Goal: Task Accomplishment & Management: Use online tool/utility

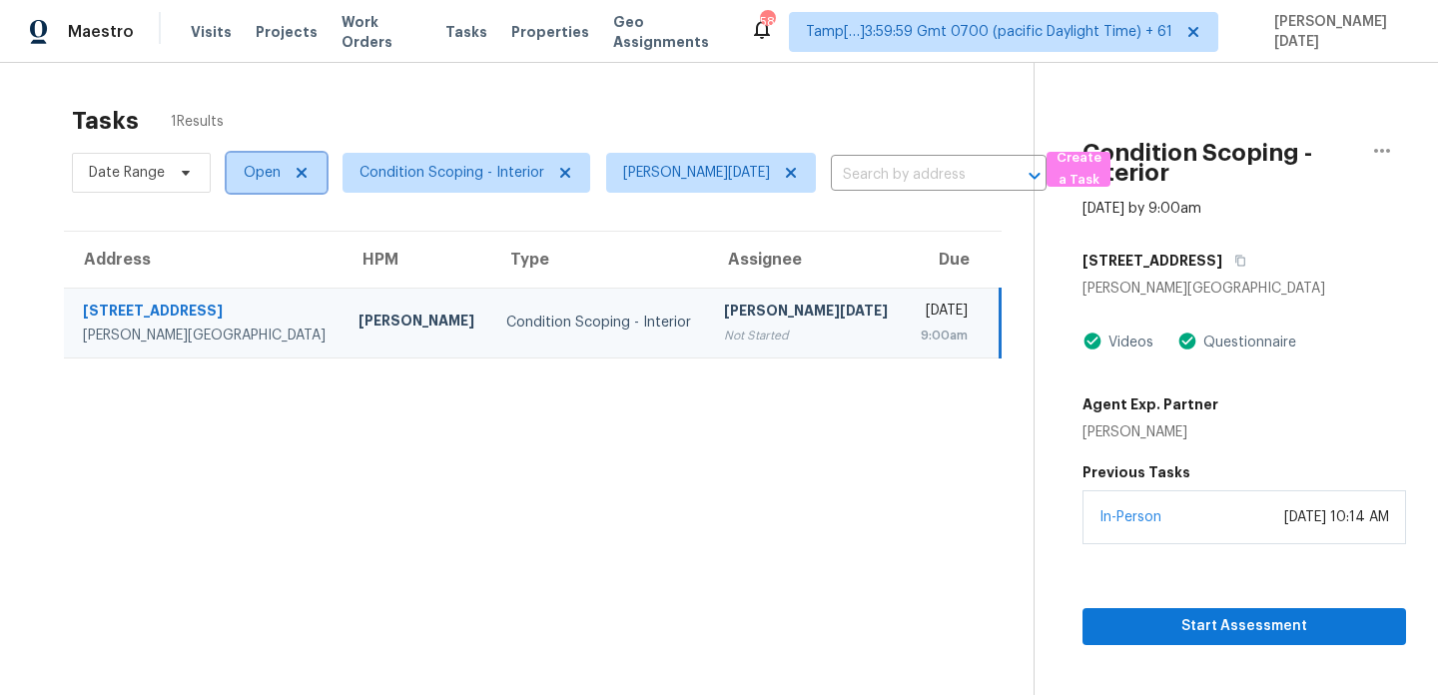
click at [259, 176] on span "Open" at bounding box center [262, 173] width 37 height 20
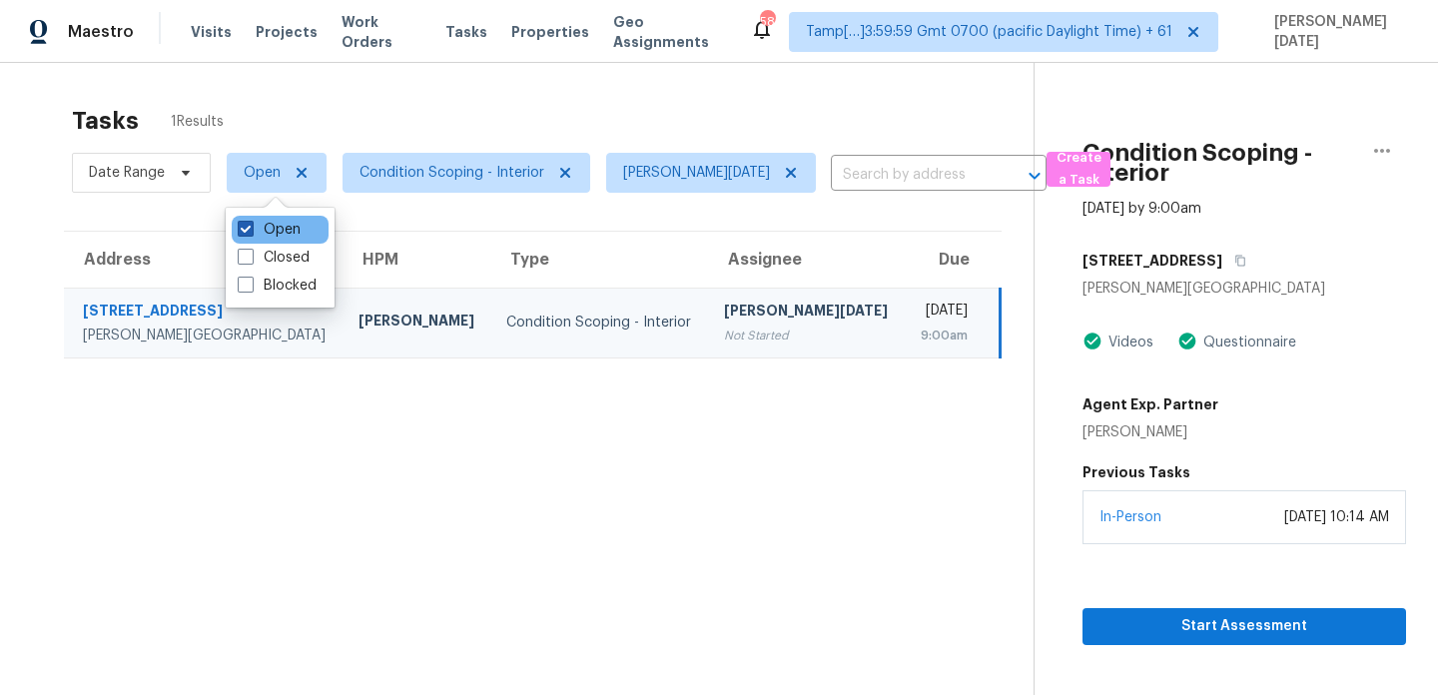
click at [257, 229] on label "Open" at bounding box center [269, 230] width 63 height 20
click at [251, 229] on input "Open" at bounding box center [244, 226] width 13 height 13
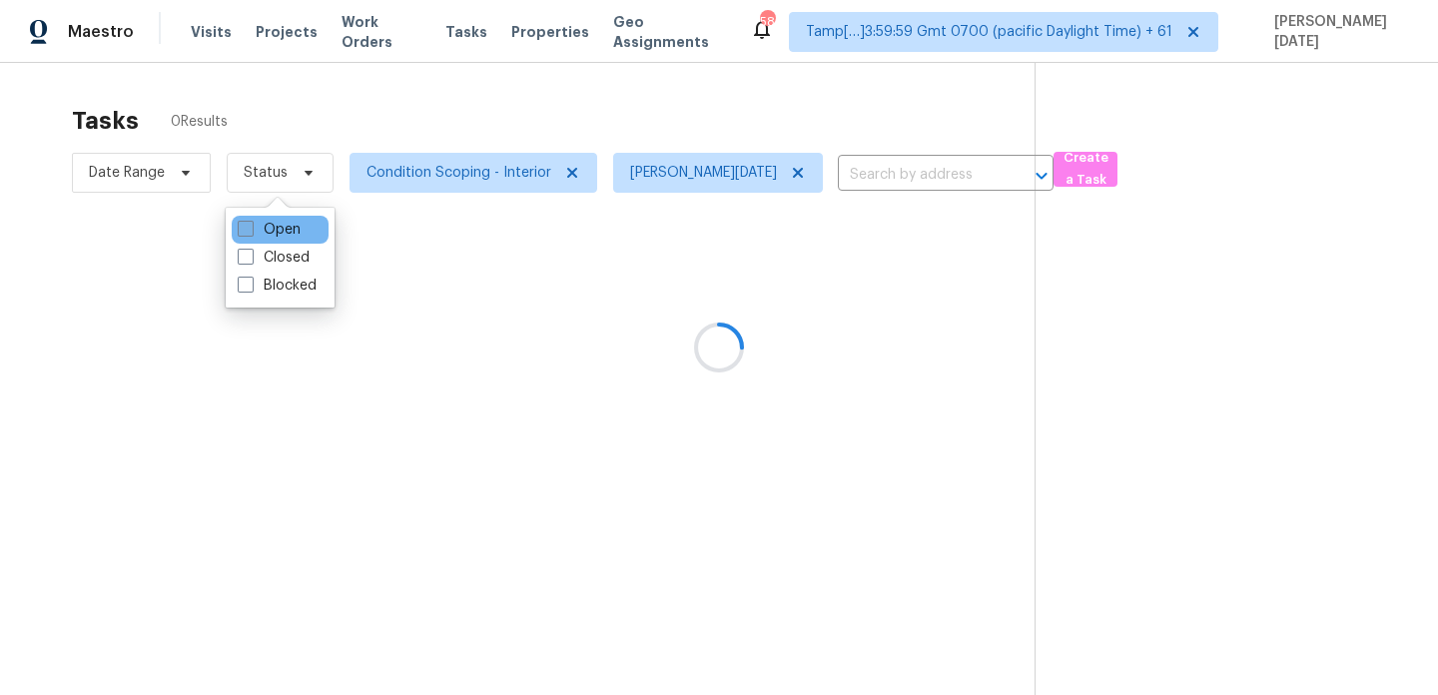
click at [257, 229] on label "Open" at bounding box center [269, 230] width 63 height 20
click at [251, 229] on input "Open" at bounding box center [244, 226] width 13 height 13
checkbox input "true"
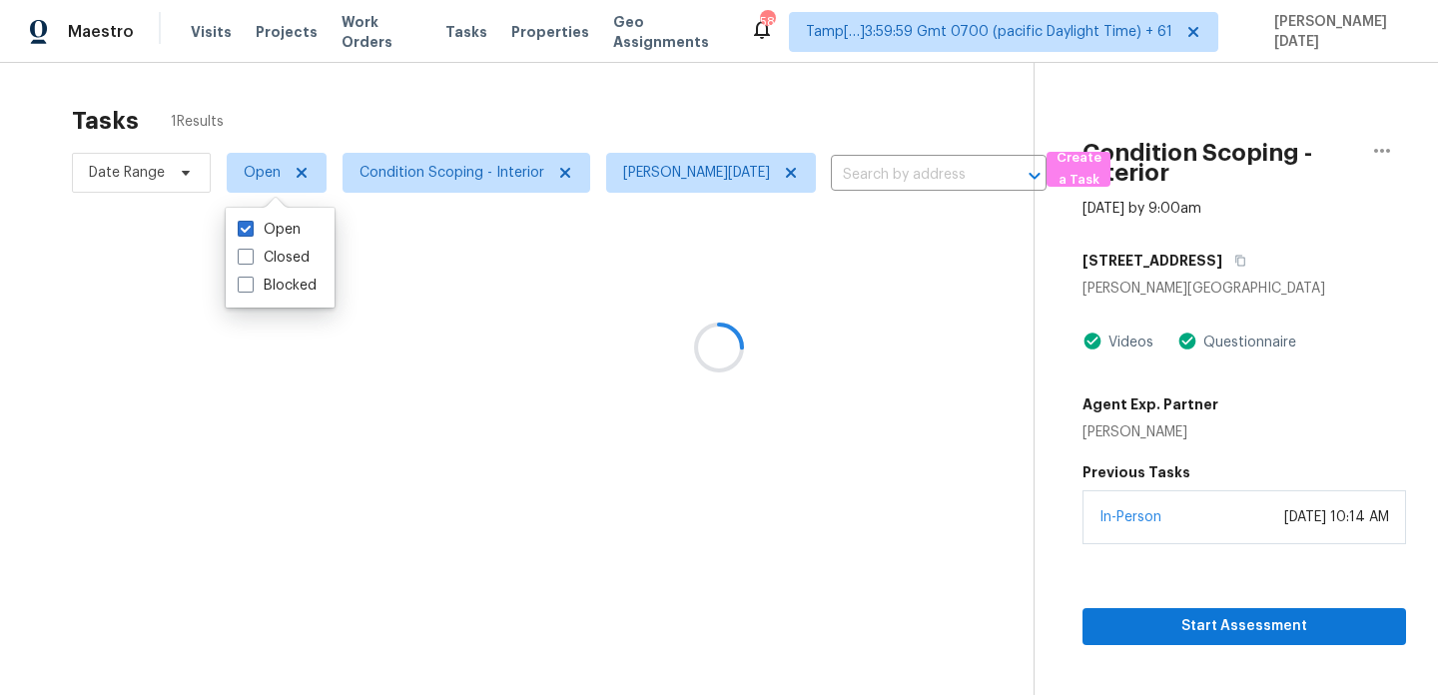
click at [447, 112] on div "Tasks 1 Results" at bounding box center [553, 121] width 962 height 52
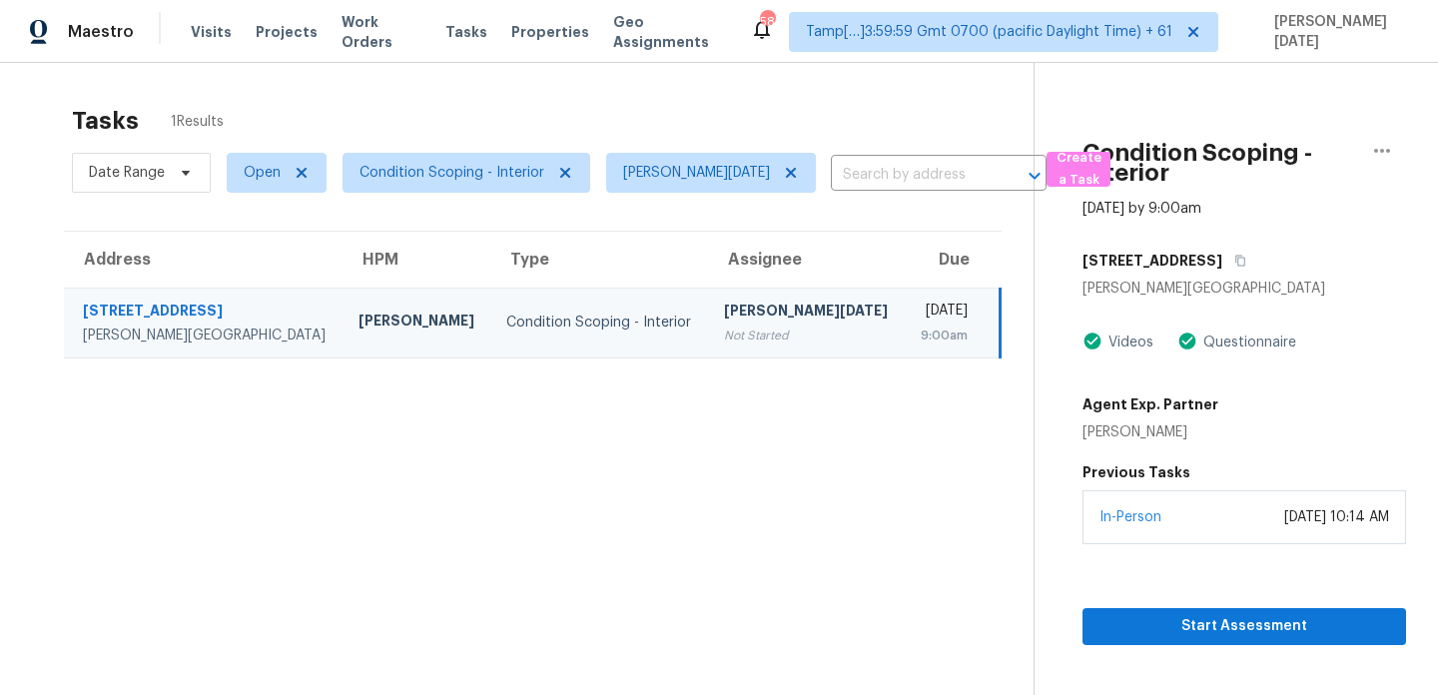
click at [724, 335] on div "Not Started" at bounding box center [806, 336] width 165 height 20
click at [1235, 263] on icon "button" at bounding box center [1241, 261] width 12 height 12
click at [499, 187] on span "Condition Scoping - Interior" at bounding box center [467, 173] width 248 height 40
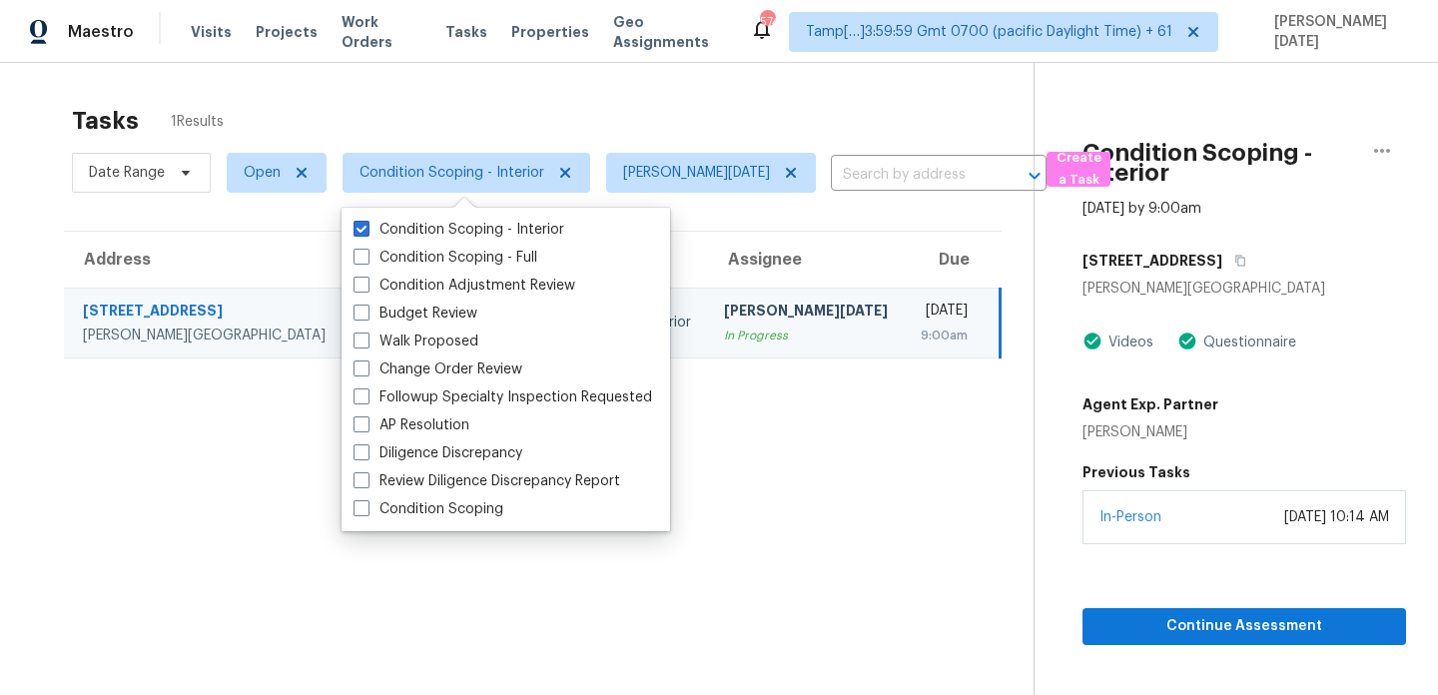
click at [608, 117] on div "Tasks 1 Results" at bounding box center [553, 121] width 962 height 52
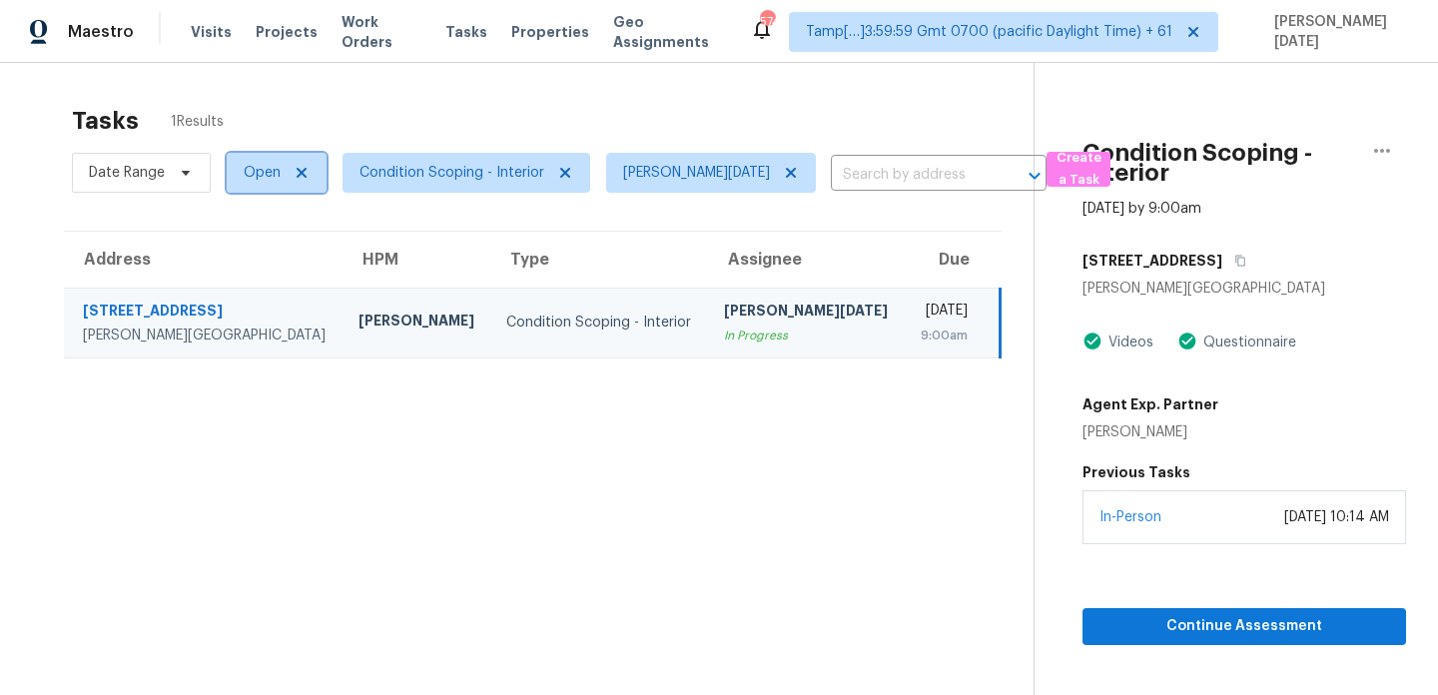
click at [252, 176] on span "Open" at bounding box center [262, 173] width 37 height 20
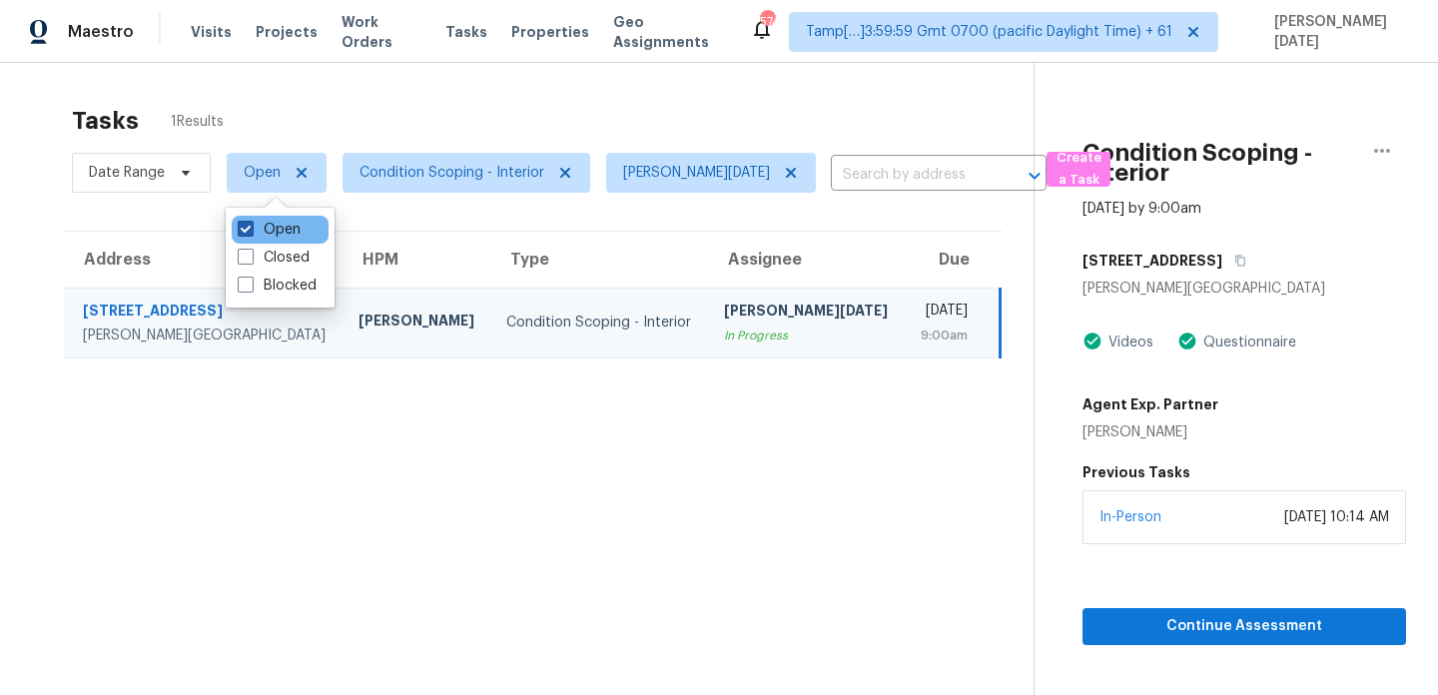
click at [252, 234] on span at bounding box center [246, 229] width 16 height 16
click at [251, 233] on input "Open" at bounding box center [244, 226] width 13 height 13
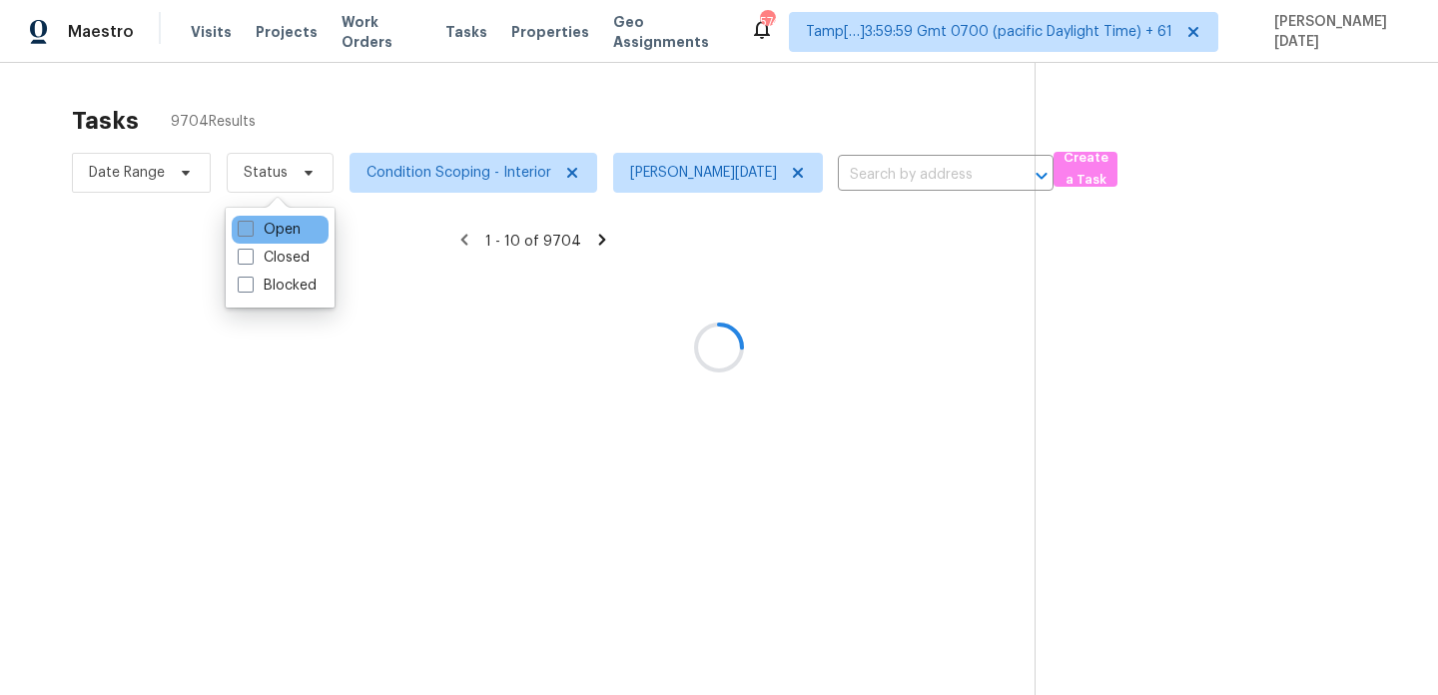
click at [252, 234] on span at bounding box center [246, 229] width 16 height 16
click at [251, 233] on input "Open" at bounding box center [244, 226] width 13 height 13
checkbox input "true"
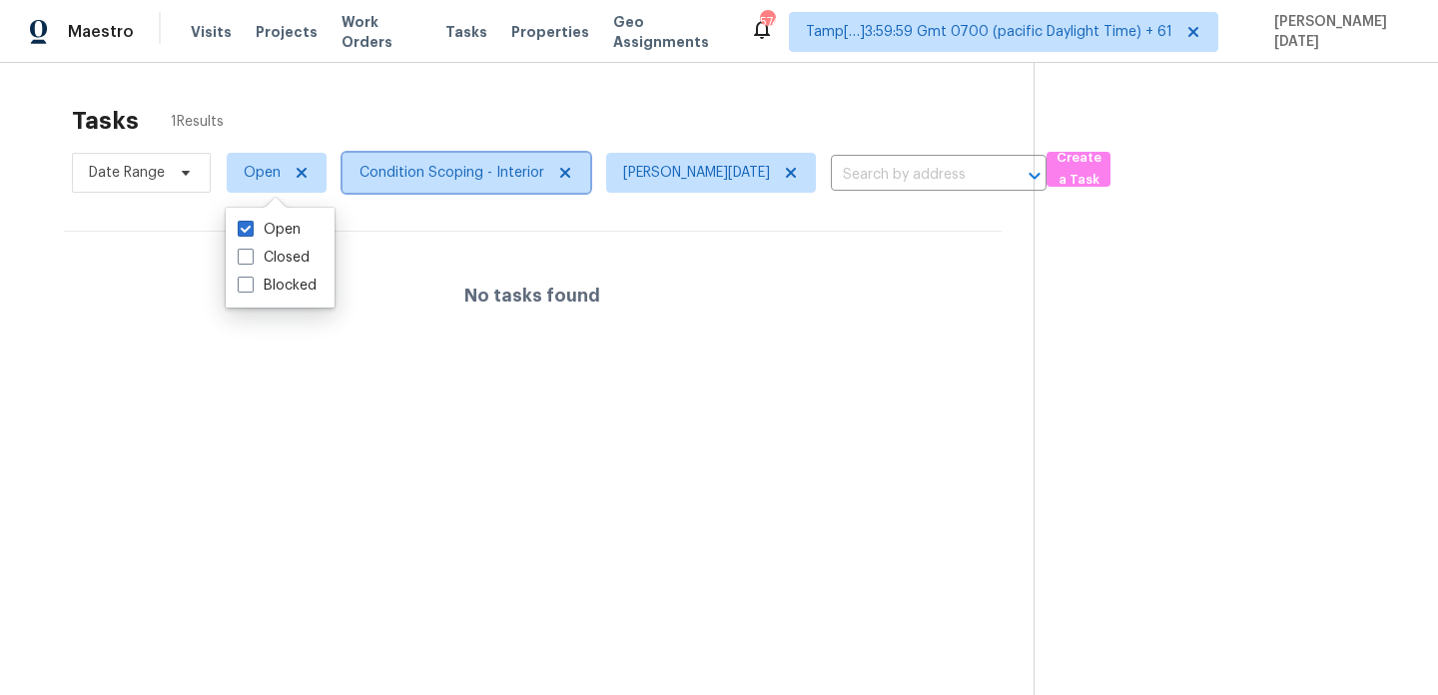
click at [499, 176] on span "Condition Scoping - Interior" at bounding box center [452, 173] width 185 height 20
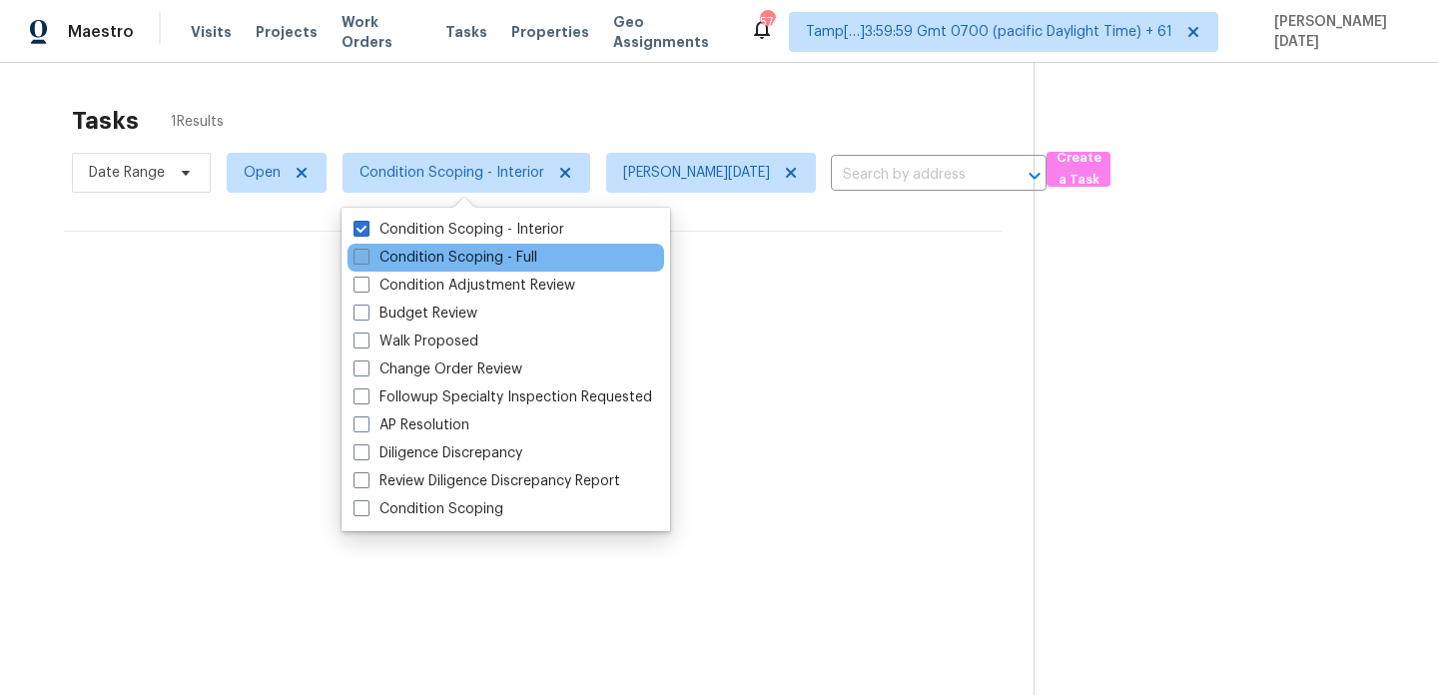
click at [475, 257] on label "Condition Scoping - Full" at bounding box center [446, 258] width 184 height 20
click at [367, 257] on input "Condition Scoping - Full" at bounding box center [360, 254] width 13 height 13
checkbox input "true"
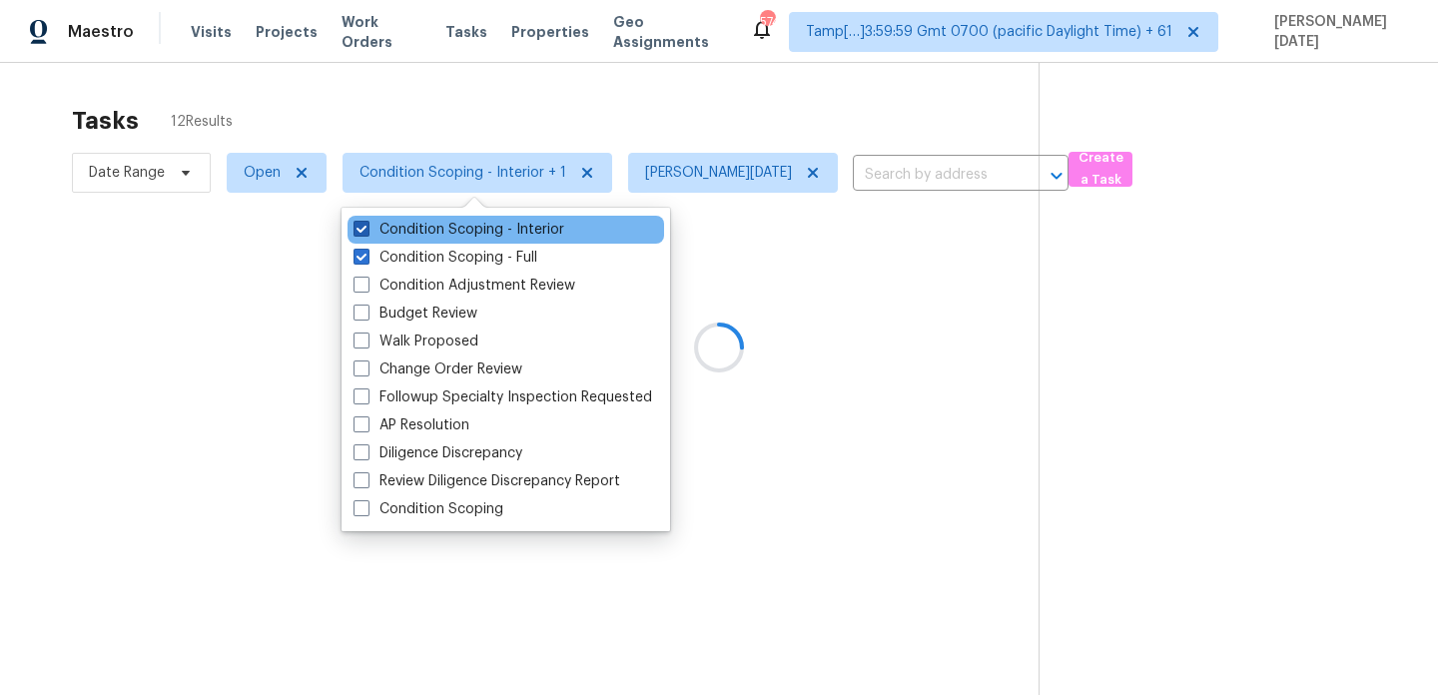
click at [494, 227] on label "Condition Scoping - Interior" at bounding box center [459, 230] width 211 height 20
click at [367, 227] on input "Condition Scoping - Interior" at bounding box center [360, 226] width 13 height 13
checkbox input "false"
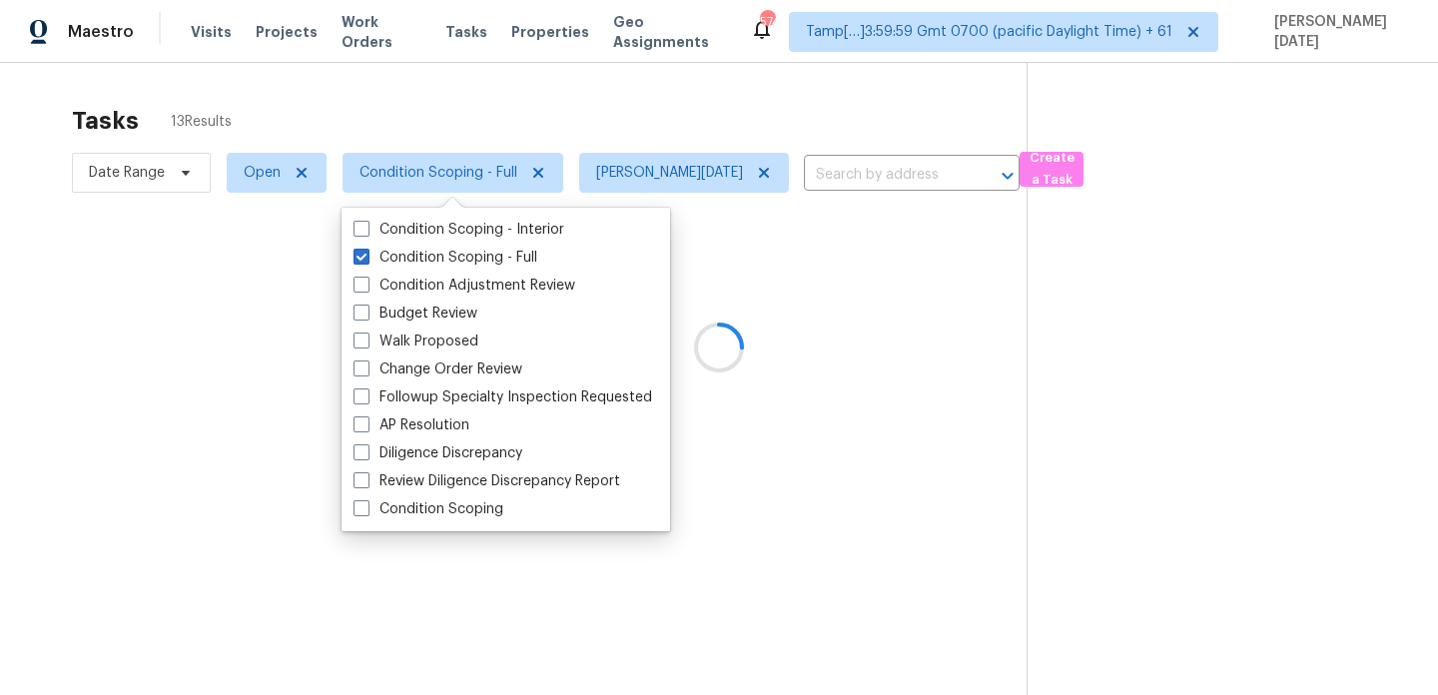
click at [654, 120] on div at bounding box center [719, 347] width 1438 height 695
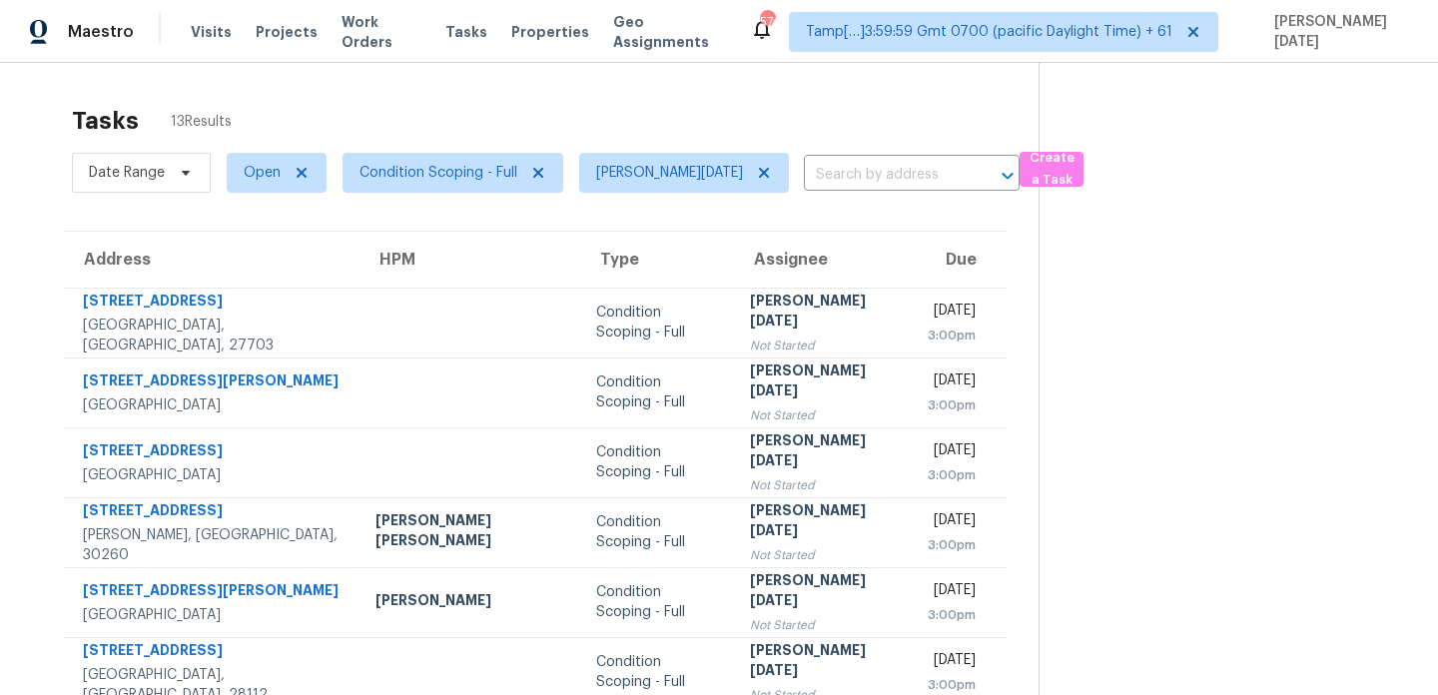
click at [741, 272] on th "Assignee" at bounding box center [822, 260] width 177 height 56
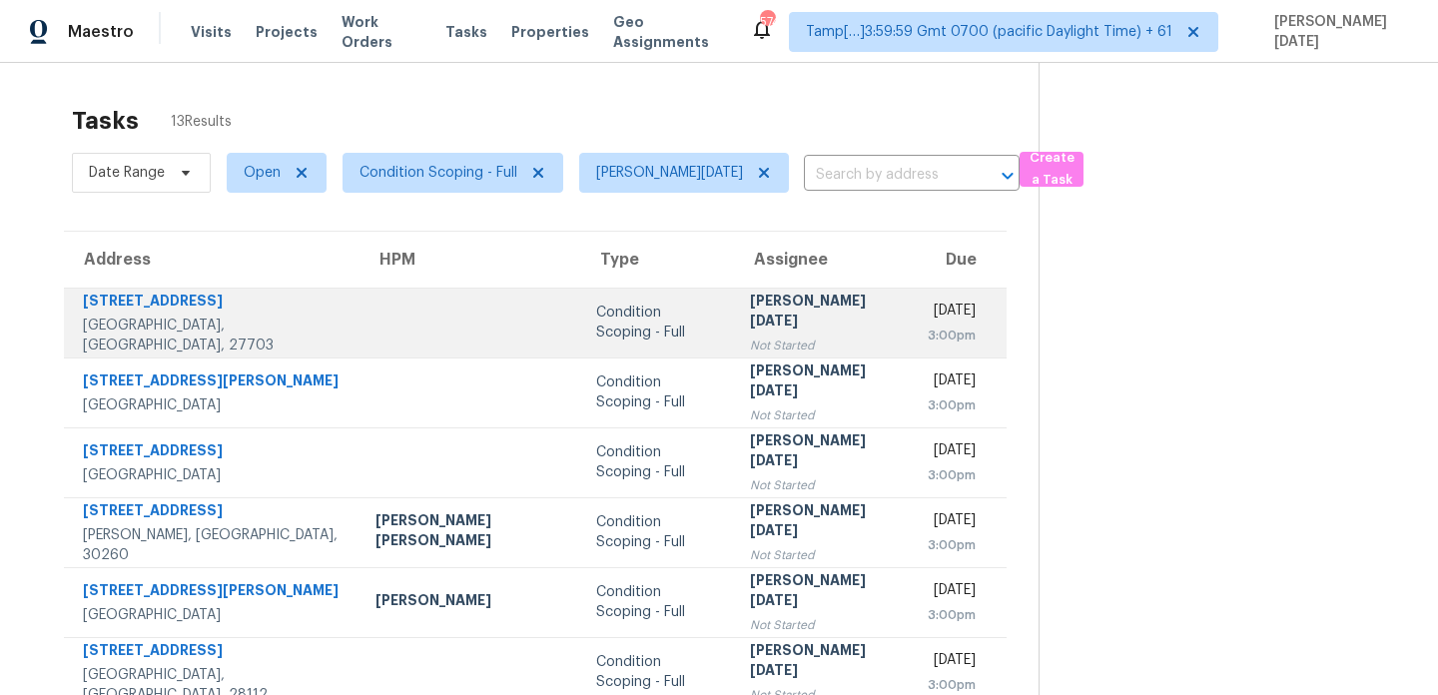
click at [752, 336] on div "Not Started" at bounding box center [822, 346] width 145 height 20
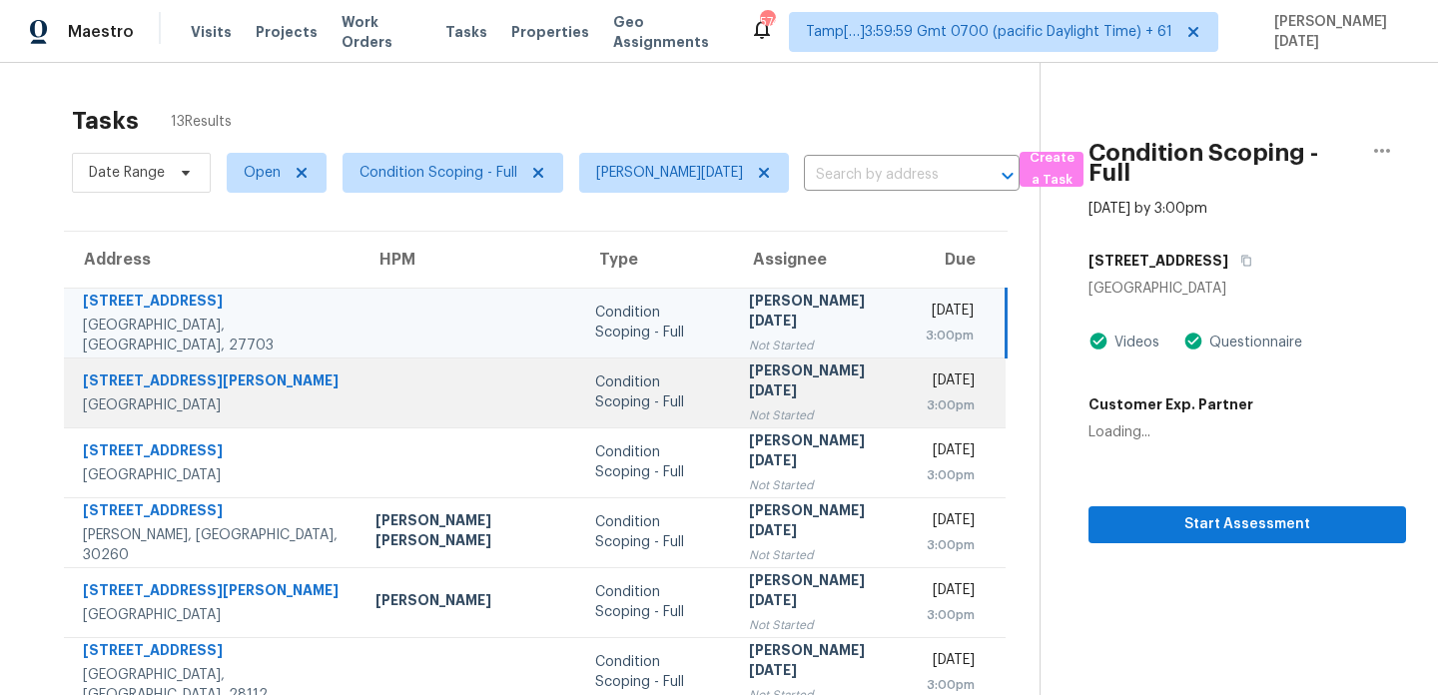
scroll to position [345, 0]
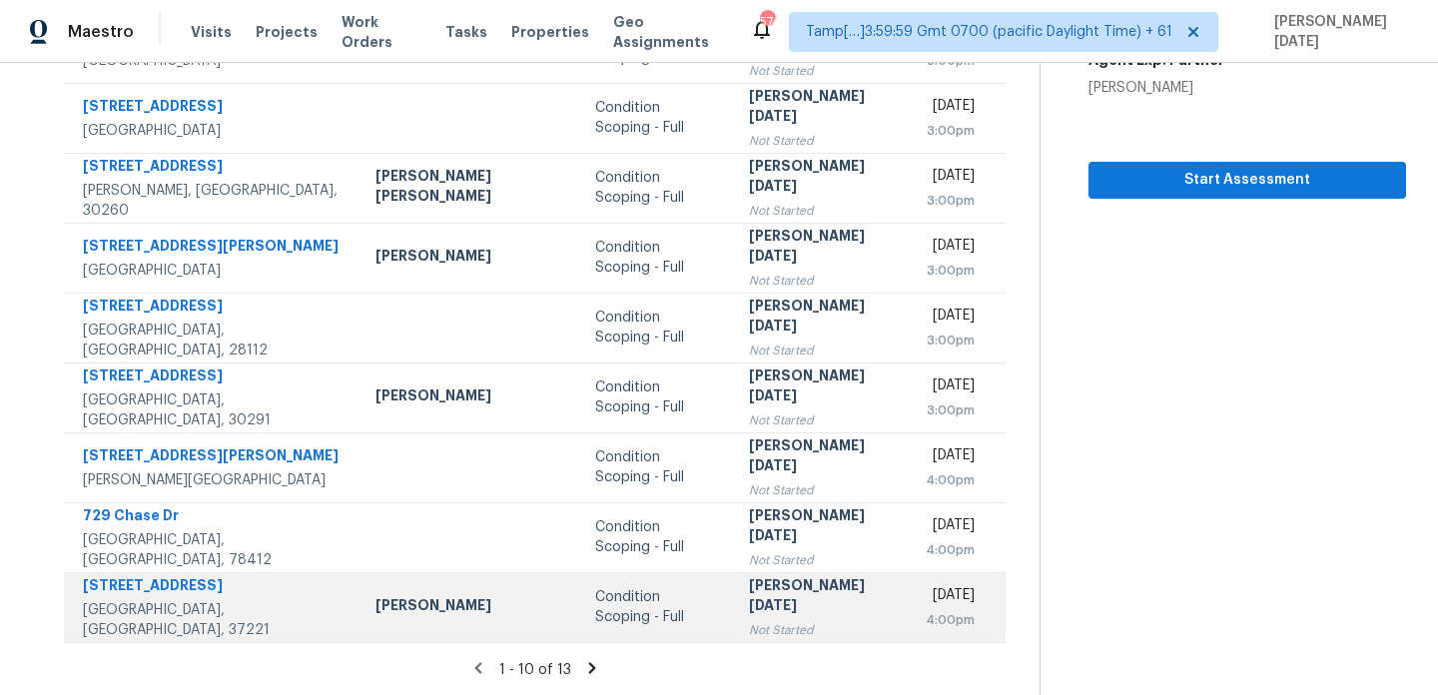
click at [622, 608] on div "Condition Scoping - Full" at bounding box center [656, 607] width 122 height 40
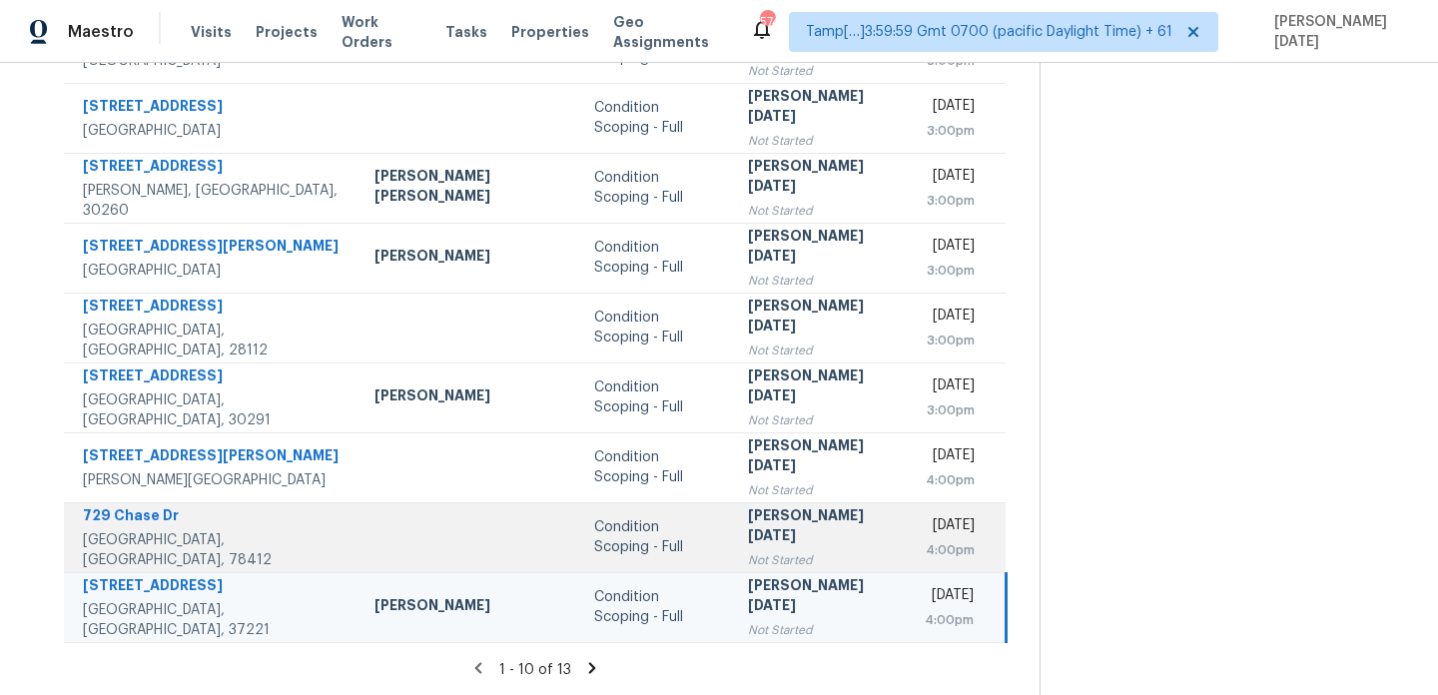
scroll to position [0, 0]
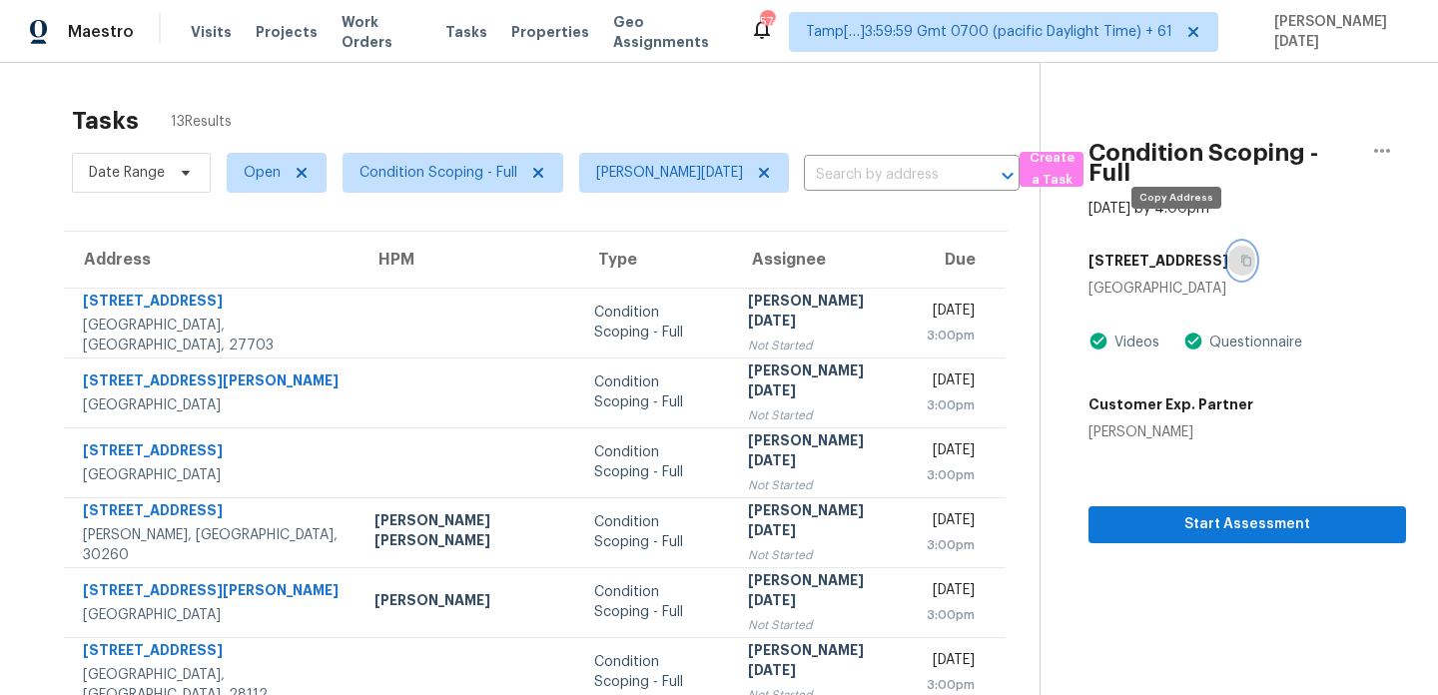
click at [1241, 255] on icon "button" at bounding box center [1247, 261] width 12 height 12
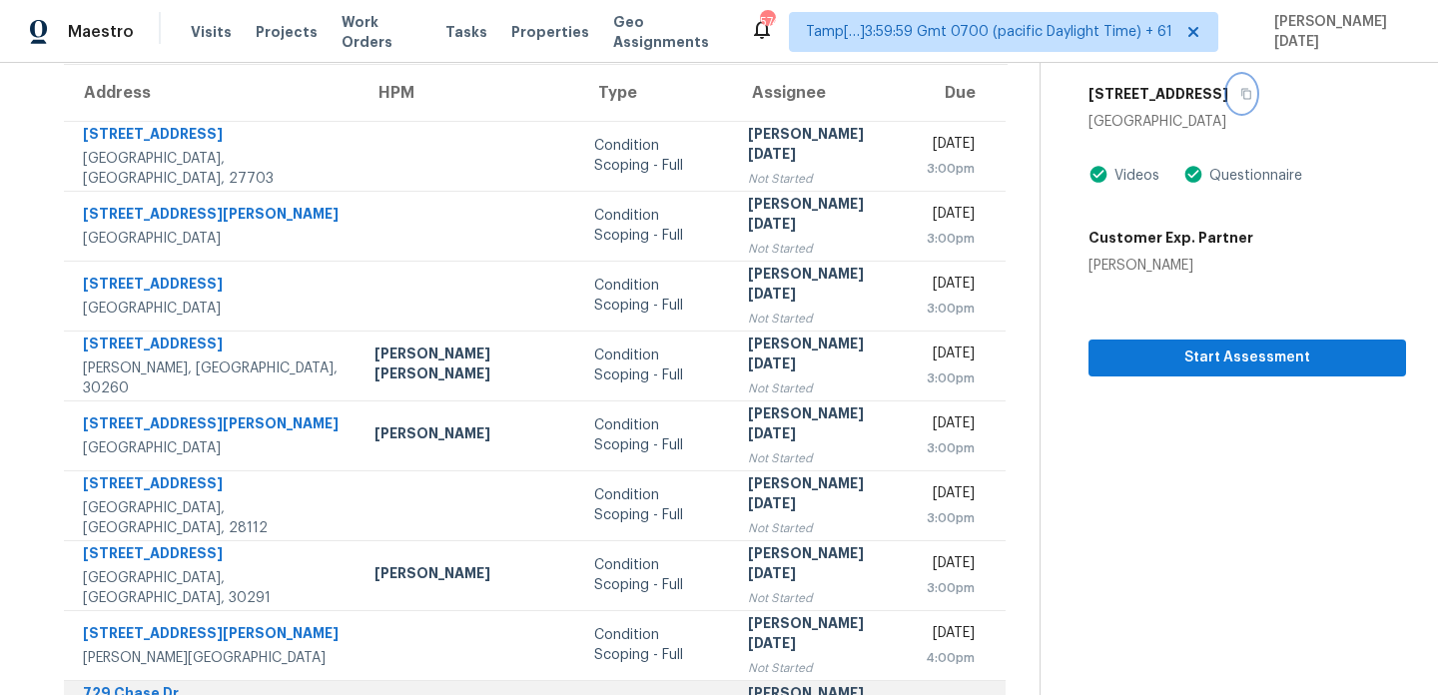
scroll to position [161, 0]
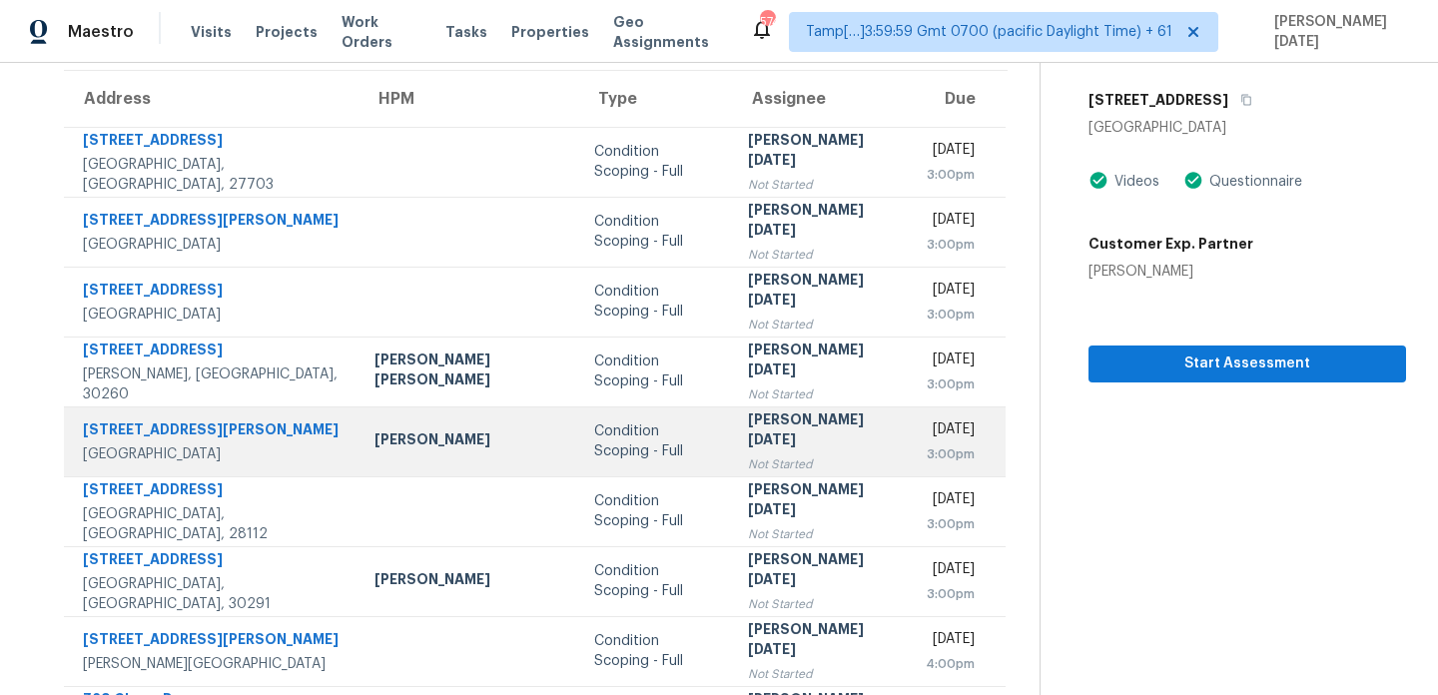
click at [748, 455] on div "Not Started" at bounding box center [820, 465] width 145 height 20
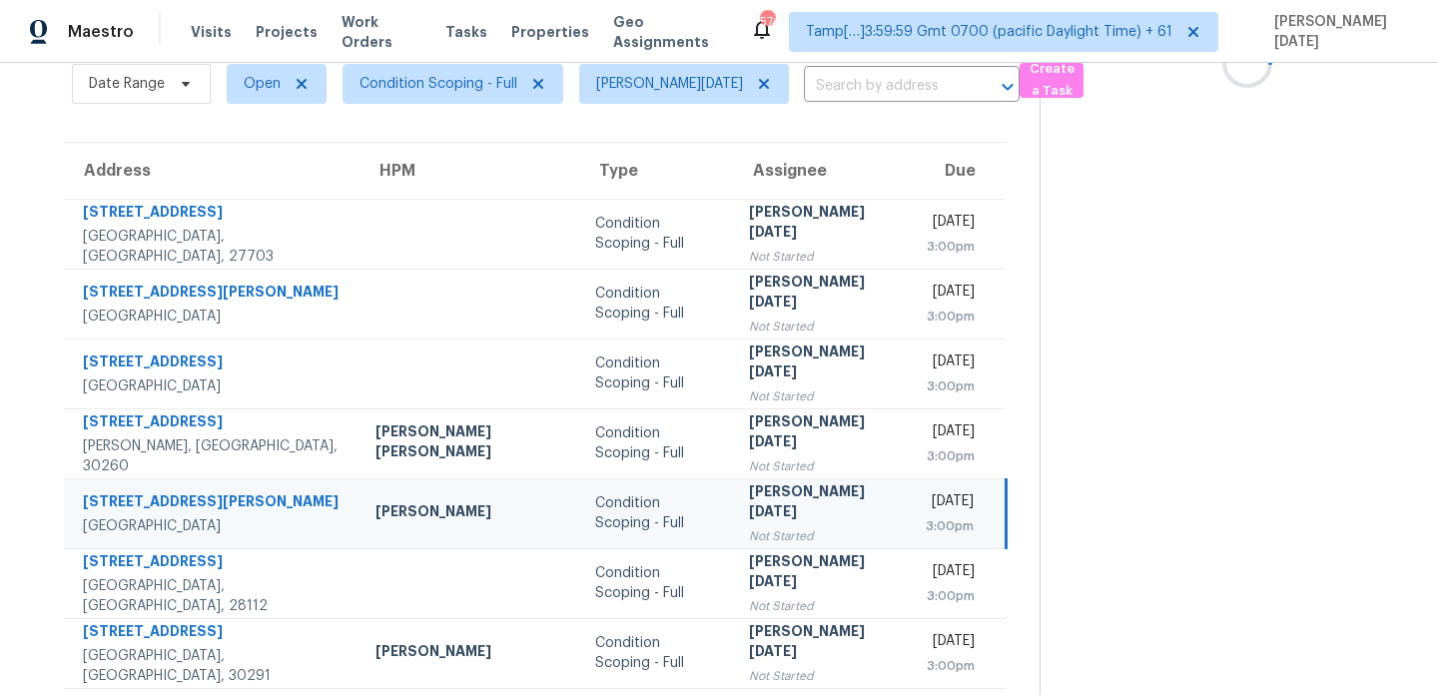
scroll to position [0, 0]
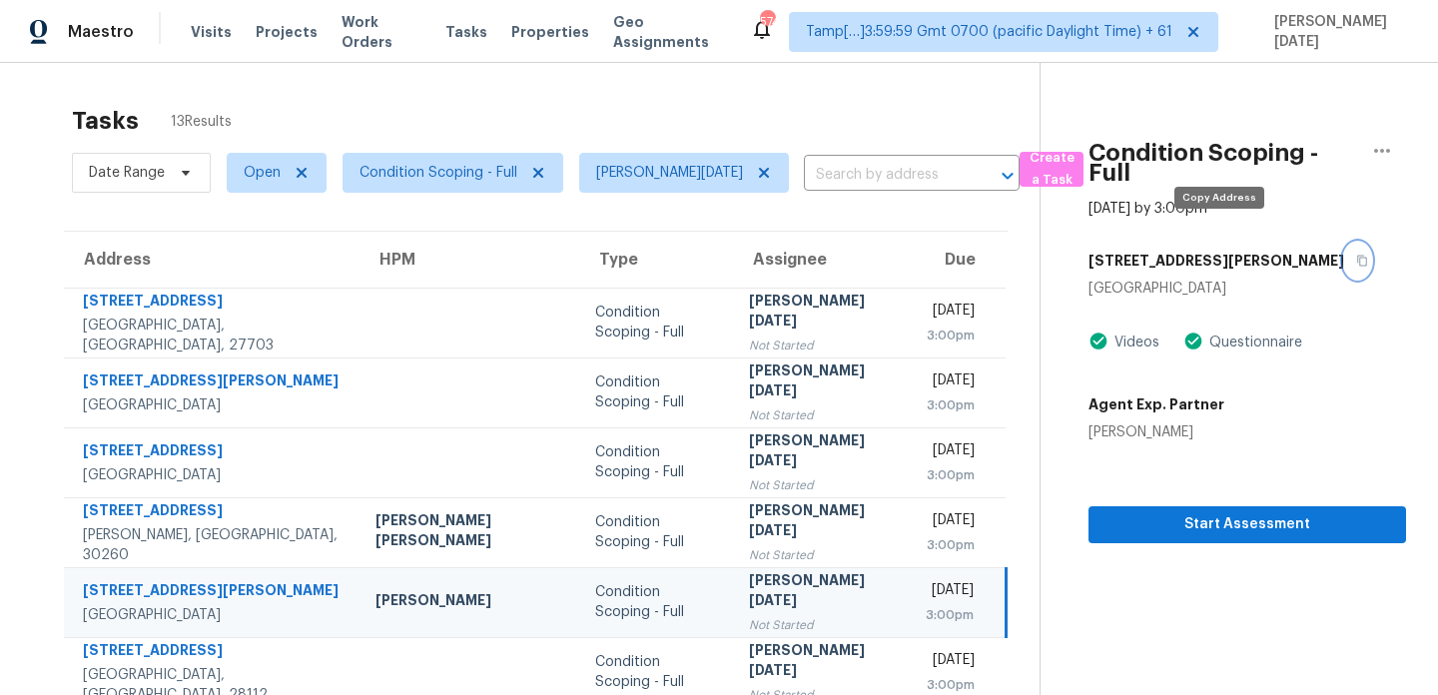
click at [1357, 255] on icon "button" at bounding box center [1363, 261] width 12 height 12
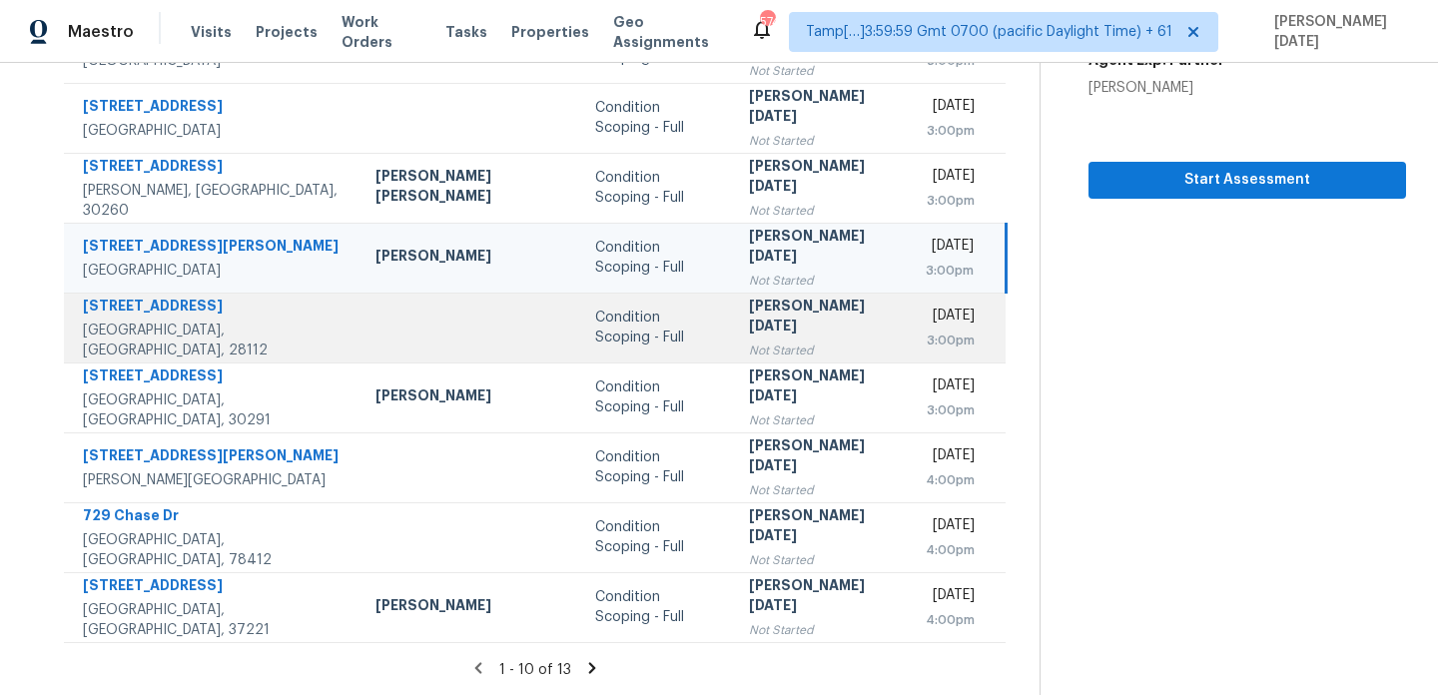
scroll to position [197, 0]
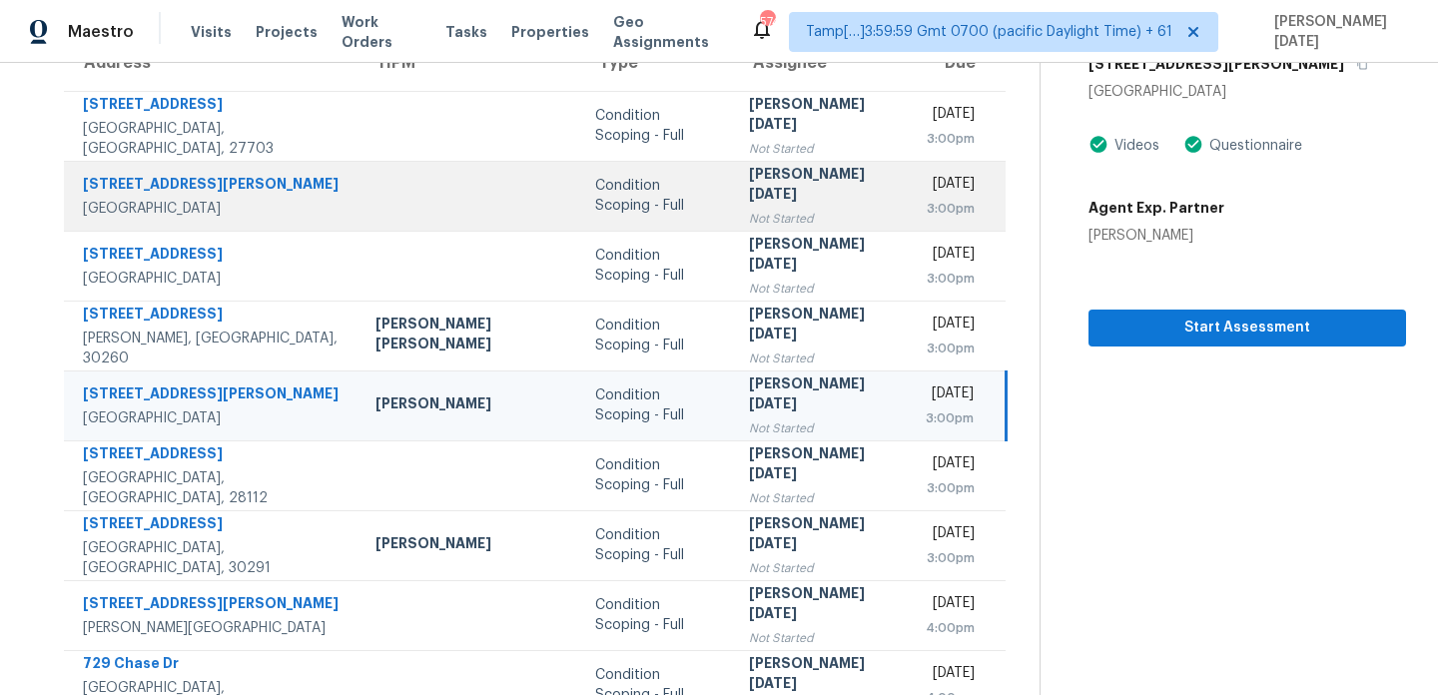
click at [667, 209] on td "Condition Scoping - Full" at bounding box center [656, 196] width 154 height 70
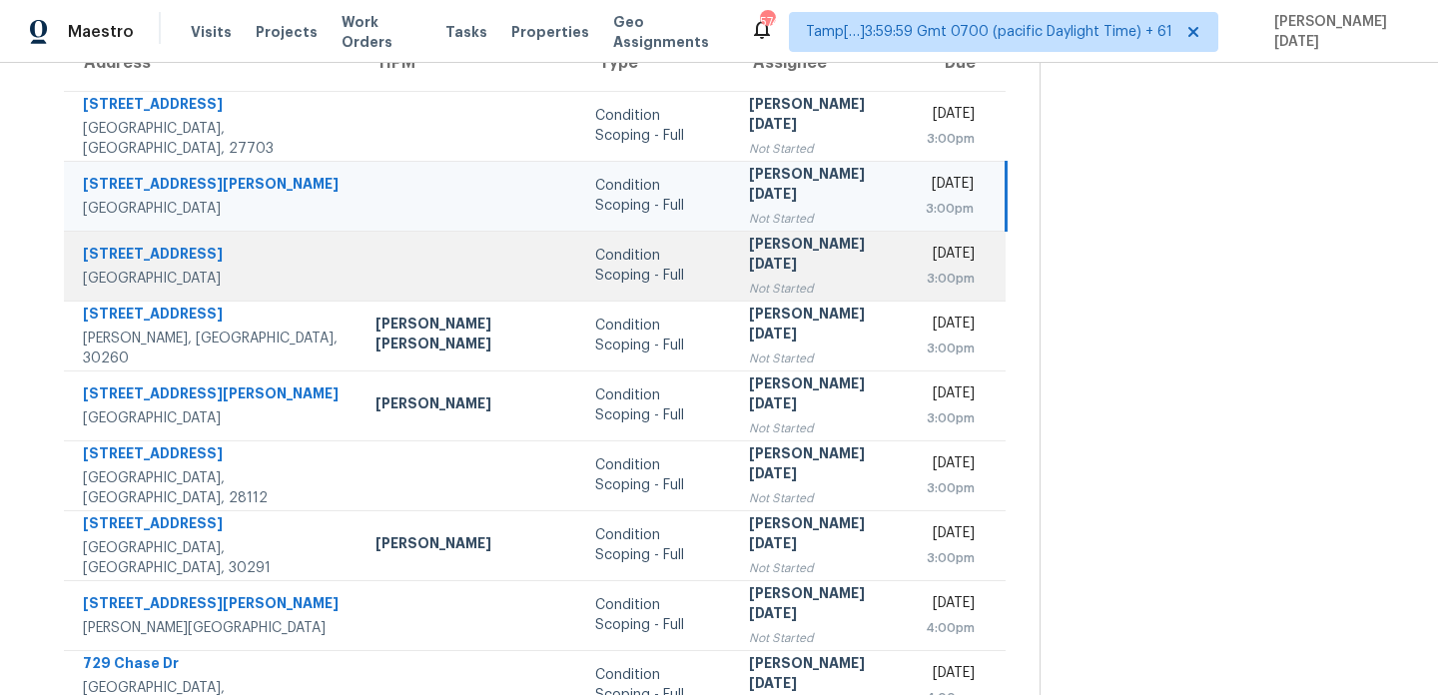
scroll to position [0, 0]
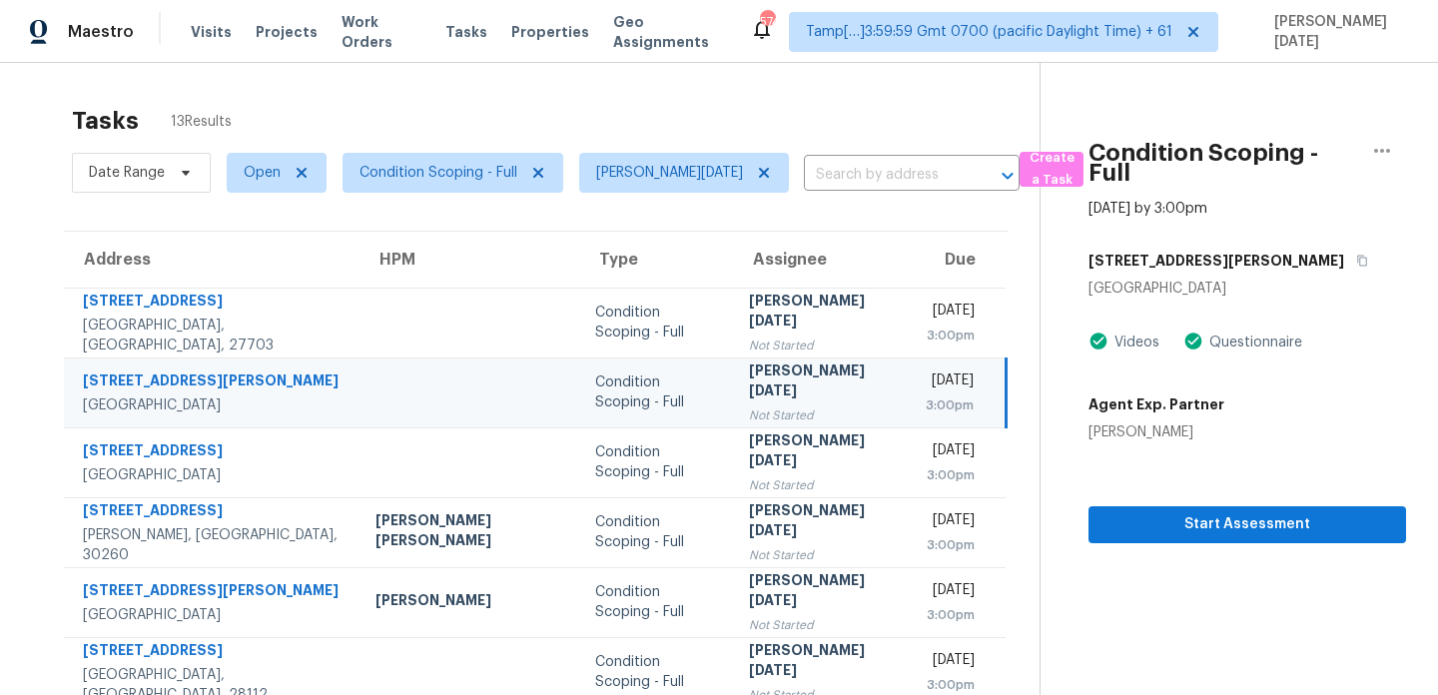
click at [1212, 244] on div "3177 W Eldridge Dr" at bounding box center [1248, 261] width 318 height 36
click at [1357, 255] on icon "button" at bounding box center [1363, 261] width 12 height 12
click at [264, 183] on span "Open" at bounding box center [277, 173] width 100 height 40
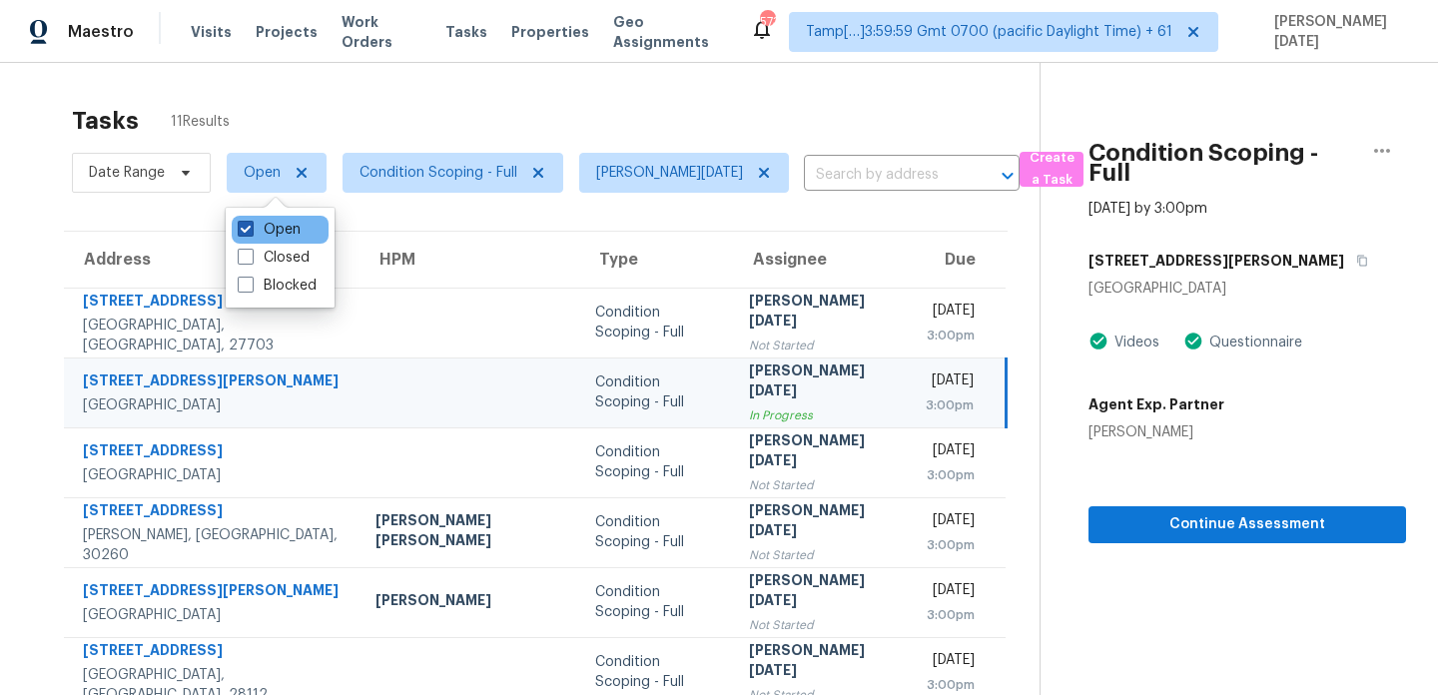
click at [262, 237] on label "Open" at bounding box center [269, 230] width 63 height 20
click at [251, 233] on input "Open" at bounding box center [244, 226] width 13 height 13
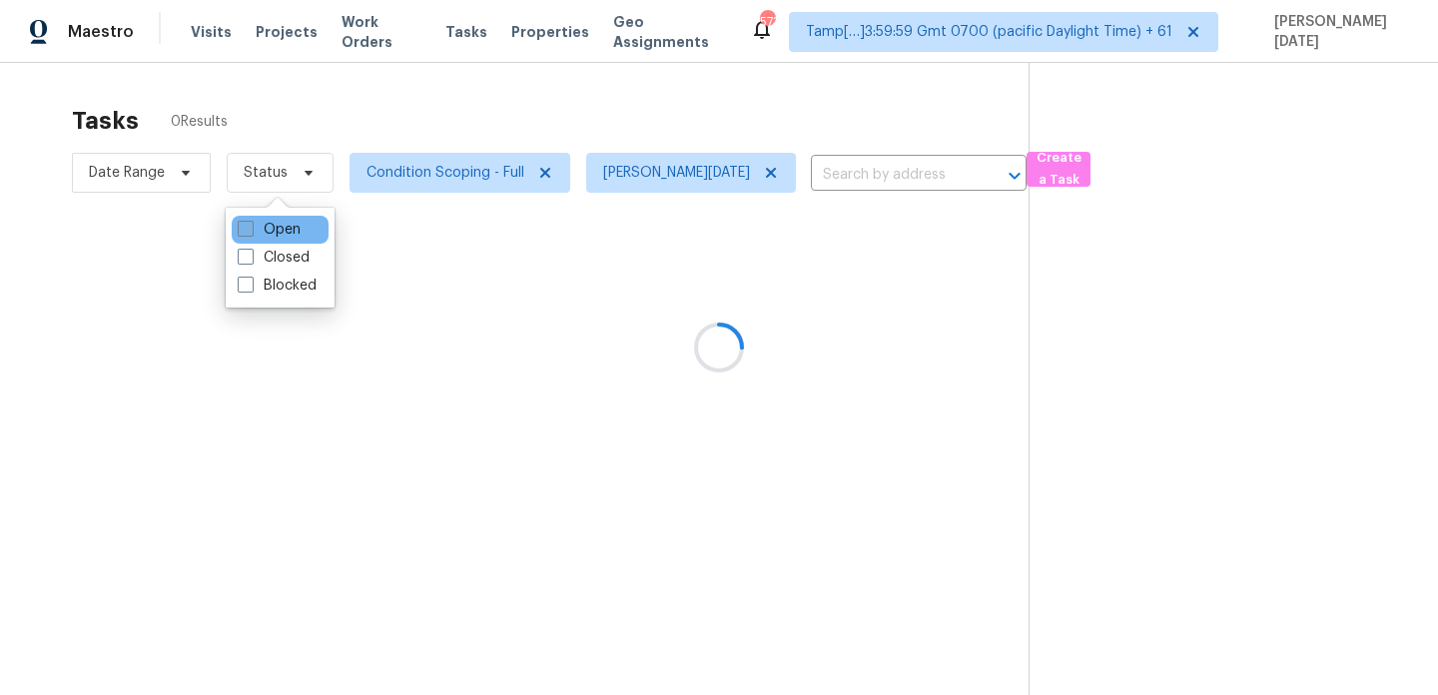
click at [262, 237] on label "Open" at bounding box center [269, 230] width 63 height 20
click at [251, 233] on input "Open" at bounding box center [244, 226] width 13 height 13
checkbox input "true"
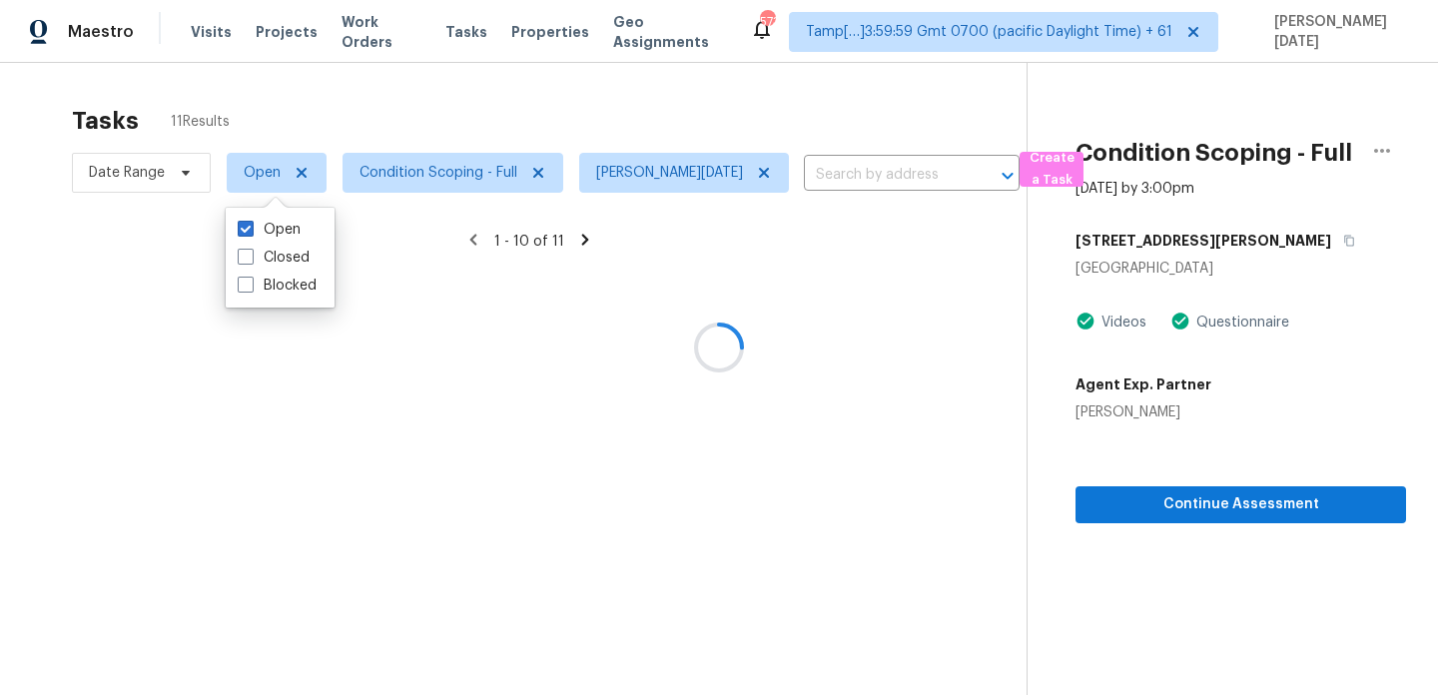
click at [477, 124] on div at bounding box center [719, 347] width 1438 height 695
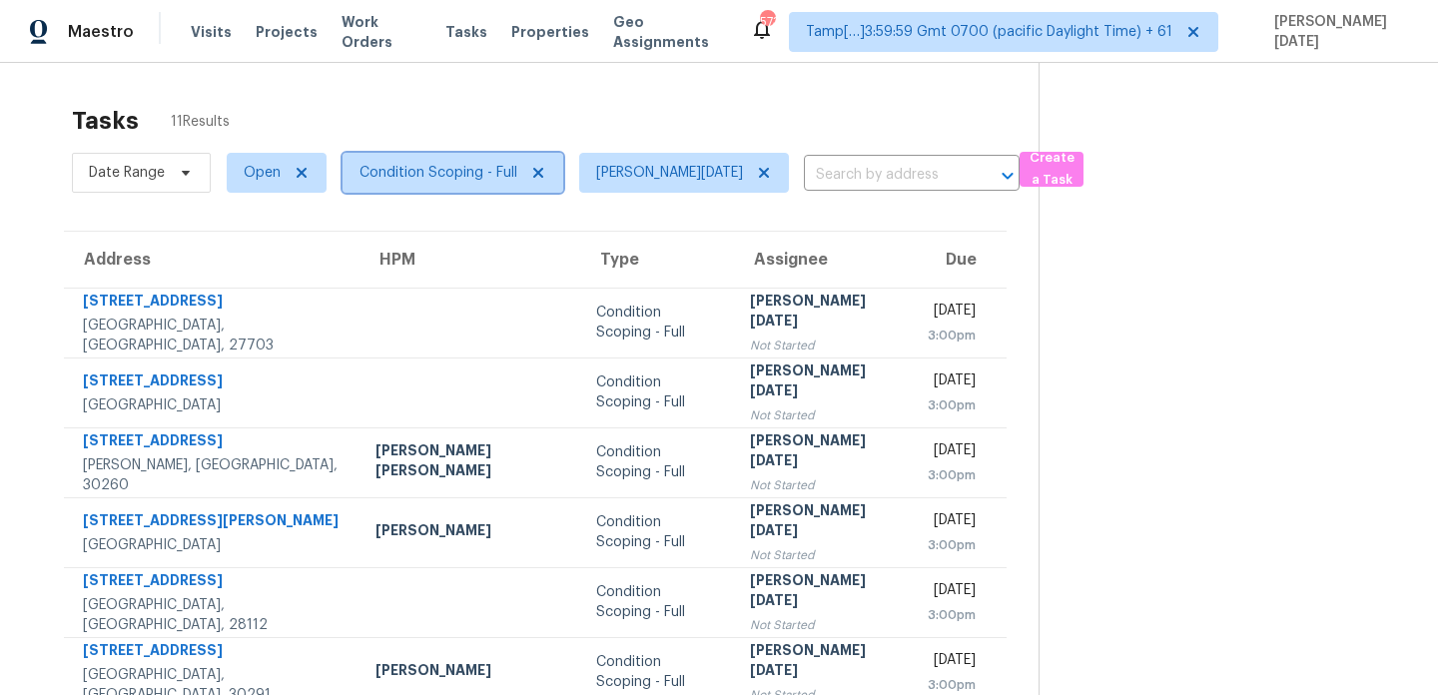
click at [480, 177] on span "Condition Scoping - Full" at bounding box center [439, 173] width 158 height 20
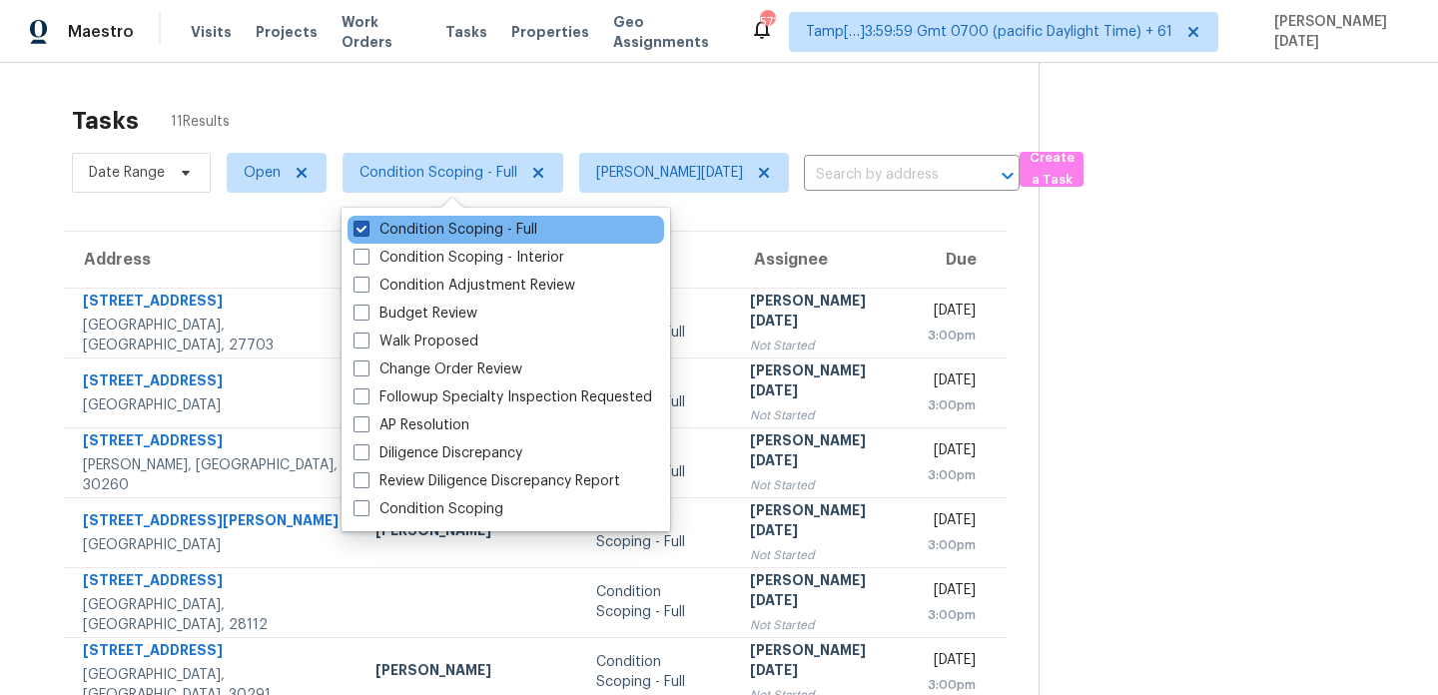
click at [470, 225] on label "Condition Scoping - Full" at bounding box center [446, 230] width 184 height 20
click at [367, 225] on input "Condition Scoping - Full" at bounding box center [360, 226] width 13 height 13
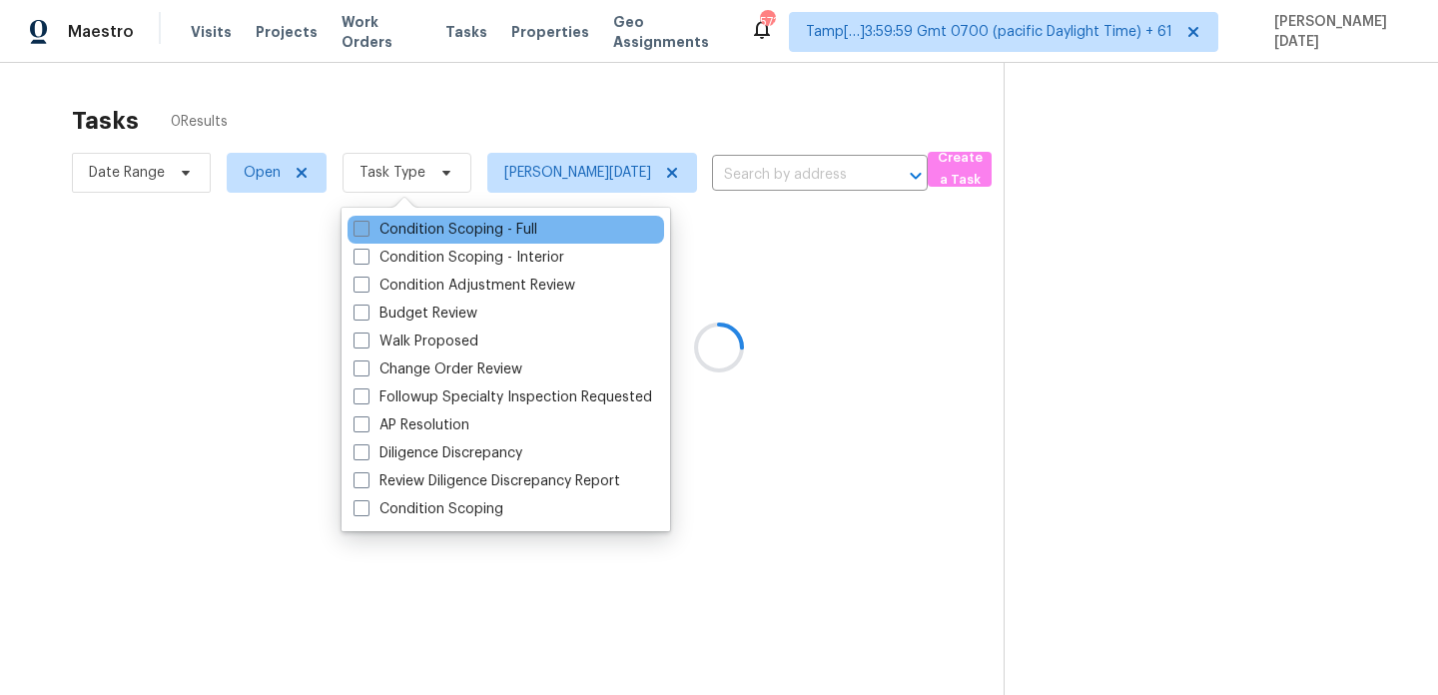
click at [470, 225] on label "Condition Scoping - Full" at bounding box center [446, 230] width 184 height 20
click at [367, 225] on input "Condition Scoping - Full" at bounding box center [360, 226] width 13 height 13
checkbox input "true"
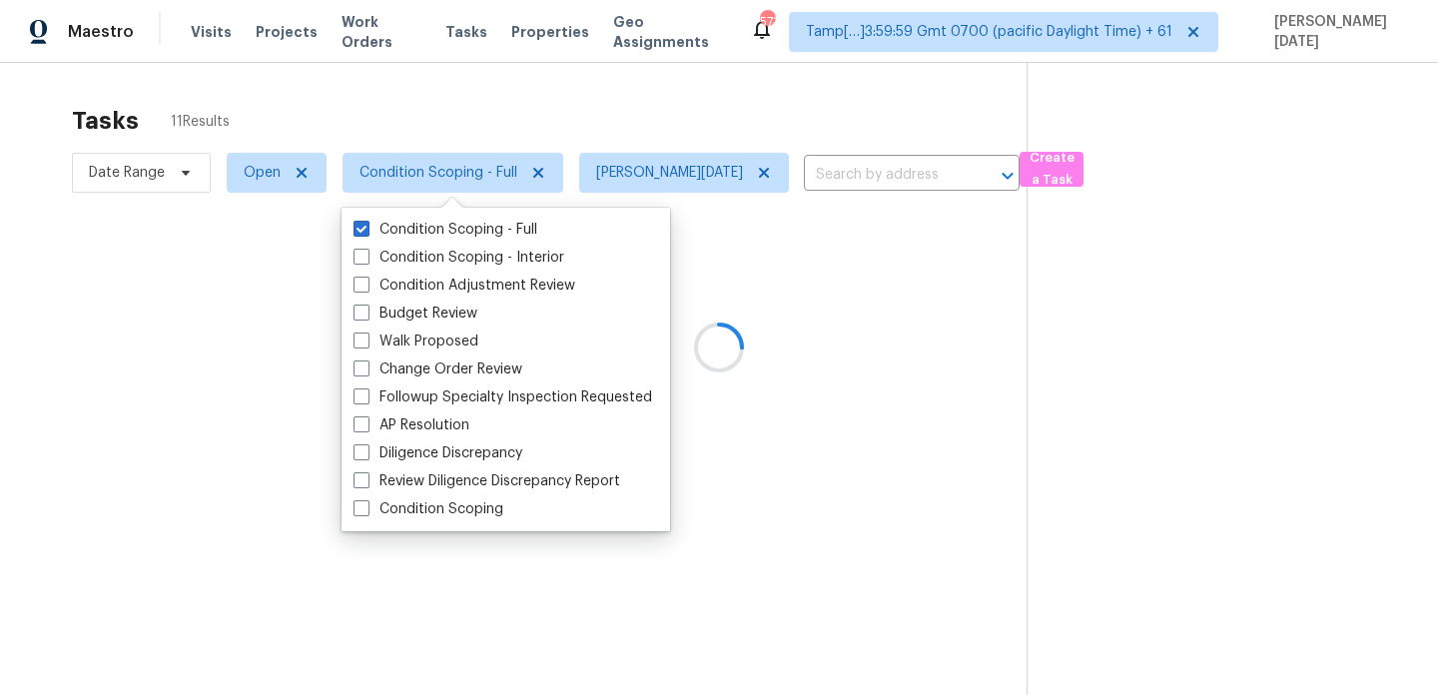
click at [605, 126] on div "Tasks 11 Results" at bounding box center [549, 121] width 955 height 52
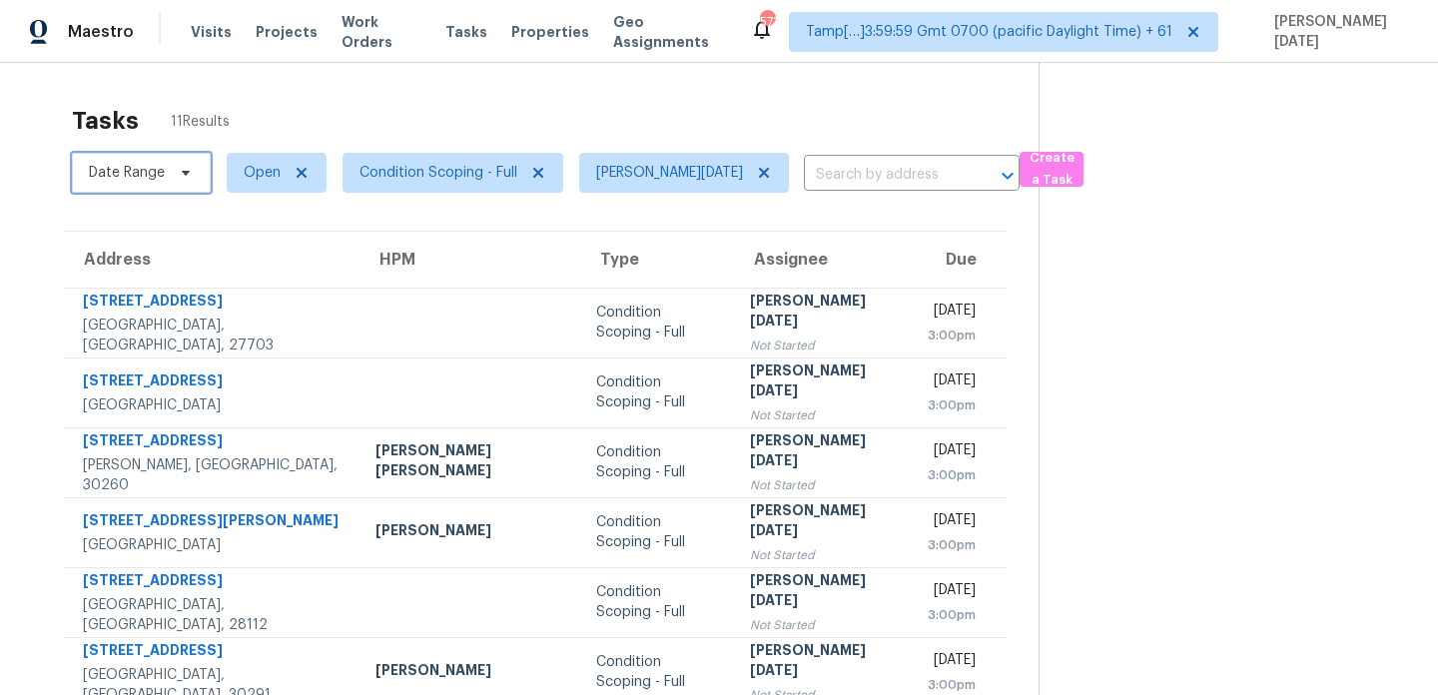
click at [200, 175] on span "Date Range" at bounding box center [141, 173] width 139 height 40
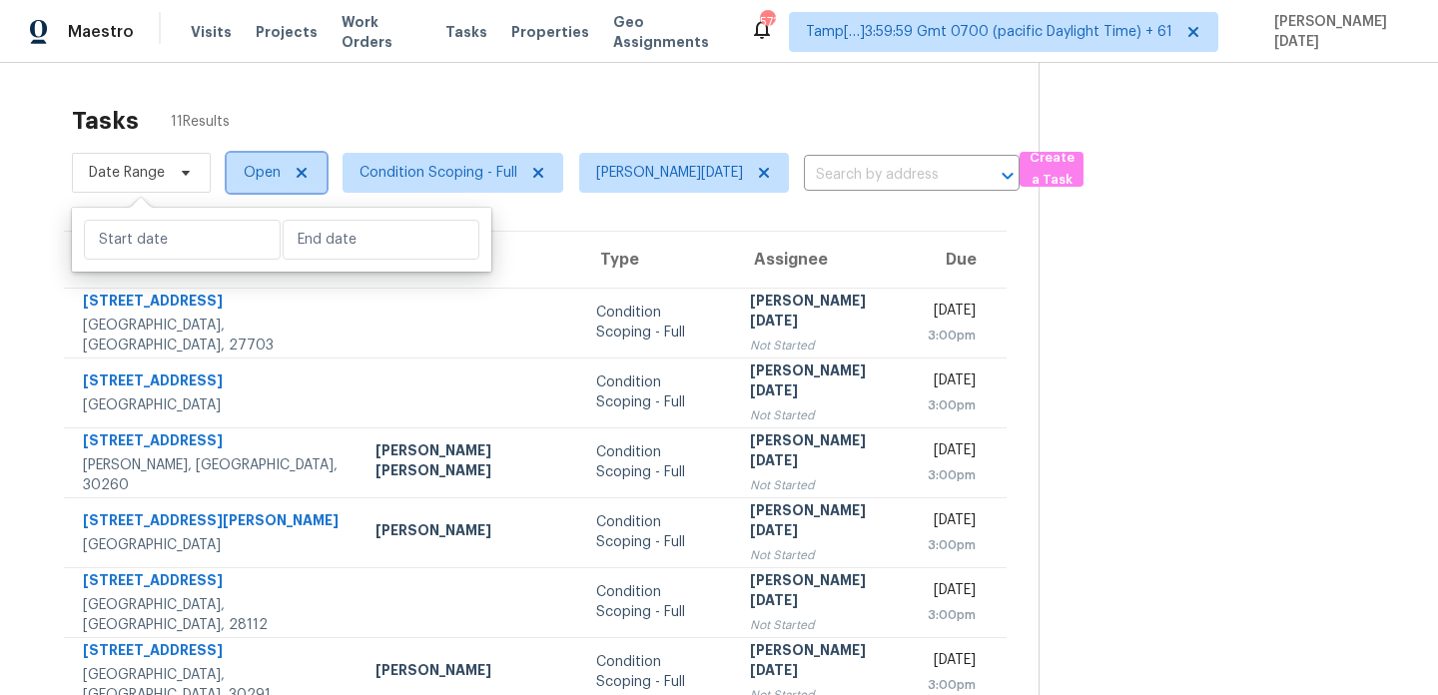
click at [260, 176] on span "Open" at bounding box center [262, 173] width 37 height 20
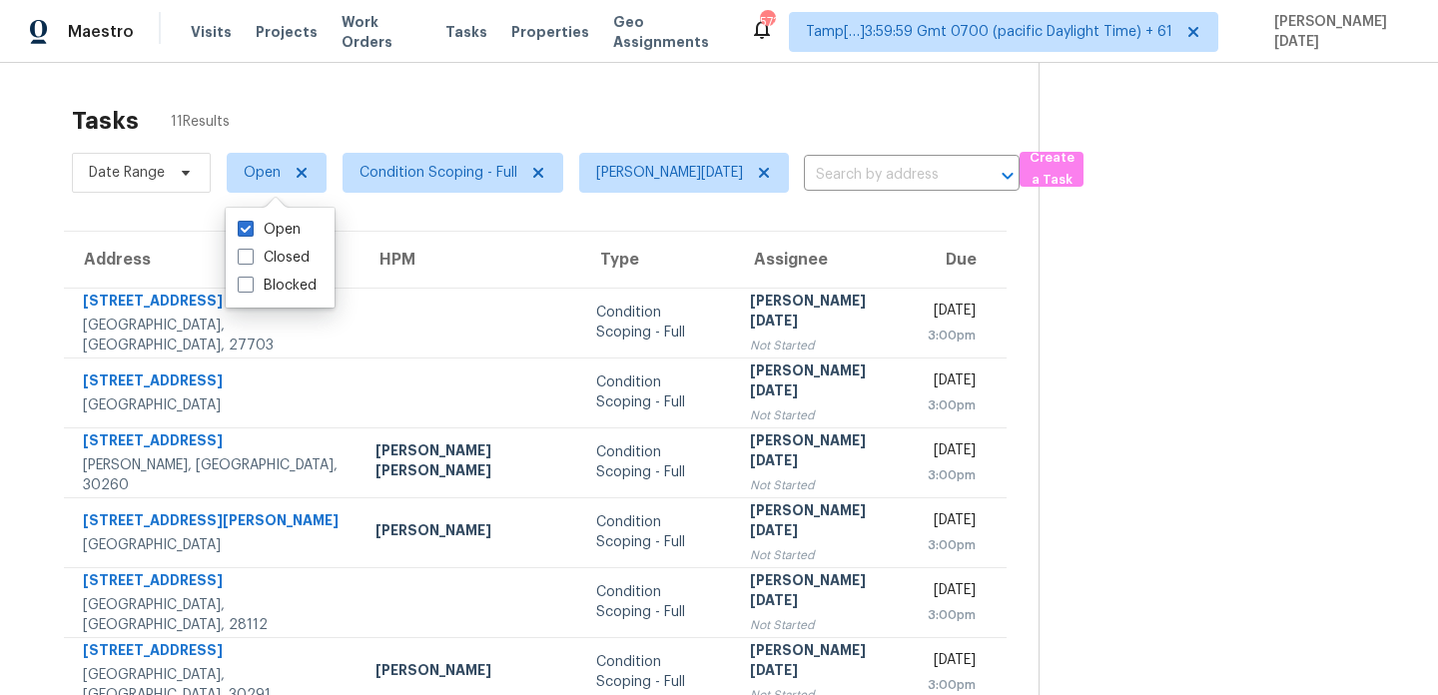
click at [413, 119] on div "Tasks 11 Results" at bounding box center [555, 121] width 967 height 52
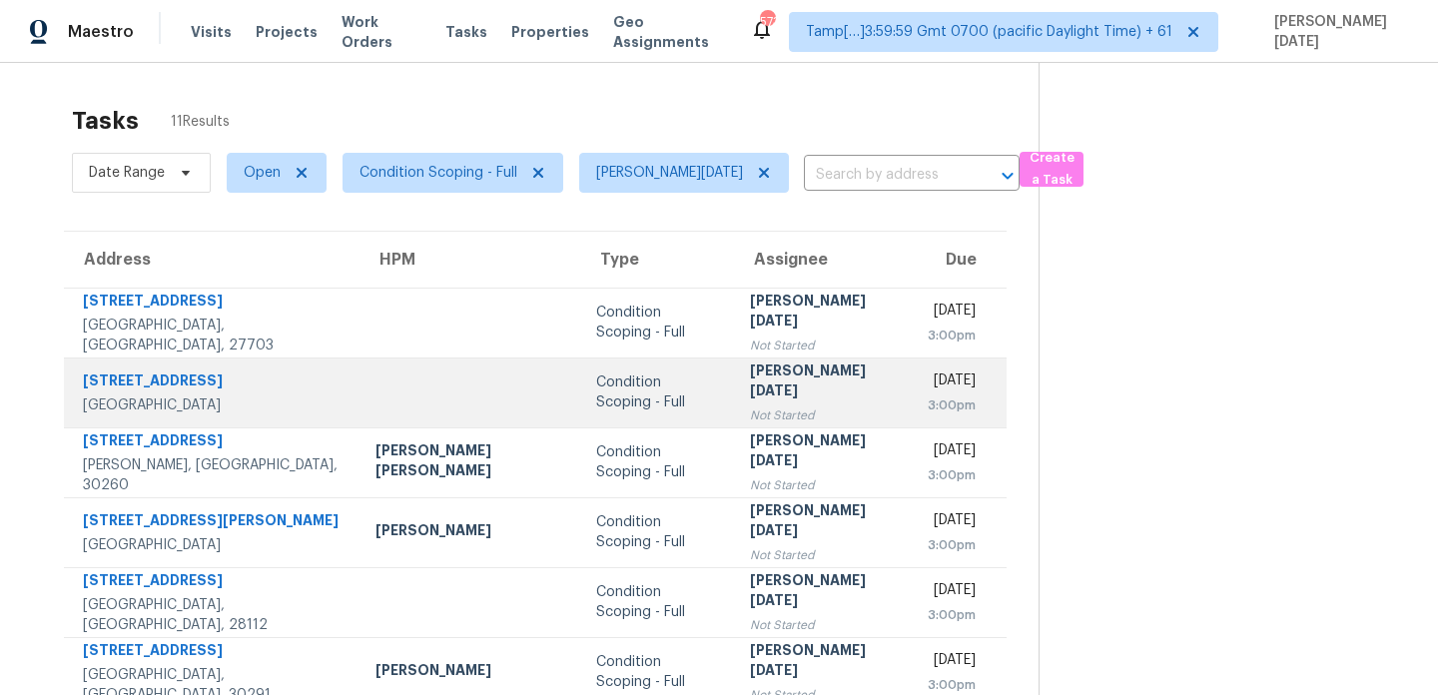
scroll to position [345, 0]
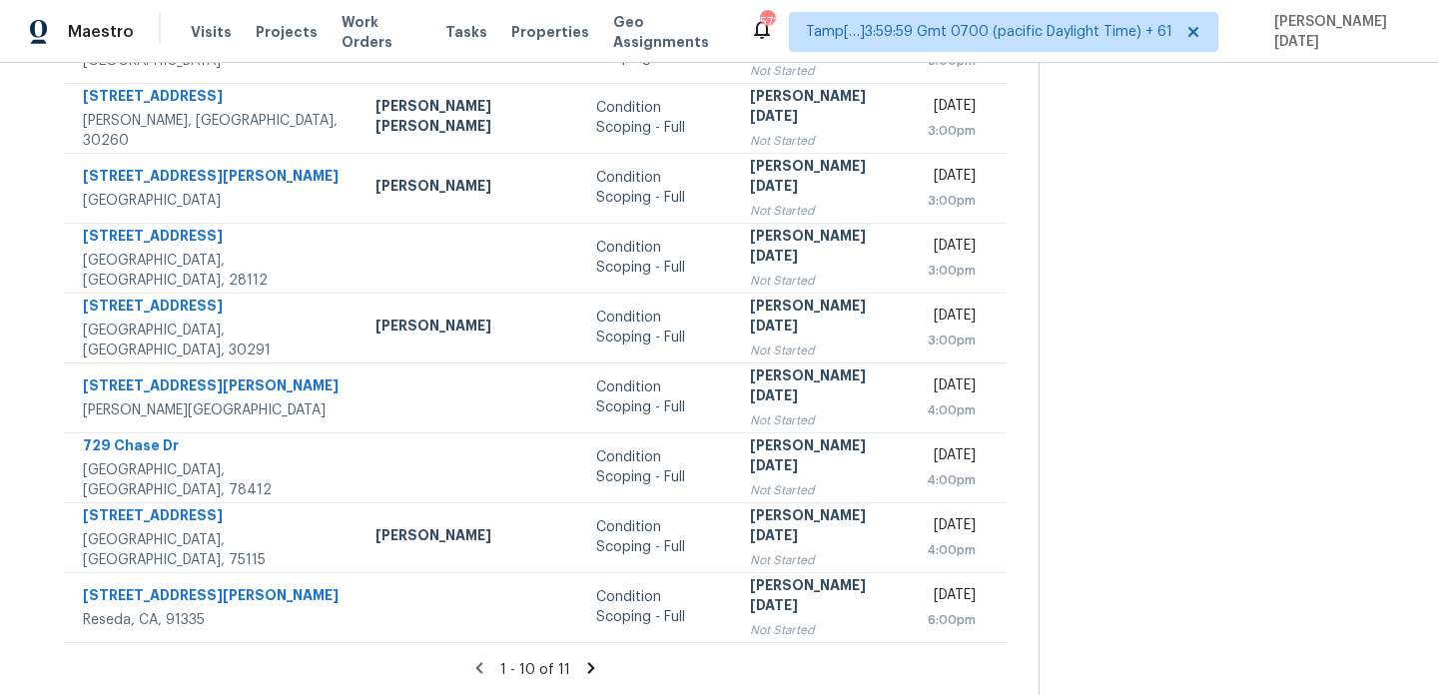
click at [588, 663] on icon at bounding box center [591, 667] width 7 height 11
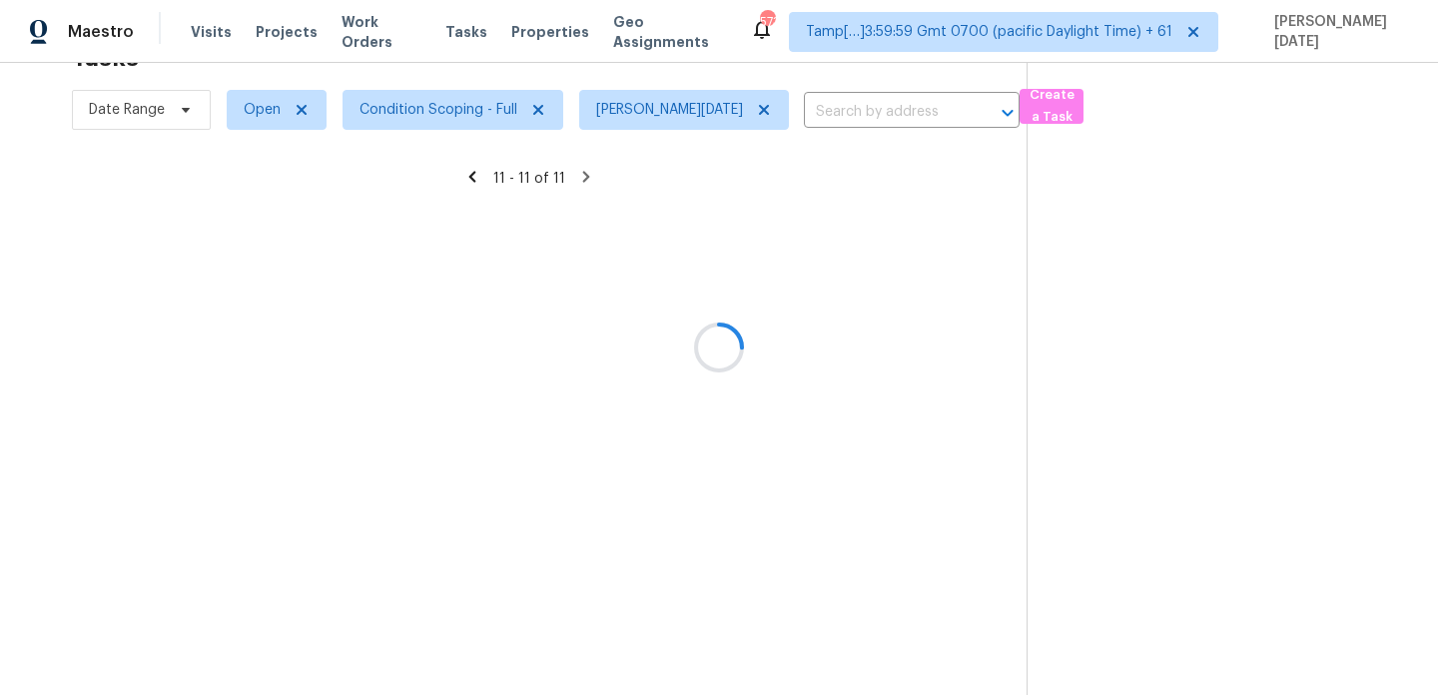
scroll to position [63, 0]
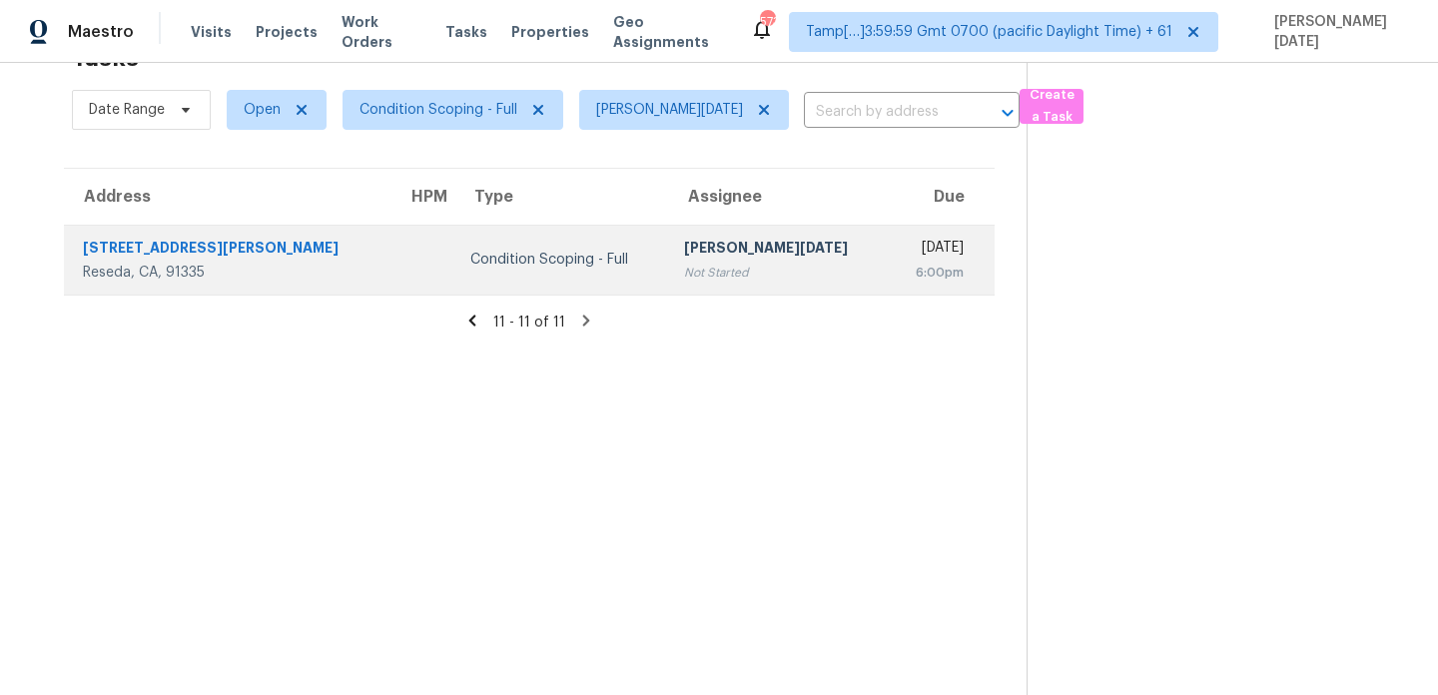
click at [738, 250] on td "Prabhu Raja Not Started" at bounding box center [778, 260] width 221 height 70
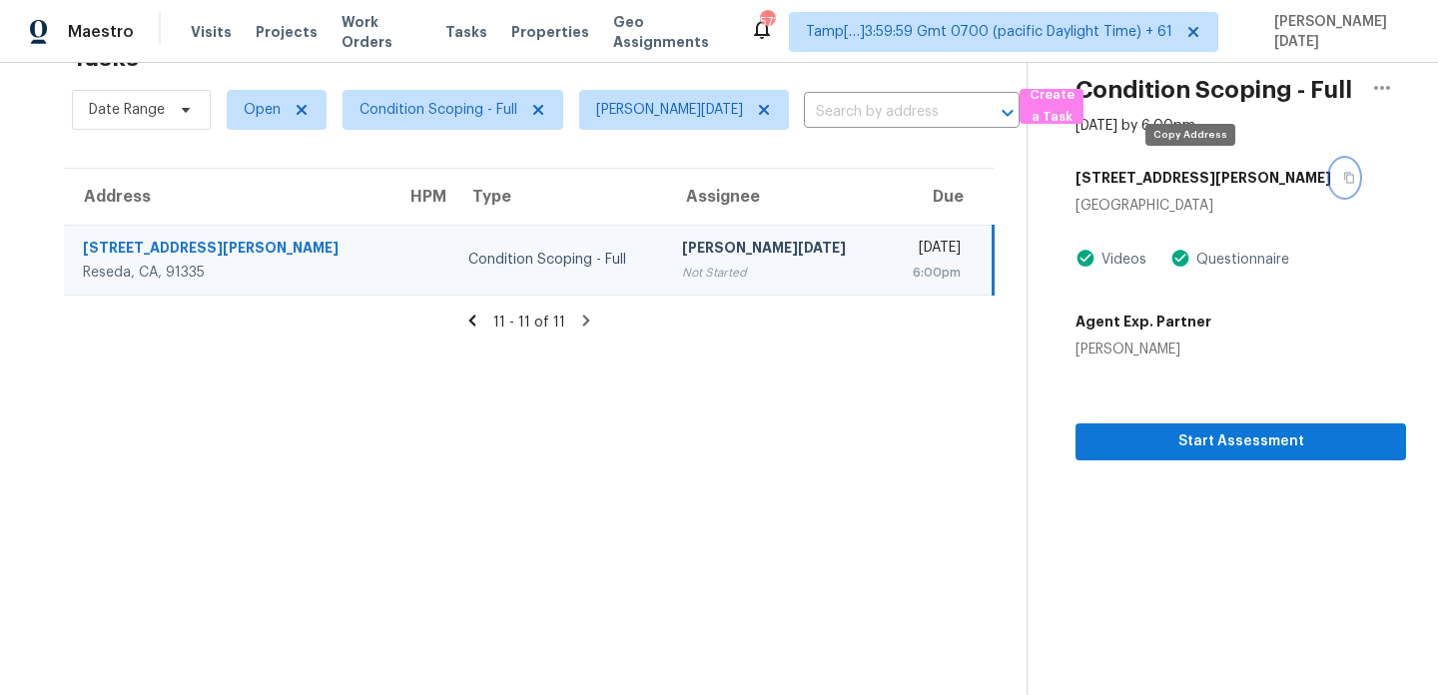
click at [1344, 177] on icon "button" at bounding box center [1350, 178] width 12 height 12
click at [264, 113] on span "Open" at bounding box center [262, 110] width 37 height 20
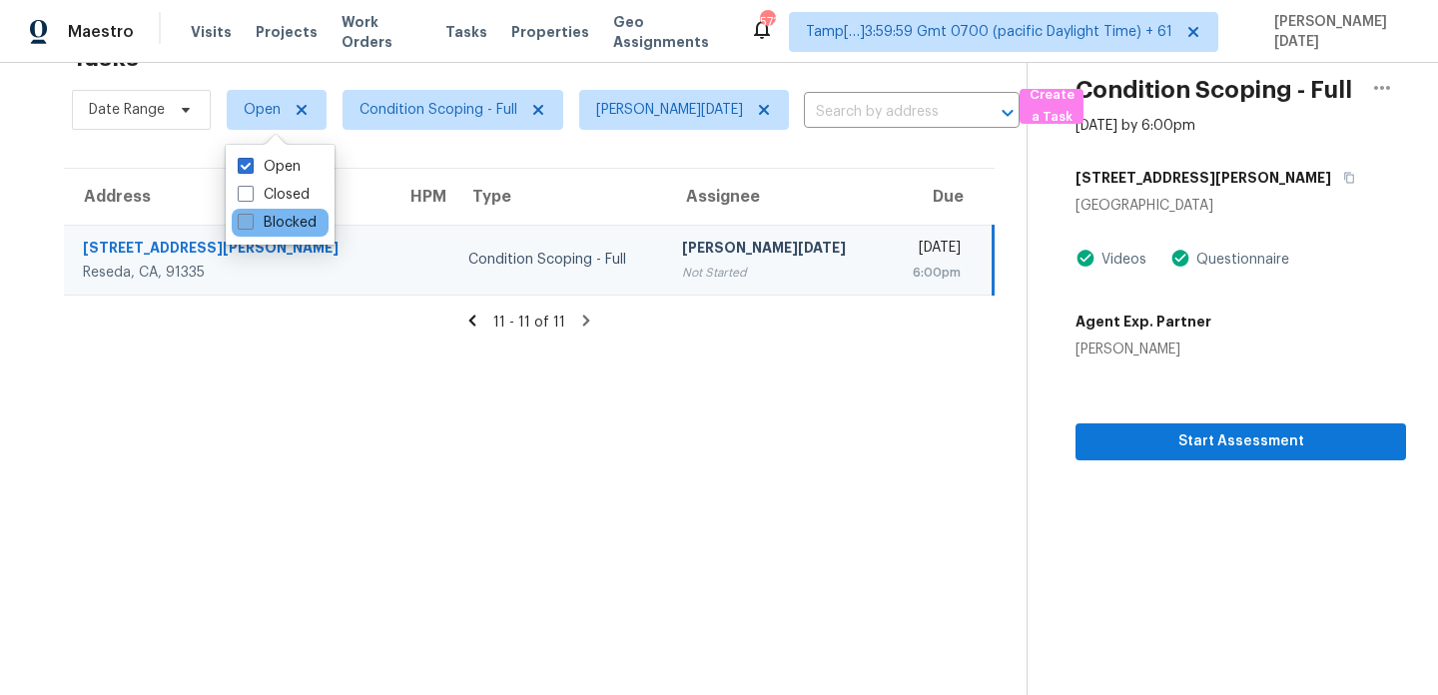
click at [266, 223] on label "Blocked" at bounding box center [277, 223] width 79 height 20
click at [251, 223] on input "Blocked" at bounding box center [244, 219] width 13 height 13
checkbox input "true"
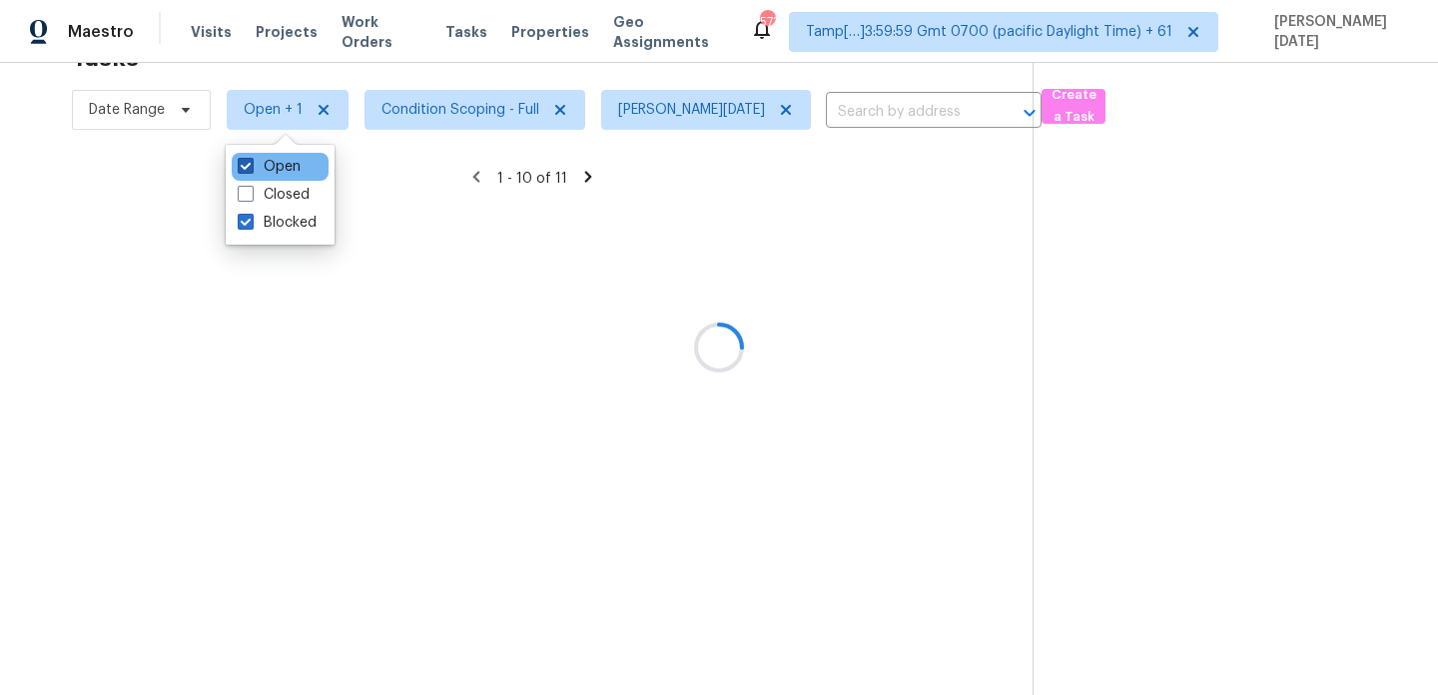
click at [279, 170] on label "Open" at bounding box center [269, 167] width 63 height 20
click at [251, 170] on input "Open" at bounding box center [244, 163] width 13 height 13
checkbox input "false"
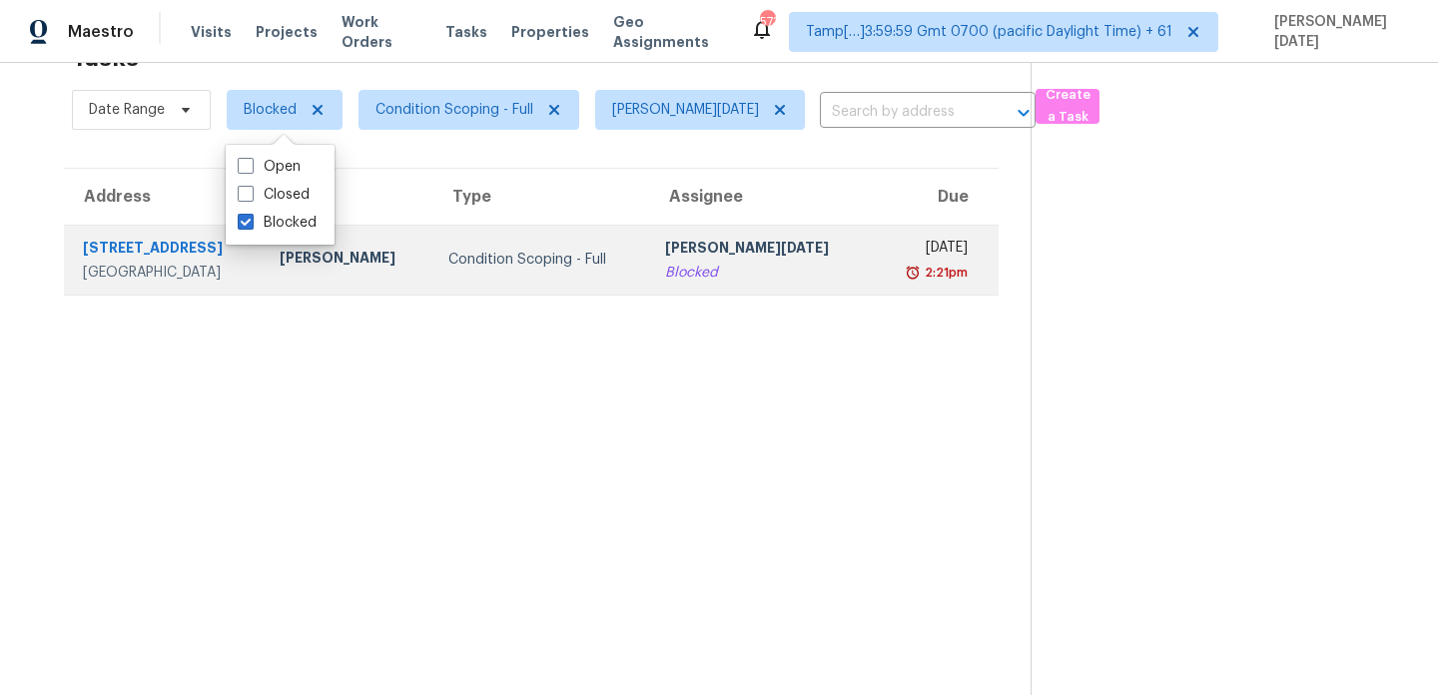
click at [585, 244] on td "Condition Scoping - Full" at bounding box center [541, 260] width 217 height 70
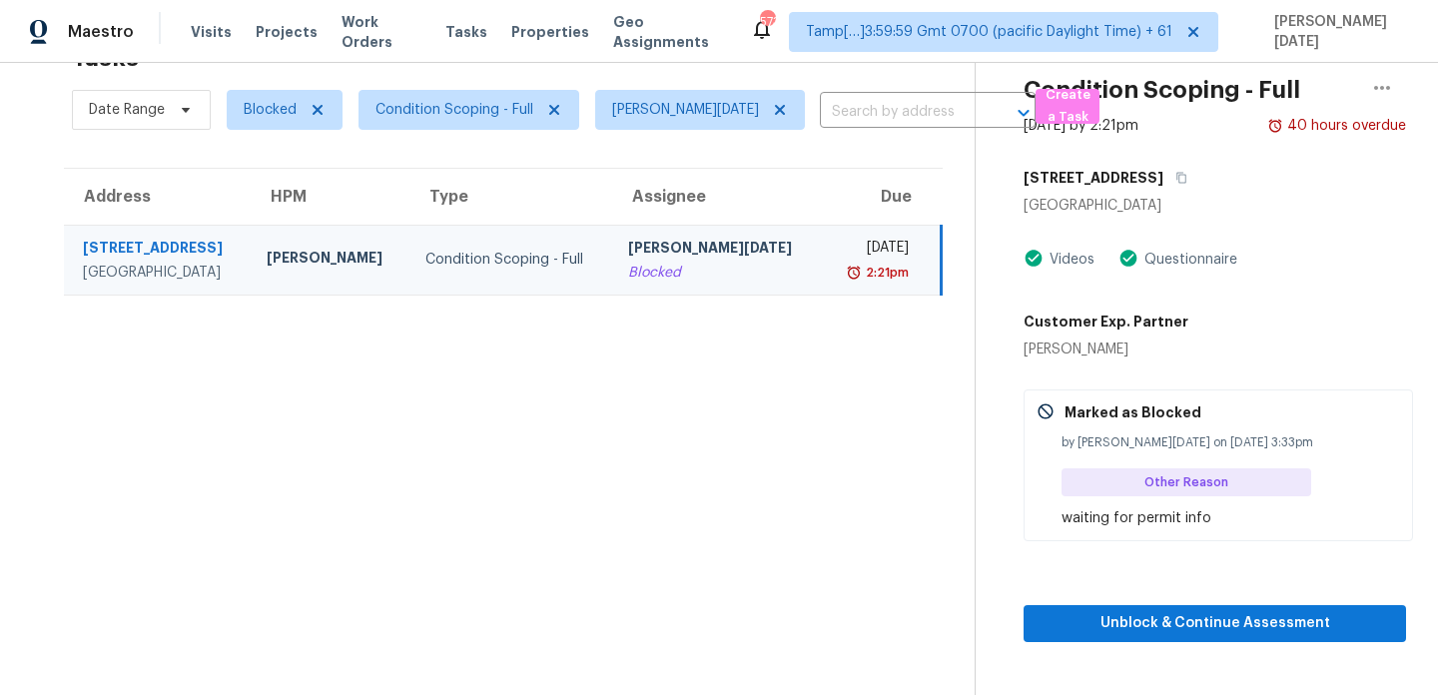
scroll to position [0, 0]
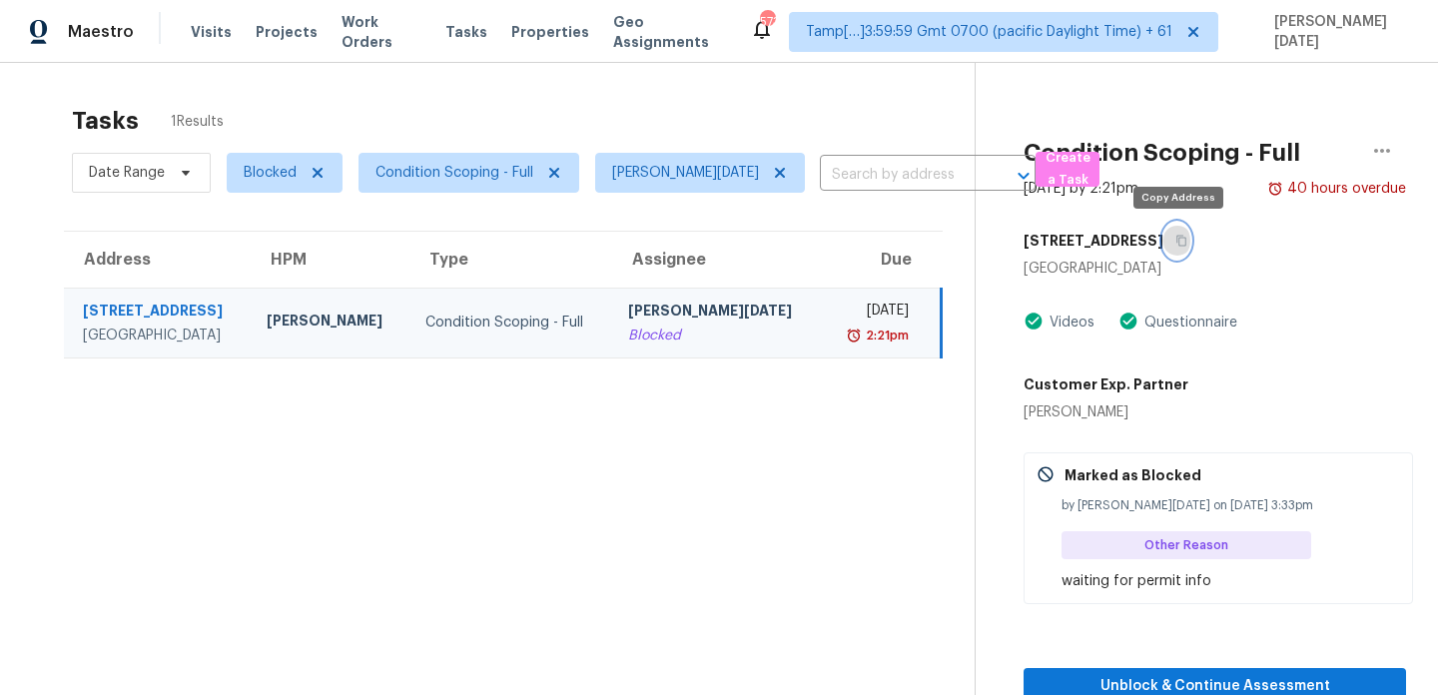
click at [1183, 244] on icon "button" at bounding box center [1182, 241] width 12 height 12
click at [256, 184] on span "Blocked" at bounding box center [285, 173] width 116 height 40
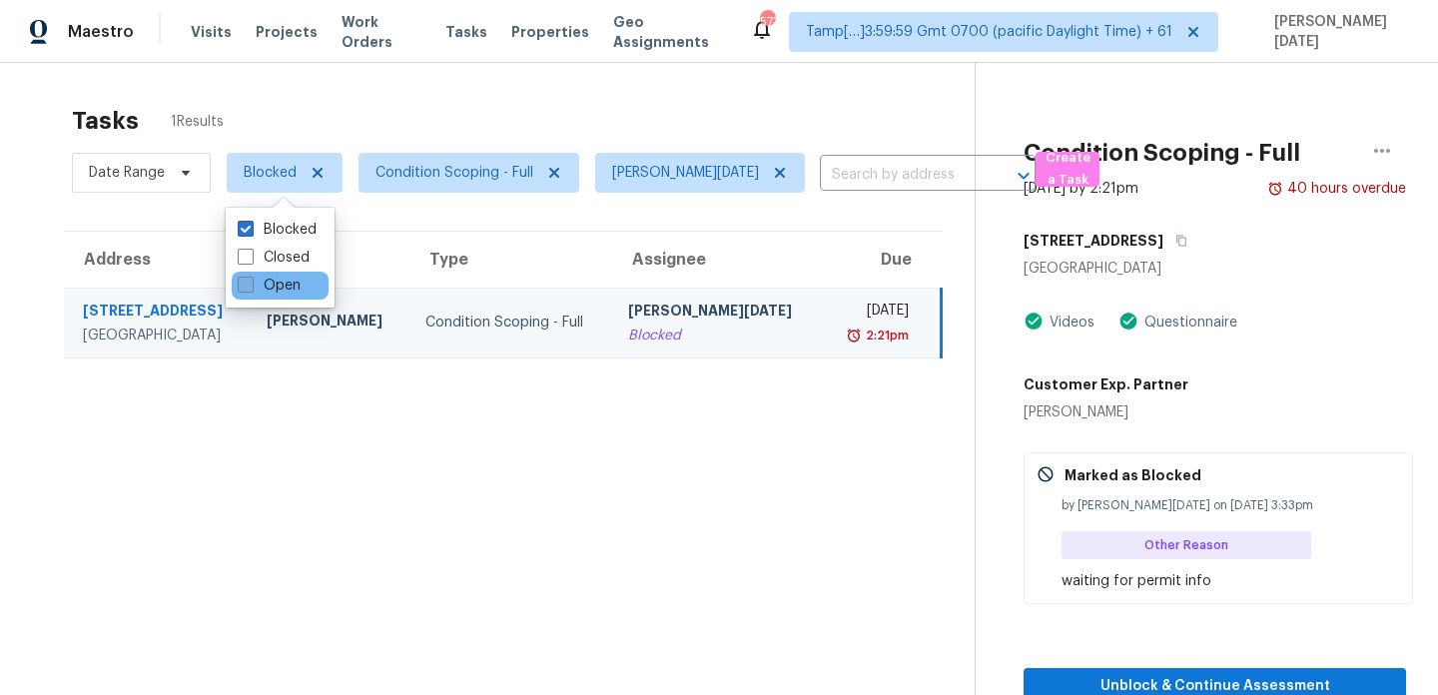
click at [254, 282] on label "Open" at bounding box center [269, 286] width 63 height 20
click at [251, 282] on input "Open" at bounding box center [244, 282] width 13 height 13
checkbox input "true"
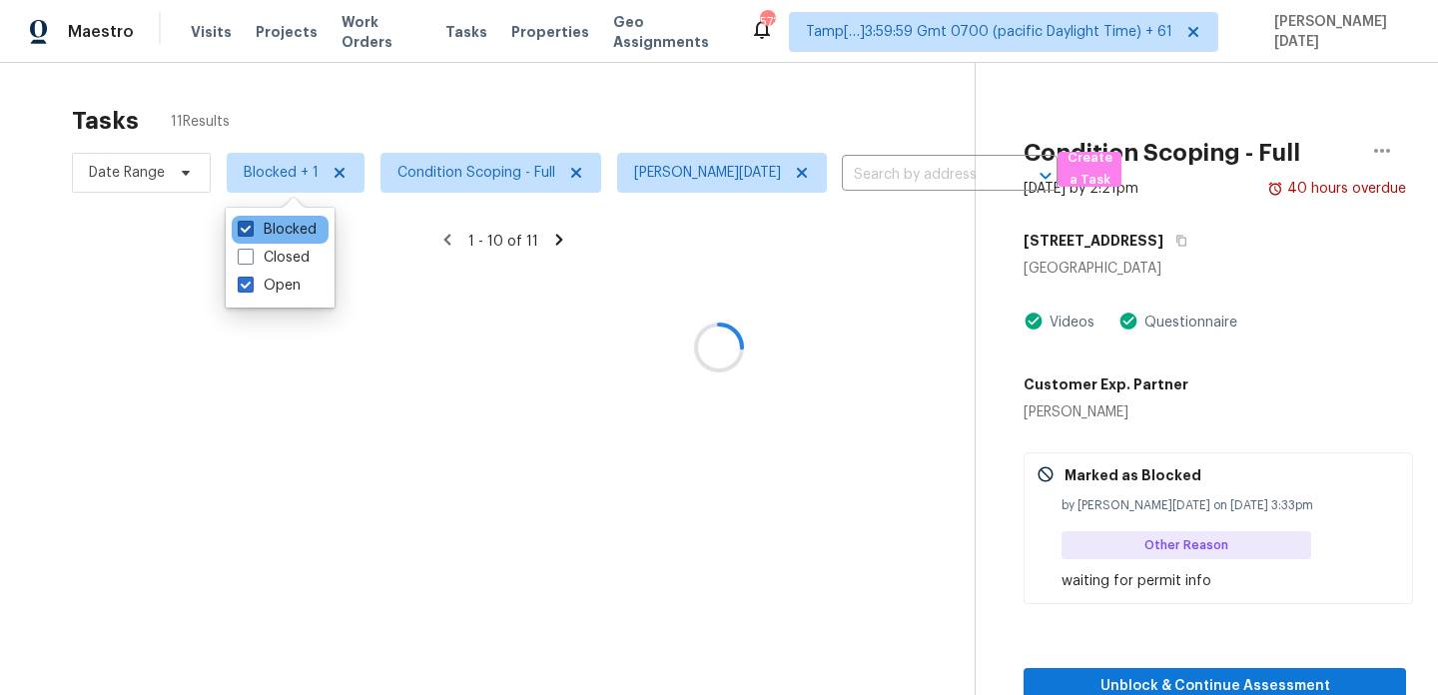
click at [260, 232] on label "Blocked" at bounding box center [277, 230] width 79 height 20
click at [251, 232] on input "Blocked" at bounding box center [244, 226] width 13 height 13
checkbox input "false"
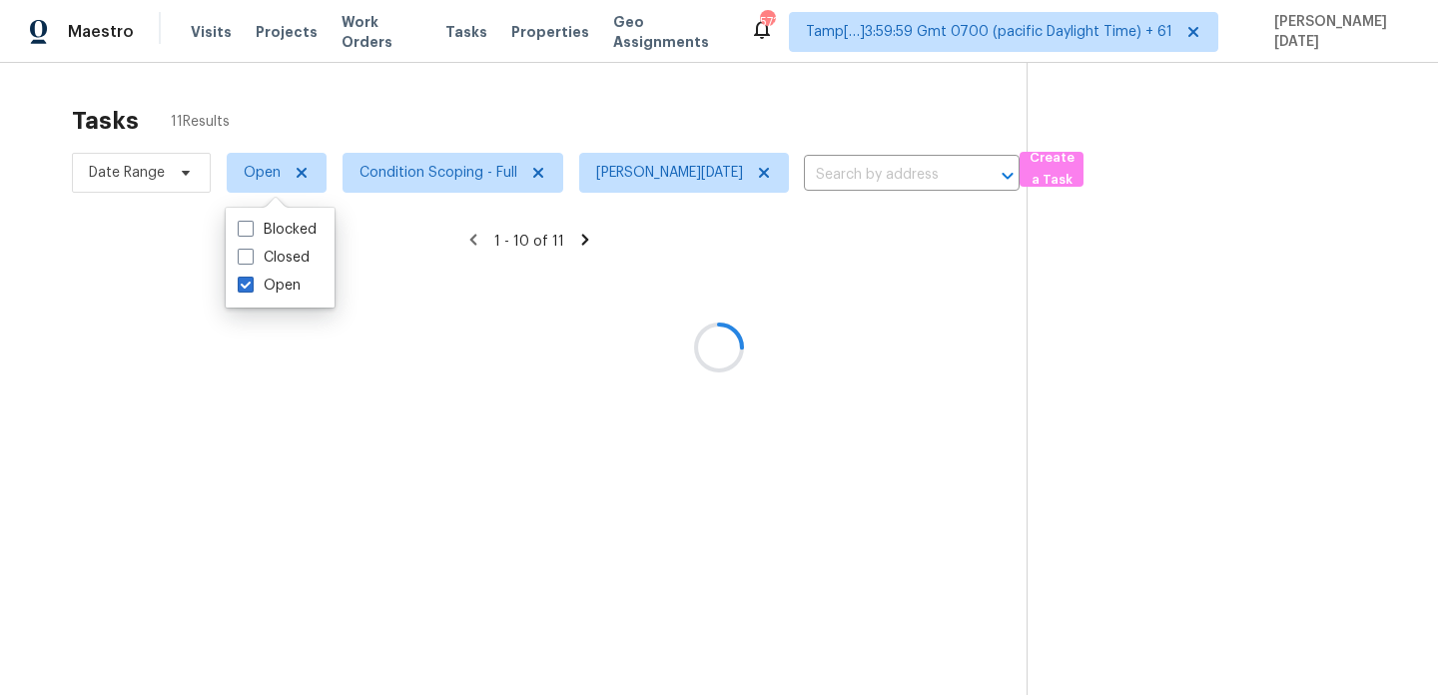
click at [508, 122] on div at bounding box center [719, 347] width 1438 height 695
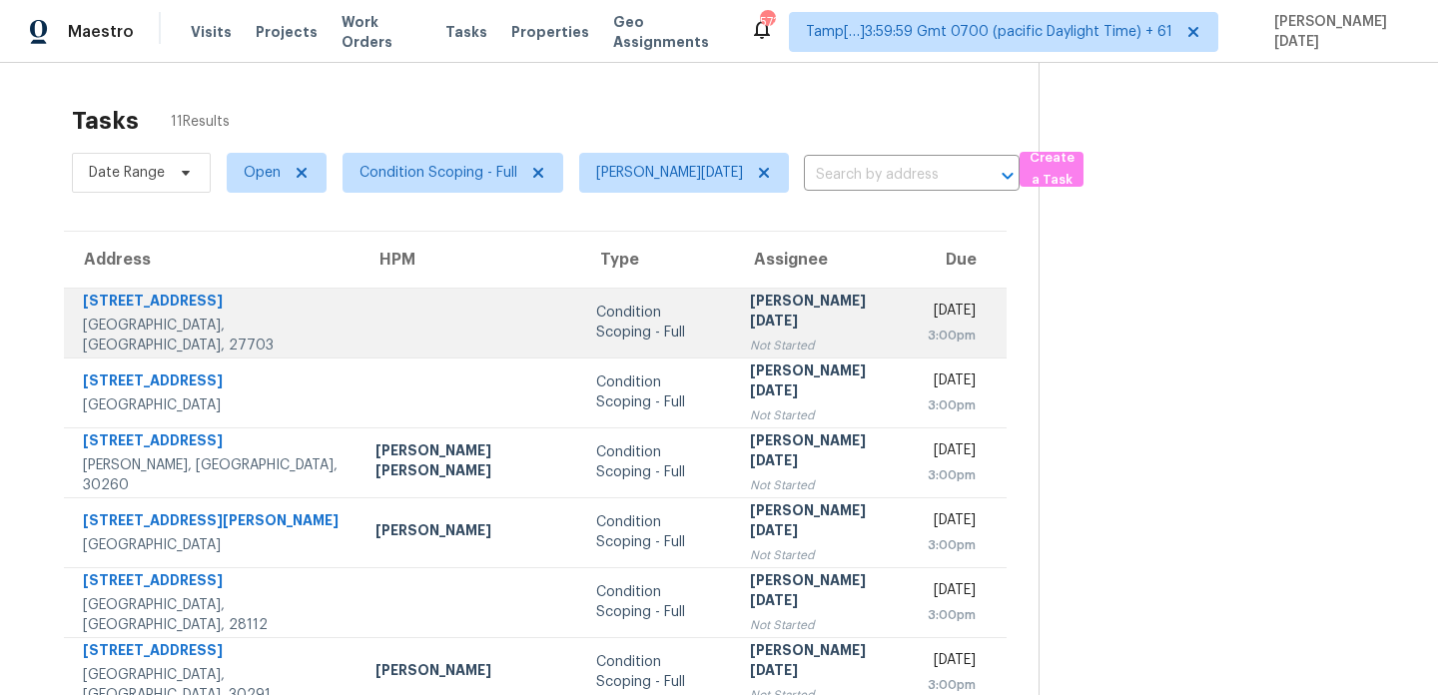
click at [596, 323] on div "Condition Scoping - Full" at bounding box center [657, 323] width 122 height 40
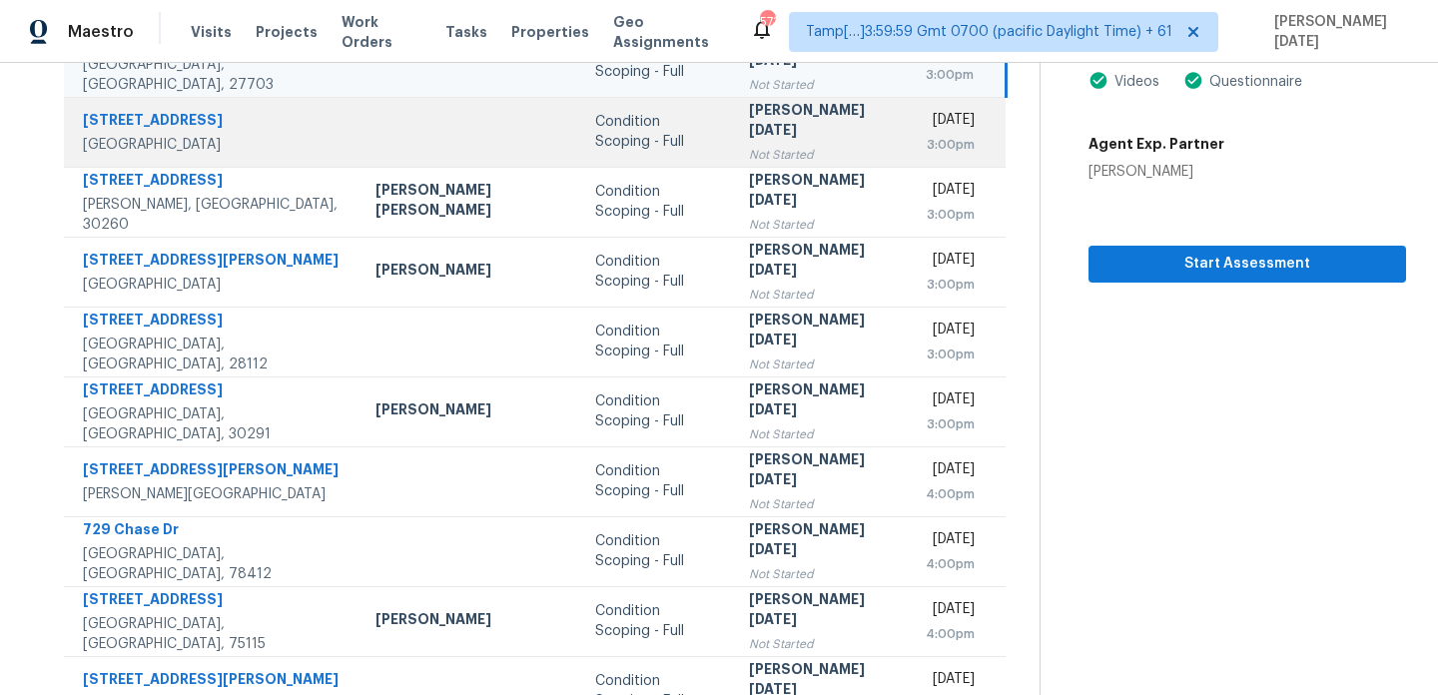
scroll to position [345, 0]
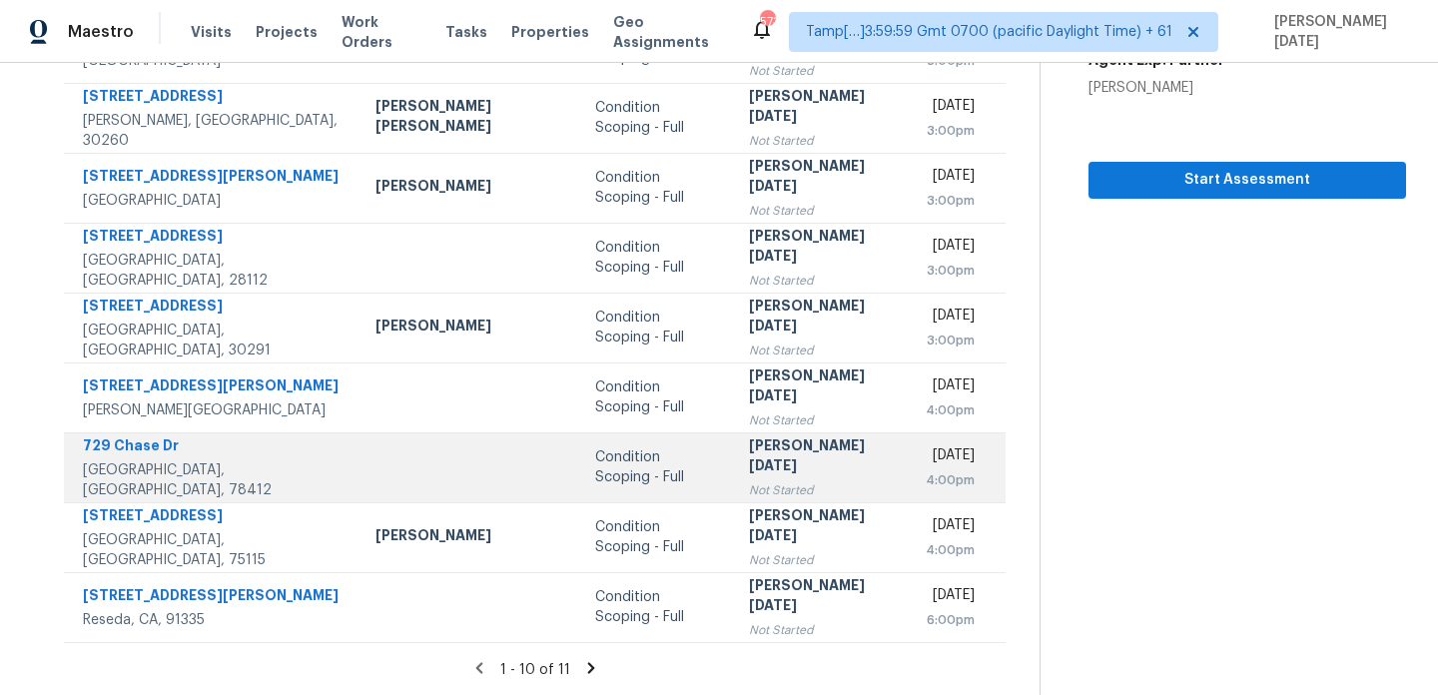
click at [649, 470] on div "Condition Scoping - Full" at bounding box center [656, 468] width 122 height 40
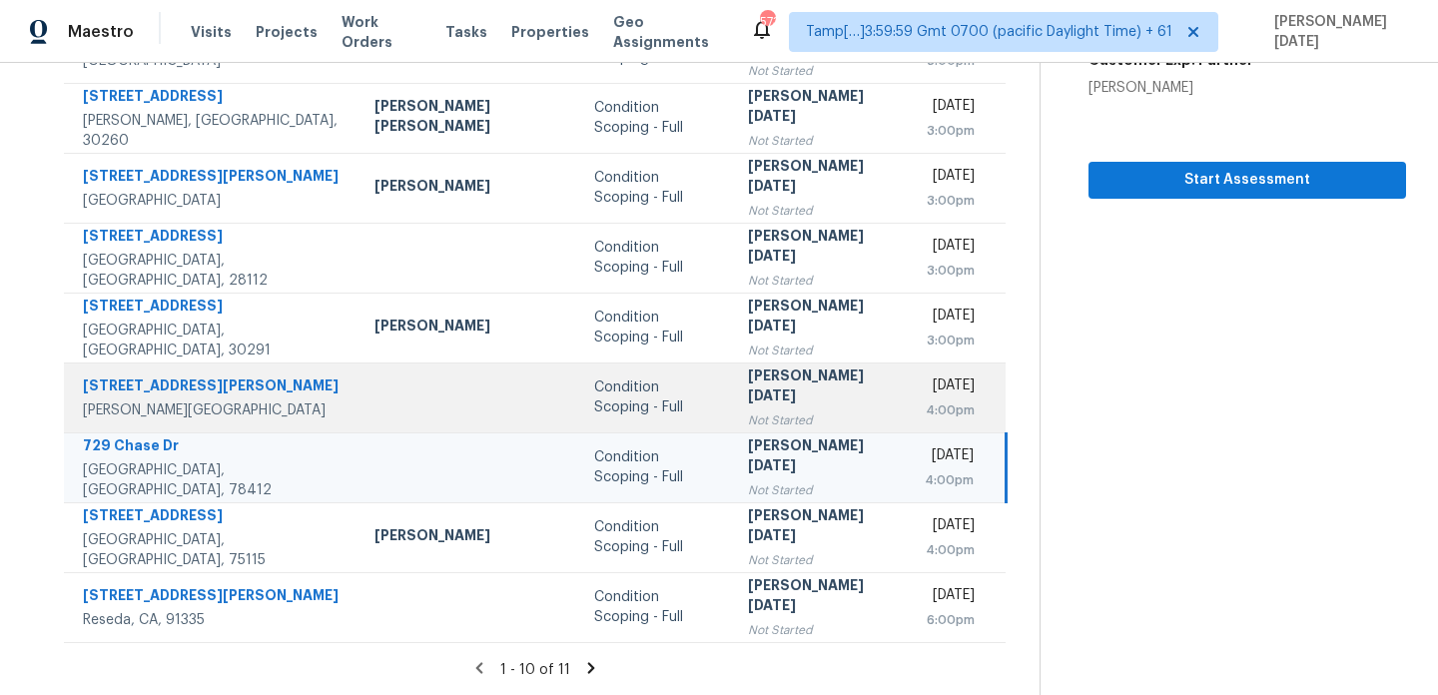
click at [752, 384] on div "[PERSON_NAME][DATE]" at bounding box center [820, 388] width 145 height 45
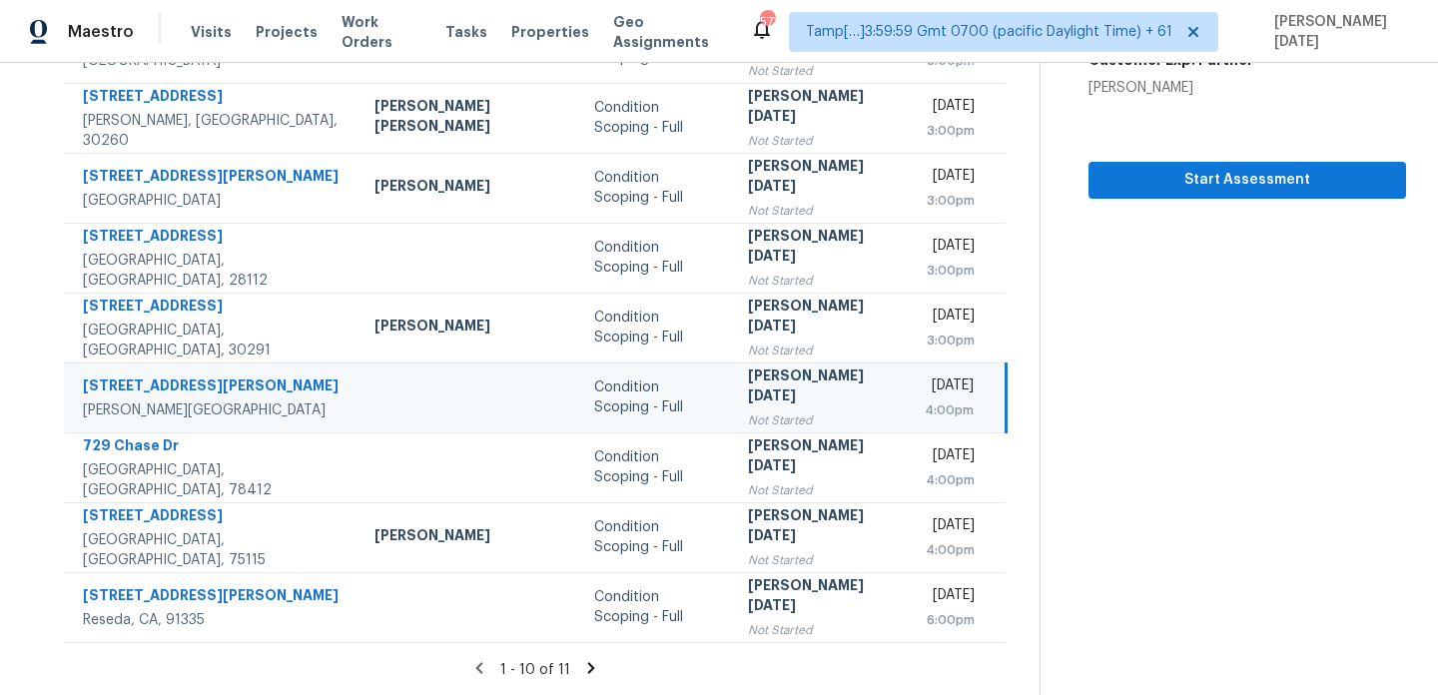
click at [656, 426] on td "Condition Scoping - Full" at bounding box center [654, 398] width 153 height 70
click at [748, 386] on div "[PERSON_NAME][DATE]" at bounding box center [820, 388] width 145 height 45
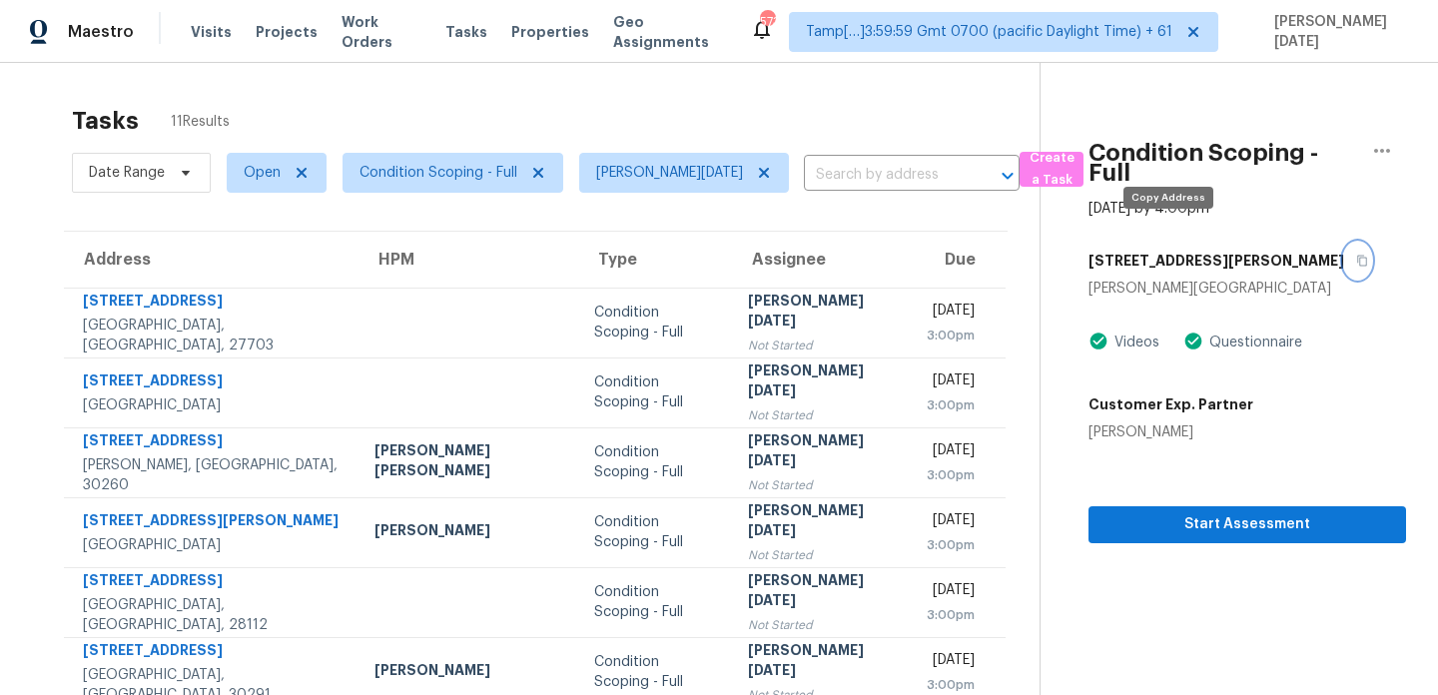
click at [1357, 255] on icon "button" at bounding box center [1363, 261] width 12 height 12
click at [387, 175] on span "Condition Scoping - Full" at bounding box center [439, 173] width 158 height 20
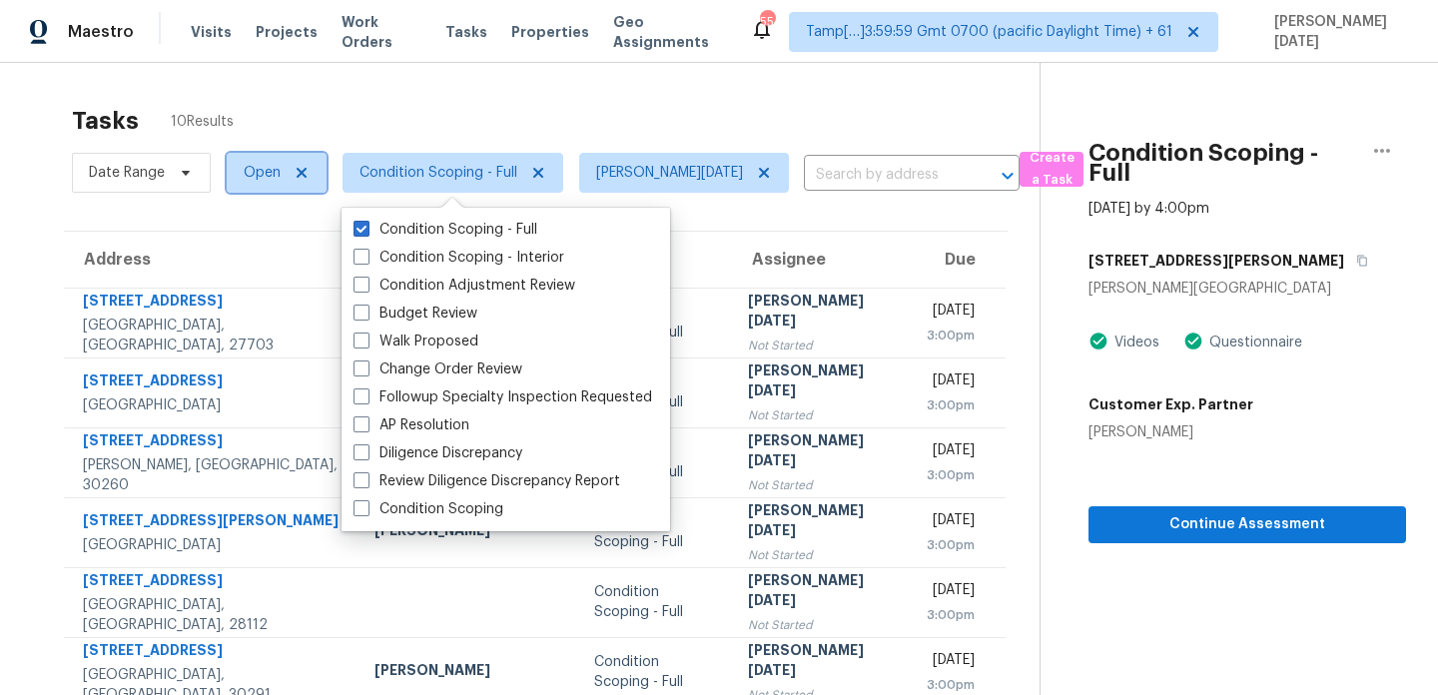
click at [260, 186] on span "Open" at bounding box center [277, 173] width 100 height 40
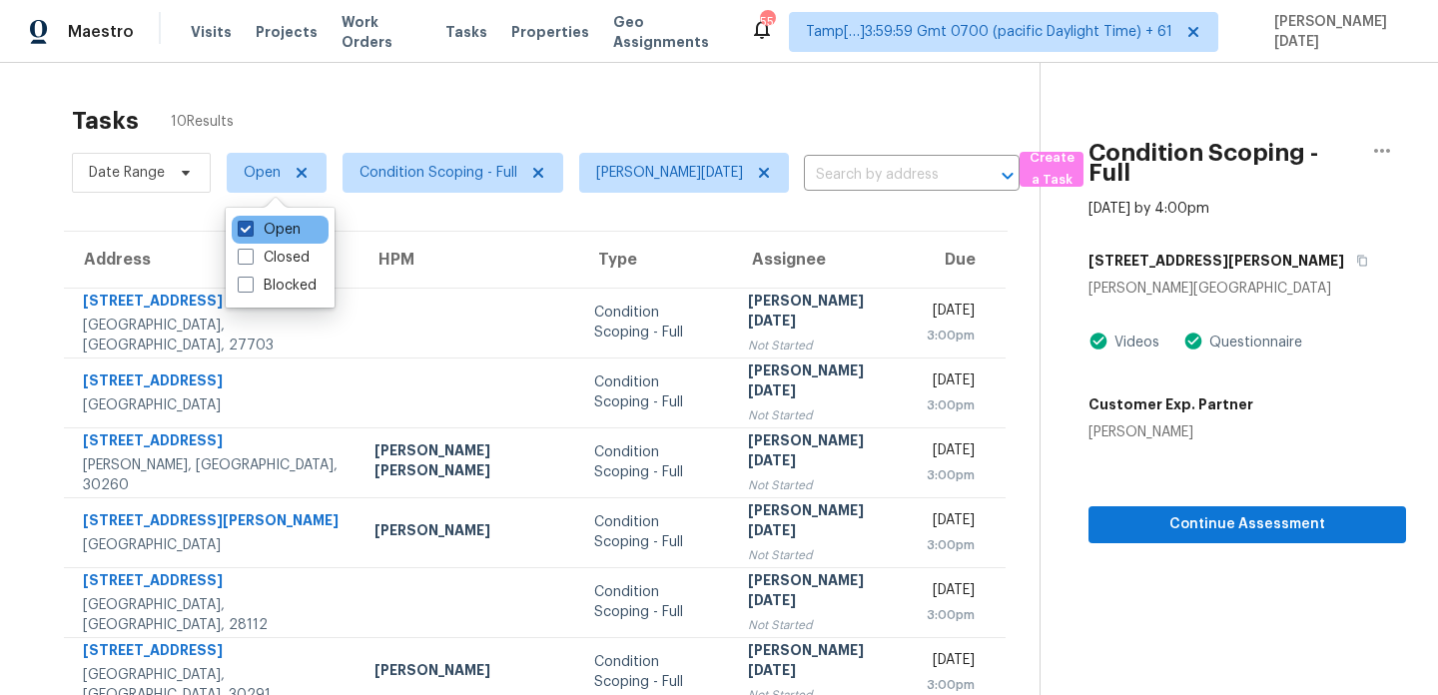
click at [275, 232] on label "Open" at bounding box center [269, 230] width 63 height 20
click at [251, 232] on input "Open" at bounding box center [244, 226] width 13 height 13
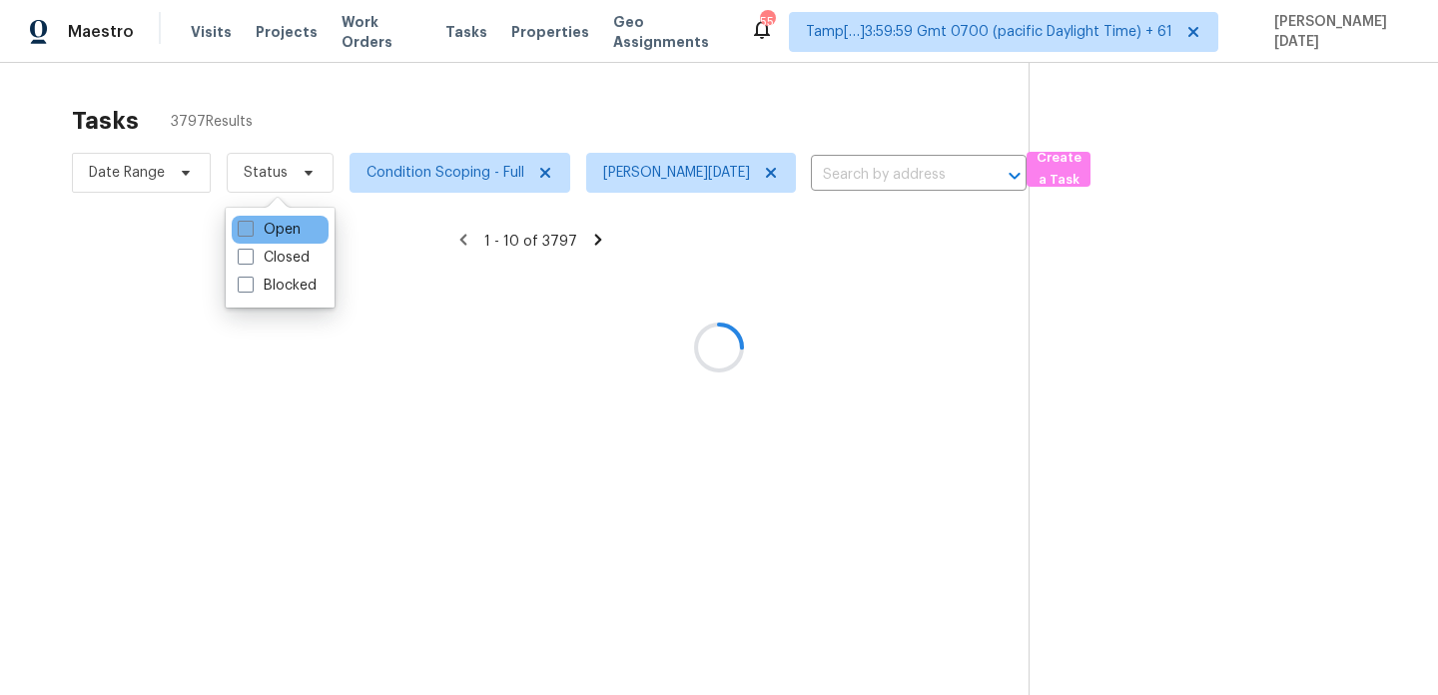
click at [275, 232] on label "Open" at bounding box center [269, 230] width 63 height 20
click at [251, 232] on input "Open" at bounding box center [244, 226] width 13 height 13
checkbox input "true"
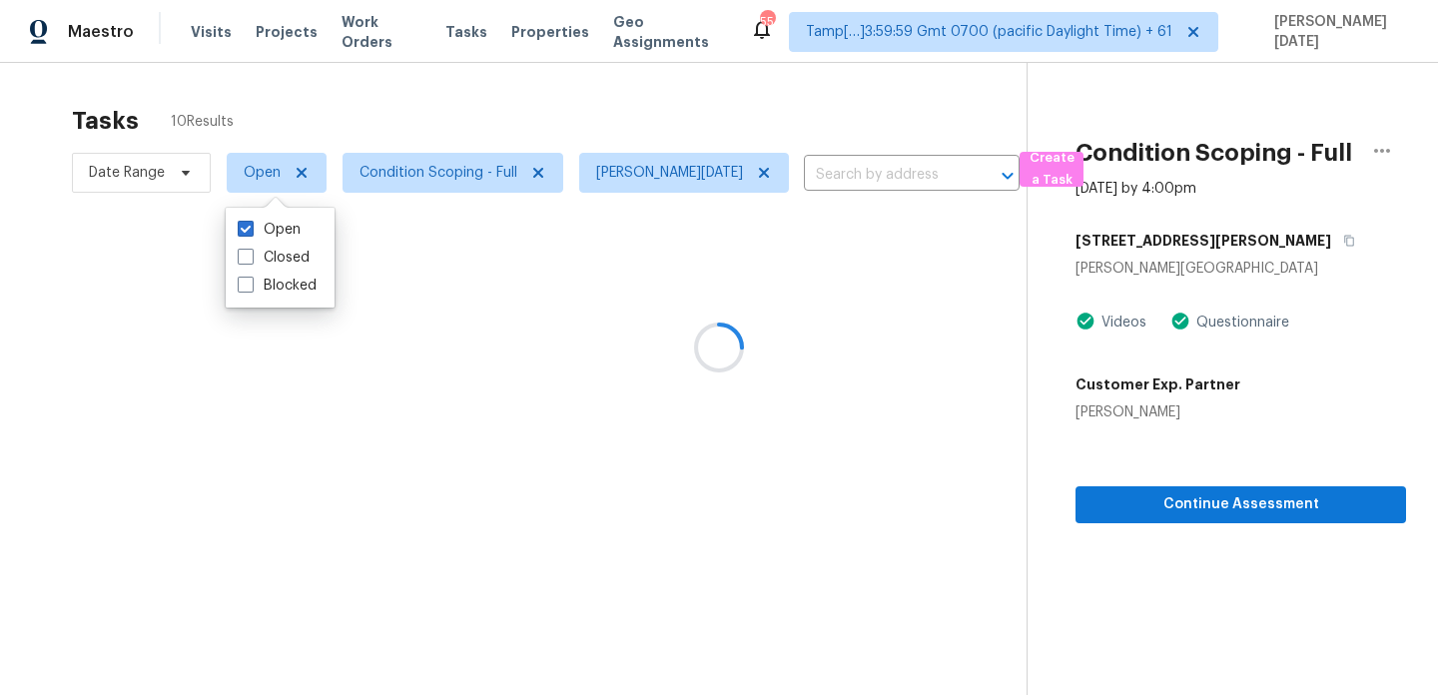
click at [434, 141] on div at bounding box center [719, 347] width 1438 height 695
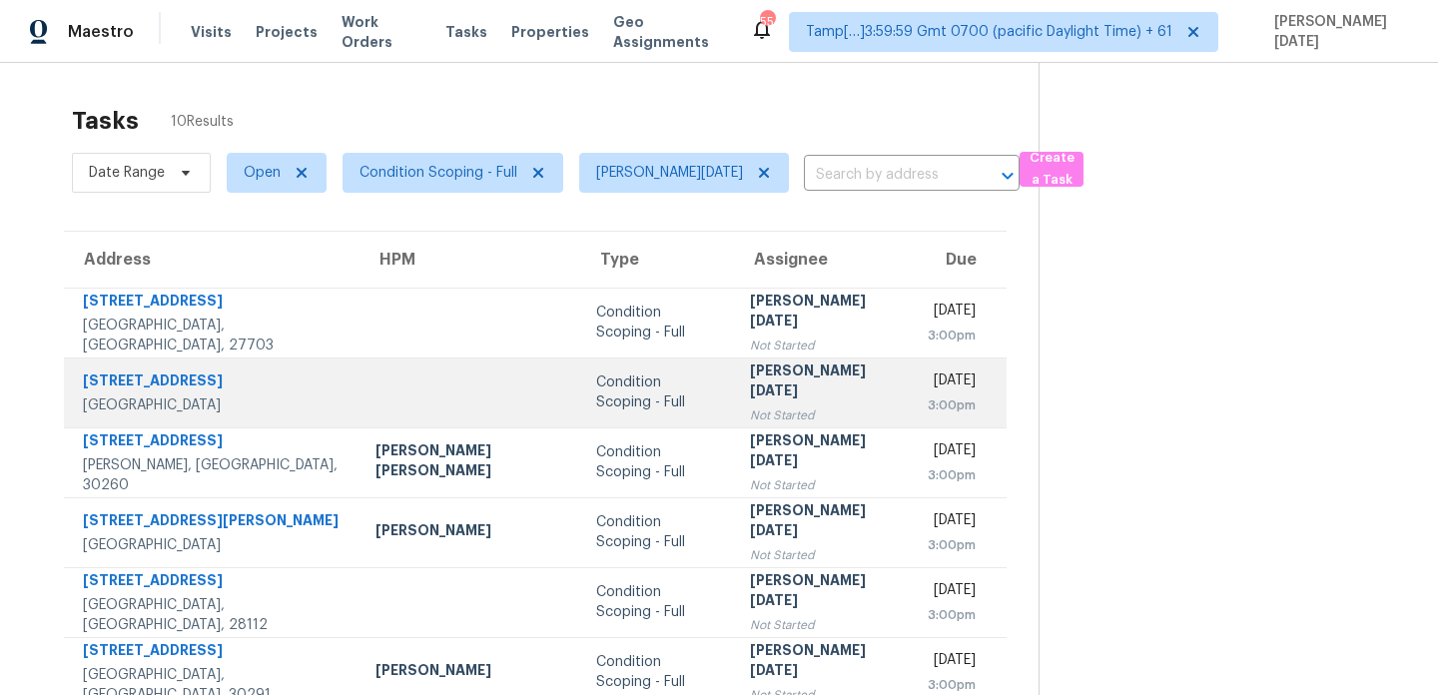
scroll to position [157, 0]
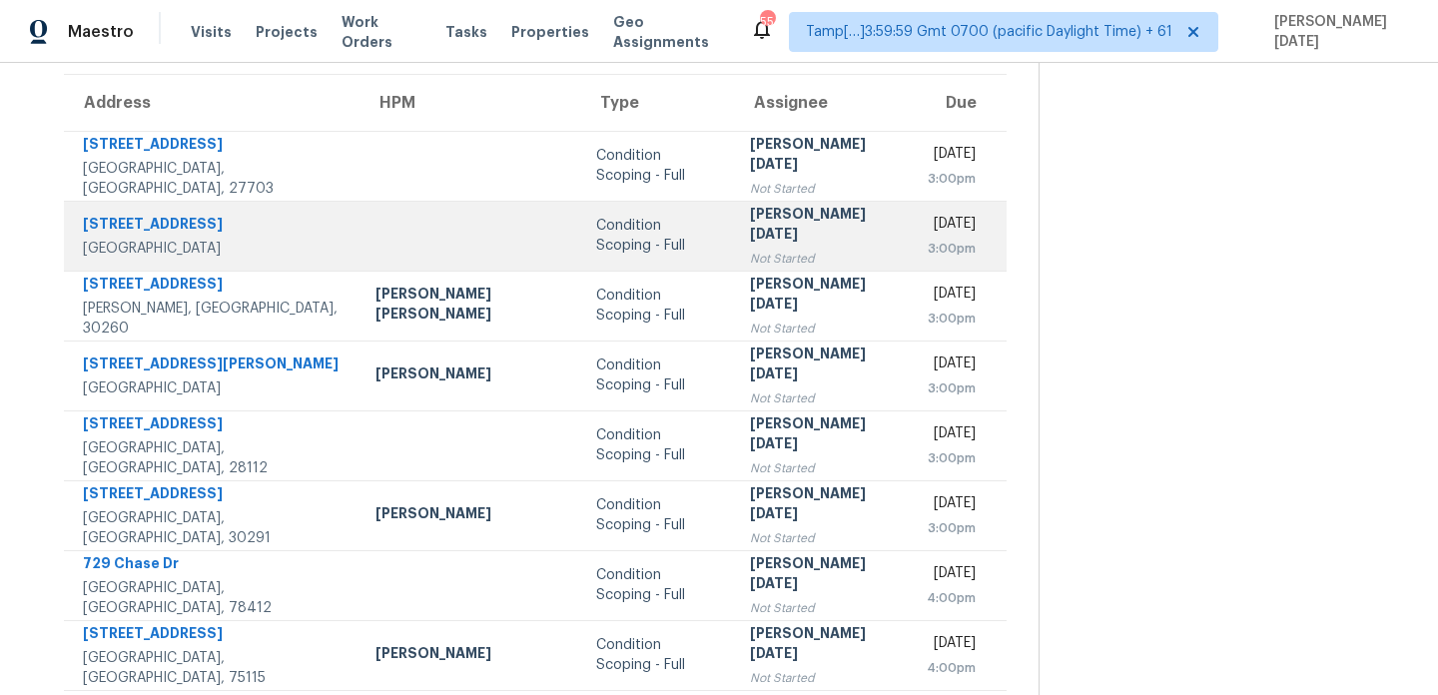
click at [767, 249] on div "Not Started" at bounding box center [822, 259] width 145 height 20
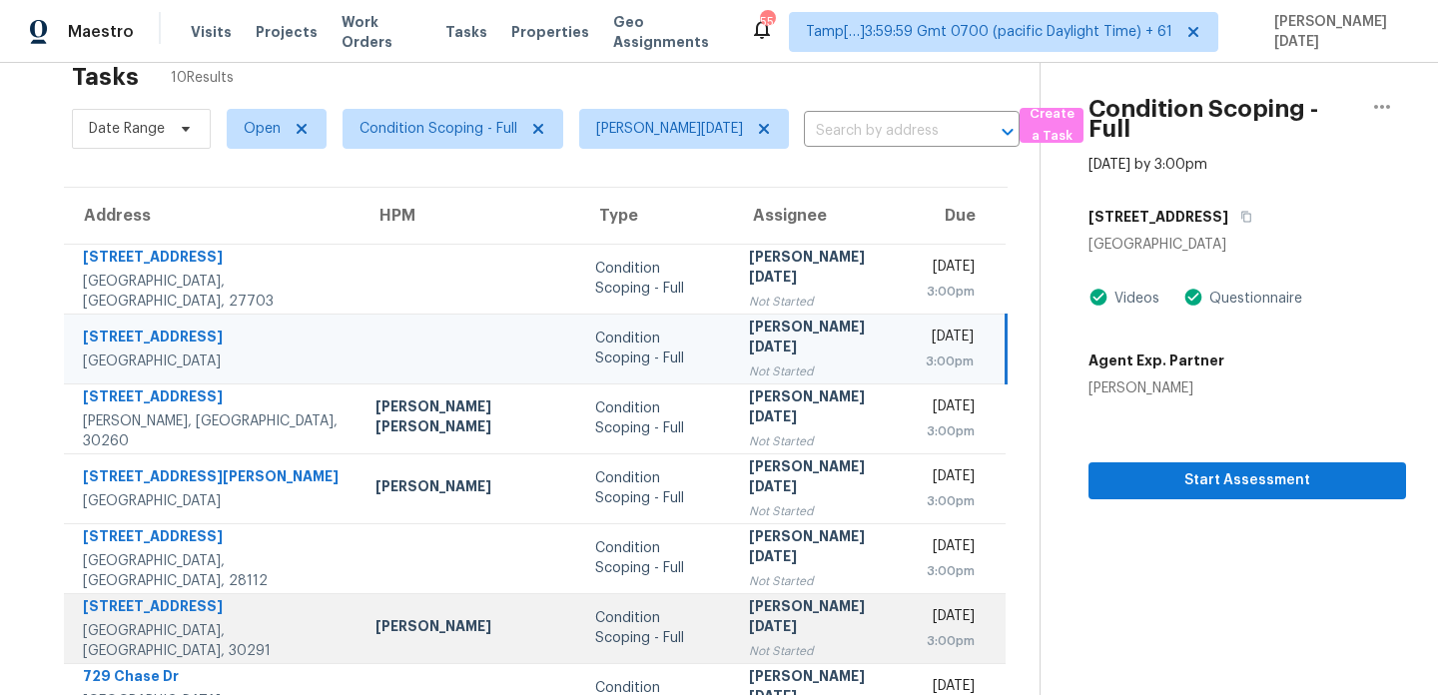
scroll to position [0, 0]
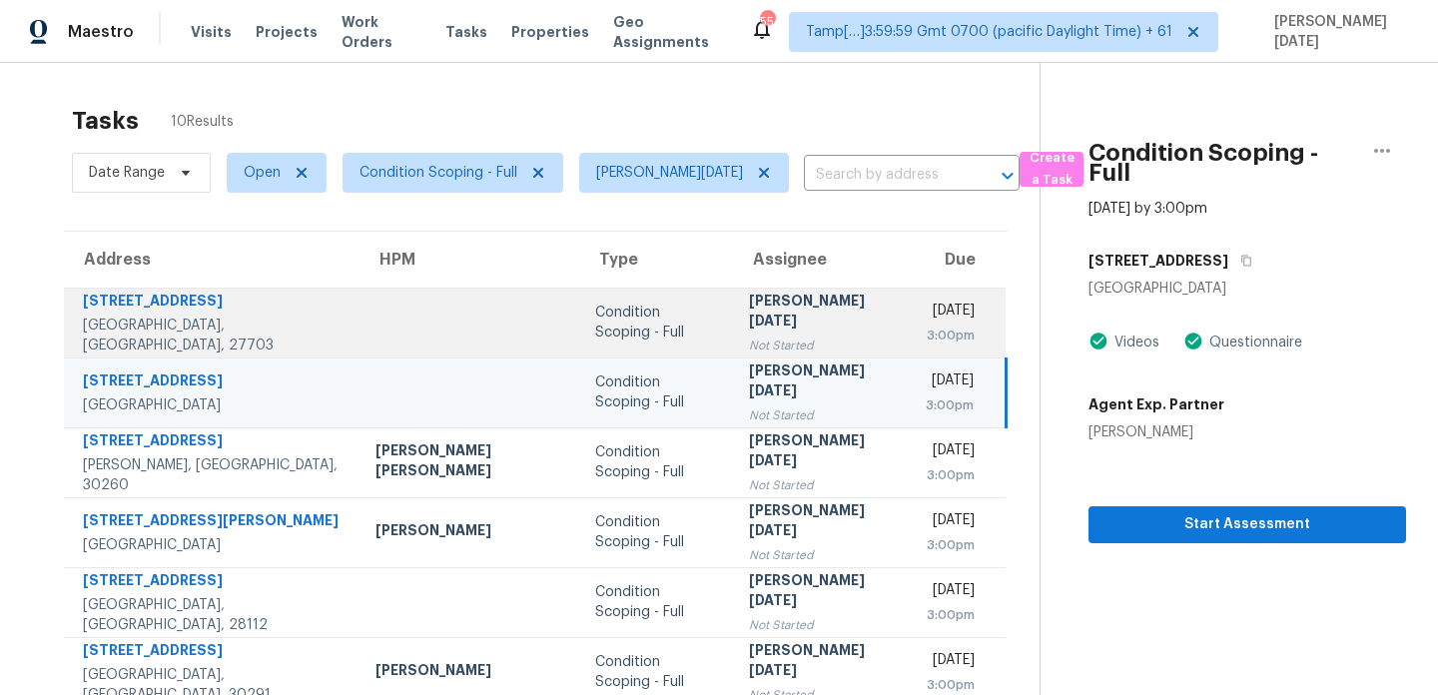
click at [926, 331] on div "3:00pm" at bounding box center [951, 336] width 50 height 20
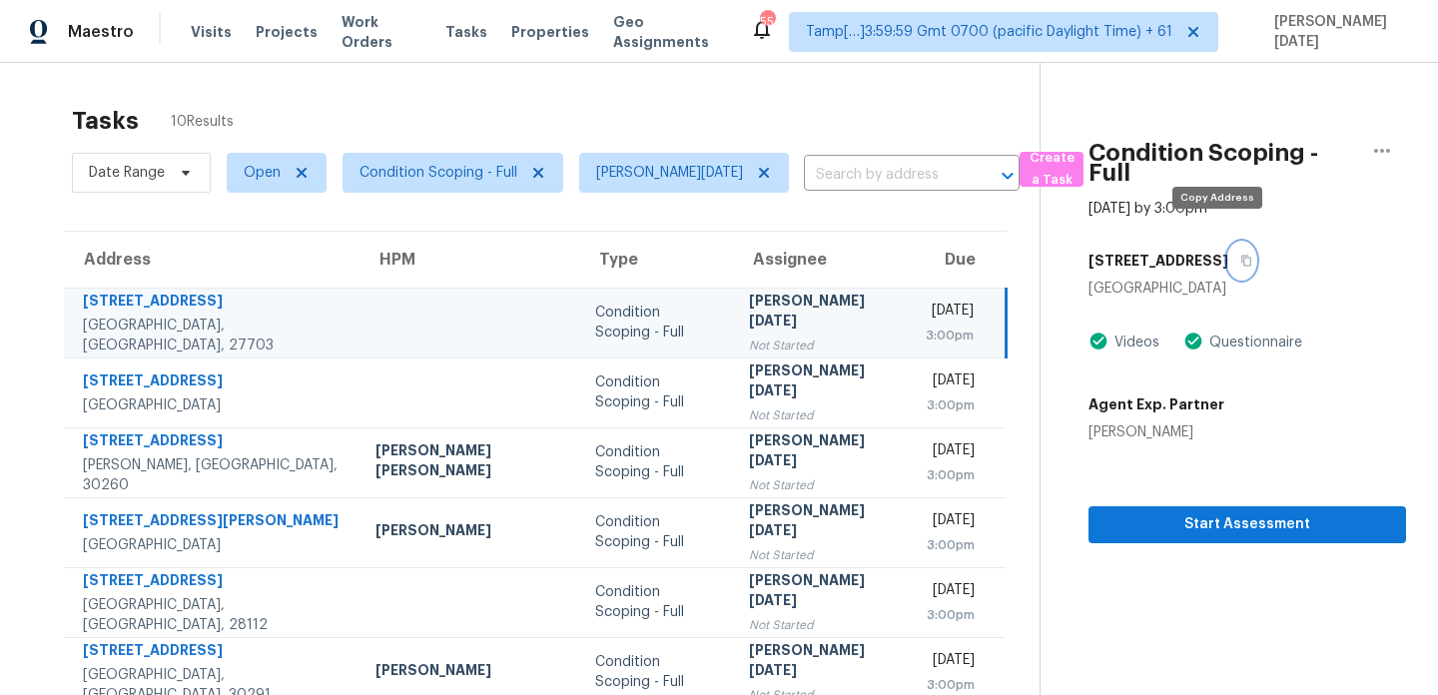
click at [1242, 256] on icon "button" at bounding box center [1247, 261] width 10 height 11
click at [259, 166] on span "Open" at bounding box center [262, 173] width 37 height 20
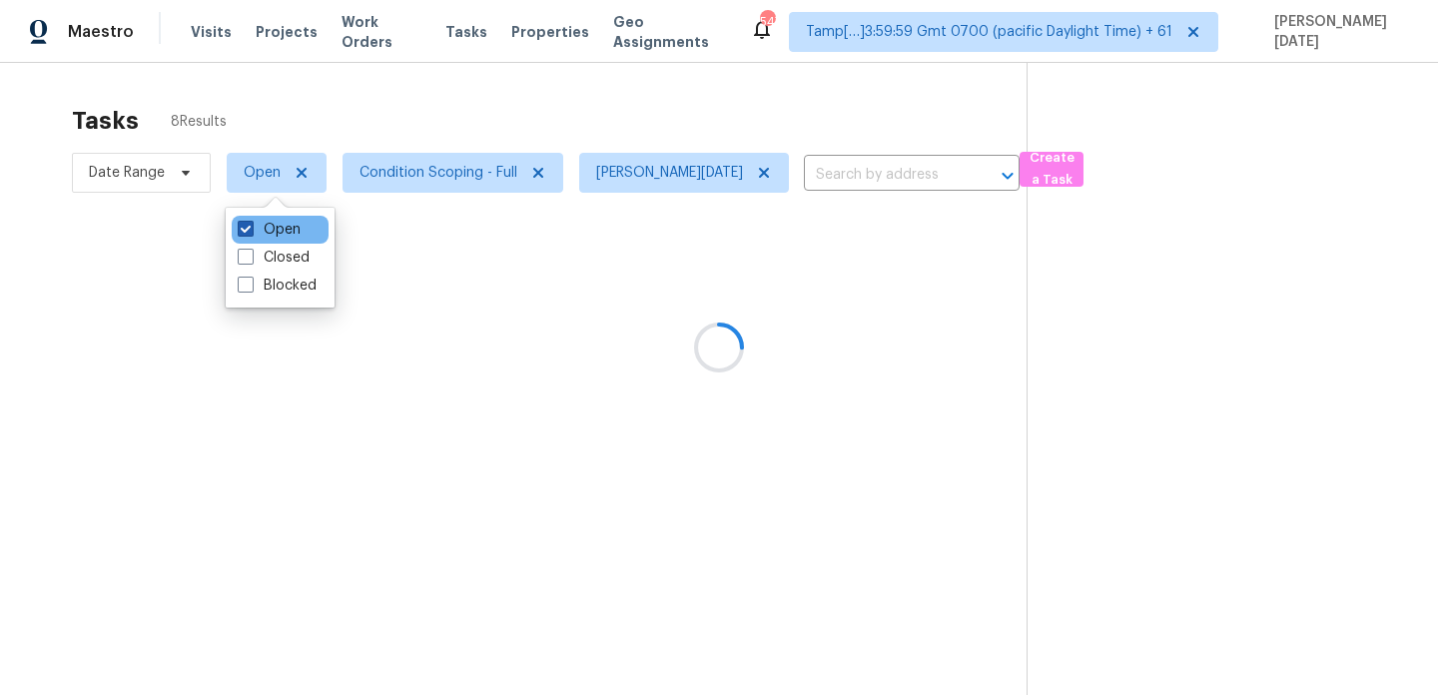
click at [258, 233] on label "Open" at bounding box center [269, 230] width 63 height 20
click at [251, 233] on input "Open" at bounding box center [244, 226] width 13 height 13
click at [258, 233] on label "Open" at bounding box center [269, 230] width 63 height 20
click at [251, 233] on input "Open" at bounding box center [244, 226] width 13 height 13
checkbox input "true"
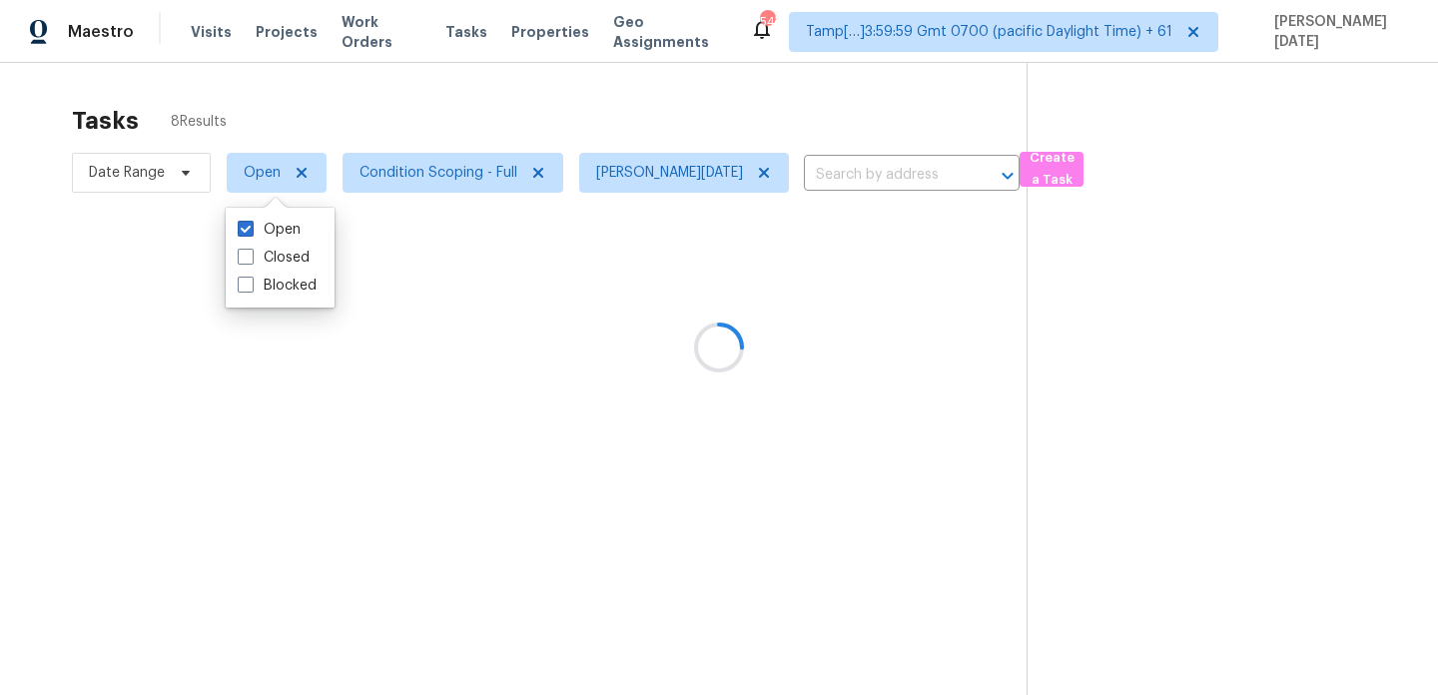
click at [480, 107] on div at bounding box center [719, 347] width 1438 height 695
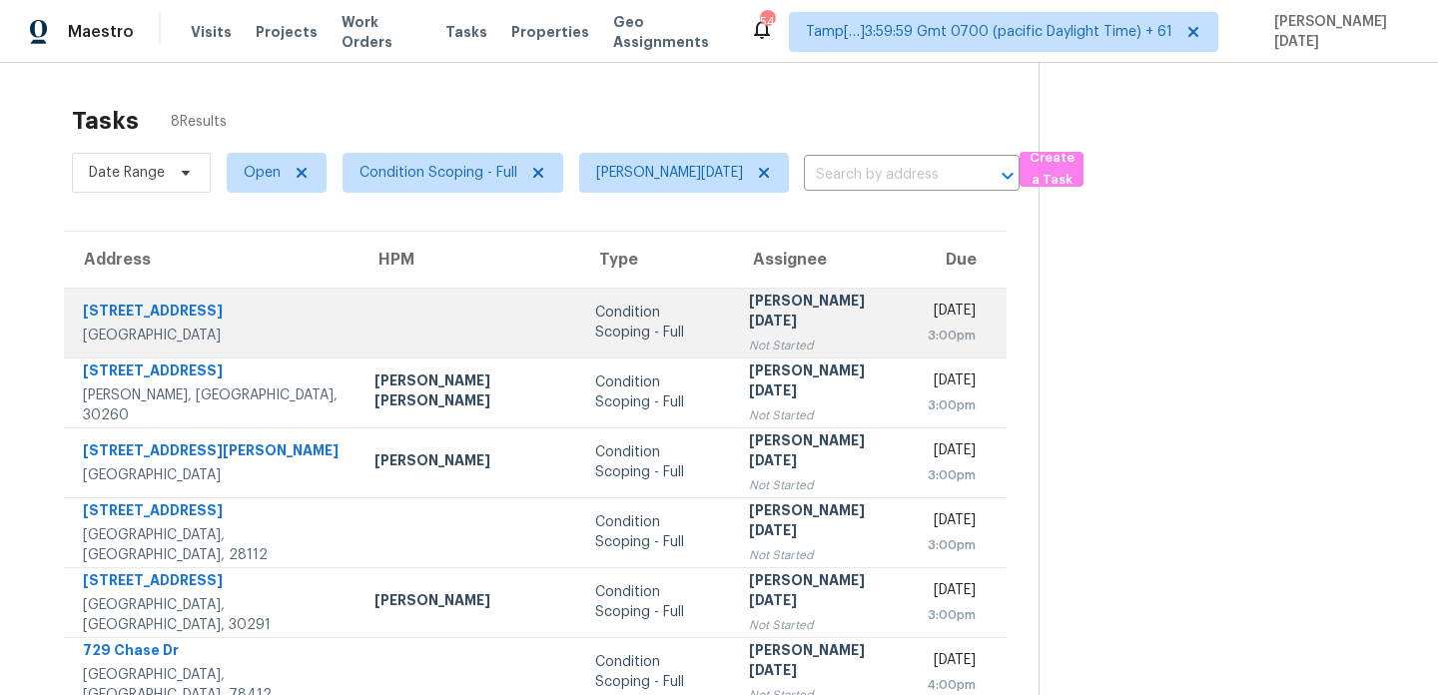
click at [749, 336] on div "Not Started" at bounding box center [821, 346] width 145 height 20
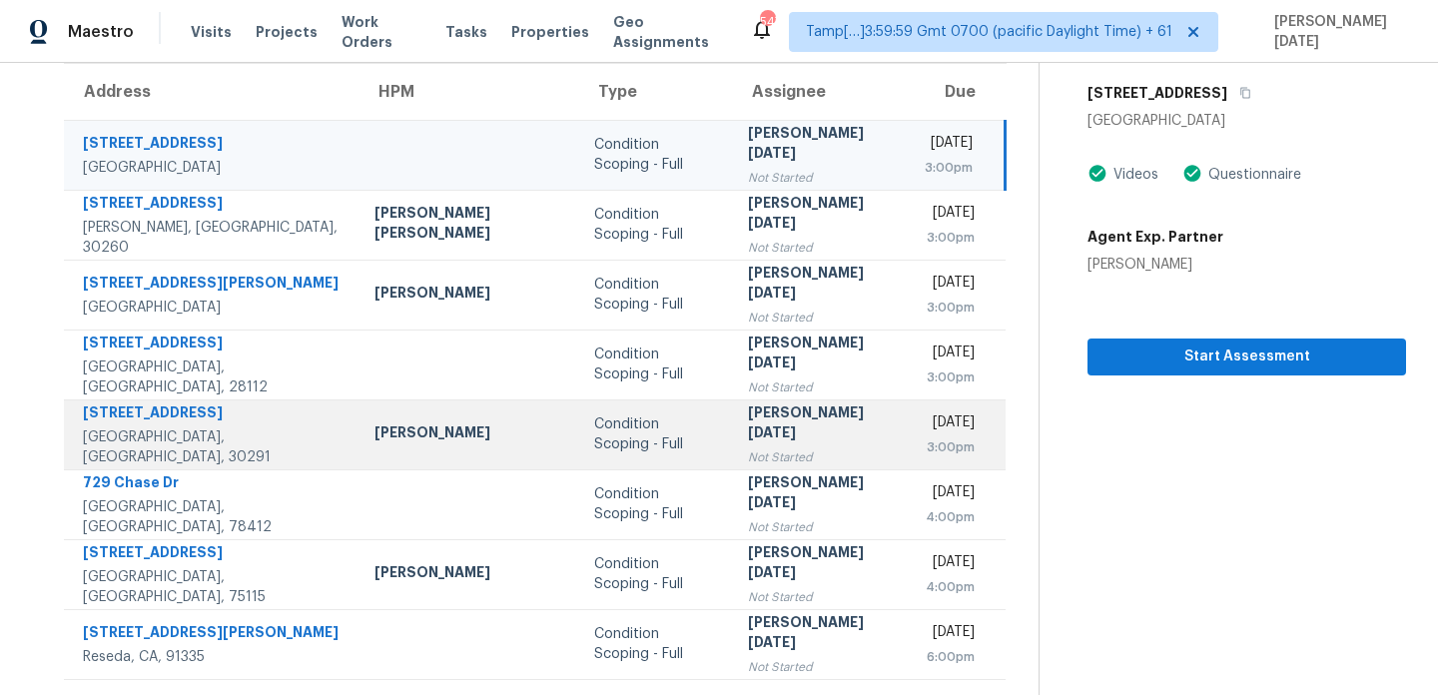
scroll to position [47, 0]
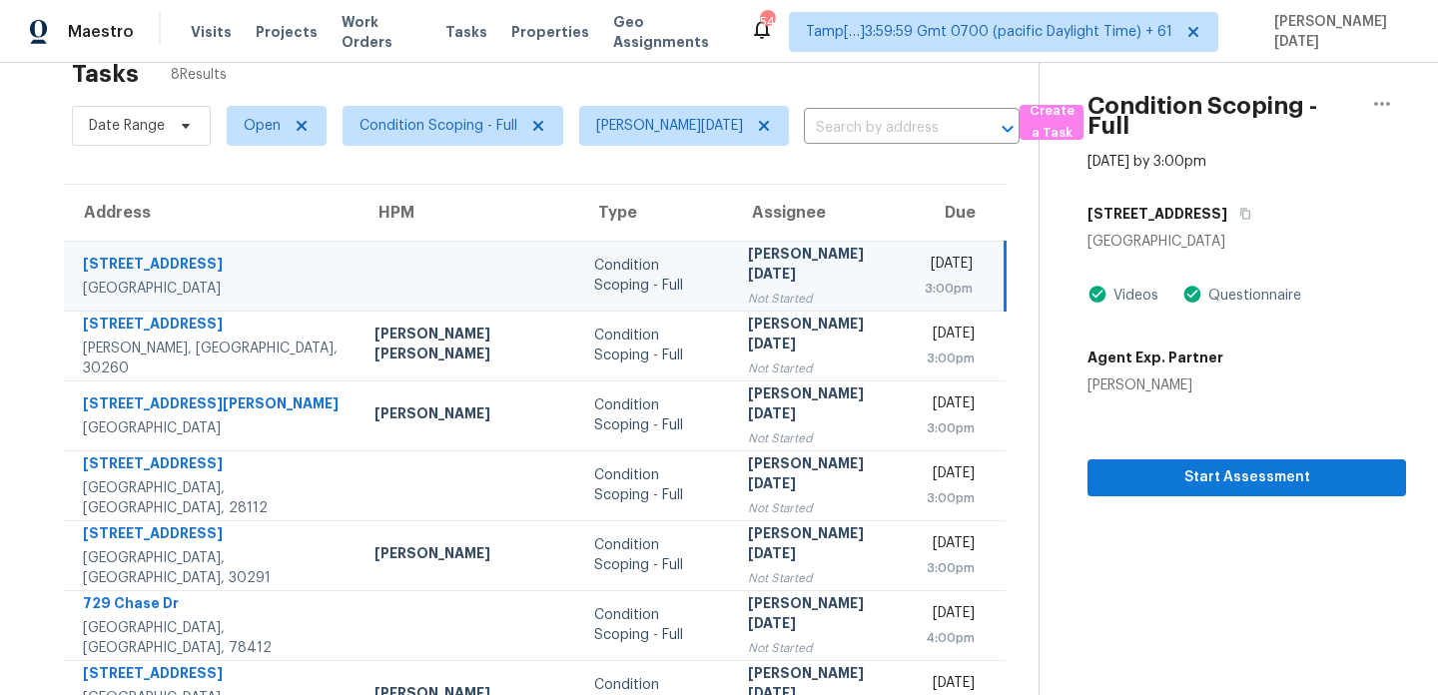
click at [909, 248] on td "Thu, Sep 18th 2025 3:00pm" at bounding box center [957, 276] width 97 height 70
click at [1228, 196] on button "button" at bounding box center [1241, 214] width 27 height 36
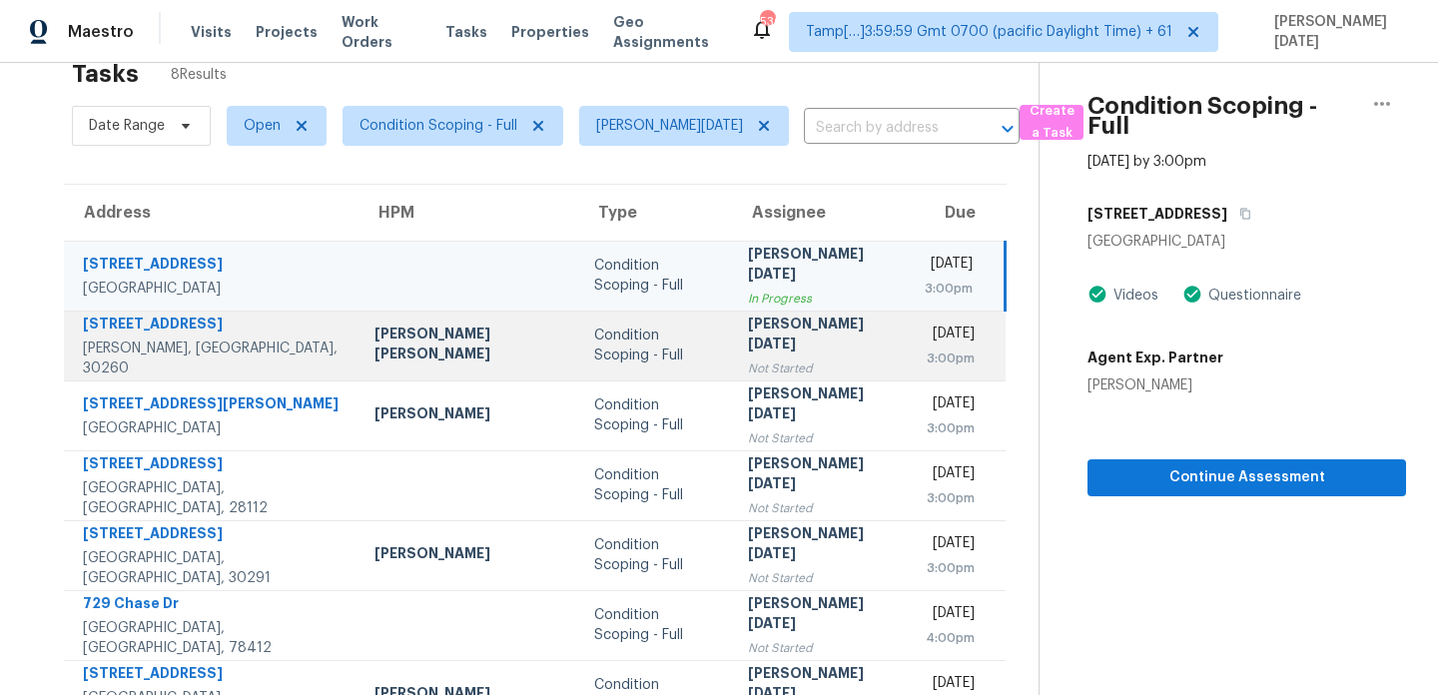
click at [748, 359] on div "Not Started" at bounding box center [820, 369] width 145 height 20
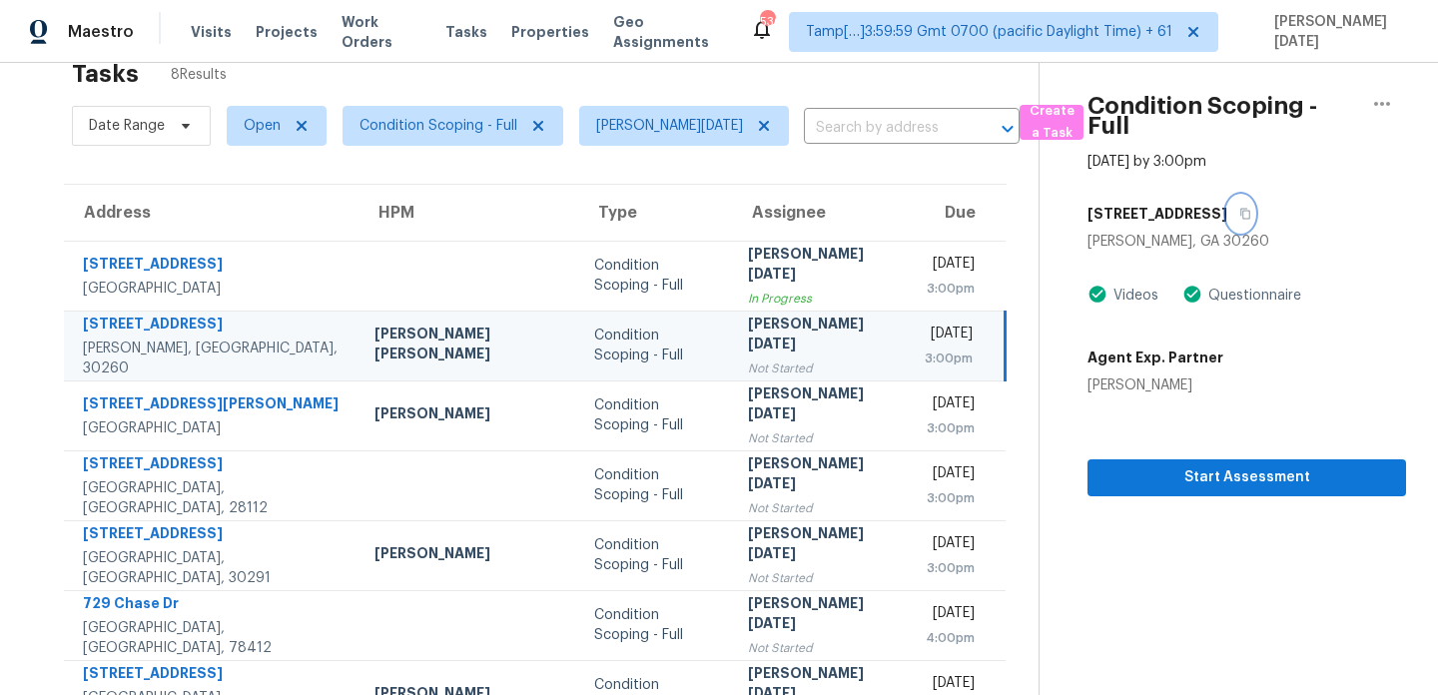
click at [1240, 208] on icon "button" at bounding box center [1246, 214] width 12 height 12
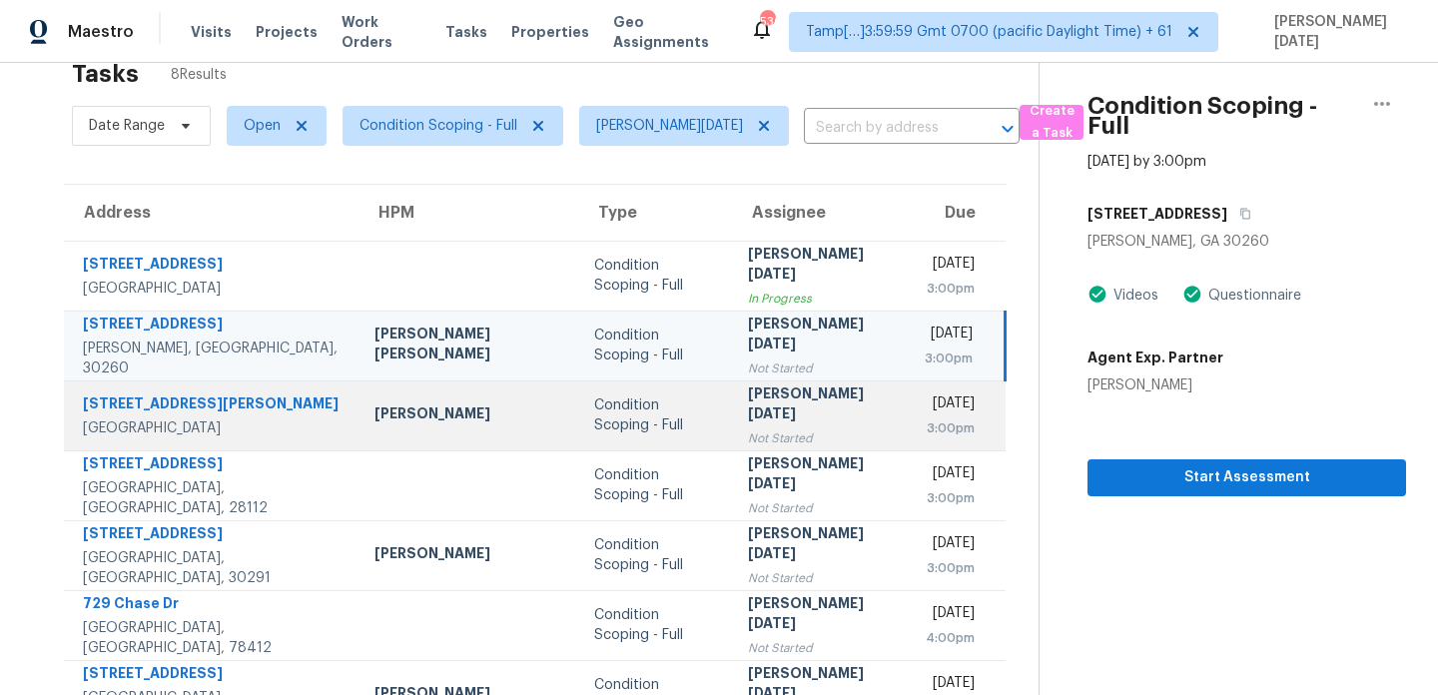
click at [925, 410] on div "[DATE]" at bounding box center [950, 406] width 50 height 25
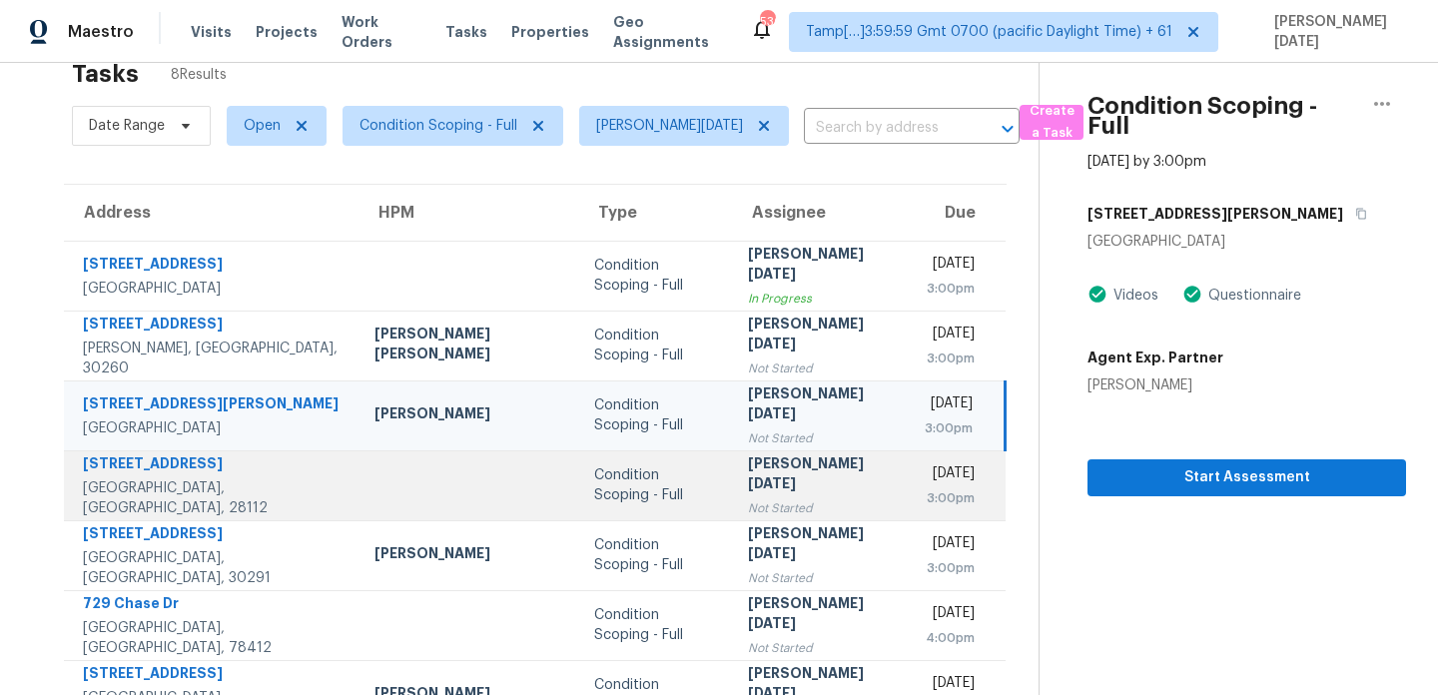
click at [909, 459] on td "Thu, Sep 18th 2025 3:00pm" at bounding box center [957, 486] width 97 height 70
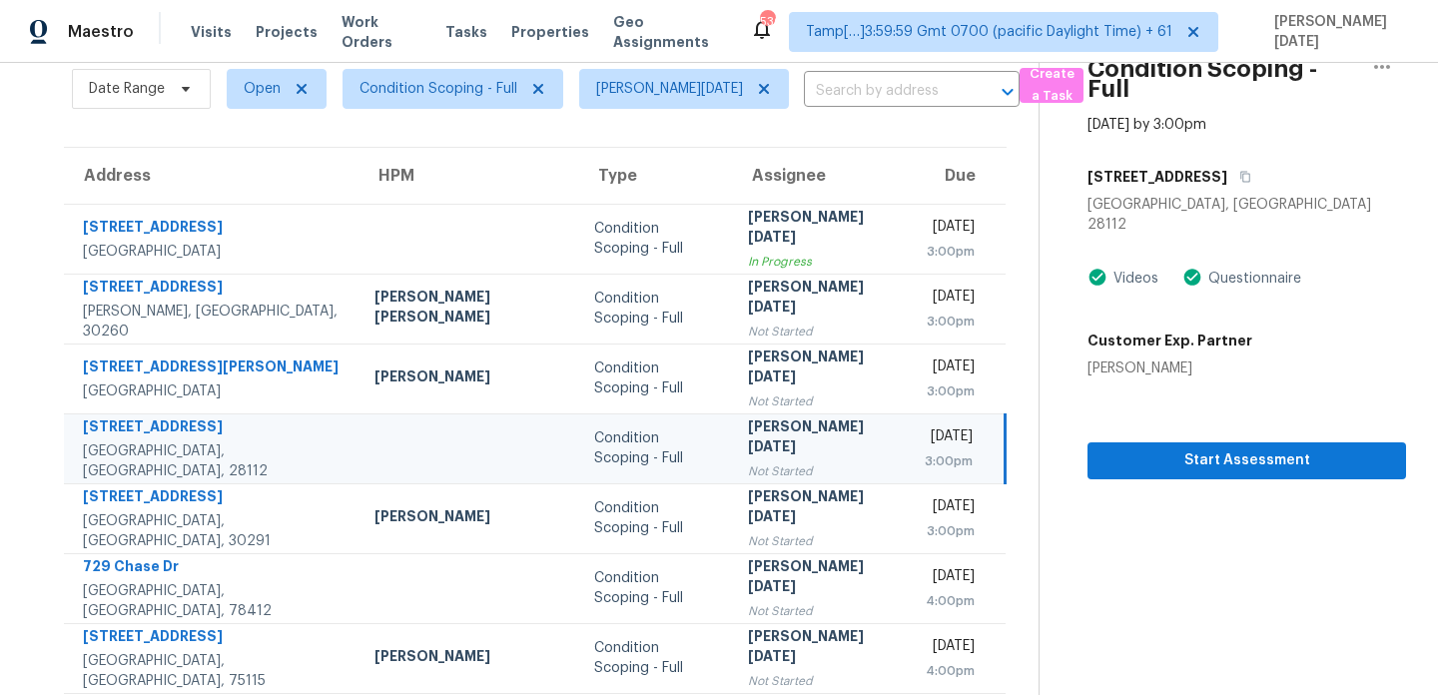
scroll to position [49, 0]
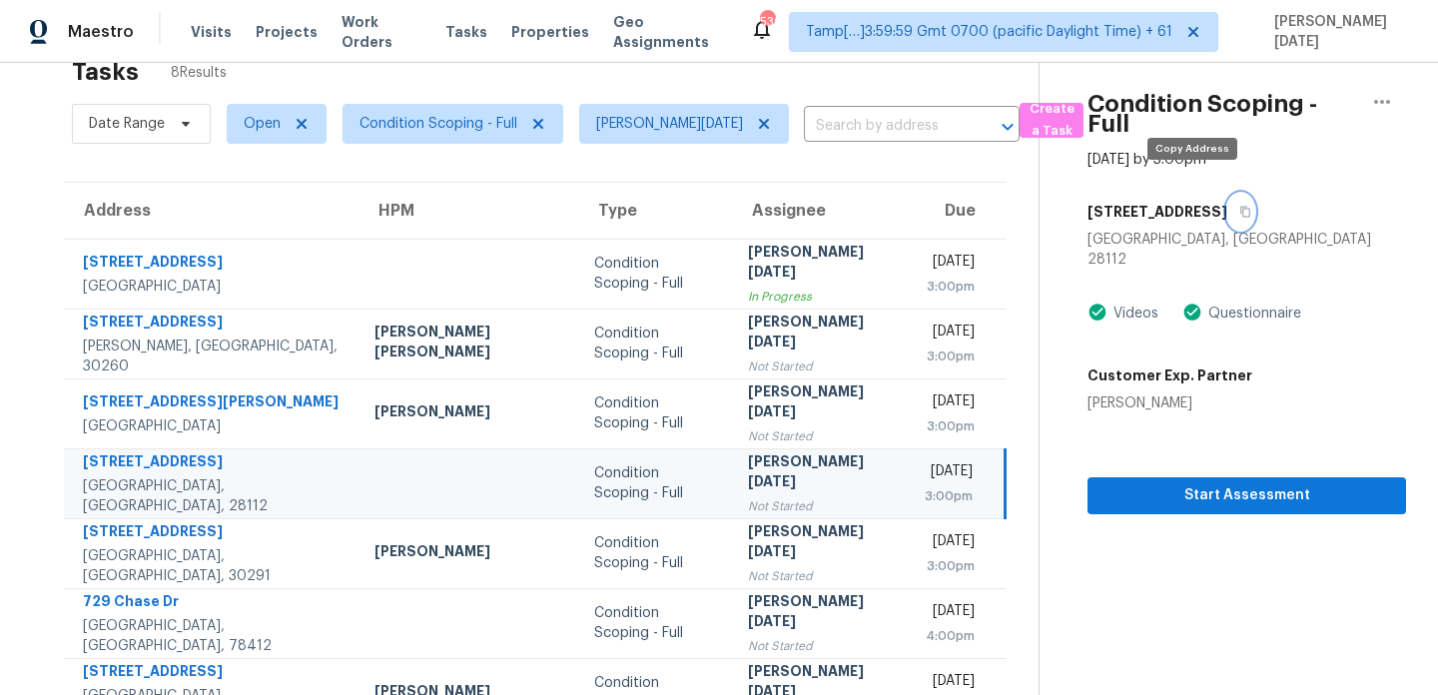
click at [1240, 206] on icon "button" at bounding box center [1246, 212] width 12 height 12
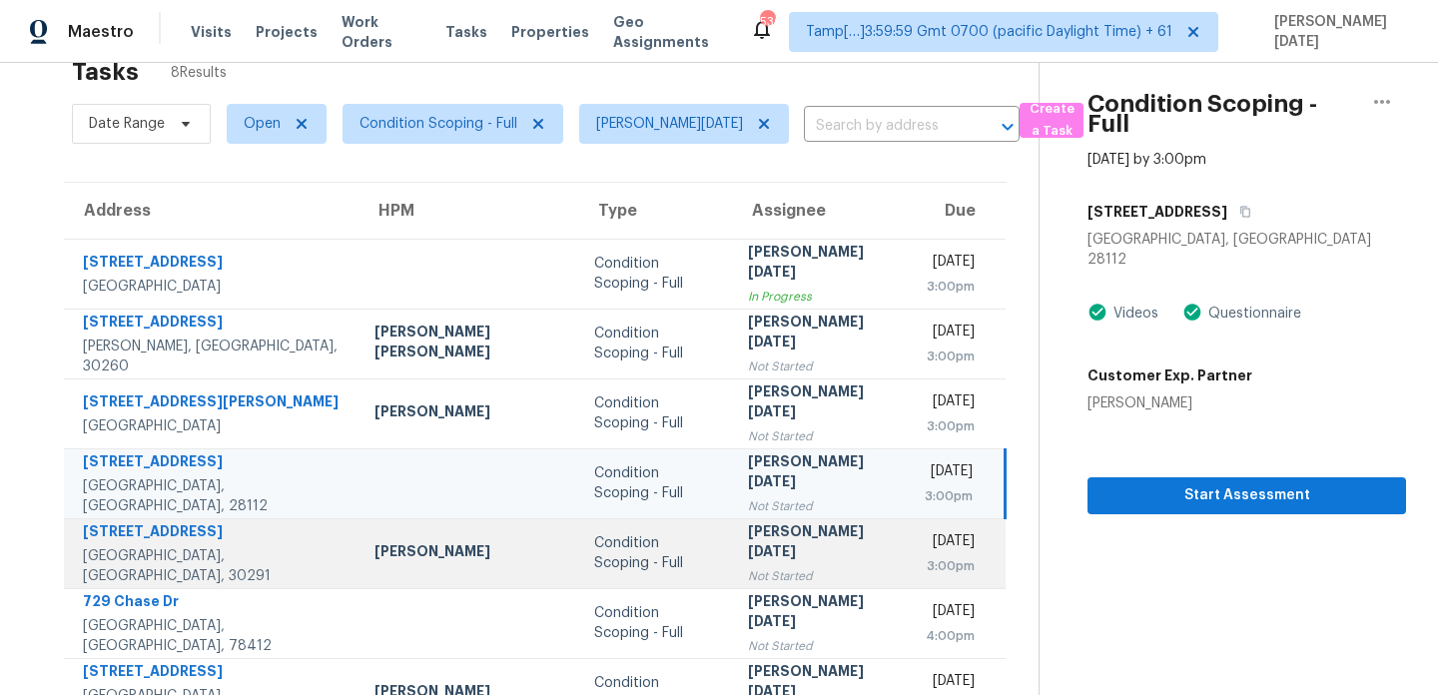
click at [748, 531] on div "[PERSON_NAME][DATE]" at bounding box center [820, 543] width 145 height 45
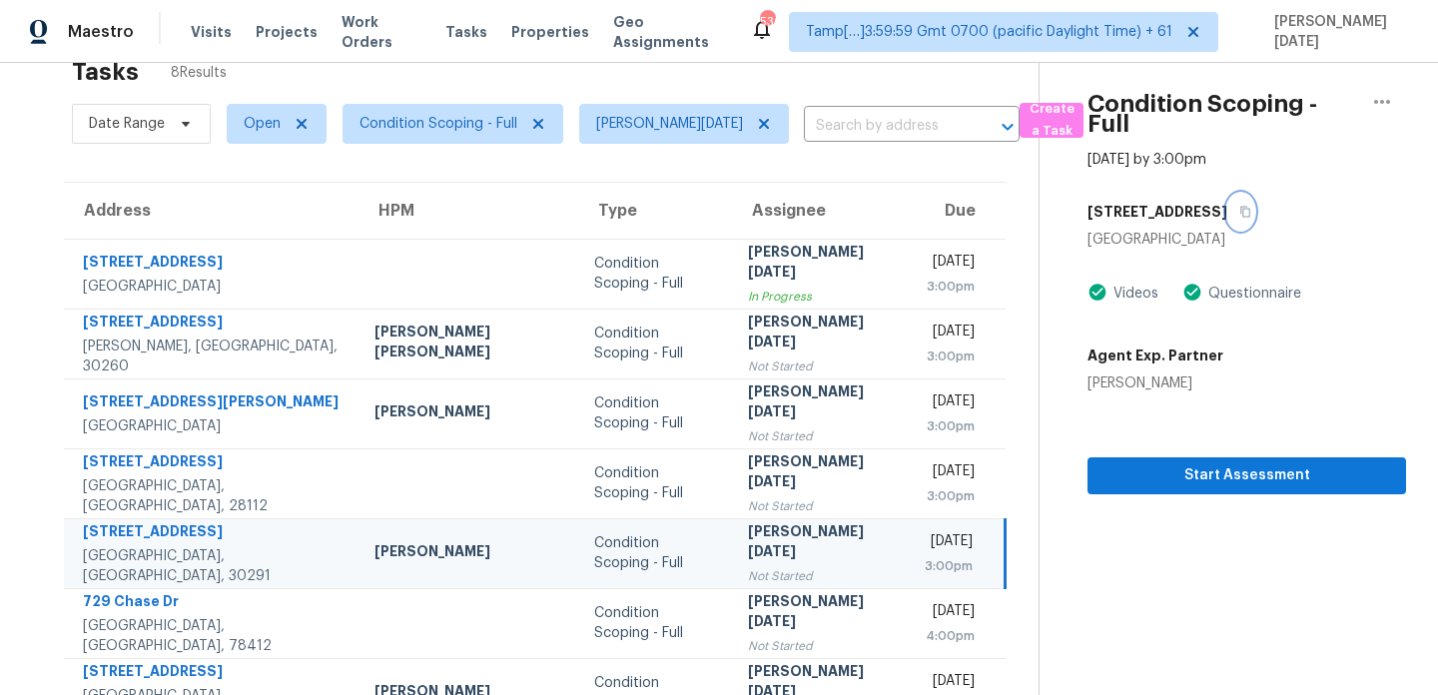
click at [1242, 207] on icon "button" at bounding box center [1247, 212] width 10 height 11
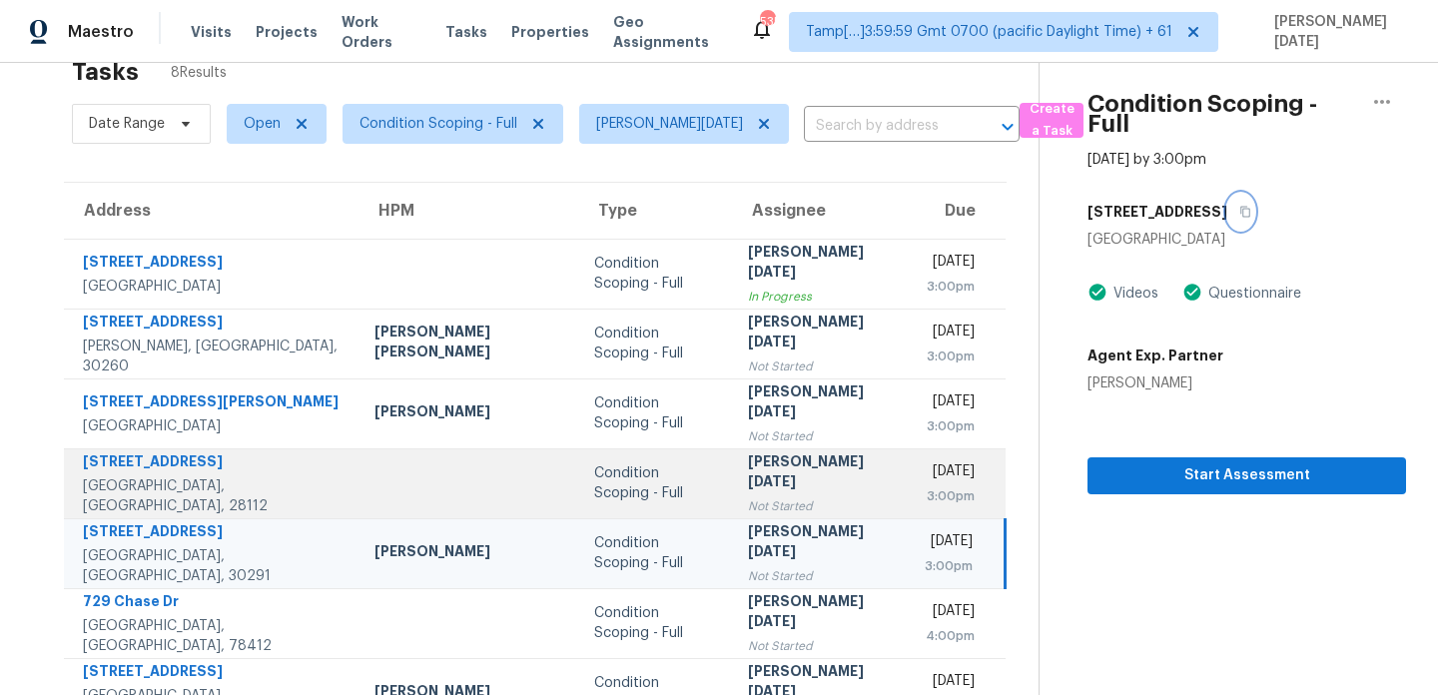
scroll to position [168, 0]
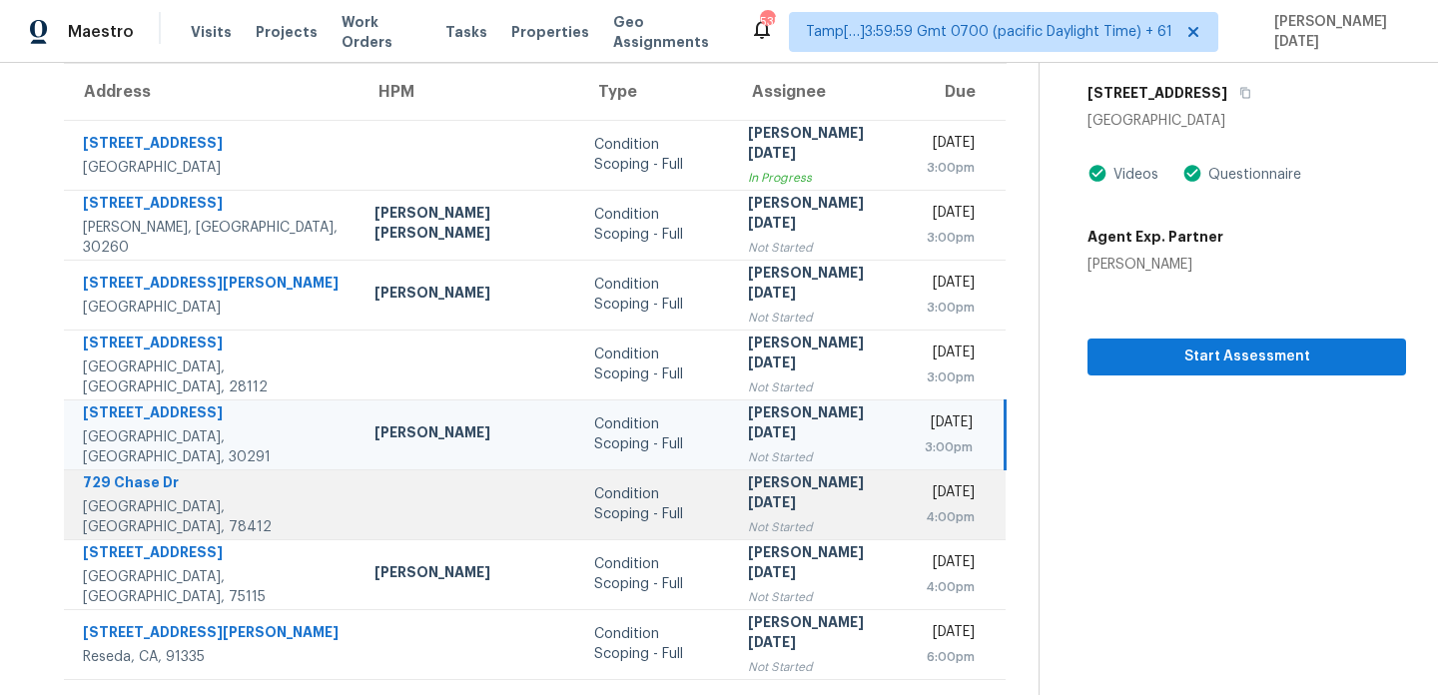
click at [909, 505] on td "Thu, Sep 18th 2025 4:00pm" at bounding box center [957, 505] width 97 height 70
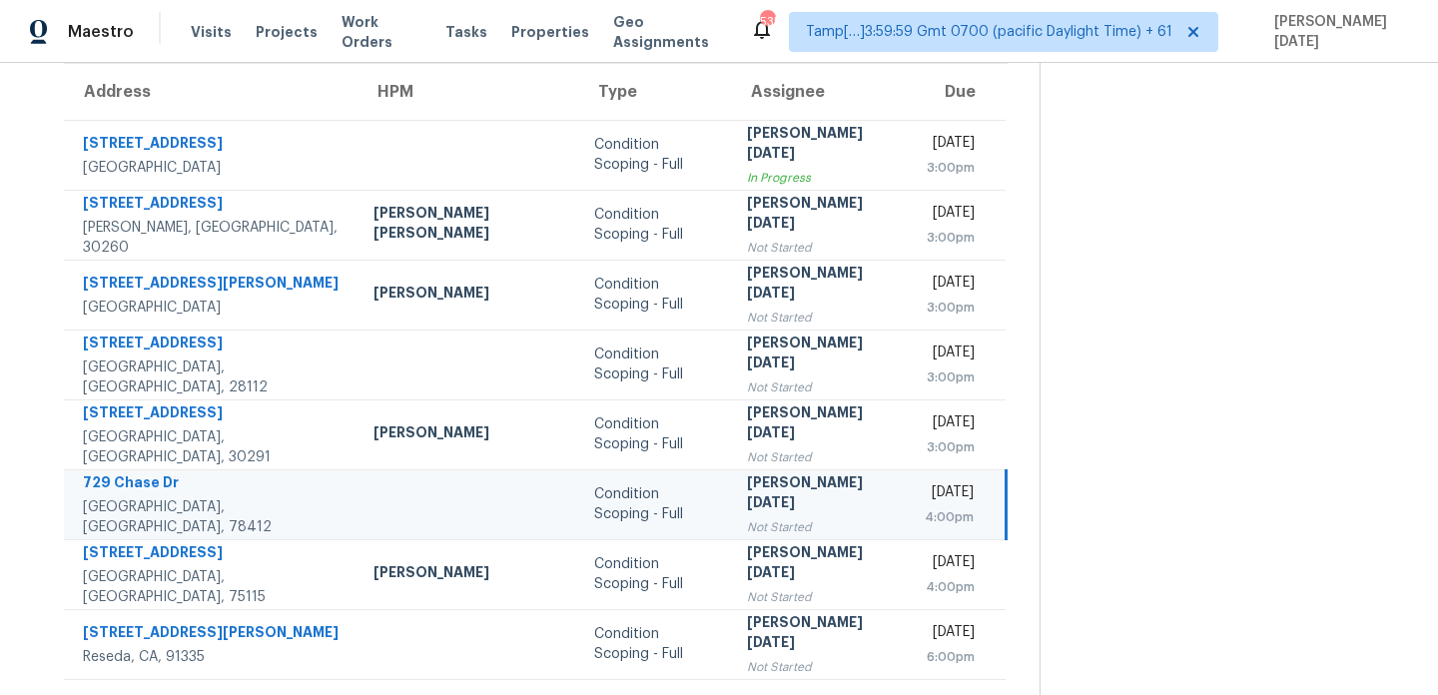
scroll to position [0, 0]
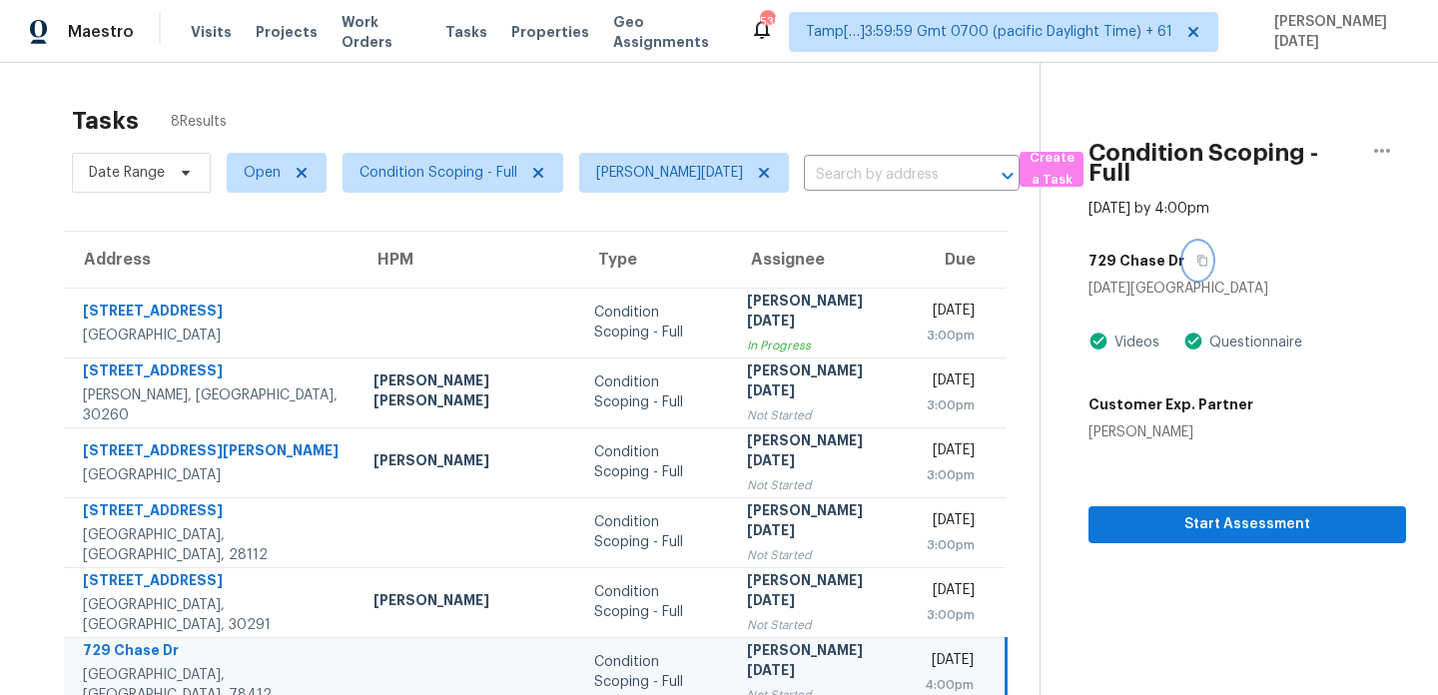
click at [1197, 255] on icon "button" at bounding box center [1203, 261] width 12 height 12
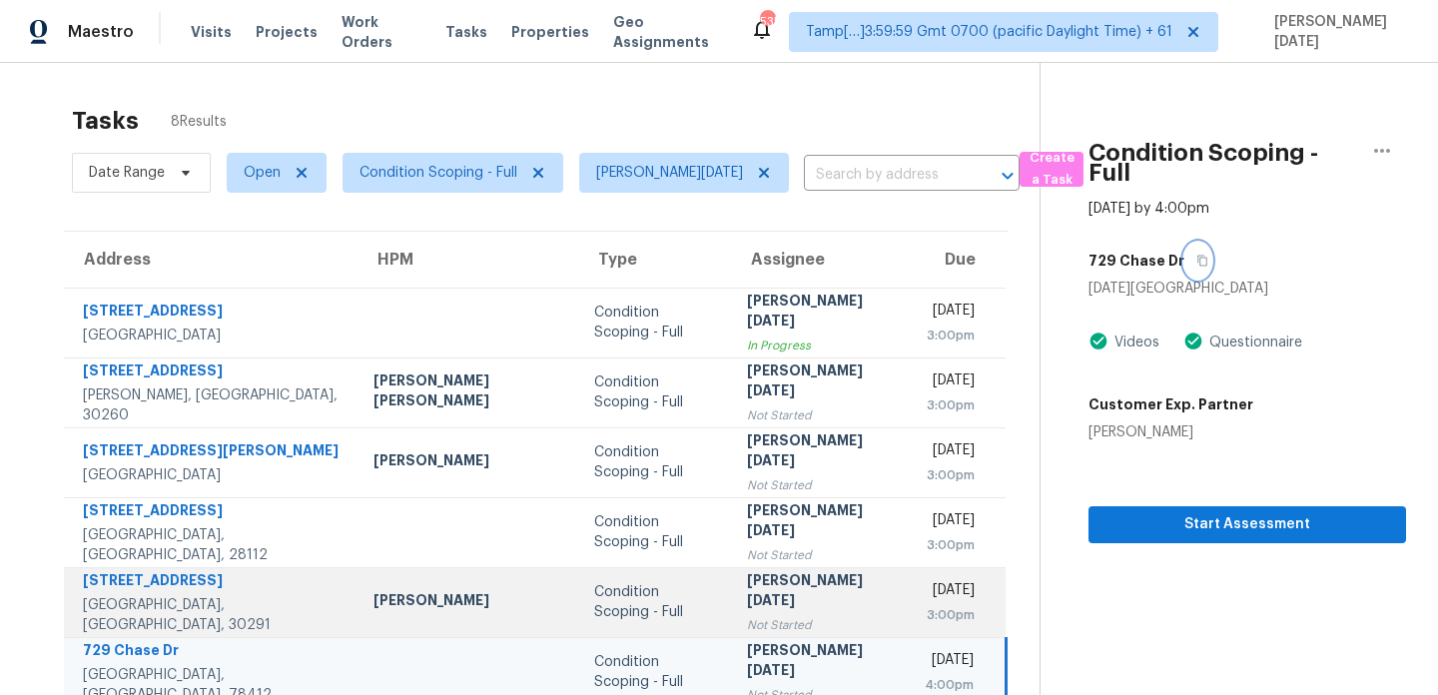
scroll to position [168, 0]
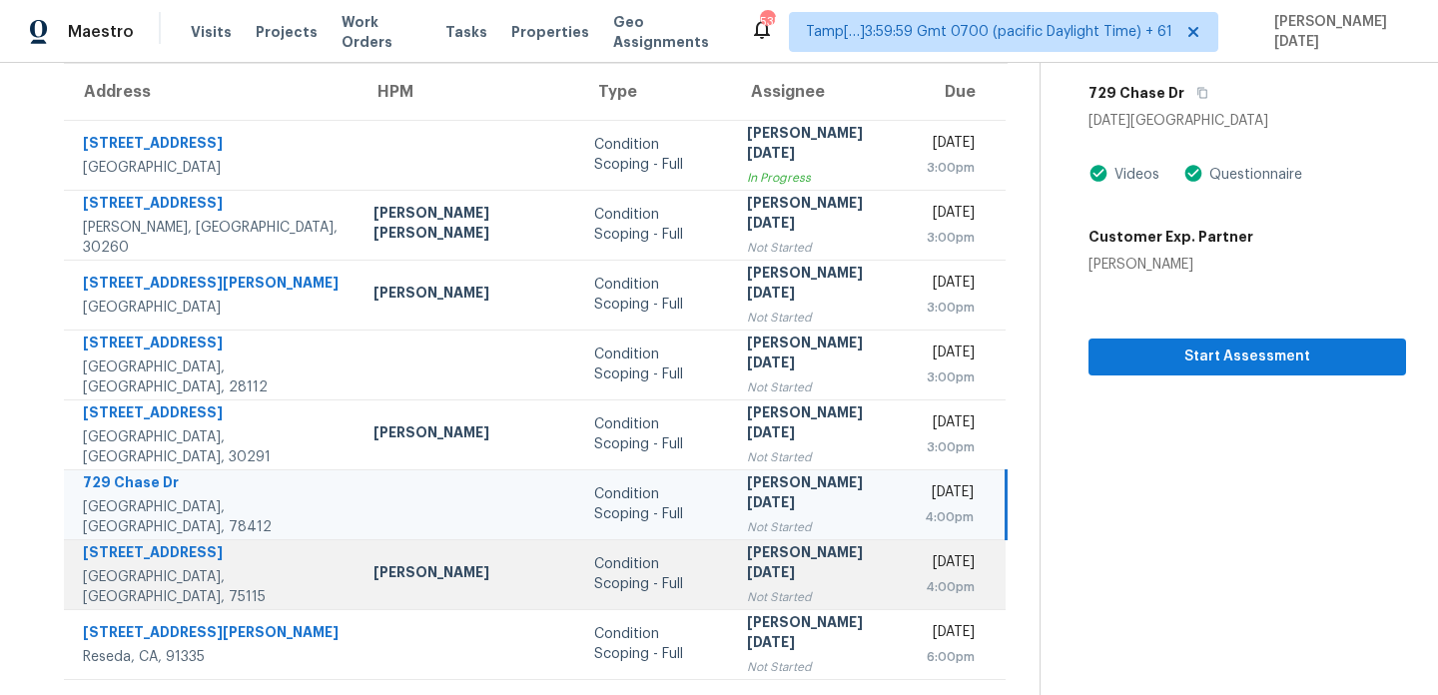
click at [731, 584] on td "Prabhu Raja Not Started" at bounding box center [819, 574] width 177 height 70
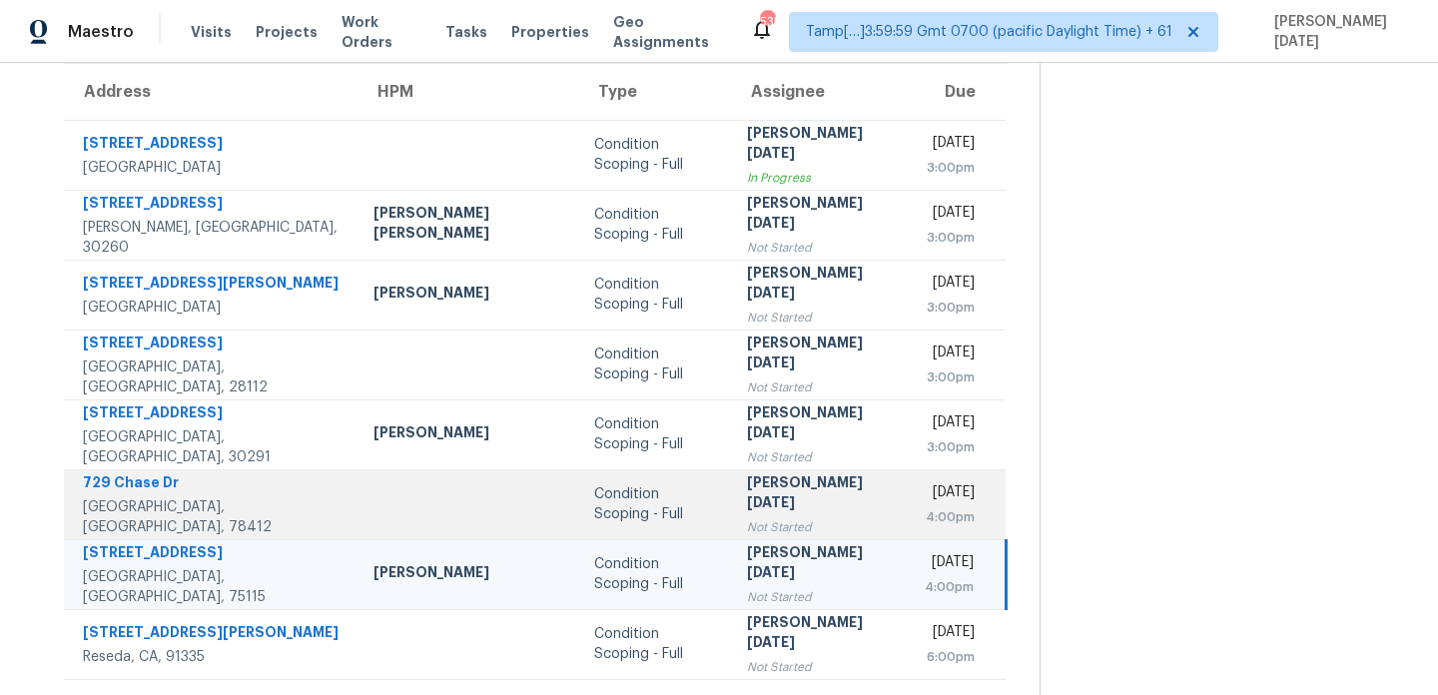
scroll to position [0, 0]
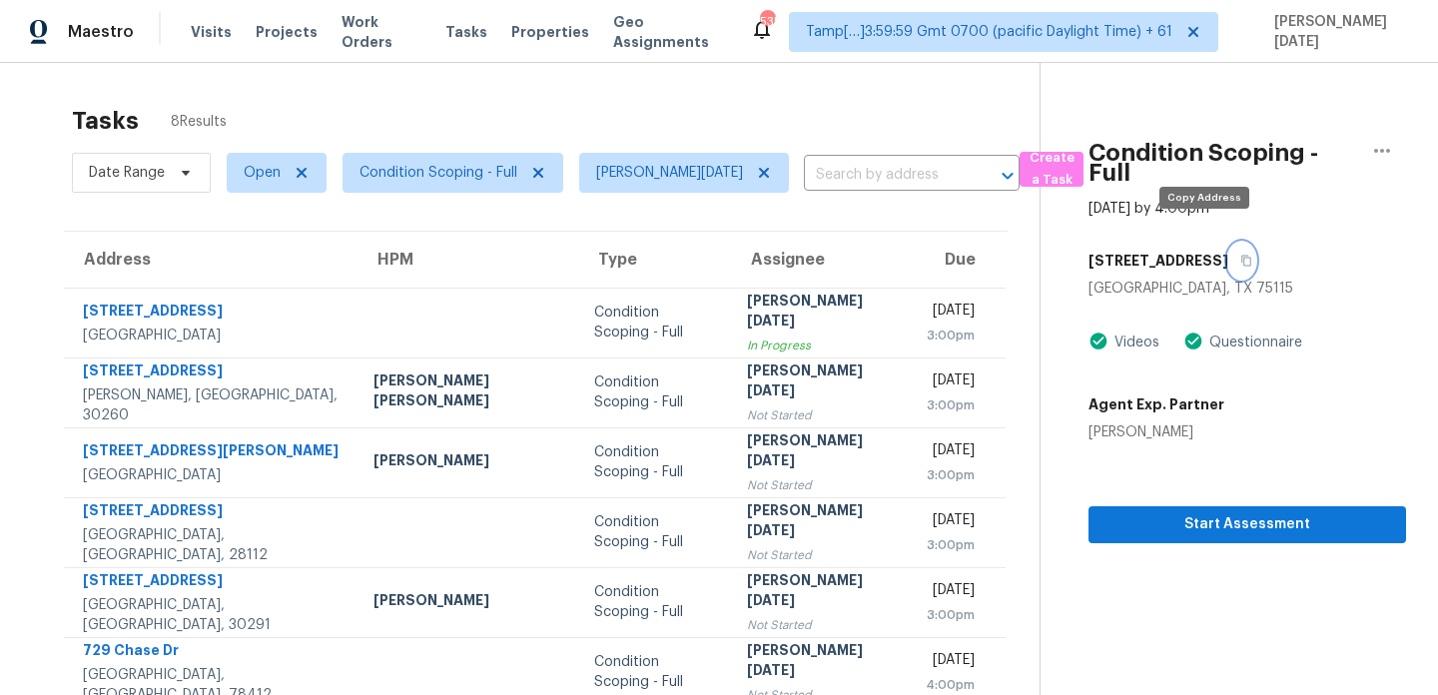
click at [1241, 255] on icon "button" at bounding box center [1247, 261] width 12 height 12
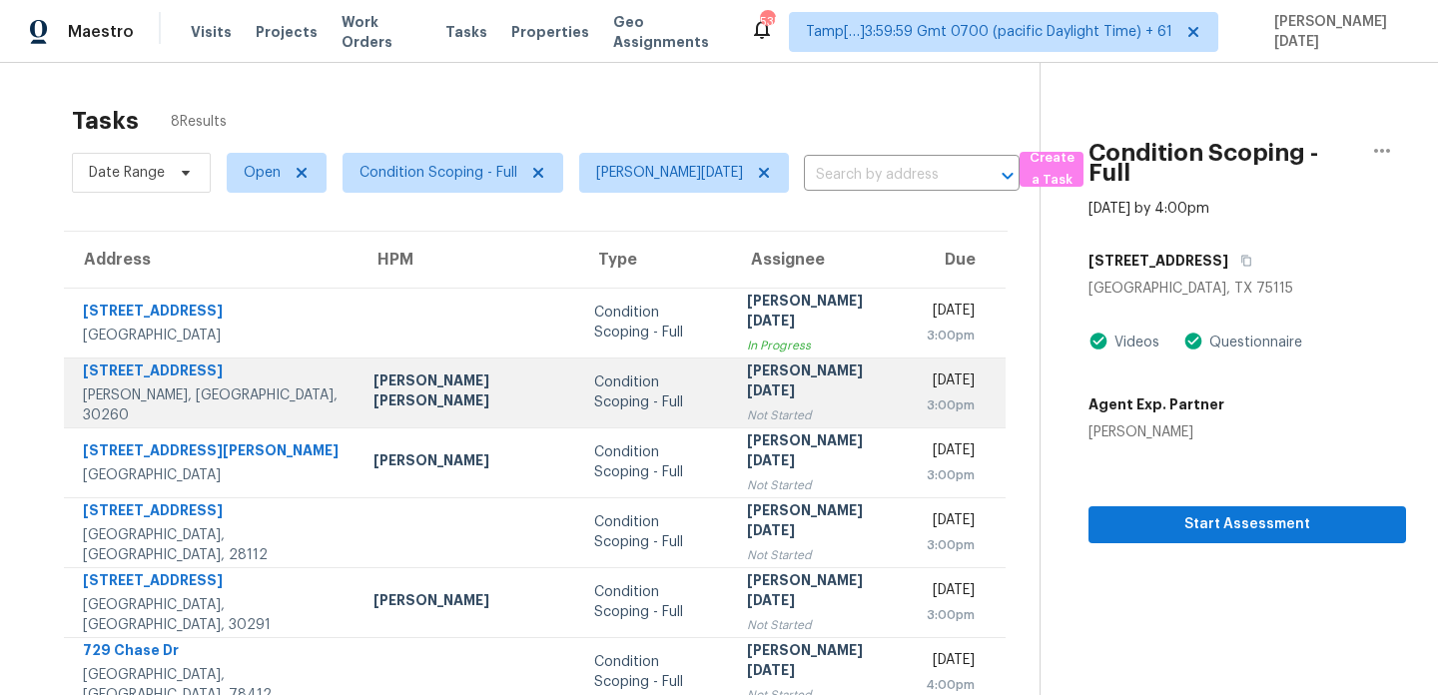
click at [924, 381] on div "Thu, Sep 18th 2025" at bounding box center [949, 383] width 51 height 25
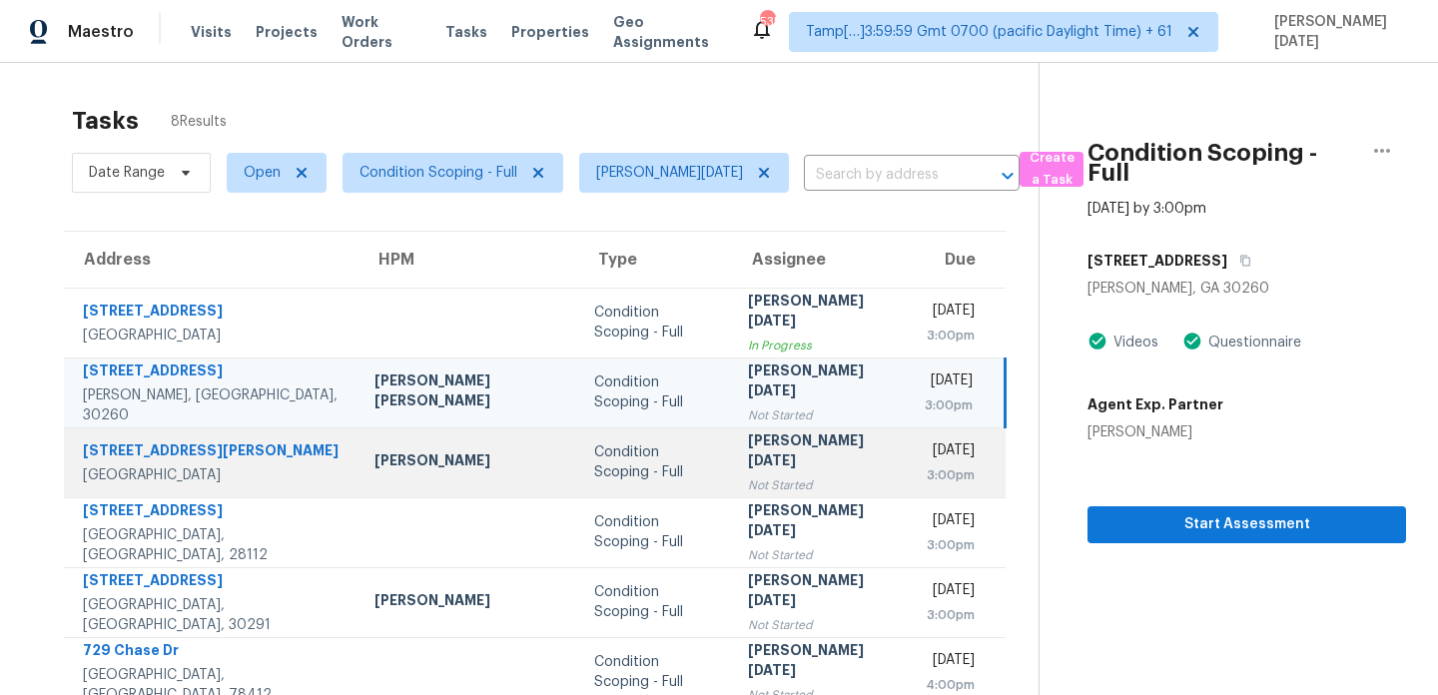
click at [925, 483] on div "3:00pm" at bounding box center [950, 476] width 50 height 20
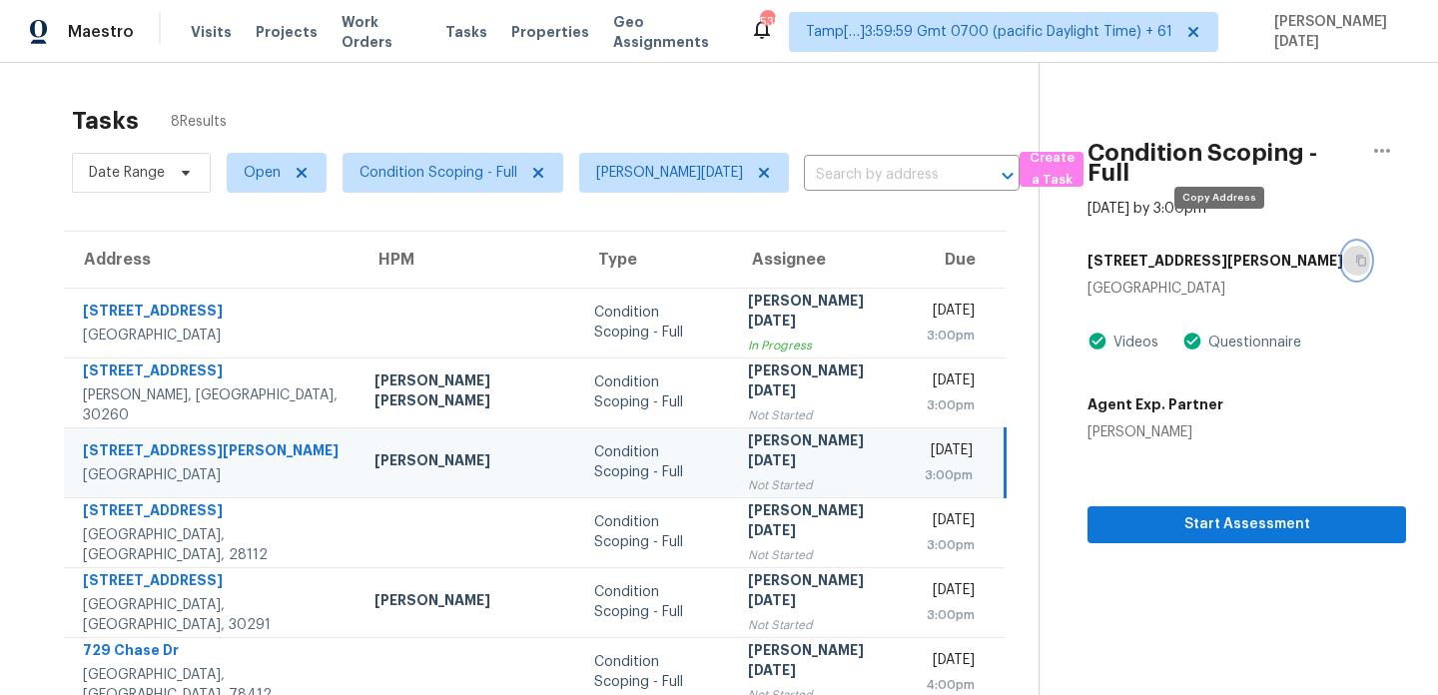
click at [1358, 256] on icon "button" at bounding box center [1363, 261] width 10 height 11
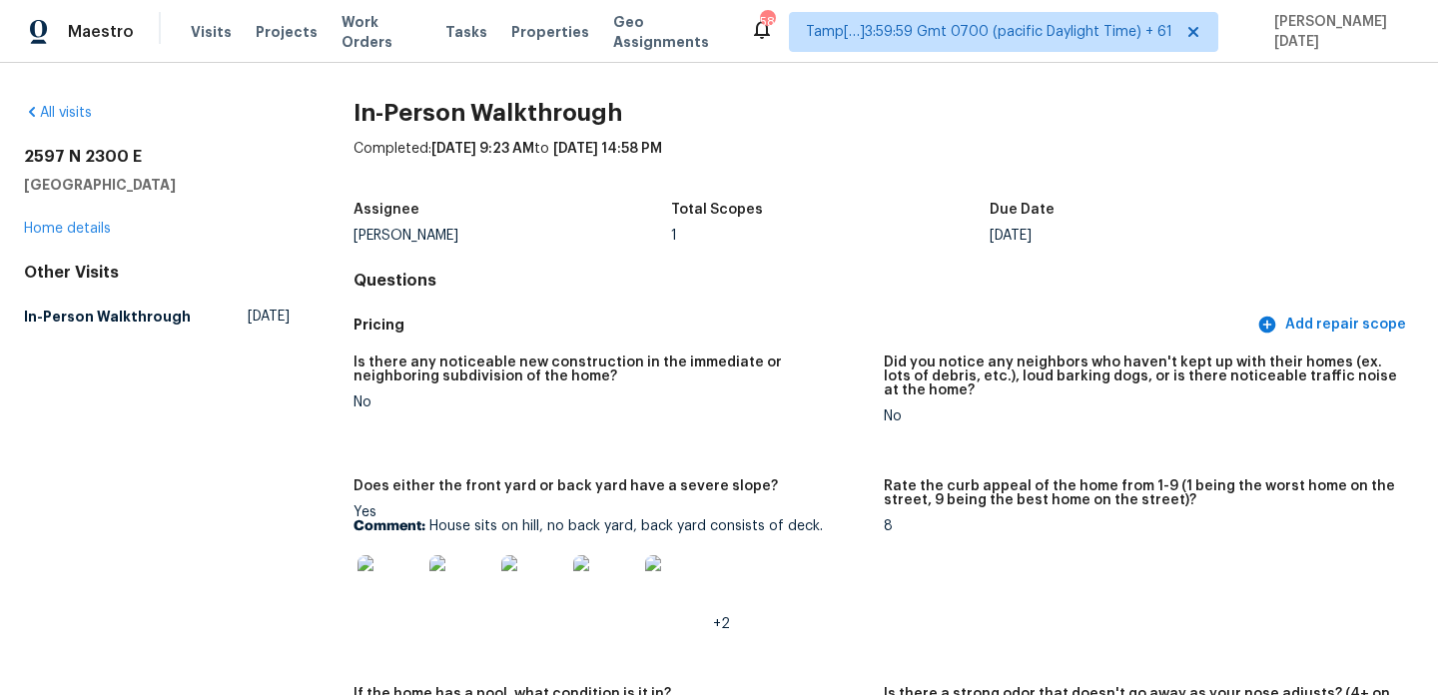
click at [65, 103] on div "All visits" at bounding box center [157, 113] width 266 height 20
click at [56, 118] on link "All visits" at bounding box center [58, 113] width 68 height 14
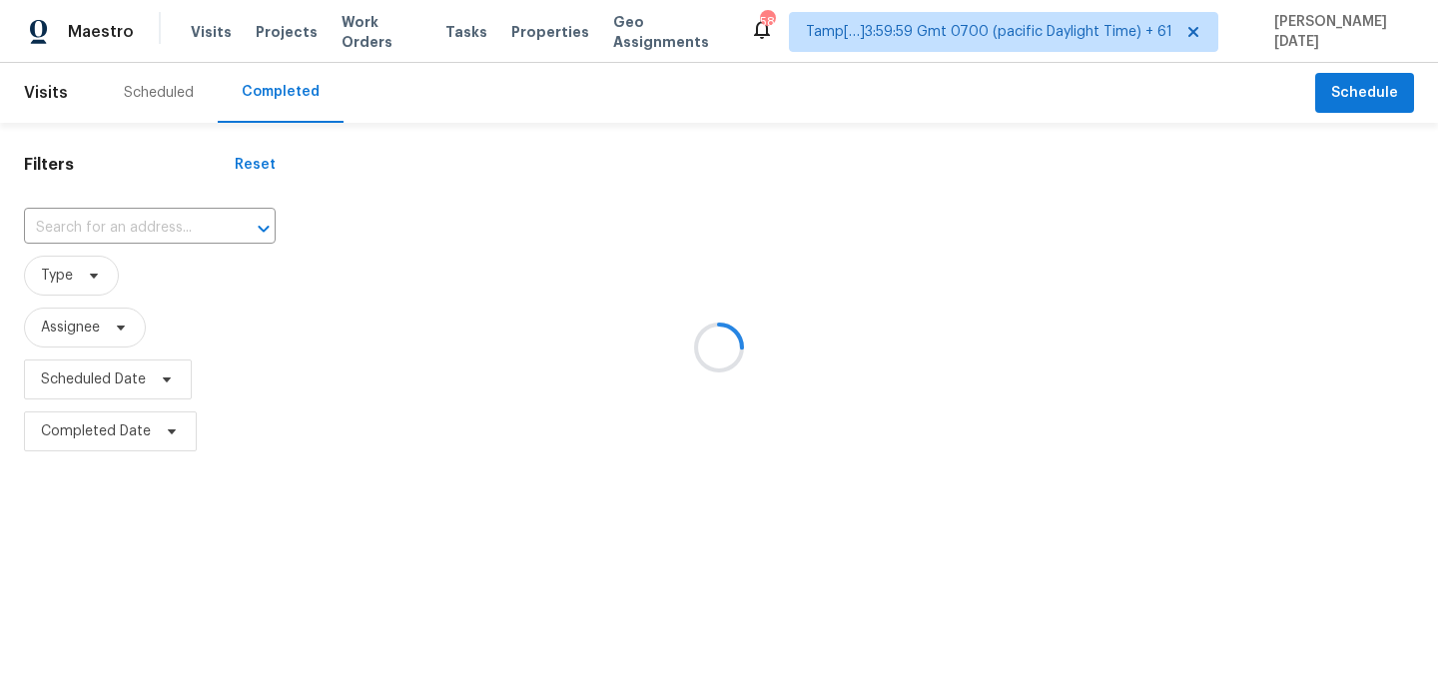
click at [128, 227] on div at bounding box center [719, 347] width 1438 height 695
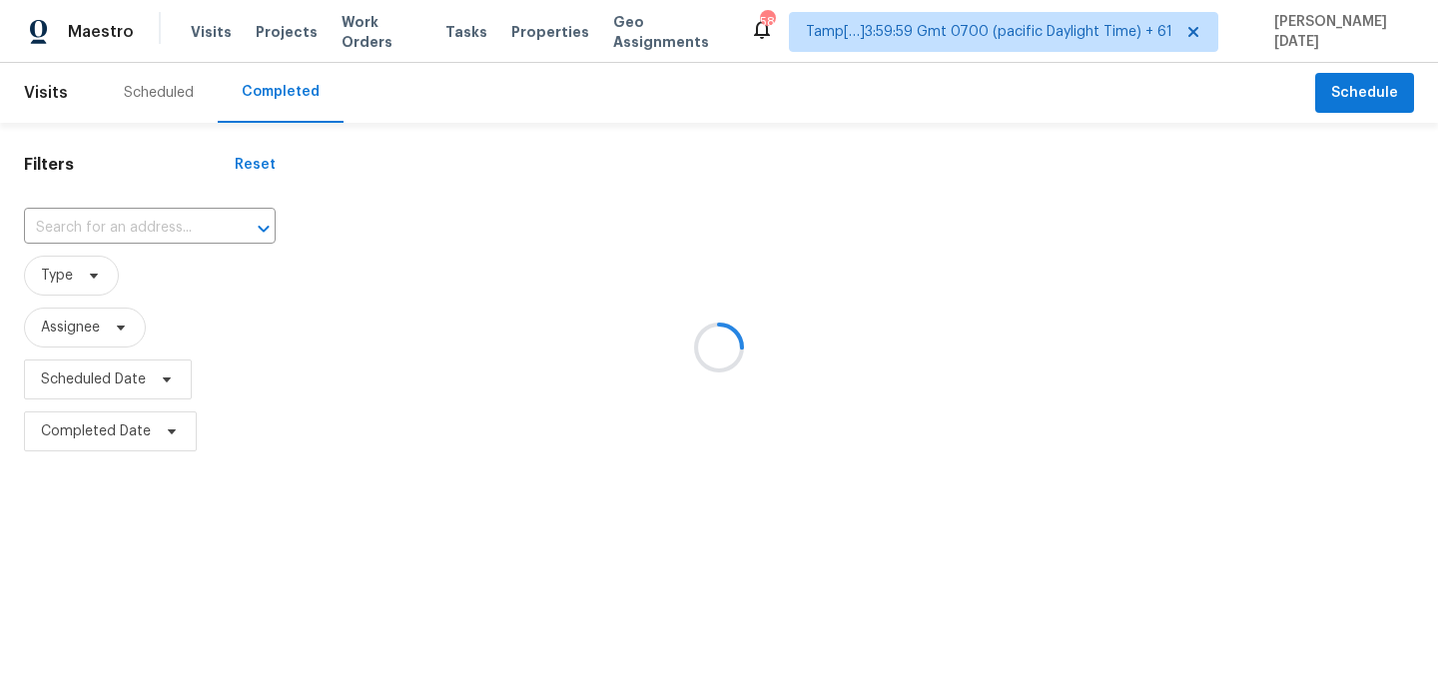
click at [128, 227] on div at bounding box center [719, 347] width 1438 height 695
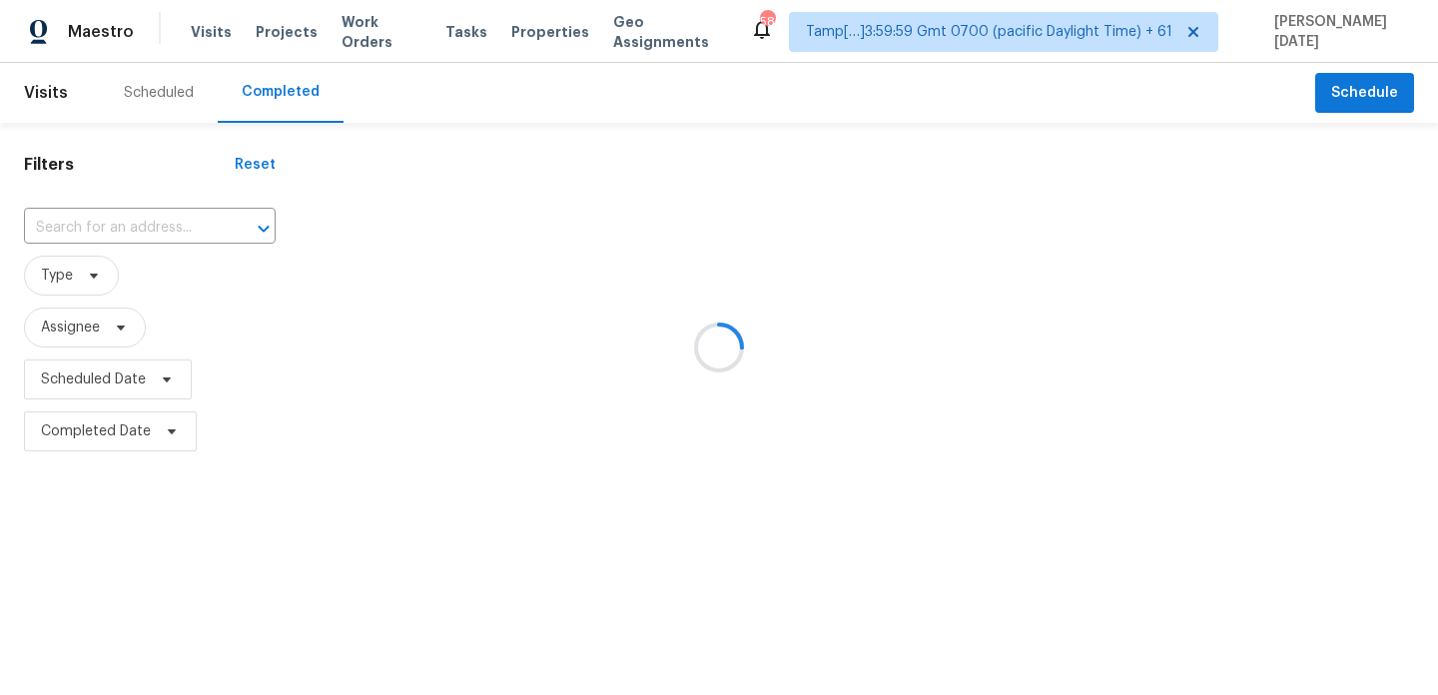
click at [128, 227] on div at bounding box center [719, 347] width 1438 height 695
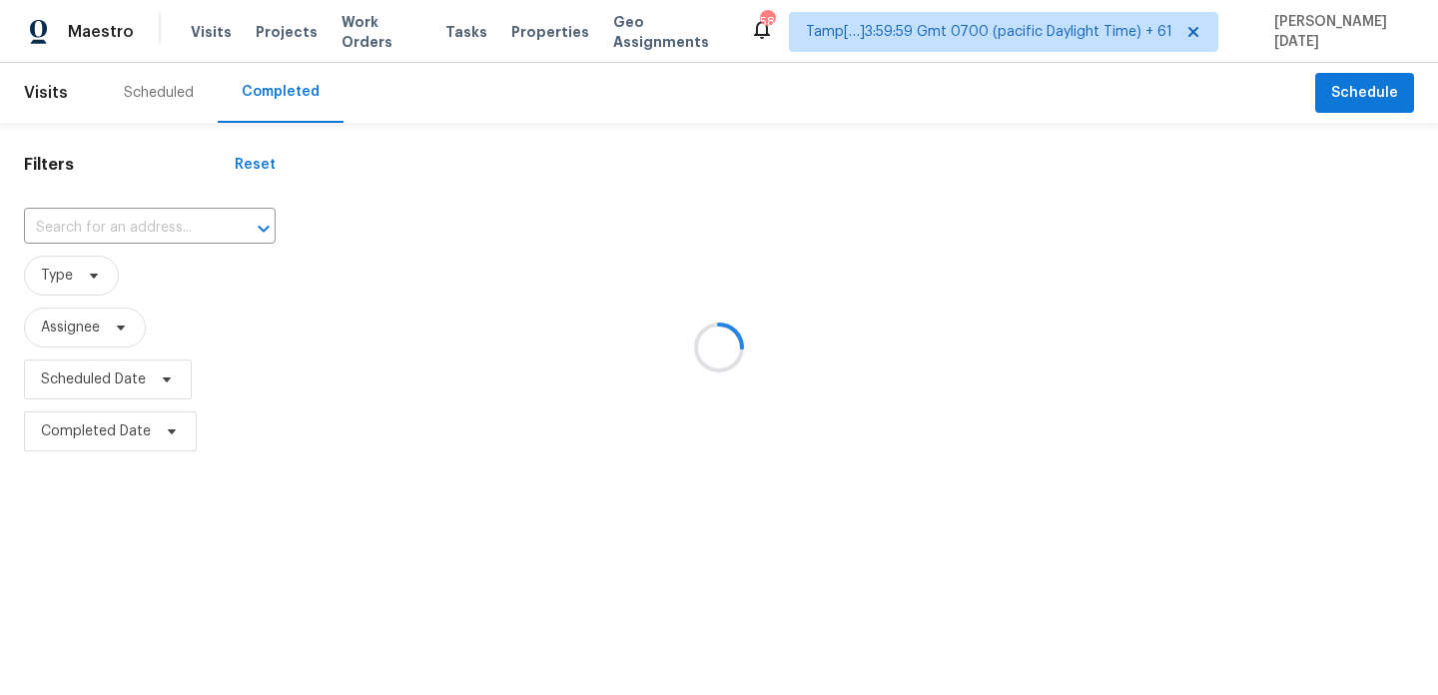
click at [128, 227] on div at bounding box center [719, 347] width 1438 height 695
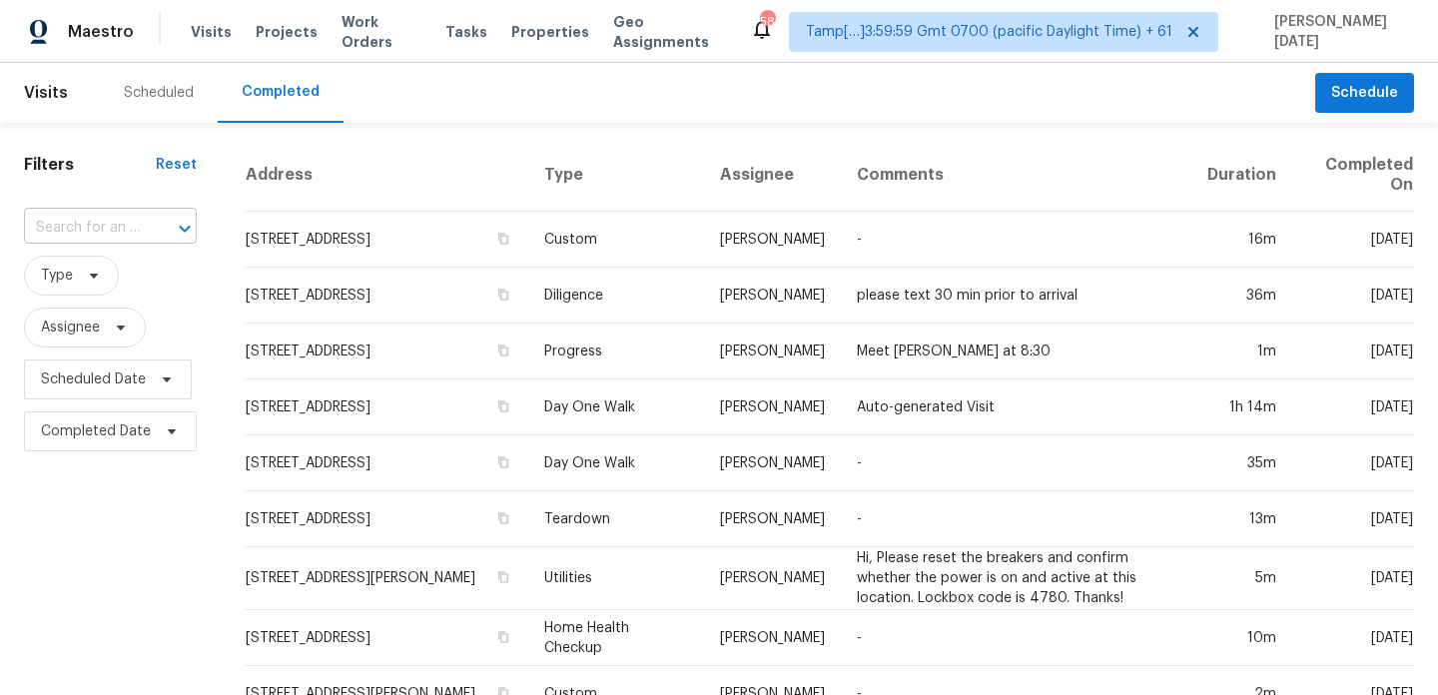
click at [119, 232] on input "text" at bounding box center [82, 228] width 117 height 31
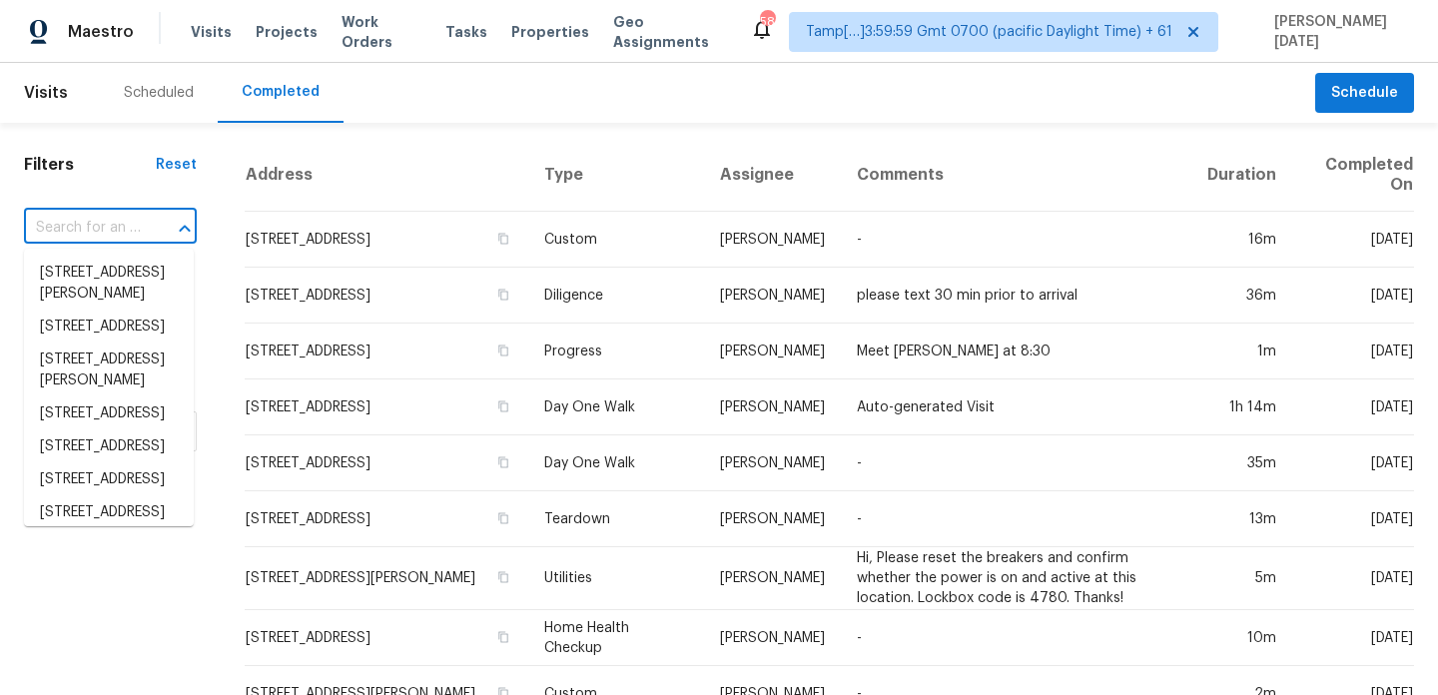
paste input "IVA completed.."
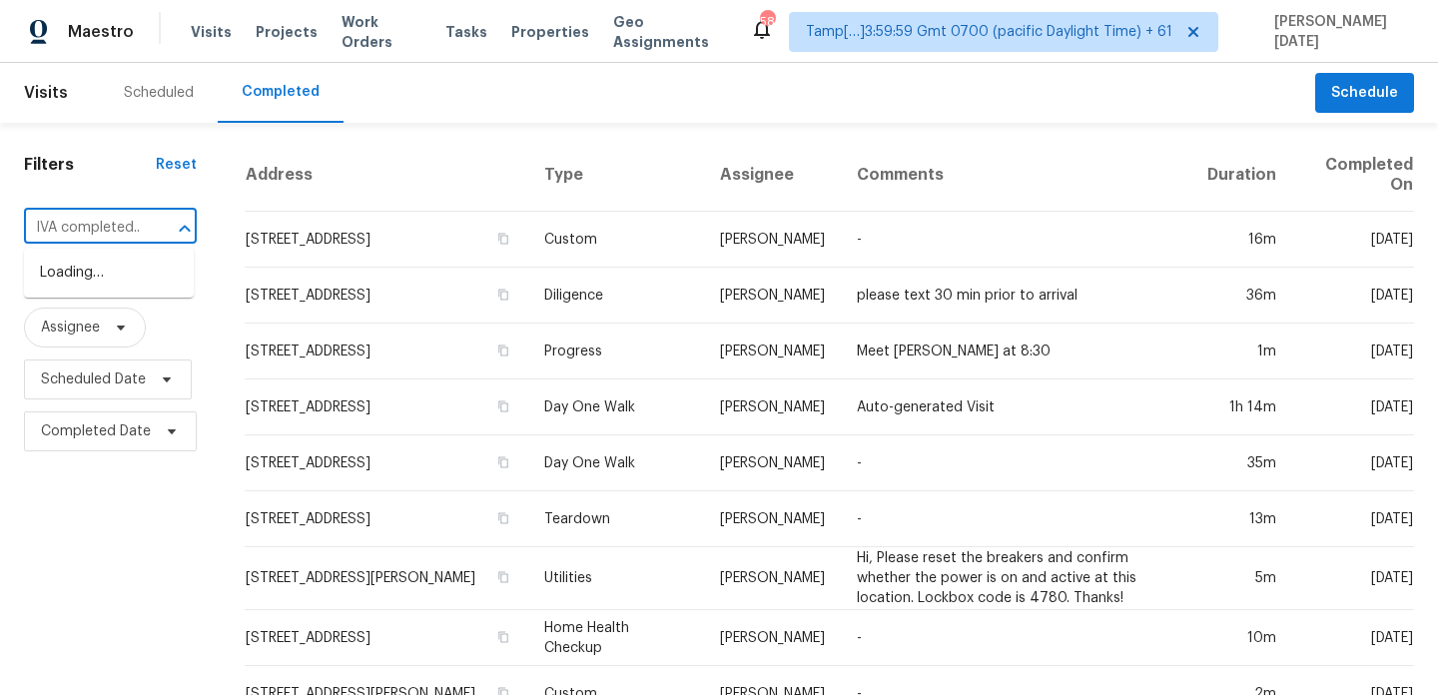
scroll to position [0, 1]
type input "IVA completed.."
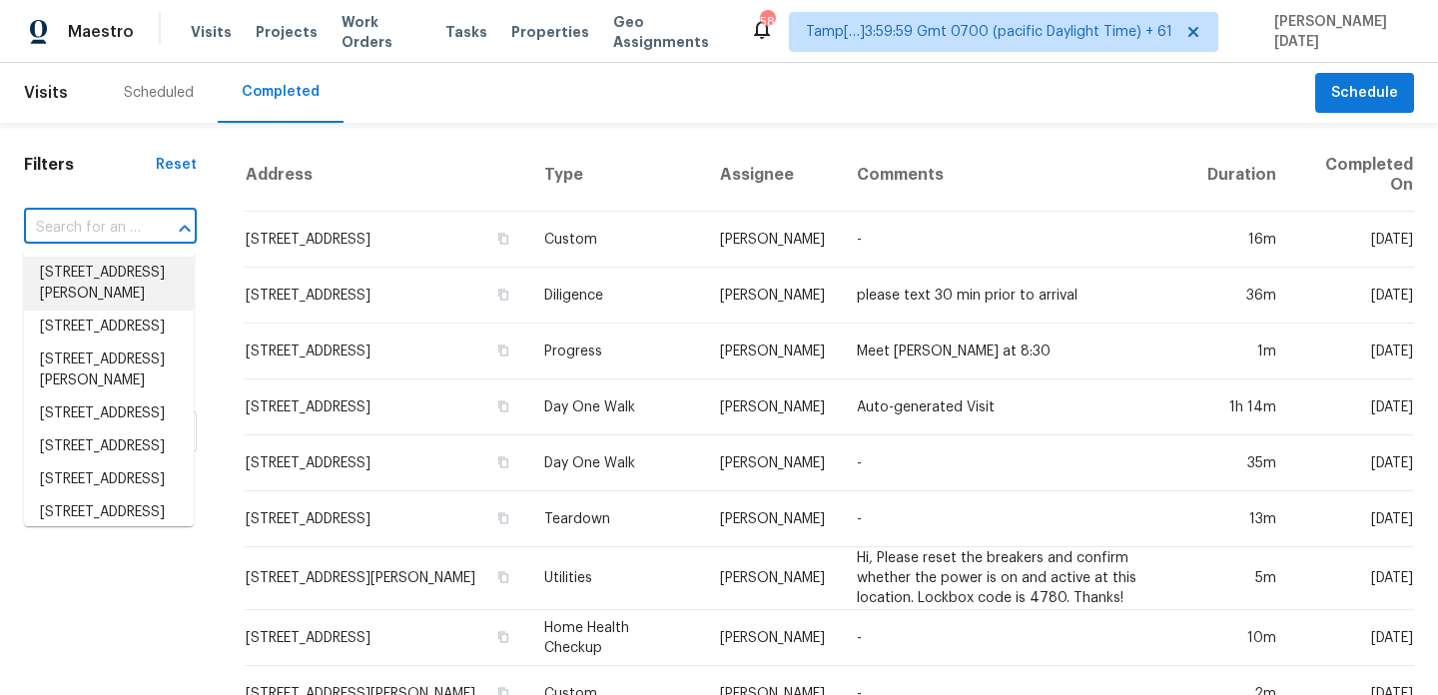
click at [84, 239] on input "text" at bounding box center [82, 228] width 117 height 31
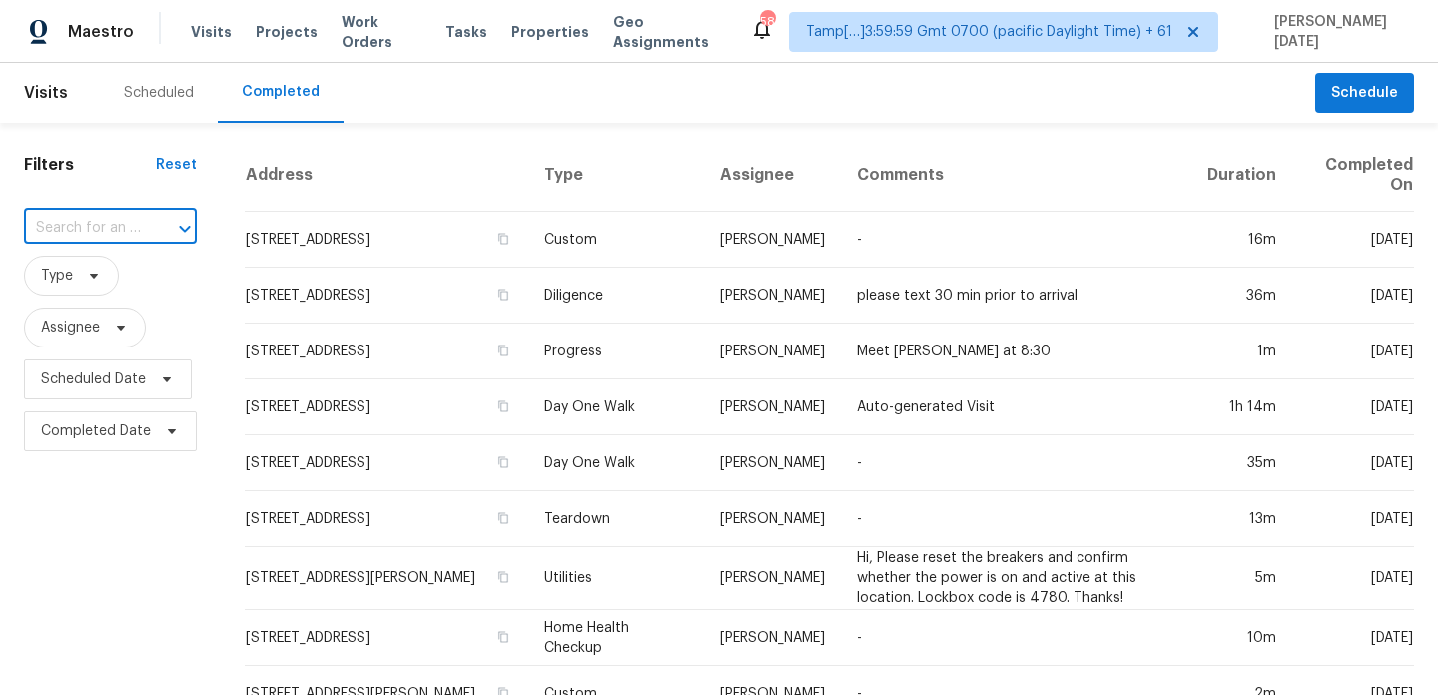
paste input "[STREET_ADDRESS][PERSON_NAME]"
type input "[STREET_ADDRESS][PERSON_NAME]"
click at [97, 283] on li "[STREET_ADDRESS][PERSON_NAME]" at bounding box center [109, 284] width 170 height 54
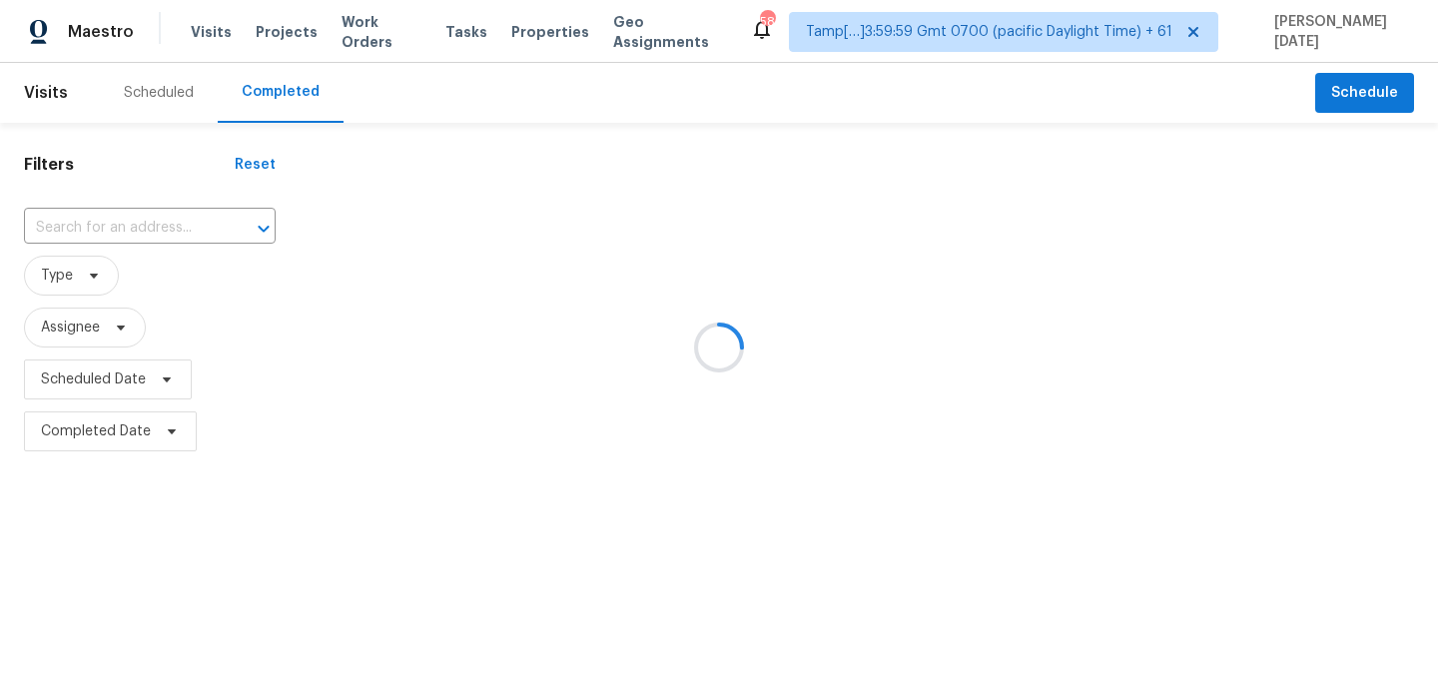
type input "[STREET_ADDRESS][PERSON_NAME]"
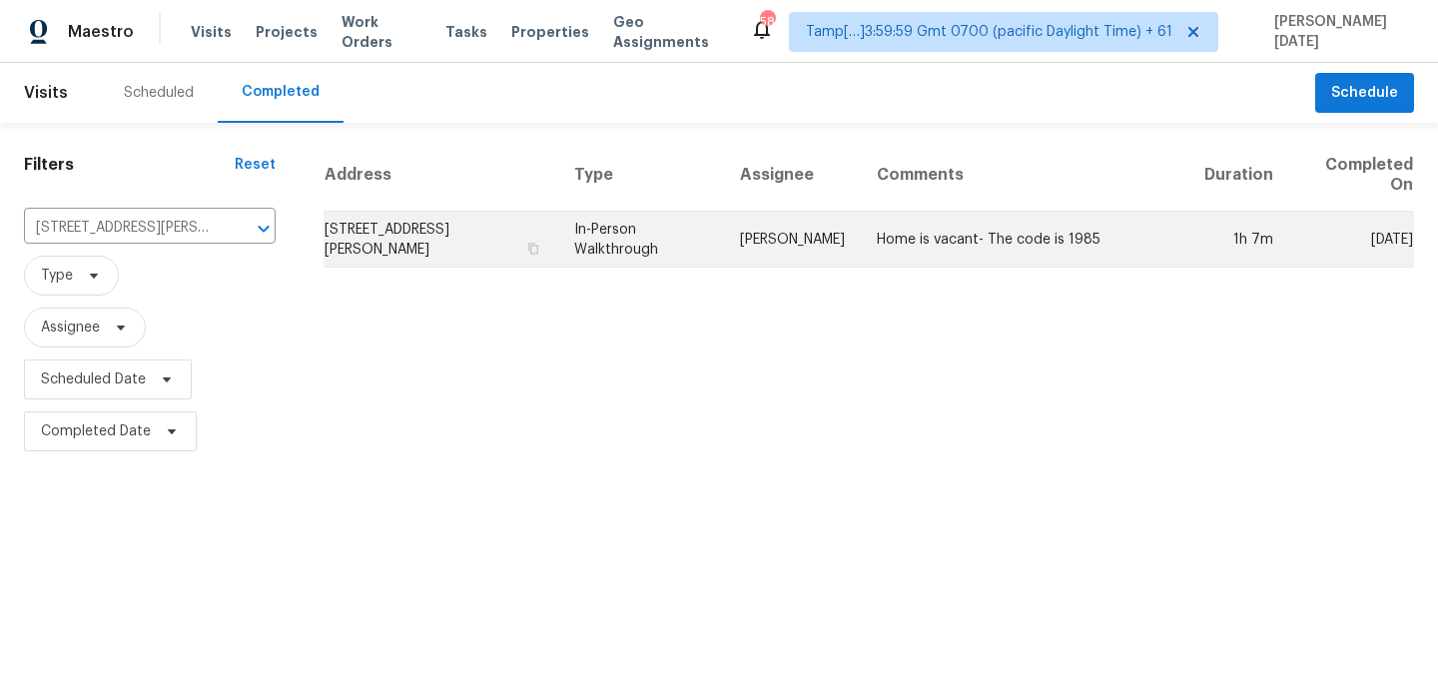
click at [647, 230] on td "In-Person Walkthrough" at bounding box center [641, 240] width 166 height 56
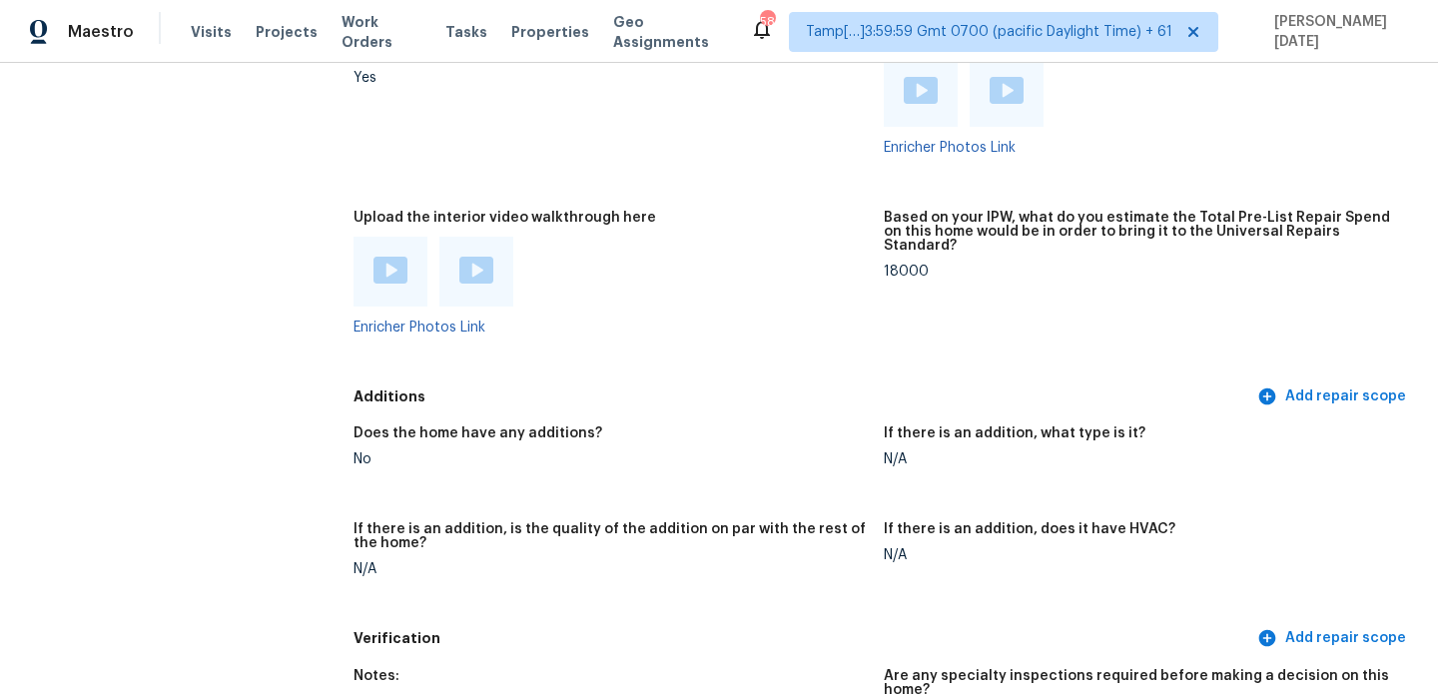
scroll to position [4287, 0]
click at [371, 241] on div at bounding box center [391, 273] width 74 height 70
click at [375, 258] on img at bounding box center [391, 271] width 34 height 27
click at [503, 238] on div at bounding box center [477, 273] width 74 height 70
click at [485, 258] on img at bounding box center [477, 271] width 34 height 27
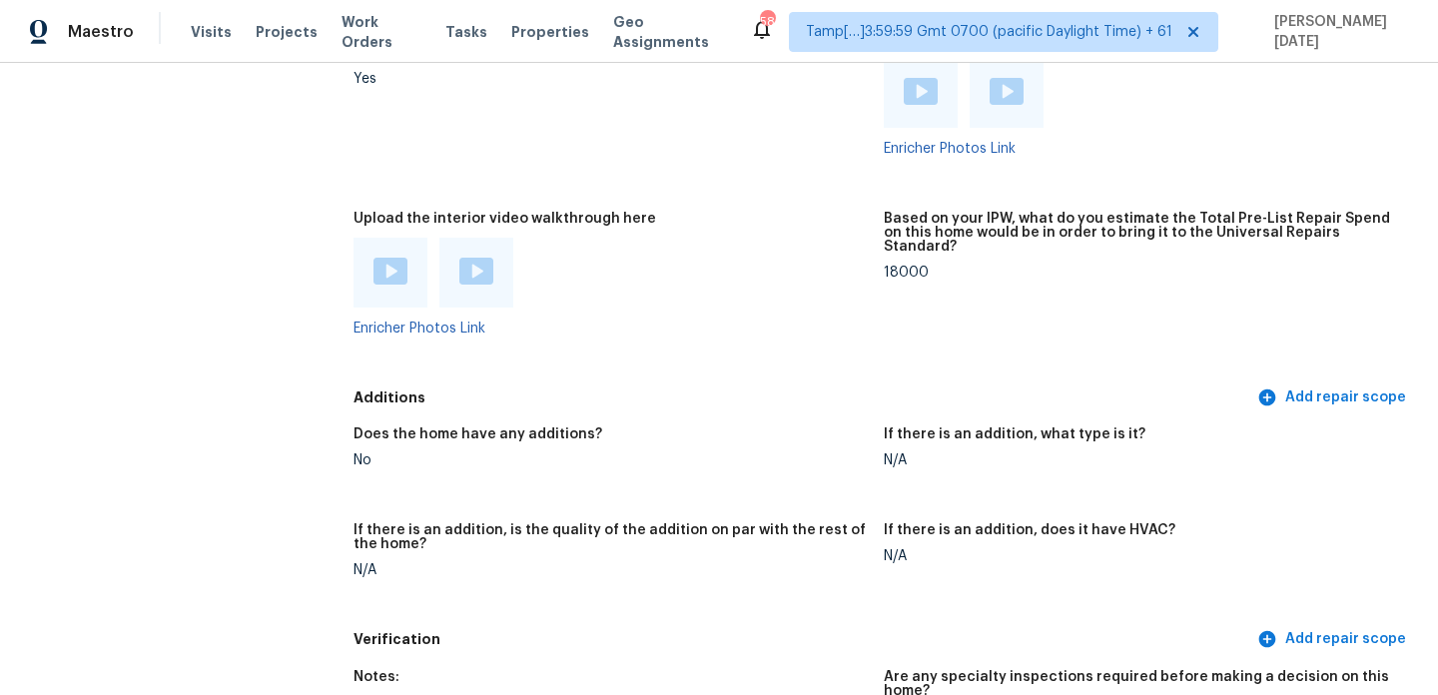
click at [775, 317] on figure "Upload the interior video walkthrough here Enricher Photos Link" at bounding box center [619, 290] width 530 height 156
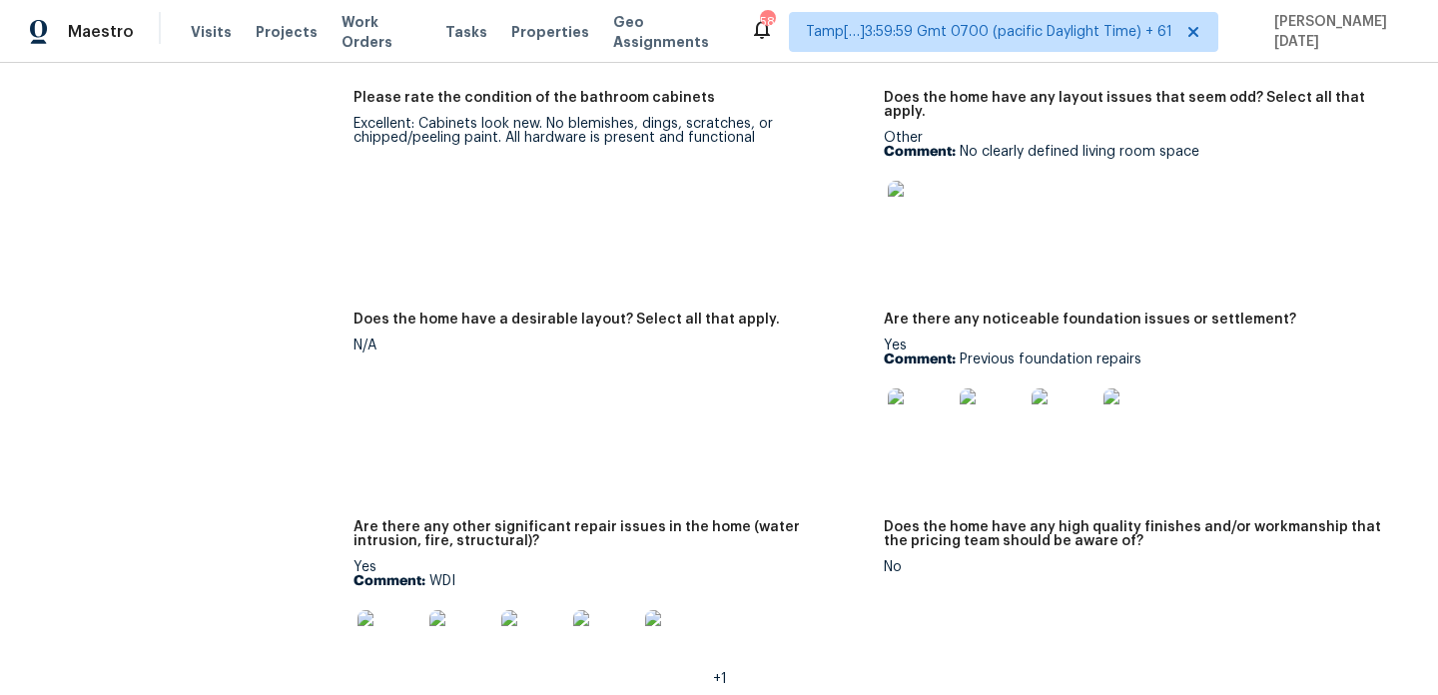
scroll to position [3295, 0]
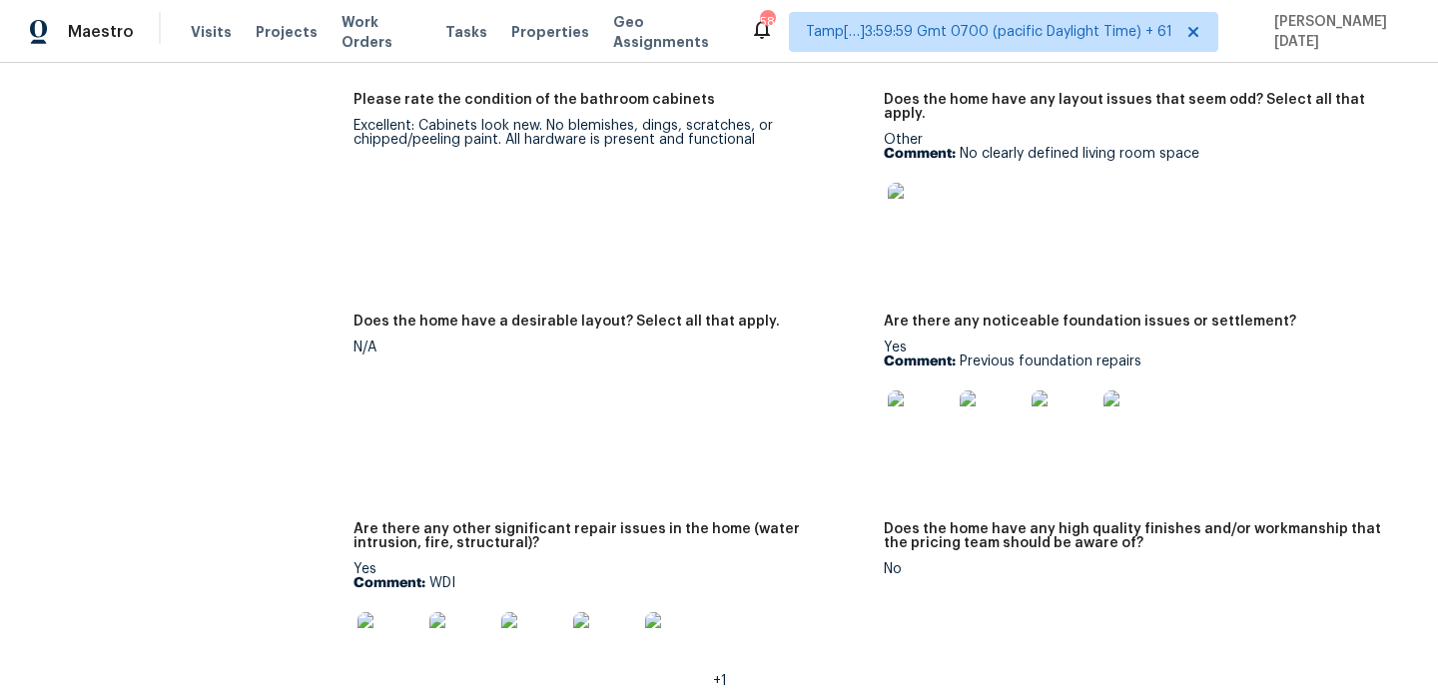
click at [921, 391] on img at bounding box center [920, 423] width 64 height 64
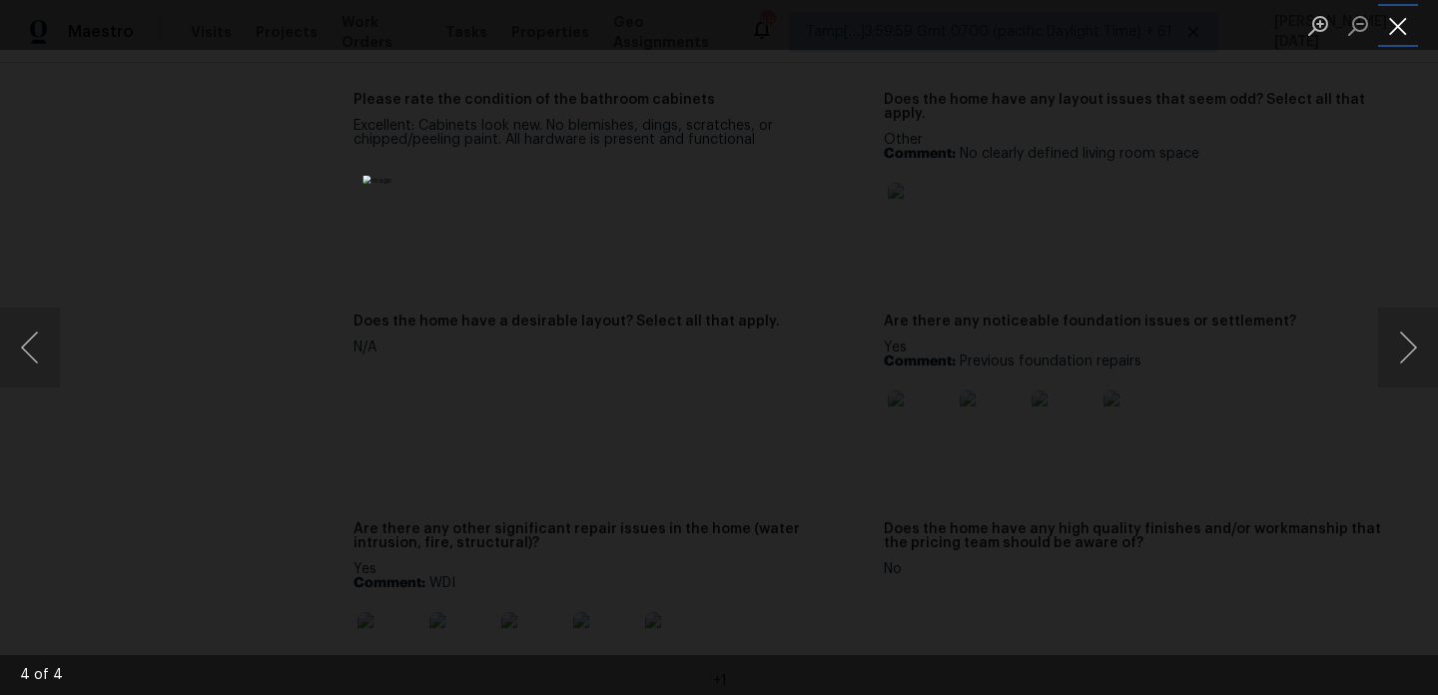
click at [1394, 29] on button "Close lightbox" at bounding box center [1399, 25] width 40 height 35
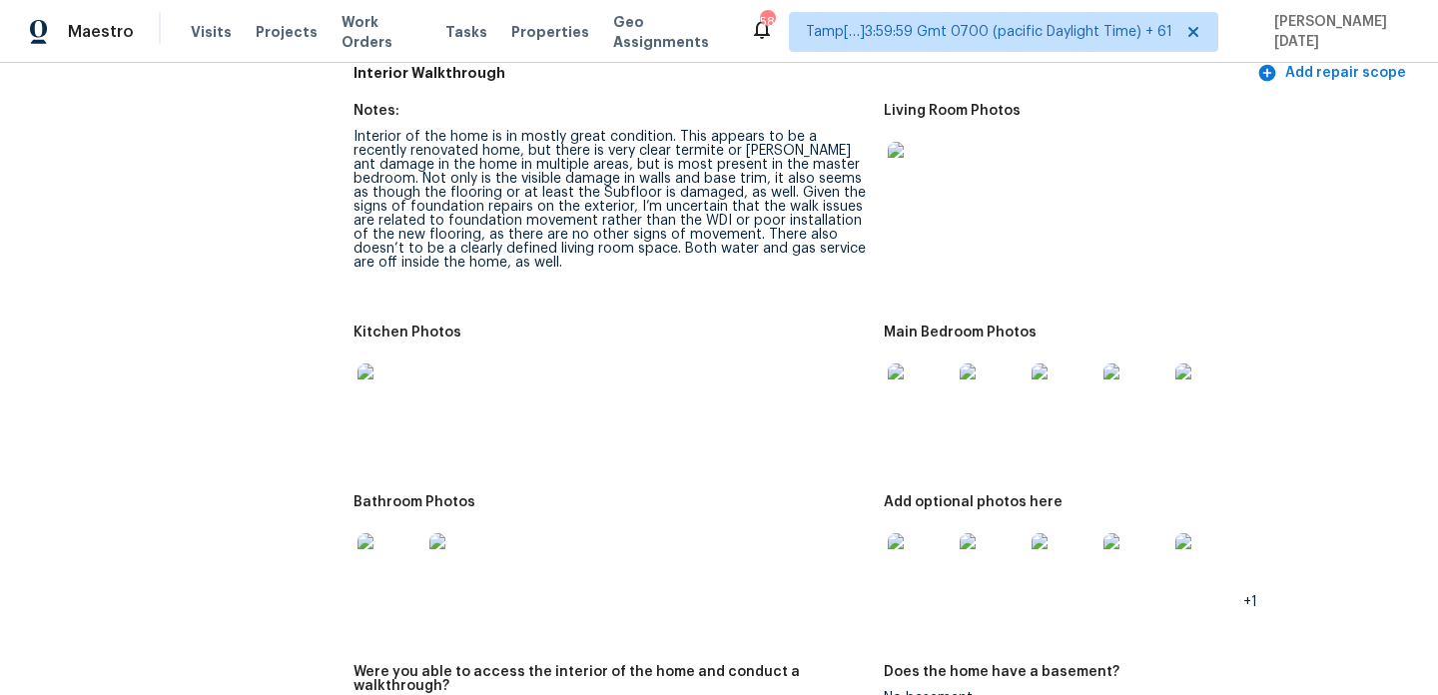
scroll to position [2294, 0]
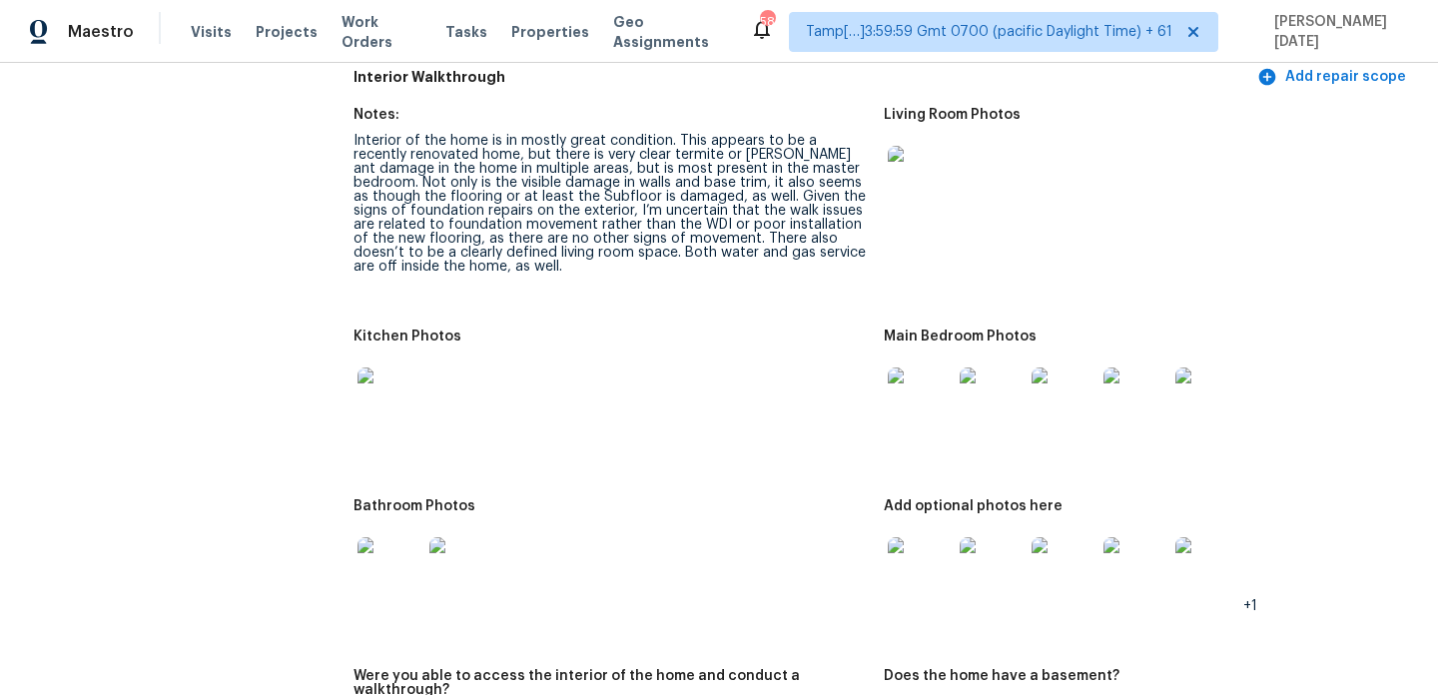
click at [925, 185] on img at bounding box center [920, 178] width 64 height 64
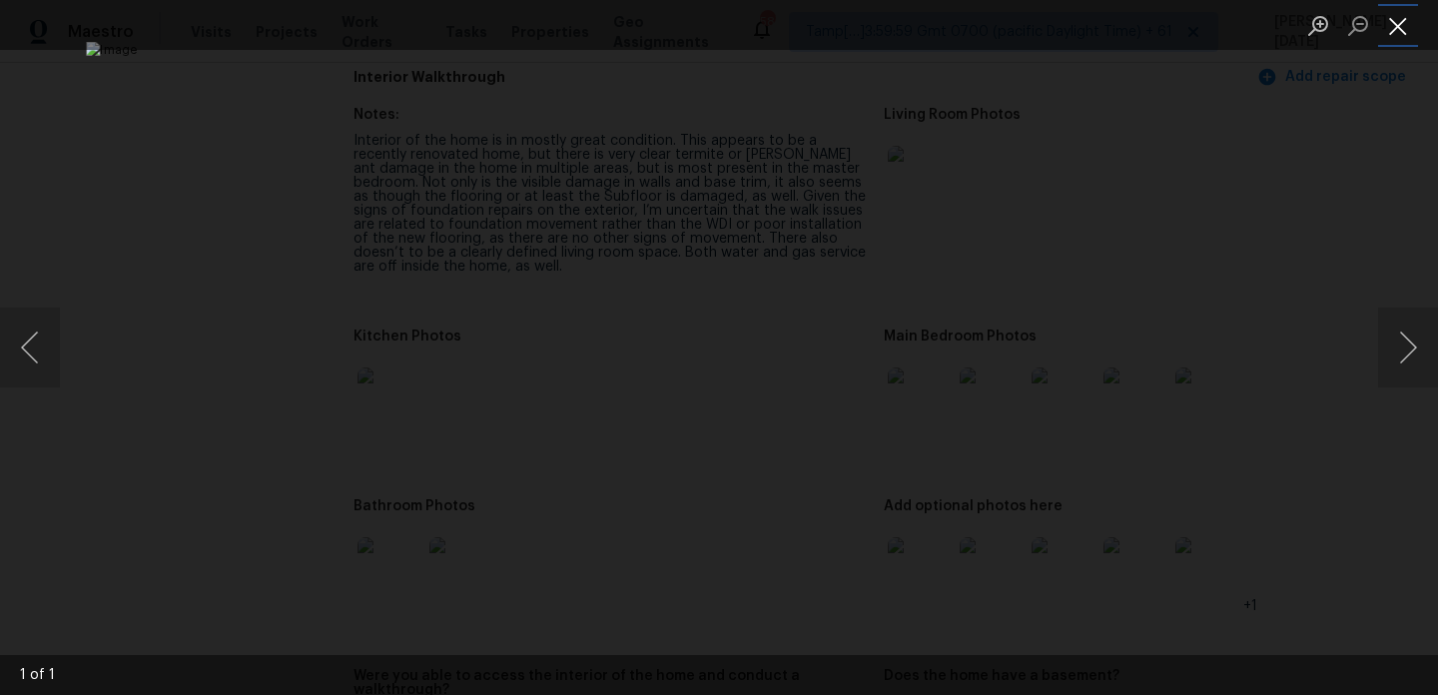
click at [1402, 23] on button "Close lightbox" at bounding box center [1399, 25] width 40 height 35
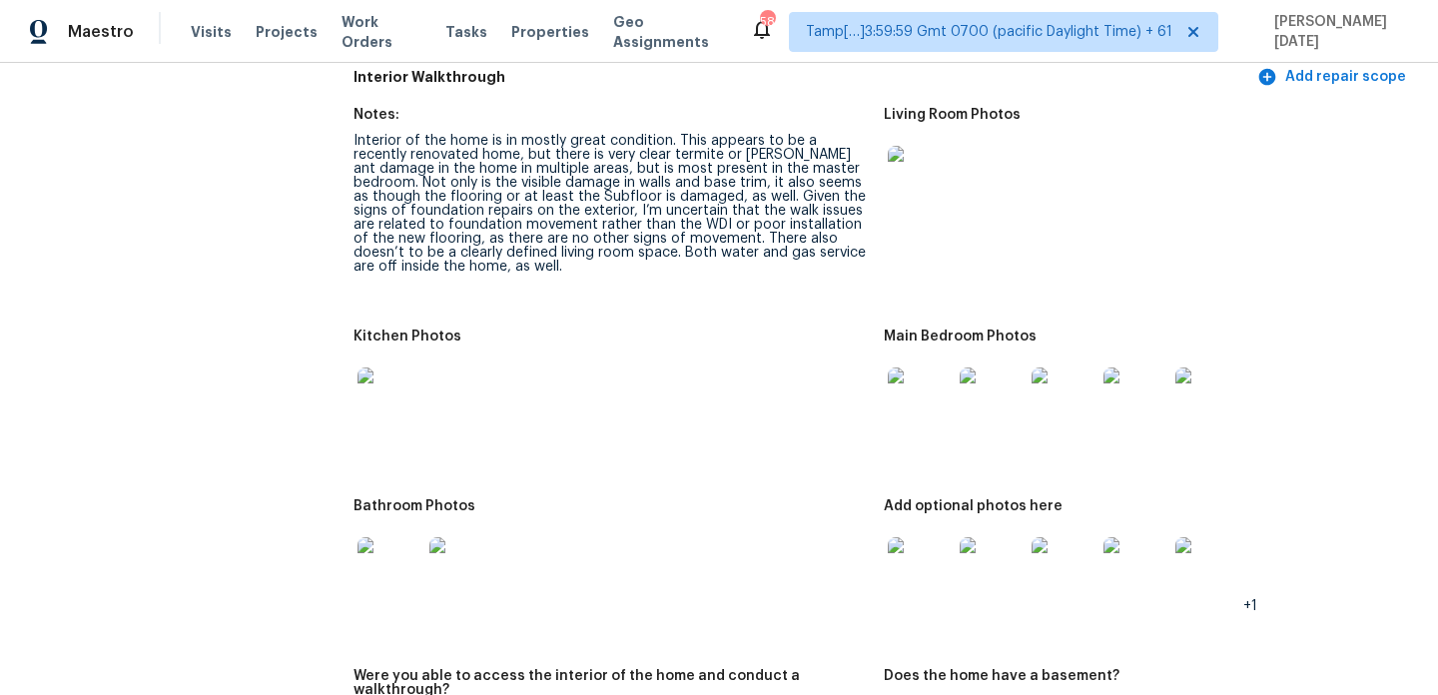
click at [1056, 392] on img at bounding box center [1064, 400] width 64 height 64
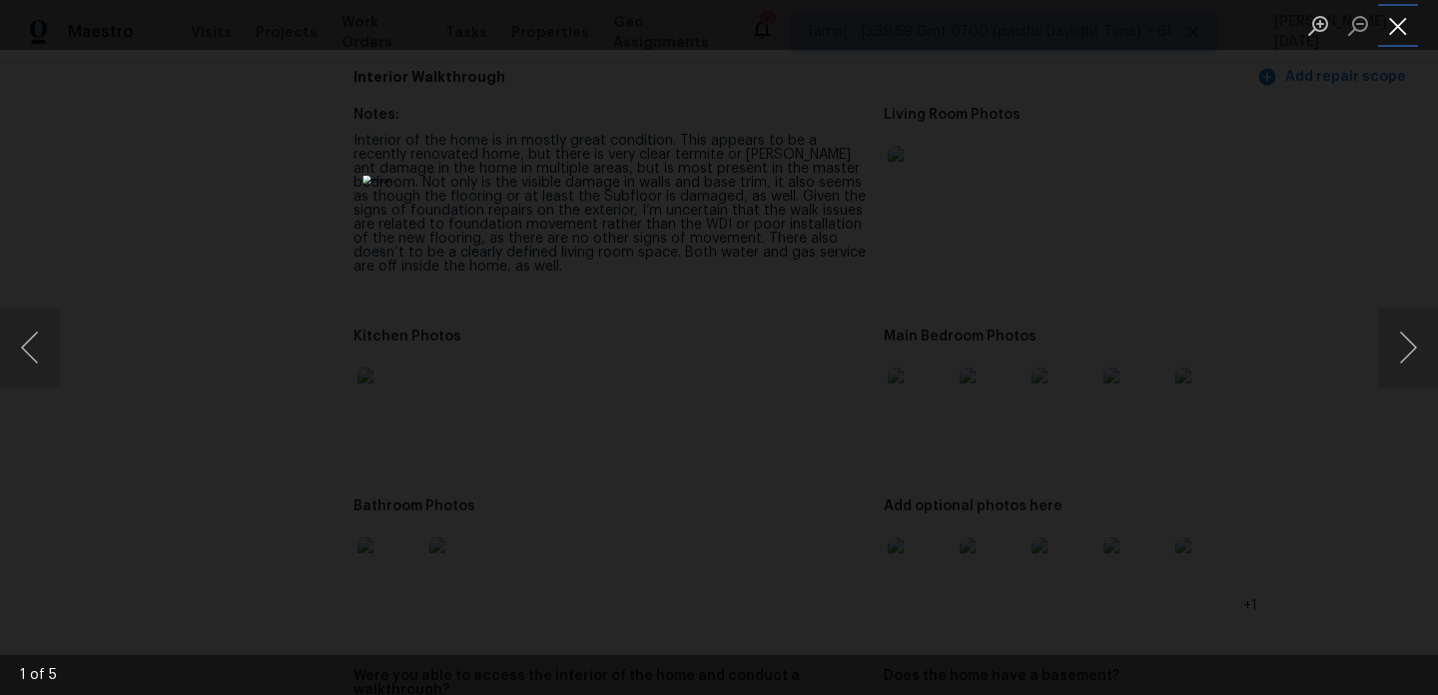
click at [1380, 32] on button "Close lightbox" at bounding box center [1399, 25] width 40 height 35
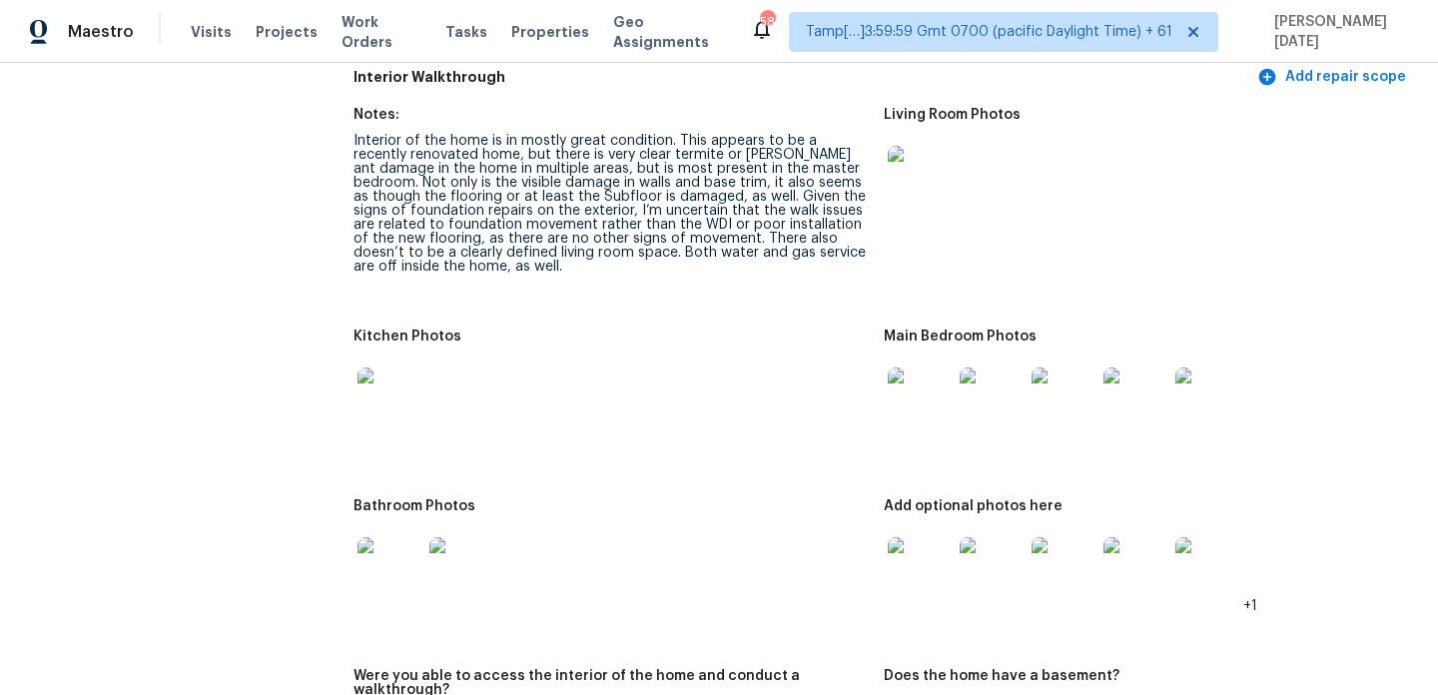
click at [991, 572] on img at bounding box center [992, 569] width 64 height 64
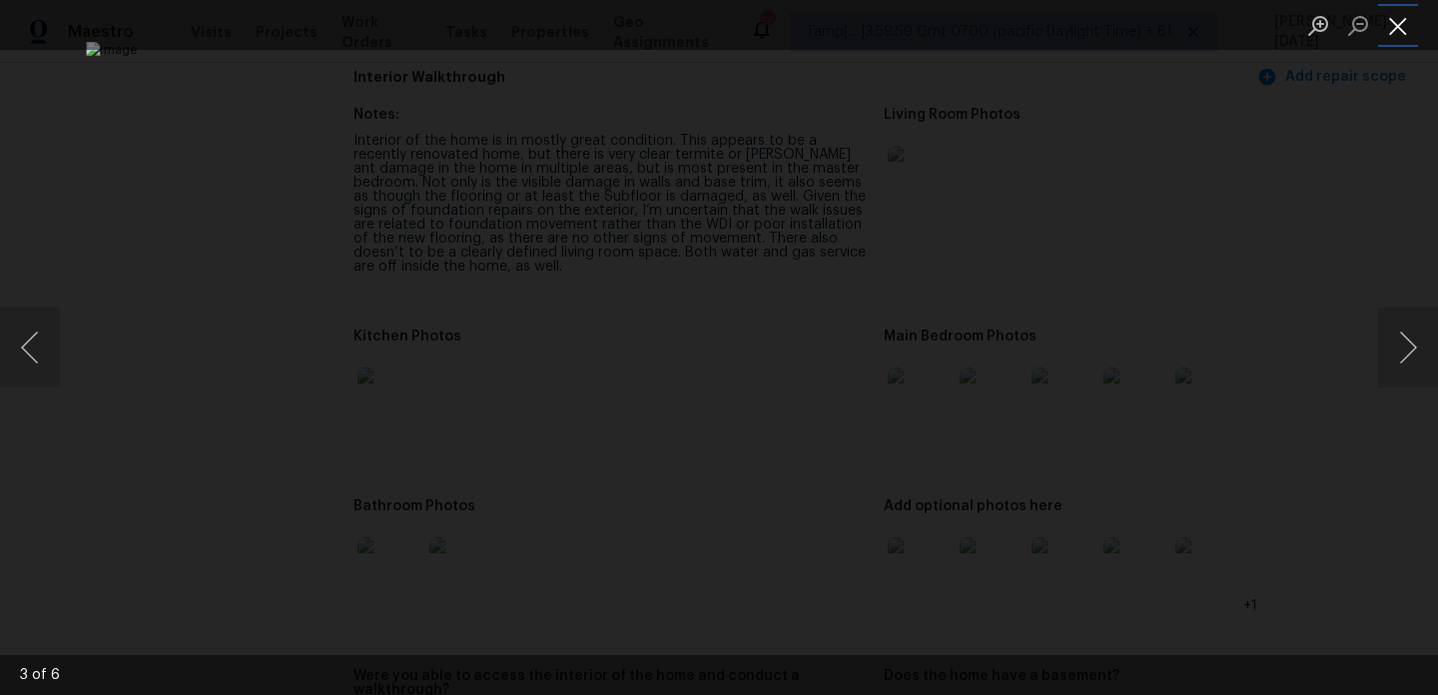
click at [1406, 34] on button "Close lightbox" at bounding box center [1399, 25] width 40 height 35
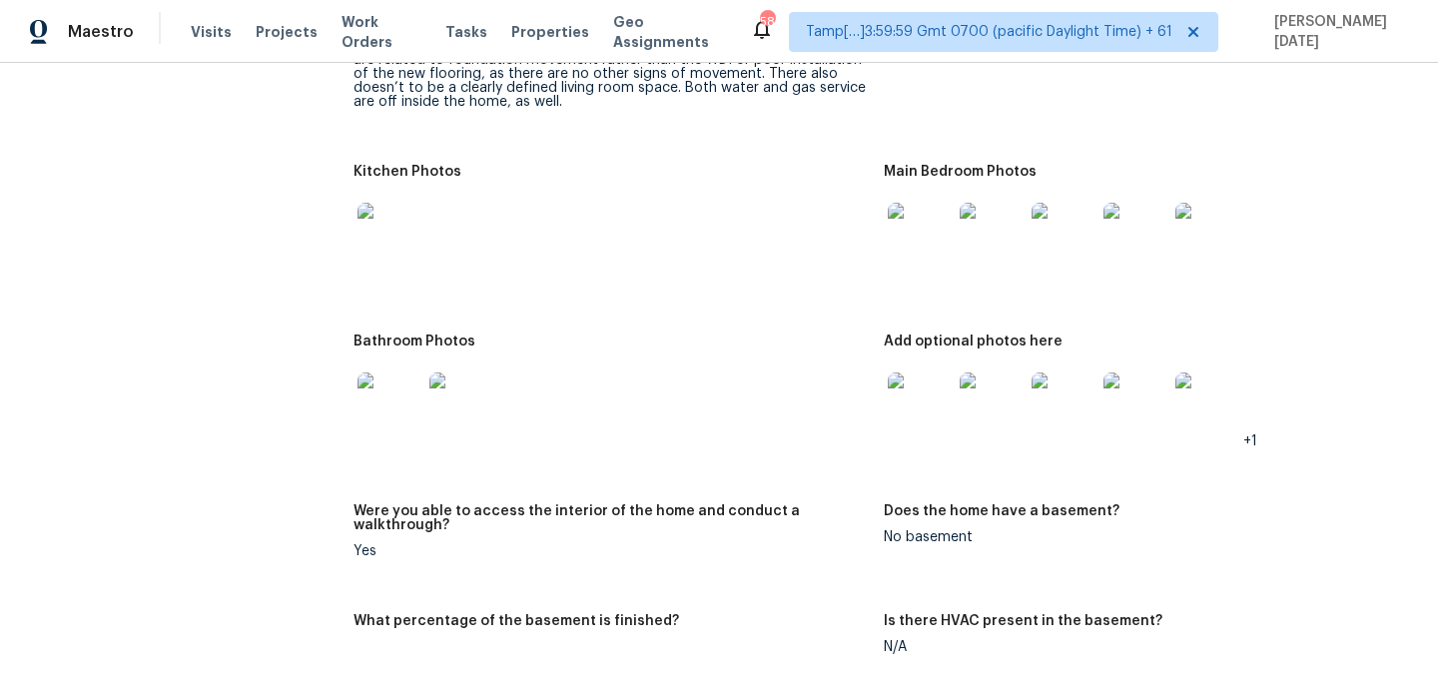
scroll to position [2486, 0]
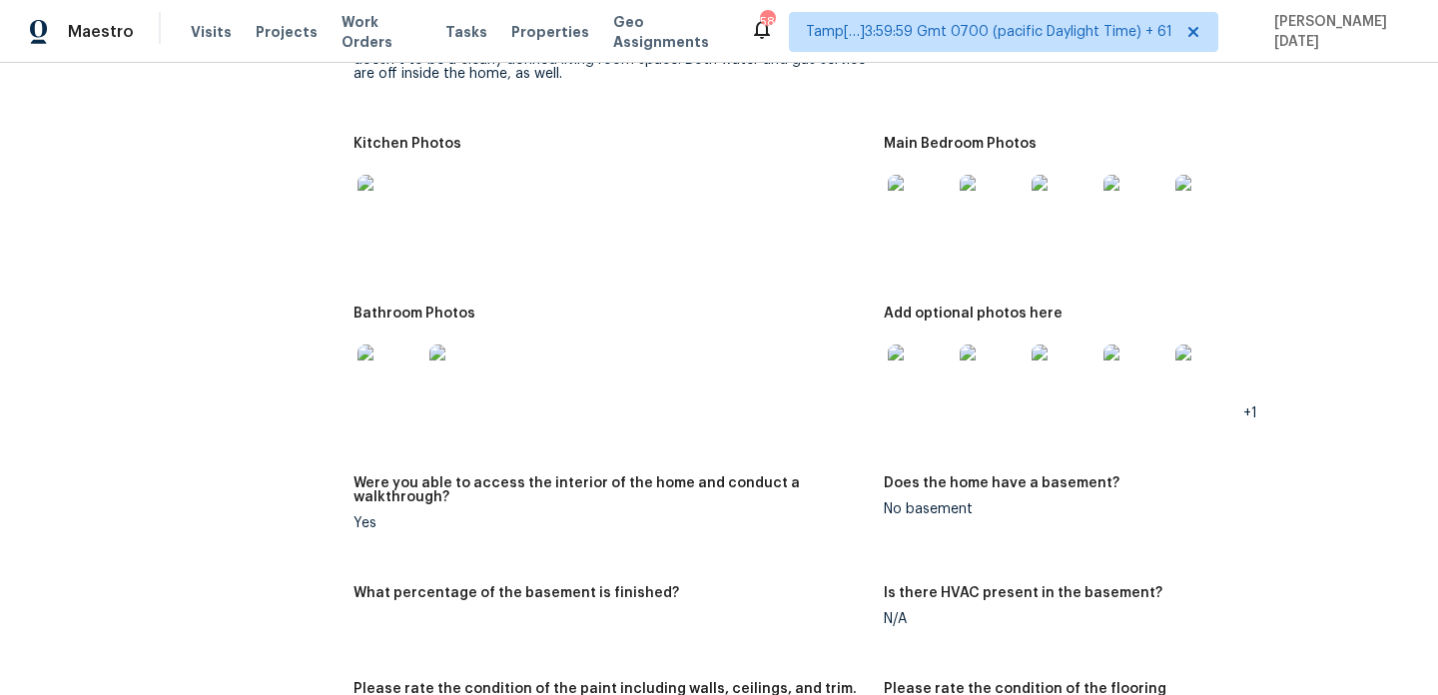
click at [388, 367] on img at bounding box center [390, 377] width 64 height 64
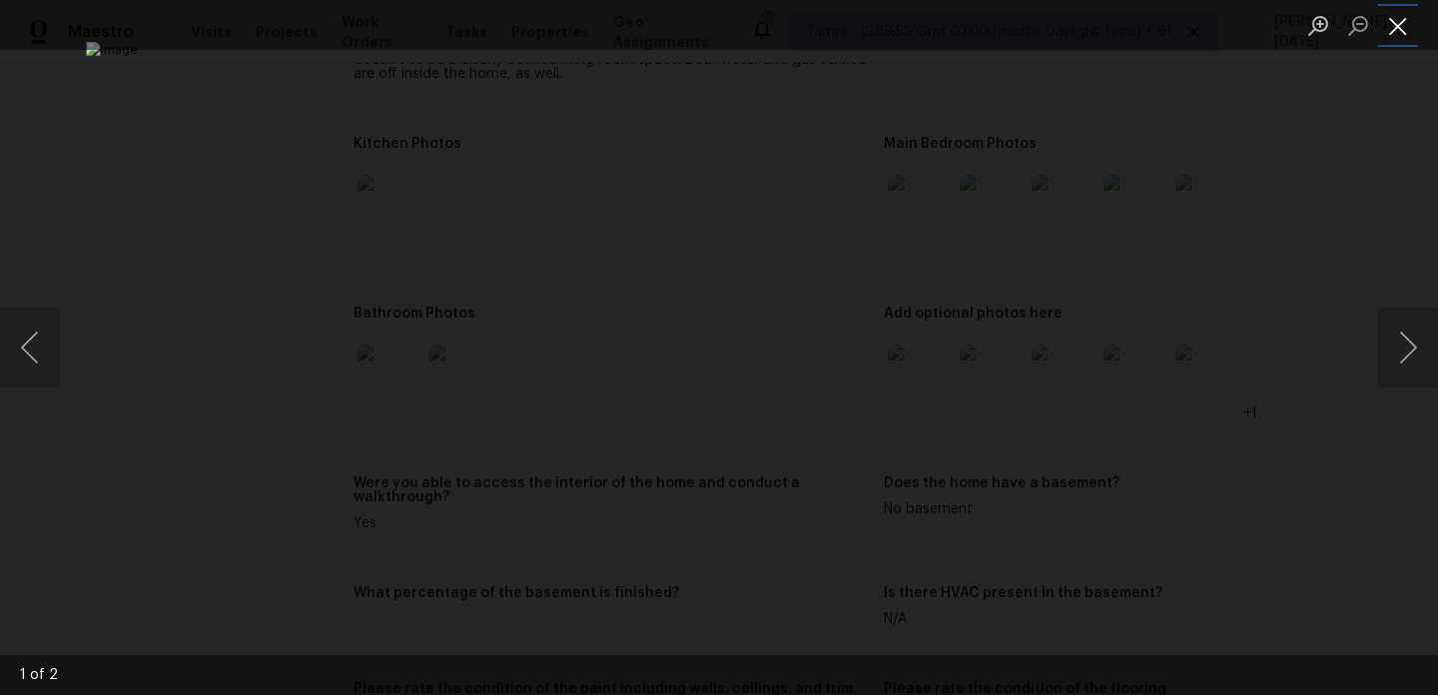
click at [1393, 13] on button "Close lightbox" at bounding box center [1399, 25] width 40 height 35
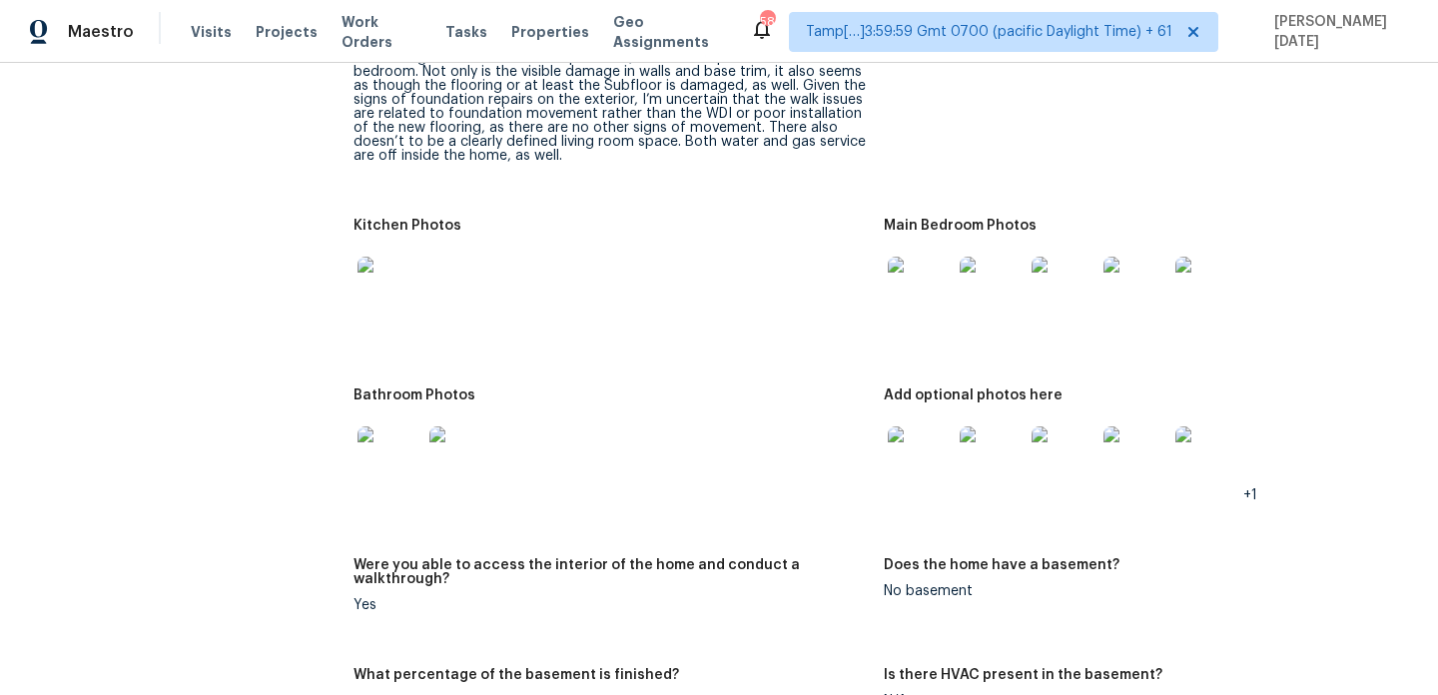
scroll to position [2394, 0]
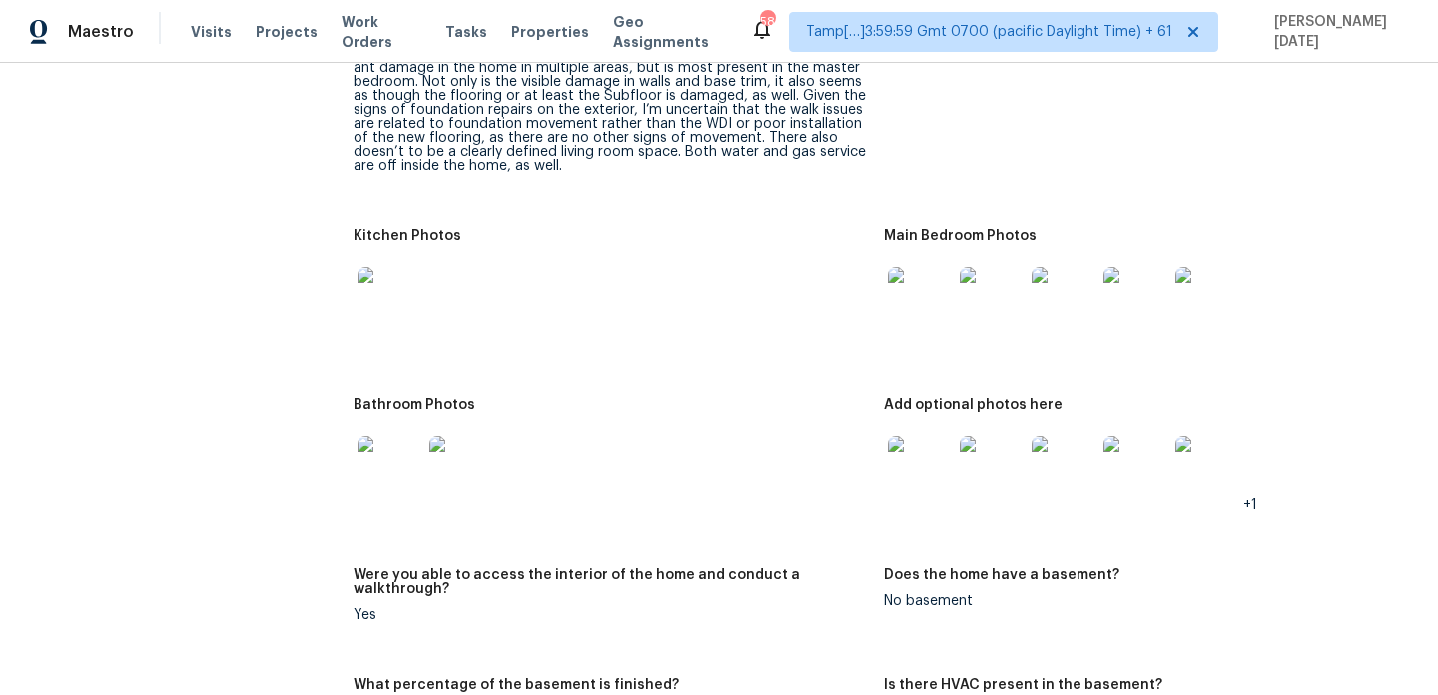
click at [398, 303] on img at bounding box center [390, 299] width 64 height 64
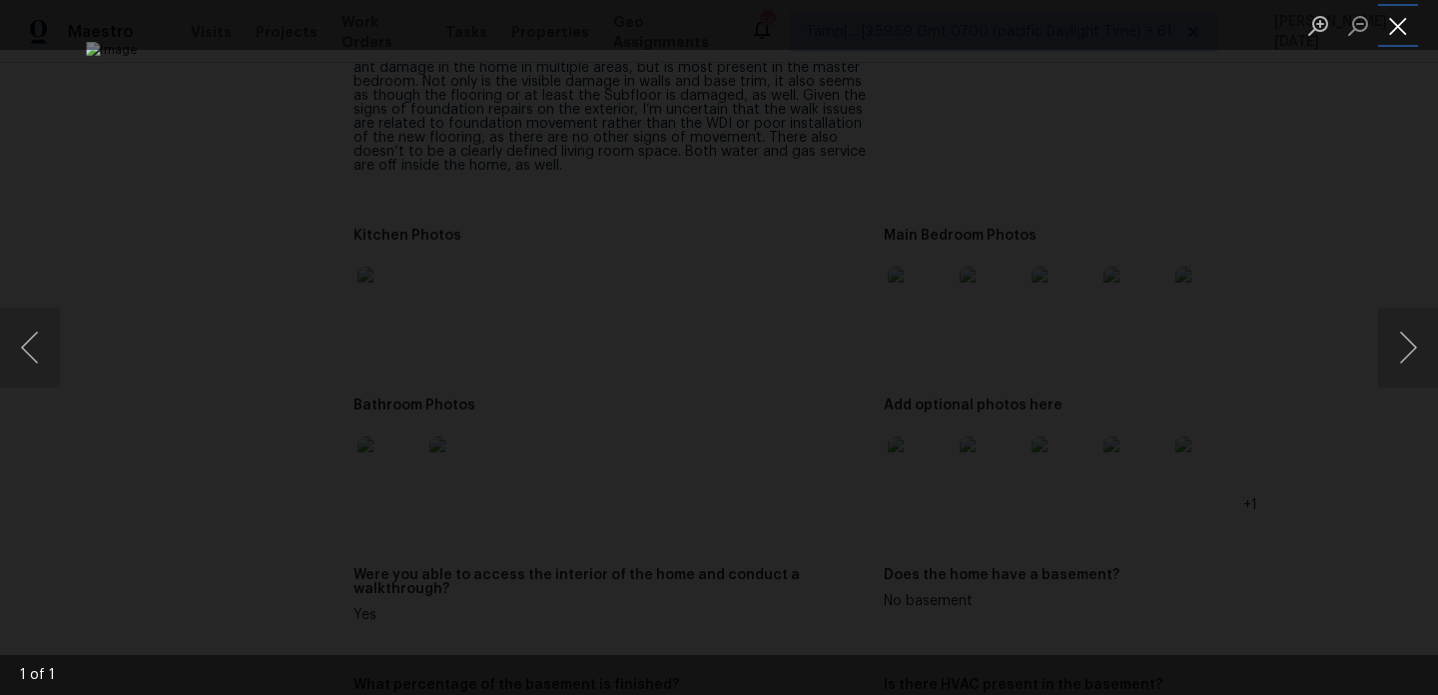
click at [1407, 18] on button "Close lightbox" at bounding box center [1399, 25] width 40 height 35
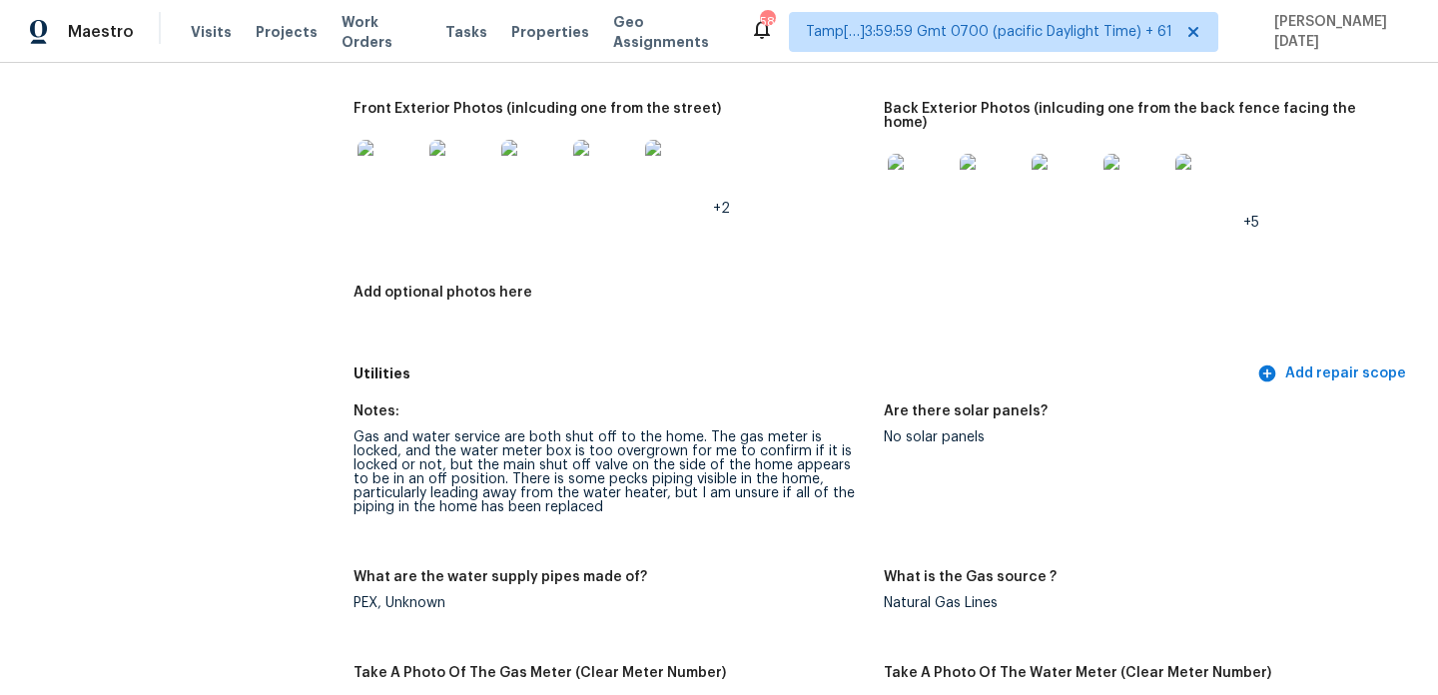
scroll to position [241, 0]
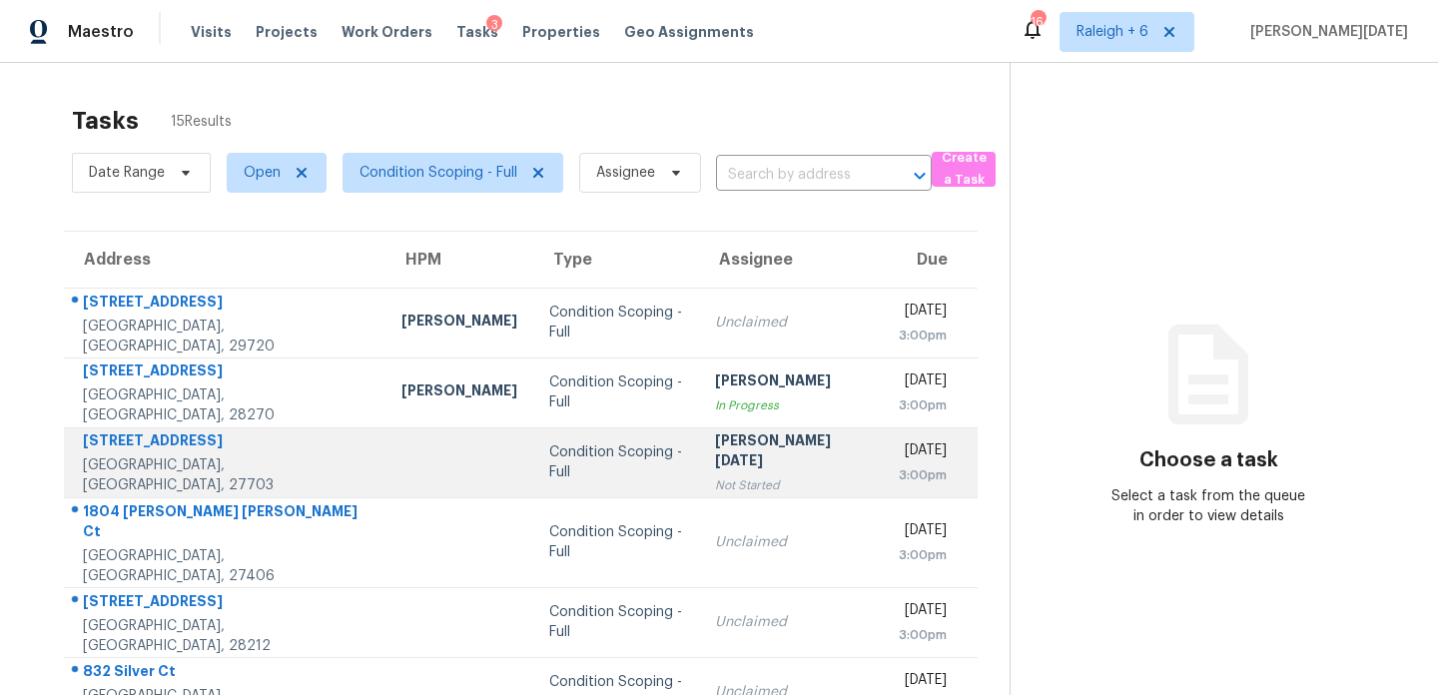
click at [729, 460] on div "[PERSON_NAME][DATE]" at bounding box center [791, 453] width 152 height 45
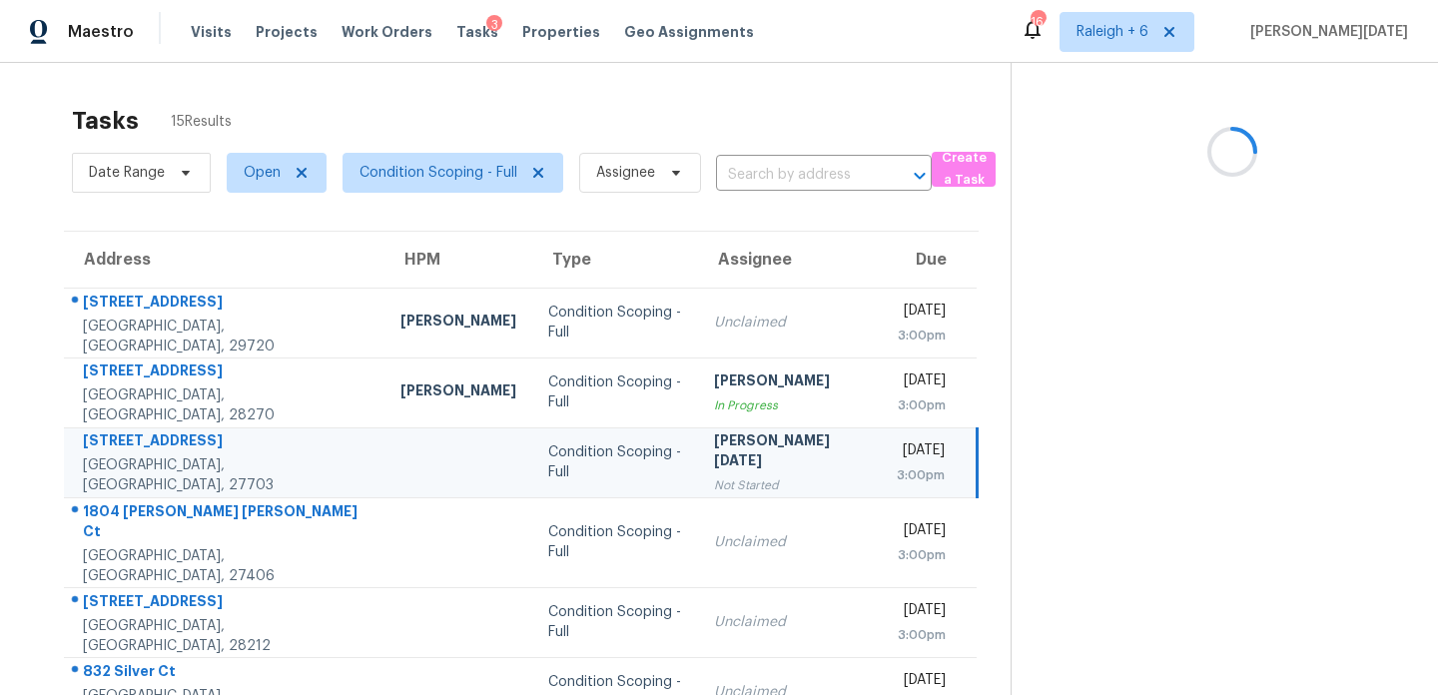
scroll to position [345, 0]
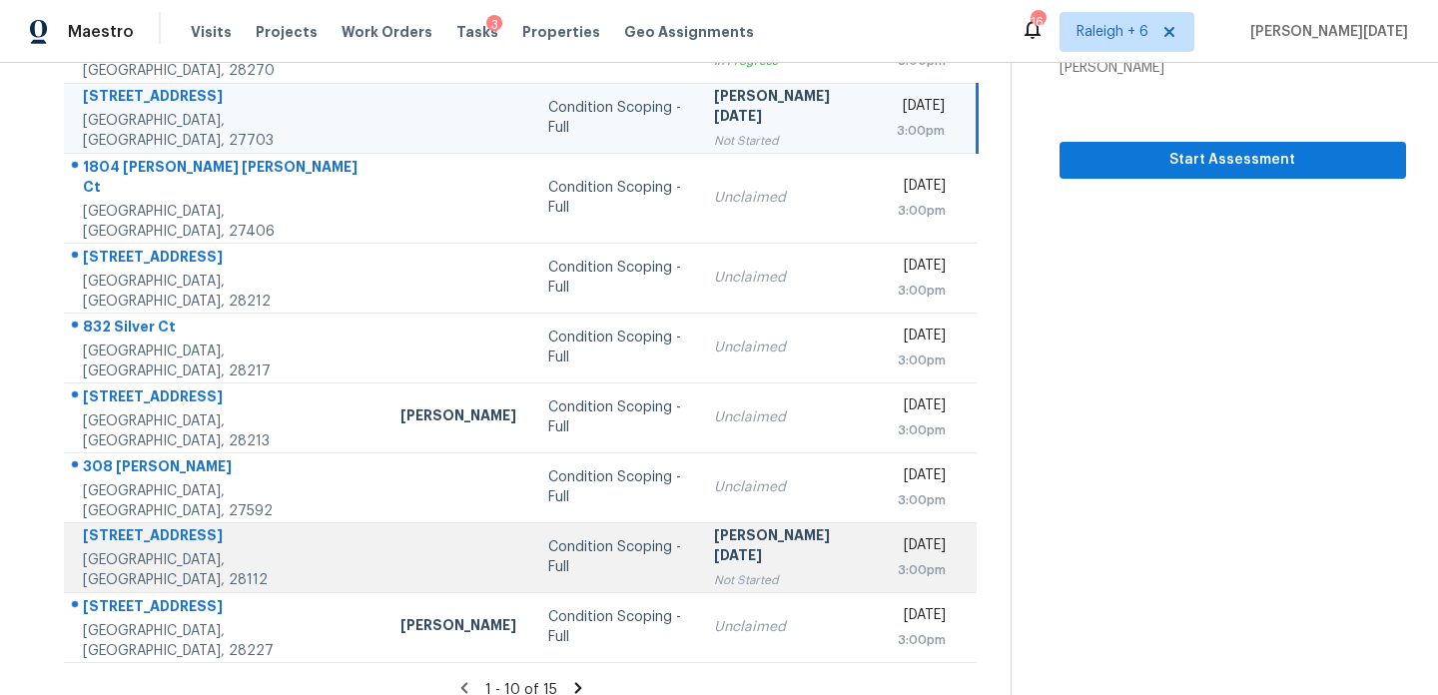
click at [575, 545] on div "Condition Scoping - Full" at bounding box center [614, 557] width 133 height 40
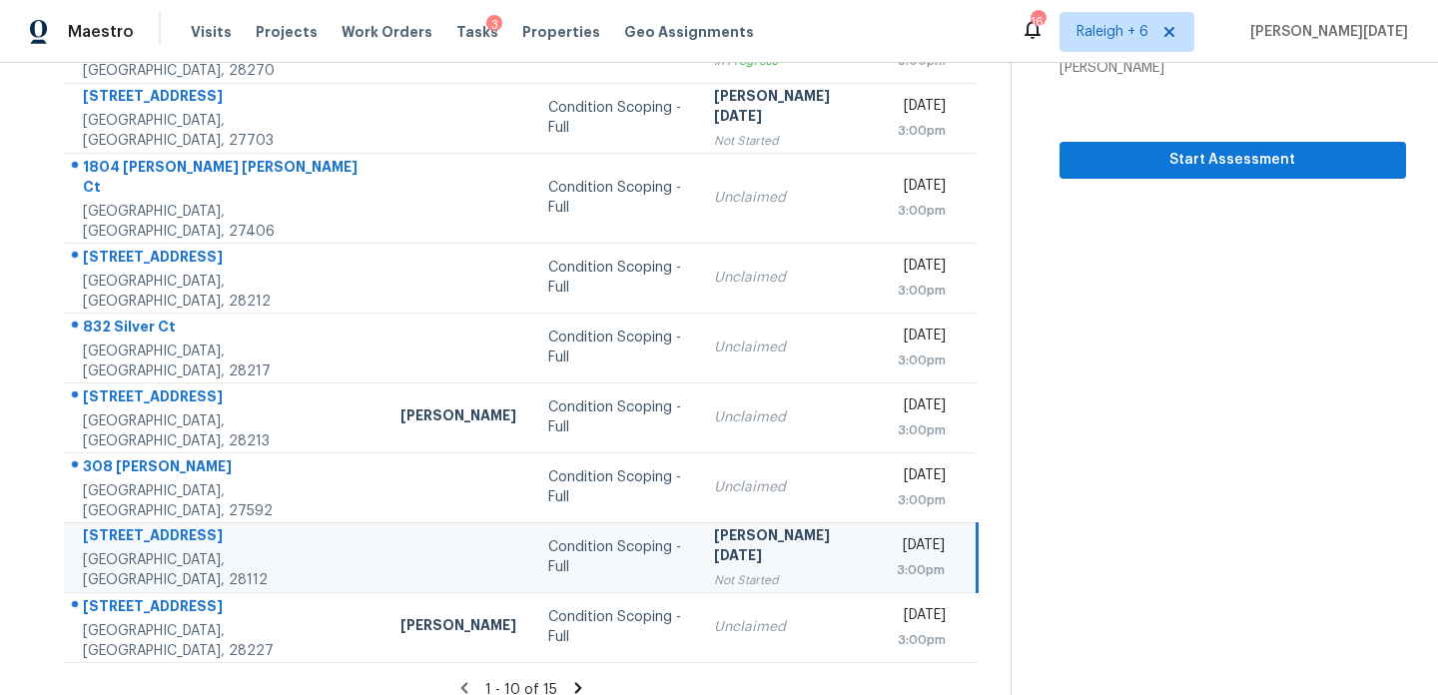
click at [569, 679] on icon at bounding box center [578, 688] width 18 height 18
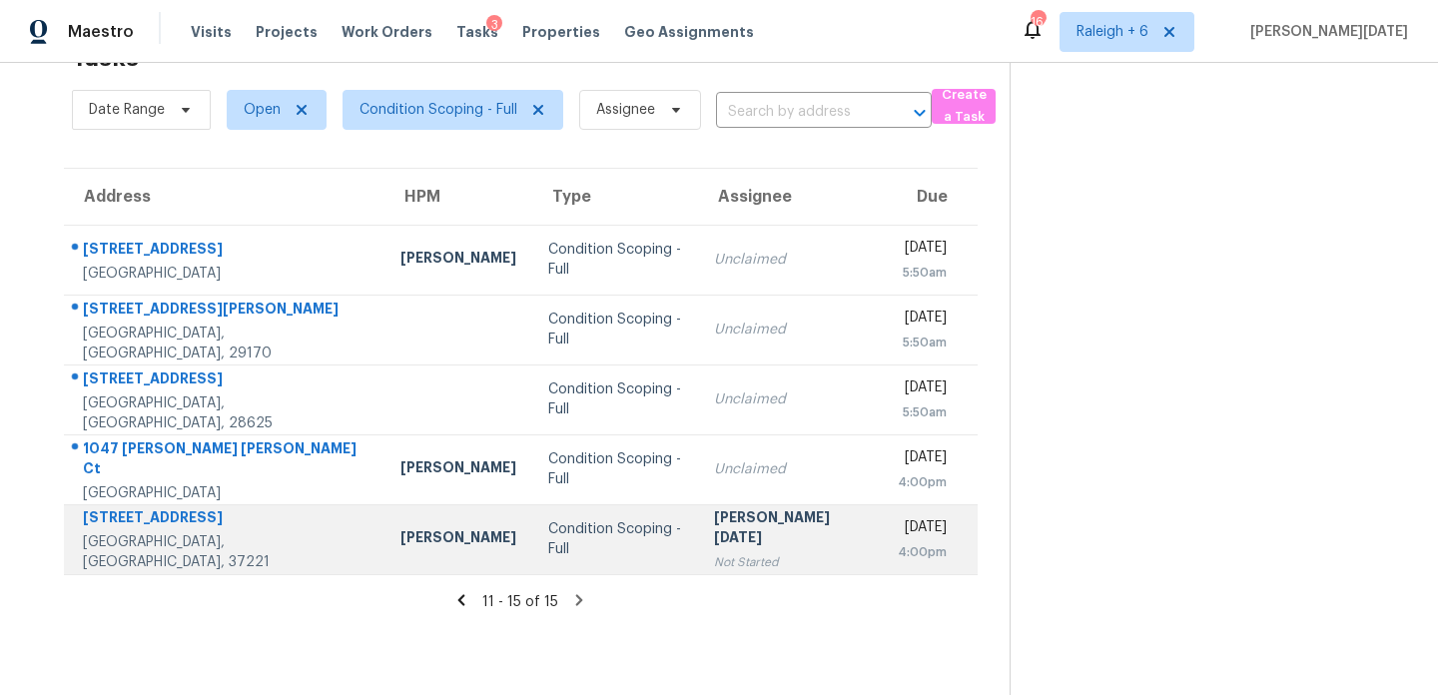
click at [714, 552] on div "Not Started" at bounding box center [790, 562] width 152 height 20
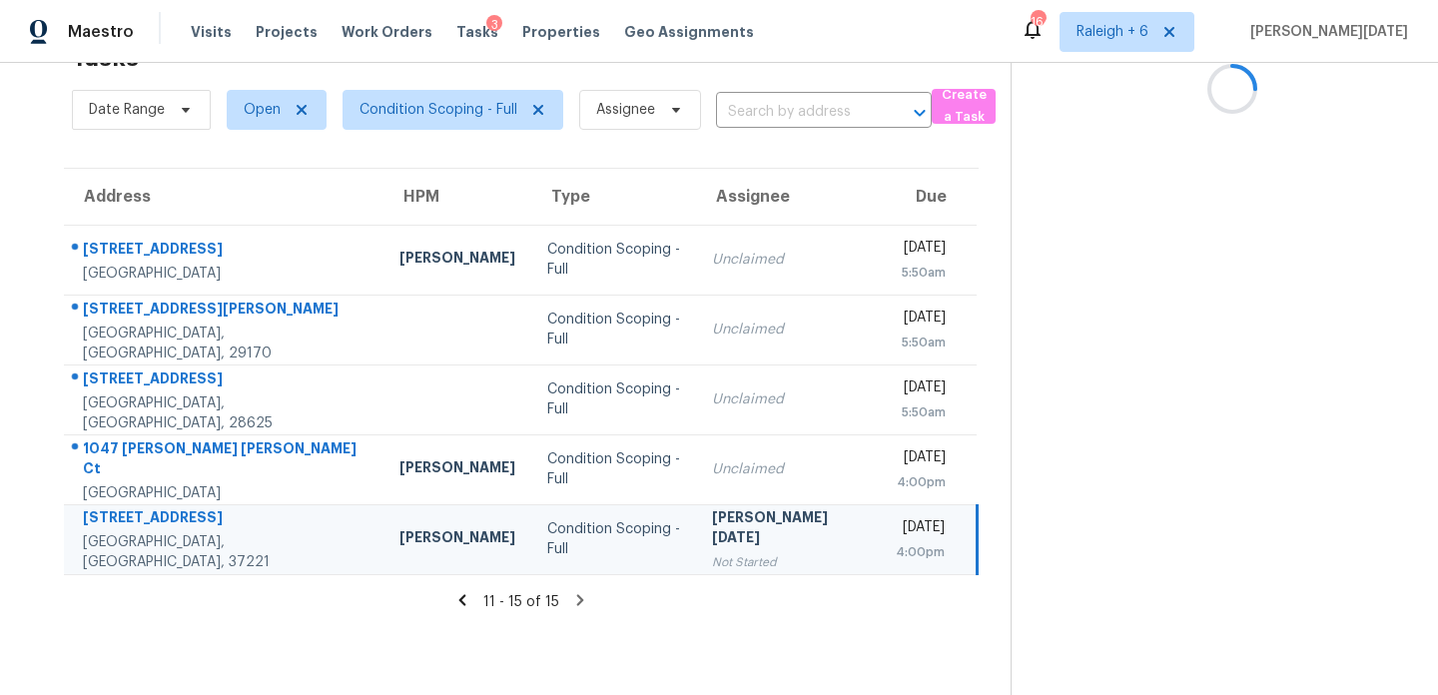
click at [712, 552] on div "Not Started" at bounding box center [787, 562] width 151 height 20
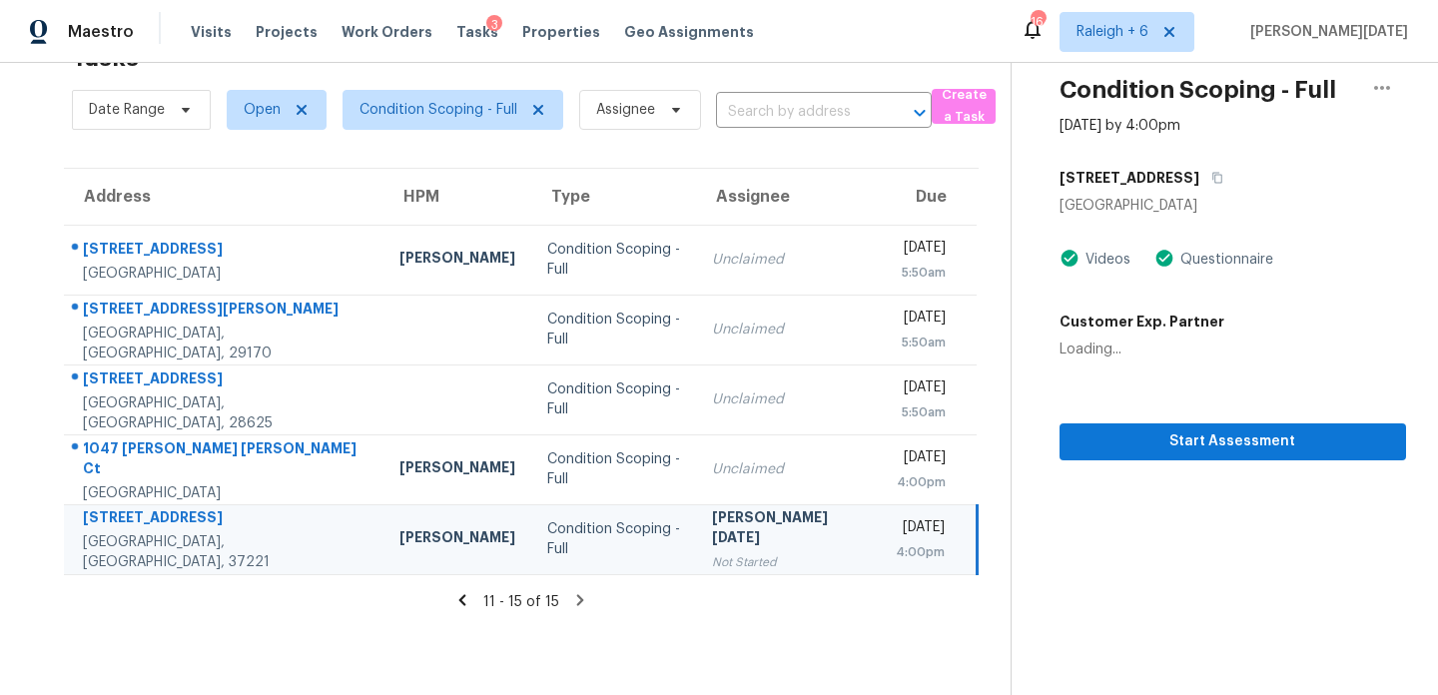
click at [771, 543] on td "Prabhu Raja Not Started" at bounding box center [787, 539] width 183 height 70
click at [1123, 442] on span "Start Assessment" at bounding box center [1233, 442] width 315 height 25
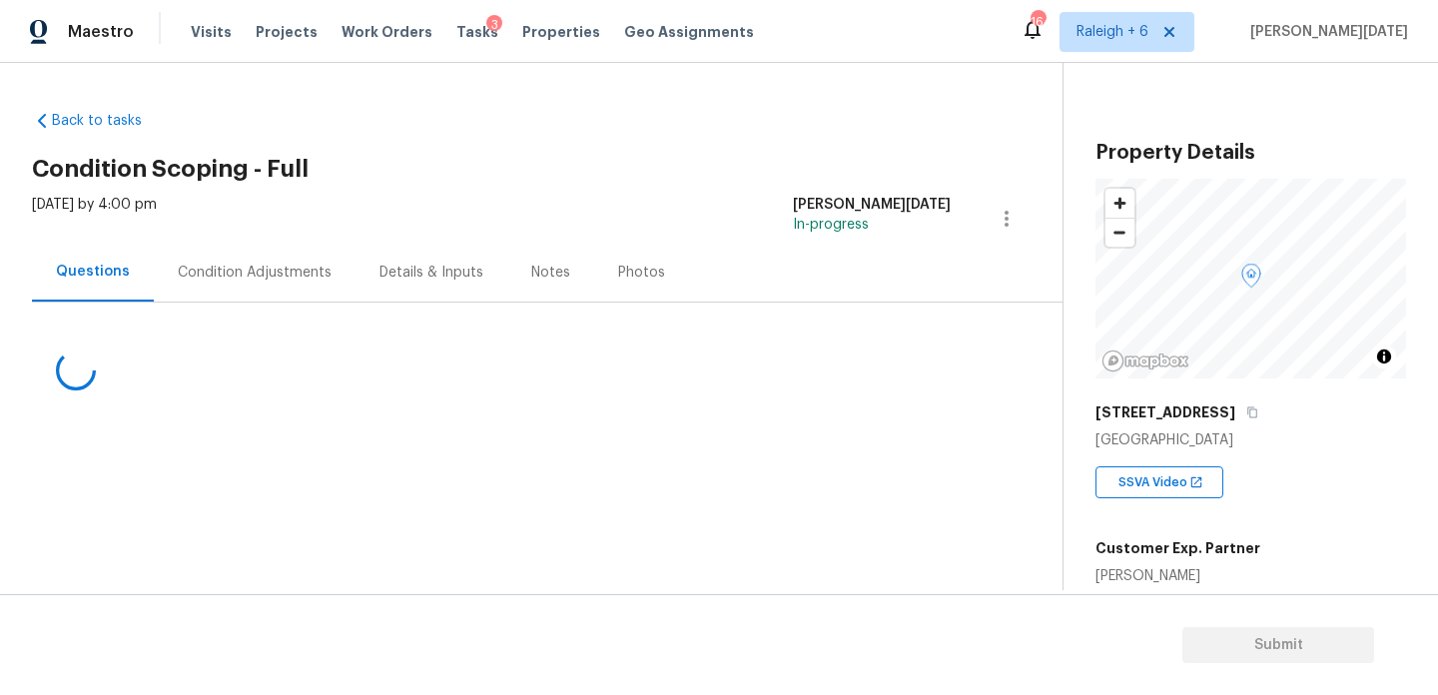
click at [211, 266] on div "Condition Adjustments" at bounding box center [255, 273] width 154 height 20
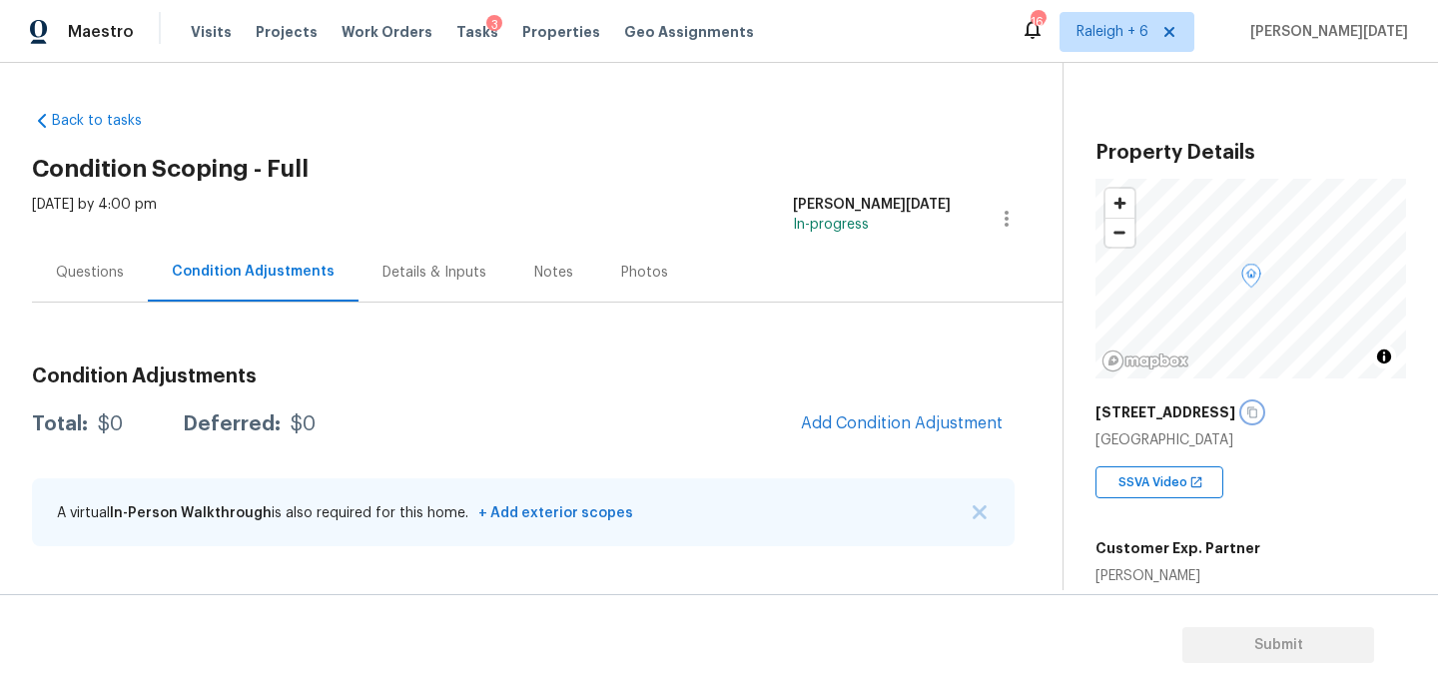
click at [1247, 412] on icon "button" at bounding box center [1253, 413] width 12 height 12
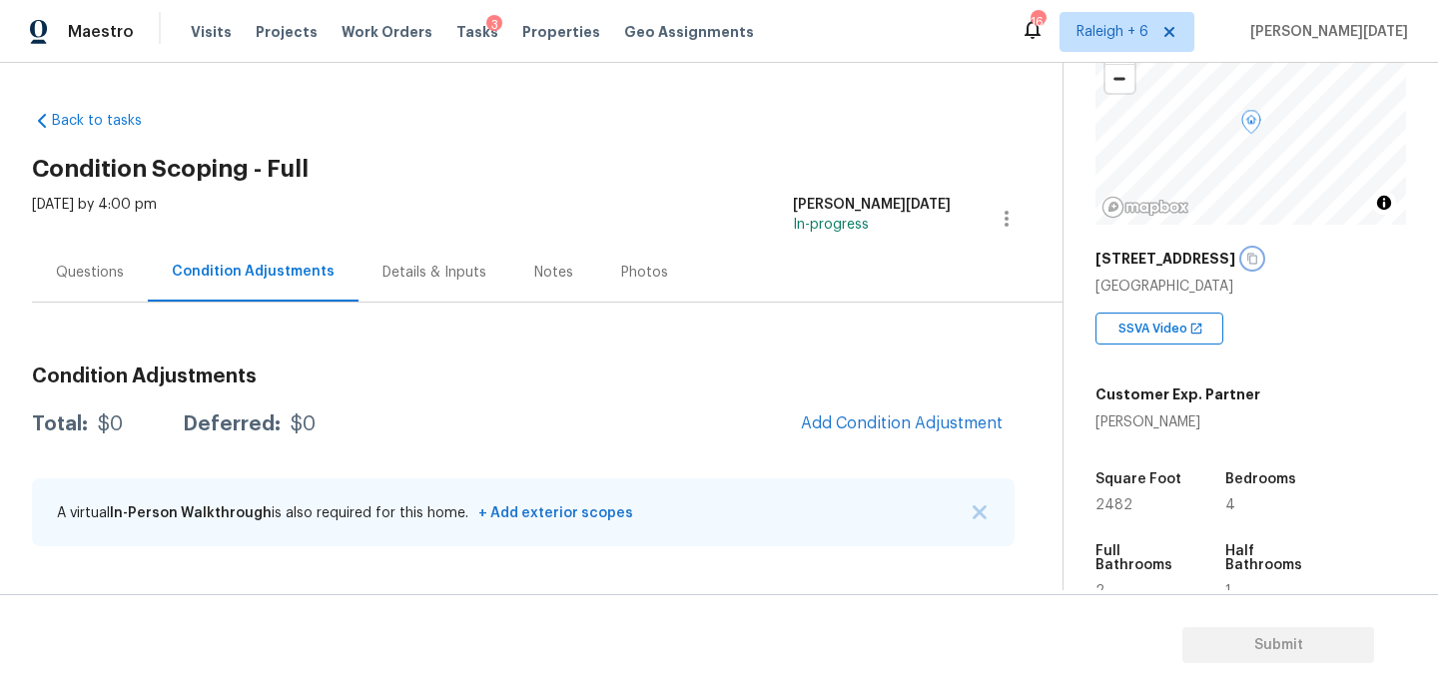
scroll to position [179, 0]
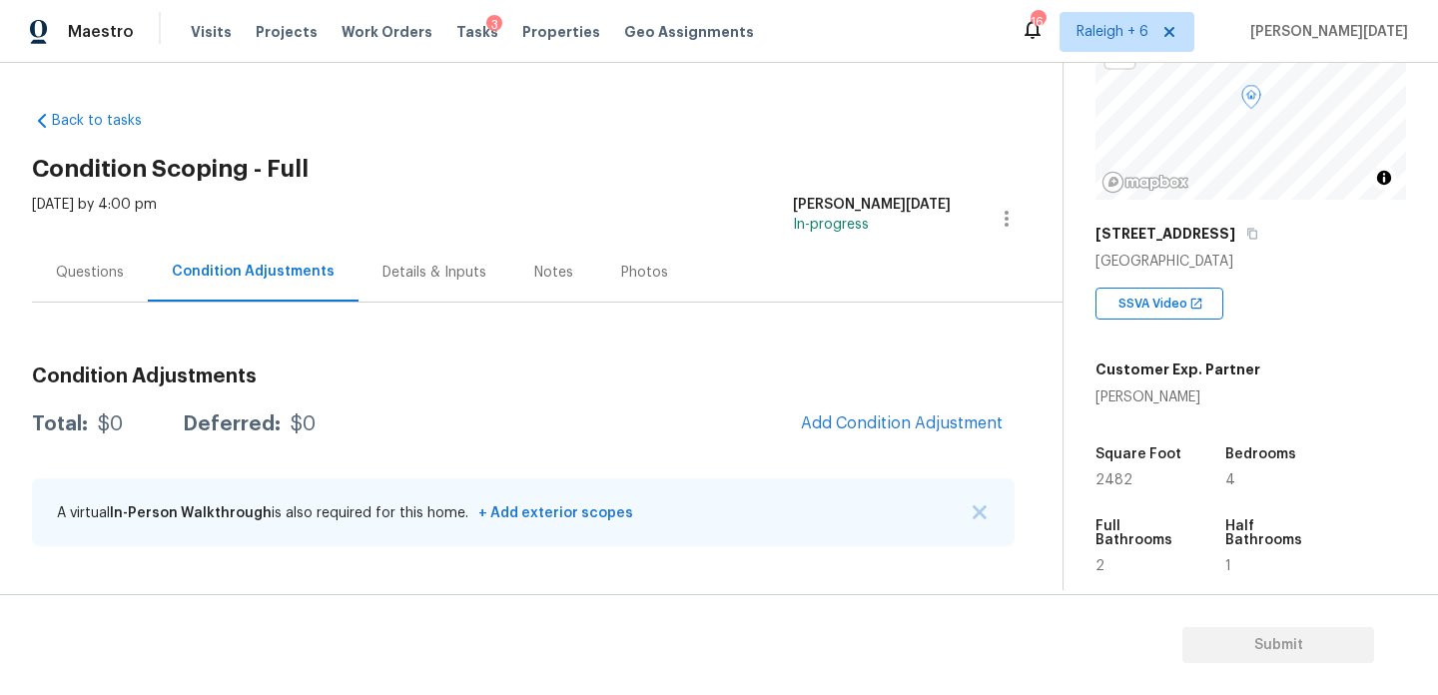
click at [1109, 482] on span "2482" at bounding box center [1114, 480] width 37 height 14
copy span "2482"
click at [890, 427] on span "Add Condition Adjustment" at bounding box center [902, 424] width 202 height 18
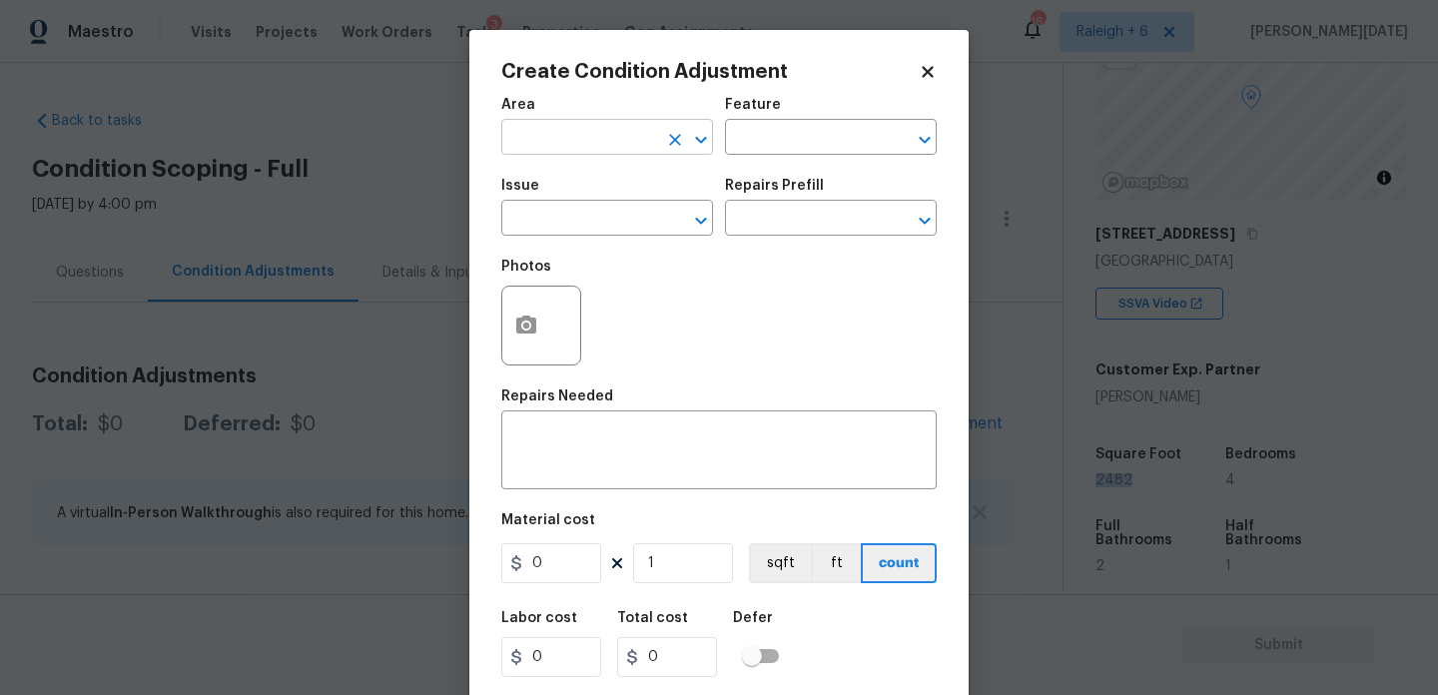
click at [534, 152] on input "text" at bounding box center [579, 139] width 156 height 31
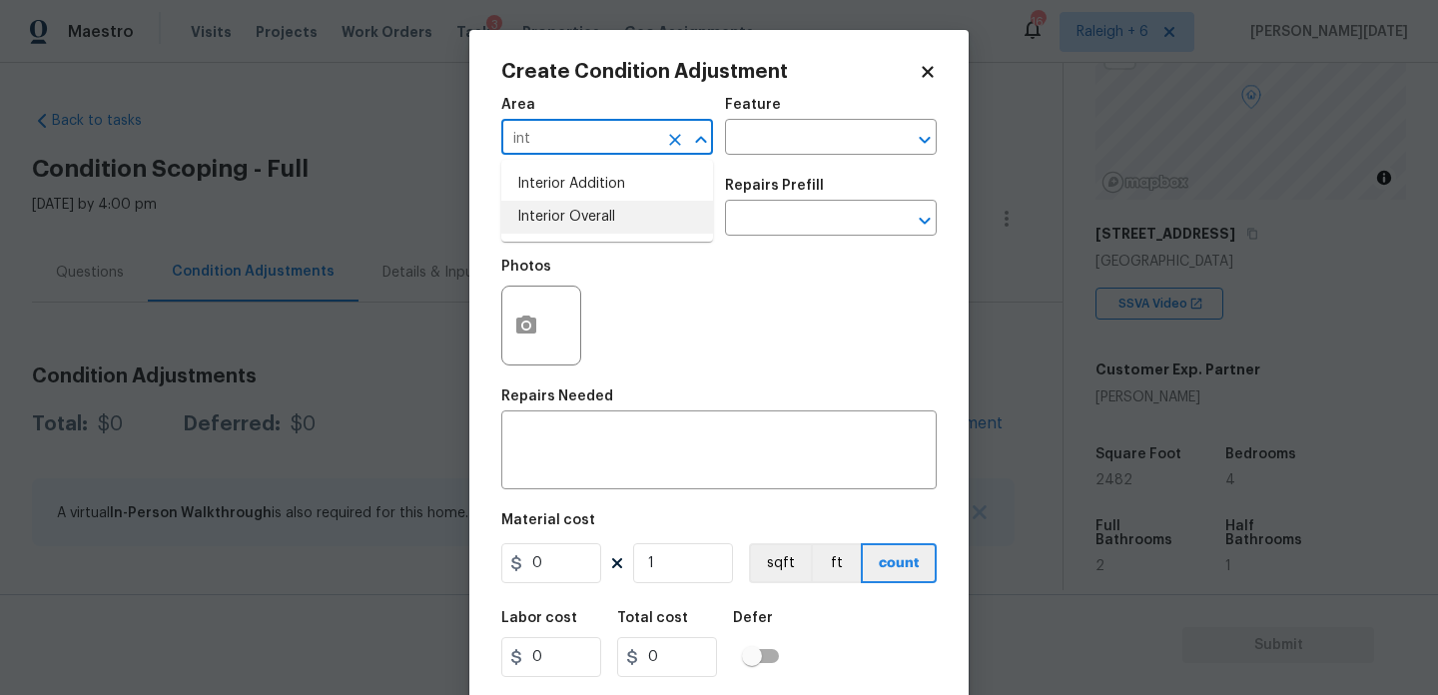
click at [554, 228] on li "Interior Overall" at bounding box center [607, 217] width 212 height 33
type input "Interior Overall"
click at [554, 228] on input "text" at bounding box center [579, 220] width 156 height 31
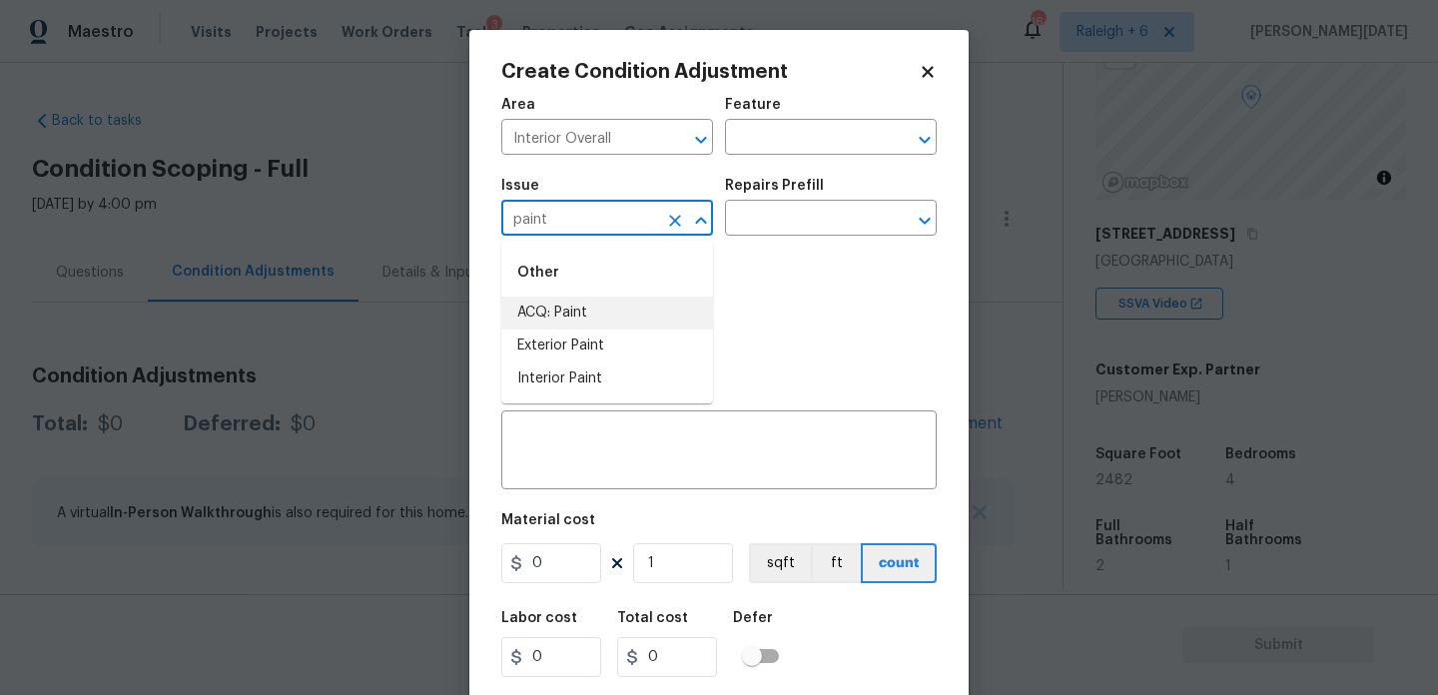
click at [552, 304] on li "ACQ: Paint" at bounding box center [607, 313] width 212 height 33
type input "ACQ: Paint"
click at [807, 220] on input "text" at bounding box center [803, 220] width 156 height 31
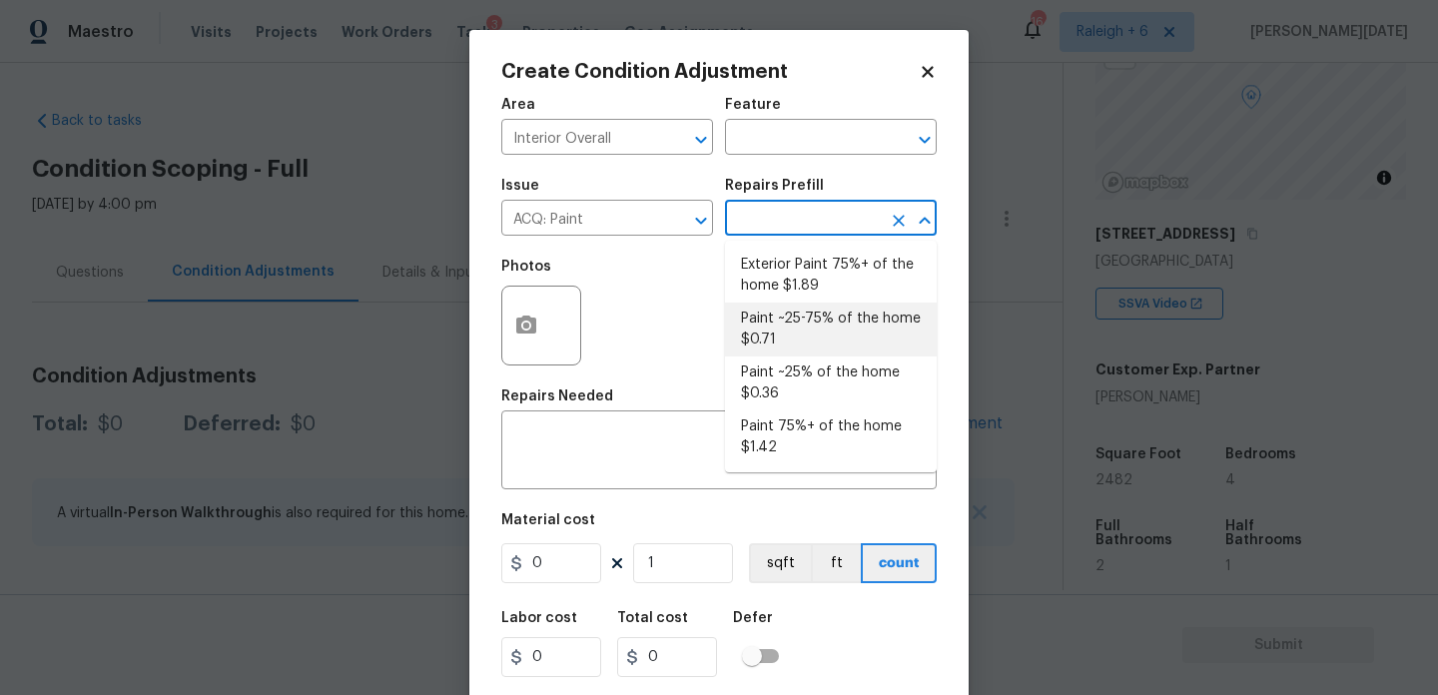
click at [851, 325] on li "Paint ~25-75% of the home $0.71" at bounding box center [831, 330] width 212 height 54
type input "Acquisition"
type textarea "Acquisition Scope: ~25 - 75% of the home needs interior paint"
type input "0.71"
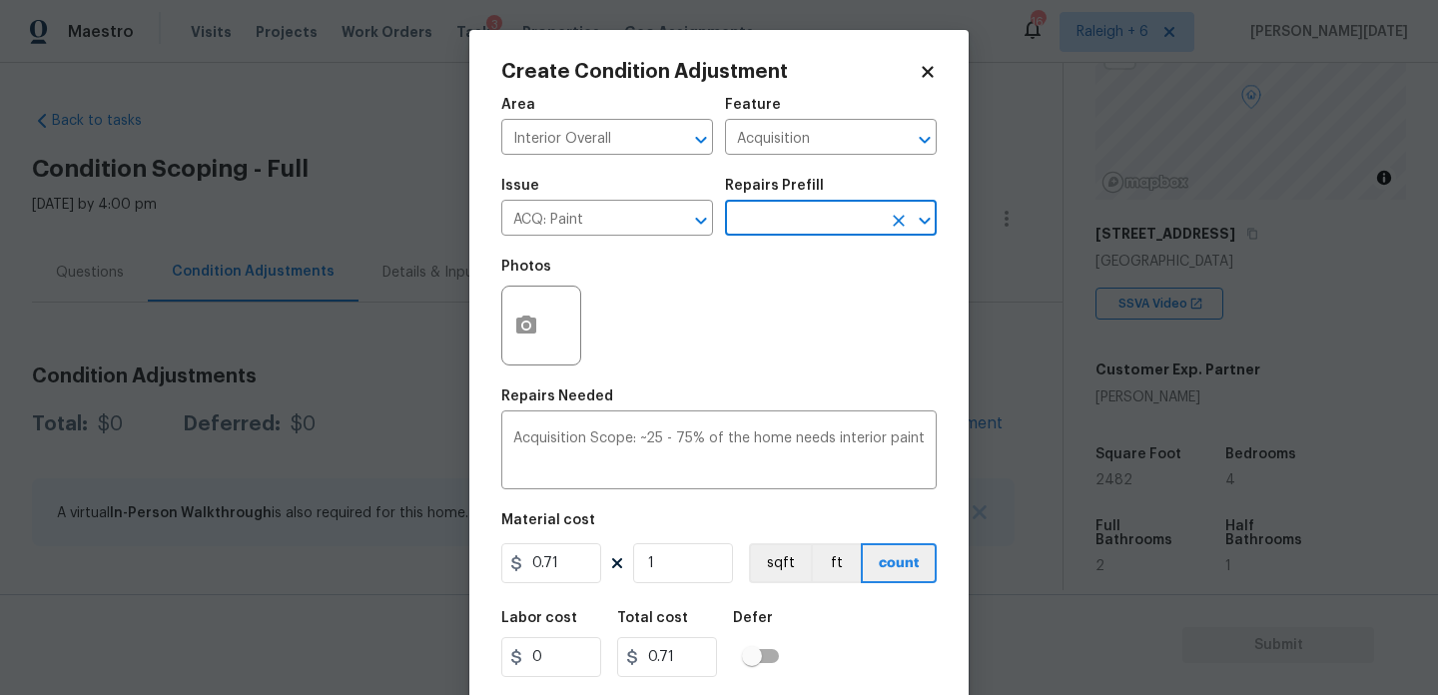
click at [807, 216] on input "text" at bounding box center [803, 220] width 156 height 31
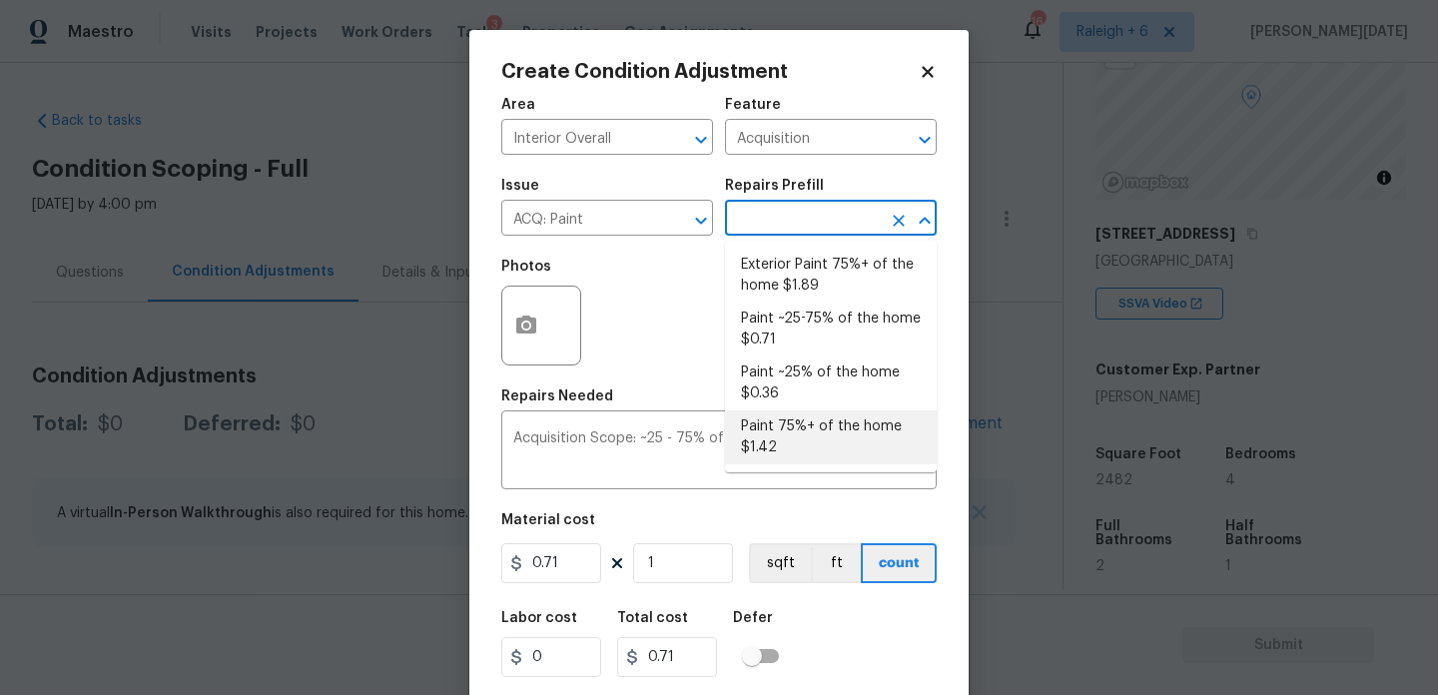
click at [815, 422] on li "Paint 75%+ of the home $1.42" at bounding box center [831, 438] width 212 height 54
type textarea "Acquisition Scope: 75%+ of the home will likely require interior paint"
type input "1.42"
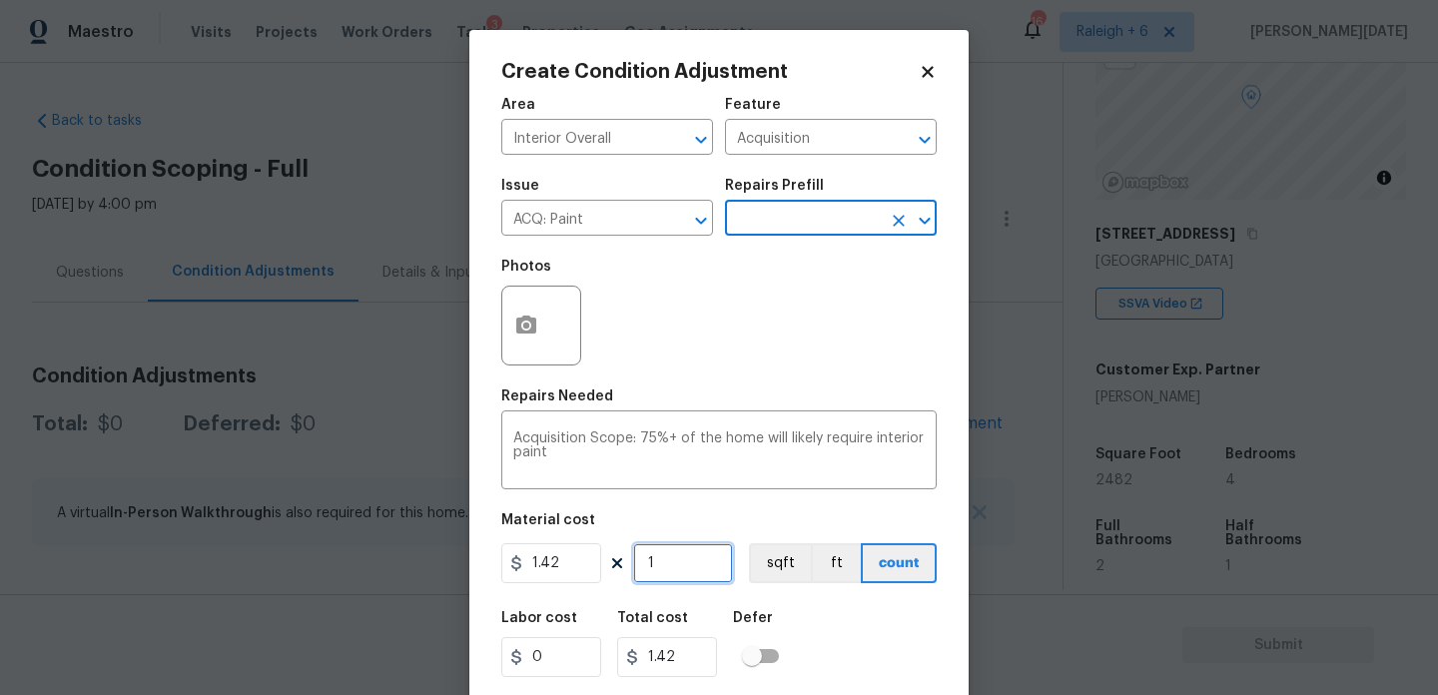
click at [686, 579] on input "1" at bounding box center [683, 563] width 100 height 40
type input "0"
paste input "2482"
type input "2482"
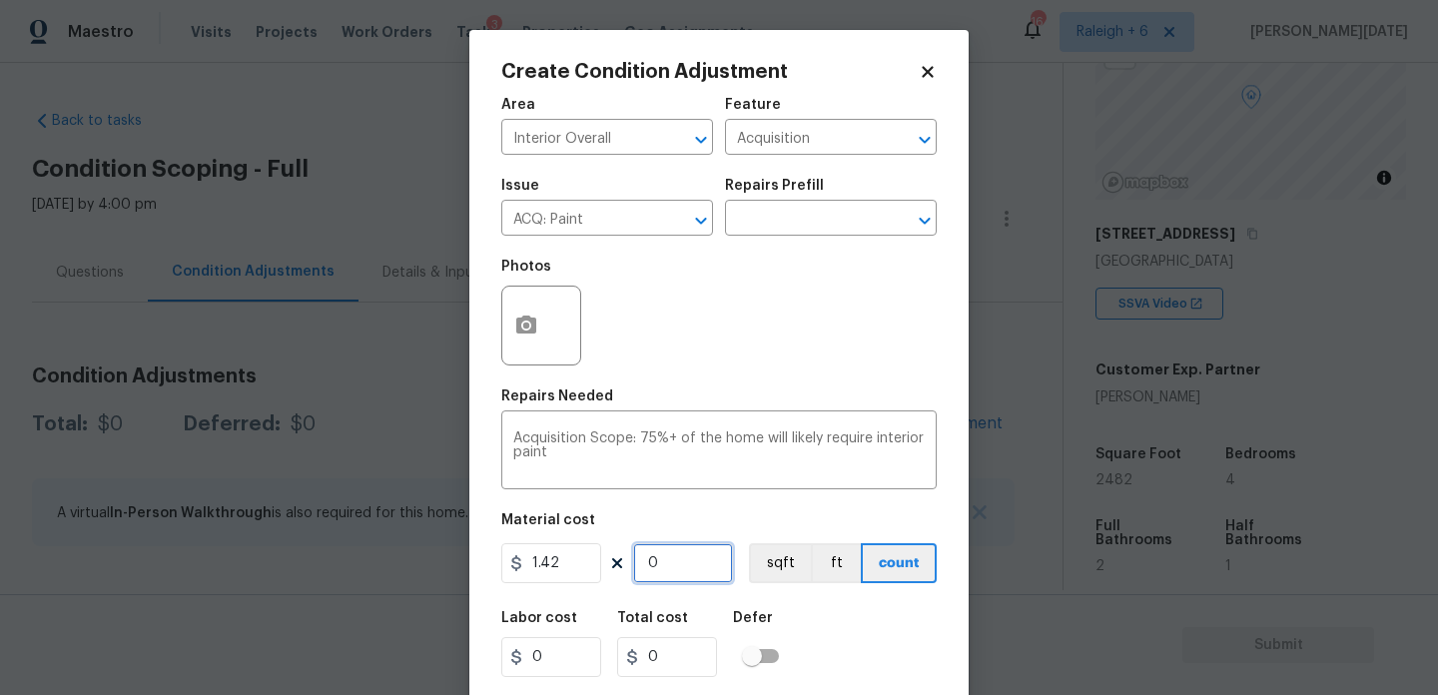
type input "3524.44"
type input "2482"
click at [530, 328] on icon "button" at bounding box center [526, 325] width 20 height 18
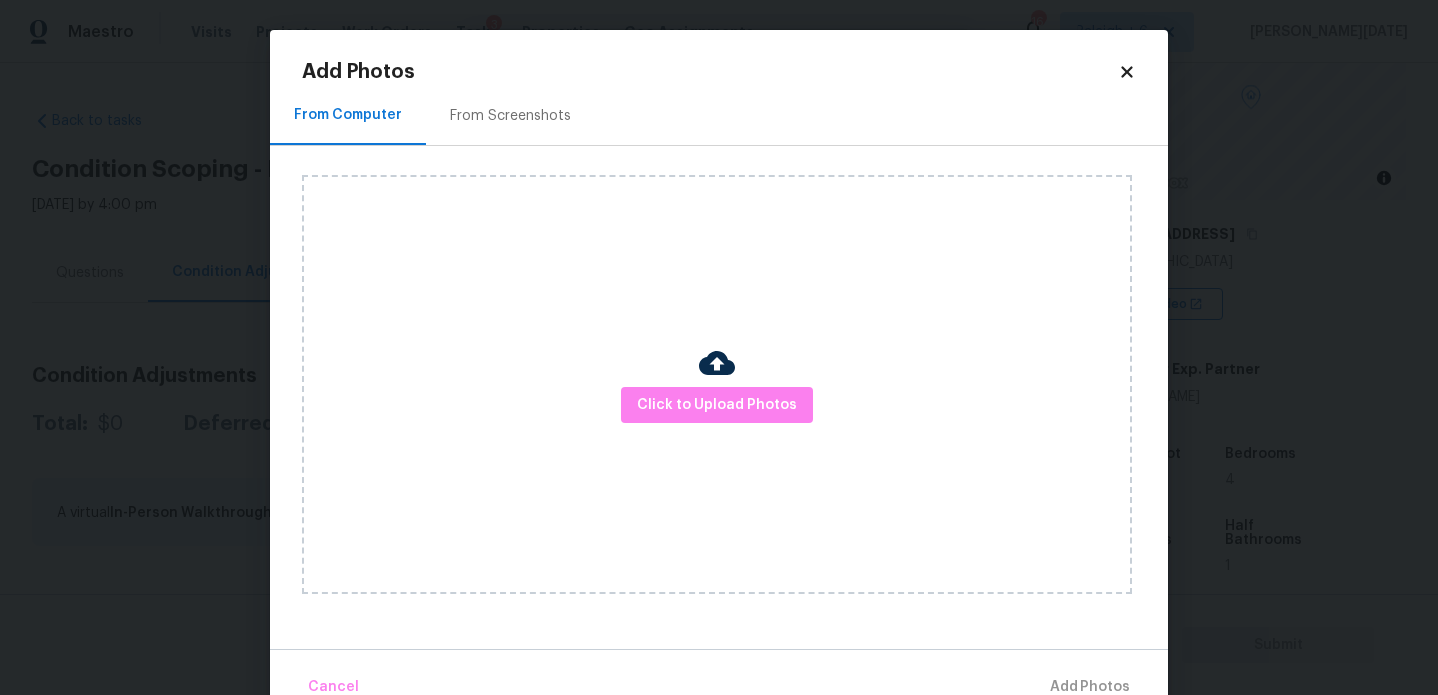
click at [509, 82] on div "Add Photos From Computer From Screenshots Click to Upload Photos Cancel Add Pho…" at bounding box center [719, 385] width 835 height 647
click at [509, 120] on div "From Screenshots" at bounding box center [511, 116] width 121 height 20
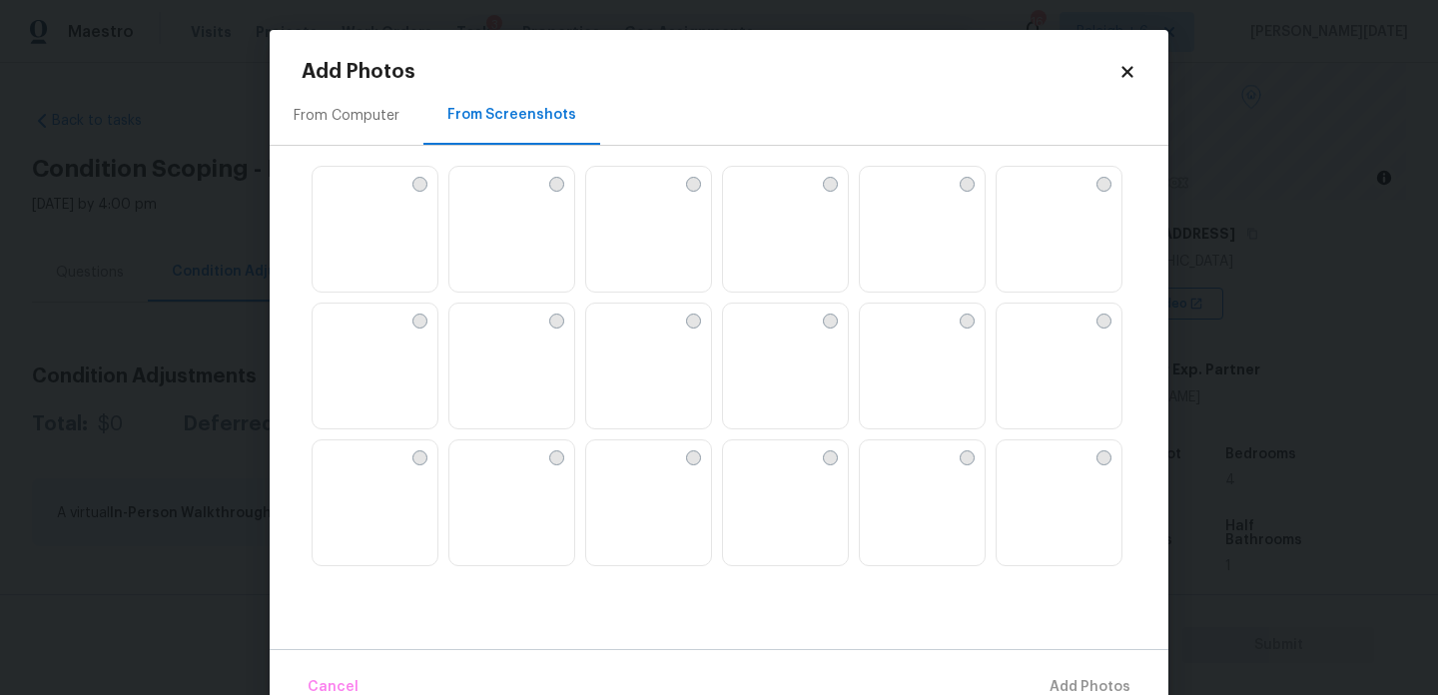
click at [755, 199] on img at bounding box center [739, 183] width 32 height 32
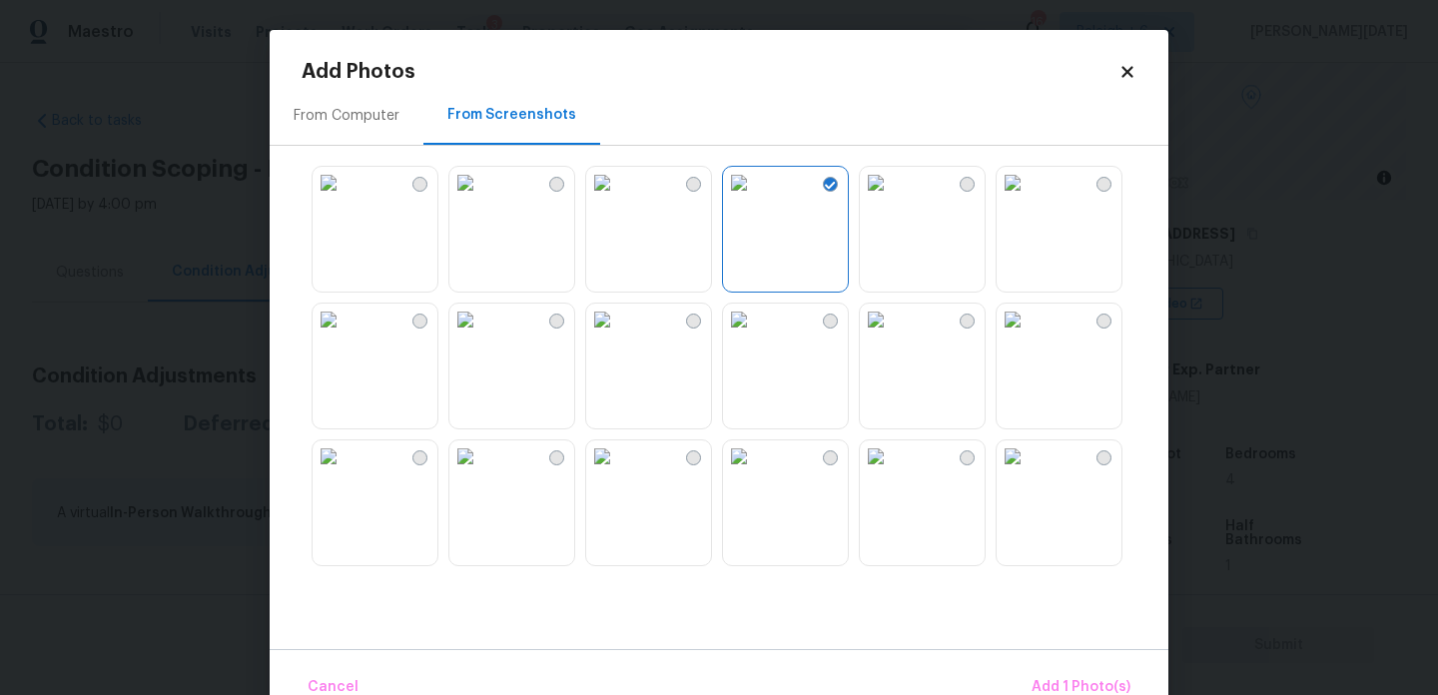
click at [618, 336] on img at bounding box center [602, 320] width 32 height 32
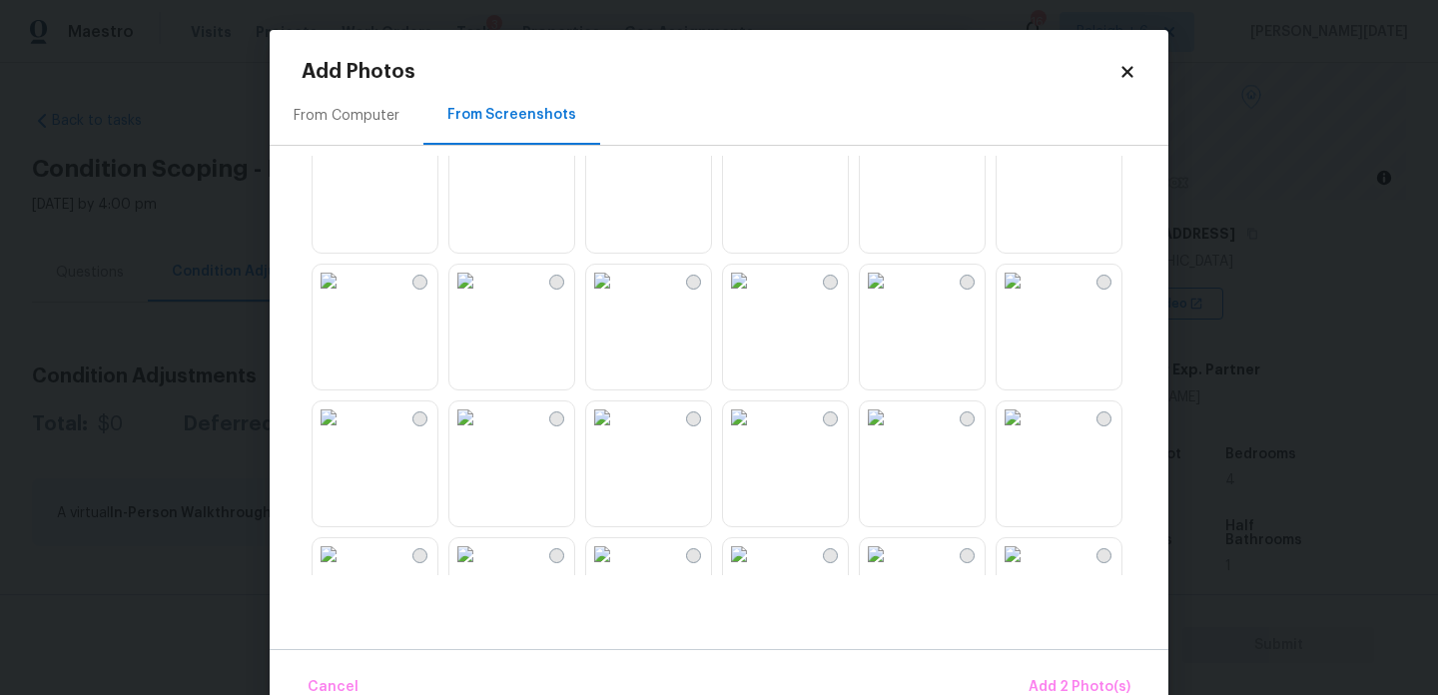
click at [892, 160] on img at bounding box center [876, 144] width 32 height 32
click at [1029, 160] on img at bounding box center [1013, 144] width 32 height 32
click at [1029, 297] on img at bounding box center [1013, 281] width 32 height 32
click at [481, 297] on img at bounding box center [466, 281] width 32 height 32
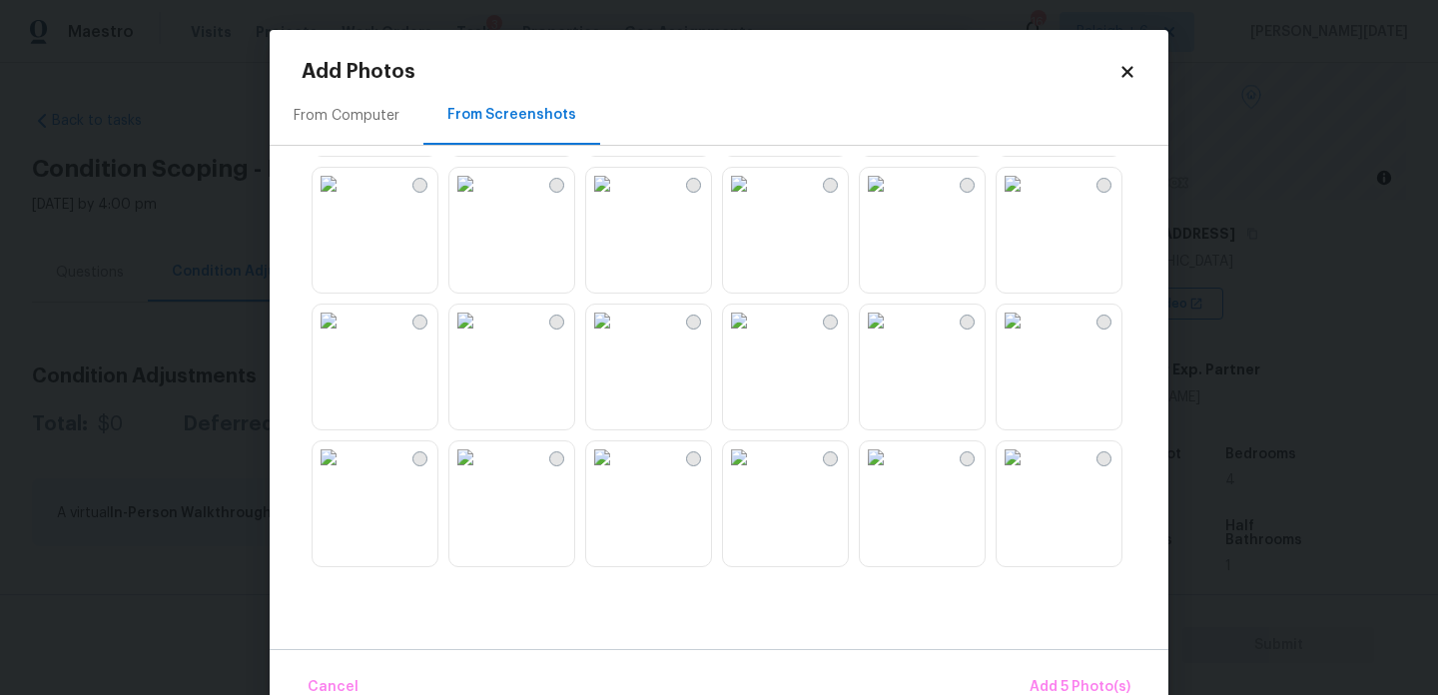
scroll to position [1399, 0]
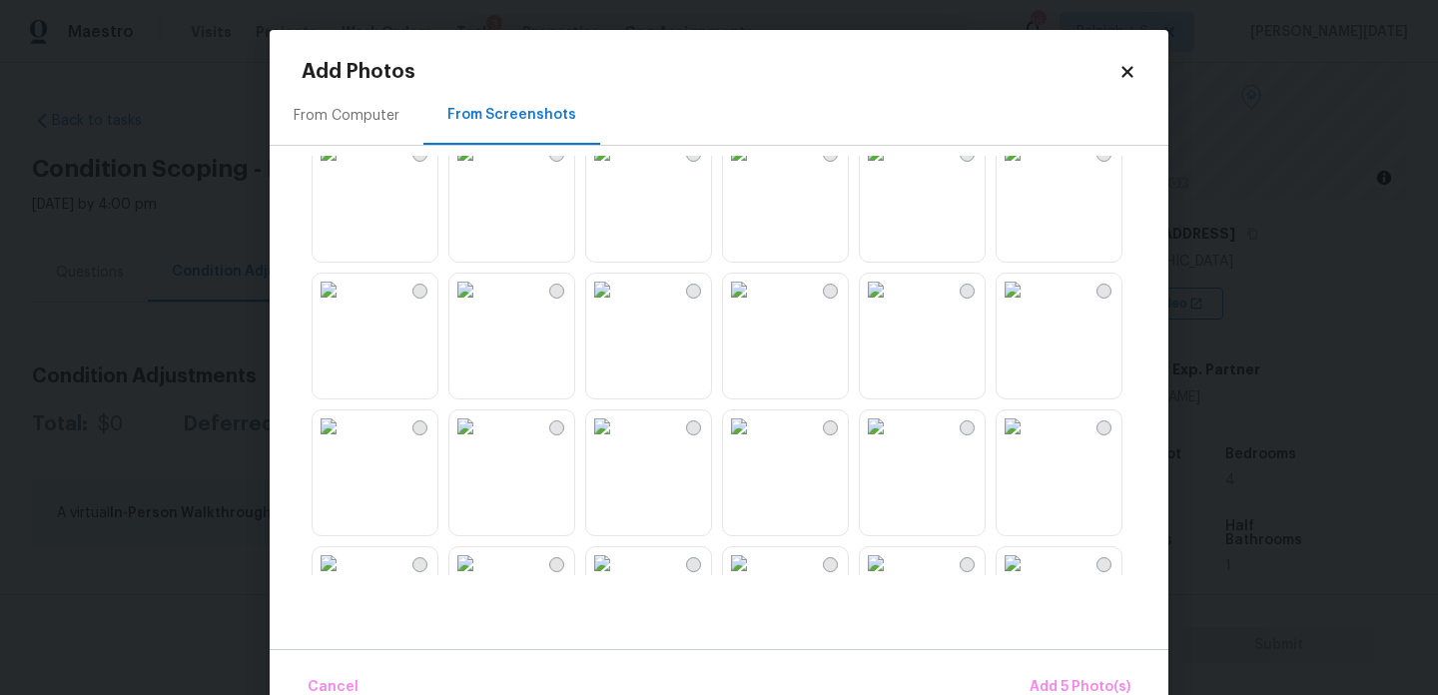
click at [618, 169] on img at bounding box center [602, 153] width 32 height 32
click at [481, 169] on img at bounding box center [466, 153] width 32 height 32
click at [345, 169] on img at bounding box center [329, 153] width 32 height 32
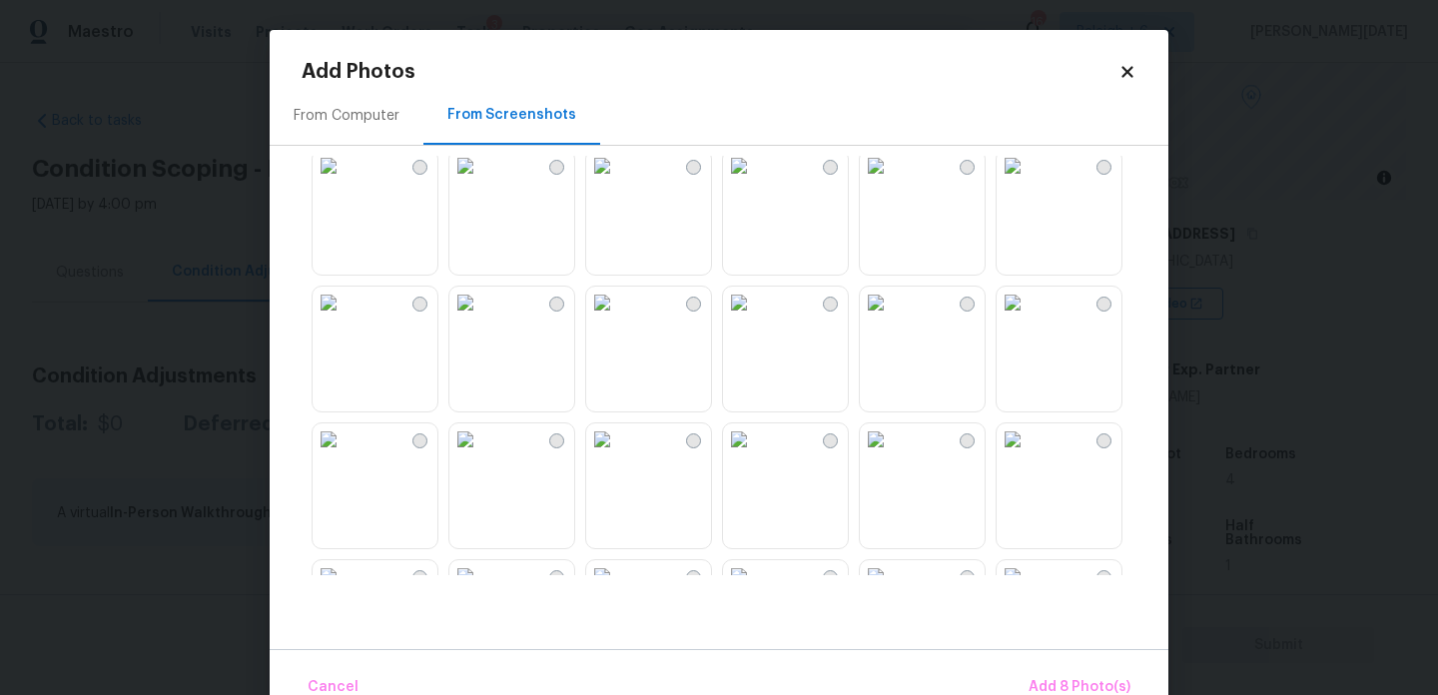
scroll to position [1740, 0]
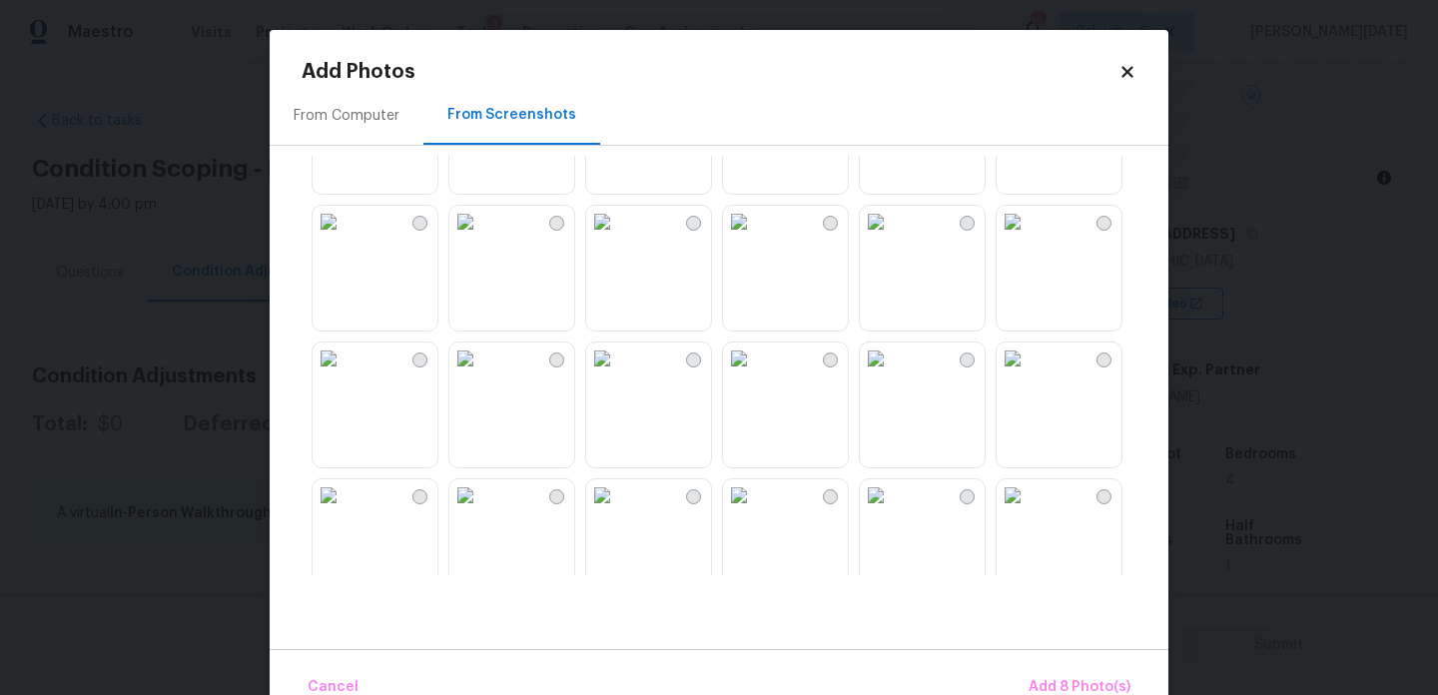
click at [480, 238] on img at bounding box center [466, 222] width 32 height 32
click at [481, 375] on img at bounding box center [466, 359] width 32 height 32
click at [618, 375] on img at bounding box center [602, 359] width 32 height 32
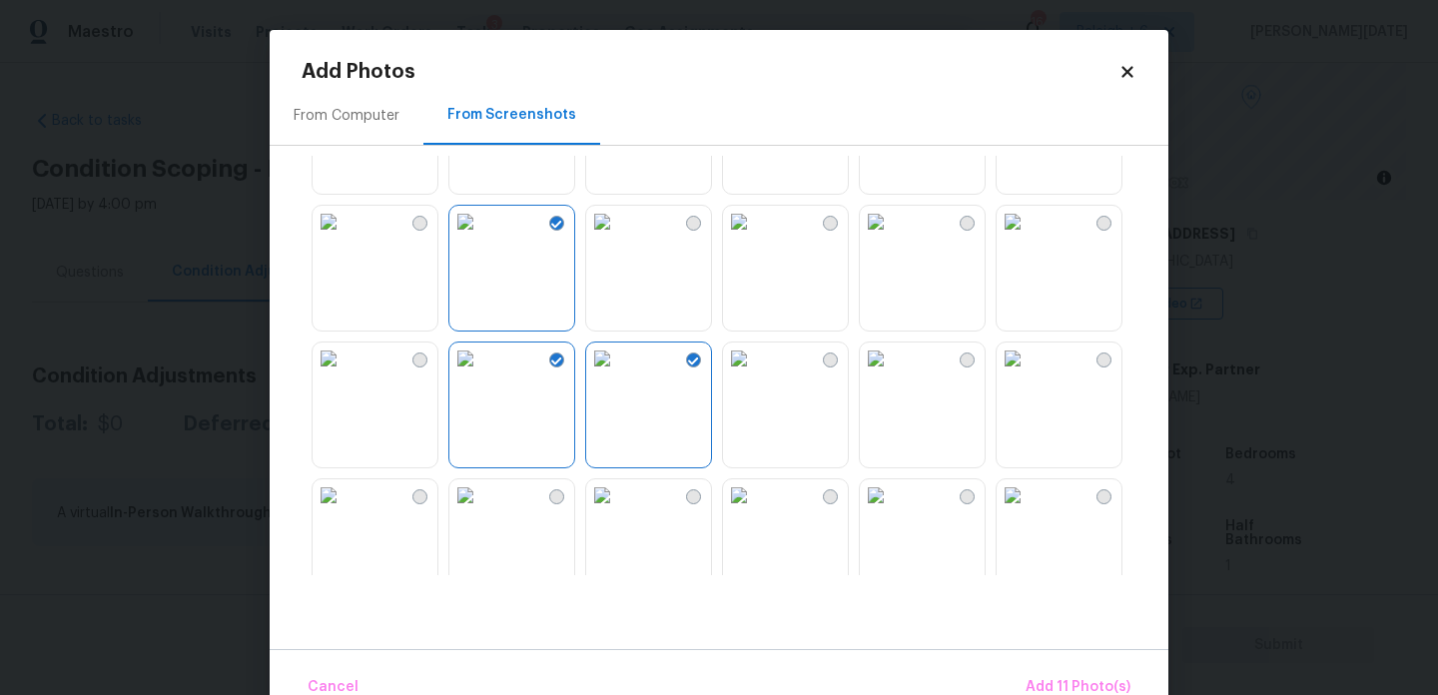
click at [755, 375] on img at bounding box center [739, 359] width 32 height 32
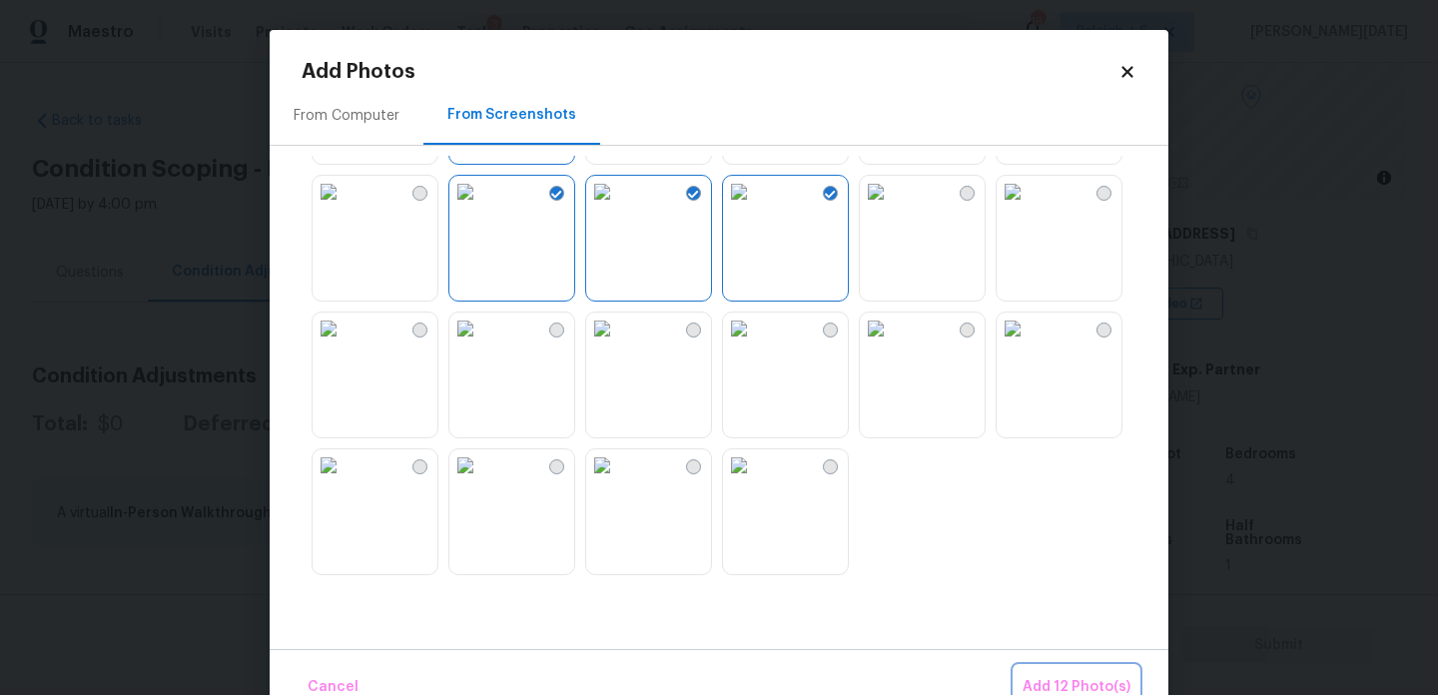
click at [1075, 674] on button "Add 12 Photo(s)" at bounding box center [1077, 687] width 124 height 43
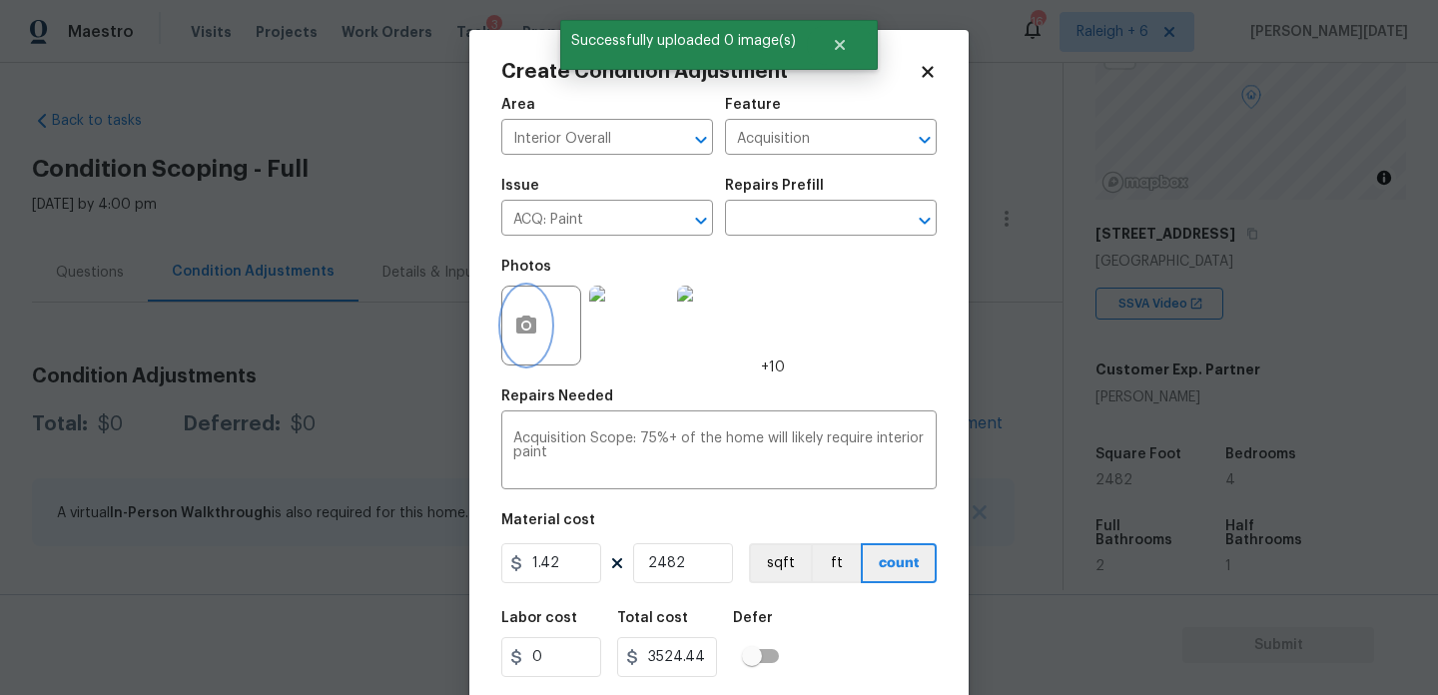
scroll to position [51, 0]
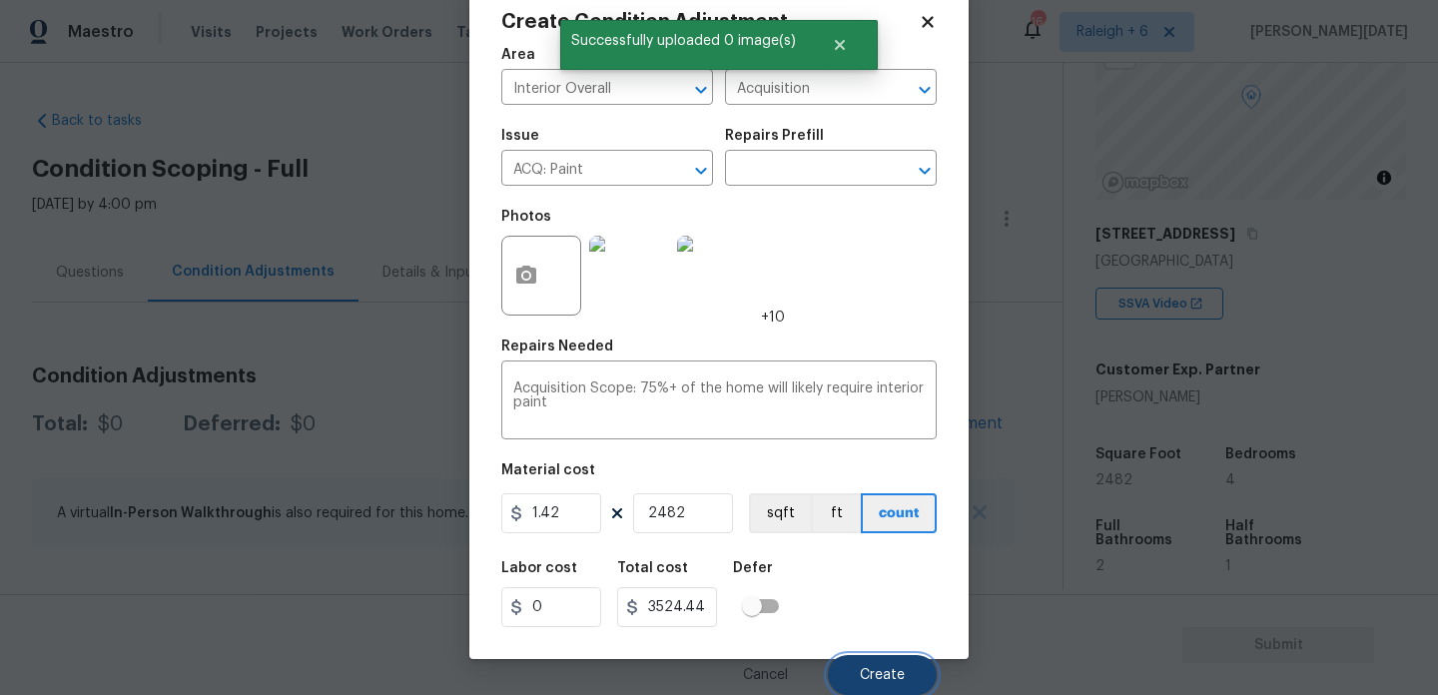
click at [856, 660] on button "Create" at bounding box center [882, 675] width 109 height 40
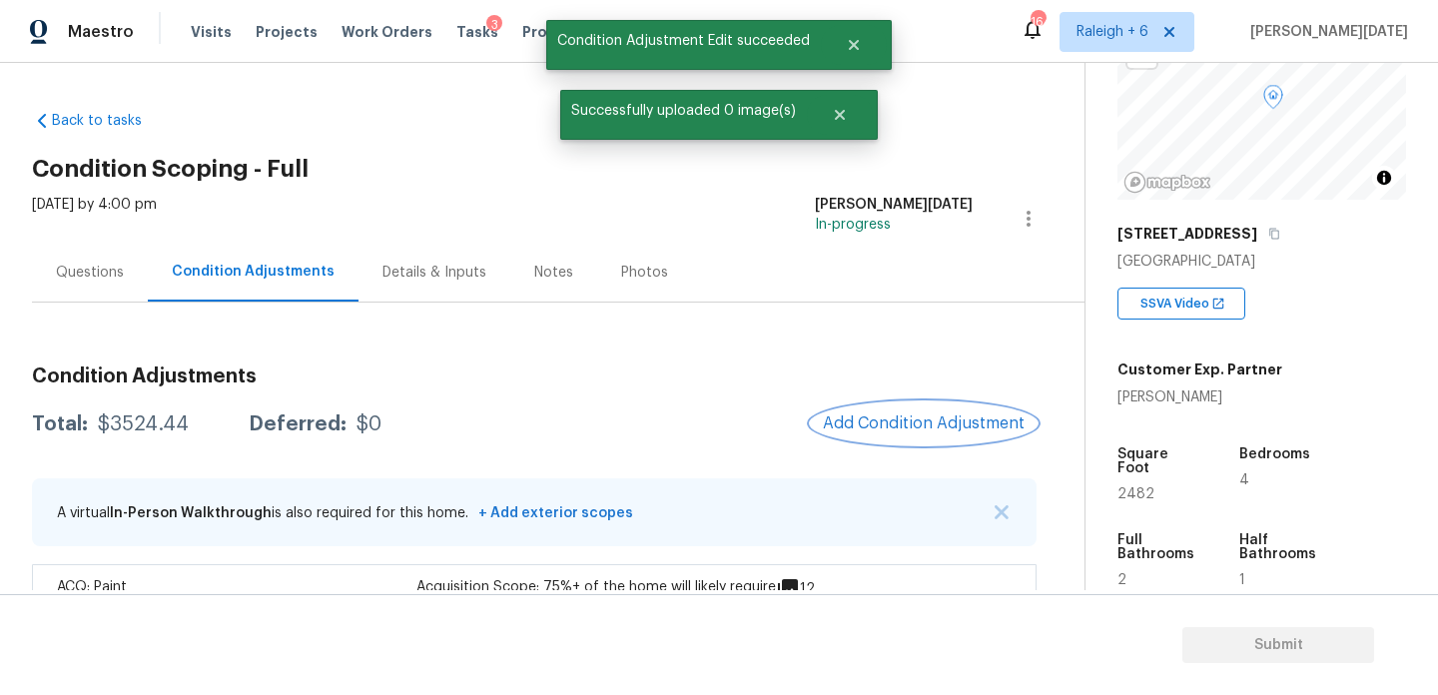
scroll to position [66, 0]
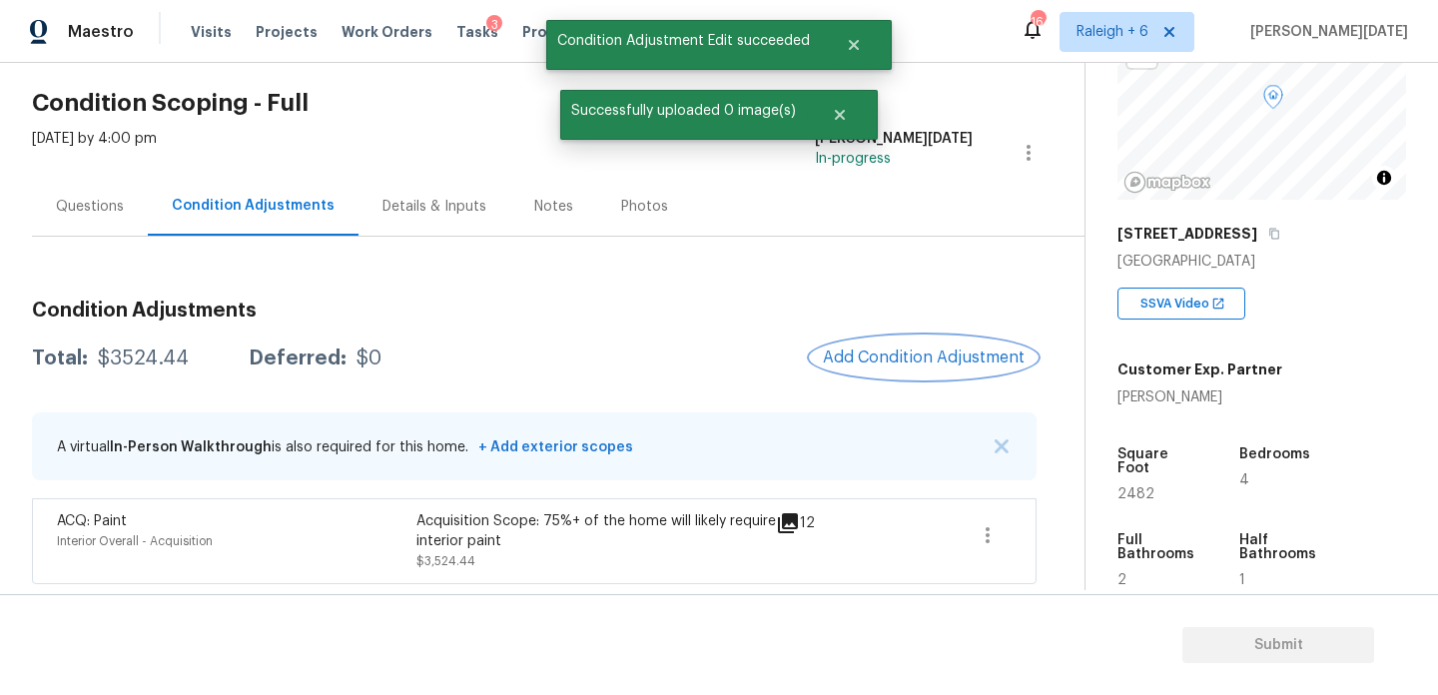
click at [933, 347] on button "Add Condition Adjustment" at bounding box center [924, 358] width 226 height 42
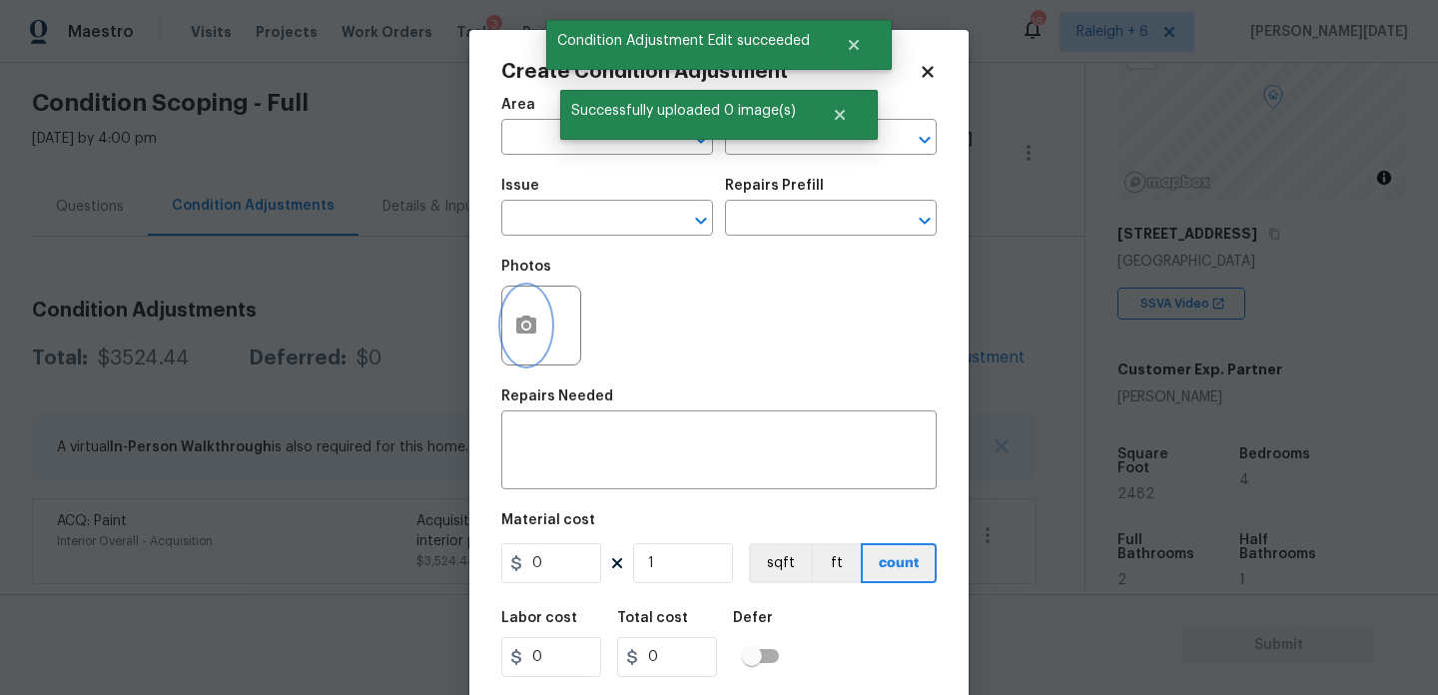
click at [518, 333] on icon "button" at bounding box center [526, 325] width 20 height 18
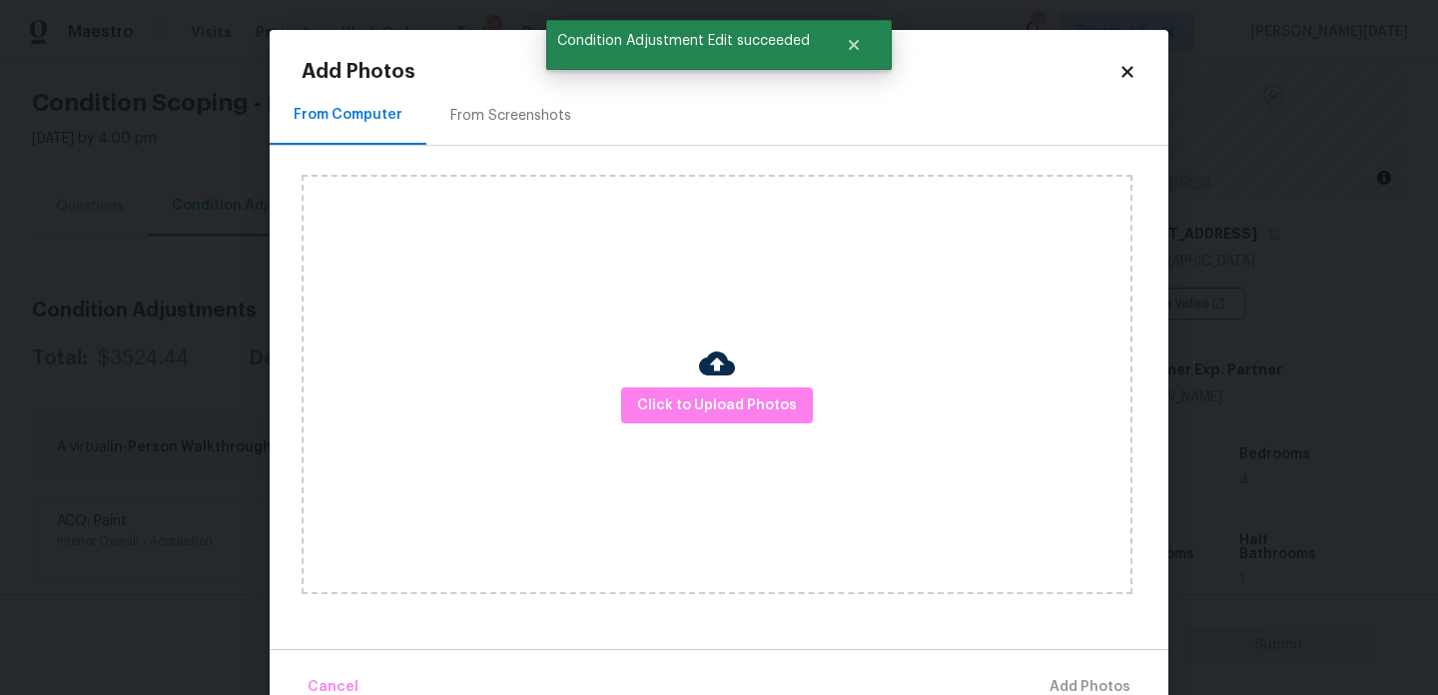
click at [514, 119] on div "From Screenshots" at bounding box center [511, 116] width 121 height 20
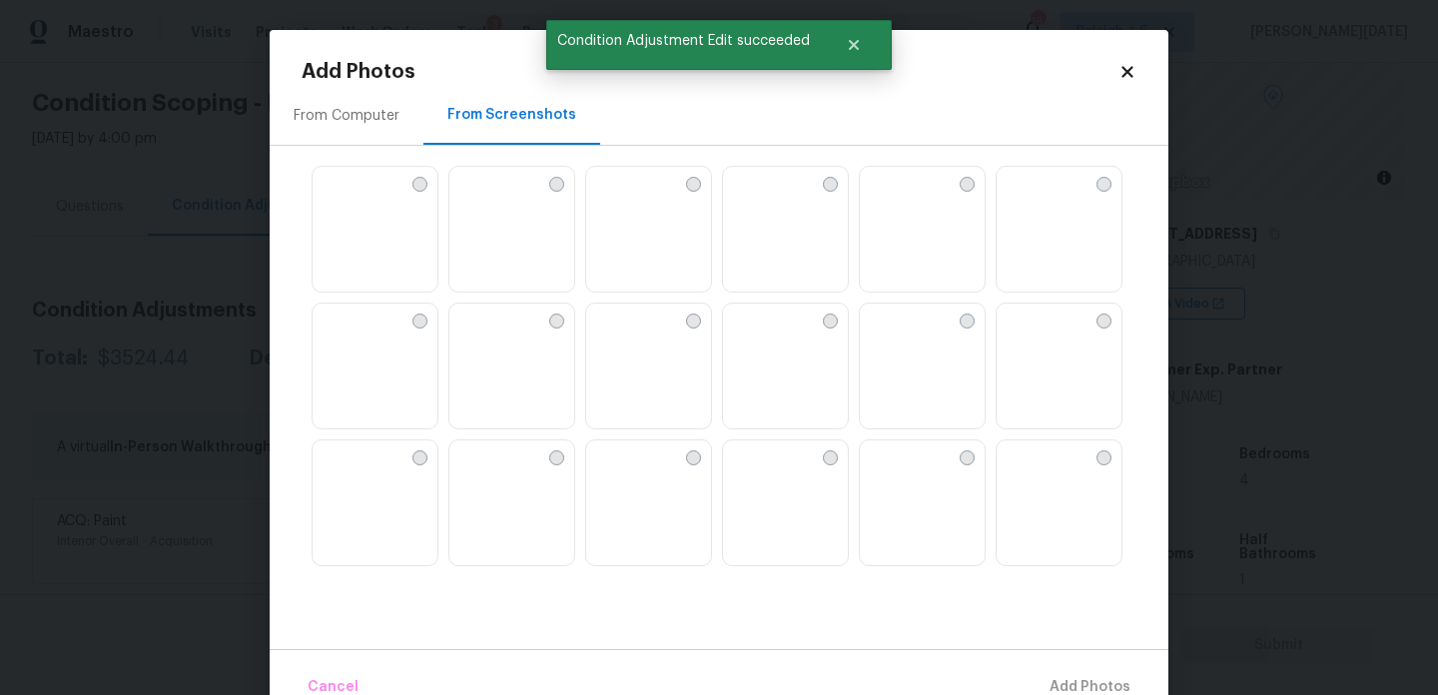
click at [481, 199] on img at bounding box center [466, 183] width 32 height 32
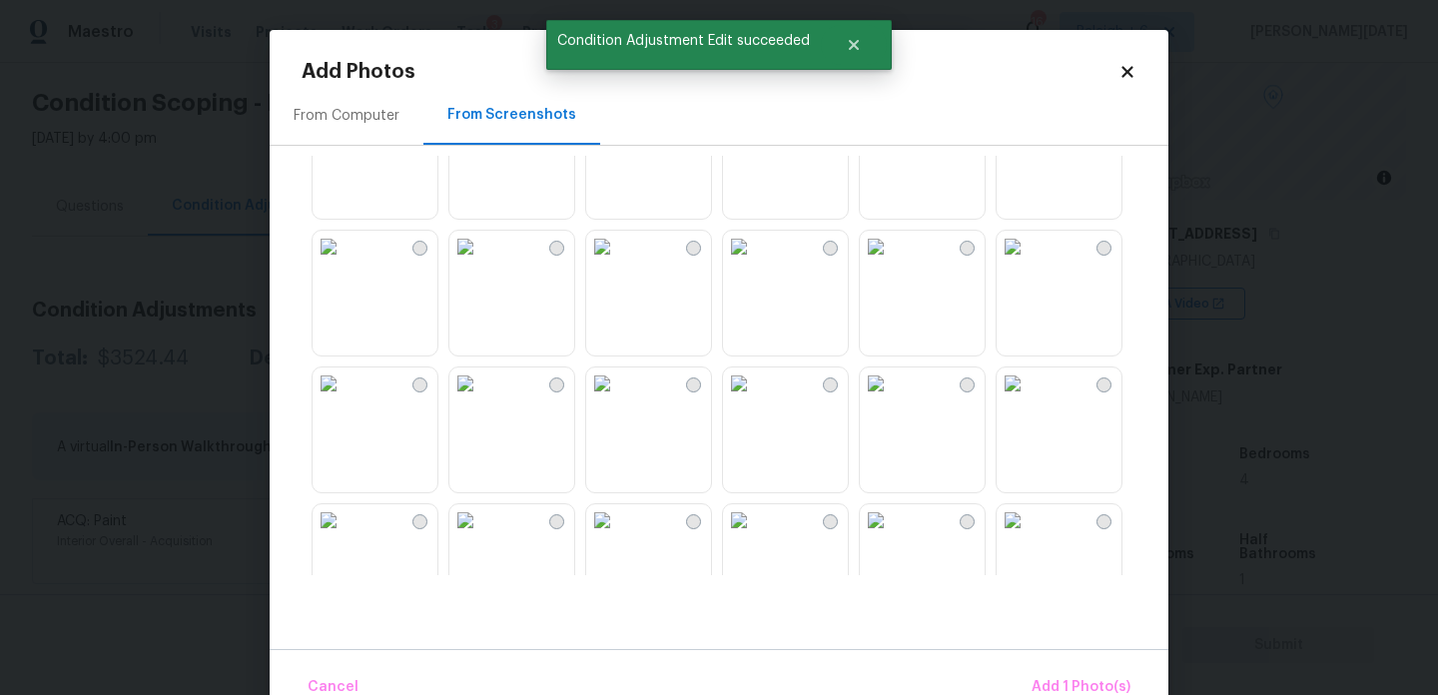
scroll to position [531, 0]
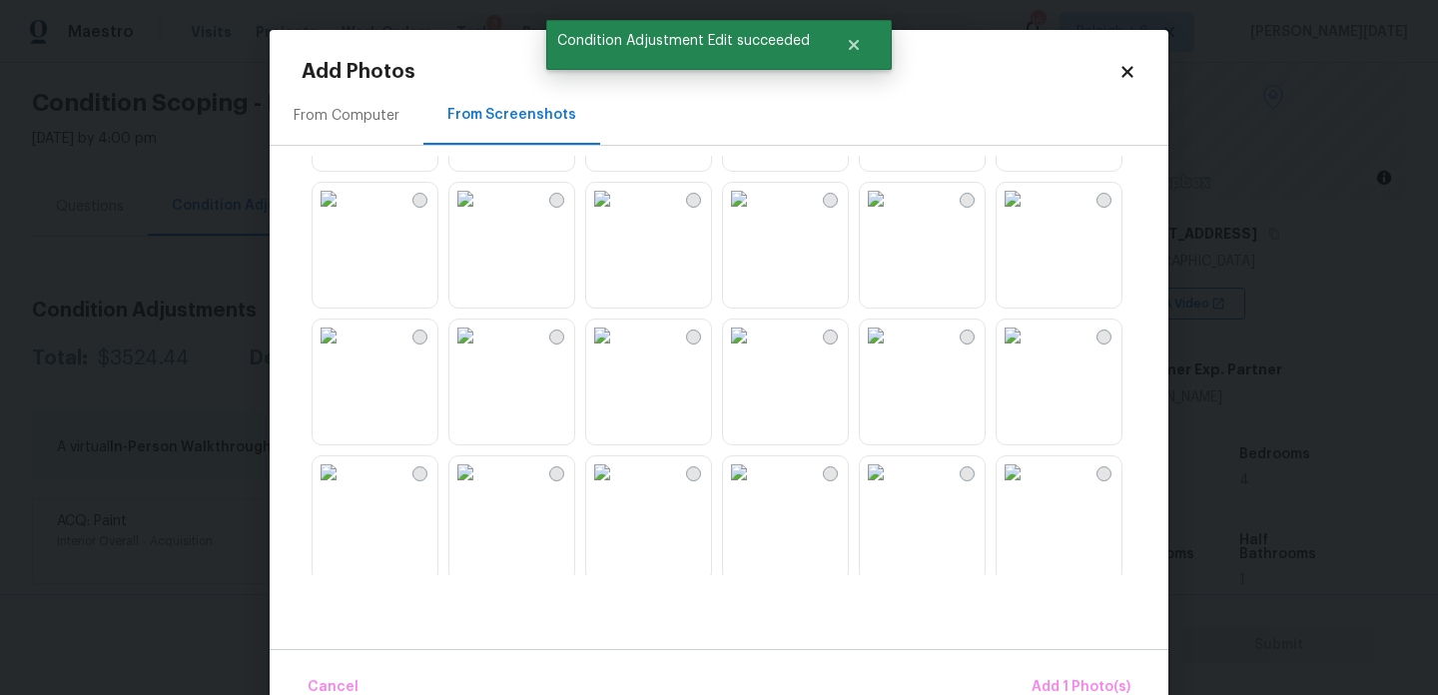
click at [345, 215] on img at bounding box center [329, 199] width 32 height 32
click at [1029, 215] on img at bounding box center [1013, 199] width 32 height 32
click at [1029, 352] on img at bounding box center [1013, 336] width 32 height 32
click at [618, 216] on img at bounding box center [602, 200] width 32 height 32
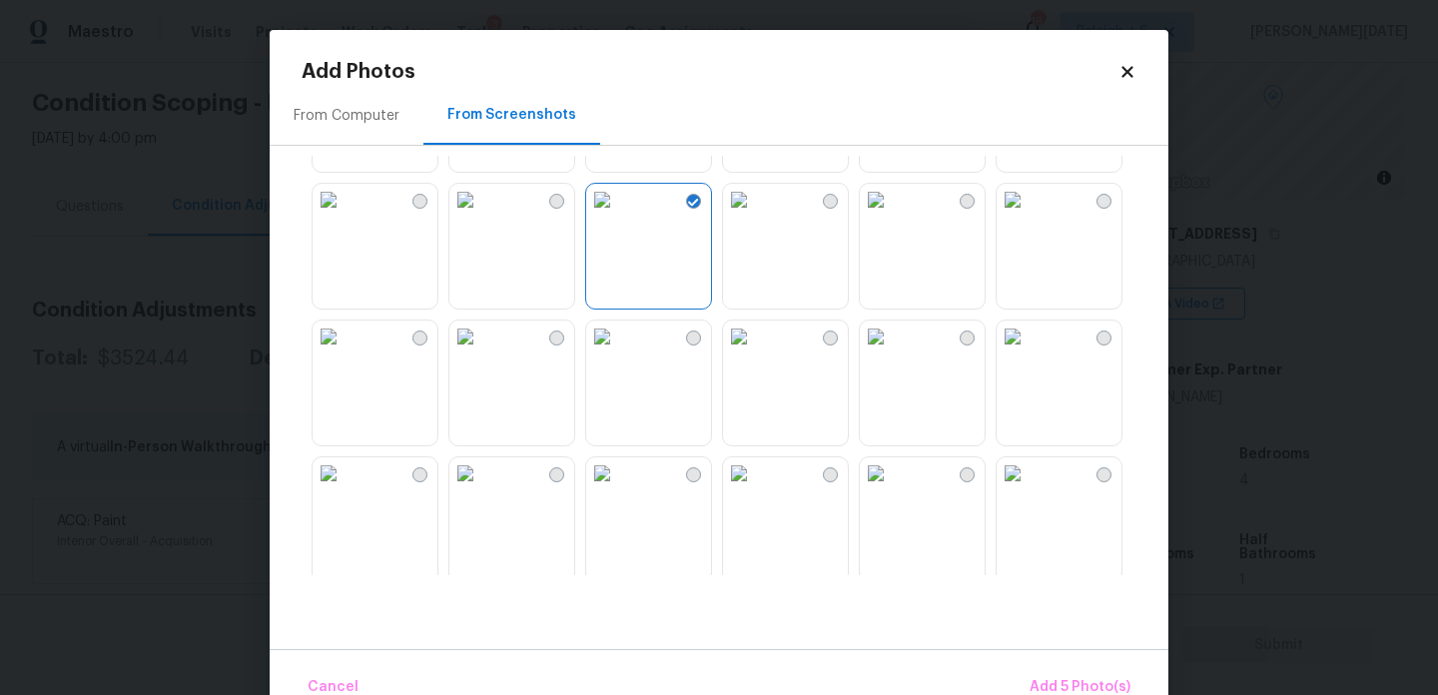
click at [755, 216] on img at bounding box center [739, 200] width 32 height 32
click at [755, 347] on img at bounding box center [739, 337] width 32 height 32
click at [892, 353] on img at bounding box center [876, 337] width 32 height 32
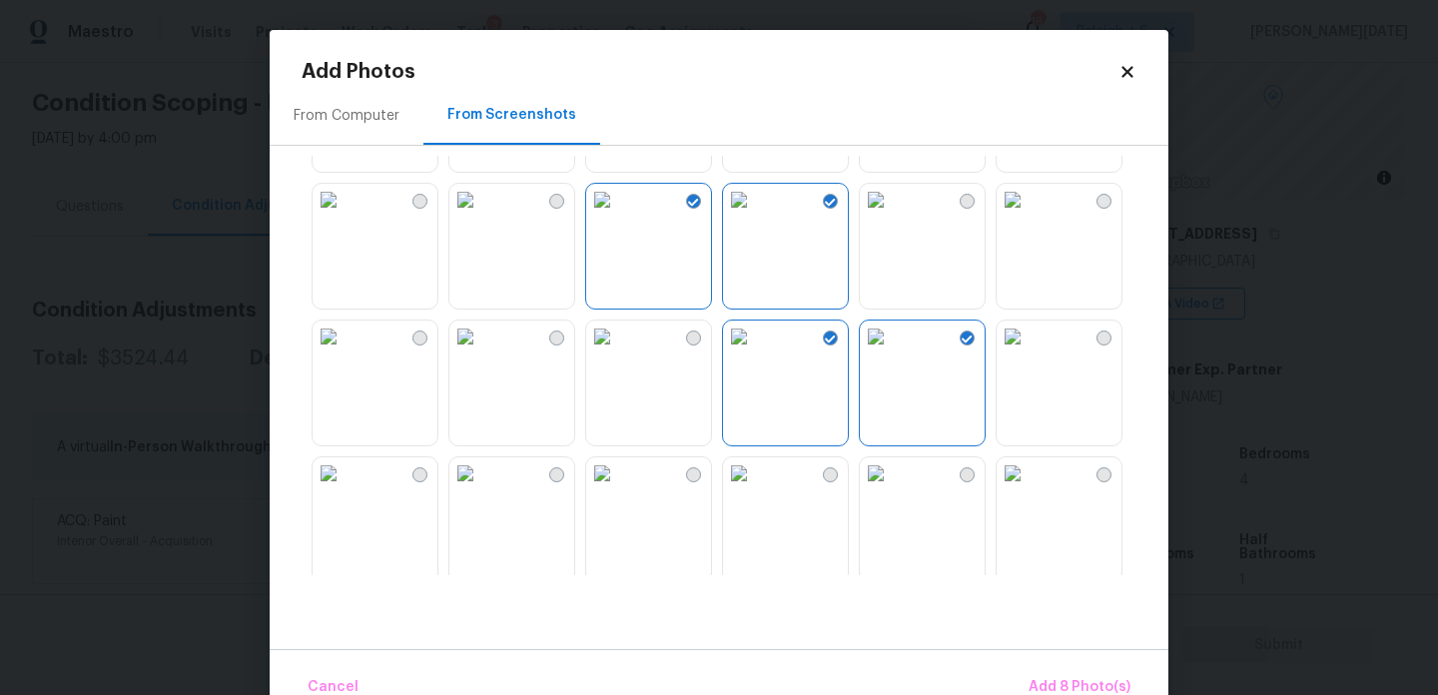
click at [1029, 353] on img at bounding box center [1013, 337] width 32 height 32
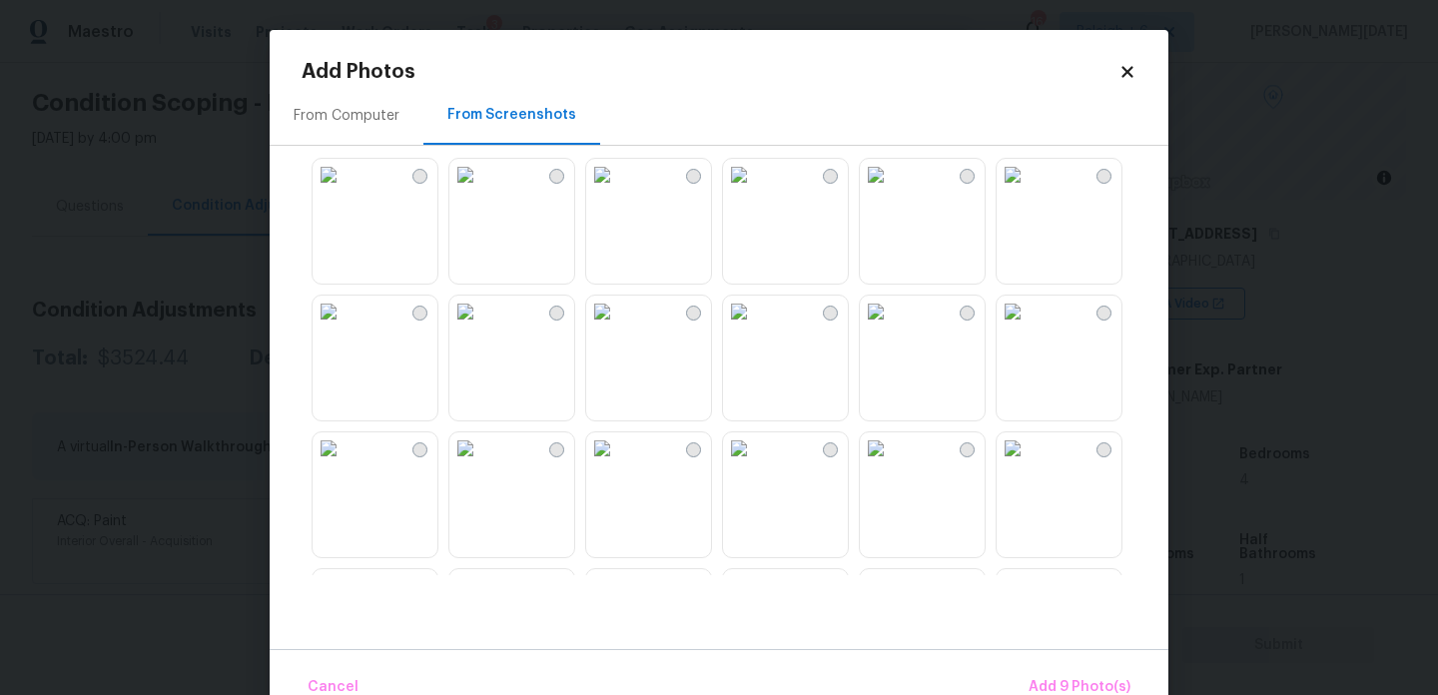
scroll to position [1651, 0]
click at [481, 190] on img at bounding box center [466, 174] width 32 height 32
click at [618, 190] on img at bounding box center [602, 174] width 32 height 32
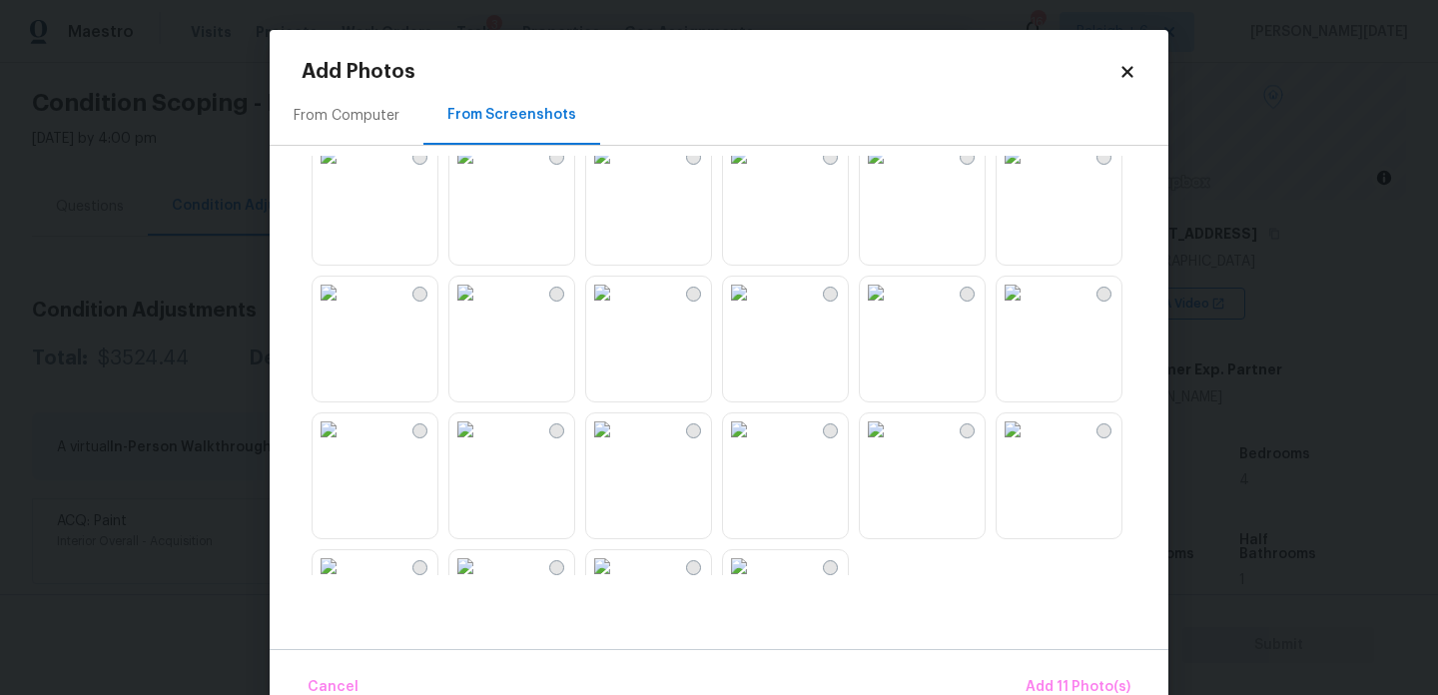
click at [481, 172] on img at bounding box center [466, 156] width 32 height 32
click at [618, 309] on img at bounding box center [602, 293] width 32 height 32
click at [755, 309] on img at bounding box center [739, 293] width 32 height 32
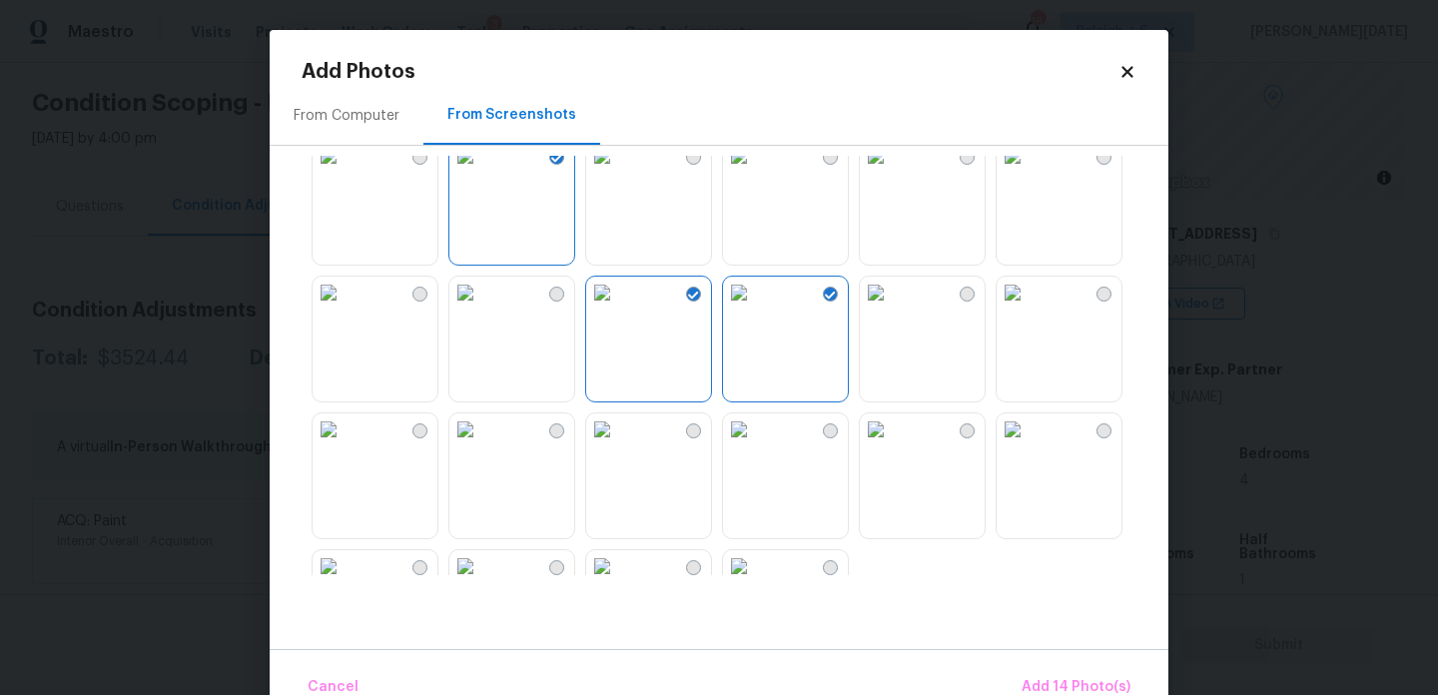
scroll to position [1908, 0]
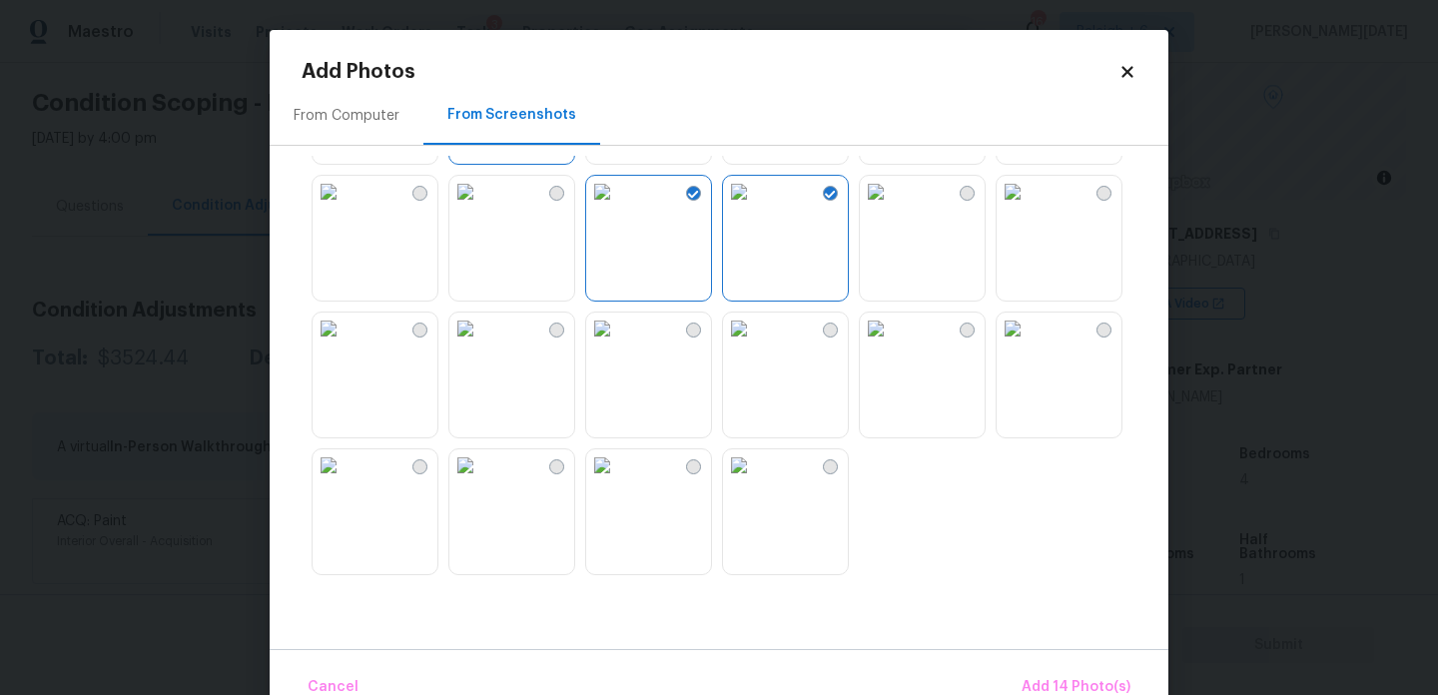
click at [755, 345] on img at bounding box center [739, 329] width 32 height 32
click at [755, 481] on img at bounding box center [739, 466] width 32 height 32
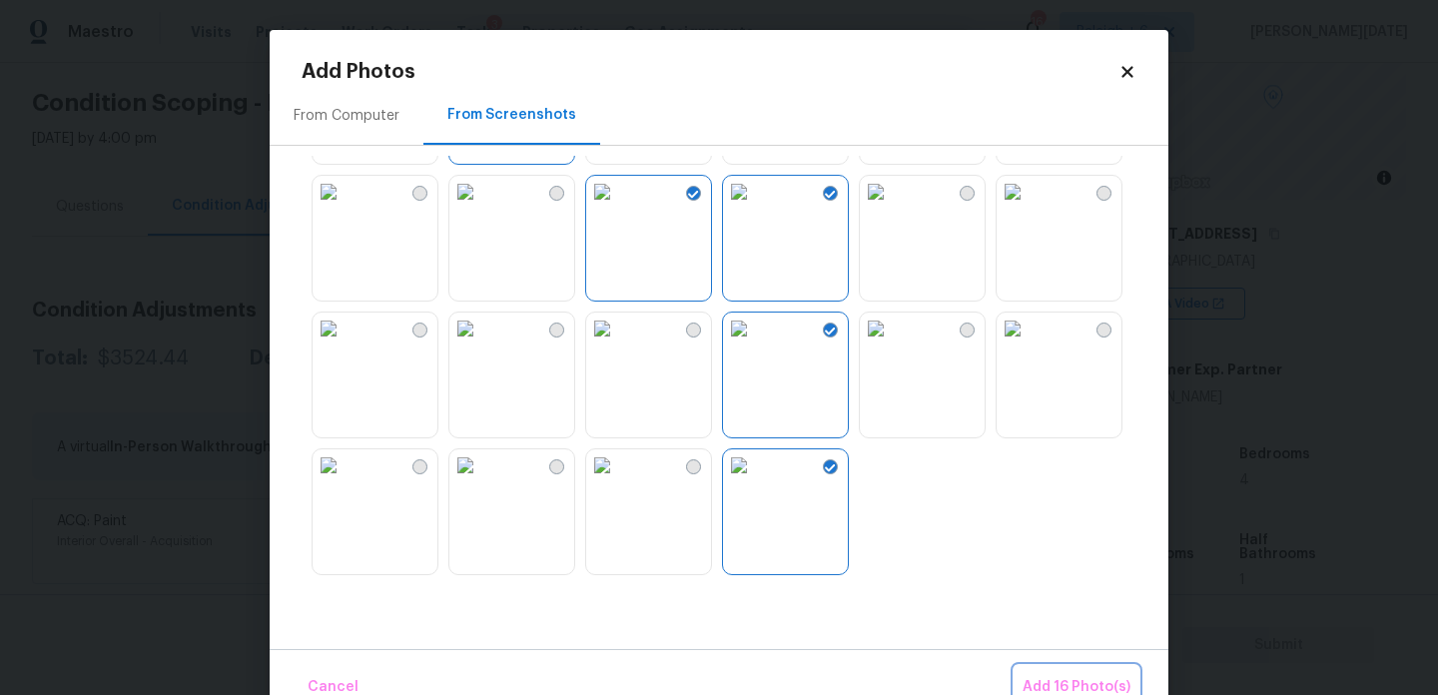
click at [1070, 671] on button "Add 16 Photo(s)" at bounding box center [1077, 687] width 124 height 43
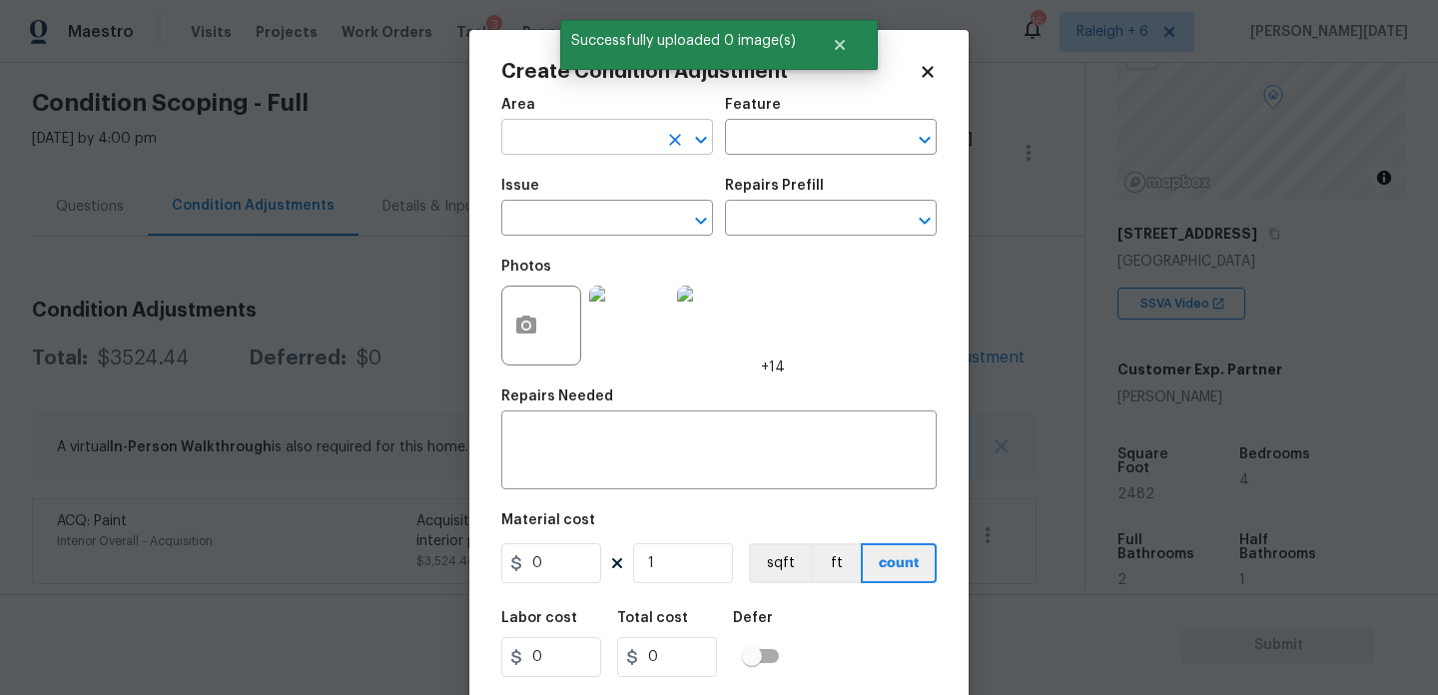
click at [530, 128] on input "text" at bounding box center [579, 139] width 156 height 31
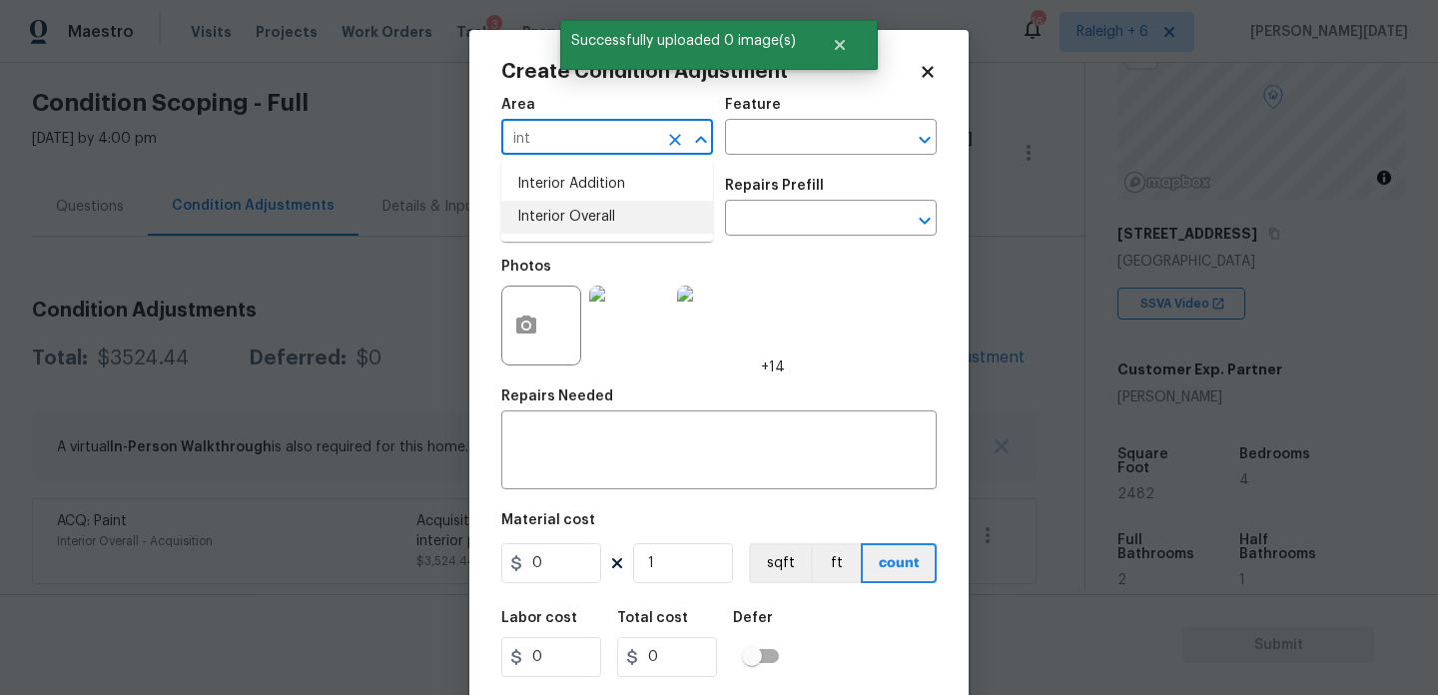
click at [562, 216] on li "Interior Overall" at bounding box center [607, 217] width 212 height 33
type input "Interior Overall"
click at [562, 216] on input "text" at bounding box center [579, 220] width 156 height 31
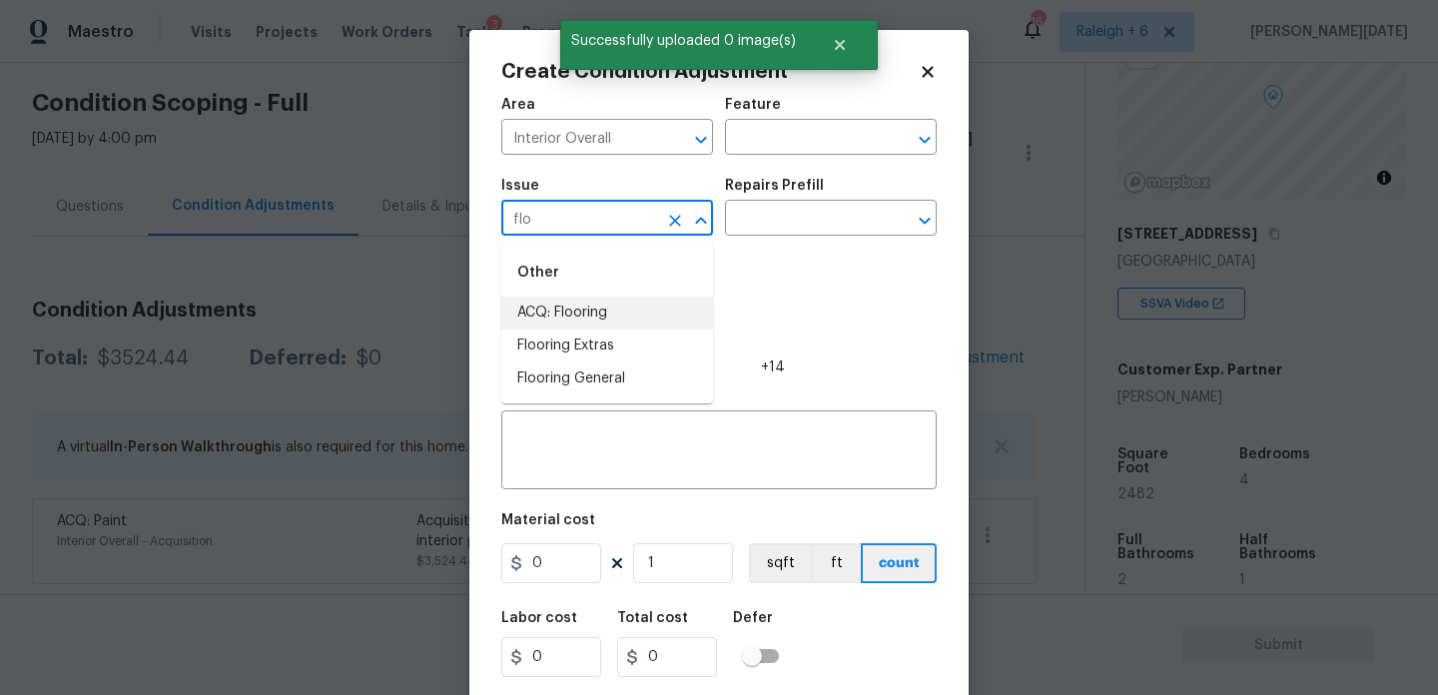
click at [565, 307] on li "ACQ: Flooring" at bounding box center [607, 313] width 212 height 33
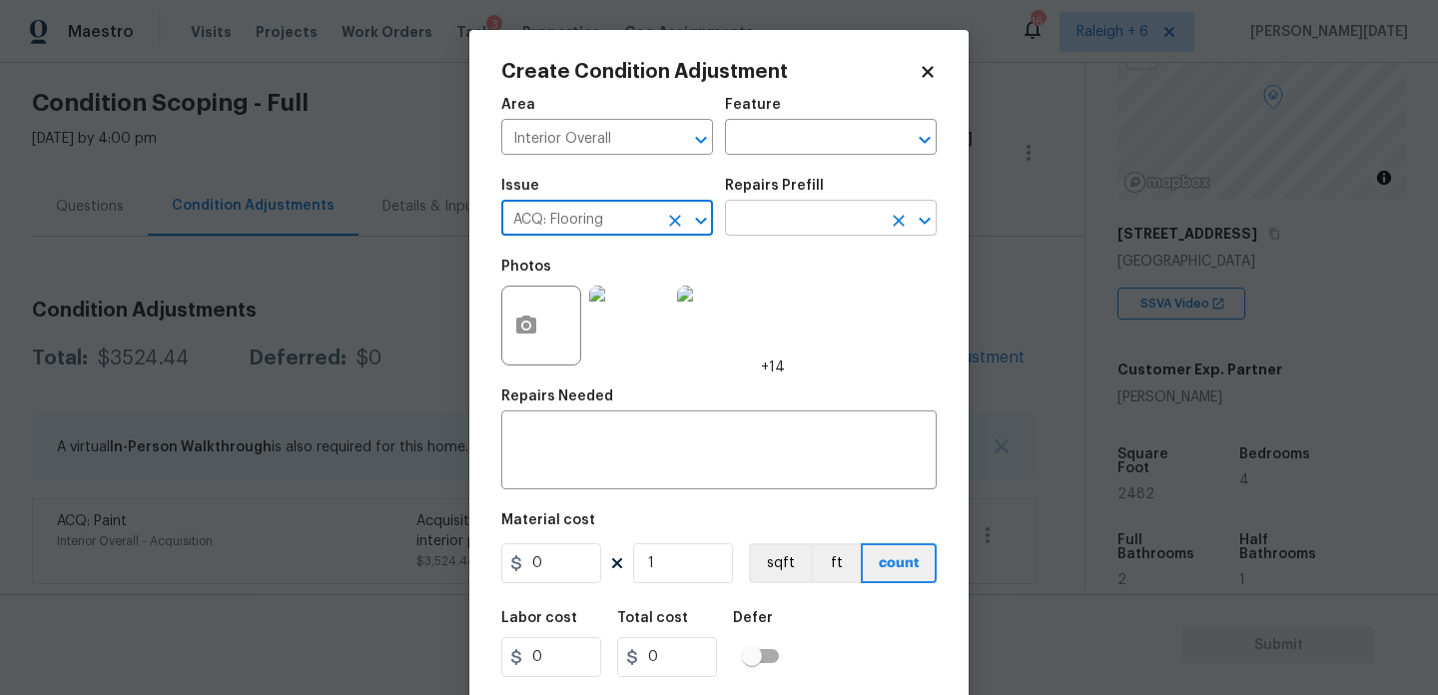
type input "ACQ: Flooring"
click at [772, 224] on input "text" at bounding box center [803, 220] width 156 height 31
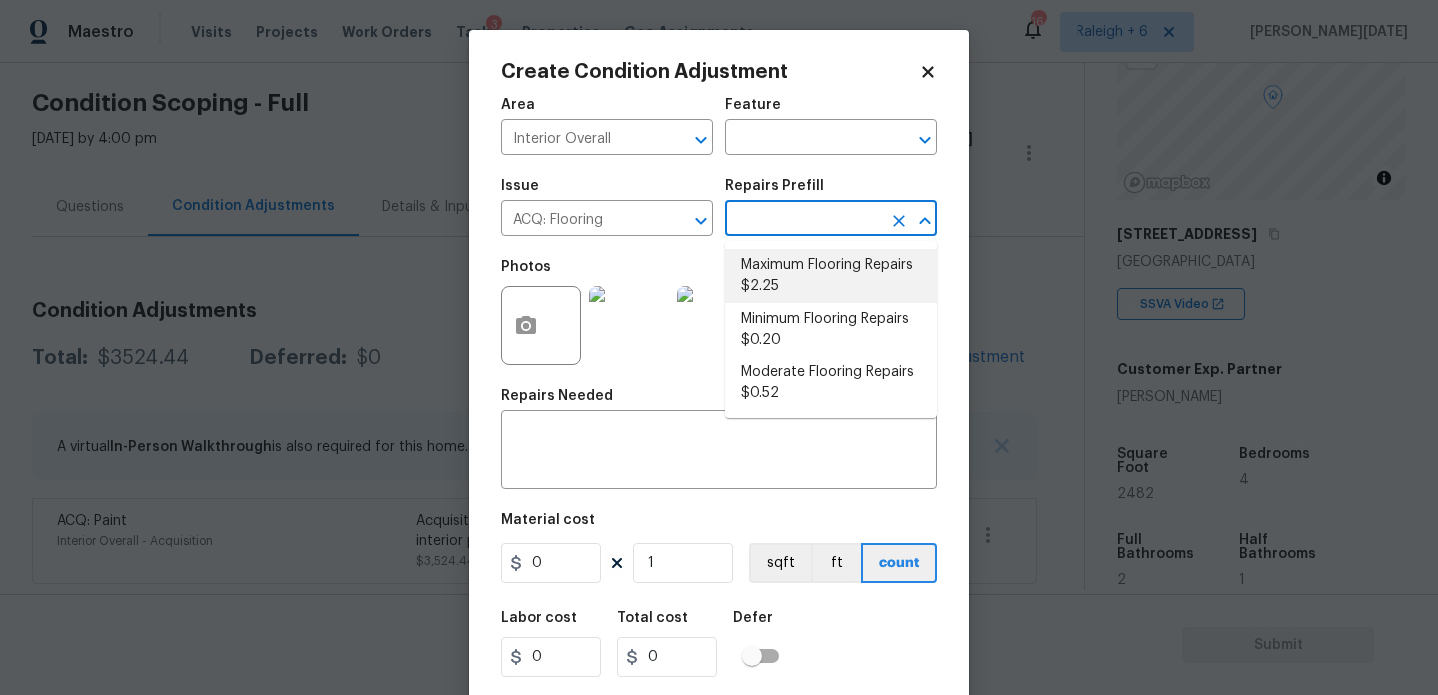
click at [784, 275] on li "Maximum Flooring Repairs $2.25" at bounding box center [831, 276] width 212 height 54
type input "Acquisition"
type textarea "Acquisition Scope: Maximum flooring repairs"
type input "2.25"
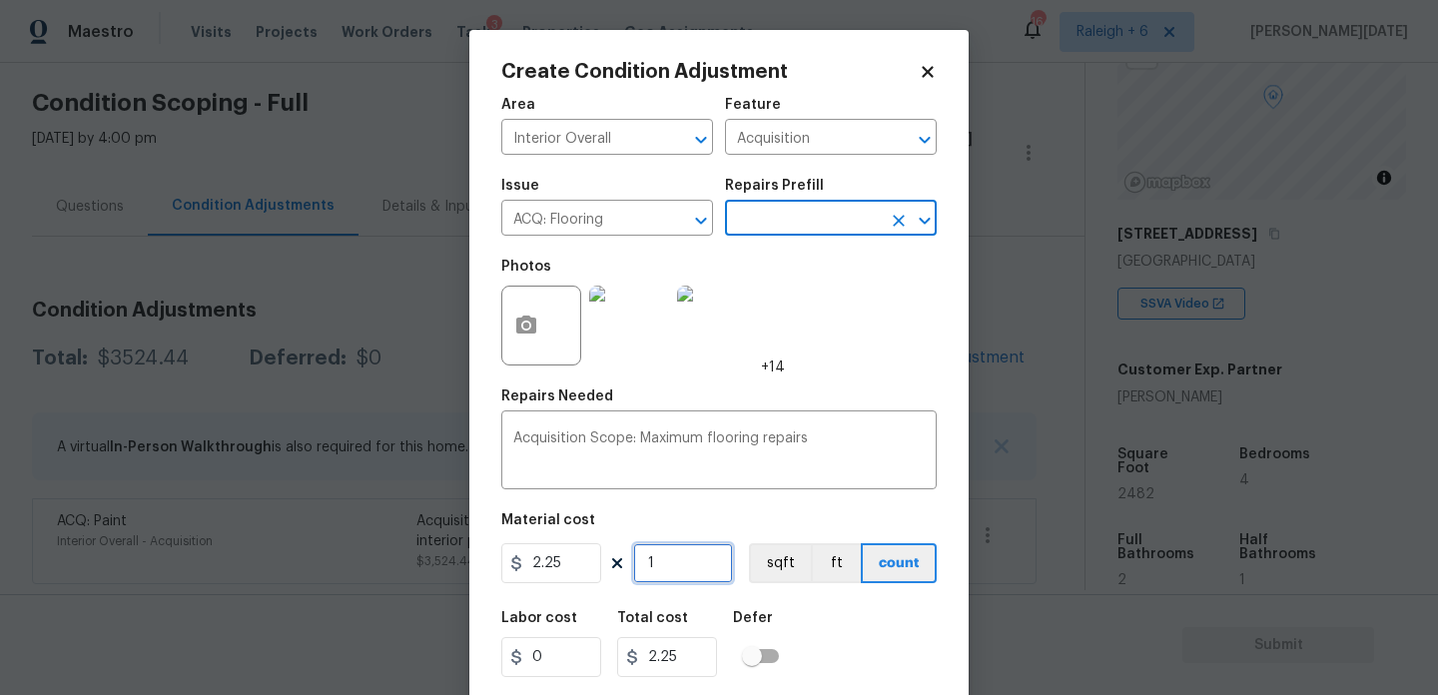
click at [690, 577] on input "1" at bounding box center [683, 563] width 100 height 40
type input "0"
paste input "2482"
type input "2482"
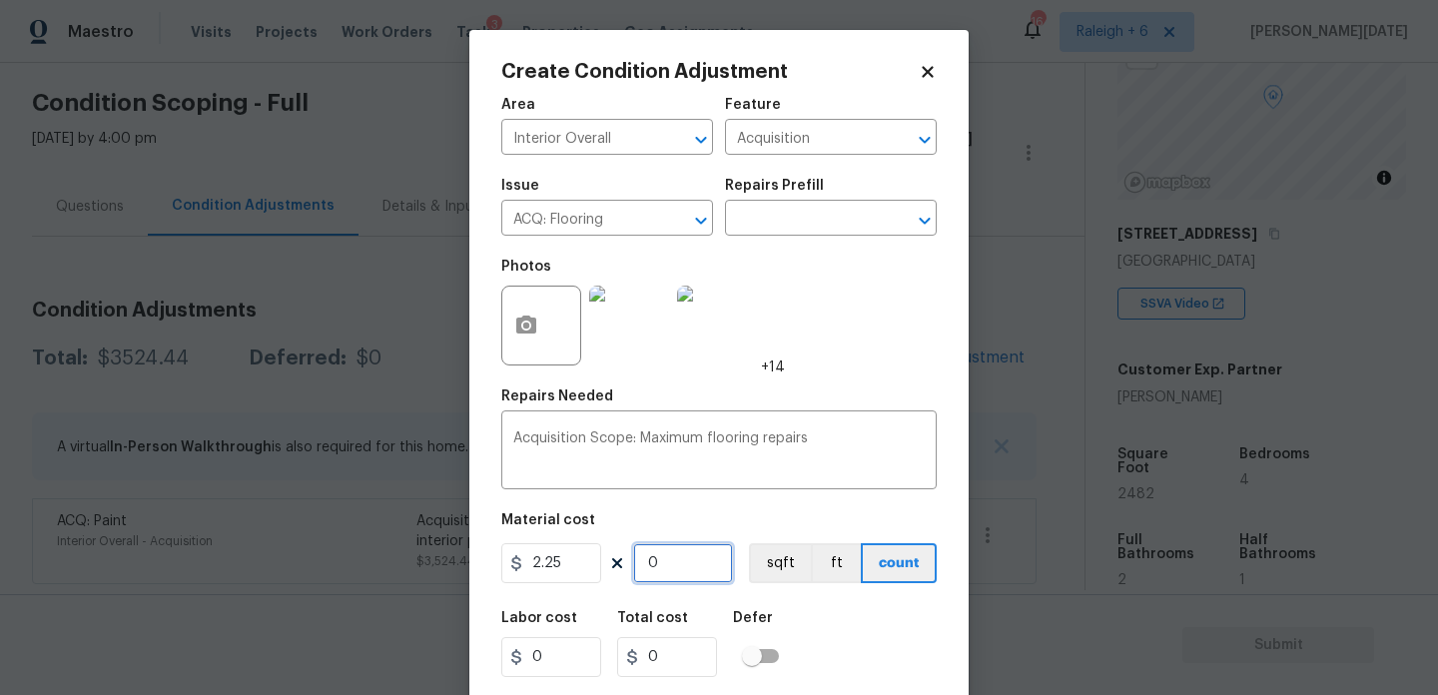
type input "5584.5"
type input "2482"
click at [810, 367] on div "Photos +14" at bounding box center [719, 313] width 436 height 130
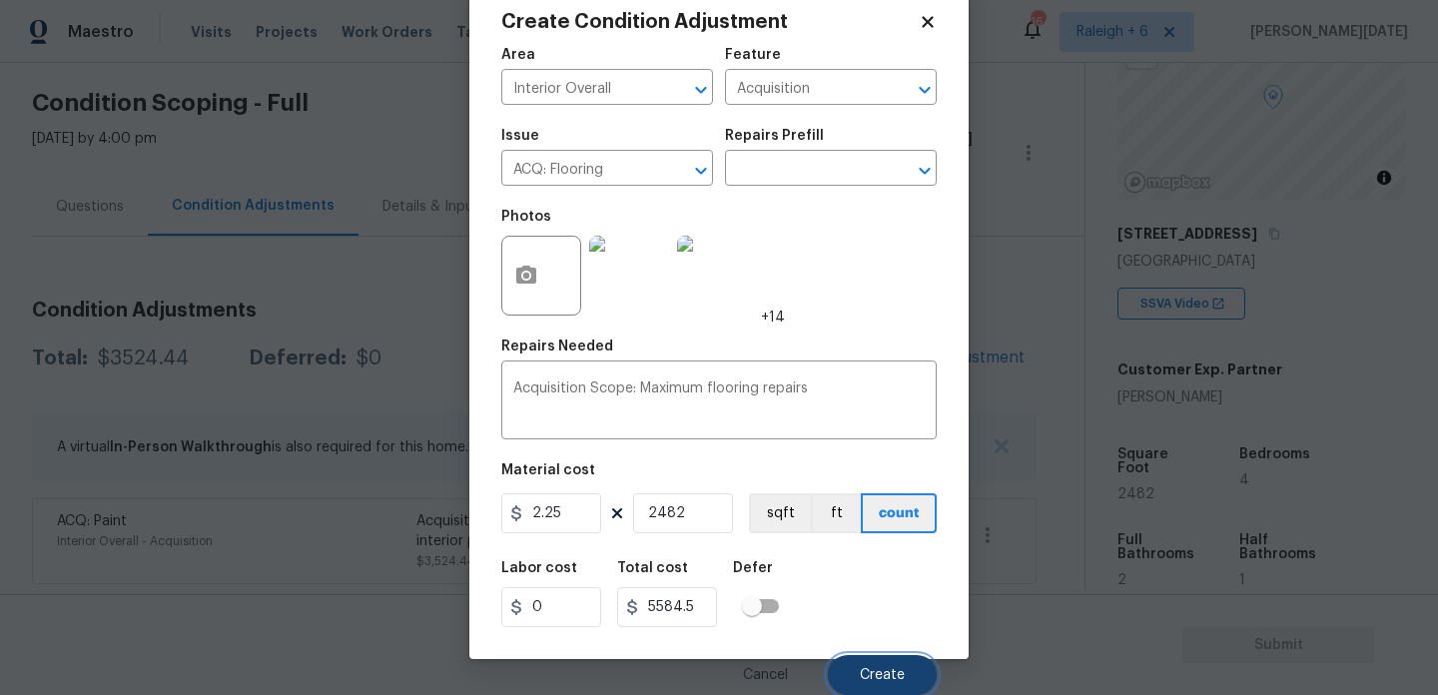
click at [846, 667] on button "Create" at bounding box center [882, 675] width 109 height 40
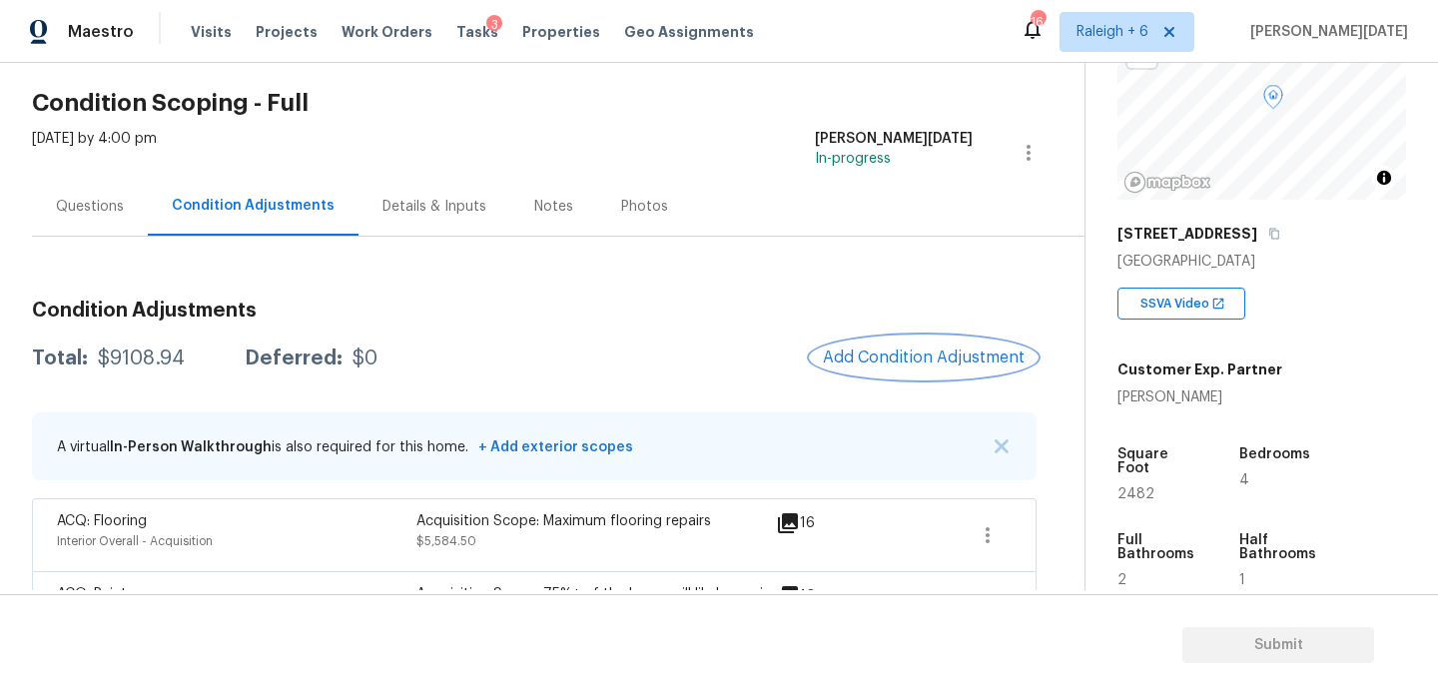
scroll to position [139, 0]
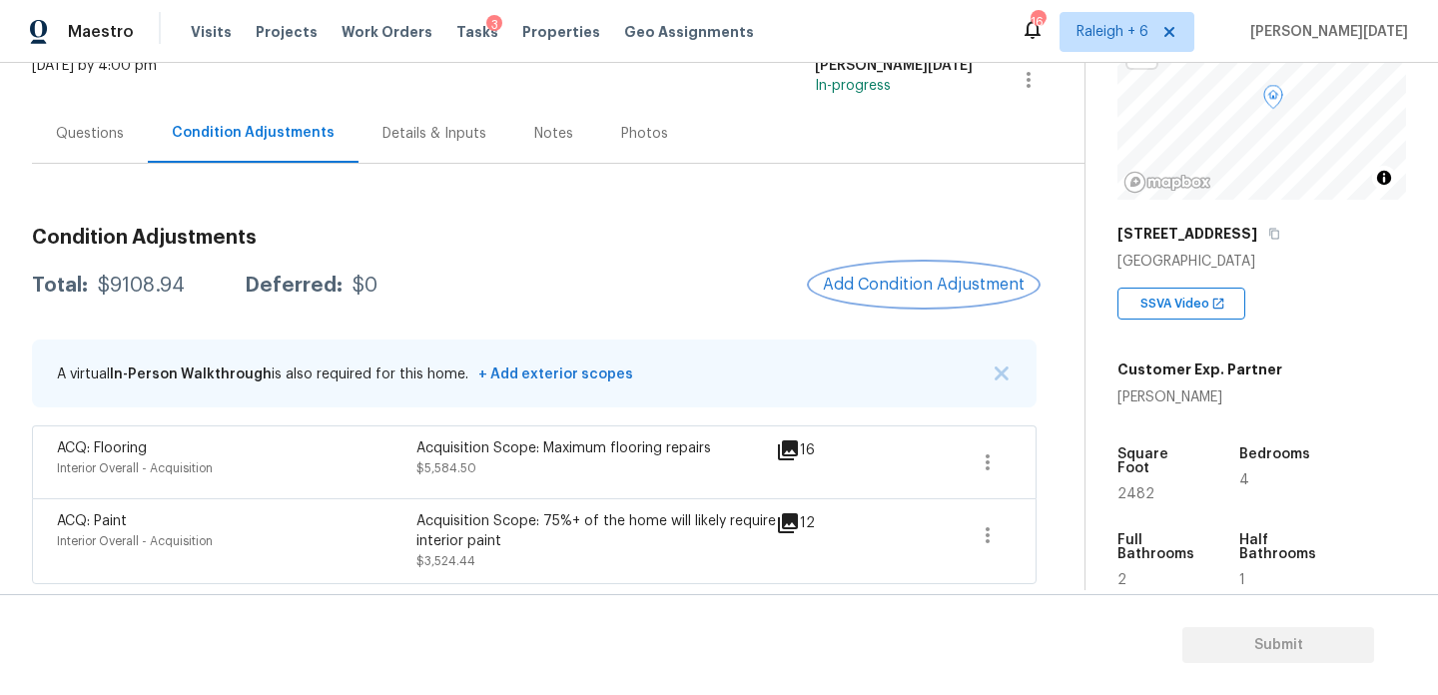
click at [874, 291] on span "Add Condition Adjustment" at bounding box center [924, 285] width 202 height 18
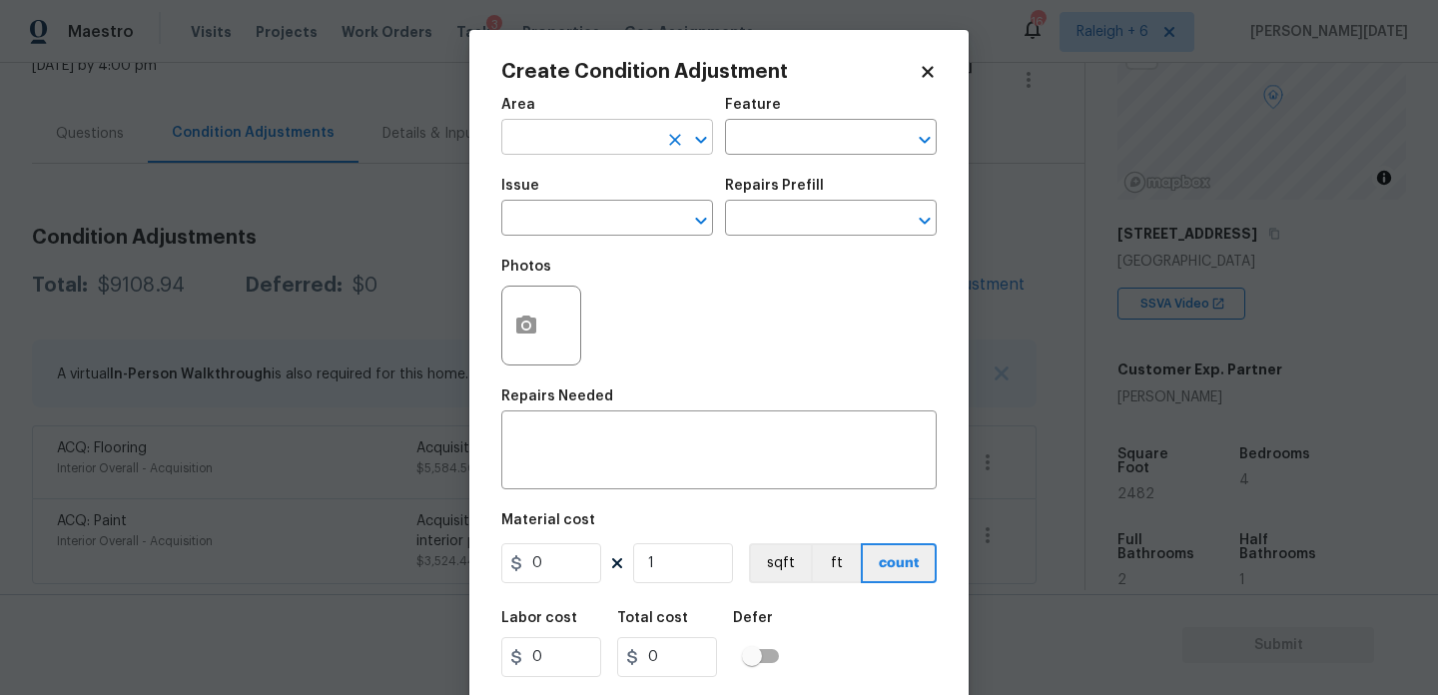
click at [519, 148] on input "text" at bounding box center [579, 139] width 156 height 31
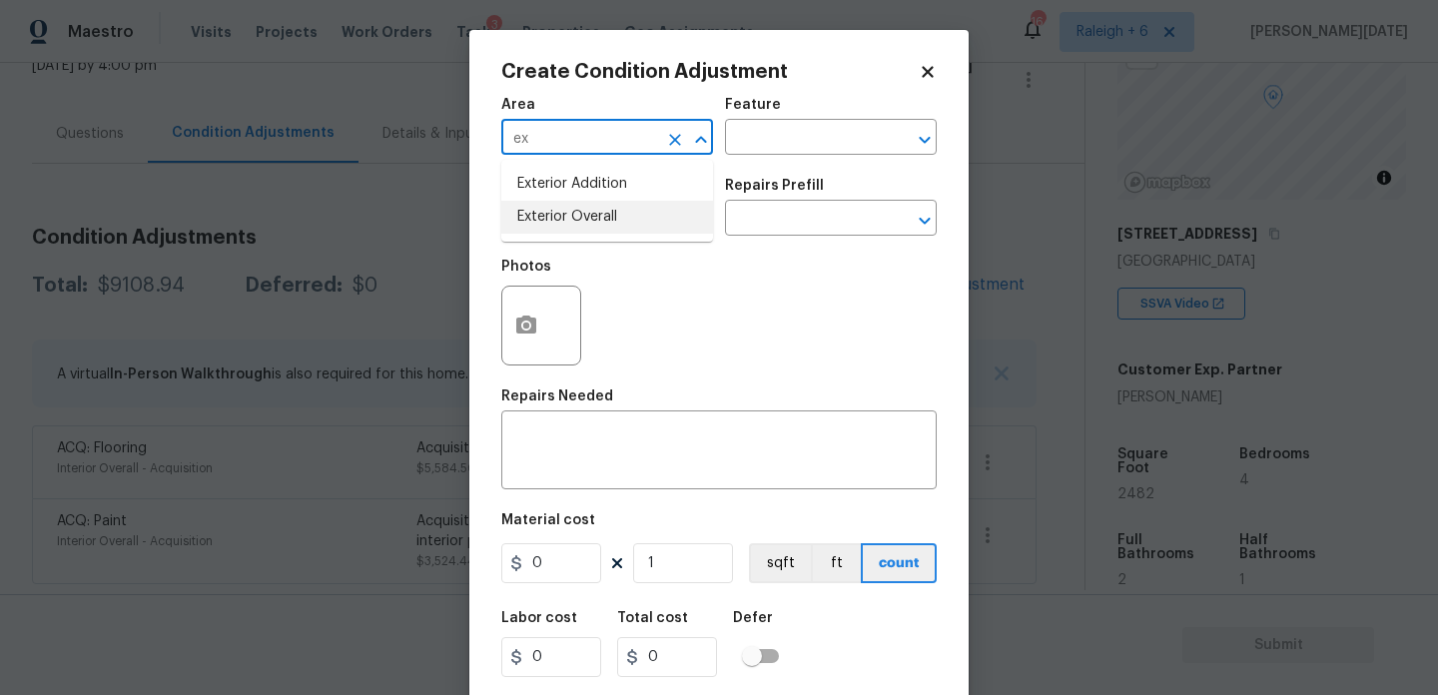
click at [541, 226] on li "Exterior Overall" at bounding box center [607, 217] width 212 height 33
type input "Exterior Overall"
click at [541, 226] on input "text" at bounding box center [579, 220] width 156 height 31
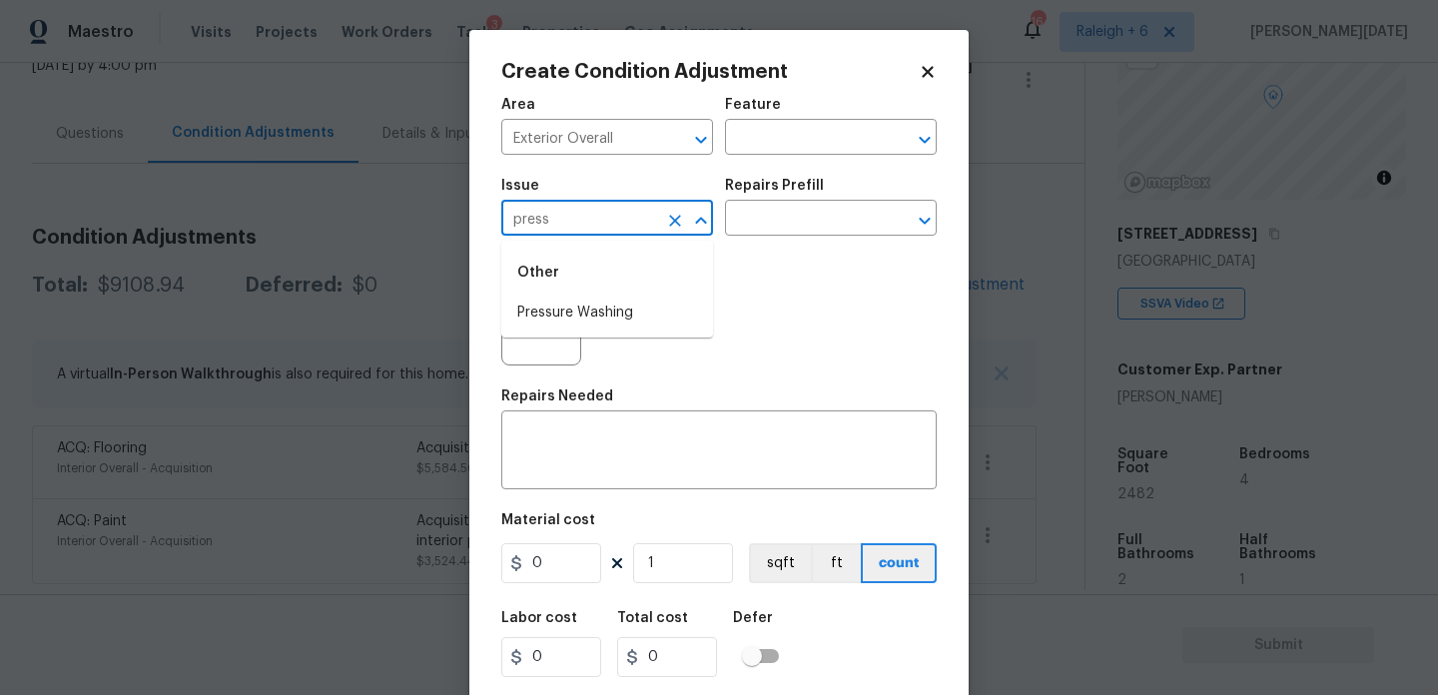
click at [597, 316] on li "Pressure Washing" at bounding box center [607, 313] width 212 height 33
type input "Pressure Washing"
click at [773, 227] on input "text" at bounding box center [803, 220] width 156 height 31
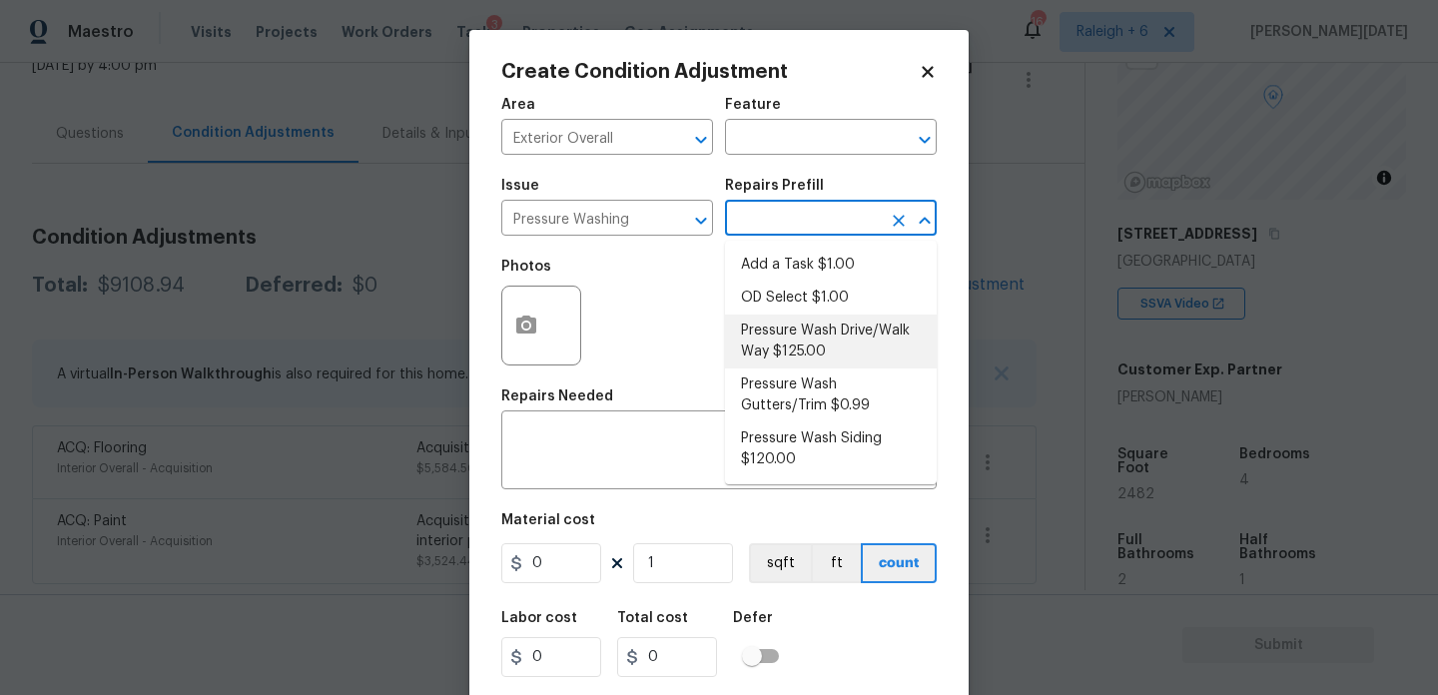
click at [817, 342] on li "Pressure Wash Drive/Walk Way $125.00" at bounding box center [831, 342] width 212 height 54
type input "Siding"
type textarea "Pressure wash the driveways/walkways as directed by the PM. Ensure that all deb…"
type input "125"
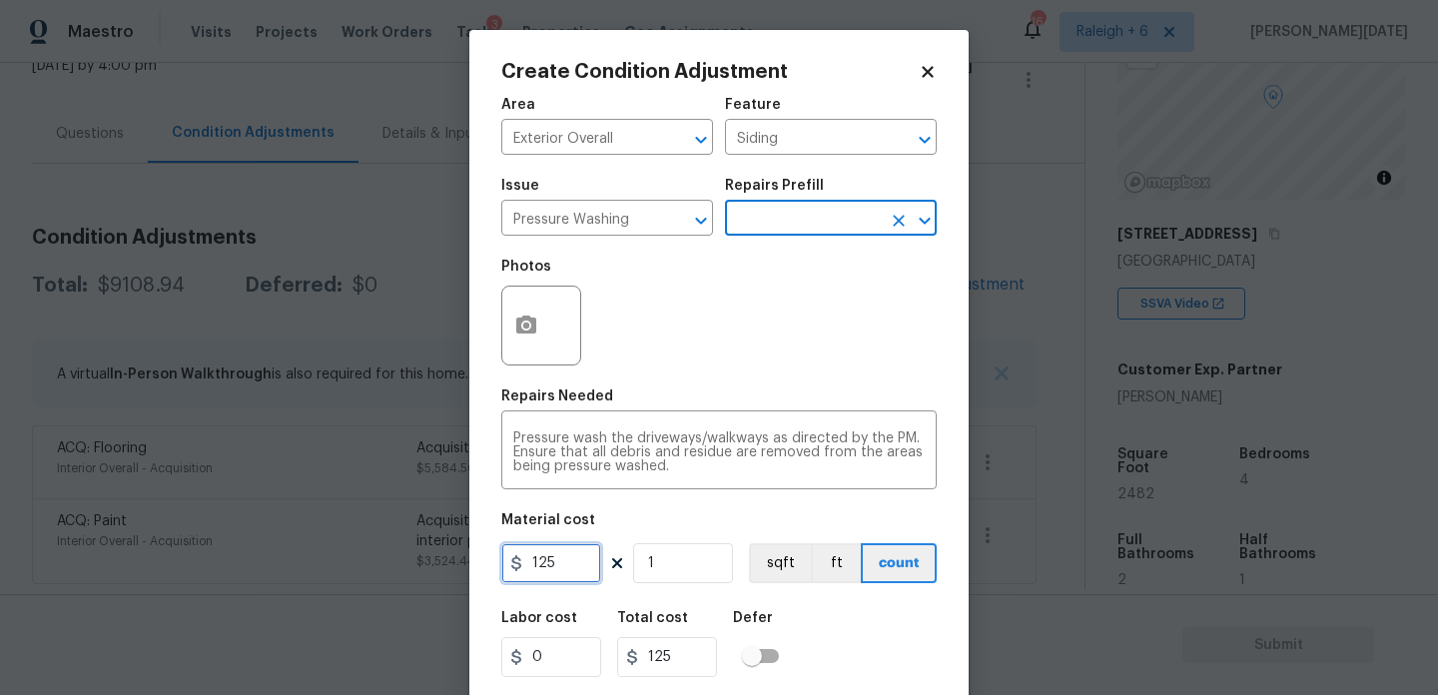
drag, startPoint x: 557, startPoint y: 554, endPoint x: 330, endPoint y: 554, distance: 227.8
click at [330, 554] on div "Create Condition Adjustment Area Exterior Overall ​ Feature Siding ​ Issue Pres…" at bounding box center [719, 347] width 1438 height 695
type input "200"
click at [711, 390] on div "Repairs Needed" at bounding box center [719, 403] width 436 height 26
type input "200"
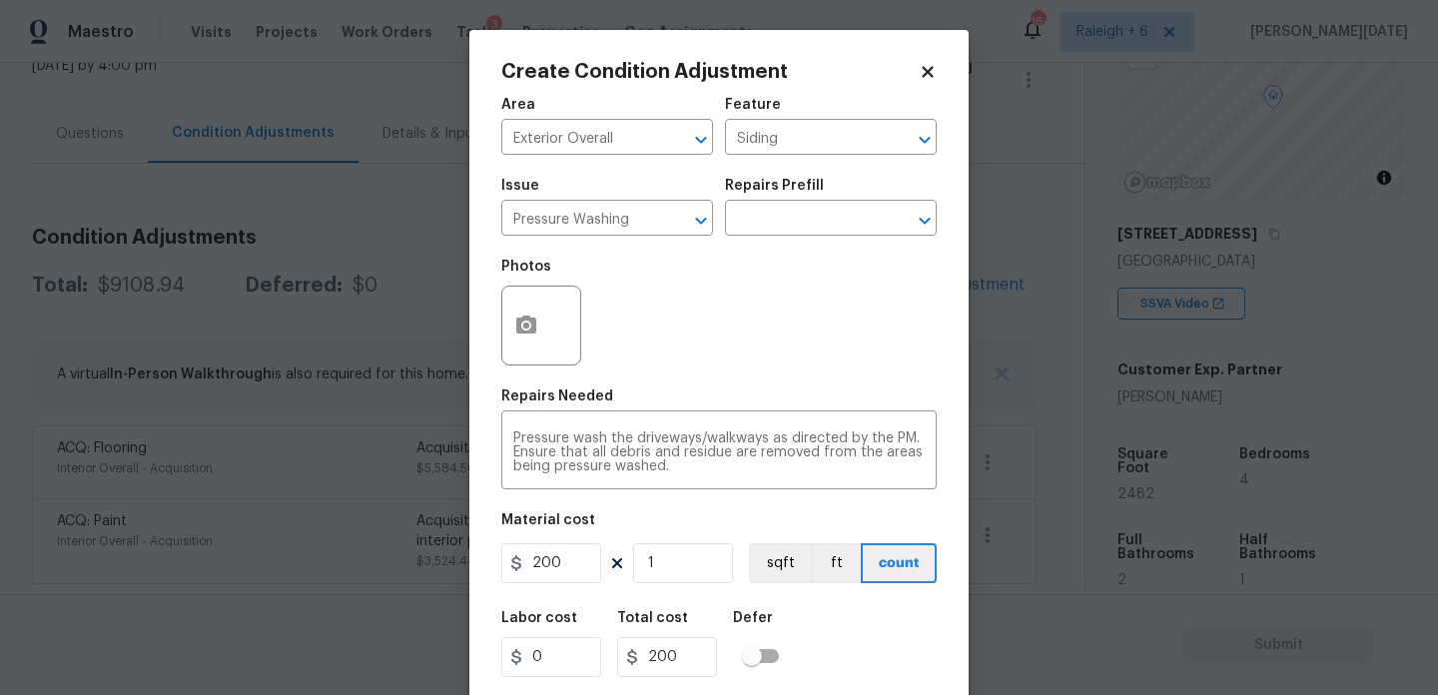
scroll to position [51, 0]
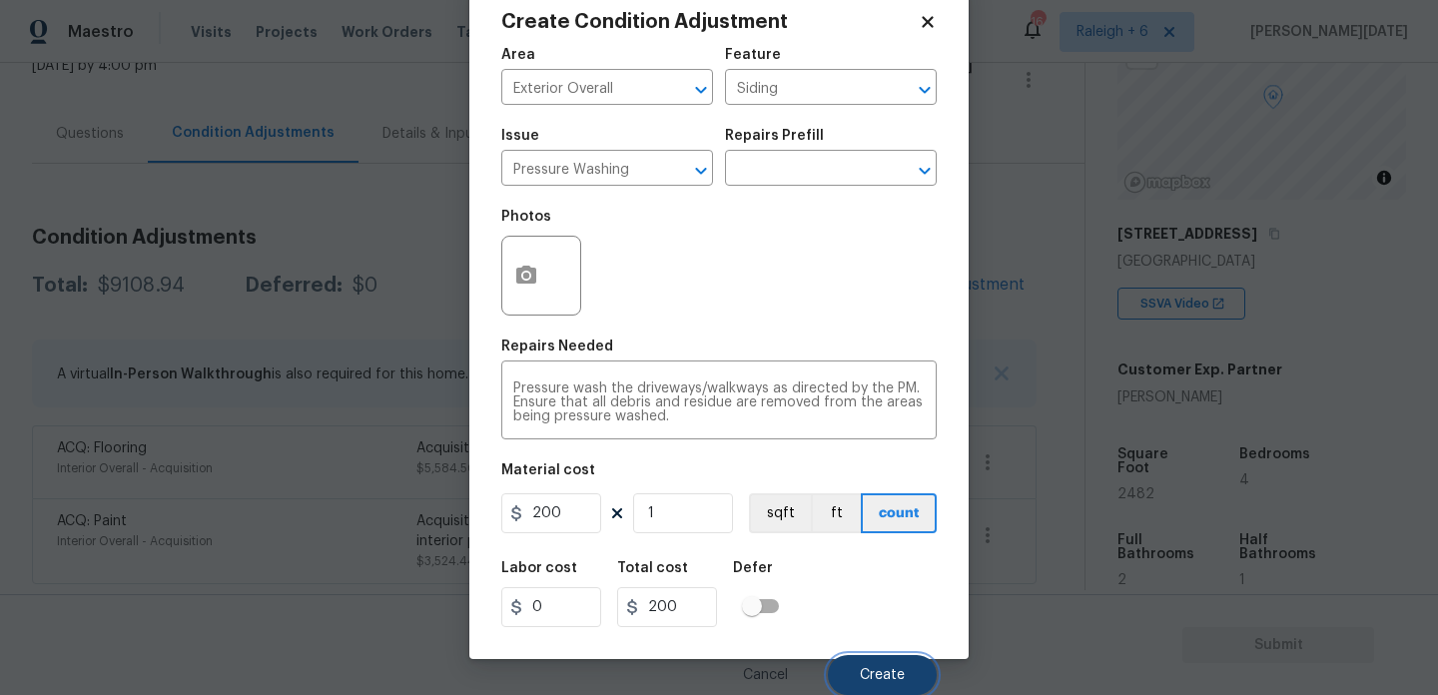
click at [885, 680] on span "Create" at bounding box center [882, 675] width 45 height 15
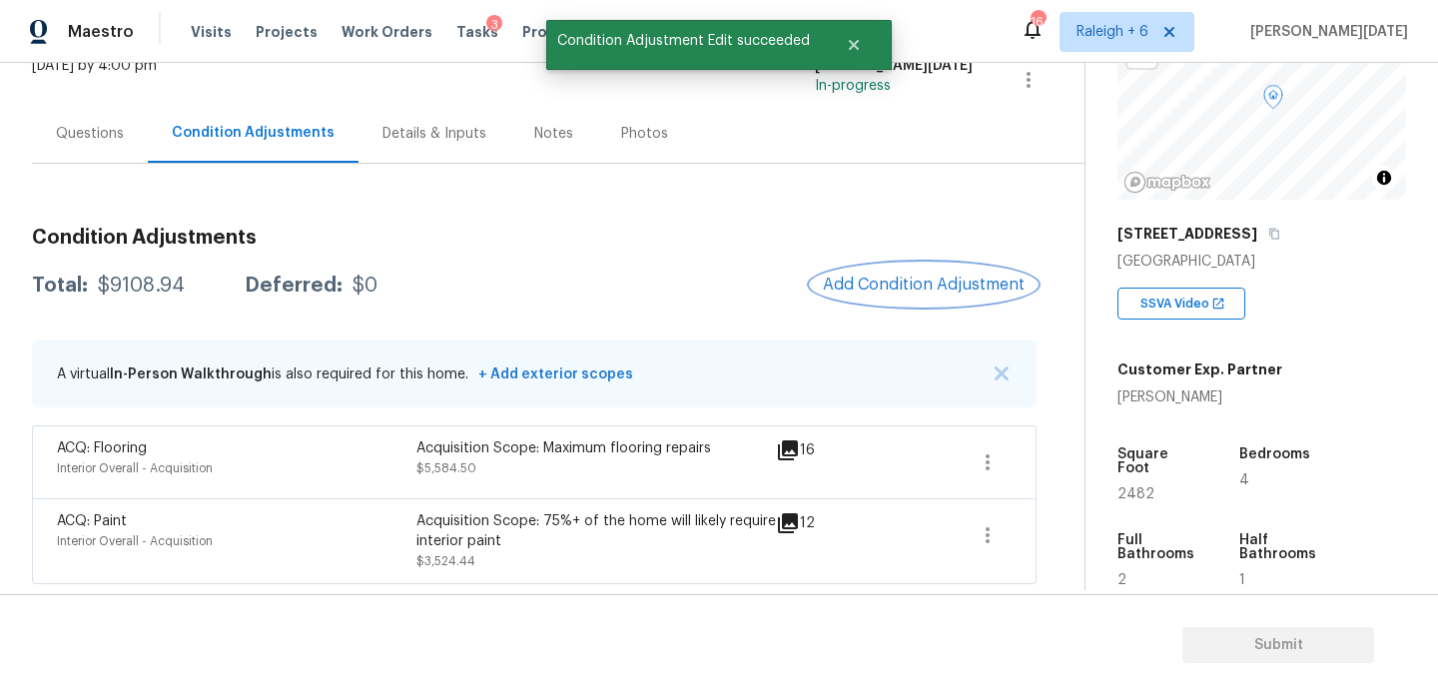
scroll to position [0, 0]
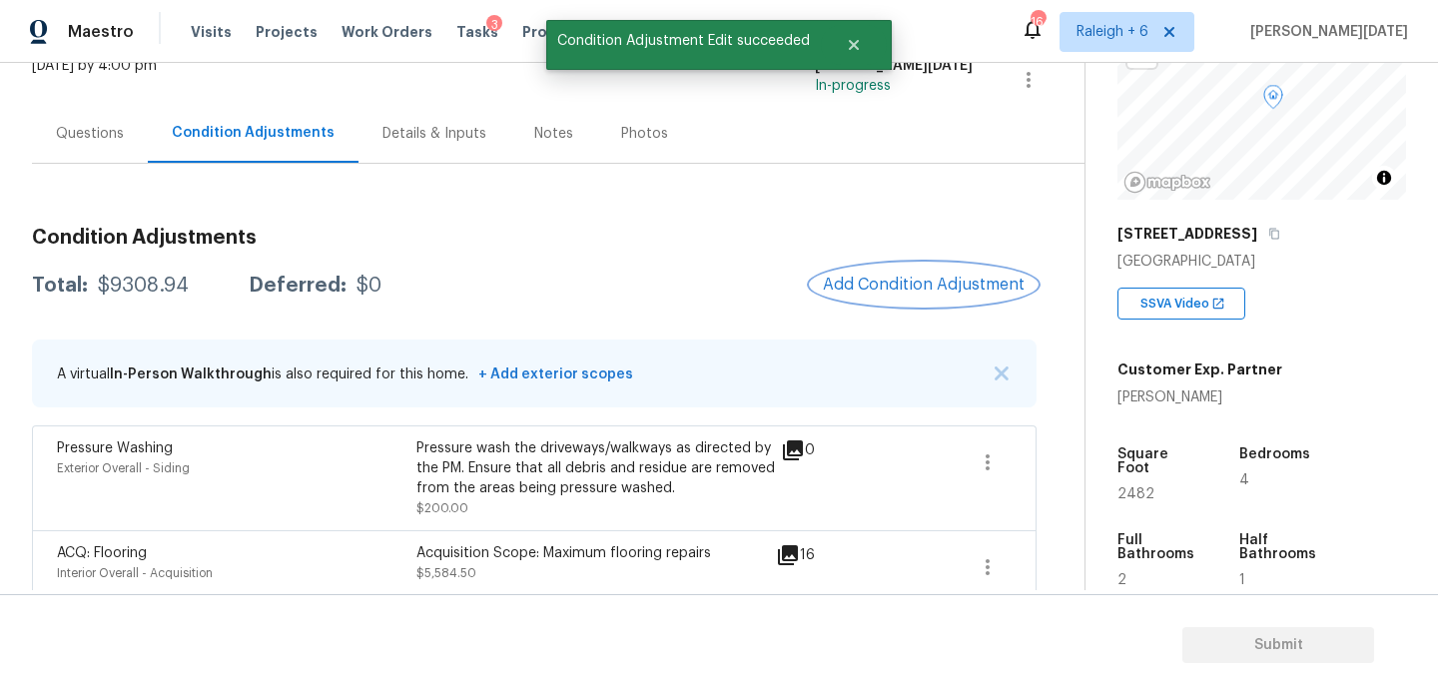
click at [926, 269] on button "Add Condition Adjustment" at bounding box center [924, 285] width 226 height 42
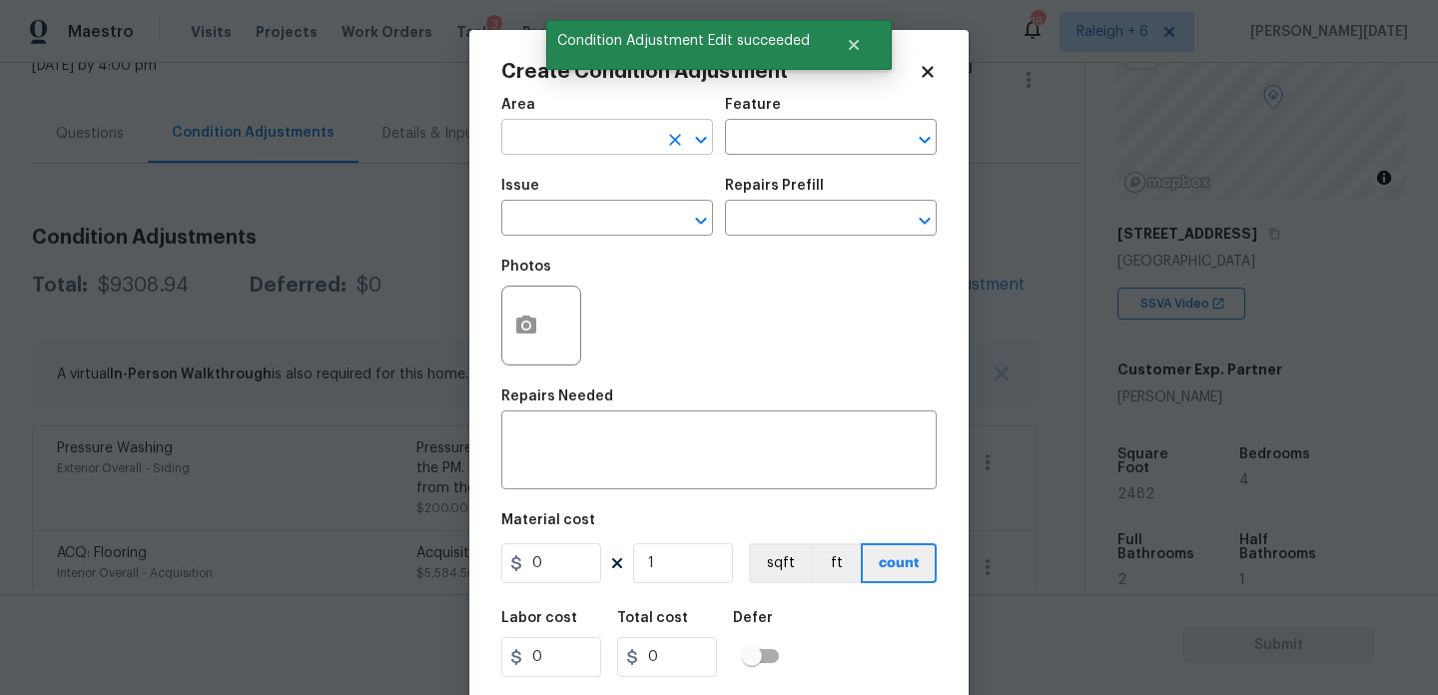
click at [553, 130] on input "text" at bounding box center [579, 139] width 156 height 31
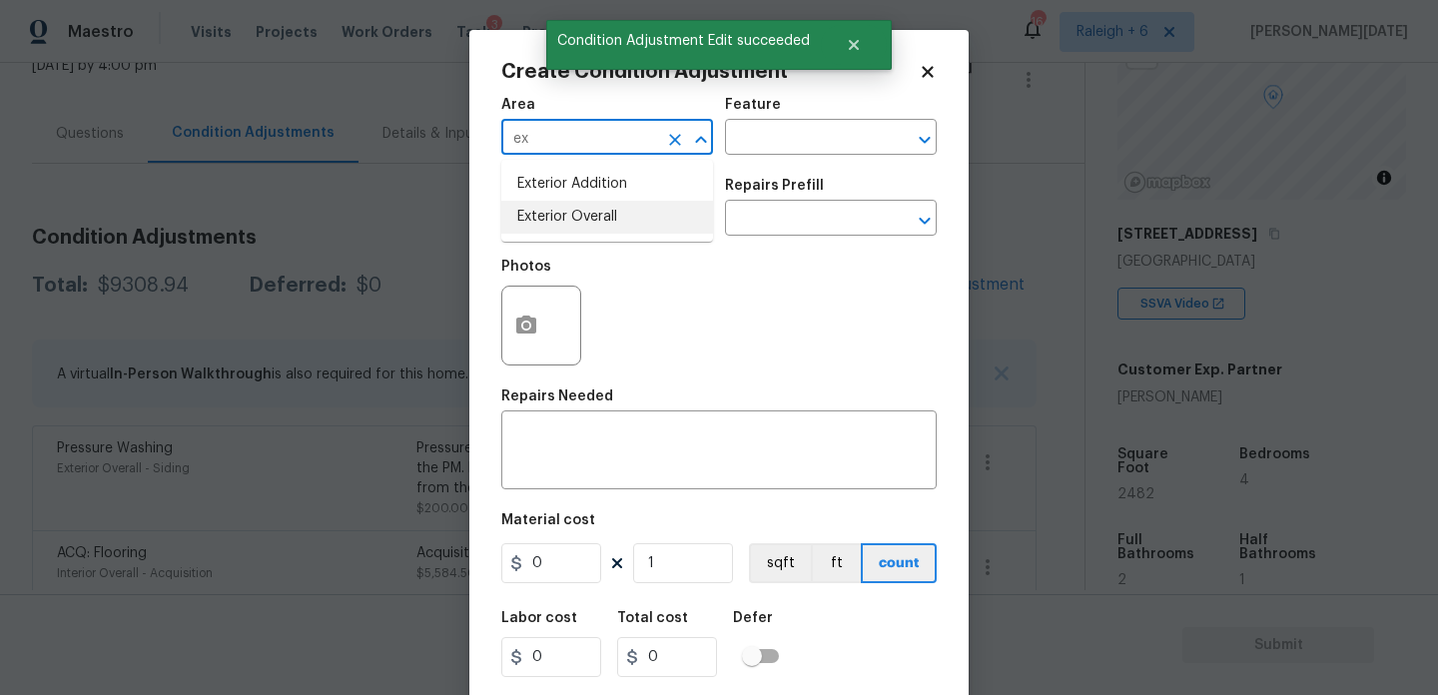
click at [570, 224] on li "Exterior Overall" at bounding box center [607, 217] width 212 height 33
type input "Exterior Overall"
click at [570, 224] on input "text" at bounding box center [579, 220] width 156 height 31
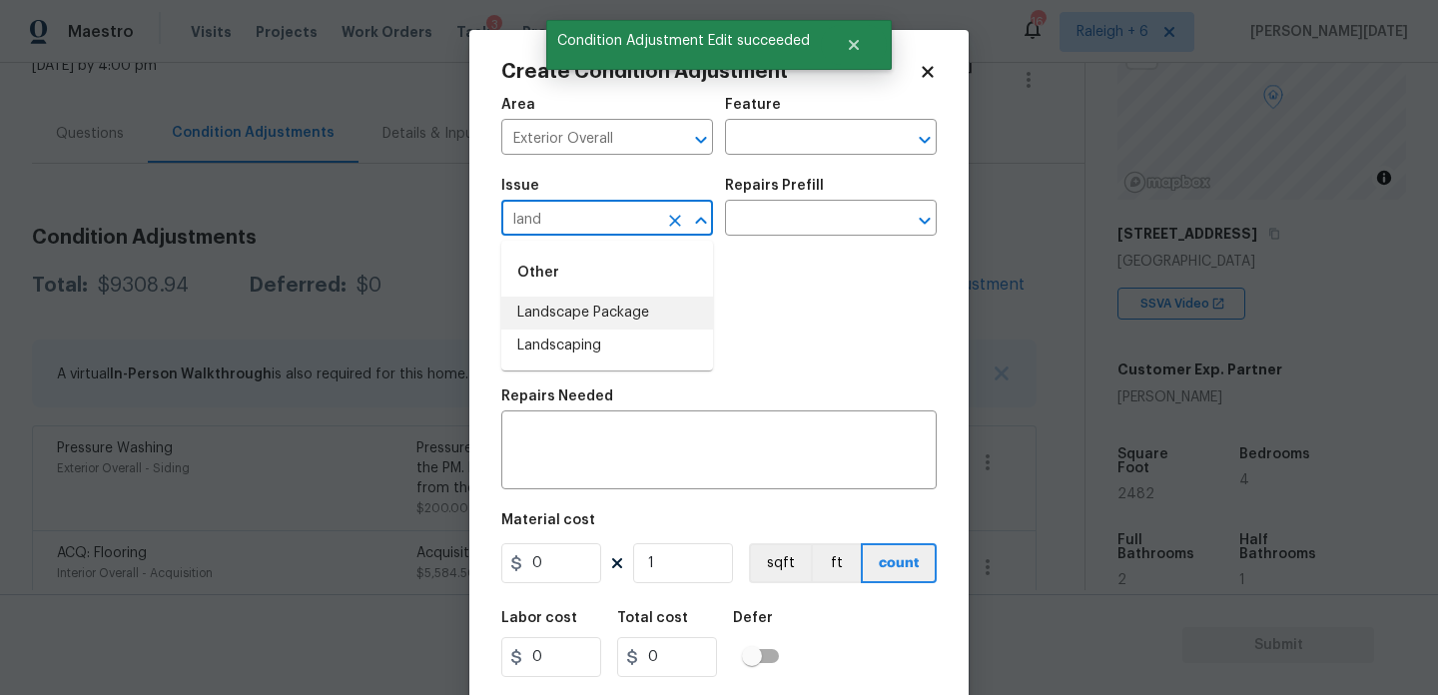
click at [653, 316] on li "Landscape Package" at bounding box center [607, 313] width 212 height 33
type input "Landscape Package"
click at [798, 226] on input "text" at bounding box center [803, 220] width 156 height 31
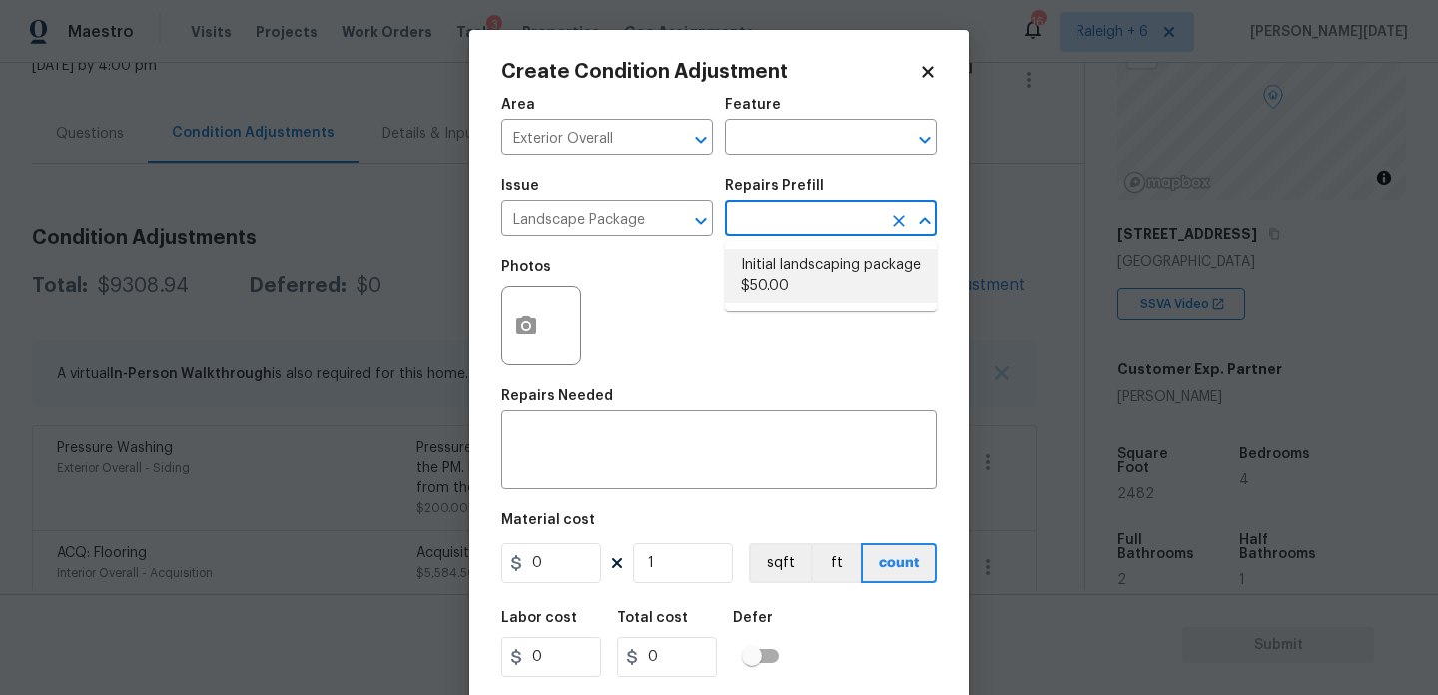
click at [798, 261] on li "Initial landscaping package $50.00" at bounding box center [831, 276] width 212 height 54
type input "Home Readiness Packages"
type textarea "Mowing of grass up to 6" in height. Mow, edge along driveways & sidewalks, trim…"
type input "50"
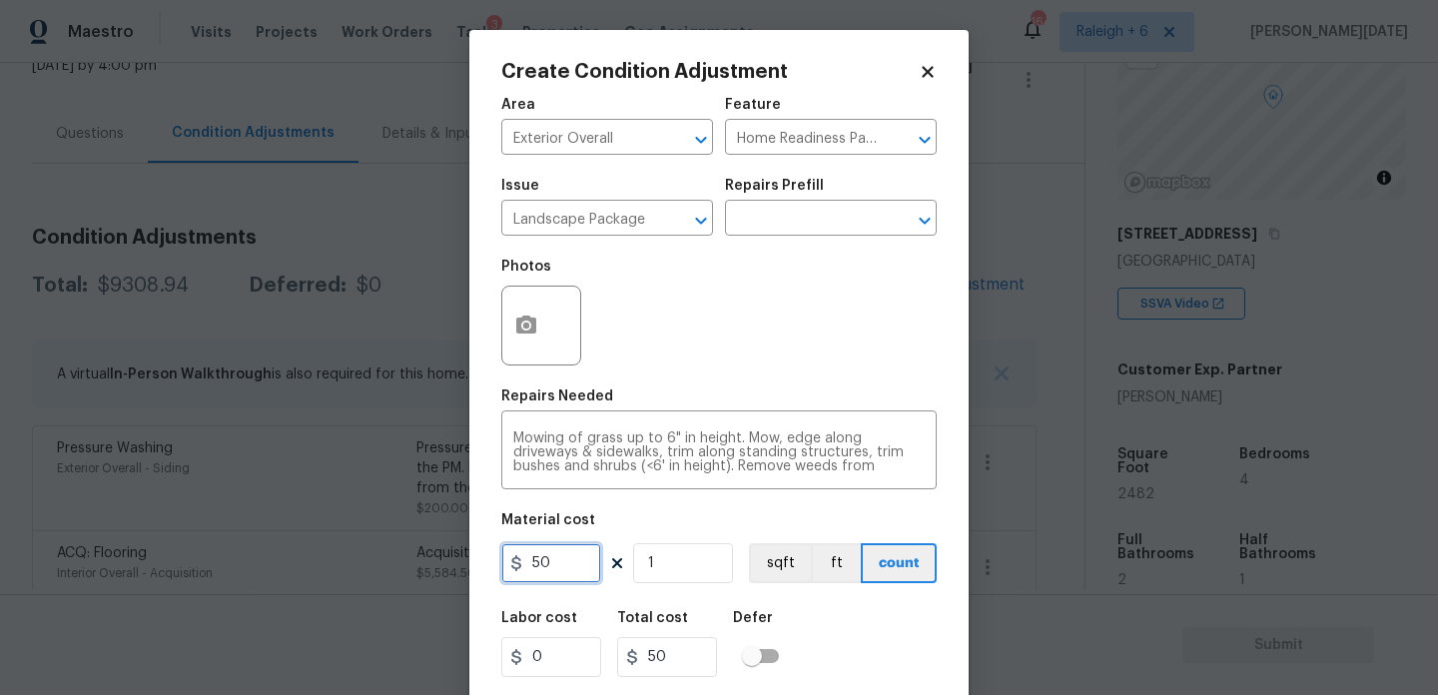
drag, startPoint x: 568, startPoint y: 572, endPoint x: 317, endPoint y: 572, distance: 251.7
click at [317, 572] on div "Create Condition Adjustment Area Exterior Overall ​ Feature Home Readiness Pack…" at bounding box center [719, 347] width 1438 height 695
type input "750"
click at [512, 354] on button "button" at bounding box center [526, 326] width 48 height 78
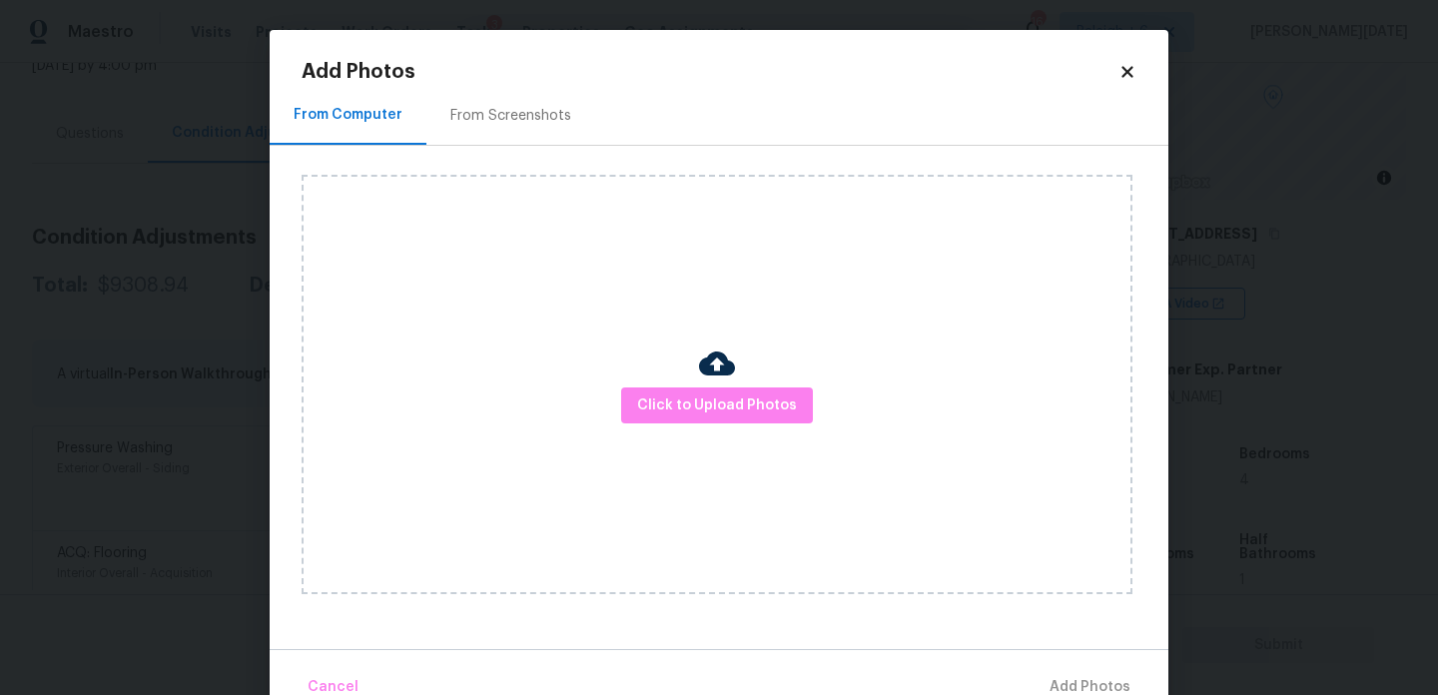
click at [511, 141] on div "From Screenshots" at bounding box center [511, 115] width 169 height 59
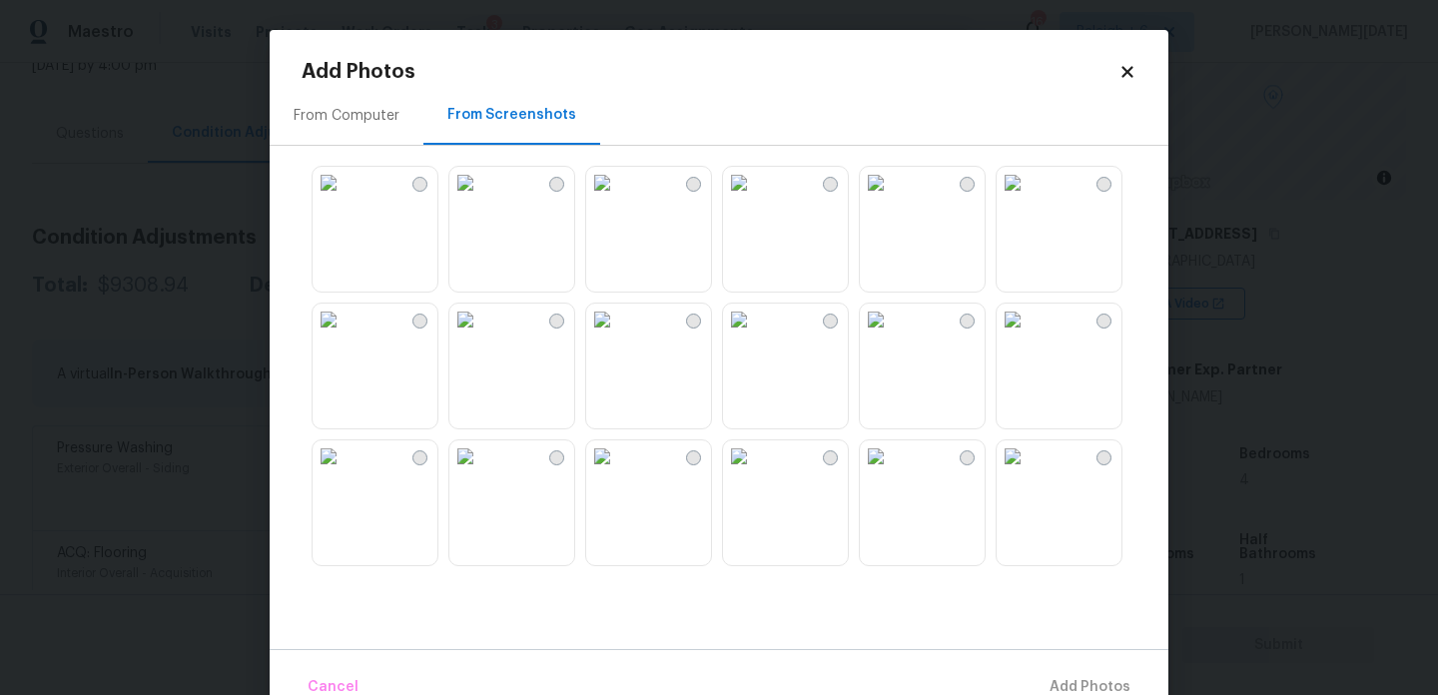
click at [755, 336] on img at bounding box center [739, 320] width 32 height 32
click at [470, 336] on img at bounding box center [466, 320] width 32 height 32
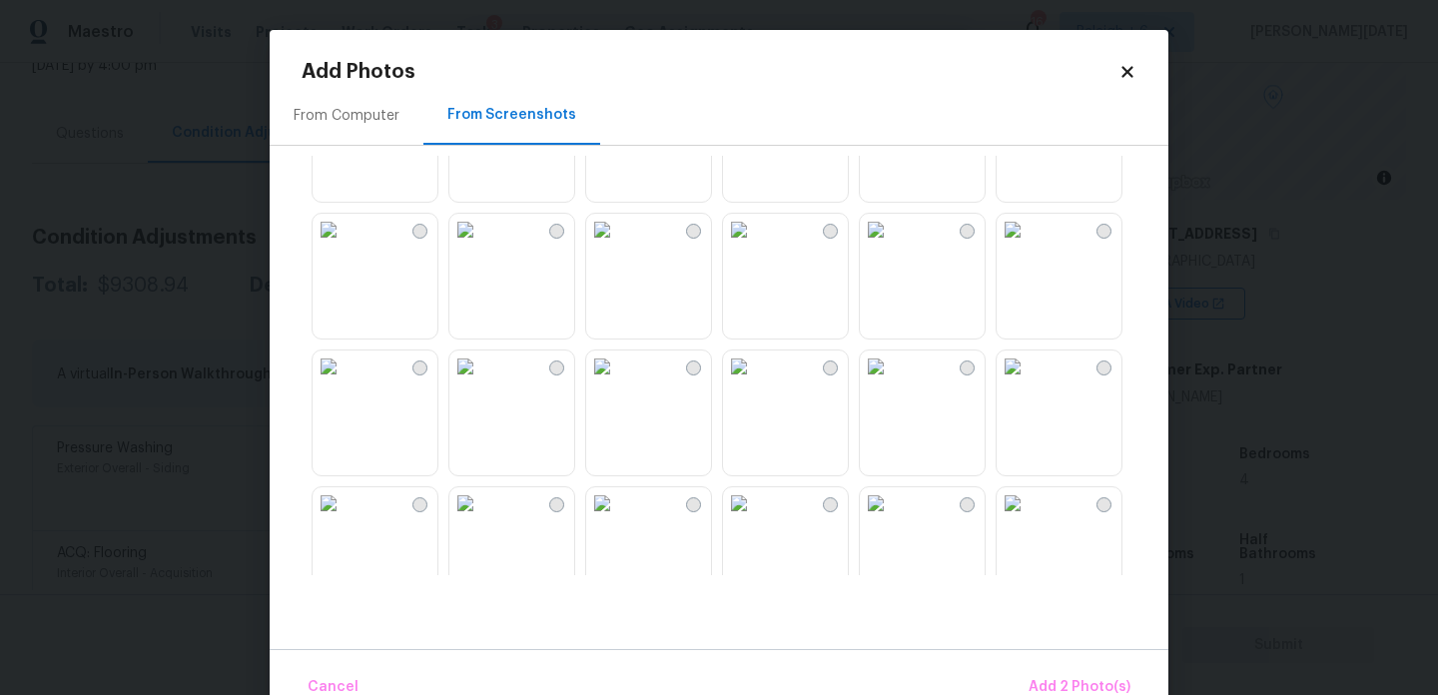
scroll to position [502, 0]
click at [618, 244] on img at bounding box center [602, 228] width 32 height 32
click at [468, 235] on img at bounding box center [466, 228] width 32 height 32
click at [618, 381] on img at bounding box center [602, 365] width 32 height 32
click at [892, 244] on img at bounding box center [876, 228] width 32 height 32
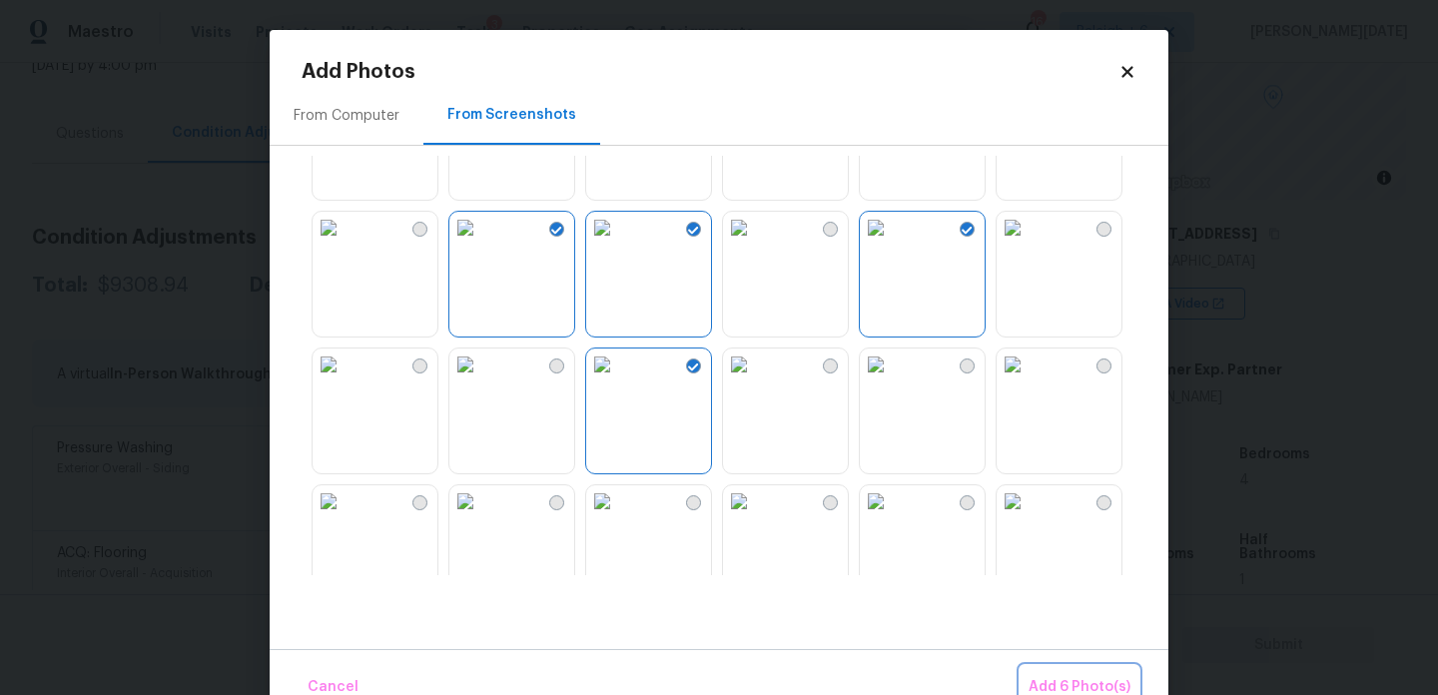
click at [1061, 676] on span "Add 6 Photo(s)" at bounding box center [1080, 687] width 102 height 25
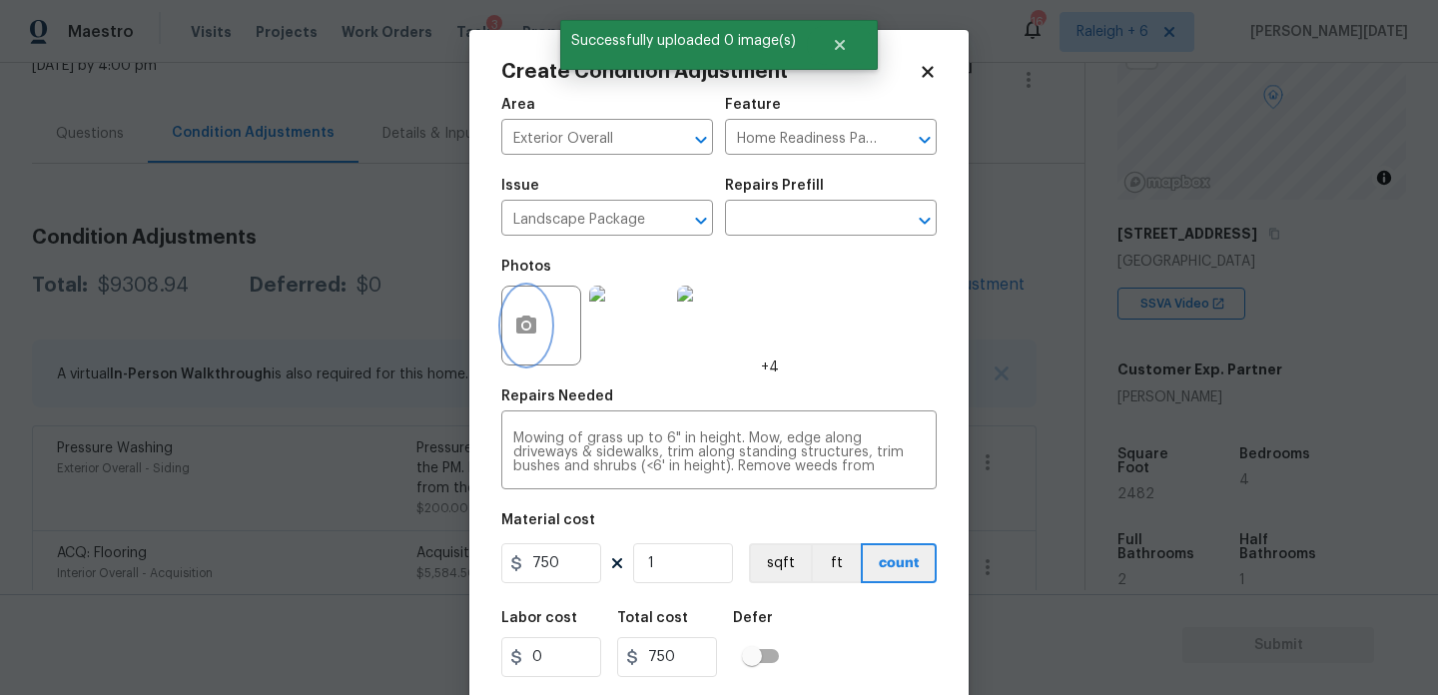
scroll to position [51, 0]
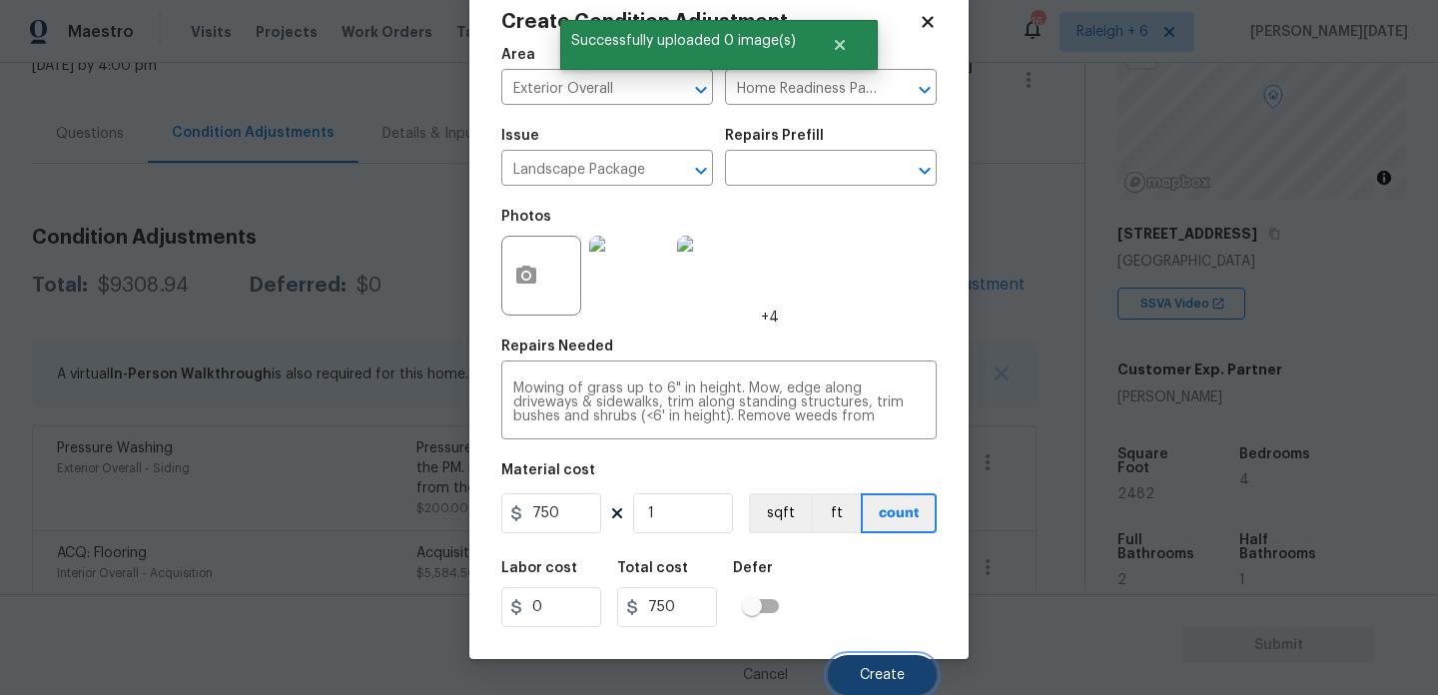
click at [869, 666] on button "Create" at bounding box center [882, 675] width 109 height 40
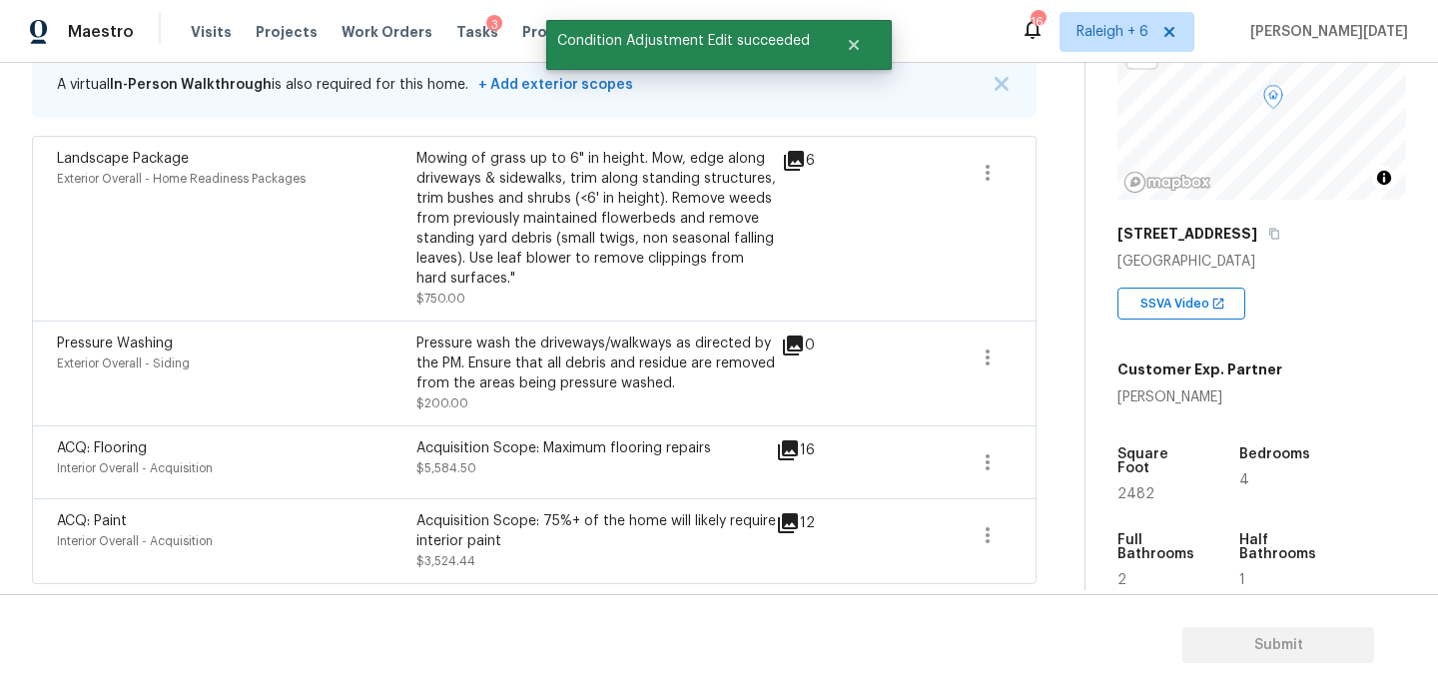
scroll to position [0, 0]
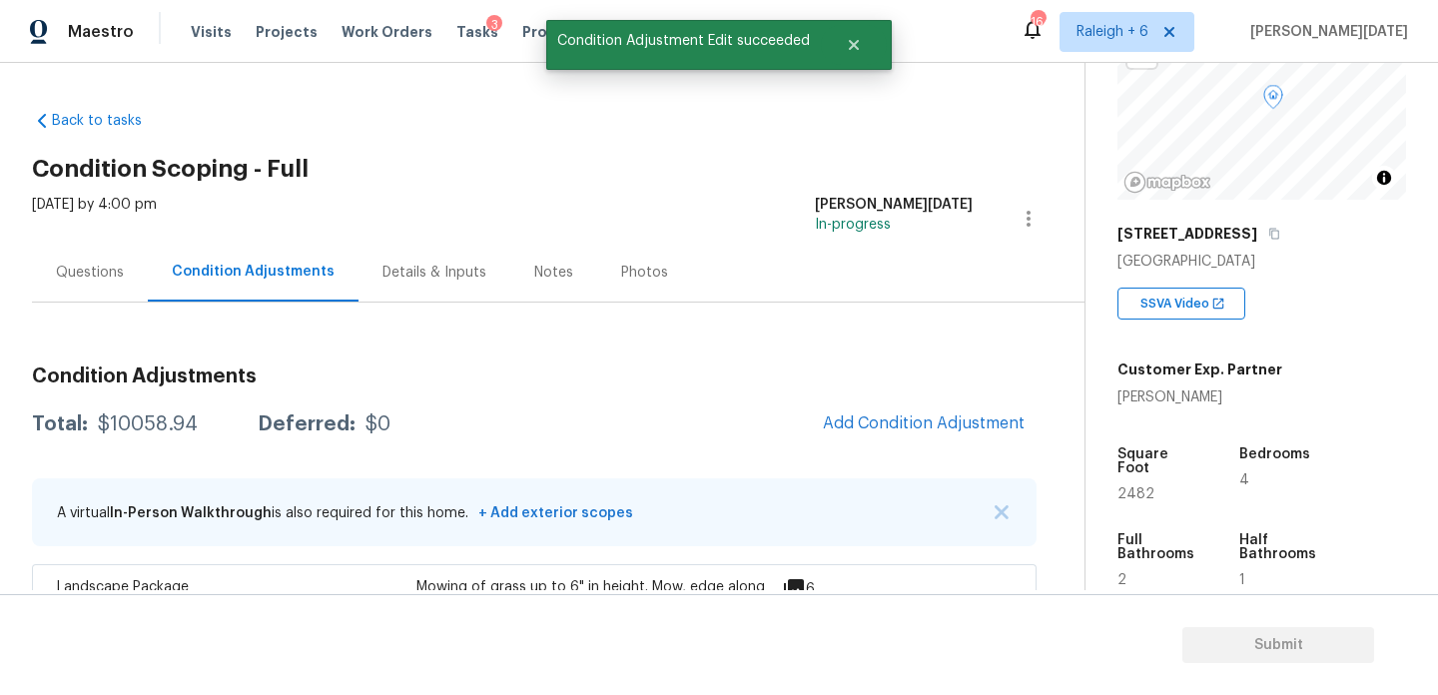
click at [117, 270] on div "Questions" at bounding box center [90, 273] width 68 height 20
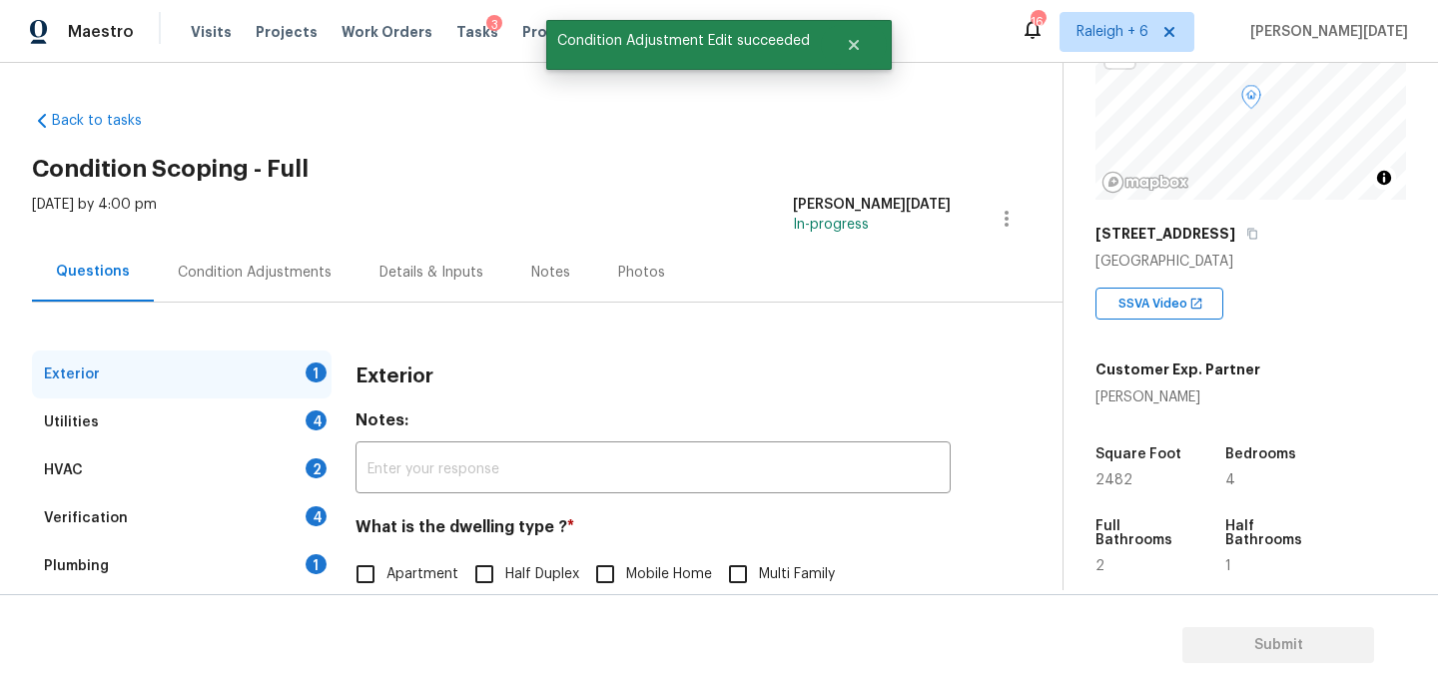
scroll to position [267, 0]
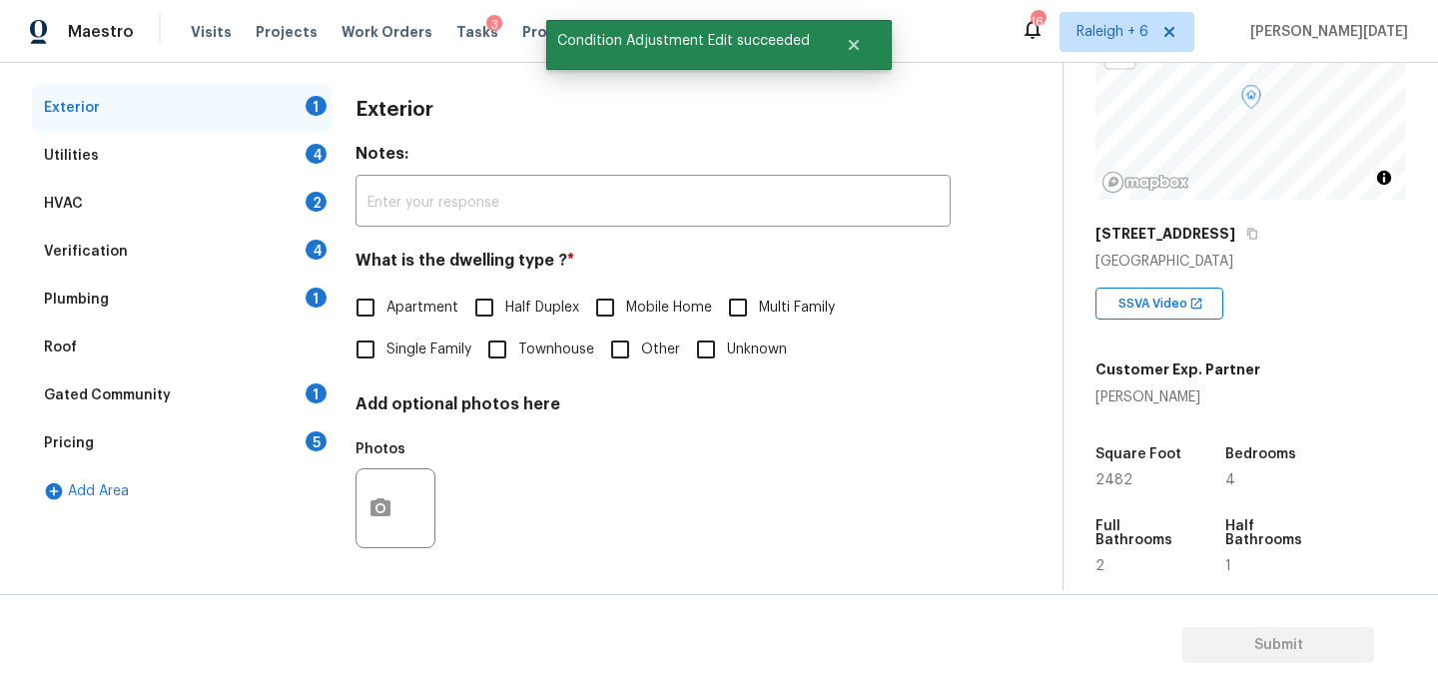
click at [394, 361] on label "Single Family" at bounding box center [408, 350] width 127 height 42
click at [387, 361] on input "Single Family" at bounding box center [366, 350] width 42 height 42
checkbox input "true"
click at [278, 143] on div "Utilities 4" at bounding box center [182, 156] width 300 height 48
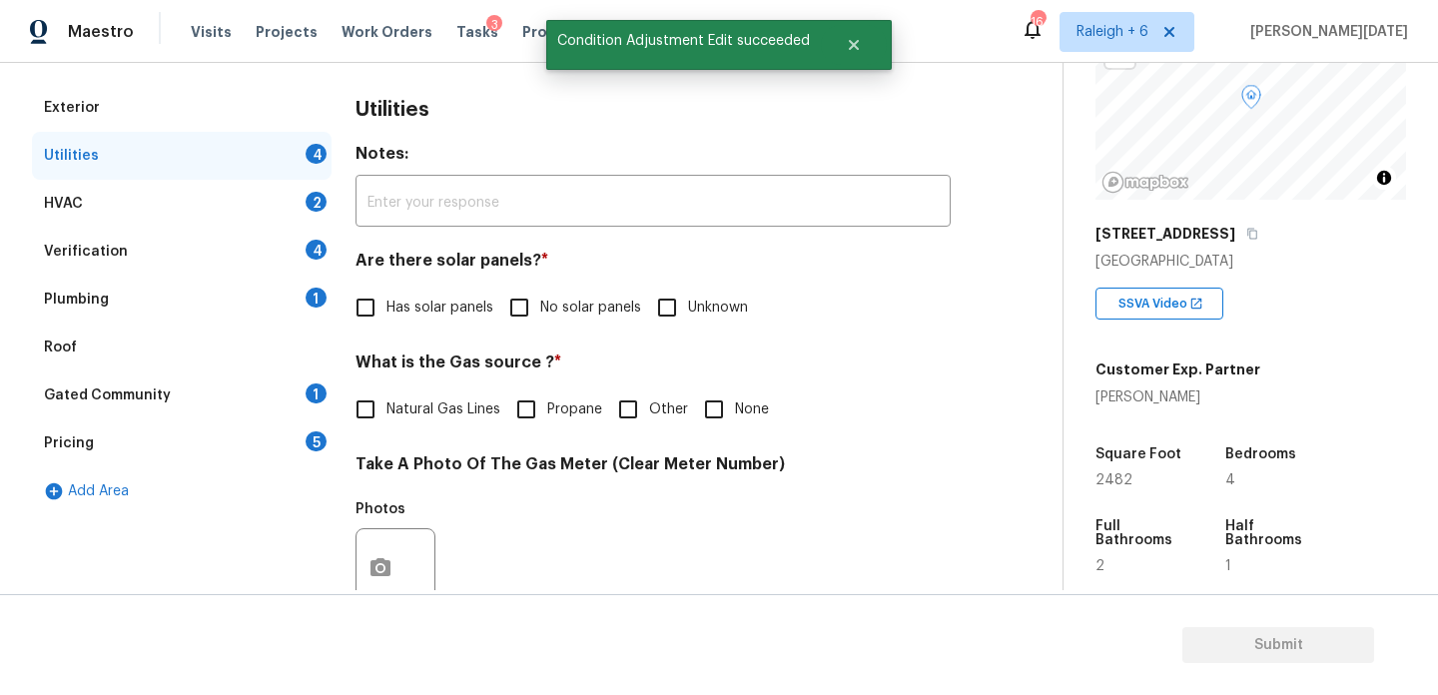
click at [520, 306] on input "No solar panels" at bounding box center [519, 308] width 42 height 42
checkbox input "true"
click at [411, 400] on span "Natural Gas Lines" at bounding box center [444, 410] width 114 height 21
click at [387, 400] on input "Natural Gas Lines" at bounding box center [366, 410] width 42 height 42
checkbox input "true"
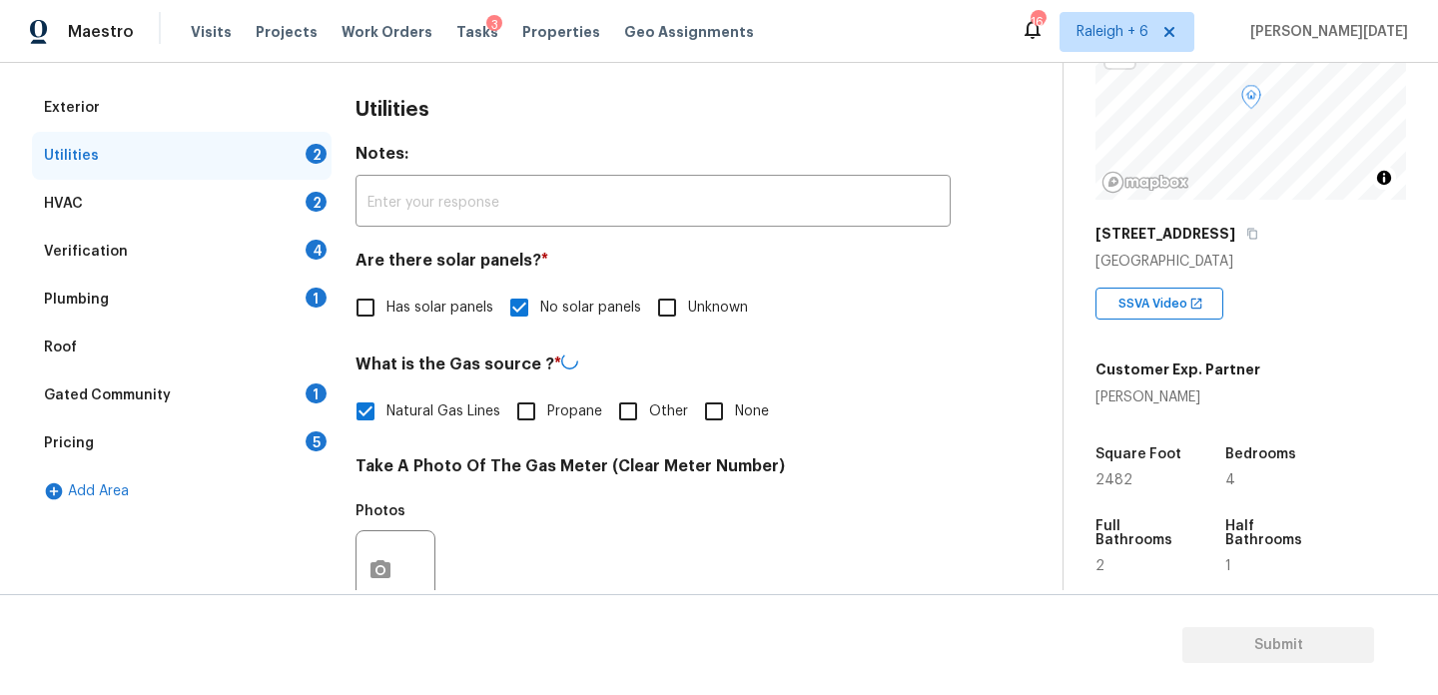
scroll to position [808, 0]
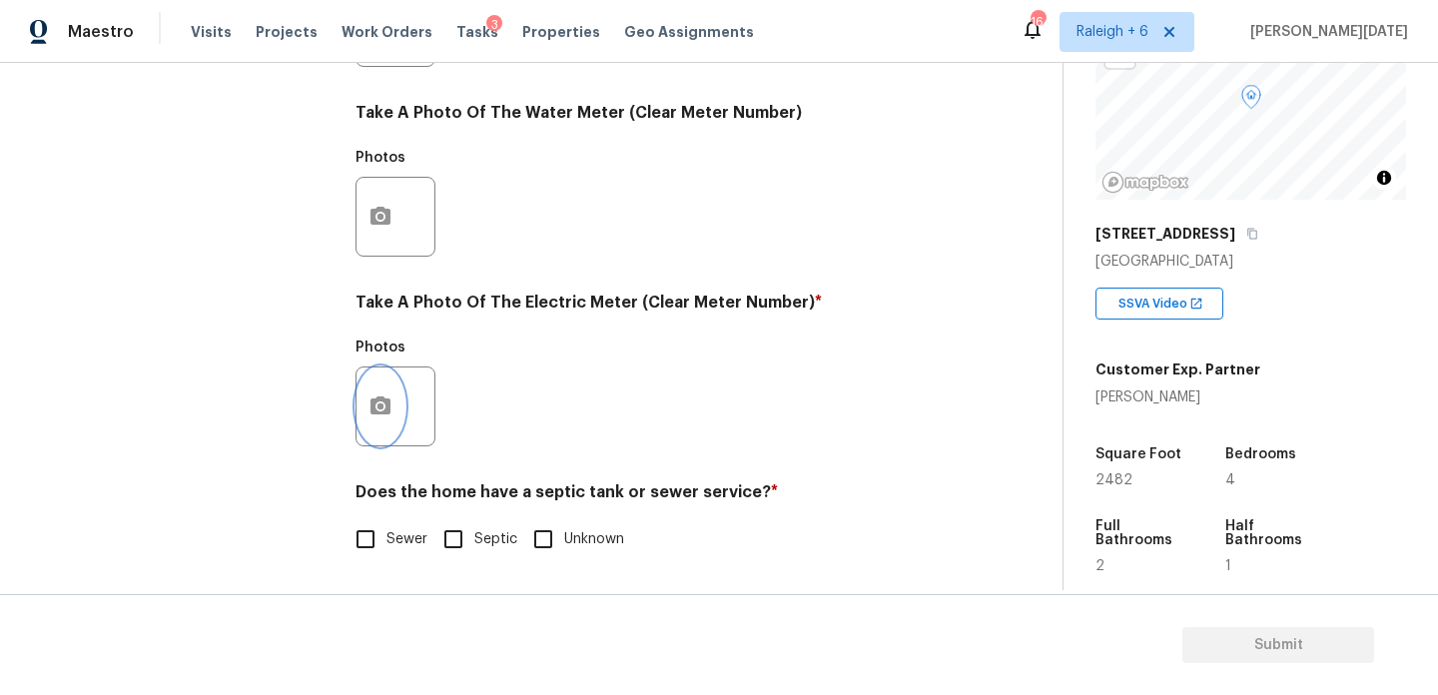
click at [385, 422] on button "button" at bounding box center [381, 407] width 48 height 78
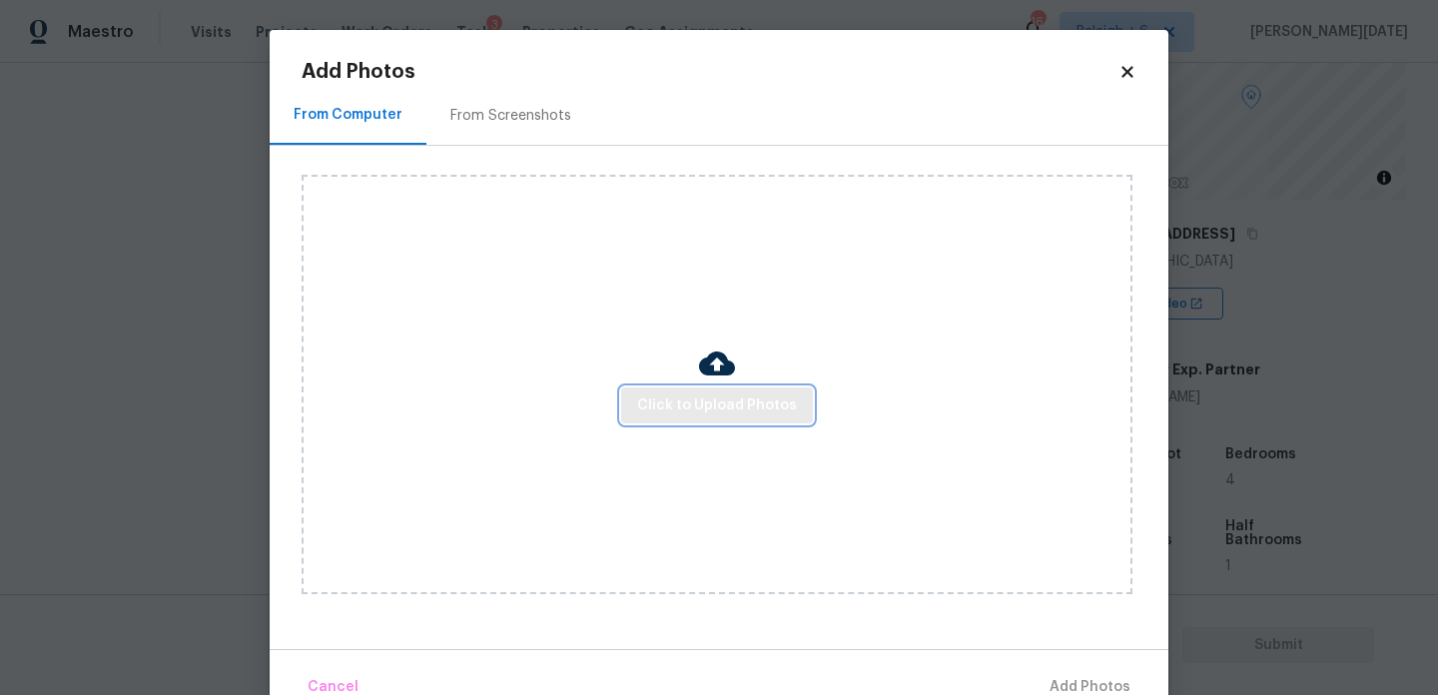
click at [670, 411] on span "Click to Upload Photos" at bounding box center [717, 406] width 160 height 25
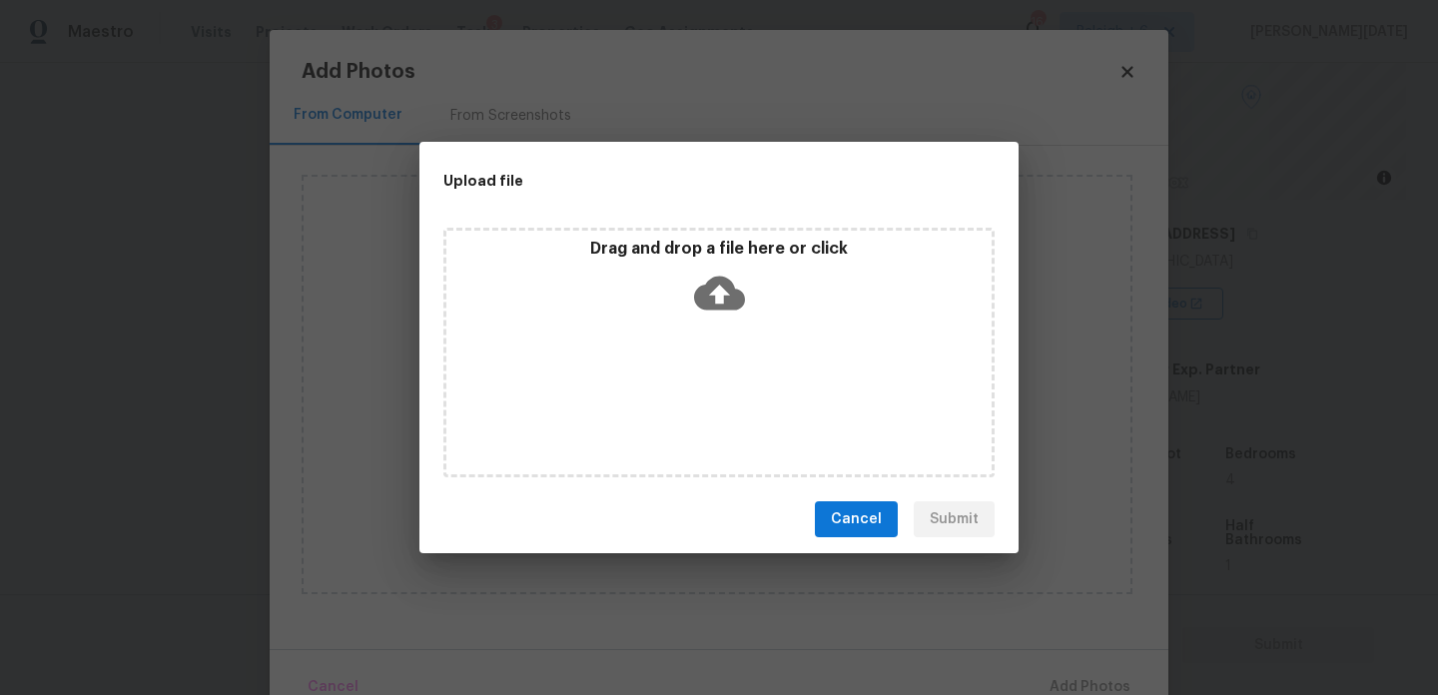
click at [670, 411] on div "Drag and drop a file here or click" at bounding box center [719, 353] width 551 height 250
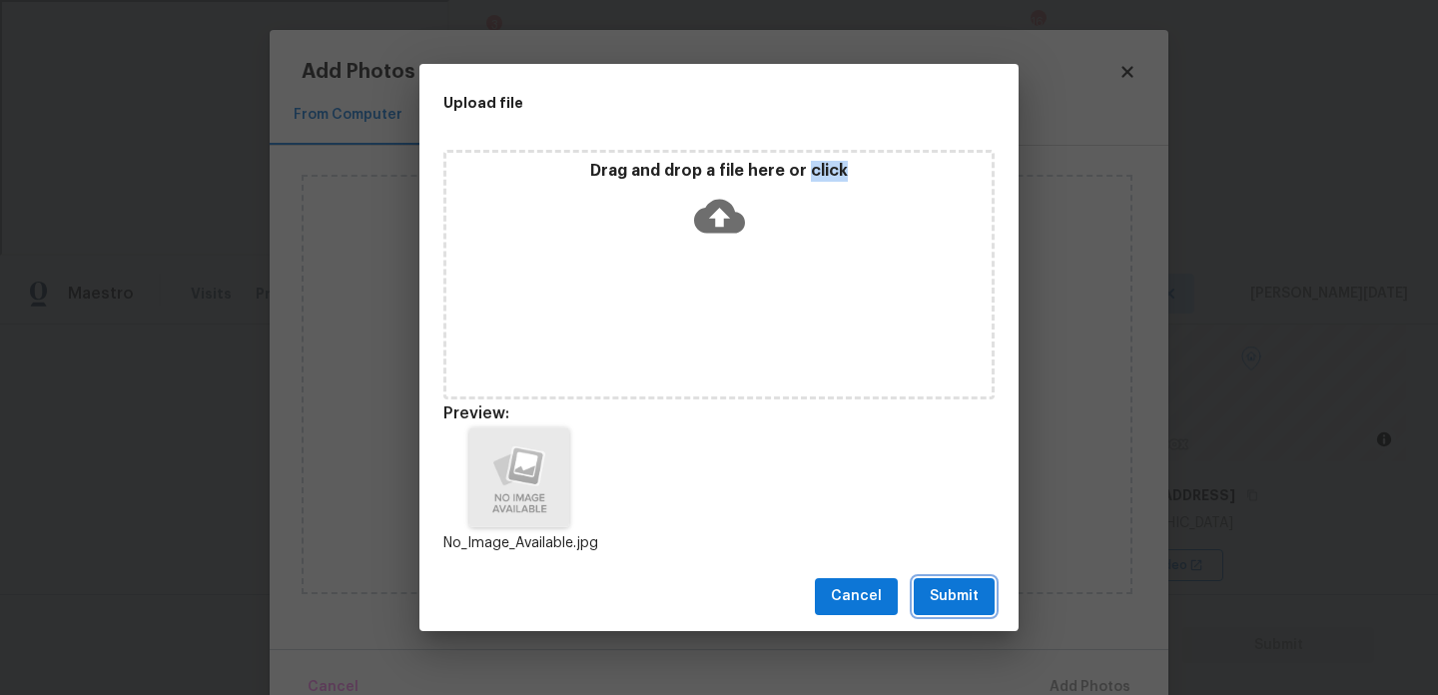
click at [949, 595] on span "Submit" at bounding box center [954, 596] width 49 height 25
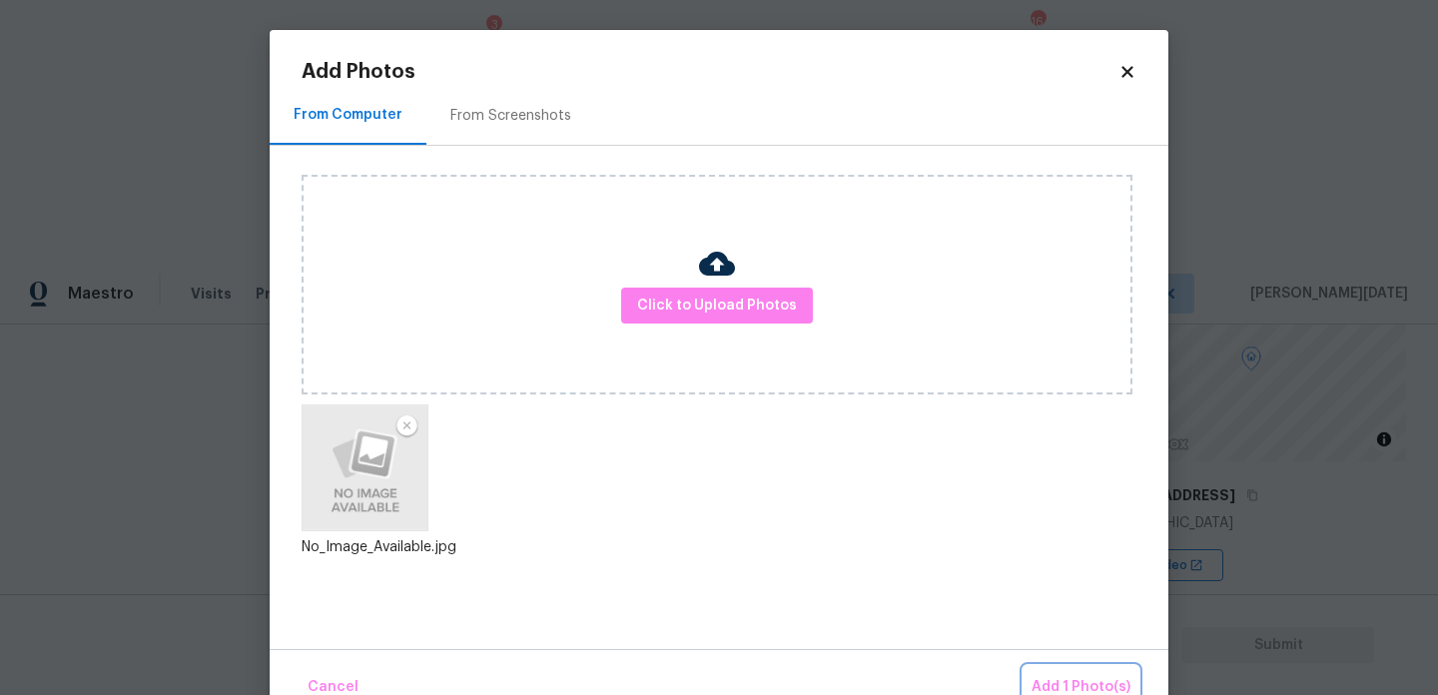
click at [1086, 689] on span "Add 1 Photo(s)" at bounding box center [1081, 687] width 99 height 25
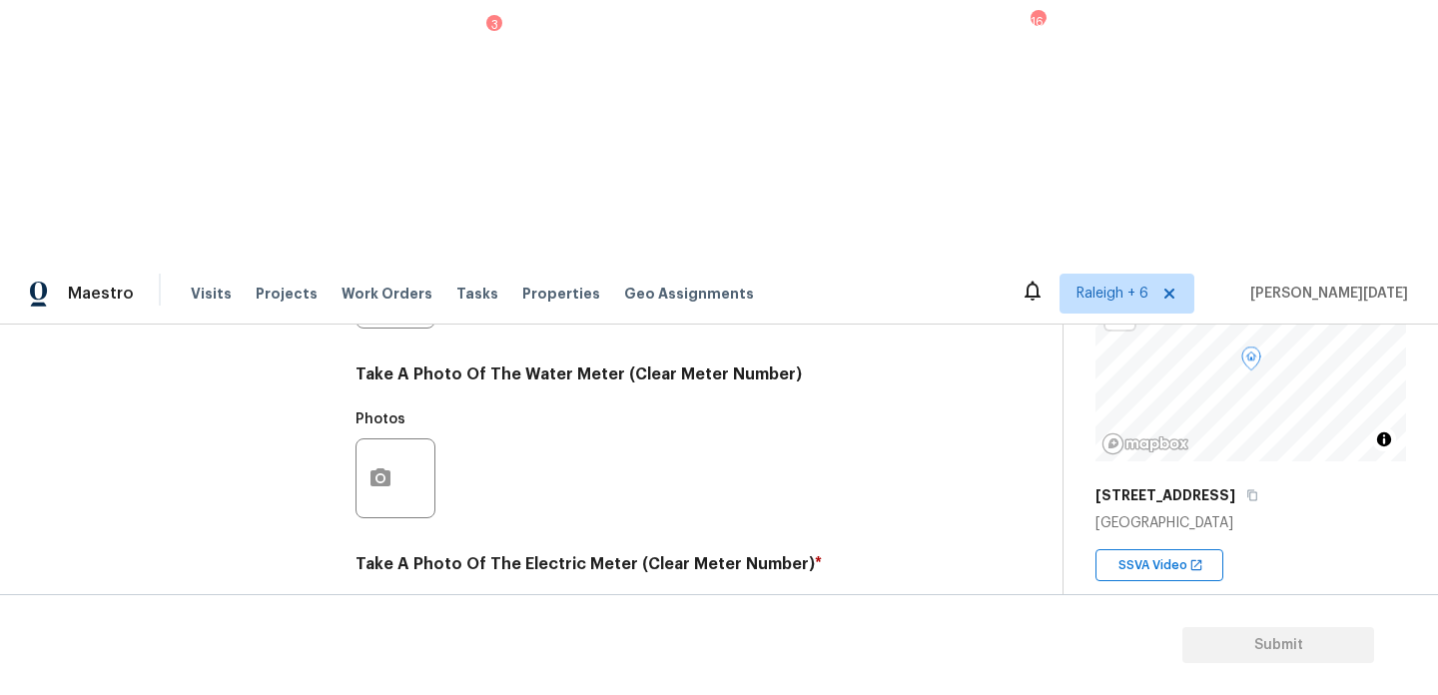
checkbox input "true"
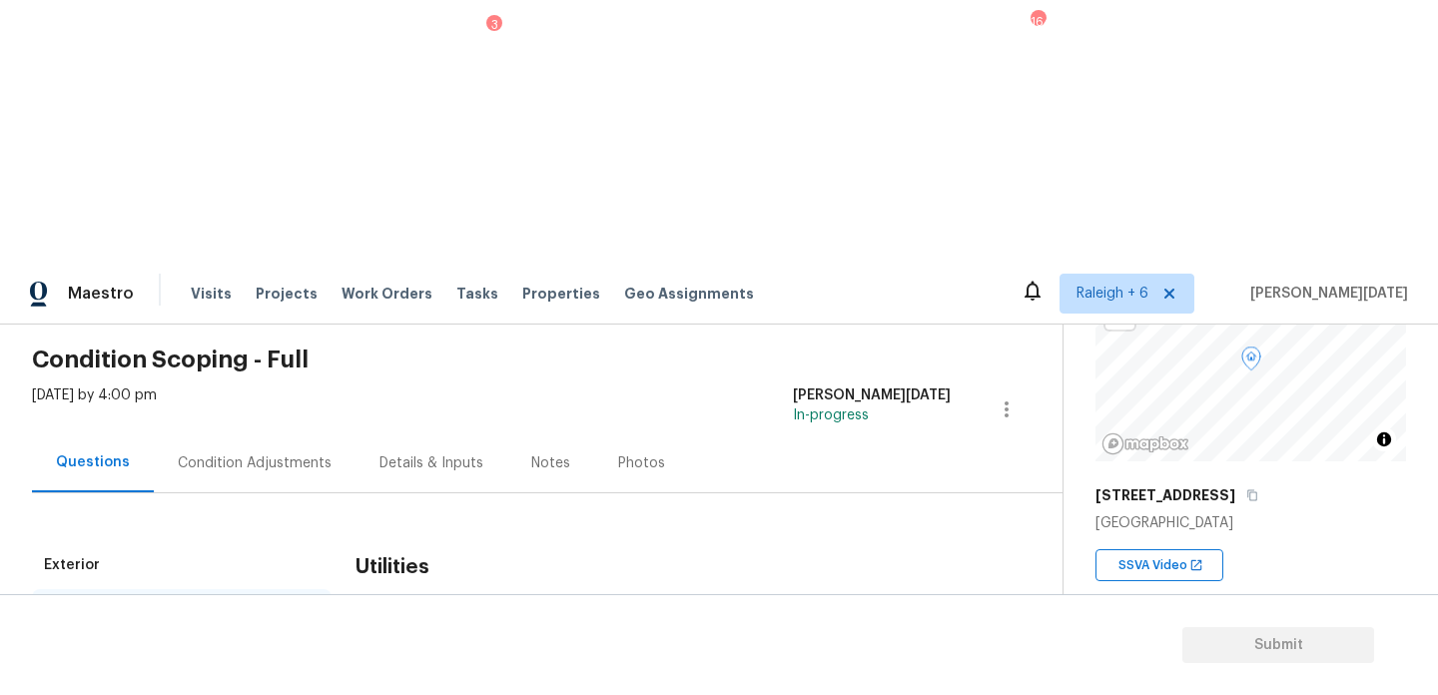
click at [321, 649] on div "2" at bounding box center [316, 659] width 21 height 20
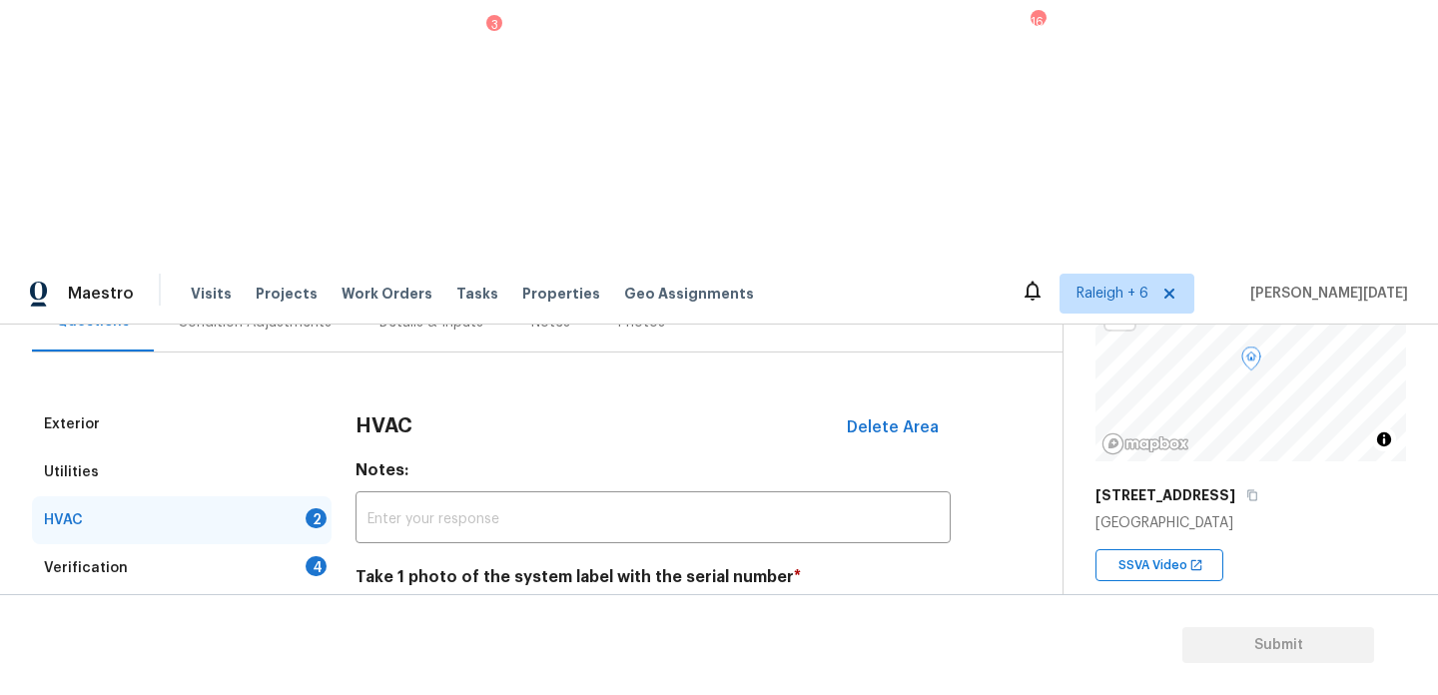
scroll to position [333, 0]
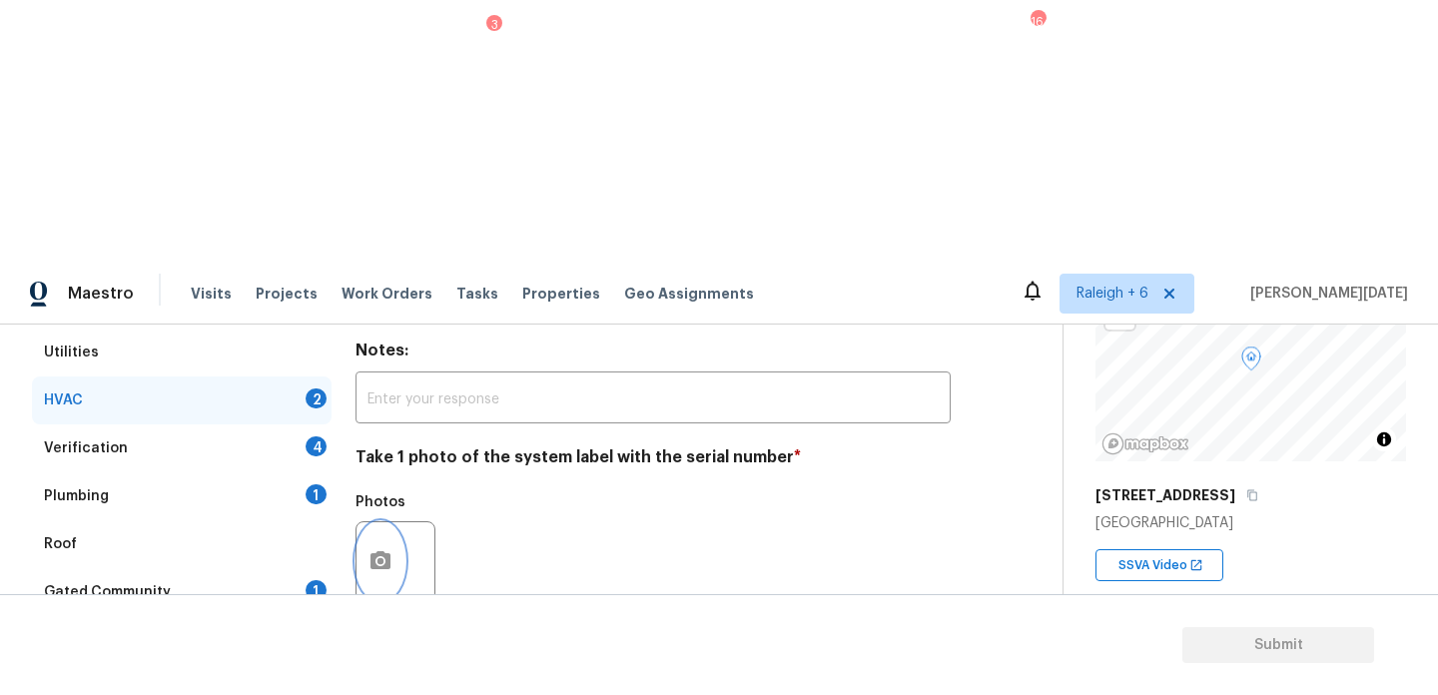
click at [393, 522] on button "button" at bounding box center [381, 561] width 48 height 78
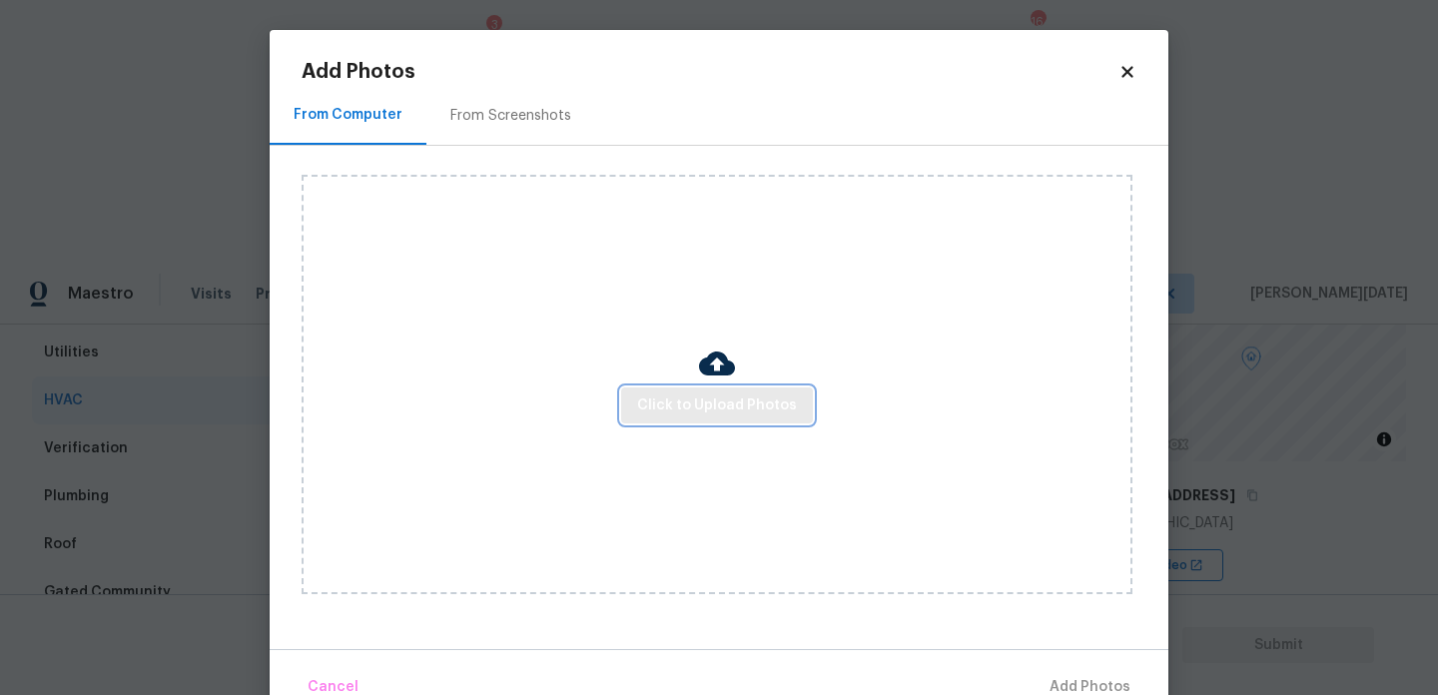
click at [694, 404] on span "Click to Upload Photos" at bounding box center [717, 406] width 160 height 25
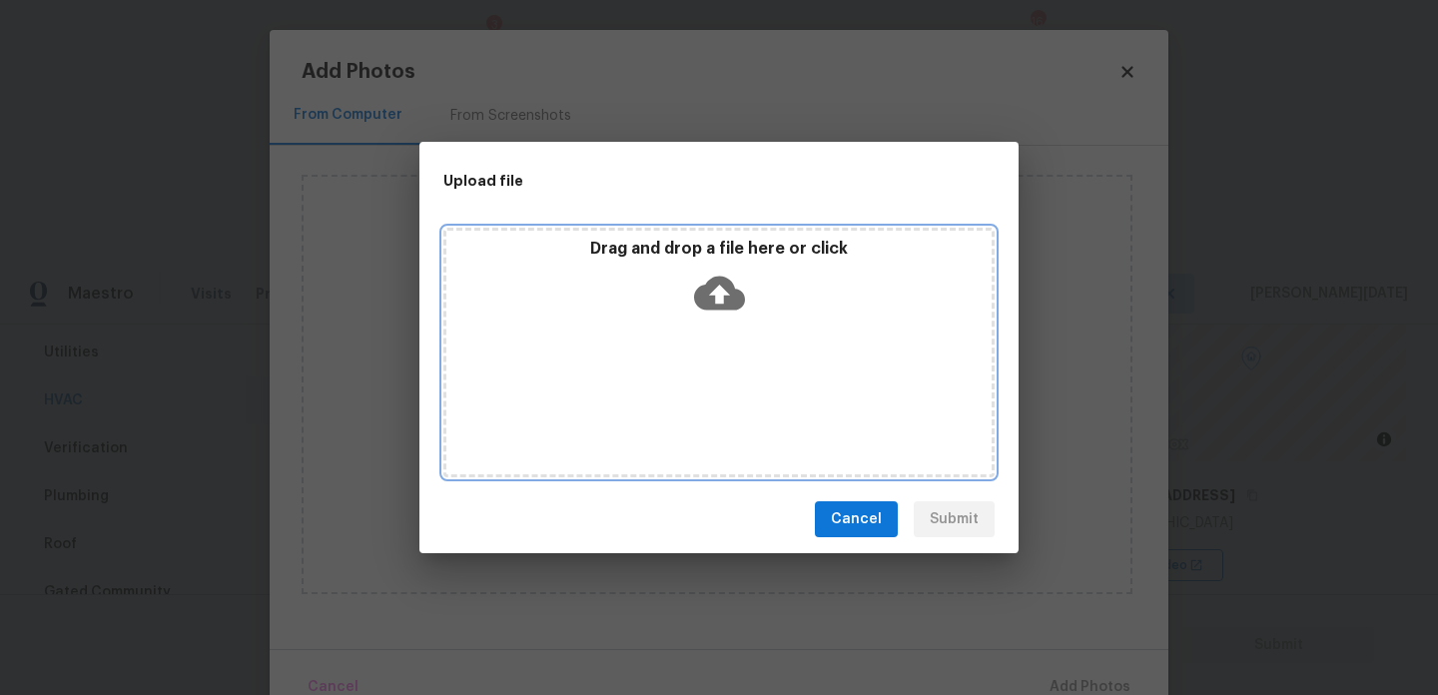
click at [694, 404] on div "Drag and drop a file here or click" at bounding box center [719, 353] width 551 height 250
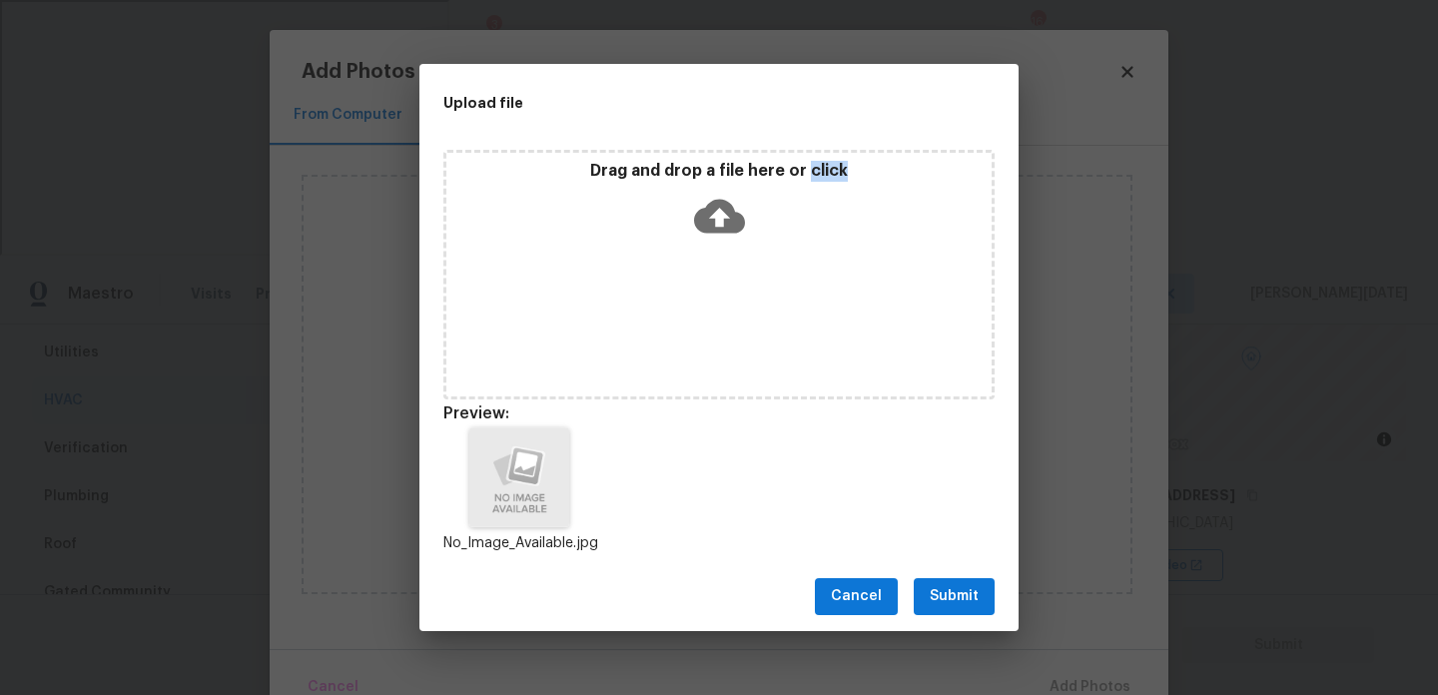
click at [923, 586] on button "Submit" at bounding box center [954, 596] width 81 height 37
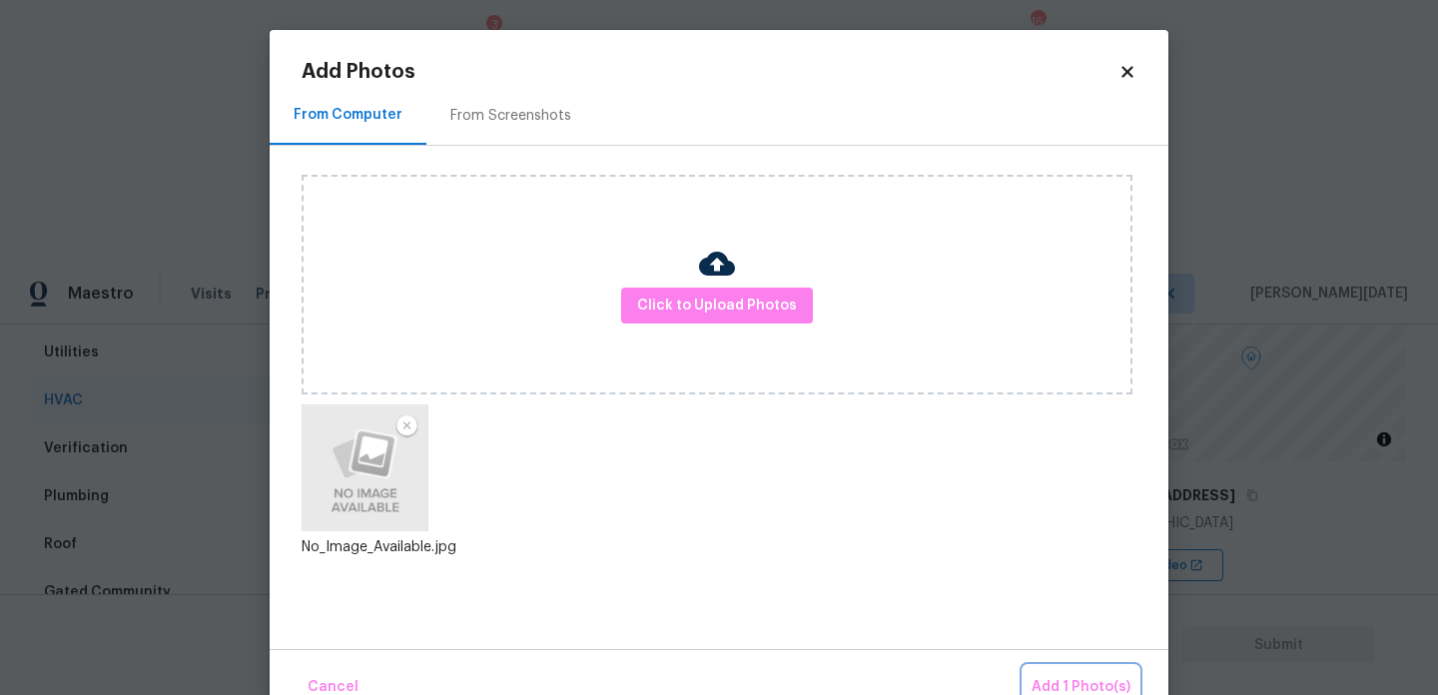
click at [1045, 675] on span "Add 1 Photo(s)" at bounding box center [1081, 687] width 99 height 25
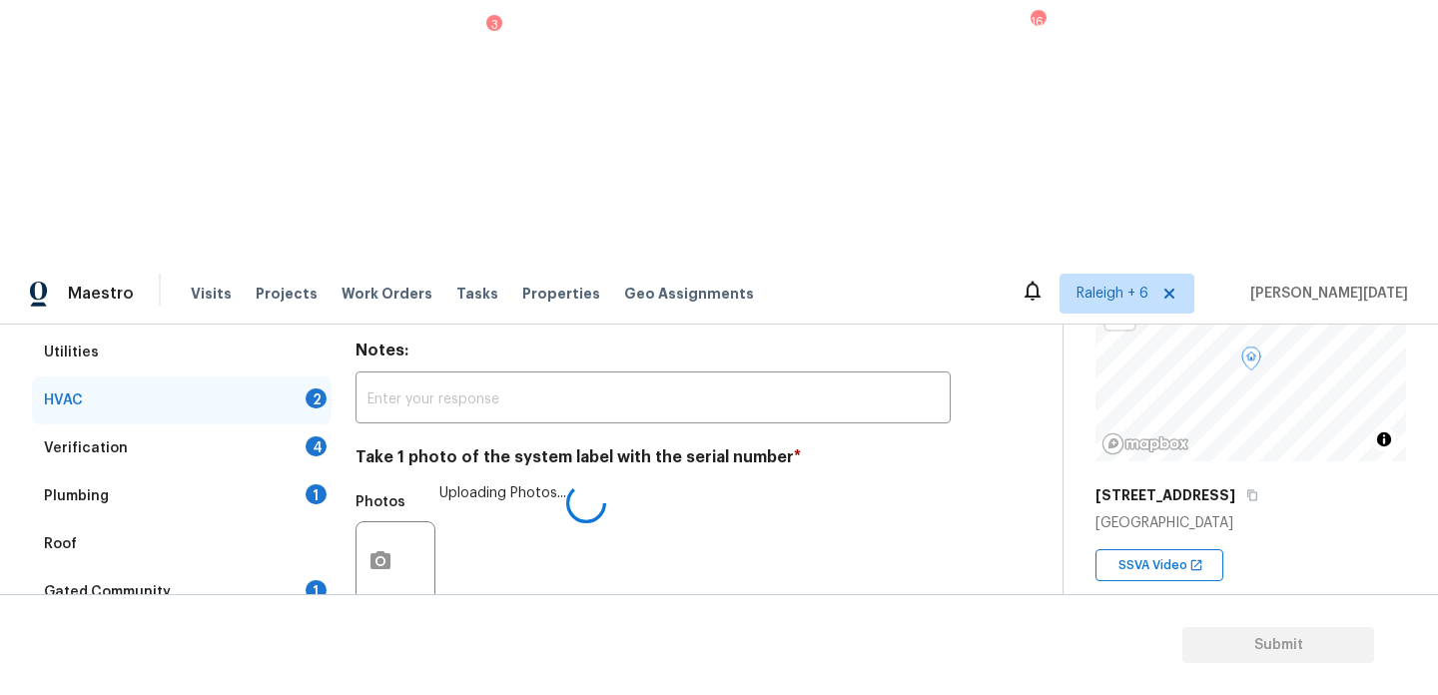
checkbox input "true"
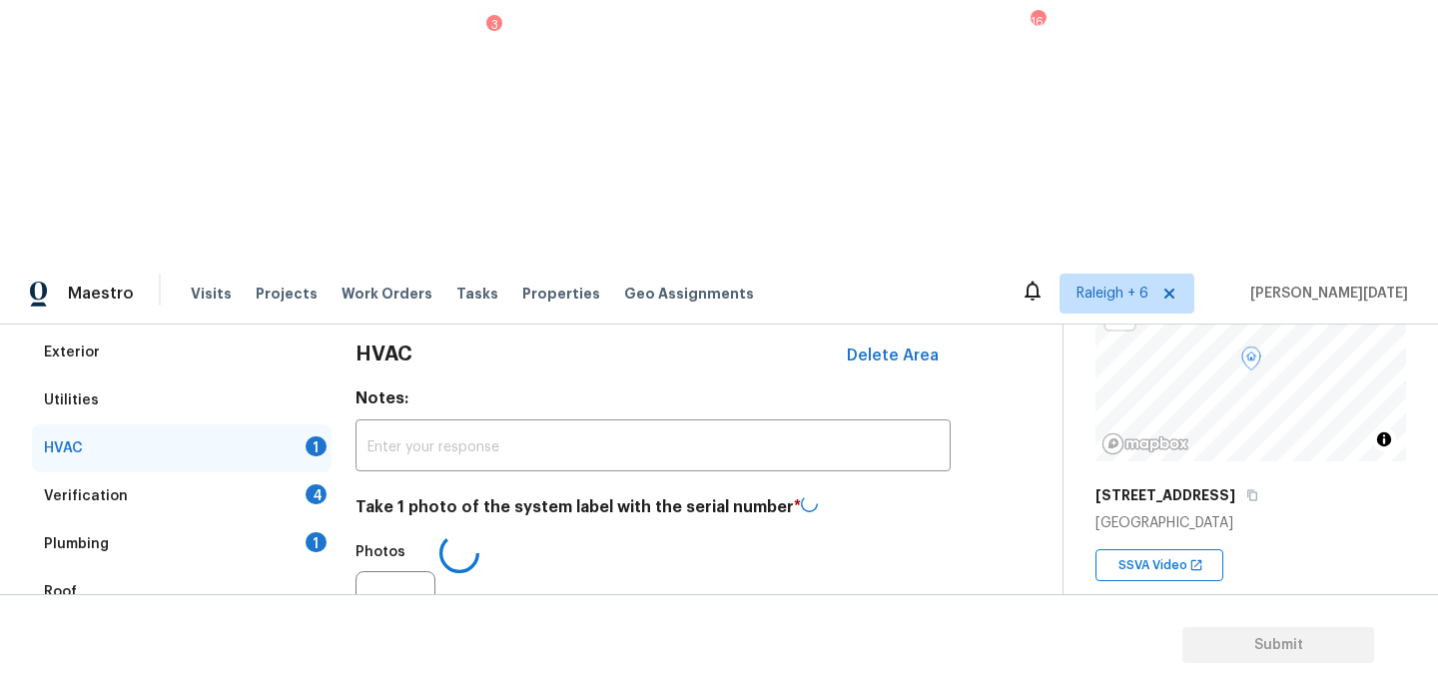
scroll to position [283, 0]
click at [320, 485] on div "4" at bounding box center [316, 495] width 21 height 20
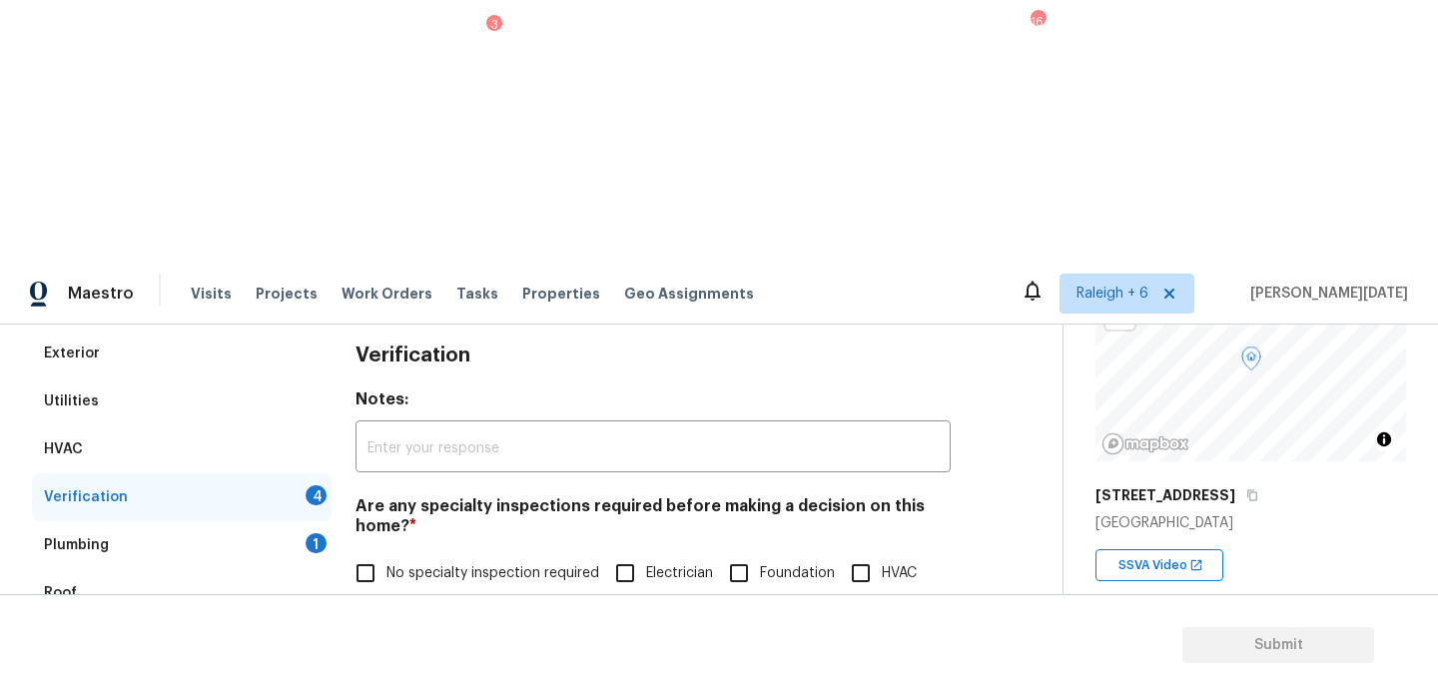
click at [383, 552] on input "No specialty inspection required" at bounding box center [366, 573] width 42 height 42
checkbox input "true"
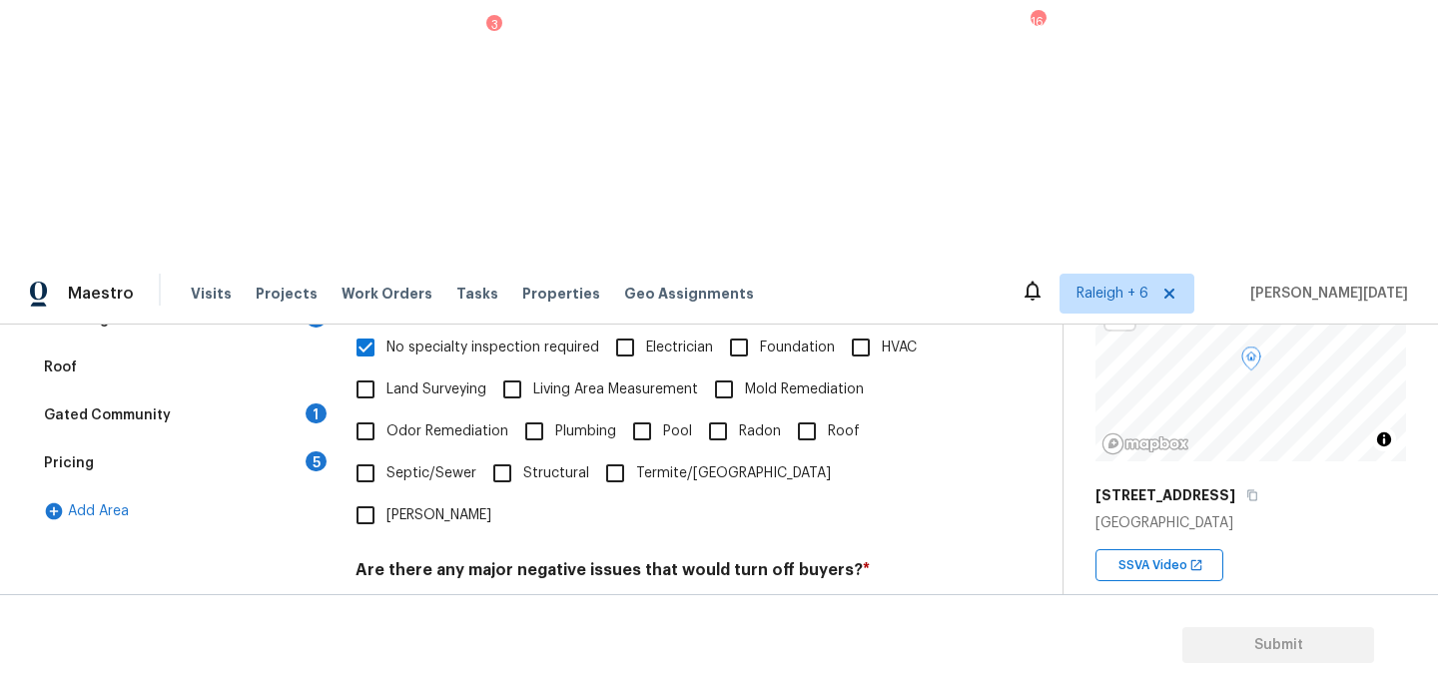
scroll to position [506, 0]
click at [450, 598] on input "No" at bounding box center [436, 619] width 42 height 42
checkbox input "true"
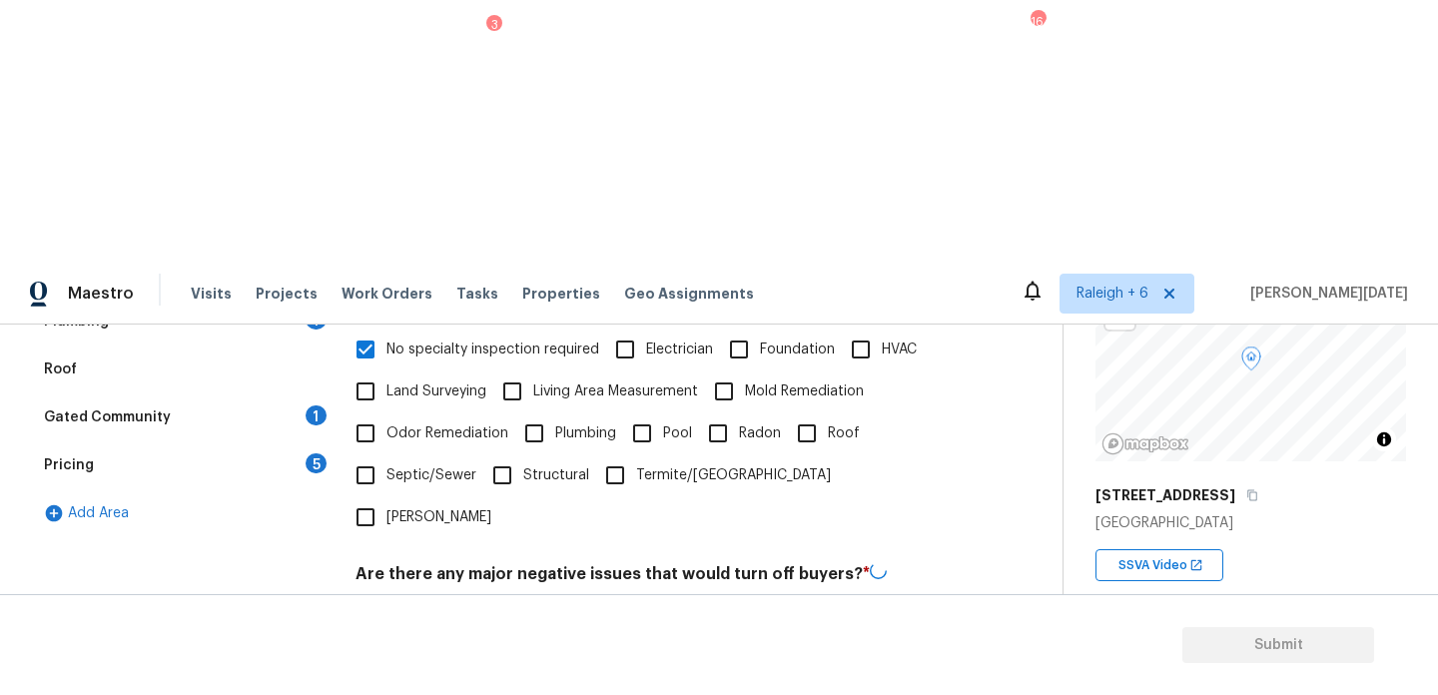
checkbox input "true"
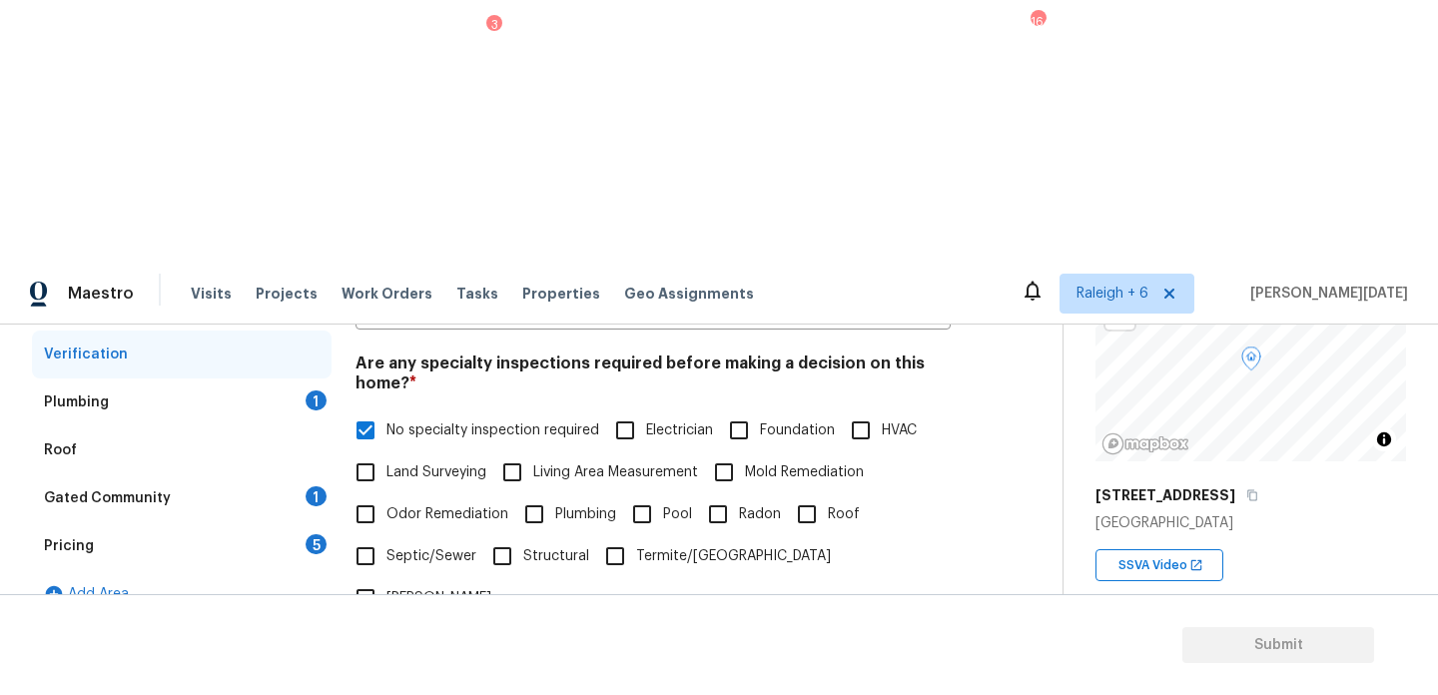
click at [310, 379] on div "Plumbing 1" at bounding box center [182, 403] width 300 height 48
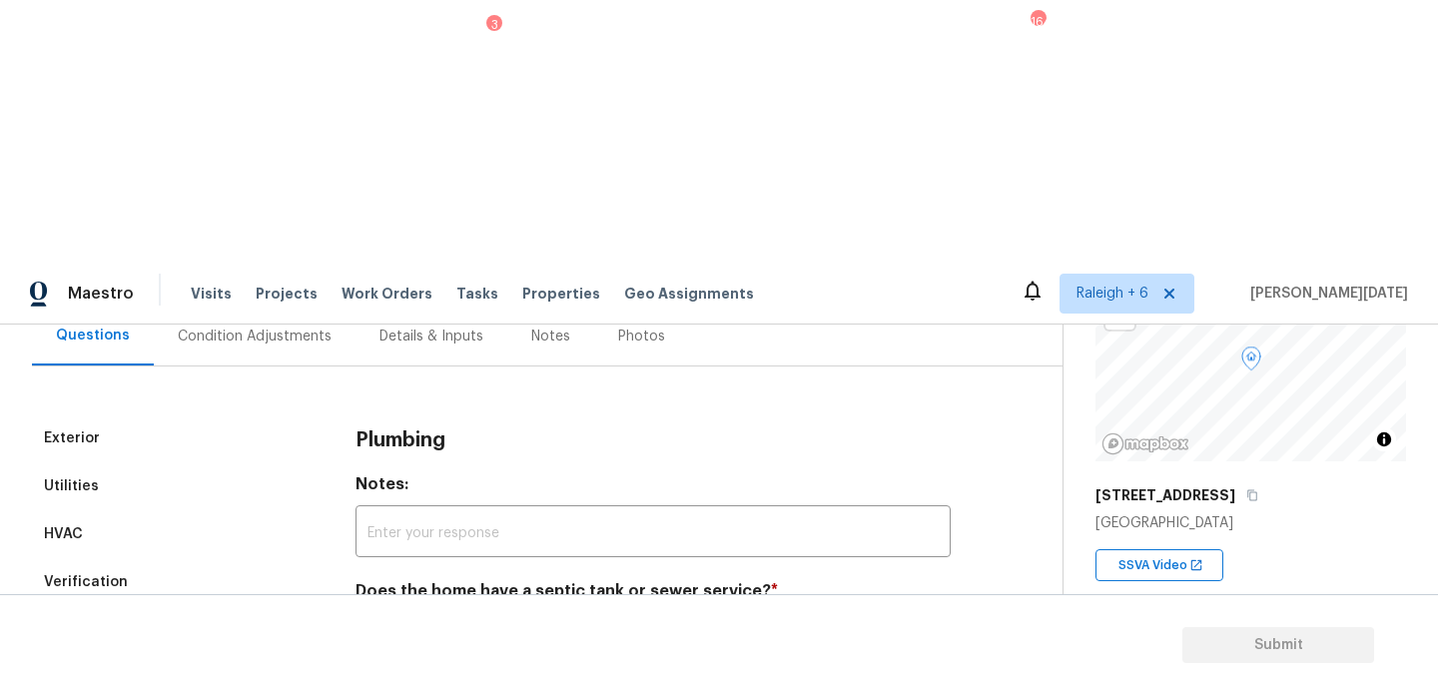
click at [380, 617] on input "Sewer" at bounding box center [366, 638] width 42 height 42
checkbox input "true"
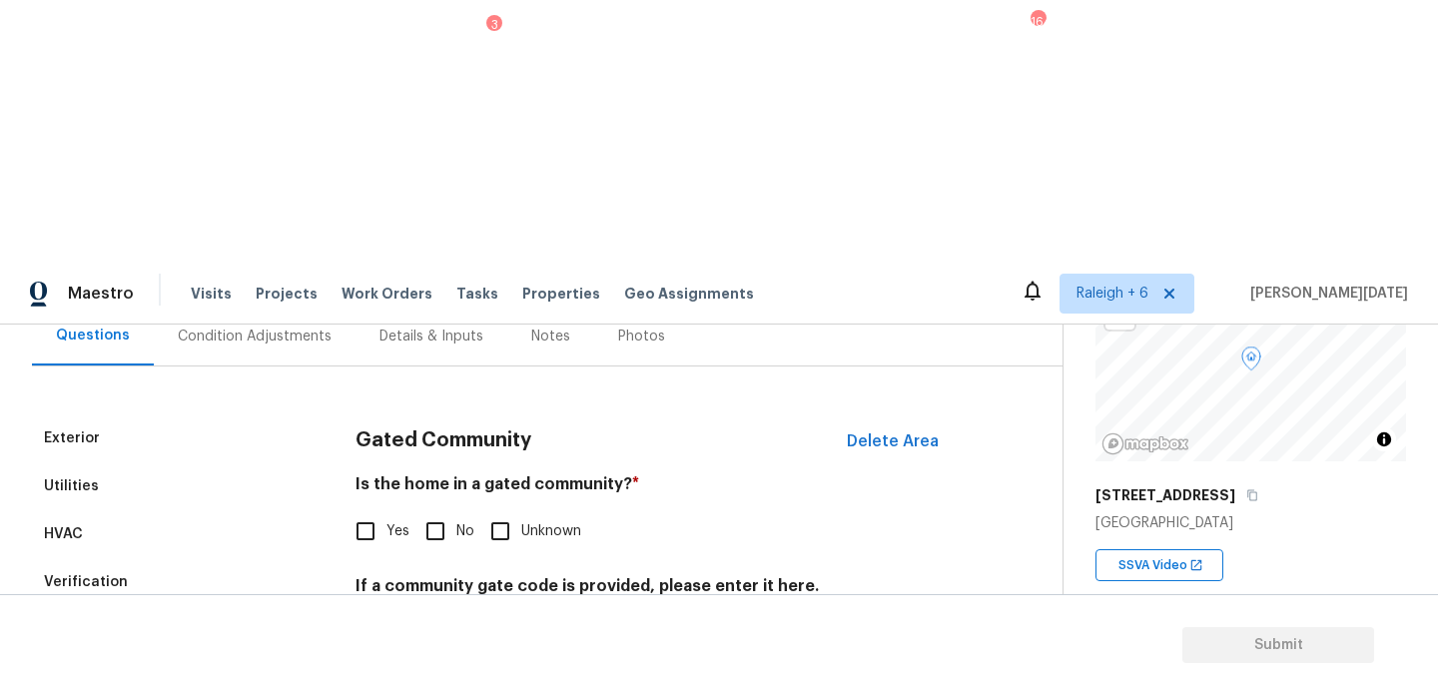
click at [456, 510] on label "No" at bounding box center [445, 531] width 60 height 42
click at [456, 510] on input "No" at bounding box center [436, 531] width 42 height 42
checkbox input "true"
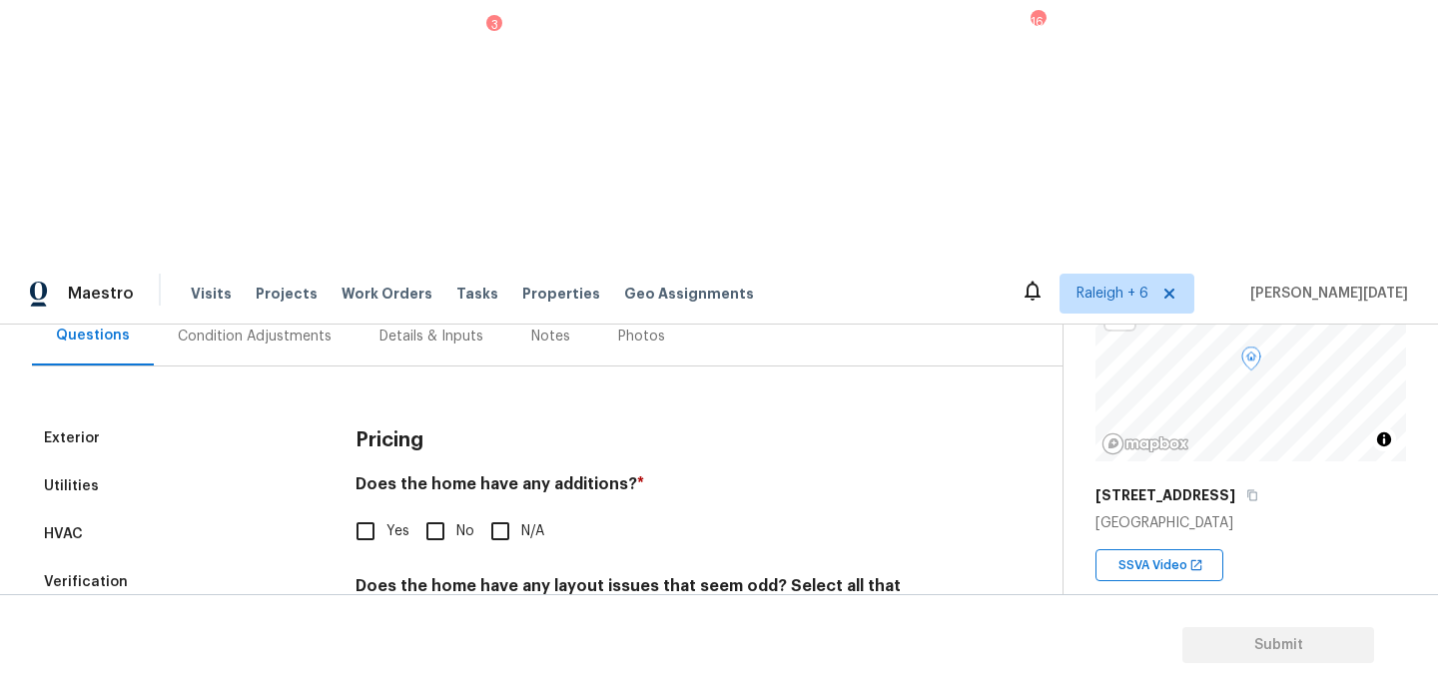
click at [454, 510] on input "No" at bounding box center [436, 531] width 42 height 42
checkbox input "true"
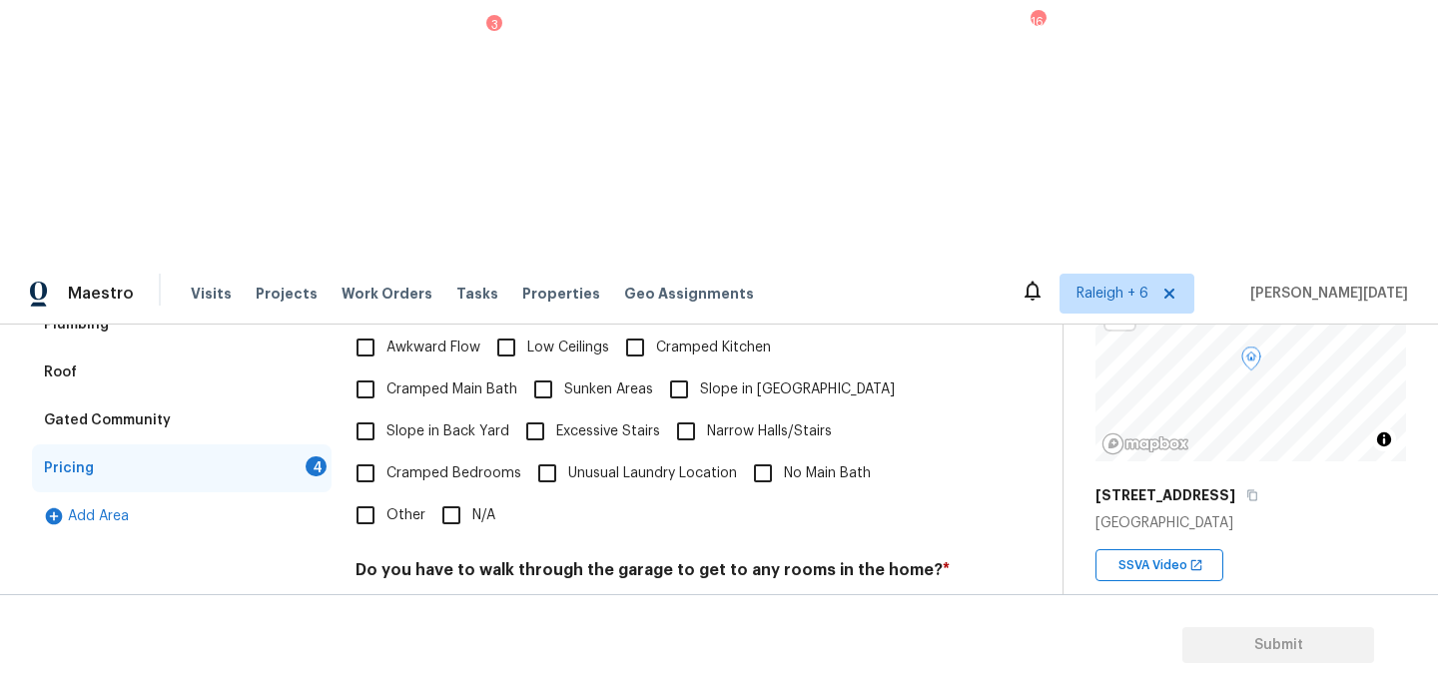
click at [470, 494] on input "N/A" at bounding box center [452, 515] width 42 height 42
checkbox input "true"
click at [471, 370] on div "Pricing Does the home have any additions? * Yes No N/A Does the home have any l…" at bounding box center [653, 488] width 595 height 759
click at [457, 596] on label "No" at bounding box center [445, 617] width 60 height 42
click at [457, 596] on input "No" at bounding box center [436, 617] width 42 height 42
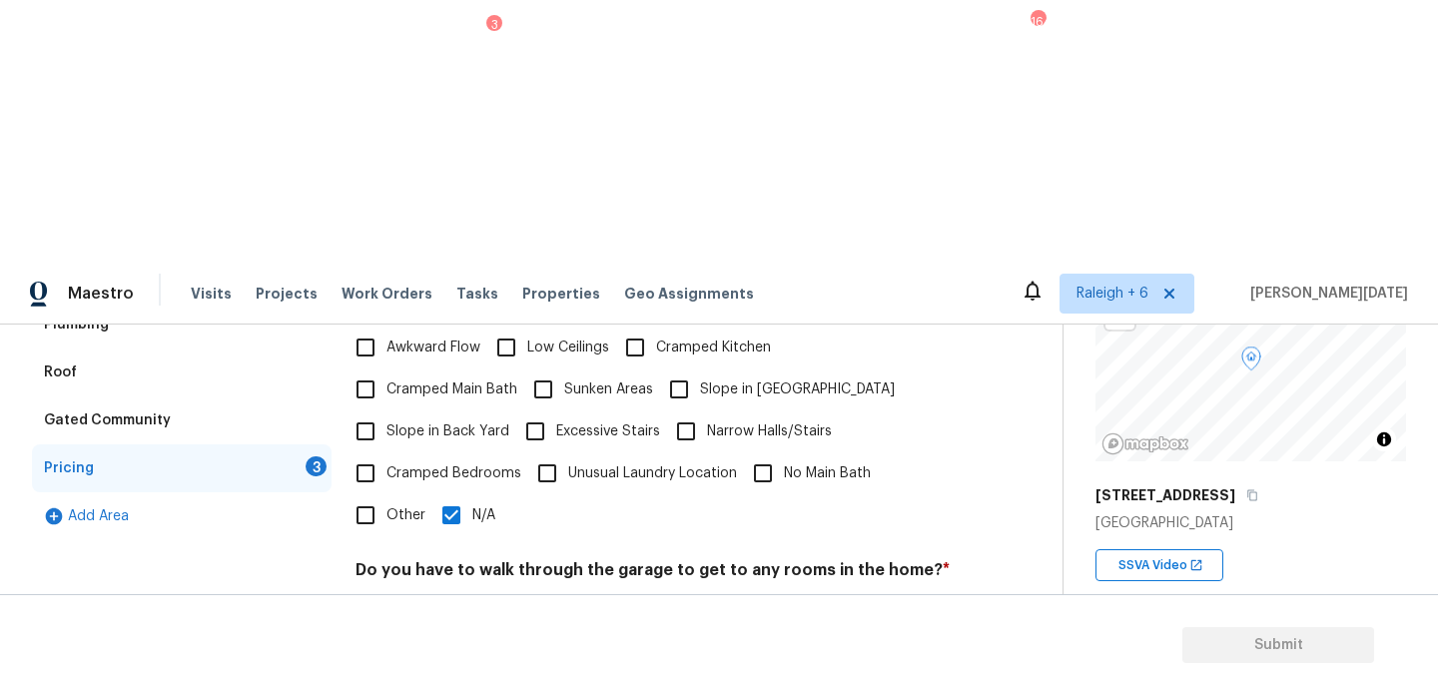
checkbox input "true"
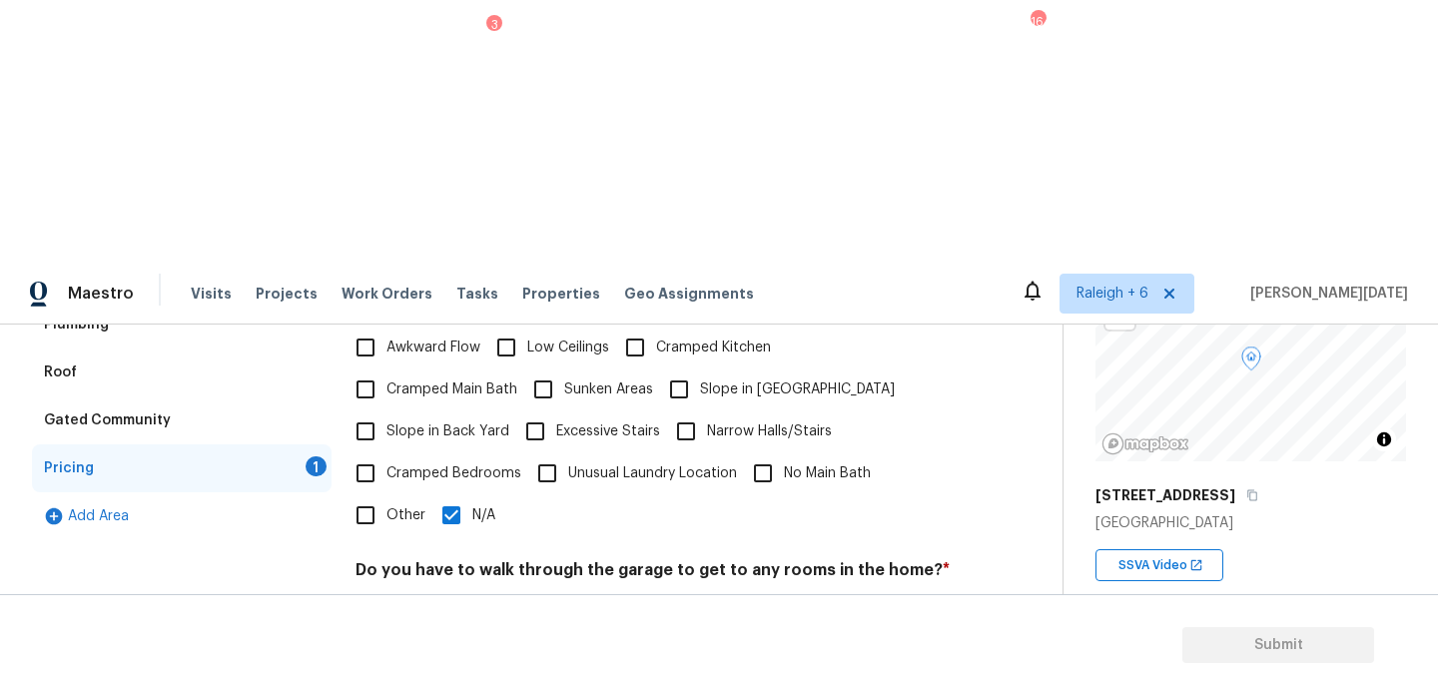
checkbox input "true"
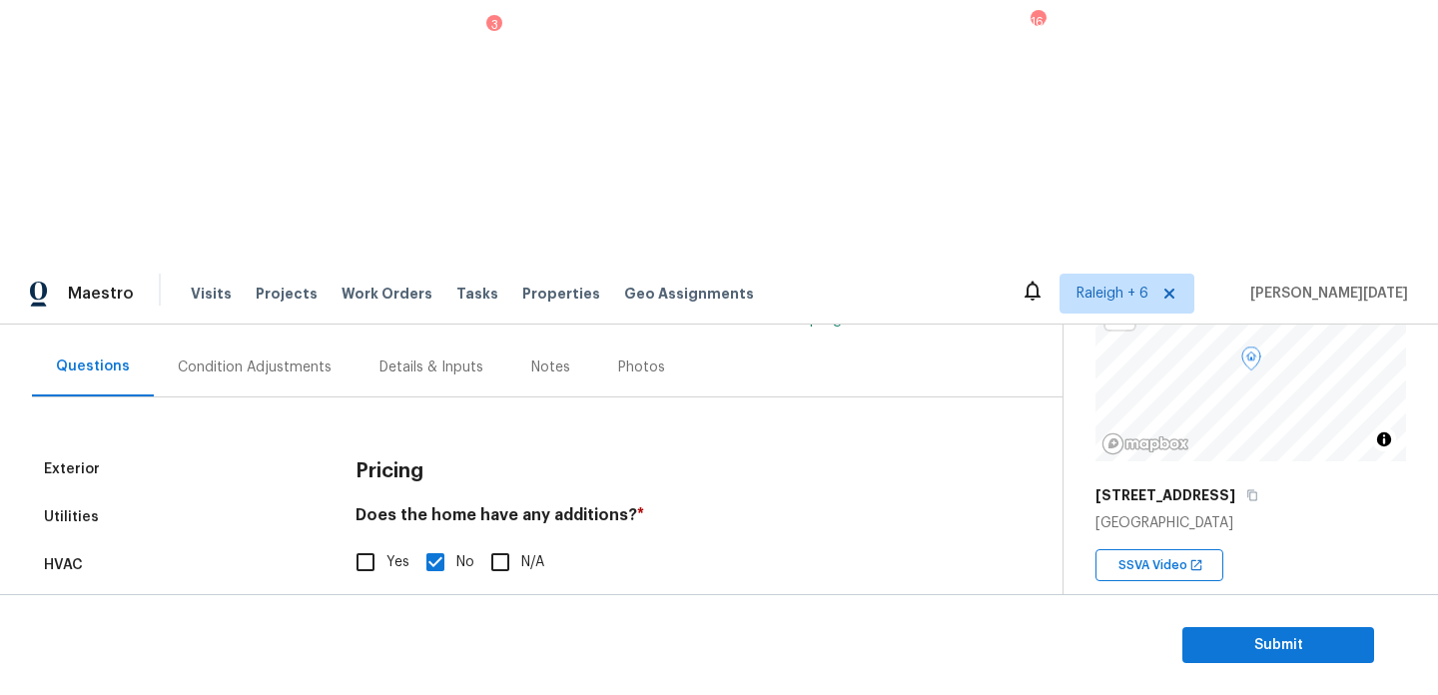
scroll to position [0, 0]
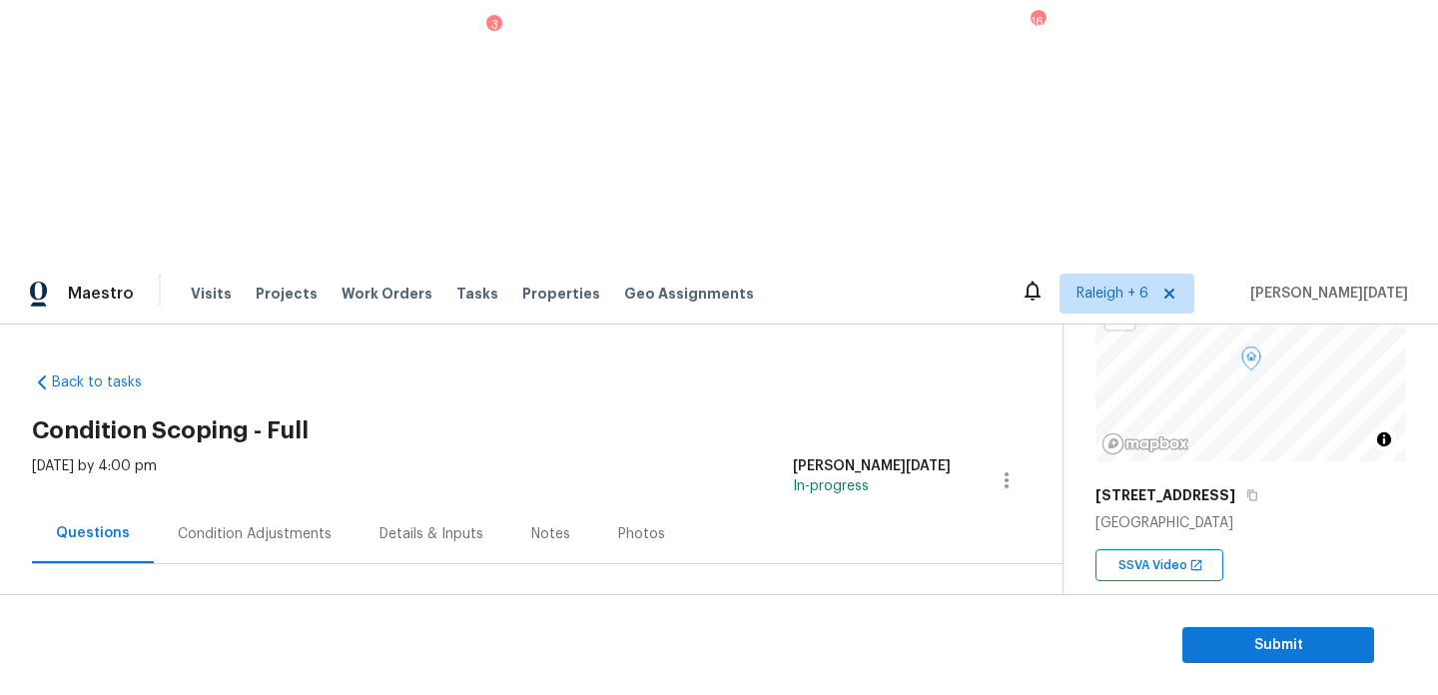
click at [247, 524] on div "Condition Adjustments" at bounding box center [255, 534] width 154 height 20
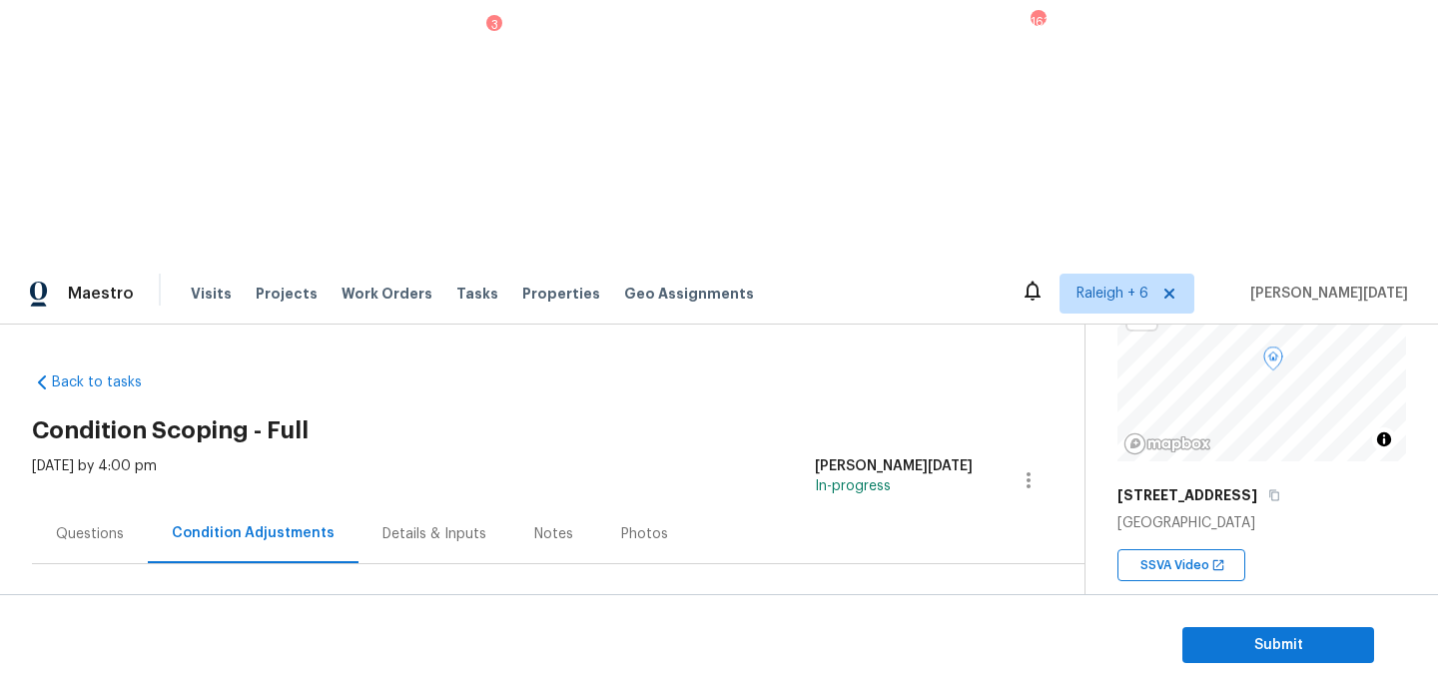
click at [885, 676] on span "Add Condition Adjustment" at bounding box center [924, 685] width 202 height 18
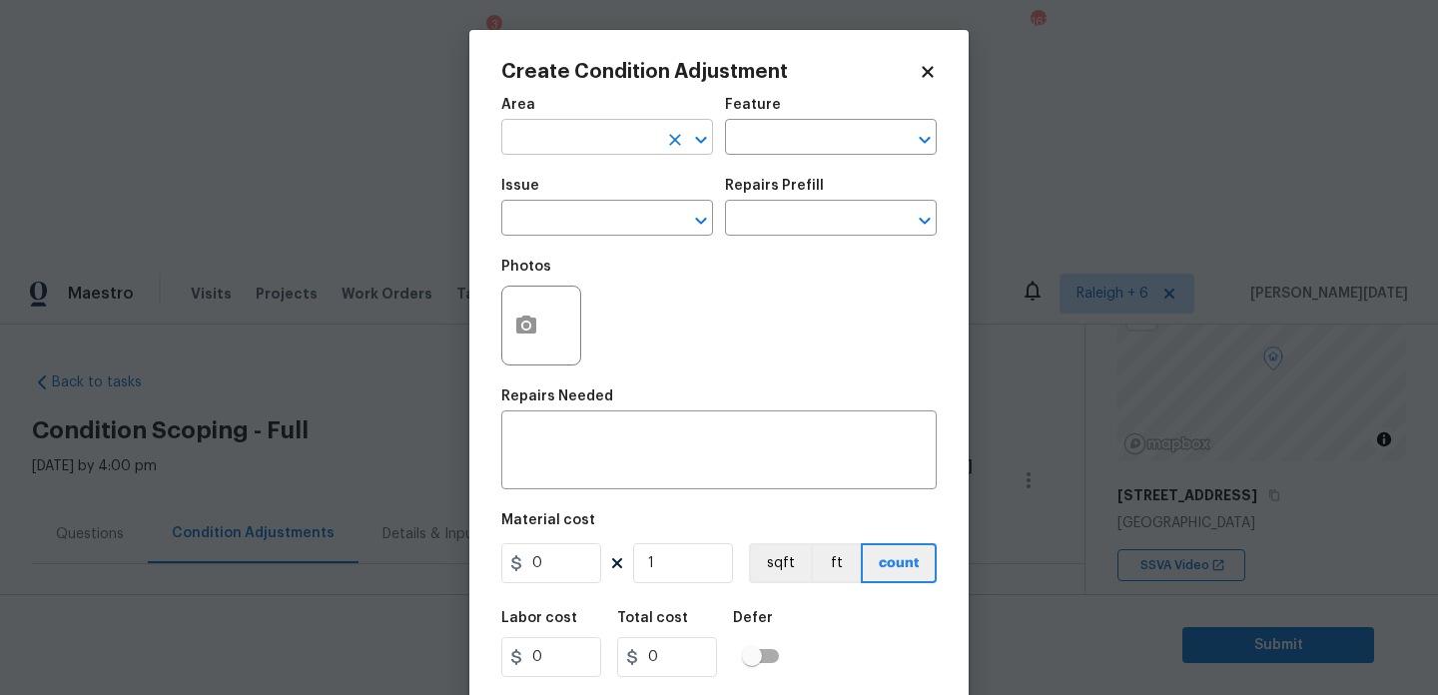
click at [523, 150] on input "text" at bounding box center [579, 139] width 156 height 31
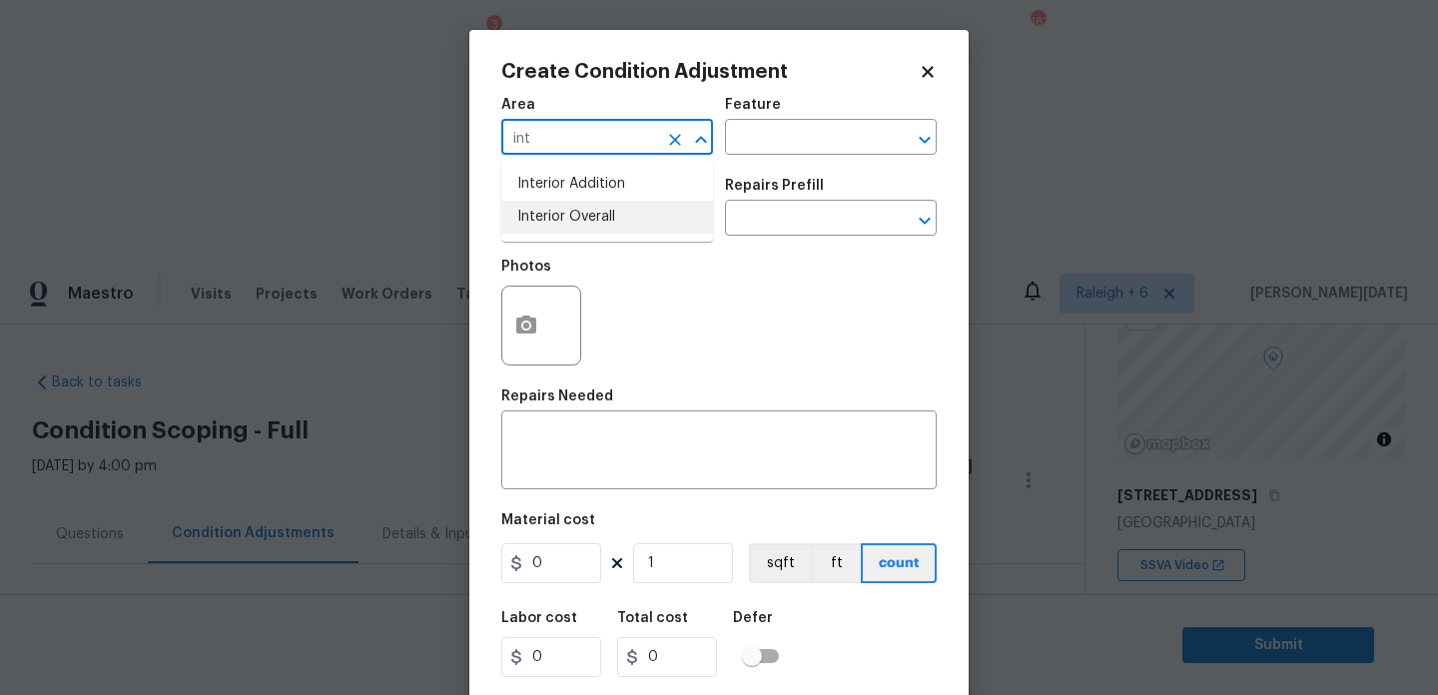
click at [539, 228] on li "Interior Overall" at bounding box center [607, 217] width 212 height 33
type input "Interior Overall"
click at [539, 228] on input "text" at bounding box center [579, 220] width 156 height 31
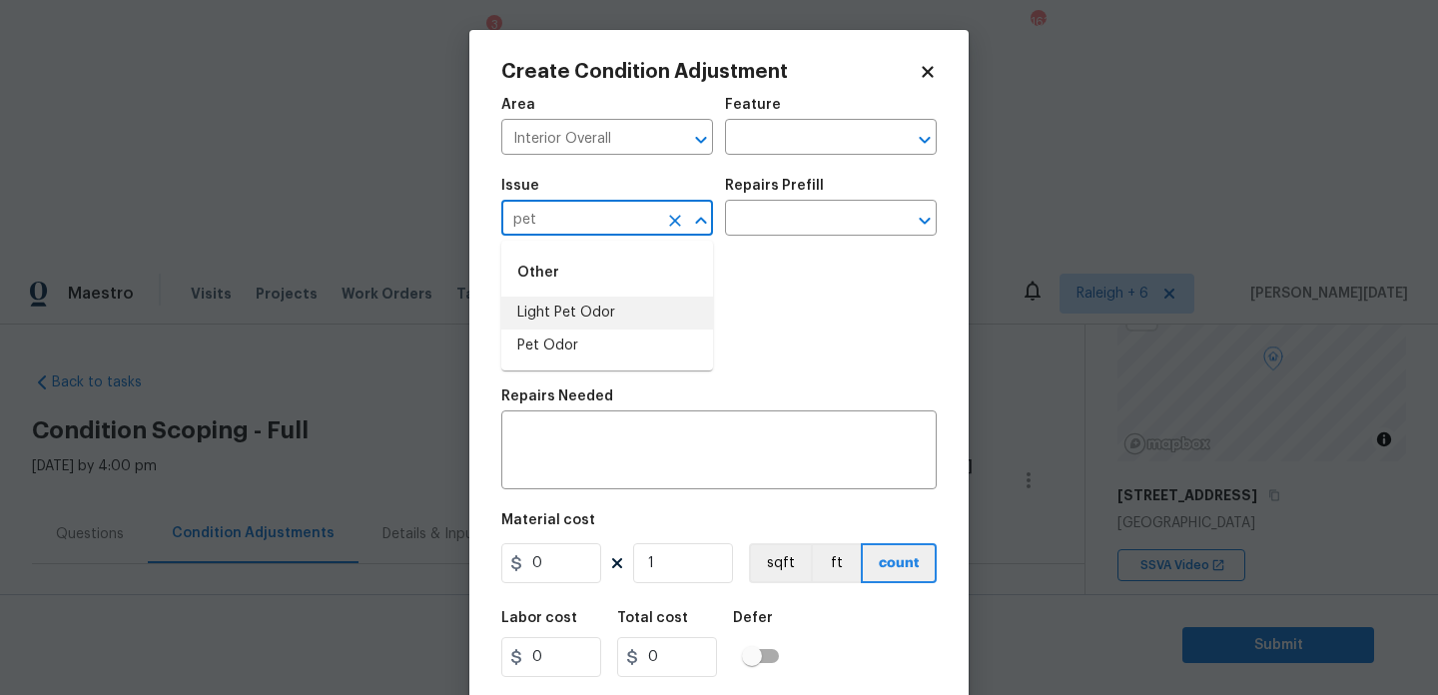
click at [562, 304] on li "Light Pet Odor" at bounding box center [607, 313] width 212 height 33
type input "Light Pet Odor"
click at [746, 246] on div "Issue Light Pet Odor ​ Repairs Prefill ​" at bounding box center [719, 207] width 436 height 81
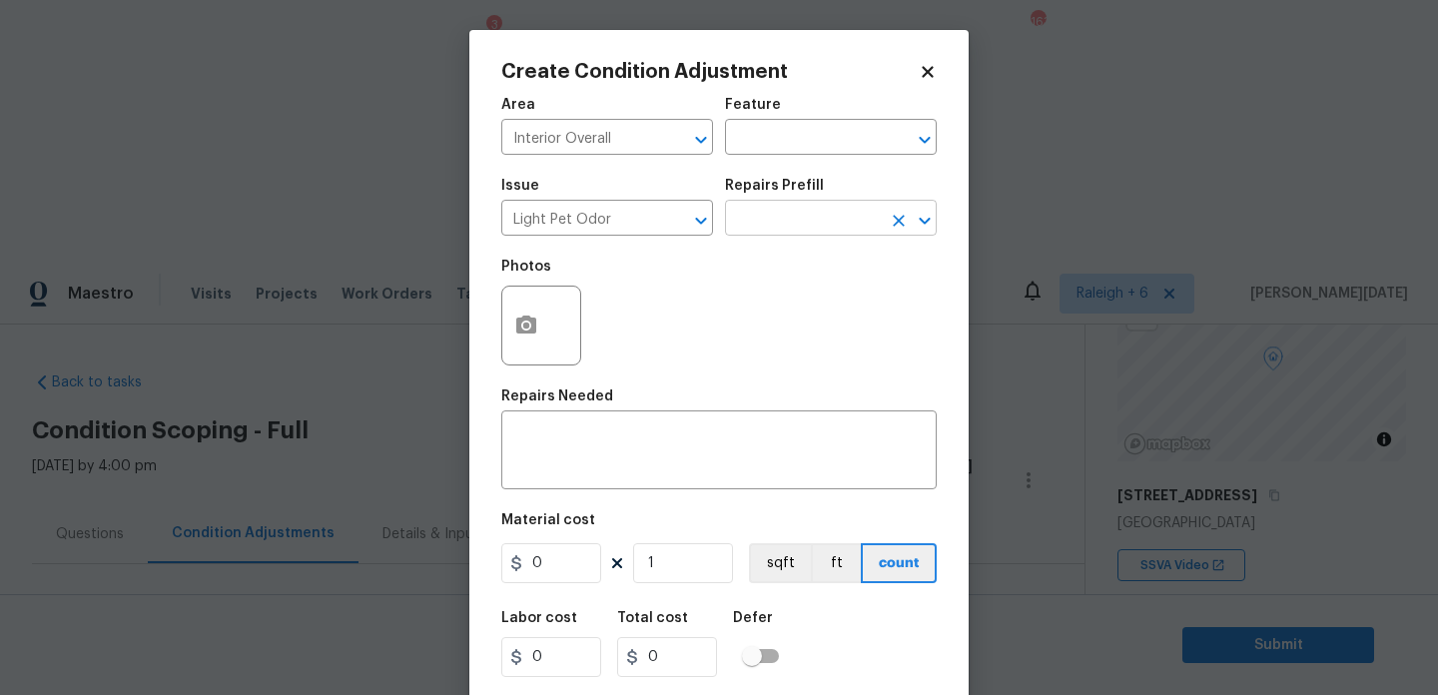
click at [801, 224] on input "text" at bounding box center [803, 220] width 156 height 31
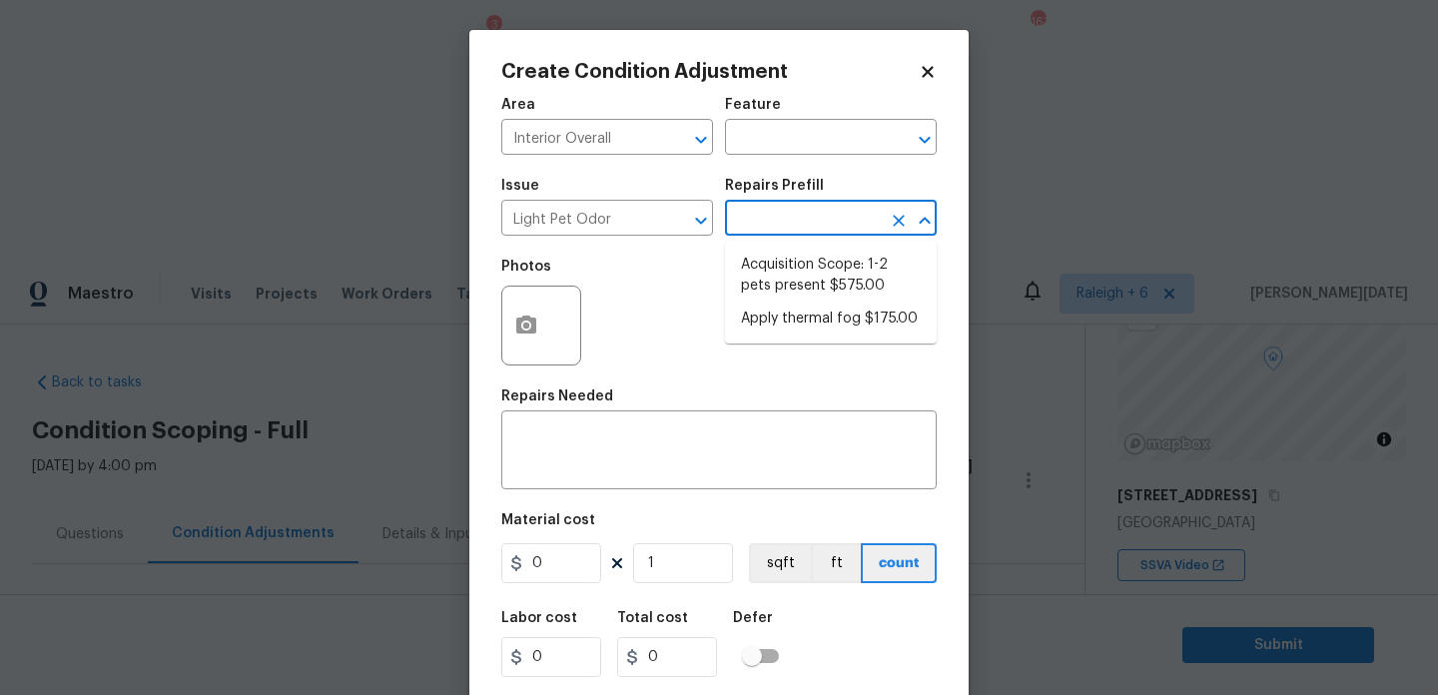
click at [807, 278] on li "Acquisition Scope: 1-2 pets present $575.00" at bounding box center [831, 276] width 212 height 54
type textarea "Acquisition Scope: 1-2 pets present"
type input "575"
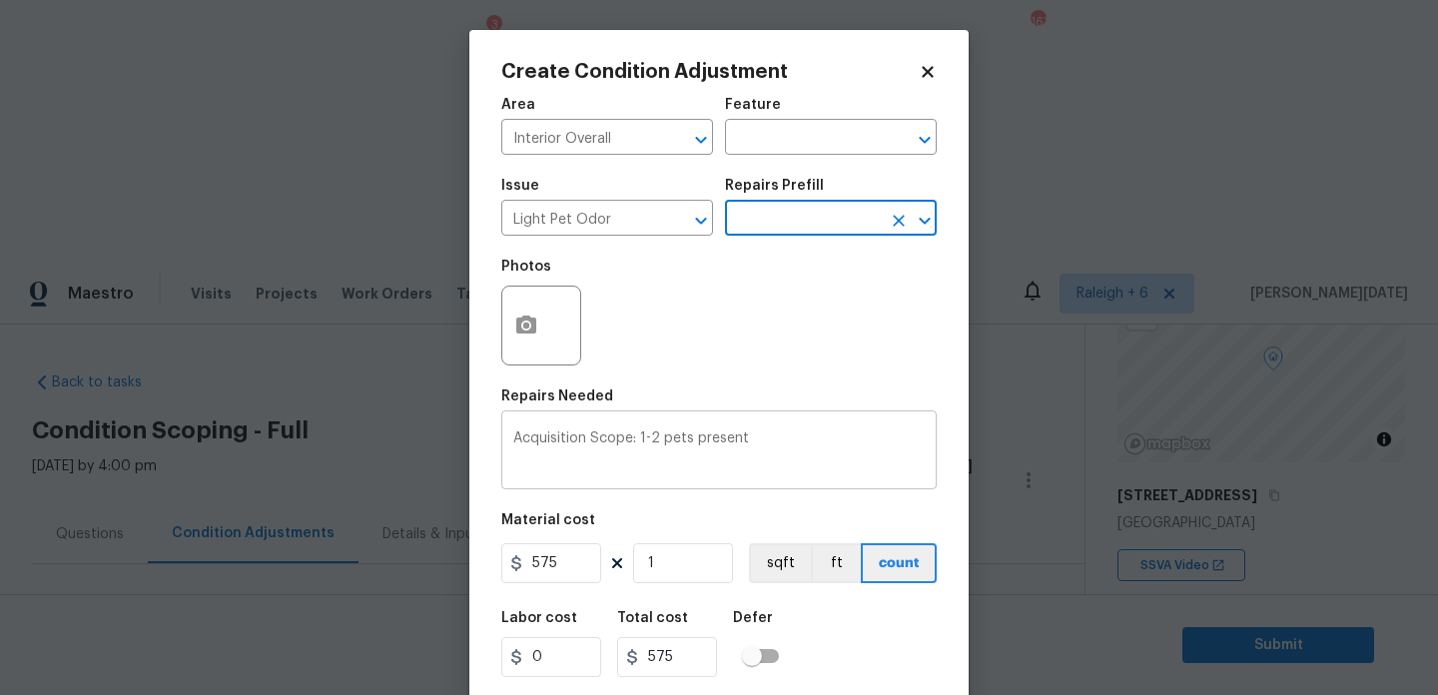
scroll to position [51, 0]
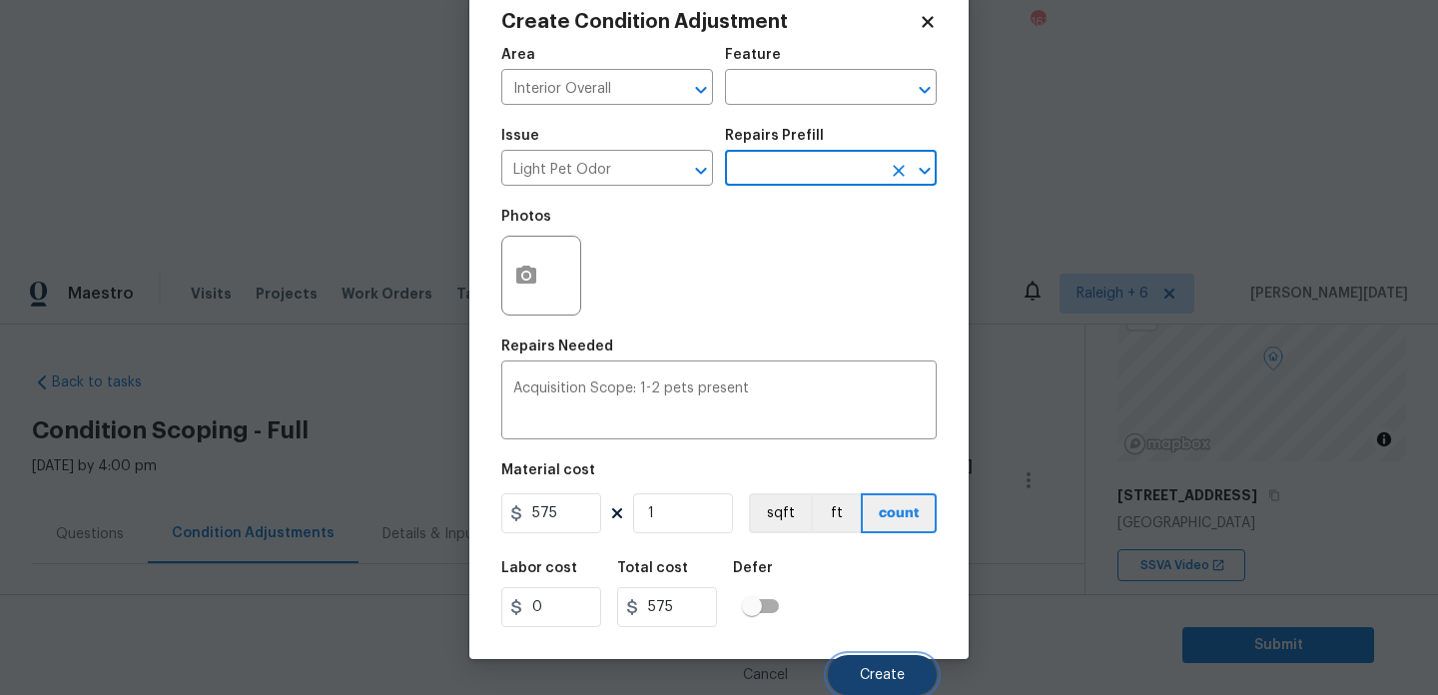
click at [890, 668] on span "Create" at bounding box center [882, 675] width 45 height 15
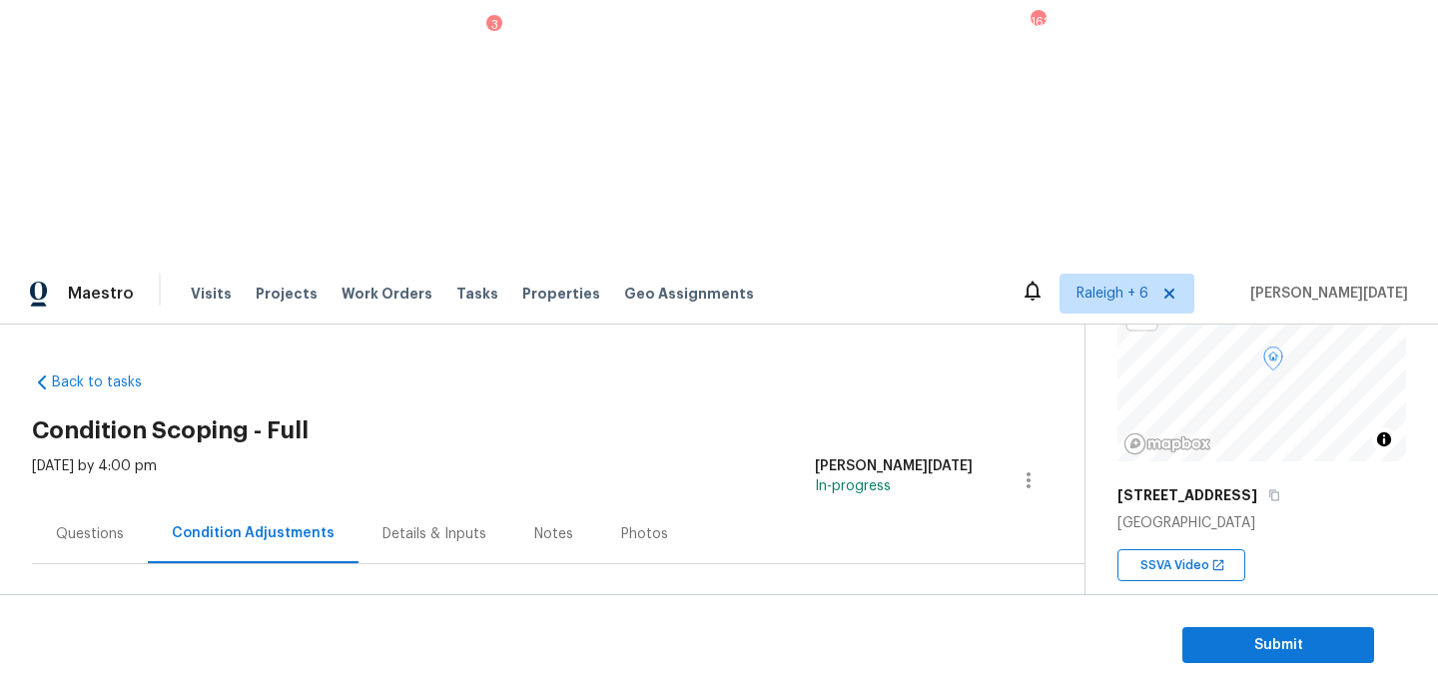
scroll to position [502, 0]
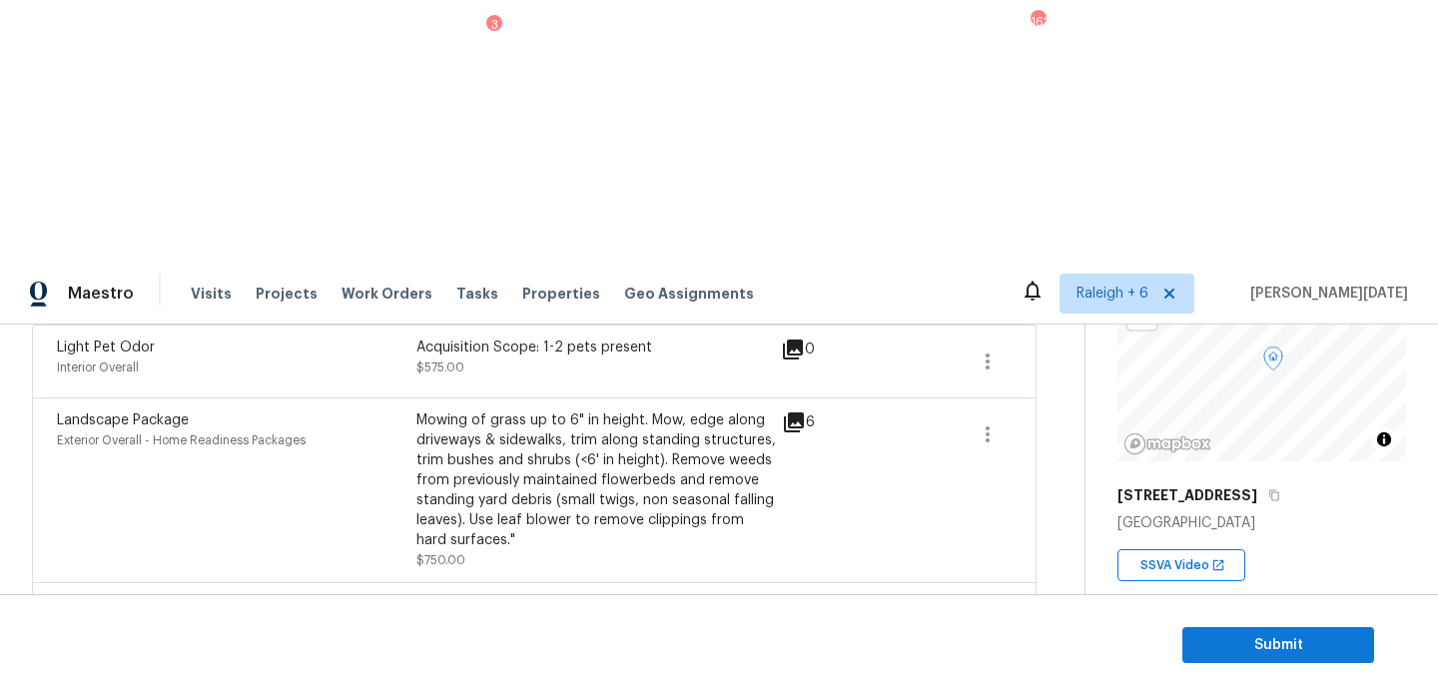
click at [1069, 464] on div "Edit" at bounding box center [1101, 459] width 156 height 20
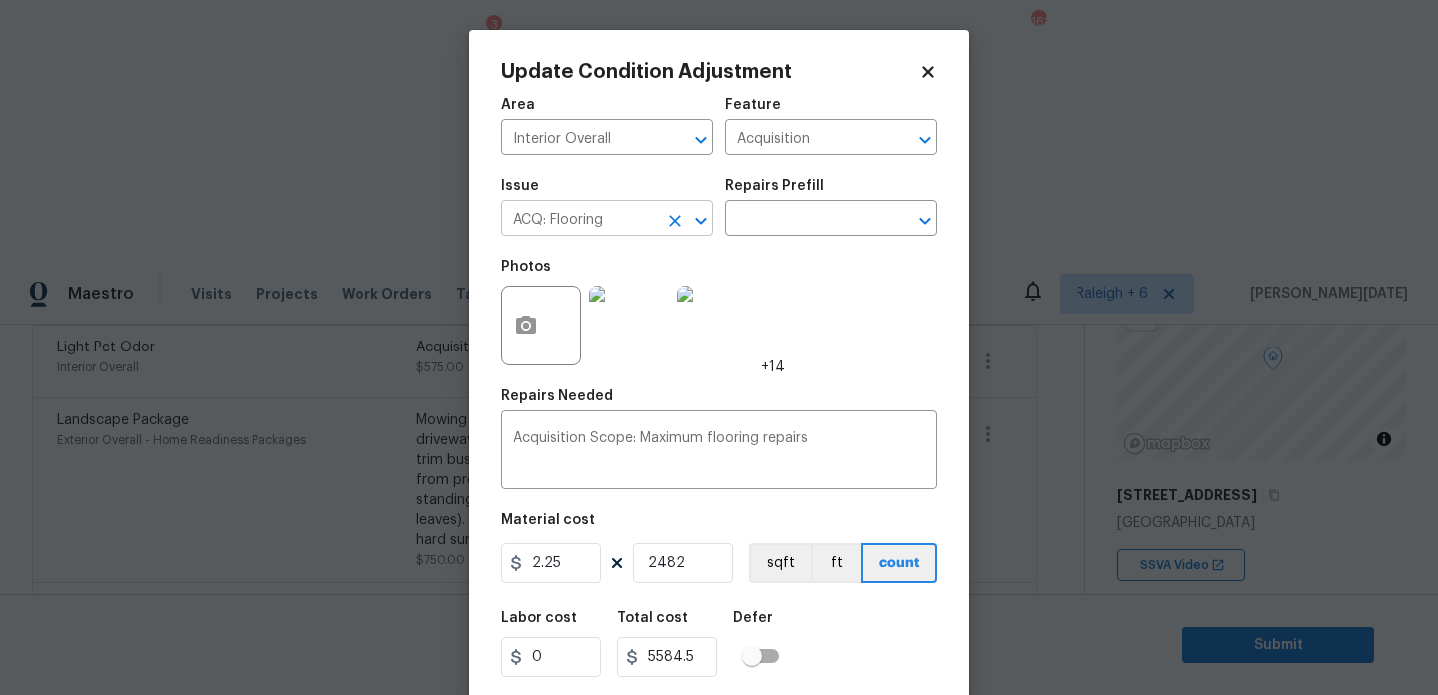
click at [674, 214] on icon "Clear" at bounding box center [675, 221] width 20 height 20
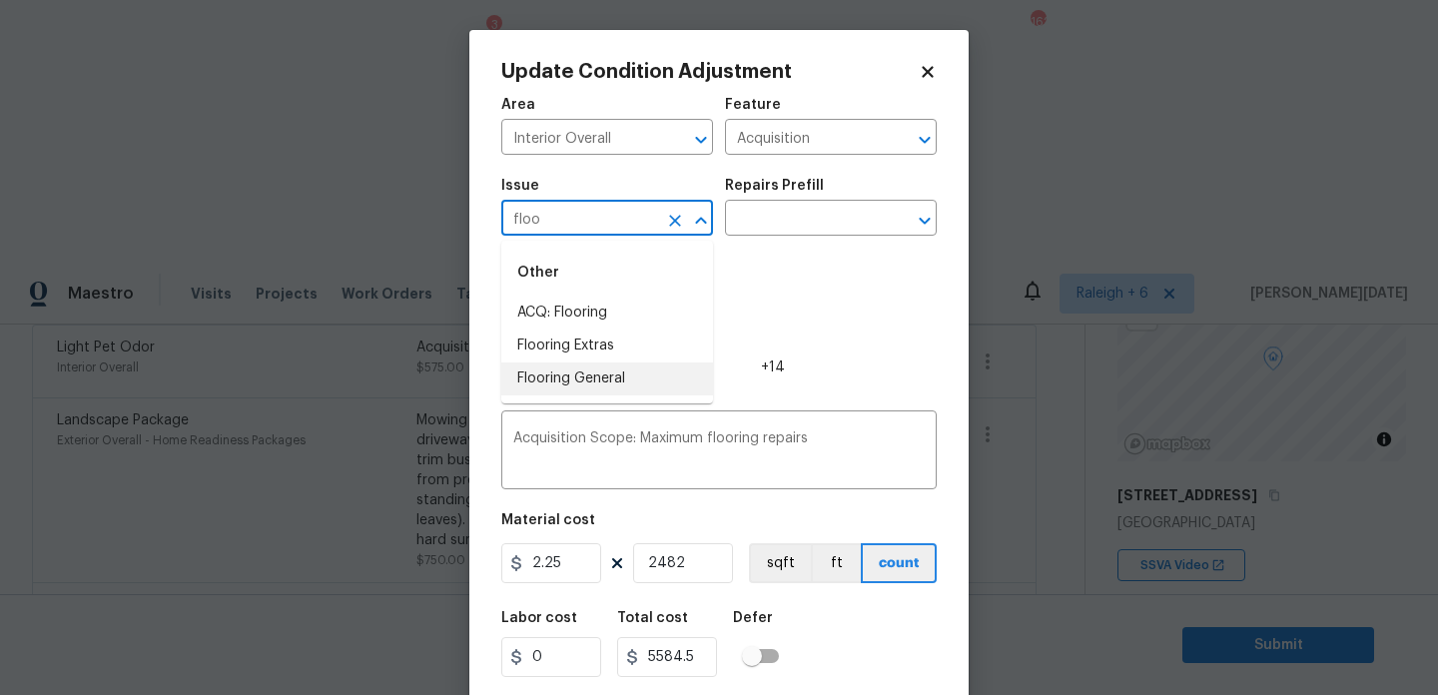
click at [619, 384] on li "Flooring General" at bounding box center [607, 379] width 212 height 33
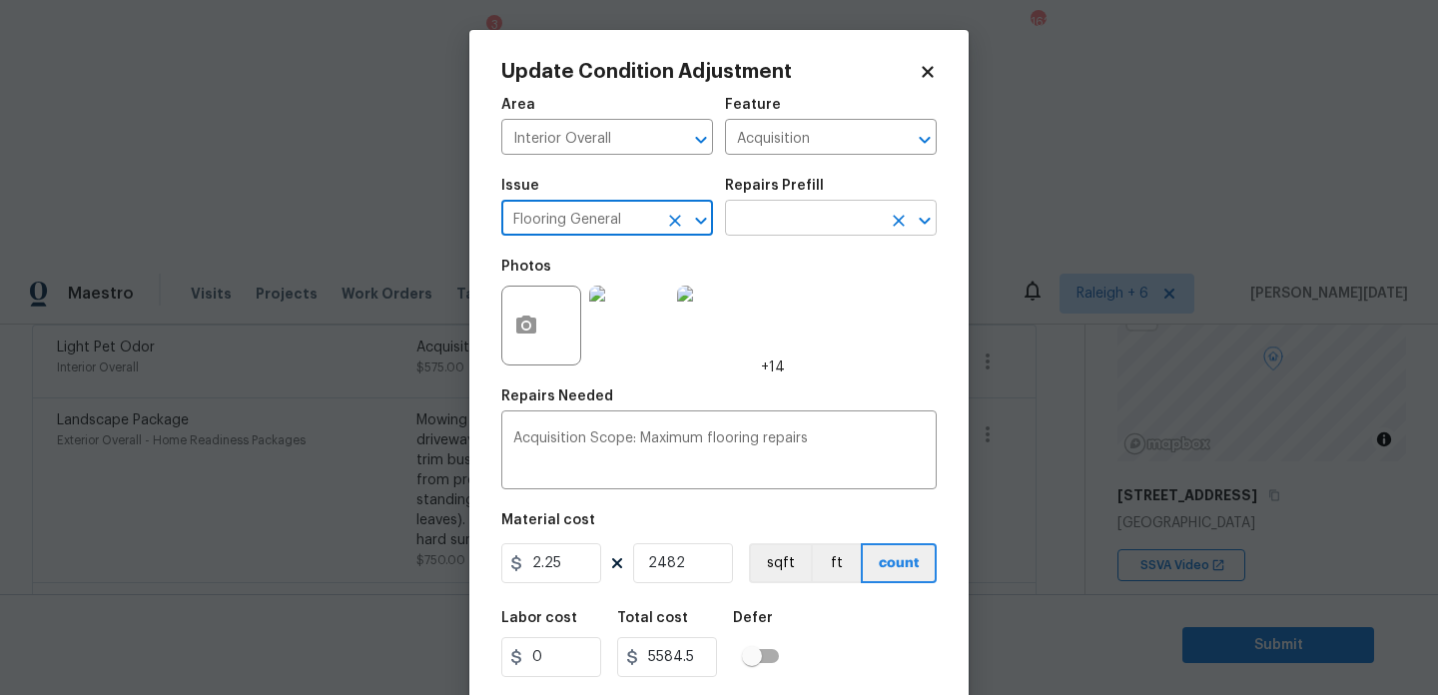
type input "Flooring General"
click at [821, 215] on input "text" at bounding box center [803, 220] width 156 height 31
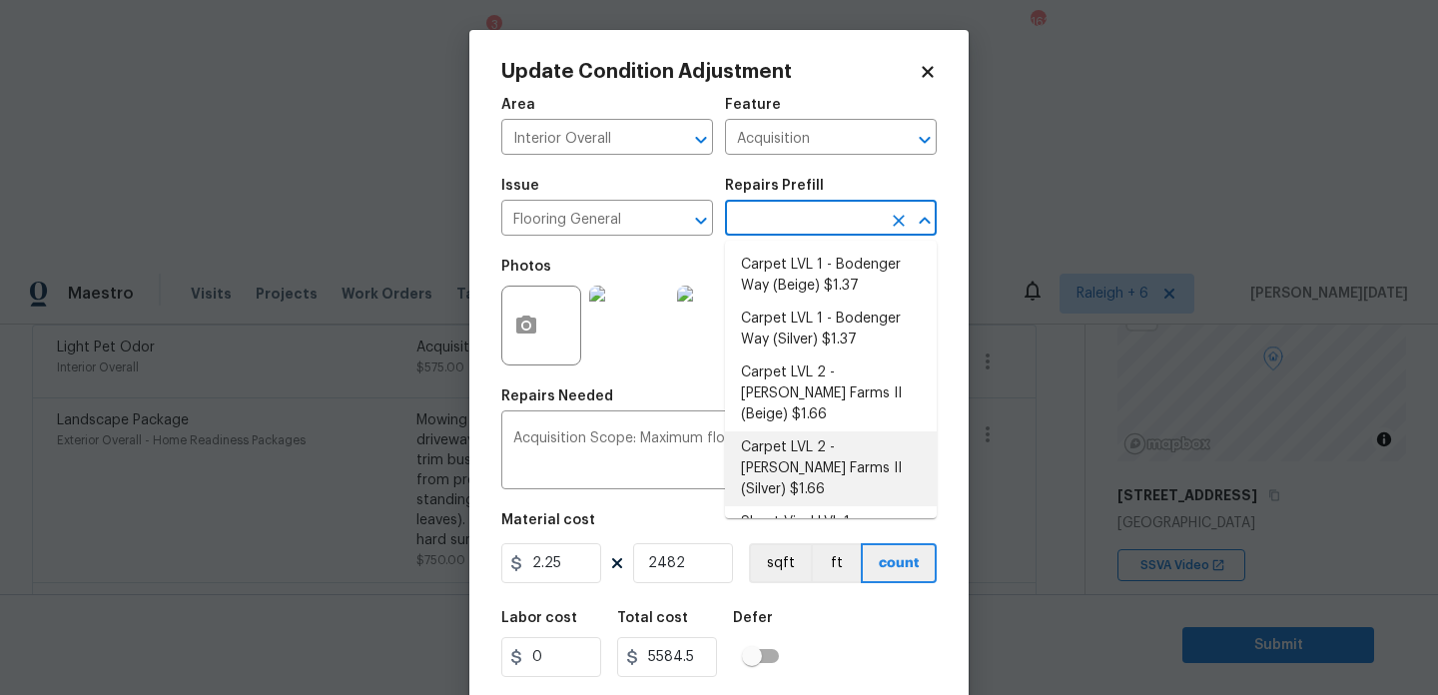
click at [889, 439] on li "Carpet LVL 2 - Abshire Farms II (Silver) $1.66" at bounding box center [831, 469] width 212 height 75
type input "Overall Flooring"
type textarea "Install new carpet ([PERSON_NAME] Farms II - 929 Thin Ice) at all previously ca…"
type input "1.66"
type input "4120.12"
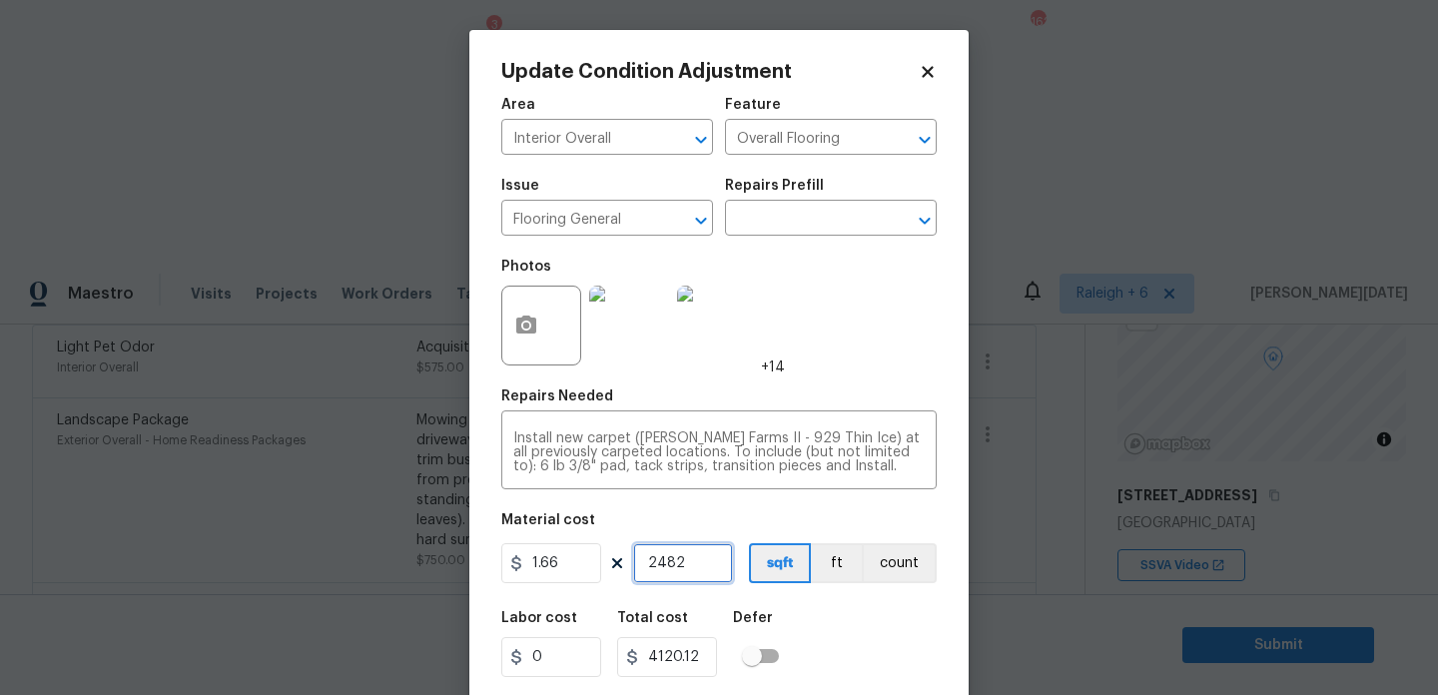
drag, startPoint x: 695, startPoint y: 565, endPoint x: 564, endPoint y: 565, distance: 130.9
click at [564, 565] on div "1.66 2482 sqft ft count" at bounding box center [719, 563] width 436 height 40
type input "0"
type input "1"
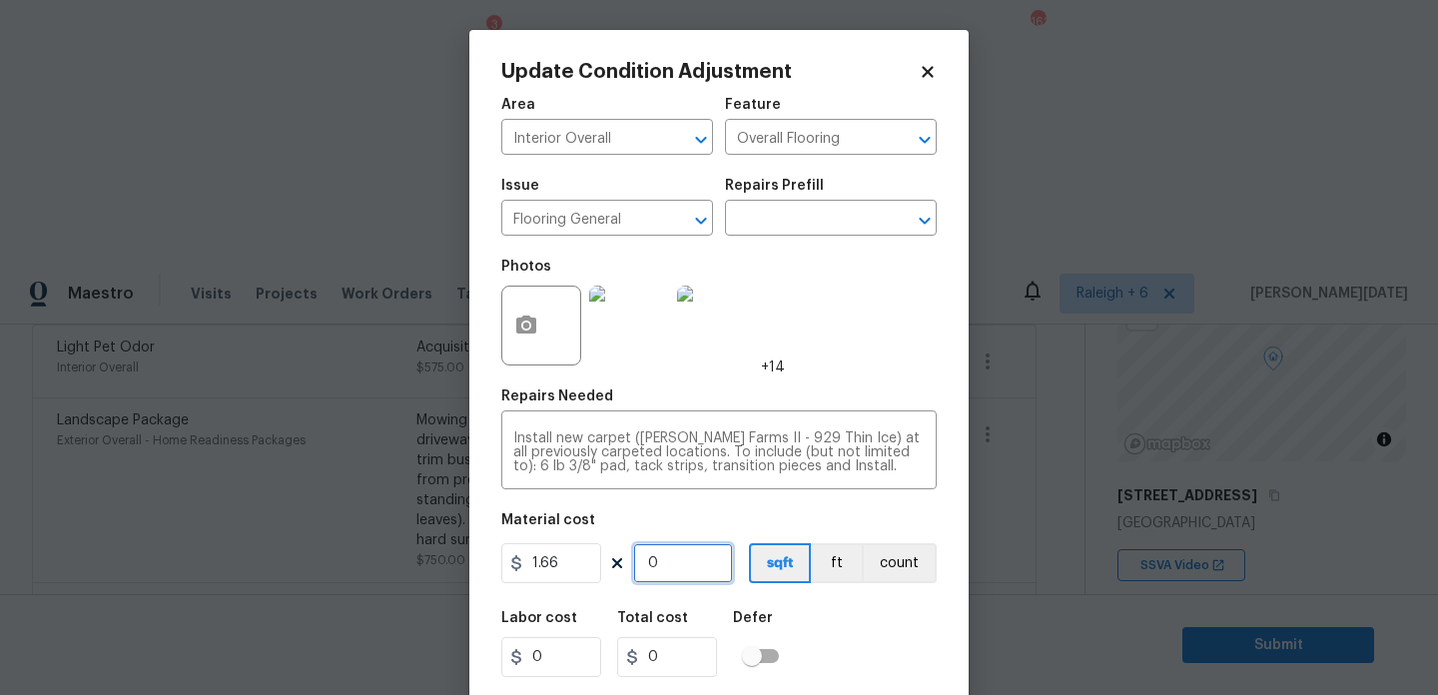
type input "1.66"
type input "18"
type input "29.88"
type input "180"
type input "298.8"
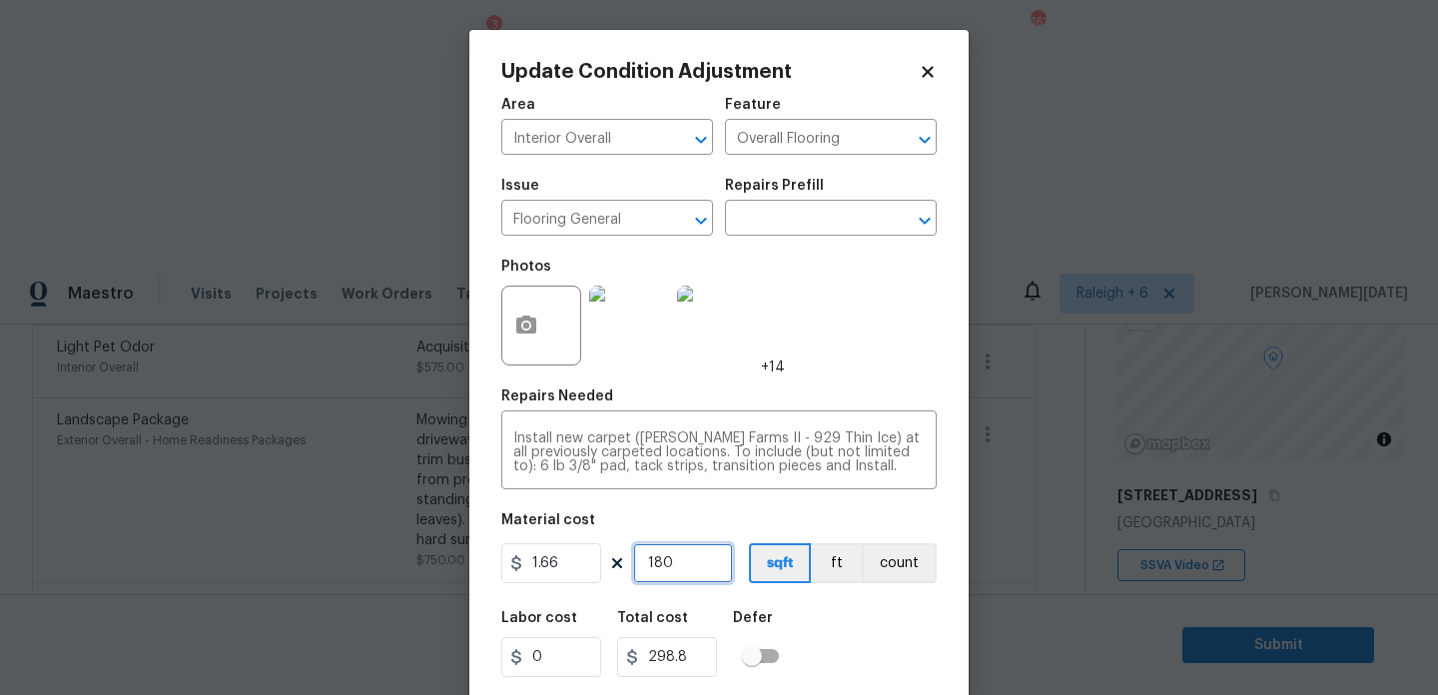
type input "1800"
type input "2988"
type input "1800"
click at [856, 368] on div "Photos +14" at bounding box center [719, 313] width 436 height 130
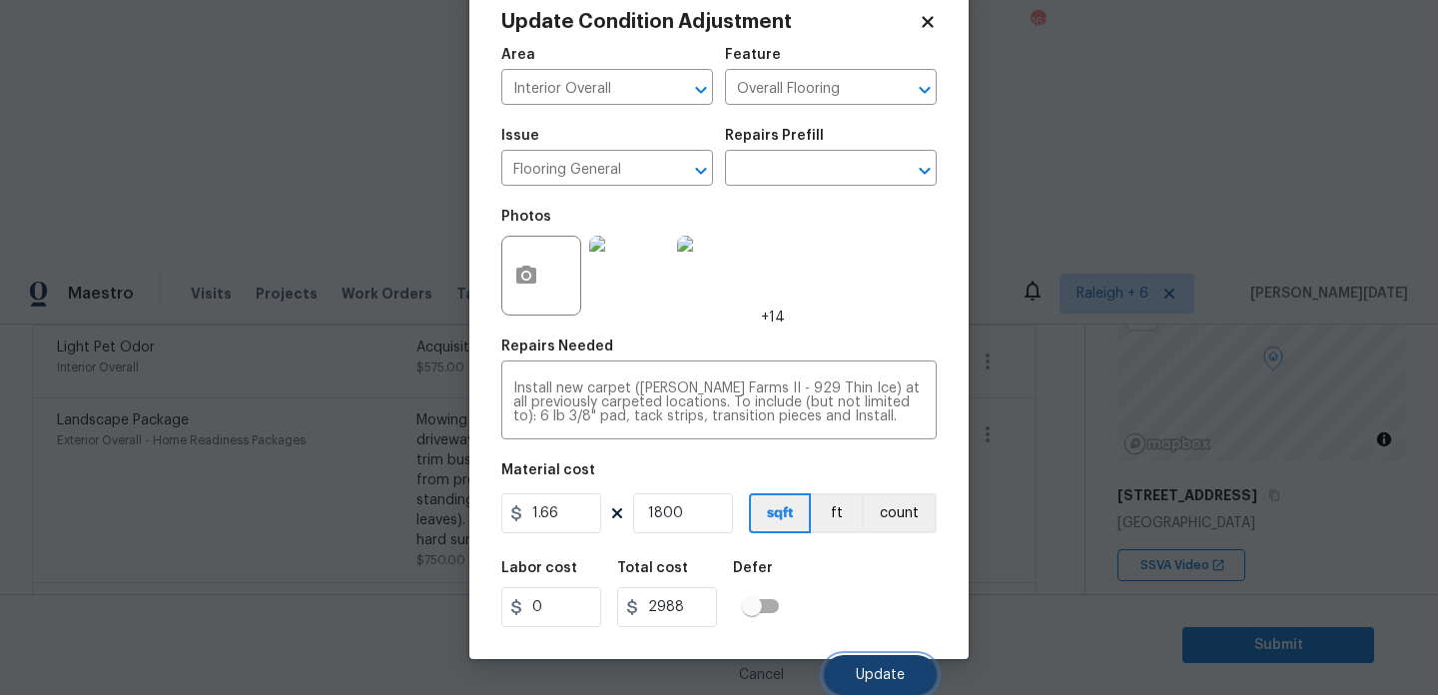
click at [872, 675] on span "Update" at bounding box center [880, 675] width 49 height 15
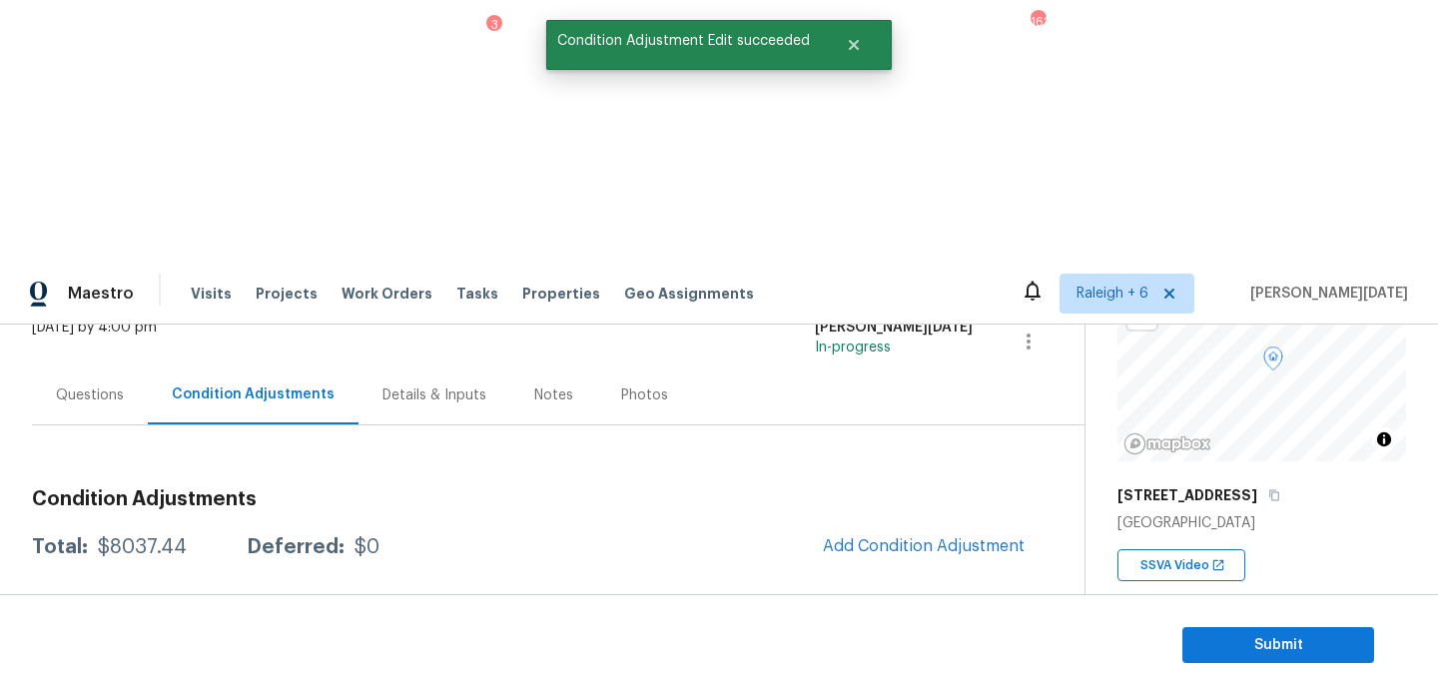
scroll to position [91, 0]
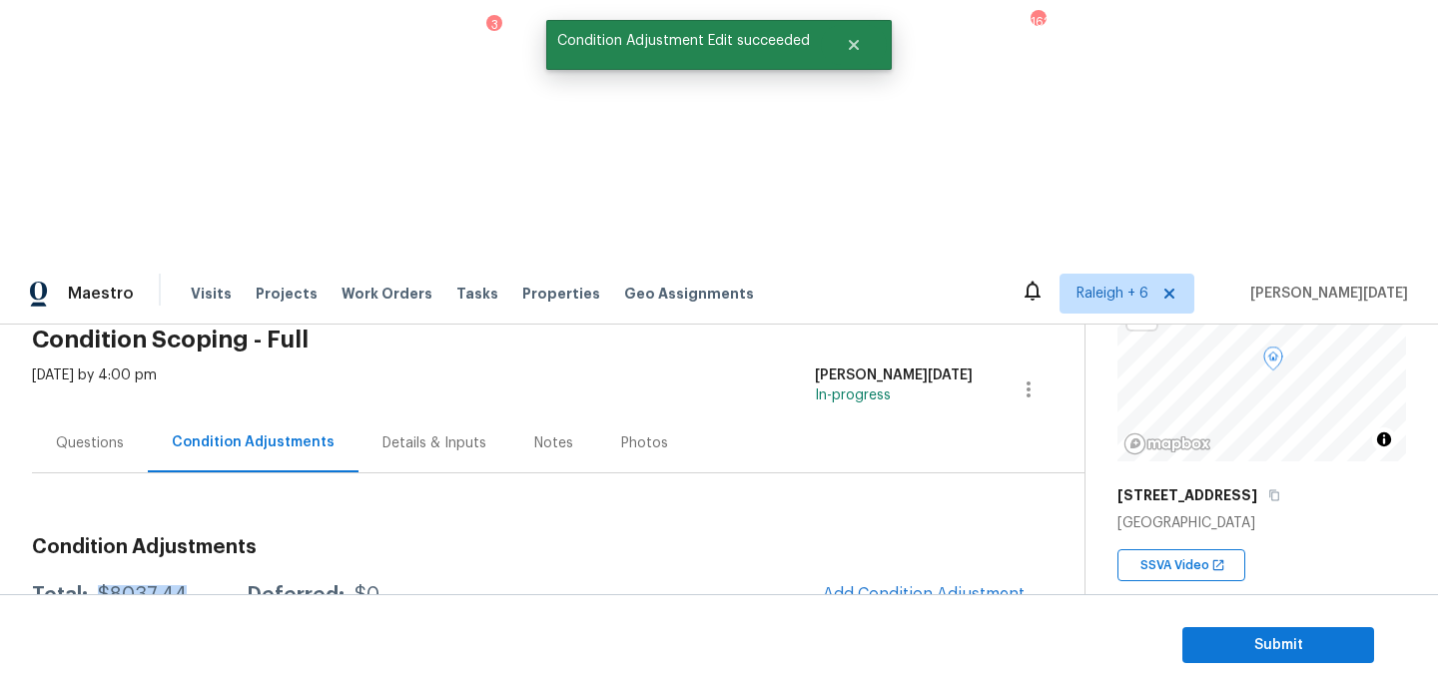
drag, startPoint x: 95, startPoint y: 332, endPoint x: 188, endPoint y: 332, distance: 92.9
click at [188, 585] on div "Total: $8037.44 Deferred: $0" at bounding box center [206, 595] width 348 height 20
copy div "$8037.44"
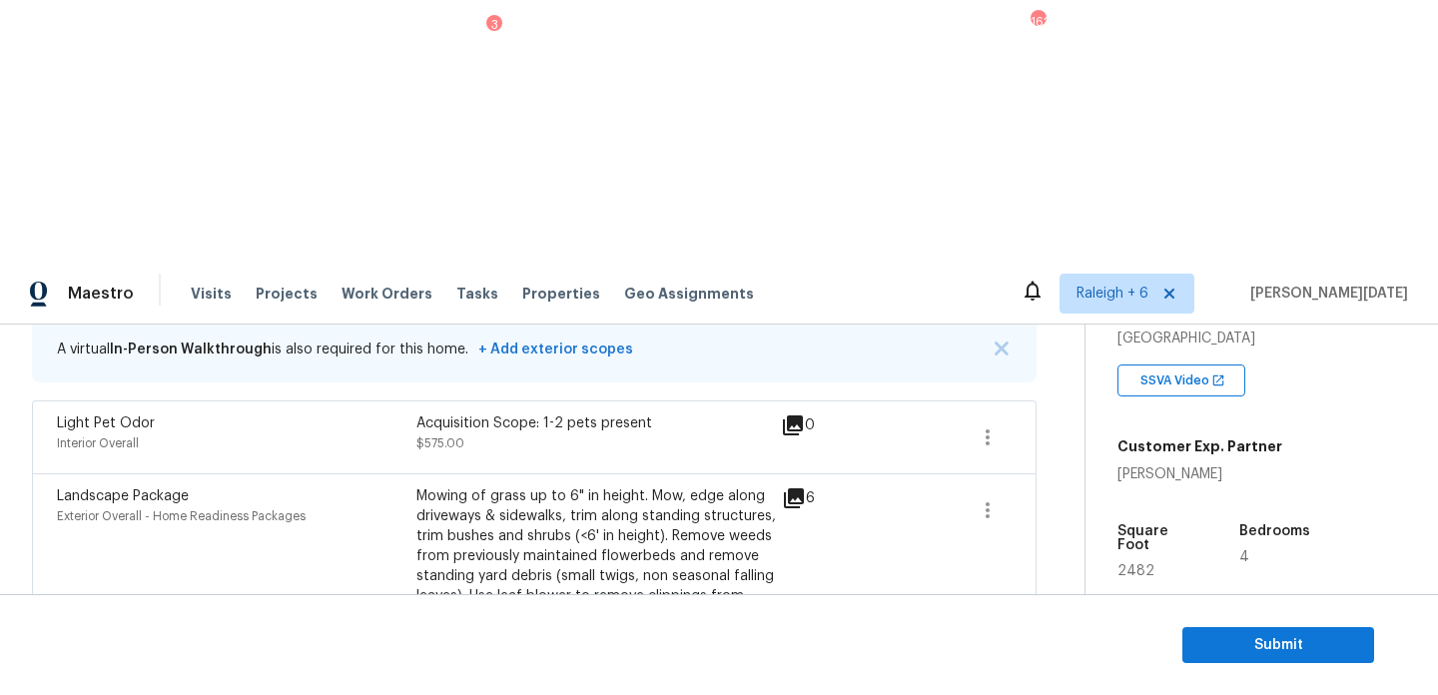
scroll to position [555, 0]
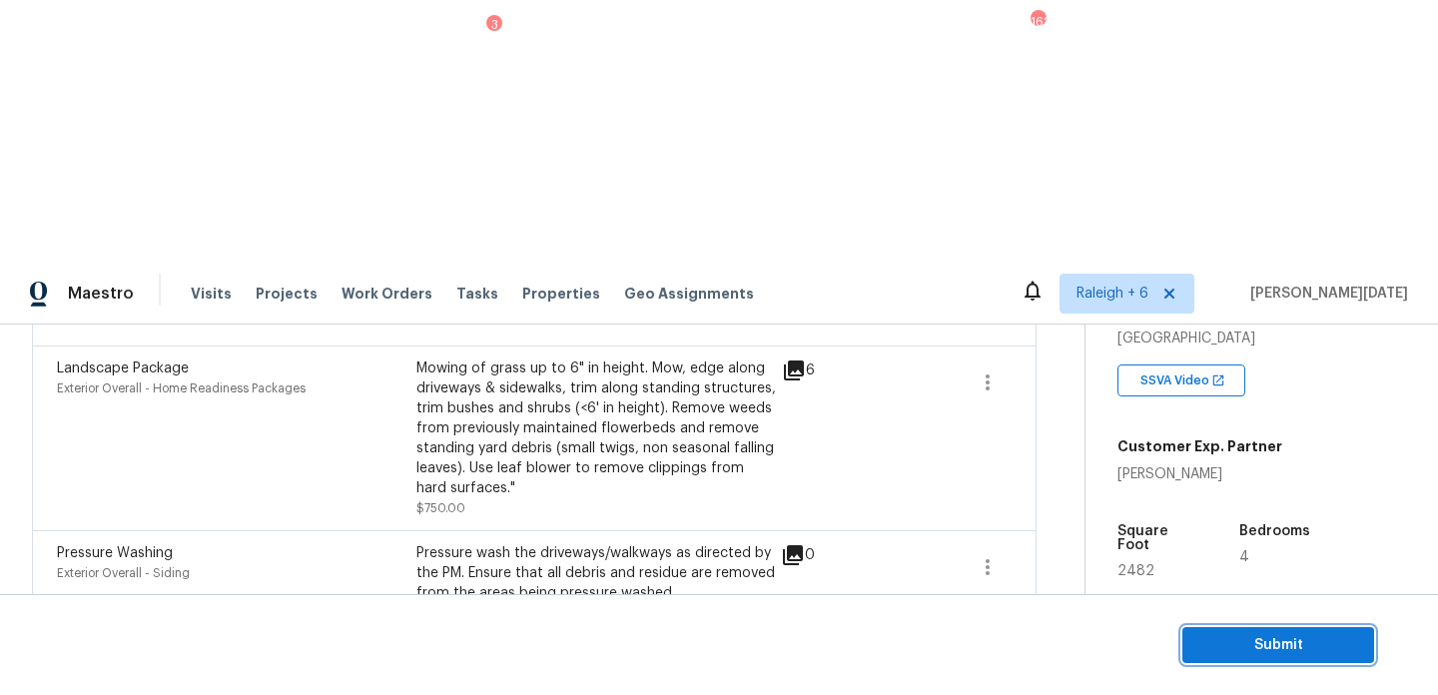
click at [1202, 627] on button "Submit" at bounding box center [1279, 645] width 192 height 37
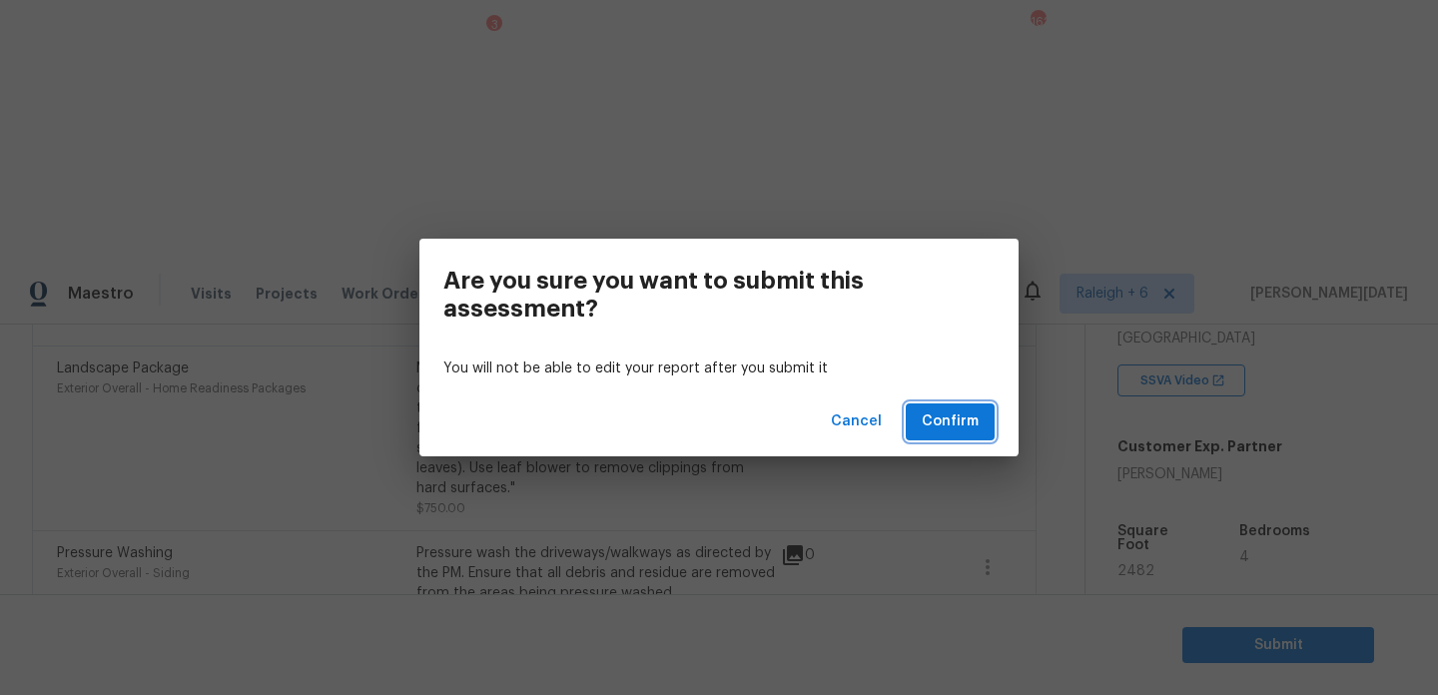
click at [961, 430] on span "Confirm" at bounding box center [950, 422] width 57 height 25
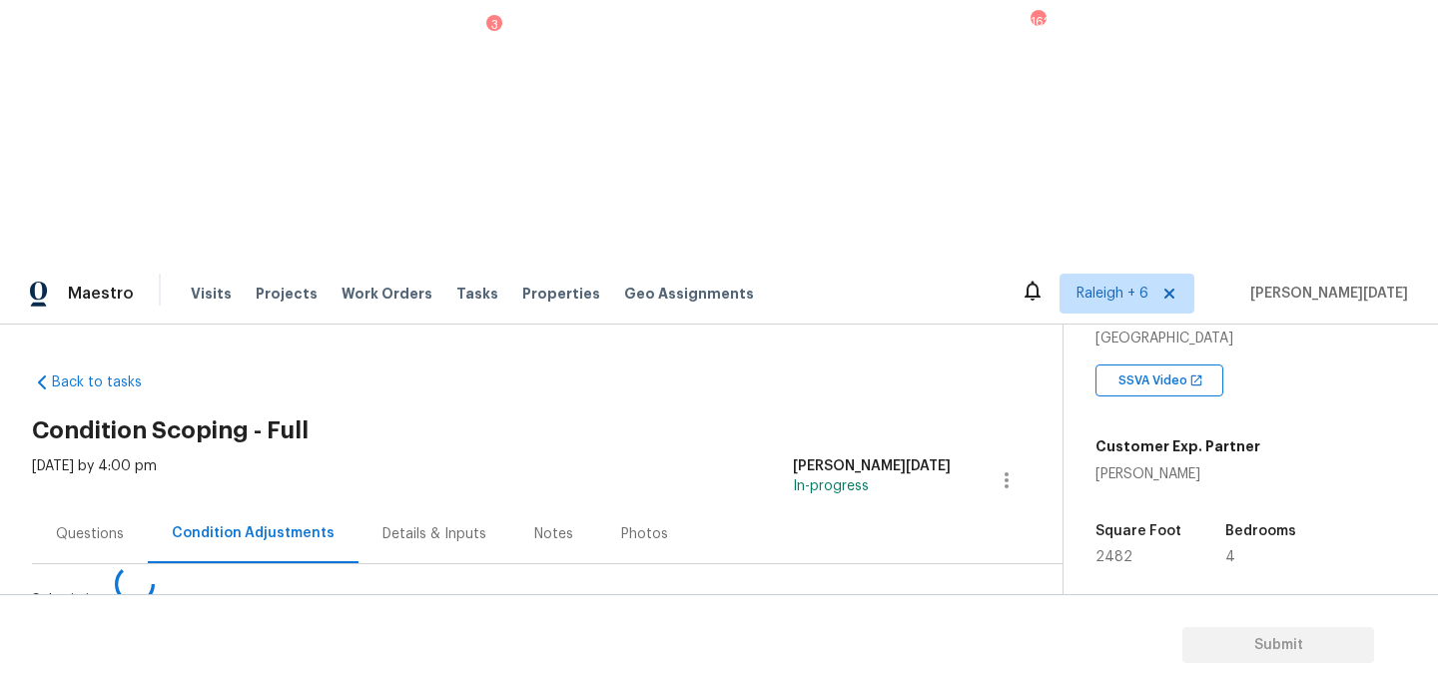
scroll to position [0, 0]
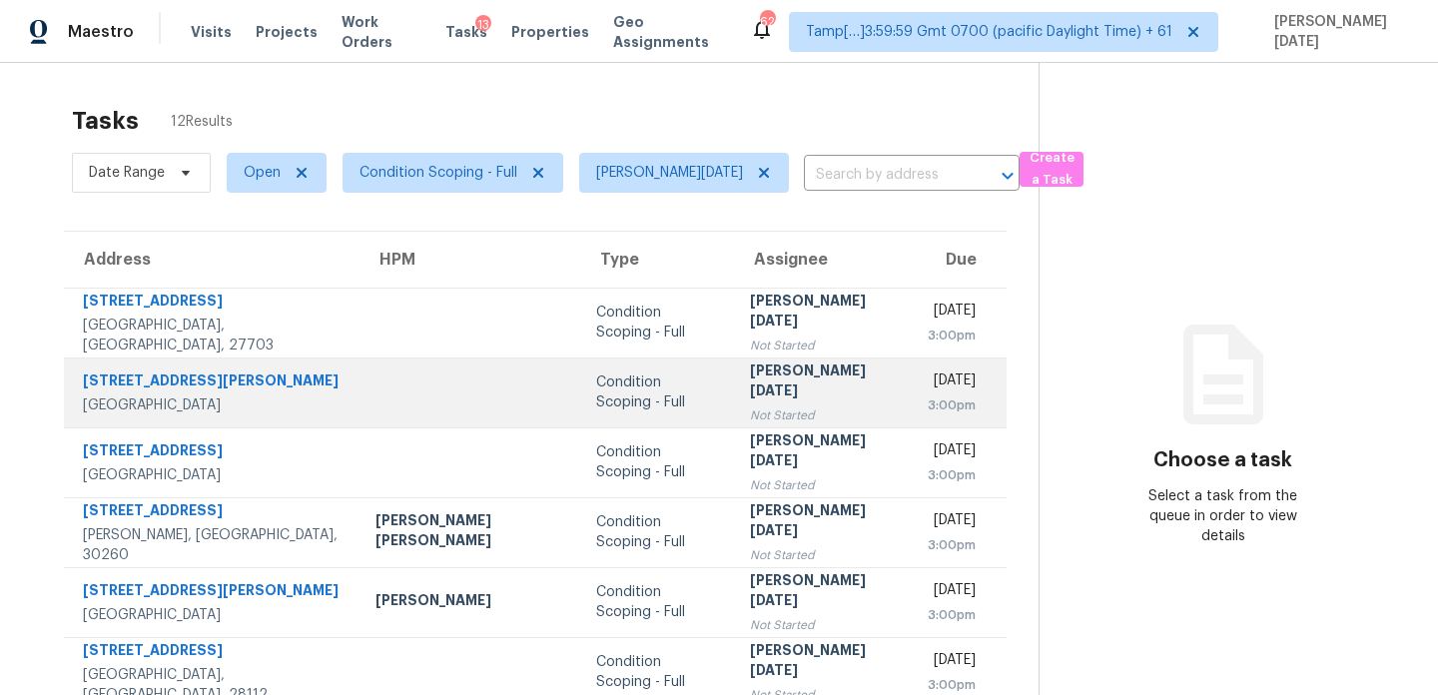
click at [750, 392] on div "[PERSON_NAME][DATE]" at bounding box center [822, 383] width 145 height 45
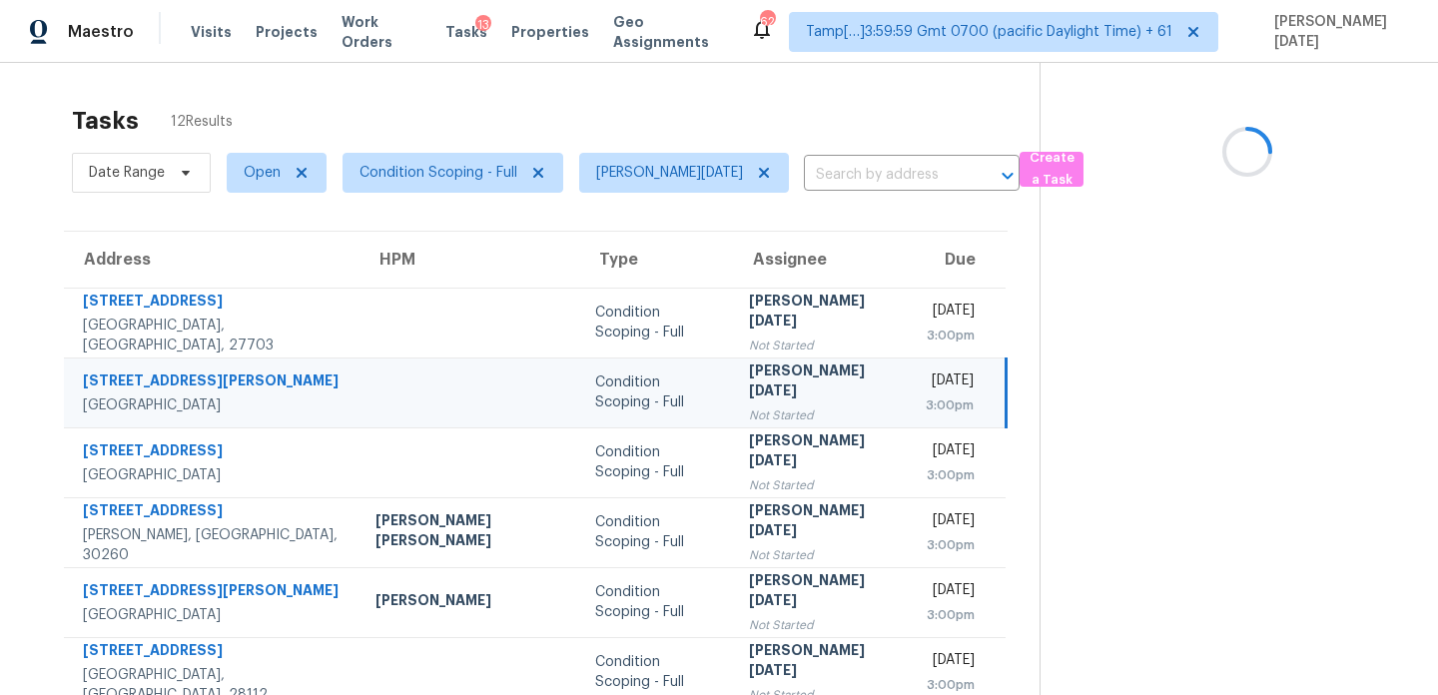
click at [749, 392] on div "[PERSON_NAME][DATE]" at bounding box center [821, 383] width 145 height 45
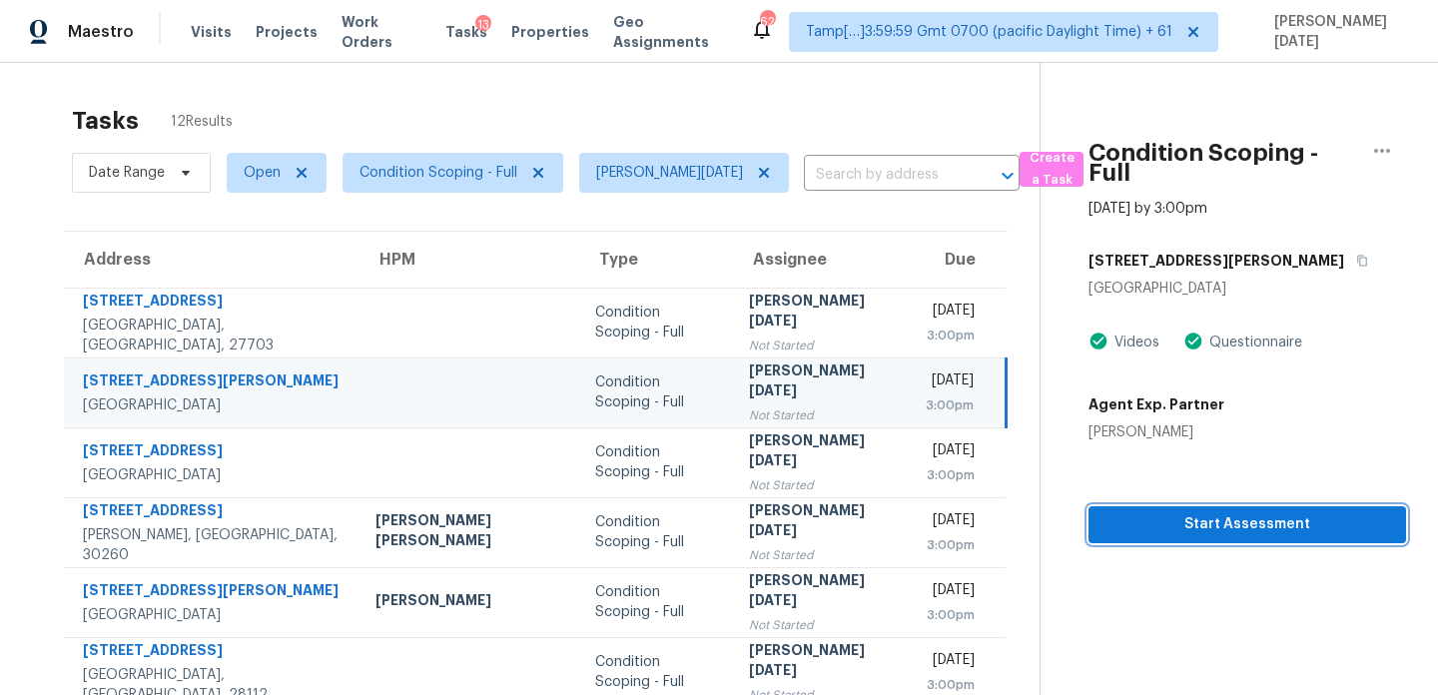
click at [1105, 512] on span "Start Assessment" at bounding box center [1248, 524] width 286 height 25
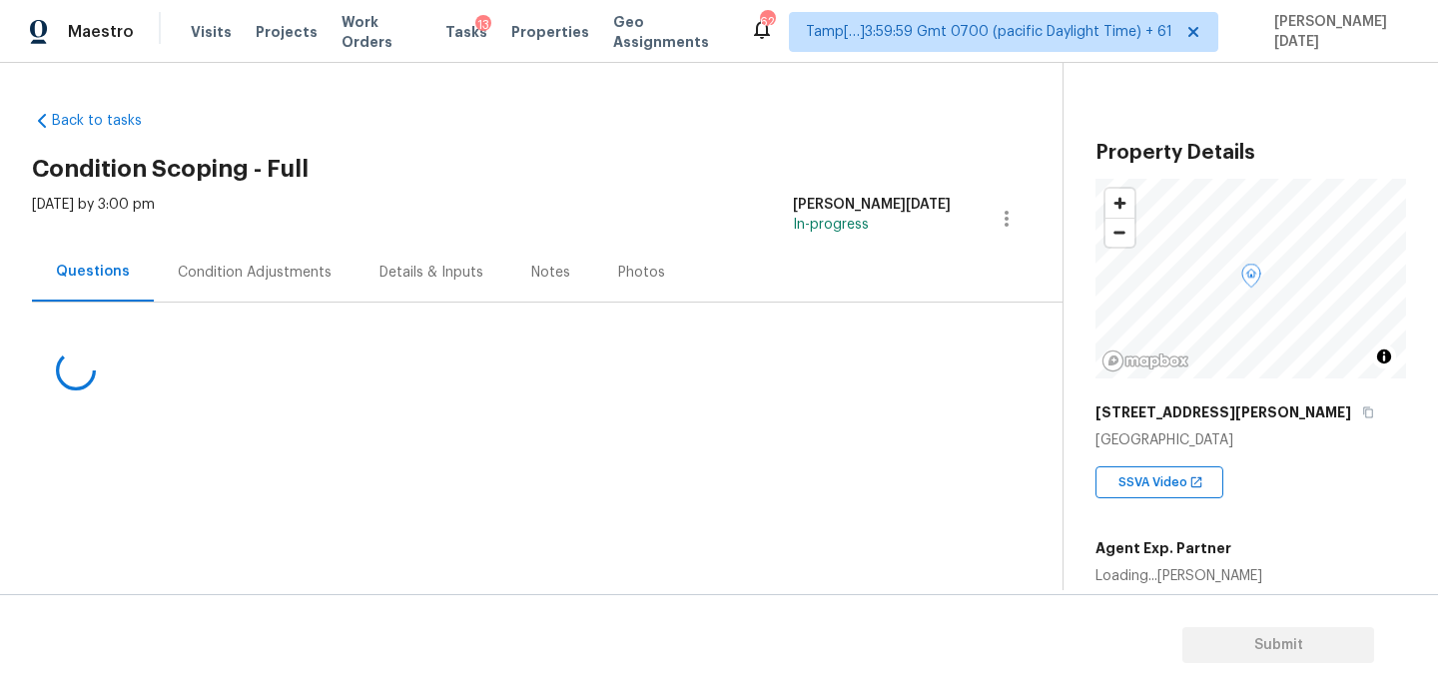
click at [271, 275] on div "Condition Adjustments" at bounding box center [255, 273] width 154 height 20
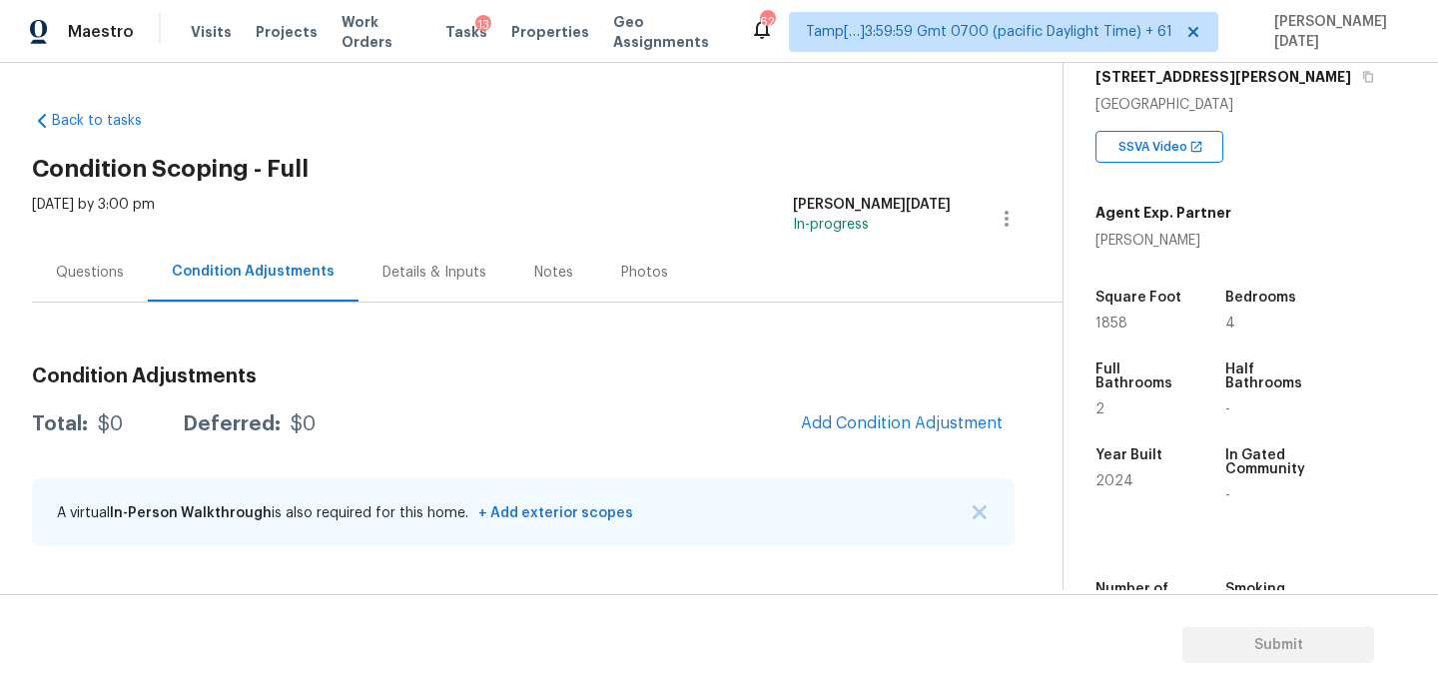
scroll to position [383, 0]
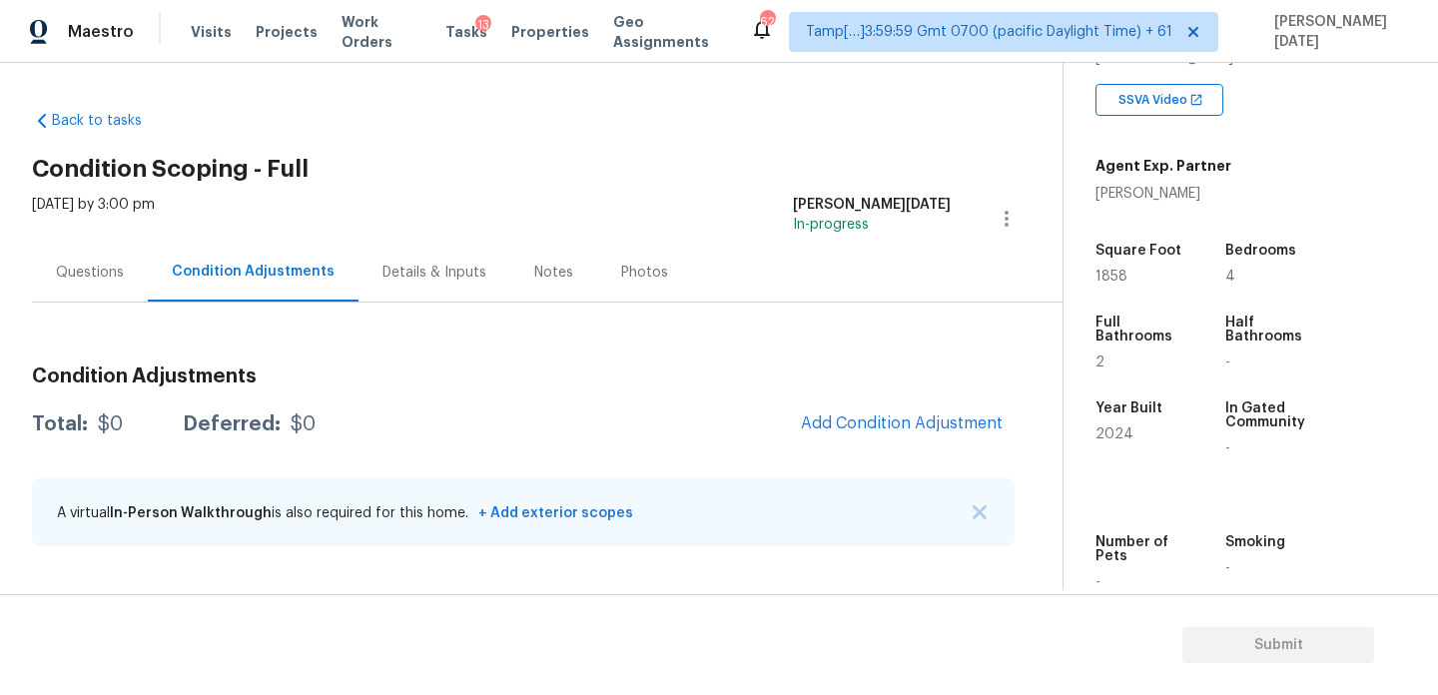
click at [1115, 275] on span "1858" at bounding box center [1112, 277] width 32 height 14
copy span "1858"
click at [82, 279] on div "Questions" at bounding box center [90, 273] width 68 height 20
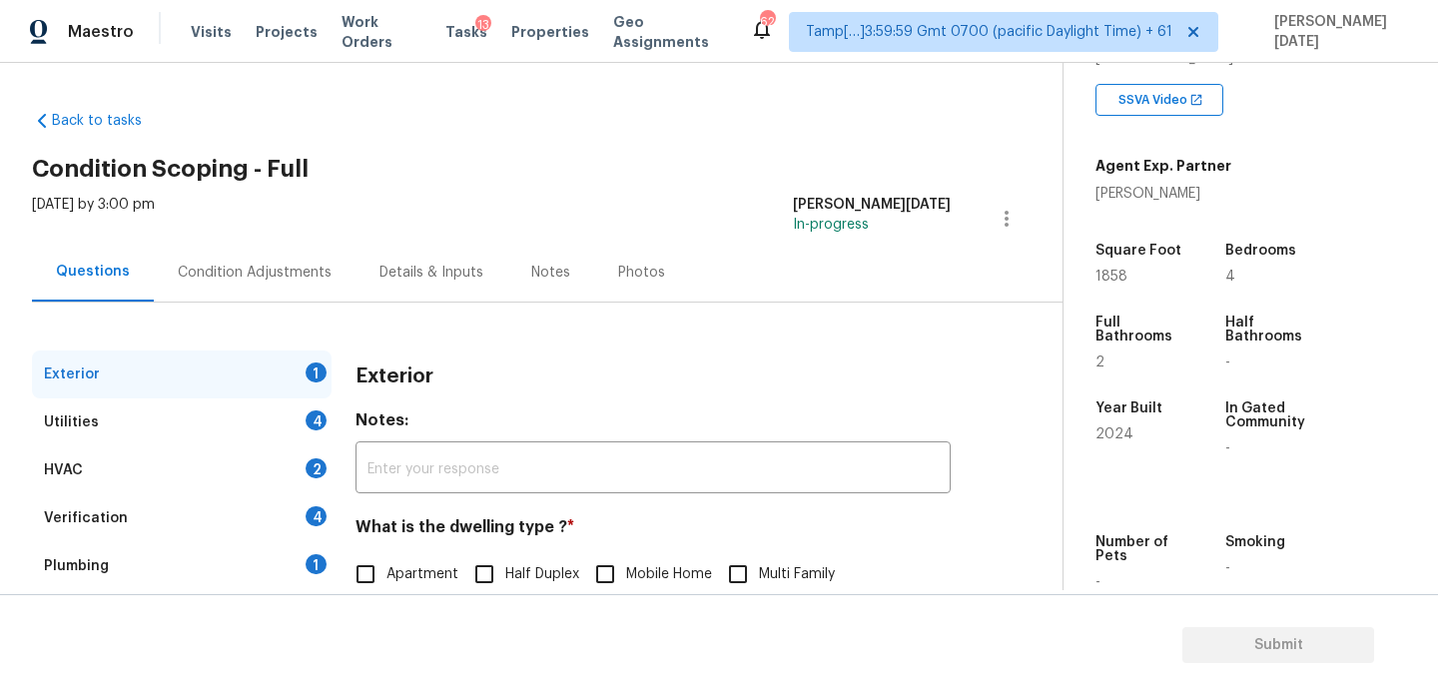
scroll to position [267, 0]
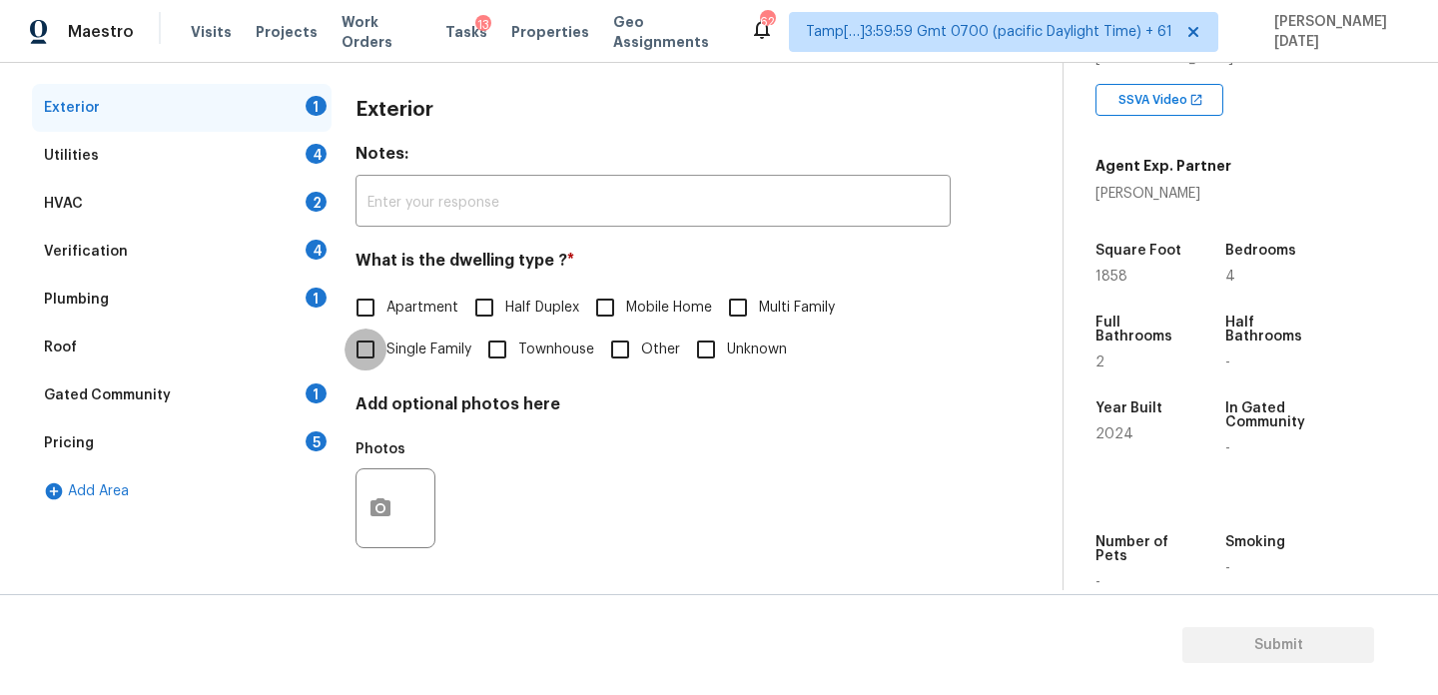
click at [377, 355] on input "Single Family" at bounding box center [366, 350] width 42 height 42
checkbox input "true"
click at [257, 164] on div "Utilities 4" at bounding box center [182, 156] width 300 height 48
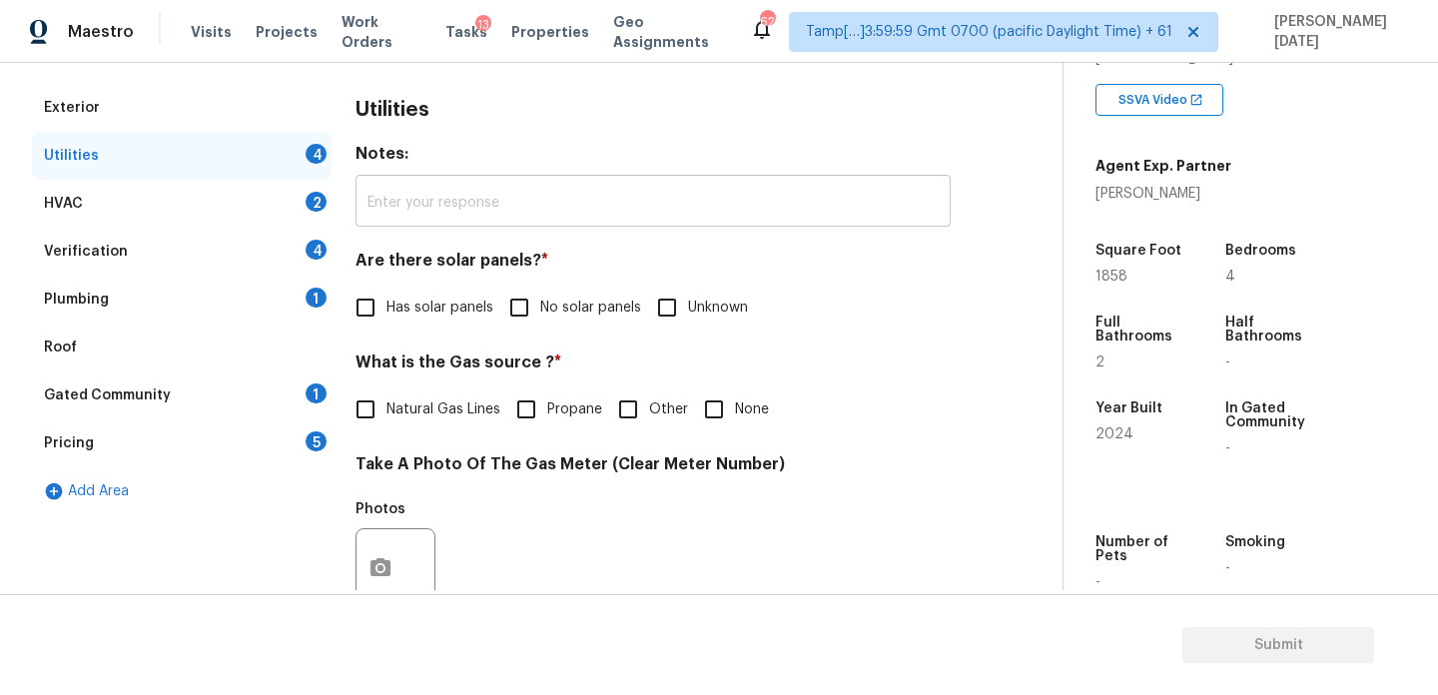
click at [389, 180] on input "text" at bounding box center [653, 203] width 595 height 47
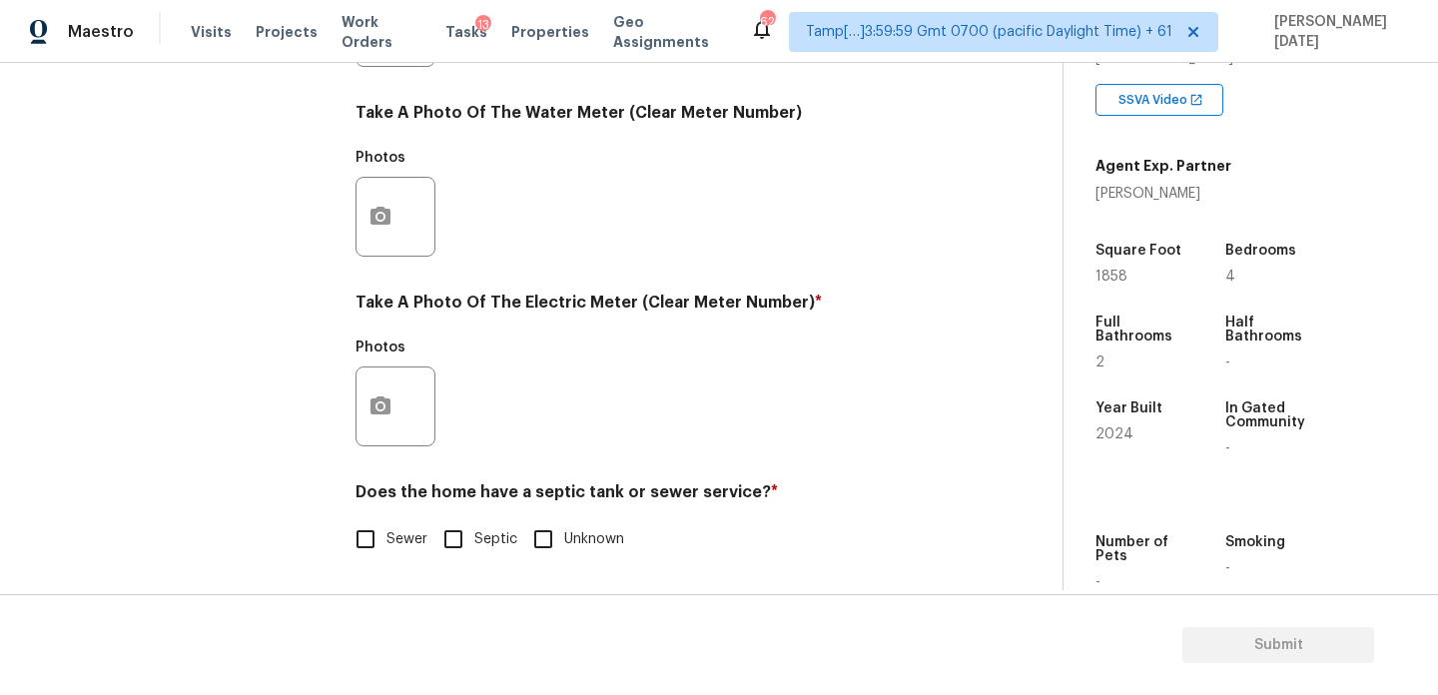
click at [458, 530] on input "Septic" at bounding box center [454, 539] width 42 height 42
checkbox input "true"
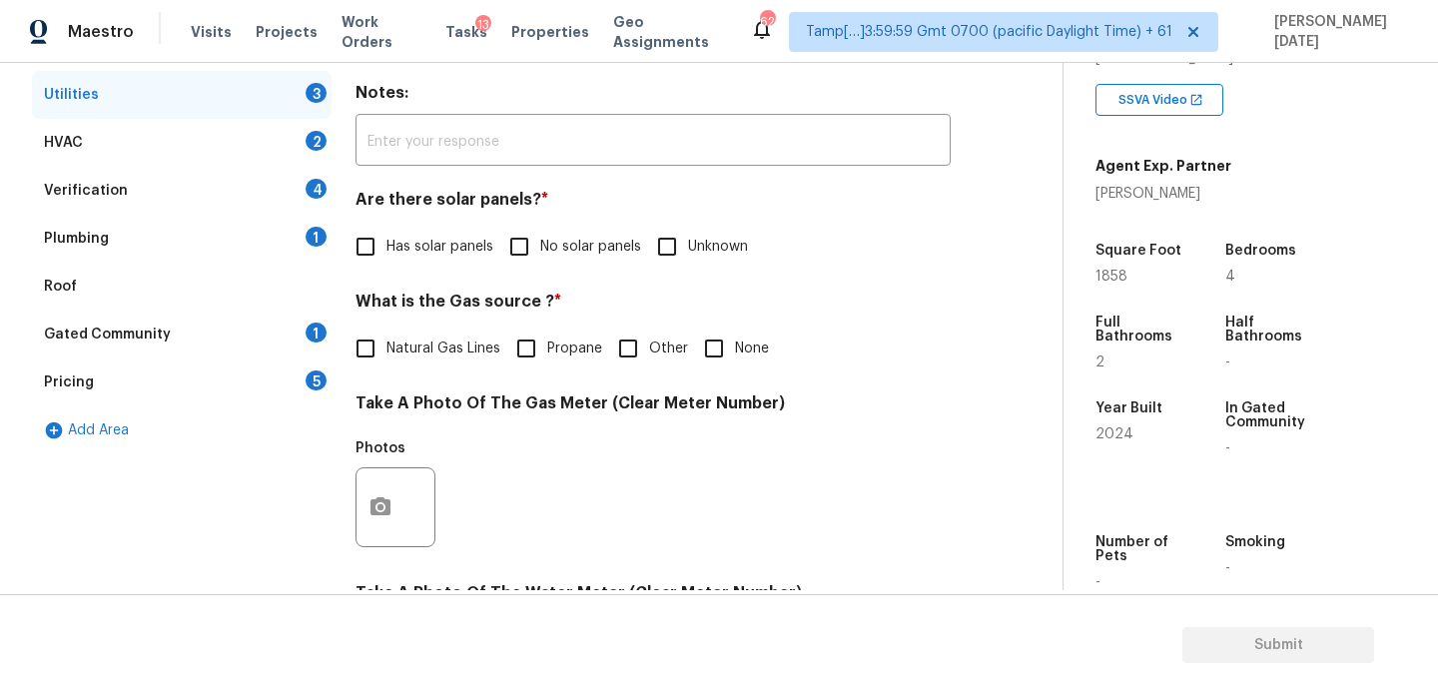
scroll to position [279, 0]
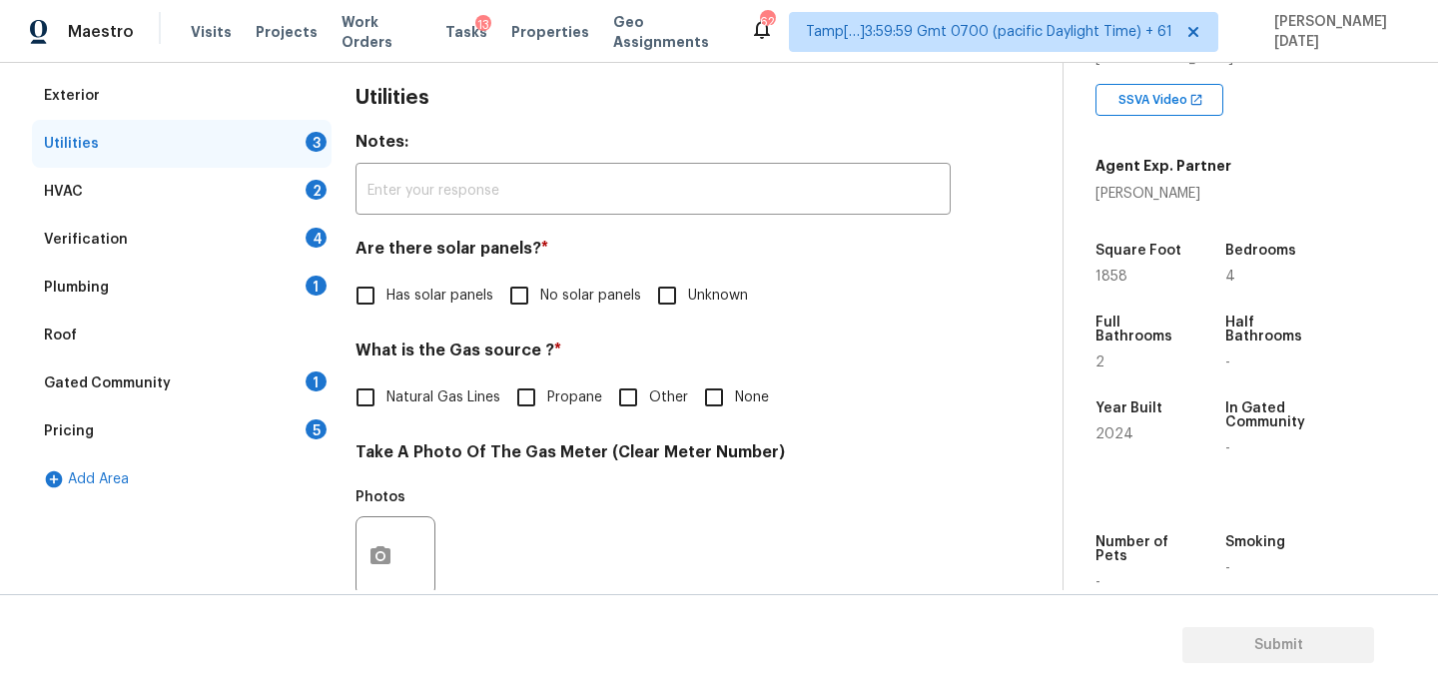
click at [249, 278] on div "Plumbing 1" at bounding box center [182, 288] width 300 height 48
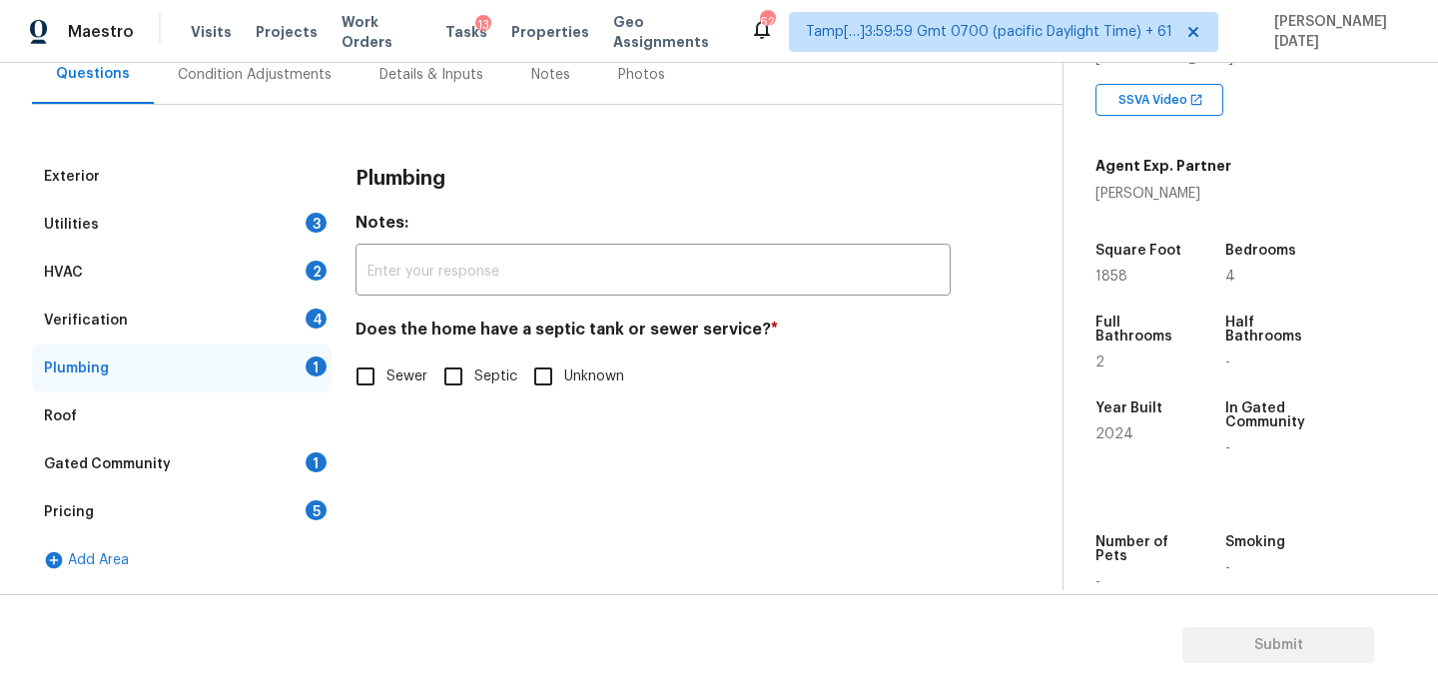
scroll to position [198, 0]
click at [451, 364] on input "Septic" at bounding box center [454, 377] width 42 height 42
checkbox input "true"
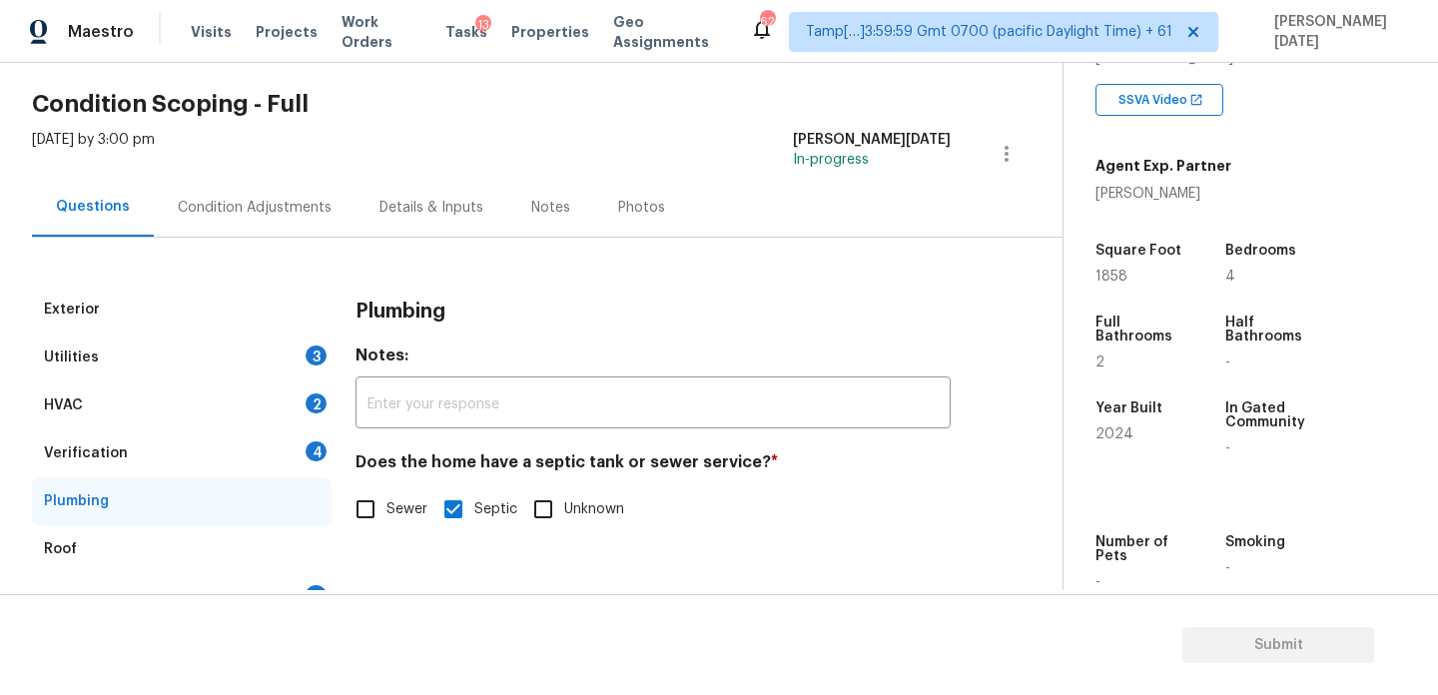
click at [280, 184] on div "Condition Adjustments" at bounding box center [255, 207] width 202 height 59
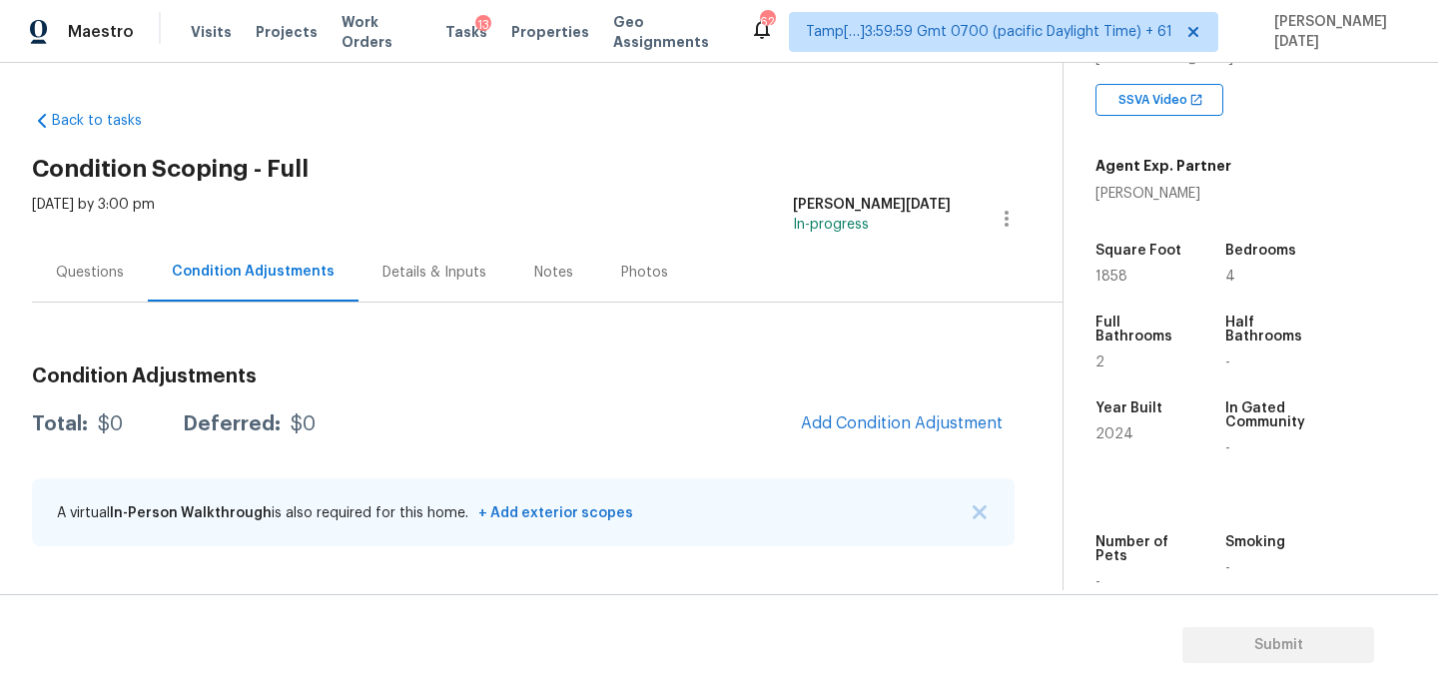
click at [1107, 283] on span "1858" at bounding box center [1112, 277] width 32 height 14
copy span "1858"
click at [880, 420] on span "Add Condition Adjustment" at bounding box center [902, 424] width 202 height 18
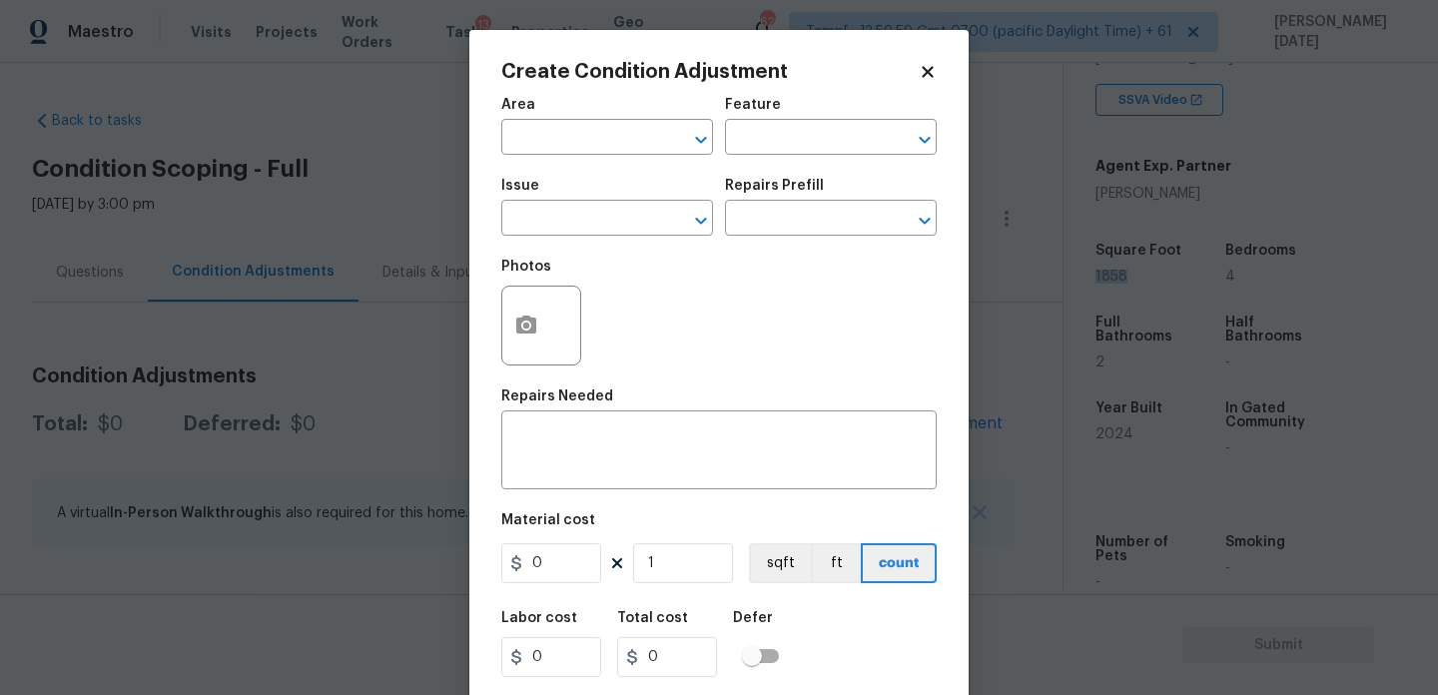
click at [575, 156] on span "Area ​" at bounding box center [607, 126] width 212 height 81
click at [534, 143] on input "text" at bounding box center [579, 139] width 156 height 31
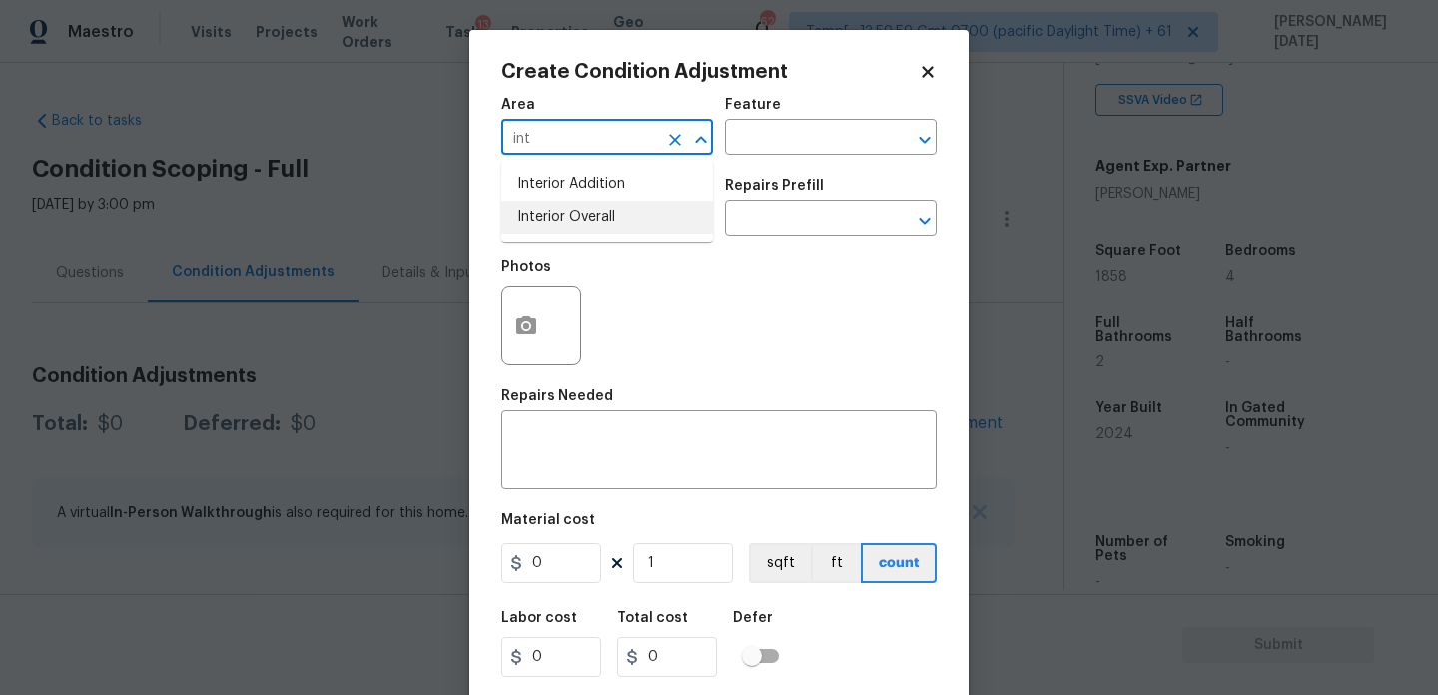
click at [557, 214] on li "Interior Overall" at bounding box center [607, 217] width 212 height 33
type input "Interior Overall"
click at [557, 214] on input "text" at bounding box center [579, 220] width 156 height 31
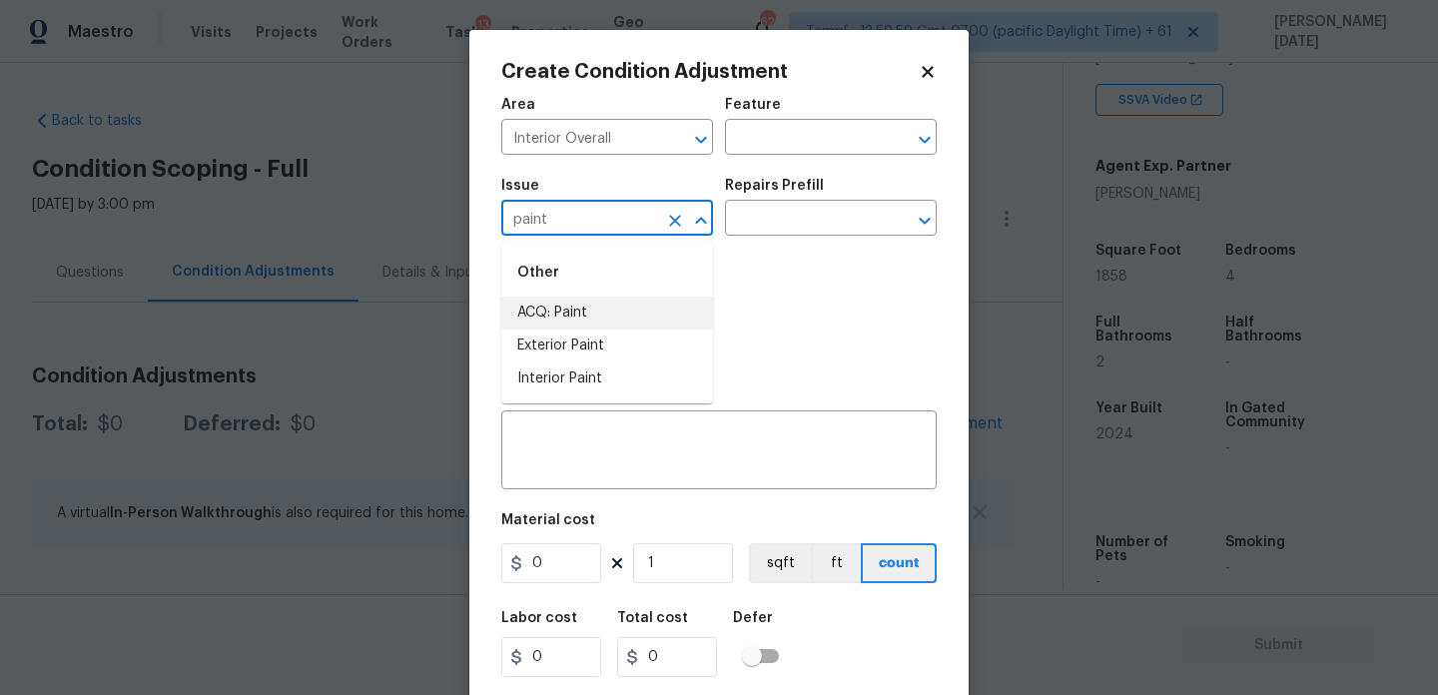
click at [561, 326] on li "ACQ: Paint" at bounding box center [607, 313] width 212 height 33
type input "ACQ: Paint"
click at [798, 220] on input "text" at bounding box center [803, 220] width 156 height 31
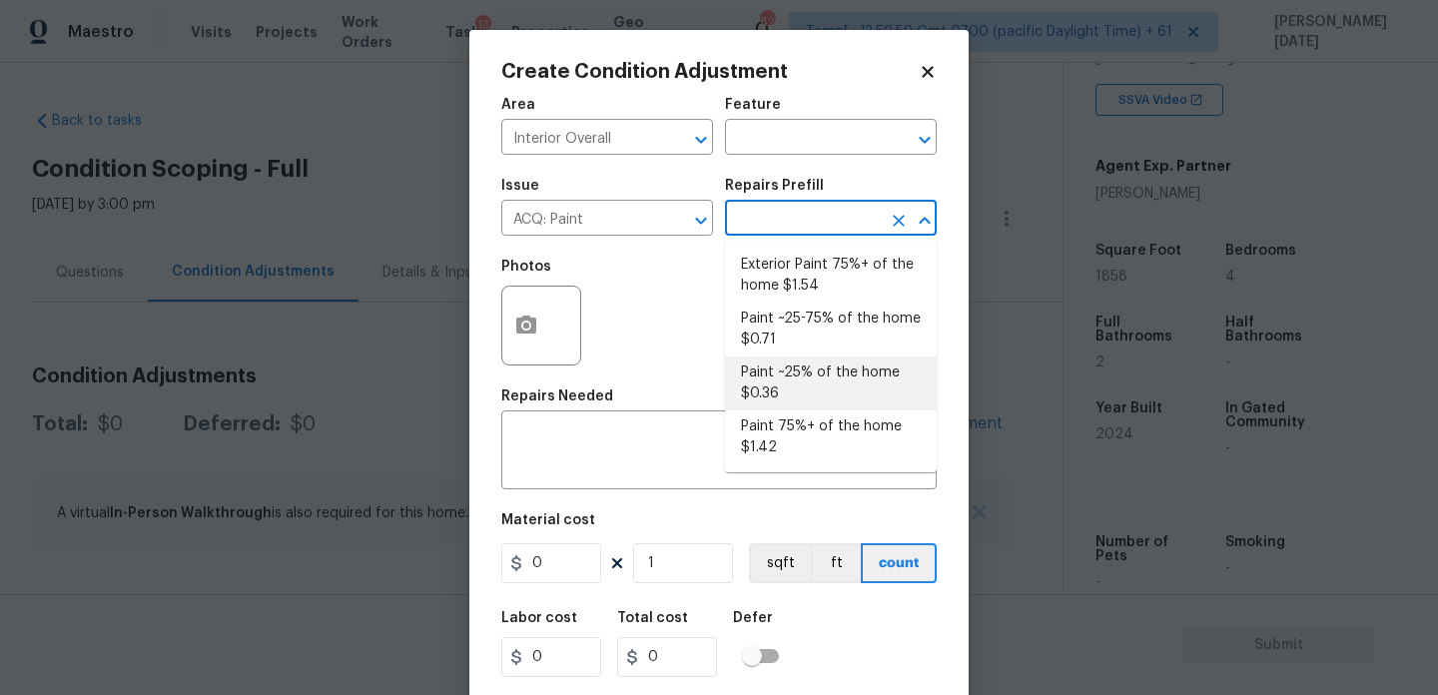
click at [800, 375] on li "Paint ~25% of the home $0.36" at bounding box center [831, 384] width 212 height 54
type input "Acquisition"
type textarea "Acquisition Scope: ~25% of the home needs interior paint"
type input "0.36"
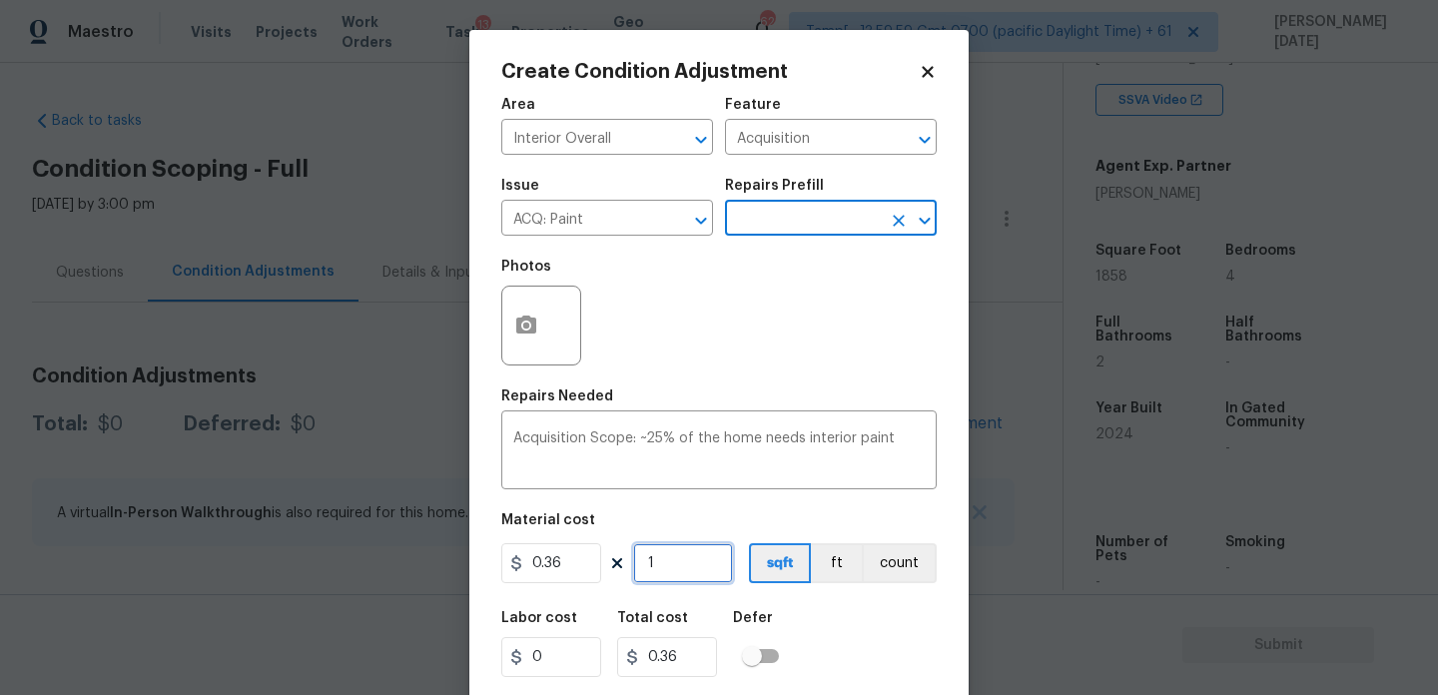
click at [686, 558] on input "1" at bounding box center [683, 563] width 100 height 40
type input "0"
paste input "1858"
type input "1858"
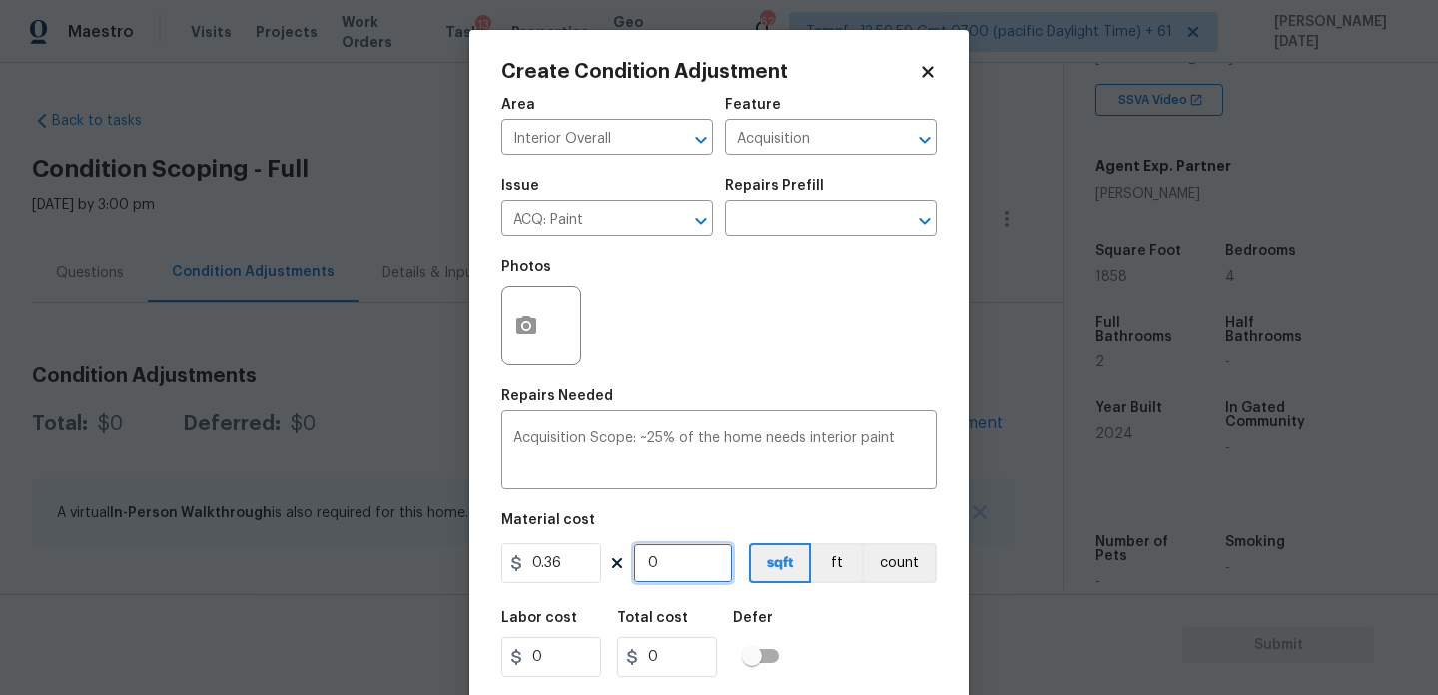
type input "668.88"
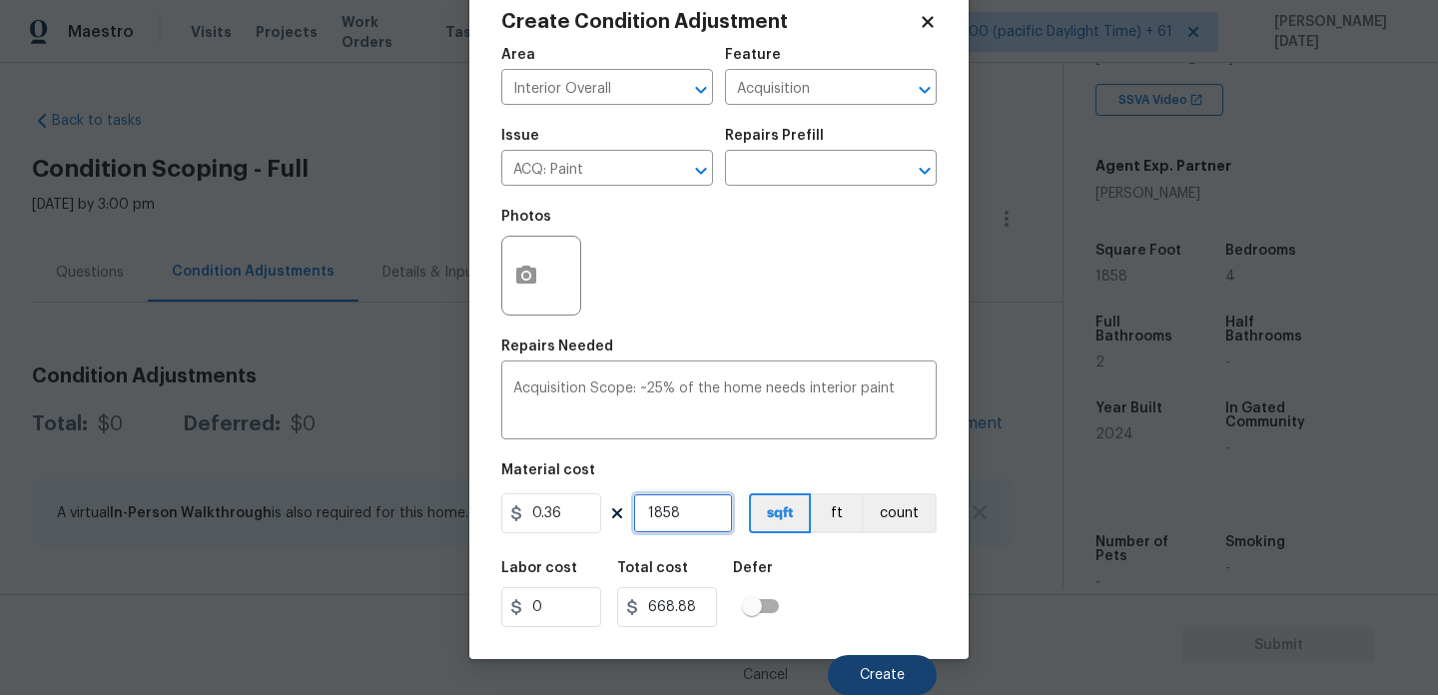
type input "1858"
click at [861, 686] on button "Create" at bounding box center [882, 675] width 109 height 40
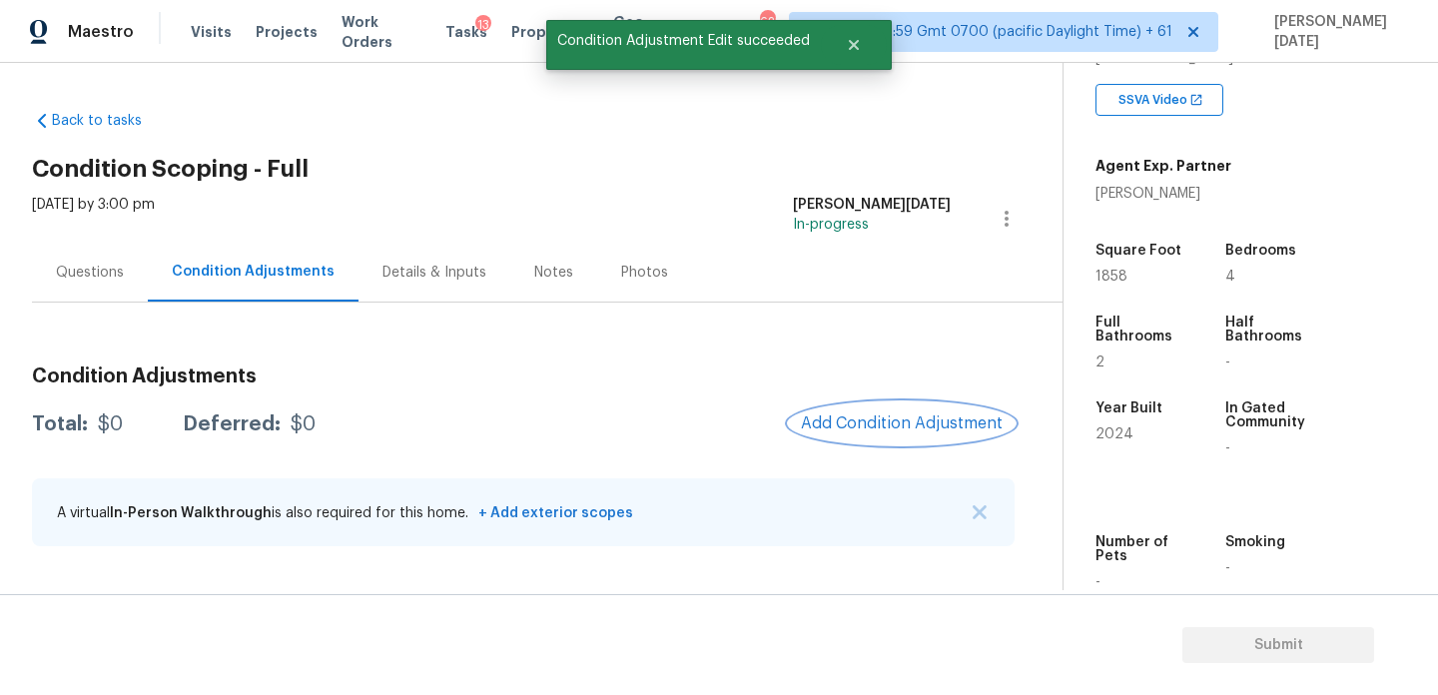
scroll to position [0, 0]
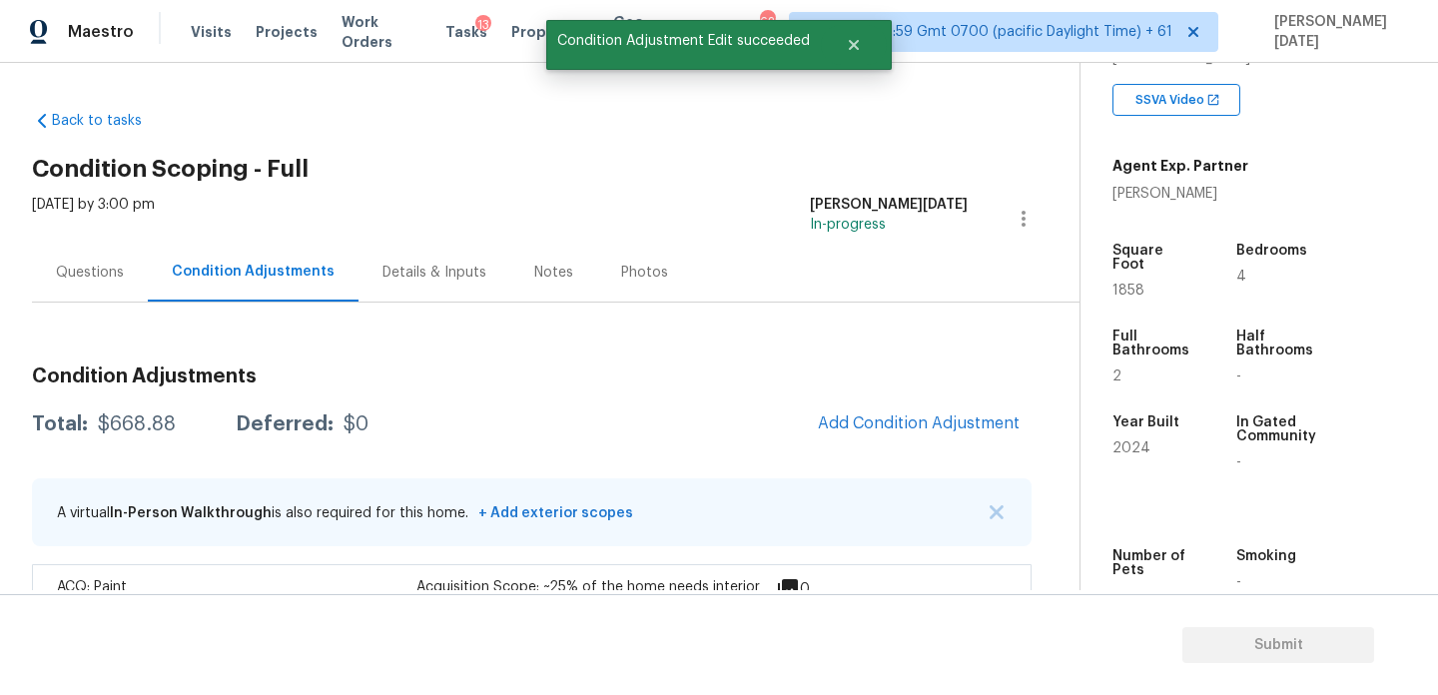
click at [915, 397] on div "Condition Adjustments Total: $668.88 Deferred: $0 Add Condition Adjustment A vi…" at bounding box center [532, 501] width 1000 height 300
click at [906, 425] on span "Add Condition Adjustment" at bounding box center [919, 424] width 202 height 18
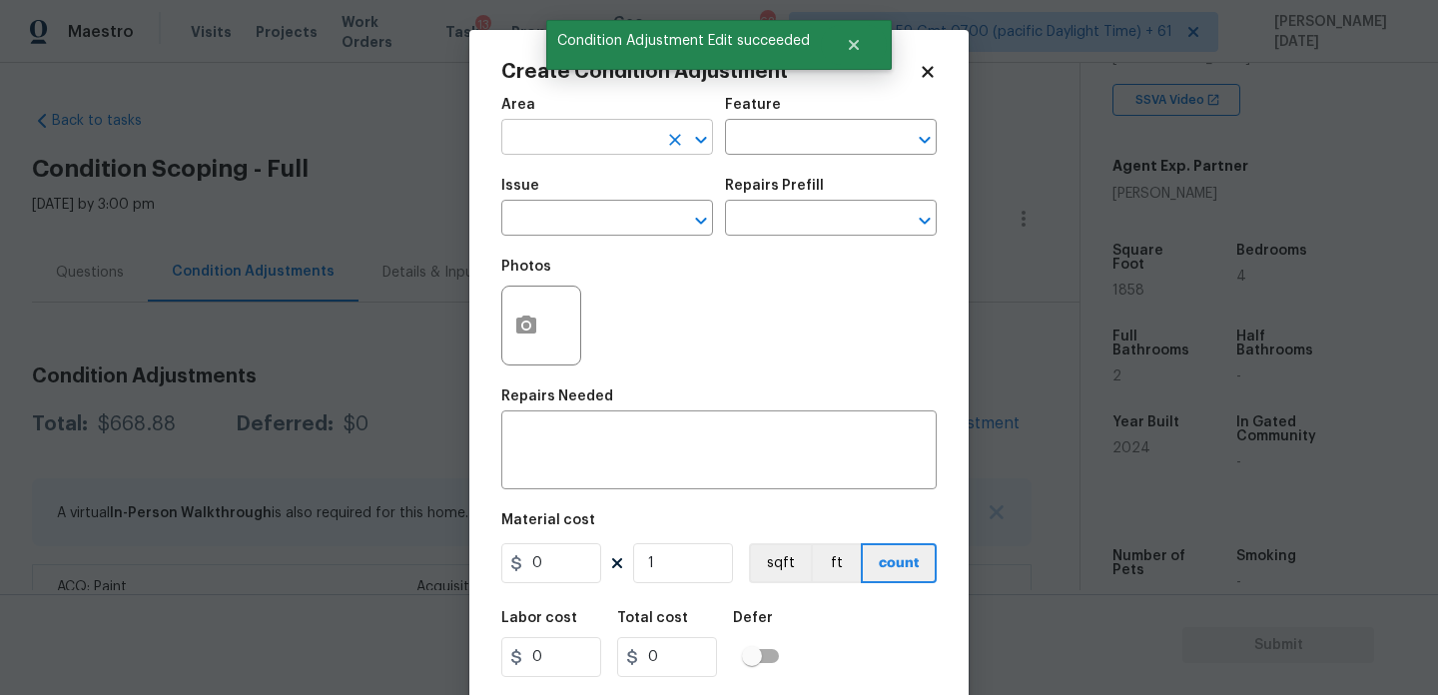
click at [543, 136] on input "text" at bounding box center [579, 139] width 156 height 31
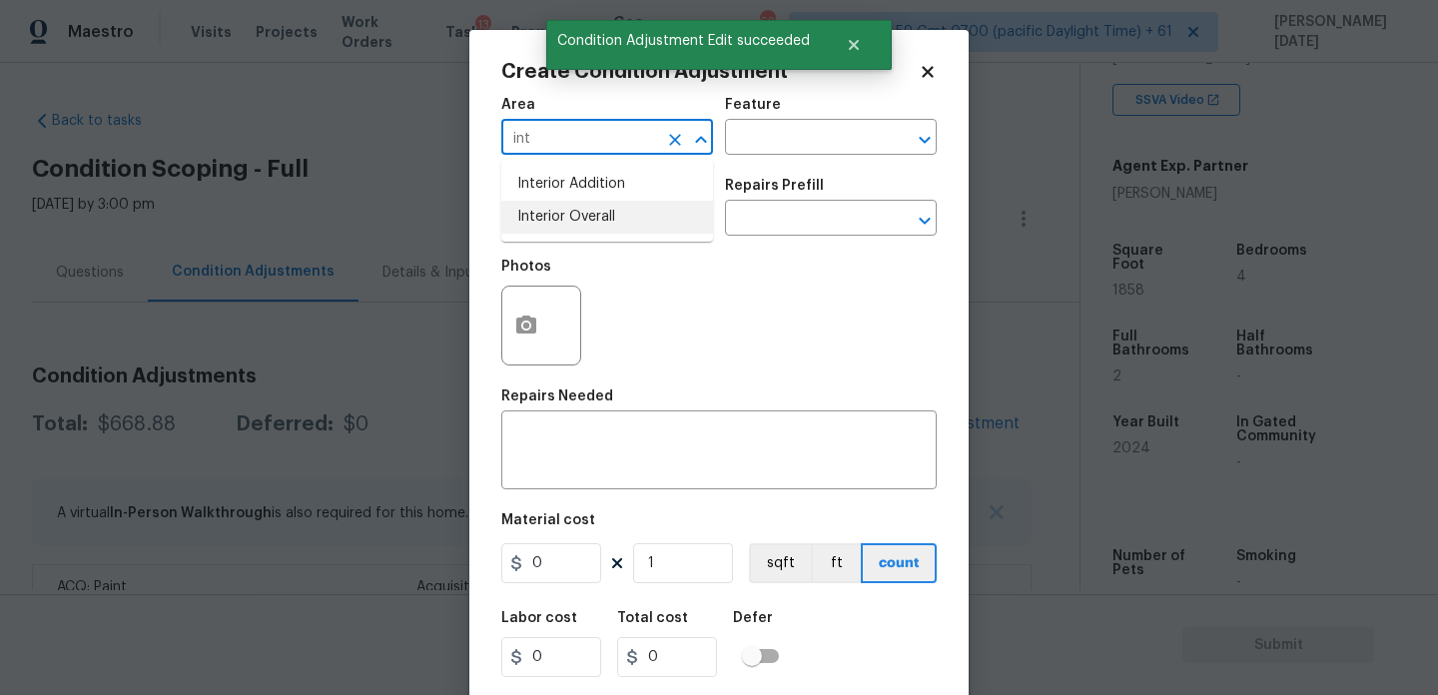
click at [565, 209] on li "Interior Overall" at bounding box center [607, 217] width 212 height 33
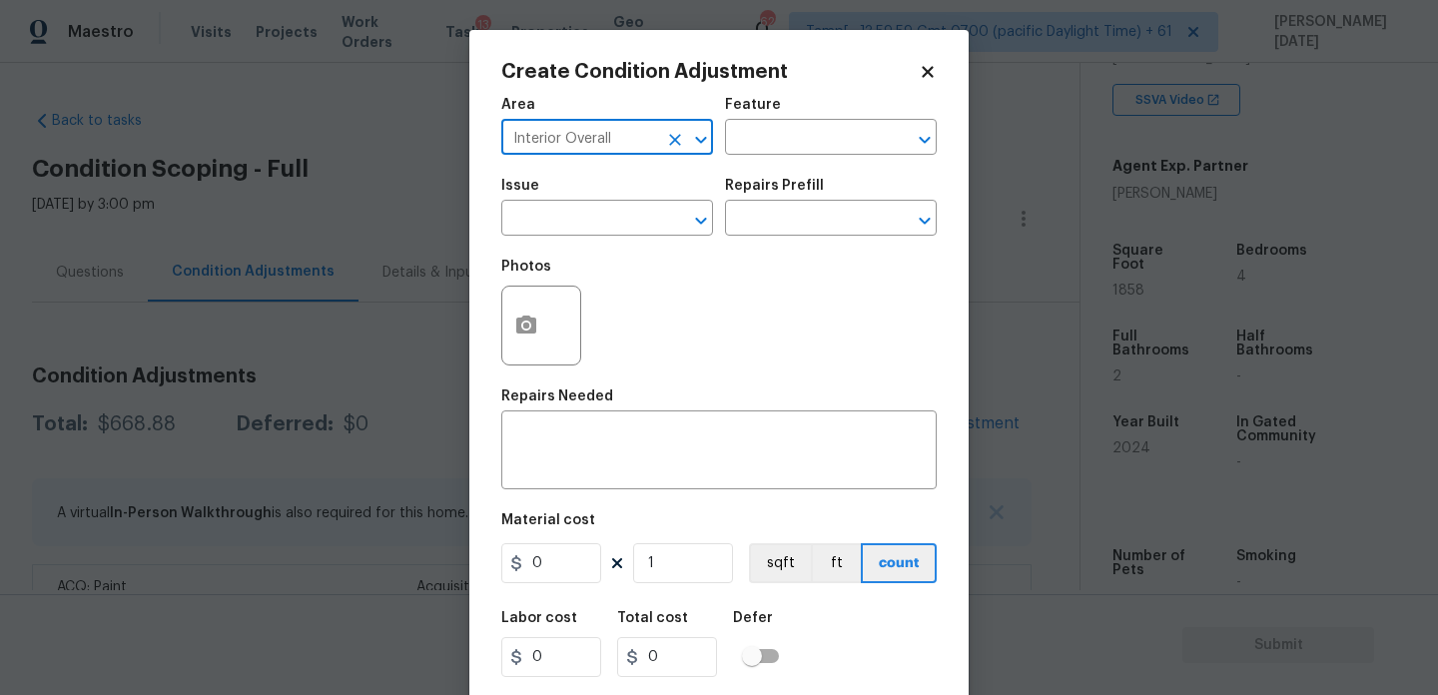
type input "Interior Overall"
click at [565, 209] on input "text" at bounding box center [579, 220] width 156 height 31
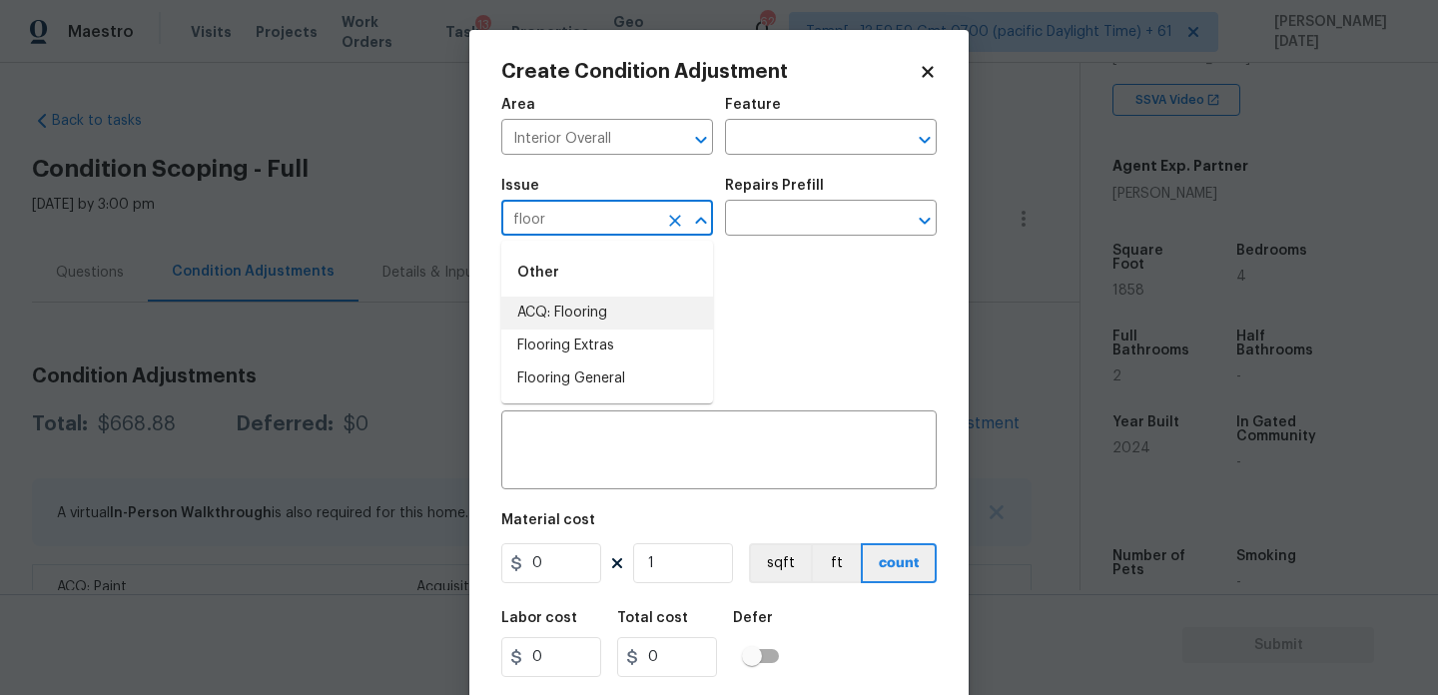
click at [575, 313] on li "ACQ: Flooring" at bounding box center [607, 313] width 212 height 33
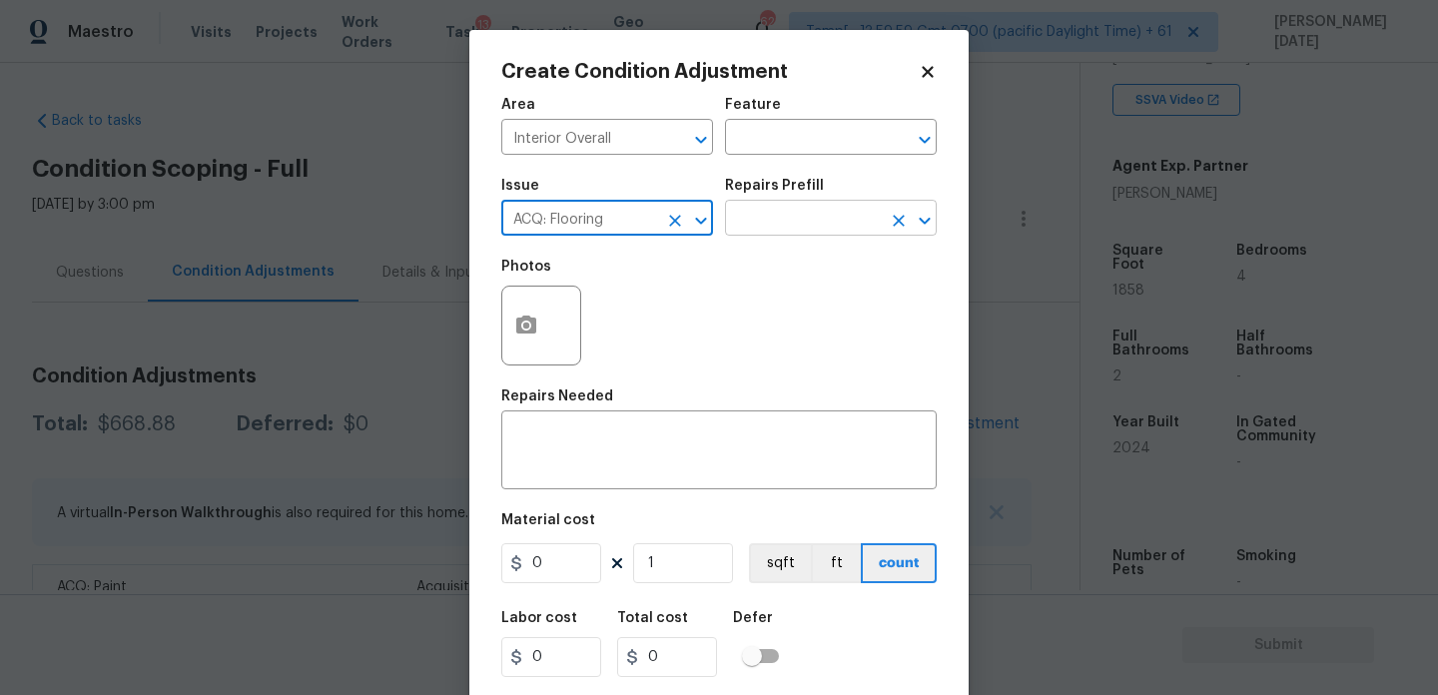
type input "ACQ: Flooring"
click at [797, 234] on input "text" at bounding box center [803, 220] width 156 height 31
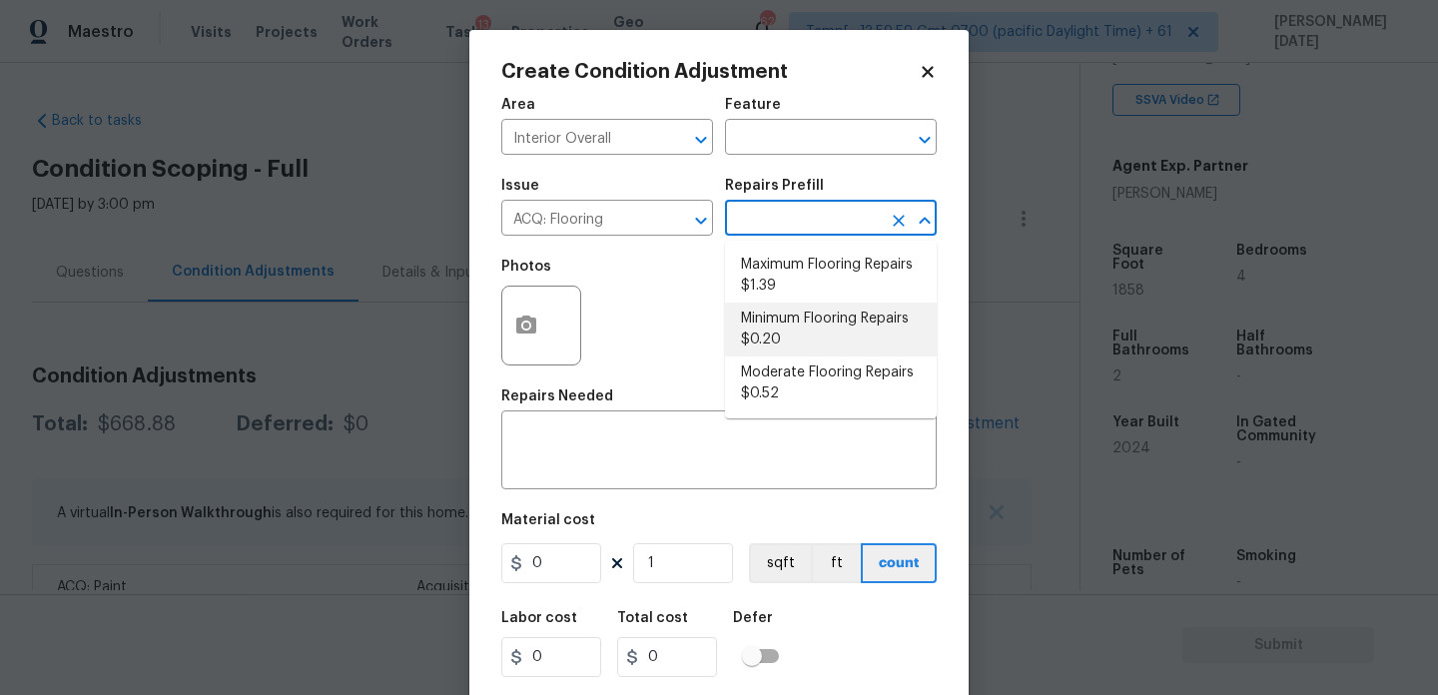
click at [810, 337] on li "Minimum Flooring Repairs $0.20" at bounding box center [831, 330] width 212 height 54
type input "Acquisition"
type textarea "Acquisition Scope: Minimum flooring repairs"
type input "0.2"
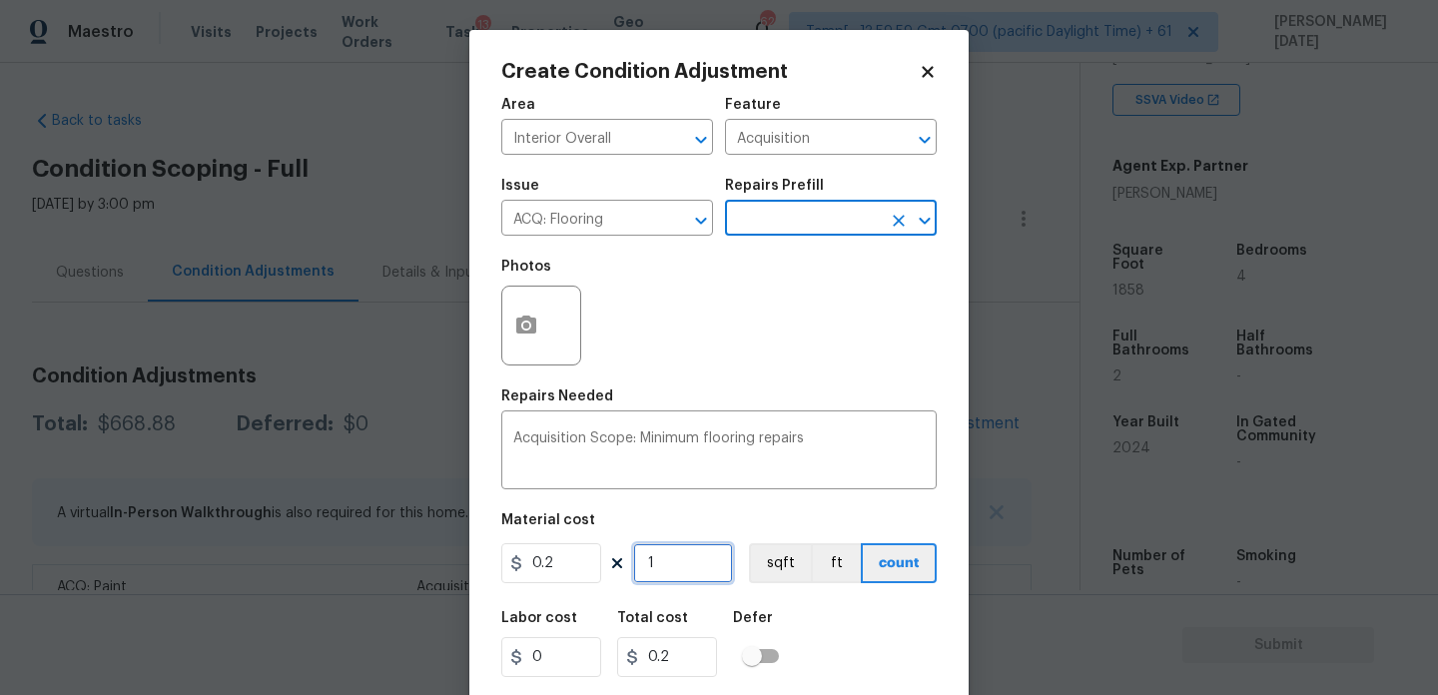
click at [665, 569] on input "1" at bounding box center [683, 563] width 100 height 40
type input "0"
paste input "1858"
type input "1858"
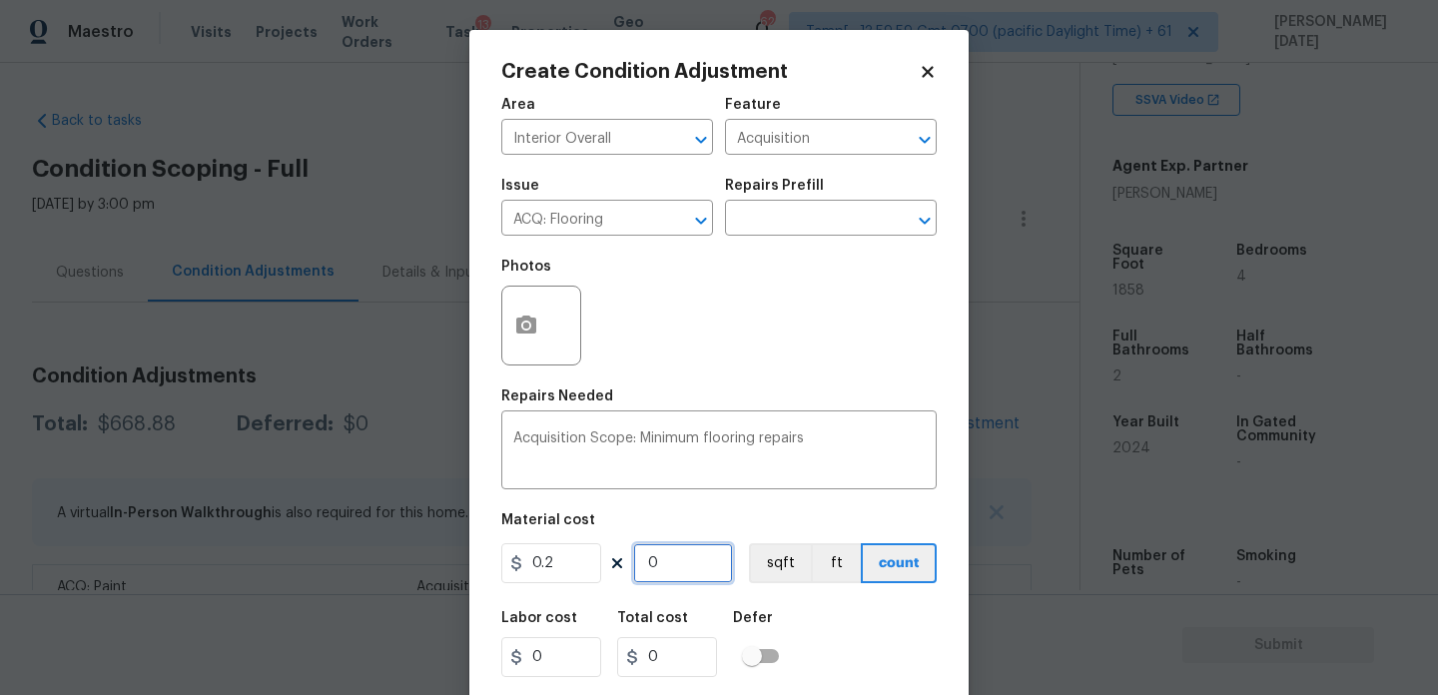
type input "371.6"
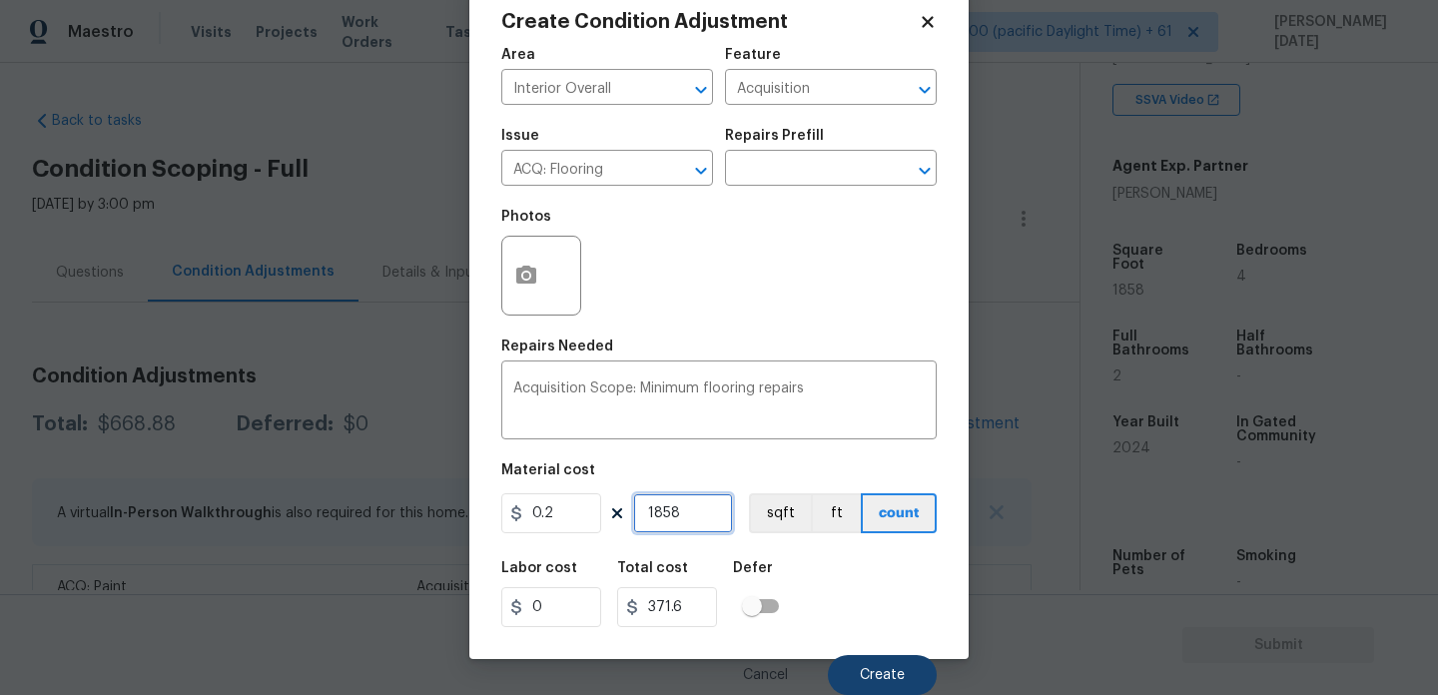
type input "1858"
click at [870, 678] on span "Create" at bounding box center [882, 675] width 45 height 15
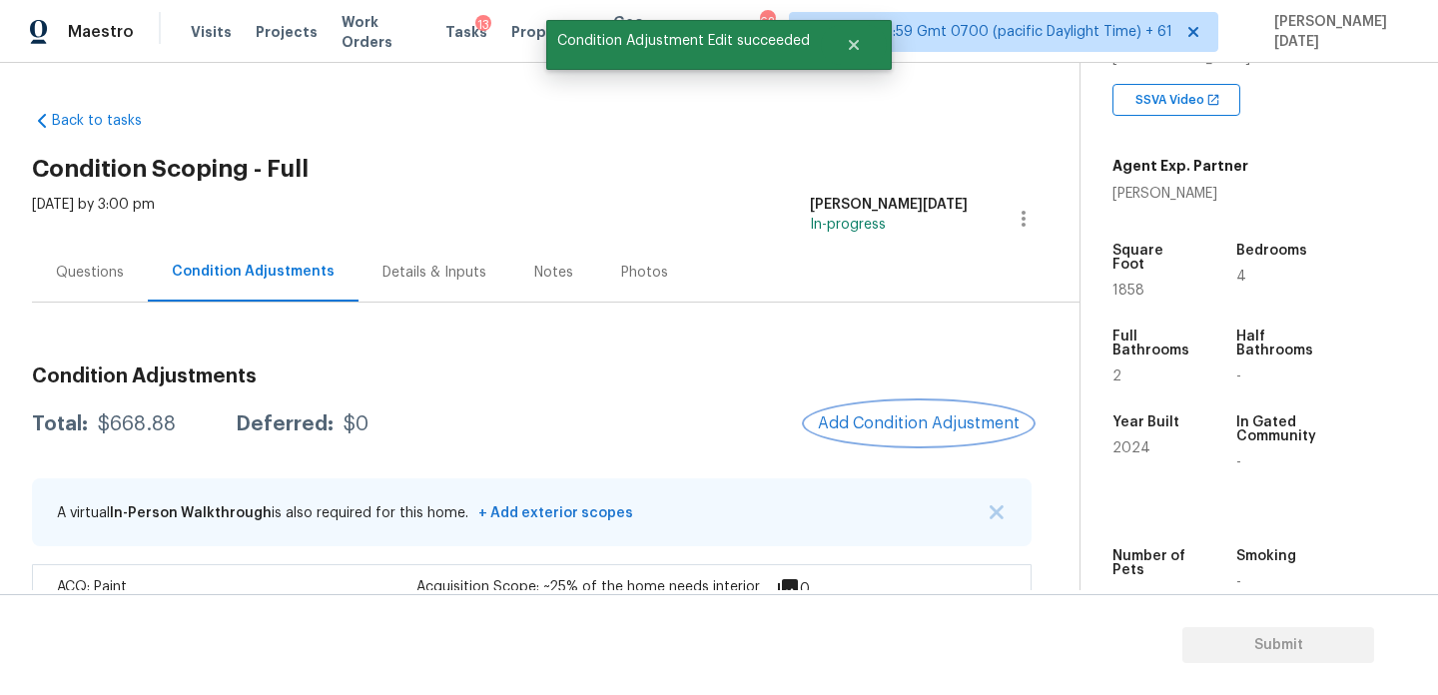
scroll to position [0, 0]
click at [870, 424] on div at bounding box center [719, 347] width 1438 height 695
click at [870, 424] on span "Add Condition Adjustment" at bounding box center [919, 424] width 202 height 18
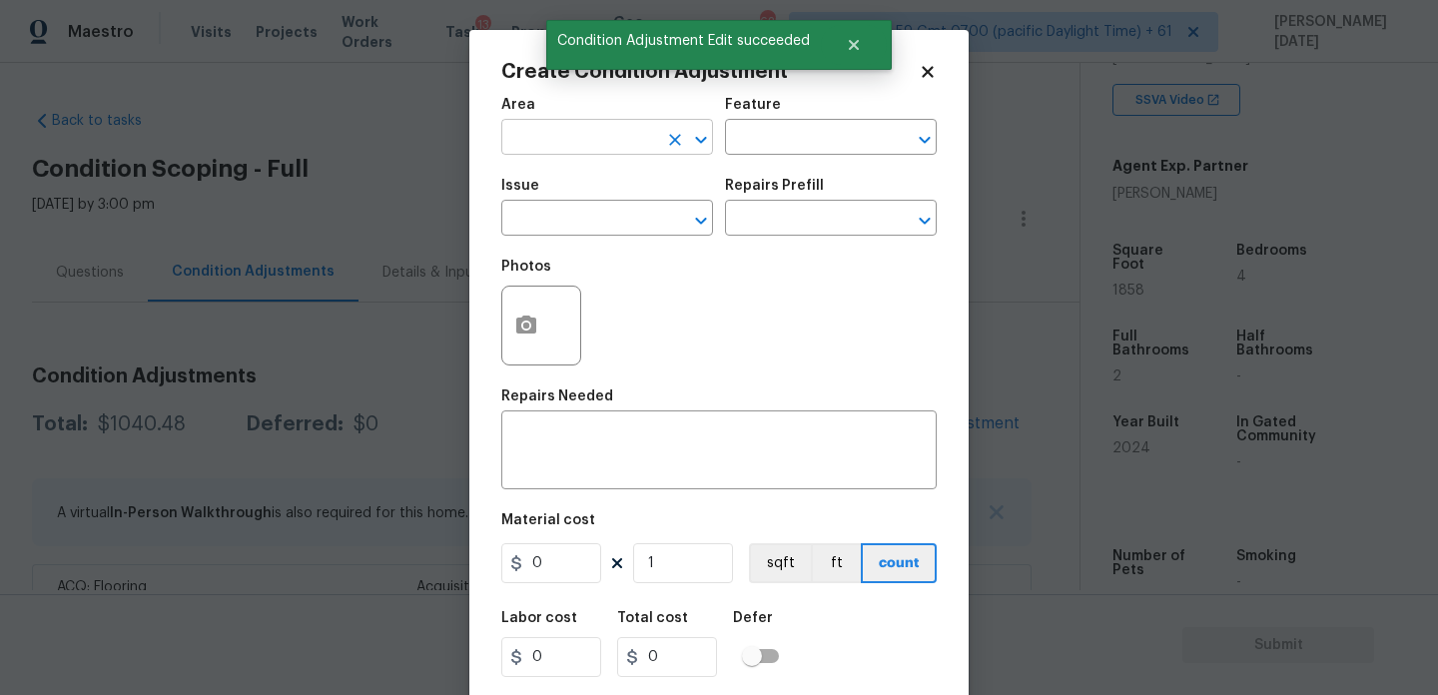
click at [538, 150] on input "text" at bounding box center [579, 139] width 156 height 31
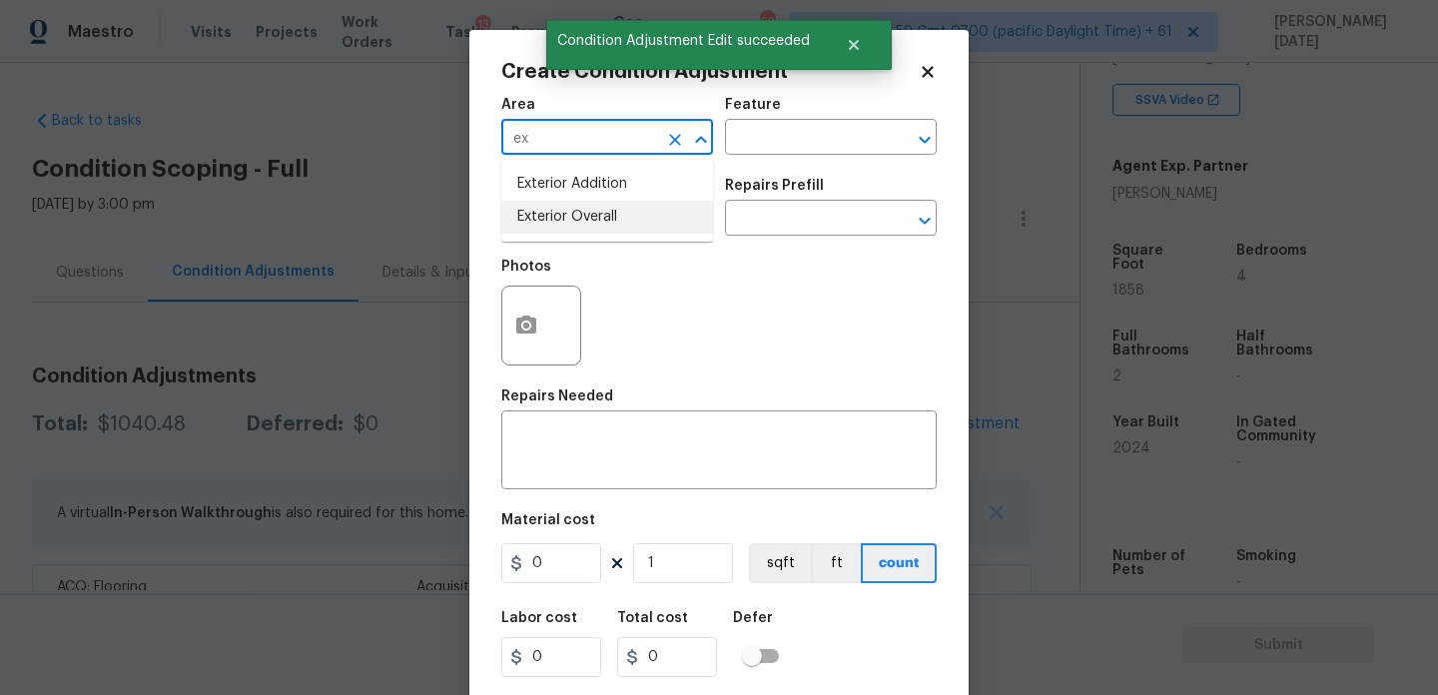
click at [564, 219] on li "Exterior Overall" at bounding box center [607, 217] width 212 height 33
type input "Exterior Overall"
click at [564, 219] on input "text" at bounding box center [579, 220] width 156 height 31
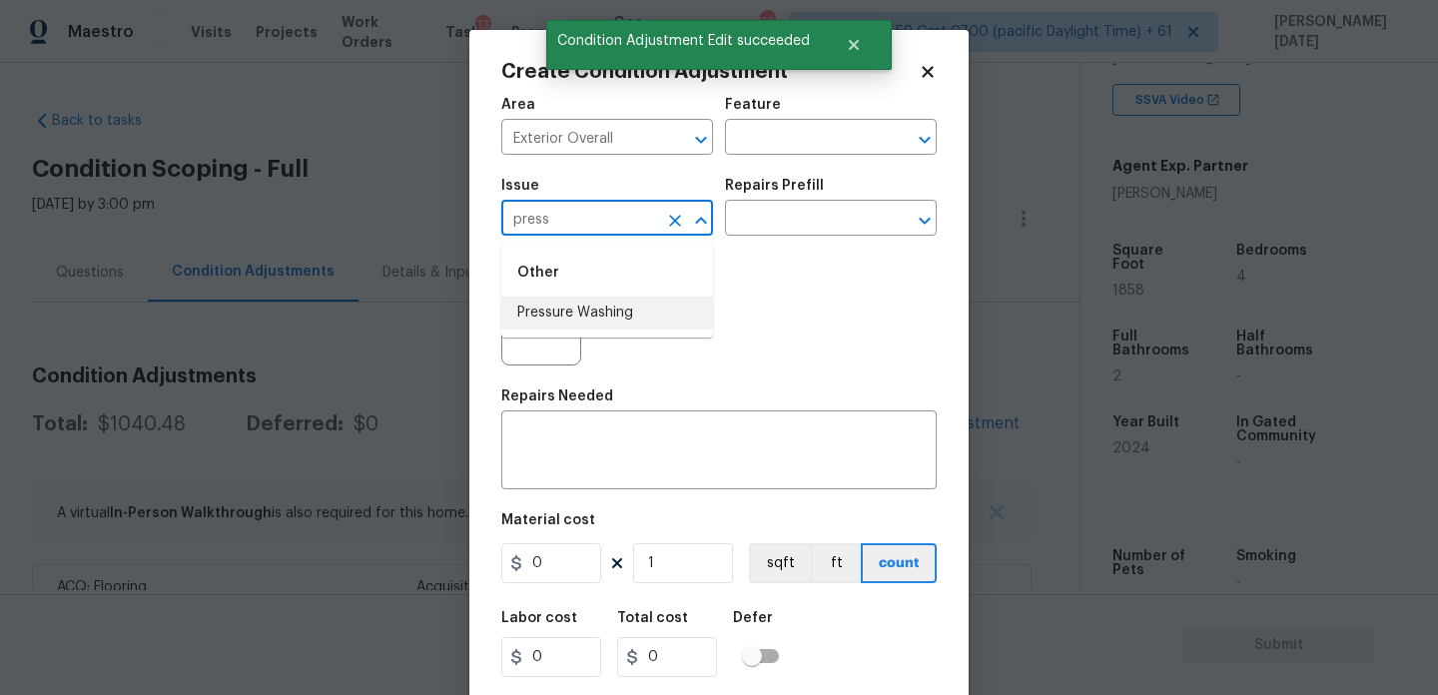
click at [583, 310] on li "Pressure Washing" at bounding box center [607, 313] width 212 height 33
type input "Pressure Washing"
click at [792, 203] on div "Repairs Prefill" at bounding box center [831, 192] width 212 height 26
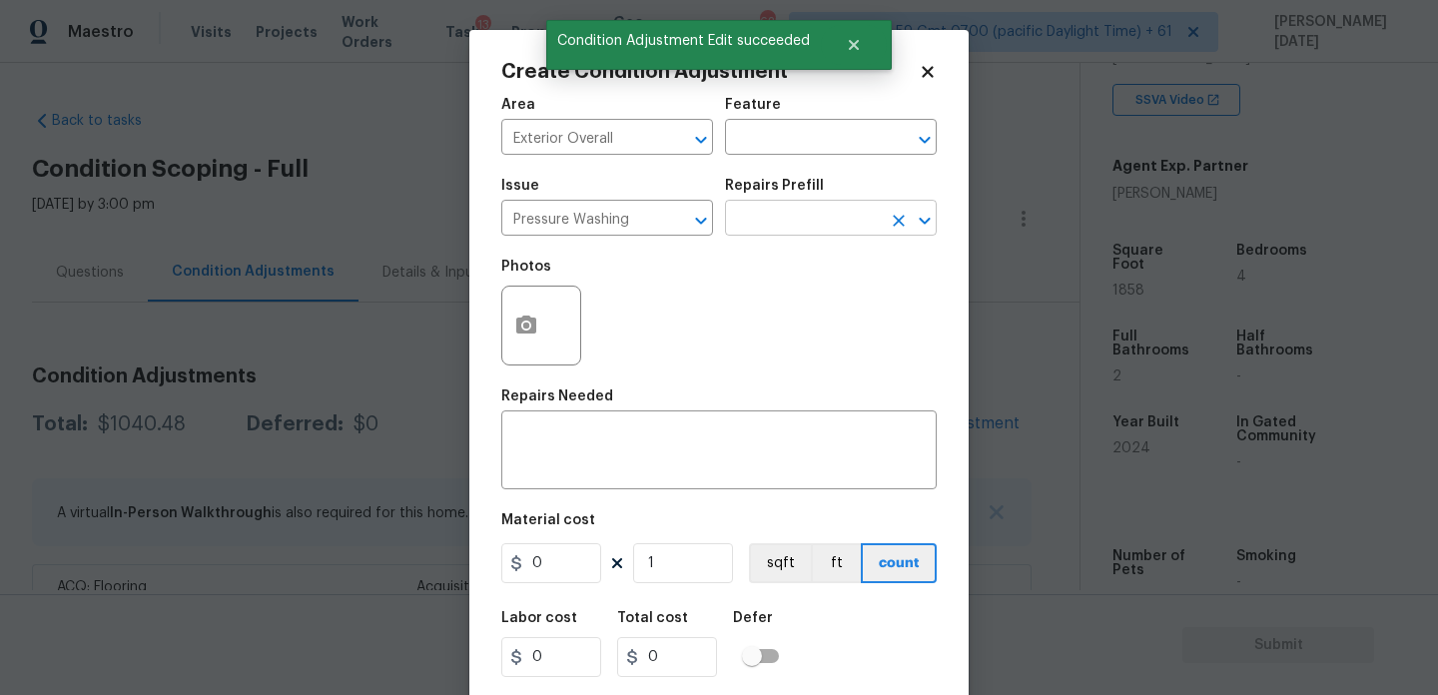
click at [792, 232] on input "text" at bounding box center [803, 220] width 156 height 31
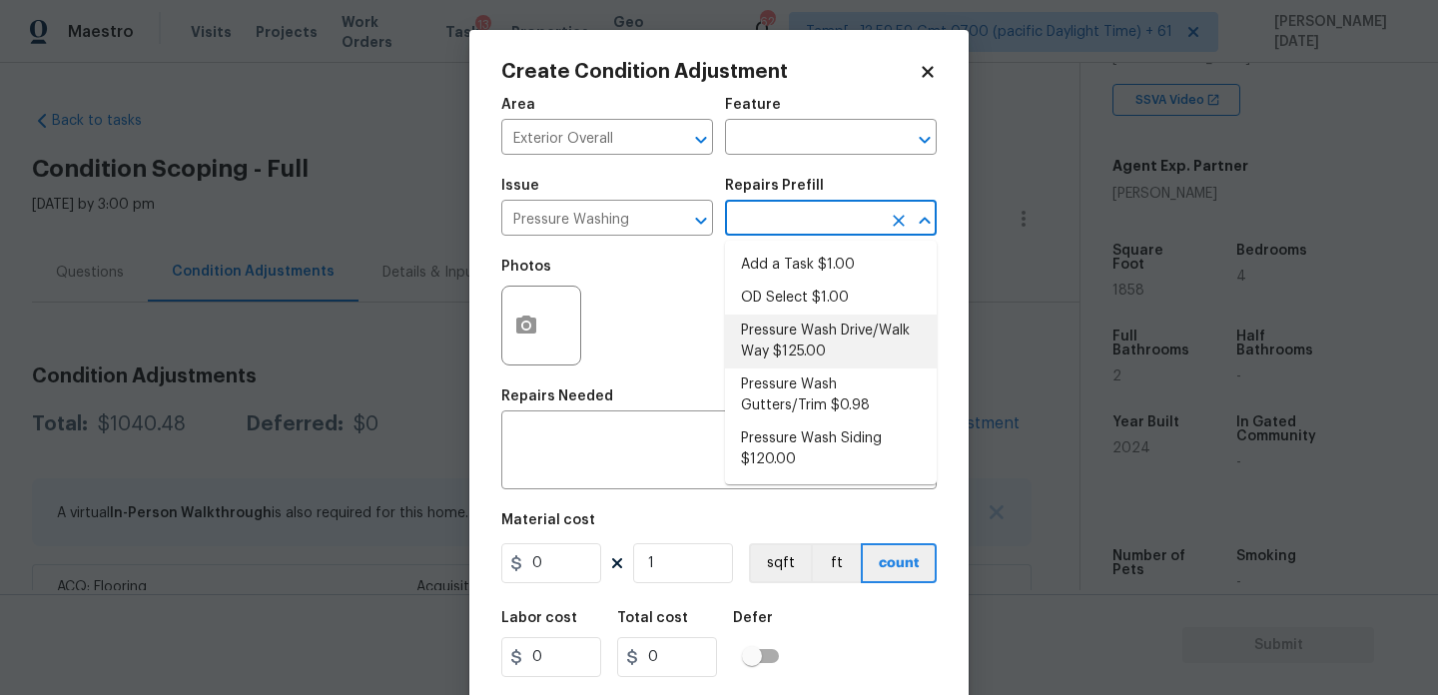
click at [801, 339] on li "Pressure Wash Drive/Walk Way $125.00" at bounding box center [831, 342] width 212 height 54
type input "Siding"
type textarea "Pressure wash the driveways/walkways as directed by the PM. Ensure that all deb…"
type input "125"
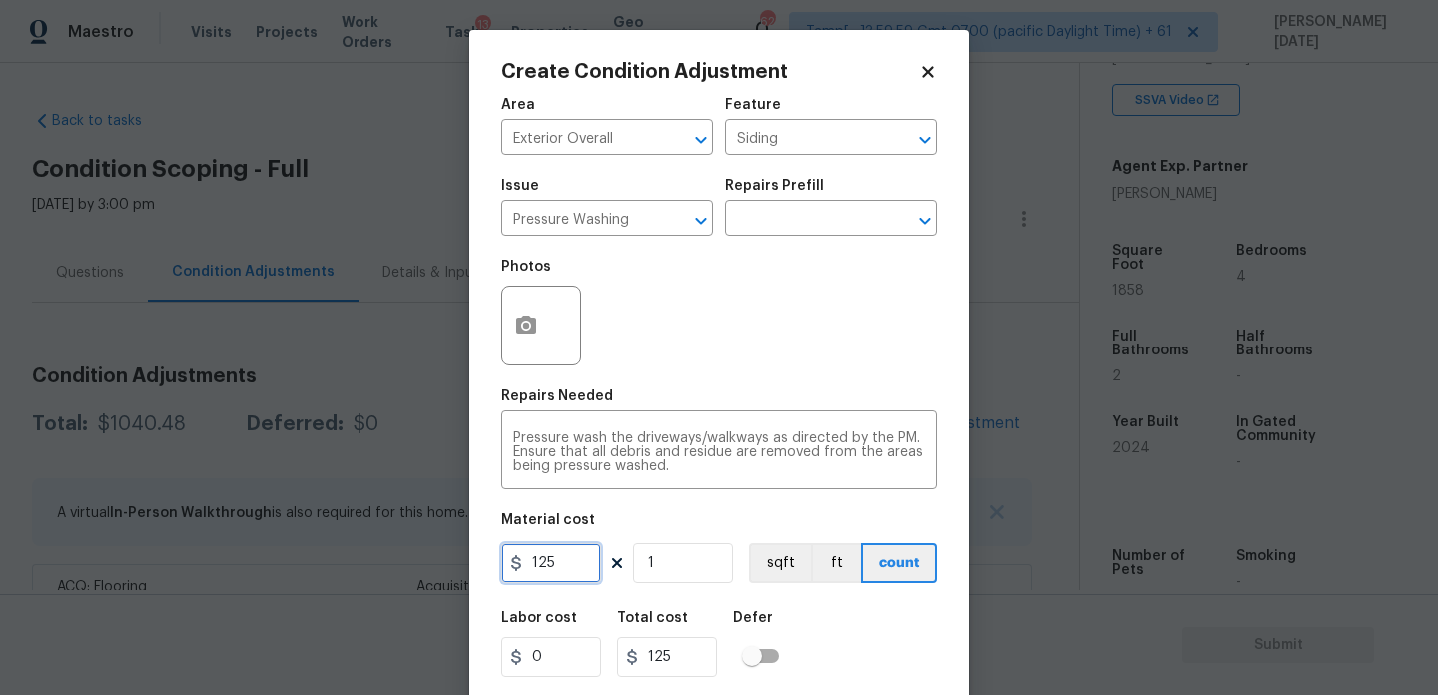
drag, startPoint x: 564, startPoint y: 561, endPoint x: 348, endPoint y: 549, distance: 217.1
click at [348, 549] on div "Create Condition Adjustment Area Exterior Overall ​ Feature Siding ​ Issue Pres…" at bounding box center [719, 347] width 1438 height 695
type input "200"
click at [669, 360] on div "Photos" at bounding box center [719, 313] width 436 height 130
type input "200"
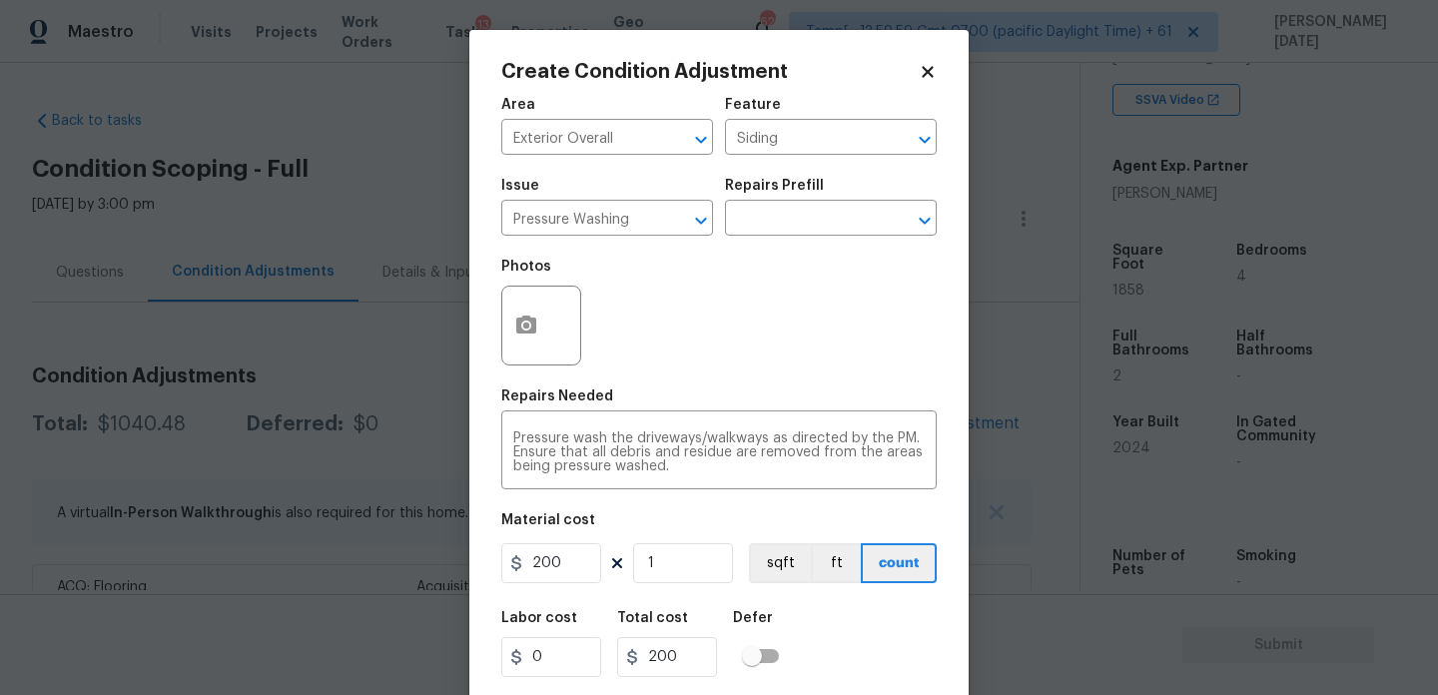
scroll to position [51, 0]
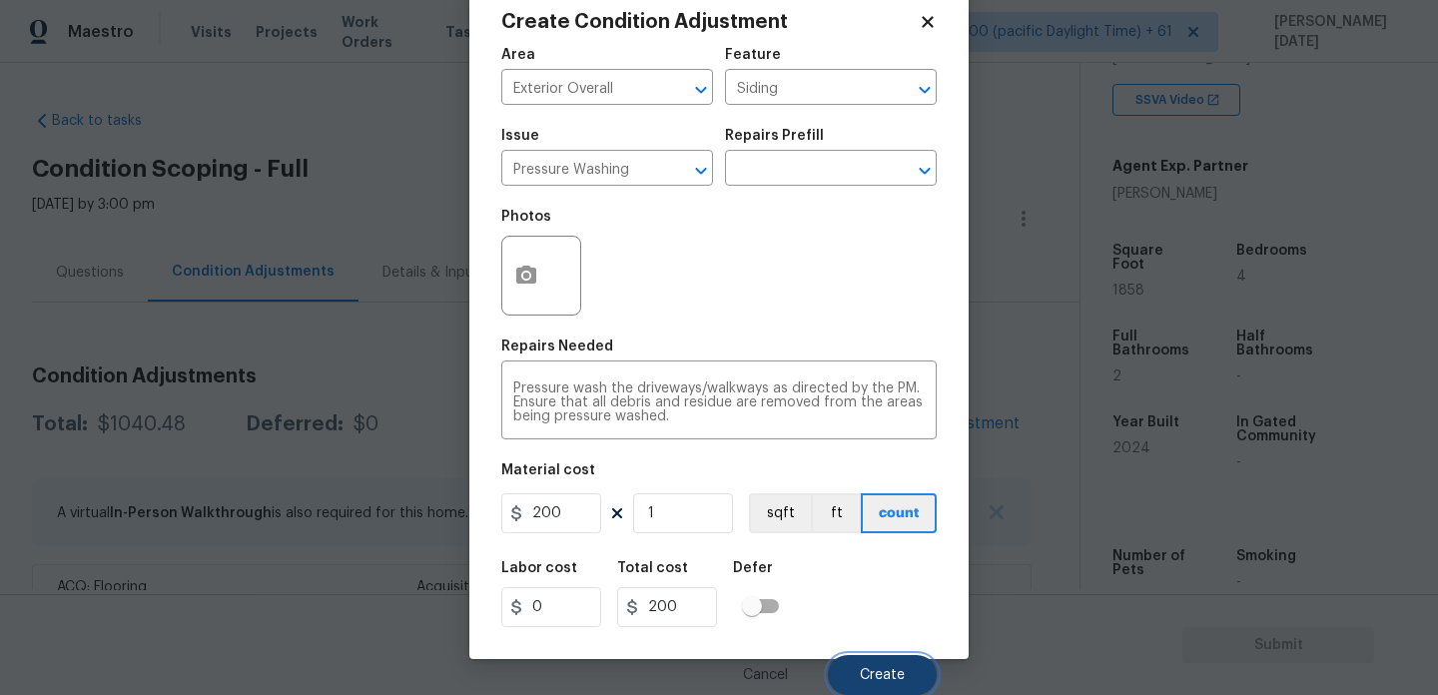
click at [858, 657] on button "Create" at bounding box center [882, 675] width 109 height 40
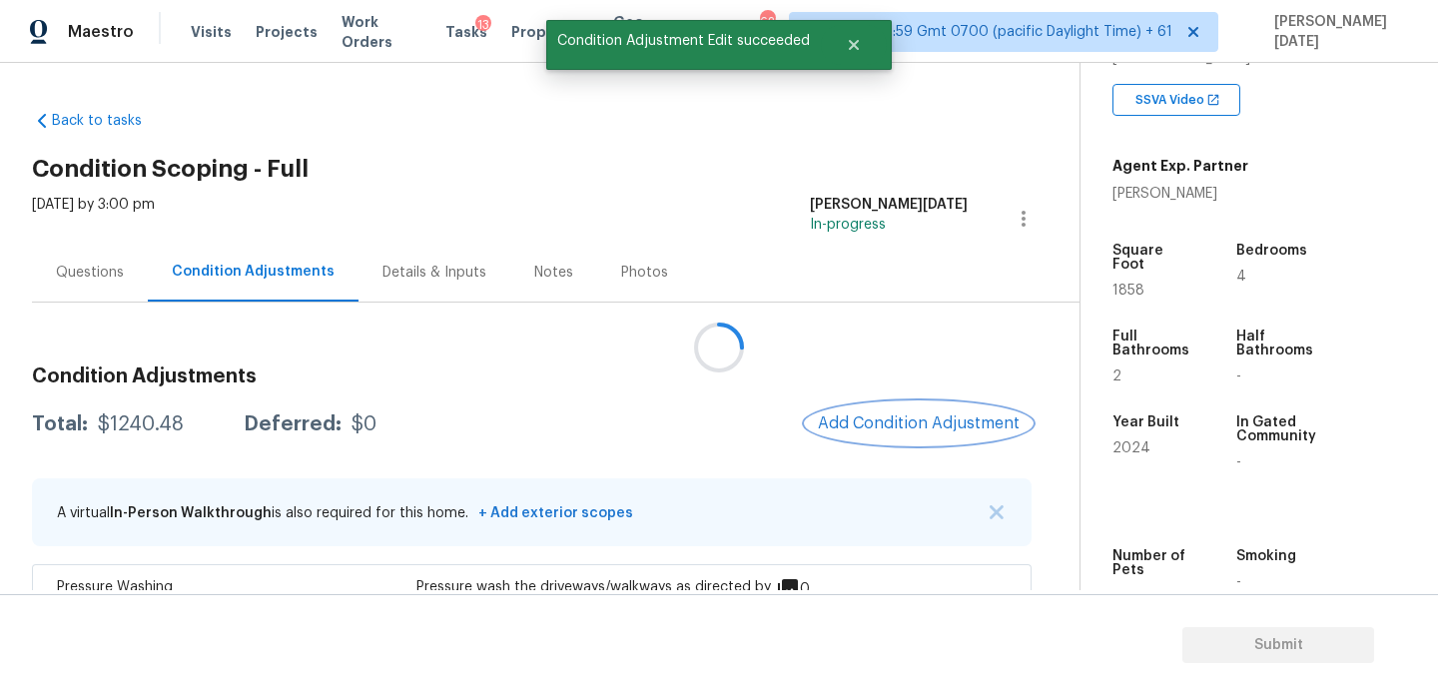
scroll to position [0, 0]
click at [910, 401] on div "Condition Adjustments Total: $1240.48 Deferred: $0 Add Condition Adjustment A v…" at bounding box center [532, 589] width 1000 height 476
click at [910, 423] on span "Add Condition Adjustment" at bounding box center [919, 424] width 202 height 18
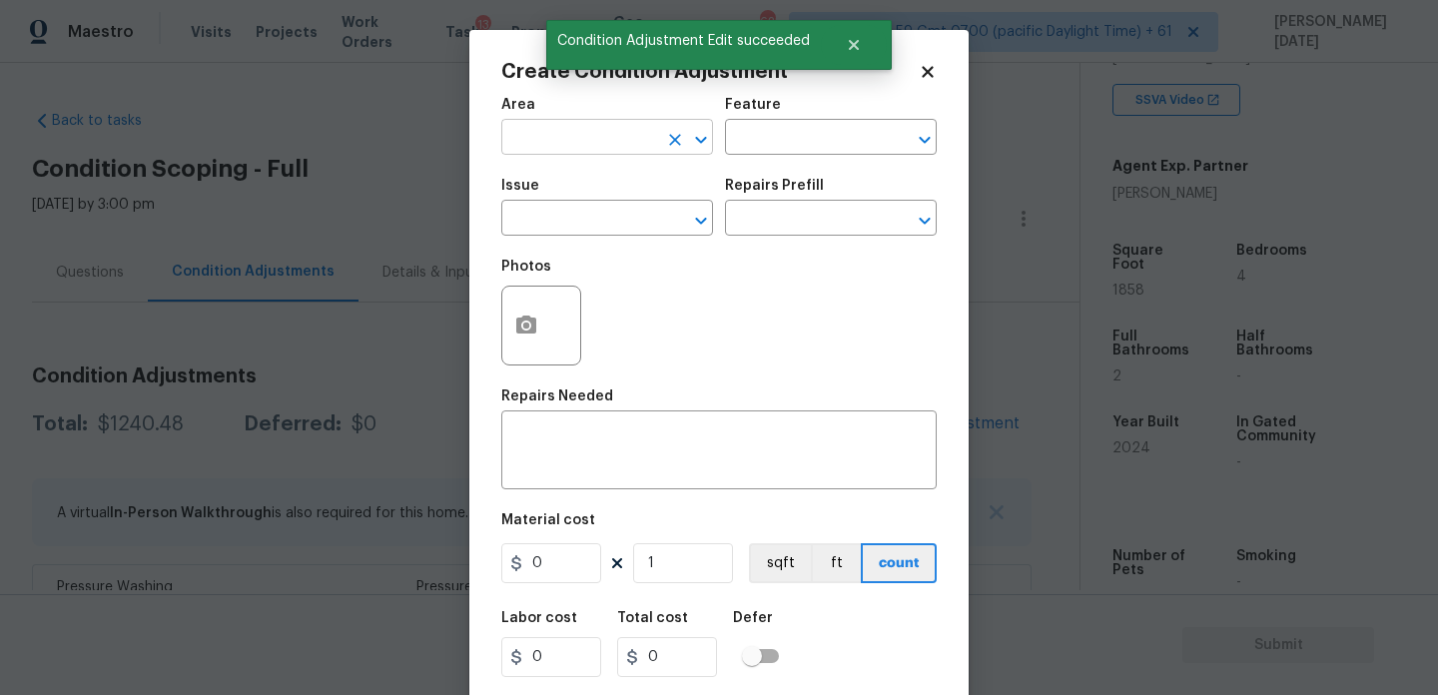
click at [554, 137] on input "text" at bounding box center [579, 139] width 156 height 31
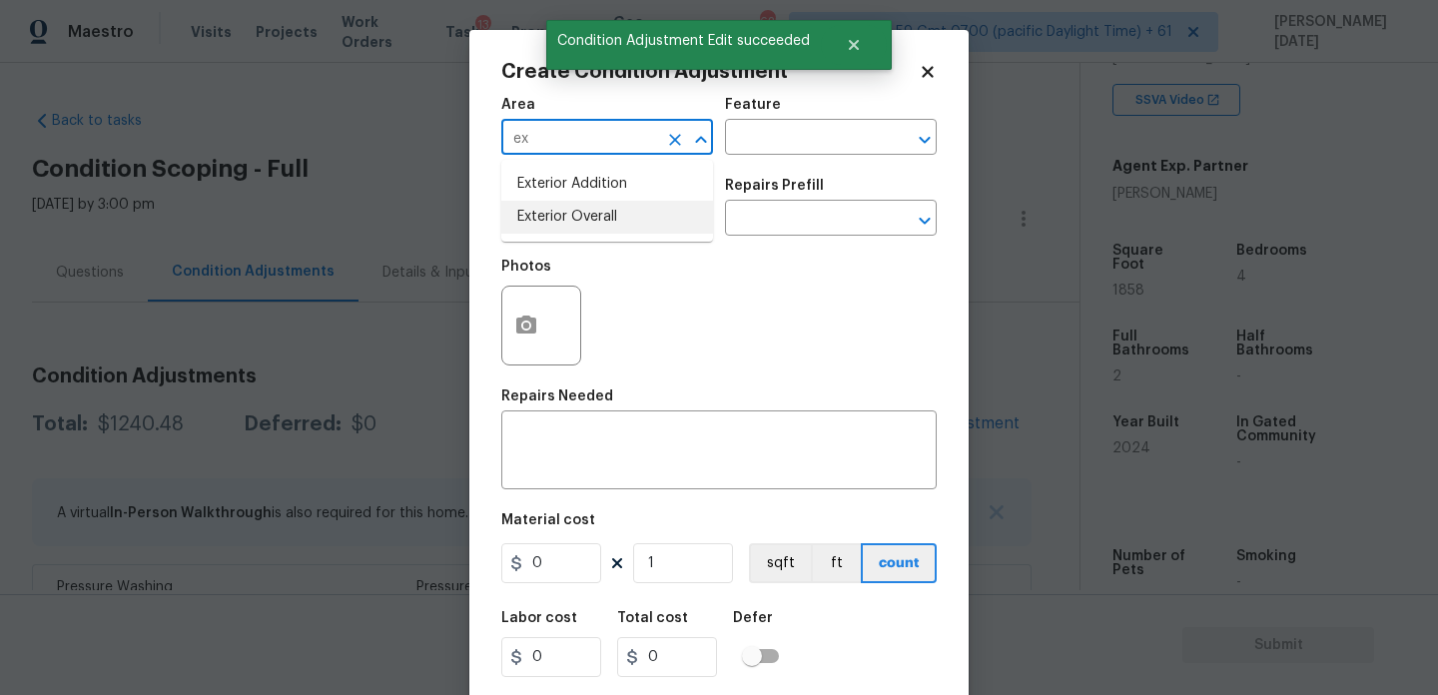
click at [555, 233] on li "Exterior Overall" at bounding box center [607, 217] width 212 height 33
type input "Exterior Overall"
click at [555, 233] on input "text" at bounding box center [579, 220] width 156 height 31
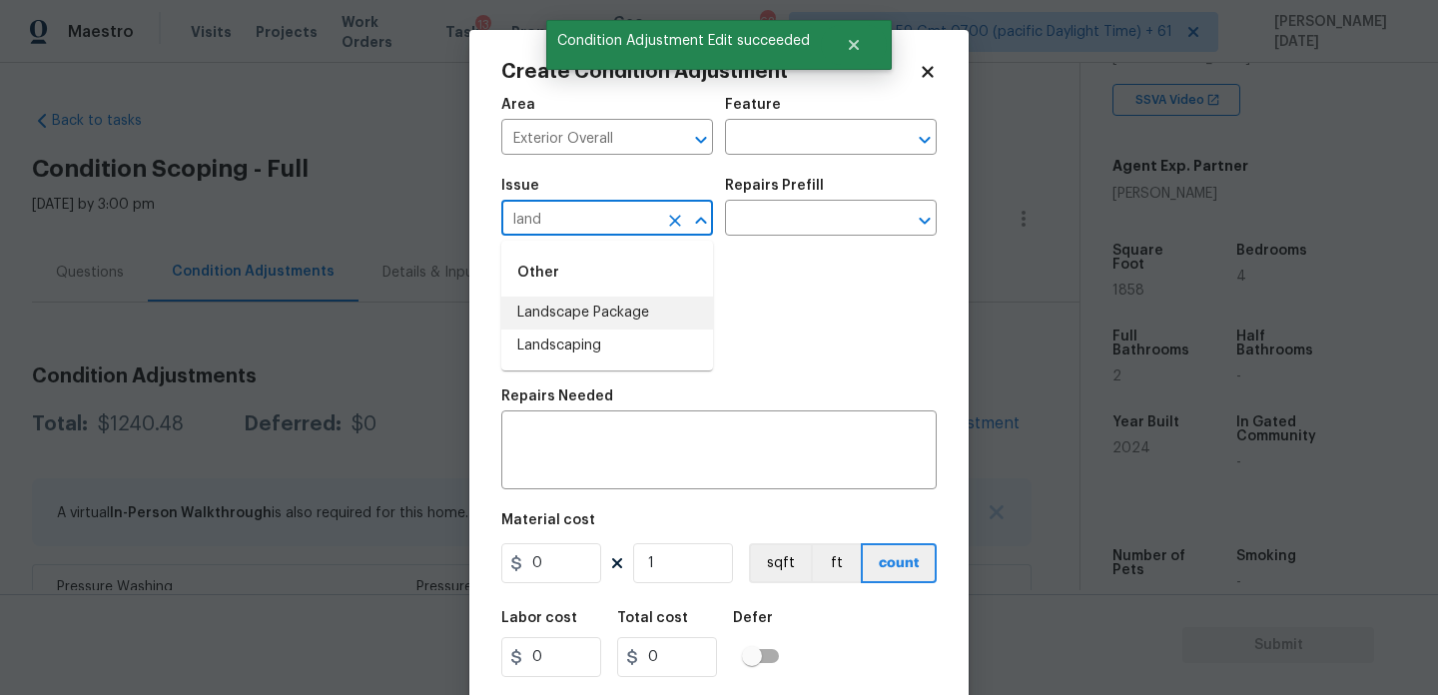
click at [588, 311] on li "Landscape Package" at bounding box center [607, 313] width 212 height 33
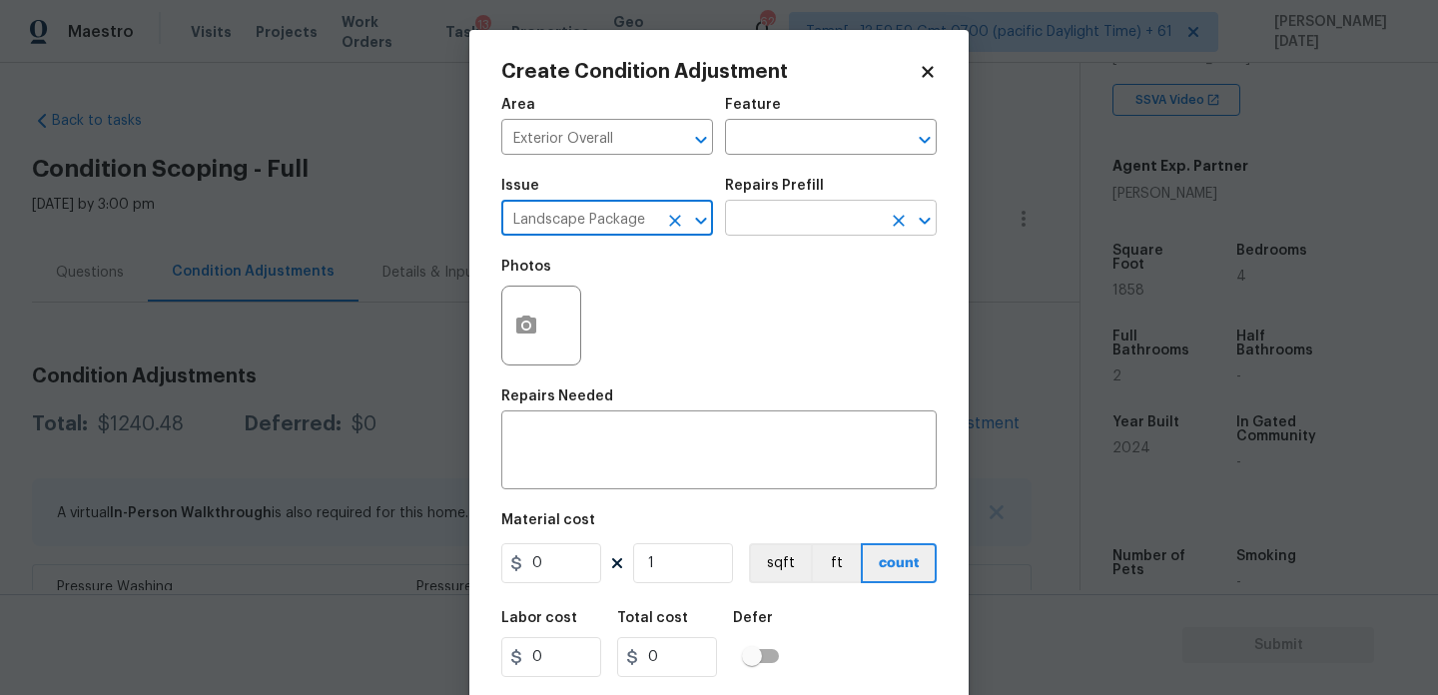
type input "Landscape Package"
click at [798, 216] on input "text" at bounding box center [803, 220] width 156 height 31
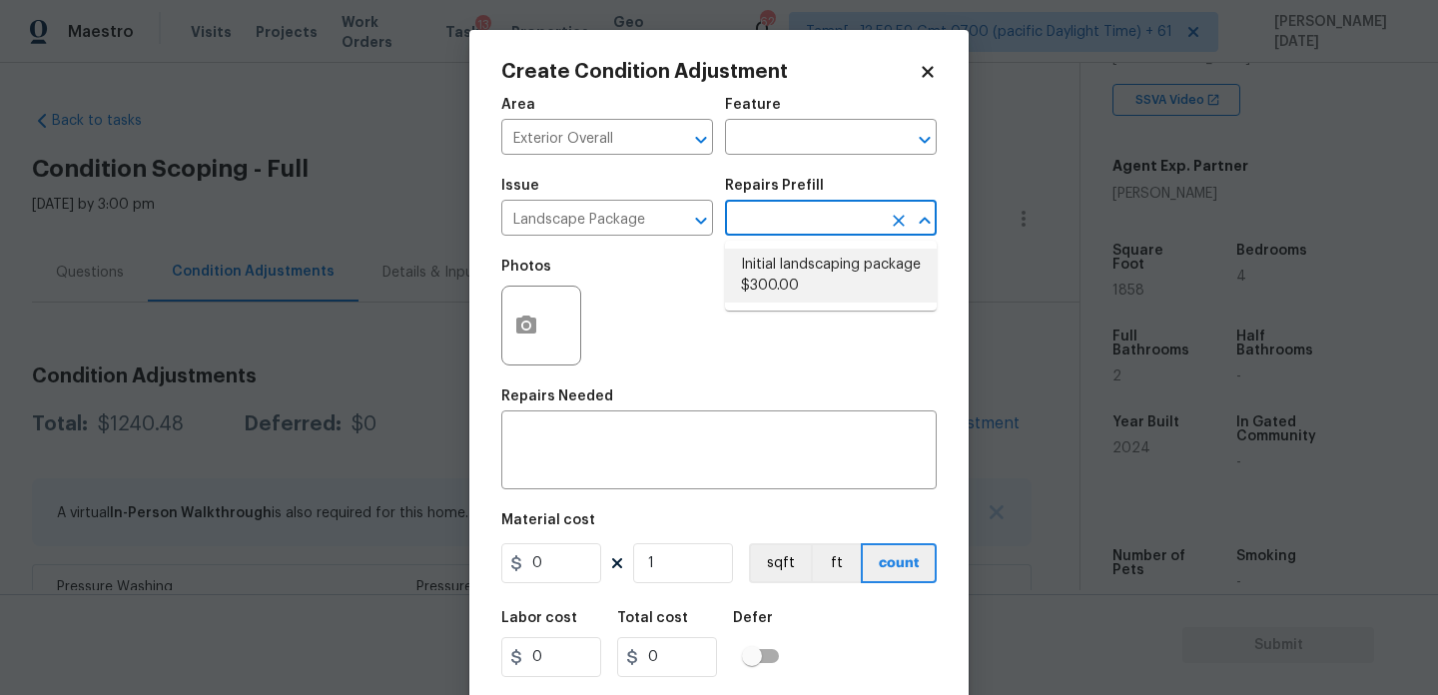
click at [800, 290] on li "Initial landscaping package $300.00" at bounding box center [831, 276] width 212 height 54
type input "Home Readiness Packages"
type textarea "Mowing of grass up to 6" in height. Mow, edge along driveways & sidewalks, trim…"
type input "300"
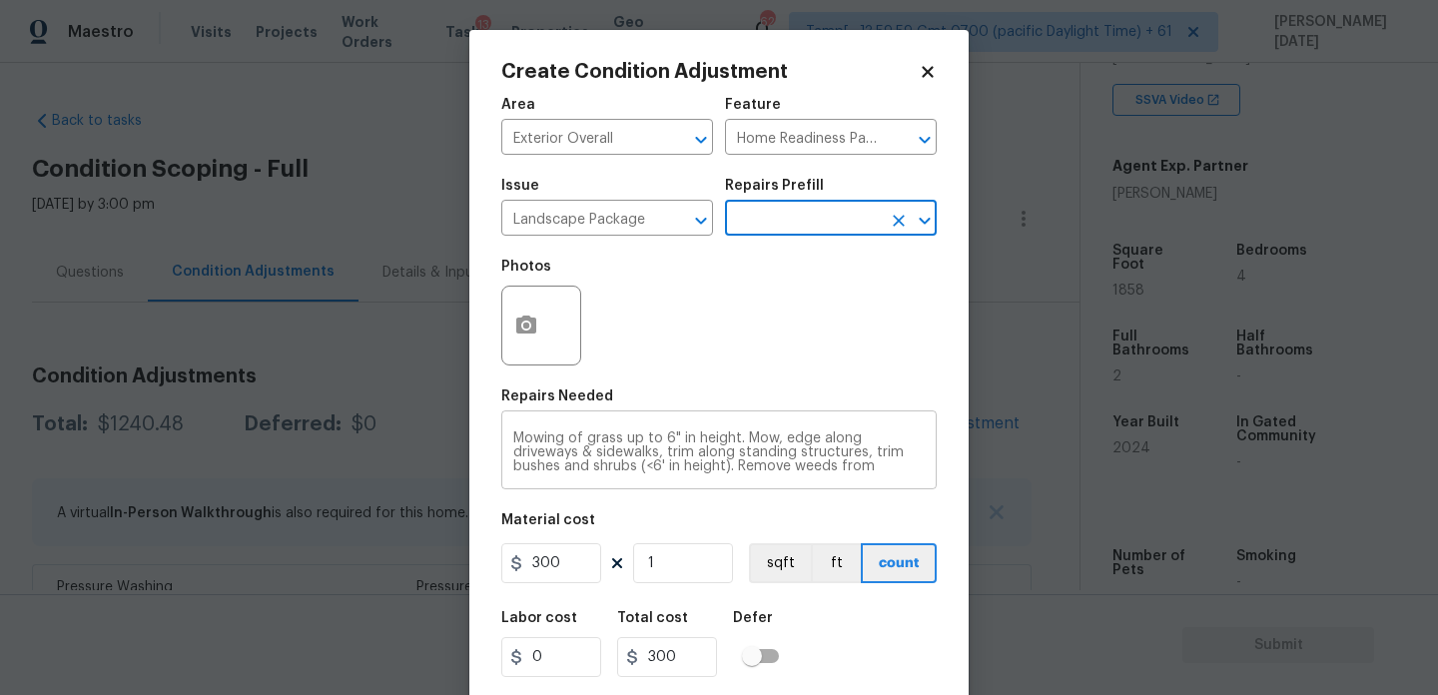
scroll to position [51, 0]
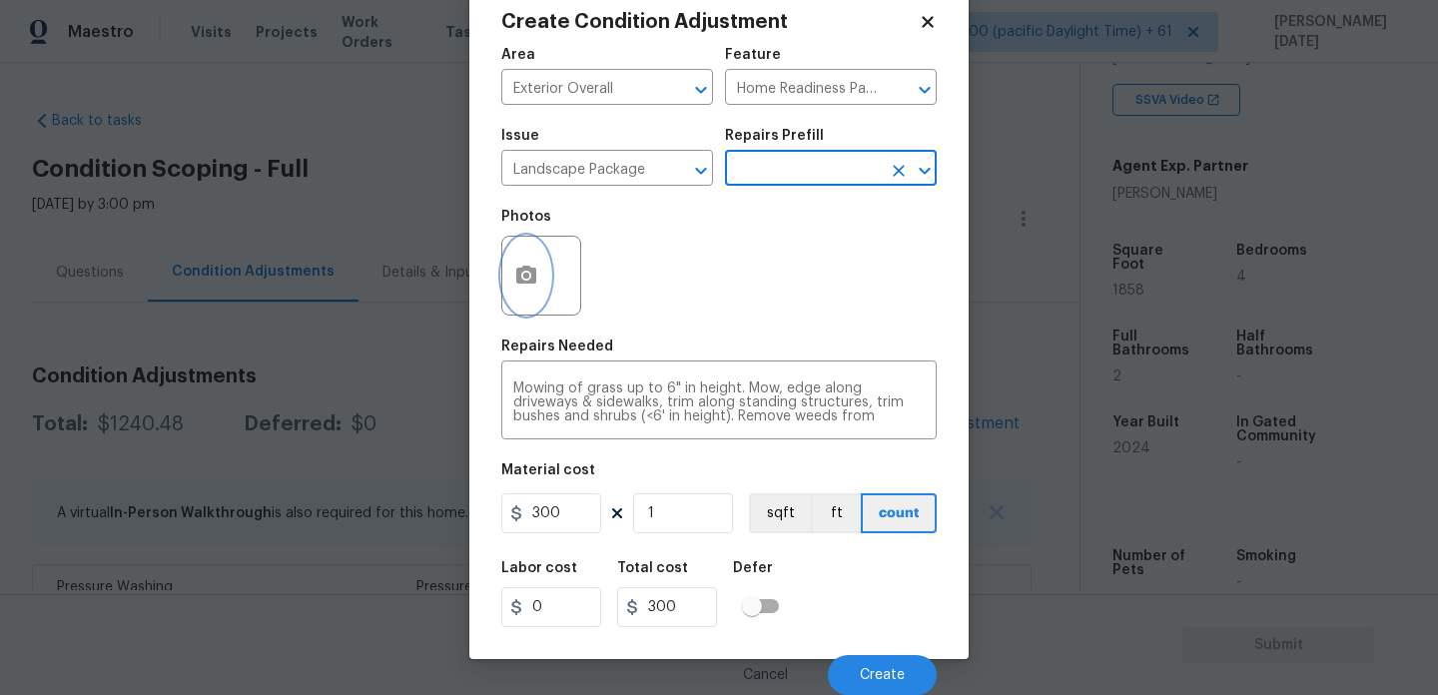
click at [541, 301] on button "button" at bounding box center [526, 276] width 48 height 78
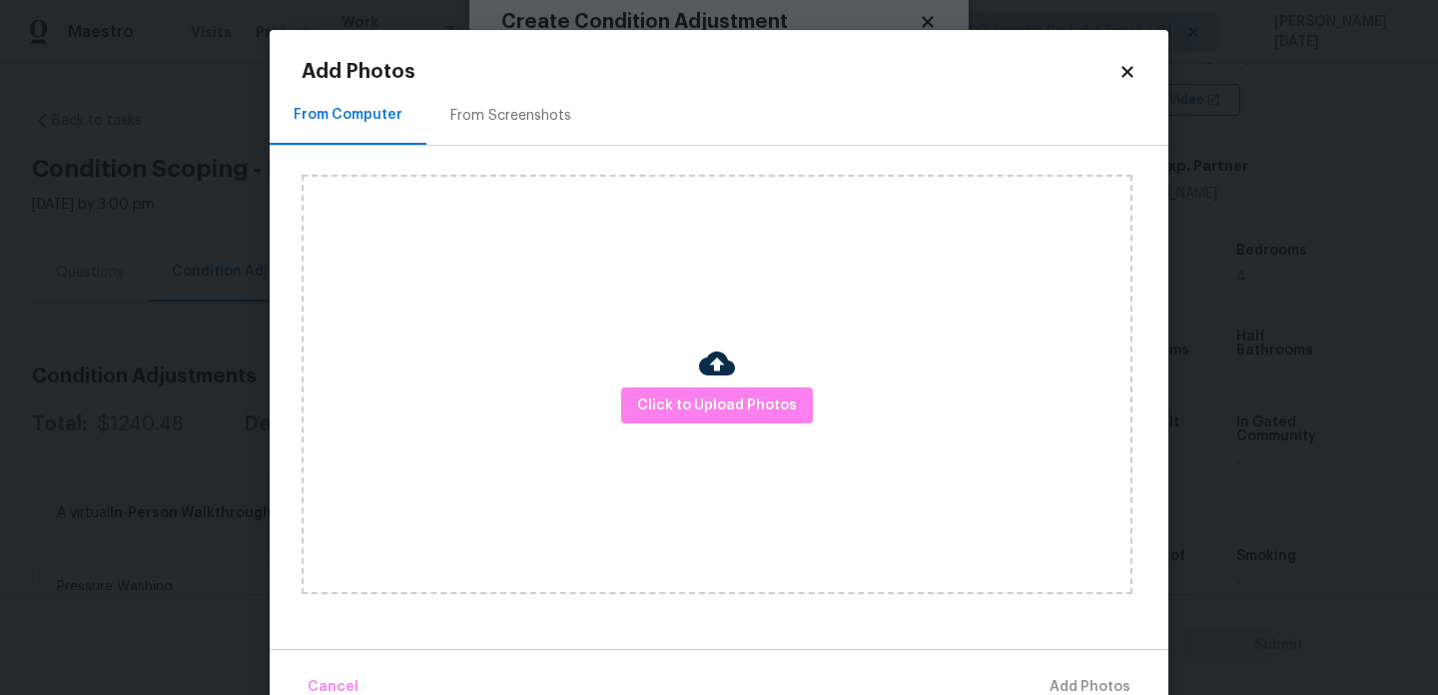
click at [555, 109] on div "From Screenshots" at bounding box center [511, 116] width 121 height 20
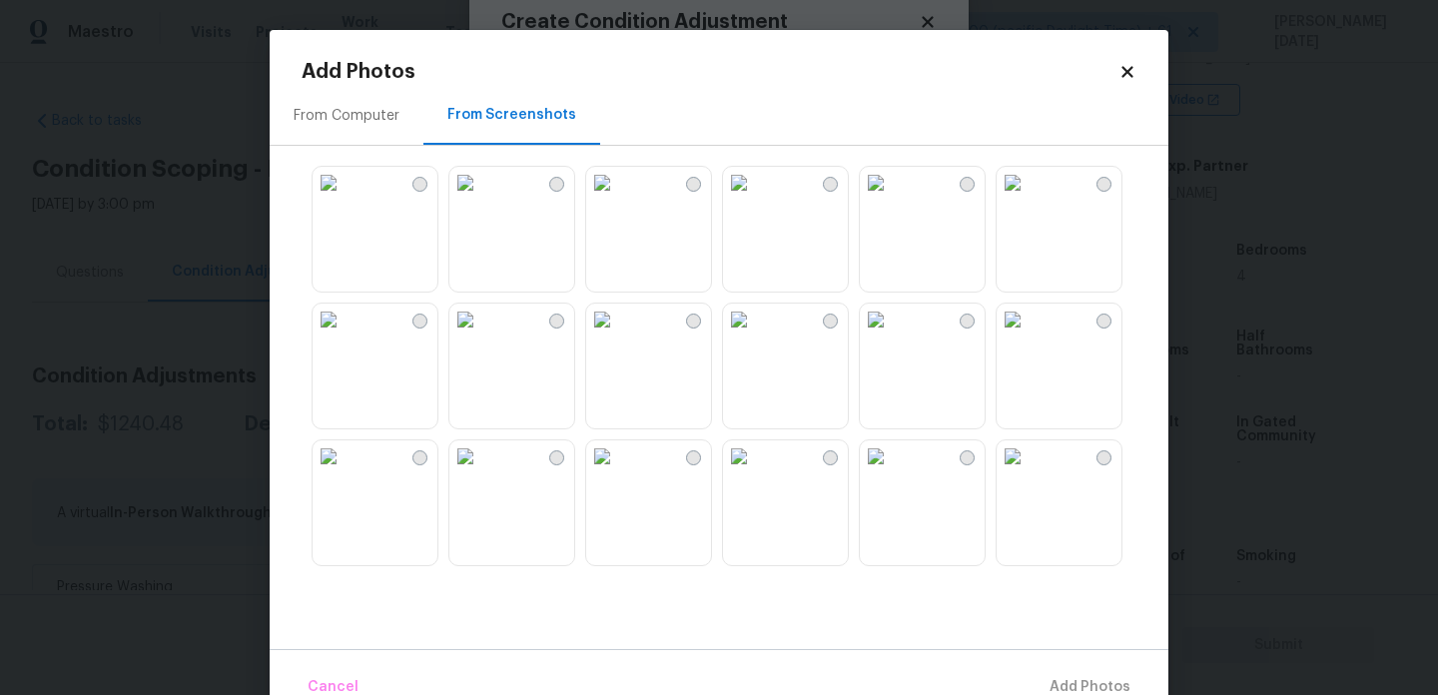
click at [892, 199] on img at bounding box center [876, 183] width 32 height 32
click at [481, 199] on img at bounding box center [466, 183] width 32 height 32
click at [481, 336] on img at bounding box center [466, 320] width 32 height 32
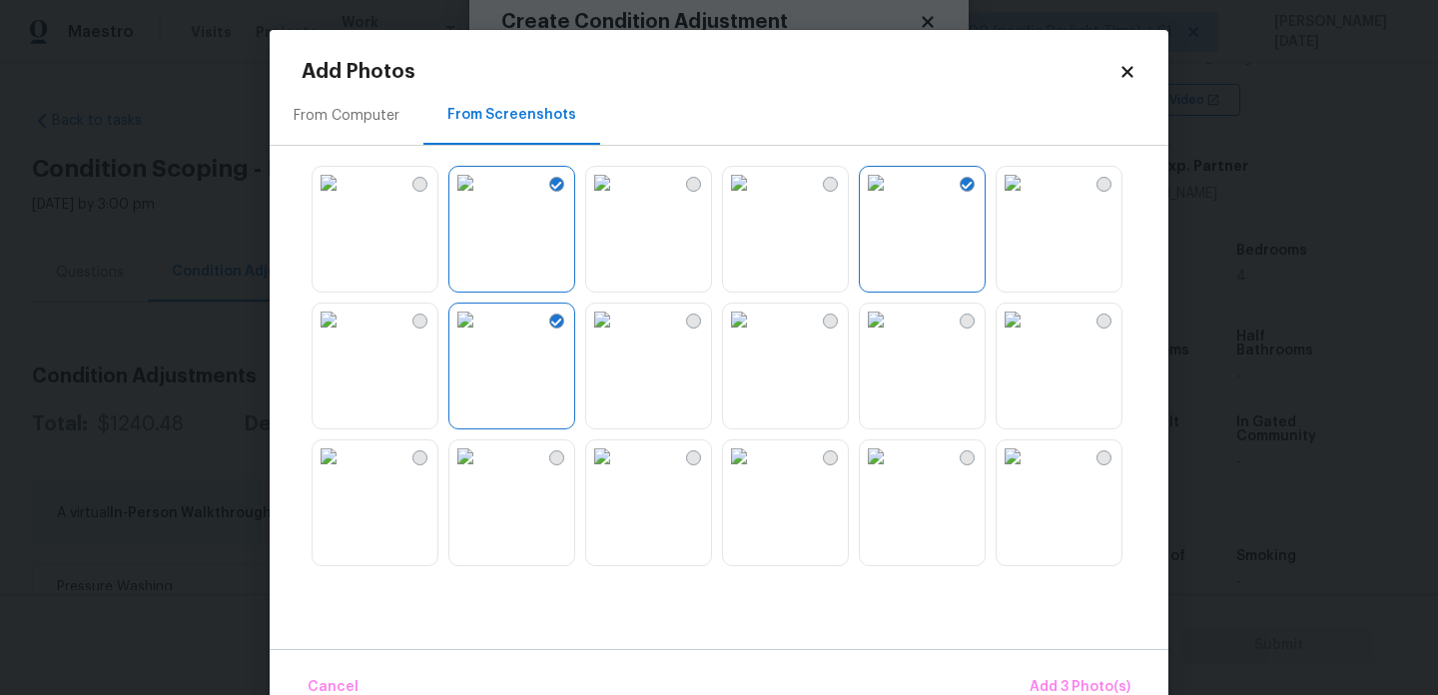
click at [345, 336] on img at bounding box center [329, 320] width 32 height 32
click at [1079, 677] on span "Add 4 Photo(s)" at bounding box center [1079, 687] width 103 height 25
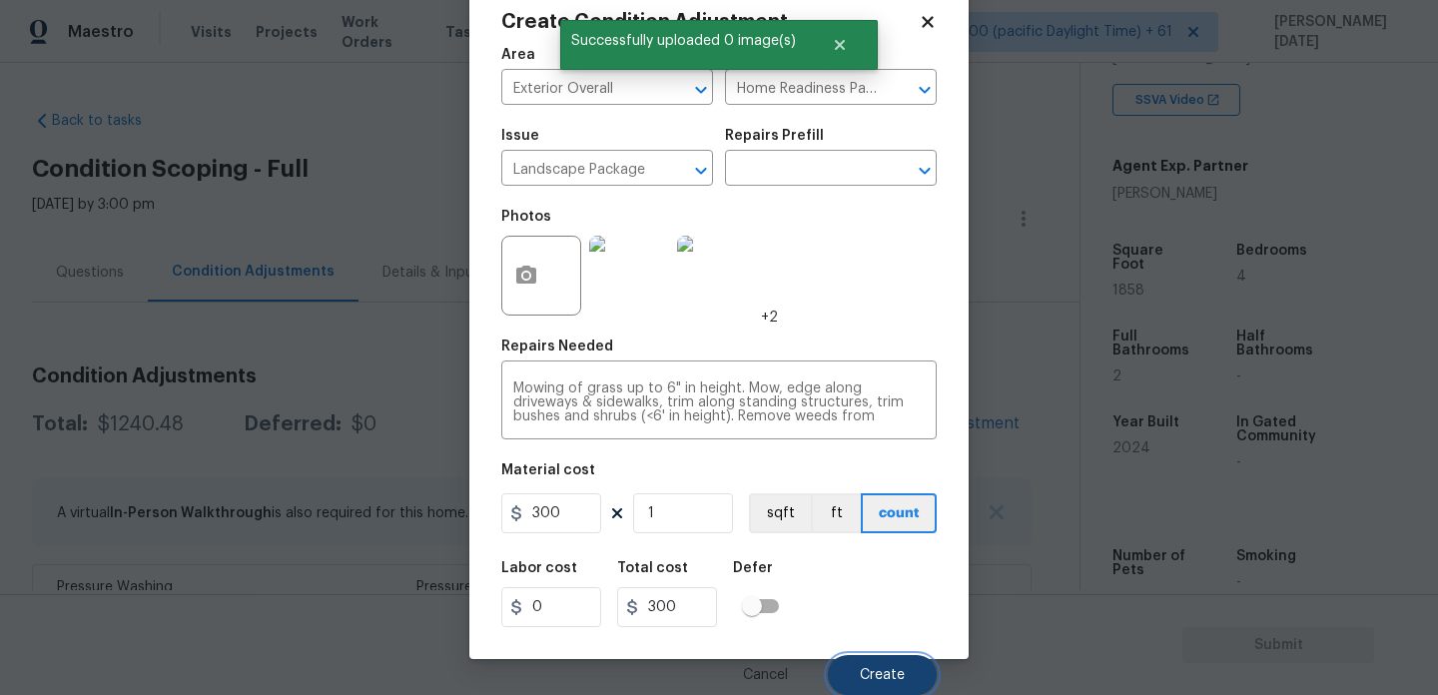
click at [902, 664] on button "Create" at bounding box center [882, 675] width 109 height 40
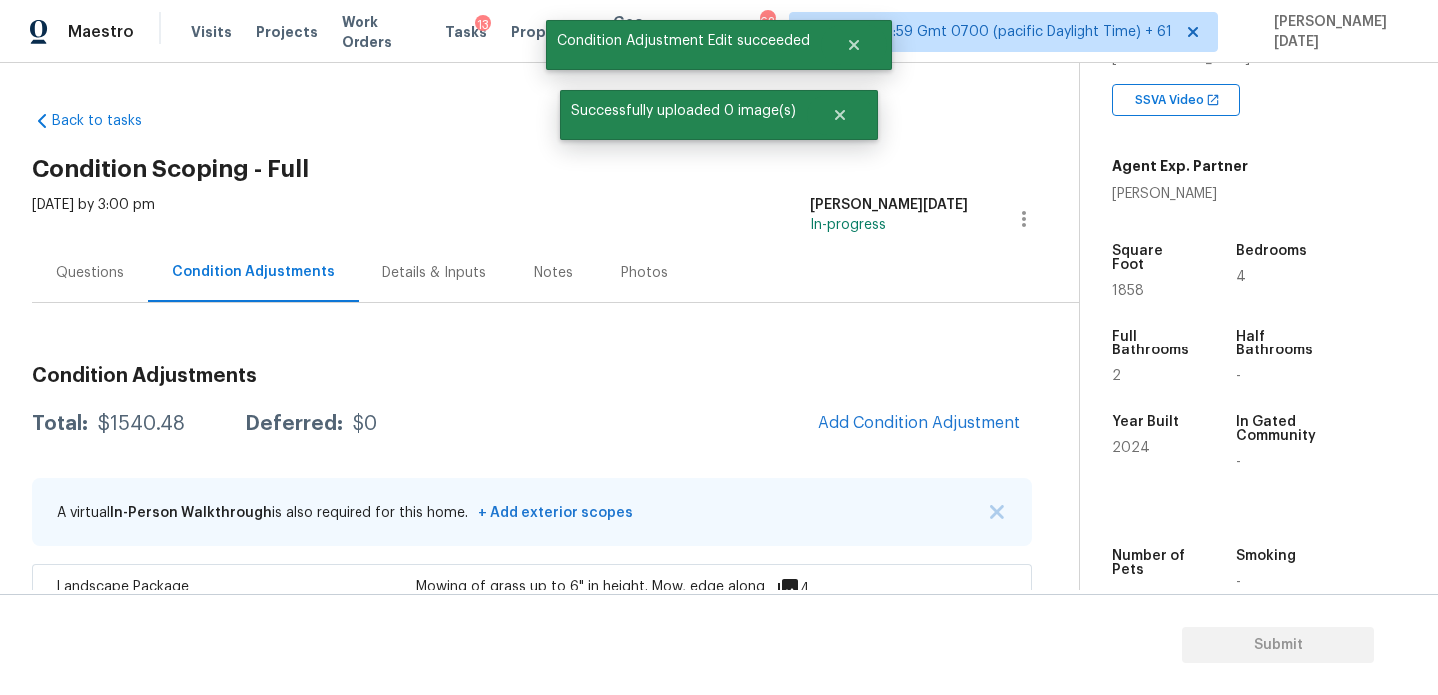
scroll to position [0, 0]
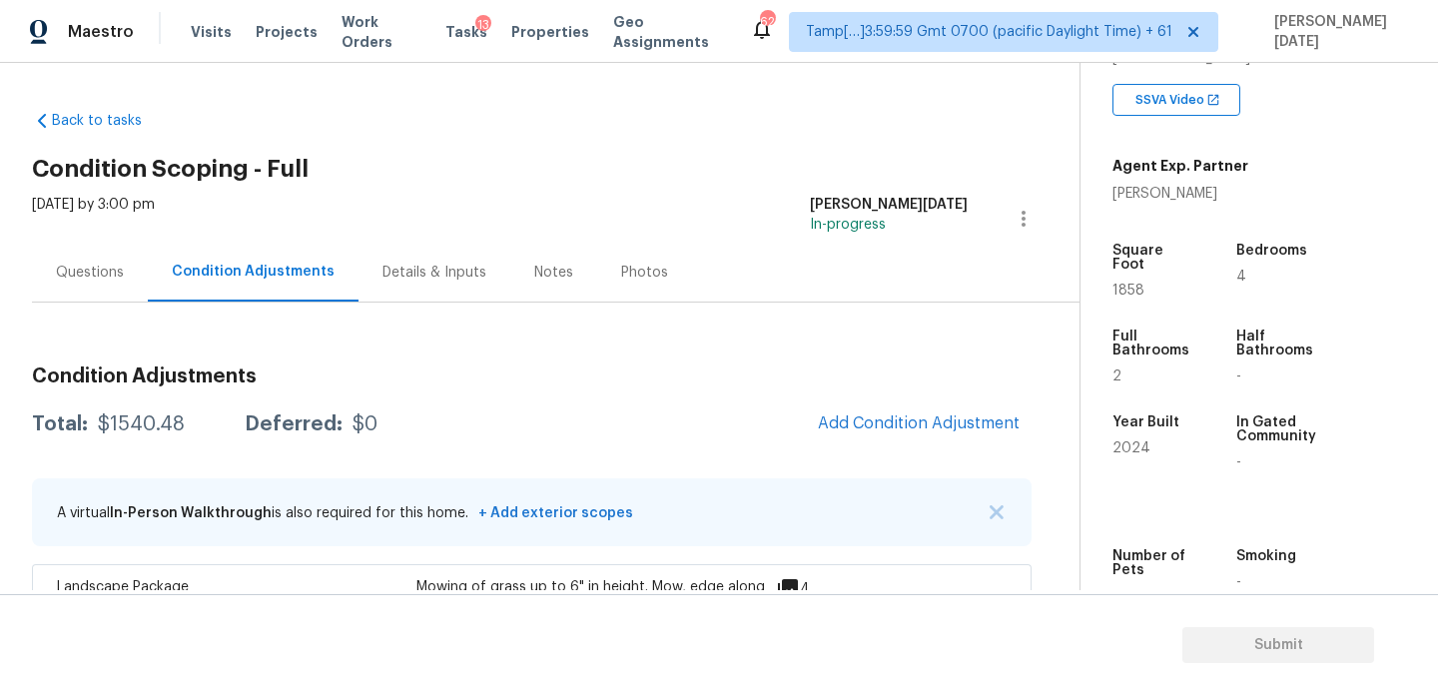
click at [62, 284] on div "Questions" at bounding box center [90, 272] width 116 height 59
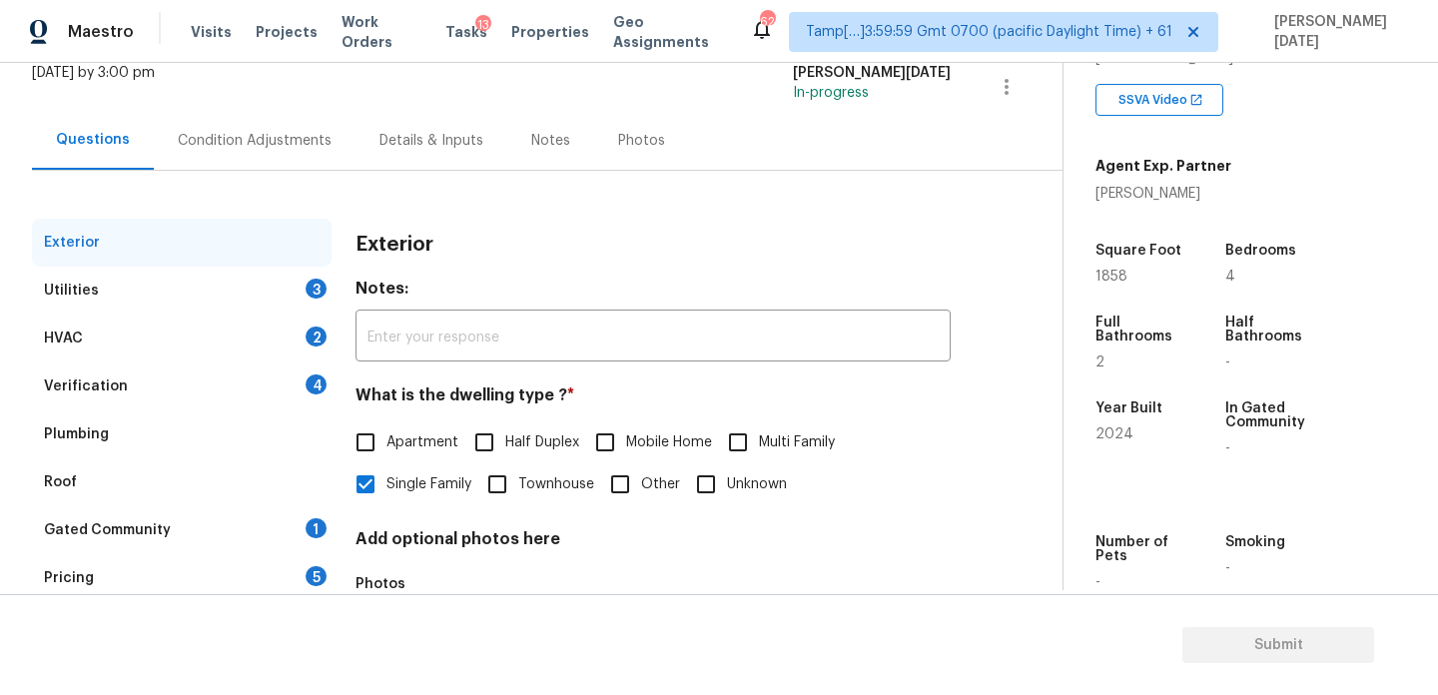
scroll to position [267, 0]
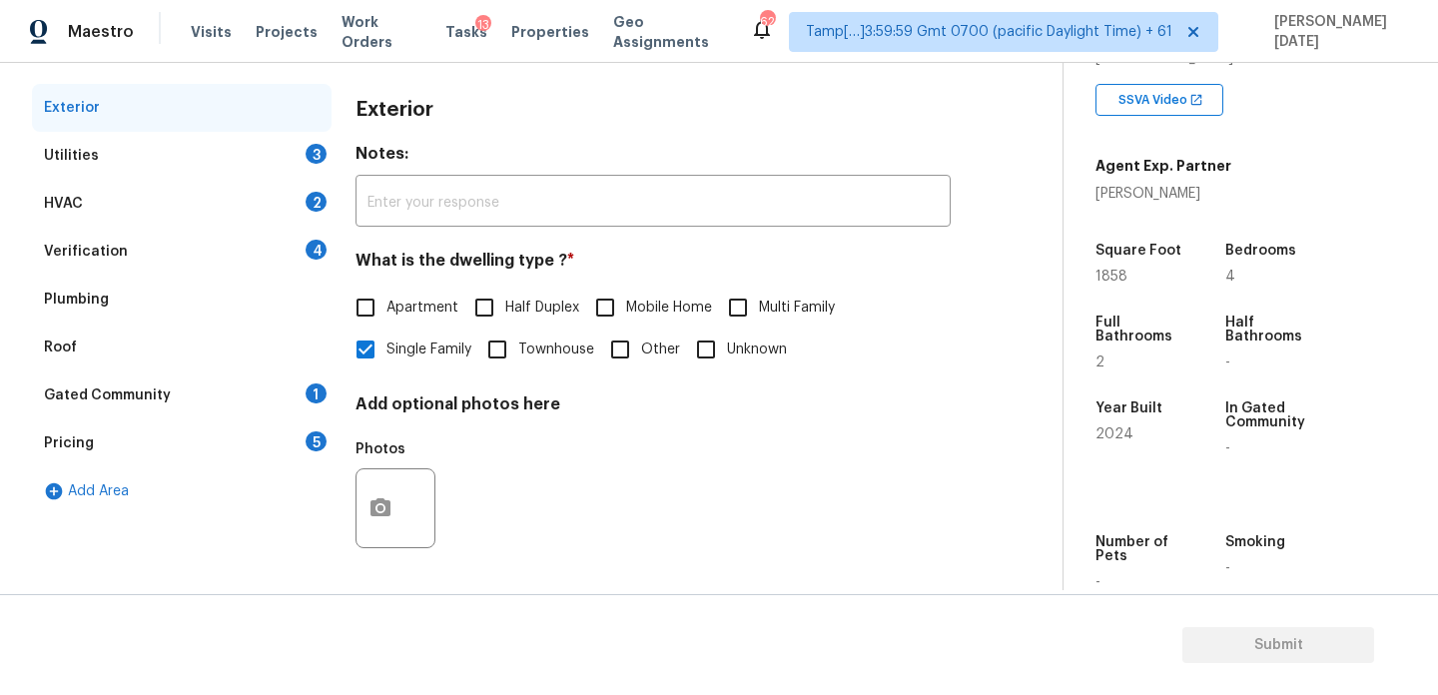
click at [141, 439] on div "Pricing 5" at bounding box center [182, 444] width 300 height 48
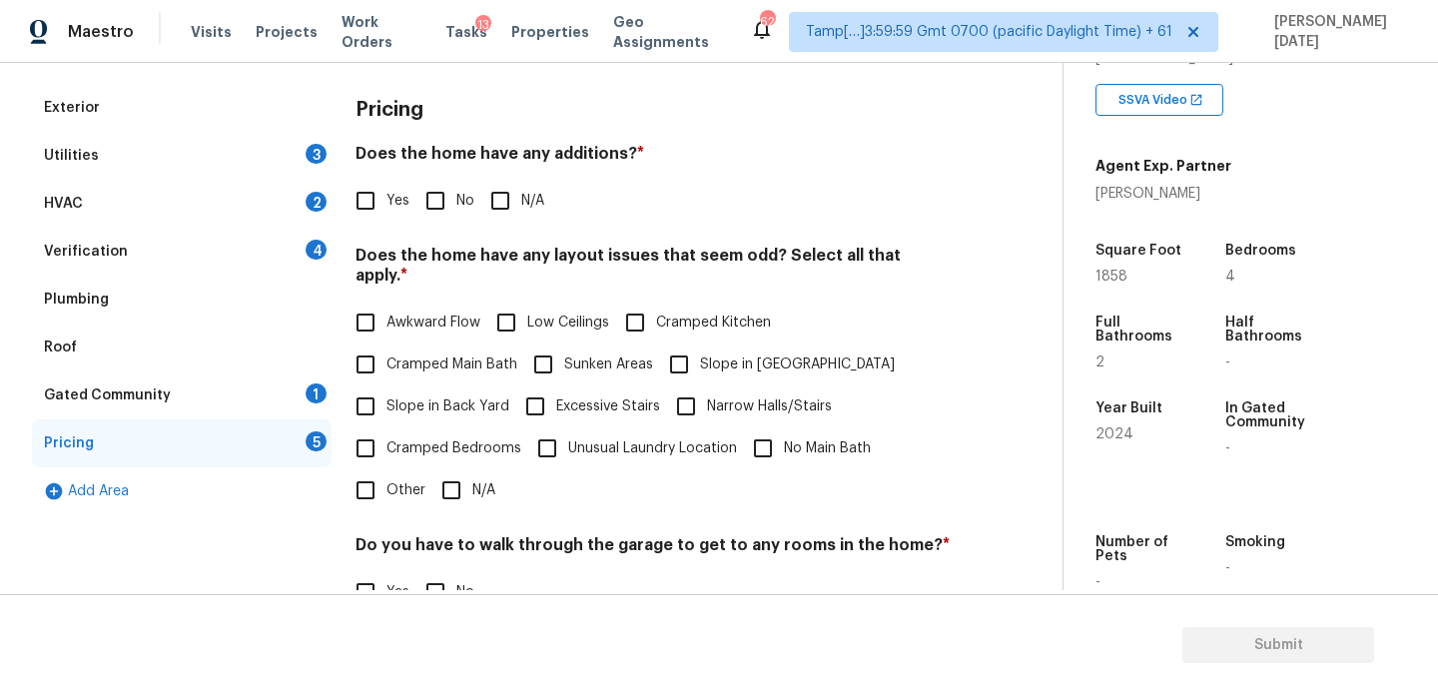
click at [385, 395] on input "Slope in Back Yard" at bounding box center [366, 407] width 42 height 42
checkbox input "true"
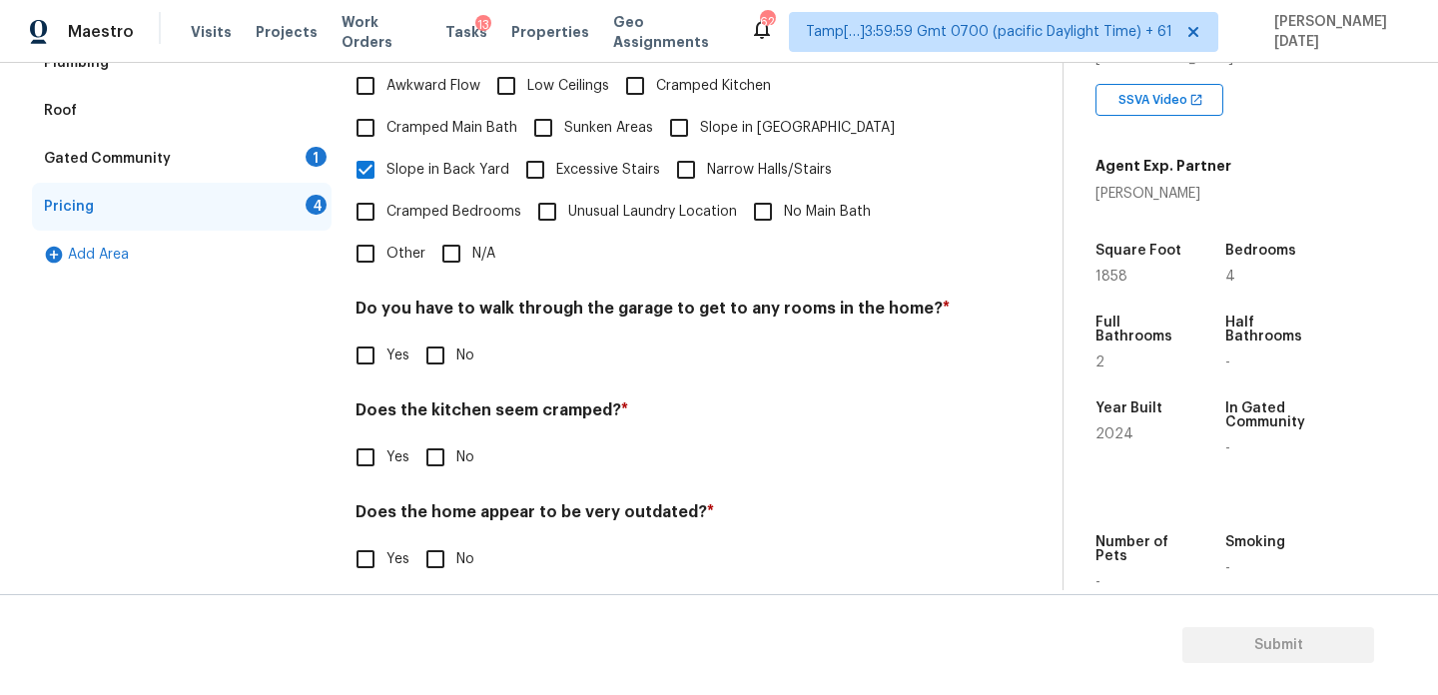
scroll to position [307, 0]
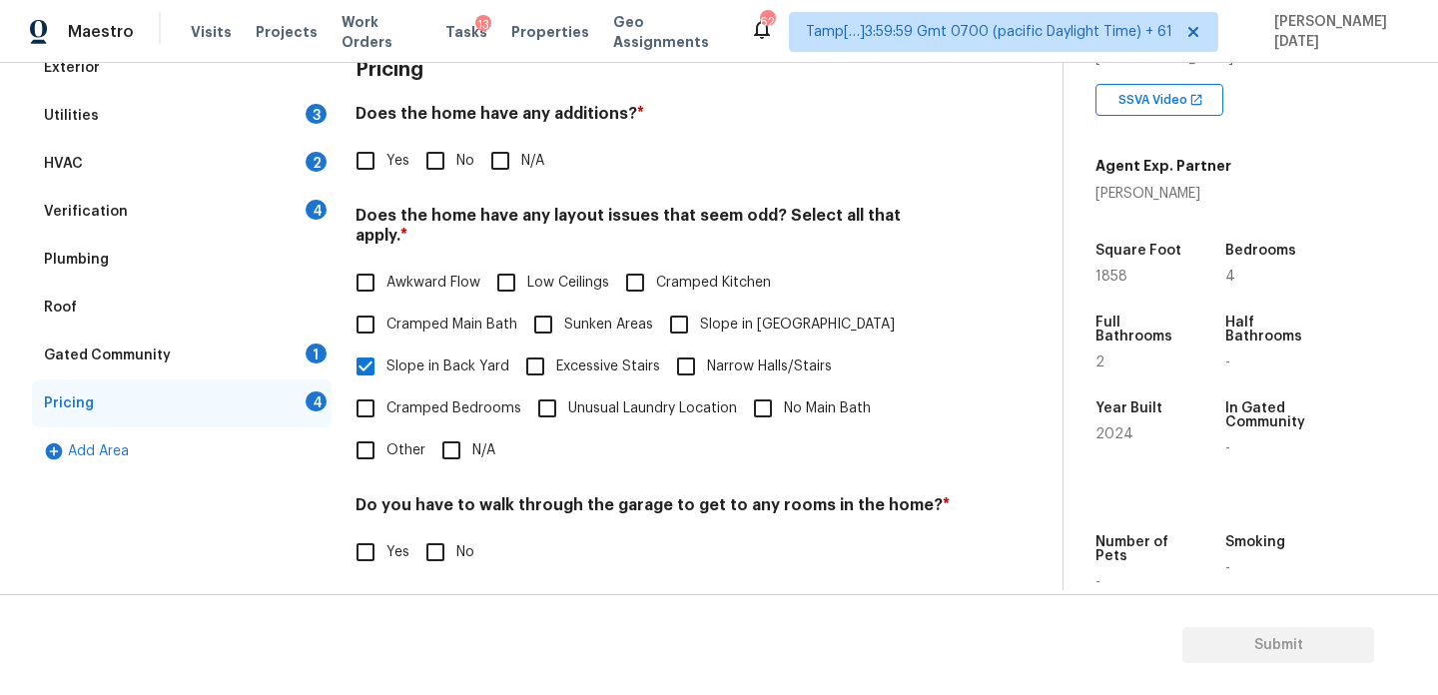
click at [448, 145] on input "No" at bounding box center [436, 161] width 42 height 42
checkbox input "true"
click at [453, 511] on div "Do you have to walk through the garage to get to any rooms in the home? * Yes No" at bounding box center [653, 536] width 595 height 78
click at [483, 533] on div "Yes No" at bounding box center [653, 554] width 595 height 42
click at [458, 542] on span "No" at bounding box center [466, 552] width 18 height 21
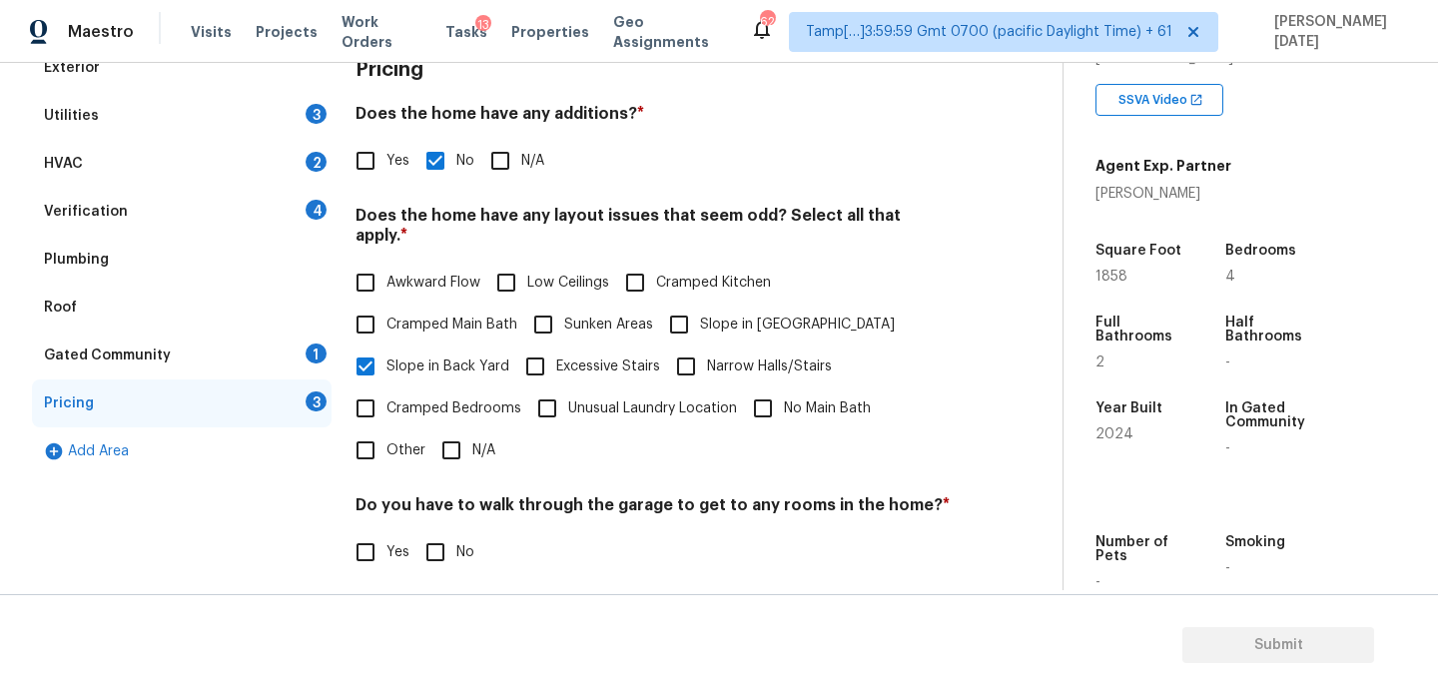
click at [457, 535] on input "No" at bounding box center [436, 552] width 42 height 42
checkbox input "true"
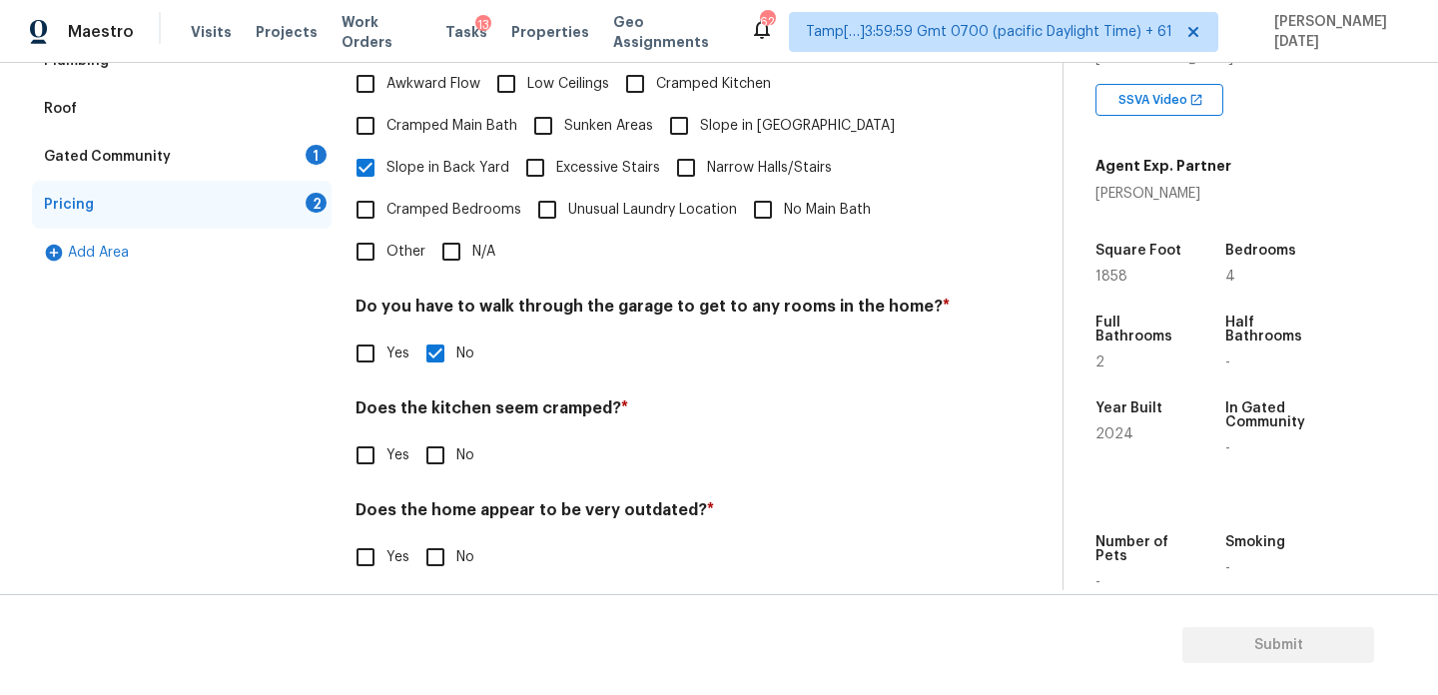
scroll to position [503, 0]
click at [470, 437] on label "No" at bounding box center [445, 458] width 60 height 42
click at [457, 437] on input "No" at bounding box center [436, 458] width 42 height 42
checkbox input "true"
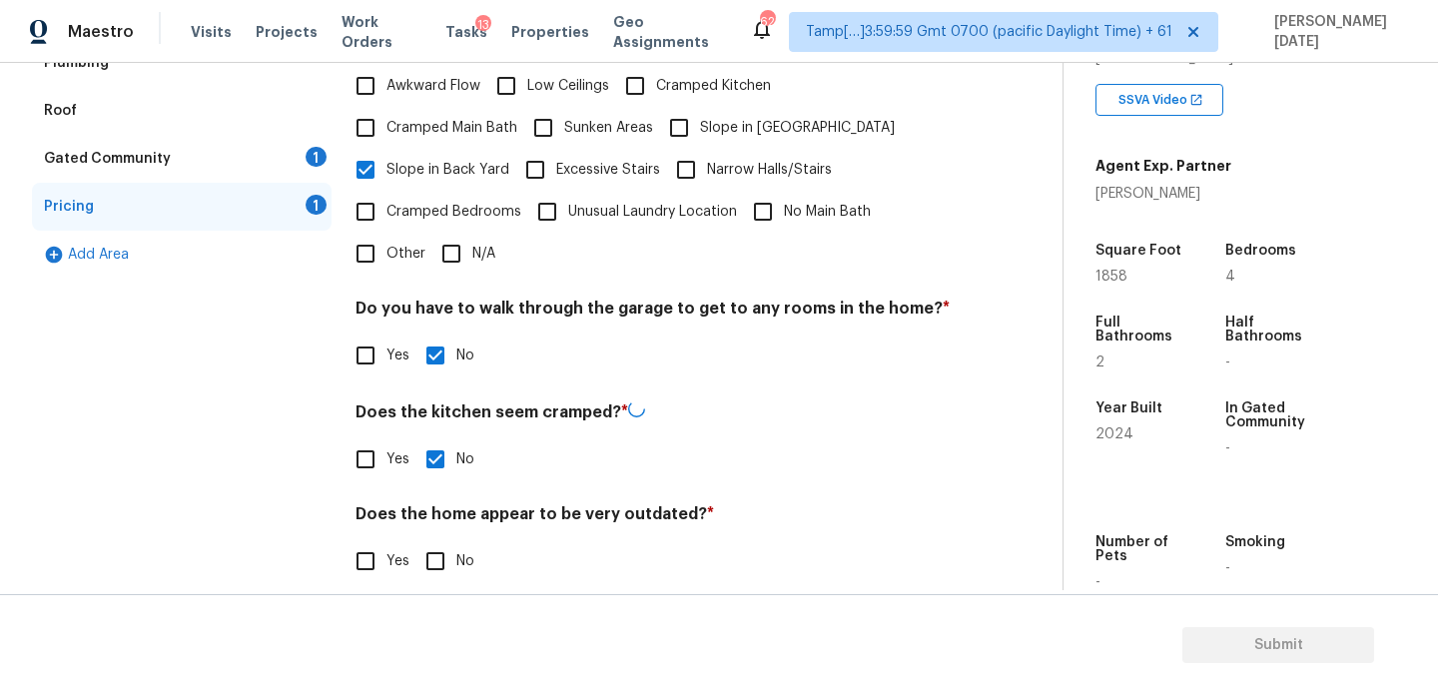
click at [443, 569] on div "Pricing Does the home have any additions? * Yes No N/A Does the home have any l…" at bounding box center [653, 226] width 595 height 759
click at [457, 549] on span "No" at bounding box center [466, 559] width 18 height 21
click at [457, 541] on input "No" at bounding box center [436, 559] width 42 height 42
checkbox input "true"
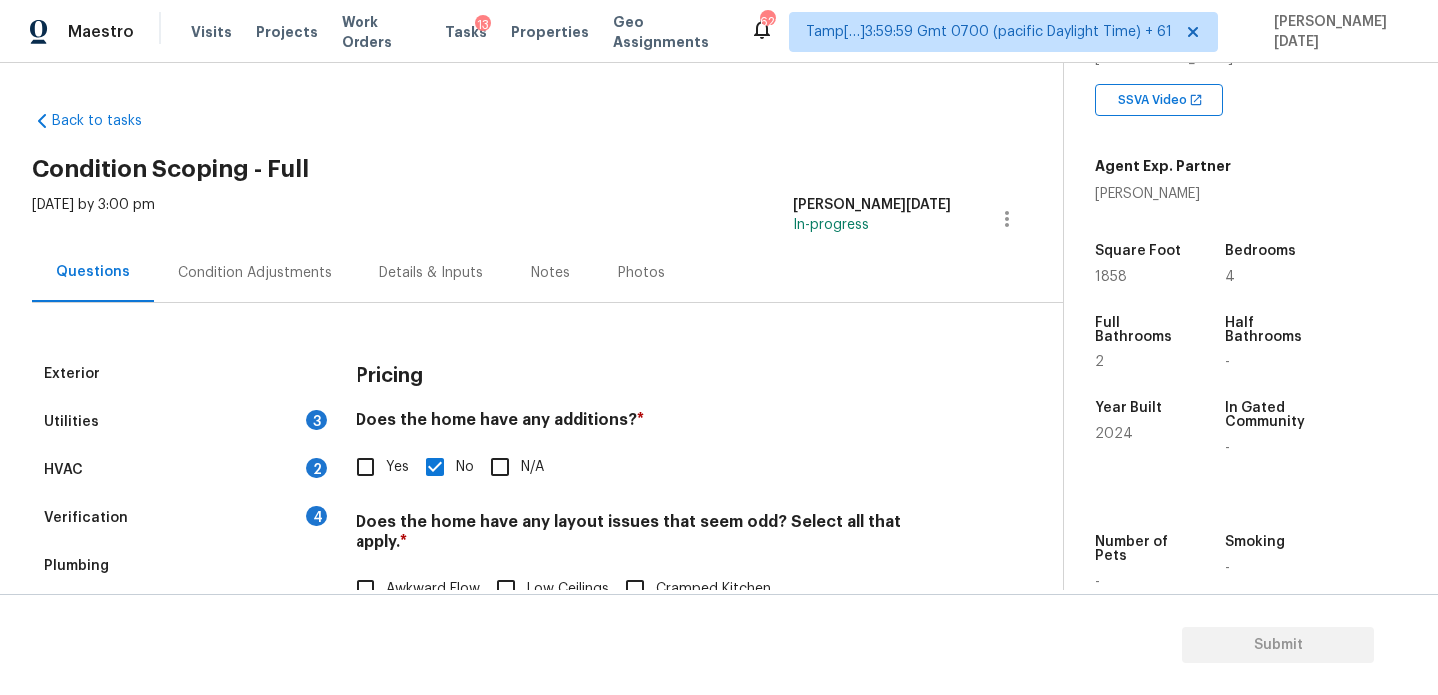
click at [281, 296] on div "Condition Adjustments" at bounding box center [255, 272] width 202 height 59
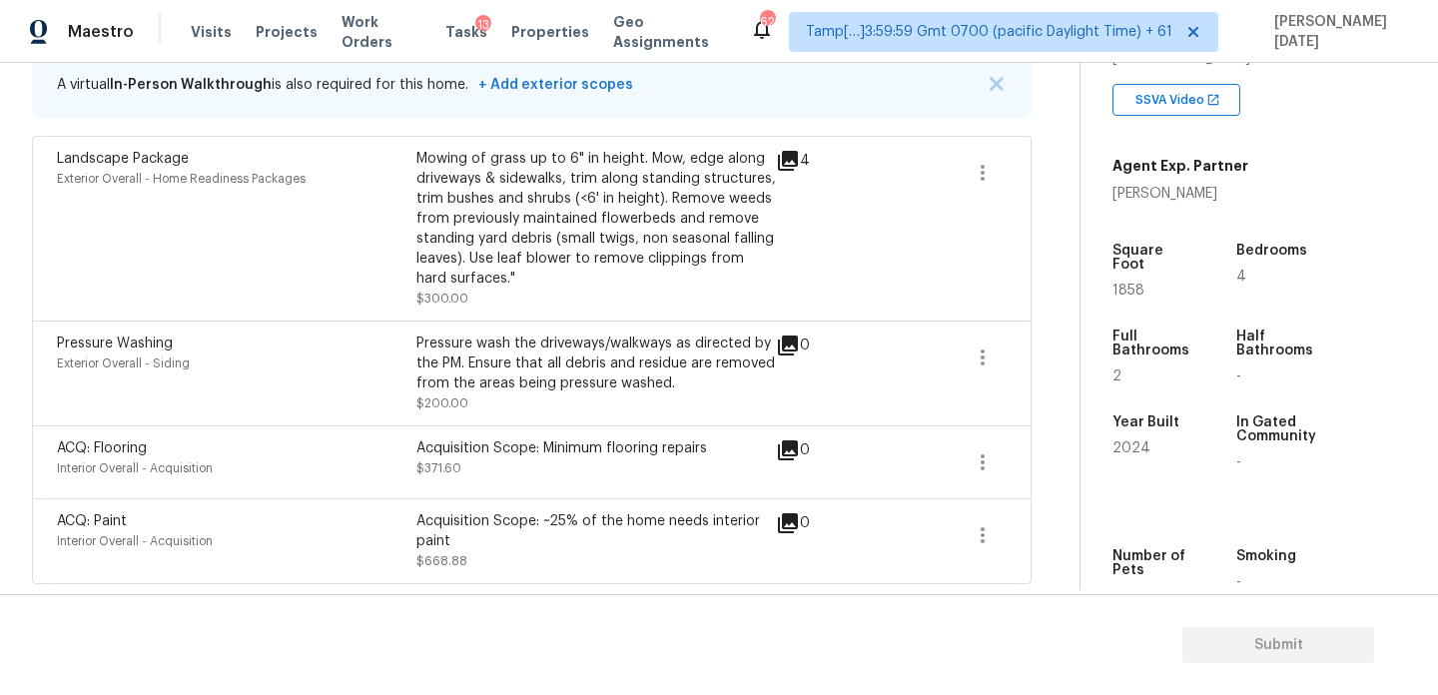
scroll to position [306, 0]
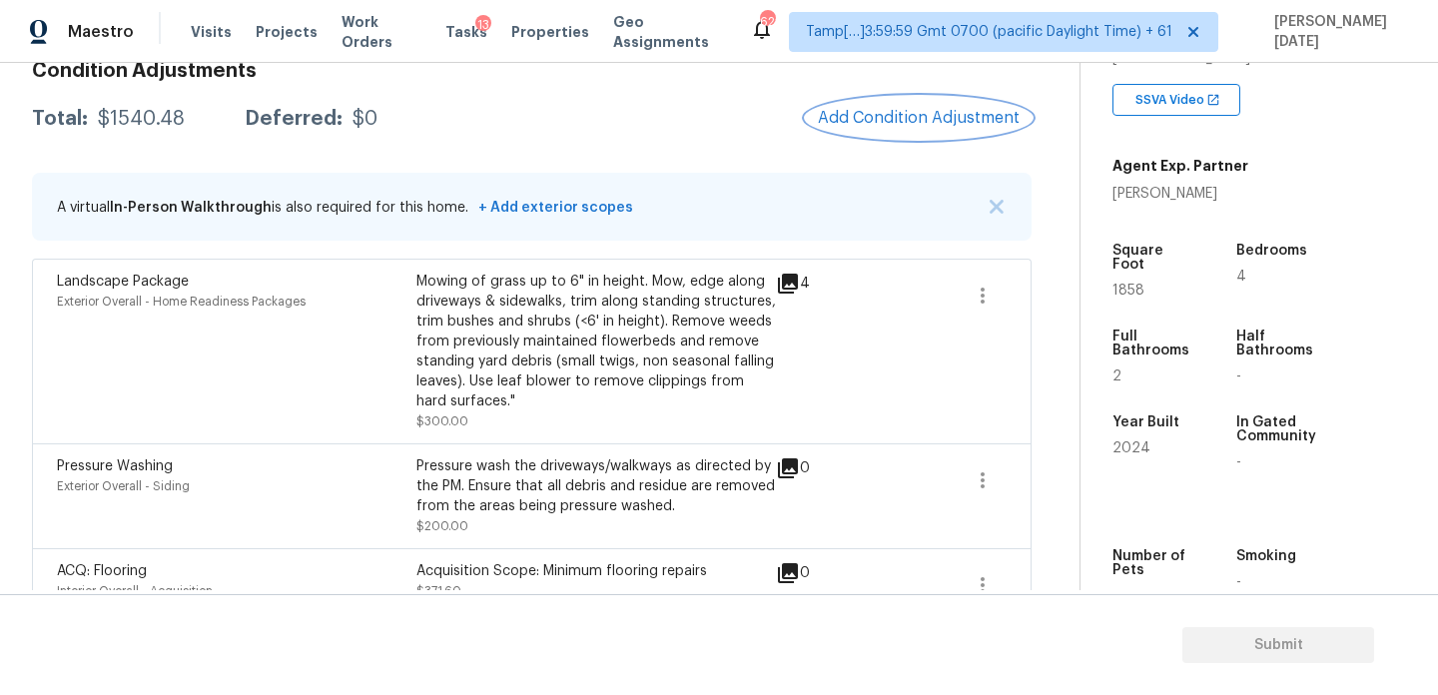
click at [914, 128] on button "Add Condition Adjustment" at bounding box center [919, 118] width 226 height 42
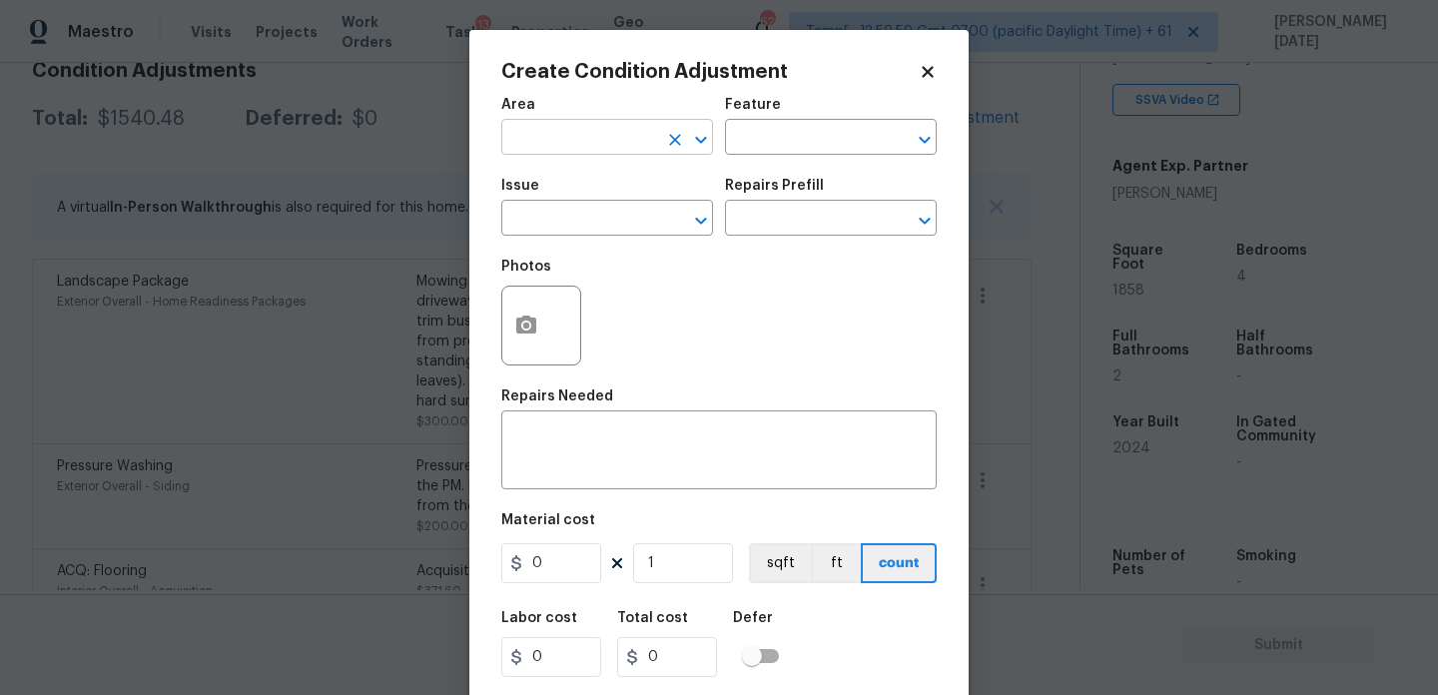
click at [539, 140] on input "text" at bounding box center [579, 139] width 156 height 31
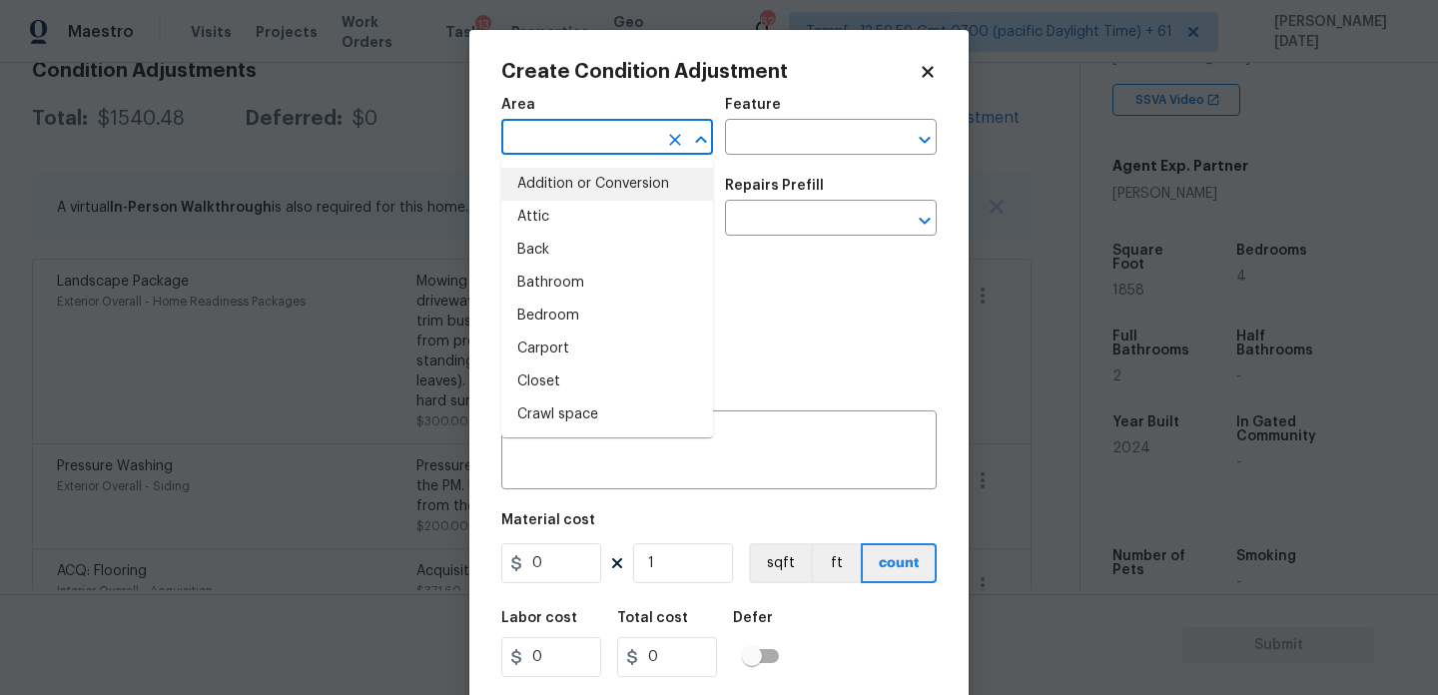
click at [379, 189] on body "Maestro Visits Projects Work Orders Tasks 13 Properties Geo Assignments 622 Tam…" at bounding box center [719, 347] width 1438 height 695
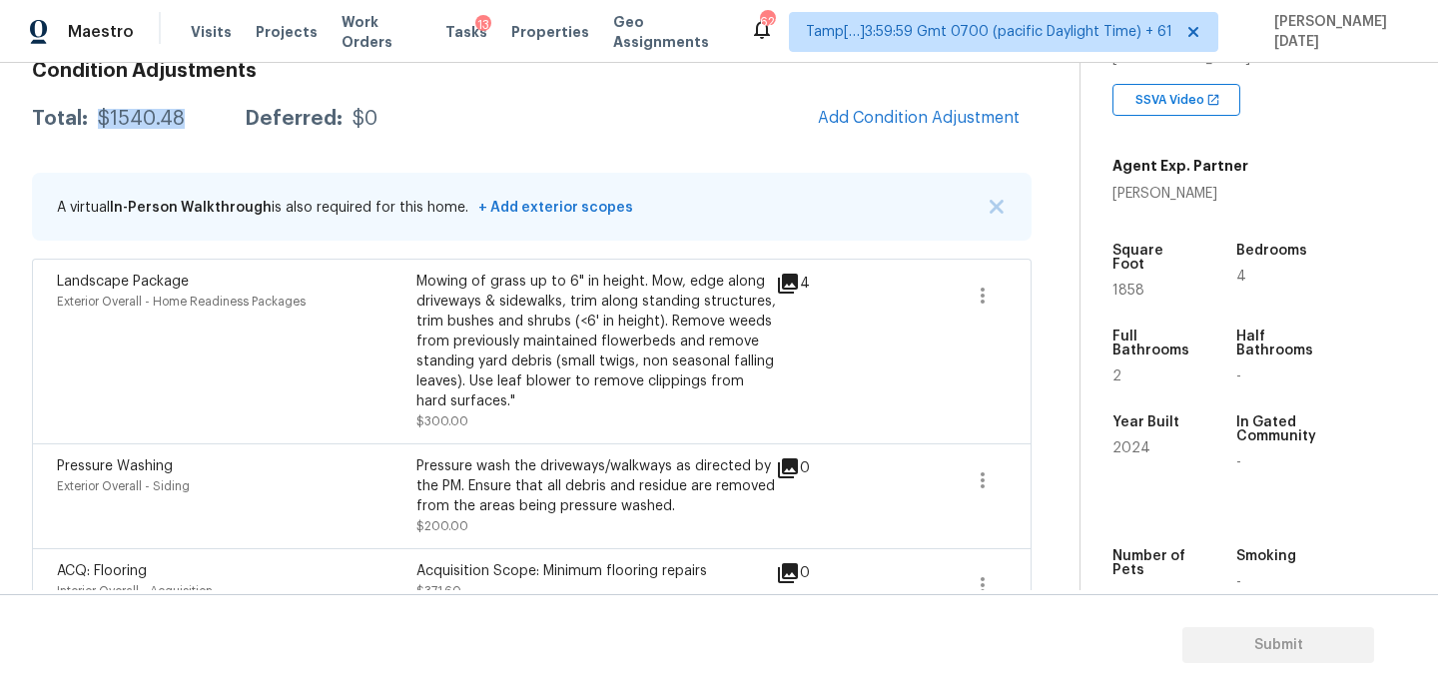
drag, startPoint x: 94, startPoint y: 116, endPoint x: 192, endPoint y: 116, distance: 97.9
click at [192, 116] on div "Total: $1540.48 Deferred: $0" at bounding box center [205, 119] width 346 height 20
copy div "$1540.48"
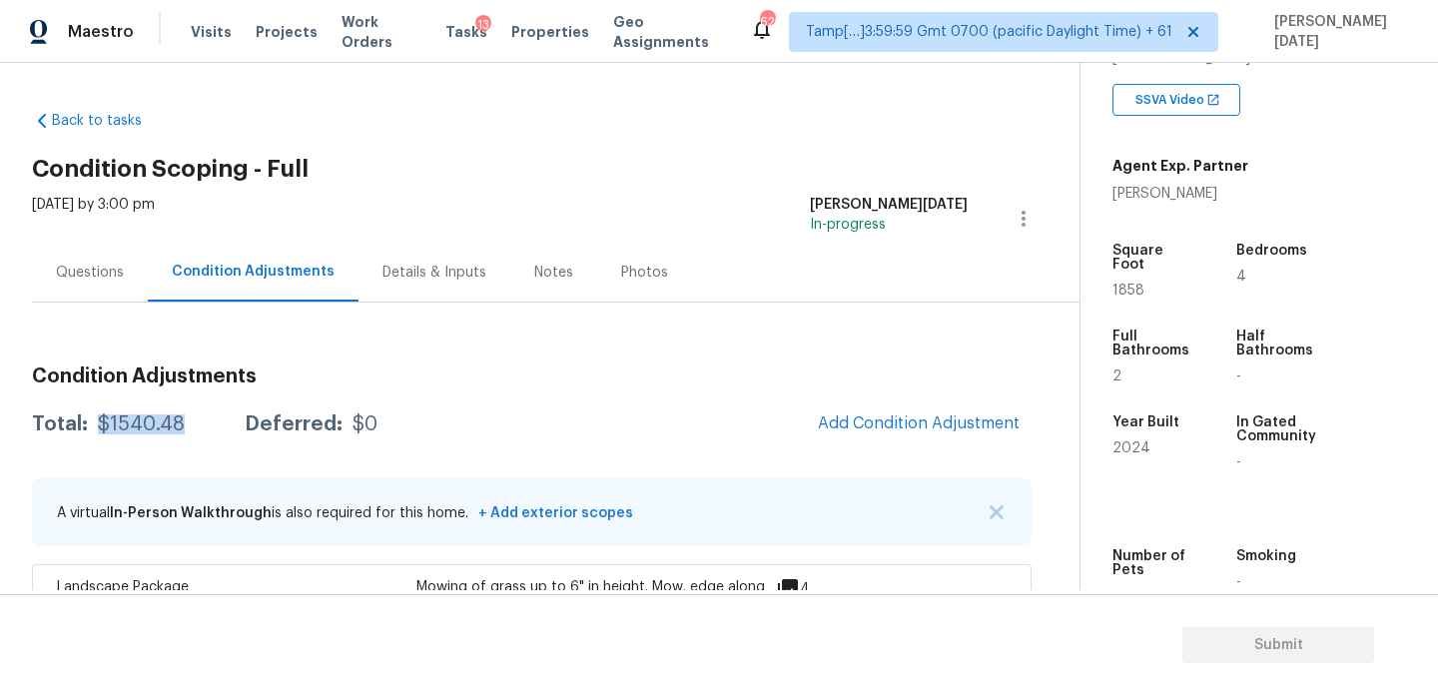
click at [130, 274] on div "Questions" at bounding box center [90, 272] width 116 height 59
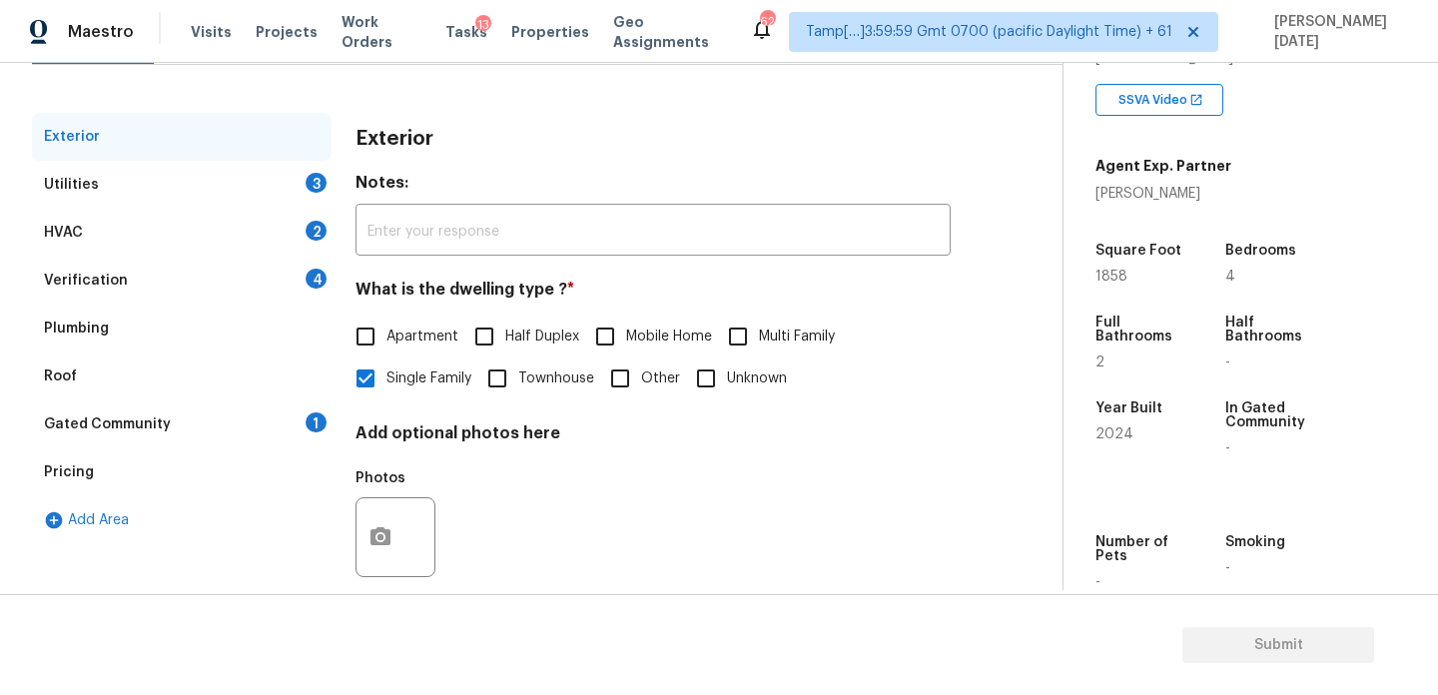
scroll to position [267, 0]
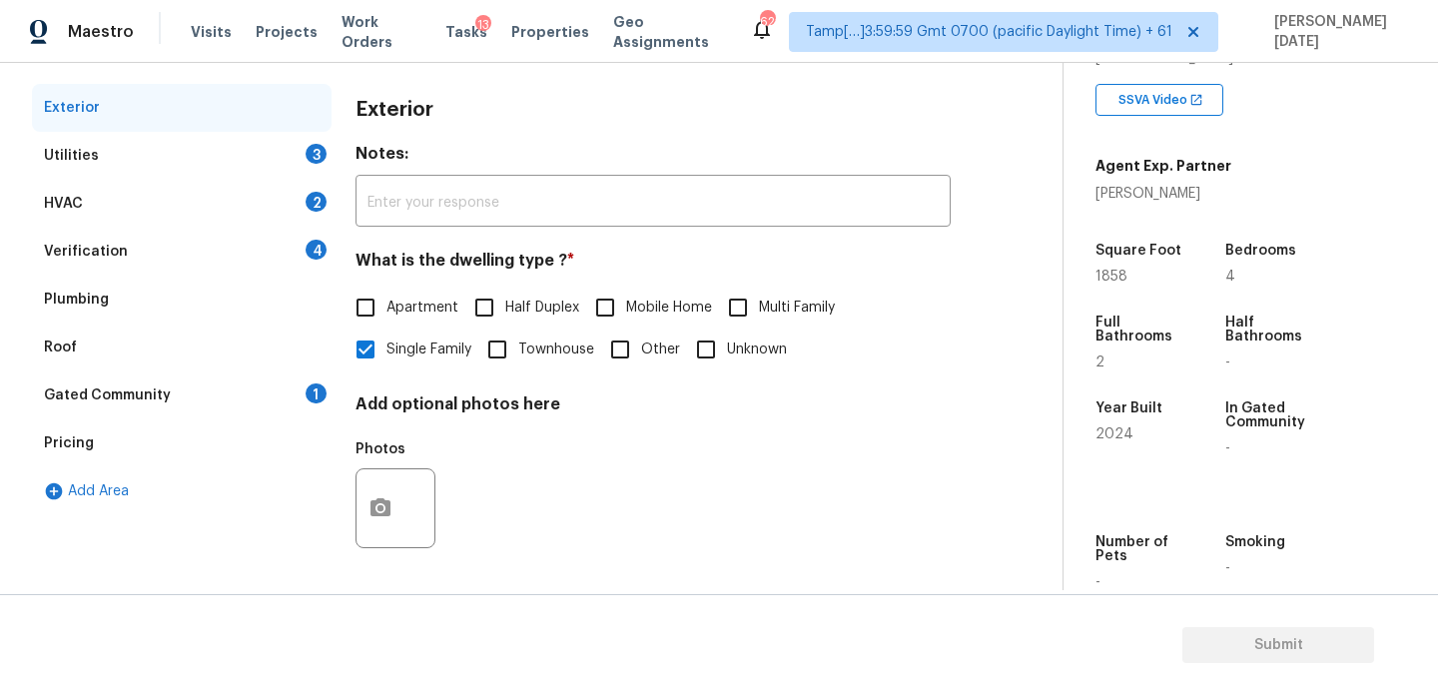
click at [303, 150] on div "Utilities 3" at bounding box center [182, 156] width 300 height 48
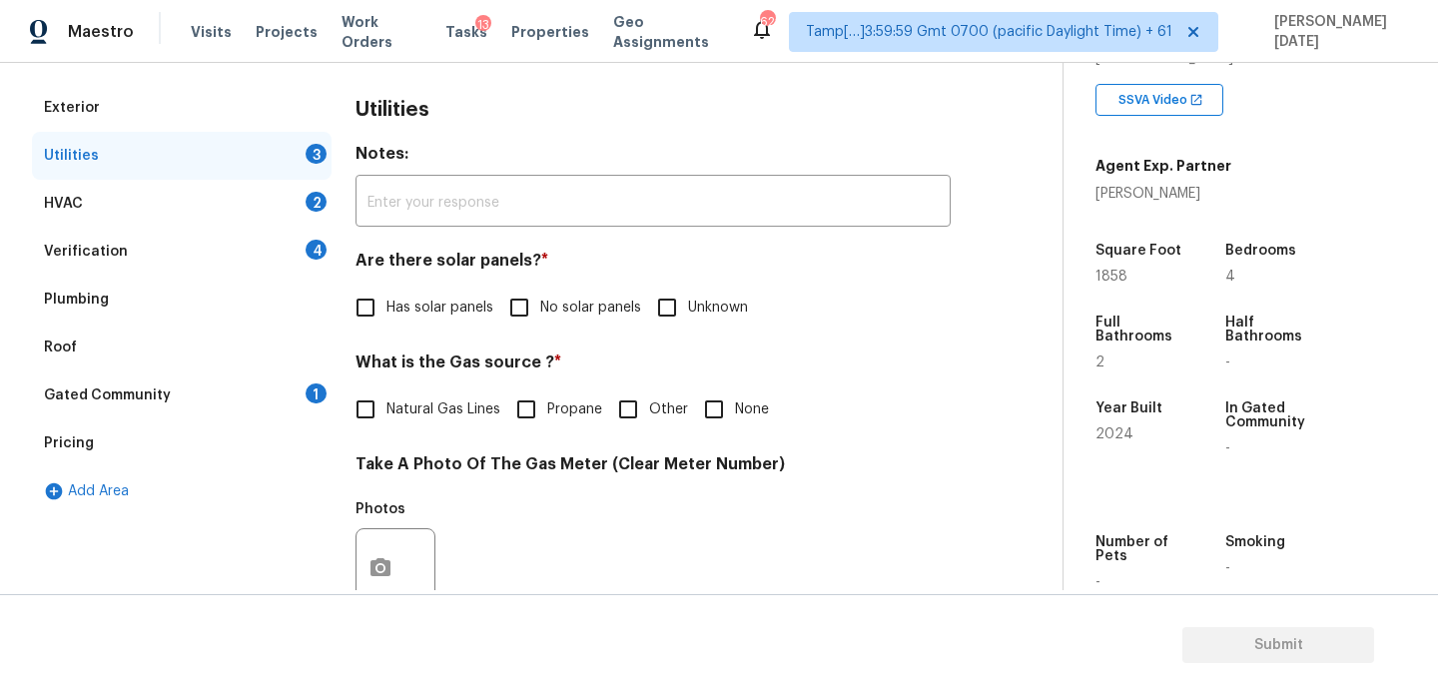
click at [537, 312] on input "No solar panels" at bounding box center [519, 308] width 42 height 42
checkbox input "true"
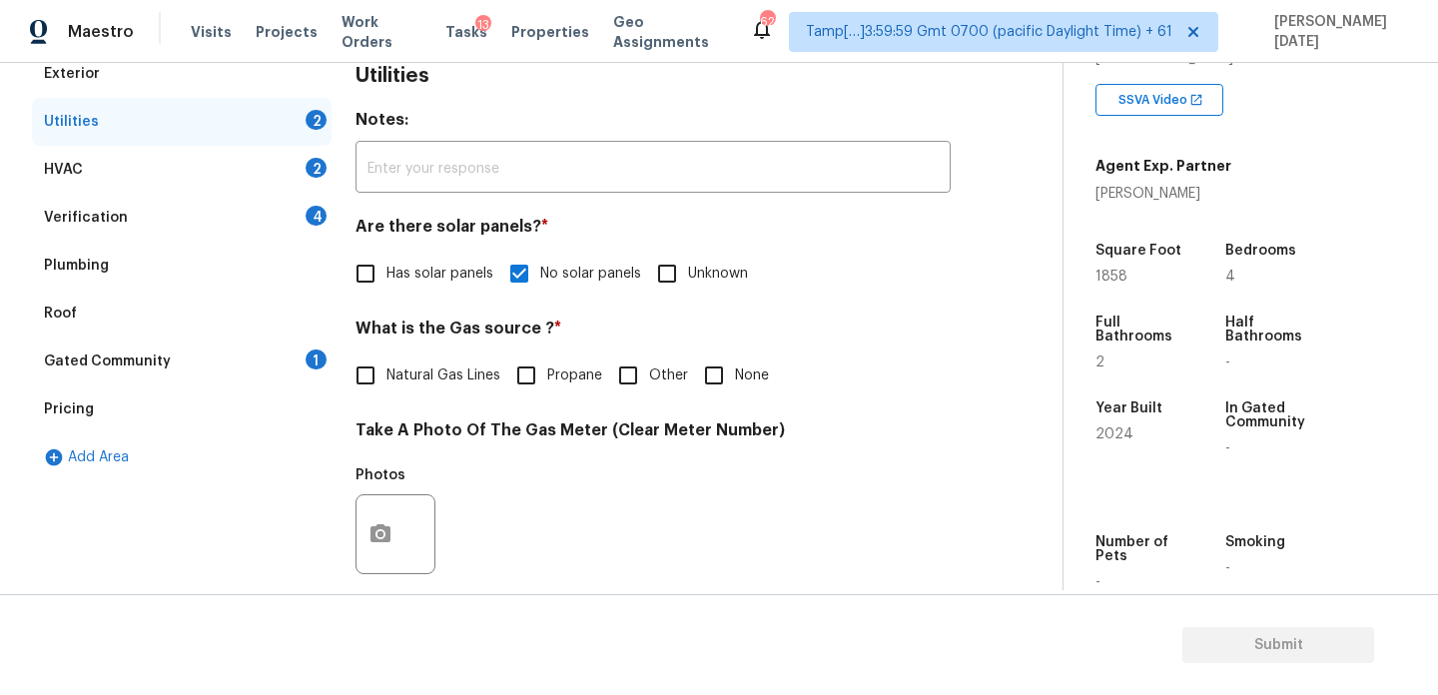
click at [703, 385] on input "None" at bounding box center [714, 376] width 42 height 42
checkbox input "true"
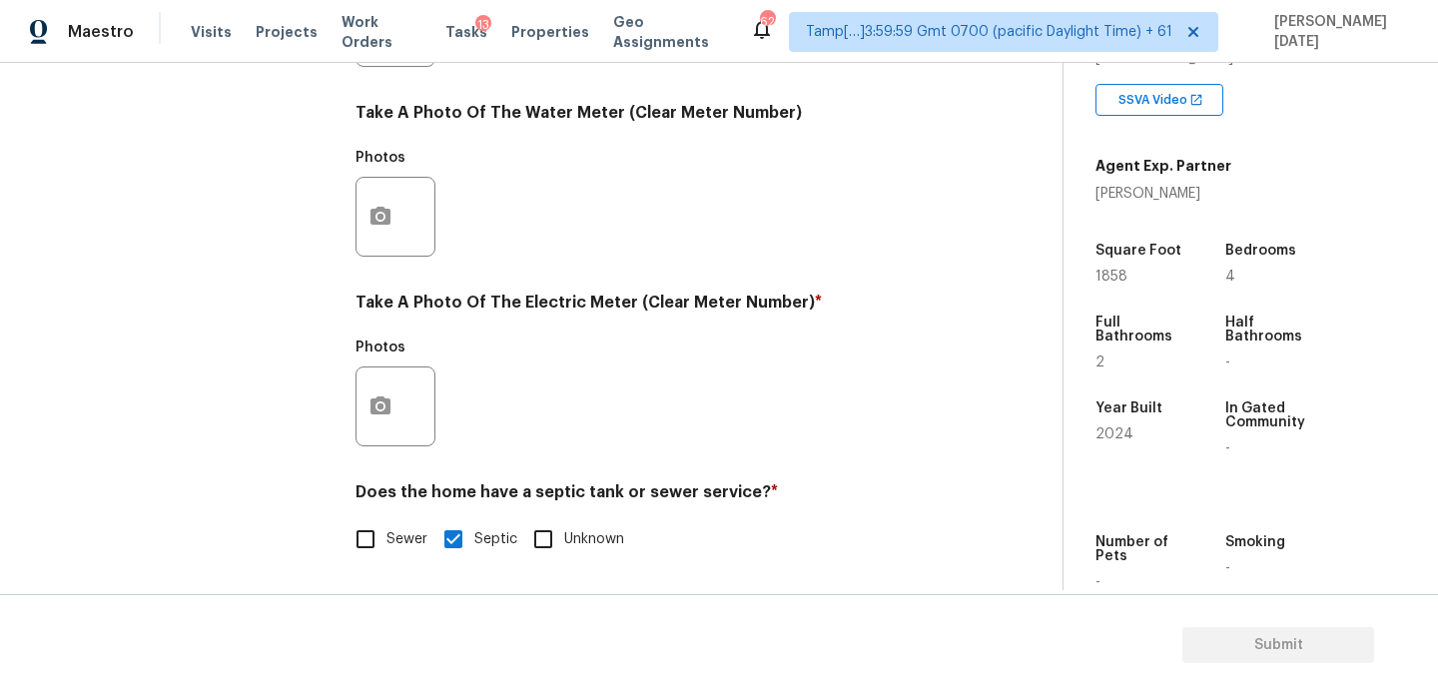
scroll to position [808, 0]
click at [381, 405] on circle "button" at bounding box center [381, 407] width 6 height 6
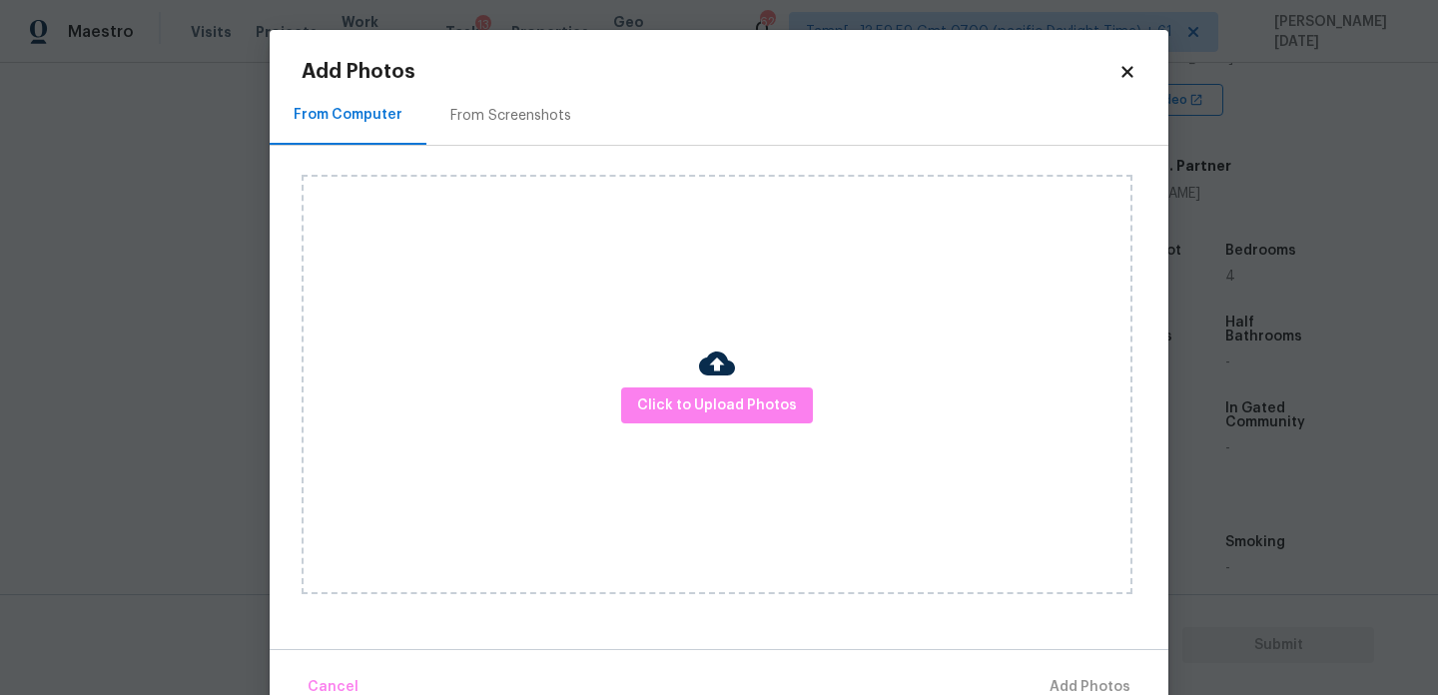
click at [810, 386] on div "Click to Upload Photos" at bounding box center [717, 385] width 831 height 420
click at [785, 405] on span "Click to Upload Photos" at bounding box center [717, 406] width 160 height 25
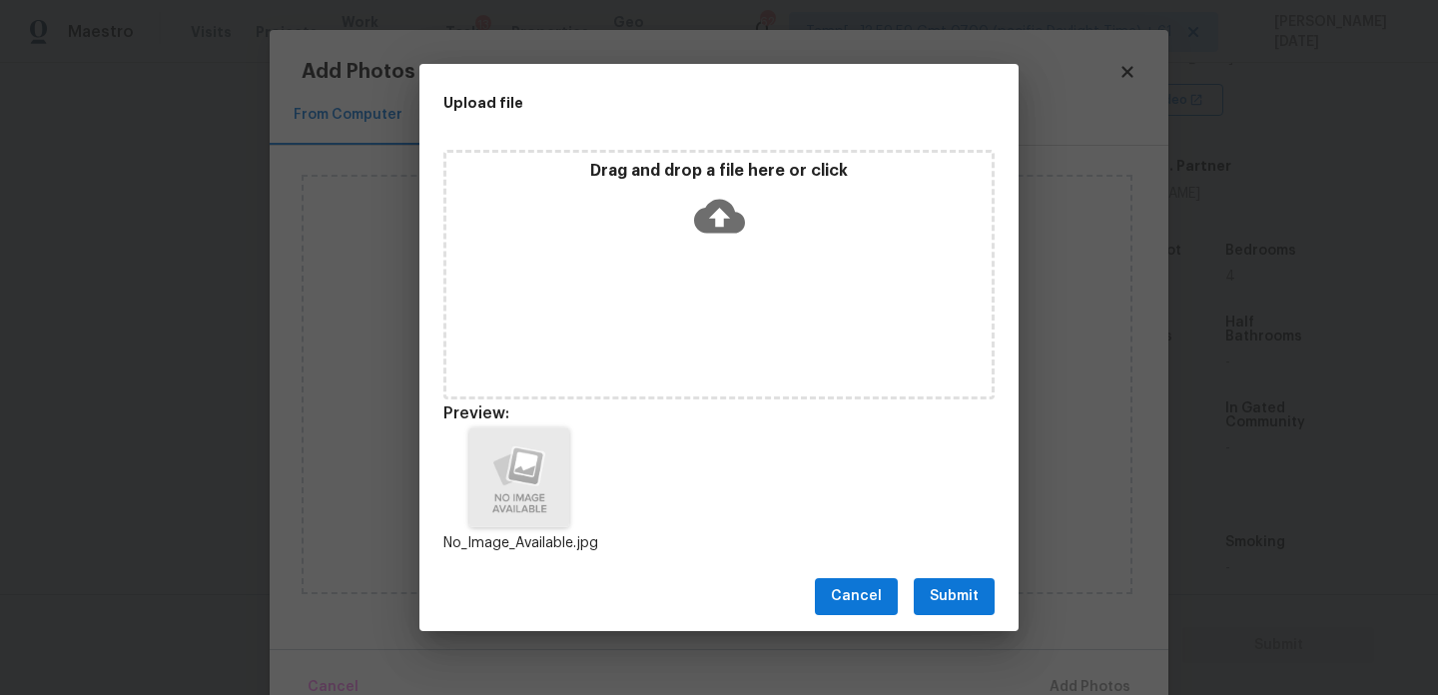
click at [931, 581] on button "Submit" at bounding box center [954, 596] width 81 height 37
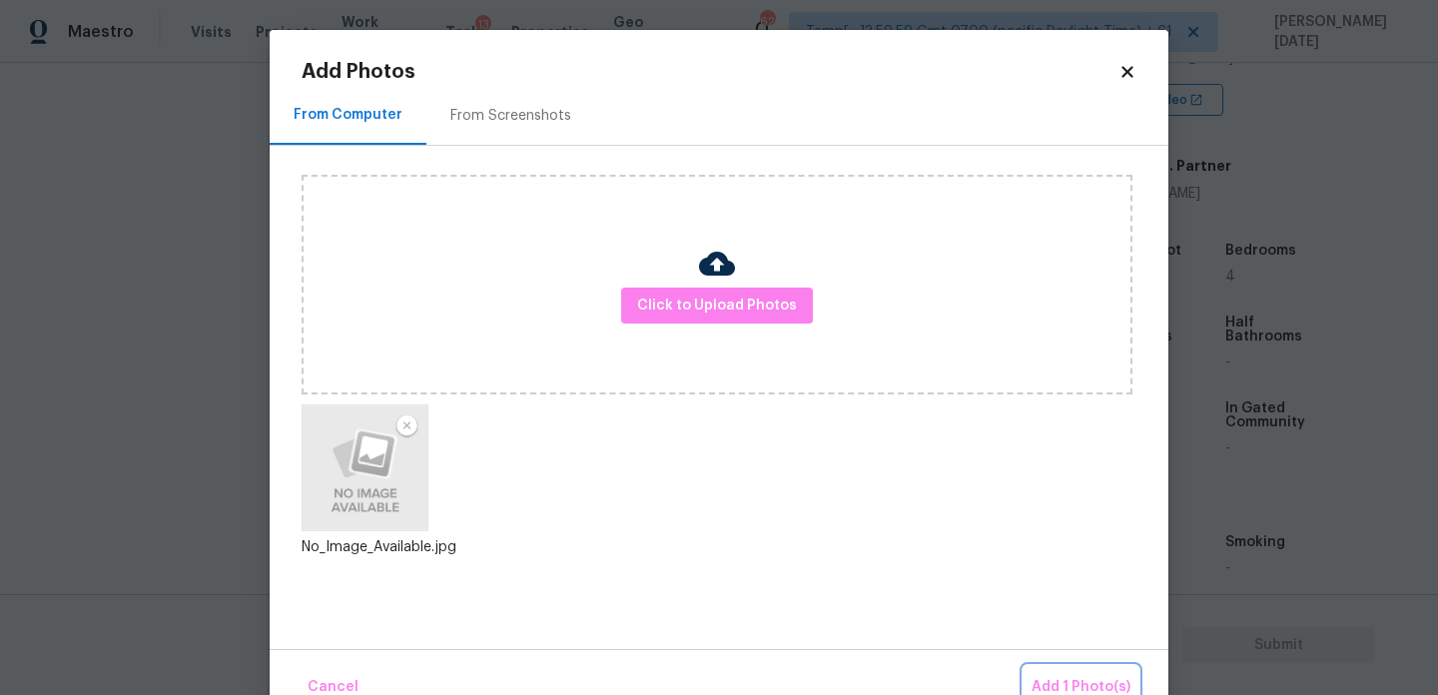
click at [1072, 686] on span "Add 1 Photo(s)" at bounding box center [1081, 687] width 99 height 25
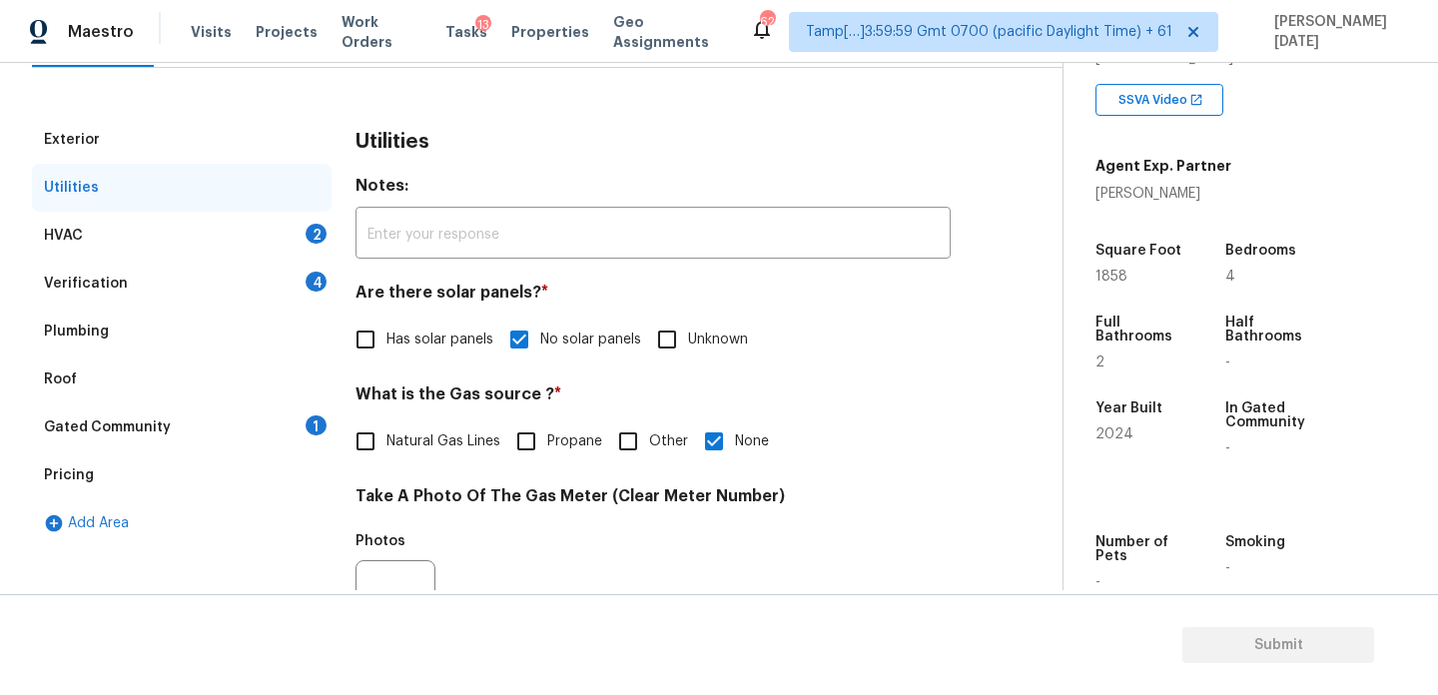
scroll to position [211, 0]
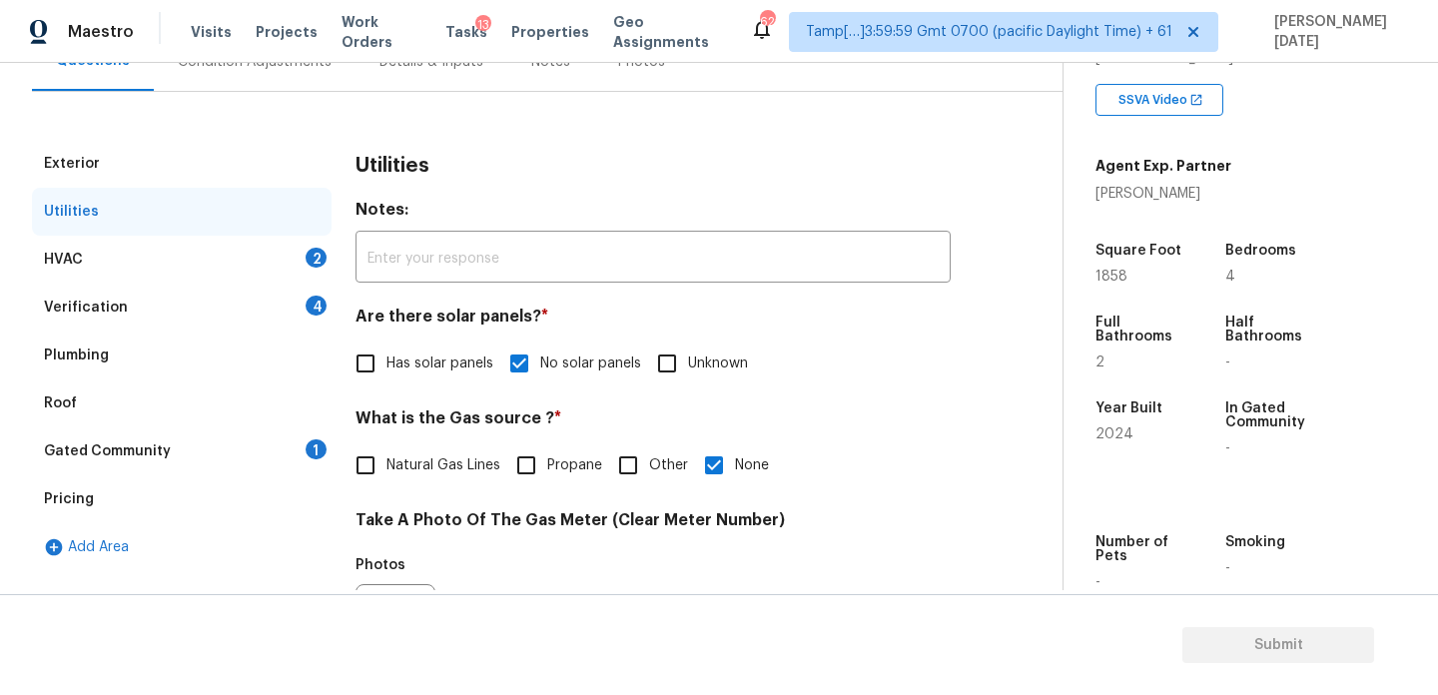
click at [284, 257] on div "HVAC 2" at bounding box center [182, 260] width 300 height 48
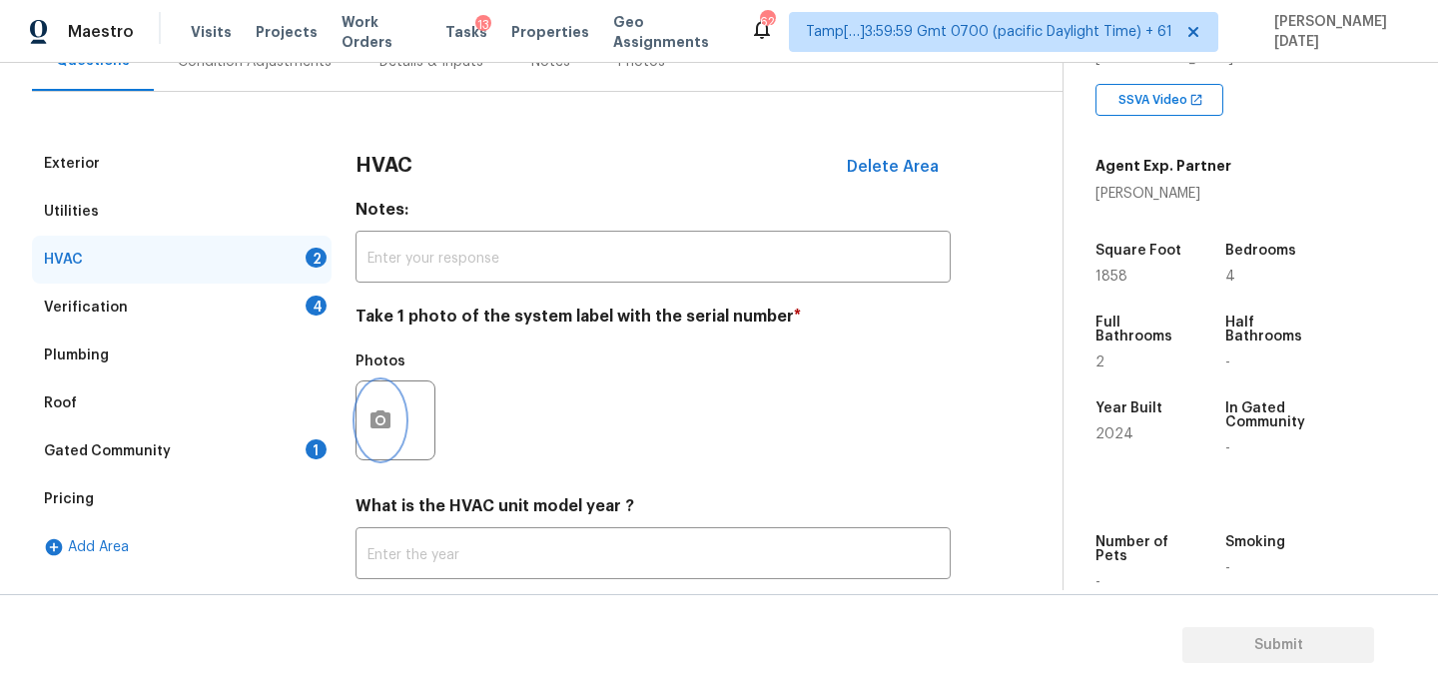
click at [374, 407] on button "button" at bounding box center [381, 421] width 48 height 78
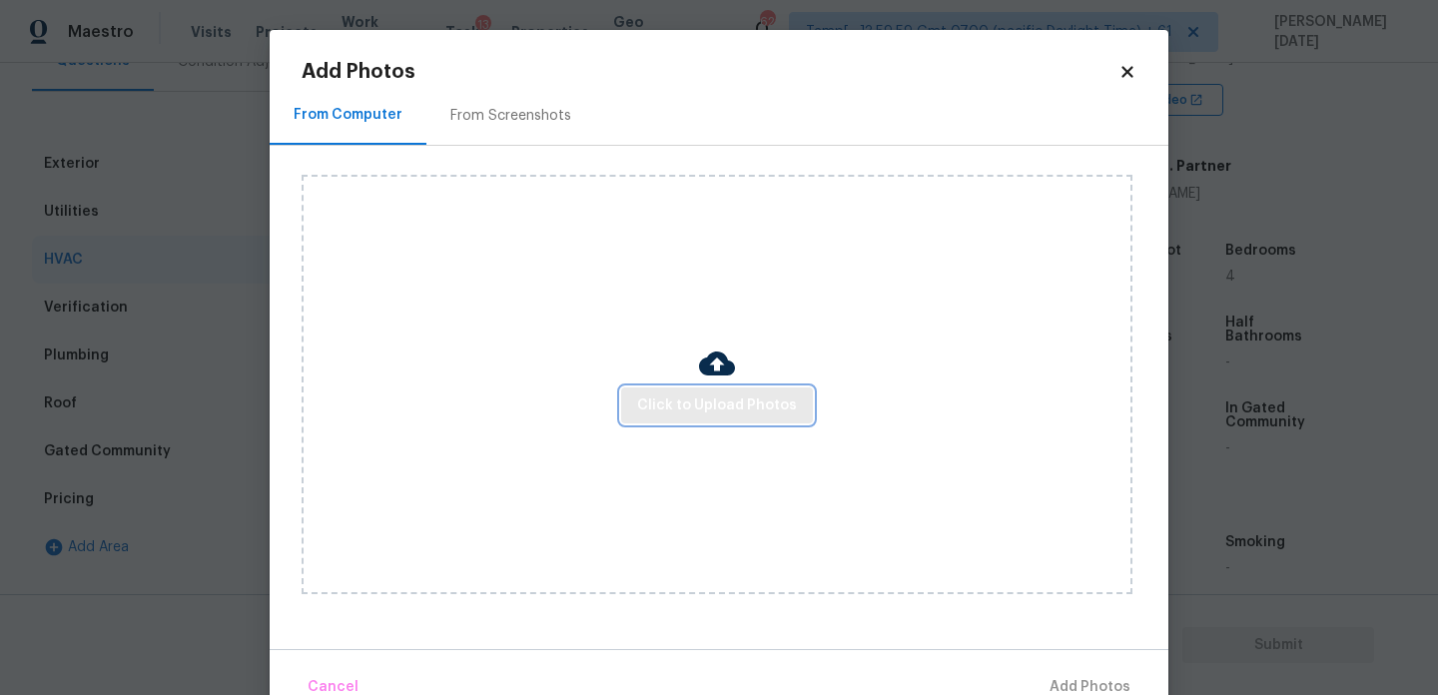
click at [712, 408] on span "Click to Upload Photos" at bounding box center [717, 406] width 160 height 25
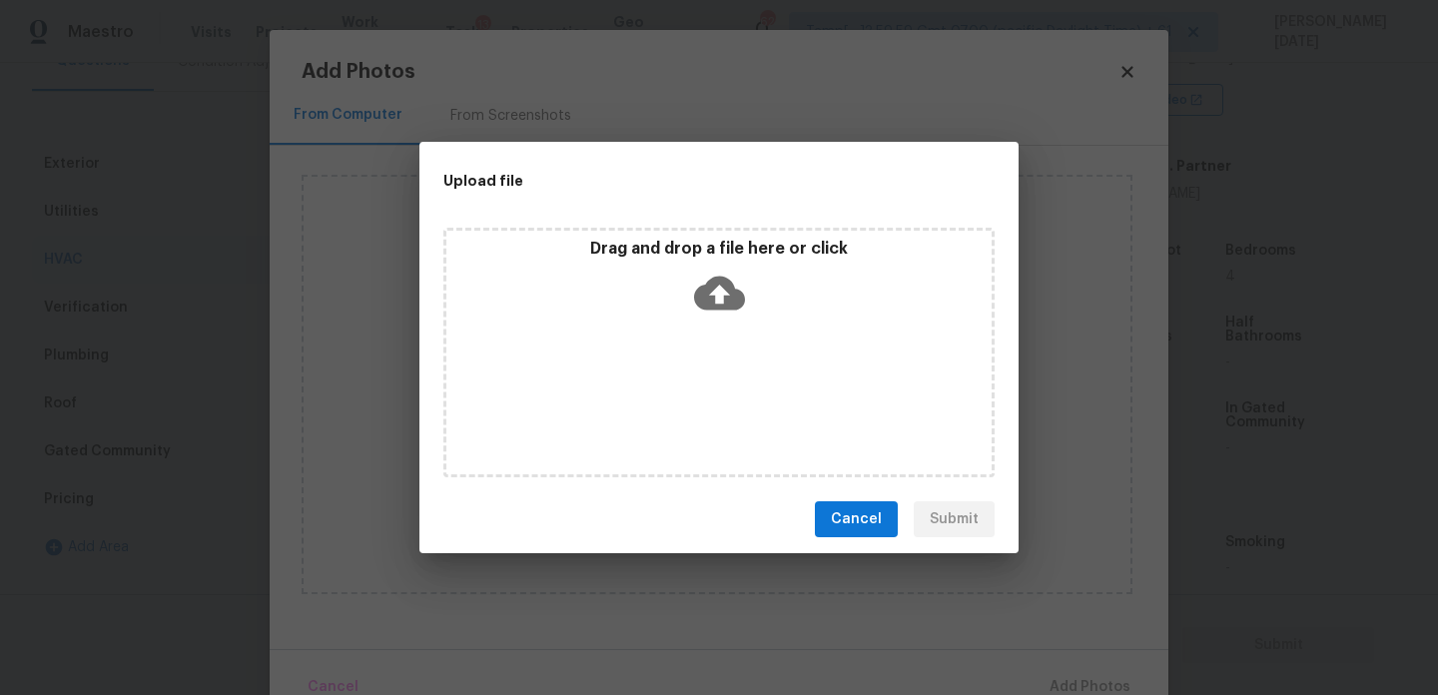
click at [712, 408] on div "Drag and drop a file here or click" at bounding box center [719, 353] width 551 height 250
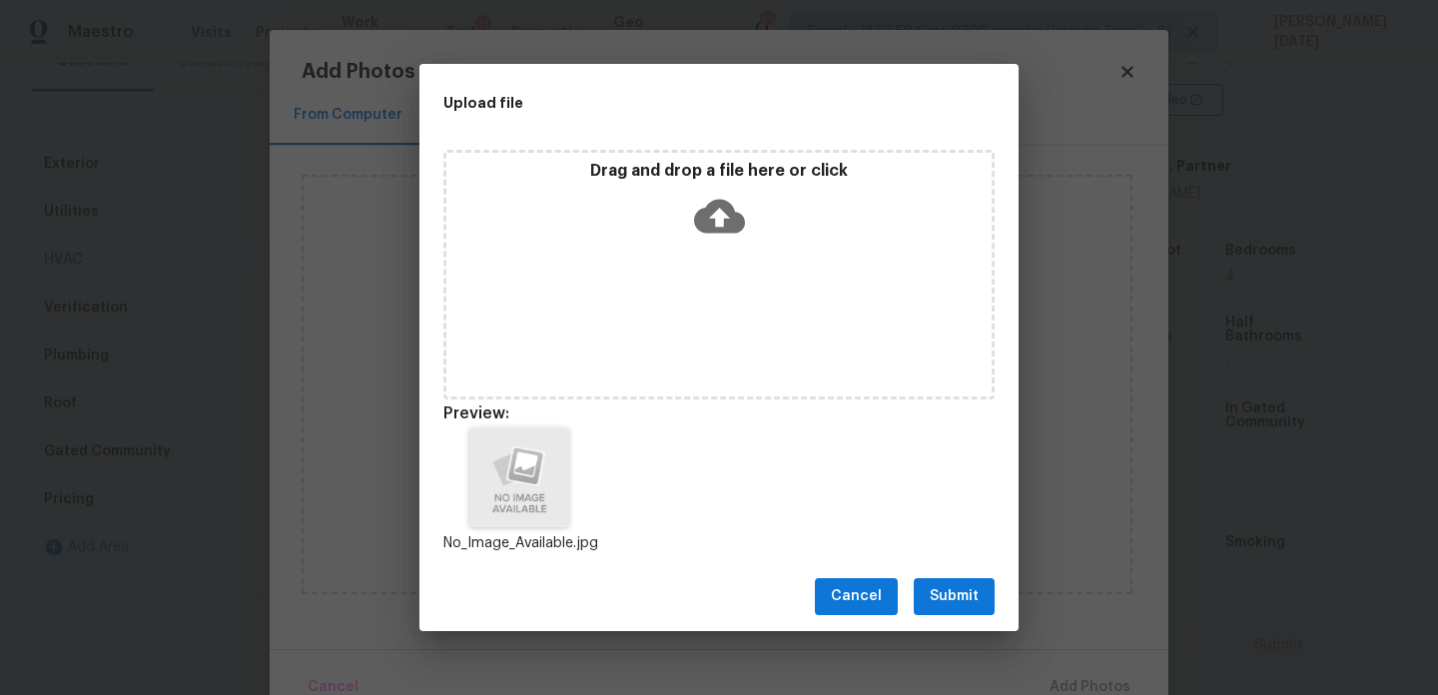
click at [983, 606] on button "Submit" at bounding box center [954, 596] width 81 height 37
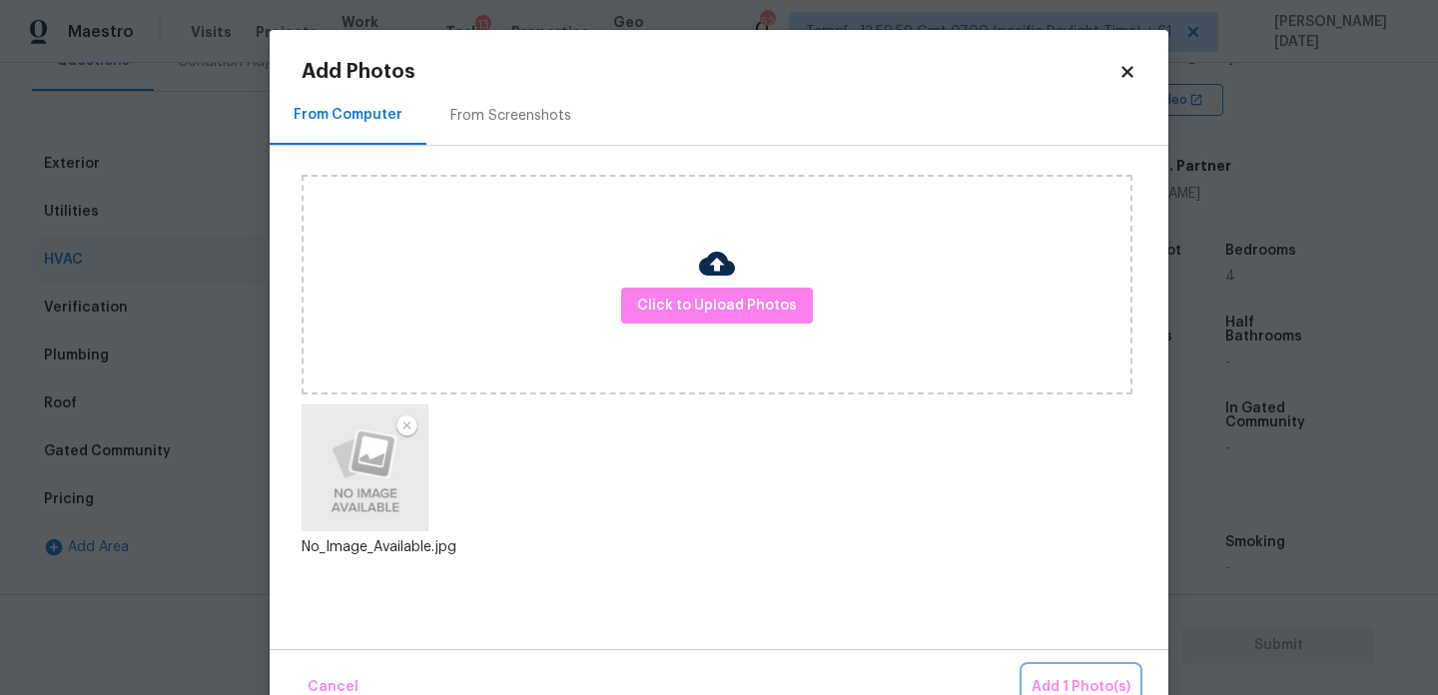
click at [1077, 678] on span "Add 1 Photo(s)" at bounding box center [1081, 687] width 99 height 25
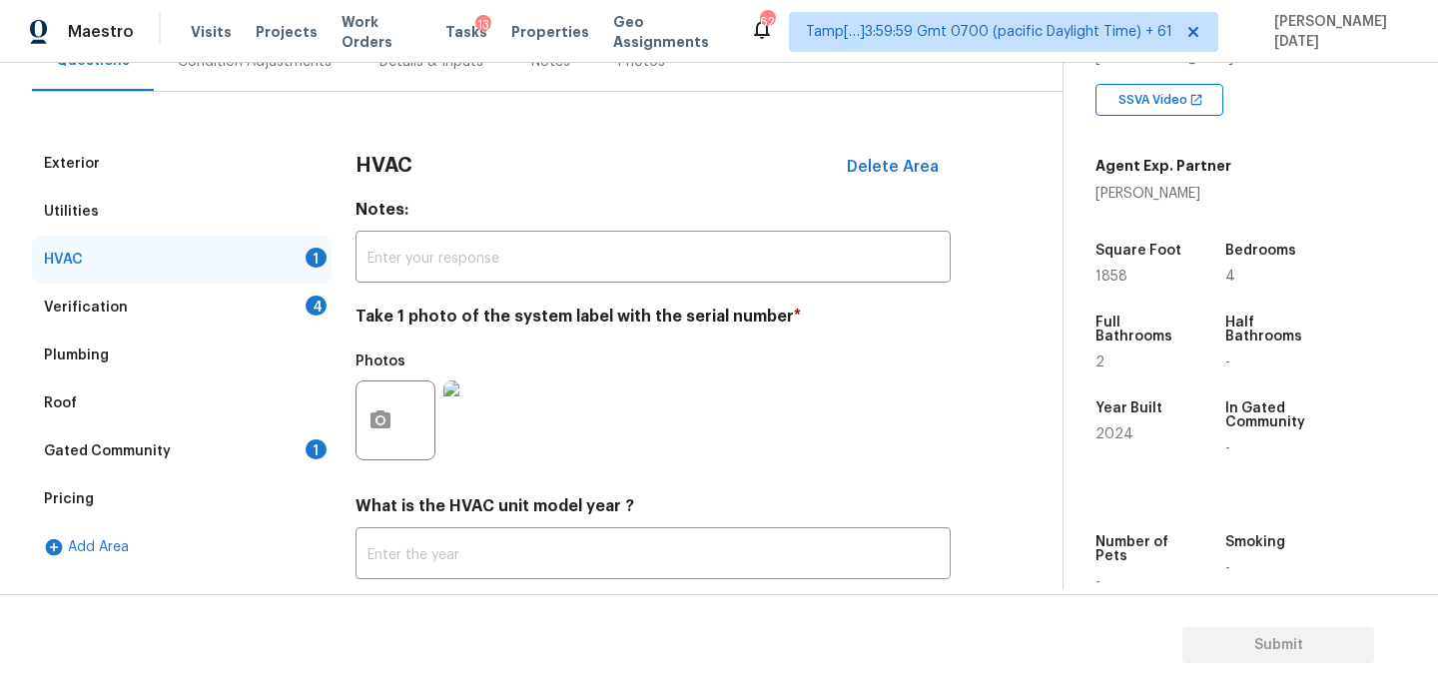
click at [288, 263] on div "HVAC 1" at bounding box center [182, 260] width 300 height 48
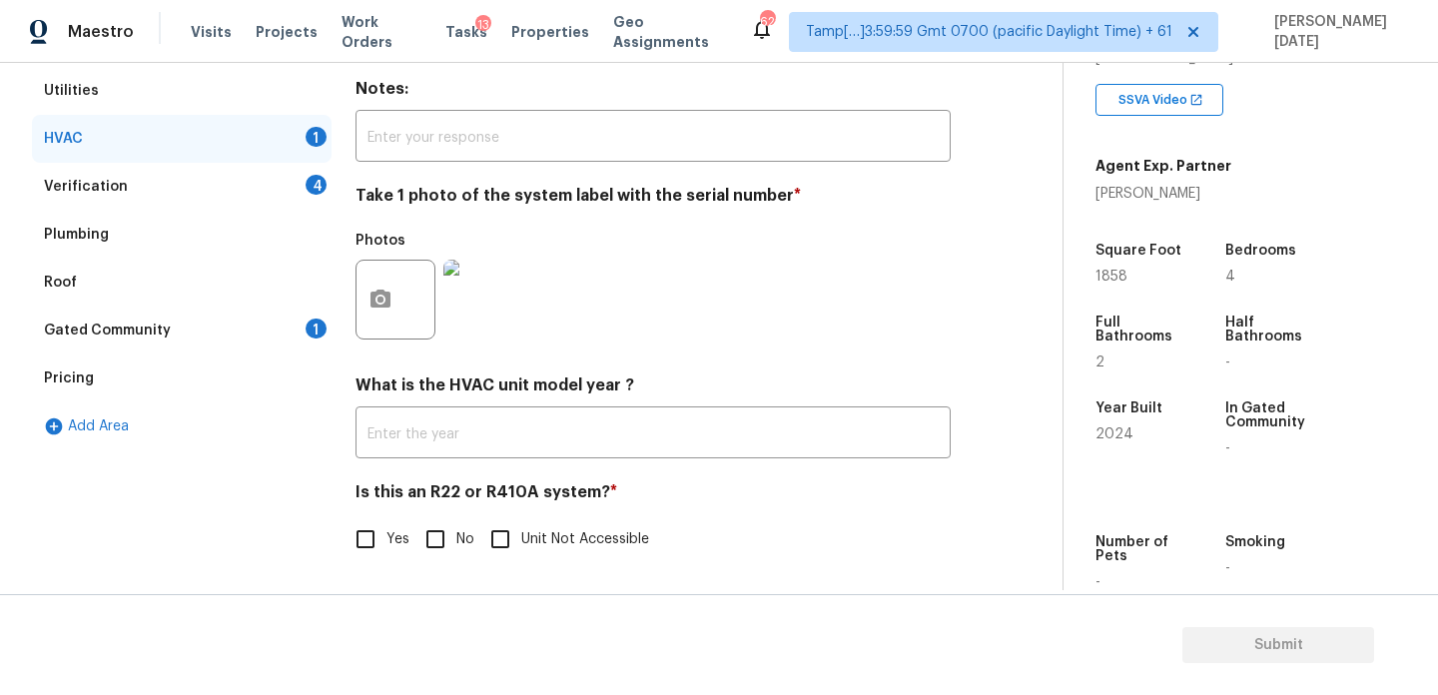
click at [435, 533] on input "No" at bounding box center [436, 539] width 42 height 42
checkbox input "true"
click at [296, 186] on div "Verification 4" at bounding box center [182, 187] width 300 height 48
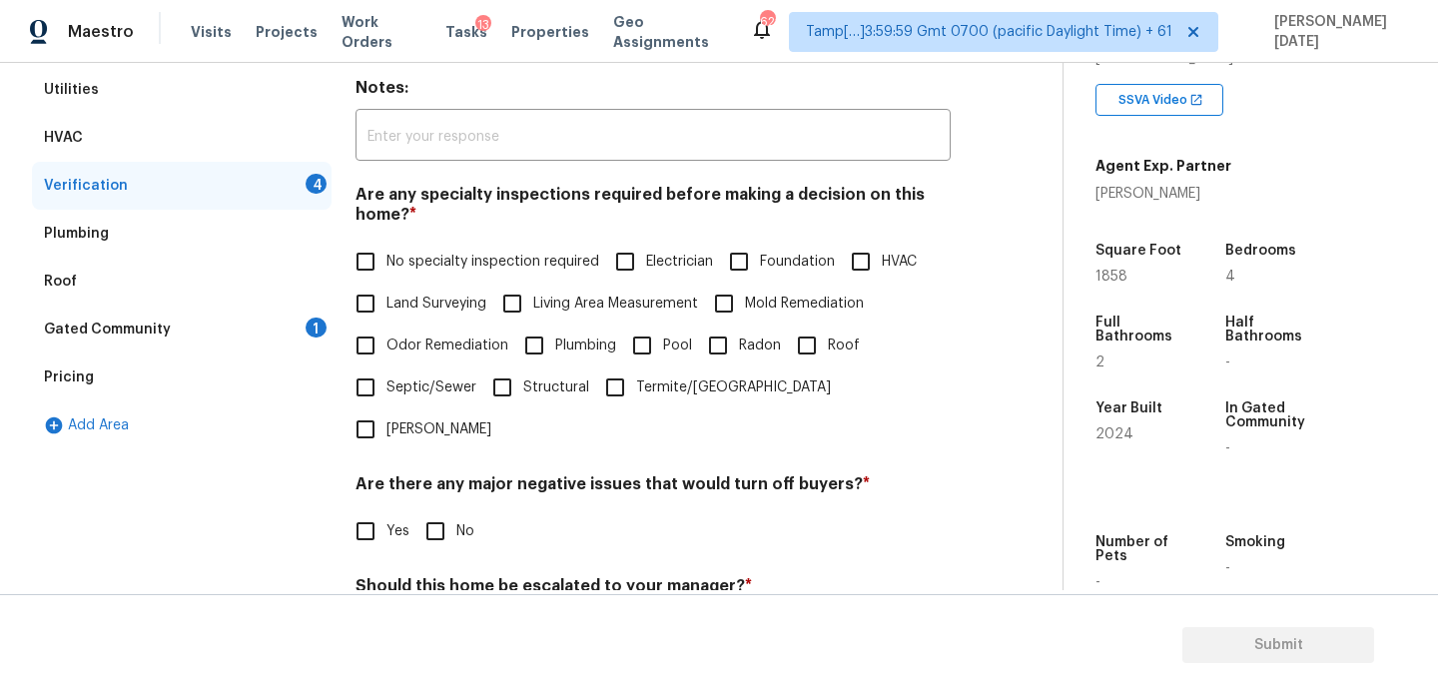
click at [393, 250] on label "No specialty inspection required" at bounding box center [472, 262] width 255 height 42
click at [387, 250] on input "No specialty inspection required" at bounding box center [366, 262] width 42 height 42
checkbox input "true"
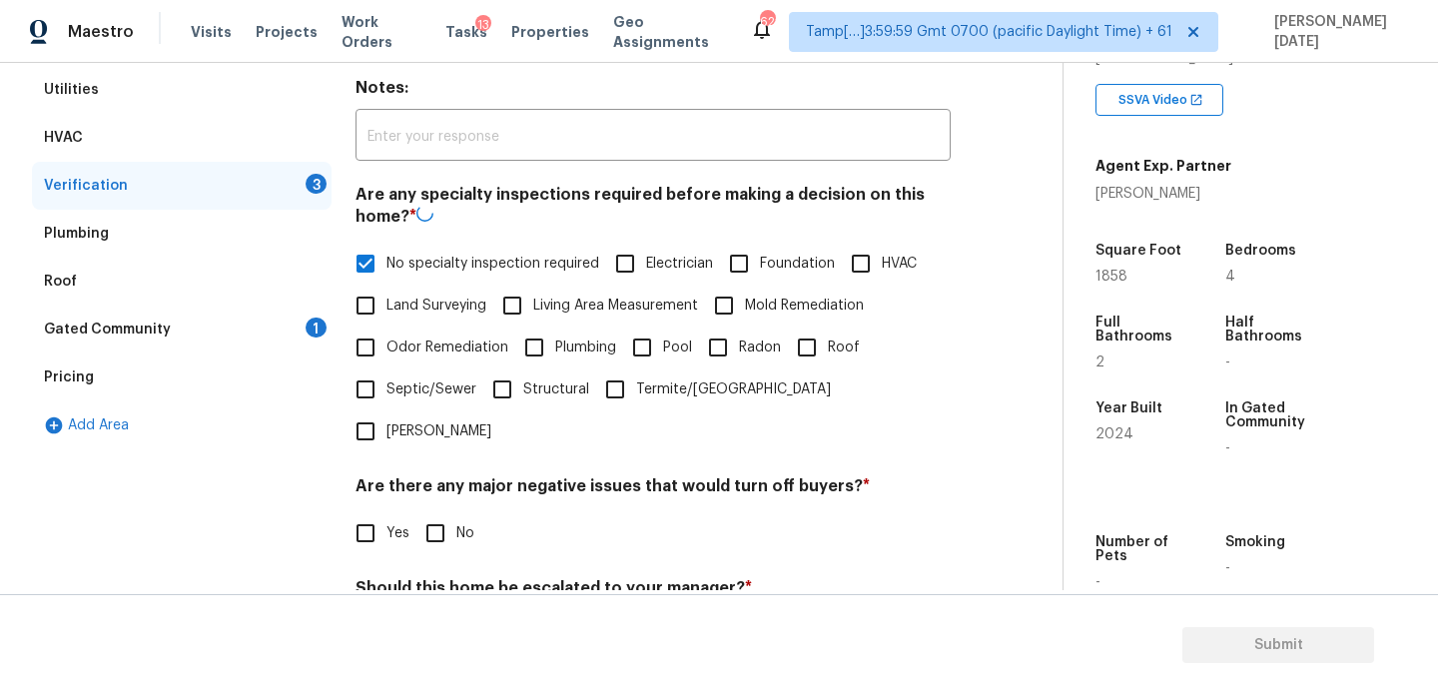
click at [445, 476] on div "Are there any major negative issues that would turn off buyers? * Yes No" at bounding box center [653, 515] width 595 height 78
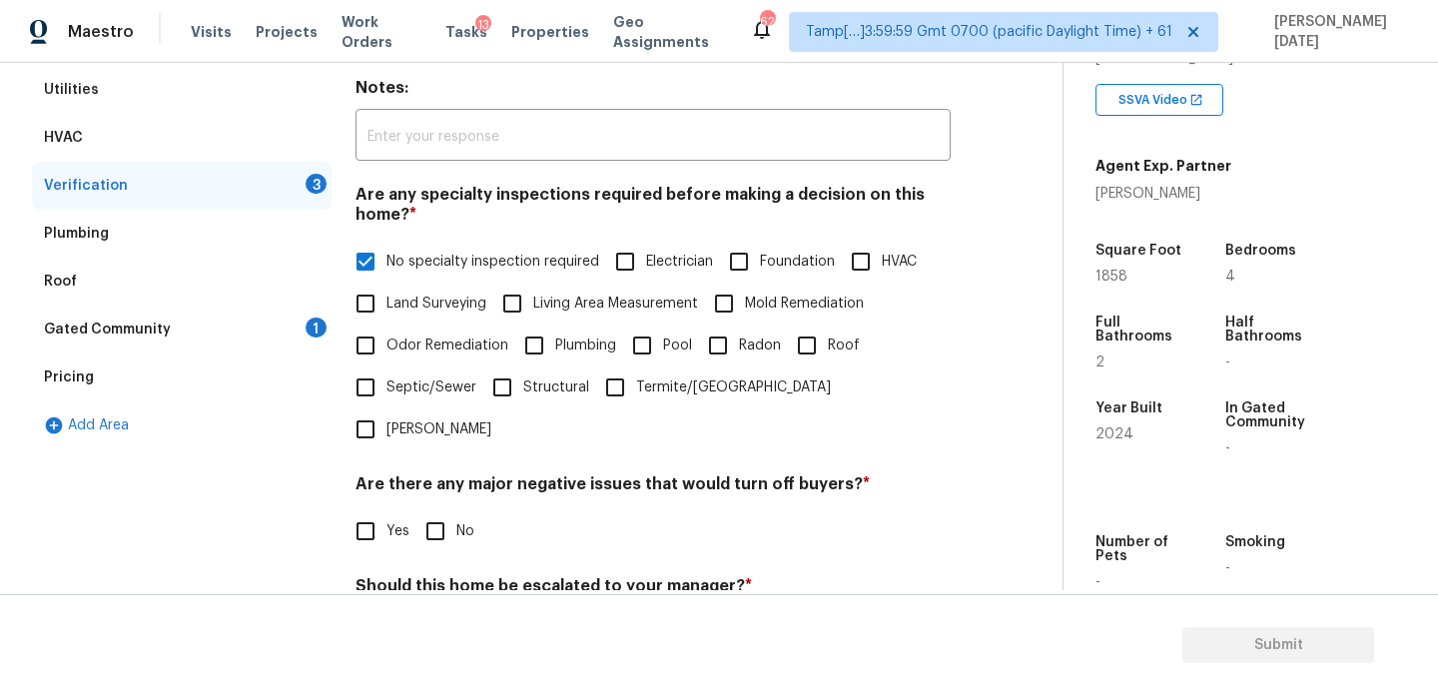
click at [447, 511] on div "Verification Notes: ​ Are any specialty inspections required before making a de…" at bounding box center [653, 409] width 595 height 782
click at [454, 510] on input "No" at bounding box center [436, 531] width 42 height 42
checkbox input "true"
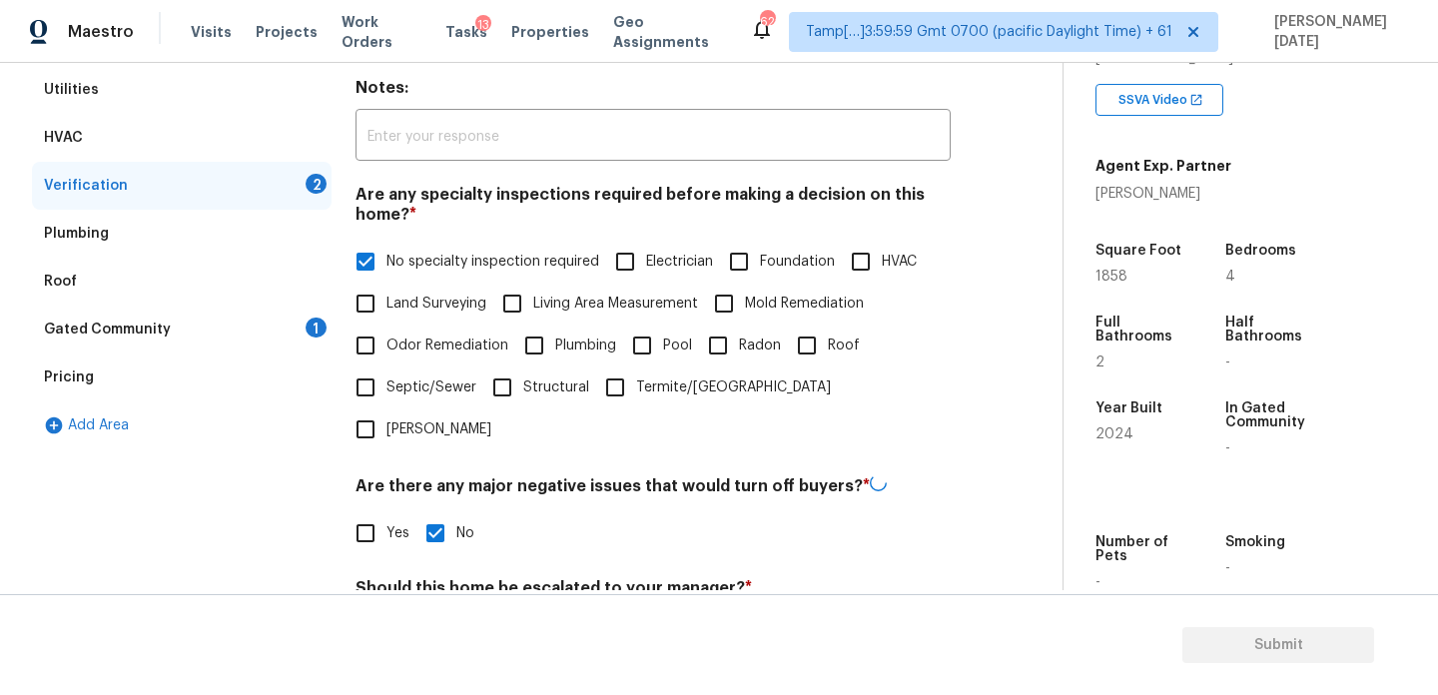
scroll to position [506, 0]
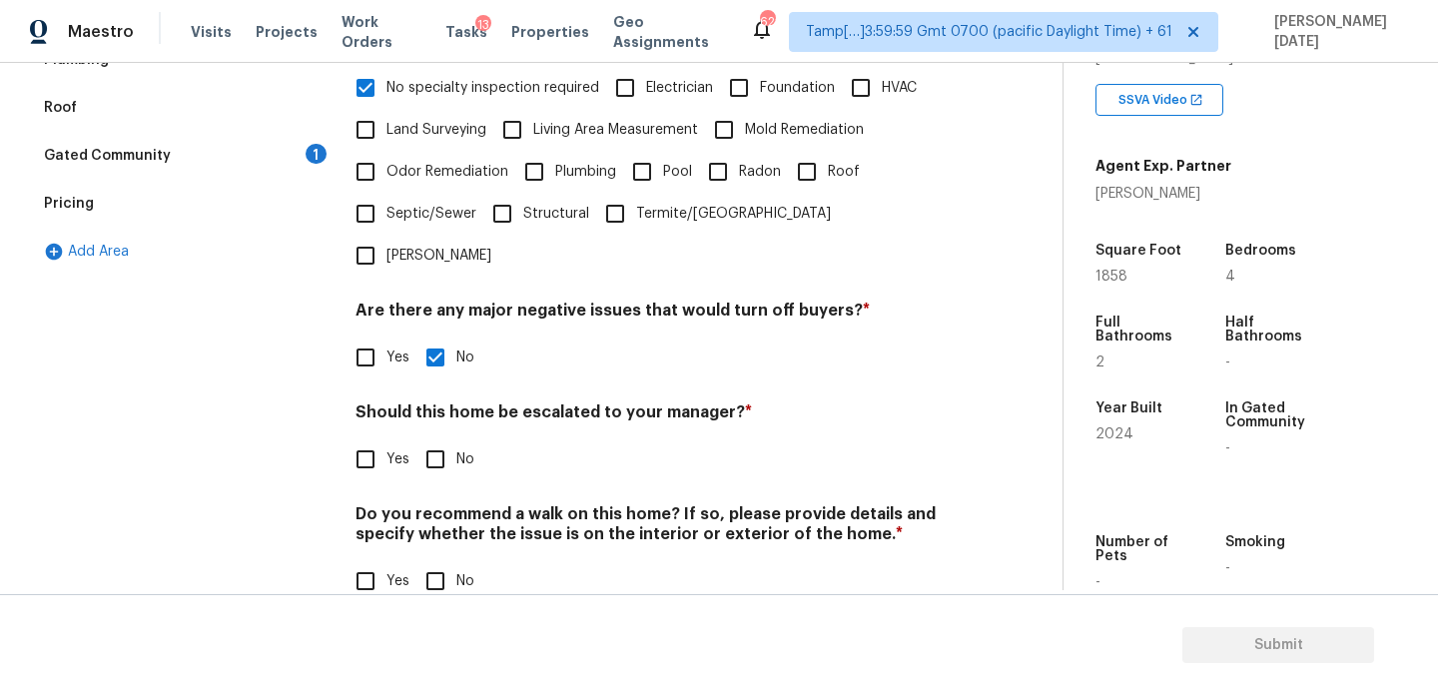
click at [452, 439] on input "No" at bounding box center [436, 460] width 42 height 42
checkbox input "true"
click at [451, 575] on div "Verification Notes: ​ Are any specialty inspections required before making a de…" at bounding box center [653, 236] width 595 height 784
click at [439, 560] on input "No" at bounding box center [436, 581] width 42 height 42
checkbox input "true"
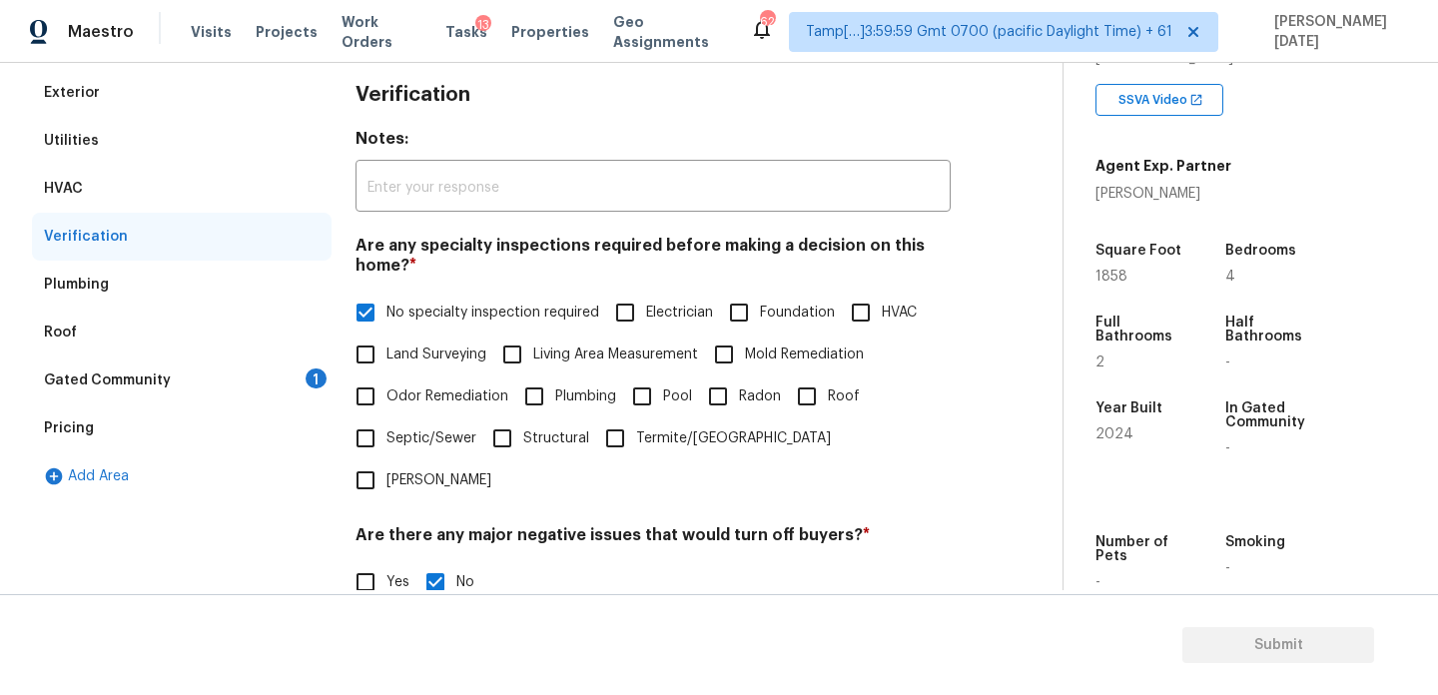
click at [318, 379] on div "1" at bounding box center [316, 379] width 21 height 20
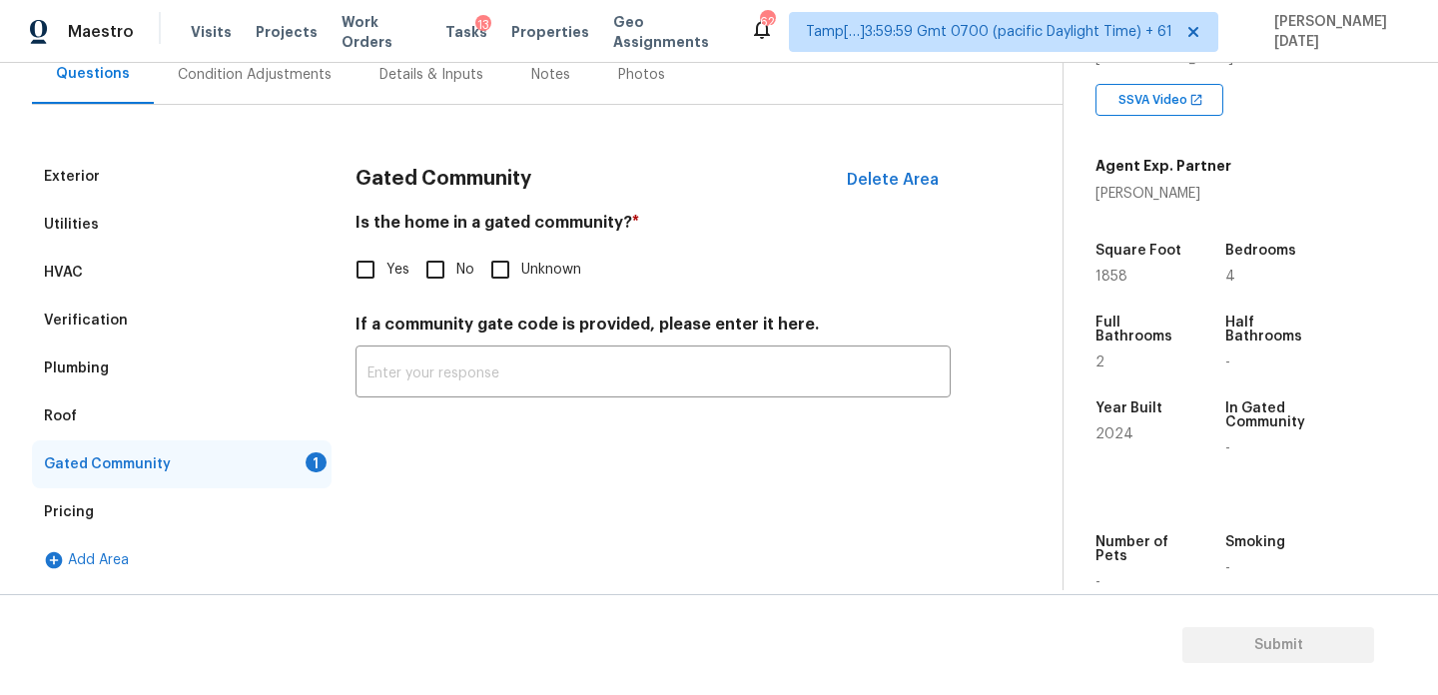
click at [435, 259] on input "No" at bounding box center [436, 270] width 42 height 42
checkbox input "true"
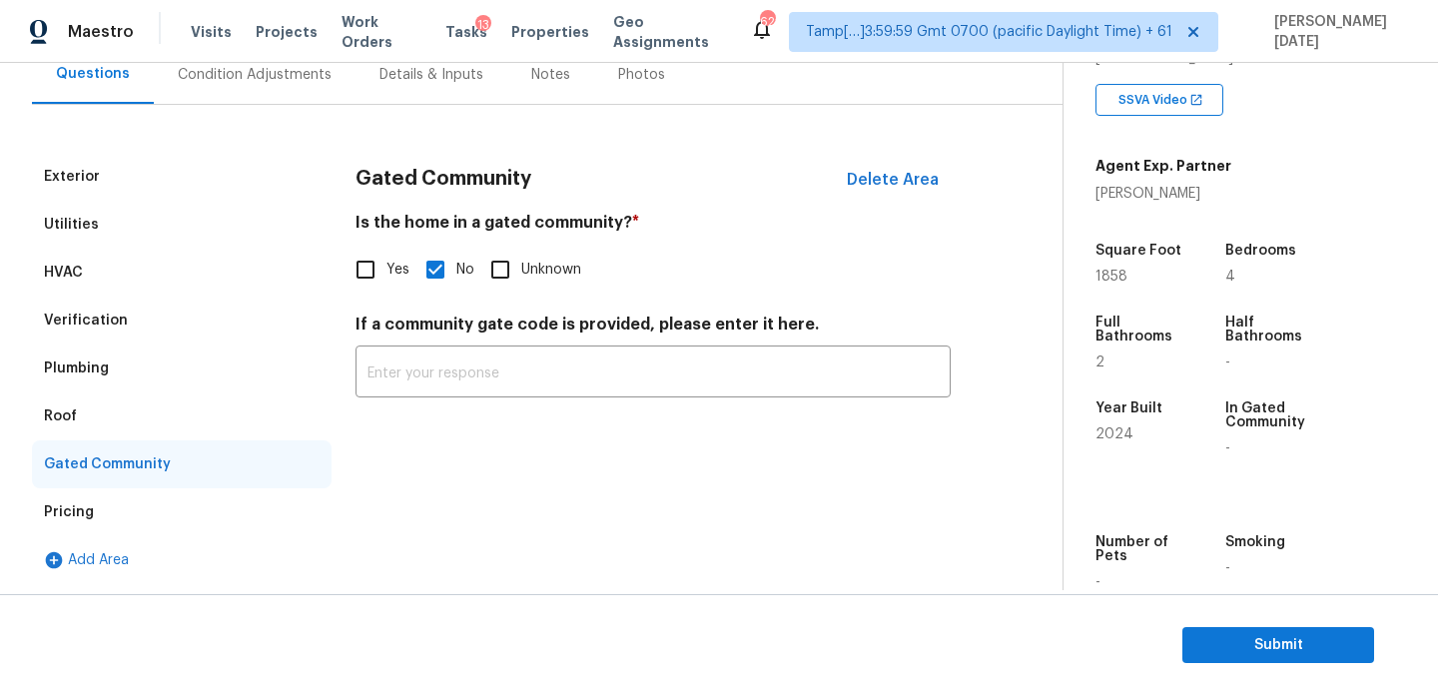
click at [276, 81] on div "Condition Adjustments" at bounding box center [255, 75] width 154 height 20
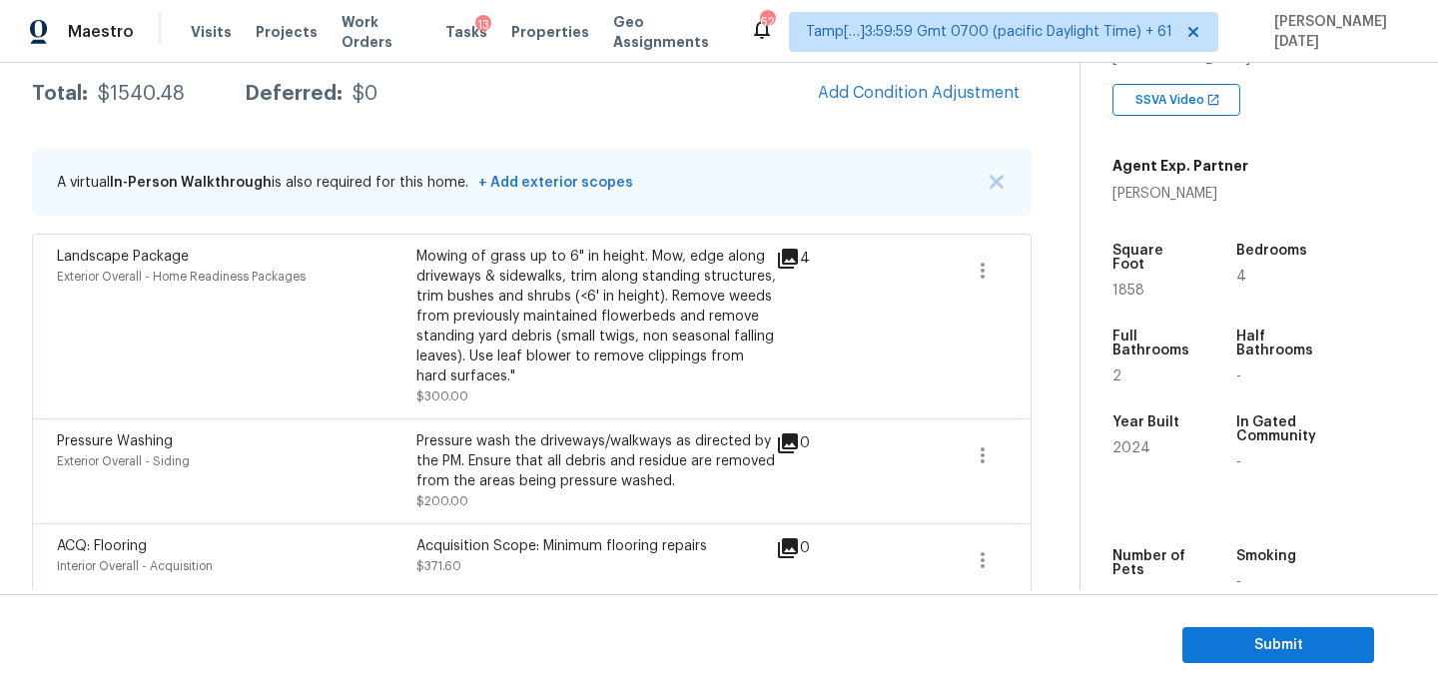
scroll to position [430, 0]
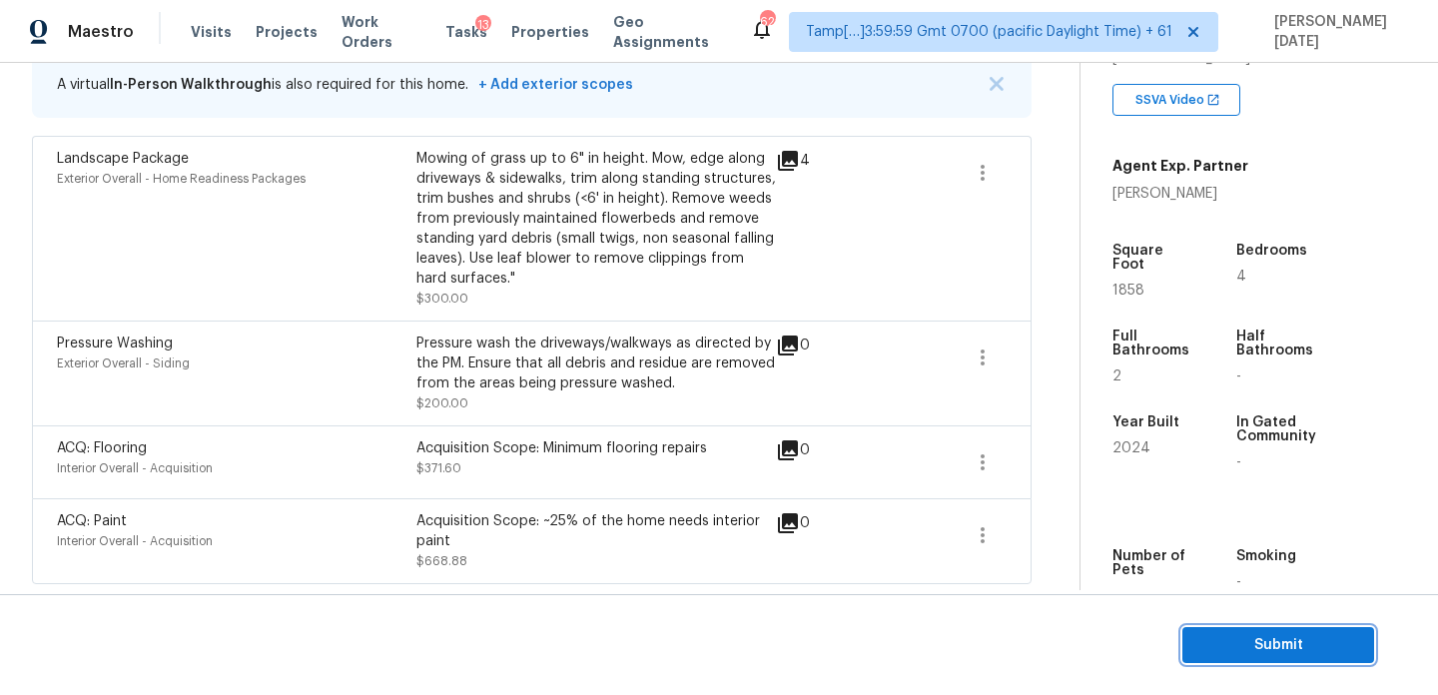
click at [1221, 633] on span "Submit" at bounding box center [1279, 645] width 160 height 25
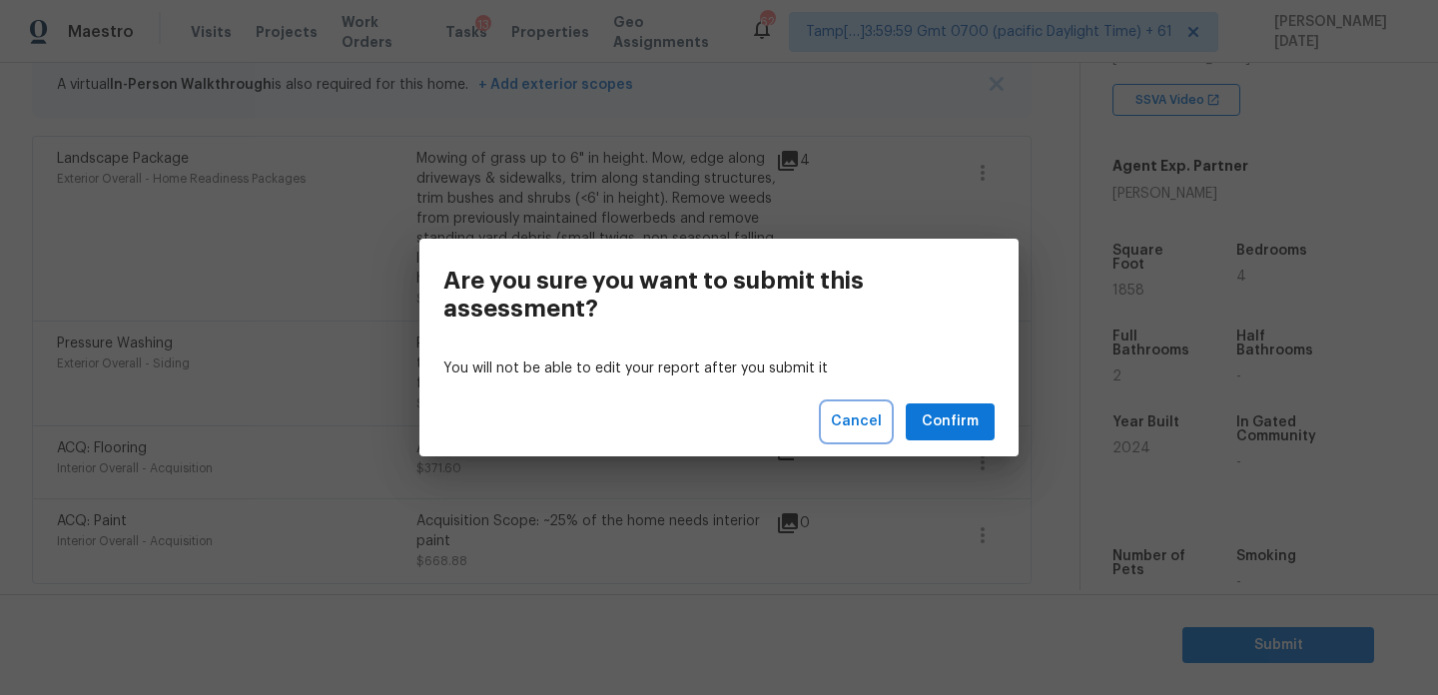
click at [860, 421] on span "Cancel" at bounding box center [856, 422] width 51 height 25
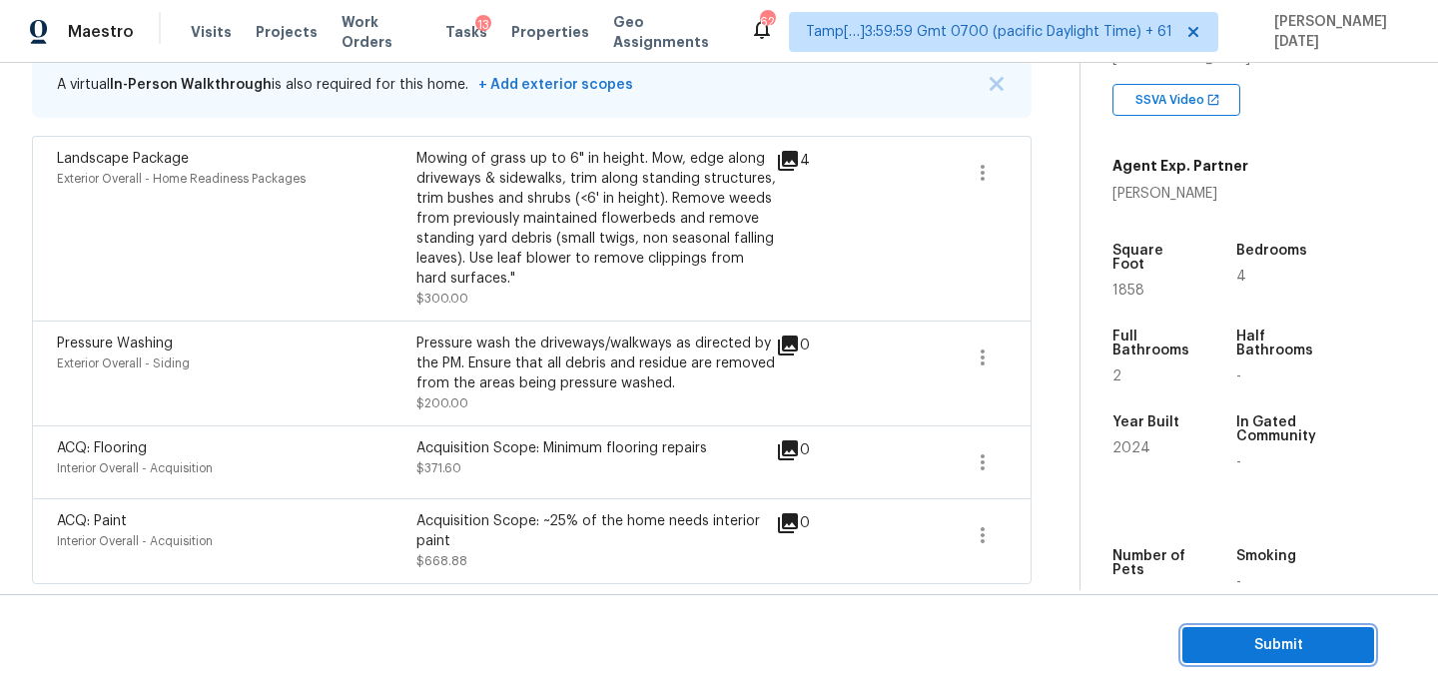
click at [1240, 641] on span "Submit" at bounding box center [1279, 645] width 160 height 25
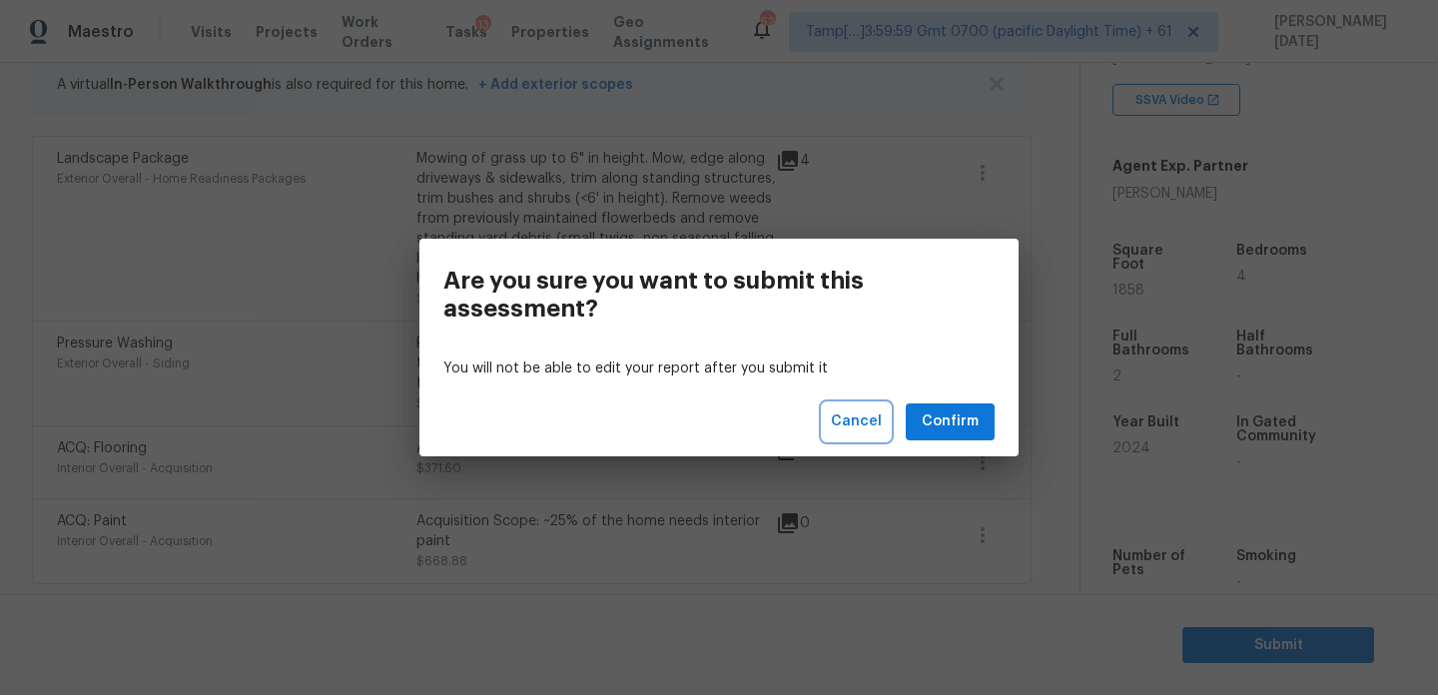
click at [857, 422] on span "Cancel" at bounding box center [856, 422] width 51 height 25
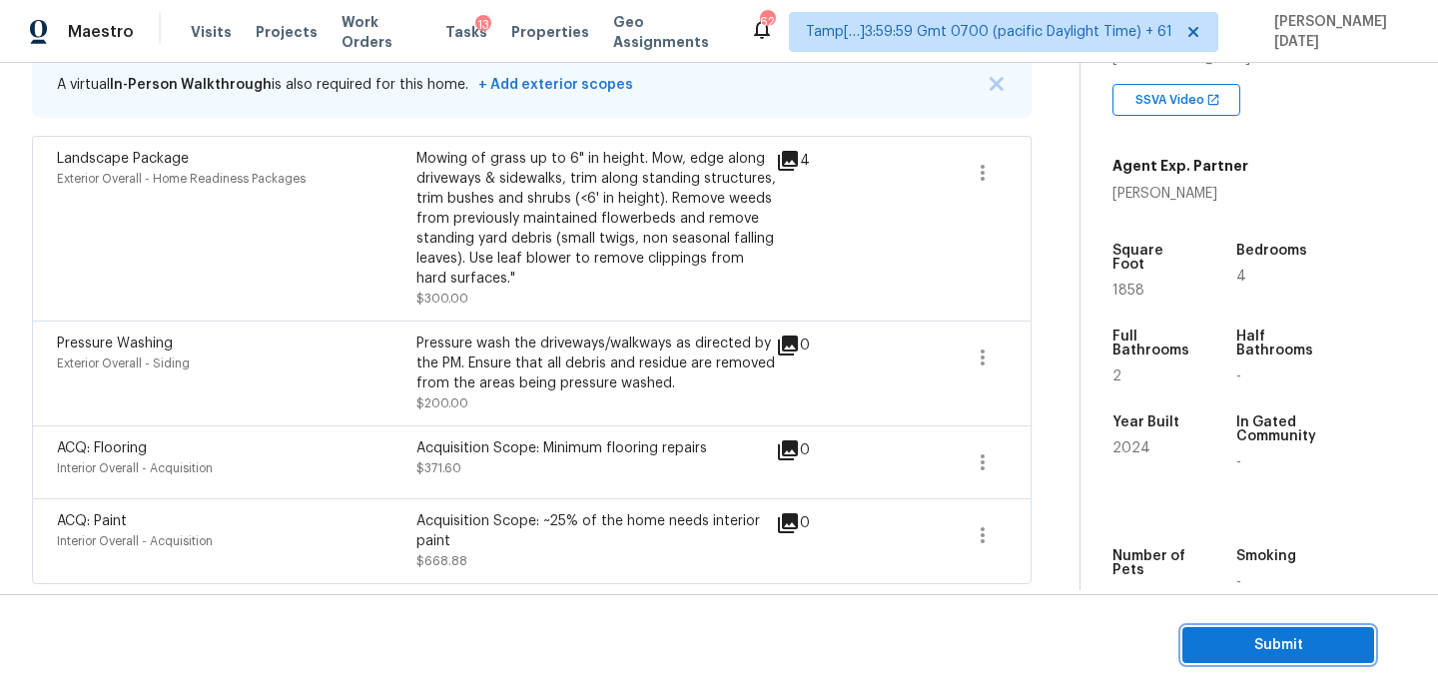
click at [1248, 633] on span "Submit" at bounding box center [1279, 645] width 160 height 25
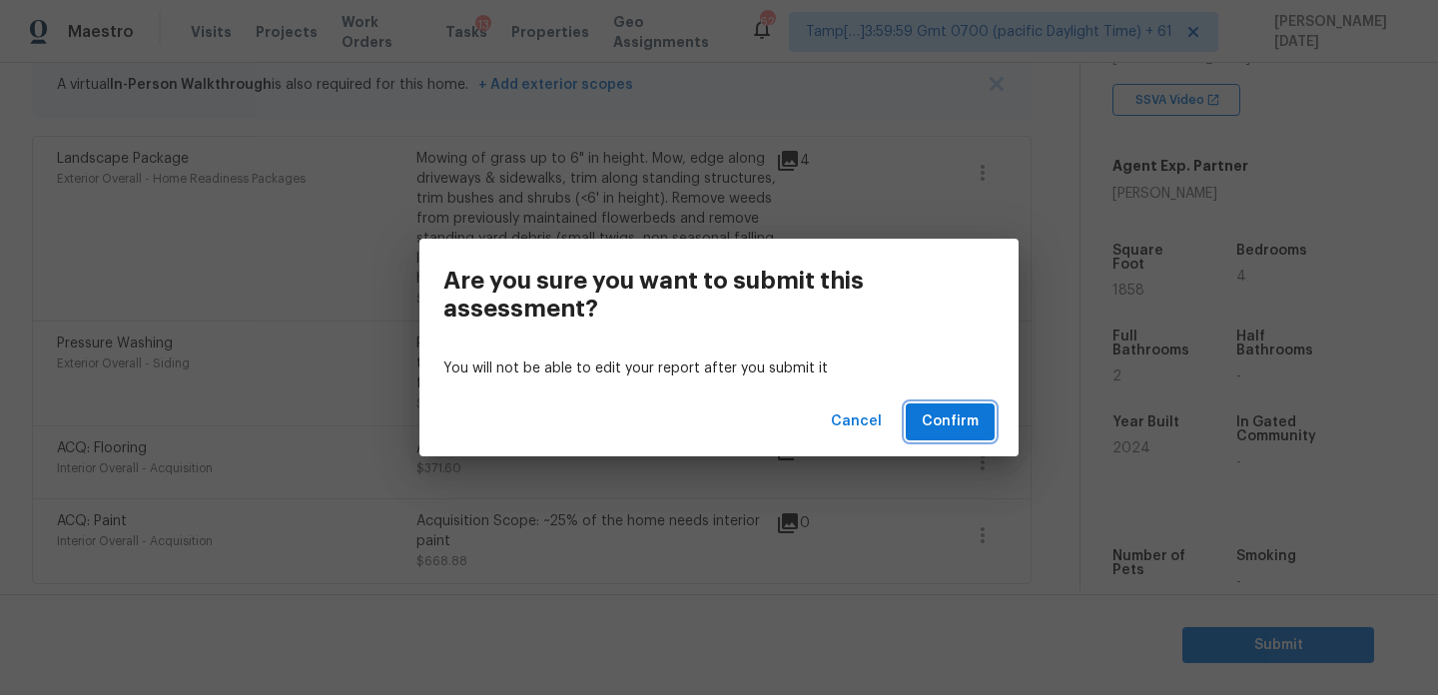
click at [966, 419] on span "Confirm" at bounding box center [950, 422] width 57 height 25
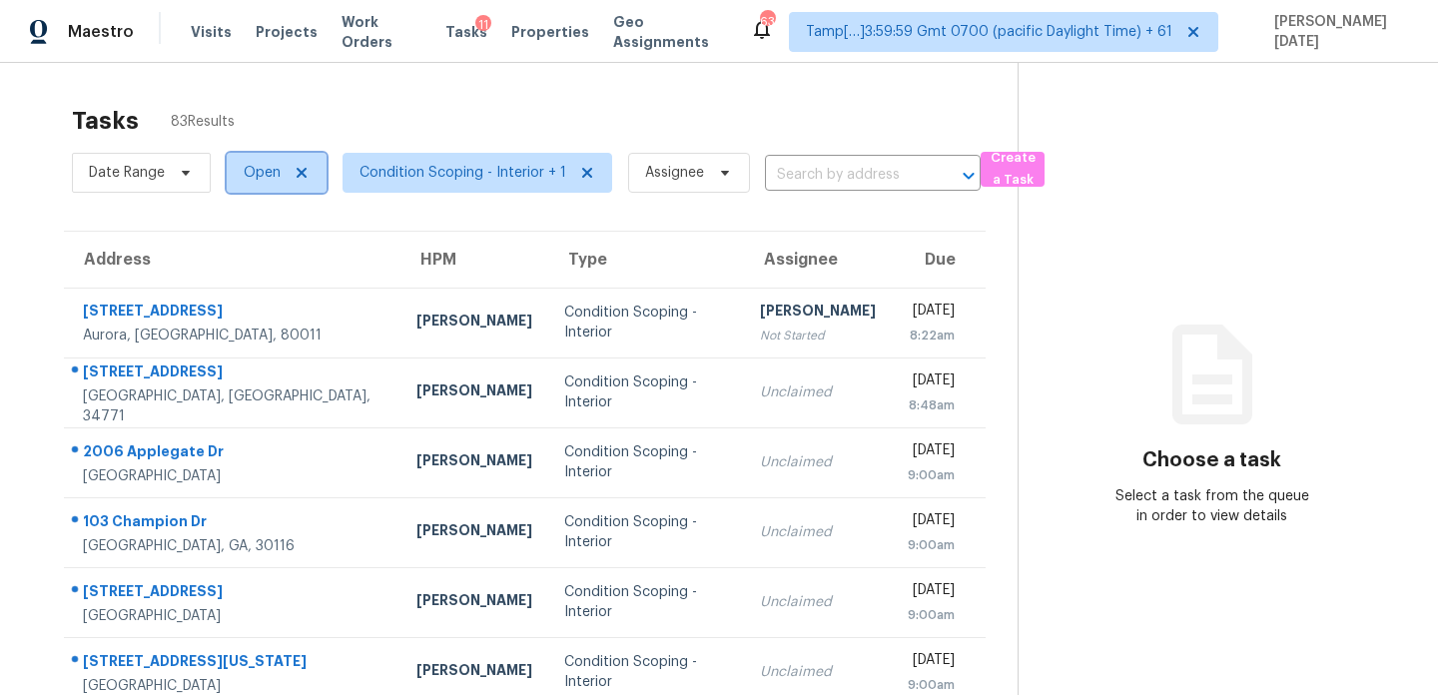
click at [268, 177] on span "Open" at bounding box center [262, 173] width 37 height 20
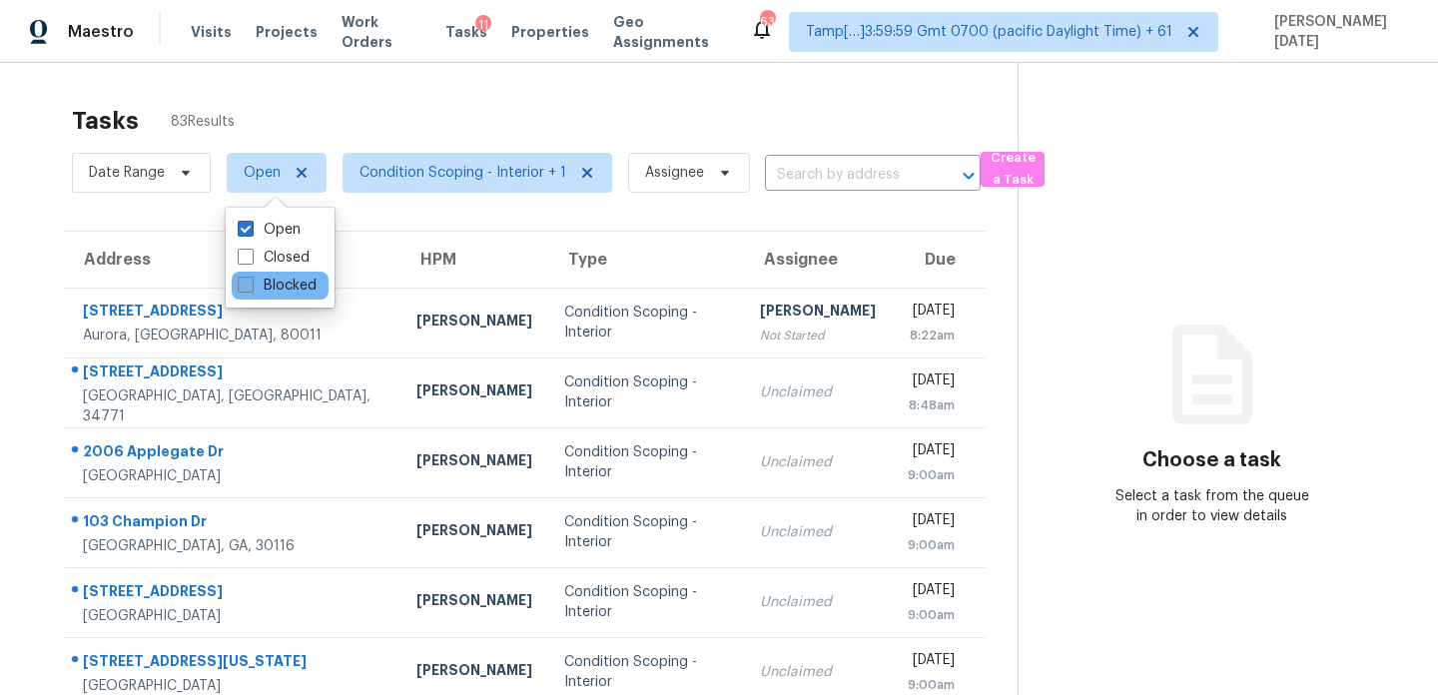
click at [258, 291] on label "Blocked" at bounding box center [277, 286] width 79 height 20
click at [251, 289] on input "Blocked" at bounding box center [244, 282] width 13 height 13
checkbox input "true"
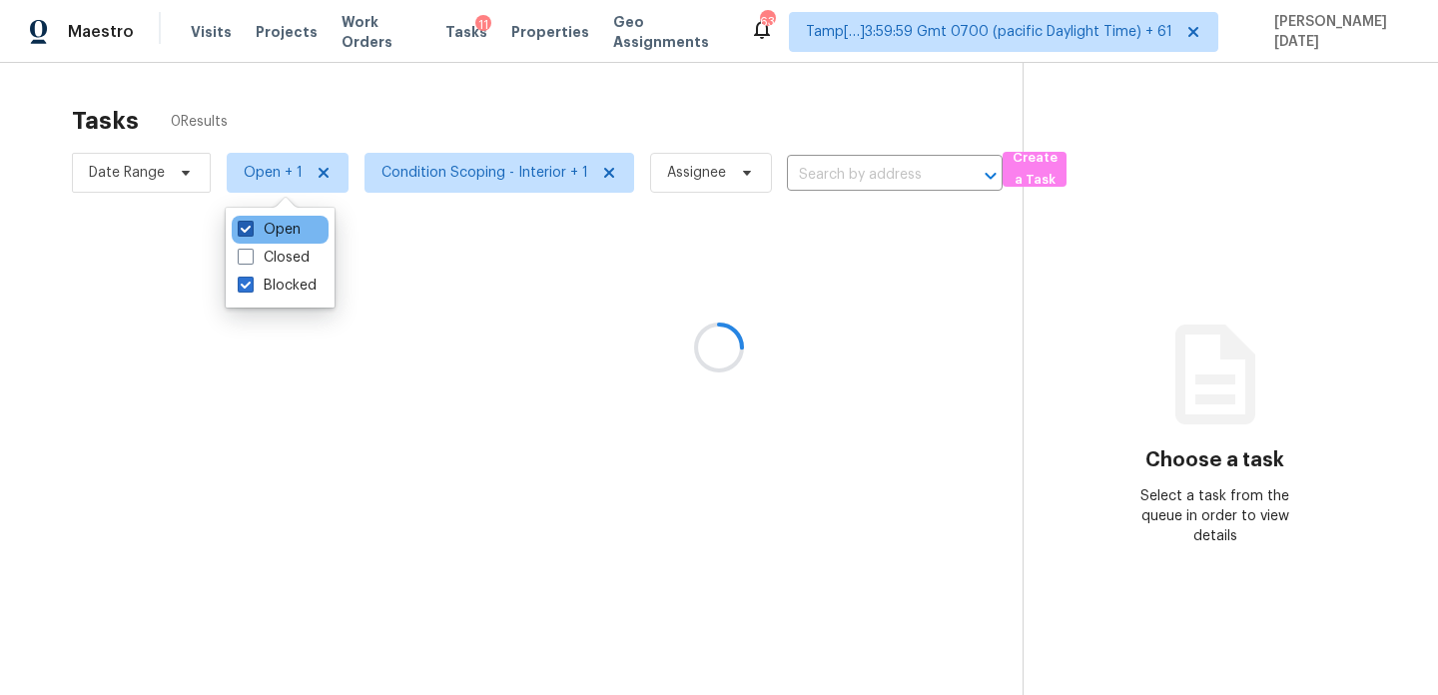
click at [266, 234] on label "Open" at bounding box center [269, 230] width 63 height 20
click at [251, 233] on input "Open" at bounding box center [244, 226] width 13 height 13
checkbox input "false"
click at [421, 140] on div at bounding box center [719, 347] width 1438 height 695
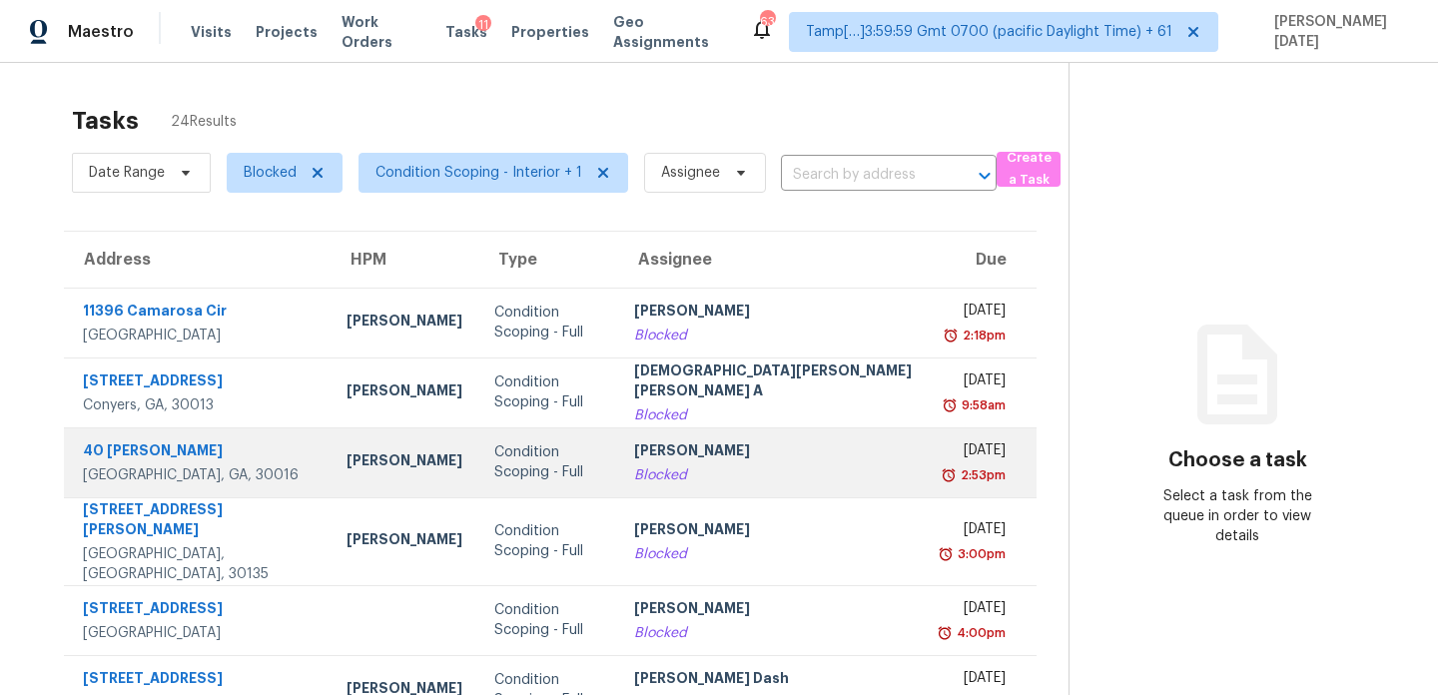
scroll to position [345, 0]
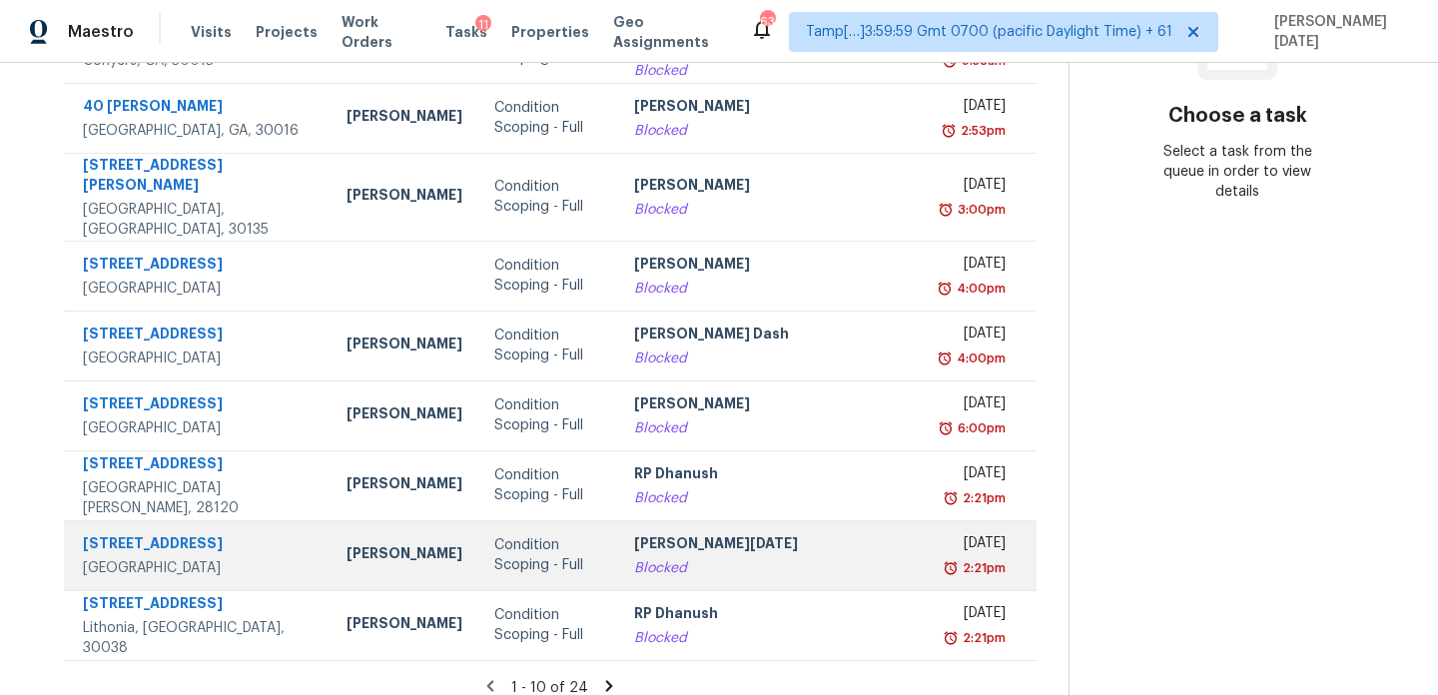
click at [661, 558] on div "Blocked" at bounding box center [773, 568] width 279 height 20
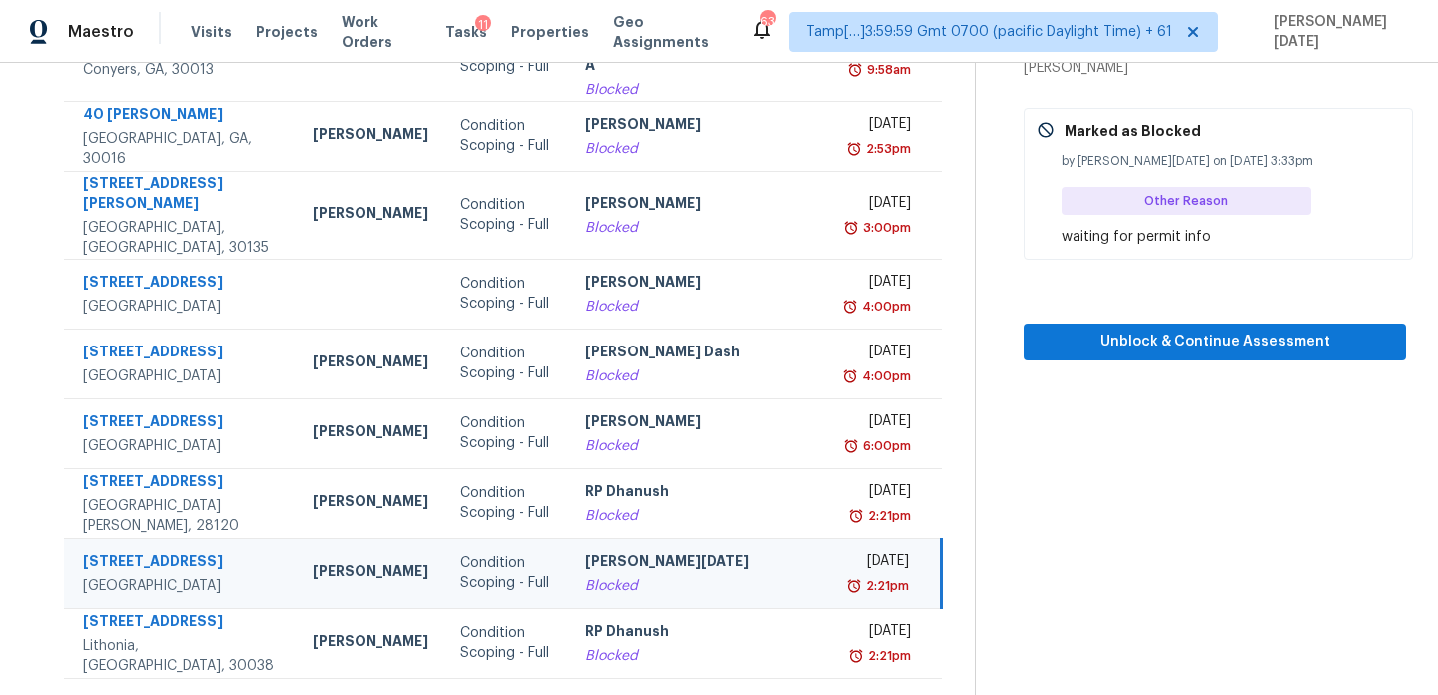
click at [744, 576] on div "Blocked" at bounding box center [703, 586] width 236 height 20
click at [1166, 340] on span "Unblock & Continue Assessment" at bounding box center [1215, 342] width 351 height 25
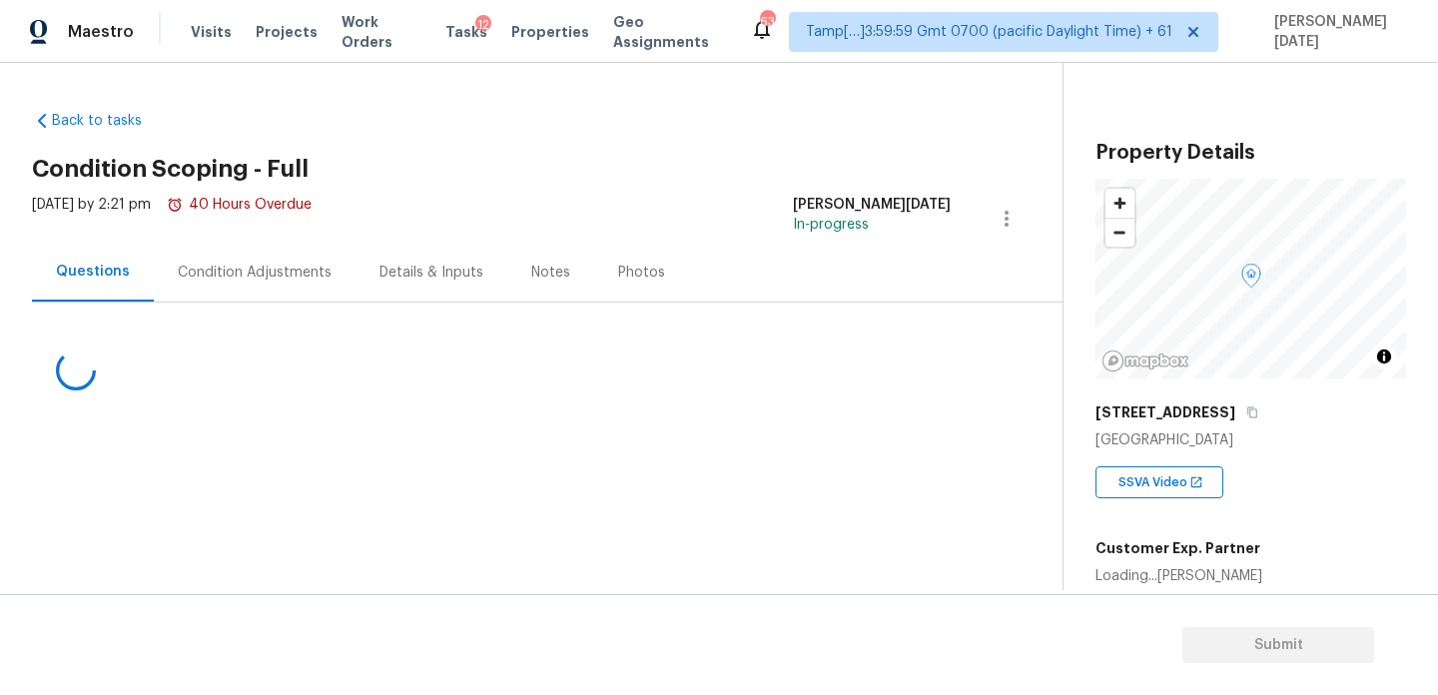
click at [225, 278] on div "Condition Adjustments" at bounding box center [255, 273] width 154 height 20
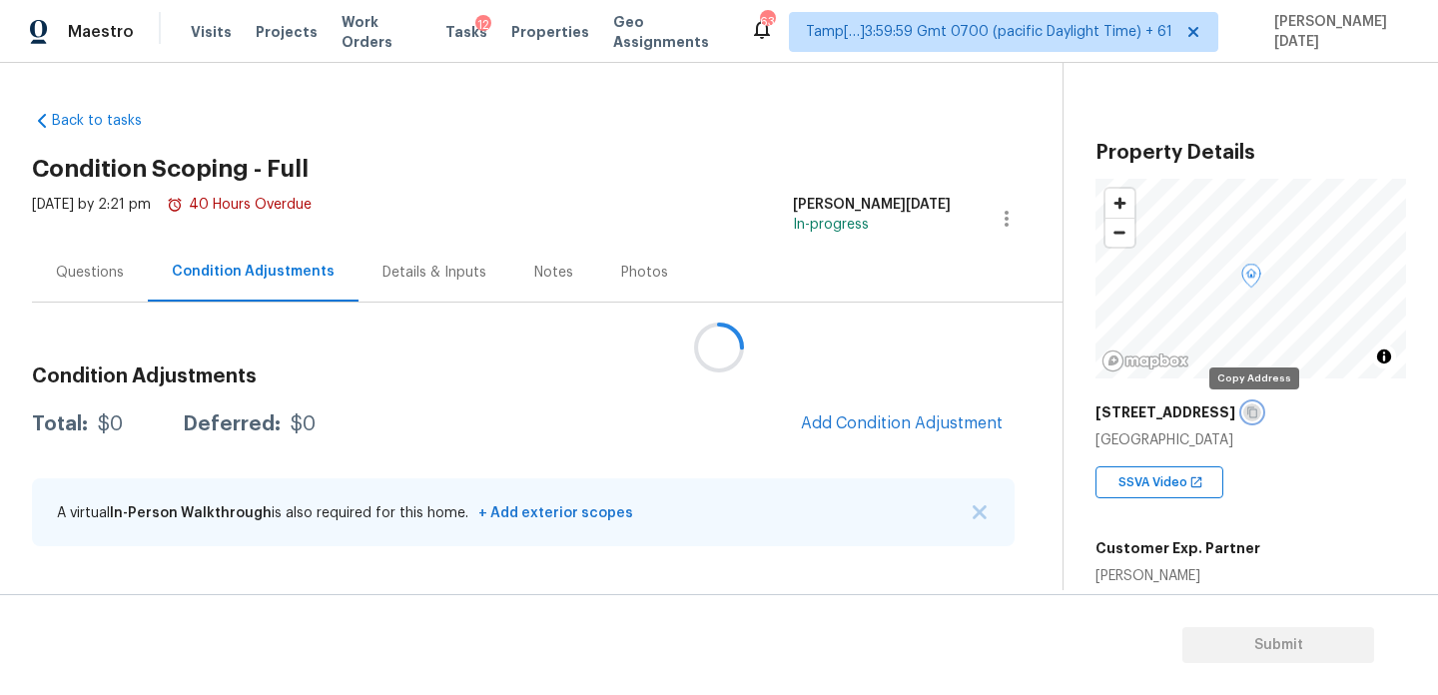
click at [1251, 416] on icon "button" at bounding box center [1253, 413] width 12 height 12
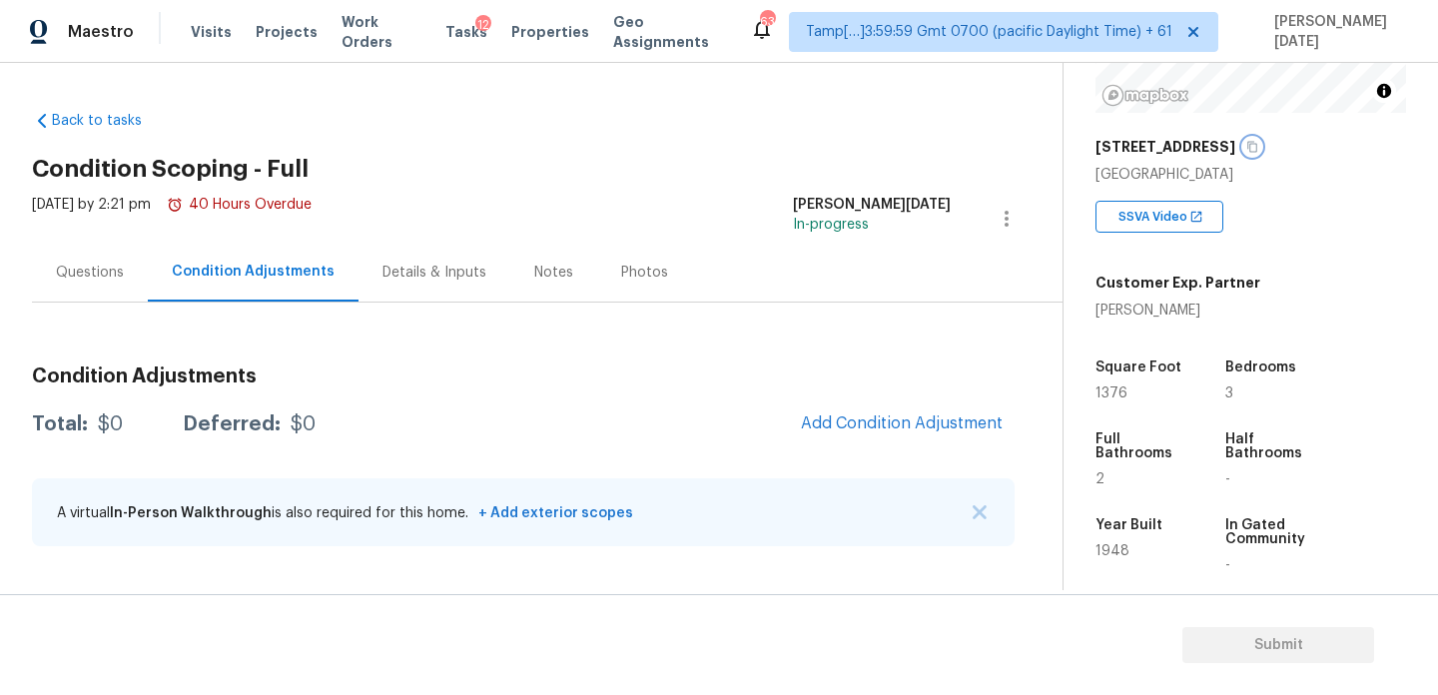
scroll to position [267, 0]
click at [112, 261] on div "Questions" at bounding box center [90, 272] width 116 height 59
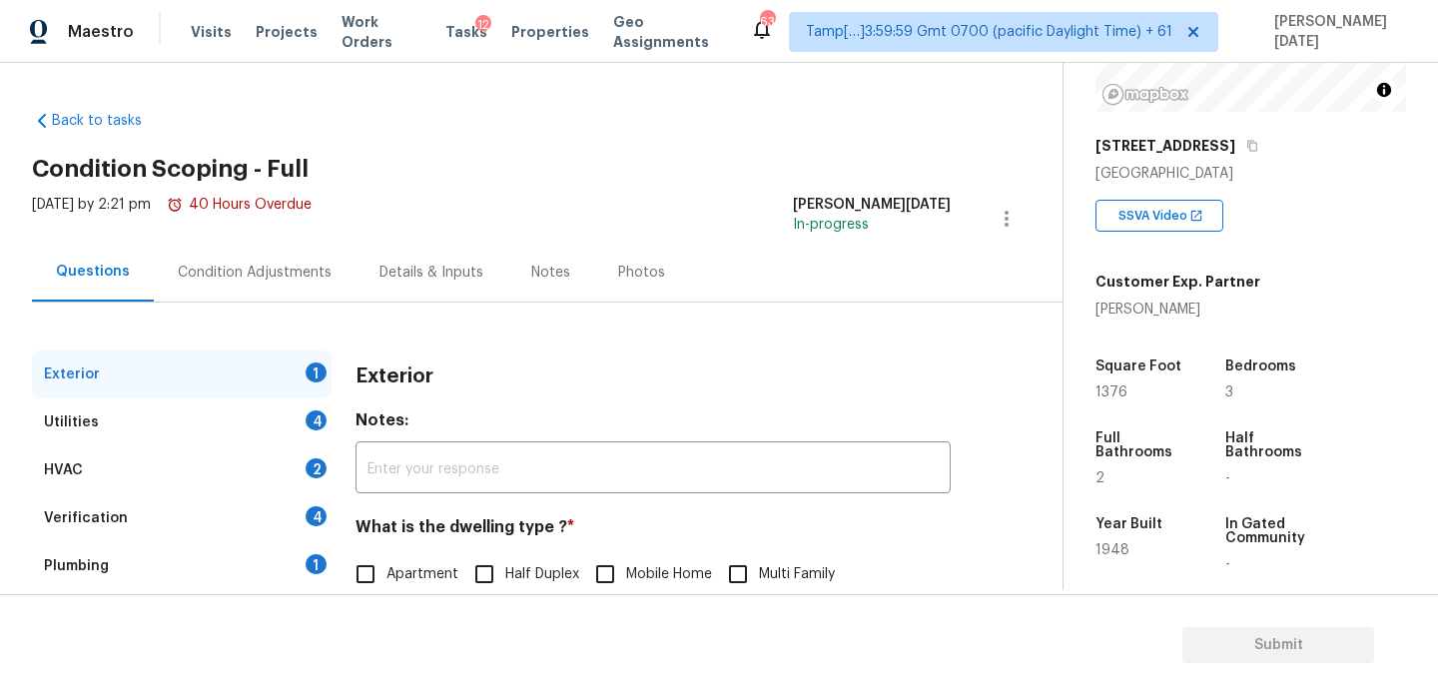
scroll to position [267, 0]
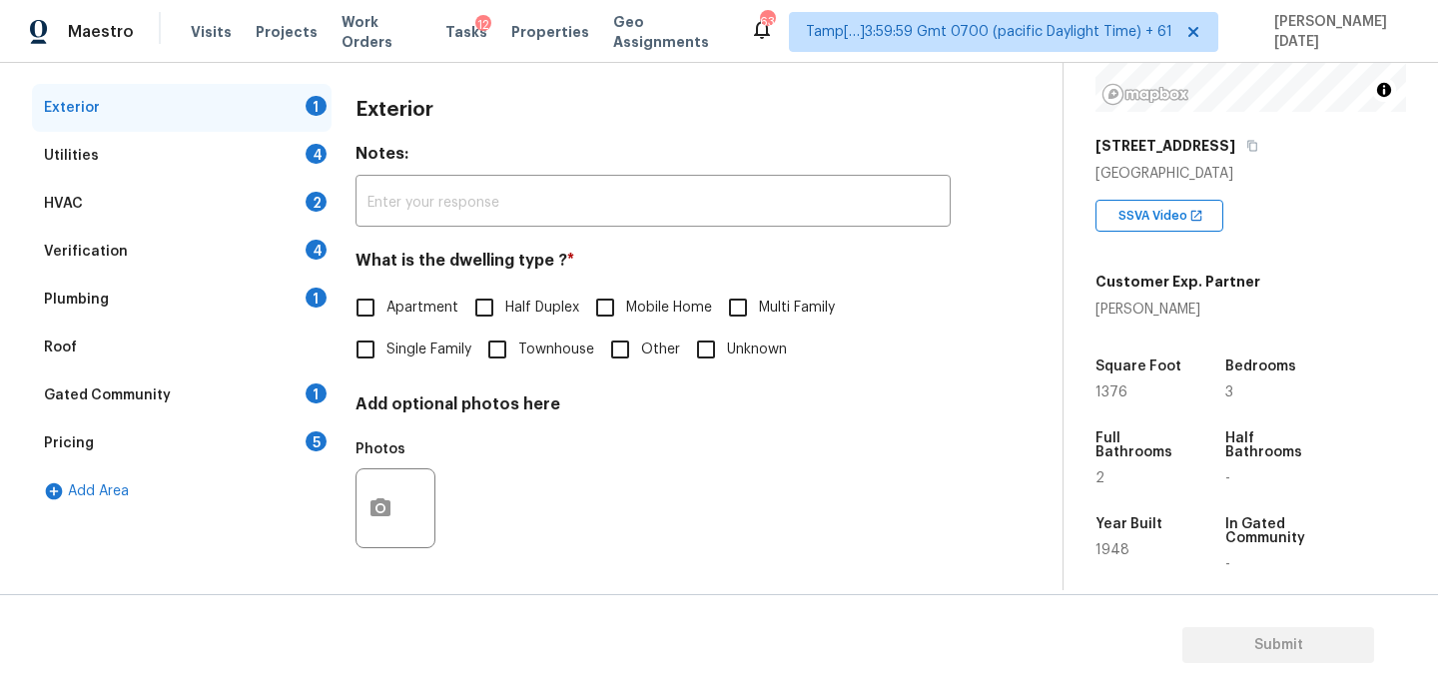
click at [281, 296] on div "Plumbing 1" at bounding box center [182, 300] width 300 height 48
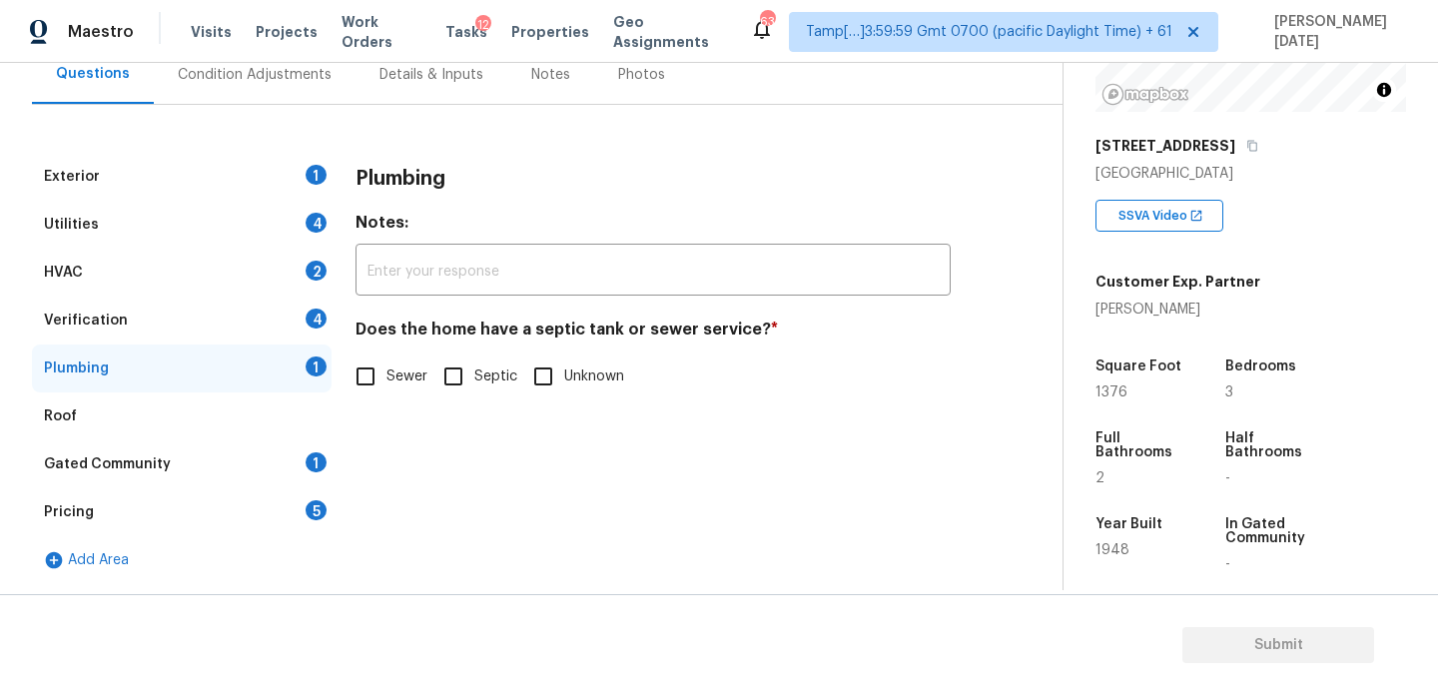
click at [167, 517] on div "Pricing 5" at bounding box center [182, 512] width 300 height 48
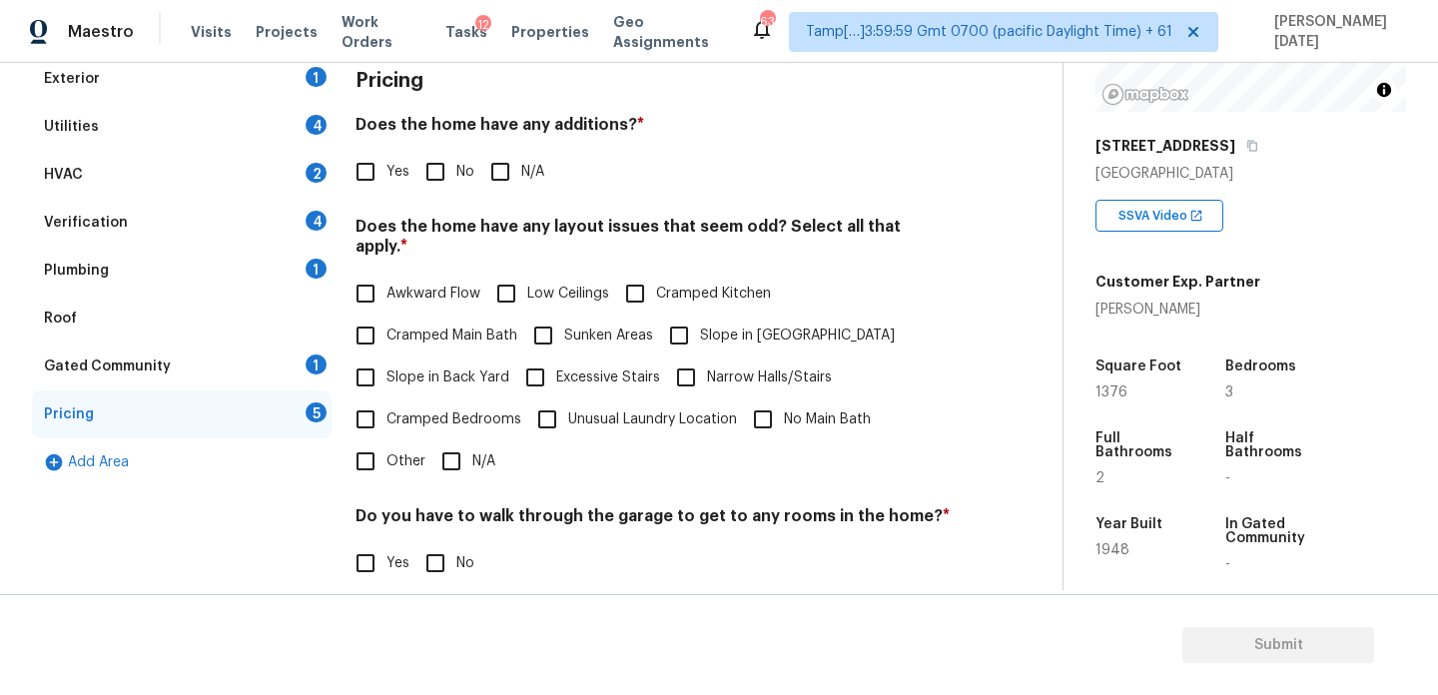
scroll to position [298, 0]
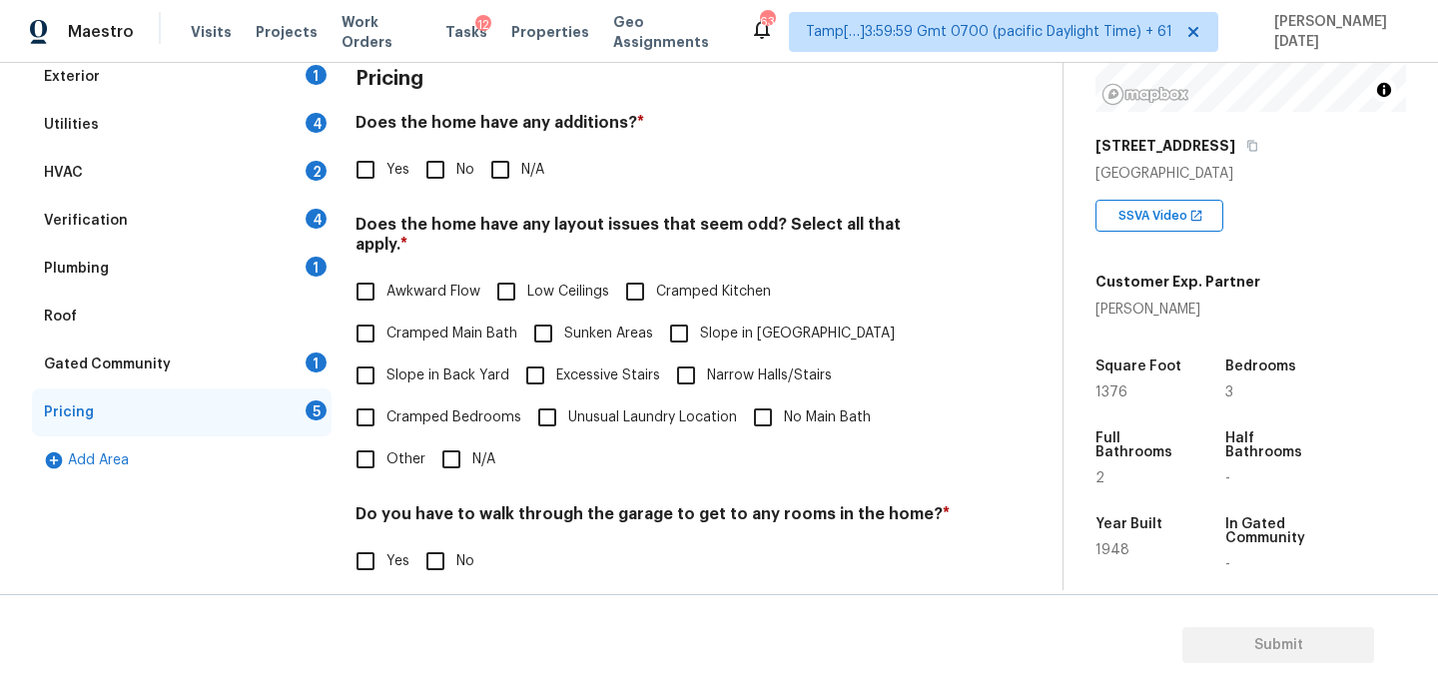
click at [545, 313] on input "Sunken Areas" at bounding box center [543, 334] width 42 height 42
checkbox input "true"
click at [426, 179] on input "No" at bounding box center [436, 170] width 42 height 42
checkbox input "true"
click at [439, 545] on input "No" at bounding box center [436, 561] width 42 height 42
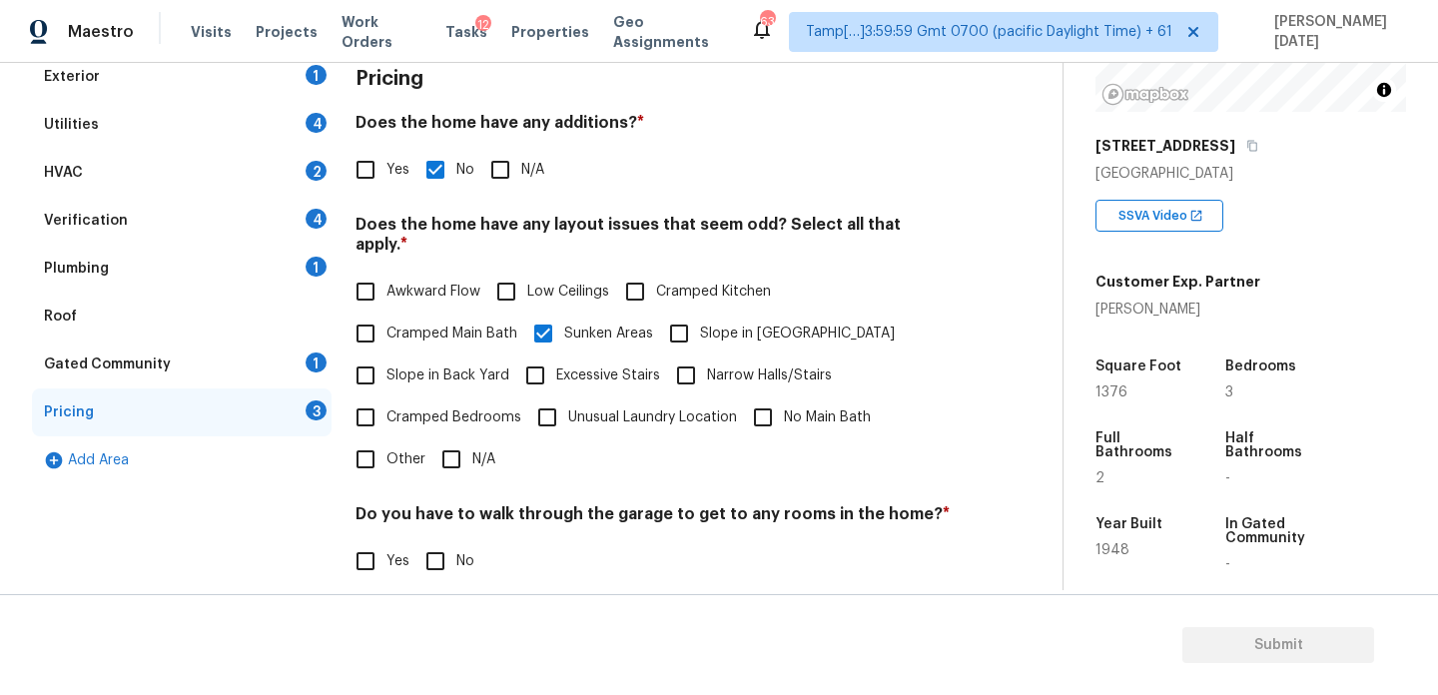
checkbox input "true"
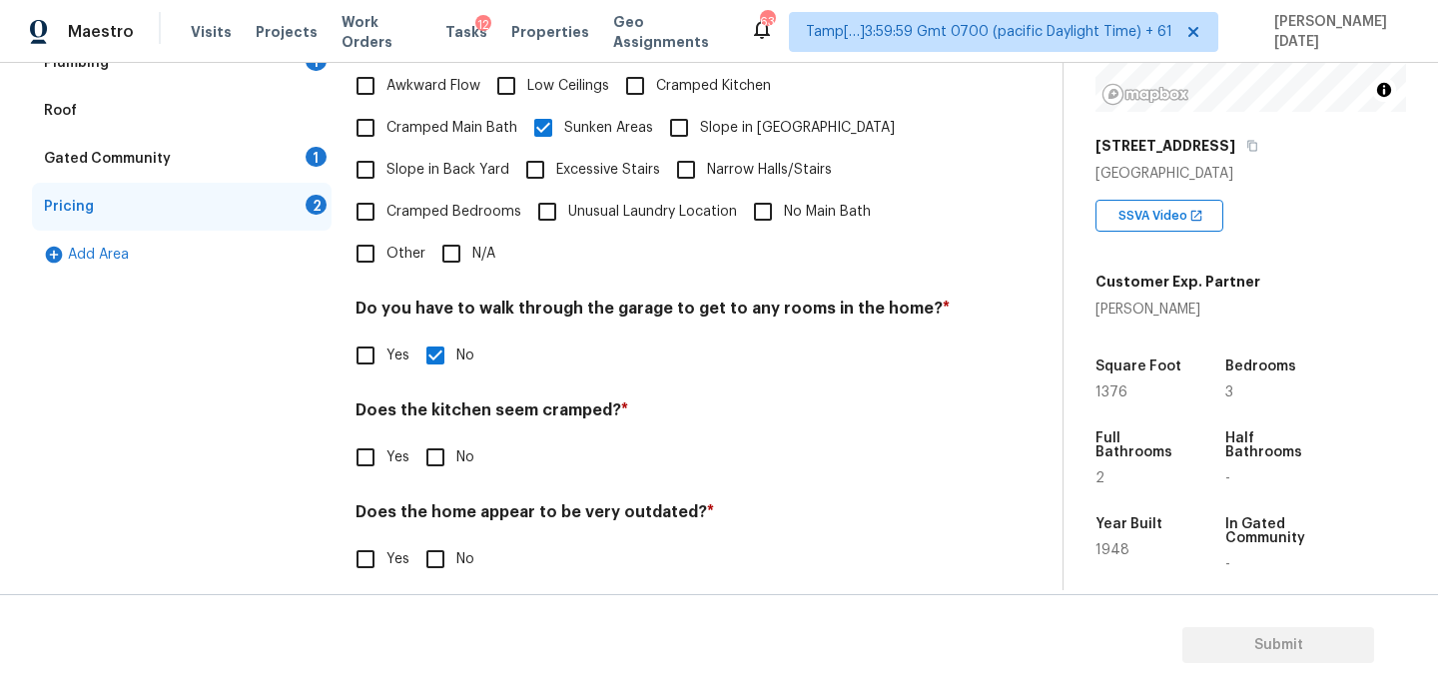
click at [450, 454] on input "No" at bounding box center [436, 458] width 42 height 42
checkbox input "true"
click at [451, 540] on input "No" at bounding box center [436, 561] width 42 height 42
checkbox input "true"
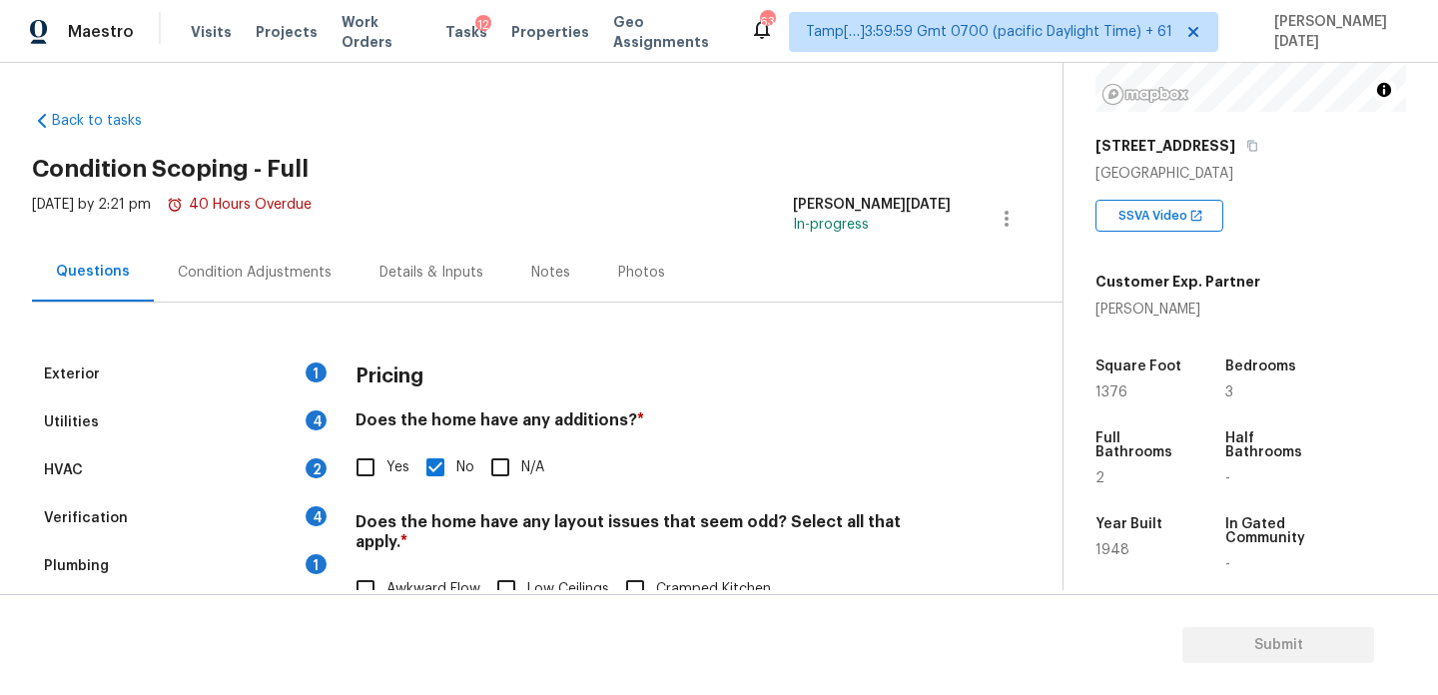
click at [278, 278] on div "Condition Adjustments" at bounding box center [255, 273] width 154 height 20
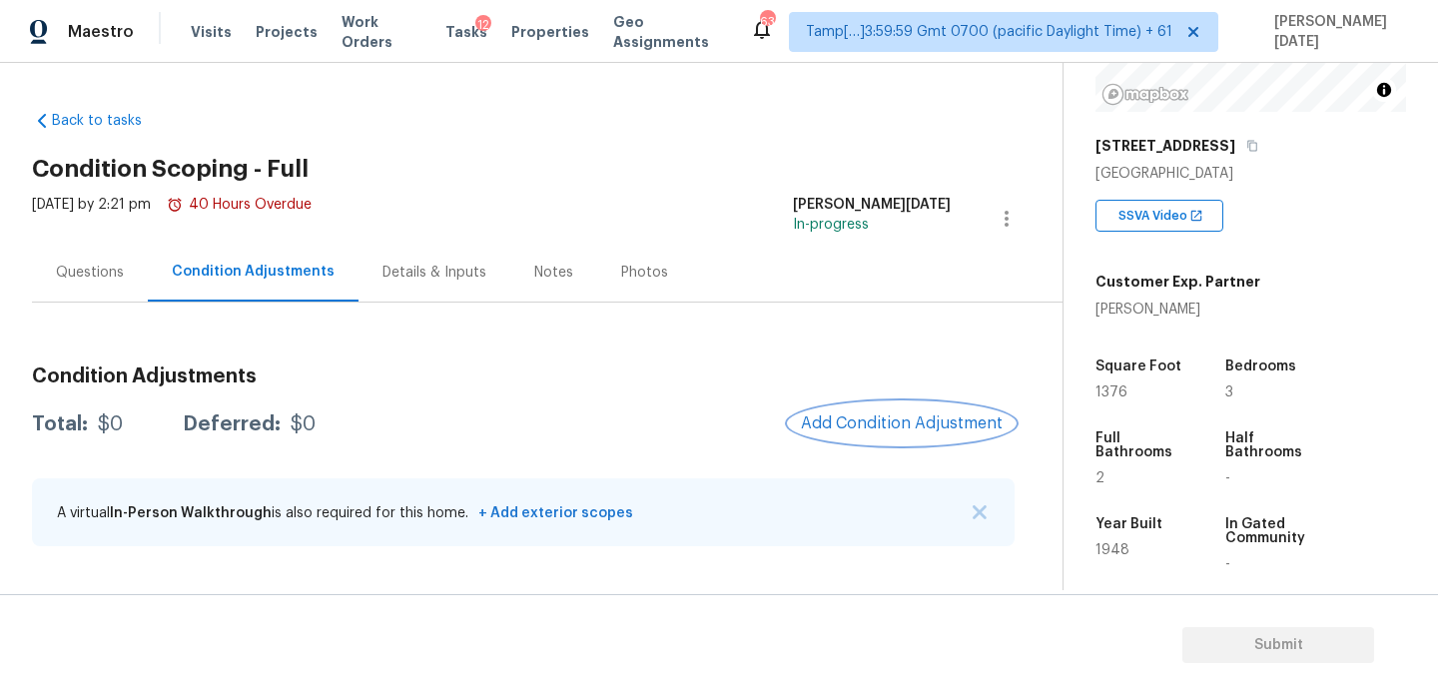
click at [868, 421] on span "Add Condition Adjustment" at bounding box center [902, 424] width 202 height 18
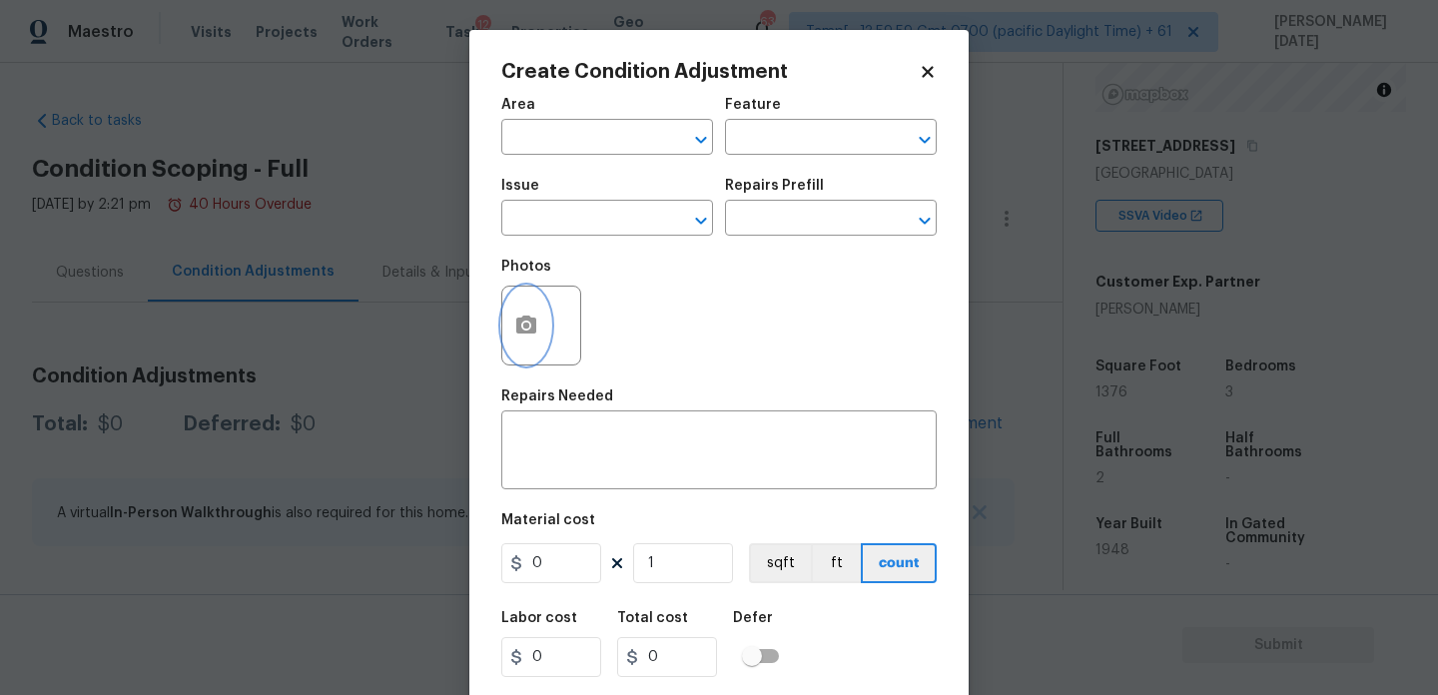
click at [502, 319] on button "button" at bounding box center [526, 326] width 48 height 78
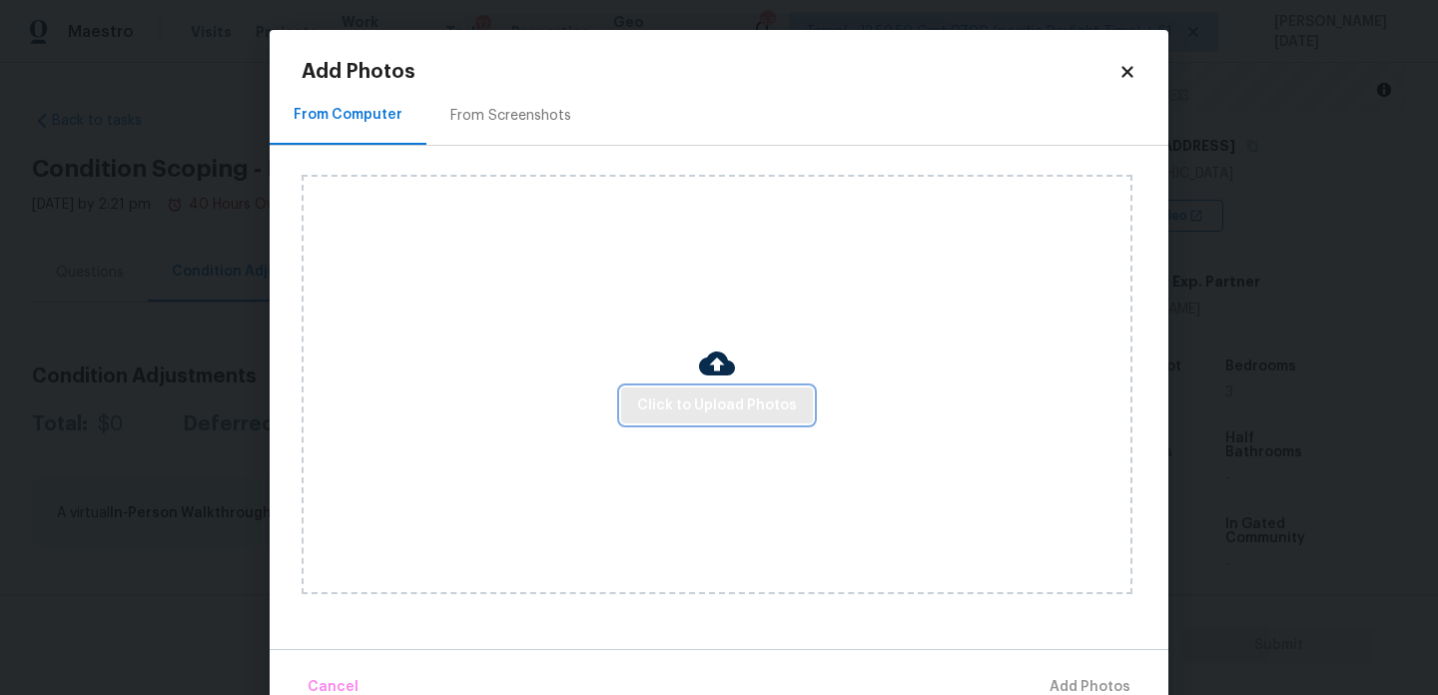
click at [687, 403] on span "Click to Upload Photos" at bounding box center [717, 406] width 160 height 25
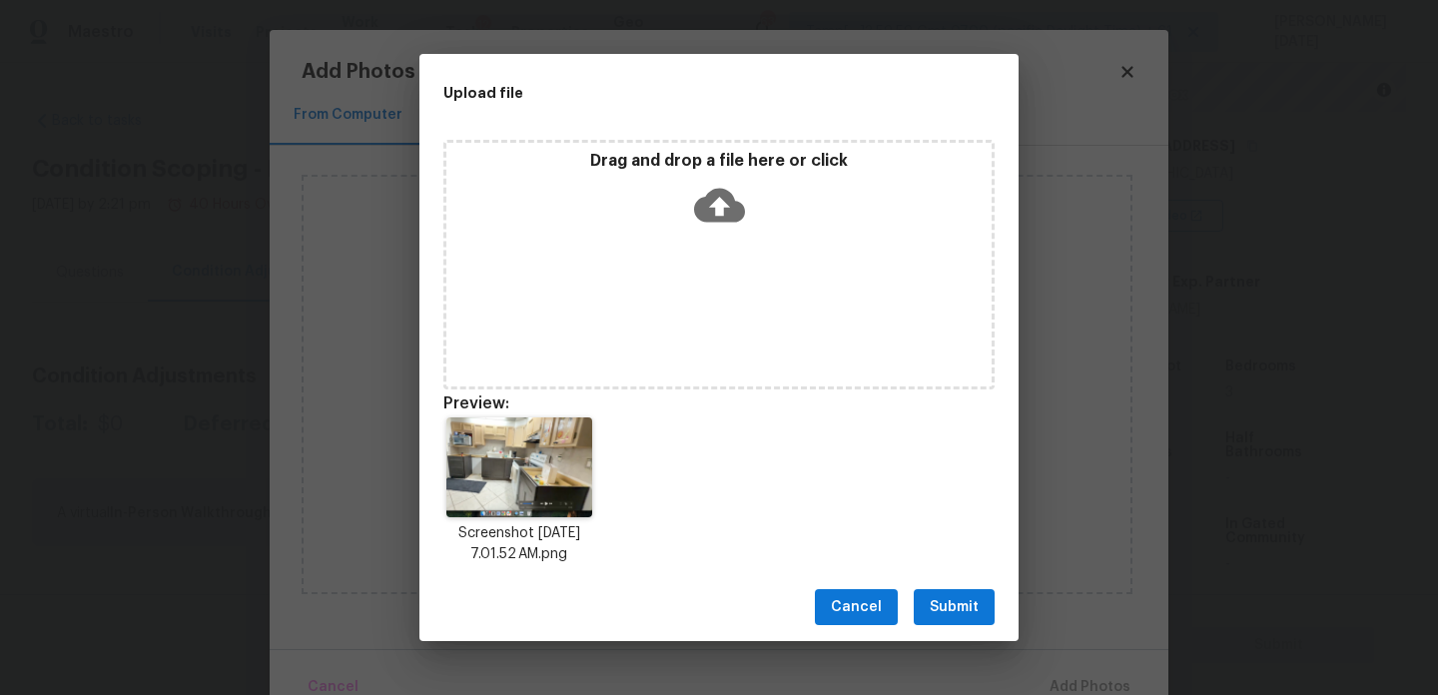
click at [688, 291] on div "Drag and drop a file here or click" at bounding box center [719, 265] width 551 height 250
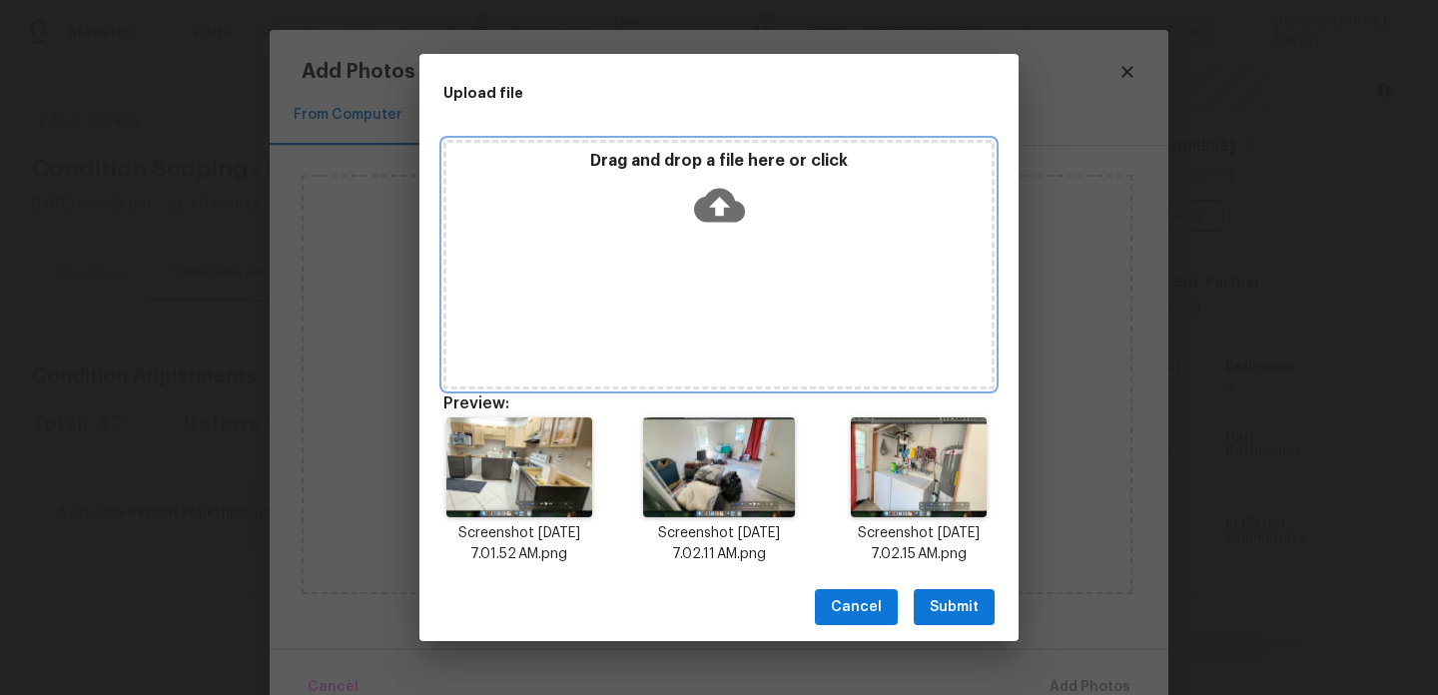
click at [760, 215] on div "Drag and drop a file here or click" at bounding box center [719, 194] width 545 height 86
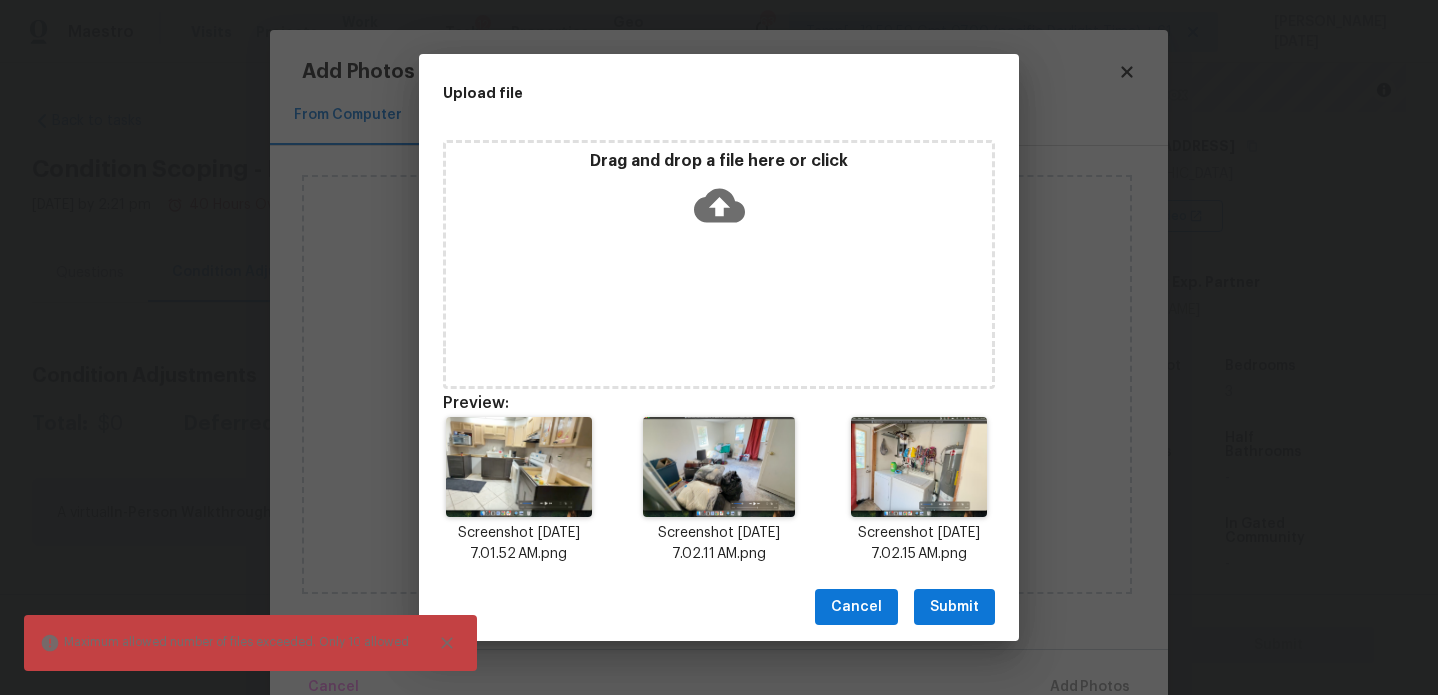
click at [945, 602] on span "Submit" at bounding box center [954, 607] width 49 height 25
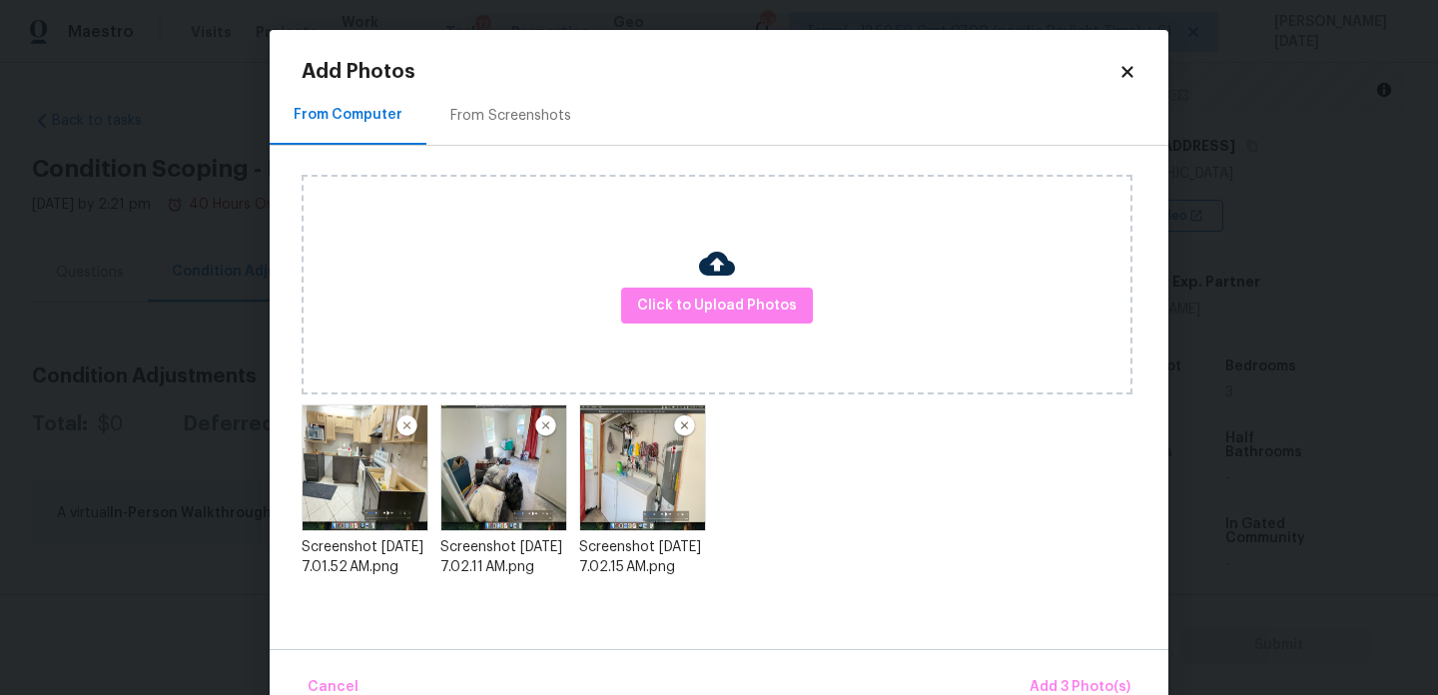
click at [721, 333] on div "Click to Upload Photos" at bounding box center [717, 285] width 831 height 220
click at [686, 429] on img at bounding box center [684, 427] width 25 height 24
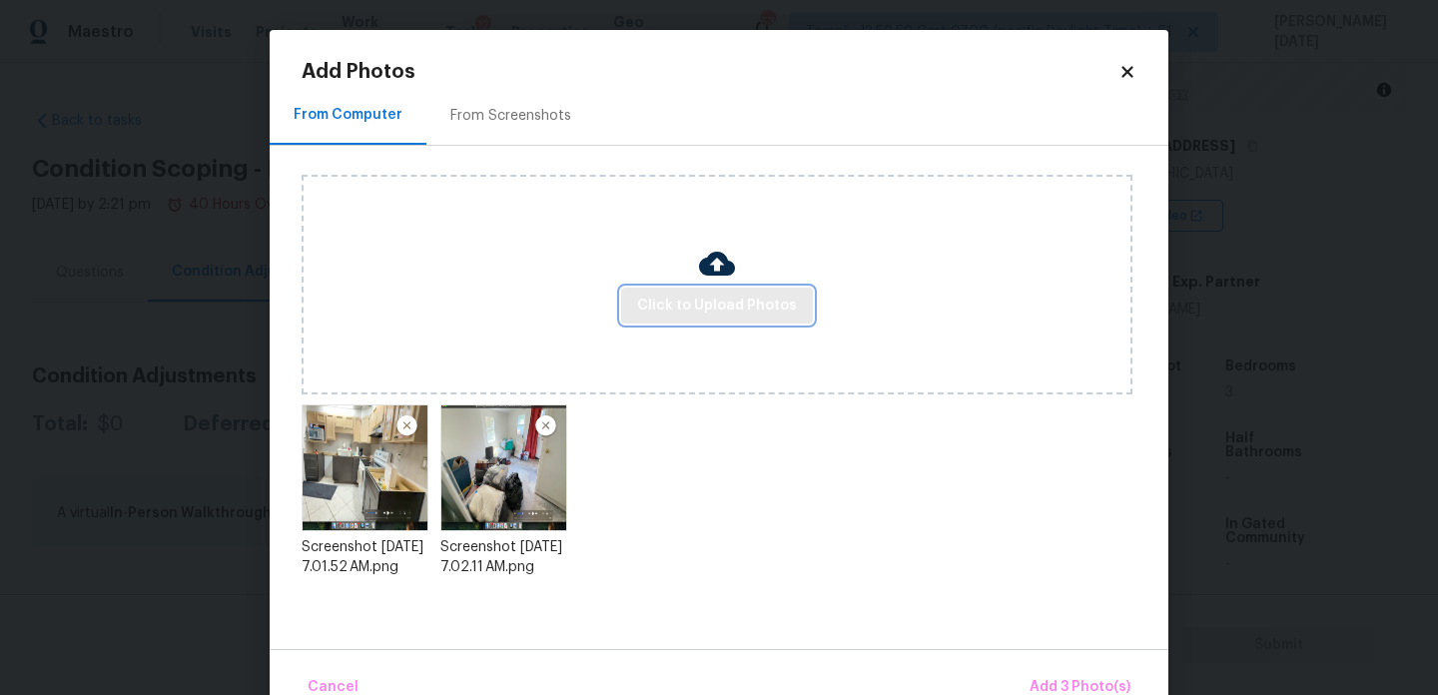
click at [732, 310] on span "Click to Upload Photos" at bounding box center [717, 306] width 160 height 25
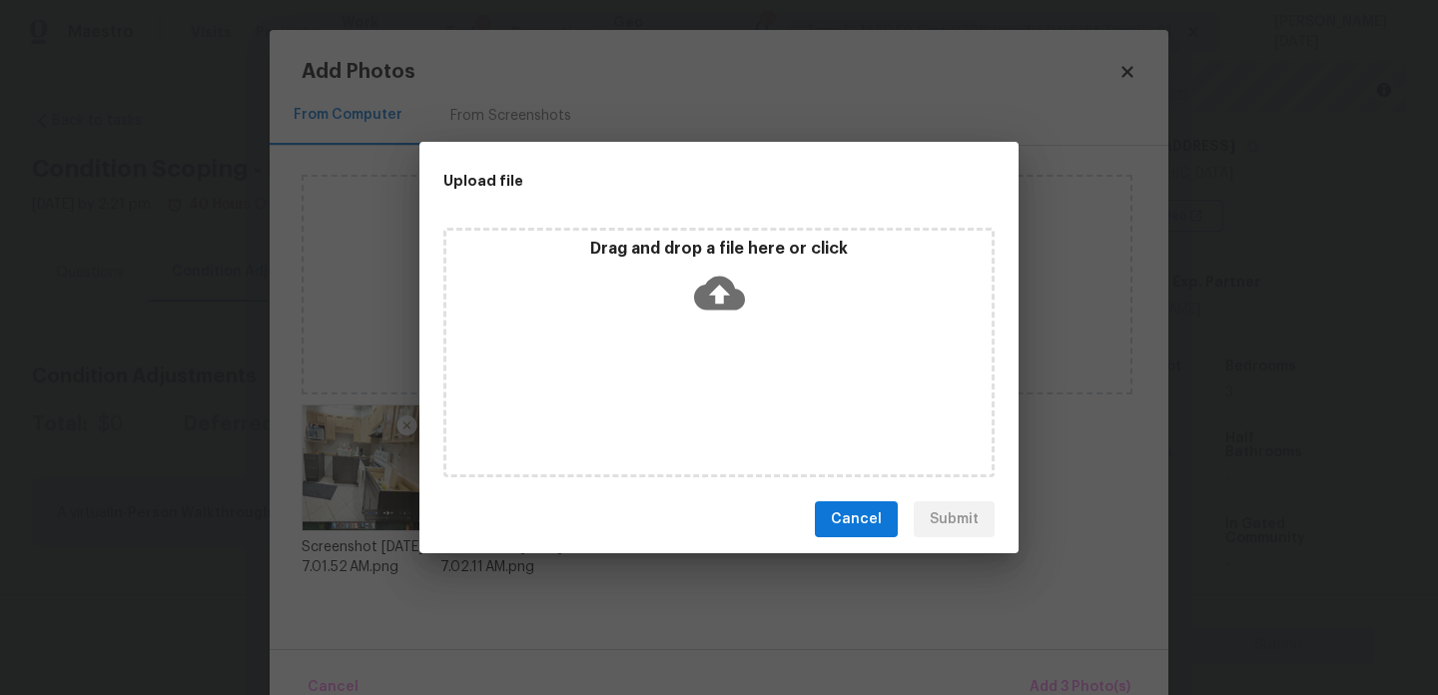
click at [660, 252] on p "Drag and drop a file here or click" at bounding box center [719, 249] width 545 height 21
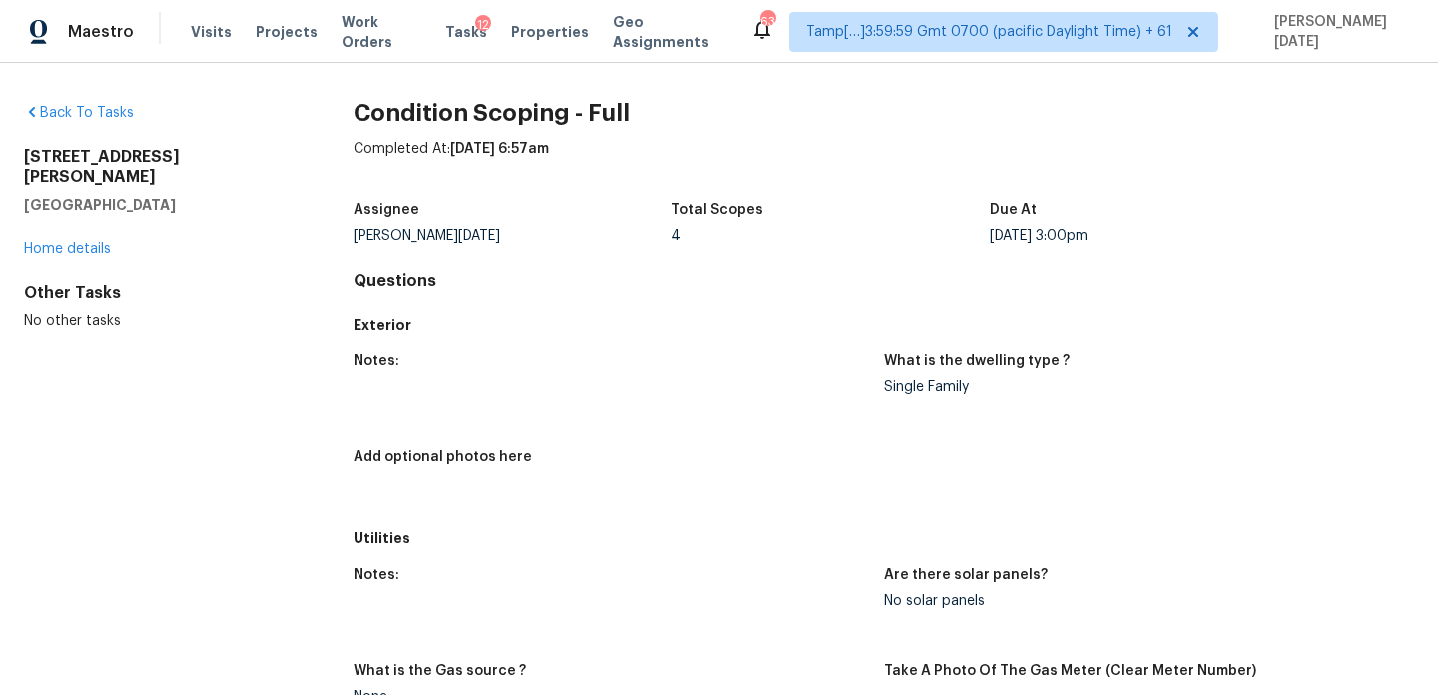
scroll to position [2296, 0]
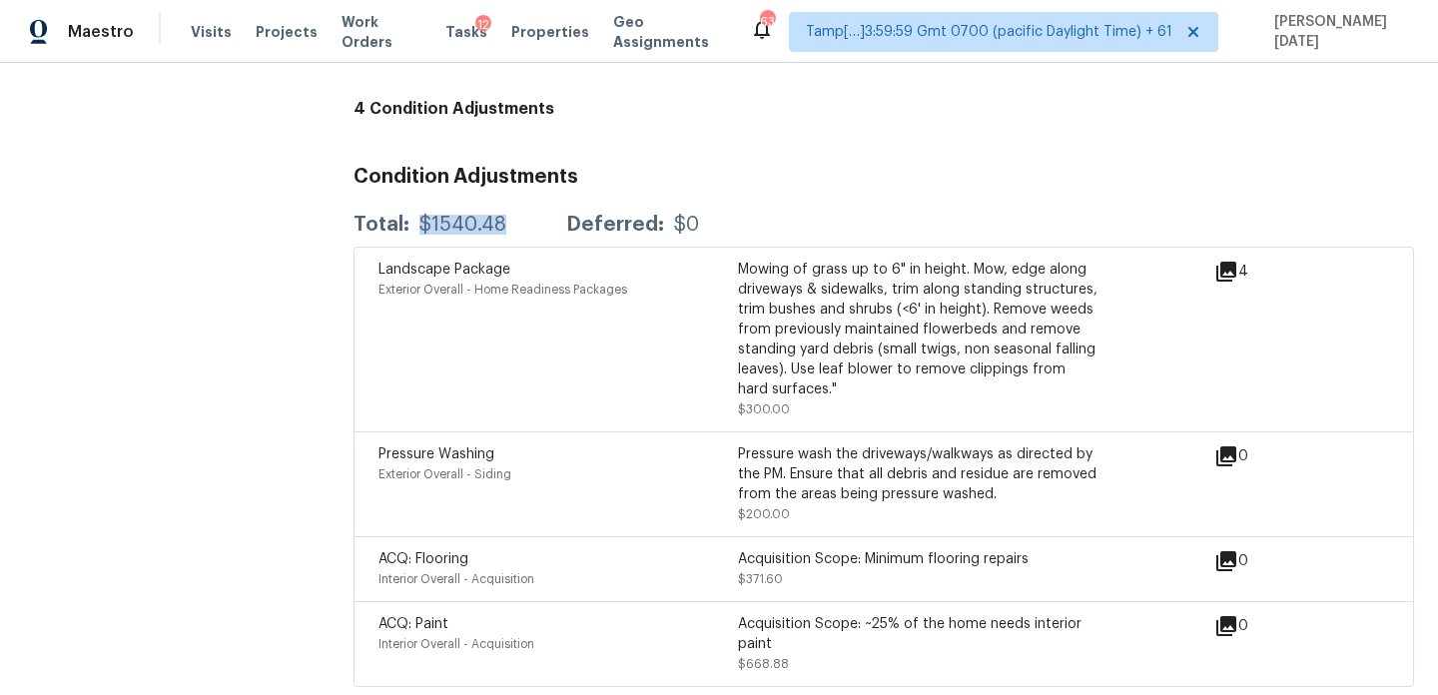
drag, startPoint x: 416, startPoint y: 212, endPoint x: 521, endPoint y: 212, distance: 105.9
click at [521, 215] on div "Total: $1540.48 Deferred: $0" at bounding box center [527, 225] width 346 height 20
copy div "$1540.48"
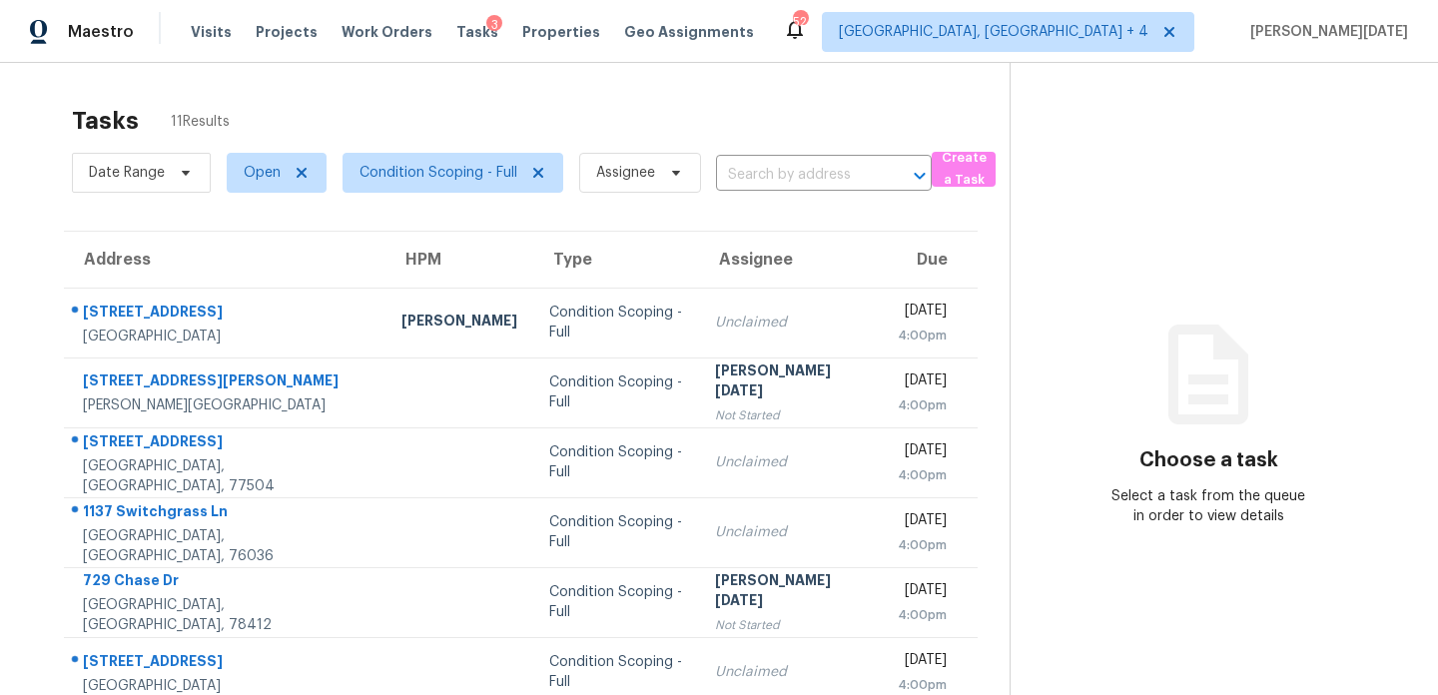
click at [776, 85] on div "Tasks 11 Results Date Range Open Condition Scoping - Full Assignee ​ Create a T…" at bounding box center [719, 552] width 1438 height 978
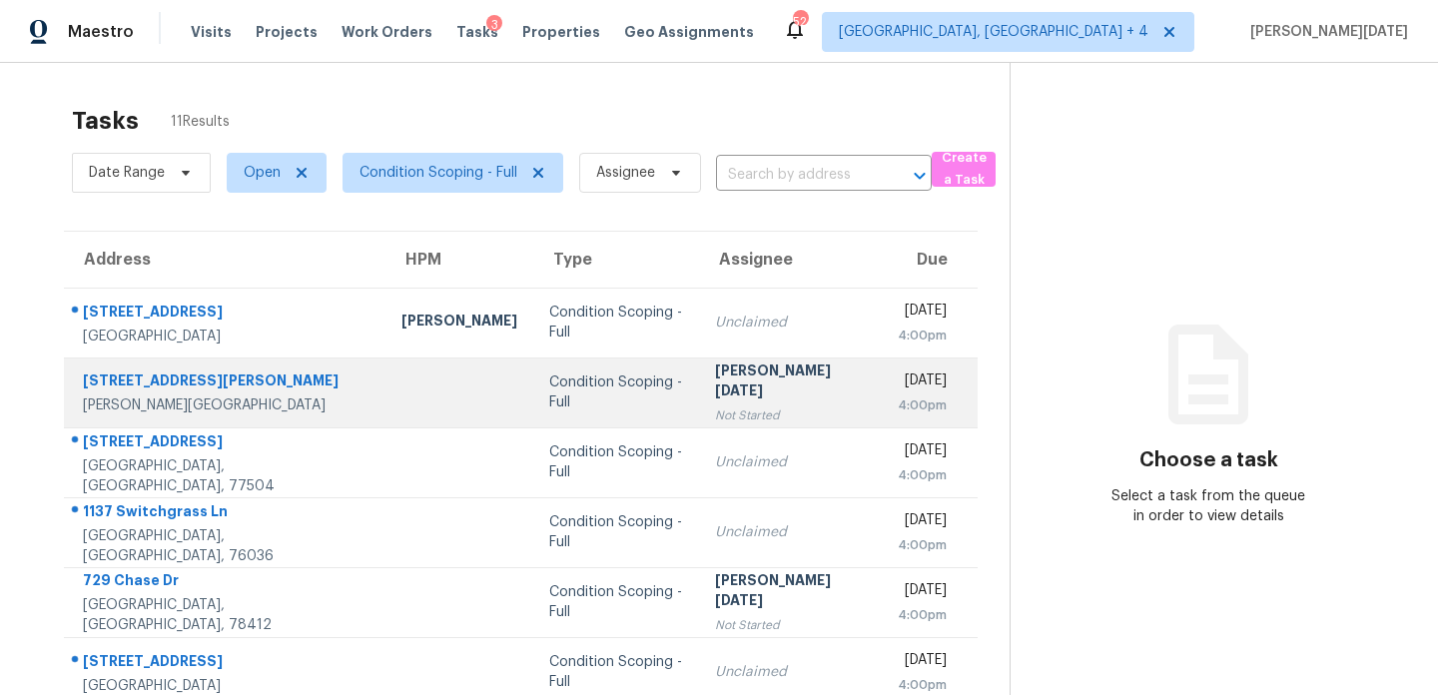
click at [744, 406] on div "Not Started" at bounding box center [791, 416] width 152 height 20
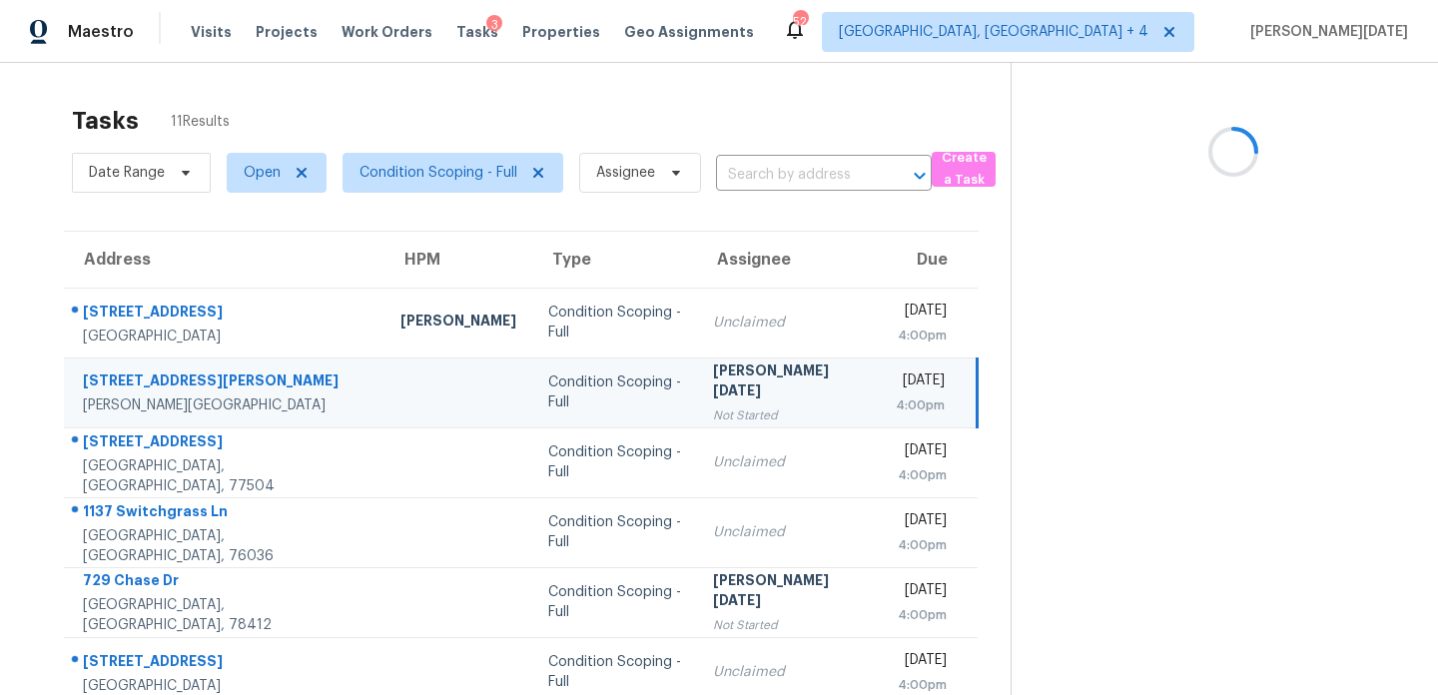
click at [744, 406] on div "Not Started" at bounding box center [788, 416] width 151 height 20
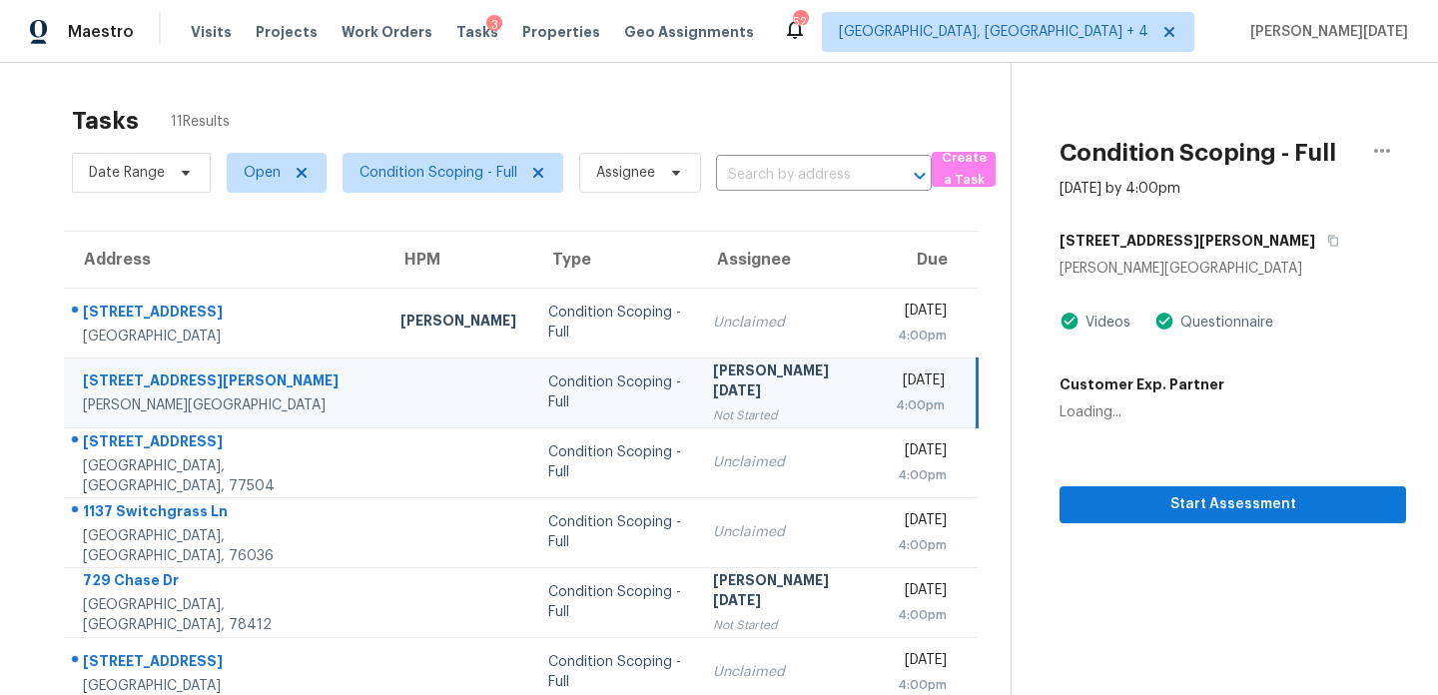
click at [744, 406] on div "Not Started" at bounding box center [788, 416] width 151 height 20
click at [1304, 518] on button "Start Assessment" at bounding box center [1233, 504] width 347 height 37
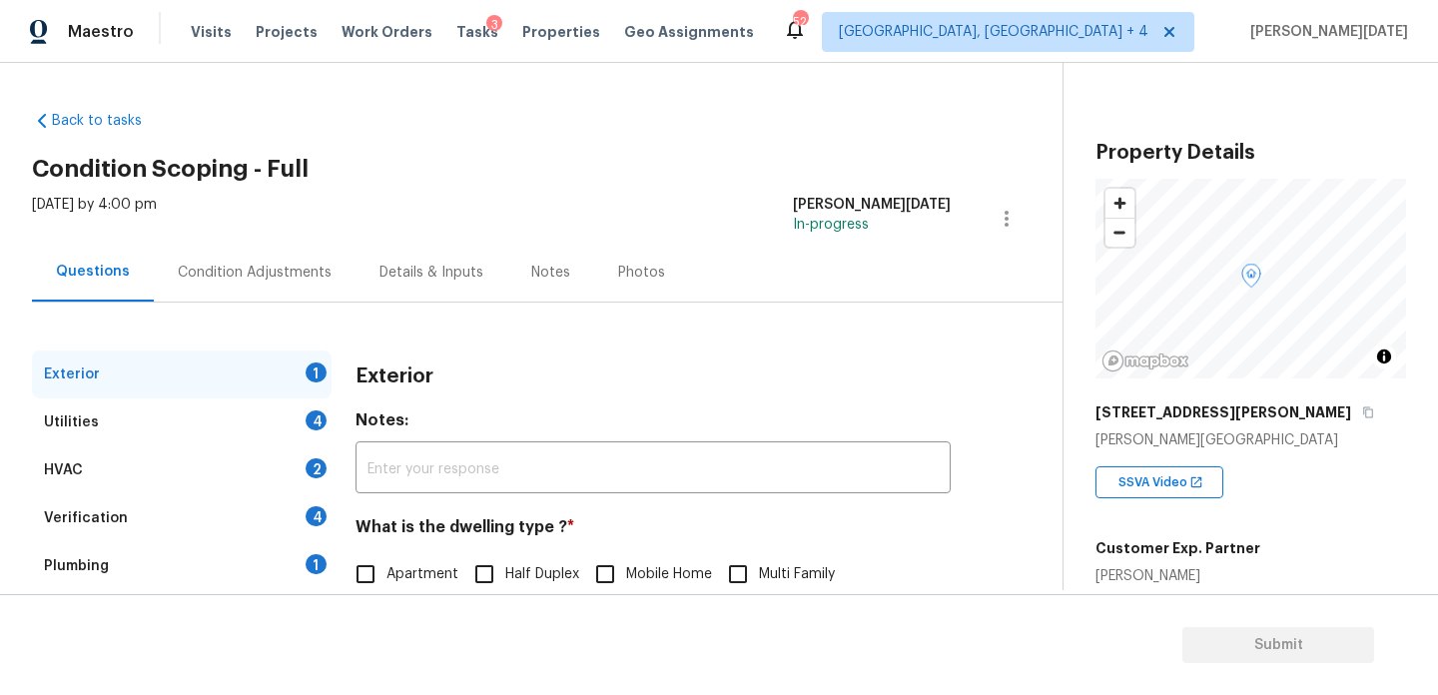
click at [237, 274] on div "Condition Adjustments" at bounding box center [255, 273] width 154 height 20
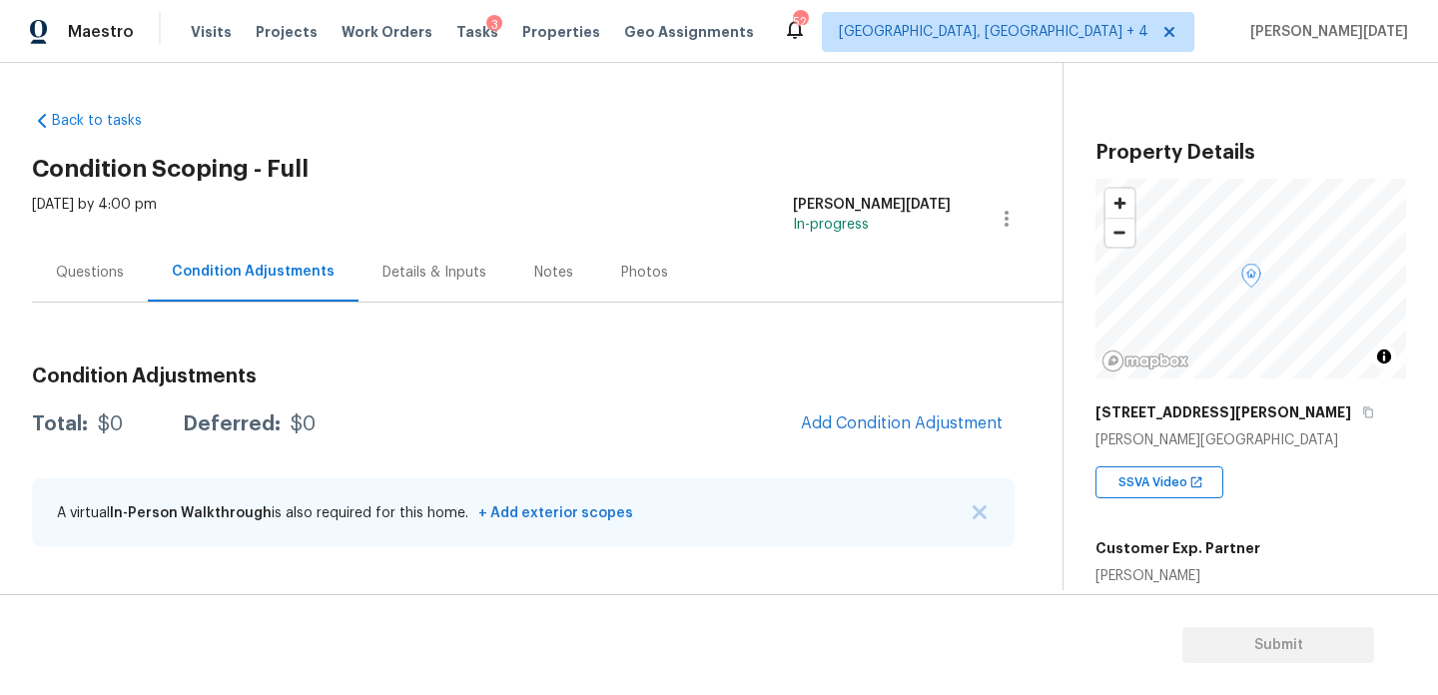
click at [111, 284] on div "Questions" at bounding box center [90, 272] width 116 height 59
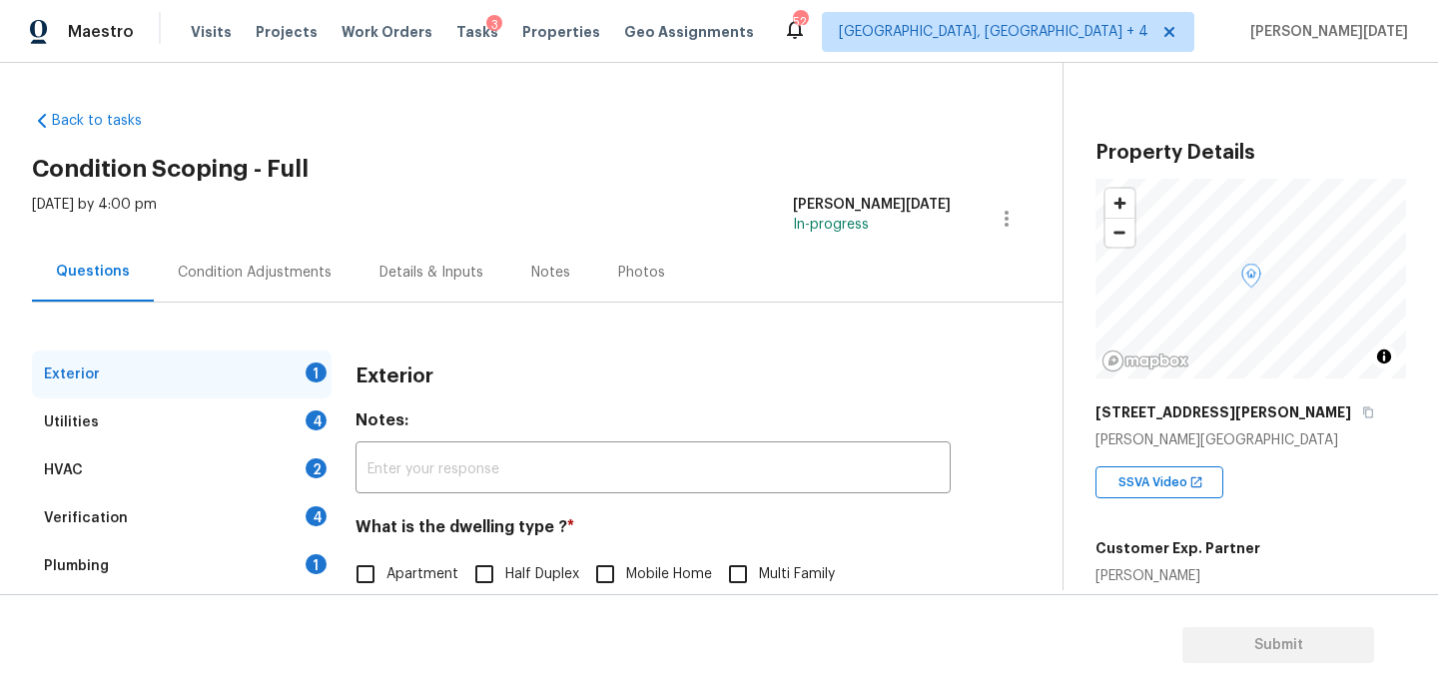
scroll to position [267, 0]
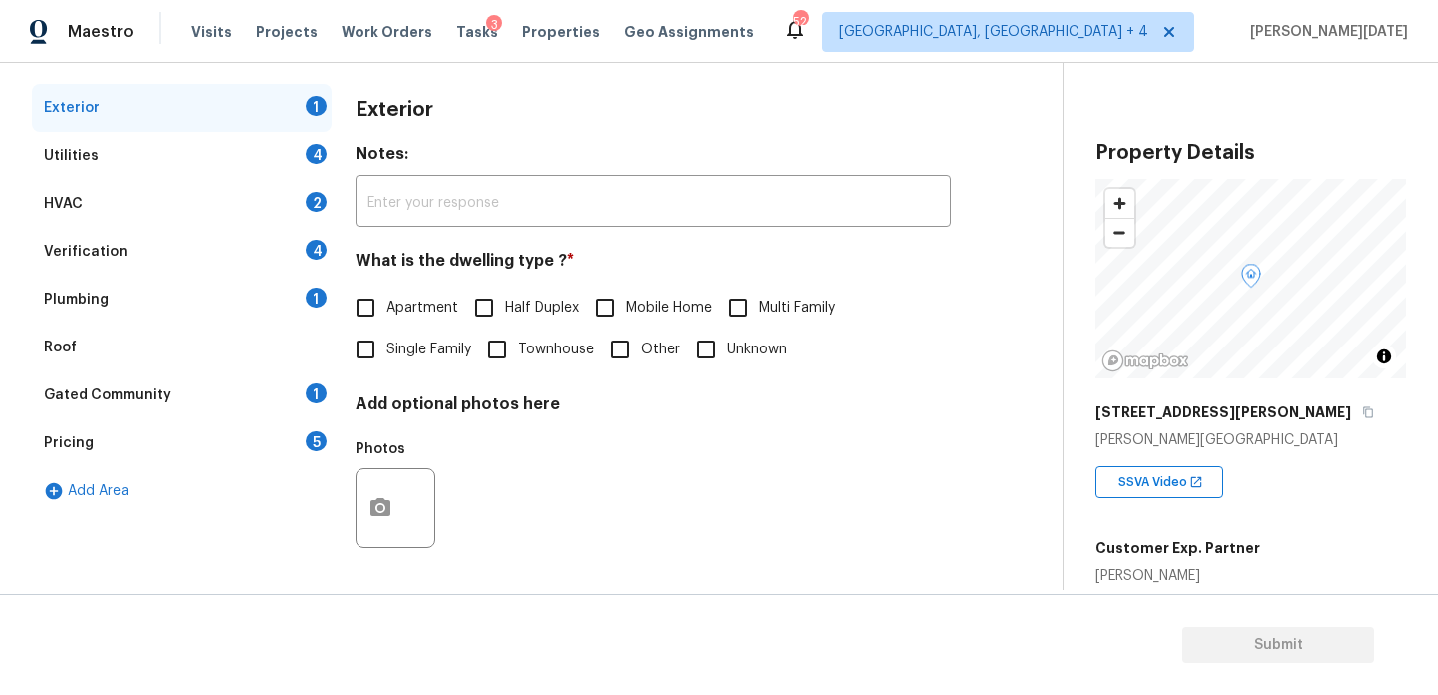
click at [264, 259] on div "Verification 4" at bounding box center [182, 252] width 300 height 48
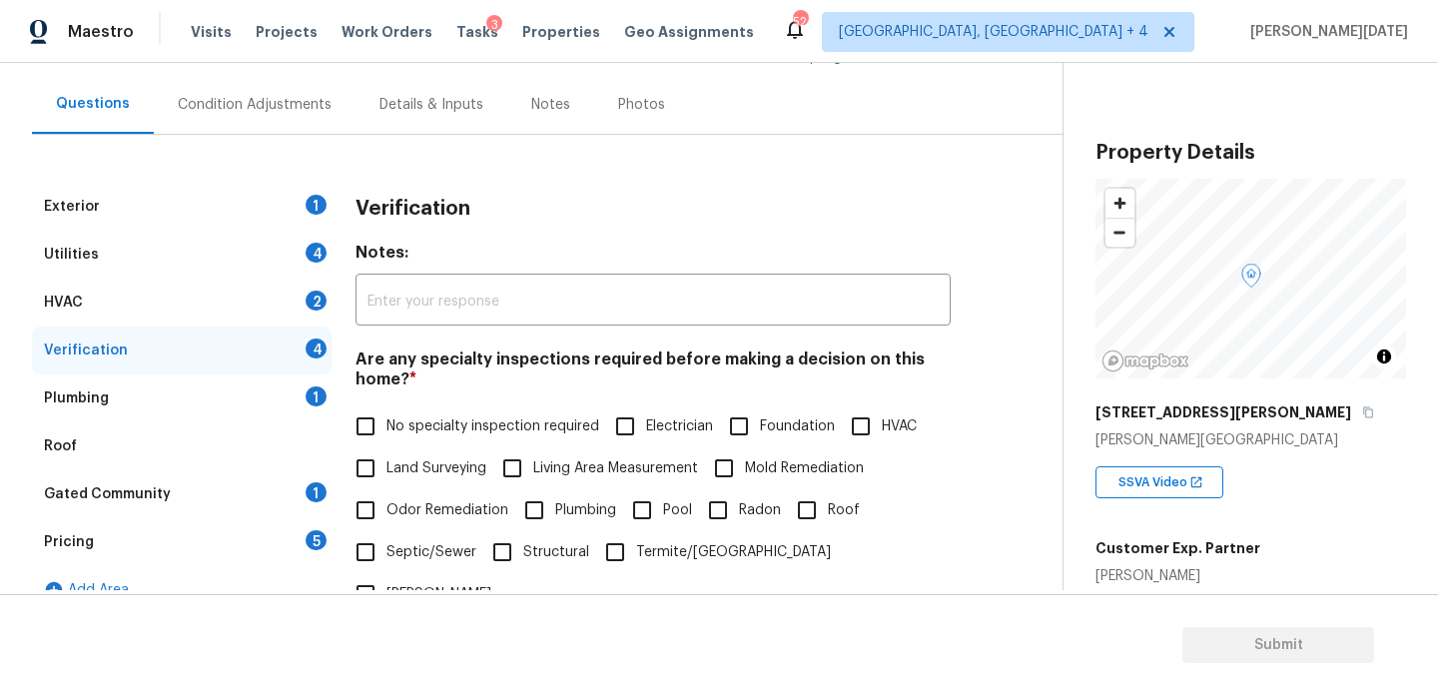
scroll to position [139, 0]
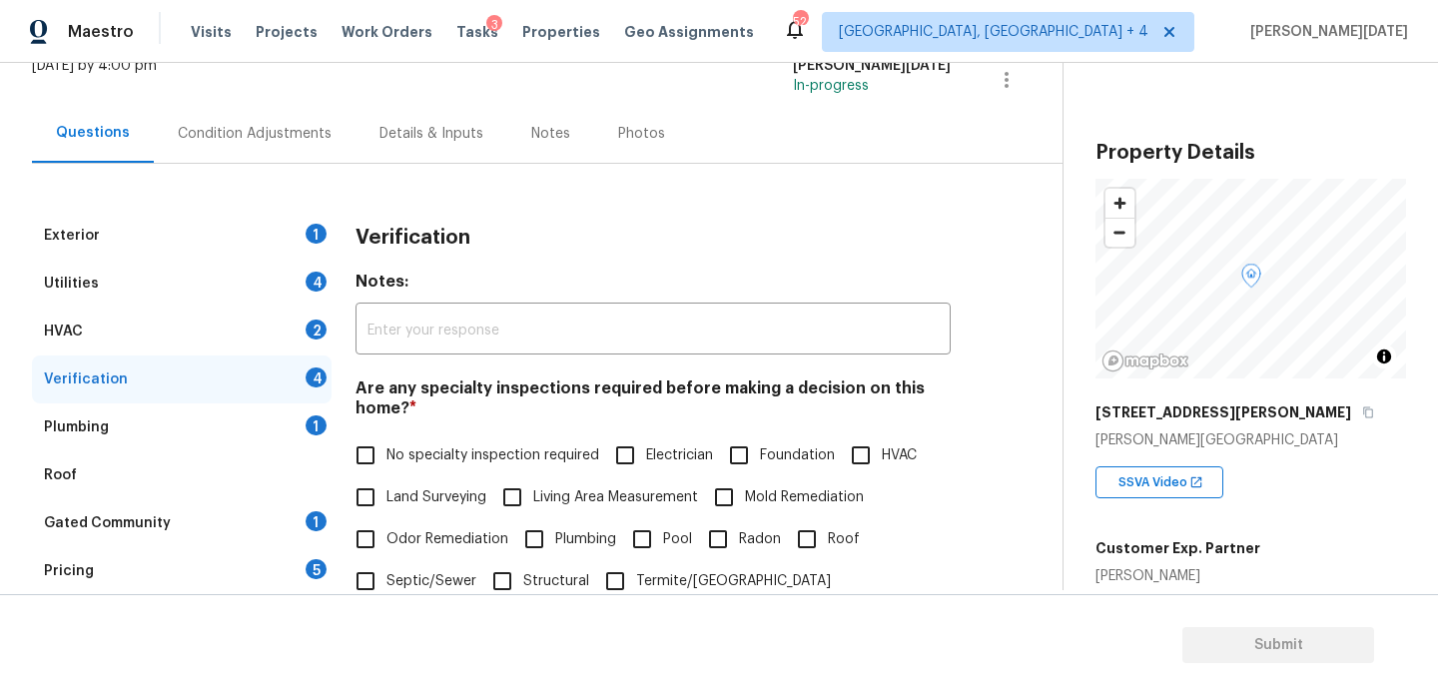
click at [198, 266] on div "Utilities 4" at bounding box center [182, 284] width 300 height 48
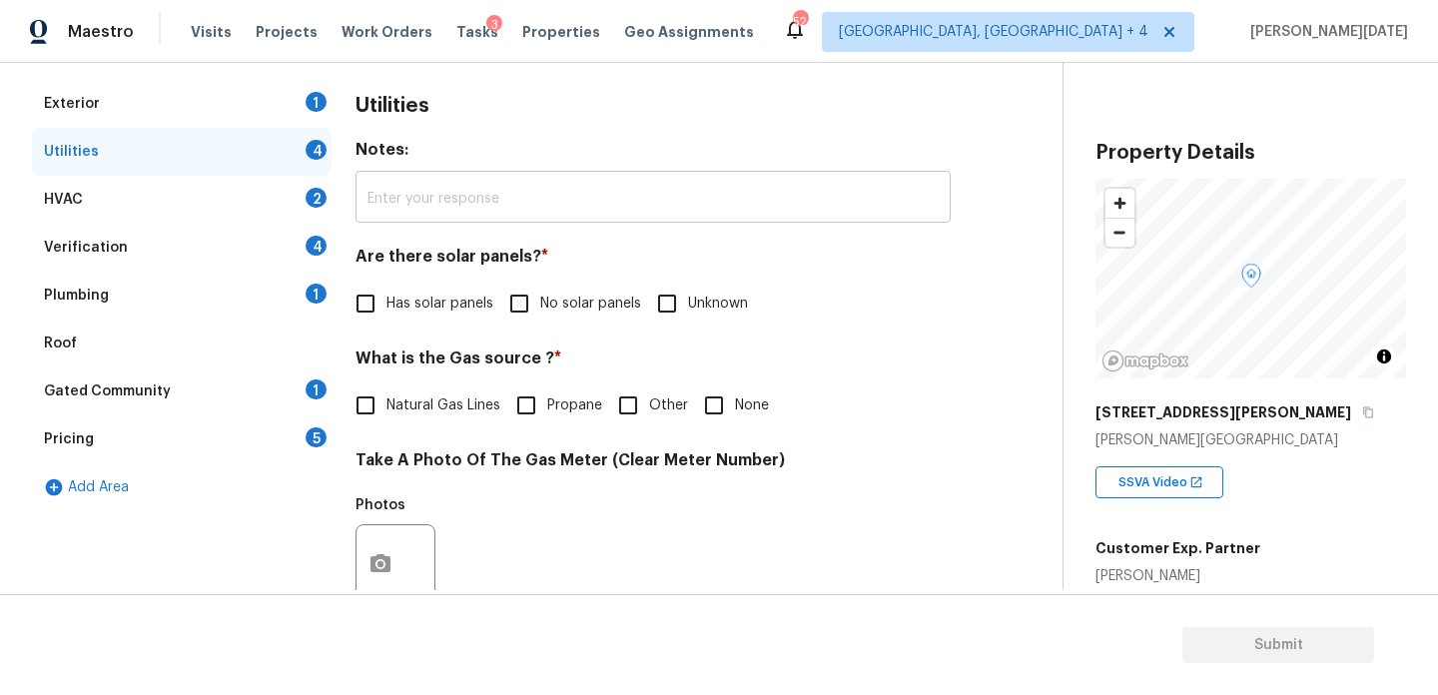
scroll to position [67, 0]
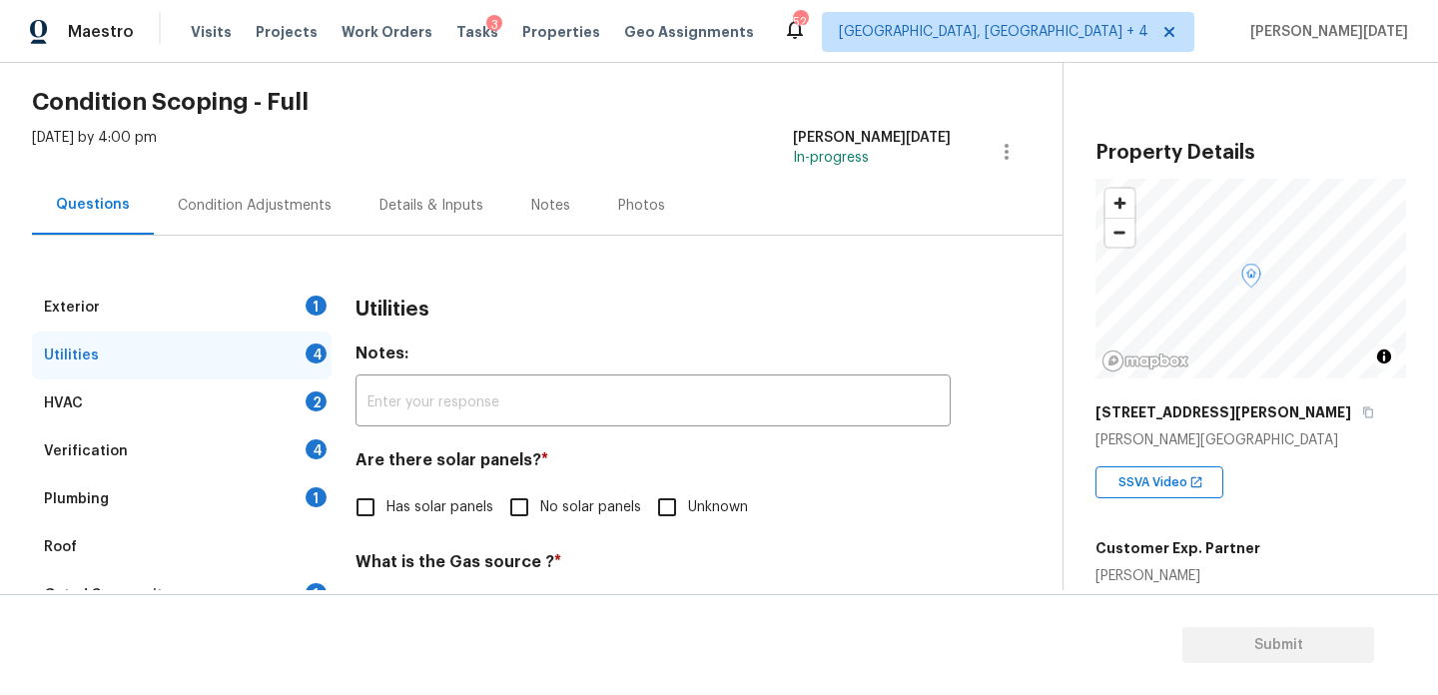
click at [277, 303] on div "Exterior 1" at bounding box center [182, 308] width 300 height 48
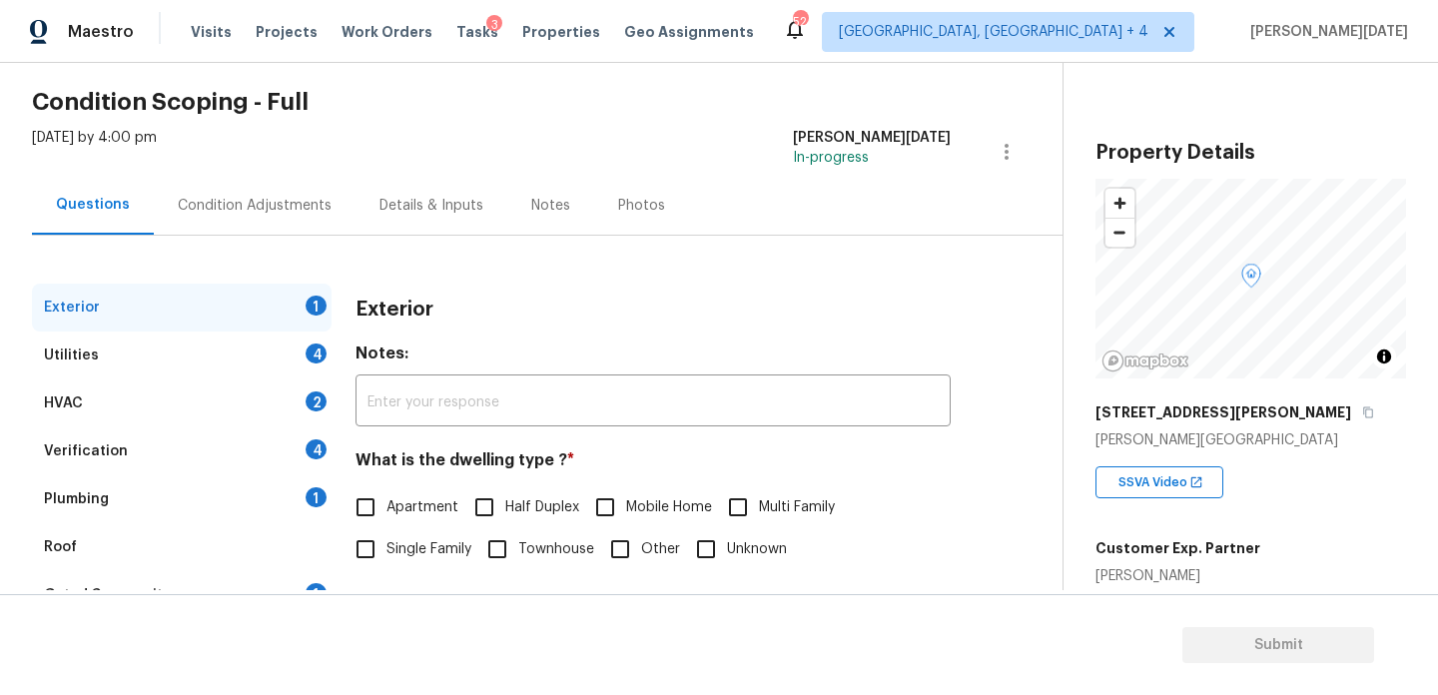
scroll to position [267, 0]
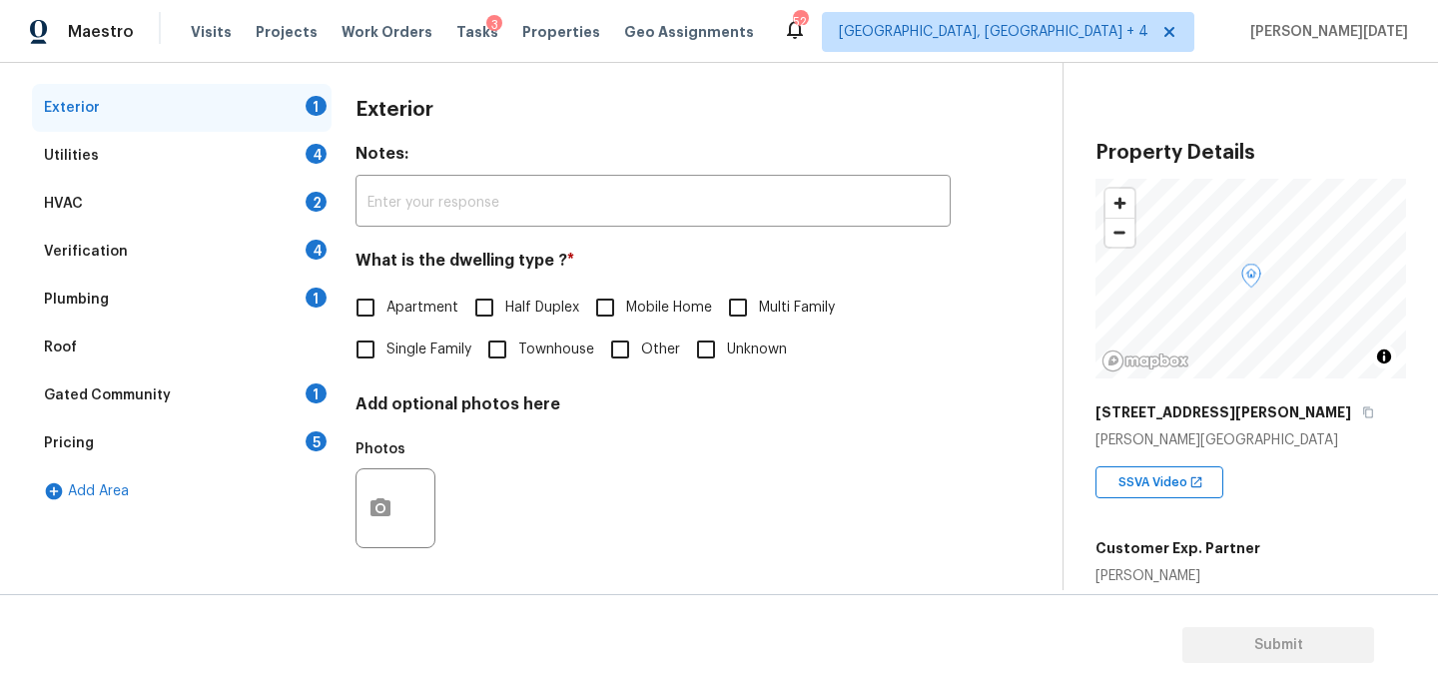
click at [227, 263] on div "Verification 4" at bounding box center [182, 252] width 300 height 48
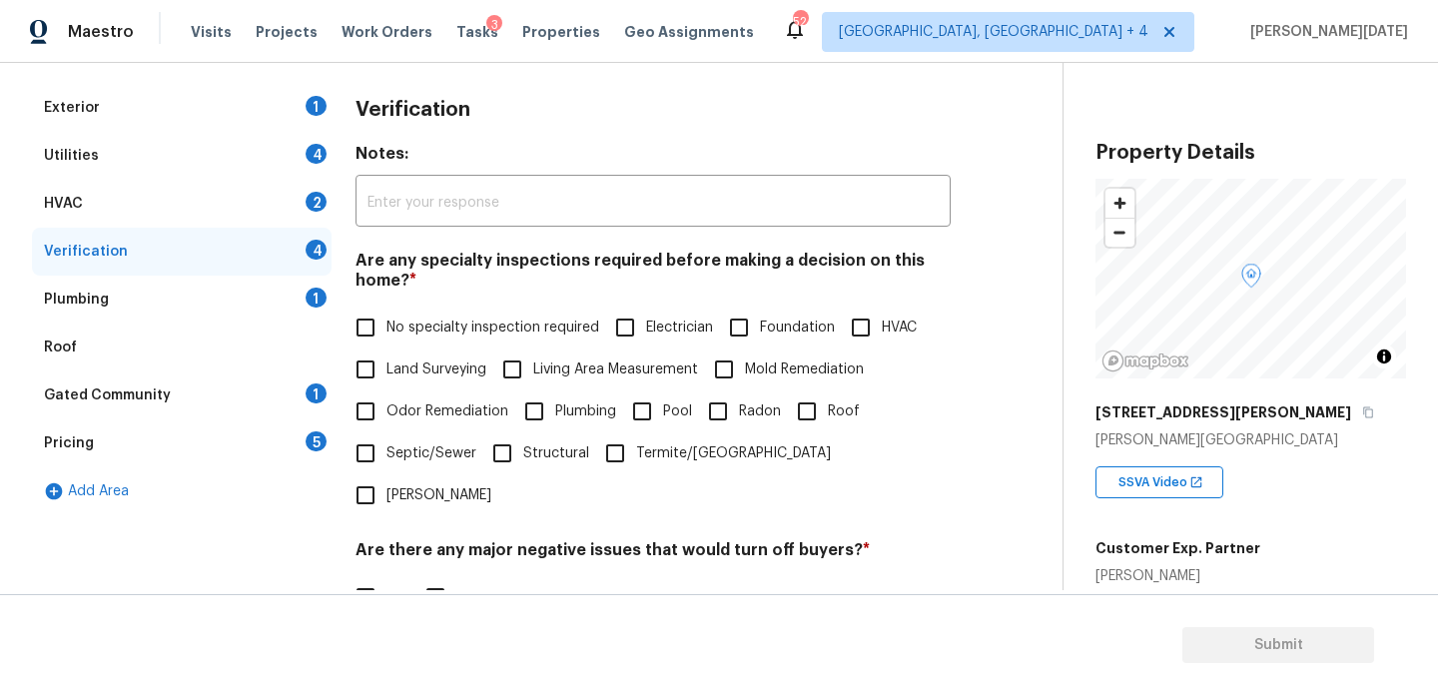
scroll to position [506, 0]
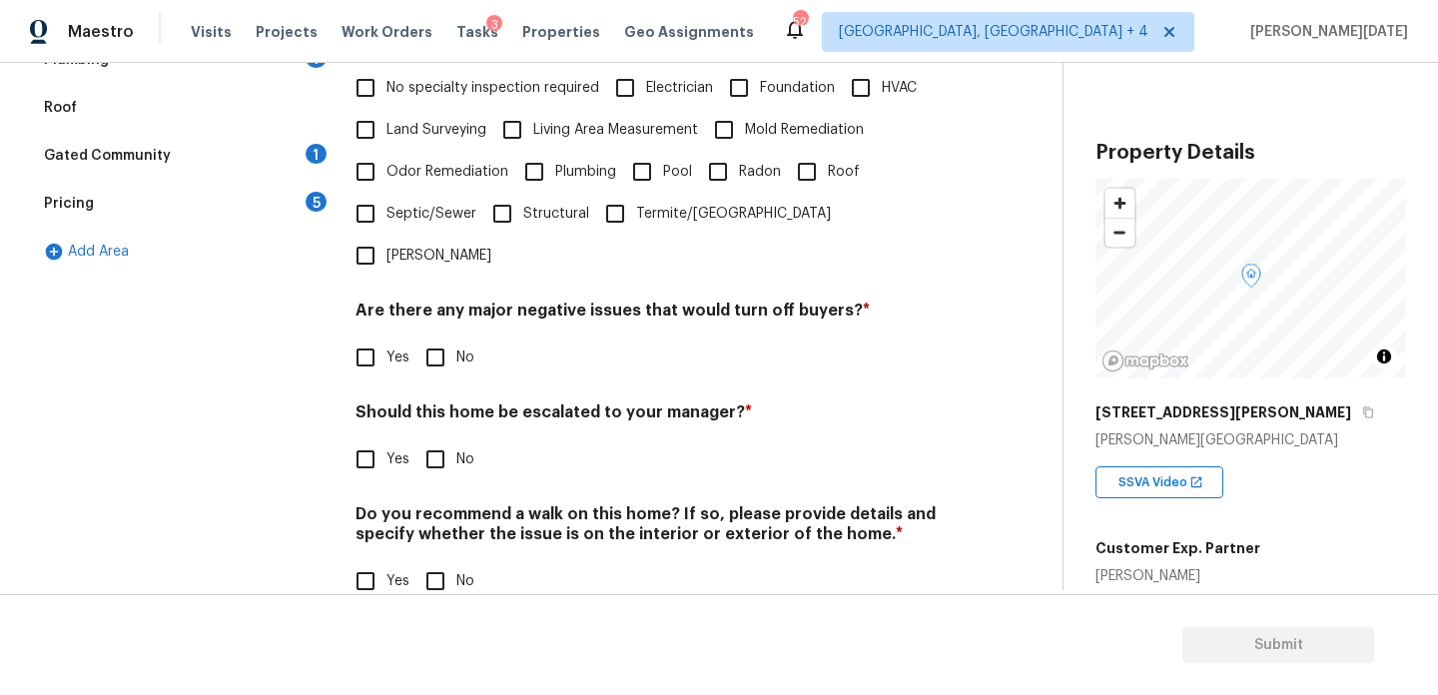
click at [450, 337] on input "No" at bounding box center [436, 358] width 42 height 42
checkbox input "true"
click at [405, 107] on label "No specialty inspection required" at bounding box center [472, 88] width 255 height 42
click at [387, 107] on input "No specialty inspection required" at bounding box center [366, 88] width 42 height 42
checkbox input "true"
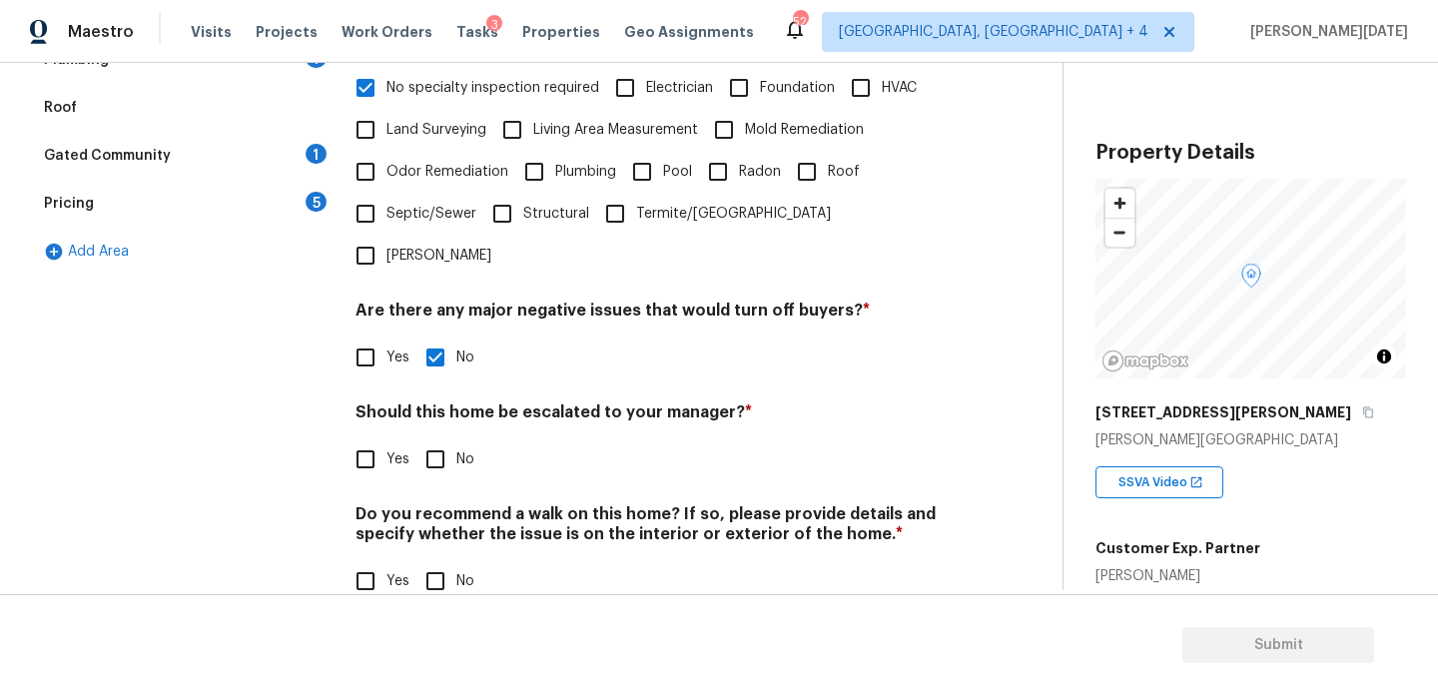
click at [446, 560] on input "No" at bounding box center [436, 581] width 42 height 42
checkbox input "true"
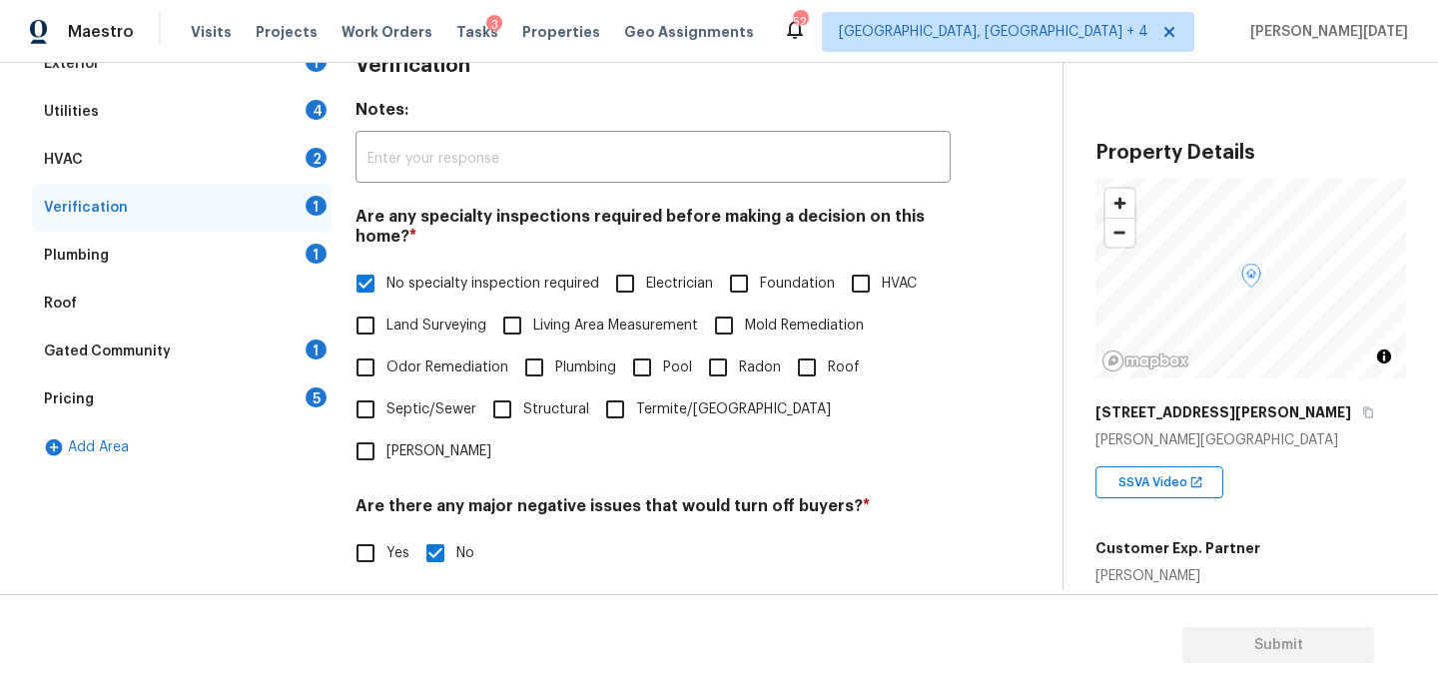
click at [328, 387] on div "Pricing 5" at bounding box center [182, 400] width 300 height 48
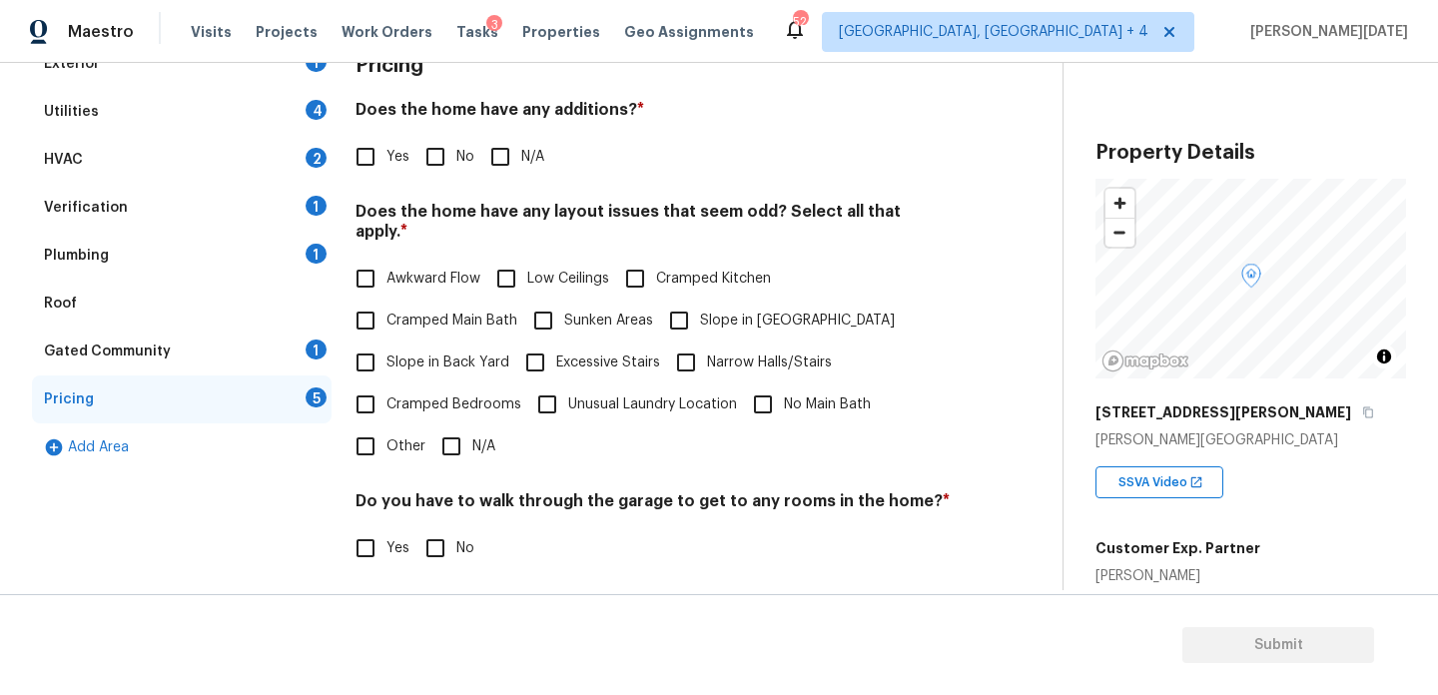
scroll to position [395, 0]
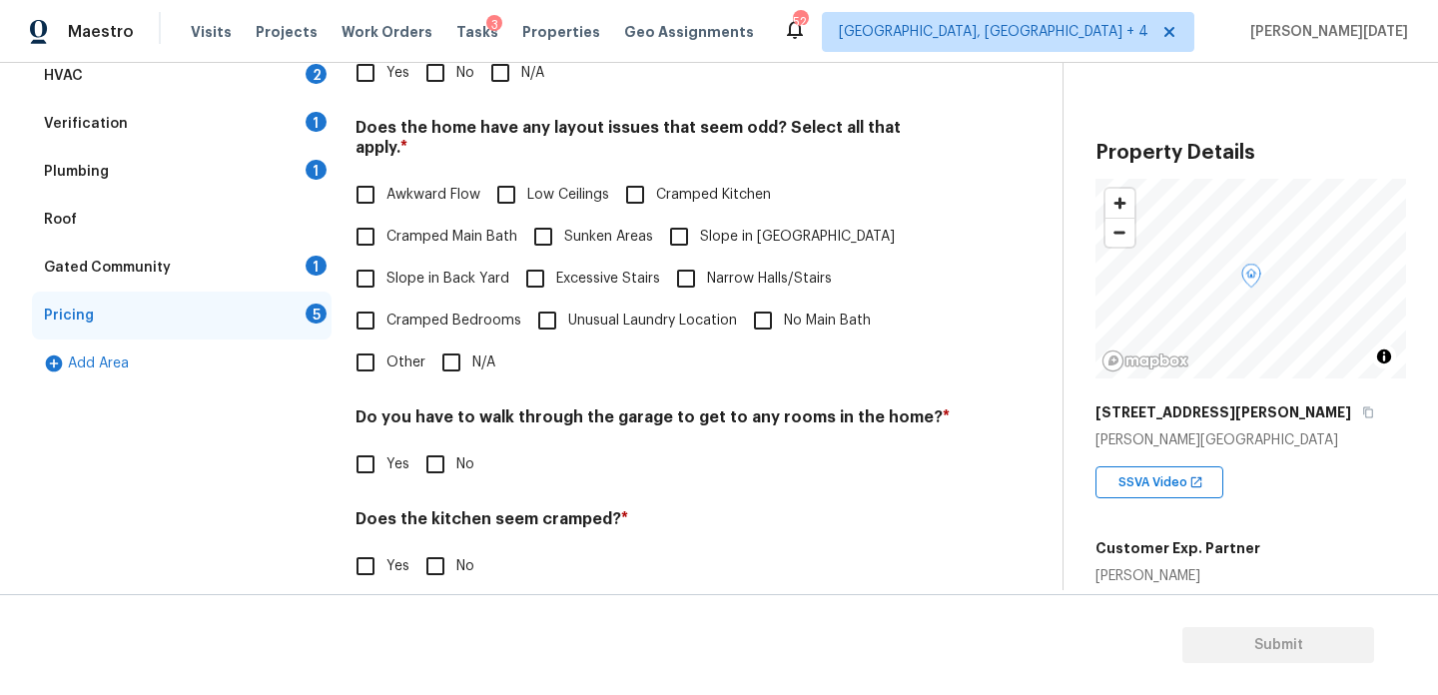
click at [402, 269] on label "Slope in Back Yard" at bounding box center [427, 279] width 165 height 42
click at [387, 269] on input "Slope in Back Yard" at bounding box center [366, 279] width 42 height 42
checkbox input "true"
click at [692, 220] on input "Slope in [GEOGRAPHIC_DATA]" at bounding box center [679, 237] width 42 height 42
checkbox input "true"
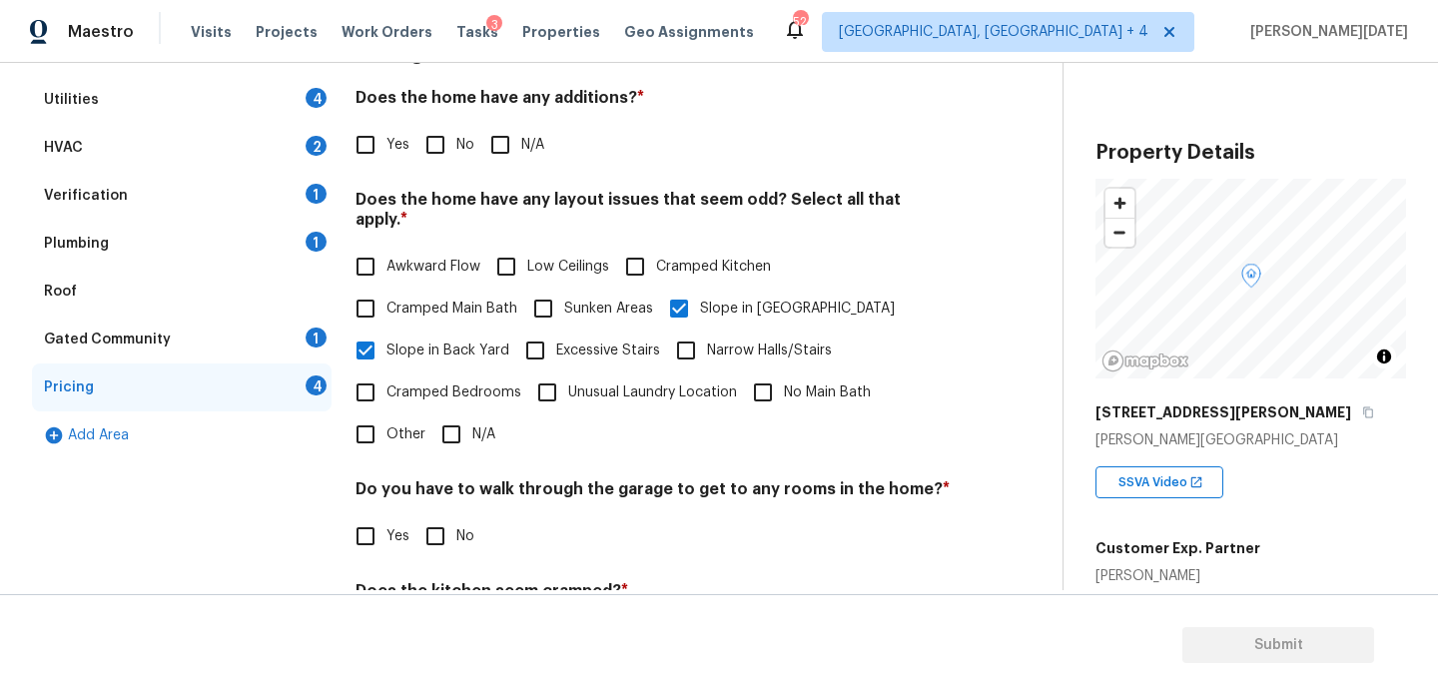
scroll to position [319, 0]
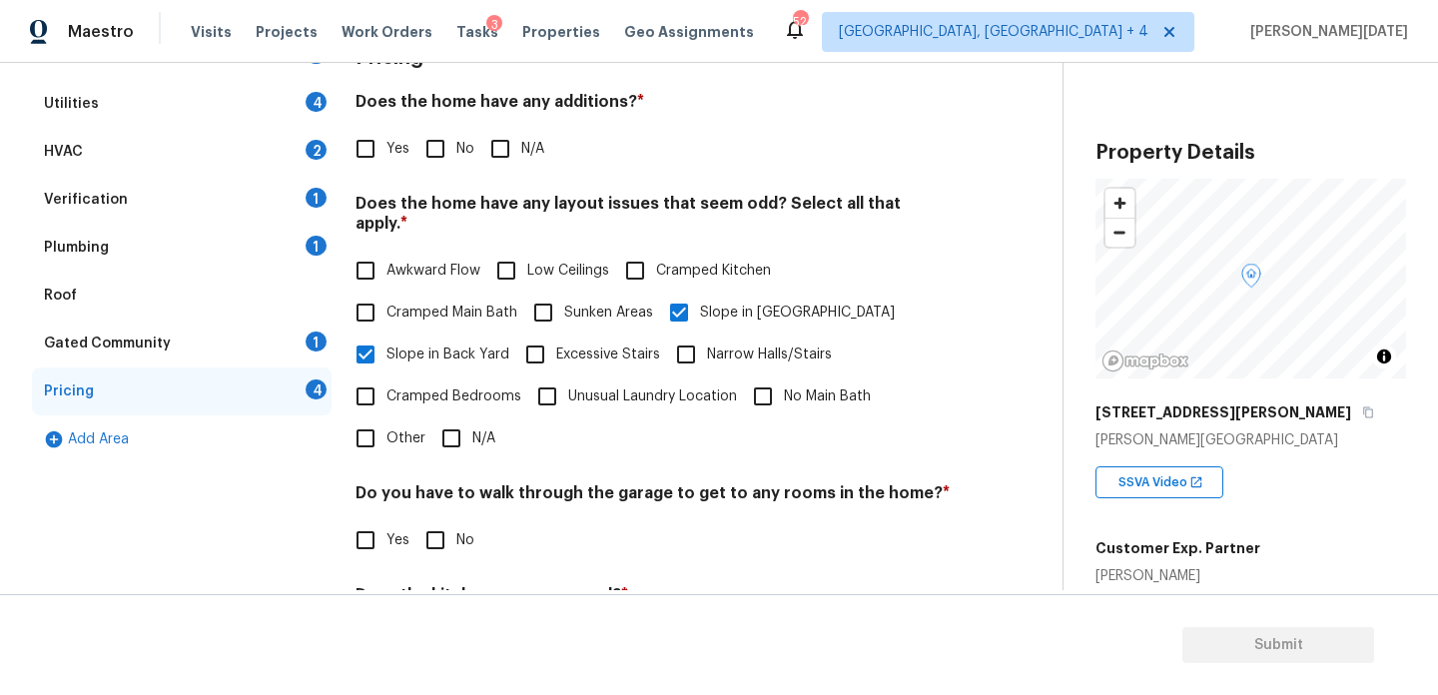
click at [434, 160] on input "No" at bounding box center [436, 149] width 42 height 42
checkbox input "true"
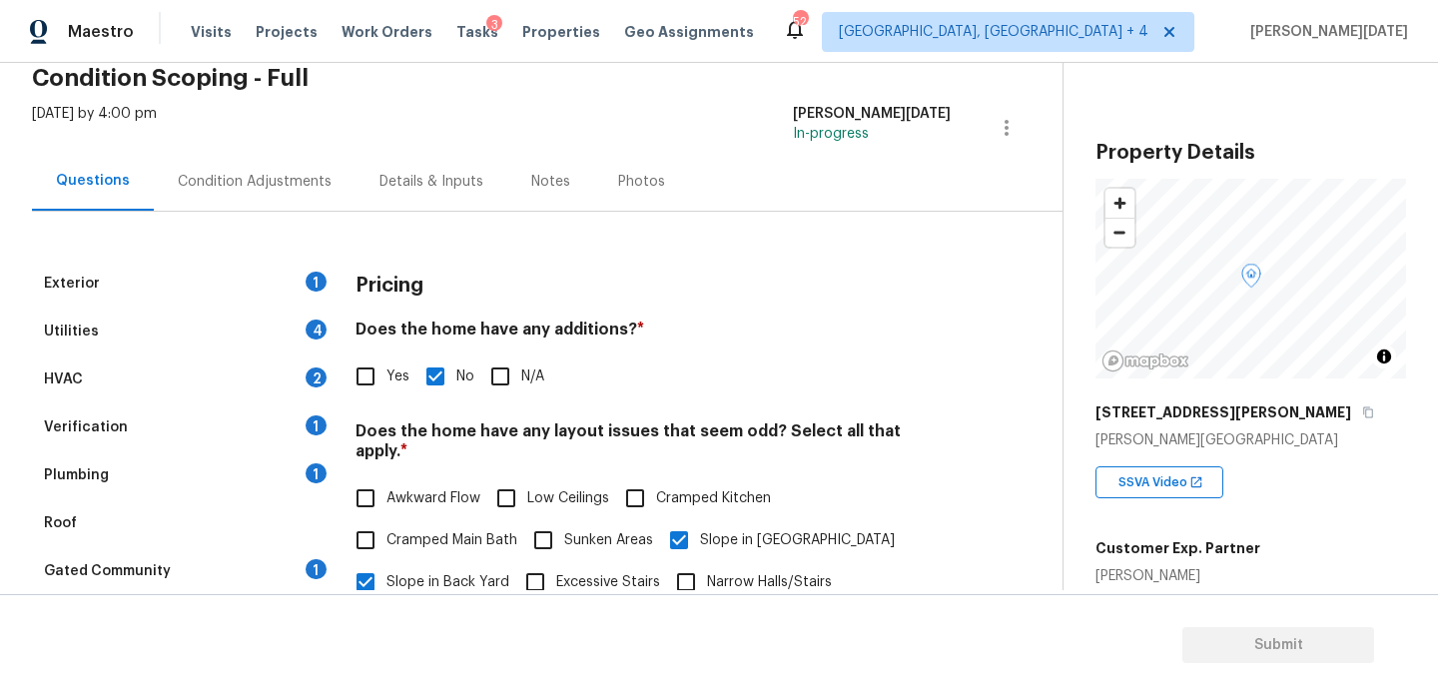
scroll to position [503, 0]
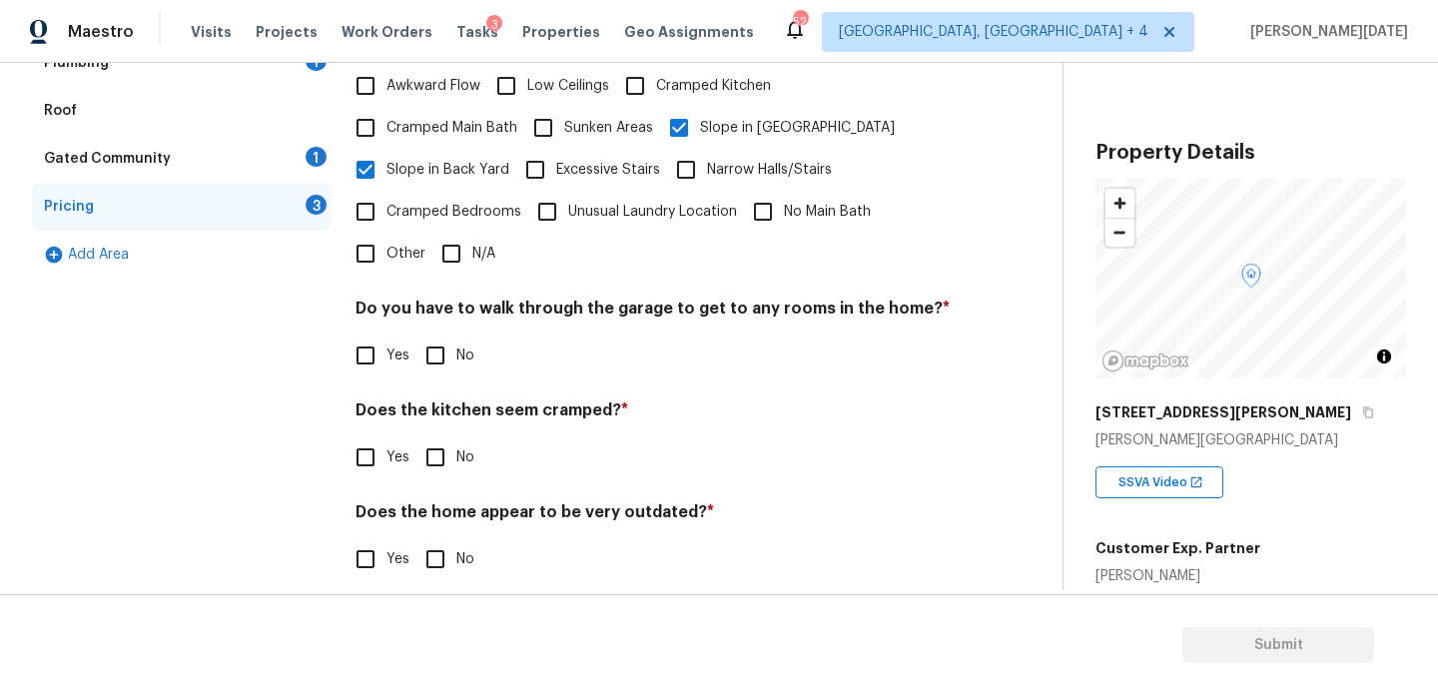
click at [439, 335] on input "No" at bounding box center [436, 356] width 42 height 42
checkbox input "true"
click at [432, 437] on input "No" at bounding box center [436, 458] width 42 height 42
checkbox input "true"
click at [437, 554] on input "No" at bounding box center [436, 559] width 42 height 42
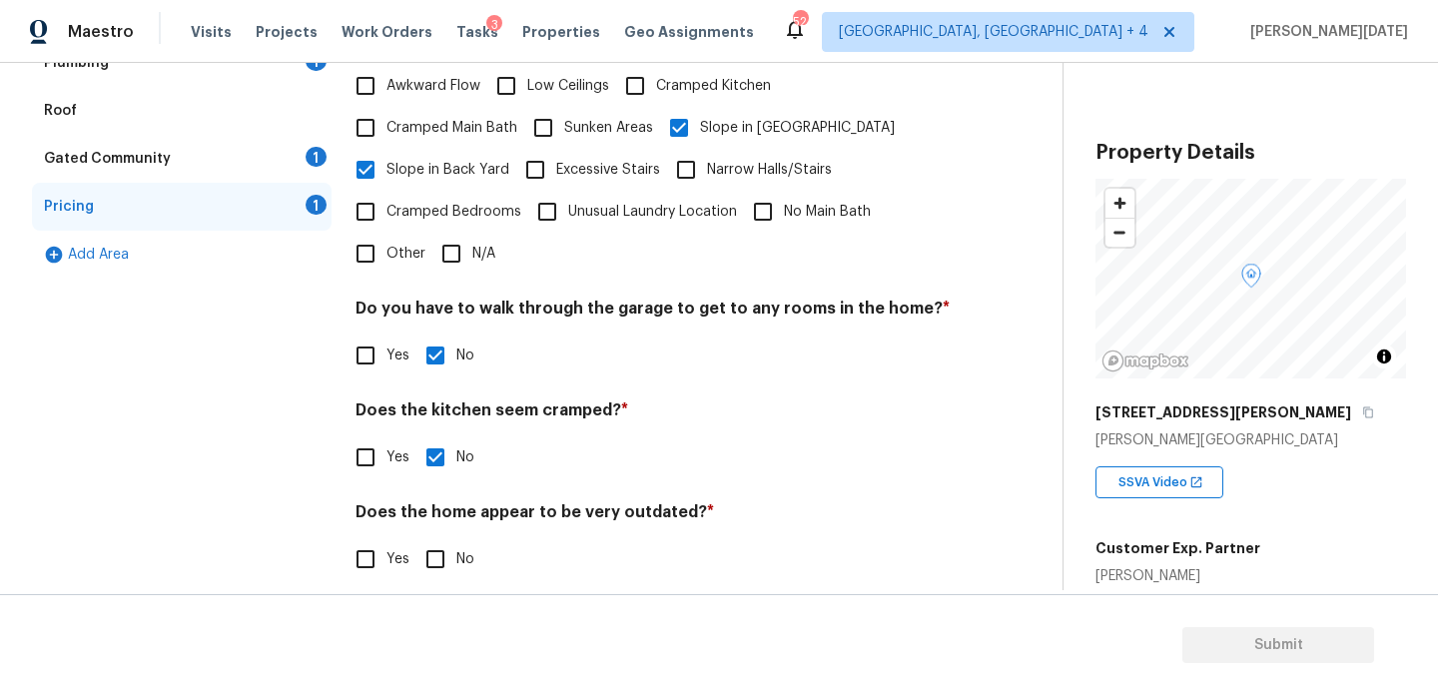
checkbox input "true"
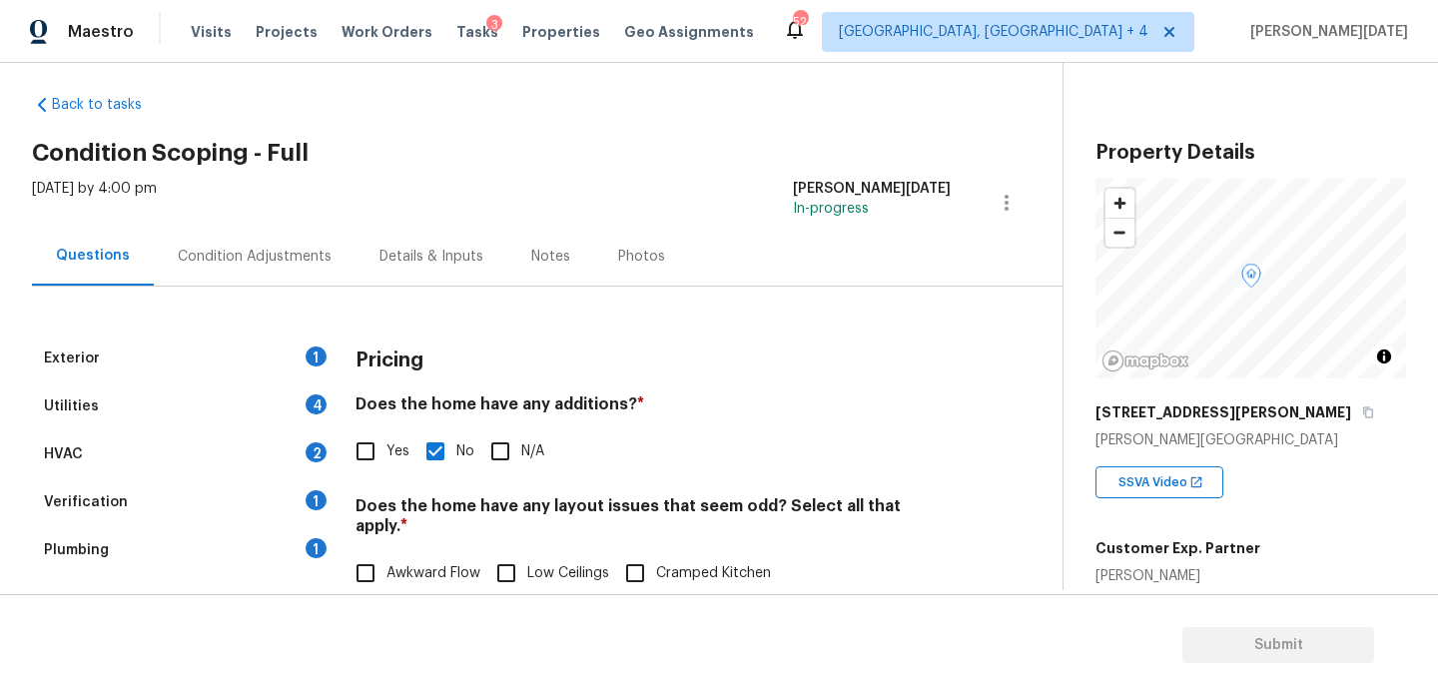
scroll to position [15, 0]
click at [275, 257] on div "Condition Adjustments" at bounding box center [255, 258] width 154 height 20
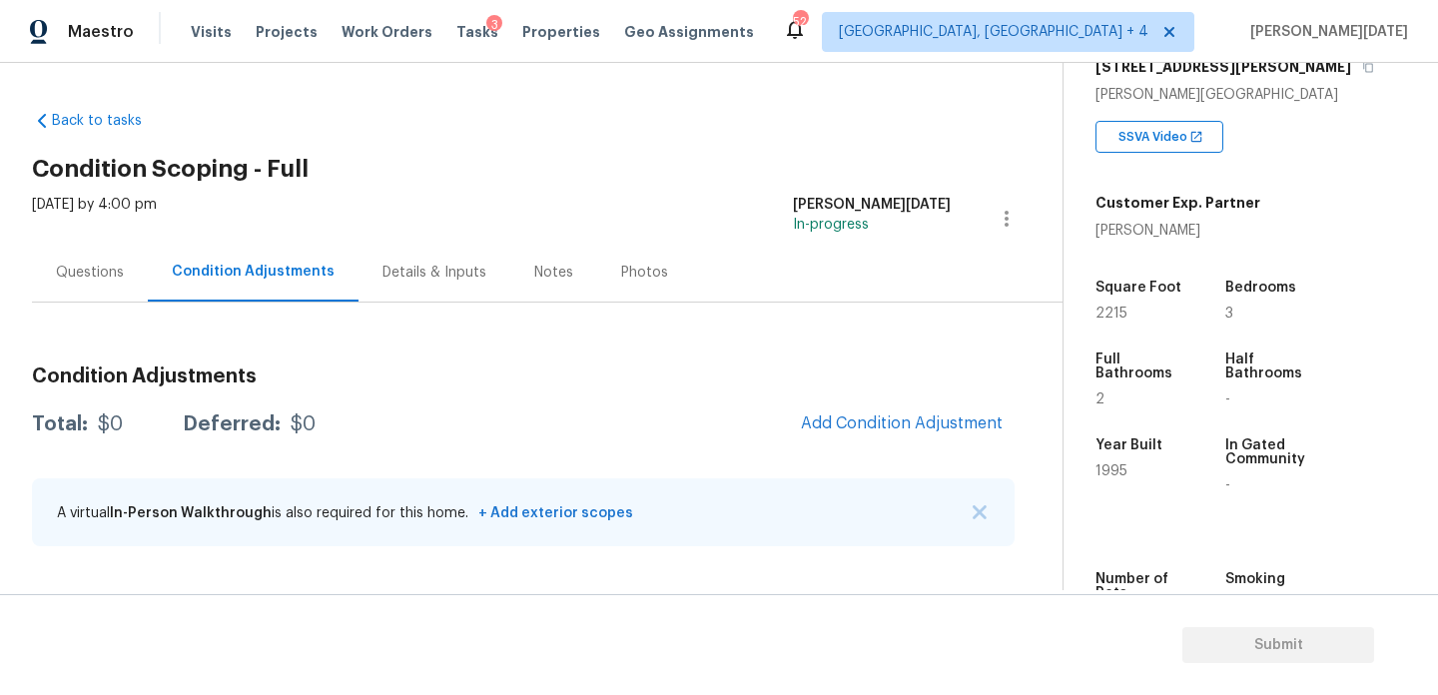
scroll to position [375, 0]
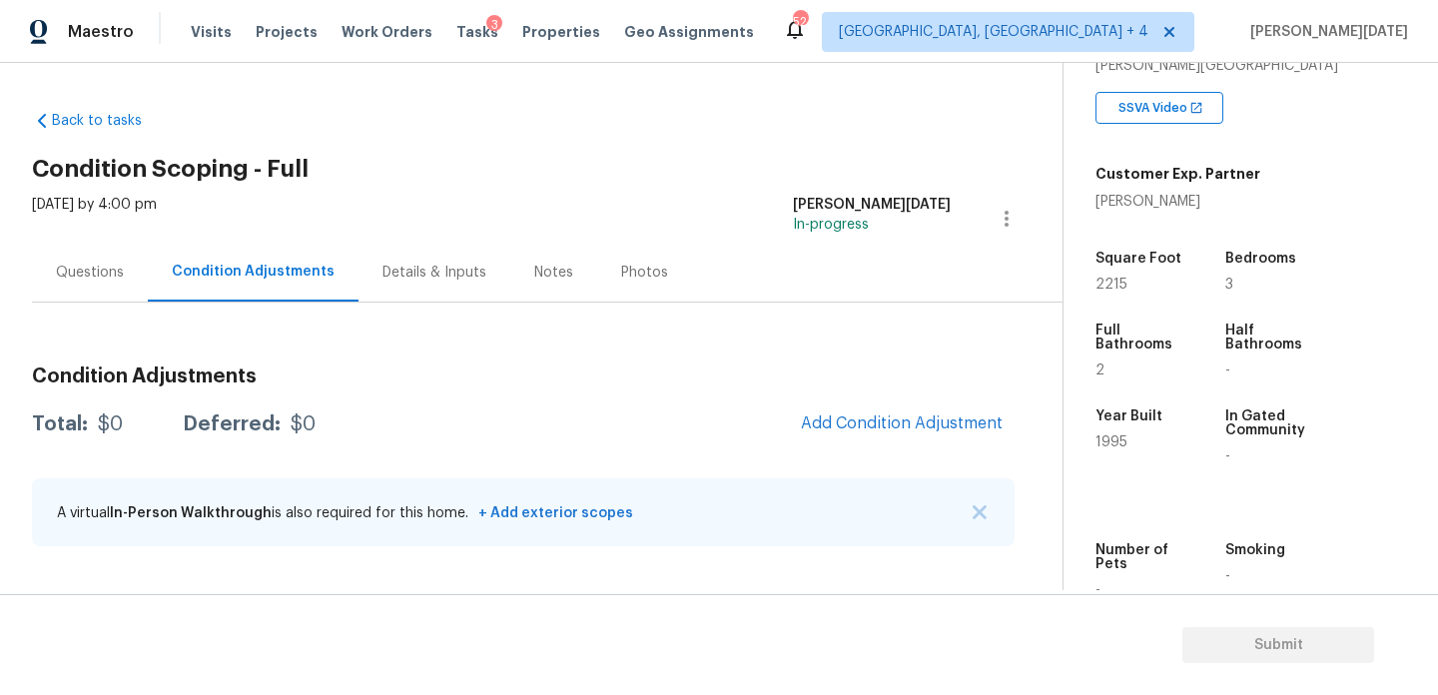
click at [1102, 275] on div "Square Foot" at bounding box center [1142, 265] width 92 height 26
click at [1105, 281] on span "2215" at bounding box center [1112, 285] width 32 height 14
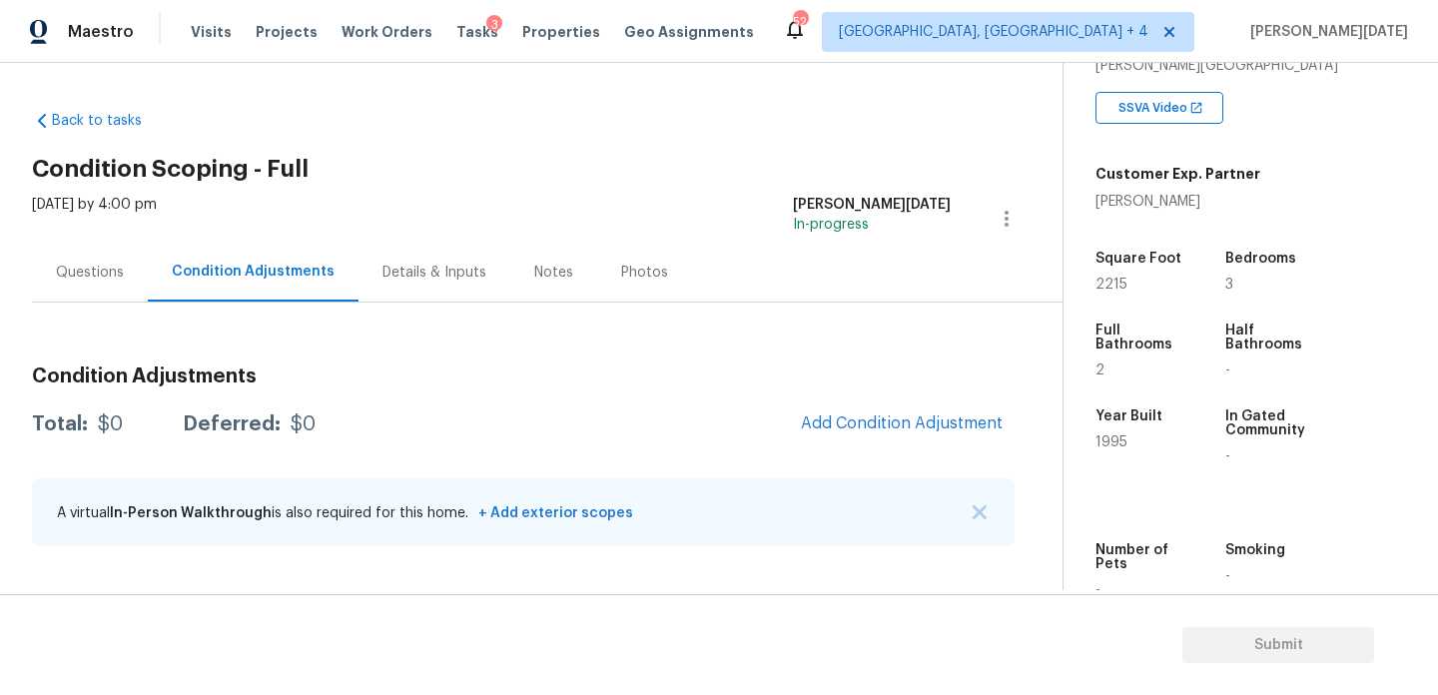
click at [1105, 281] on span "2215" at bounding box center [1112, 285] width 32 height 14
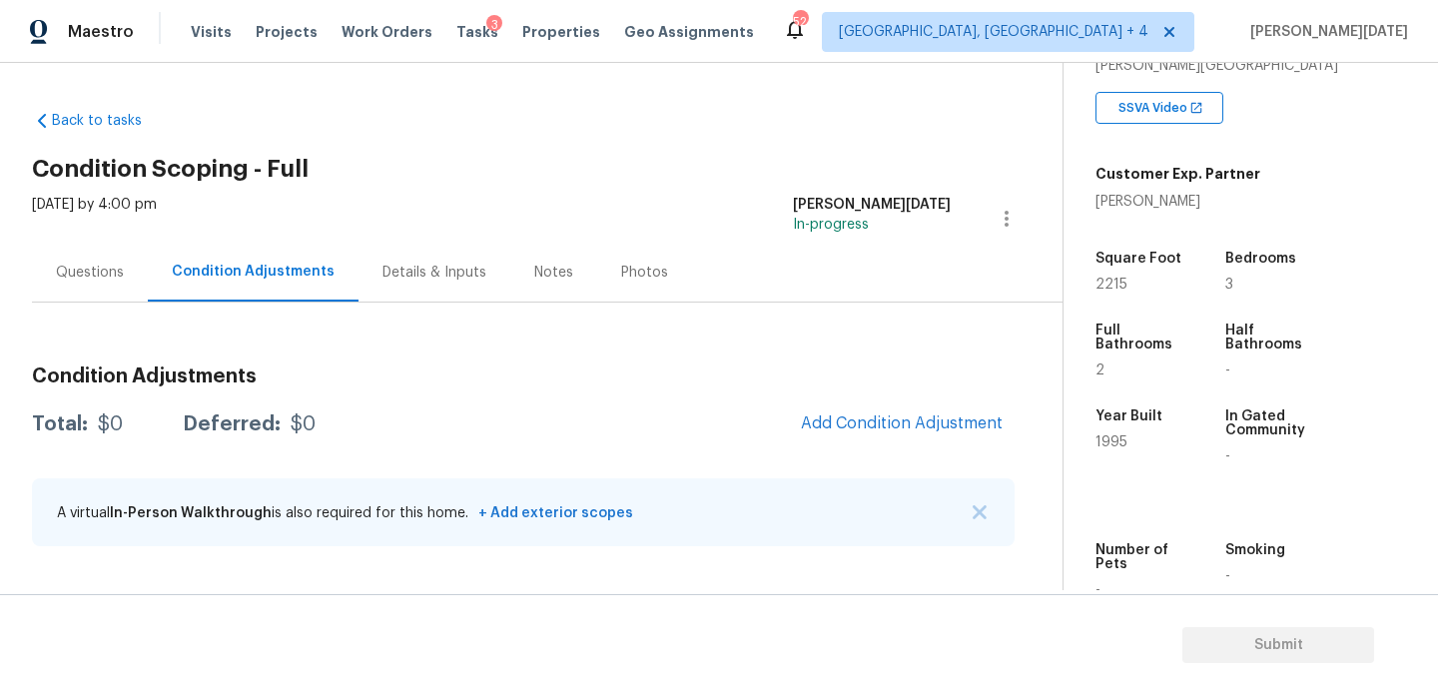
click at [1105, 281] on span "2215" at bounding box center [1112, 285] width 32 height 14
copy span "2215"
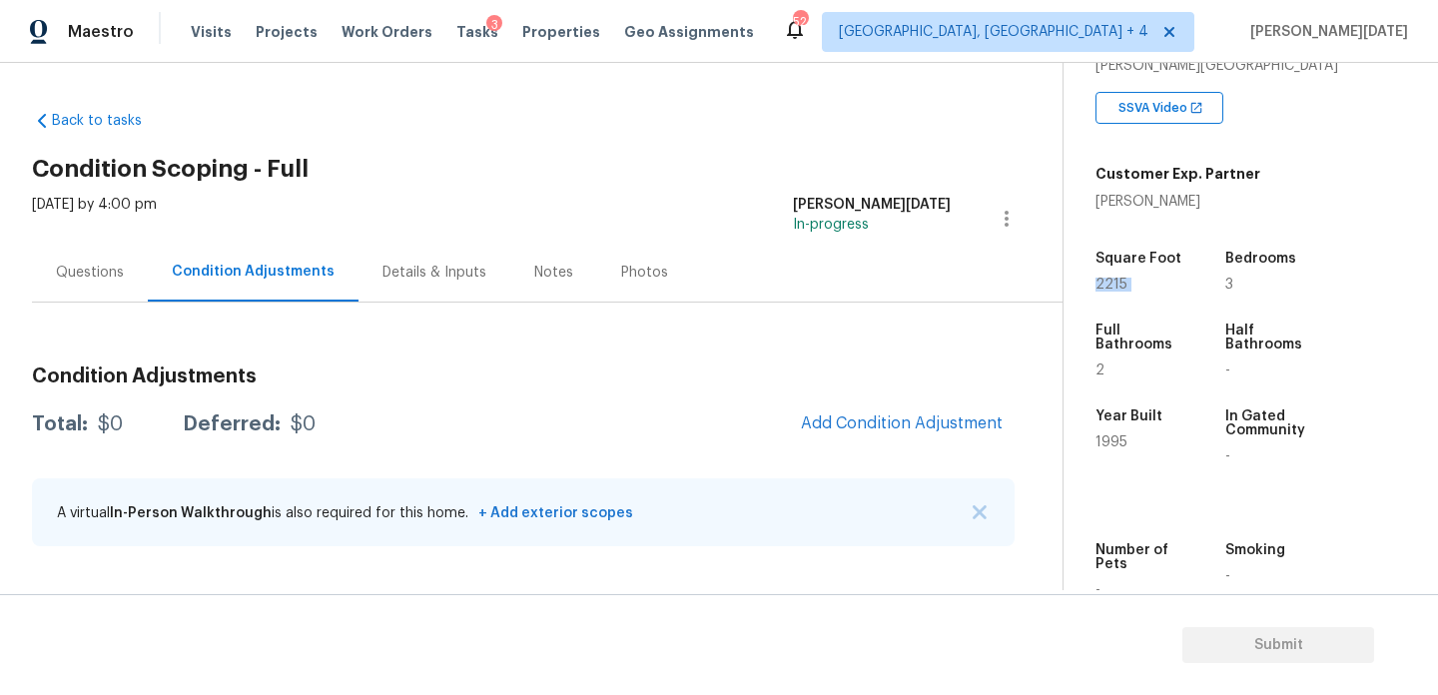
click at [735, 361] on div "Condition Adjustments Total: $0 Deferred: $0 Add Condition Adjustment A virtual…" at bounding box center [523, 458] width 983 height 214
click at [886, 445] on span "Add Condition Adjustment" at bounding box center [902, 425] width 226 height 44
click at [870, 444] on button "Add Condition Adjustment" at bounding box center [902, 424] width 226 height 42
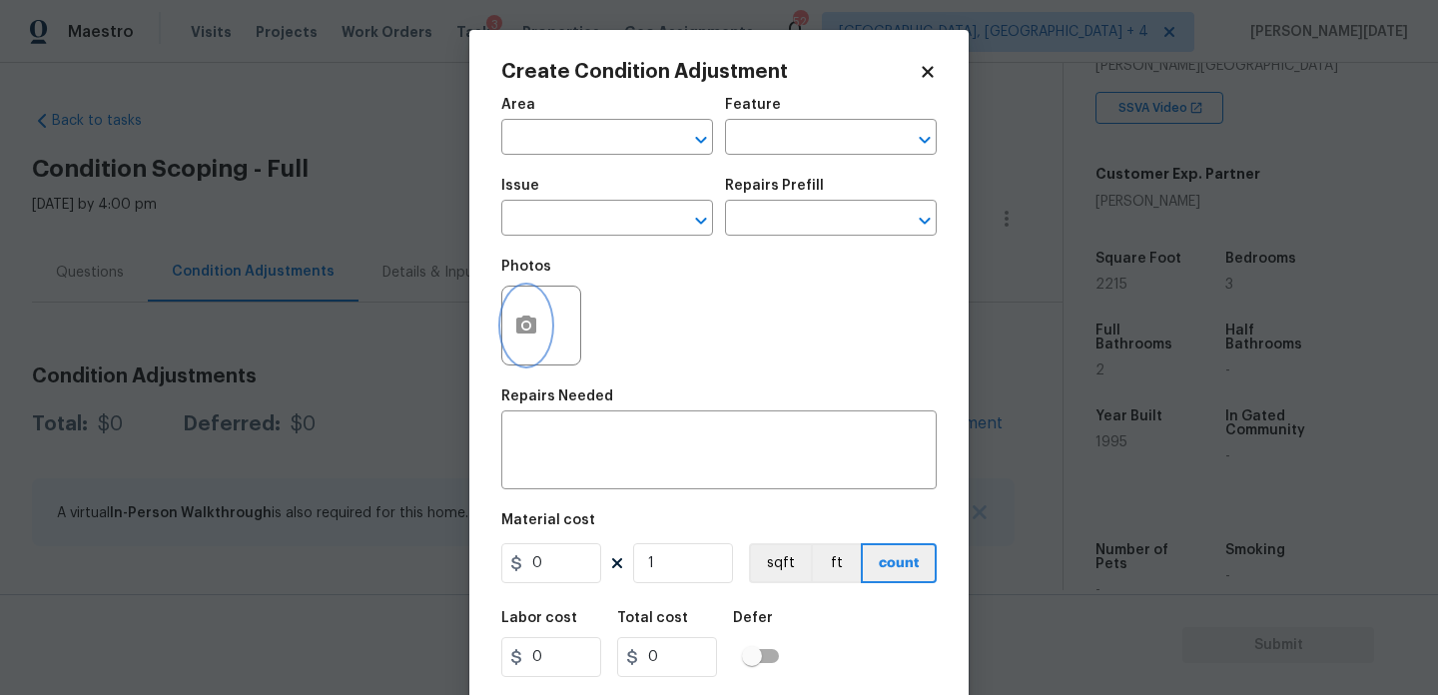
click at [523, 337] on icon "button" at bounding box center [526, 326] width 24 height 24
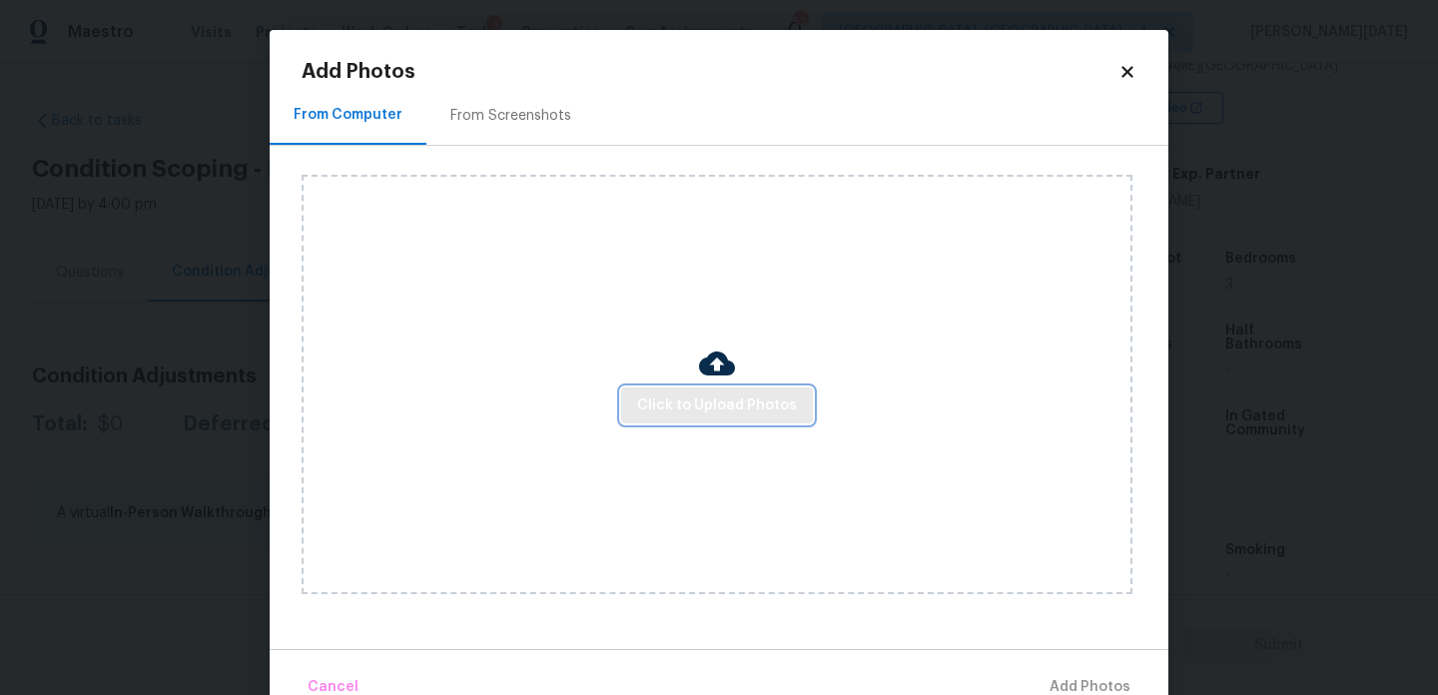
click at [700, 398] on span "Click to Upload Photos" at bounding box center [717, 406] width 160 height 25
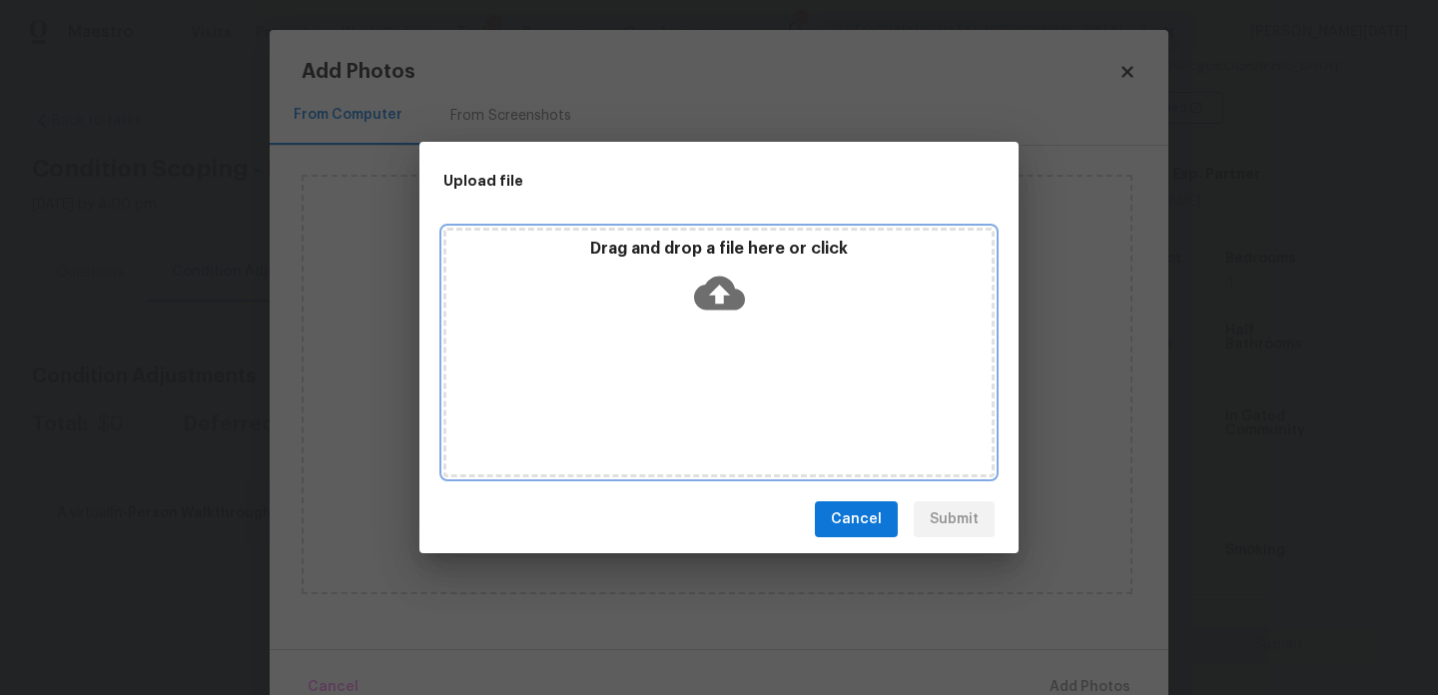
click at [700, 398] on div "Drag and drop a file here or click" at bounding box center [719, 353] width 551 height 250
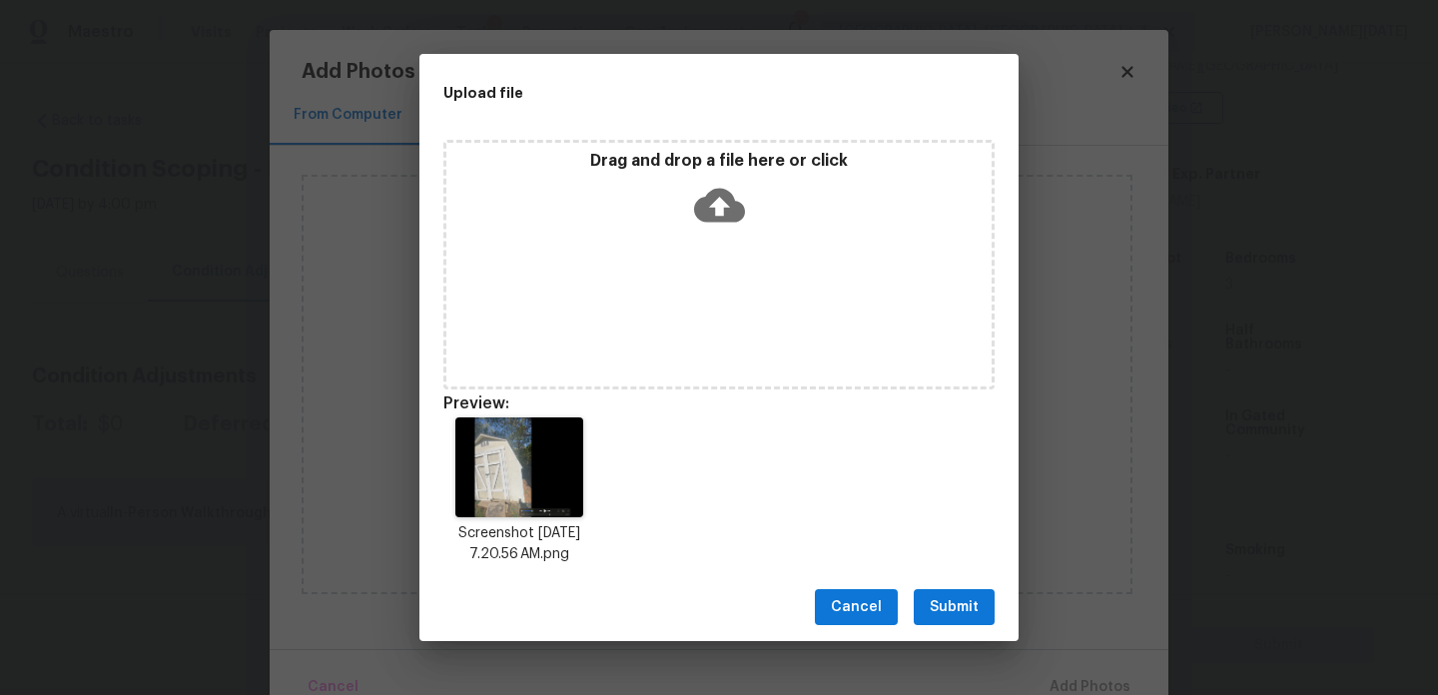
click at [952, 604] on span "Submit" at bounding box center [954, 607] width 49 height 25
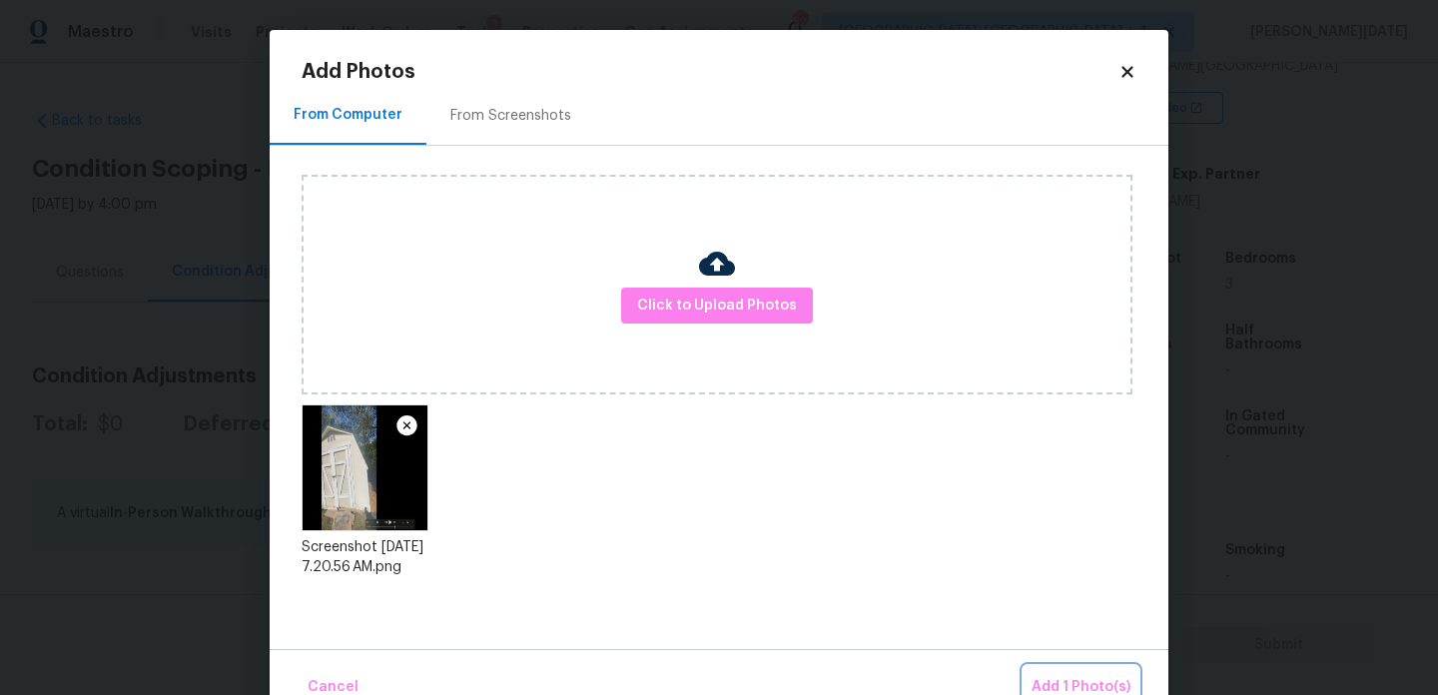
click at [1087, 686] on span "Add 1 Photo(s)" at bounding box center [1081, 687] width 99 height 25
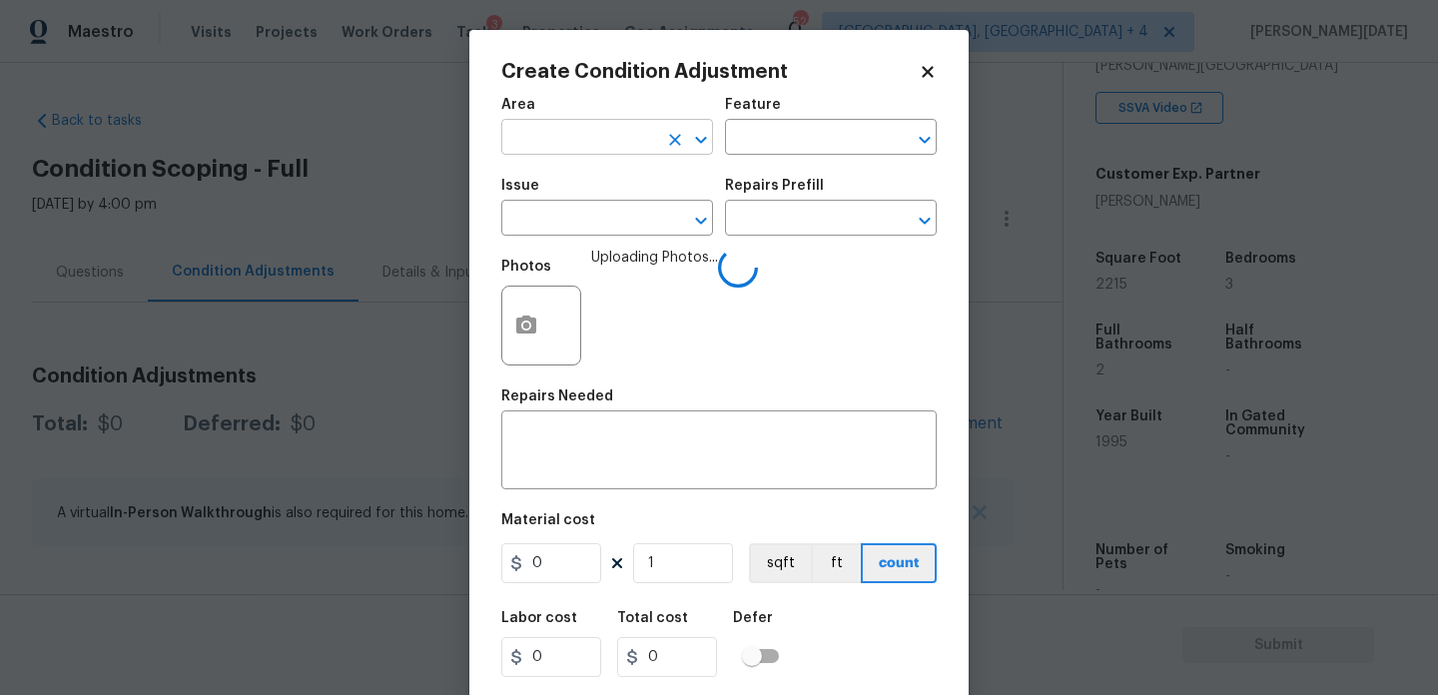
click at [586, 129] on input "text" at bounding box center [579, 139] width 156 height 31
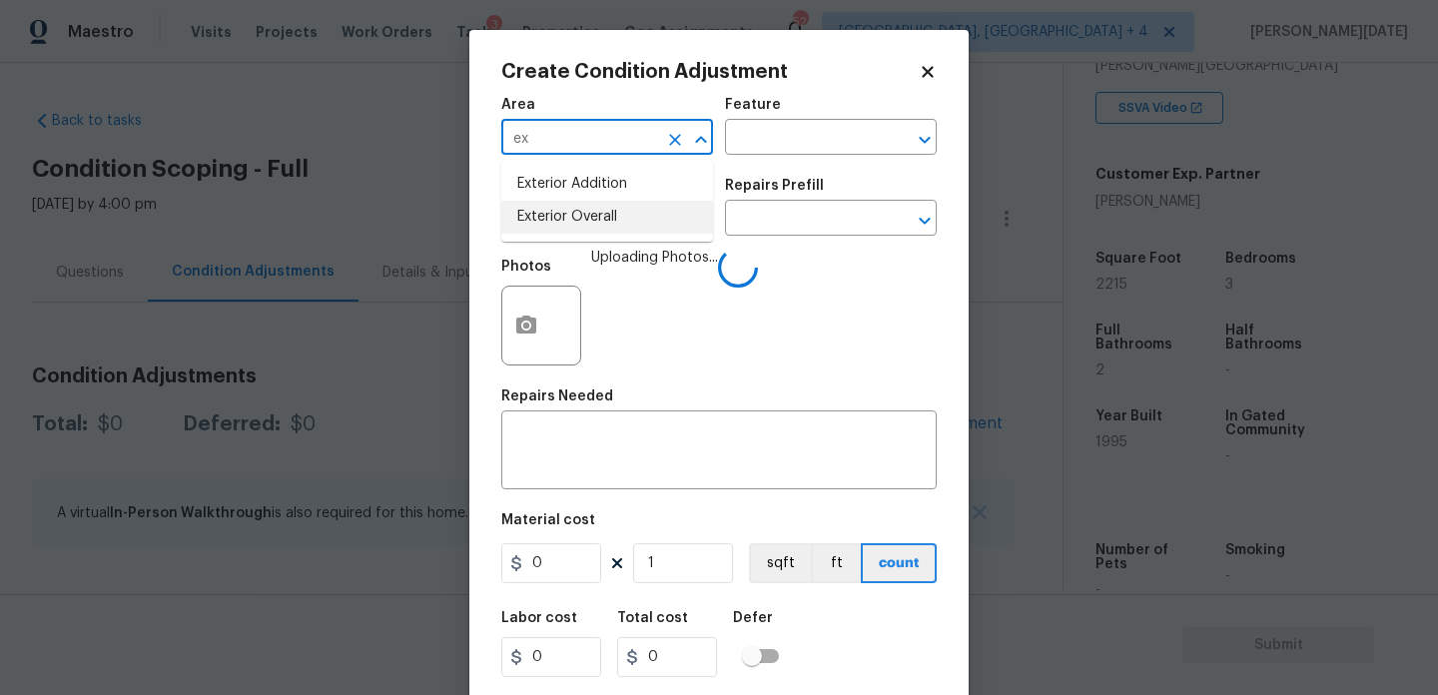
click at [598, 217] on li "Exterior Overall" at bounding box center [607, 217] width 212 height 33
type input "Exterior Overall"
click at [598, 217] on input "text" at bounding box center [579, 220] width 156 height 31
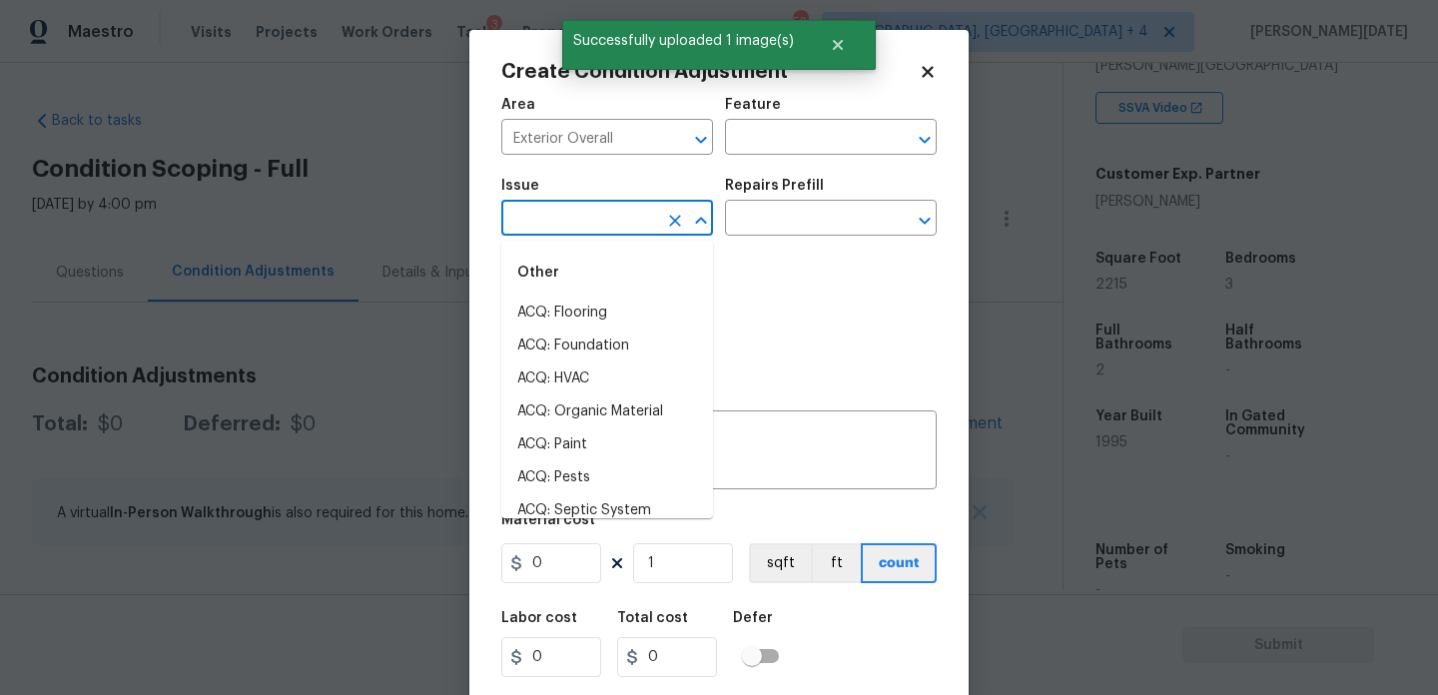
type input "e"
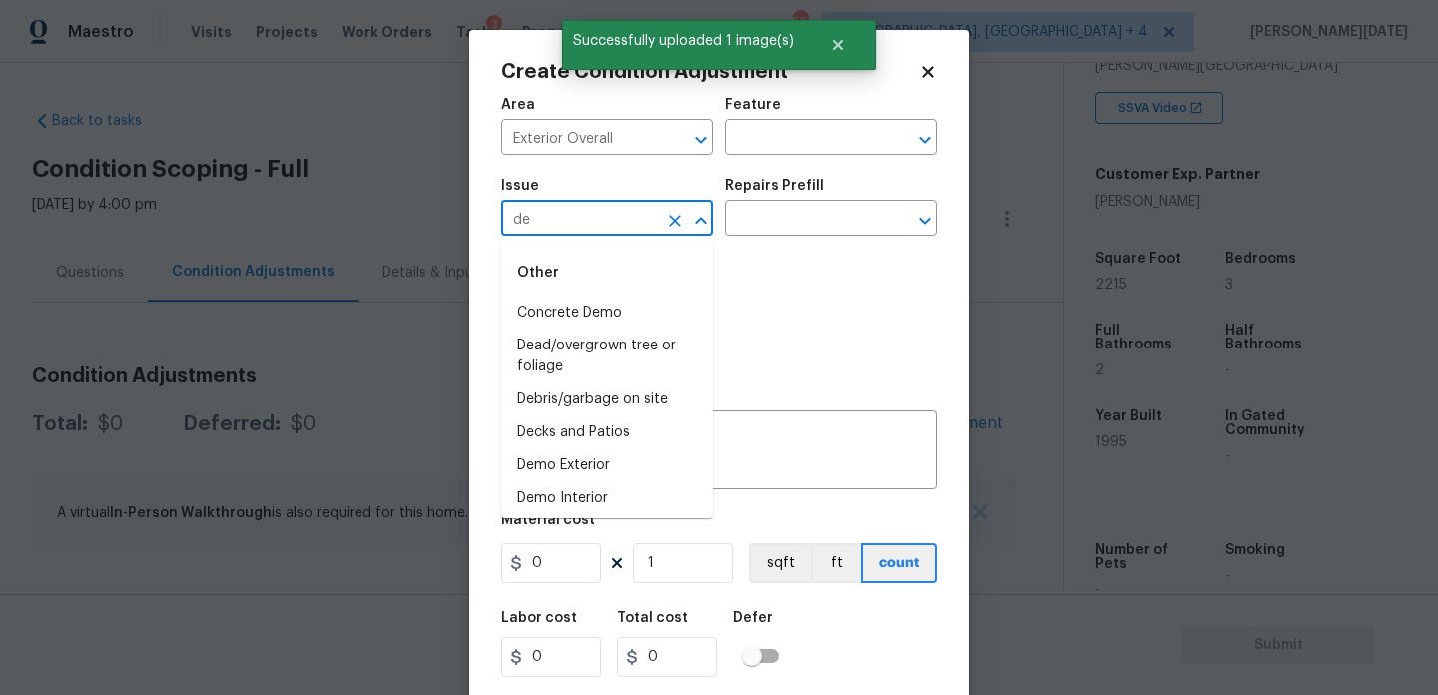
type input "d"
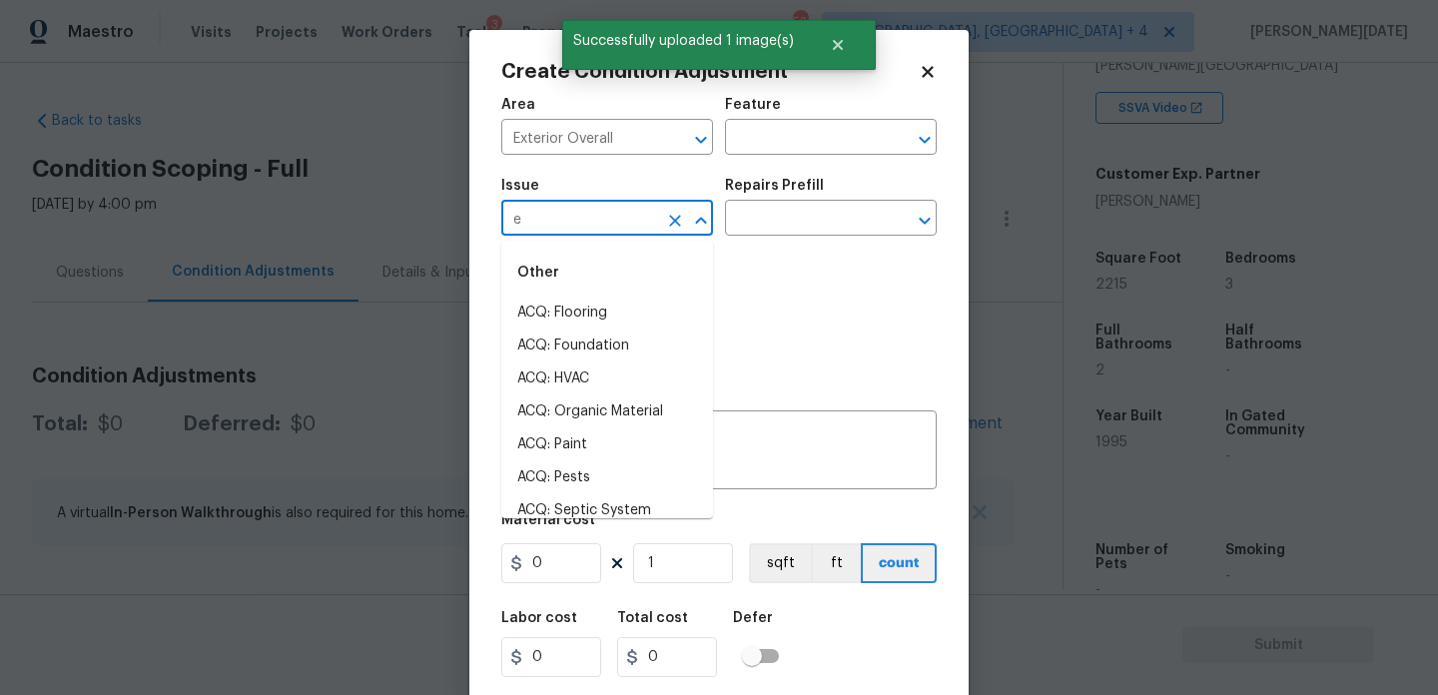
type input "ex"
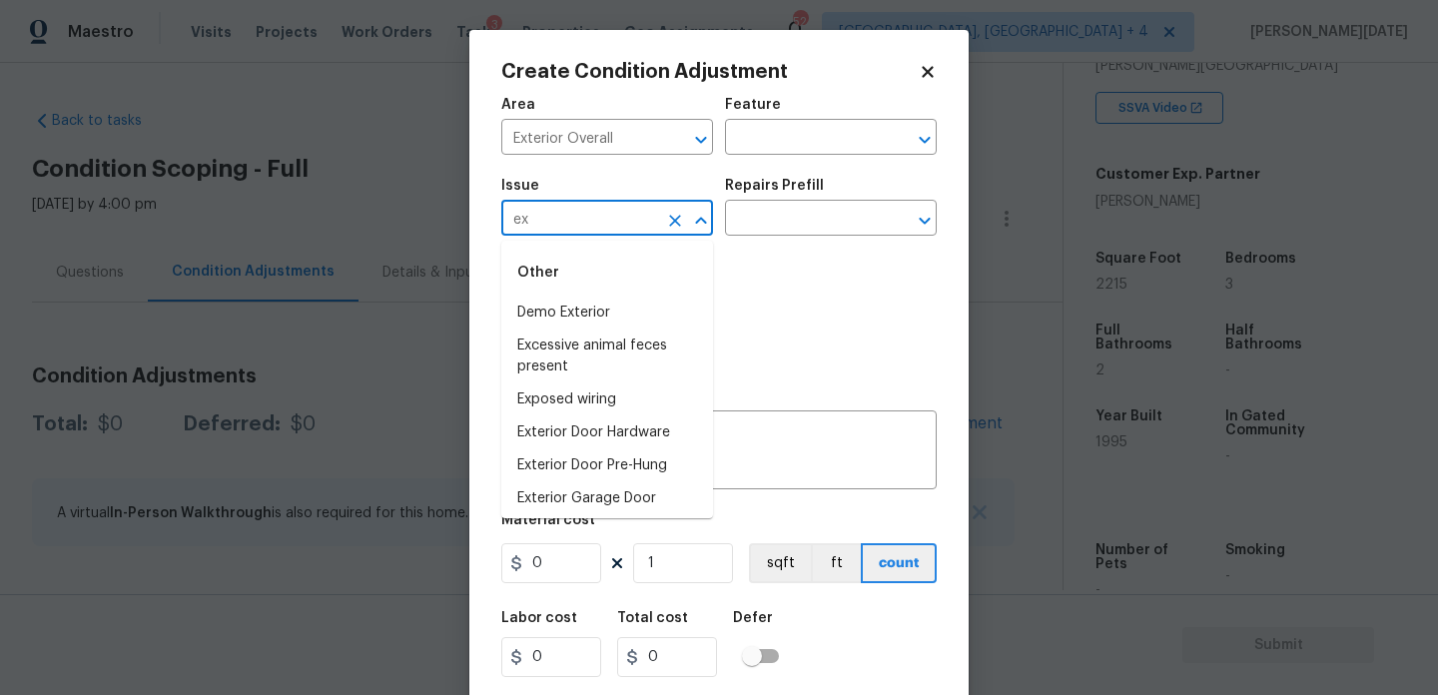
click at [678, 214] on icon "Clear" at bounding box center [675, 221] width 20 height 20
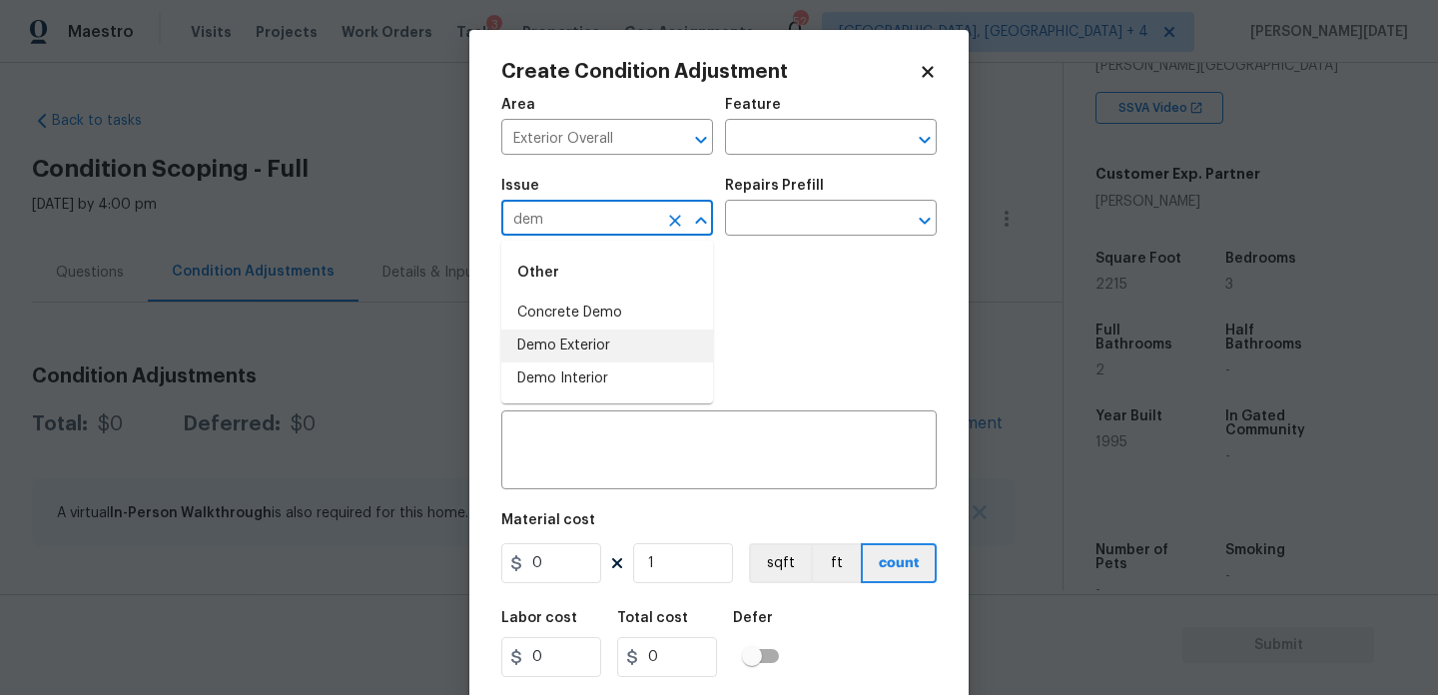
click at [646, 342] on li "Demo Exterior" at bounding box center [607, 346] width 212 height 33
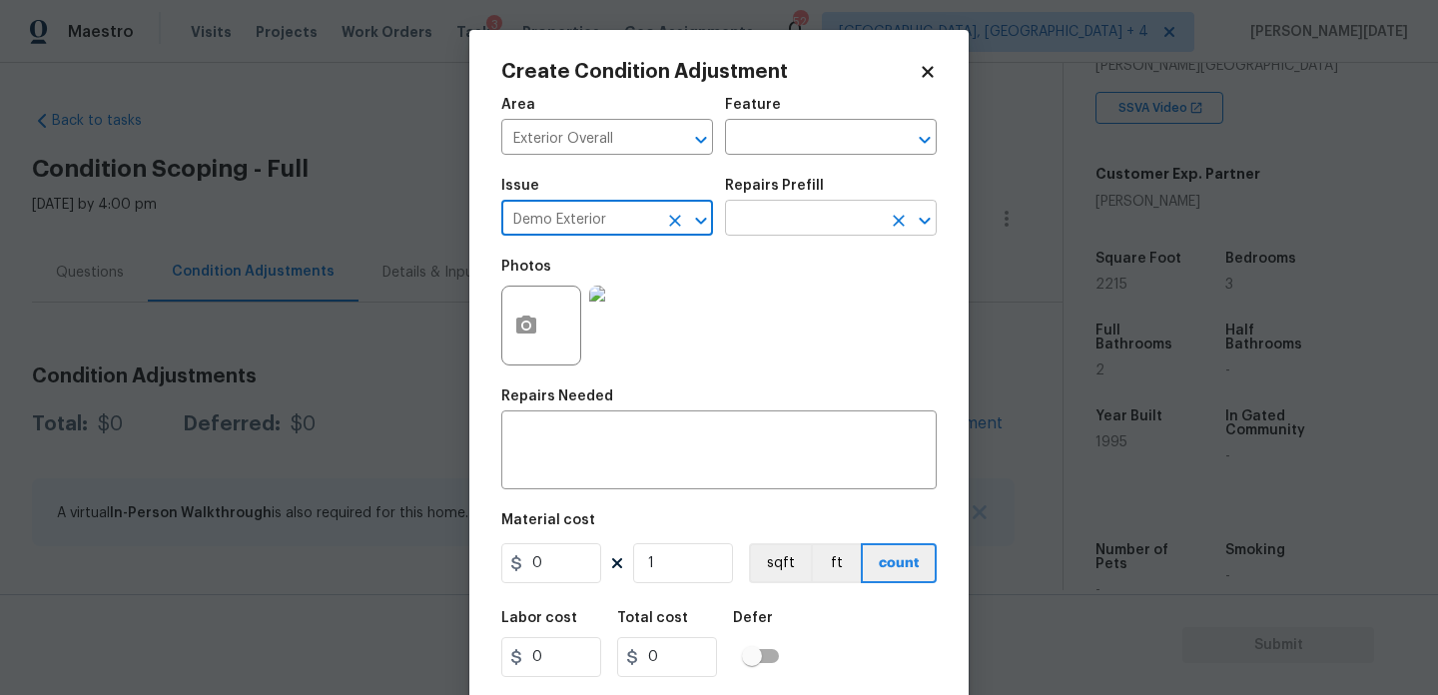
type input "Demo Exterior"
click at [819, 225] on input "text" at bounding box center [803, 220] width 156 height 31
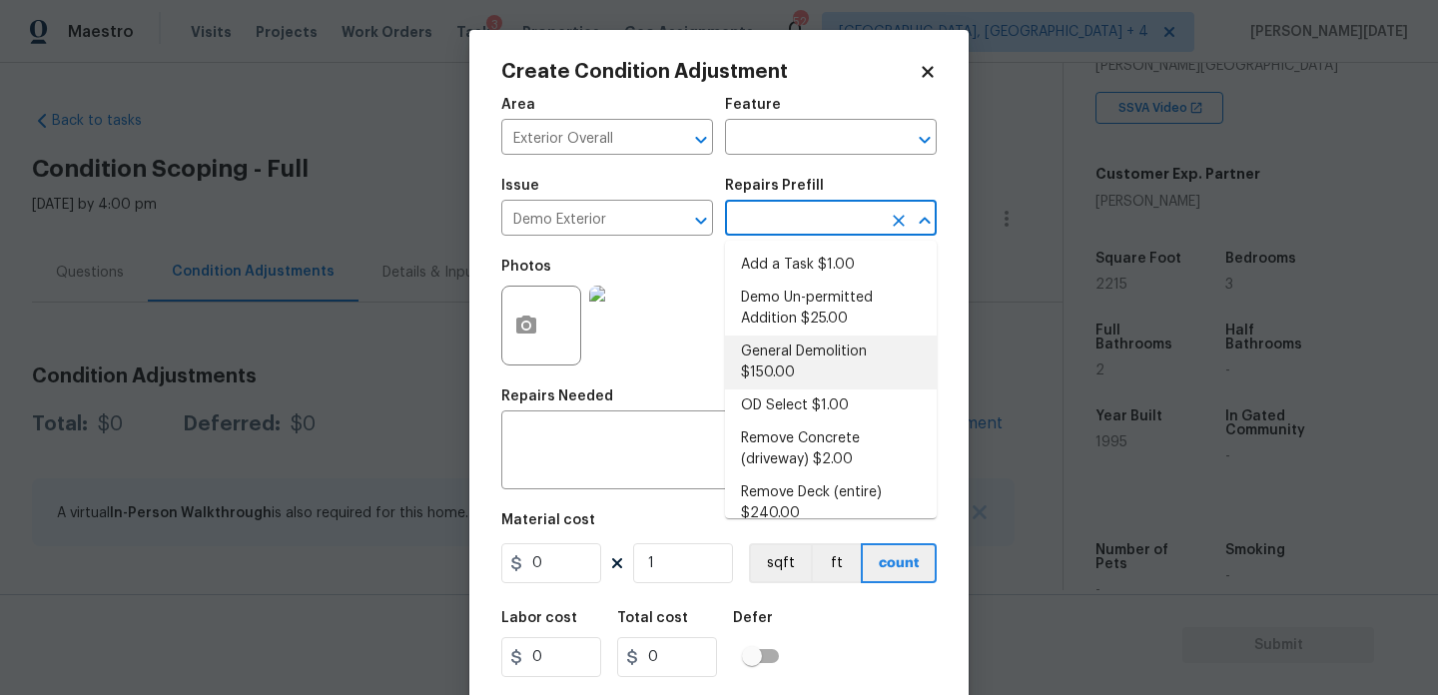
click at [836, 371] on li "General Demolition $150.00" at bounding box center [831, 363] width 212 height 54
type input "Demolition"
type textarea "Decks, sheds, above ground pools,"
type input "150"
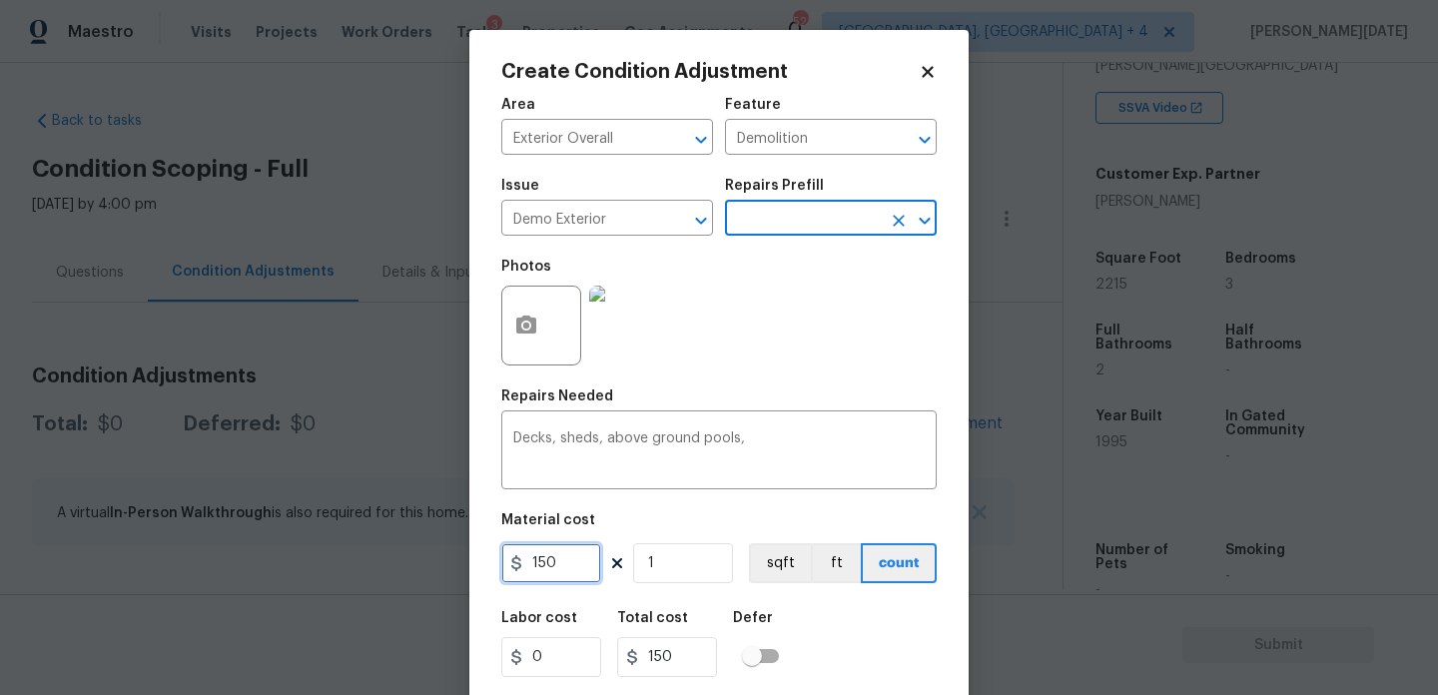
drag, startPoint x: 437, startPoint y: 571, endPoint x: 249, endPoint y: 569, distance: 187.8
click at [249, 569] on div "Create Condition Adjustment Area Exterior Overall ​ Feature Demolition ​ Issue …" at bounding box center [719, 347] width 1438 height 695
type input "1000"
click at [759, 361] on div "Photos" at bounding box center [719, 313] width 436 height 130
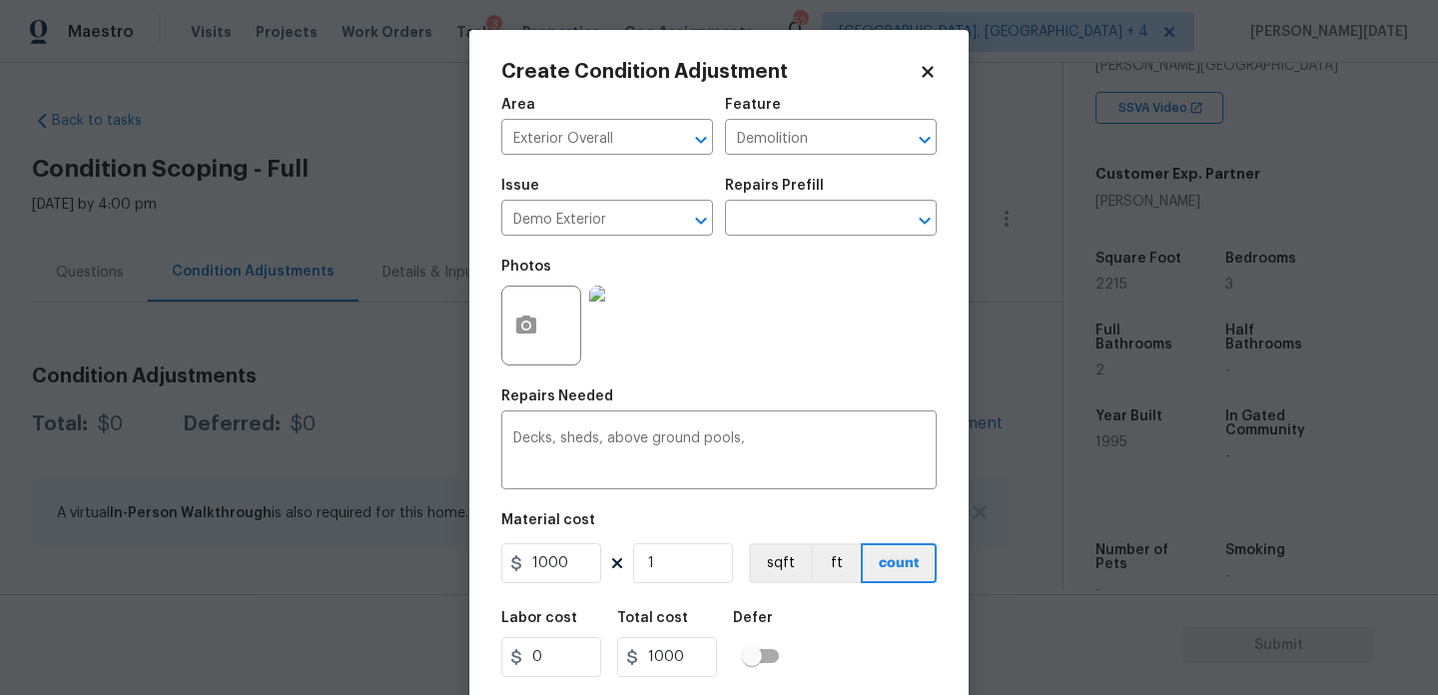
scroll to position [51, 0]
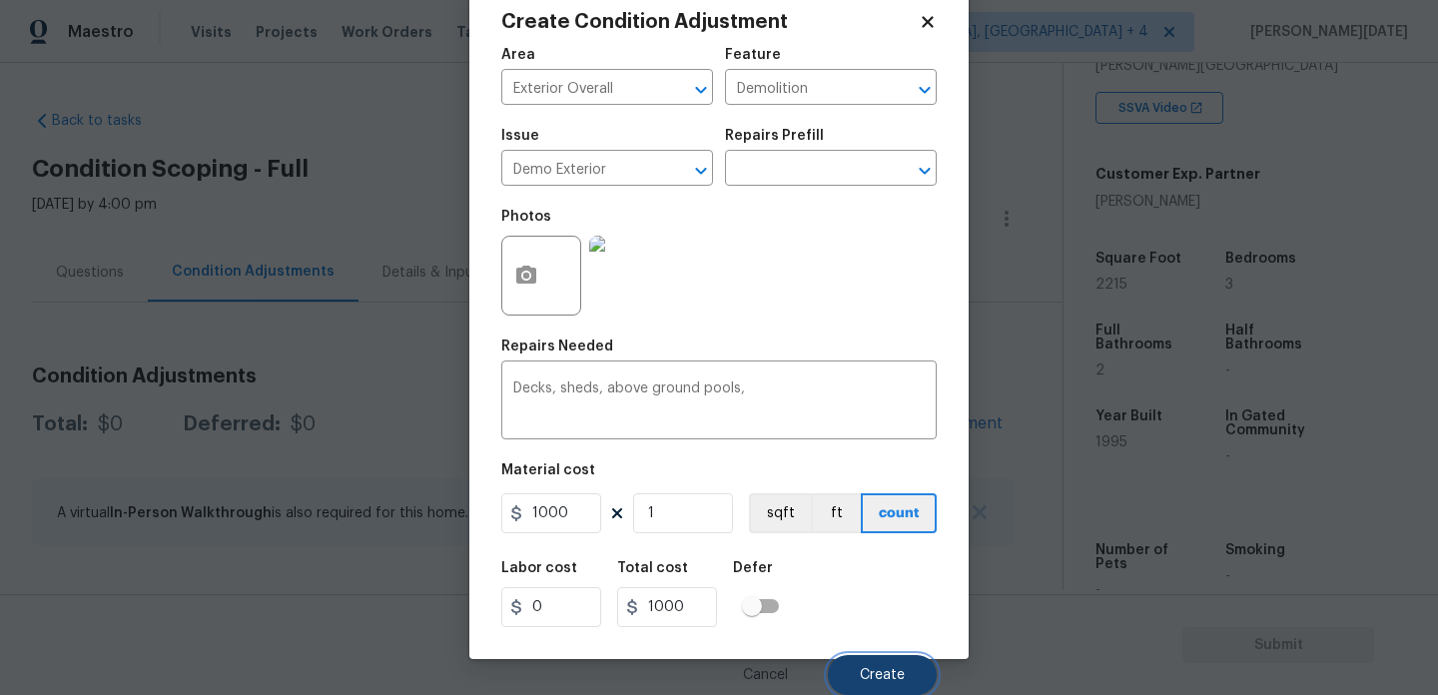
click at [870, 658] on button "Create" at bounding box center [882, 675] width 109 height 40
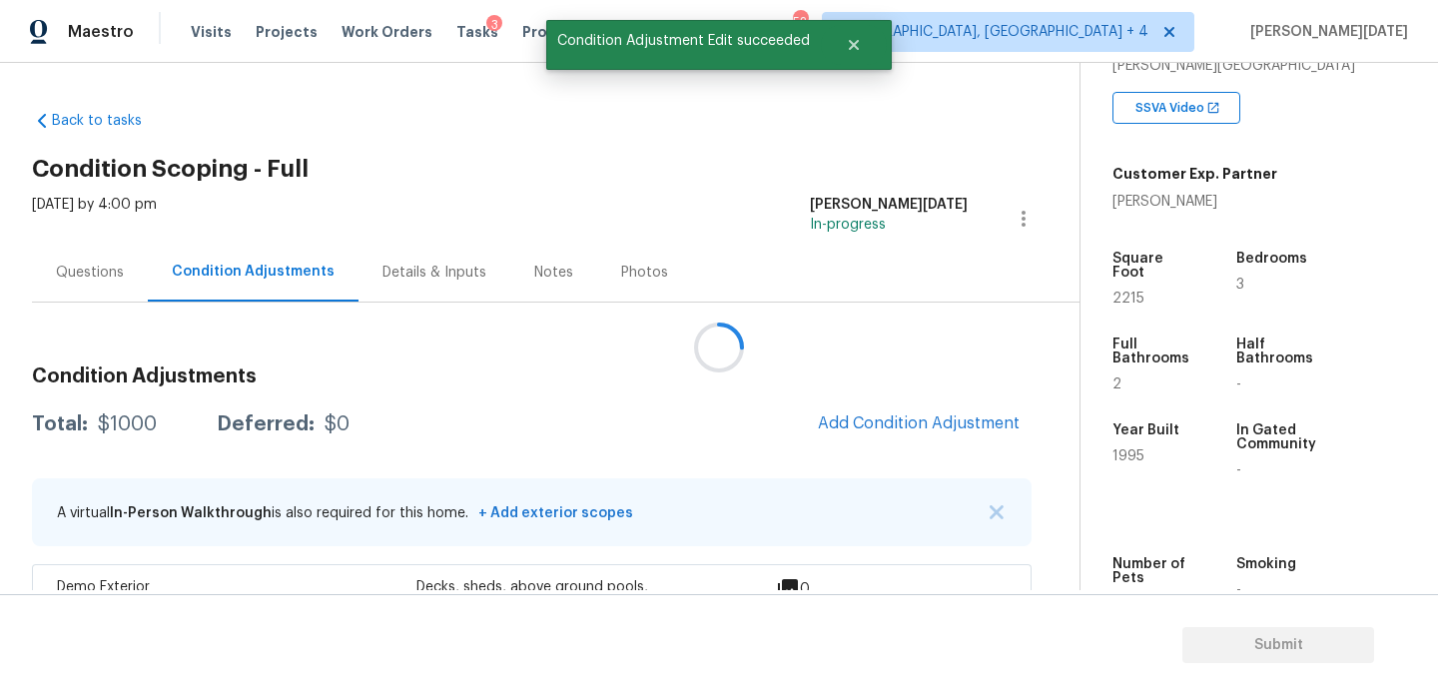
scroll to position [0, 0]
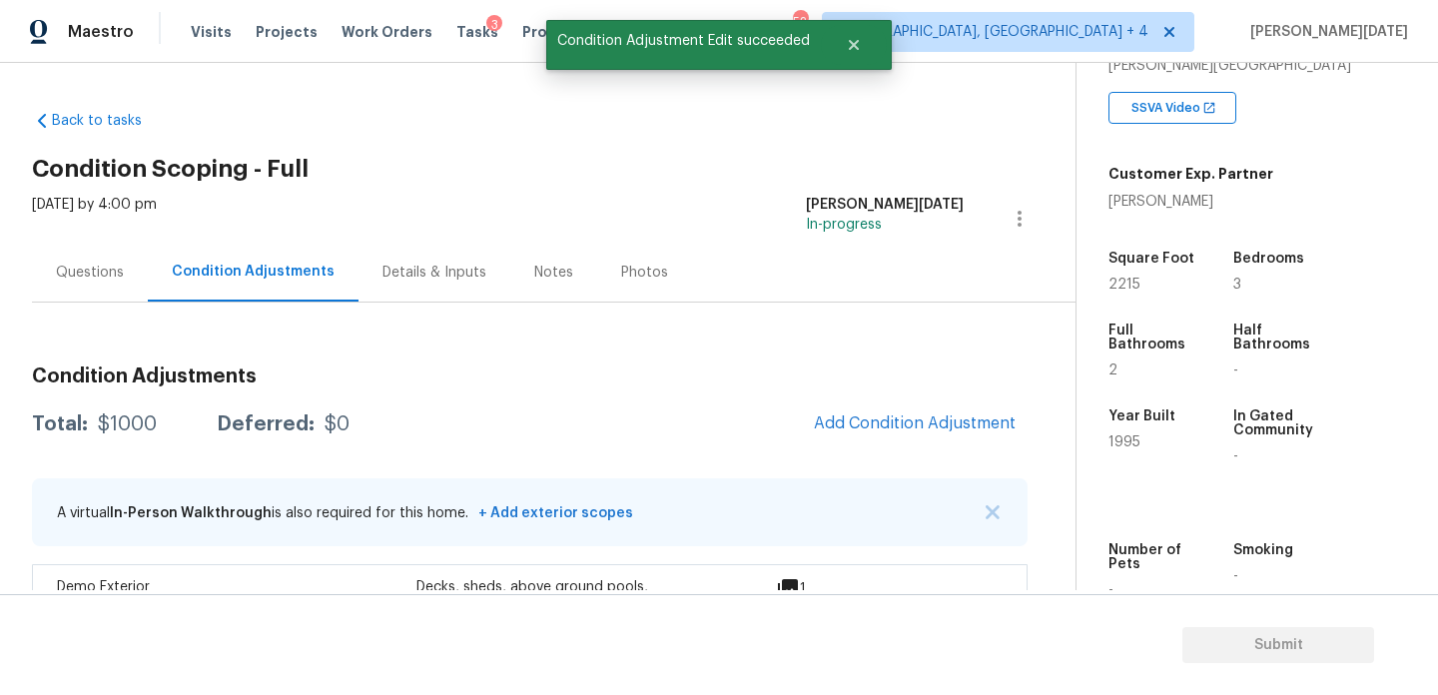
click at [34, 284] on div "Questions" at bounding box center [90, 272] width 116 height 59
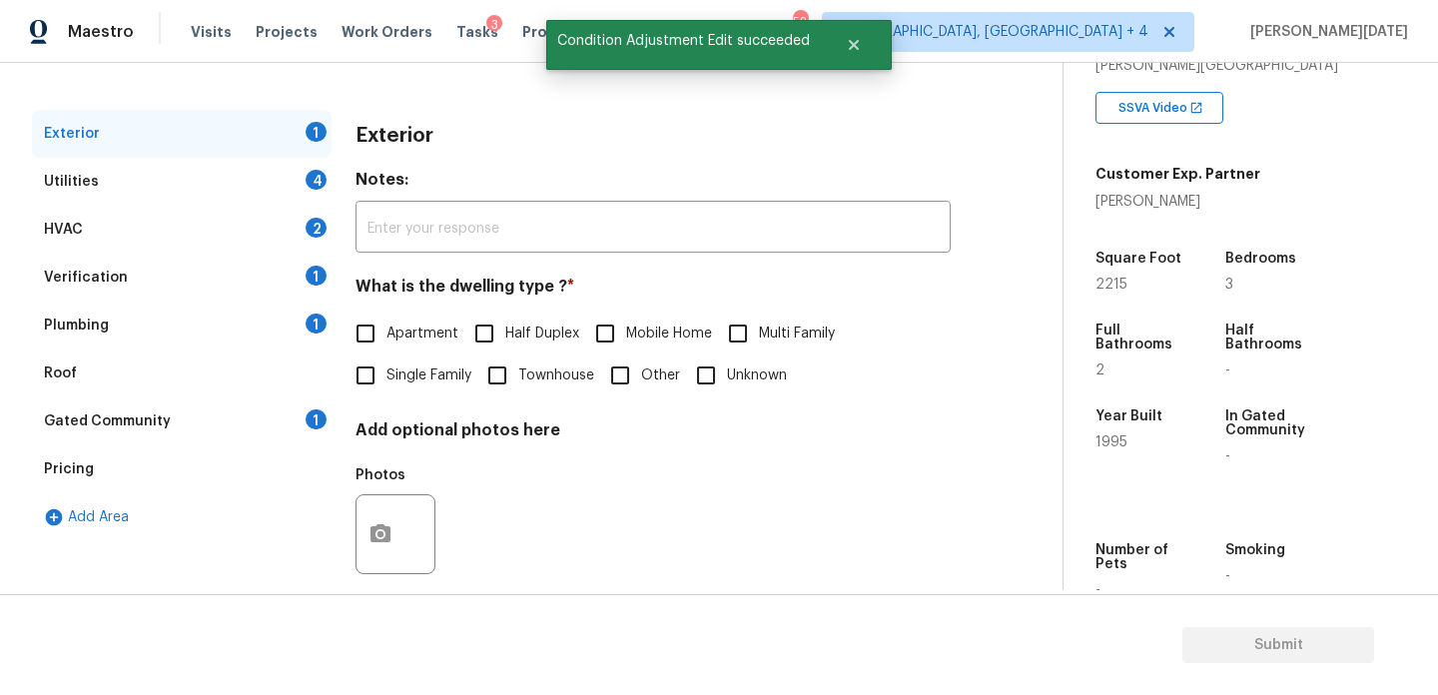
scroll to position [267, 0]
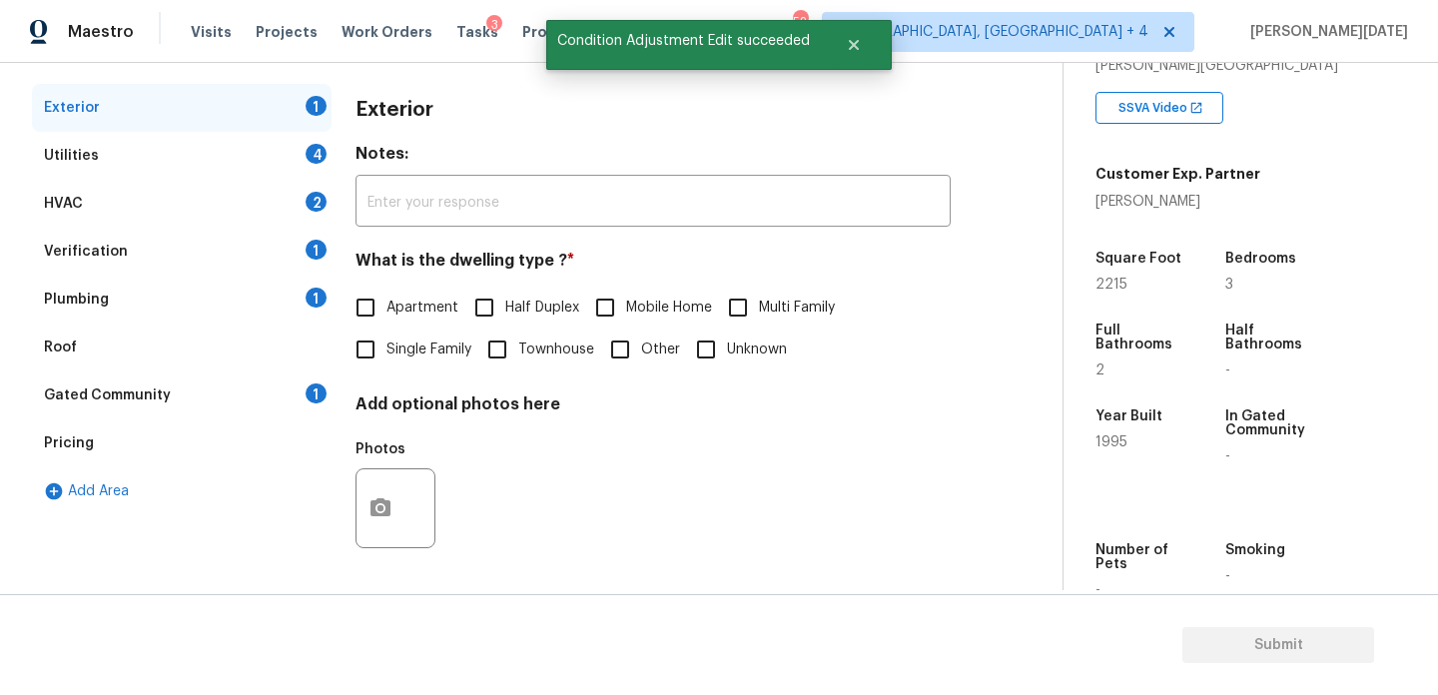
click at [294, 481] on div "Add Area" at bounding box center [182, 492] width 300 height 48
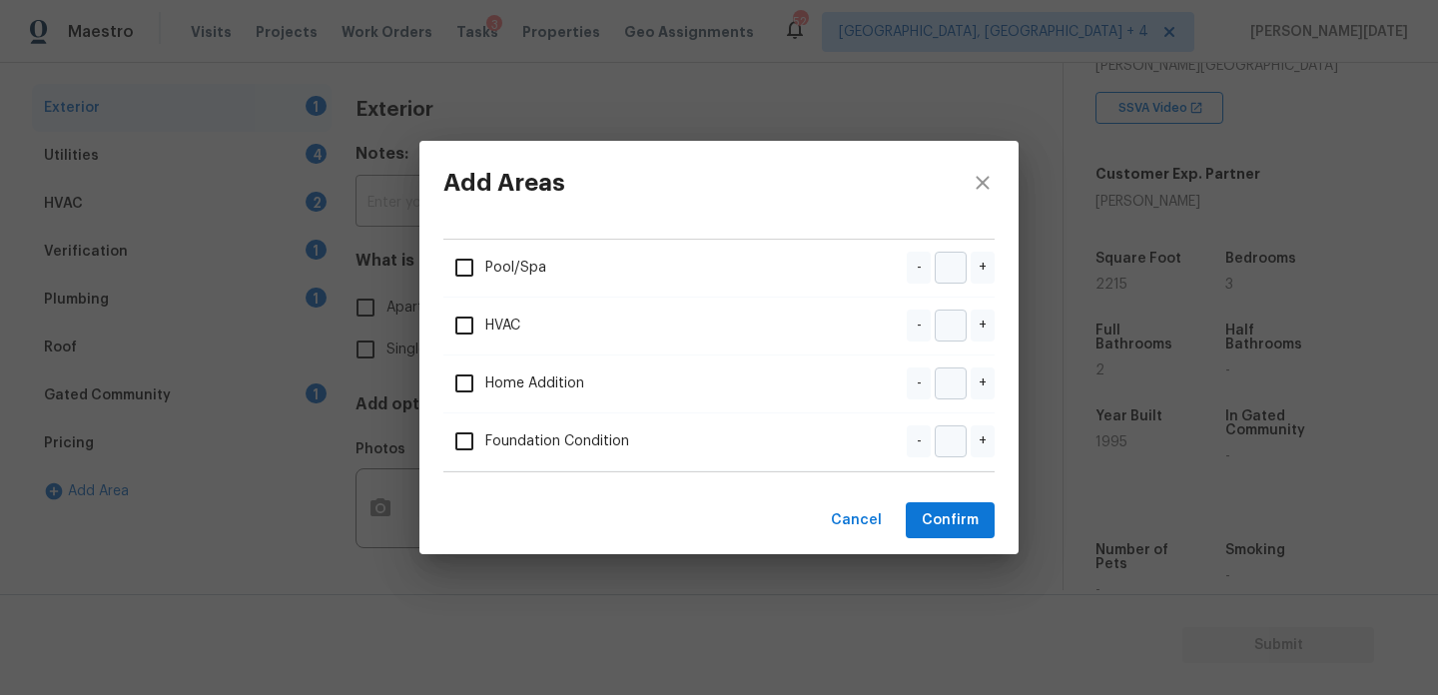
click at [177, 457] on div "Add Areas Pool/Spa - + HVAC - + Home Addition - + Foundation Condition - + Canc…" at bounding box center [719, 347] width 1438 height 695
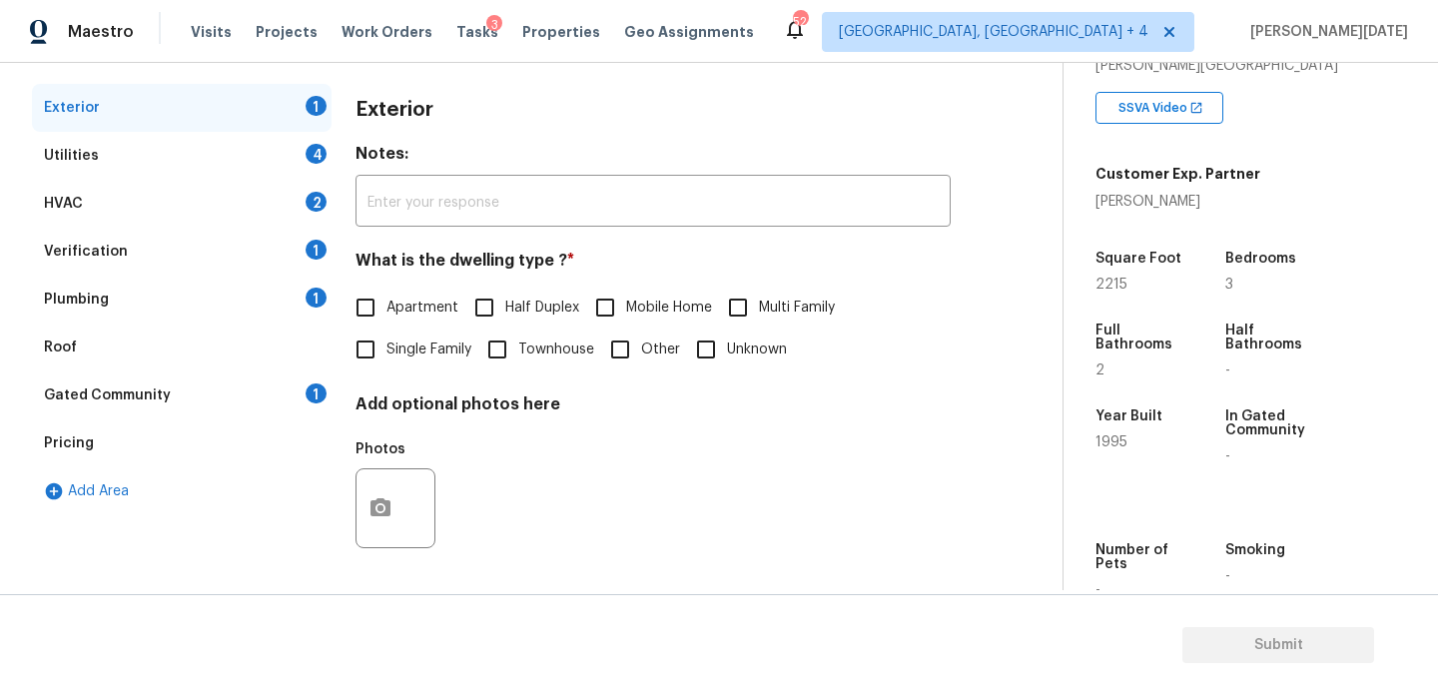
click at [174, 469] on div "Add Area" at bounding box center [182, 492] width 300 height 48
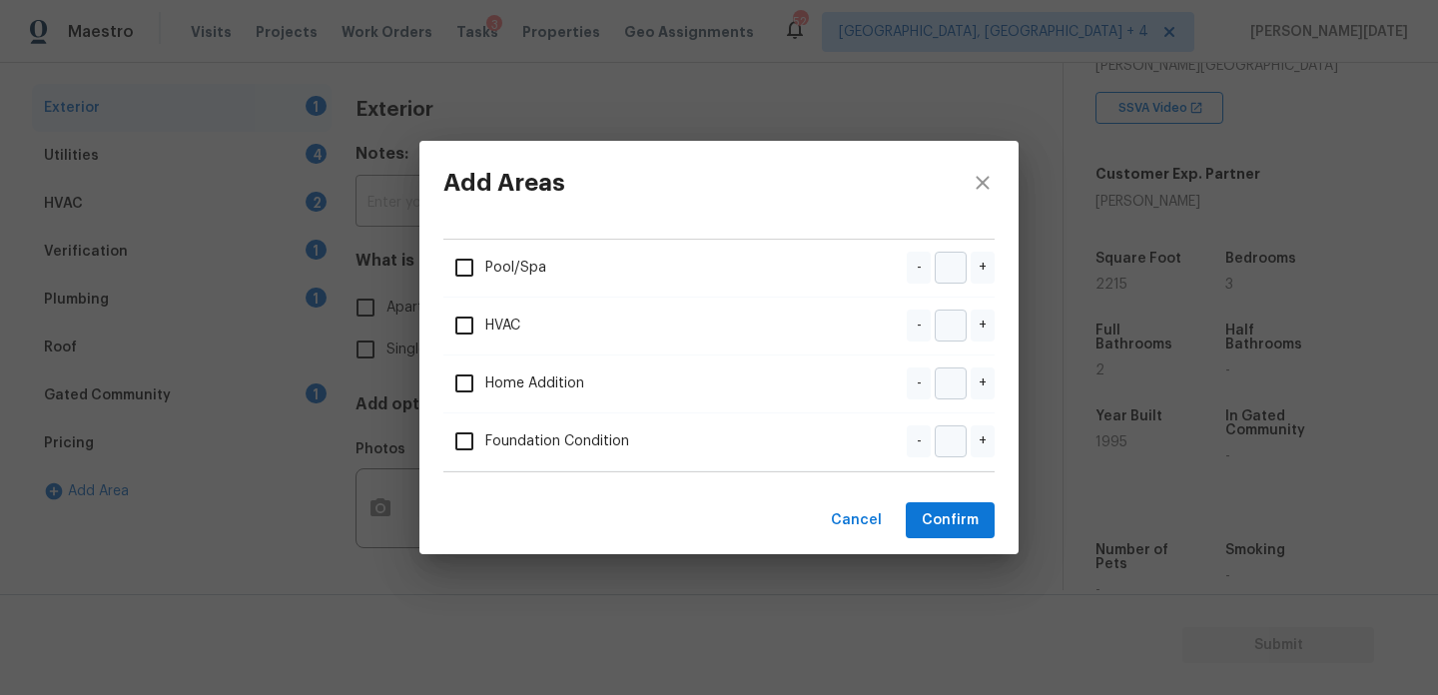
click at [157, 439] on div "Add Areas Pool/Spa - + HVAC - + Home Addition - + Foundation Condition - + Canc…" at bounding box center [719, 347] width 1438 height 695
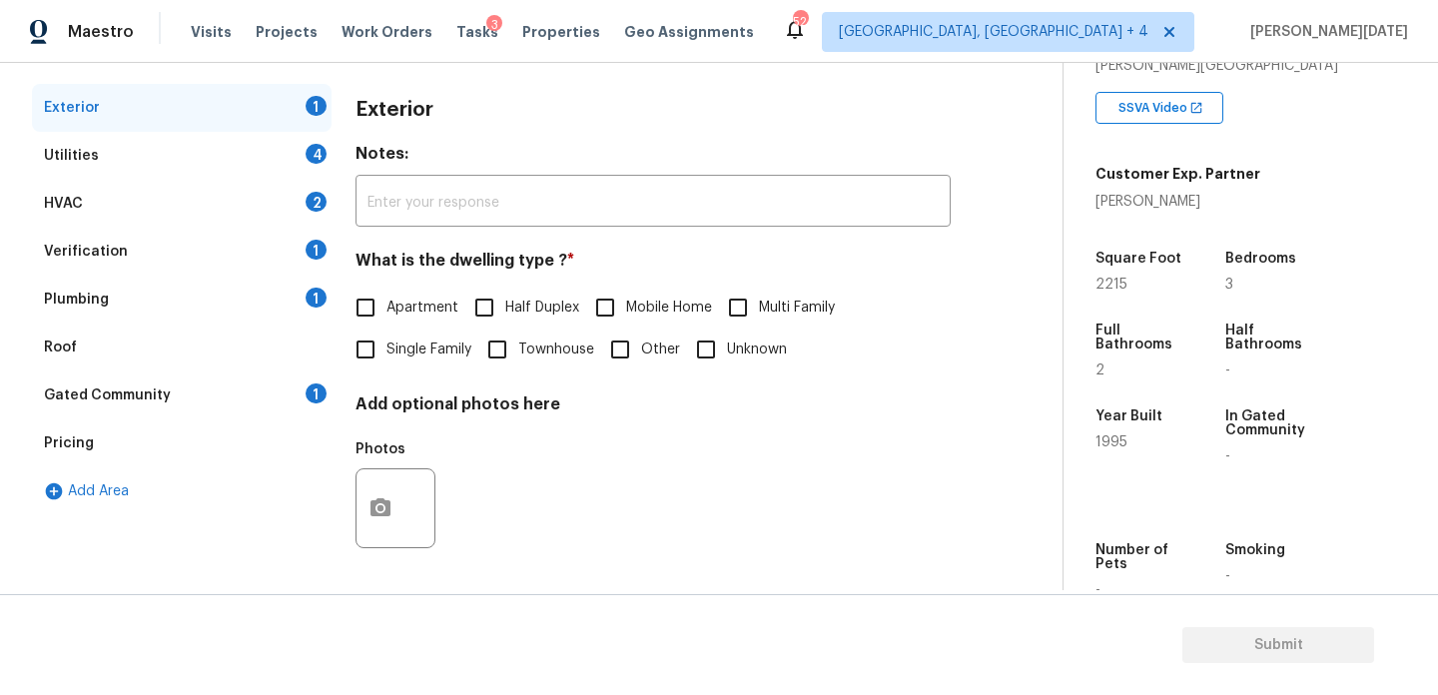
click at [157, 439] on div "Pricing" at bounding box center [182, 444] width 300 height 48
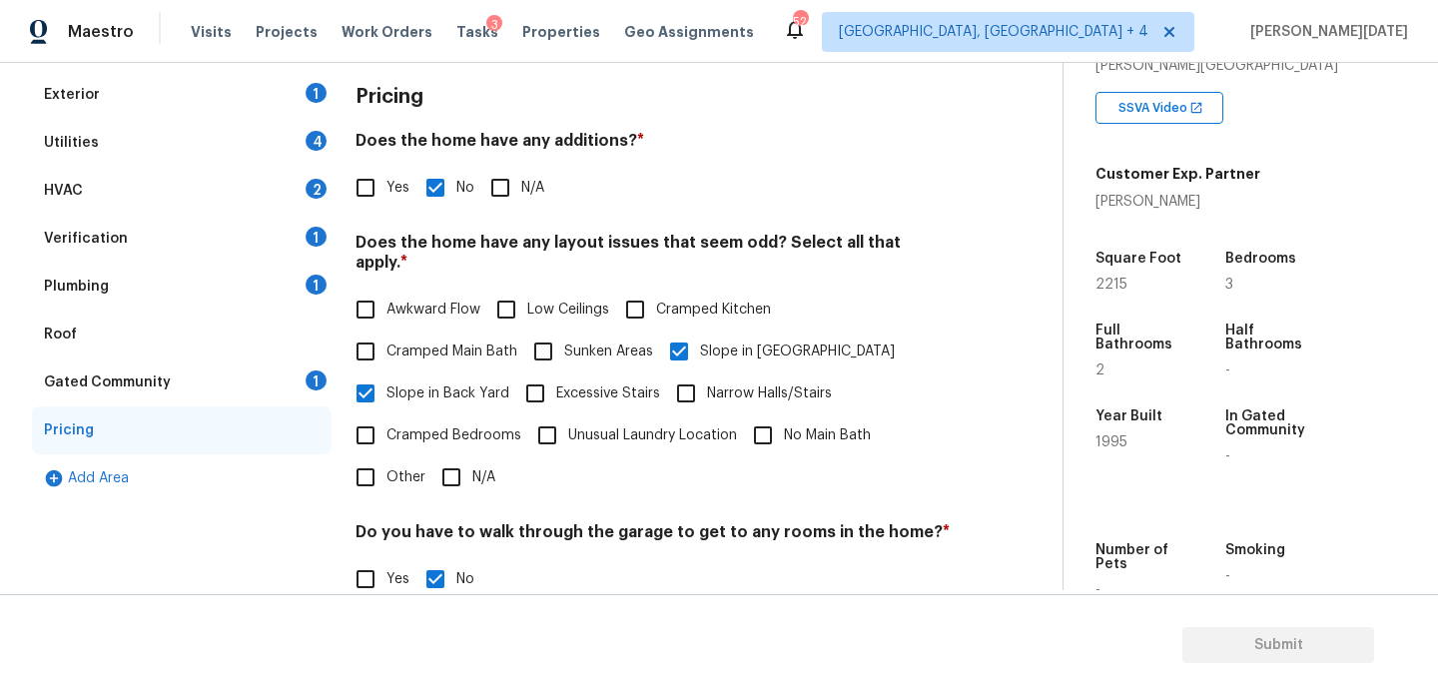
scroll to position [0, 0]
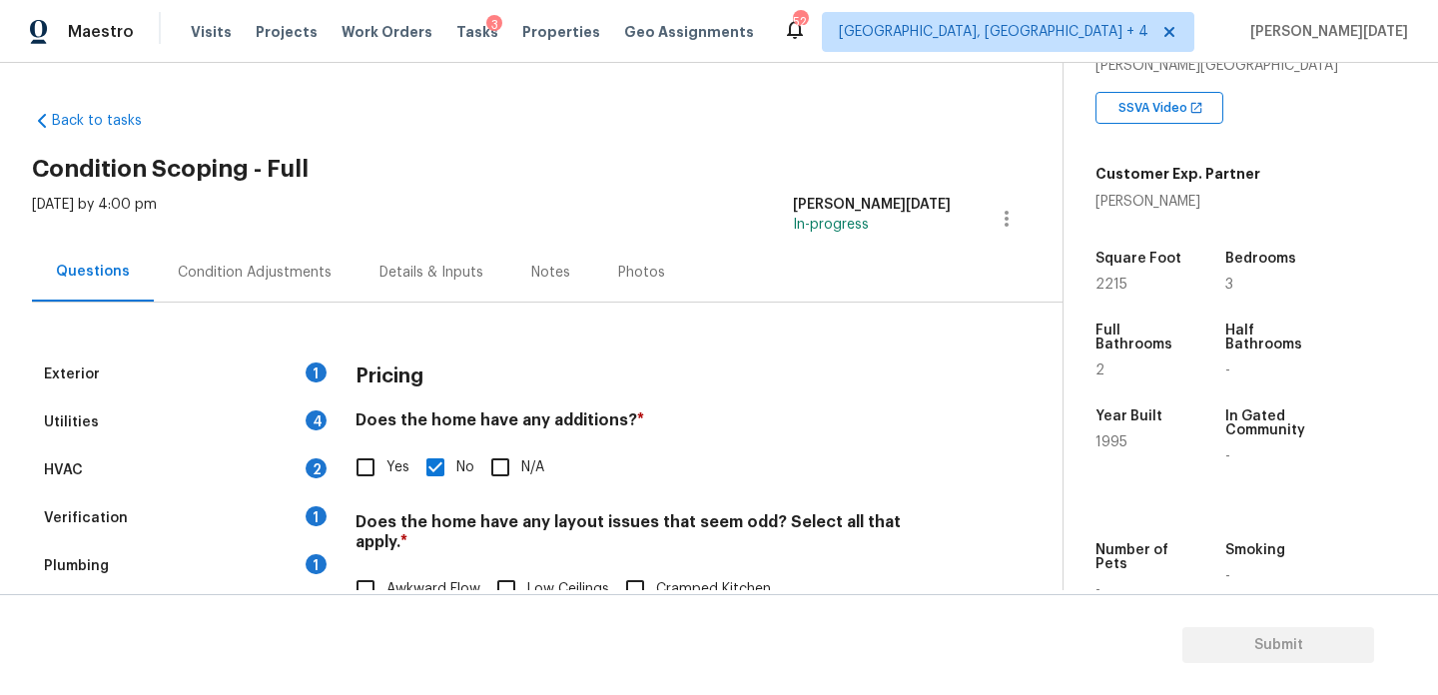
click at [324, 273] on div "Condition Adjustments" at bounding box center [255, 272] width 202 height 59
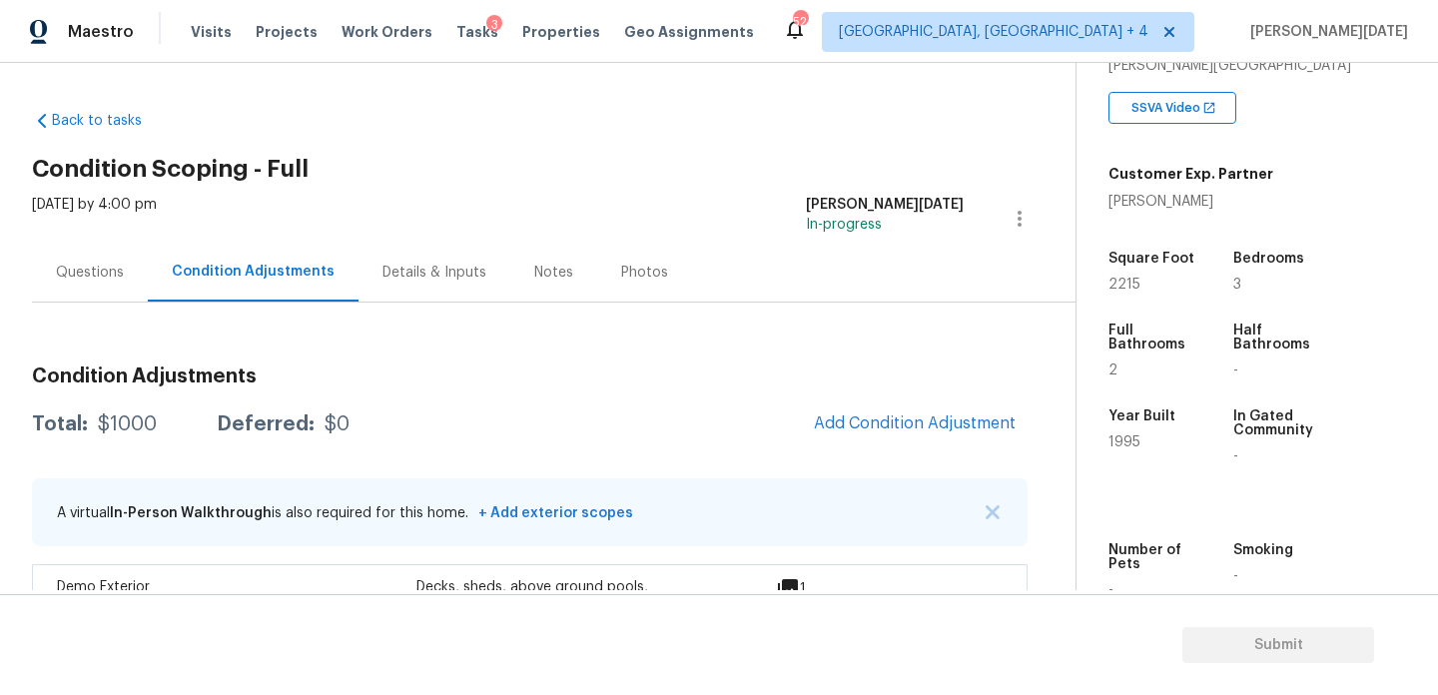
click at [842, 382] on h3 "Condition Adjustments" at bounding box center [530, 377] width 996 height 20
click at [893, 451] on div "Condition Adjustments Total: $1000 Deferred: $0 Add Condition Adjustment A virt…" at bounding box center [530, 495] width 996 height 288
click at [923, 426] on span "Add Condition Adjustment" at bounding box center [915, 424] width 202 height 18
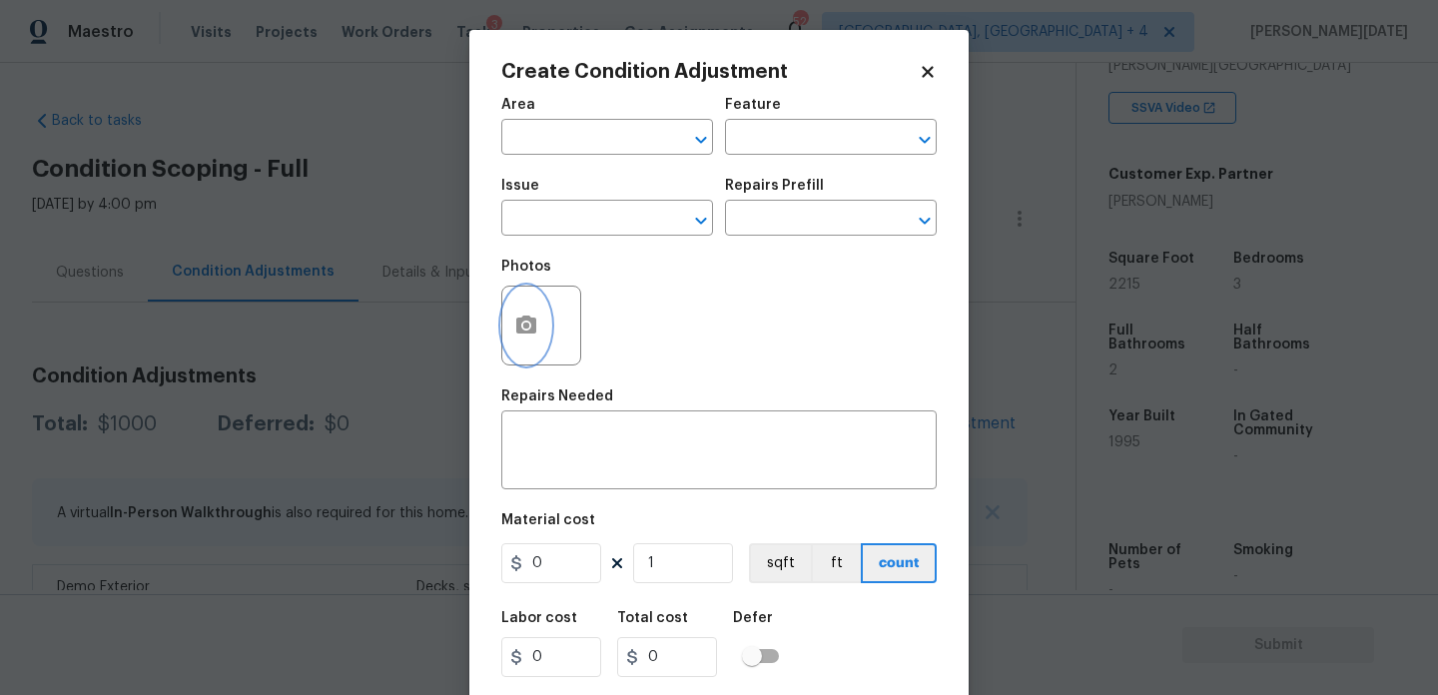
click at [507, 306] on button "button" at bounding box center [526, 326] width 48 height 78
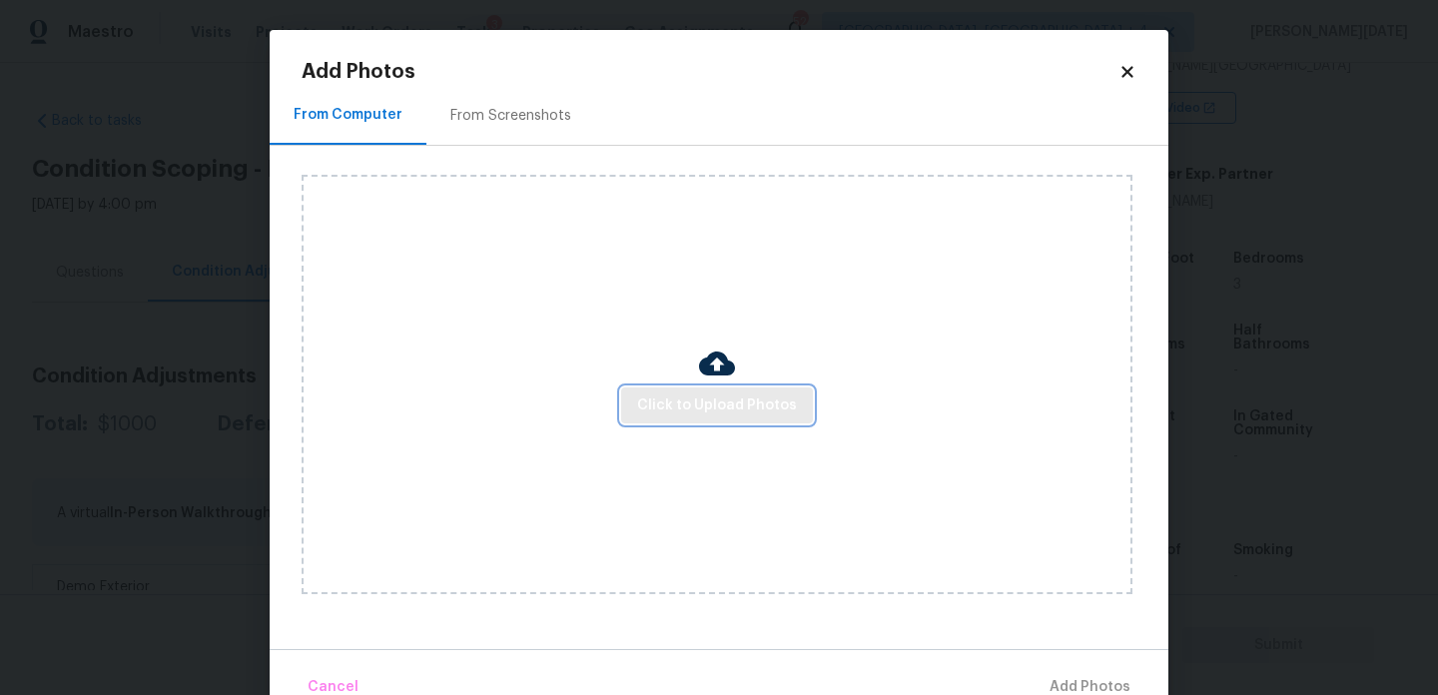
click at [719, 407] on span "Click to Upload Photos" at bounding box center [717, 406] width 160 height 25
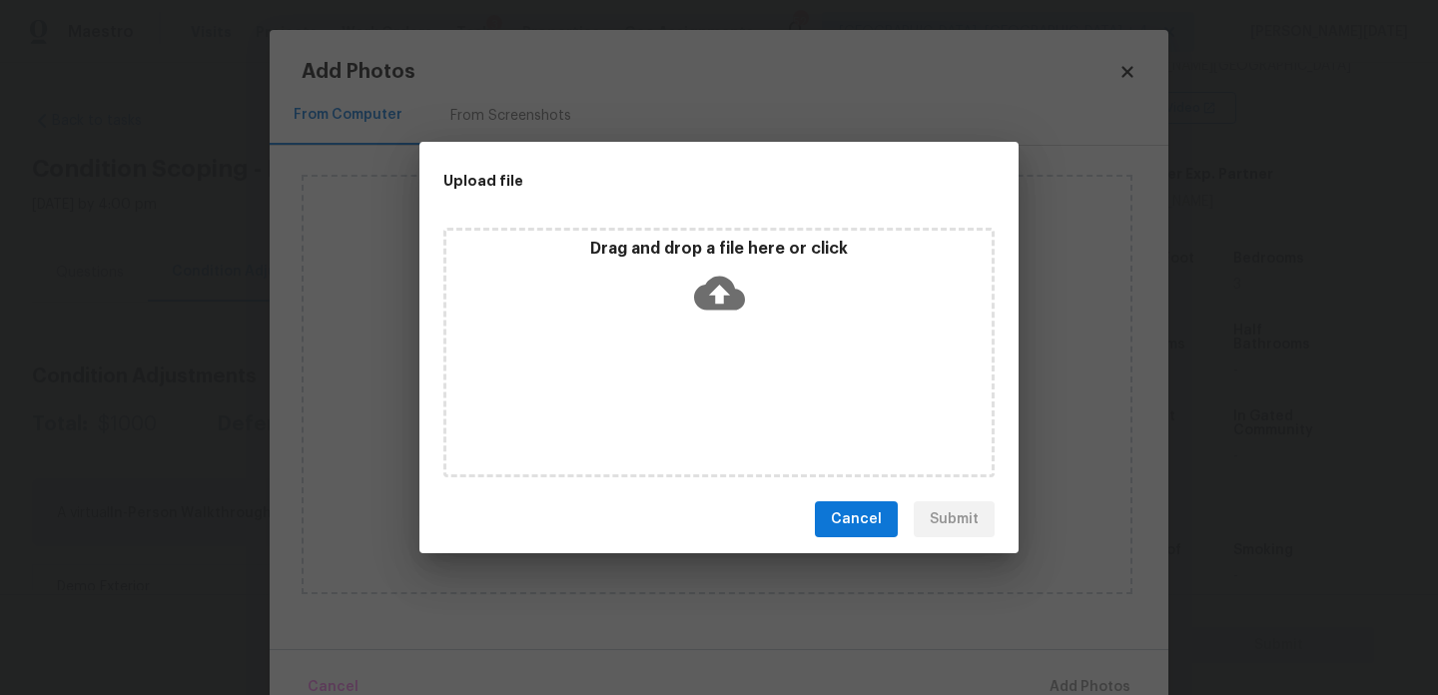
click at [719, 407] on div "Drag and drop a file here or click" at bounding box center [719, 353] width 551 height 250
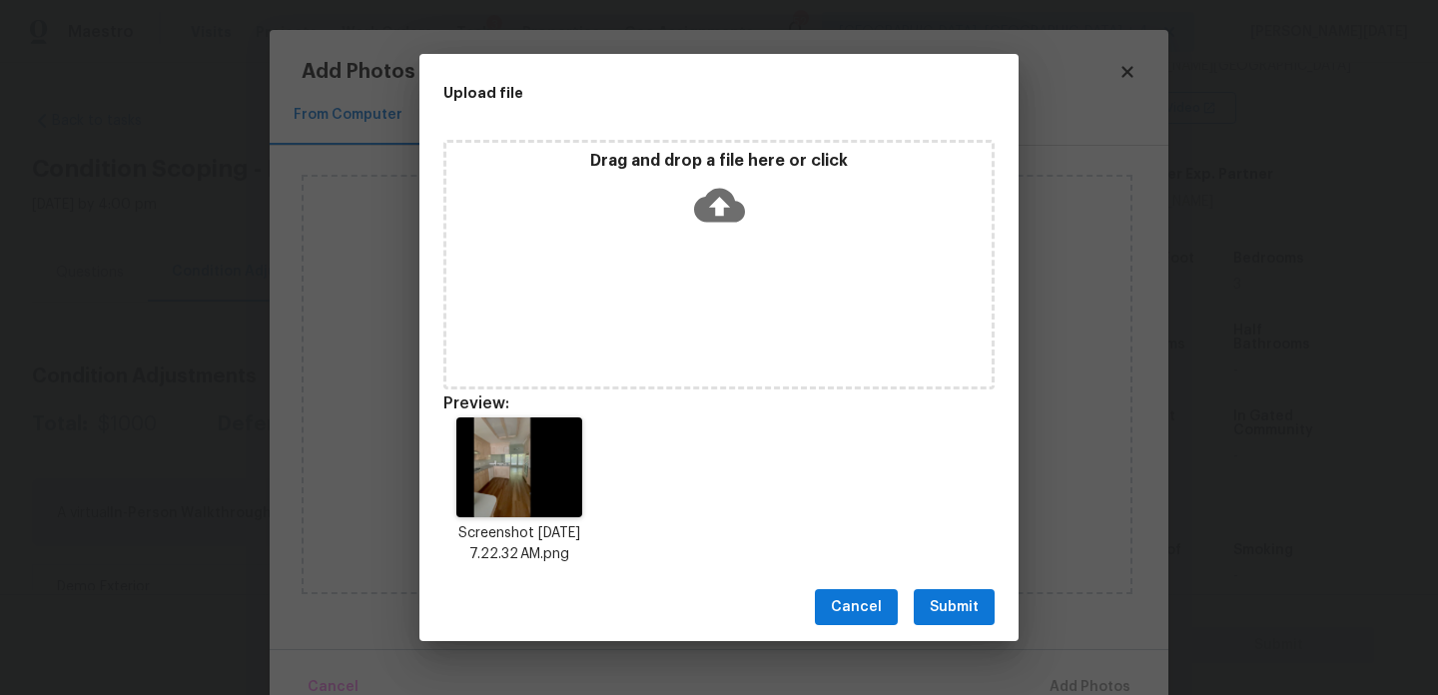
click at [961, 602] on span "Submit" at bounding box center [954, 607] width 49 height 25
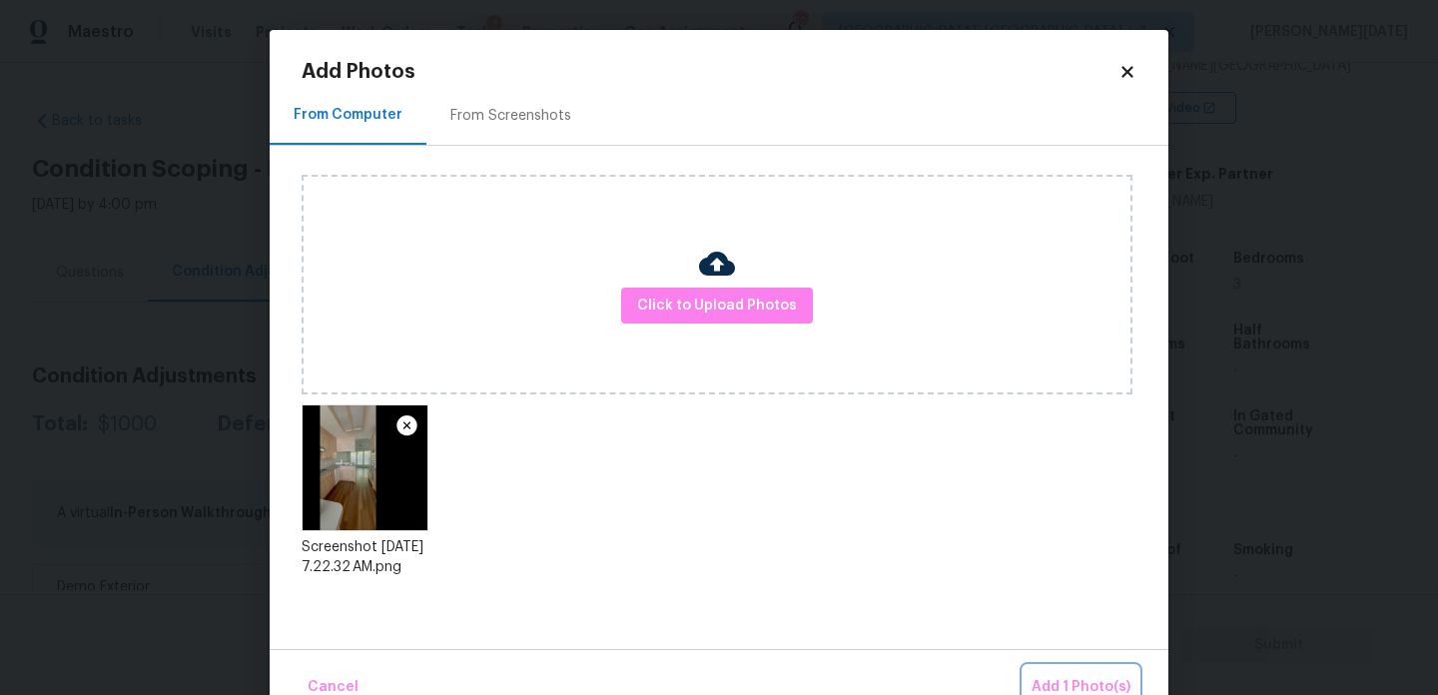
click at [1055, 683] on span "Add 1 Photo(s)" at bounding box center [1081, 687] width 99 height 25
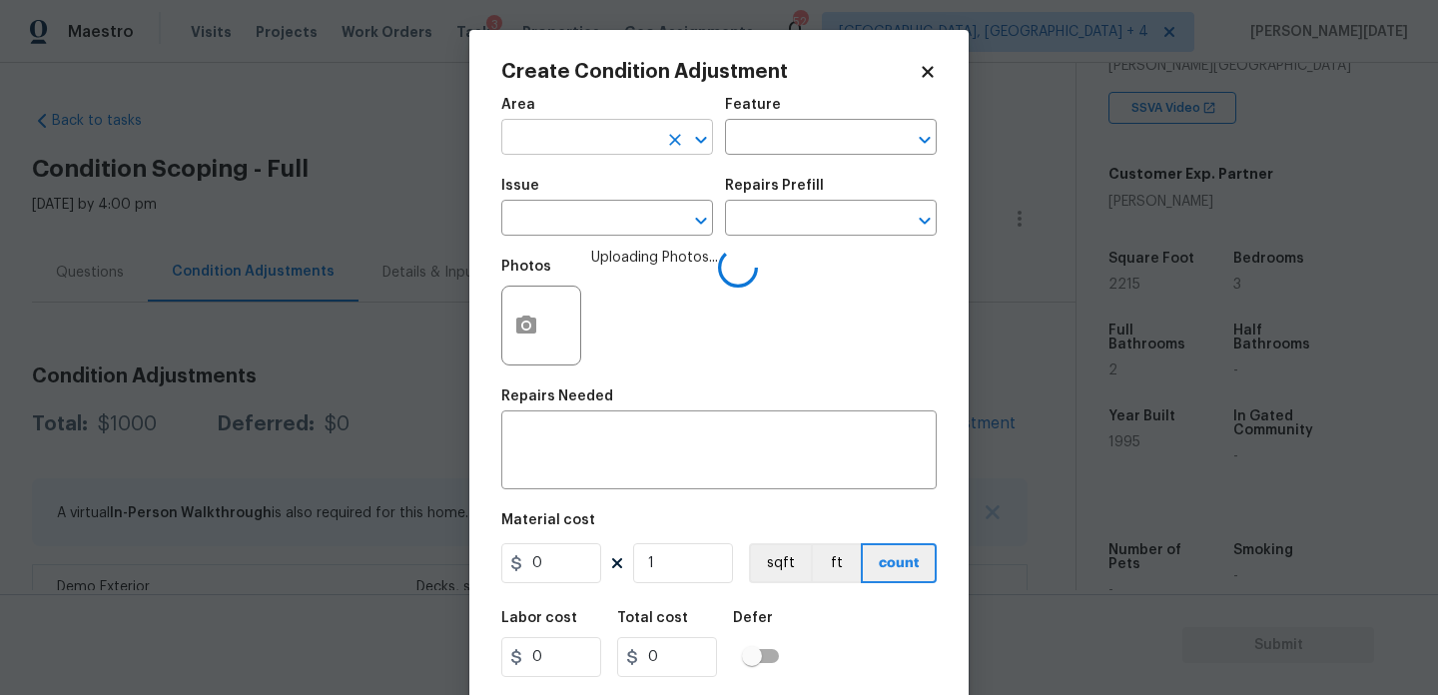
click at [544, 135] on input "text" at bounding box center [579, 139] width 156 height 31
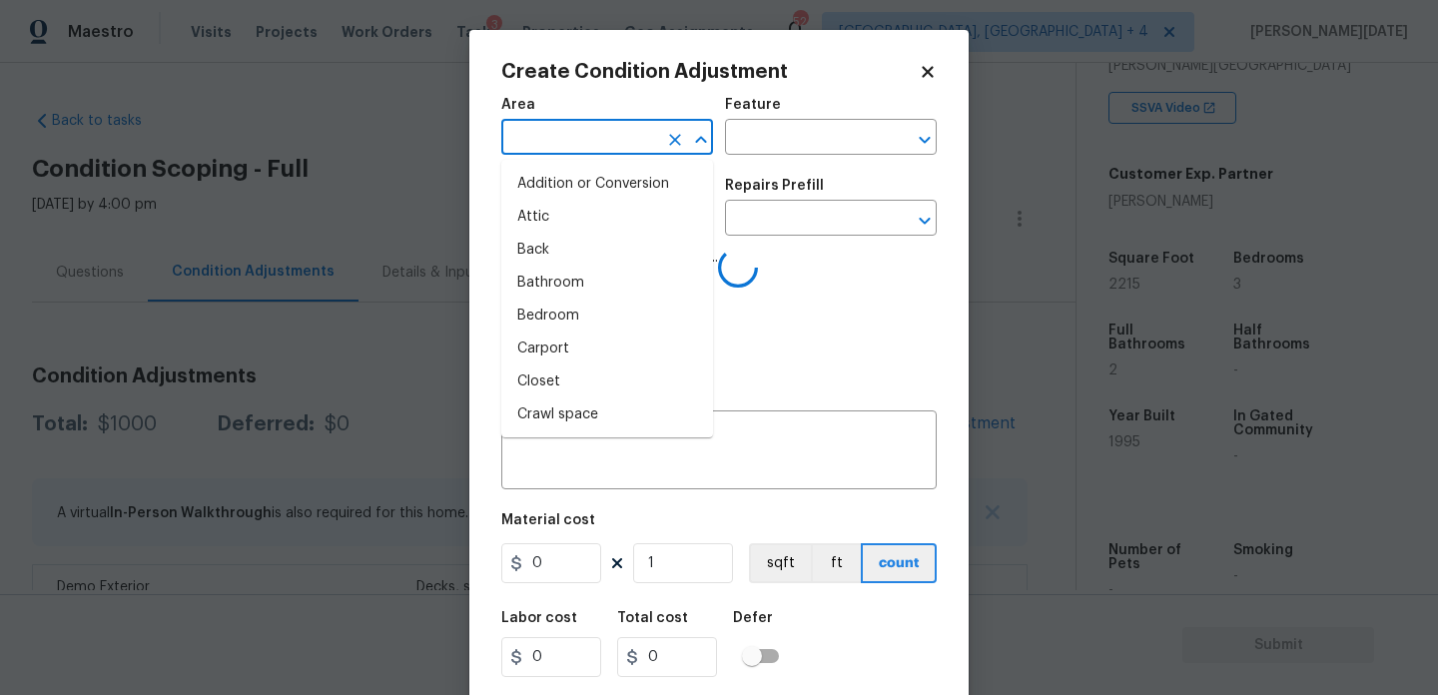
type input "k"
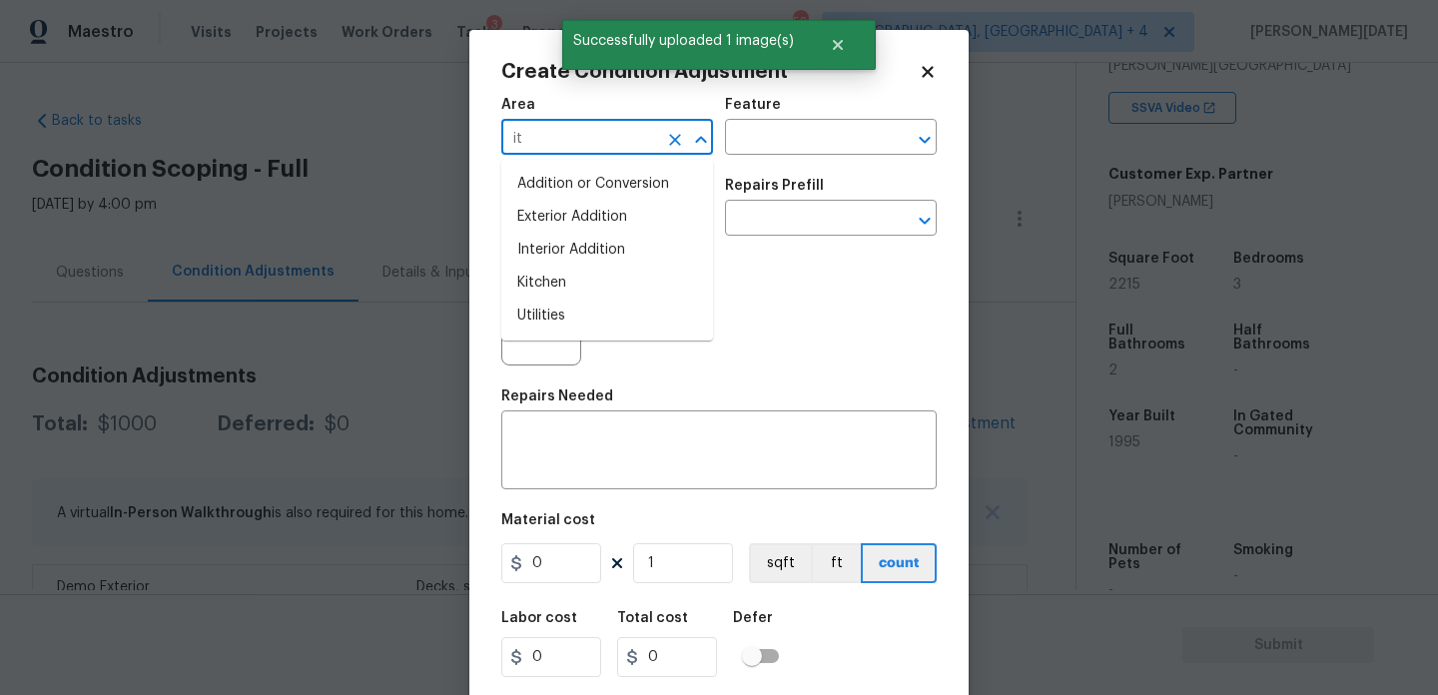
type input "i"
click at [552, 191] on li "Kitchen" at bounding box center [607, 184] width 212 height 33
type input "Kitchen"
click at [547, 232] on input "text" at bounding box center [579, 220] width 156 height 31
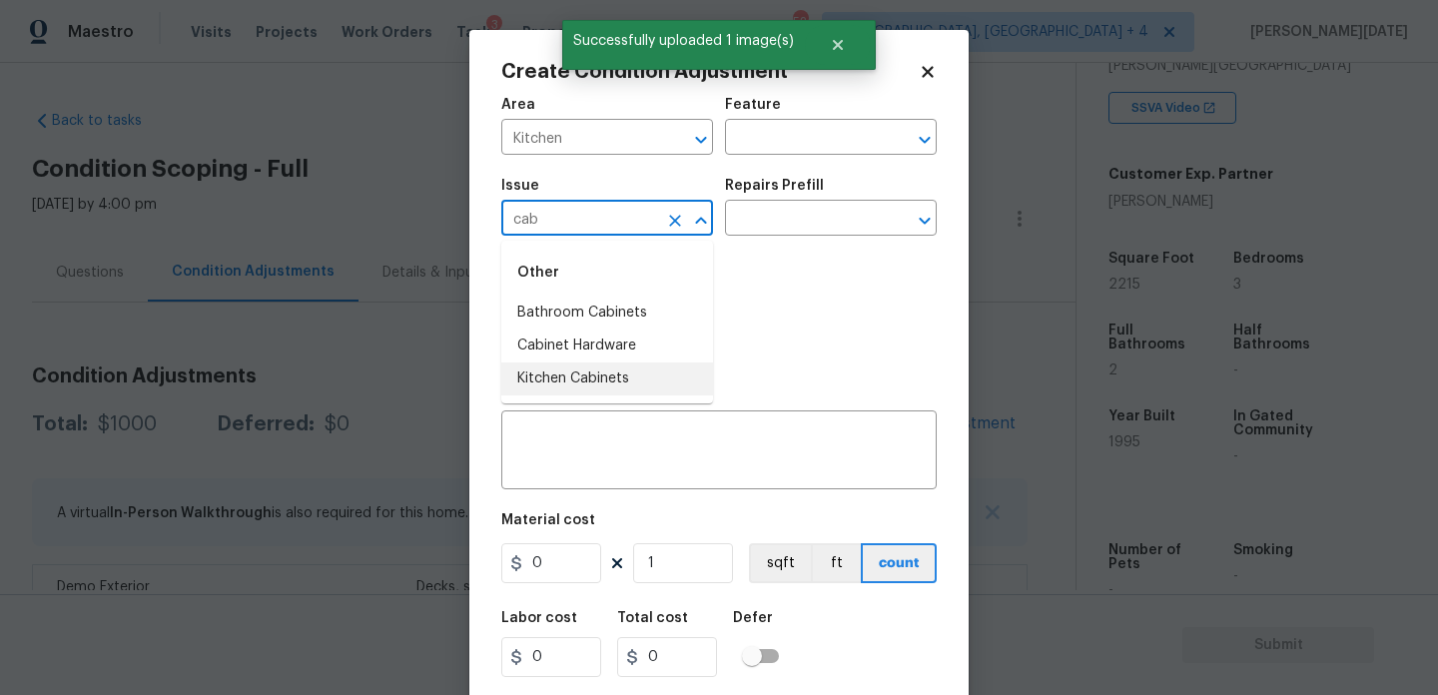
click at [594, 371] on li "Kitchen Cabinets" at bounding box center [607, 379] width 212 height 33
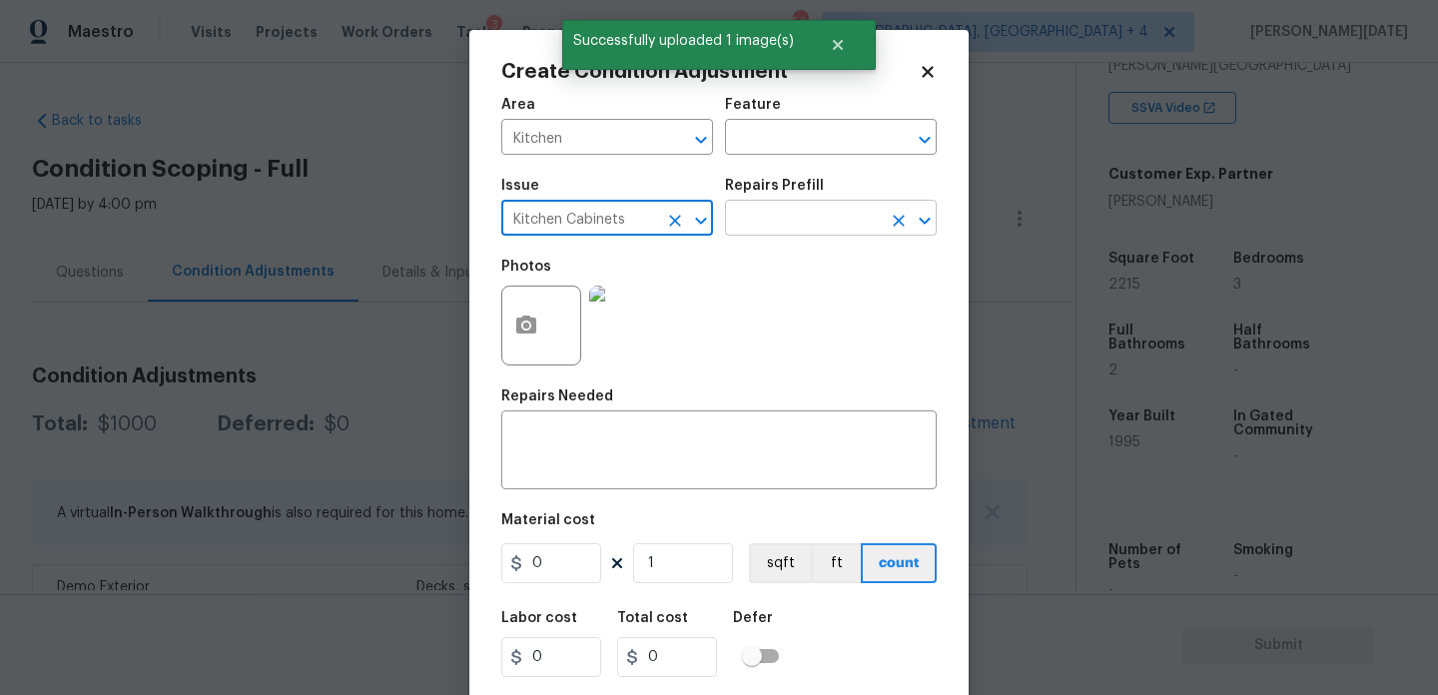
type input "Kitchen Cabinets"
click at [739, 227] on input "text" at bounding box center [803, 220] width 156 height 31
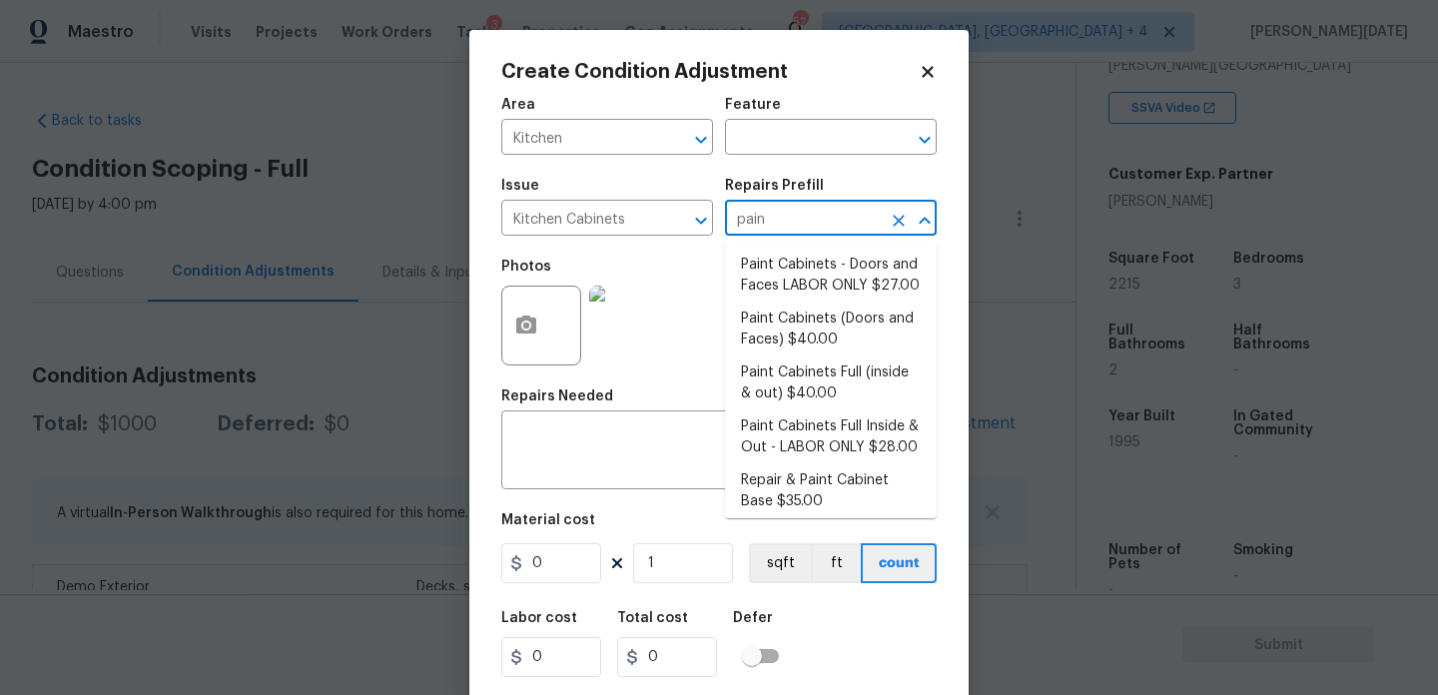
type input "paint"
click at [763, 267] on li "Paint Cabinets - Doors and Faces LABOR ONLY $27.00" at bounding box center [831, 276] width 212 height 54
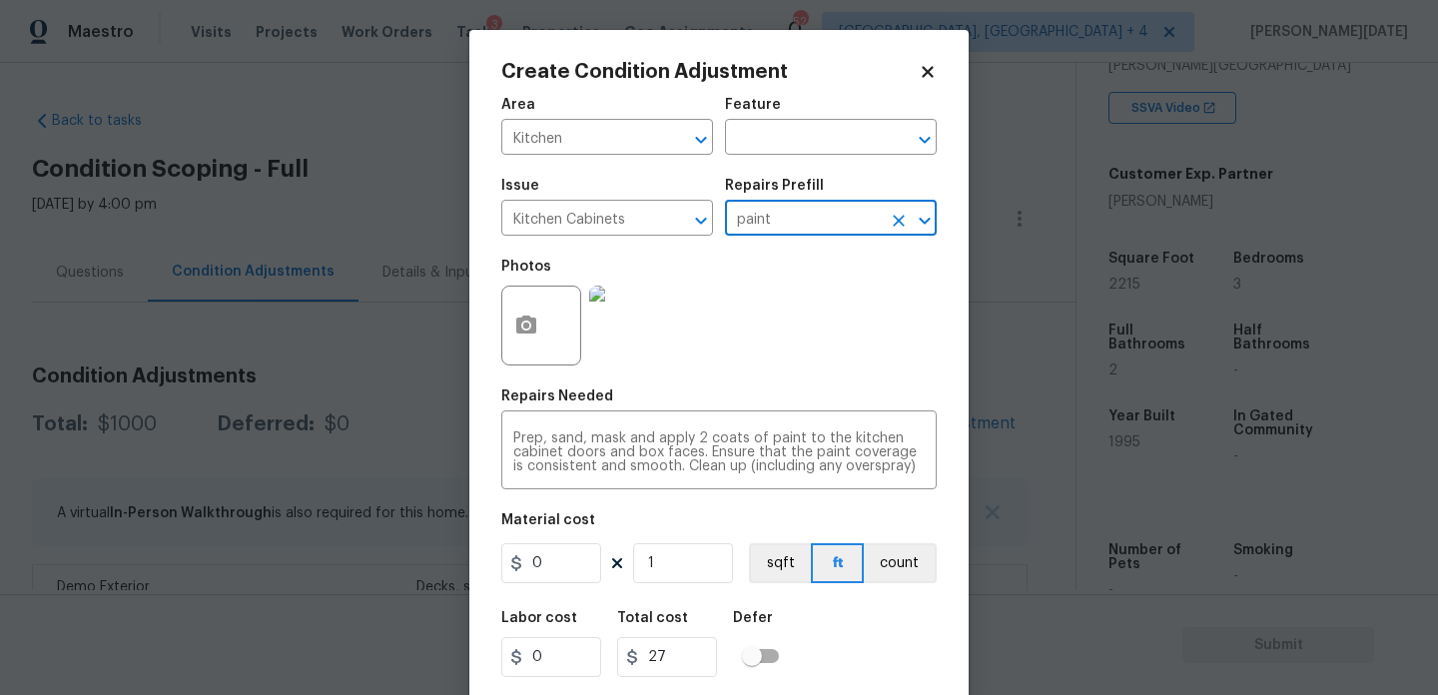
type input "Cabinets"
type textarea "Prep, sand, mask and apply 2 coats of paint to the kitchen cabinet doors and bo…"
type input "27"
drag, startPoint x: 581, startPoint y: 566, endPoint x: 392, endPoint y: 566, distance: 189.8
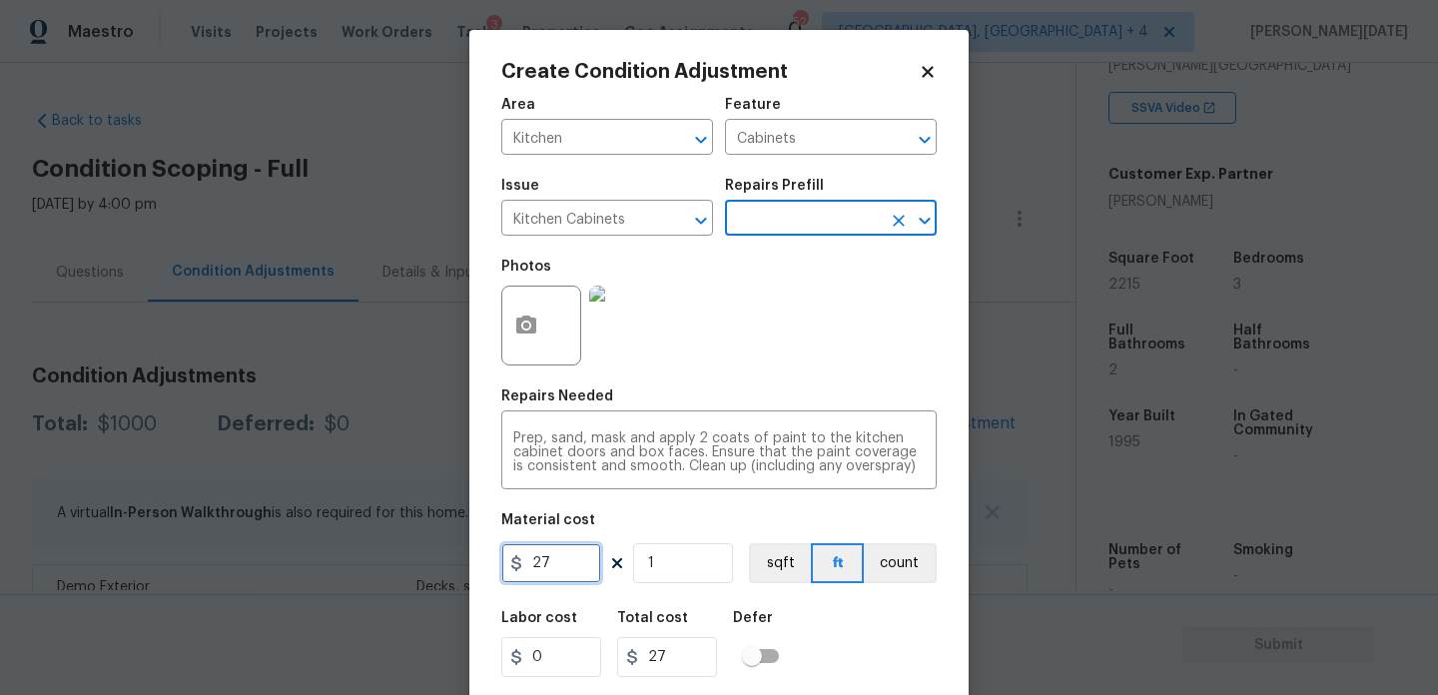
click at [392, 566] on div "Create Condition Adjustment Area Kitchen ​ Feature Cabinets ​ Issue Kitchen Cab…" at bounding box center [719, 347] width 1438 height 695
type input "1200"
click at [761, 367] on div "Photos" at bounding box center [719, 313] width 436 height 130
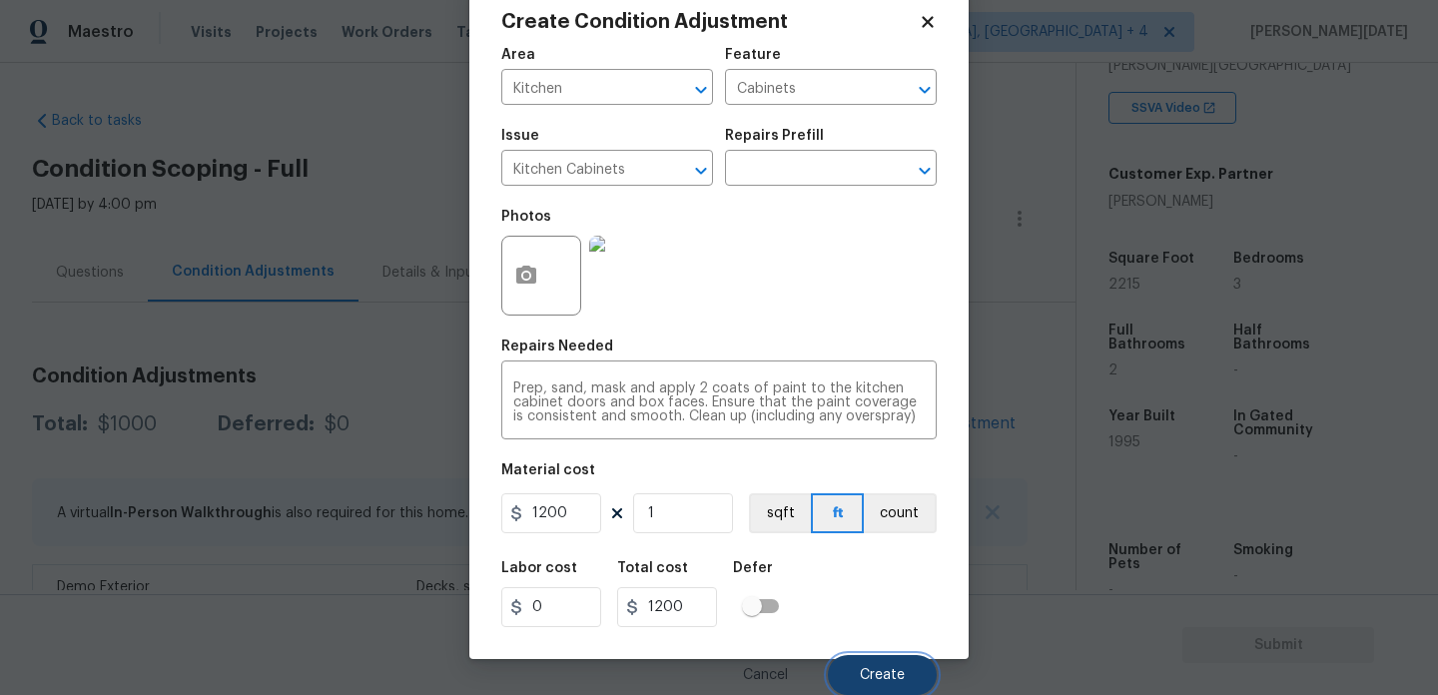
click at [861, 676] on span "Create" at bounding box center [882, 675] width 45 height 15
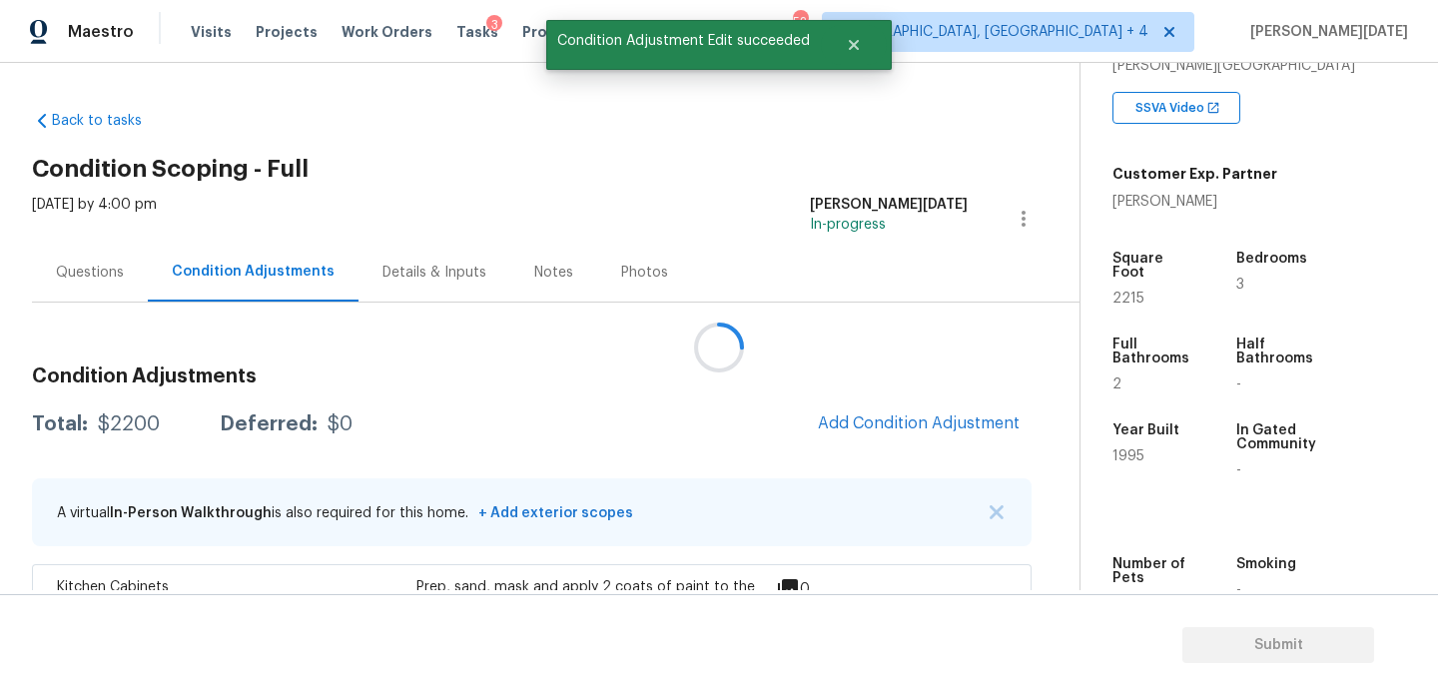
scroll to position [0, 0]
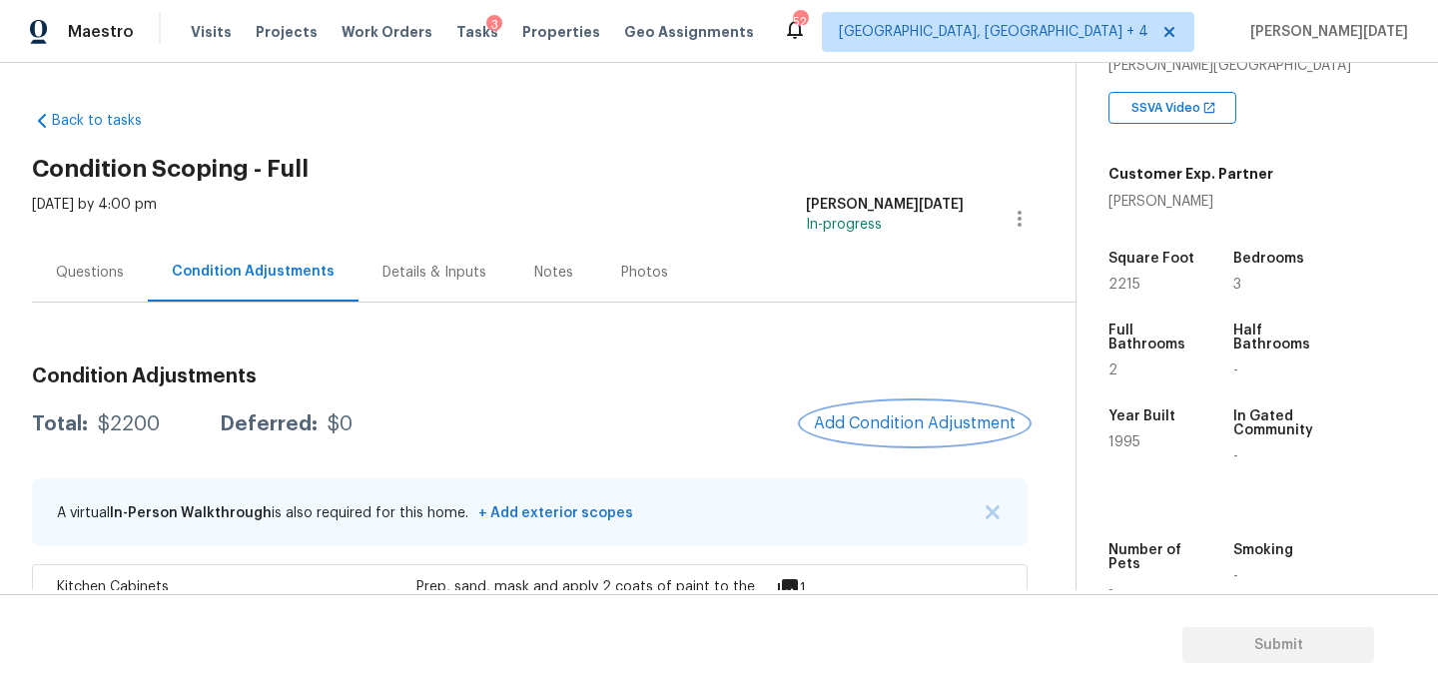
click at [895, 403] on button "Add Condition Adjustment" at bounding box center [915, 424] width 226 height 42
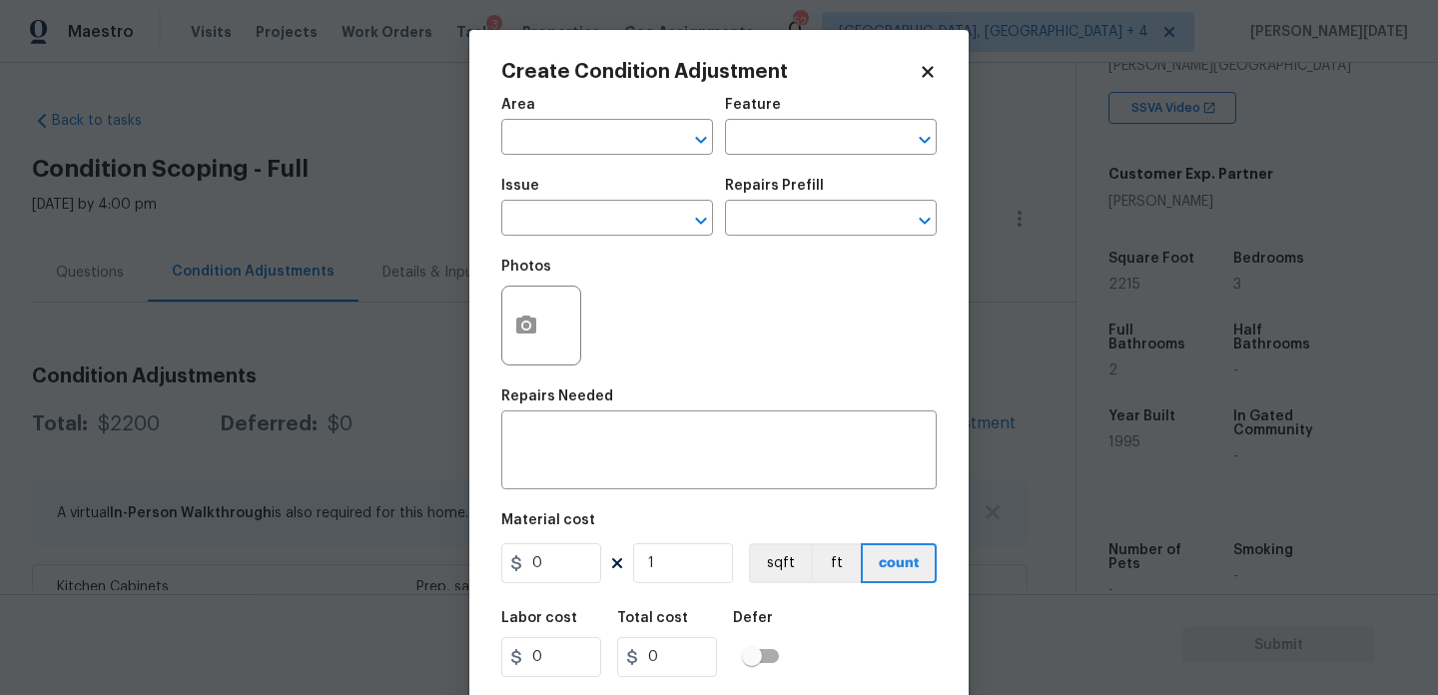
click at [895, 403] on div "Repairs Needed" at bounding box center [719, 403] width 436 height 26
click at [515, 334] on icon "button" at bounding box center [526, 326] width 24 height 24
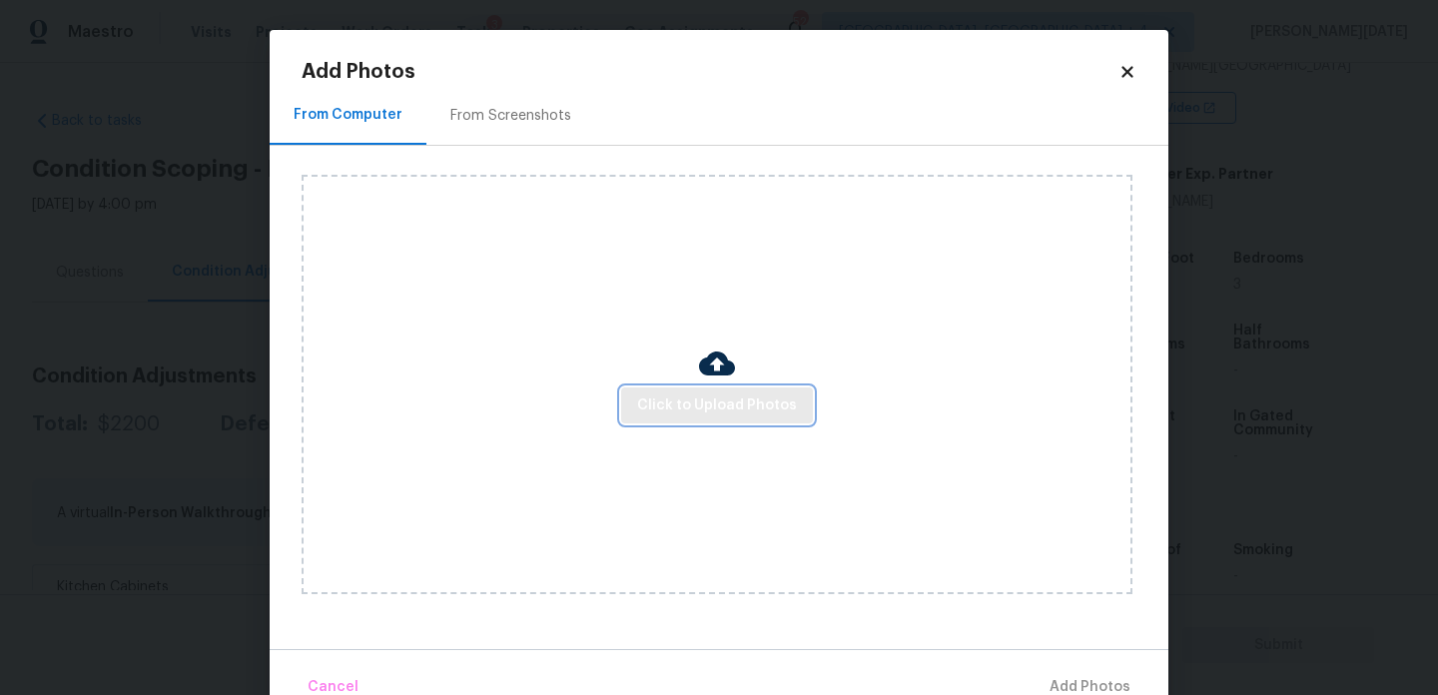
click at [695, 421] on button "Click to Upload Photos" at bounding box center [717, 406] width 192 height 37
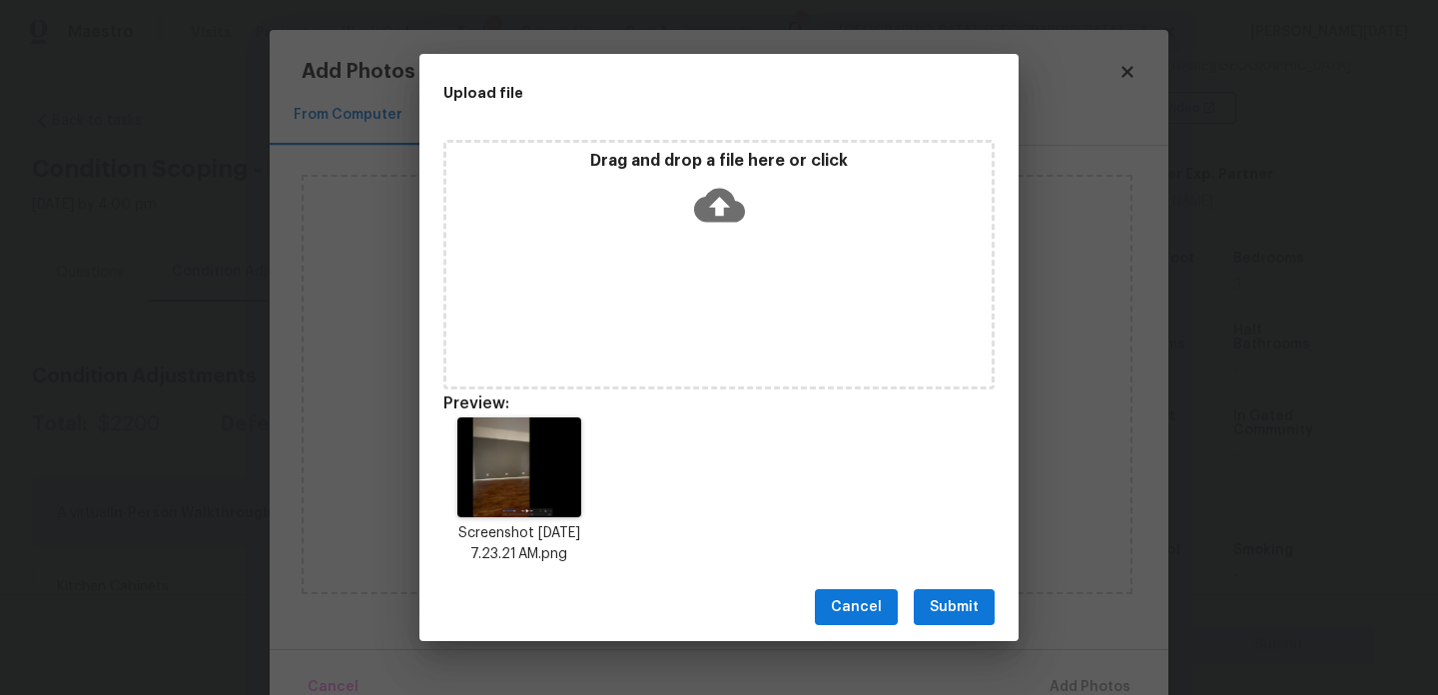
click at [952, 614] on span "Submit" at bounding box center [954, 607] width 49 height 25
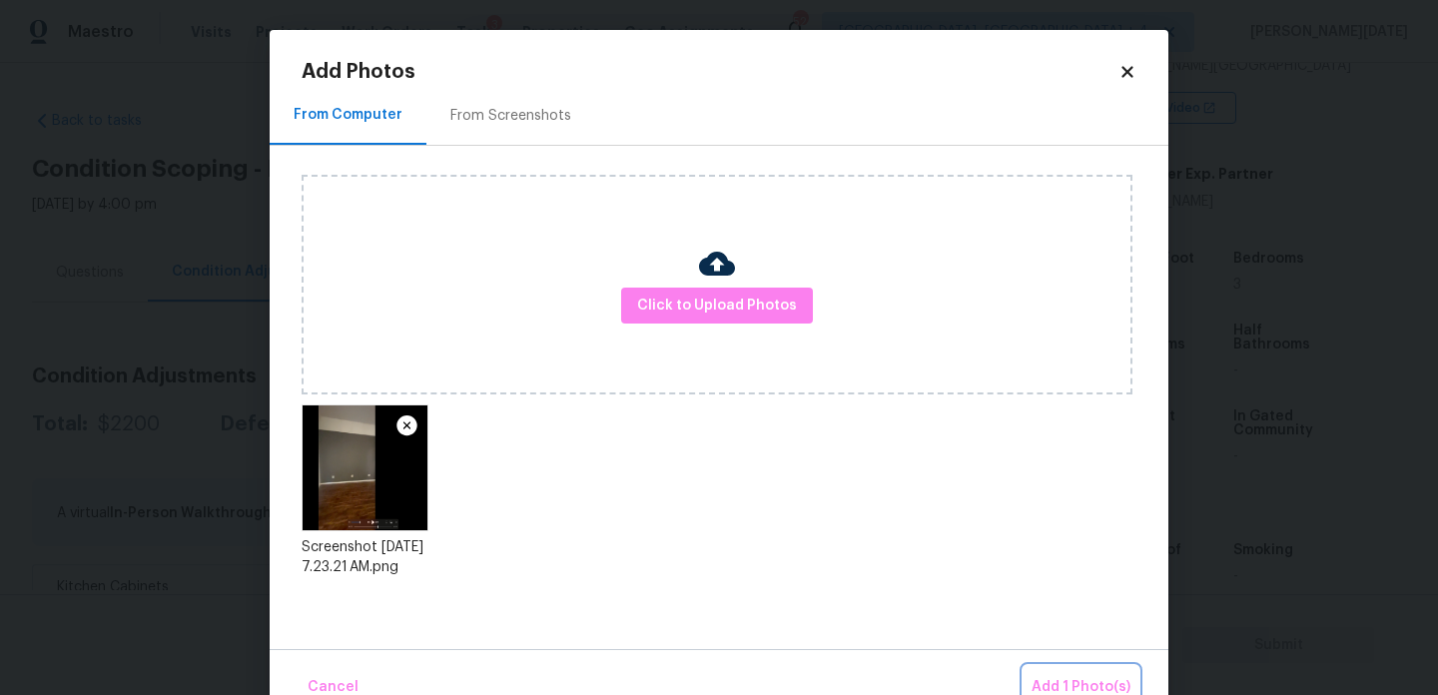
click at [1057, 681] on span "Add 1 Photo(s)" at bounding box center [1081, 687] width 99 height 25
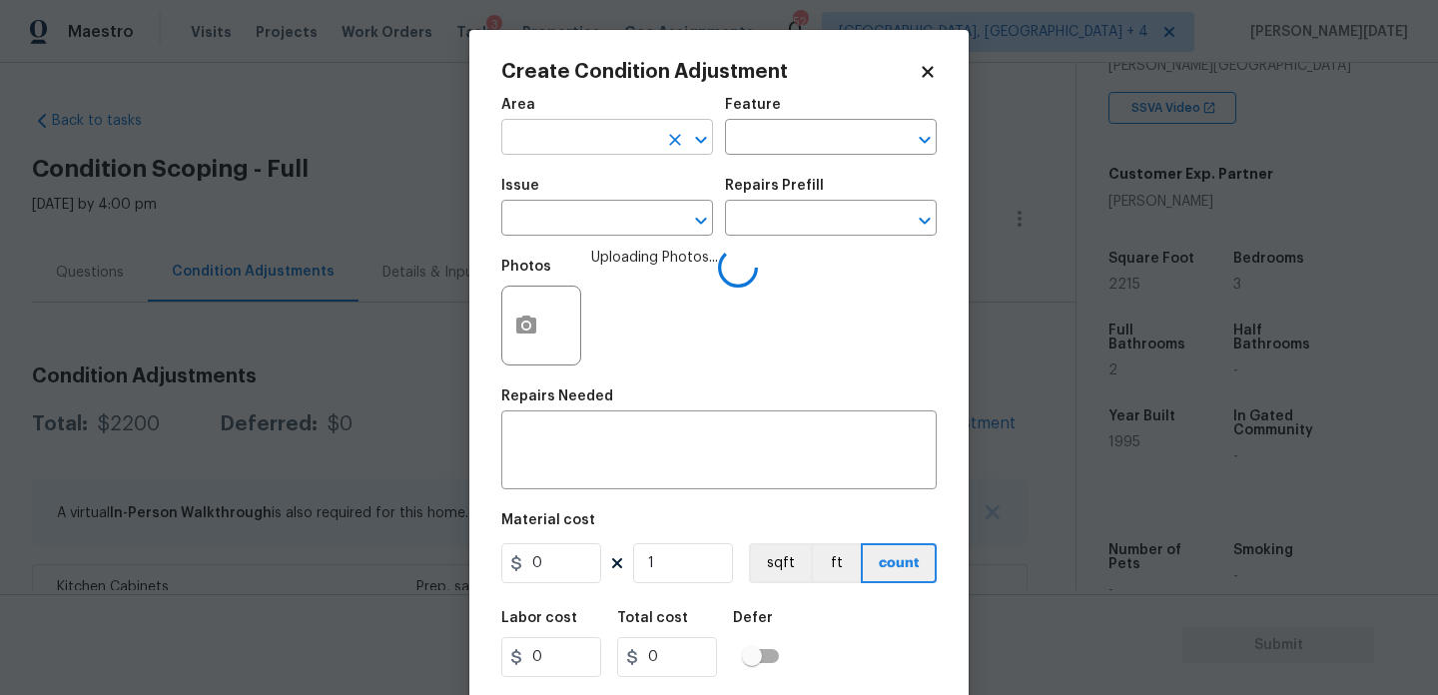
click at [555, 147] on input "text" at bounding box center [579, 139] width 156 height 31
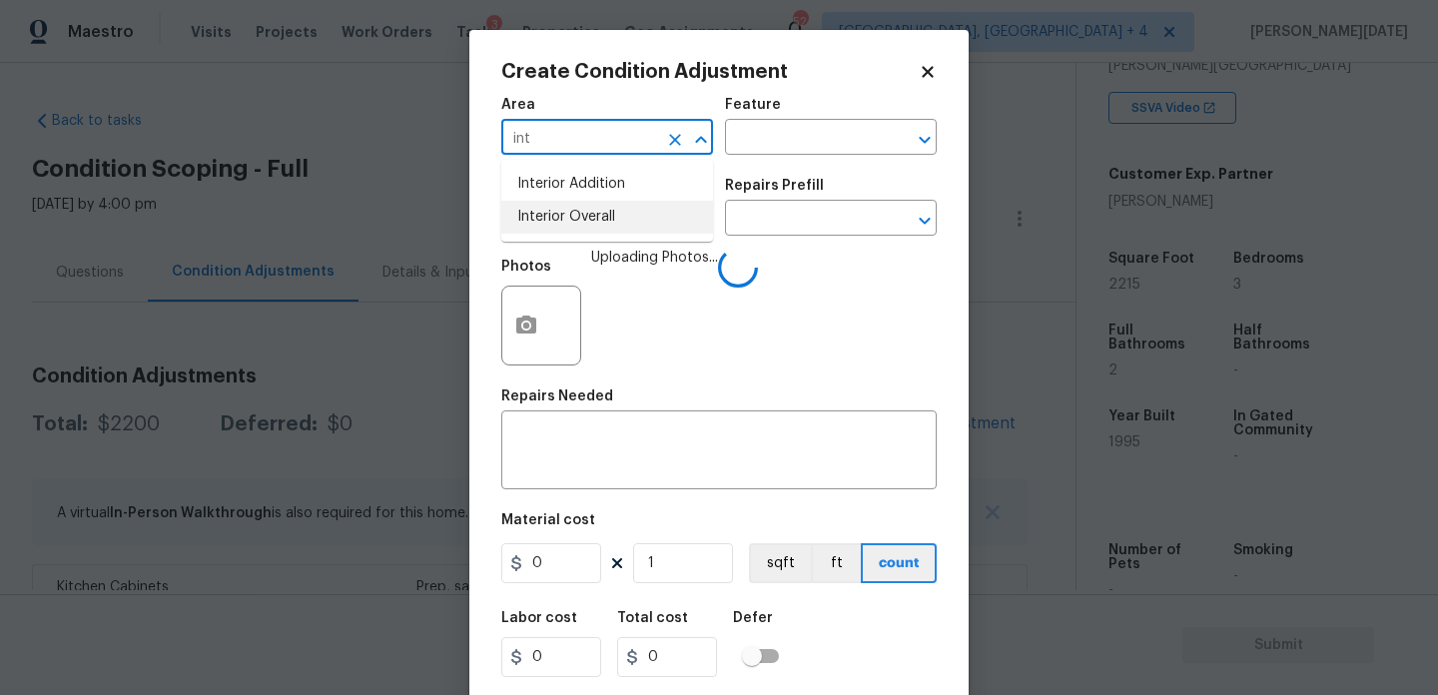
click at [557, 229] on li "Interior Overall" at bounding box center [607, 217] width 212 height 33
type input "Interior Overall"
click at [557, 229] on input "text" at bounding box center [579, 220] width 156 height 31
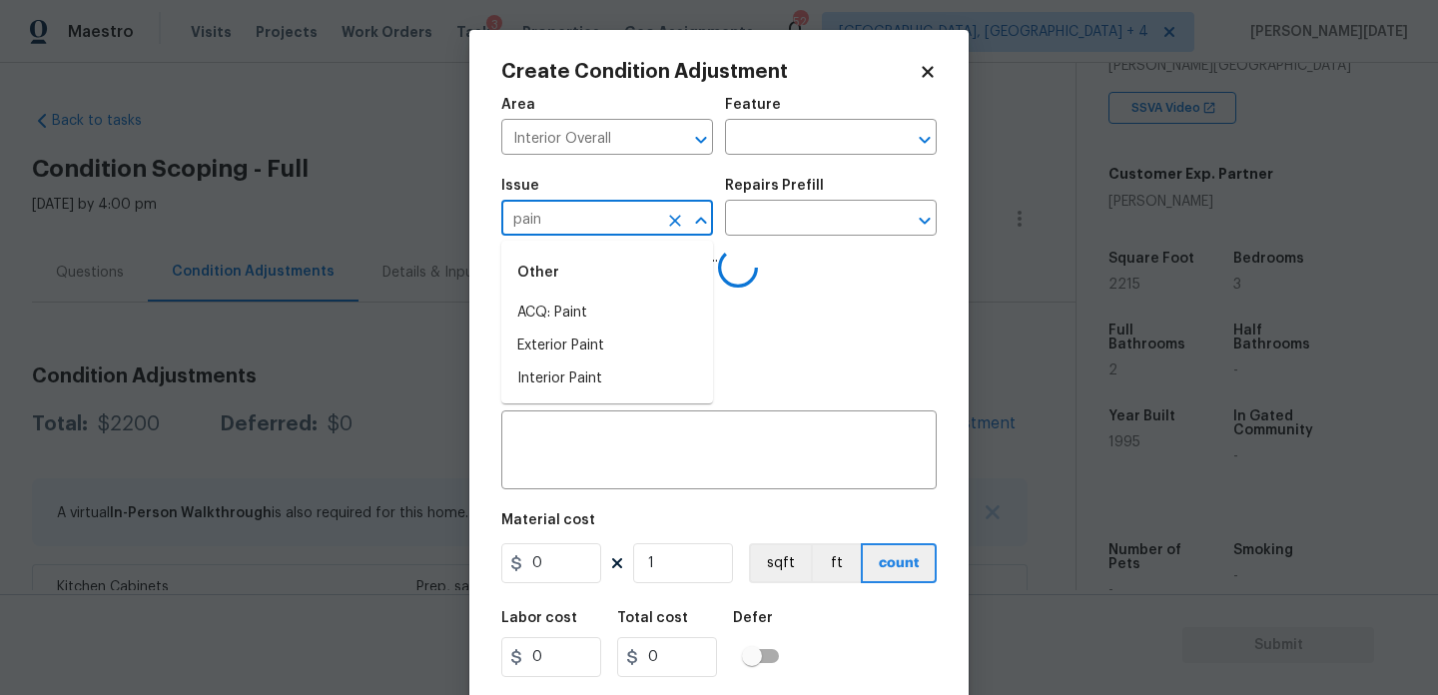
type input "paint"
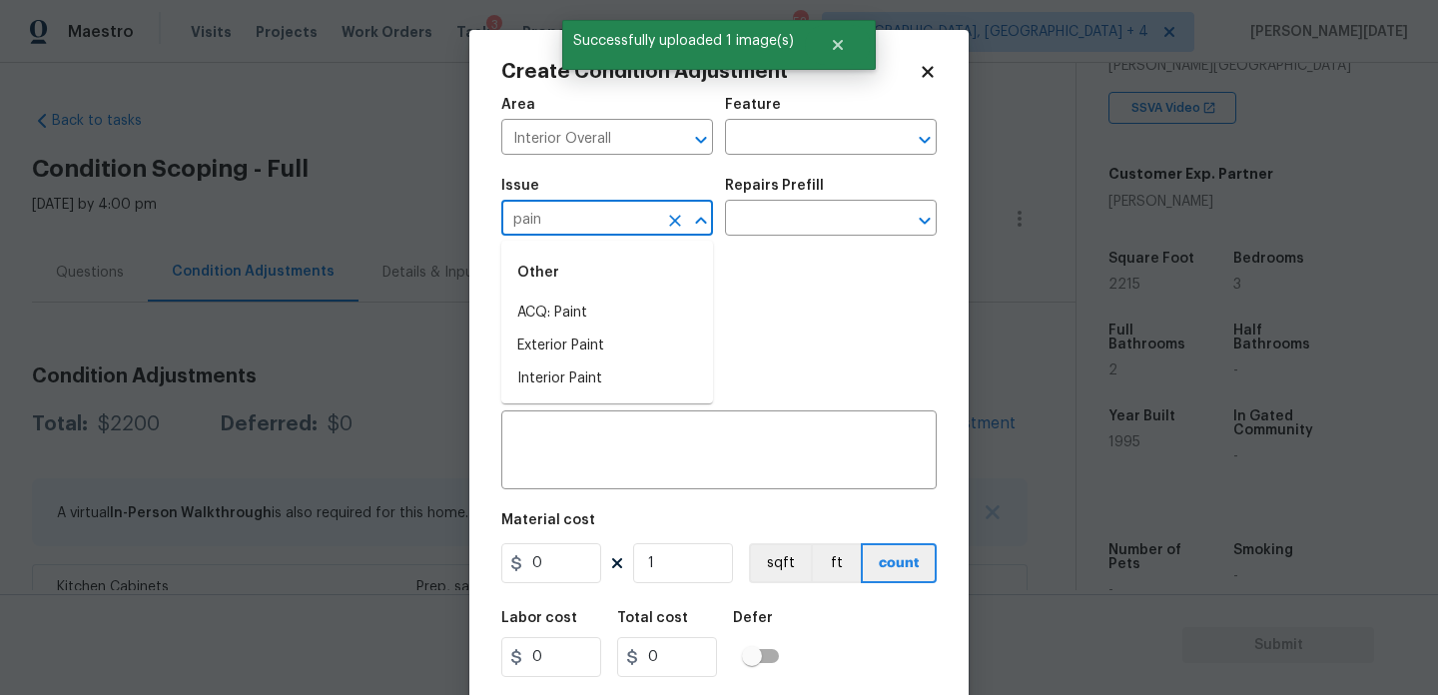
type input "paint"
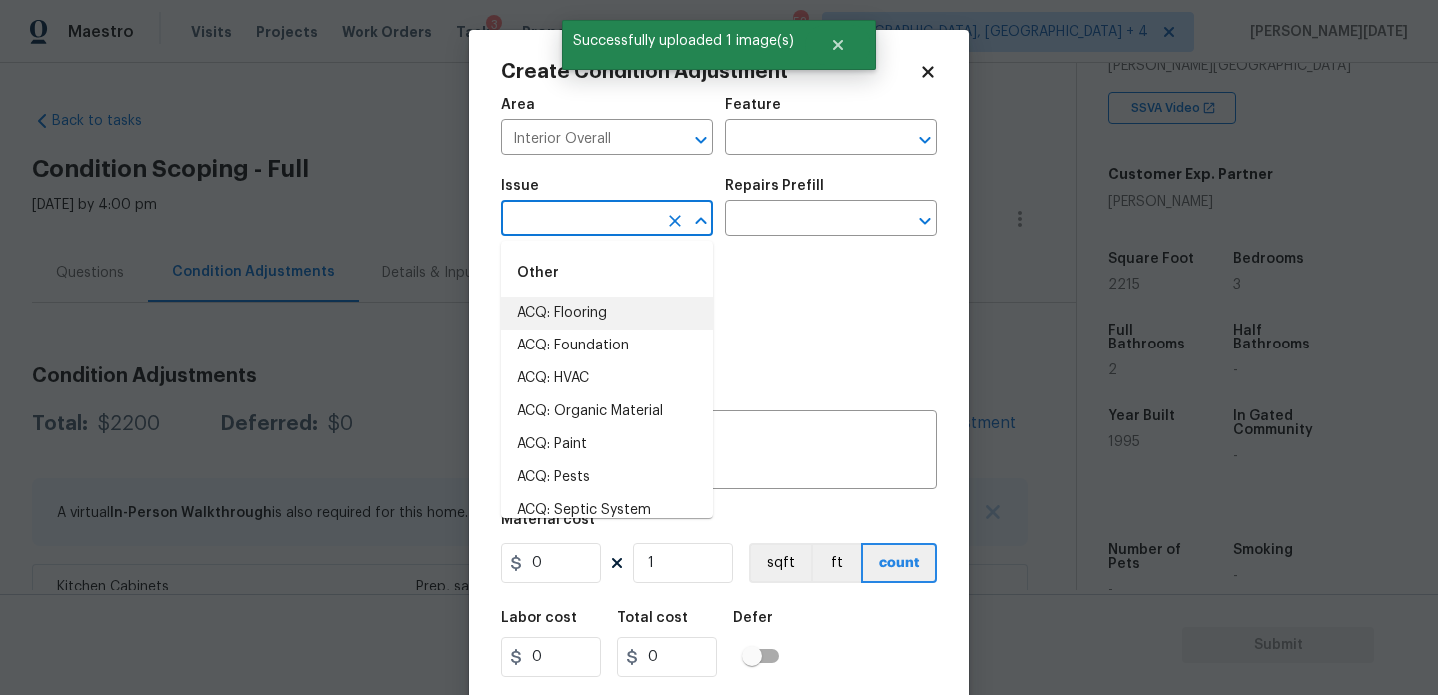
click at [602, 203] on div "Issue" at bounding box center [607, 192] width 212 height 26
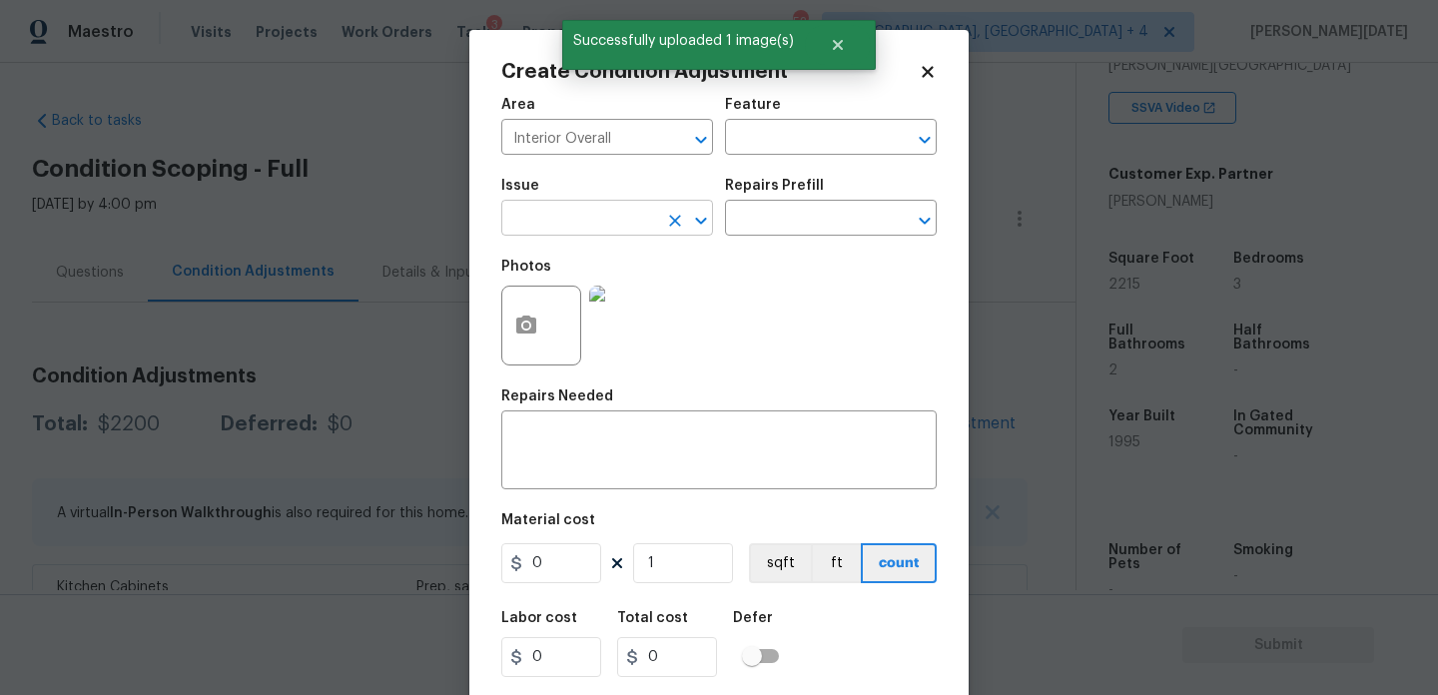
click at [576, 236] on body "Maestro Visits Projects Work Orders Tasks 3 Properties Geo Assignments 52 Kille…" at bounding box center [719, 347] width 1438 height 695
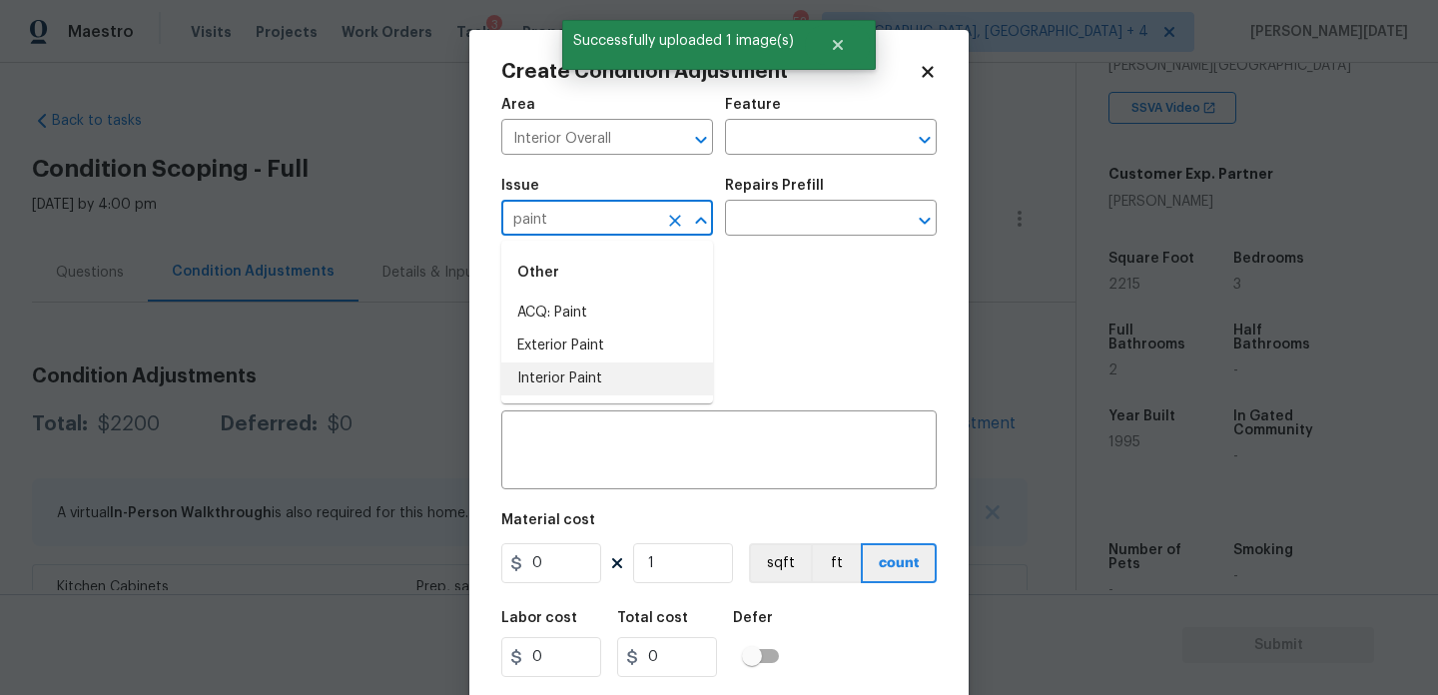
click at [569, 382] on li "Interior Paint" at bounding box center [607, 379] width 212 height 33
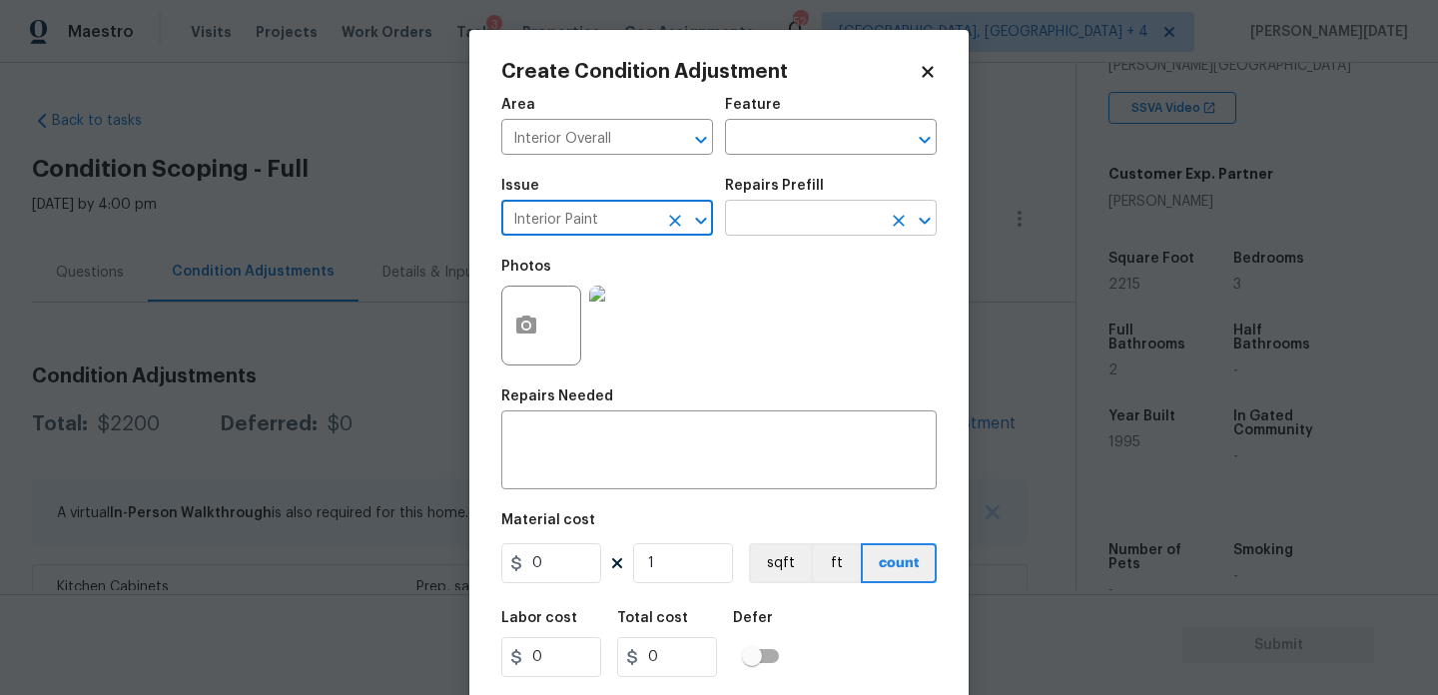
type input "Interior Paint"
click at [786, 223] on input "text" at bounding box center [803, 220] width 156 height 31
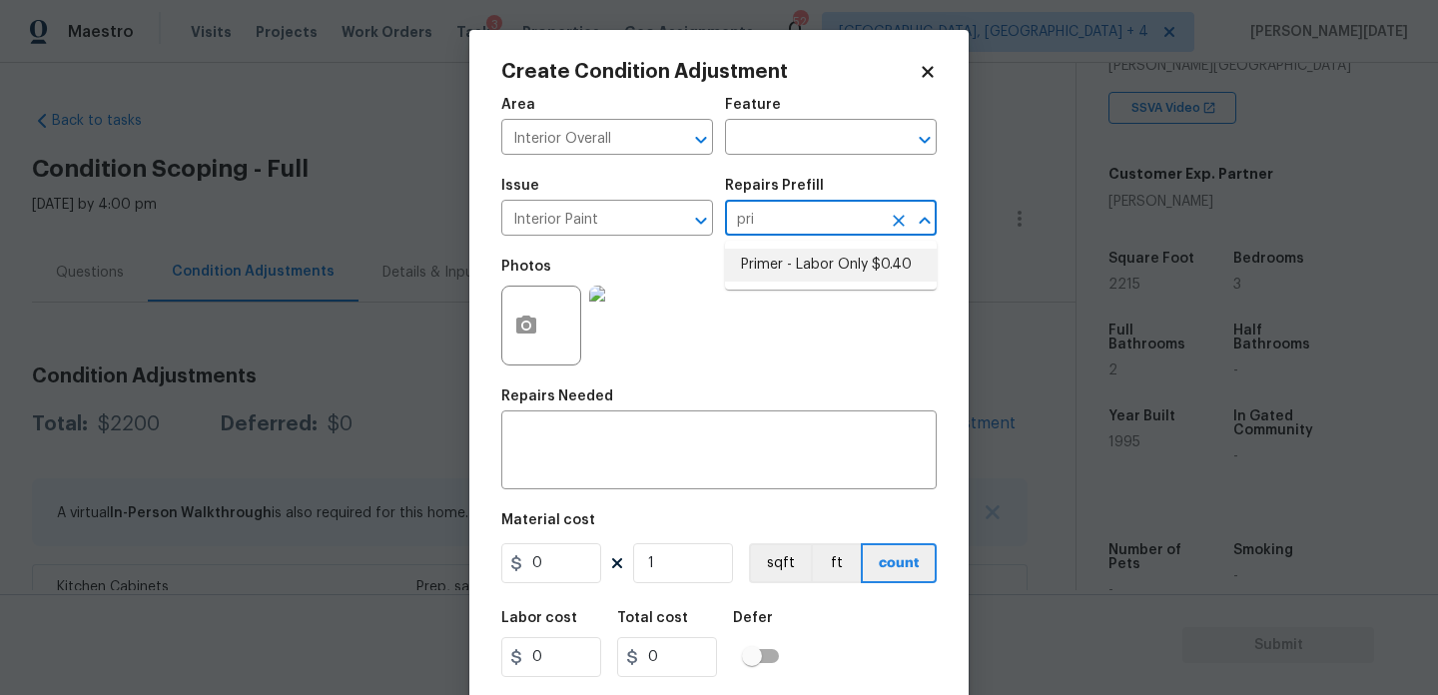
type input "pri"
click at [804, 298] on div "Photos" at bounding box center [719, 313] width 436 height 130
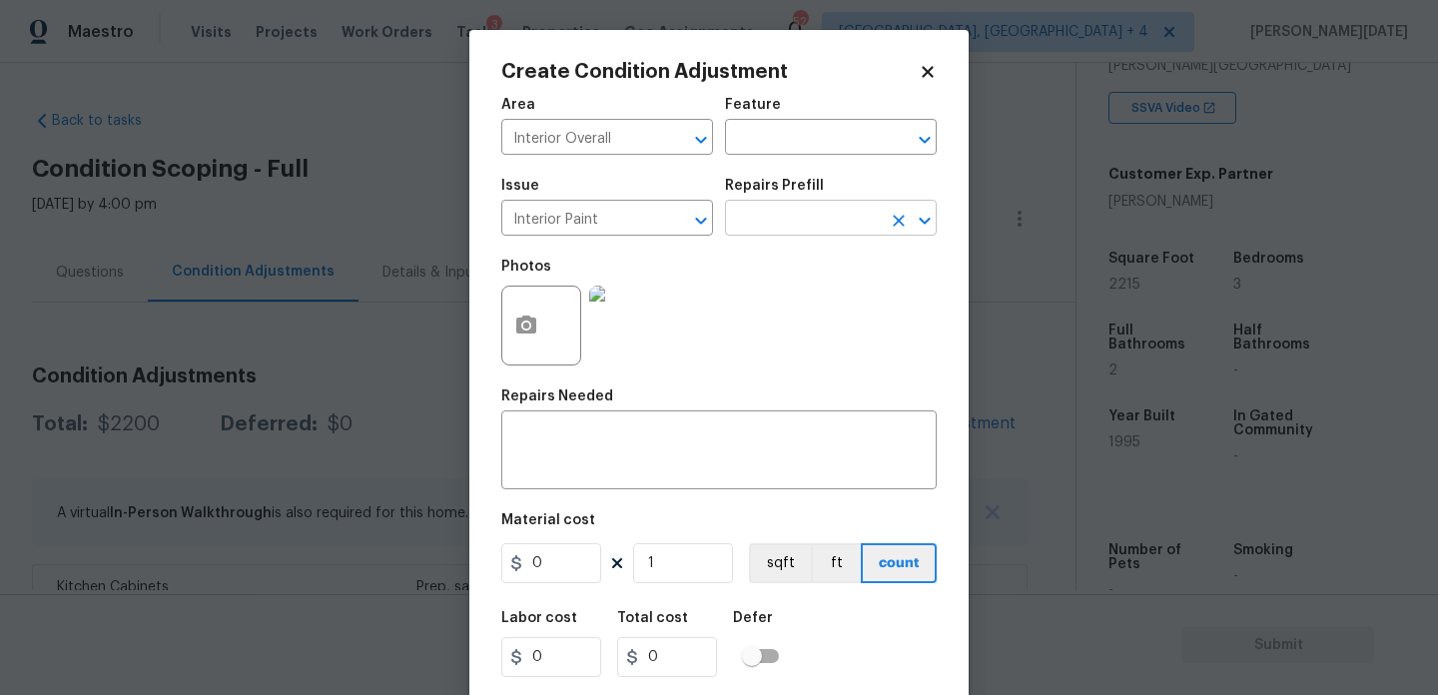
click at [755, 229] on input "text" at bounding box center [803, 220] width 156 height 31
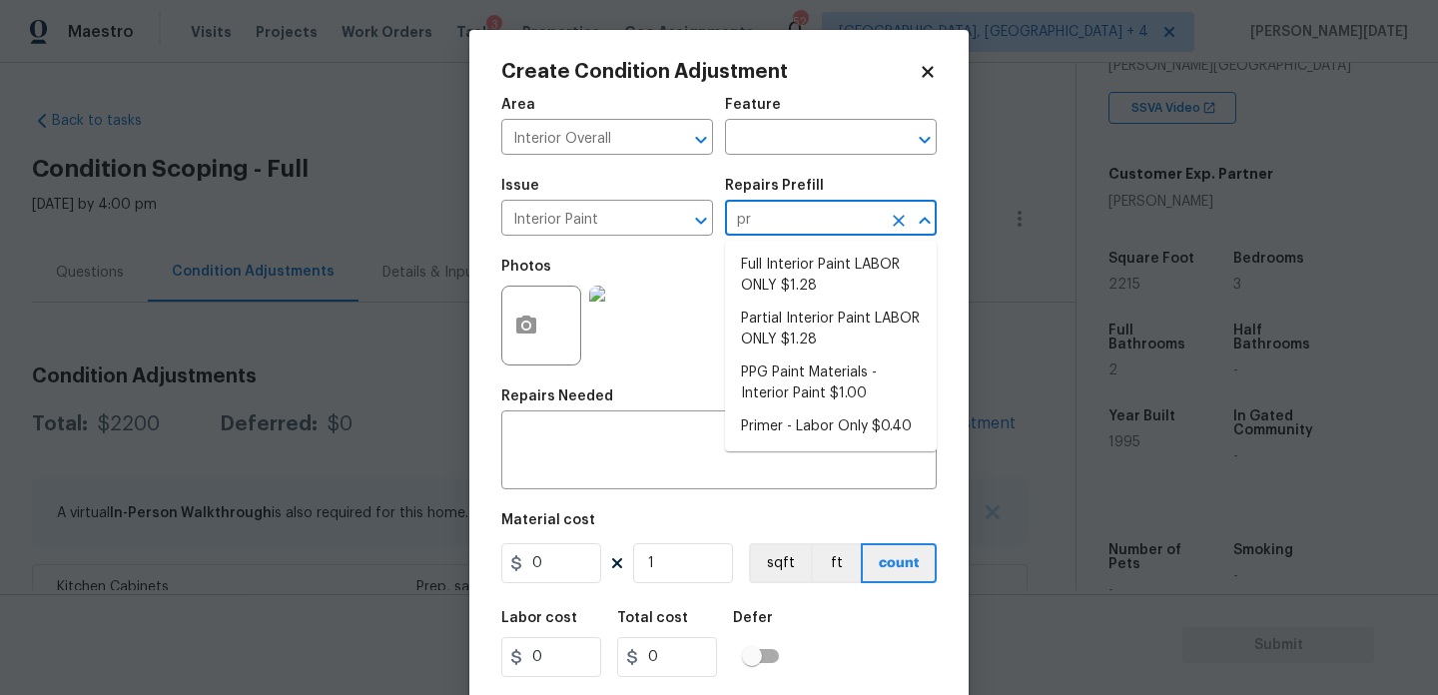
type input "pri"
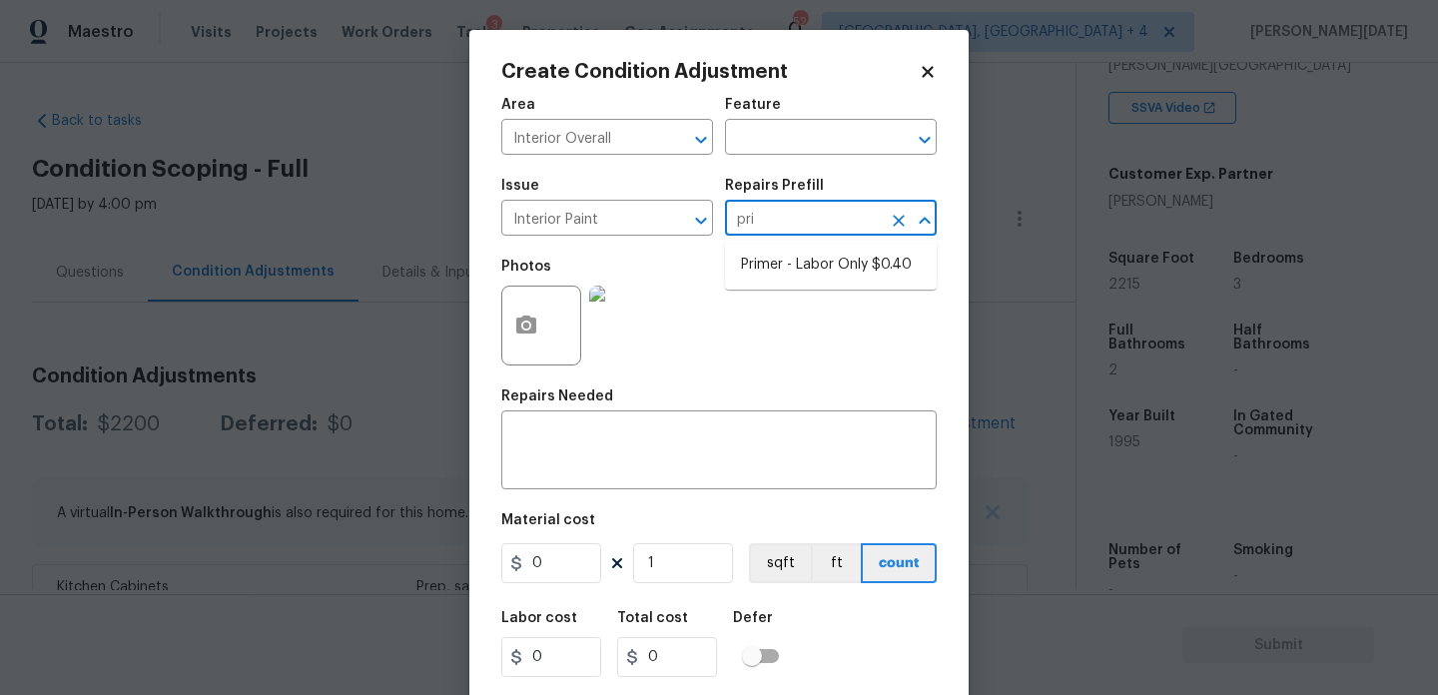
click at [763, 245] on ul "Primer - Labor Only $0.40" at bounding box center [831, 265] width 212 height 49
click at [772, 257] on li "Primer - Labor Only $0.40" at bounding box center [831, 265] width 212 height 33
type input "Overall Paint"
type textarea "Interior primer - PRIMER PROVIDED BY OPENDOOR - All nails, screws, drywall anch…"
type input "0.4"
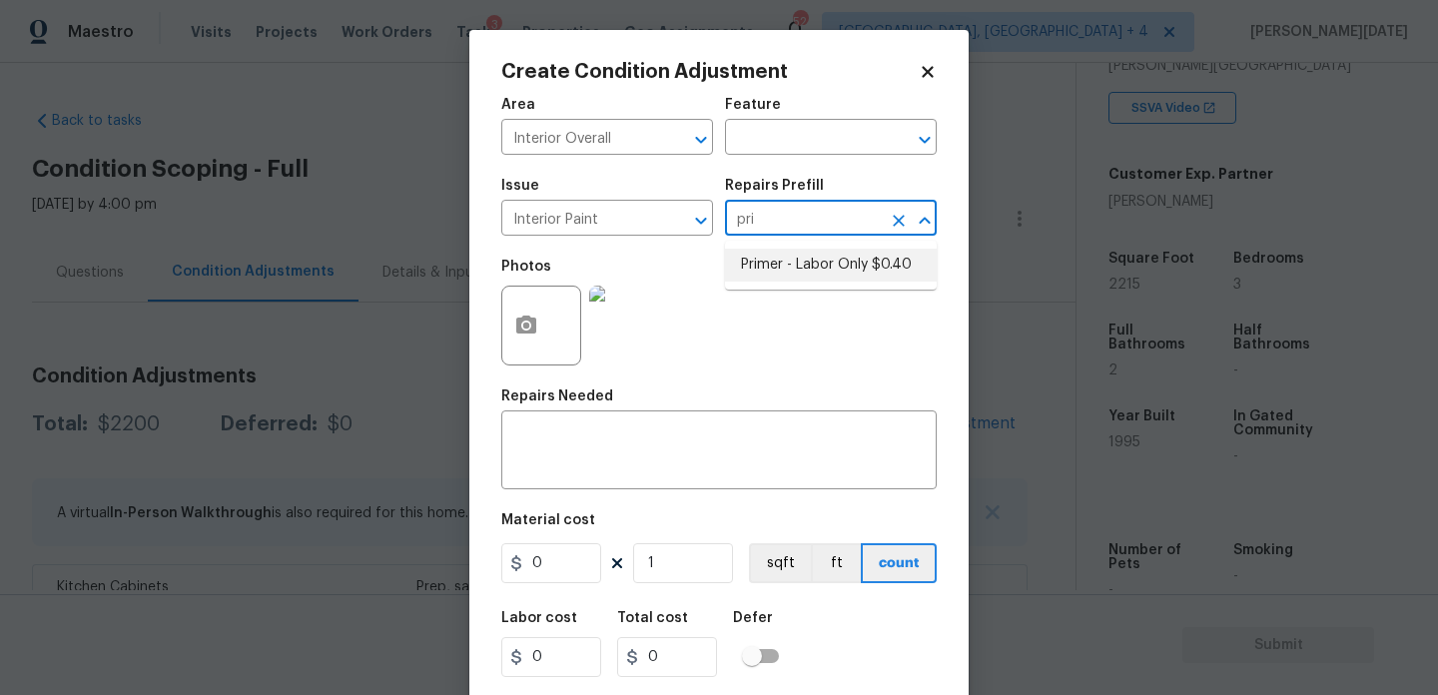
type input "0.4"
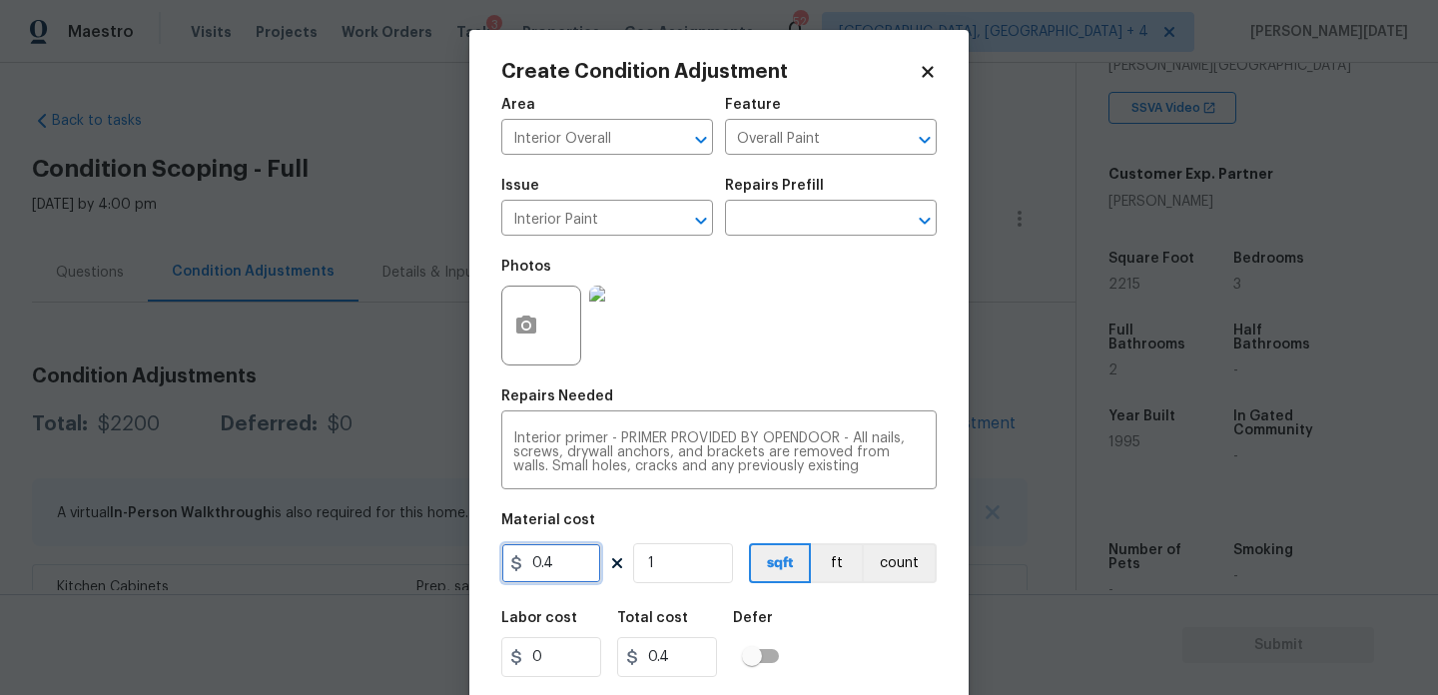
drag, startPoint x: 582, startPoint y: 568, endPoint x: 378, endPoint y: 557, distance: 205.1
click at [378, 557] on div "Create Condition Adjustment Area Interior Overall ​ Feature Overall Paint ​ Iss…" at bounding box center [719, 347] width 1438 height 695
type input "100"
click at [718, 387] on div "Area Interior Overall ​ Feature Overall Paint ​ Issue Interior Paint ​ Repairs …" at bounding box center [719, 415] width 436 height 659
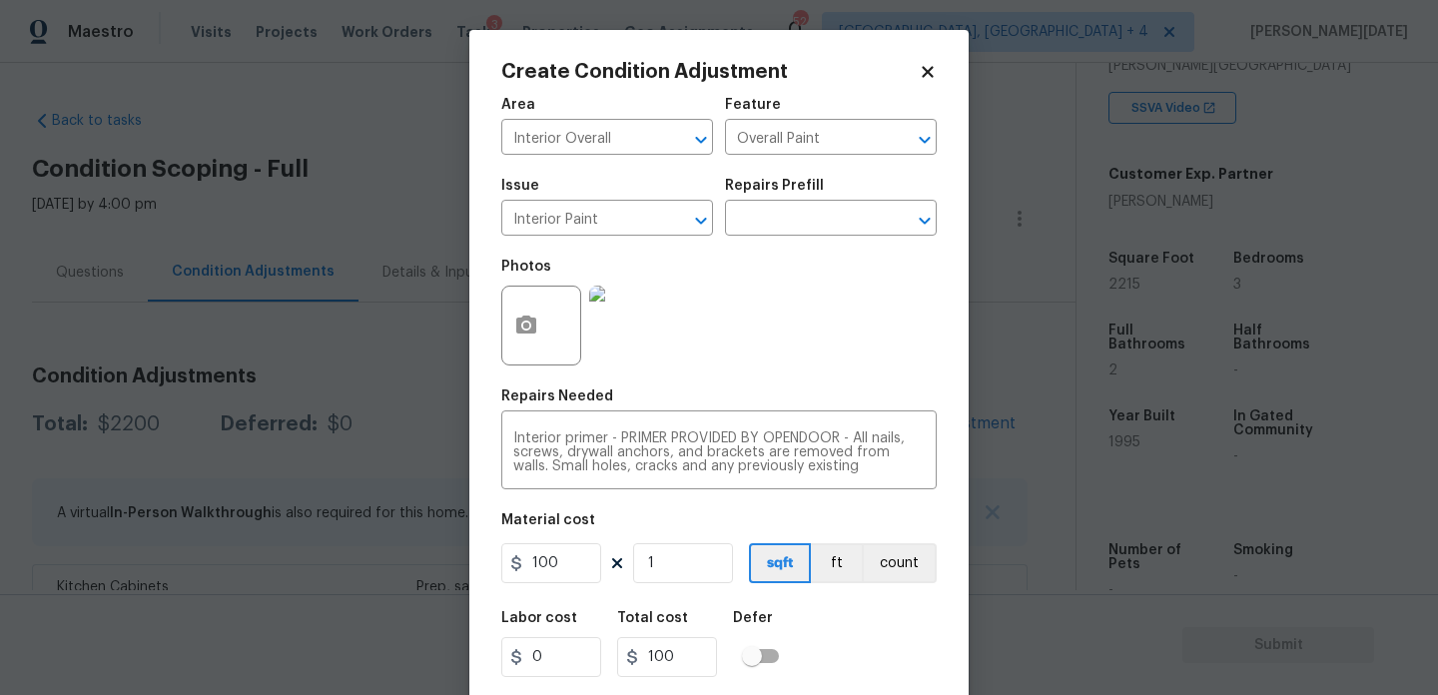
scroll to position [51, 0]
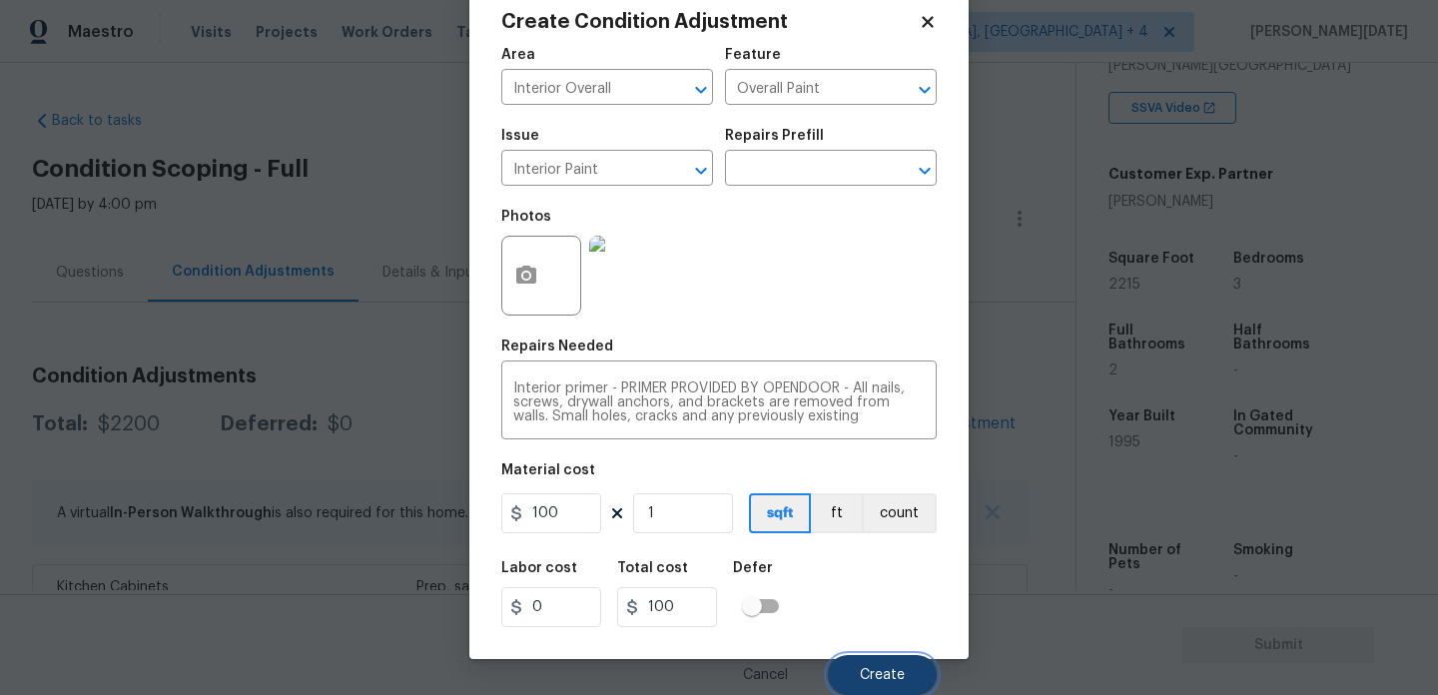
click at [856, 659] on button "Create" at bounding box center [882, 675] width 109 height 40
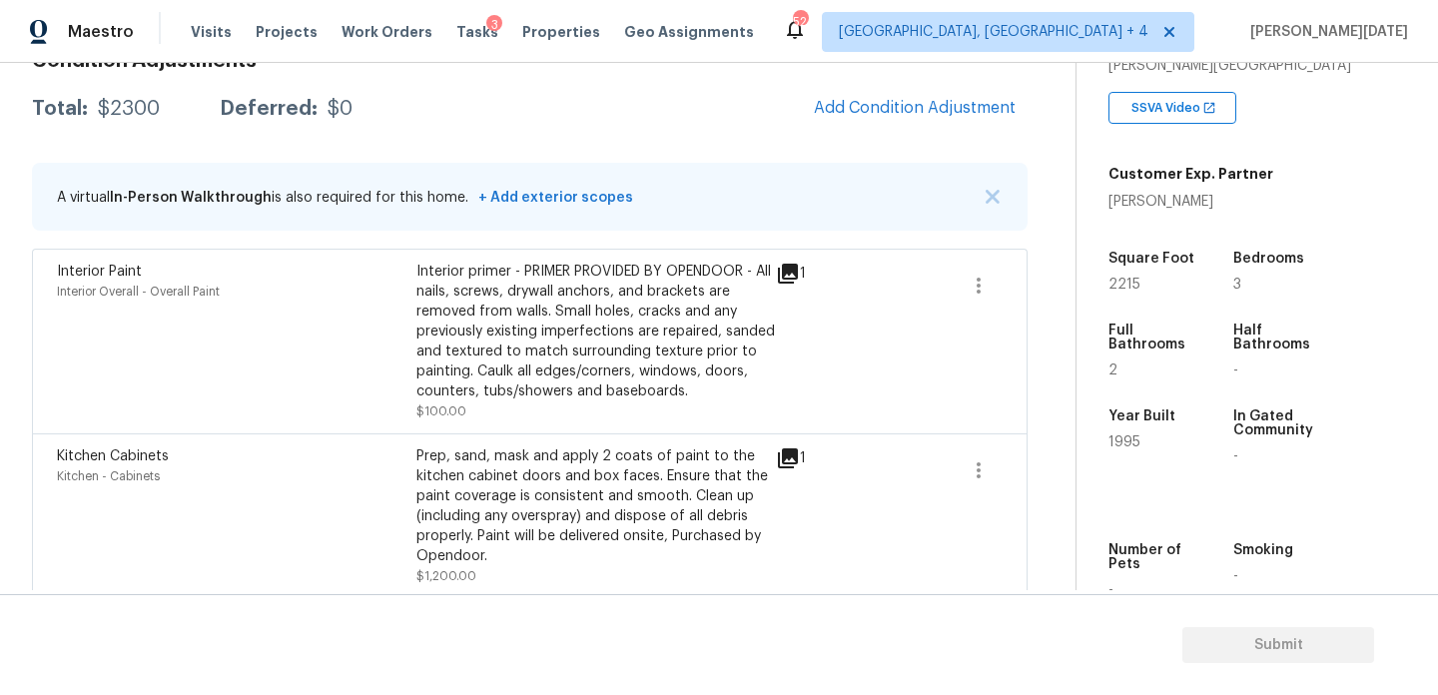
scroll to position [194, 0]
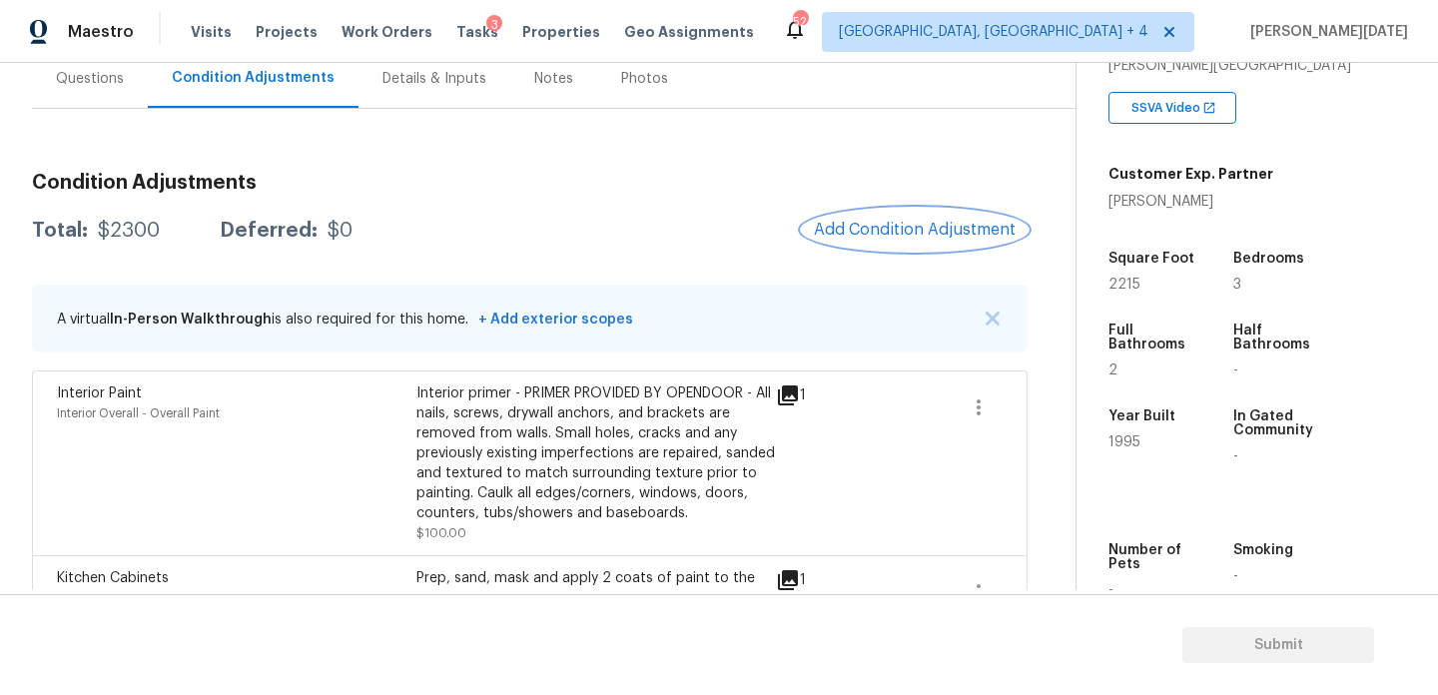
click at [886, 234] on span "Add Condition Adjustment" at bounding box center [915, 230] width 202 height 18
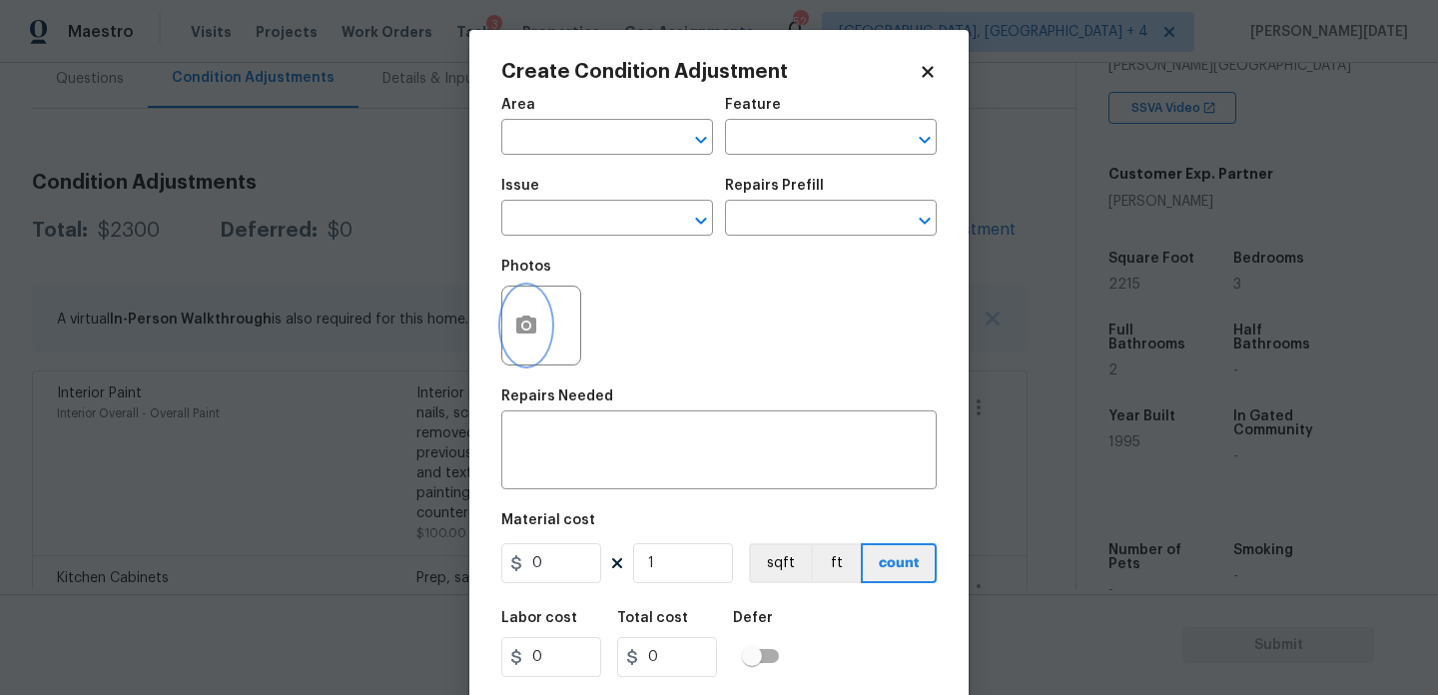
click at [526, 340] on button "button" at bounding box center [526, 326] width 48 height 78
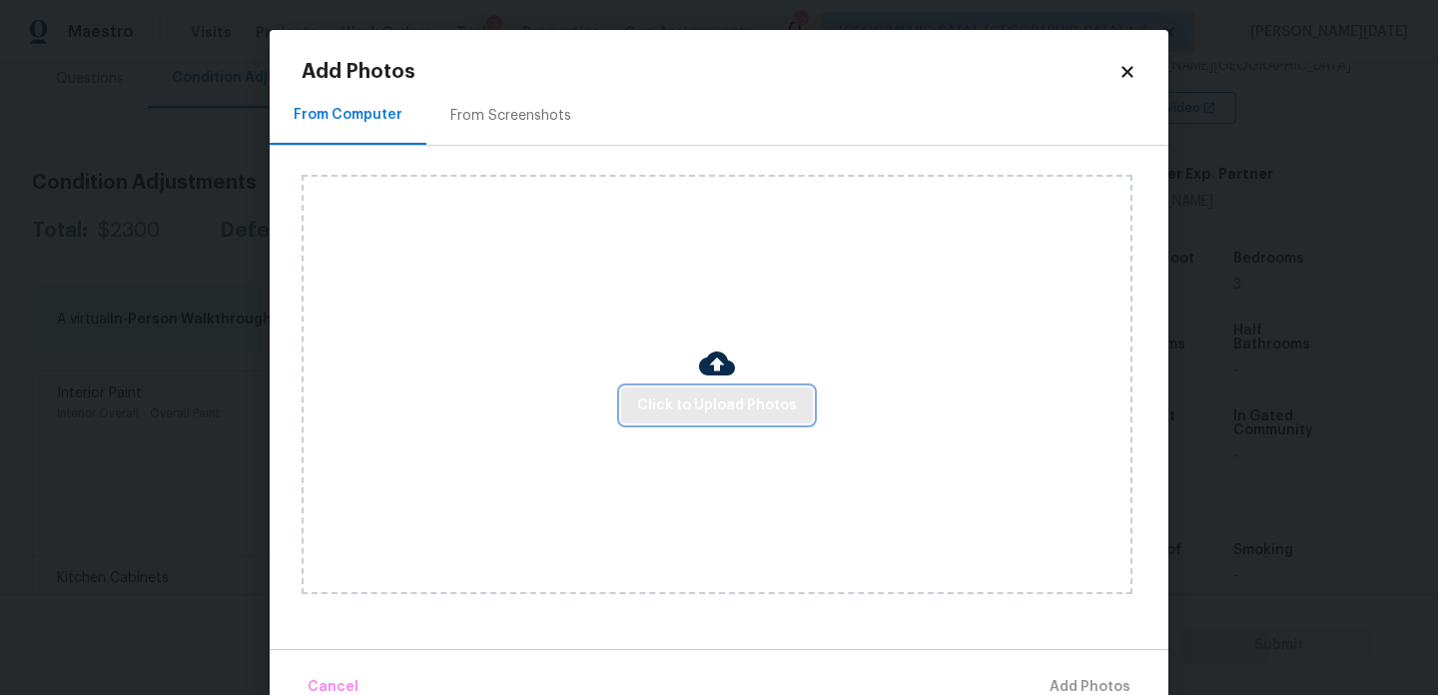
click at [667, 401] on span "Click to Upload Photos" at bounding box center [717, 406] width 160 height 25
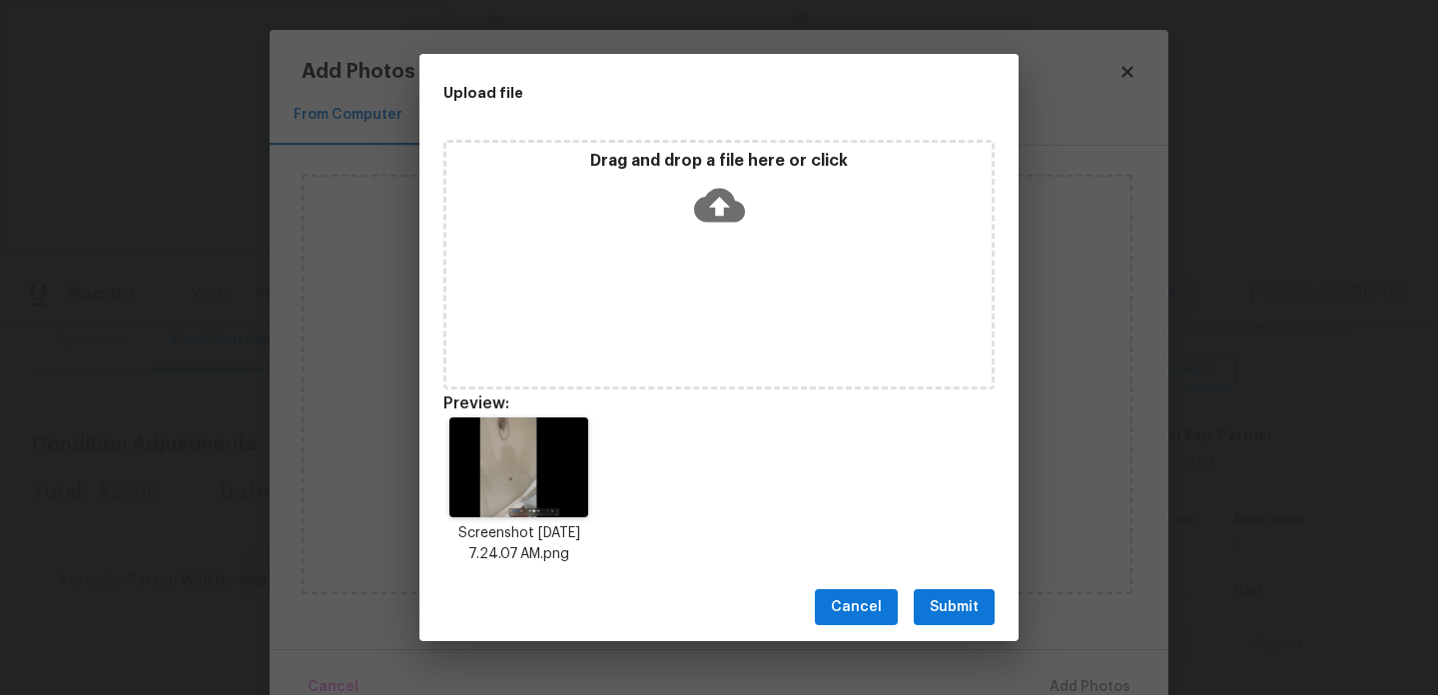
click at [963, 628] on div "Cancel Submit" at bounding box center [719, 607] width 599 height 69
click at [976, 615] on span "Submit" at bounding box center [954, 607] width 49 height 25
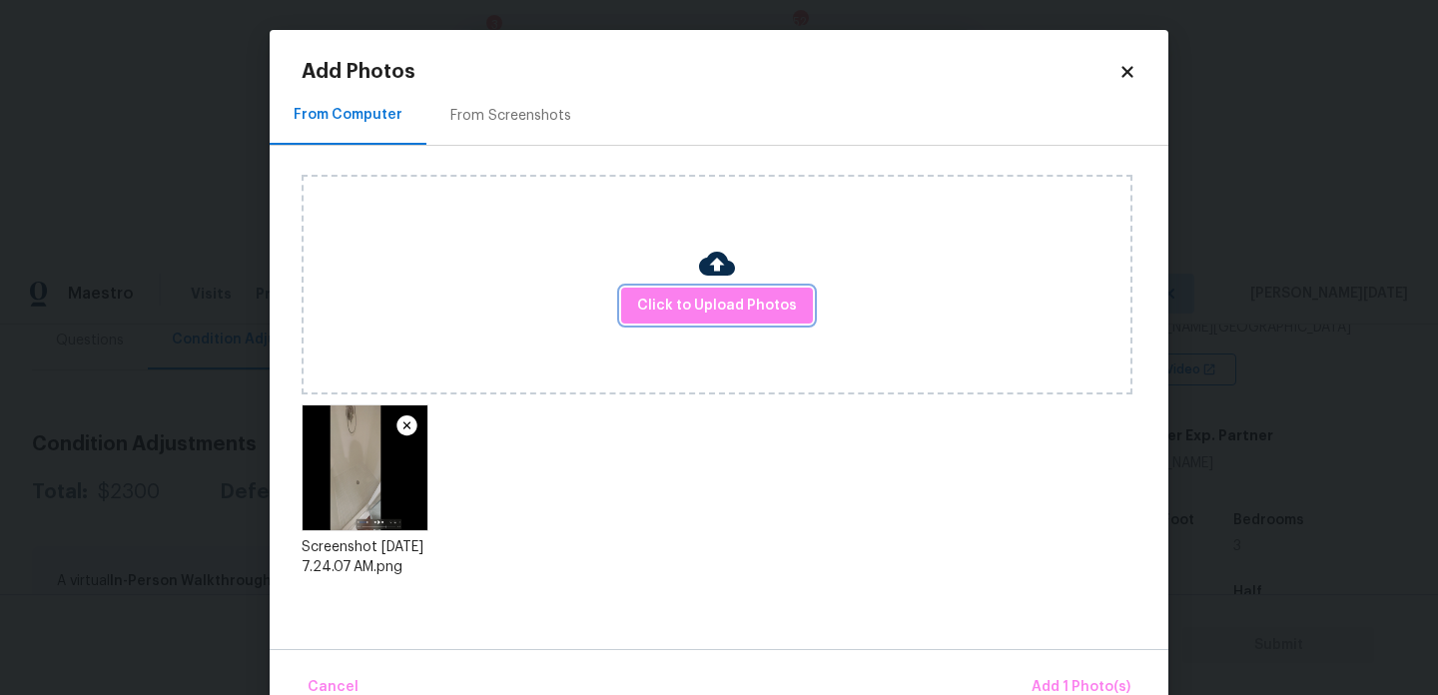
scroll to position [44, 0]
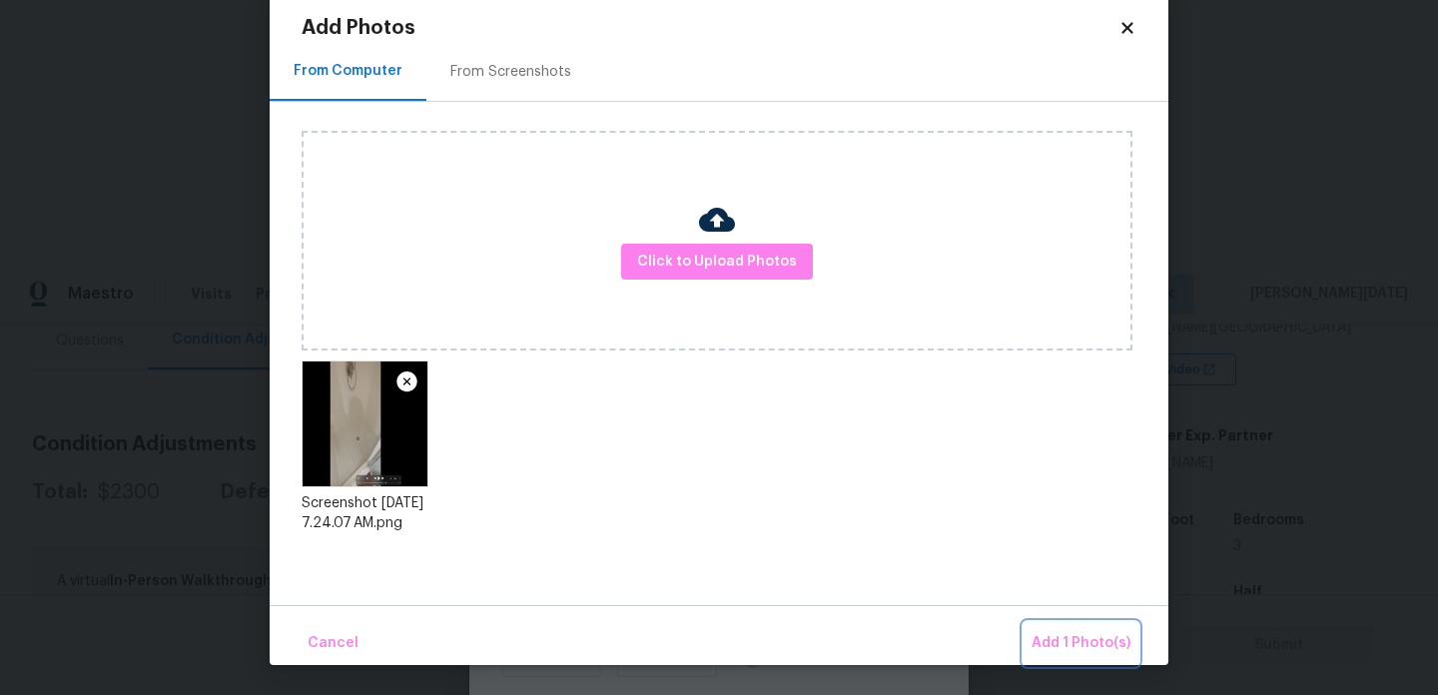
click at [1086, 642] on span "Add 1 Photo(s)" at bounding box center [1081, 643] width 99 height 25
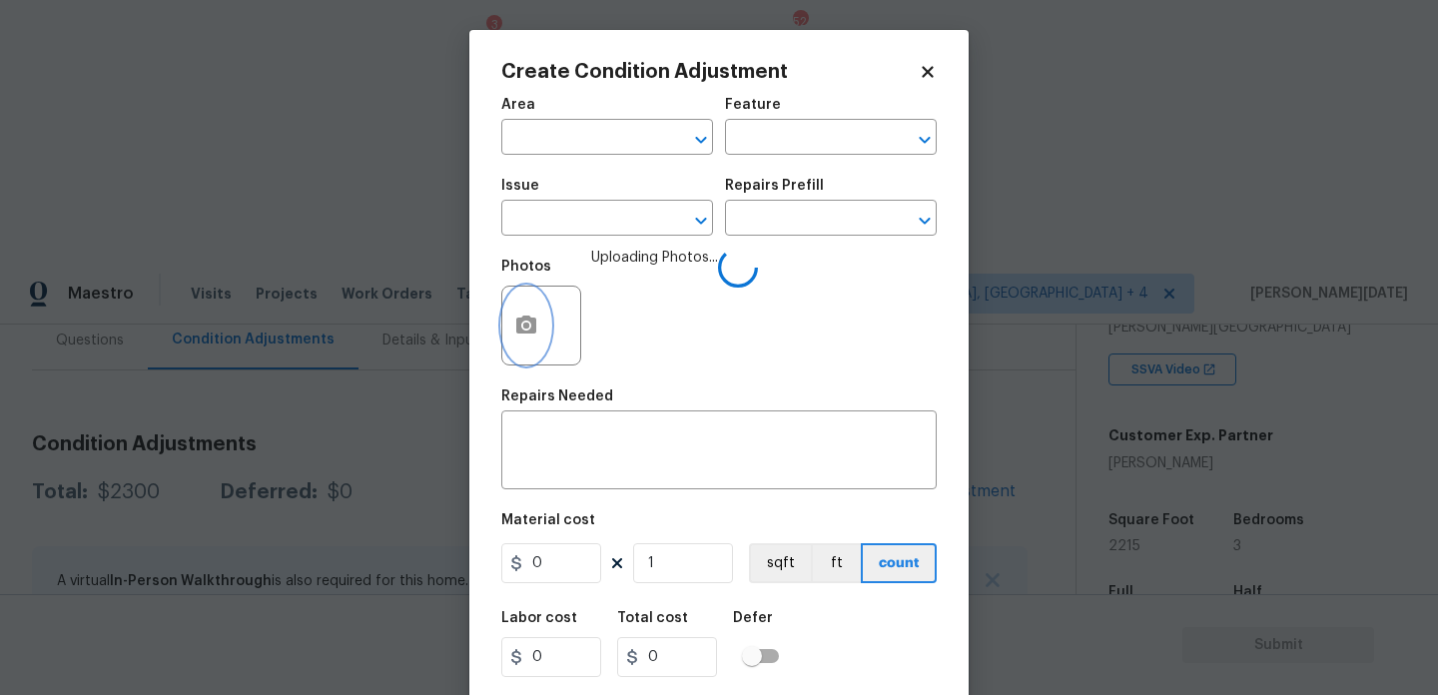
scroll to position [0, 0]
click at [549, 138] on input "text" at bounding box center [579, 139] width 156 height 31
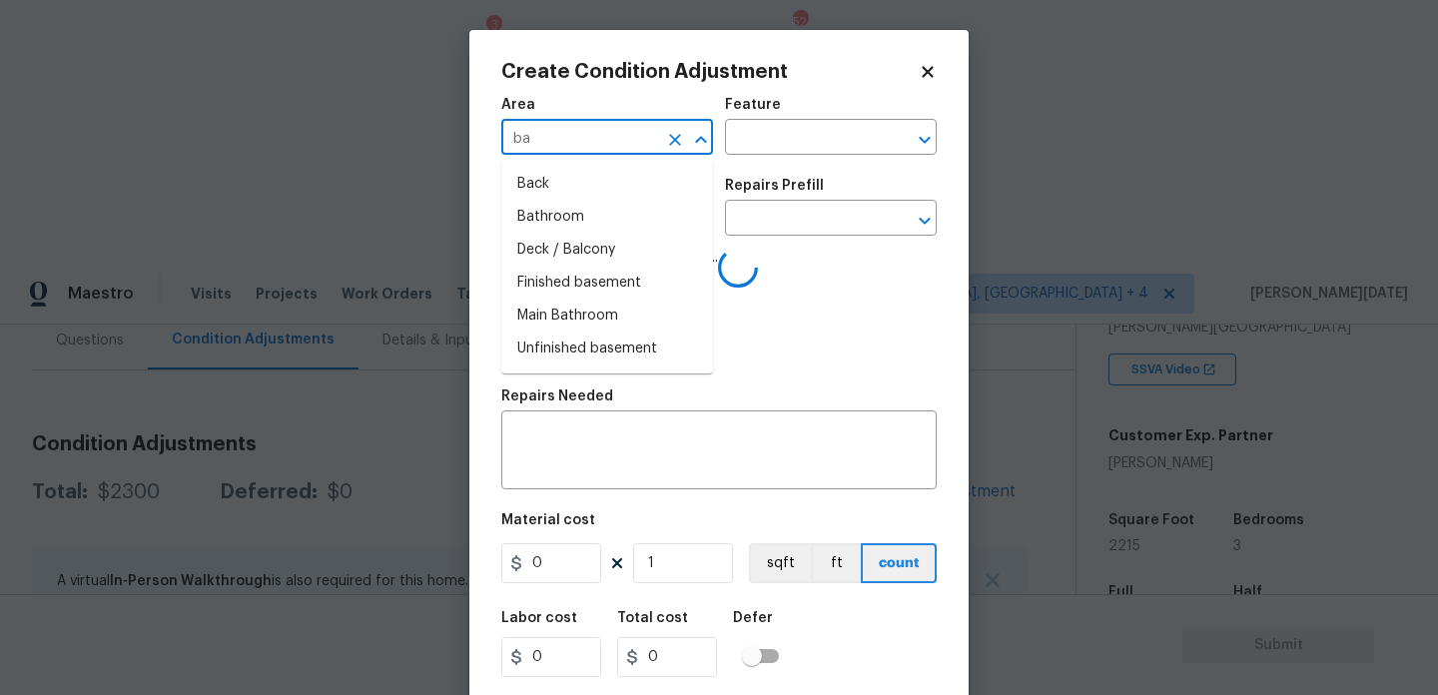
type input "bat"
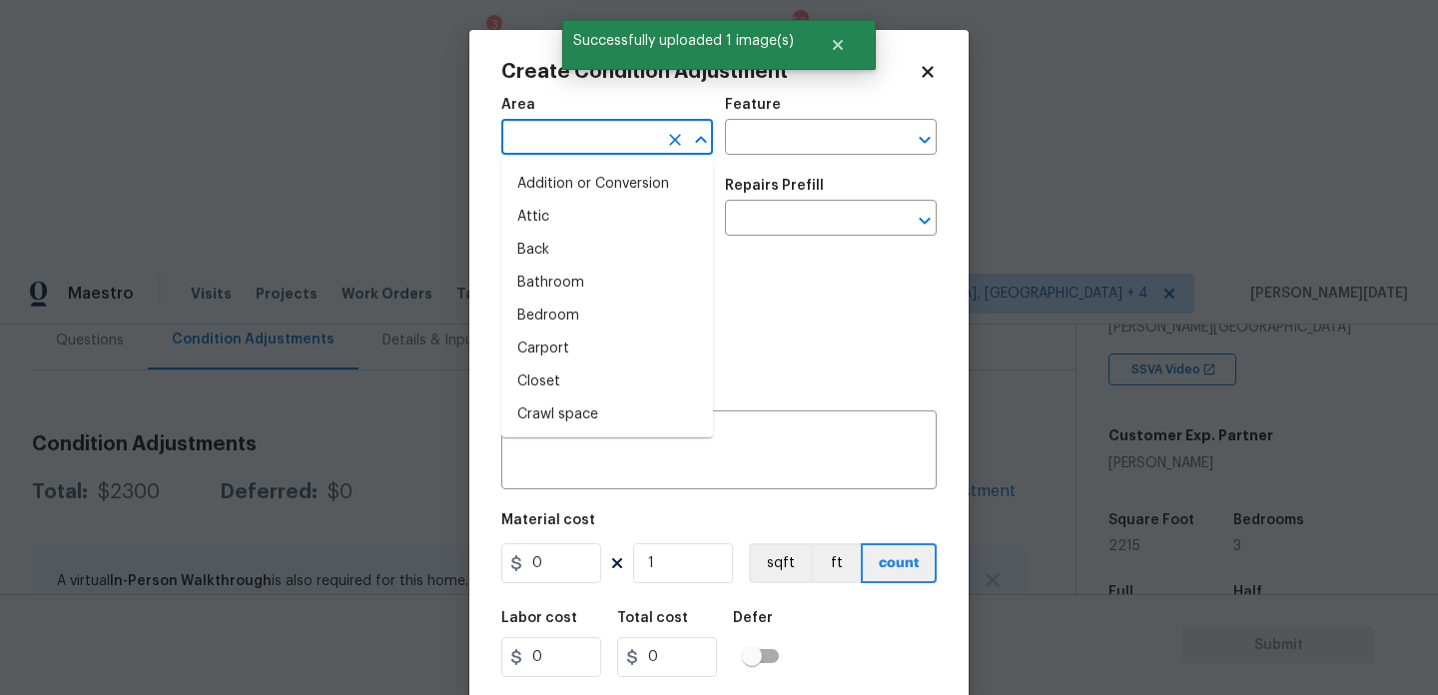
click at [562, 183] on li "Addition or Conversion" at bounding box center [607, 184] width 212 height 33
type input "Addition or Conversion"
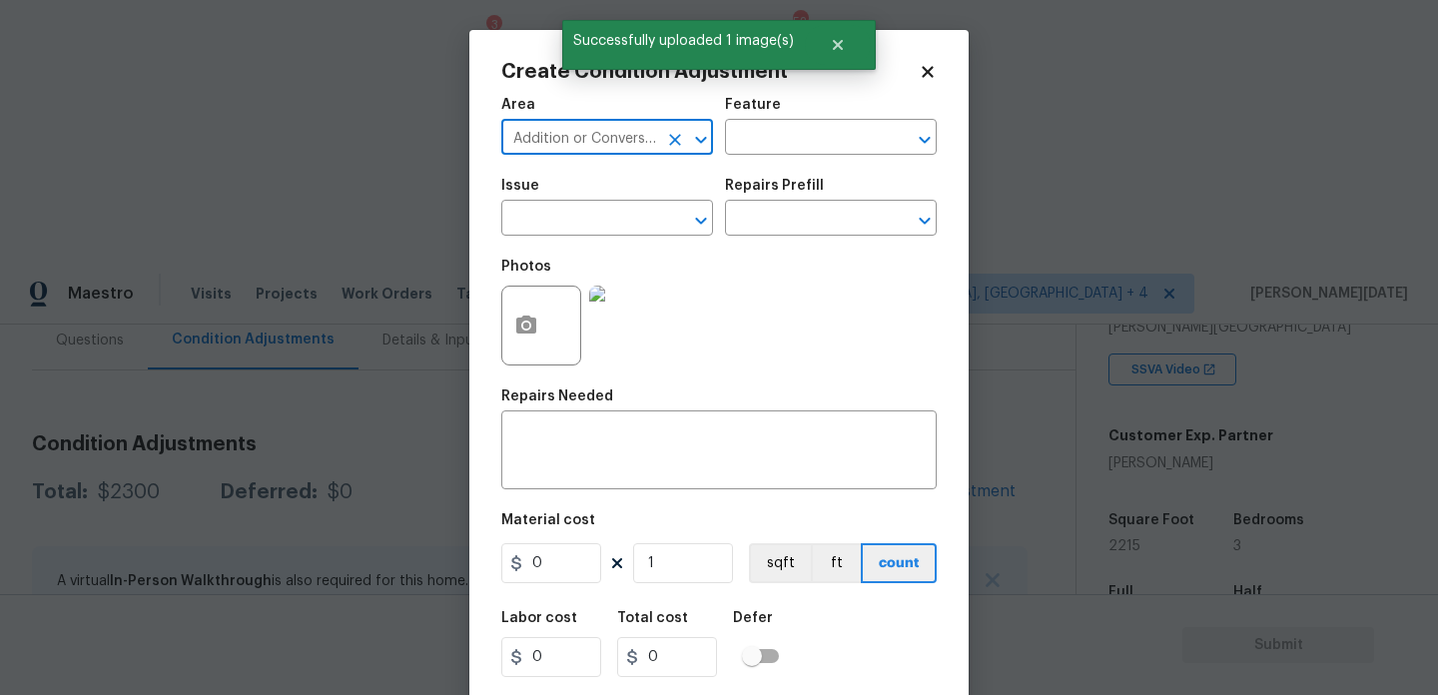
click at [680, 138] on icon "Clear" at bounding box center [675, 140] width 20 height 20
click at [601, 187] on li "Bathroom" at bounding box center [607, 184] width 212 height 33
type input "Bathroom"
click at [544, 234] on input "text" at bounding box center [579, 220] width 156 height 31
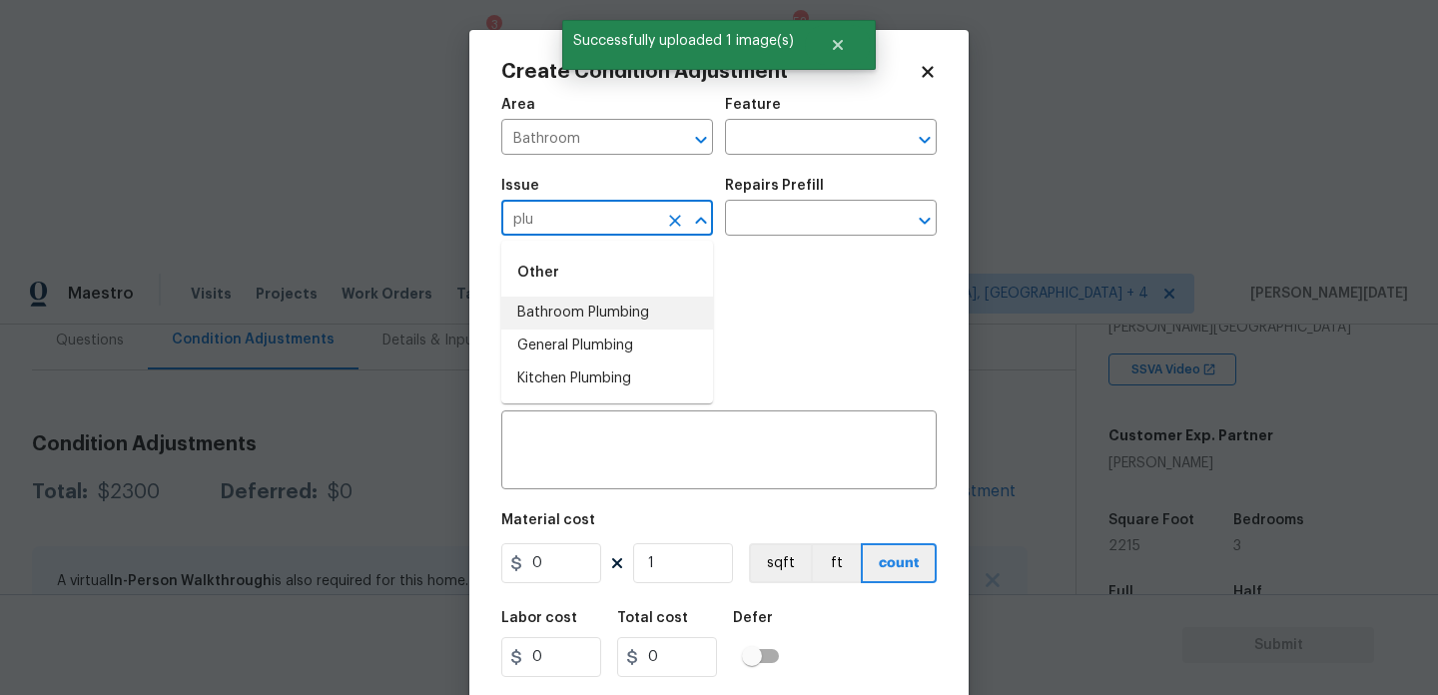
click at [576, 306] on li "Bathroom Plumbing" at bounding box center [607, 313] width 212 height 33
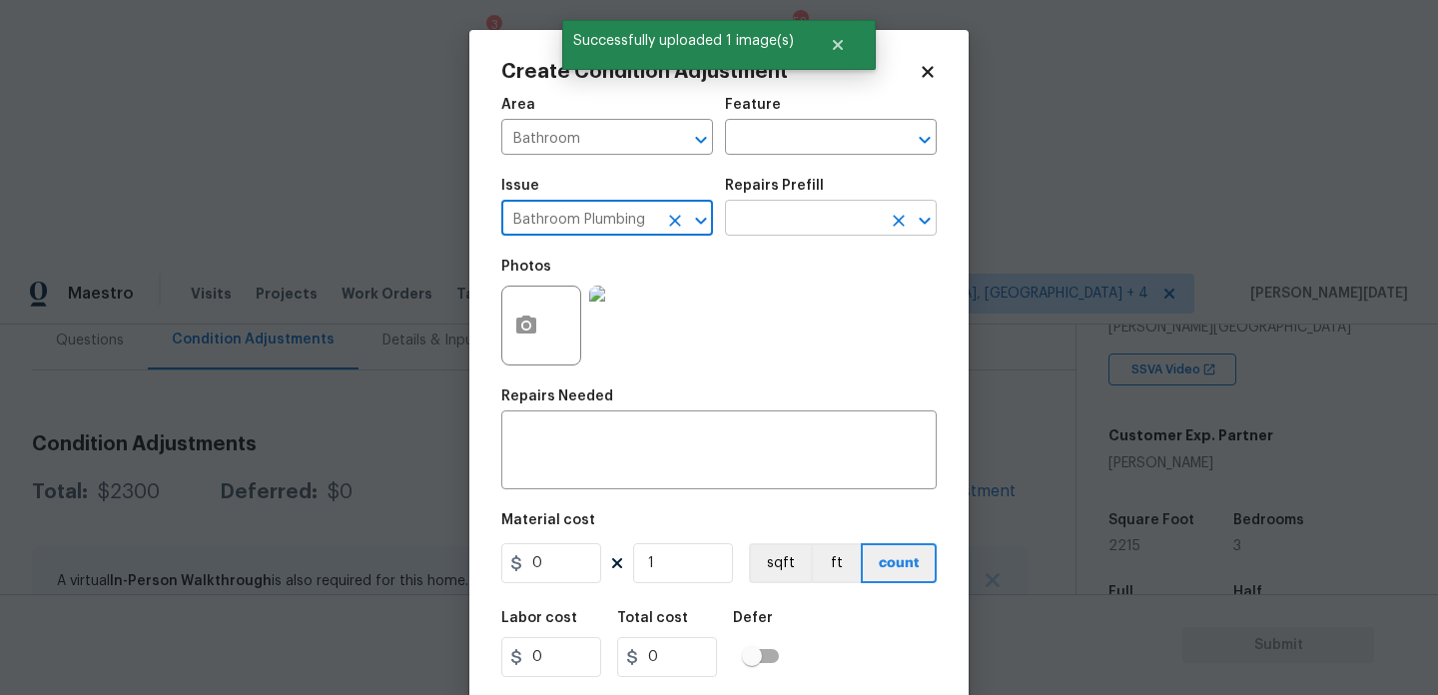
type input "Bathroom Plumbing"
click at [748, 210] on input "text" at bounding box center [803, 220] width 156 height 31
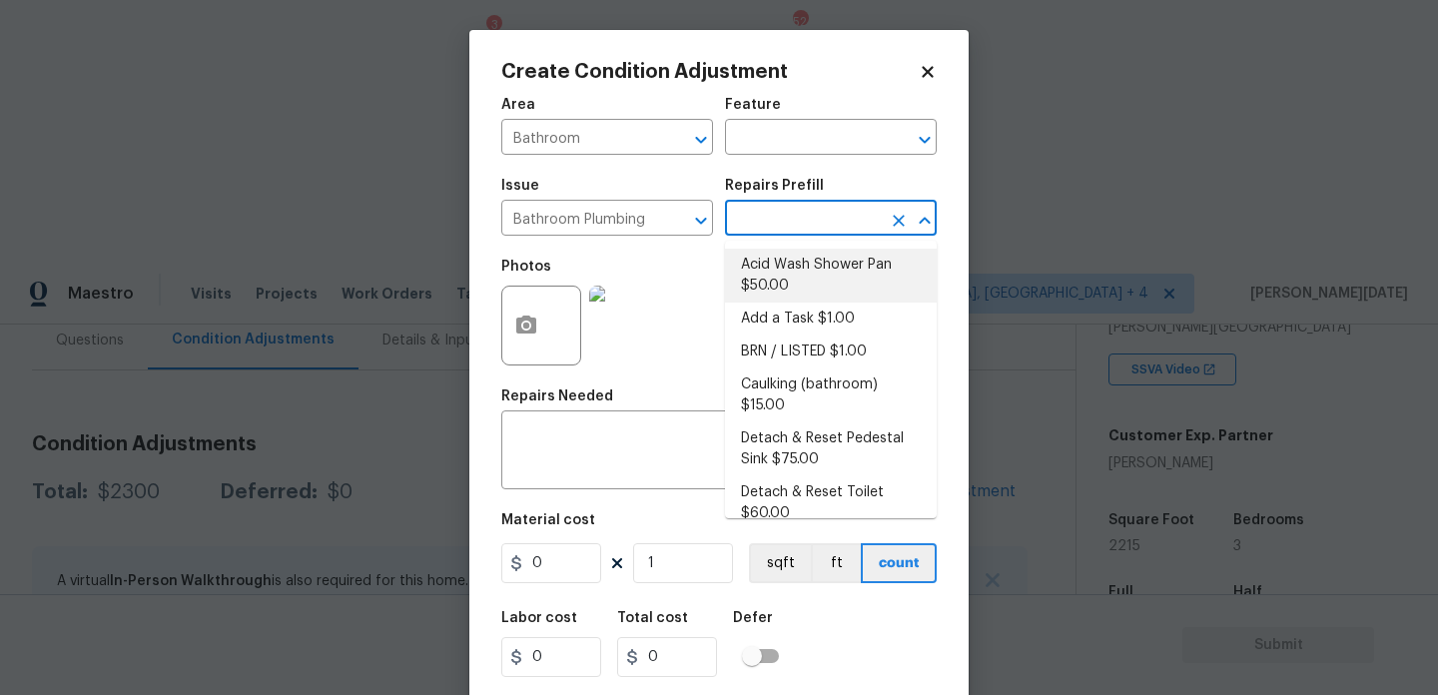
click at [785, 292] on li "Acid Wash Shower Pan $50.00" at bounding box center [831, 276] width 212 height 54
type input "Plumbing"
type textarea "Prep and acid wash/deep clean the shower pan."
type input "50"
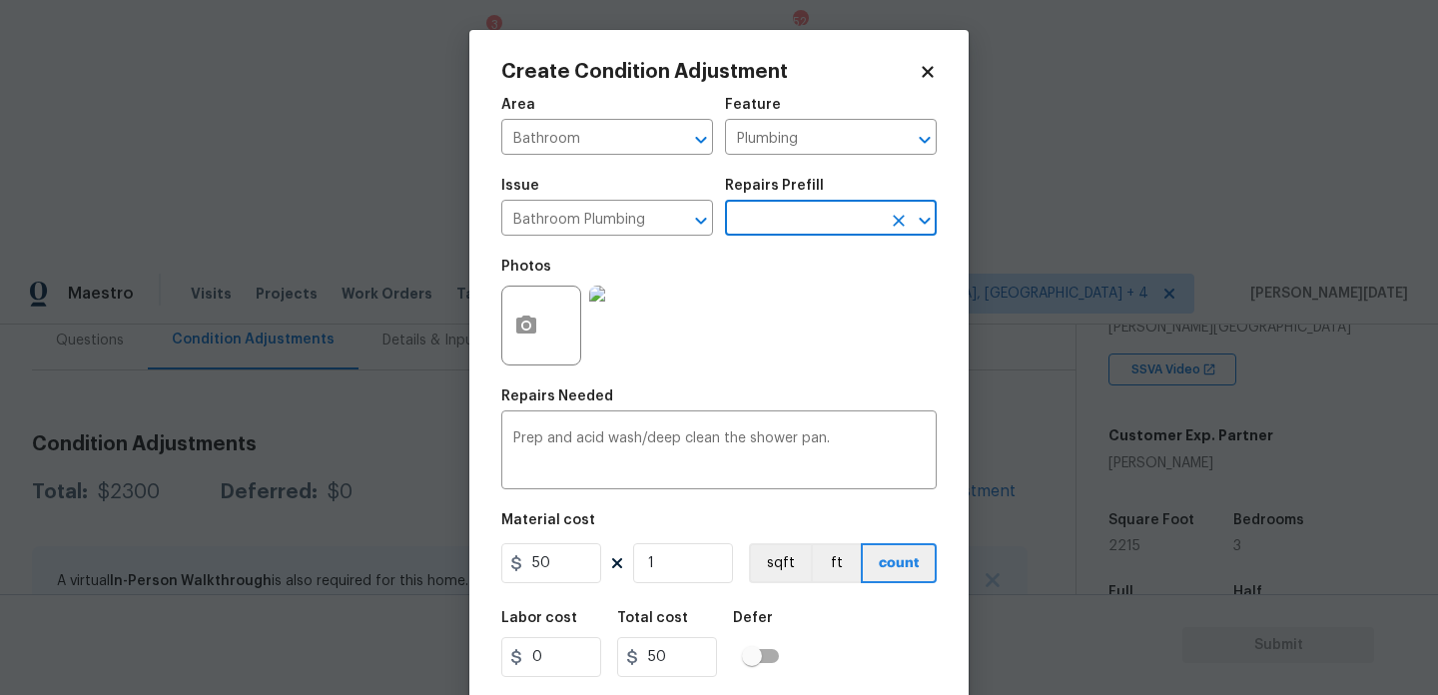
scroll to position [51, 0]
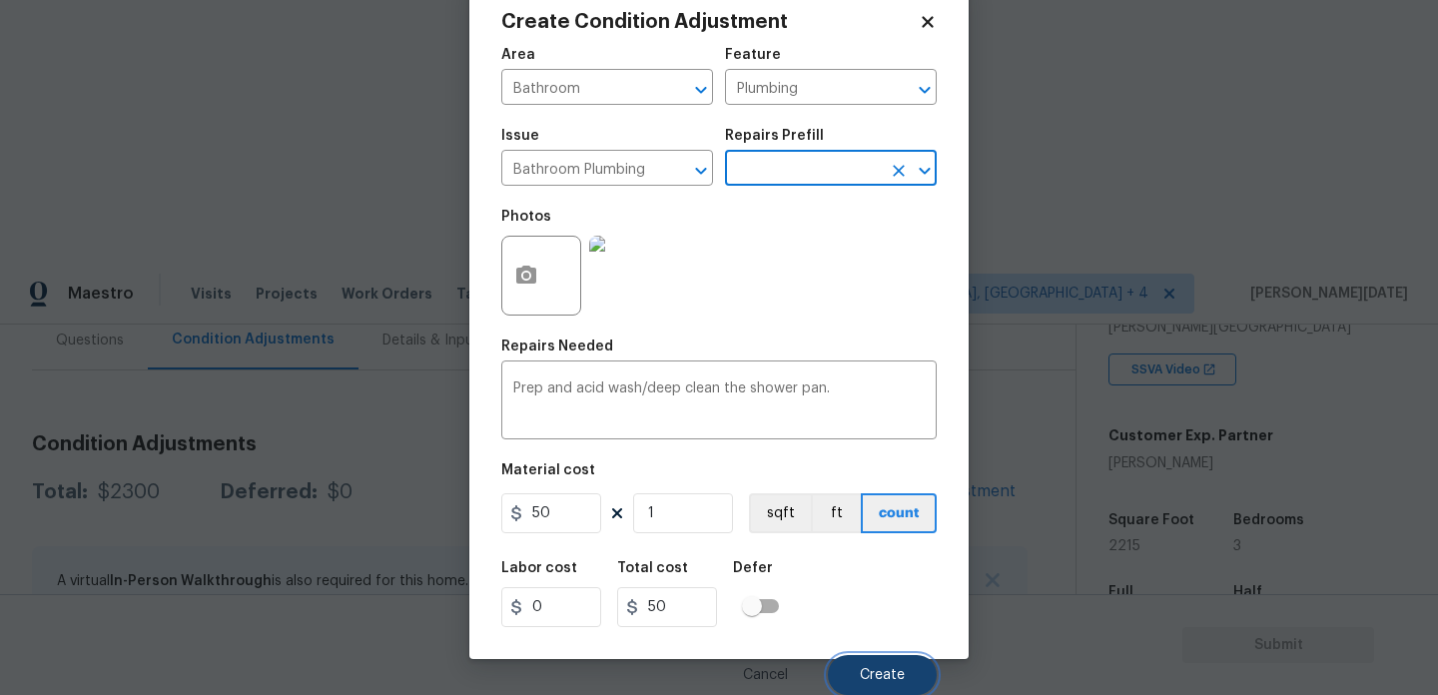
click at [893, 679] on span "Create" at bounding box center [882, 675] width 45 height 15
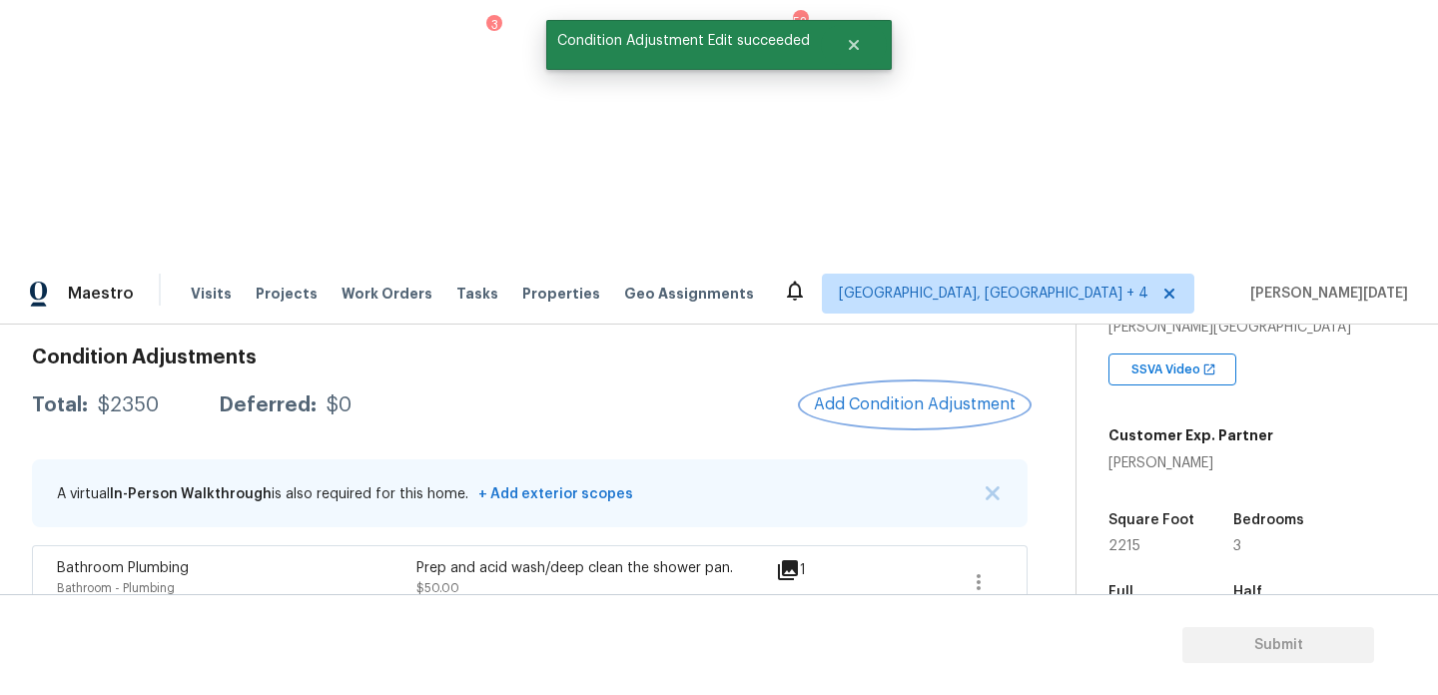
scroll to position [272, 0]
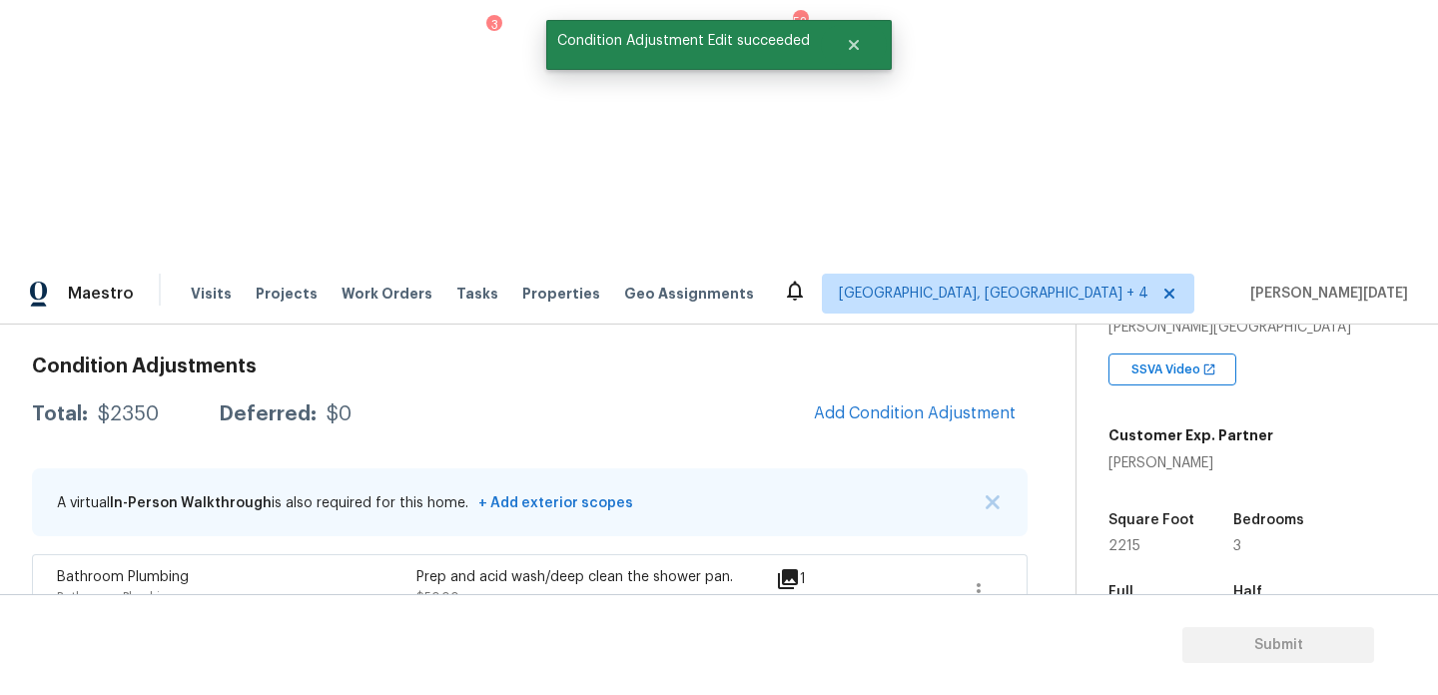
click at [1125, 539] on span "2215" at bounding box center [1125, 546] width 32 height 14
copy span "2215"
click at [928, 405] on span "Add Condition Adjustment" at bounding box center [915, 414] width 202 height 18
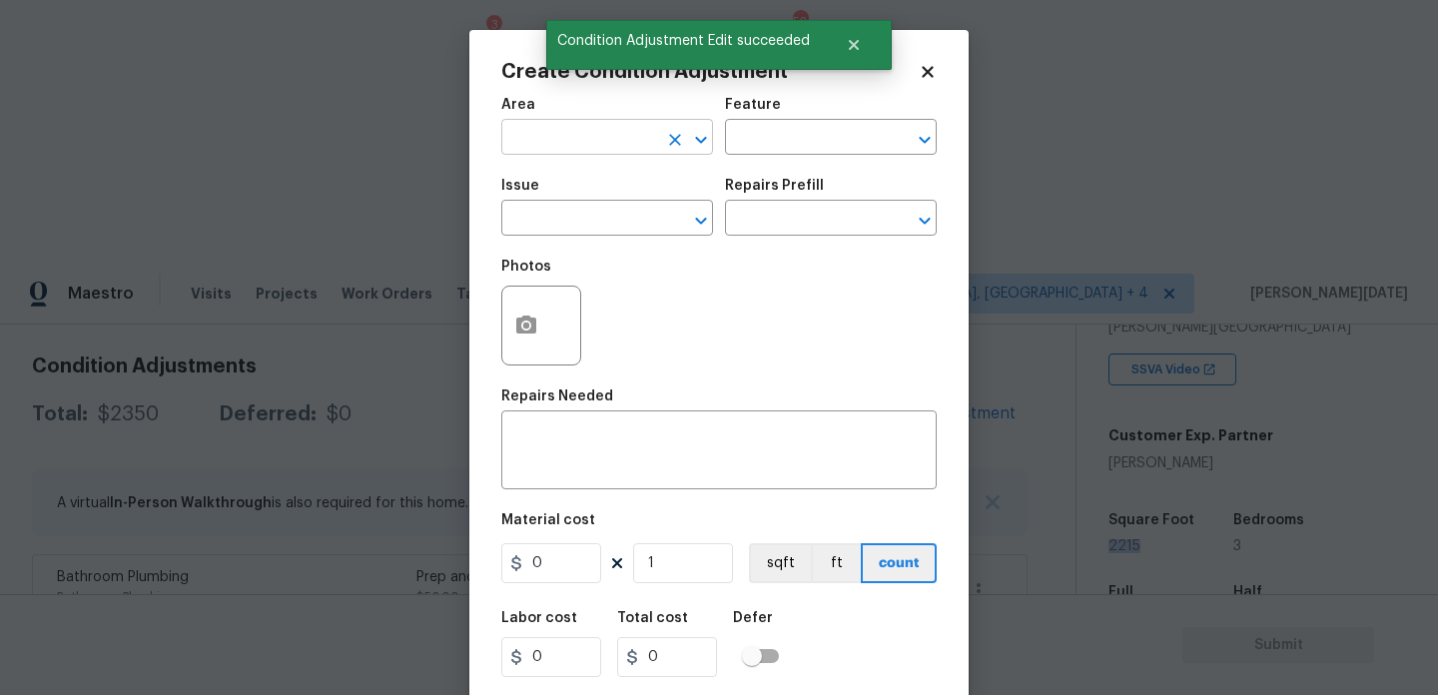
click at [560, 134] on input "text" at bounding box center [579, 139] width 156 height 31
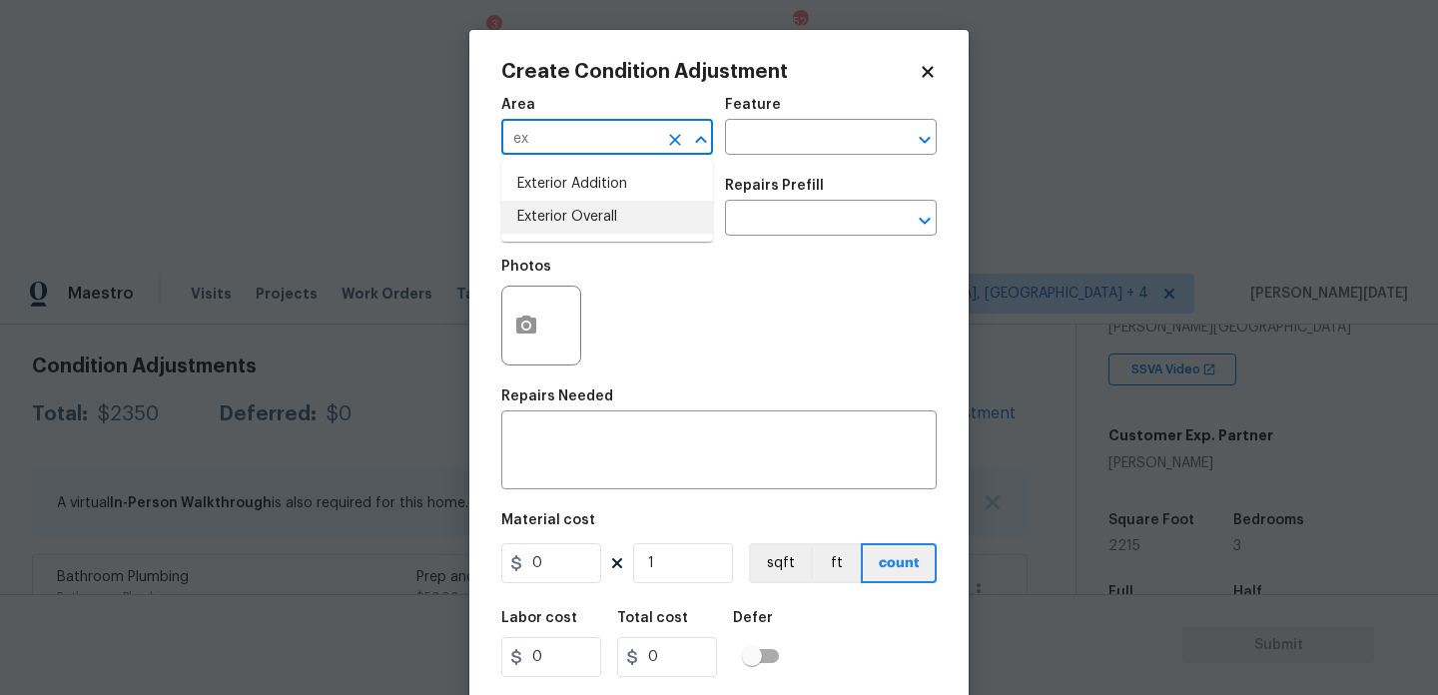
click at [574, 209] on li "Exterior Overall" at bounding box center [607, 217] width 212 height 33
type input "Exterior Overall"
click at [574, 209] on input "text" at bounding box center [579, 220] width 156 height 31
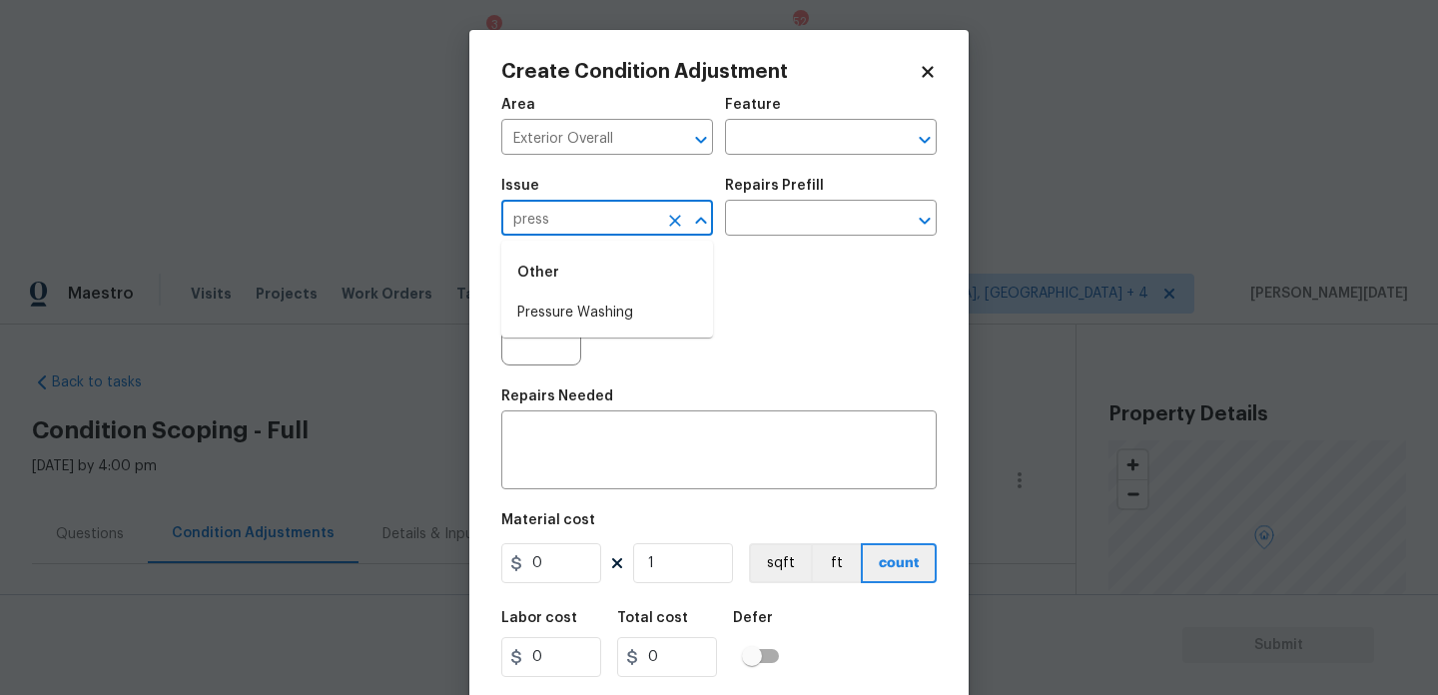
scroll to position [375, 0]
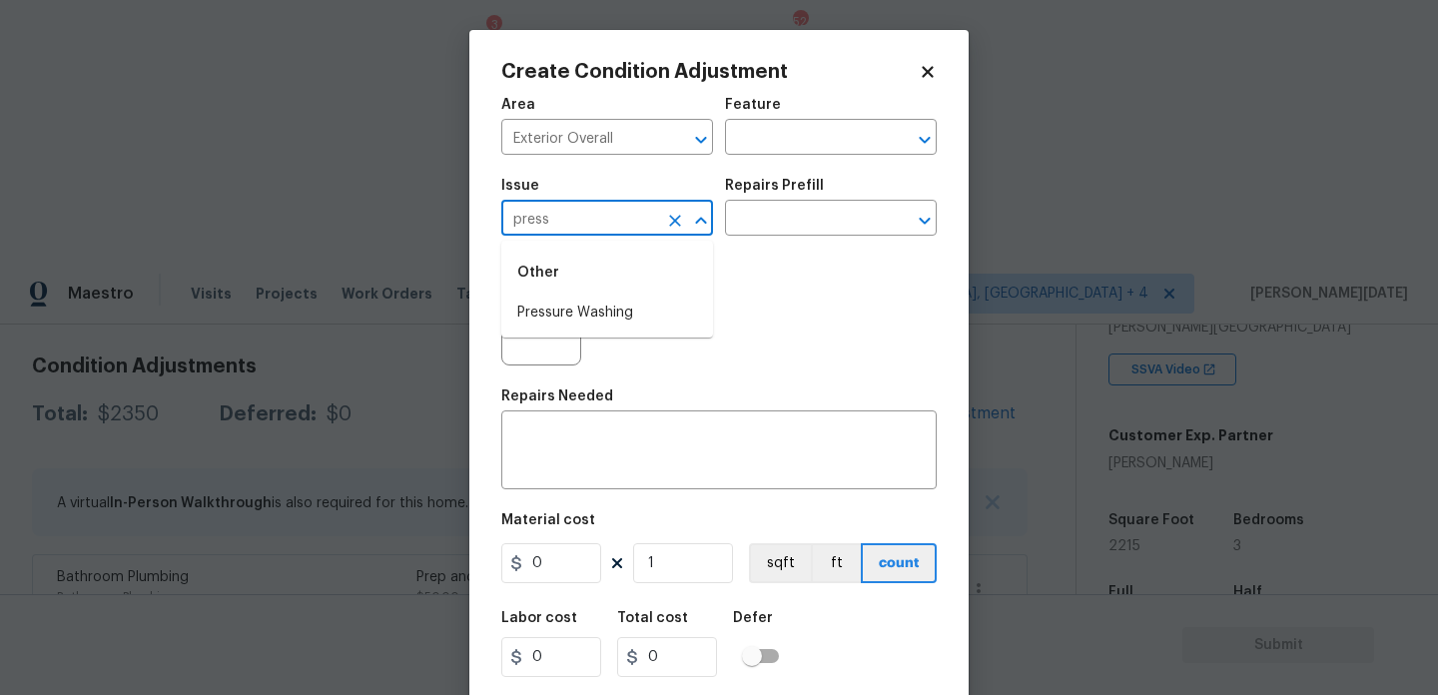
click at [593, 319] on li "Pressure Washing" at bounding box center [607, 313] width 212 height 33
type input "Pressure Washing"
click at [804, 222] on input "text" at bounding box center [803, 220] width 156 height 31
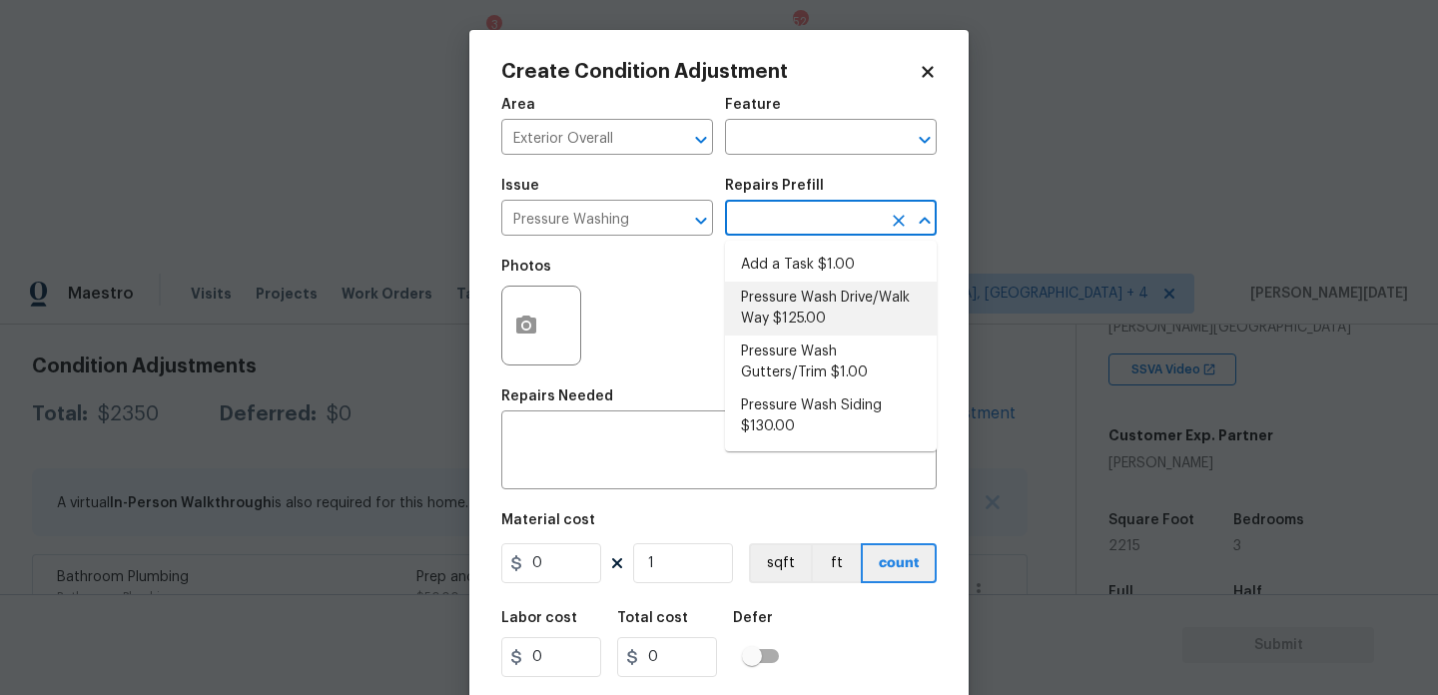
click at [810, 315] on li "Pressure Wash Drive/Walk Way $125.00" at bounding box center [831, 309] width 212 height 54
type input "Siding"
type input "125"
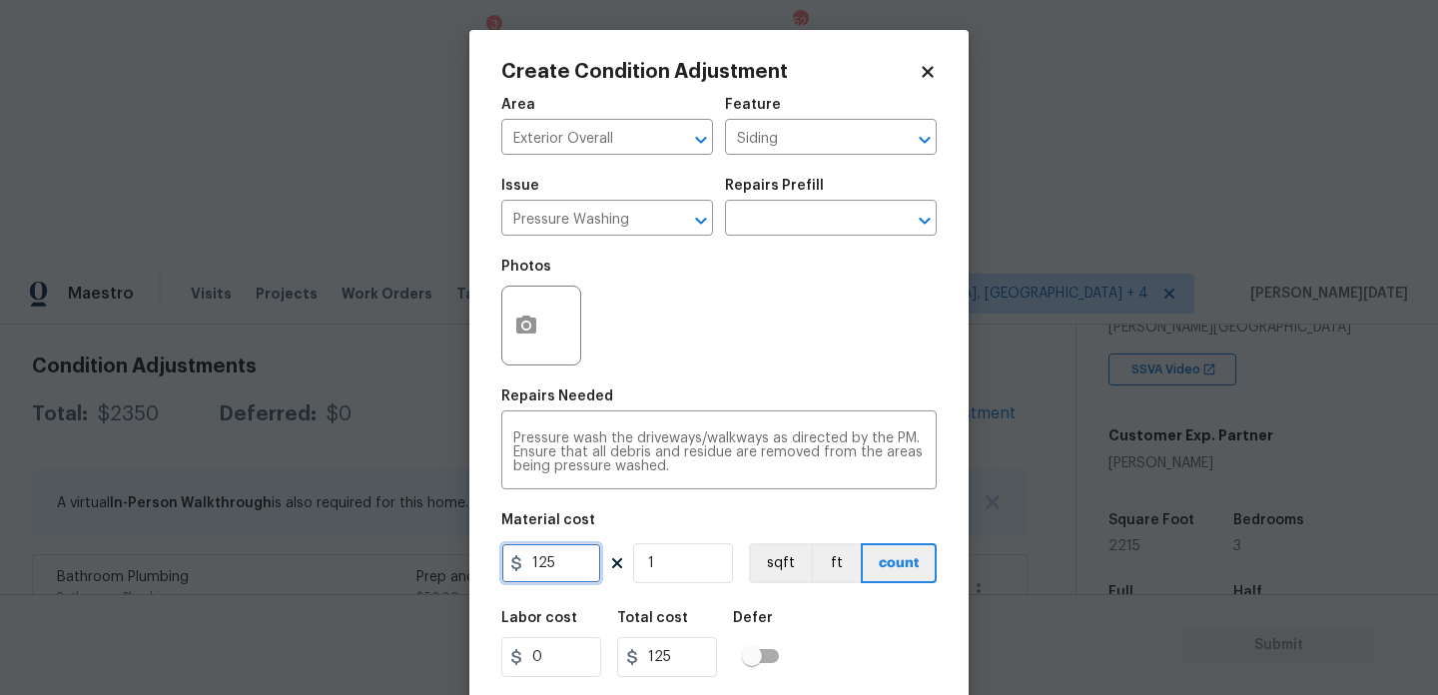
drag, startPoint x: 566, startPoint y: 556, endPoint x: 334, endPoint y: 554, distance: 232.8
click at [334, 554] on div "Create Condition Adjustment Area Exterior Overall ​ Feature Siding ​ Issue Pres…" at bounding box center [719, 347] width 1438 height 695
type input "200"
click at [739, 372] on div "Photos" at bounding box center [719, 313] width 436 height 130
type input "200"
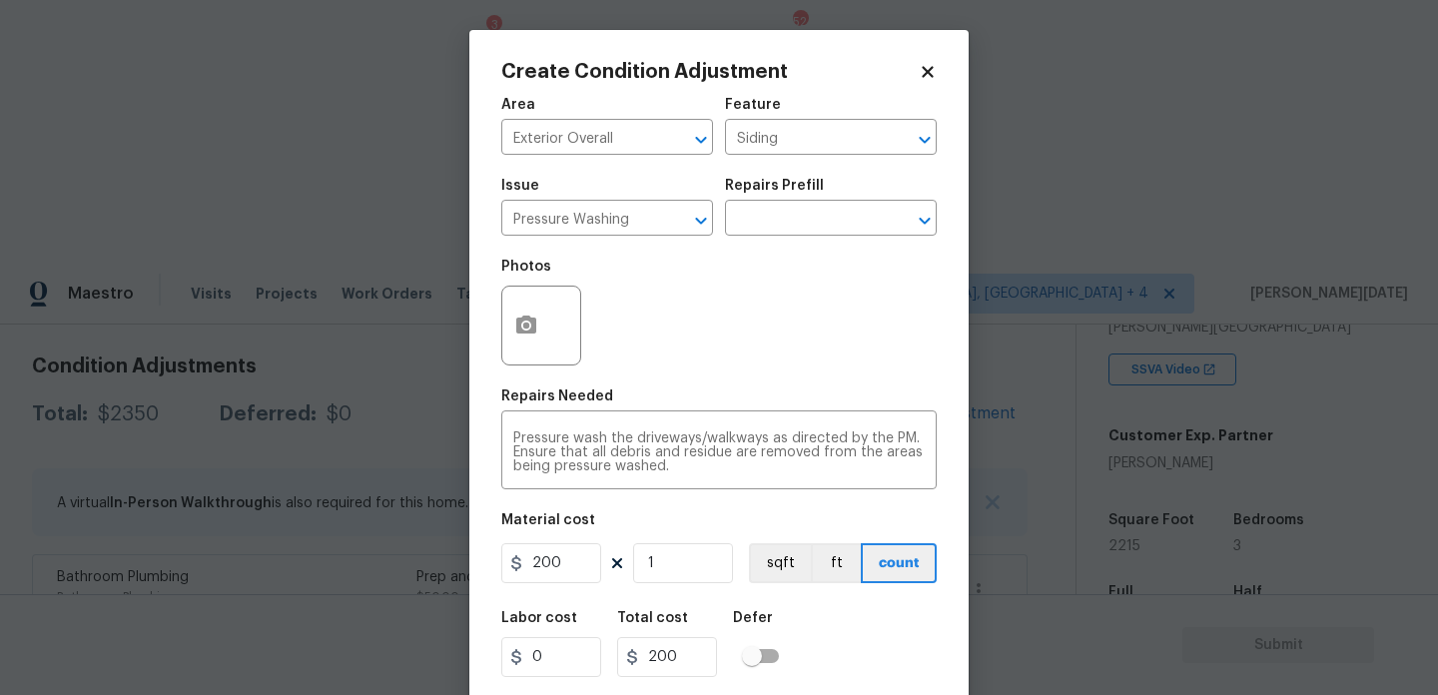
click at [739, 372] on div "Photos" at bounding box center [719, 313] width 436 height 130
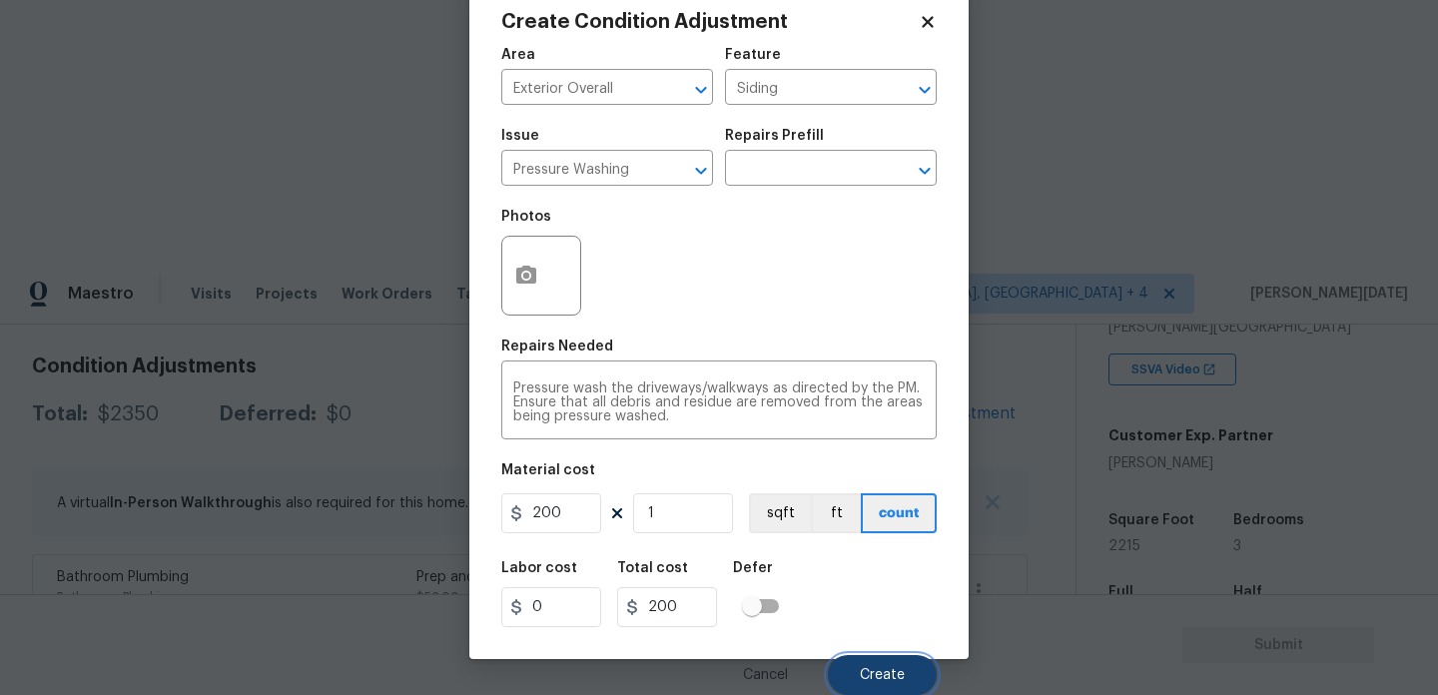
click at [860, 684] on button "Create" at bounding box center [882, 675] width 109 height 40
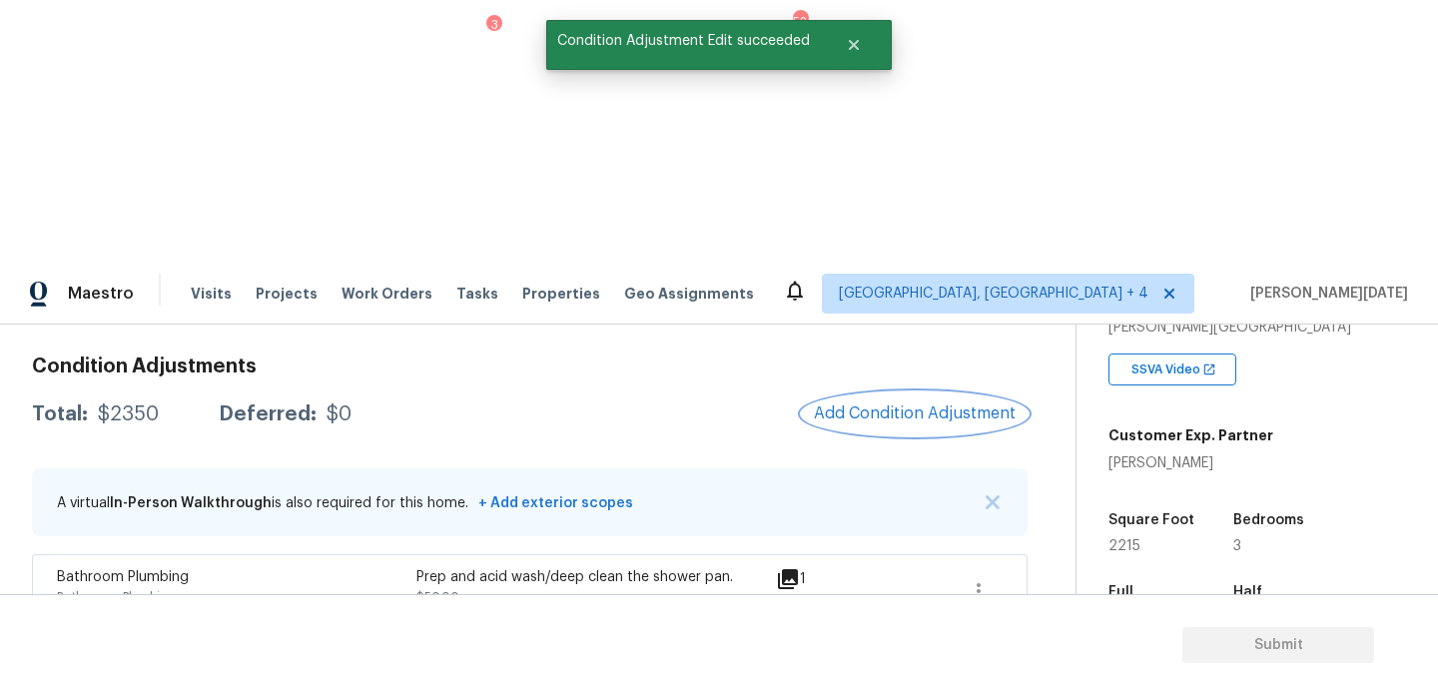
scroll to position [0, 0]
click at [933, 405] on span "Add Condition Adjustment" at bounding box center [919, 414] width 202 height 18
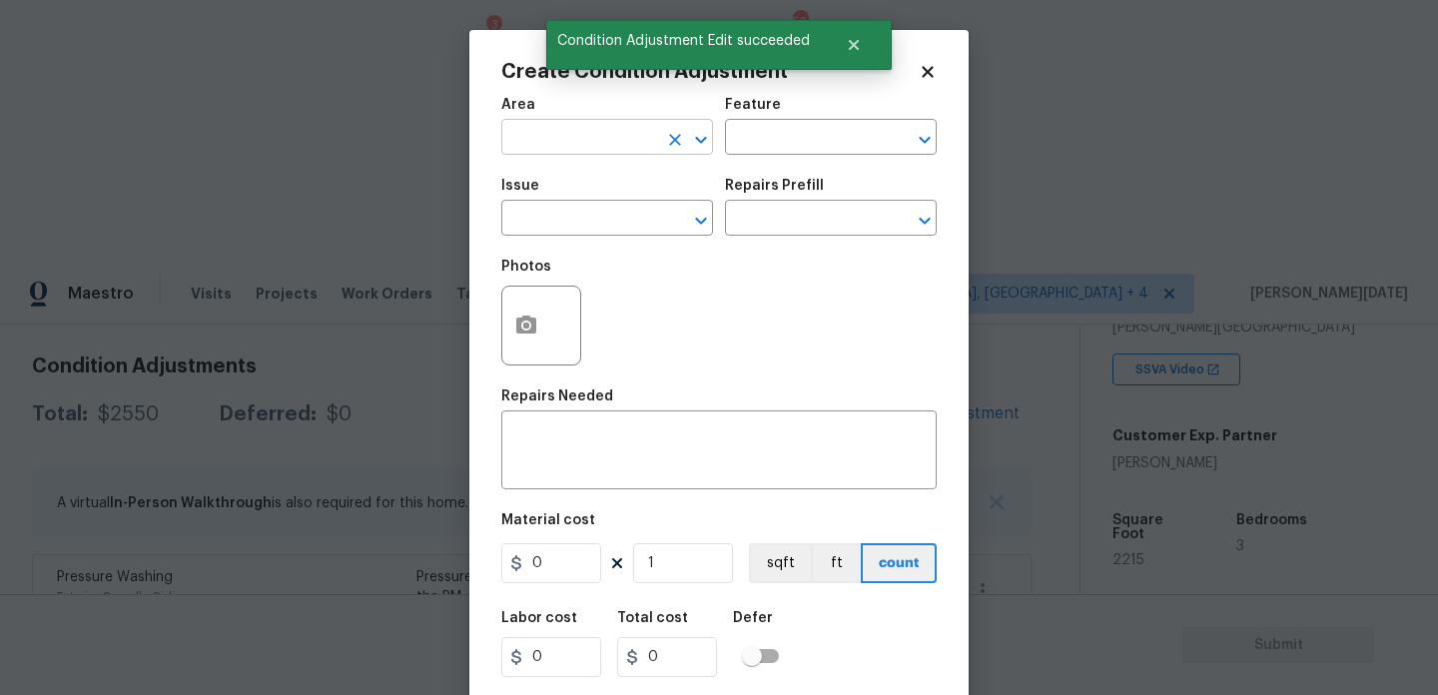
click at [556, 138] on input "text" at bounding box center [579, 139] width 156 height 31
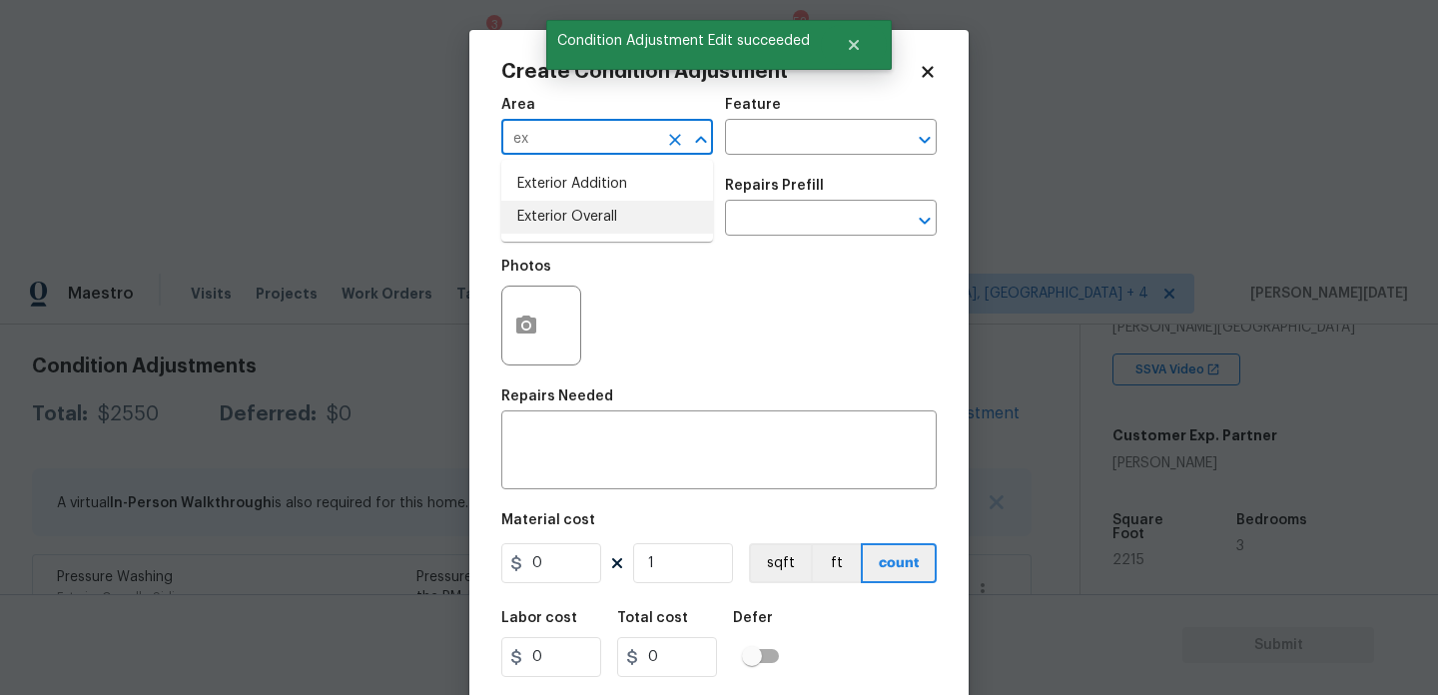
click at [575, 231] on li "Exterior Overall" at bounding box center [607, 217] width 212 height 33
type input "Exterior Overall"
click at [575, 231] on input "text" at bounding box center [579, 220] width 156 height 31
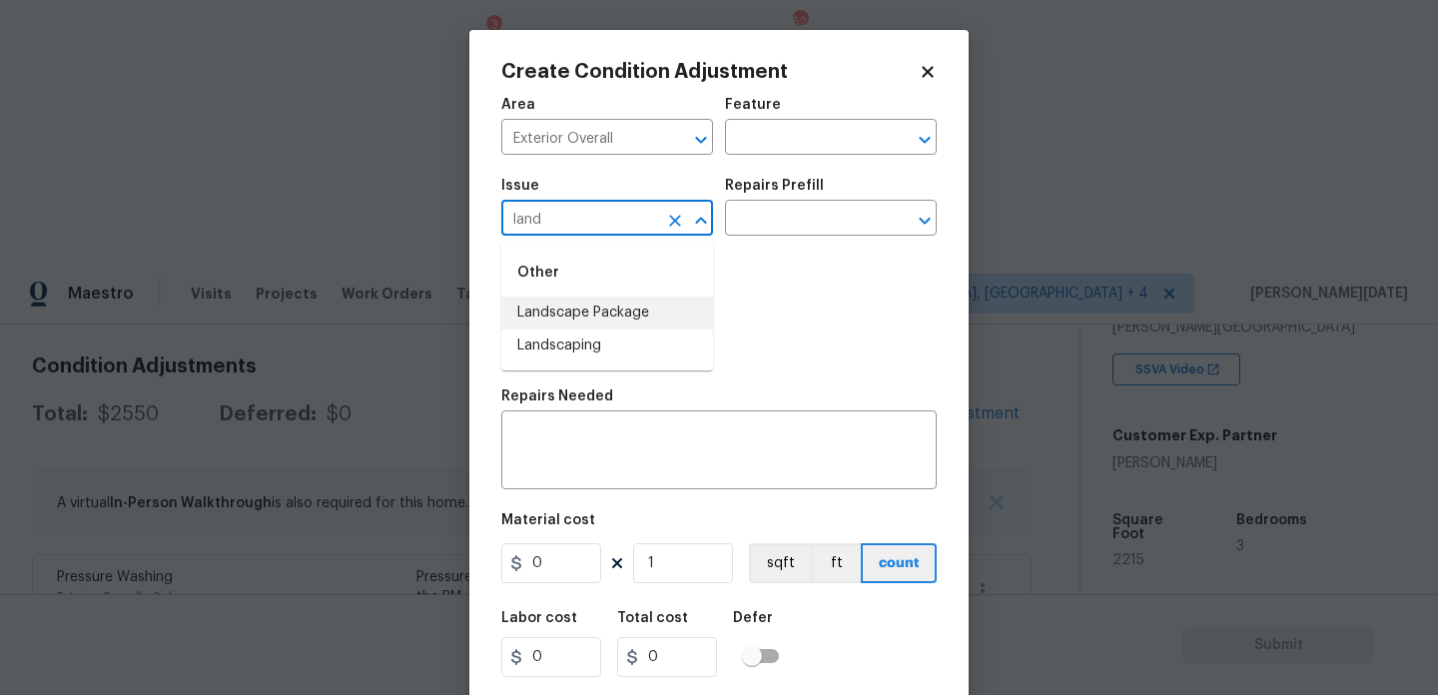
click at [587, 309] on li "Landscape Package" at bounding box center [607, 313] width 212 height 33
type input "Landscape Package"
click at [798, 219] on input "text" at bounding box center [803, 220] width 156 height 31
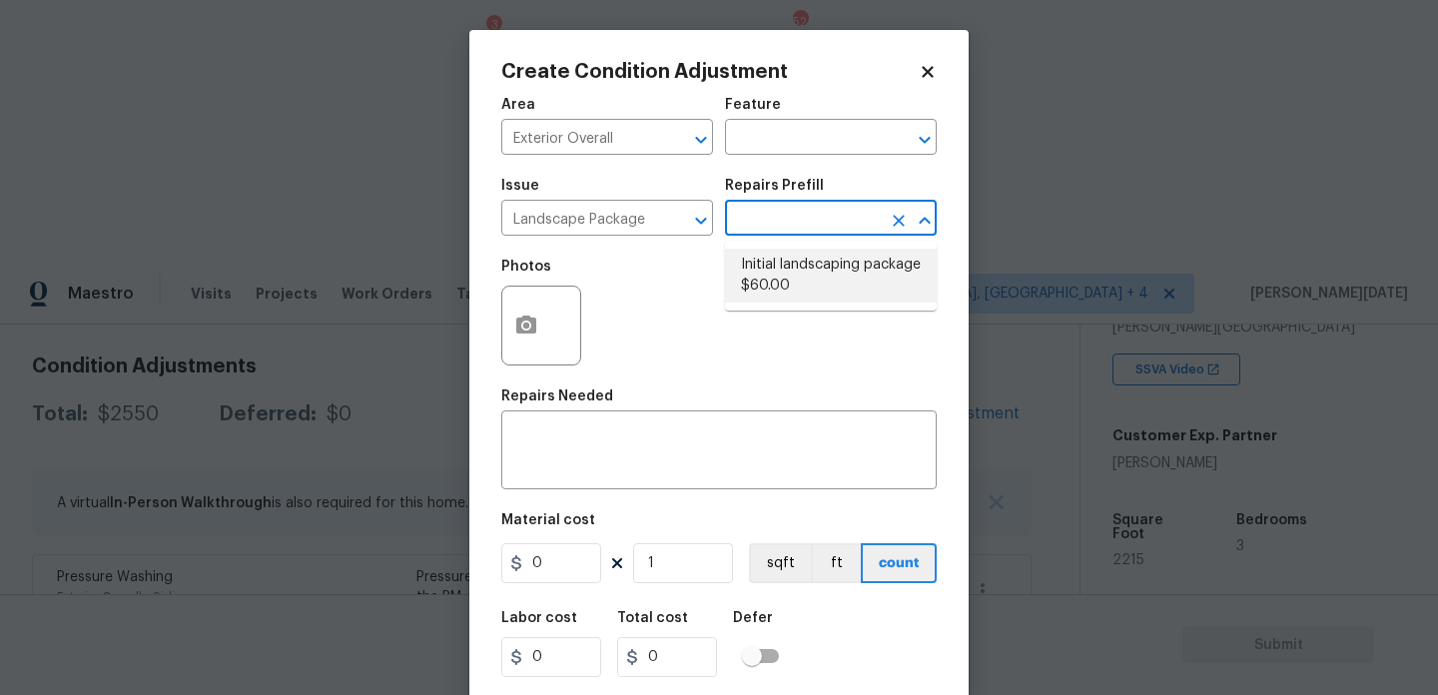
click at [794, 265] on li "Initial landscaping package $60.00" at bounding box center [831, 276] width 212 height 54
type input "Home Readiness Packages"
type textarea "Mowing of grass up to 6" in height. Mow, edge along driveways & sidewalks, trim…"
type input "60"
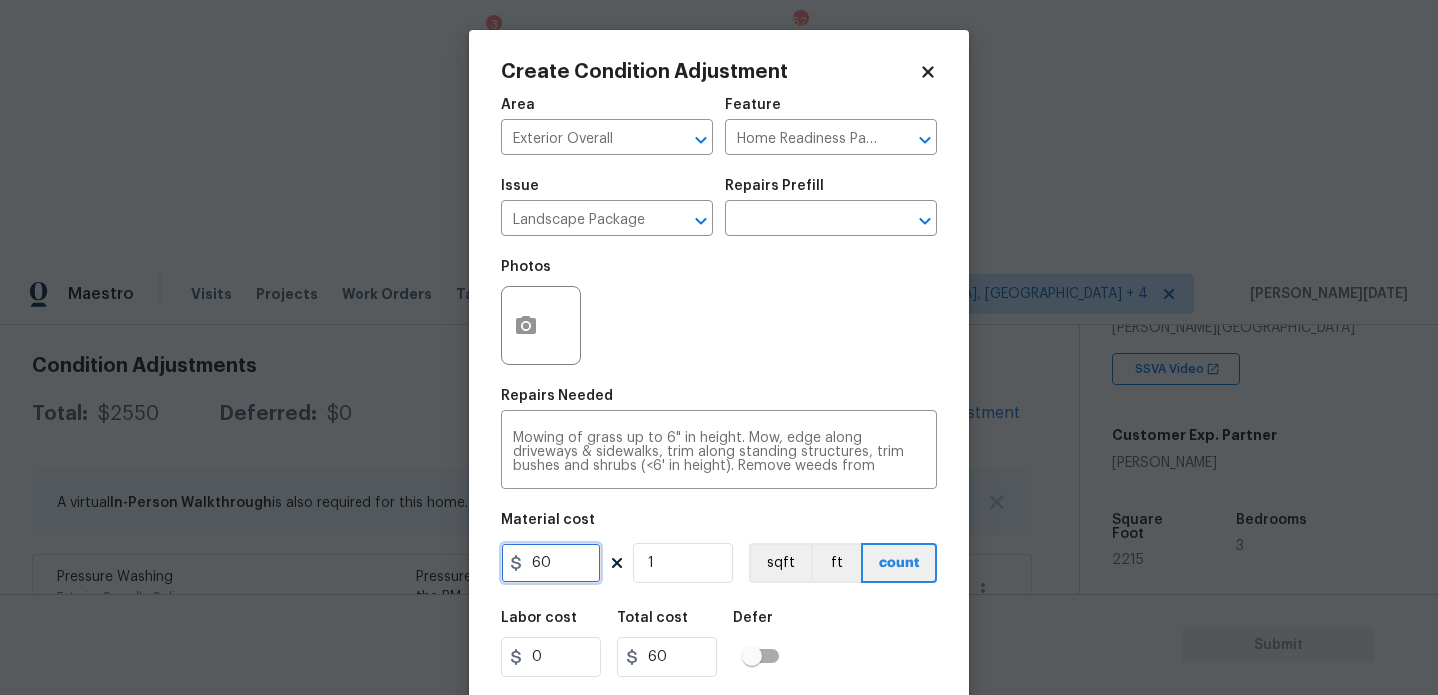
drag, startPoint x: 577, startPoint y: 573, endPoint x: 315, endPoint y: 572, distance: 262.7
click at [315, 572] on div "Create Condition Adjustment Area Exterior Overall ​ Feature Home Readiness Pack…" at bounding box center [719, 347] width 1438 height 695
type input "300"
click at [719, 330] on div "Photos" at bounding box center [719, 313] width 436 height 130
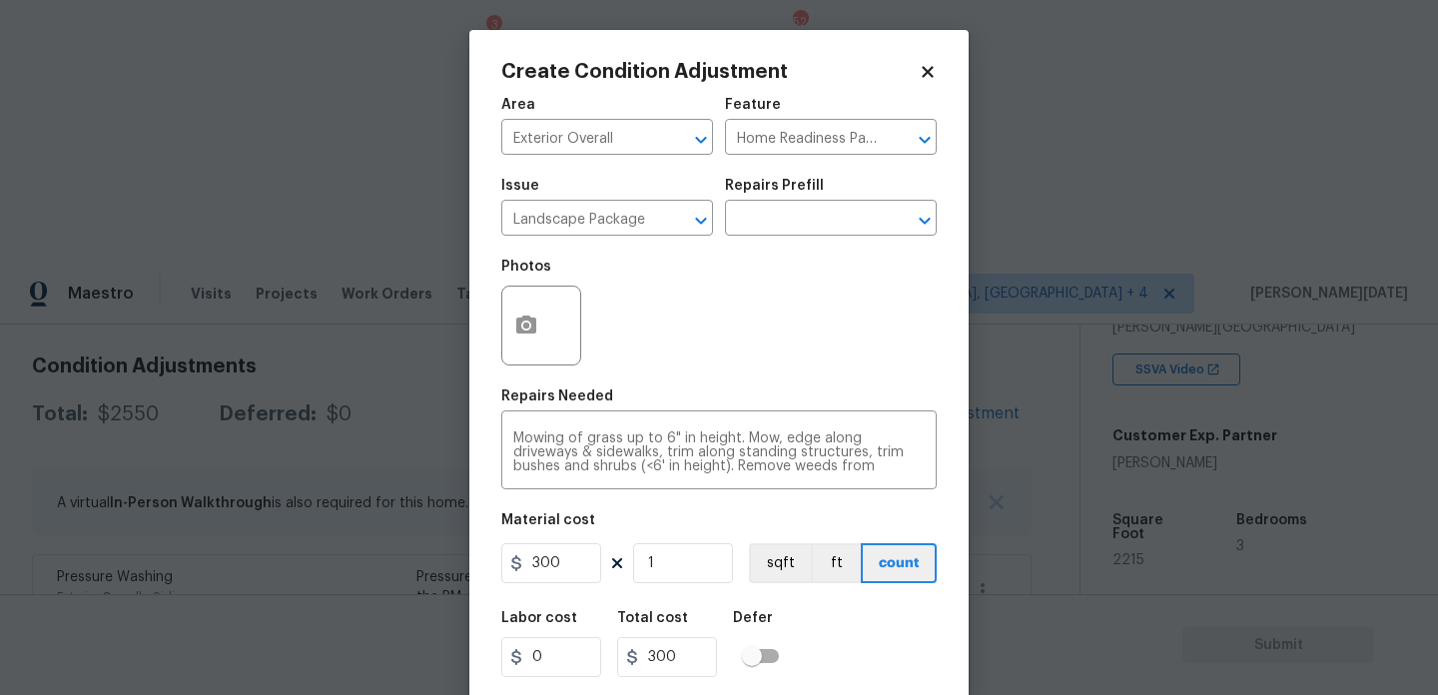
scroll to position [51, 0]
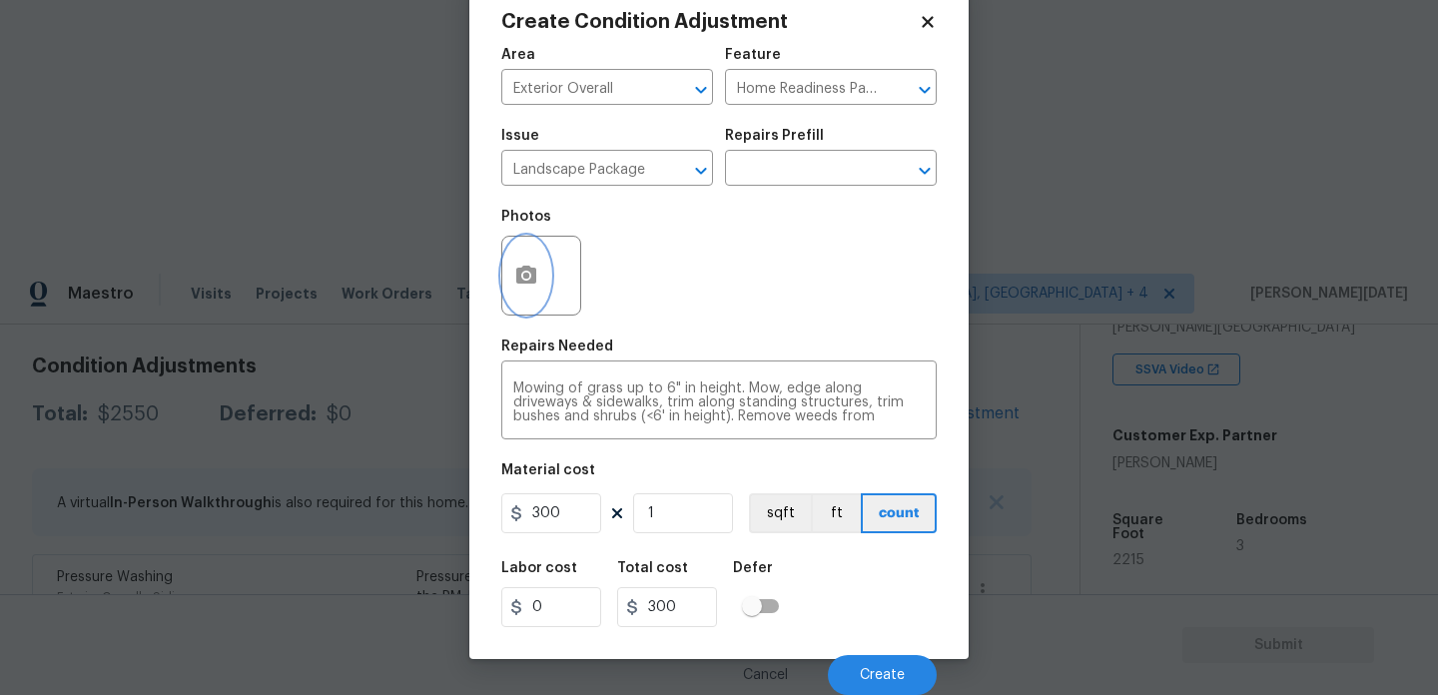
click at [514, 281] on icon "button" at bounding box center [526, 276] width 24 height 24
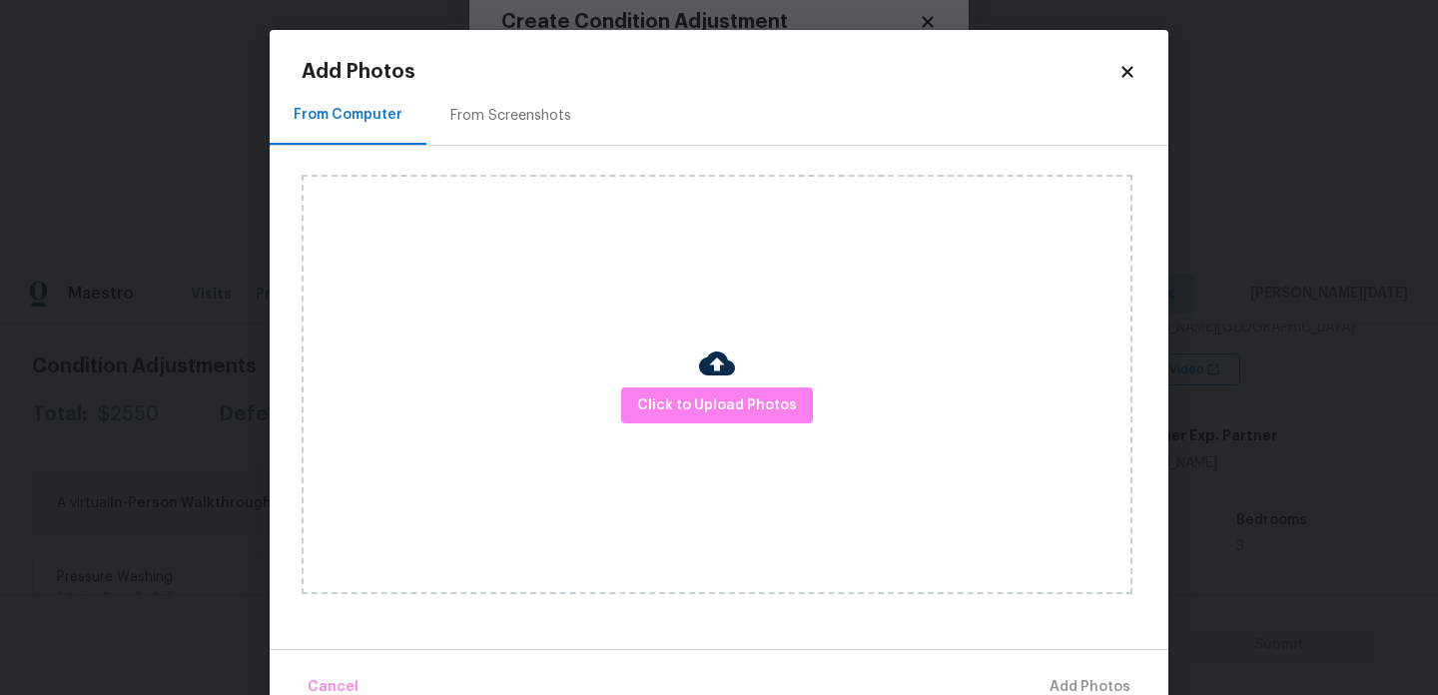
click at [507, 88] on div "From Screenshots" at bounding box center [511, 115] width 169 height 59
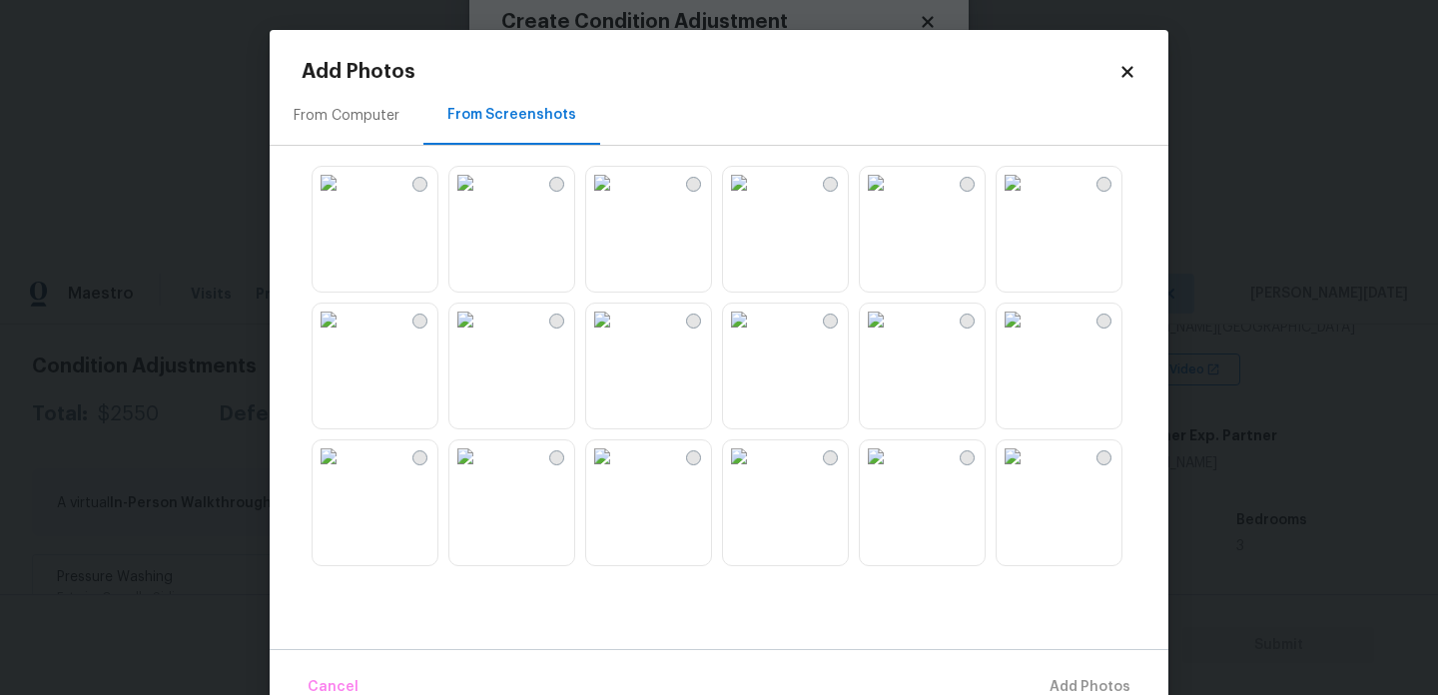
click at [507, 111] on div "From Screenshots" at bounding box center [512, 115] width 129 height 20
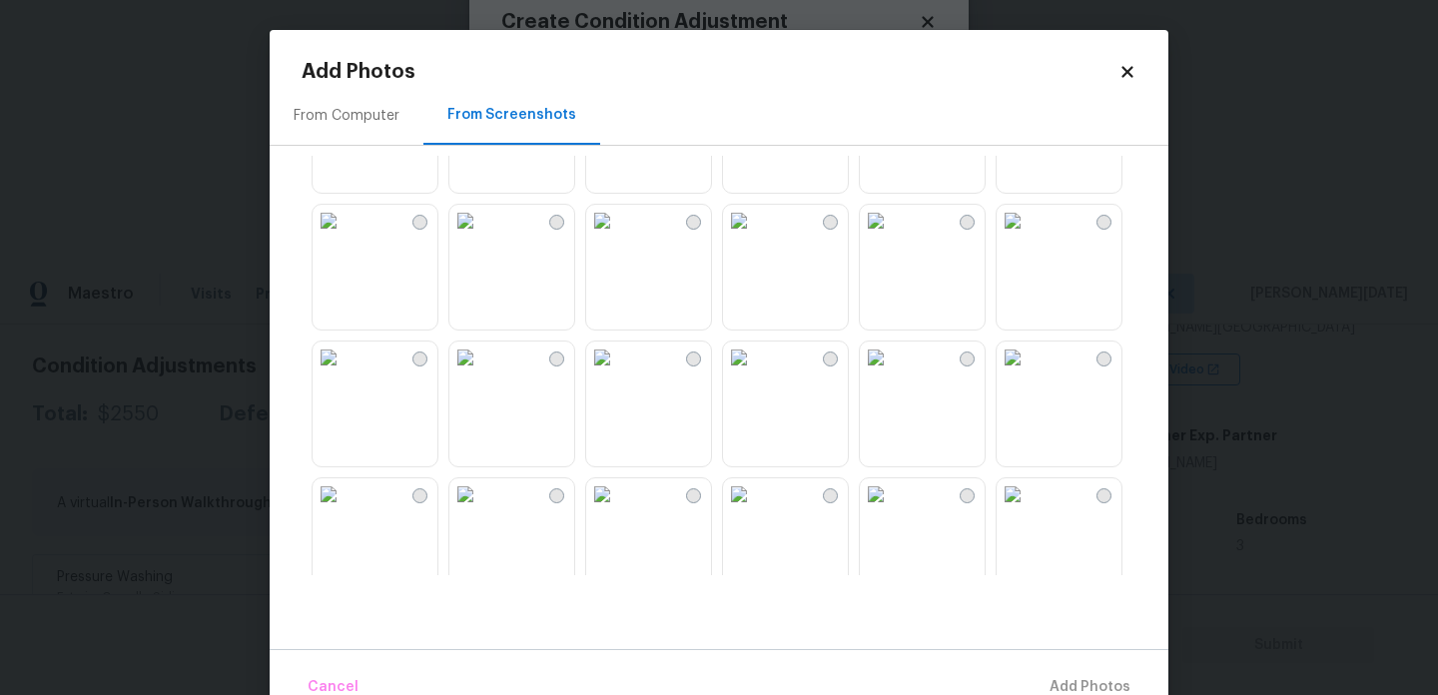
scroll to position [160, 0]
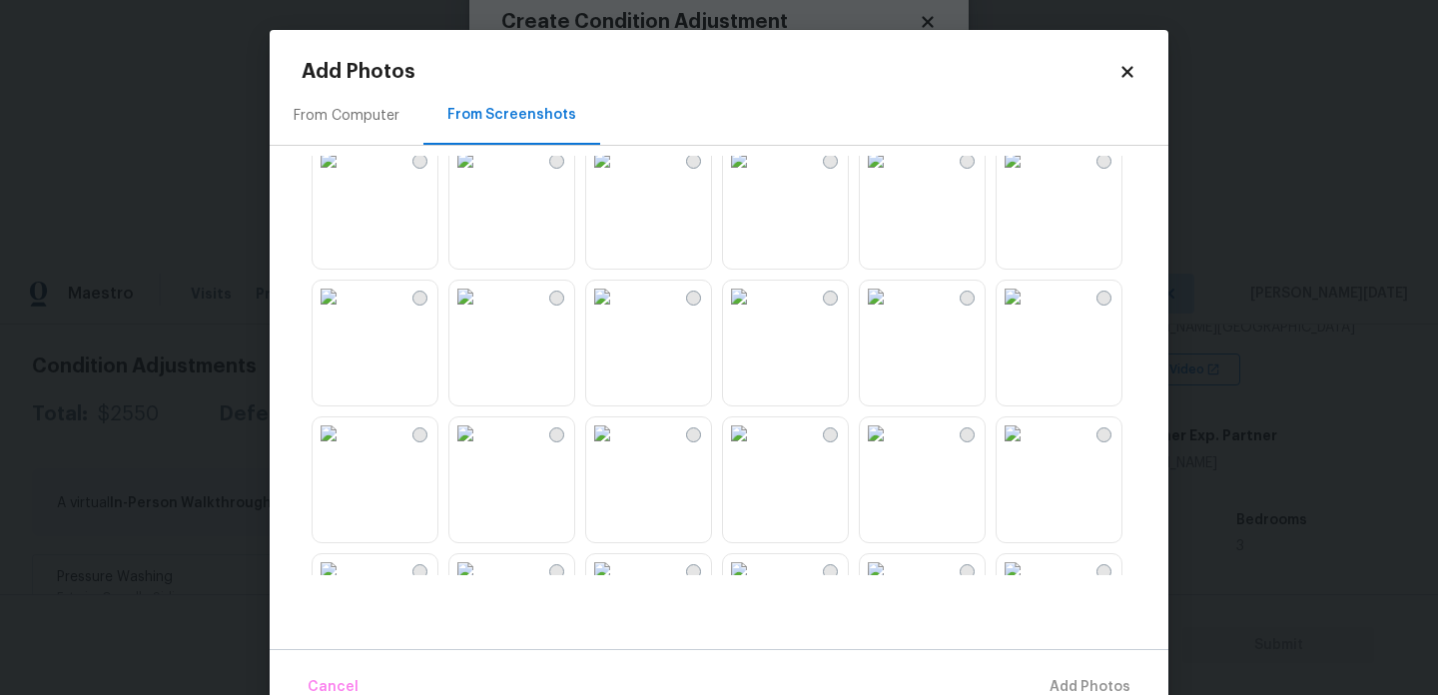
click at [618, 313] on img at bounding box center [602, 297] width 32 height 32
click at [618, 449] on img at bounding box center [602, 434] width 32 height 32
click at [345, 450] on img at bounding box center [329, 434] width 32 height 32
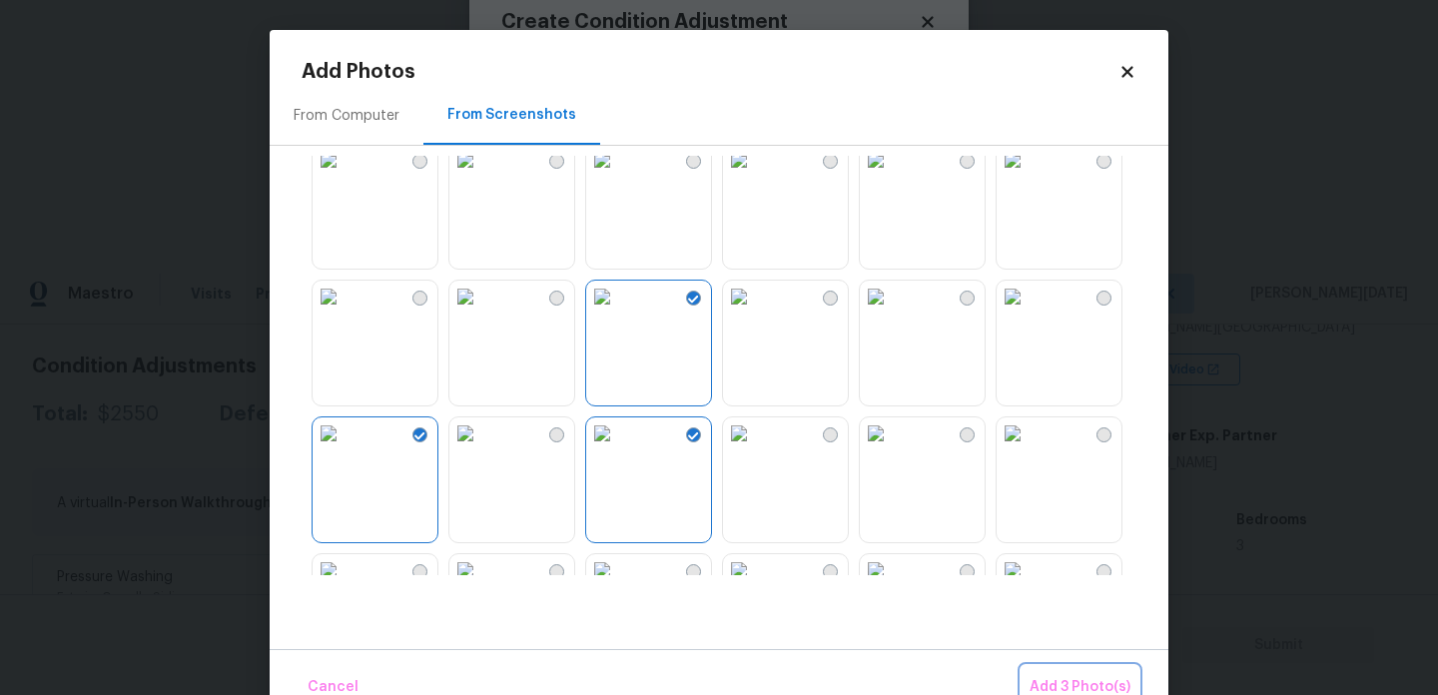
click at [1051, 671] on button "Add 3 Photo(s)" at bounding box center [1080, 687] width 117 height 43
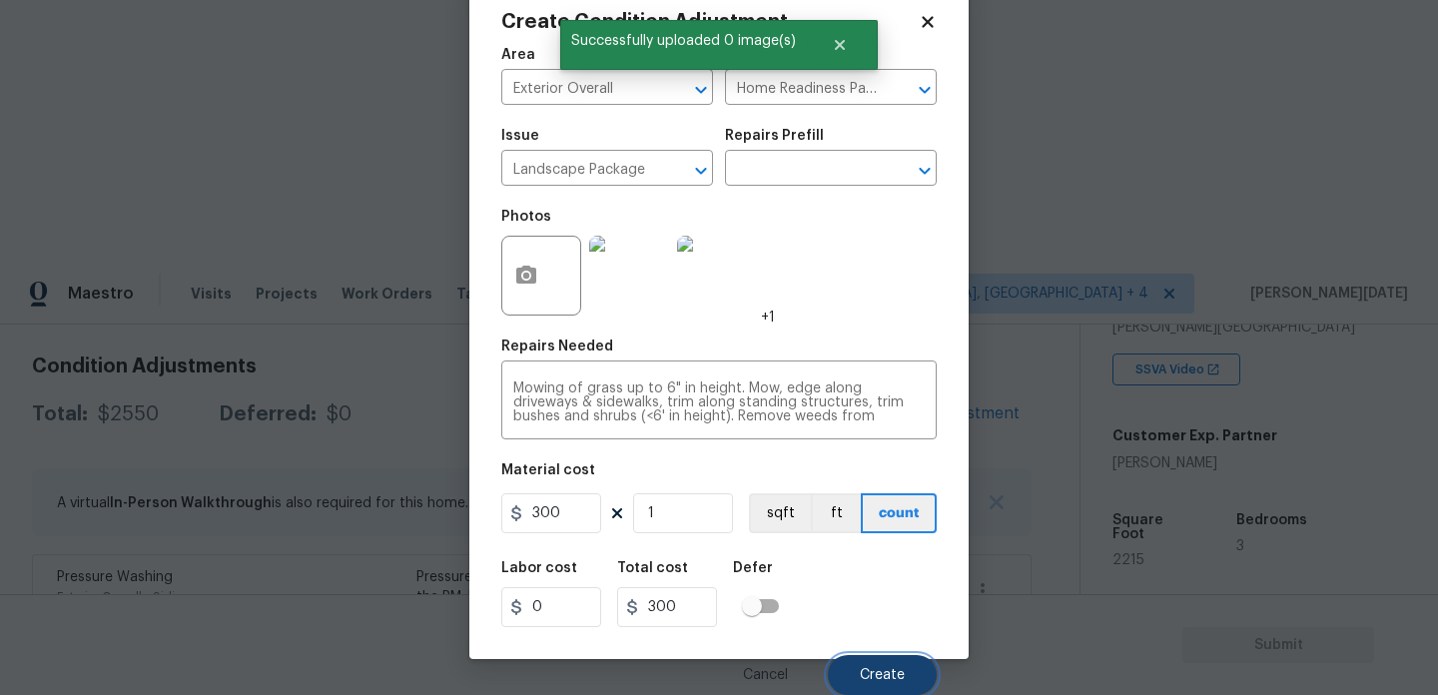
click at [903, 677] on span "Create" at bounding box center [882, 675] width 45 height 15
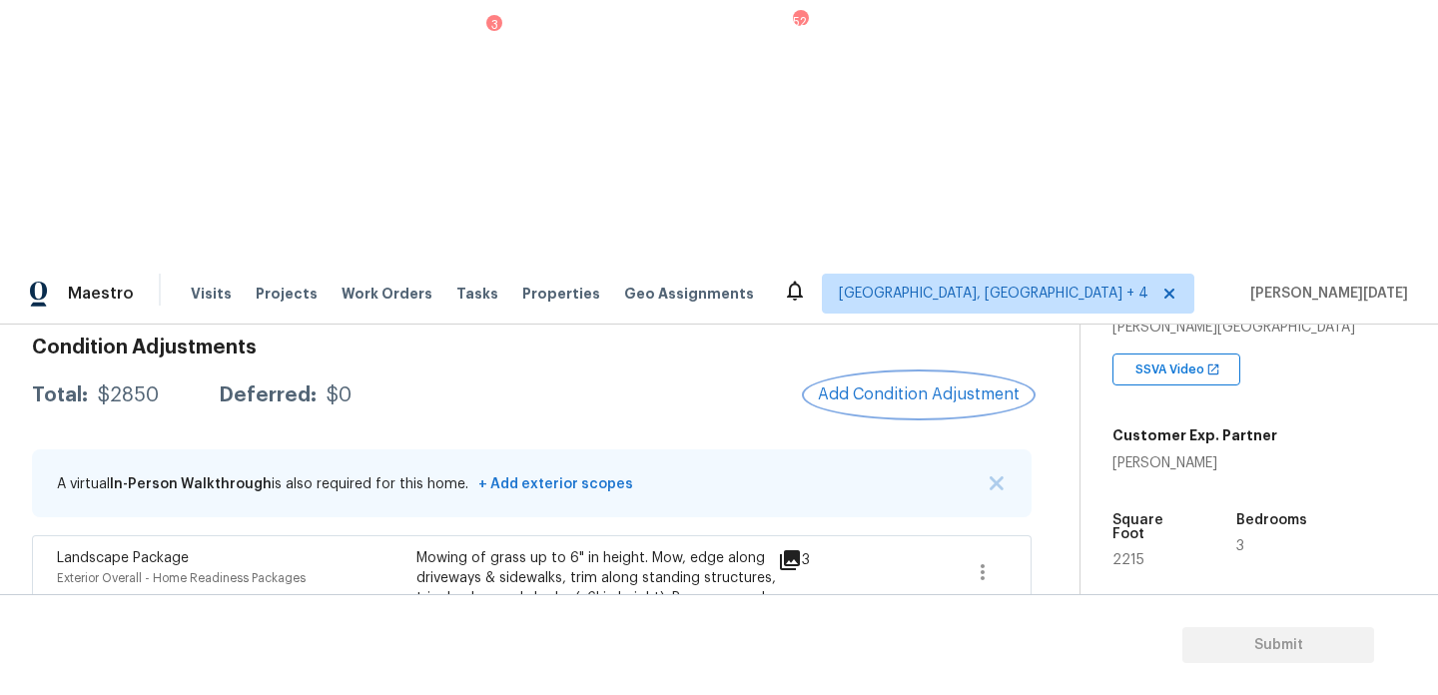
scroll to position [193, 0]
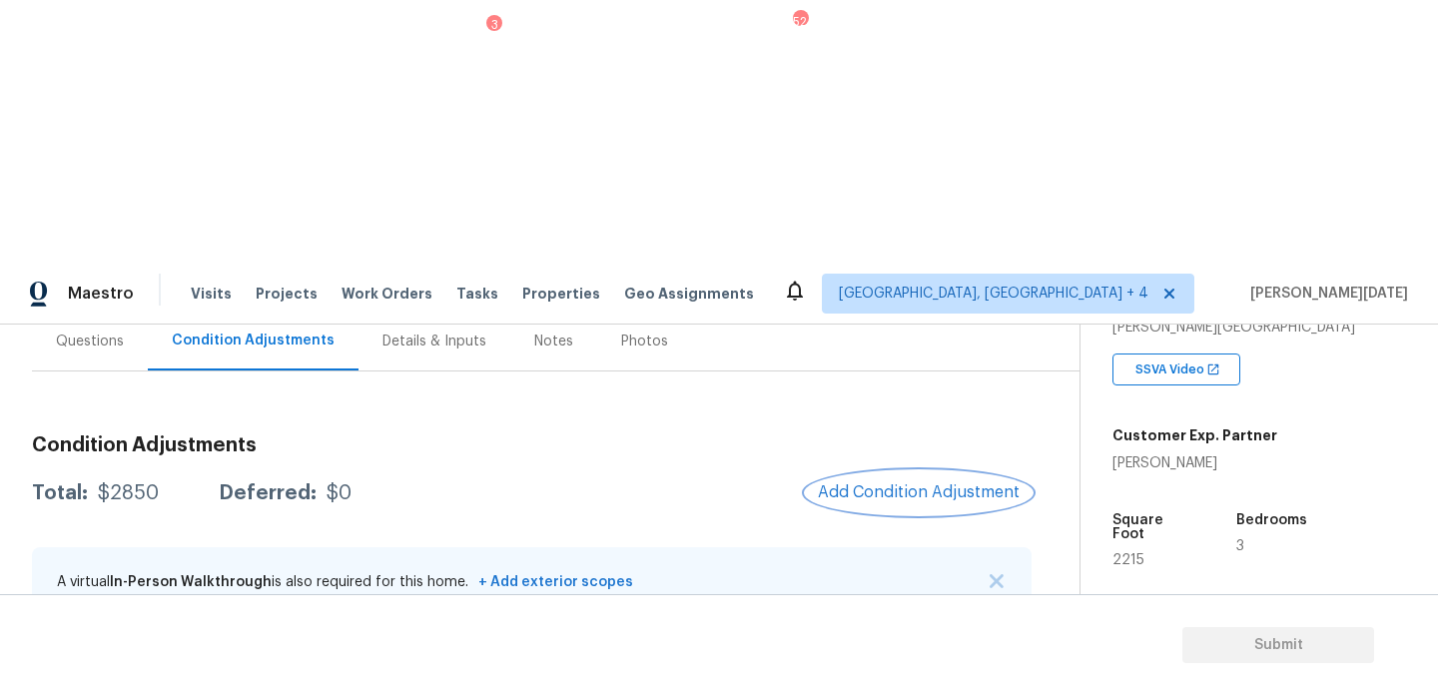
click at [891, 483] on span "Add Condition Adjustment" at bounding box center [919, 492] width 202 height 18
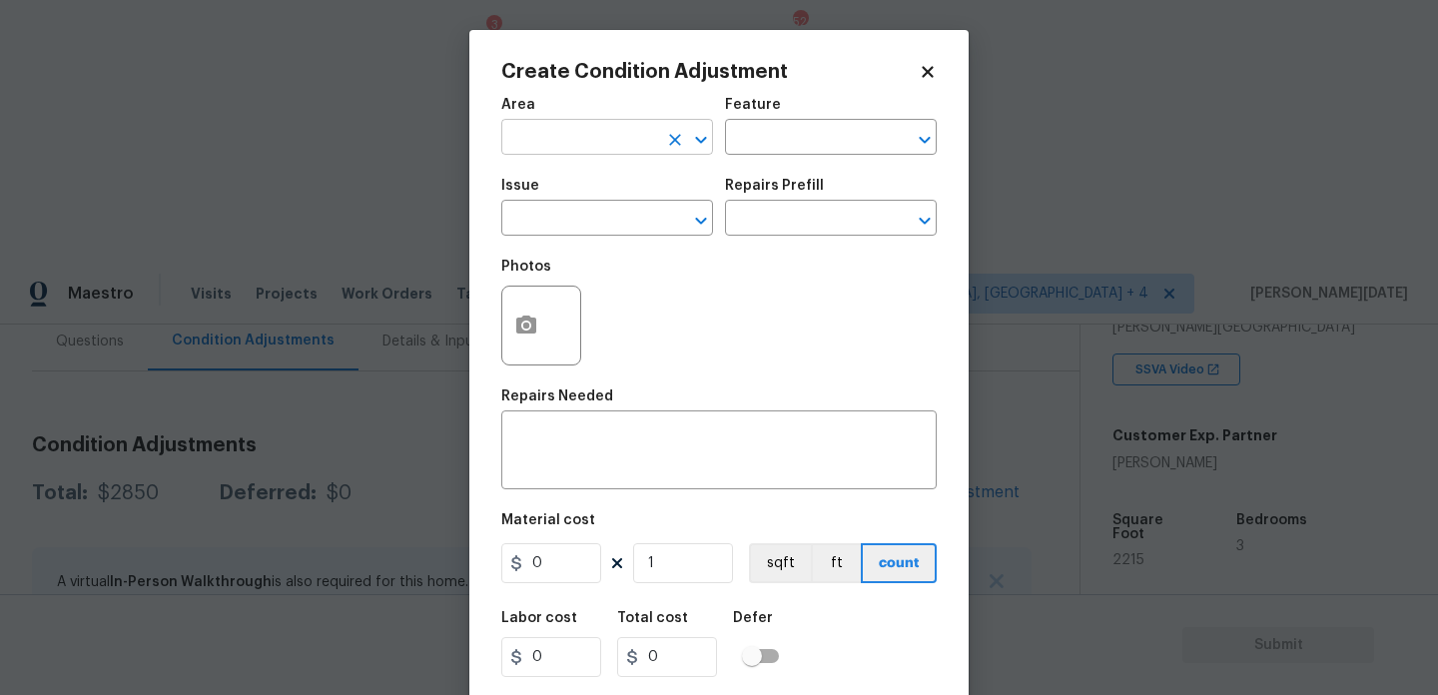
click at [534, 139] on input "text" at bounding box center [579, 139] width 156 height 31
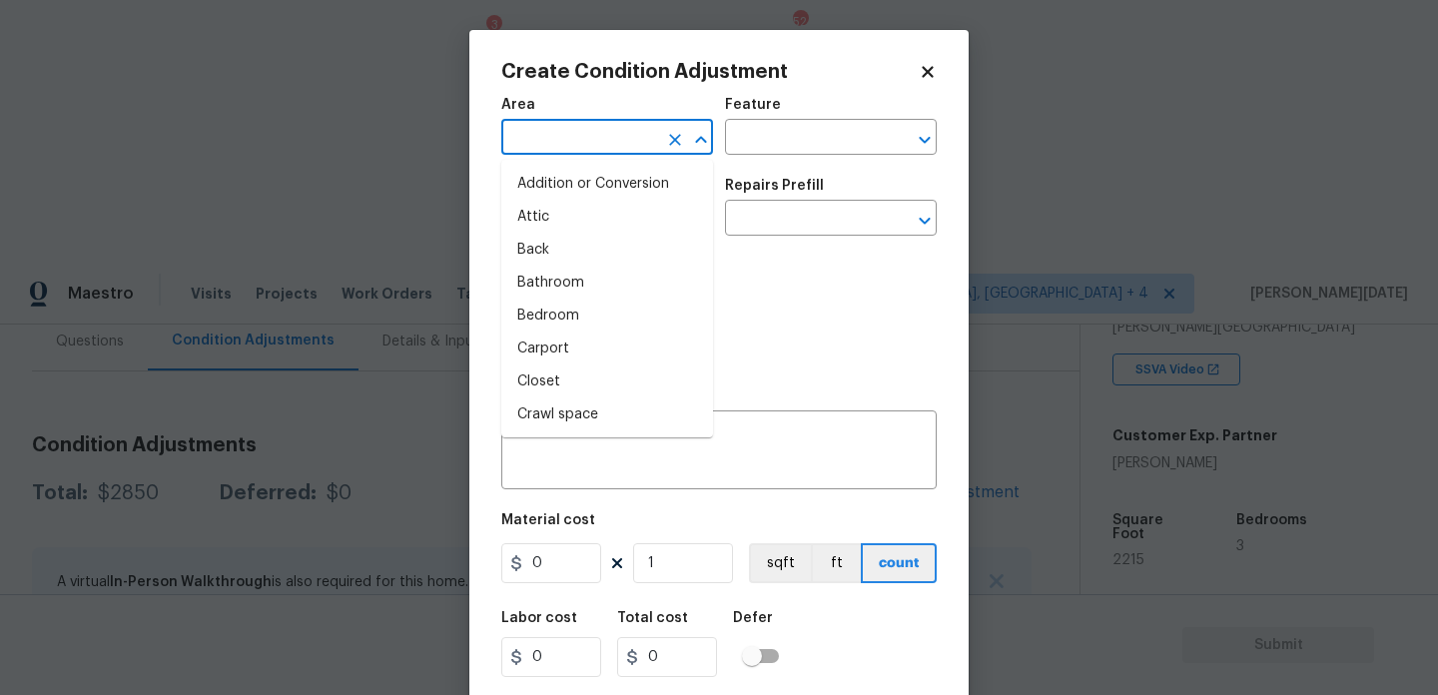
click at [419, 262] on body "Maestro Visits Projects Work Orders Tasks 3 Properties Geo Assignments 52 Kille…" at bounding box center [719, 609] width 1438 height 695
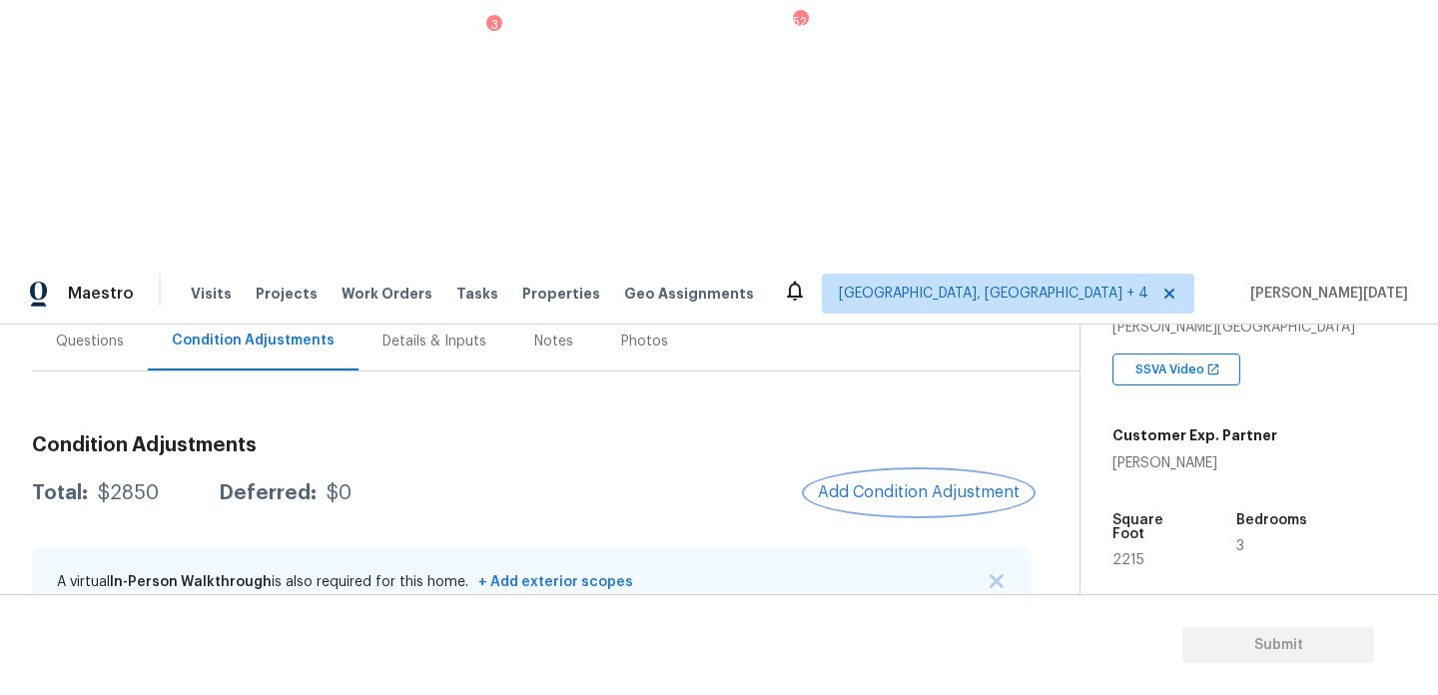
click at [869, 471] on button "Add Condition Adjustment" at bounding box center [919, 492] width 226 height 42
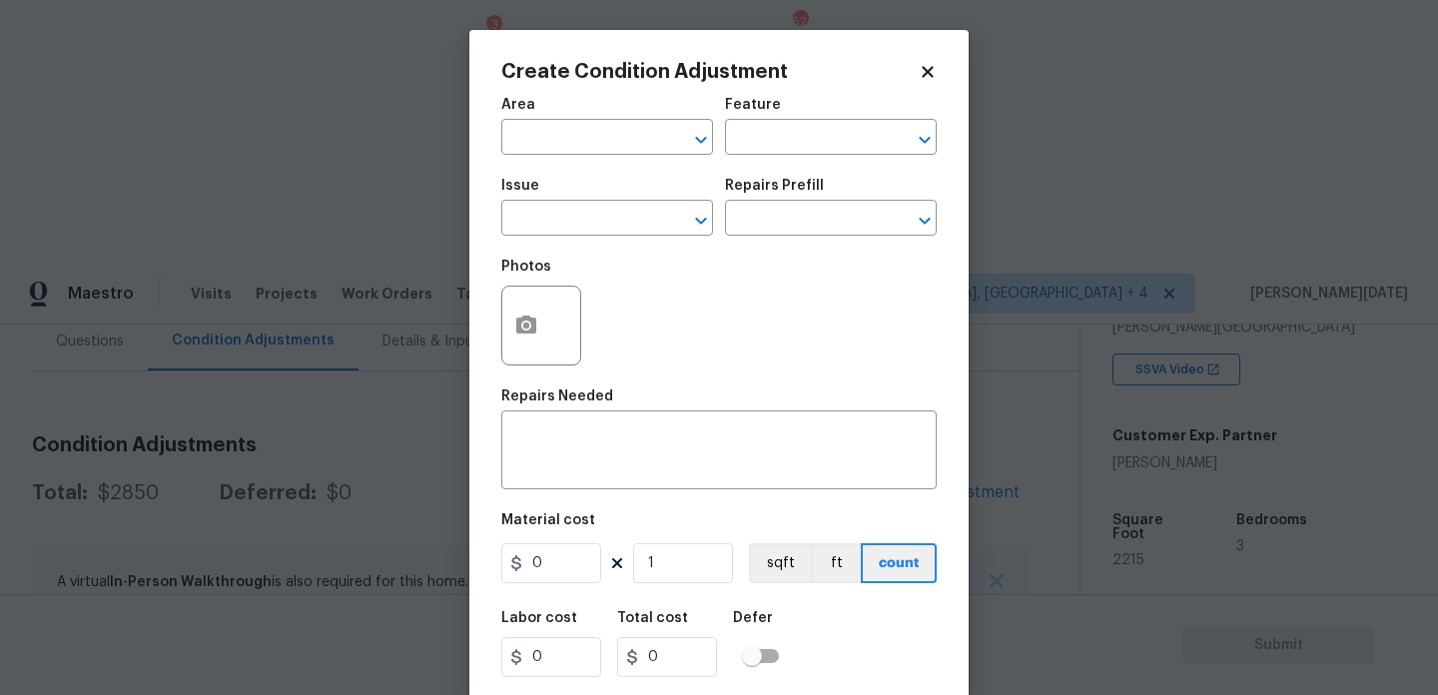
click at [549, 111] on div "Area" at bounding box center [607, 111] width 212 height 26
click at [562, 149] on input "text" at bounding box center [579, 139] width 156 height 31
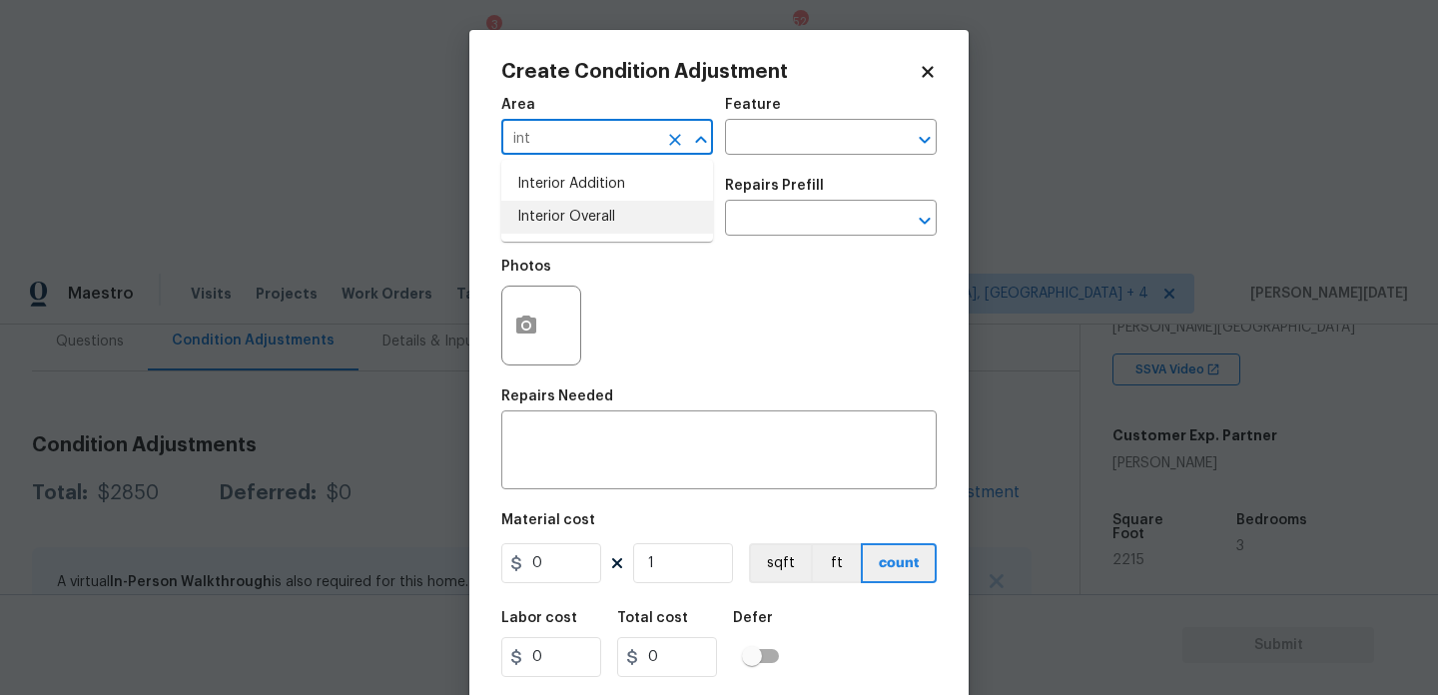
click at [580, 221] on li "Interior Overall" at bounding box center [607, 217] width 212 height 33
type input "Interior Overall"
click at [580, 221] on input "text" at bounding box center [579, 220] width 156 height 31
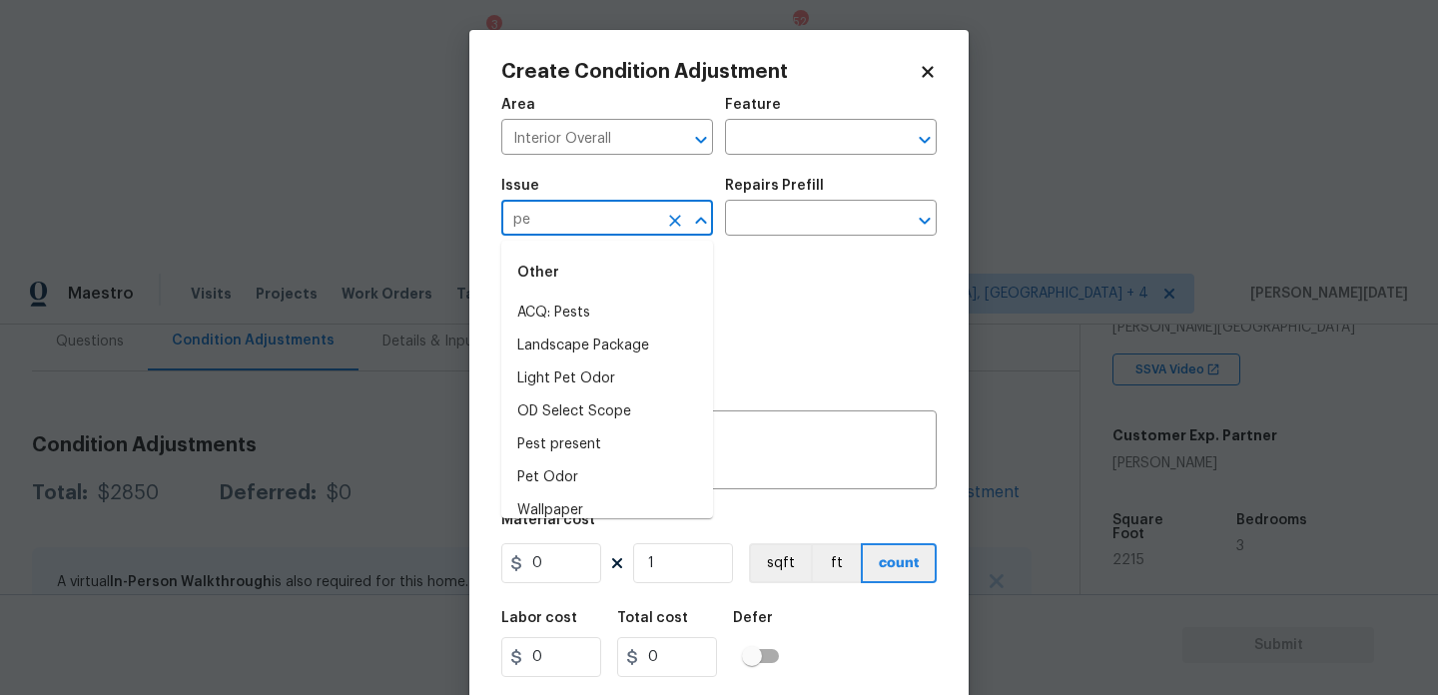
type input "pet"
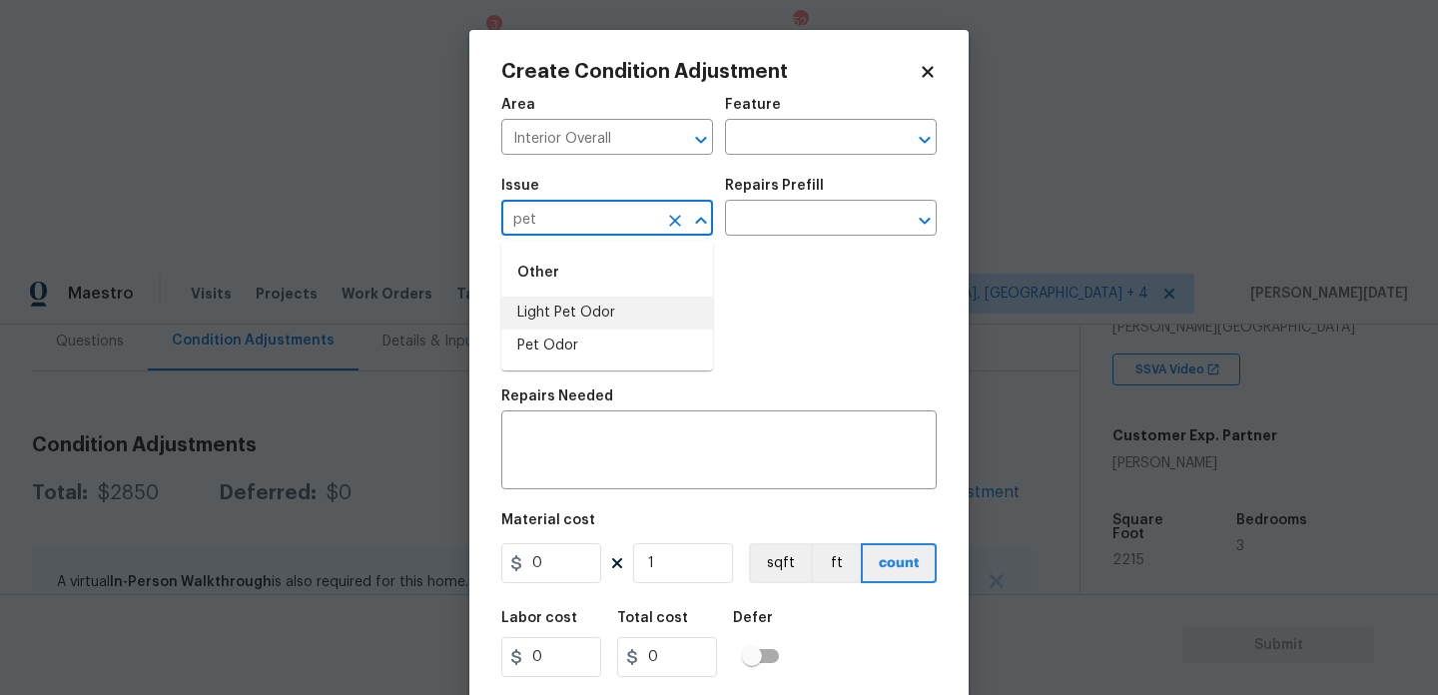
click at [675, 232] on button "Clear" at bounding box center [675, 221] width 28 height 28
click at [617, 314] on li "ACQ: Paint" at bounding box center [607, 313] width 212 height 33
type input "ACQ: Paint"
click at [874, 210] on input "text" at bounding box center [803, 220] width 156 height 31
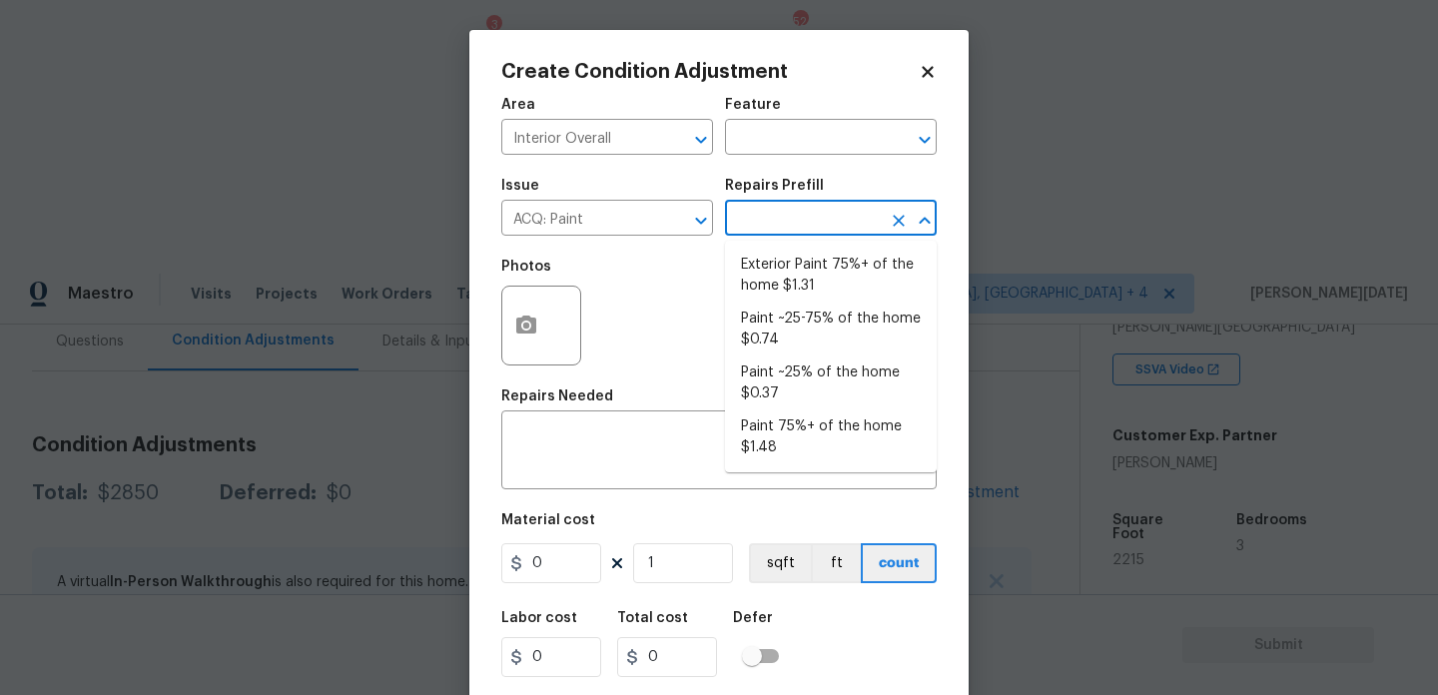
click at [832, 229] on input "text" at bounding box center [803, 220] width 156 height 31
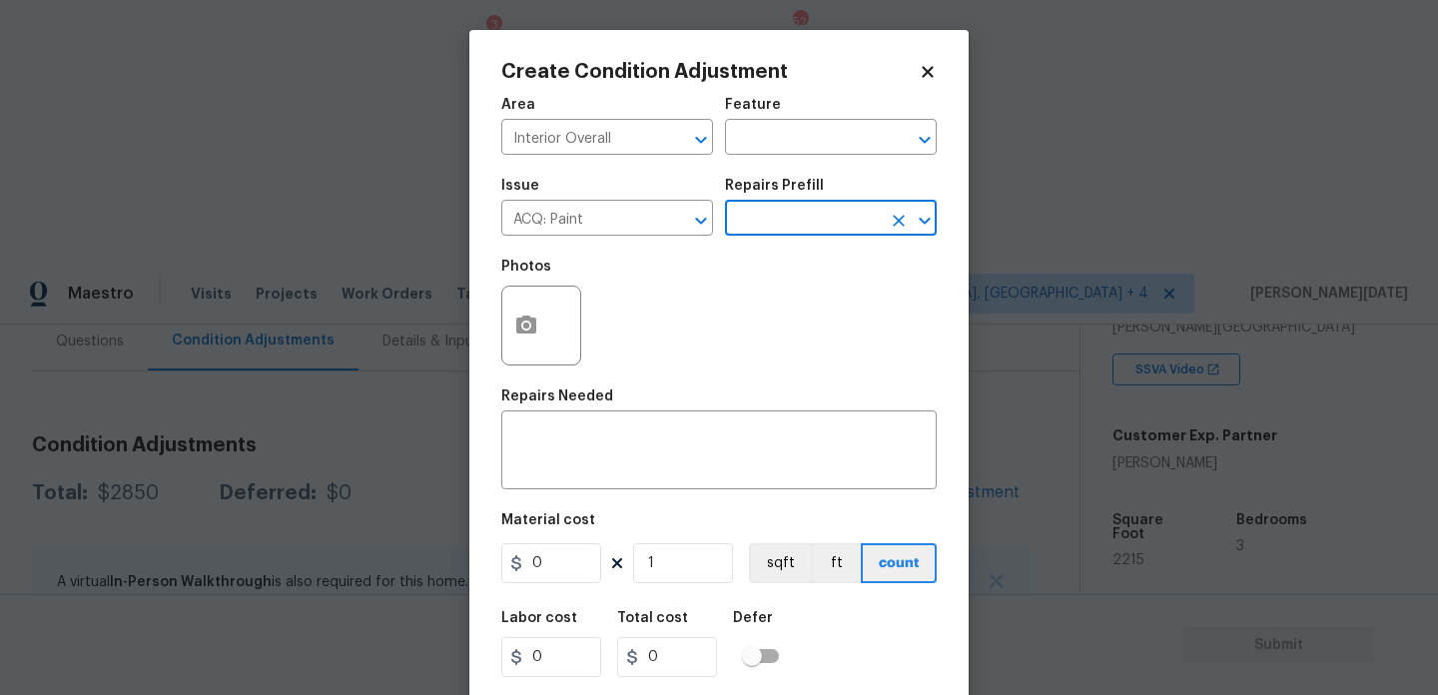
click at [832, 229] on input "text" at bounding box center [803, 220] width 156 height 31
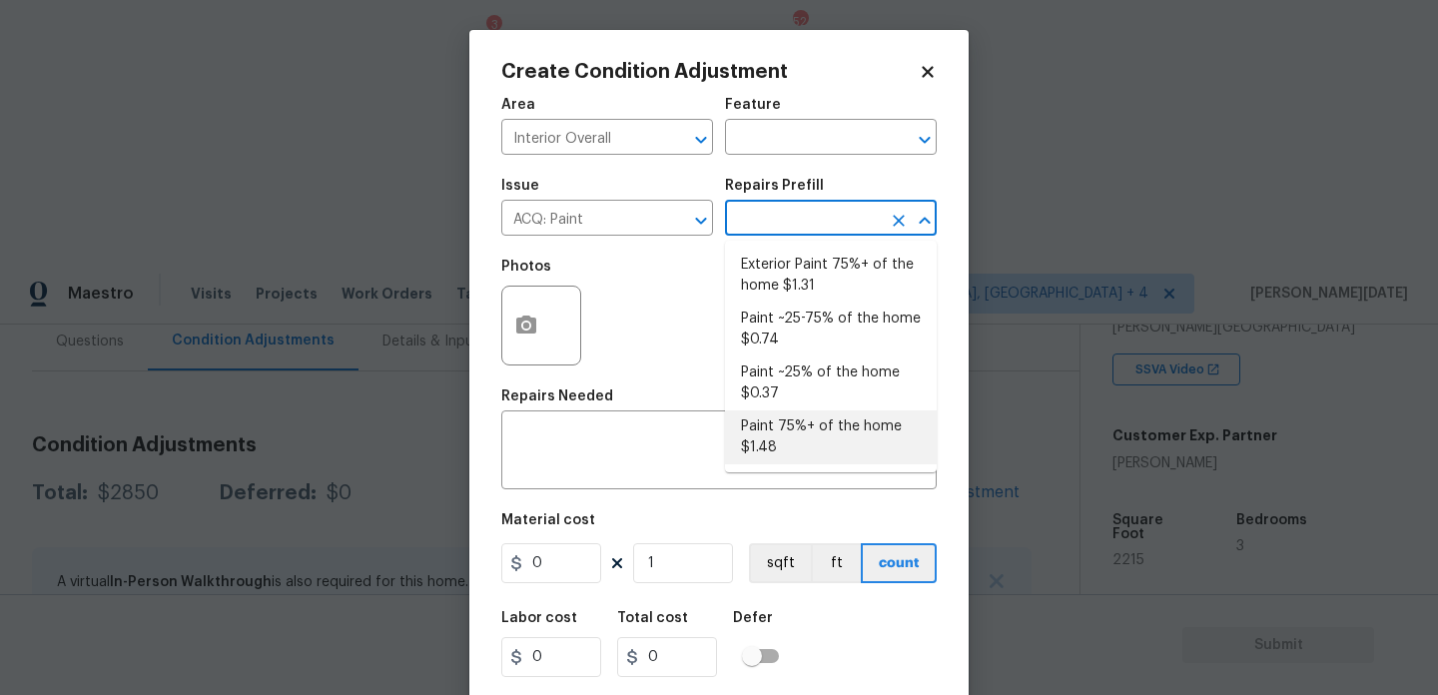
click at [796, 435] on li "Paint 75%+ of the home $1.48" at bounding box center [831, 438] width 212 height 54
type input "Acquisition"
type textarea "Acquisition Scope: 75%+ of the home will likely require interior paint"
type input "1.48"
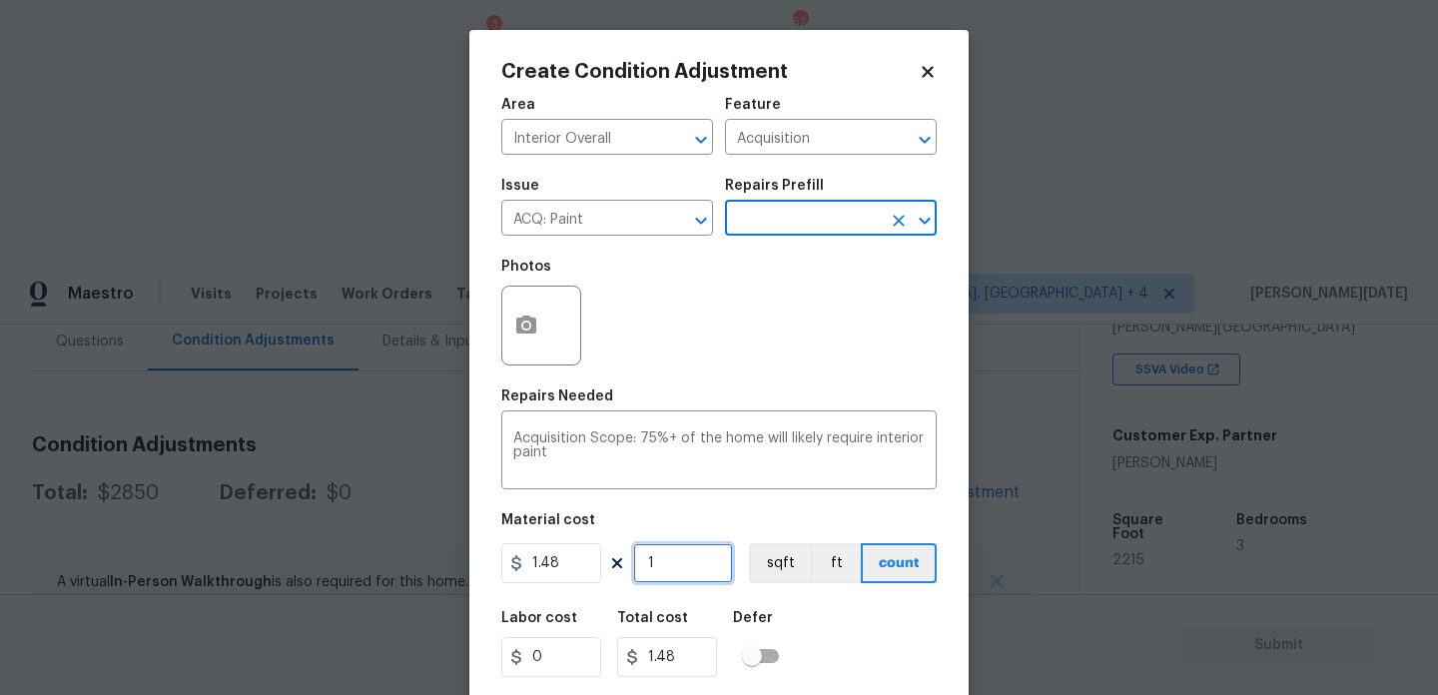
click at [712, 547] on input "1" at bounding box center [683, 563] width 100 height 40
type input "0"
paste input "2215"
type input "2215"
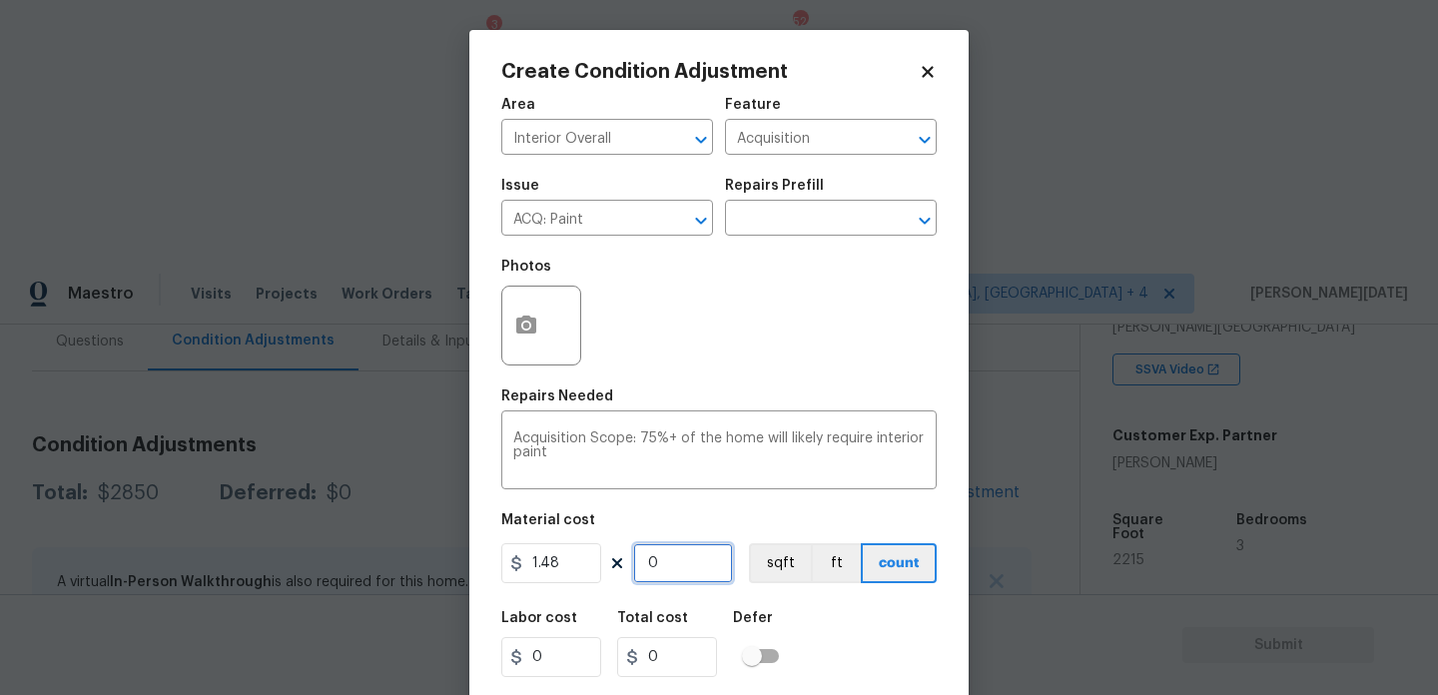
type input "3278.2"
type input "2215"
click at [526, 332] on icon "button" at bounding box center [526, 325] width 20 height 18
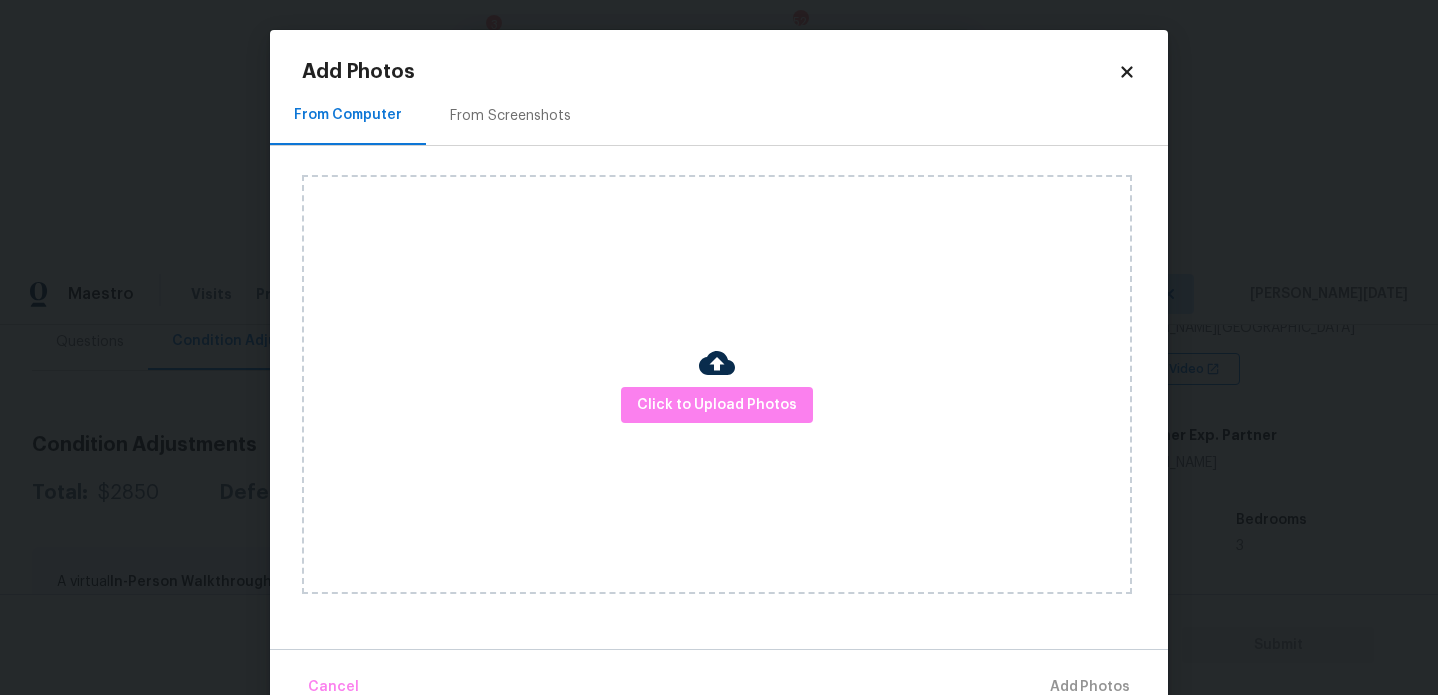
click at [515, 111] on div "From Screenshots" at bounding box center [511, 116] width 121 height 20
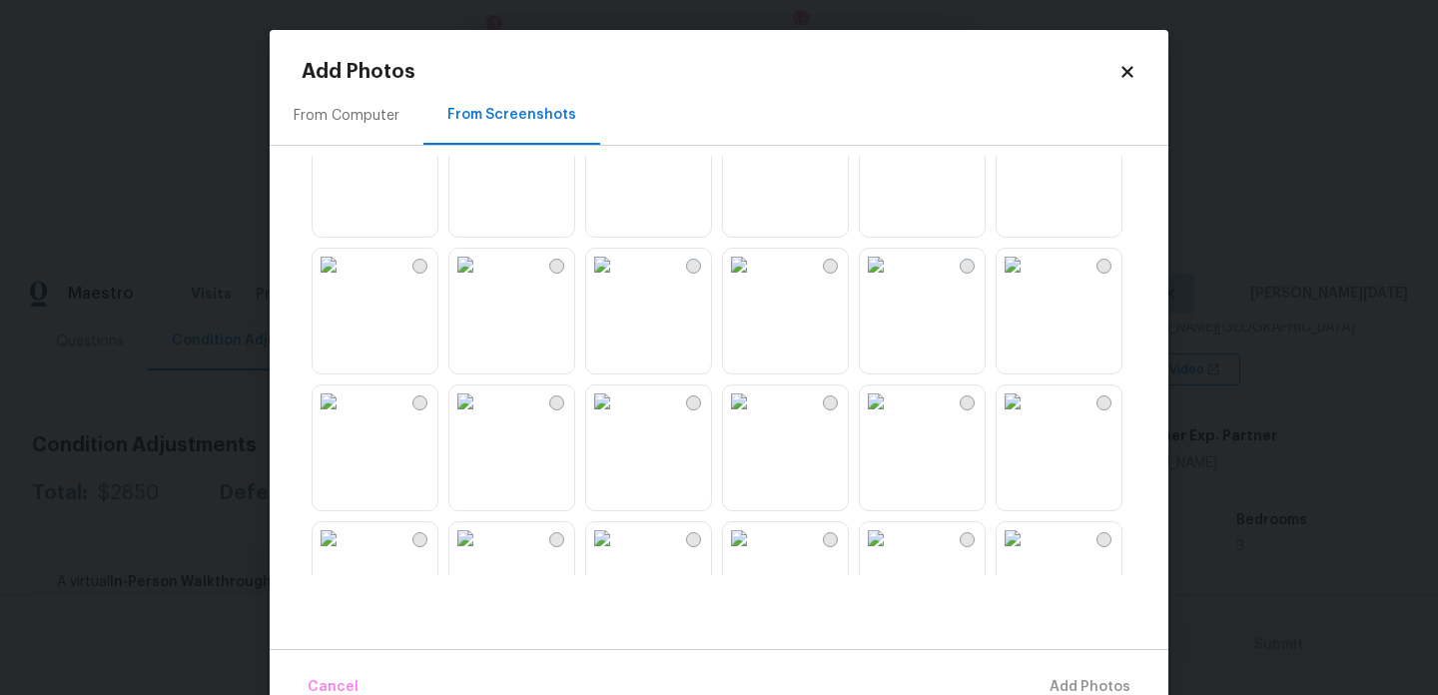
scroll to position [45, 0]
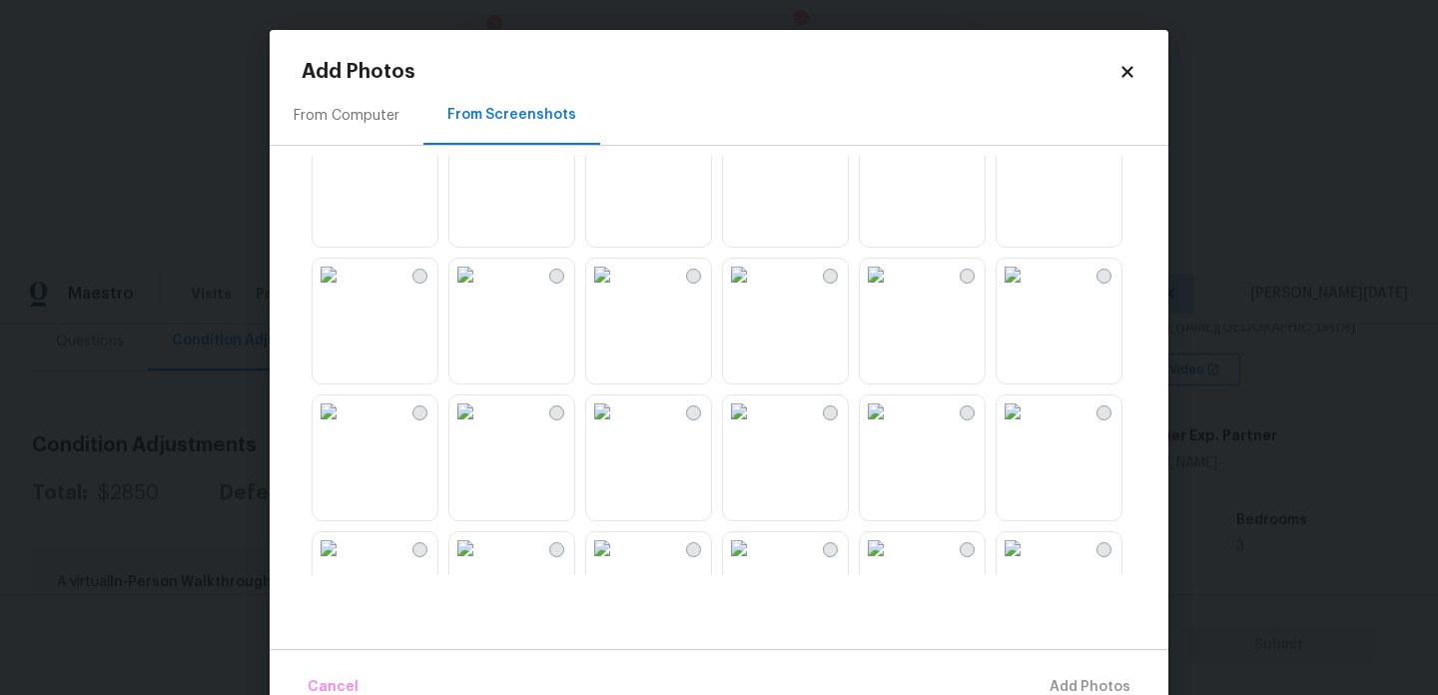
click at [618, 291] on img at bounding box center [602, 275] width 32 height 32
click at [755, 291] on img at bounding box center [739, 275] width 32 height 32
click at [1029, 154] on img at bounding box center [1013, 138] width 32 height 32
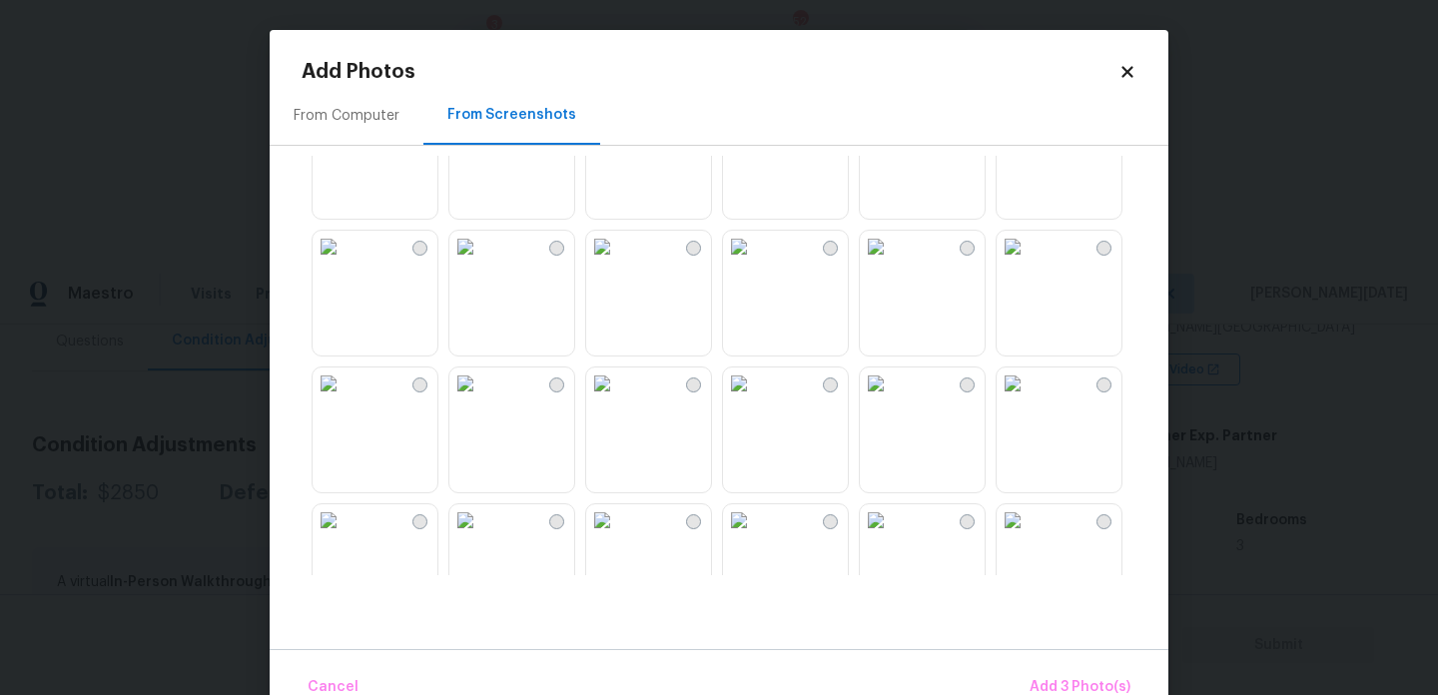
scroll to position [485, 0]
click at [892, 398] on img at bounding box center [876, 382] width 32 height 32
click at [755, 398] on img at bounding box center [739, 382] width 32 height 32
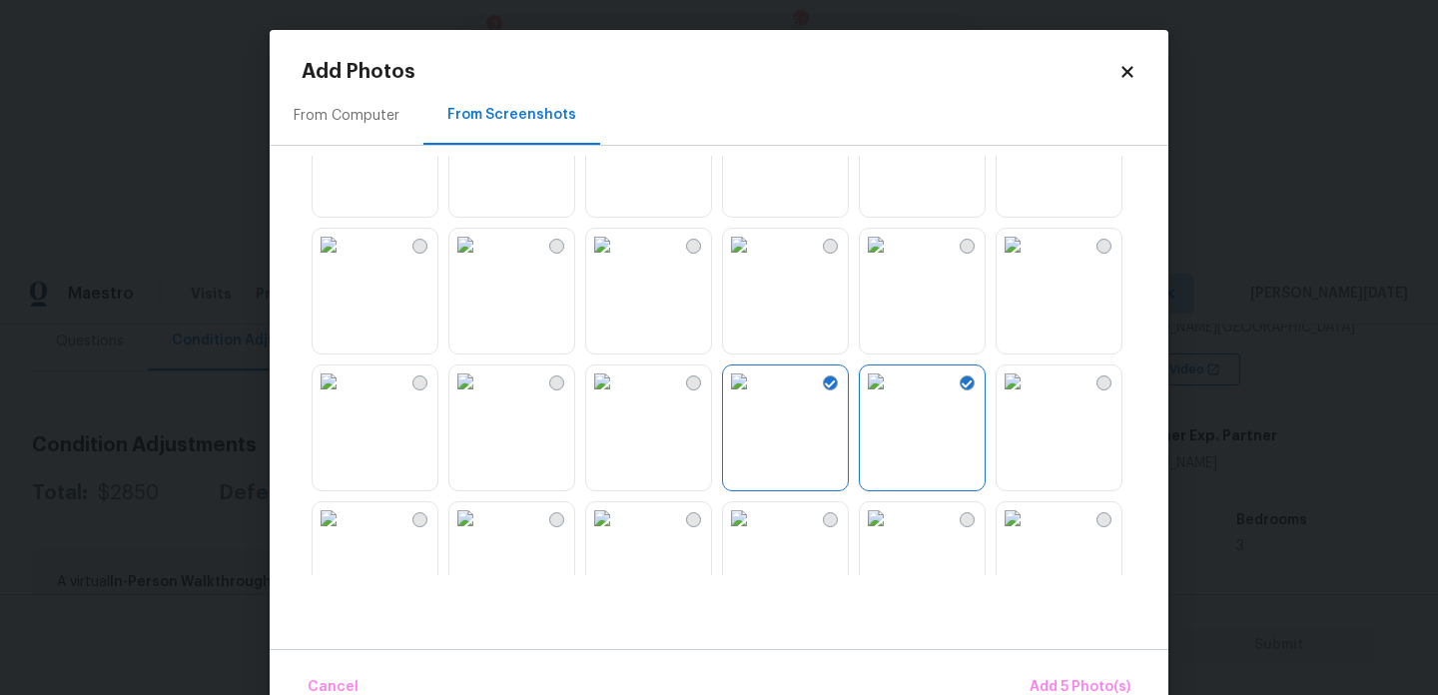
click at [481, 398] on img at bounding box center [466, 382] width 32 height 32
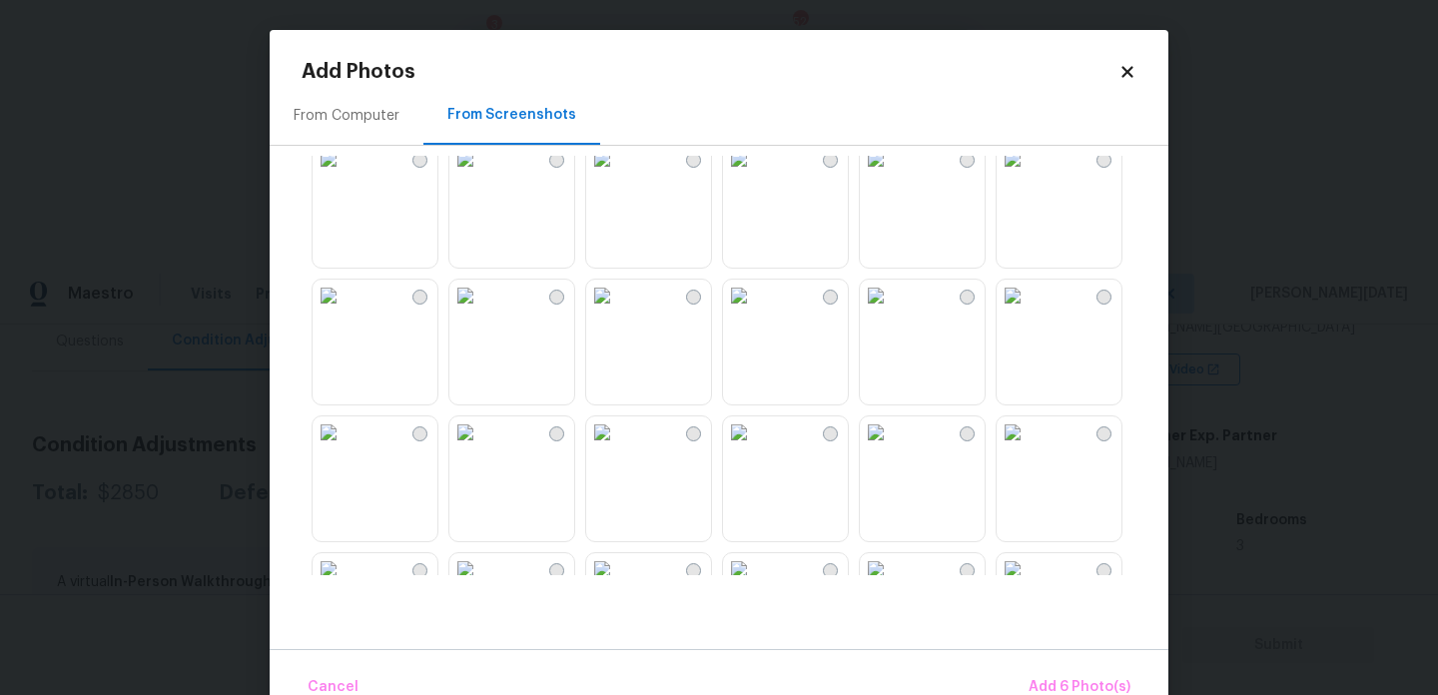
scroll to position [983, 0]
click at [892, 311] on img at bounding box center [876, 295] width 32 height 32
click at [1029, 311] on img at bounding box center [1013, 295] width 32 height 32
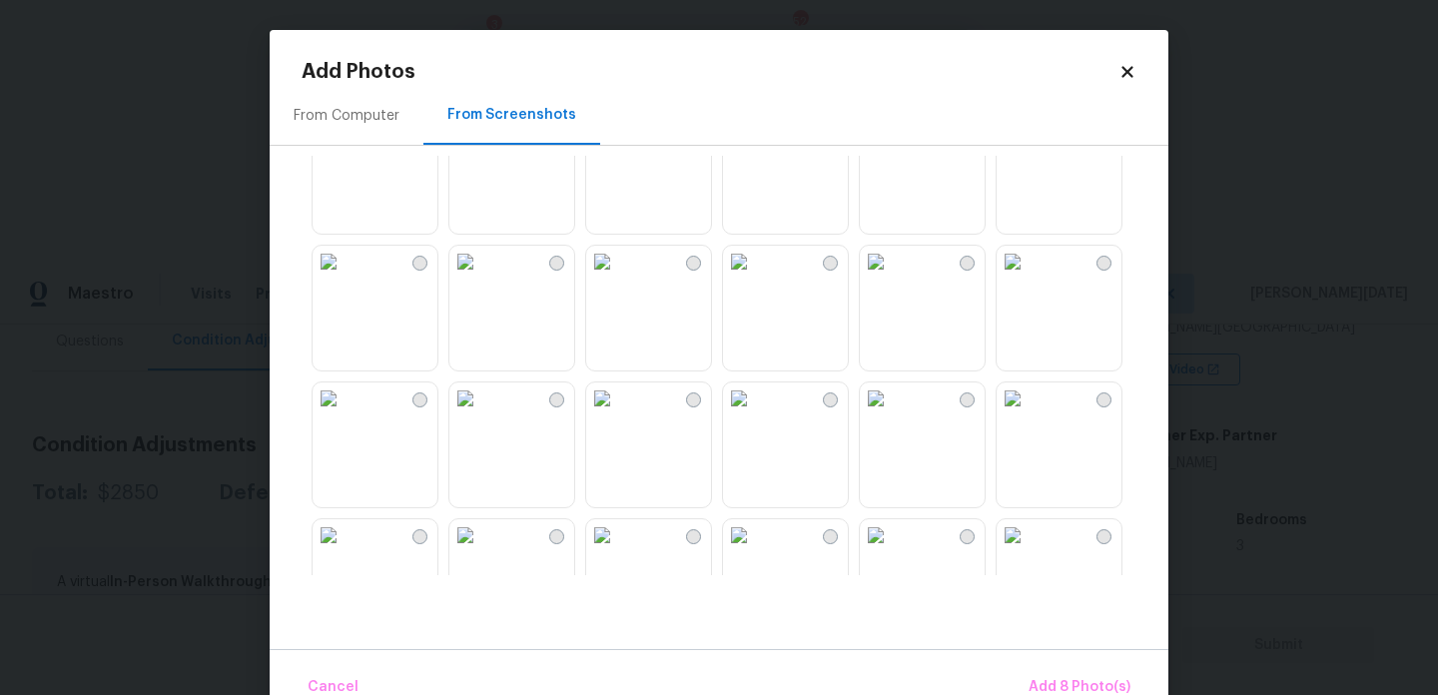
scroll to position [1291, 0]
click at [892, 140] on img at bounding box center [876, 124] width 32 height 32
click at [755, 140] on img at bounding box center [739, 124] width 32 height 32
click at [892, 269] on img at bounding box center [876, 261] width 32 height 32
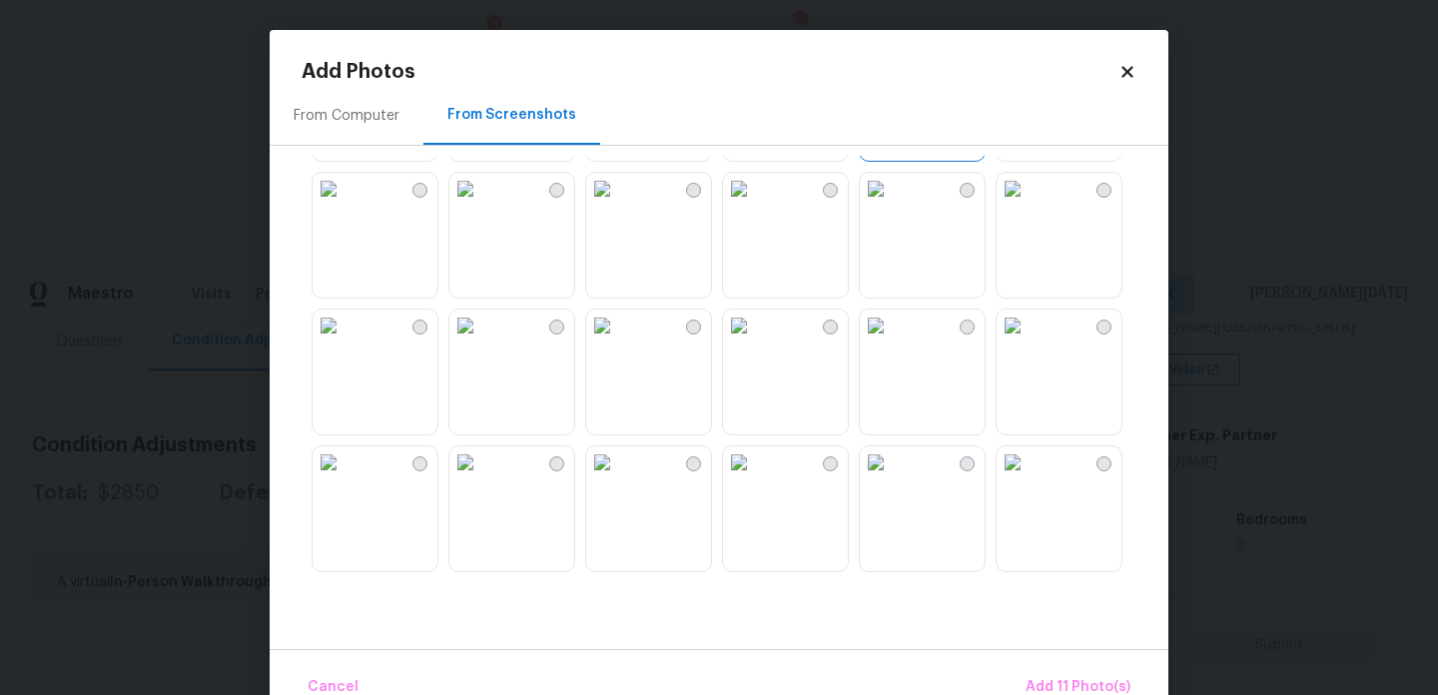
scroll to position [1577, 0]
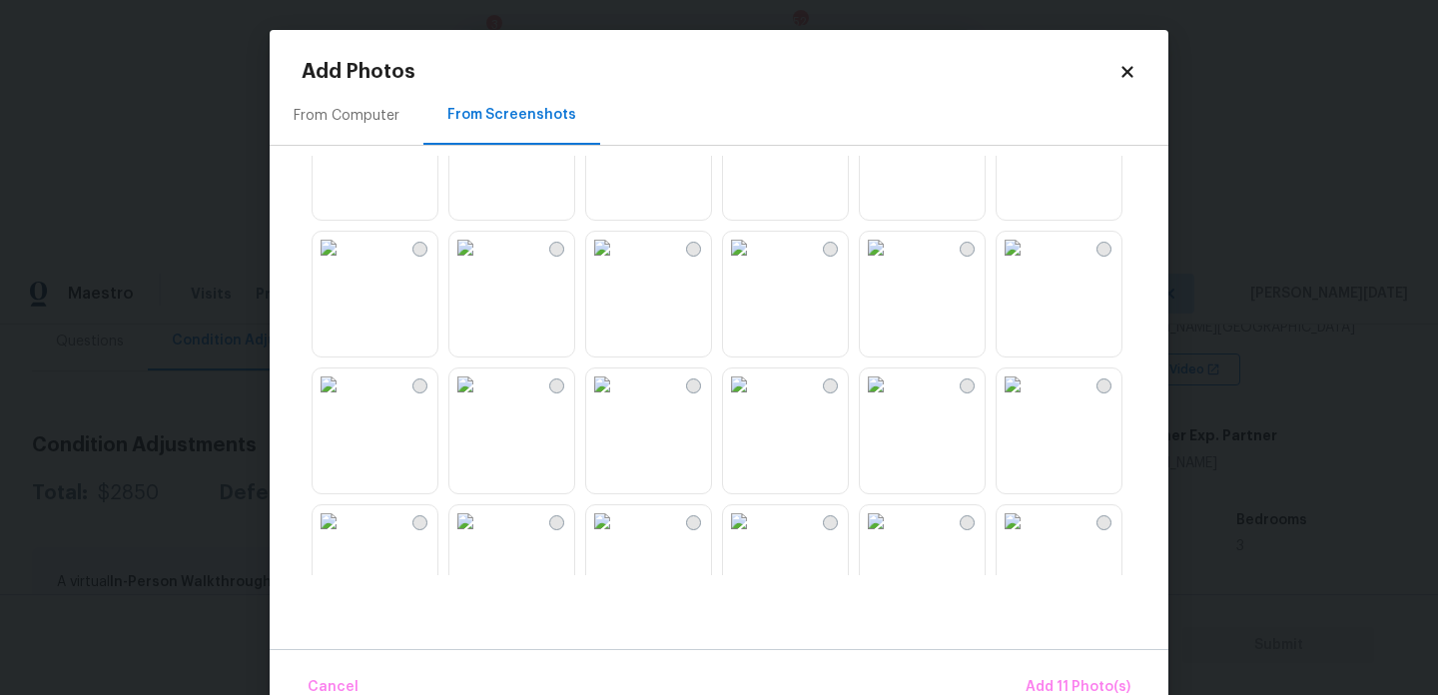
click at [892, 127] on img at bounding box center [876, 111] width 32 height 32
click at [618, 264] on img at bounding box center [602, 248] width 32 height 32
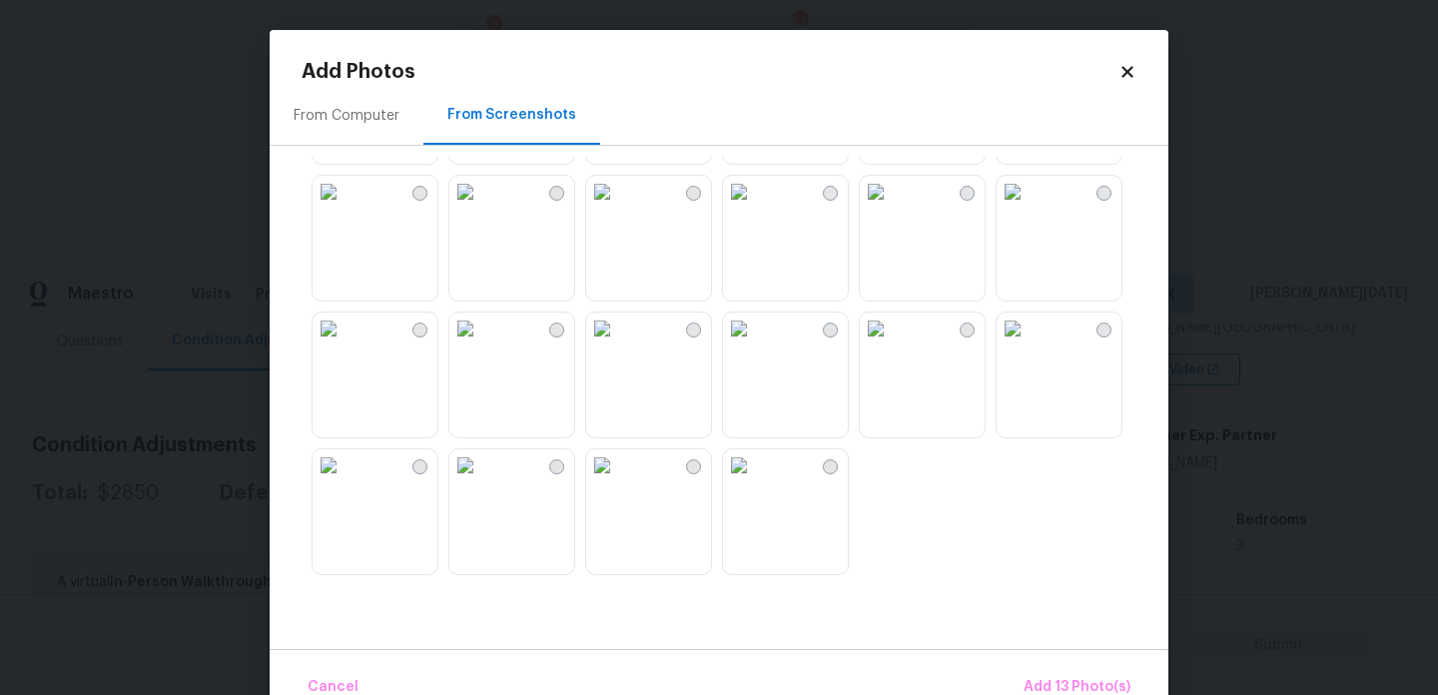
scroll to position [1907, 0]
click at [1026, 208] on img at bounding box center [1013, 192] width 32 height 32
click at [481, 208] on img at bounding box center [466, 192] width 32 height 32
click at [481, 345] on img at bounding box center [466, 329] width 32 height 32
click at [481, 481] on img at bounding box center [466, 466] width 32 height 32
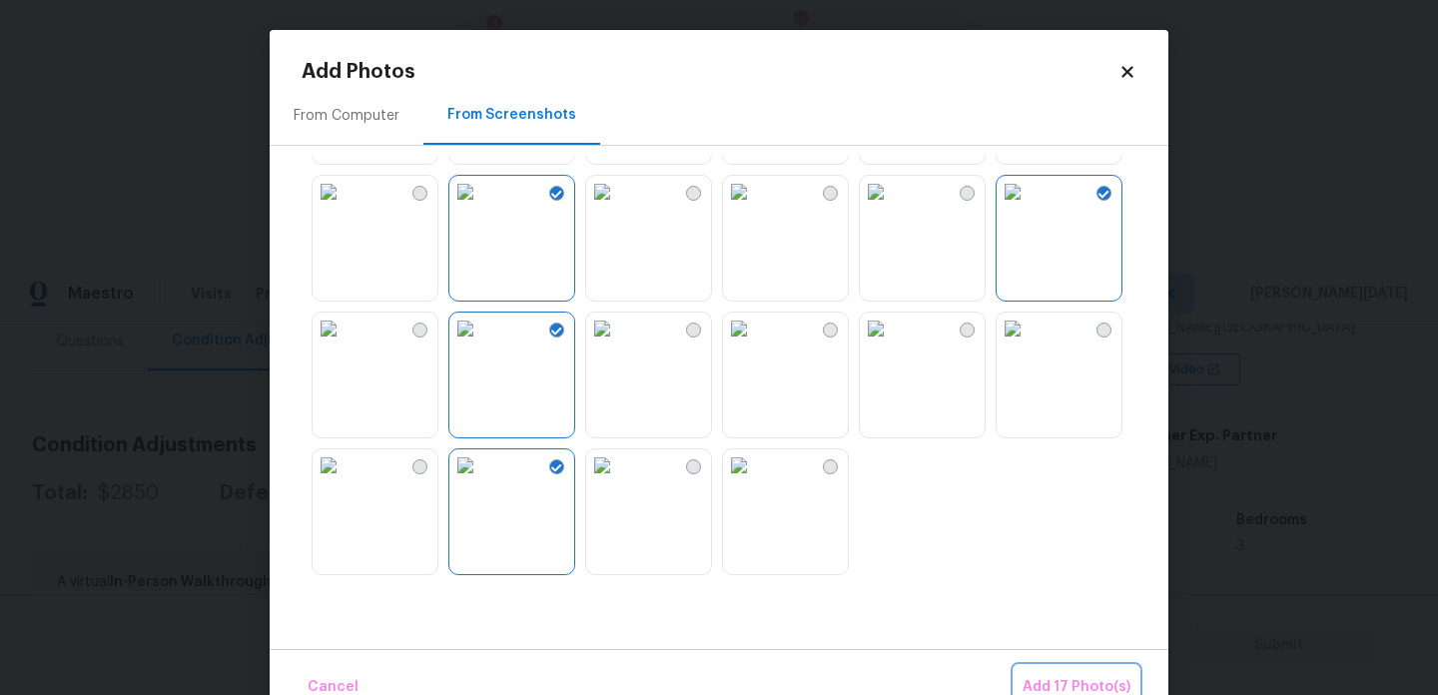
click at [1070, 671] on button "Add 17 Photo(s)" at bounding box center [1077, 687] width 124 height 43
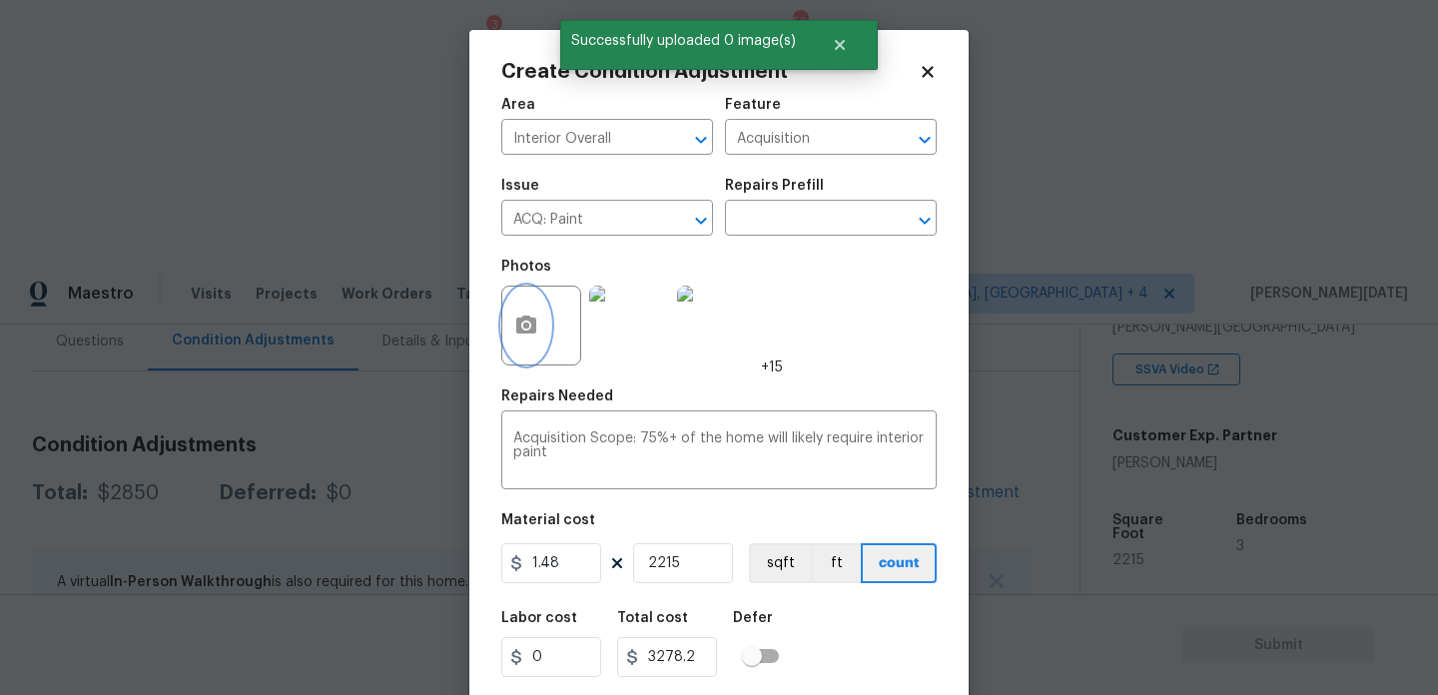
scroll to position [51, 0]
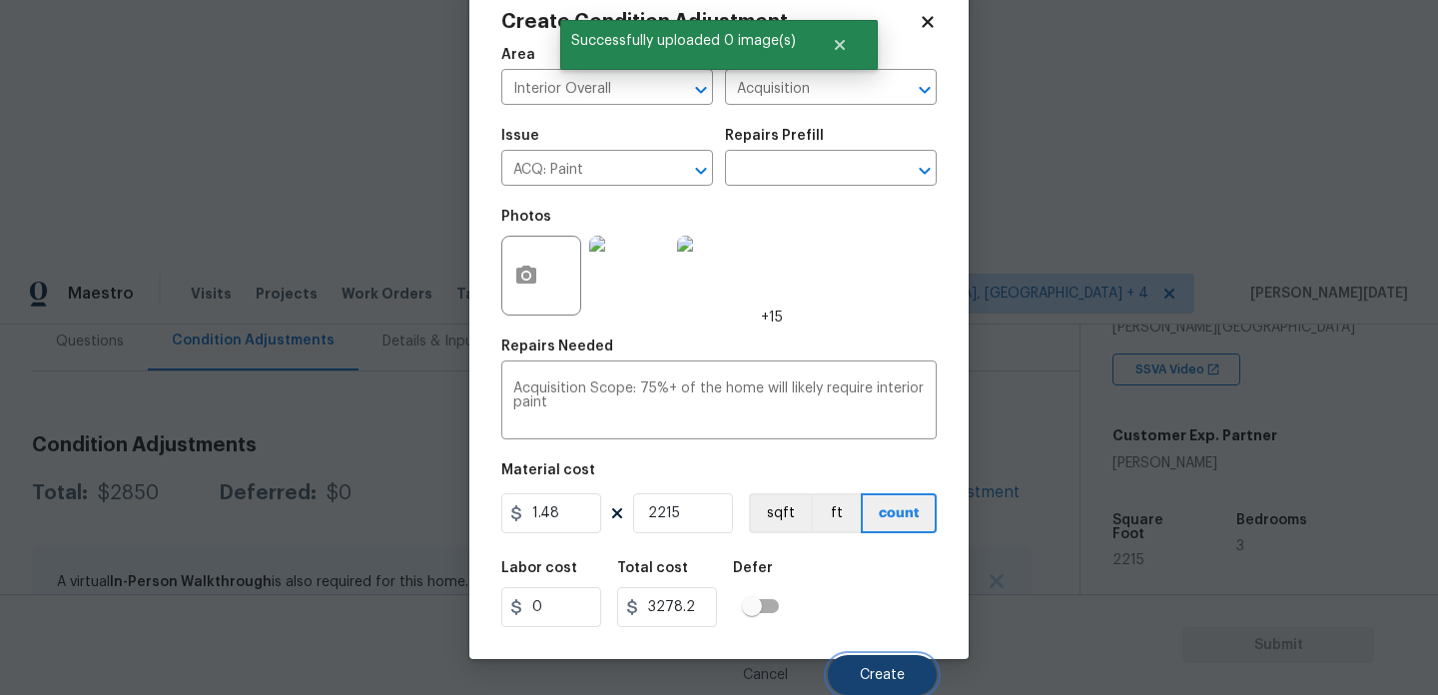
click at [862, 671] on span "Create" at bounding box center [882, 675] width 45 height 15
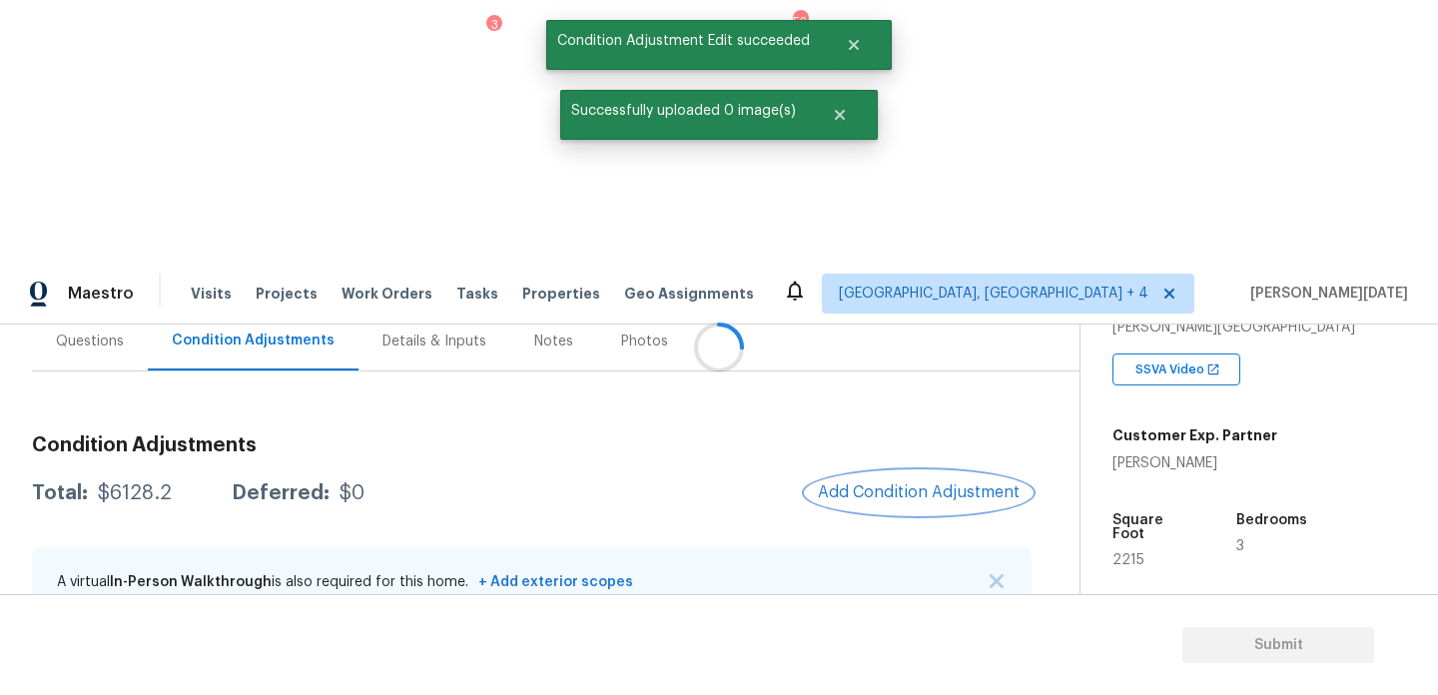
scroll to position [0, 0]
click at [971, 646] on button "button" at bounding box center [988, 670] width 48 height 48
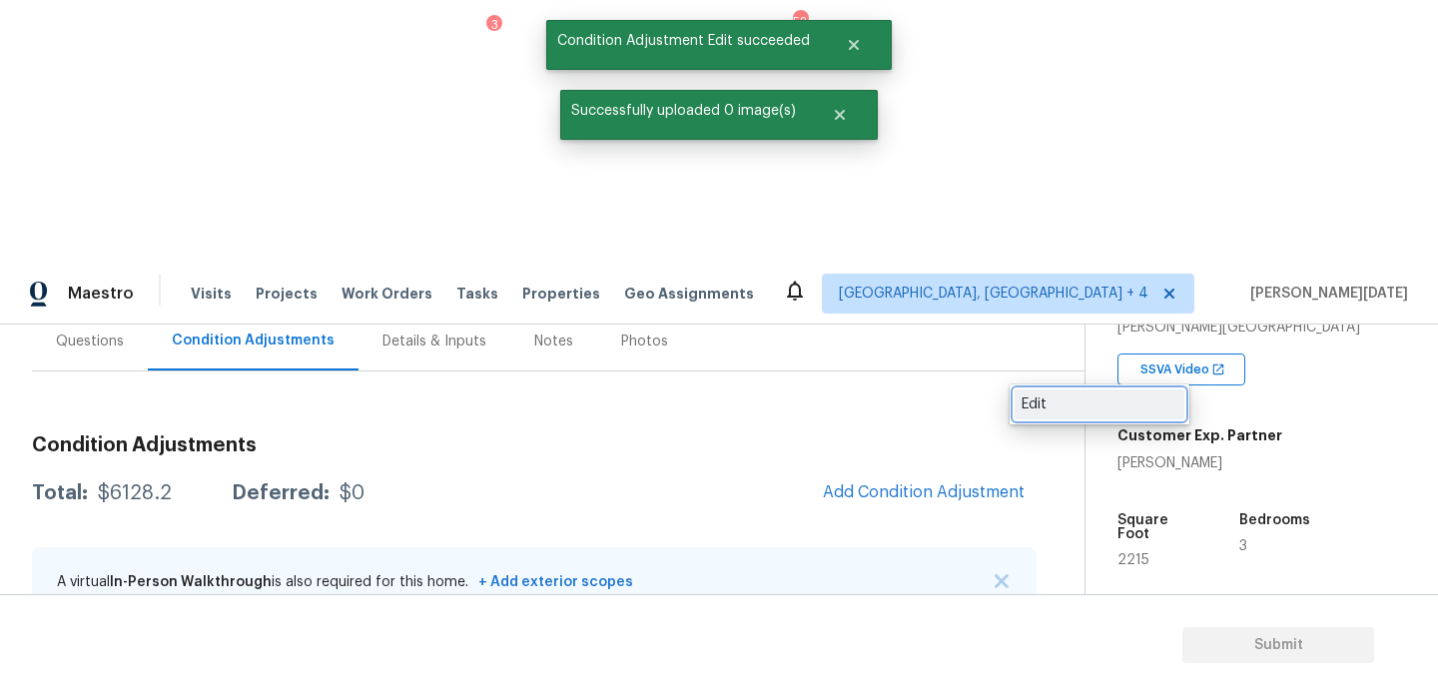
click at [1056, 412] on div "Edit" at bounding box center [1100, 405] width 156 height 20
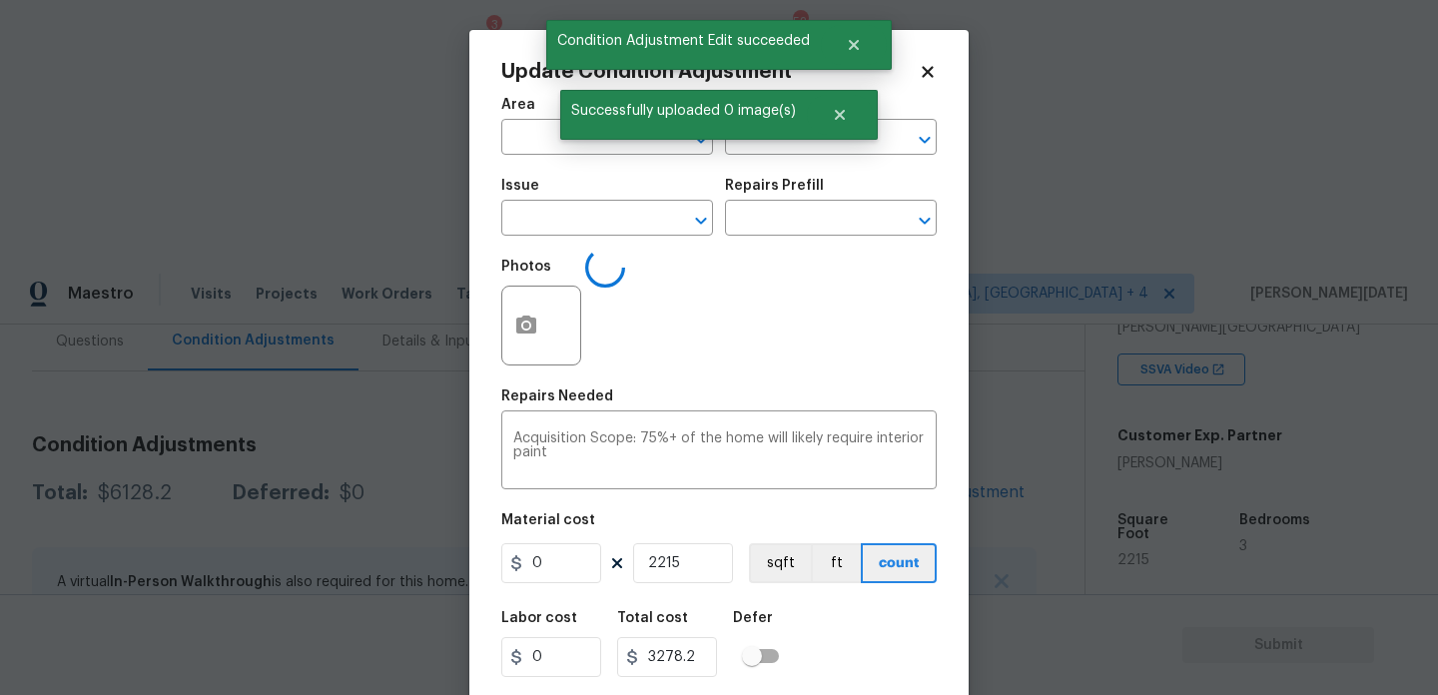
type input "Interior Overall"
type input "Acquisition"
type input "ACQ: Paint"
type input "1.48"
click at [803, 229] on input "text" at bounding box center [803, 220] width 156 height 31
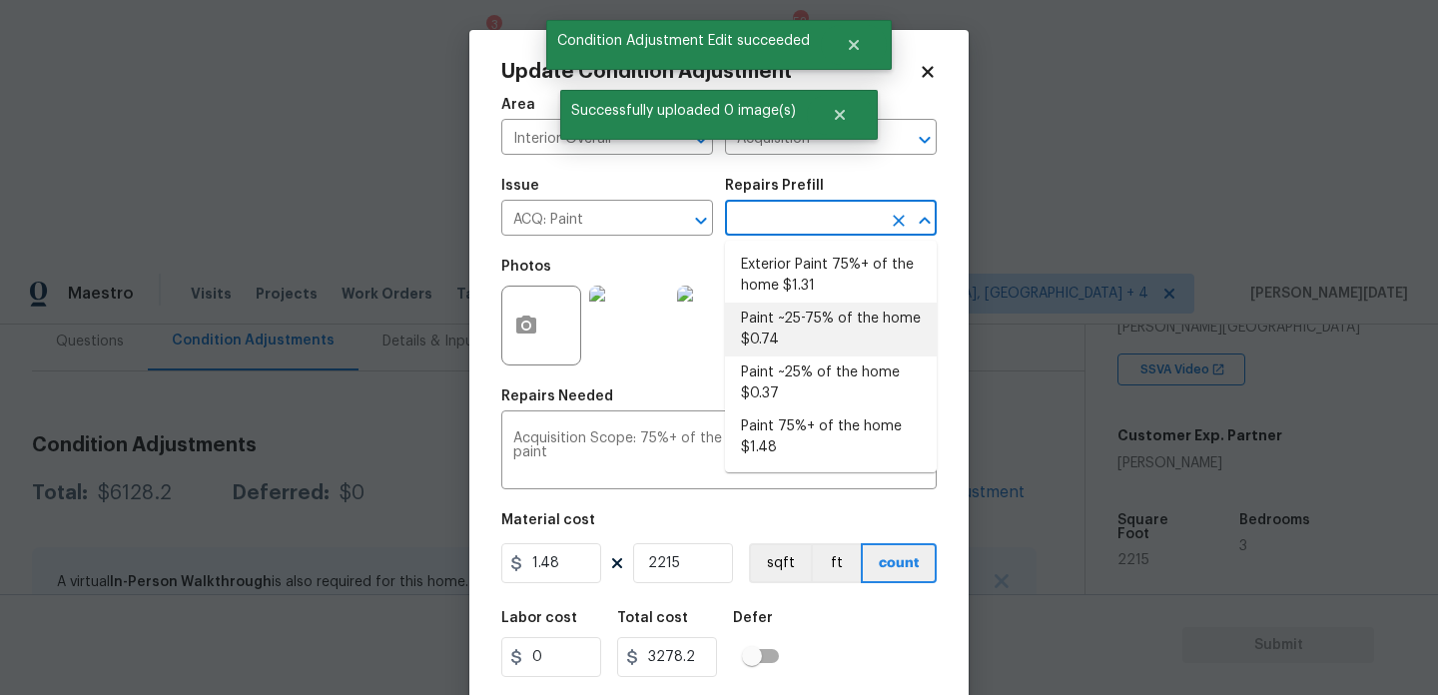
click at [810, 318] on li "Paint ~25-75% of the home $0.74" at bounding box center [831, 330] width 212 height 54
type textarea "Acquisition Scope: ~25 - 75% of the home needs interior paint"
type input "0.74"
type input "1639.1"
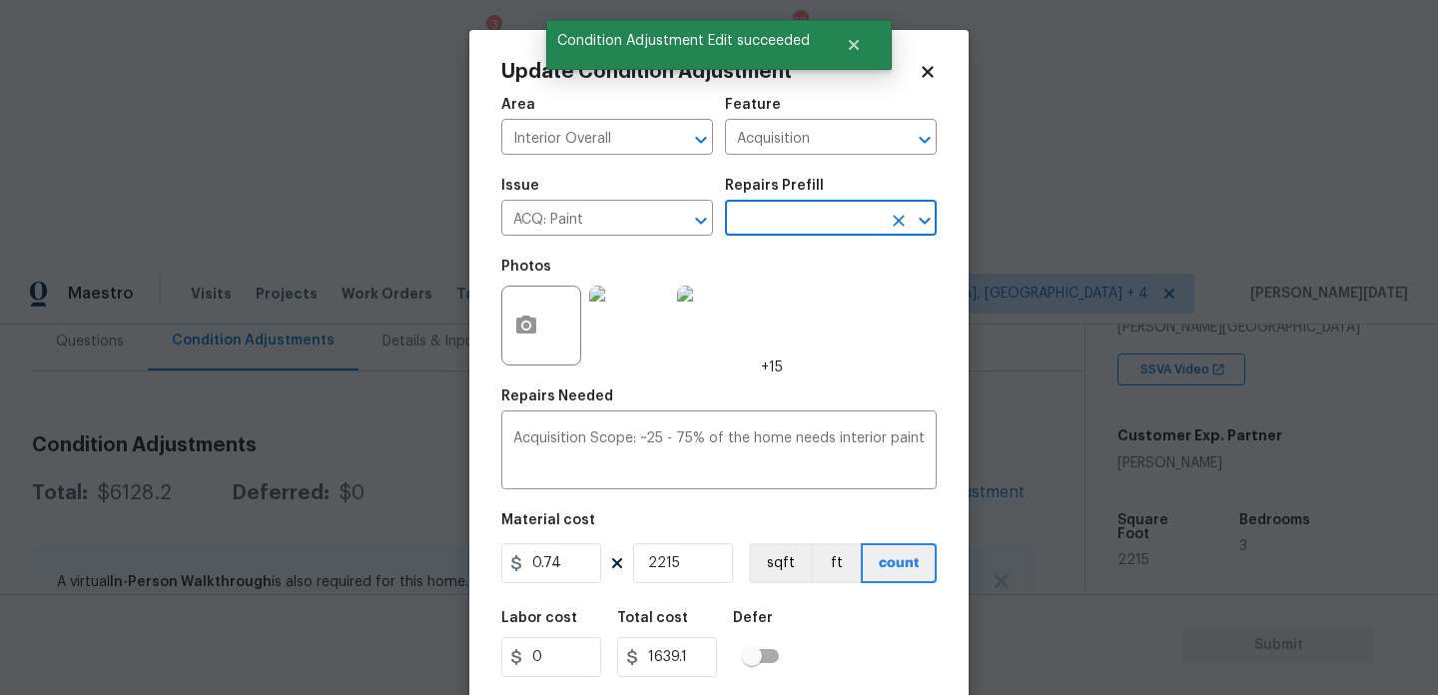
scroll to position [51, 0]
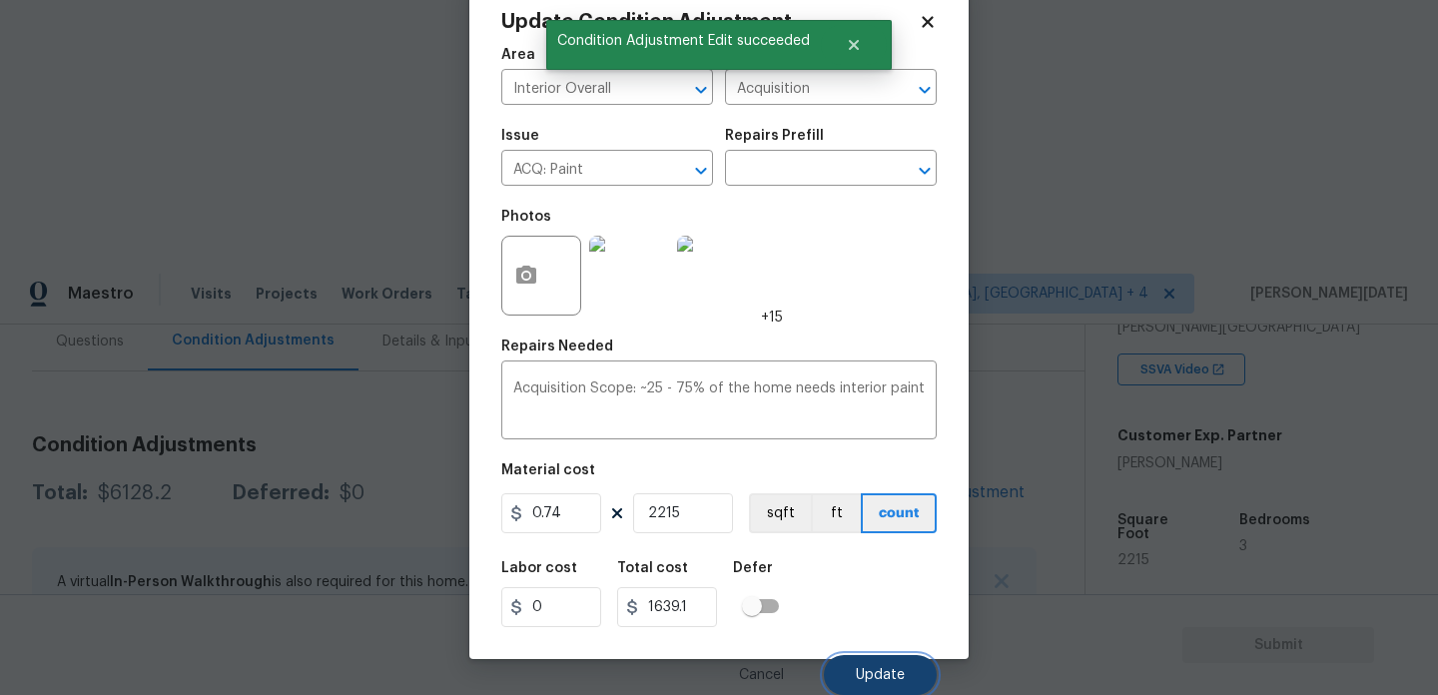
click at [878, 676] on span "Update" at bounding box center [880, 675] width 49 height 15
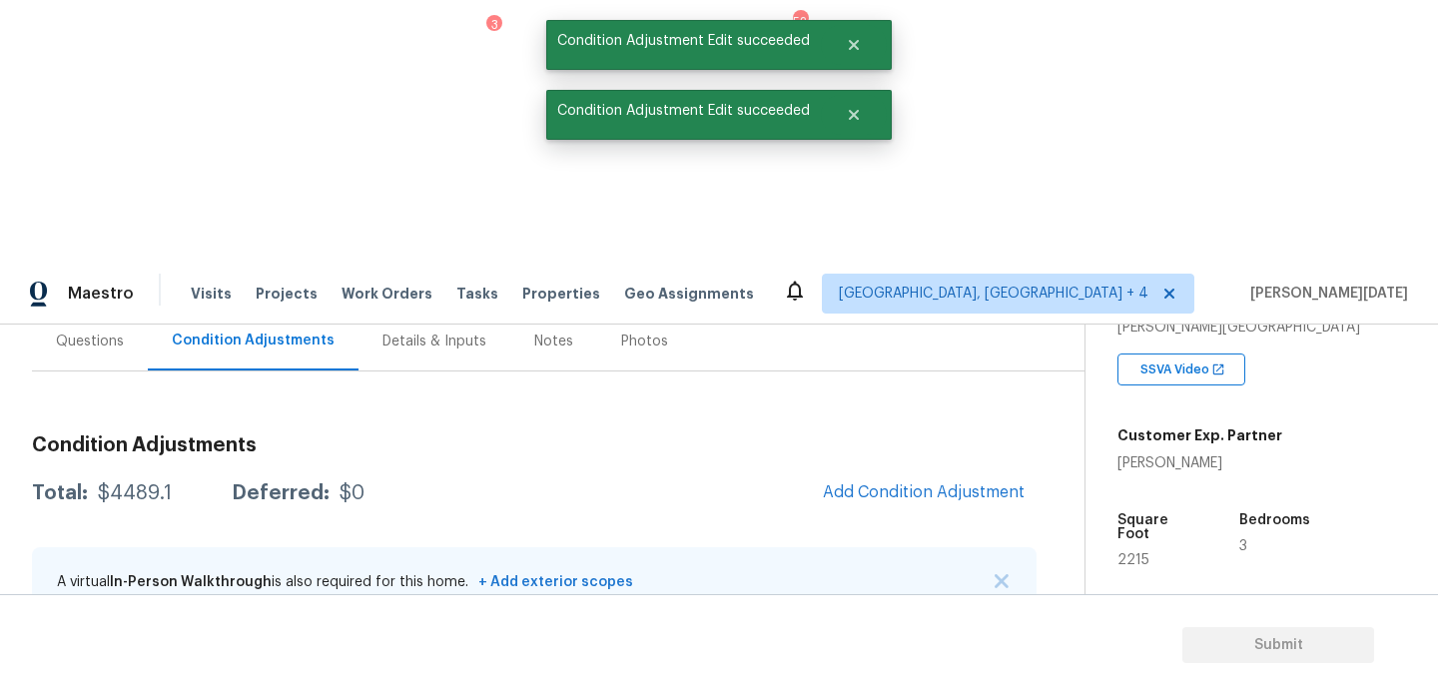
scroll to position [0, 0]
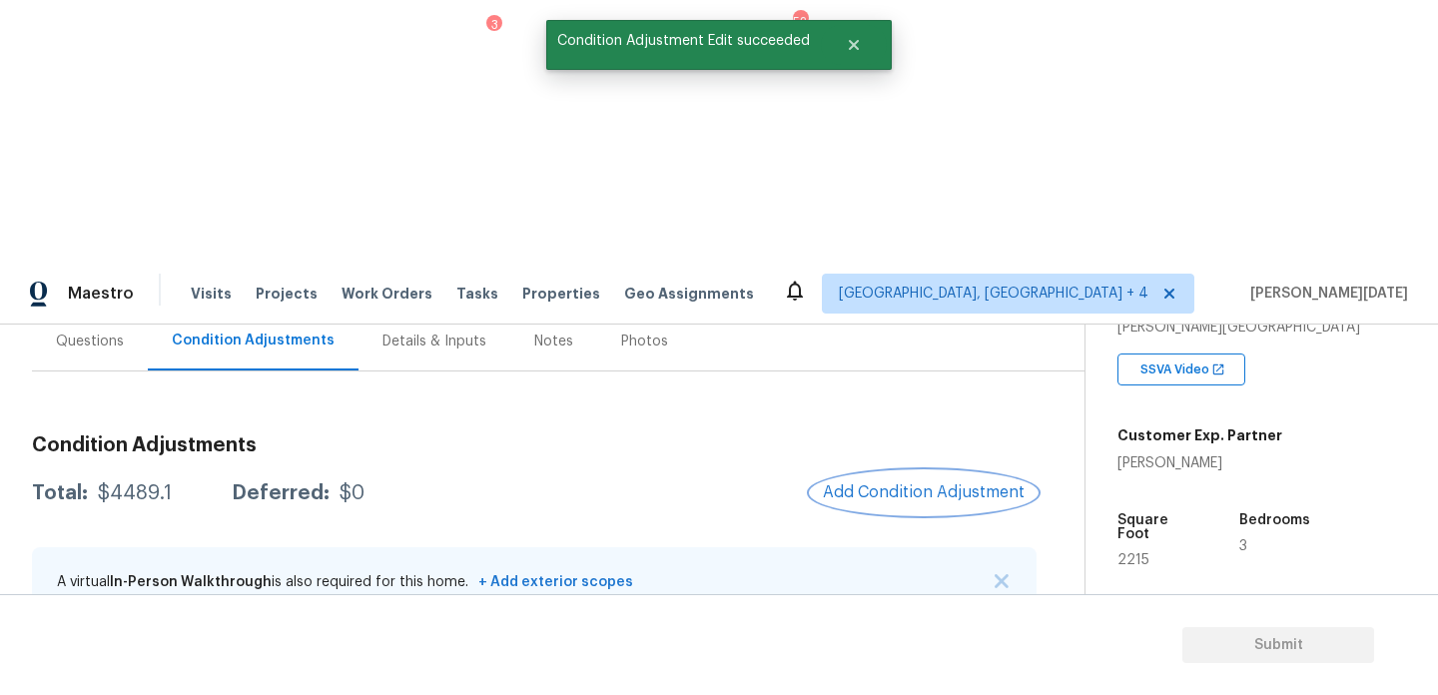
click at [884, 471] on button "Add Condition Adjustment" at bounding box center [924, 492] width 226 height 42
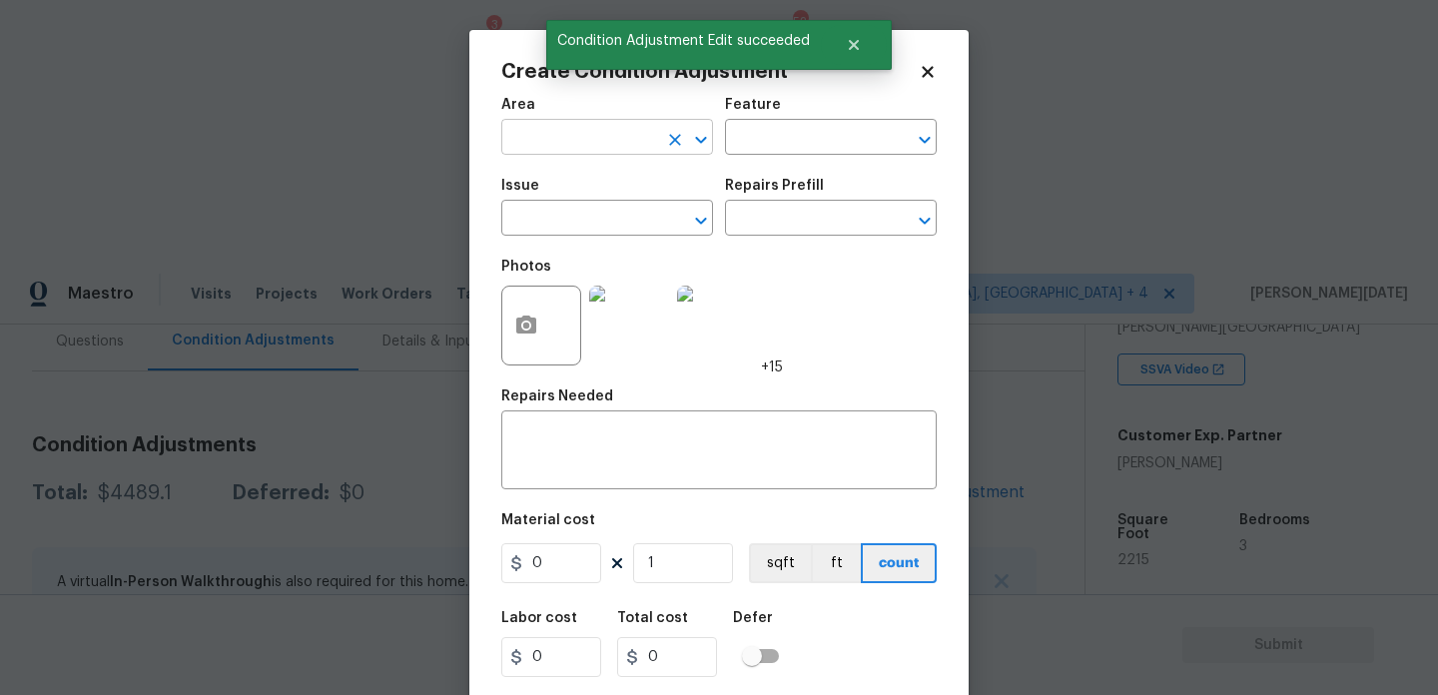
click at [583, 141] on input "text" at bounding box center [579, 139] width 156 height 31
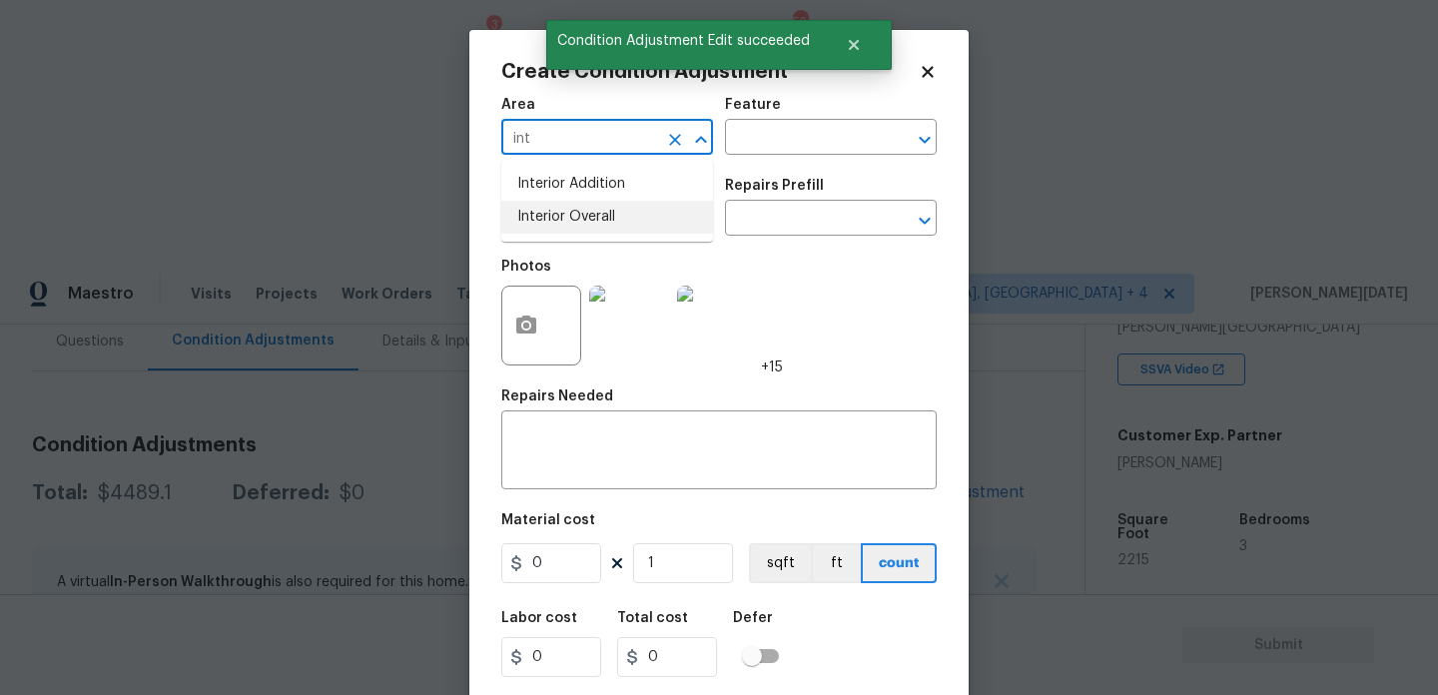
click at [576, 235] on ul "Interior Addition Interior Overall" at bounding box center [607, 201] width 212 height 82
click at [601, 219] on li "Interior Overall" at bounding box center [607, 217] width 212 height 33
type input "Interior Overall"
click at [601, 219] on input "text" at bounding box center [579, 220] width 156 height 31
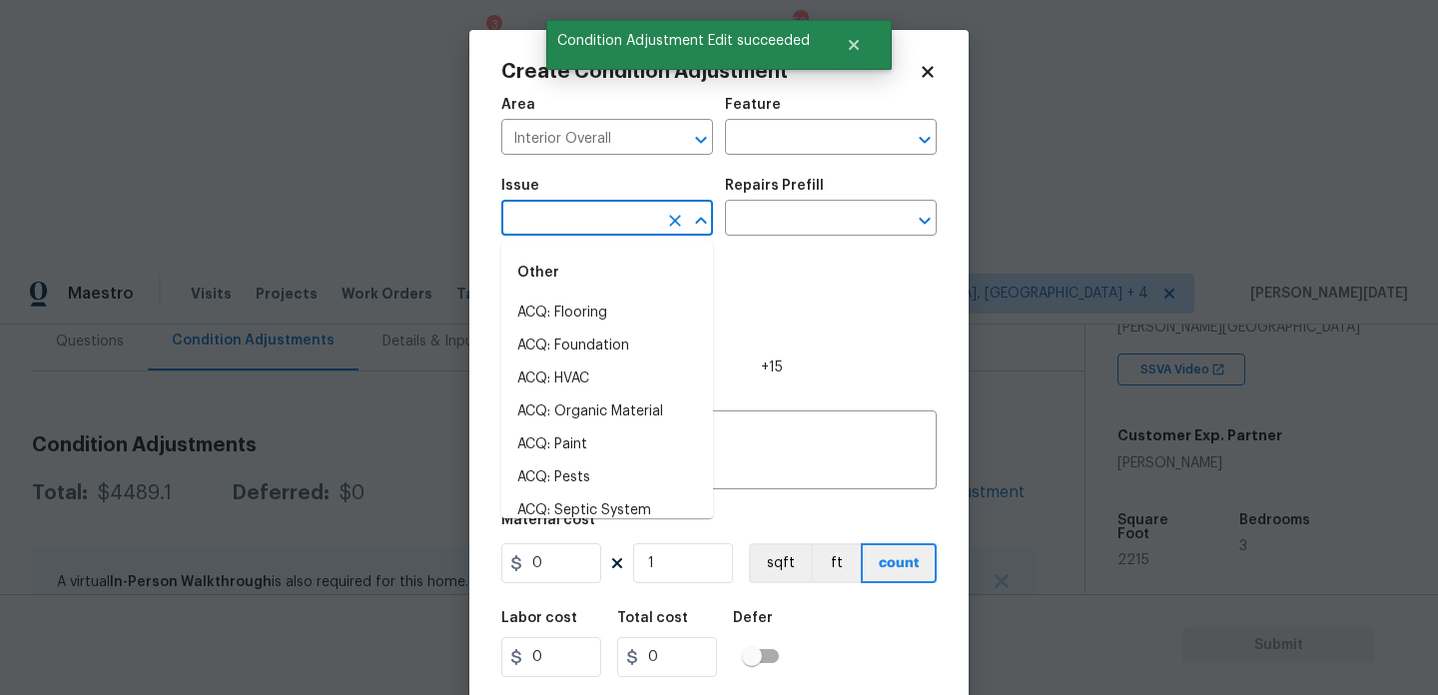
click at [601, 219] on input "text" at bounding box center [579, 220] width 156 height 31
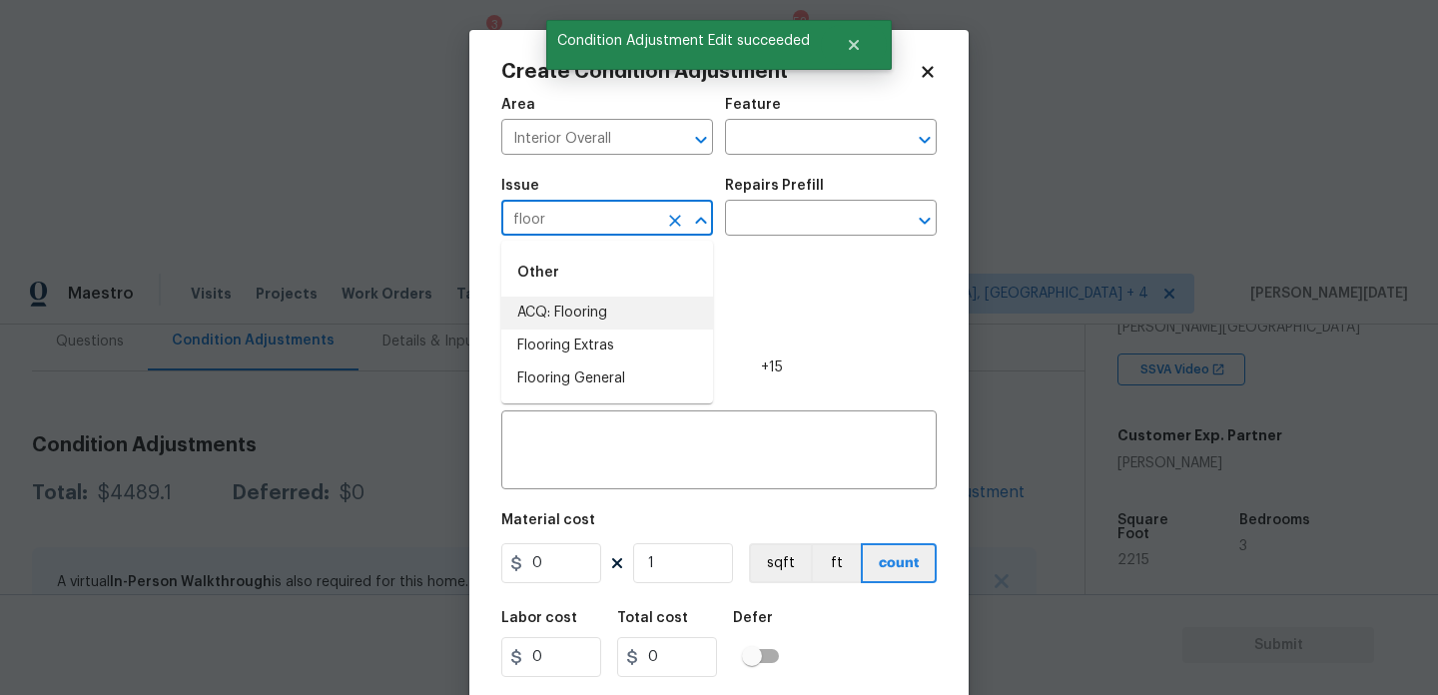
click at [595, 318] on li "ACQ: Flooring" at bounding box center [607, 313] width 212 height 33
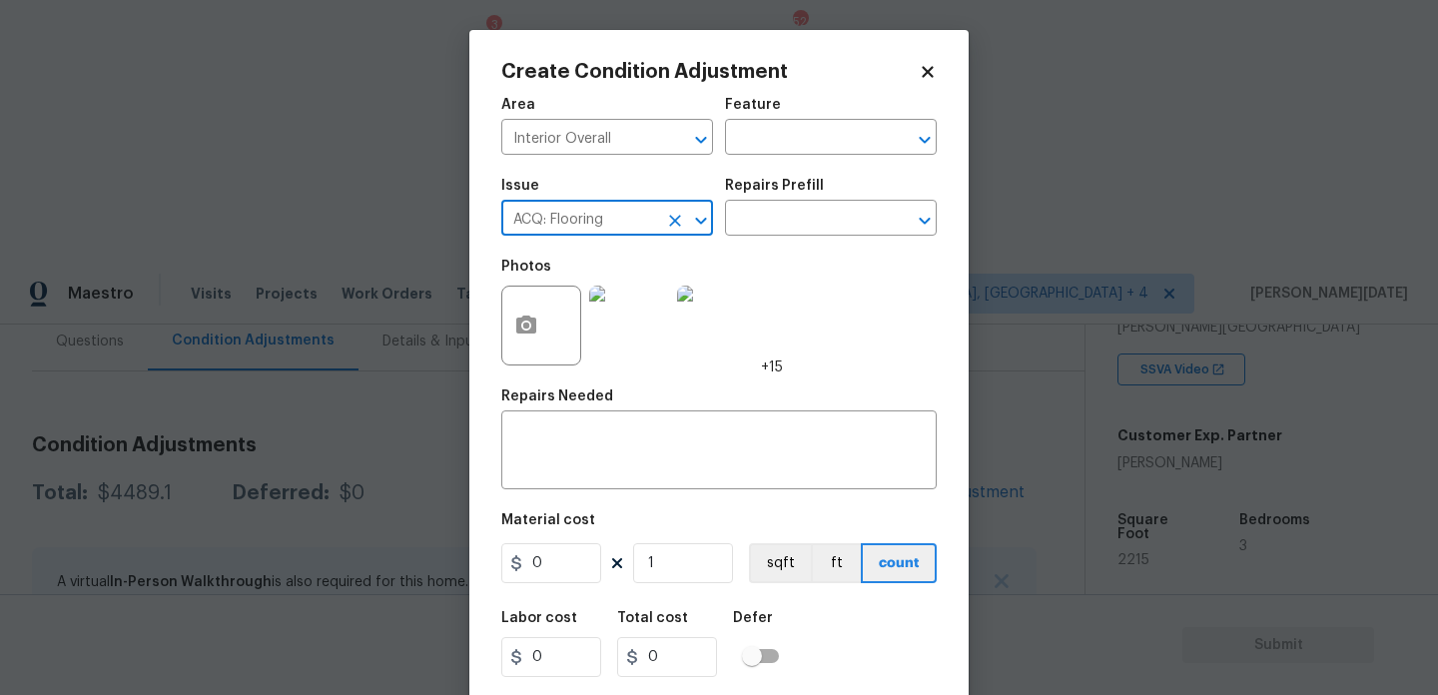
type input "ACQ: Flooring"
click at [786, 238] on div "Issue ACQ: Flooring ​ Repairs Prefill ​" at bounding box center [719, 207] width 436 height 81
click at [818, 218] on input "text" at bounding box center [803, 220] width 156 height 31
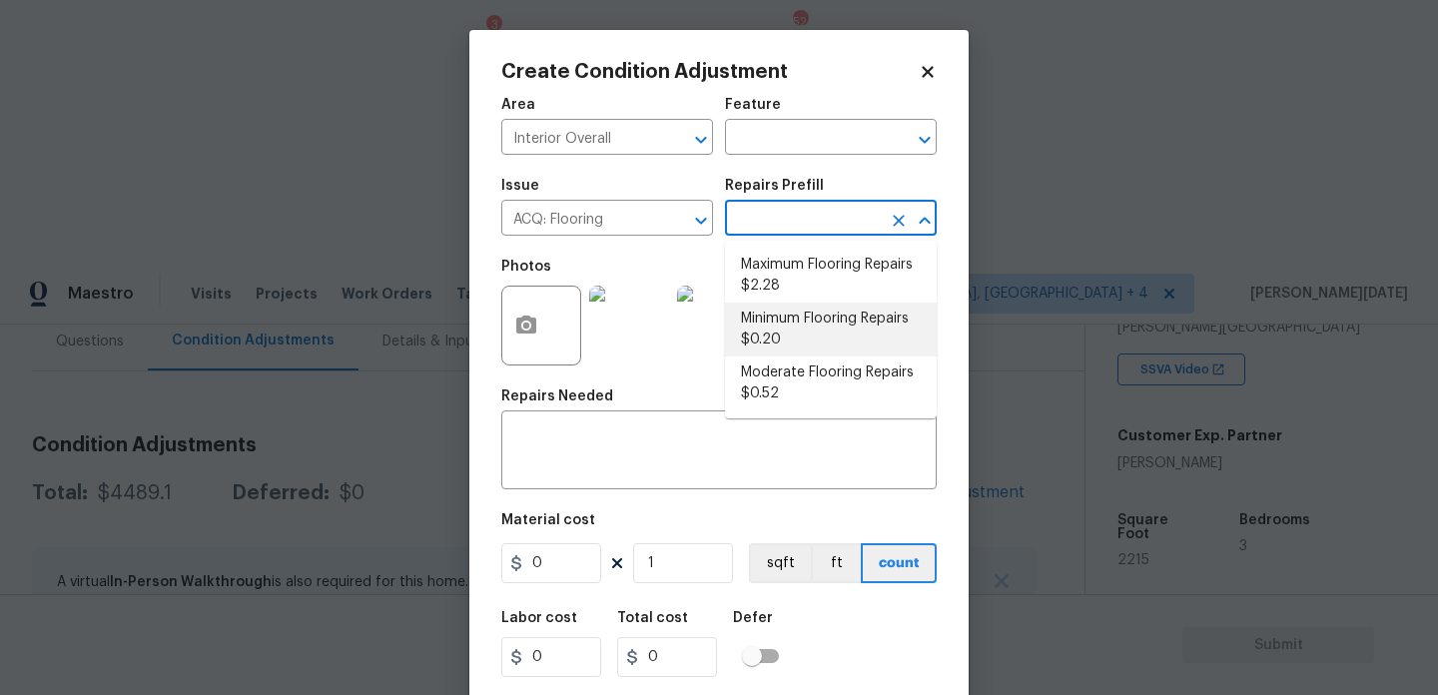
click at [809, 320] on li "Minimum Flooring Repairs $0.20" at bounding box center [831, 330] width 212 height 54
type input "Acquisition"
type textarea "Acquisition Scope: Minimum flooring repairs"
type input "0.2"
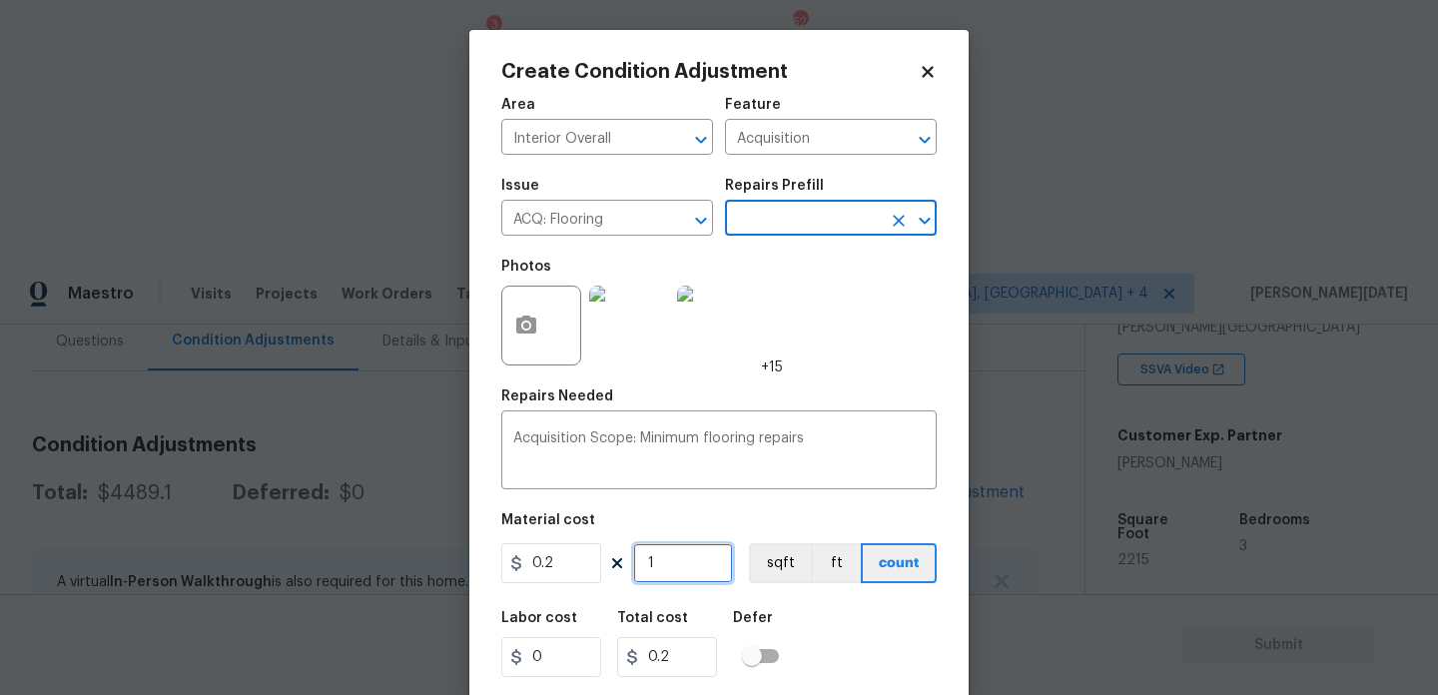
click at [679, 583] on input "1" at bounding box center [683, 563] width 100 height 40
type input "0"
paste input "2215"
type input "2215"
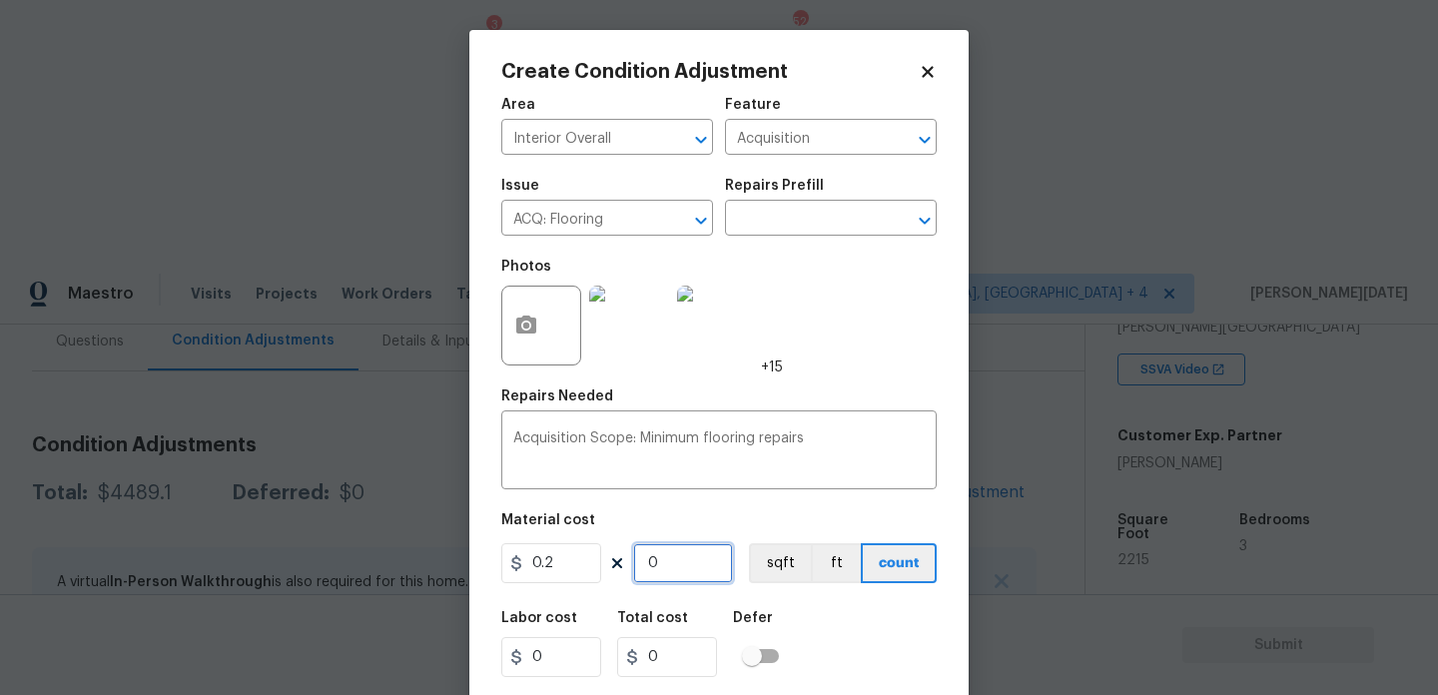
type input "443"
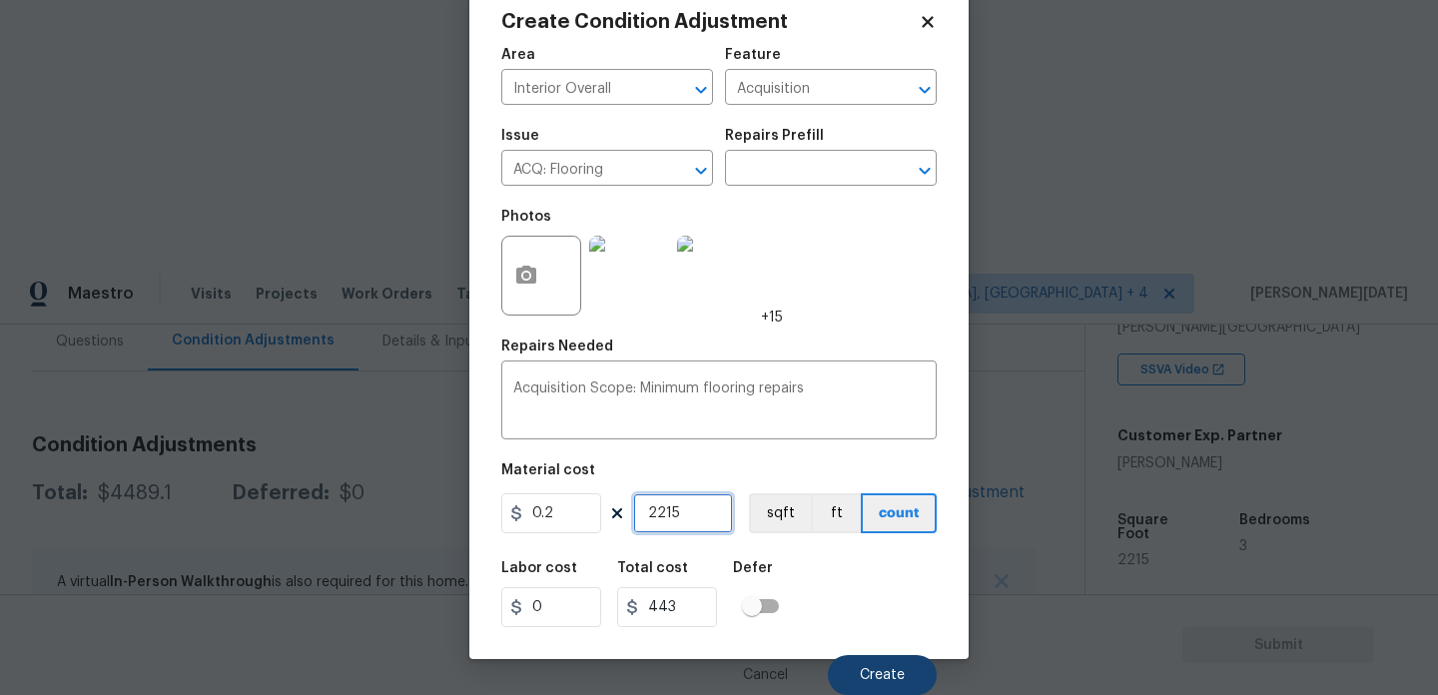
type input "2215"
click at [871, 674] on span "Create" at bounding box center [882, 675] width 45 height 15
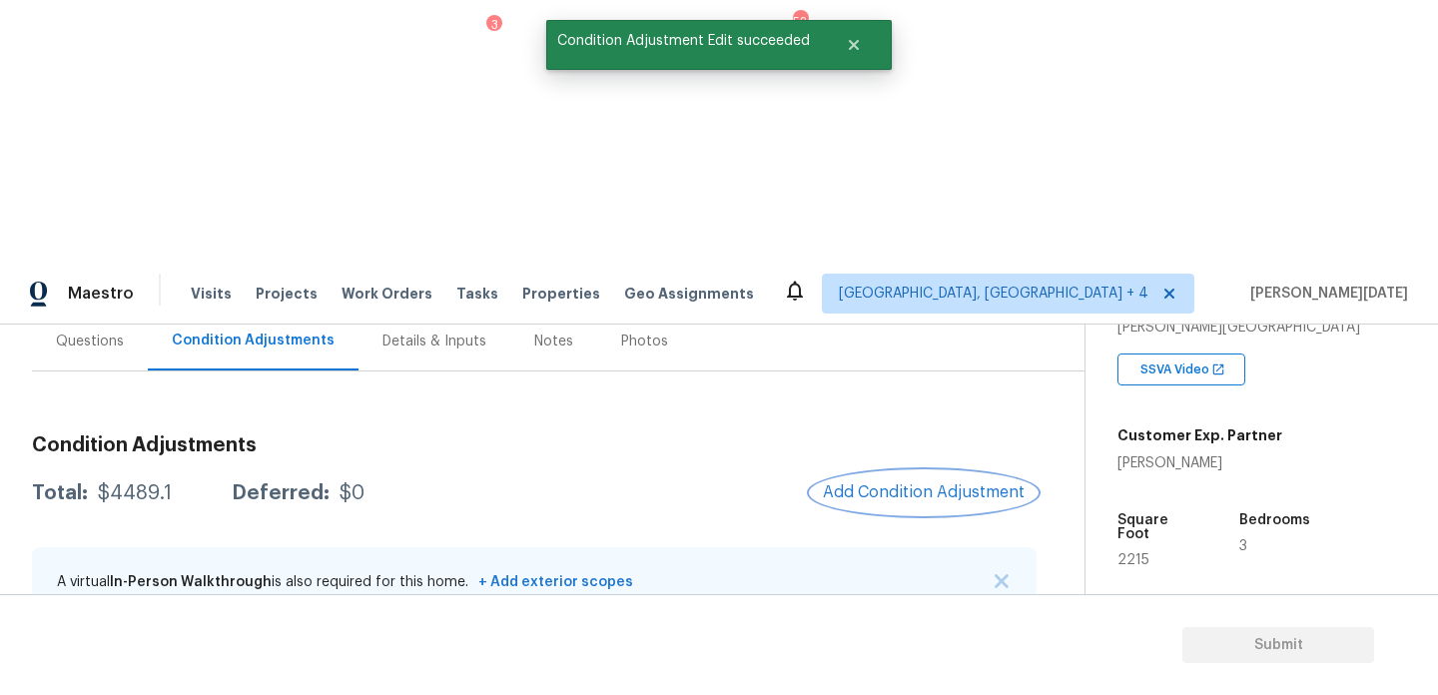
scroll to position [0, 0]
click at [732, 471] on div "Total: $4932.1 Deferred: $0 Add Condition Adjustment" at bounding box center [534, 493] width 1005 height 44
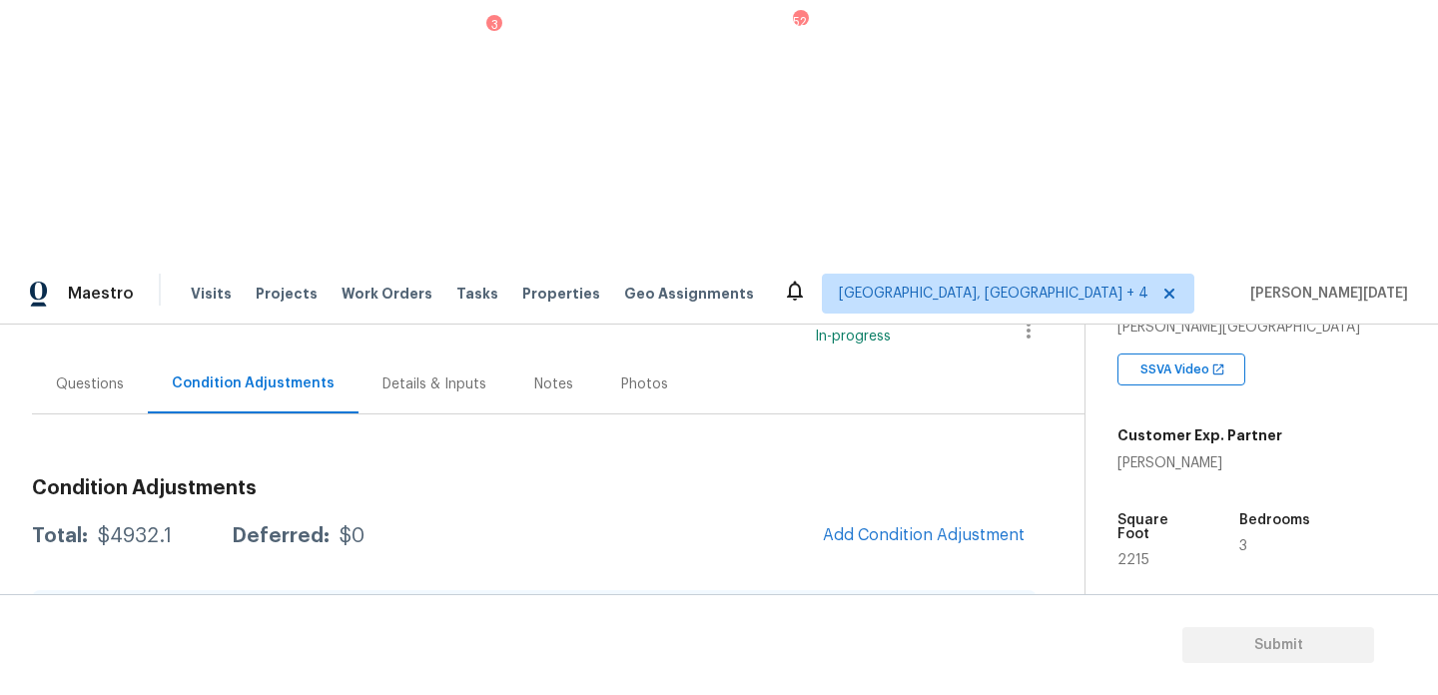
scroll to position [151, 0]
click at [913, 525] on span "Add Condition Adjustment" at bounding box center [924, 534] width 202 height 18
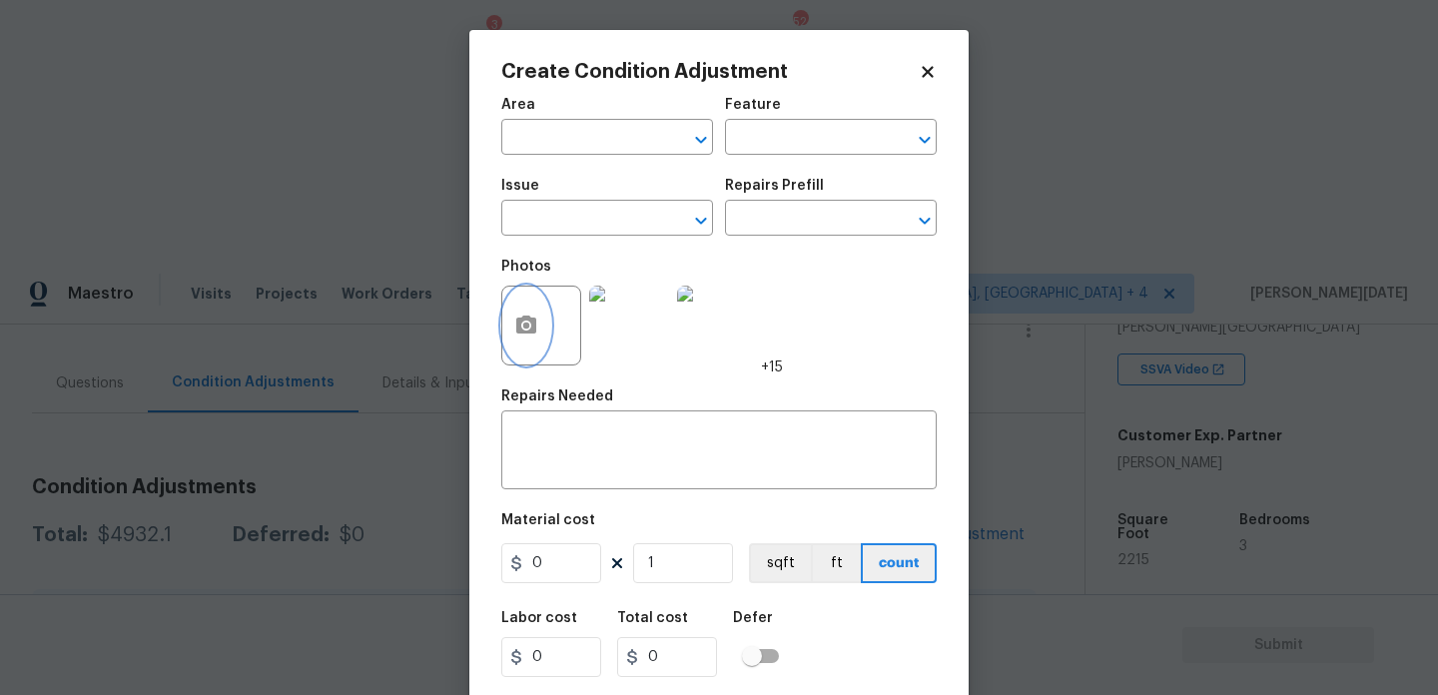
click at [533, 332] on icon "button" at bounding box center [526, 325] width 20 height 18
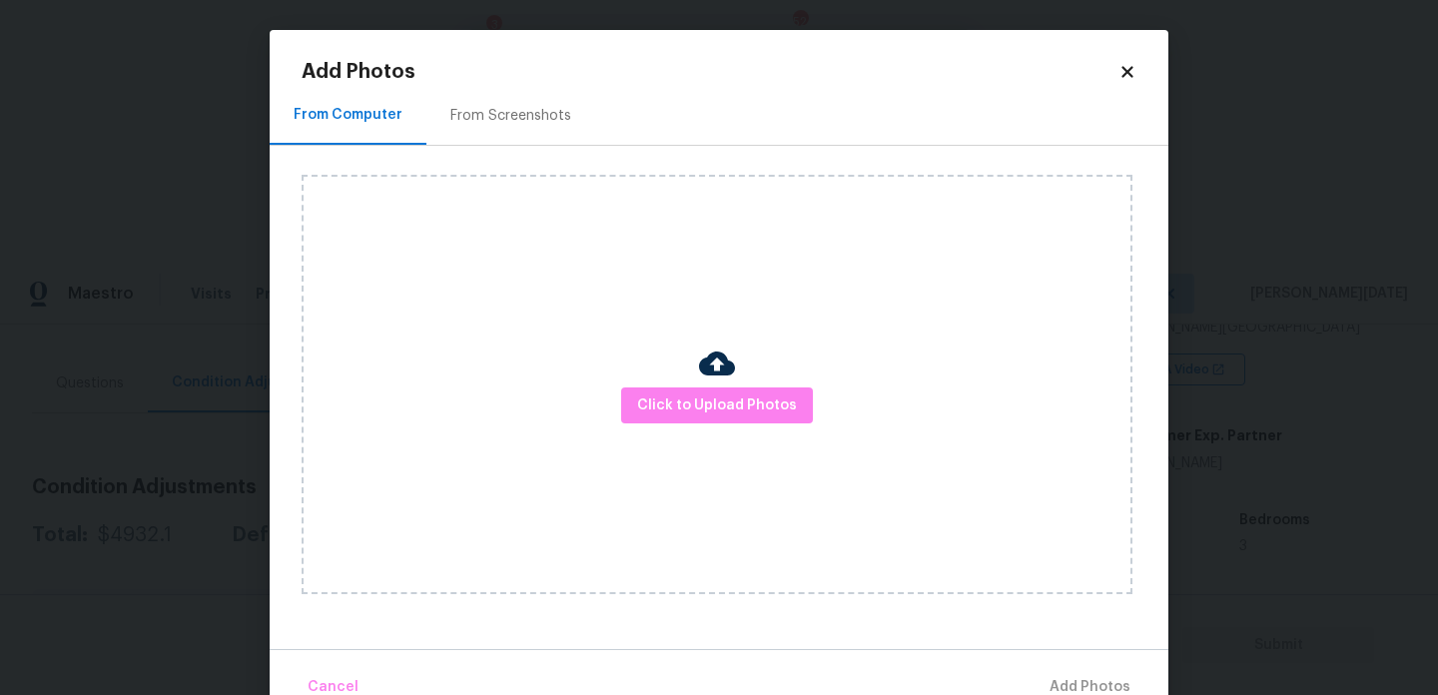
click at [1116, 71] on h2 "Add Photos" at bounding box center [710, 72] width 817 height 20
click at [1120, 71] on icon at bounding box center [1128, 72] width 18 height 18
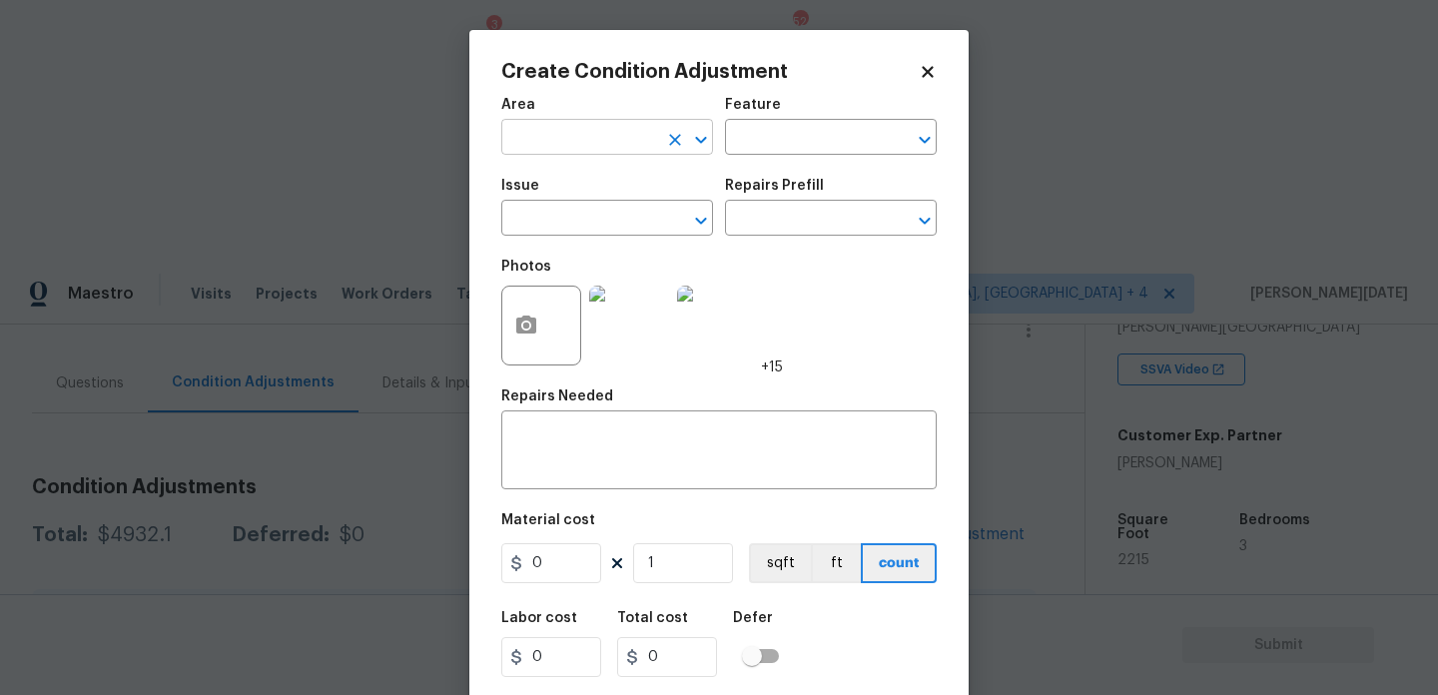
click at [575, 143] on input "text" at bounding box center [579, 139] width 156 height 31
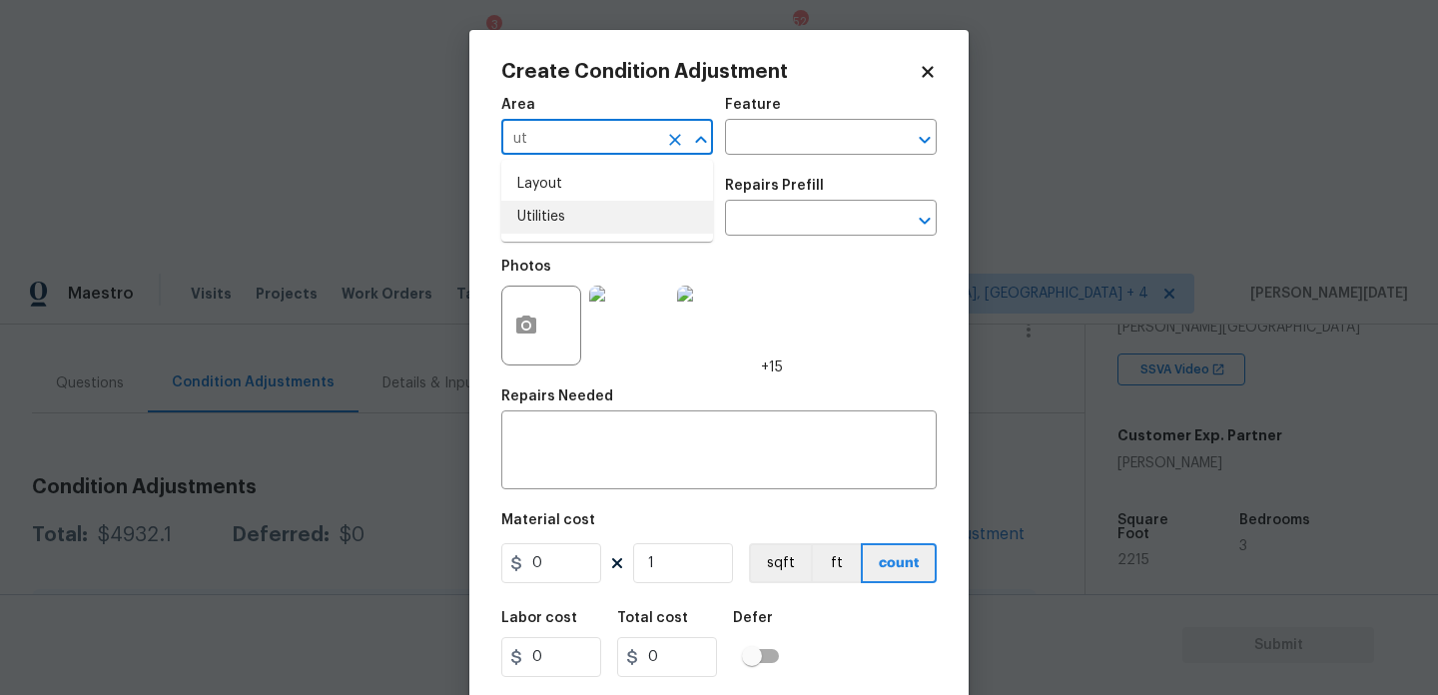
click at [585, 221] on li "Utilities" at bounding box center [607, 217] width 212 height 33
type input "Utilities"
click at [585, 221] on input "text" at bounding box center [579, 220] width 156 height 31
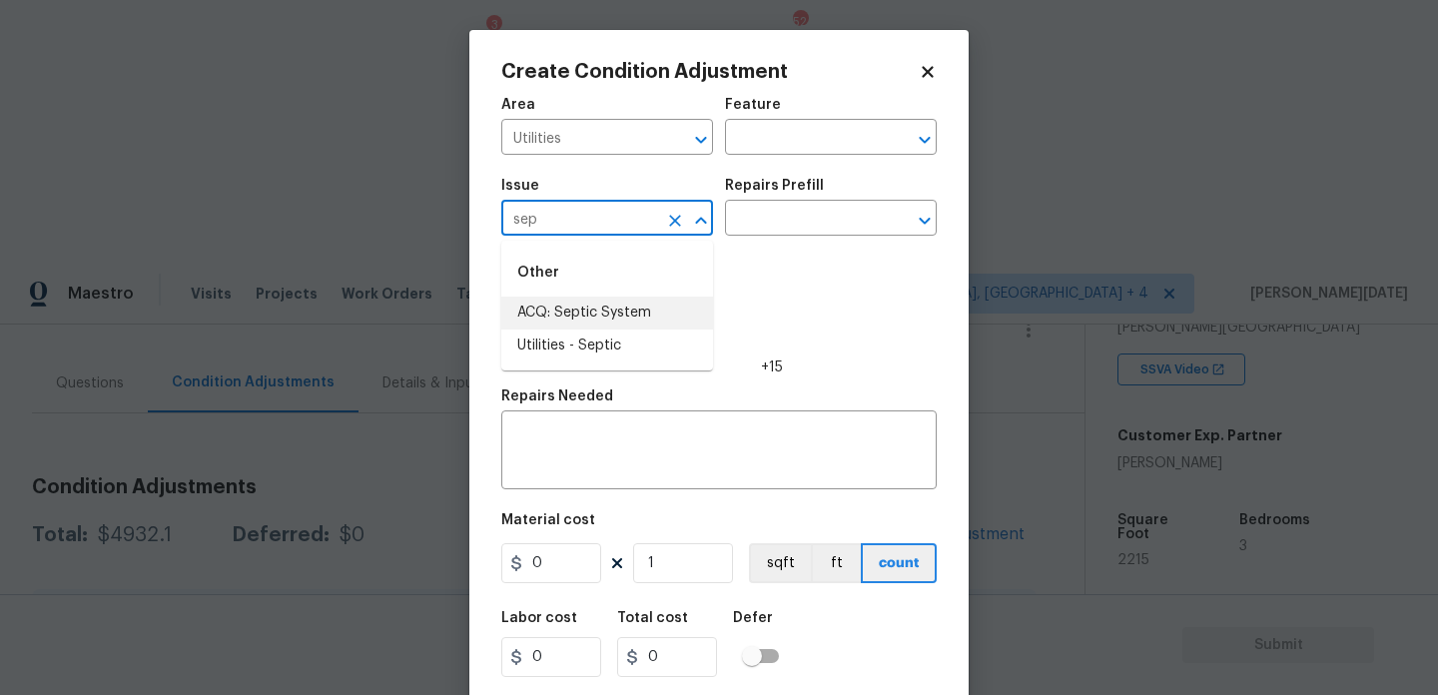
click at [523, 315] on li "ACQ: Septic System" at bounding box center [607, 313] width 212 height 33
type input "ACQ: Septic System"
click at [825, 201] on div "Repairs Prefill" at bounding box center [831, 192] width 212 height 26
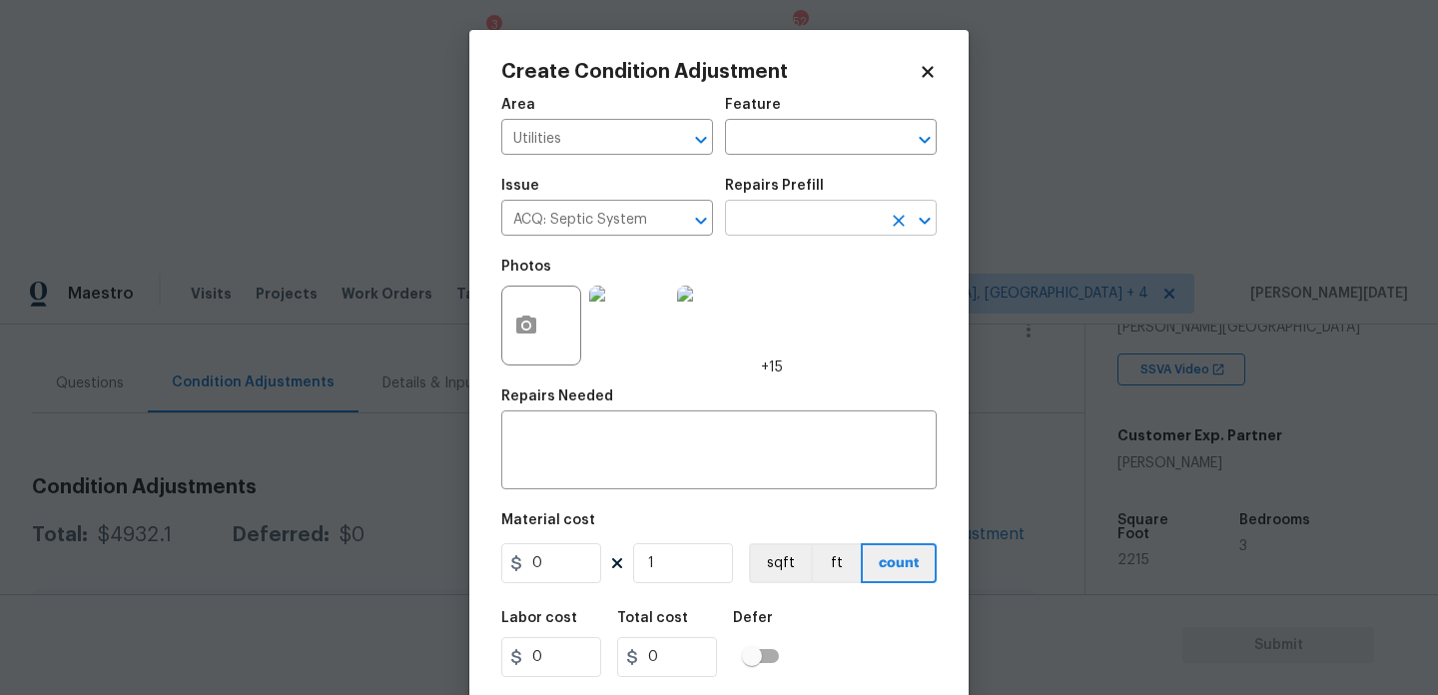
click at [812, 223] on input "text" at bounding box center [803, 220] width 156 height 31
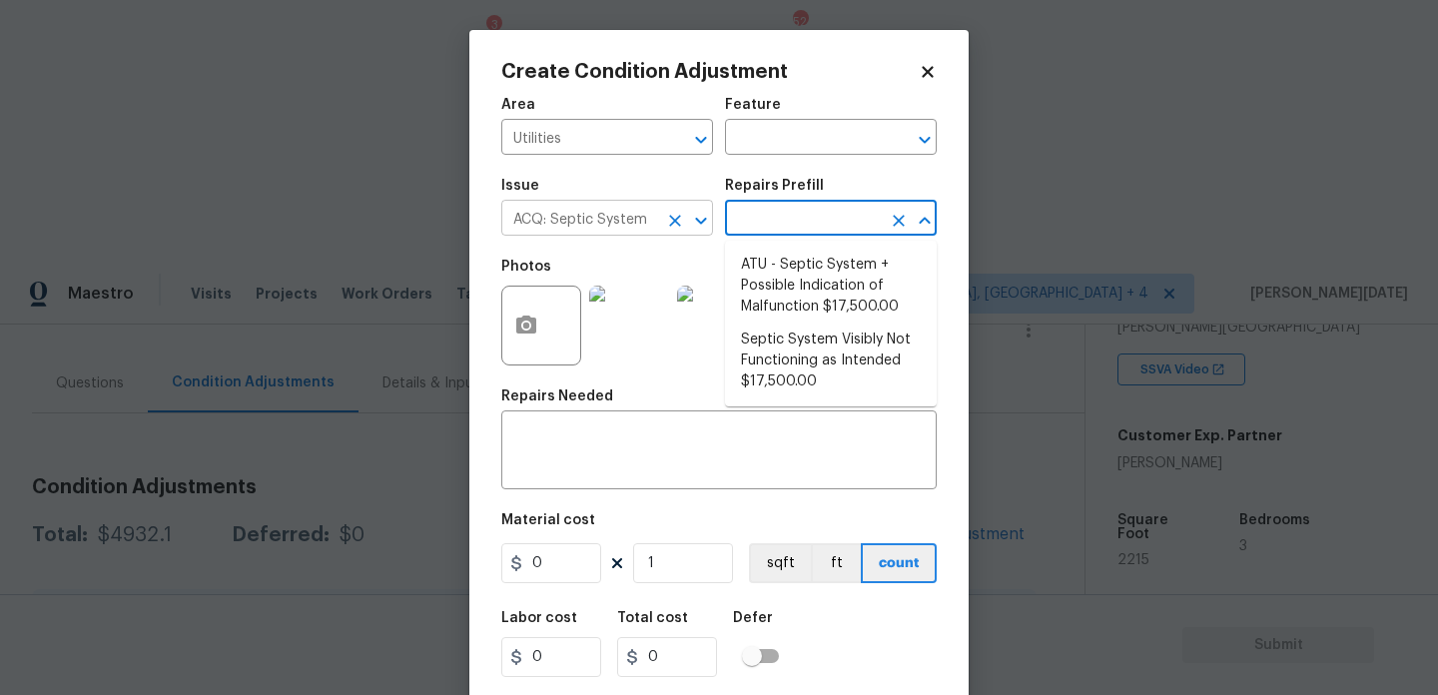
click at [685, 221] on button "Clear" at bounding box center [675, 221] width 28 height 28
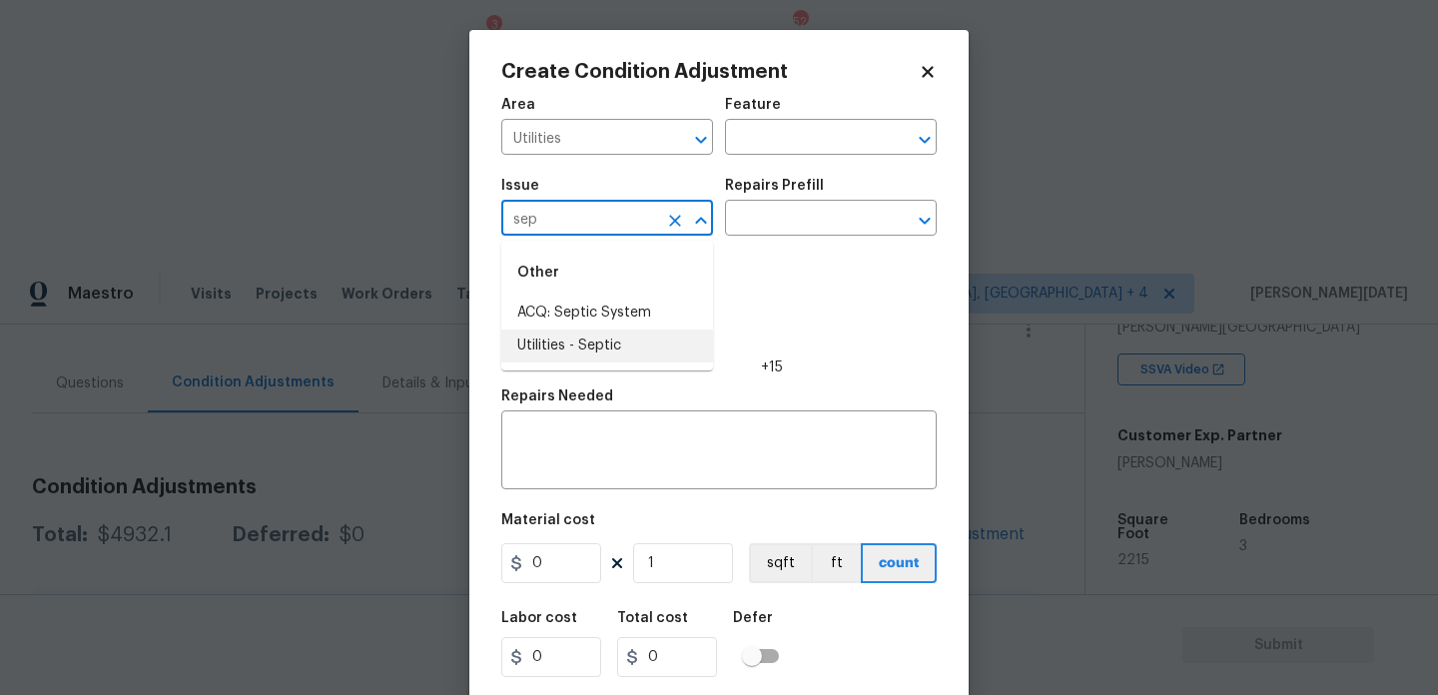
click at [633, 340] on li "Utilities - Septic" at bounding box center [607, 346] width 212 height 33
type input "Utilities - Septic"
click at [801, 204] on div "Repairs Prefill" at bounding box center [831, 192] width 212 height 26
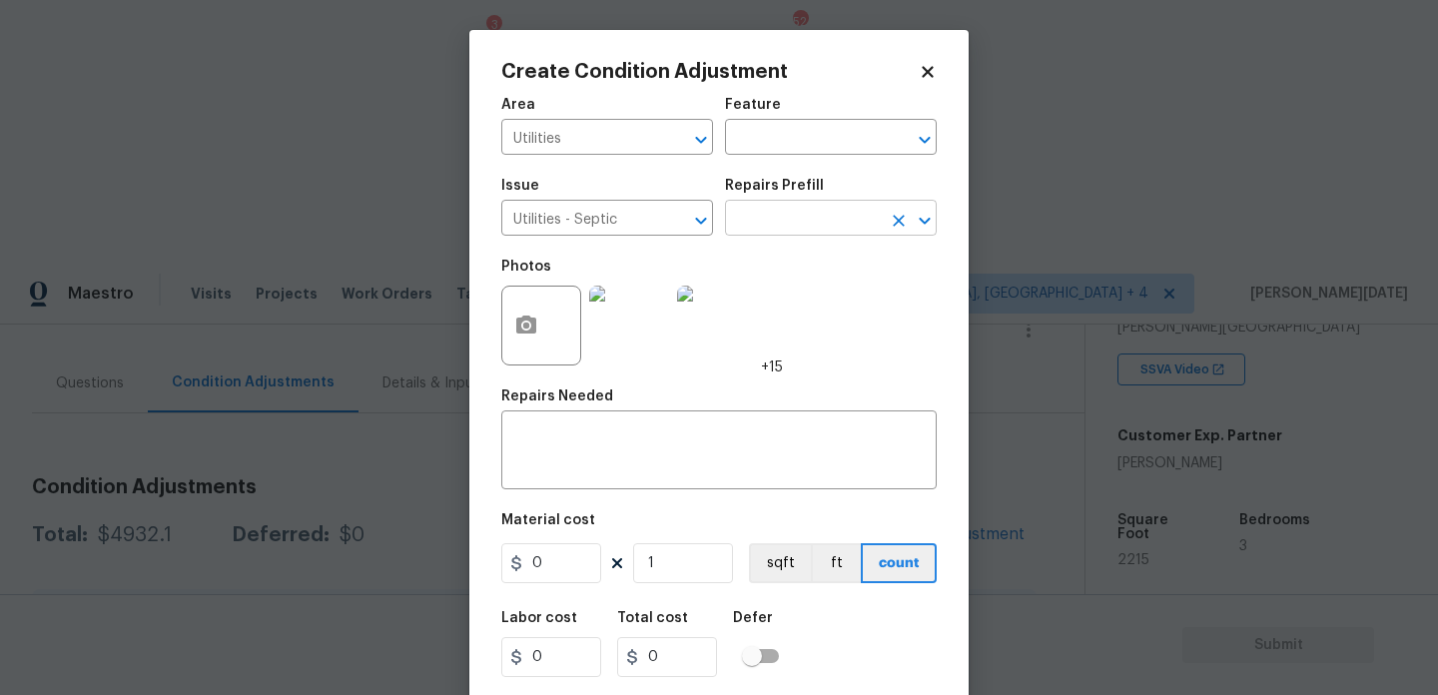
click at [799, 209] on input "text" at bounding box center [803, 220] width 156 height 31
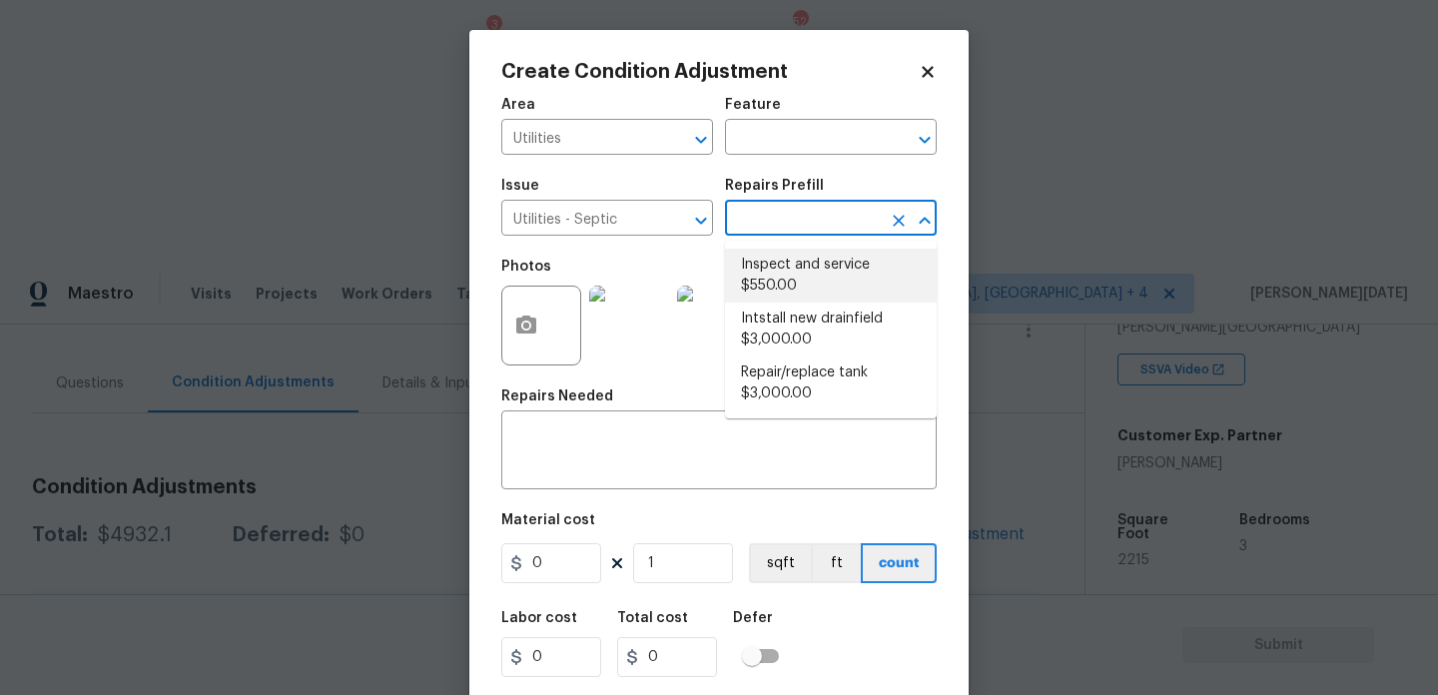
click at [794, 274] on li "Inspect and service $550.00" at bounding box center [831, 276] width 212 height 54
type textarea "Pump and inspect septic tank and provide clean bill of health from specialist c…"
type input "550"
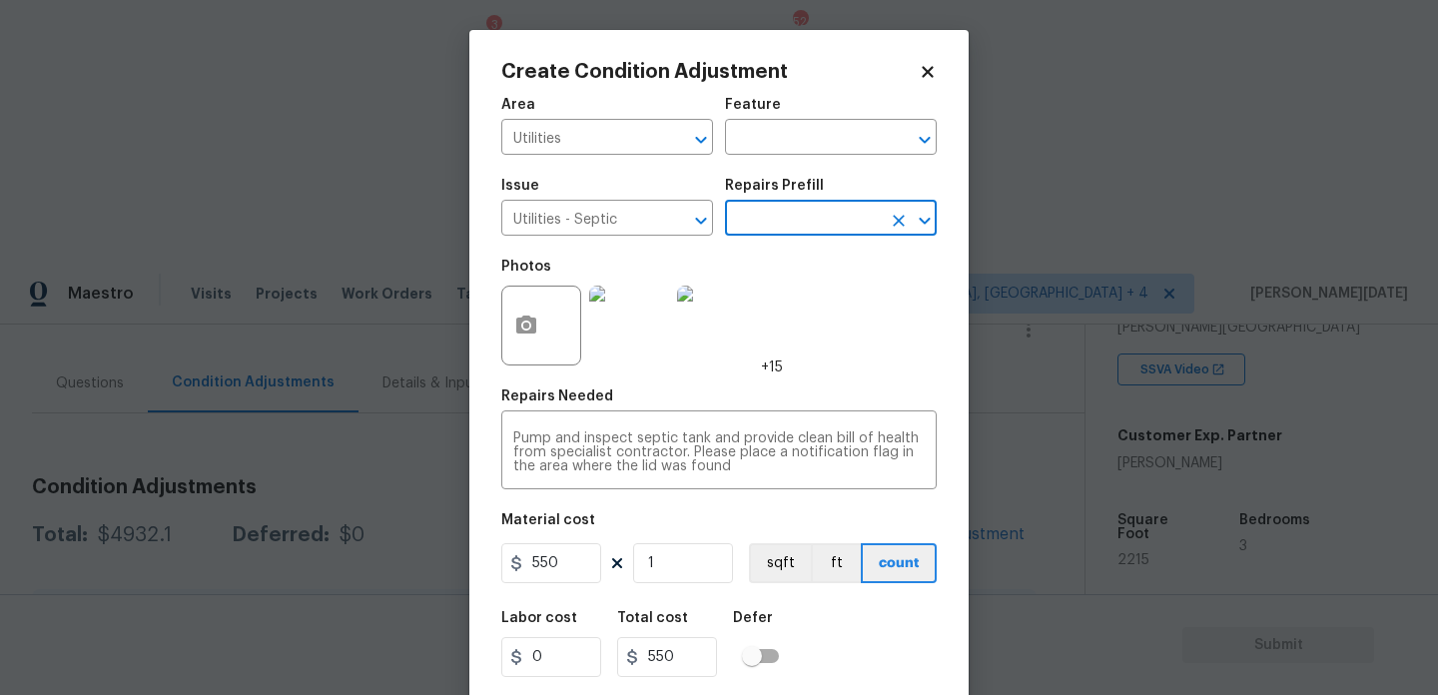
click at [847, 285] on div "Photos +15" at bounding box center [719, 313] width 436 height 130
click at [809, 240] on div "Issue Utilities - Septic ​ Repairs Prefill ​" at bounding box center [719, 207] width 436 height 81
click at [828, 216] on input "text" at bounding box center [803, 220] width 156 height 31
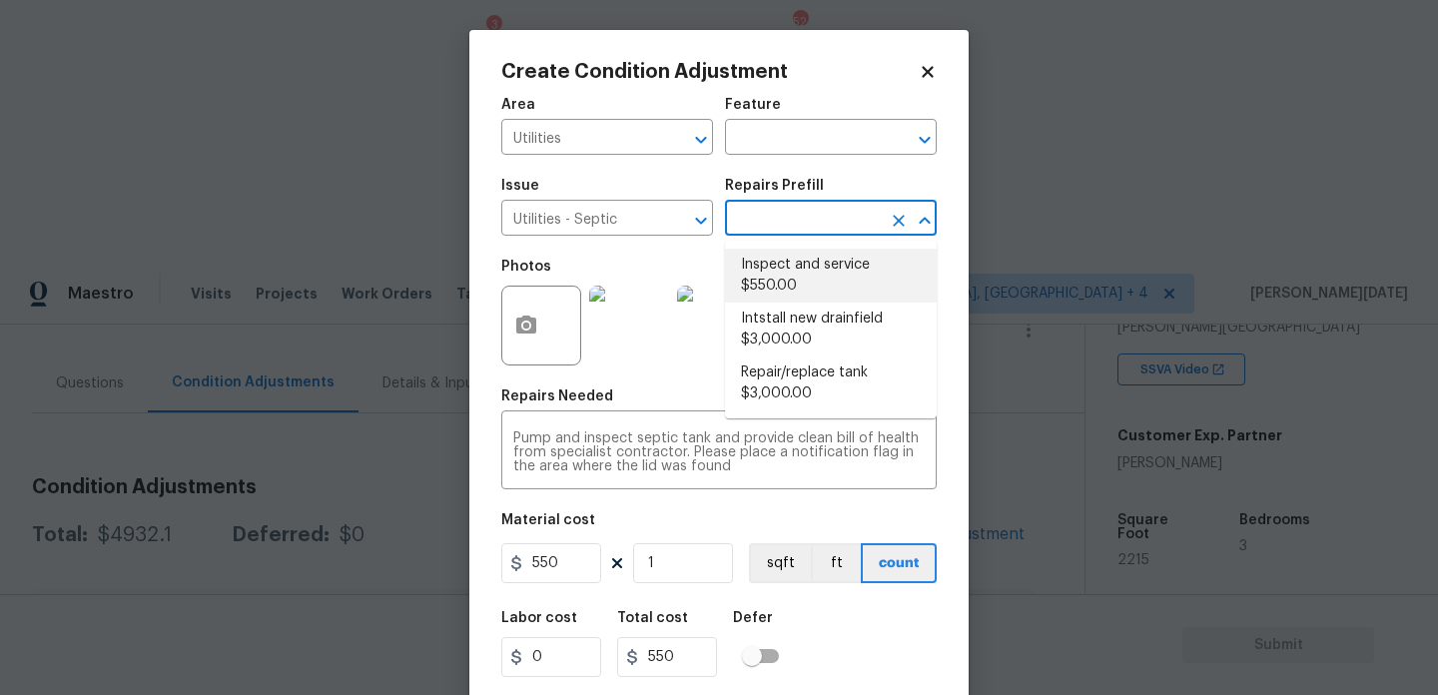
click at [814, 266] on li "Inspect and service $550.00" at bounding box center [831, 276] width 212 height 54
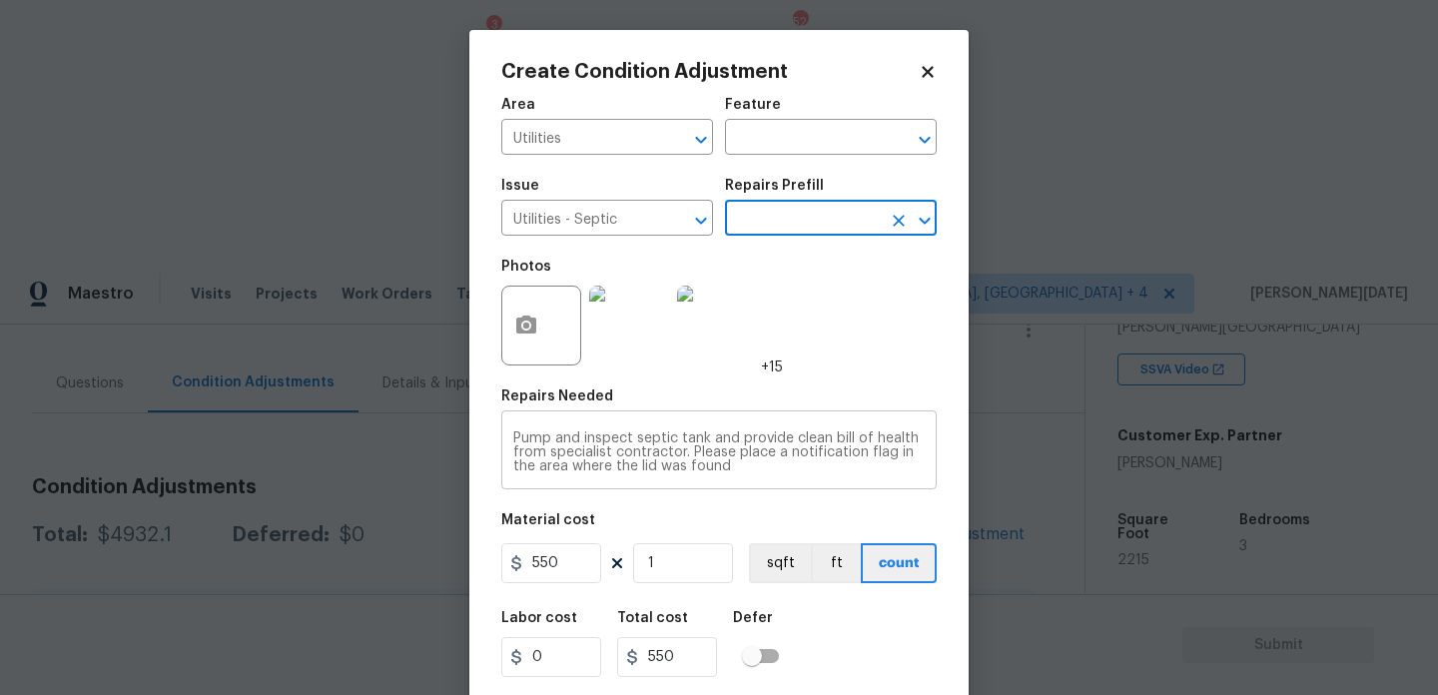
scroll to position [51, 0]
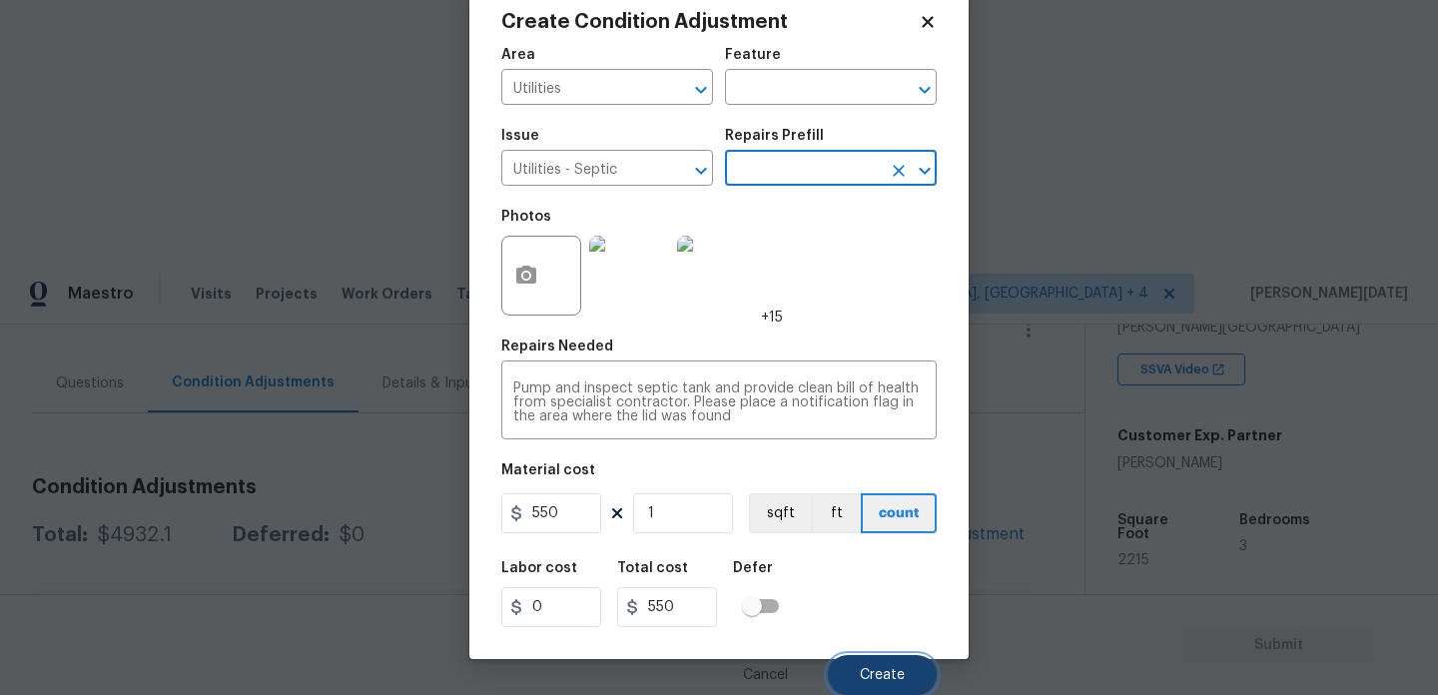
click at [878, 687] on button "Create" at bounding box center [882, 675] width 109 height 40
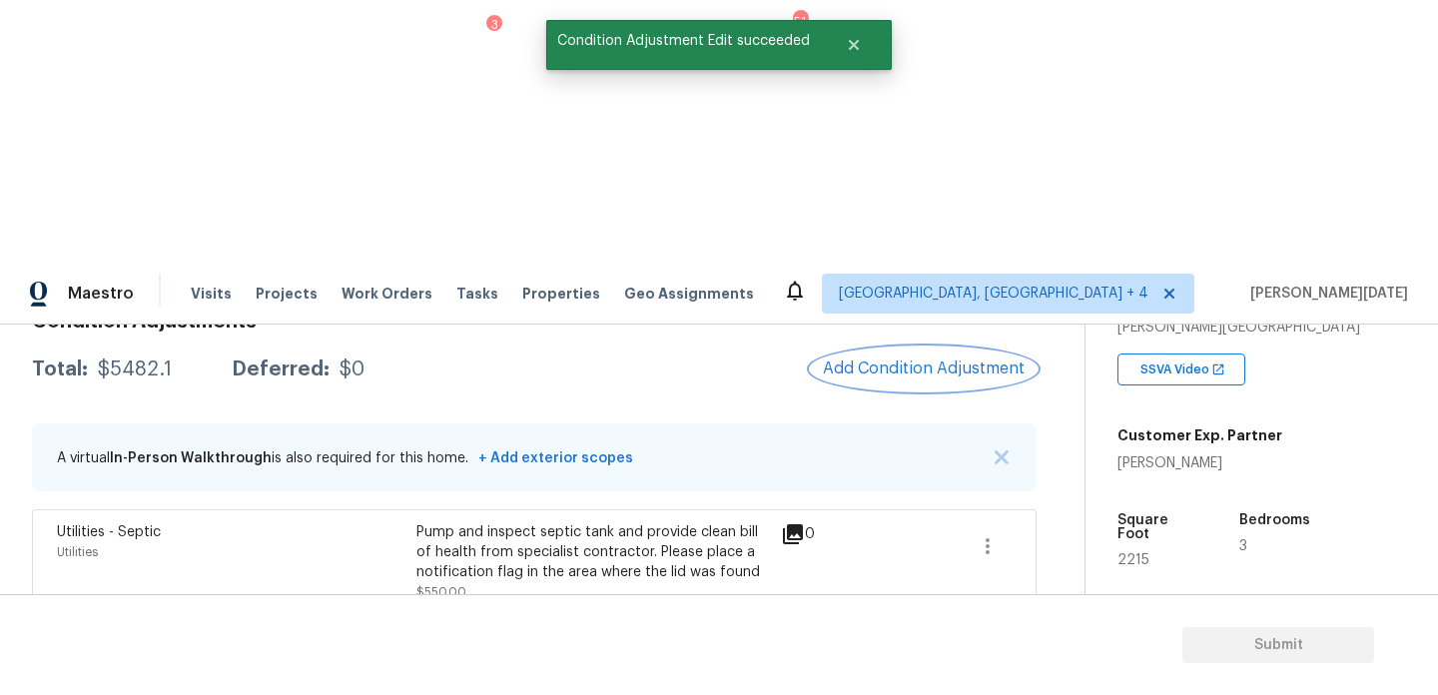
scroll to position [0, 0]
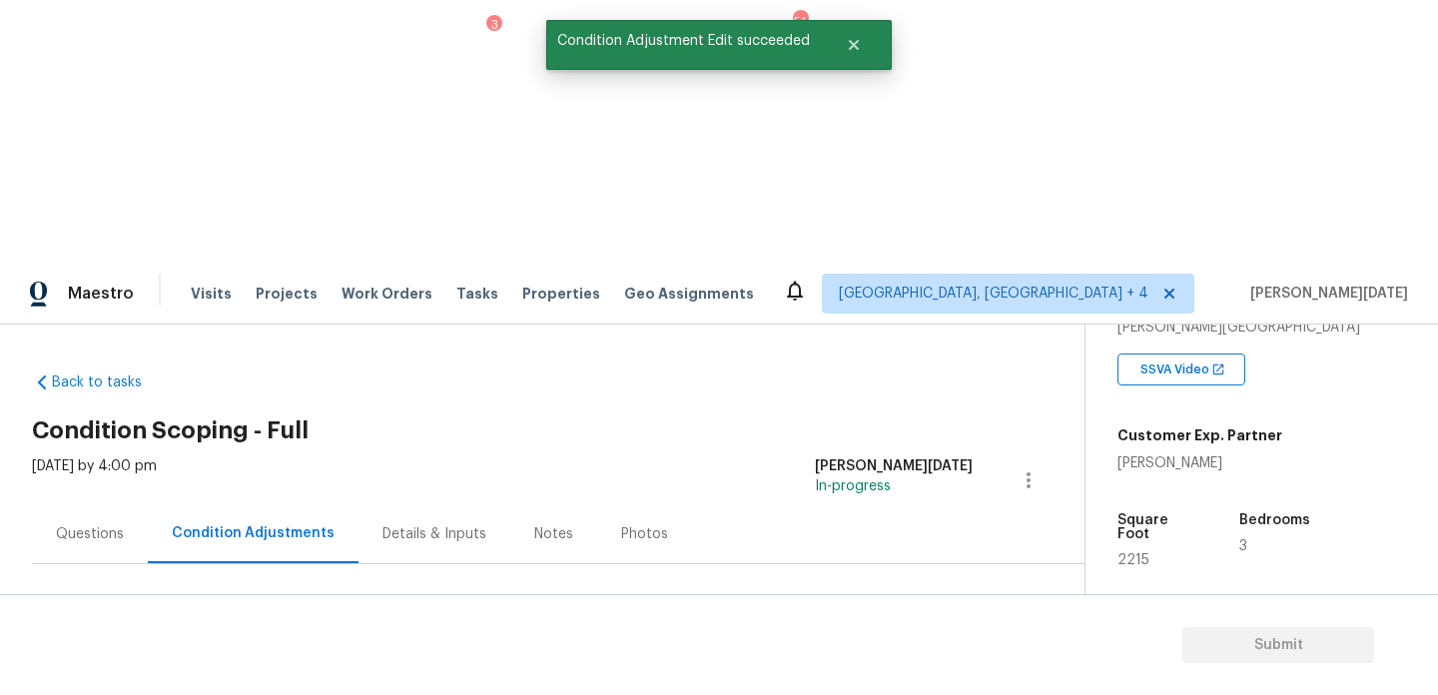
click at [100, 504] on div "Questions" at bounding box center [90, 533] width 116 height 59
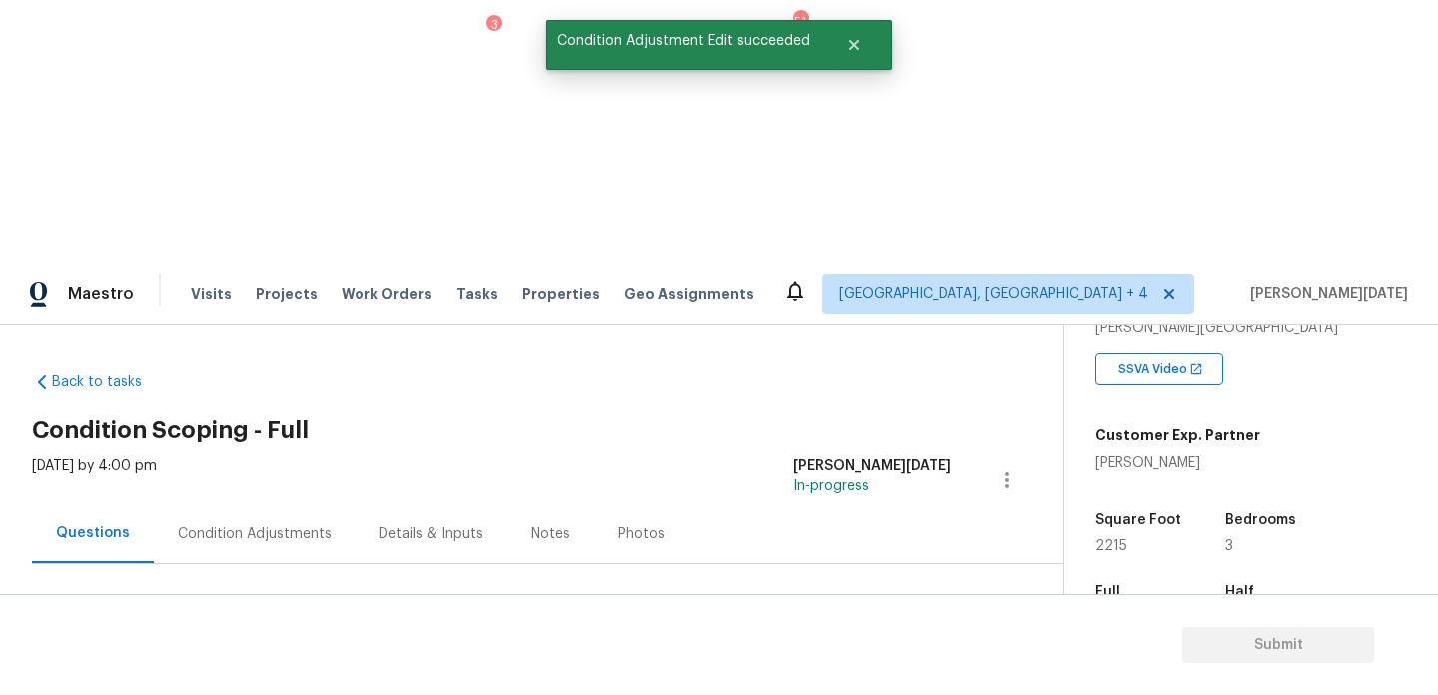
scroll to position [197, 0]
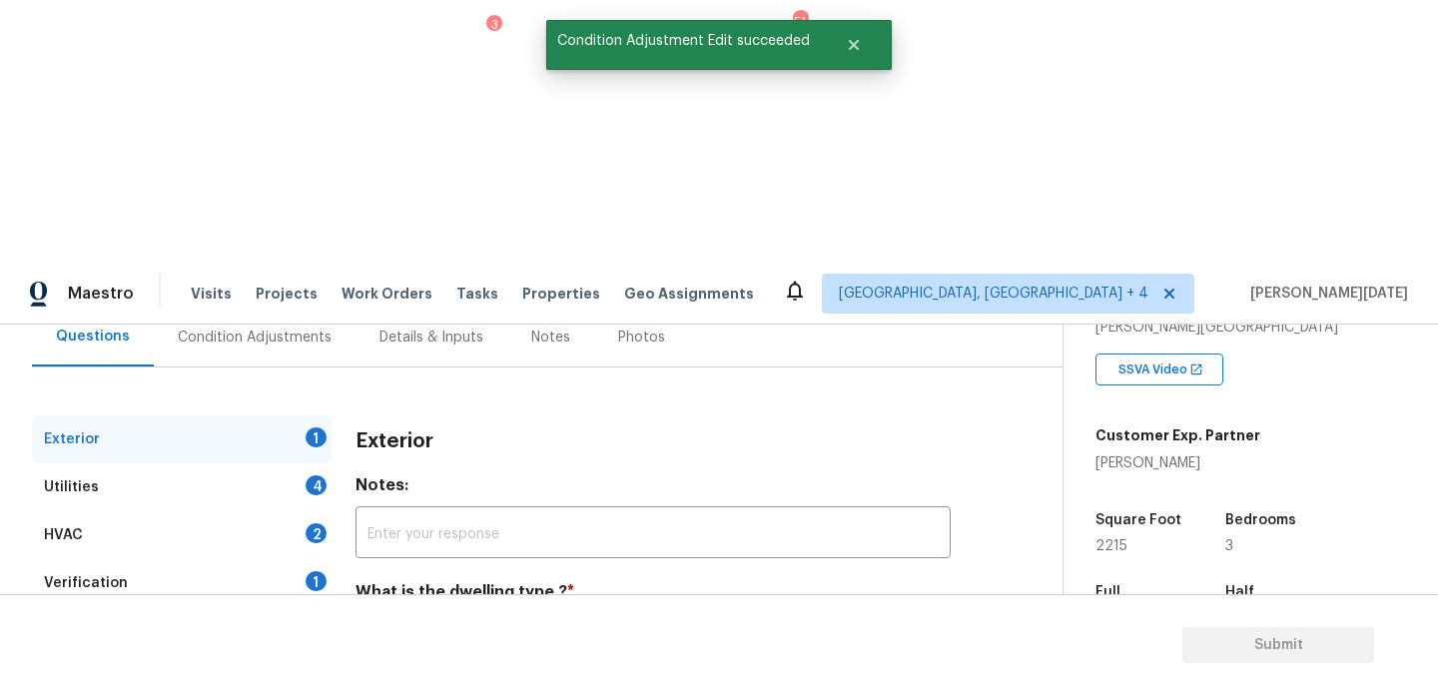
click at [269, 464] on div "Utilities 4" at bounding box center [182, 488] width 300 height 48
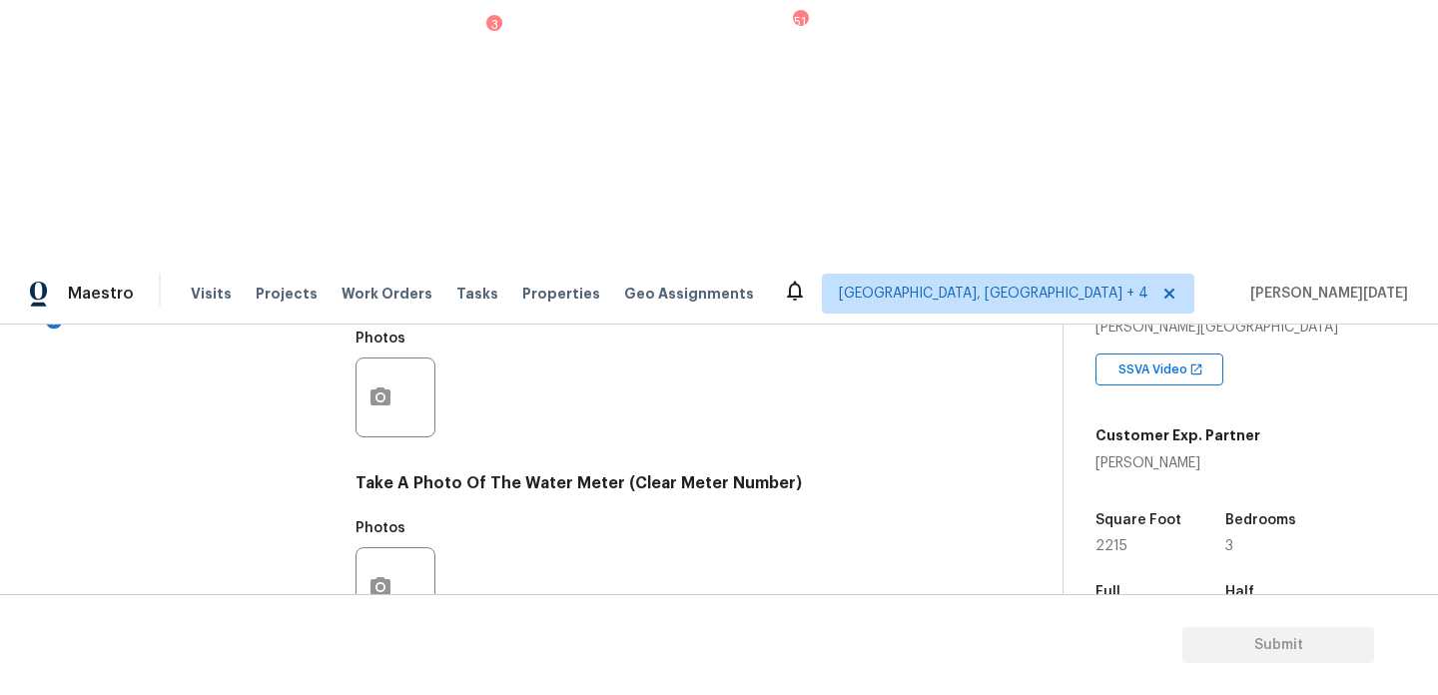
scroll to position [808, 0]
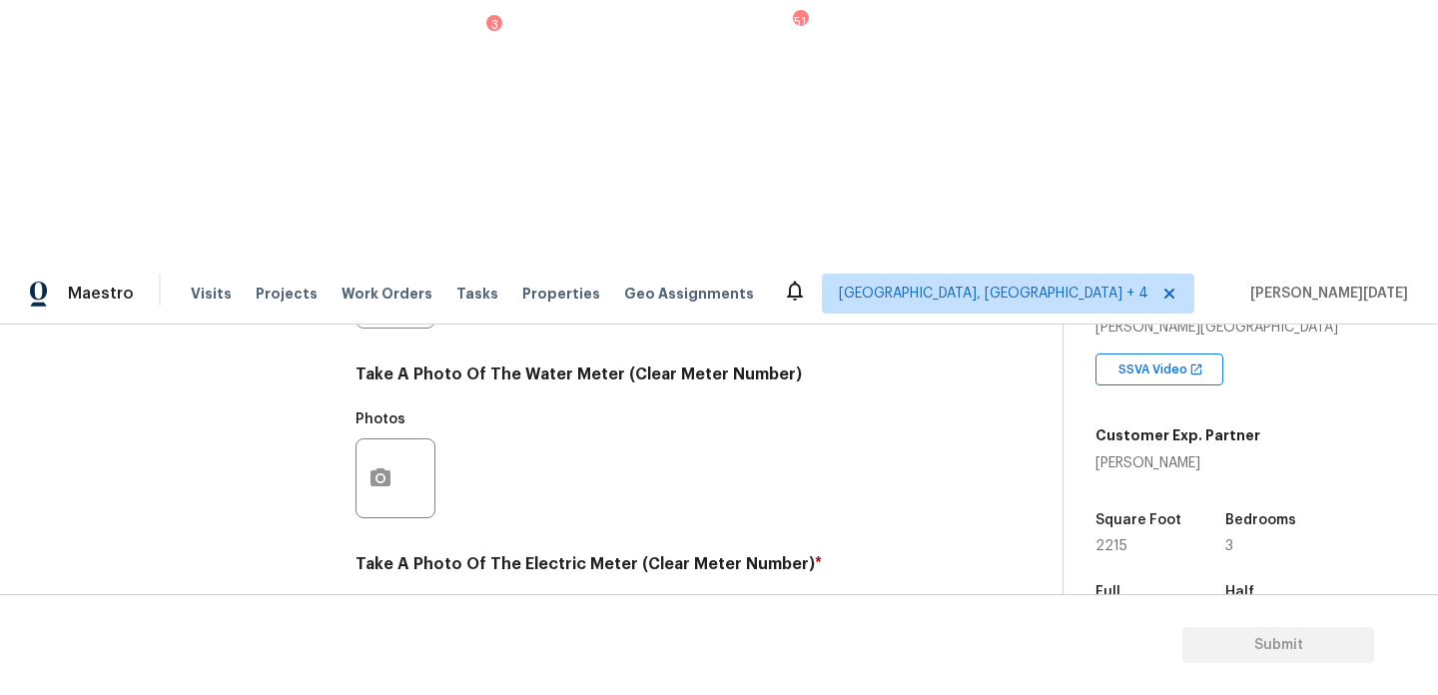
click at [391, 656] on icon "button" at bounding box center [381, 668] width 24 height 24
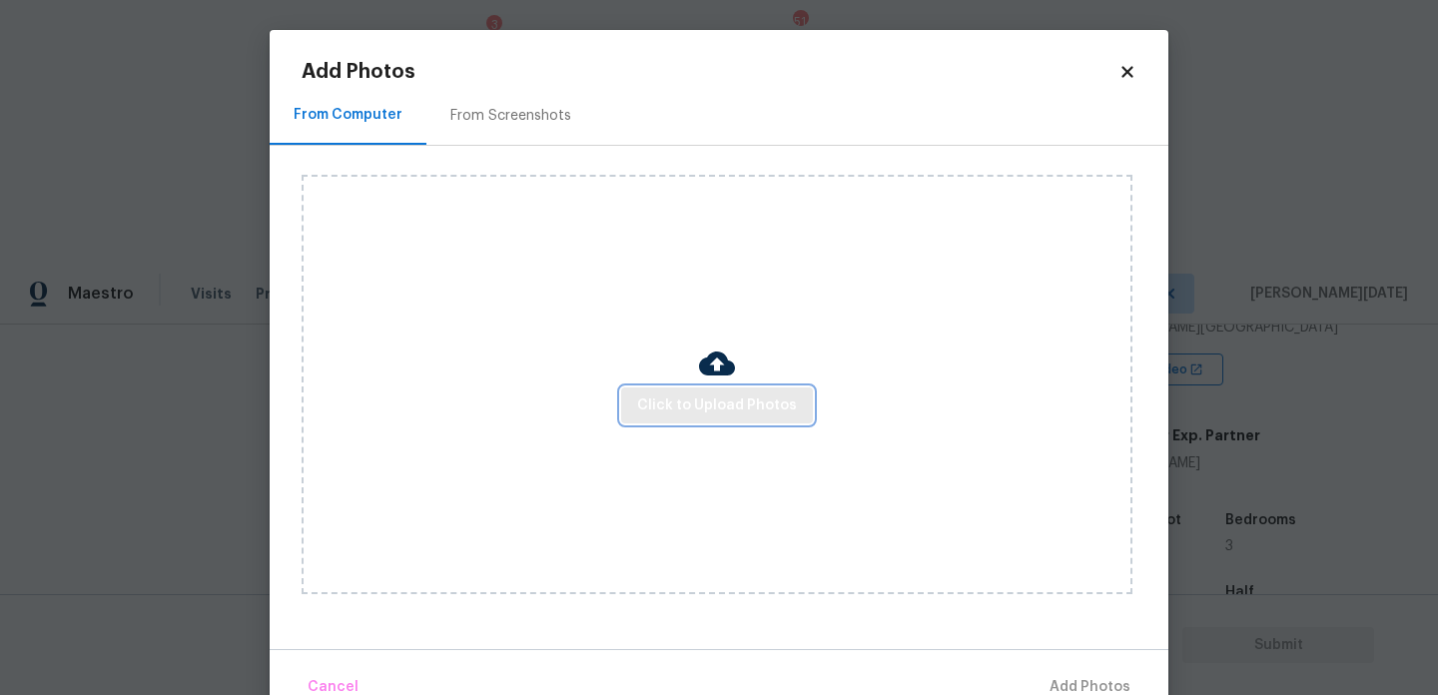
click at [684, 404] on span "Click to Upload Photos" at bounding box center [717, 406] width 160 height 25
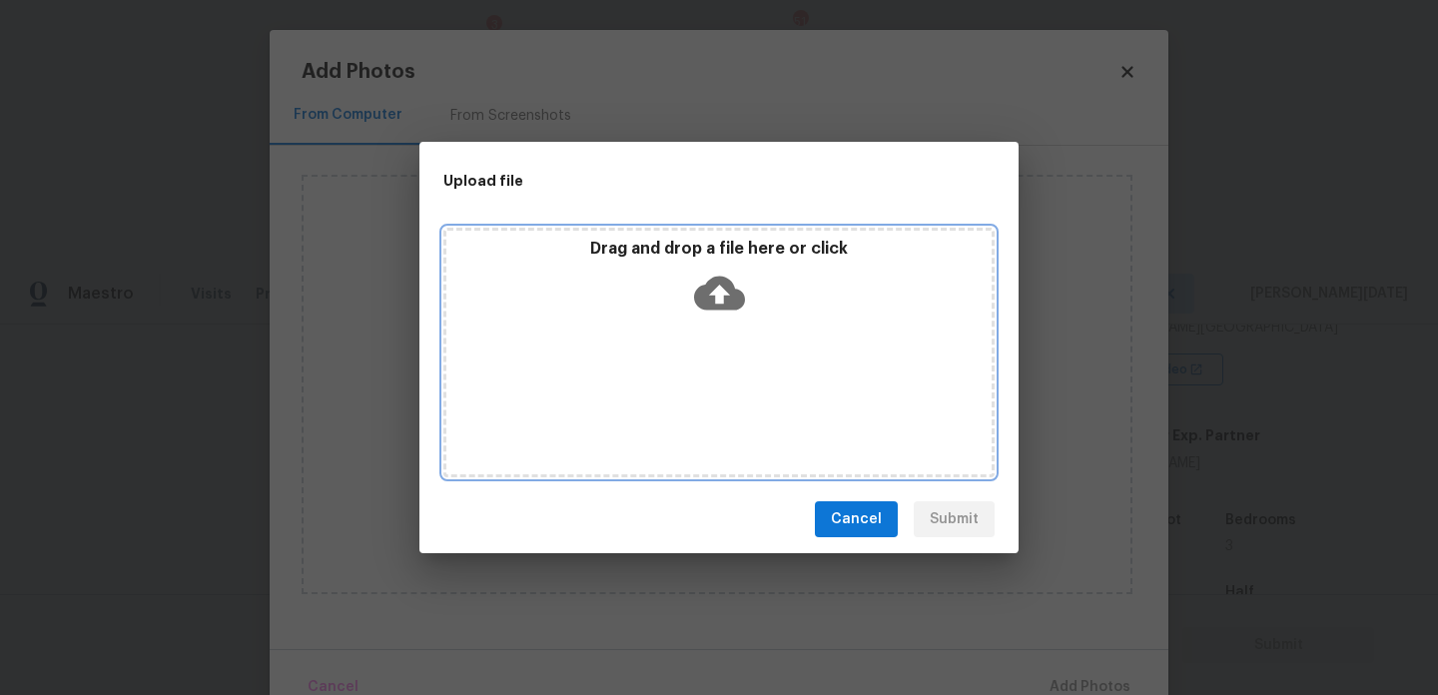
click at [734, 321] on div "Drag and drop a file here or click" at bounding box center [719, 282] width 545 height 86
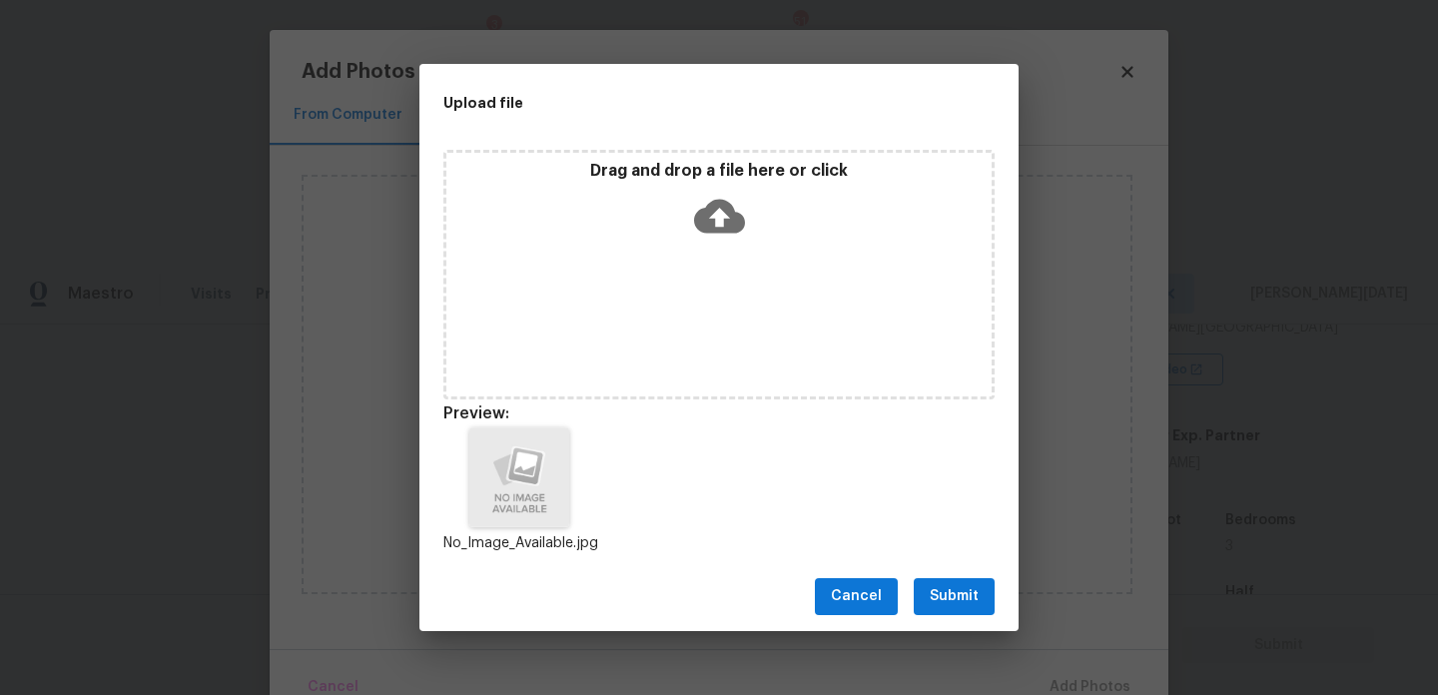
click at [951, 569] on div "Cancel Submit" at bounding box center [719, 596] width 599 height 69
click at [951, 588] on span "Submit" at bounding box center [954, 596] width 49 height 25
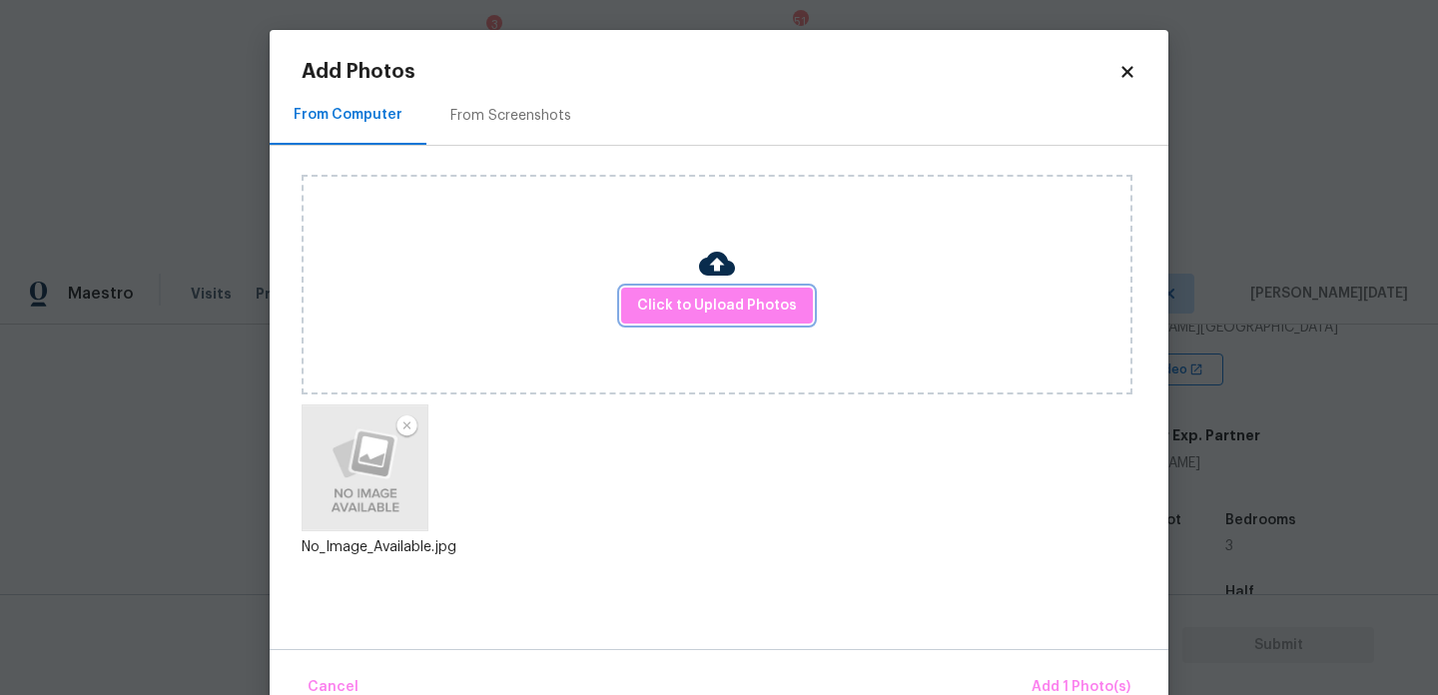
scroll to position [44, 0]
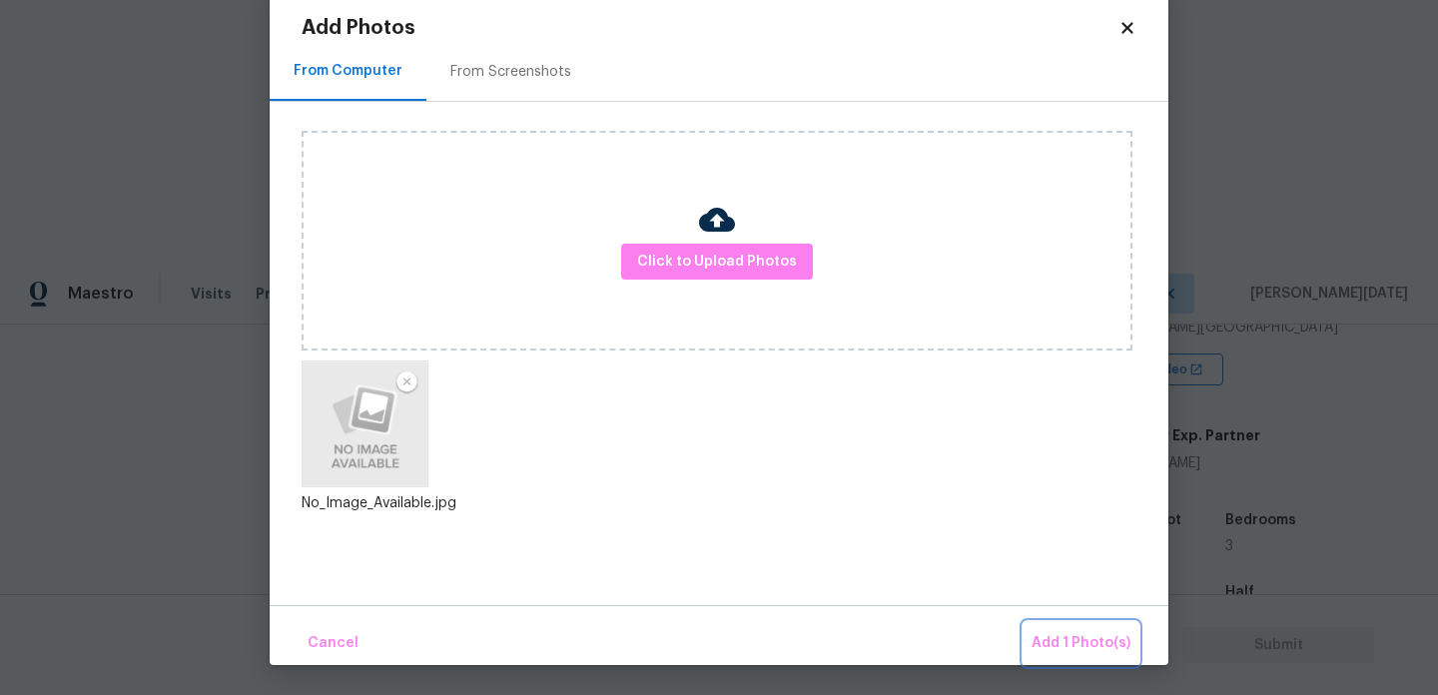
click at [1033, 625] on button "Add 1 Photo(s)" at bounding box center [1081, 643] width 115 height 43
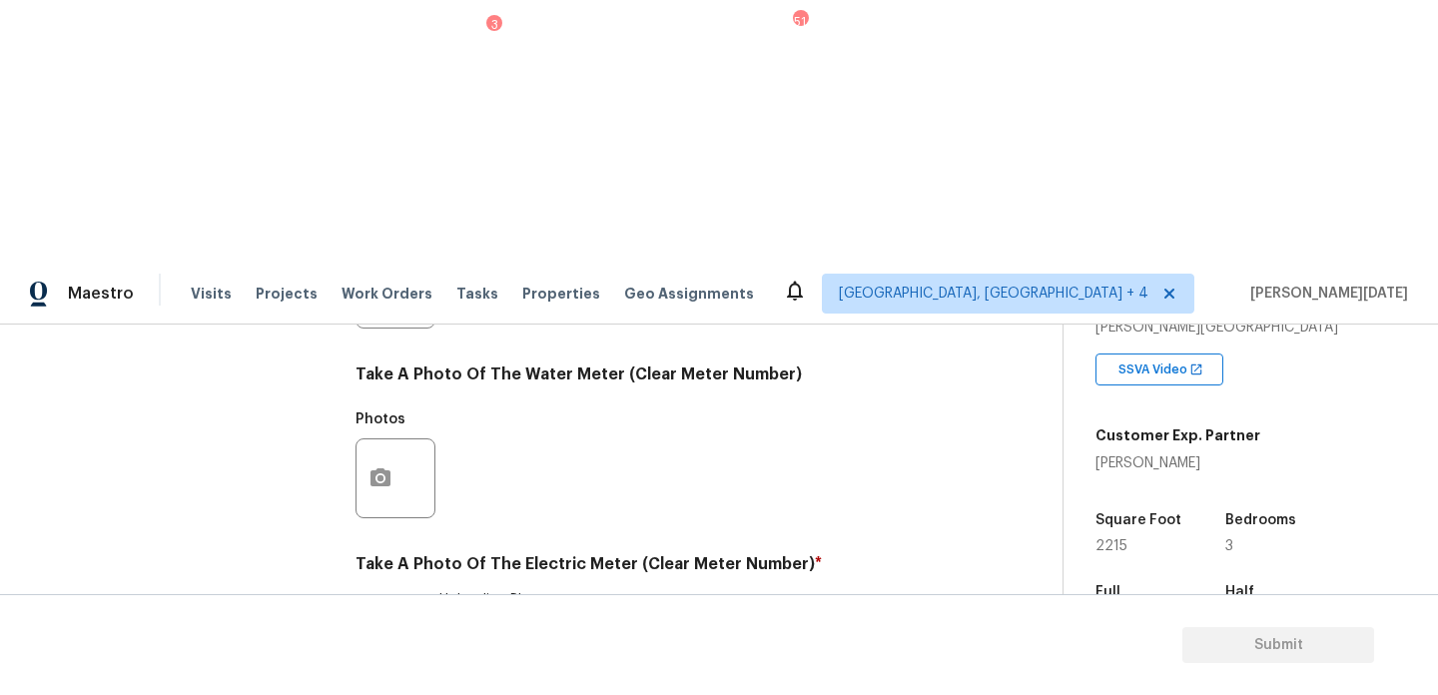
scroll to position [0, 0]
checkbox input "true"
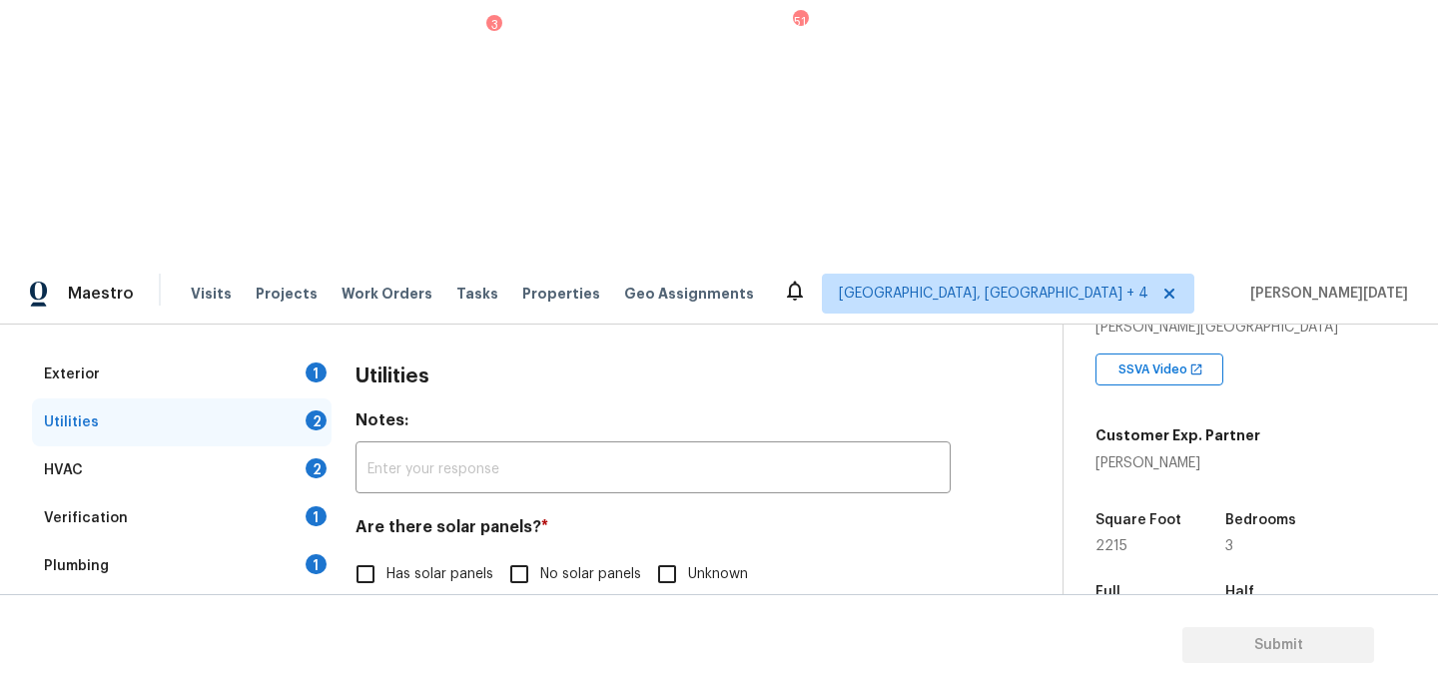
scroll to position [301, 0]
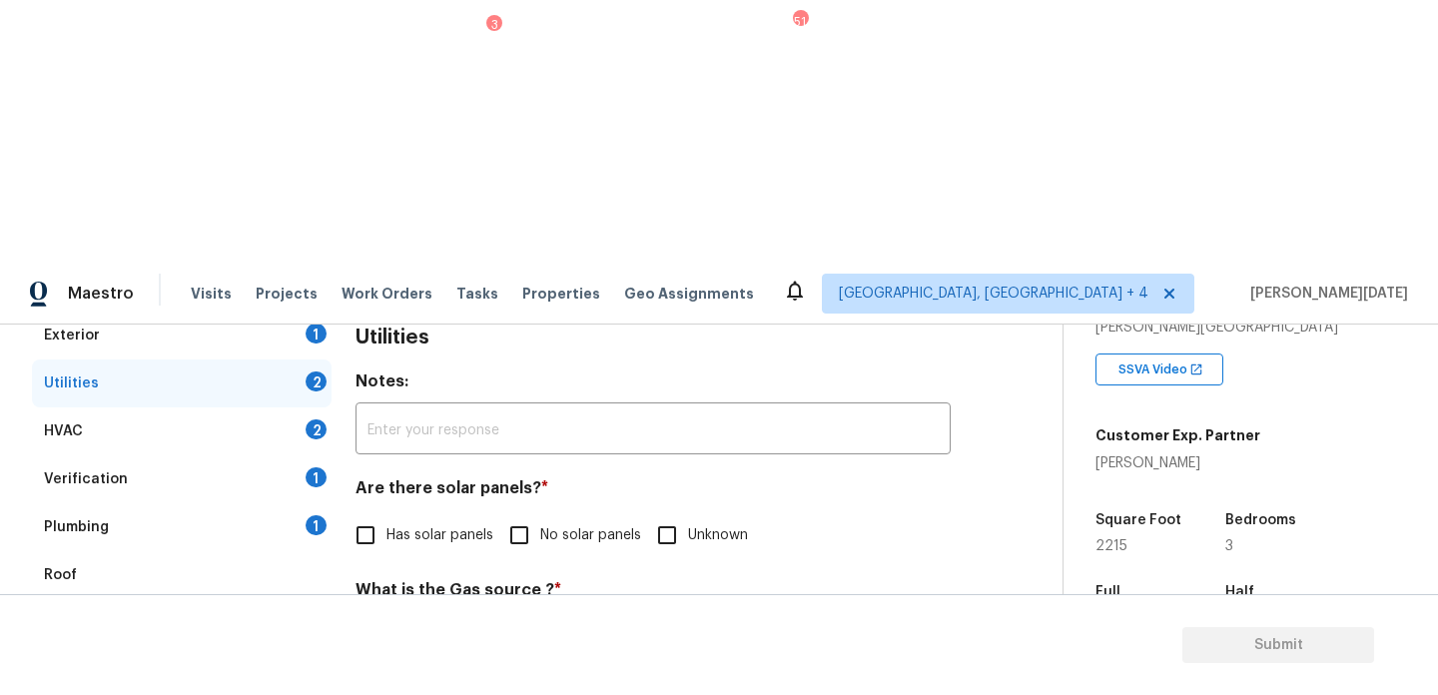
click at [529, 514] on input "No solar panels" at bounding box center [519, 535] width 42 height 42
checkbox input "true"
click at [369, 616] on input "Natural Gas Lines" at bounding box center [366, 637] width 42 height 42
checkbox input "true"
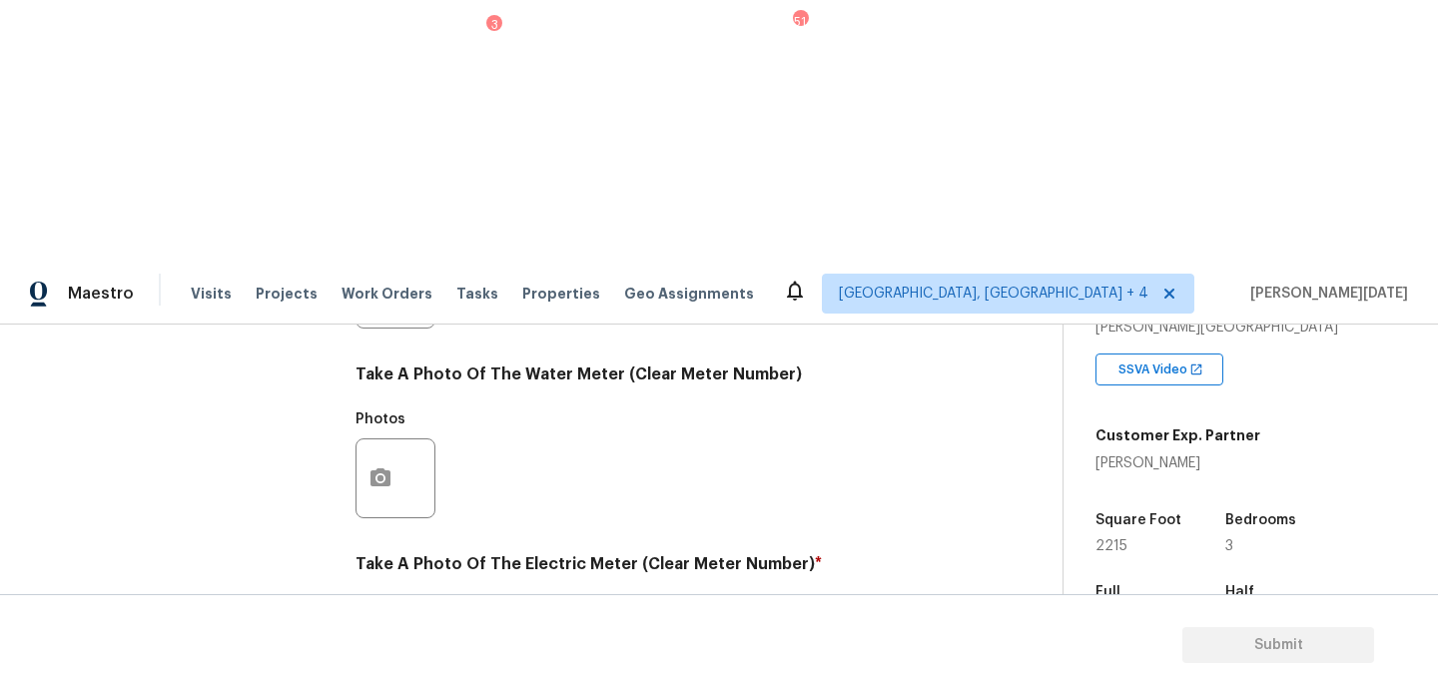
scroll to position [0, 0]
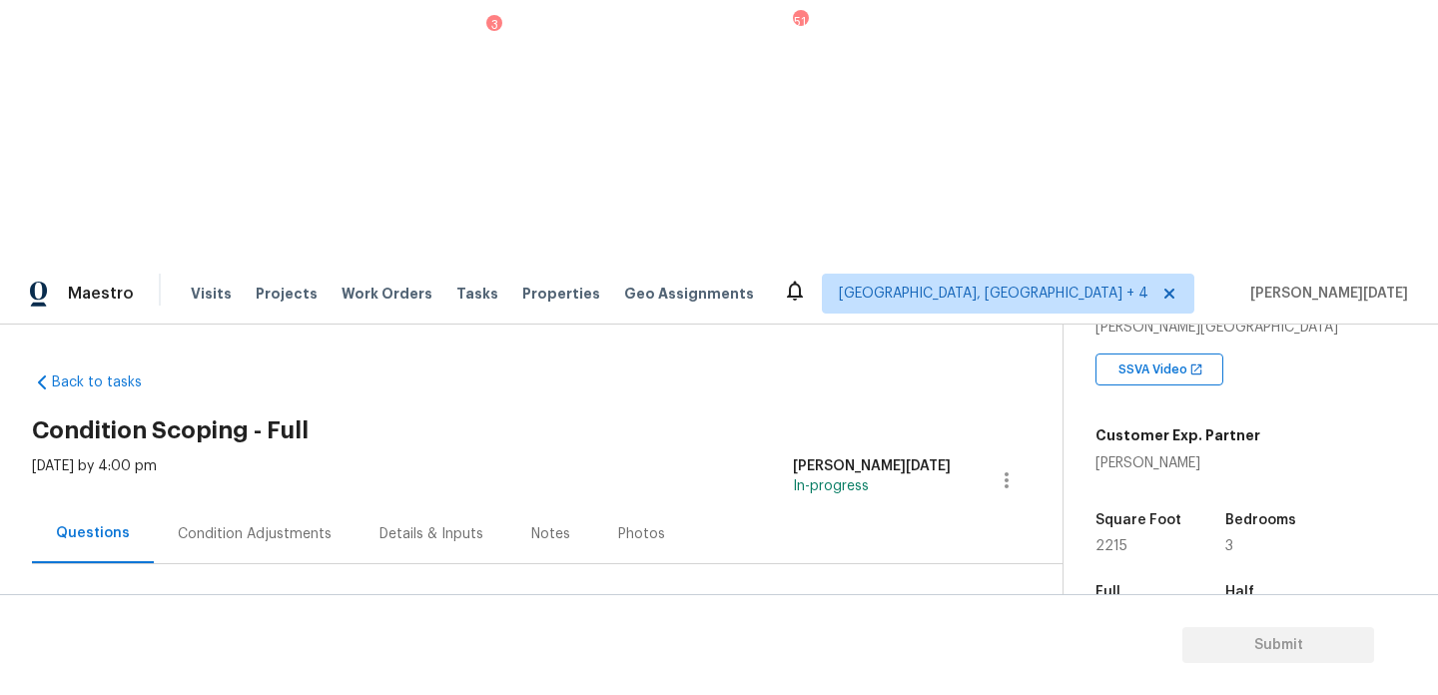
click at [310, 624] on div "1" at bounding box center [316, 634] width 21 height 20
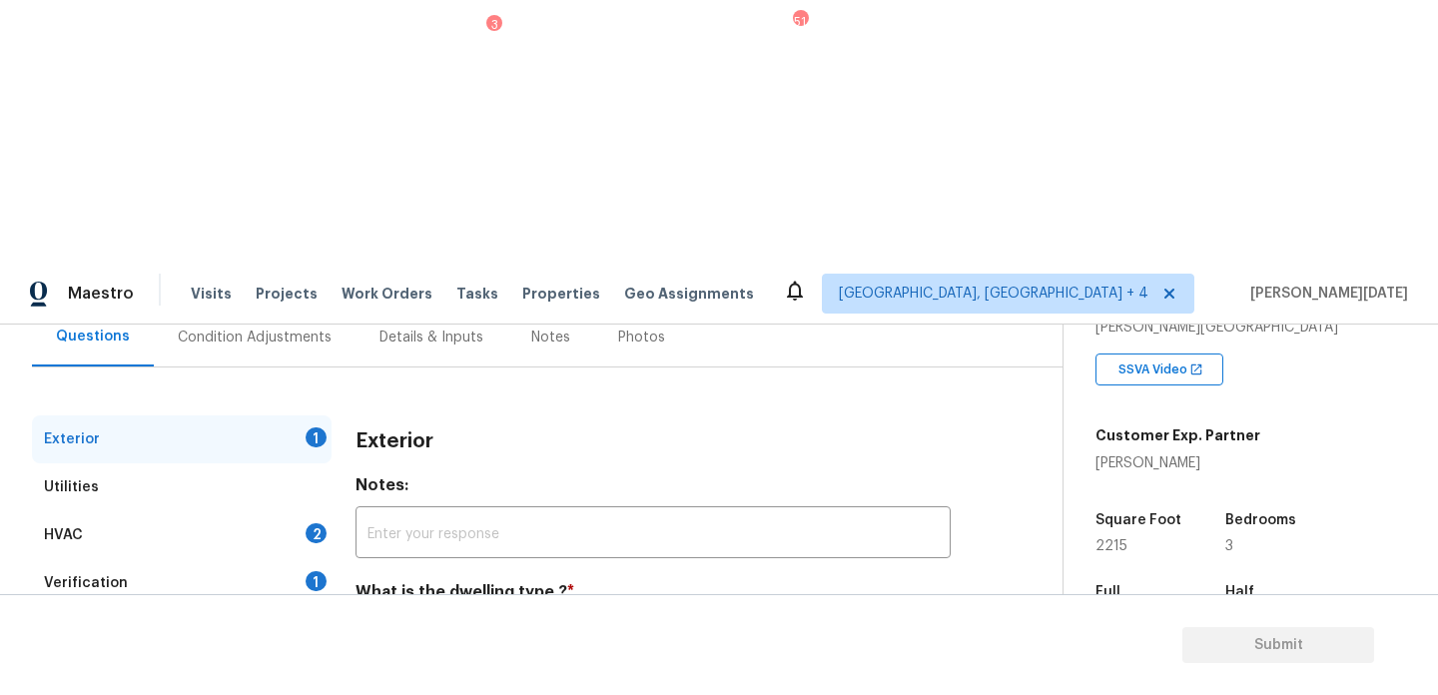
click at [391, 671] on span "Single Family" at bounding box center [429, 681] width 85 height 21
click at [387, 660] on input "Single Family" at bounding box center [366, 681] width 42 height 42
checkbox input "true"
click at [267, 511] on div "HVAC 2" at bounding box center [182, 535] width 300 height 48
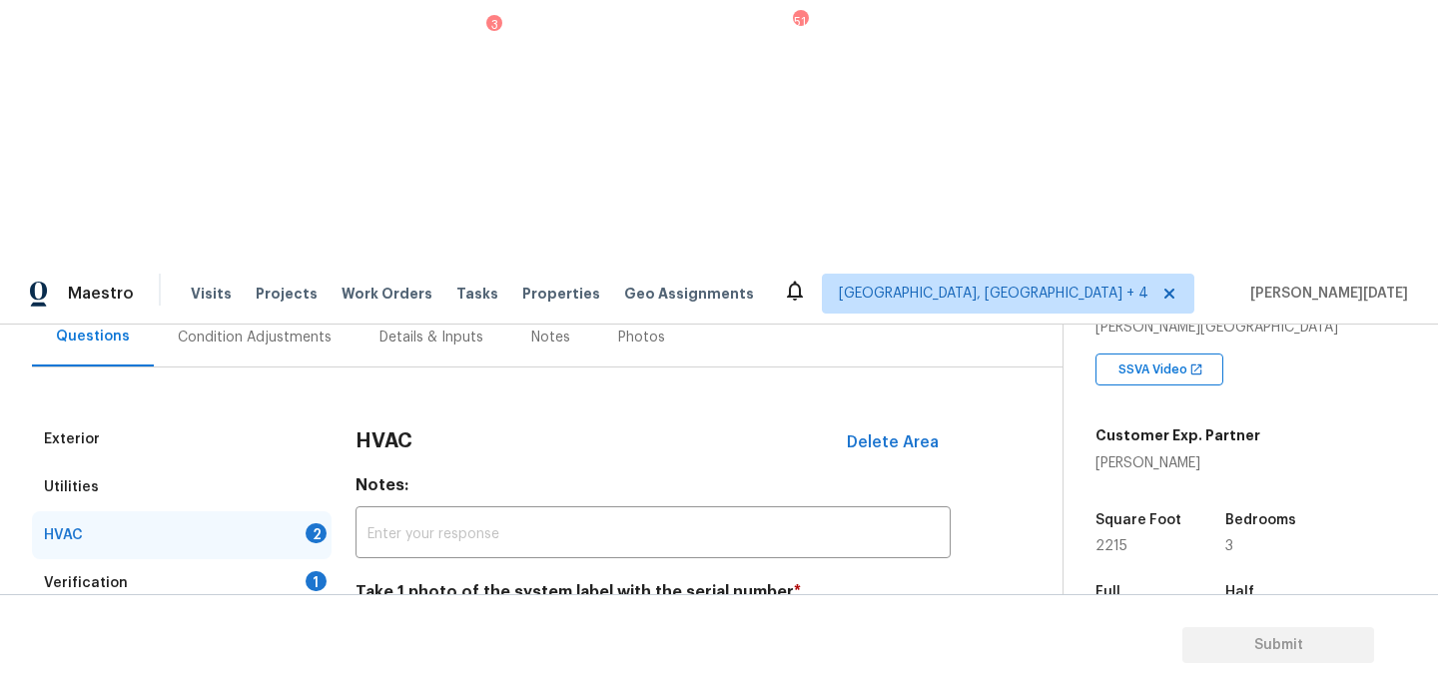
click at [371, 657] on button "button" at bounding box center [381, 696] width 48 height 78
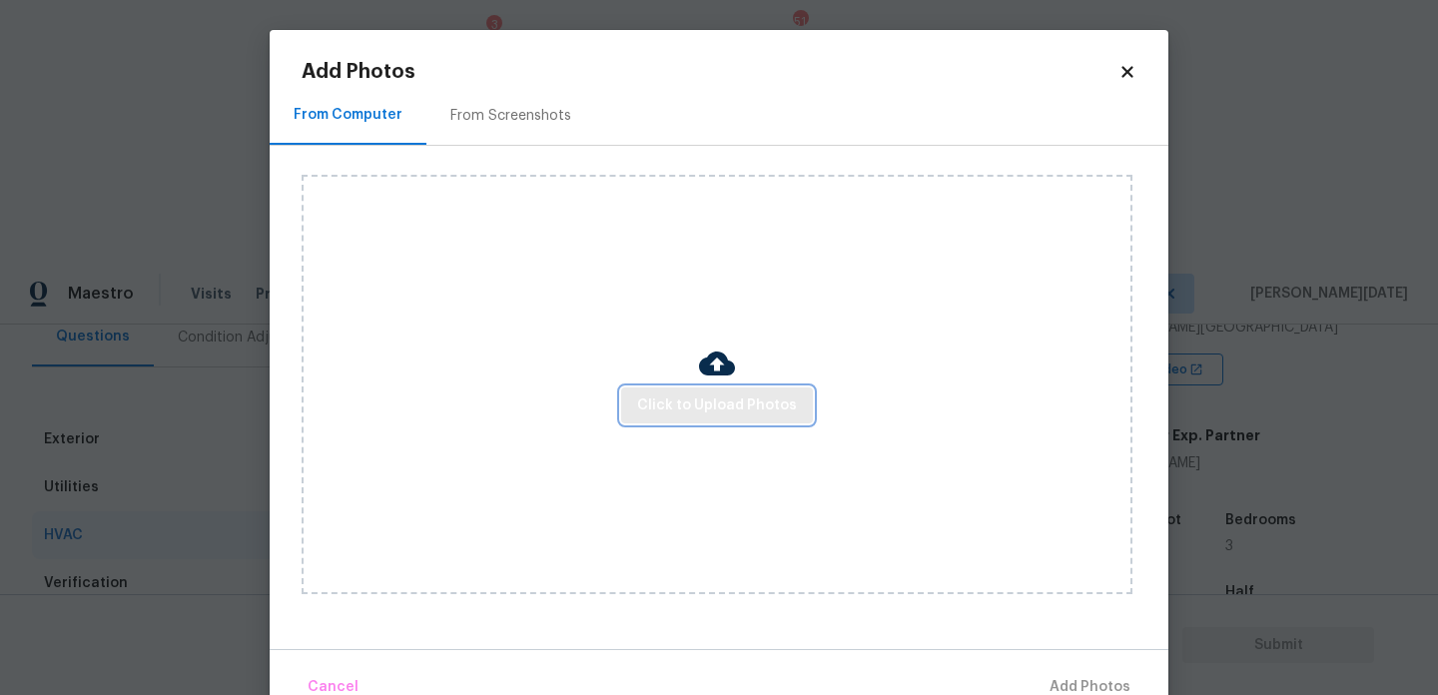
click at [712, 406] on span "Click to Upload Photos" at bounding box center [717, 406] width 160 height 25
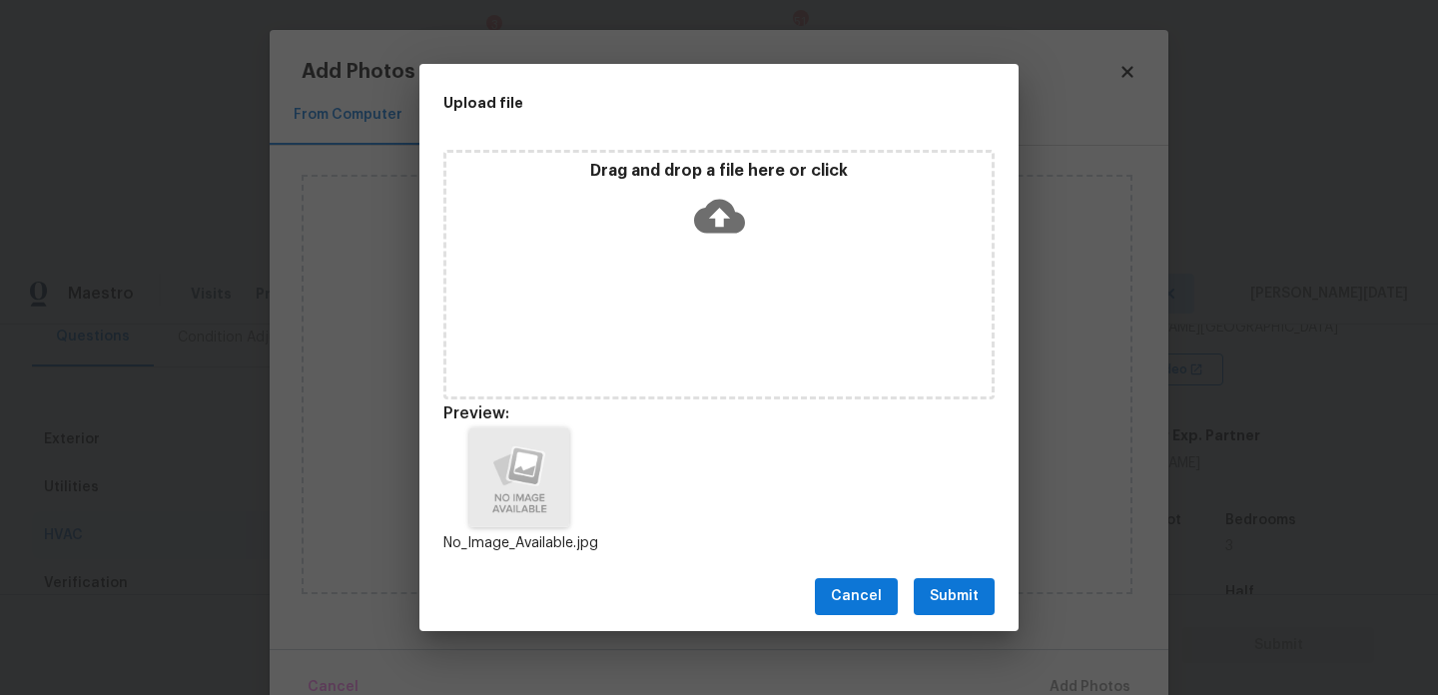
click at [954, 584] on span "Submit" at bounding box center [954, 596] width 49 height 25
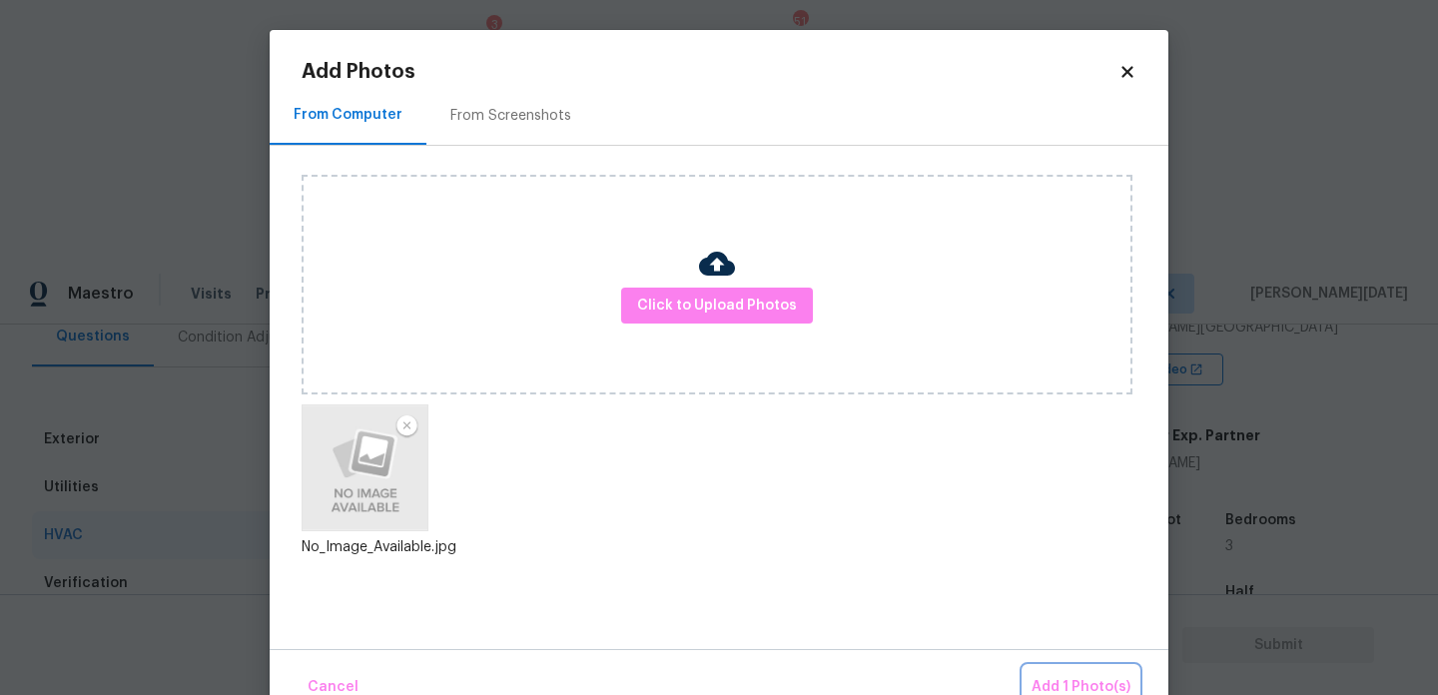
click at [1072, 688] on span "Add 1 Photo(s)" at bounding box center [1081, 687] width 99 height 25
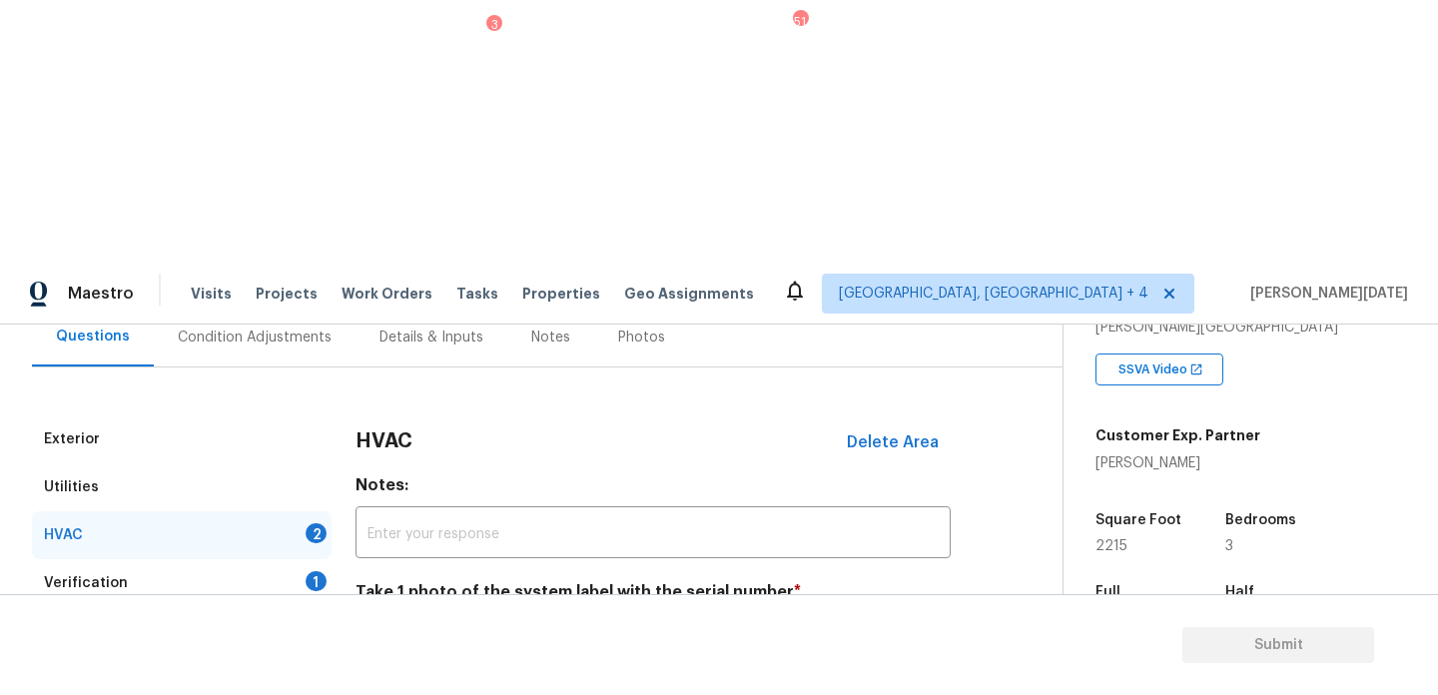
scroll to position [333, 0]
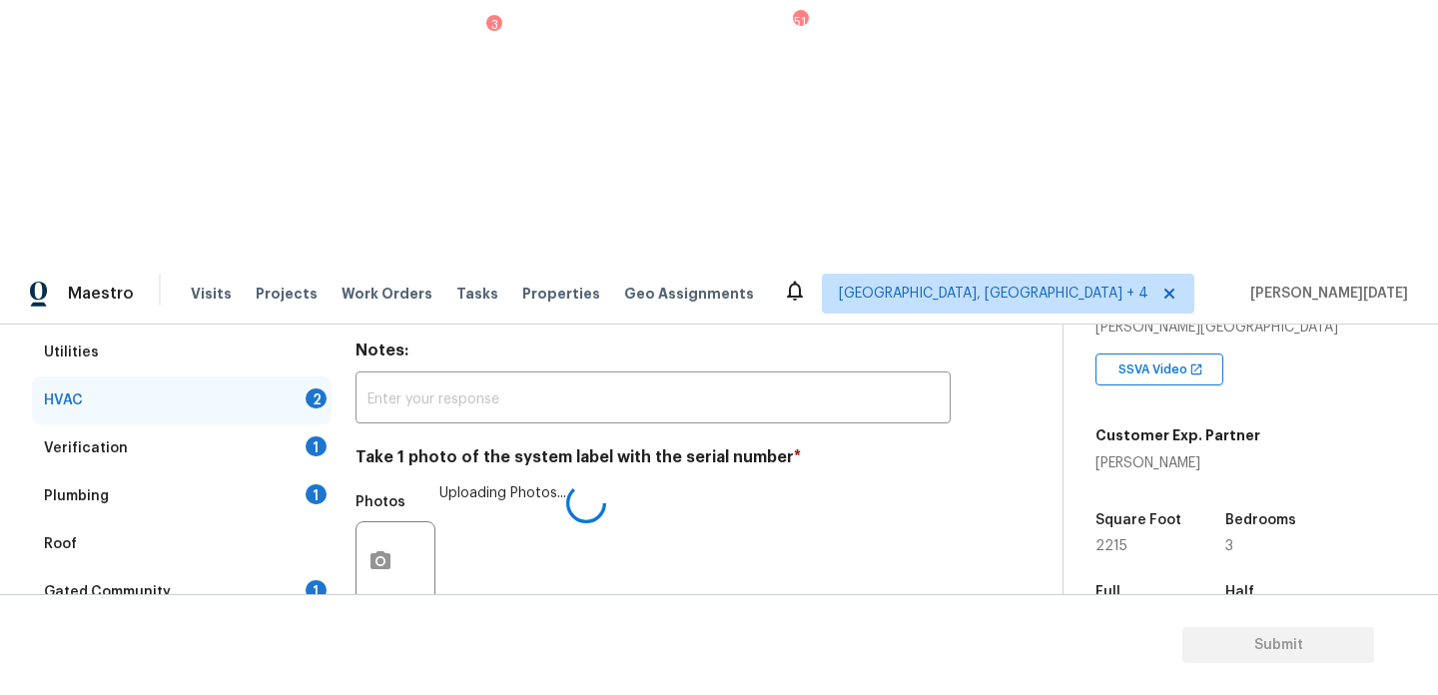
checkbox input "true"
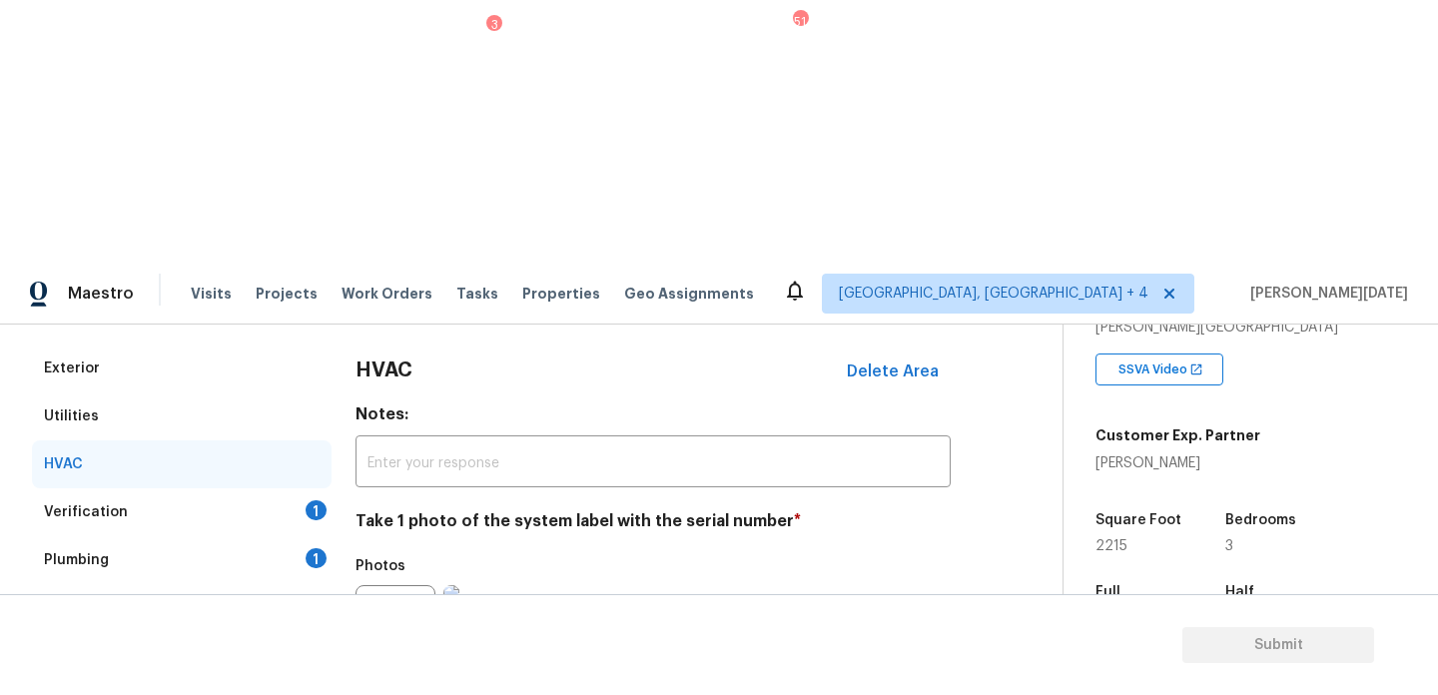
click at [307, 500] on div "1" at bounding box center [316, 510] width 21 height 20
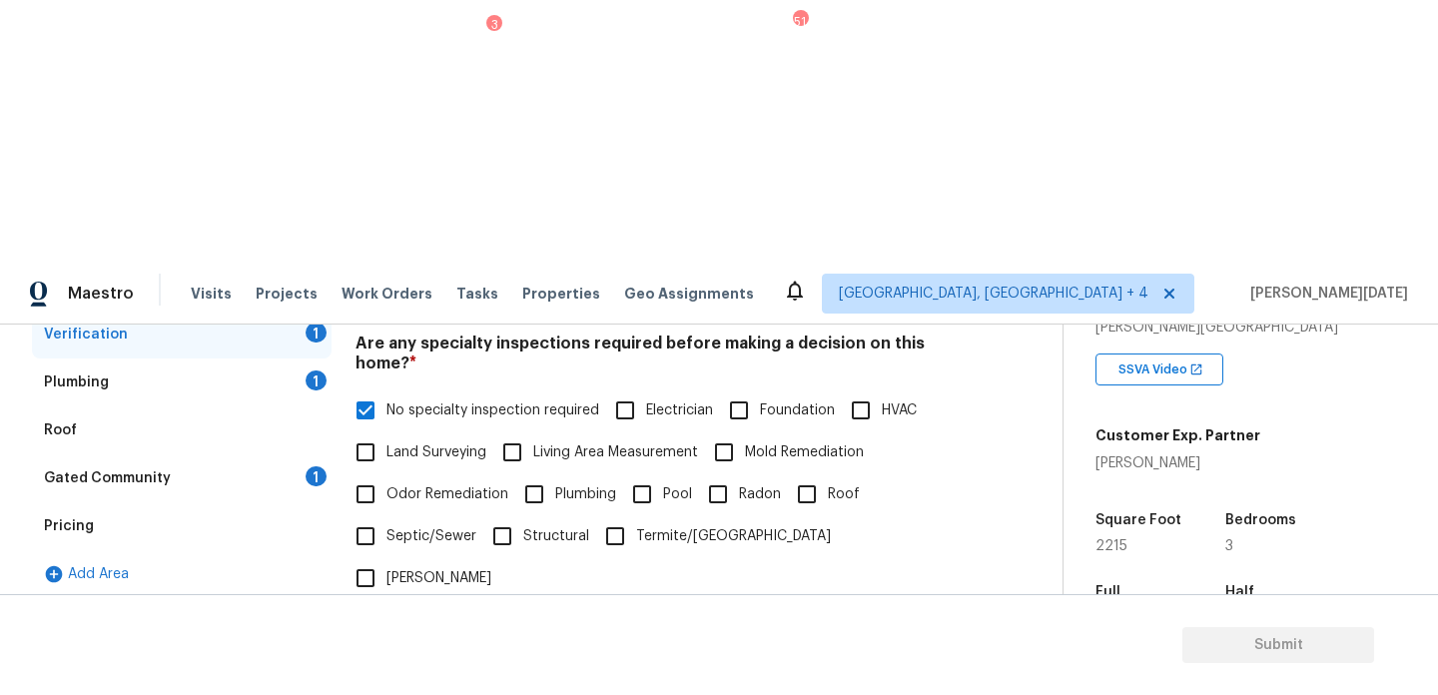
scroll to position [506, 0]
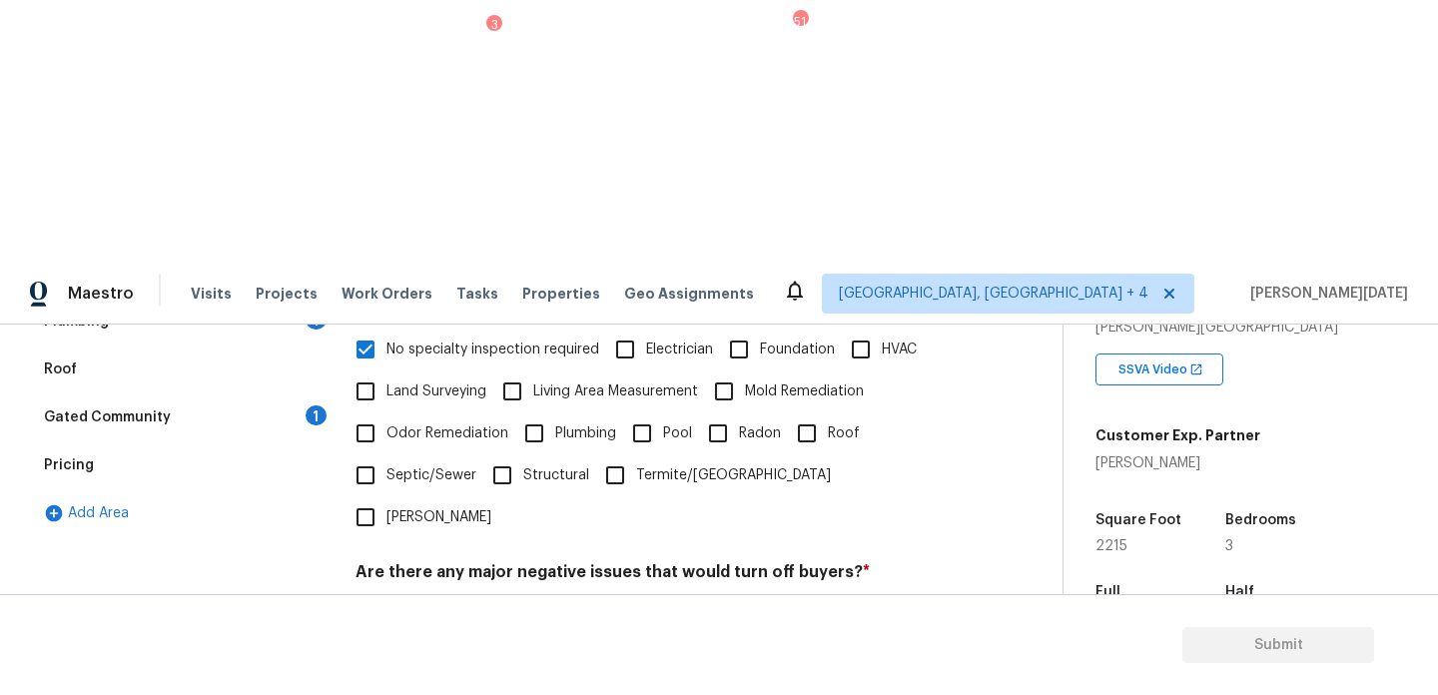
checkbox input "true"
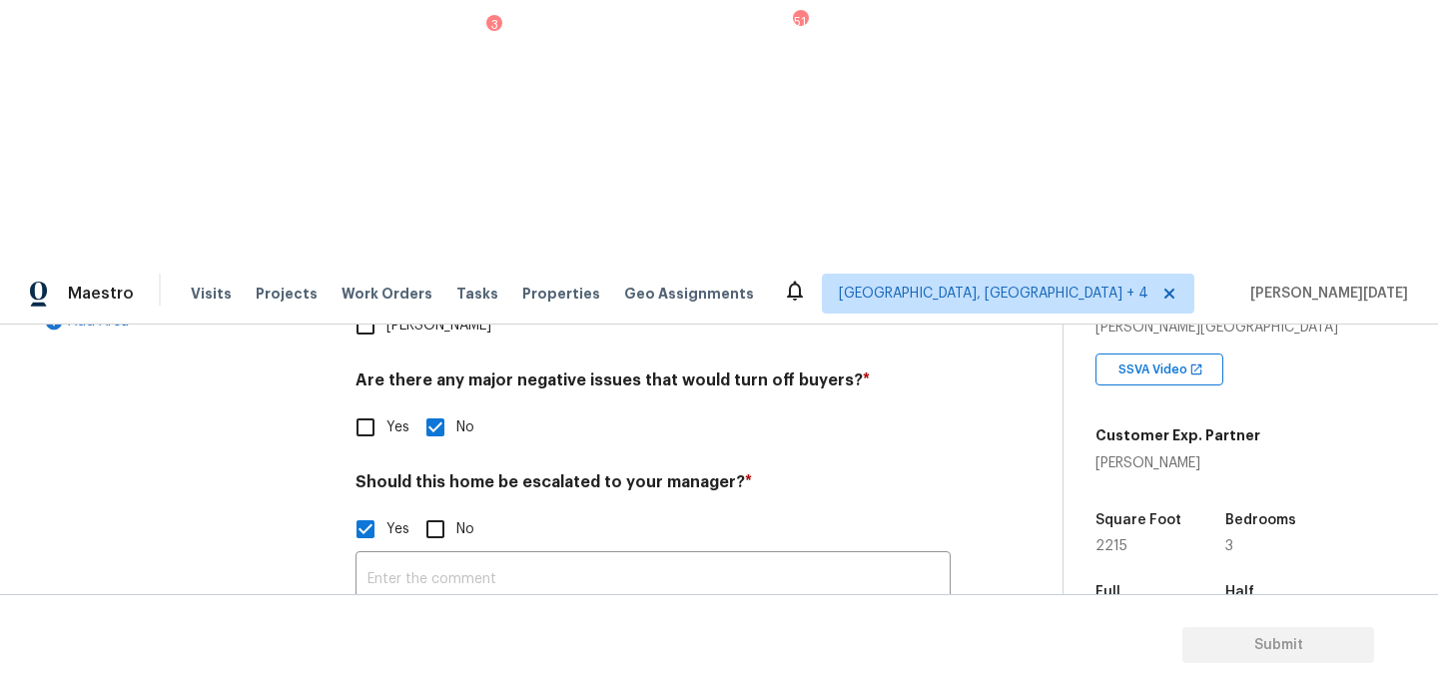
scroll to position [696, 0]
click at [387, 650] on button "button" at bounding box center [381, 689] width 48 height 78
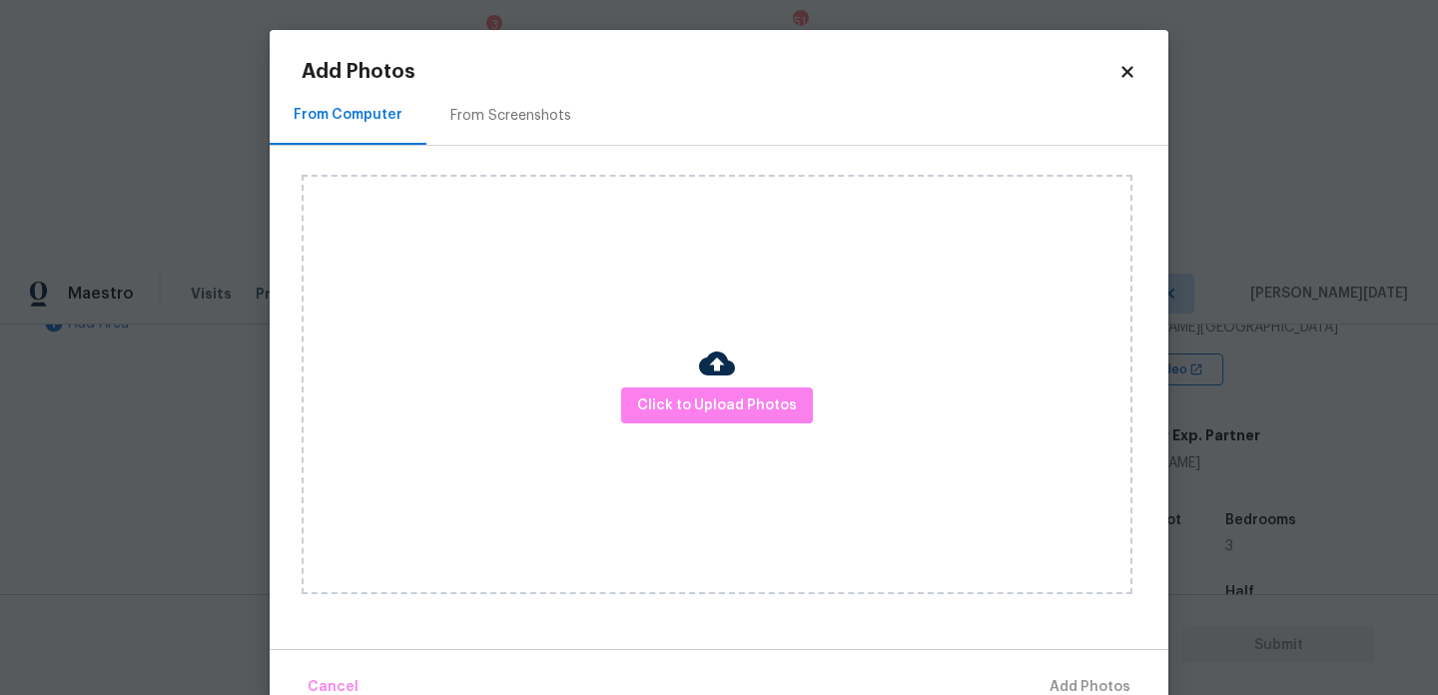
click at [530, 113] on div "From Screenshots" at bounding box center [511, 116] width 121 height 20
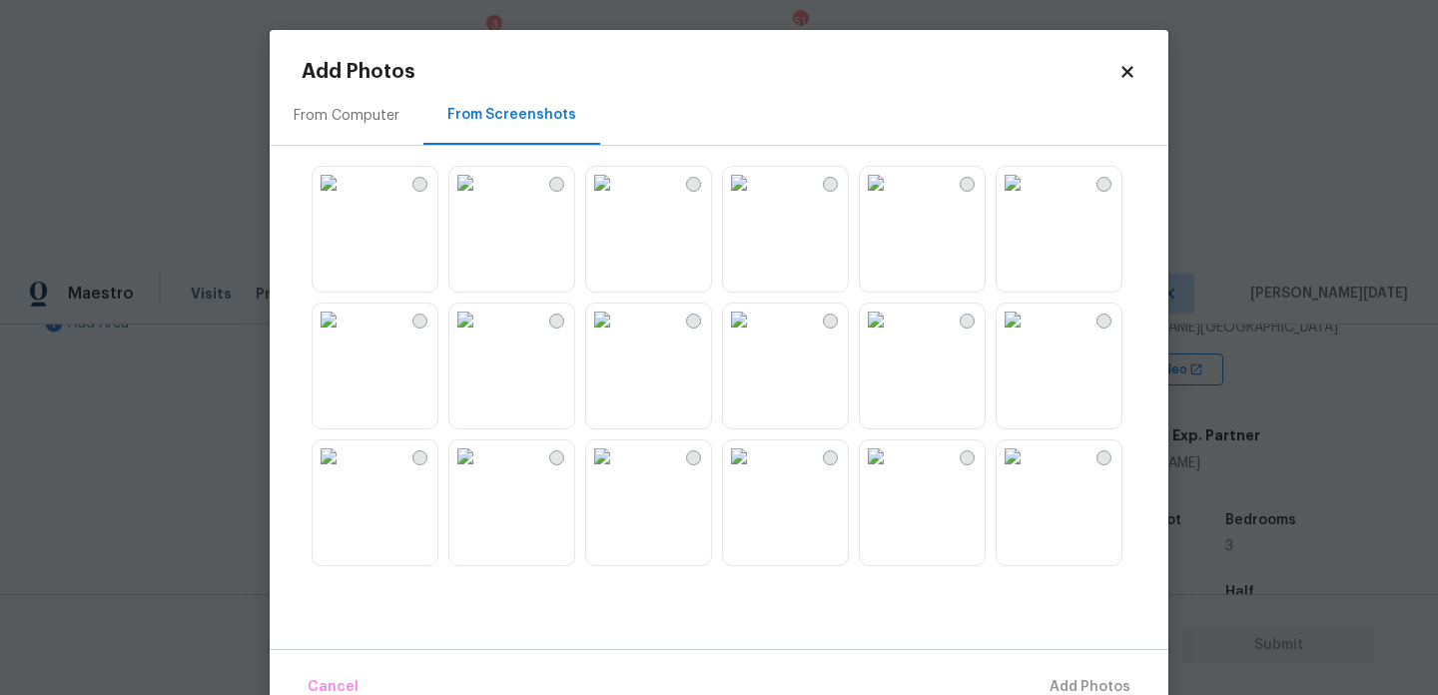
click at [1130, 79] on icon at bounding box center [1128, 72] width 18 height 18
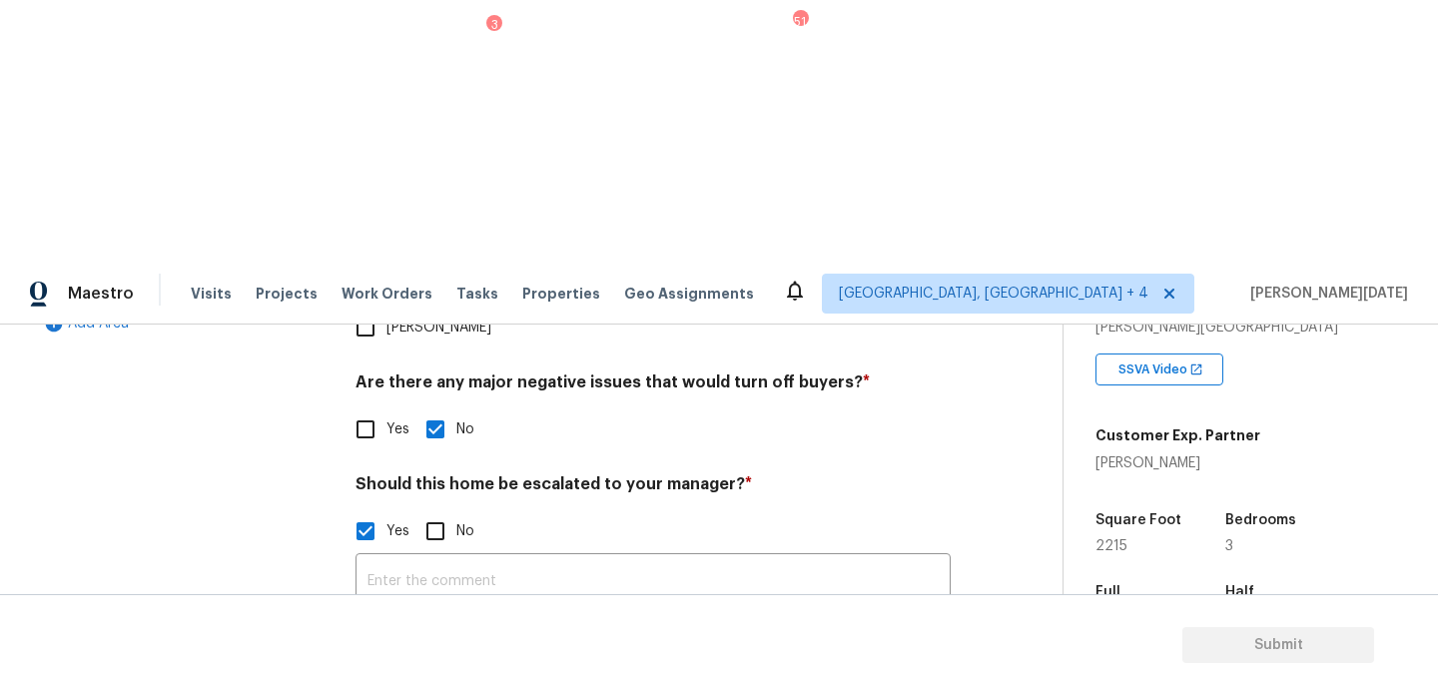
click at [453, 510] on input "No" at bounding box center [436, 531] width 42 height 42
checkbox input "true"
checkbox input "false"
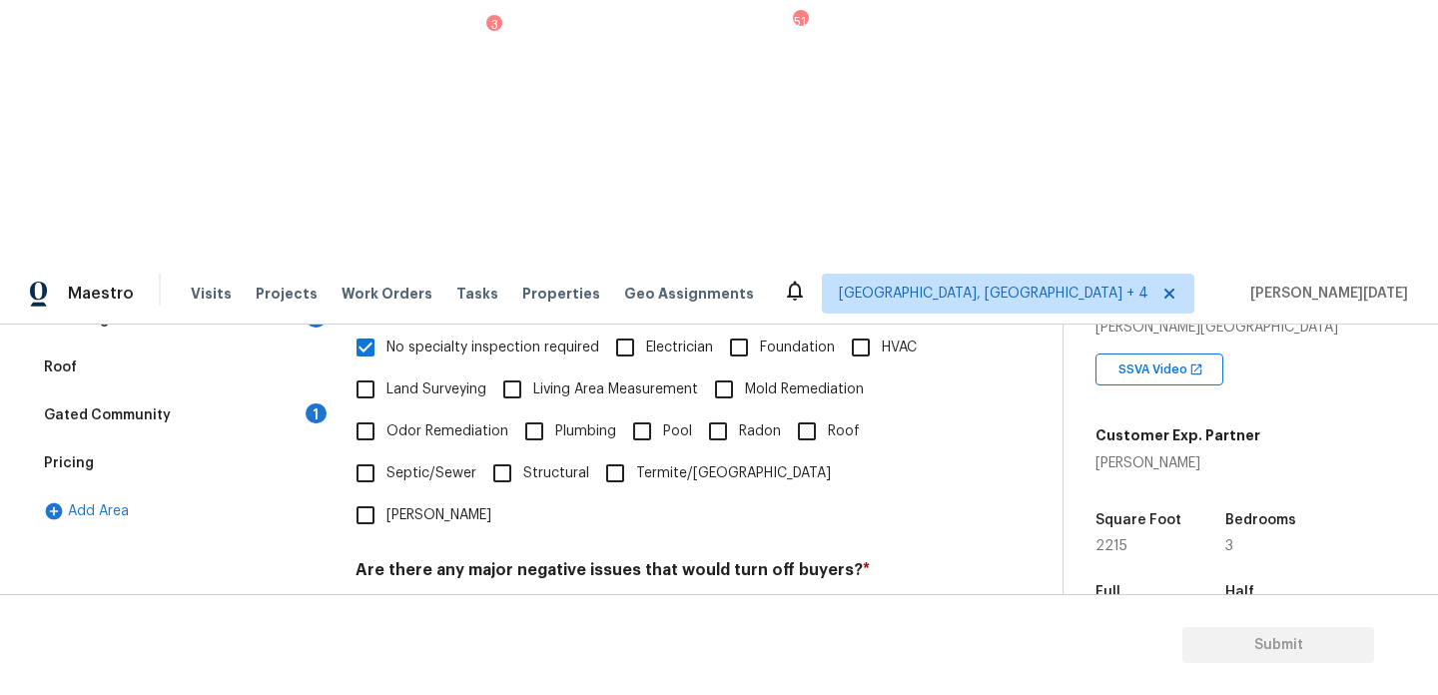
scroll to position [506, 0]
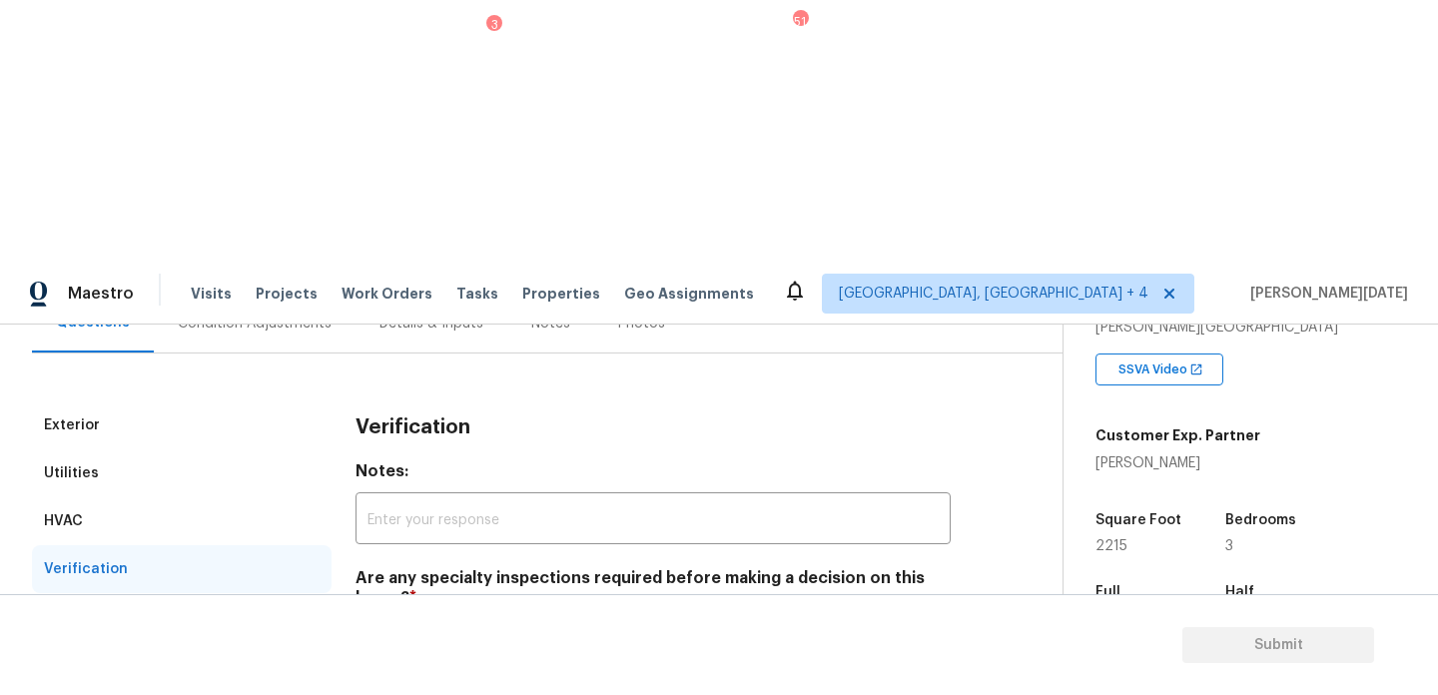
click at [263, 593] on div "Plumbing 1" at bounding box center [182, 617] width 300 height 48
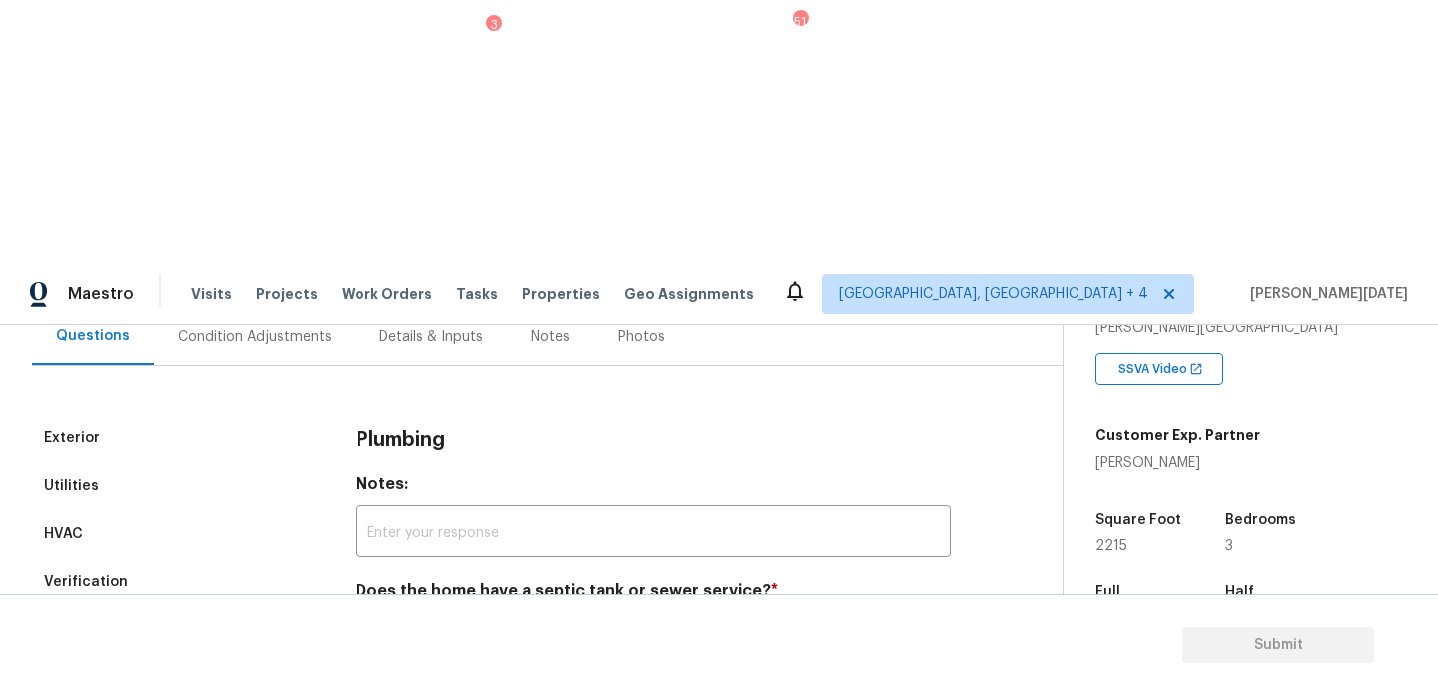
click at [355, 415] on div "Exterior Utilities HVAC Verification Plumbing 1 Roof Gated Community 1 Pricing …" at bounding box center [523, 631] width 983 height 432
click at [362, 617] on input "Sewer" at bounding box center [366, 638] width 42 height 42
checkbox input "true"
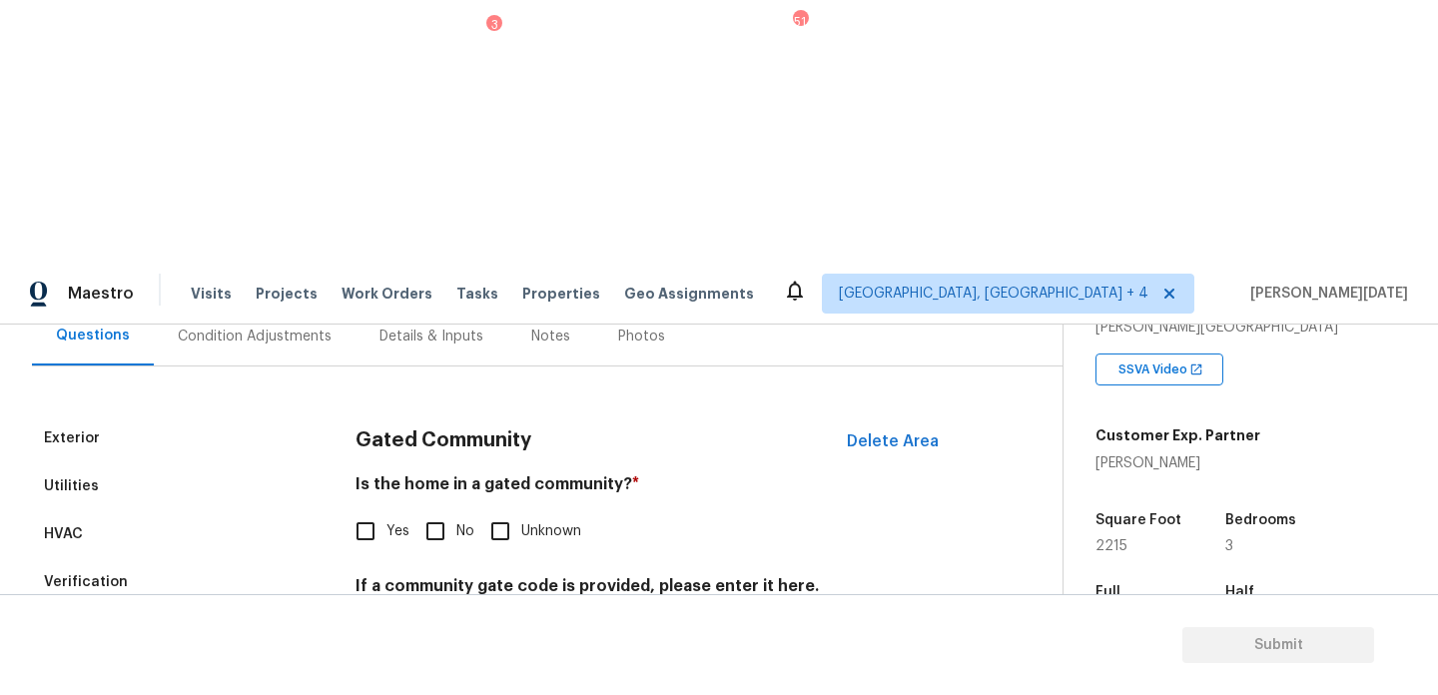
click at [461, 510] on label "No" at bounding box center [445, 531] width 60 height 42
click at [457, 510] on input "No" at bounding box center [436, 531] width 42 height 42
checkbox input "true"
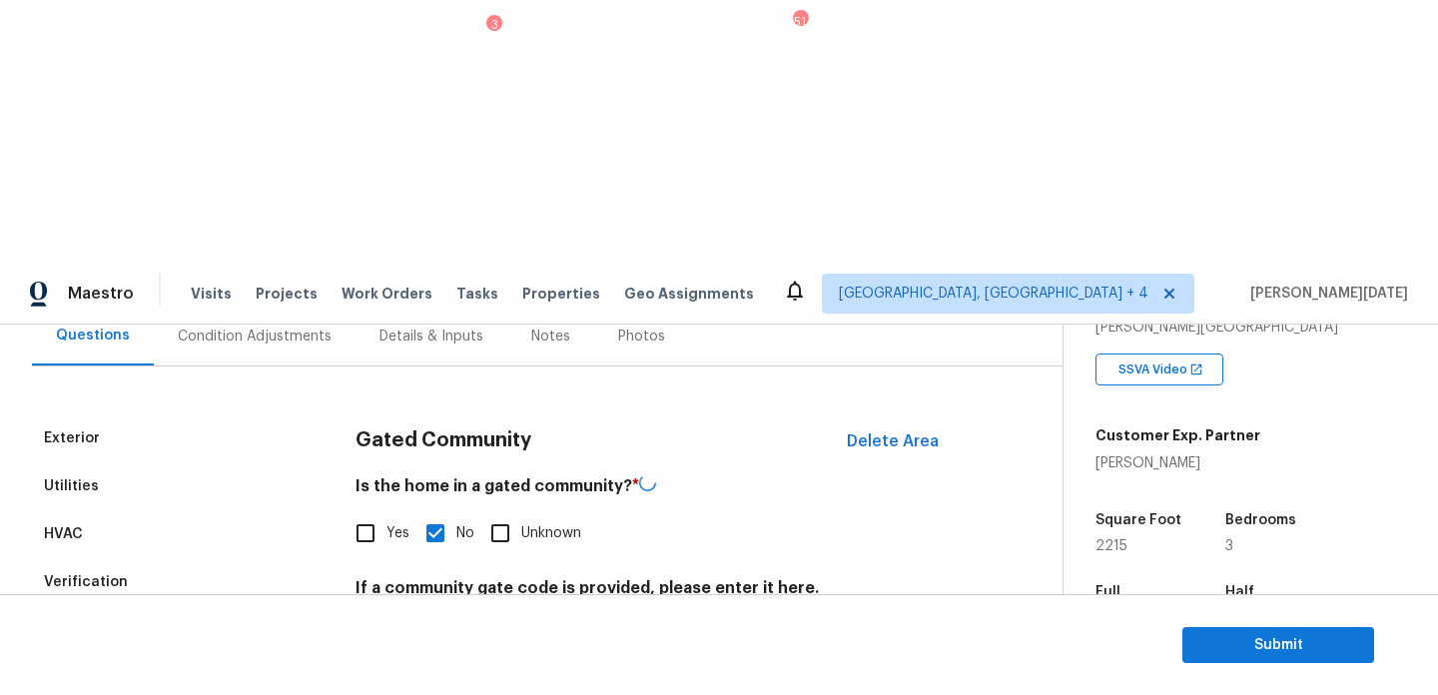
scroll to position [0, 0]
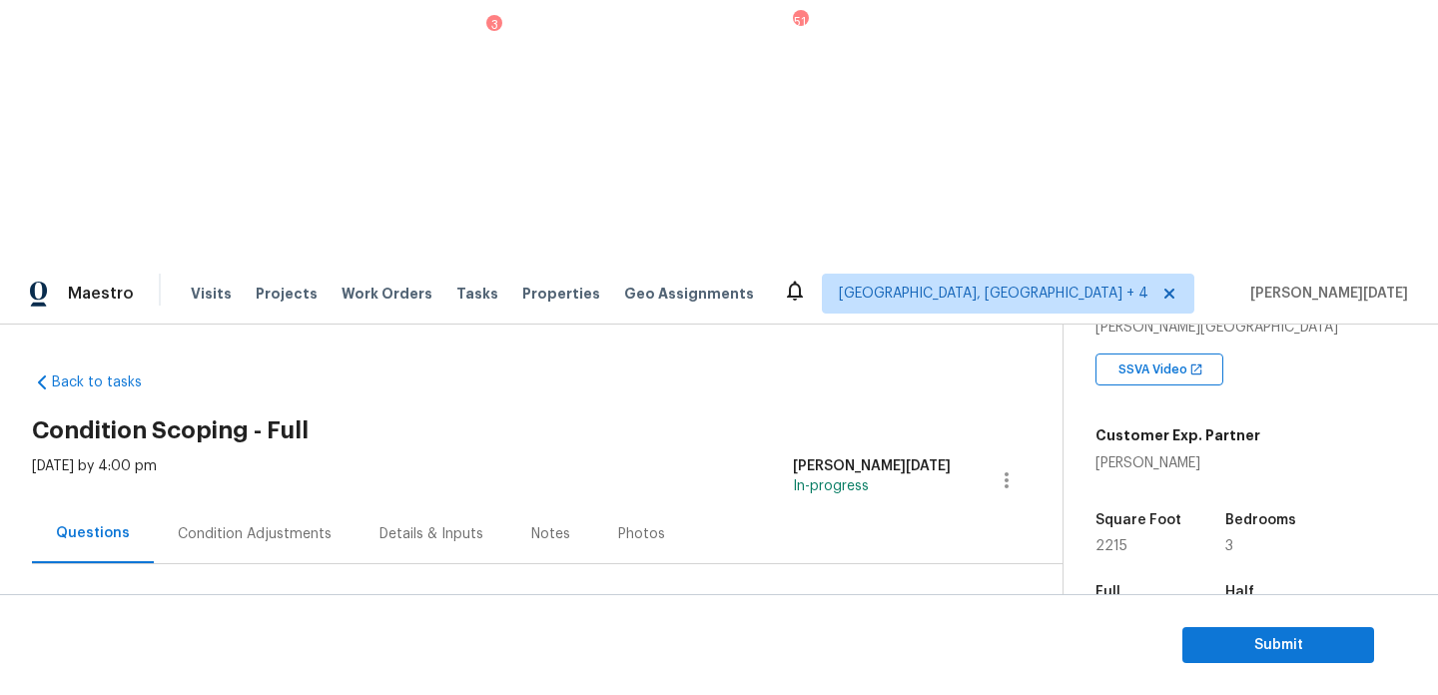
click at [244, 504] on div "Condition Adjustments" at bounding box center [255, 533] width 202 height 59
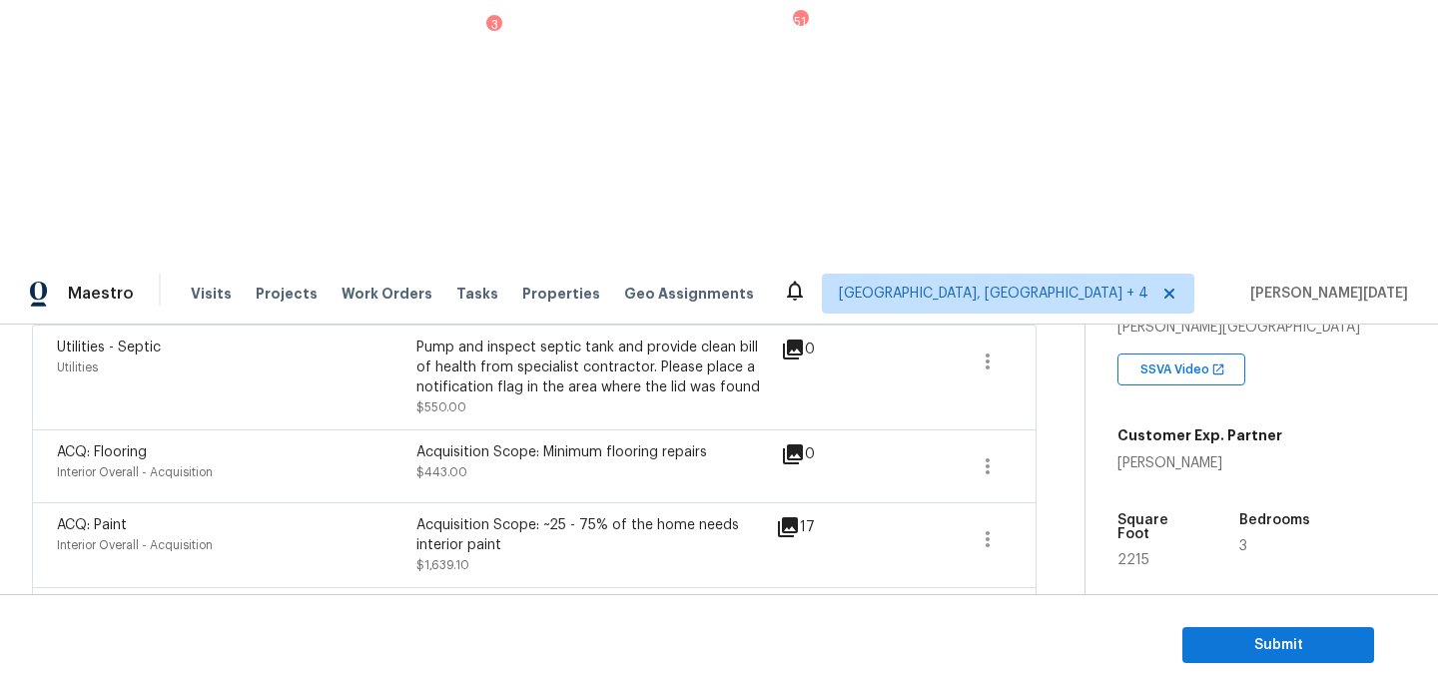
scroll to position [538, 0]
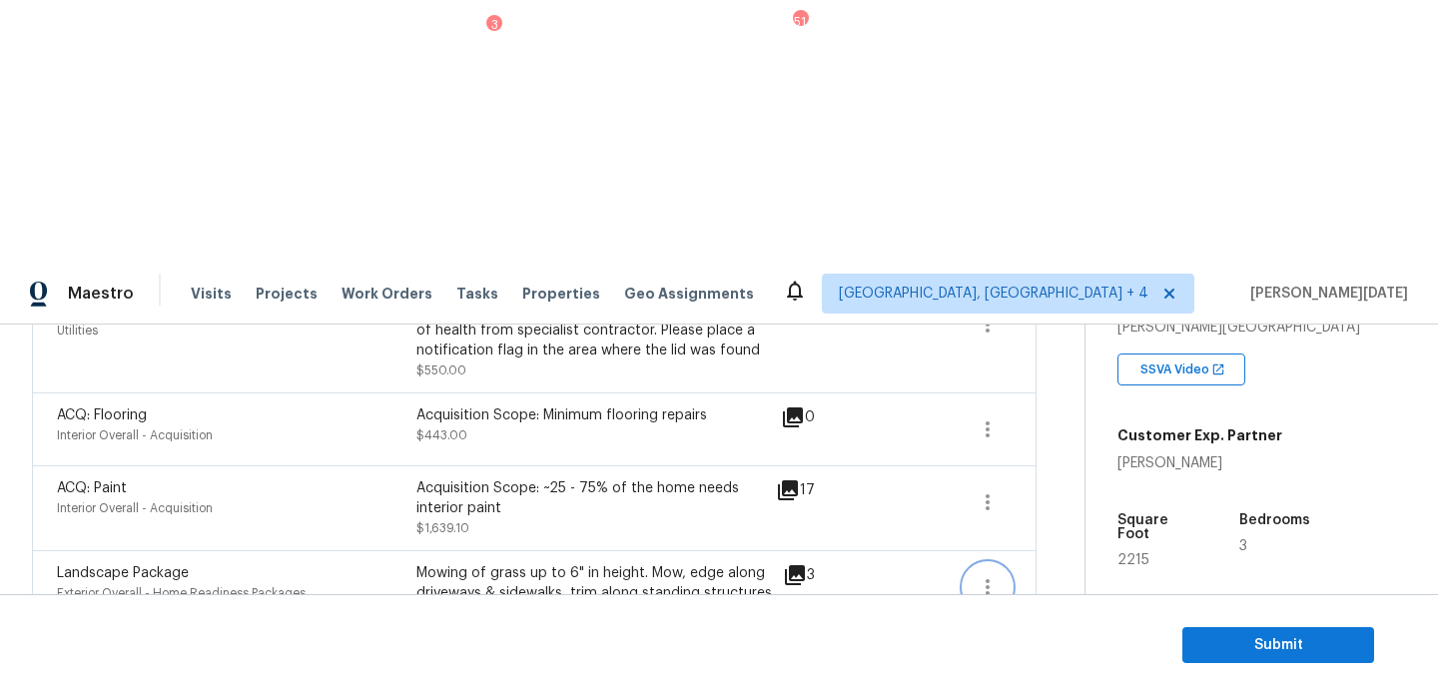
click at [982, 575] on icon "button" at bounding box center [988, 587] width 24 height 24
click at [1056, 328] on div "Edit" at bounding box center [1100, 323] width 156 height 20
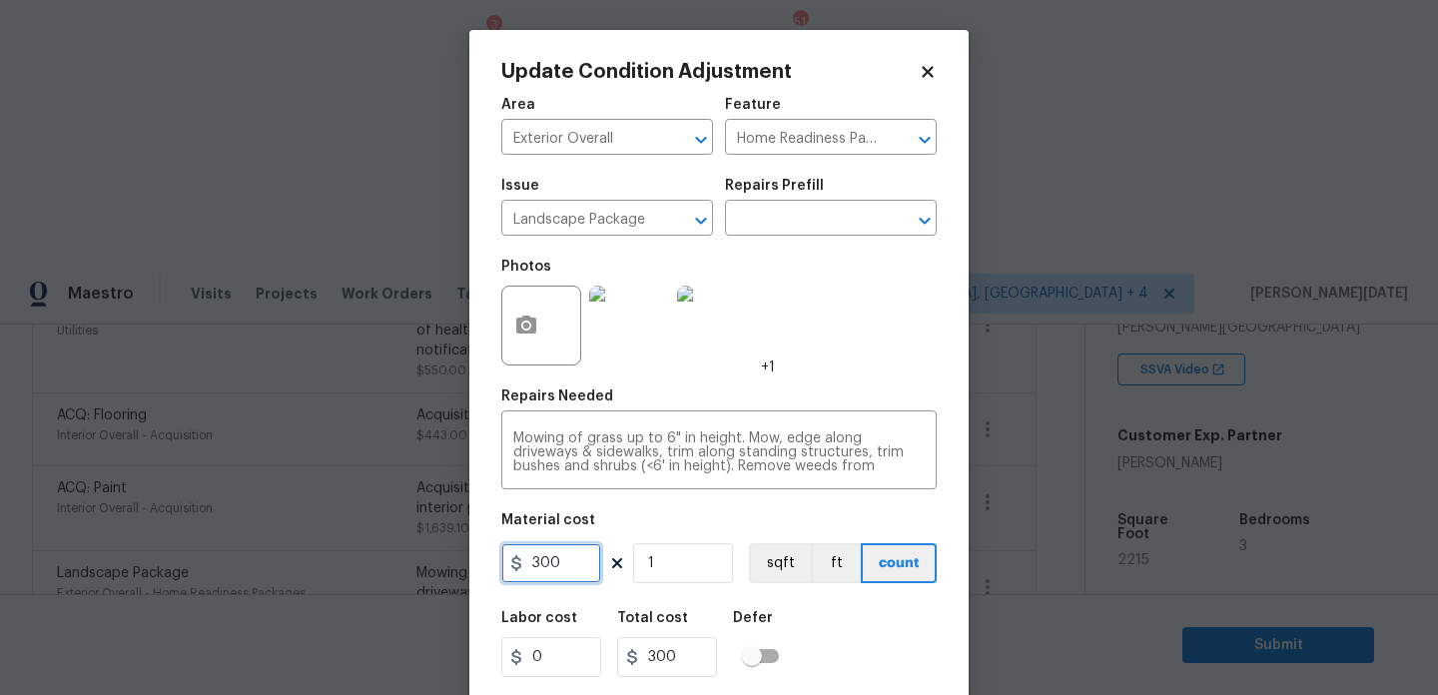
drag, startPoint x: 581, startPoint y: 567, endPoint x: 430, endPoint y: 567, distance: 151.8
click at [430, 567] on div "Update Condition Adjustment Area Exterior Overall ​ Feature Home Readiness Pack…" at bounding box center [719, 347] width 1438 height 695
type input "750"
click at [890, 267] on div "Photos +1" at bounding box center [719, 313] width 436 height 130
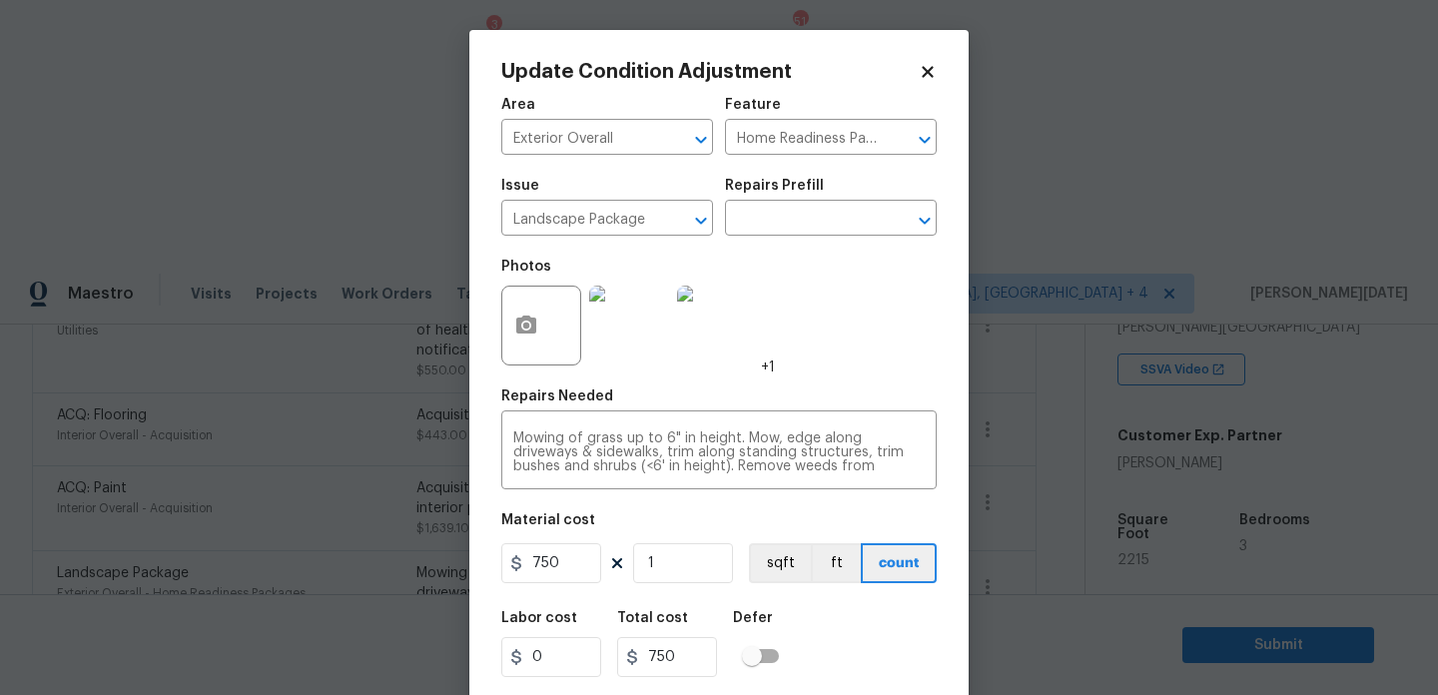
scroll to position [51, 0]
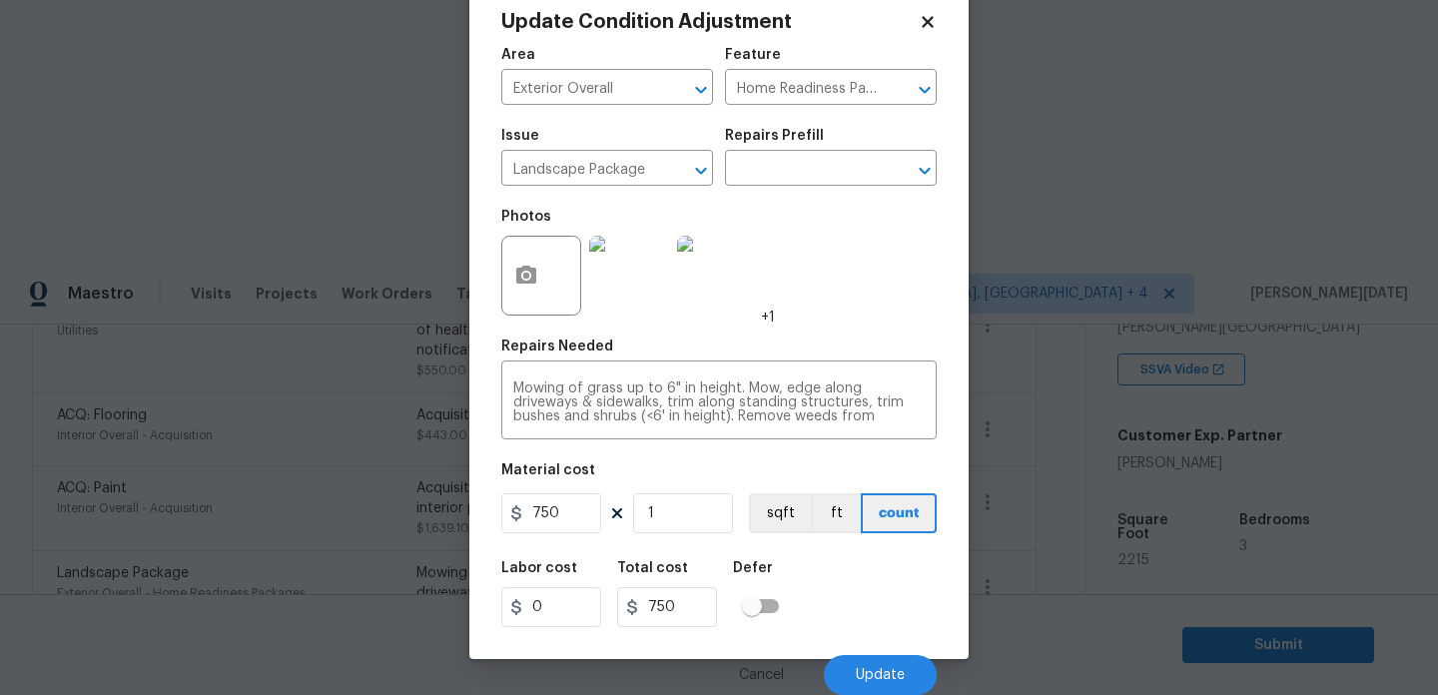
click at [862, 650] on div "Cancel Update" at bounding box center [719, 667] width 436 height 56
click at [874, 677] on span "Update" at bounding box center [880, 675] width 49 height 15
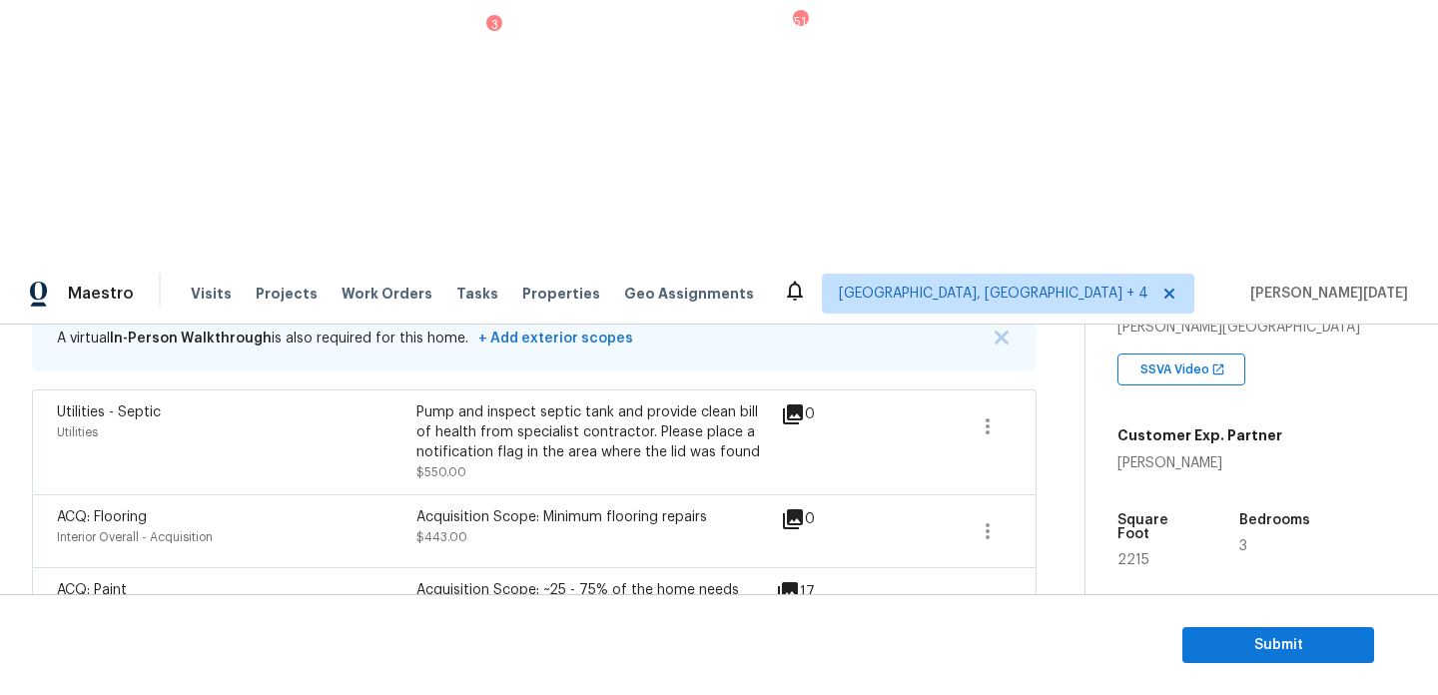
scroll to position [419, 0]
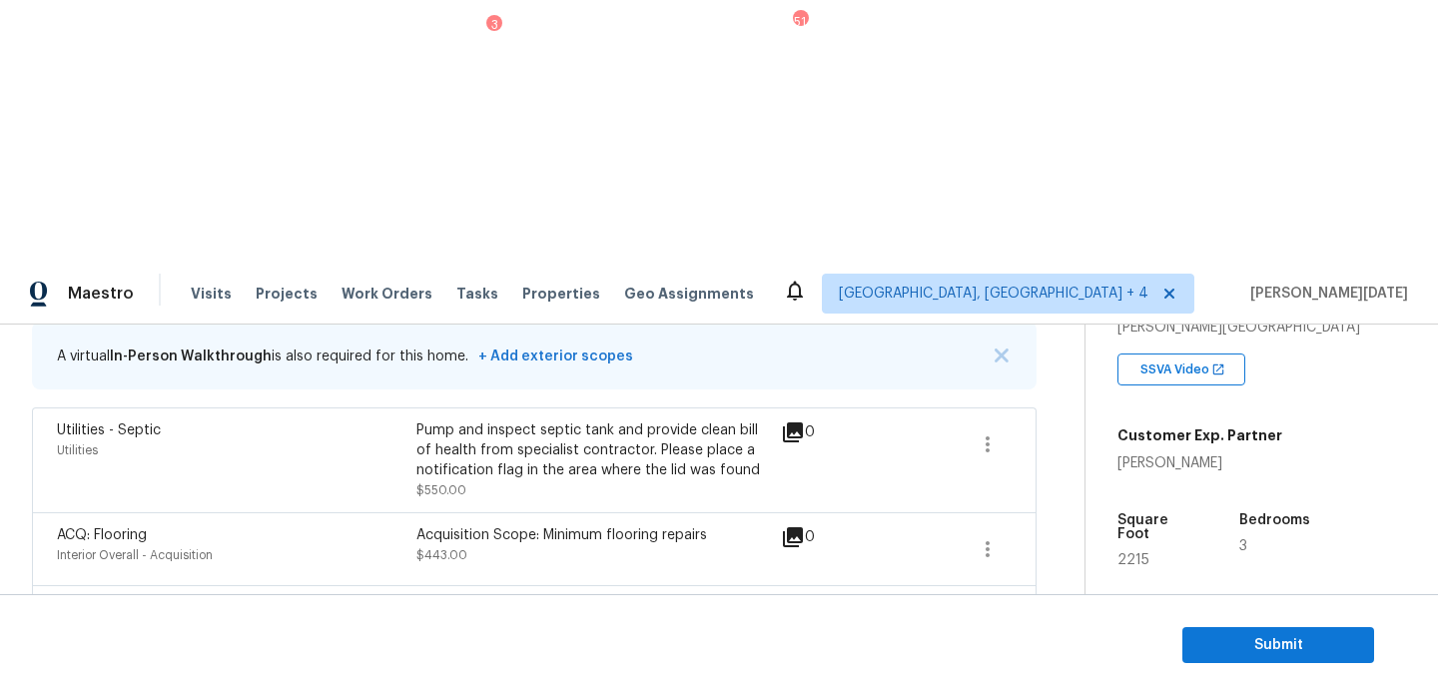
click at [796, 600] on icon at bounding box center [788, 610] width 20 height 20
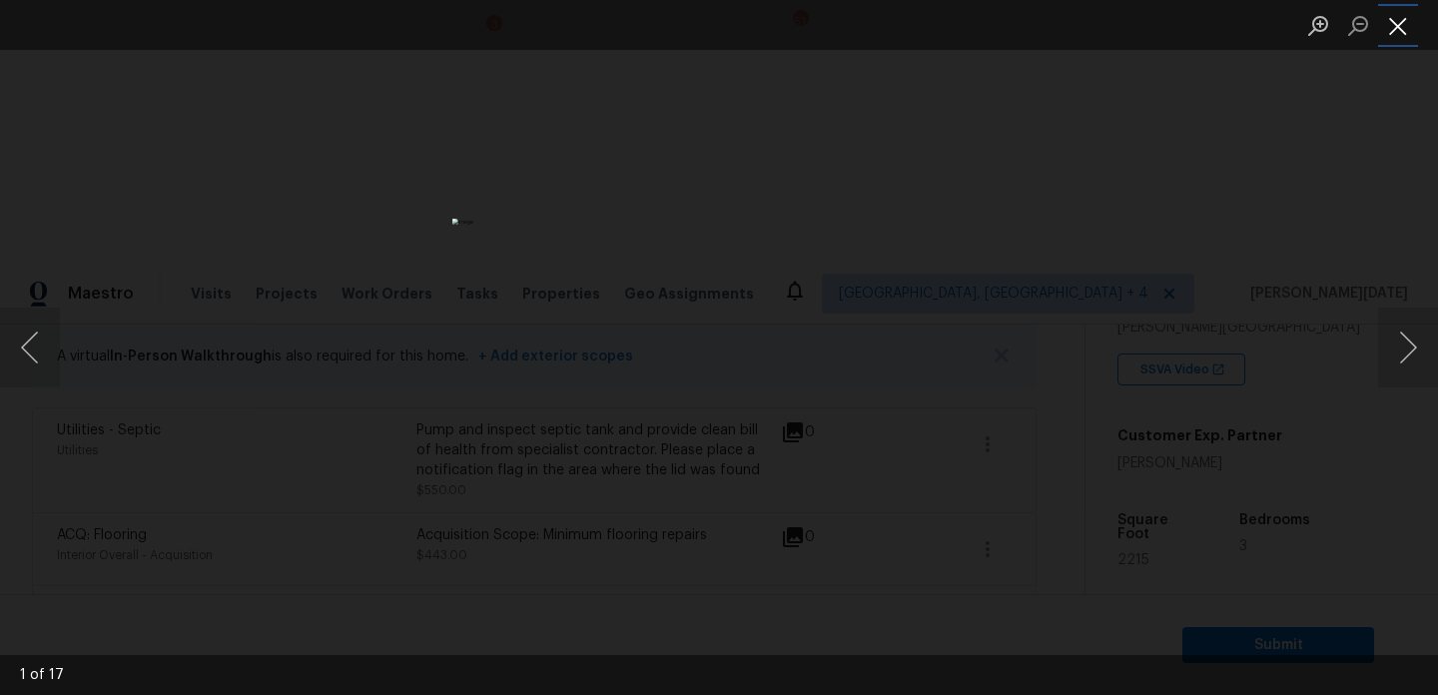
click at [1394, 39] on button "Close lightbox" at bounding box center [1399, 25] width 40 height 35
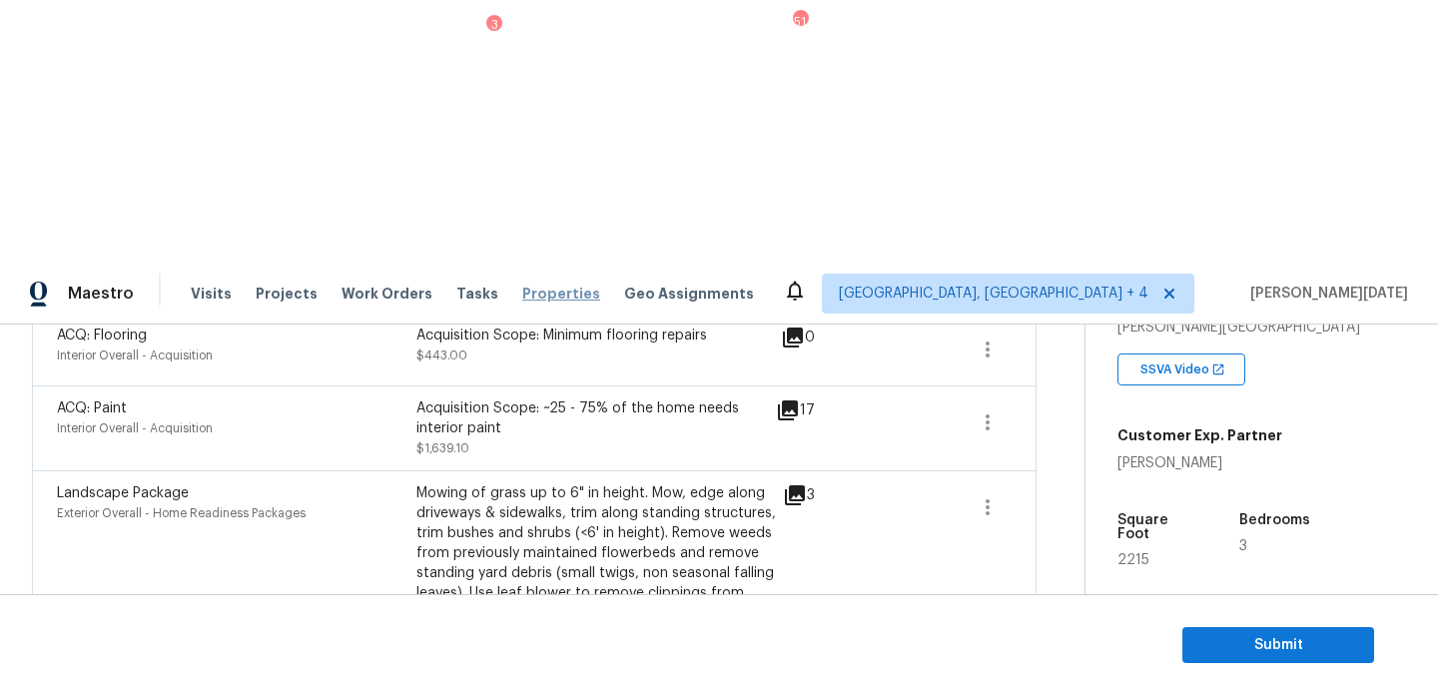
scroll to position [0, 0]
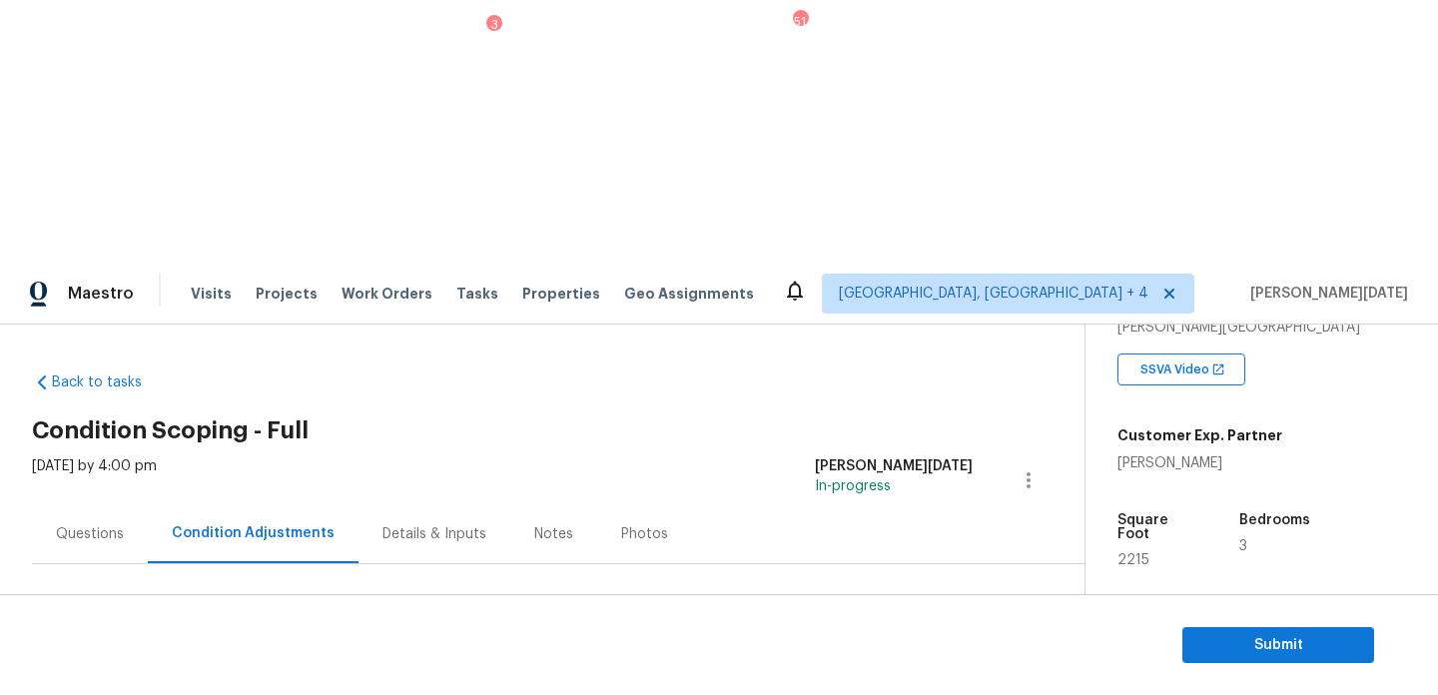
click at [879, 664] on button "Add Condition Adjustment" at bounding box center [924, 685] width 226 height 42
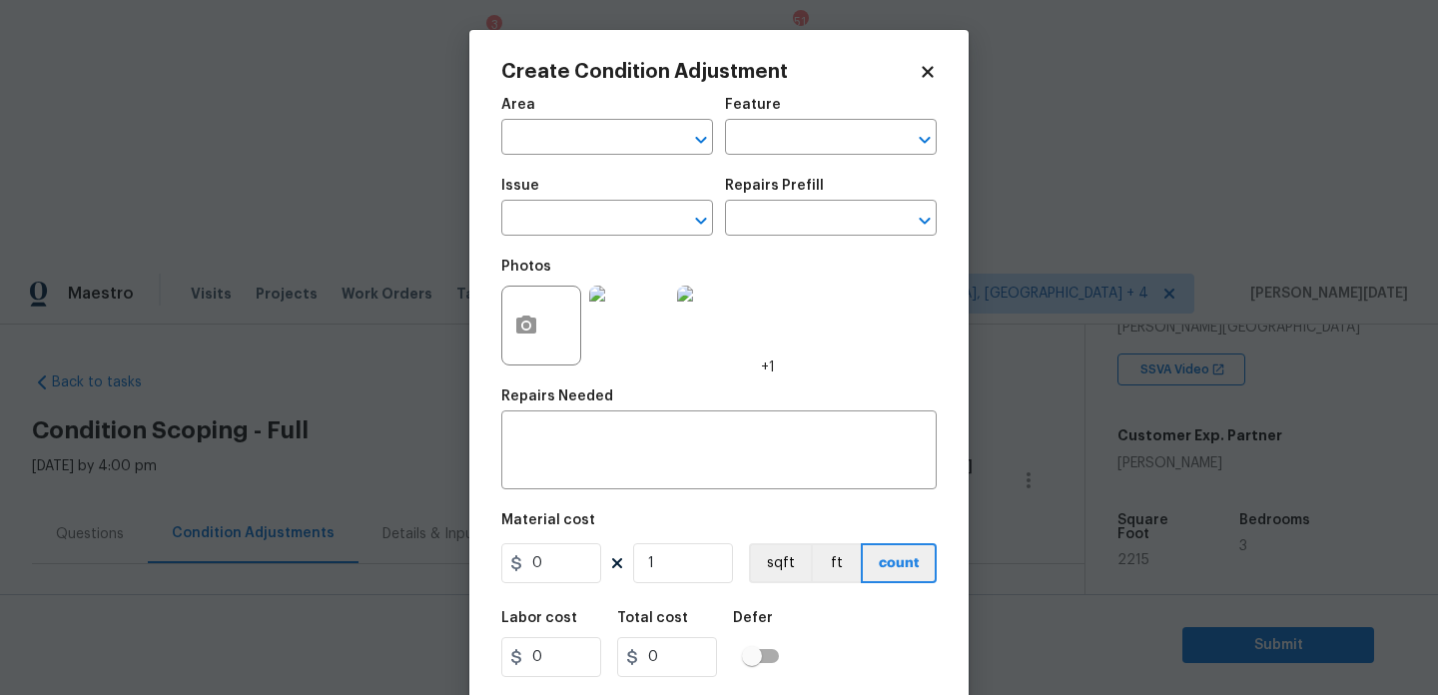
click at [879, 405] on div "Repairs Needed" at bounding box center [719, 403] width 436 height 26
click at [565, 133] on input "text" at bounding box center [579, 139] width 156 height 31
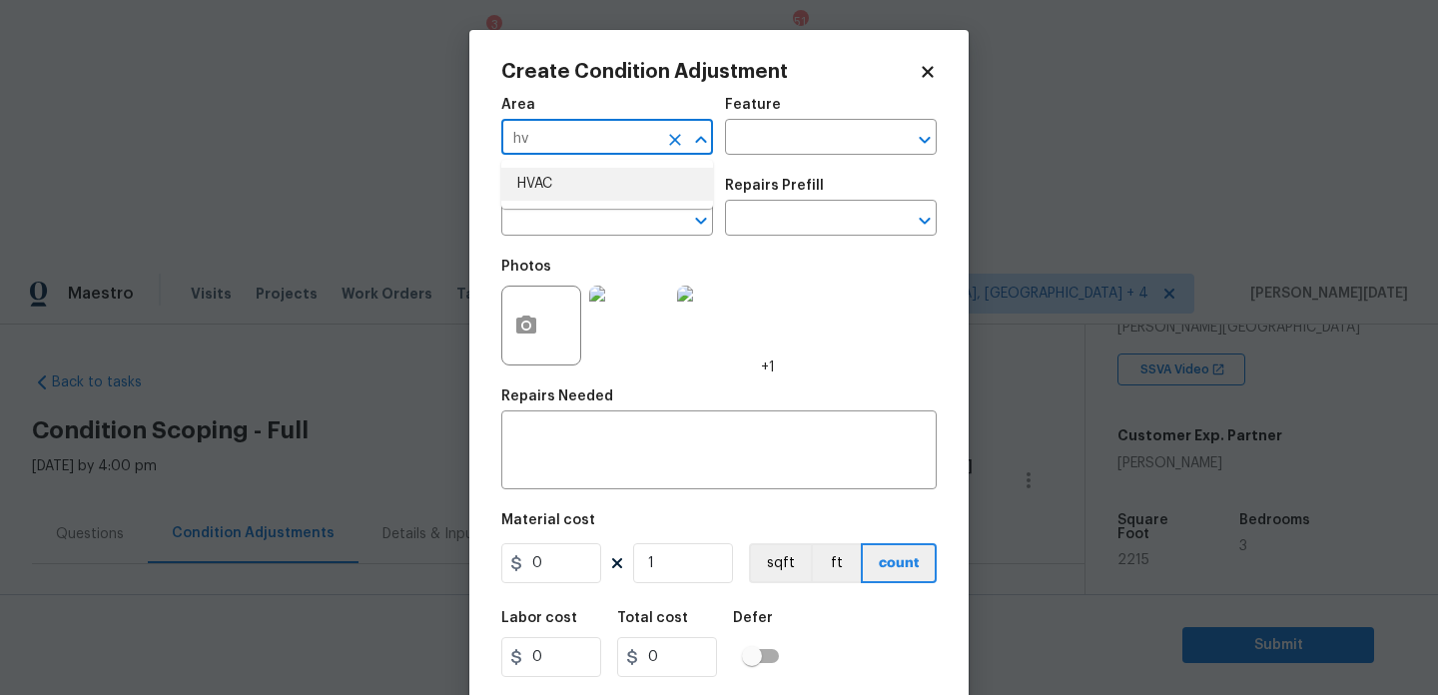
click at [575, 175] on li "HVAC" at bounding box center [607, 184] width 212 height 33
type input "HVAC"
click at [570, 218] on input "text" at bounding box center [579, 220] width 156 height 31
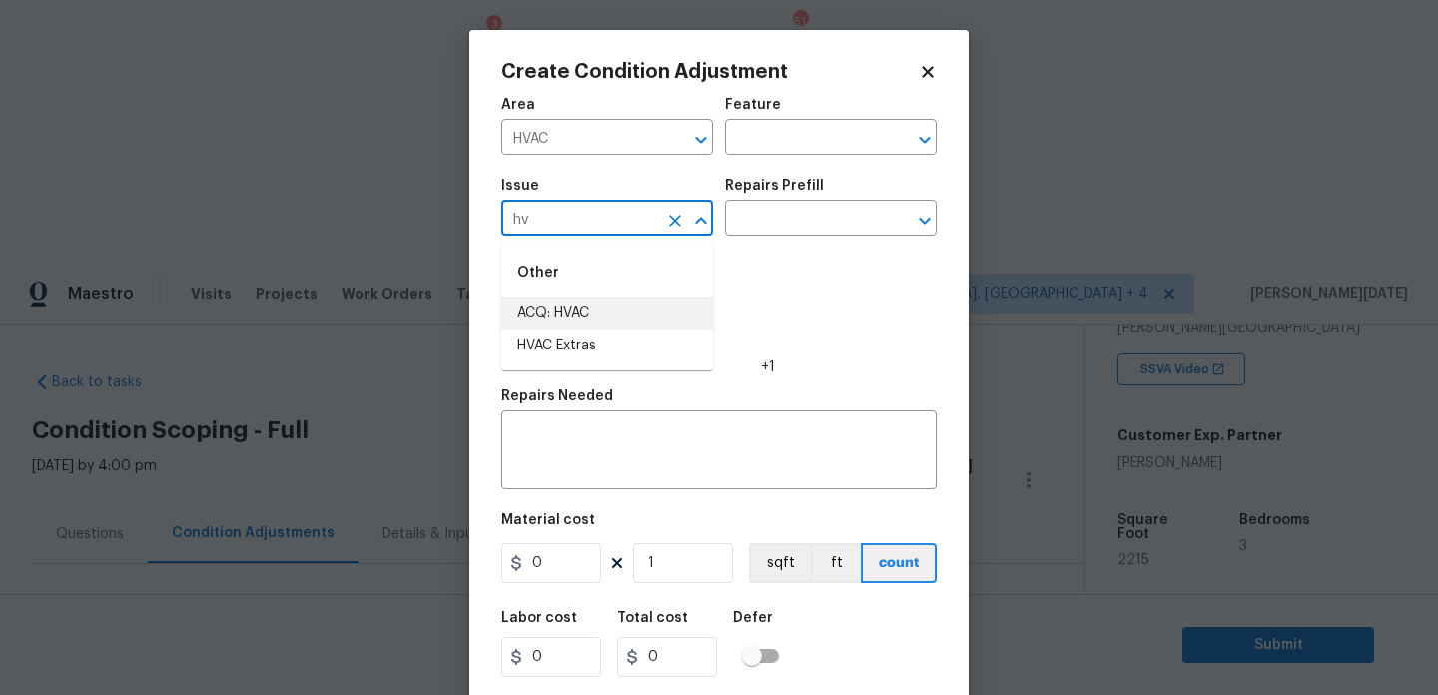
click at [590, 316] on li "ACQ: HVAC" at bounding box center [607, 313] width 212 height 33
type input "ACQ: HVAC"
click at [791, 219] on input "text" at bounding box center [803, 220] width 156 height 31
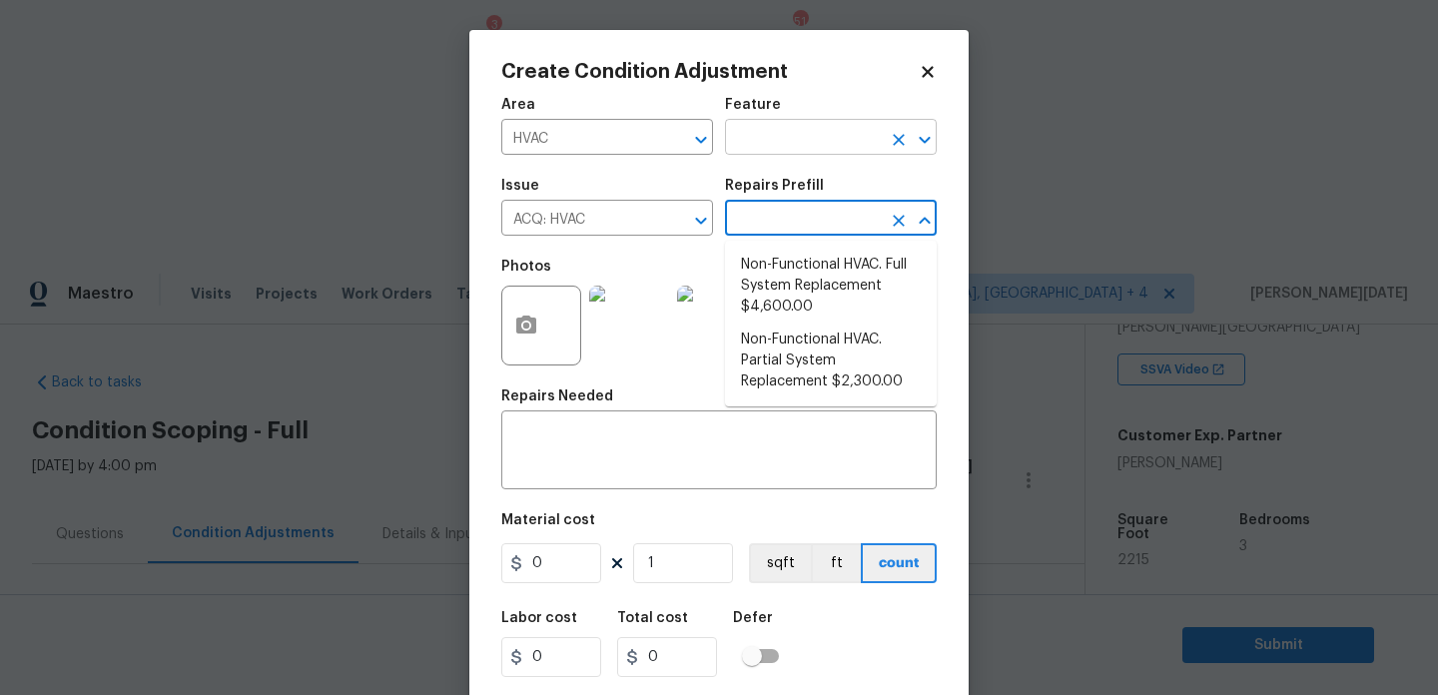
click at [768, 130] on input "text" at bounding box center [803, 139] width 156 height 31
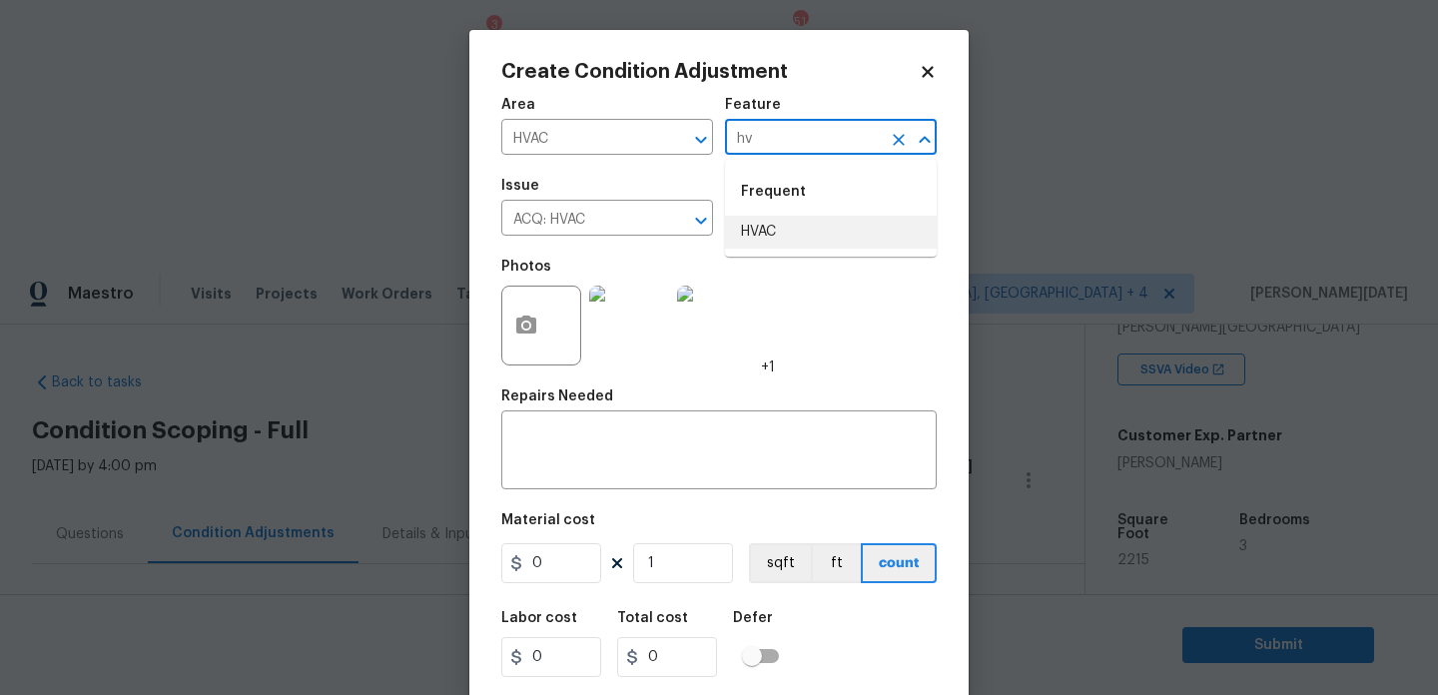
click at [763, 234] on li "HVAC" at bounding box center [831, 232] width 212 height 33
type input "HVAC"
click at [561, 565] on input "0" at bounding box center [551, 563] width 100 height 40
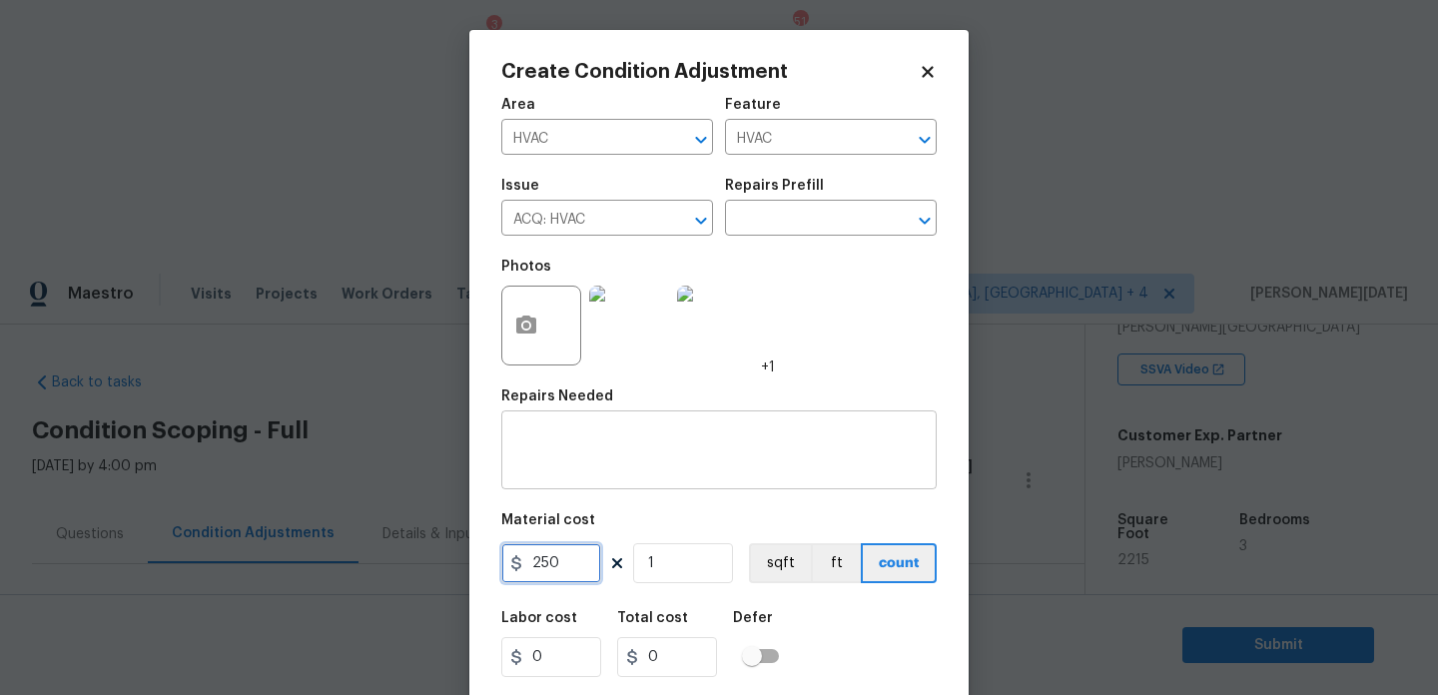
type input "250"
click at [617, 470] on textarea at bounding box center [719, 453] width 412 height 42
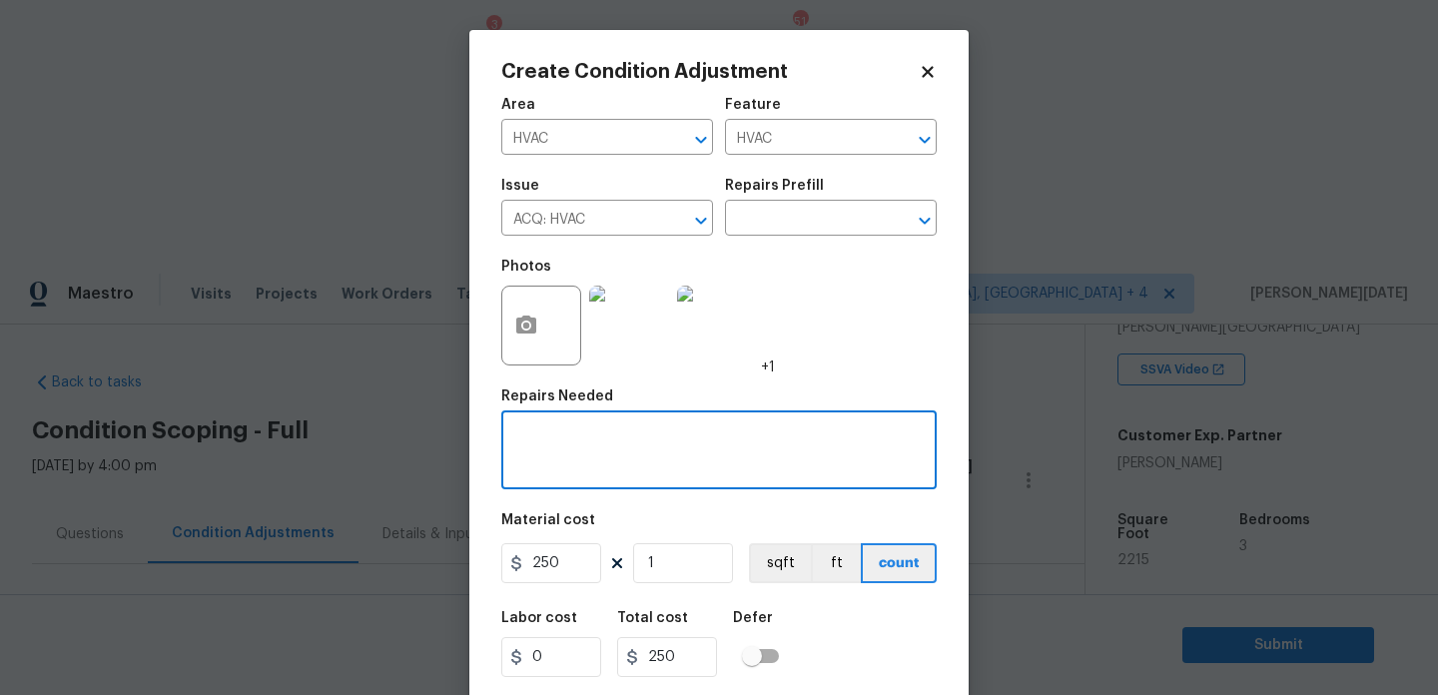
click at [617, 470] on textarea at bounding box center [719, 453] width 412 height 42
type textarea "HVAC maintenance"
click at [830, 366] on div "Photos +1" at bounding box center [719, 313] width 436 height 130
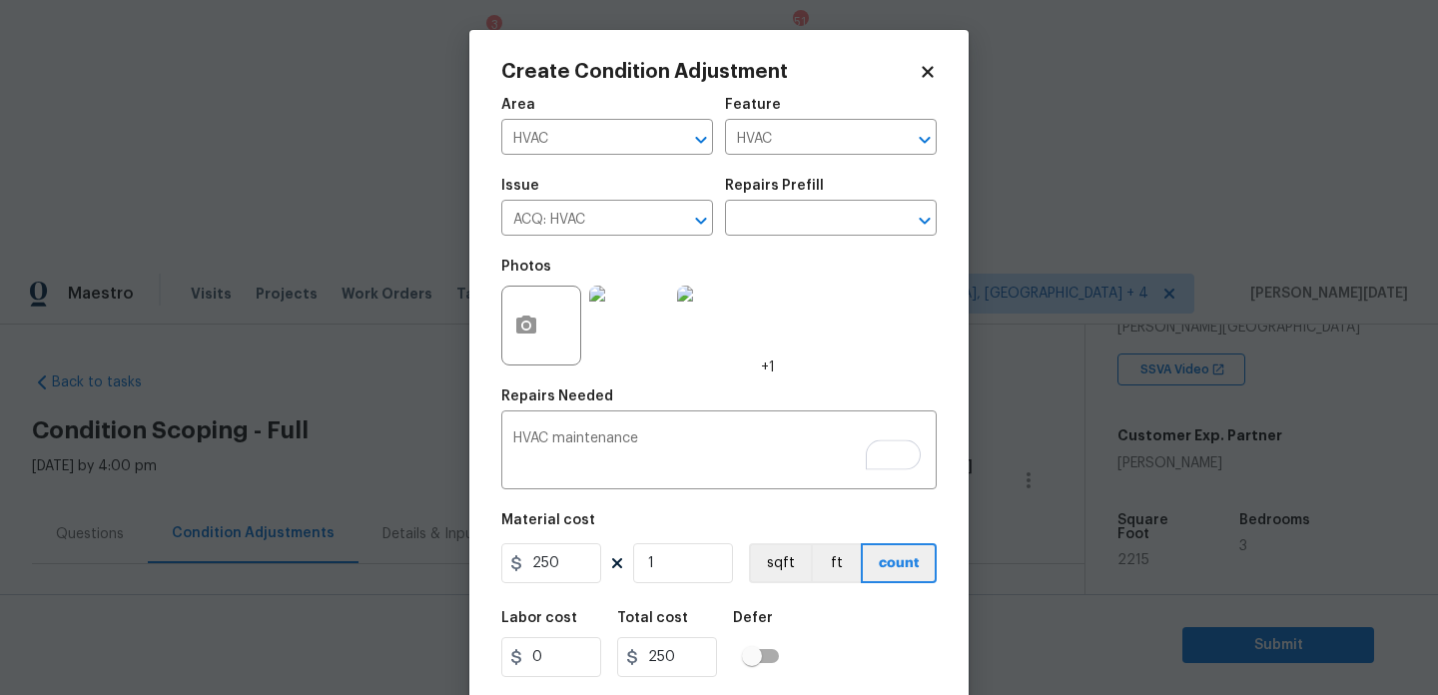
scroll to position [51, 0]
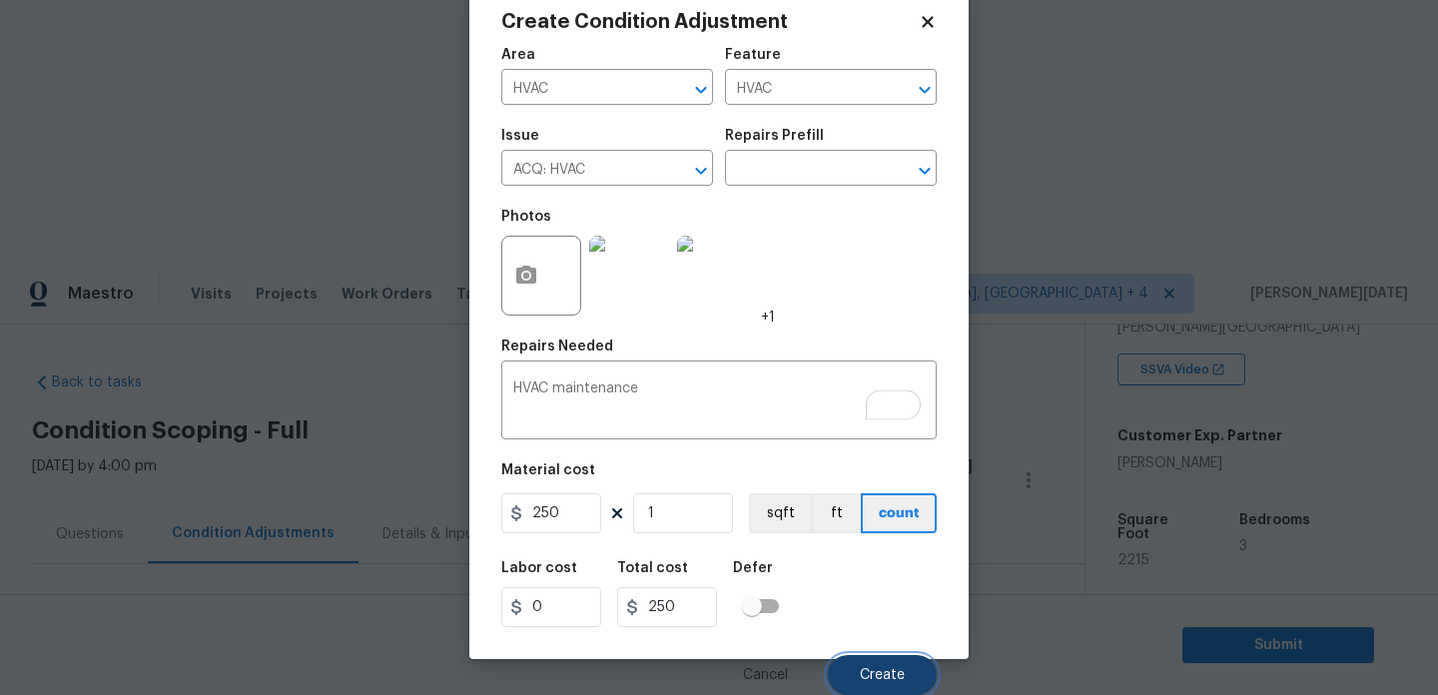
click at [880, 672] on span "Create" at bounding box center [882, 675] width 45 height 15
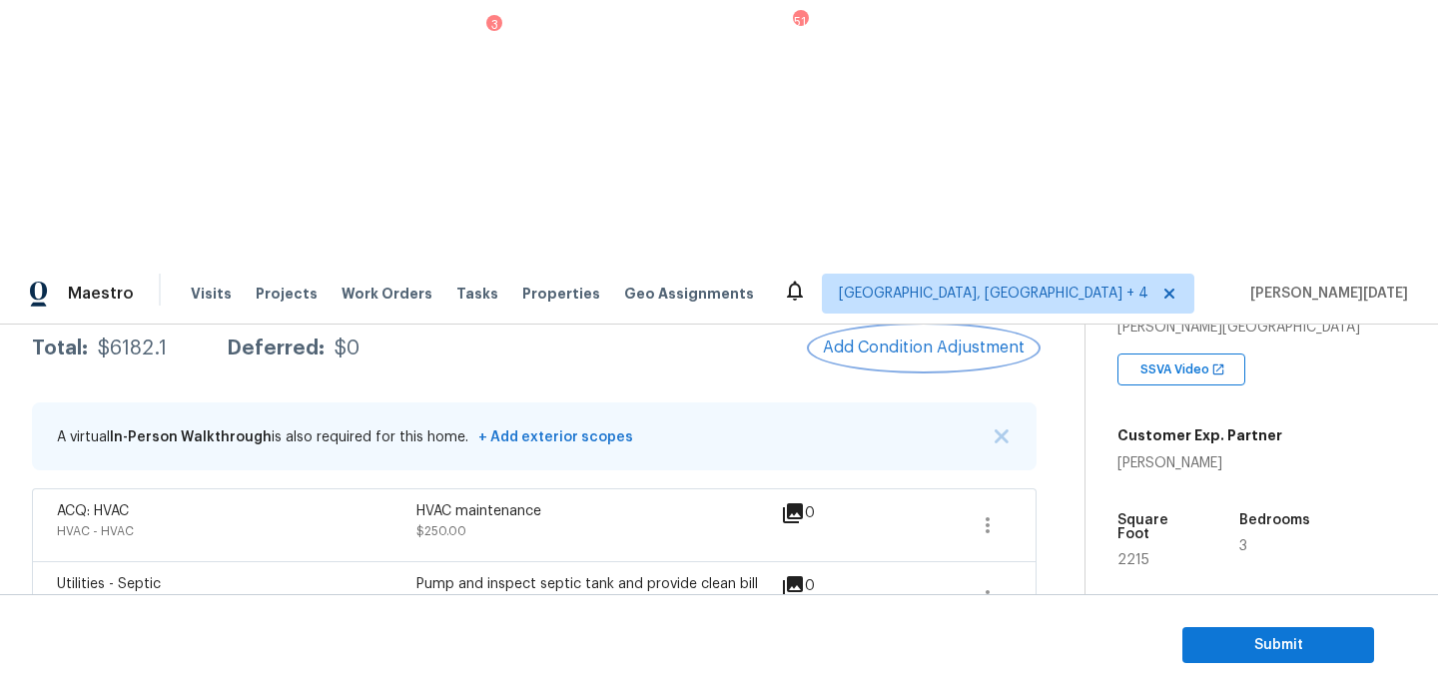
scroll to position [334, 0]
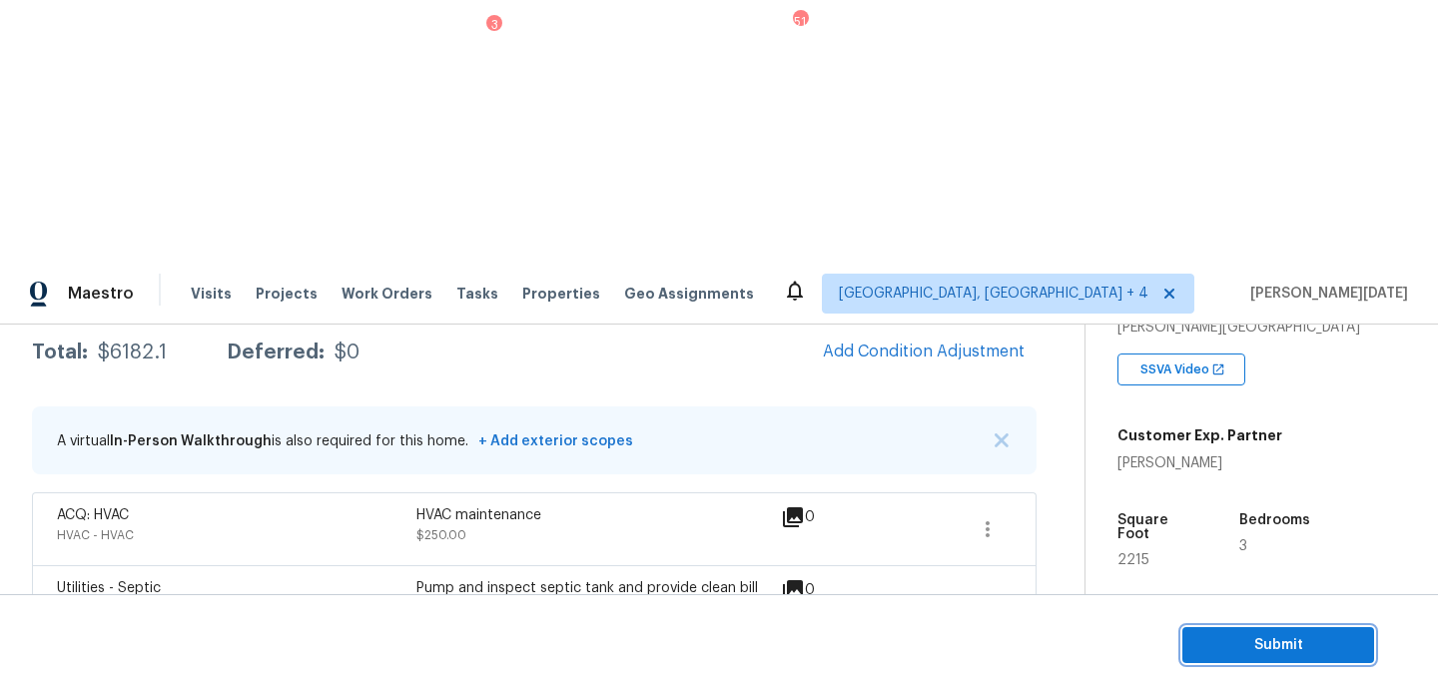
click at [1258, 646] on span "Submit" at bounding box center [1279, 645] width 160 height 25
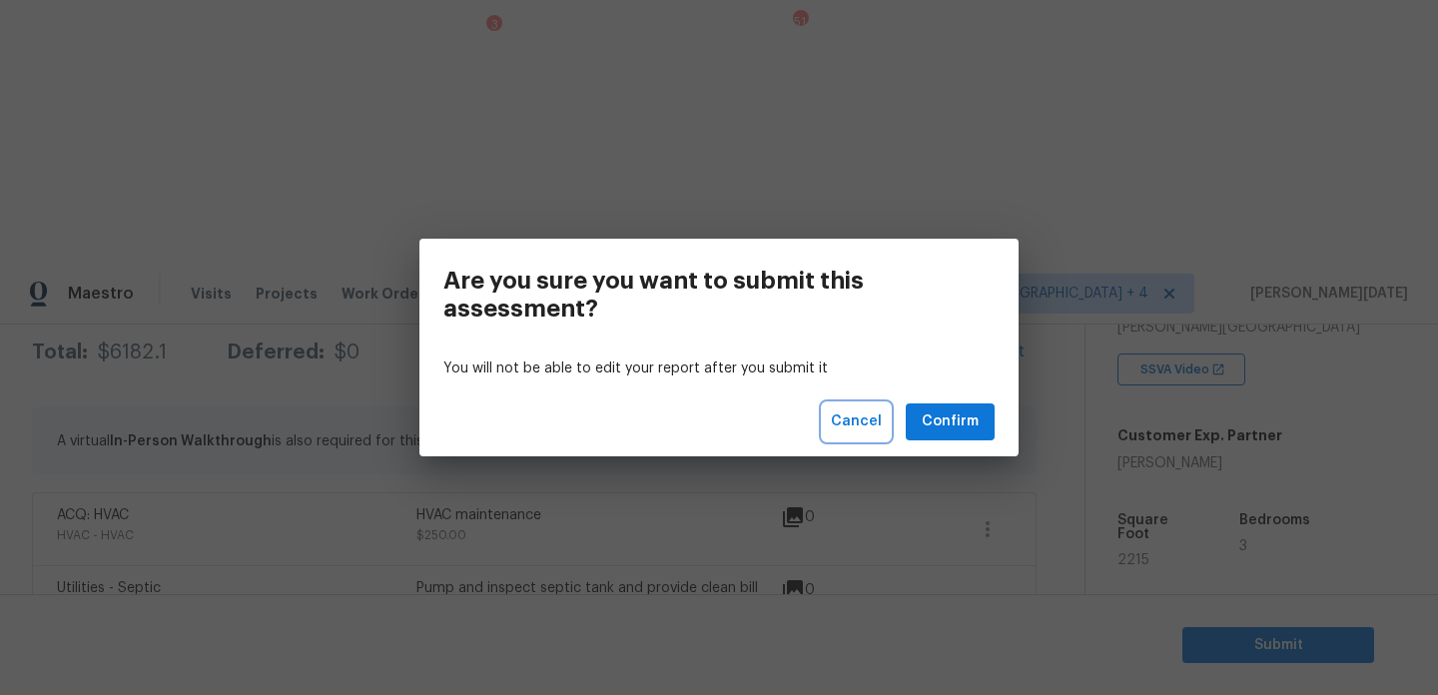
click at [868, 417] on span "Cancel" at bounding box center [856, 422] width 51 height 25
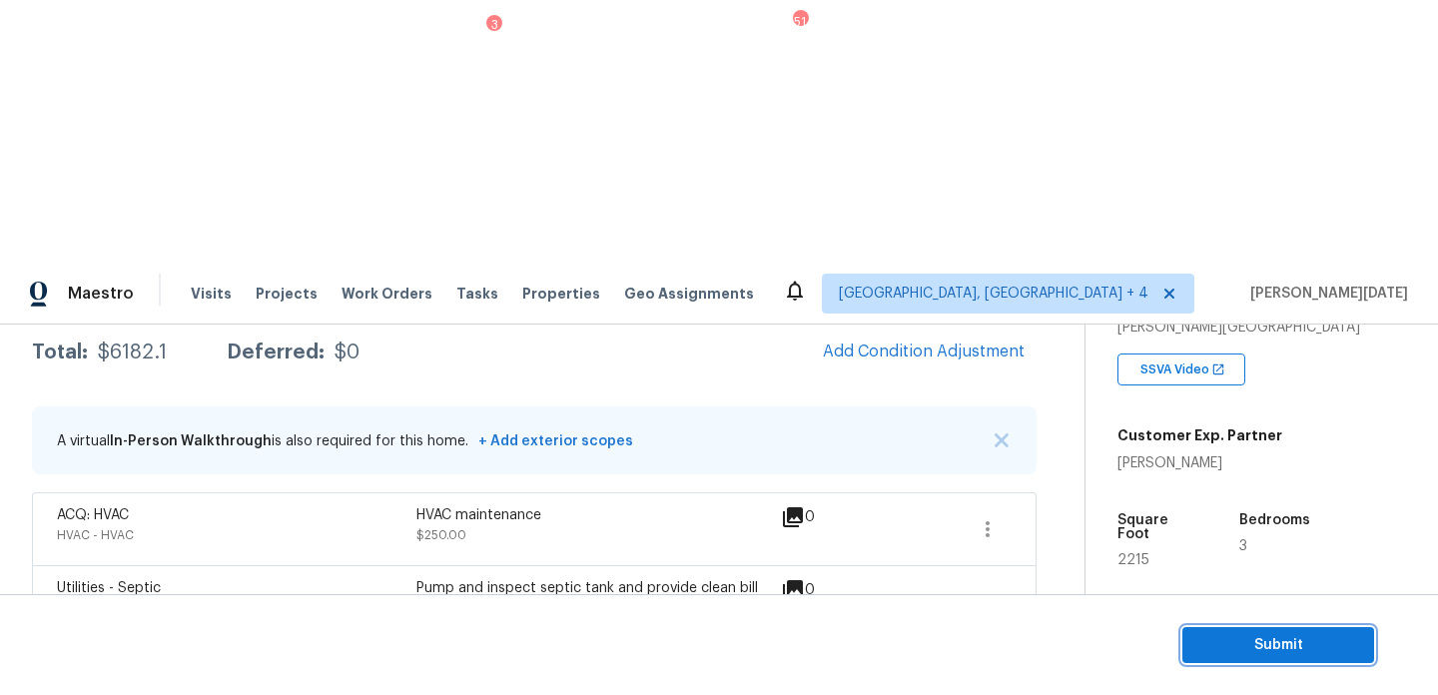
scroll to position [395, 0]
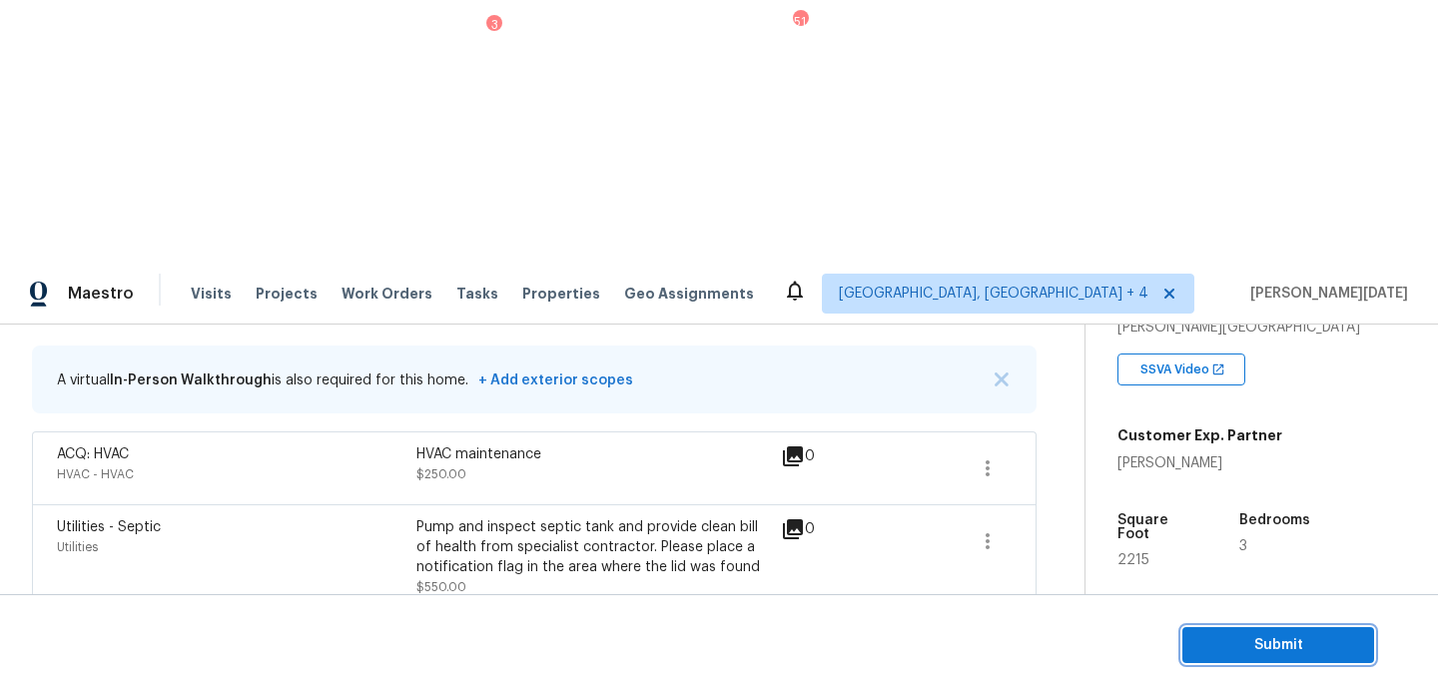
click at [1223, 638] on span "Submit" at bounding box center [1279, 645] width 160 height 25
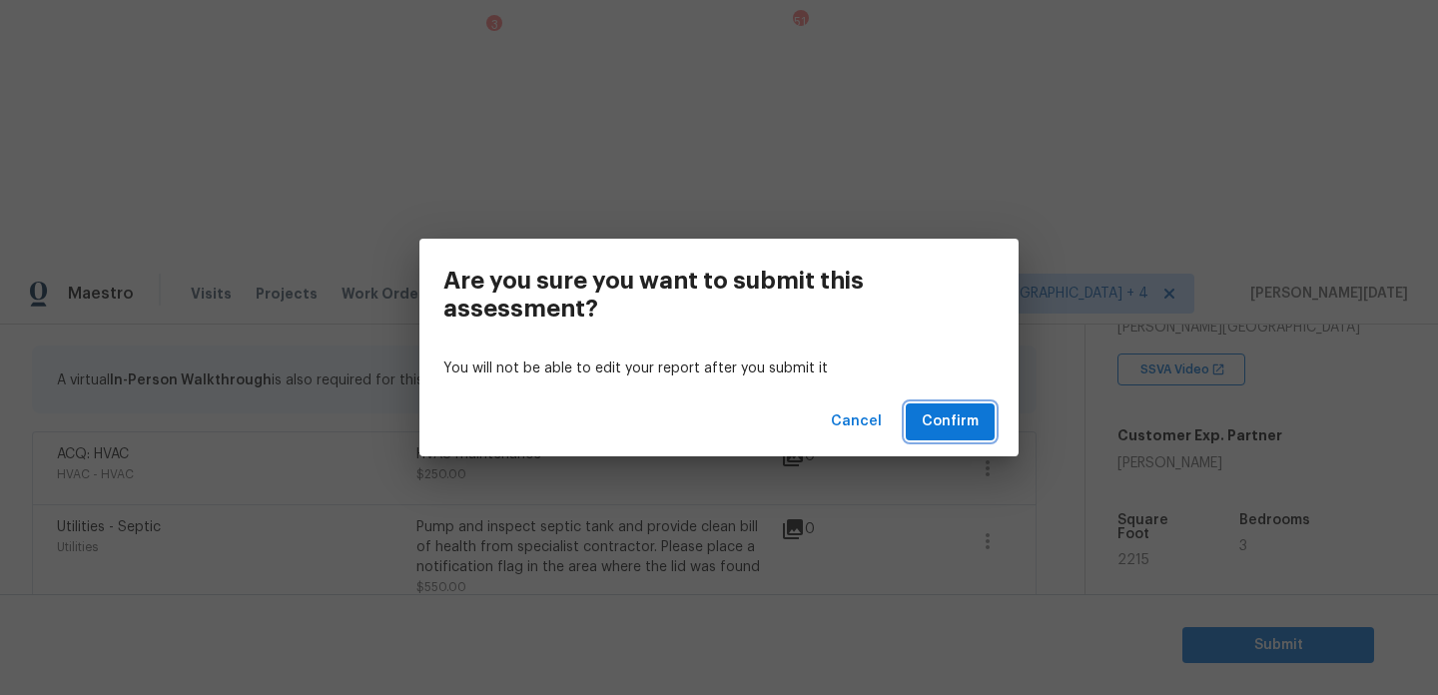
click at [973, 421] on span "Confirm" at bounding box center [950, 422] width 57 height 25
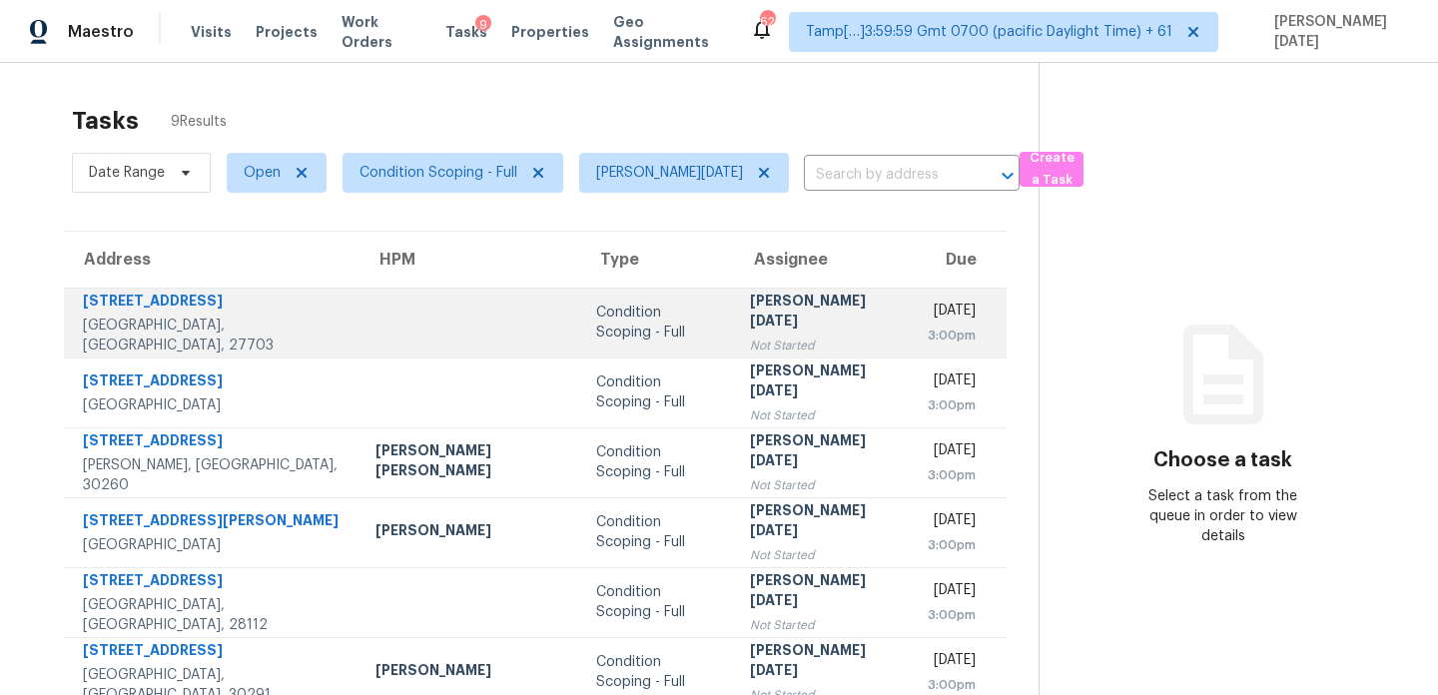
click at [927, 314] on div "[DATE]" at bounding box center [951, 313] width 49 height 25
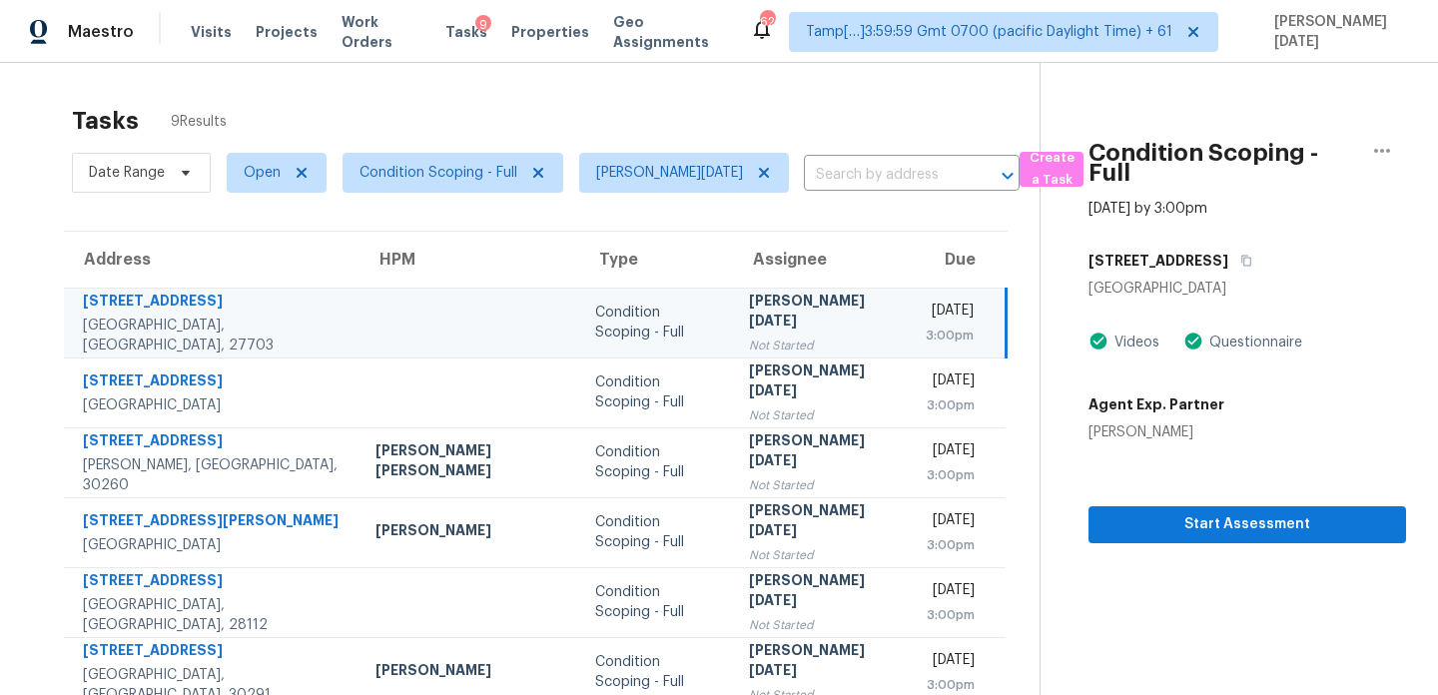
click at [749, 310] on div "[PERSON_NAME][DATE]" at bounding box center [821, 313] width 145 height 45
click at [1198, 512] on span "Start Assessment" at bounding box center [1248, 524] width 286 height 25
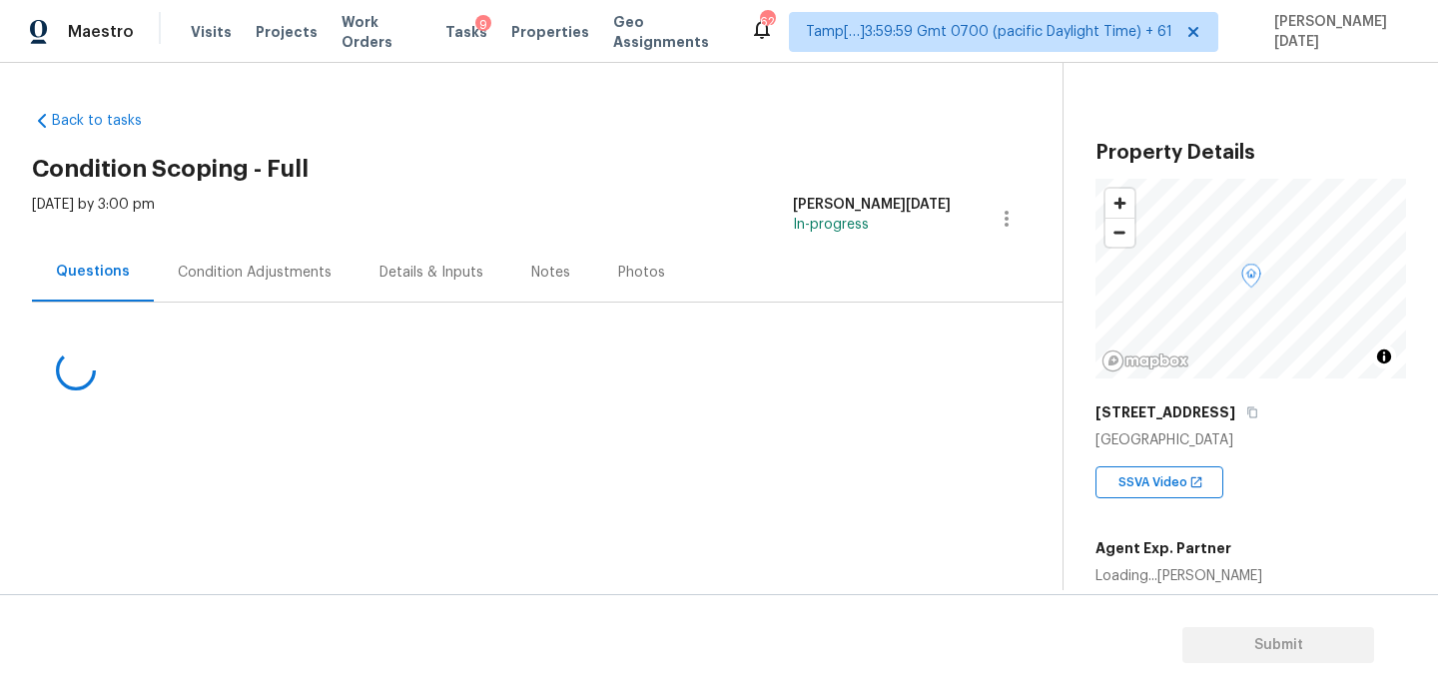
click at [273, 301] on div "Condition Adjustments" at bounding box center [255, 272] width 202 height 59
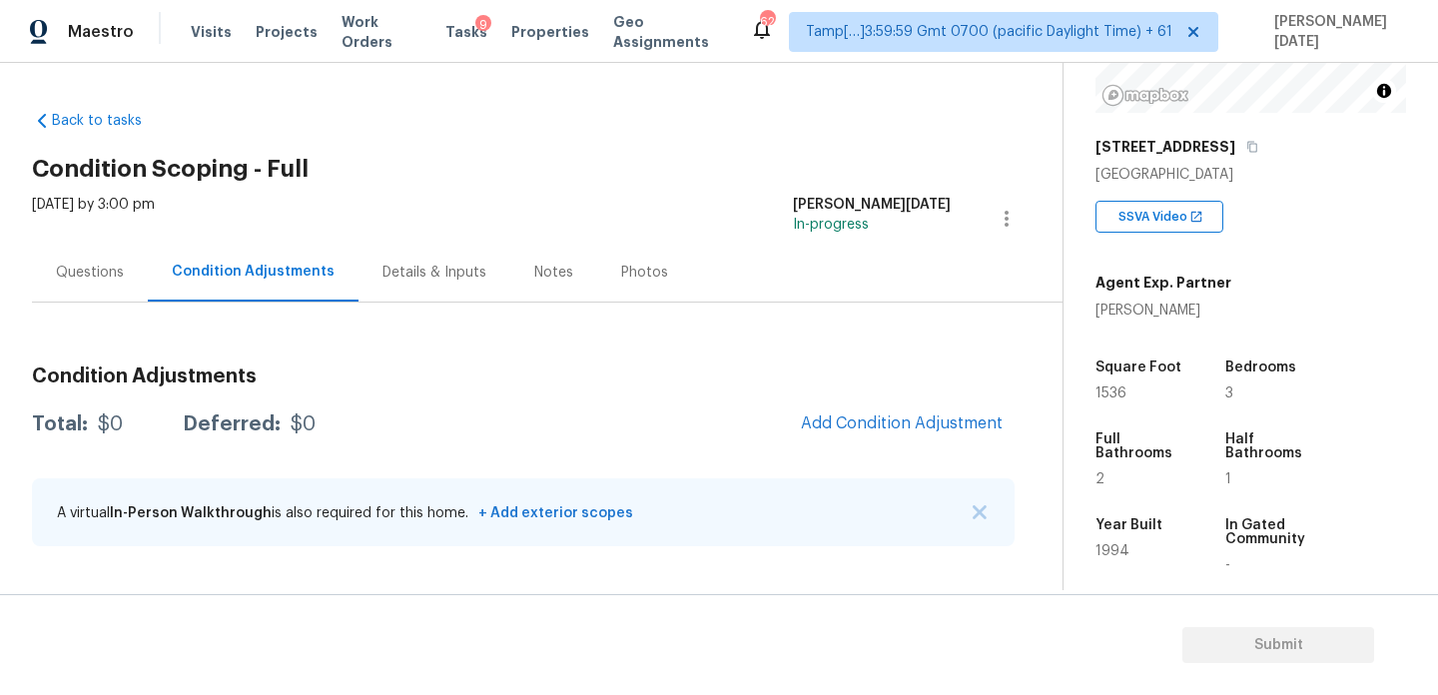
scroll to position [308, 0]
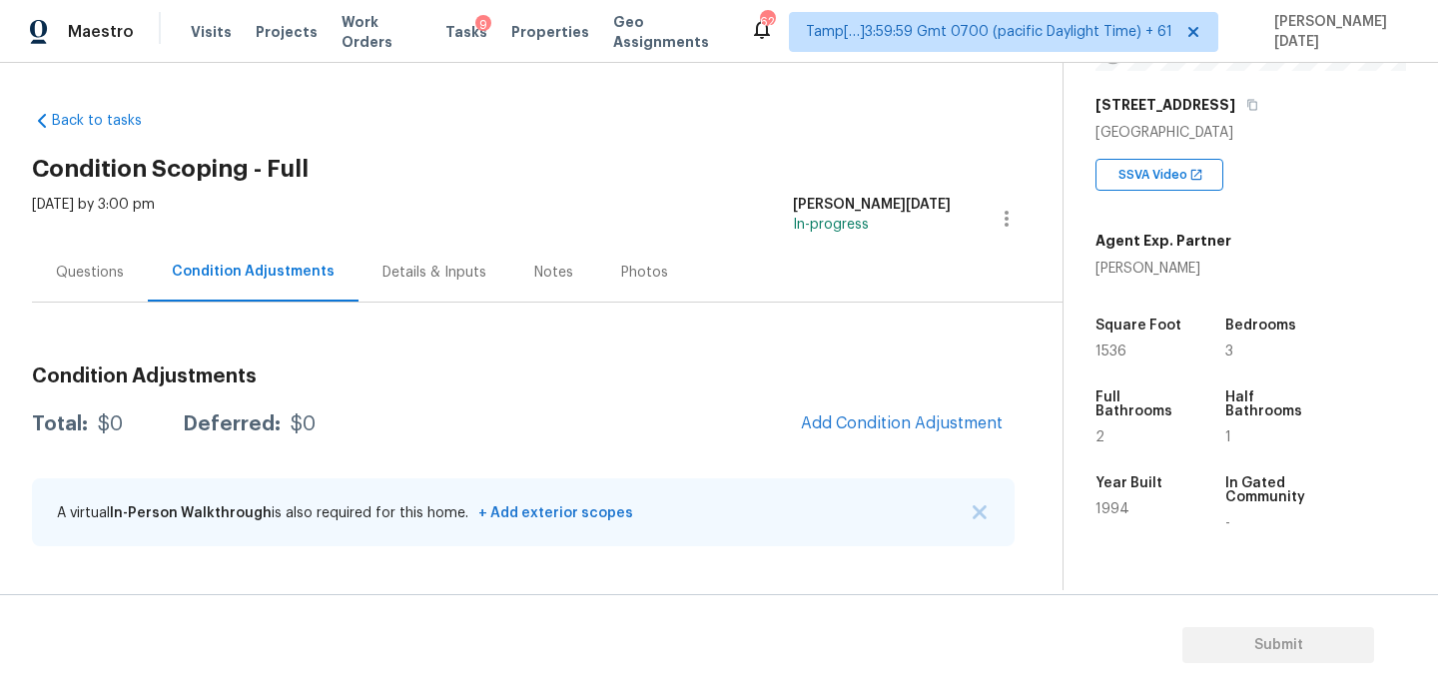
click at [443, 351] on div "Condition Adjustments Total: $0 Deferred: $0 Add Condition Adjustment A virtual…" at bounding box center [523, 458] width 983 height 214
click at [427, 294] on div "Details & Inputs" at bounding box center [435, 272] width 152 height 59
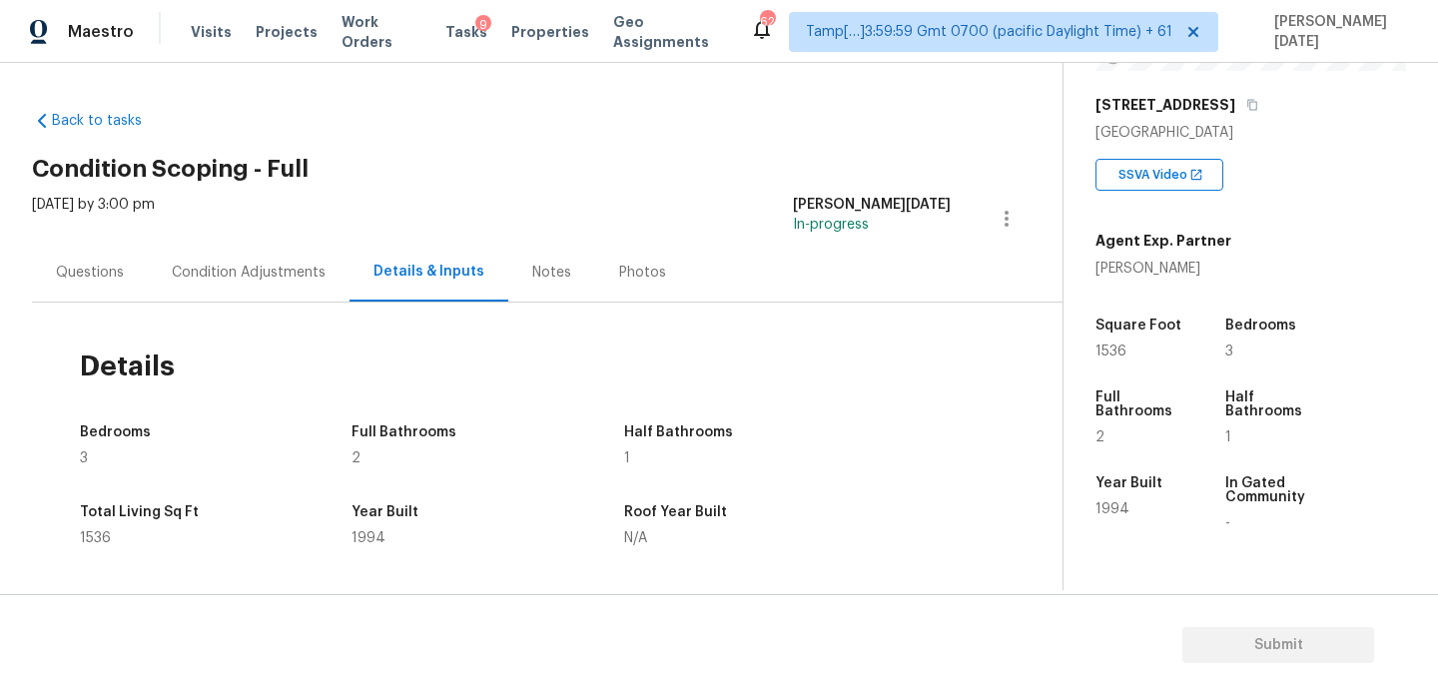
click at [213, 248] on div "Condition Adjustments" at bounding box center [249, 272] width 202 height 59
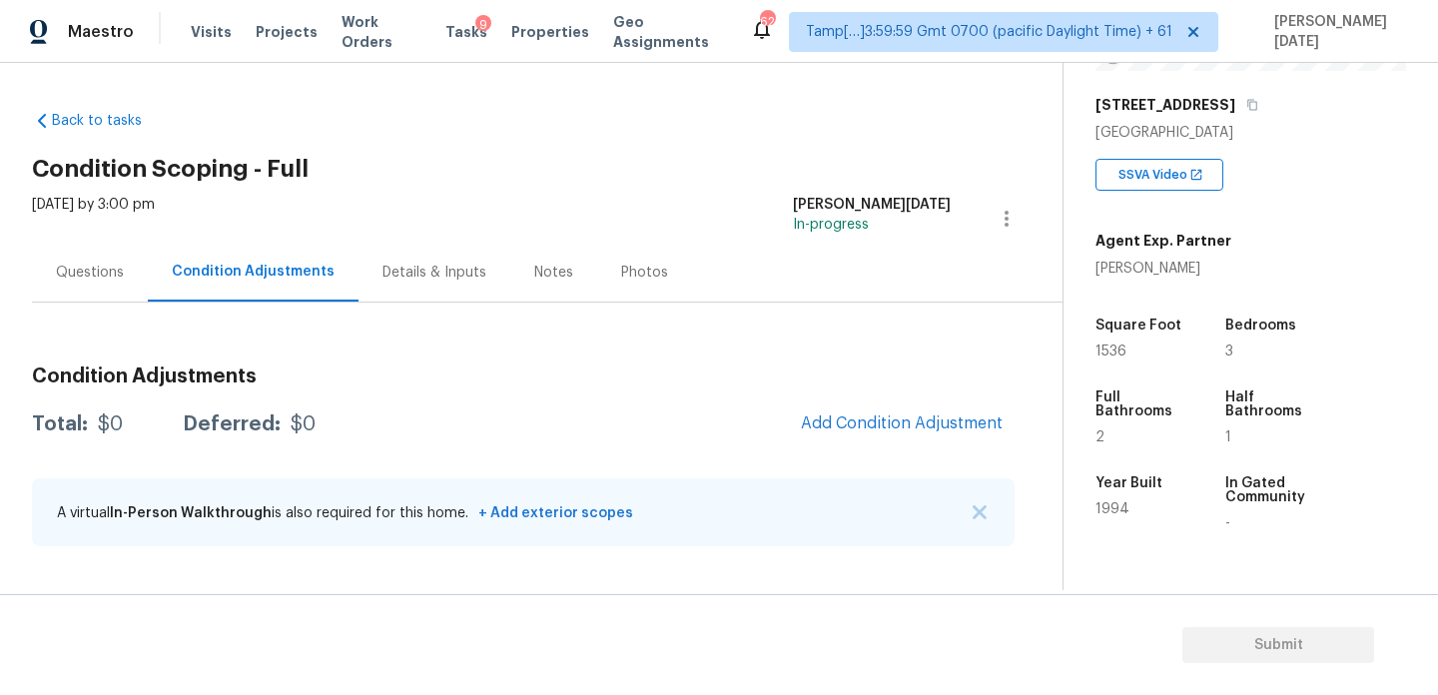
click at [96, 274] on div "Questions" at bounding box center [90, 273] width 68 height 20
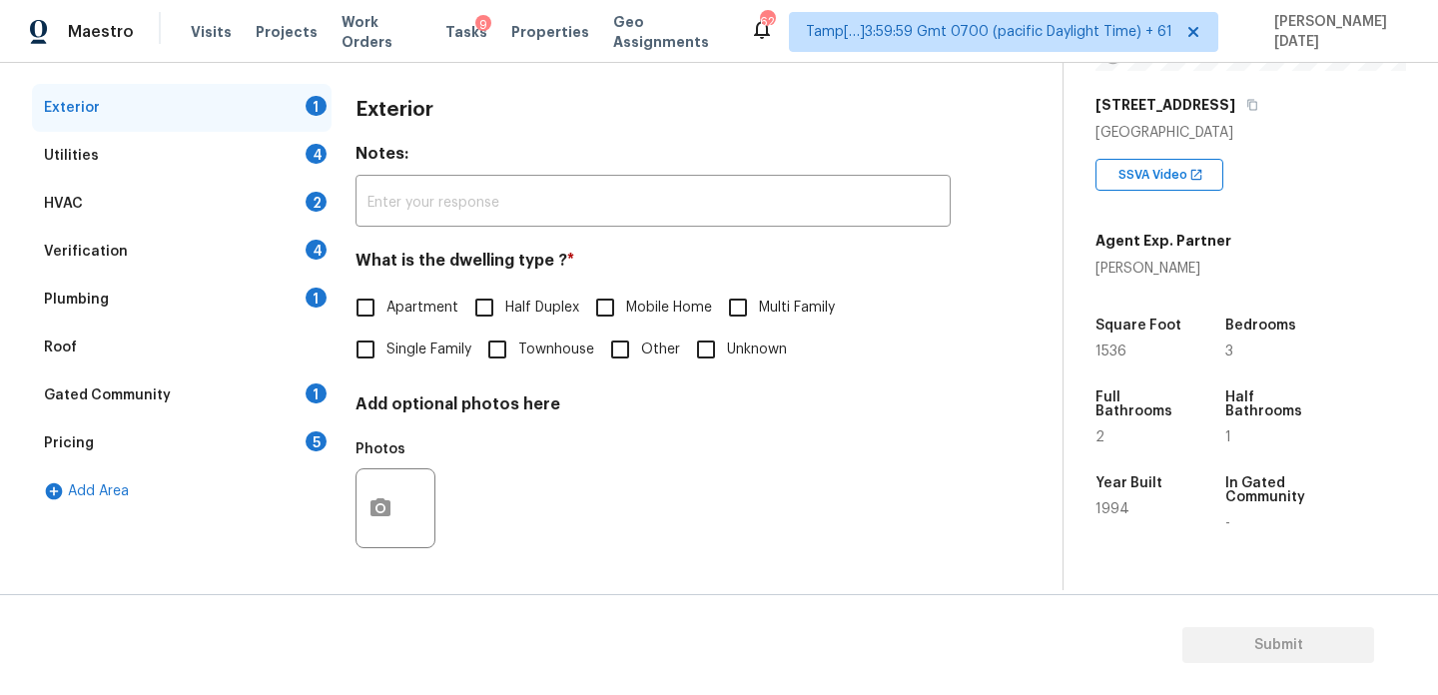
click at [231, 450] on div "Pricing 5" at bounding box center [182, 444] width 300 height 48
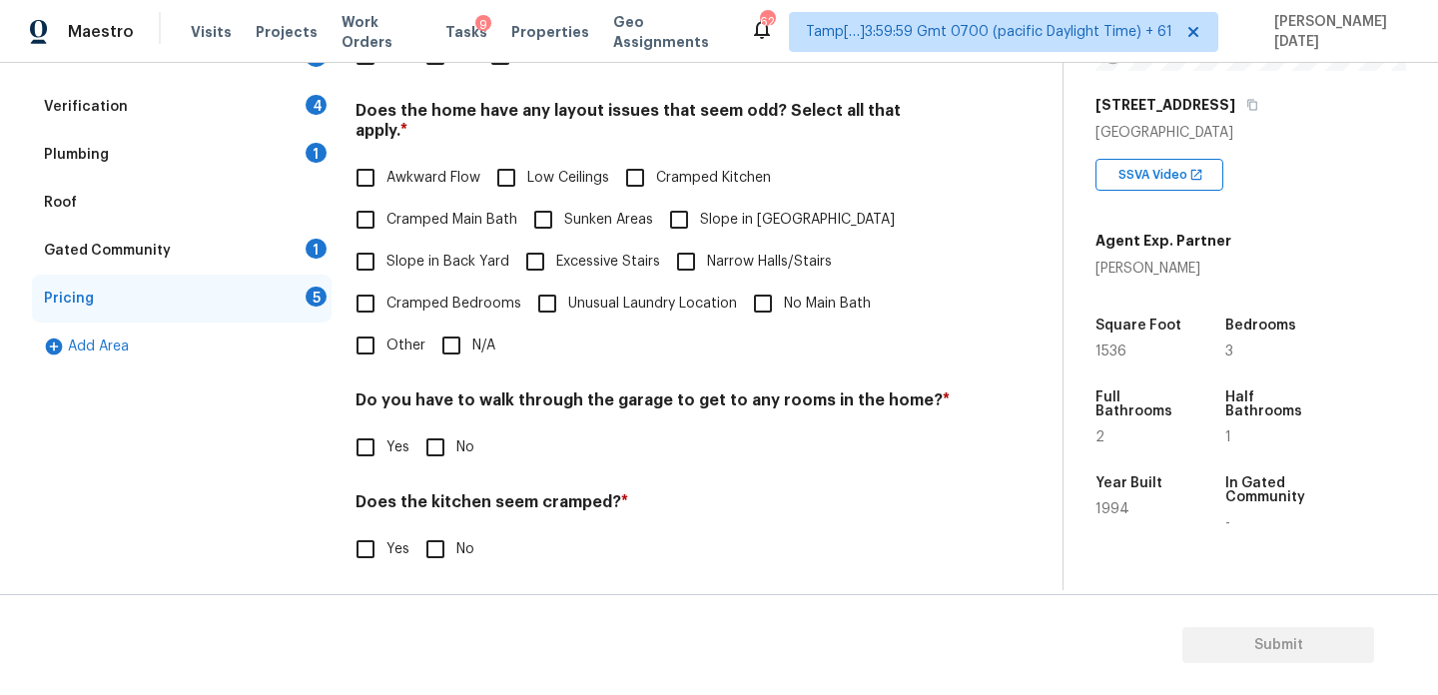
scroll to position [436, 0]
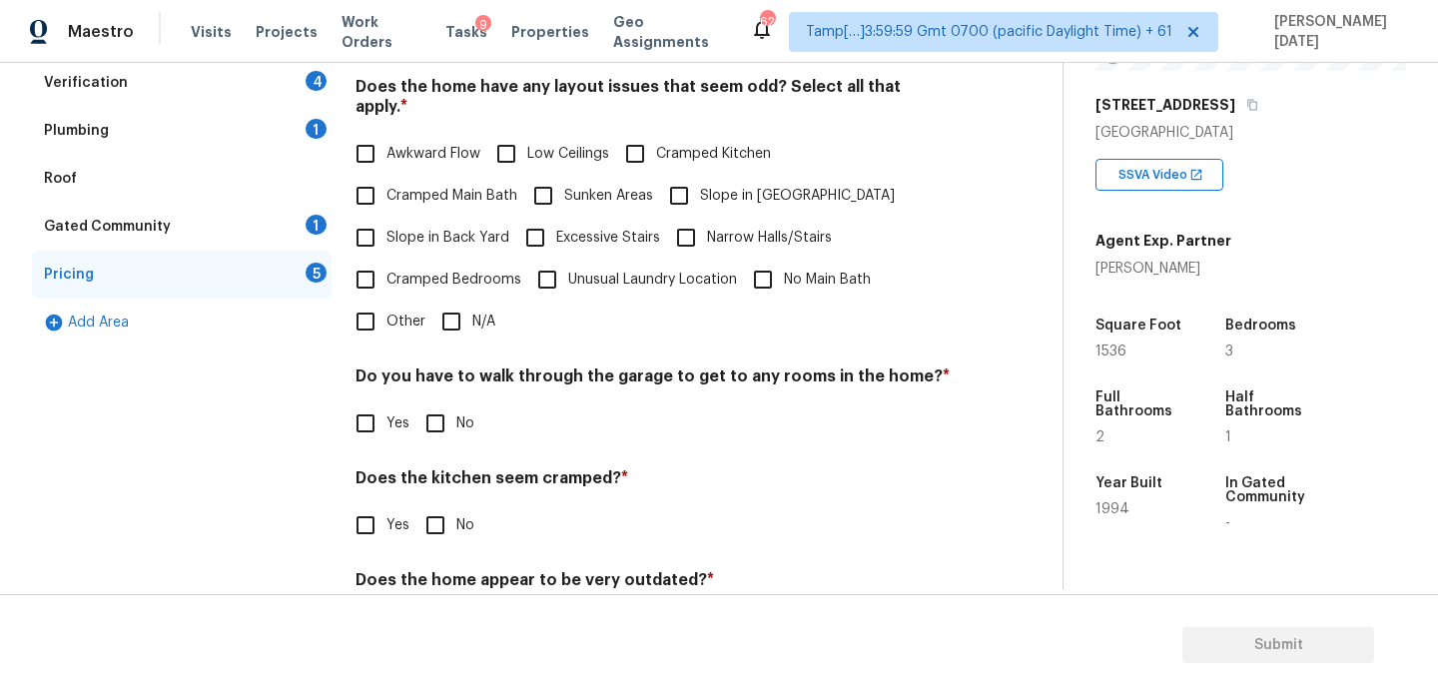
click at [371, 301] on input "Other" at bounding box center [366, 322] width 42 height 42
checkbox input "true"
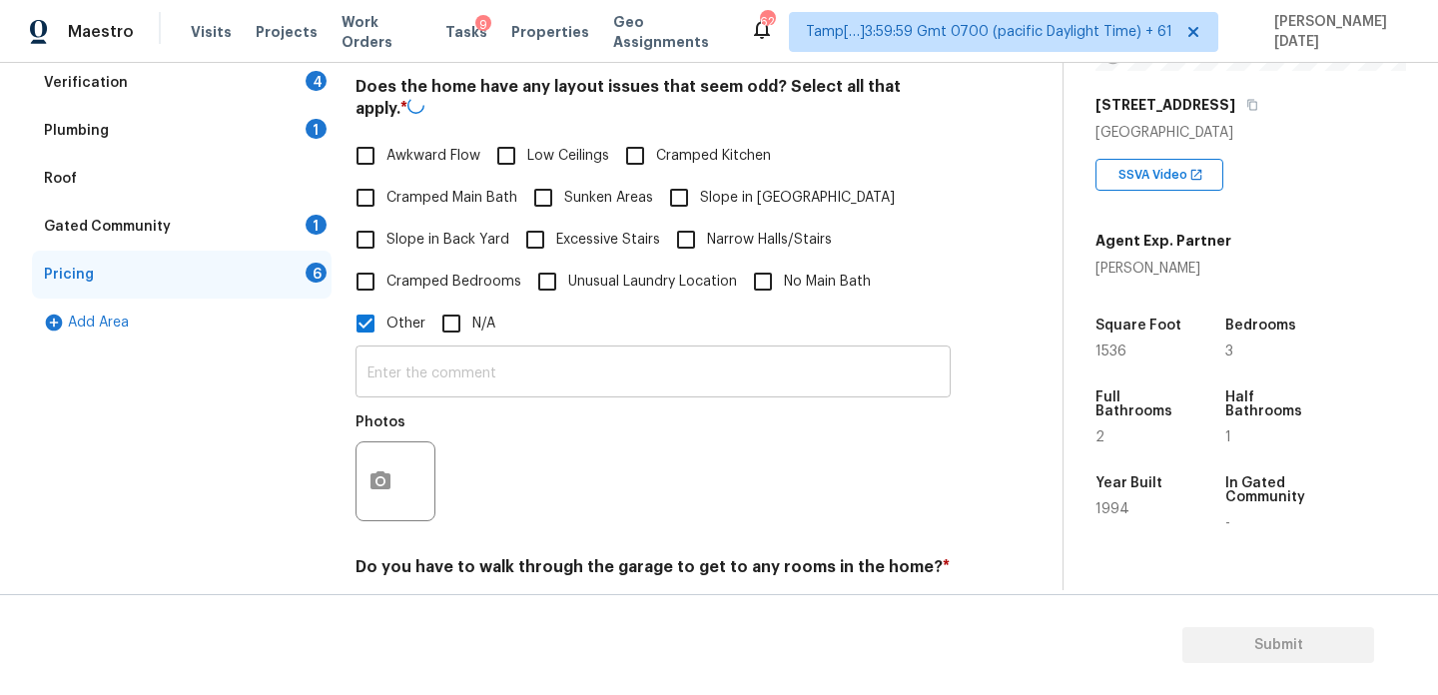
click at [397, 404] on div "Photos" at bounding box center [398, 469] width 84 height 130
click at [418, 374] on input "text" at bounding box center [653, 372] width 595 height 47
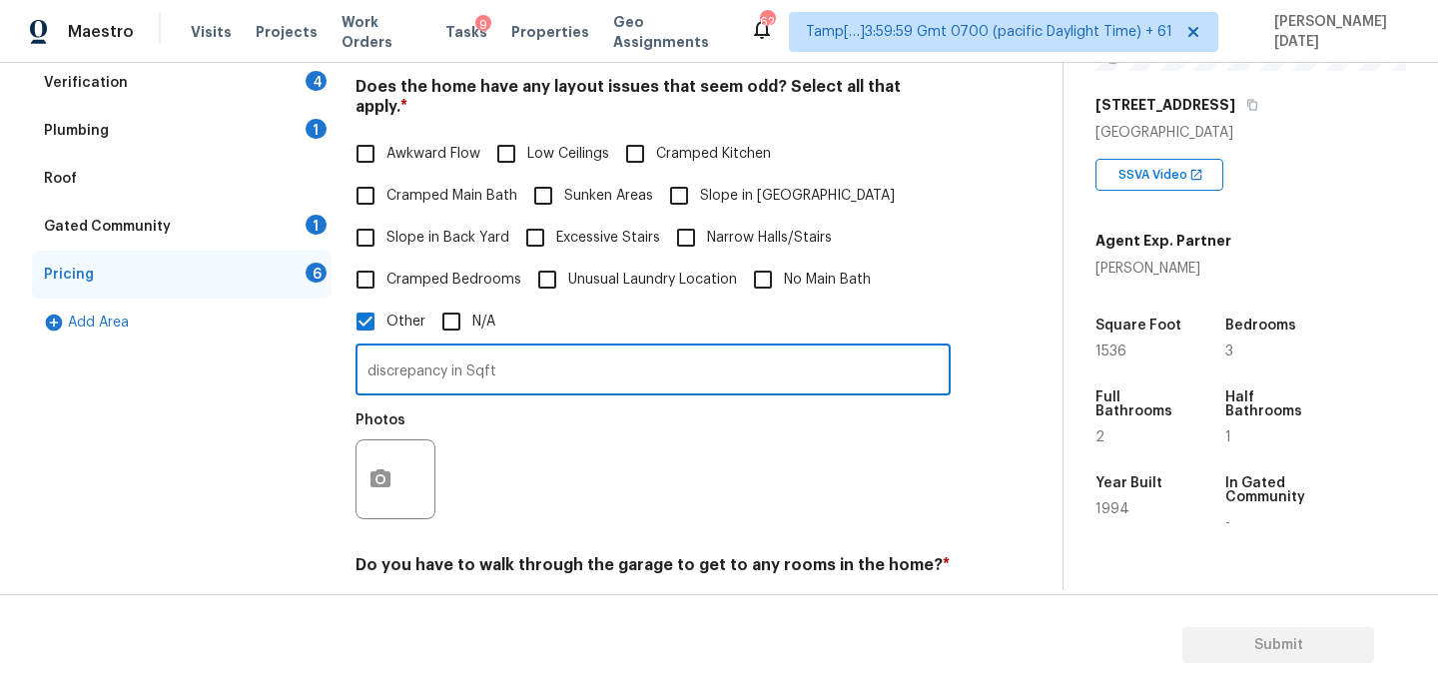
type input "discrepancy in Sqft"
click at [630, 415] on div "Photos" at bounding box center [653, 467] width 595 height 130
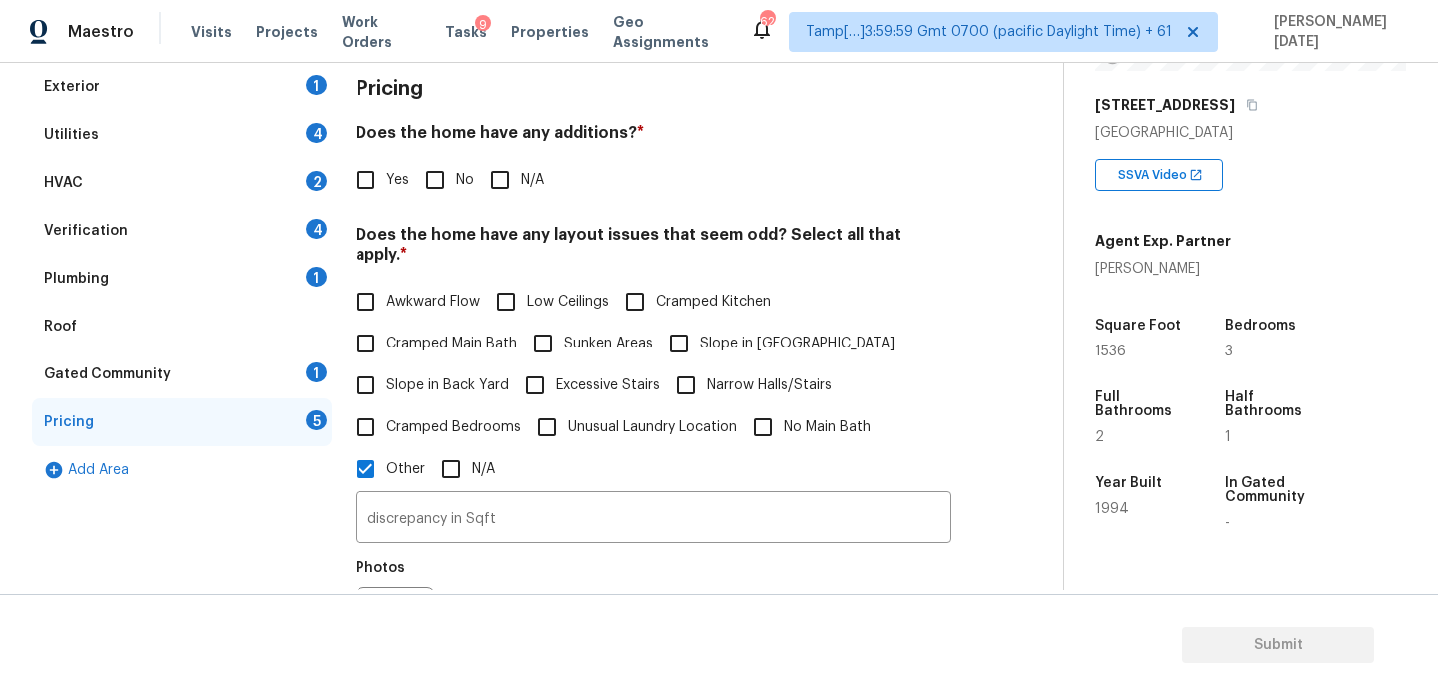
scroll to position [287, 0]
click at [448, 175] on input "No" at bounding box center [436, 181] width 42 height 42
checkbox input "true"
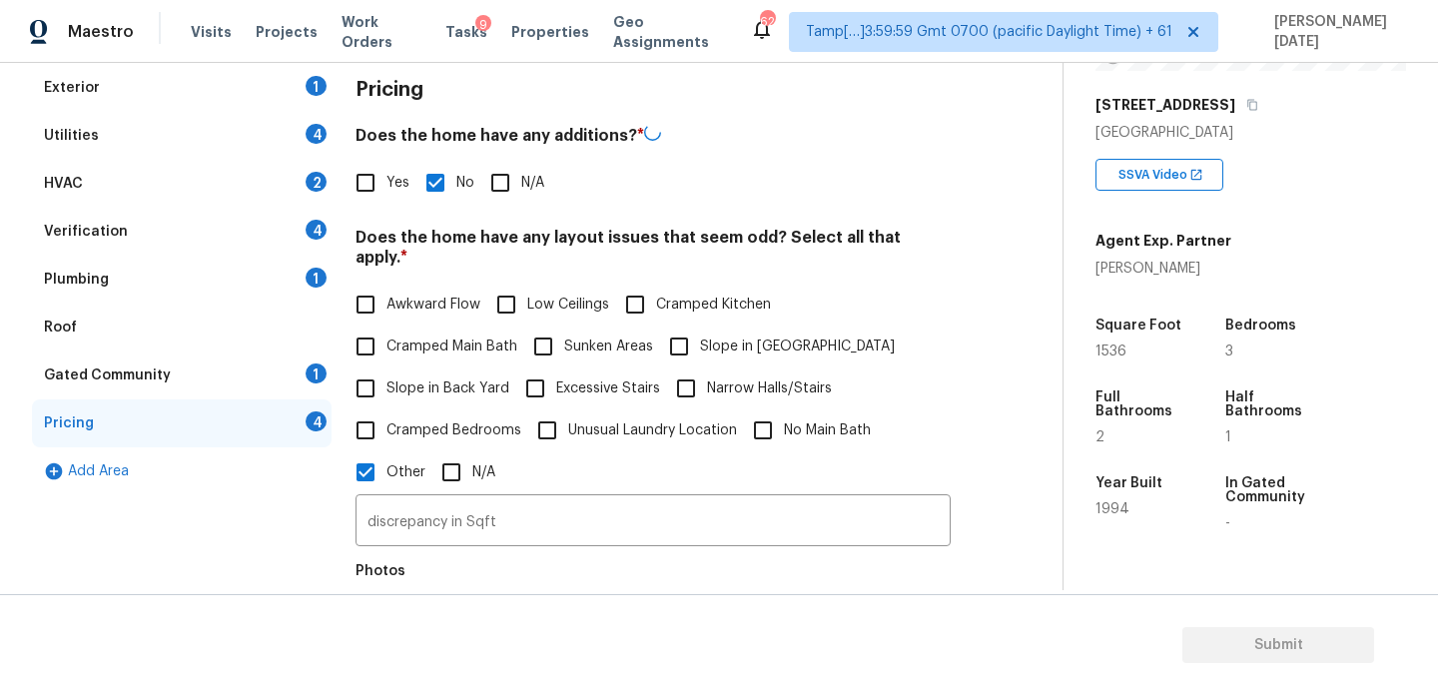
scroll to position [692, 0]
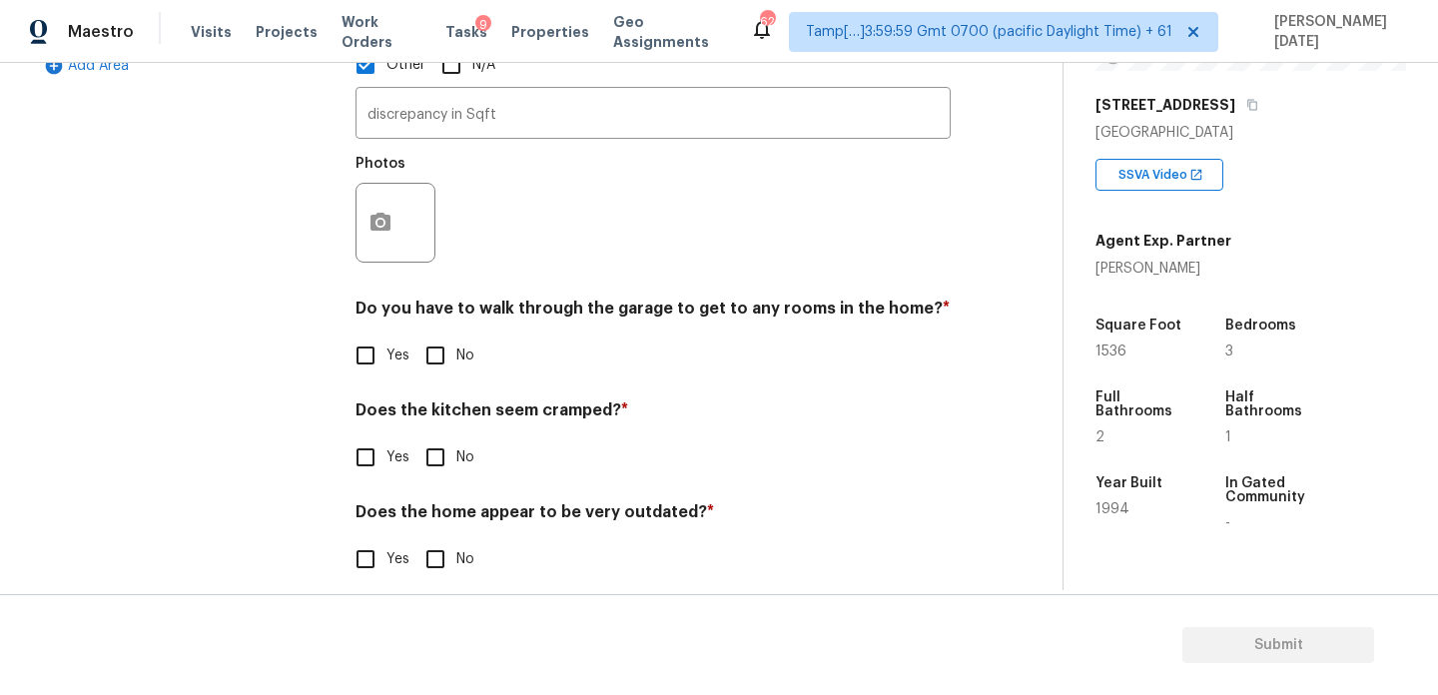
click at [441, 344] on input "No" at bounding box center [436, 356] width 42 height 42
checkbox input "true"
click at [453, 454] on input "No" at bounding box center [436, 458] width 42 height 42
checkbox input "true"
click at [450, 540] on input "No" at bounding box center [436, 561] width 42 height 42
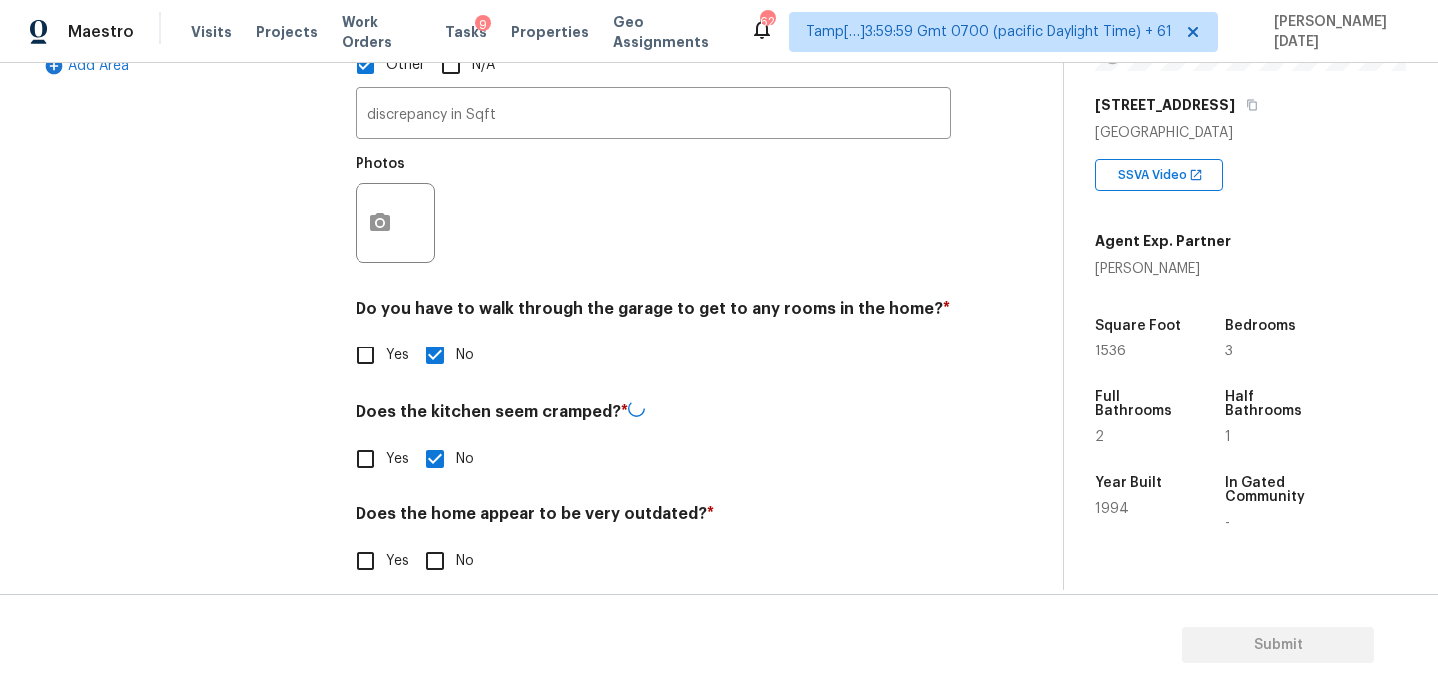
checkbox input "true"
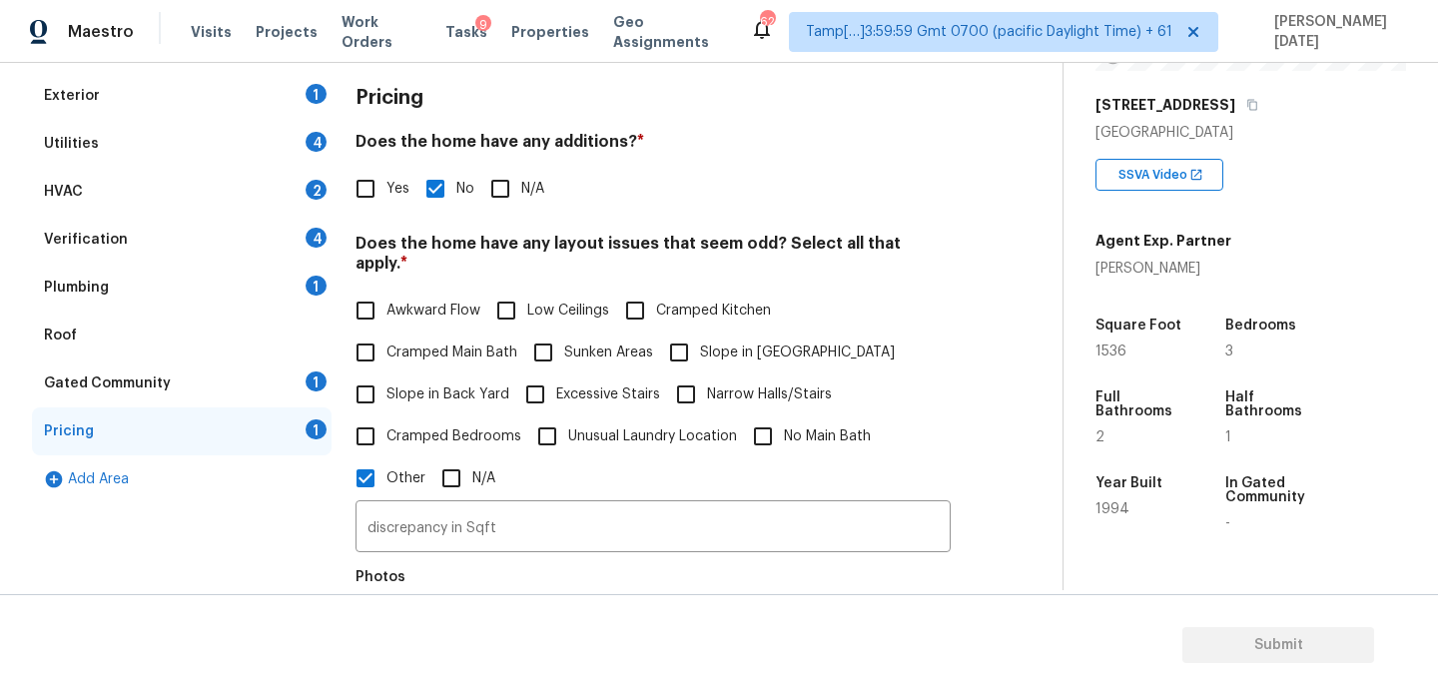
scroll to position [0, 0]
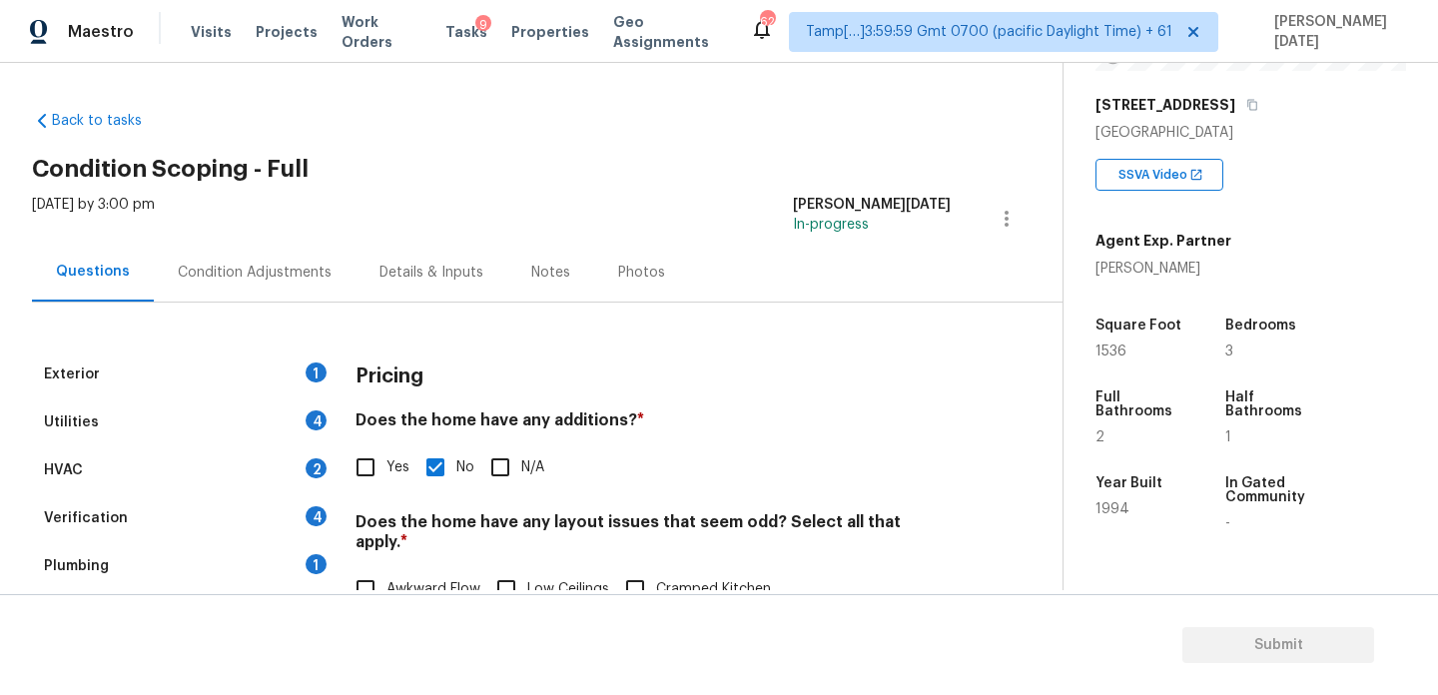
click at [264, 287] on div "Condition Adjustments" at bounding box center [255, 272] width 202 height 59
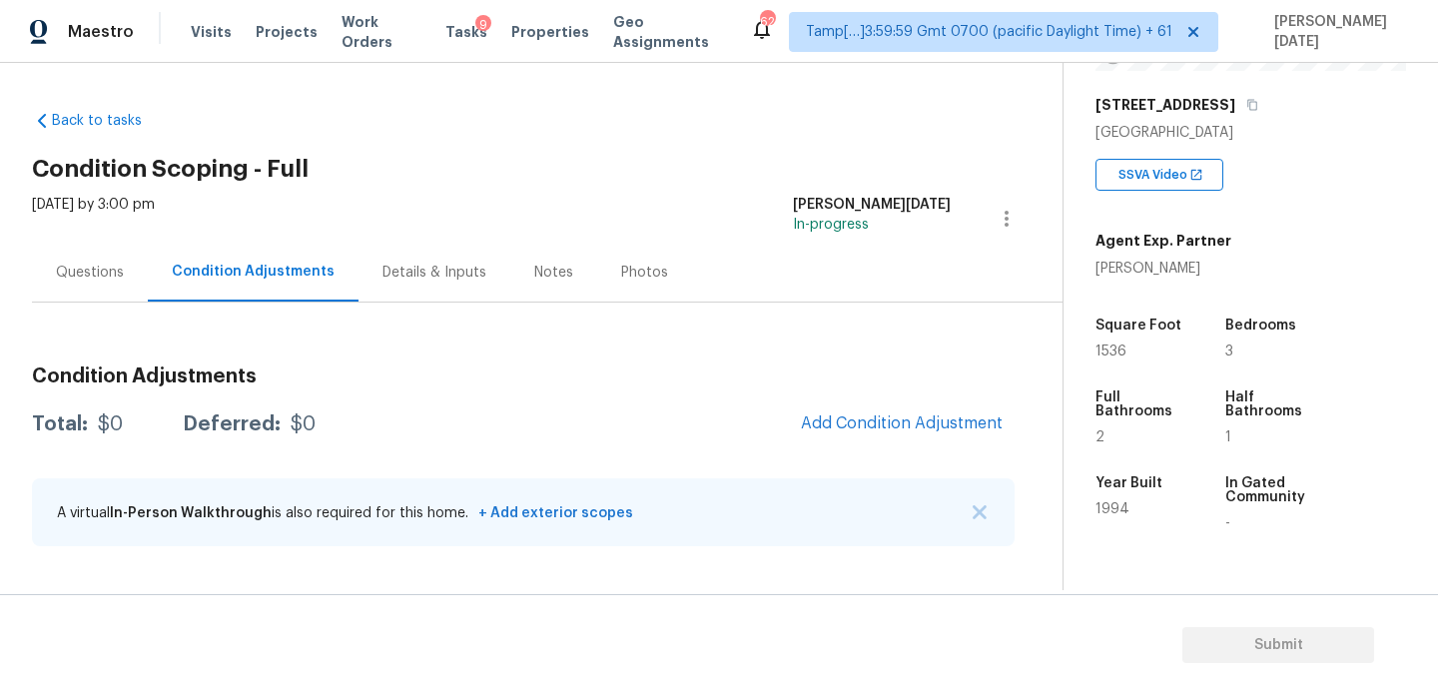
click at [1122, 357] on span "1536" at bounding box center [1111, 352] width 31 height 14
click at [1114, 355] on span "1536" at bounding box center [1111, 352] width 31 height 14
copy span "1536"
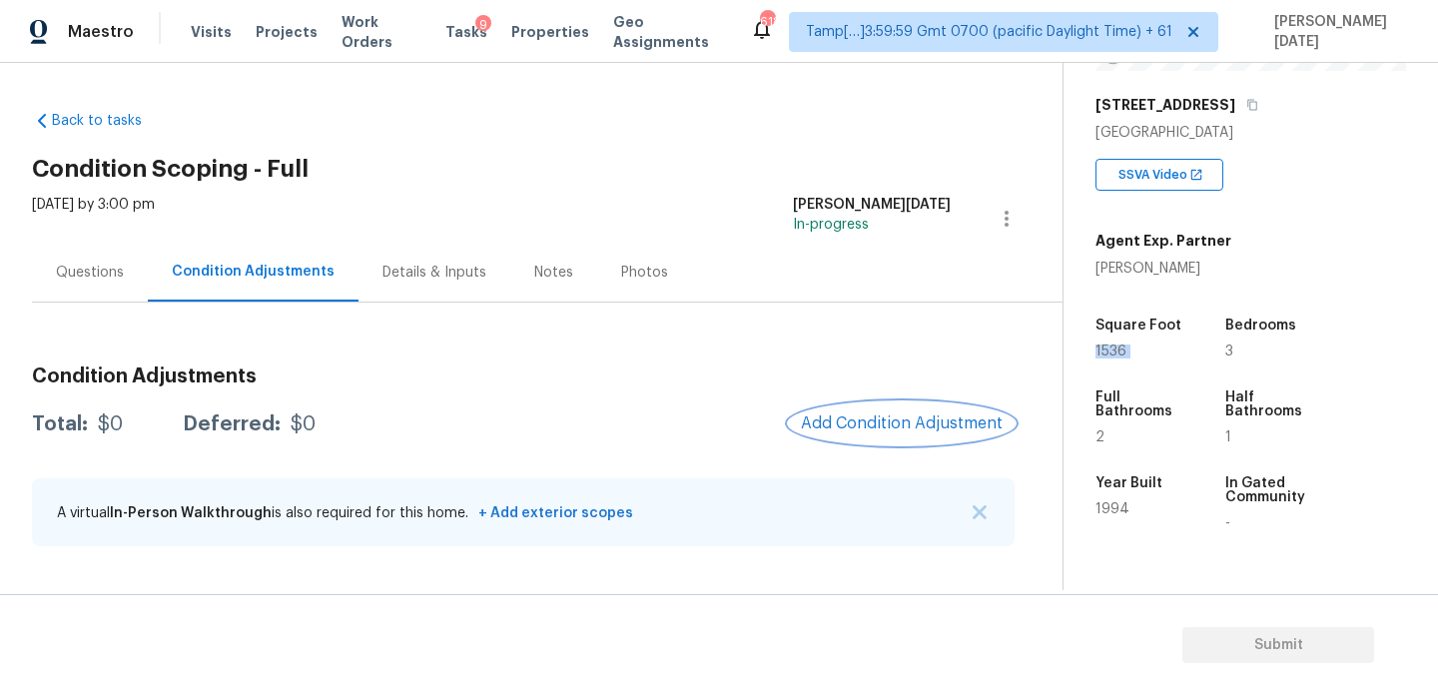
click at [836, 414] on button "Add Condition Adjustment" at bounding box center [902, 424] width 226 height 42
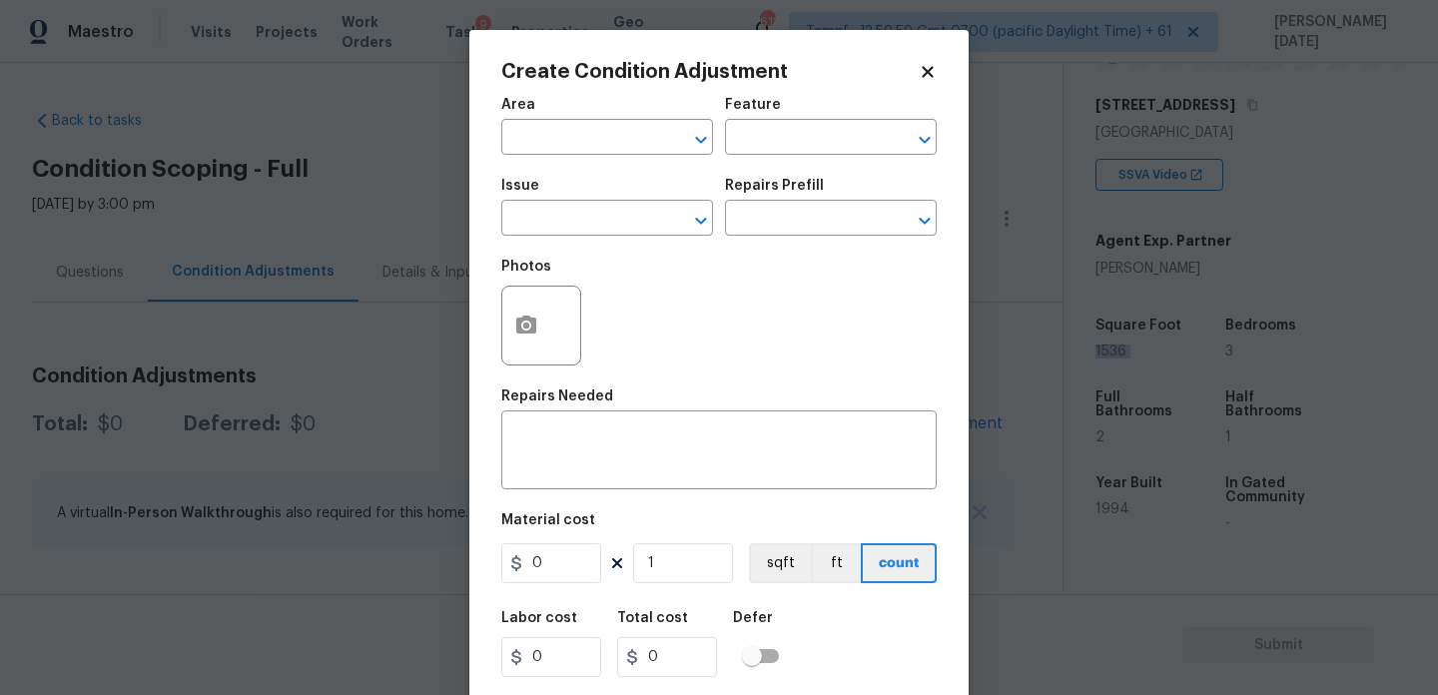
click at [836, 416] on div "x ​" at bounding box center [719, 453] width 436 height 74
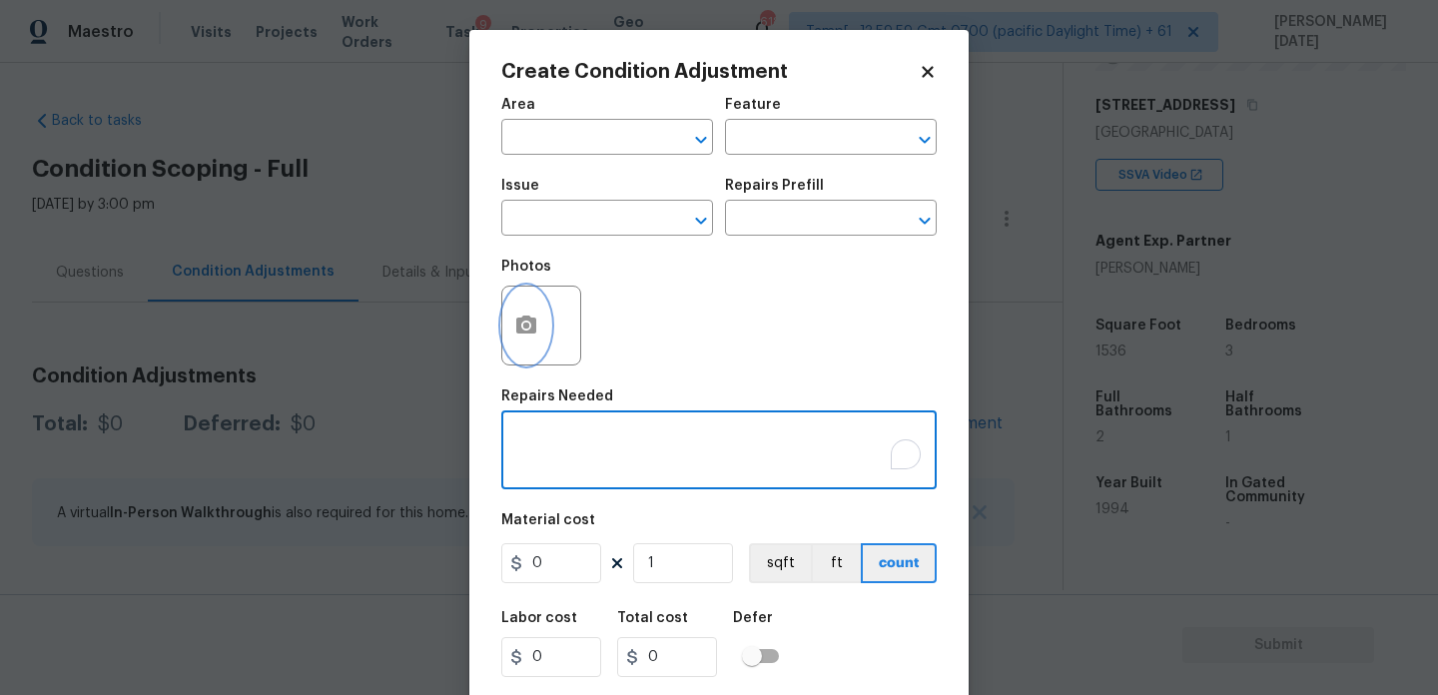
click at [538, 338] on button "button" at bounding box center [526, 326] width 48 height 78
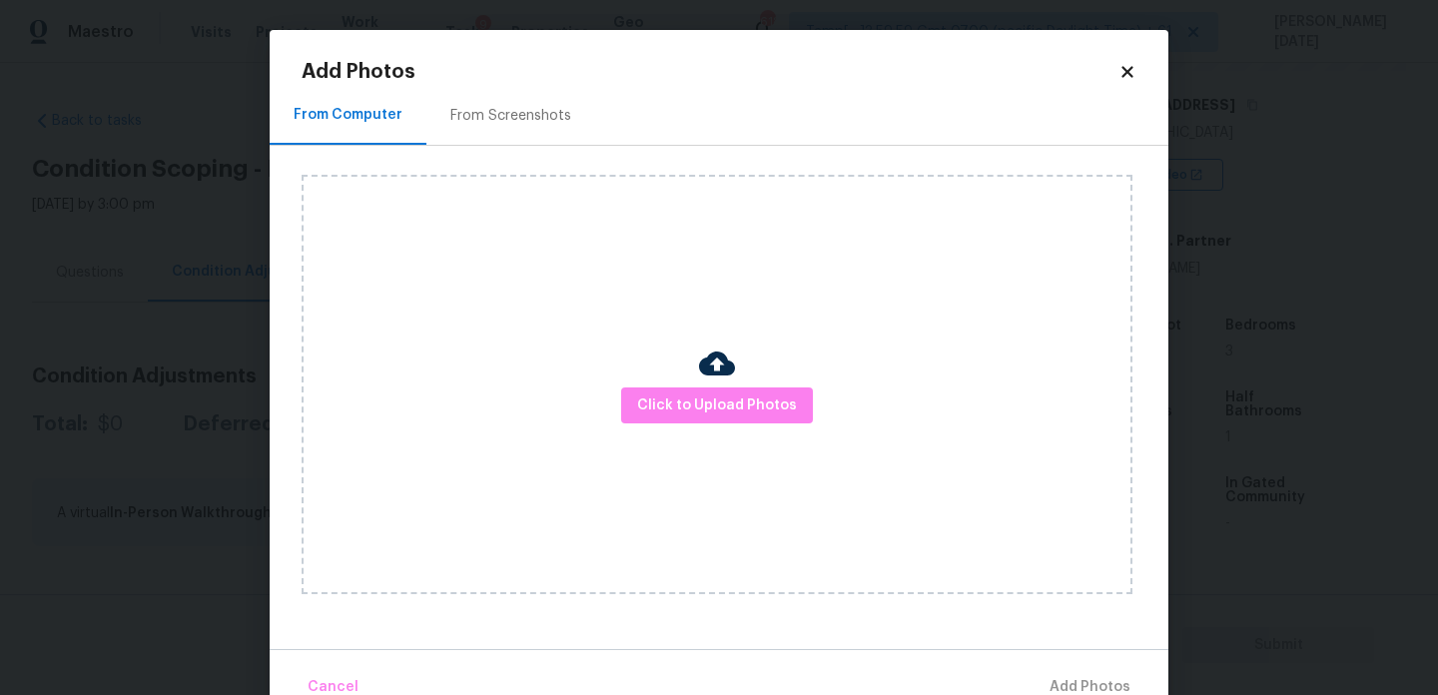
click at [699, 386] on div at bounding box center [717, 367] width 36 height 42
click at [706, 416] on span "Click to Upload Photos" at bounding box center [717, 406] width 160 height 25
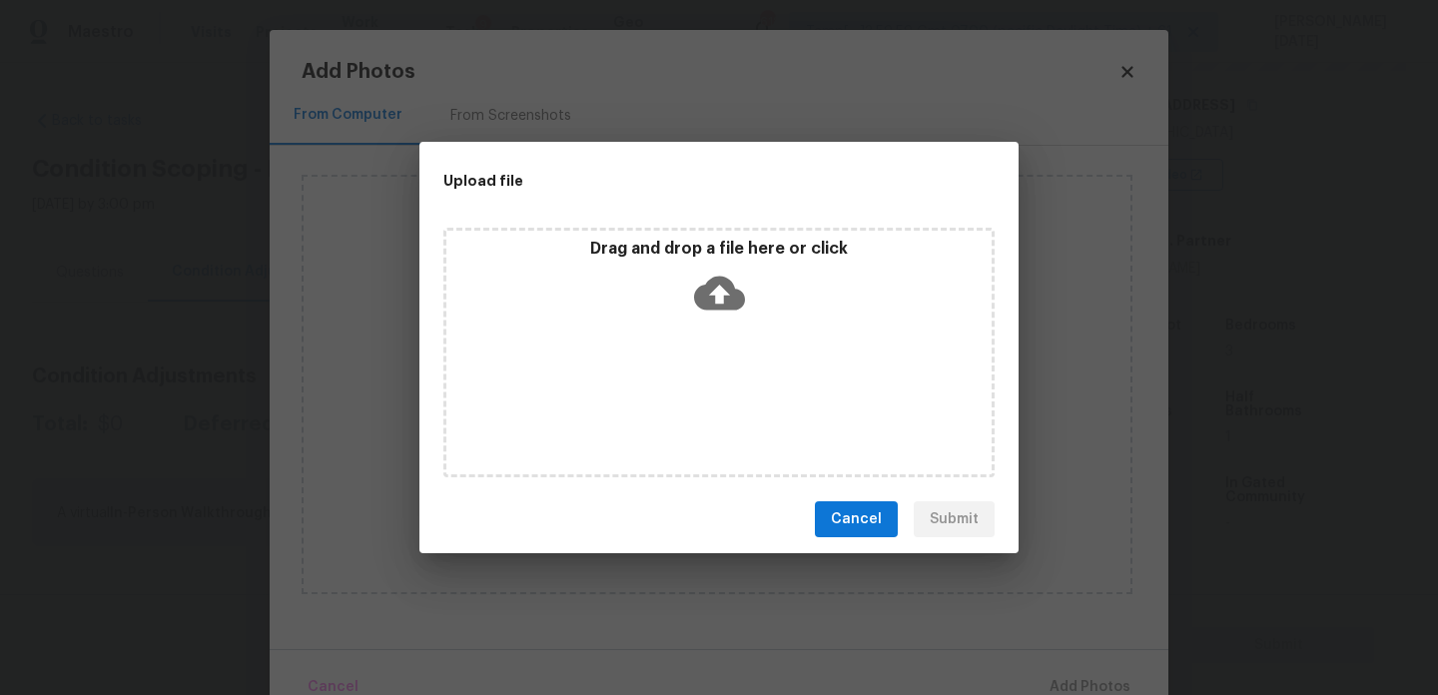
click at [706, 416] on div "Drag and drop a file here or click" at bounding box center [719, 353] width 551 height 250
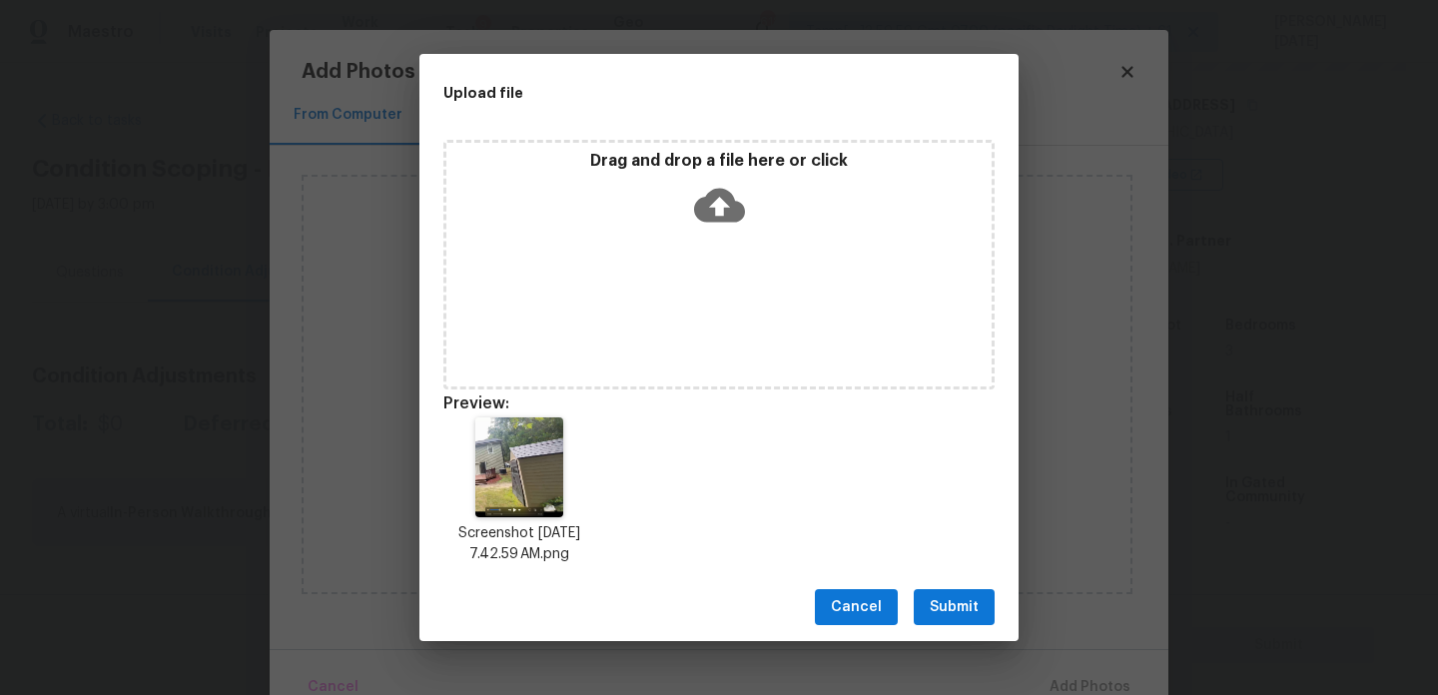
click at [958, 616] on span "Submit" at bounding box center [954, 607] width 49 height 25
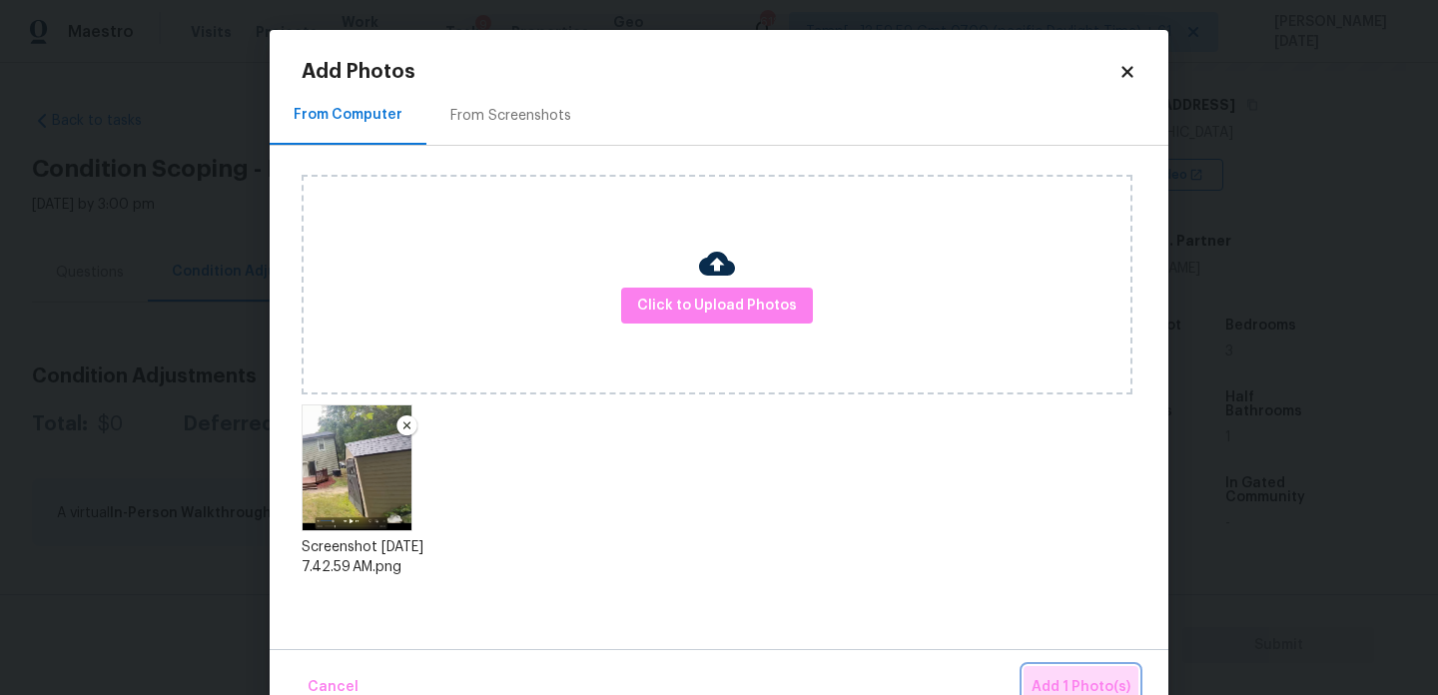
click at [1056, 675] on span "Add 1 Photo(s)" at bounding box center [1081, 687] width 99 height 25
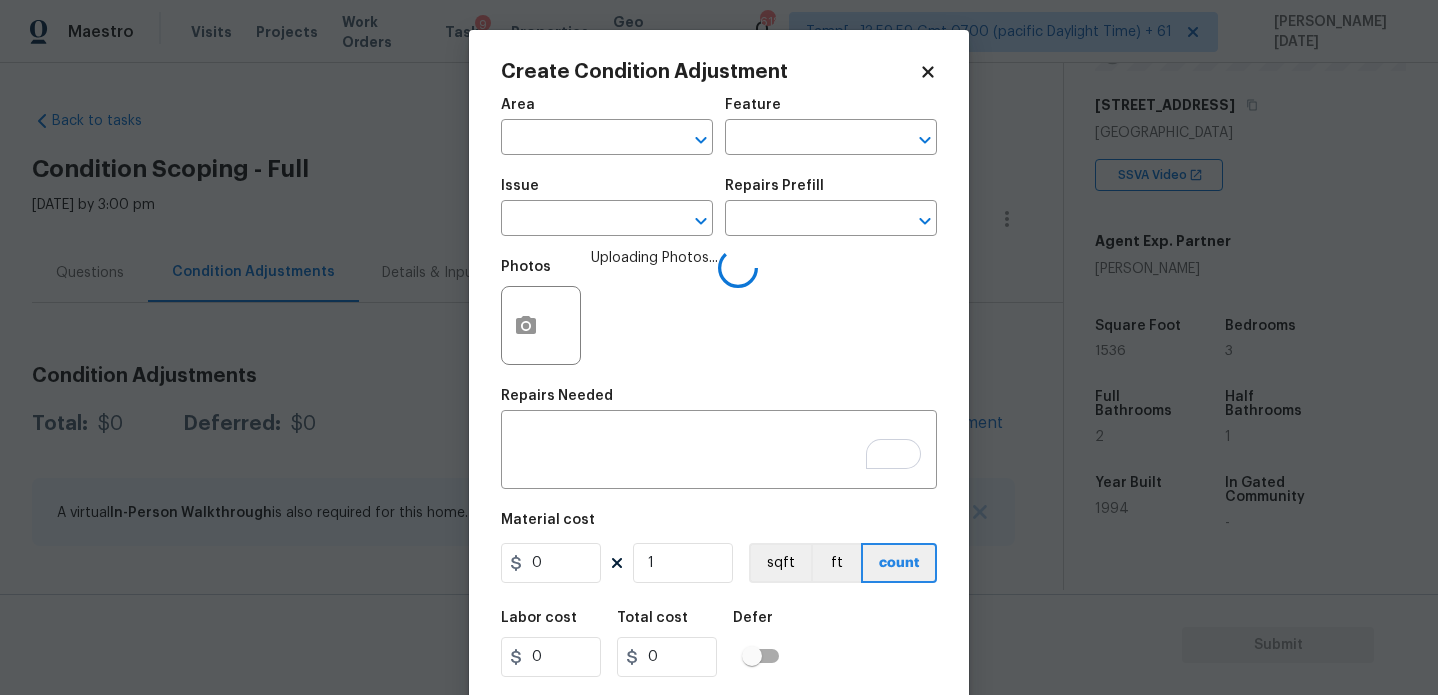
click at [514, 120] on div "Area" at bounding box center [607, 111] width 212 height 26
click at [524, 135] on input "text" at bounding box center [579, 139] width 156 height 31
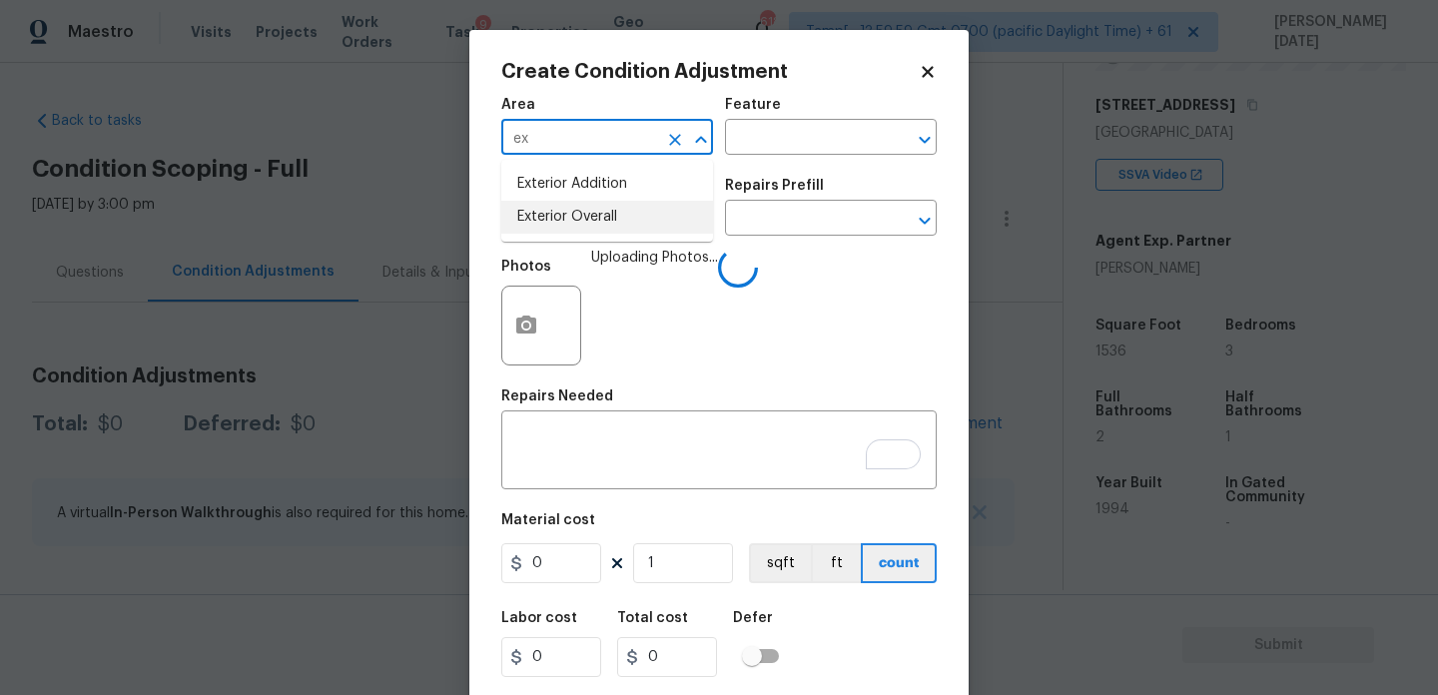
click at [589, 222] on li "Exterior Overall" at bounding box center [607, 217] width 212 height 33
type input "Exterior Overall"
click at [589, 222] on input "text" at bounding box center [579, 220] width 156 height 31
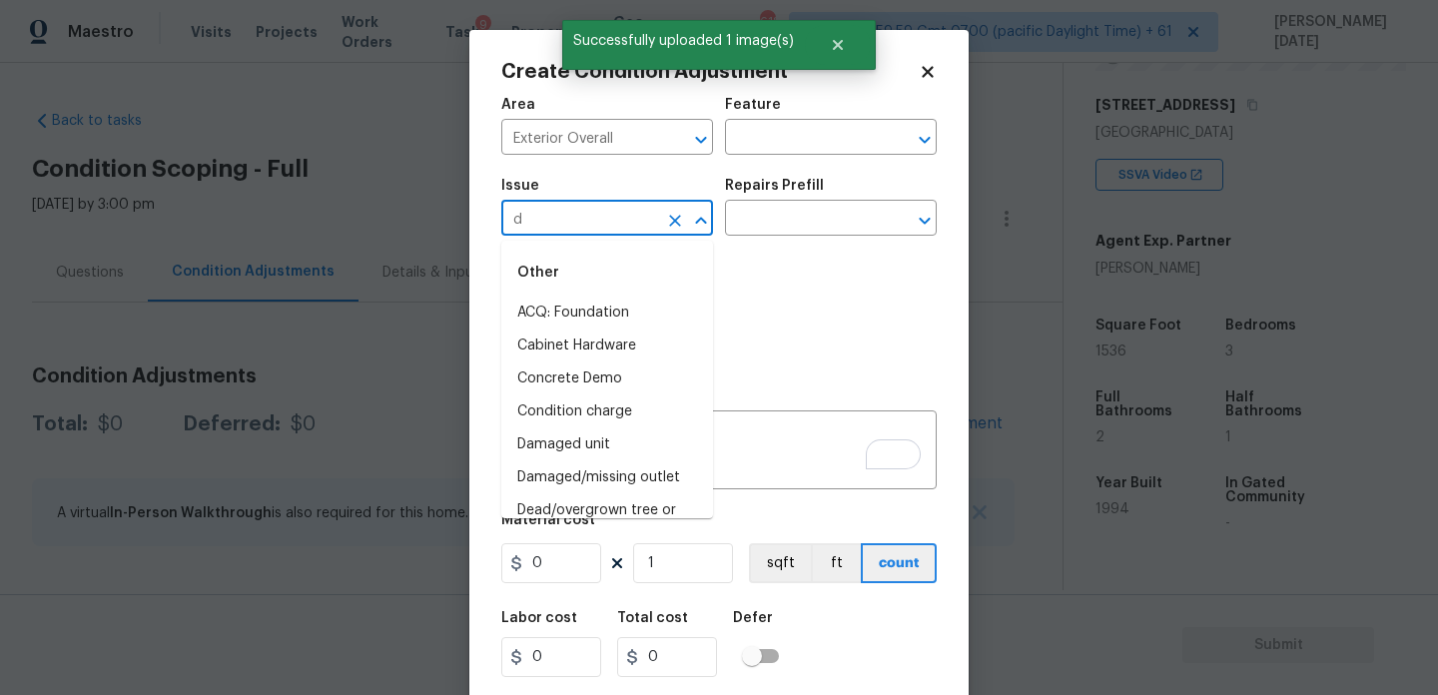
type input "de"
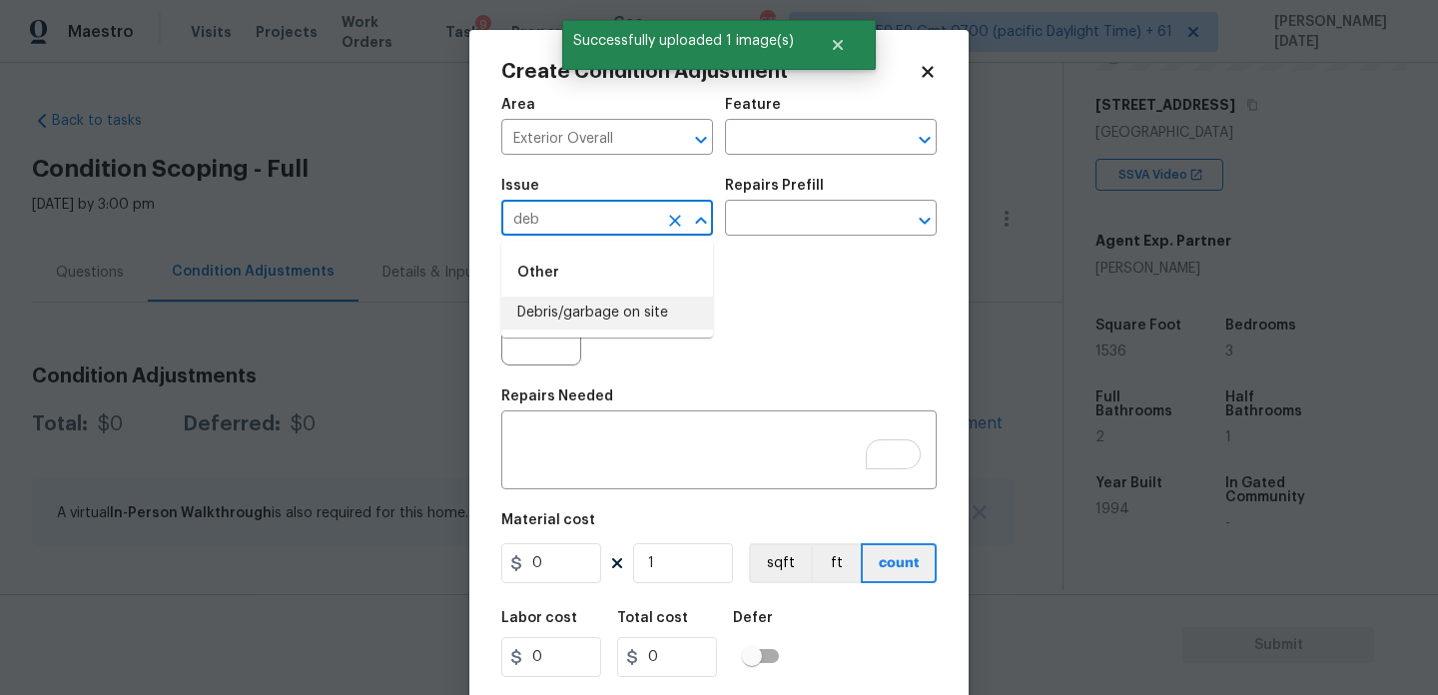
click at [610, 314] on li "Debris/garbage on site" at bounding box center [607, 313] width 212 height 33
type input "Debris/garbage on site"
click at [795, 206] on input "text" at bounding box center [803, 220] width 156 height 31
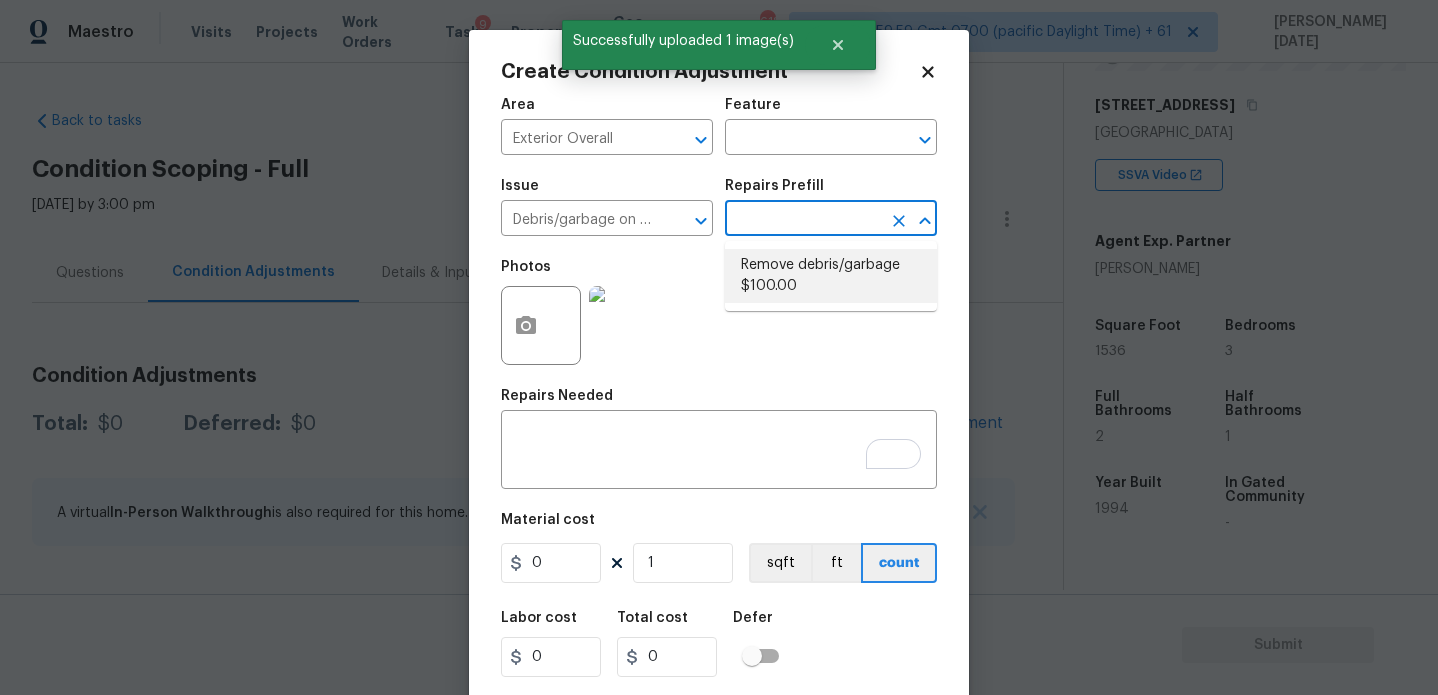
click at [785, 263] on li "Remove debris/garbage $100.00" at bounding box center [831, 276] width 212 height 54
type textarea "Remove, haul off, and properly dispose of any debris left by seller to offsite …"
type input "100"
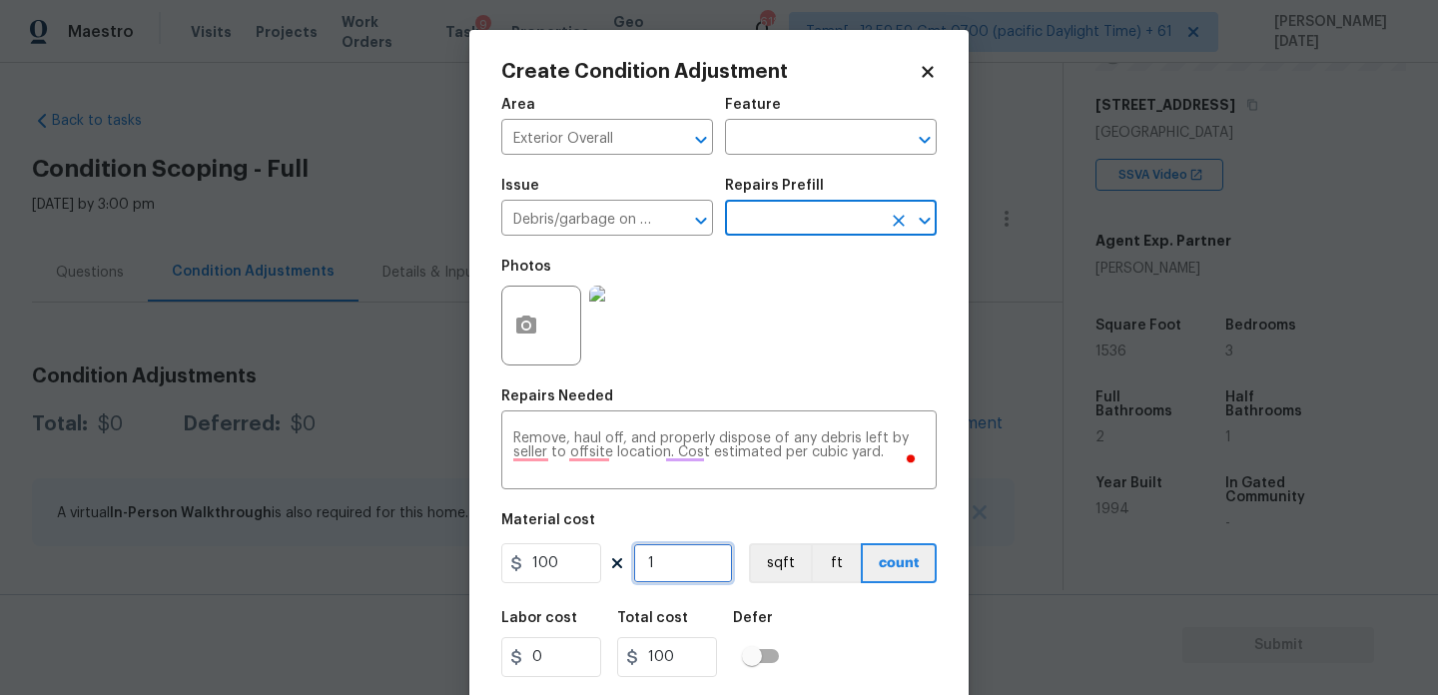
click at [682, 578] on input "1" at bounding box center [683, 563] width 100 height 40
type input "0"
click at [586, 540] on figure "Material cost 100 0 sqft ft count" at bounding box center [719, 550] width 436 height 74
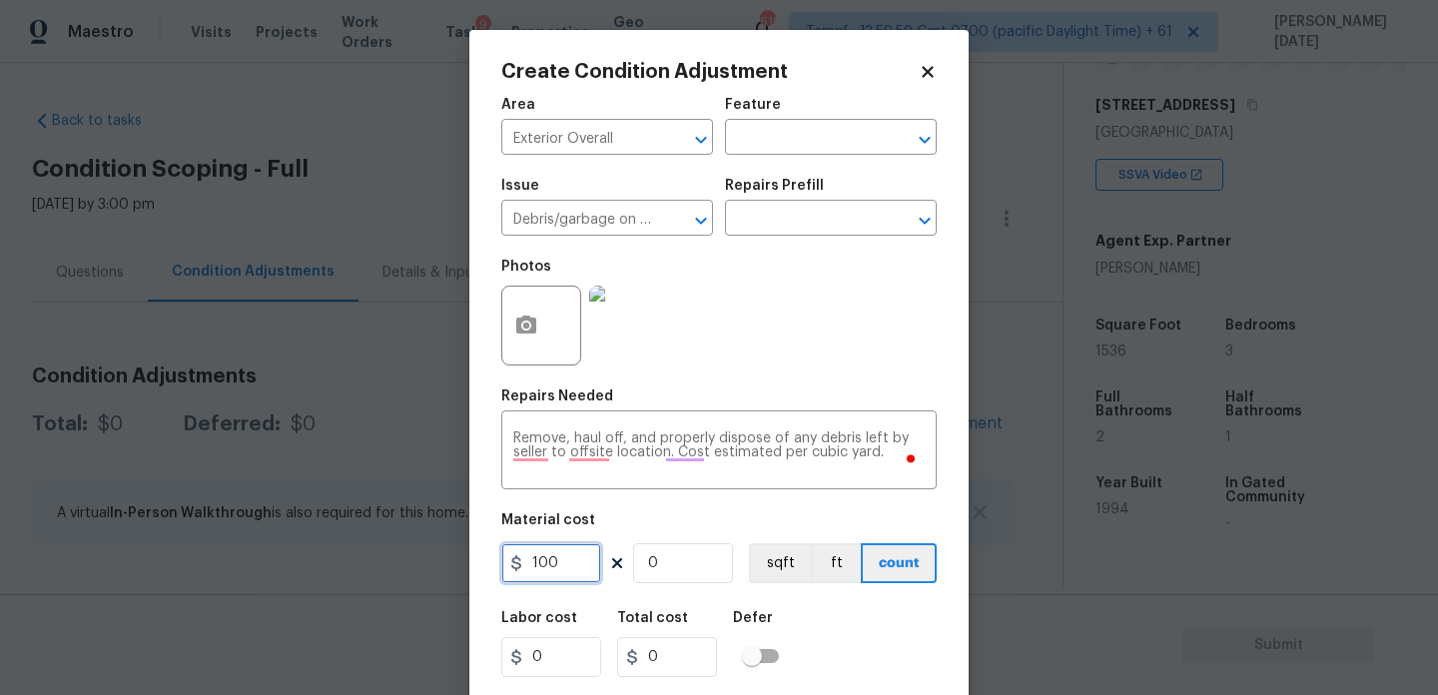
click at [577, 553] on input "100" at bounding box center [551, 563] width 100 height 40
type input "1000"
click at [658, 570] on input "0" at bounding box center [683, 563] width 100 height 40
type input "1"
type input "1000"
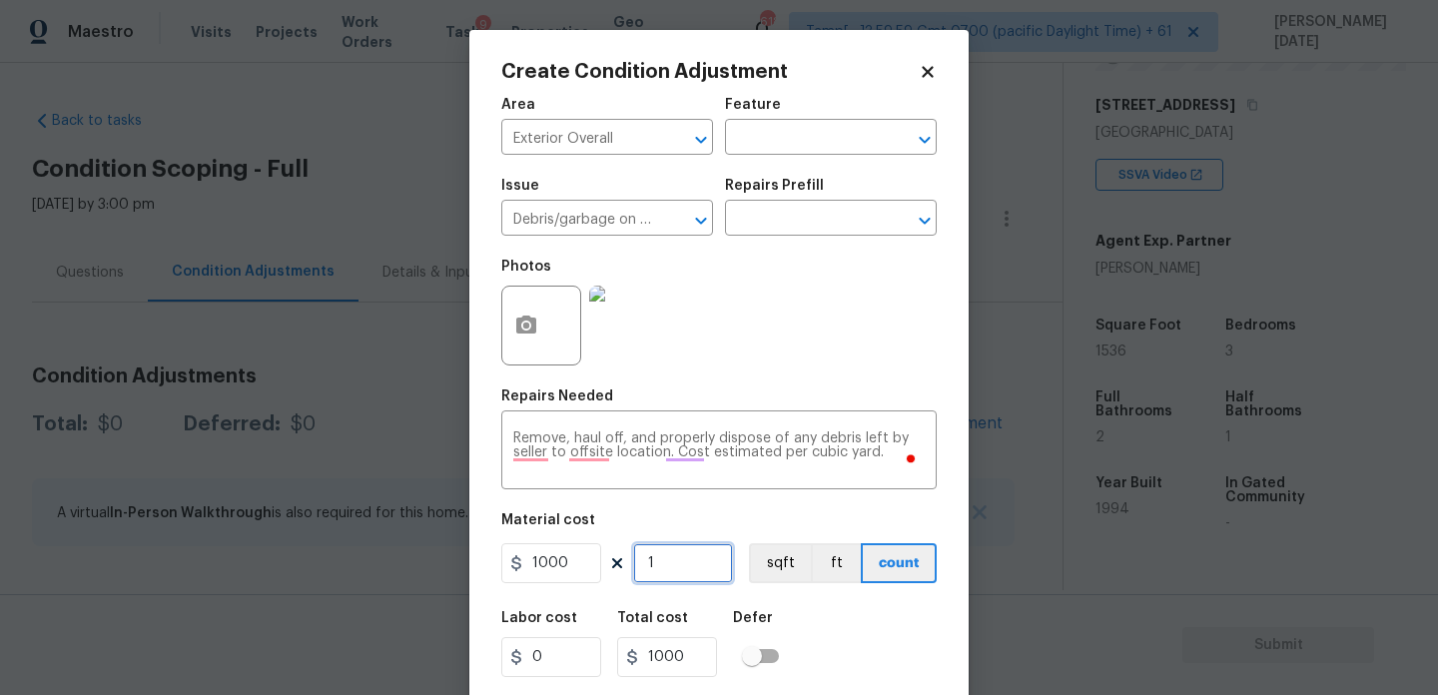
type input "1"
click at [815, 349] on div "Photos" at bounding box center [719, 313] width 436 height 130
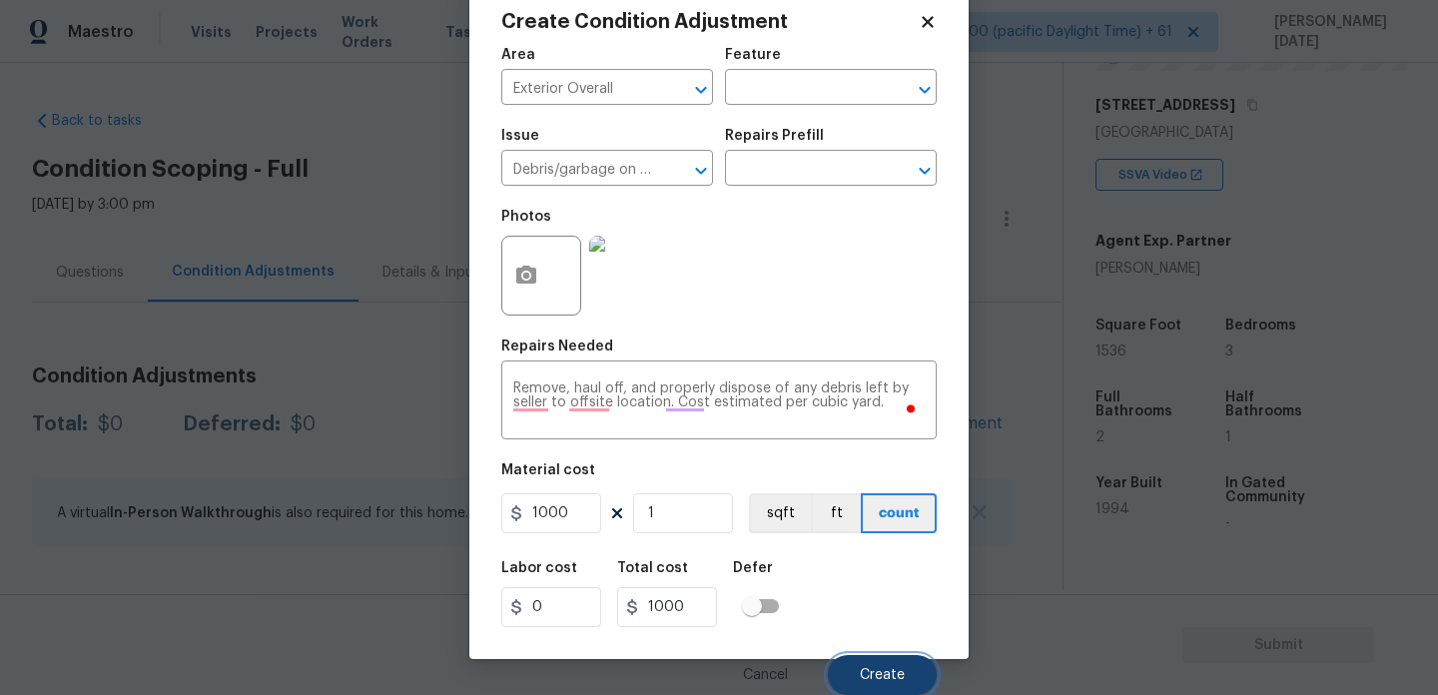
click at [853, 657] on button "Create" at bounding box center [882, 675] width 109 height 40
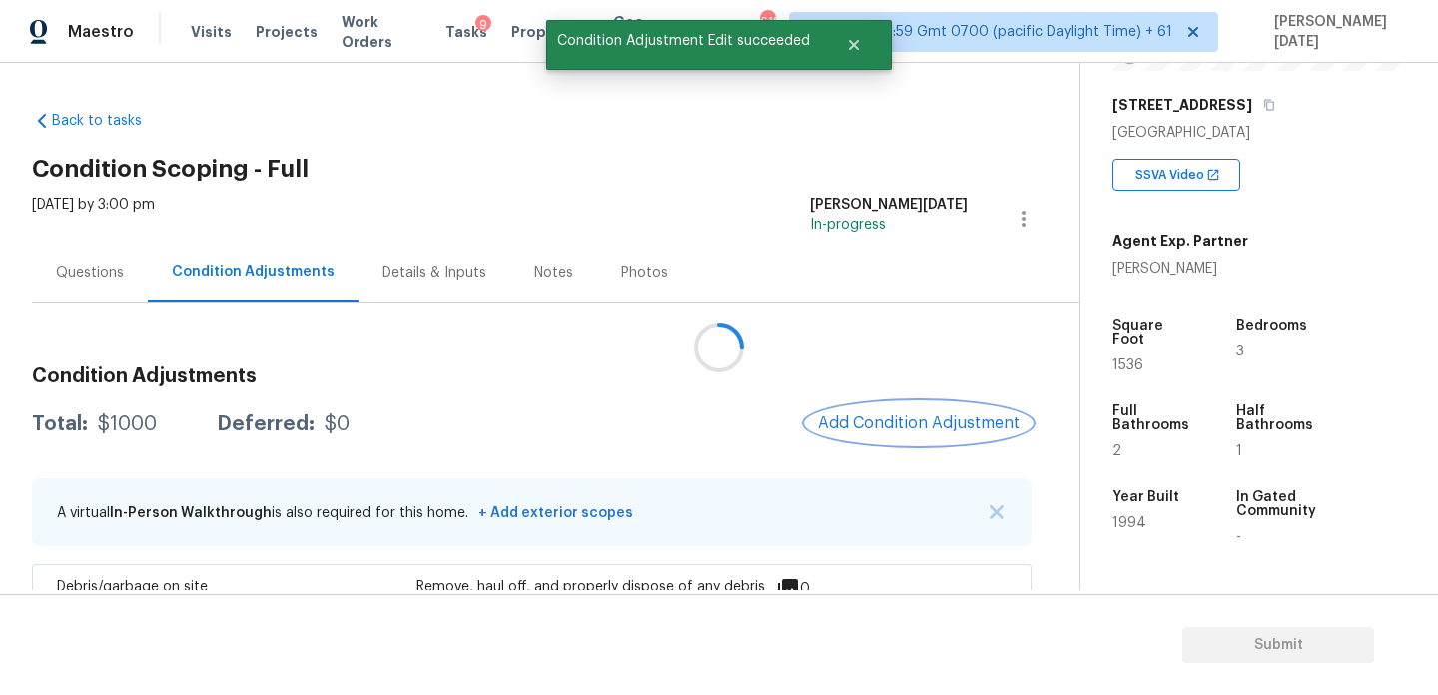
scroll to position [0, 0]
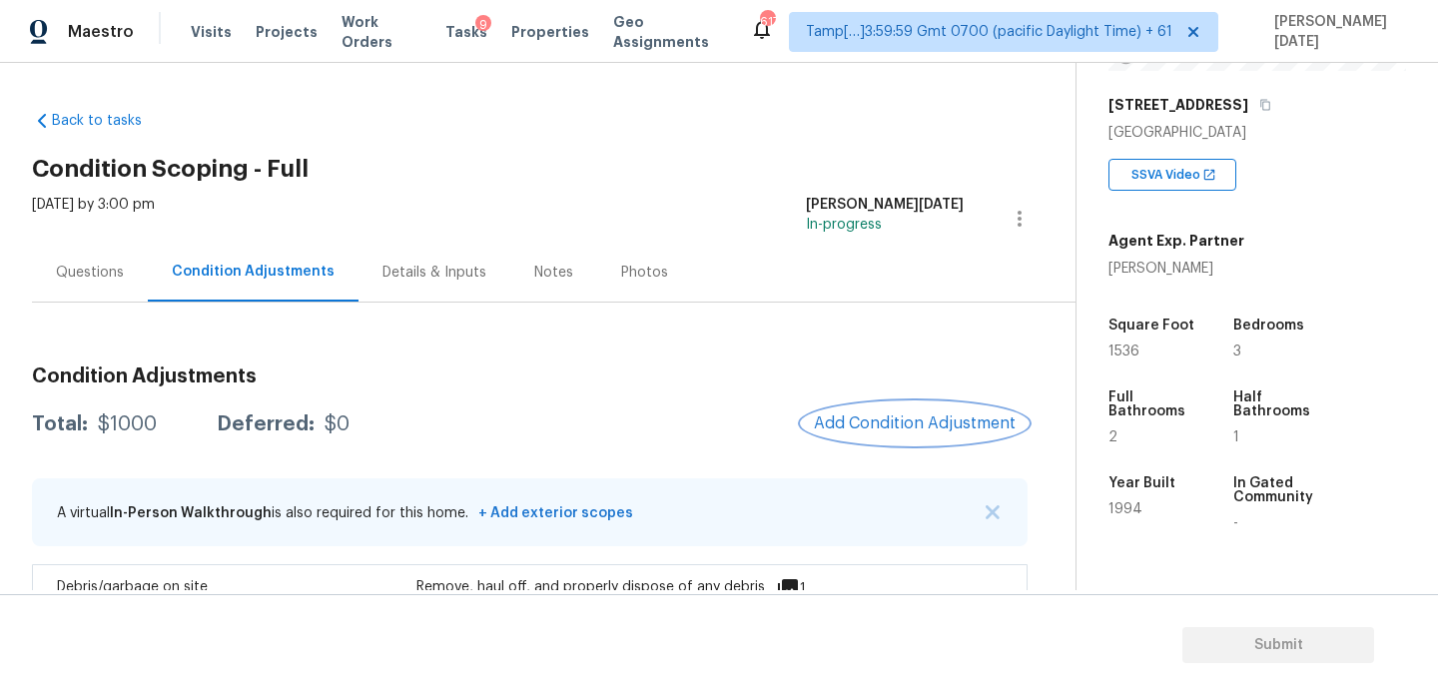
click at [894, 415] on span "Add Condition Adjustment" at bounding box center [915, 424] width 202 height 18
click at [894, 415] on body "Maestro Visits Projects Work Orders Tasks 9 Properties Geo Assignments 617 Tamp…" at bounding box center [719, 347] width 1438 height 695
click at [885, 456] on div "Condition Adjustments Total: $1000 Deferred: $0 Add Condition Adjustment A virt…" at bounding box center [530, 511] width 996 height 320
click at [921, 421] on span "Add Condition Adjustment" at bounding box center [915, 424] width 202 height 18
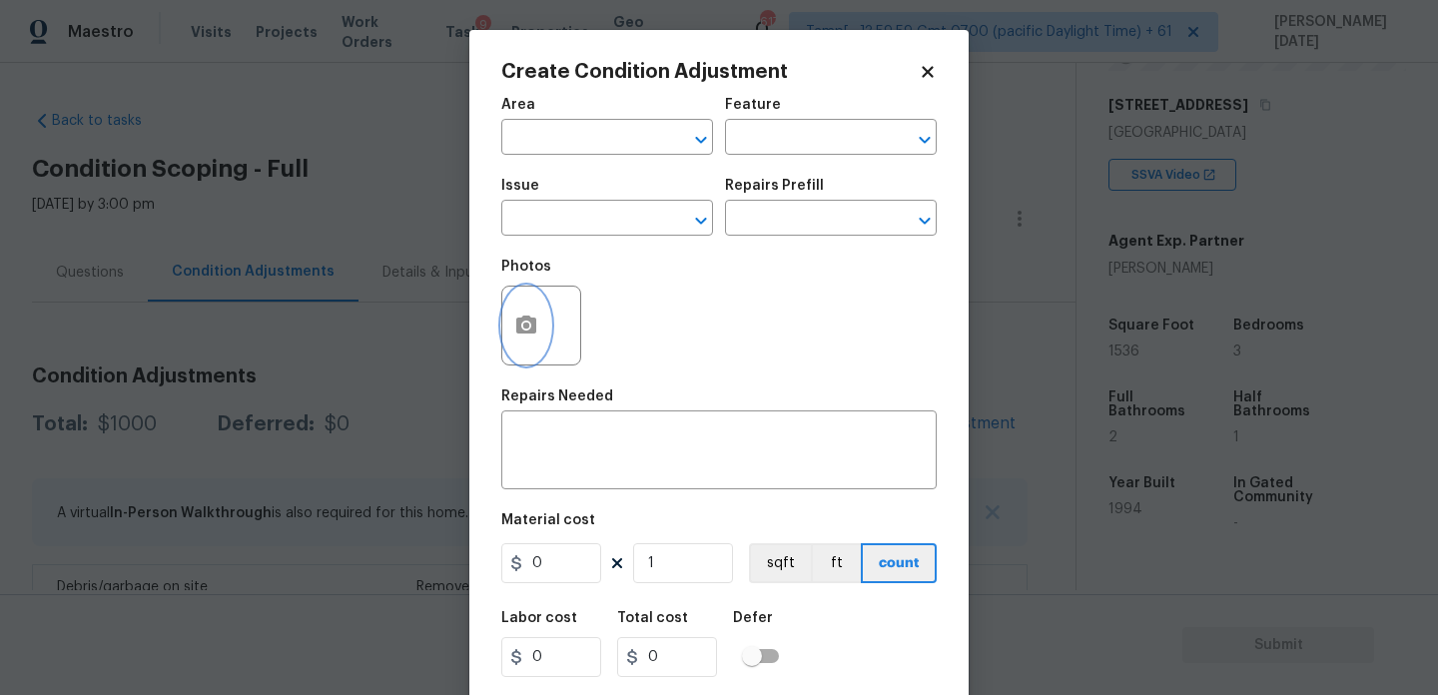
click at [521, 338] on icon "button" at bounding box center [526, 326] width 24 height 24
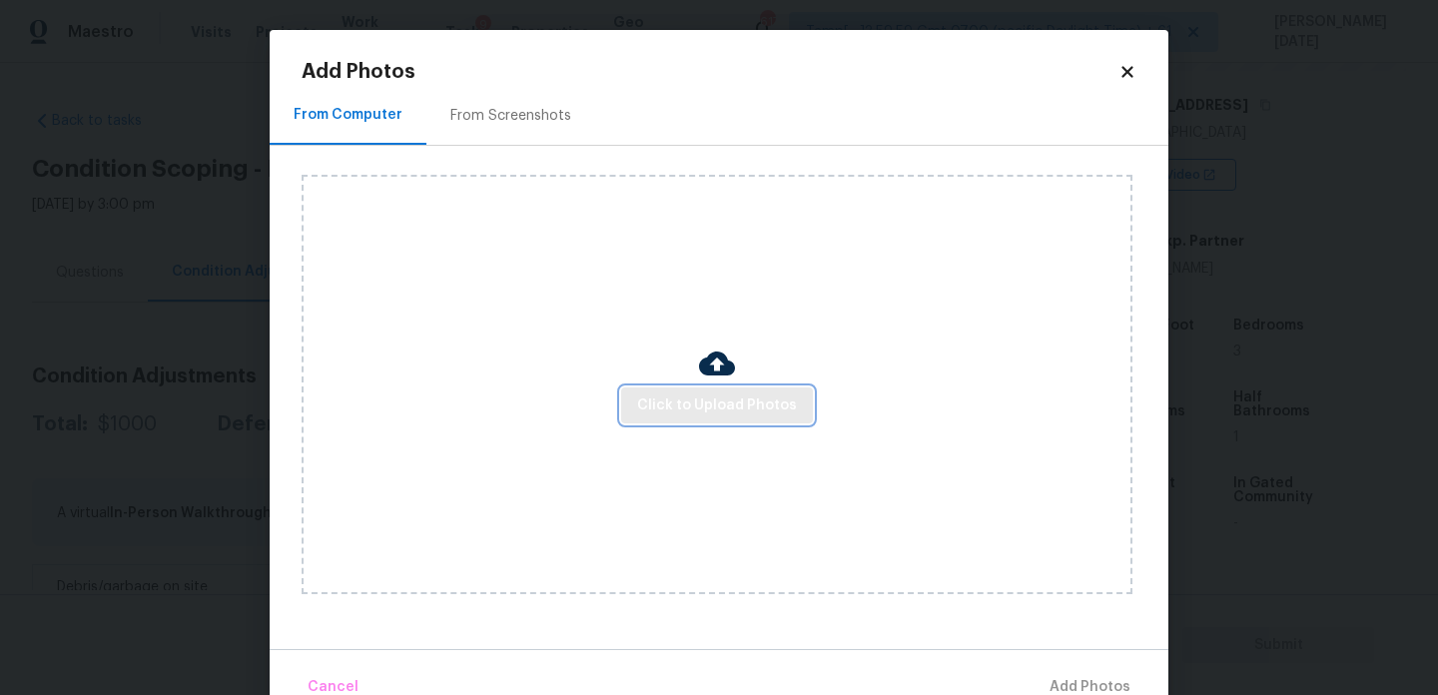
click at [709, 422] on button "Click to Upload Photos" at bounding box center [717, 406] width 192 height 37
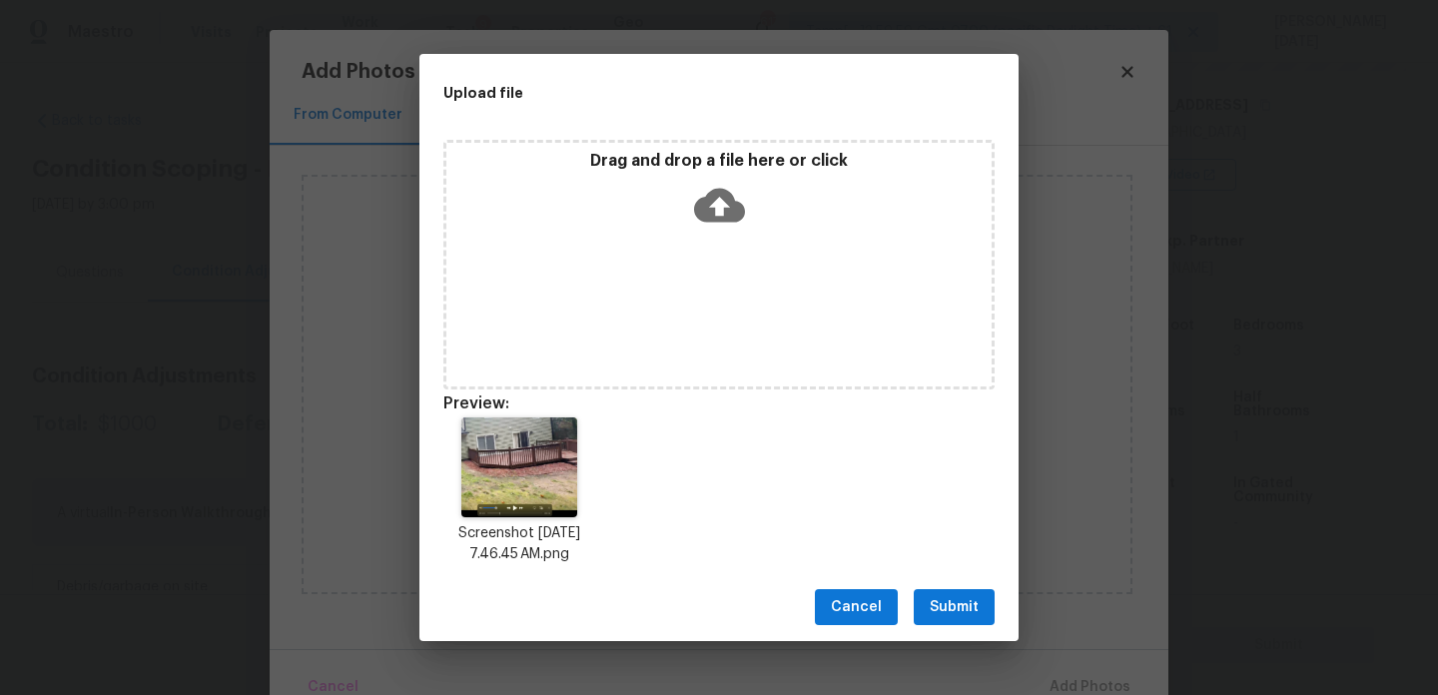
click at [938, 616] on span "Submit" at bounding box center [954, 607] width 49 height 25
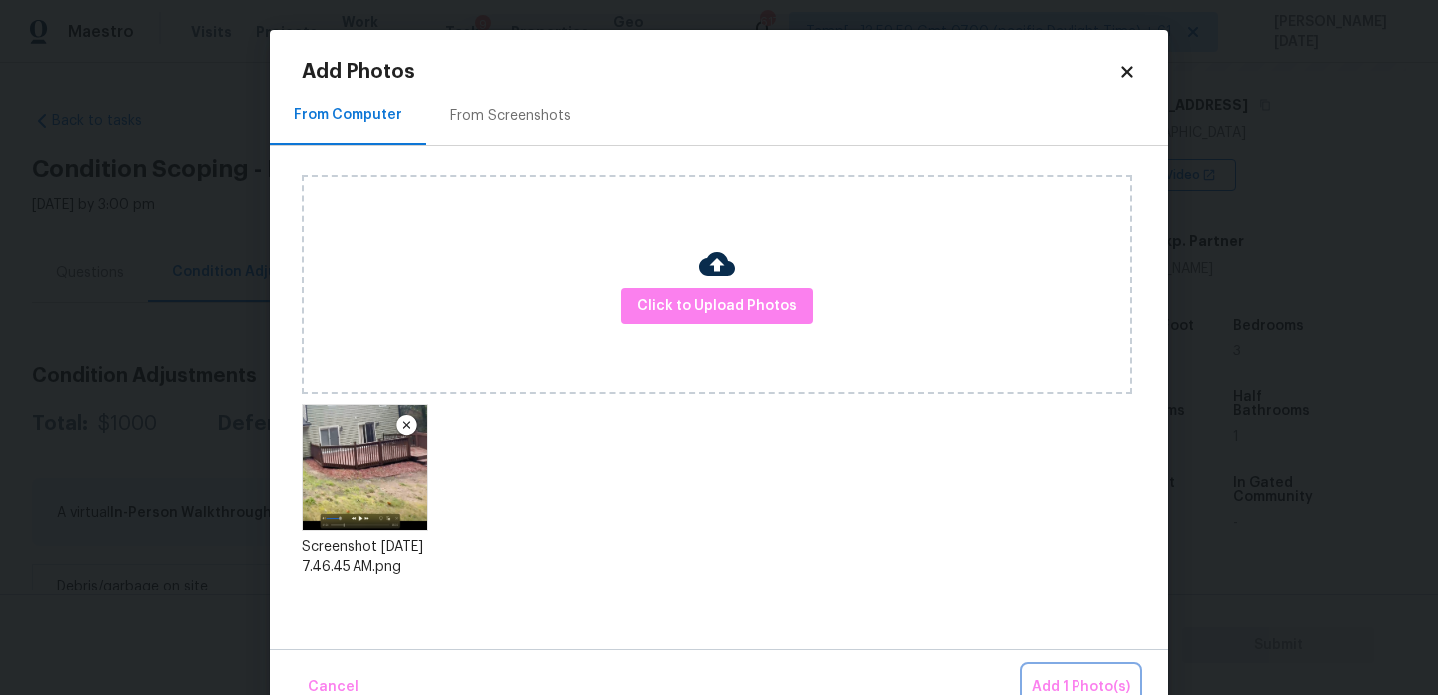
click at [1085, 684] on span "Add 1 Photo(s)" at bounding box center [1081, 687] width 99 height 25
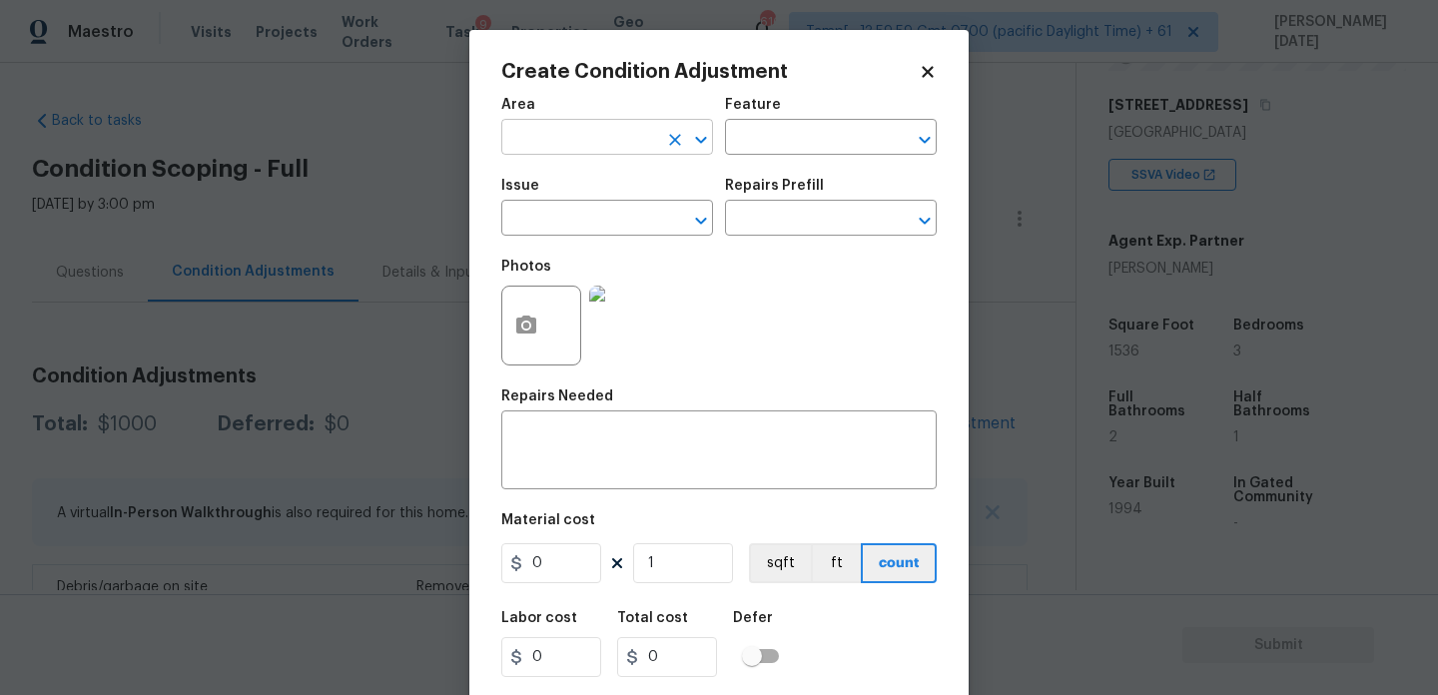
click at [602, 142] on input "text" at bounding box center [579, 139] width 156 height 31
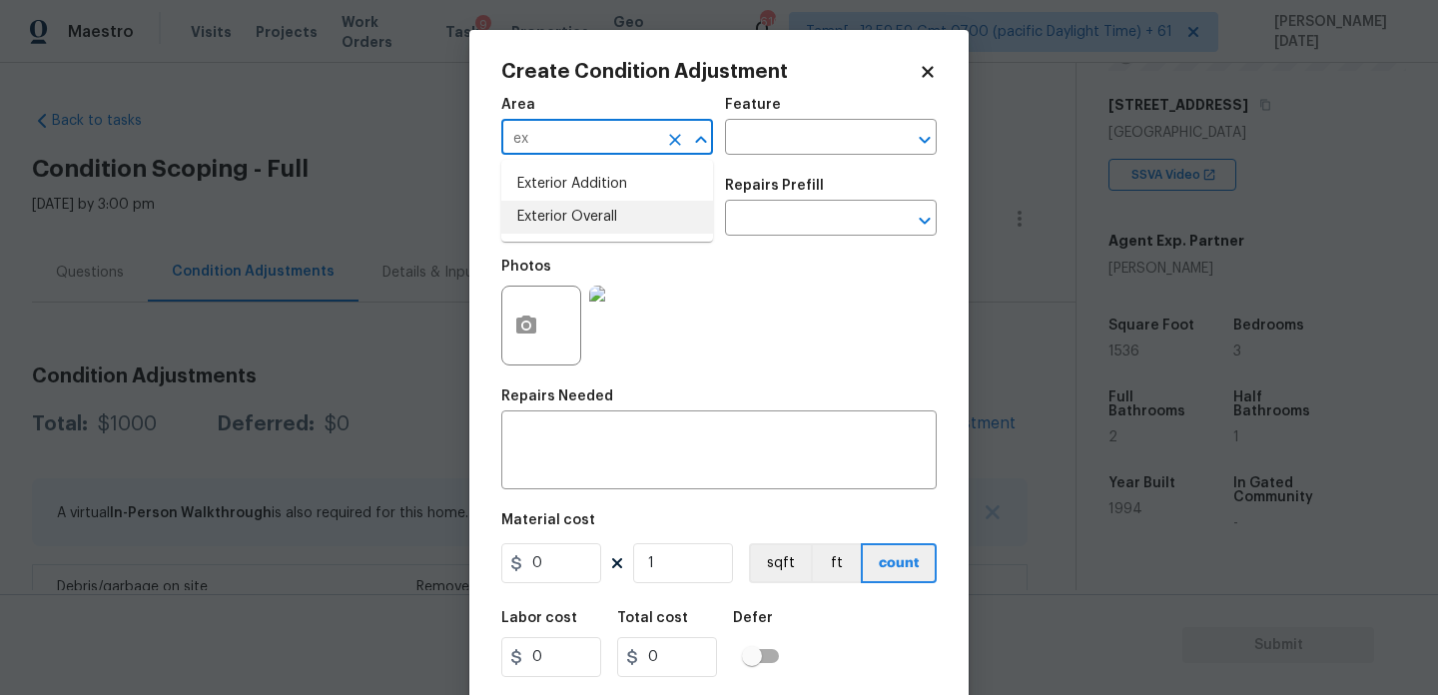
click at [609, 220] on li "Exterior Overall" at bounding box center [607, 217] width 212 height 33
type input "Exterior Overall"
click at [609, 220] on input "text" at bounding box center [579, 220] width 156 height 31
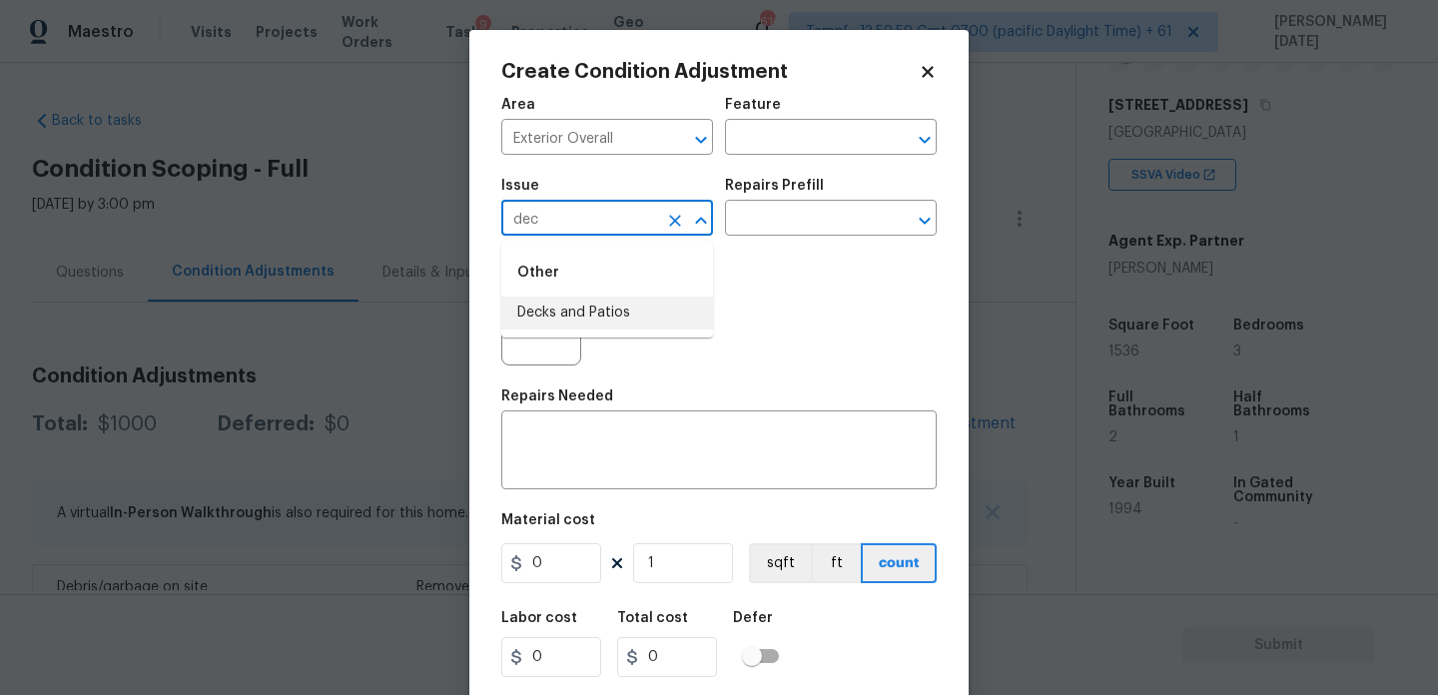
click at [618, 317] on li "Decks and Patios" at bounding box center [607, 313] width 212 height 33
type input "Decks and Patios"
click at [812, 152] on input "text" at bounding box center [803, 139] width 156 height 31
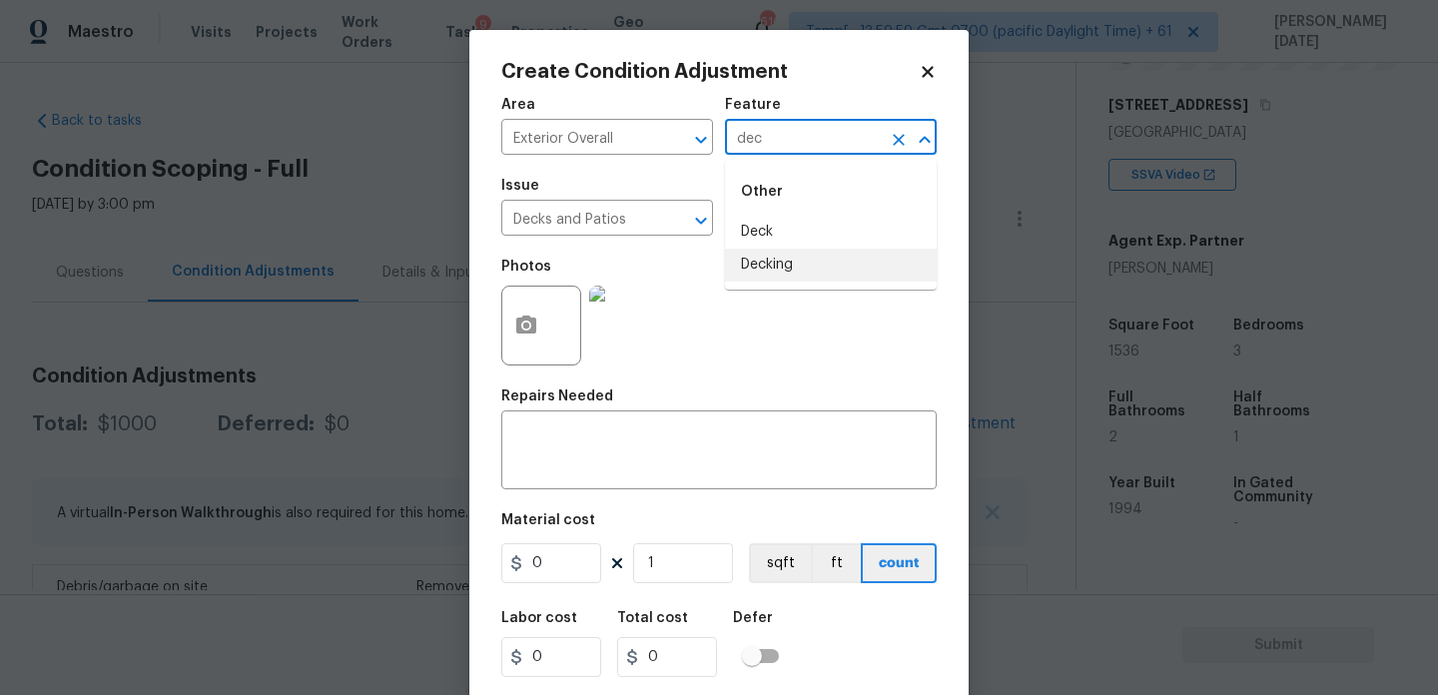
click at [795, 269] on li "Decking" at bounding box center [831, 265] width 212 height 33
type input "Decking"
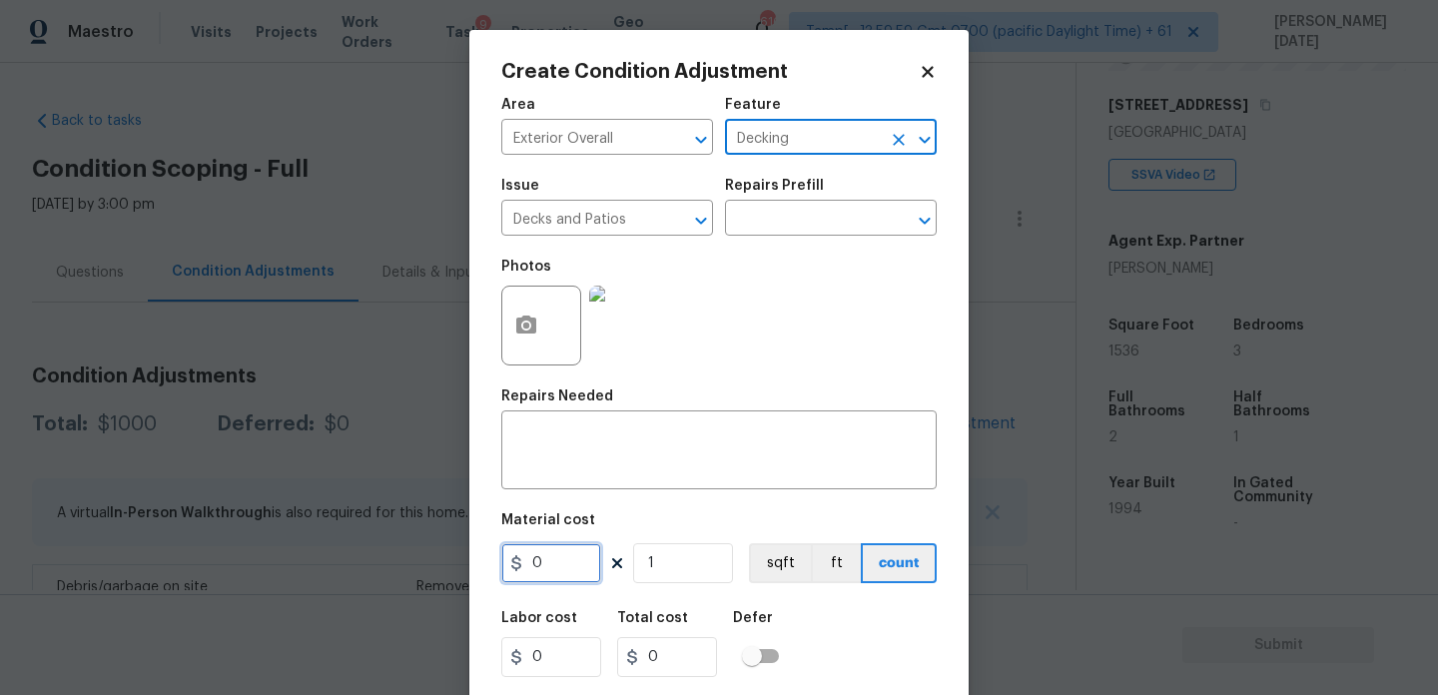
click at [560, 575] on input "0" at bounding box center [551, 563] width 100 height 40
type input "800"
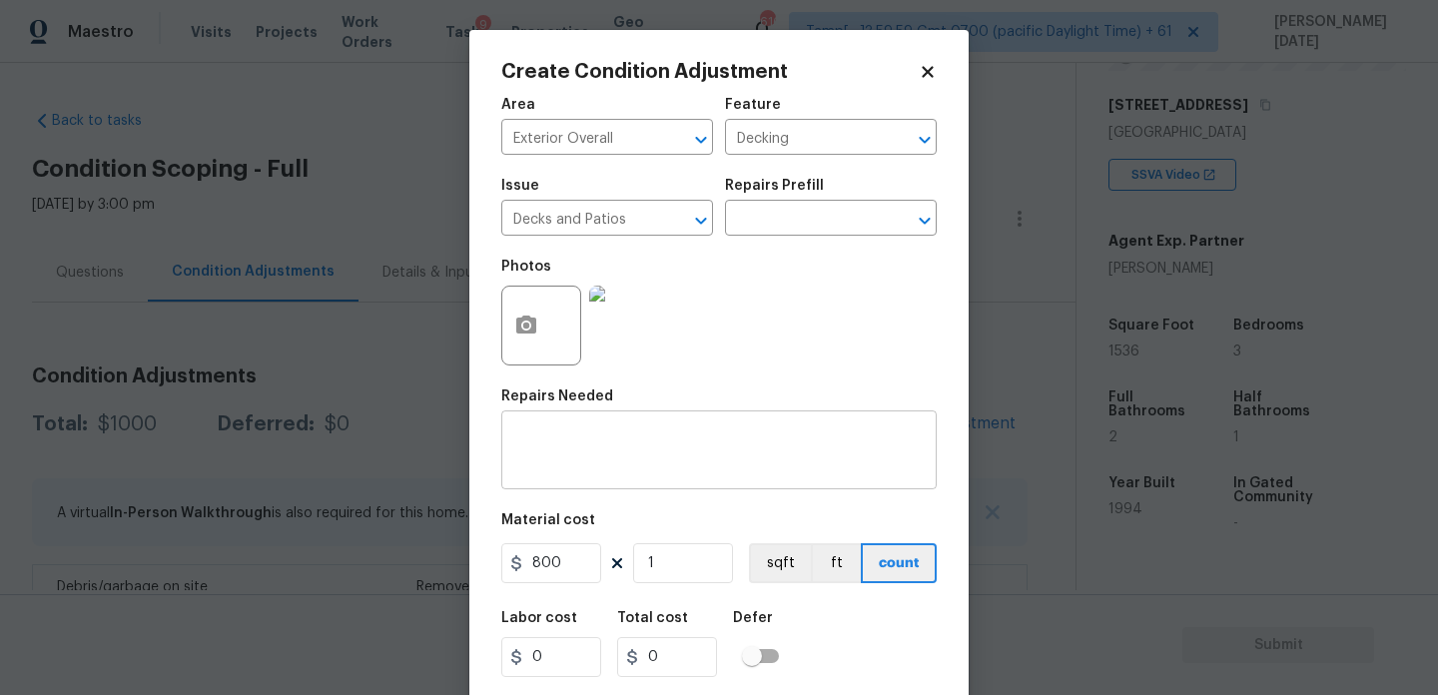
click at [608, 460] on textarea at bounding box center [719, 453] width 412 height 42
type input "800"
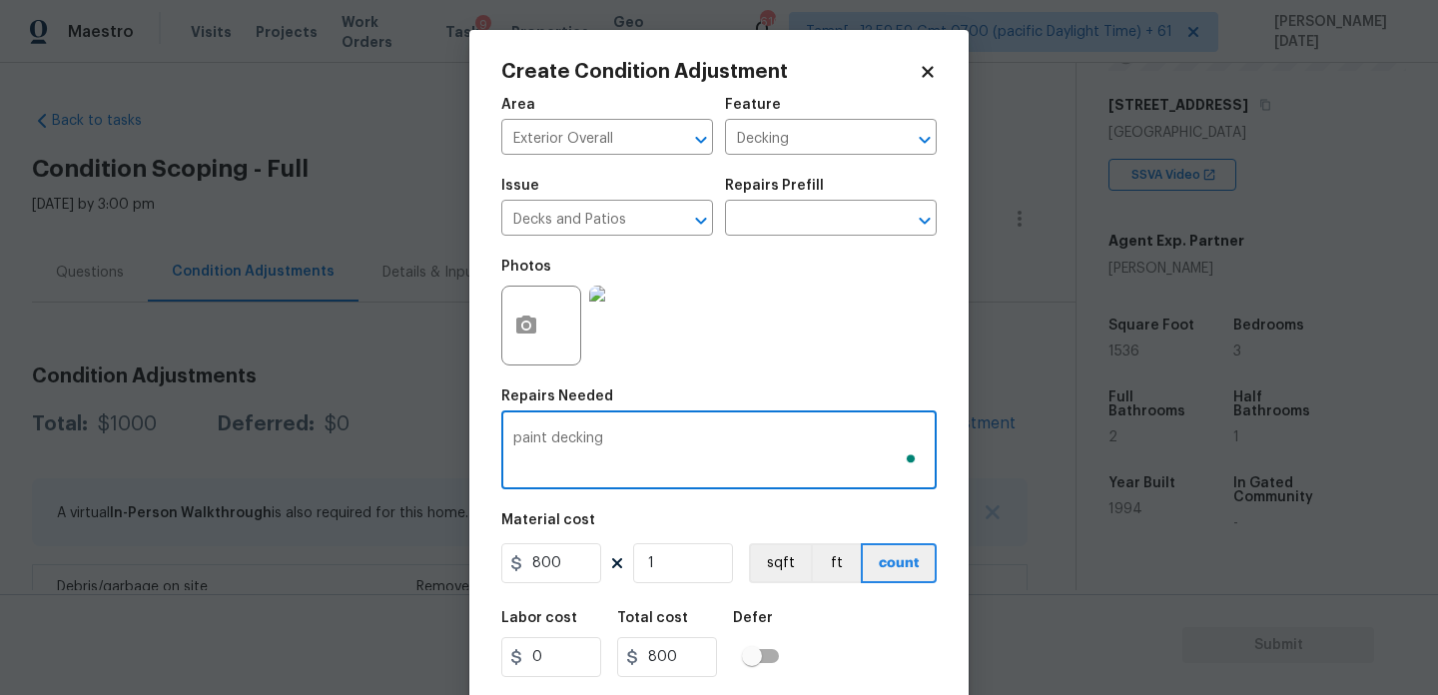
scroll to position [51, 0]
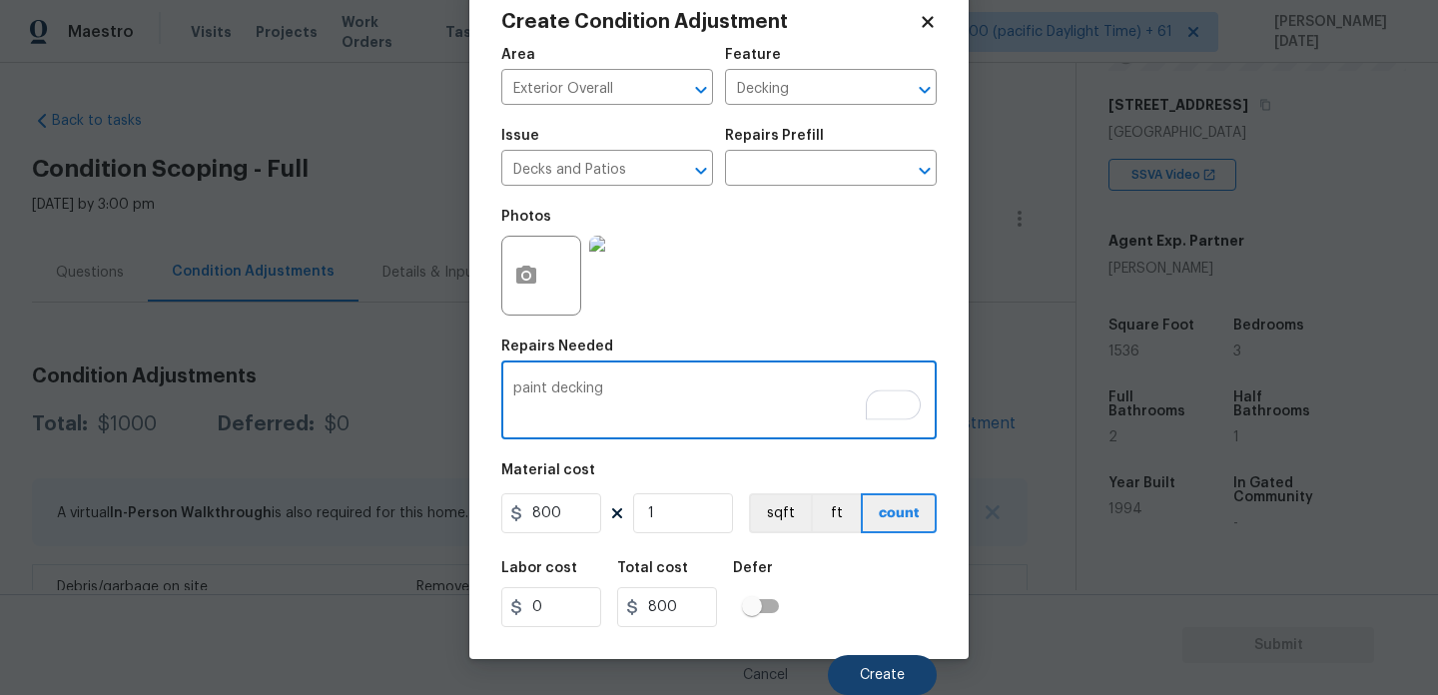
type textarea "paint decking"
click at [894, 681] on span "Create" at bounding box center [882, 675] width 45 height 15
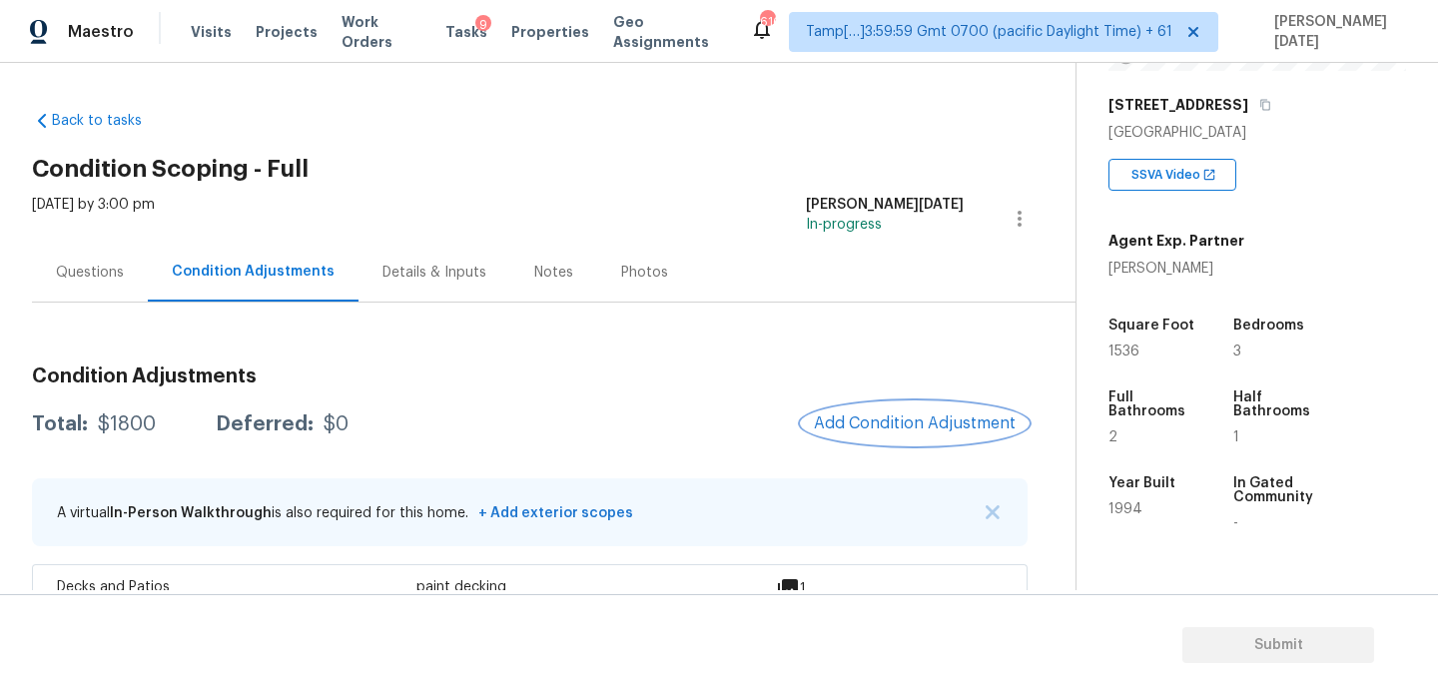
scroll to position [159, 0]
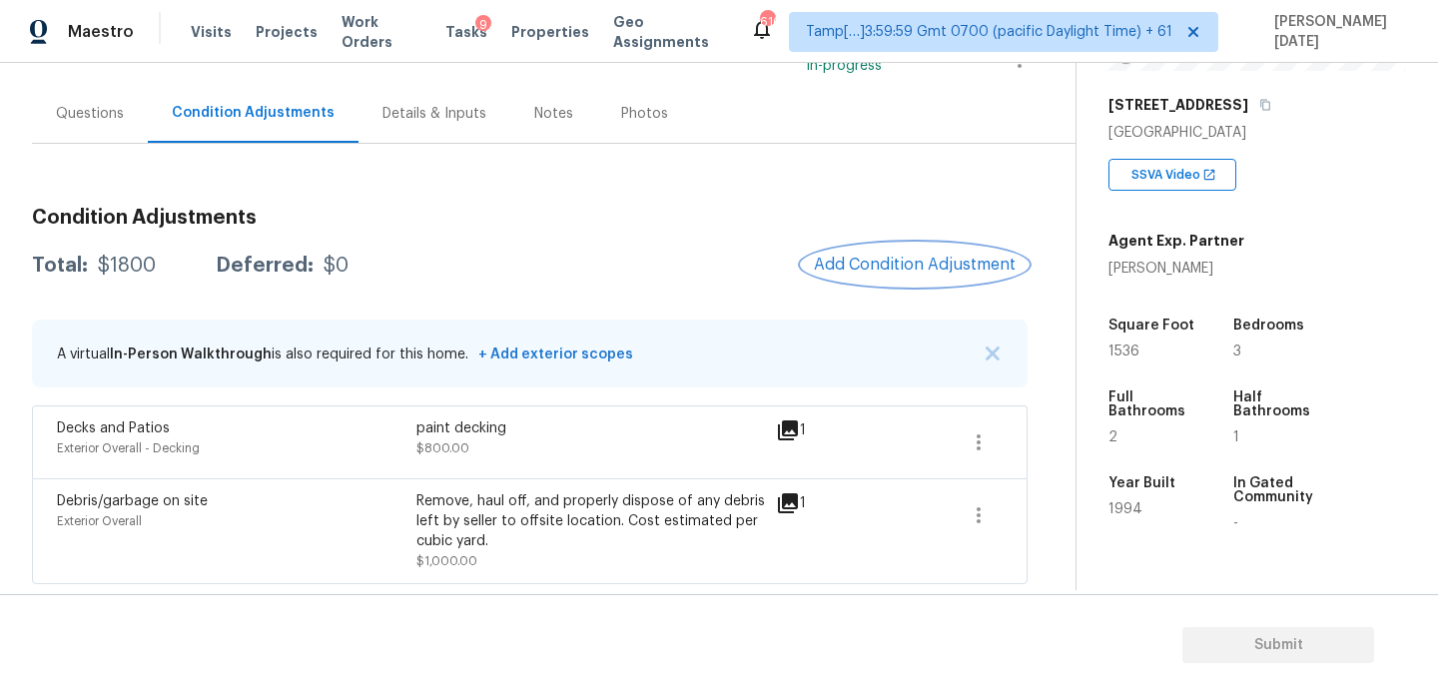
click at [898, 276] on button "Add Condition Adjustment" at bounding box center [915, 265] width 226 height 42
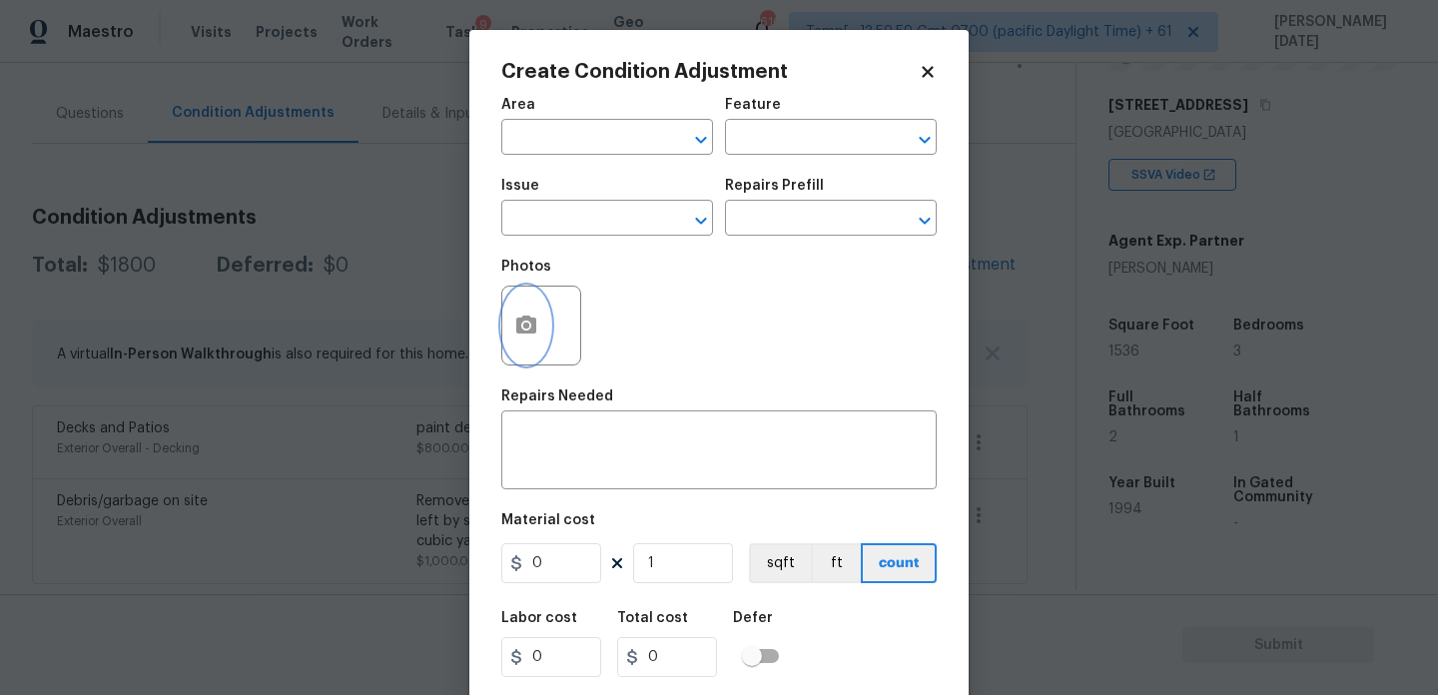
click at [528, 322] on icon "button" at bounding box center [526, 325] width 20 height 18
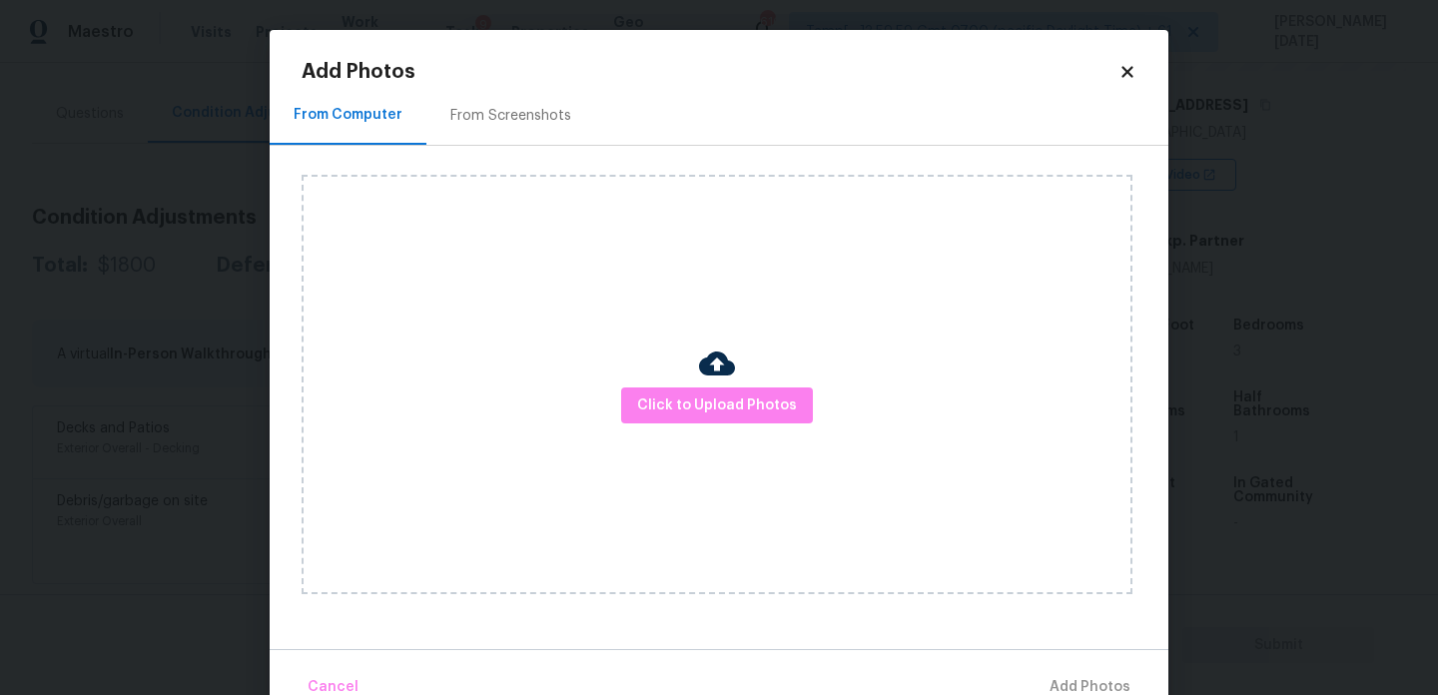
click at [657, 380] on div "Click to Upload Photos" at bounding box center [717, 385] width 831 height 420
click at [679, 404] on span "Click to Upload Photos" at bounding box center [717, 406] width 160 height 25
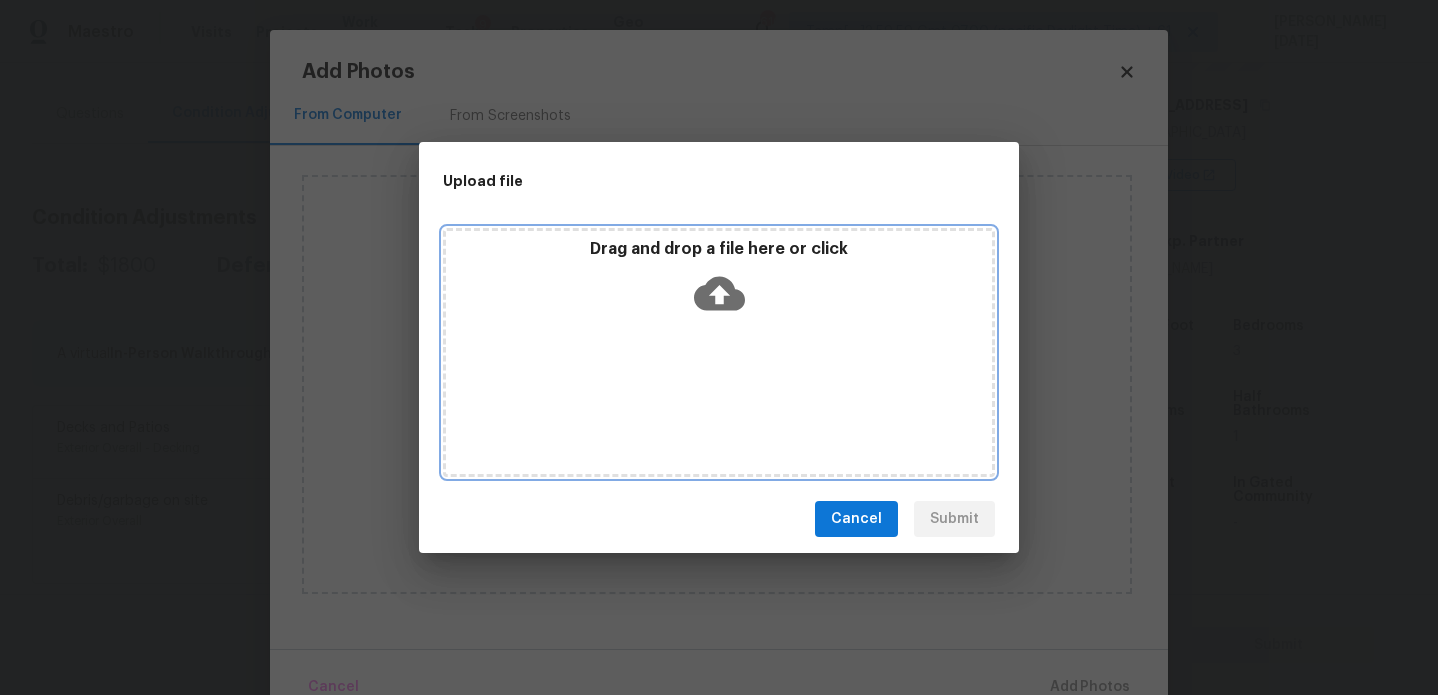
click at [679, 404] on div "Drag and drop a file here or click" at bounding box center [719, 353] width 551 height 250
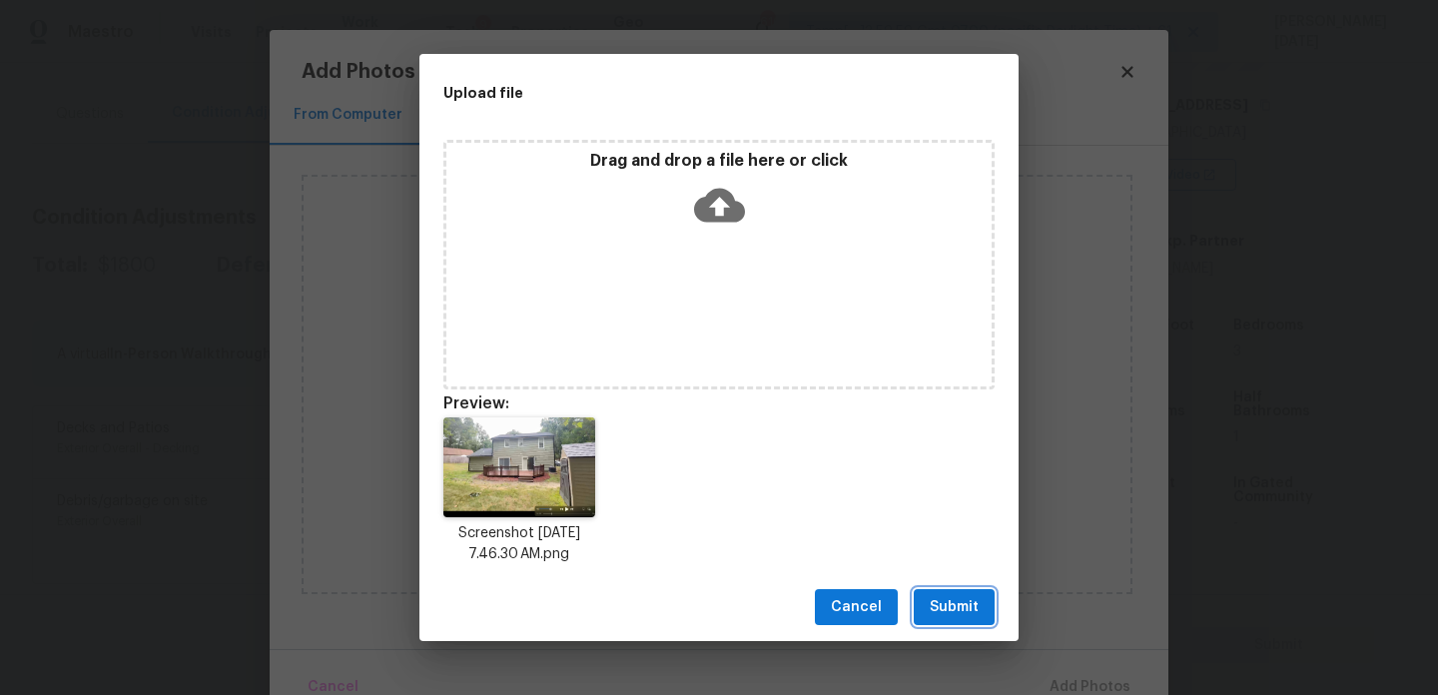
click at [987, 601] on button "Submit" at bounding box center [954, 607] width 81 height 37
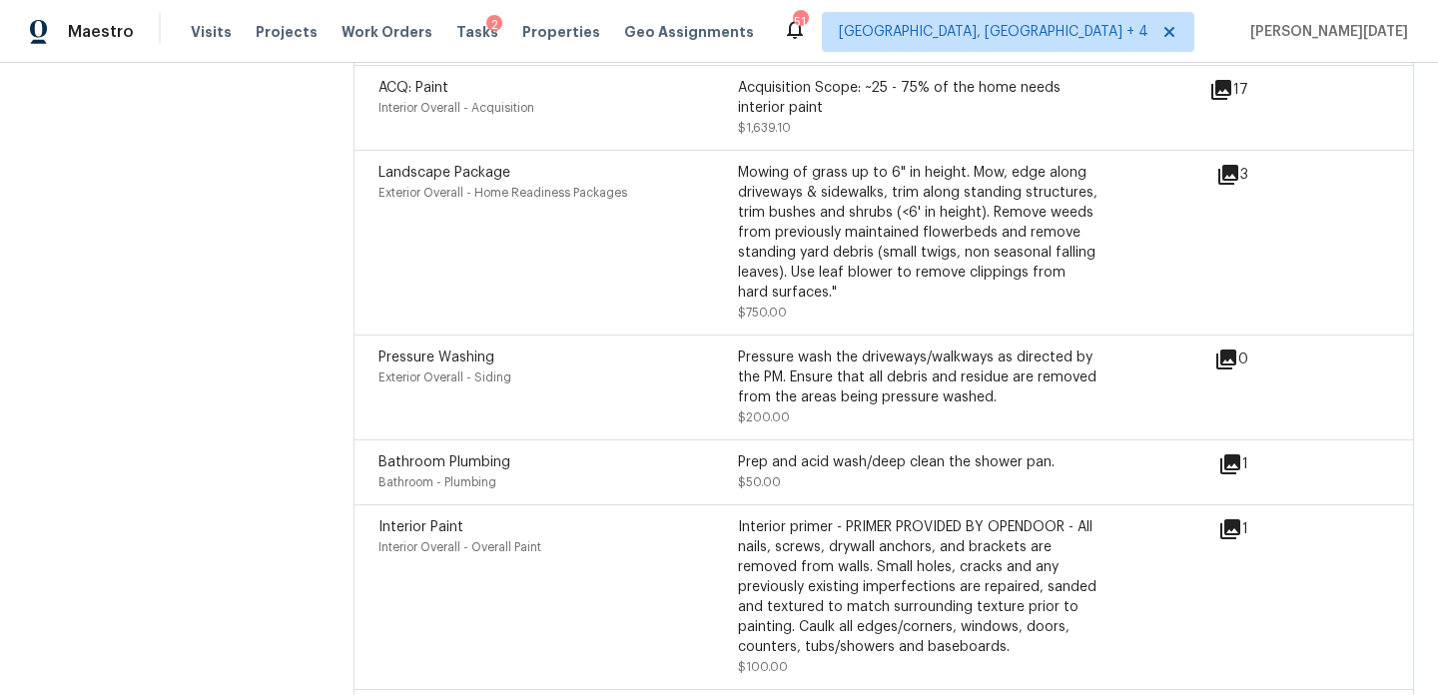
scroll to position [2257, 0]
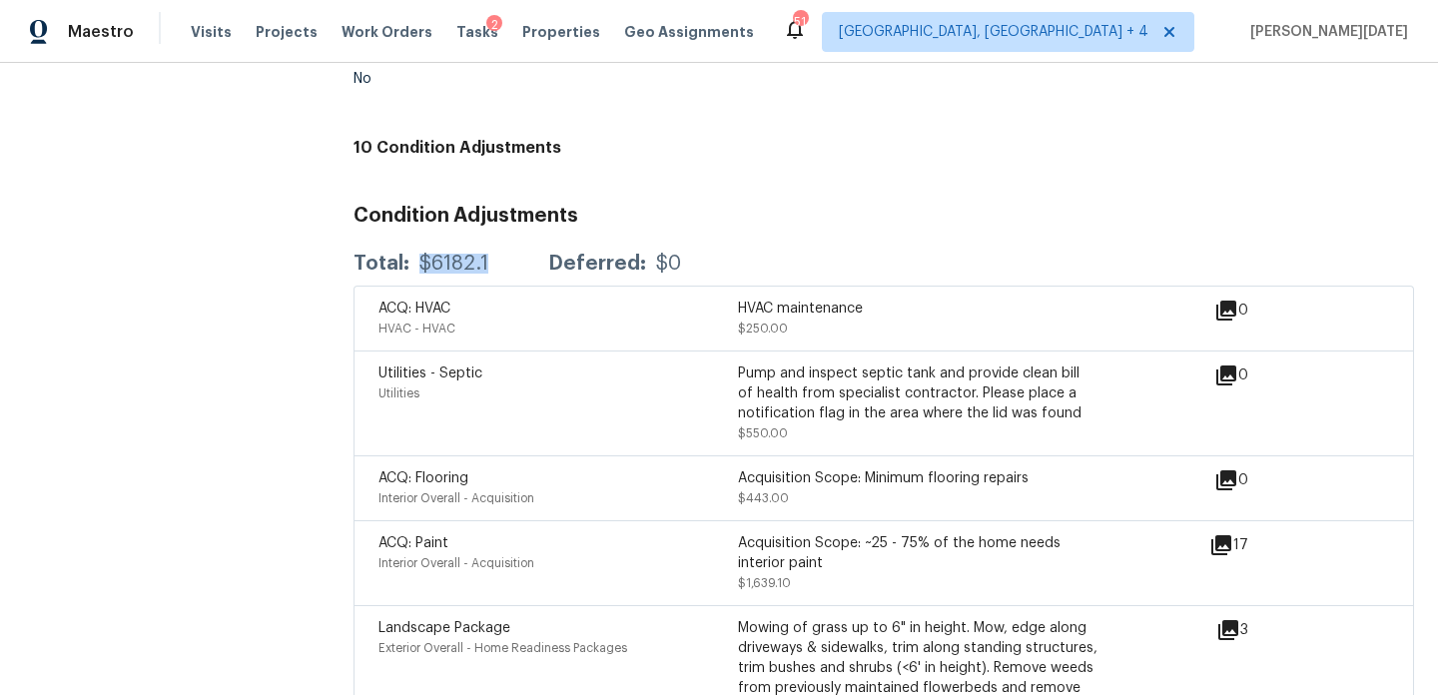
drag, startPoint x: 418, startPoint y: 255, endPoint x: 491, endPoint y: 255, distance: 73.9
click at [491, 255] on div "Total: $6182.1 Deferred: $0" at bounding box center [518, 264] width 328 height 20
copy div "$6182.1"
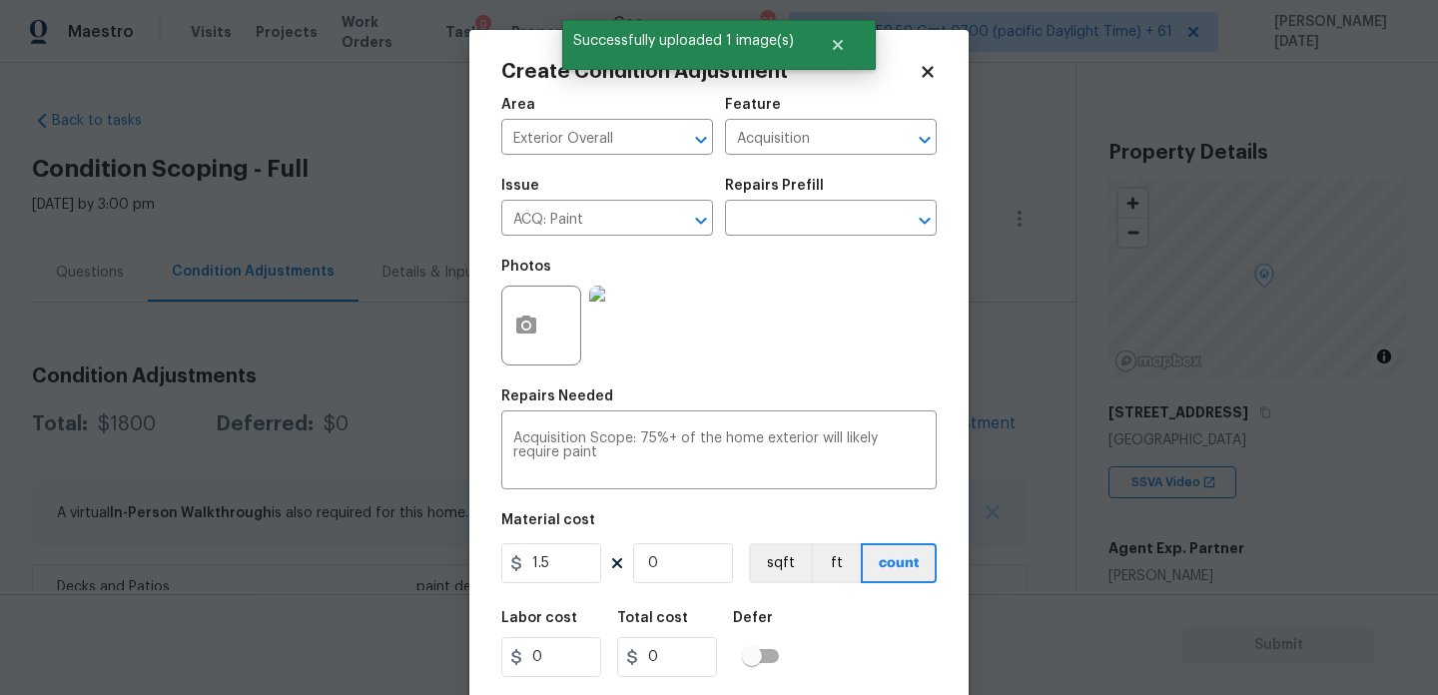
scroll to position [308, 0]
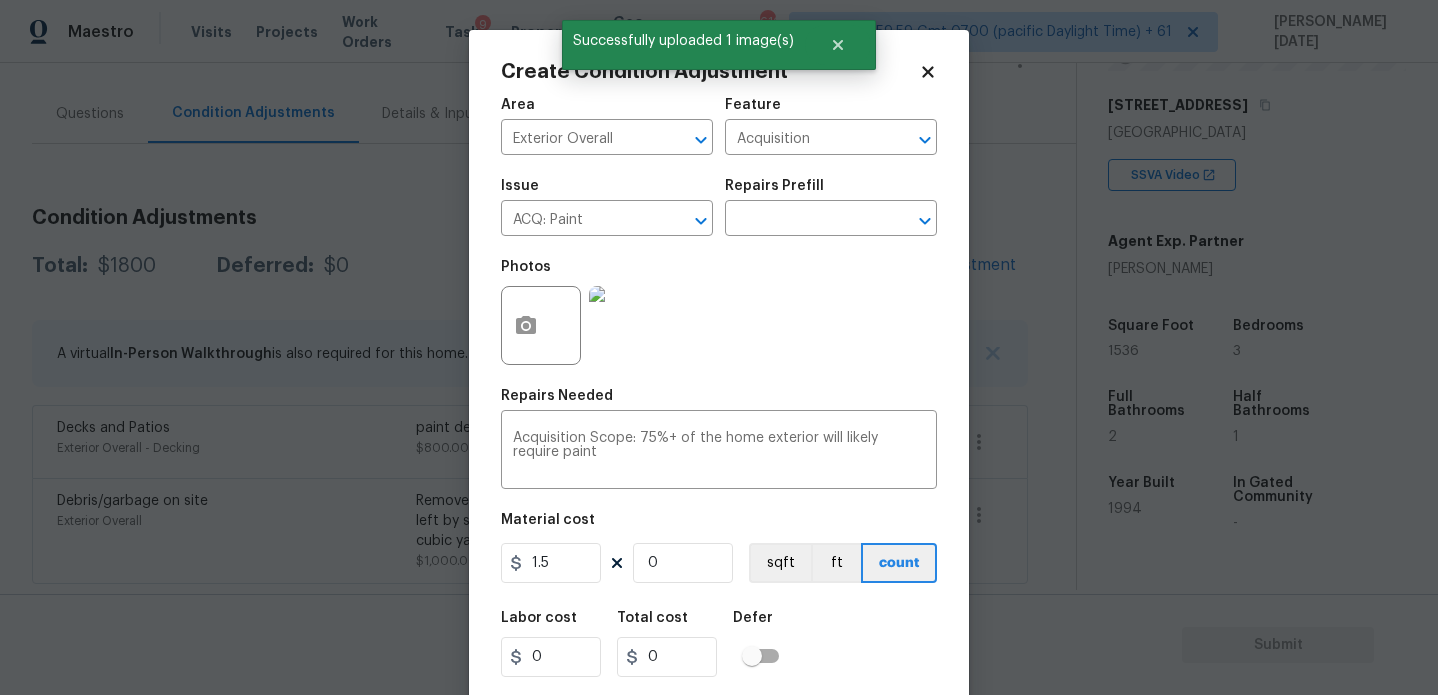
type input "1"
type input "1.5"
type input "15"
type input "22.5"
type input "153"
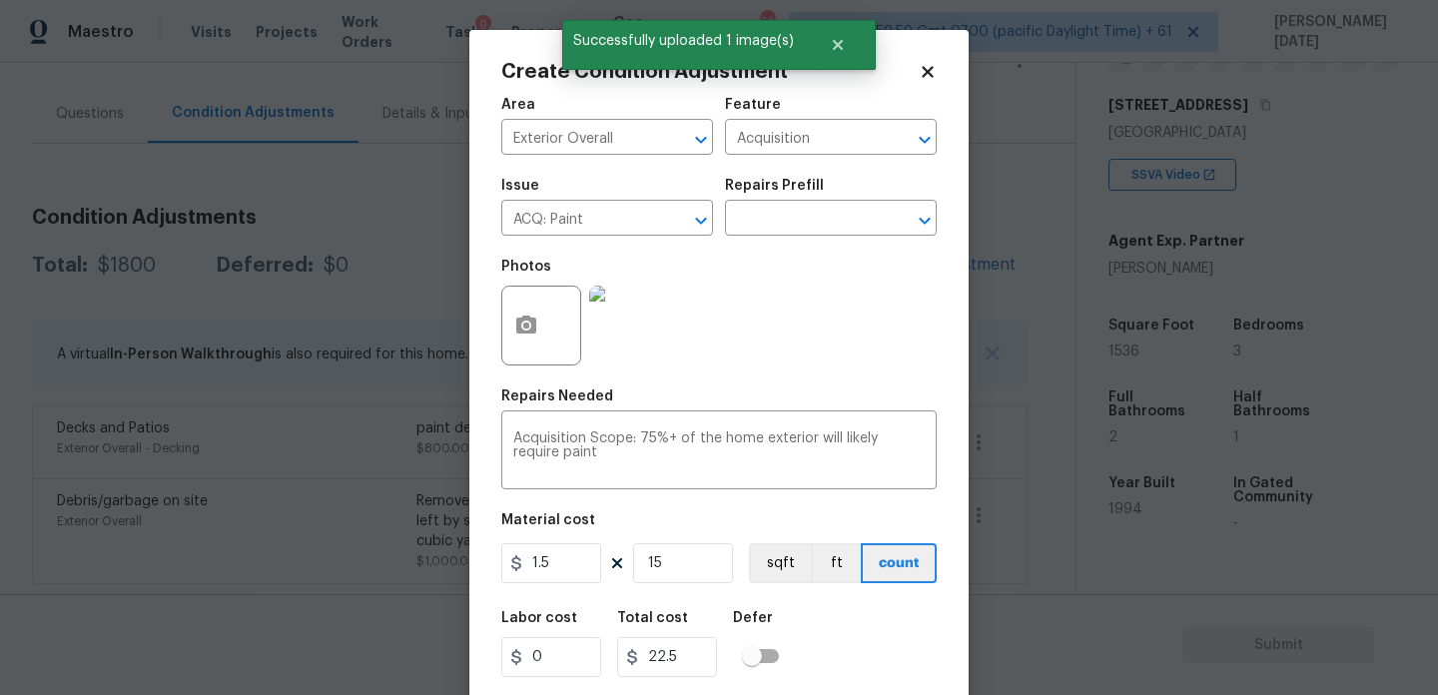
type input "229.5"
type input "1536"
type input "2304"
type input "1536"
click at [884, 305] on div "Photos" at bounding box center [719, 313] width 436 height 130
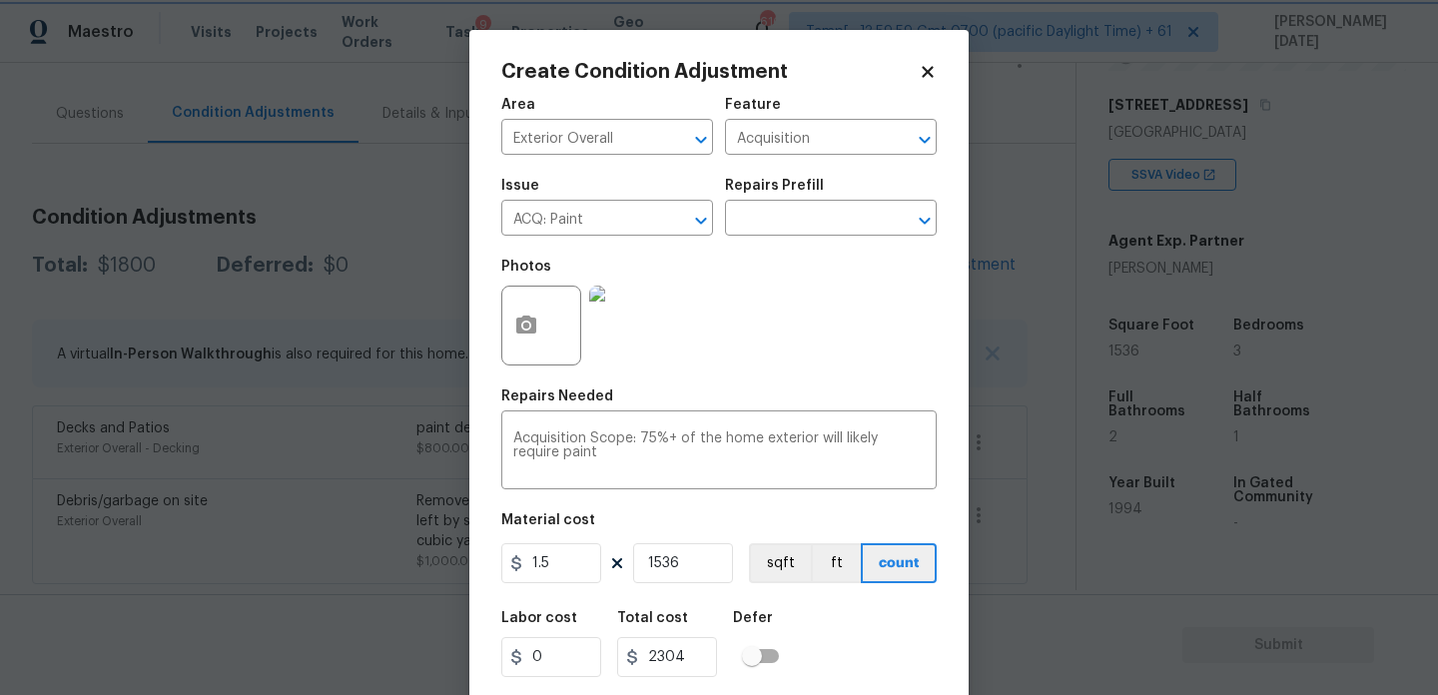
scroll to position [51, 0]
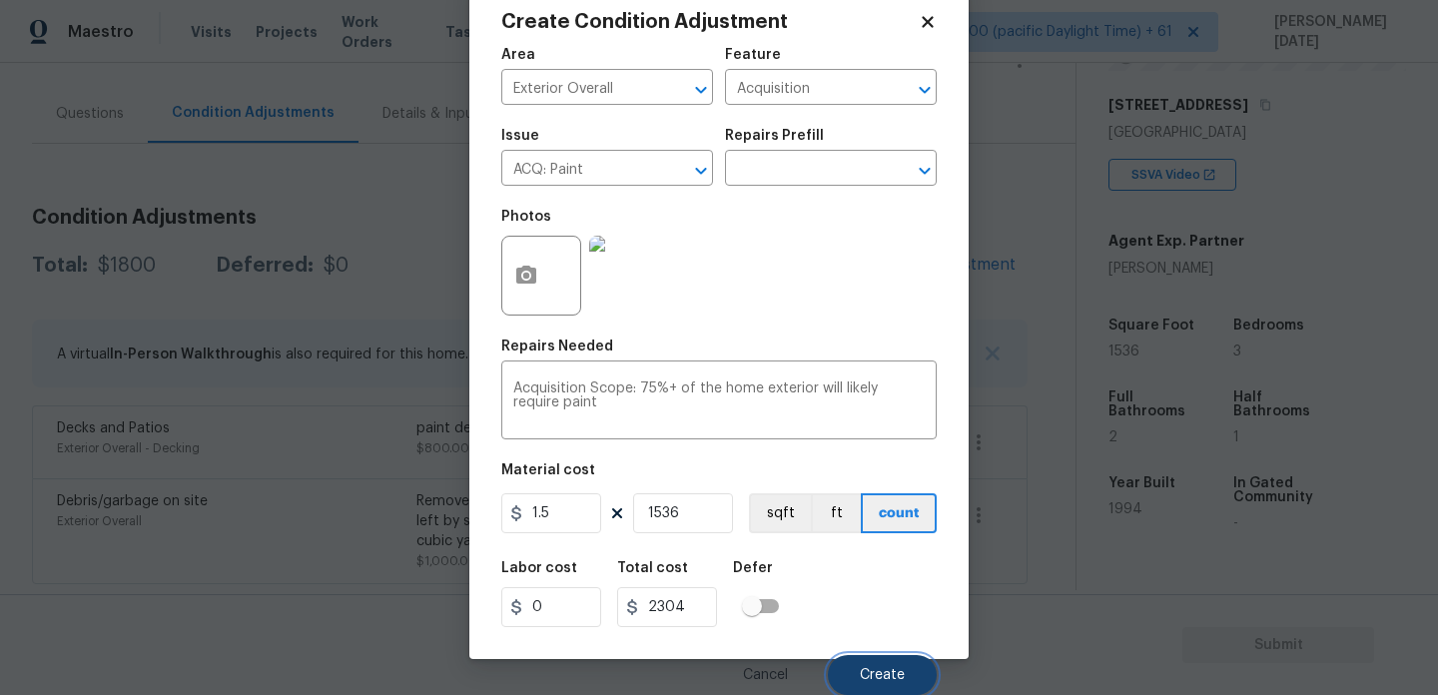
click at [870, 655] on button "Create" at bounding box center [882, 675] width 109 height 40
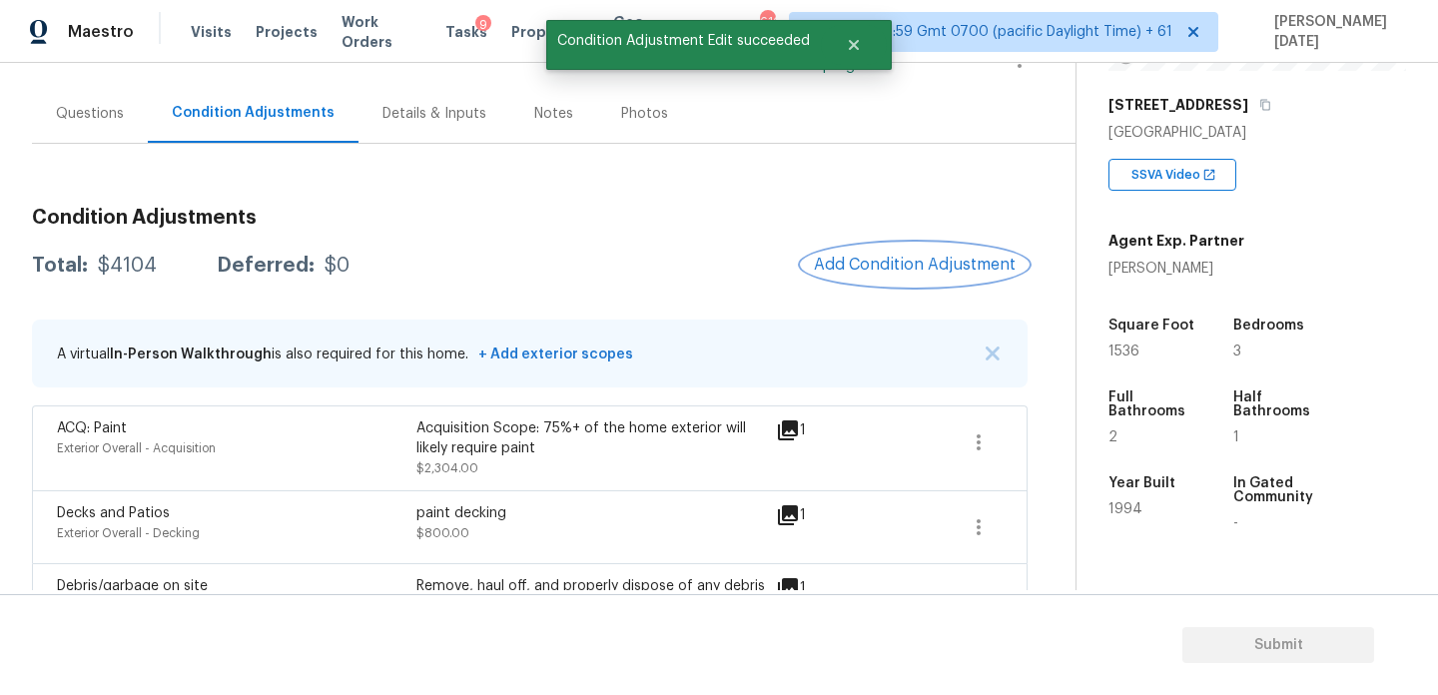
scroll to position [245, 0]
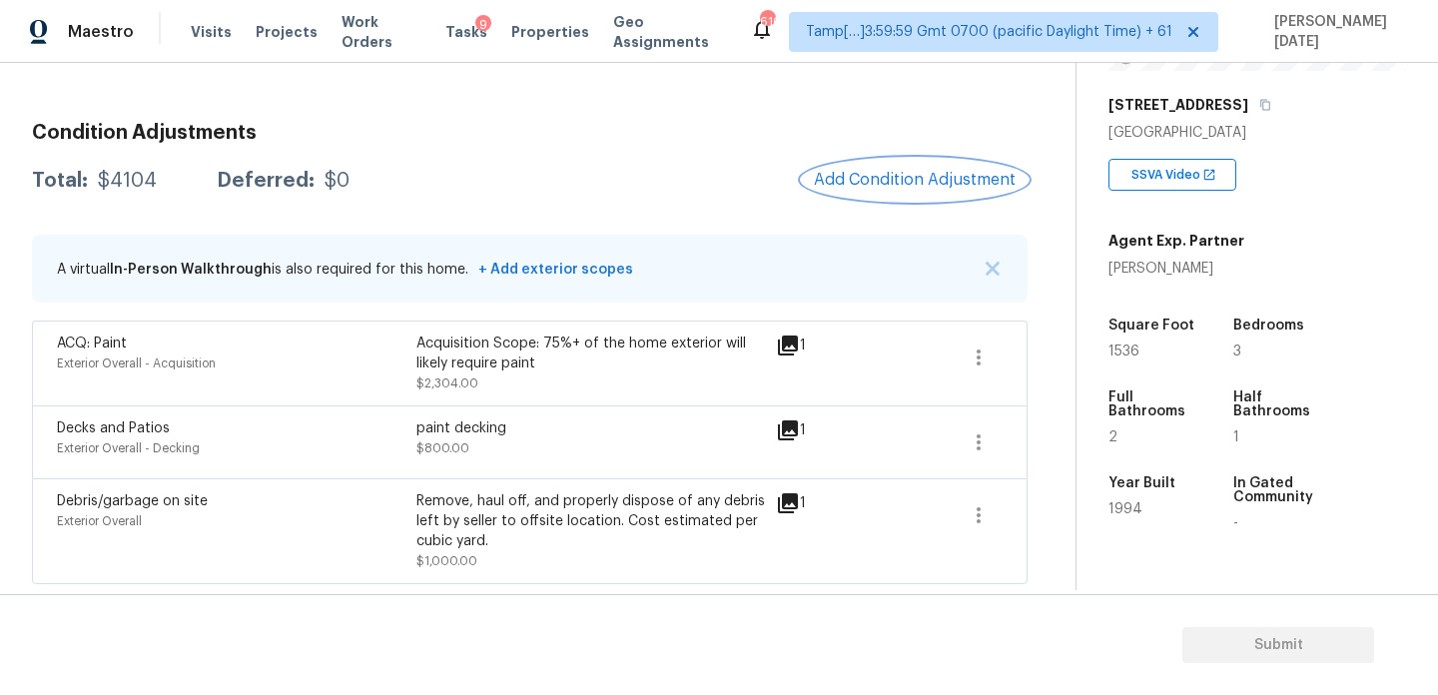
click at [917, 176] on span "Add Condition Adjustment" at bounding box center [915, 180] width 202 height 18
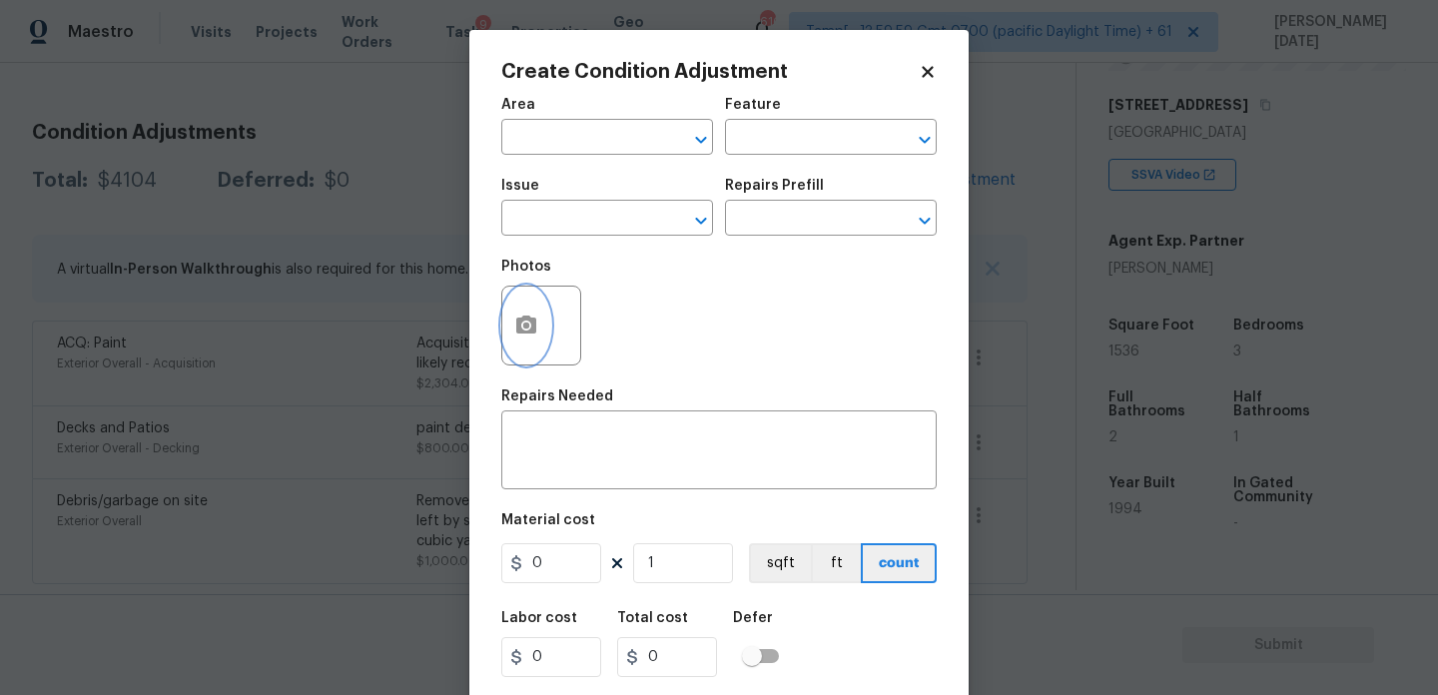
click at [524, 330] on icon "button" at bounding box center [526, 326] width 24 height 24
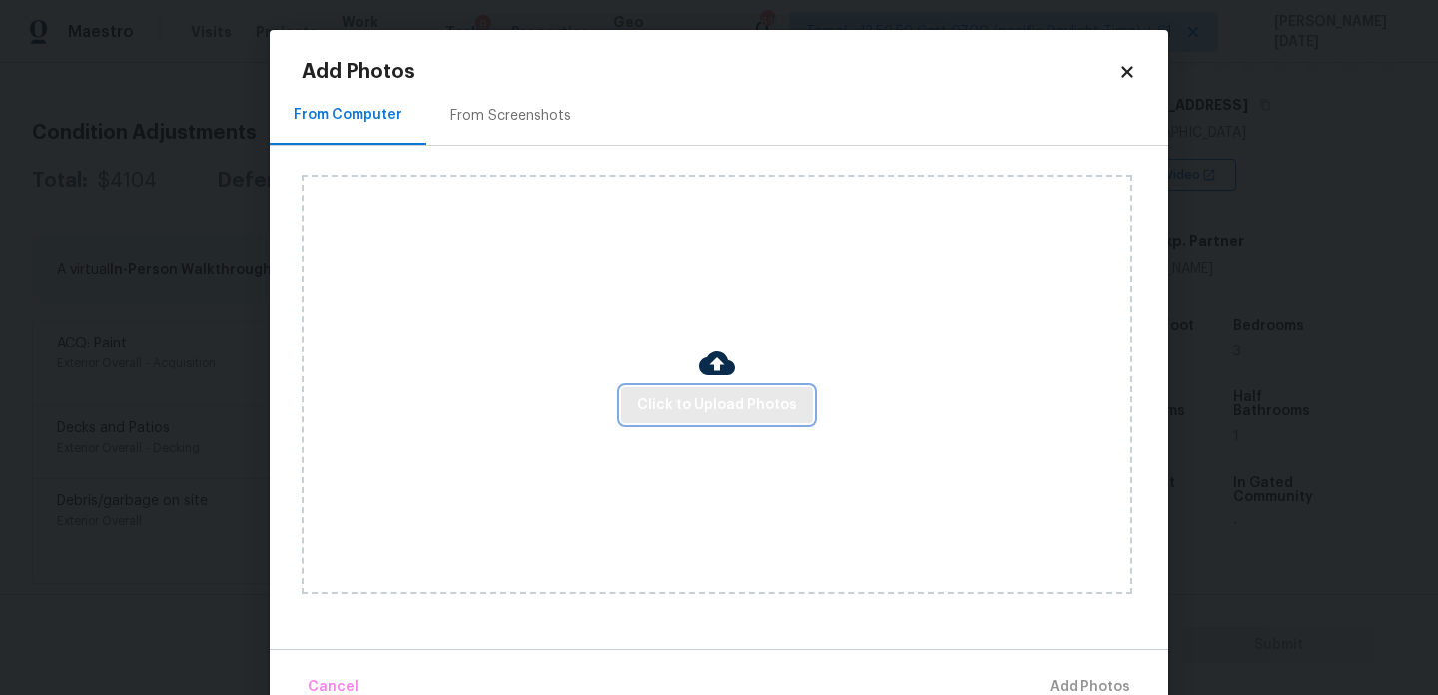
click at [691, 394] on span "Click to Upload Photos" at bounding box center [717, 406] width 160 height 25
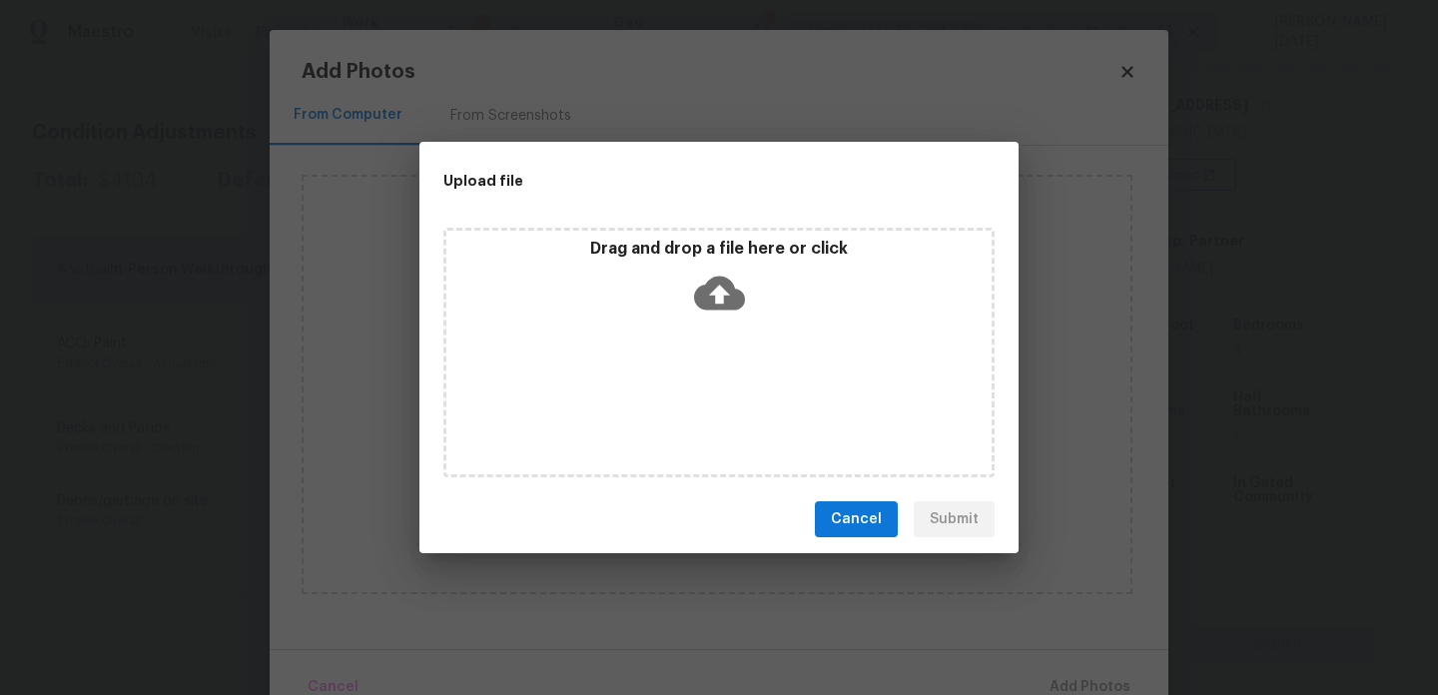
click at [691, 394] on div "Drag and drop a file here or click" at bounding box center [719, 353] width 551 height 250
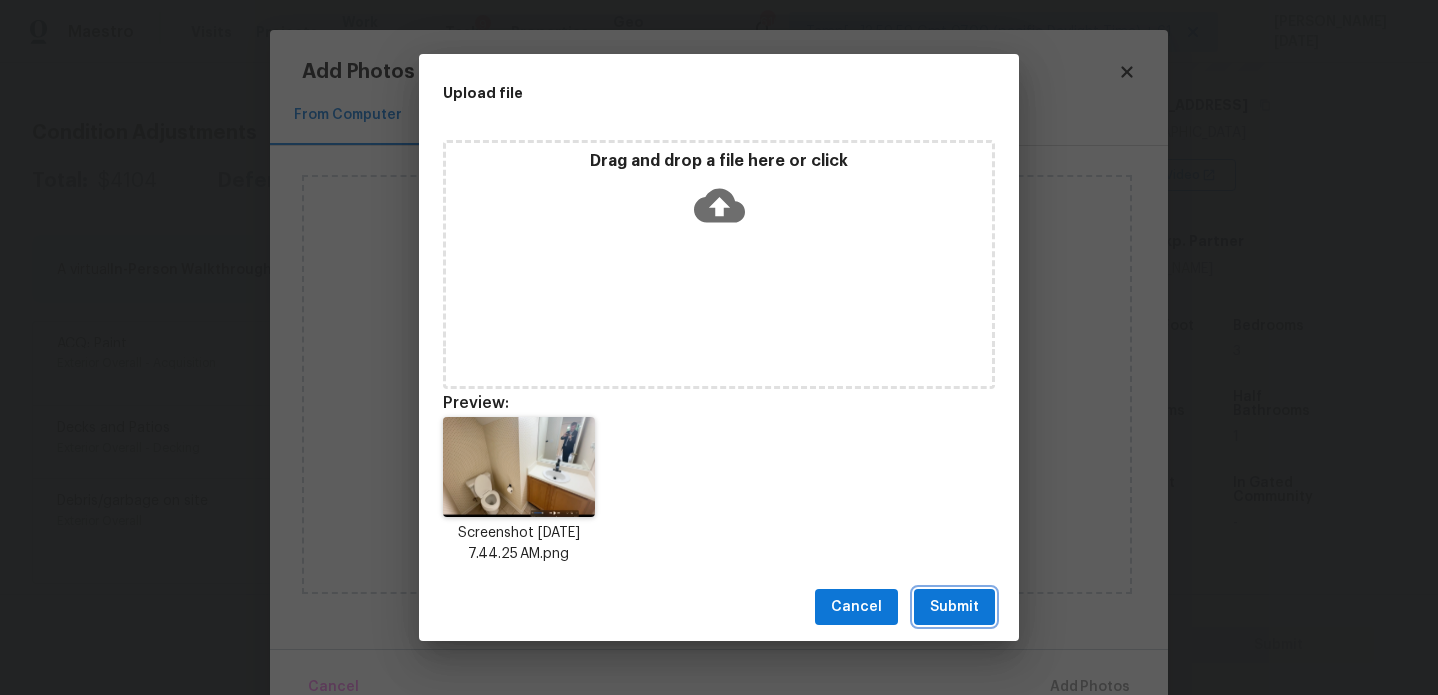
click at [981, 598] on button "Submit" at bounding box center [954, 607] width 81 height 37
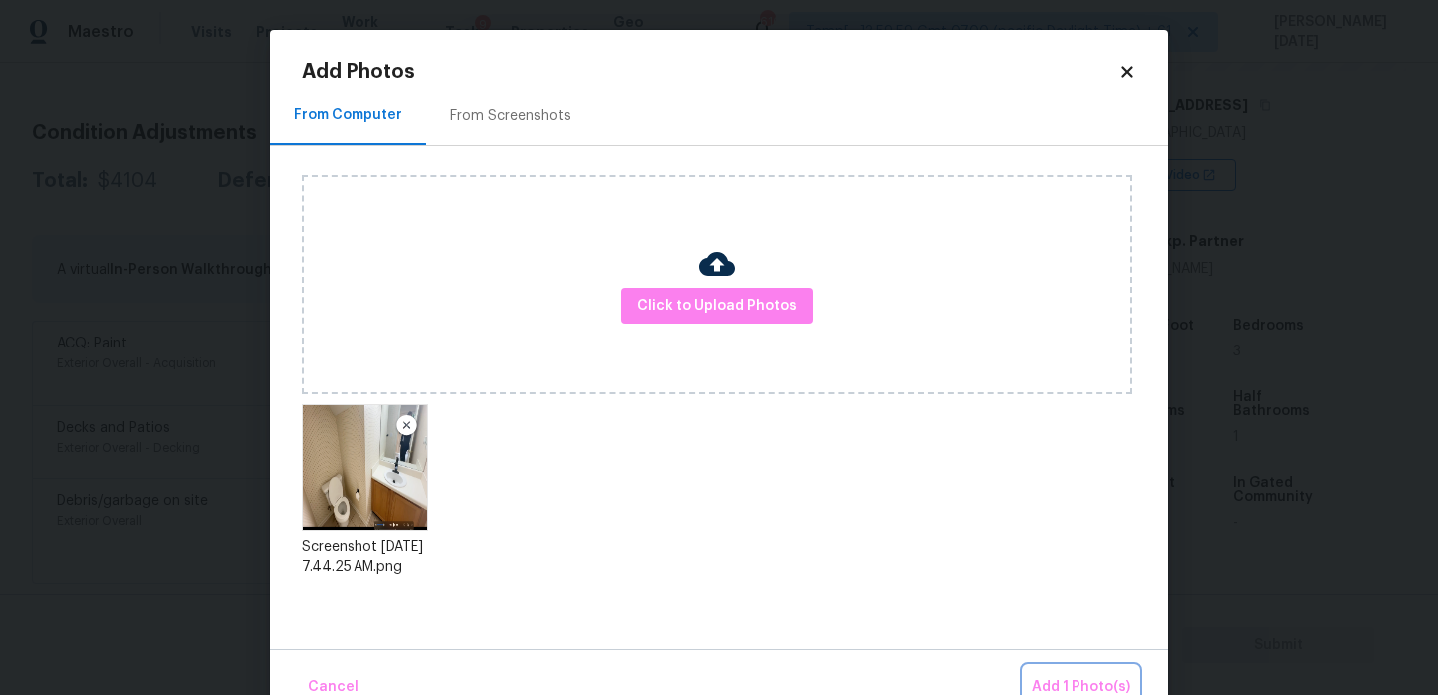
click at [1064, 677] on span "Add 1 Photo(s)" at bounding box center [1081, 687] width 99 height 25
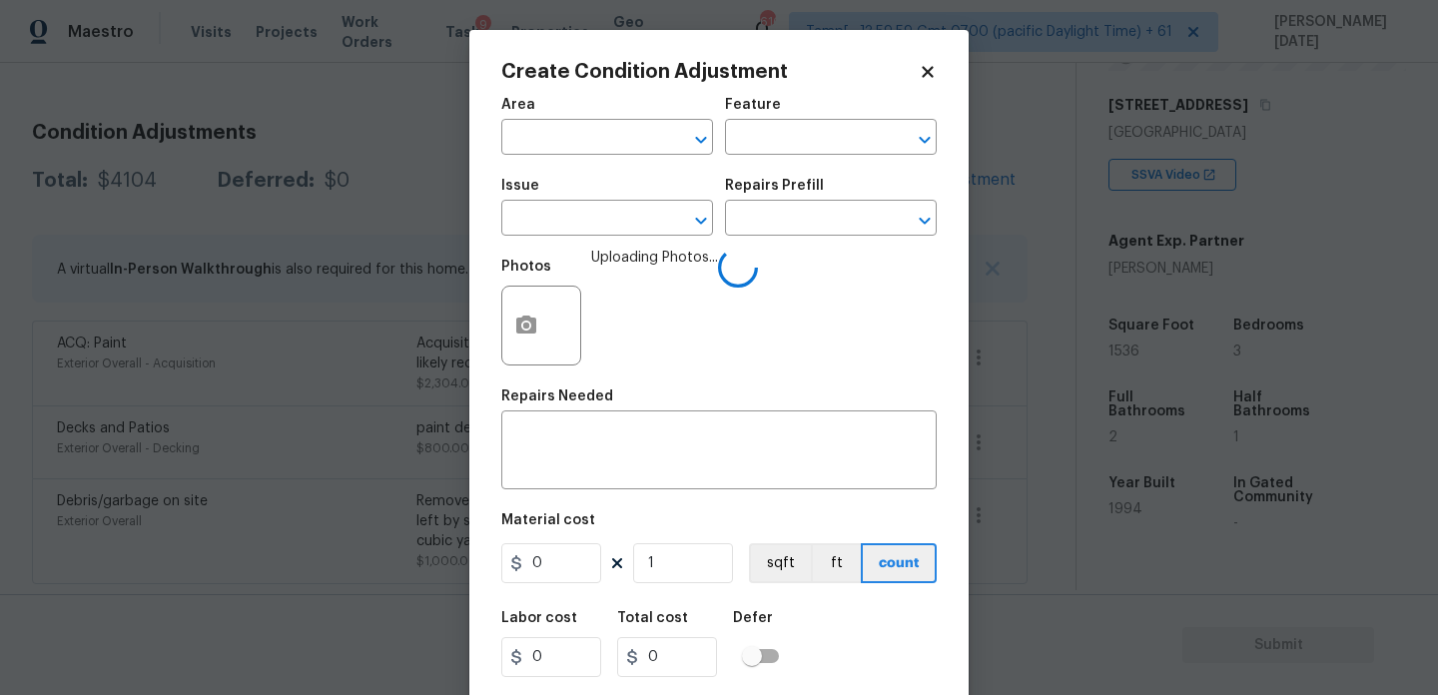
click at [589, 163] on span "Area ​" at bounding box center [607, 126] width 212 height 81
click at [550, 136] on input "text" at bounding box center [579, 139] width 156 height 31
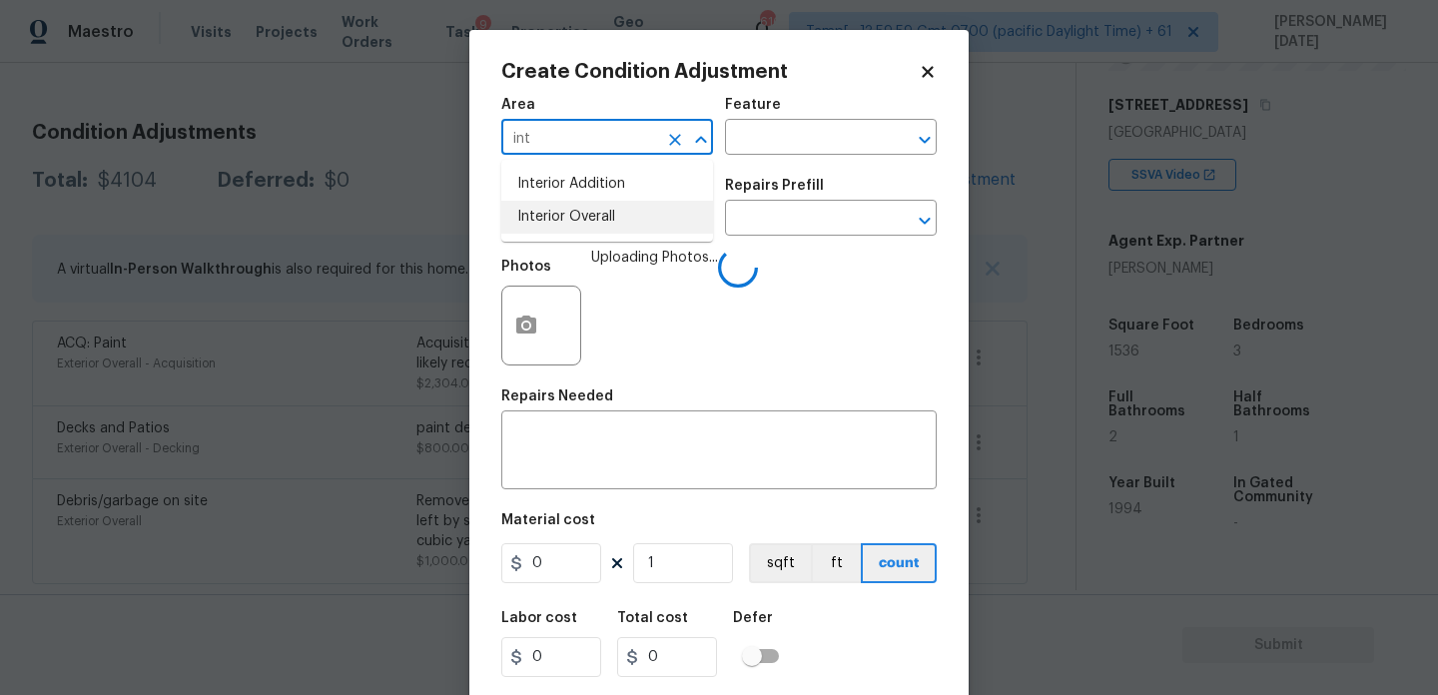
click at [583, 226] on li "Interior Overall" at bounding box center [607, 217] width 212 height 33
type input "Interior Overall"
click at [583, 226] on input "text" at bounding box center [579, 220] width 156 height 31
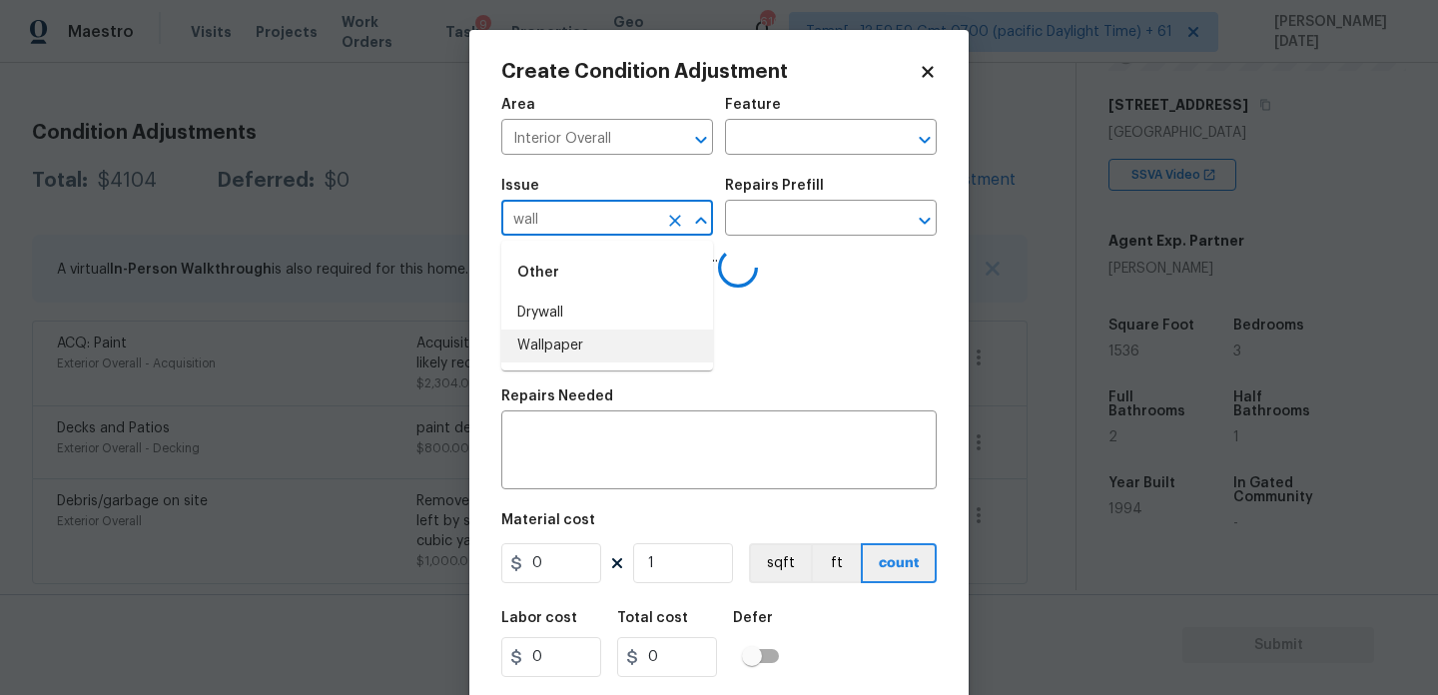
click at [591, 344] on li "Wallpaper" at bounding box center [607, 346] width 212 height 33
type input "Wallpaper"
click at [719, 277] on div "Photos Uploading Photos..." at bounding box center [719, 313] width 436 height 130
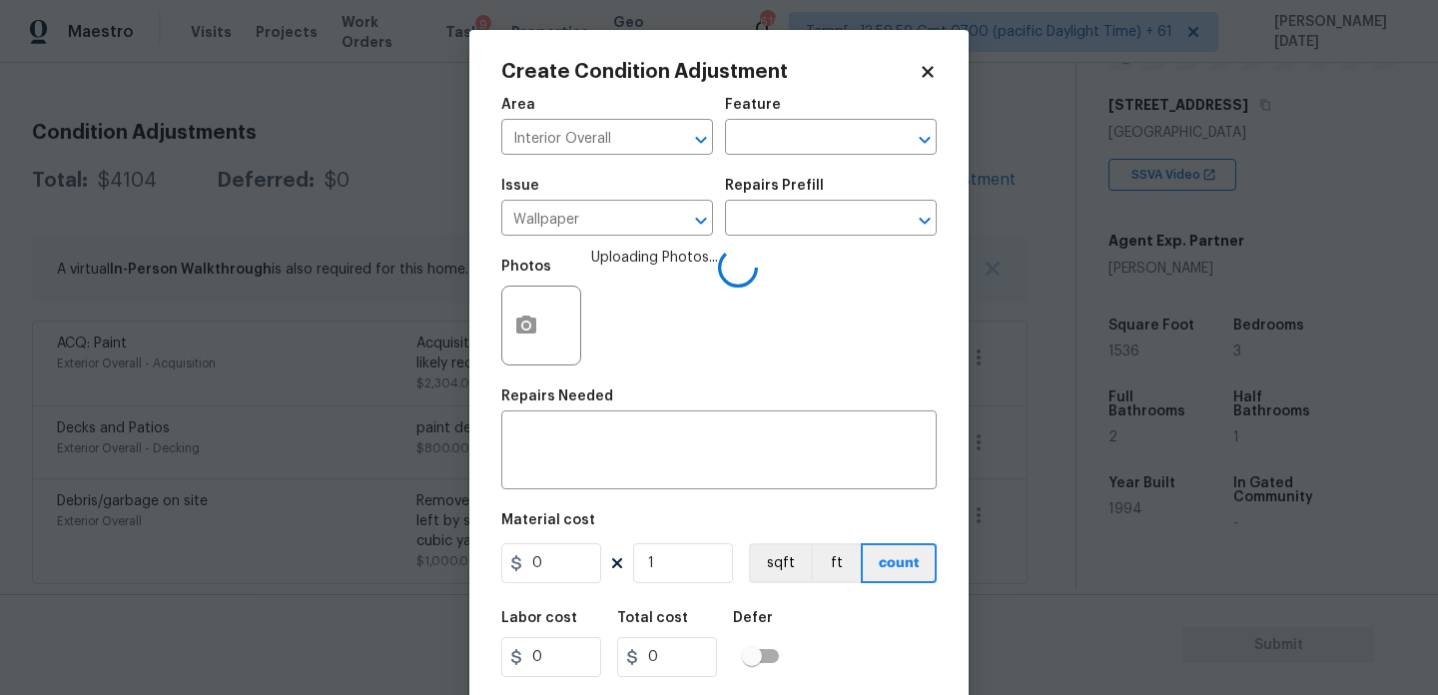
click at [785, 237] on div "Issue Wallpaper ​ Repairs Prefill ​" at bounding box center [719, 207] width 436 height 81
click at [824, 218] on input "text" at bounding box center [803, 220] width 156 height 31
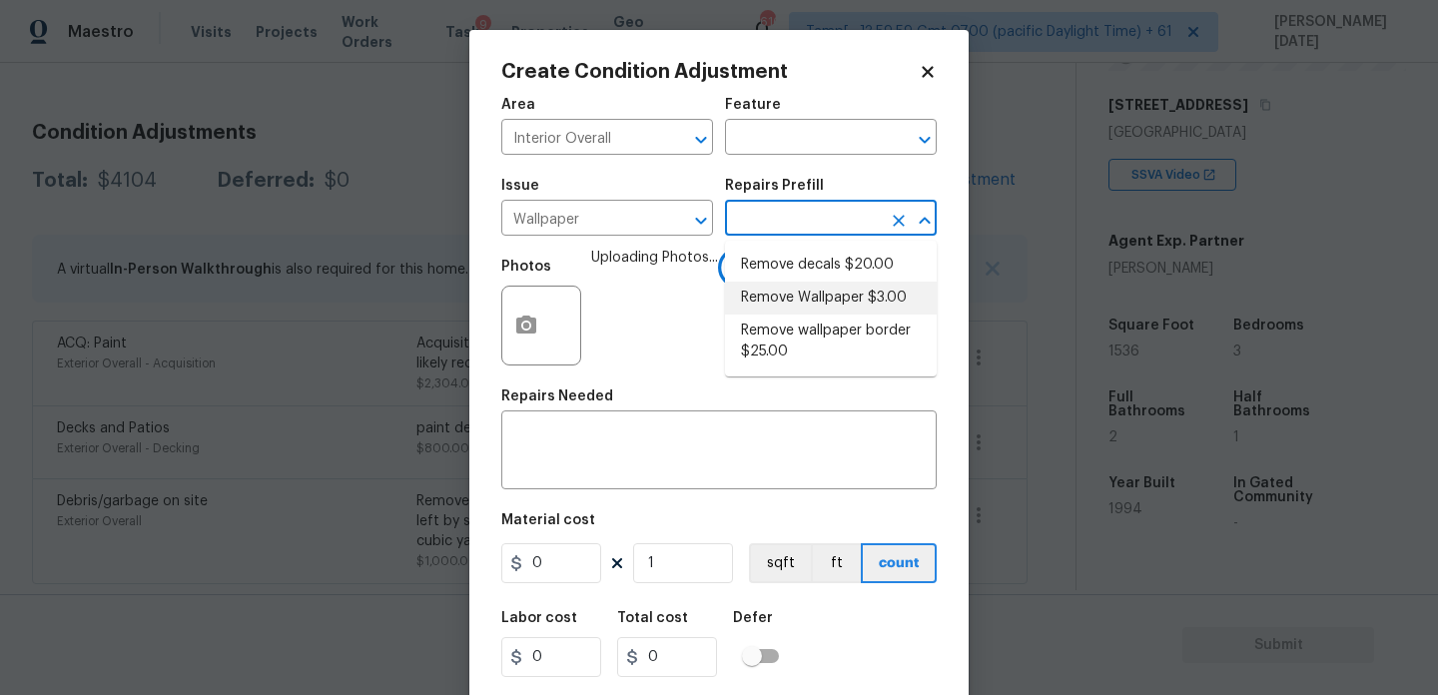
click at [822, 302] on li "Remove Wallpaper $3.00" at bounding box center [831, 298] width 212 height 33
type input "Walls and Ceiling"
type textarea "Remove wallpaper and texture walls to best match existing conditions"
type input "3"
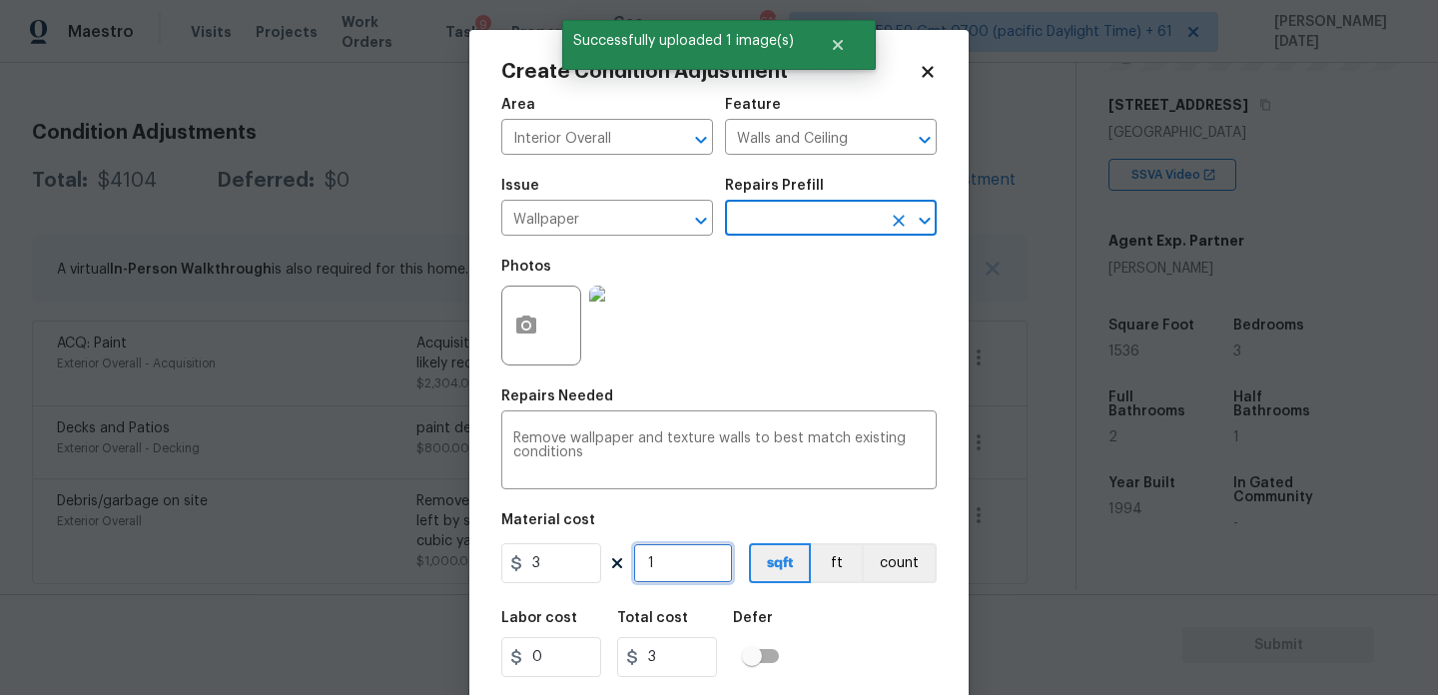
click at [669, 572] on input "1" at bounding box center [683, 563] width 100 height 40
type input "0"
type input "7"
type input "21"
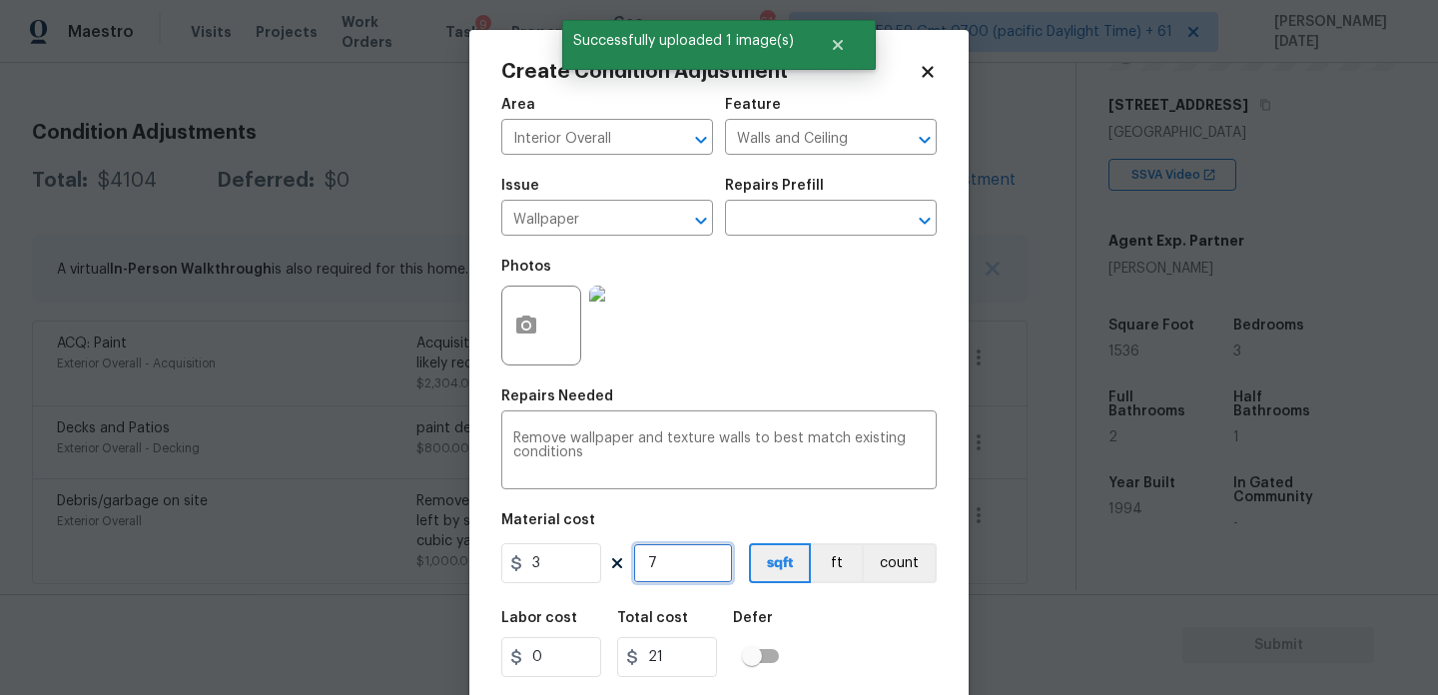
type input "70"
type input "210"
type input "7"
type input "21"
type input "0"
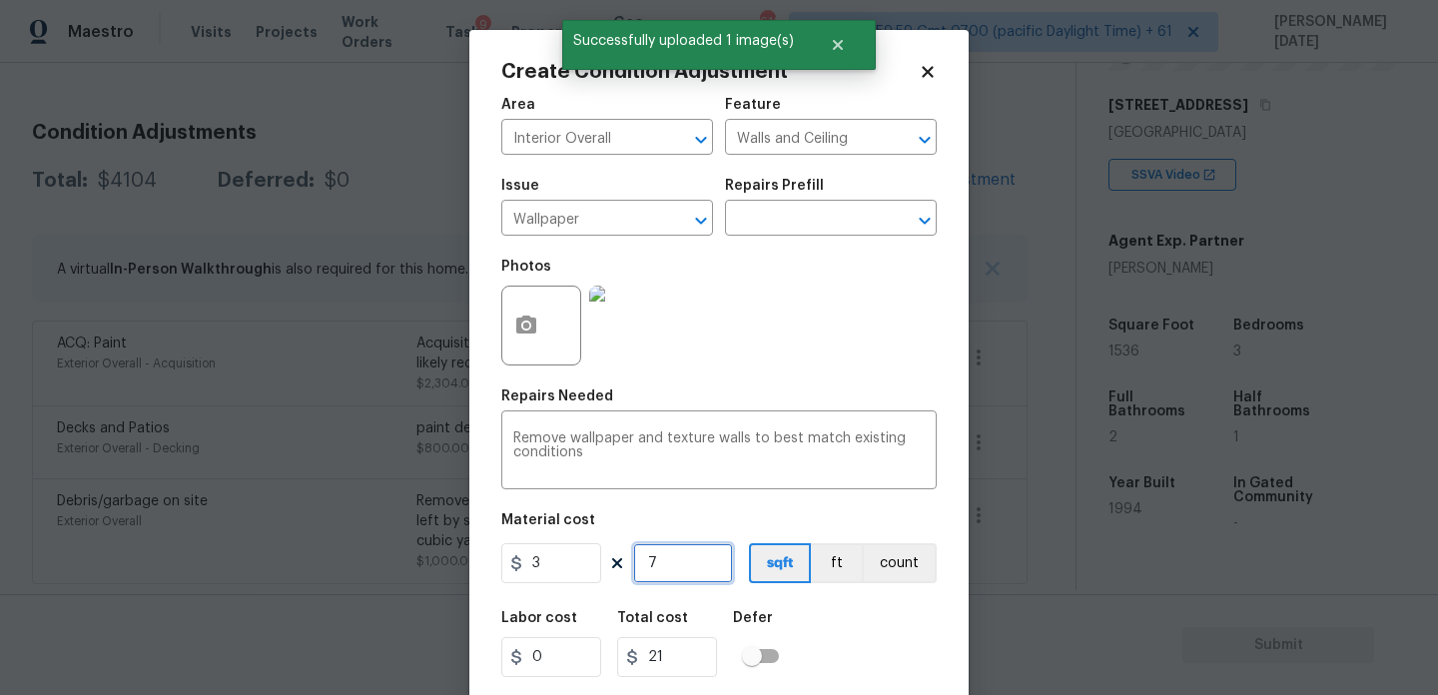
type input "0"
type input "7"
type input "21"
type input "75"
type input "225"
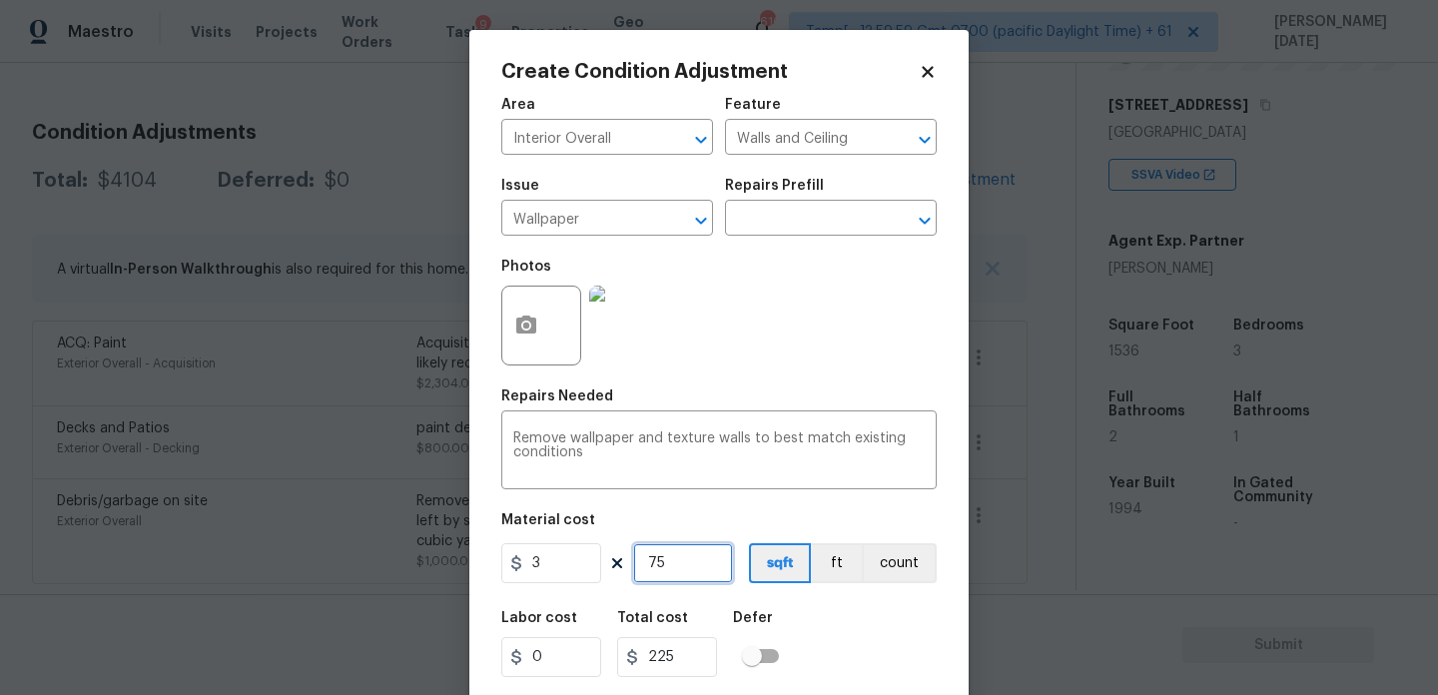
type input "7"
type input "21"
type input "0"
type input "7"
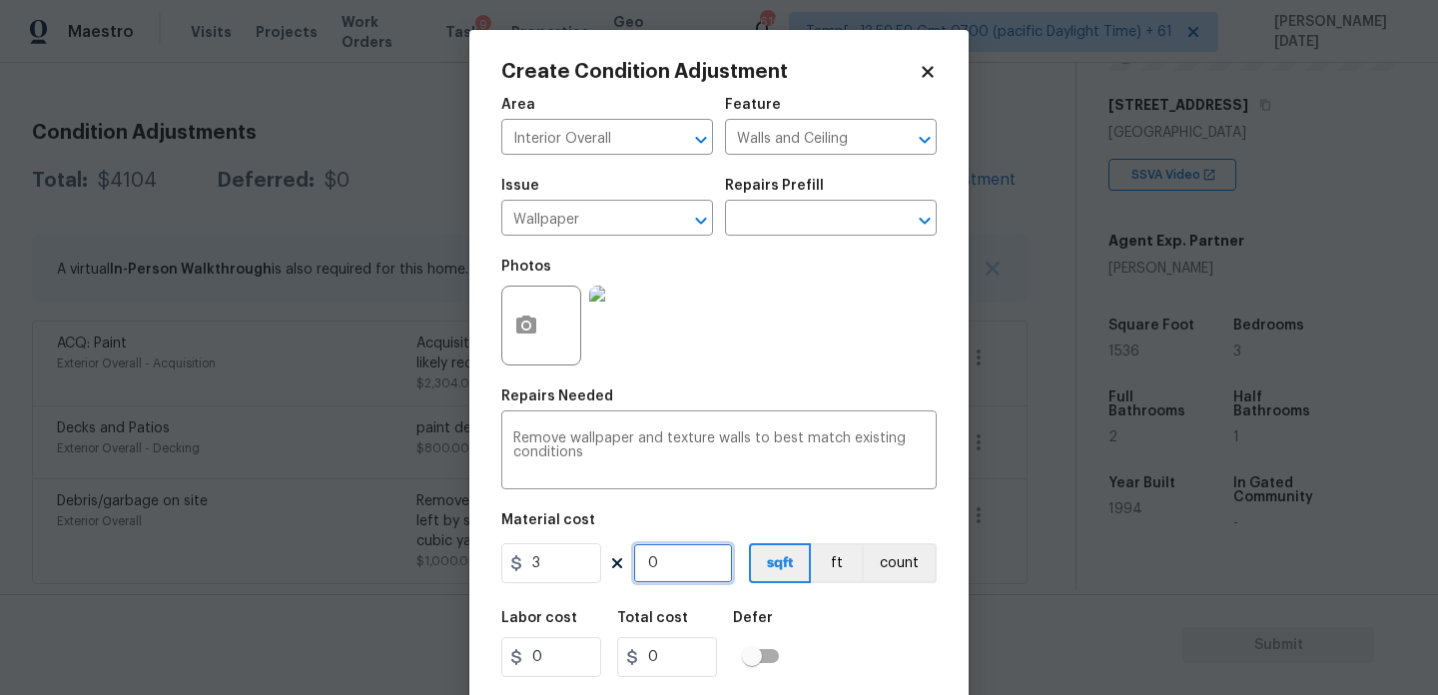
type input "21"
type input "75"
type input "225"
type input "7"
type input "21"
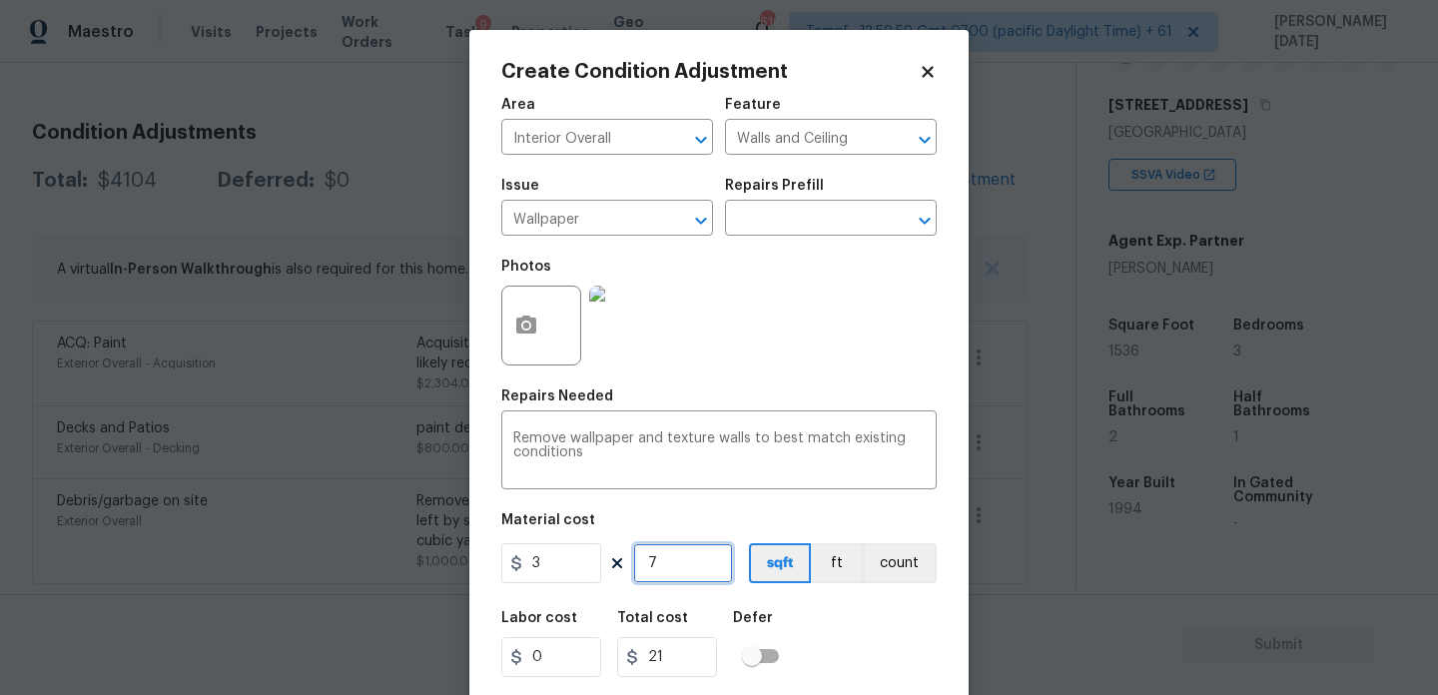
type input "0"
type input "8"
type input "24"
type input "80"
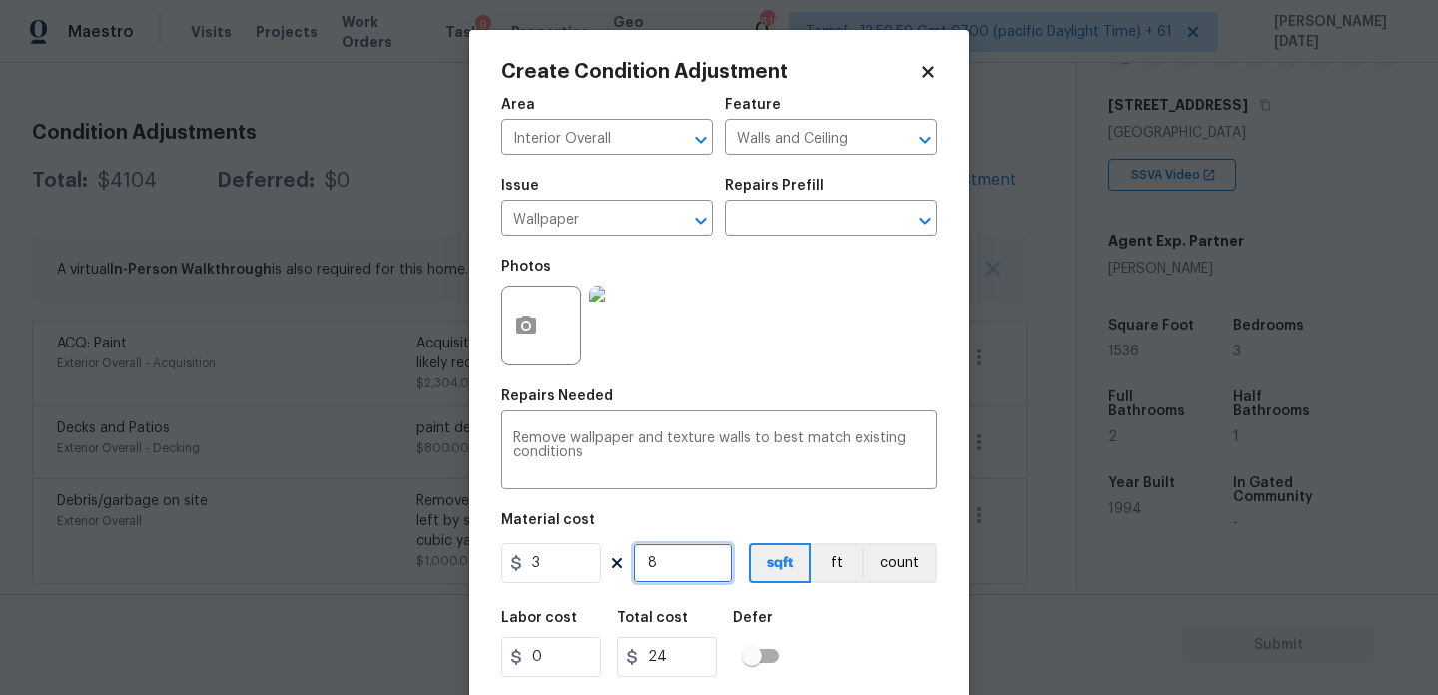
type input "240"
type input "800"
type input "2400"
type input "80"
type input "240"
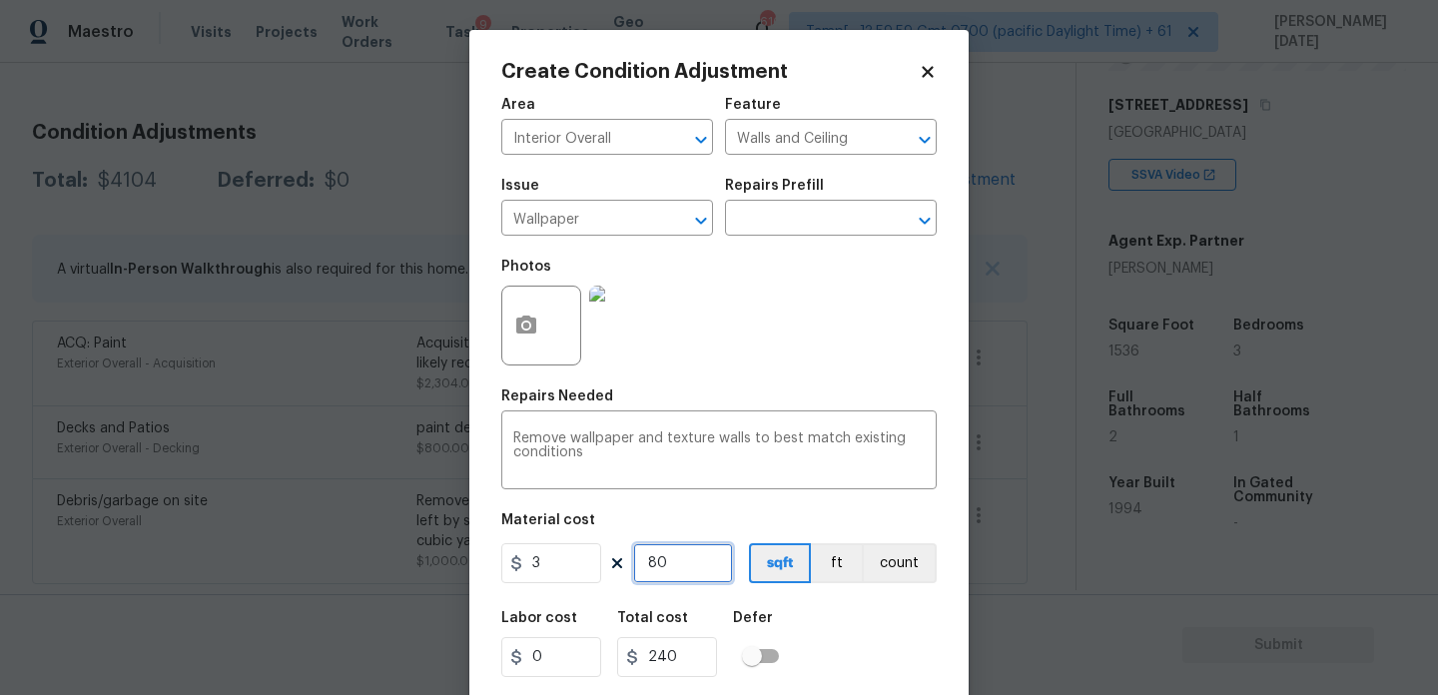
type input "8"
type input "24"
type input "80"
type input "240"
click at [800, 352] on div "Photos" at bounding box center [719, 313] width 436 height 130
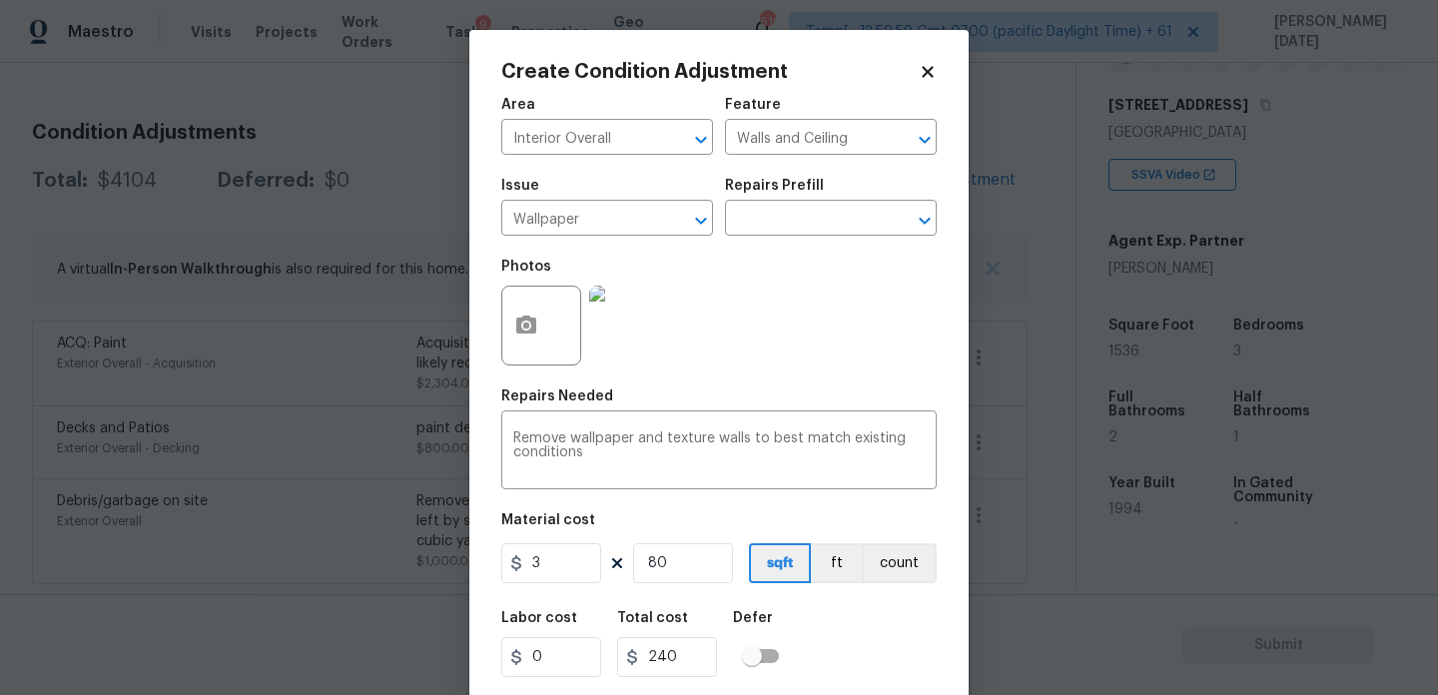
scroll to position [51, 0]
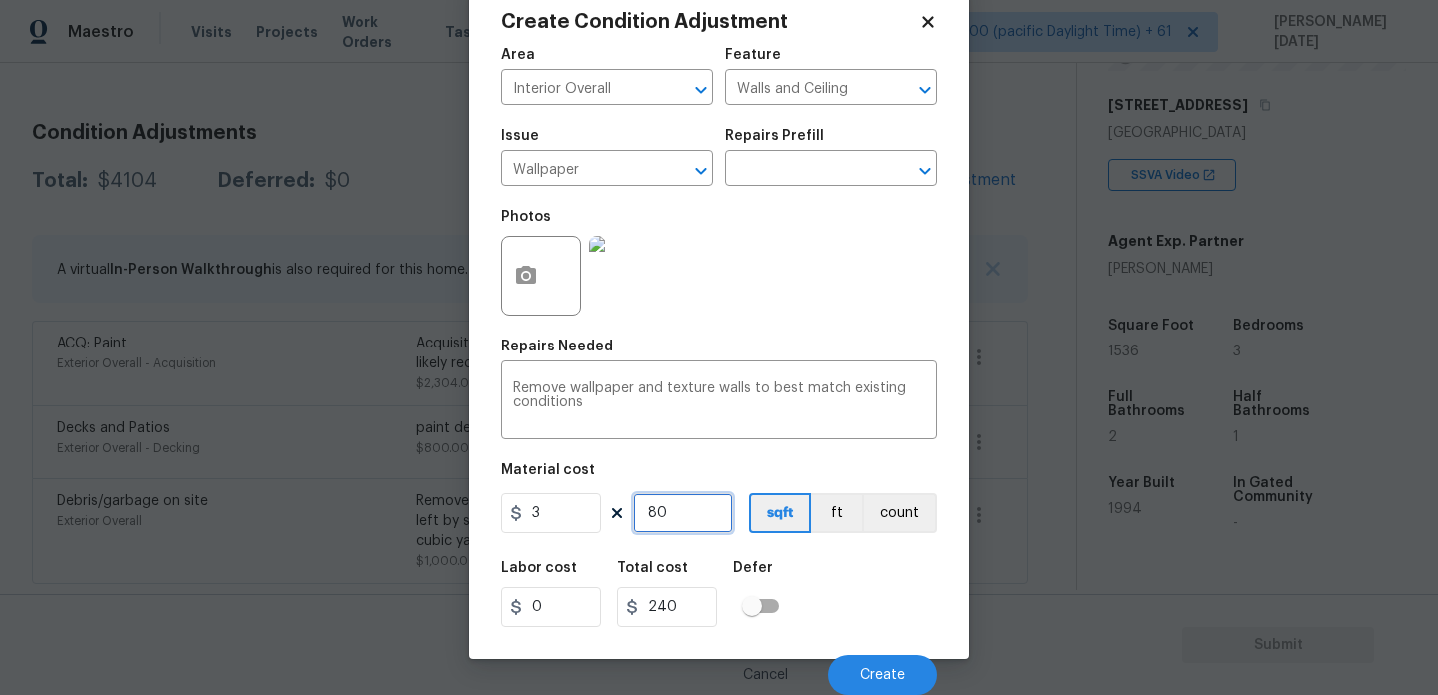
drag, startPoint x: 662, startPoint y: 516, endPoint x: 571, endPoint y: 516, distance: 90.9
click at [571, 516] on div "3 80 sqft ft count" at bounding box center [719, 513] width 436 height 40
type input "0"
type input "1"
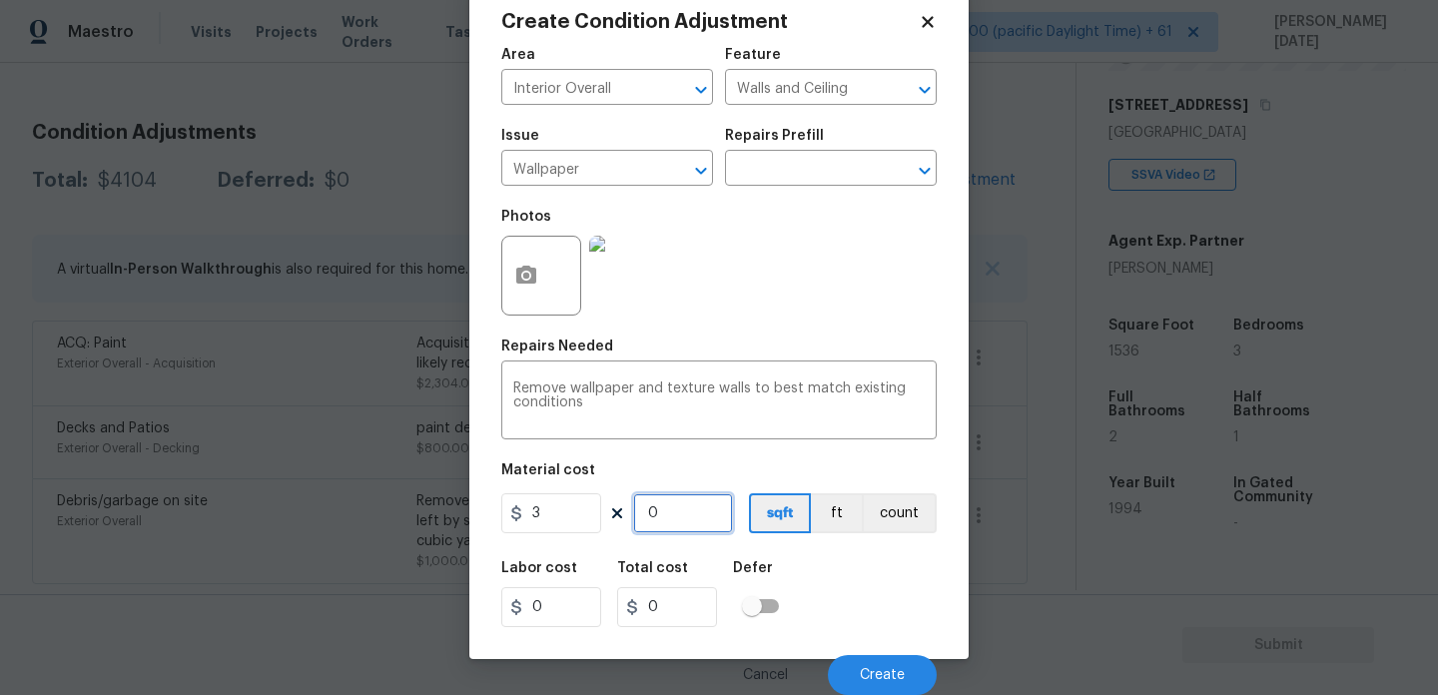
type input "3"
type input "10"
type input "30"
type input "100"
type input "300"
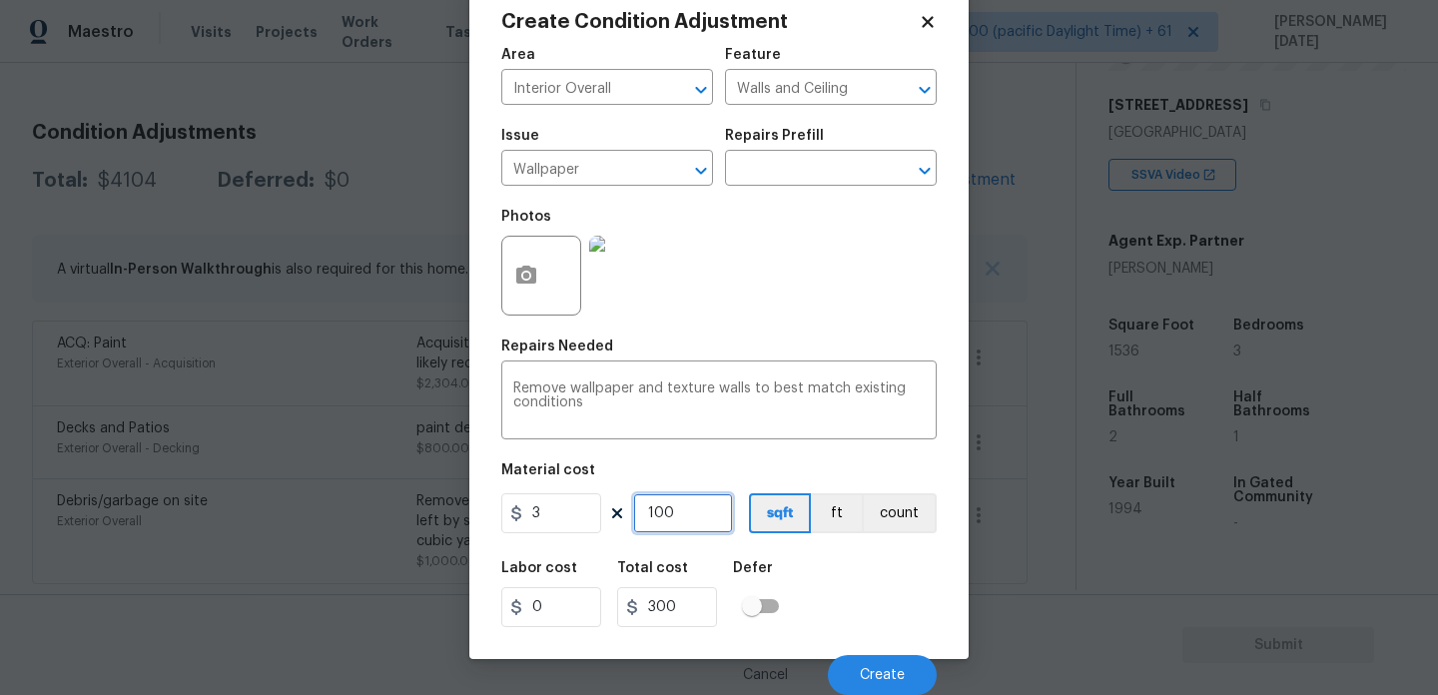
type input "100"
click at [794, 307] on div "Photos" at bounding box center [719, 263] width 436 height 130
click at [872, 664] on button "Create" at bounding box center [882, 675] width 109 height 40
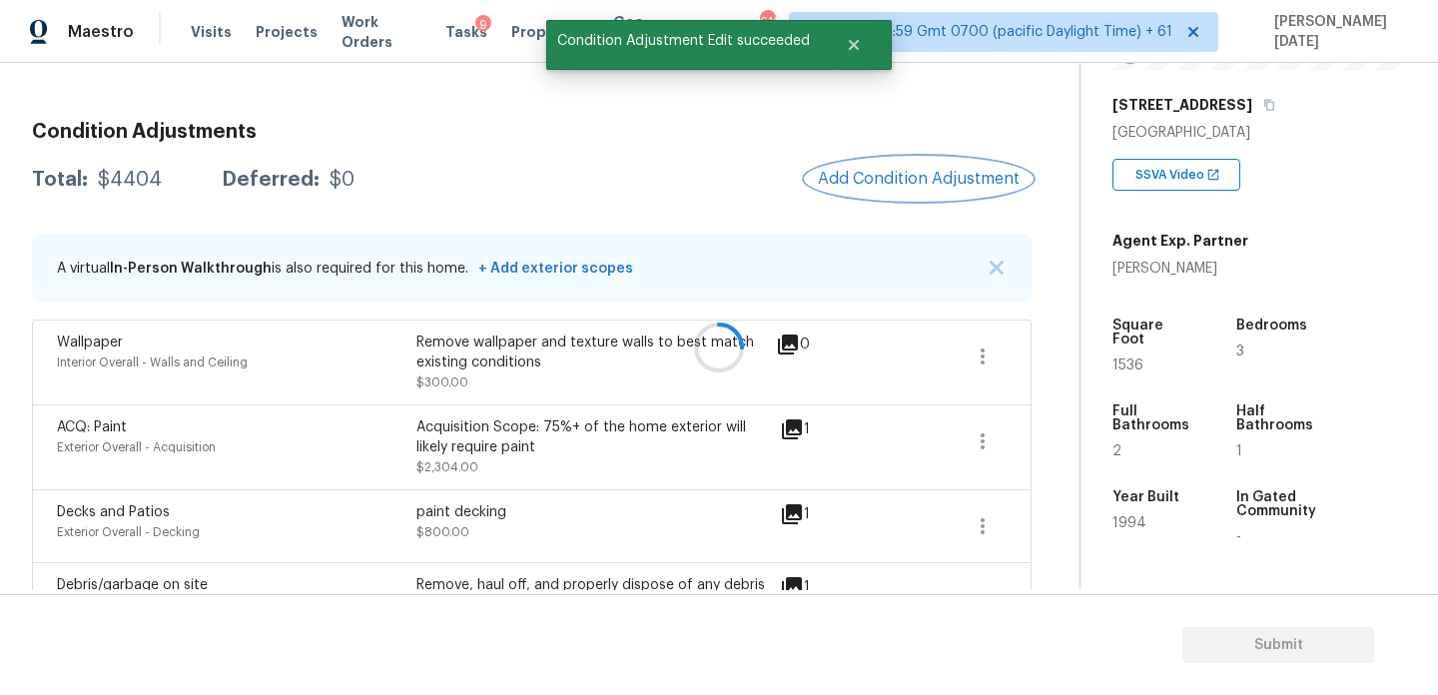
scroll to position [0, 0]
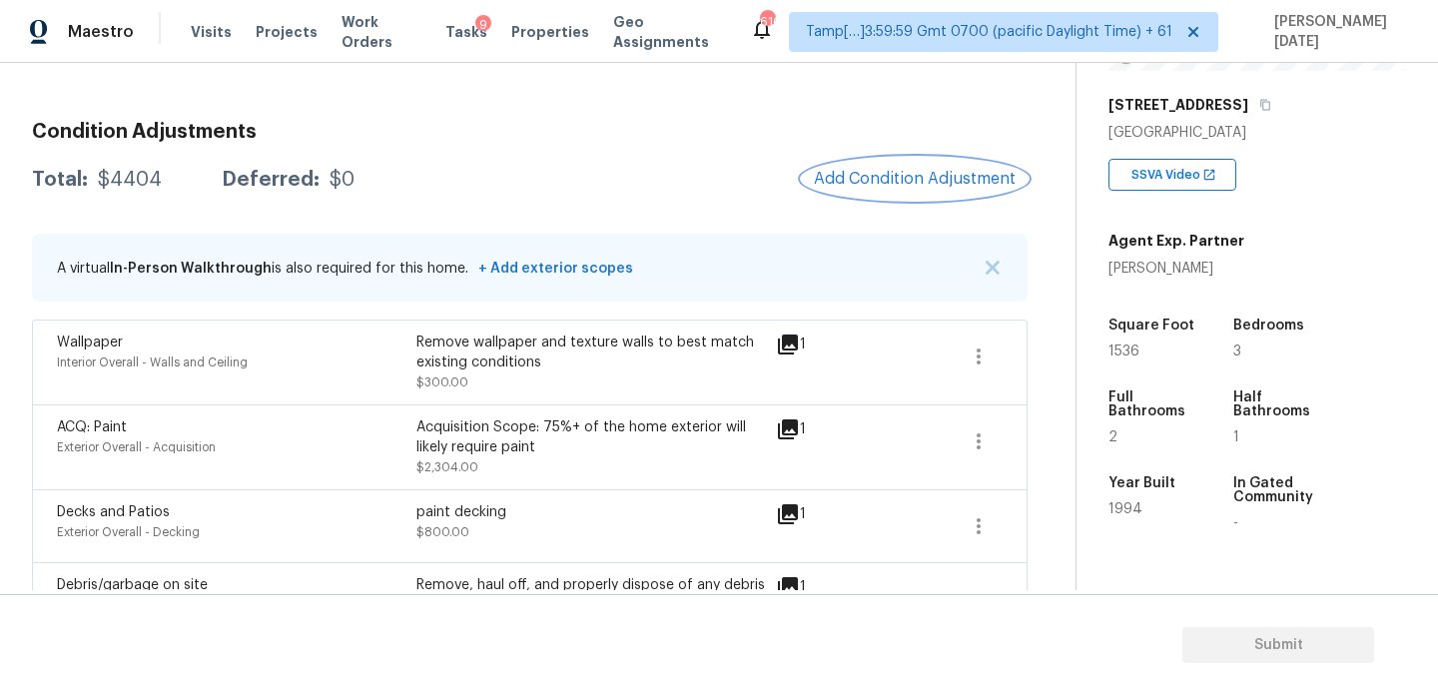
click at [930, 191] on button "Add Condition Adjustment" at bounding box center [915, 179] width 226 height 42
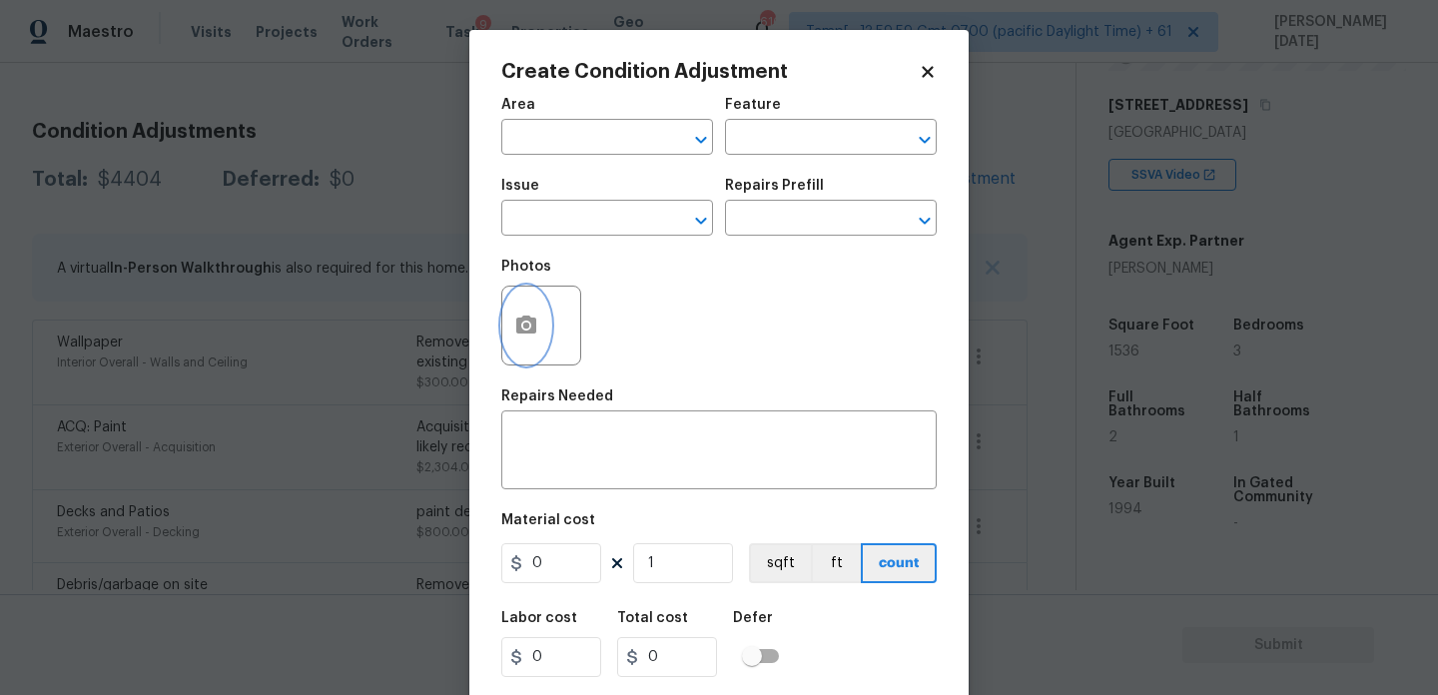
click at [524, 329] on circle "button" at bounding box center [526, 326] width 6 height 6
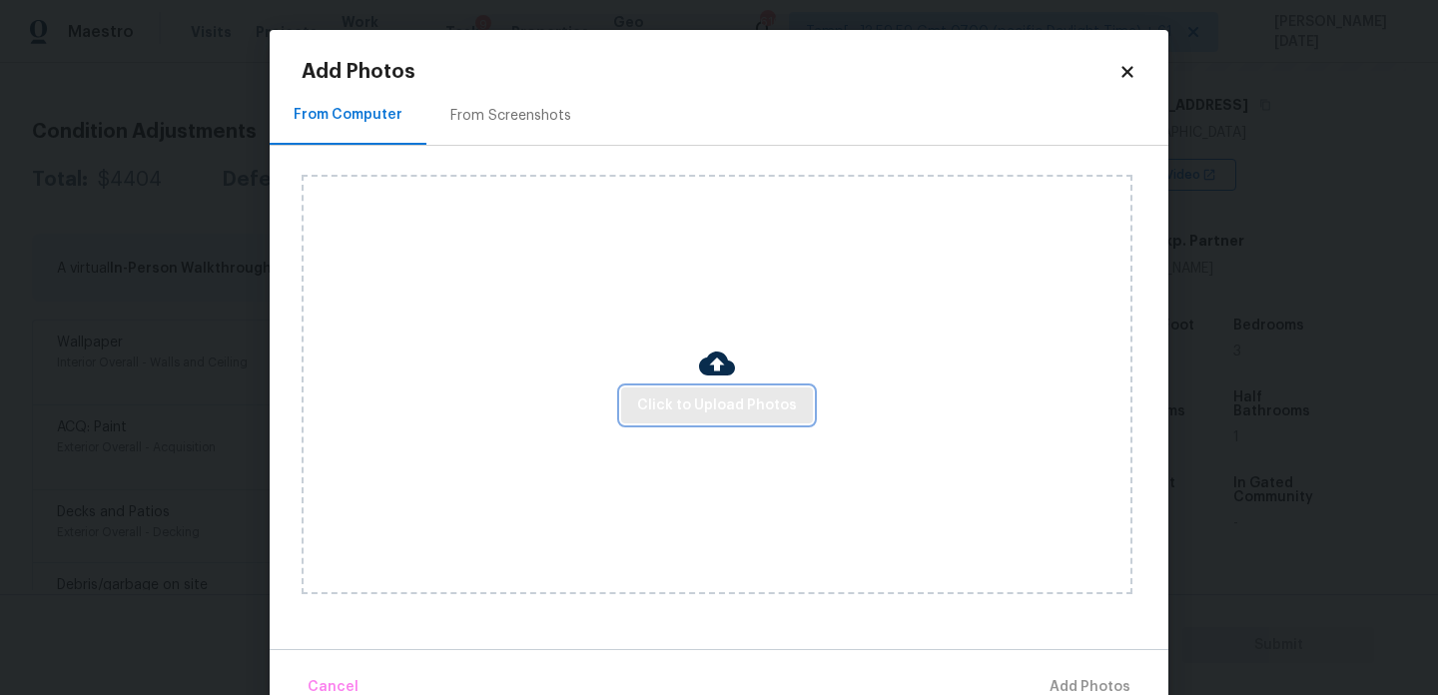
click at [694, 398] on span "Click to Upload Photos" at bounding box center [717, 406] width 160 height 25
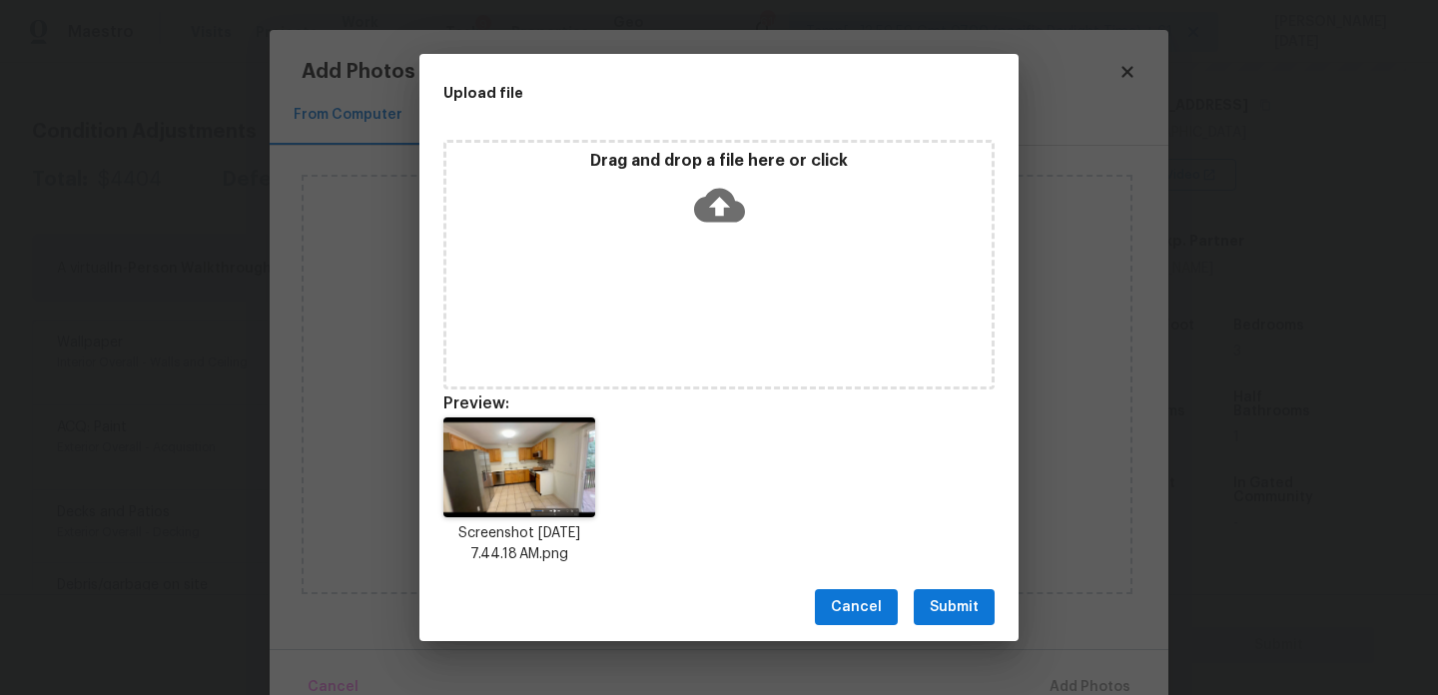
click at [931, 595] on span "Submit" at bounding box center [954, 607] width 49 height 25
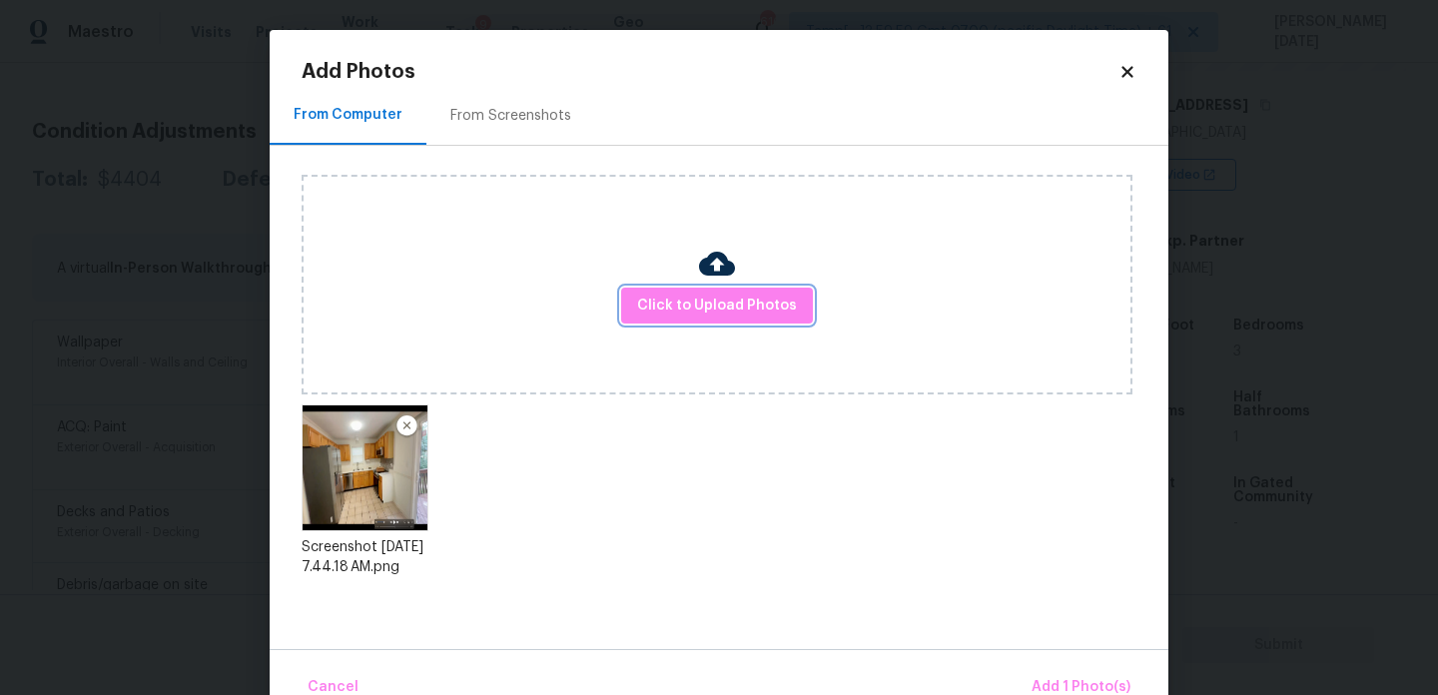
scroll to position [44, 0]
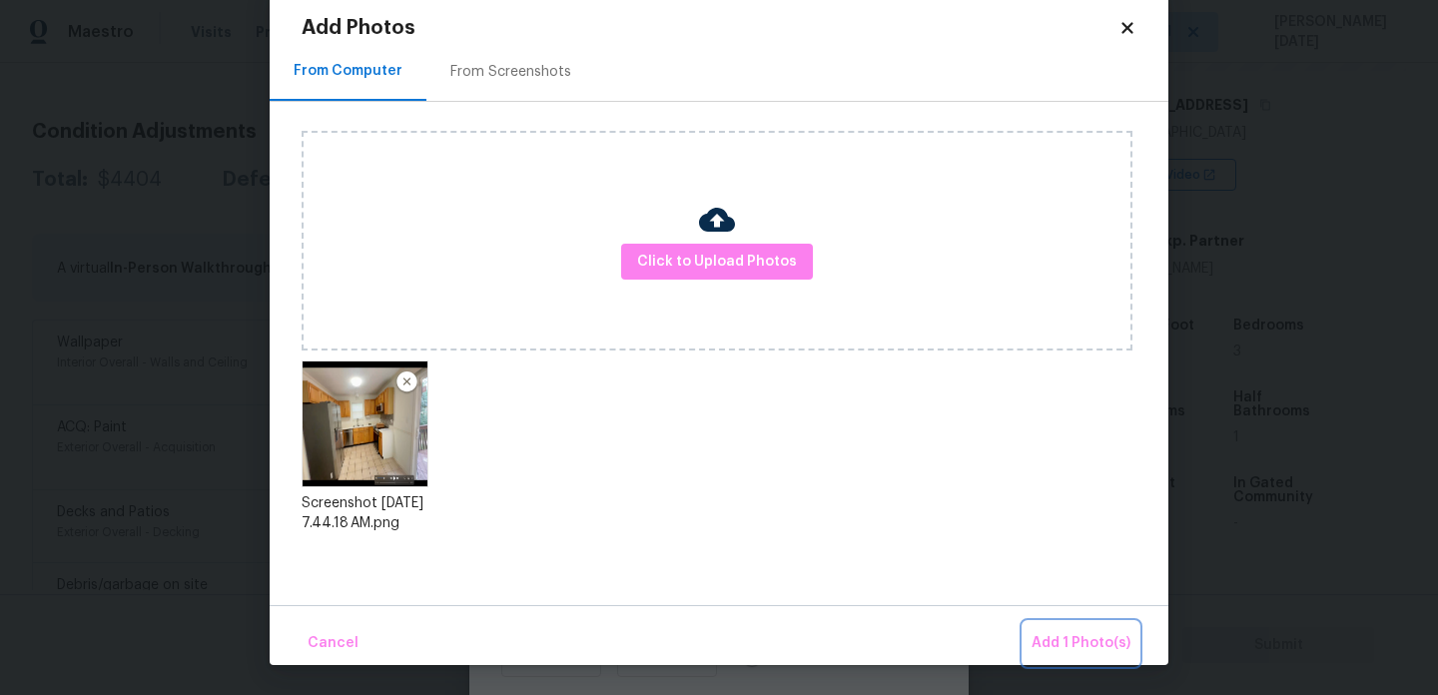
click at [1062, 626] on button "Add 1 Photo(s)" at bounding box center [1081, 643] width 115 height 43
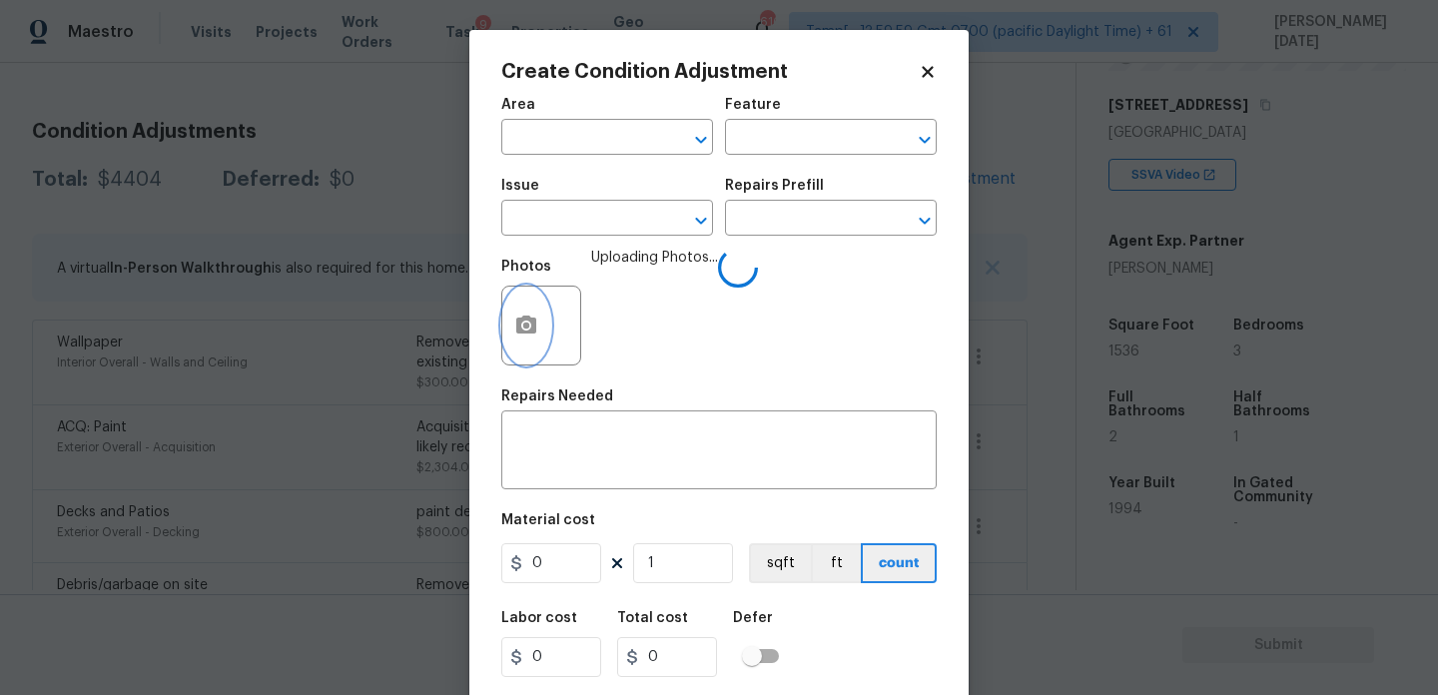
scroll to position [0, 0]
click at [551, 156] on span "Area ​" at bounding box center [607, 126] width 212 height 81
click at [523, 137] on input "text" at bounding box center [579, 139] width 156 height 31
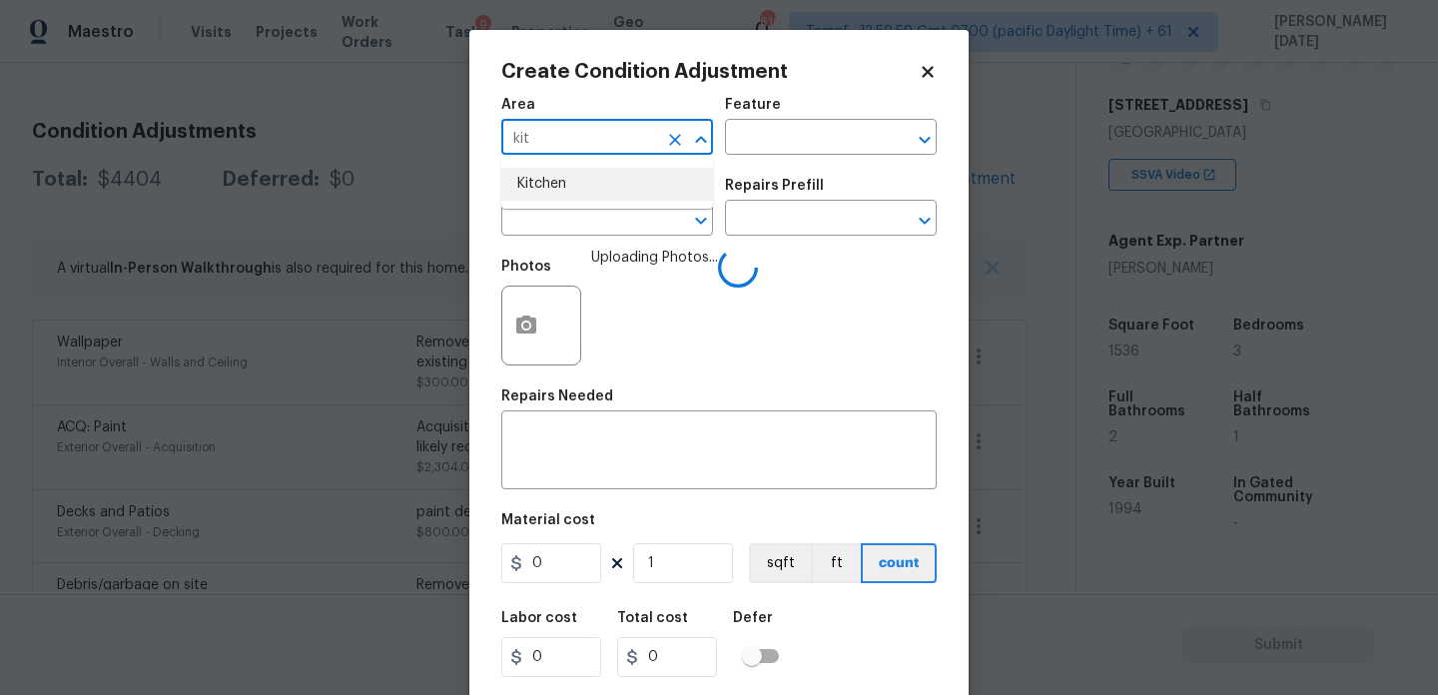
click at [551, 179] on li "Kitchen" at bounding box center [607, 184] width 212 height 33
type input "Kitchen"
click at [551, 215] on input "text" at bounding box center [579, 220] width 156 height 31
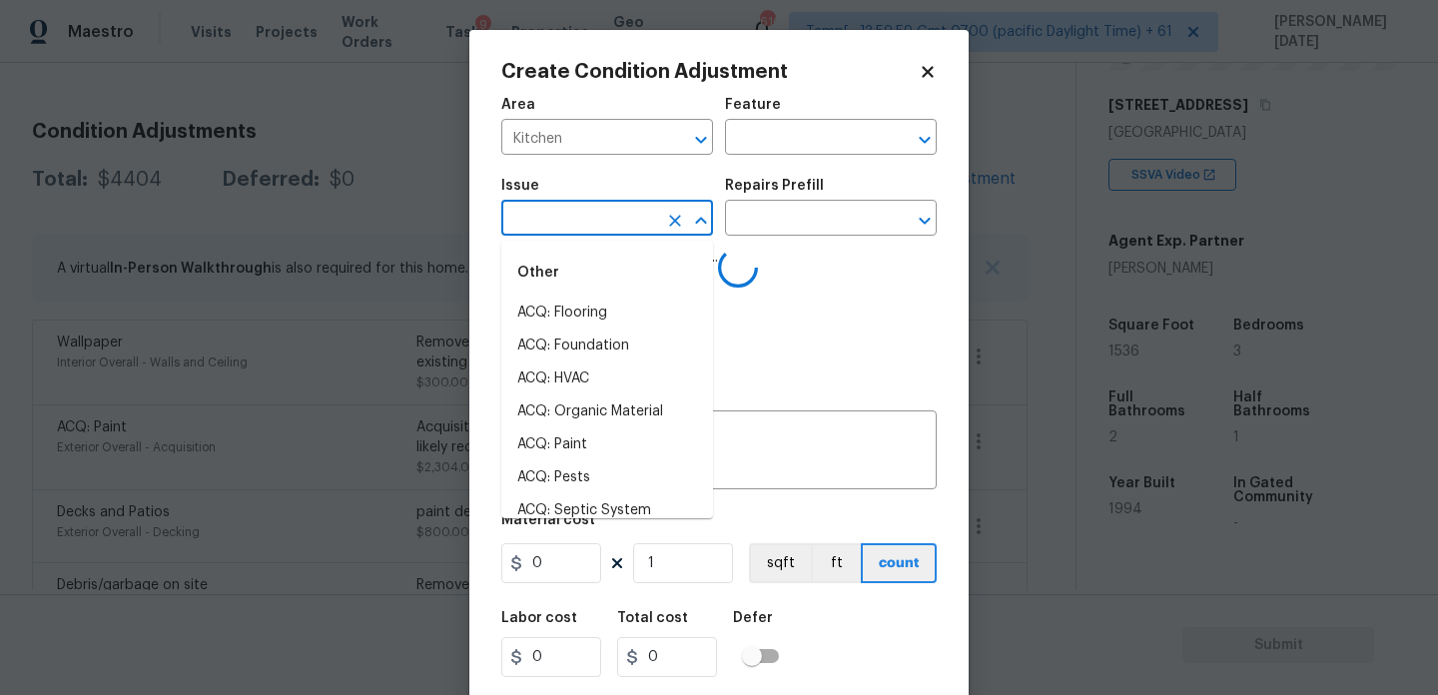
type input "c"
type input "b"
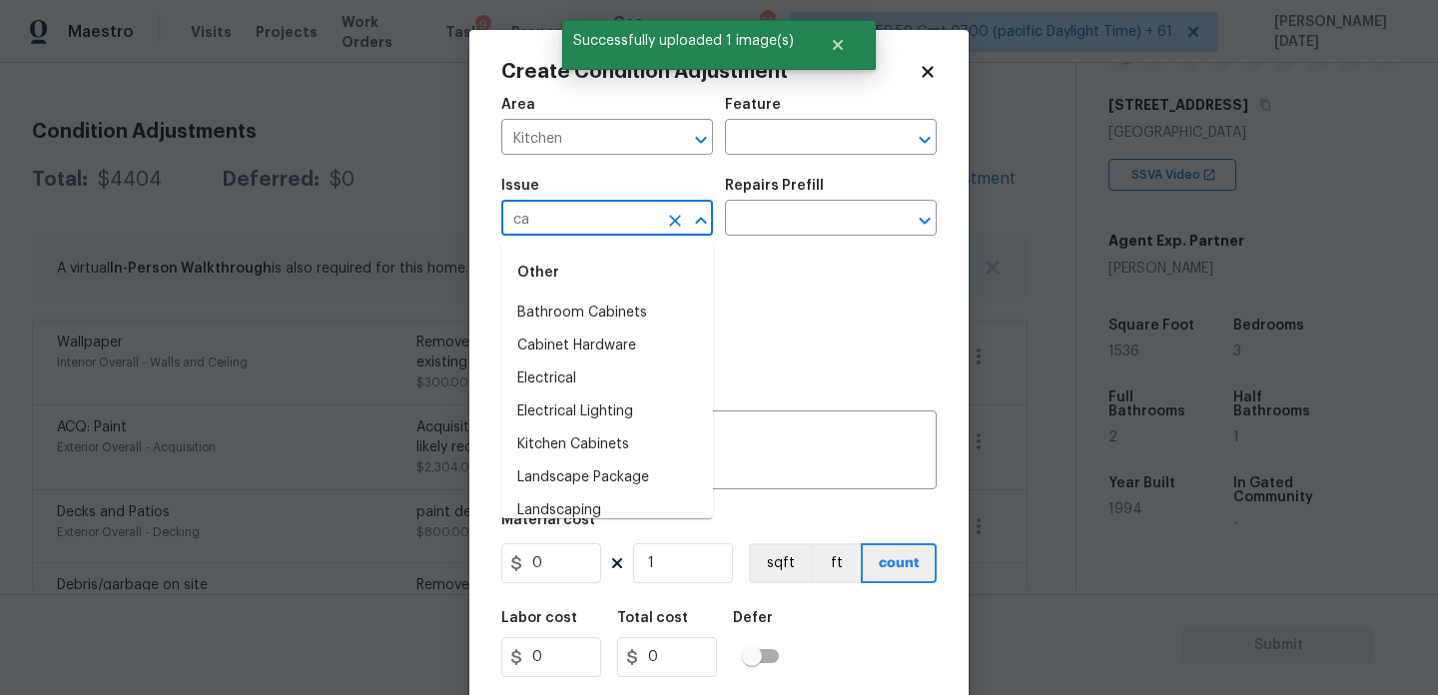
type input "cab"
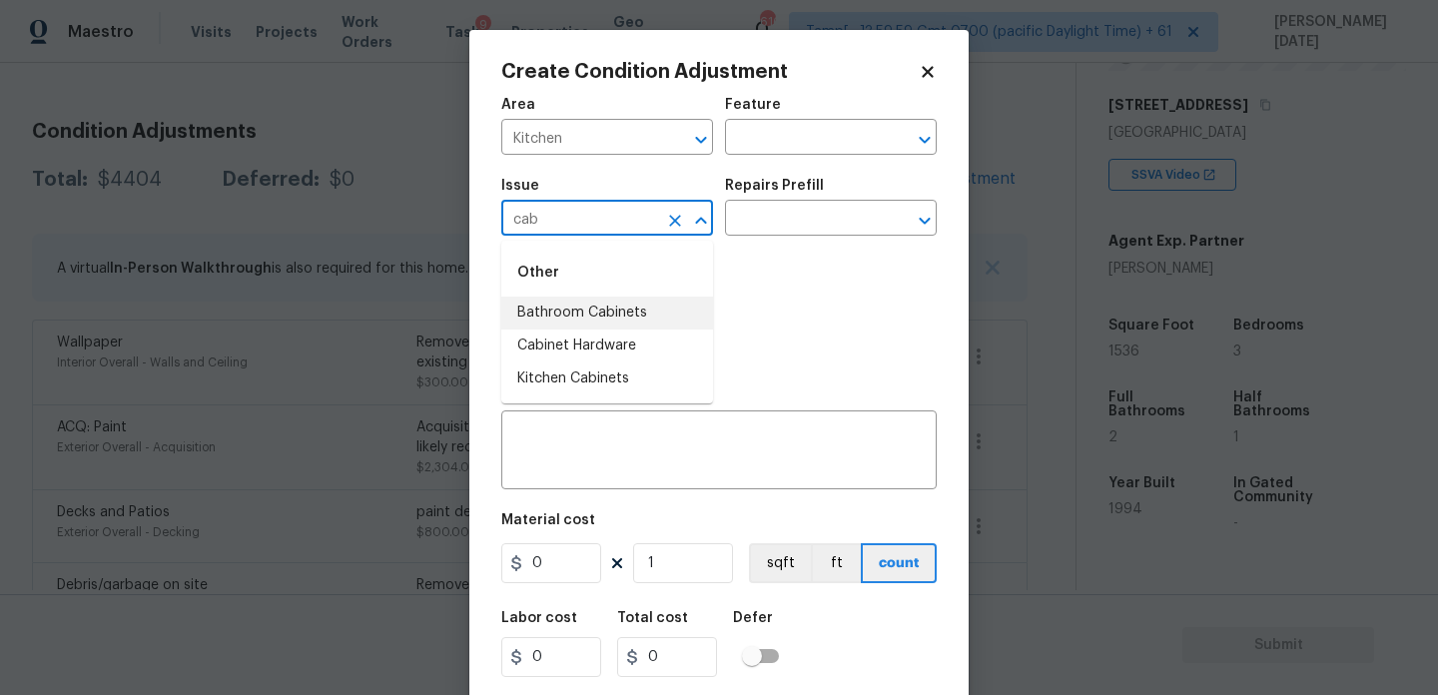
click at [631, 319] on li "Bathroom Cabinets" at bounding box center [607, 313] width 212 height 33
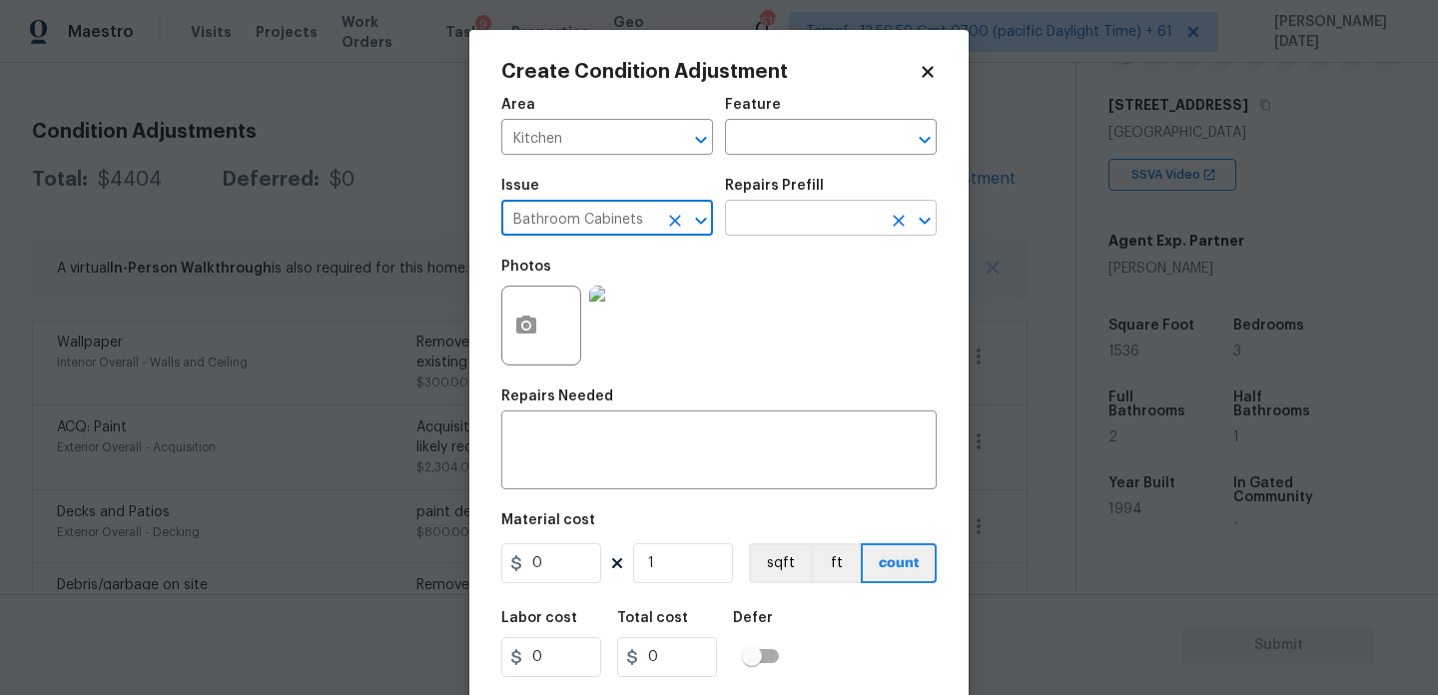
type input "Bathroom Cabinets"
click at [761, 234] on input "text" at bounding box center [803, 220] width 156 height 31
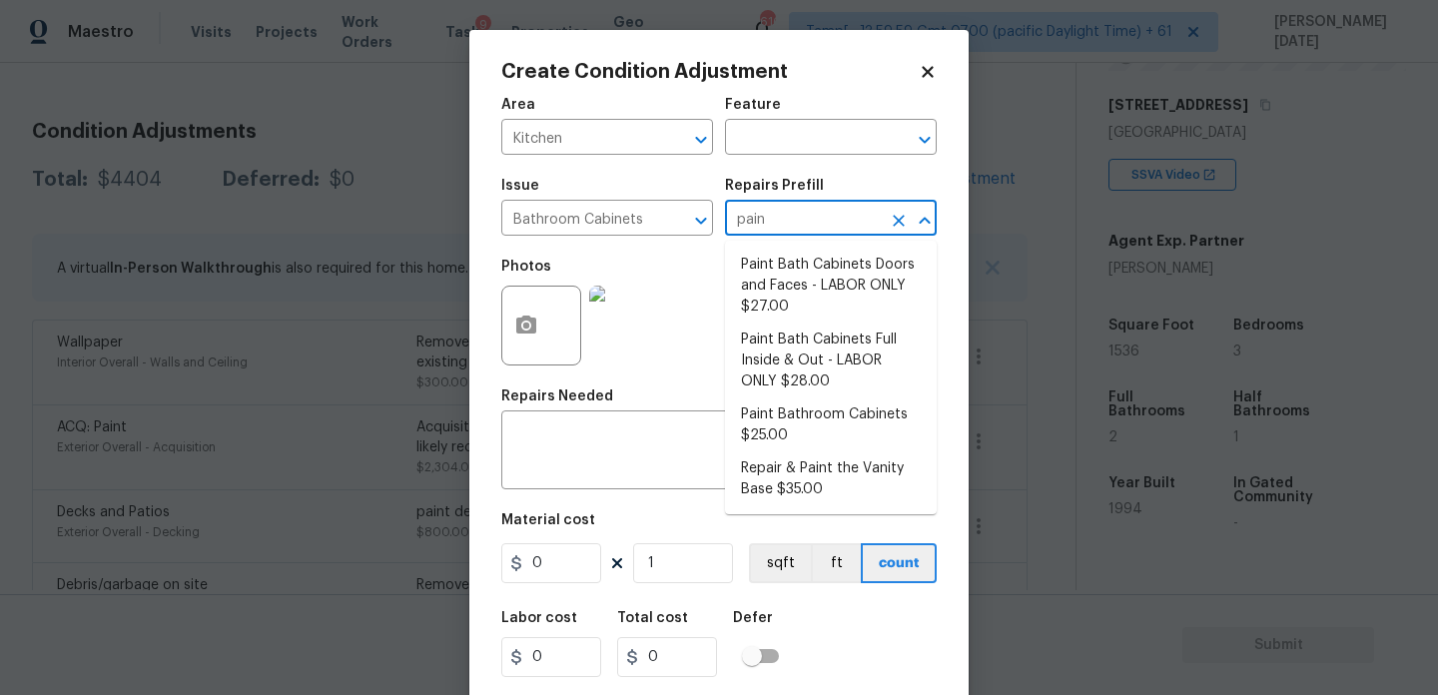
type input "paint"
click at [773, 285] on li "Paint Bath Cabinets Doors and Faces - LABOR ONLY $27.00" at bounding box center [831, 286] width 212 height 75
type input "Cabinets"
type textarea "Prep, sand, mask and apply 2 coats of paint to the bathroom cabinet doors and b…"
type input "27"
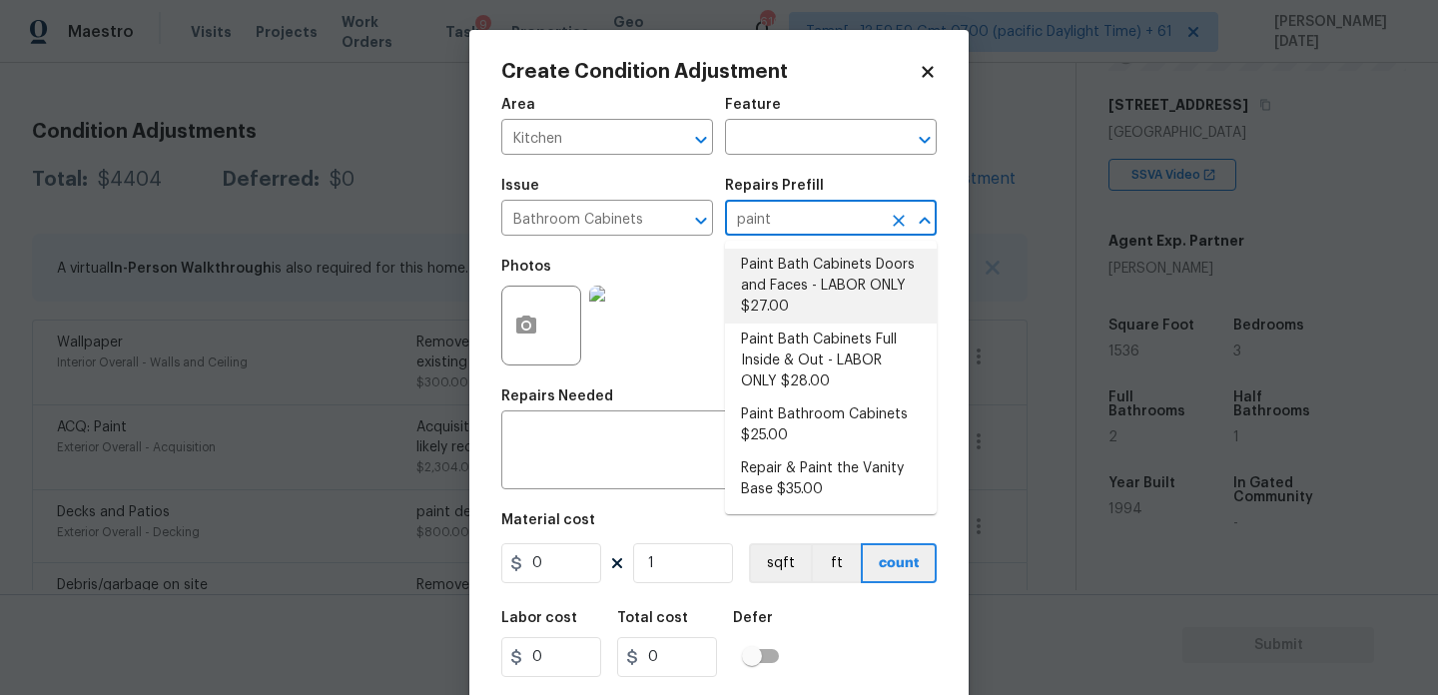
type input "27"
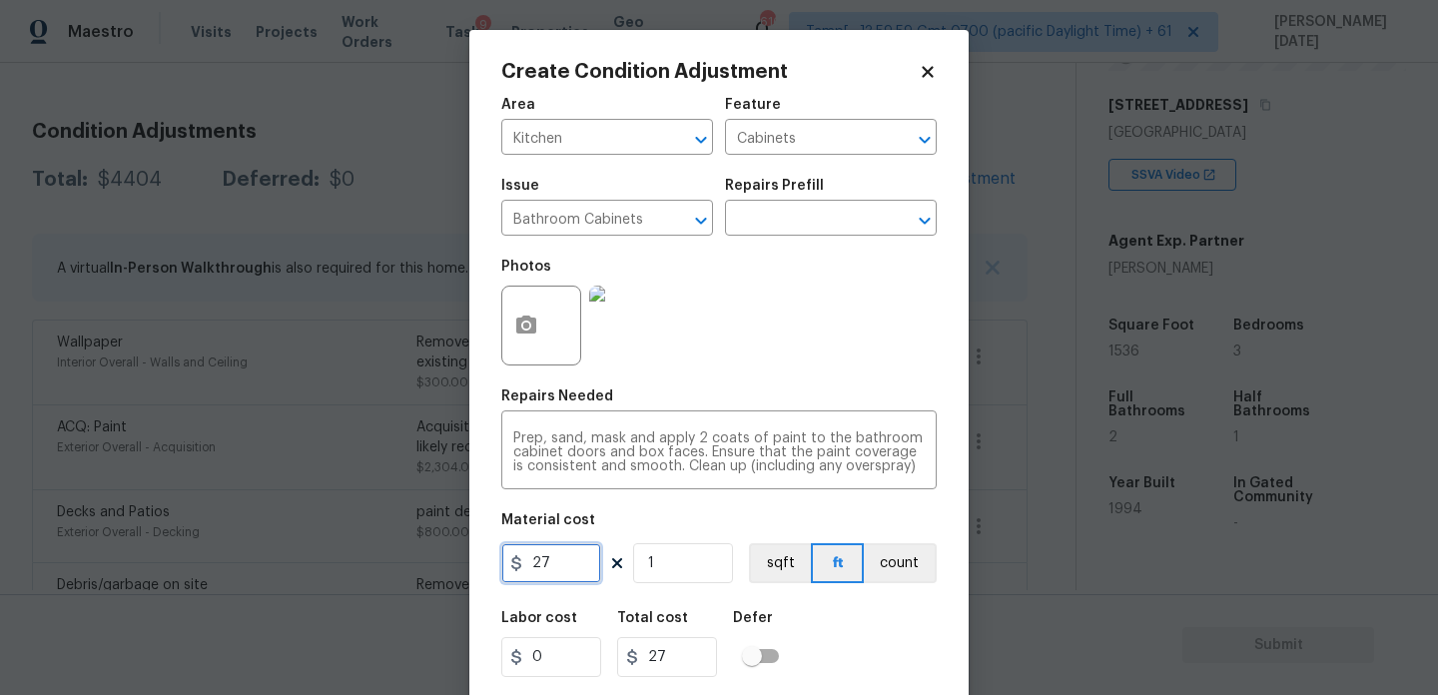
drag, startPoint x: 555, startPoint y: 563, endPoint x: 374, endPoint y: 561, distance: 181.8
click at [377, 563] on div "Create Condition Adjustment Area Kitchen ​ Feature Cabinets ​ Issue Bathroom Ca…" at bounding box center [719, 347] width 1438 height 695
type input "1200"
click at [713, 351] on div "Photos" at bounding box center [719, 313] width 436 height 130
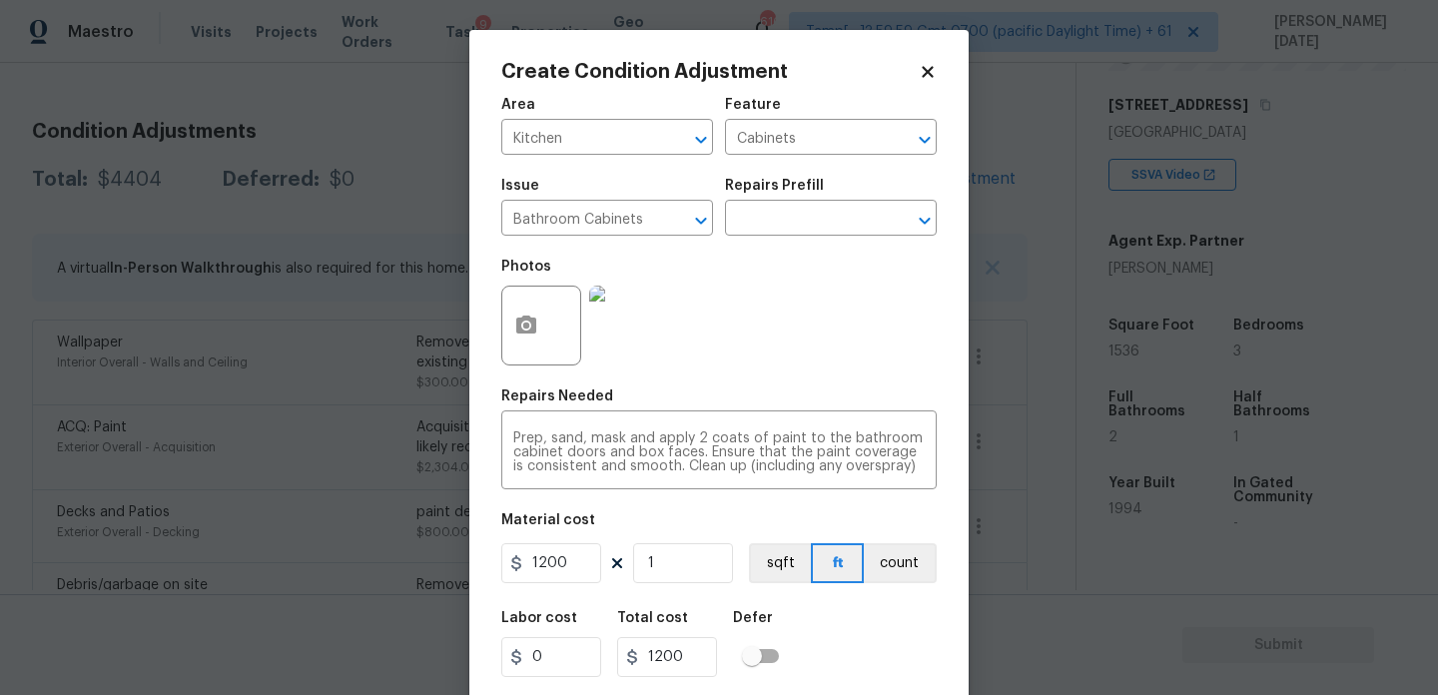
click at [713, 351] on div "Photos" at bounding box center [719, 313] width 436 height 130
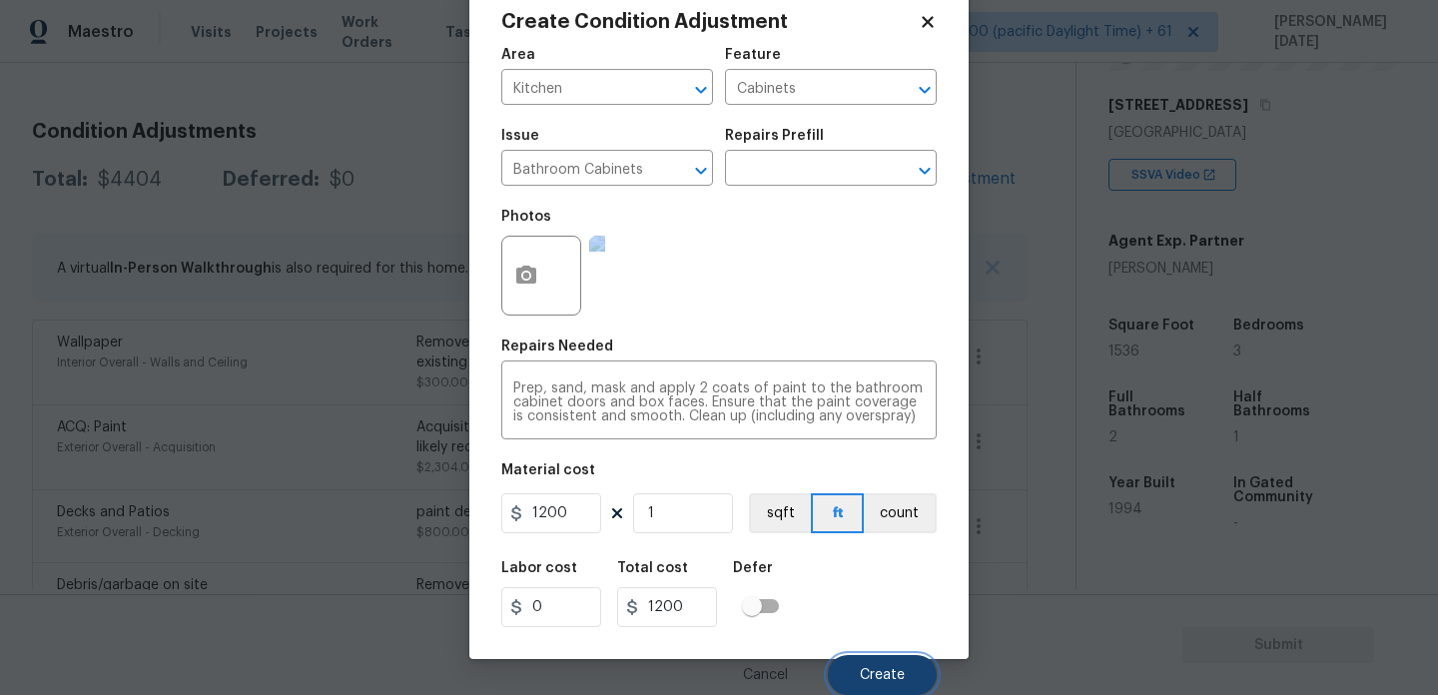
click at [873, 686] on button "Create" at bounding box center [882, 675] width 109 height 40
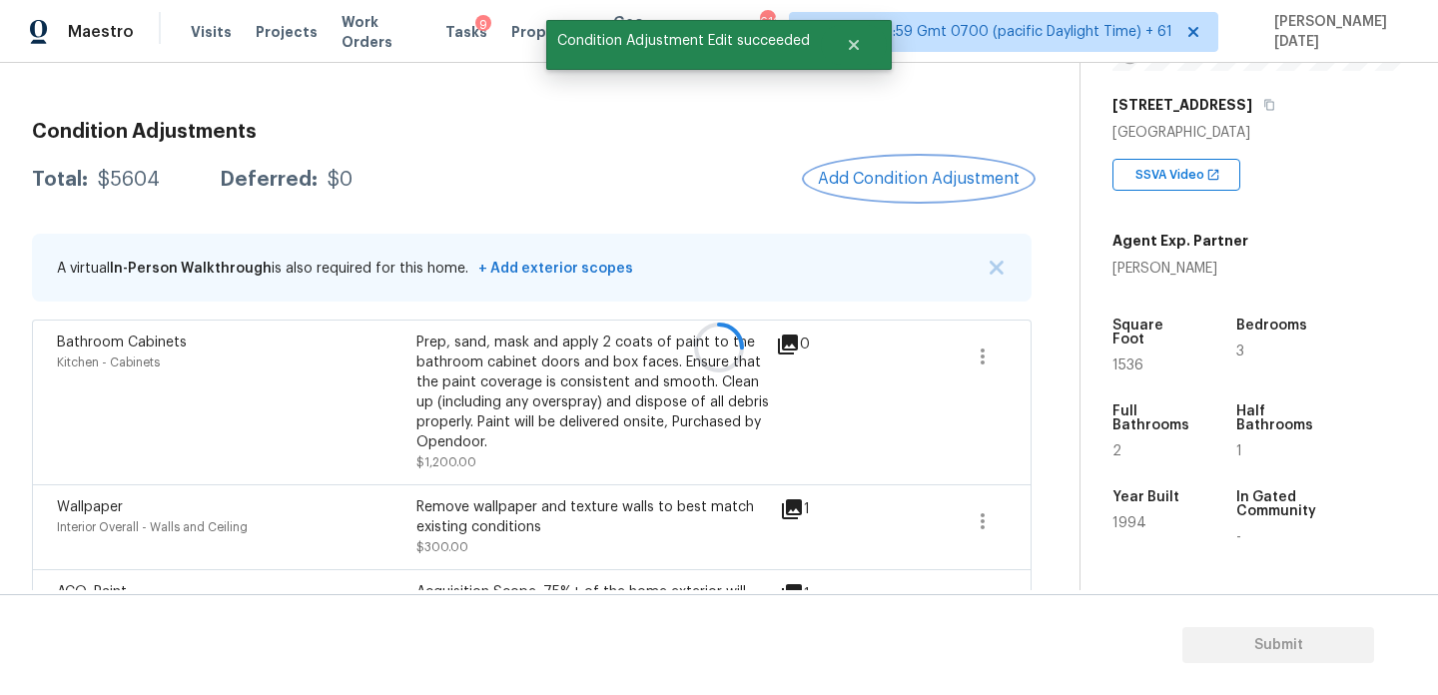
scroll to position [0, 0]
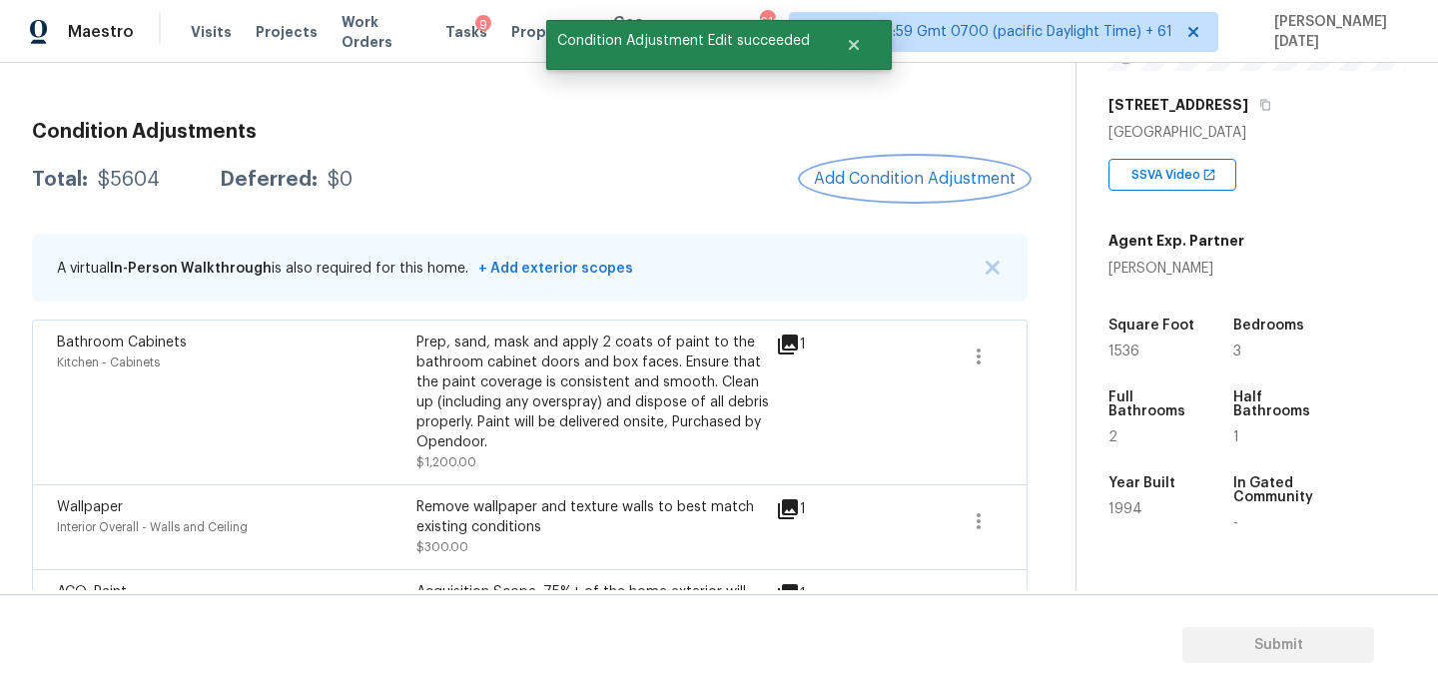
click at [896, 179] on span "Add Condition Adjustment" at bounding box center [915, 179] width 202 height 18
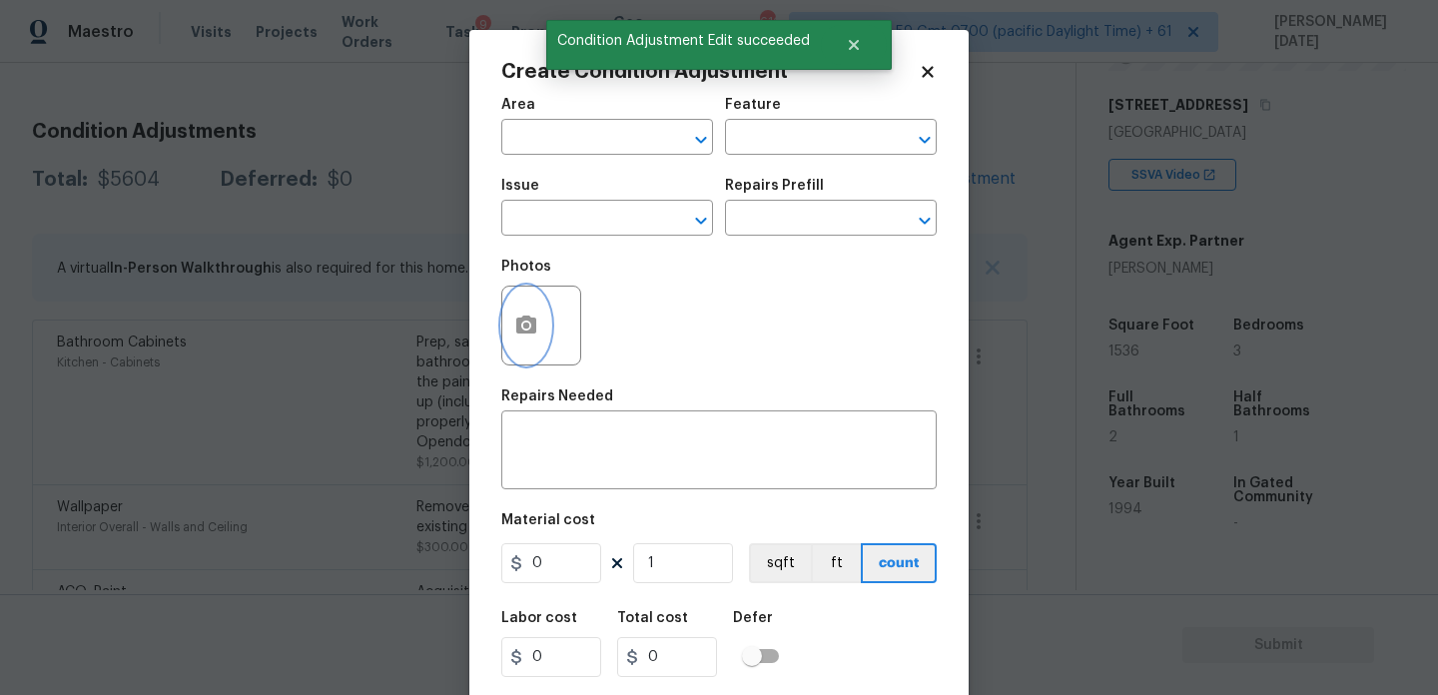
click at [516, 333] on icon "button" at bounding box center [526, 325] width 20 height 18
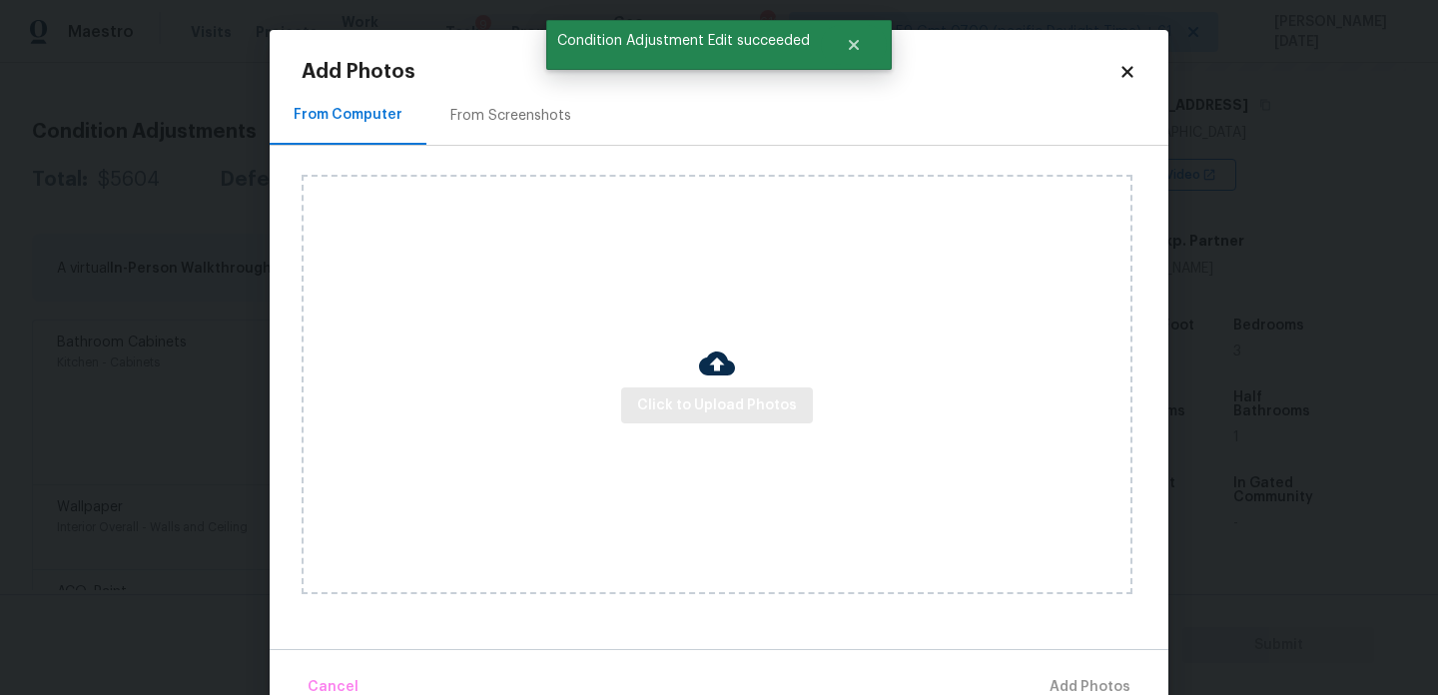
click at [700, 424] on div "Click to Upload Photos" at bounding box center [717, 385] width 831 height 420
click at [721, 415] on span "Click to Upload Photos" at bounding box center [717, 406] width 160 height 25
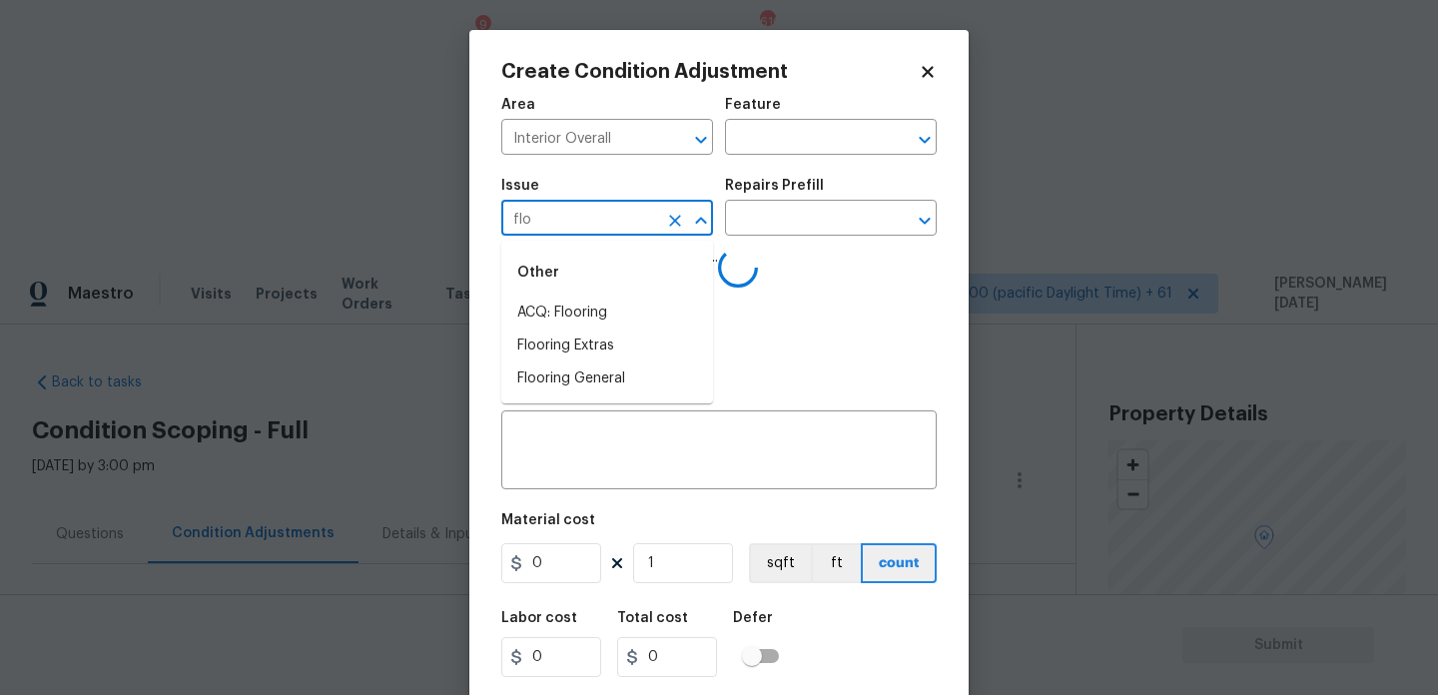
type input "floo"
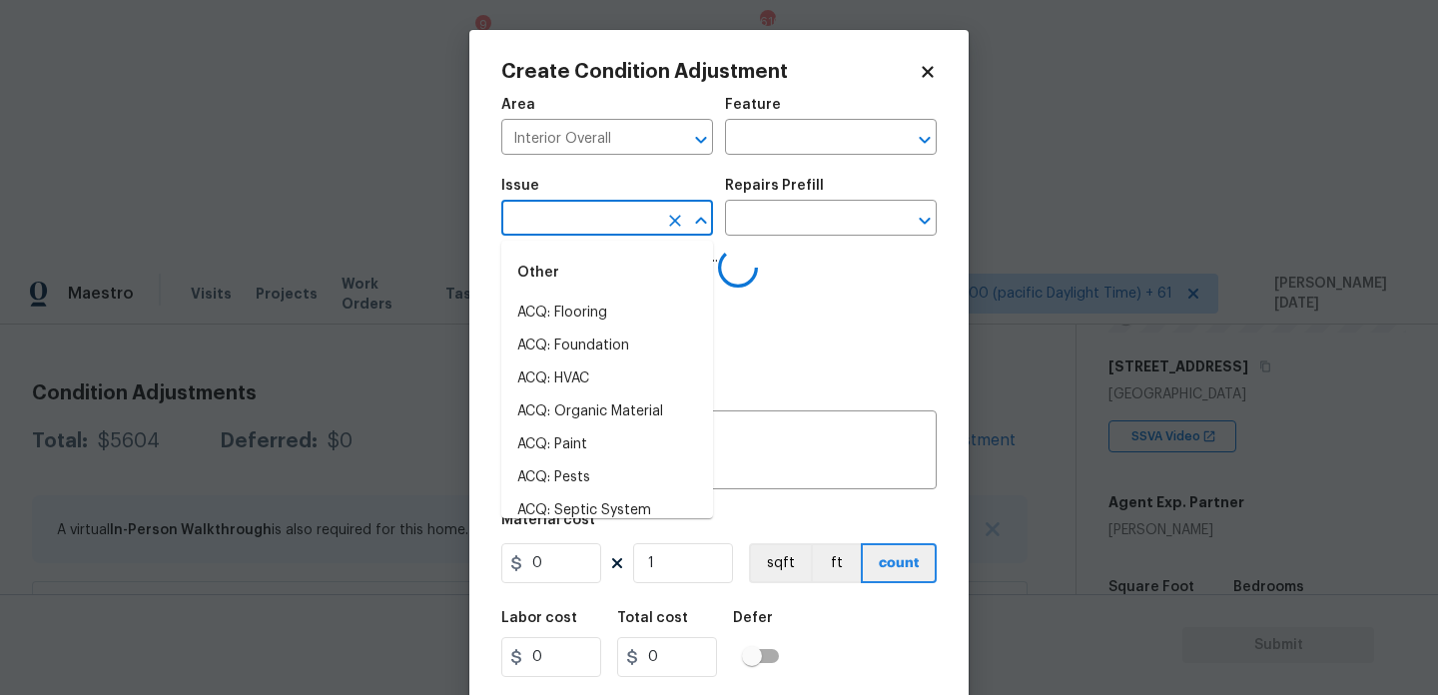
click at [579, 375] on li "ACQ: HVAC" at bounding box center [607, 379] width 212 height 33
type input "ACQ: HVAC"
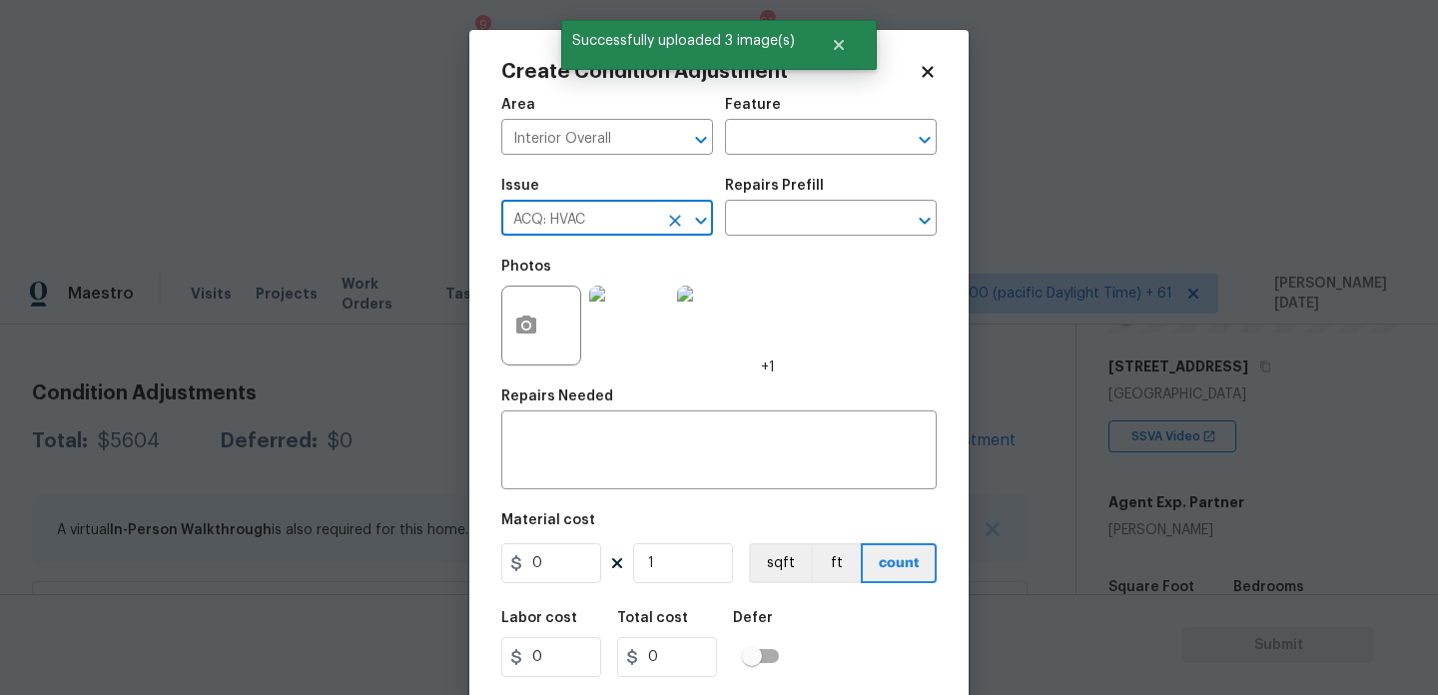
click at [664, 230] on button "Clear" at bounding box center [675, 221] width 28 height 28
type input "floo"
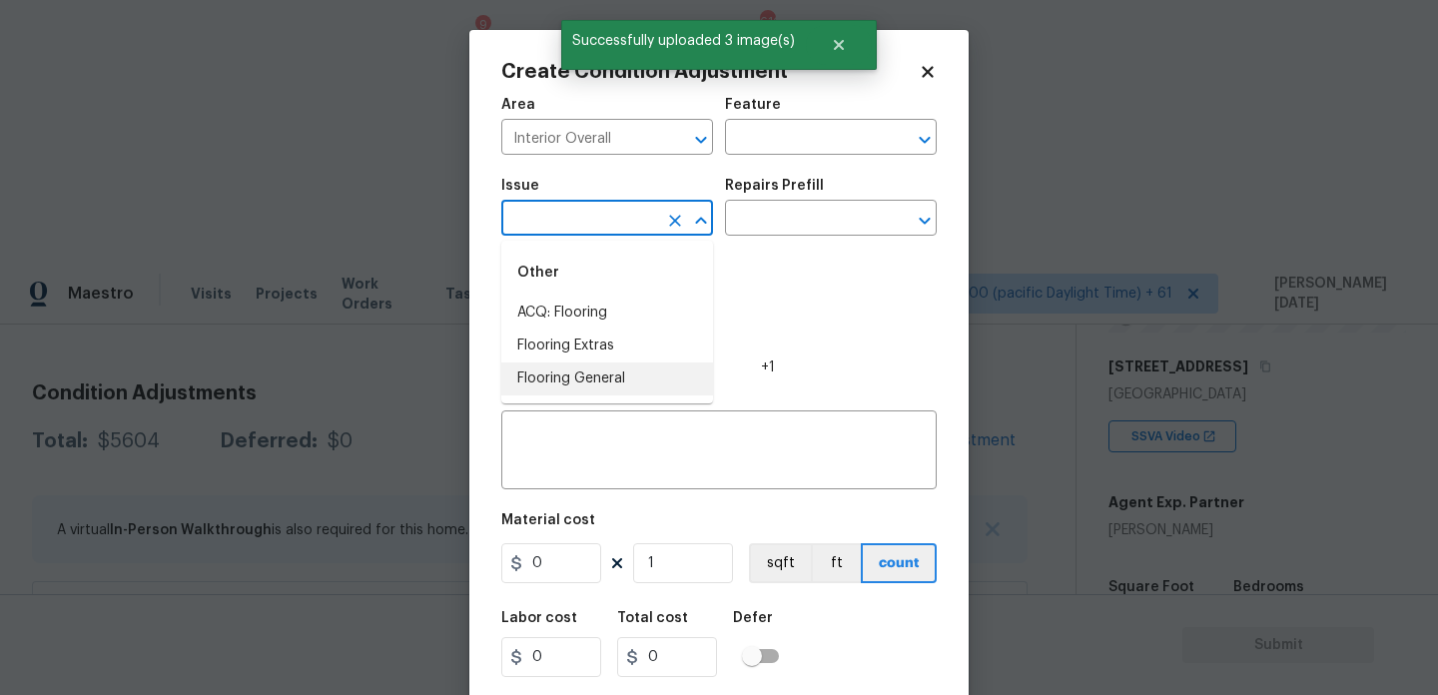
click at [616, 393] on li "Flooring General" at bounding box center [607, 379] width 212 height 33
type input "ACQ: HVAC"
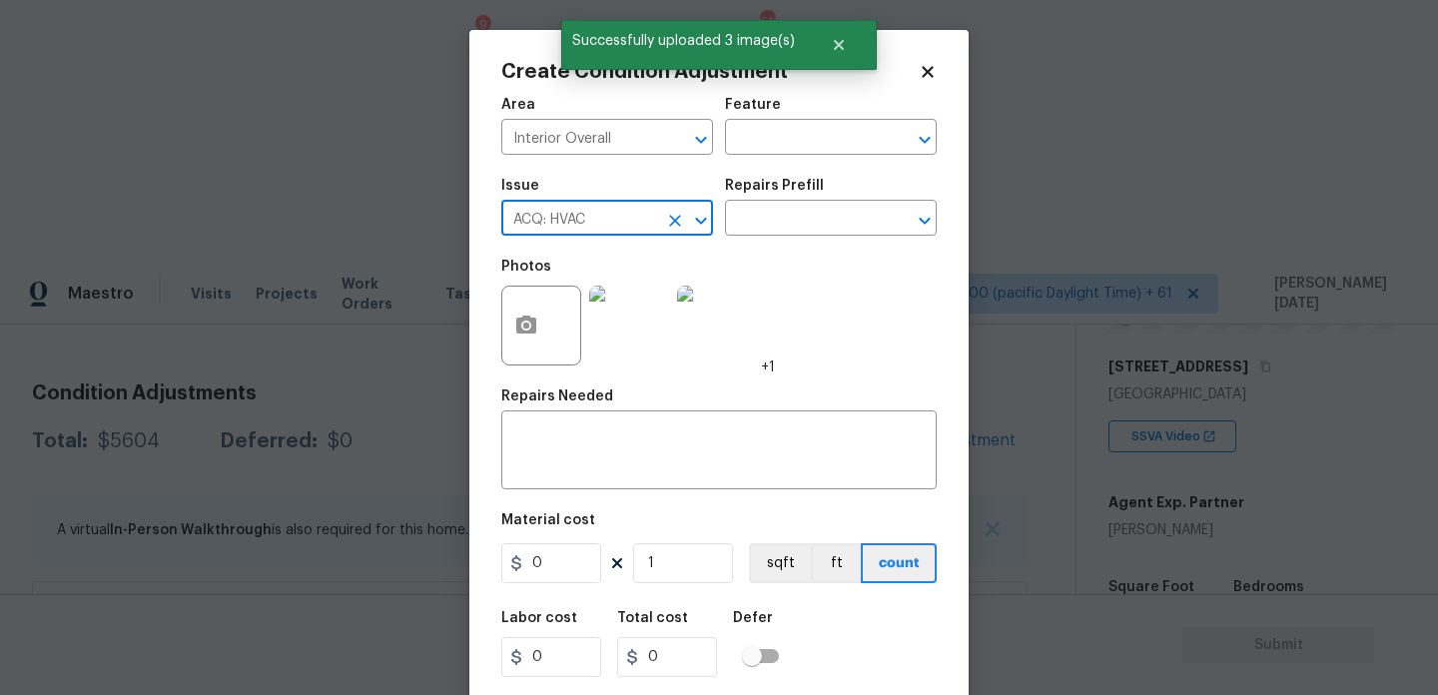
click at [672, 222] on icon "Clear" at bounding box center [675, 221] width 12 height 12
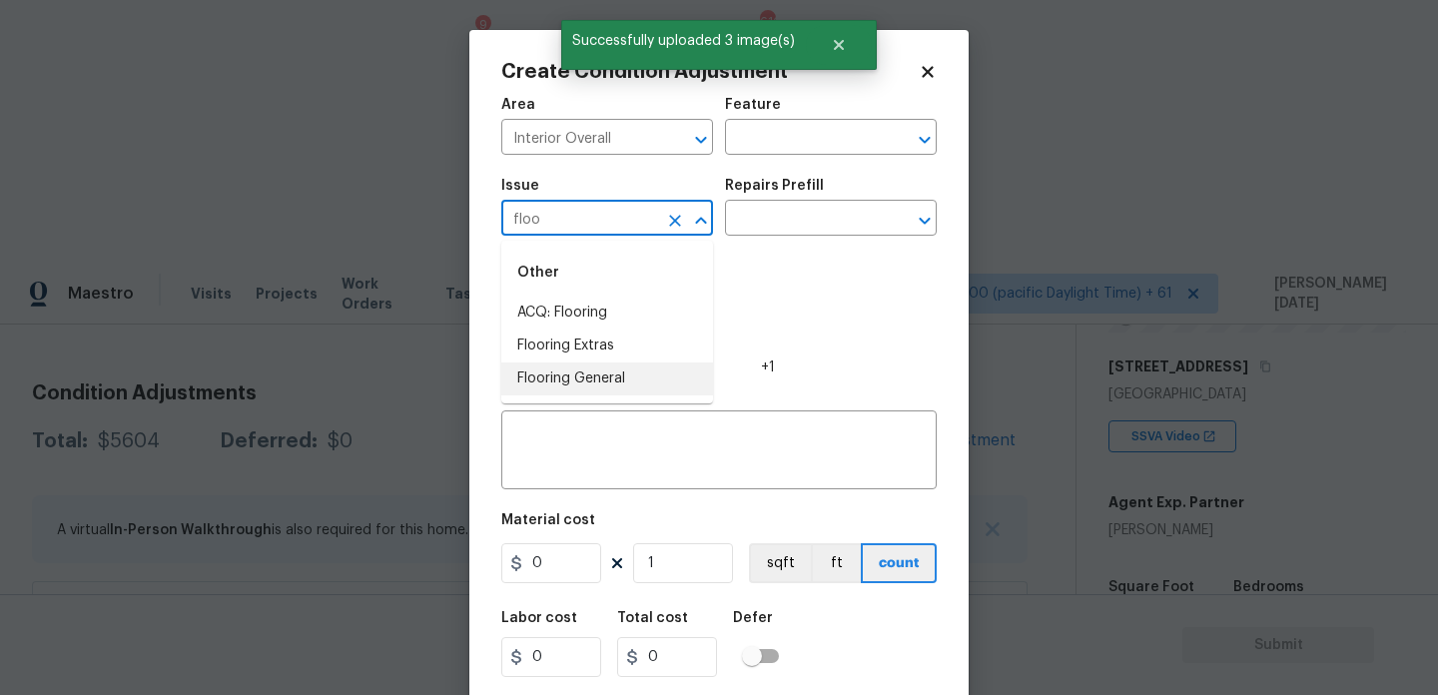
click at [611, 377] on li "Flooring General" at bounding box center [607, 379] width 212 height 33
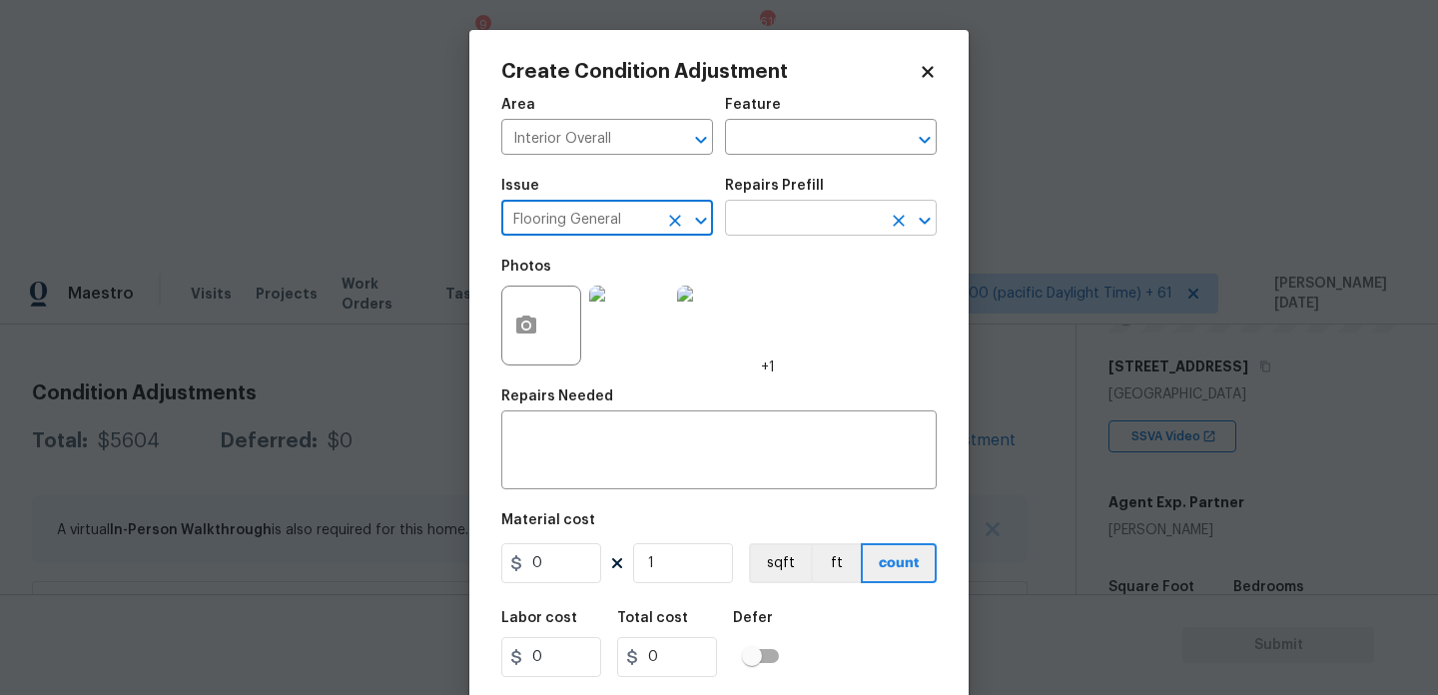
type input "Flooring General"
click at [821, 210] on input "text" at bounding box center [803, 220] width 156 height 31
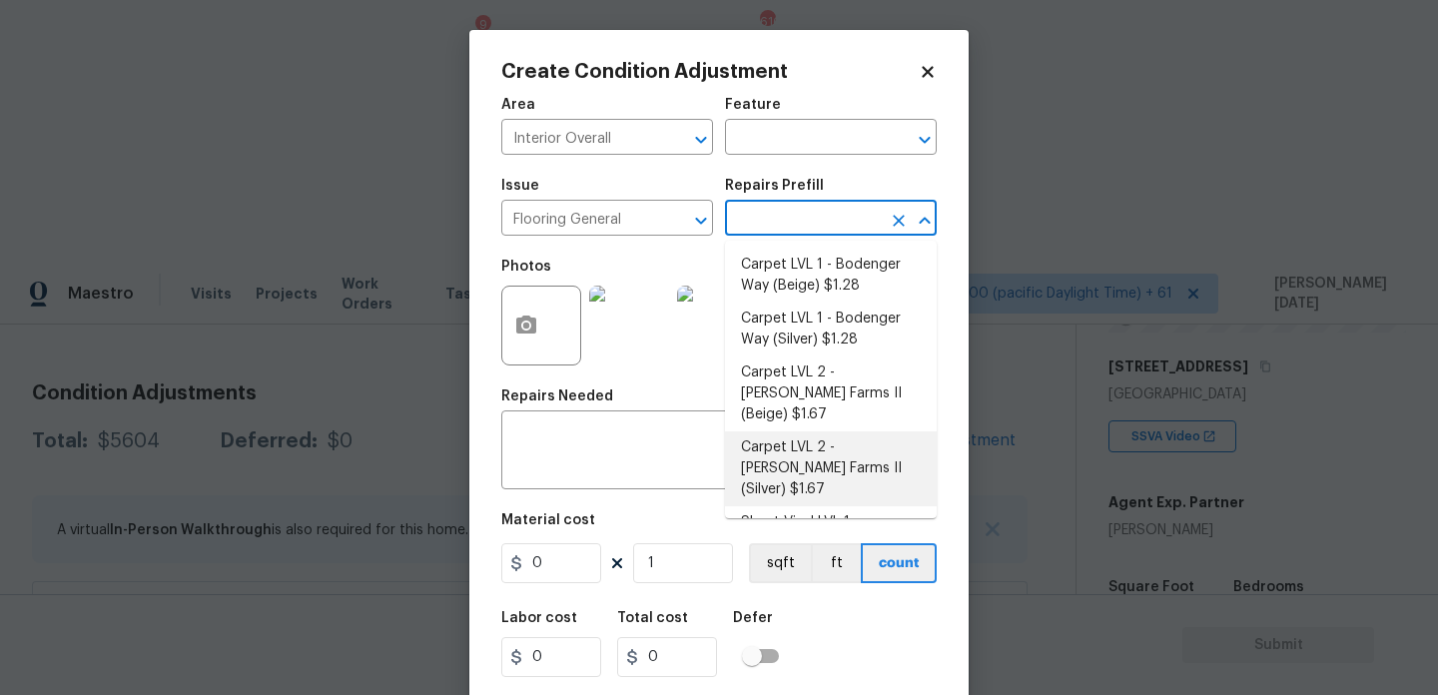
click at [834, 439] on li "Carpet LVL 2 - [PERSON_NAME] Farms II (Silver) $1.67" at bounding box center [831, 469] width 212 height 75
type input "Overall Flooring"
type input "1.67"
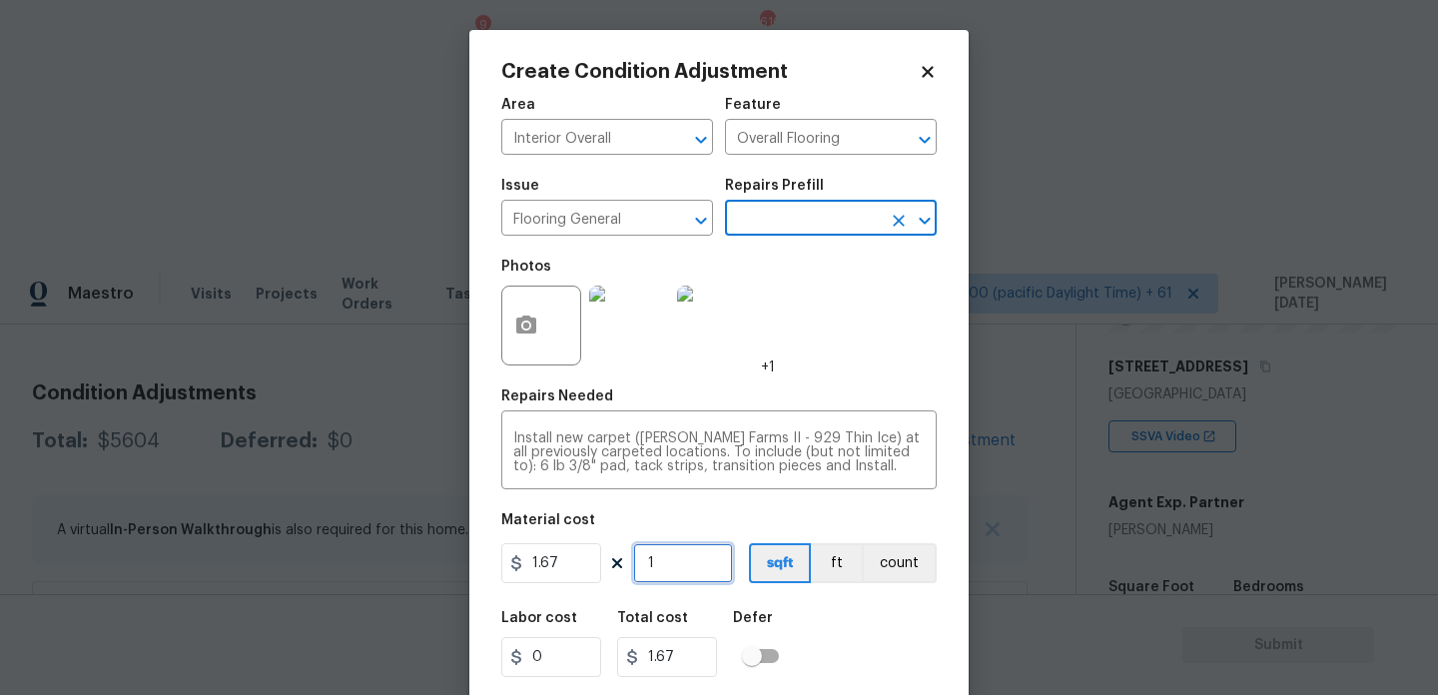
click at [719, 561] on input "1" at bounding box center [683, 563] width 100 height 40
type input "12"
type input "20.04"
type input "120"
type input "200.4"
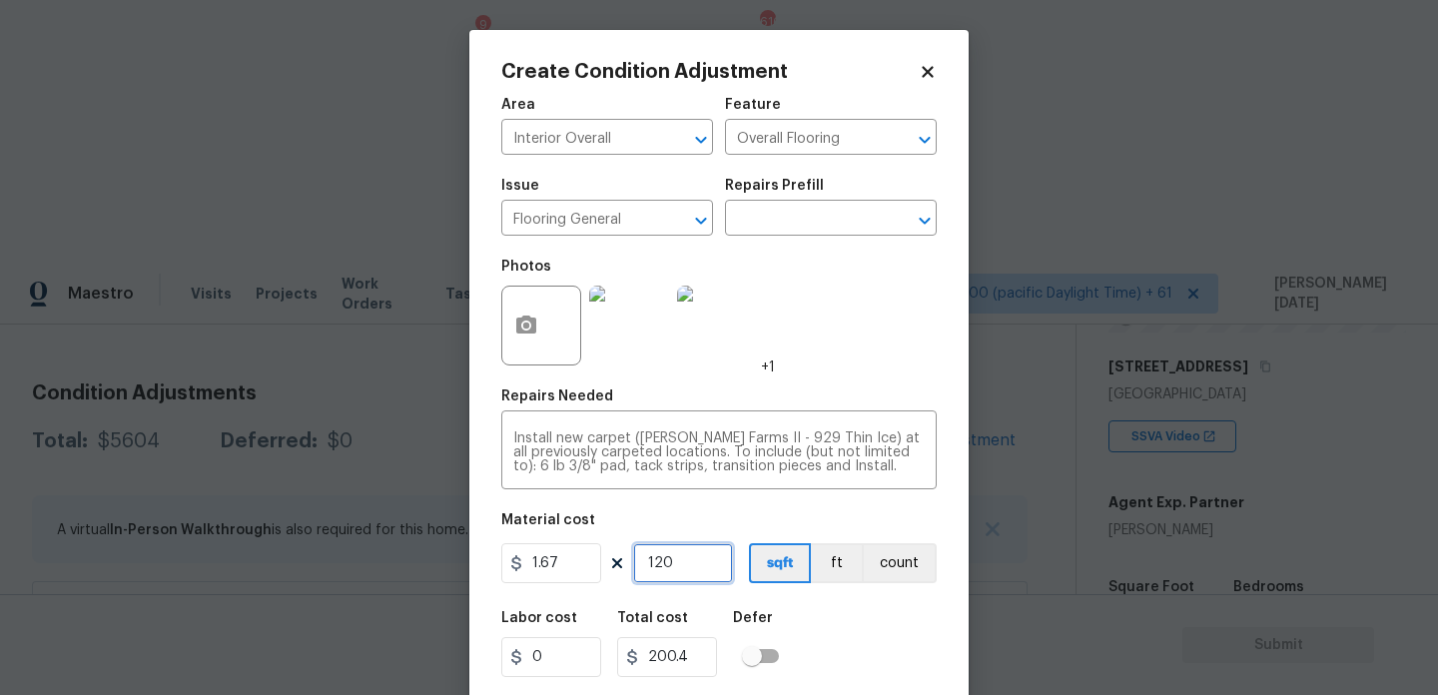
type input "1200"
type input "2004"
type input "1200"
click at [905, 358] on div "Photos +1" at bounding box center [719, 313] width 436 height 130
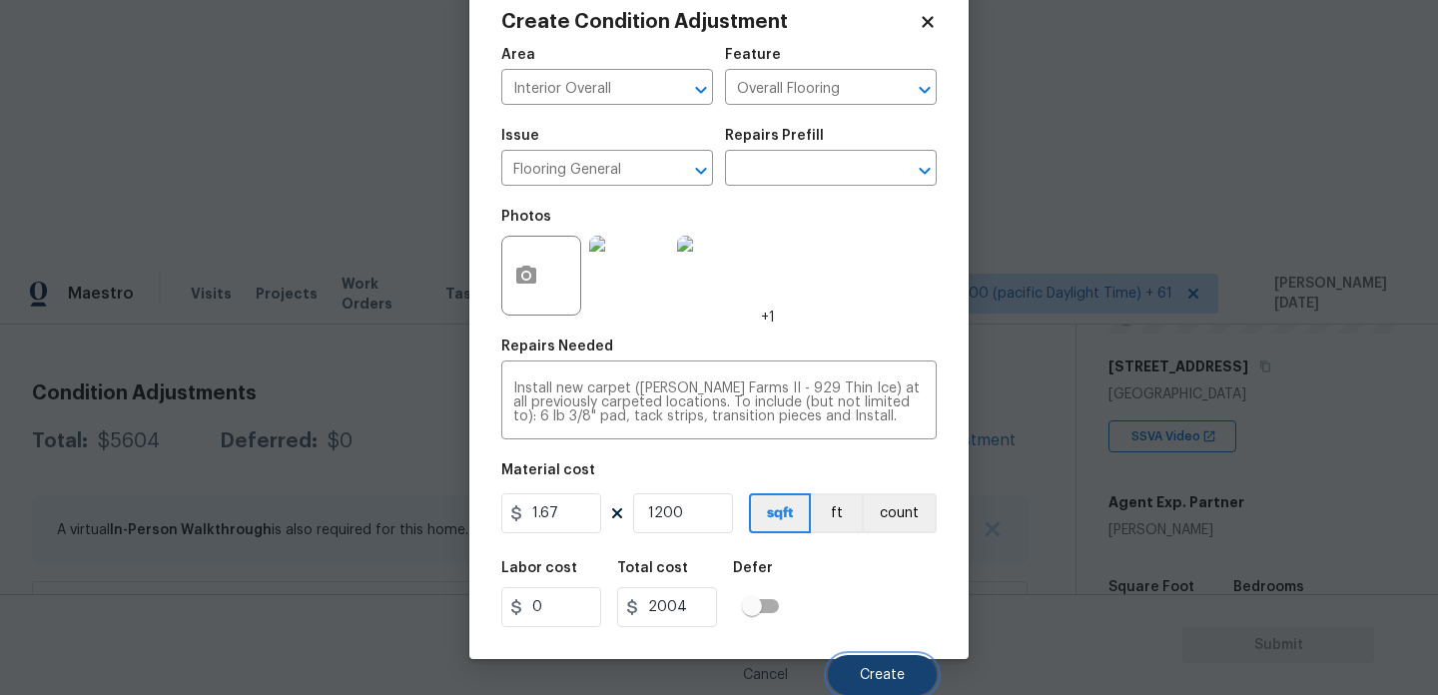
click at [861, 675] on span "Create" at bounding box center [882, 675] width 45 height 15
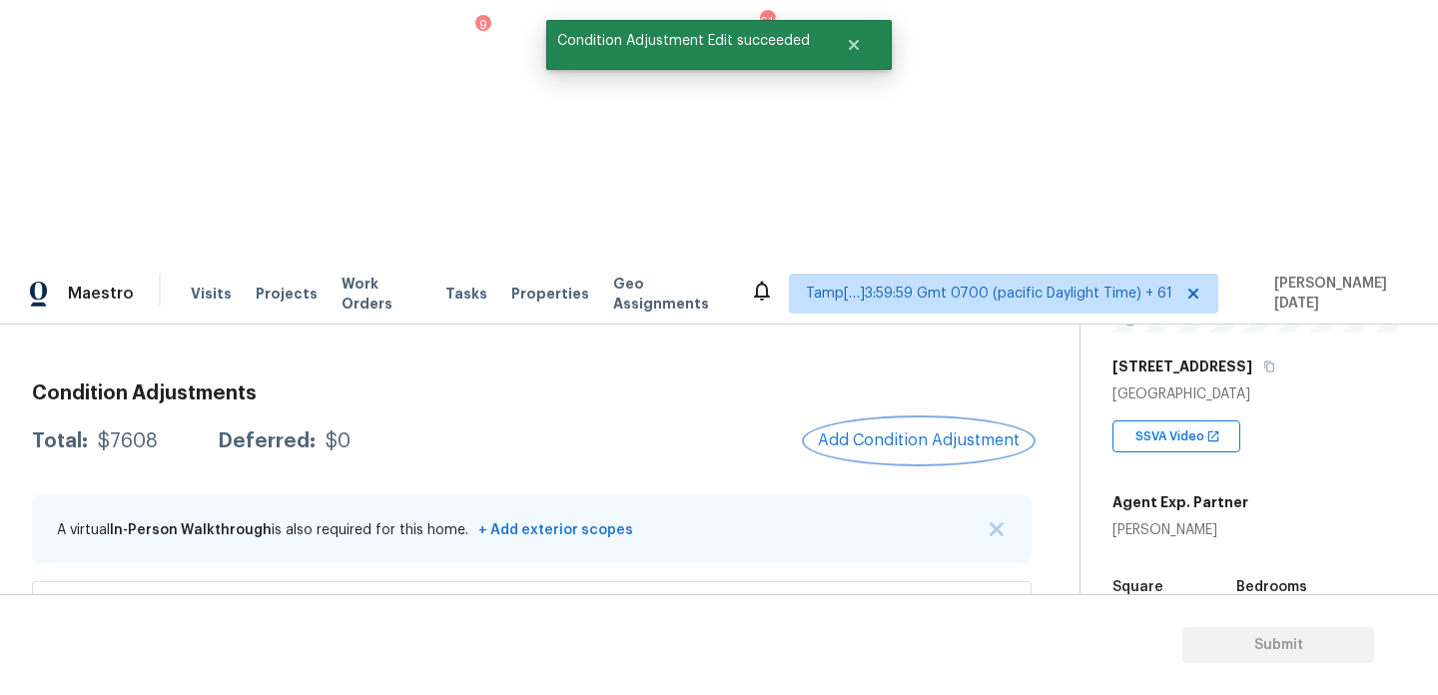
scroll to position [0, 0]
click at [876, 432] on span "Add Condition Adjustment" at bounding box center [917, 441] width 202 height 18
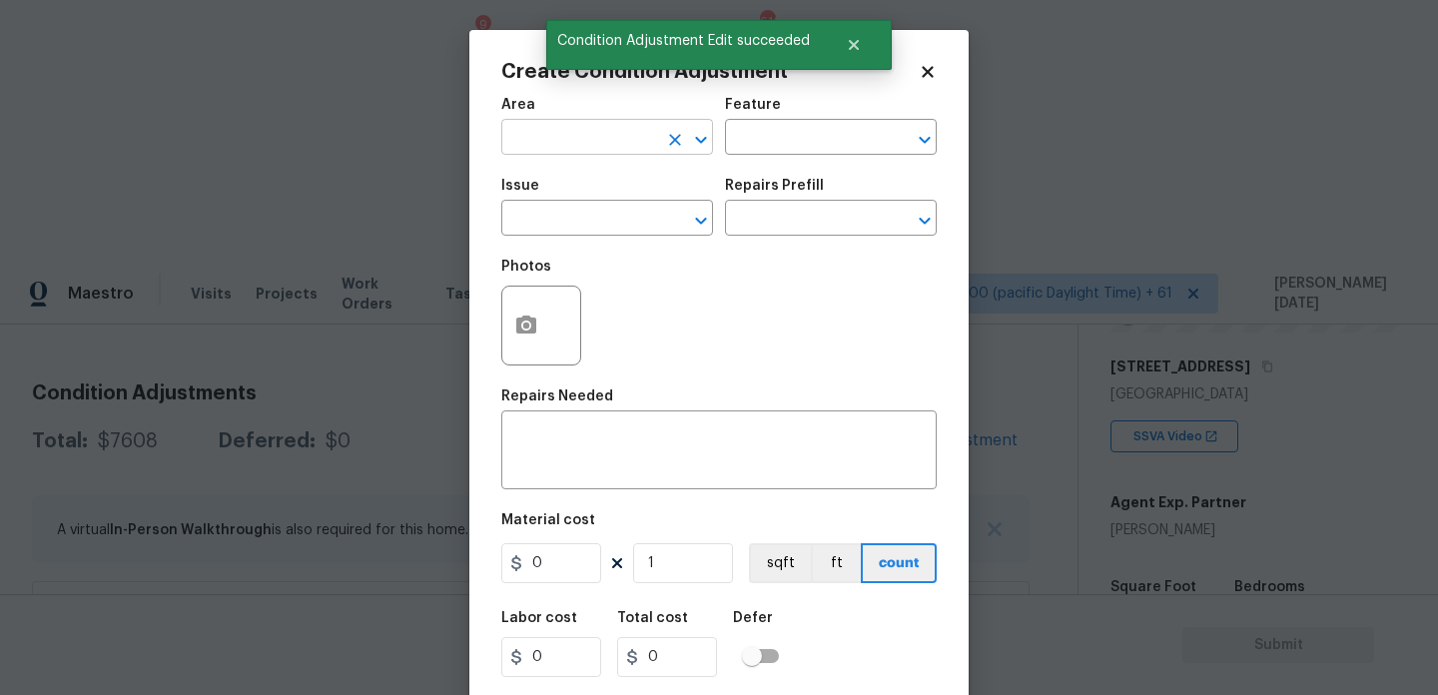
click at [557, 135] on input "text" at bounding box center [579, 139] width 156 height 31
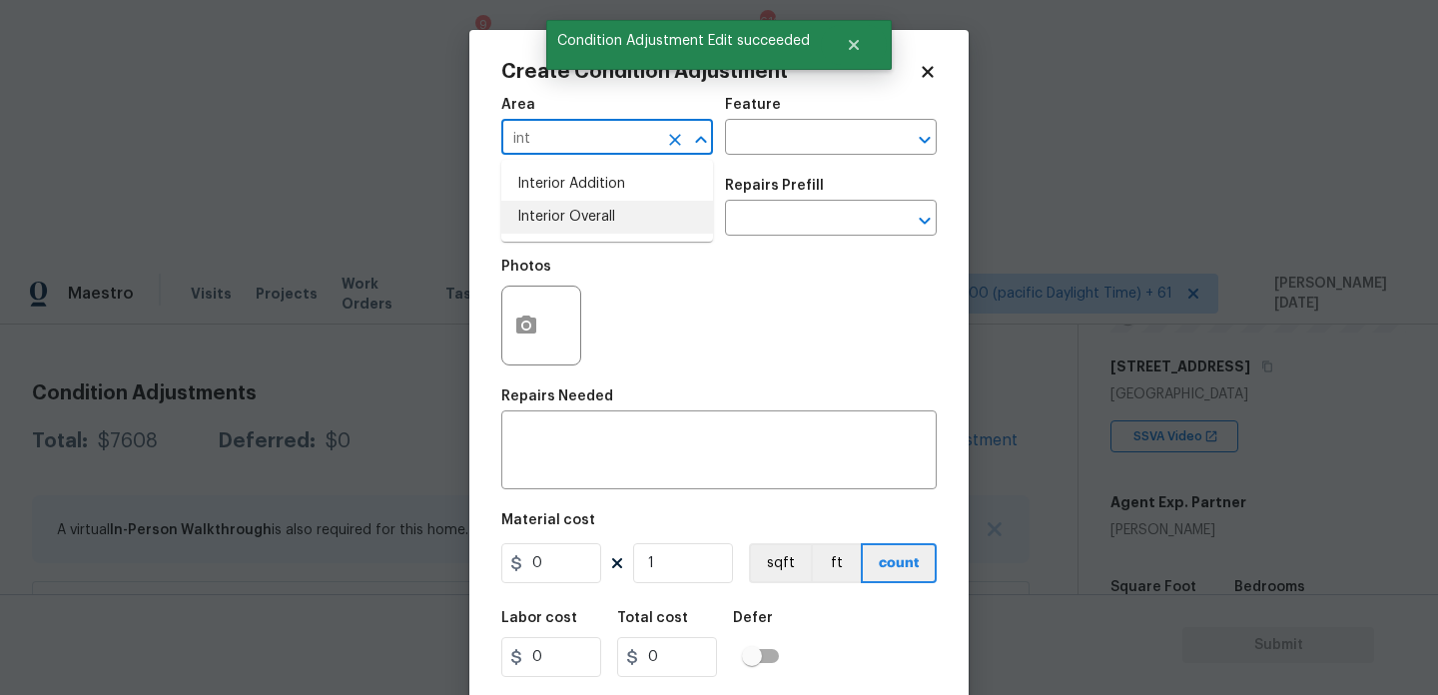
click at [564, 224] on li "Interior Overall" at bounding box center [607, 217] width 212 height 33
type input "Interior Overall"
click at [564, 224] on input "text" at bounding box center [579, 220] width 156 height 31
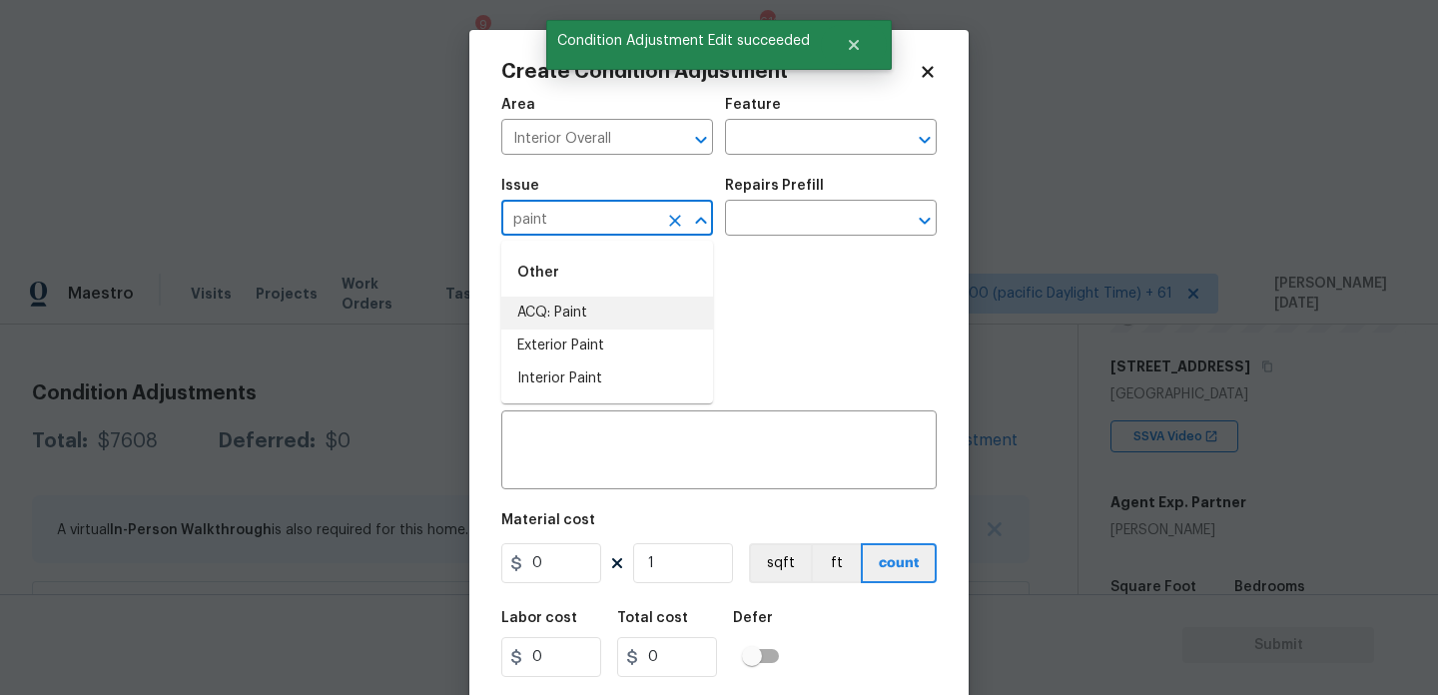
click at [589, 315] on li "ACQ: Paint" at bounding box center [607, 313] width 212 height 33
type input "ACQ: Paint"
click at [764, 251] on div "Photos" at bounding box center [719, 313] width 436 height 130
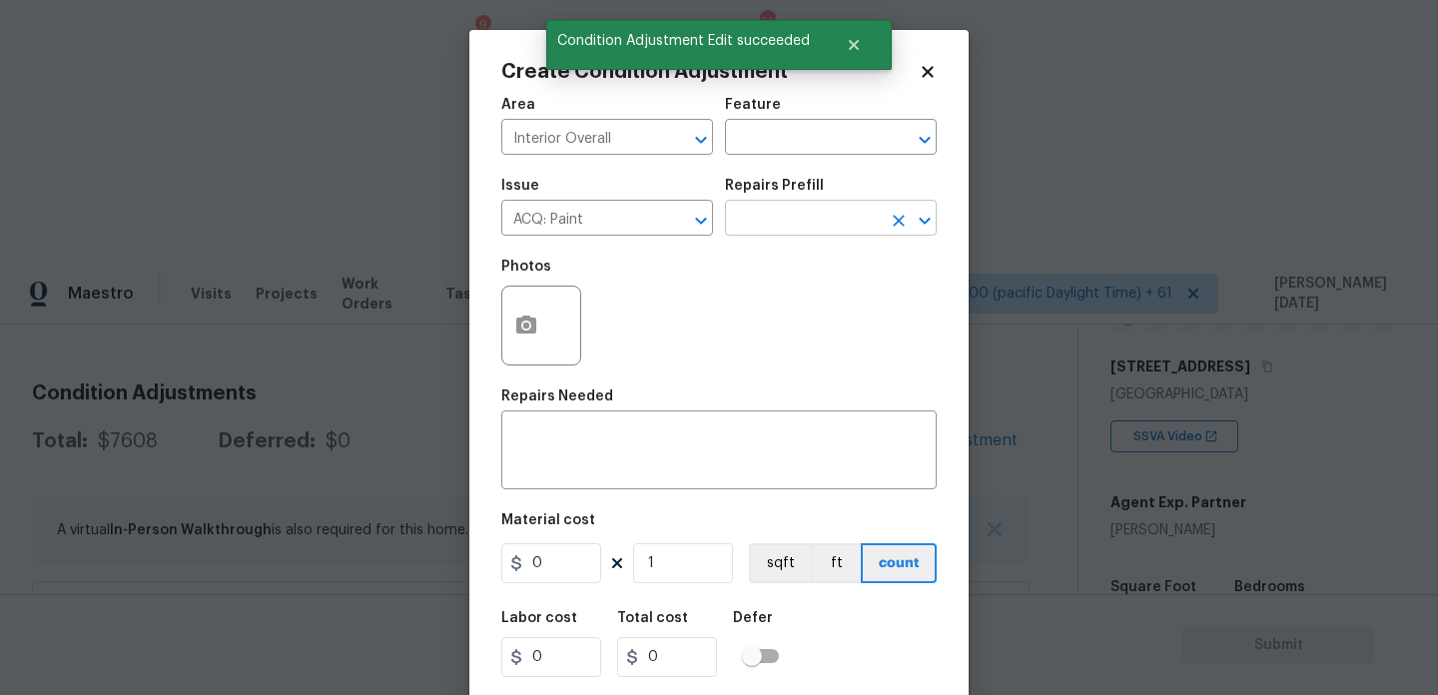
click at [816, 225] on input "text" at bounding box center [803, 220] width 156 height 31
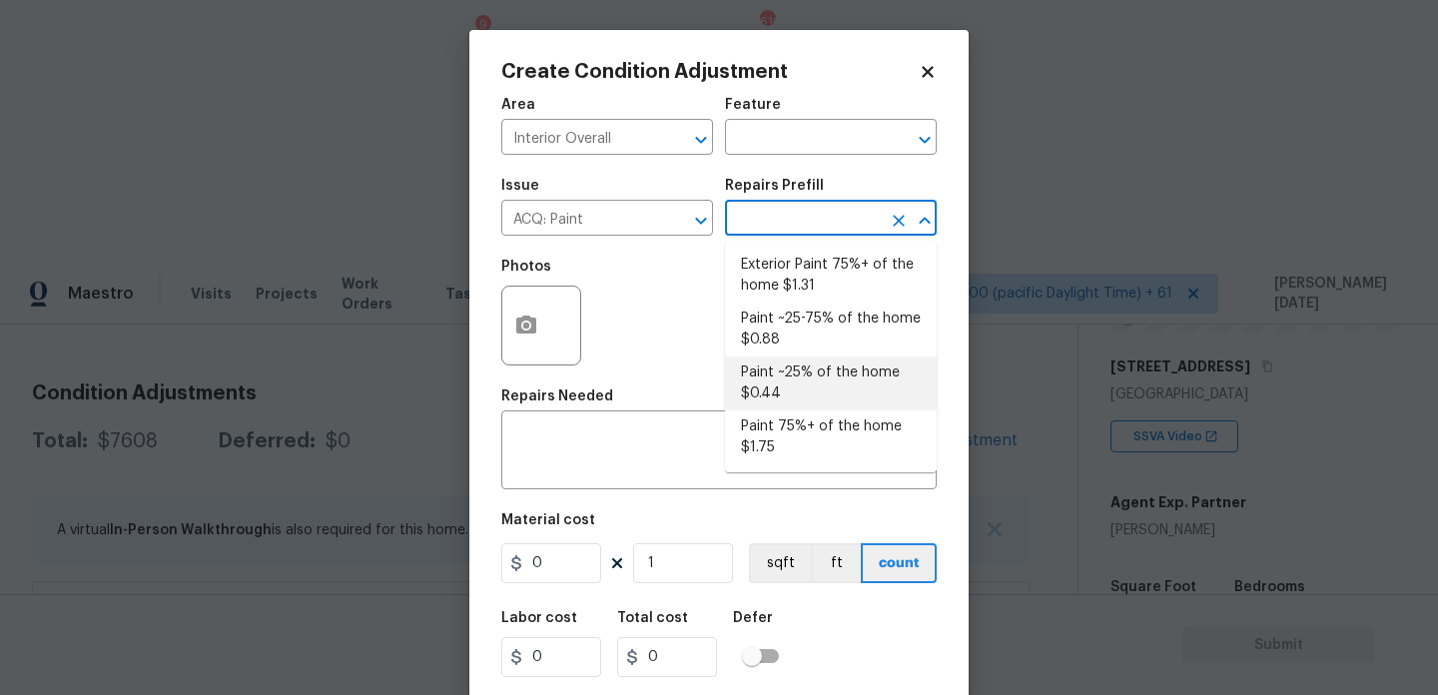
click at [802, 377] on li "Paint ~25% of the home $0.44" at bounding box center [831, 384] width 212 height 54
type input "Acquisition"
type textarea "Acquisition Scope: ~25% of the home needs interior paint"
type input "0.44"
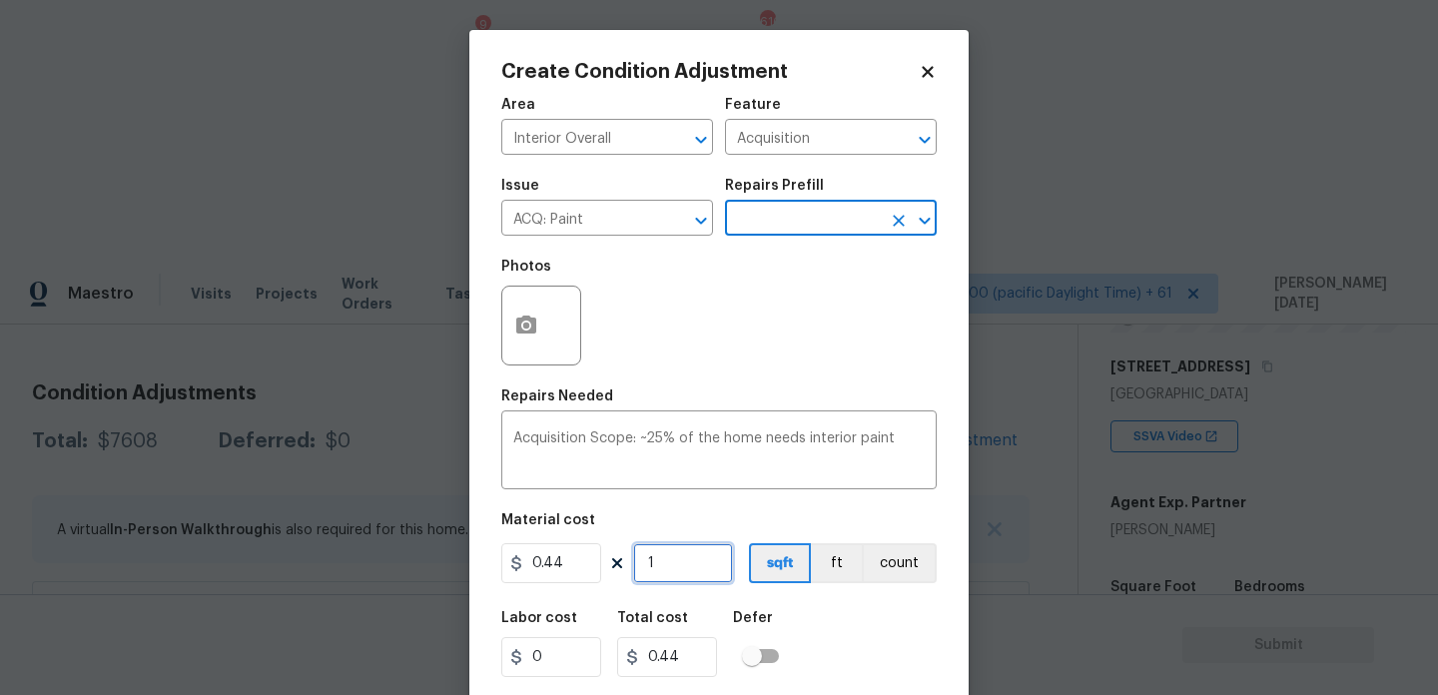
click at [710, 575] on input "1" at bounding box center [683, 563] width 100 height 40
type input "0"
paste input "1536"
type input "1536"
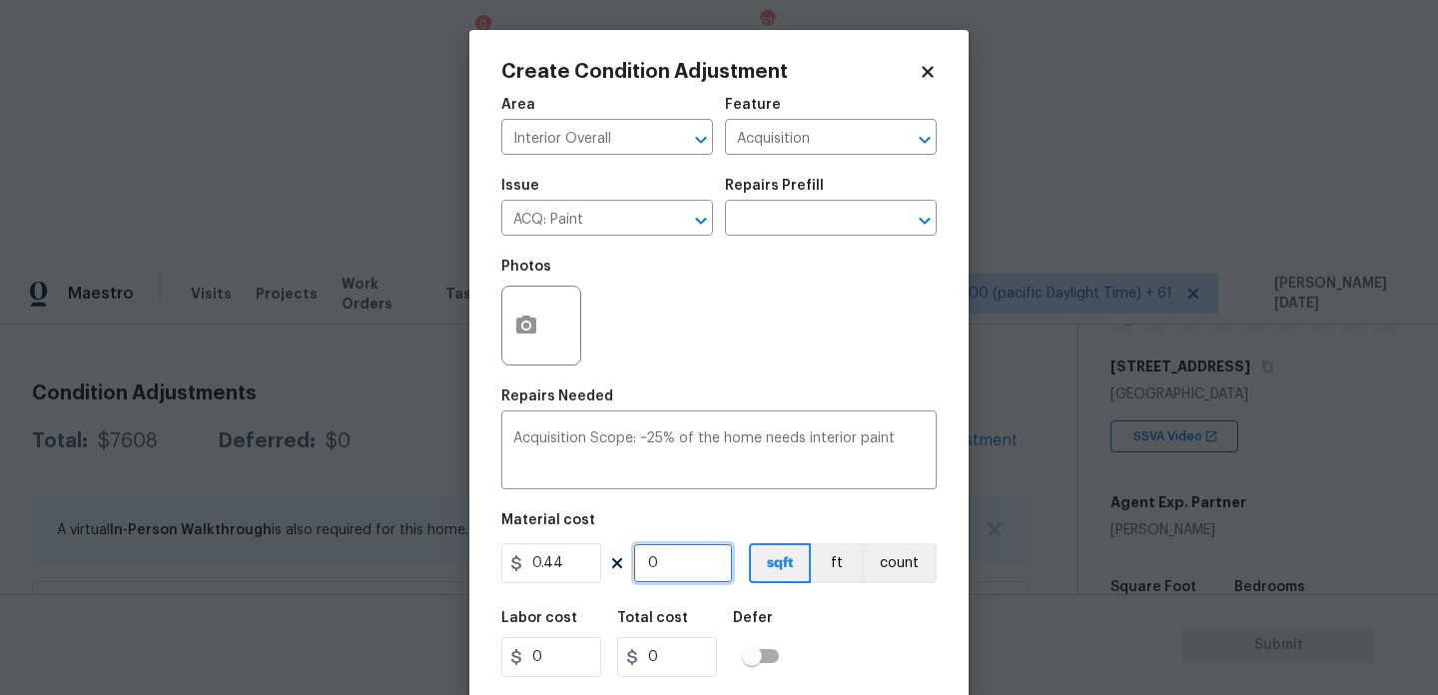
type input "675.84"
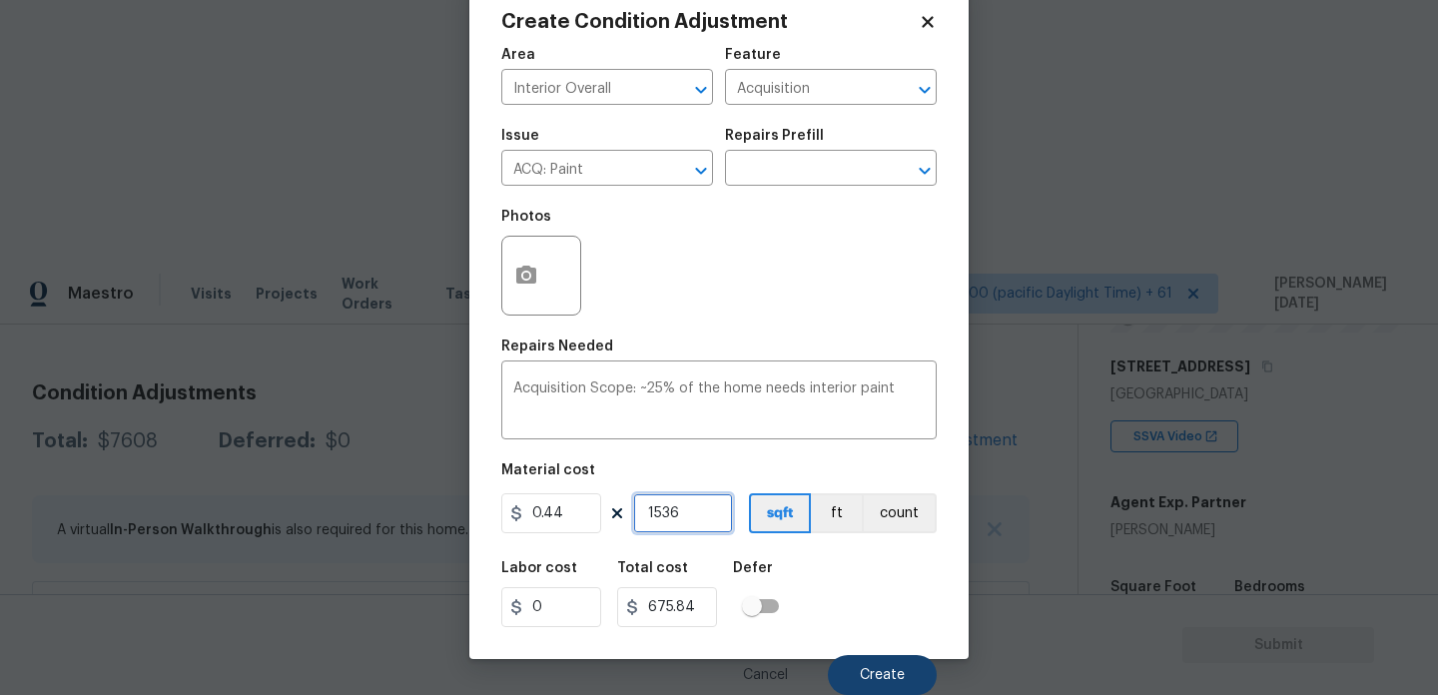
type input "1536"
click at [871, 661] on button "Create" at bounding box center [882, 675] width 109 height 40
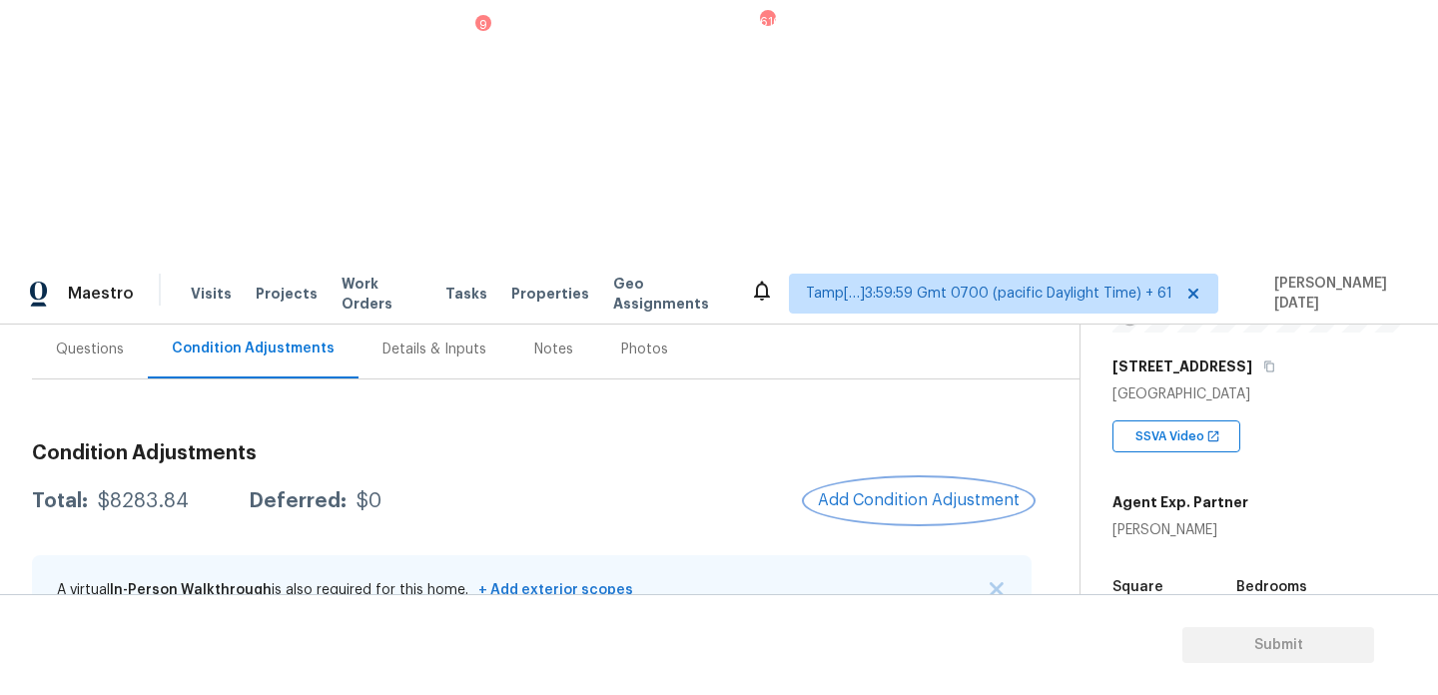
scroll to position [183, 0]
click at [93, 342] on div "Questions" at bounding box center [90, 352] width 68 height 20
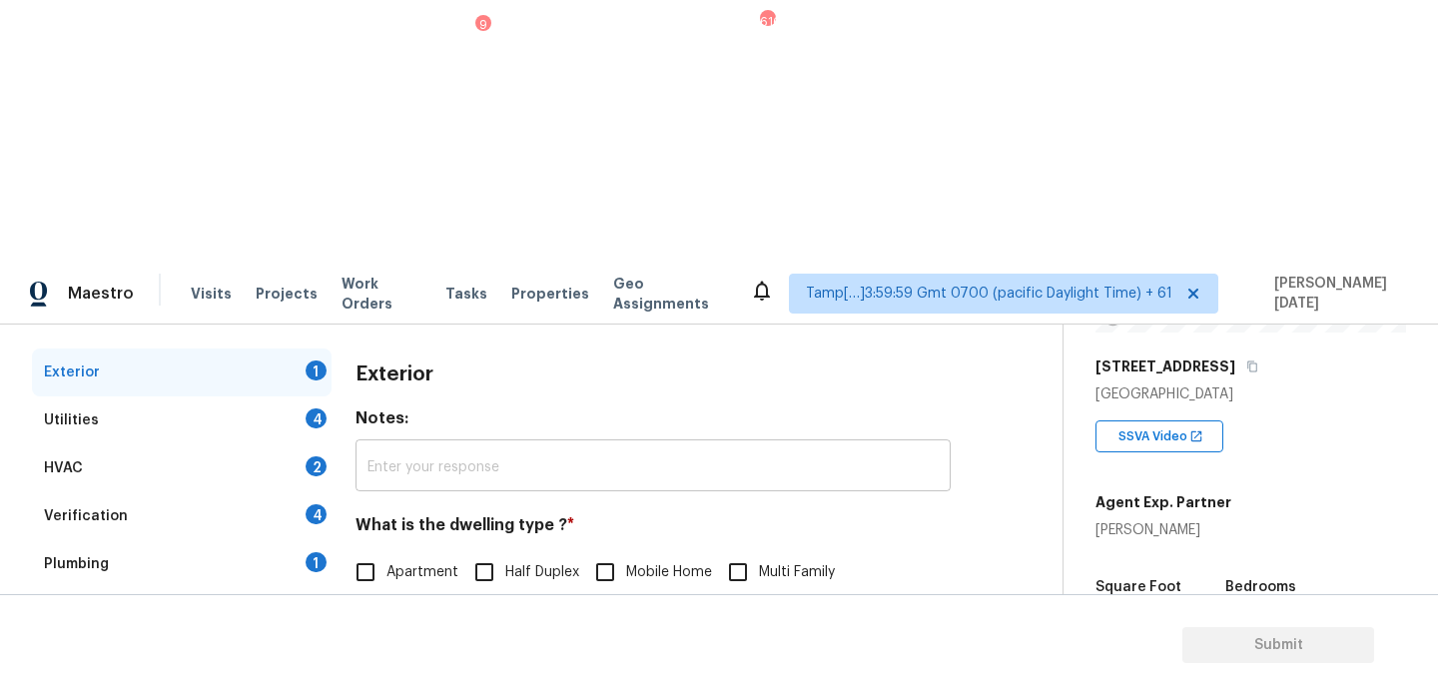
scroll to position [267, 0]
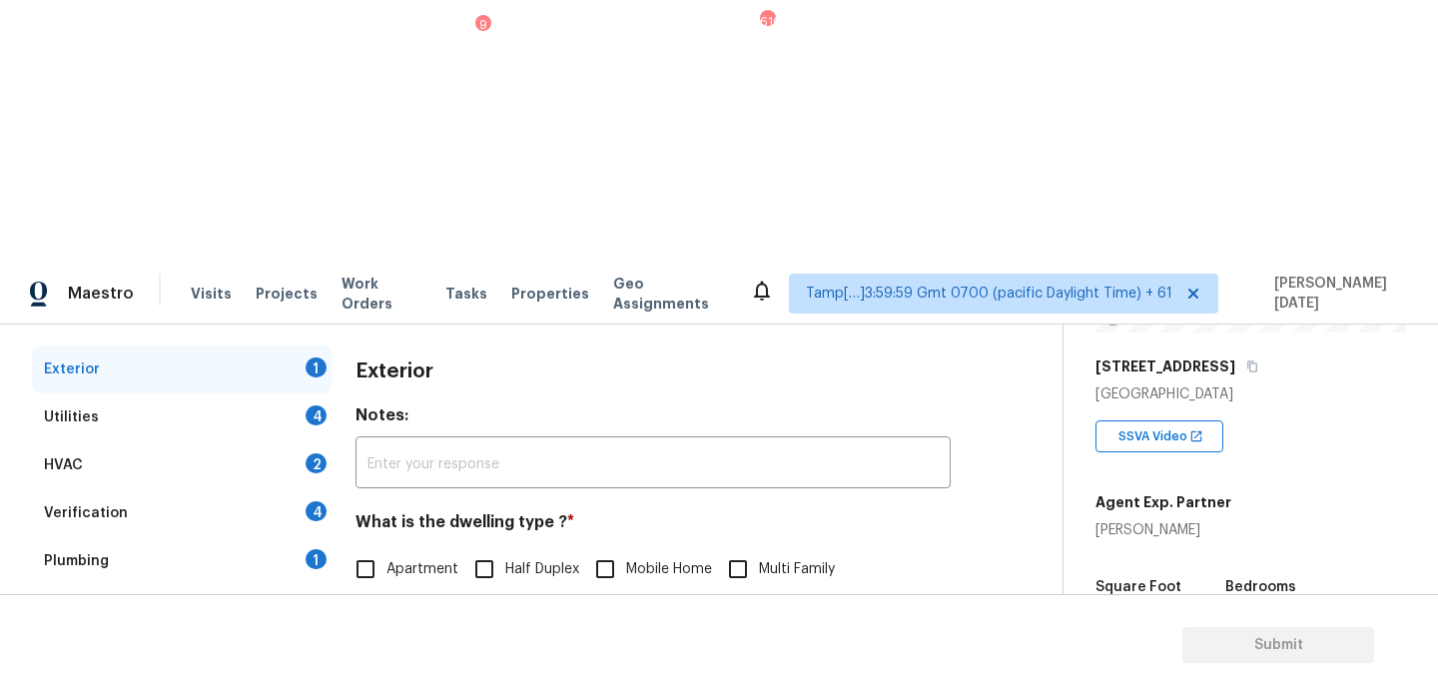
click at [400, 601] on span "Single Family" at bounding box center [429, 611] width 85 height 21
click at [387, 590] on input "Single Family" at bounding box center [366, 611] width 42 height 42
checkbox input "true"
click at [314, 394] on div "Utilities 4" at bounding box center [182, 418] width 300 height 48
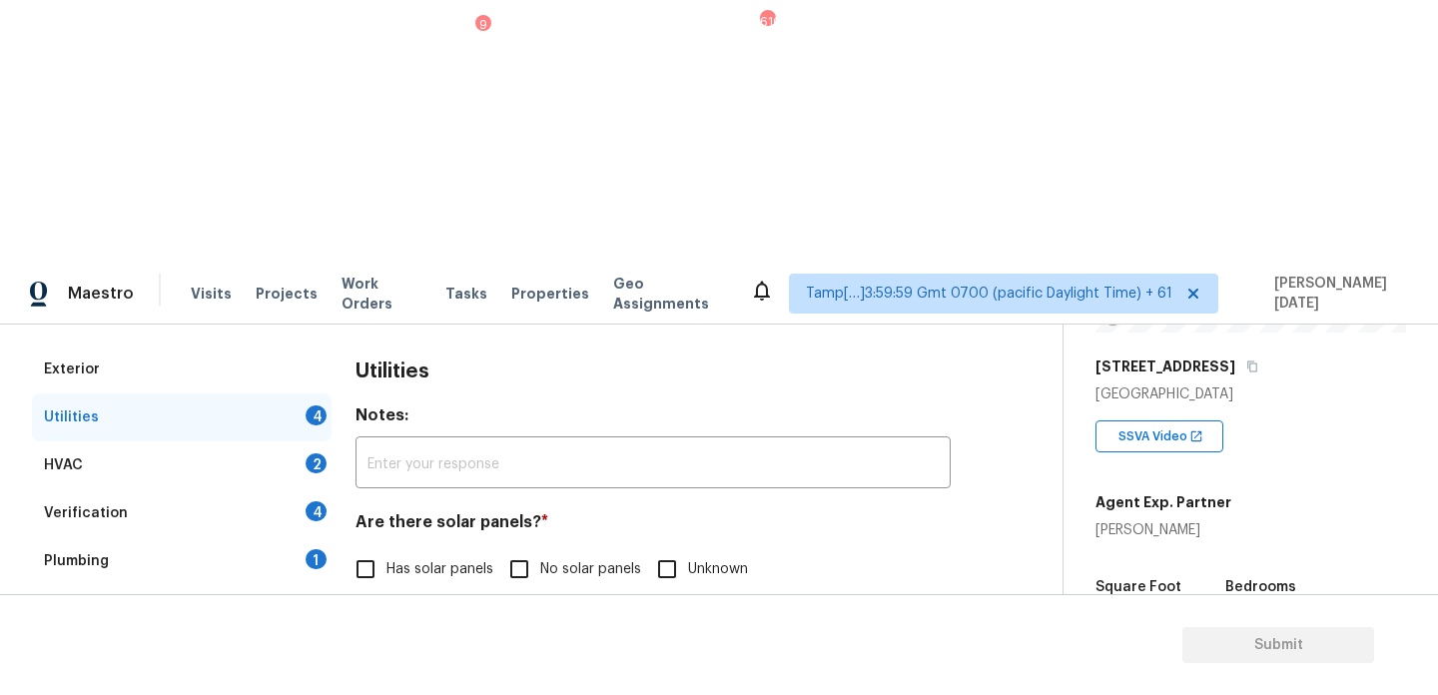
click at [320, 406] on div "4" at bounding box center [316, 416] width 21 height 20
click at [532, 512] on h4 "Are there solar panels? *" at bounding box center [653, 526] width 595 height 28
click at [534, 548] on input "No solar panels" at bounding box center [519, 569] width 42 height 42
checkbox input "true"
click at [738, 652] on label "None" at bounding box center [731, 673] width 76 height 42
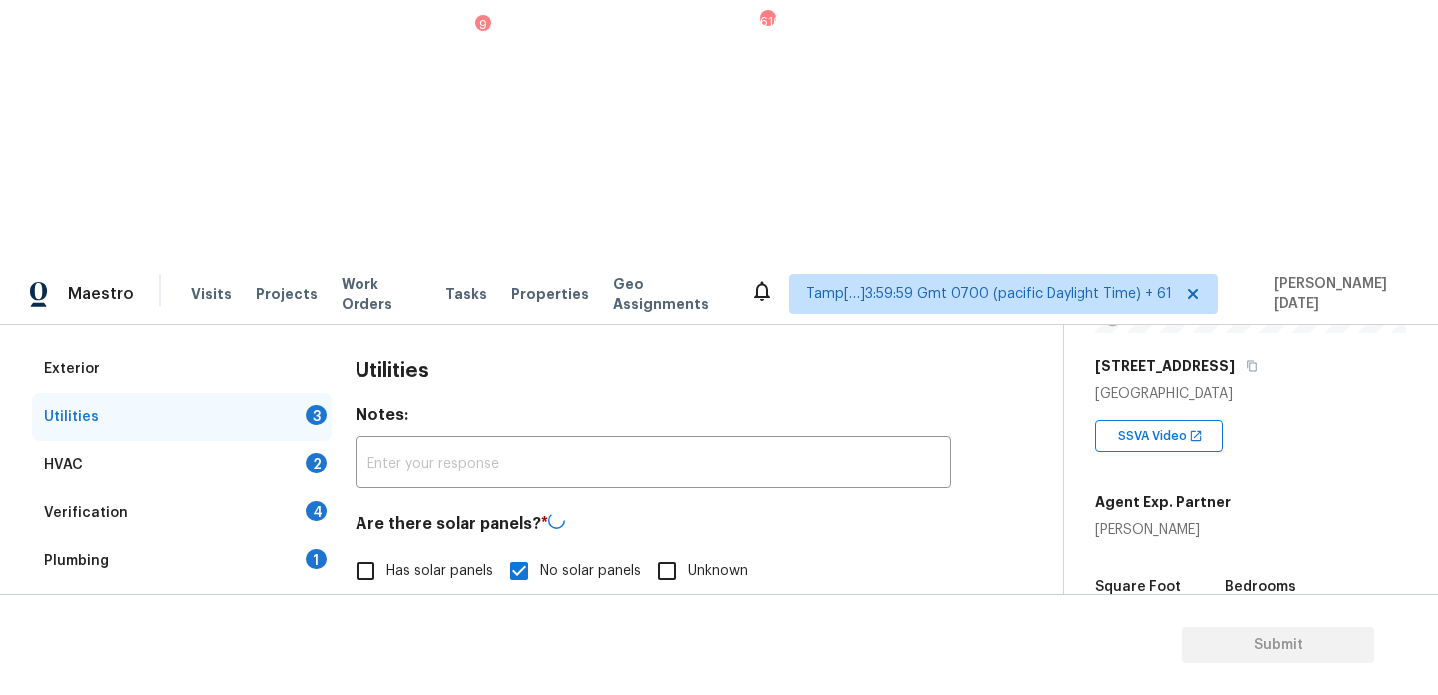
click at [735, 652] on input "None" at bounding box center [714, 673] width 42 height 42
checkbox input "true"
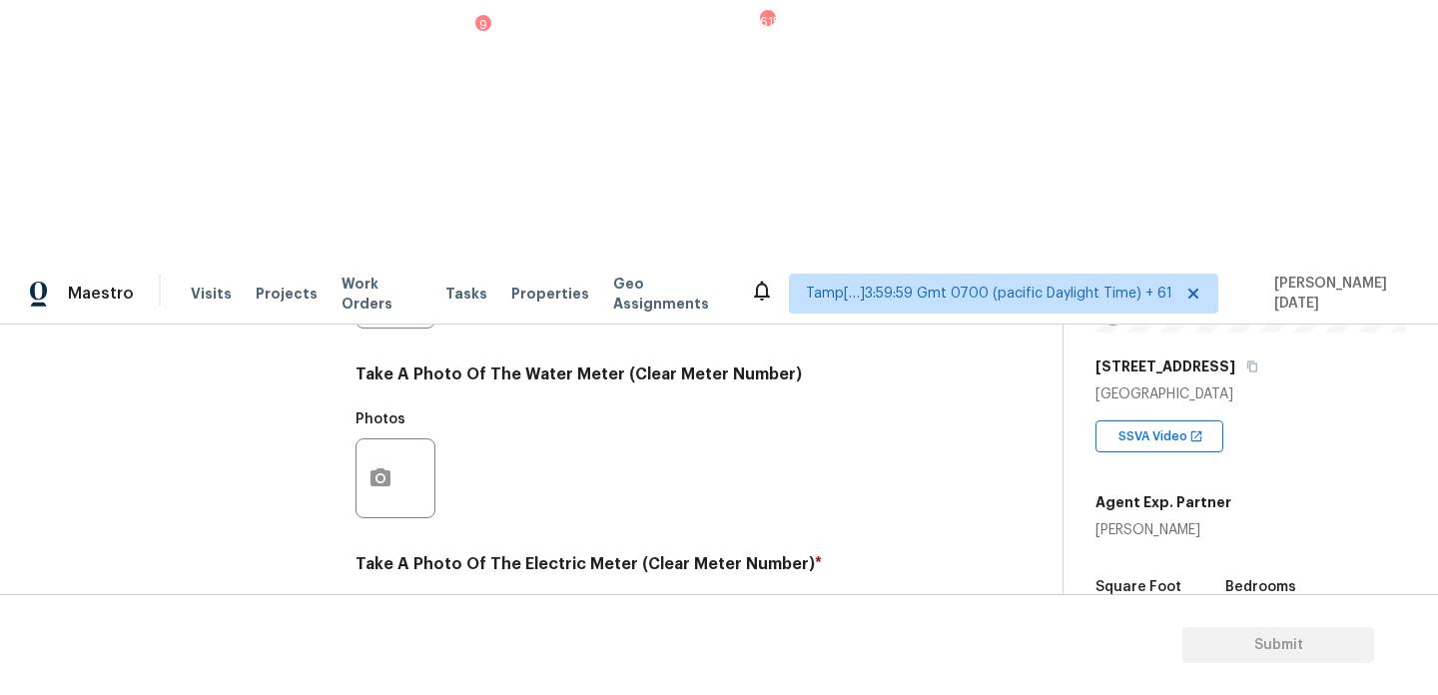
click at [377, 629] on button "button" at bounding box center [381, 668] width 48 height 78
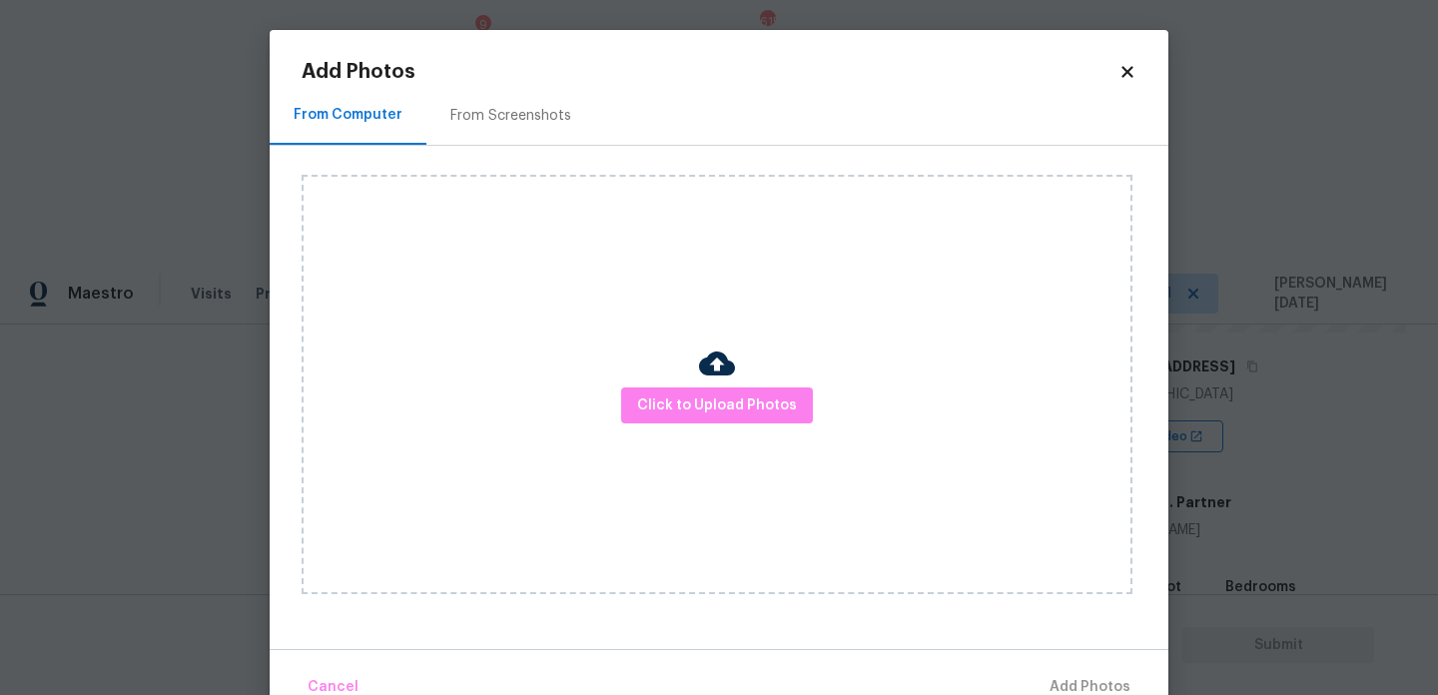
click at [677, 384] on div "Click to Upload Photos" at bounding box center [717, 385] width 831 height 420
click at [703, 421] on button "Click to Upload Photos" at bounding box center [717, 406] width 192 height 37
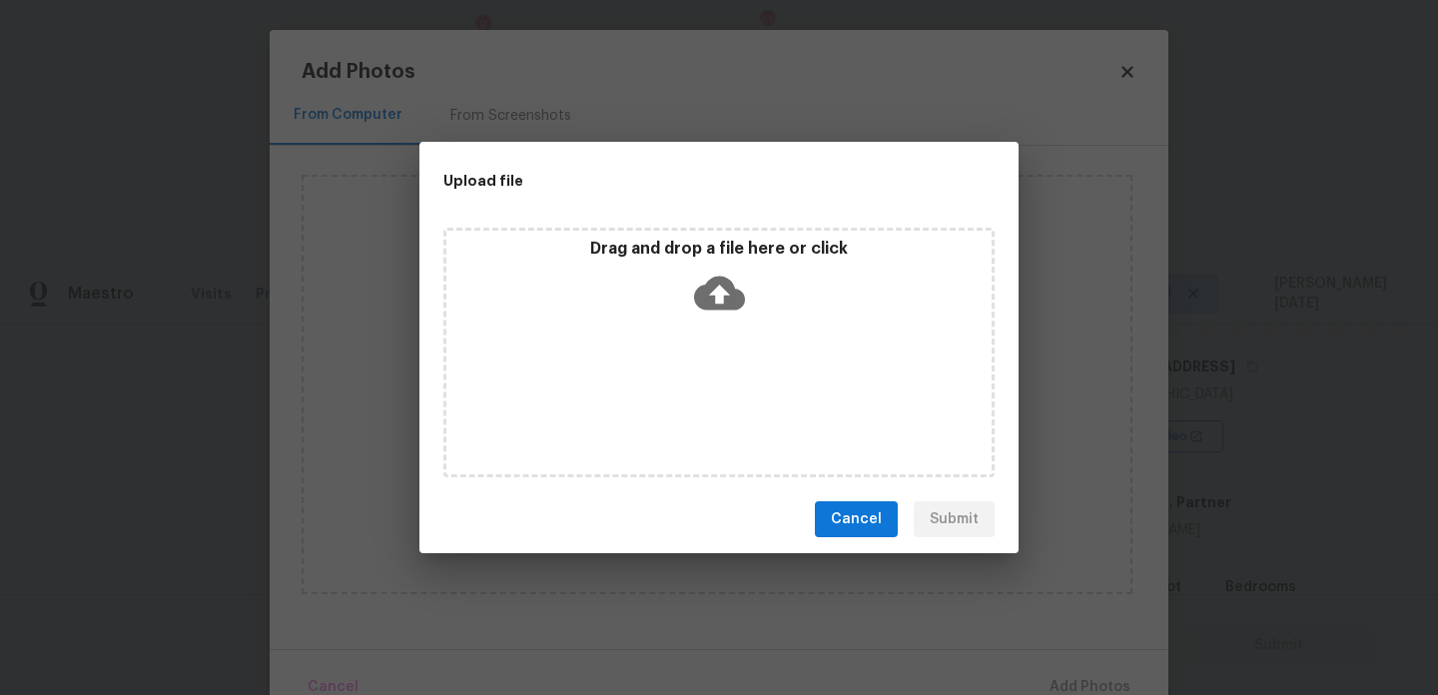
click at [703, 421] on div "Drag and drop a file here or click" at bounding box center [719, 353] width 551 height 250
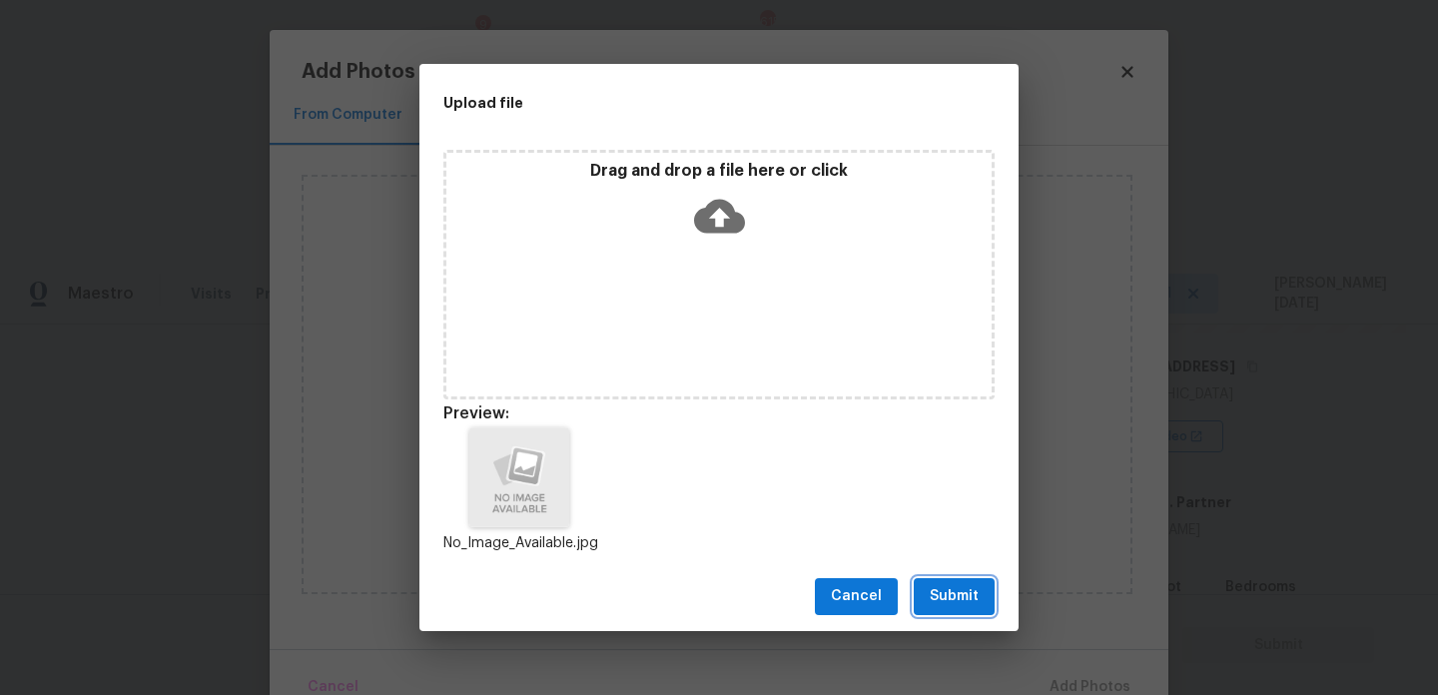
click at [946, 582] on button "Submit" at bounding box center [954, 596] width 81 height 37
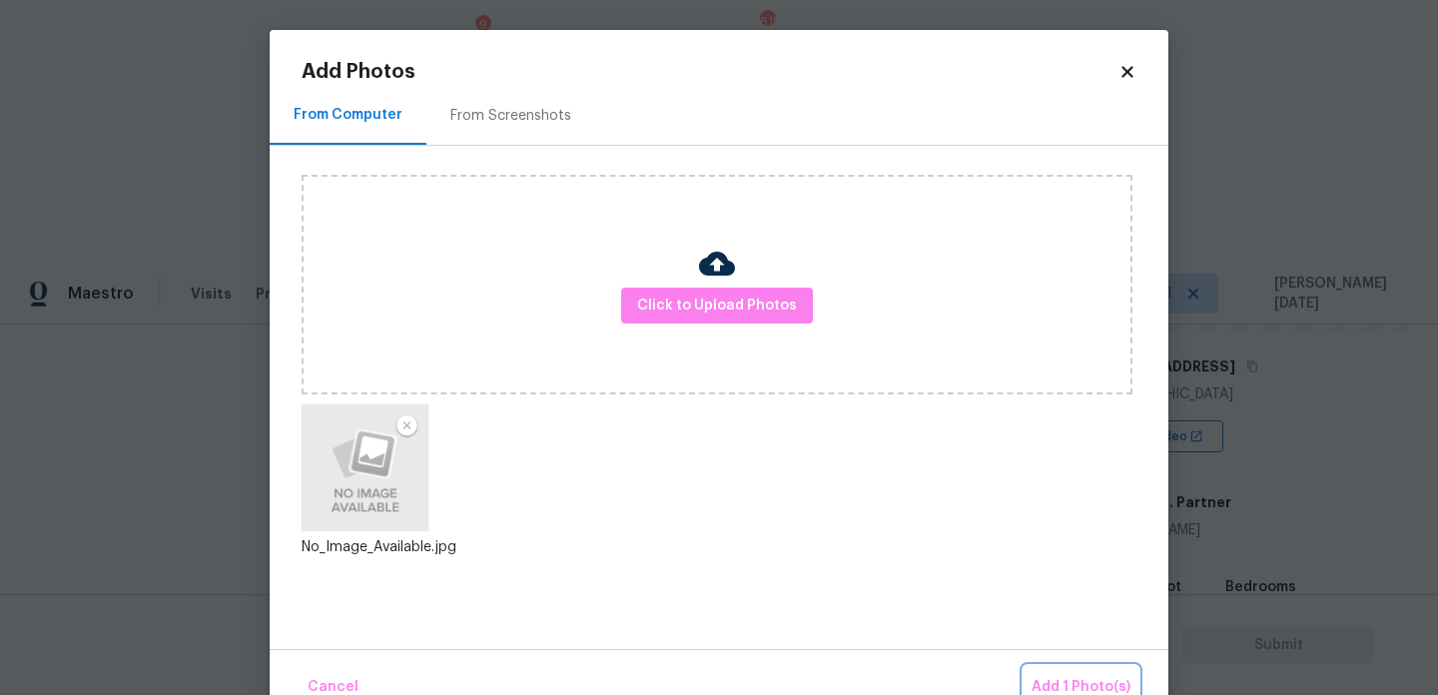
click at [1064, 672] on button "Add 1 Photo(s)" at bounding box center [1081, 687] width 115 height 43
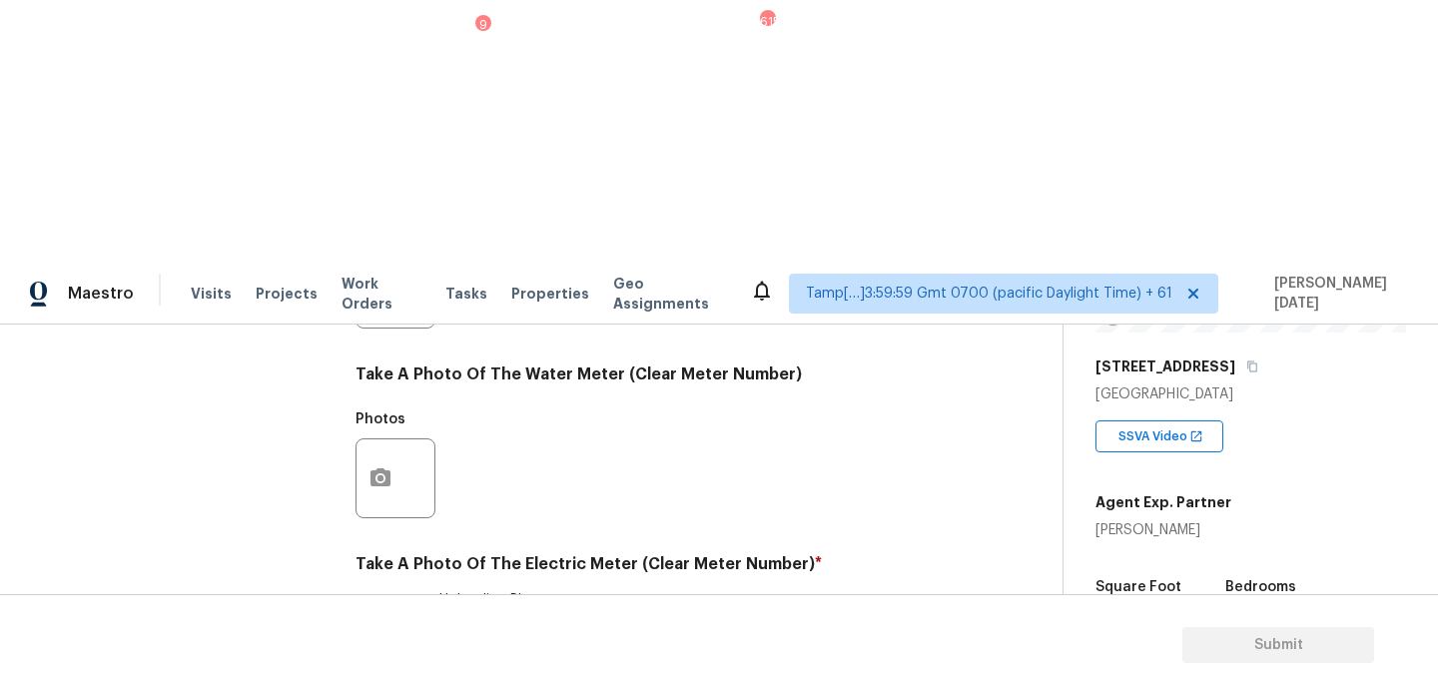
checkbox input "true"
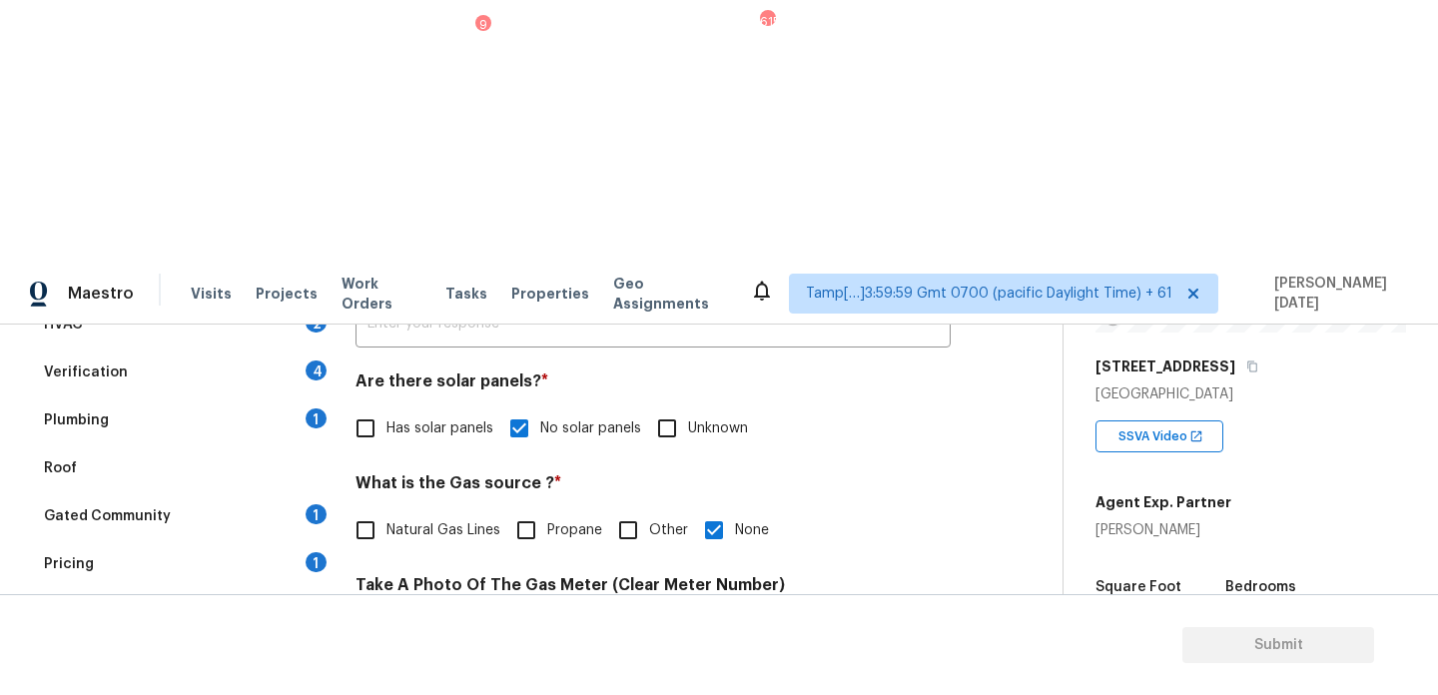
scroll to position [250, 0]
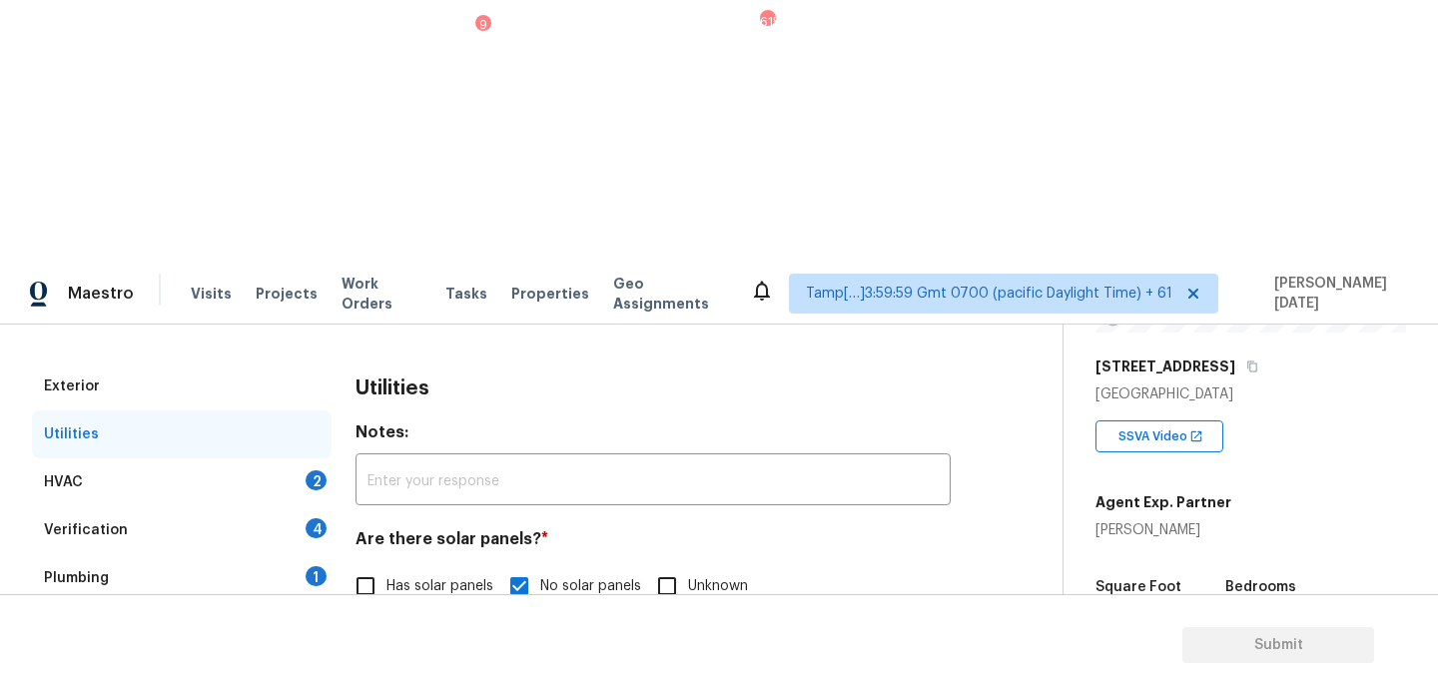
click at [297, 459] on div "HVAC 2" at bounding box center [182, 483] width 300 height 48
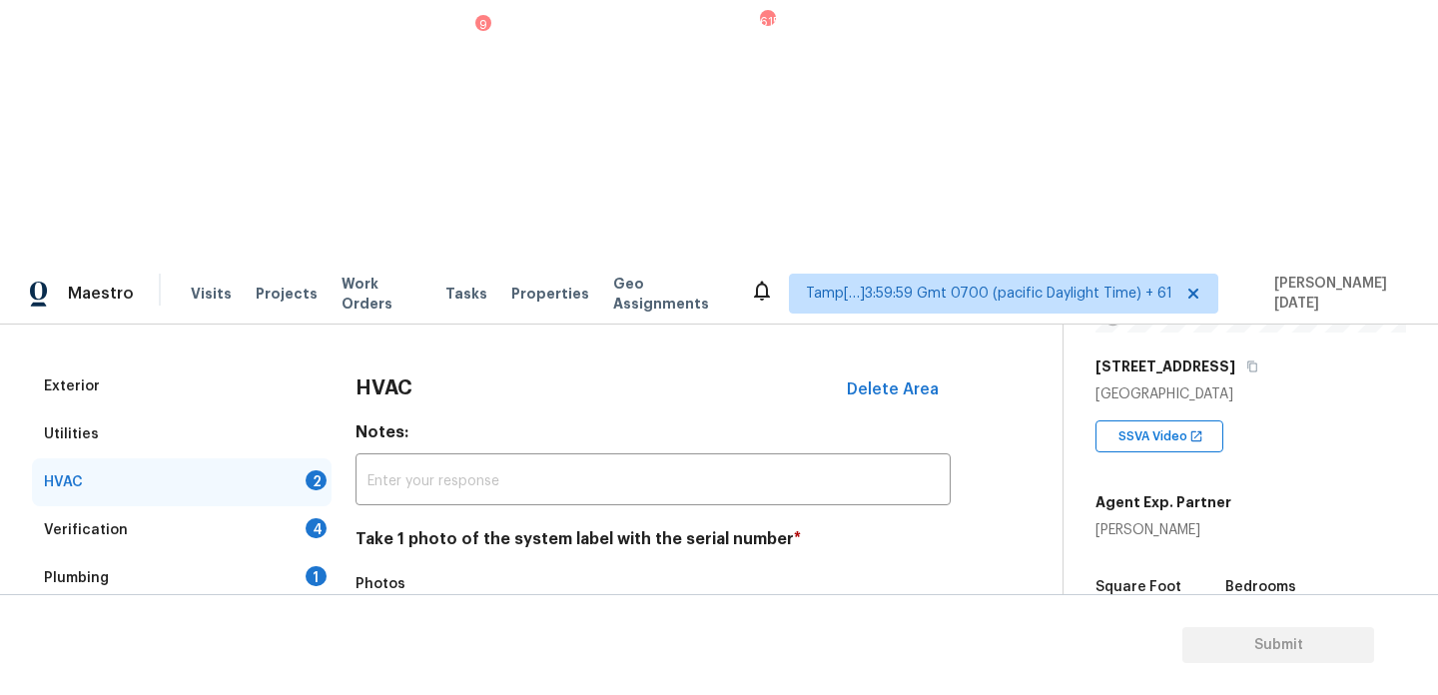
click at [389, 633] on icon "button" at bounding box center [381, 642] width 20 height 18
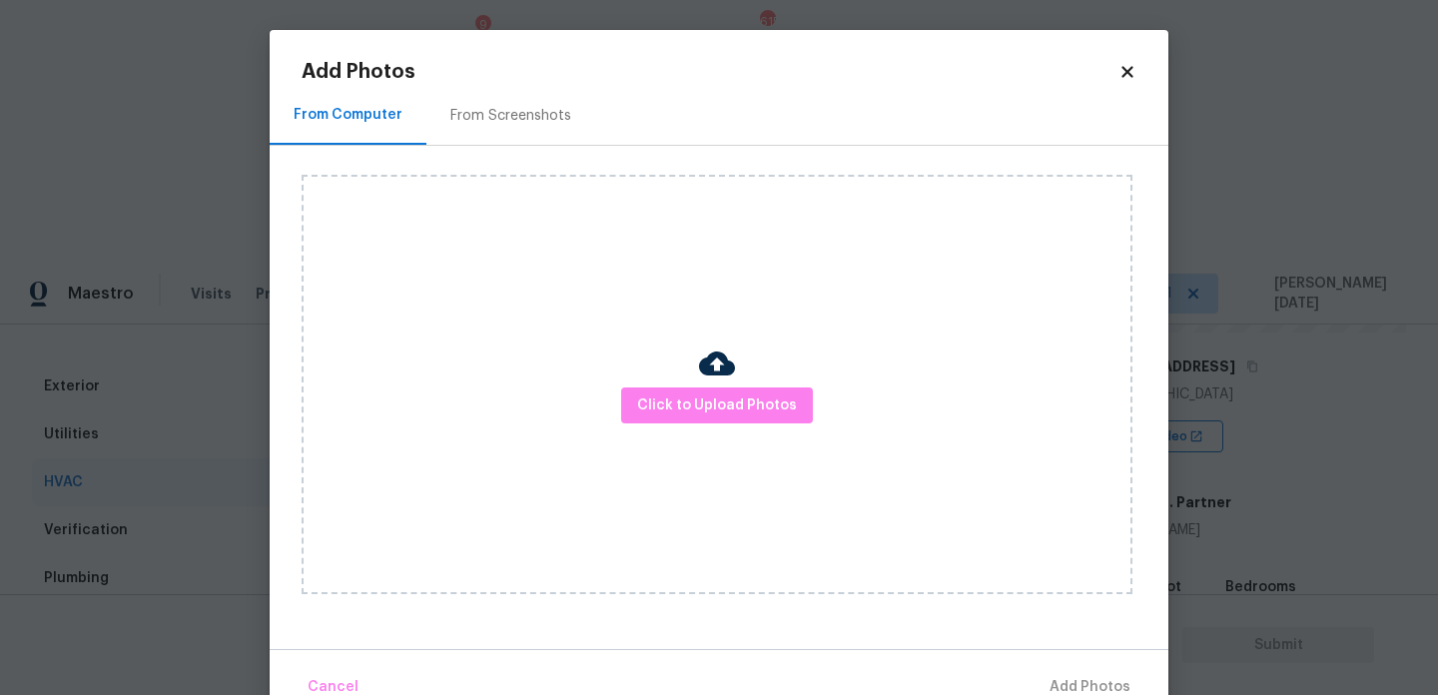
click at [643, 435] on div "Click to Upload Photos" at bounding box center [717, 385] width 831 height 420
click at [671, 427] on div "Click to Upload Photos" at bounding box center [717, 385] width 831 height 420
click at [702, 415] on span "Click to Upload Photos" at bounding box center [717, 406] width 160 height 25
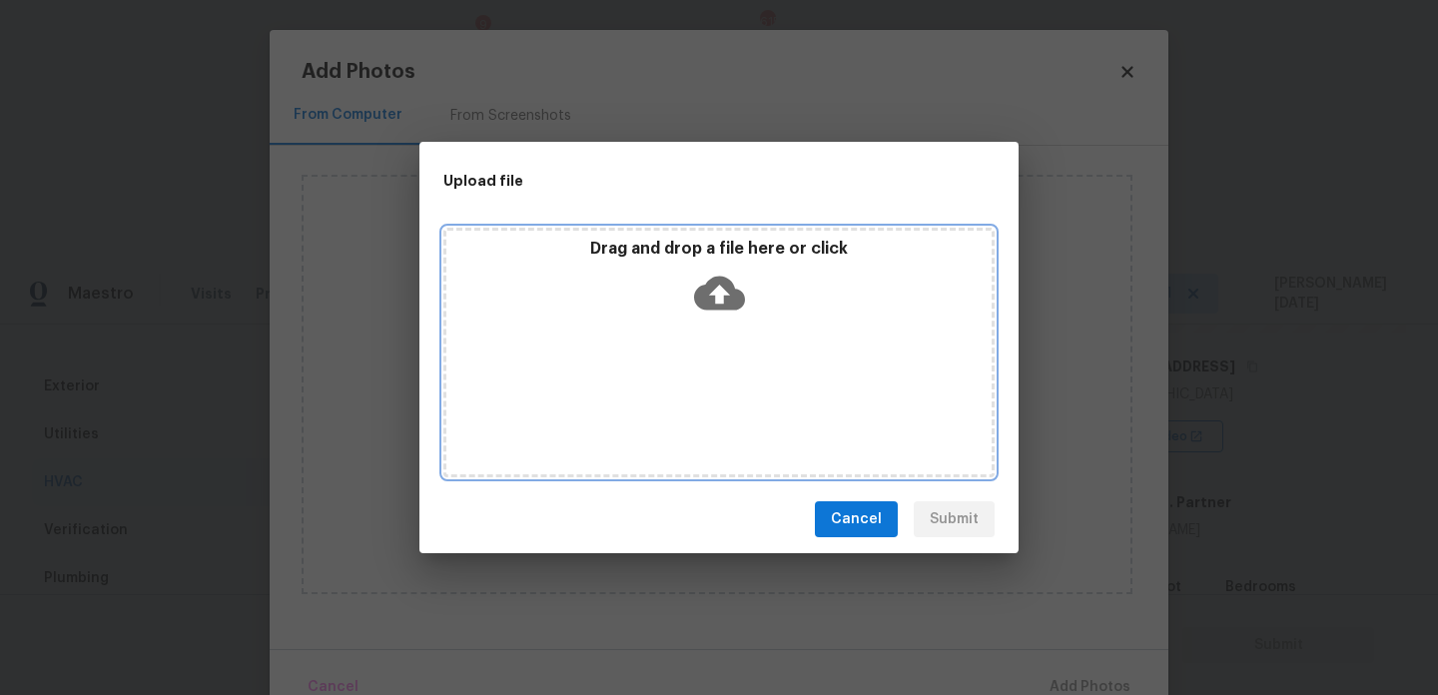
click at [702, 415] on div "Drag and drop a file here or click" at bounding box center [719, 353] width 551 height 250
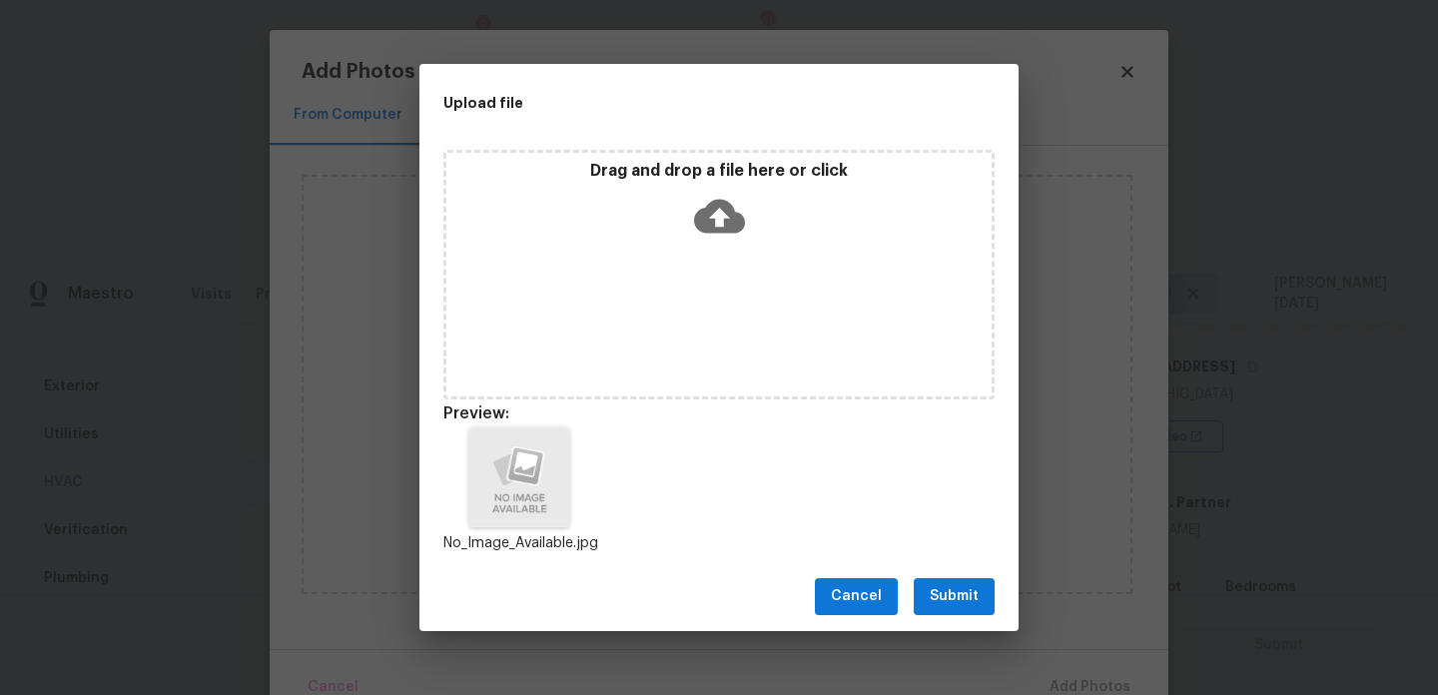
click at [964, 570] on div "Cancel Submit" at bounding box center [719, 596] width 599 height 69
click at [963, 584] on span "Submit" at bounding box center [954, 596] width 49 height 25
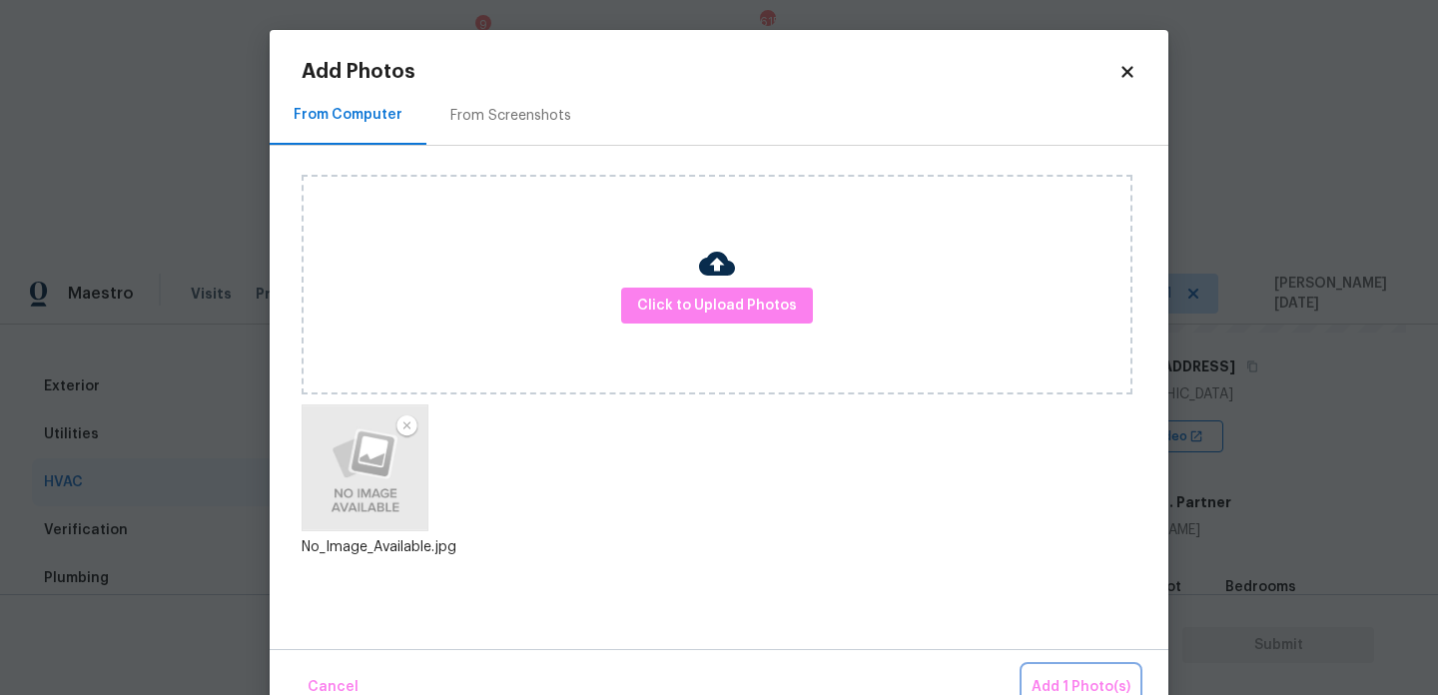
click at [1072, 674] on button "Add 1 Photo(s)" at bounding box center [1081, 687] width 115 height 43
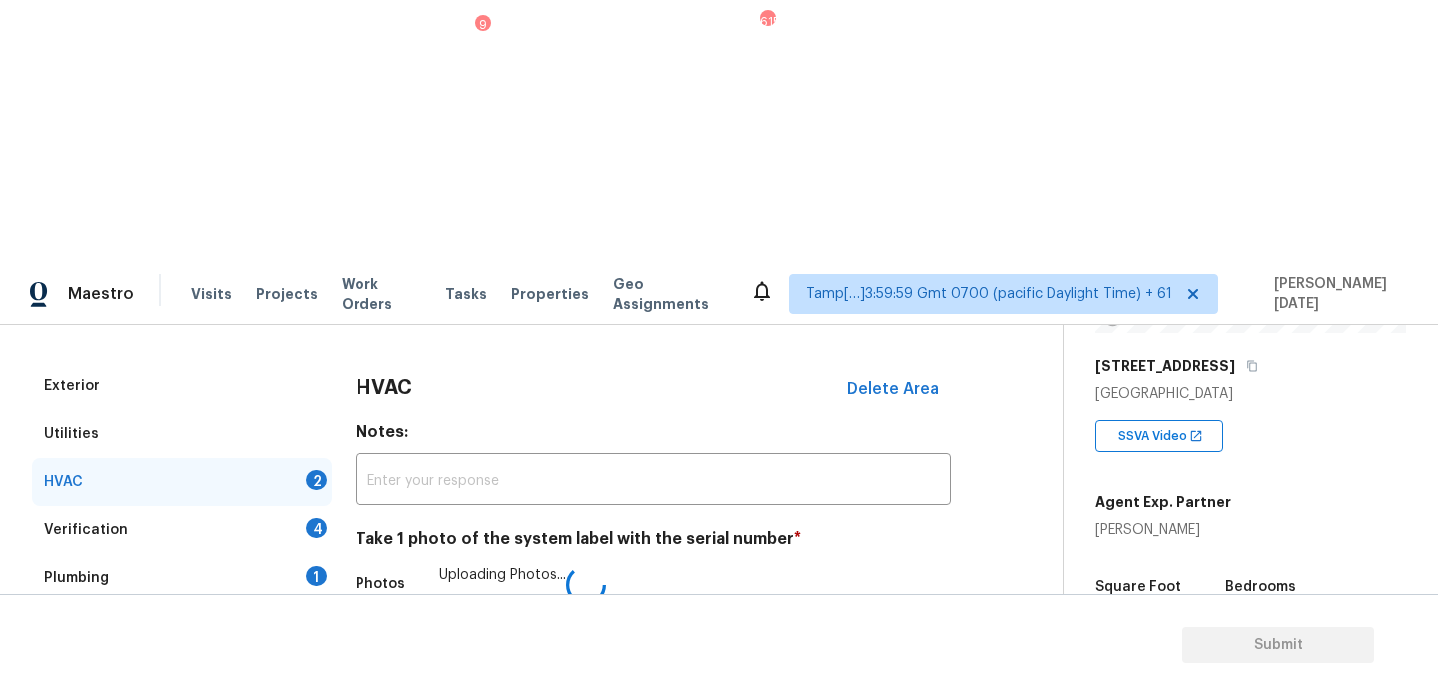
scroll to position [333, 0]
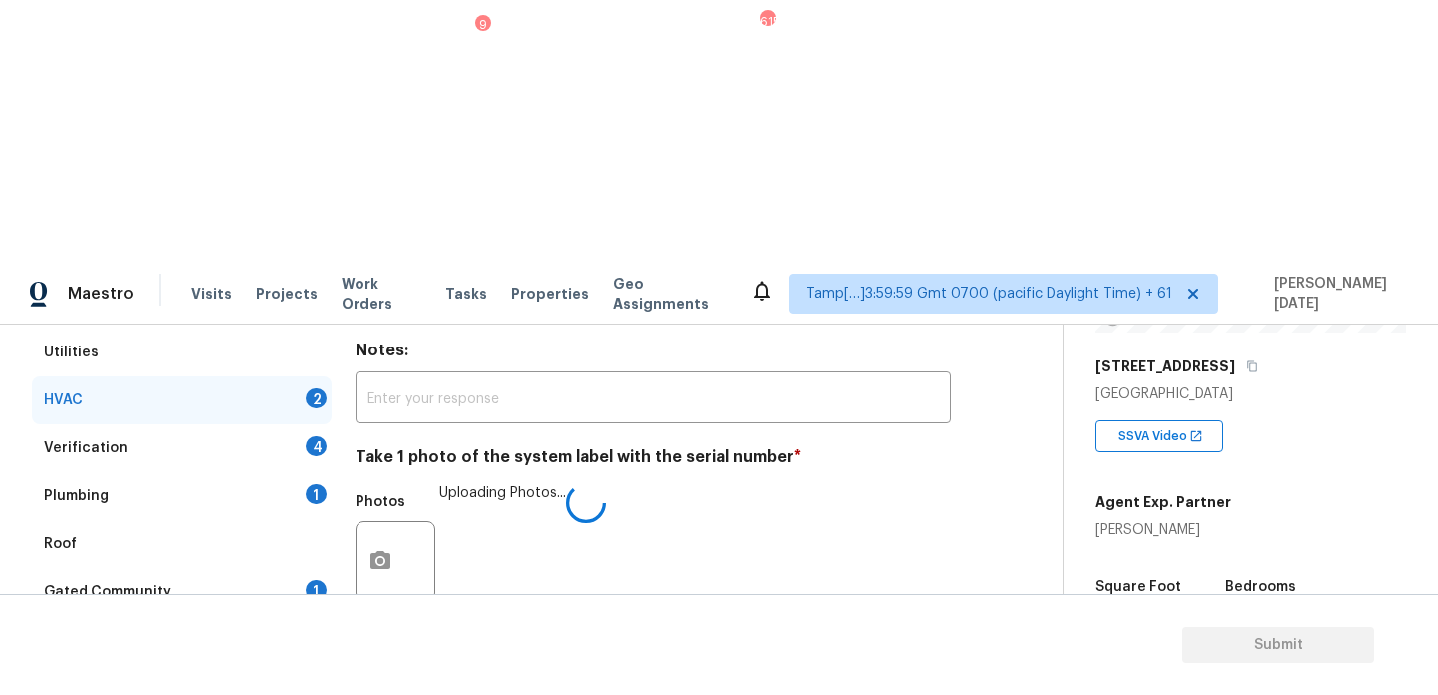
checkbox input "true"
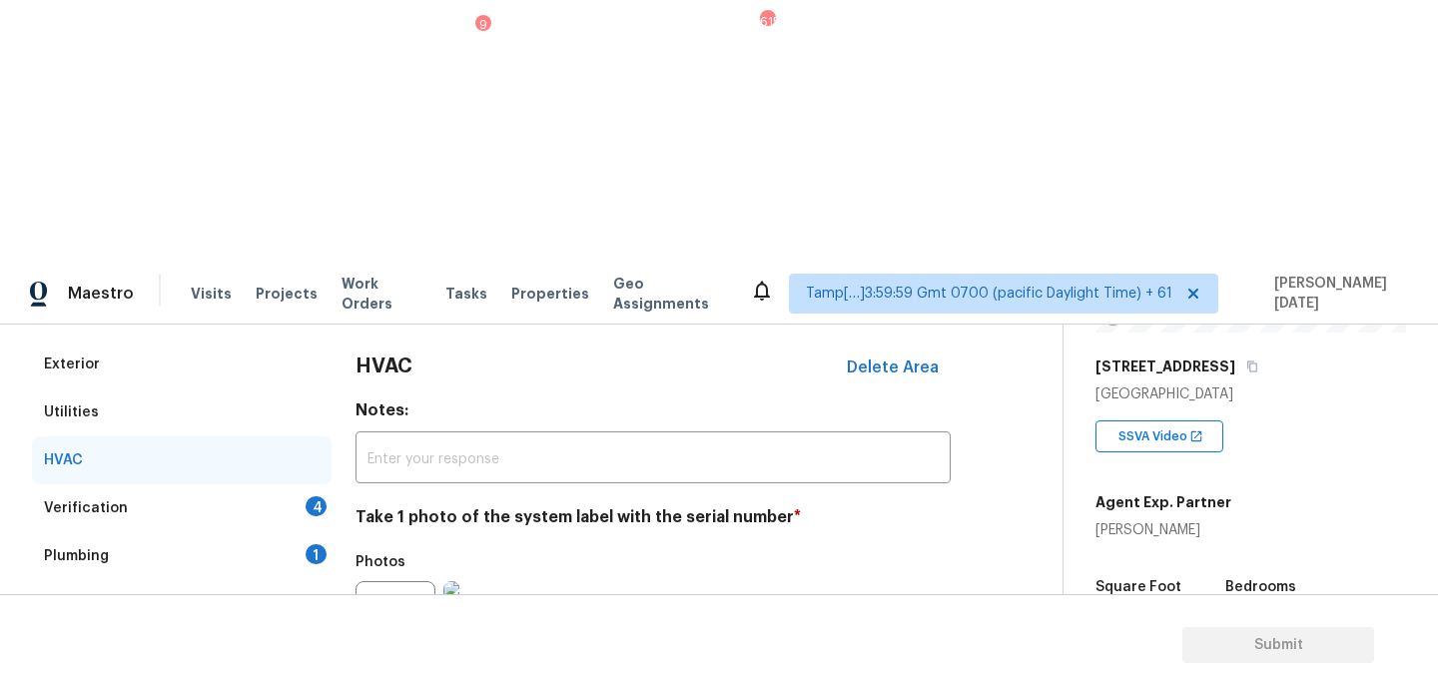
click at [320, 496] on div "4" at bounding box center [316, 506] width 21 height 20
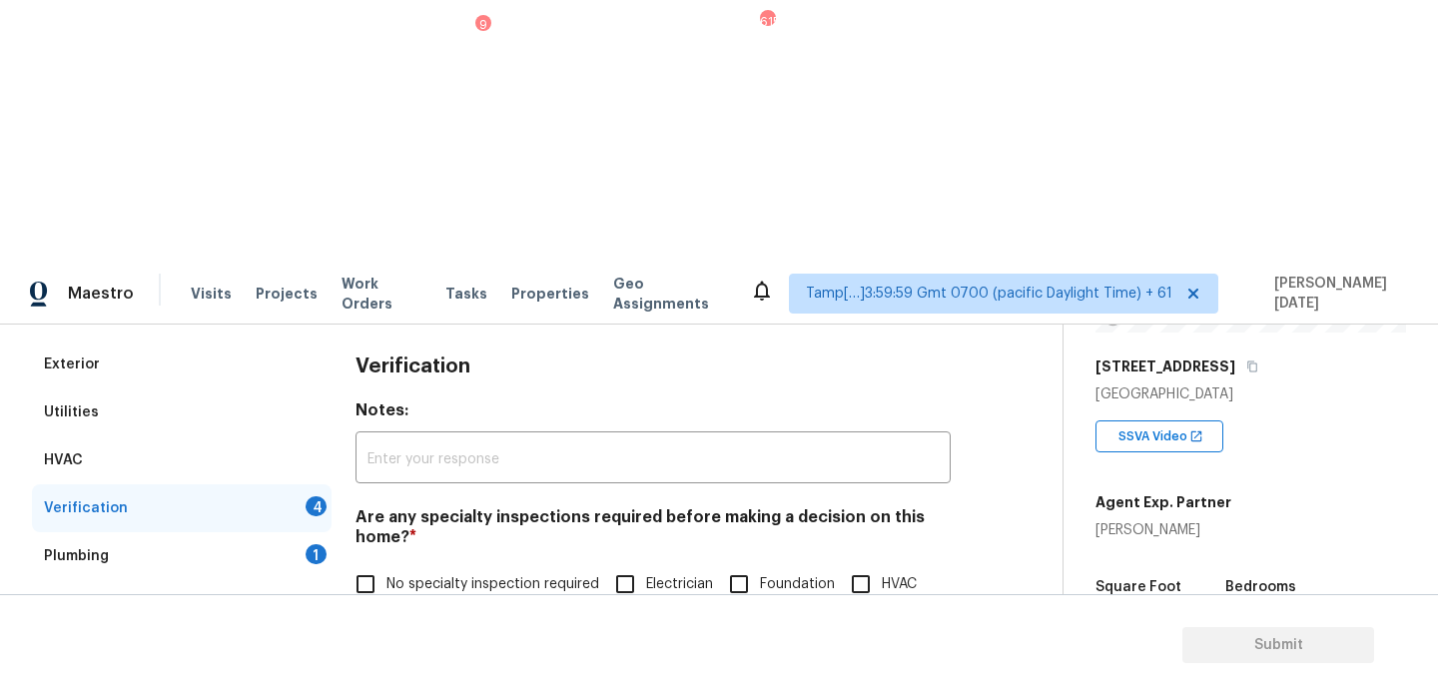
click at [391, 574] on span "No specialty inspection required" at bounding box center [493, 584] width 213 height 21
click at [387, 563] on input "No specialty inspection required" at bounding box center [366, 584] width 42 height 42
checkbox input "true"
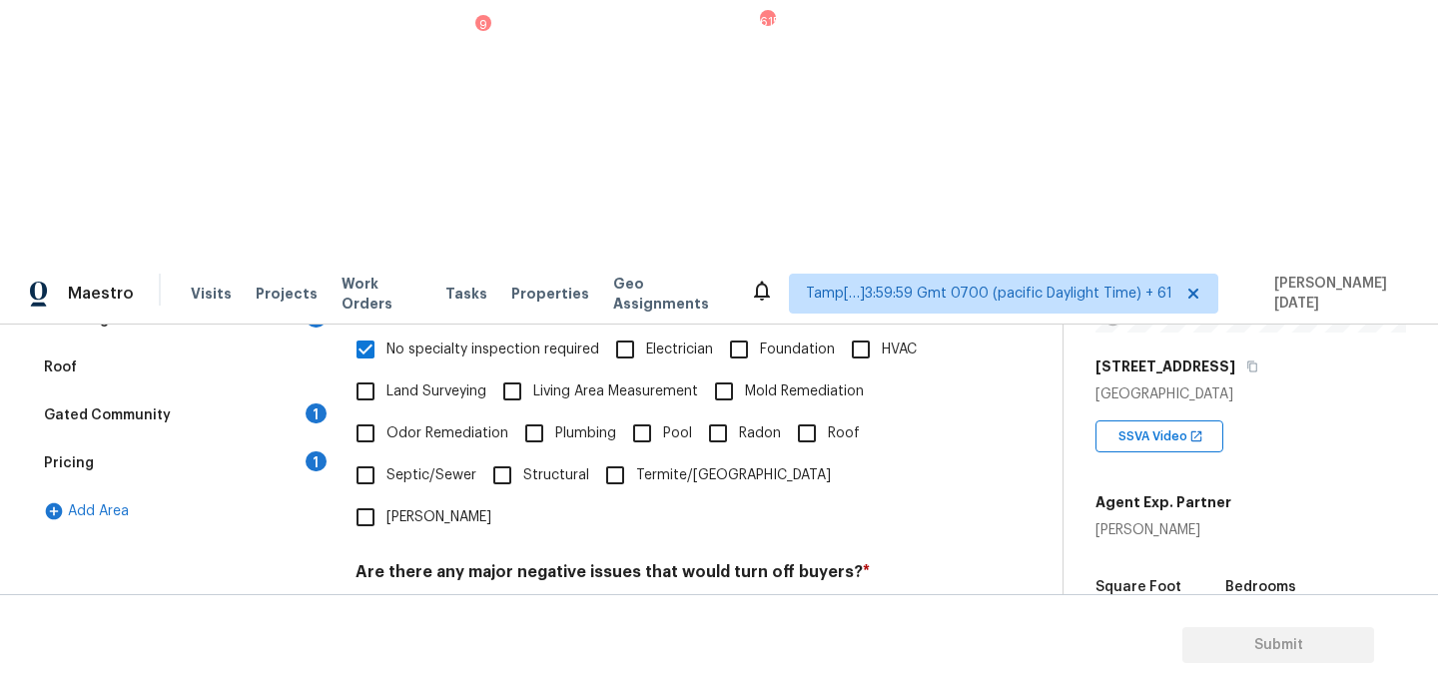
scroll to position [506, 0]
click at [420, 598] on input "No" at bounding box center [436, 619] width 42 height 42
checkbox input "true"
click at [426, 560] on div "Verification Notes: ​ Are any specialty inspections required before making a de…" at bounding box center [653, 498] width 595 height 784
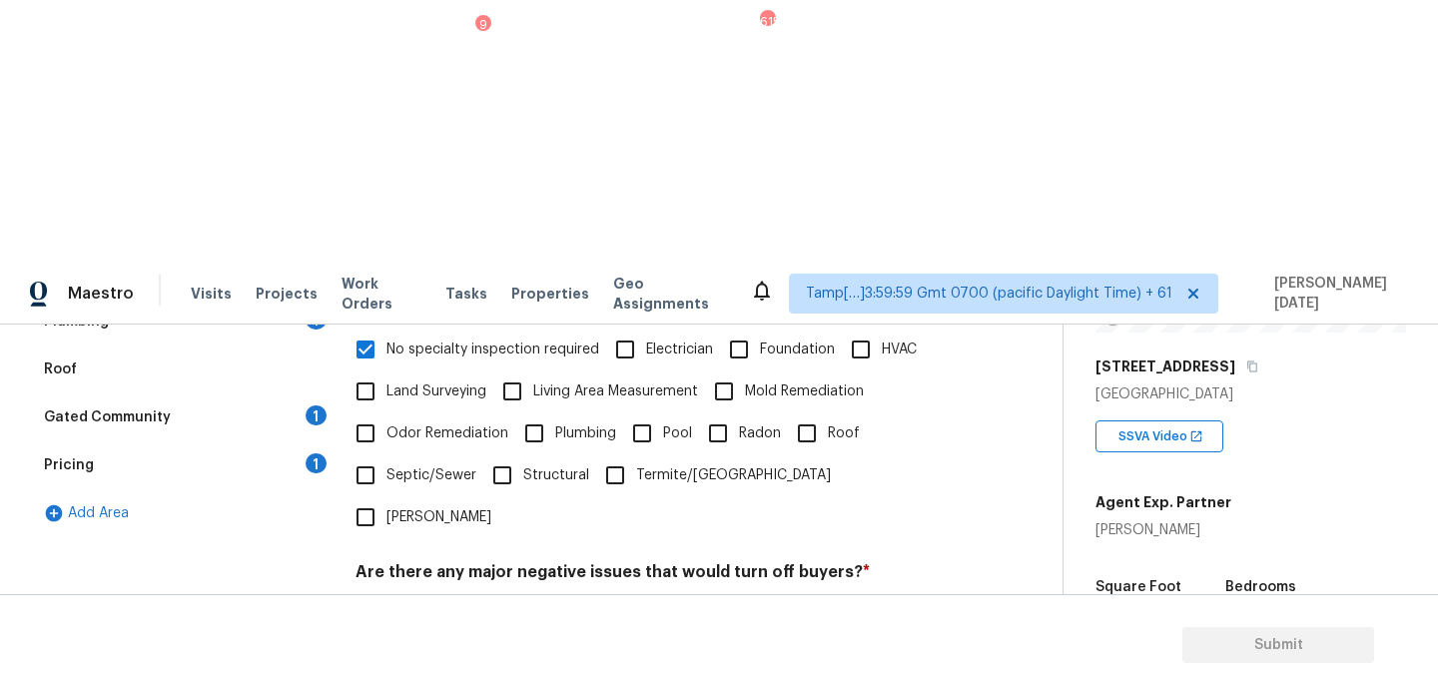
checkbox input "true"
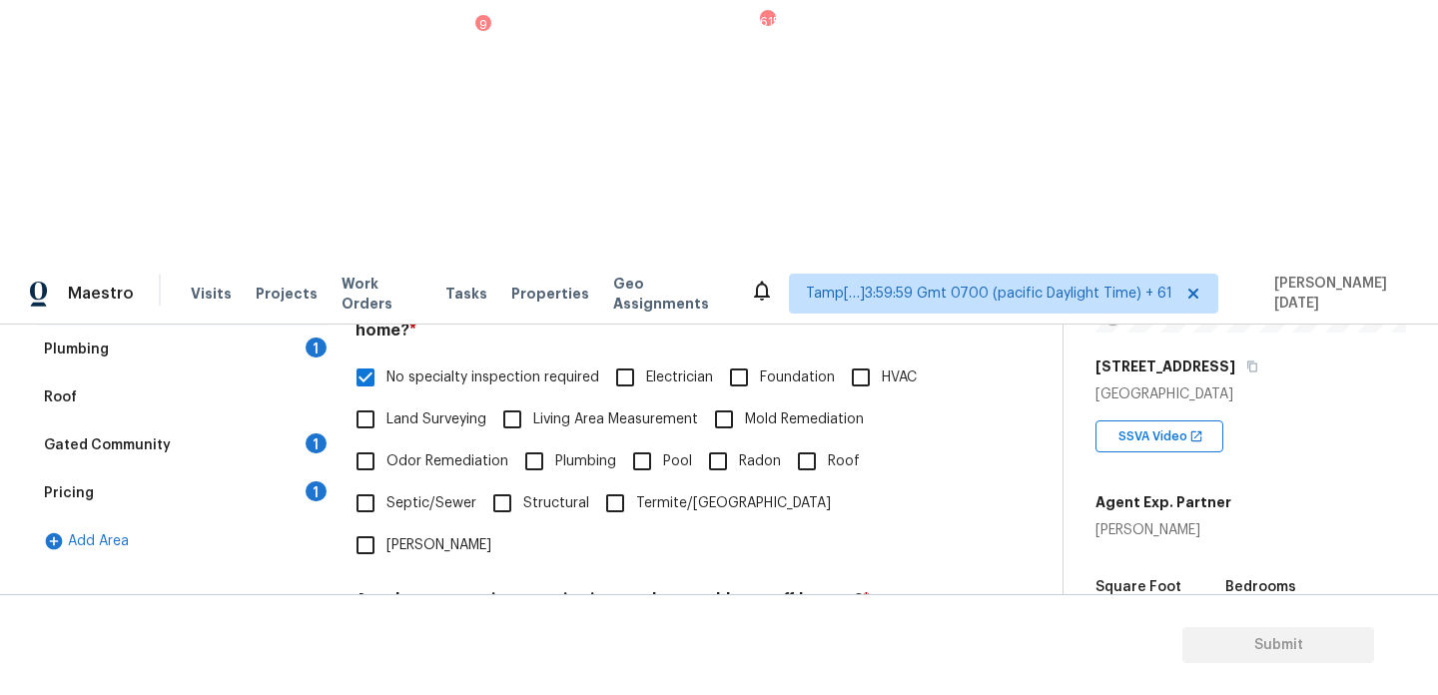
click at [315, 338] on div "1" at bounding box center [316, 348] width 21 height 20
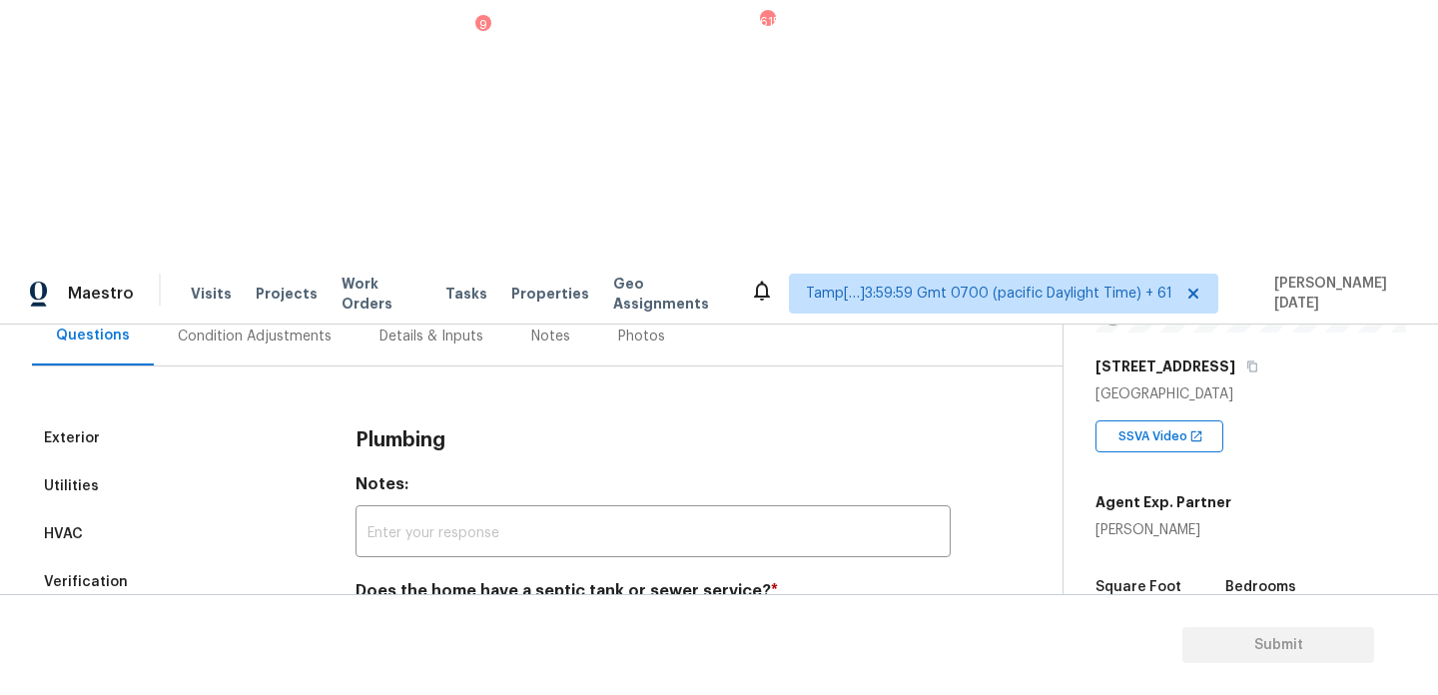
scroll to position [198, 0]
click at [372, 617] on input "Sewer" at bounding box center [366, 638] width 42 height 42
checkbox input "true"
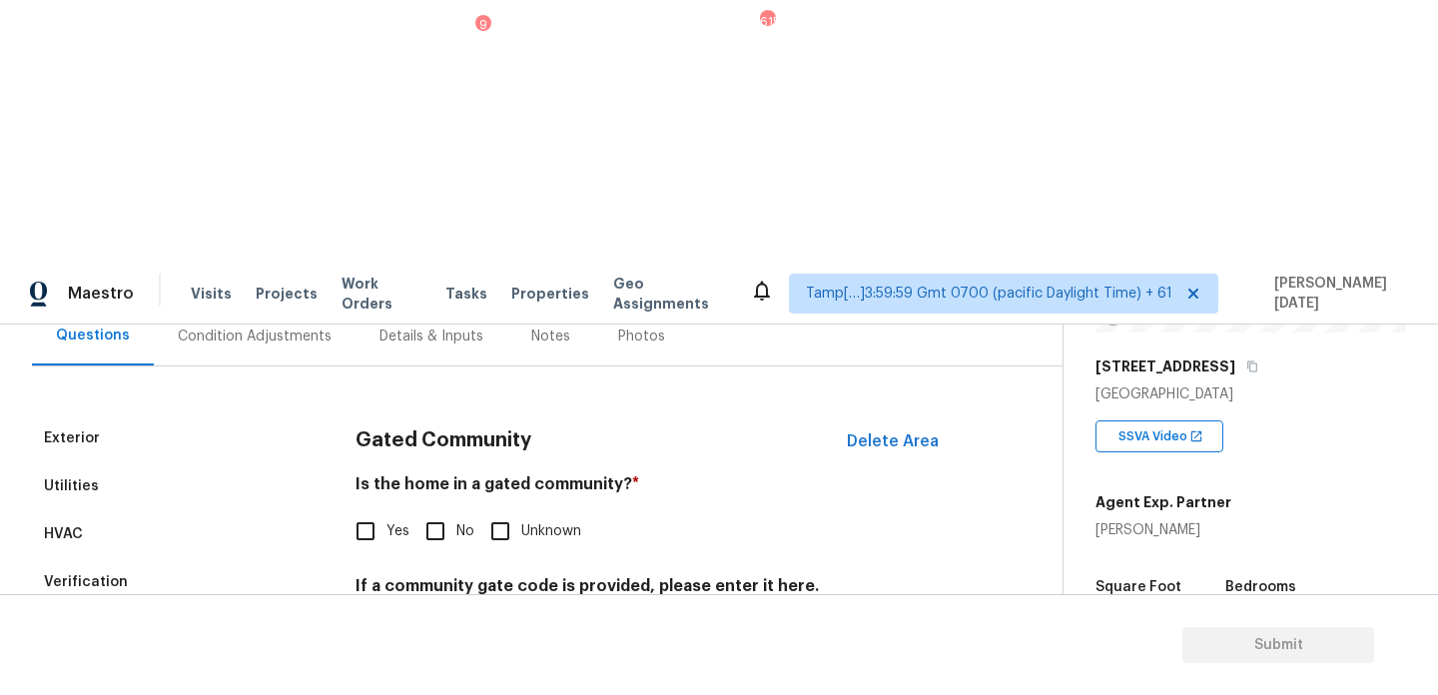
click at [438, 510] on input "No" at bounding box center [436, 531] width 42 height 42
checkbox input "true"
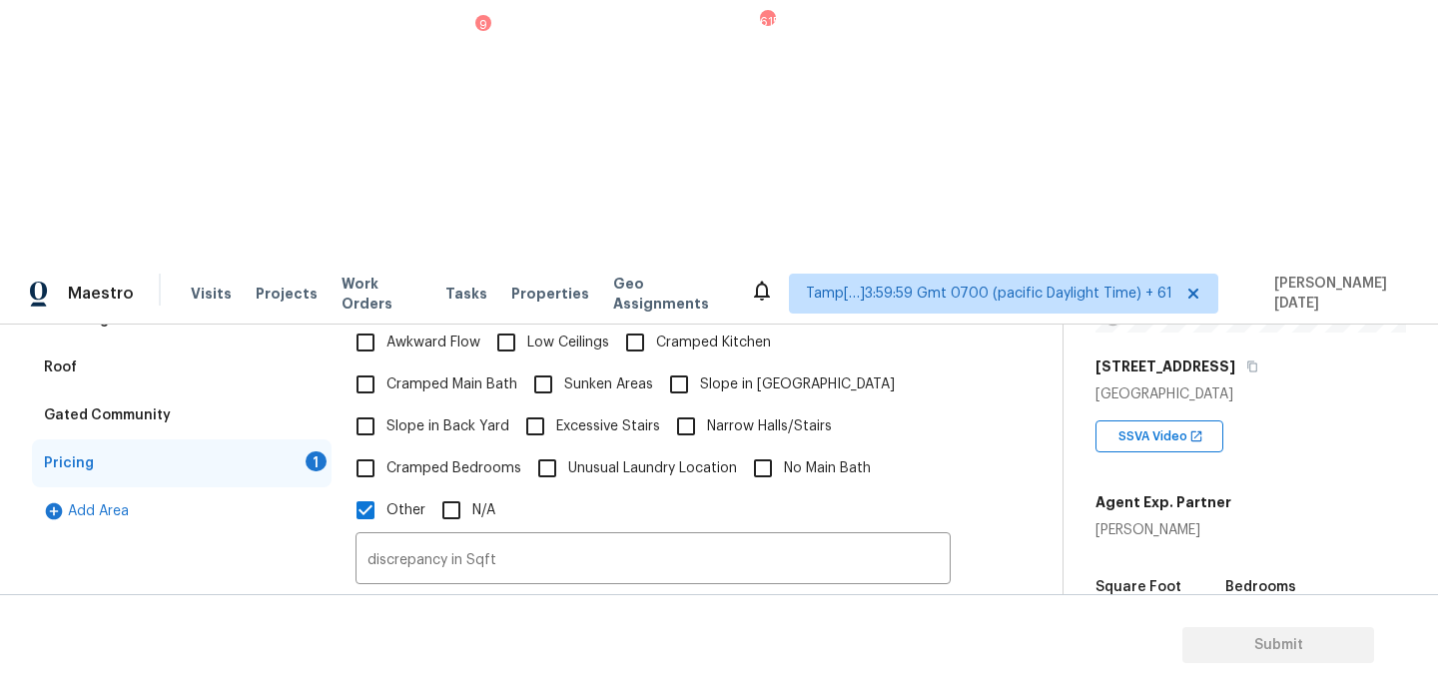
scroll to position [509, 0]
click at [393, 628] on button "button" at bounding box center [381, 667] width 48 height 78
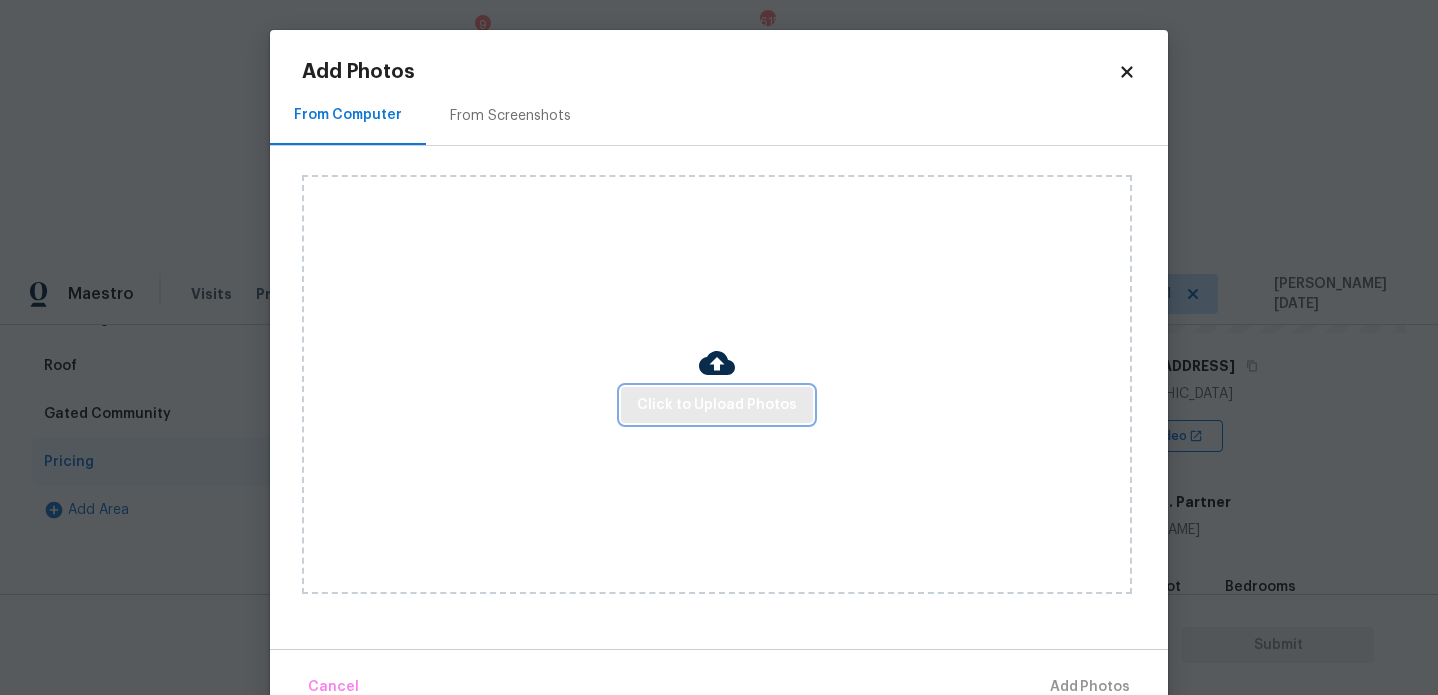
click at [678, 416] on span "Click to Upload Photos" at bounding box center [717, 406] width 160 height 25
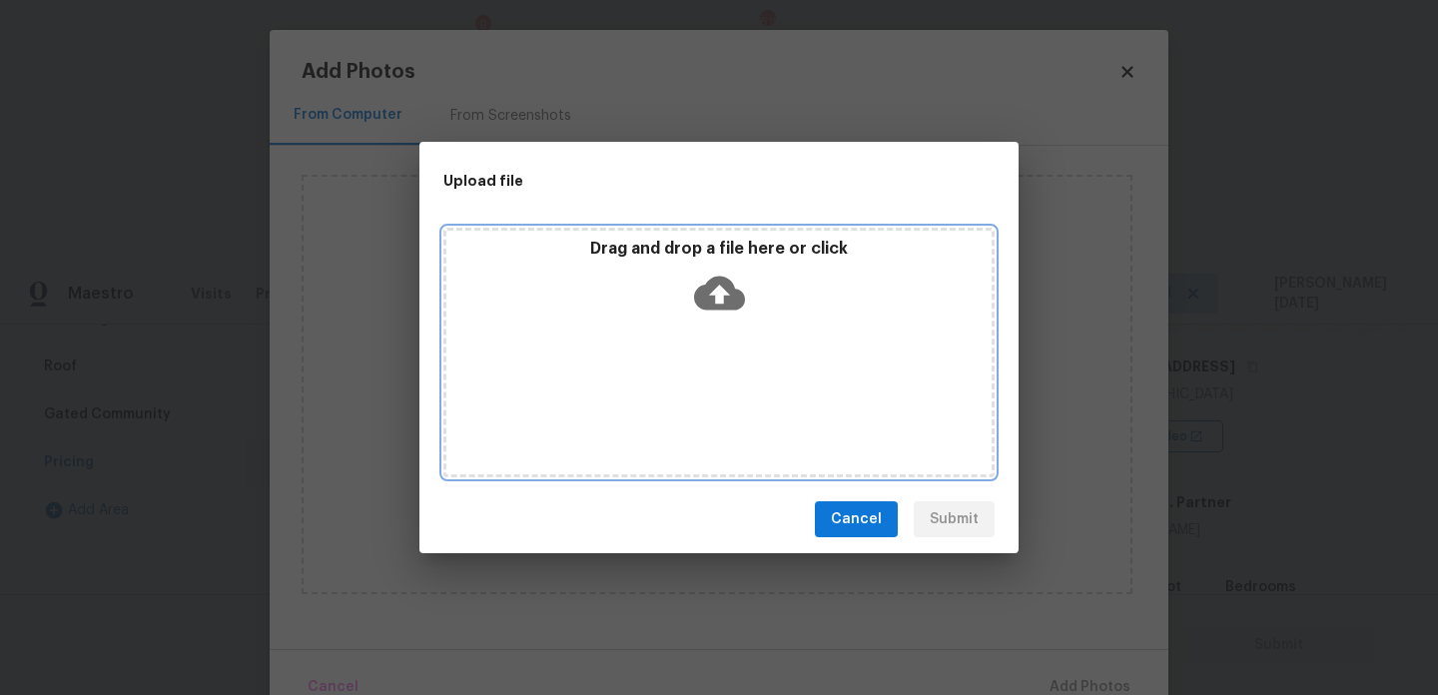
click at [678, 416] on div "Drag and drop a file here or click" at bounding box center [719, 353] width 551 height 250
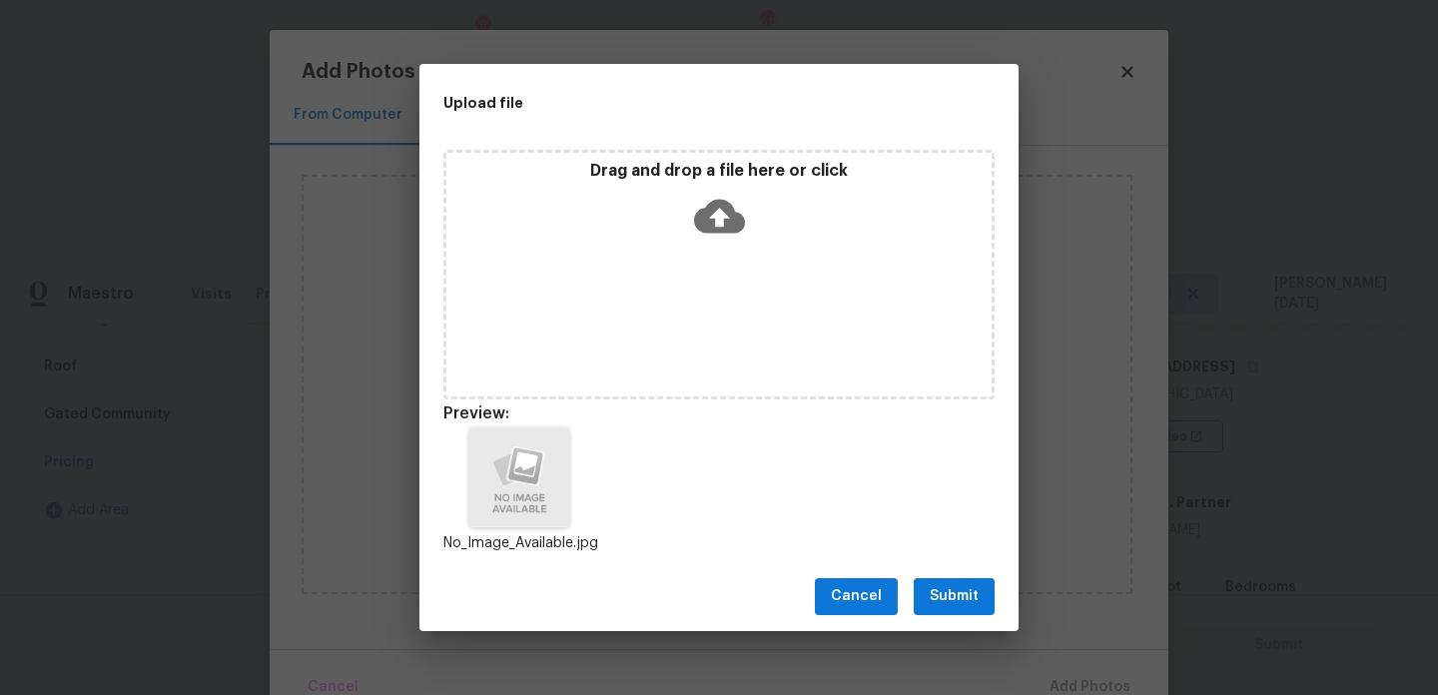
click at [968, 601] on span "Submit" at bounding box center [954, 596] width 49 height 25
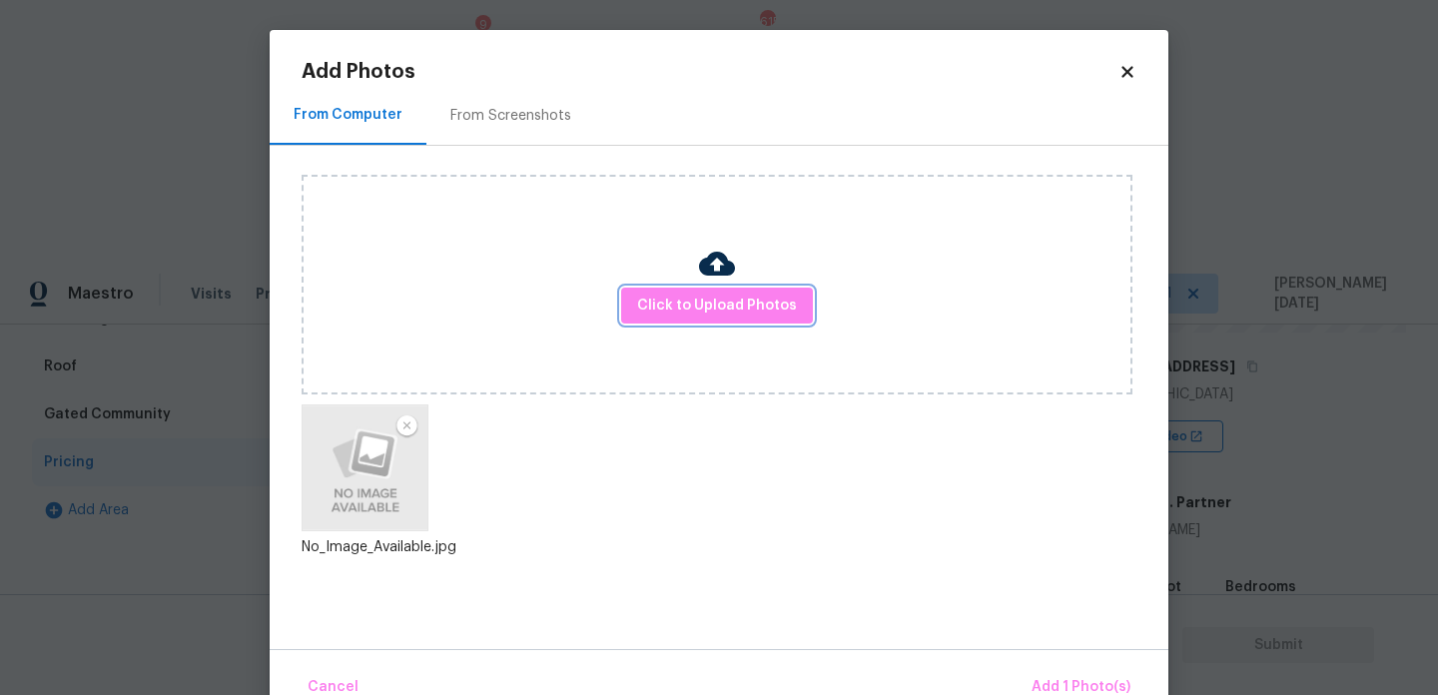
scroll to position [44, 0]
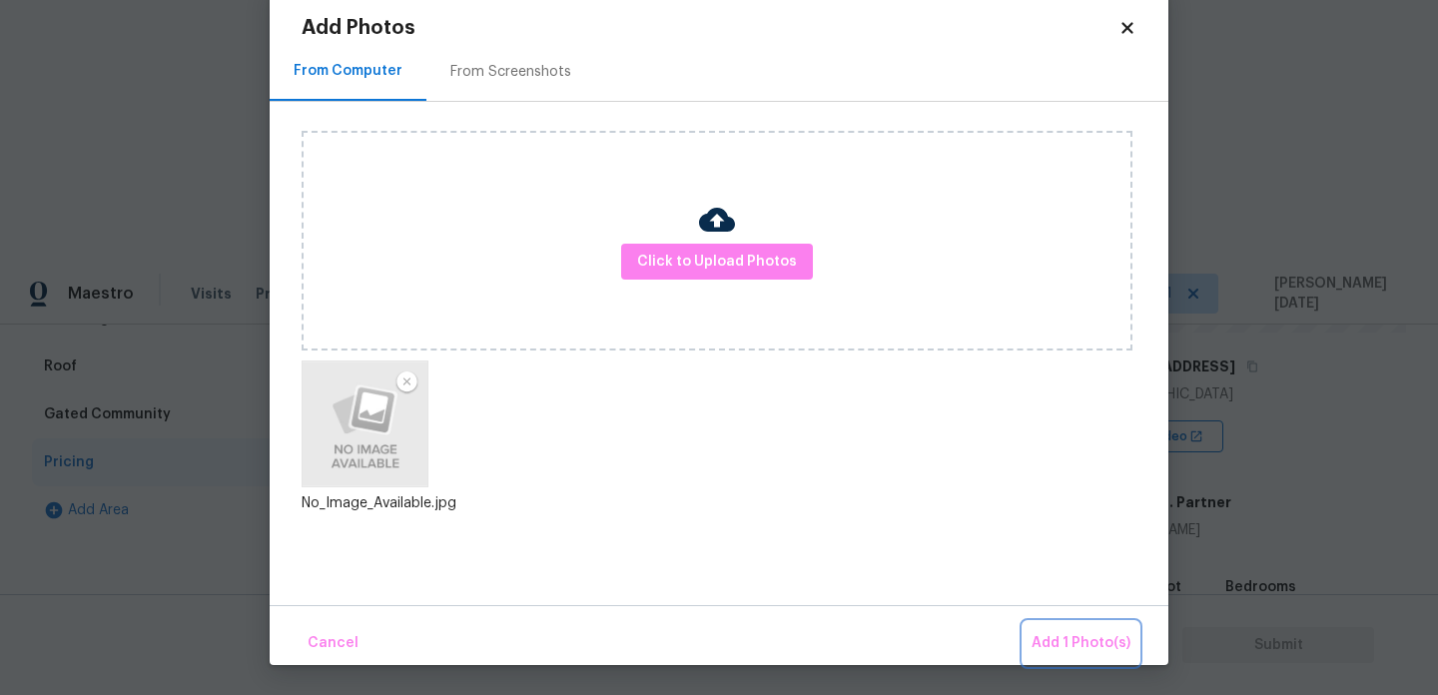
click at [1083, 633] on span "Add 1 Photo(s)" at bounding box center [1081, 643] width 99 height 25
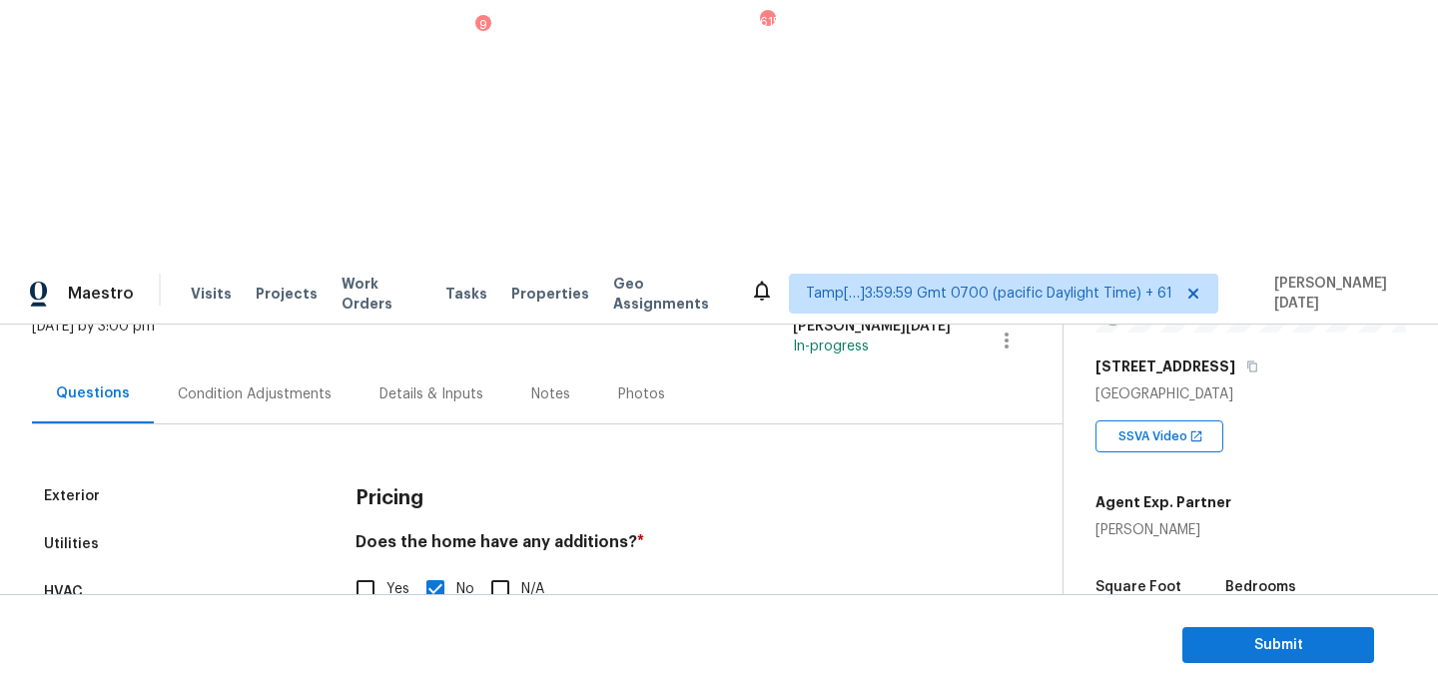
scroll to position [136, 0]
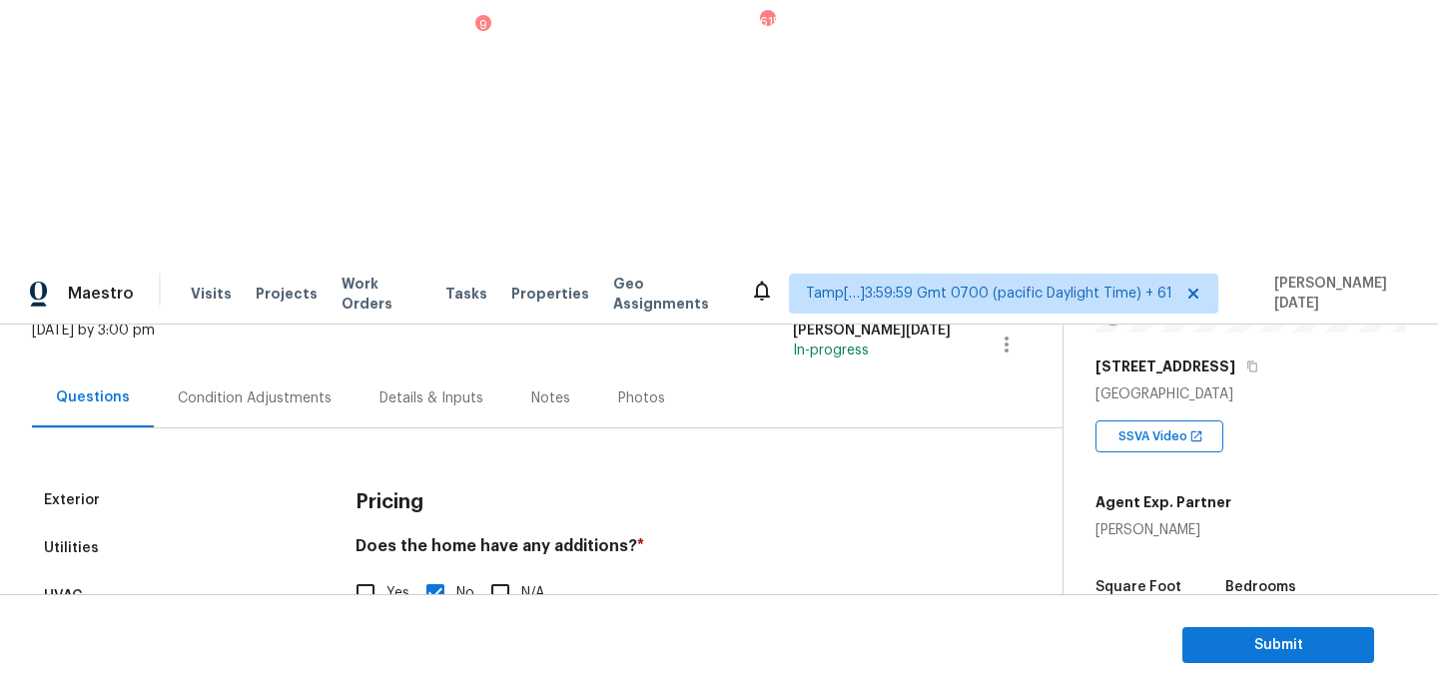
click at [279, 389] on div "Condition Adjustments" at bounding box center [255, 399] width 154 height 20
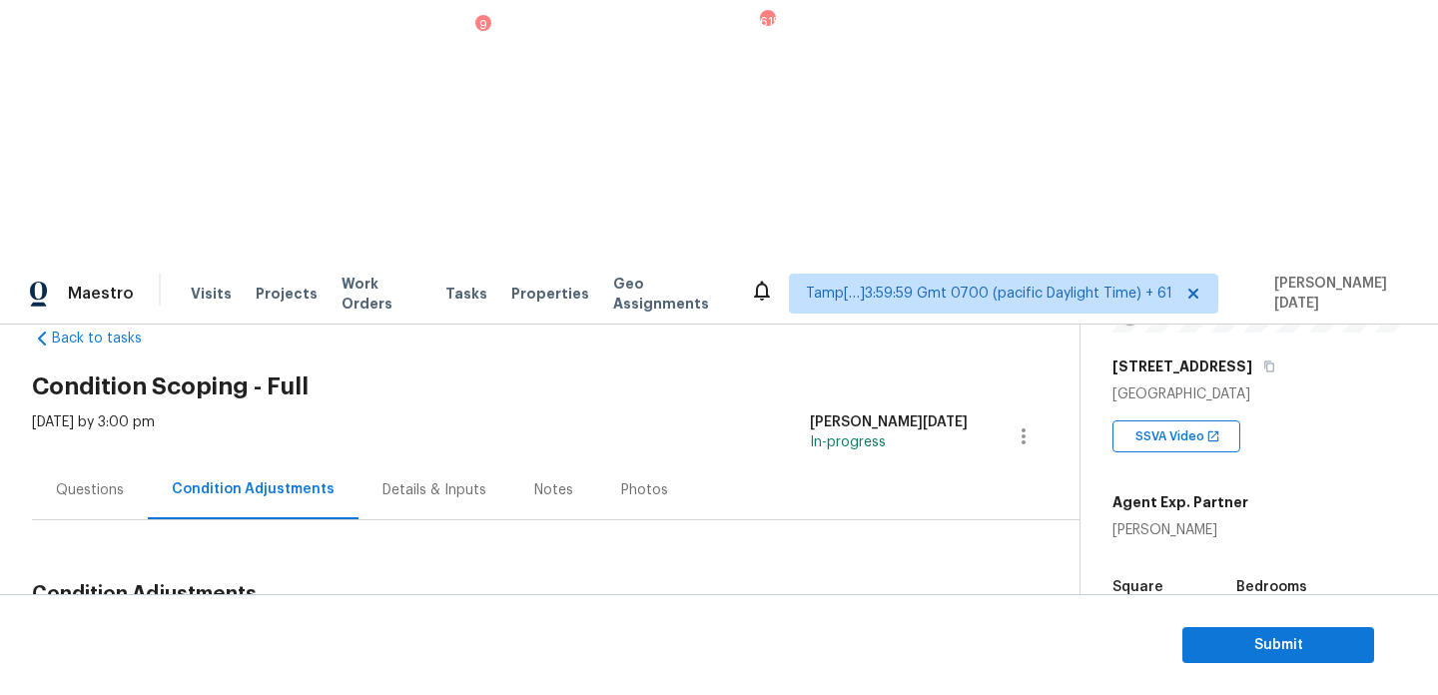
scroll to position [42, 0]
click at [81, 463] on div "Questions" at bounding box center [90, 492] width 116 height 59
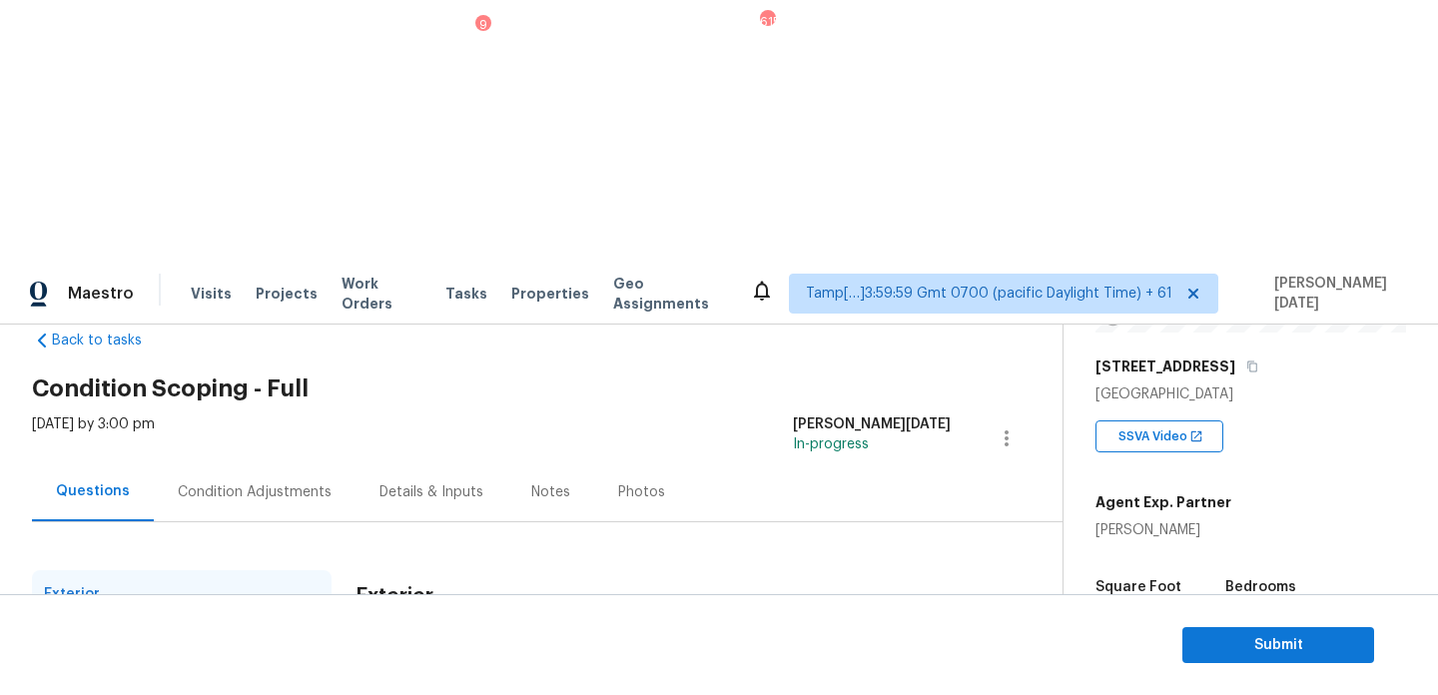
scroll to position [267, 0]
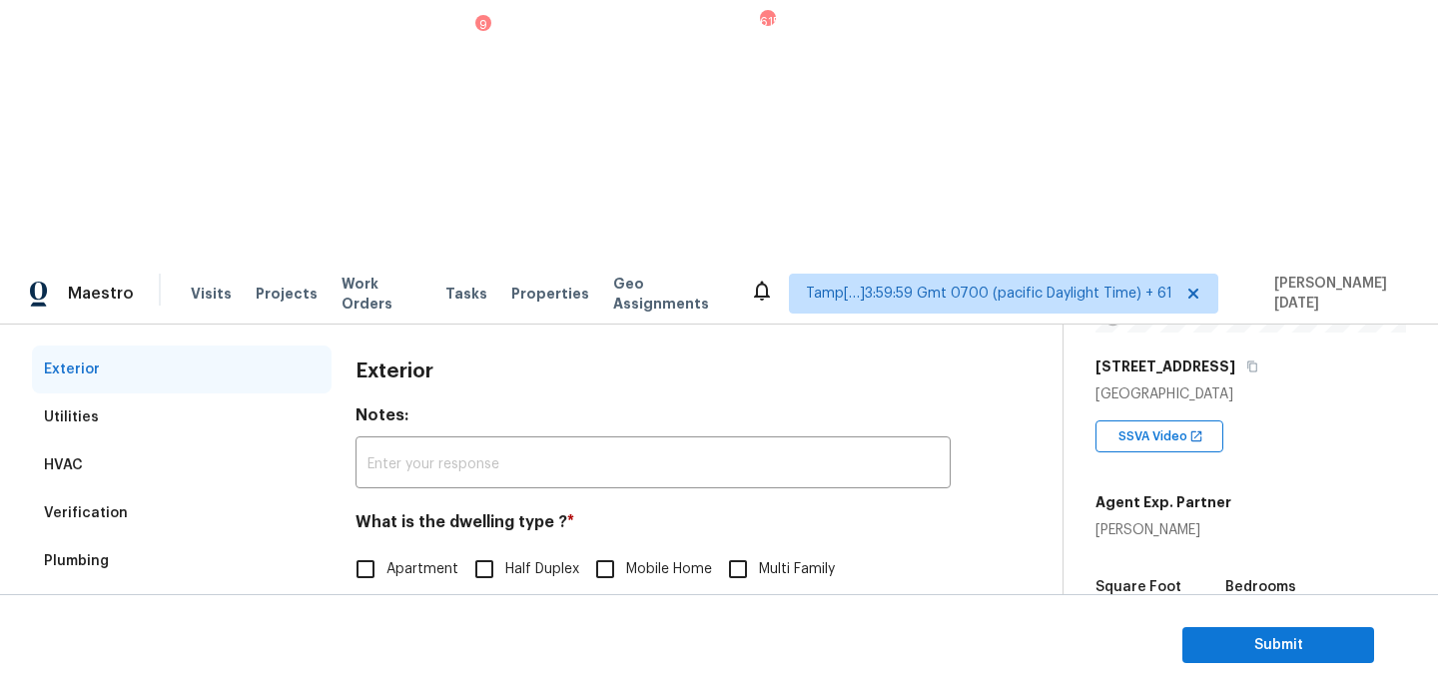
click at [171, 681] on div "Pricing" at bounding box center [182, 705] width 300 height 48
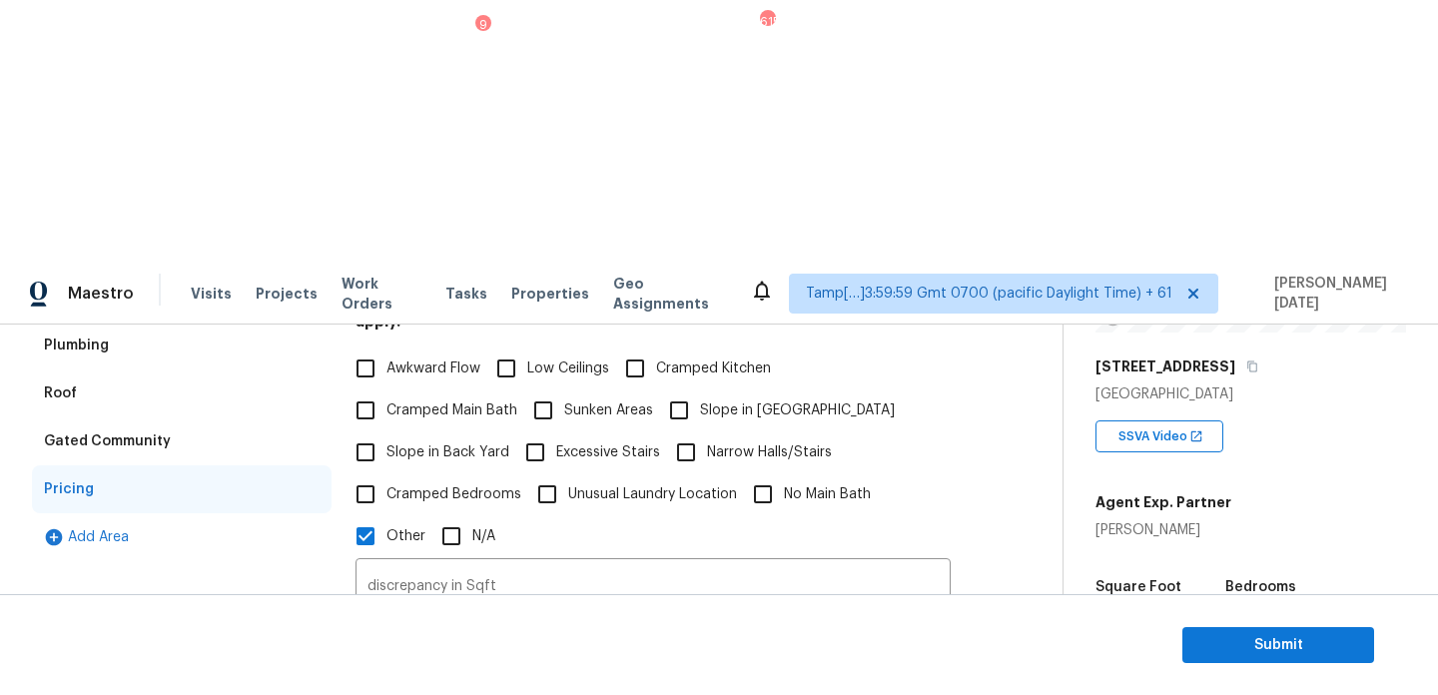
scroll to position [470, 0]
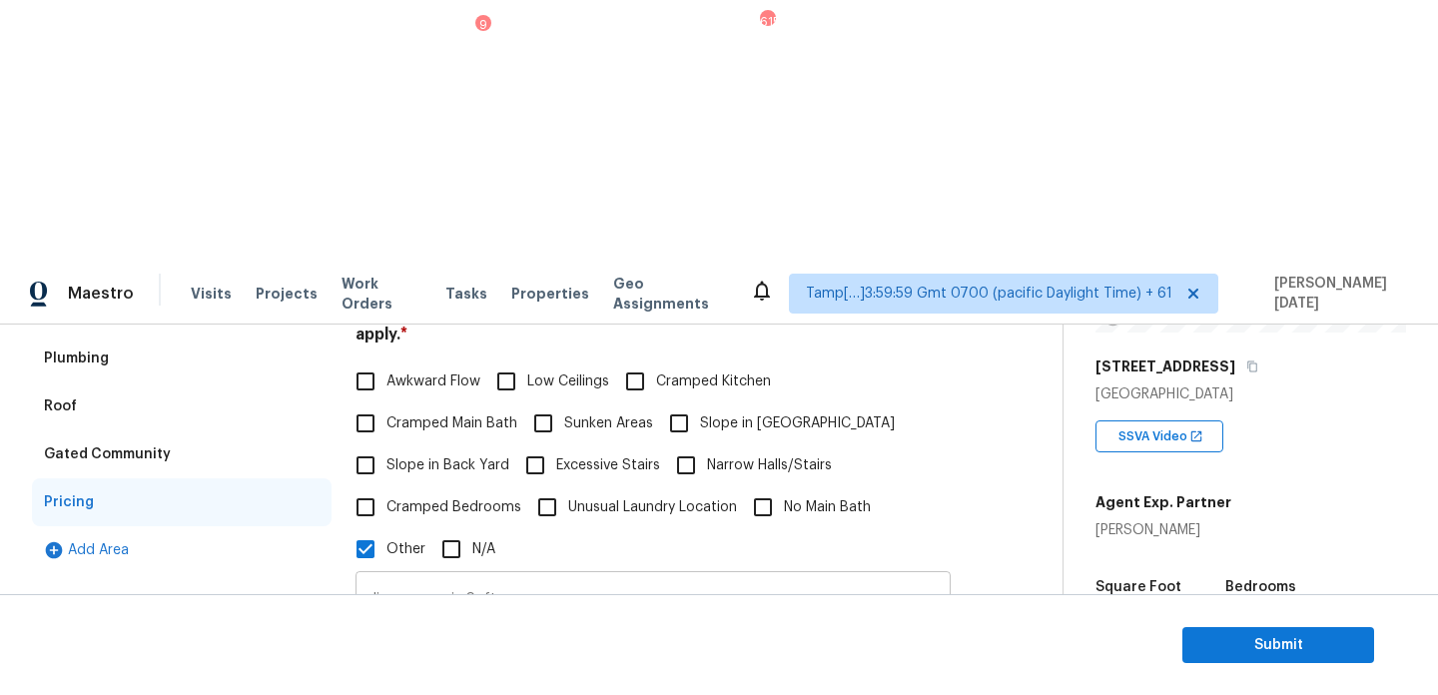
click at [532, 576] on input "discrepancy in Sqft" at bounding box center [653, 599] width 595 height 47
type input "discrepancy in Sqft.."
click at [811, 629] on div "Photos" at bounding box center [653, 694] width 595 height 130
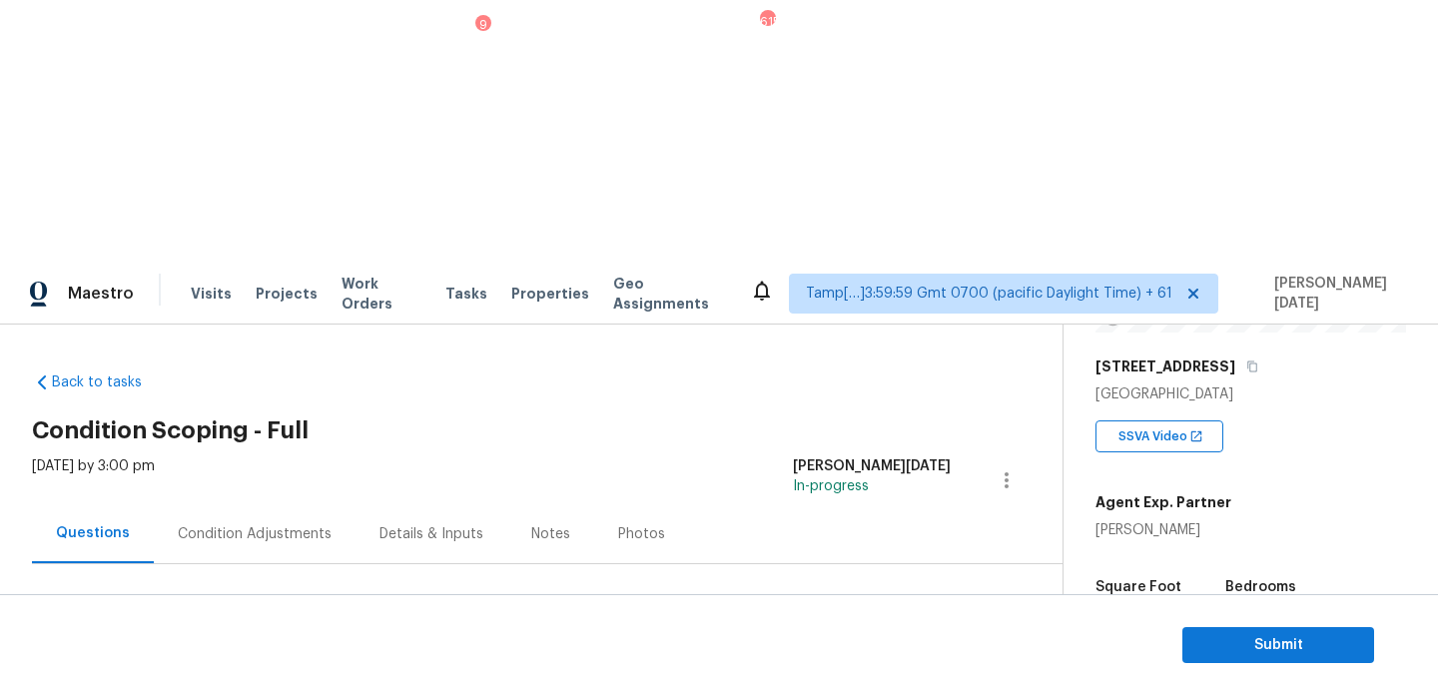
click at [250, 504] on div "Condition Adjustments" at bounding box center [255, 533] width 202 height 59
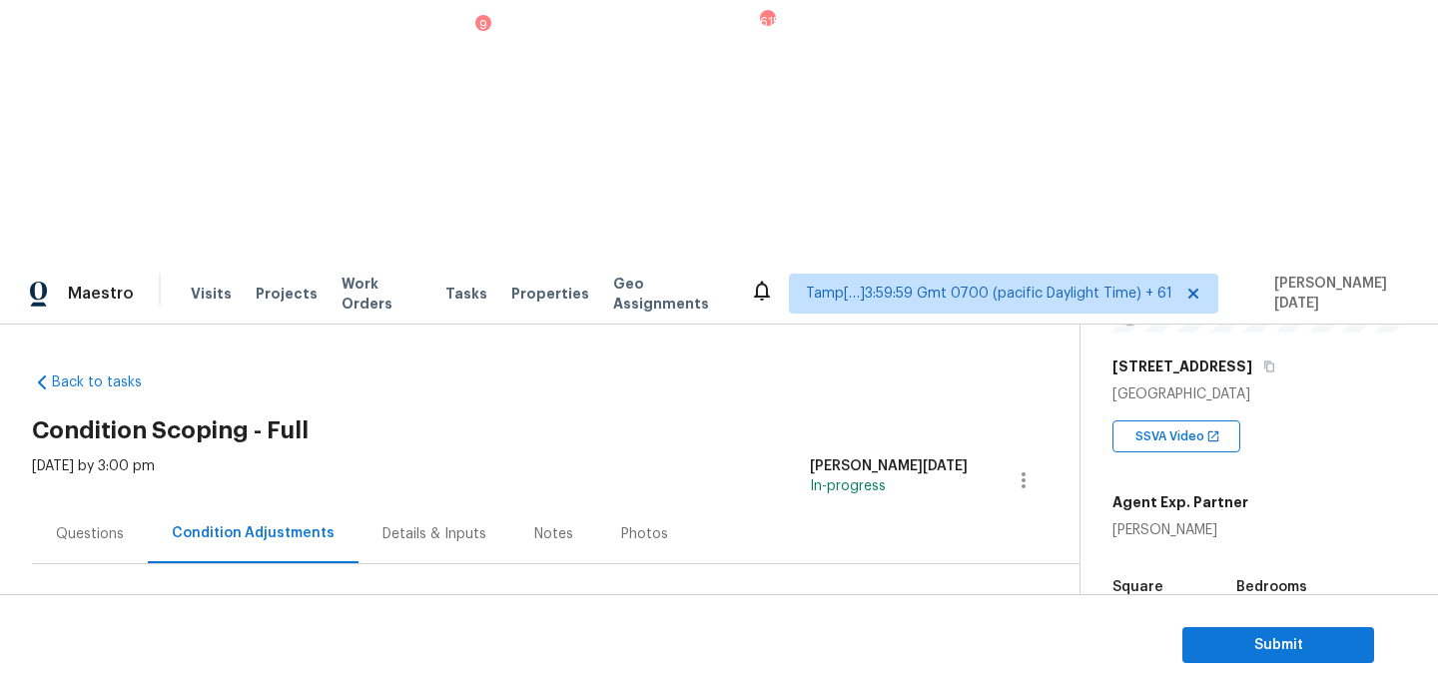
click at [107, 524] on div "Questions" at bounding box center [90, 534] width 68 height 20
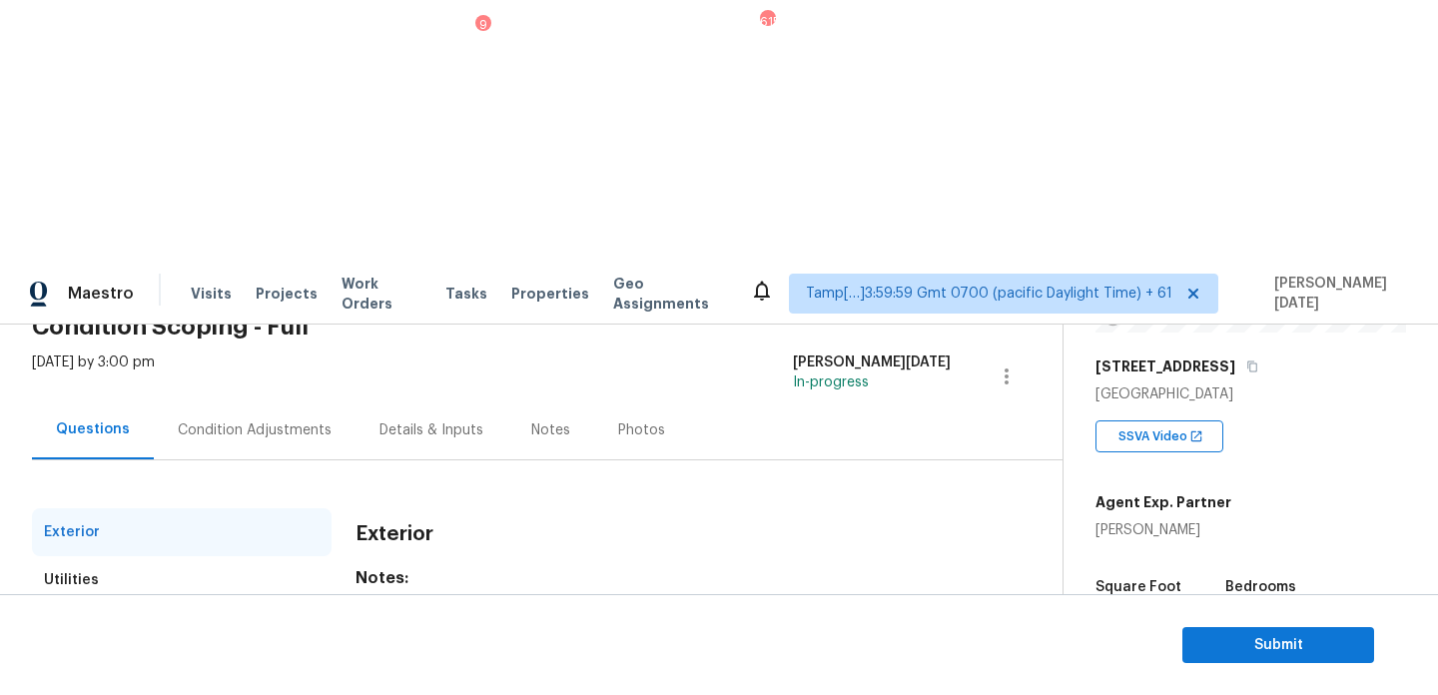
scroll to position [267, 0]
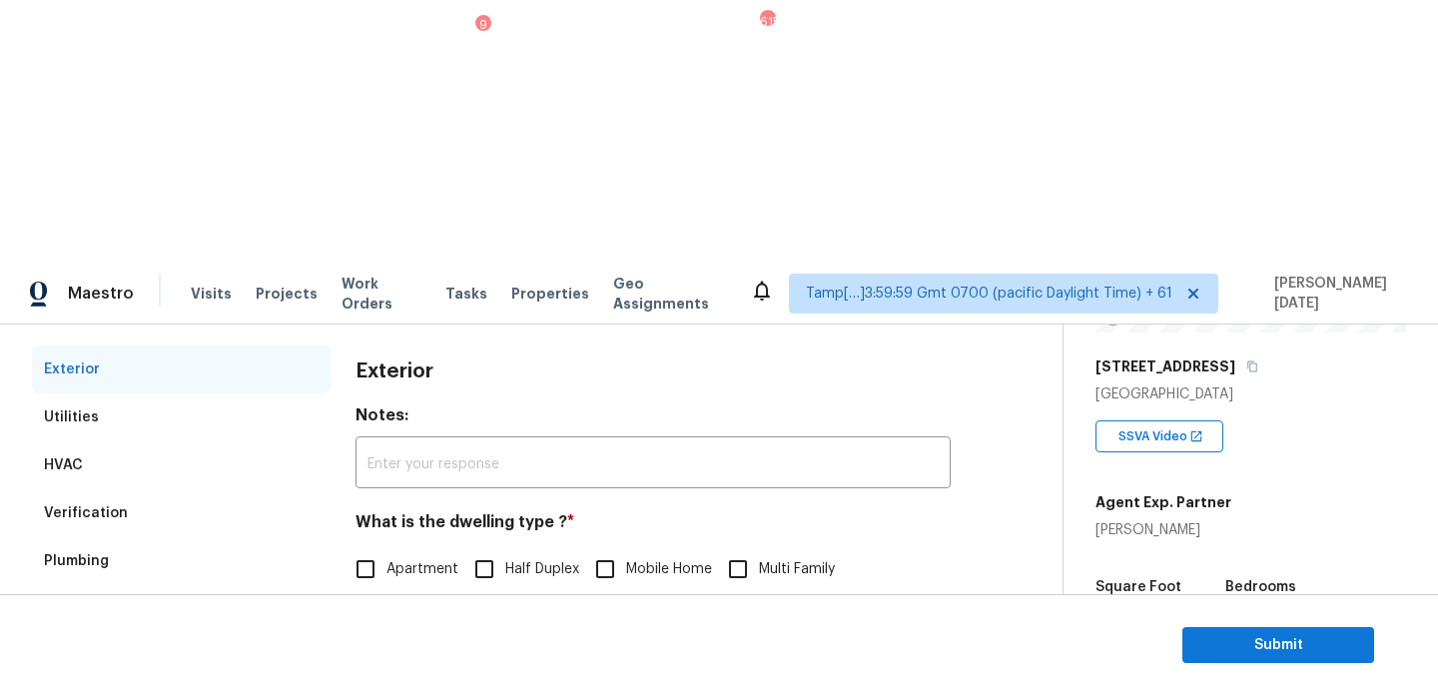
click at [104, 681] on div "Pricing" at bounding box center [182, 705] width 300 height 48
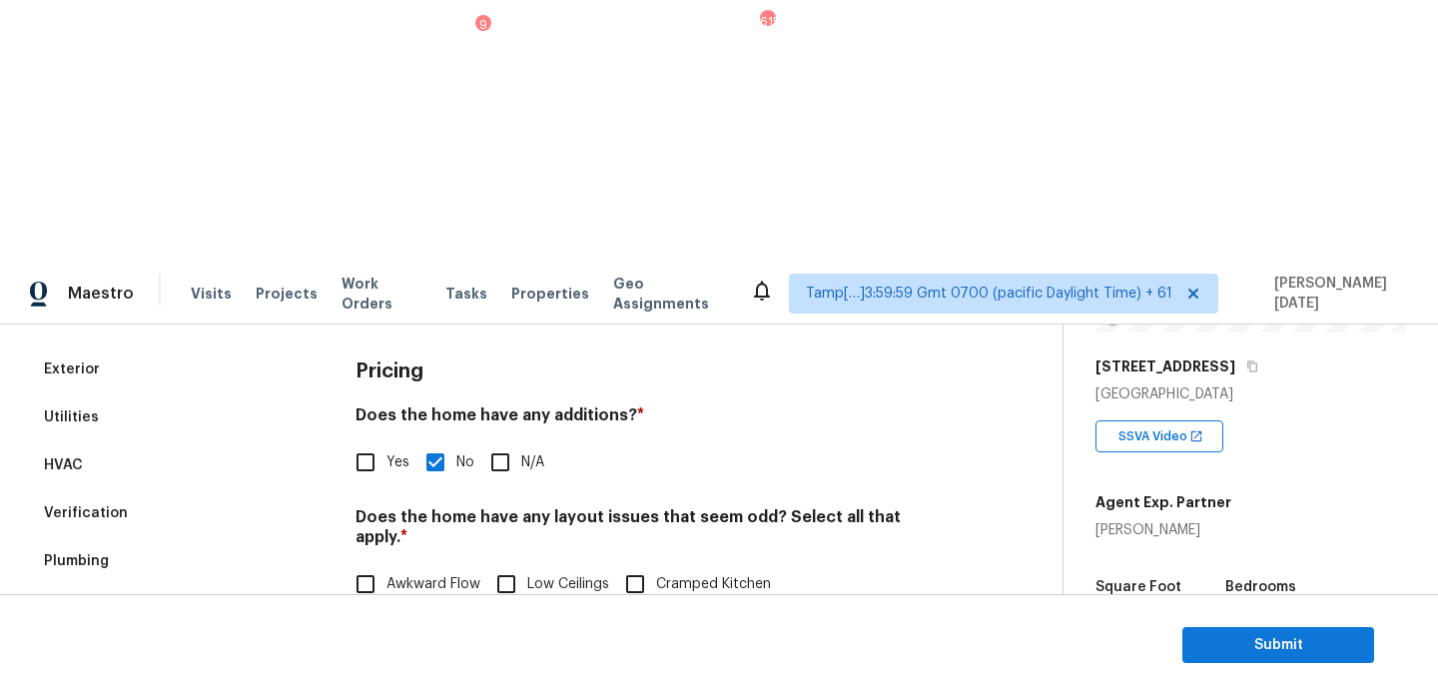
click at [694, 605] on input "Slope in [GEOGRAPHIC_DATA]" at bounding box center [679, 626] width 42 height 42
checkbox input "true"
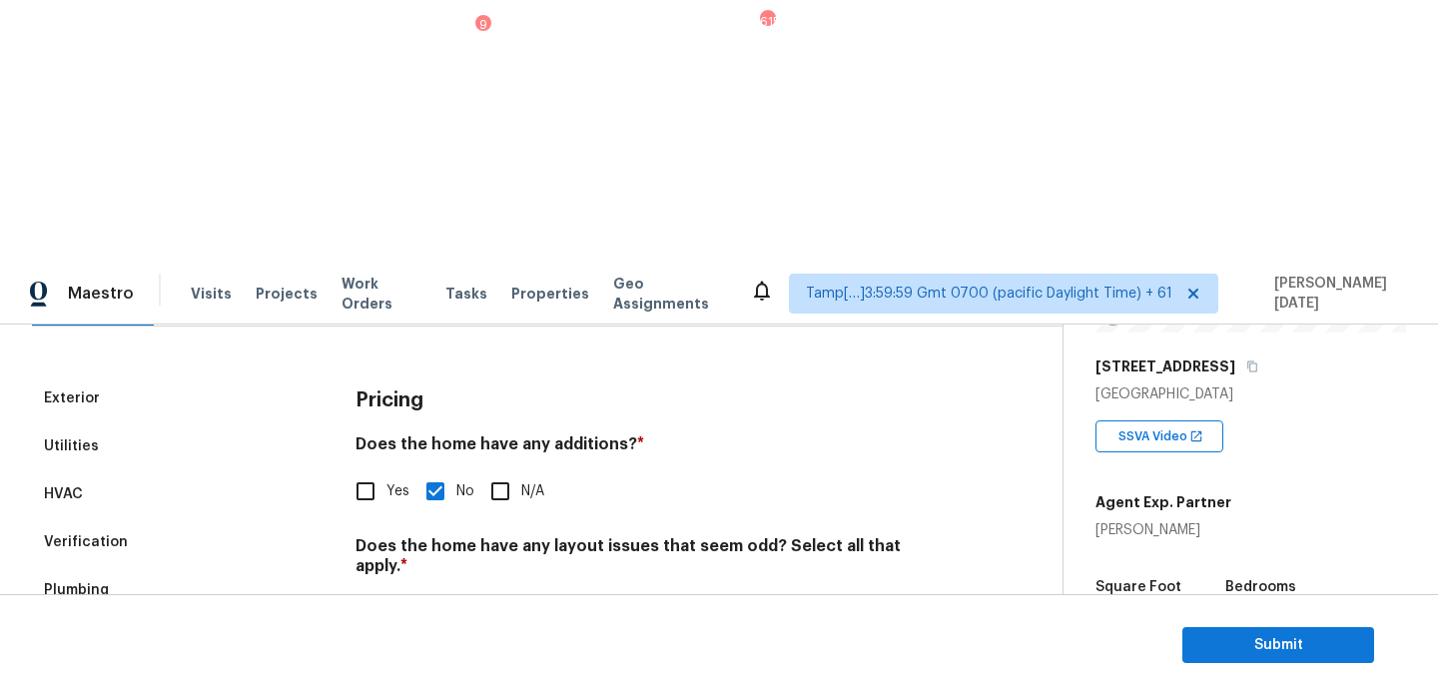
scroll to position [163, 0]
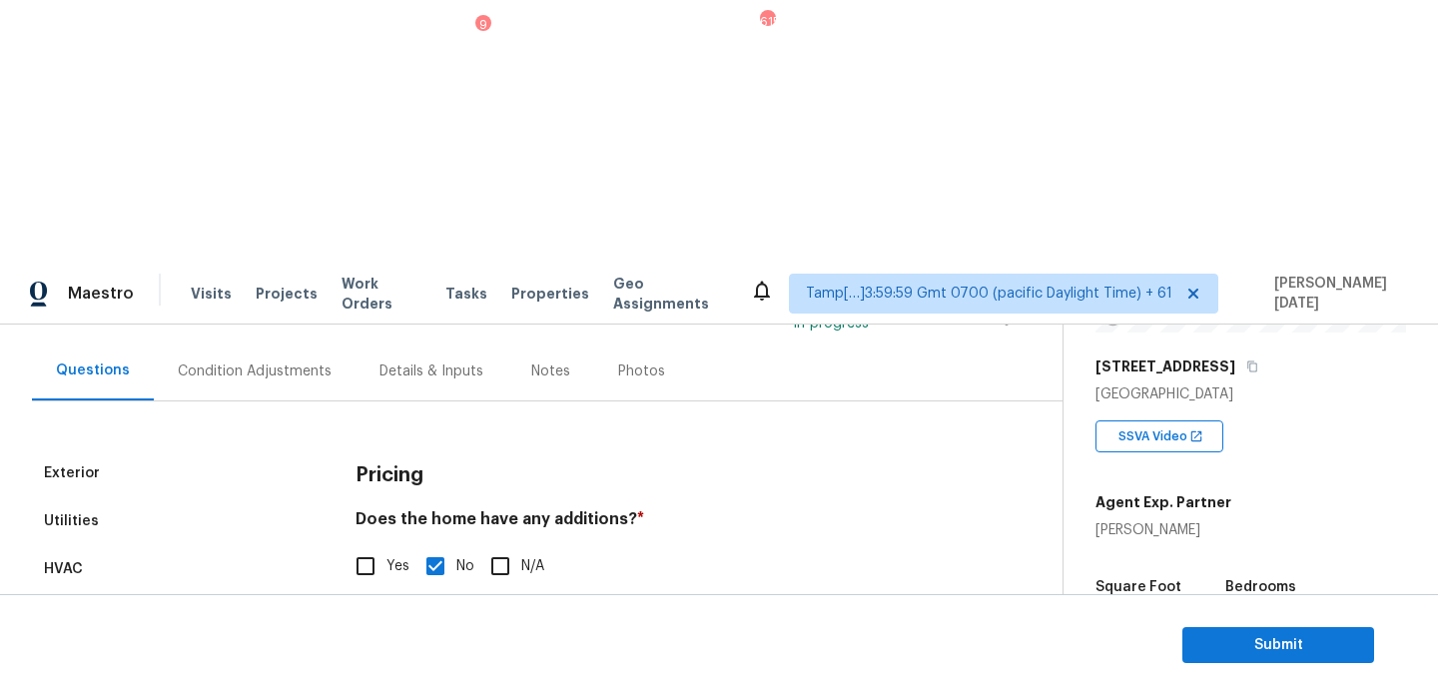
click at [277, 342] on div "Condition Adjustments" at bounding box center [255, 371] width 202 height 59
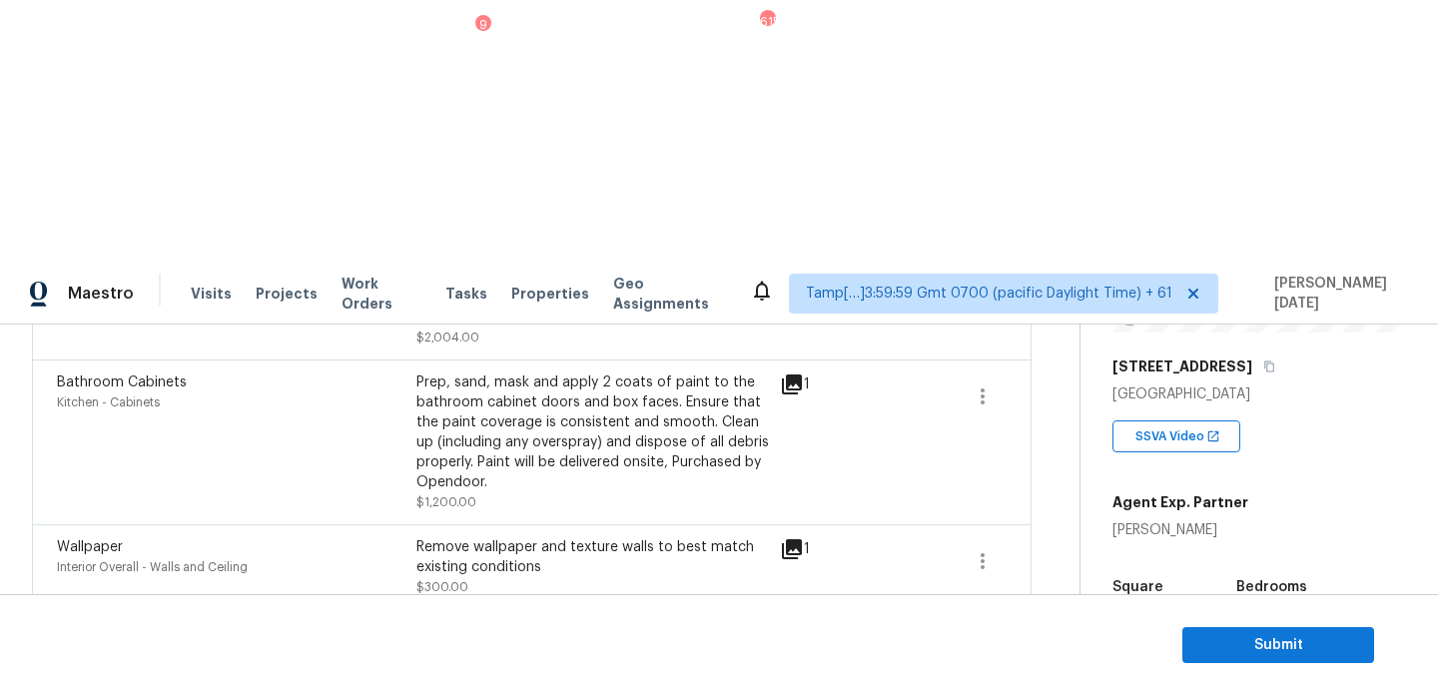
scroll to position [706, 0]
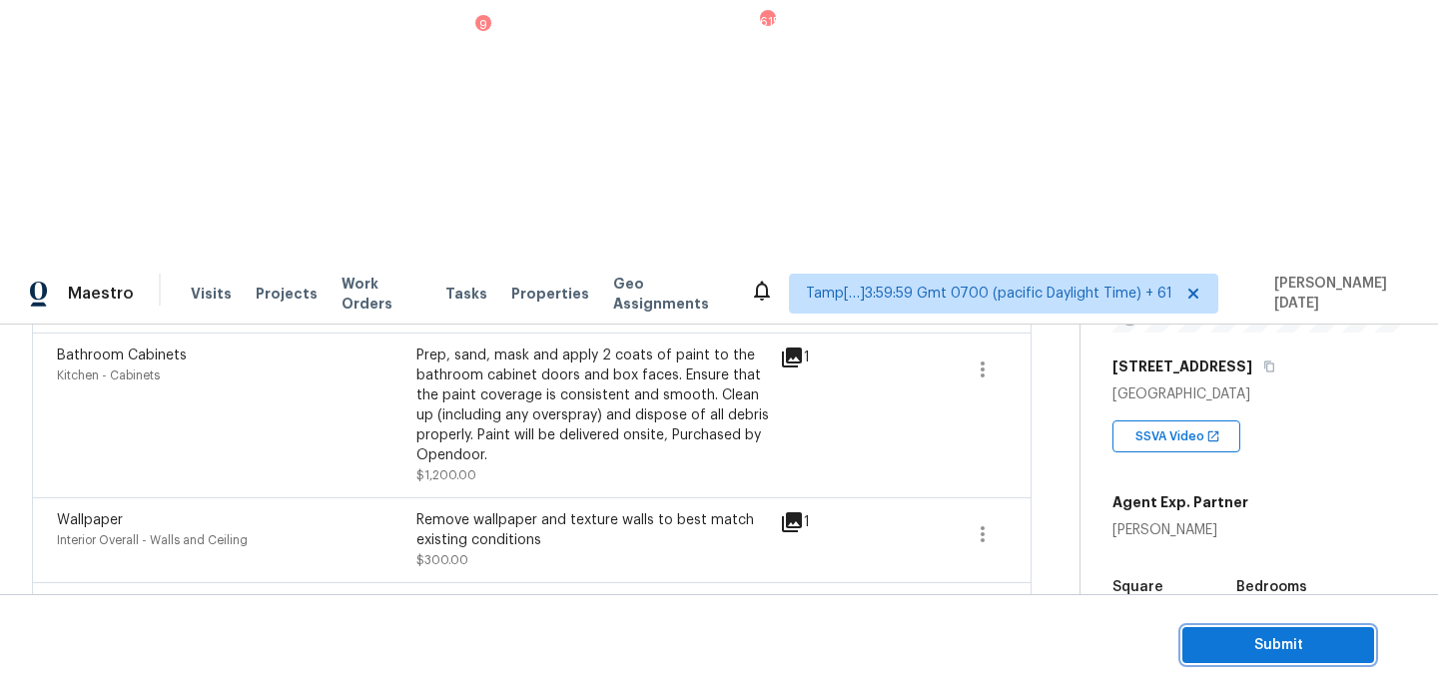
click at [1248, 637] on span "Submit" at bounding box center [1279, 645] width 160 height 25
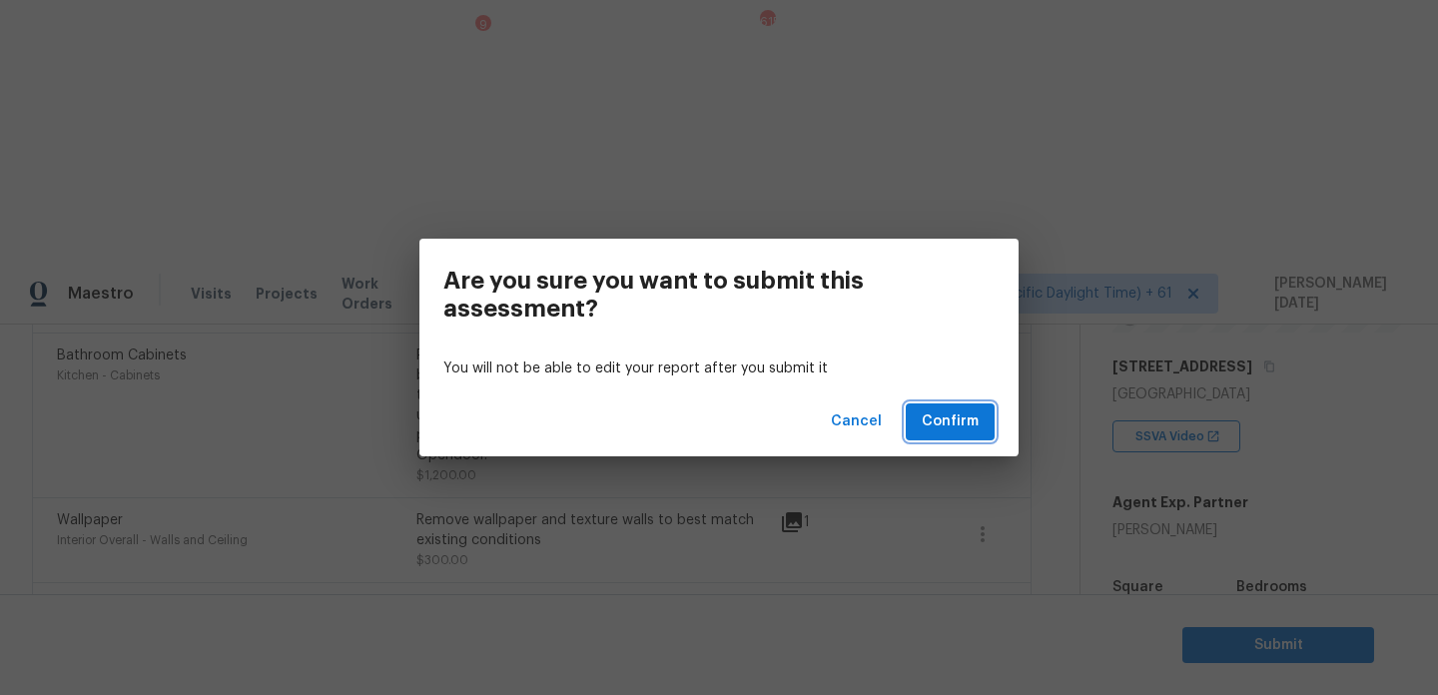
click at [963, 422] on span "Confirm" at bounding box center [950, 422] width 57 height 25
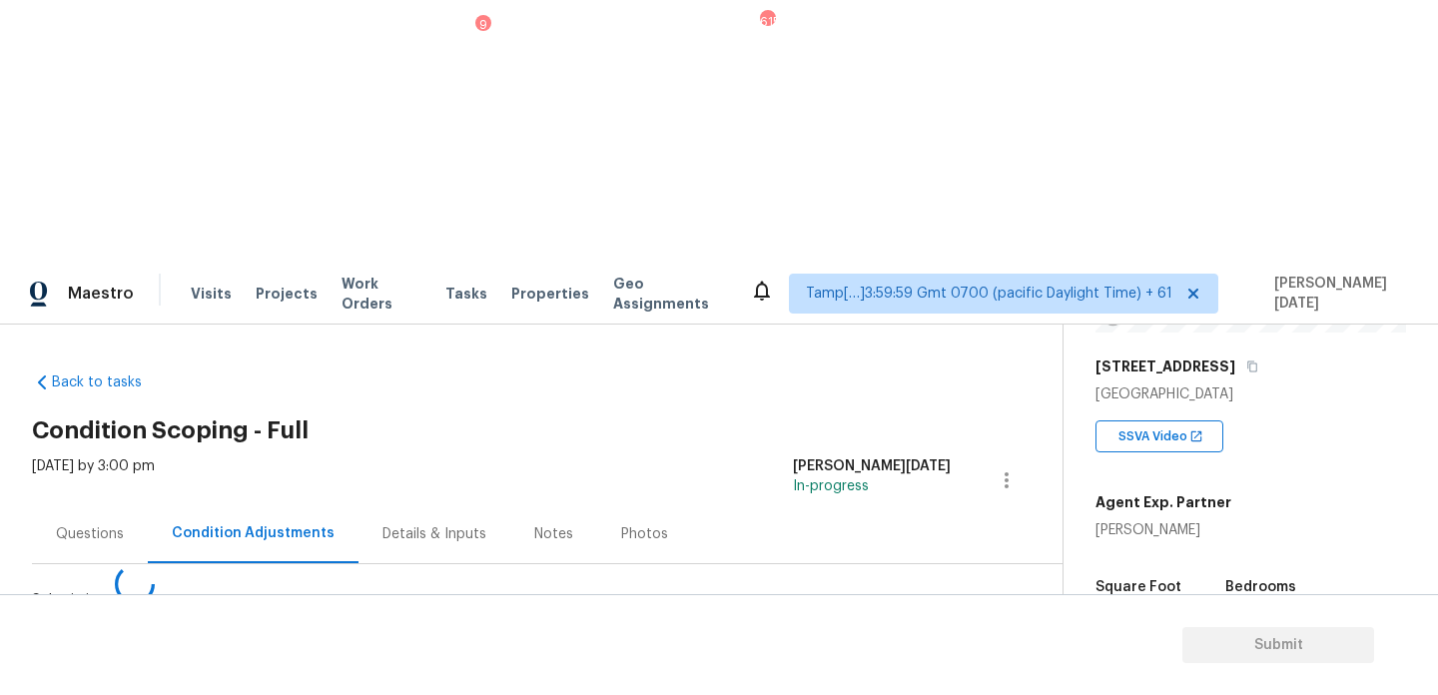
scroll to position [0, 0]
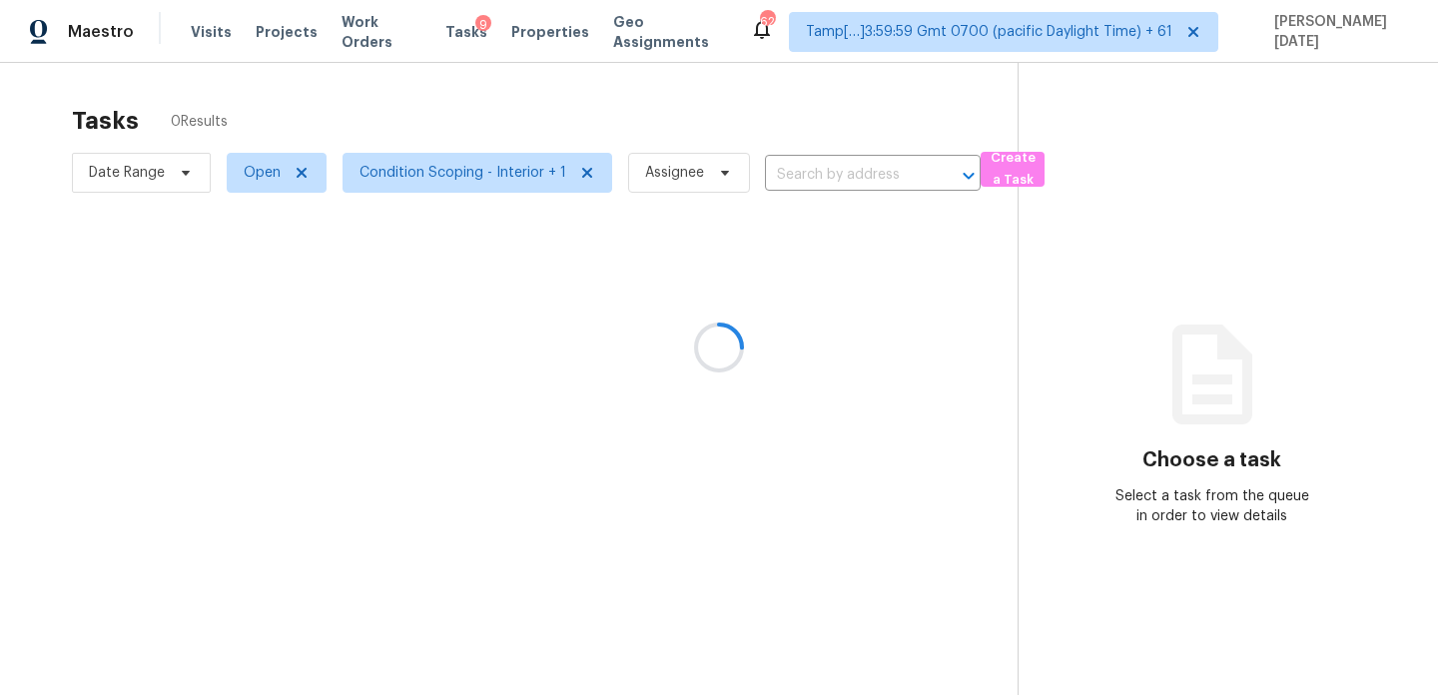
click at [682, 118] on div at bounding box center [719, 347] width 1438 height 695
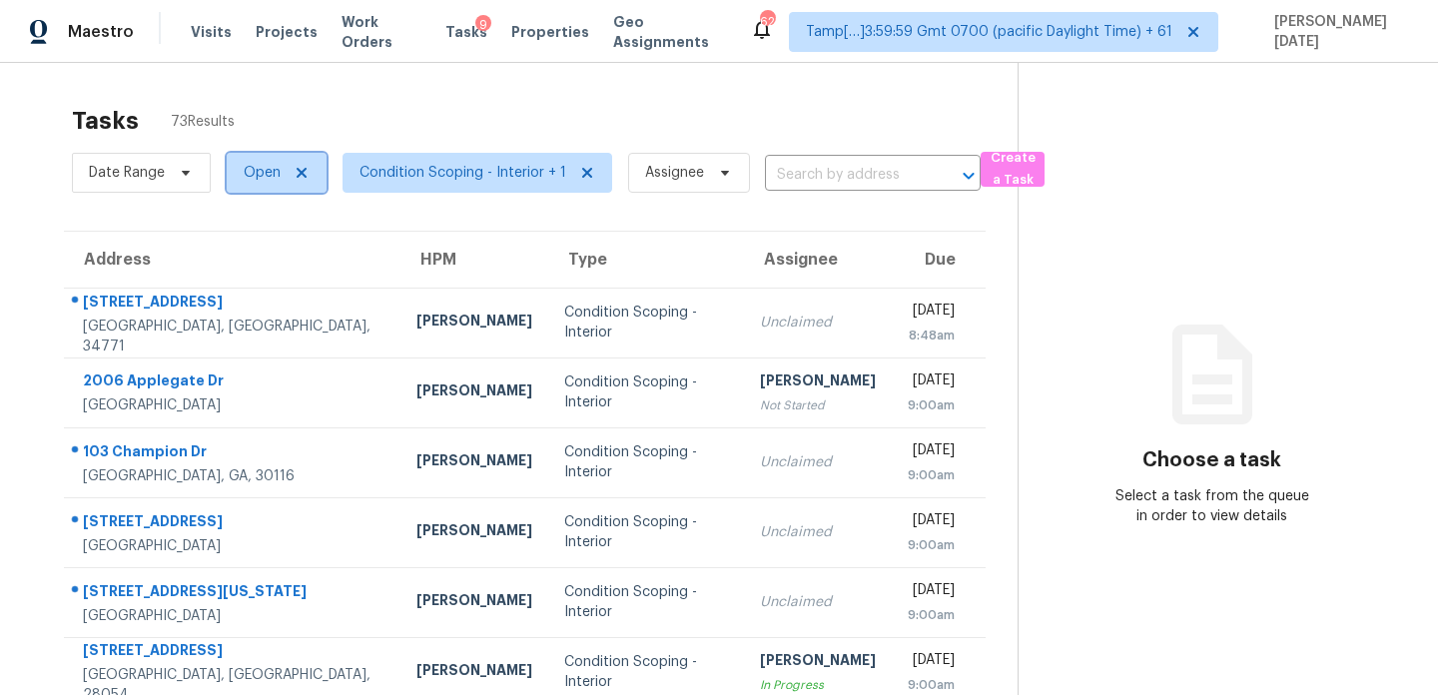
click at [272, 183] on span "Open" at bounding box center [277, 173] width 100 height 40
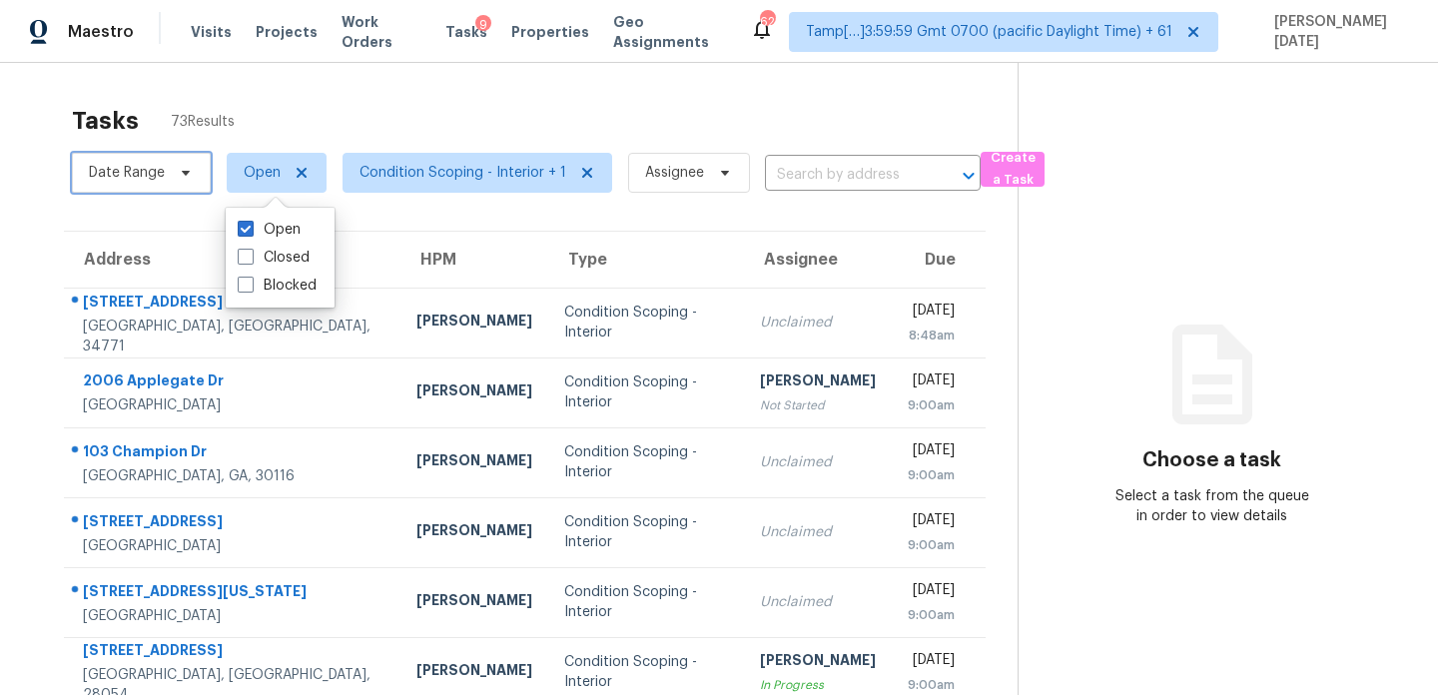
click at [161, 174] on span "Date Range" at bounding box center [127, 173] width 76 height 20
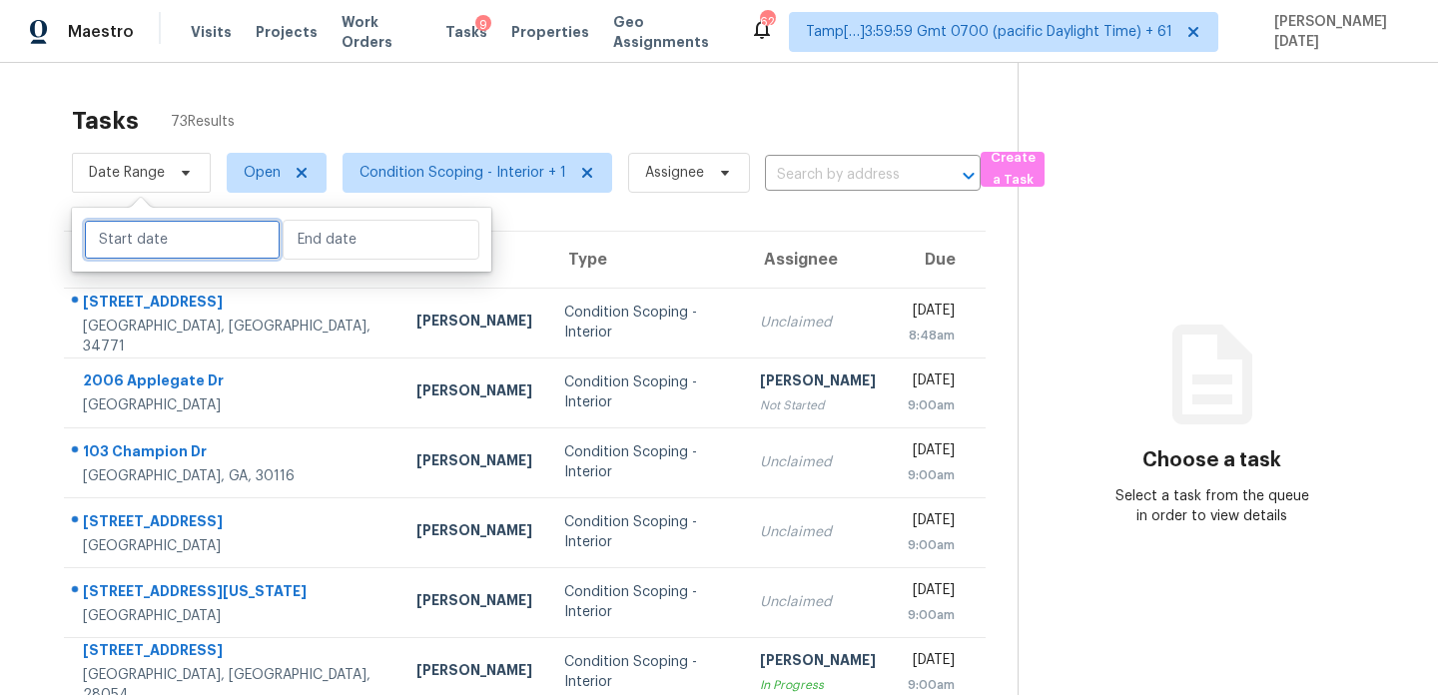
select select "8"
select select "2025"
select select "9"
select select "2025"
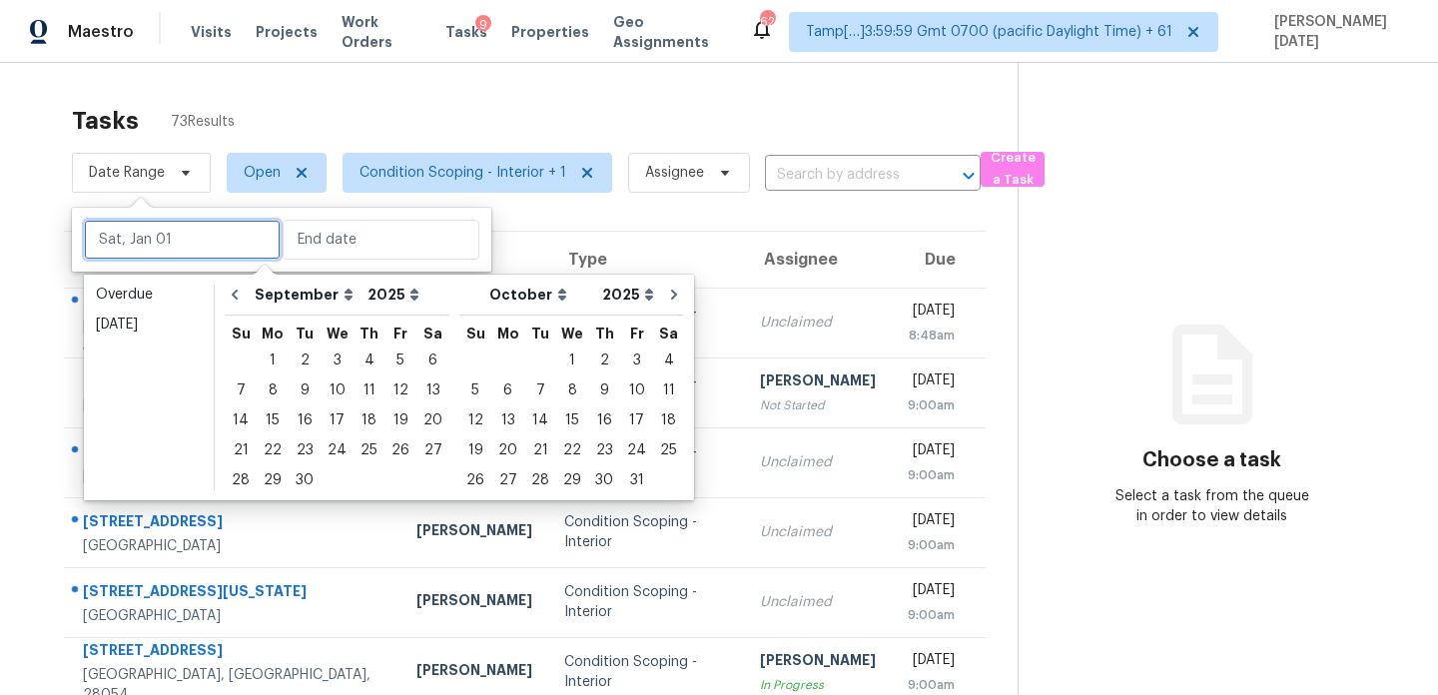
click at [176, 242] on input "text" at bounding box center [182, 240] width 197 height 40
click at [360, 420] on div "18" at bounding box center [369, 421] width 31 height 28
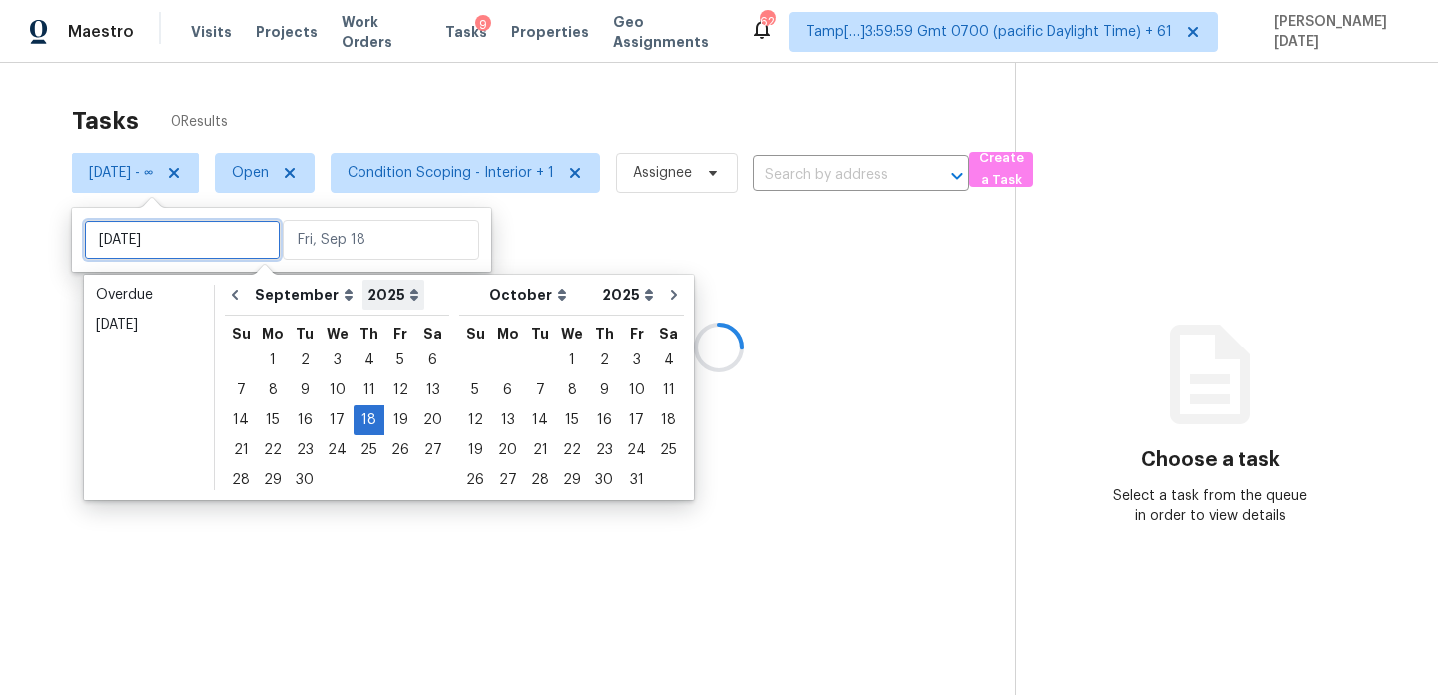
type input "Thu, Sep 11"
type input "Thu, Sep 18"
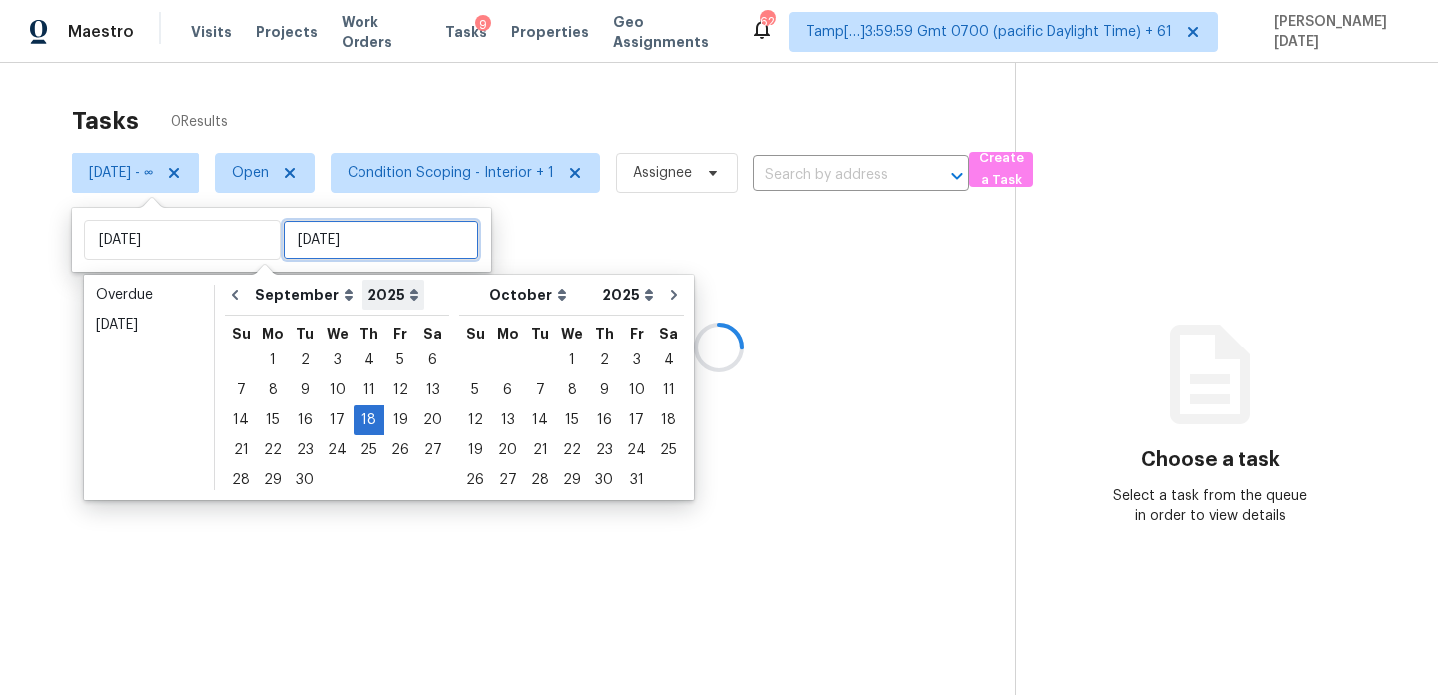
type input "Thu, Sep 18"
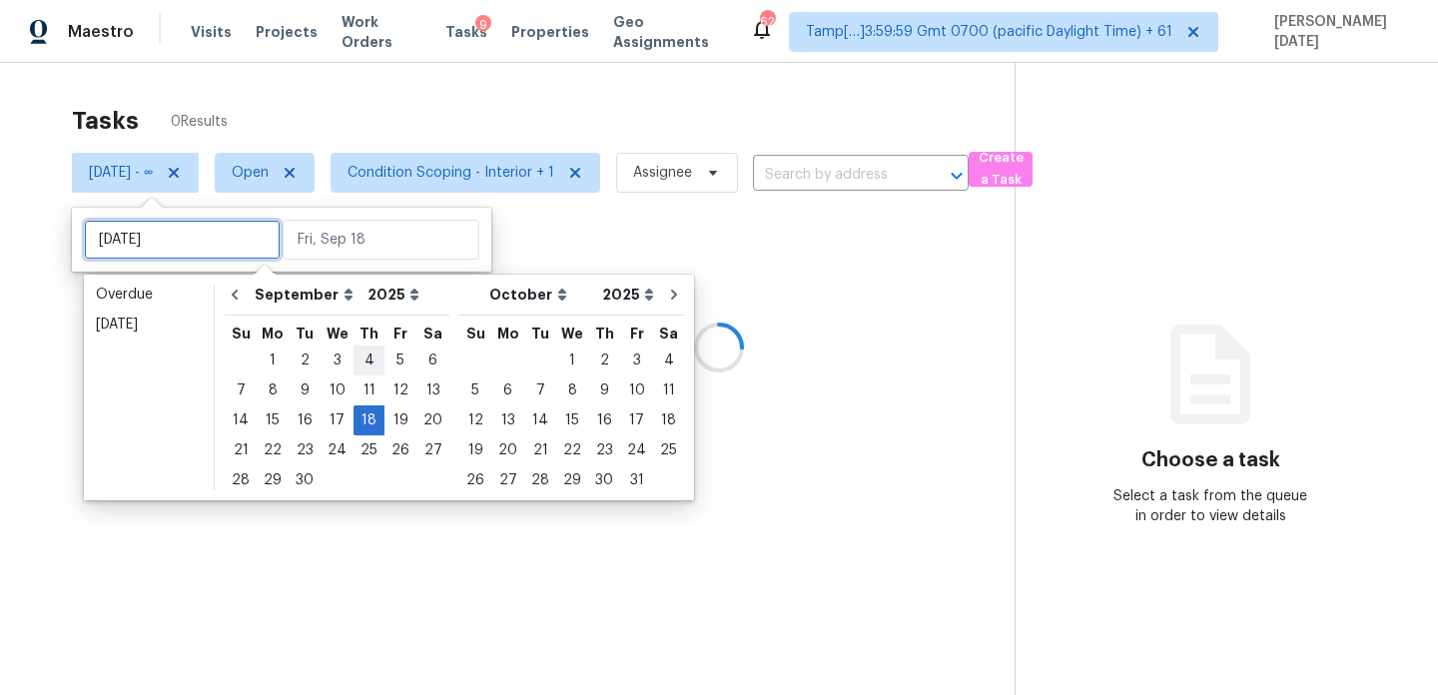
type input "Thu, Sep 04"
type input "Thu, Sep 18"
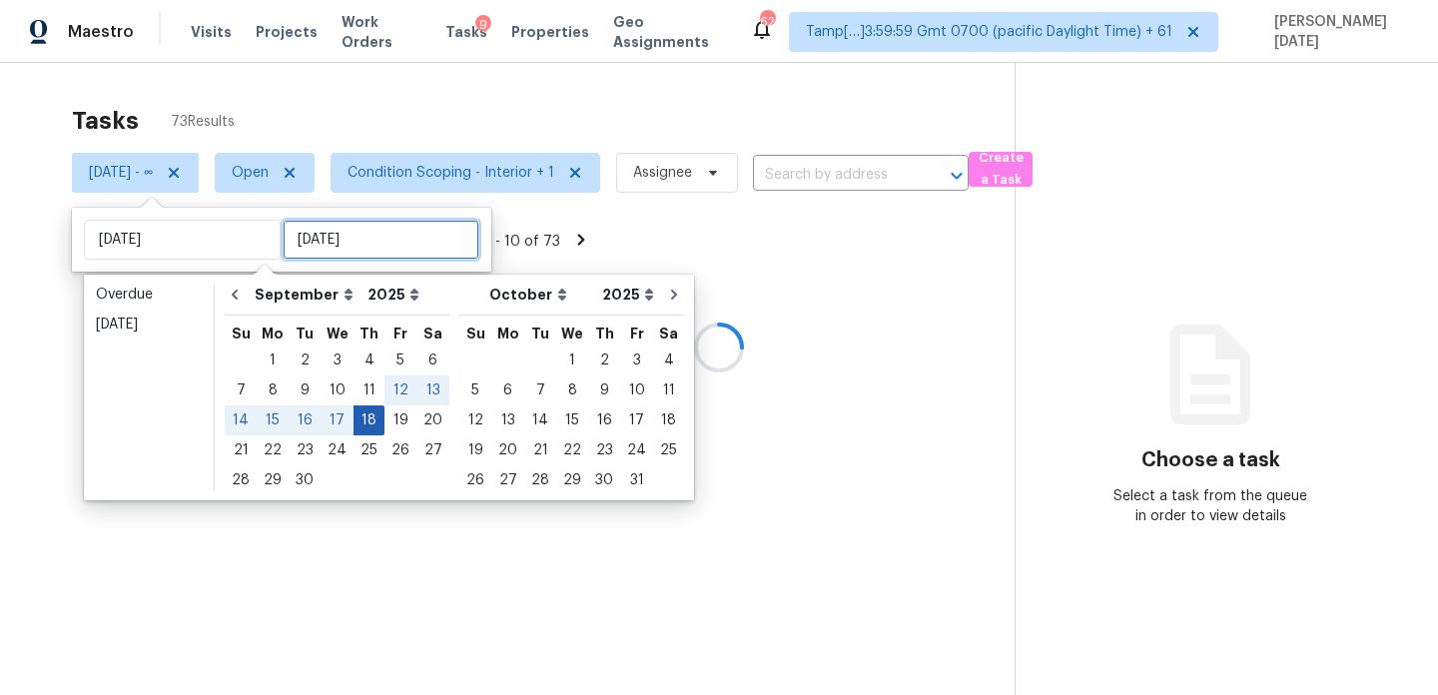
type input "Thu, Sep 18"
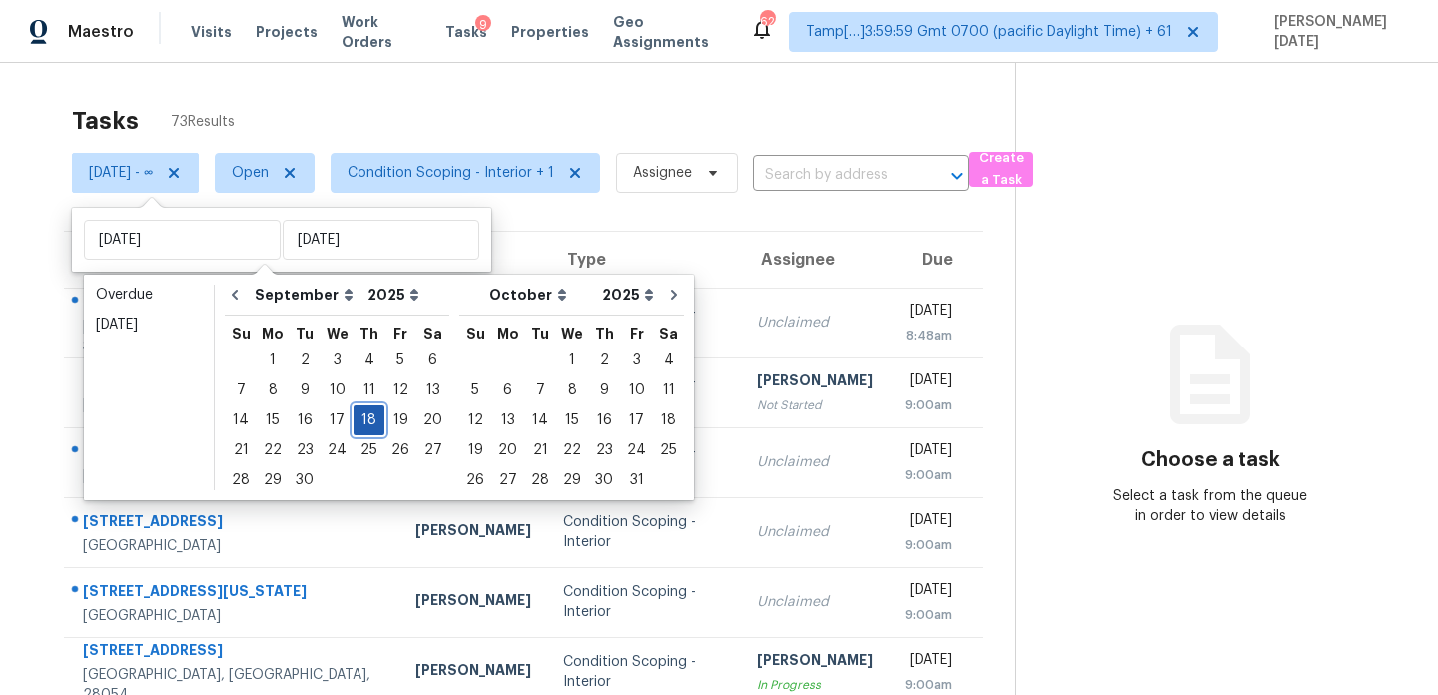
click at [365, 417] on div "18" at bounding box center [369, 421] width 31 height 28
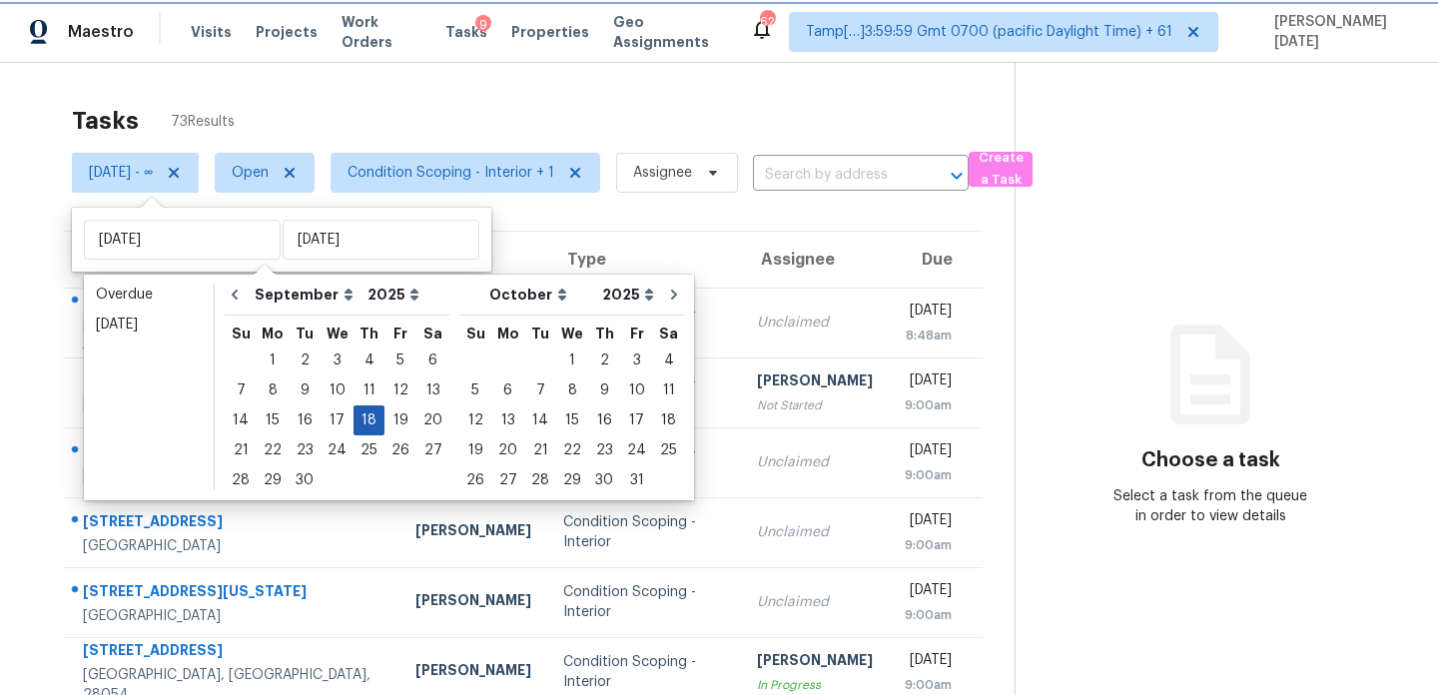
type input "Thu, Sep 18"
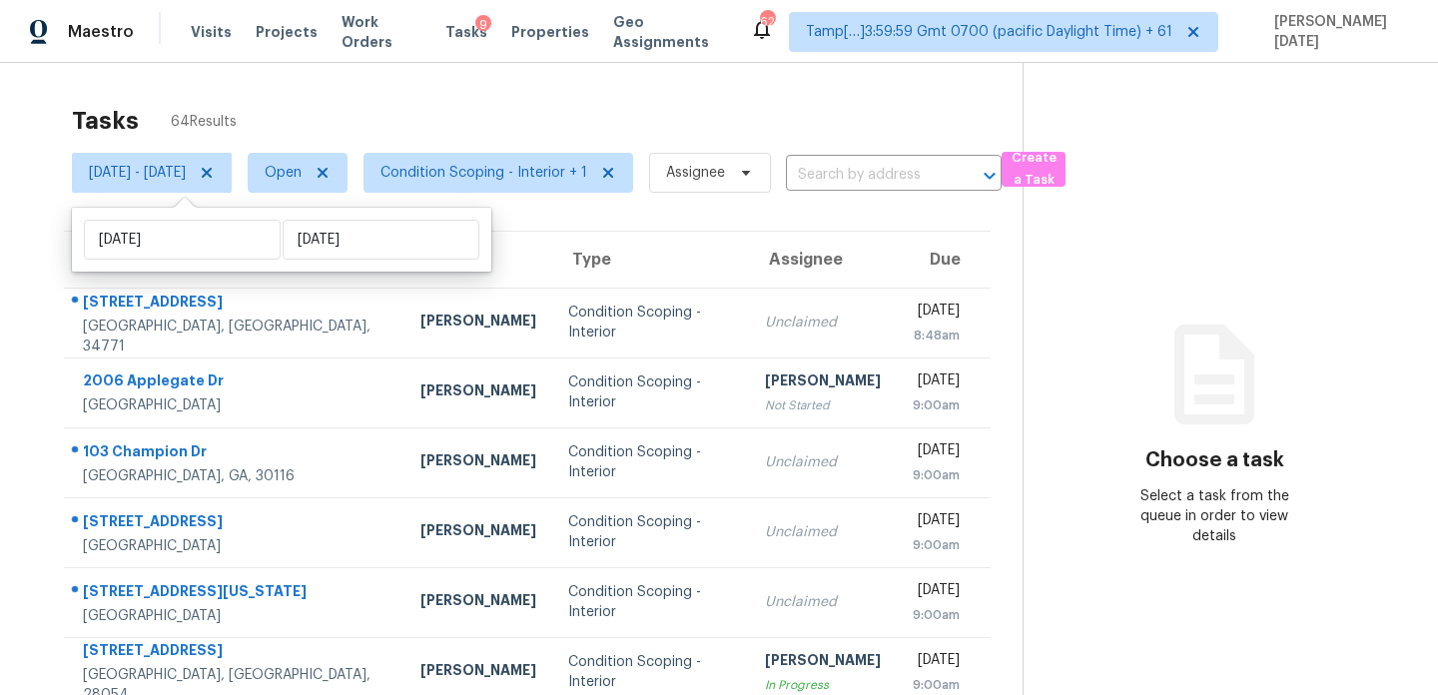
click at [679, 102] on div "Tasks 64 Results" at bounding box center [547, 121] width 951 height 52
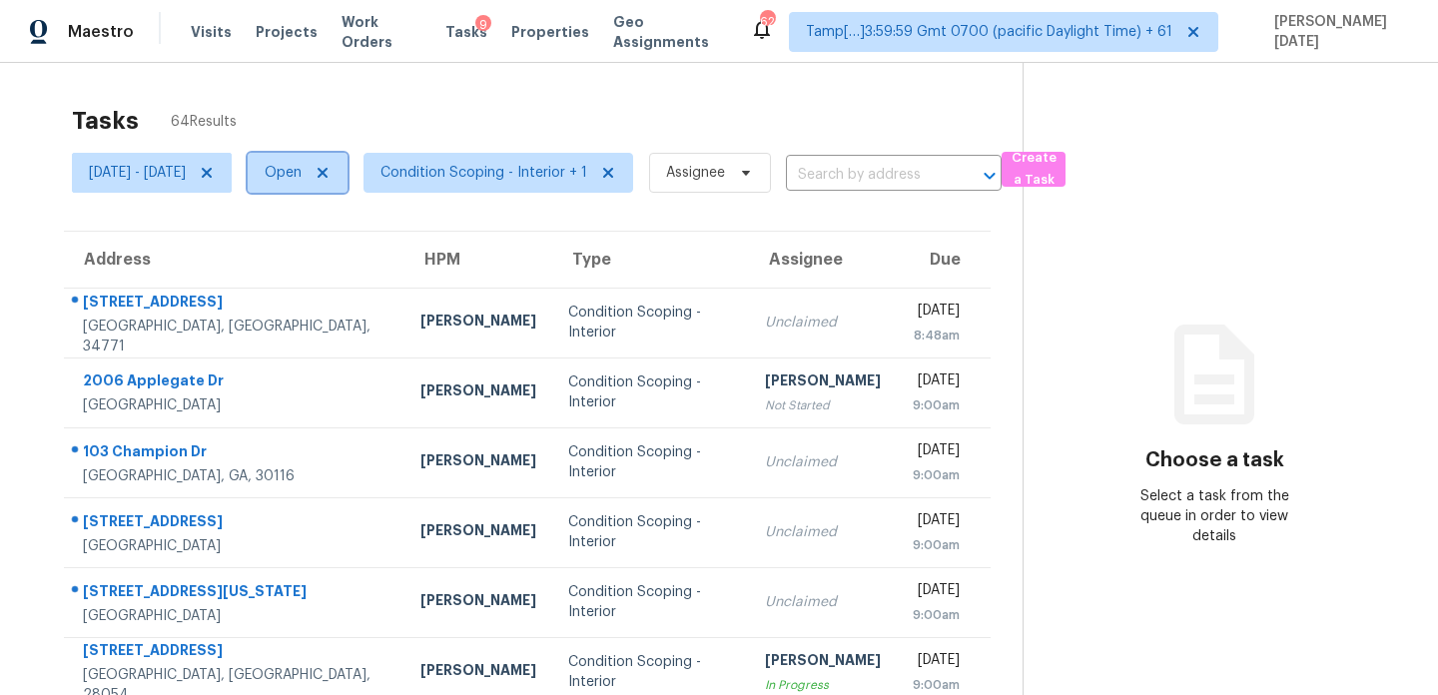
click at [327, 180] on span "Open" at bounding box center [298, 173] width 100 height 40
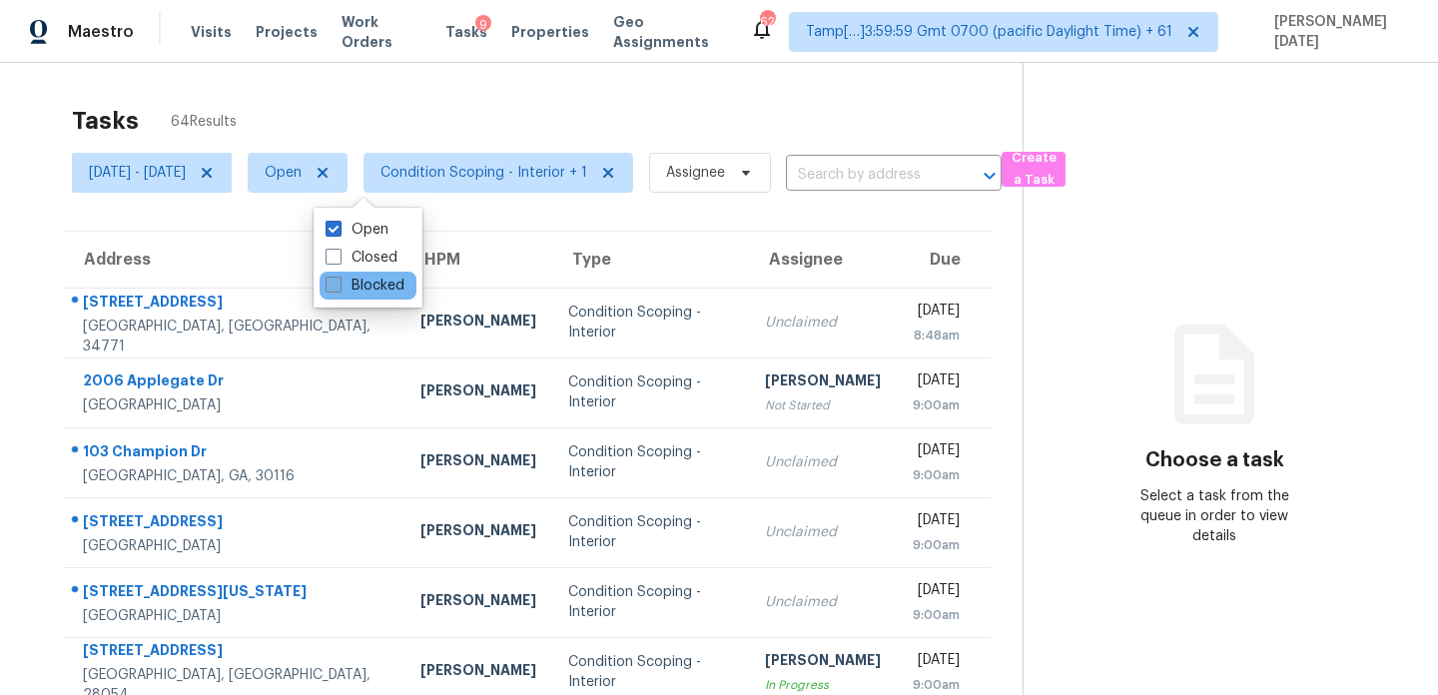
click at [351, 284] on label "Blocked" at bounding box center [365, 286] width 79 height 20
click at [339, 284] on input "Blocked" at bounding box center [332, 282] width 13 height 13
checkbox input "true"
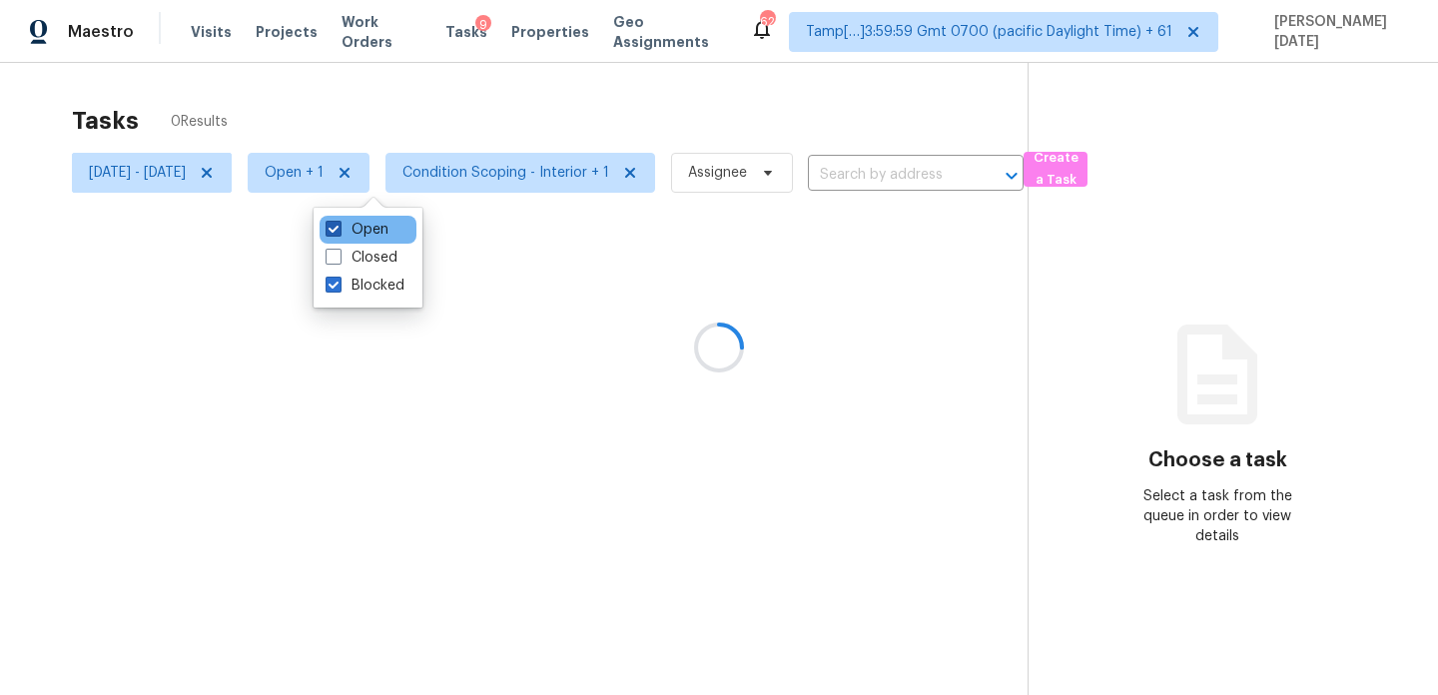
click at [351, 228] on label "Open" at bounding box center [357, 230] width 63 height 20
click at [339, 228] on input "Open" at bounding box center [332, 226] width 13 height 13
checkbox input "false"
click at [265, 173] on div at bounding box center [719, 347] width 1438 height 695
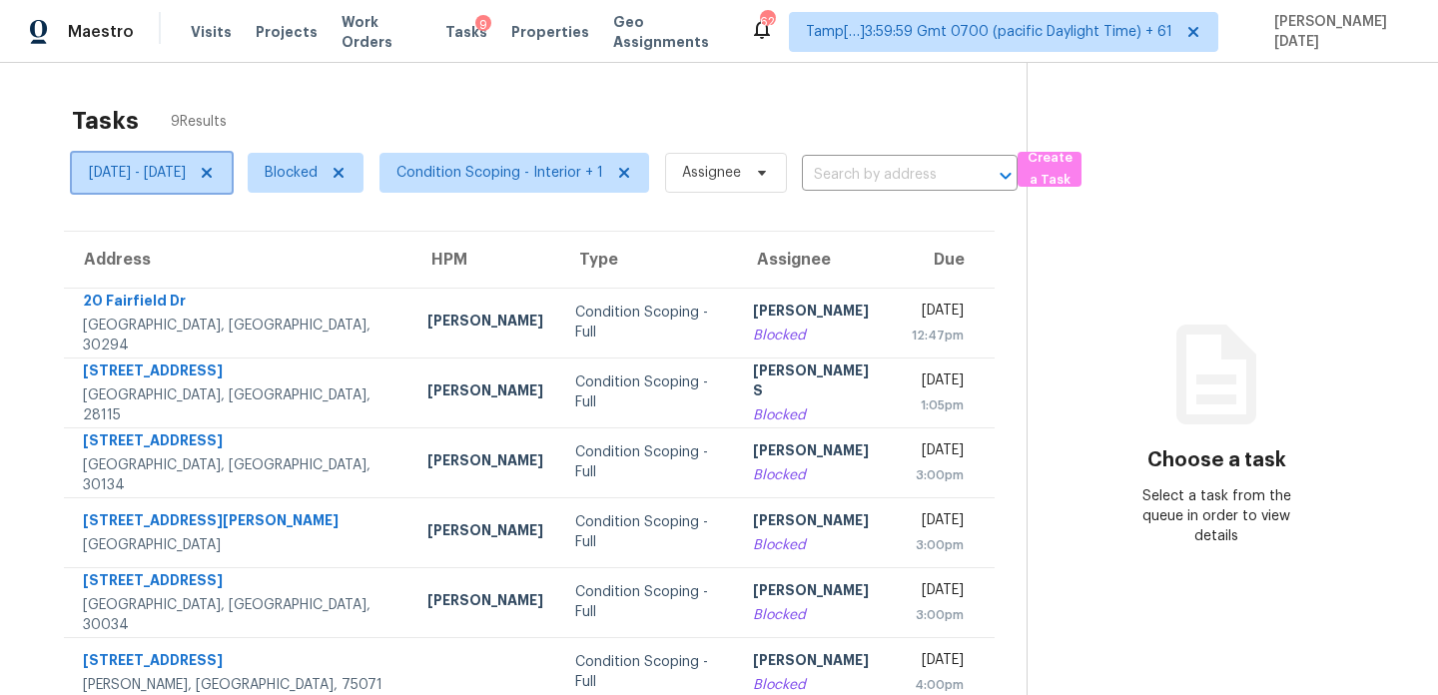
click at [215, 173] on icon at bounding box center [207, 173] width 16 height 16
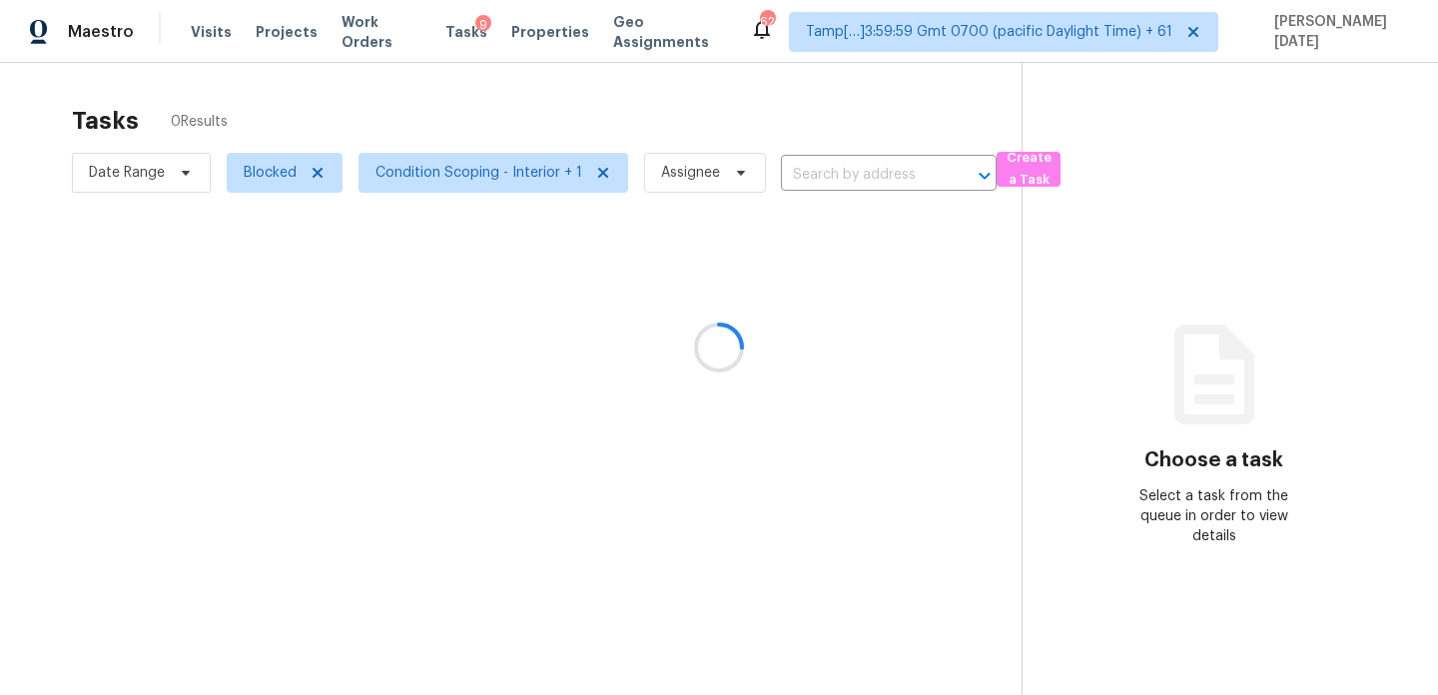
click at [366, 116] on div at bounding box center [719, 347] width 1438 height 695
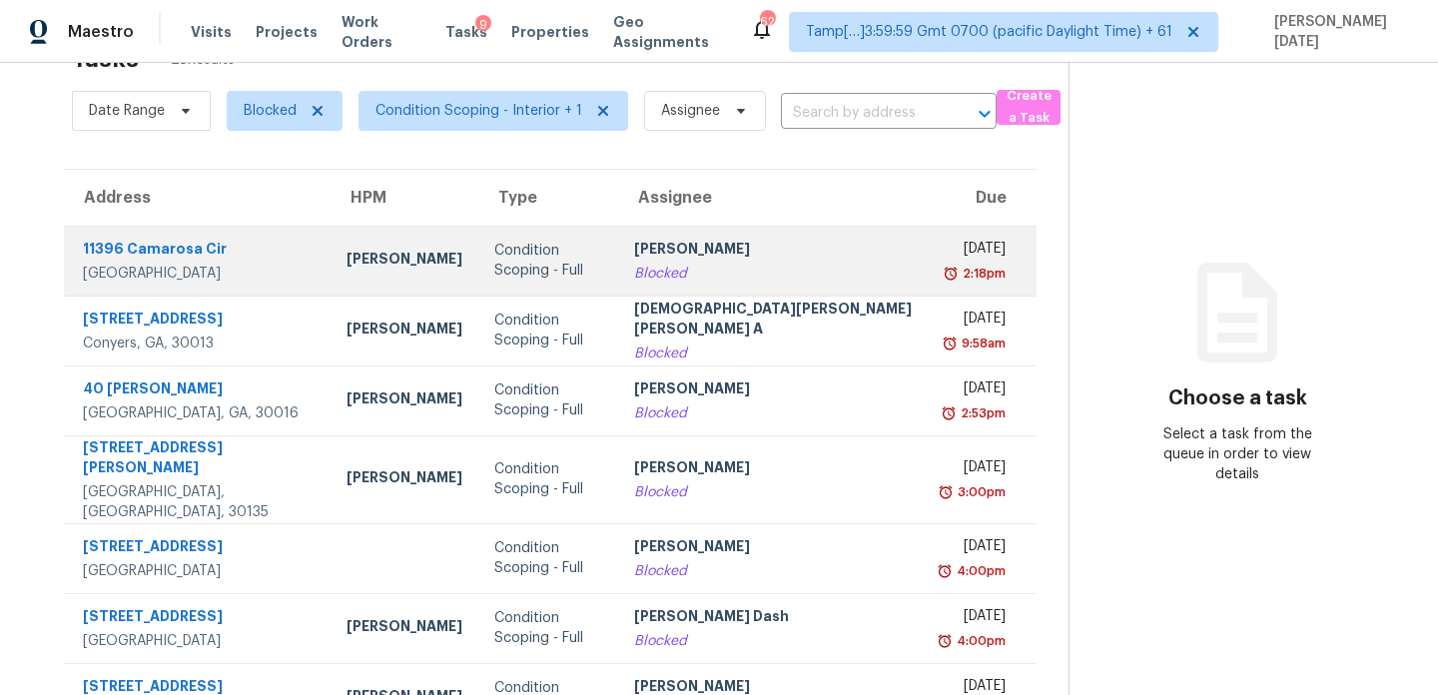
scroll to position [85, 0]
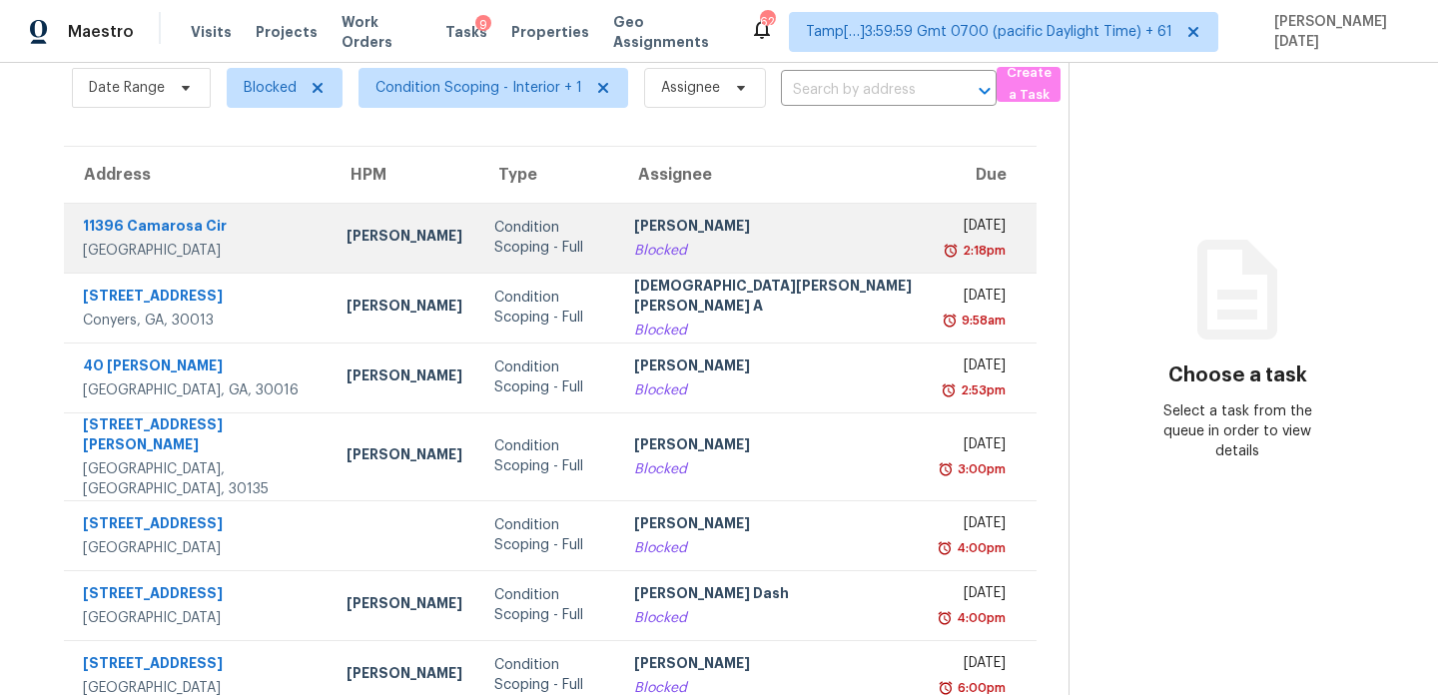
click at [929, 218] on td "Thu, Sep 11th 2025 2:18pm" at bounding box center [983, 238] width 108 height 70
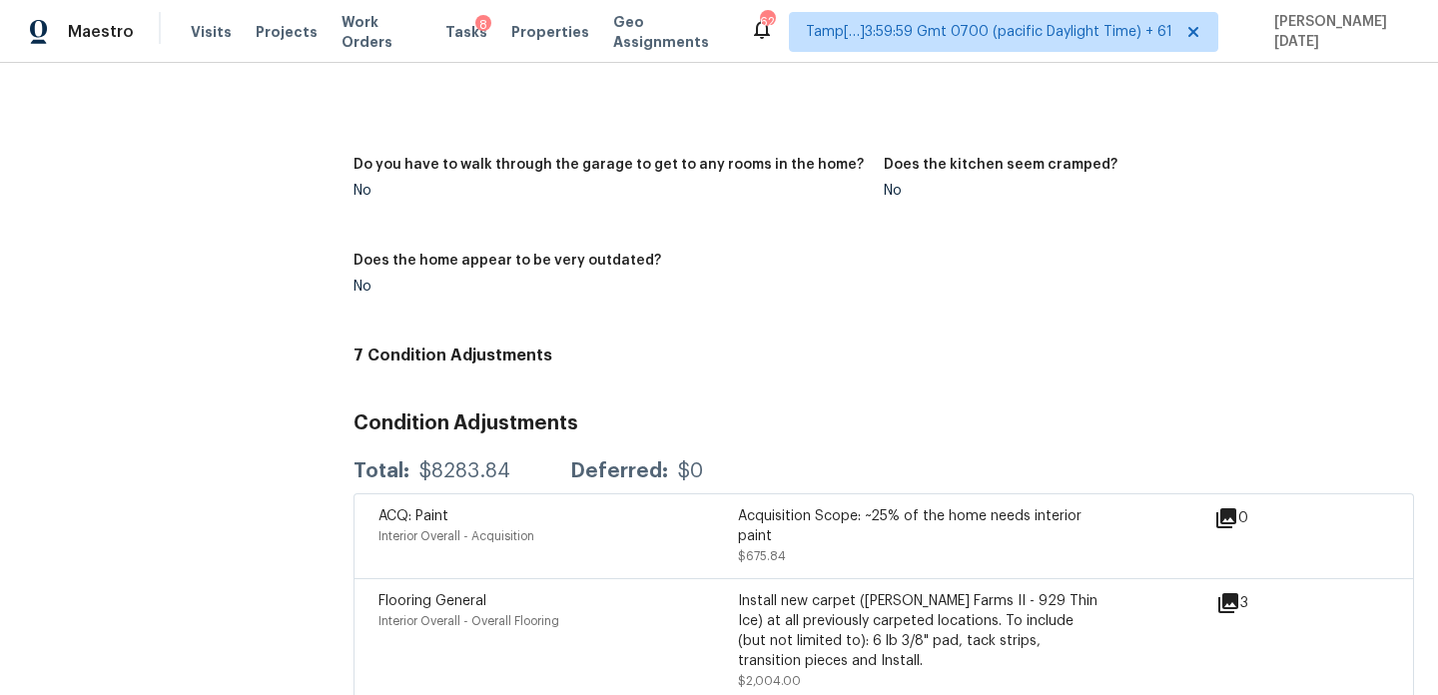
scroll to position [2158, 0]
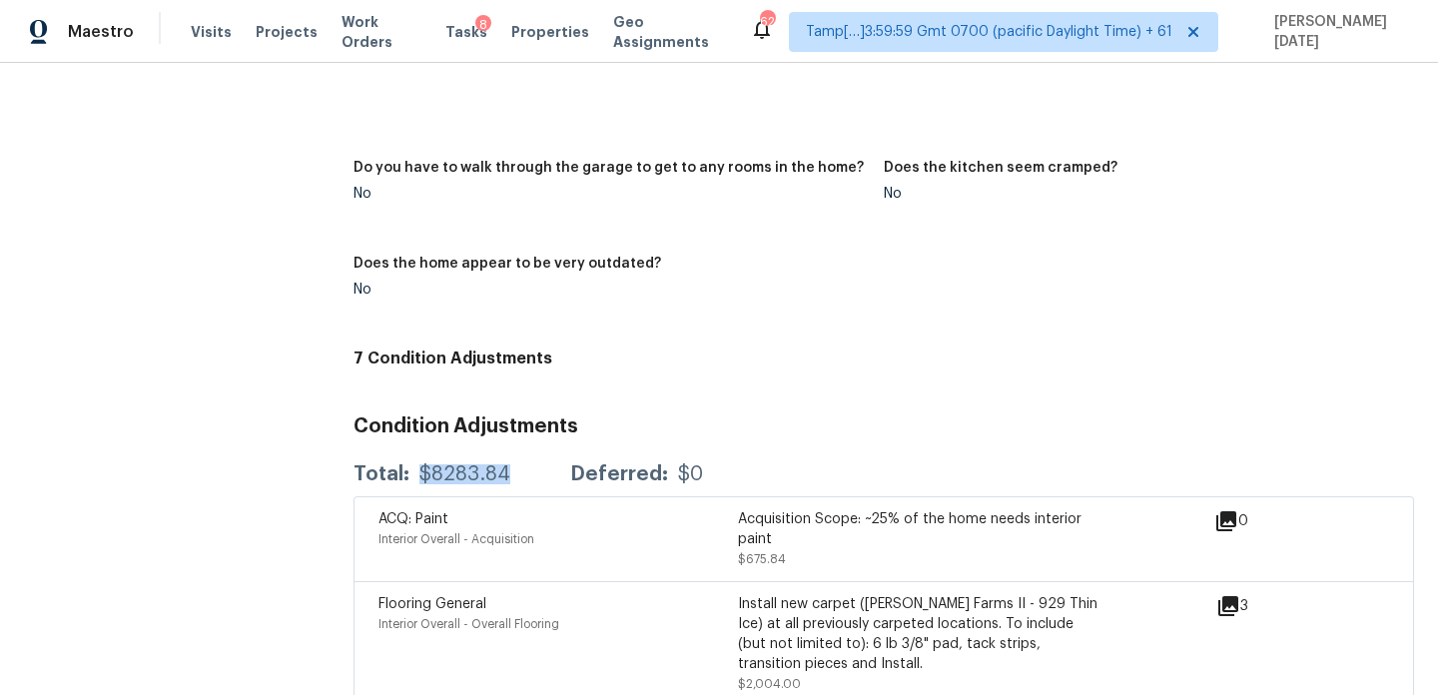
drag, startPoint x: 420, startPoint y: 460, endPoint x: 507, endPoint y: 462, distance: 87.9
click at [507, 465] on div "Total: $8283.84 Deferred: $0" at bounding box center [529, 475] width 350 height 20
copy div "$8283.84"
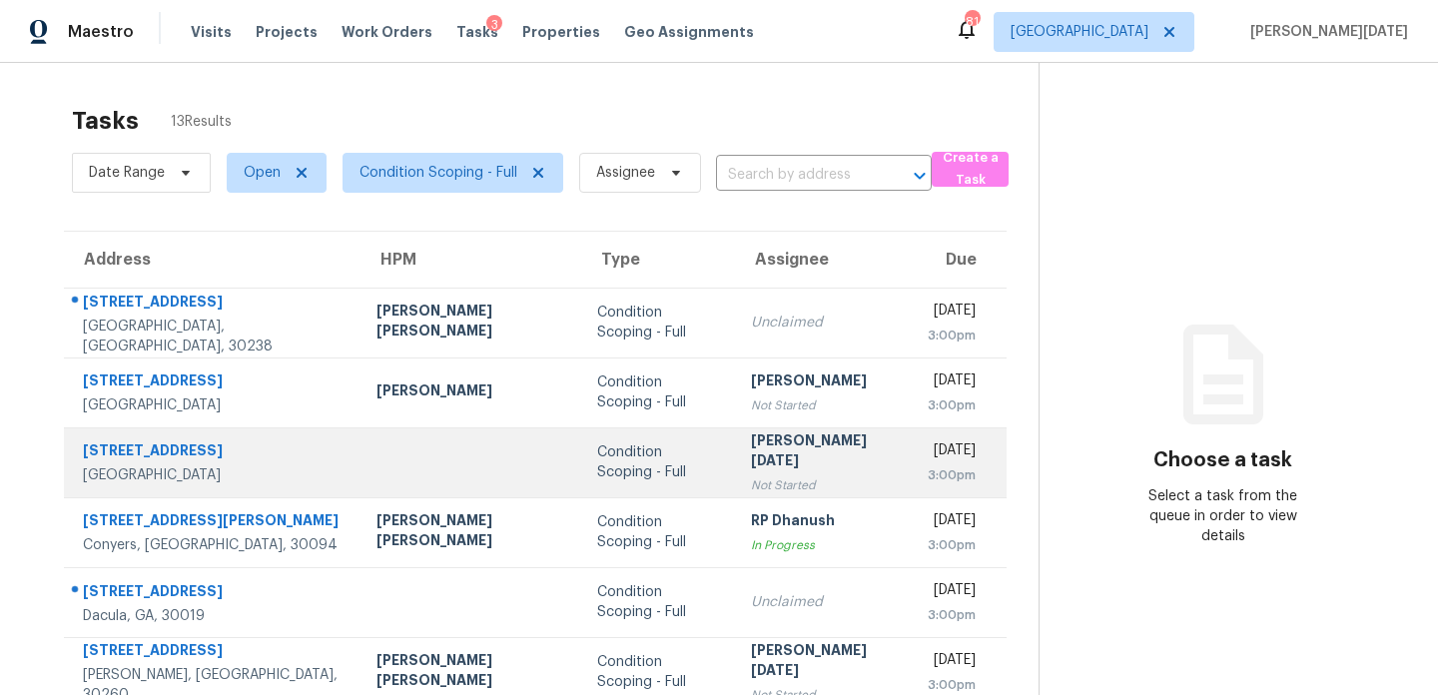
click at [777, 443] on div "[PERSON_NAME][DATE]" at bounding box center [823, 453] width 145 height 45
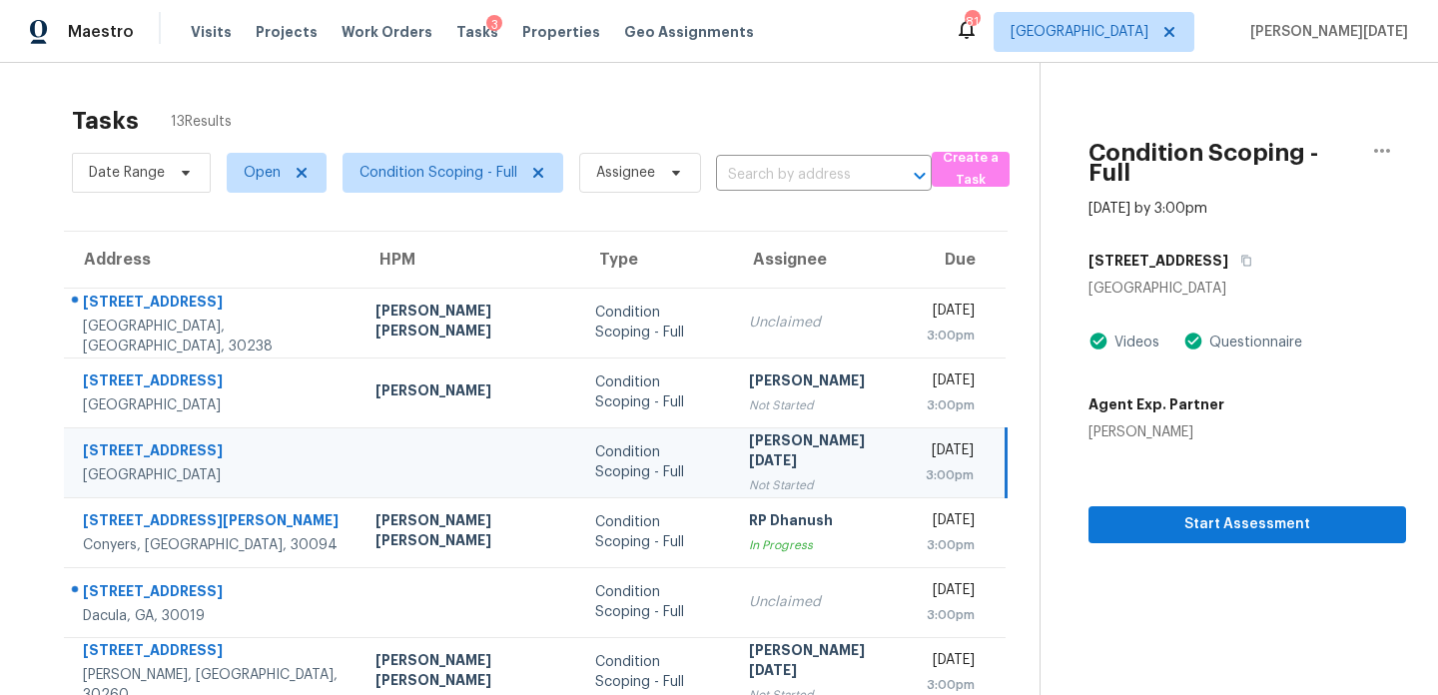
click at [749, 475] on div "Not Started" at bounding box center [821, 485] width 145 height 20
click at [1174, 506] on button "Start Assessment" at bounding box center [1248, 524] width 318 height 37
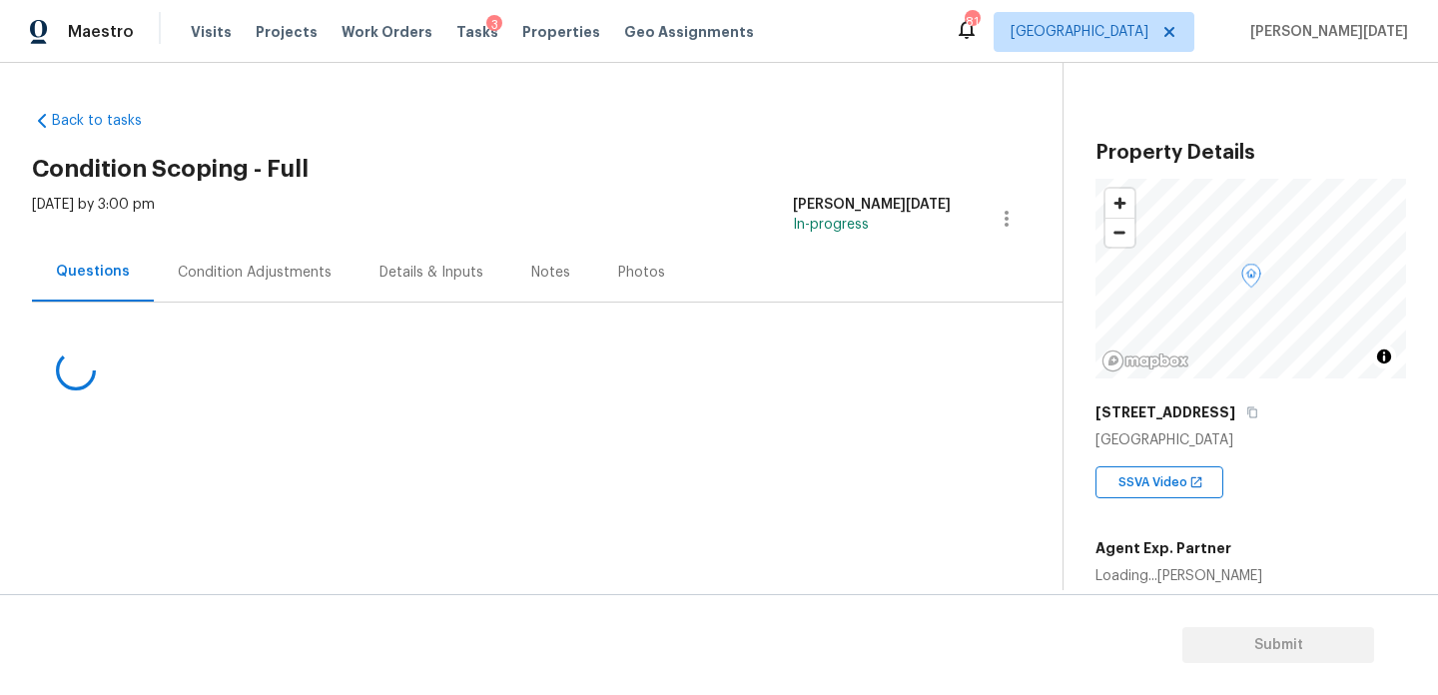
click at [273, 306] on div at bounding box center [523, 350] width 983 height 94
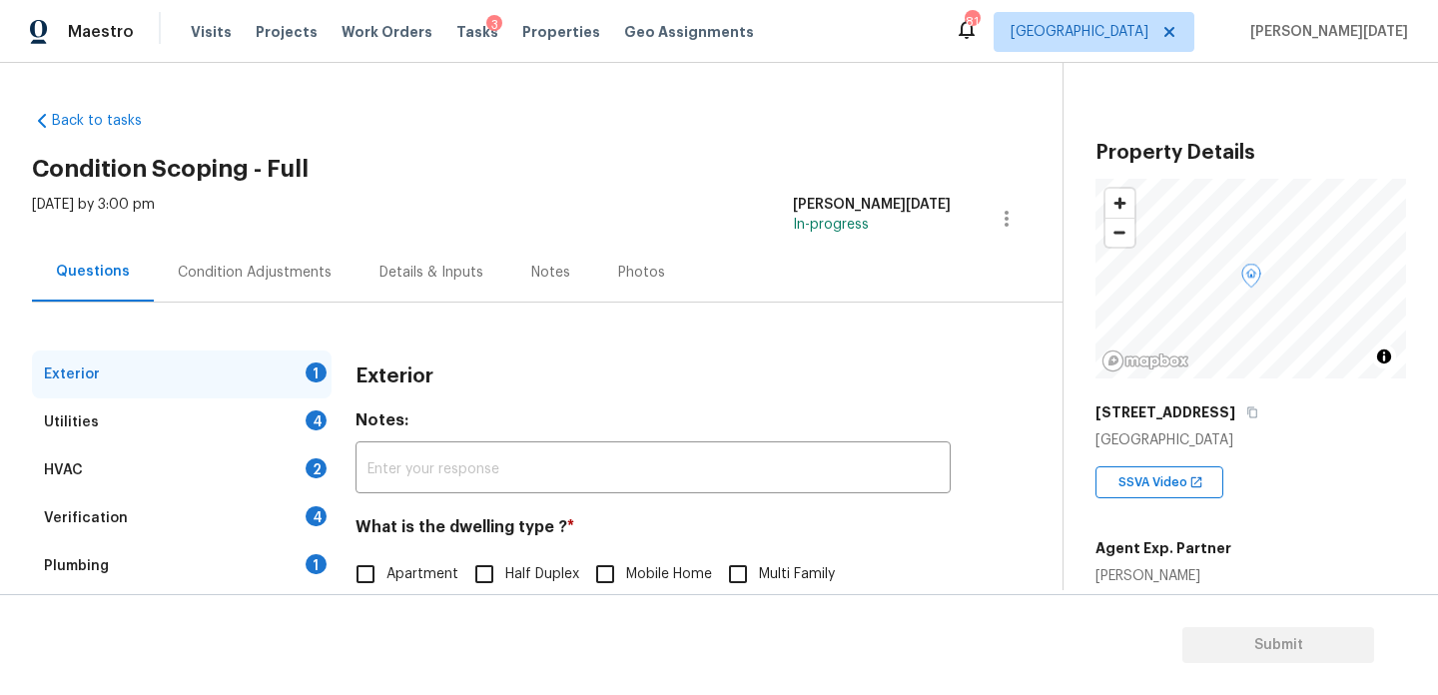
click at [266, 278] on div "Condition Adjustments" at bounding box center [255, 273] width 154 height 20
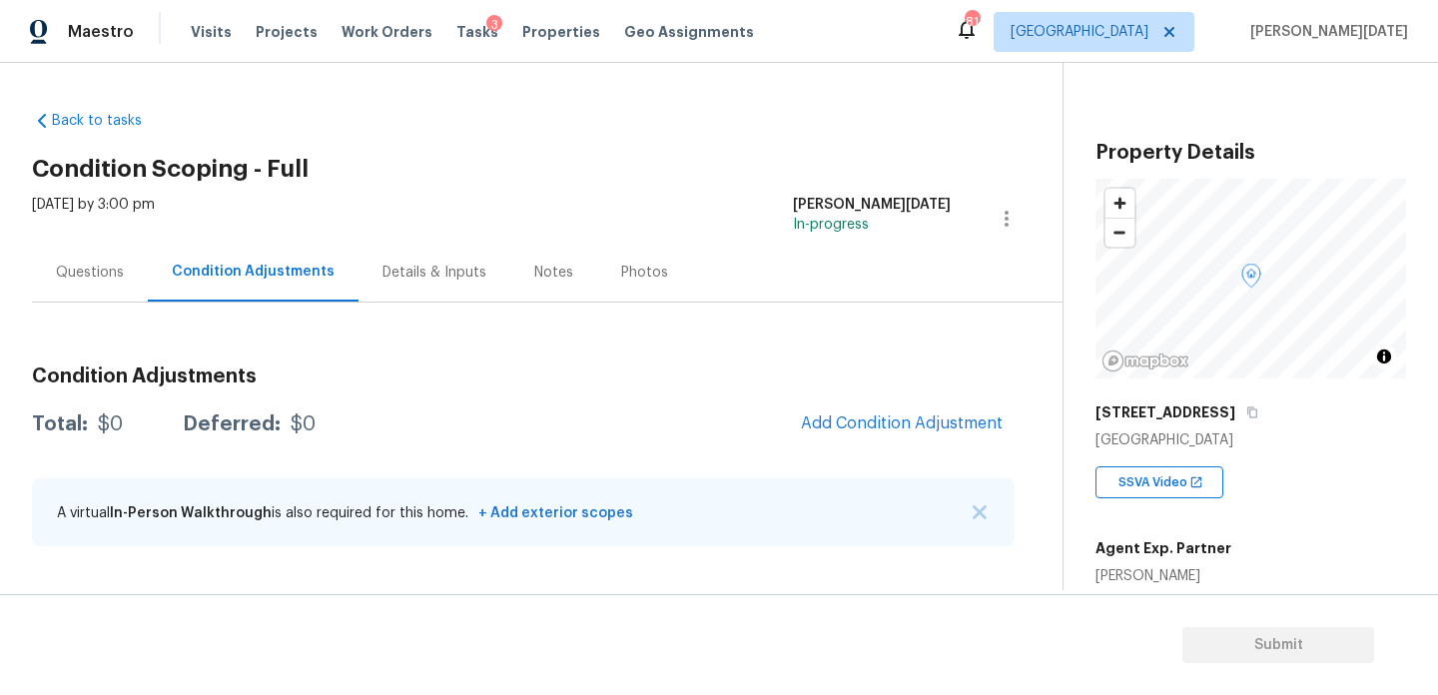
scroll to position [267, 0]
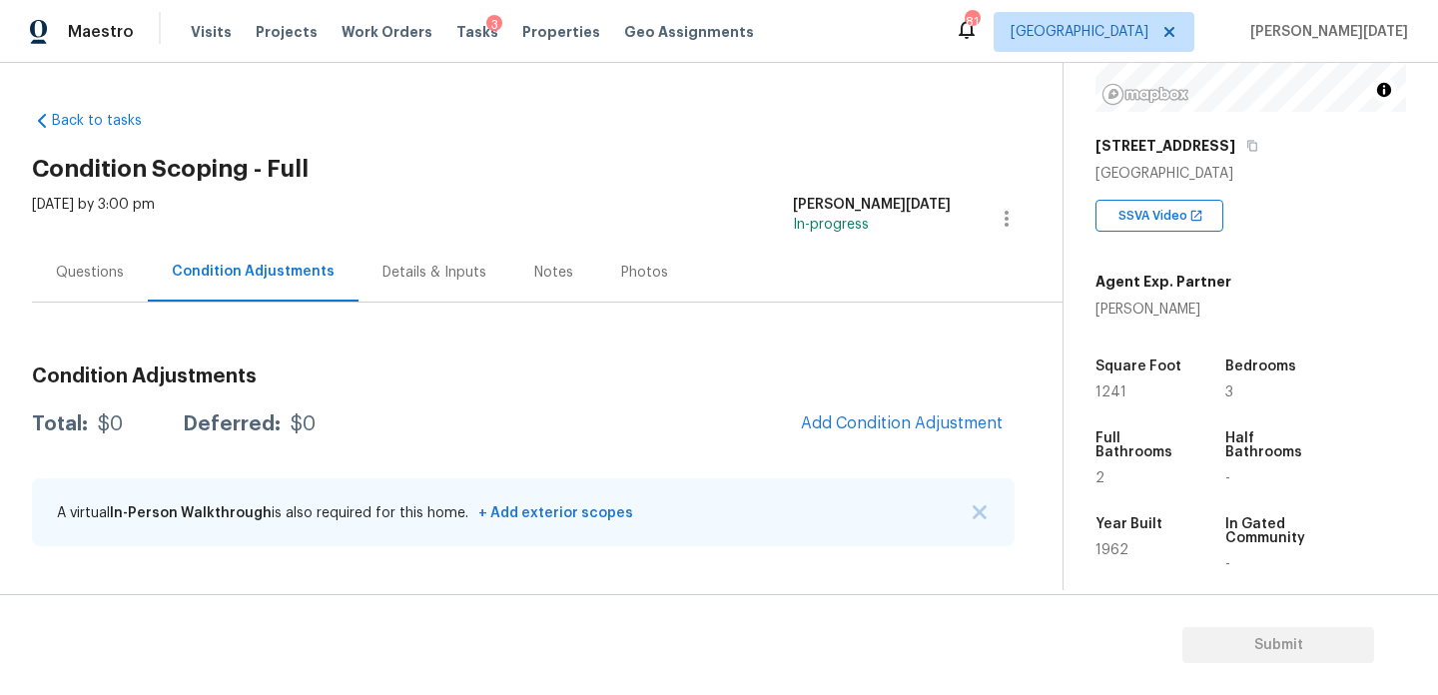
click at [676, 214] on div "[DATE] by 3:00 pm [PERSON_NAME][DATE] In-progress" at bounding box center [547, 219] width 1031 height 48
click at [854, 435] on button "Add Condition Adjustment" at bounding box center [902, 424] width 226 height 42
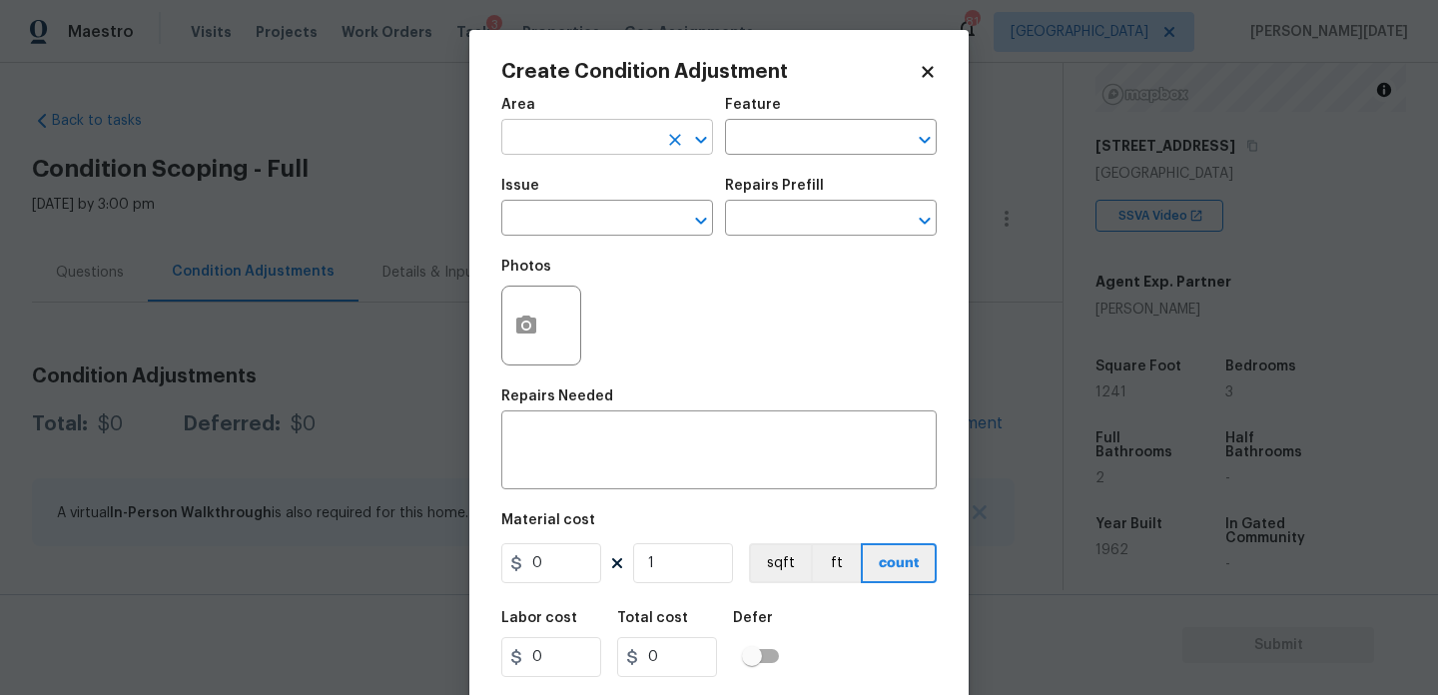
click at [536, 155] on input "text" at bounding box center [579, 139] width 156 height 31
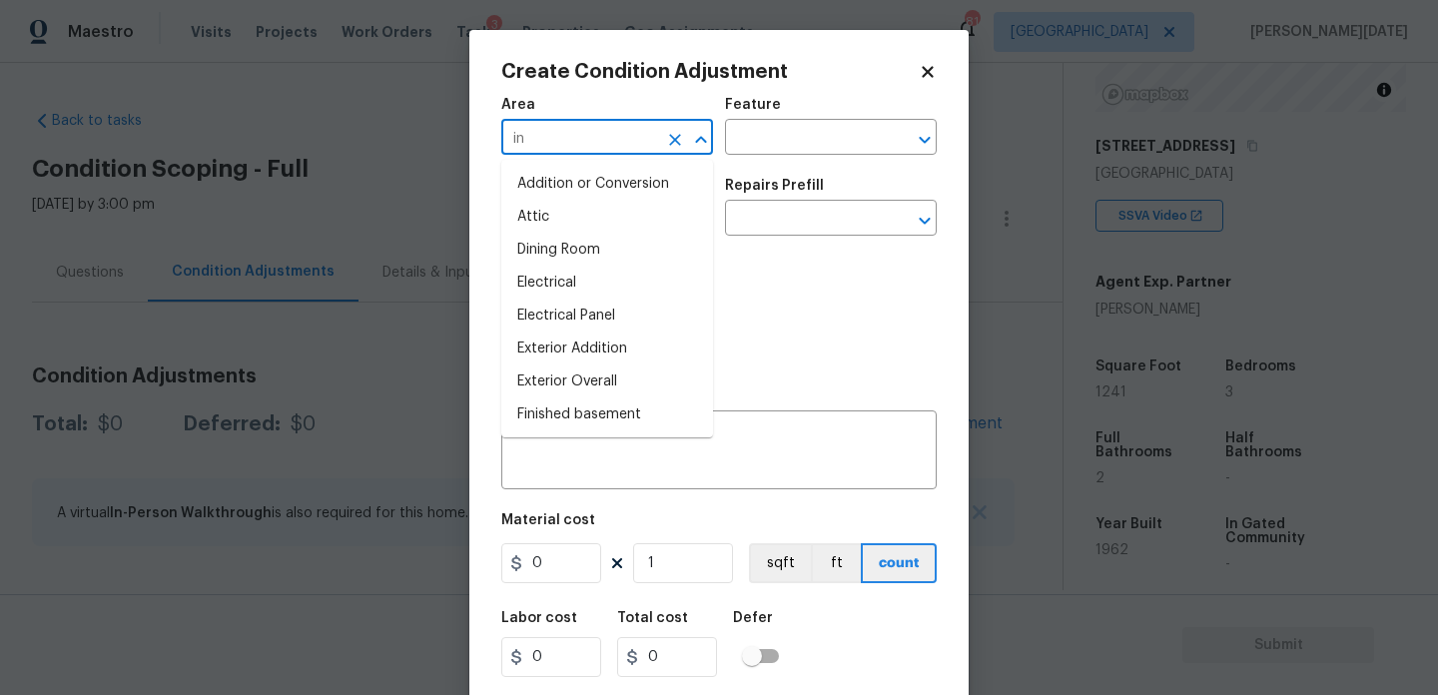
type input "int"
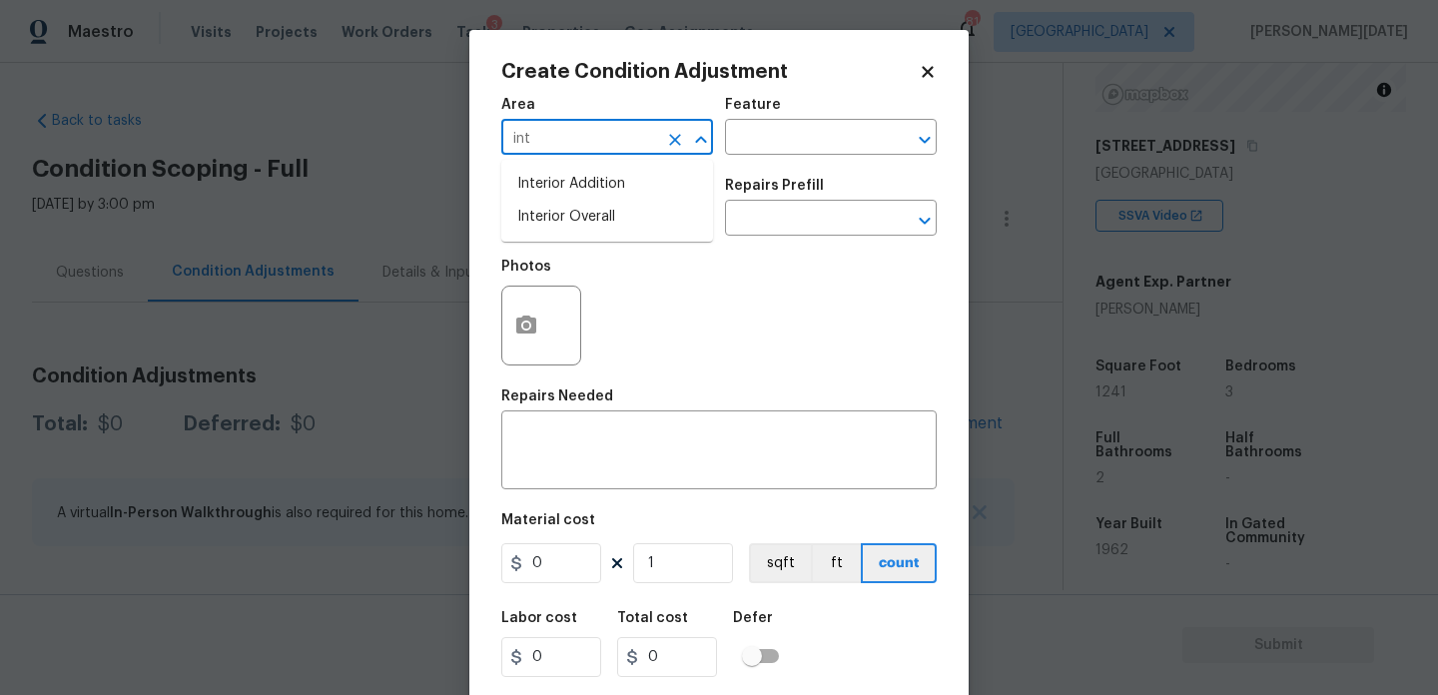
click at [583, 220] on li "Interior Overall" at bounding box center [607, 217] width 212 height 33
type input "Interior Overall"
click at [583, 220] on input "text" at bounding box center [579, 220] width 156 height 31
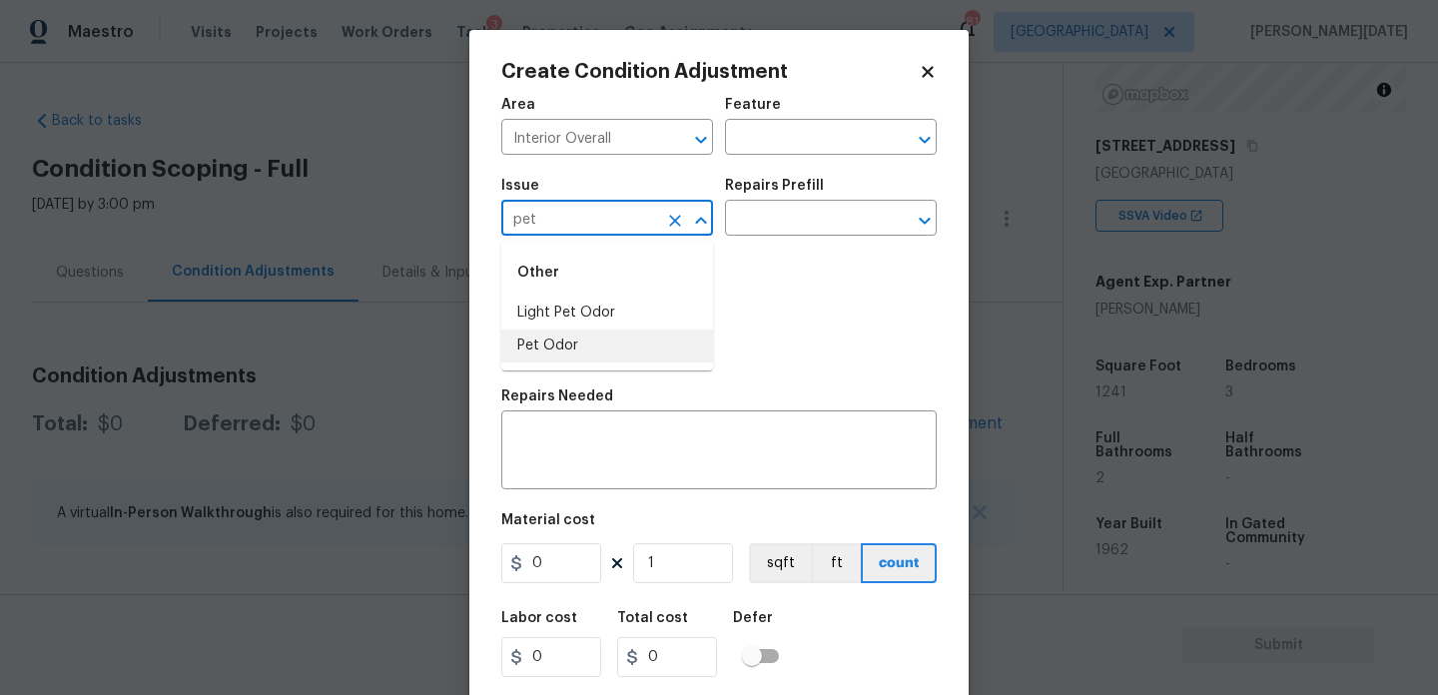
click at [593, 330] on li "Pet Odor" at bounding box center [607, 346] width 212 height 33
type input "Pet Odor"
click at [672, 216] on icon "Clear" at bounding box center [675, 221] width 20 height 20
click at [617, 315] on li "Light Pet Odor" at bounding box center [607, 313] width 212 height 33
type input "Light Pet Odor"
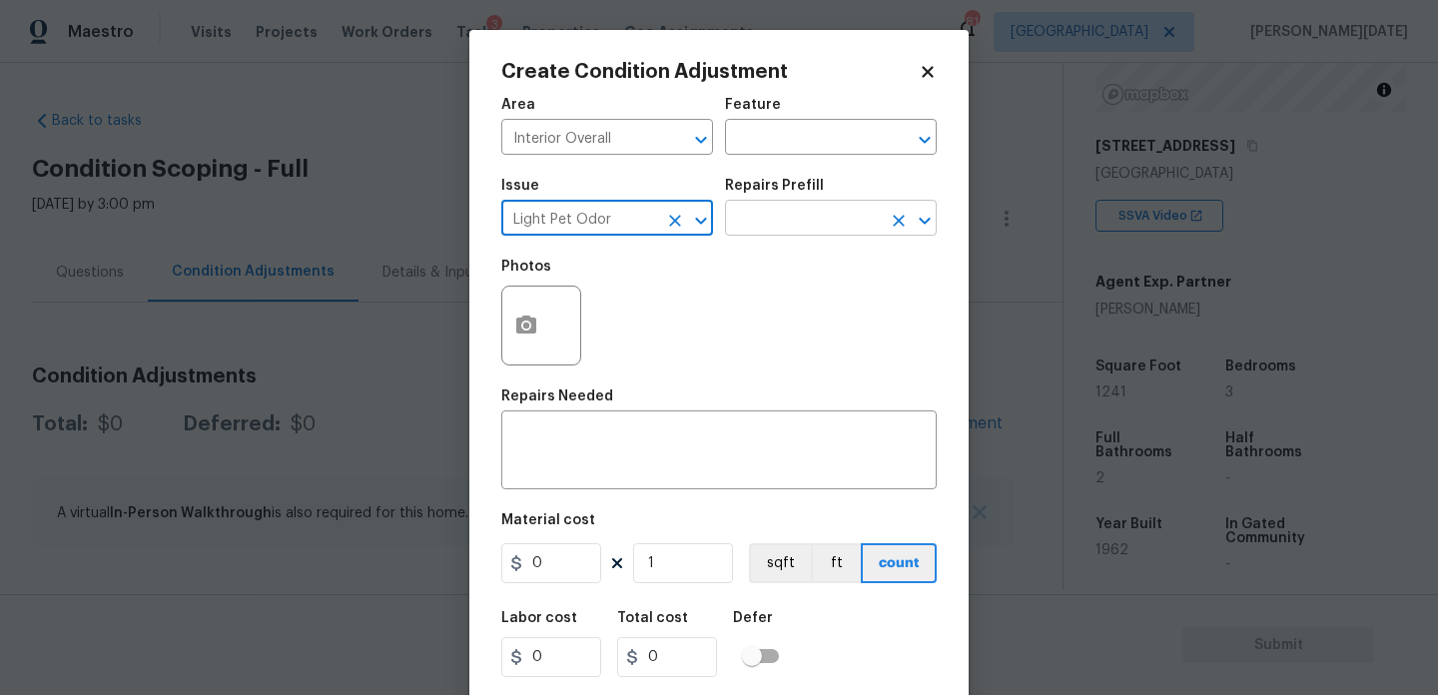
click at [836, 218] on input "text" at bounding box center [803, 220] width 156 height 31
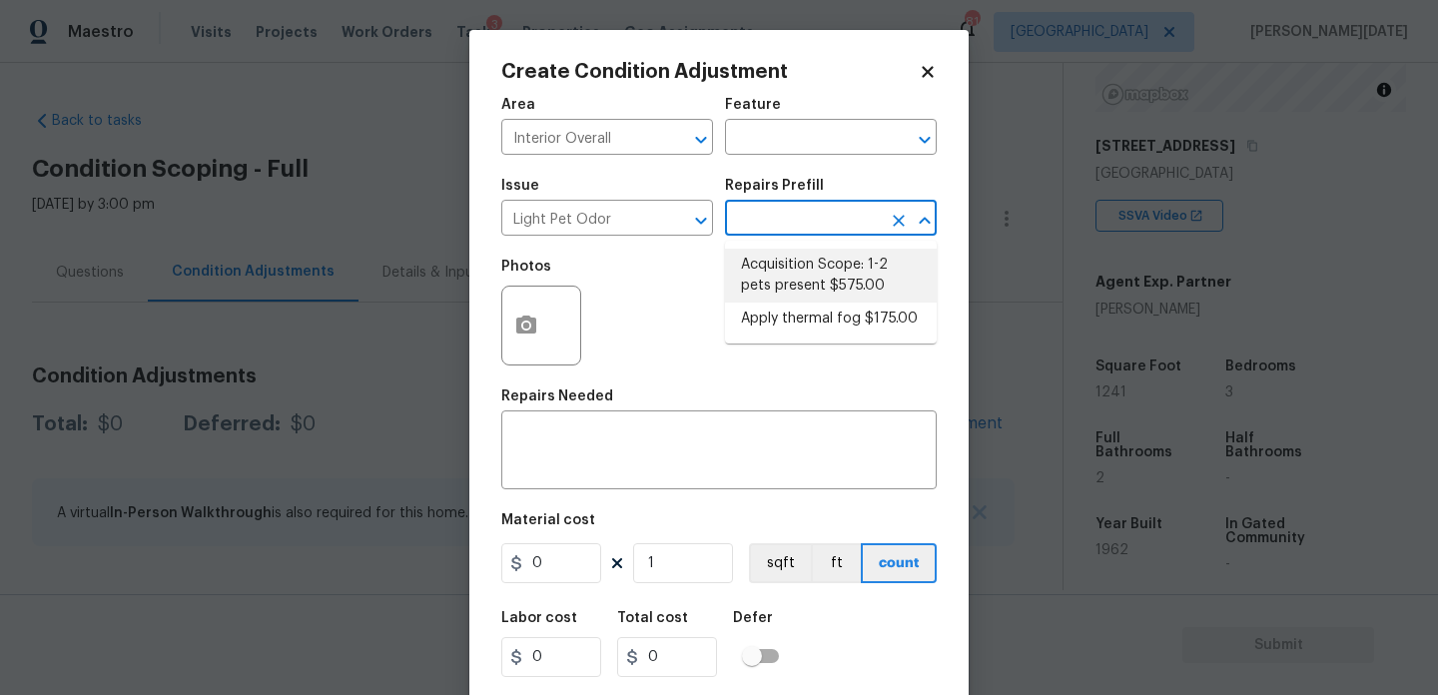
click at [817, 278] on li "Acquisition Scope: 1-2 pets present $575.00" at bounding box center [831, 276] width 212 height 54
type textarea "Acquisition Scope: 1-2 pets present"
type input "575"
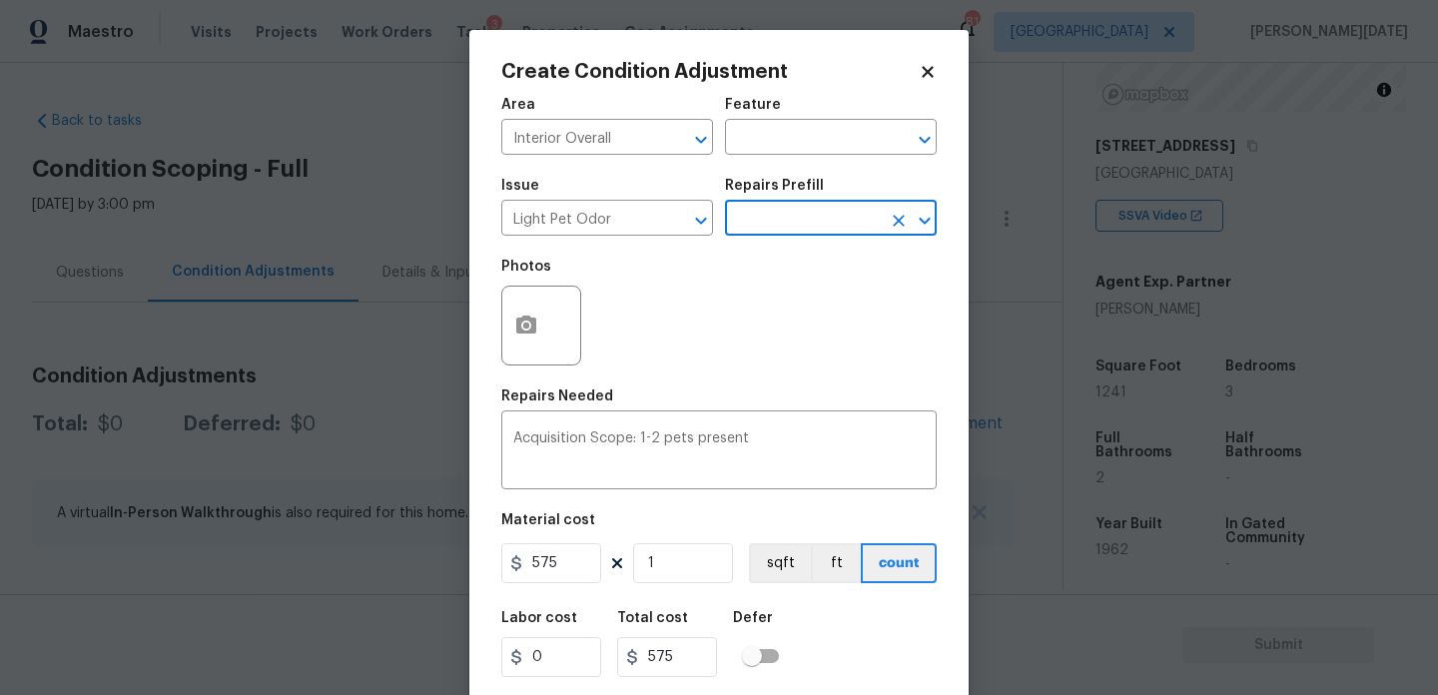
scroll to position [51, 0]
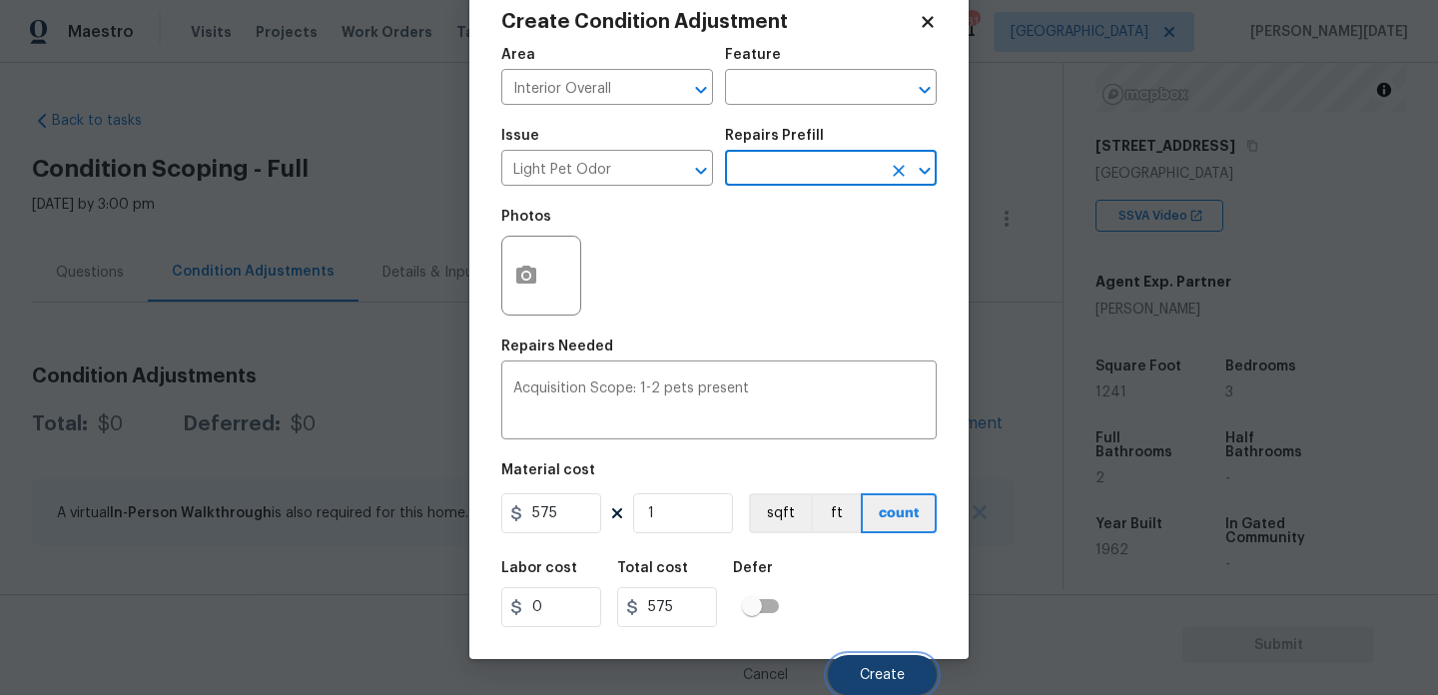
click at [848, 670] on button "Create" at bounding box center [882, 675] width 109 height 40
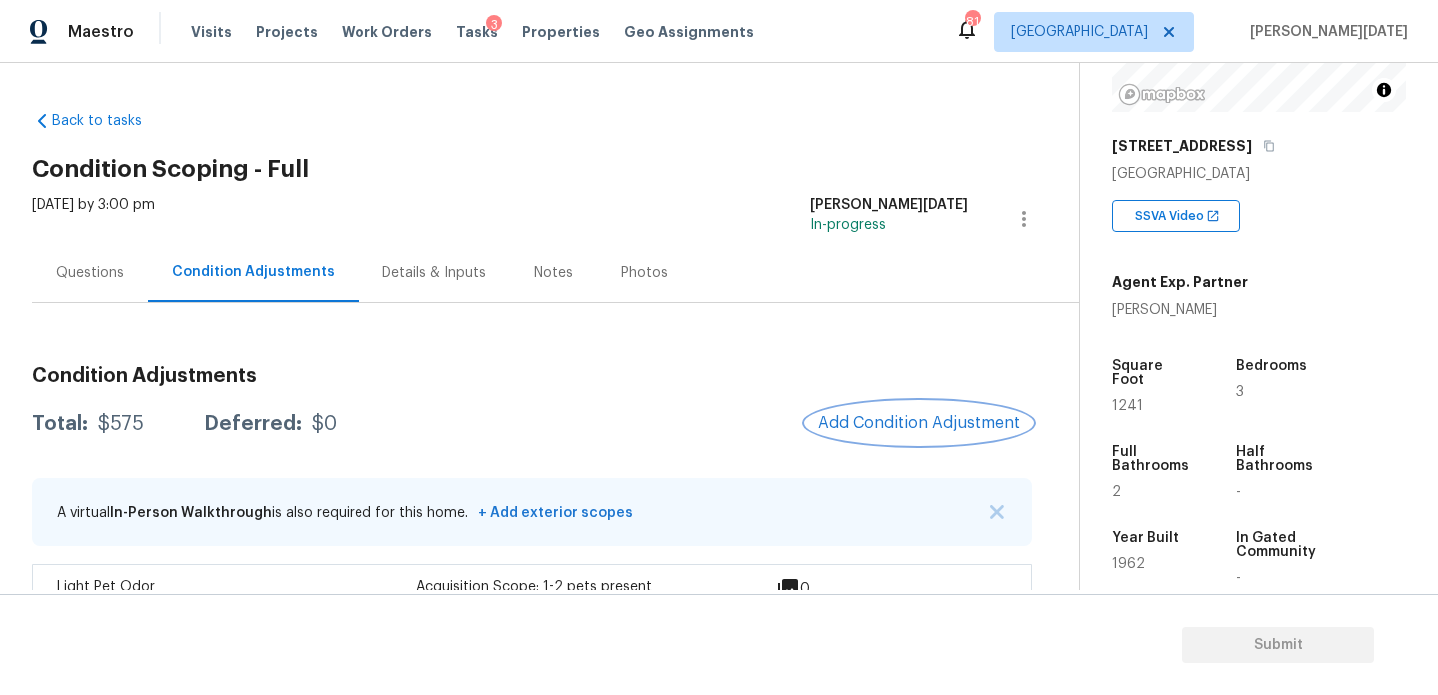
scroll to position [0, 0]
click at [798, 295] on div "Questions Condition Adjustments Details & Inputs Notes Photos" at bounding box center [556, 273] width 1048 height 60
click at [1122, 400] on span "1241" at bounding box center [1128, 407] width 31 height 14
copy span "1241"
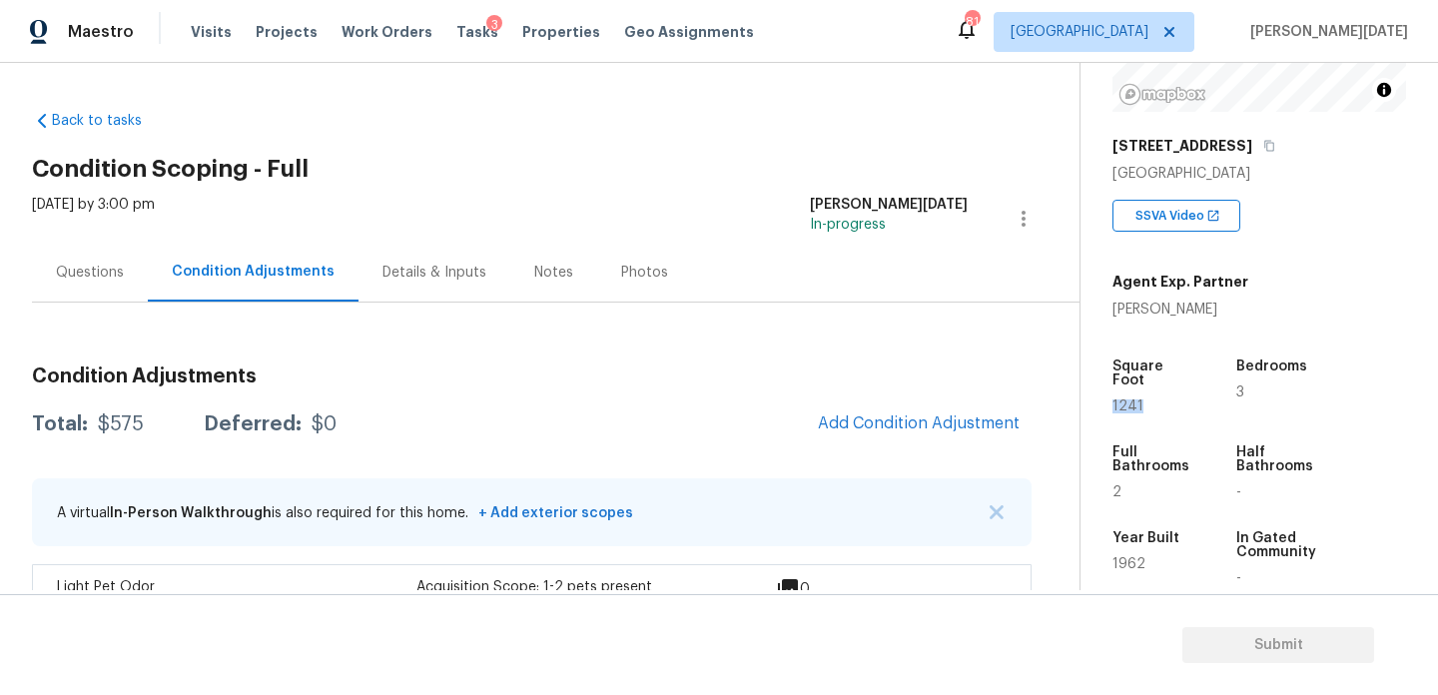
scroll to position [54, 0]
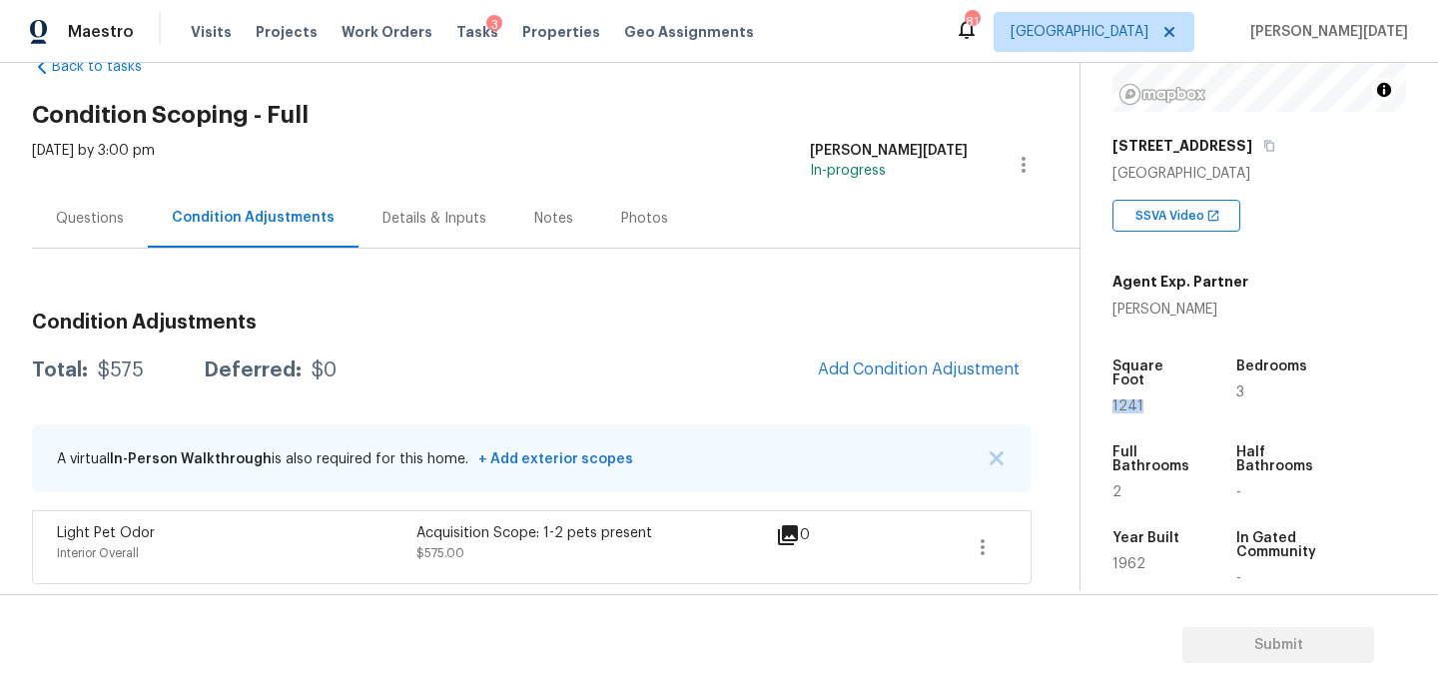
click at [875, 344] on div "Condition Adjustments Total: $575 Deferred: $0 Add Condition Adjustment A virtu…" at bounding box center [532, 441] width 1000 height 288
click at [885, 376] on span "Add Condition Adjustment" at bounding box center [919, 370] width 202 height 18
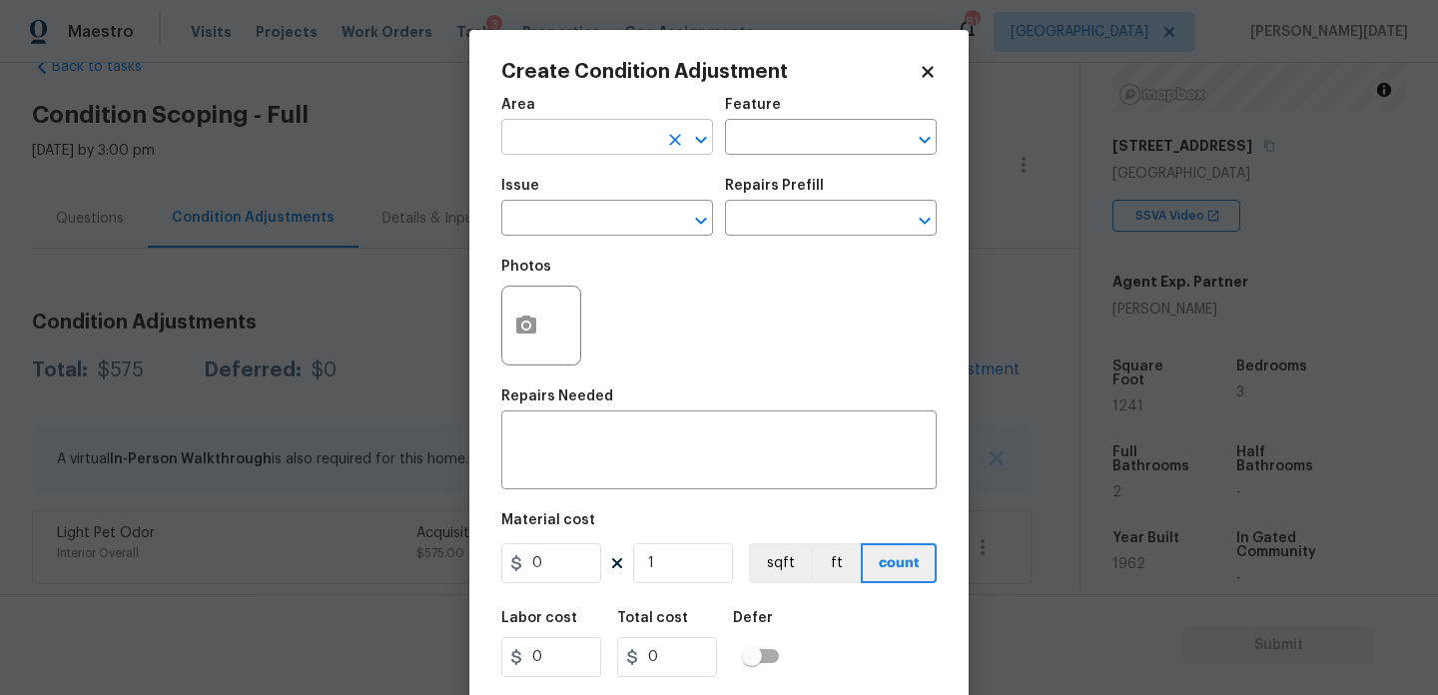
click at [542, 127] on input "text" at bounding box center [579, 139] width 156 height 31
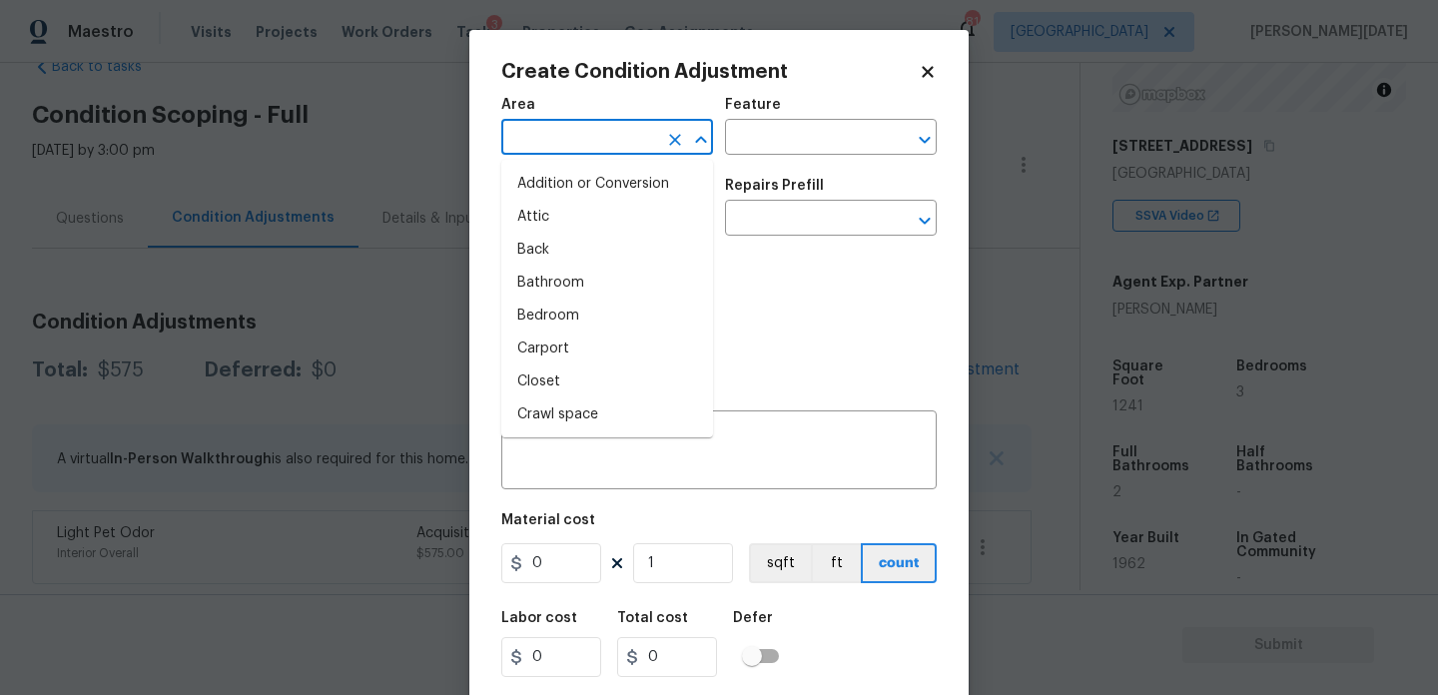
click at [565, 127] on input "text" at bounding box center [579, 139] width 156 height 31
click at [570, 141] on input "text" at bounding box center [579, 139] width 156 height 31
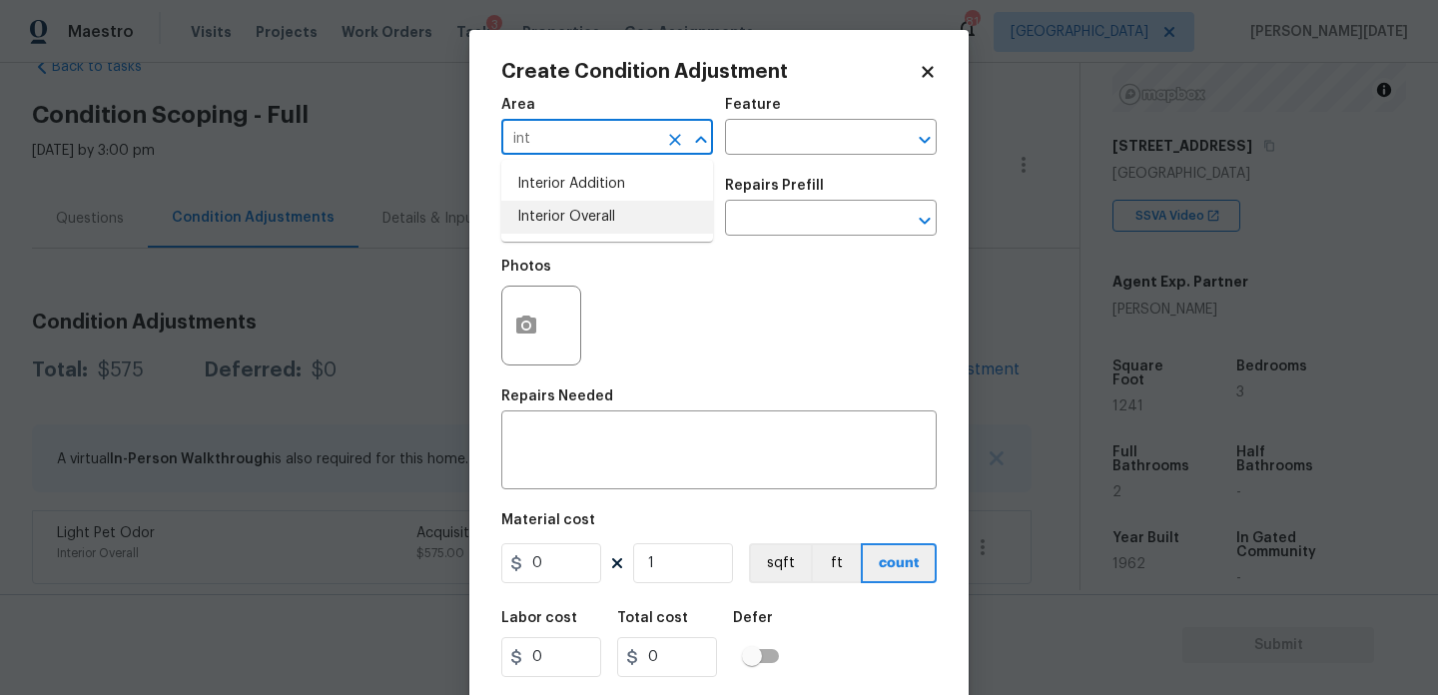
click at [575, 214] on li "Interior Overall" at bounding box center [607, 217] width 212 height 33
type input "Interior Overall"
click at [575, 214] on input "text" at bounding box center [579, 220] width 156 height 31
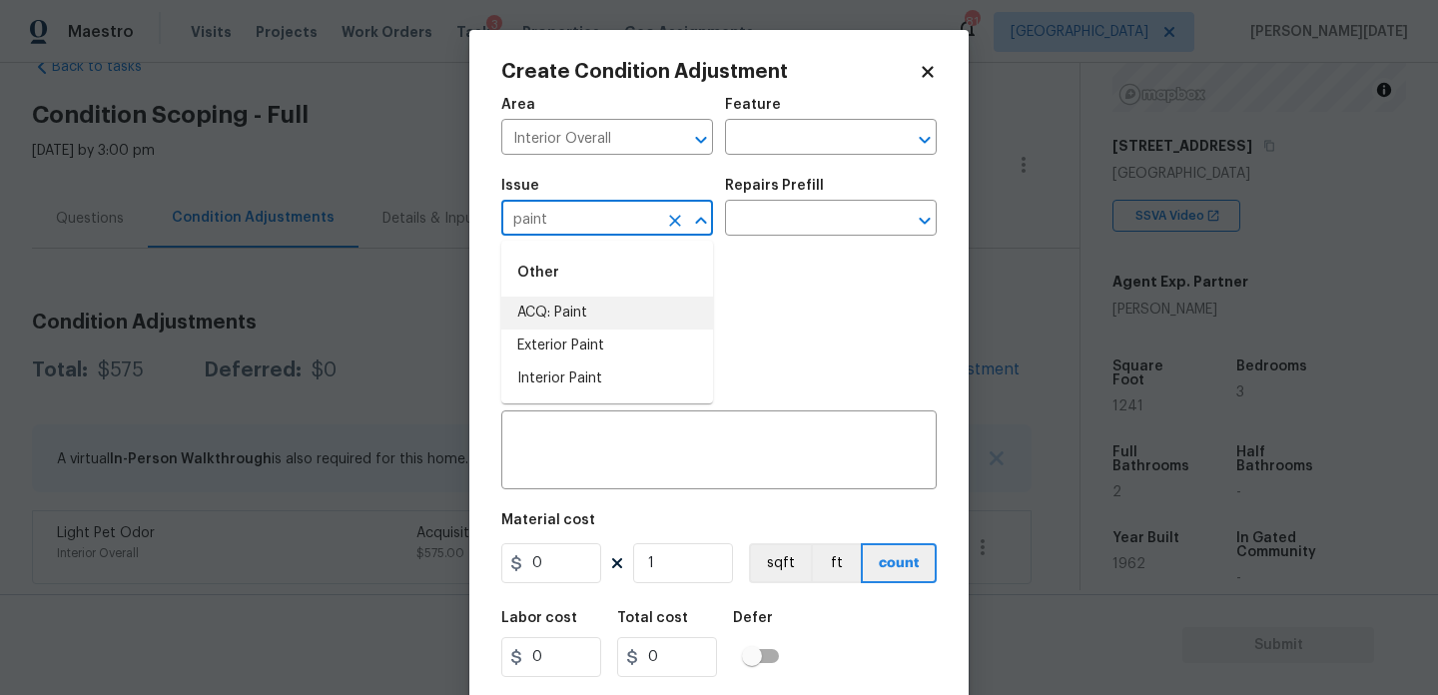
click at [578, 313] on li "ACQ: Paint" at bounding box center [607, 313] width 212 height 33
type input "ACQ: Paint"
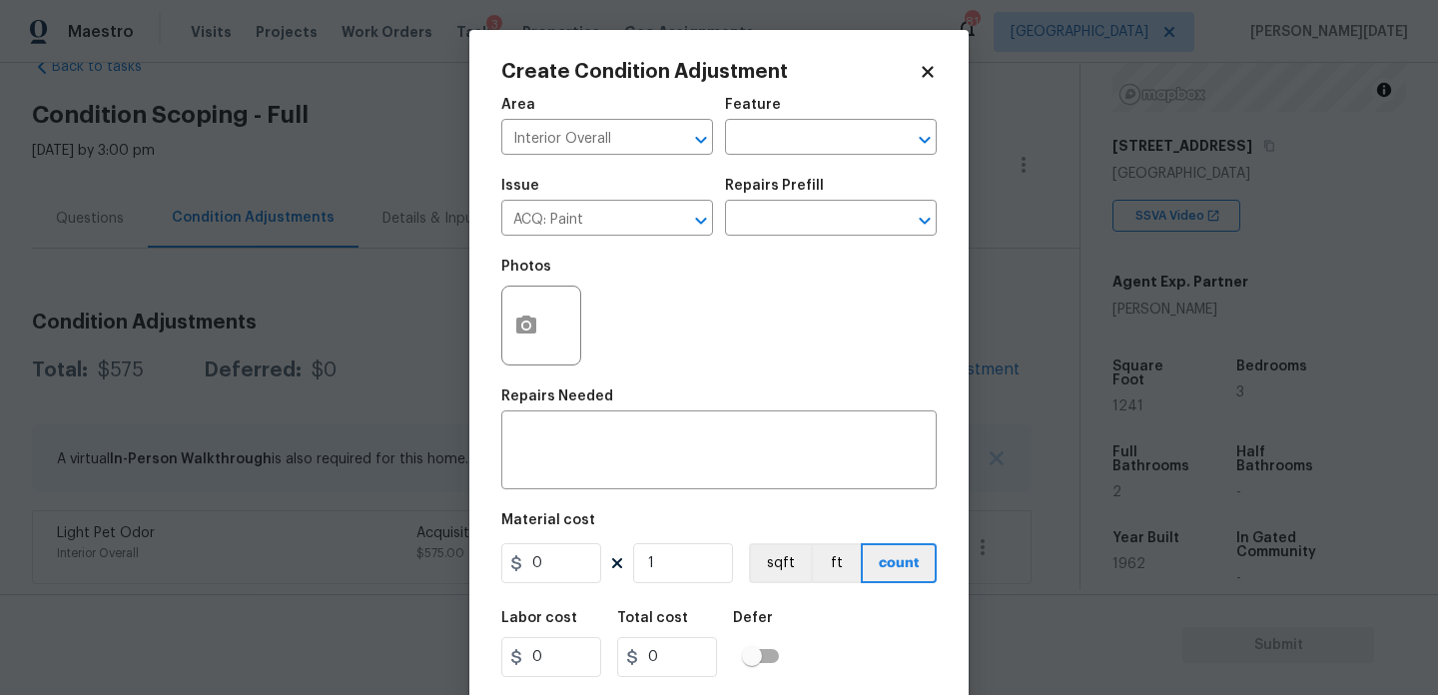
click at [890, 195] on div "Repairs Prefill" at bounding box center [831, 192] width 212 height 26
click at [802, 241] on div "Issue ACQ: Paint ​ Repairs Prefill ​" at bounding box center [719, 207] width 436 height 81
click at [826, 217] on input "text" at bounding box center [803, 220] width 156 height 31
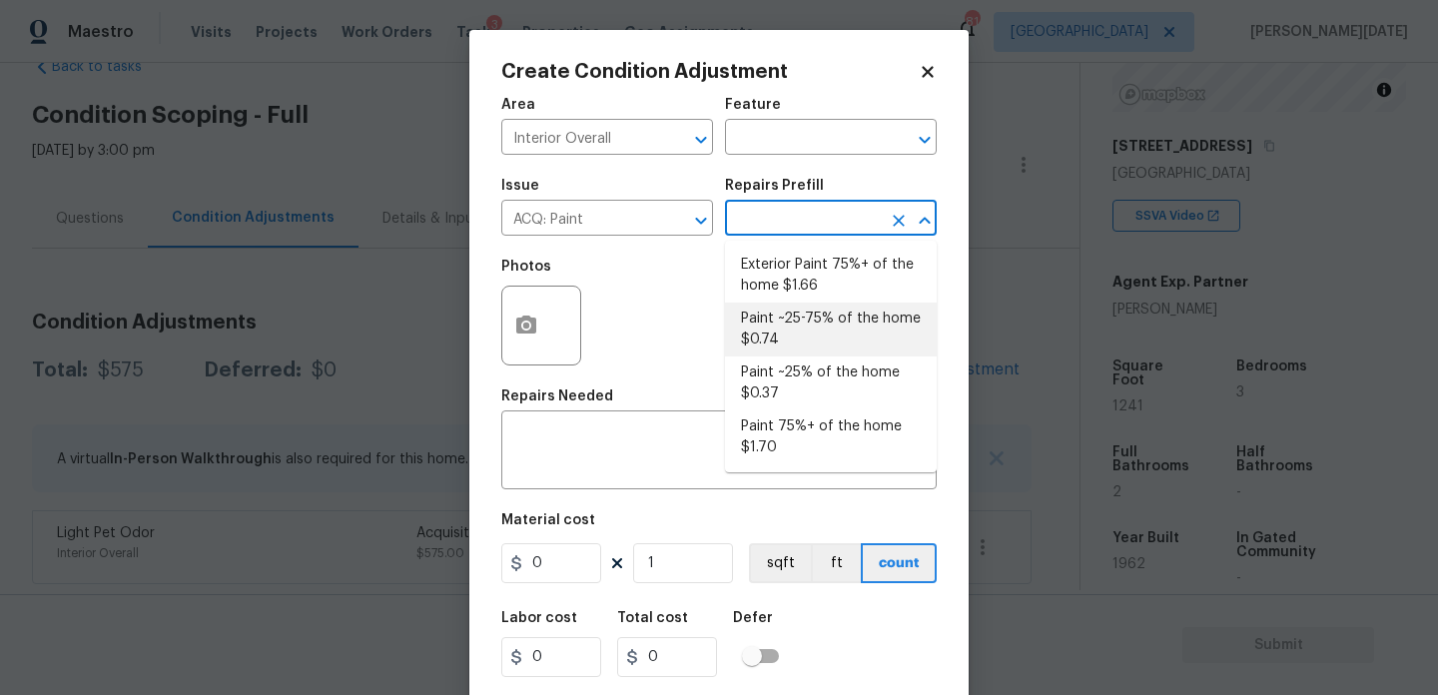
click at [806, 317] on li "Paint ~25-75% of the home $0.74" at bounding box center [831, 330] width 212 height 54
type input "Acquisition"
type textarea "Acquisition Scope: ~25 - 75% of the home needs interior paint"
type input "0.74"
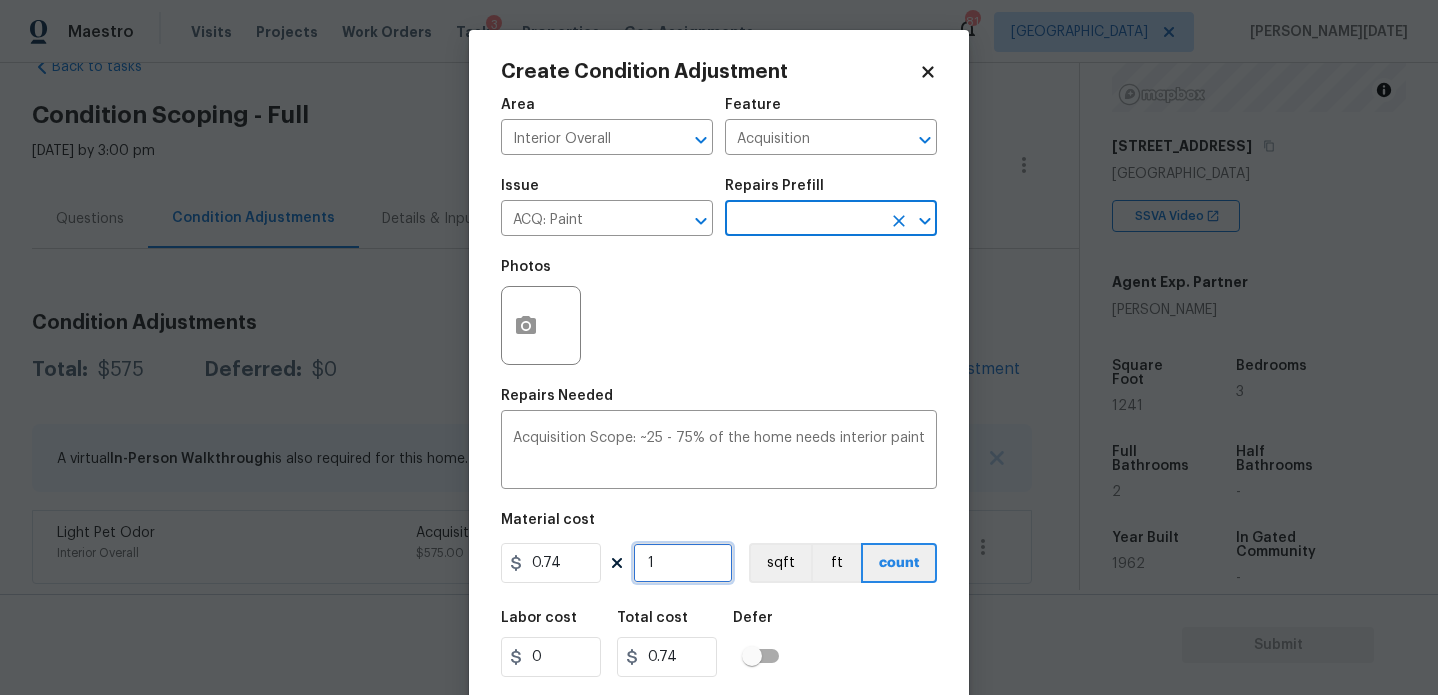
click at [670, 552] on input "1" at bounding box center [683, 563] width 100 height 40
type input "0"
paste input "1241"
type input "1241"
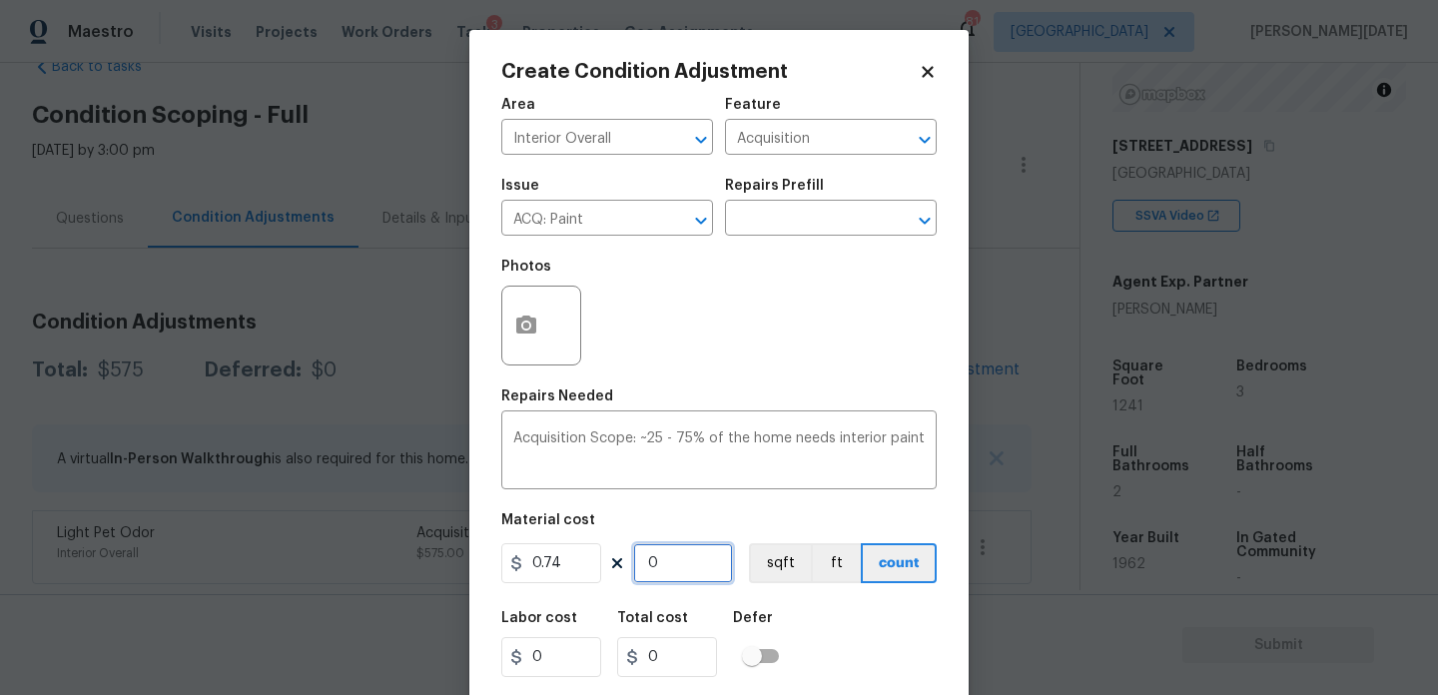
type input "918.34"
type input "1241"
click at [542, 331] on button "button" at bounding box center [526, 326] width 48 height 78
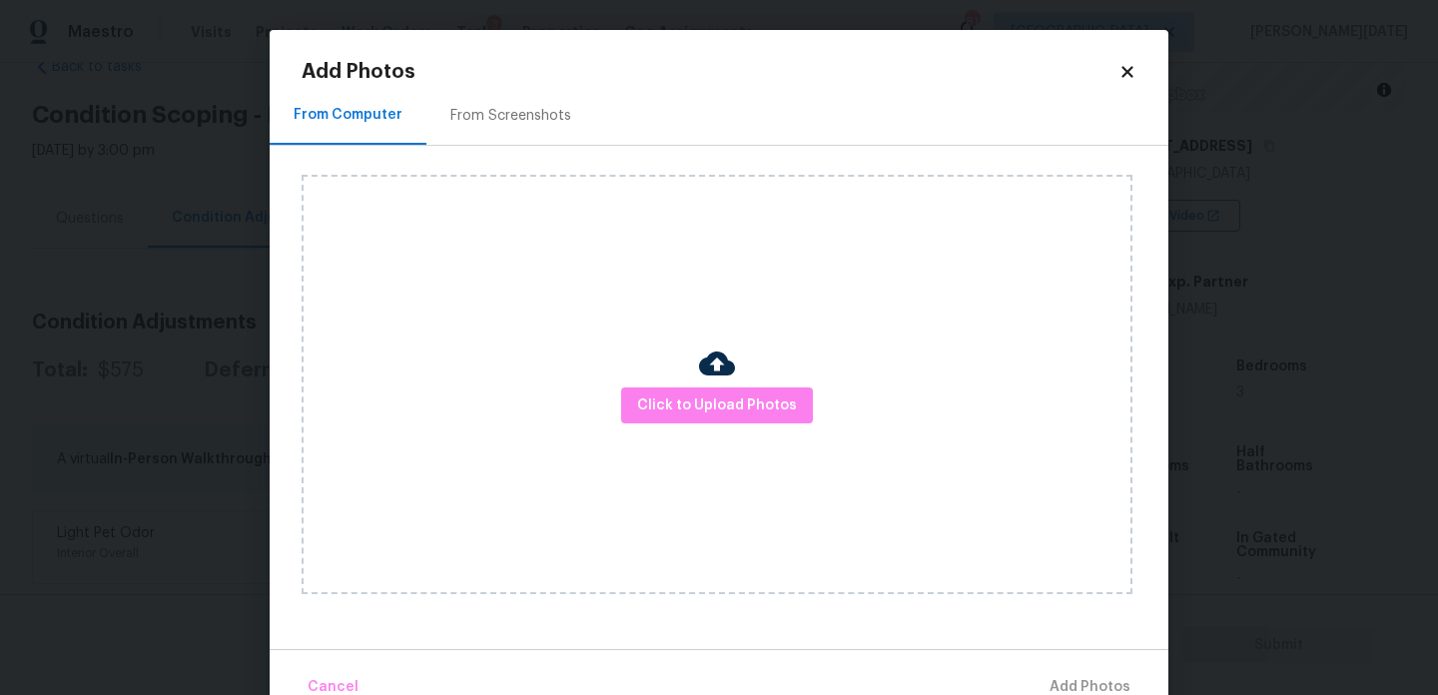
click at [542, 331] on div "Click to Upload Photos" at bounding box center [717, 385] width 831 height 420
click at [508, 110] on div "From Screenshots" at bounding box center [511, 116] width 121 height 20
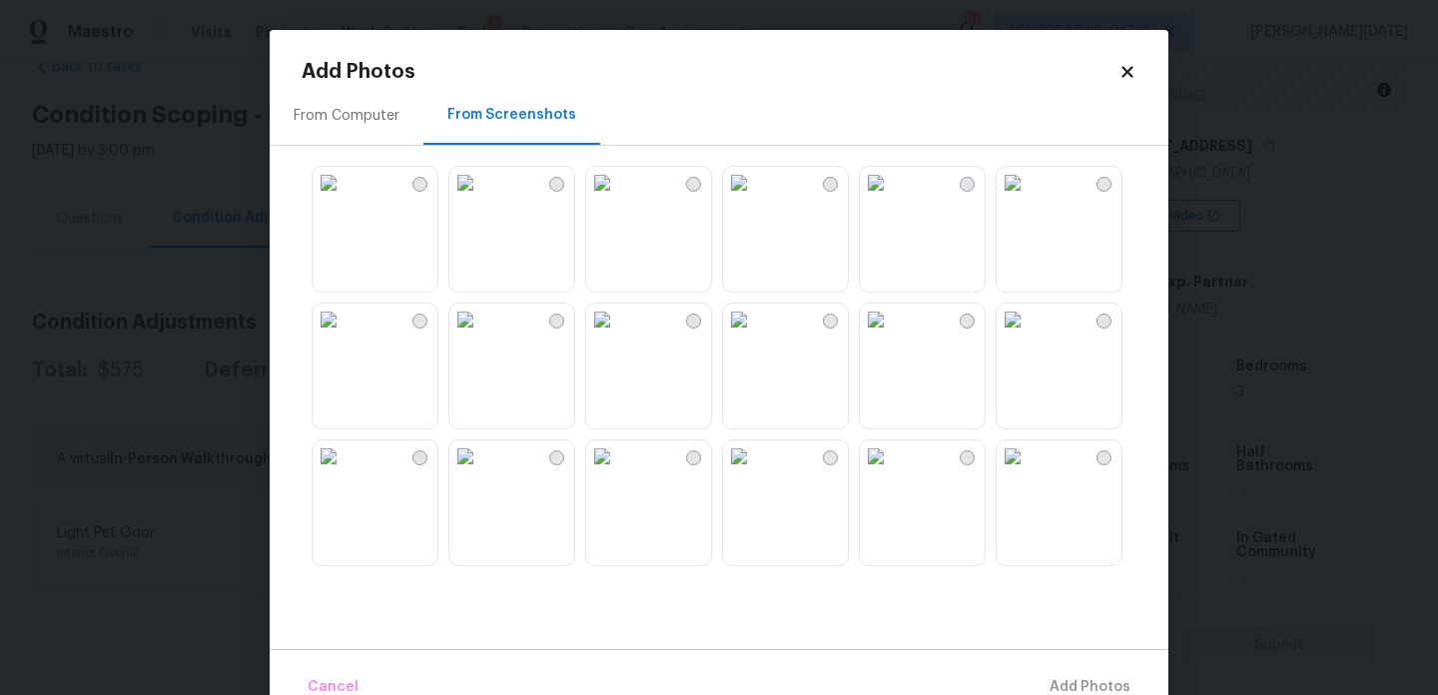
click at [755, 308] on img at bounding box center [739, 320] width 32 height 32
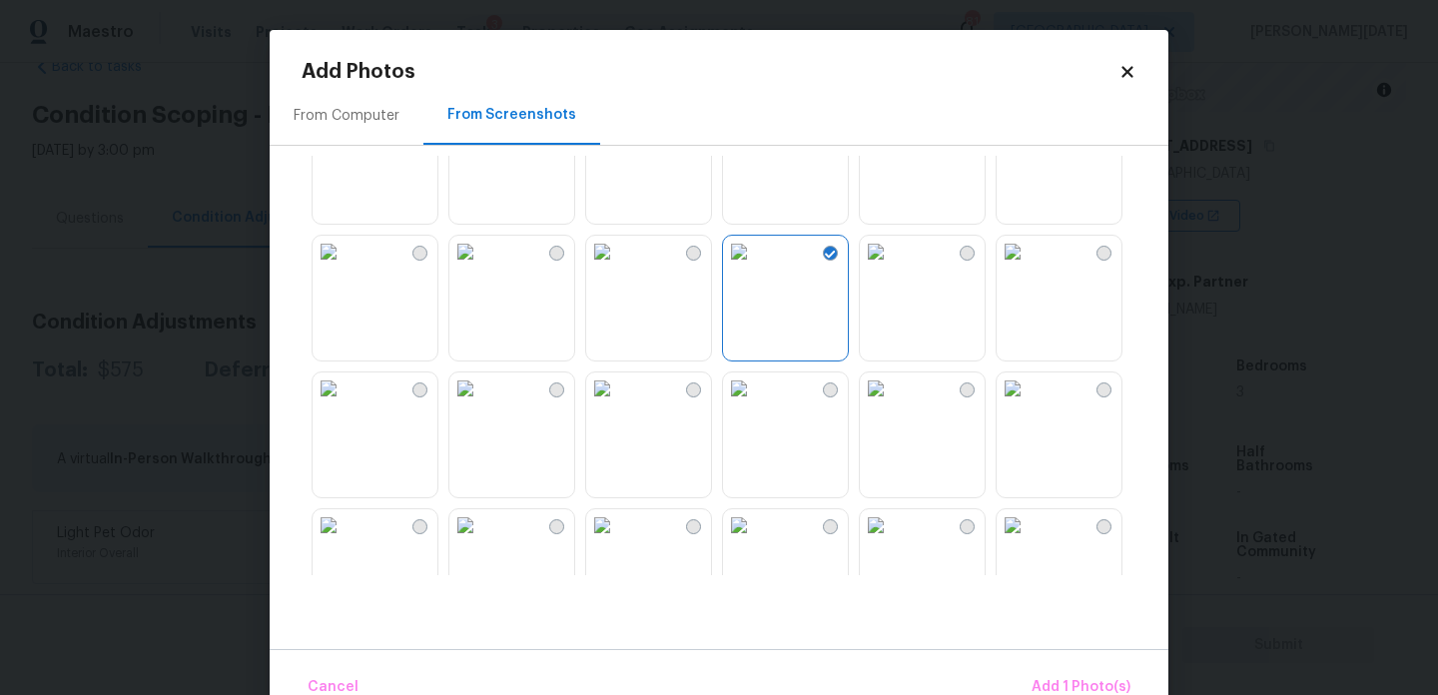
scroll to position [73, 0]
click at [755, 263] on img at bounding box center [739, 247] width 32 height 32
click at [755, 400] on img at bounding box center [739, 384] width 32 height 32
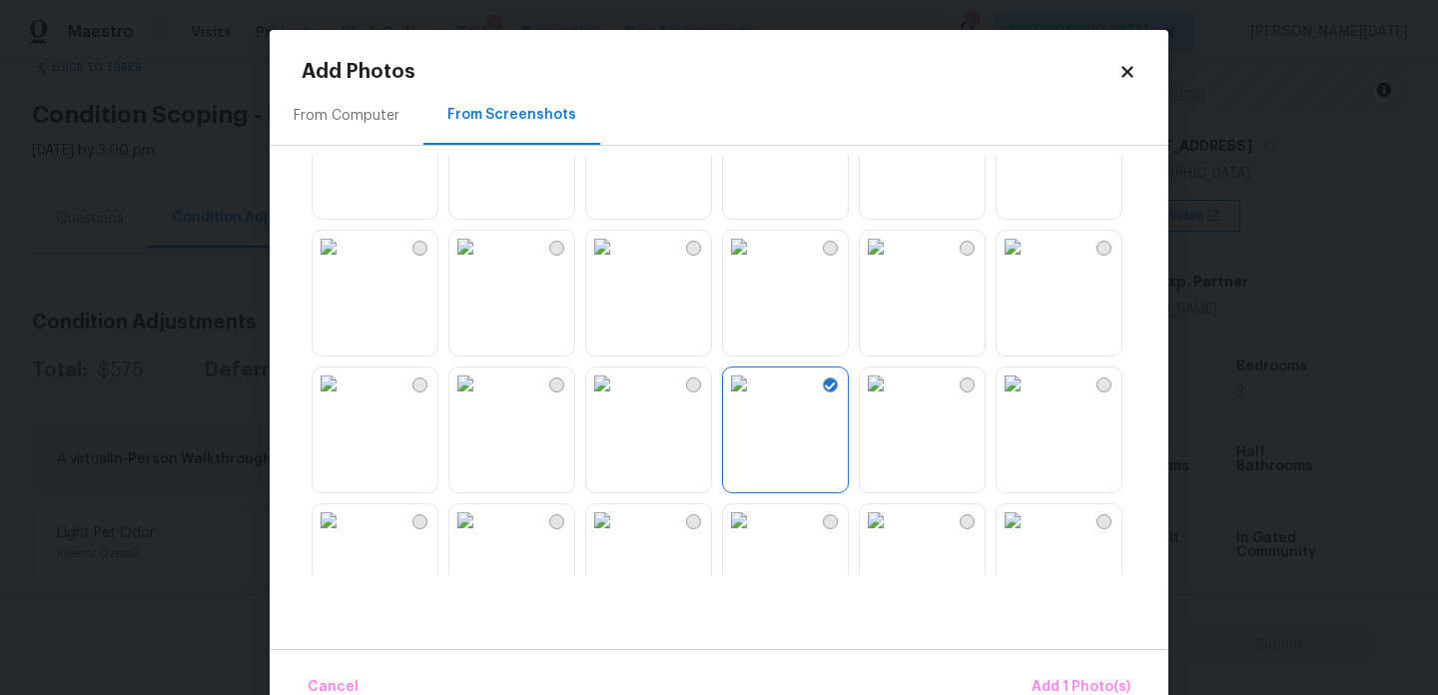
click at [892, 263] on img at bounding box center [876, 247] width 32 height 32
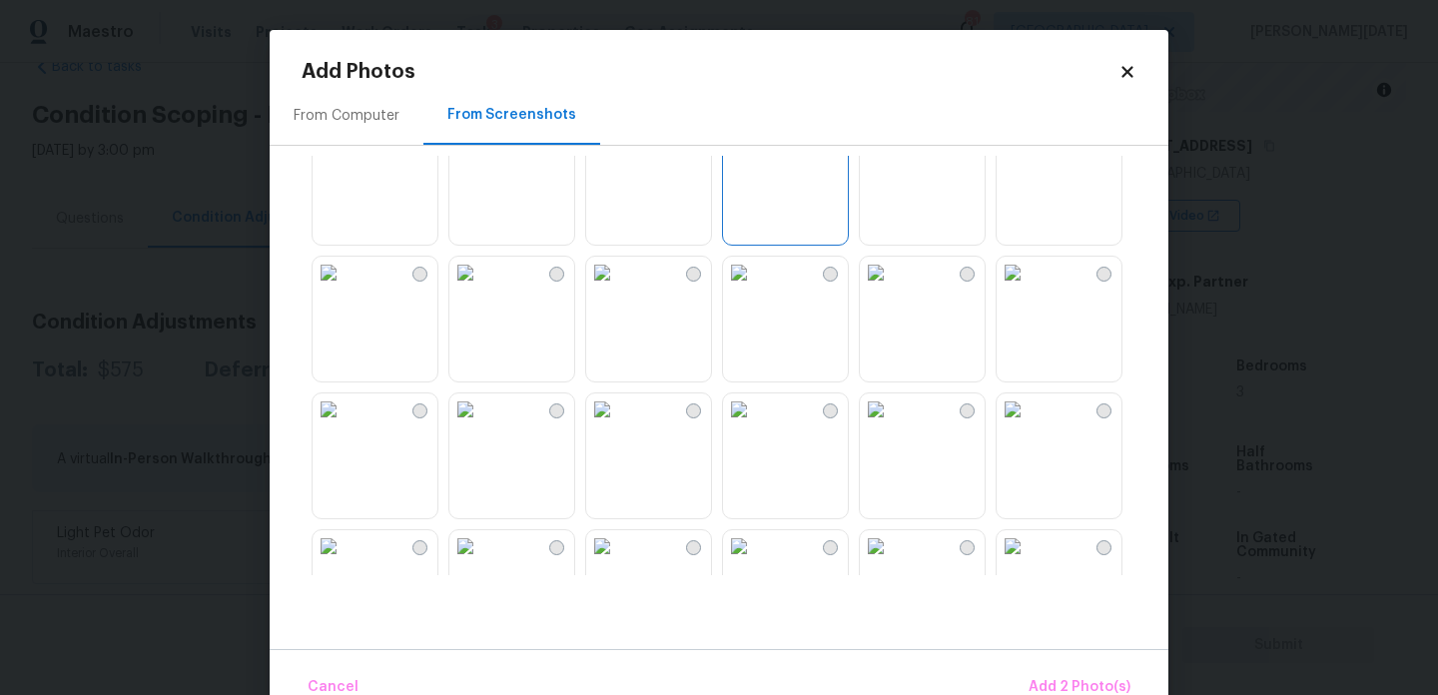
scroll to position [346, 0]
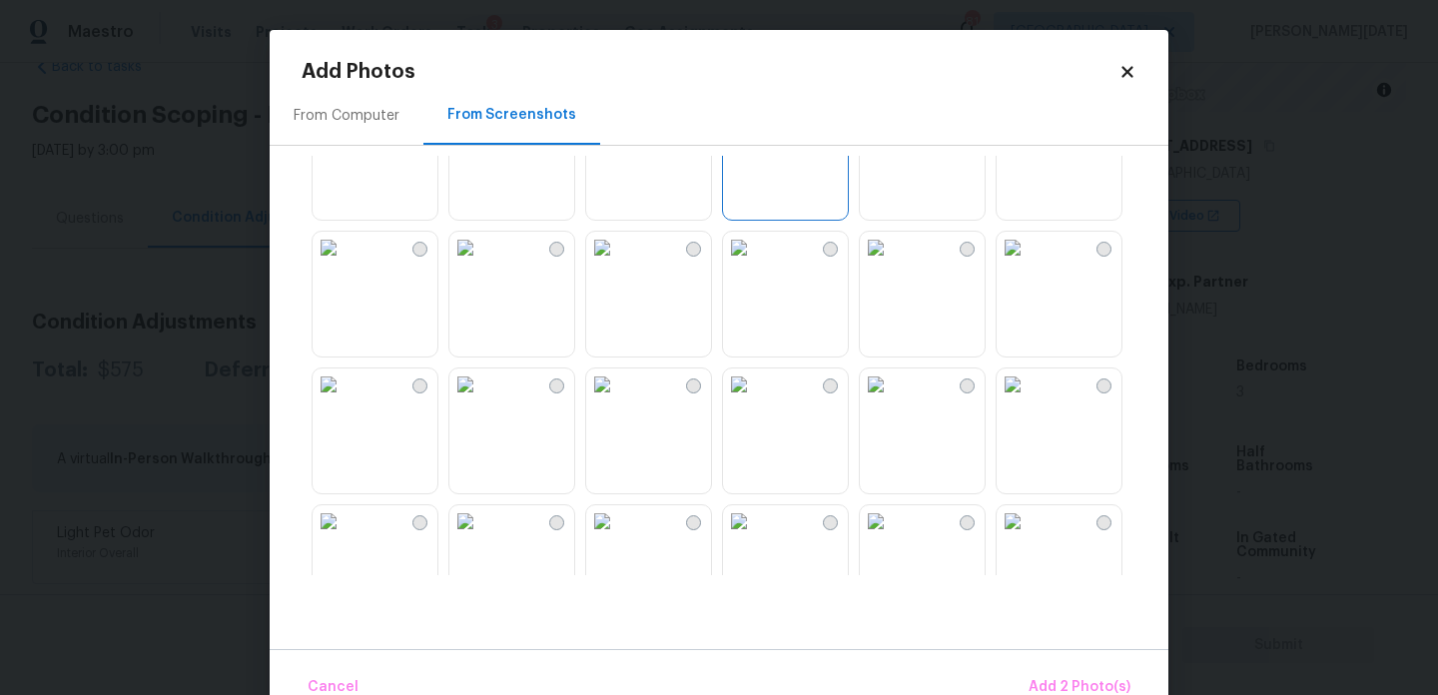
click at [892, 264] on img at bounding box center [876, 248] width 32 height 32
click at [755, 264] on img at bounding box center [739, 248] width 32 height 32
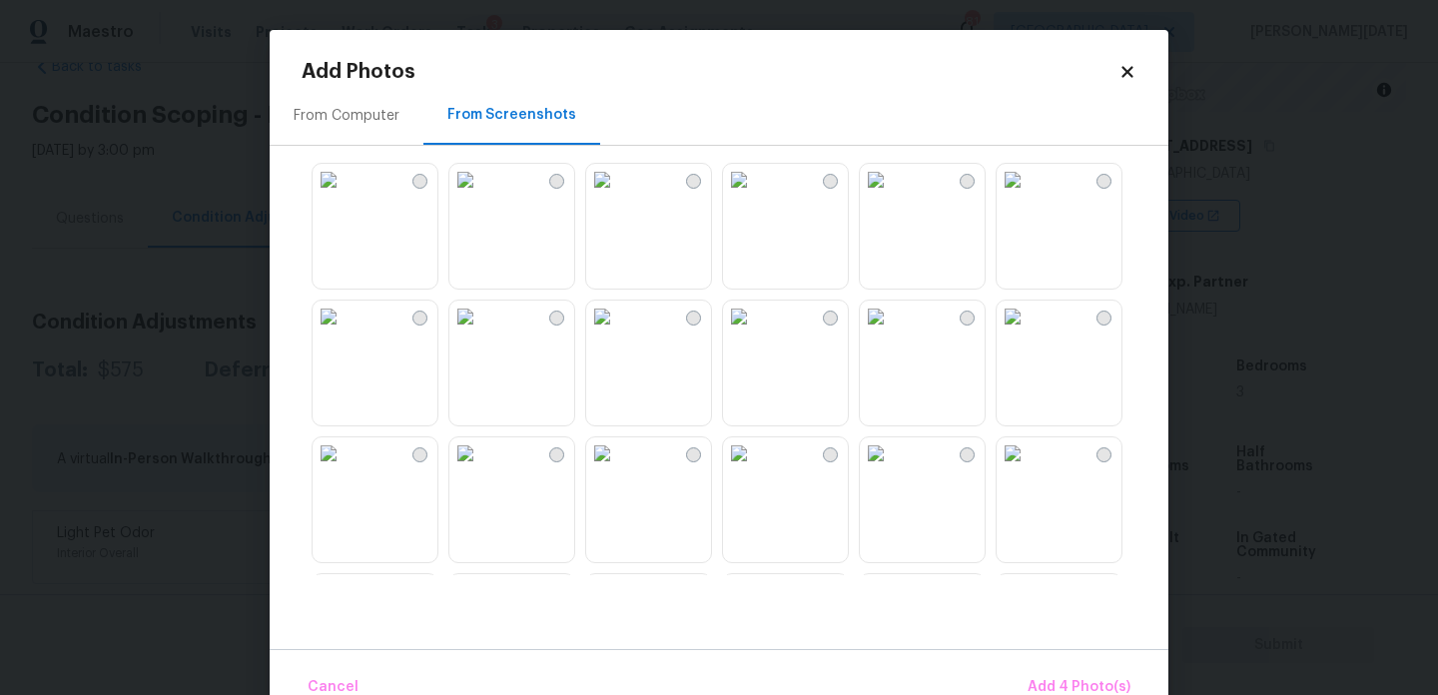
scroll to position [567, 0]
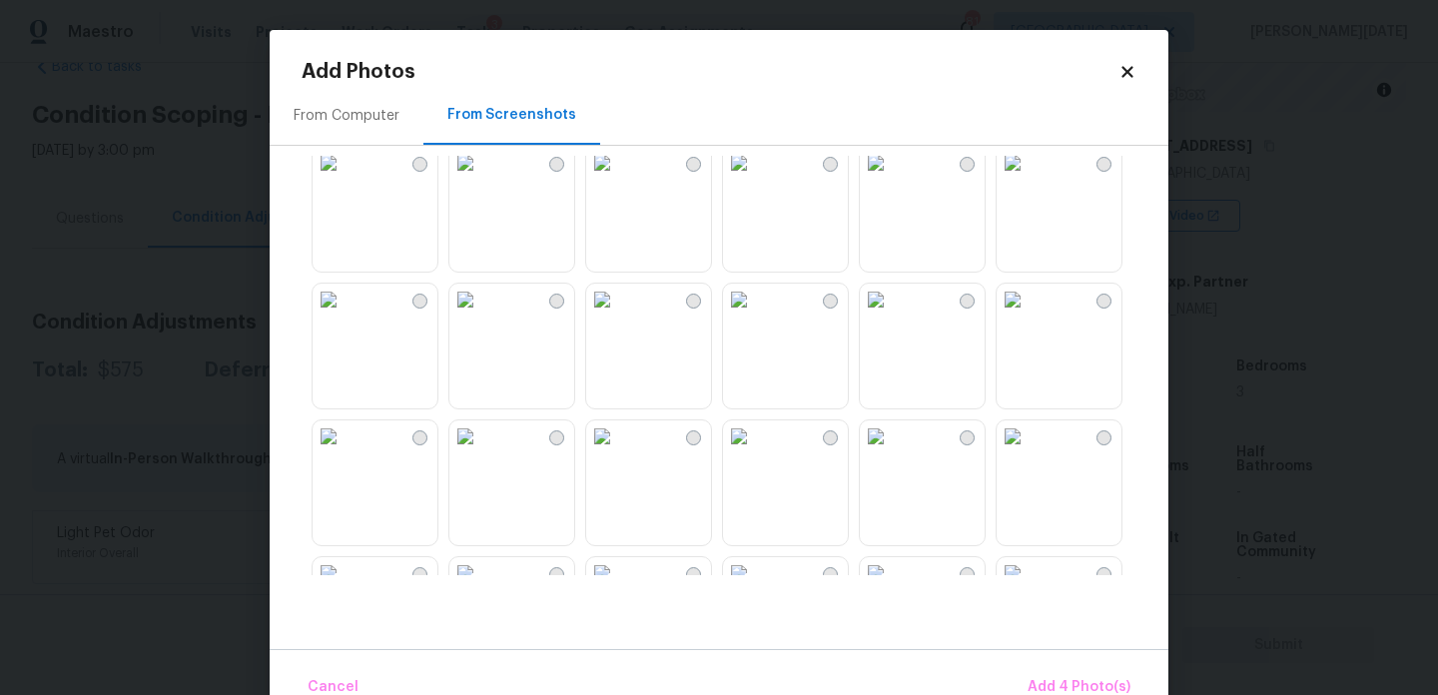
click at [618, 179] on img at bounding box center [602, 163] width 32 height 32
click at [755, 316] on img at bounding box center [739, 300] width 32 height 32
click at [892, 316] on img at bounding box center [876, 300] width 32 height 32
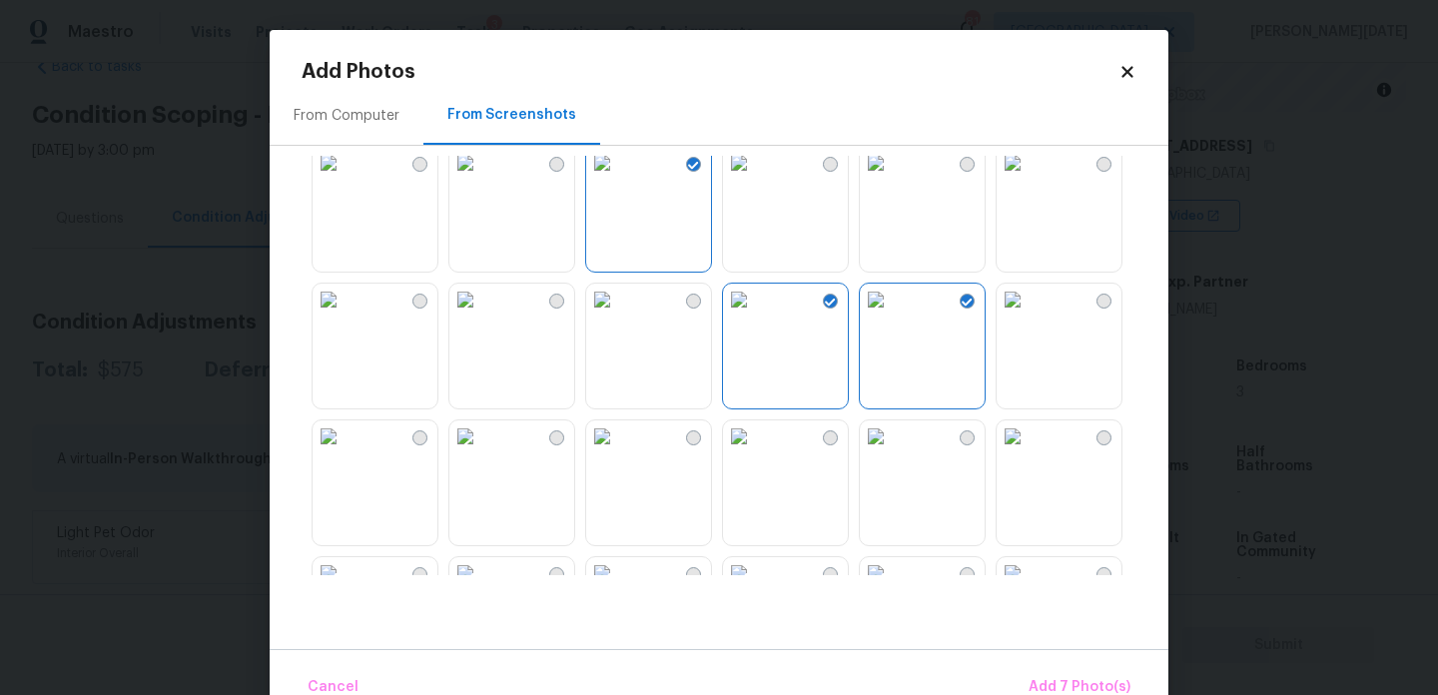
click at [1029, 316] on img at bounding box center [1013, 300] width 32 height 32
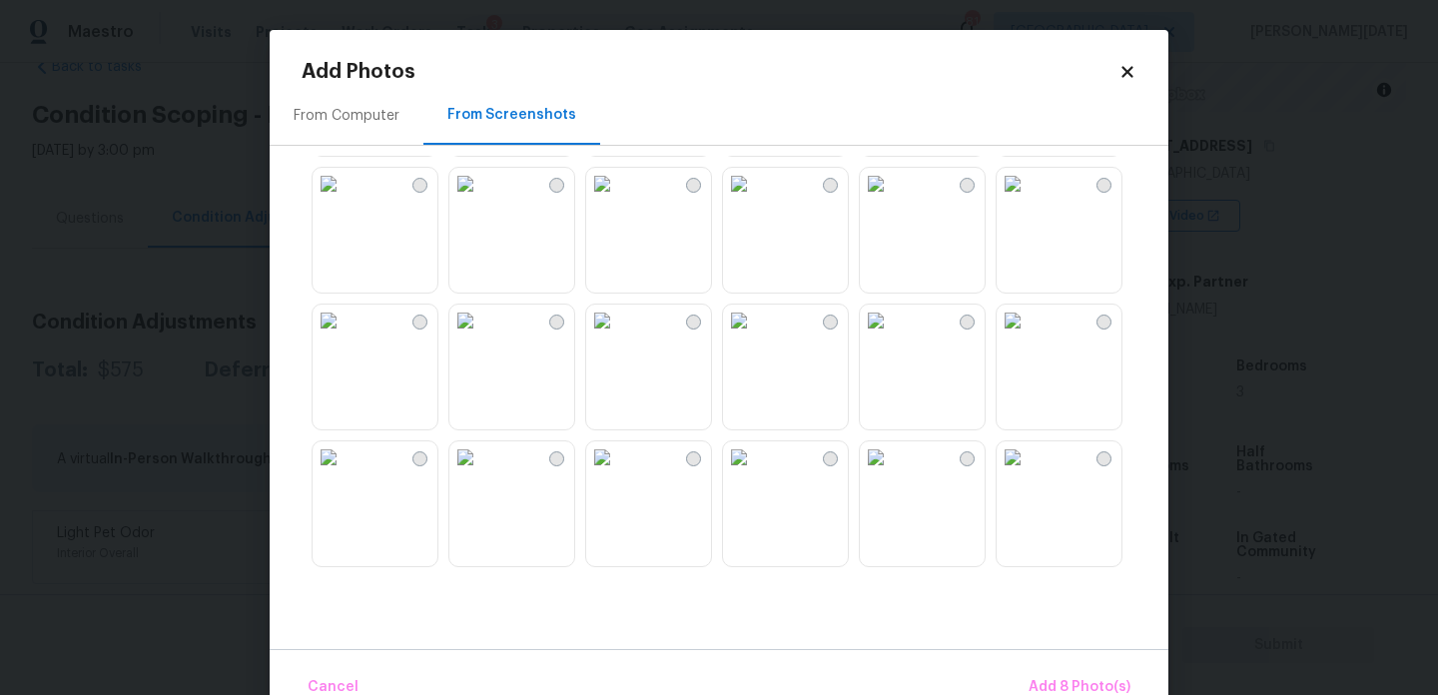
click at [755, 200] on img at bounding box center [739, 184] width 32 height 32
click at [755, 327] on img at bounding box center [739, 321] width 32 height 32
click at [618, 337] on img at bounding box center [602, 321] width 32 height 32
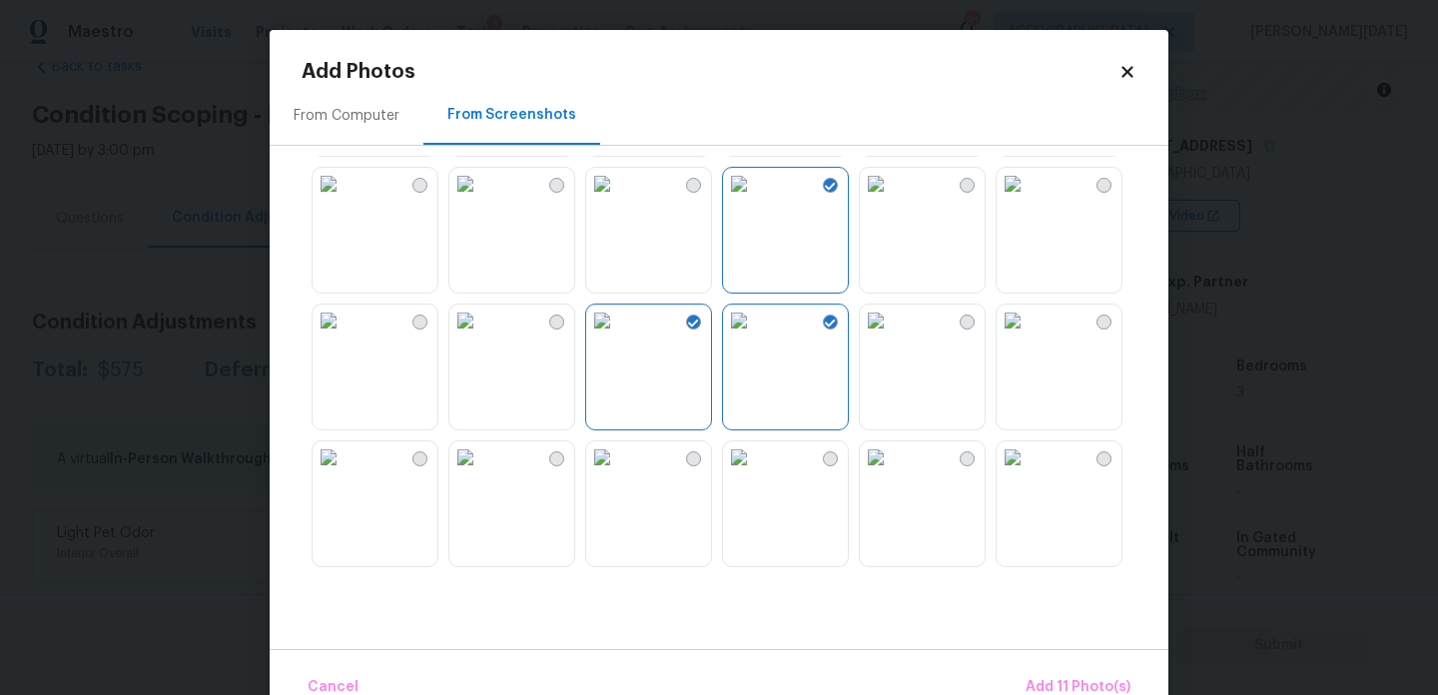
click at [618, 337] on img at bounding box center [602, 321] width 32 height 32
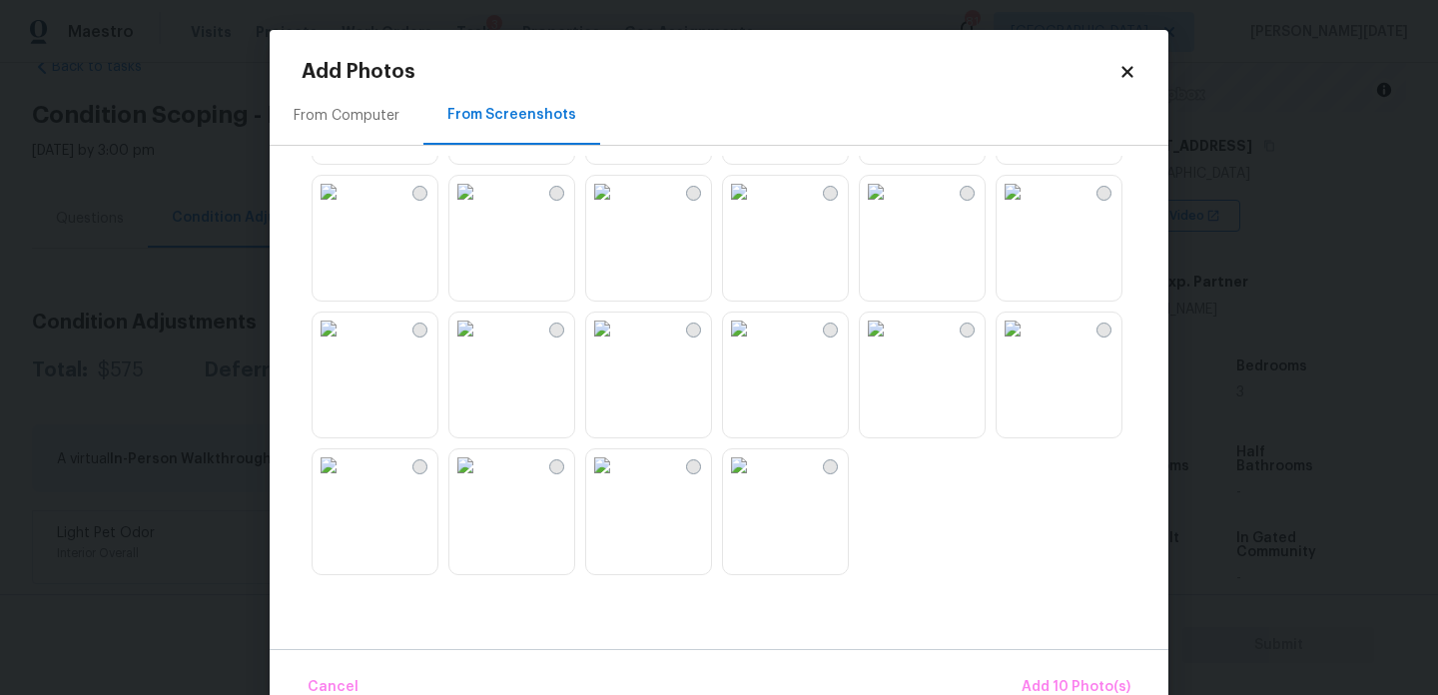
click at [755, 208] on img at bounding box center [739, 192] width 32 height 32
click at [618, 345] on img at bounding box center [602, 329] width 32 height 32
click at [1029, 345] on img at bounding box center [1013, 329] width 32 height 32
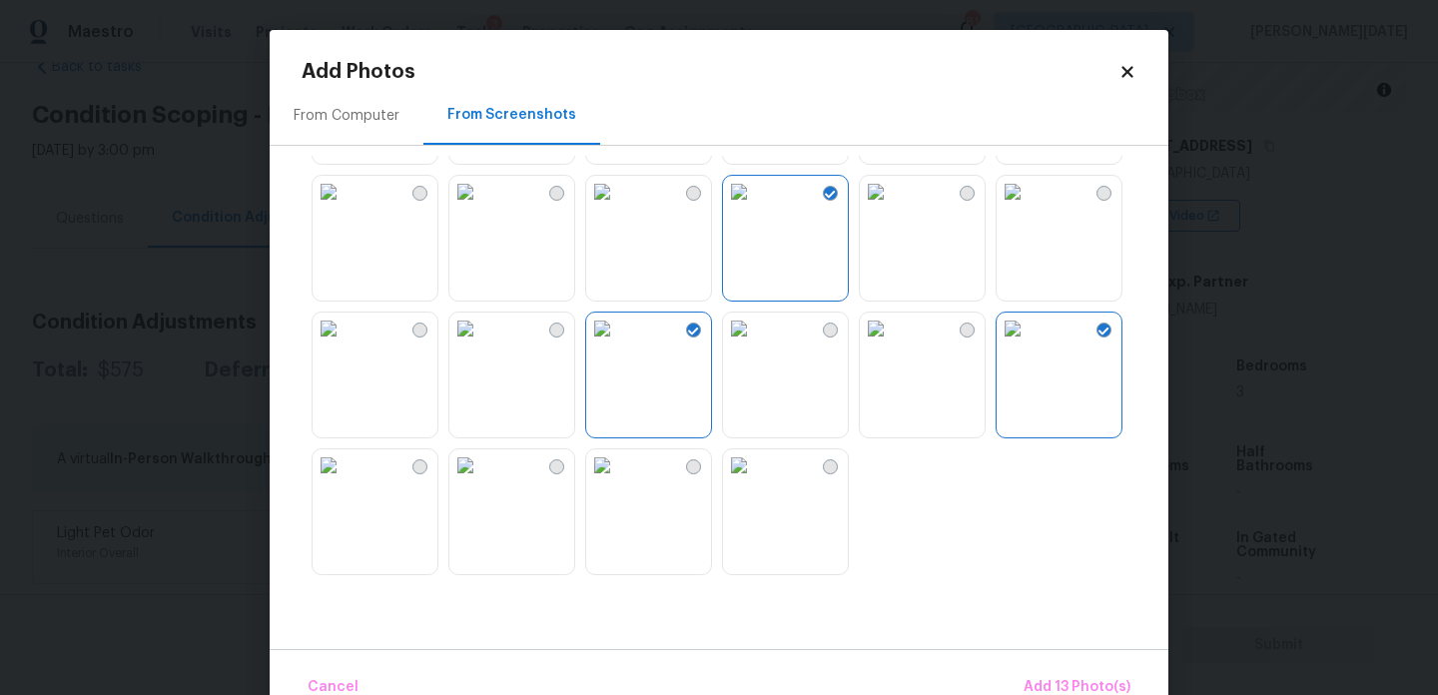
click at [1029, 208] on img at bounding box center [1013, 192] width 32 height 32
click at [481, 345] on img at bounding box center [466, 329] width 32 height 32
click at [481, 481] on img at bounding box center [466, 466] width 32 height 32
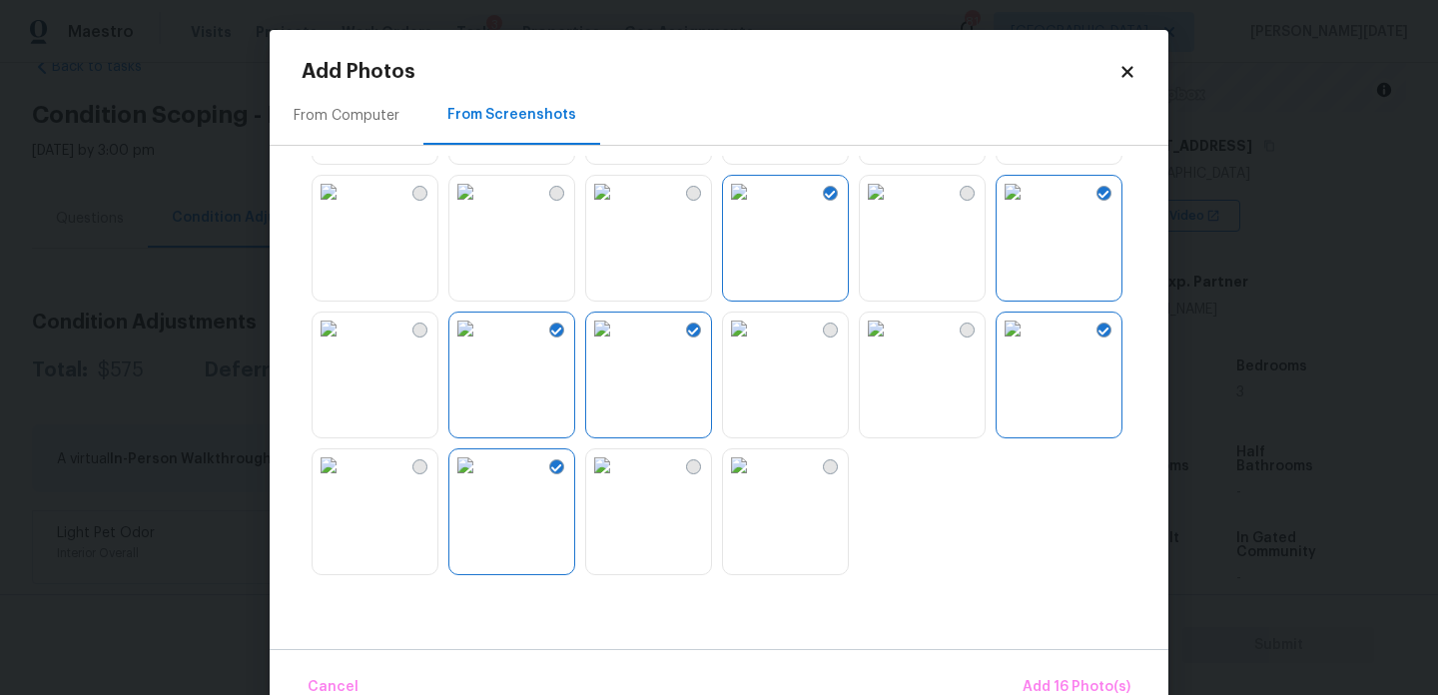
click at [618, 481] on img at bounding box center [602, 466] width 32 height 32
click at [1066, 668] on button "Add 17 Photo(s)" at bounding box center [1077, 687] width 124 height 43
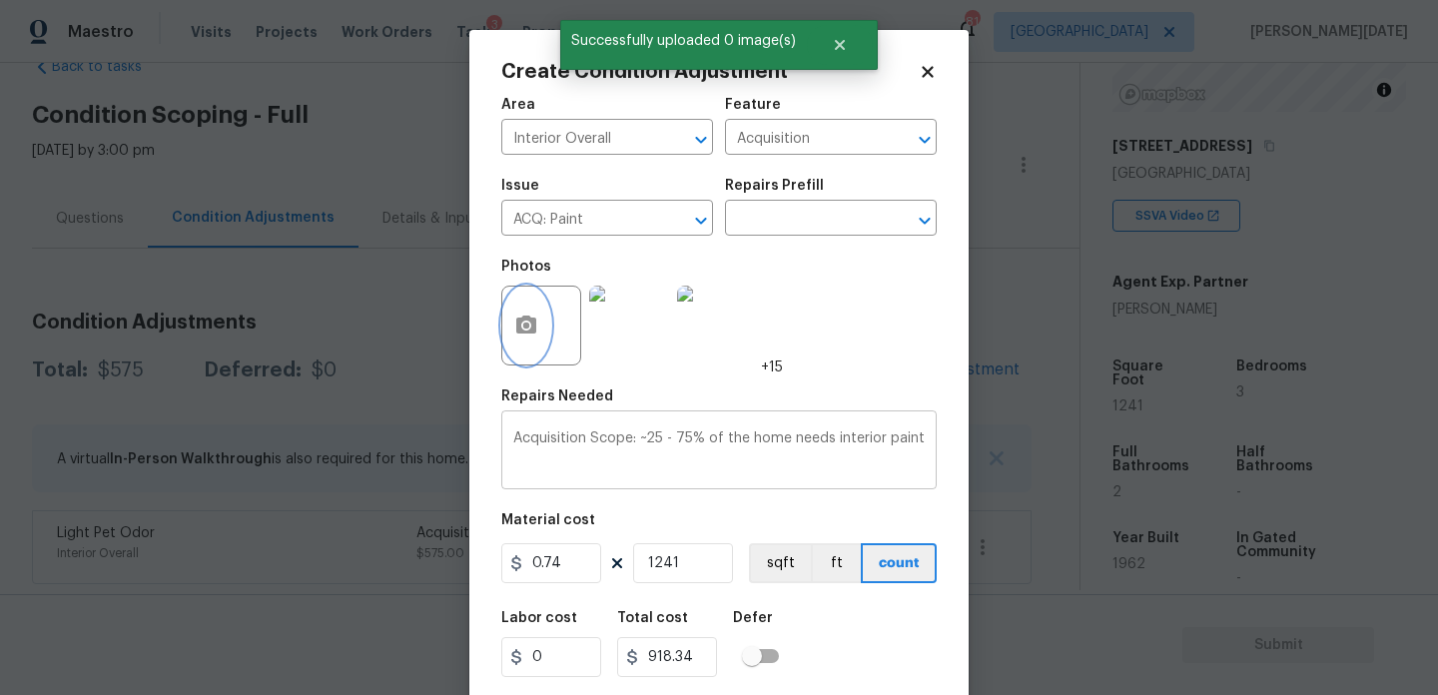
scroll to position [51, 0]
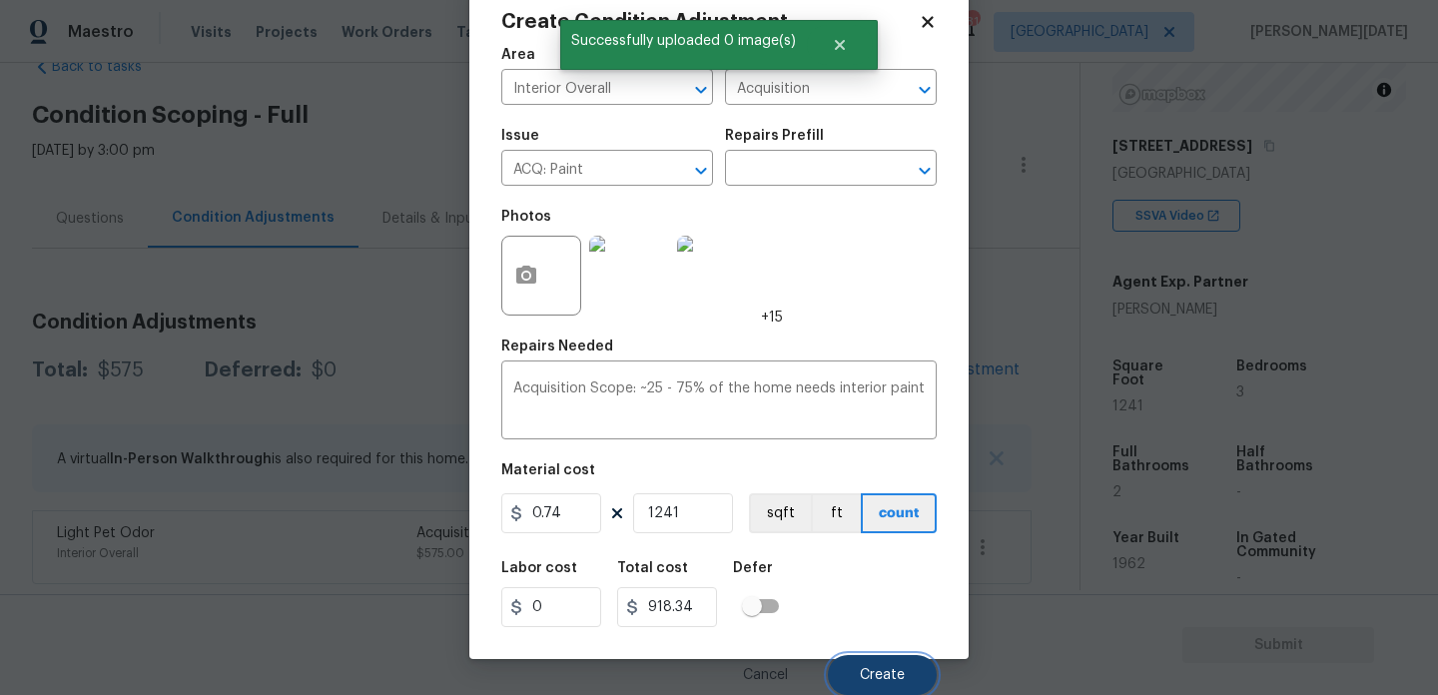
click at [864, 657] on button "Create" at bounding box center [882, 675] width 109 height 40
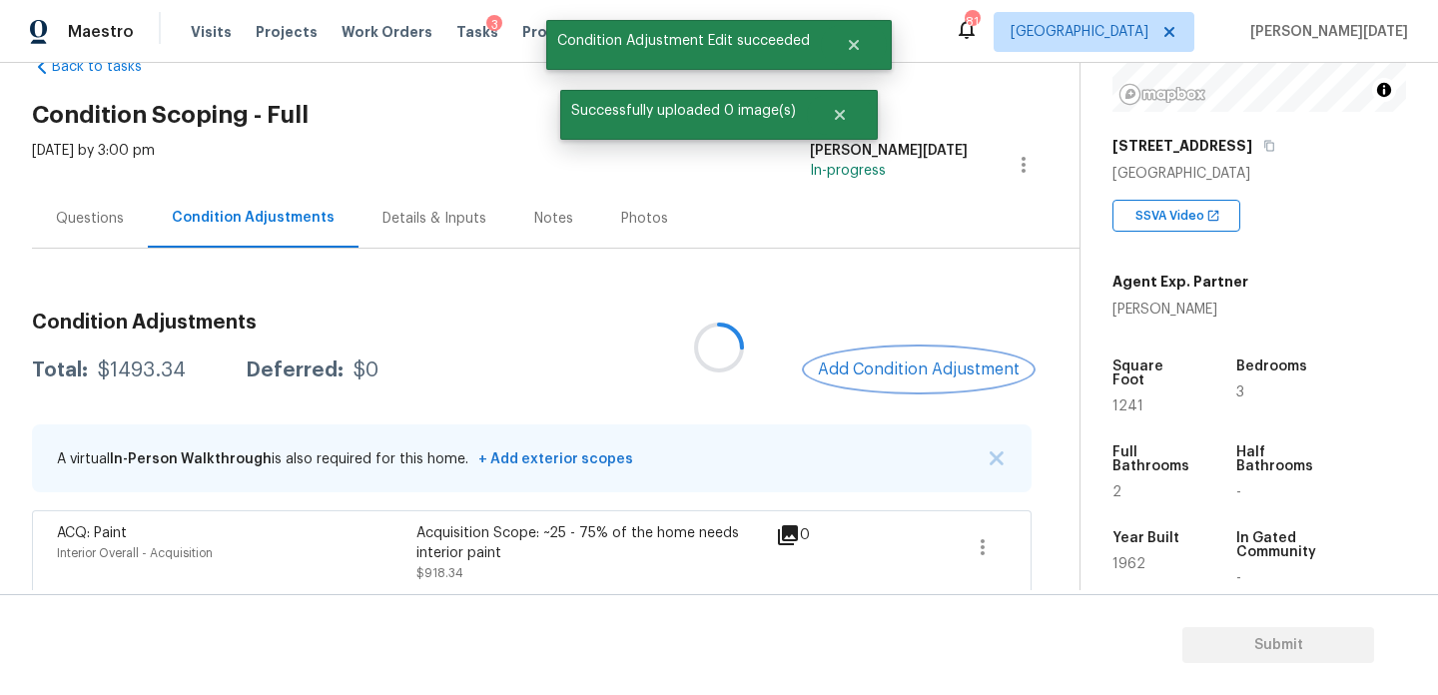
scroll to position [0, 0]
click at [872, 372] on span "Add Condition Adjustment" at bounding box center [919, 370] width 202 height 18
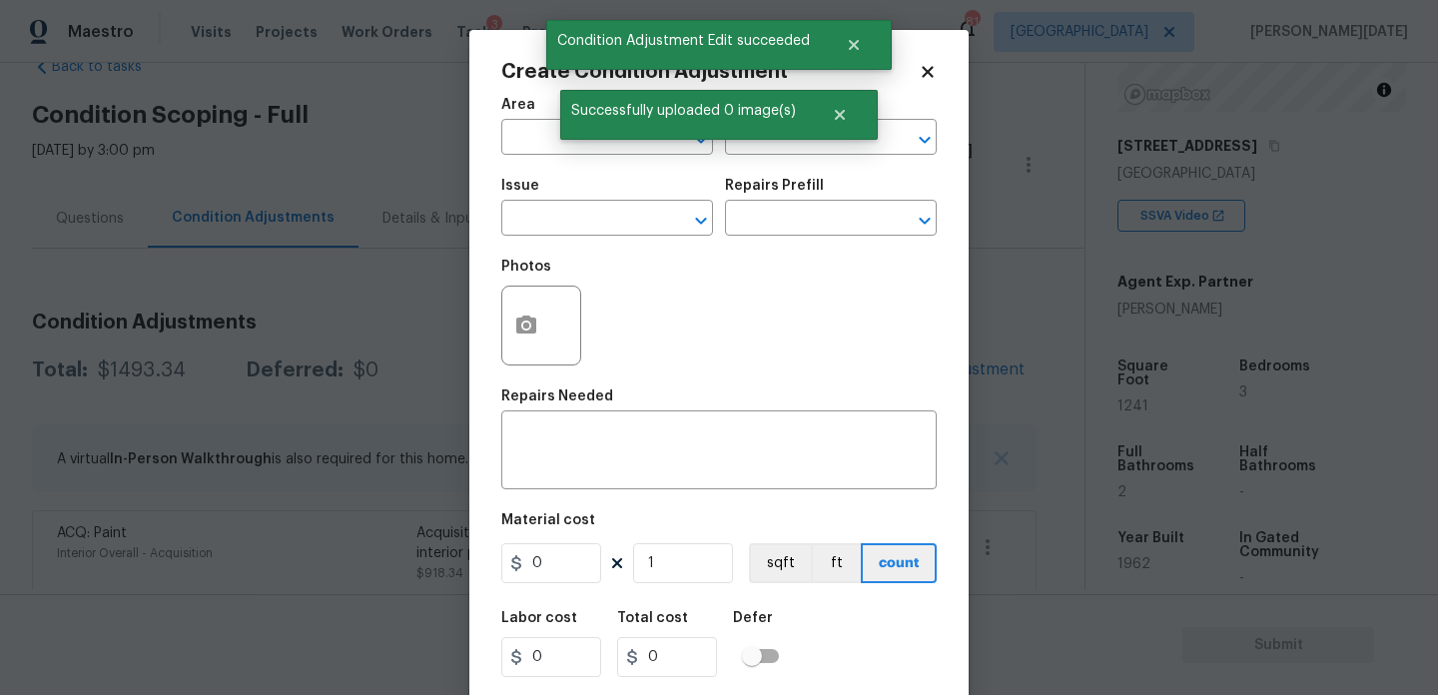
click at [872, 372] on div "Photos" at bounding box center [719, 313] width 436 height 130
click at [520, 339] on button "button" at bounding box center [526, 326] width 48 height 78
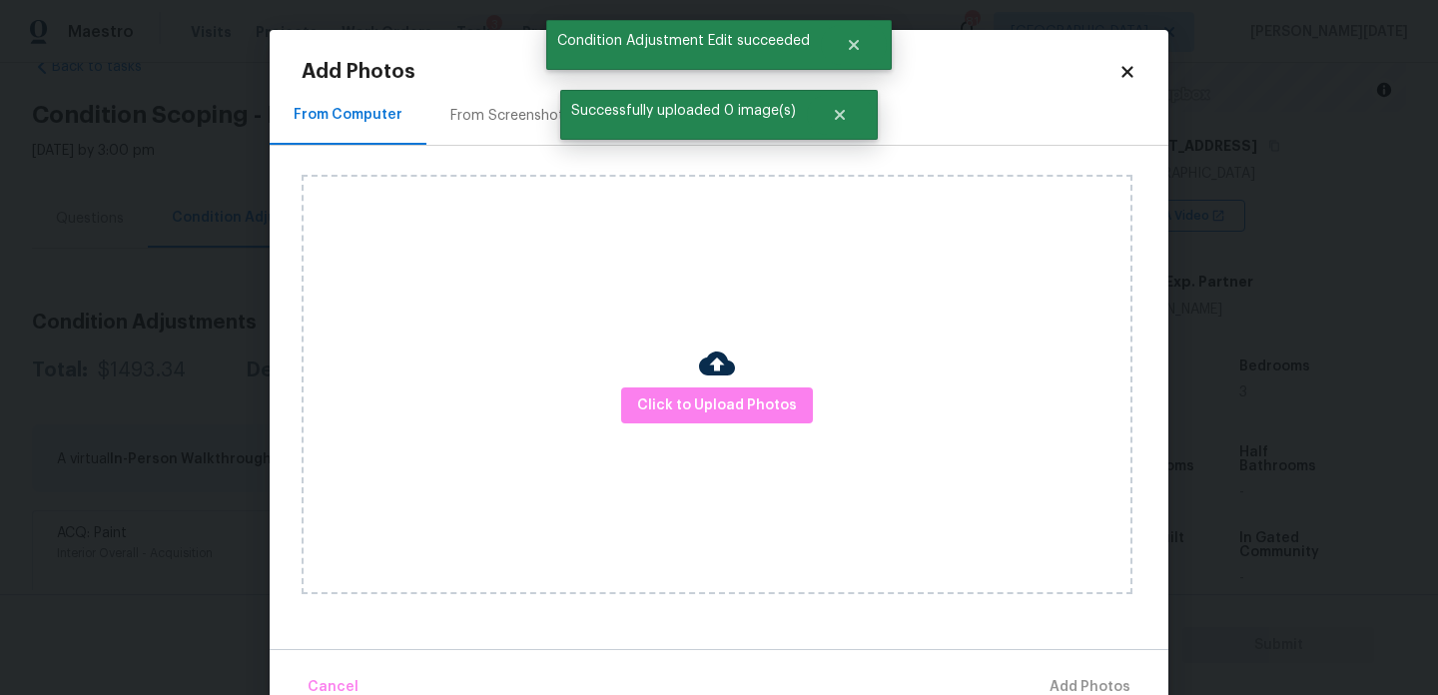
click at [496, 121] on div "From Screenshots" at bounding box center [511, 116] width 121 height 20
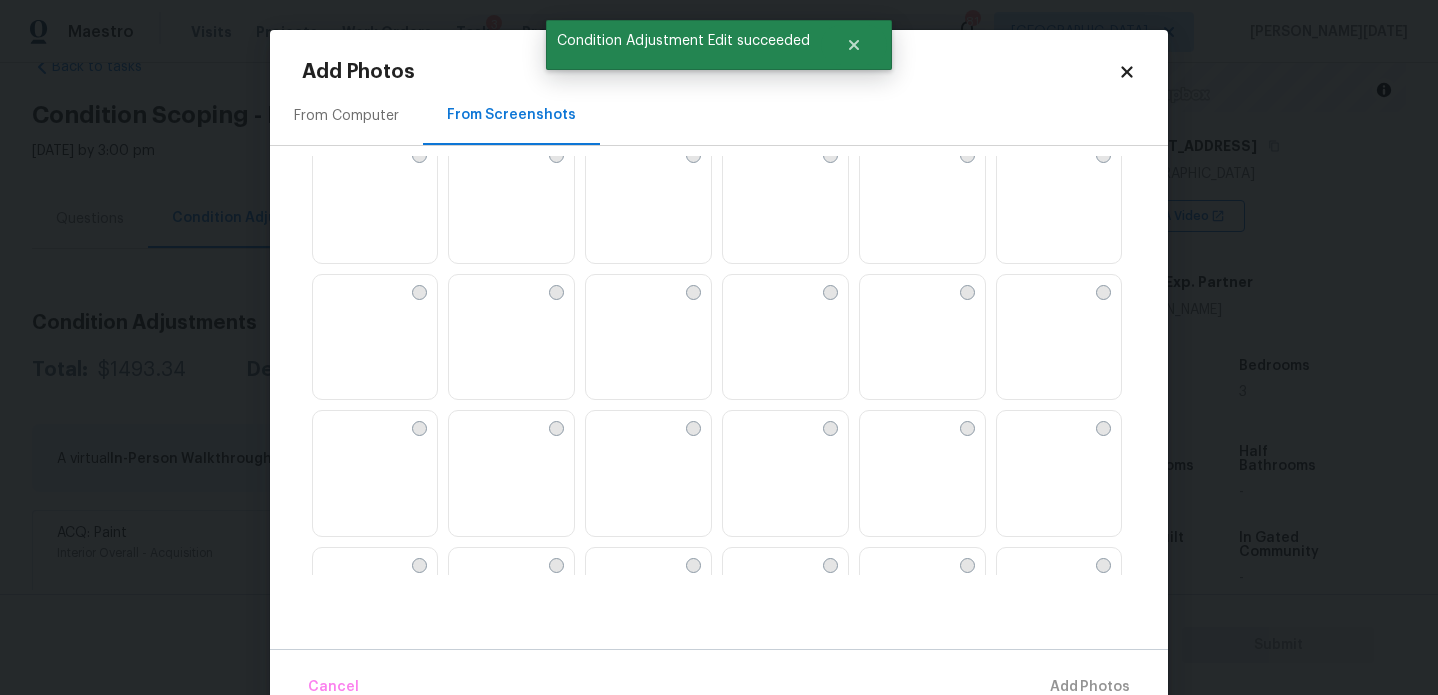
scroll to position [306, 0]
click at [892, 304] on img at bounding box center [876, 288] width 32 height 32
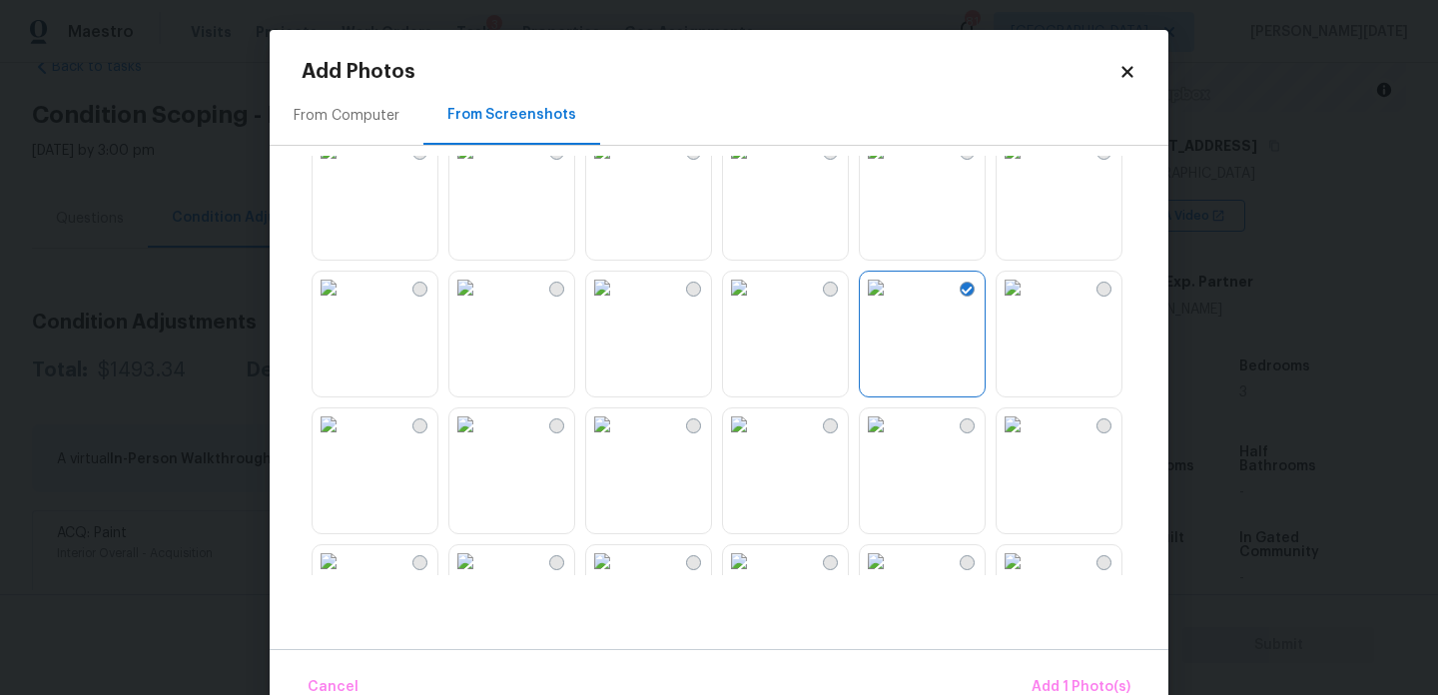
click at [1029, 304] on img at bounding box center [1013, 288] width 32 height 32
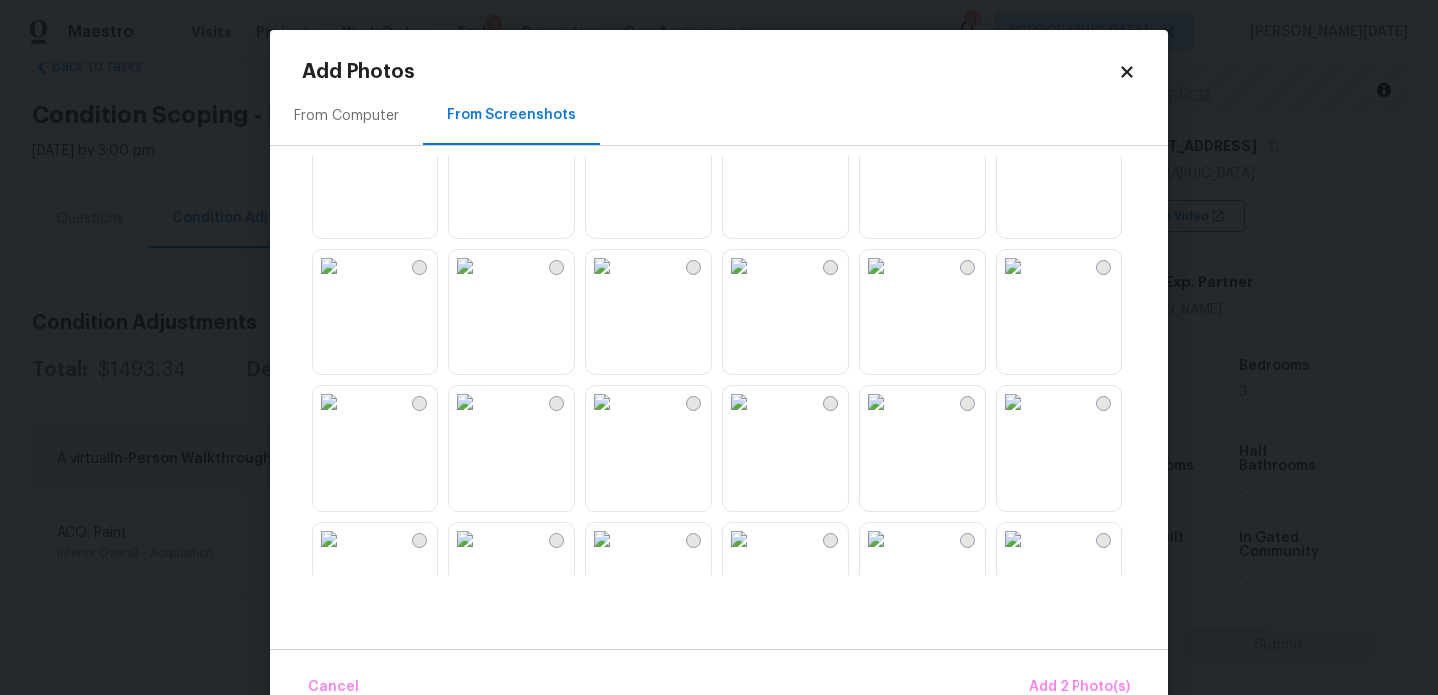
scroll to position [741, 0]
click at [618, 279] on img at bounding box center [602, 263] width 32 height 32
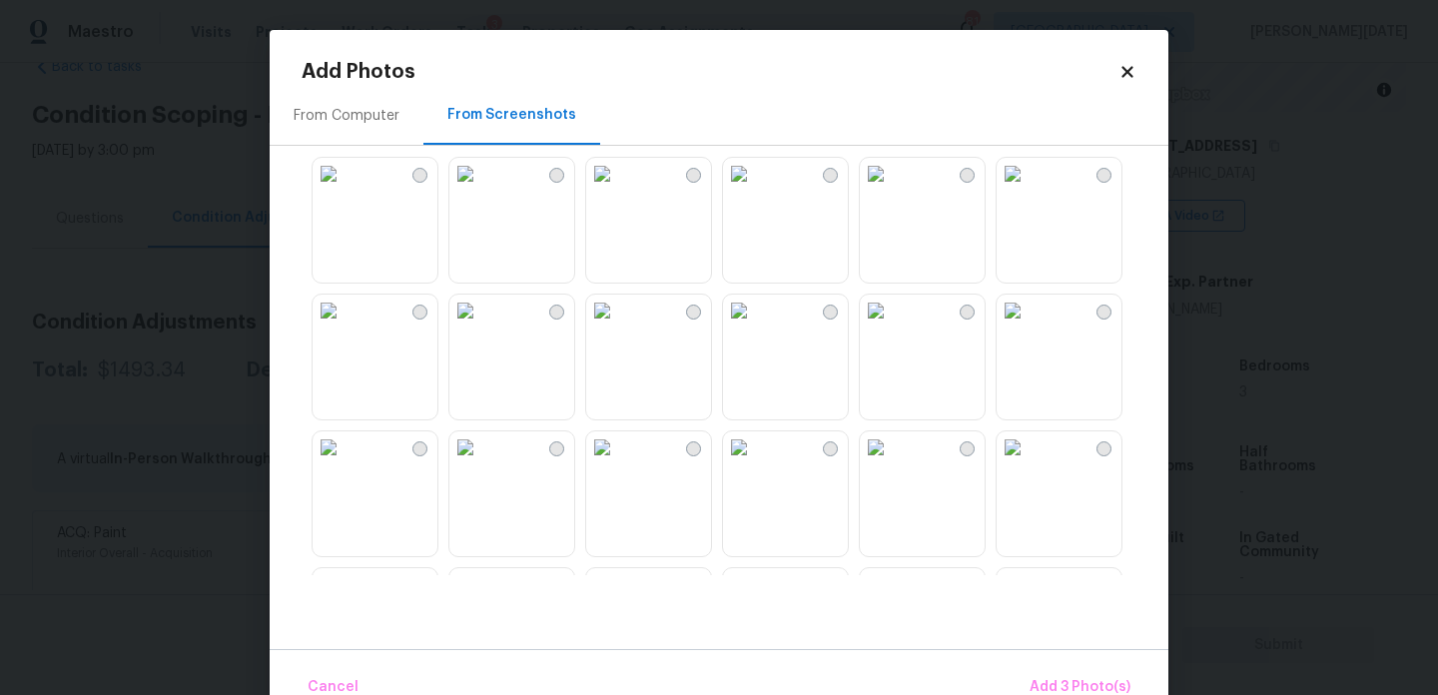
scroll to position [956, 0]
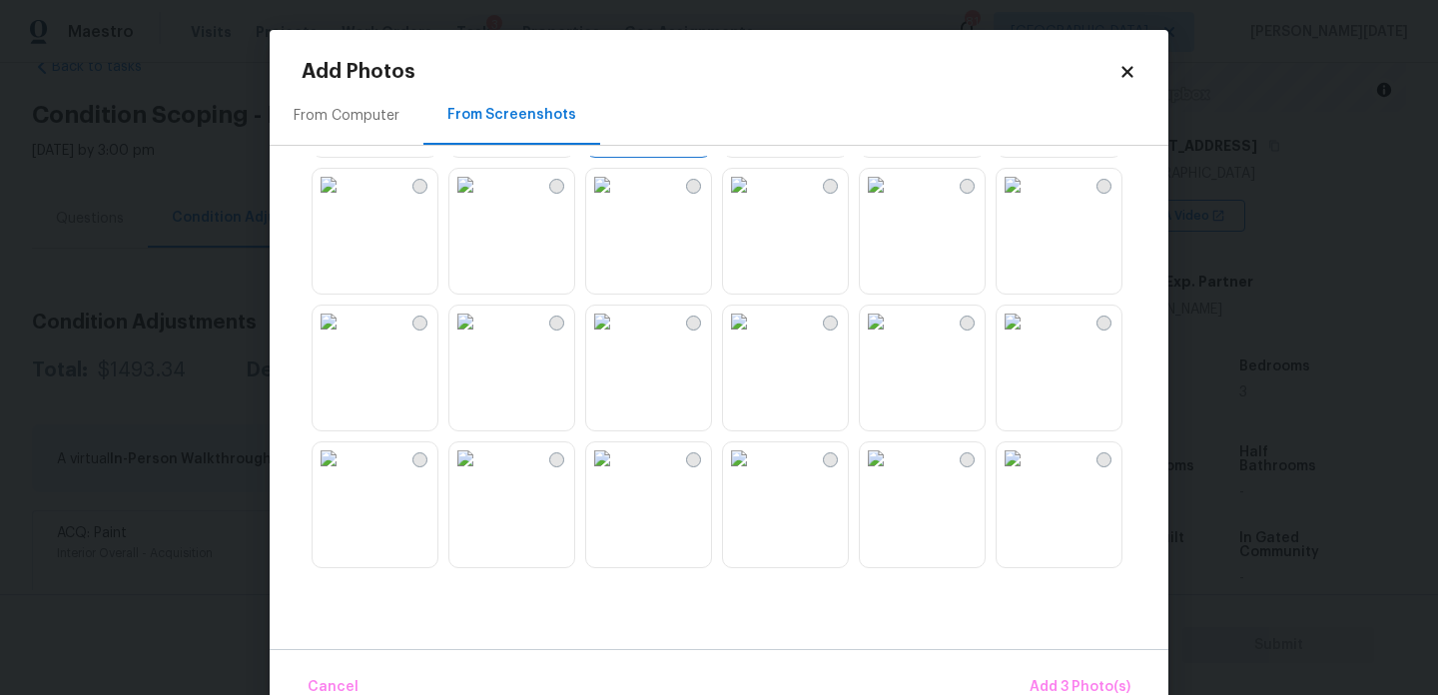
click at [481, 338] on img at bounding box center [466, 322] width 32 height 32
click at [345, 338] on img at bounding box center [329, 322] width 32 height 32
click at [755, 201] on img at bounding box center [739, 185] width 32 height 32
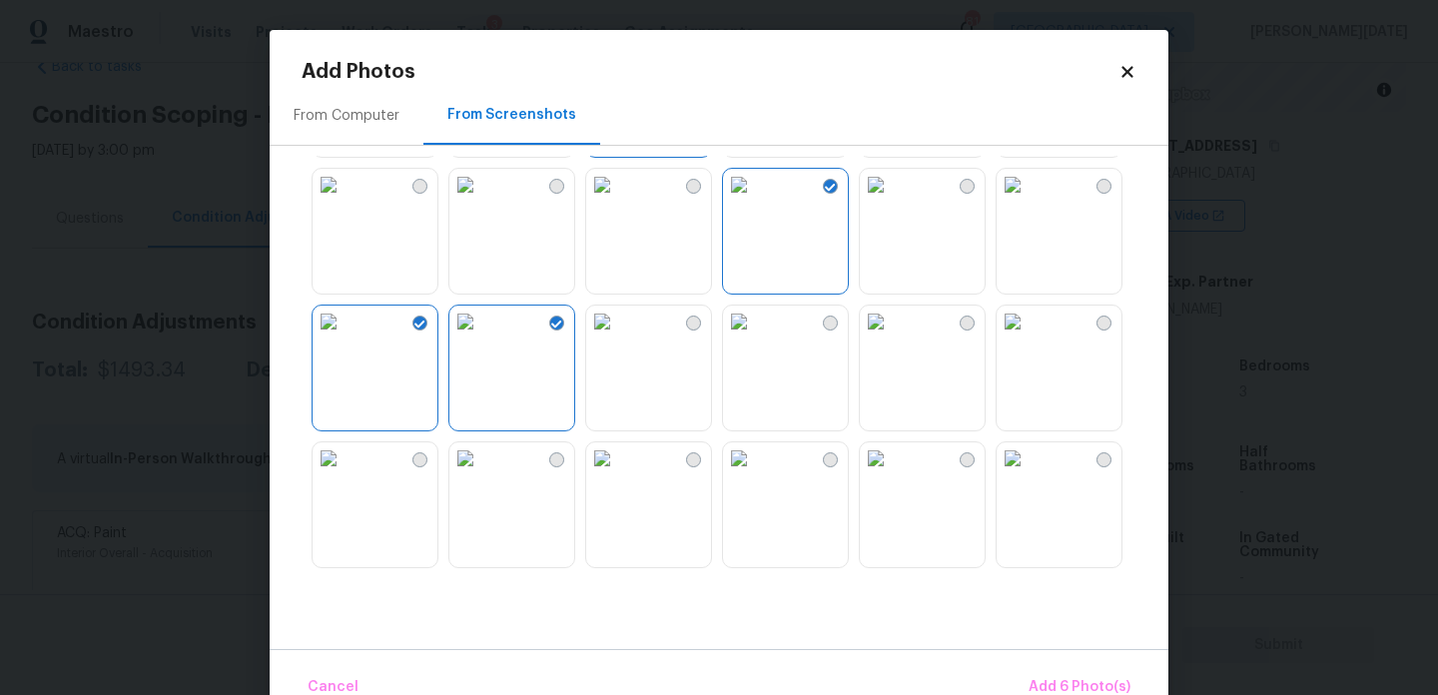
click at [892, 201] on img at bounding box center [876, 185] width 32 height 32
click at [755, 201] on img at bounding box center [739, 185] width 32 height 32
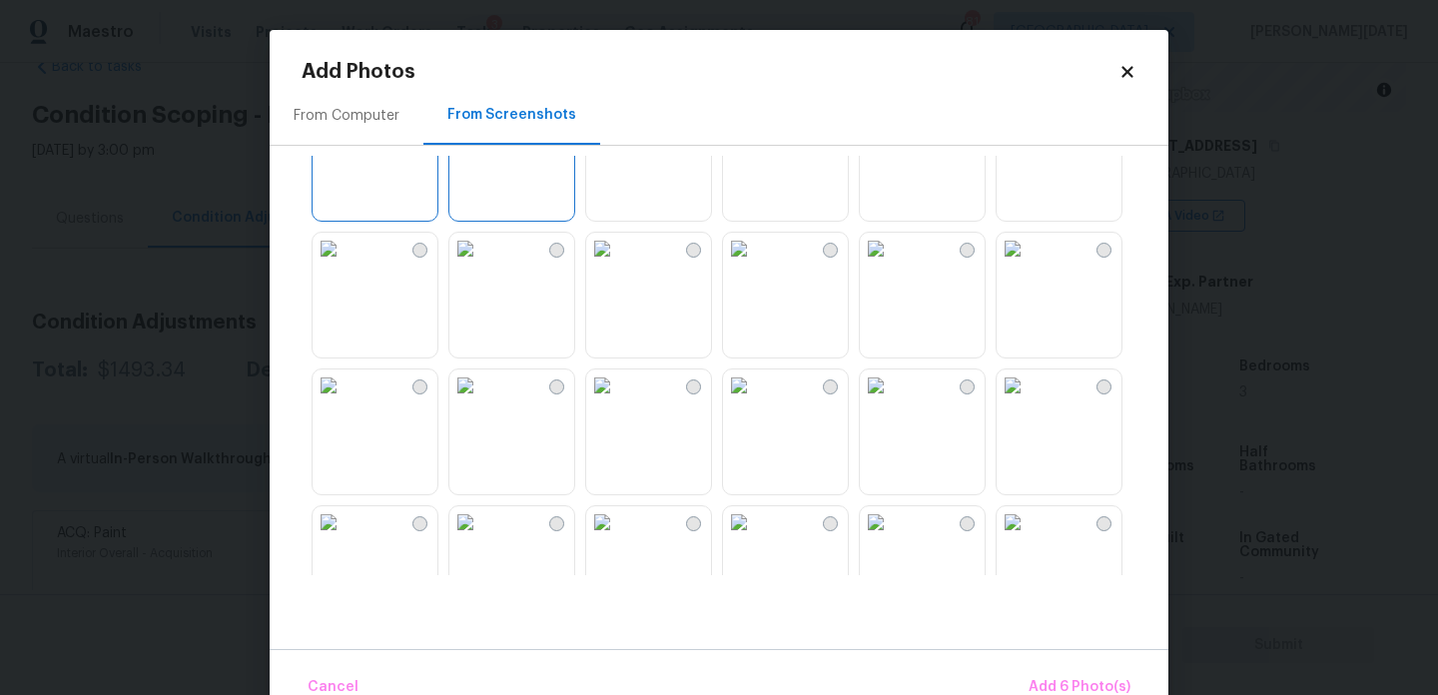
scroll to position [1192, 0]
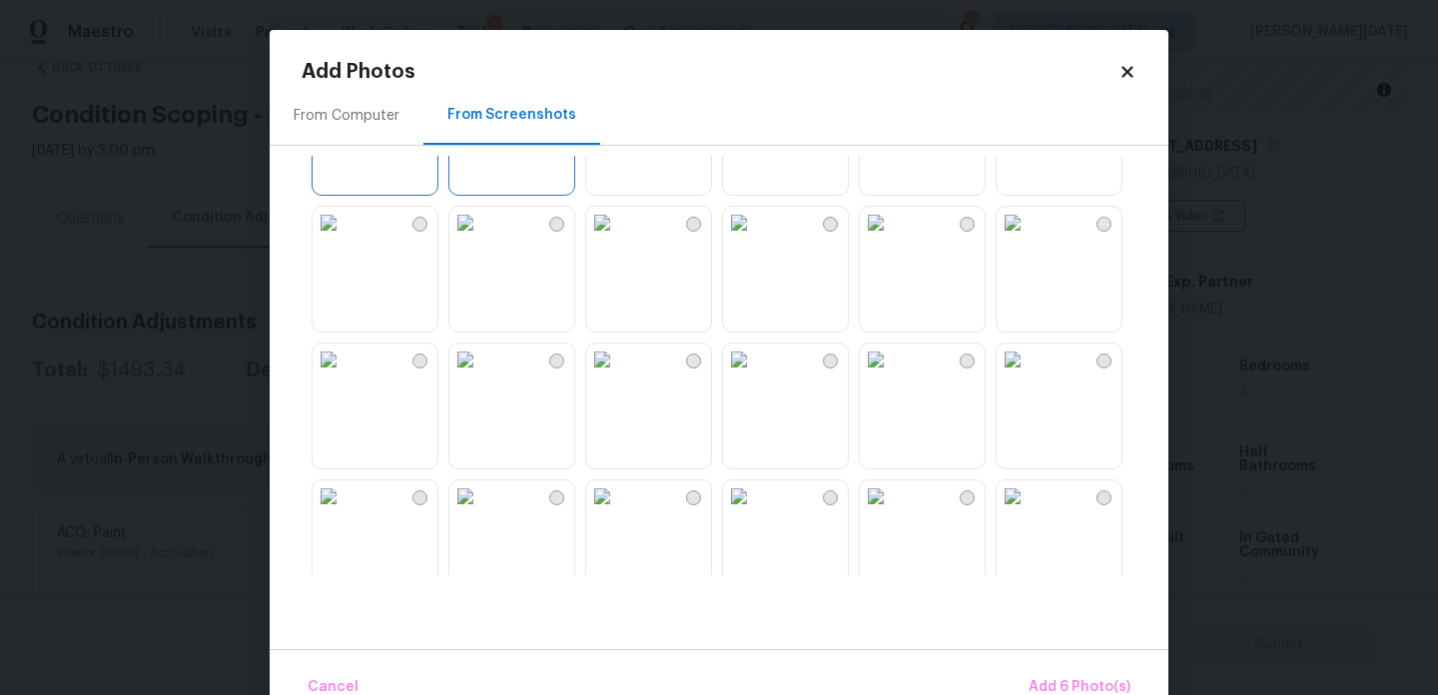
click at [892, 376] on img at bounding box center [876, 360] width 32 height 32
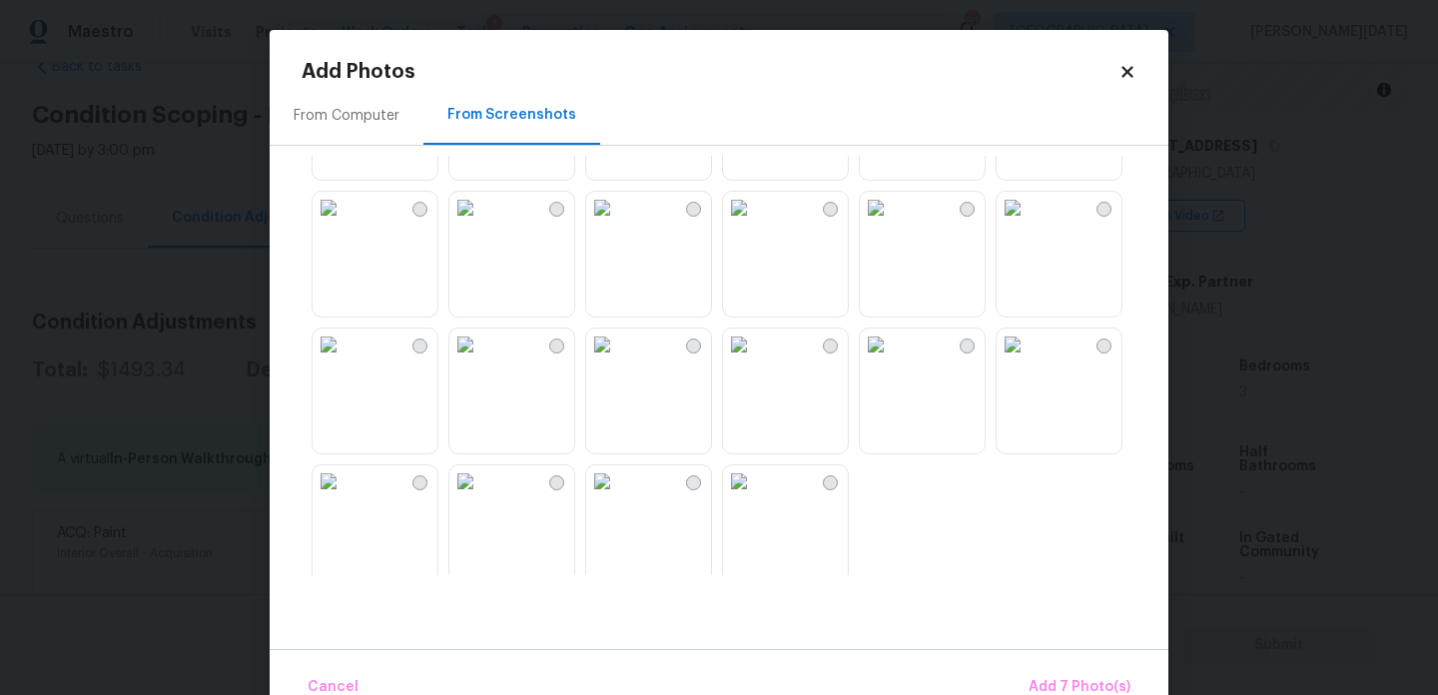
scroll to position [1892, 0]
click at [481, 360] on img at bounding box center [466, 344] width 32 height 32
click at [1022, 223] on img at bounding box center [1013, 207] width 32 height 32
click at [1029, 360] on img at bounding box center [1013, 344] width 32 height 32
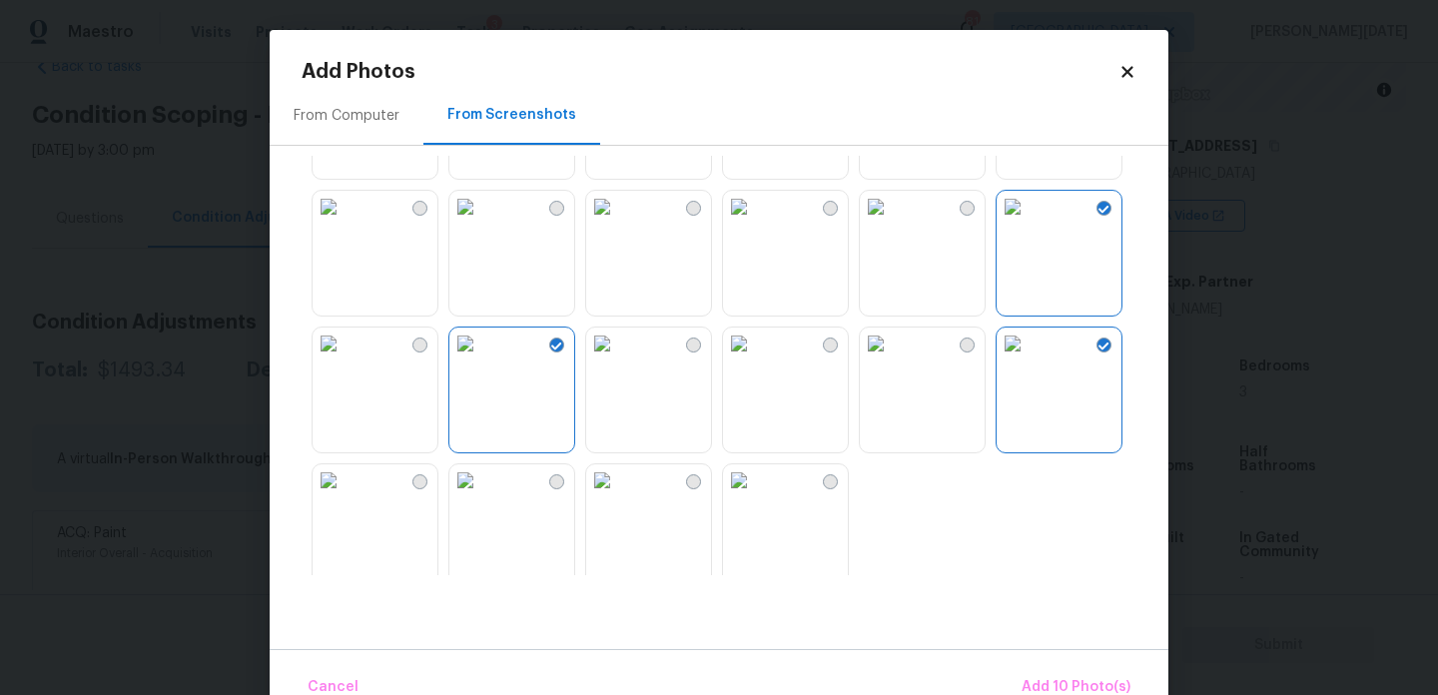
click at [481, 496] on img at bounding box center [466, 481] width 32 height 32
click at [755, 496] on img at bounding box center [739, 481] width 32 height 32
click at [1066, 677] on span "Add 12 Photo(s)" at bounding box center [1077, 687] width 108 height 25
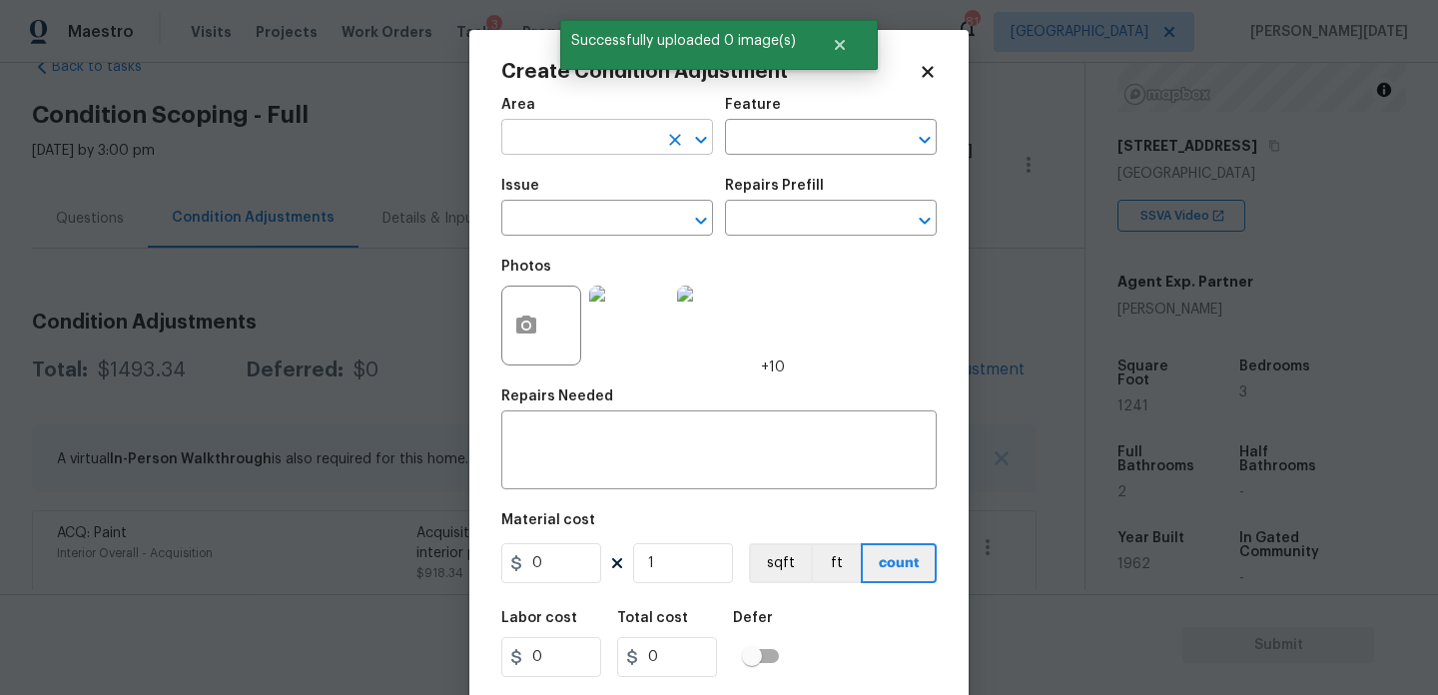
click at [541, 138] on input "text" at bounding box center [579, 139] width 156 height 31
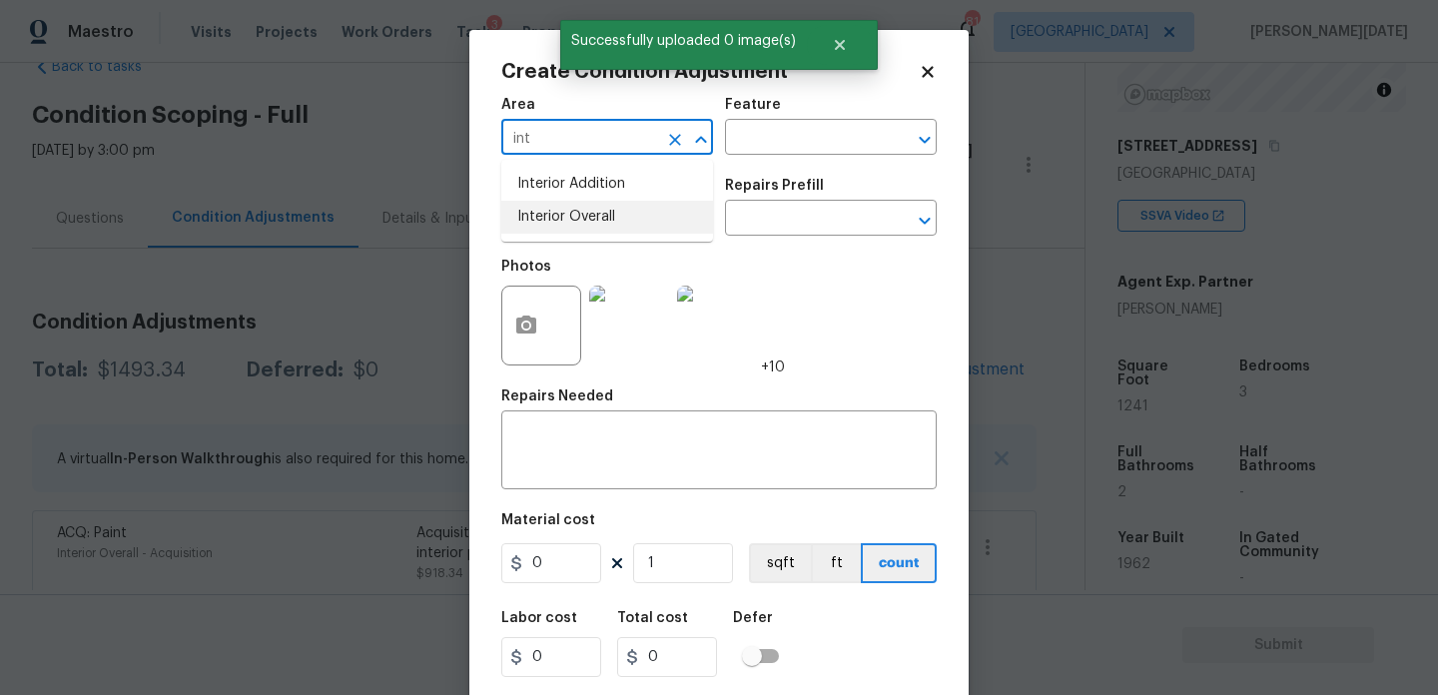
click at [559, 214] on li "Interior Overall" at bounding box center [607, 217] width 212 height 33
type input "Interior Overall"
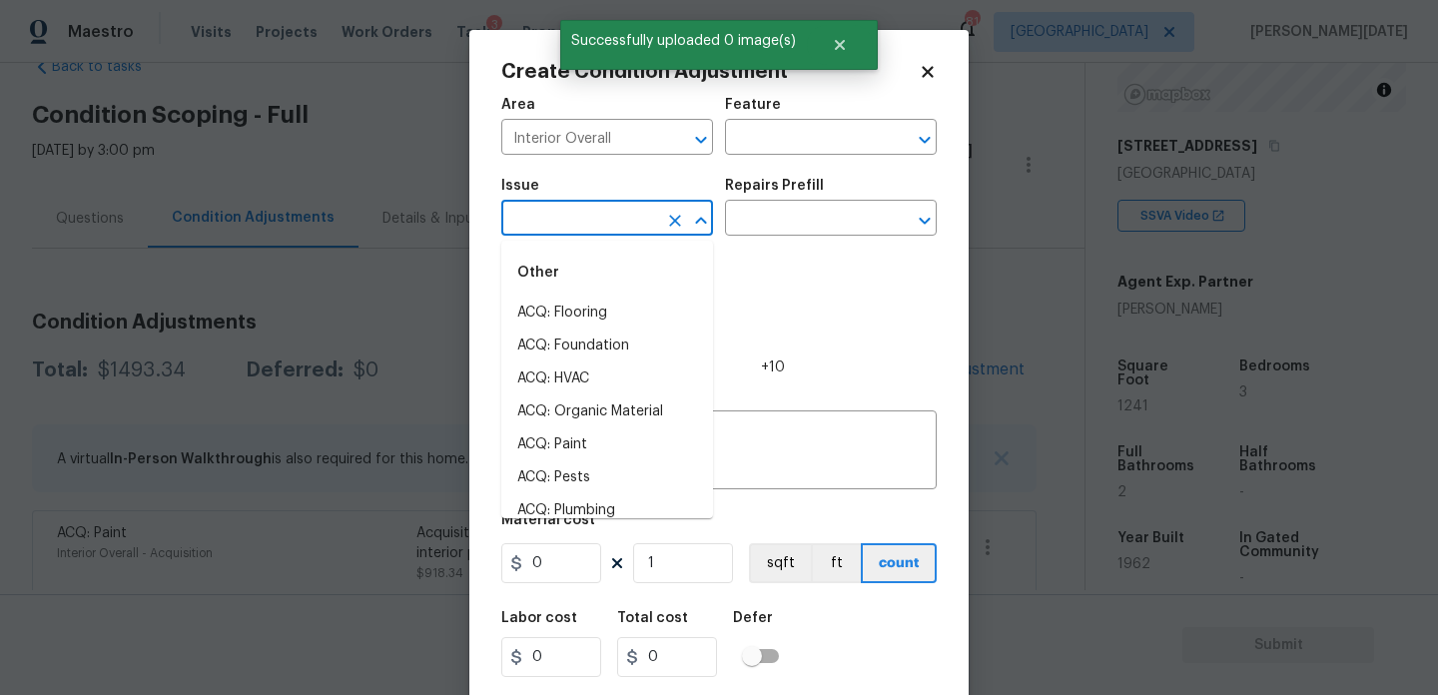
click at [559, 214] on input "text" at bounding box center [579, 220] width 156 height 31
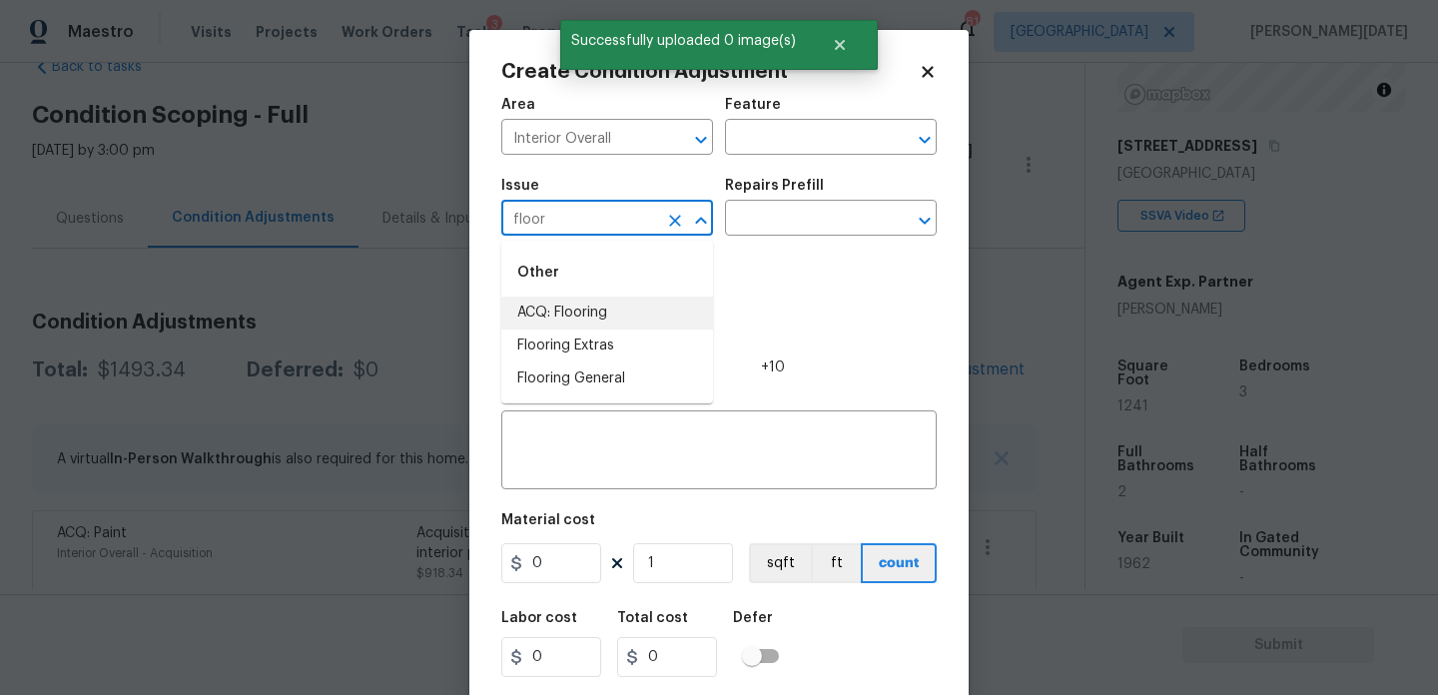
click at [586, 303] on li "ACQ: Flooring" at bounding box center [607, 313] width 212 height 33
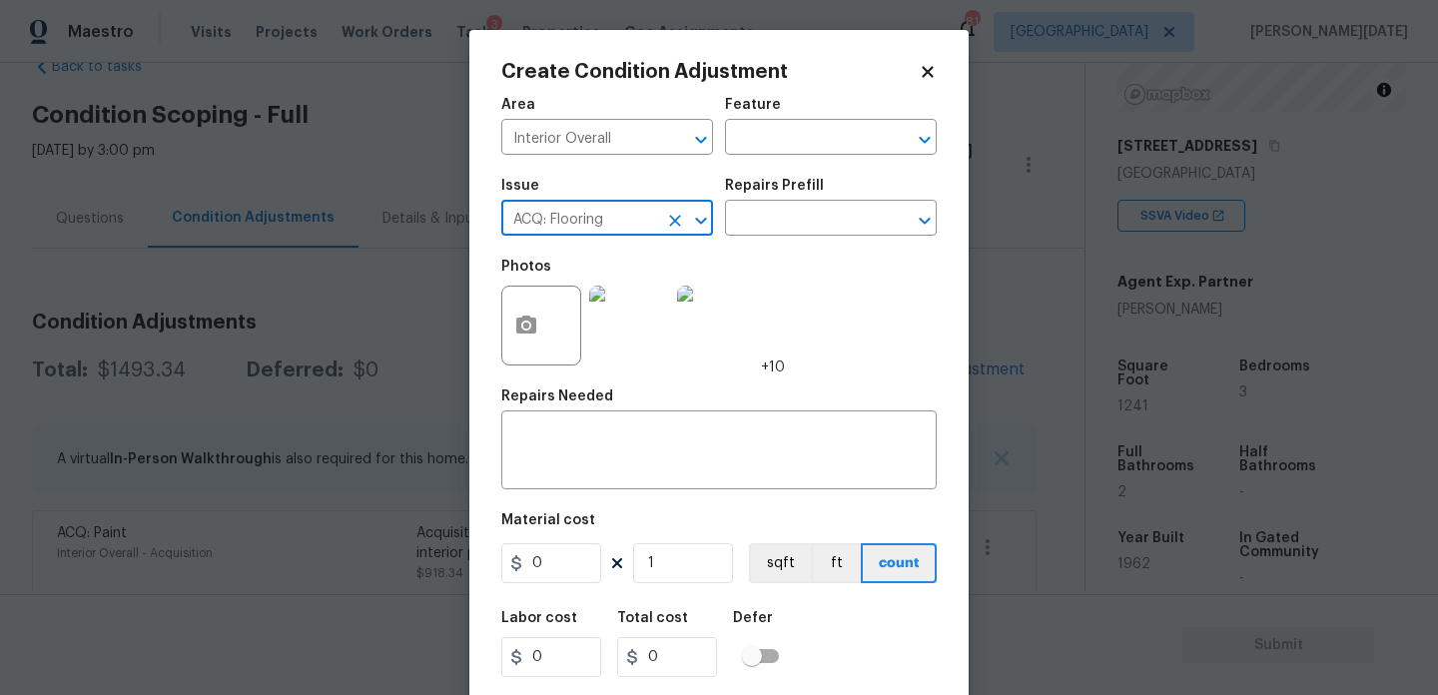
type input "ACQ: Flooring"
click at [790, 190] on h5 "Repairs Prefill" at bounding box center [774, 186] width 99 height 14
click at [789, 209] on input "text" at bounding box center [803, 220] width 156 height 31
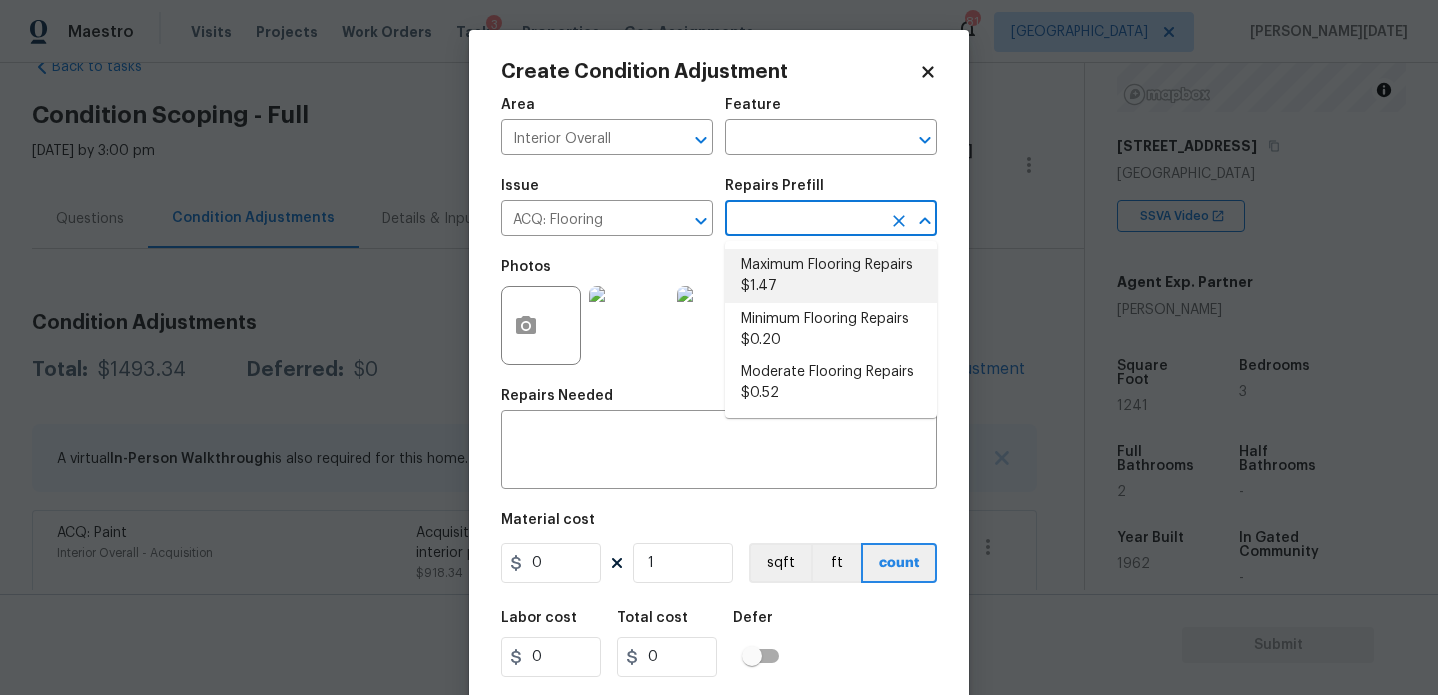
click at [799, 269] on li "Maximum Flooring Repairs $1.47" at bounding box center [831, 276] width 212 height 54
type input "Acquisition"
type textarea "Acquisition Scope: Maximum flooring repairs"
type input "1.47"
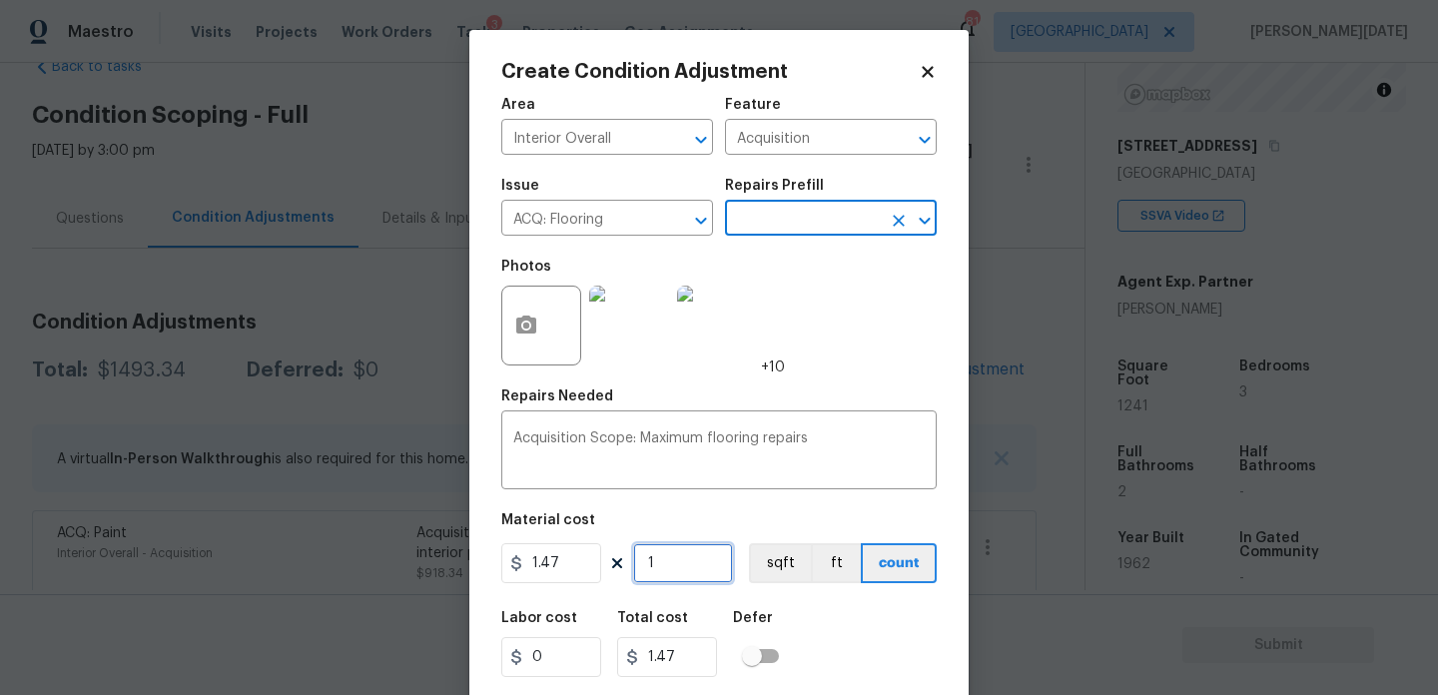
click at [694, 559] on input "1" at bounding box center [683, 563] width 100 height 40
type input "0"
paste input "1241"
type input "1241"
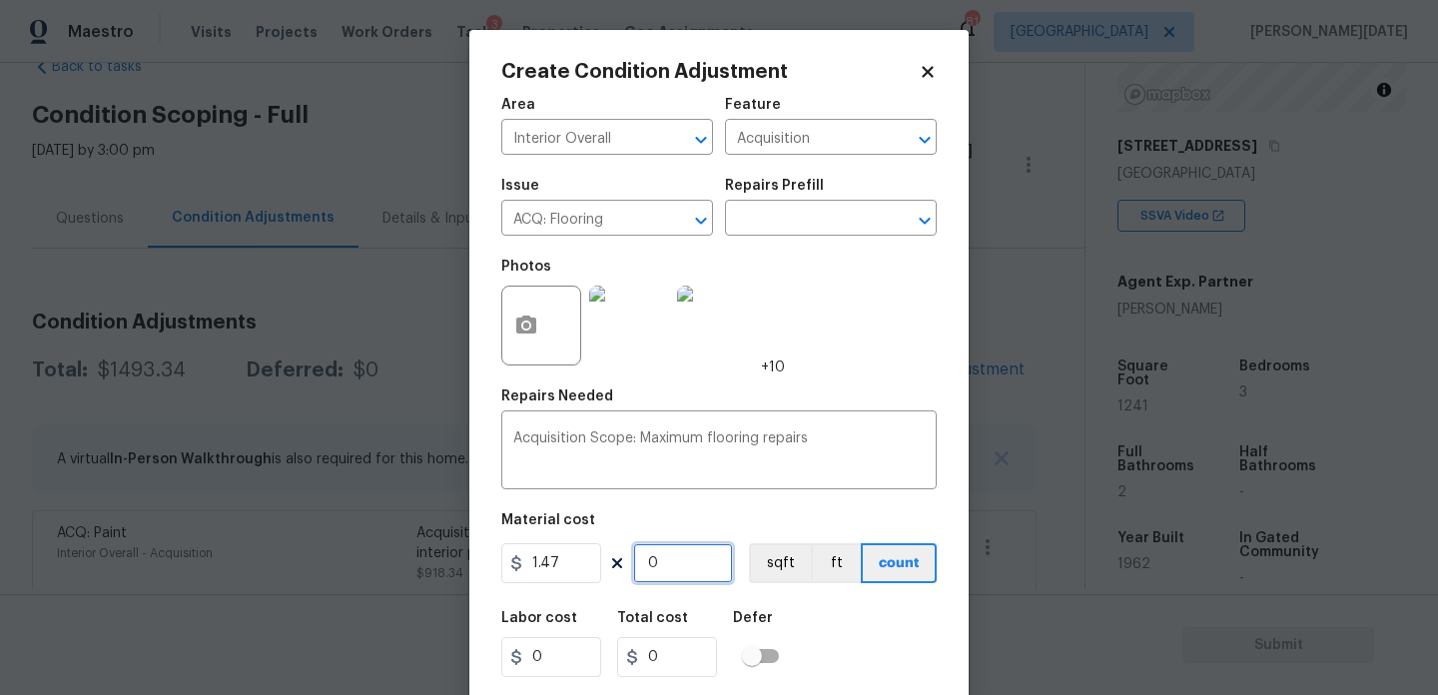
type input "1824.27"
type input "1241"
click at [877, 325] on div "Photos +10" at bounding box center [719, 313] width 436 height 130
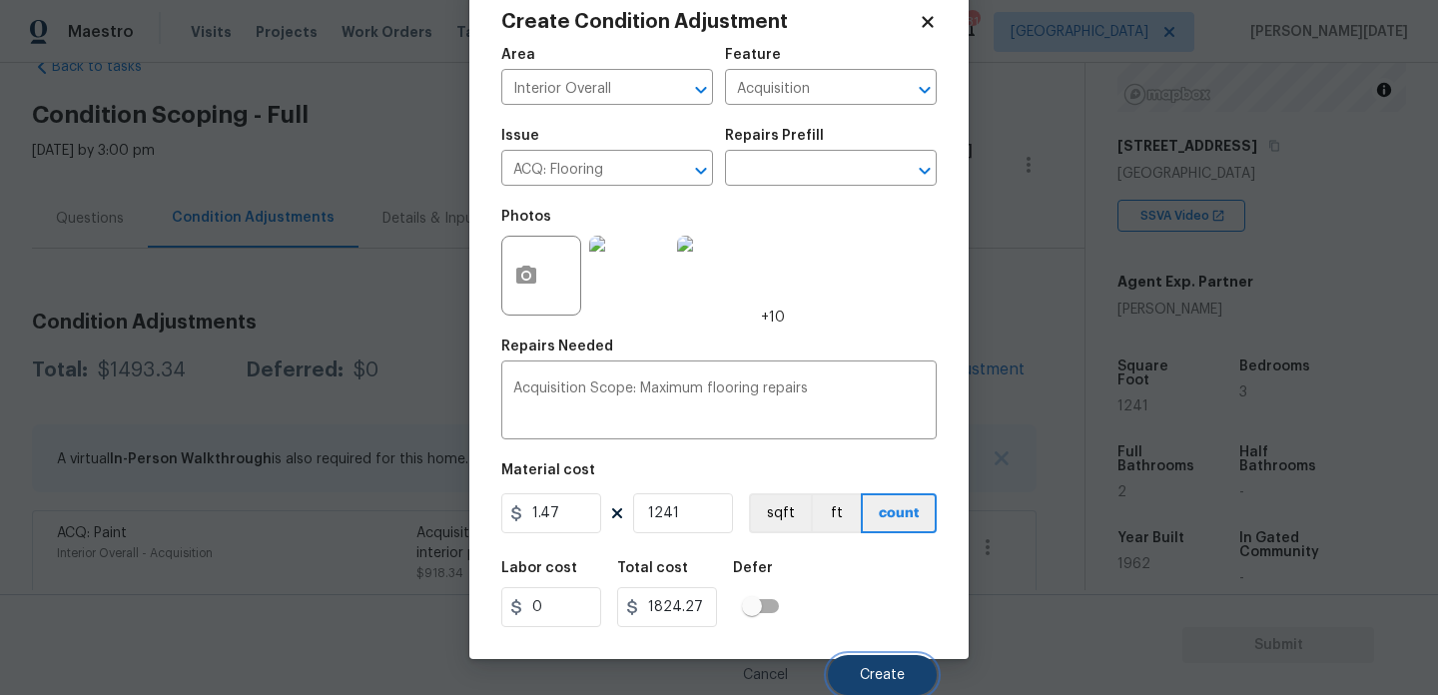
click at [878, 681] on span "Create" at bounding box center [882, 675] width 45 height 15
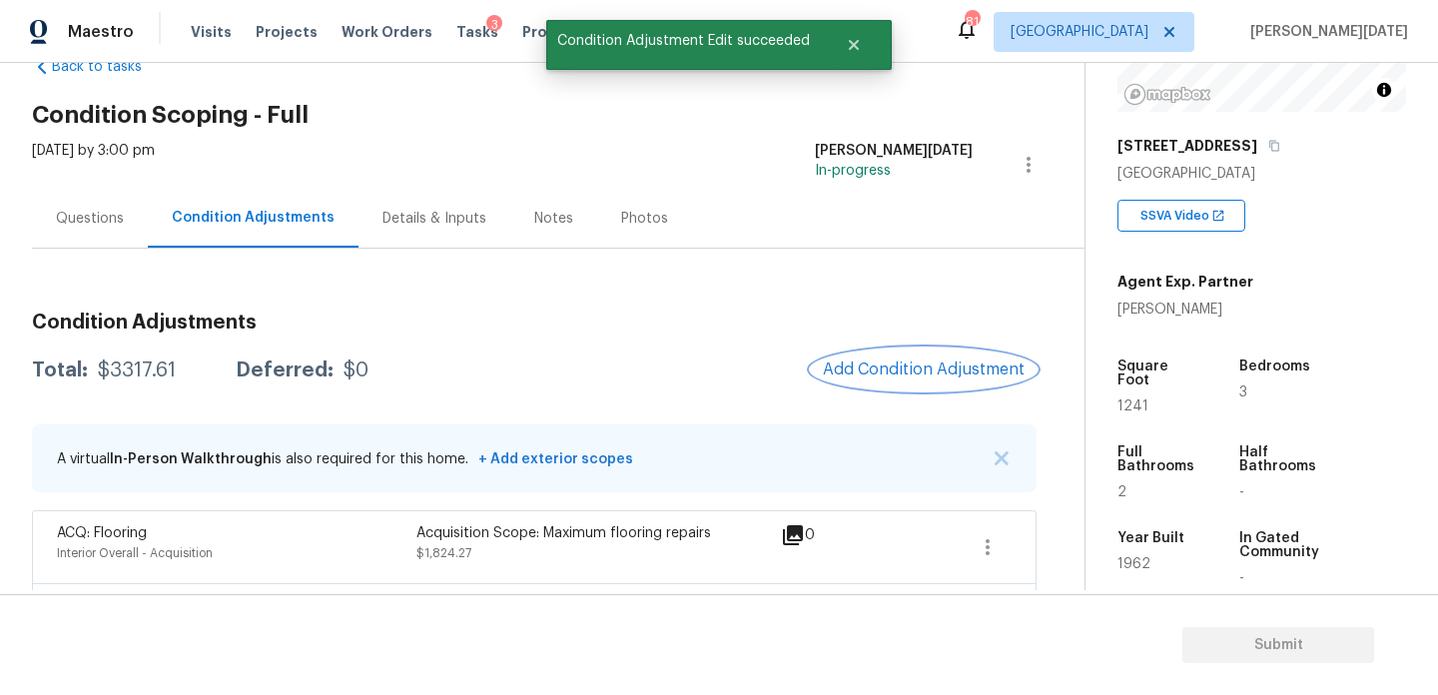
scroll to position [212, 0]
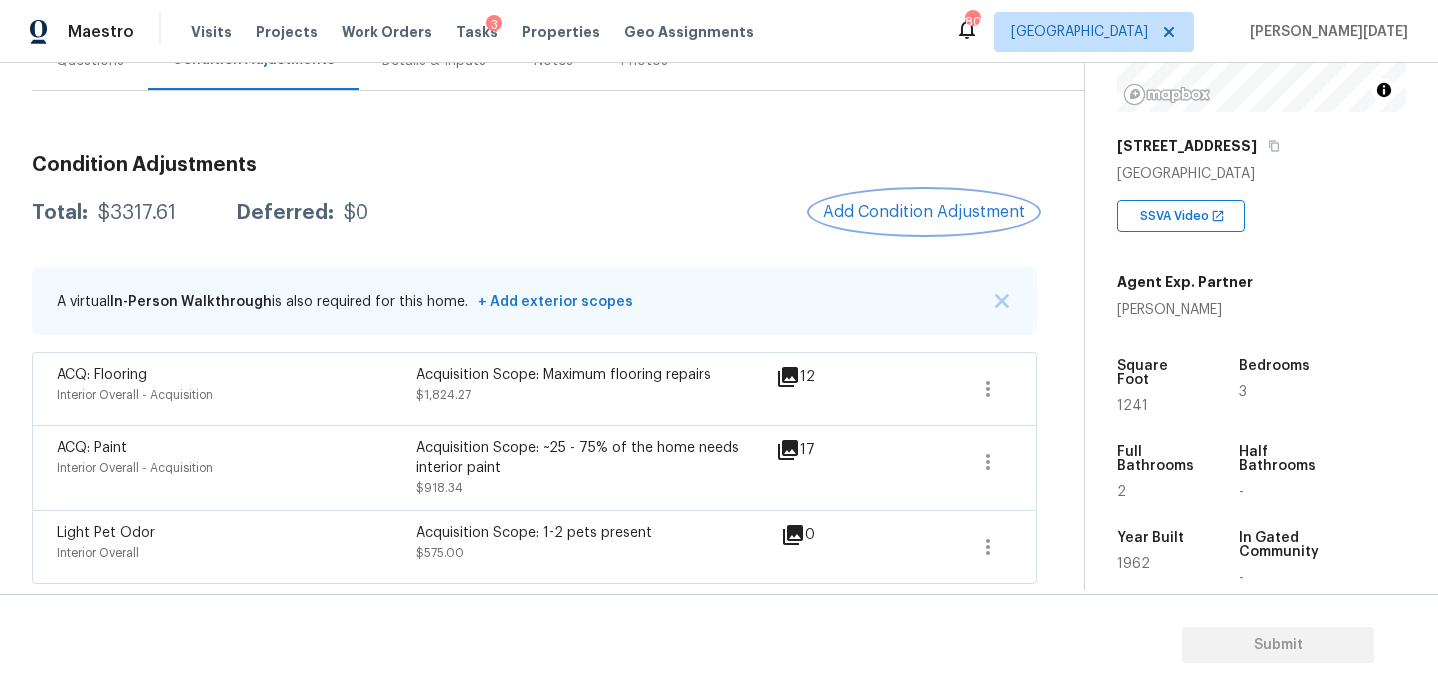
click at [951, 206] on span "Add Condition Adjustment" at bounding box center [924, 212] width 202 height 18
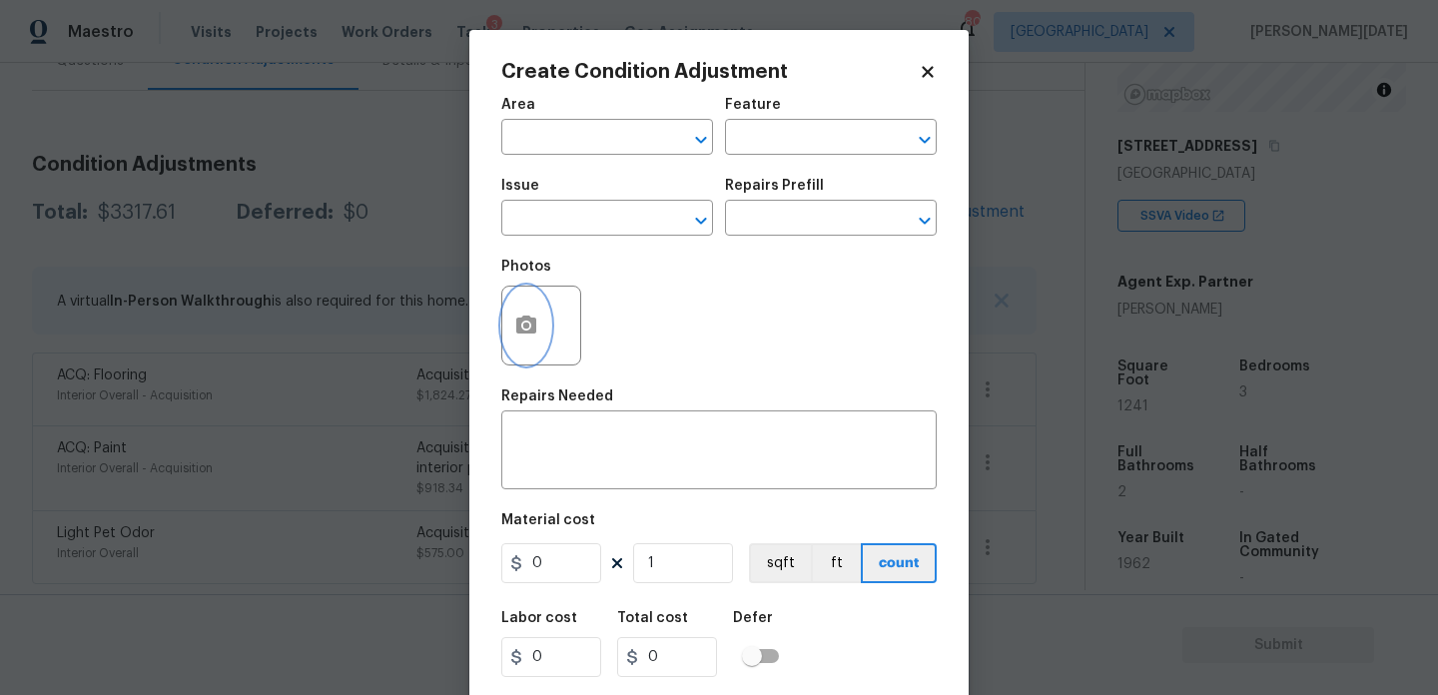
click at [518, 322] on icon "button" at bounding box center [526, 325] width 20 height 18
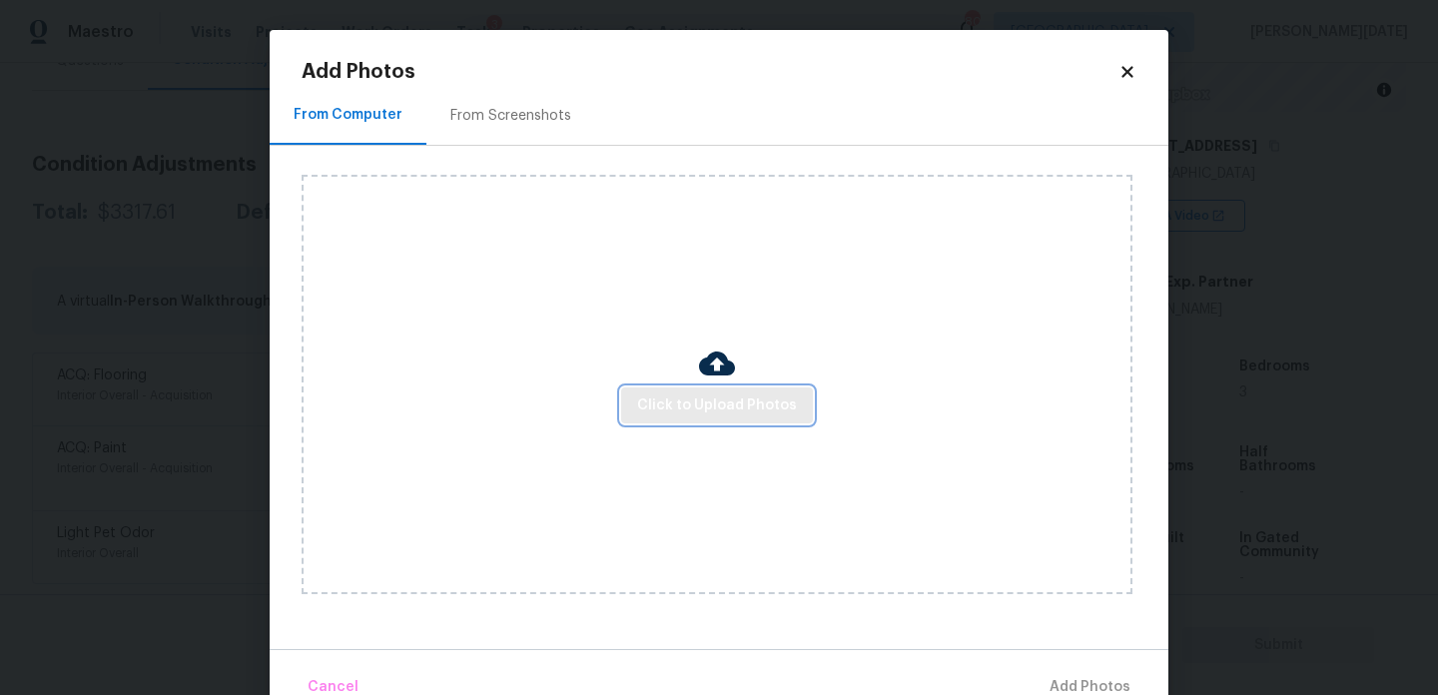
click at [674, 388] on button "Click to Upload Photos" at bounding box center [717, 406] width 192 height 37
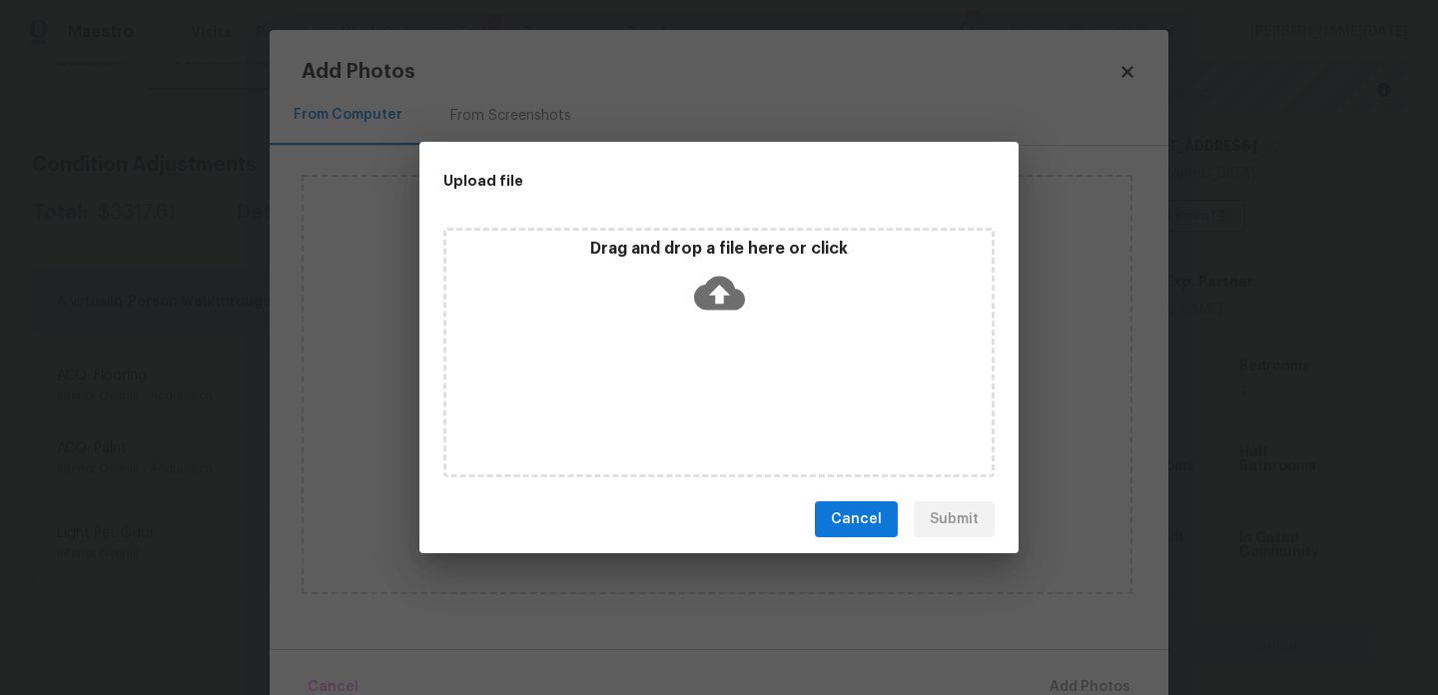
click at [674, 388] on div "Drag and drop a file here or click" at bounding box center [719, 353] width 551 height 250
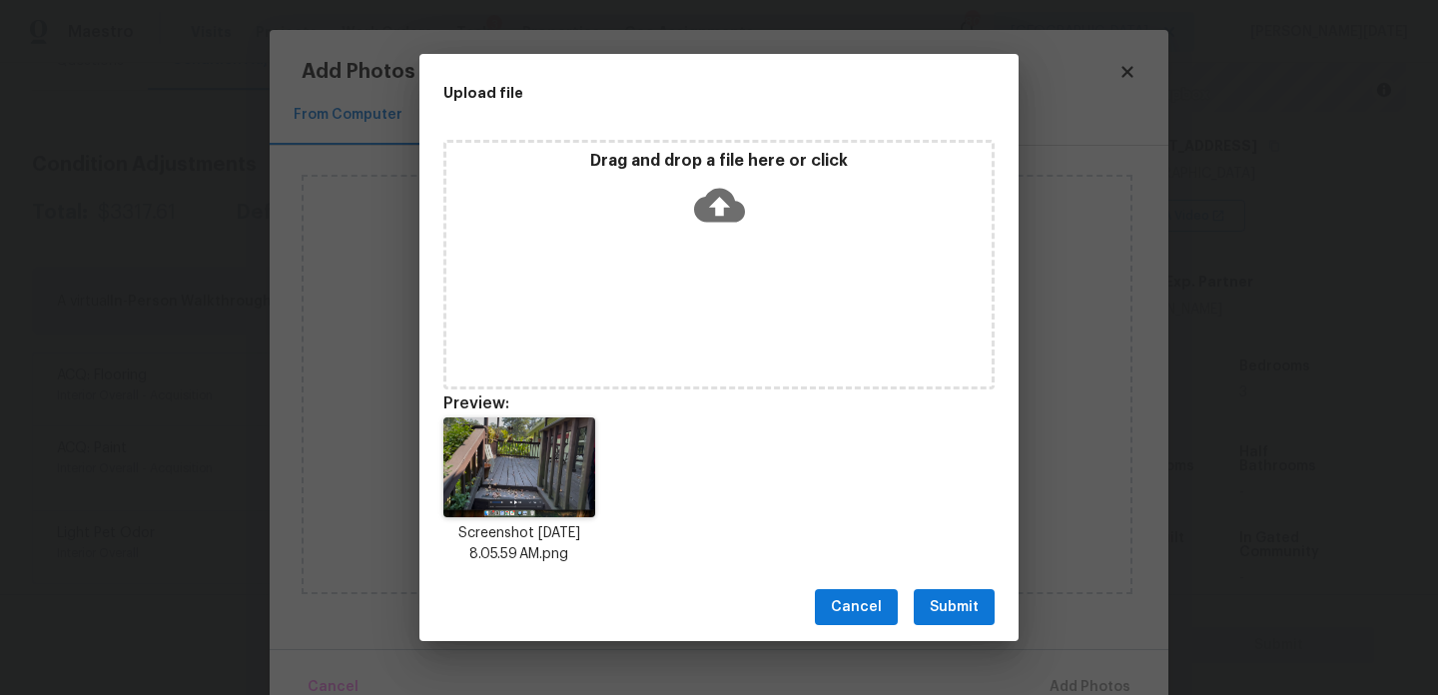
click at [960, 586] on div "Cancel Submit" at bounding box center [719, 607] width 599 height 69
click at [955, 612] on span "Submit" at bounding box center [954, 607] width 49 height 25
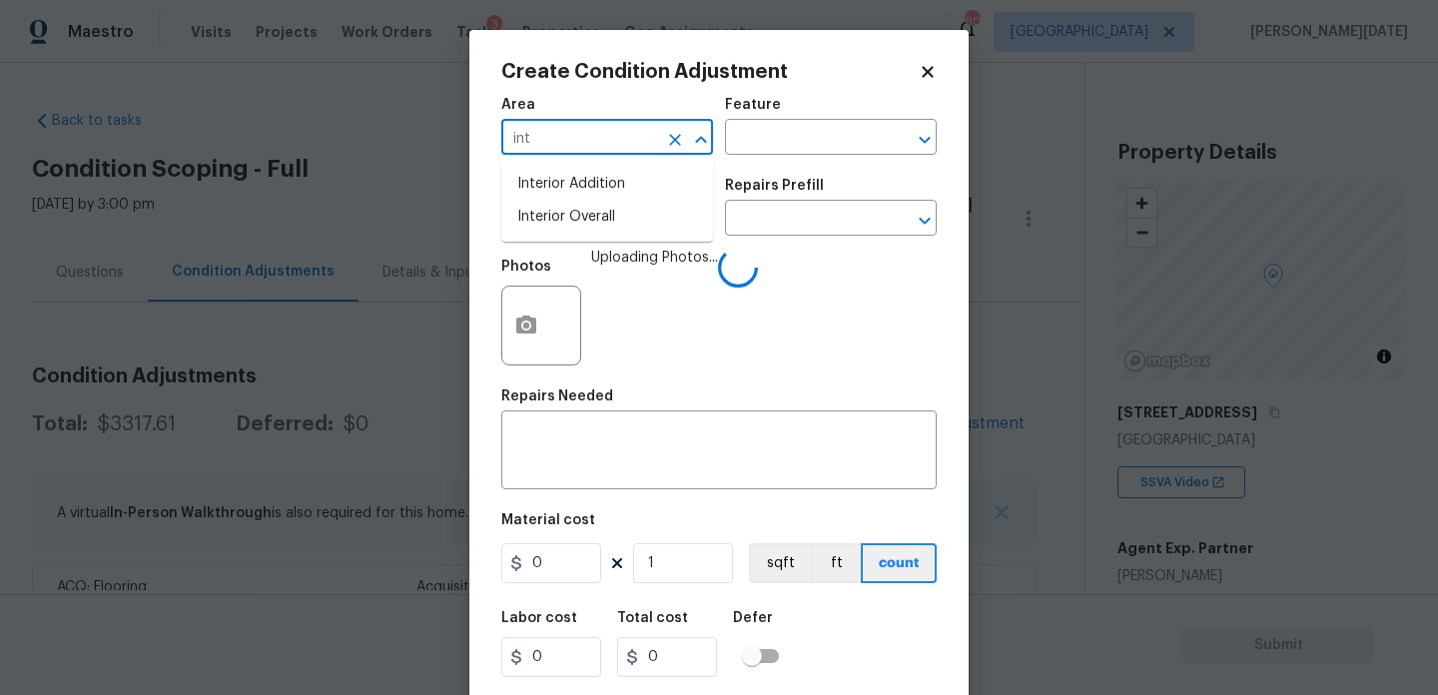
scroll to position [267, 0]
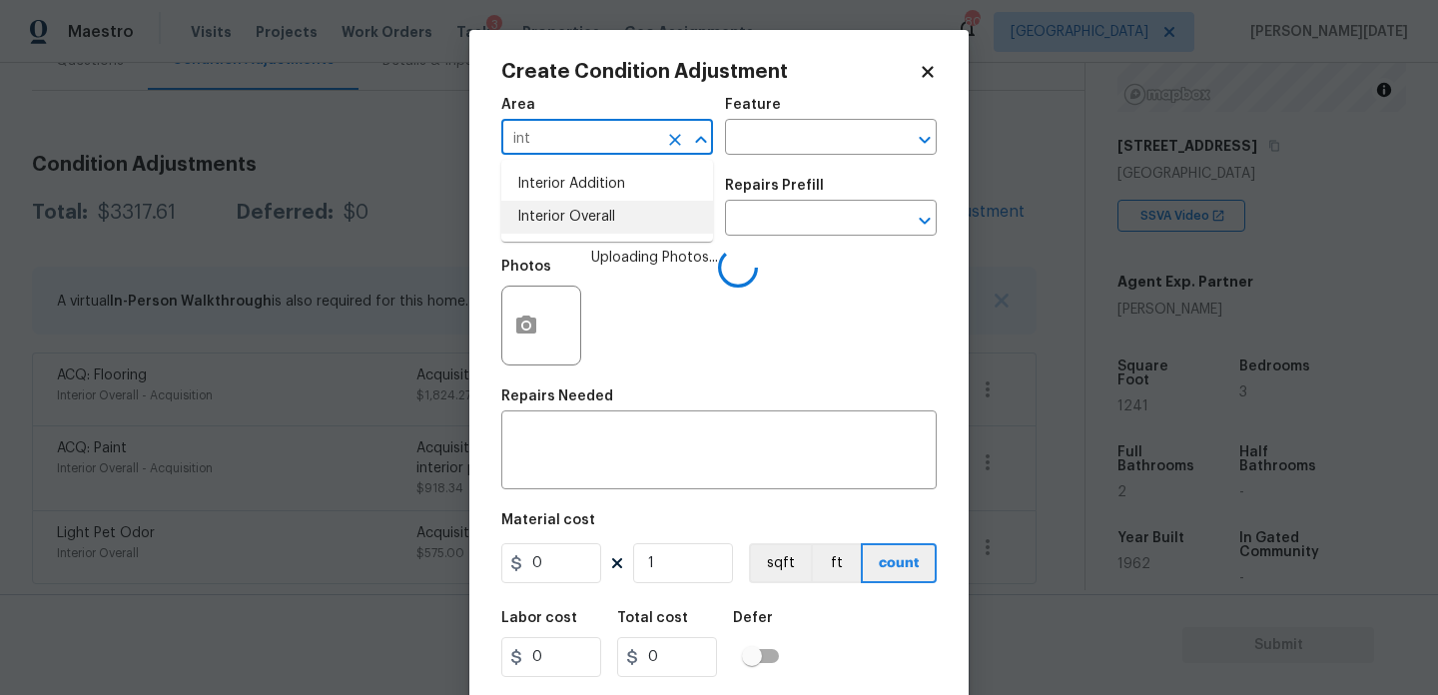
type input "int"
click at [837, 282] on div "Photos Uploading Photos..." at bounding box center [719, 313] width 436 height 130
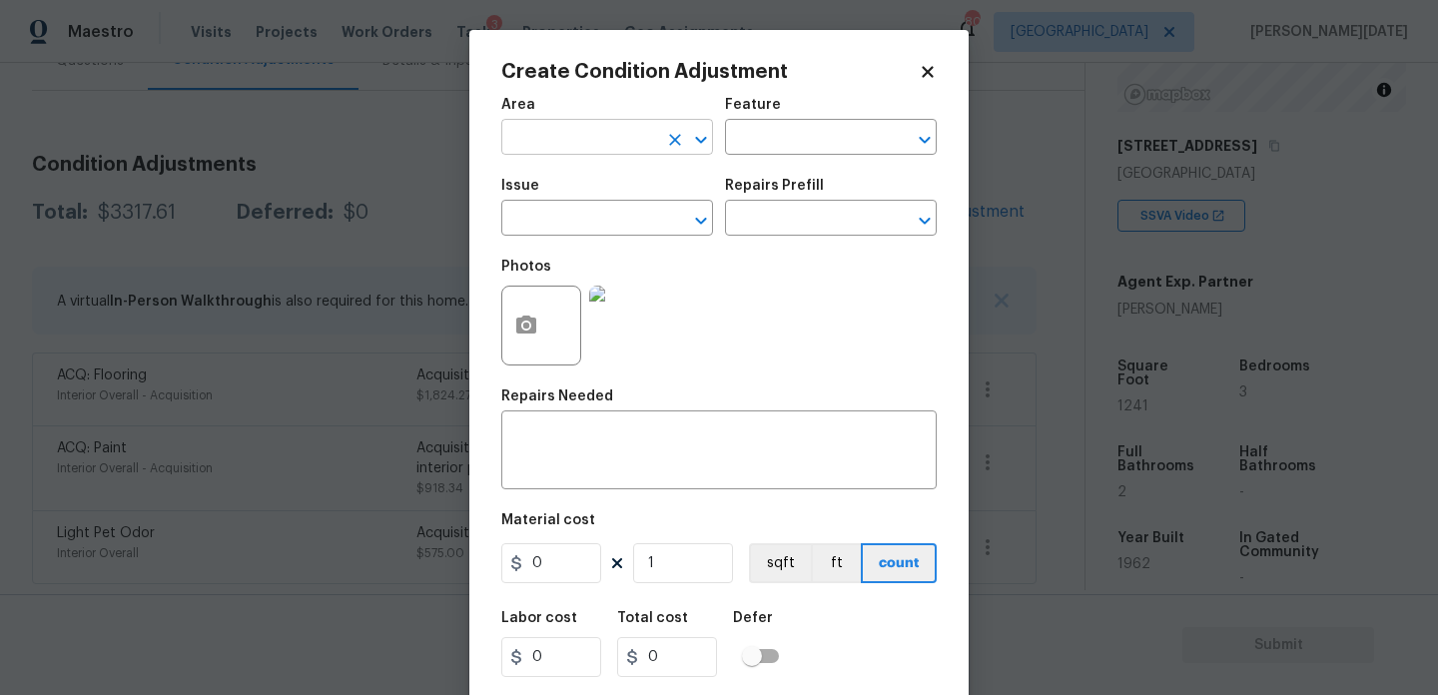
click at [582, 125] on input "text" at bounding box center [579, 139] width 156 height 31
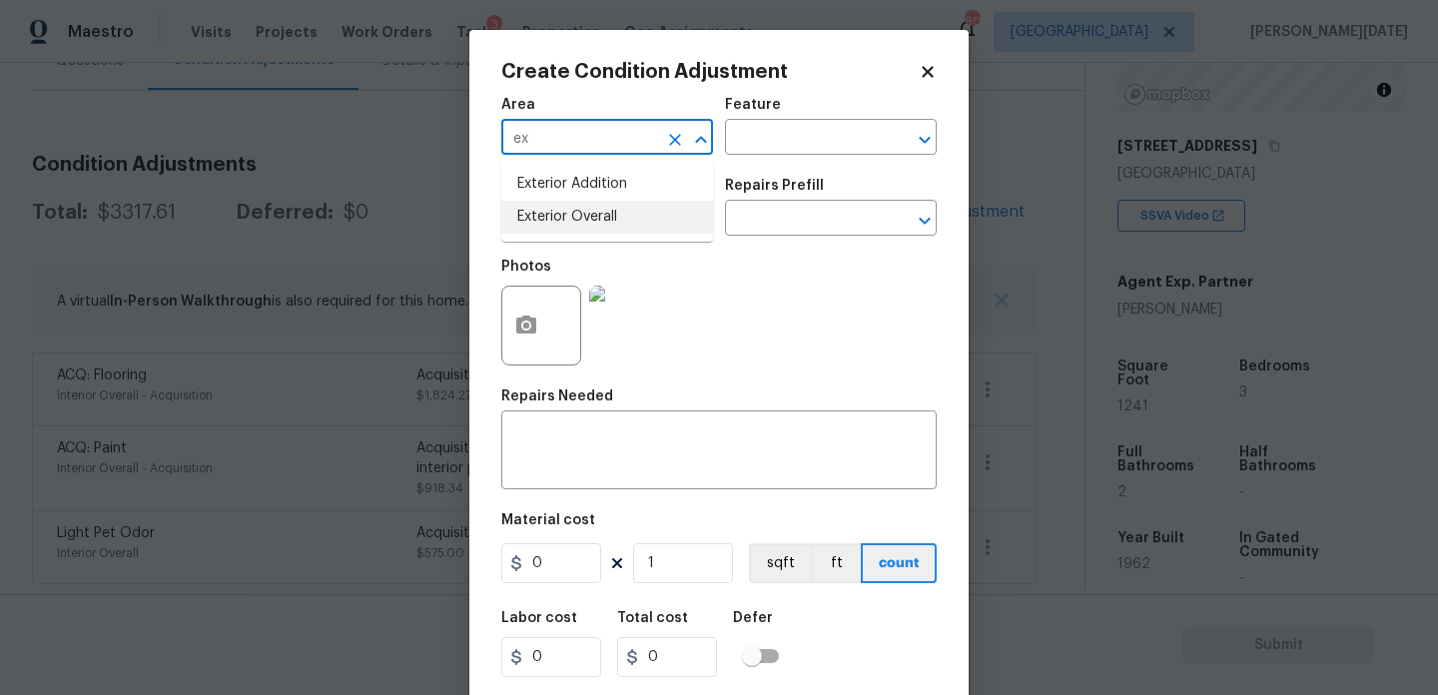
click at [588, 224] on li "Exterior Overall" at bounding box center [607, 217] width 212 height 33
type input "Exterior Overall"
click at [588, 224] on input "text" at bounding box center [579, 220] width 156 height 31
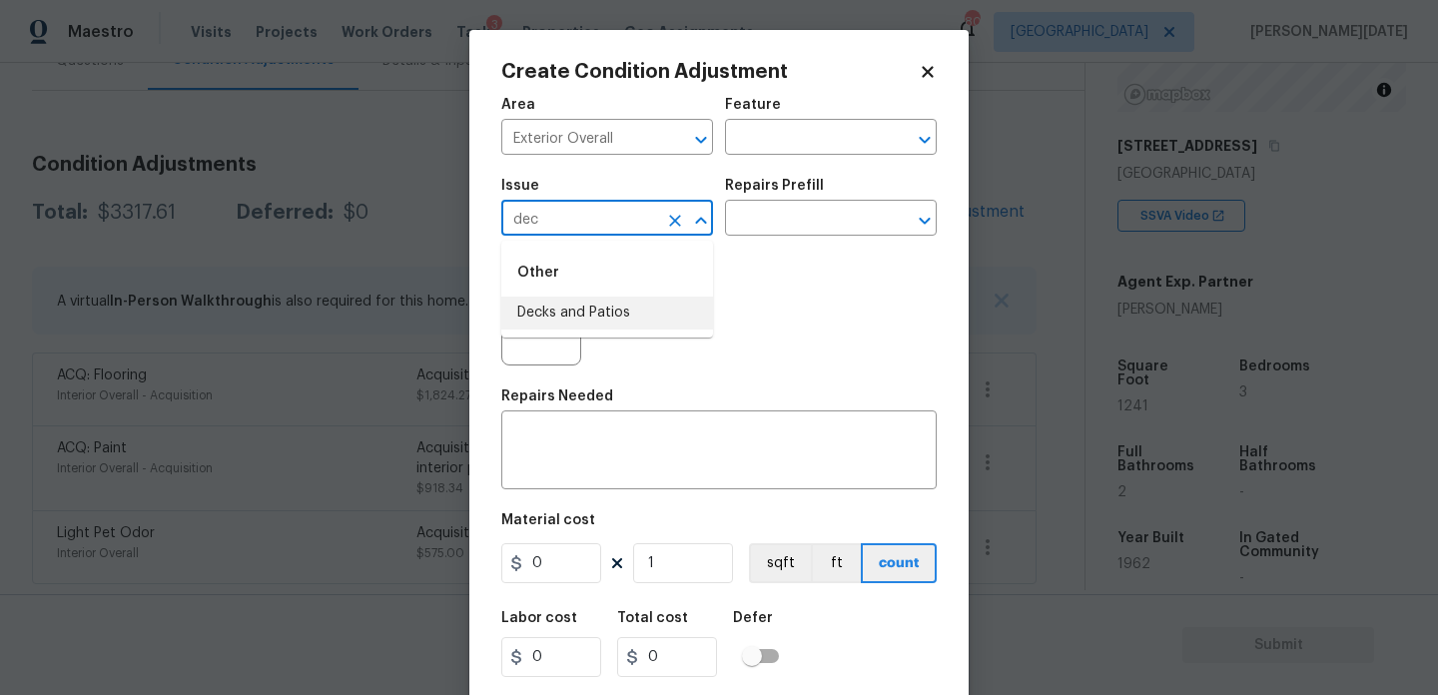
click at [591, 320] on li "Decks and Patios" at bounding box center [607, 313] width 212 height 33
type input "Decks and Patios"
click at [822, 150] on input "text" at bounding box center [803, 139] width 156 height 31
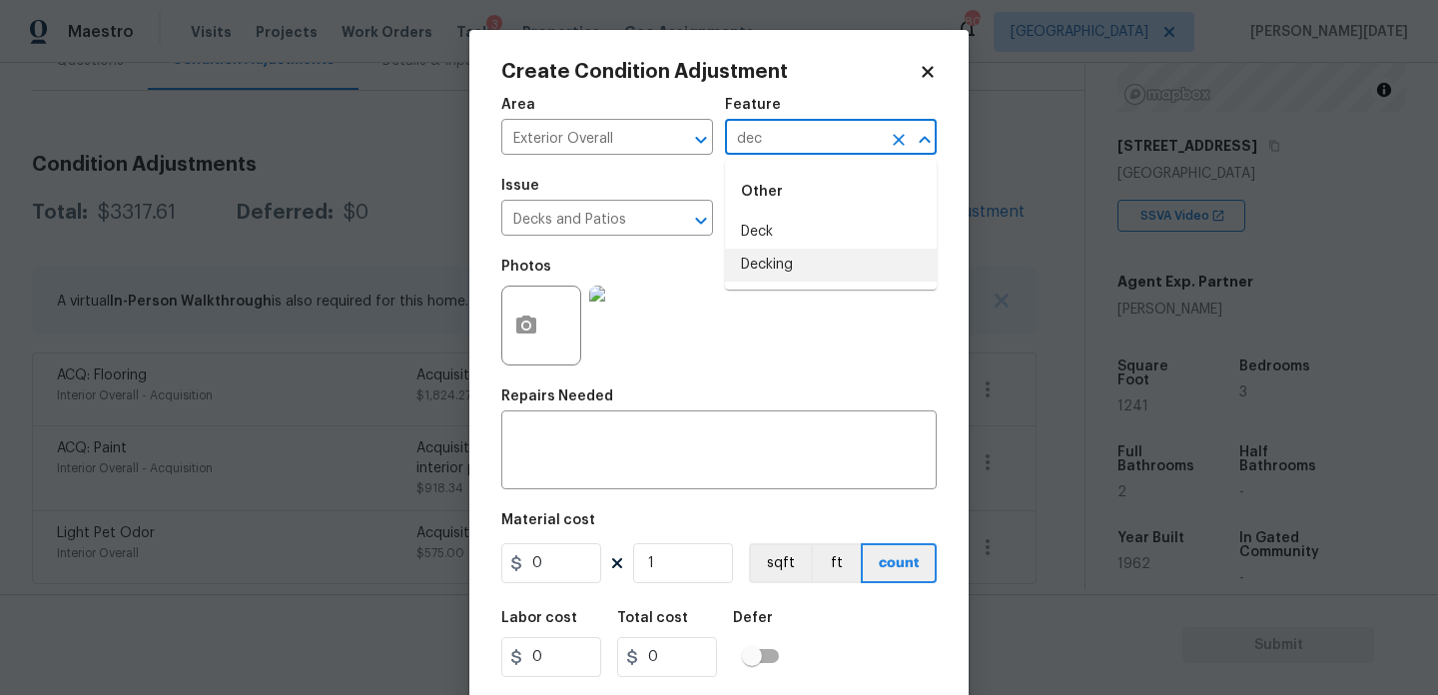
click at [794, 266] on li "Decking" at bounding box center [831, 265] width 212 height 33
type input "Decking"
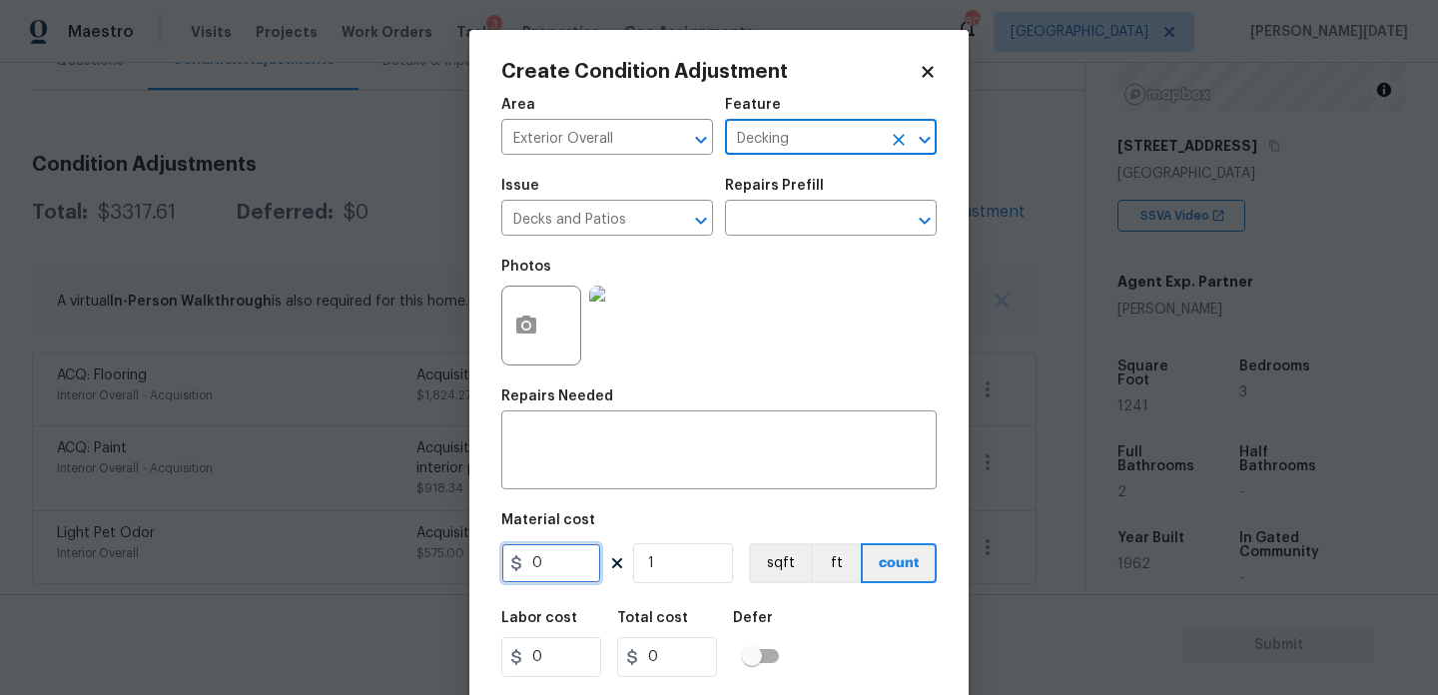
click at [567, 580] on input "0" at bounding box center [551, 563] width 100 height 40
type input "800"
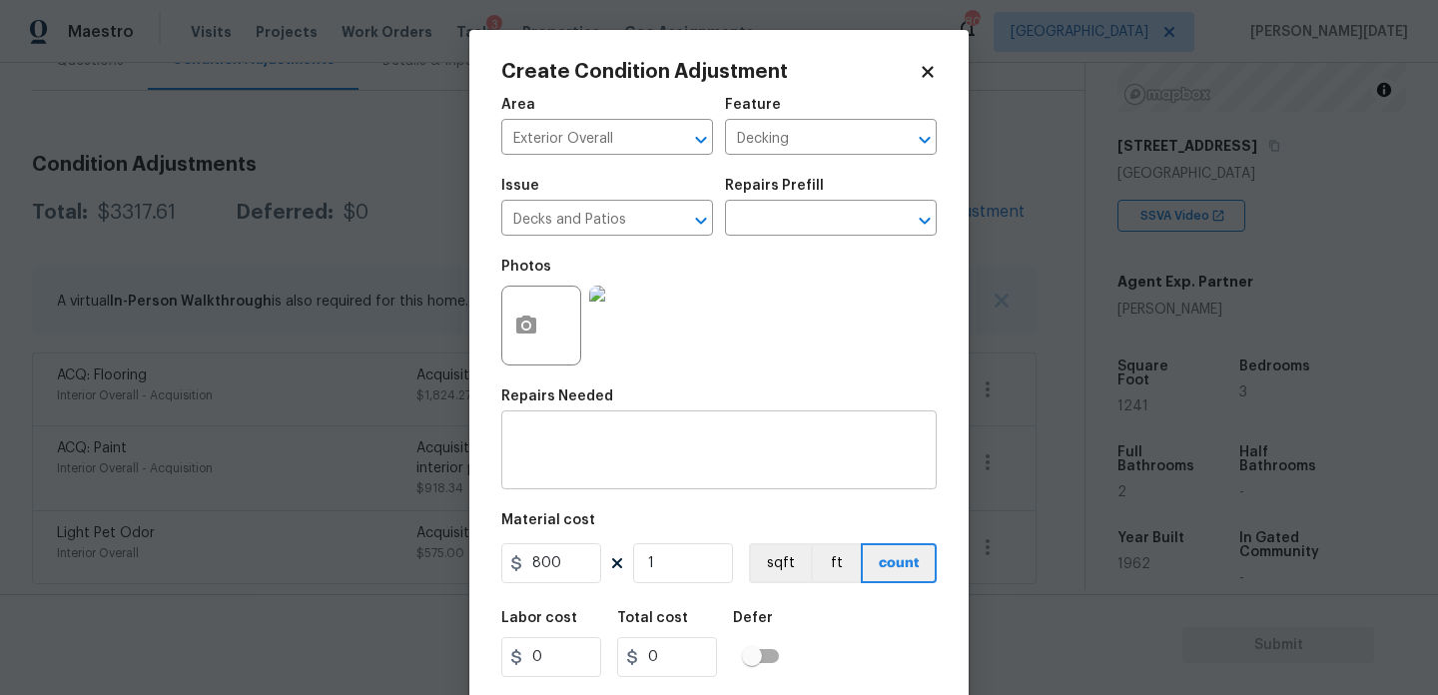
type input "800"
click at [612, 442] on textarea at bounding box center [719, 453] width 412 height 42
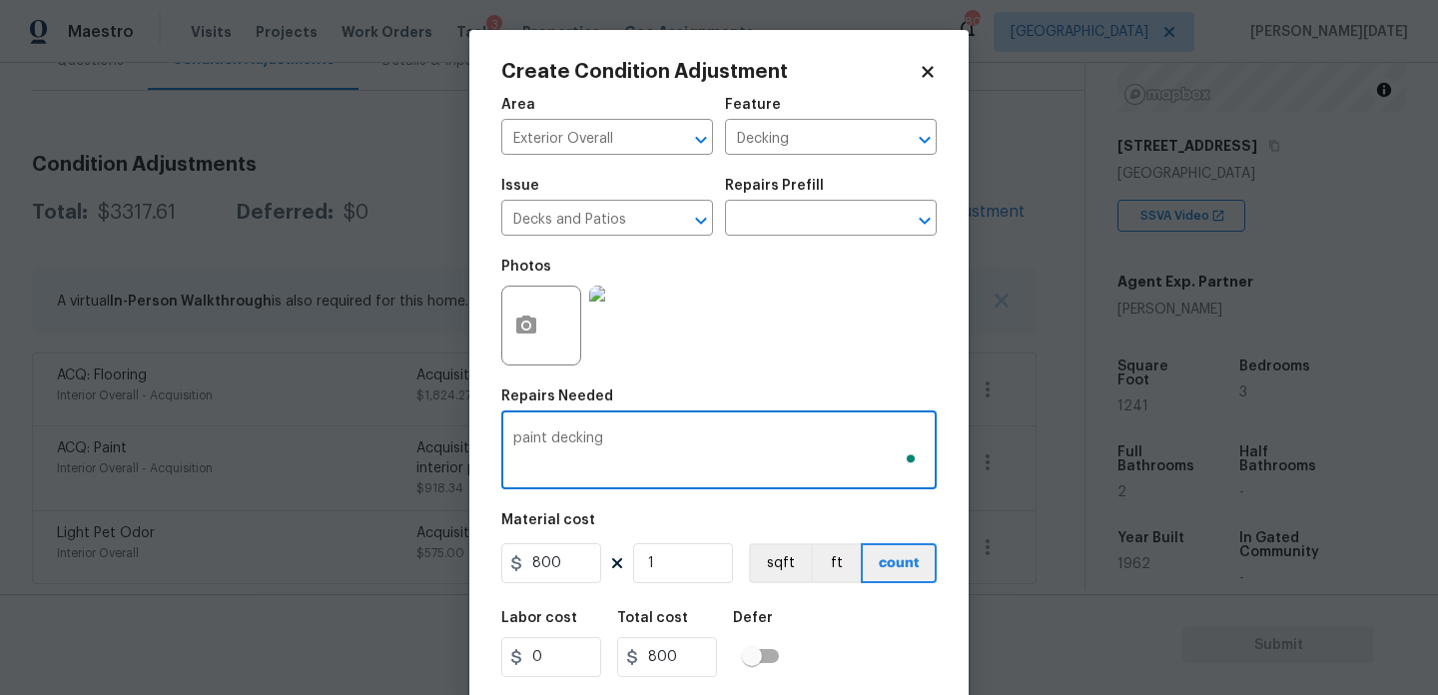
scroll to position [51, 0]
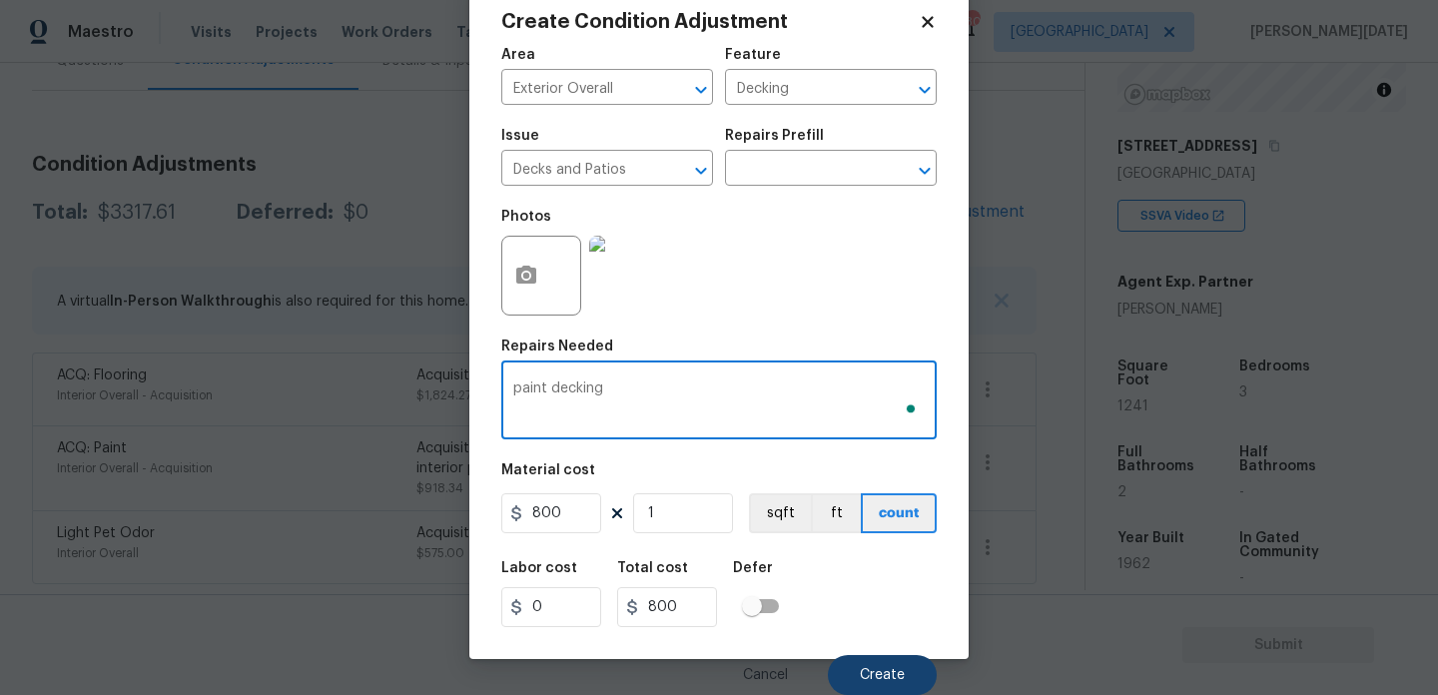
type textarea "paint decking"
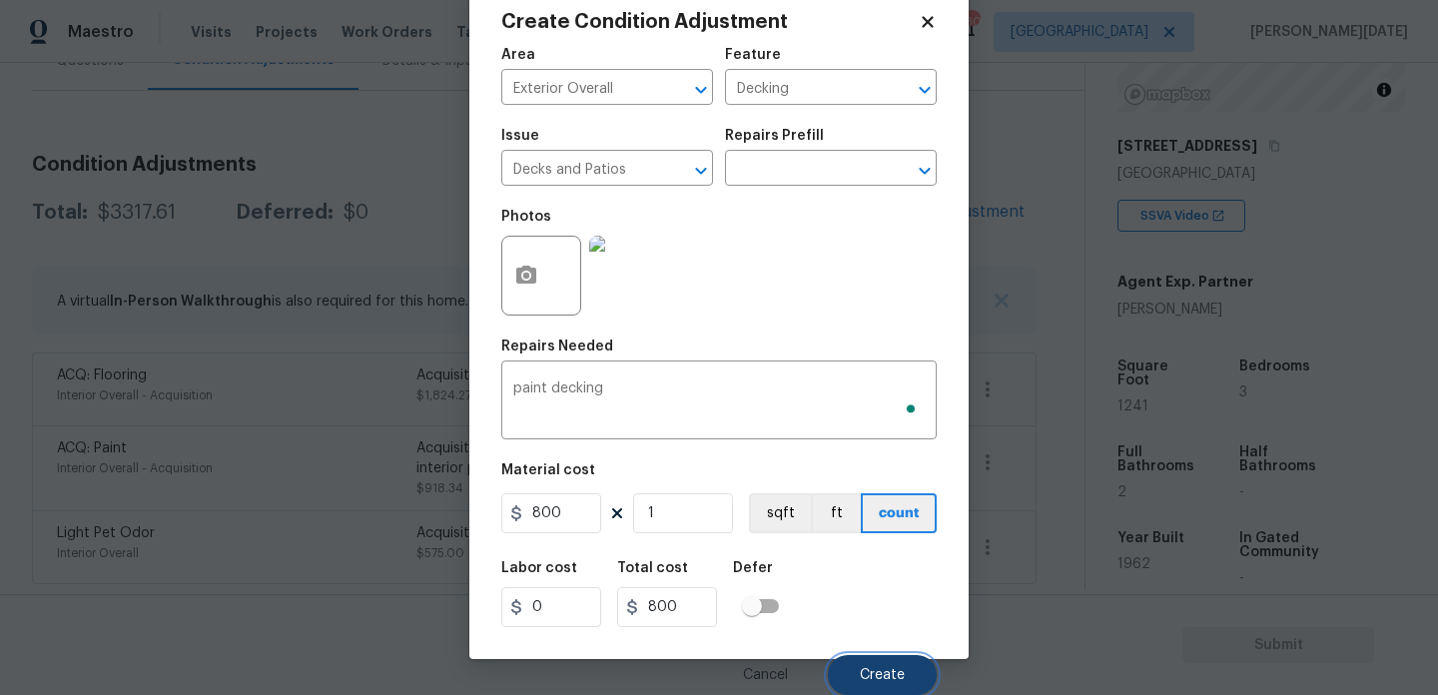
click at [874, 662] on button "Create" at bounding box center [882, 675] width 109 height 40
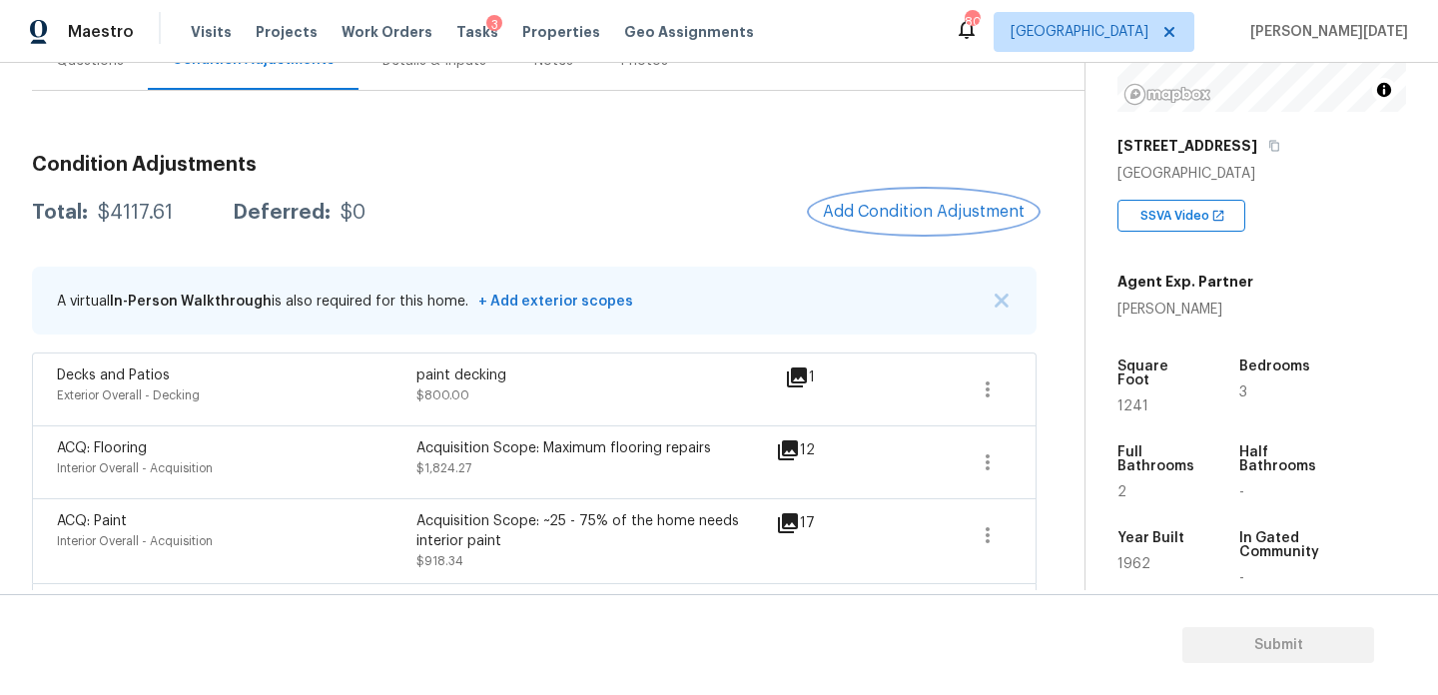
scroll to position [285, 0]
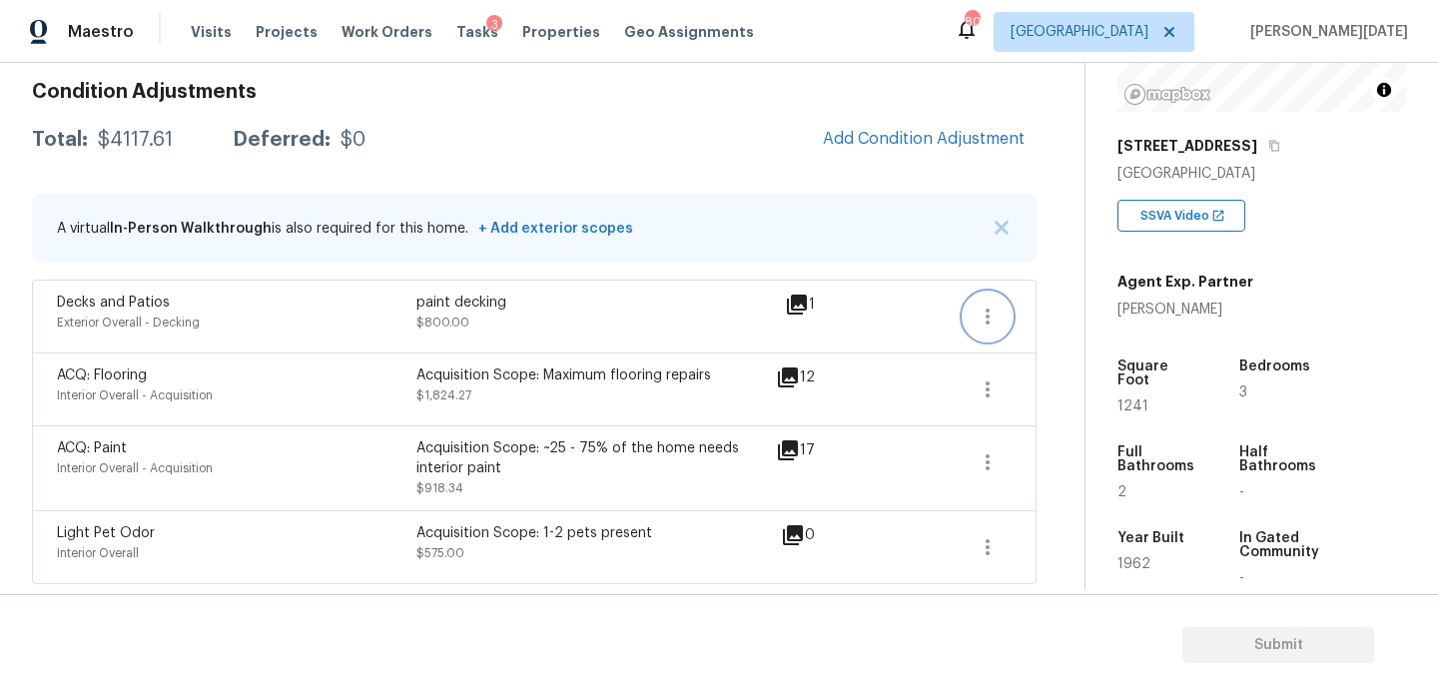
click at [994, 329] on button "button" at bounding box center [988, 317] width 48 height 48
click at [1082, 312] on div "Edit" at bounding box center [1100, 313] width 156 height 20
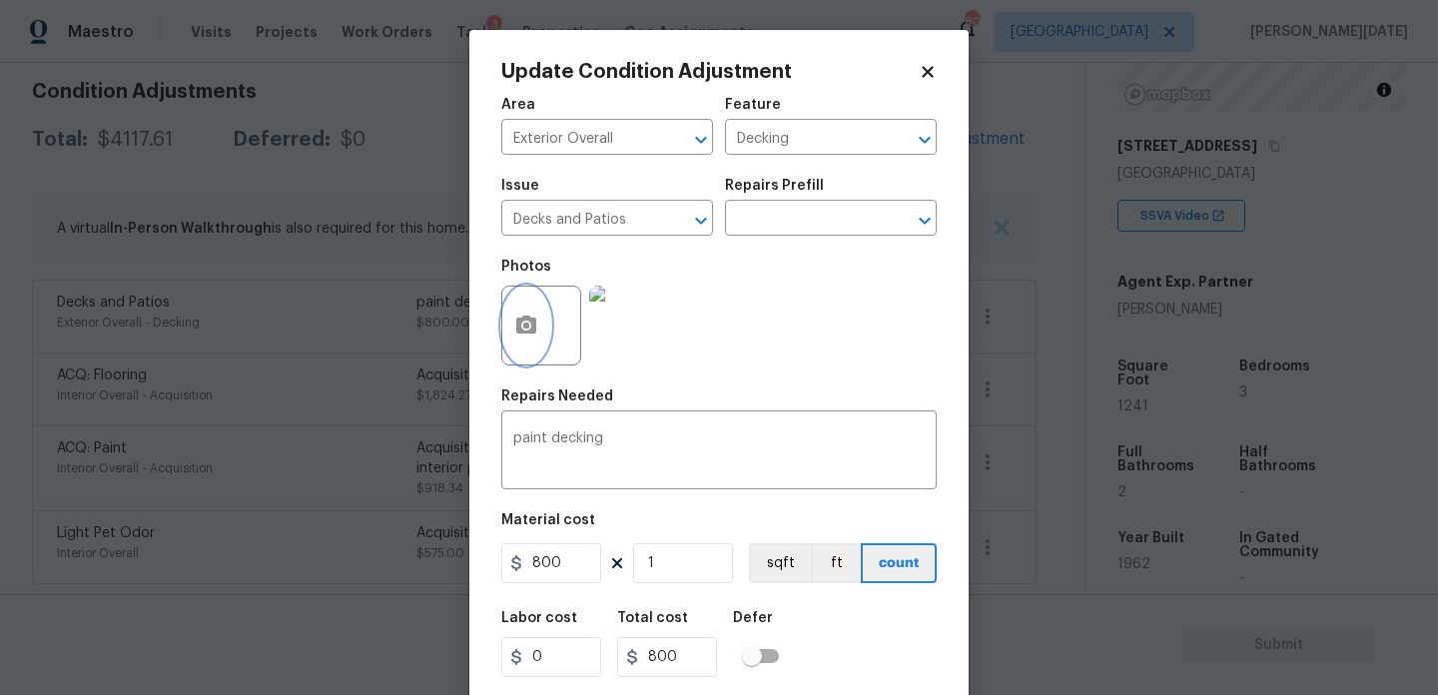
click at [527, 331] on icon "button" at bounding box center [526, 325] width 20 height 18
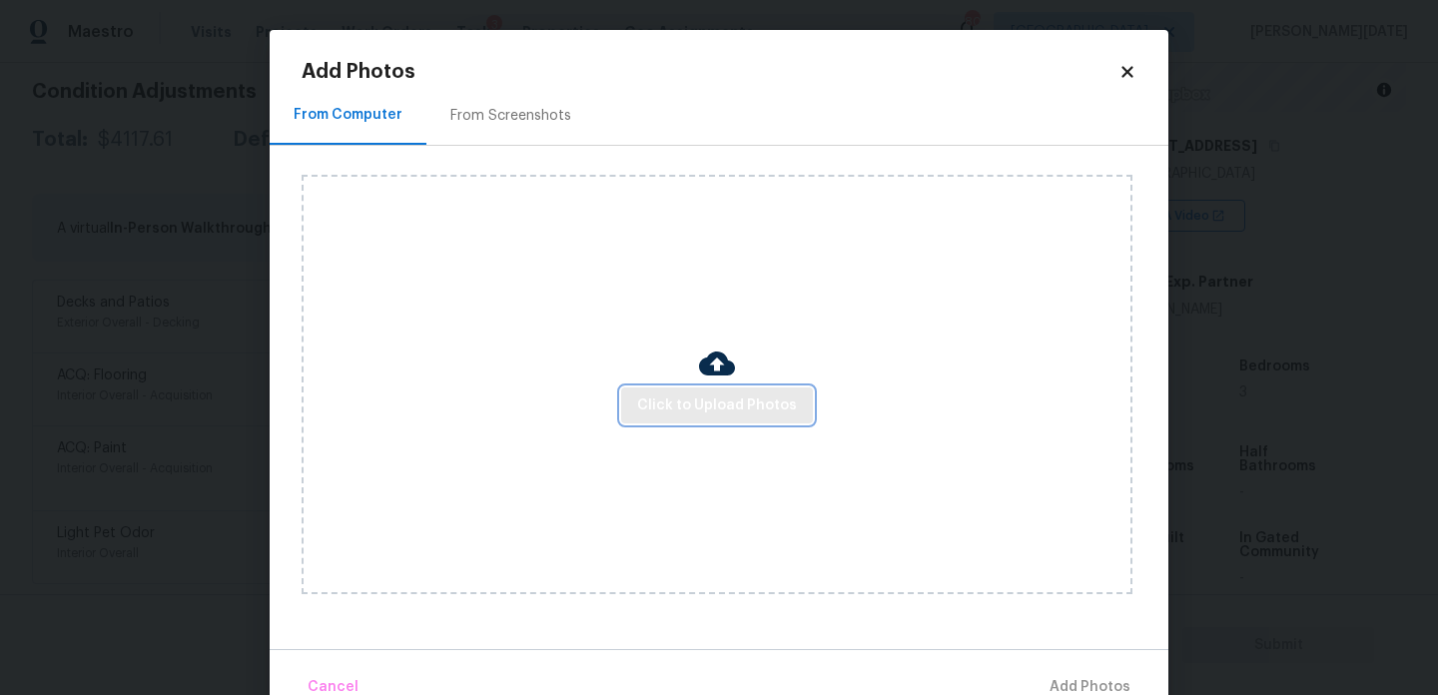
click at [690, 406] on span "Click to Upload Photos" at bounding box center [717, 406] width 160 height 25
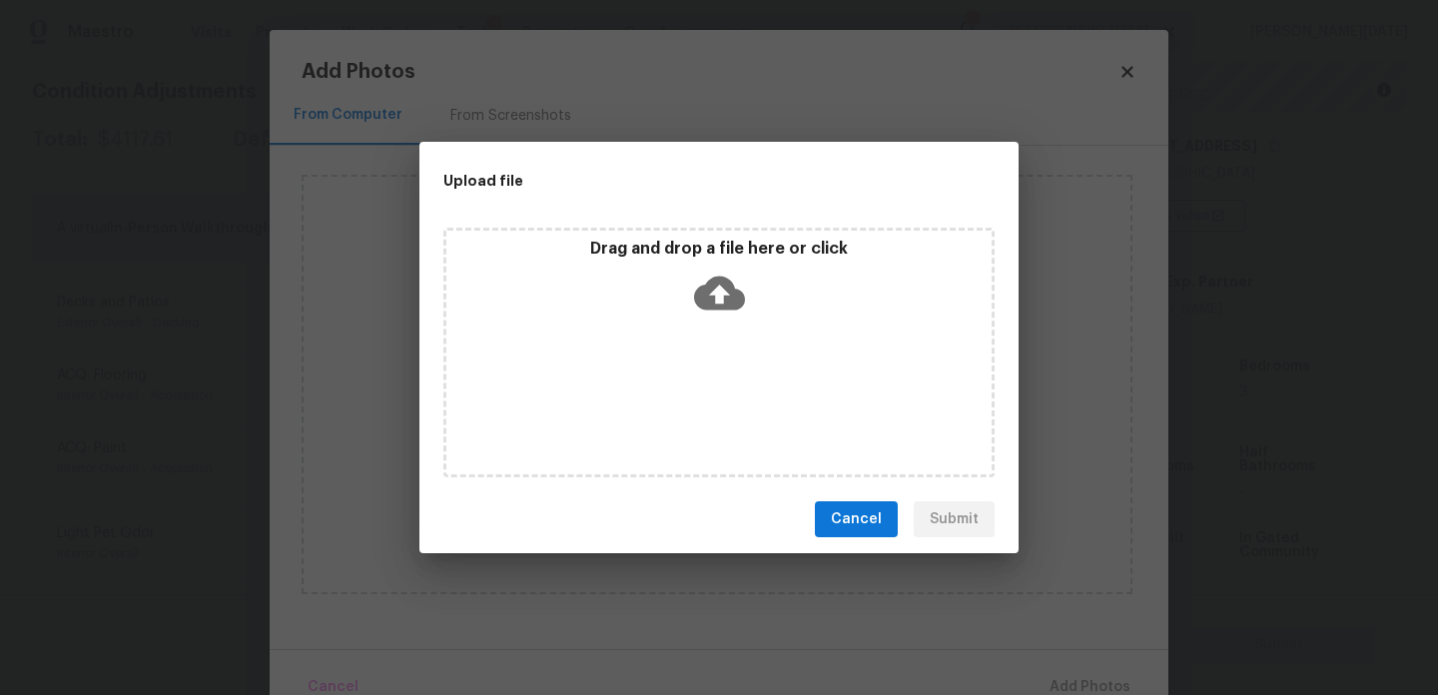
click at [690, 406] on div "Drag and drop a file here or click" at bounding box center [719, 353] width 551 height 250
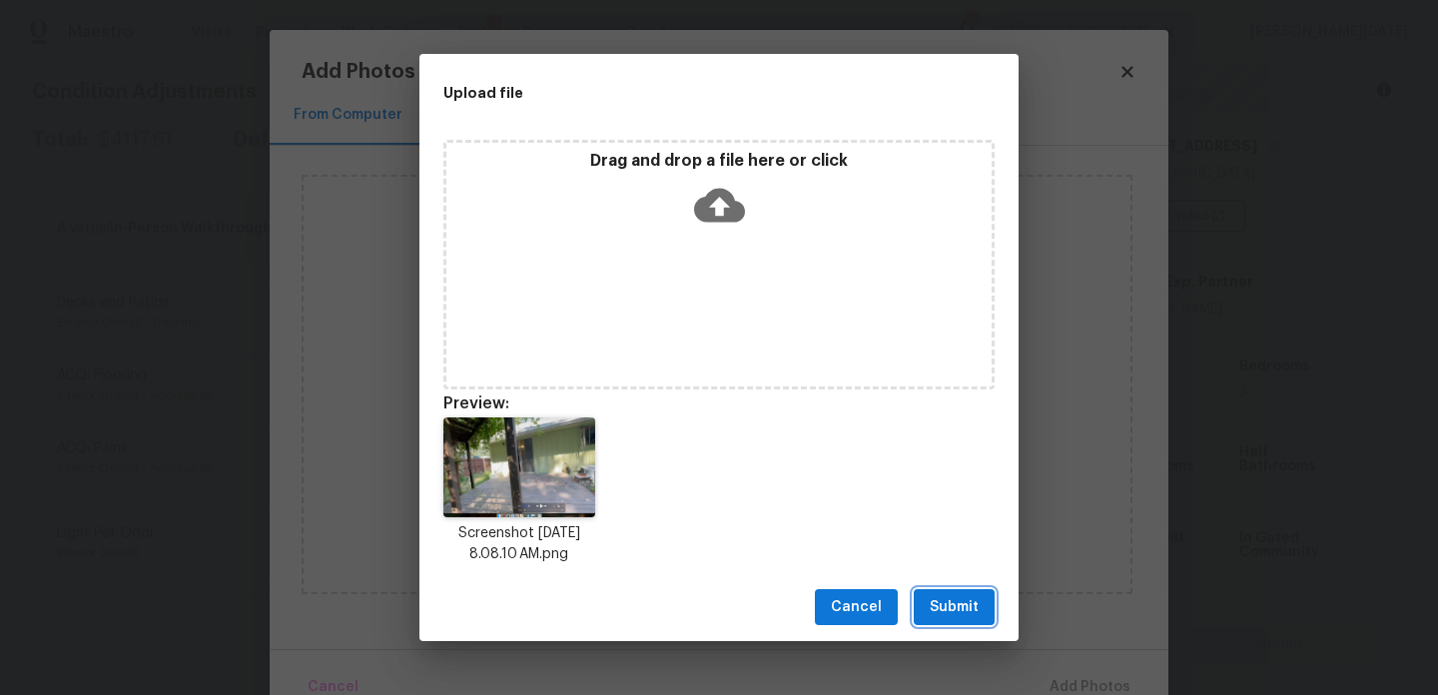
click at [929, 606] on button "Submit" at bounding box center [954, 607] width 81 height 37
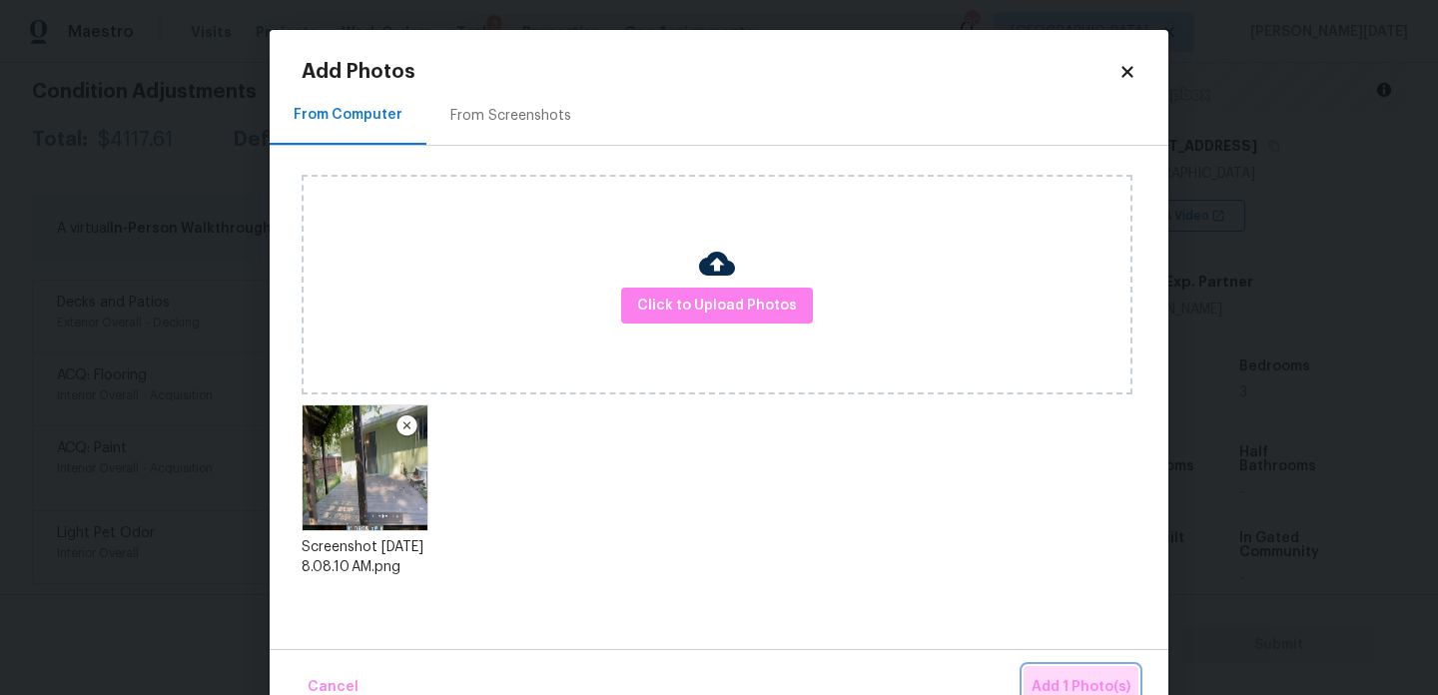
click at [1055, 666] on button "Add 1 Photo(s)" at bounding box center [1081, 687] width 115 height 43
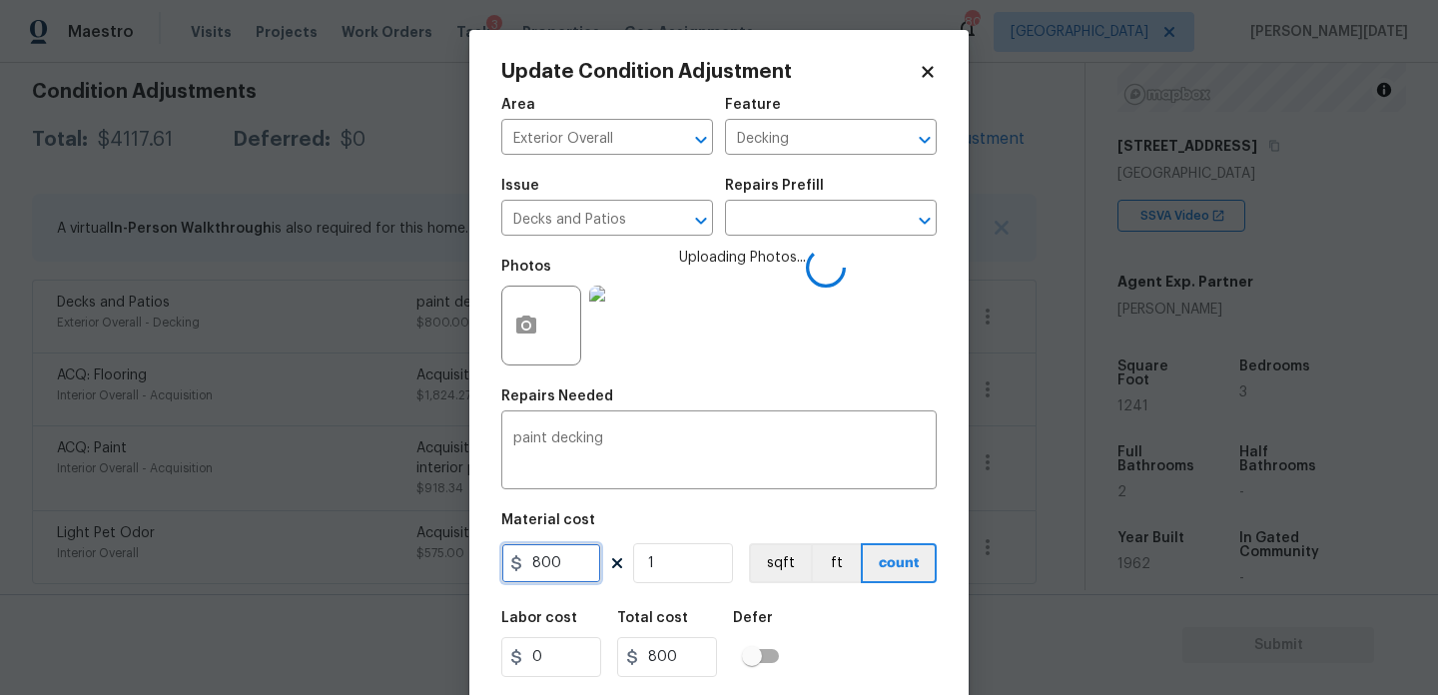
drag, startPoint x: 575, startPoint y: 557, endPoint x: 451, endPoint y: 560, distance: 124.9
click at [451, 560] on div "Update Condition Adjustment Area Exterior Overall ​ Feature Decking ​ Issue Dec…" at bounding box center [719, 347] width 1438 height 695
drag, startPoint x: 578, startPoint y: 563, endPoint x: 356, endPoint y: 563, distance: 222.8
click at [356, 563] on div "Update Condition Adjustment Area Exterior Overall ​ Feature Decking ​ Issue Dec…" at bounding box center [719, 347] width 1438 height 695
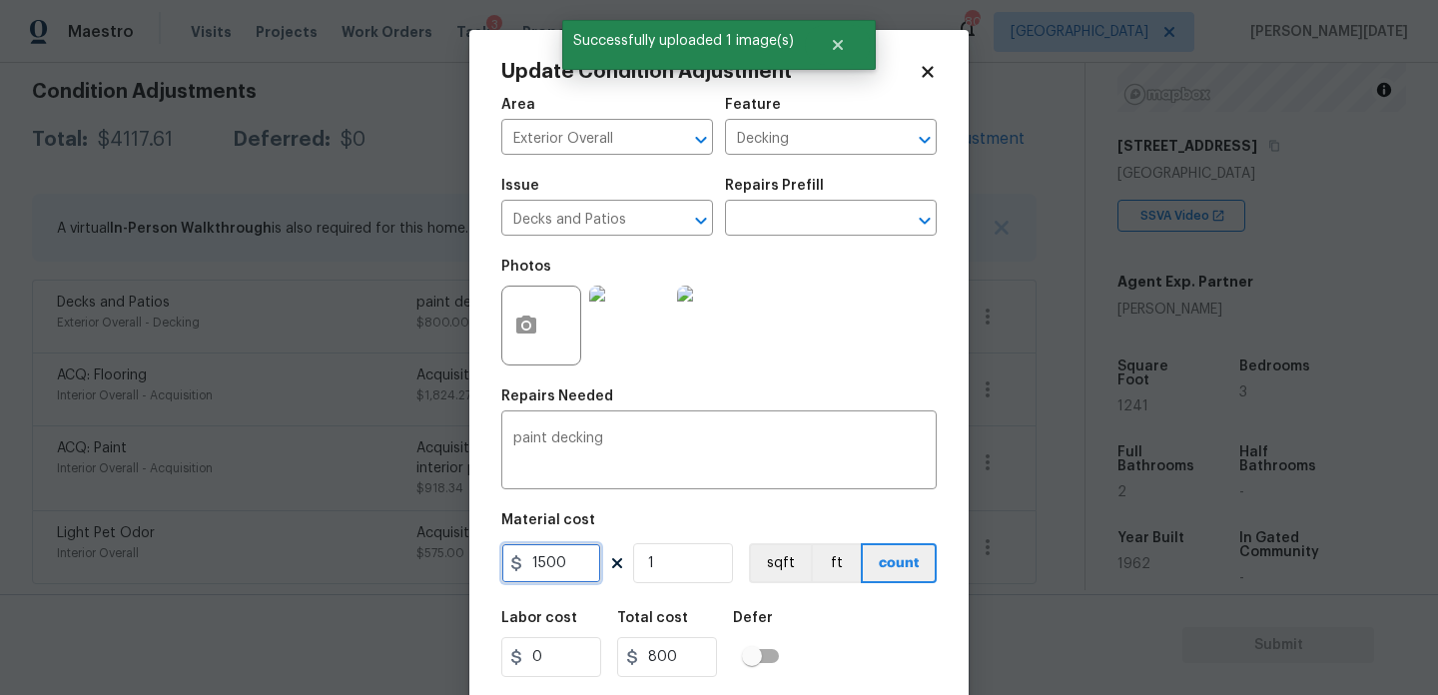
type input "1500"
click at [907, 369] on div "Photos" at bounding box center [719, 313] width 436 height 130
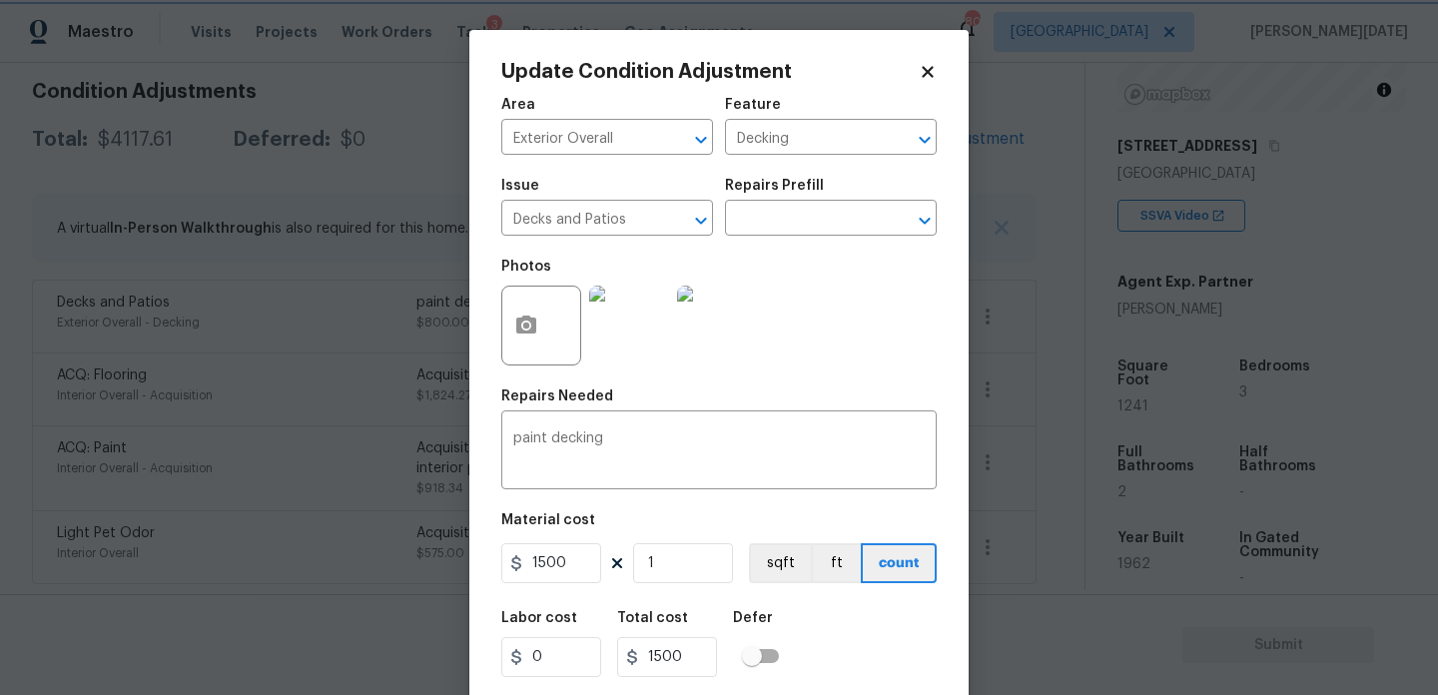
scroll to position [51, 0]
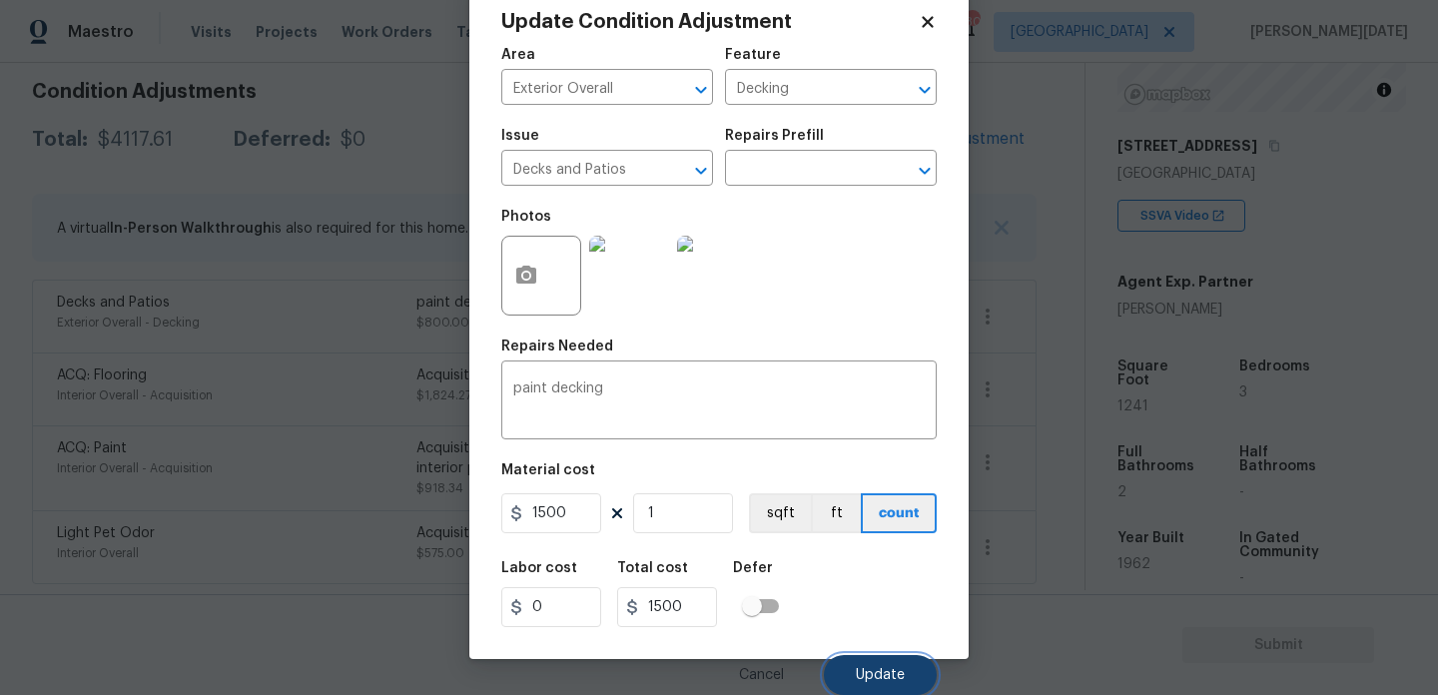
click at [868, 677] on span "Update" at bounding box center [880, 675] width 49 height 15
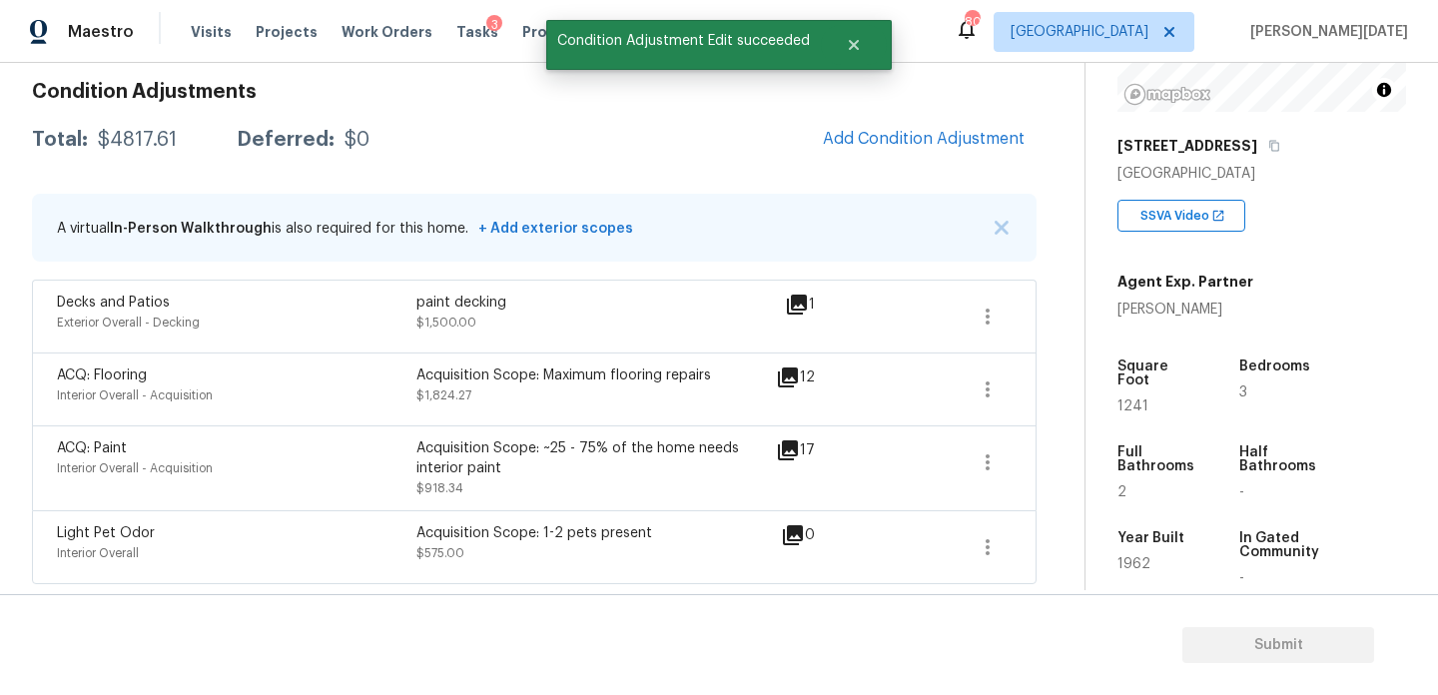
scroll to position [0, 0]
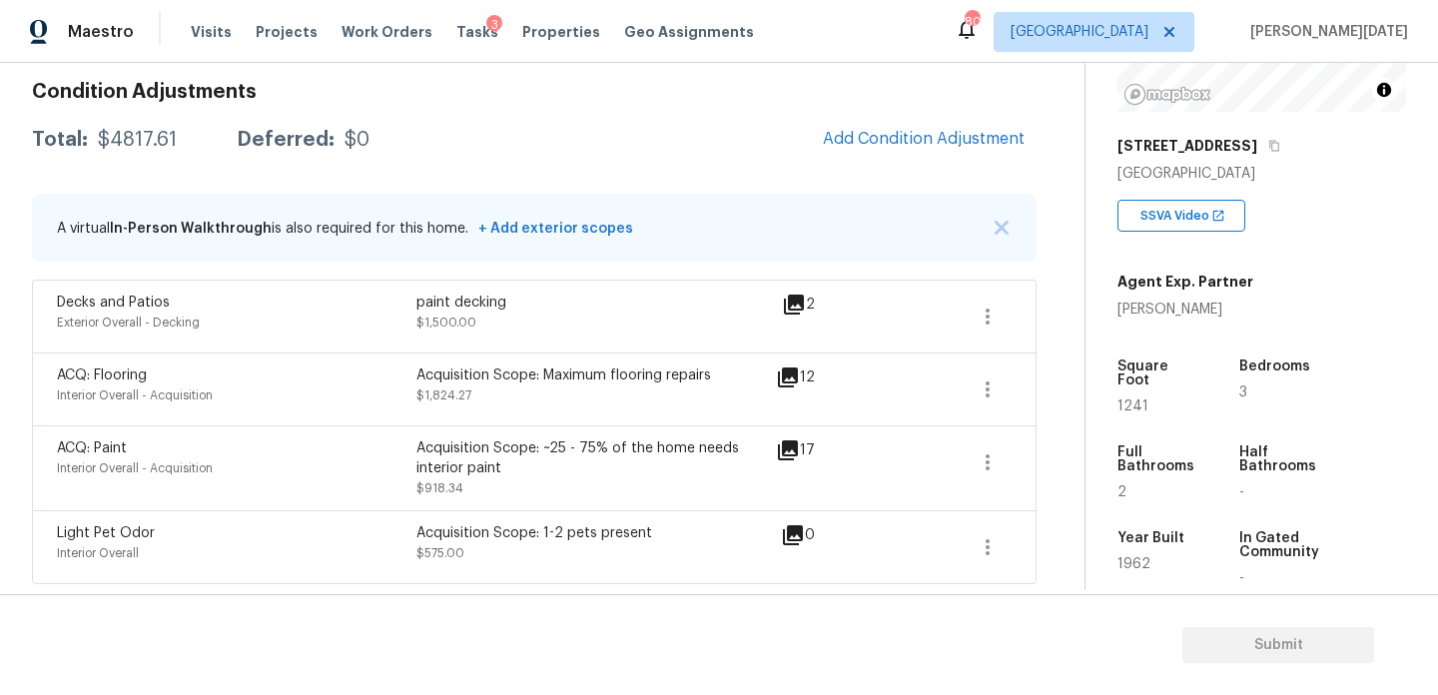
click at [936, 164] on div "Condition Adjustments Total: $4817.61 Deferred: $0 Add Condition Adjustment A v…" at bounding box center [534, 325] width 1005 height 518
click at [913, 105] on div "Condition Adjustments Total: $4817.61 Deferred: $0 Add Condition Adjustment A v…" at bounding box center [534, 325] width 1005 height 518
click at [906, 131] on span "Add Condition Adjustment" at bounding box center [924, 139] width 202 height 18
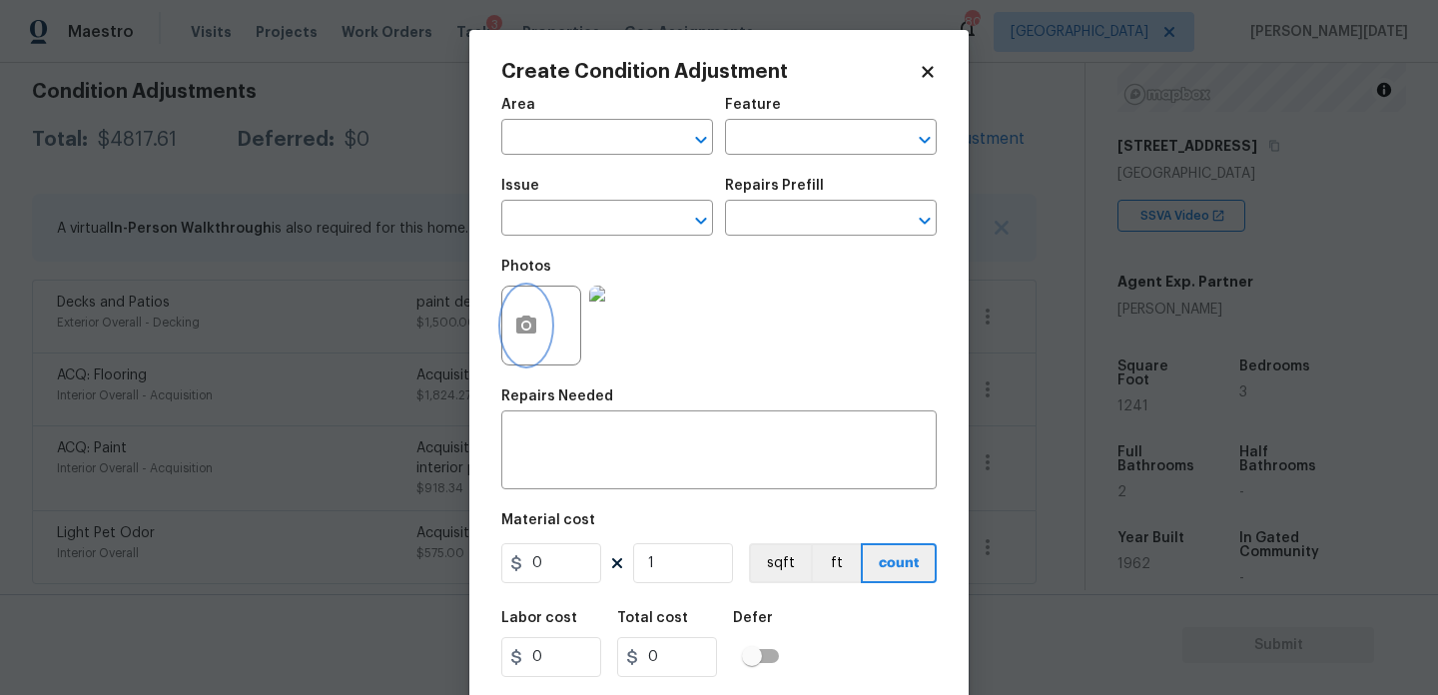
click at [515, 350] on button "button" at bounding box center [526, 326] width 48 height 78
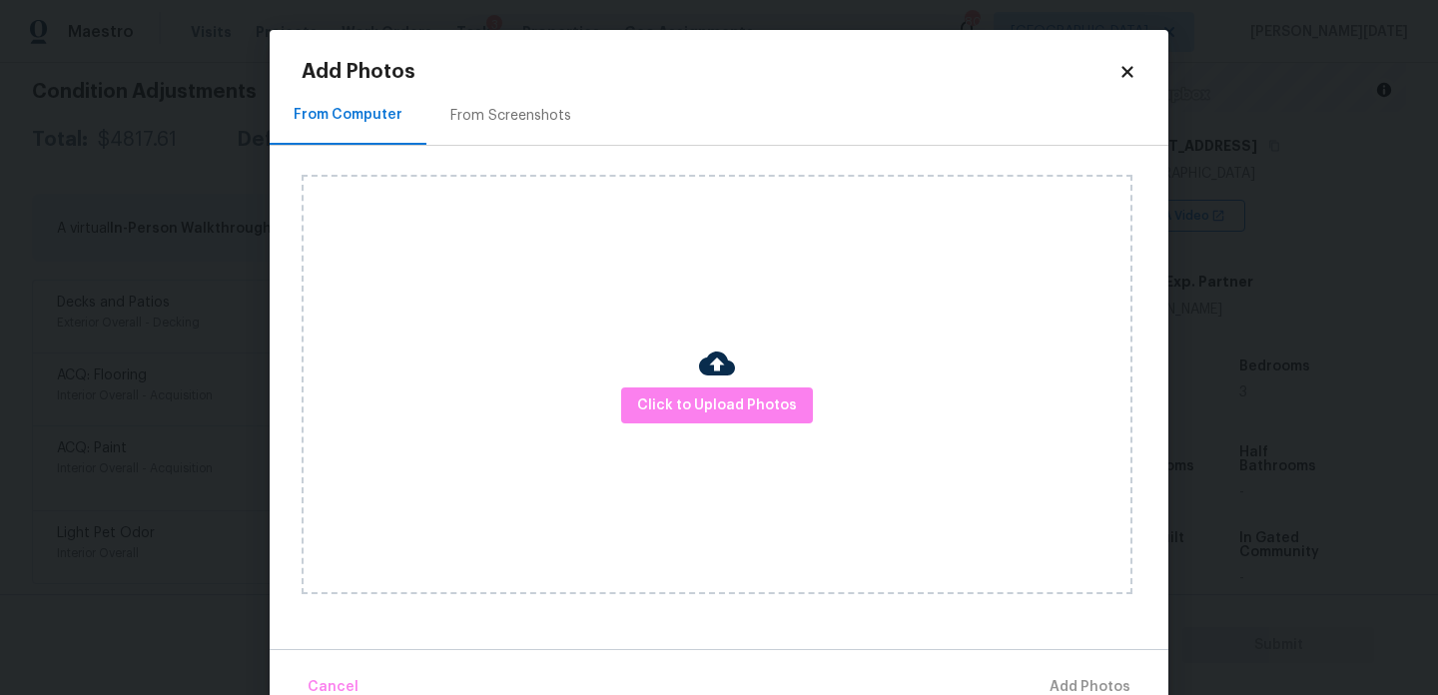
click at [711, 425] on div "Click to Upload Photos" at bounding box center [717, 385] width 831 height 420
click at [748, 407] on span "Click to Upload Photos" at bounding box center [717, 406] width 160 height 25
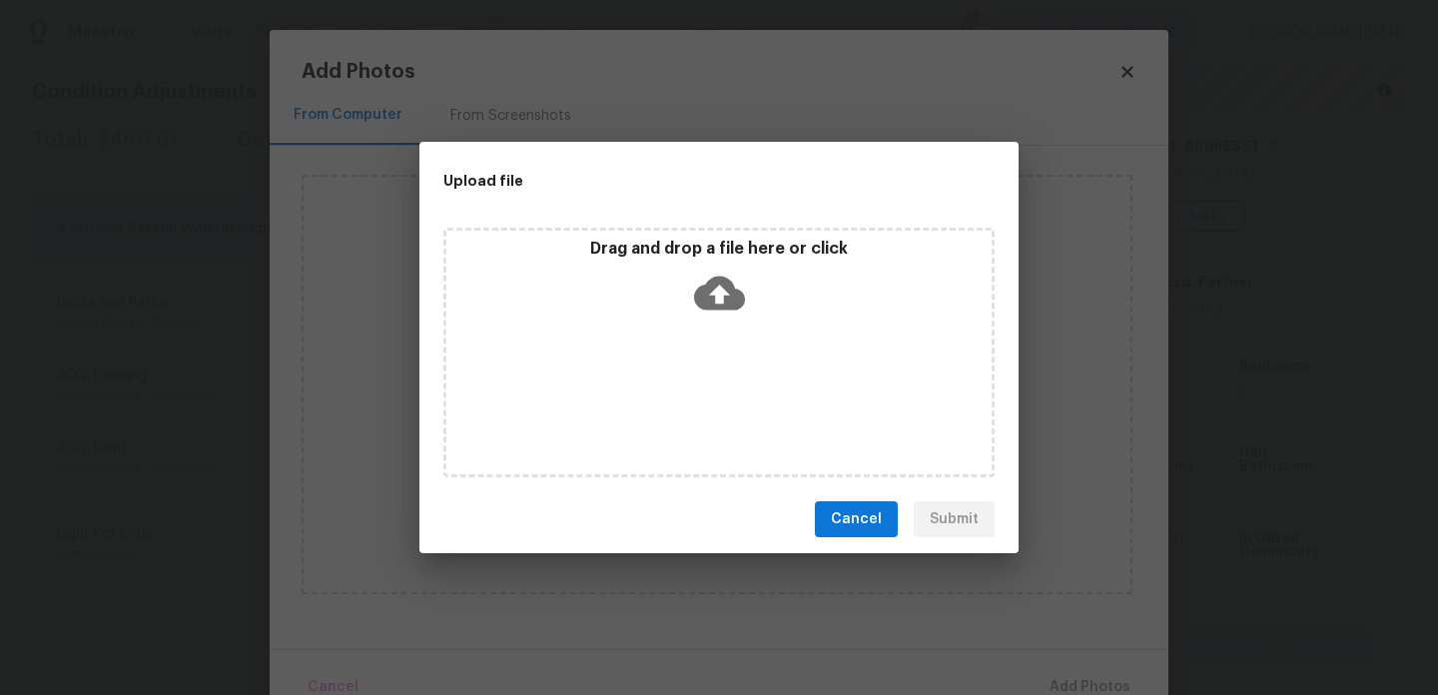
click at [748, 407] on div "Drag and drop a file here or click" at bounding box center [719, 353] width 551 height 250
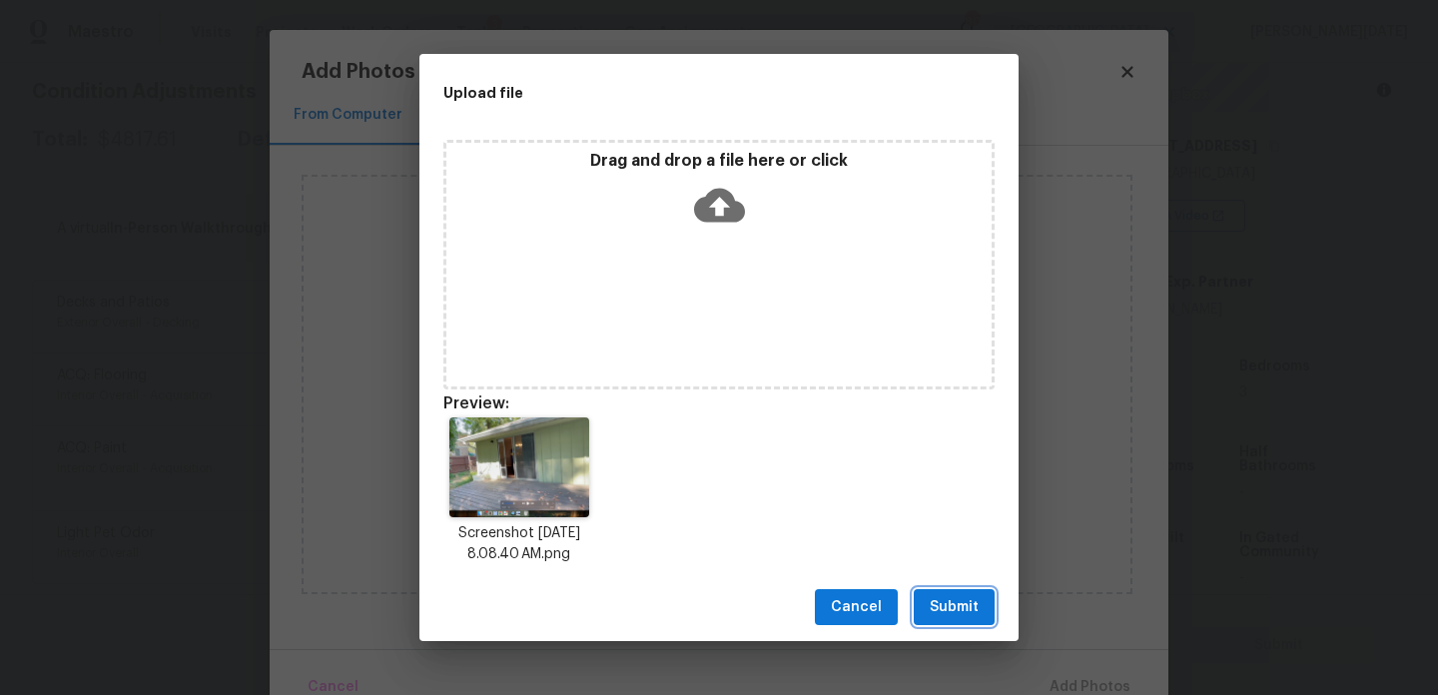
click at [938, 600] on span "Submit" at bounding box center [954, 607] width 49 height 25
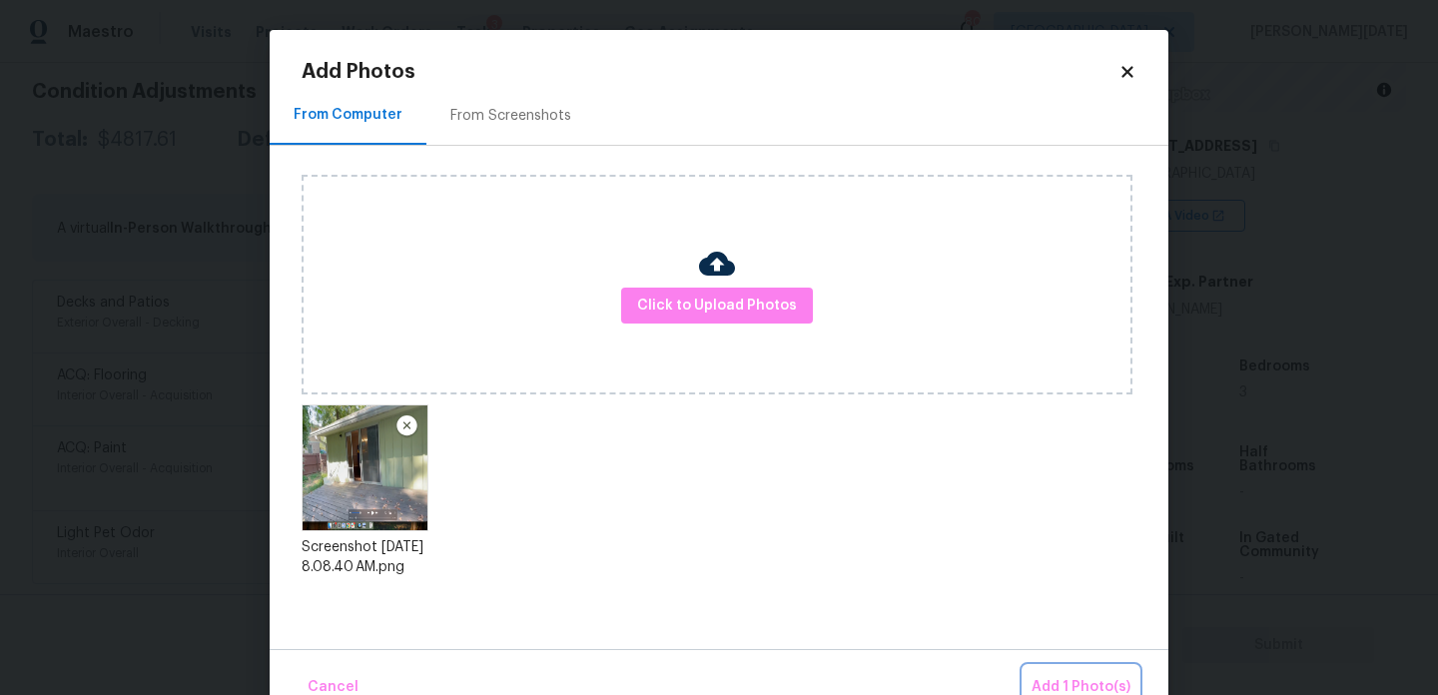
click at [1074, 680] on span "Add 1 Photo(s)" at bounding box center [1081, 687] width 99 height 25
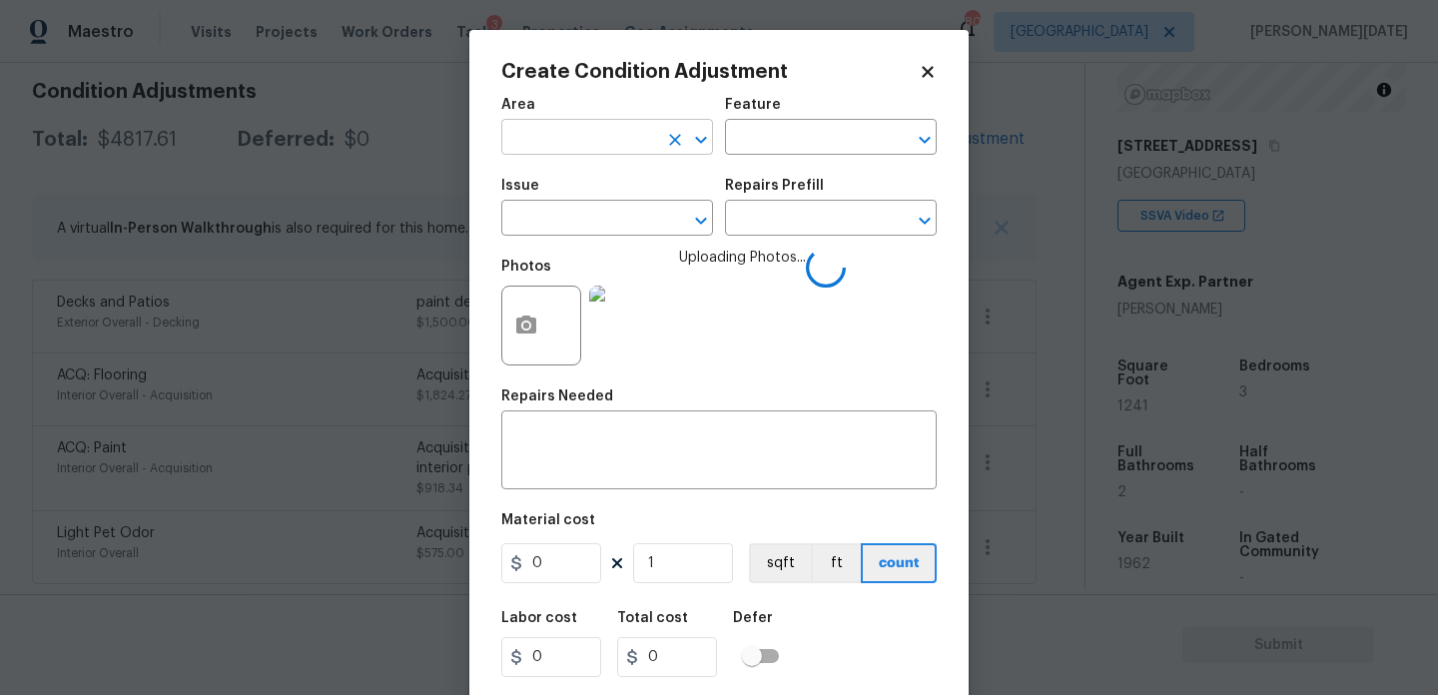
click at [553, 139] on input "text" at bounding box center [579, 139] width 156 height 31
click at [845, 317] on div "Photos Uploading Photos..." at bounding box center [719, 313] width 436 height 130
click at [548, 152] on input "text" at bounding box center [579, 139] width 156 height 31
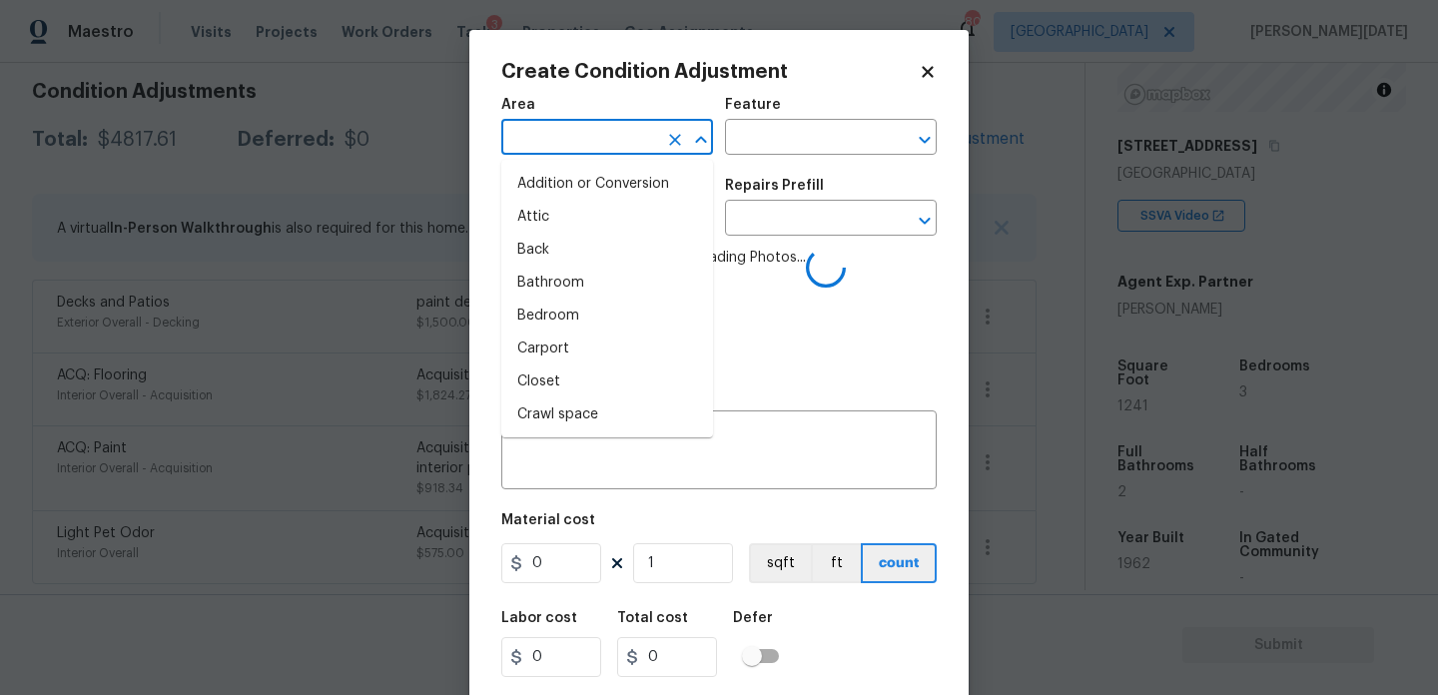
type input "e"
type input "d"
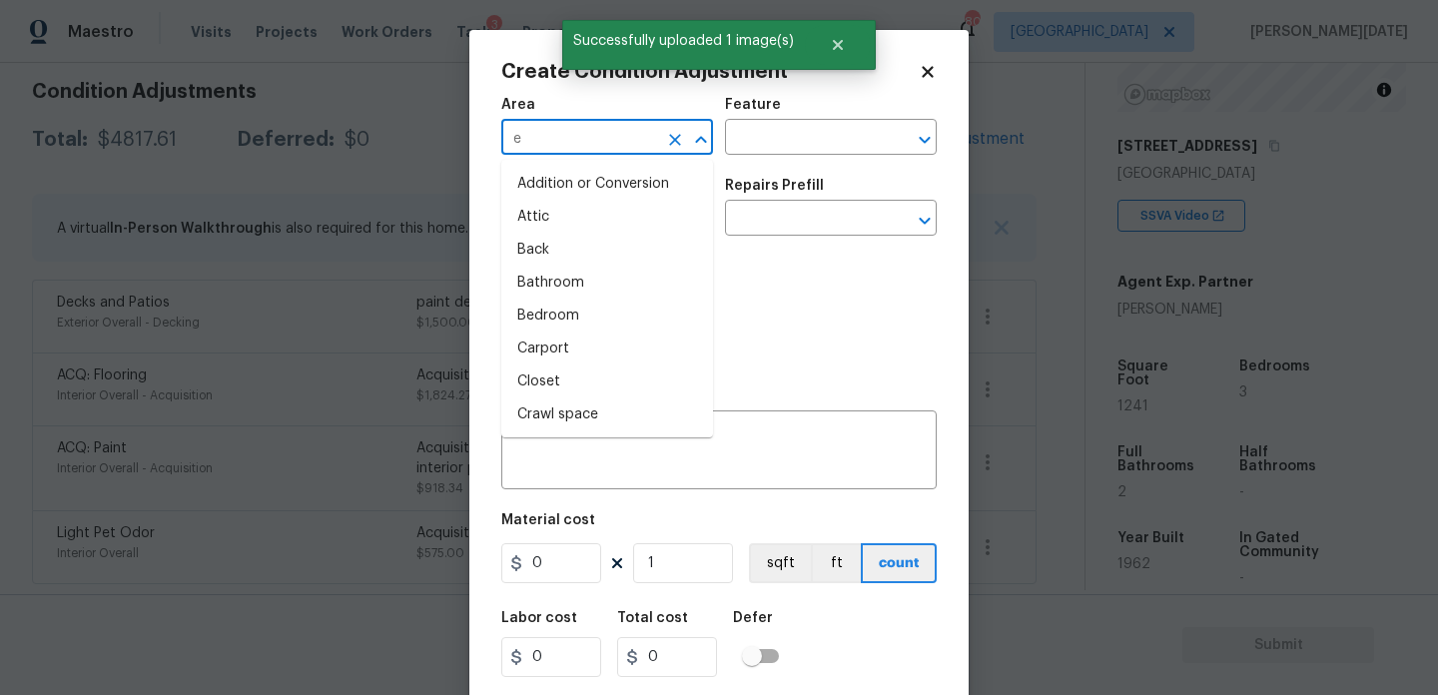
type input "ex"
click at [589, 217] on li "Exterior Overall" at bounding box center [607, 217] width 212 height 33
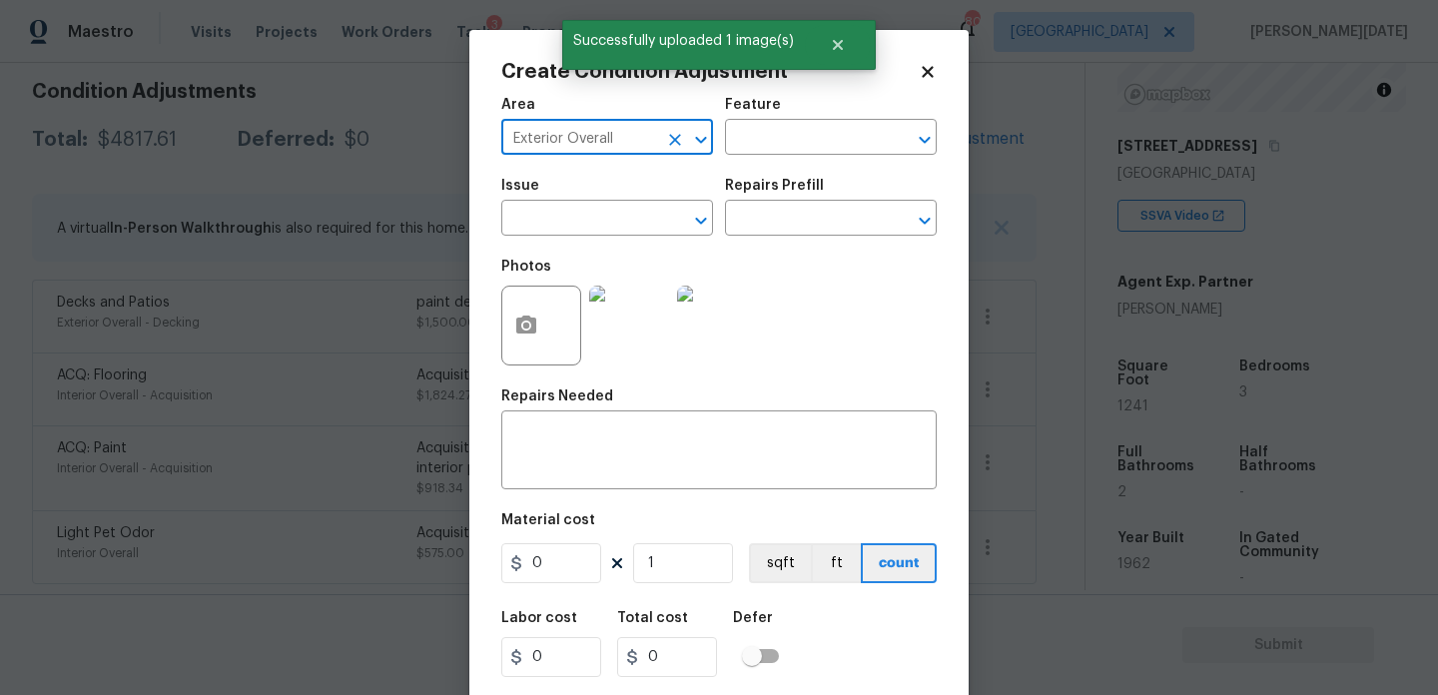
type input "Exterior Overall"
click at [582, 243] on span "Issue ​" at bounding box center [607, 207] width 212 height 81
click at [608, 224] on input "text" at bounding box center [579, 220] width 156 height 31
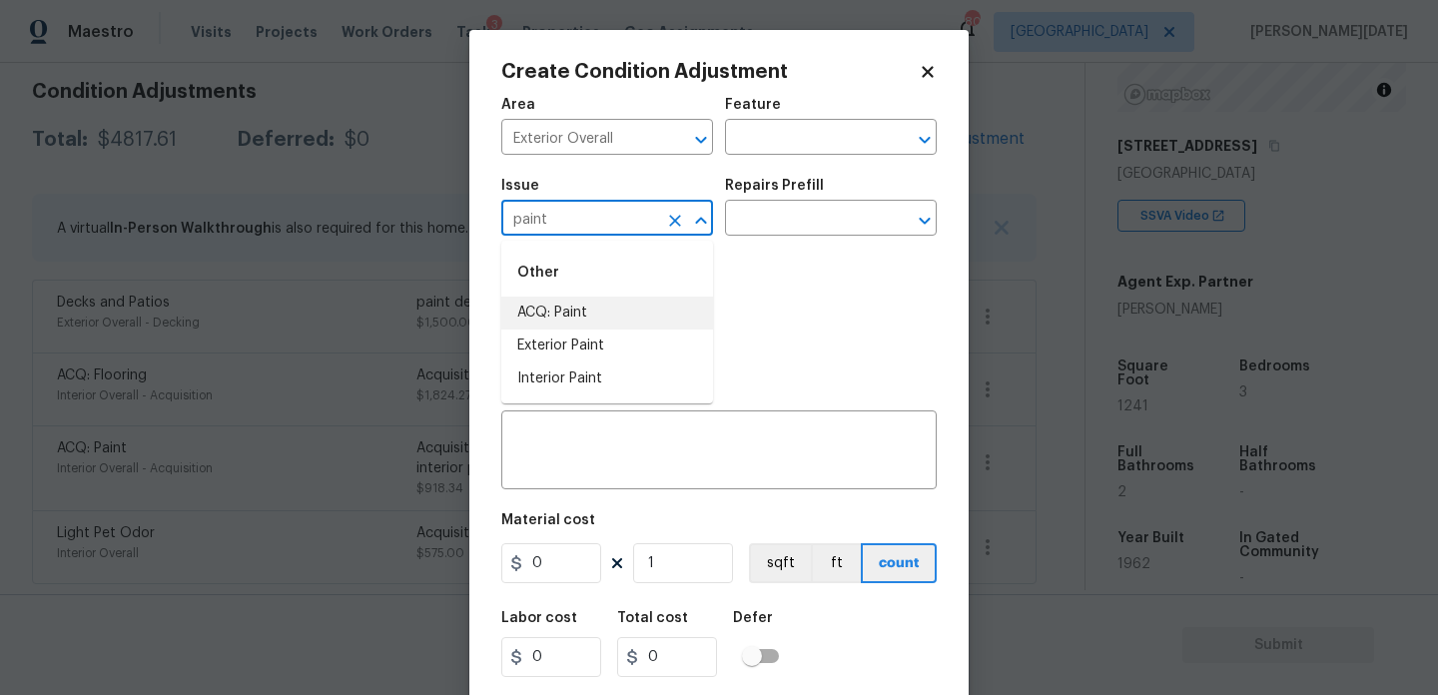
click at [555, 314] on li "ACQ: Paint" at bounding box center [607, 313] width 212 height 33
type input "ACQ: Paint"
click at [776, 201] on div "Repairs Prefill" at bounding box center [831, 192] width 212 height 26
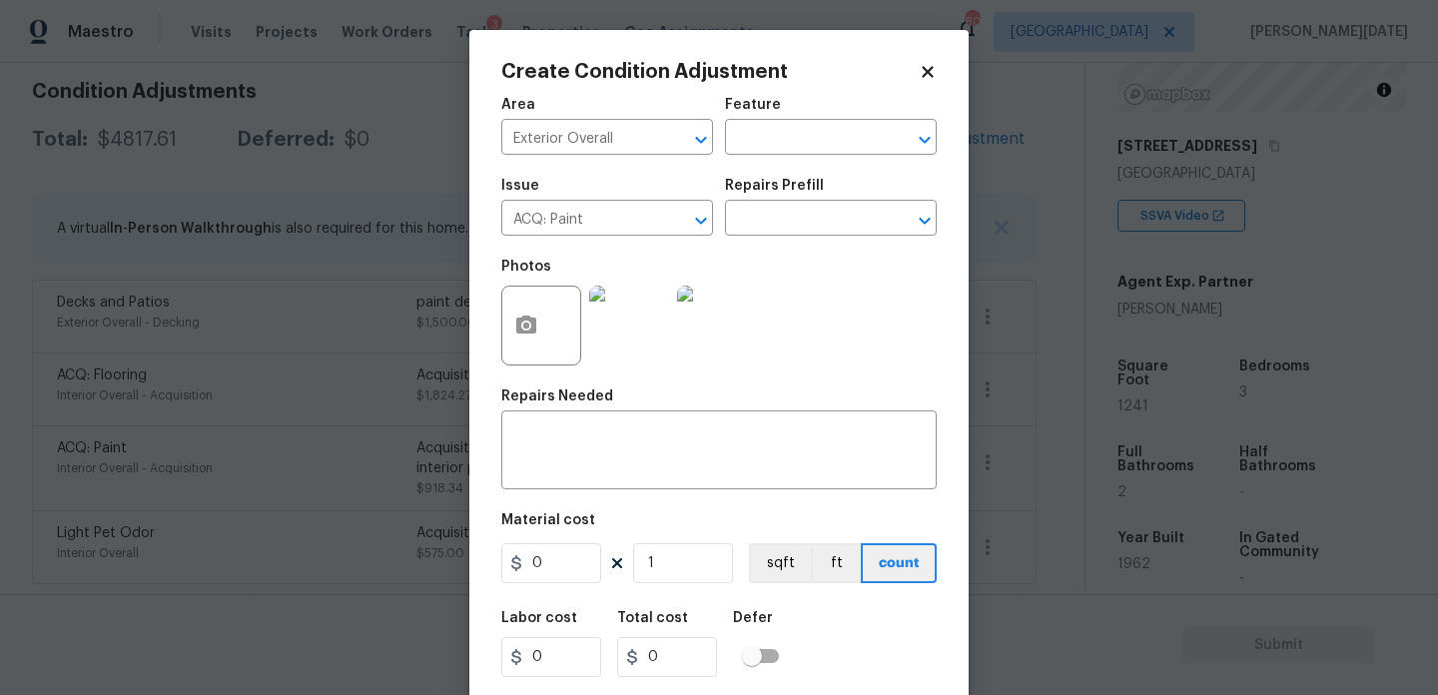
click at [776, 201] on div "Repairs Prefill" at bounding box center [831, 192] width 212 height 26
click at [786, 223] on input "text" at bounding box center [803, 220] width 156 height 31
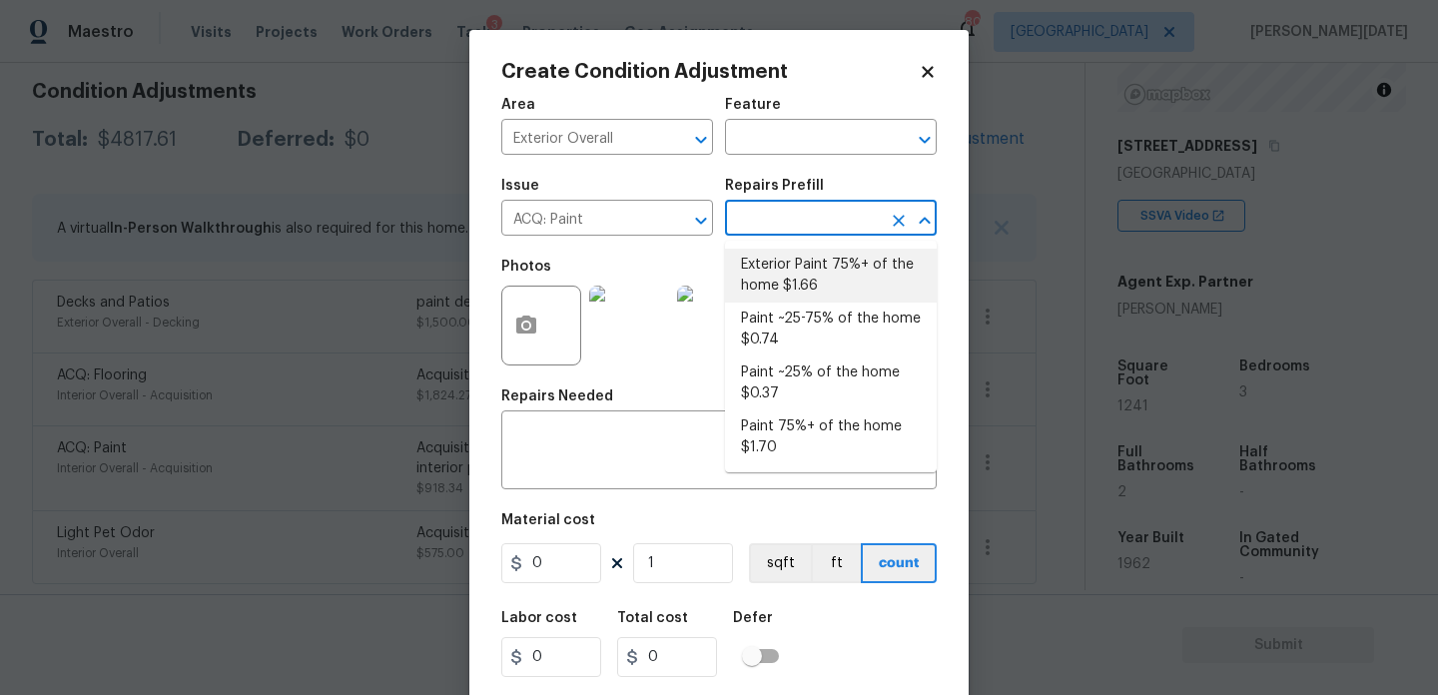
click at [800, 275] on li "Exterior Paint 75%+ of the home $1.66" at bounding box center [831, 276] width 212 height 54
type input "Acquisition"
type textarea "Acquisition Scope: 75%+ of the home exterior will likely require paint"
type input "1.66"
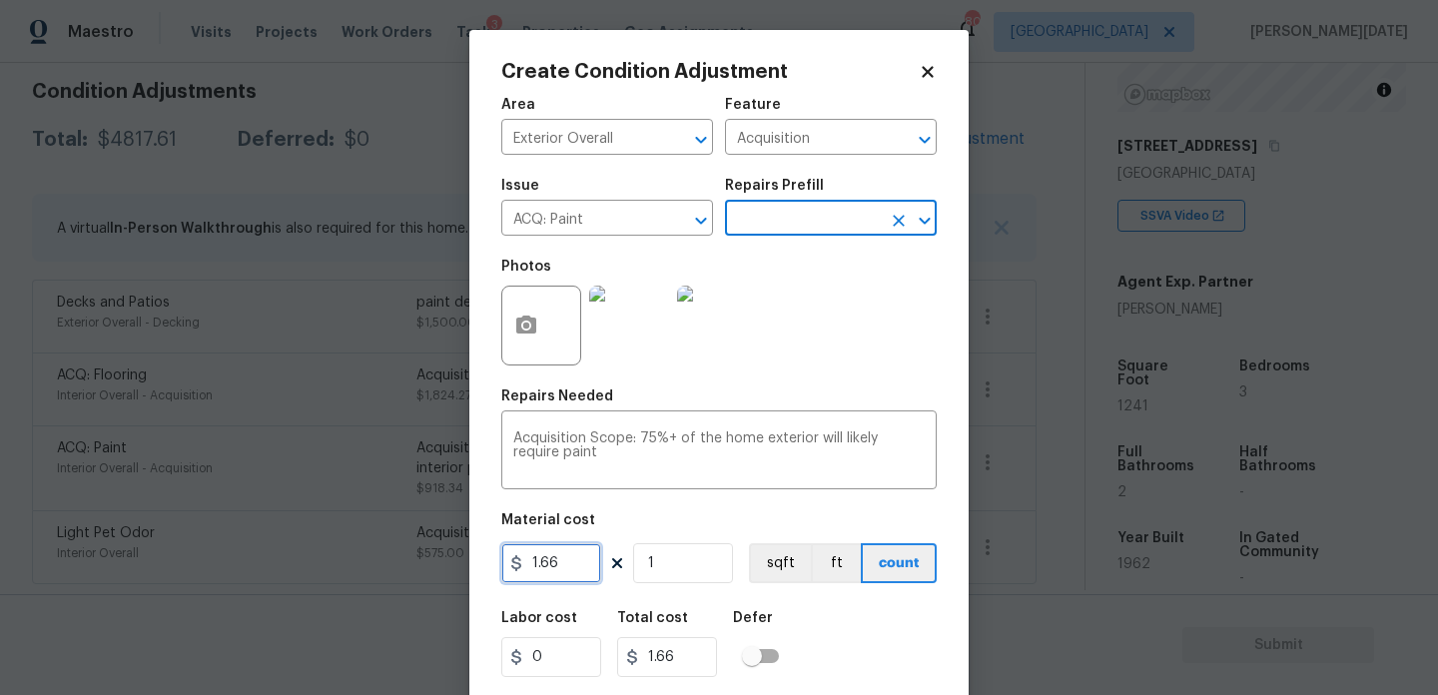
click at [576, 571] on input "1.66" at bounding box center [551, 563] width 100 height 40
type input "1.5"
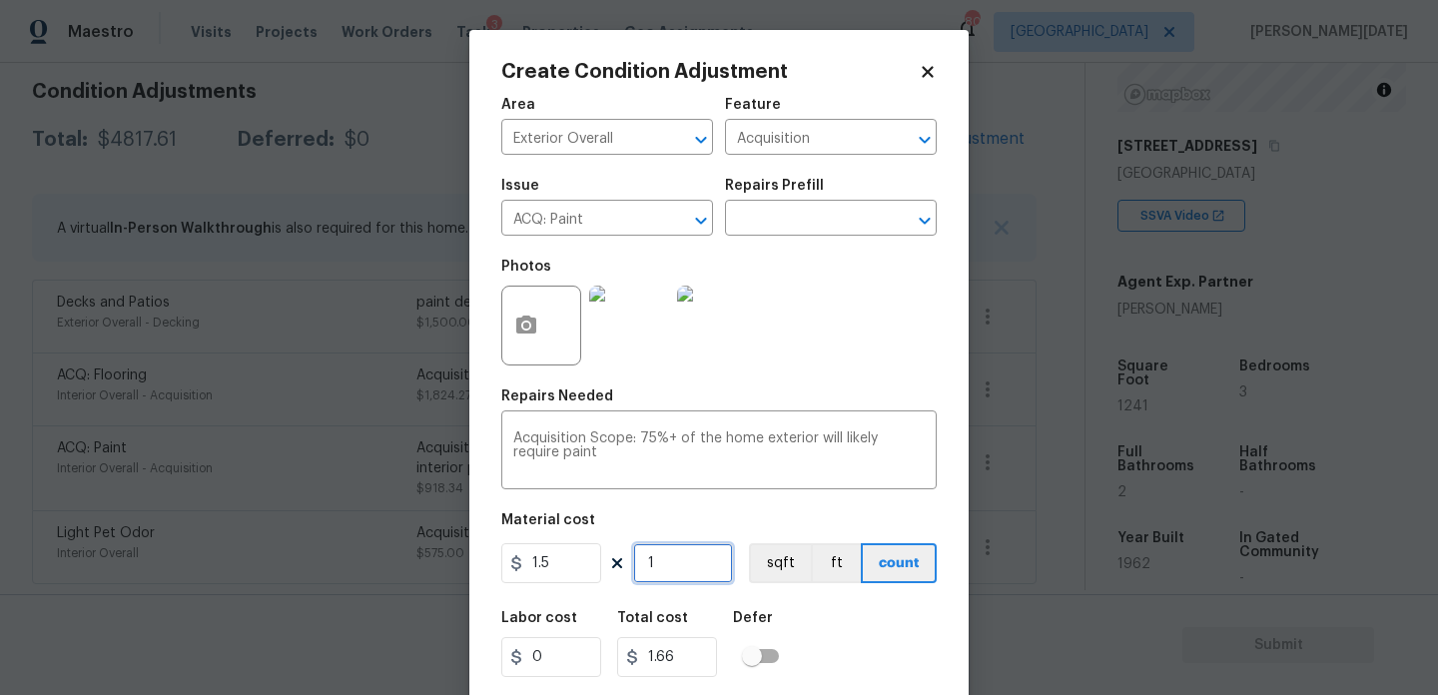
click at [711, 576] on input "1" at bounding box center [683, 563] width 100 height 40
type input "1.5"
type input "0"
paste input "1241"
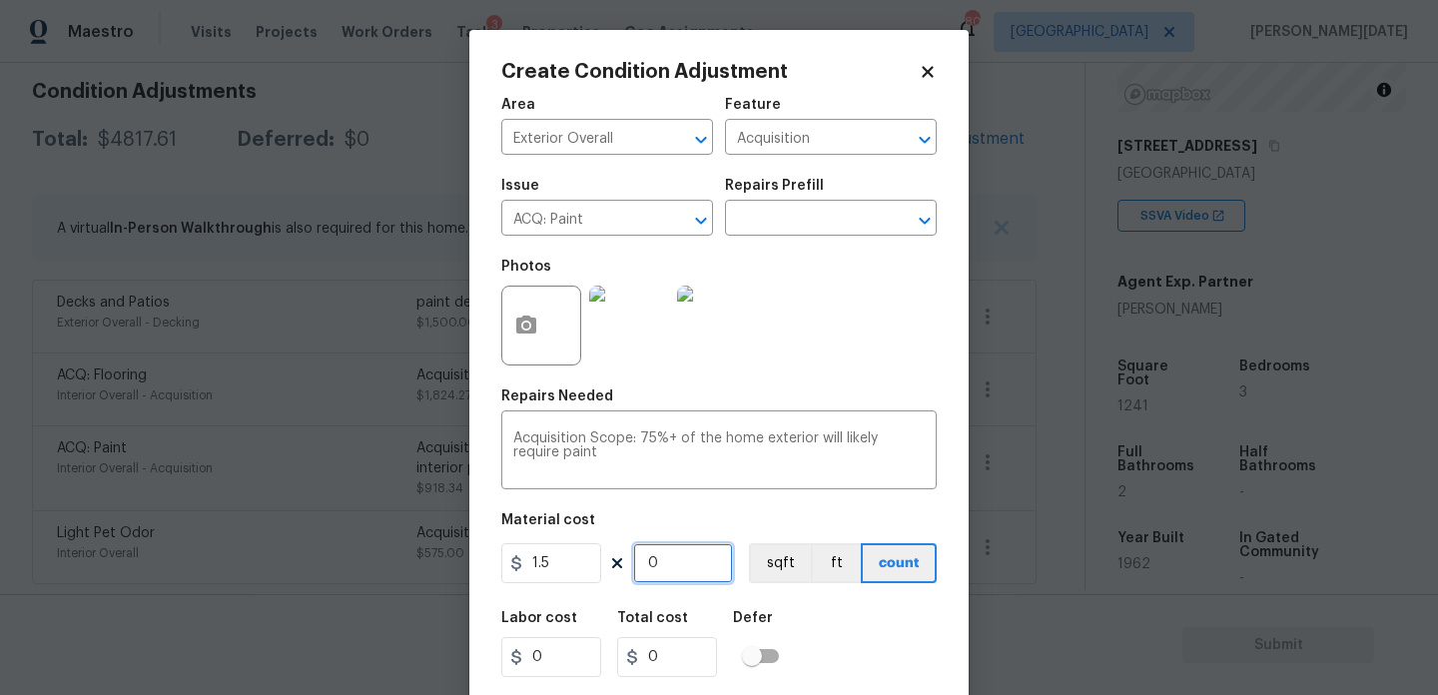
type input "1241"
type input "1861.5"
type input "1241"
click at [824, 375] on div "Photos" at bounding box center [719, 313] width 436 height 130
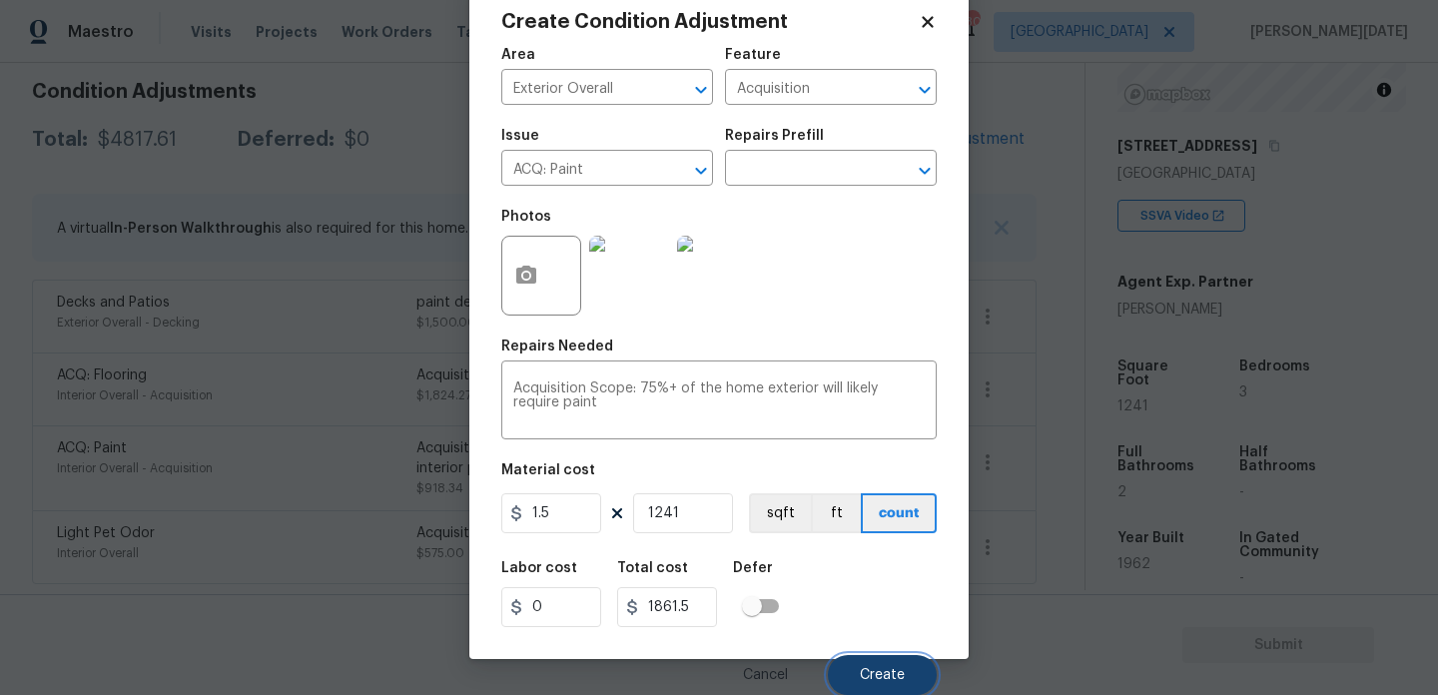
click at [851, 669] on button "Create" at bounding box center [882, 675] width 109 height 40
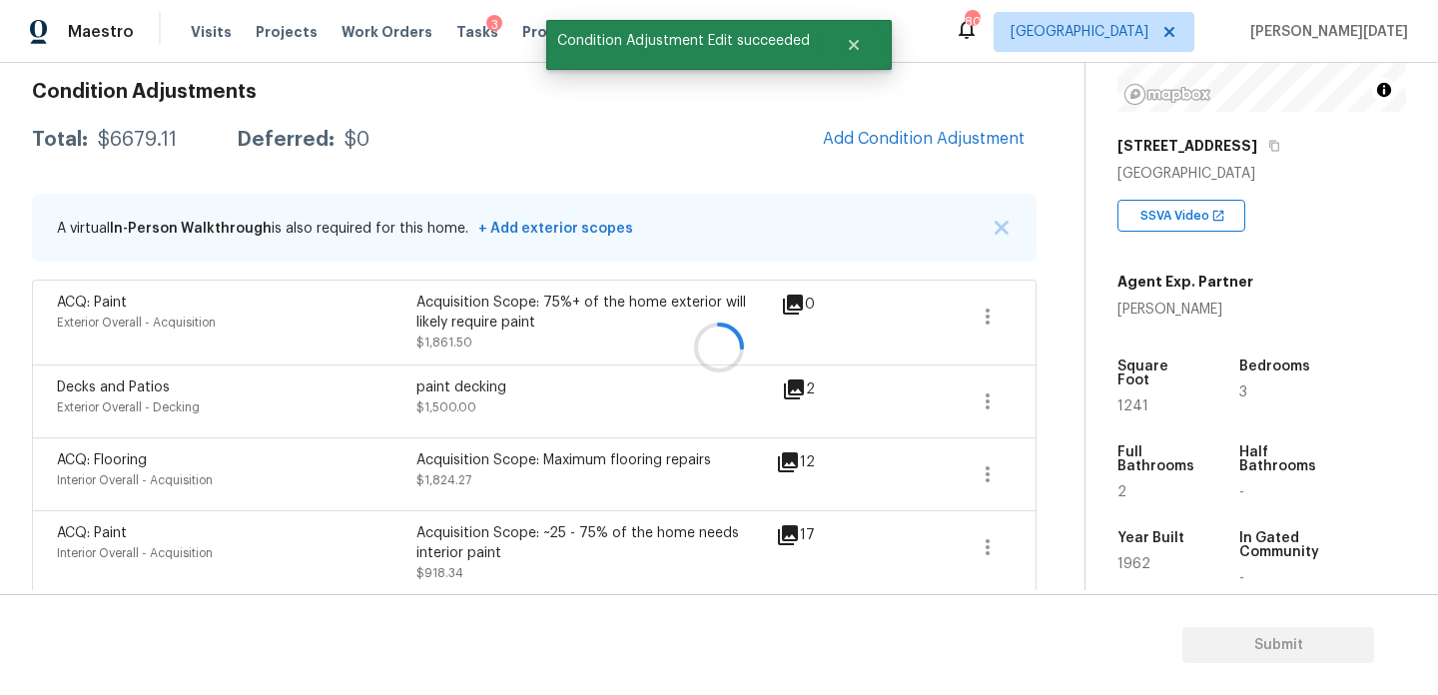
scroll to position [0, 0]
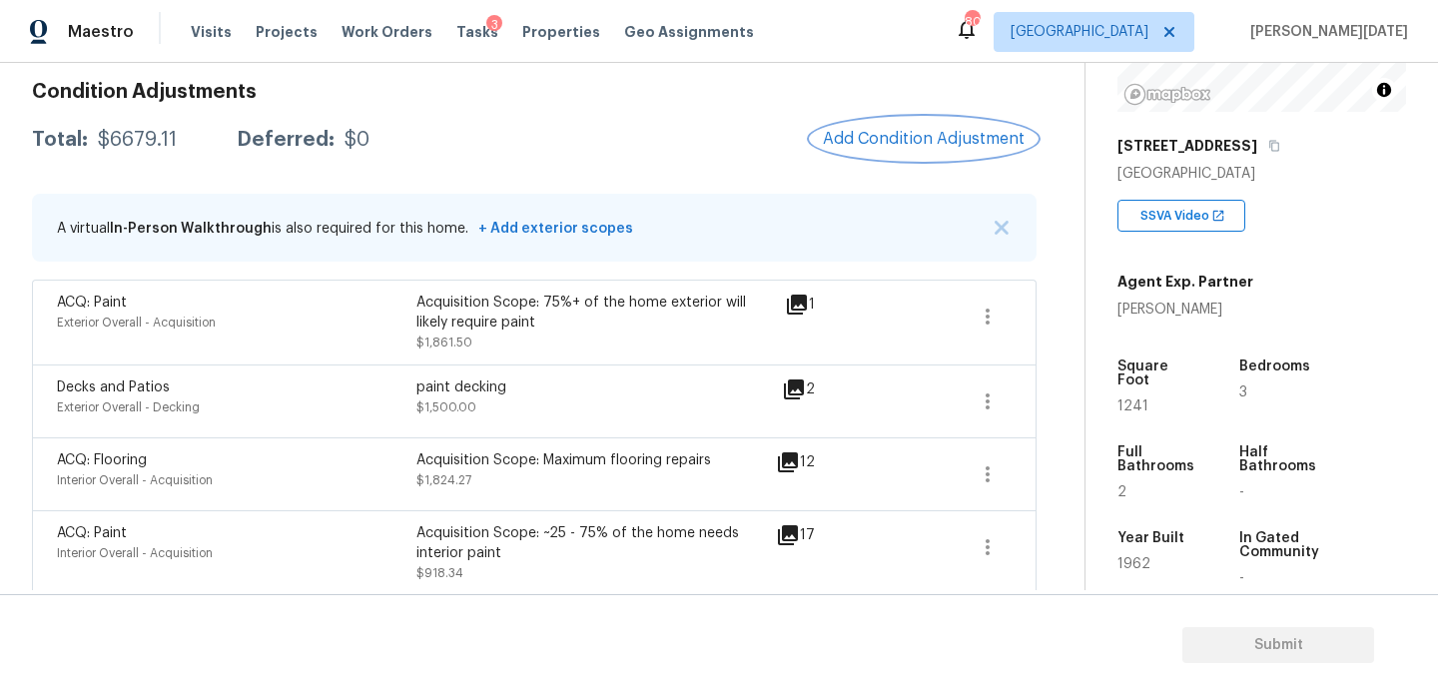
click at [941, 130] on span "Add Condition Adjustment" at bounding box center [924, 139] width 202 height 18
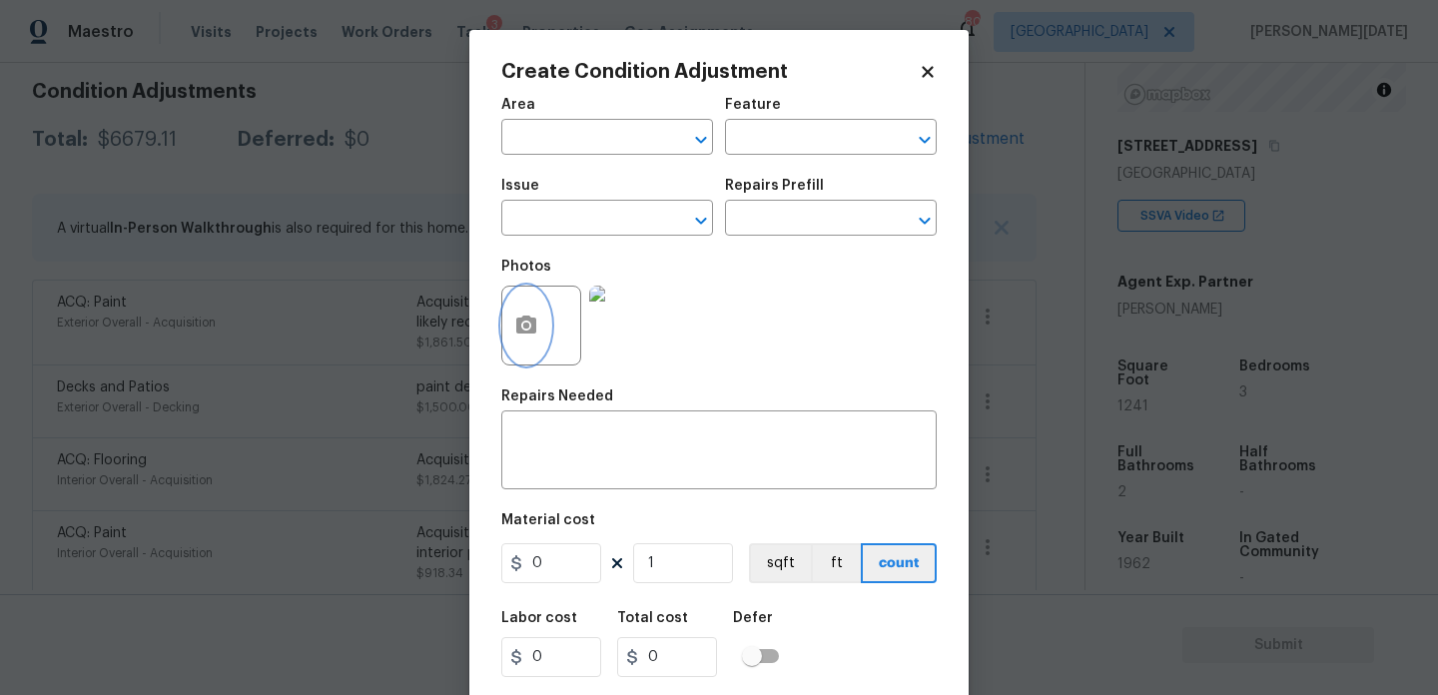
click at [525, 336] on icon "button" at bounding box center [526, 326] width 24 height 24
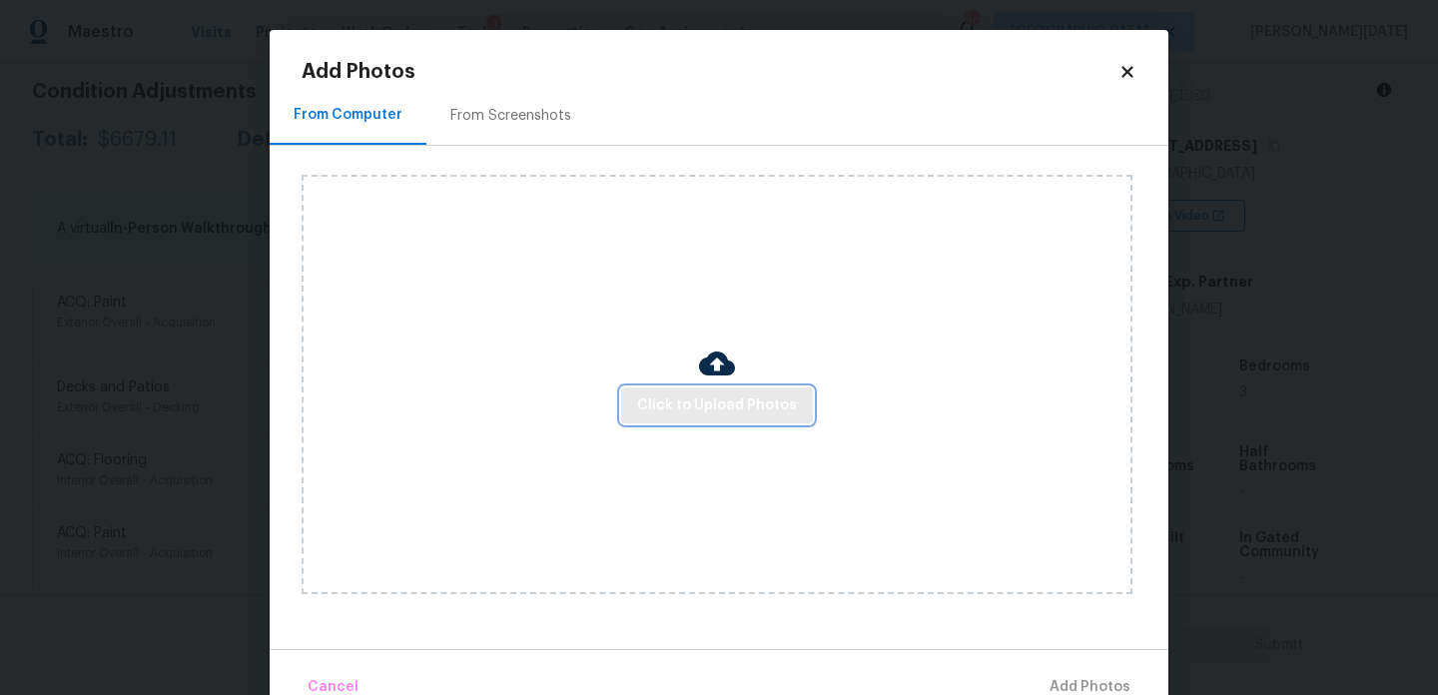
click at [677, 390] on button "Click to Upload Photos" at bounding box center [717, 406] width 192 height 37
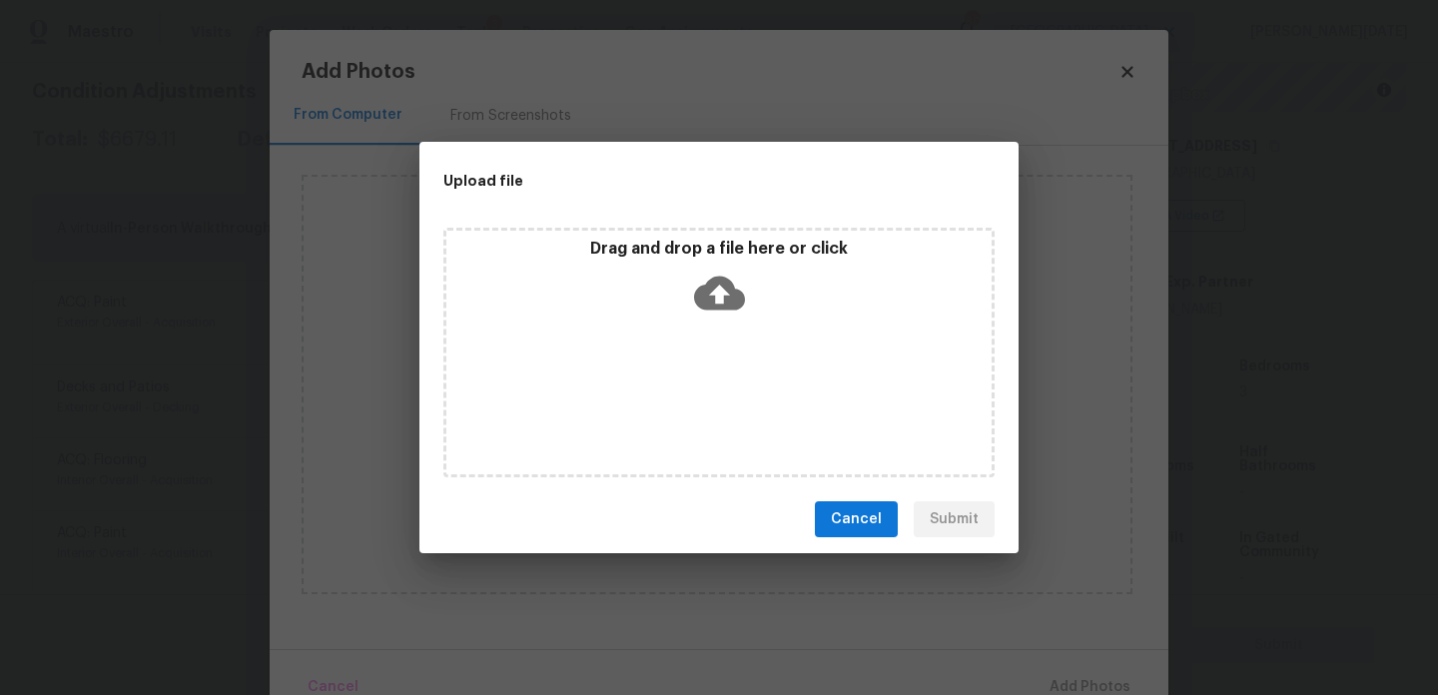
click at [679, 391] on div "Drag and drop a file here or click" at bounding box center [719, 353] width 551 height 250
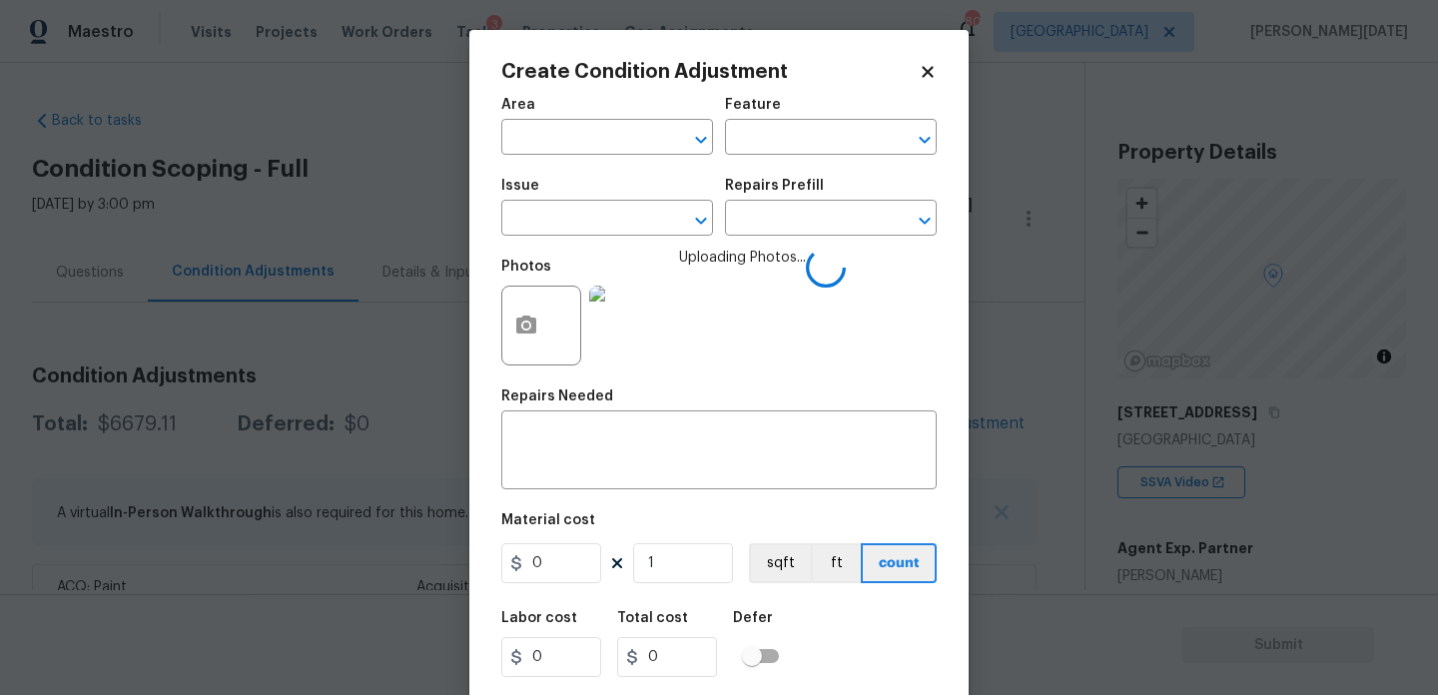
scroll to position [267, 0]
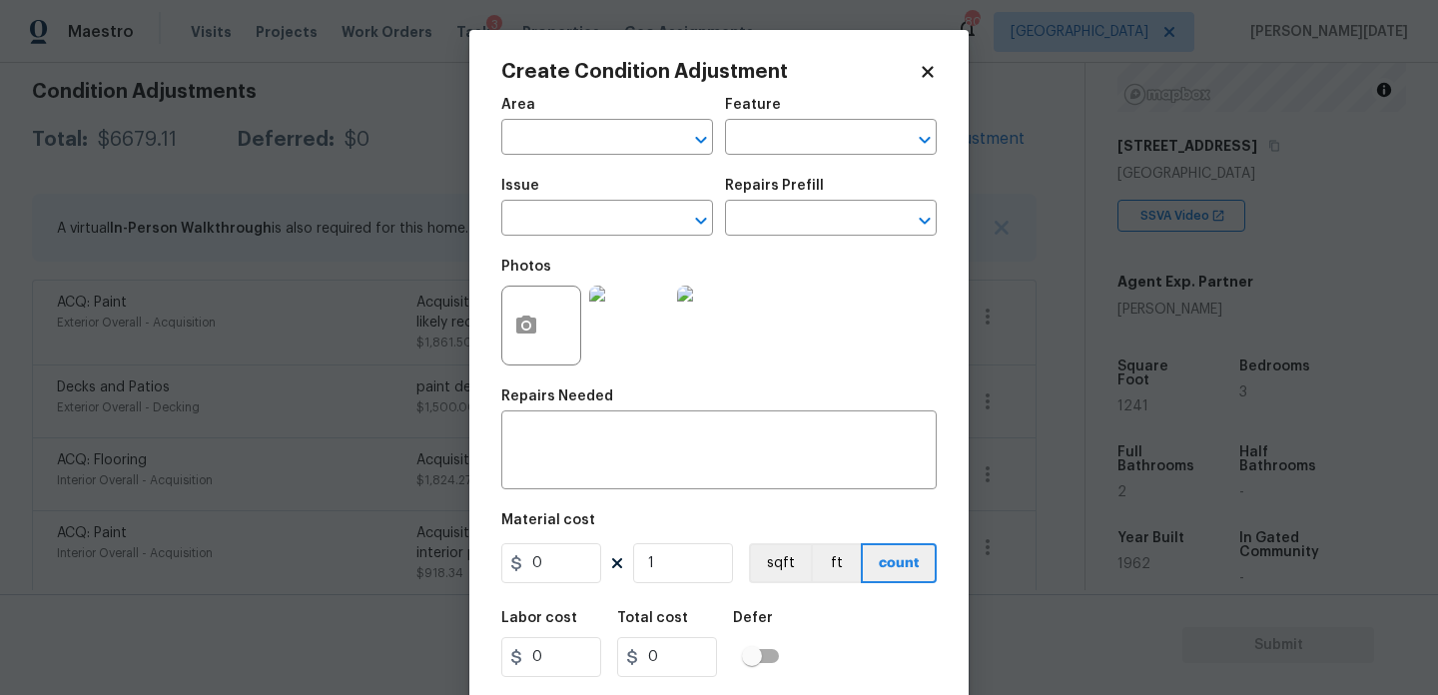
click at [459, 294] on body "Maestro Visits Projects Work Orders Tasks 3 Properties Geo Assignments 80 Atlan…" at bounding box center [719, 347] width 1438 height 695
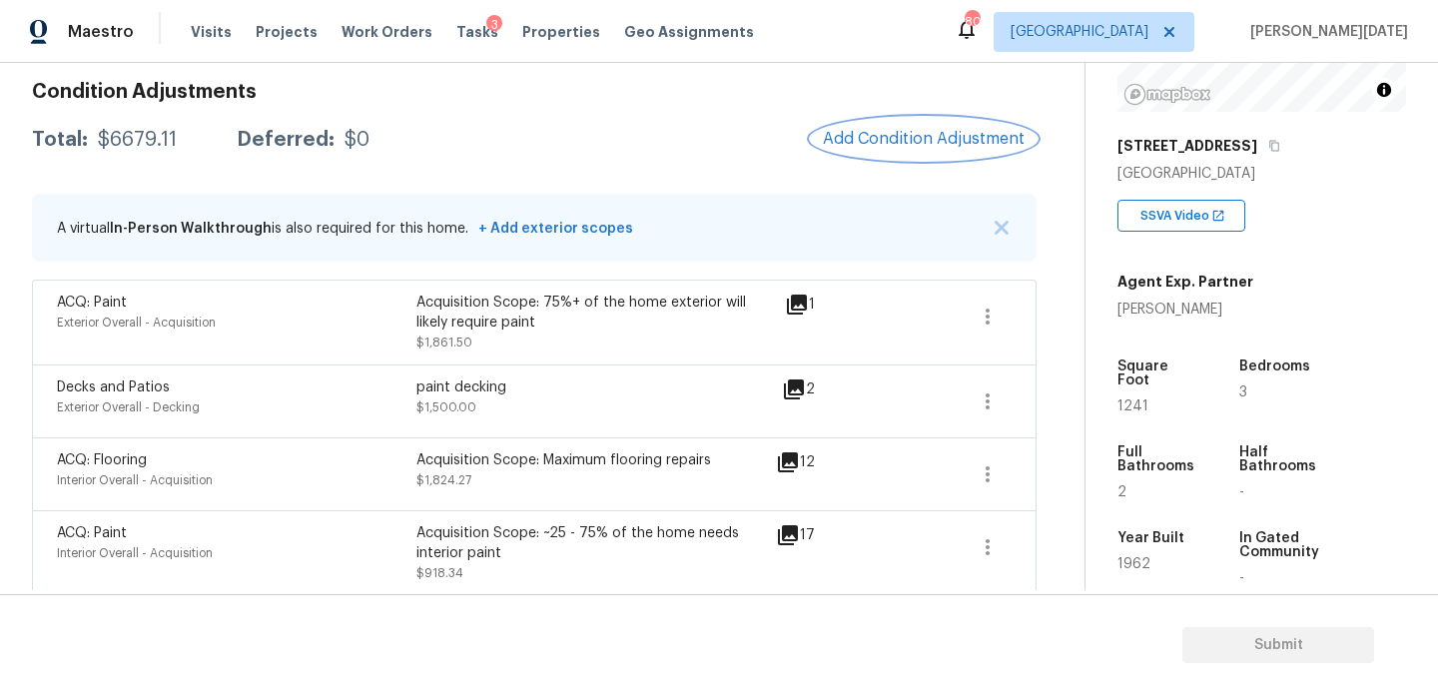
click at [892, 131] on span "Add Condition Adjustment" at bounding box center [924, 139] width 202 height 18
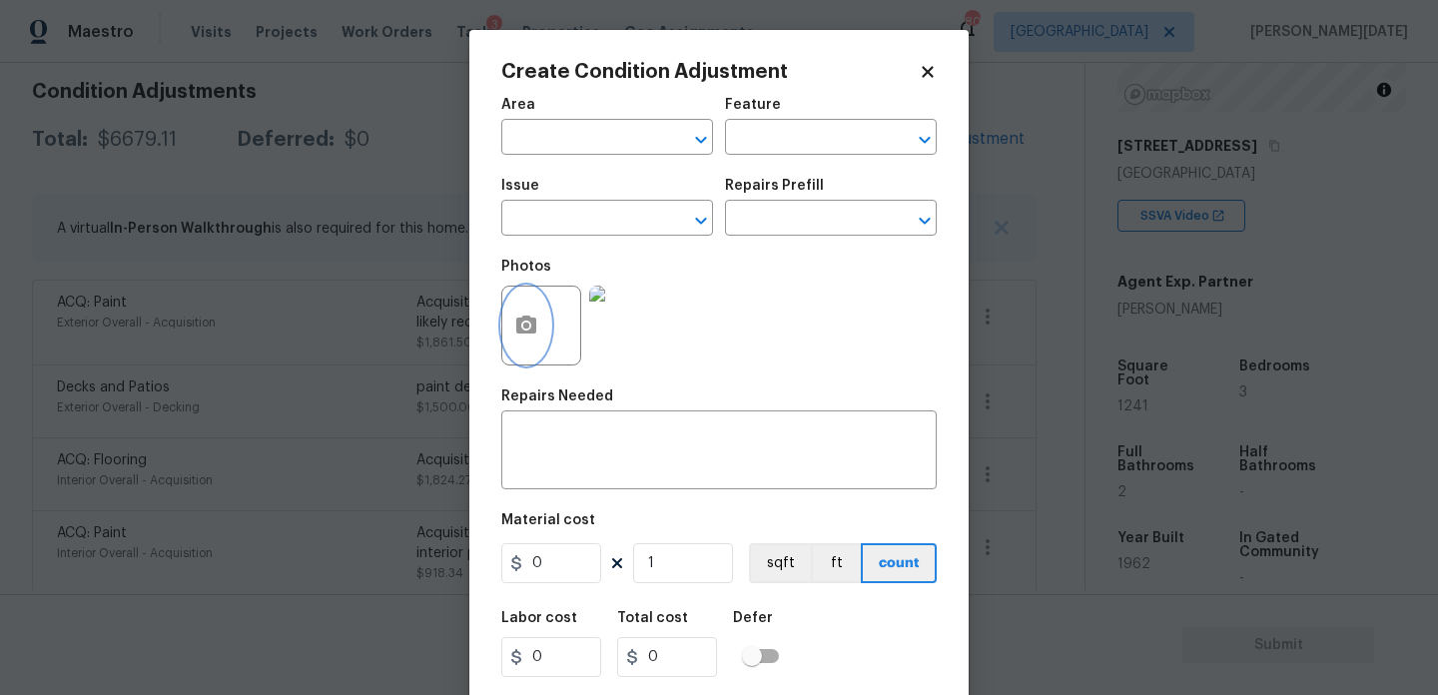
click at [524, 329] on circle "button" at bounding box center [526, 326] width 6 height 6
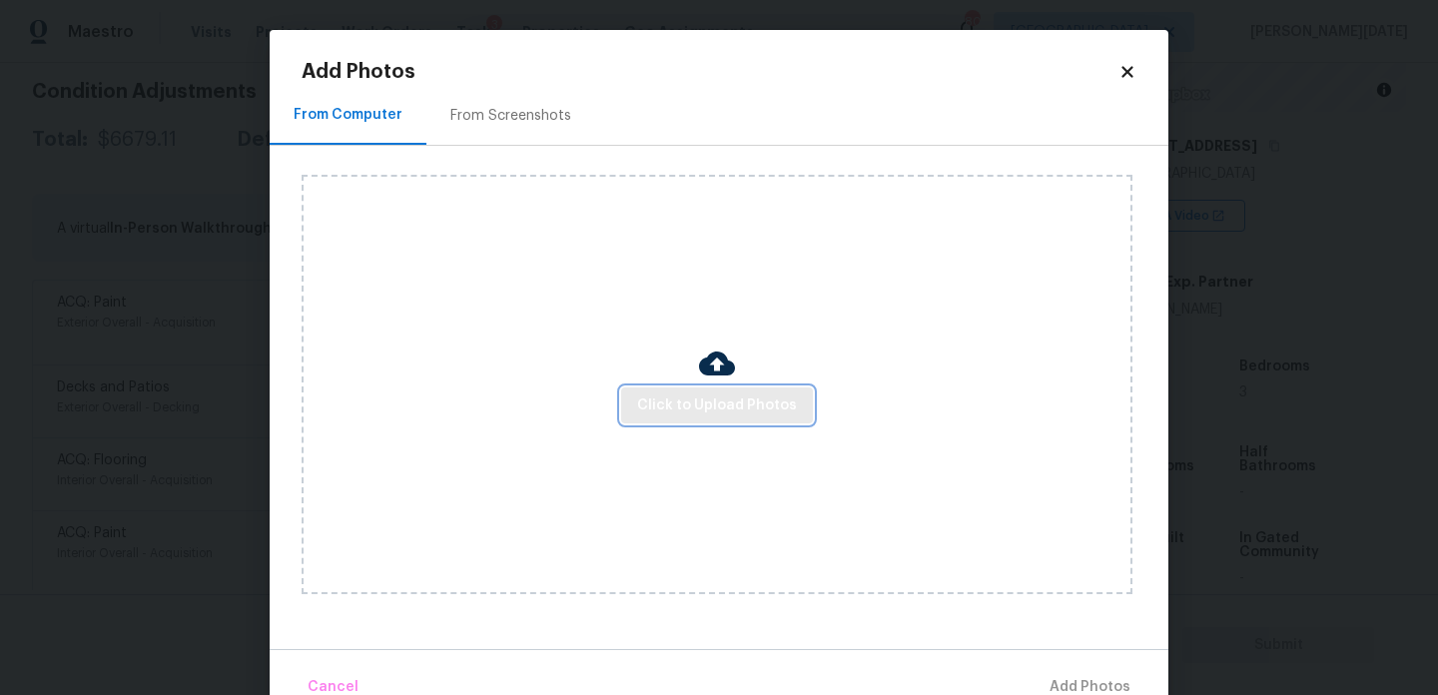
click at [730, 401] on span "Click to Upload Photos" at bounding box center [717, 406] width 160 height 25
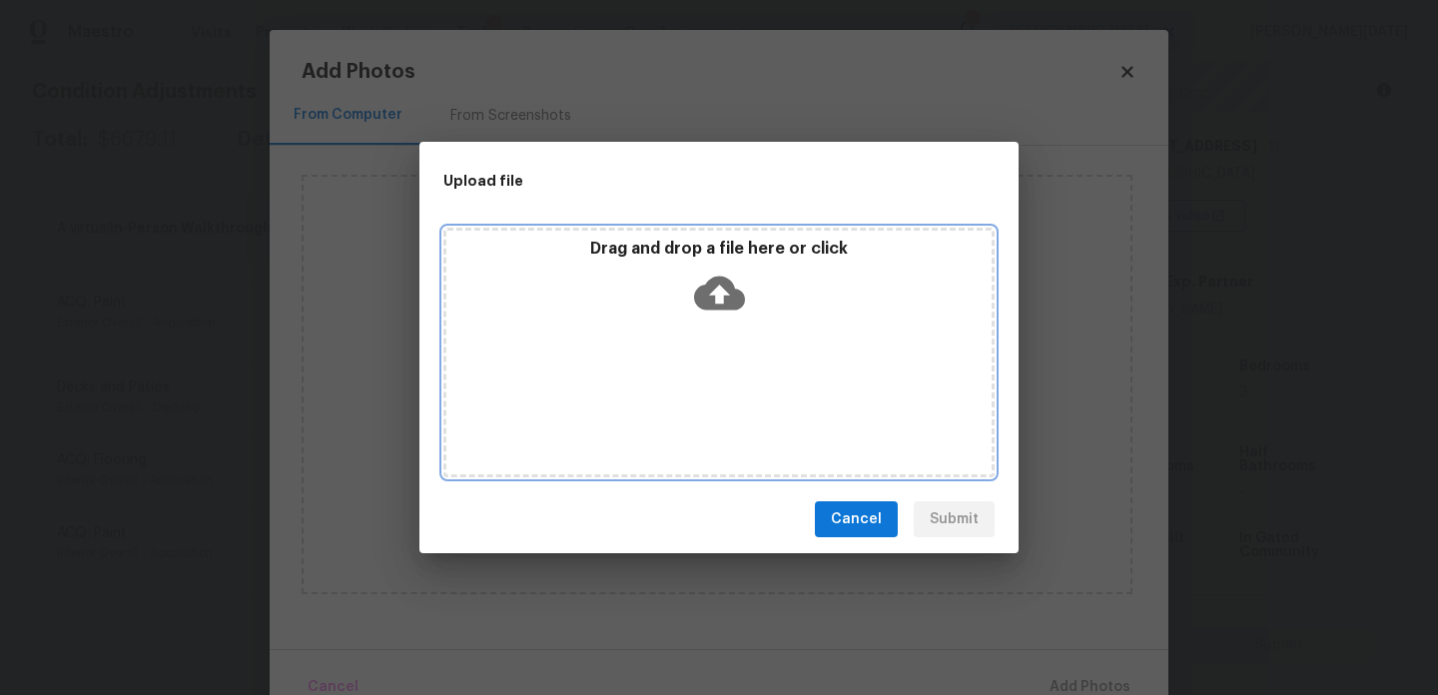
click at [730, 401] on div "Drag and drop a file here or click" at bounding box center [719, 353] width 551 height 250
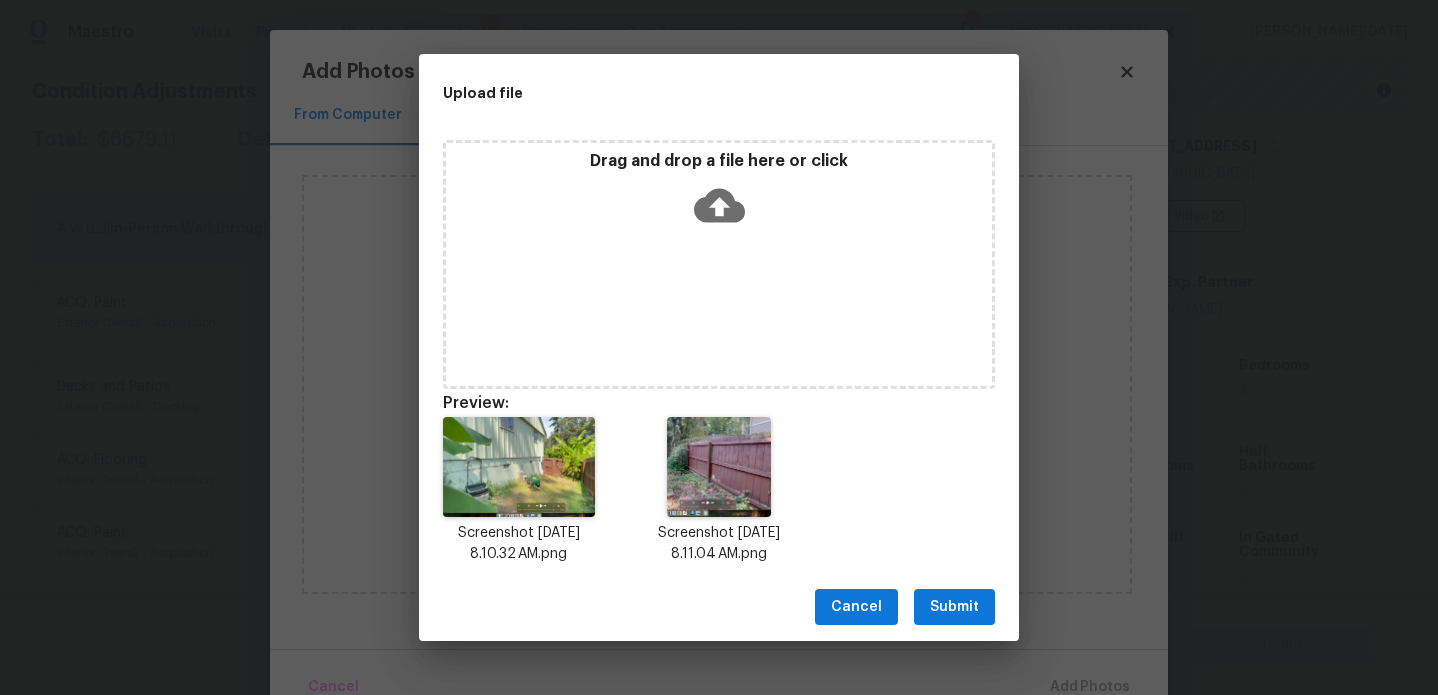
click at [943, 605] on span "Submit" at bounding box center [954, 607] width 49 height 25
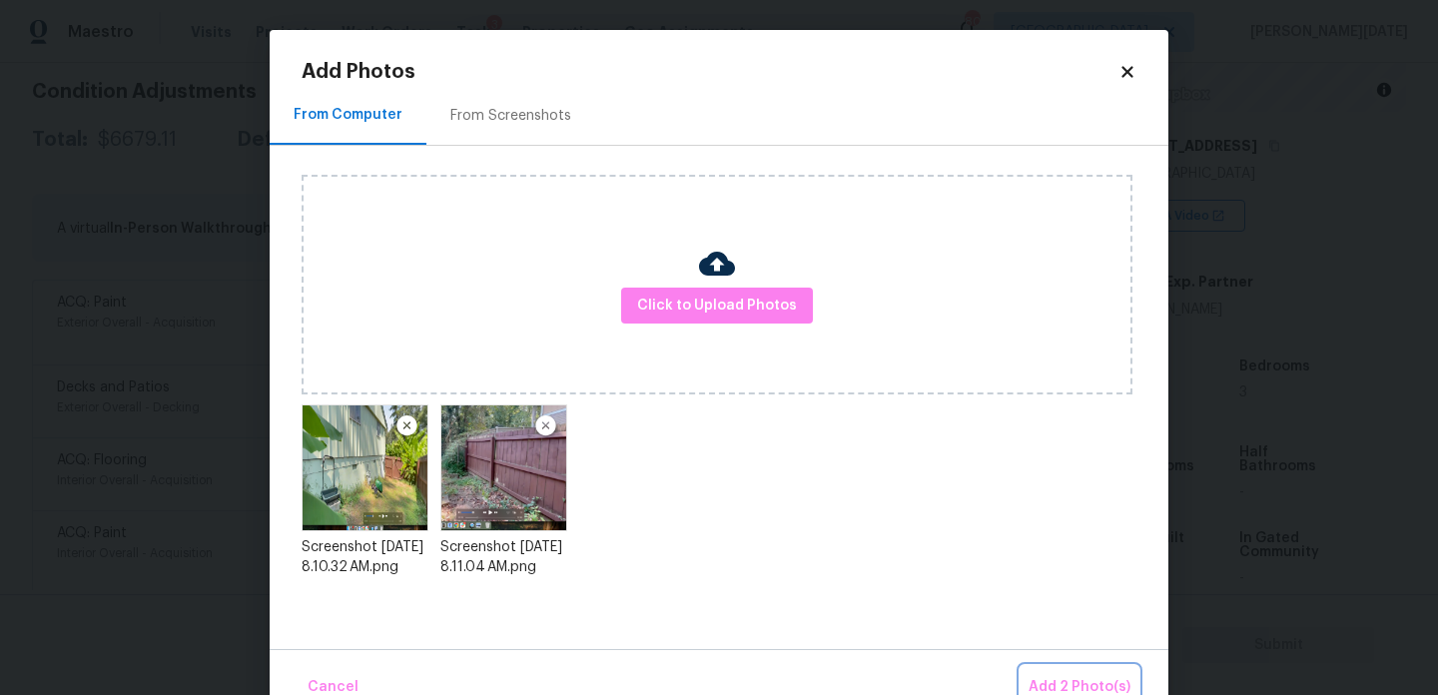
click at [1049, 675] on span "Add 2 Photo(s)" at bounding box center [1080, 687] width 102 height 25
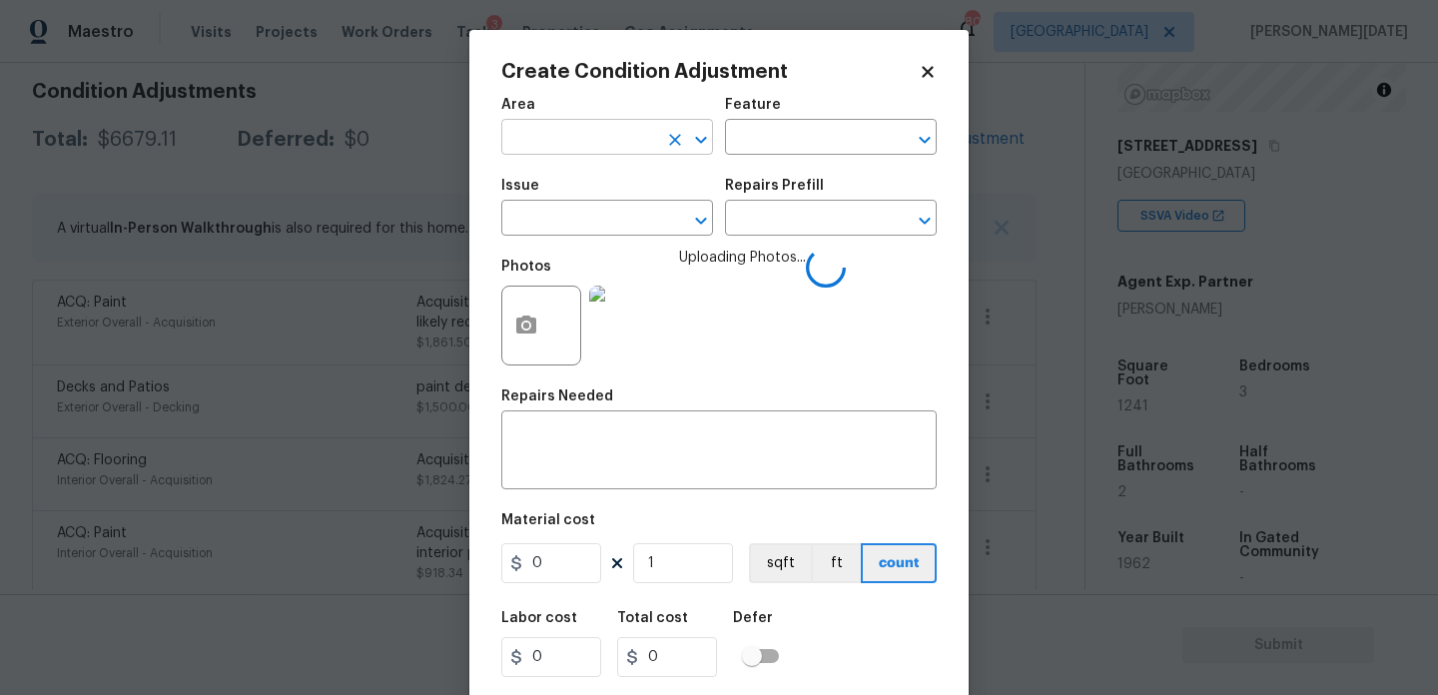
click at [560, 142] on input "text" at bounding box center [579, 139] width 156 height 31
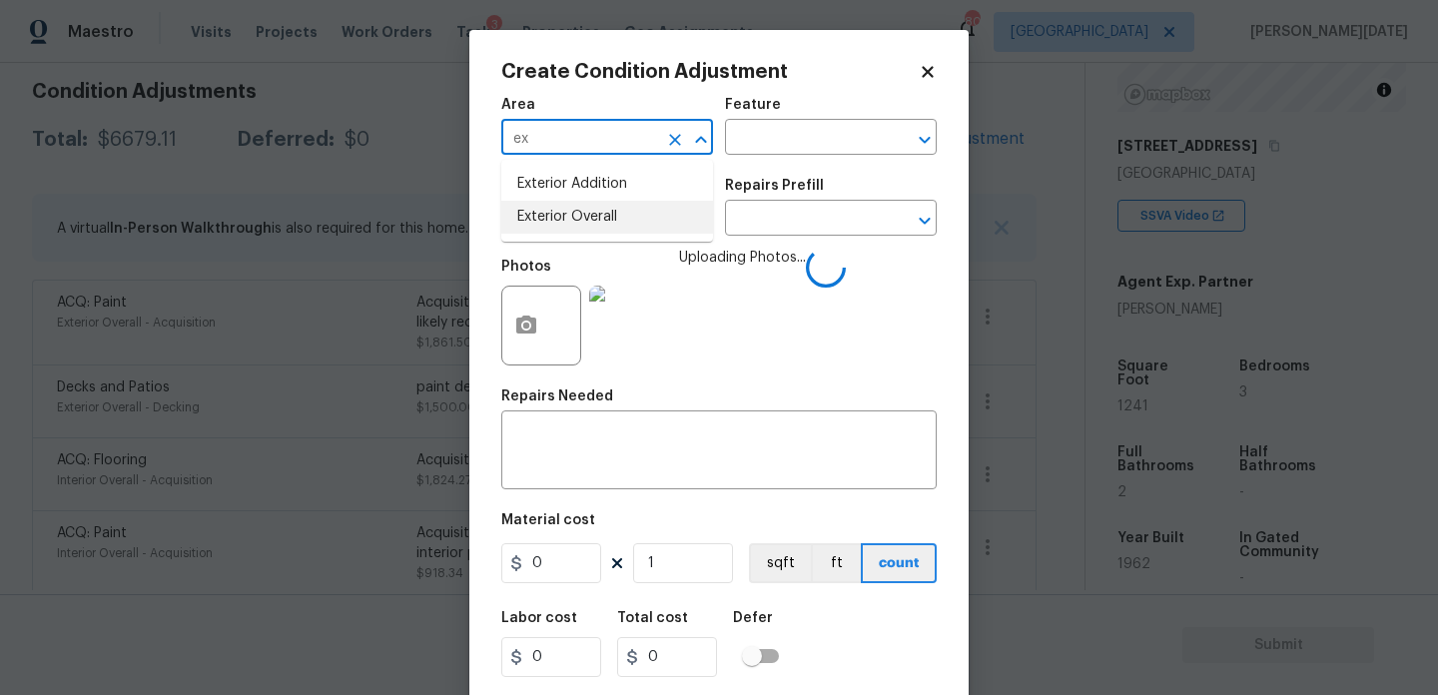
click at [578, 221] on li "Exterior Overall" at bounding box center [607, 217] width 212 height 33
type input "Exterior Overall"
click at [578, 221] on input "text" at bounding box center [579, 220] width 156 height 31
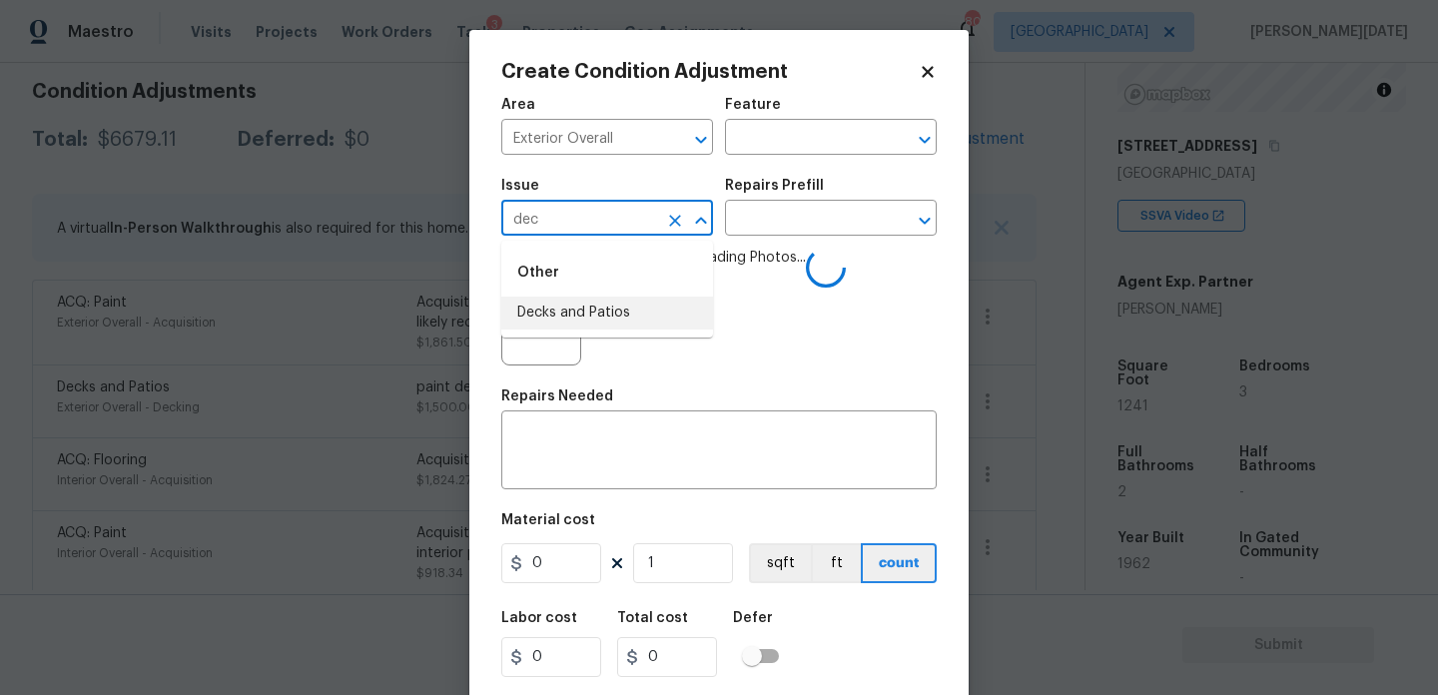
click at [599, 324] on li "Decks and Patios" at bounding box center [607, 313] width 212 height 33
type input "Decks and Patios"
click at [787, 171] on div "Issue Decks and Patios ​ Repairs Prefill ​" at bounding box center [719, 207] width 436 height 81
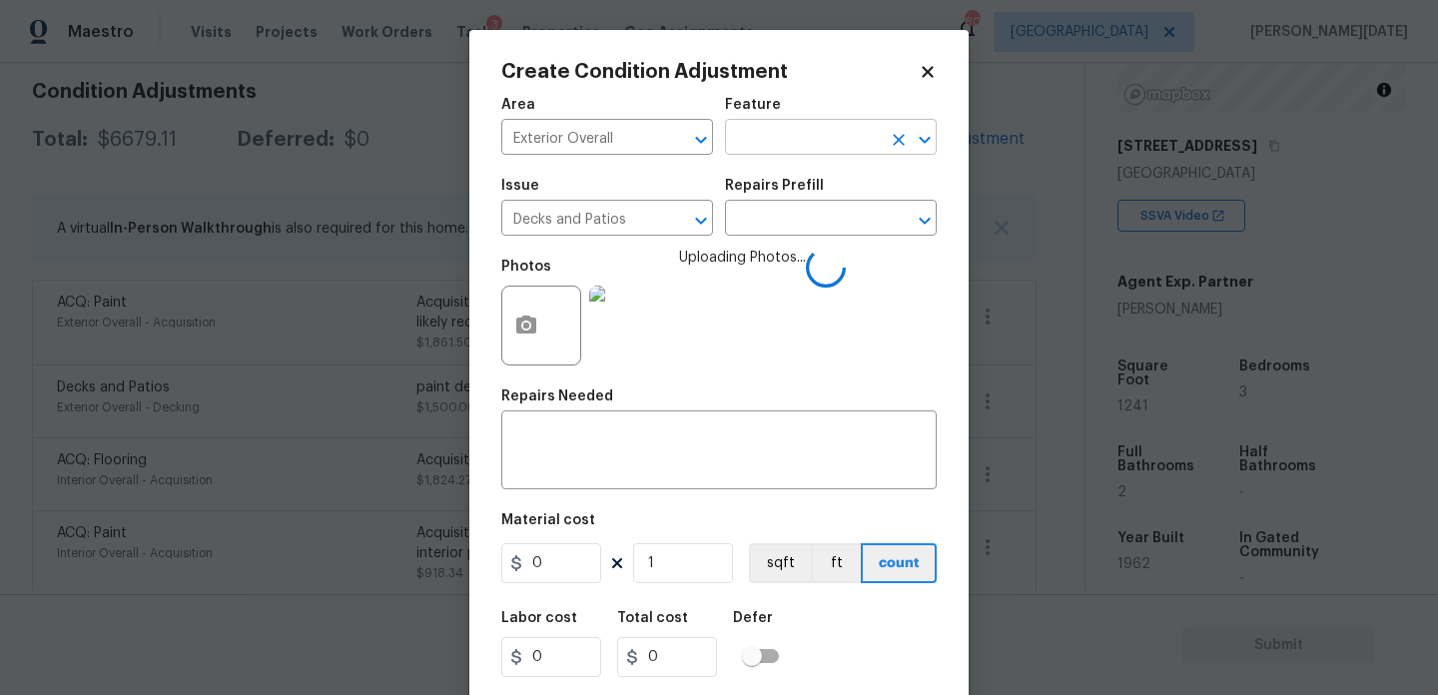
click at [817, 140] on input "text" at bounding box center [803, 139] width 156 height 31
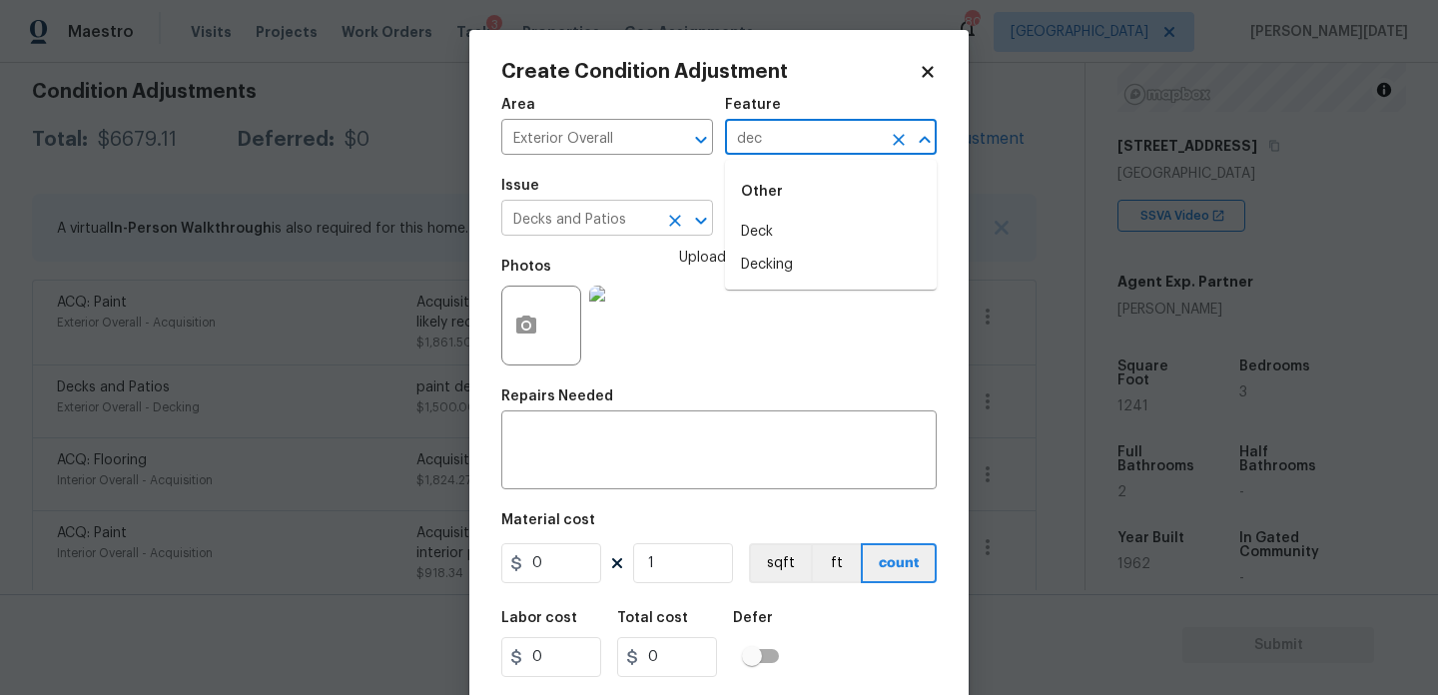
click at [668, 220] on icon "Clear" at bounding box center [675, 221] width 20 height 20
type input "dec"
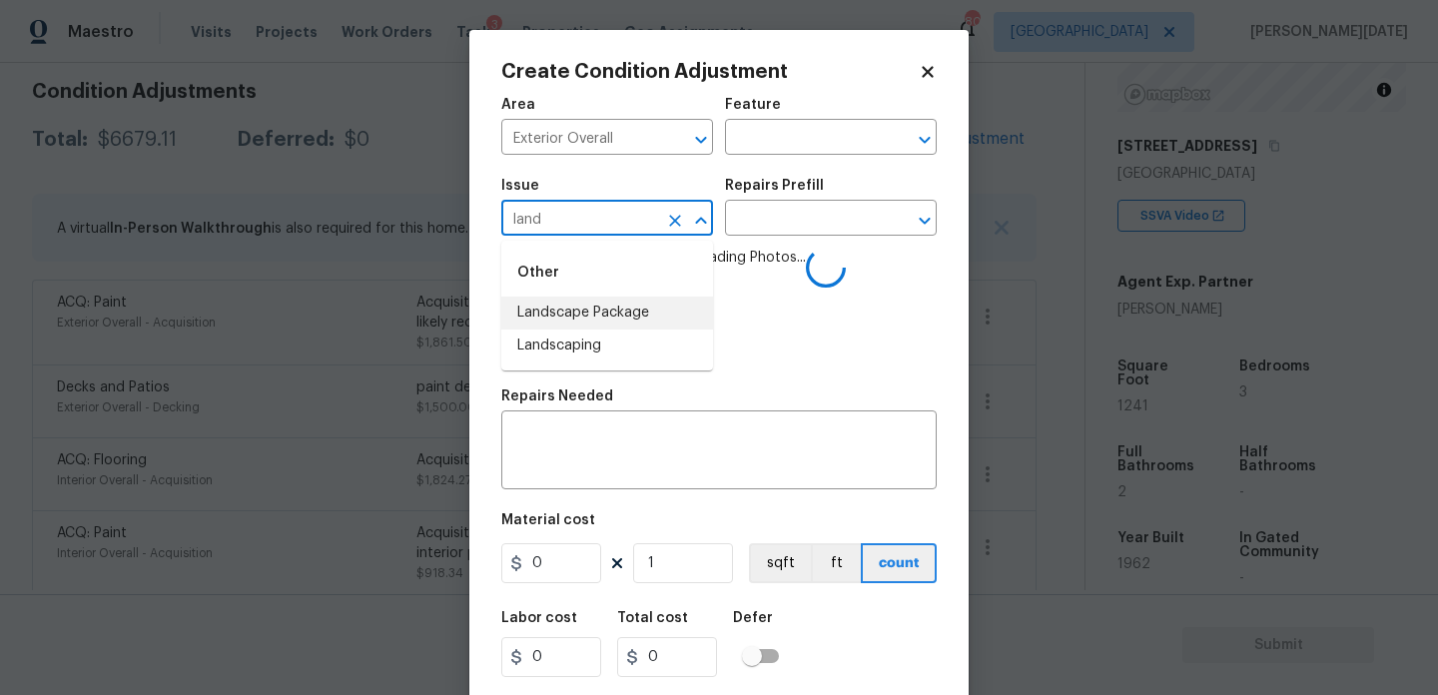
type input "land"
click at [767, 168] on div "Issue ​ Repairs Prefill ​" at bounding box center [719, 207] width 436 height 81
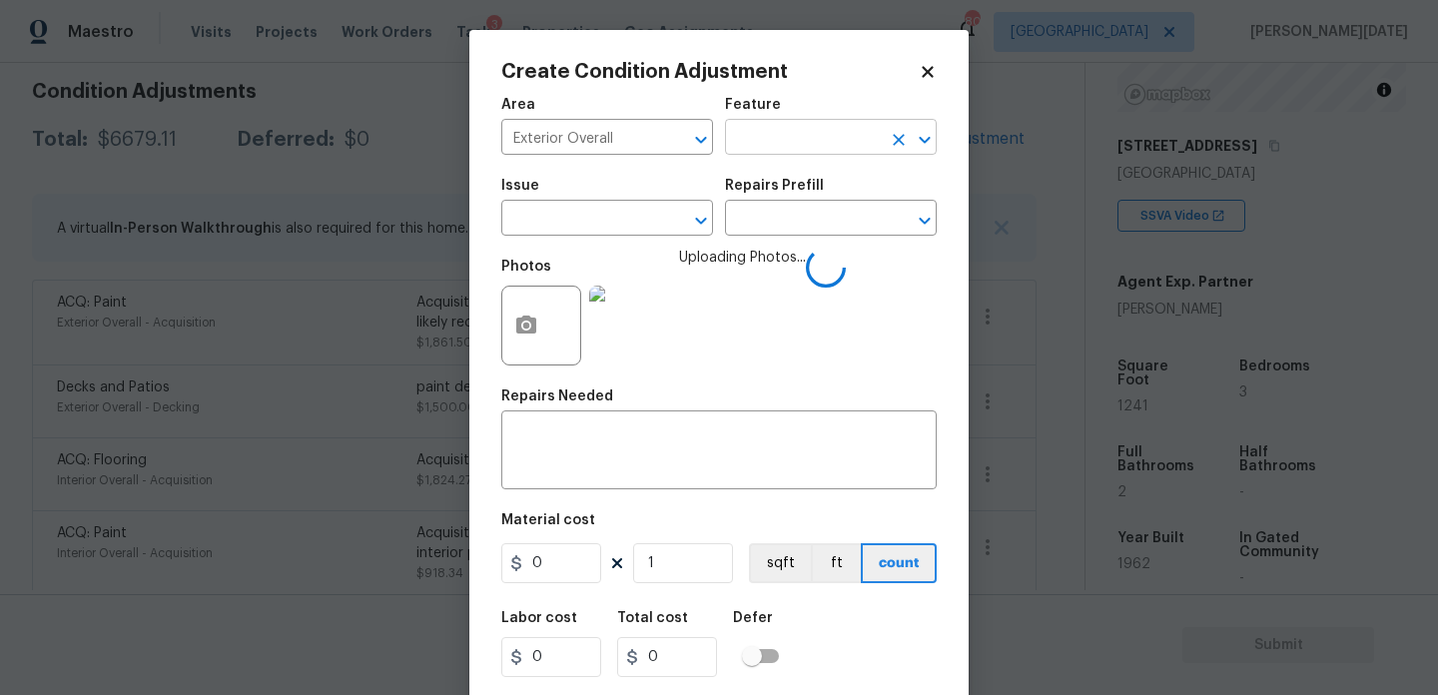
click at [810, 124] on input "text" at bounding box center [803, 139] width 156 height 31
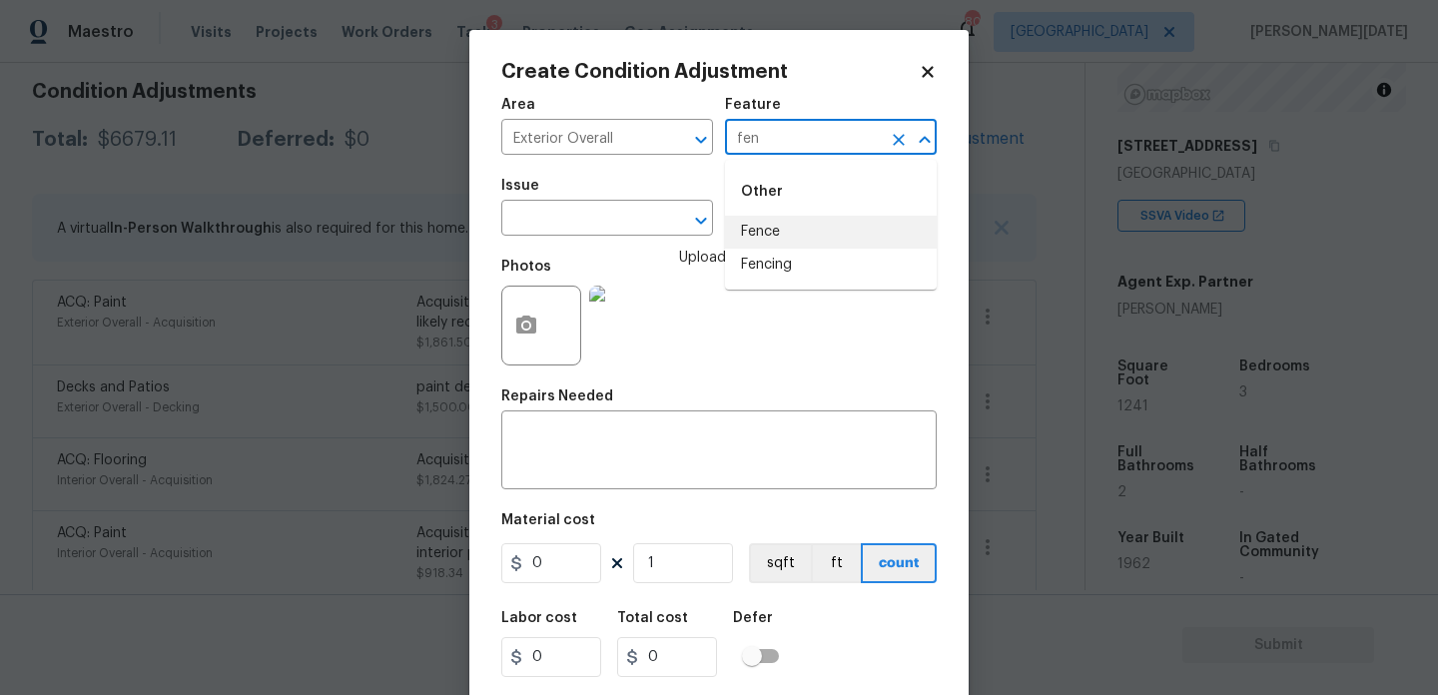
click at [777, 223] on li "Fence" at bounding box center [831, 232] width 212 height 33
type input "Fence"
click at [615, 215] on input "text" at bounding box center [579, 220] width 156 height 31
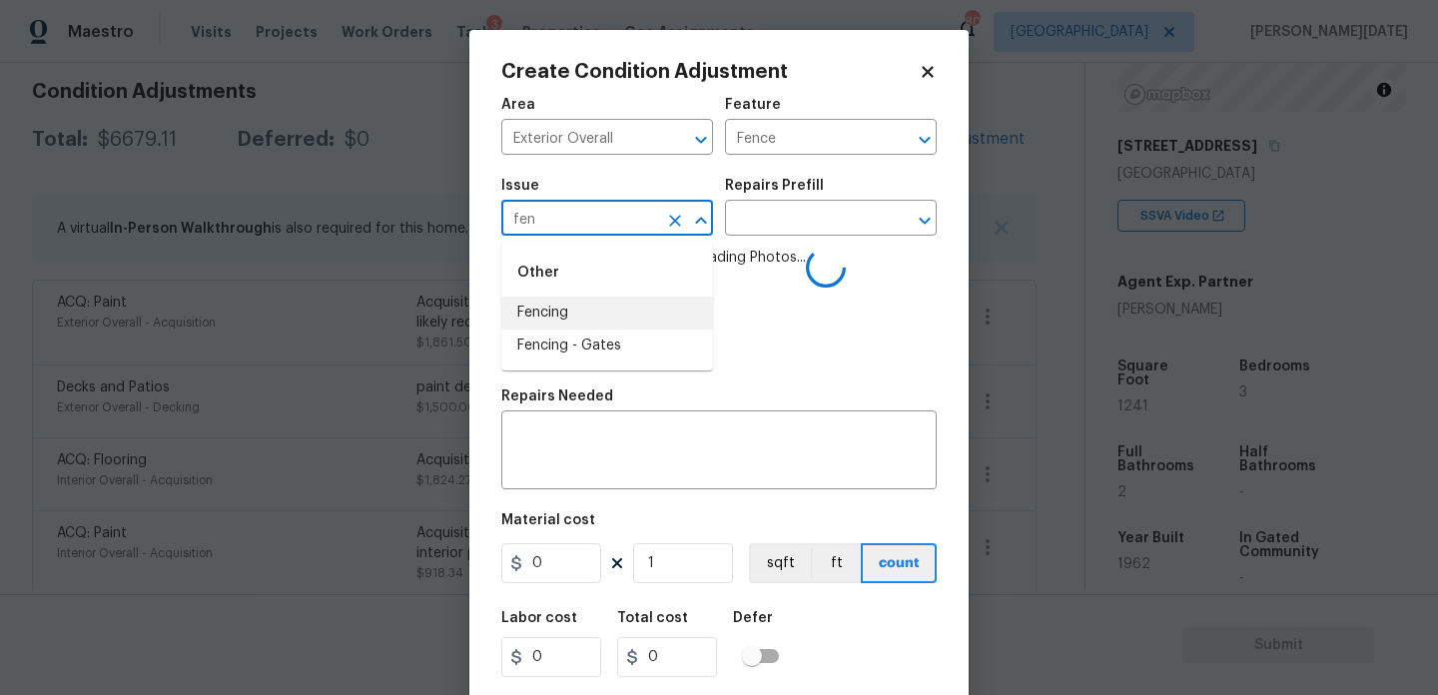
click at [556, 316] on li "Fencing" at bounding box center [607, 313] width 212 height 33
type input "Fencing"
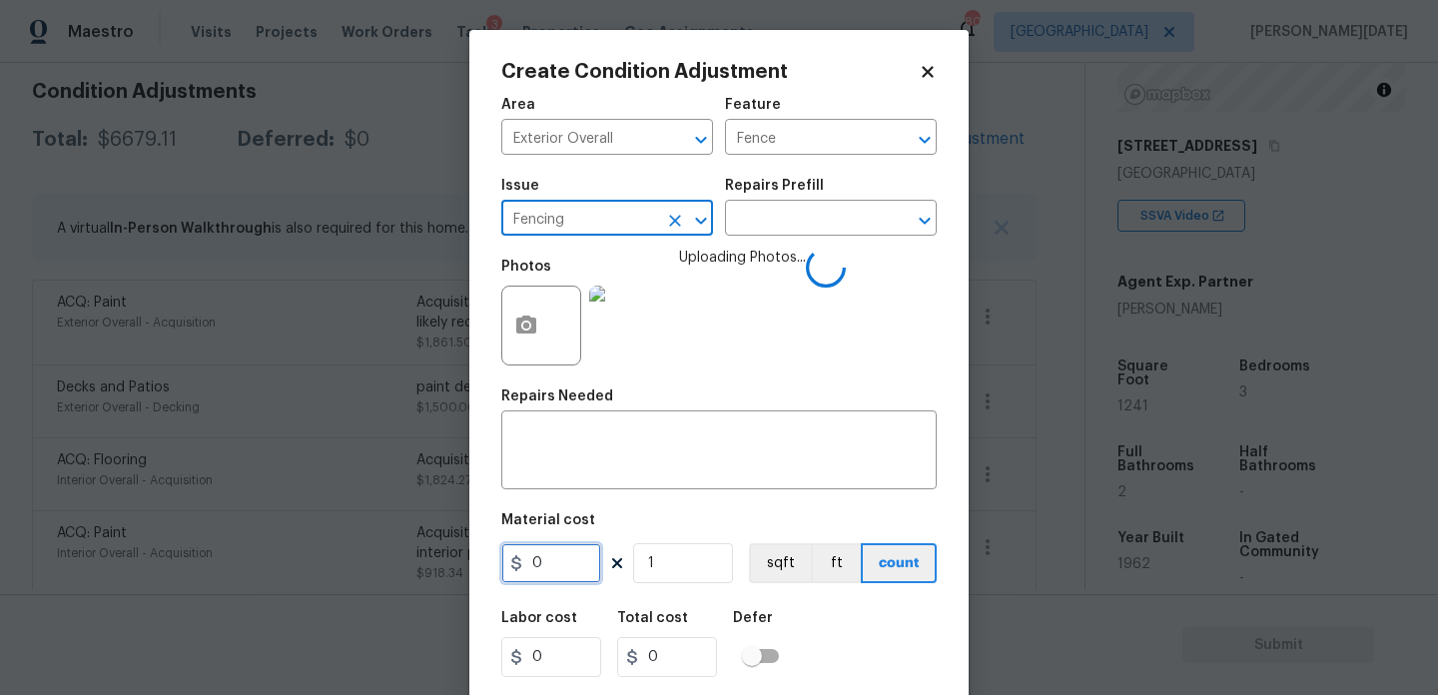
click at [555, 551] on input "0" at bounding box center [551, 563] width 100 height 40
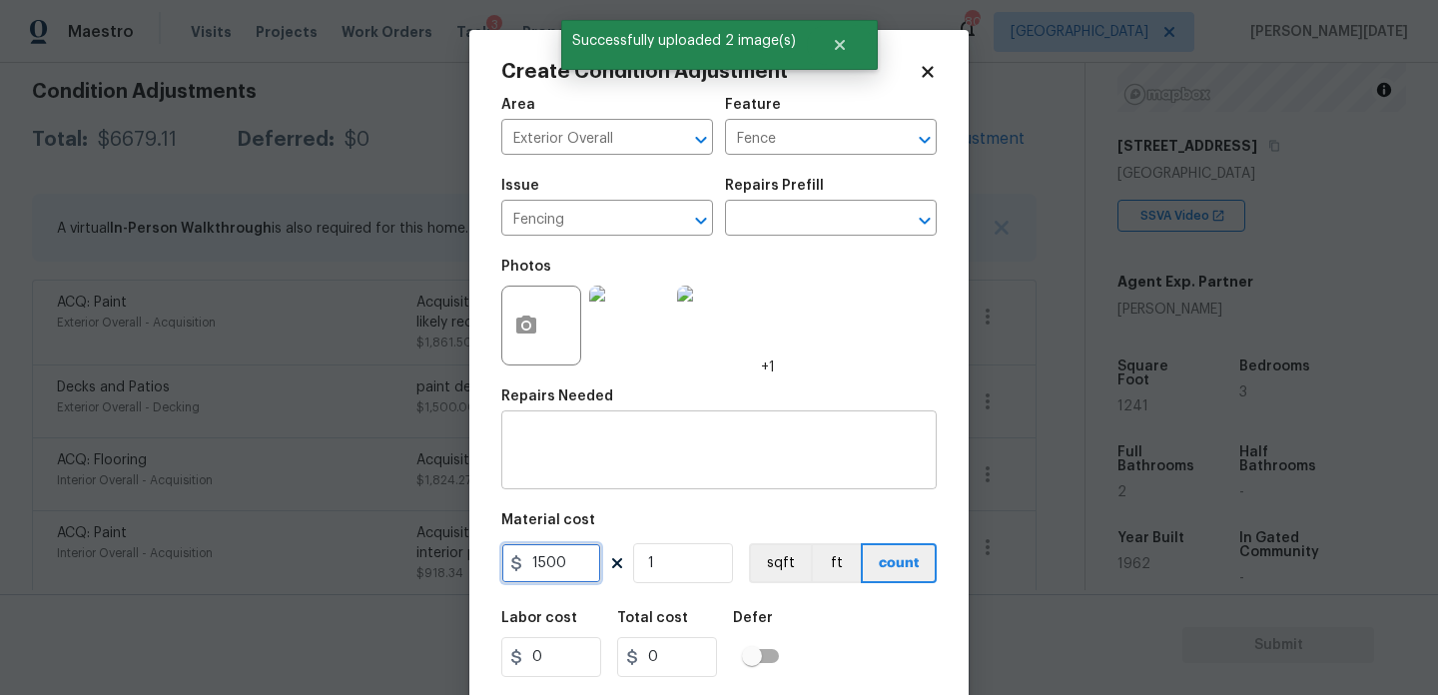
type input "1500"
click at [575, 485] on div "x ​" at bounding box center [719, 453] width 436 height 74
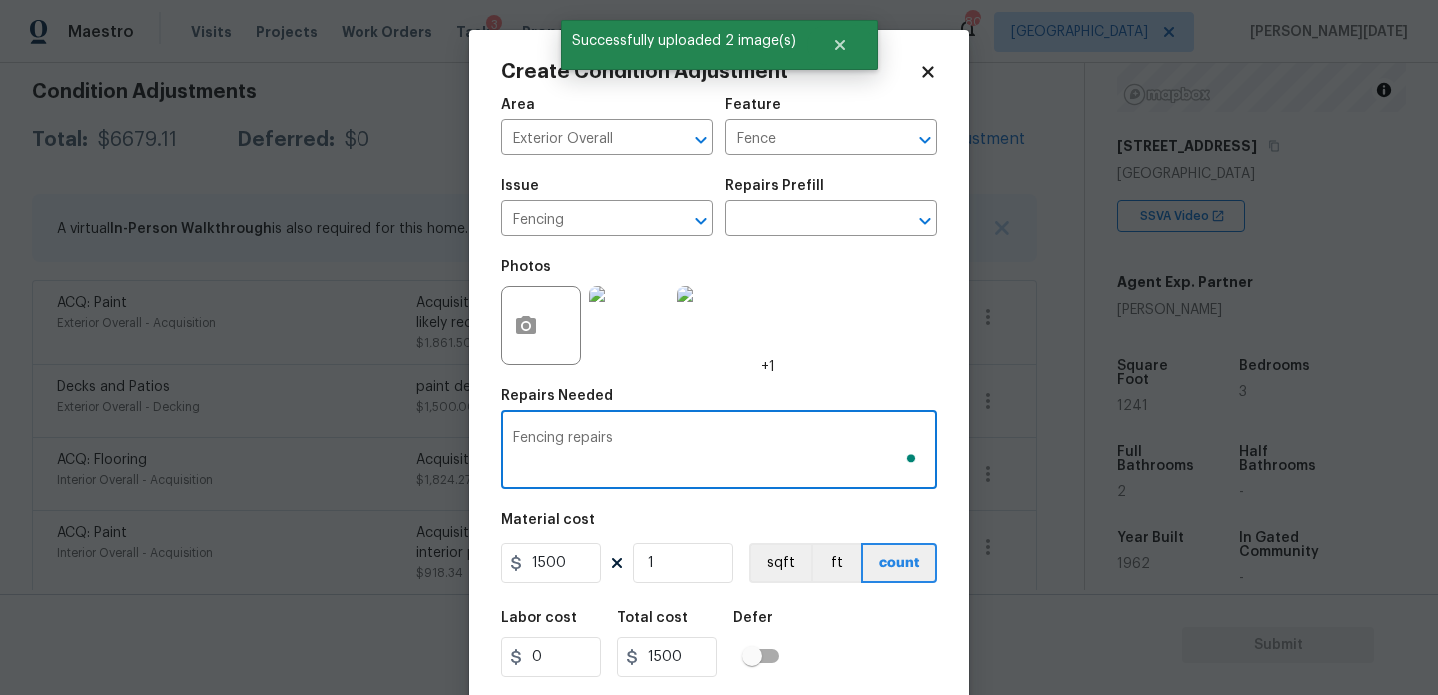
scroll to position [51, 0]
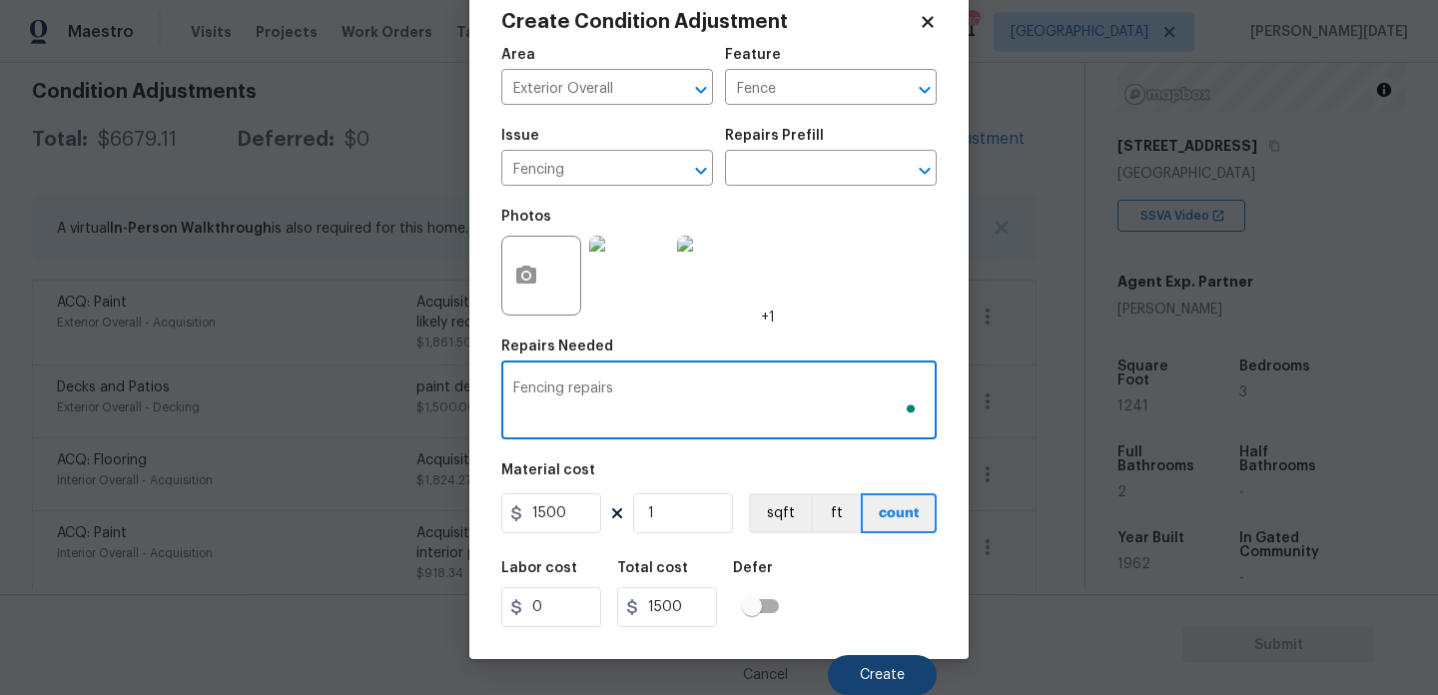
type textarea "Fencing repairs"
click at [894, 677] on span "Create" at bounding box center [882, 675] width 45 height 15
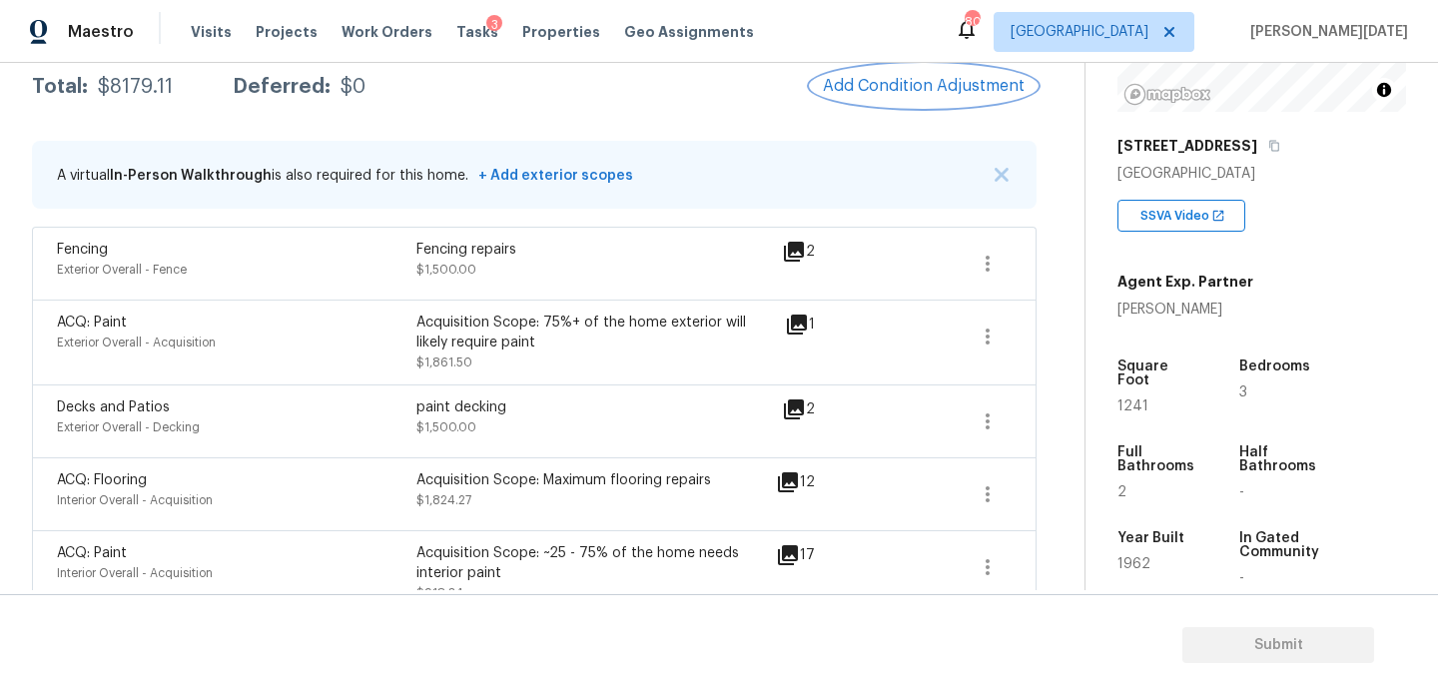
scroll to position [267, 0]
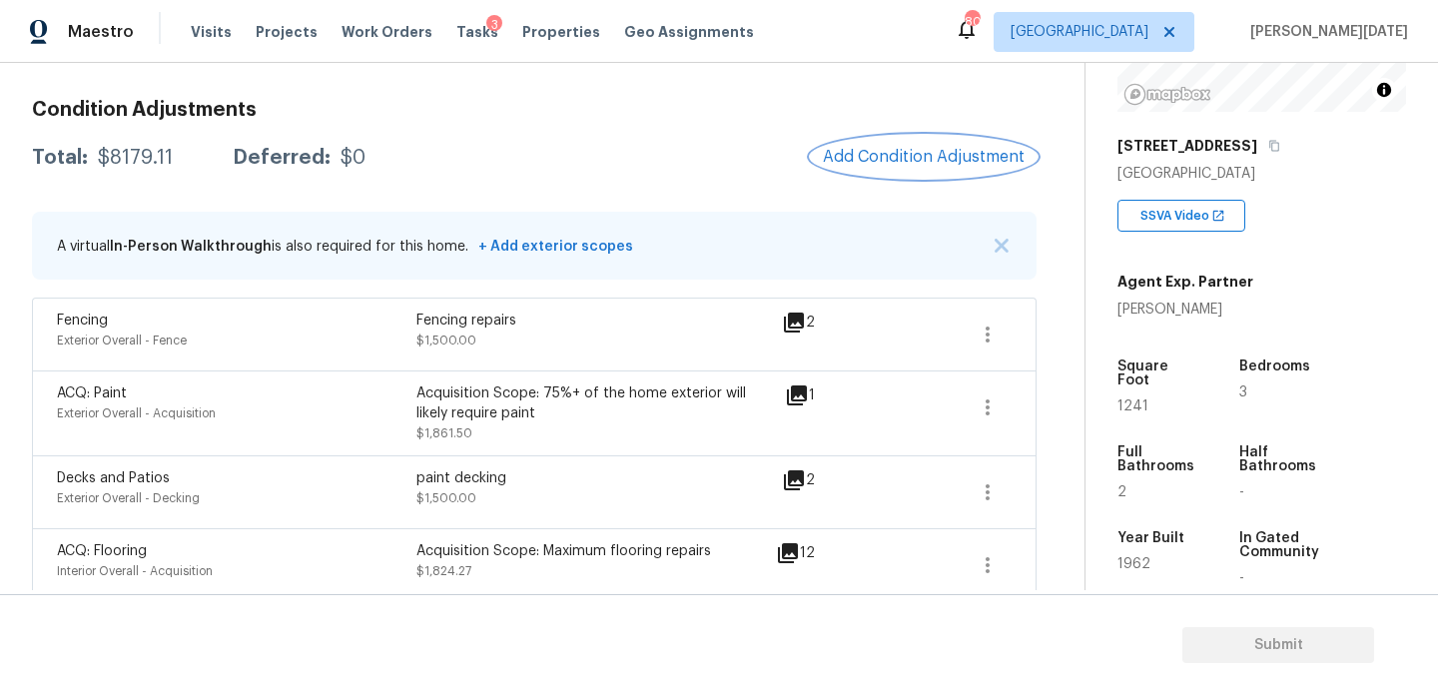
click at [890, 160] on span "Add Condition Adjustment" at bounding box center [924, 157] width 202 height 18
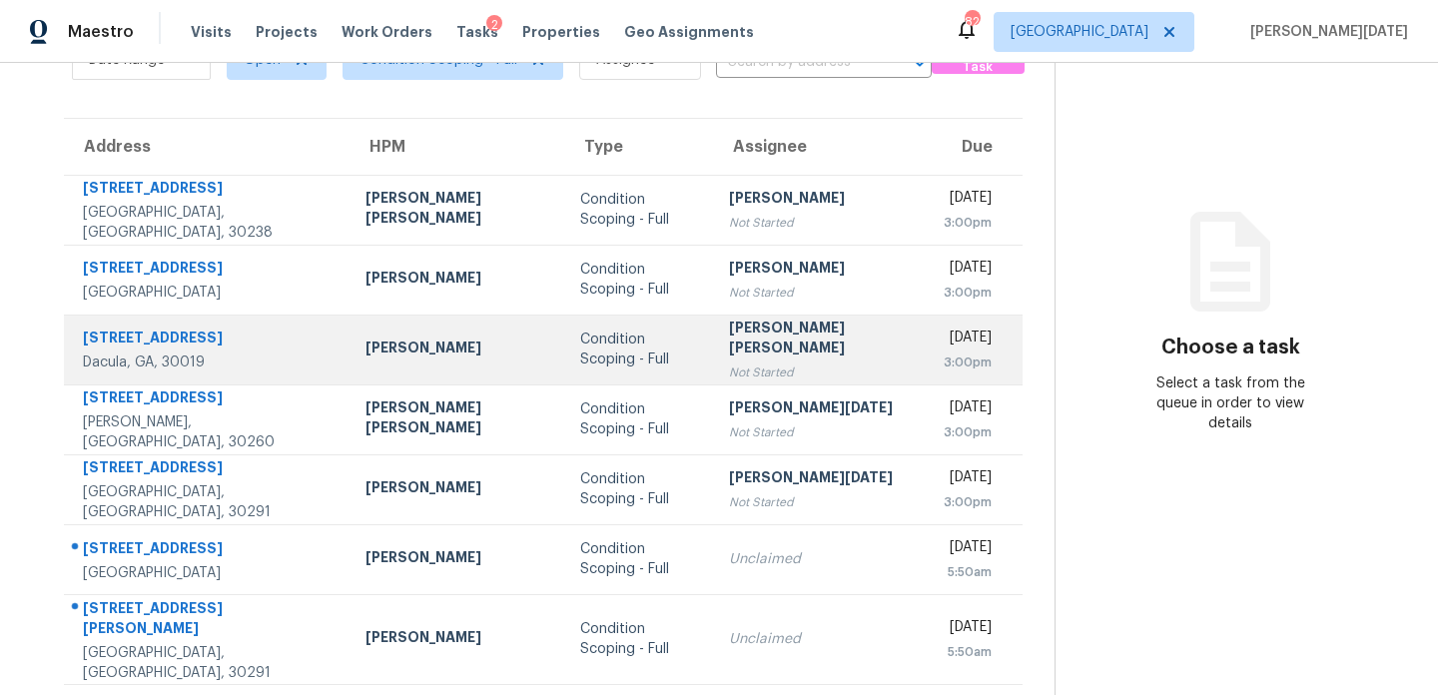
scroll to position [125, 0]
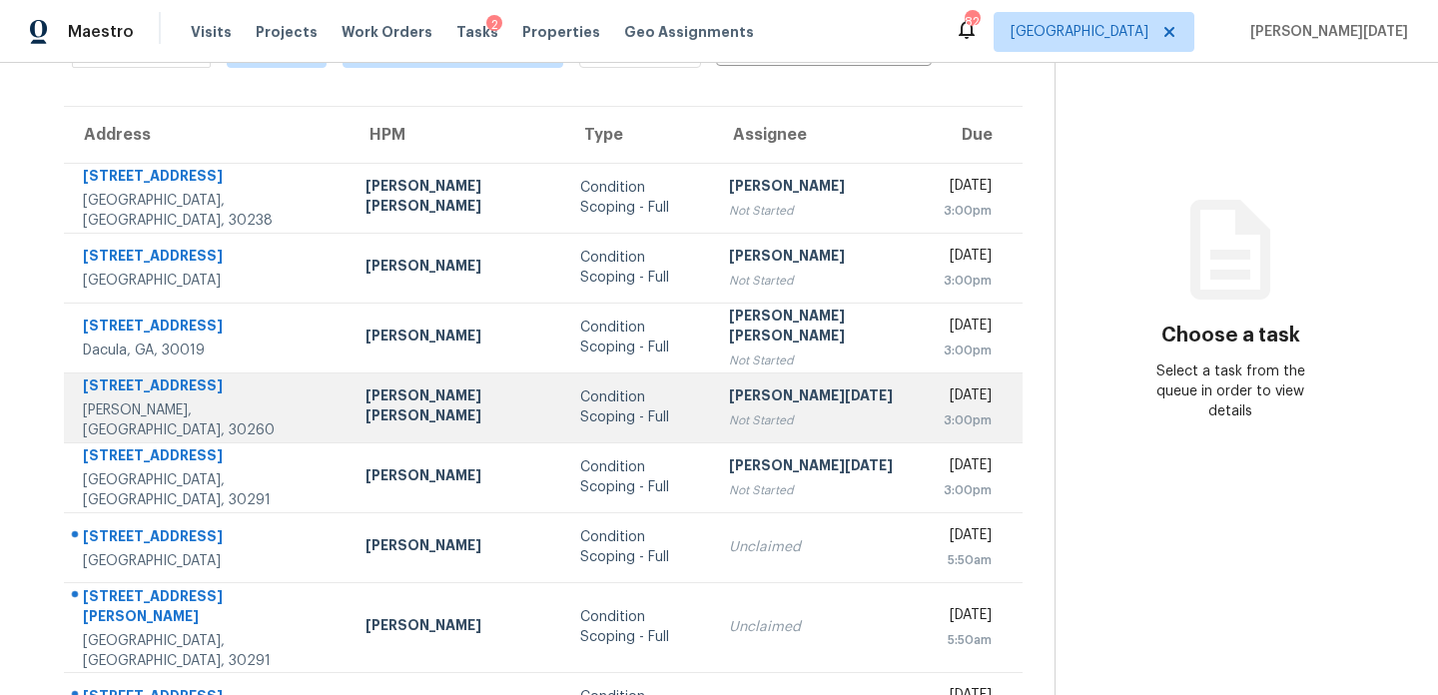
click at [729, 421] on div "Not Started" at bounding box center [820, 421] width 183 height 20
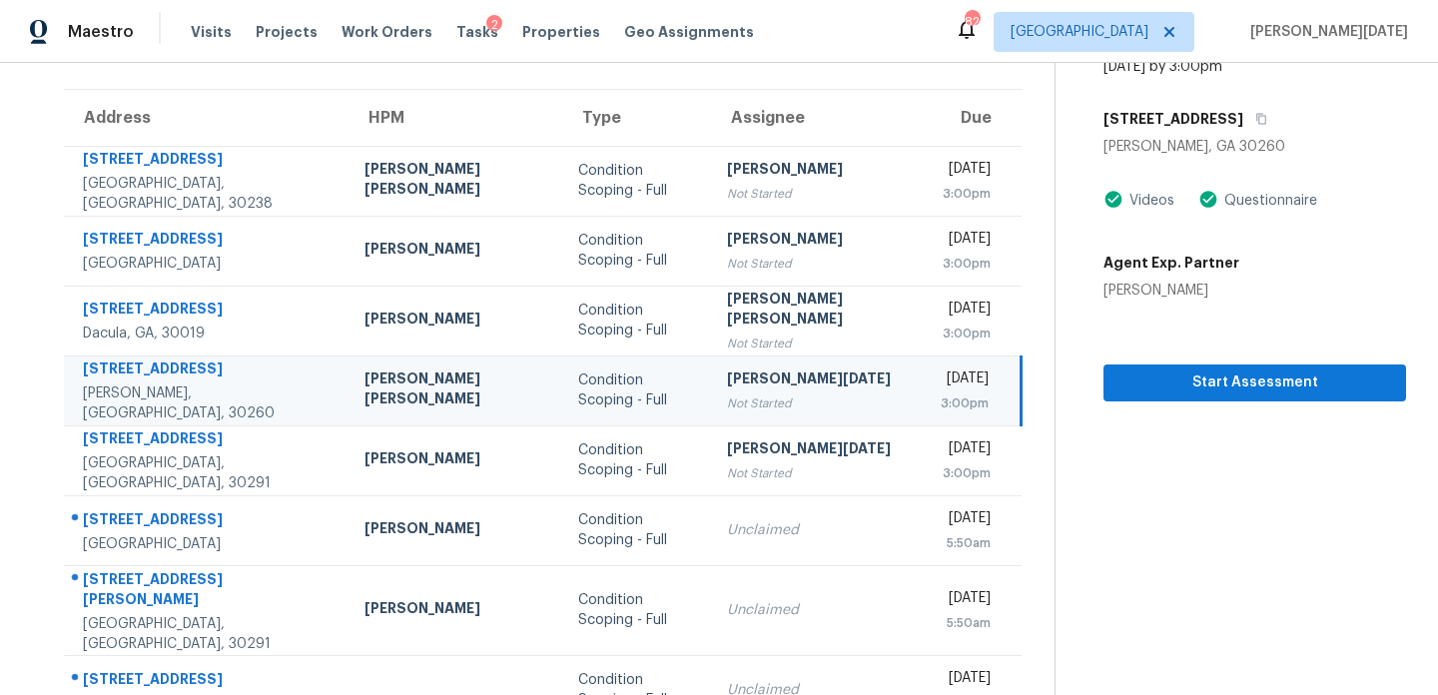
scroll to position [144, 0]
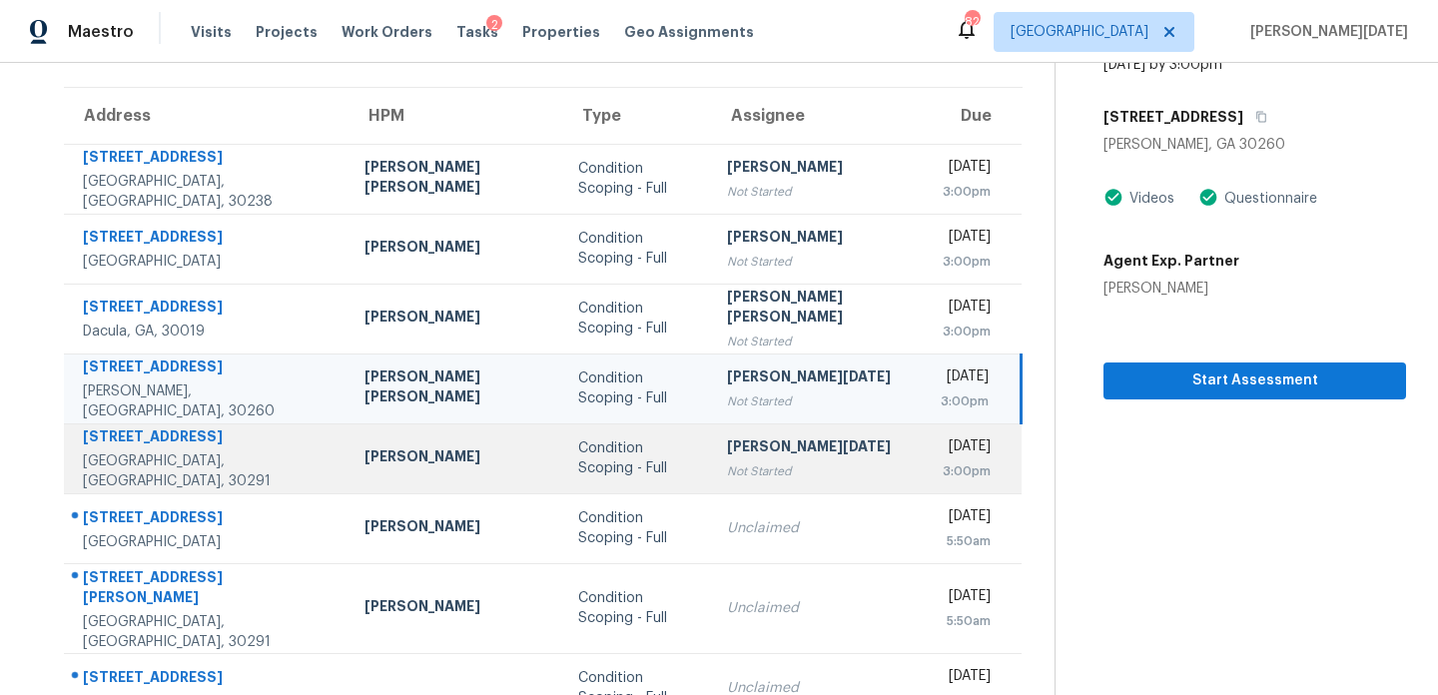
click at [711, 445] on td "[PERSON_NAME][DATE] Not Started" at bounding box center [818, 459] width 214 height 70
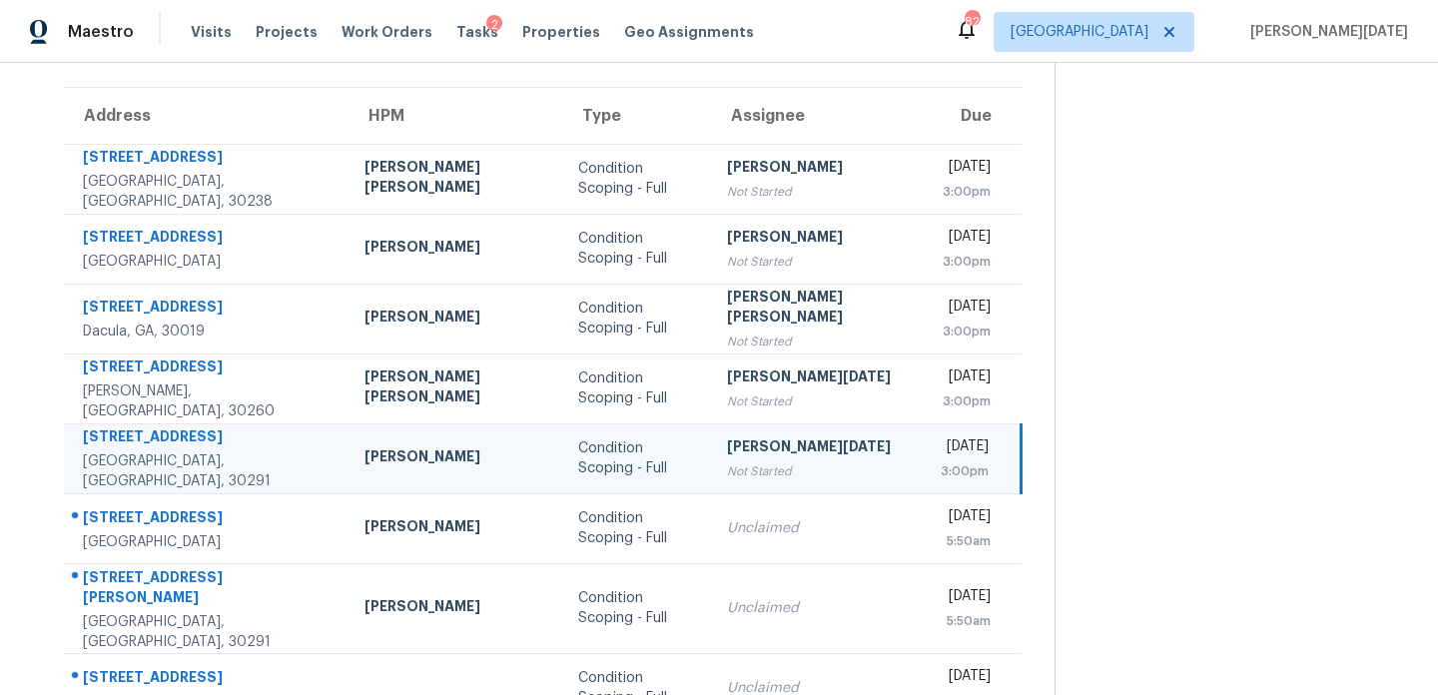
click at [711, 445] on td "[PERSON_NAME][DATE] Not Started" at bounding box center [818, 459] width 214 height 70
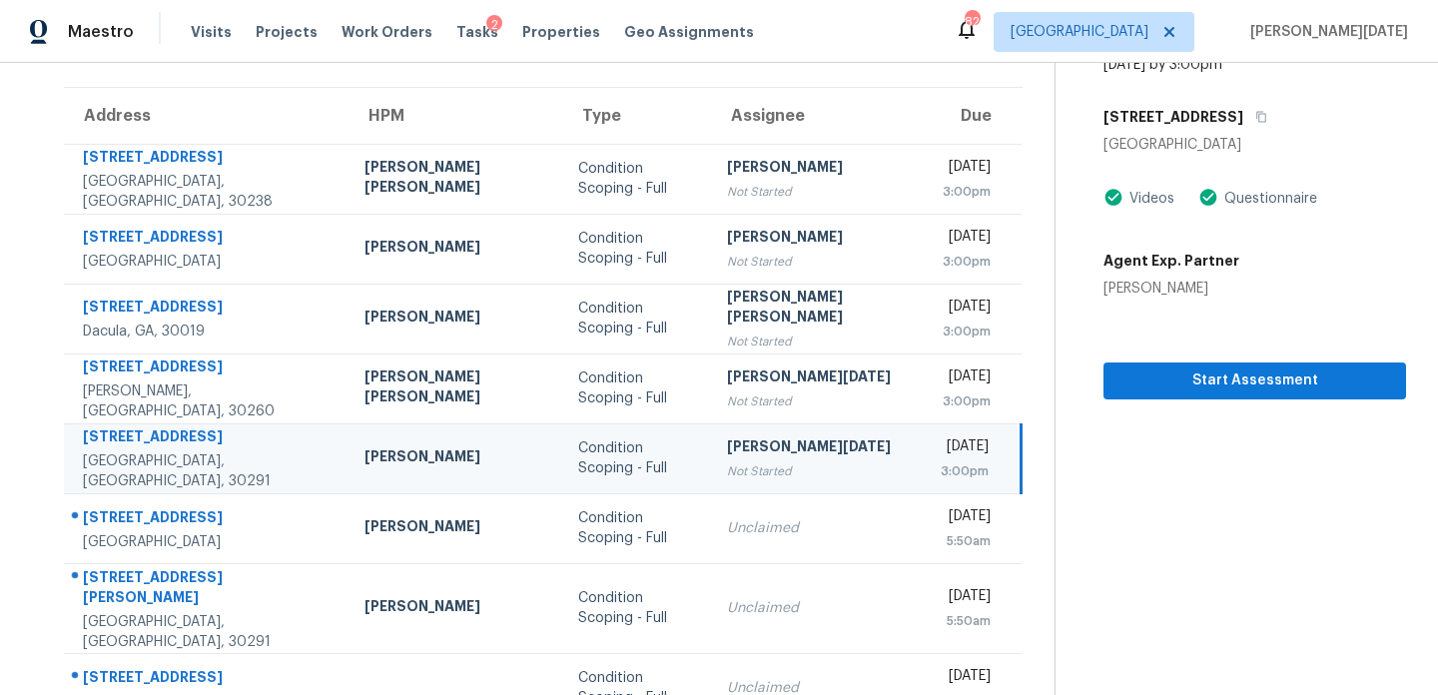
click at [1129, 342] on div "Start Assessment" at bounding box center [1255, 349] width 303 height 101
click at [1137, 369] on span "Start Assessment" at bounding box center [1255, 381] width 271 height 25
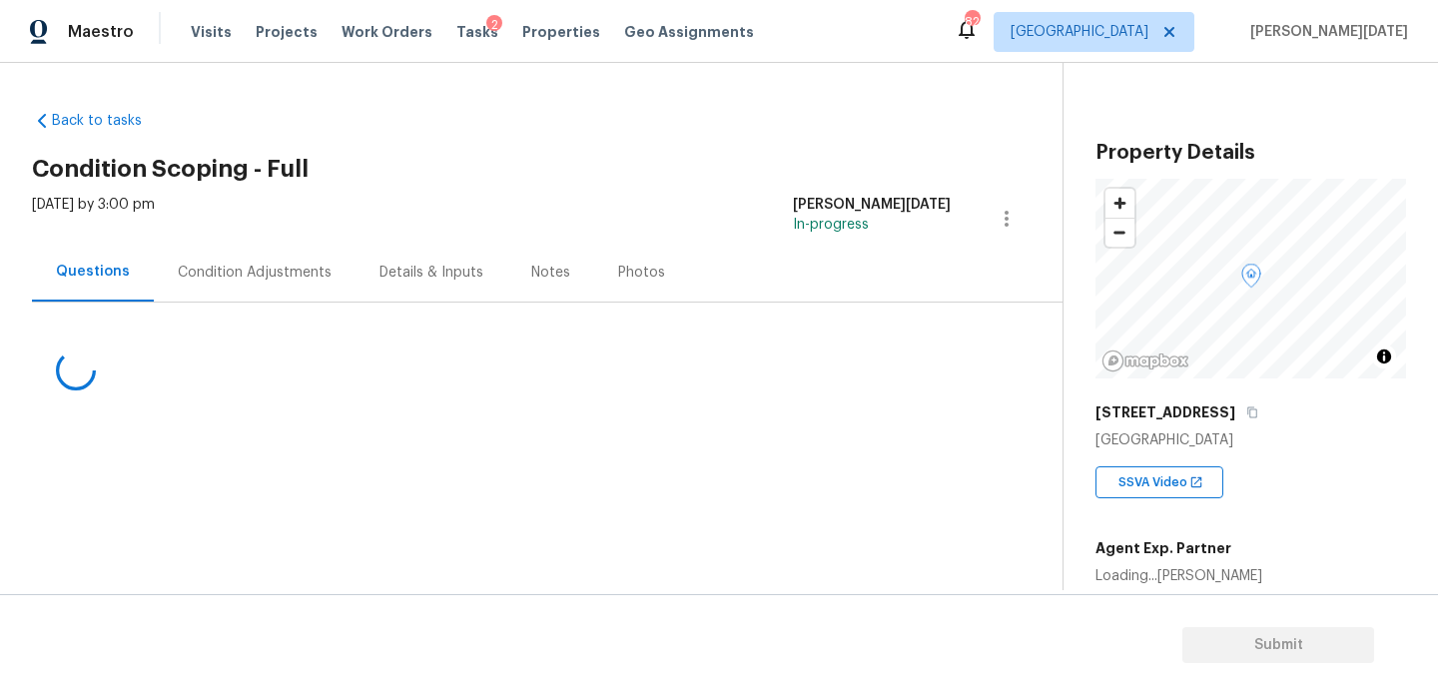
click at [238, 261] on div "Condition Adjustments" at bounding box center [255, 272] width 202 height 59
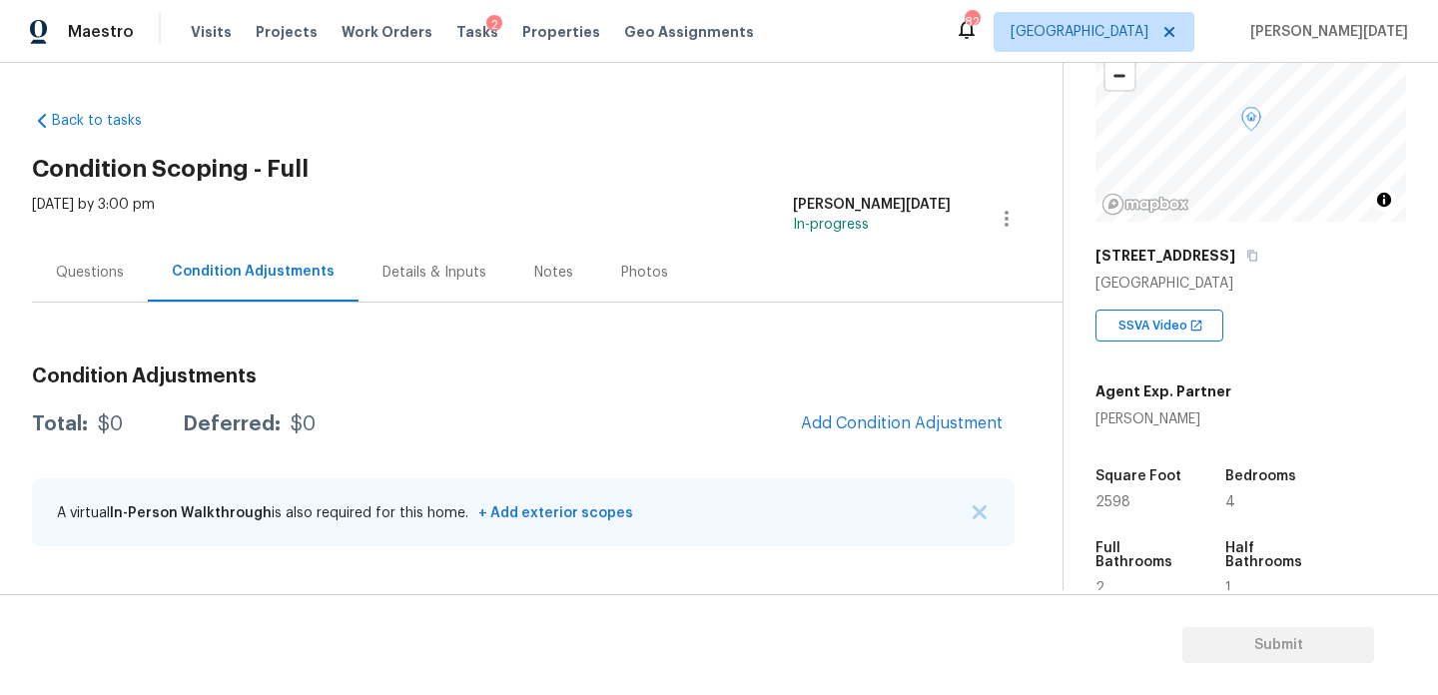
scroll to position [165, 0]
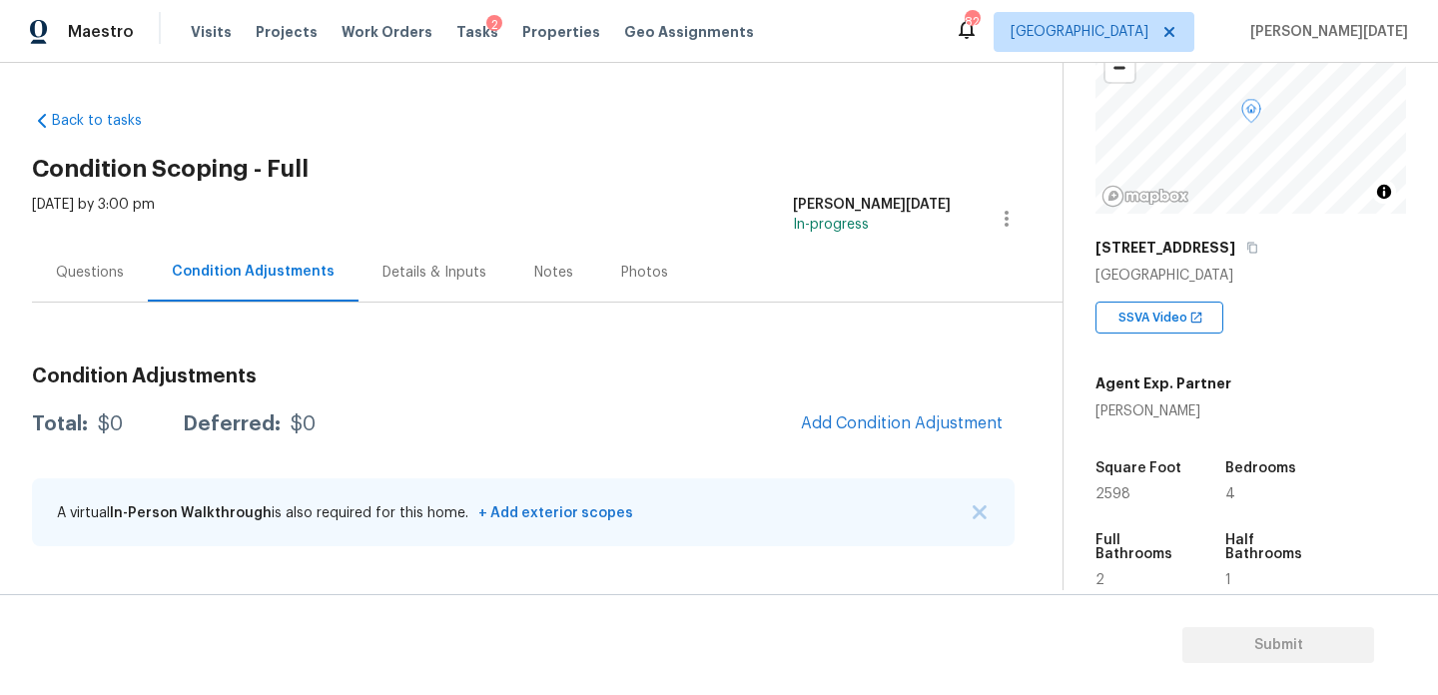
click at [1110, 492] on span "2598" at bounding box center [1113, 494] width 35 height 14
copy span "2598"
click at [887, 415] on span "Add Condition Adjustment" at bounding box center [902, 424] width 202 height 18
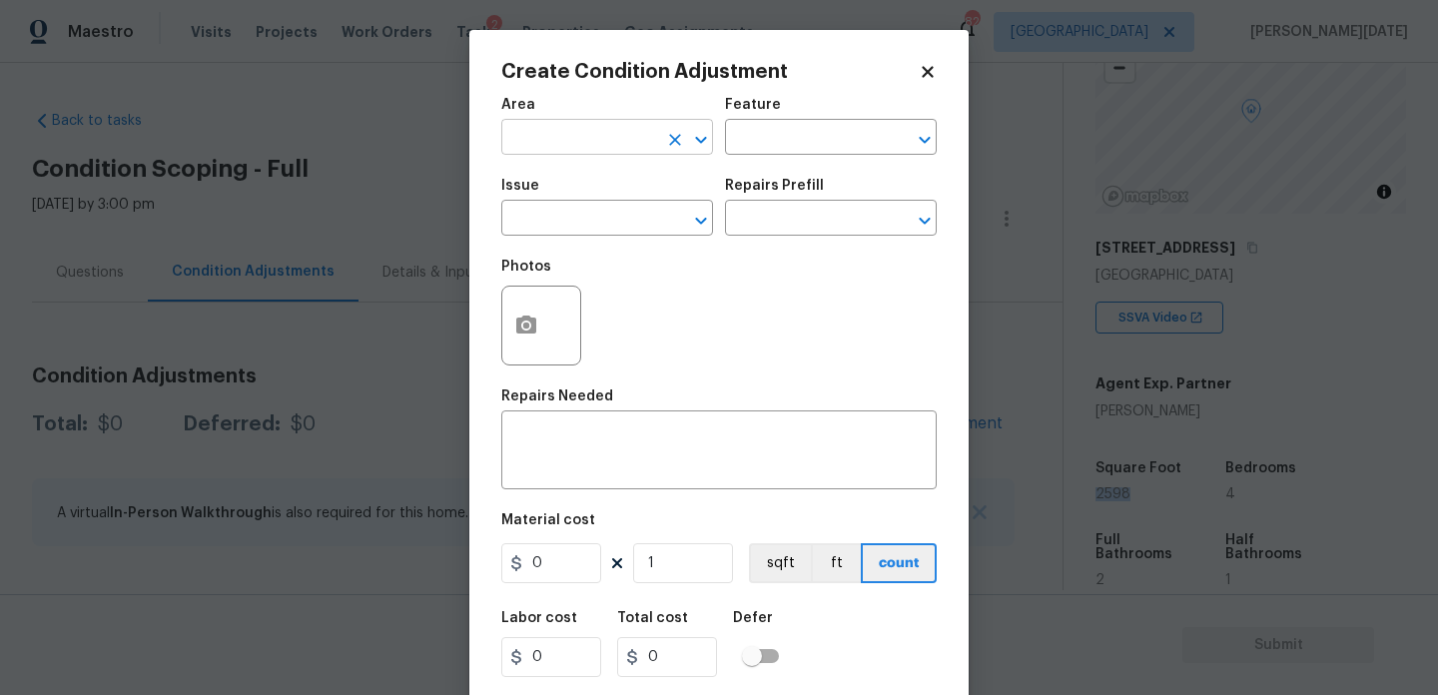
click at [579, 151] on input "text" at bounding box center [579, 139] width 156 height 31
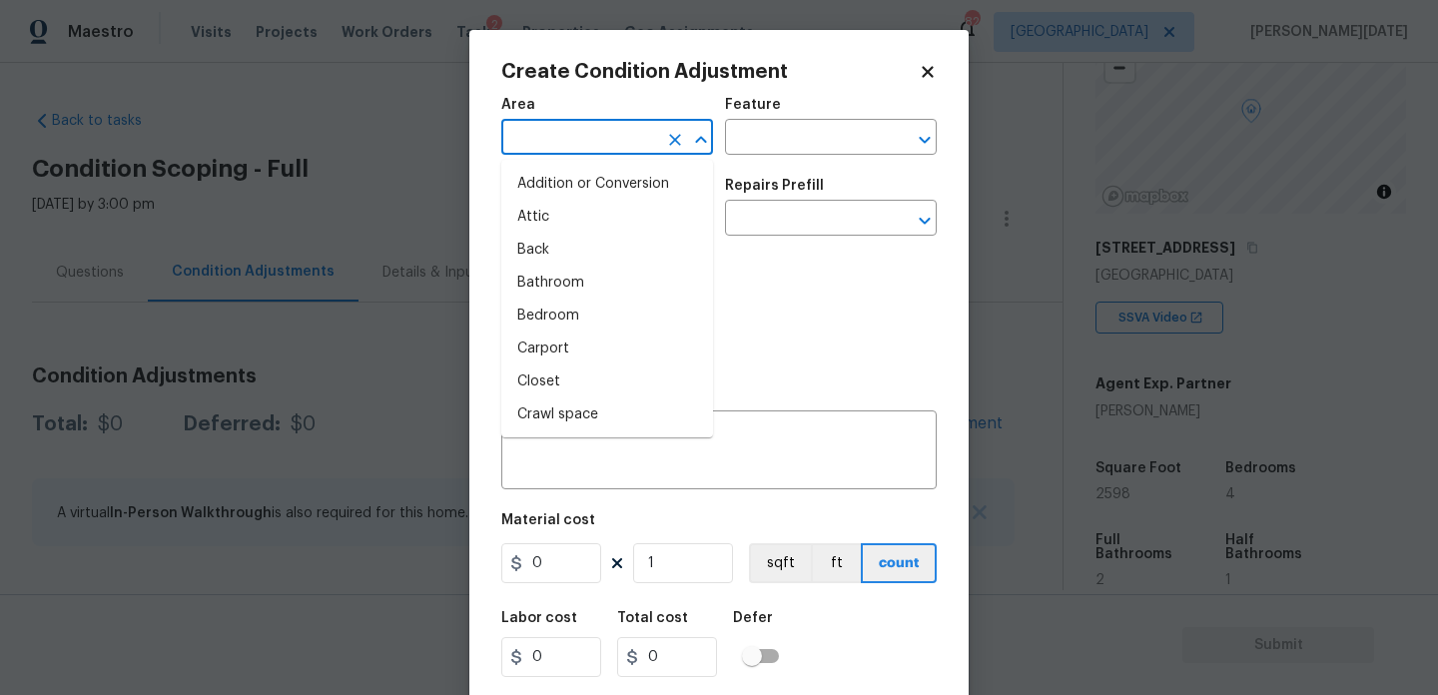
type input "h"
type input "v"
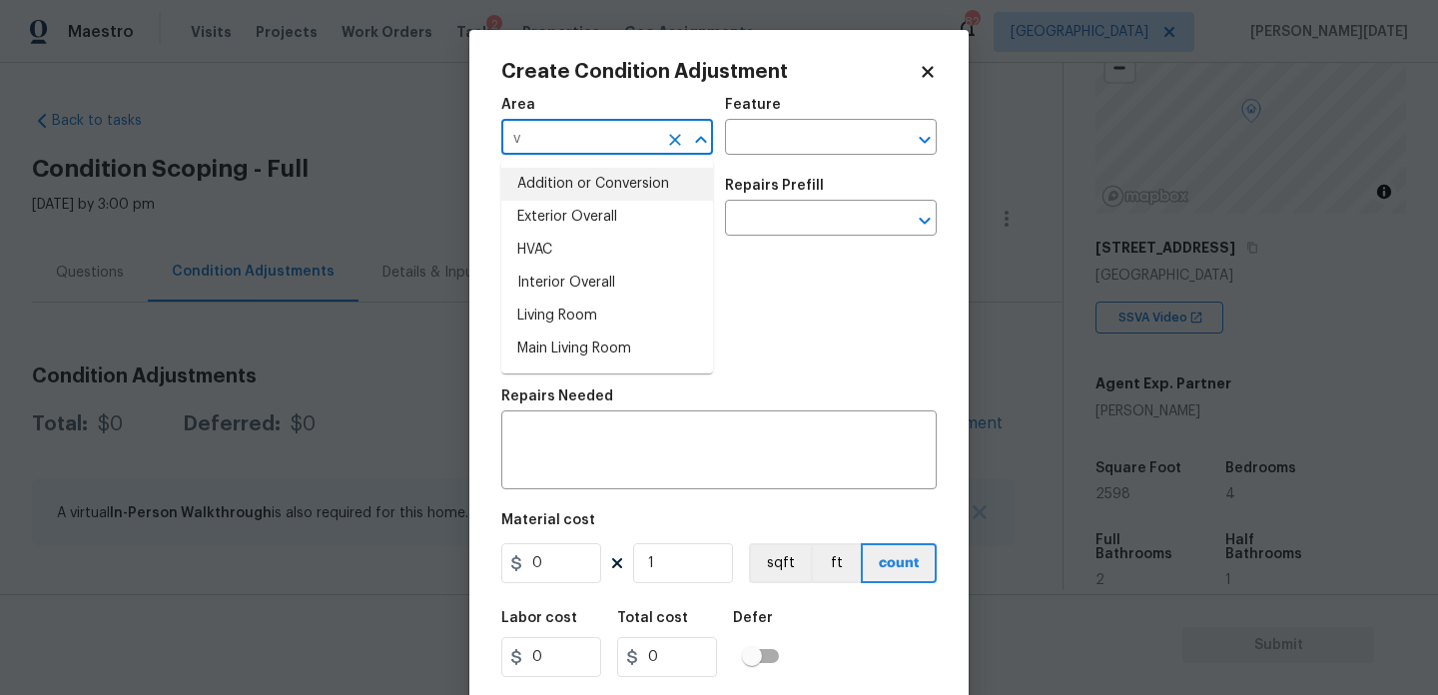
click at [660, 144] on div "v ​" at bounding box center [607, 139] width 212 height 31
click at [672, 144] on icon "Clear" at bounding box center [675, 140] width 20 height 20
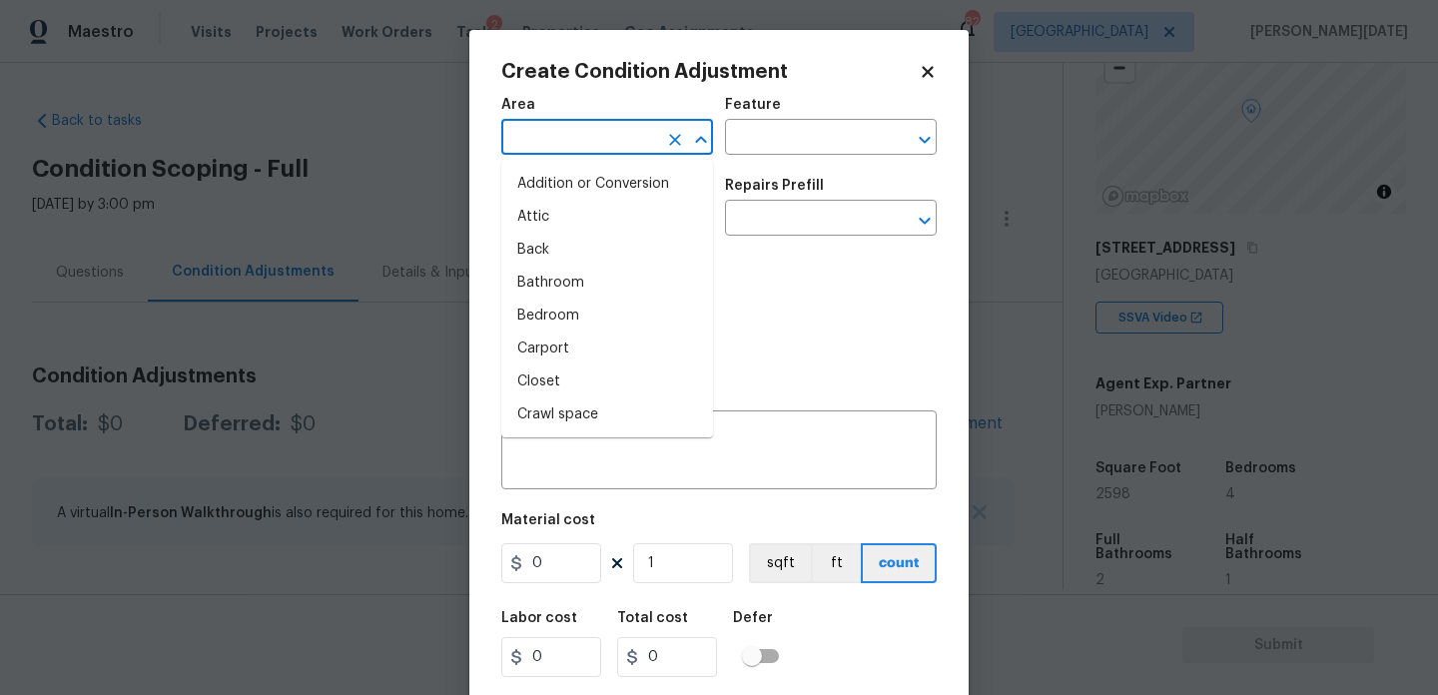
click at [633, 143] on input "text" at bounding box center [579, 139] width 156 height 31
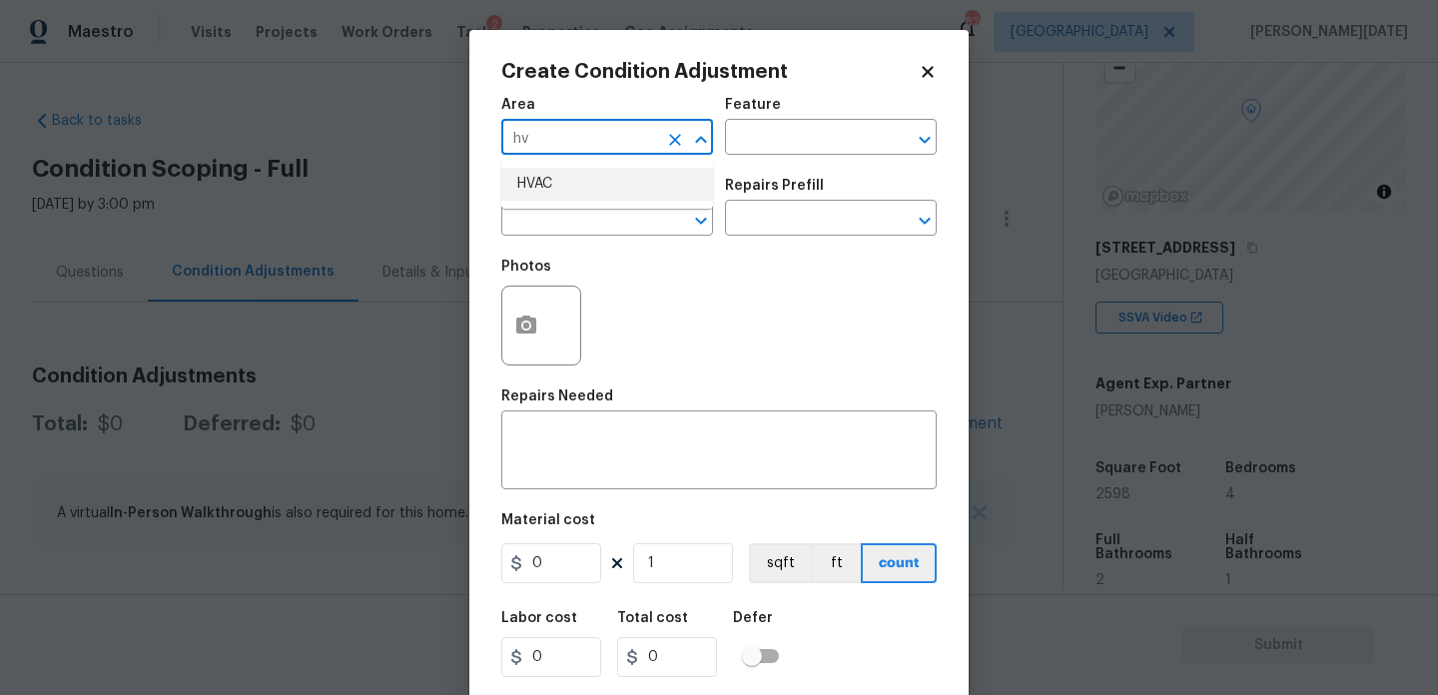
click at [596, 177] on li "HVAC" at bounding box center [607, 184] width 212 height 33
type input "HVAC"
click at [583, 233] on input "text" at bounding box center [579, 220] width 156 height 31
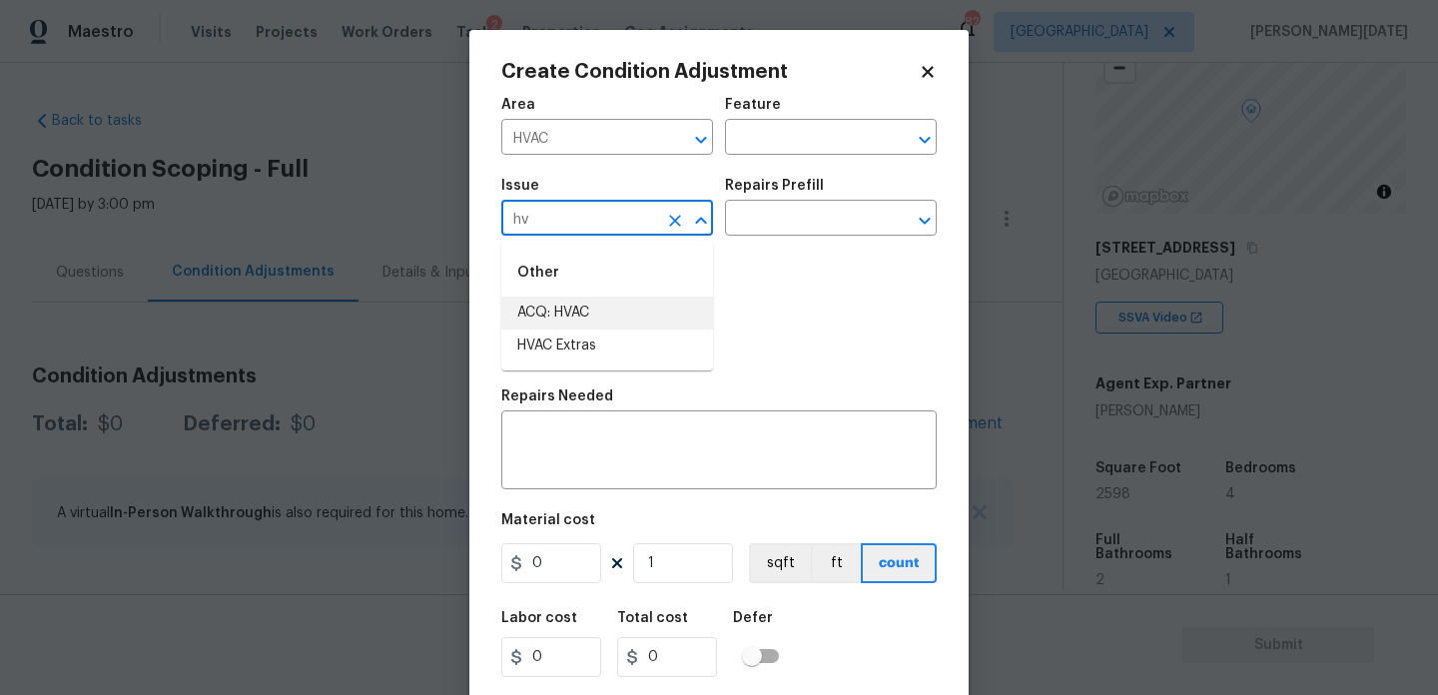
click at [574, 301] on li "ACQ: HVAC" at bounding box center [607, 313] width 212 height 33
type input "ACQ: HVAC"
click at [758, 231] on input "text" at bounding box center [803, 220] width 156 height 31
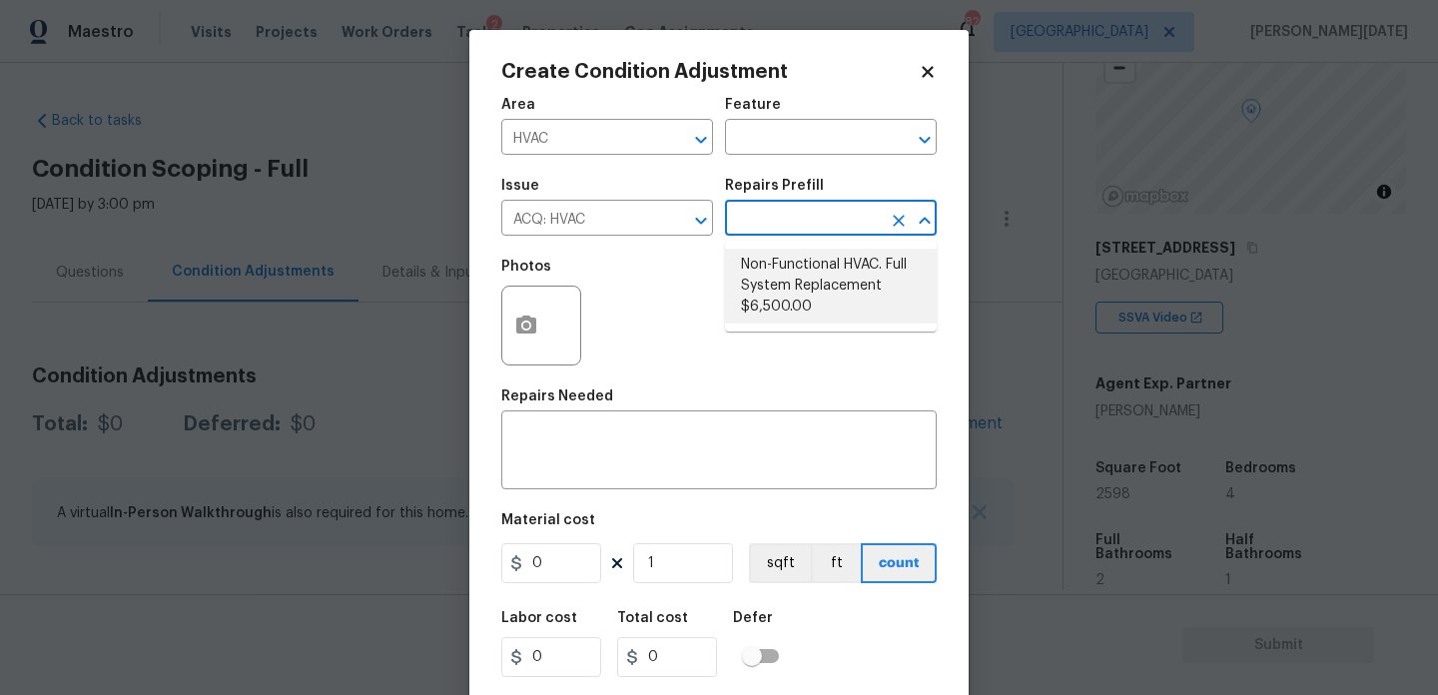
click at [808, 292] on li "Non-Functional HVAC. Full System Replacement $6,500.00" at bounding box center [831, 286] width 212 height 75
type input "Acquisition"
type textarea "Acquisition Scope: Full System Replacement"
type input "6500"
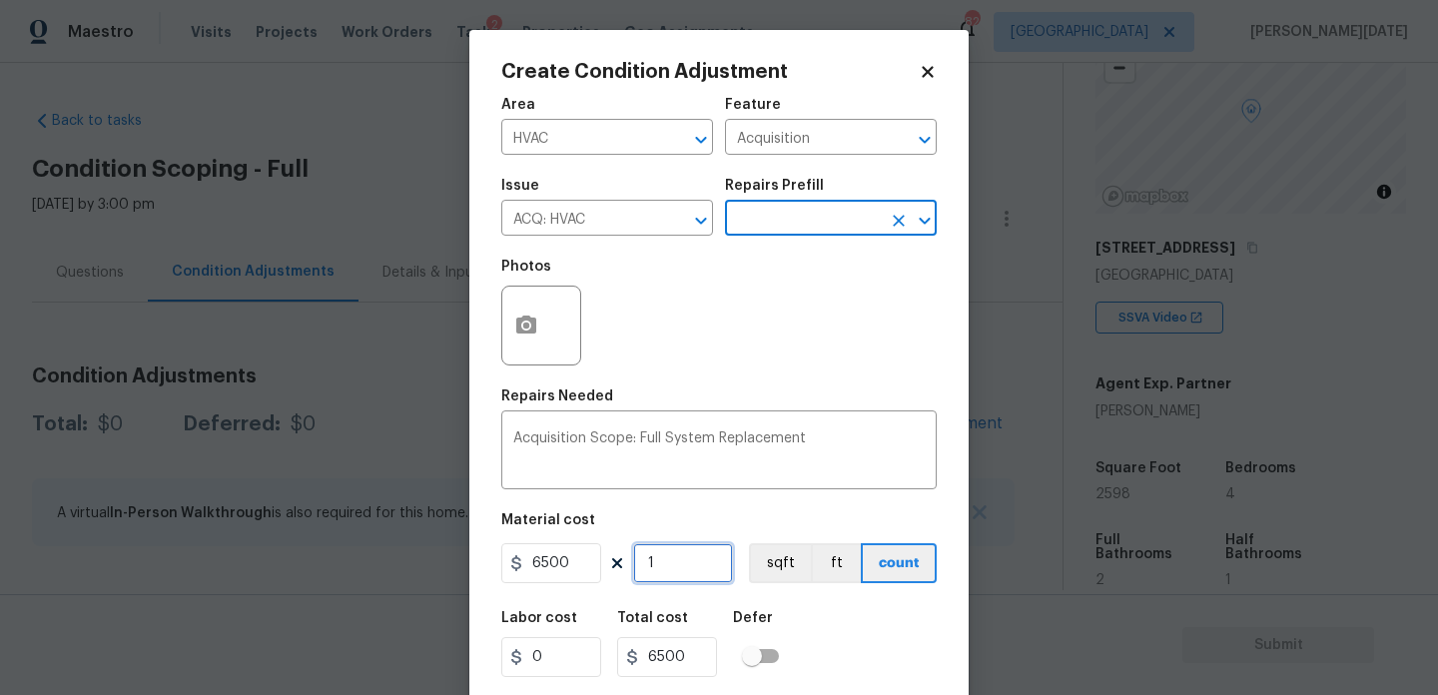
click at [671, 575] on input "1" at bounding box center [683, 563] width 100 height 40
type input "12"
type input "78000"
click at [808, 350] on div "Photos" at bounding box center [719, 313] width 436 height 130
drag, startPoint x: 674, startPoint y: 558, endPoint x: 546, endPoint y: 558, distance: 127.9
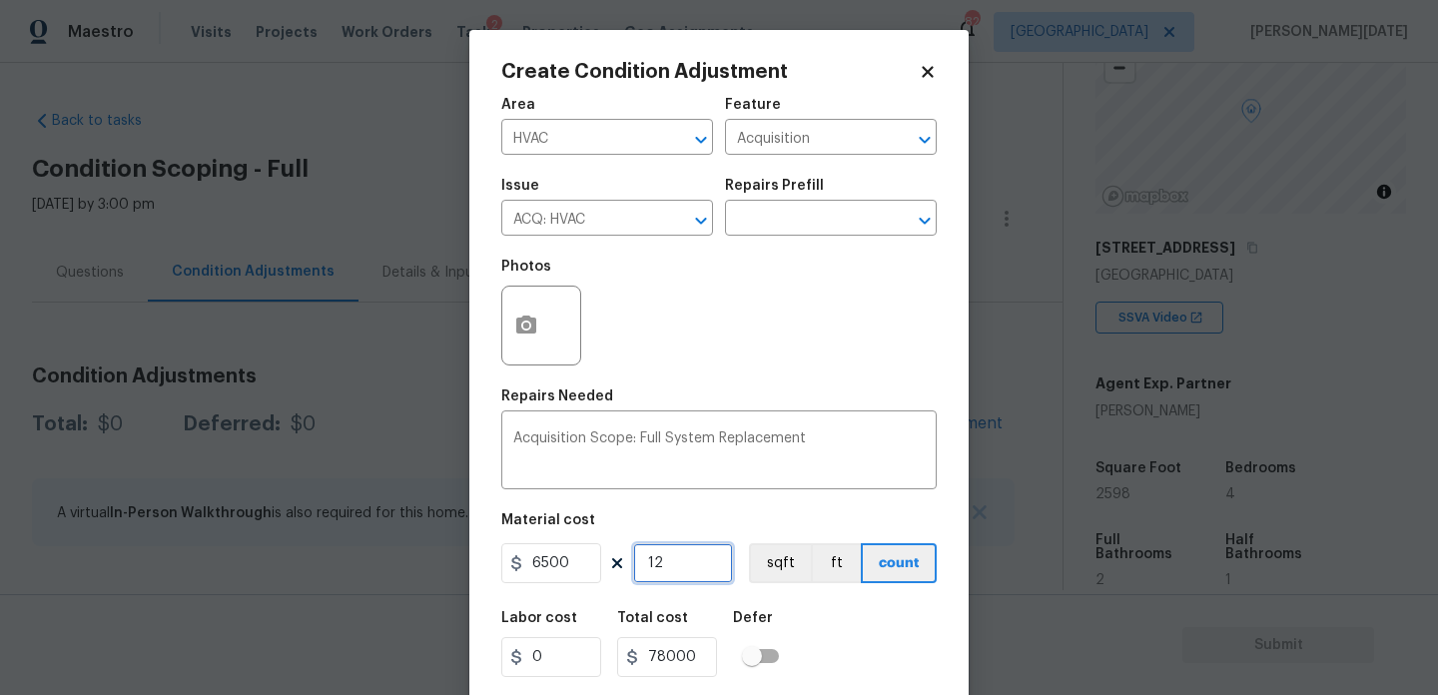
click at [546, 558] on div "6500 12 sqft ft count" at bounding box center [719, 563] width 436 height 40
type input "0"
type input "2"
type input "13000"
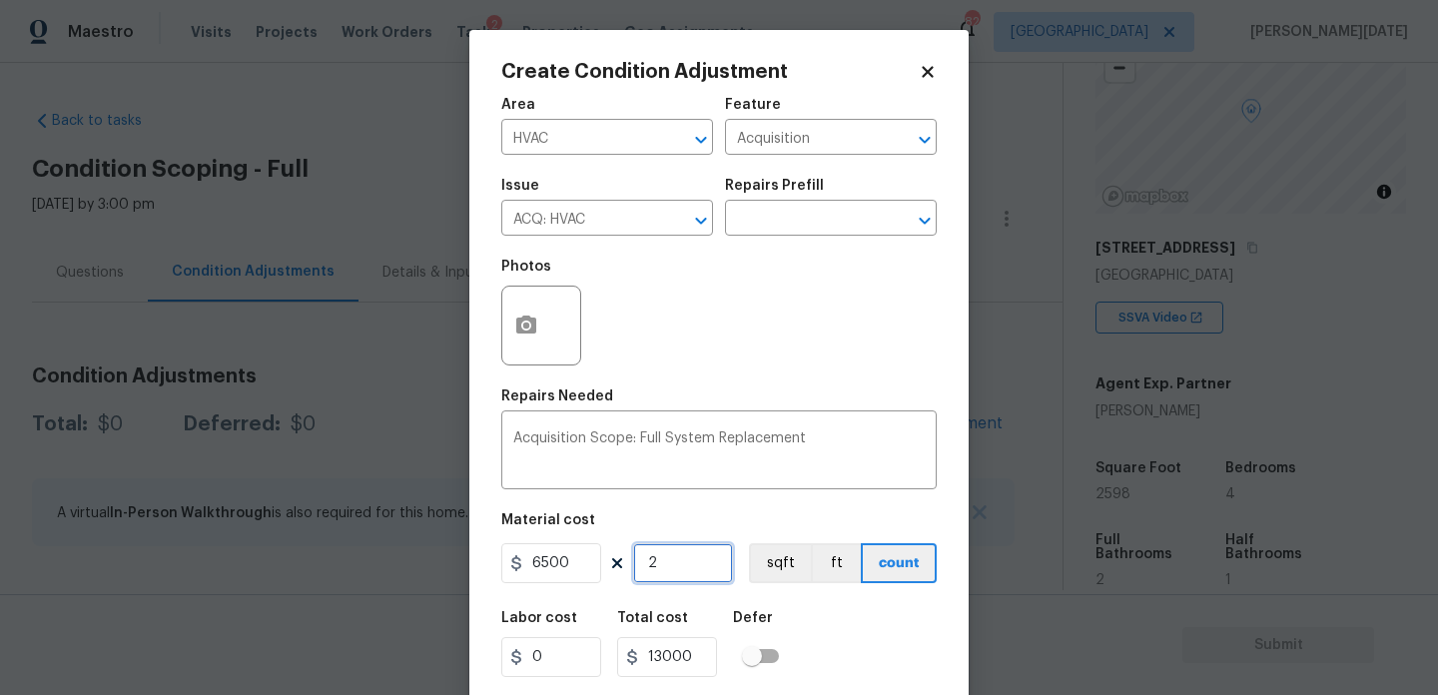
type input "2"
click at [688, 400] on div "Repairs Needed" at bounding box center [719, 403] width 436 height 26
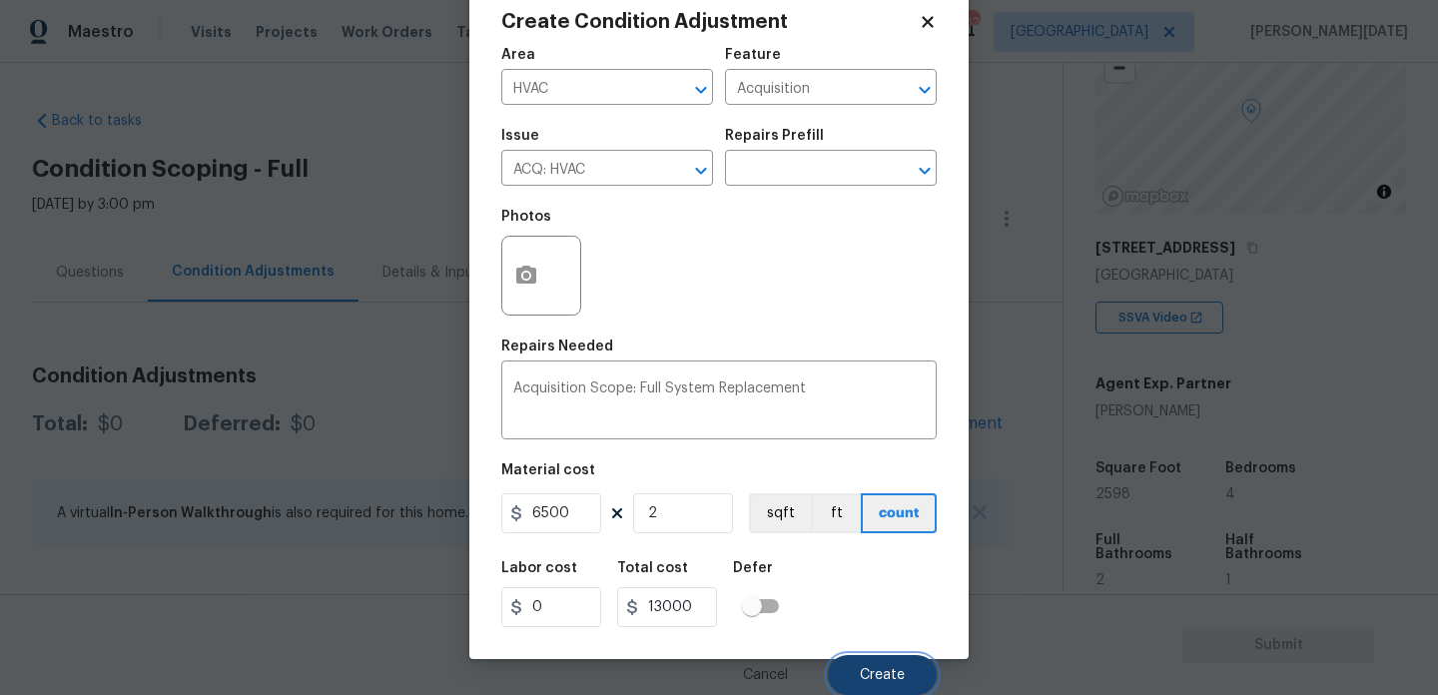
click at [874, 687] on button "Create" at bounding box center [882, 675] width 109 height 40
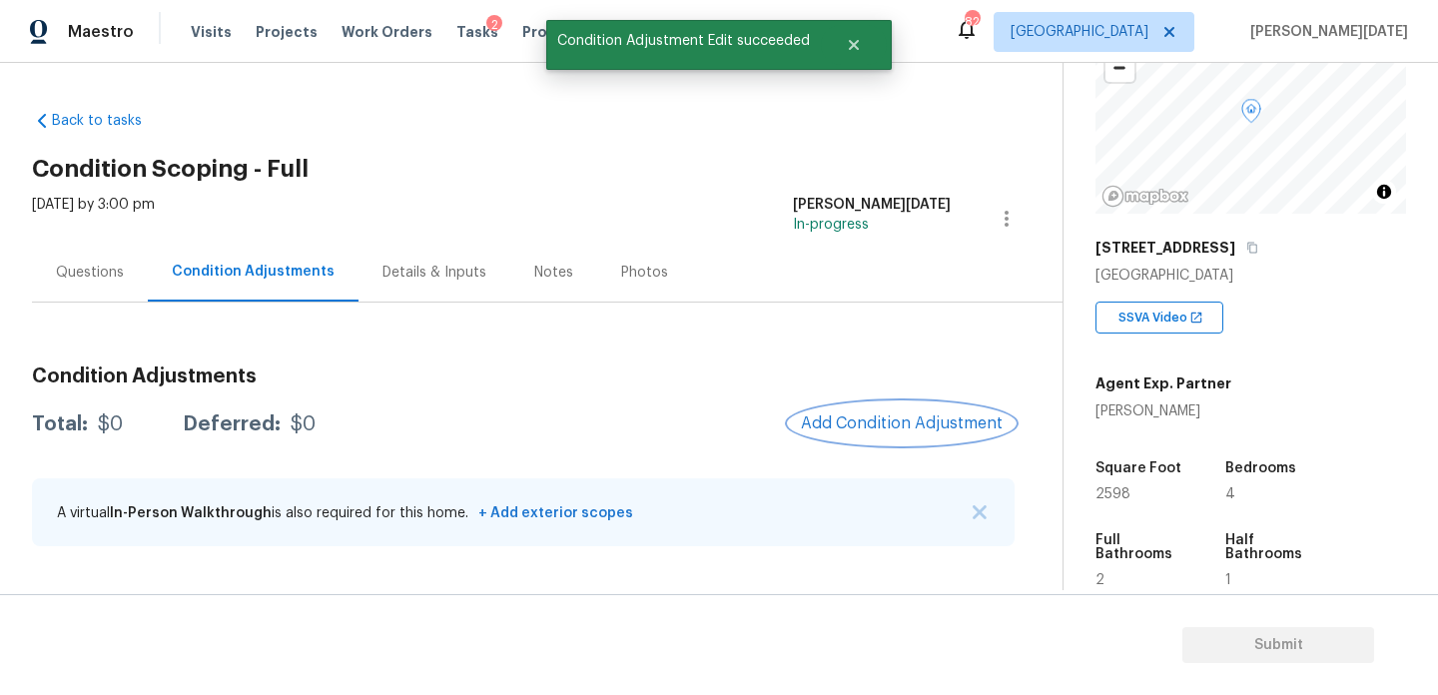
scroll to position [0, 0]
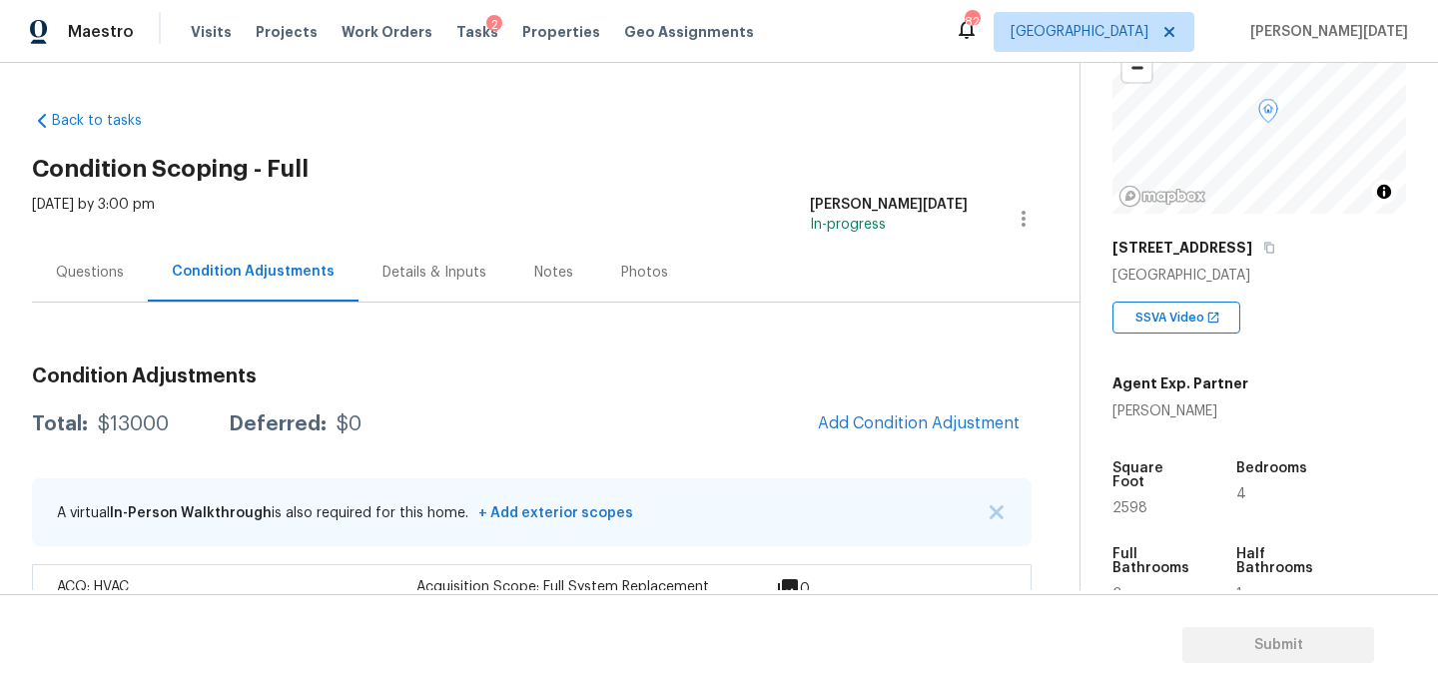
click at [118, 270] on div "Questions" at bounding box center [90, 273] width 68 height 20
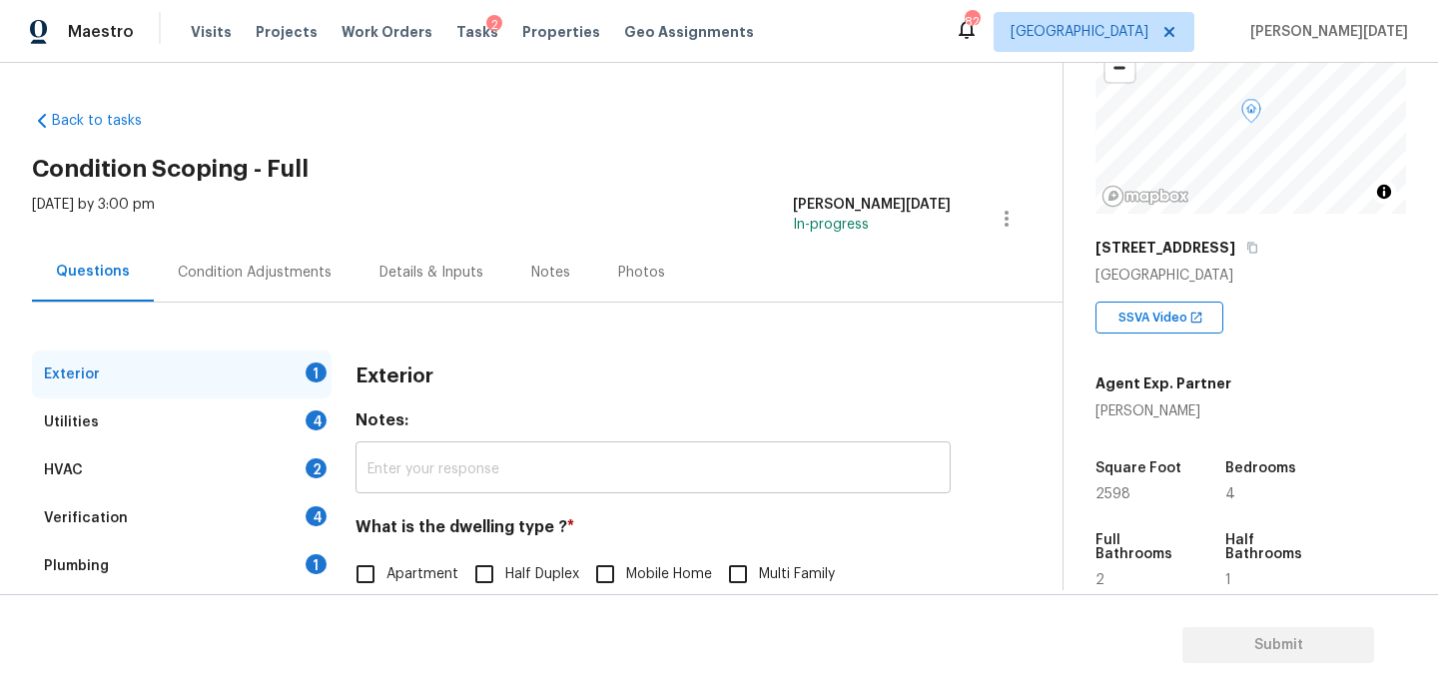
scroll to position [267, 0]
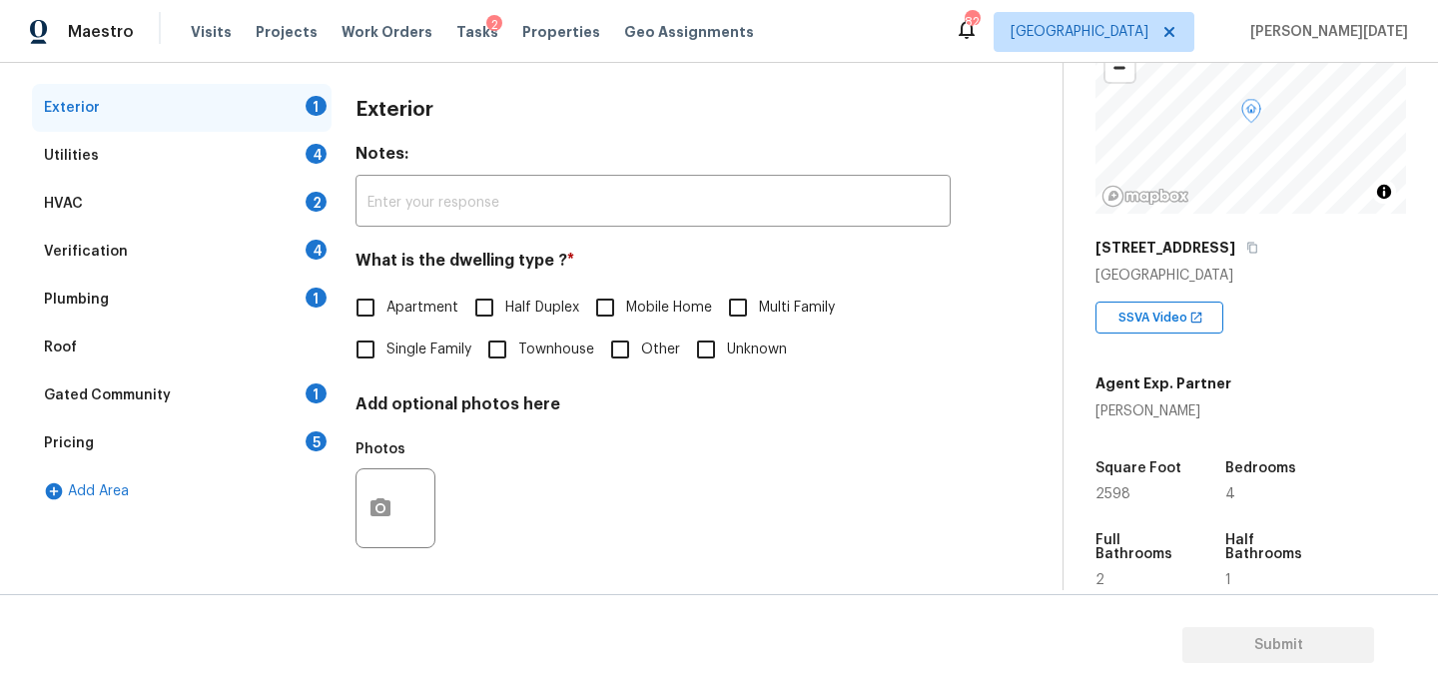
click at [187, 471] on div "Add Area" at bounding box center [182, 492] width 300 height 48
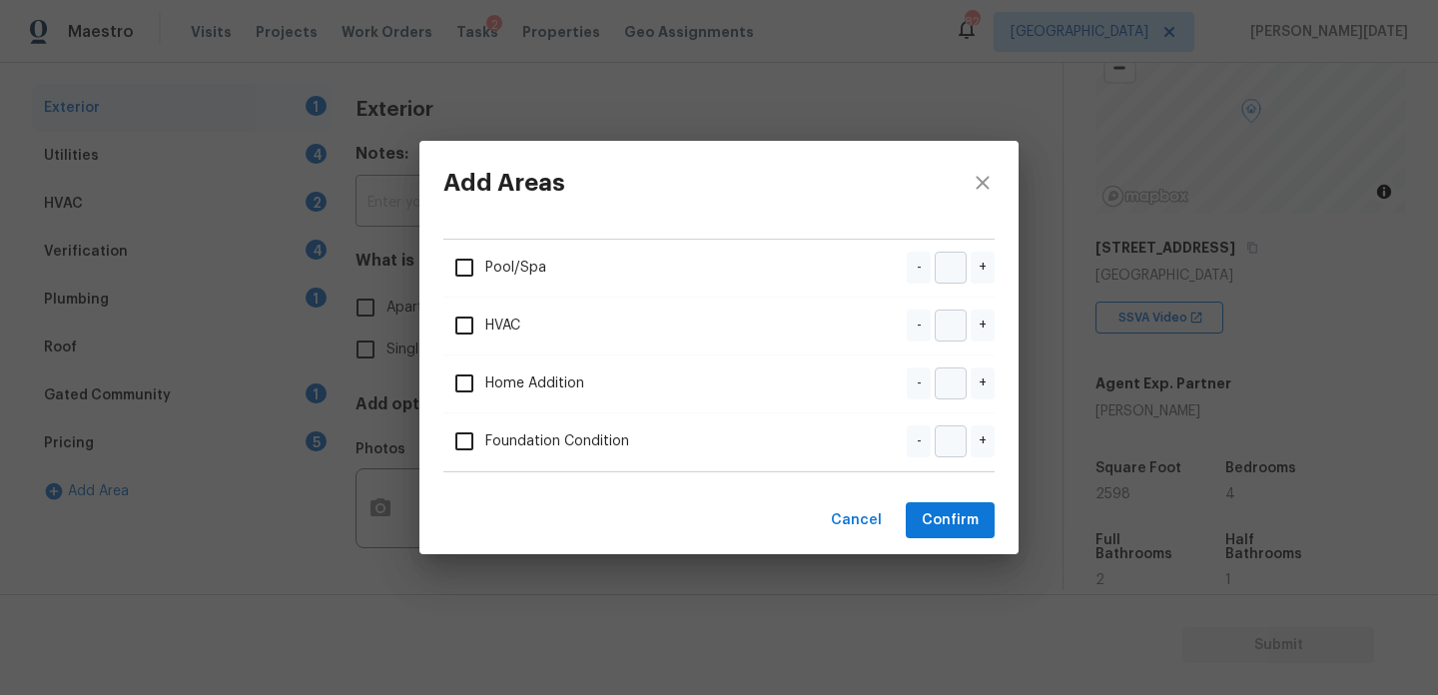
click at [327, 434] on div "Add Areas Pool/Spa - + HVAC - + Home Addition - + Foundation Condition - + Canc…" at bounding box center [719, 347] width 1438 height 695
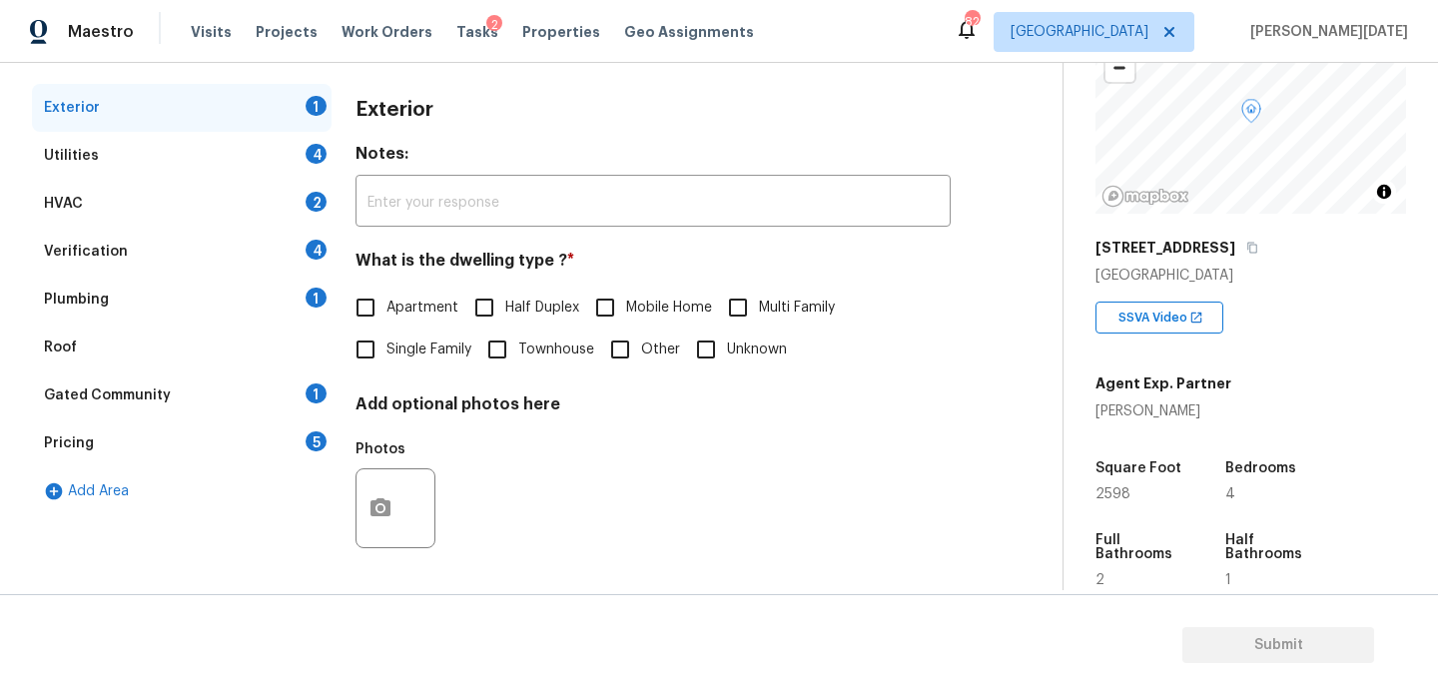
click at [304, 438] on div "Pricing 5" at bounding box center [182, 444] width 300 height 48
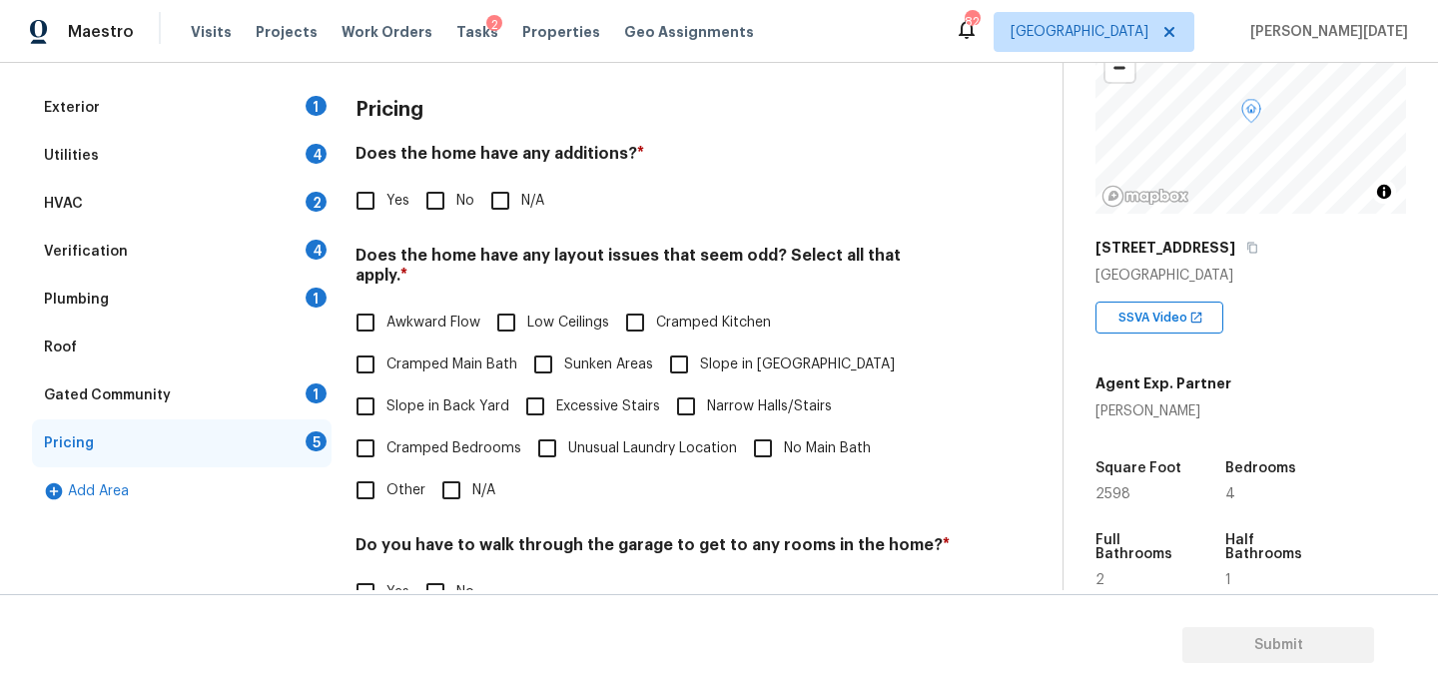
click at [384, 388] on input "Slope in Back Yard" at bounding box center [366, 407] width 42 height 42
checkbox input "true"
click at [718, 355] on span "Slope in [GEOGRAPHIC_DATA]" at bounding box center [797, 365] width 195 height 21
click at [700, 345] on input "Slope in [GEOGRAPHIC_DATA]" at bounding box center [679, 365] width 42 height 42
checkbox input "true"
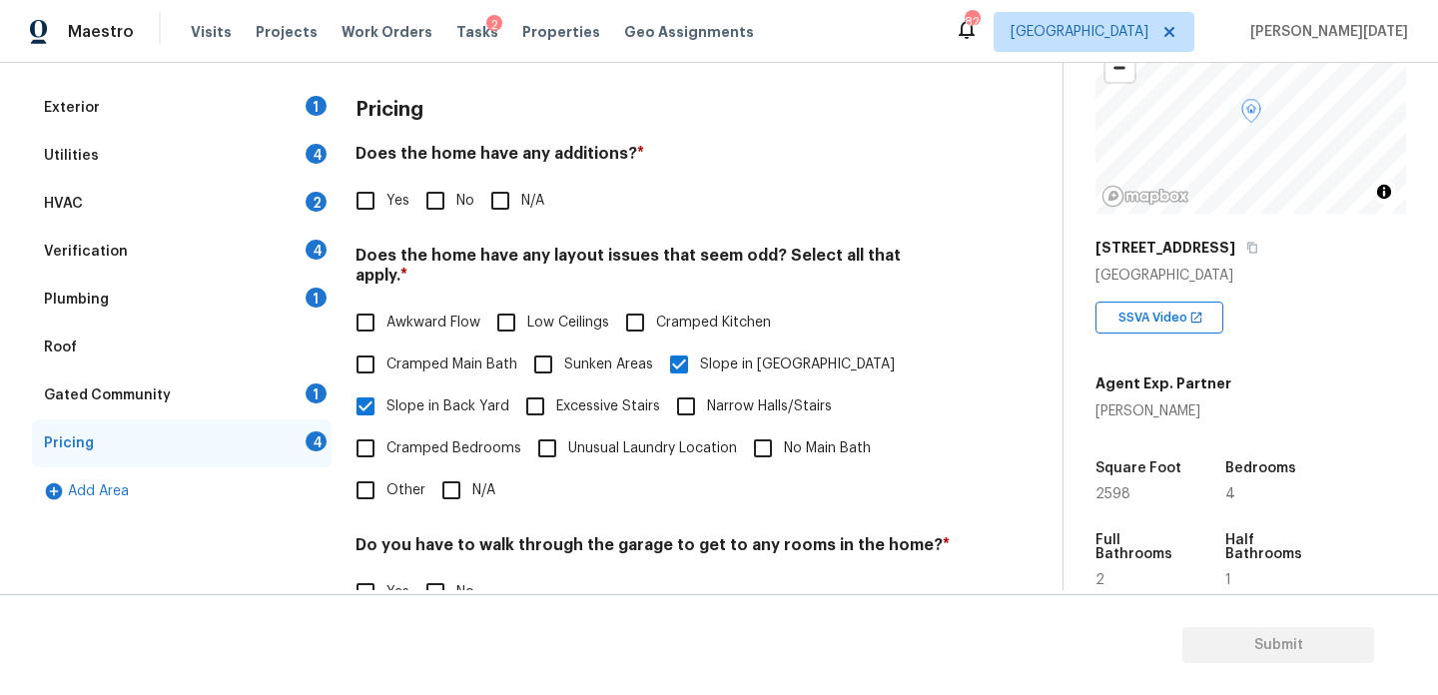
click at [446, 192] on input "No" at bounding box center [436, 201] width 42 height 42
checkbox input "true"
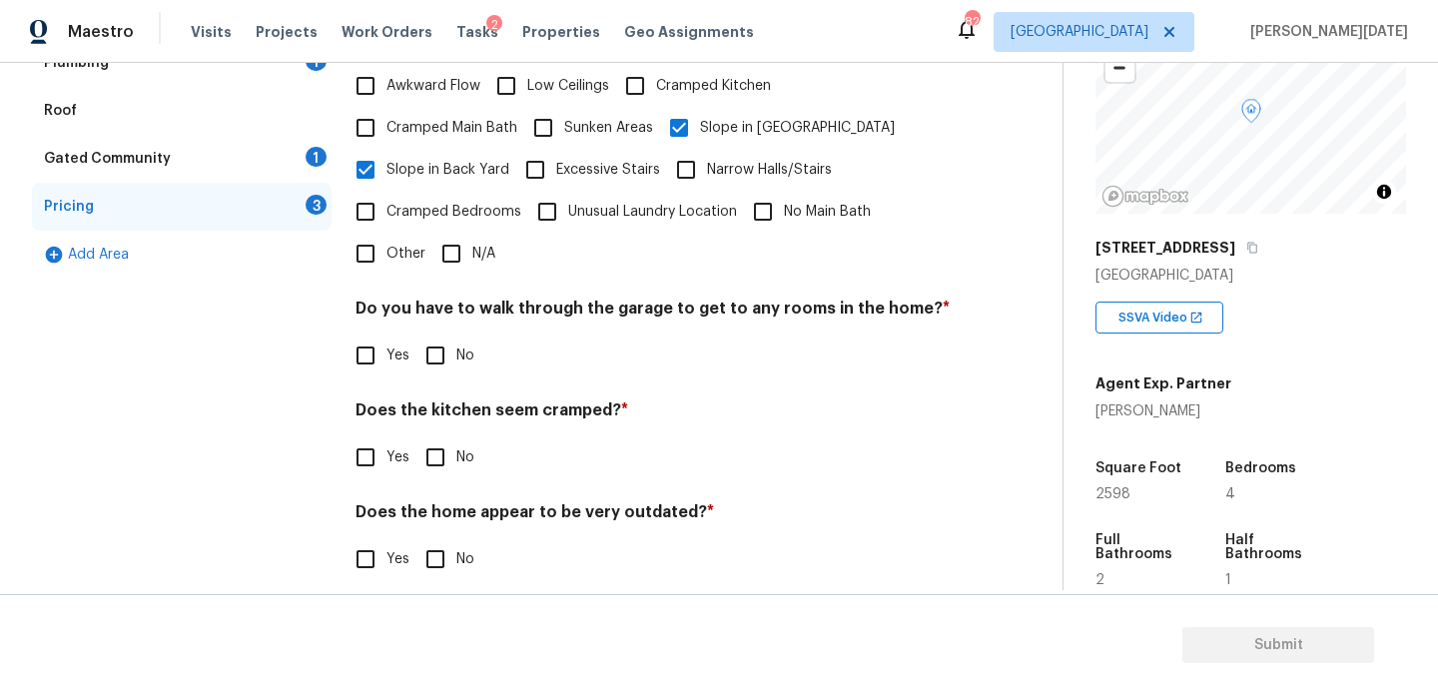
click at [433, 340] on input "No" at bounding box center [436, 356] width 42 height 42
checkbox input "true"
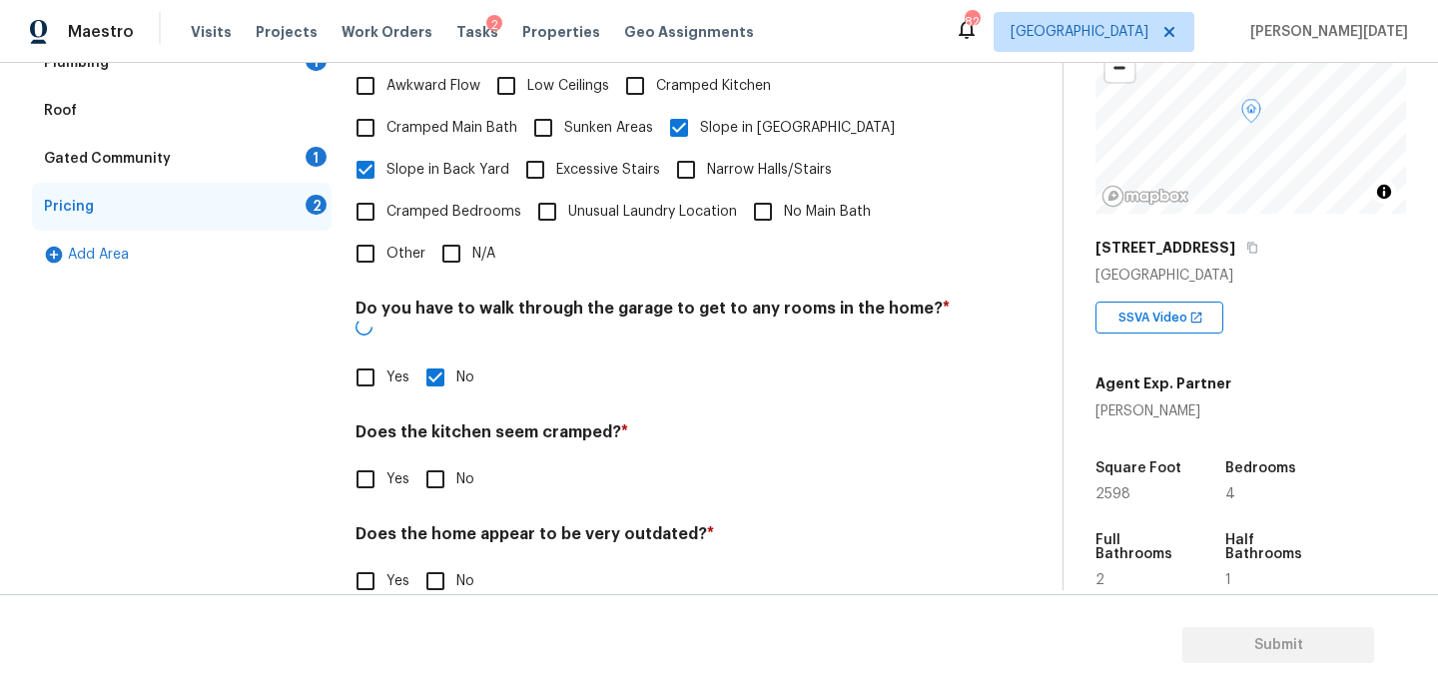
click at [443, 459] on input "No" at bounding box center [436, 480] width 42 height 42
checkbox input "true"
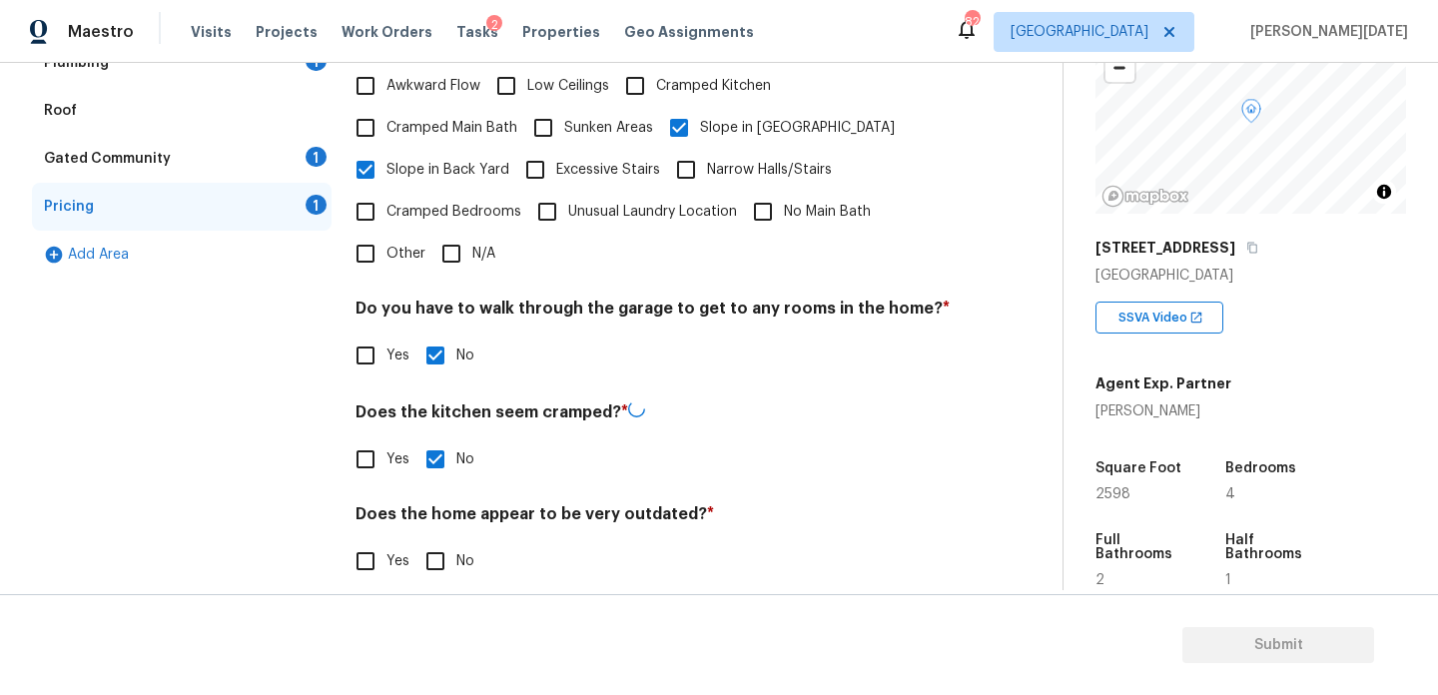
click at [443, 554] on input "No" at bounding box center [436, 561] width 42 height 42
checkbox input "true"
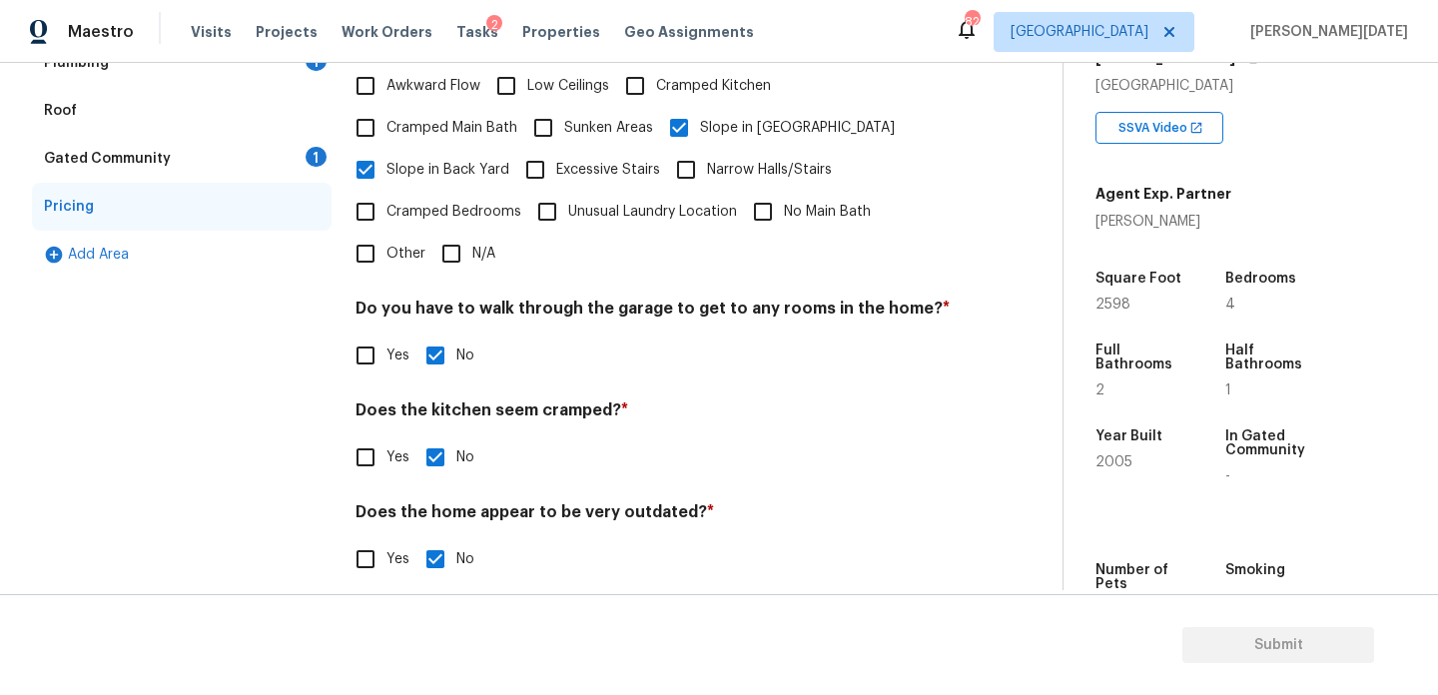
click at [1107, 310] on span "2598" at bounding box center [1113, 305] width 35 height 14
copy span "2598"
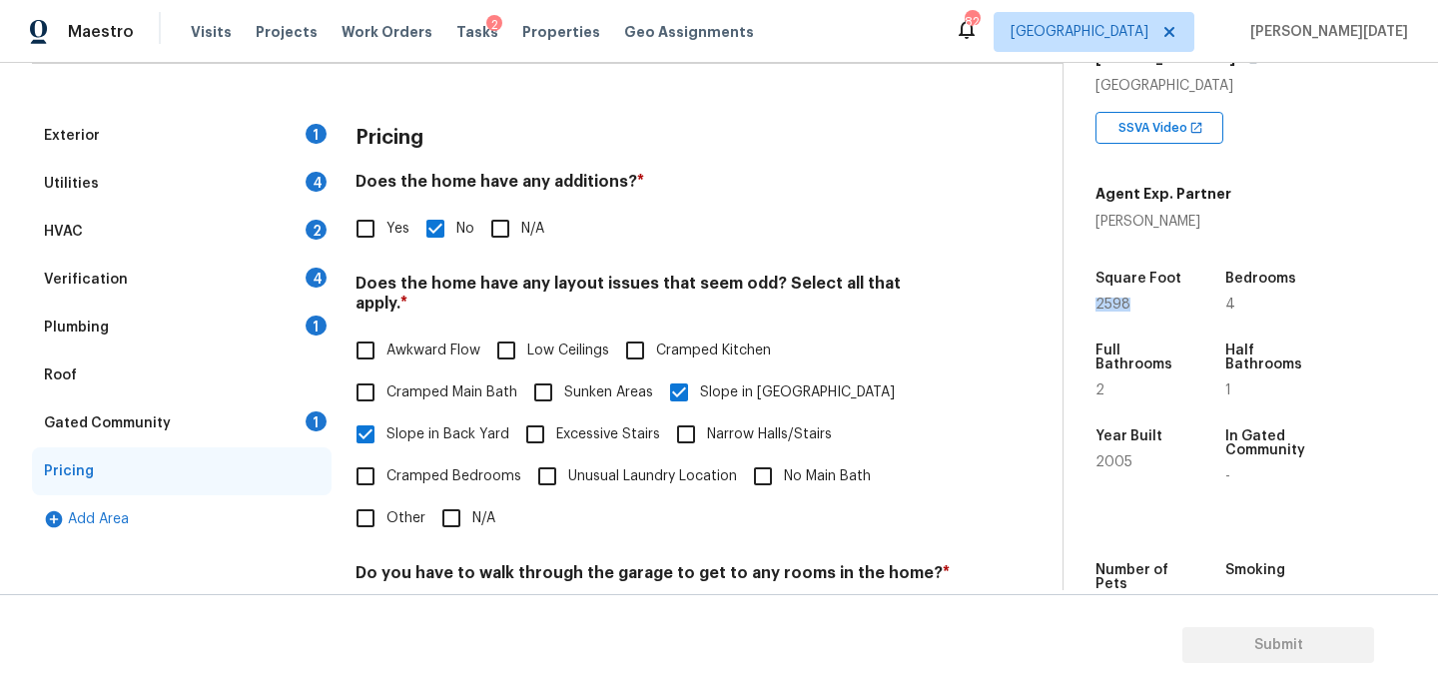
scroll to position [0, 0]
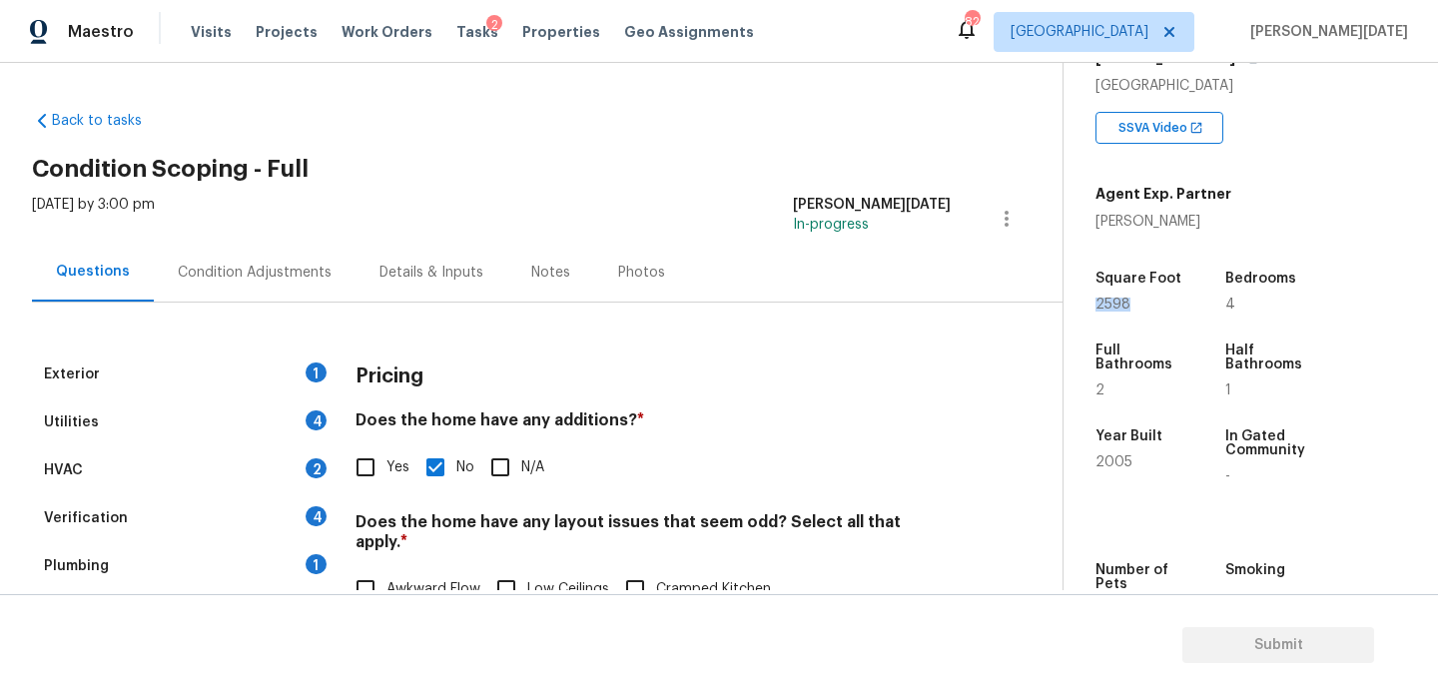
click at [265, 281] on div "Condition Adjustments" at bounding box center [255, 273] width 154 height 20
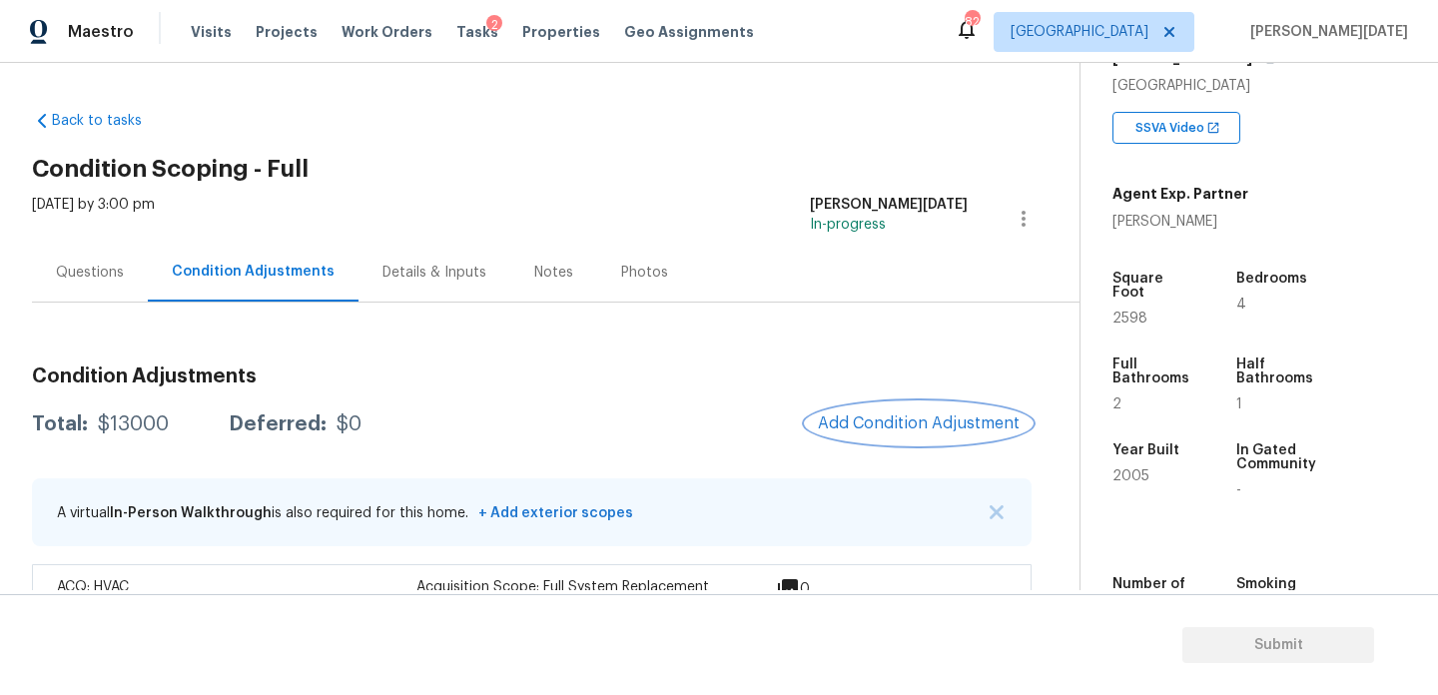
click at [854, 415] on span "Add Condition Adjustment" at bounding box center [919, 424] width 202 height 18
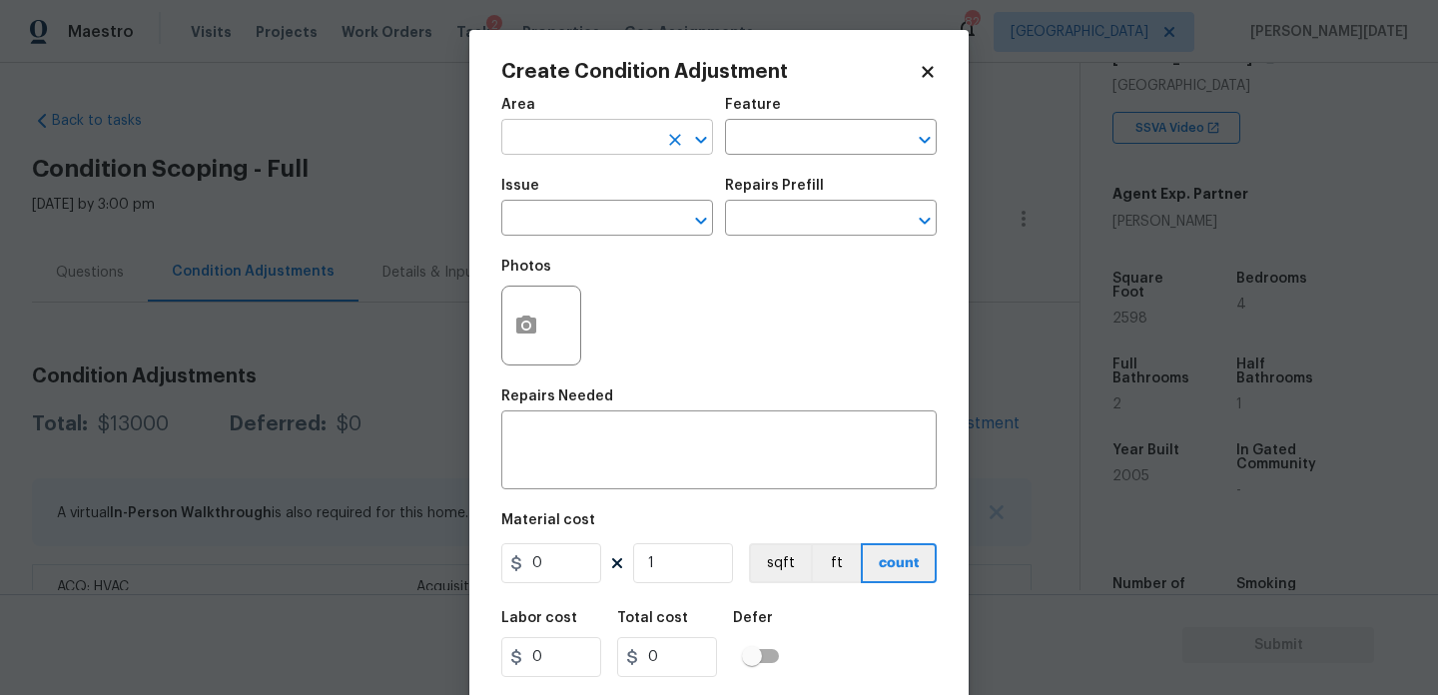
click at [555, 152] on input "text" at bounding box center [579, 139] width 156 height 31
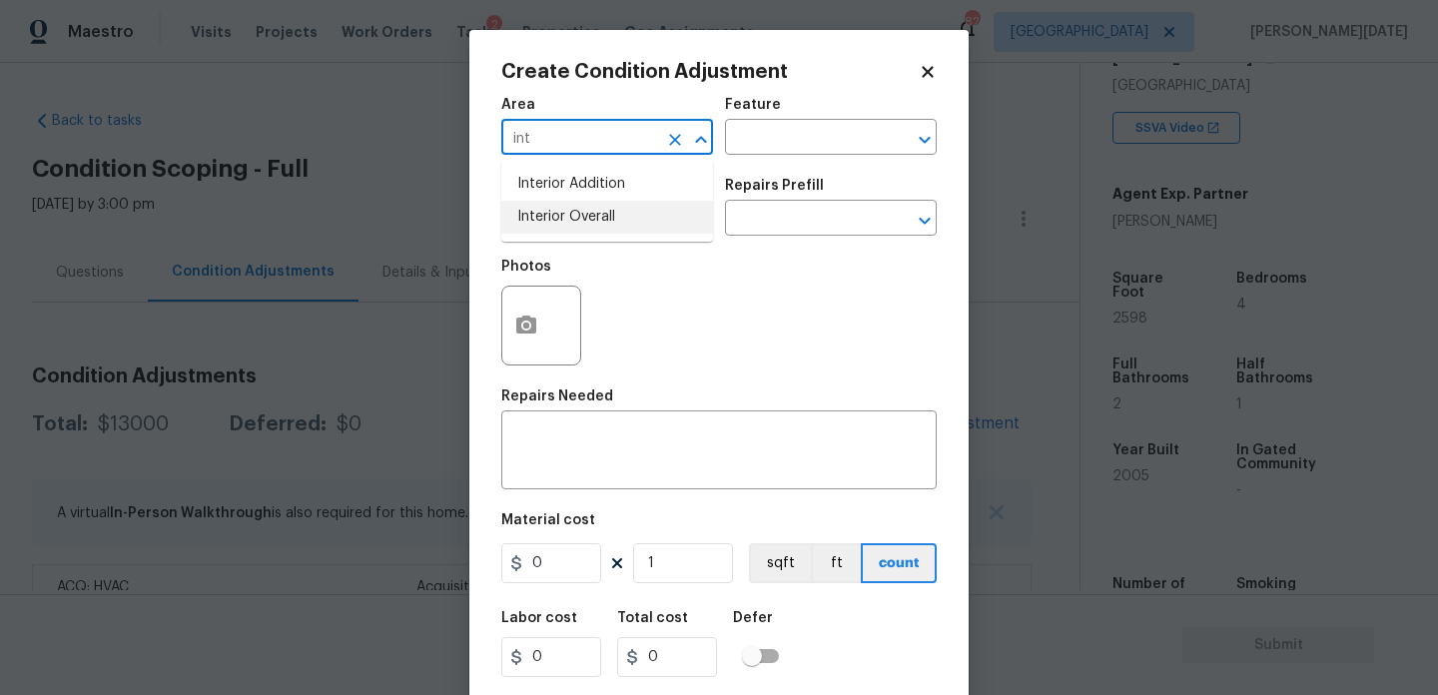
click at [590, 230] on li "Interior Overall" at bounding box center [607, 217] width 212 height 33
type input "Interior Overall"
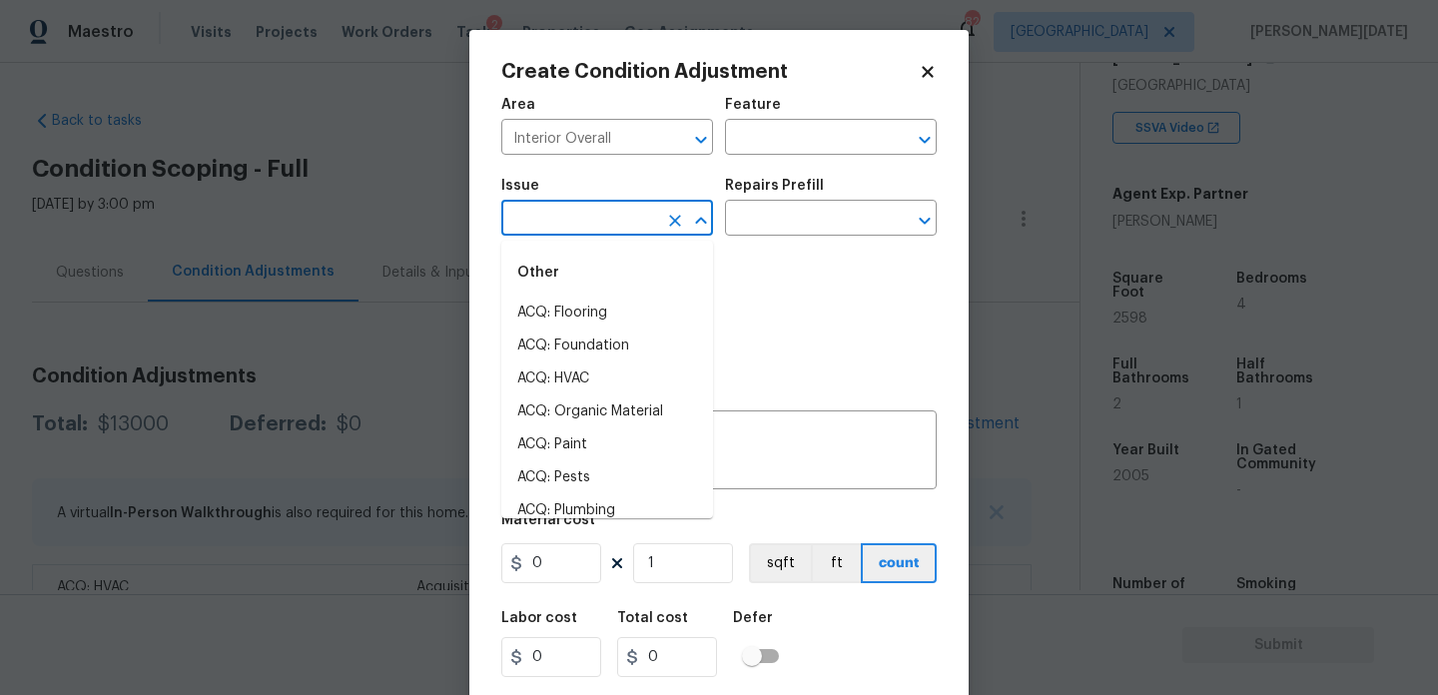
click at [590, 230] on input "text" at bounding box center [579, 220] width 156 height 31
click at [595, 300] on li "ACQ: Paint" at bounding box center [607, 313] width 212 height 33
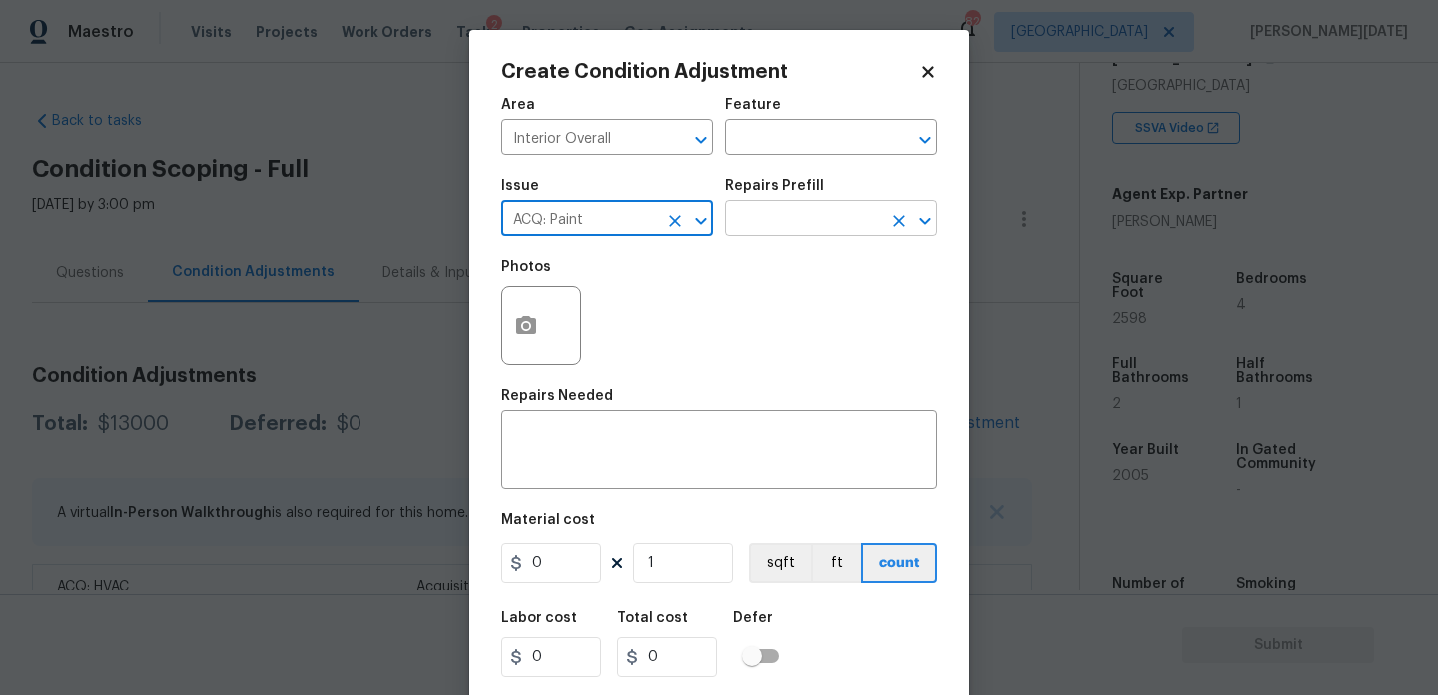
type input "ACQ: Paint"
click at [801, 231] on input "text" at bounding box center [803, 220] width 156 height 31
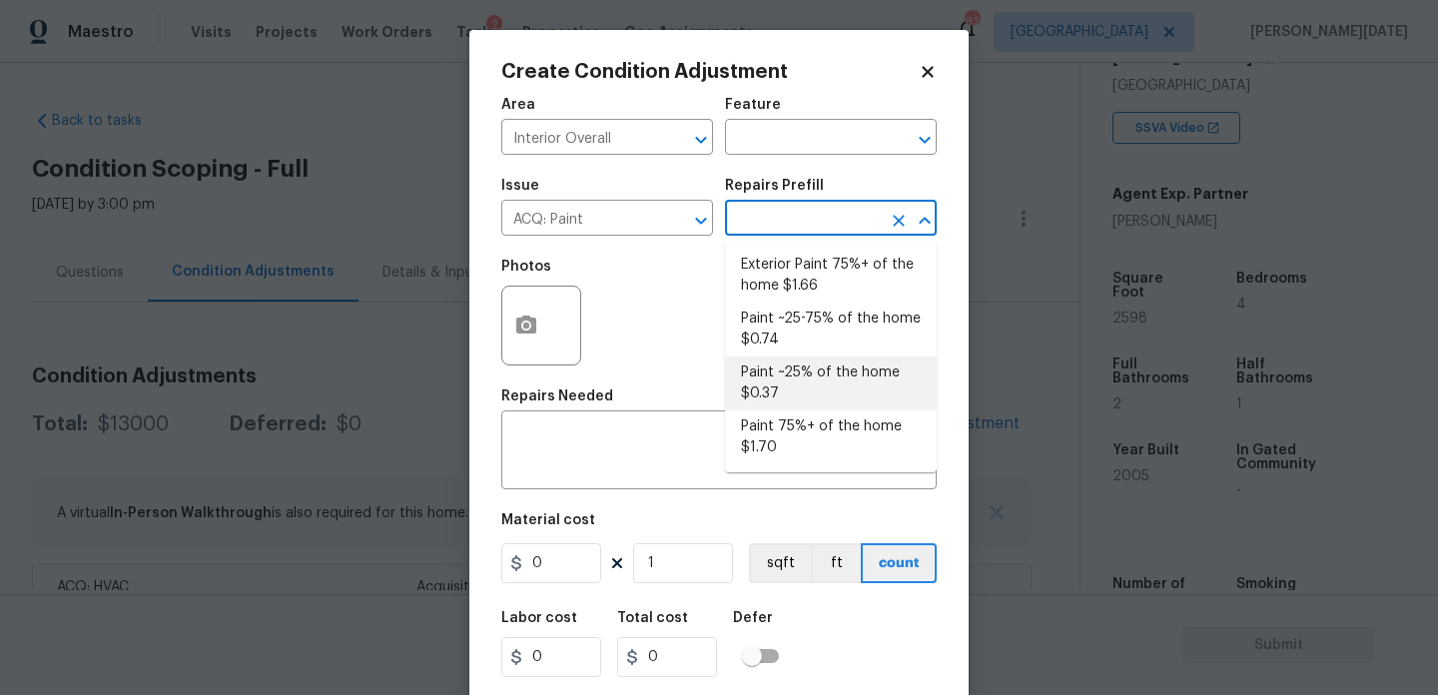
click at [807, 375] on li "Paint ~25% of the home $0.37" at bounding box center [831, 384] width 212 height 54
type input "Acquisition"
type textarea "Acquisition Scope: ~25% of the home needs interior paint"
type input "0.37"
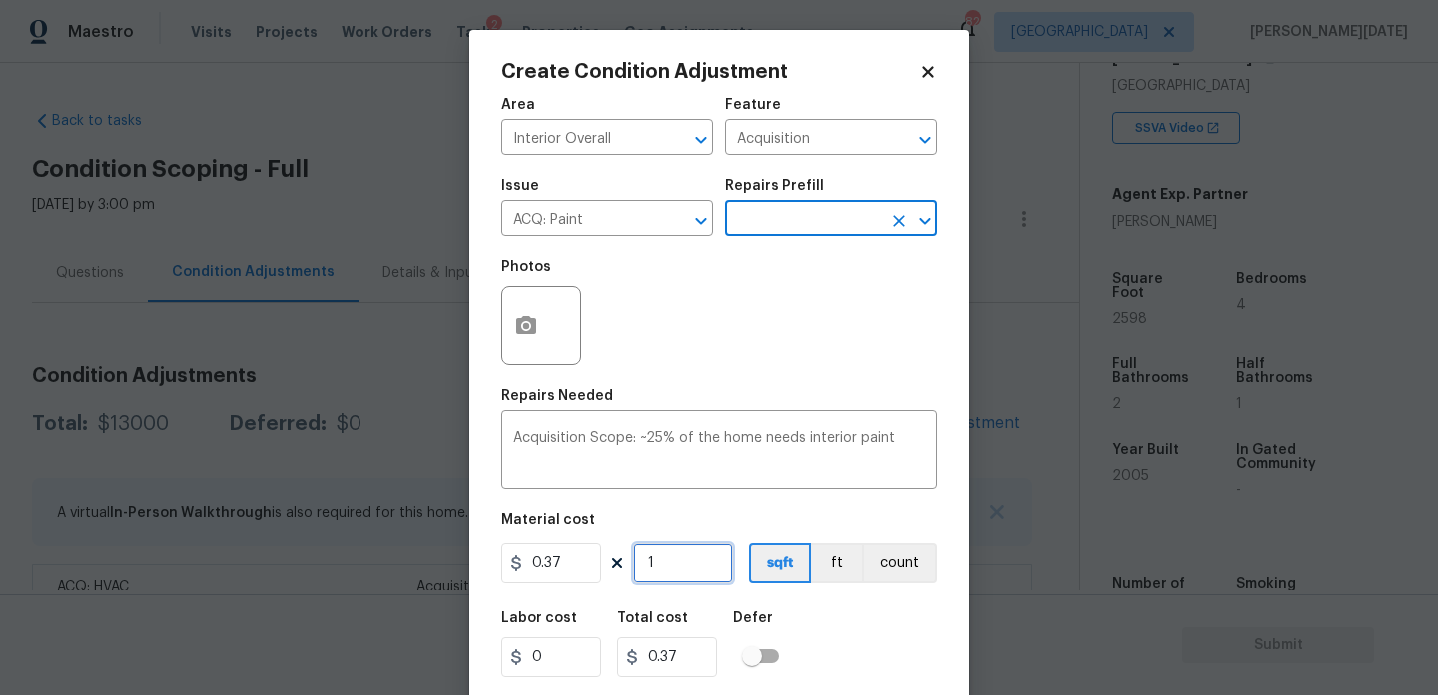
click at [672, 569] on input "1" at bounding box center [683, 563] width 100 height 40
type input "0"
paste input "2598"
type input "2598"
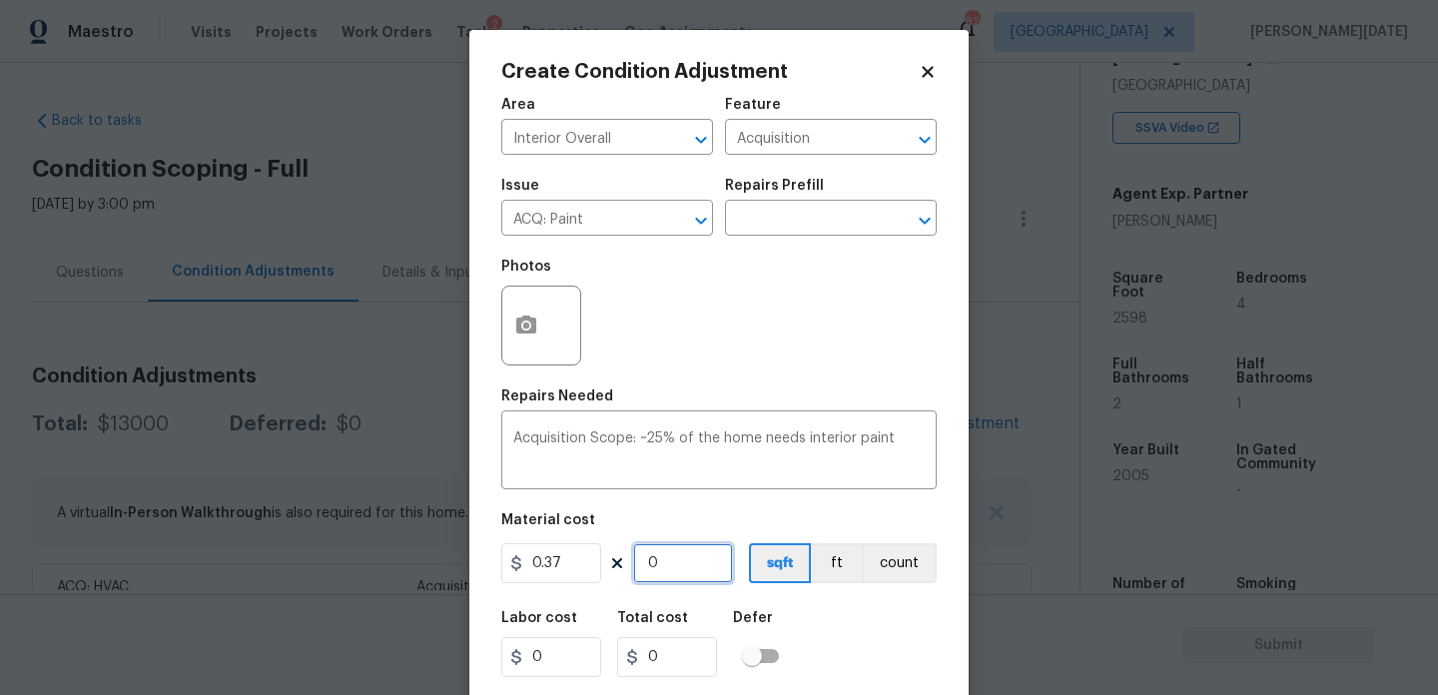
type input "961.26"
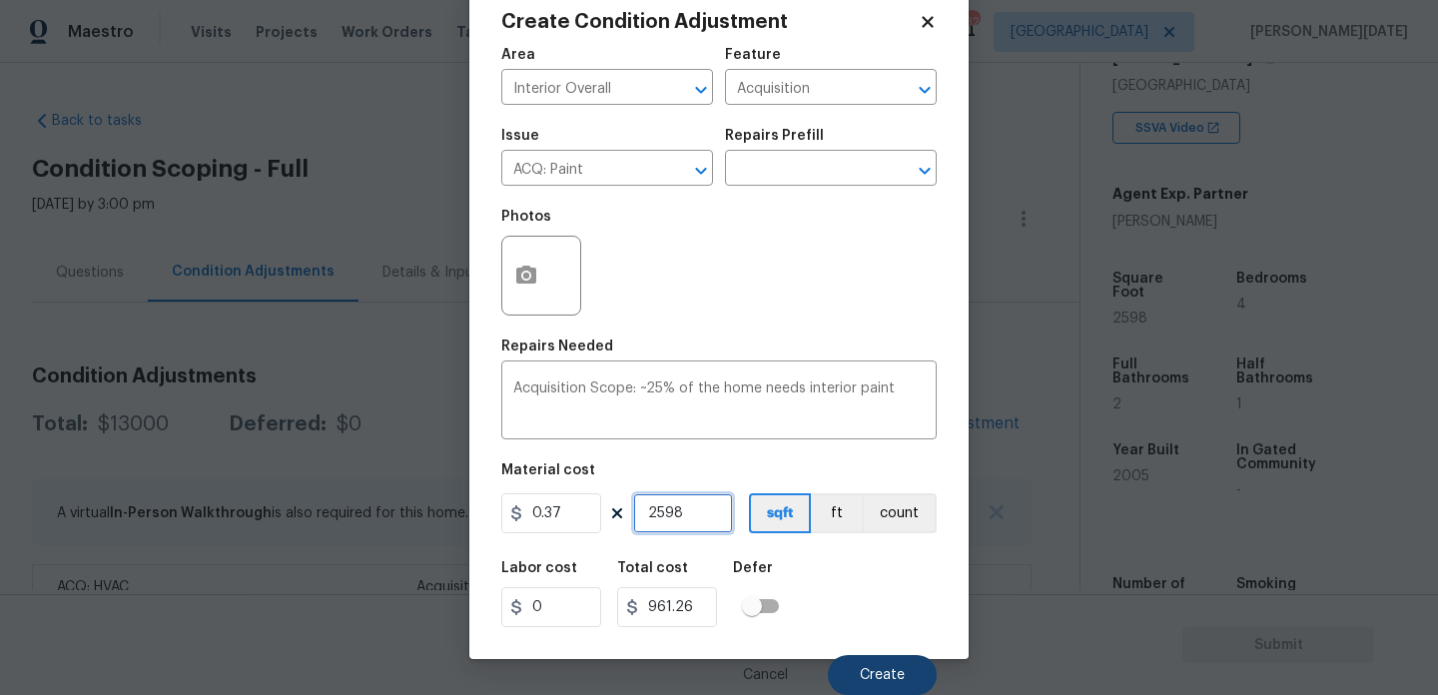
type input "2598"
click at [869, 676] on span "Create" at bounding box center [882, 675] width 45 height 15
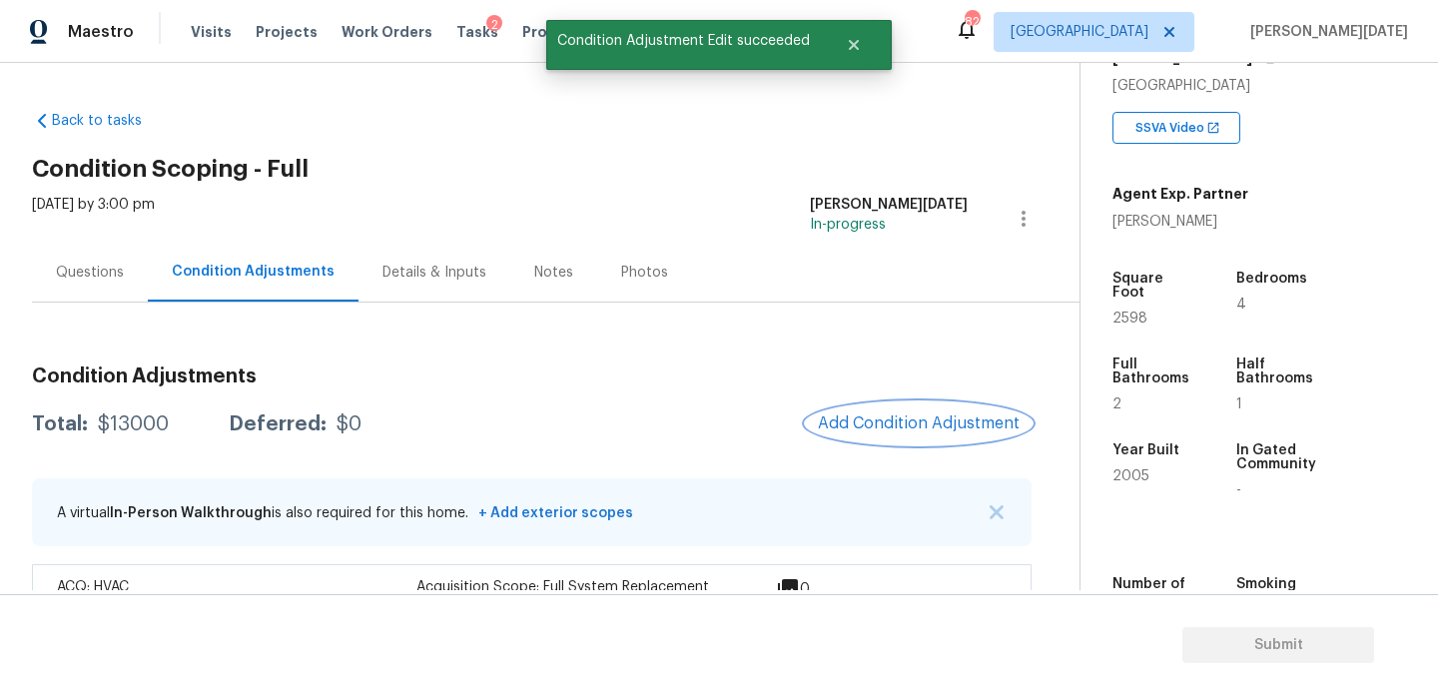
scroll to position [0, 0]
click at [919, 416] on span "Add Condition Adjustment" at bounding box center [919, 424] width 202 height 18
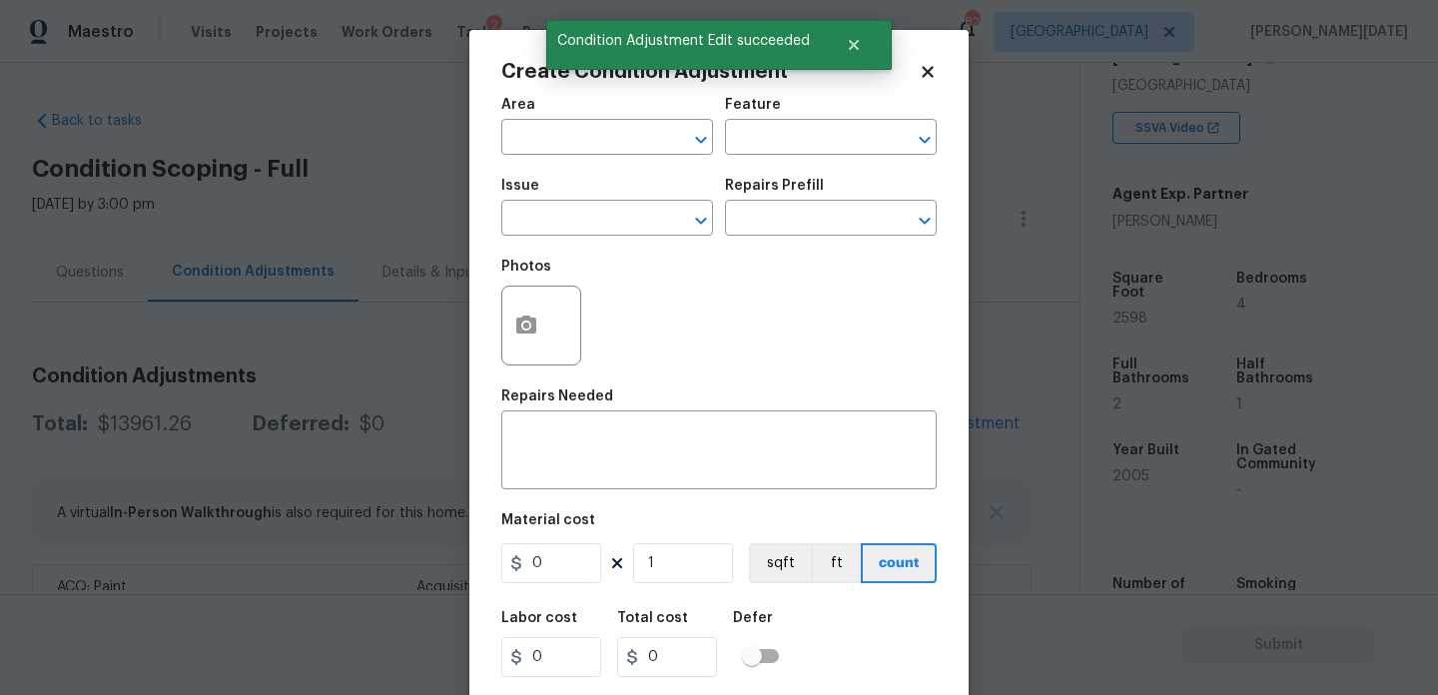
click at [543, 164] on span "Area ​" at bounding box center [607, 126] width 212 height 81
click at [550, 138] on input "text" at bounding box center [579, 139] width 156 height 31
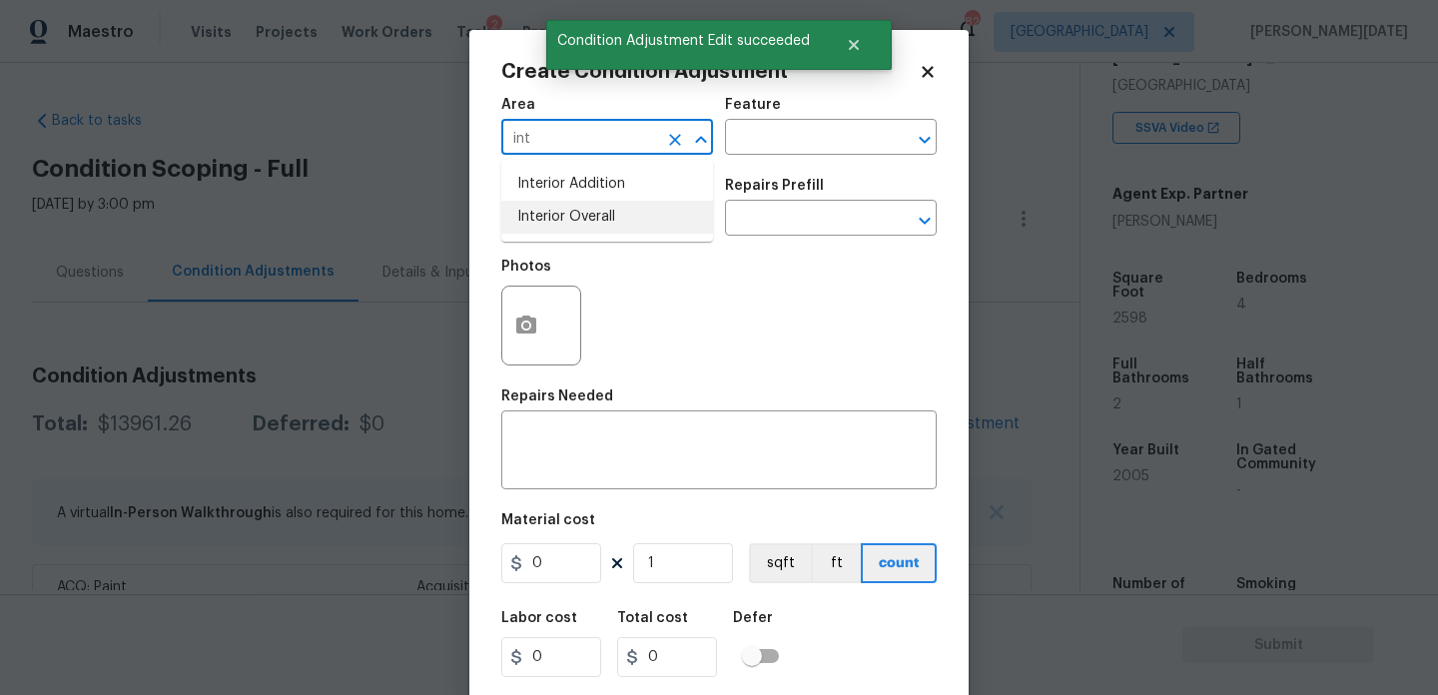
click at [600, 228] on li "Interior Overall" at bounding box center [607, 217] width 212 height 33
type input "Interior Overall"
click at [600, 228] on input "text" at bounding box center [579, 220] width 156 height 31
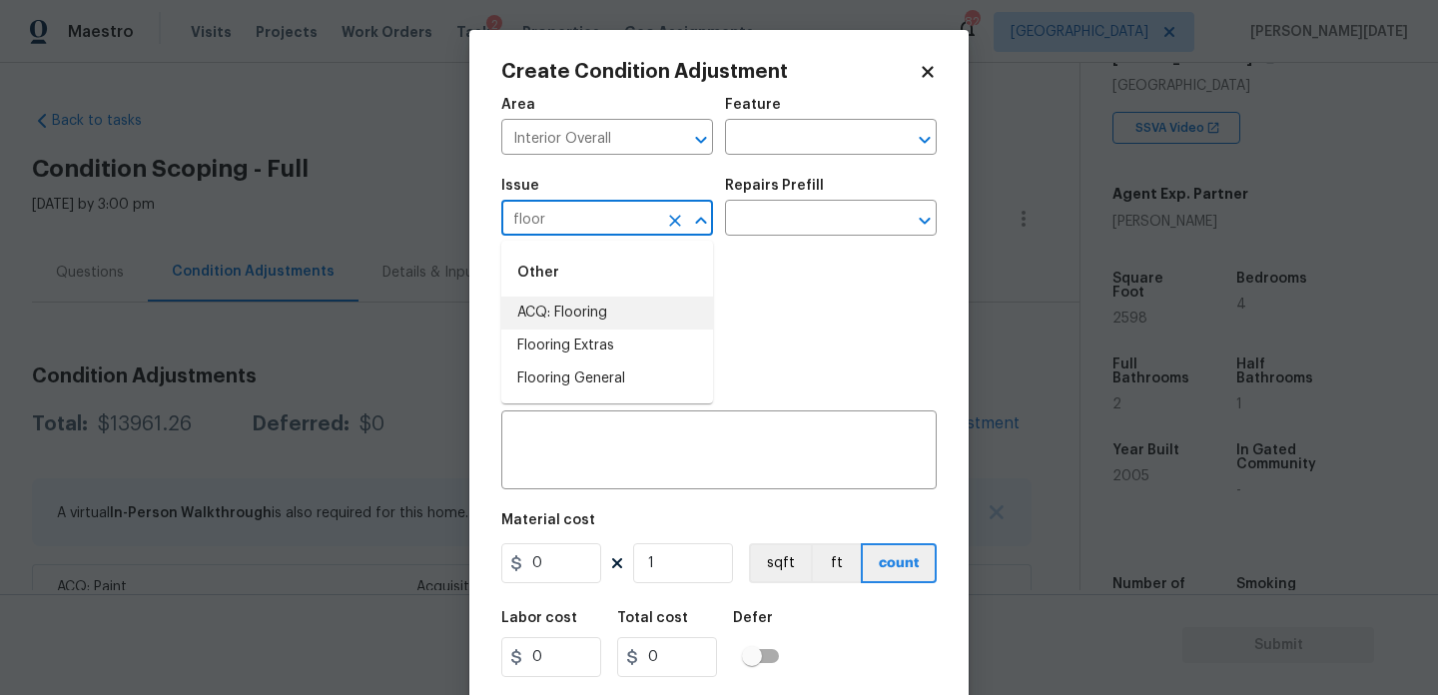
click at [609, 313] on li "ACQ: Flooring" at bounding box center [607, 313] width 212 height 33
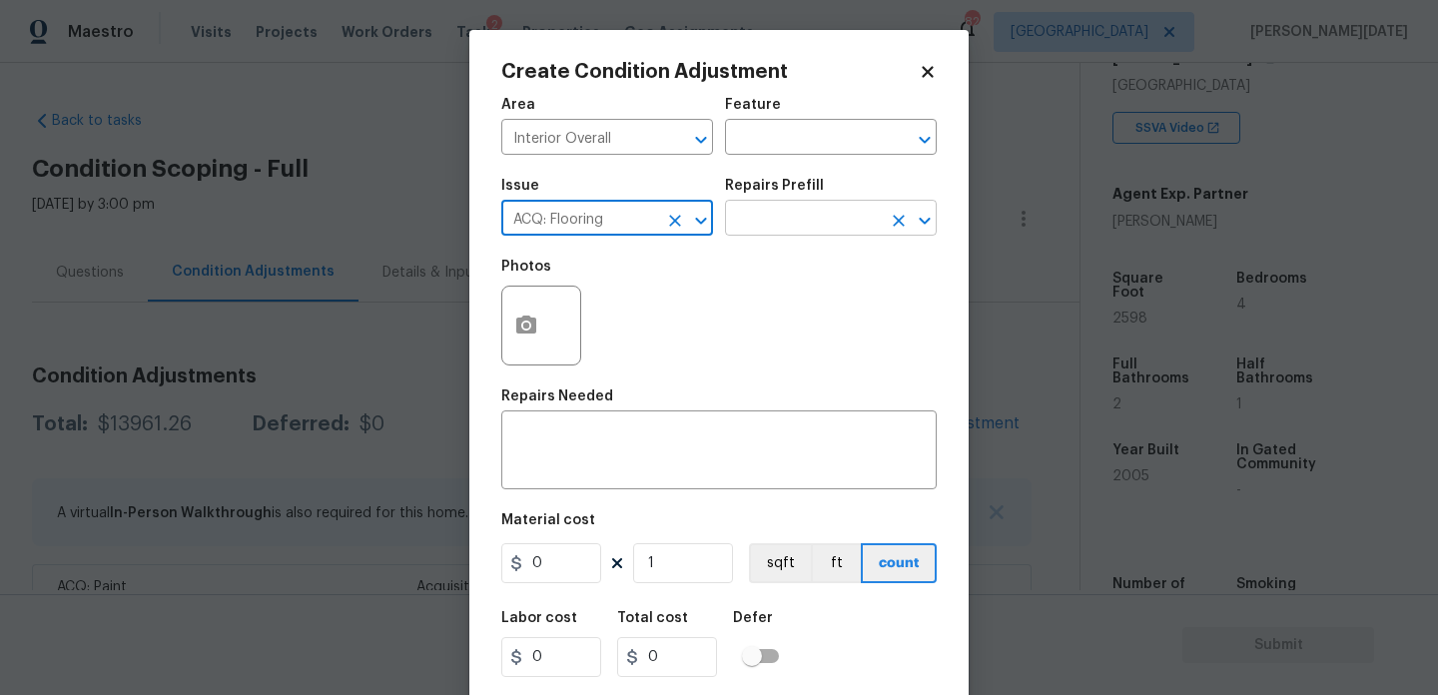
type input "ACQ: Flooring"
click at [780, 232] on input "text" at bounding box center [803, 220] width 156 height 31
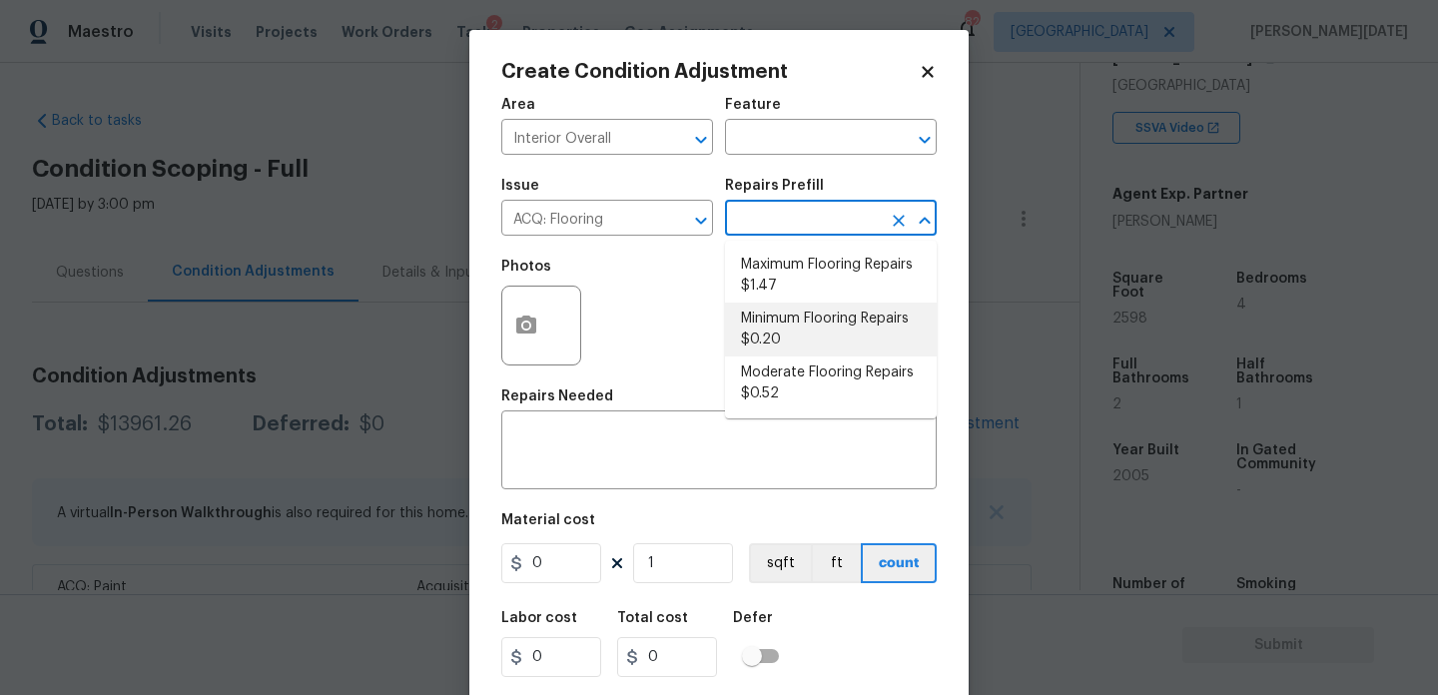
click at [785, 332] on li "Minimum Flooring Repairs $0.20" at bounding box center [831, 330] width 212 height 54
type input "Acquisition"
type textarea "Acquisition Scope: Minimum flooring repairs"
type input "0.2"
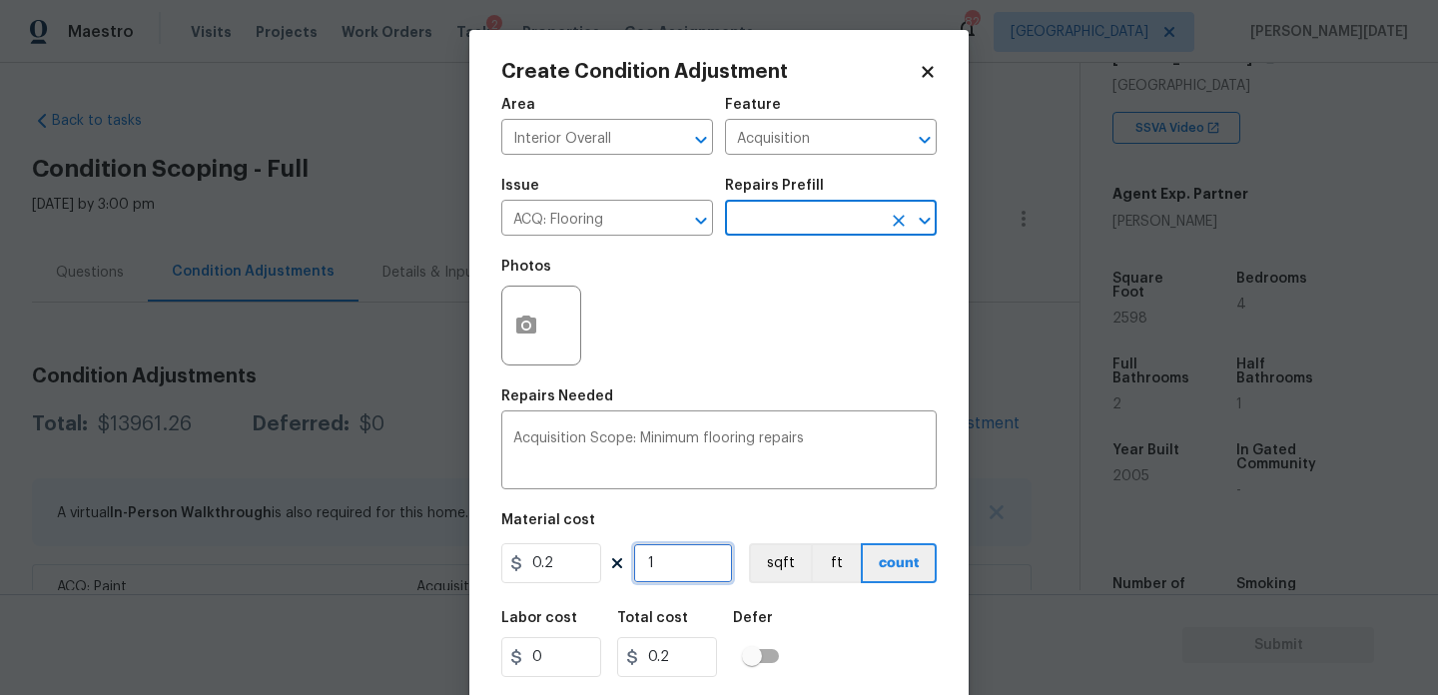
click at [700, 566] on input "1" at bounding box center [683, 563] width 100 height 40
type input "0"
paste input "2598"
type input "2598"
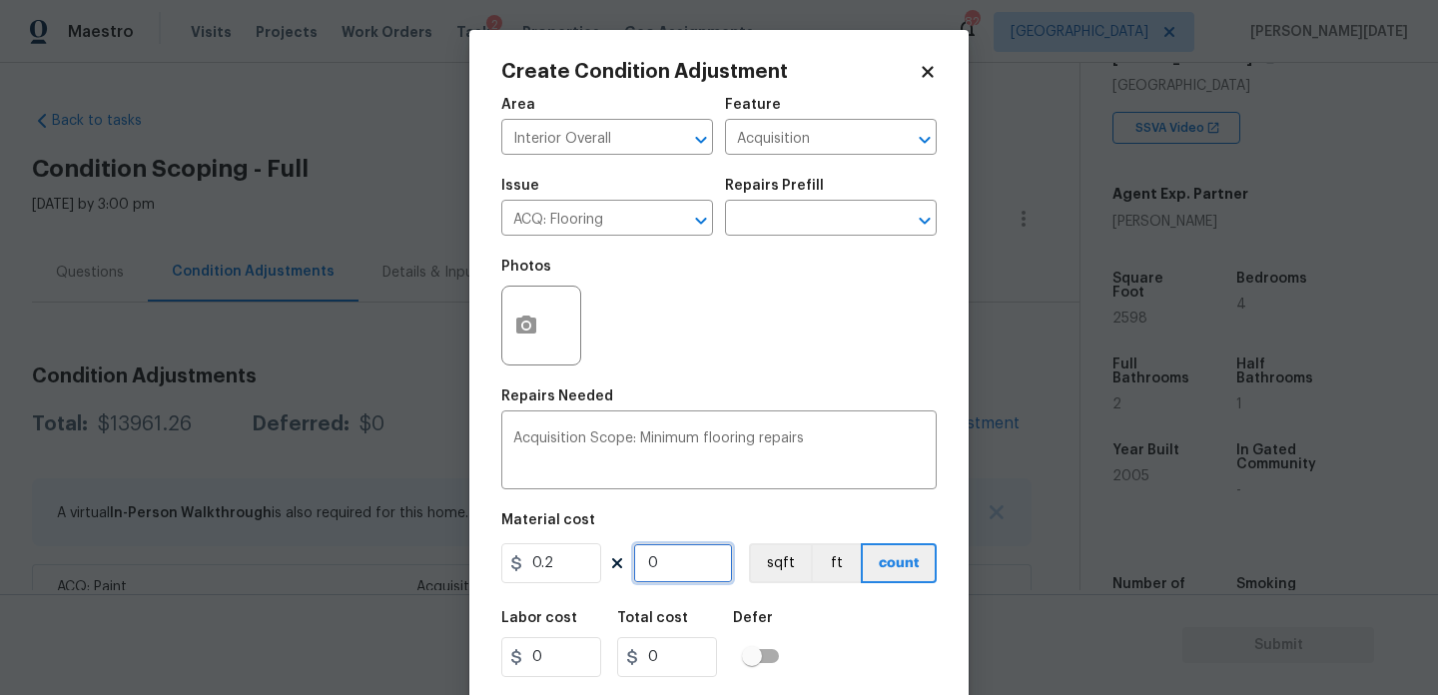
type input "519.6"
type input "2598"
click at [753, 394] on div "Repairs Needed" at bounding box center [719, 403] width 436 height 26
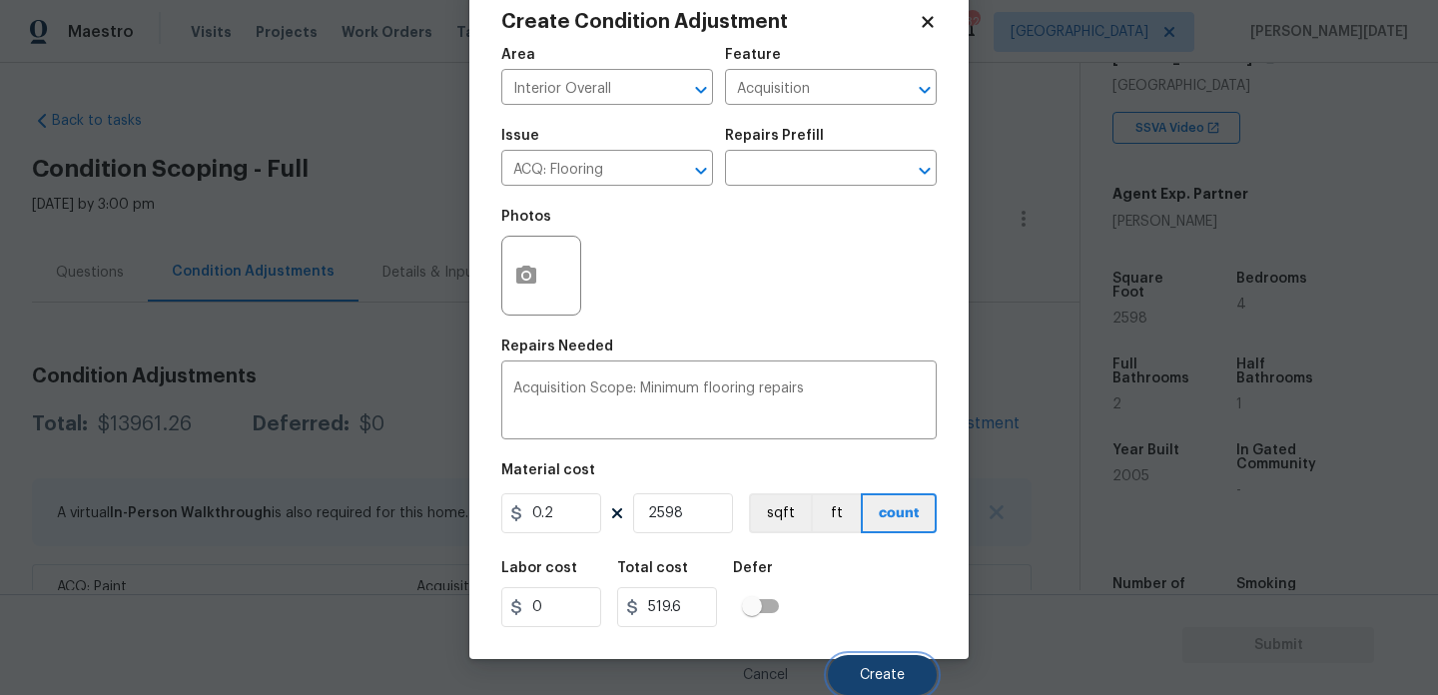
click at [877, 662] on button "Create" at bounding box center [882, 675] width 109 height 40
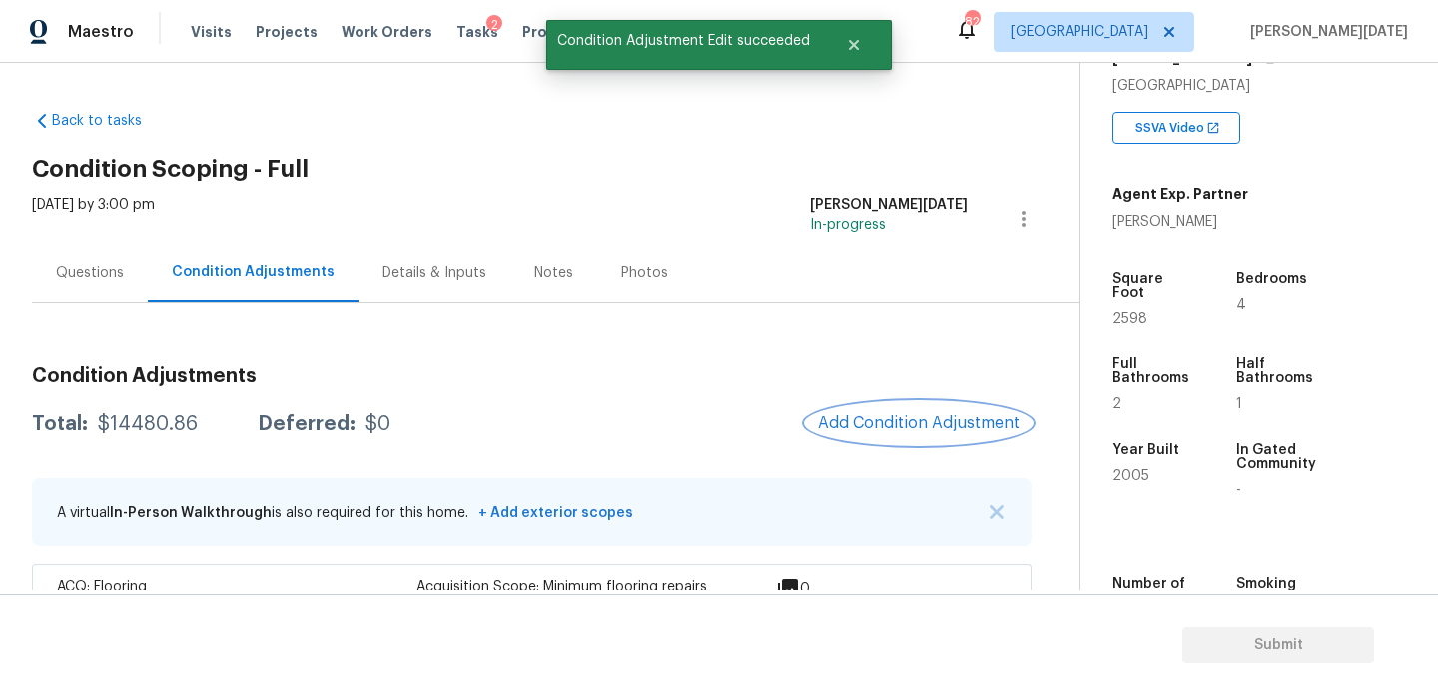
scroll to position [212, 0]
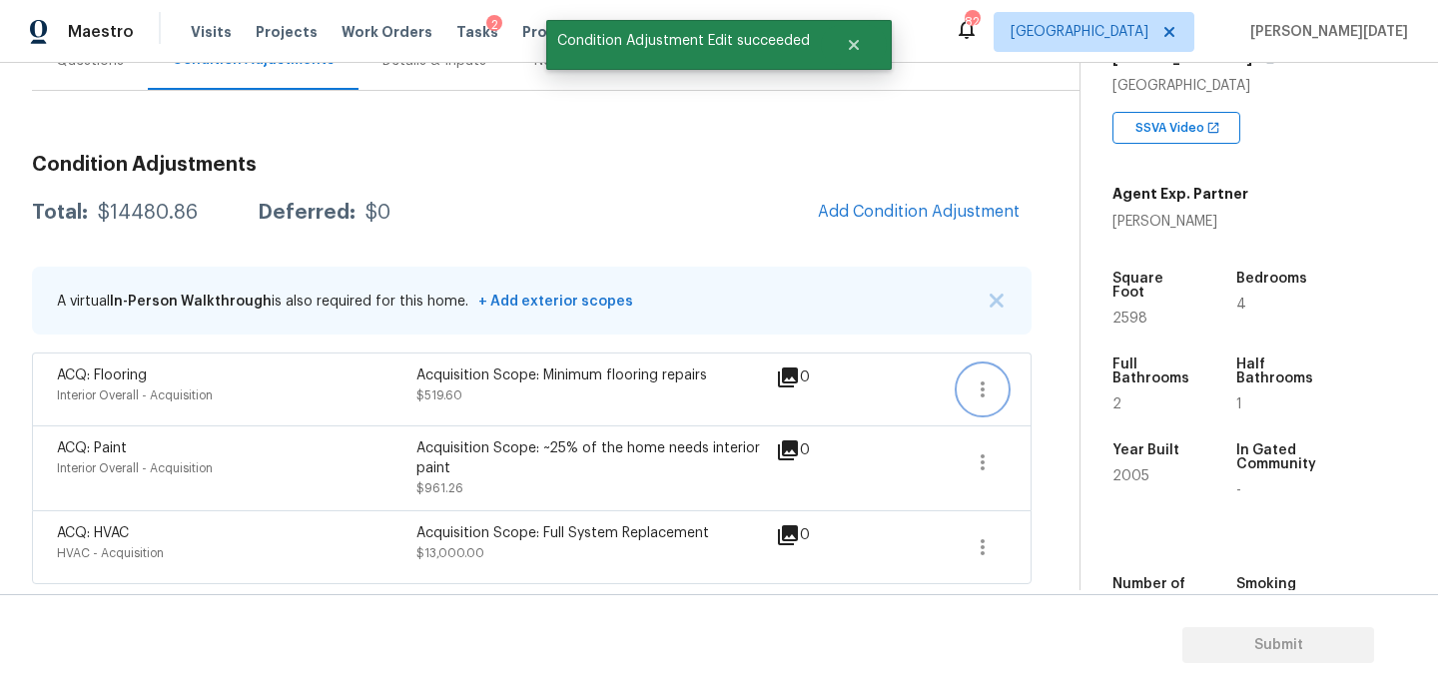
click at [975, 390] on icon "button" at bounding box center [983, 390] width 24 height 24
click at [1059, 388] on div "Edit" at bounding box center [1097, 386] width 156 height 20
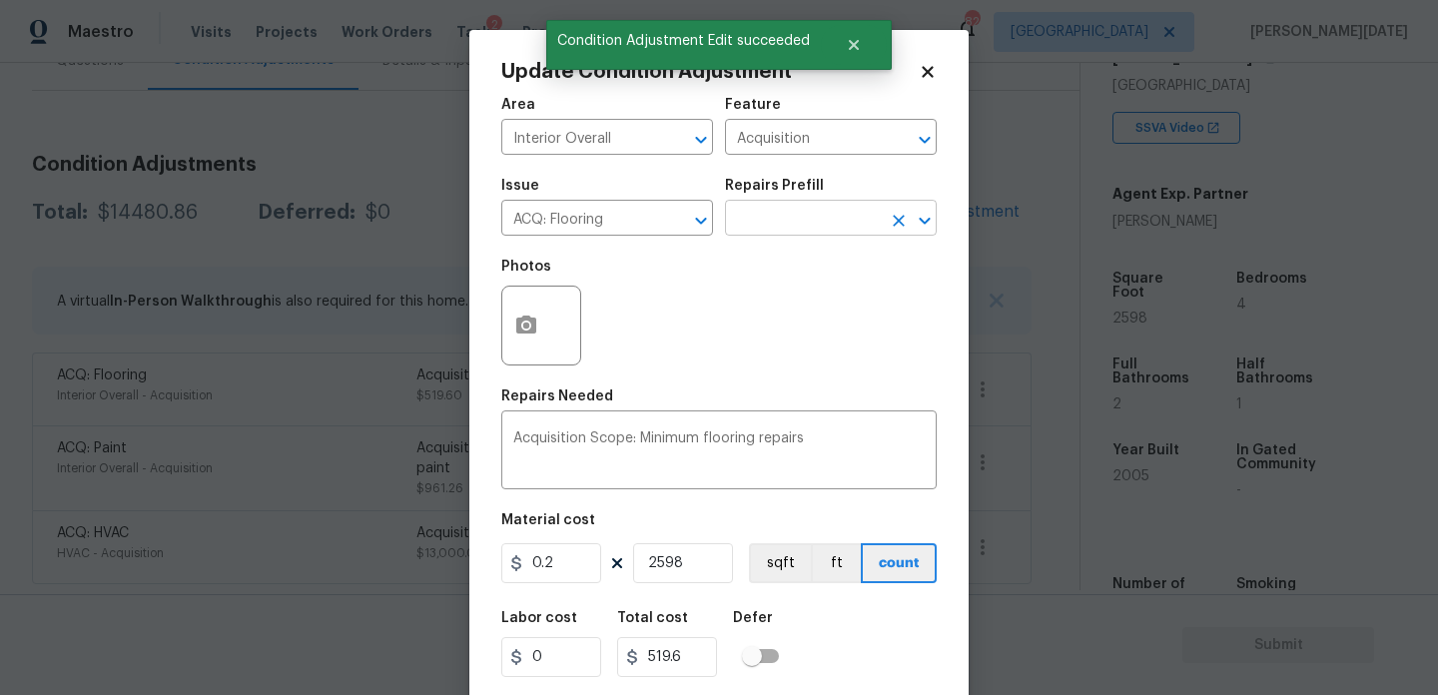
click at [773, 221] on input "text" at bounding box center [803, 220] width 156 height 31
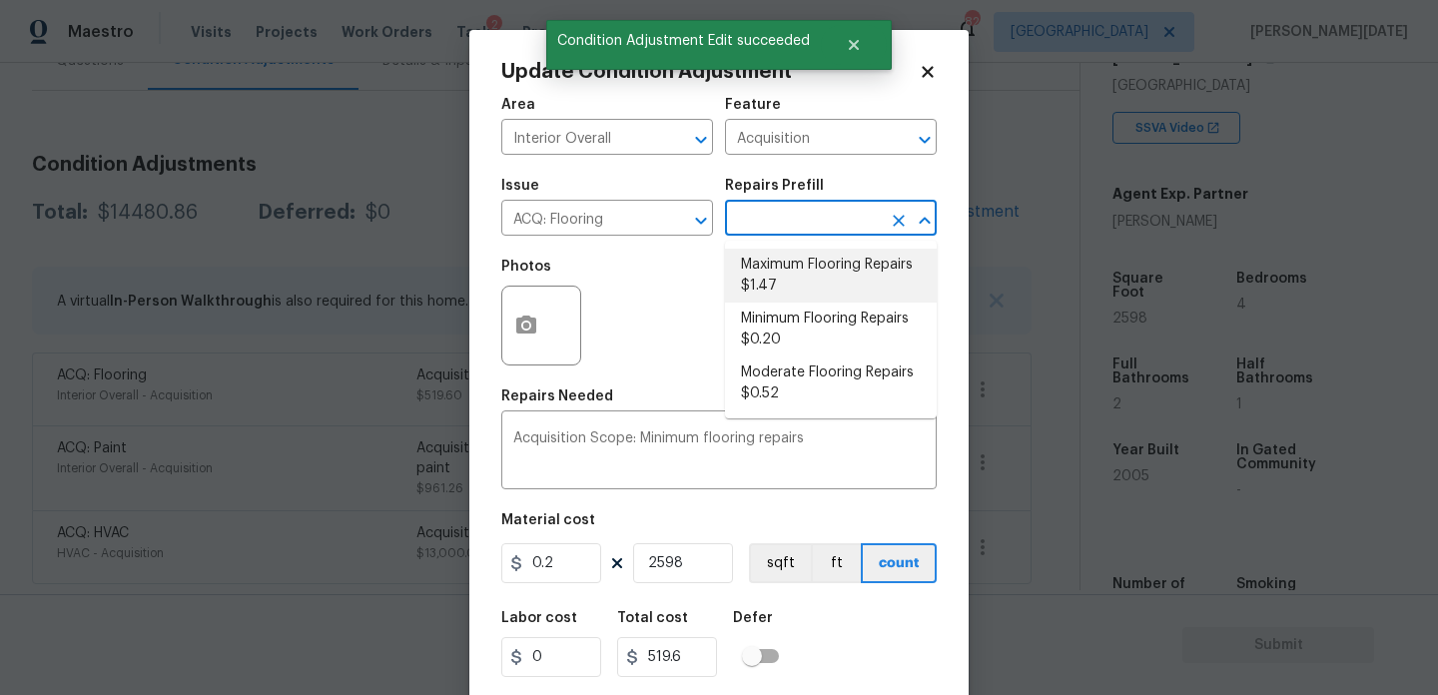
click at [794, 275] on li "Maximum Flooring Repairs $1.47" at bounding box center [831, 276] width 212 height 54
type textarea "Acquisition Scope: Maximum flooring repairs"
type input "1.47"
type input "3819.06"
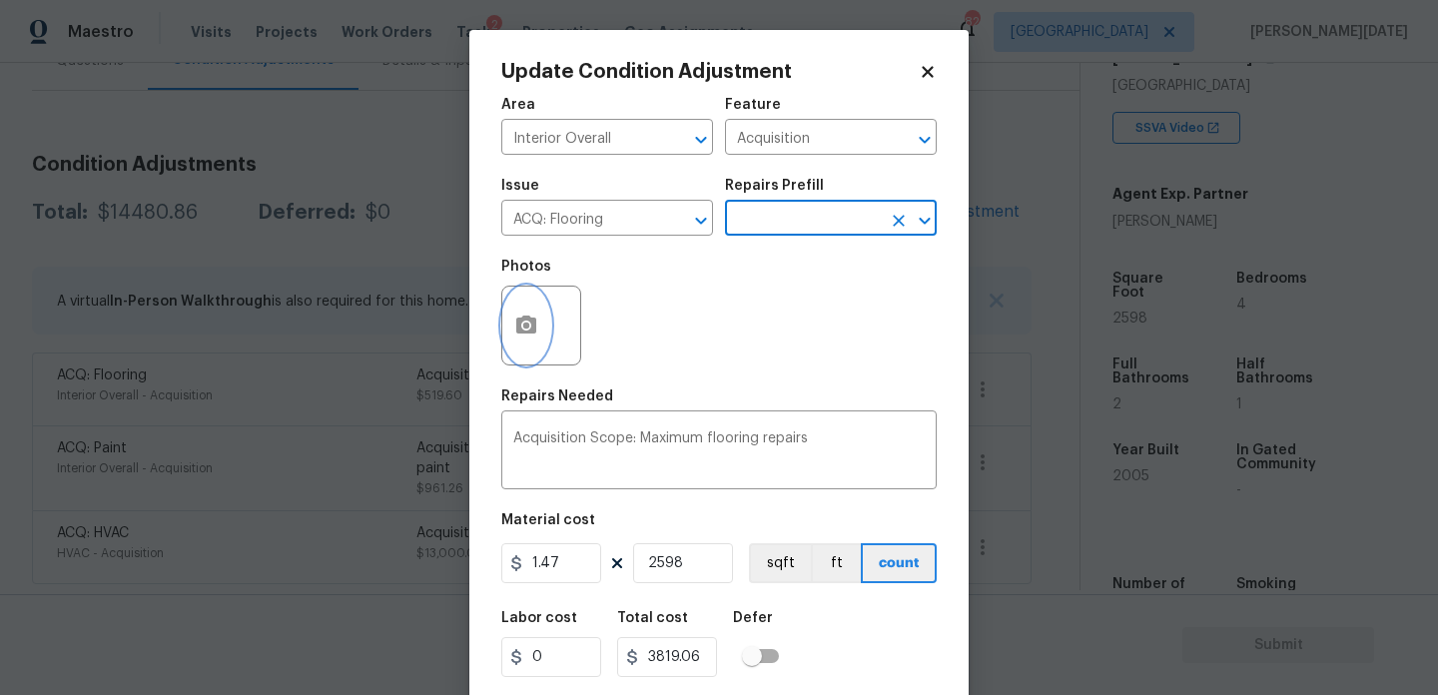
click at [527, 334] on icon "button" at bounding box center [526, 325] width 20 height 18
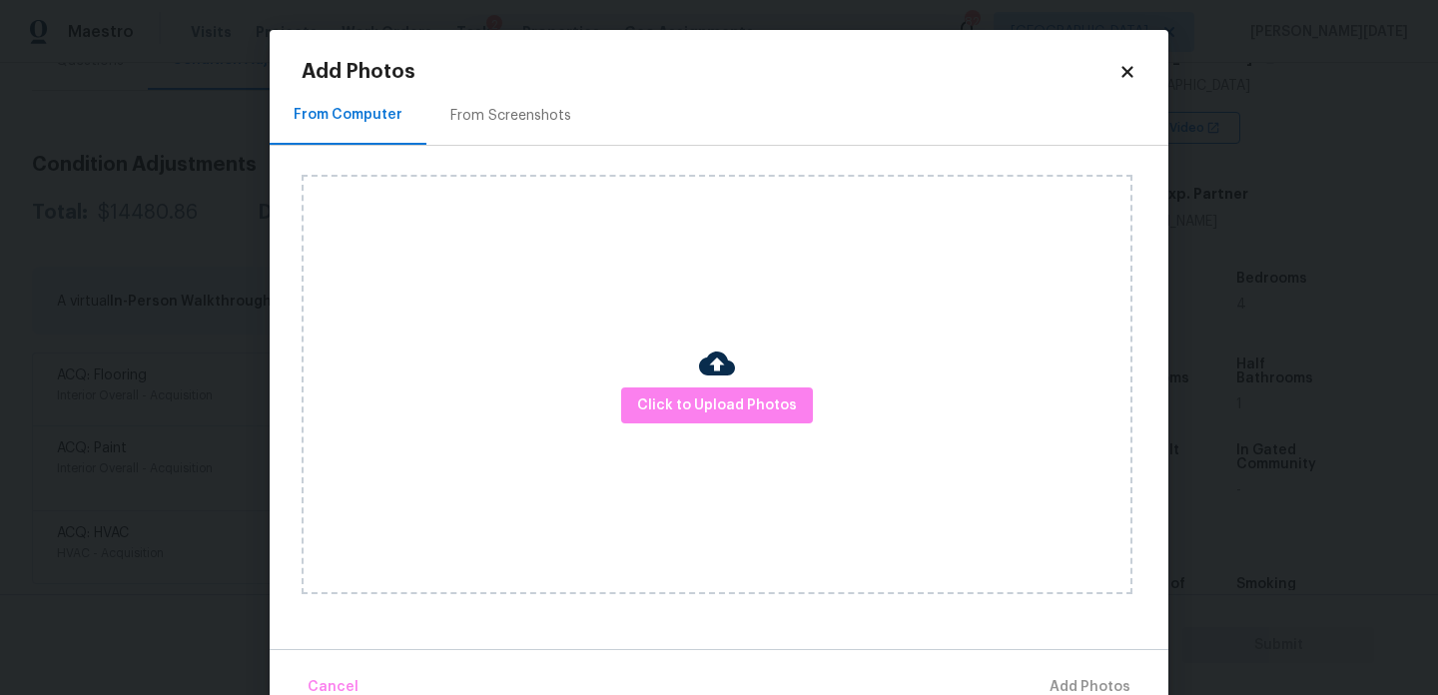
click at [489, 127] on div "From Screenshots" at bounding box center [511, 115] width 169 height 59
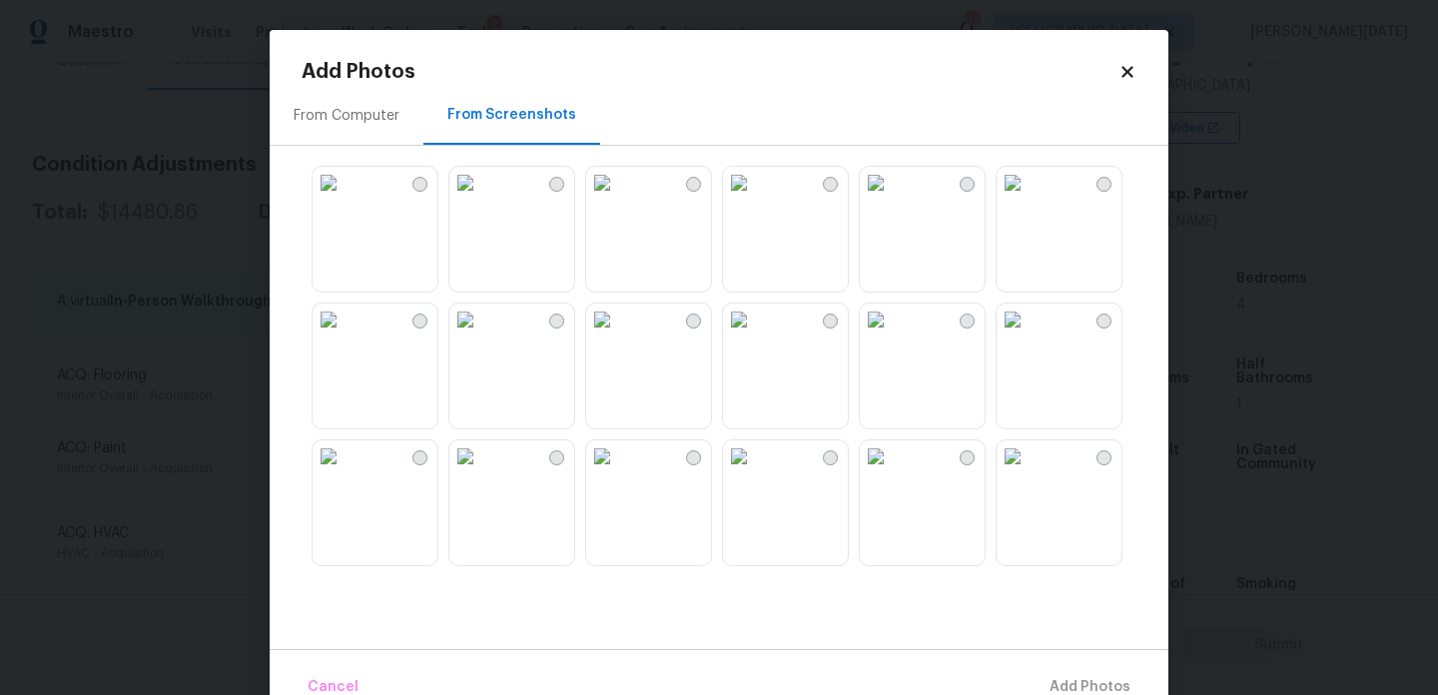
click at [618, 199] on img at bounding box center [602, 183] width 32 height 32
click at [481, 336] on img at bounding box center [466, 320] width 32 height 32
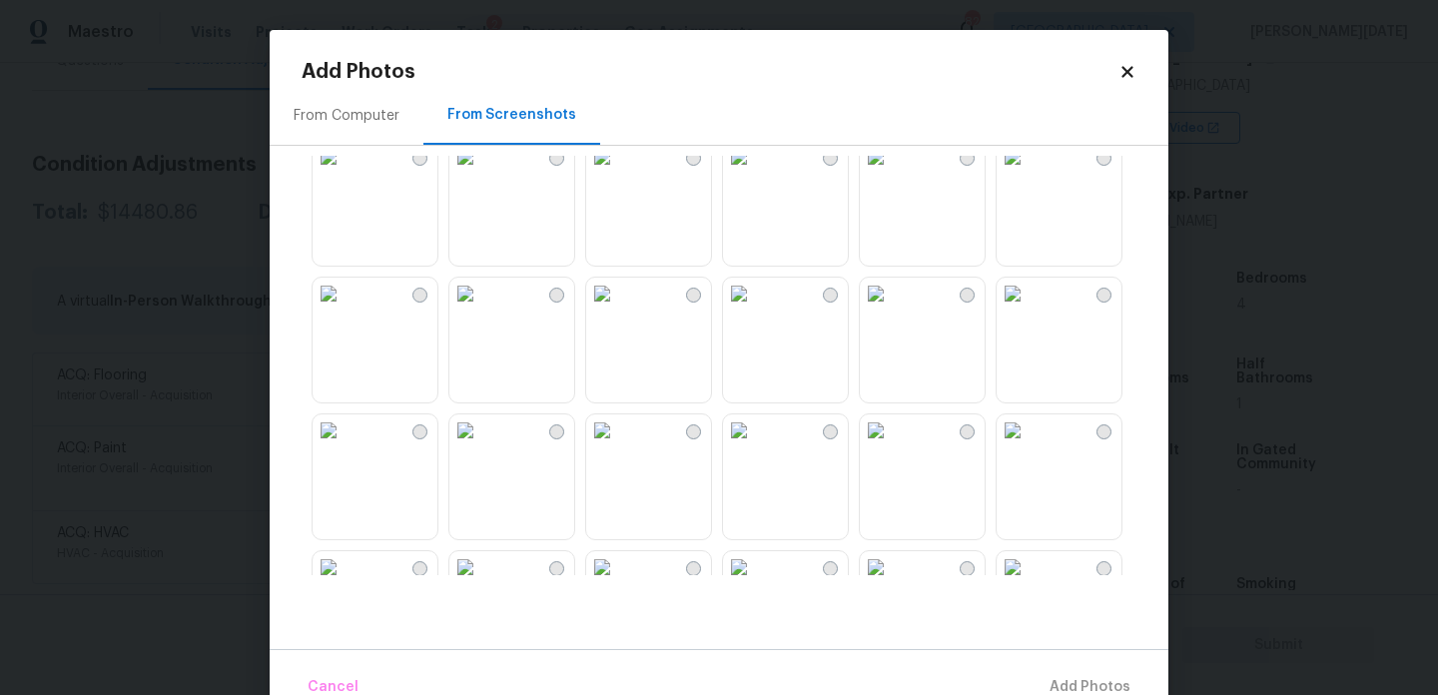
click at [892, 310] on img at bounding box center [876, 294] width 32 height 32
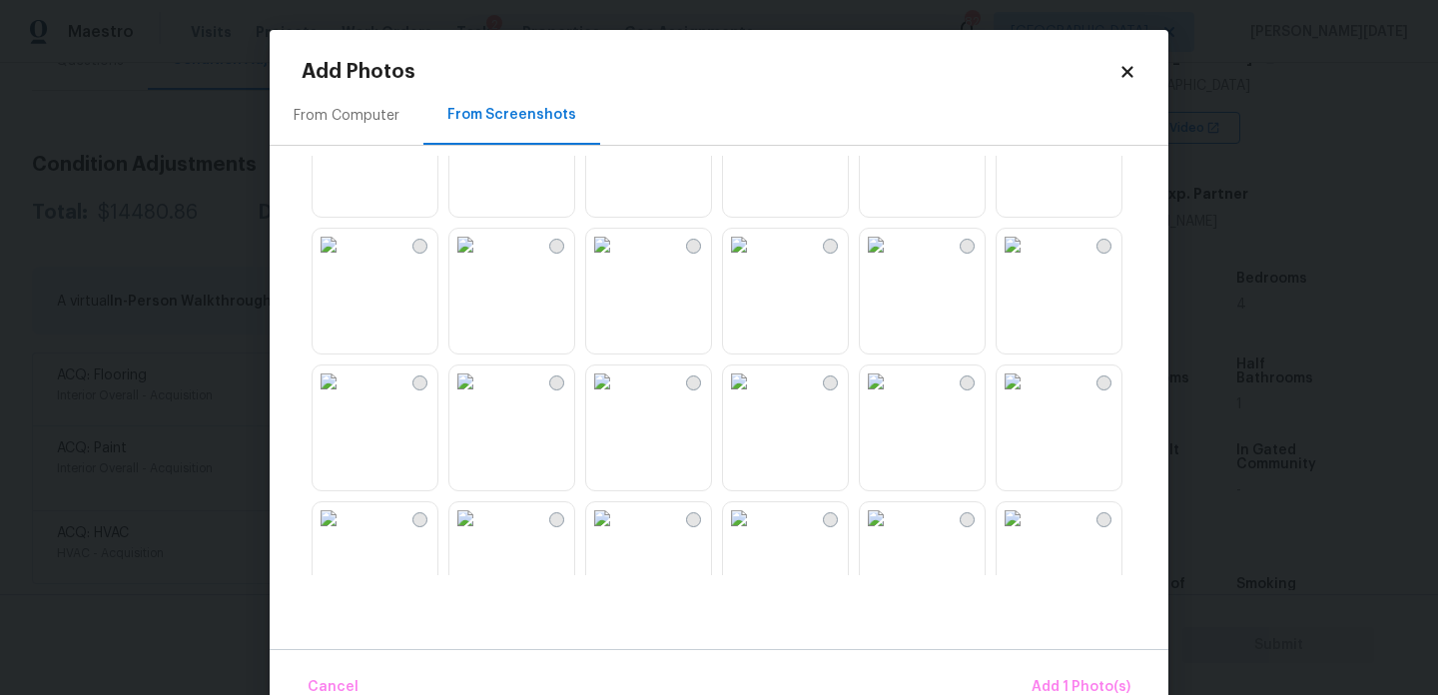
scroll to position [624, 0]
click at [892, 122] on img at bounding box center [876, 106] width 32 height 32
click at [1029, 122] on img at bounding box center [1013, 106] width 32 height 32
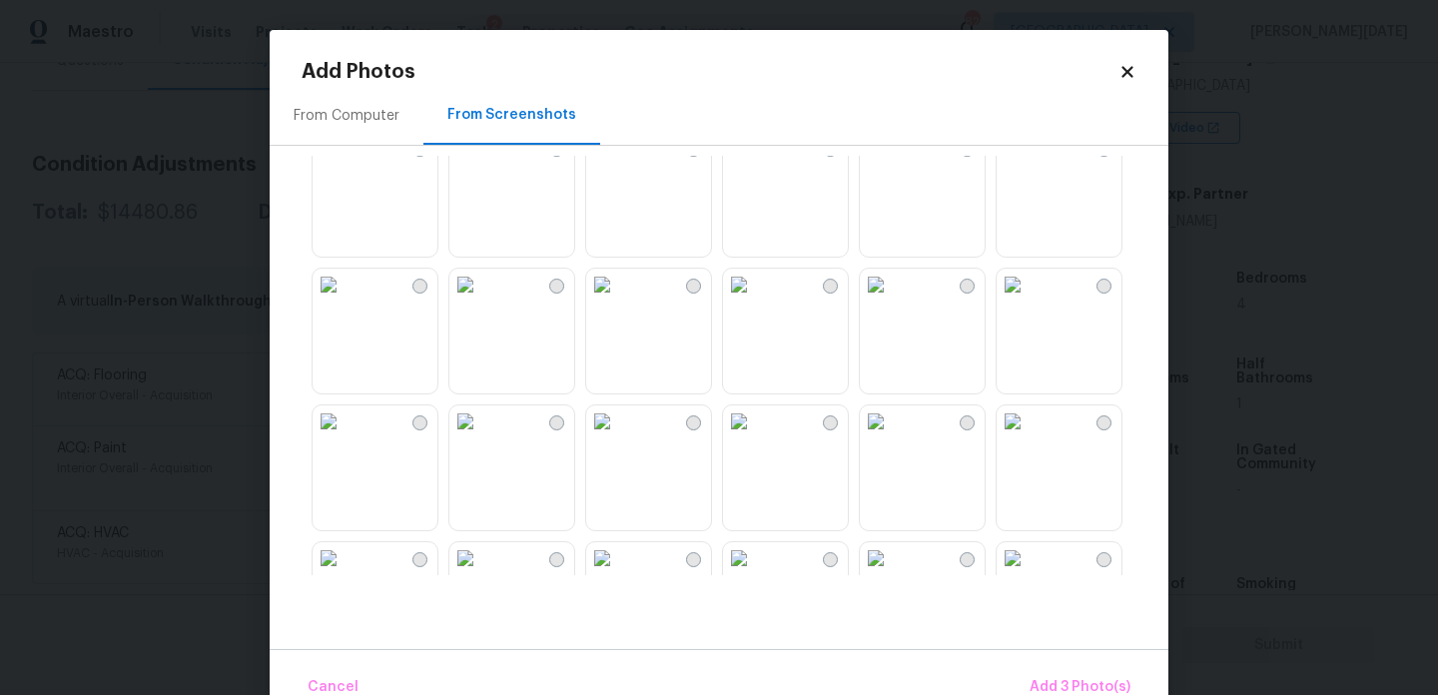
scroll to position [1211, 0]
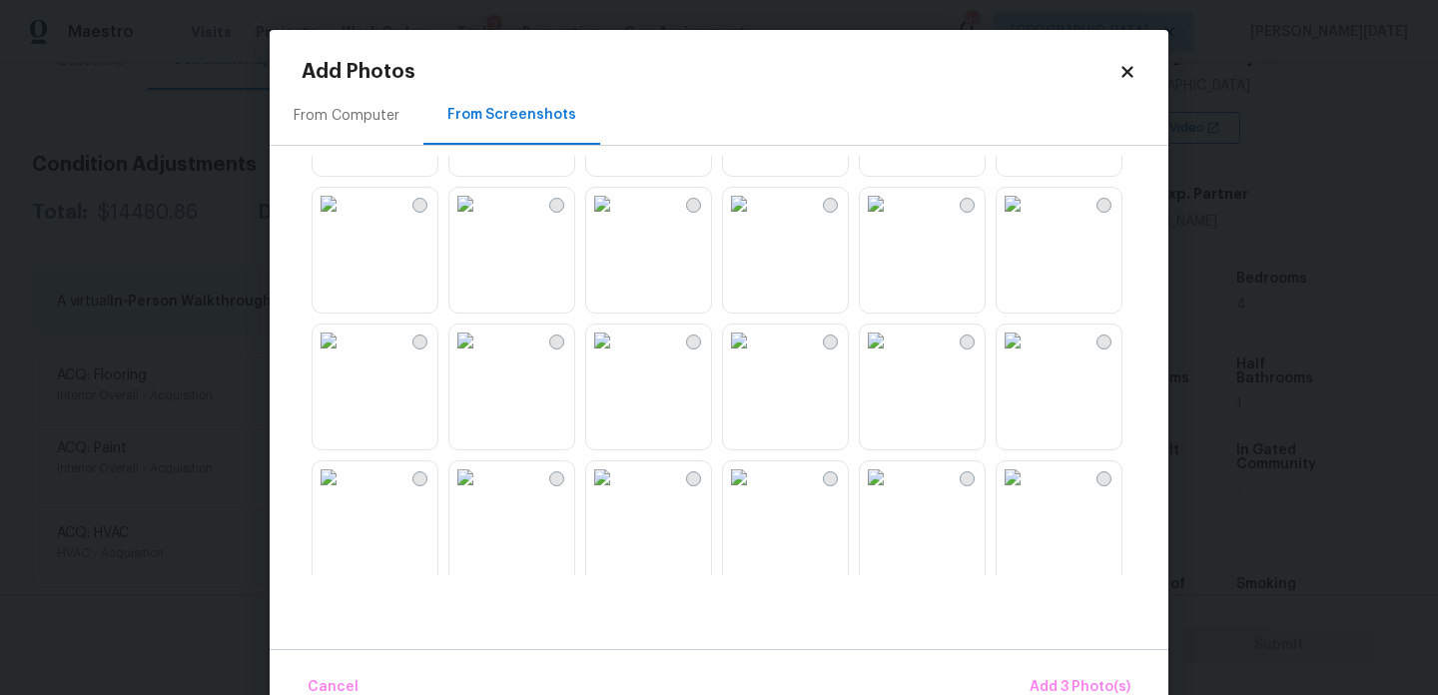
click at [887, 357] on img at bounding box center [876, 341] width 32 height 32
click at [618, 357] on img at bounding box center [602, 341] width 32 height 32
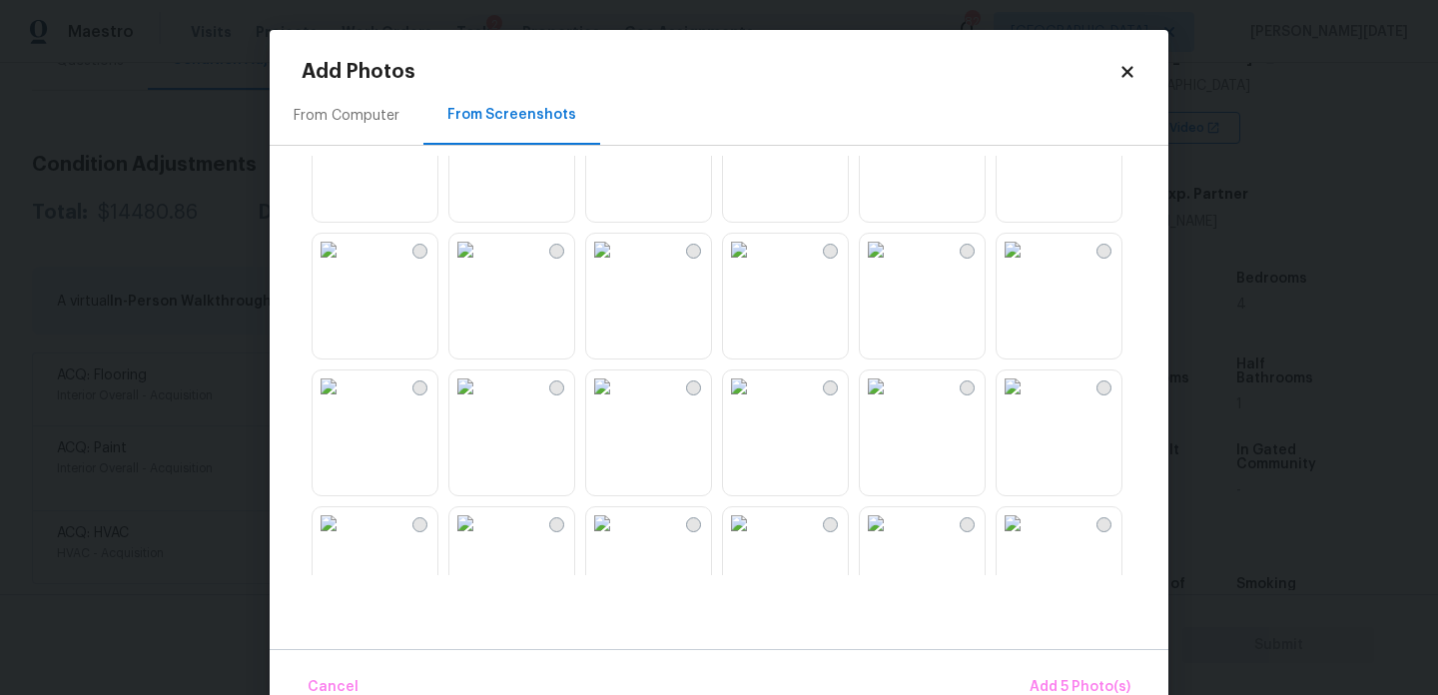
scroll to position [1579, 0]
click at [755, 262] on img at bounding box center [739, 246] width 32 height 32
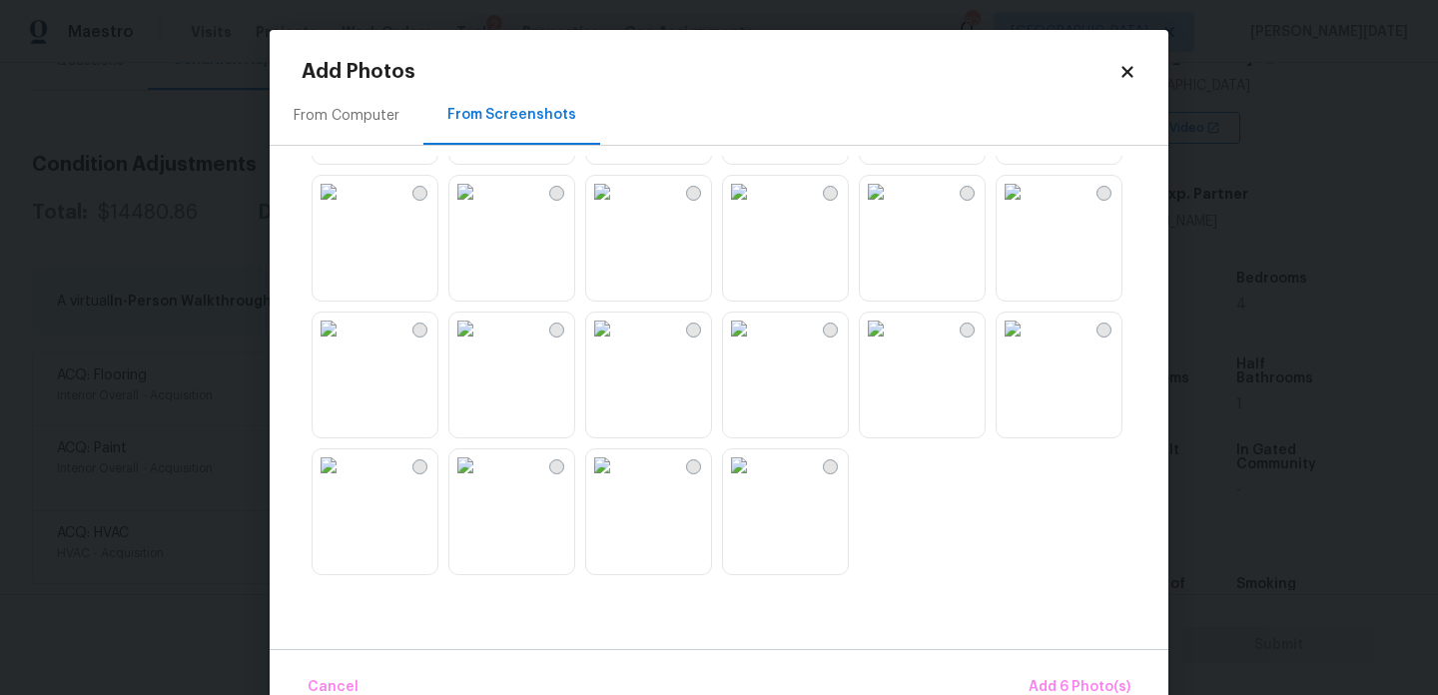
click at [755, 345] on img at bounding box center [739, 329] width 32 height 32
click at [481, 208] on img at bounding box center [466, 192] width 32 height 32
click at [481, 481] on img at bounding box center [466, 466] width 32 height 32
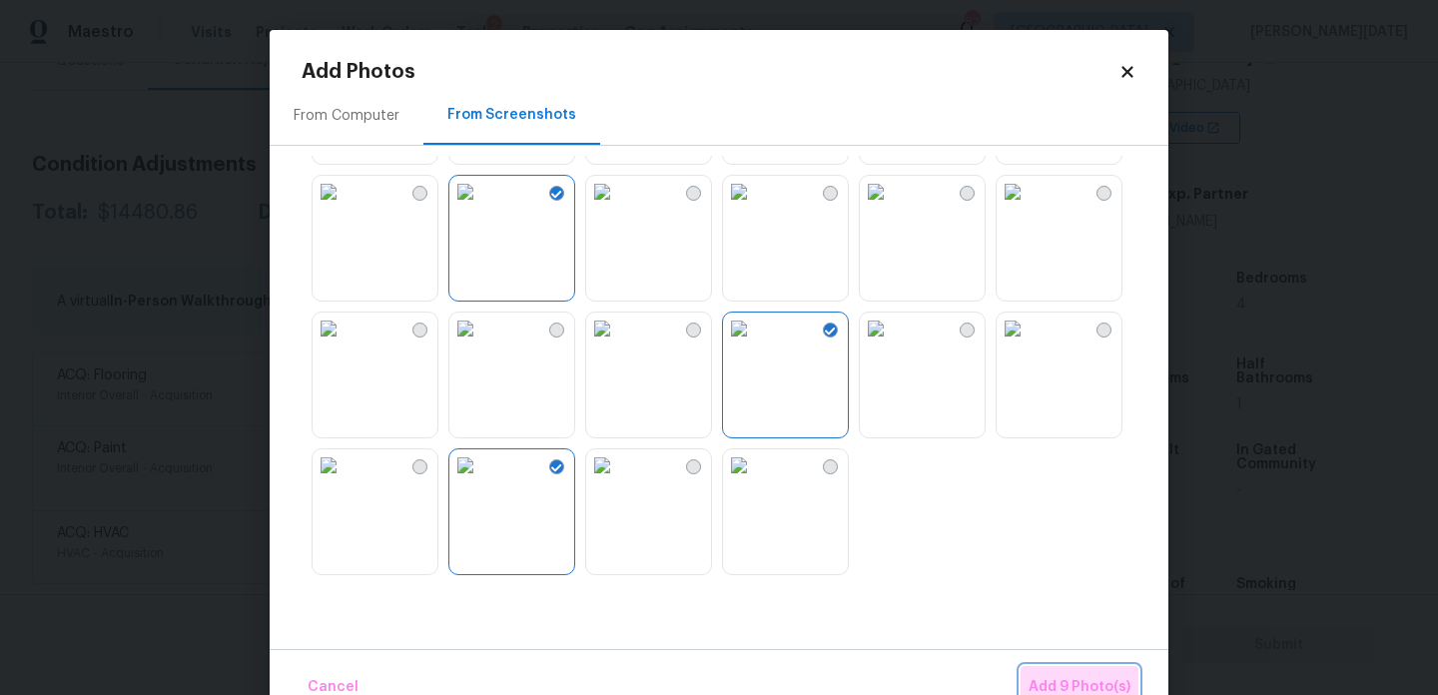
click at [1088, 678] on span "Add 9 Photo(s)" at bounding box center [1080, 687] width 102 height 25
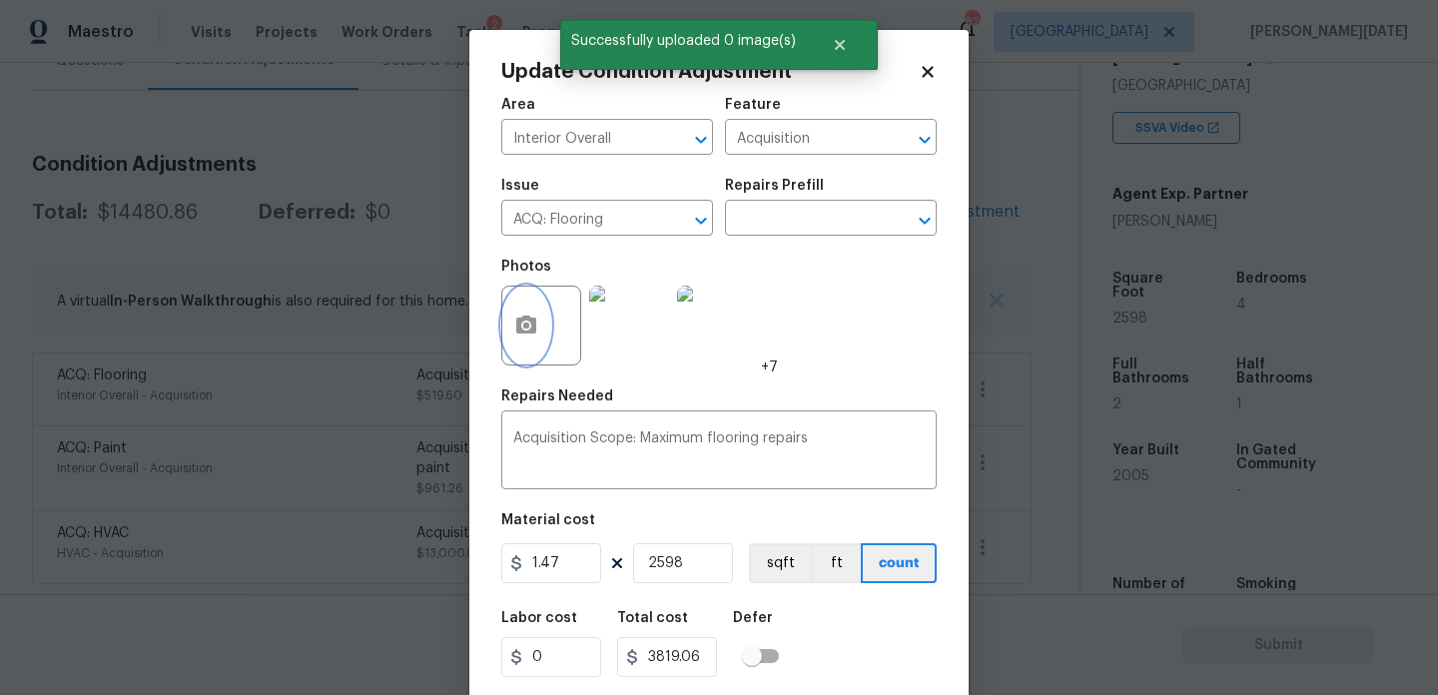
scroll to position [51, 0]
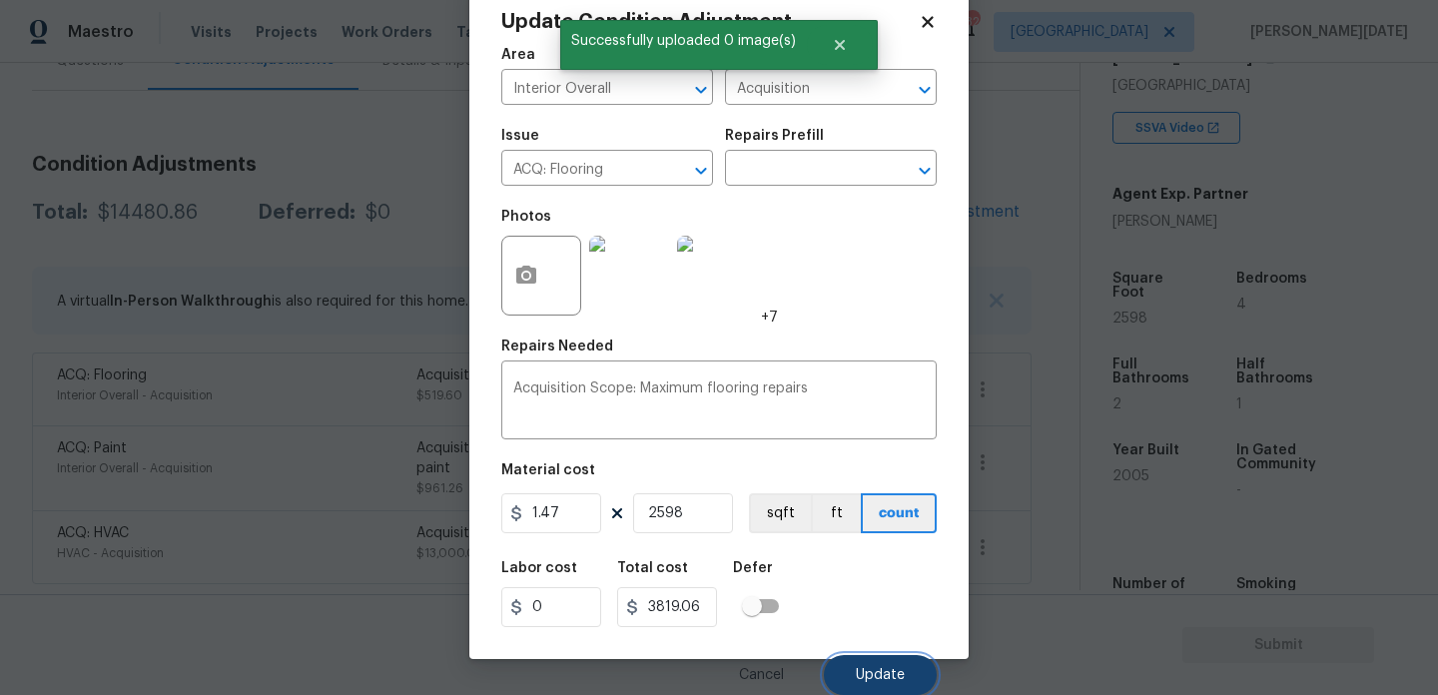
click at [871, 663] on button "Update" at bounding box center [880, 675] width 113 height 40
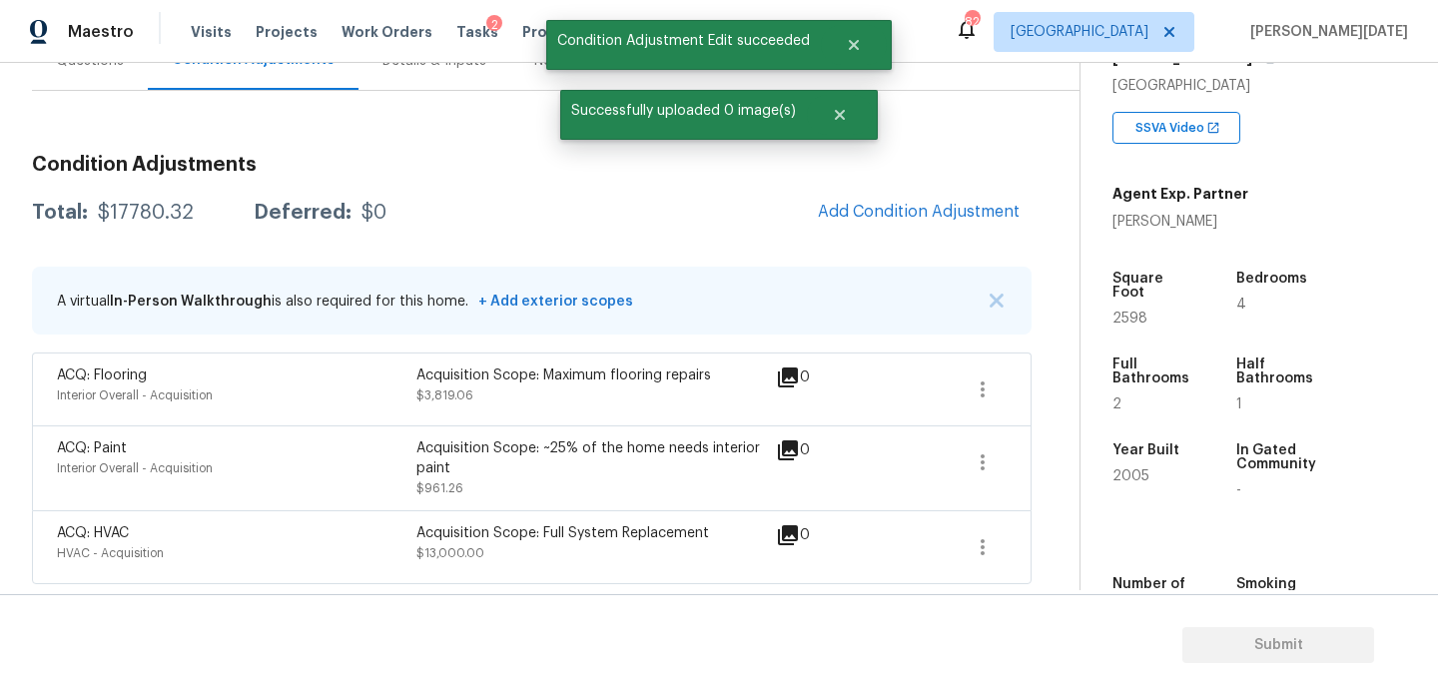
scroll to position [0, 0]
click at [967, 473] on button "button" at bounding box center [983, 463] width 48 height 48
click at [1040, 466] on div "Edit" at bounding box center [1097, 459] width 156 height 20
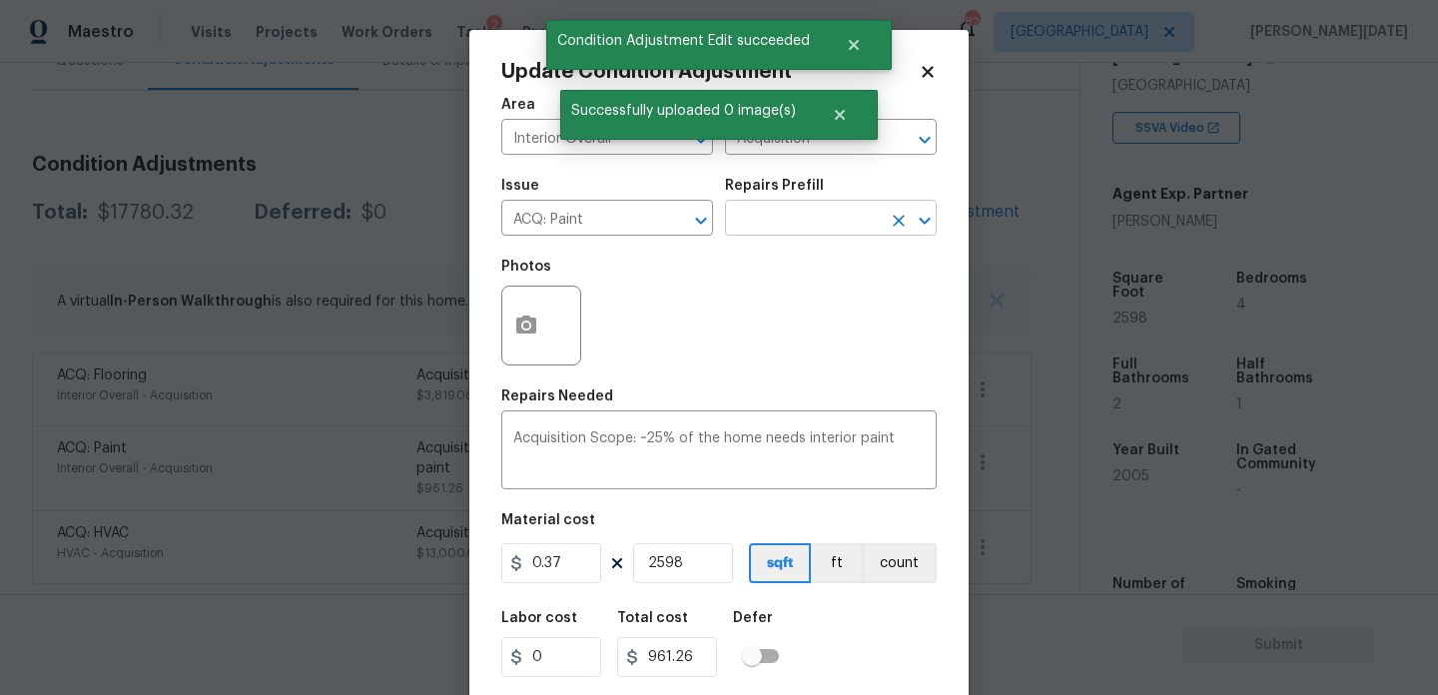
click at [807, 232] on input "text" at bounding box center [803, 220] width 156 height 31
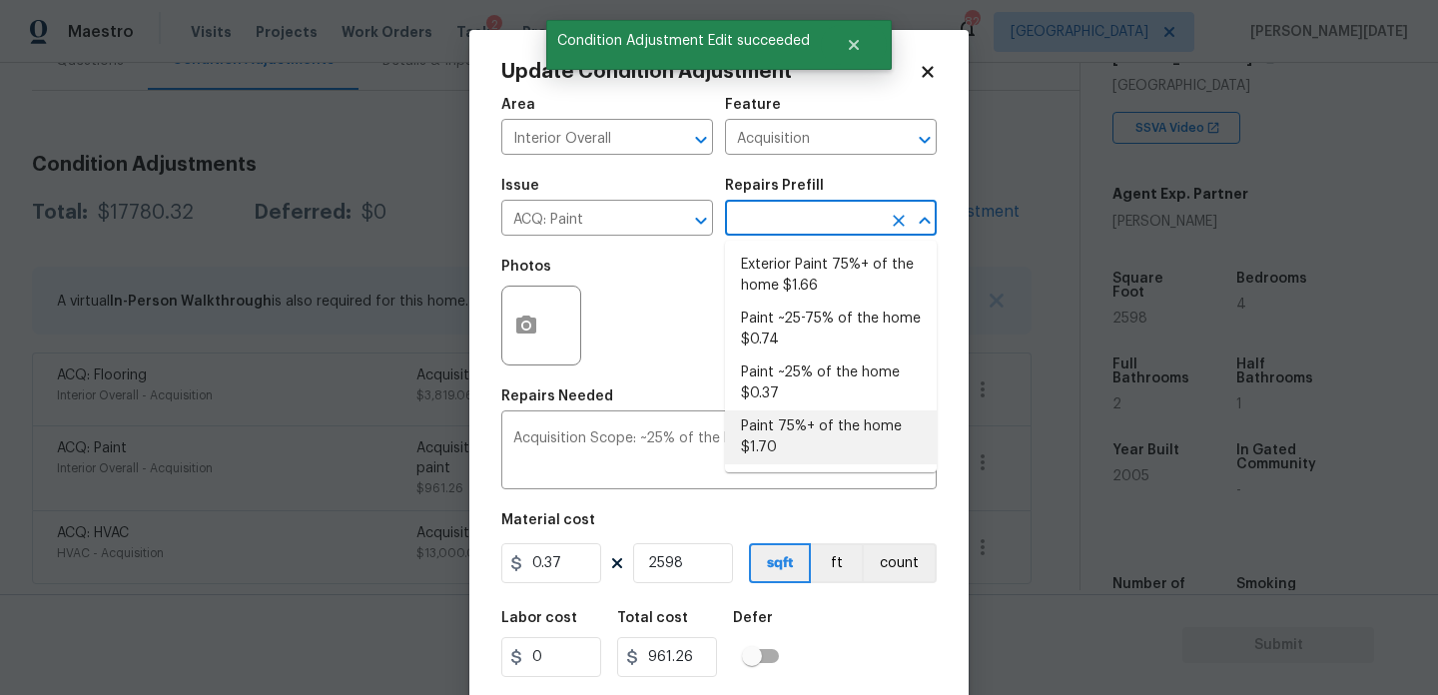
click at [811, 449] on li "Paint 75%+ of the home $1.70" at bounding box center [831, 438] width 212 height 54
type textarea "Acquisition Scope: 75%+ of the home will likely require interior paint"
type input "1.7"
type input "4416.6"
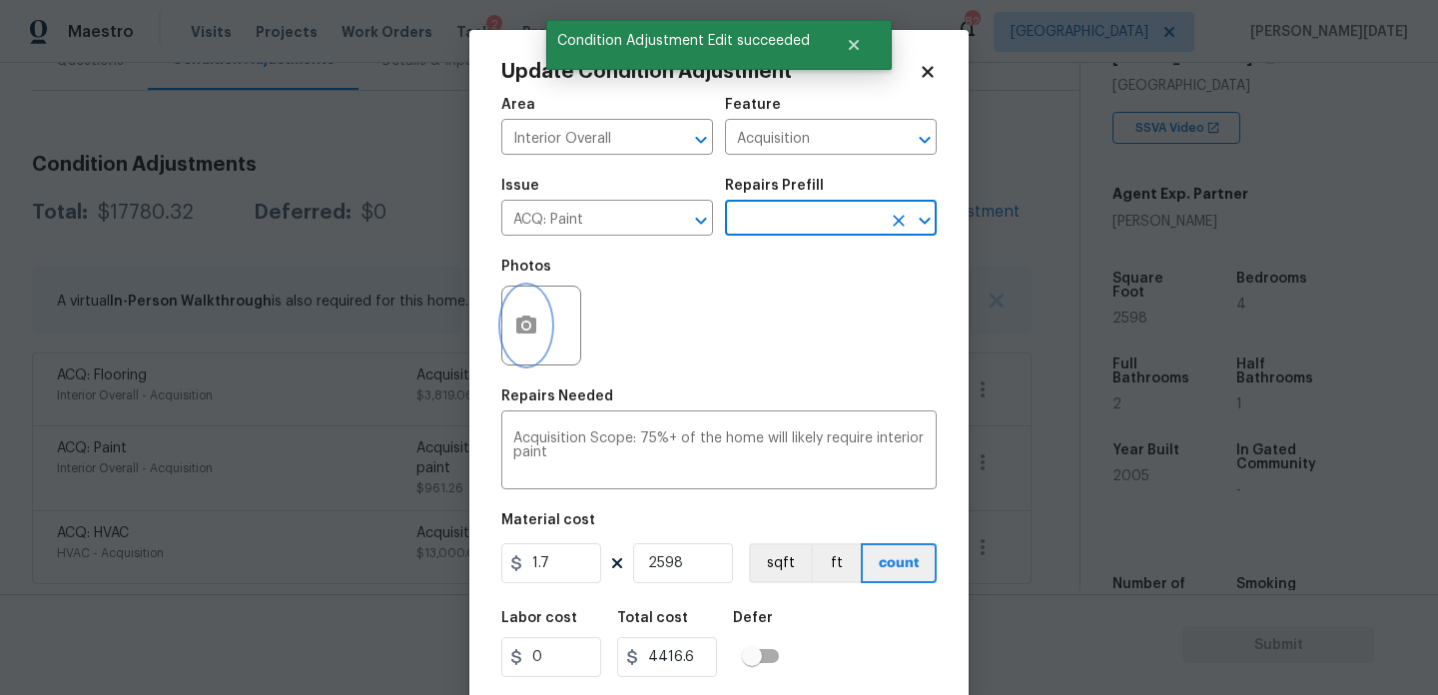
click at [517, 332] on icon "button" at bounding box center [526, 325] width 20 height 18
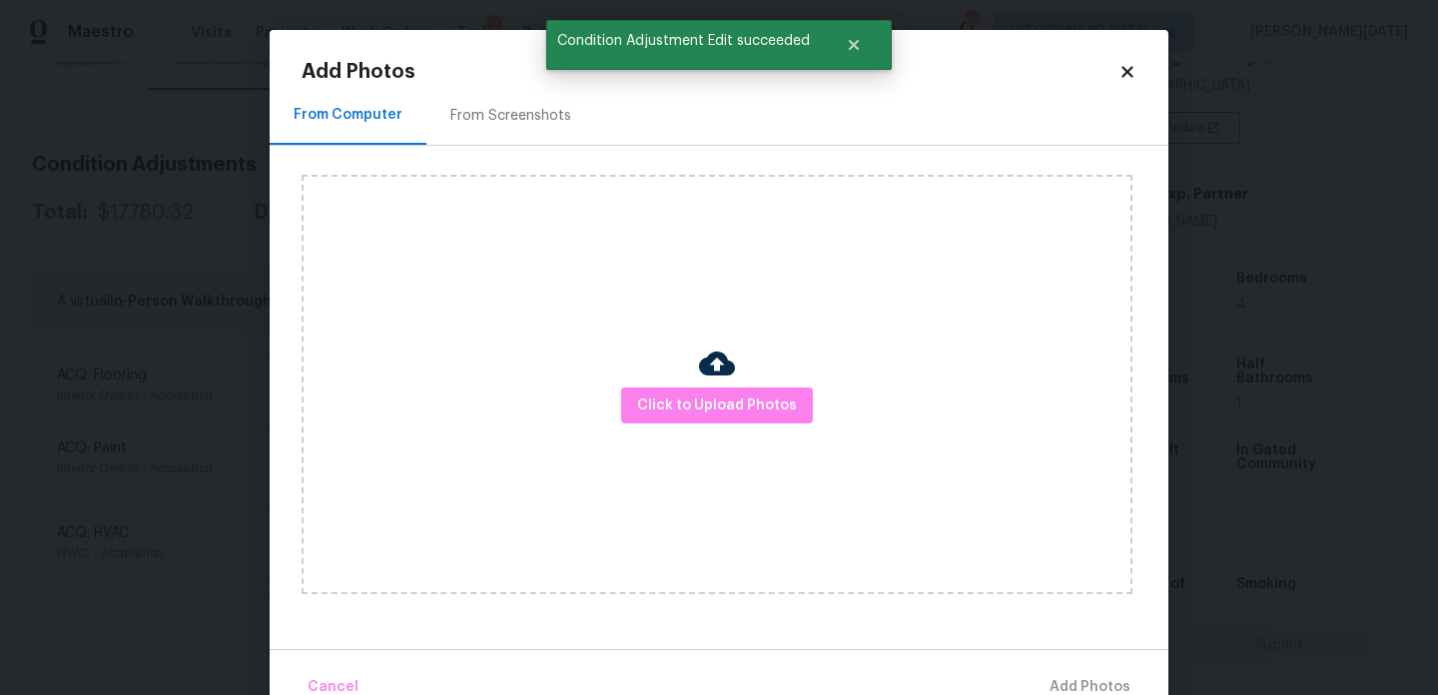
click at [509, 107] on div "From Screenshots" at bounding box center [511, 116] width 121 height 20
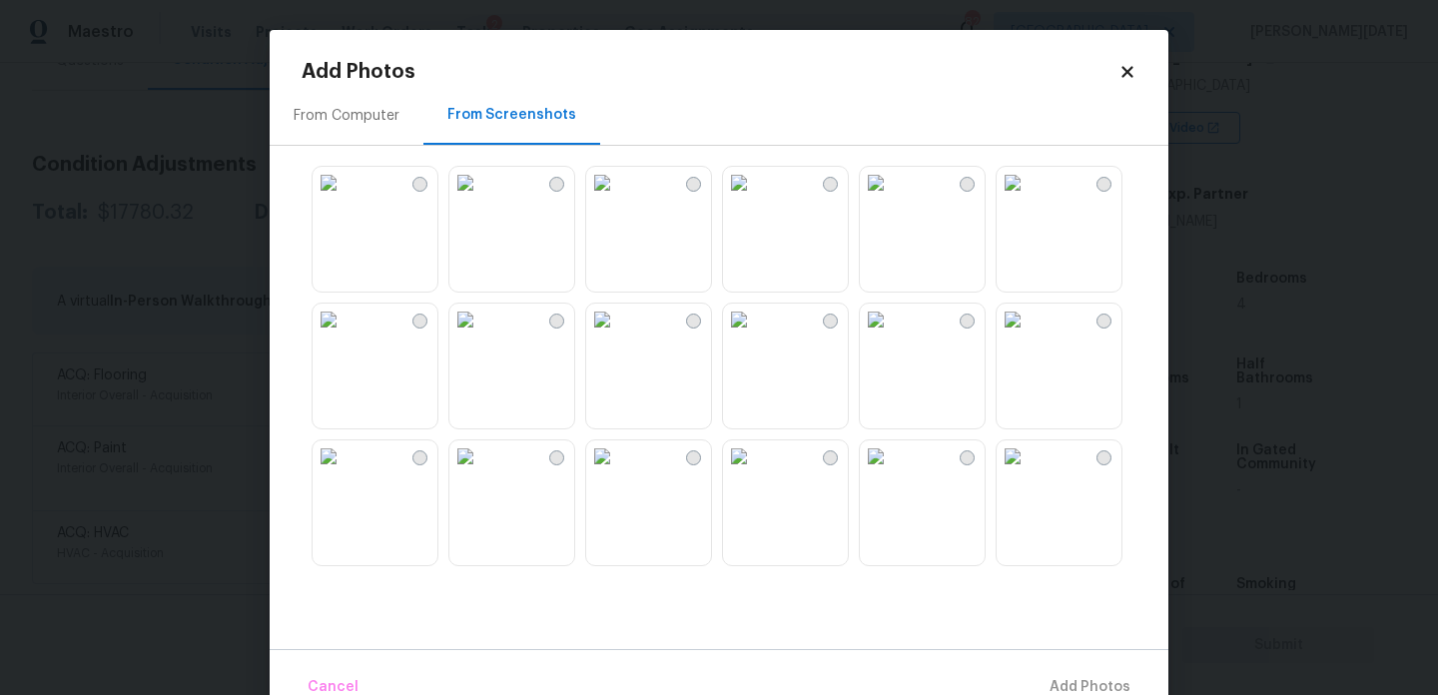
click at [481, 199] on img at bounding box center [466, 183] width 32 height 32
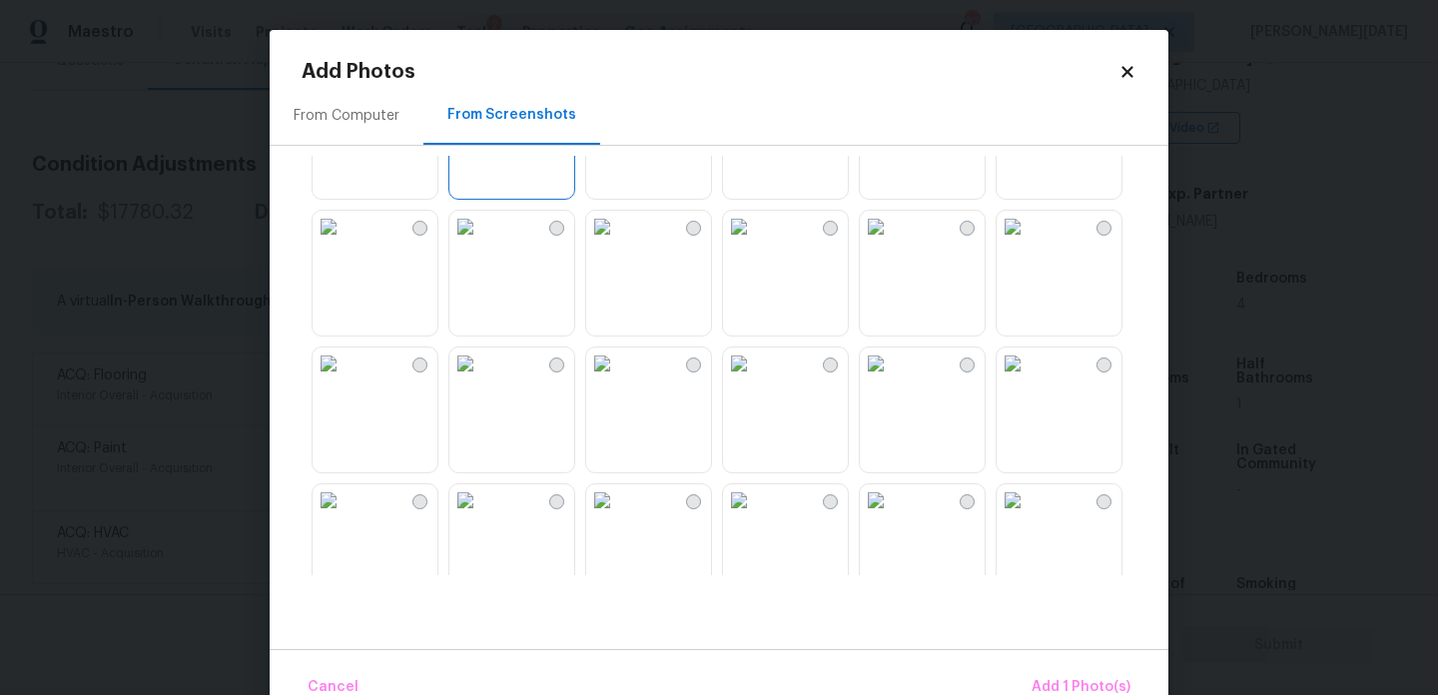
click at [1029, 380] on img at bounding box center [1013, 364] width 32 height 32
click at [618, 243] on img at bounding box center [602, 227] width 32 height 32
click at [475, 243] on img at bounding box center [466, 227] width 32 height 32
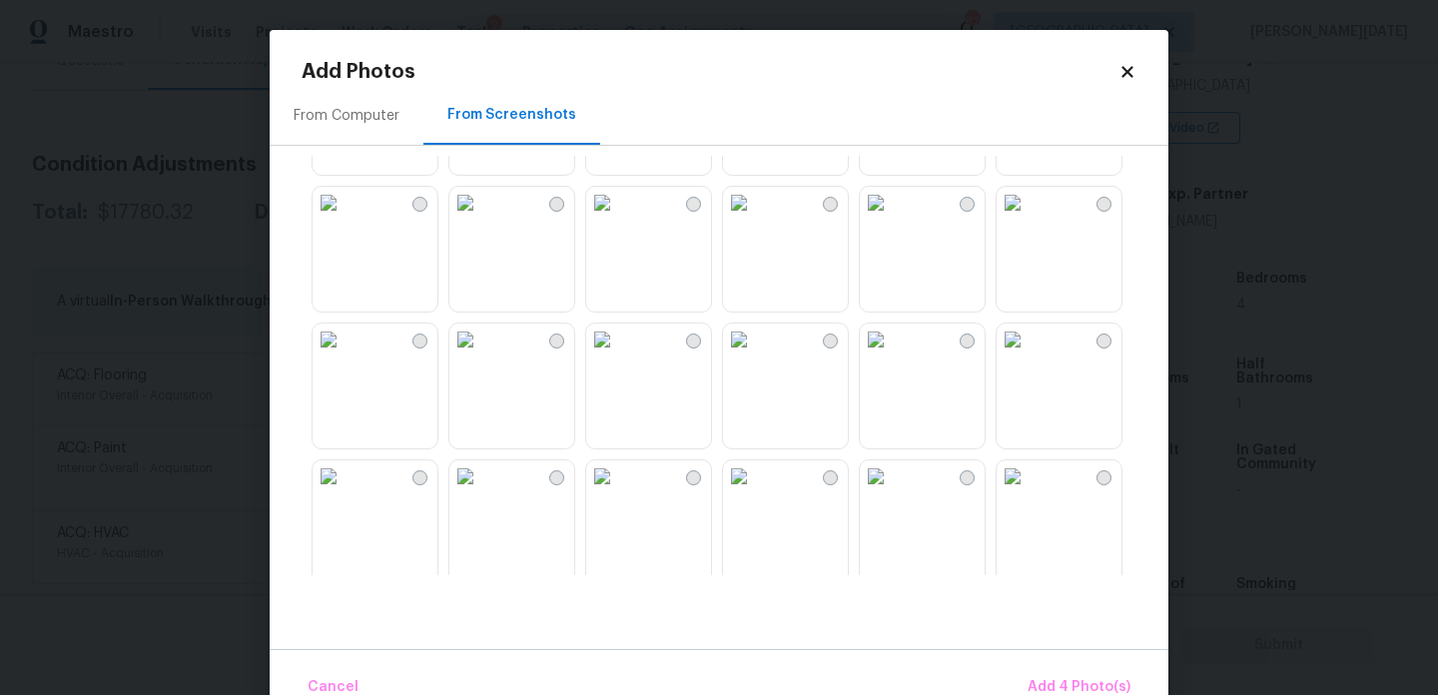
scroll to position [665, 0]
click at [618, 218] on img at bounding box center [602, 202] width 32 height 32
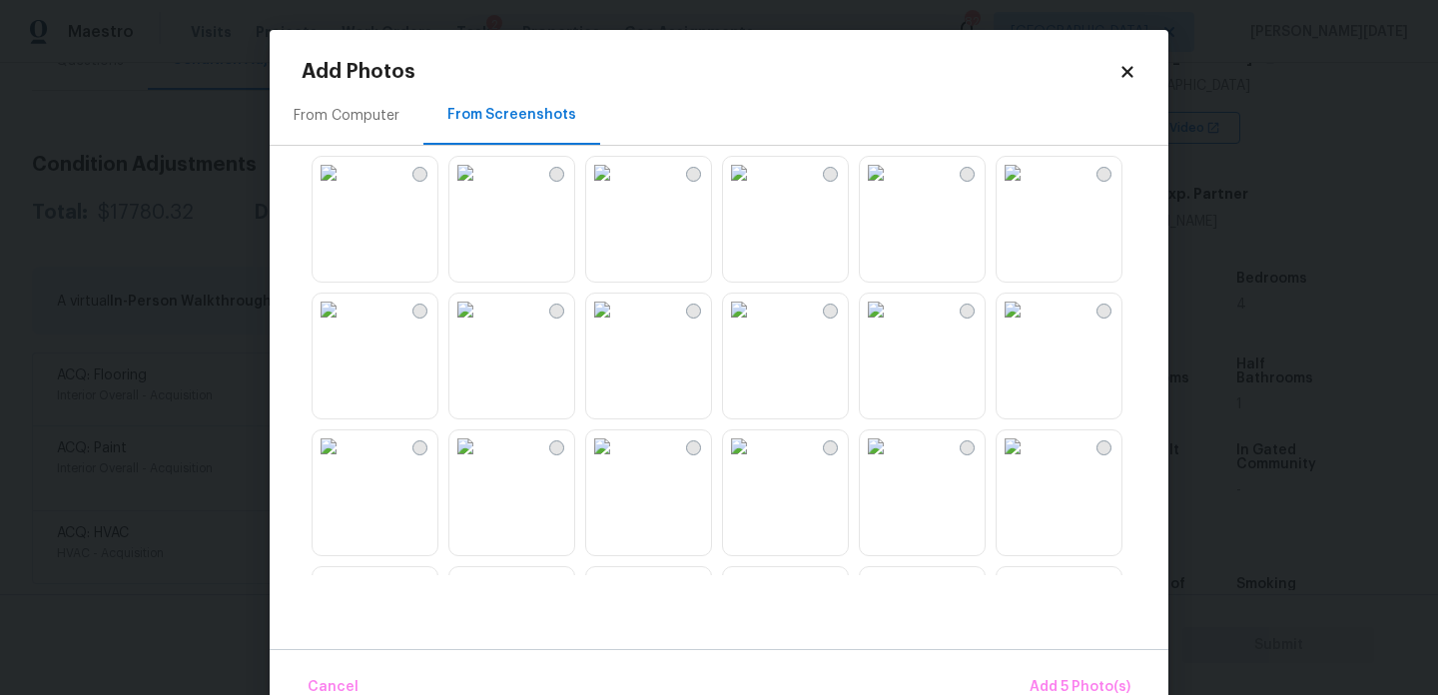
click at [1029, 189] on img at bounding box center [1013, 173] width 32 height 32
click at [1027, 326] on img at bounding box center [1013, 310] width 32 height 32
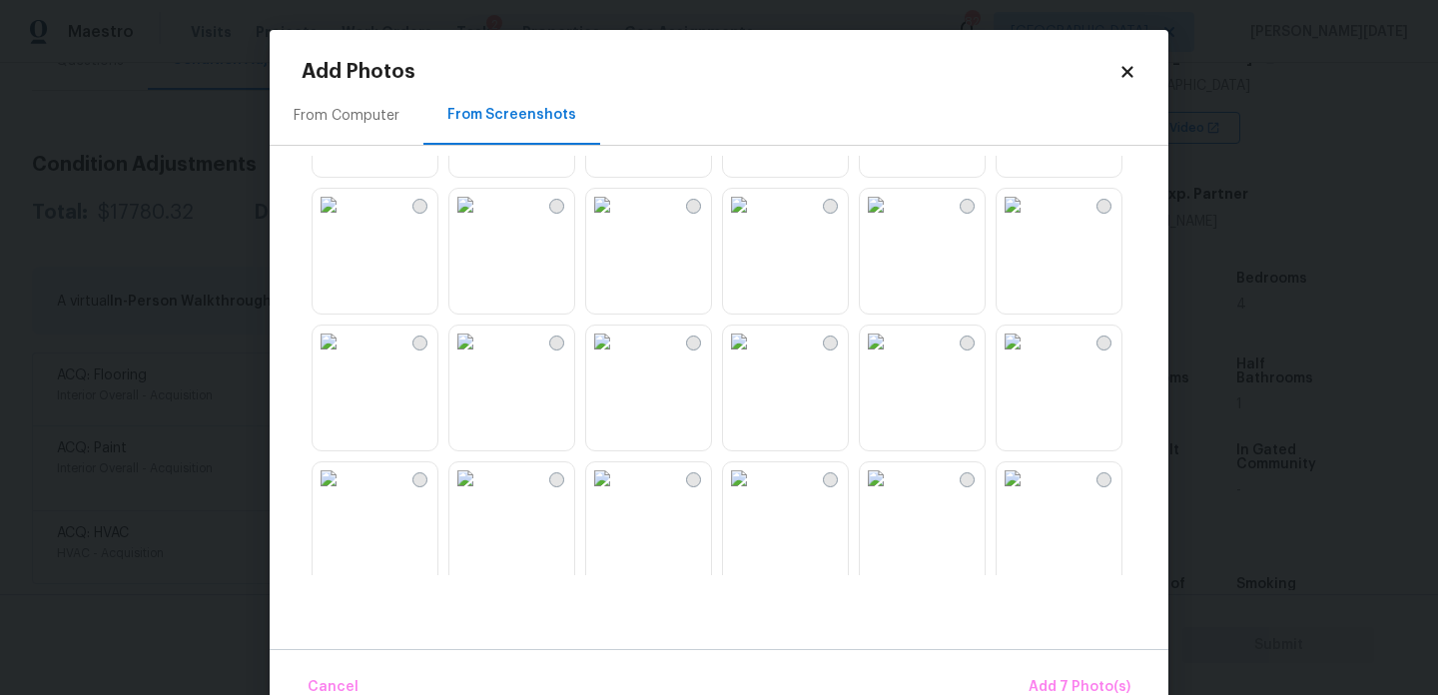
scroll to position [1485, 0]
click at [755, 219] on img at bounding box center [739, 203] width 32 height 32
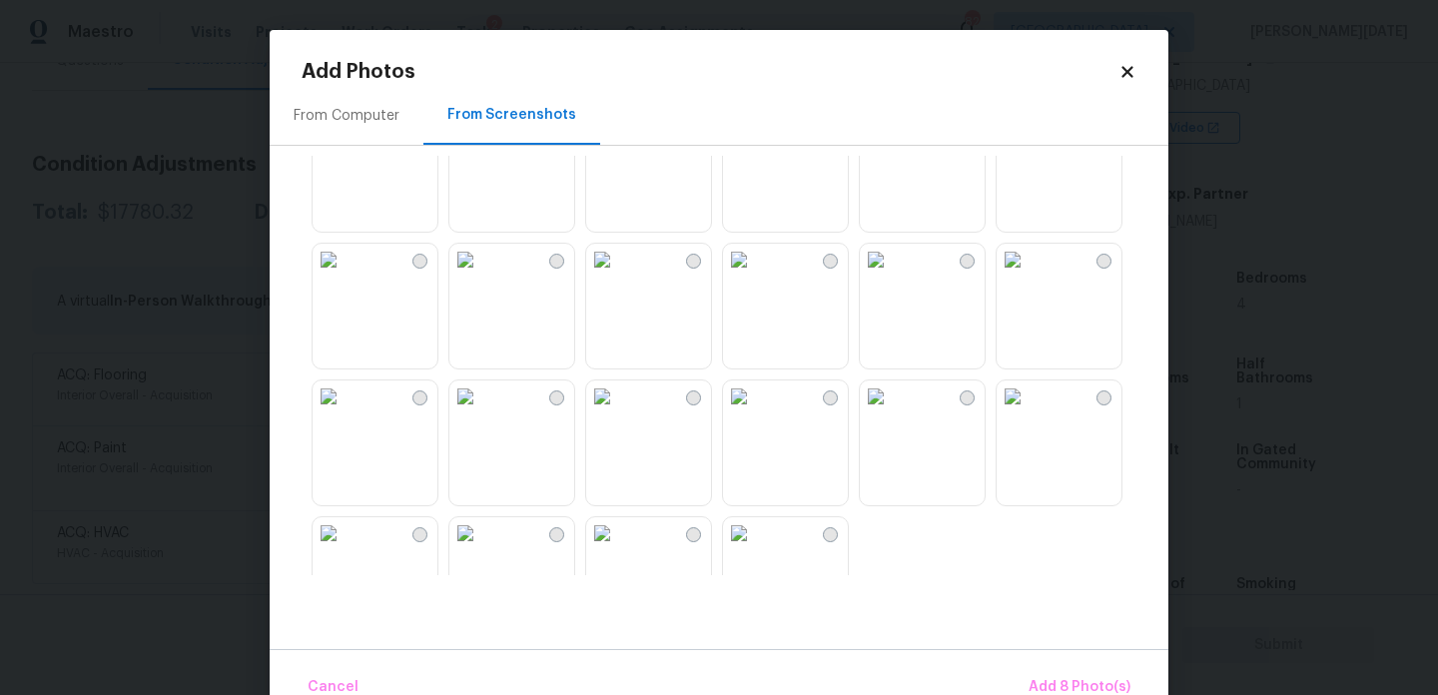
scroll to position [1840, 0]
click at [892, 275] on img at bounding box center [876, 259] width 32 height 32
click at [481, 275] on img at bounding box center [466, 259] width 32 height 32
click at [481, 412] on img at bounding box center [466, 396] width 32 height 32
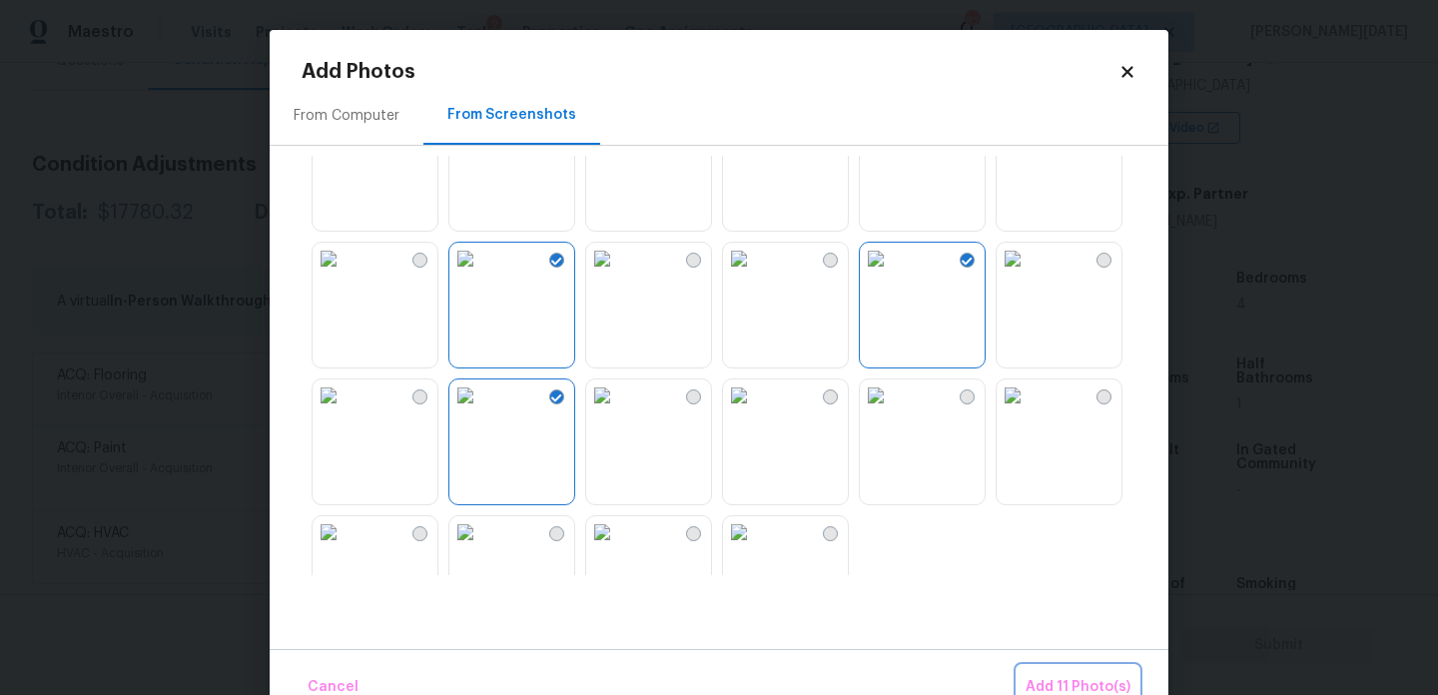
click at [1082, 679] on span "Add 11 Photo(s)" at bounding box center [1078, 687] width 105 height 25
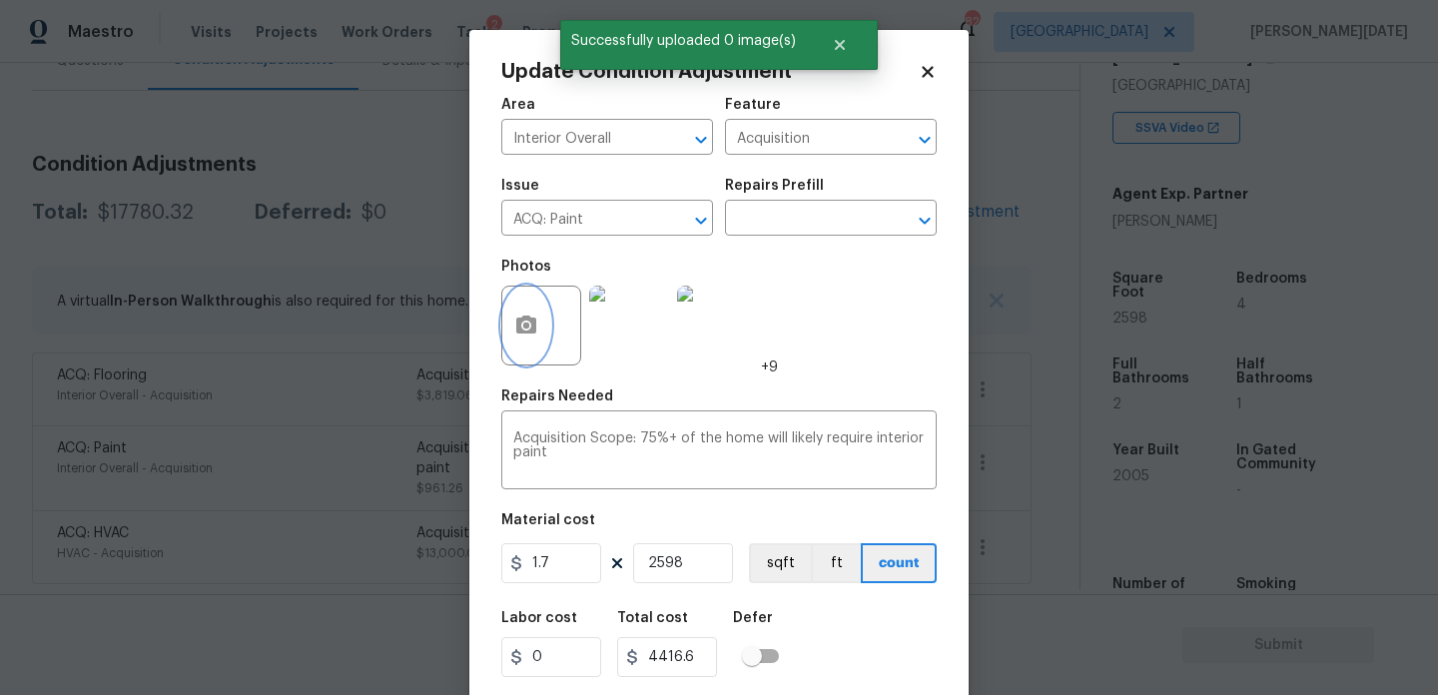
scroll to position [51, 0]
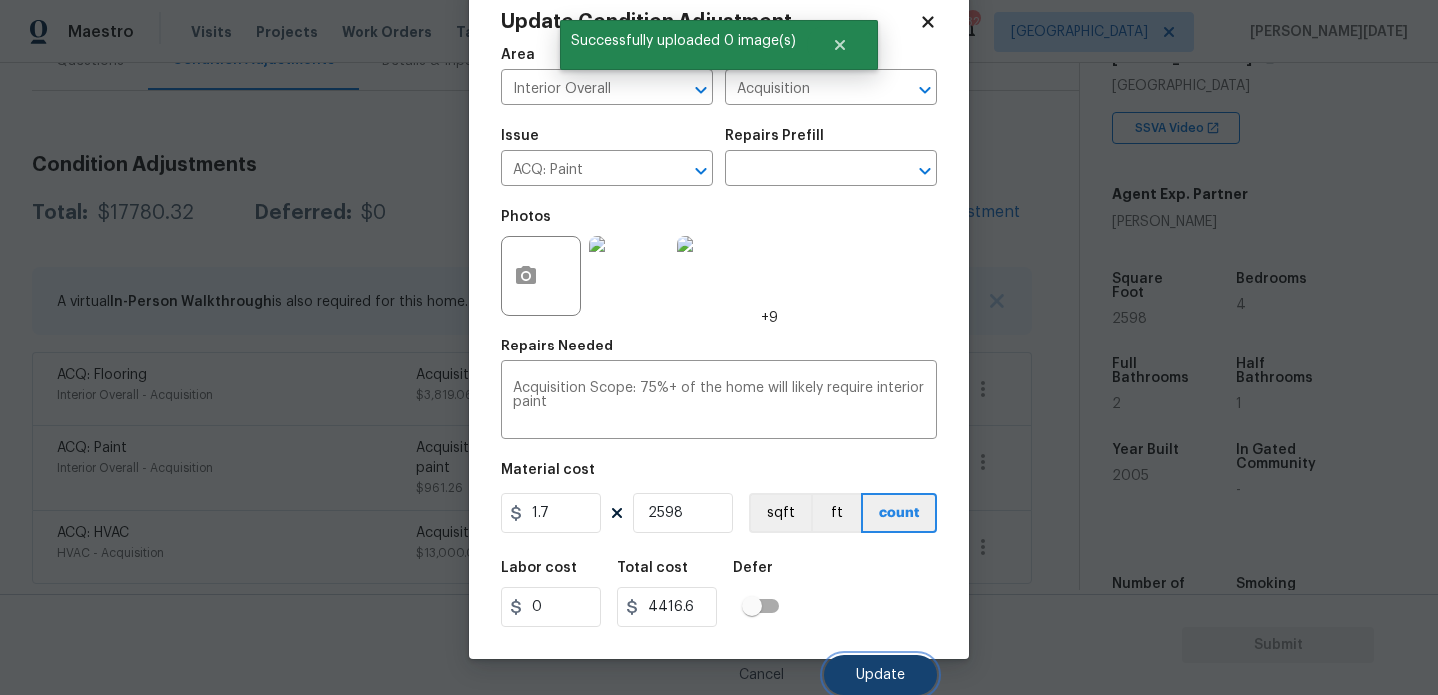
click at [879, 663] on button "Update" at bounding box center [880, 675] width 113 height 40
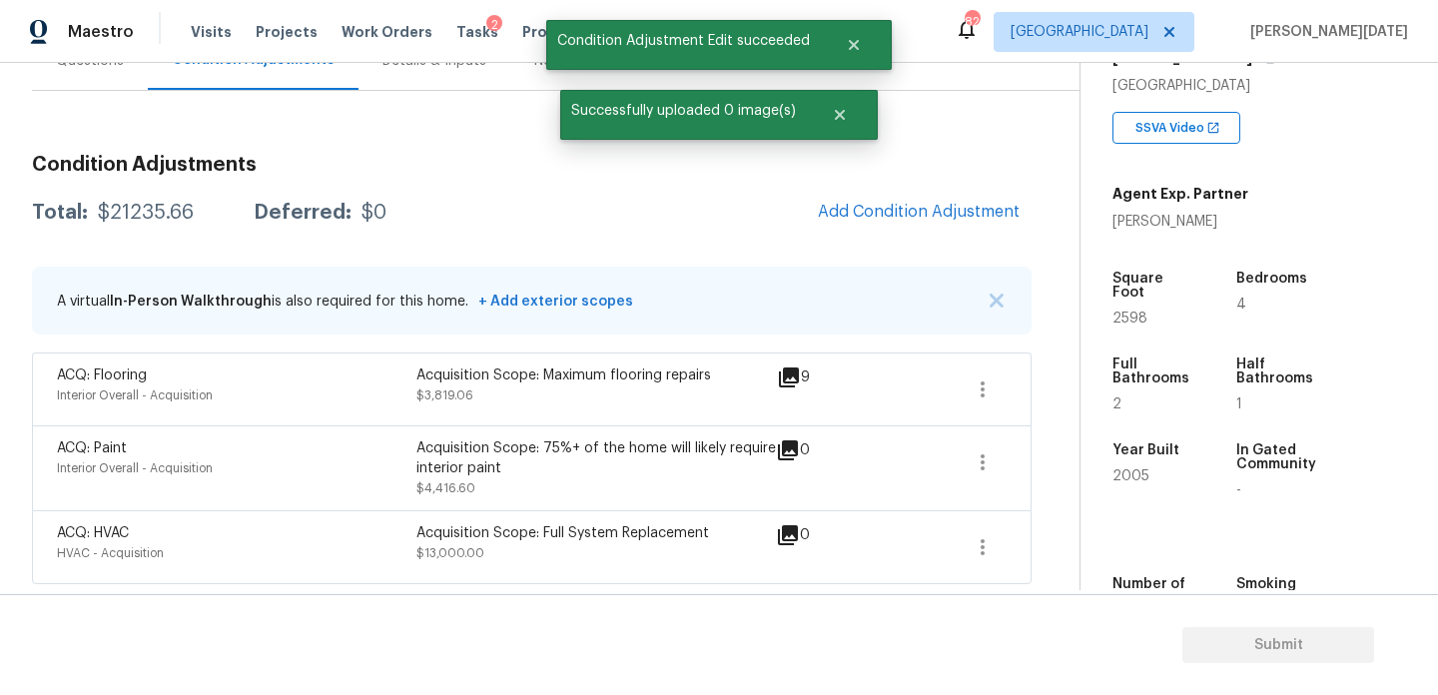
scroll to position [0, 0]
click at [944, 206] on span "Add Condition Adjustment" at bounding box center [919, 212] width 202 height 18
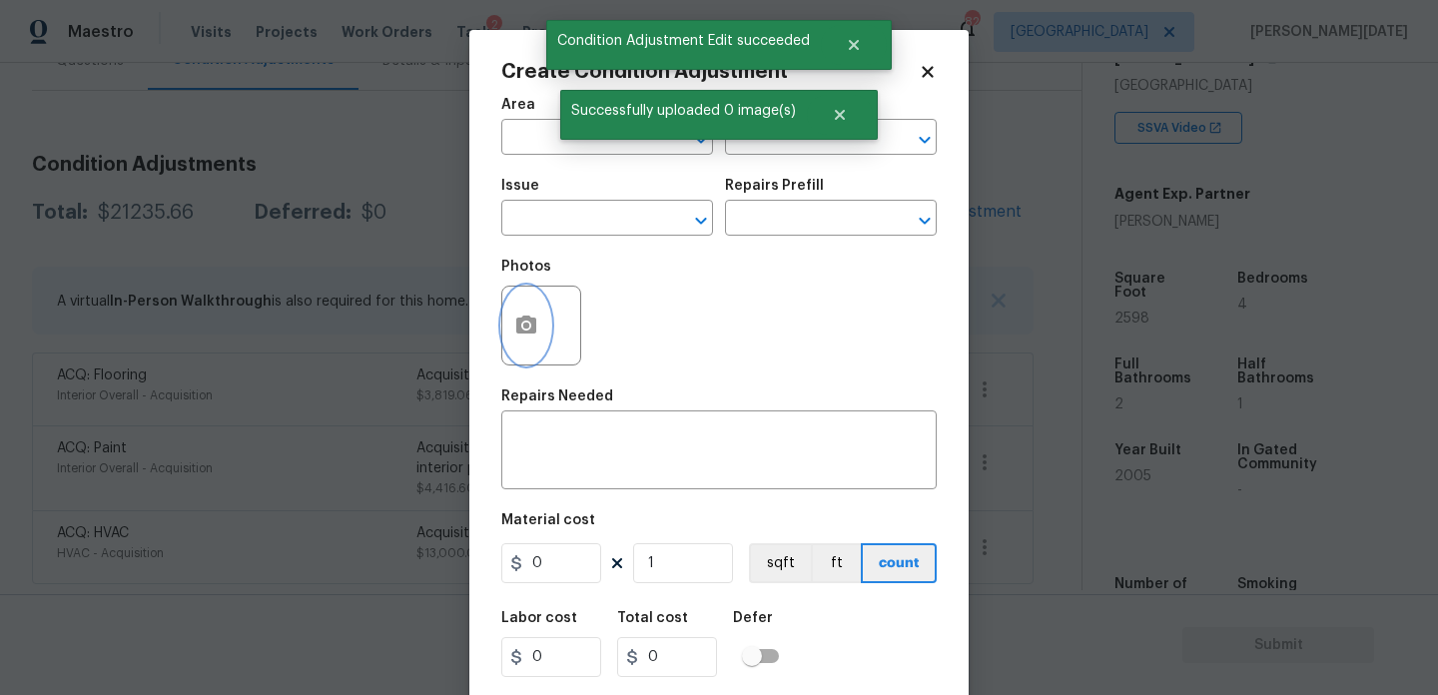
click at [534, 321] on icon "button" at bounding box center [526, 325] width 20 height 18
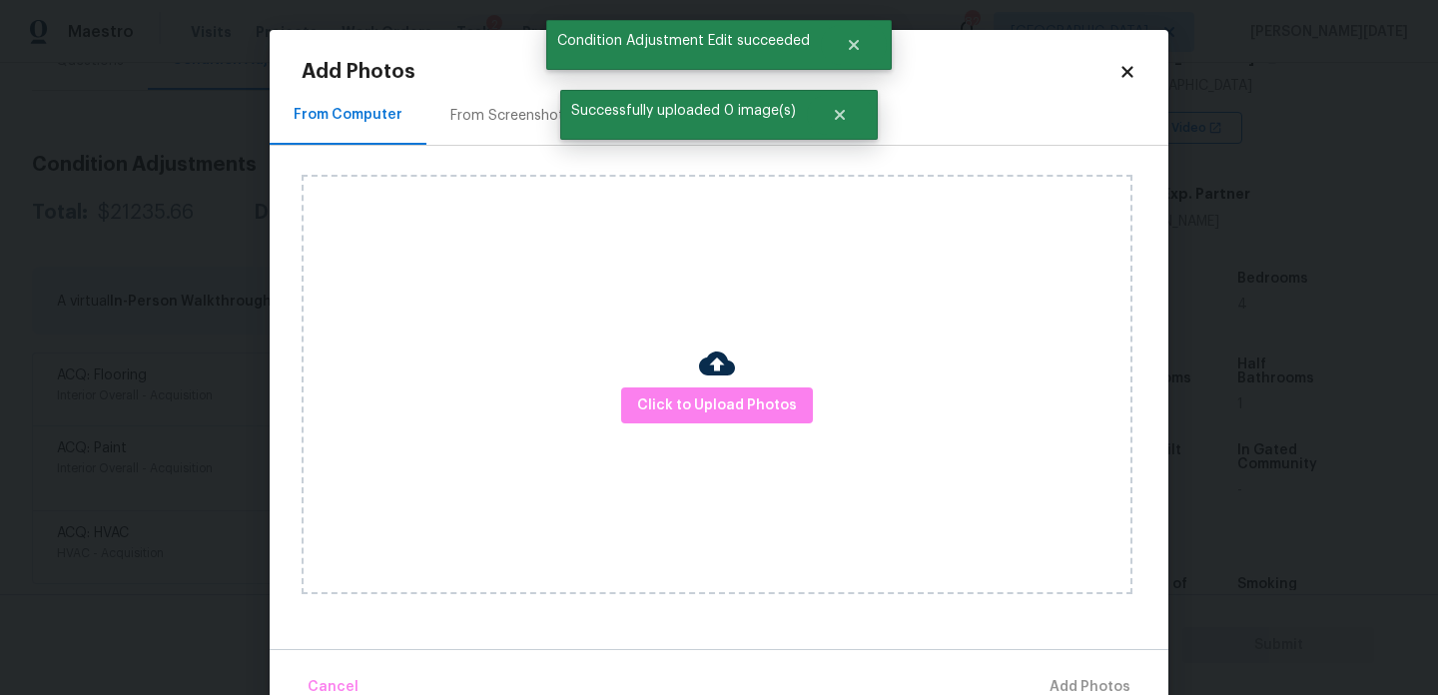
click at [510, 117] on div "From Screenshots" at bounding box center [511, 116] width 121 height 20
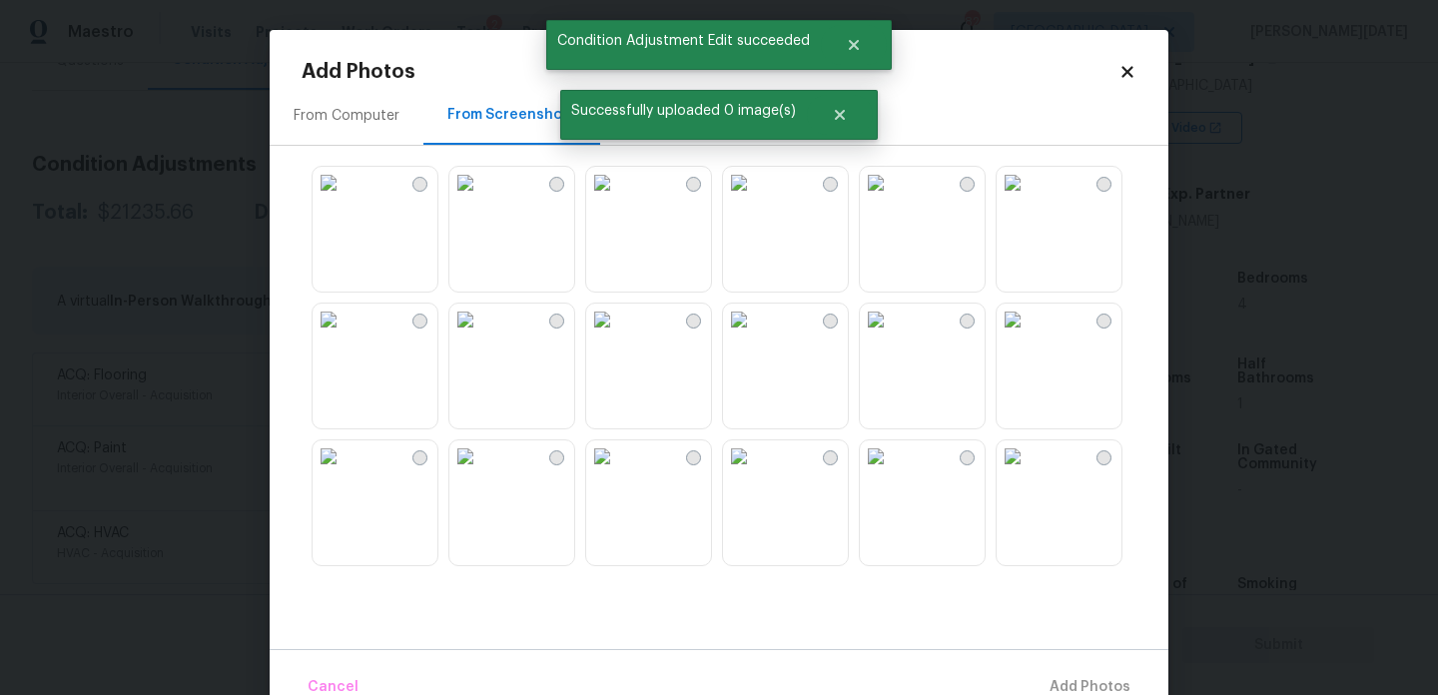
click at [618, 336] on img at bounding box center [602, 320] width 32 height 32
click at [1029, 472] on img at bounding box center [1013, 457] width 32 height 32
click at [481, 336] on img at bounding box center [466, 320] width 32 height 32
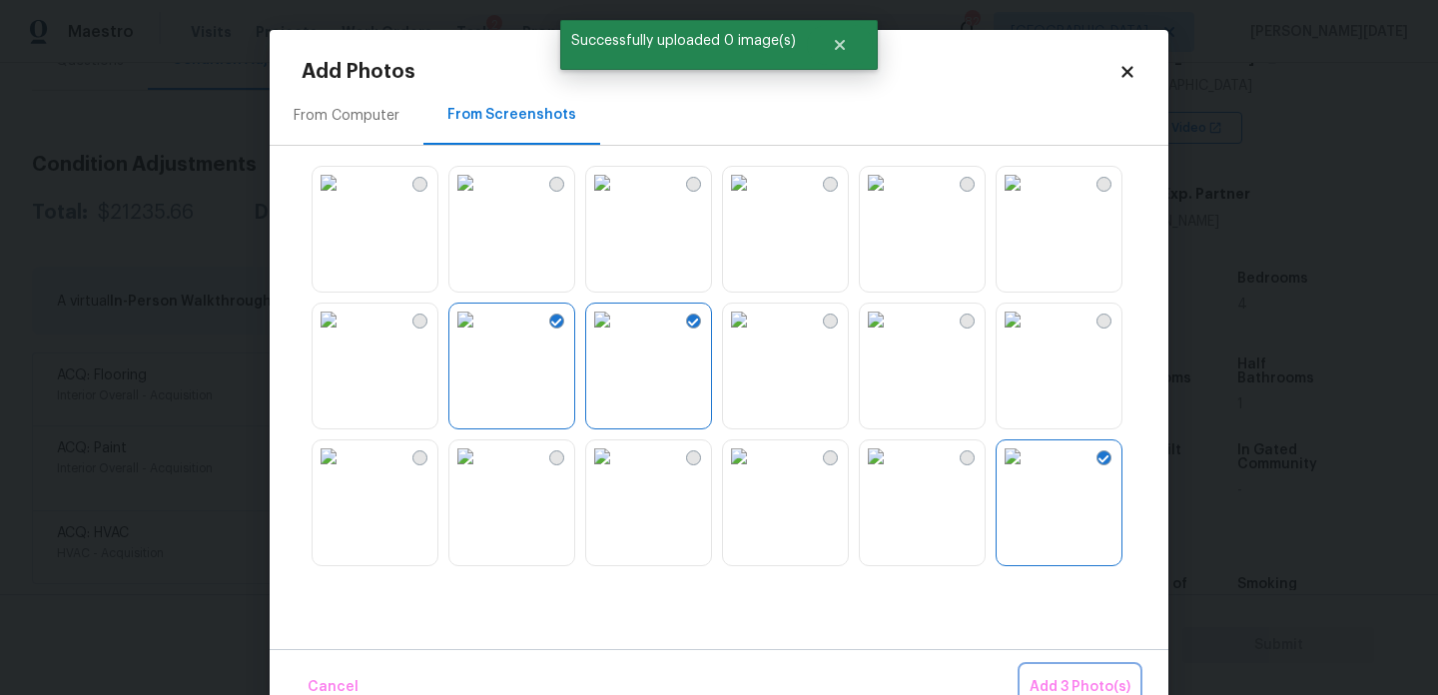
click at [1040, 668] on button "Add 3 Photo(s)" at bounding box center [1080, 687] width 117 height 43
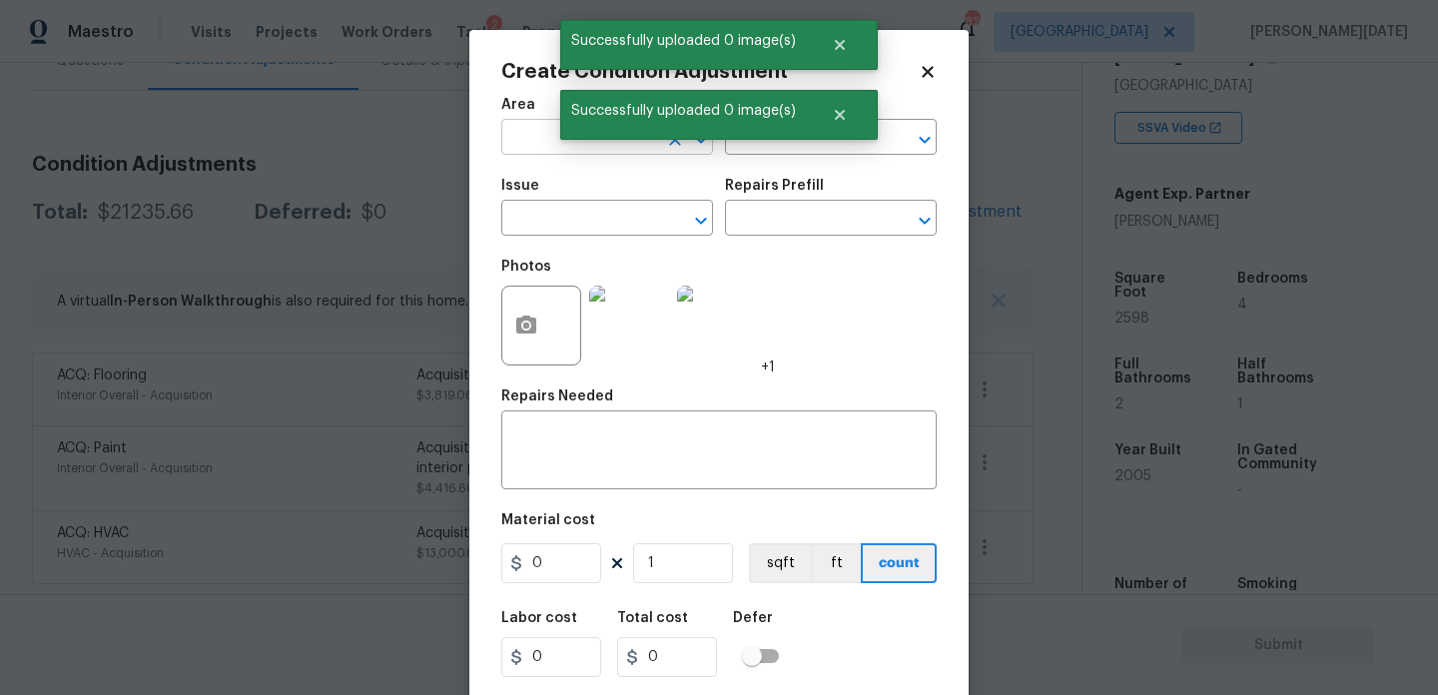
click at [516, 144] on input "text" at bounding box center [579, 139] width 156 height 31
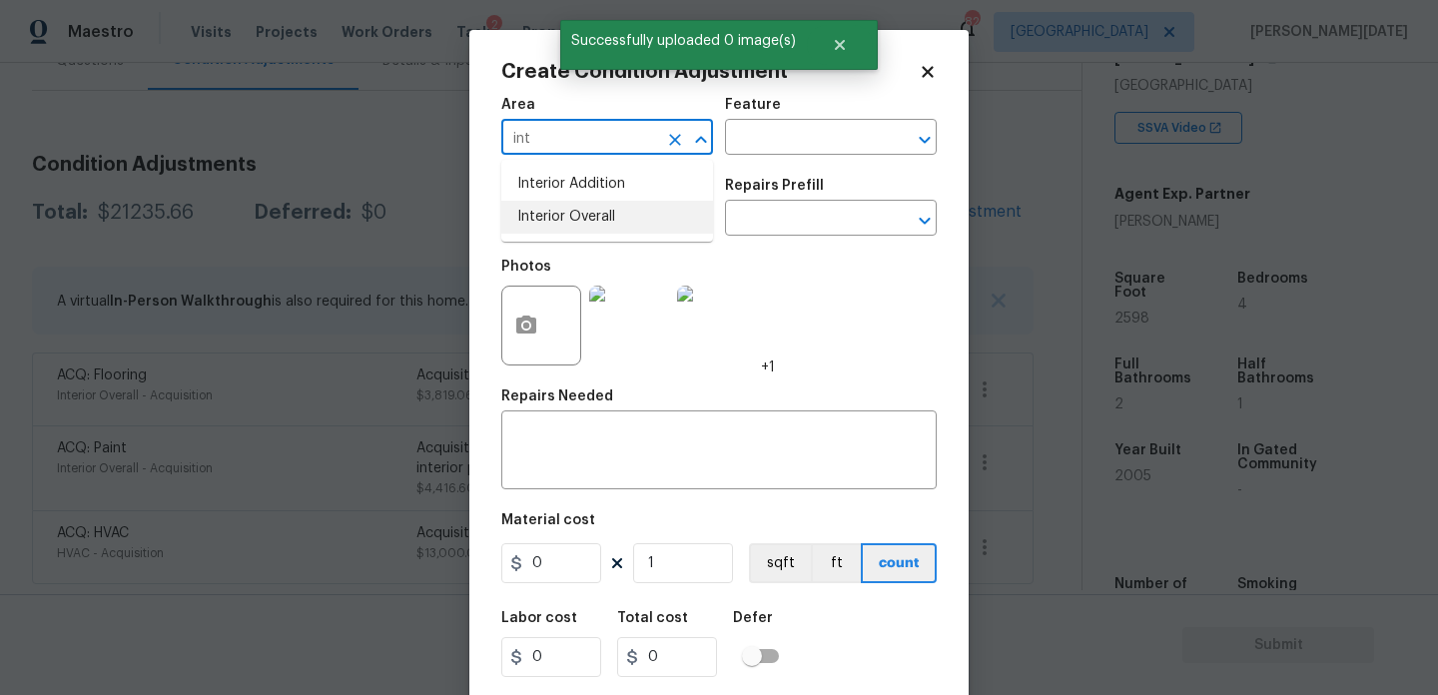
click at [550, 222] on li "Interior Overall" at bounding box center [607, 217] width 212 height 33
type input "Interior Overall"
click at [550, 222] on input "text" at bounding box center [579, 220] width 156 height 31
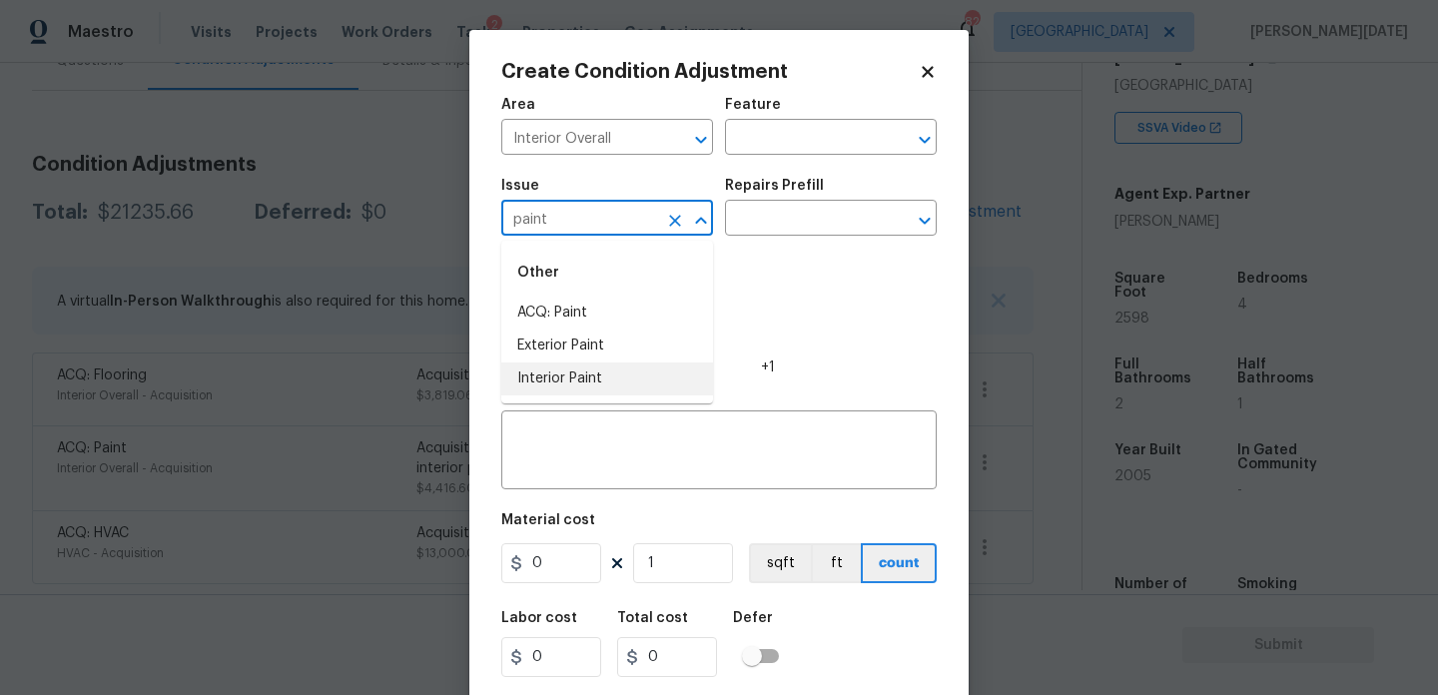
click at [588, 403] on ul "Other ACQ: Paint Exterior Paint Interior Paint" at bounding box center [607, 322] width 212 height 163
click at [620, 368] on li "Interior Paint" at bounding box center [607, 379] width 212 height 33
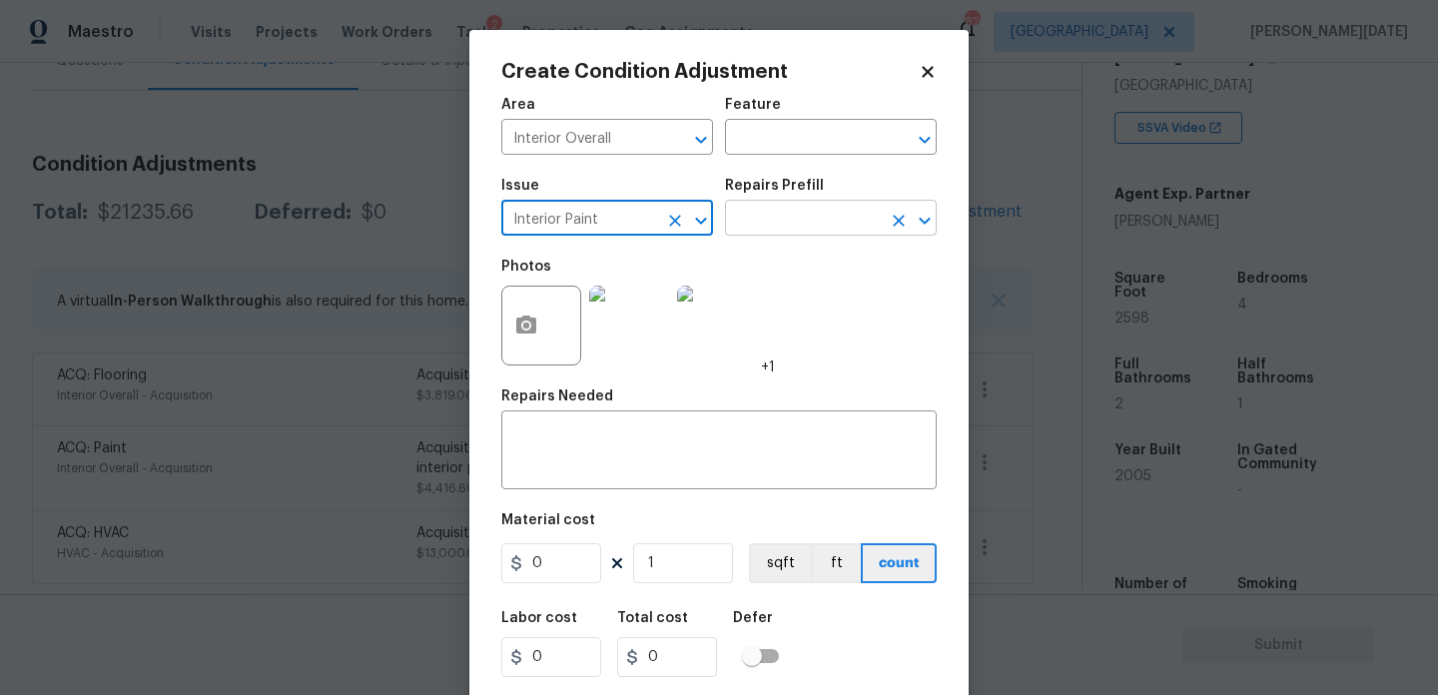
type input "Interior Paint"
click at [758, 228] on input "text" at bounding box center [803, 220] width 156 height 31
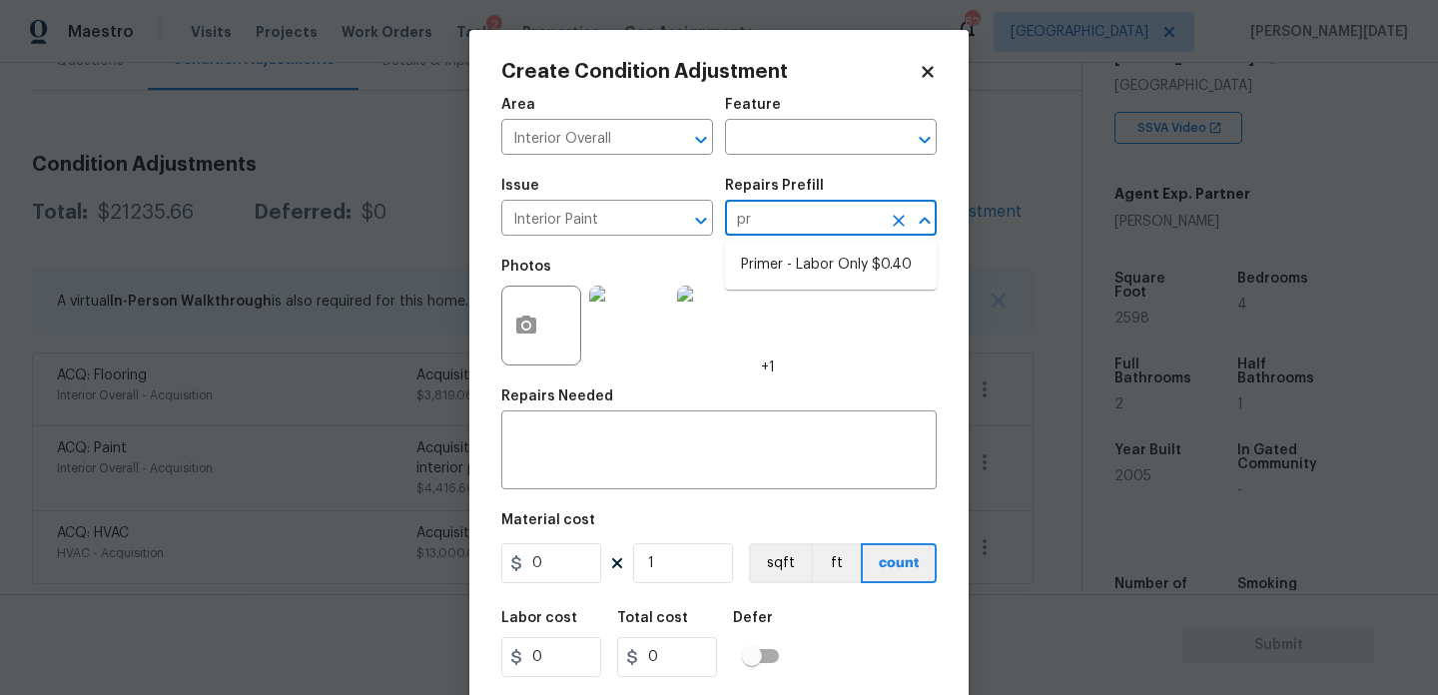
type input "pri"
click at [783, 259] on li "Primer - Labor Only $0.40" at bounding box center [831, 265] width 212 height 33
type input "Overall Paint"
type textarea "Interior primer - PRIMER PROVIDED BY OPENDOOR - All nails, screws, drywall anch…"
type input "0.4"
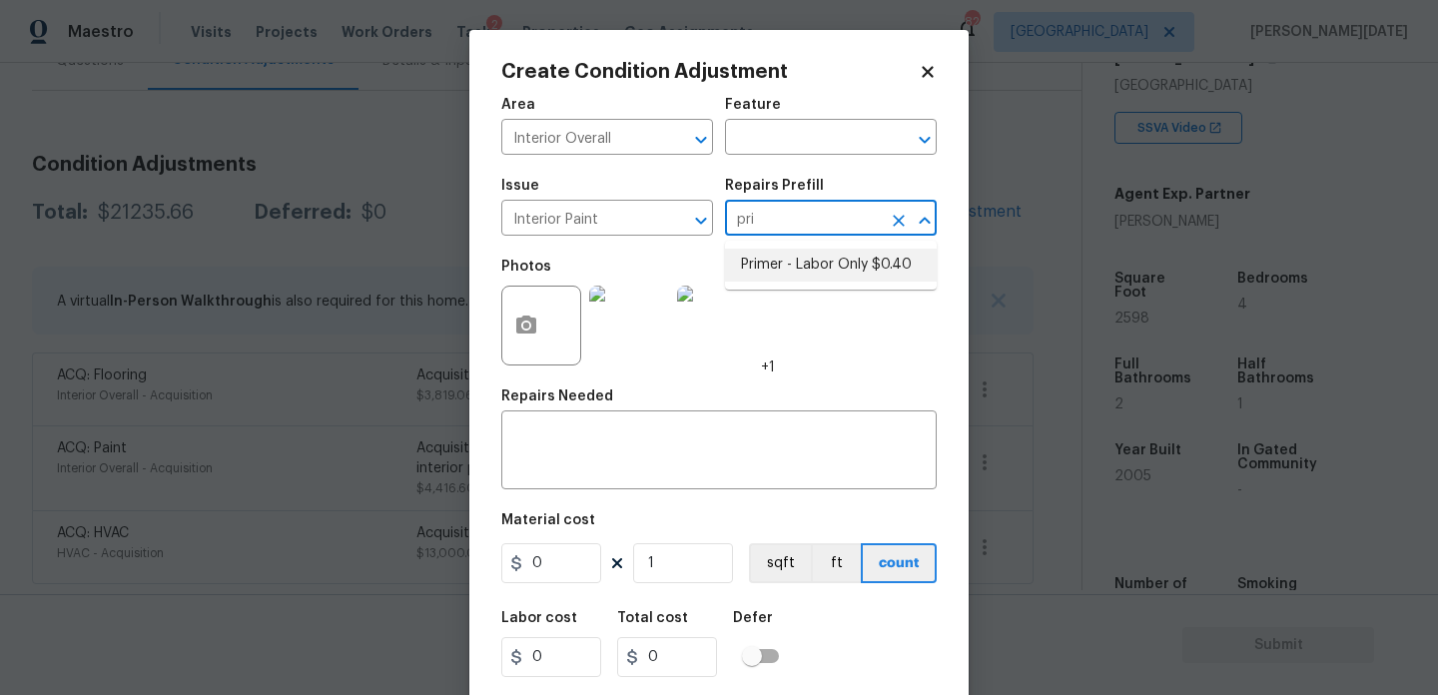
type input "0.4"
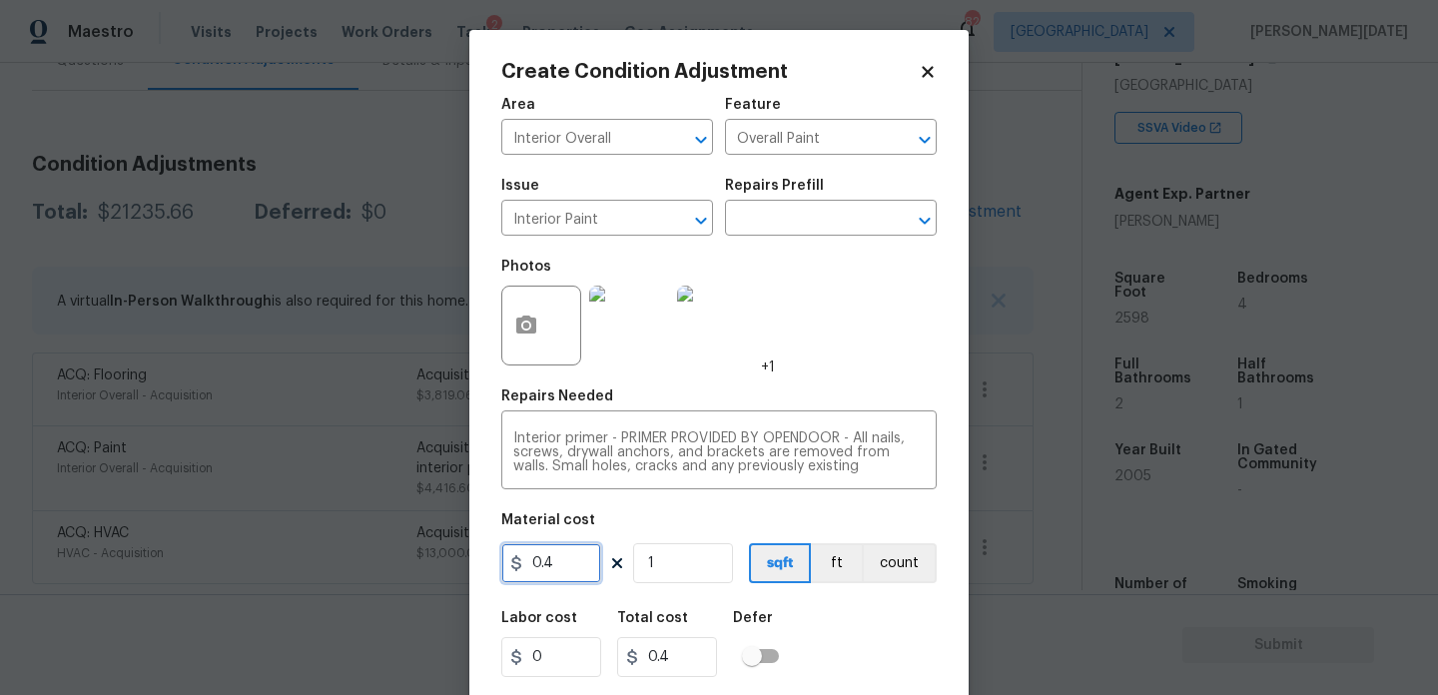
drag, startPoint x: 585, startPoint y: 583, endPoint x: 467, endPoint y: 576, distance: 119.1
click at [467, 576] on div "Create Condition Adjustment Area Interior Overall ​ Feature Overall Paint ​ Iss…" at bounding box center [719, 347] width 1438 height 695
type input "500"
click at [795, 355] on div "Photos +1" at bounding box center [719, 313] width 436 height 130
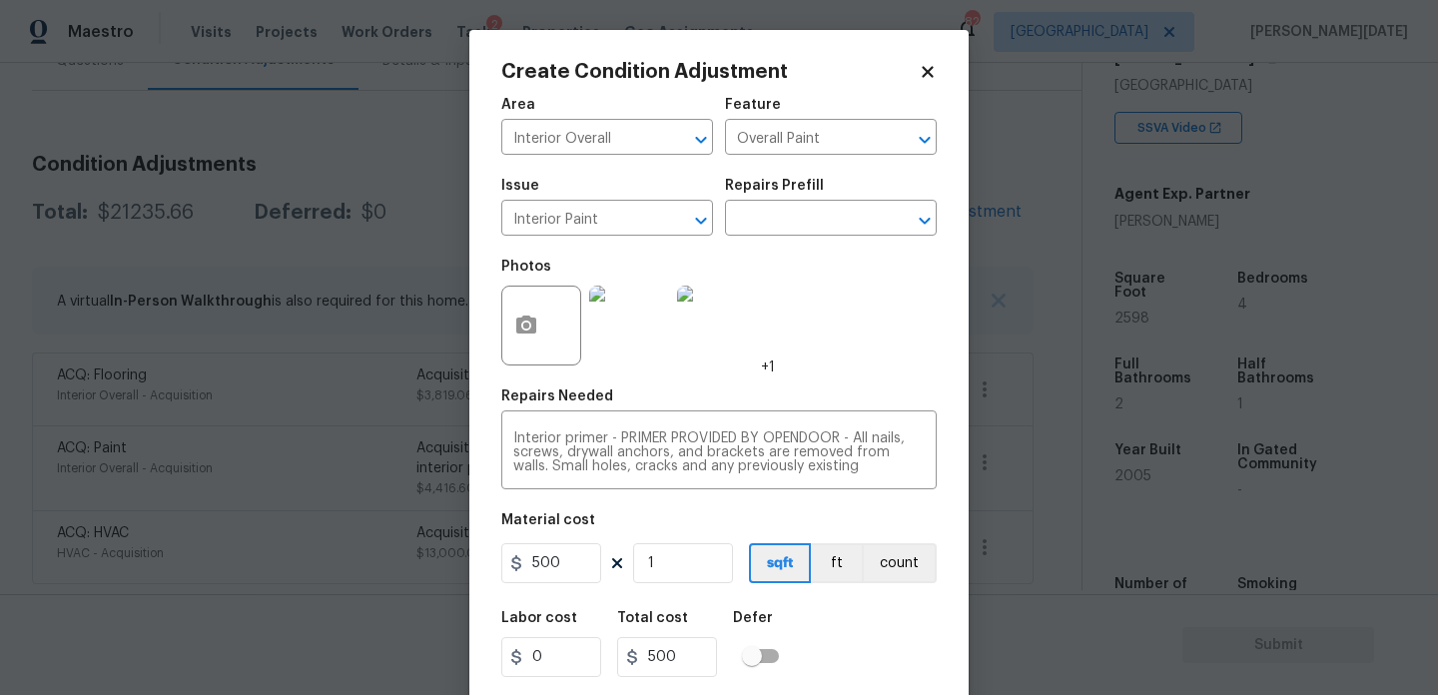
scroll to position [51, 0]
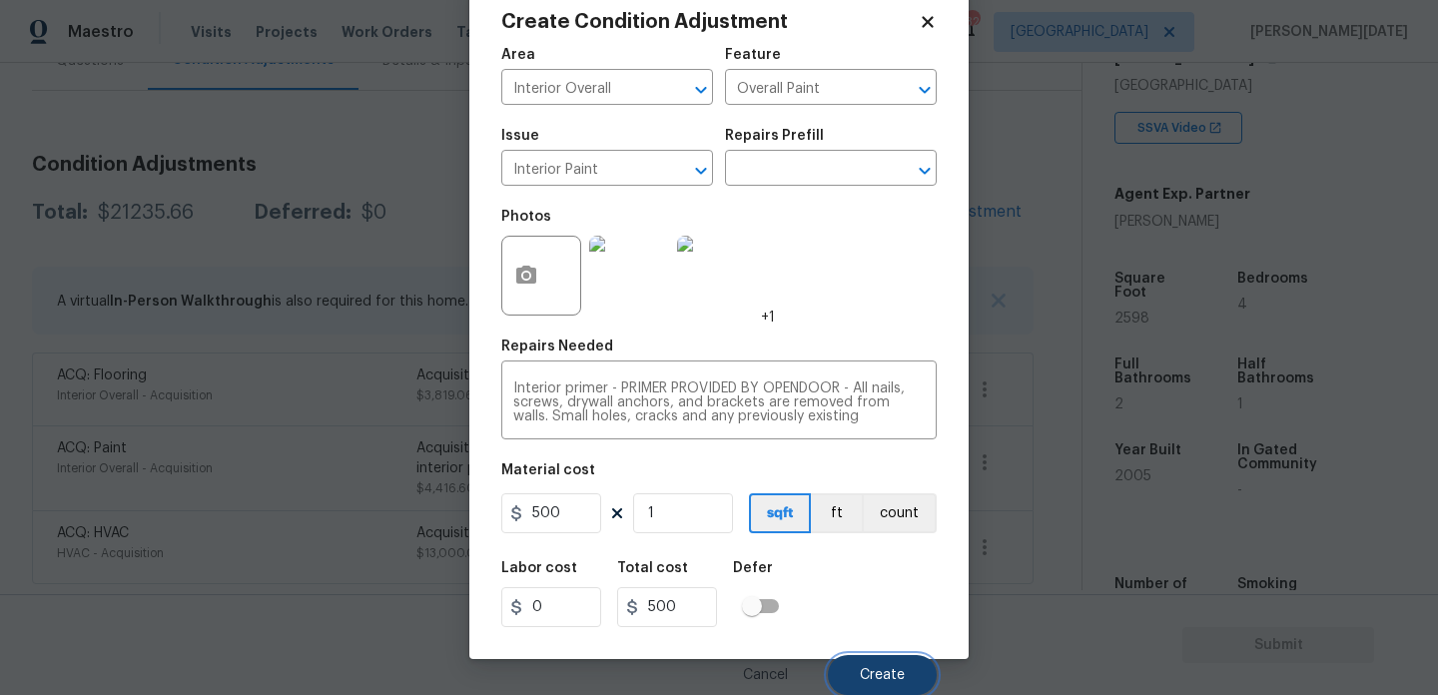
click at [841, 659] on button "Create" at bounding box center [882, 675] width 109 height 40
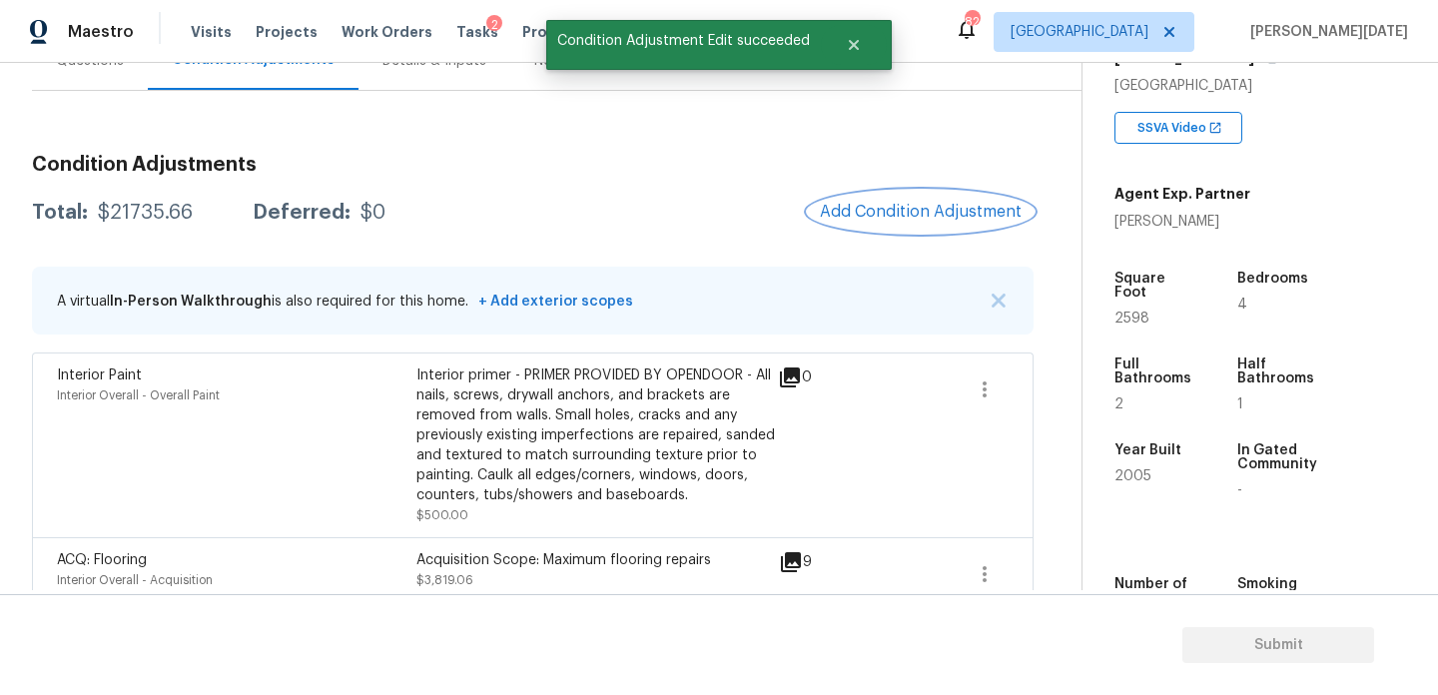
scroll to position [0, 0]
click at [873, 200] on button "Add Condition Adjustment" at bounding box center [921, 212] width 226 height 42
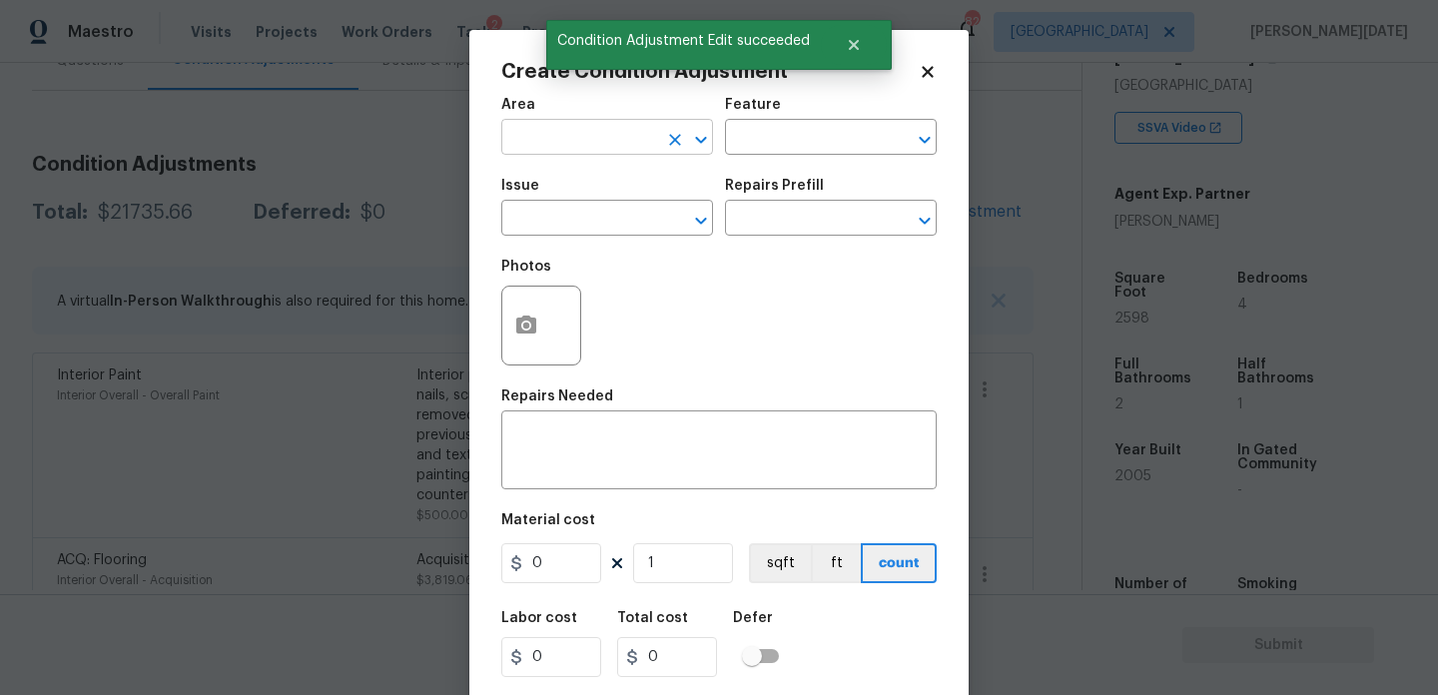
click at [593, 133] on input "text" at bounding box center [579, 139] width 156 height 31
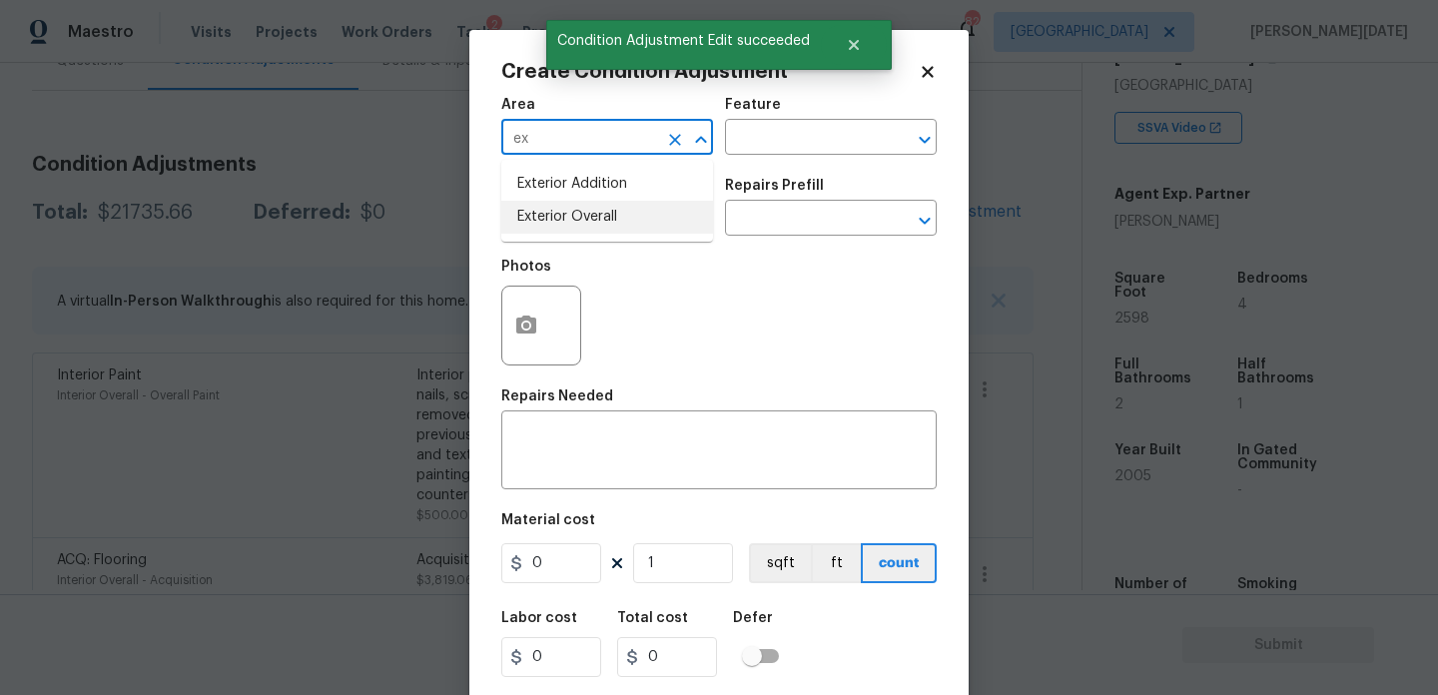
click at [600, 232] on li "Exterior Overall" at bounding box center [607, 217] width 212 height 33
type input "Exterior Overall"
click at [600, 232] on input "text" at bounding box center [579, 220] width 156 height 31
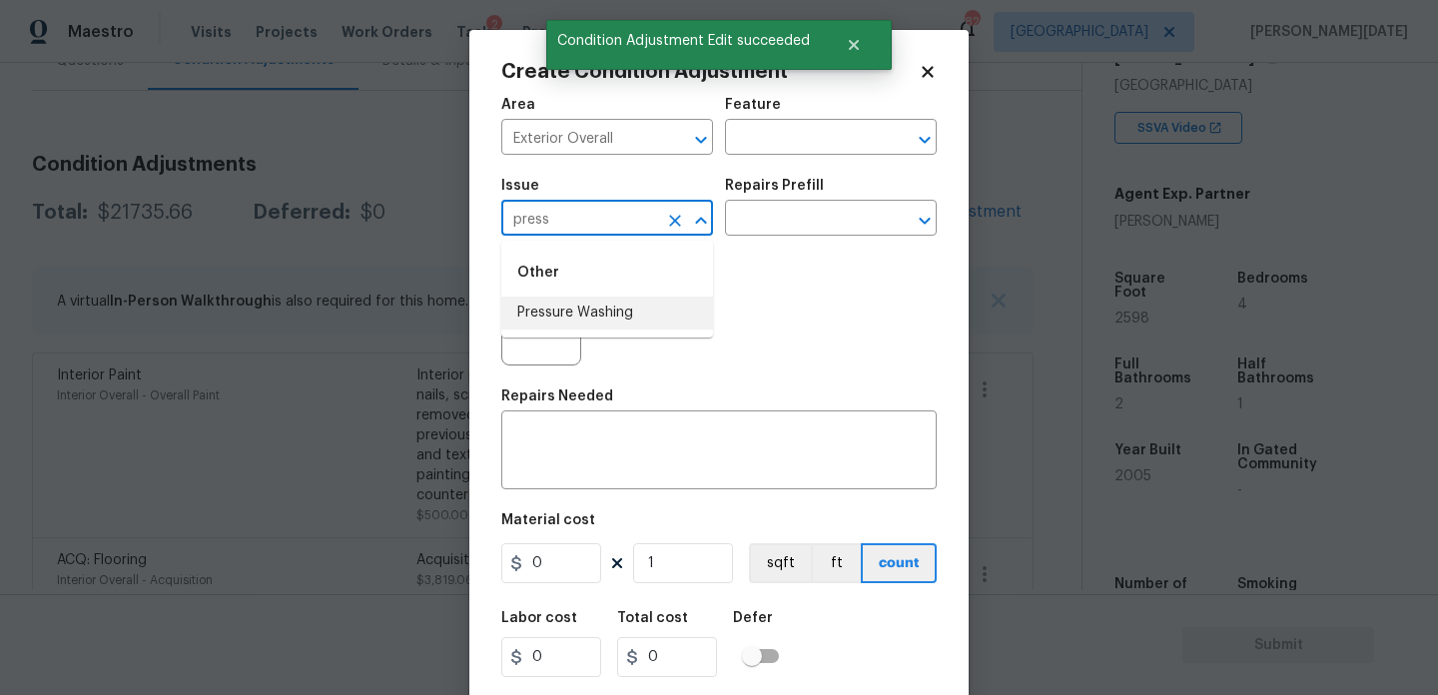
click at [615, 320] on li "Pressure Washing" at bounding box center [607, 313] width 212 height 33
type input "Pressure Washing"
click at [768, 247] on div "Issue Pressure Washing ​ Repairs Prefill ​" at bounding box center [719, 207] width 436 height 81
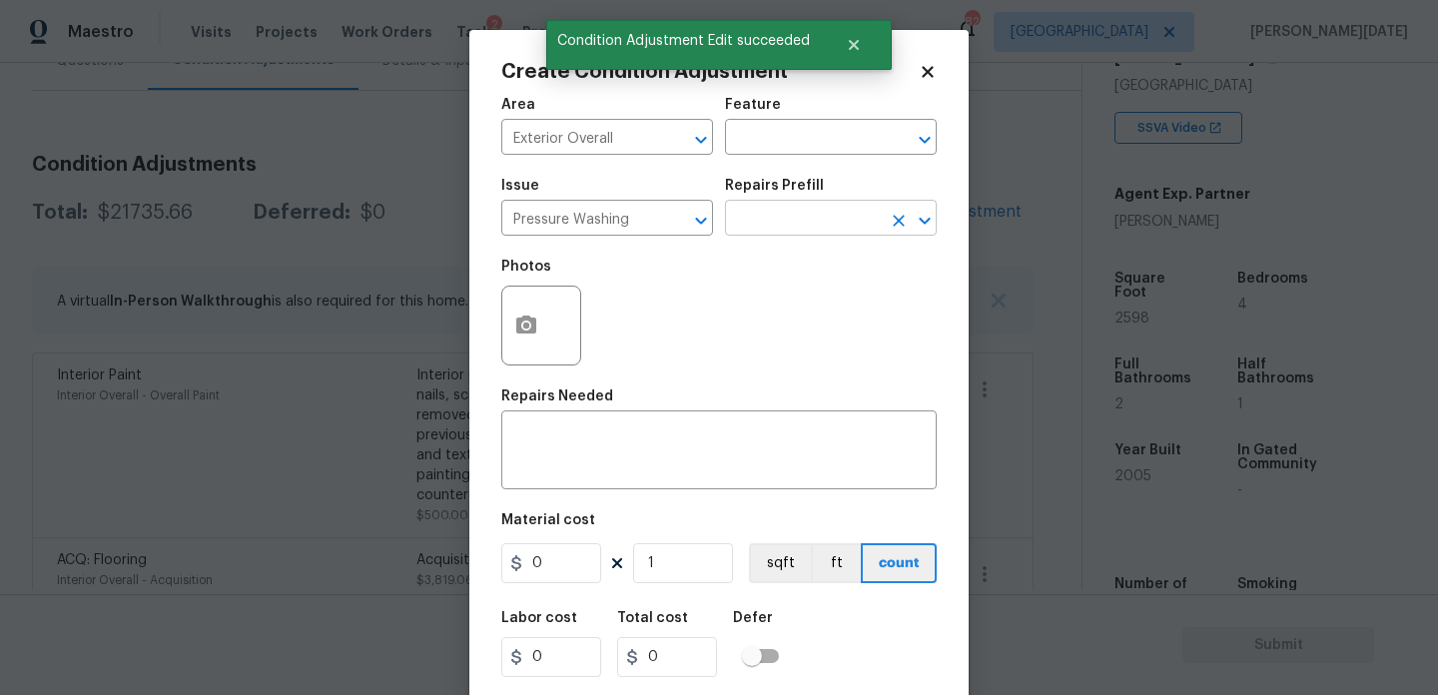
click at [810, 216] on input "text" at bounding box center [803, 220] width 156 height 31
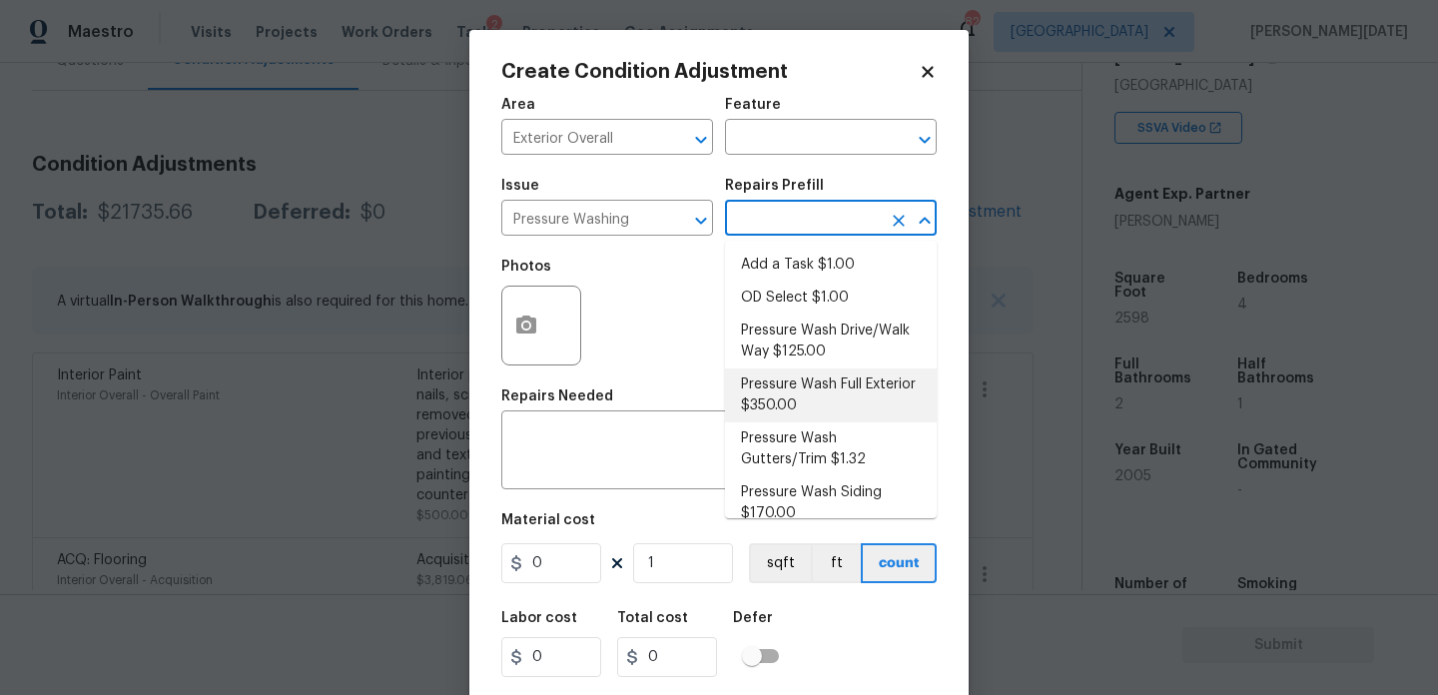
click at [819, 388] on li "Pressure Wash Full Exterior $350.00" at bounding box center [831, 396] width 212 height 54
type input "Siding"
type textarea "Pressure wash the House, Flatwork, Deck and Garage interior."
type input "350"
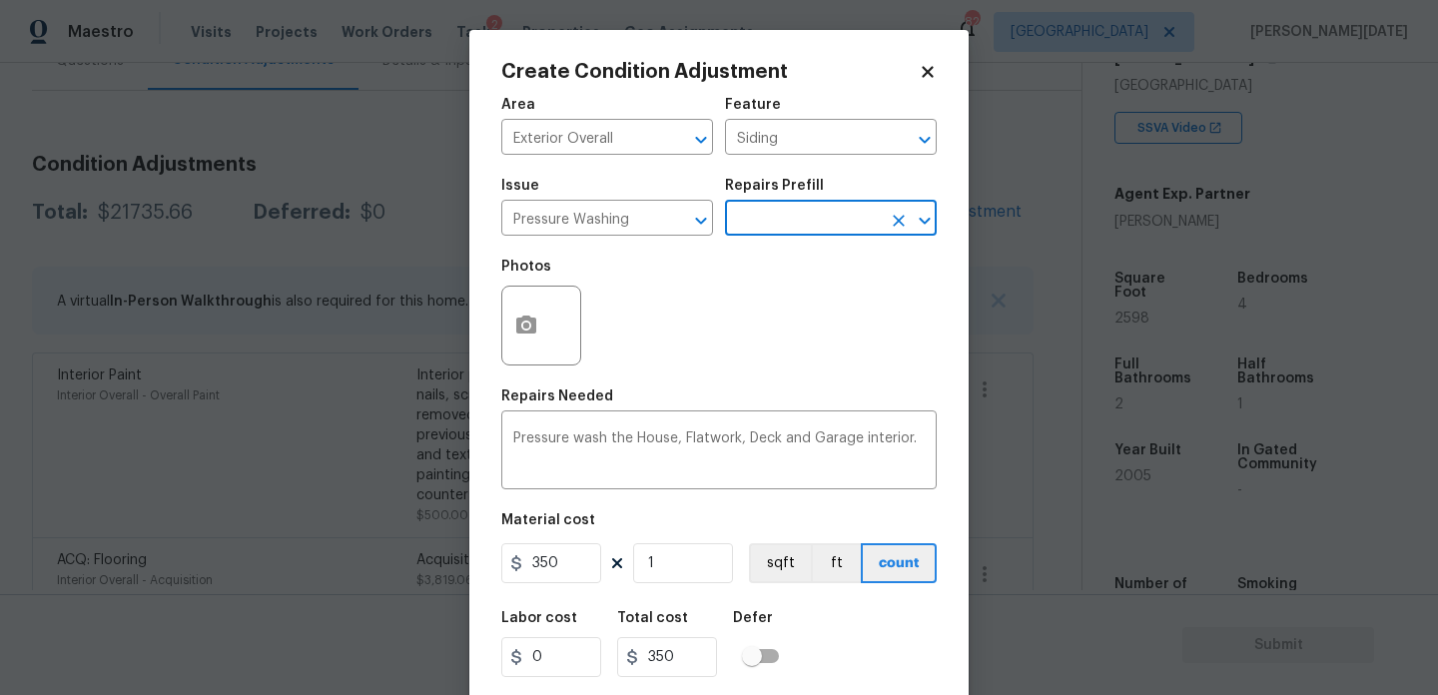
scroll to position [51, 0]
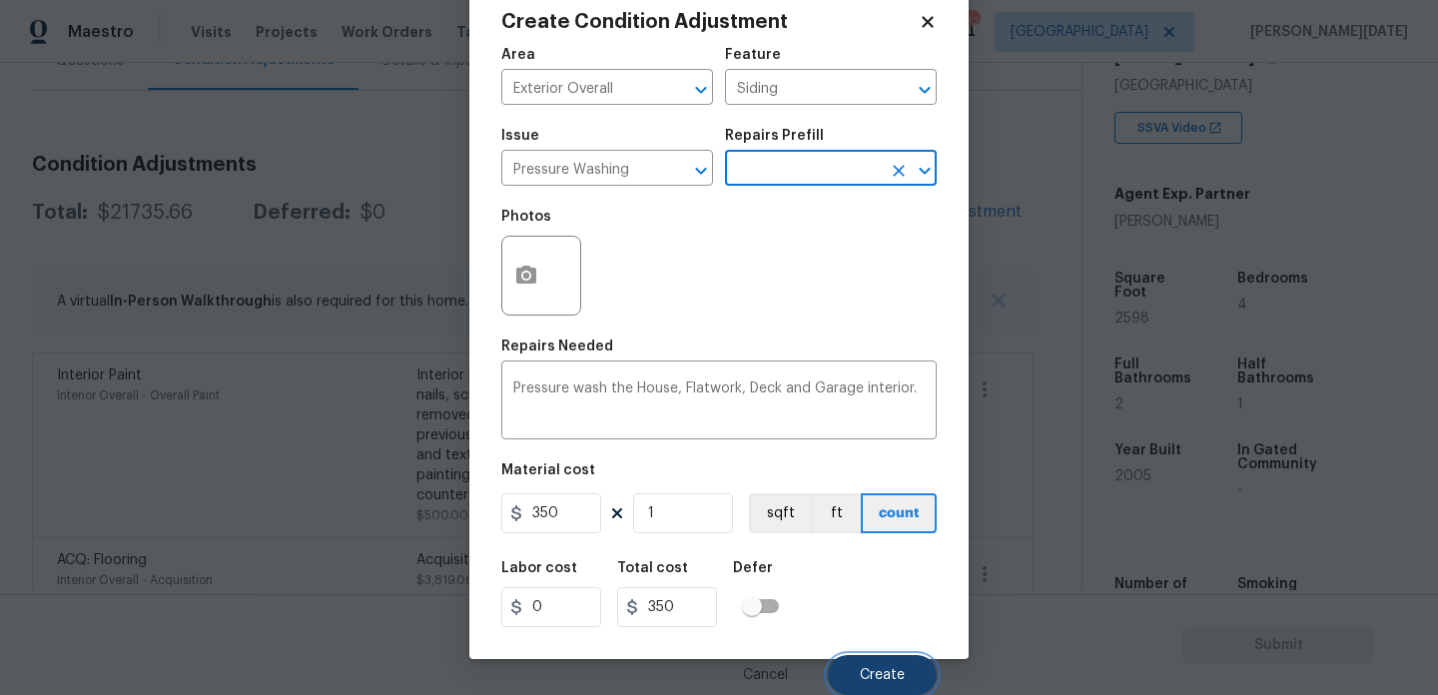
click at [877, 673] on span "Create" at bounding box center [882, 675] width 45 height 15
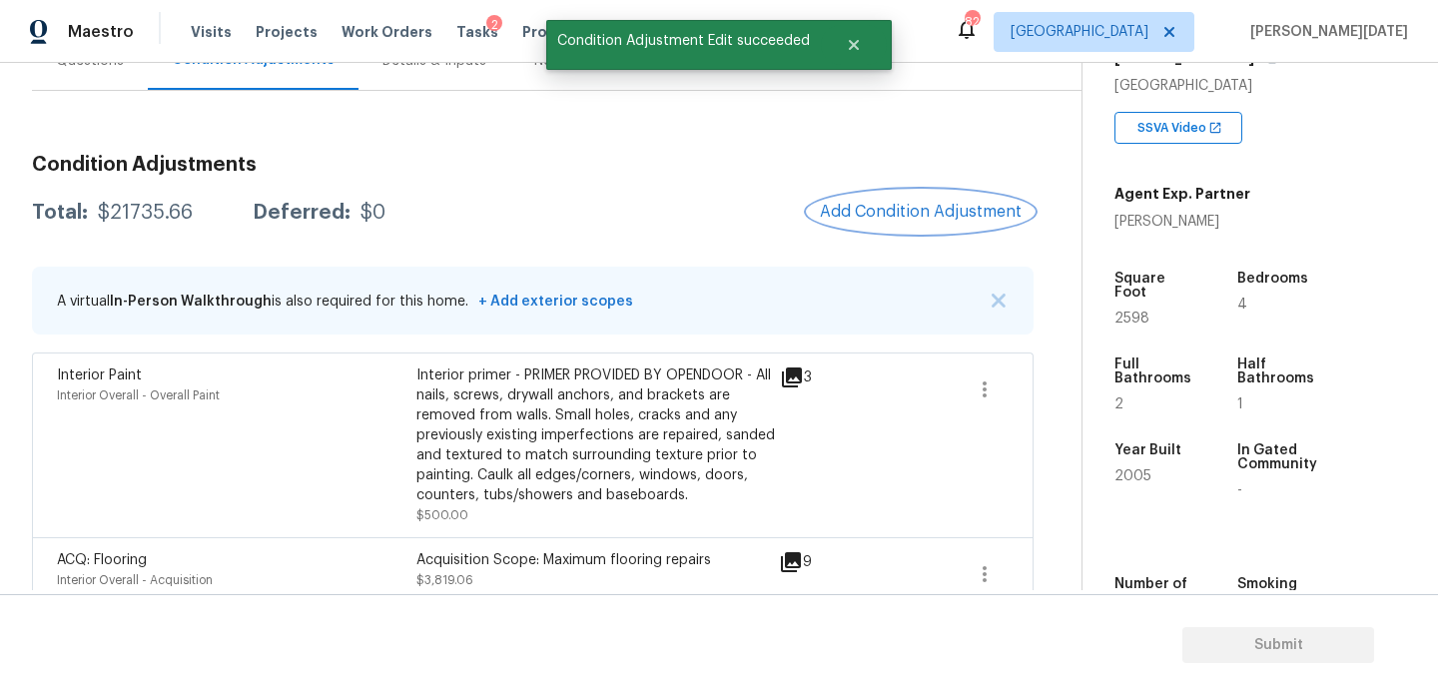
scroll to position [0, 0]
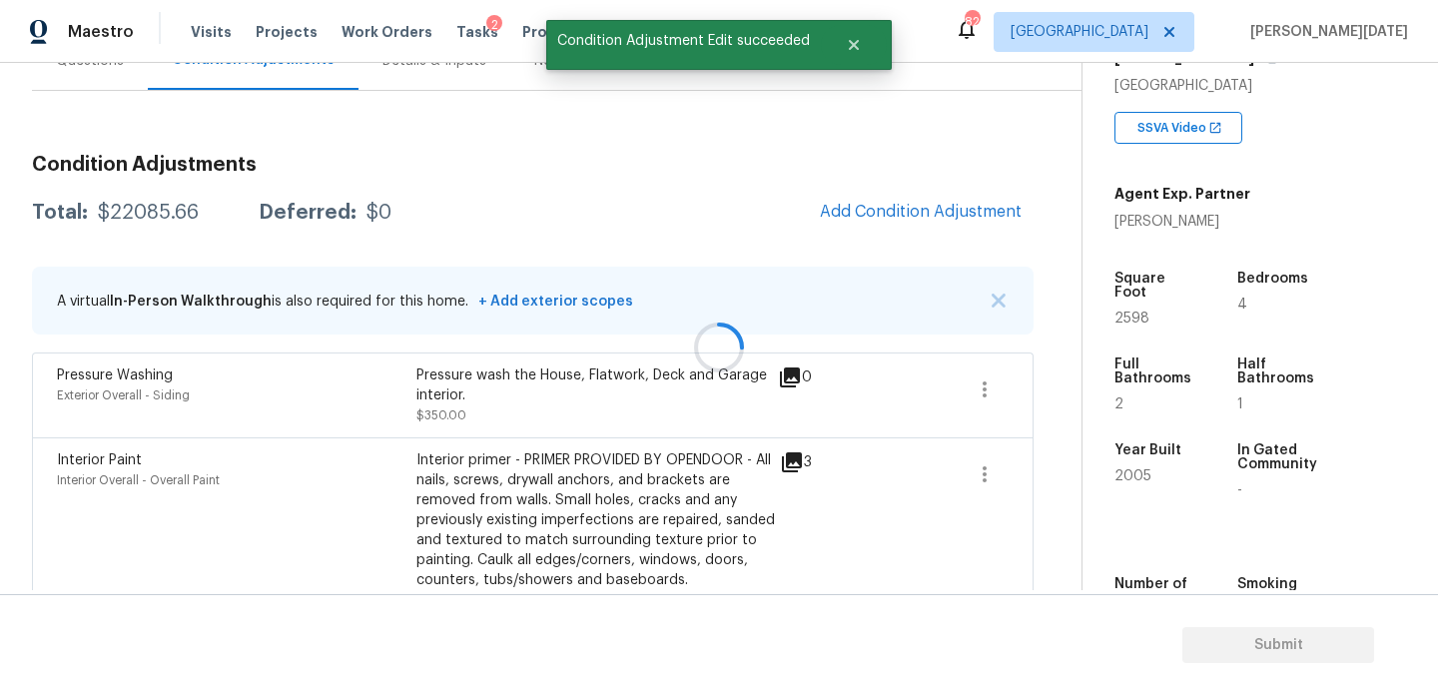
click at [1129, 313] on div "Square Foot 2598" at bounding box center [1173, 299] width 117 height 86
click at [1135, 312] on span "2598" at bounding box center [1132, 319] width 35 height 14
copy span "2598"
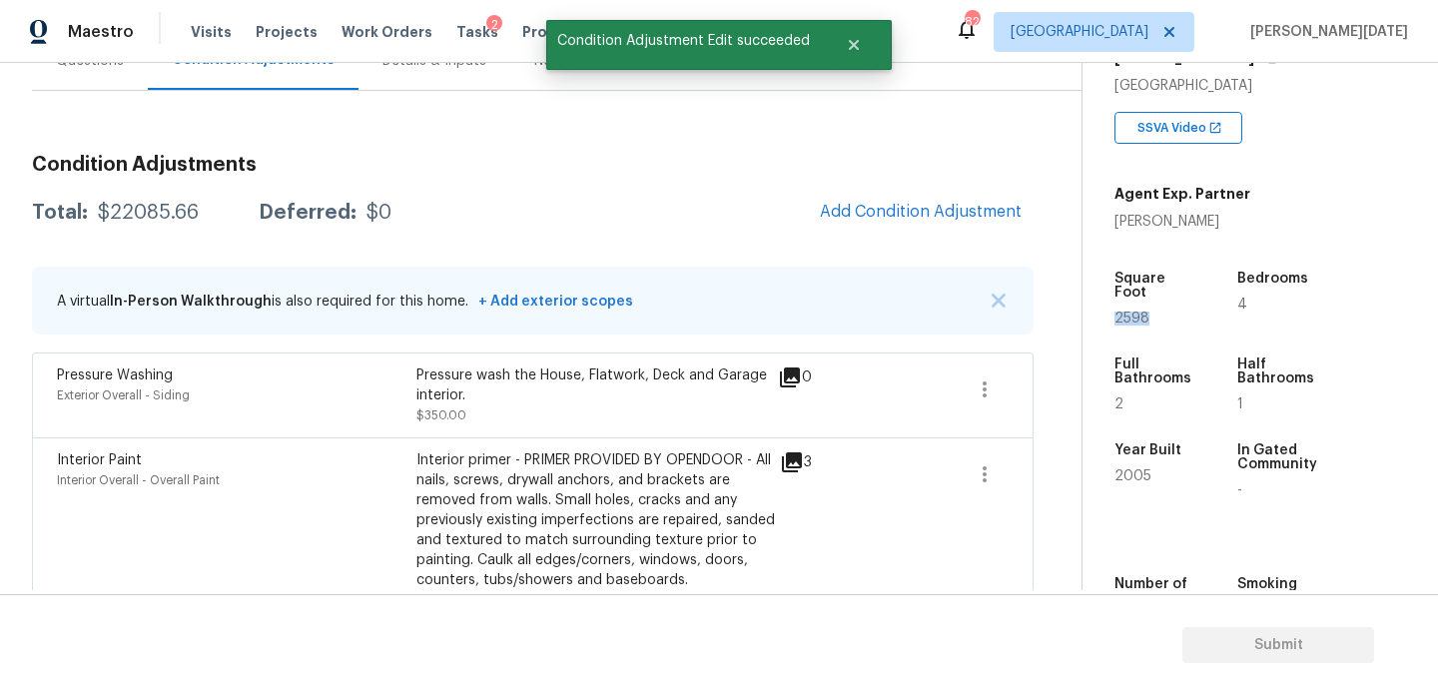
click at [963, 241] on div "Condition Adjustments Total: $22085.66 Deferred: $0 Add Condition Adjustment A …" at bounding box center [533, 496] width 1002 height 715
click at [911, 213] on span "Add Condition Adjustment" at bounding box center [921, 212] width 202 height 18
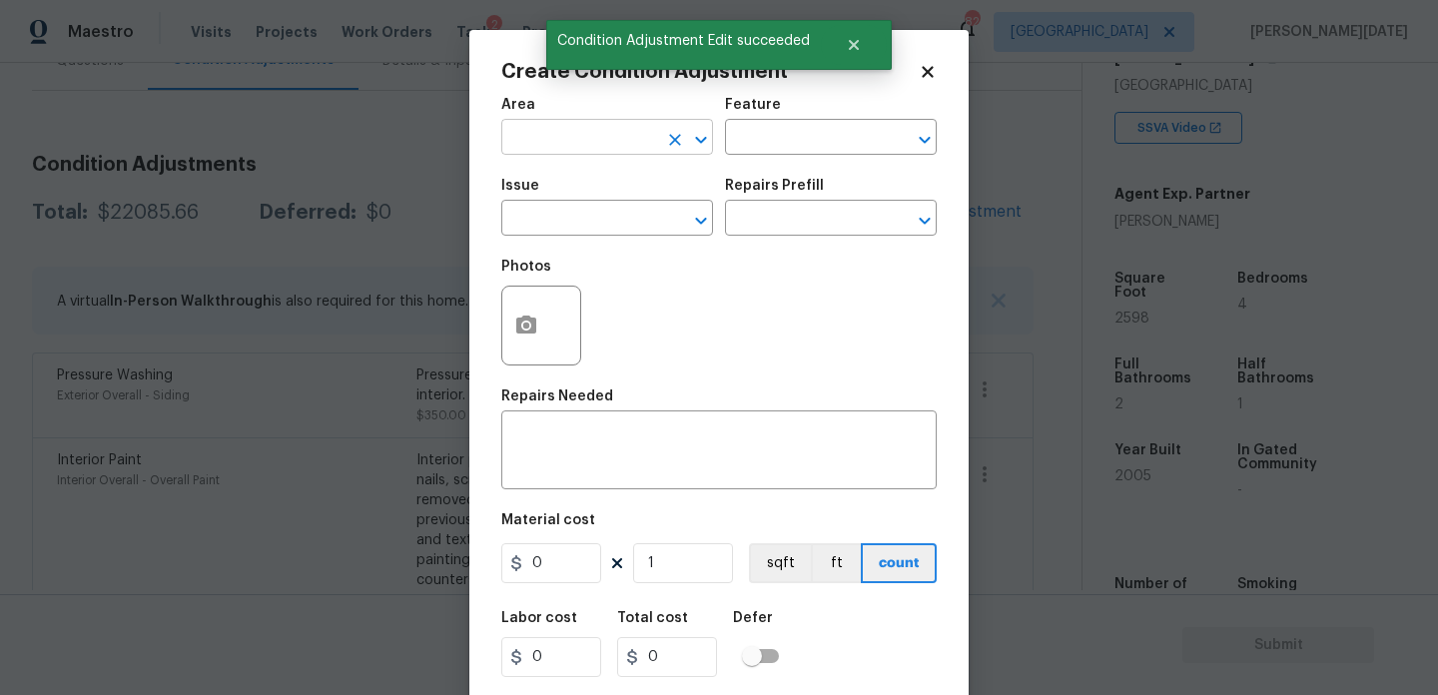
click at [561, 132] on input "text" at bounding box center [579, 139] width 156 height 31
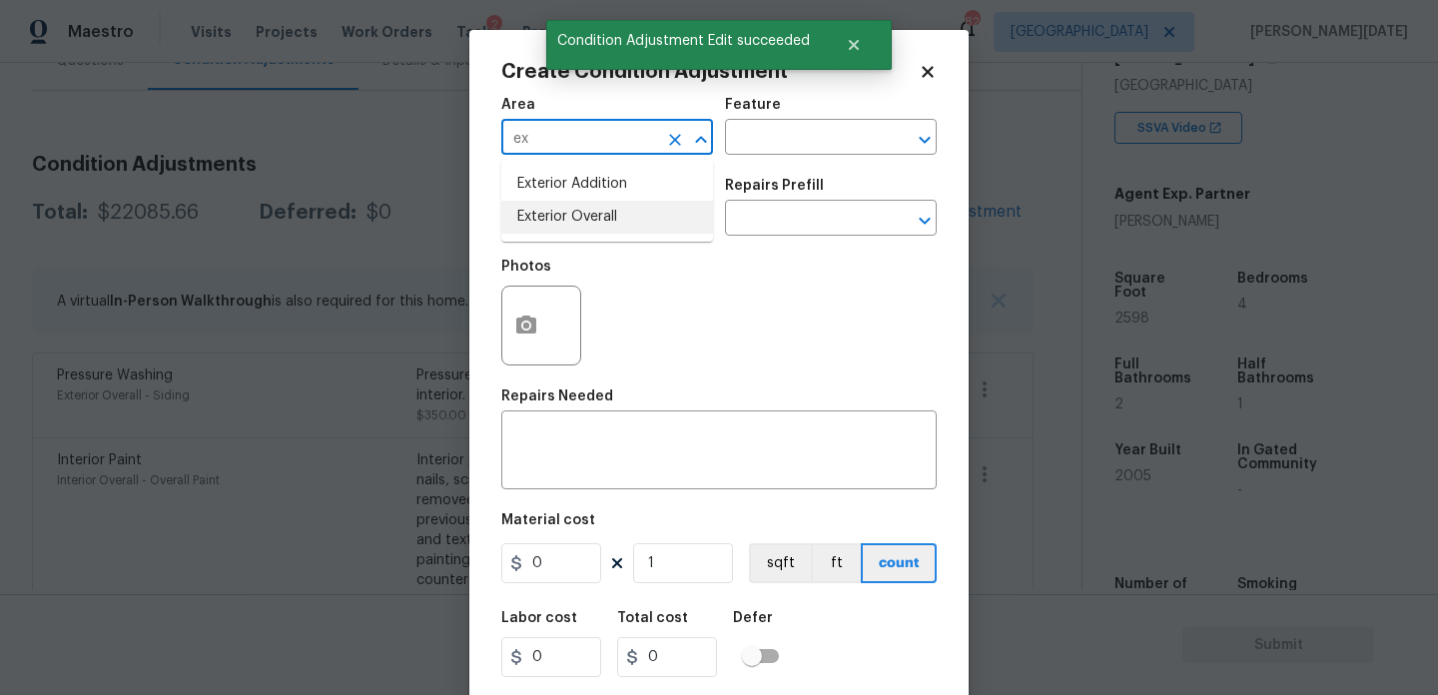
click at [576, 202] on li "Exterior Overall" at bounding box center [607, 217] width 212 height 33
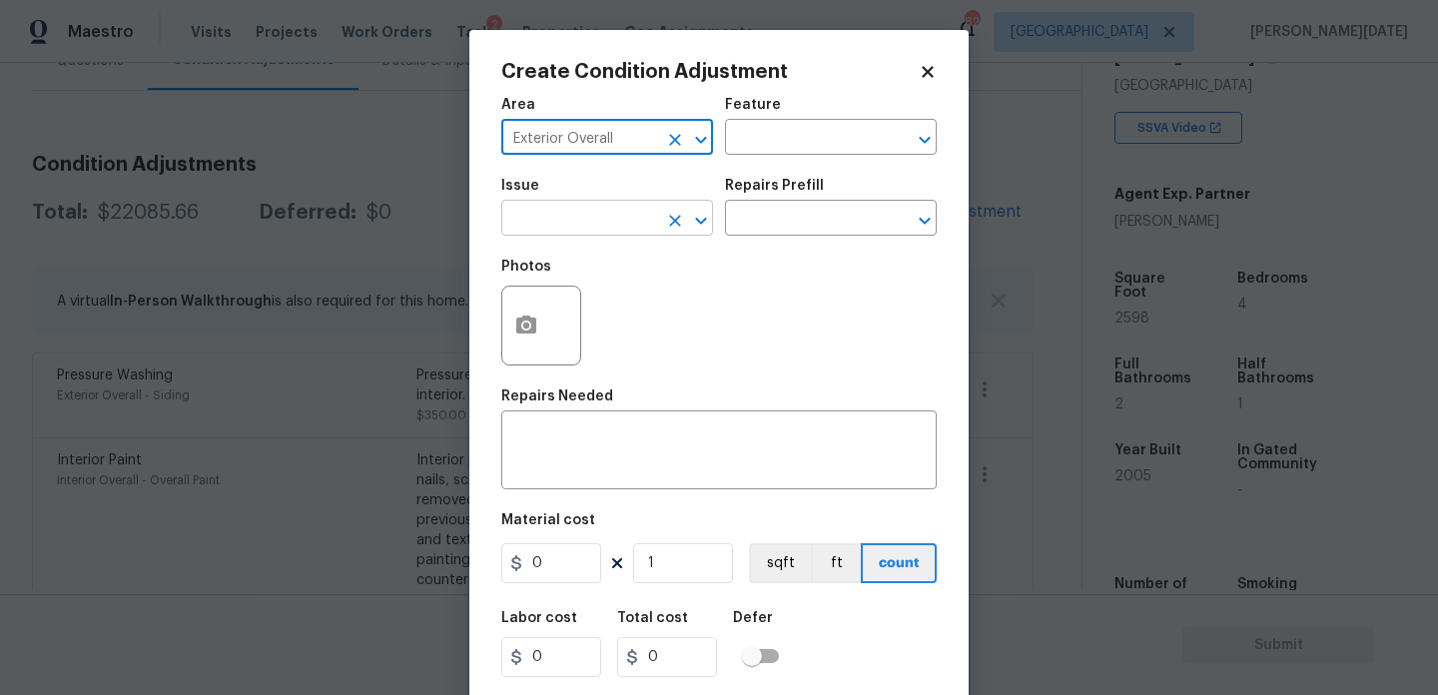
type input "Exterior Overall"
click at [573, 218] on input "text" at bounding box center [579, 220] width 156 height 31
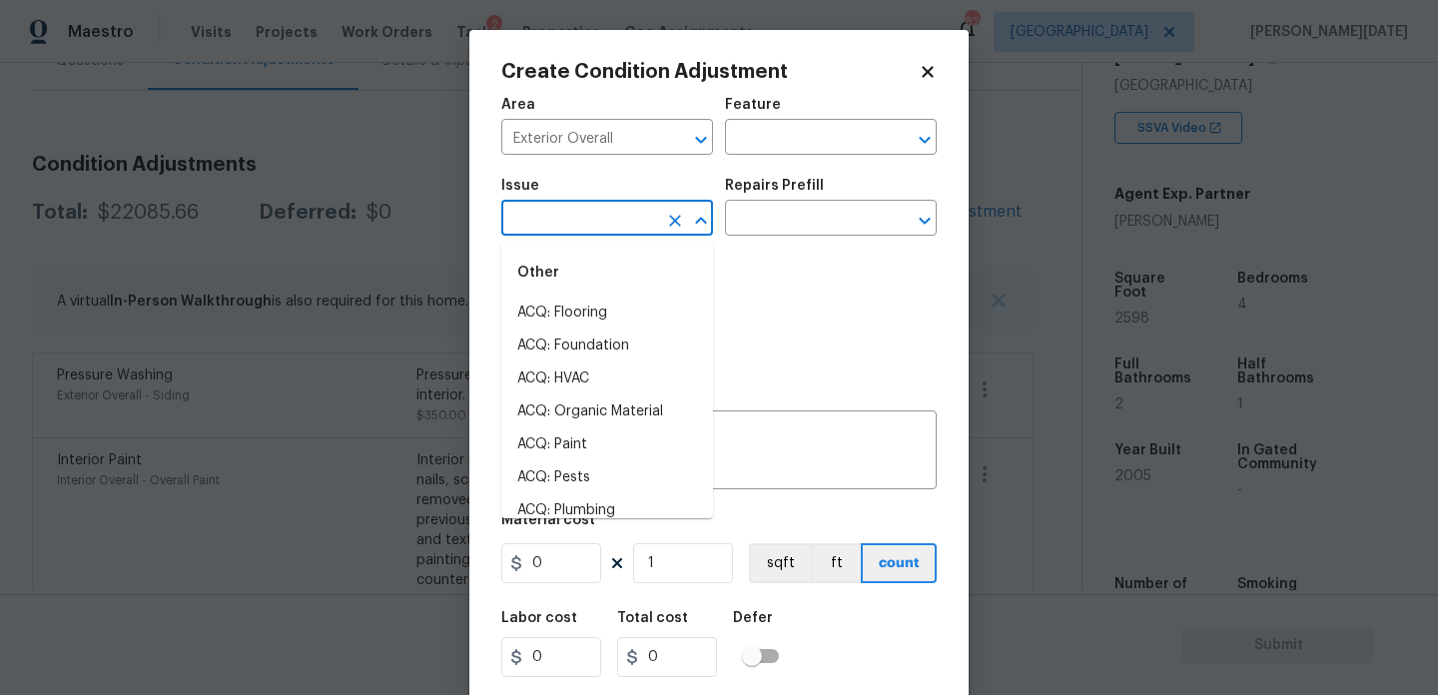
click at [573, 218] on input "text" at bounding box center [579, 220] width 156 height 31
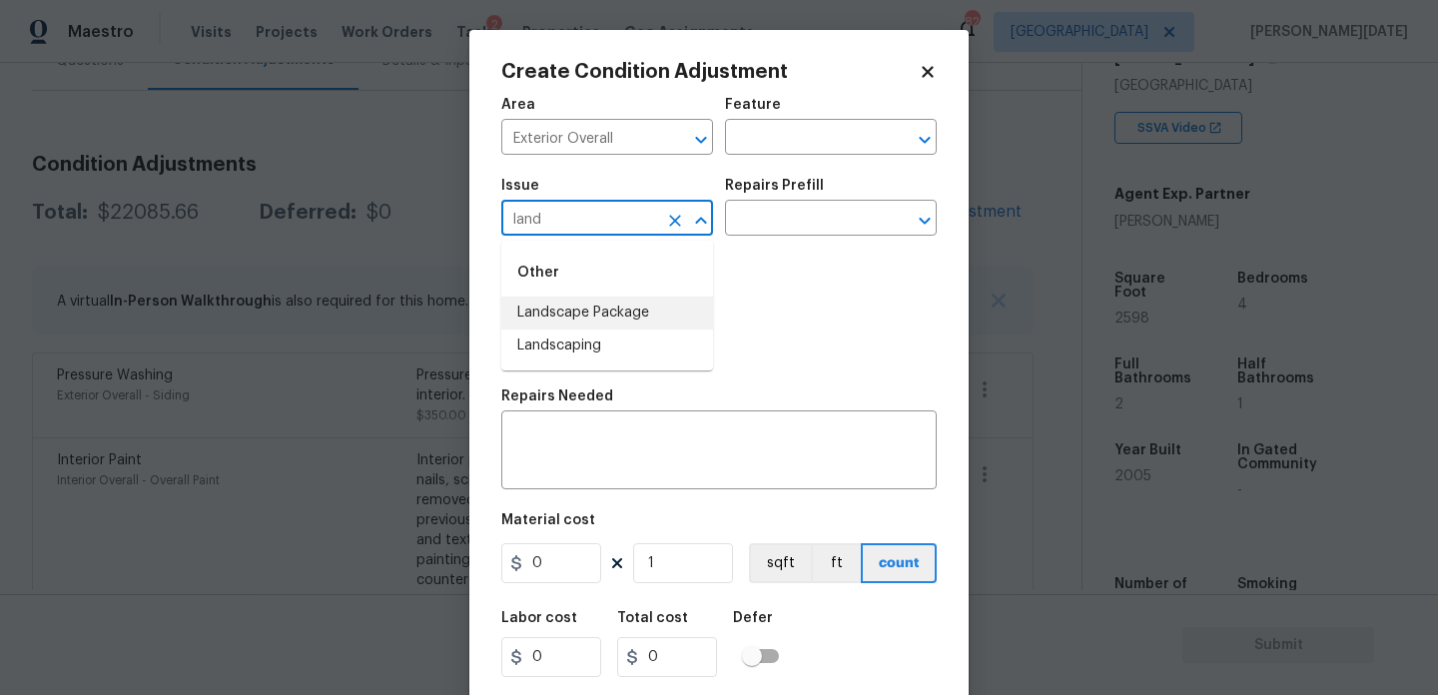
click at [593, 322] on li "Landscape Package" at bounding box center [607, 313] width 212 height 33
type input "Landscape Package"
click at [785, 225] on input "text" at bounding box center [803, 220] width 156 height 31
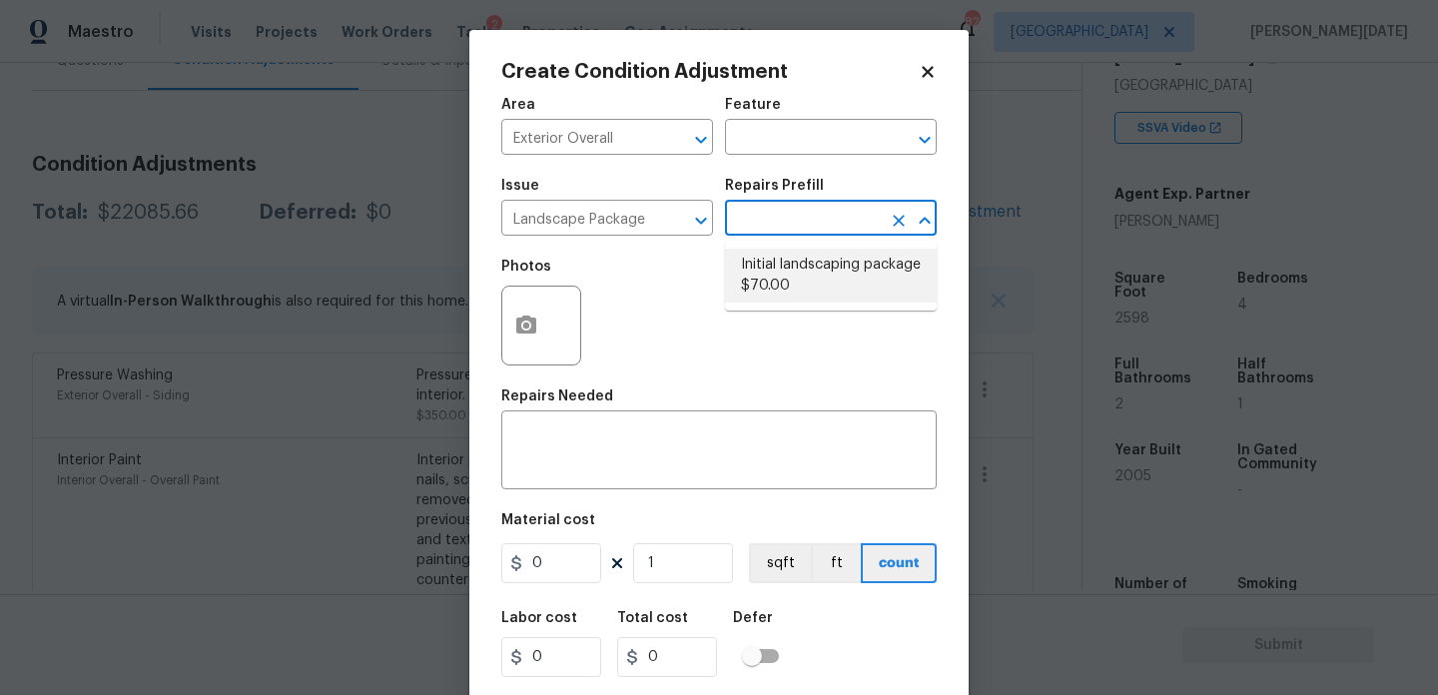
click at [789, 263] on li "Initial landscaping package $70.00" at bounding box center [831, 276] width 212 height 54
type input "Home Readiness Packages"
type textarea "Mowing of grass up to 6" in height. Mow, edge along driveways & sidewalks, trim…"
type input "70"
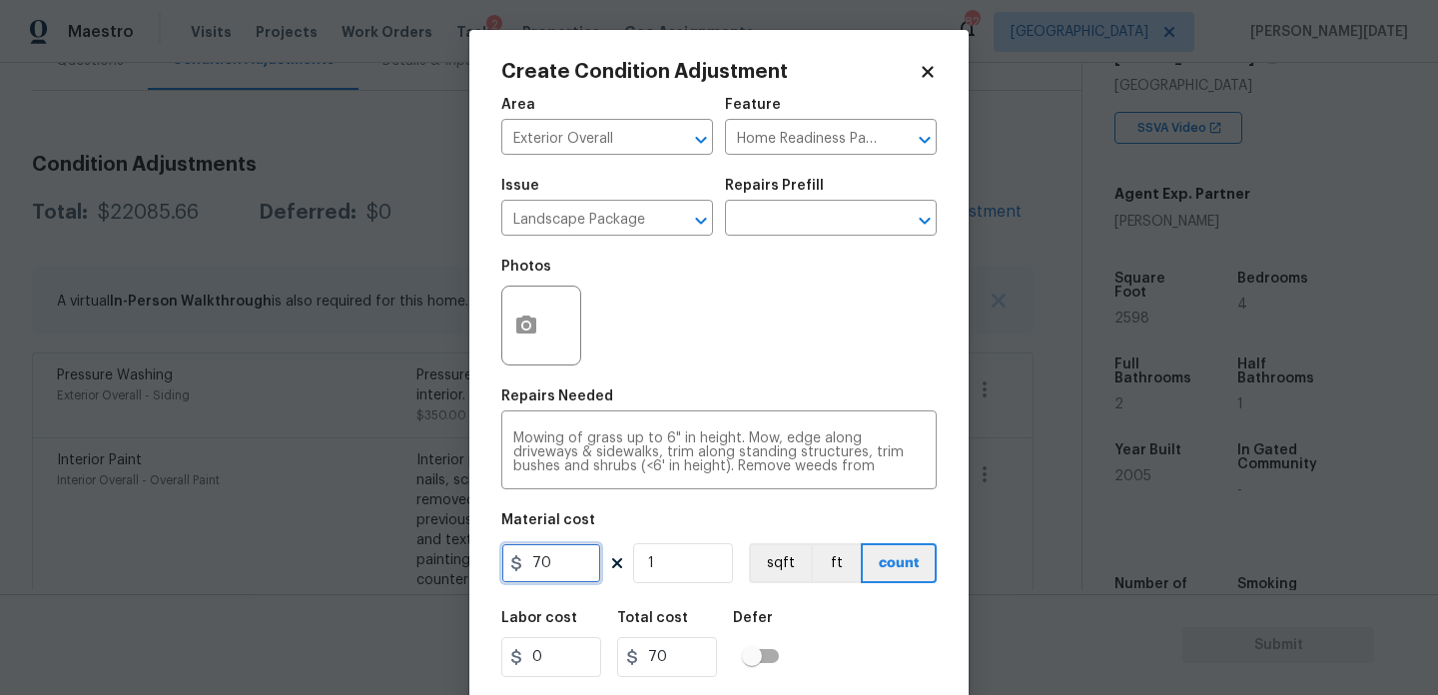
drag, startPoint x: 581, startPoint y: 572, endPoint x: 377, endPoint y: 570, distance: 204.8
click at [377, 570] on div "Create Condition Adjustment Area Exterior Overall ​ Feature Home Readiness Pack…" at bounding box center [719, 347] width 1438 height 695
type input "300"
click at [525, 341] on button "button" at bounding box center [526, 326] width 48 height 78
type input "300"
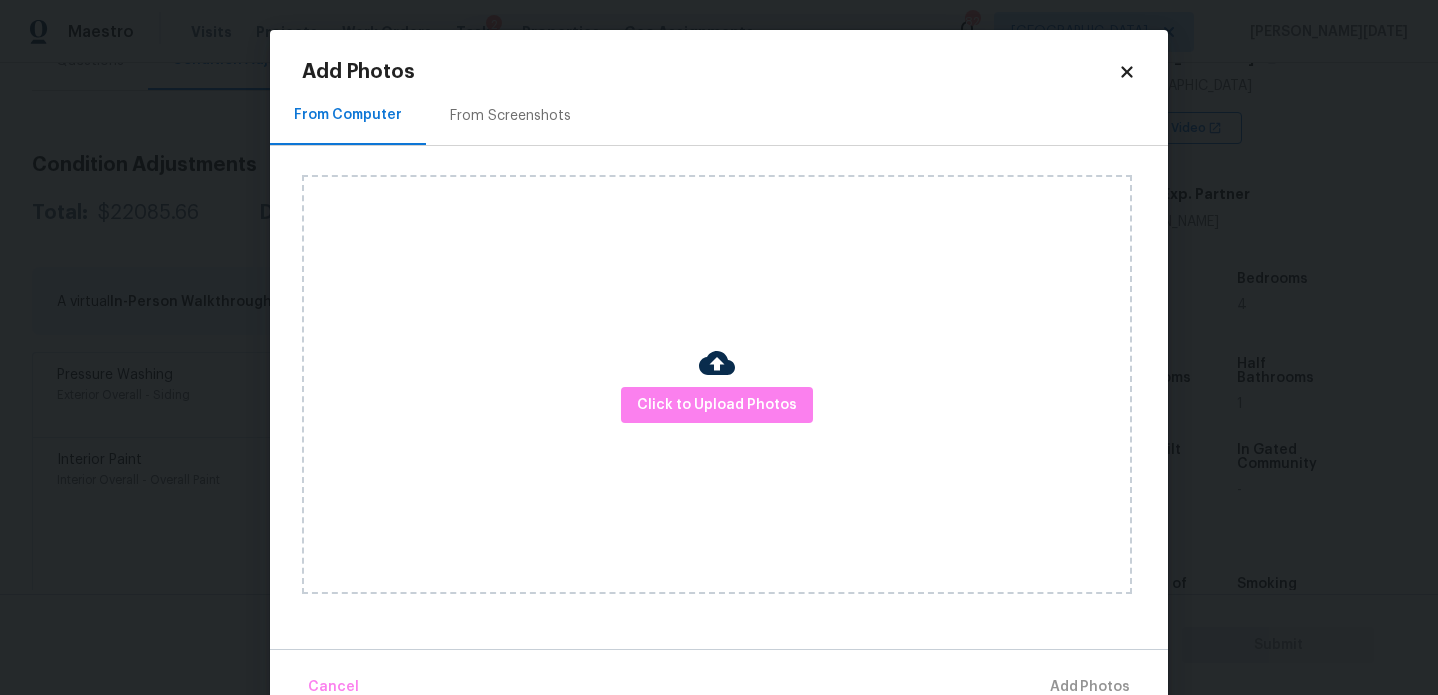
click at [520, 109] on div "From Screenshots" at bounding box center [511, 116] width 121 height 20
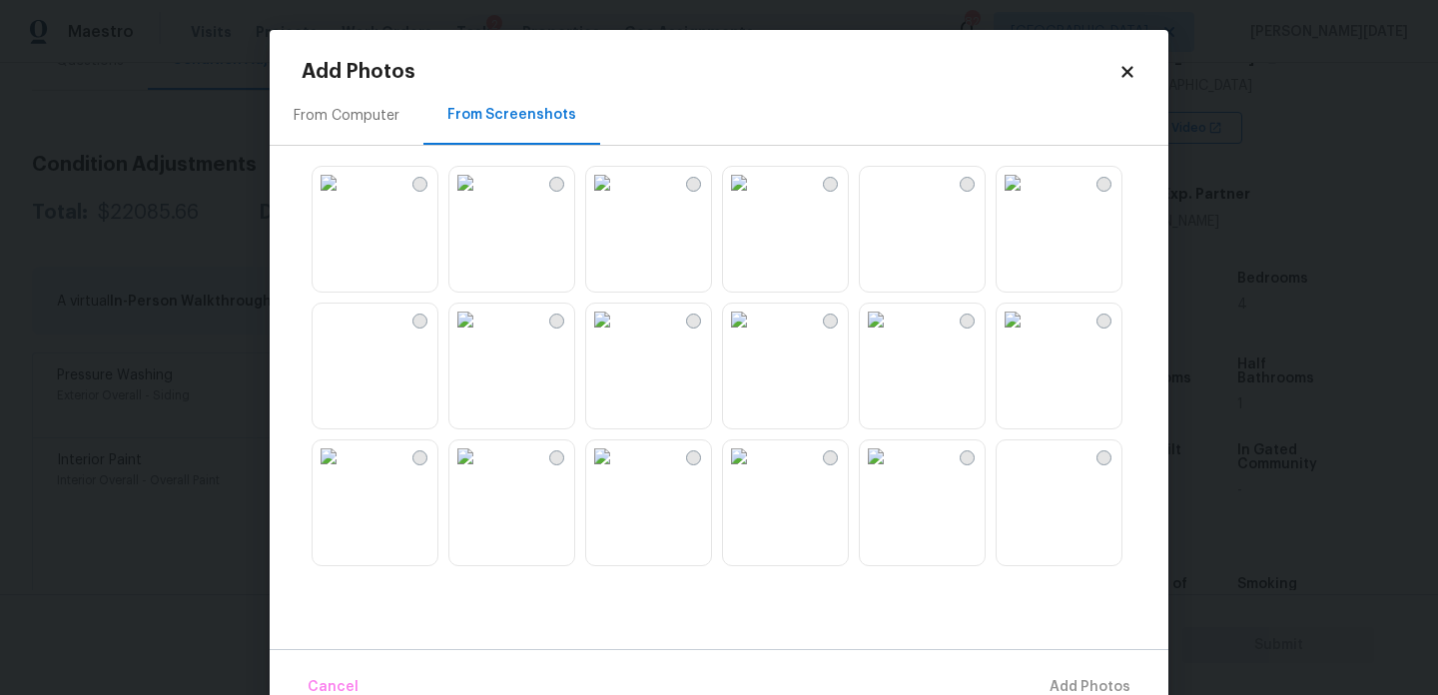
click at [618, 199] on img at bounding box center [602, 183] width 32 height 32
click at [1029, 336] on img at bounding box center [1013, 320] width 32 height 32
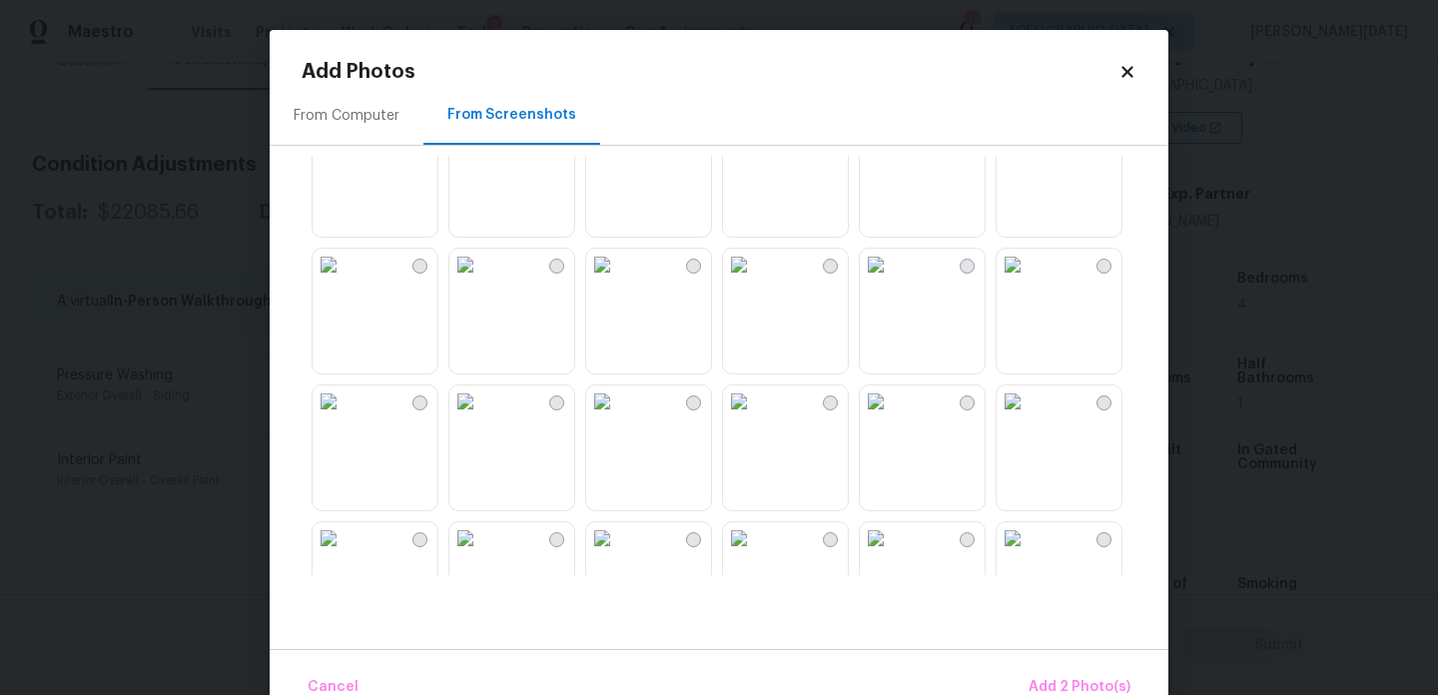
click at [892, 281] on img at bounding box center [876, 265] width 32 height 32
click at [755, 281] on img at bounding box center [739, 265] width 32 height 32
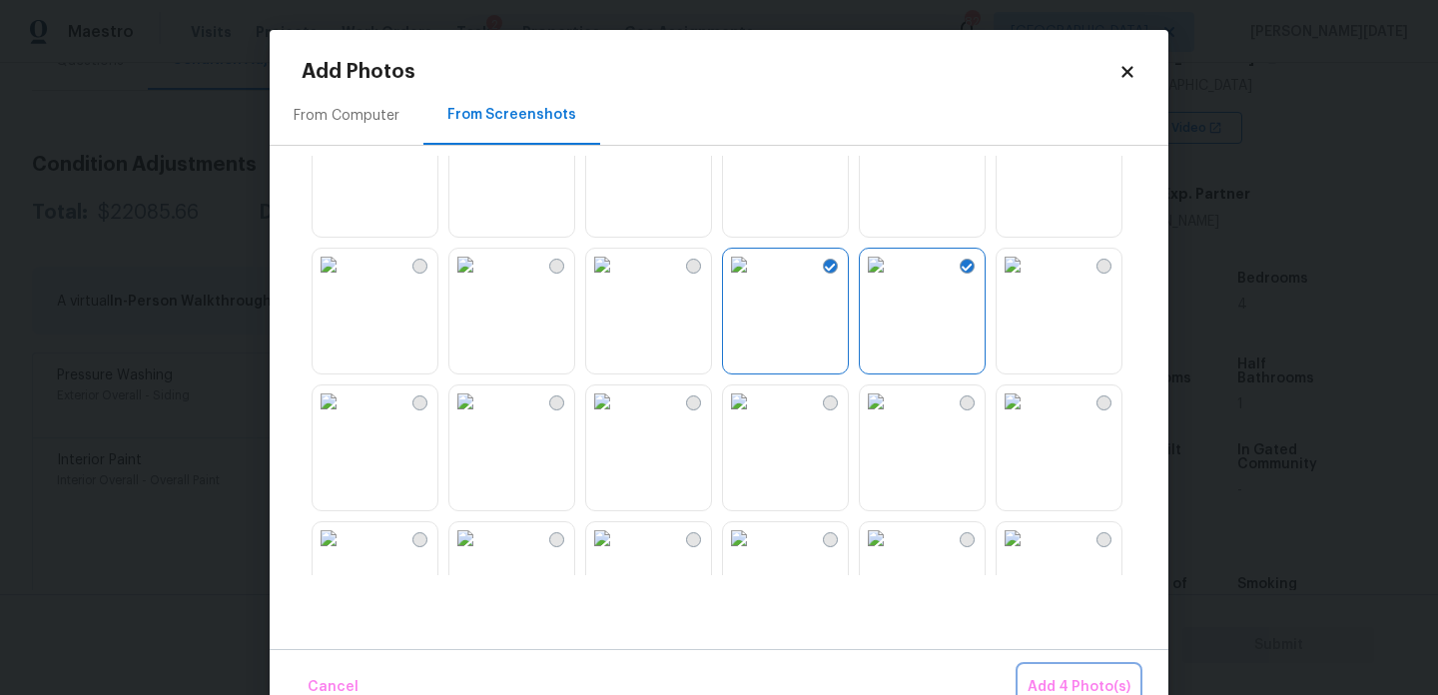
click at [1064, 683] on span "Add 4 Photo(s)" at bounding box center [1079, 687] width 103 height 25
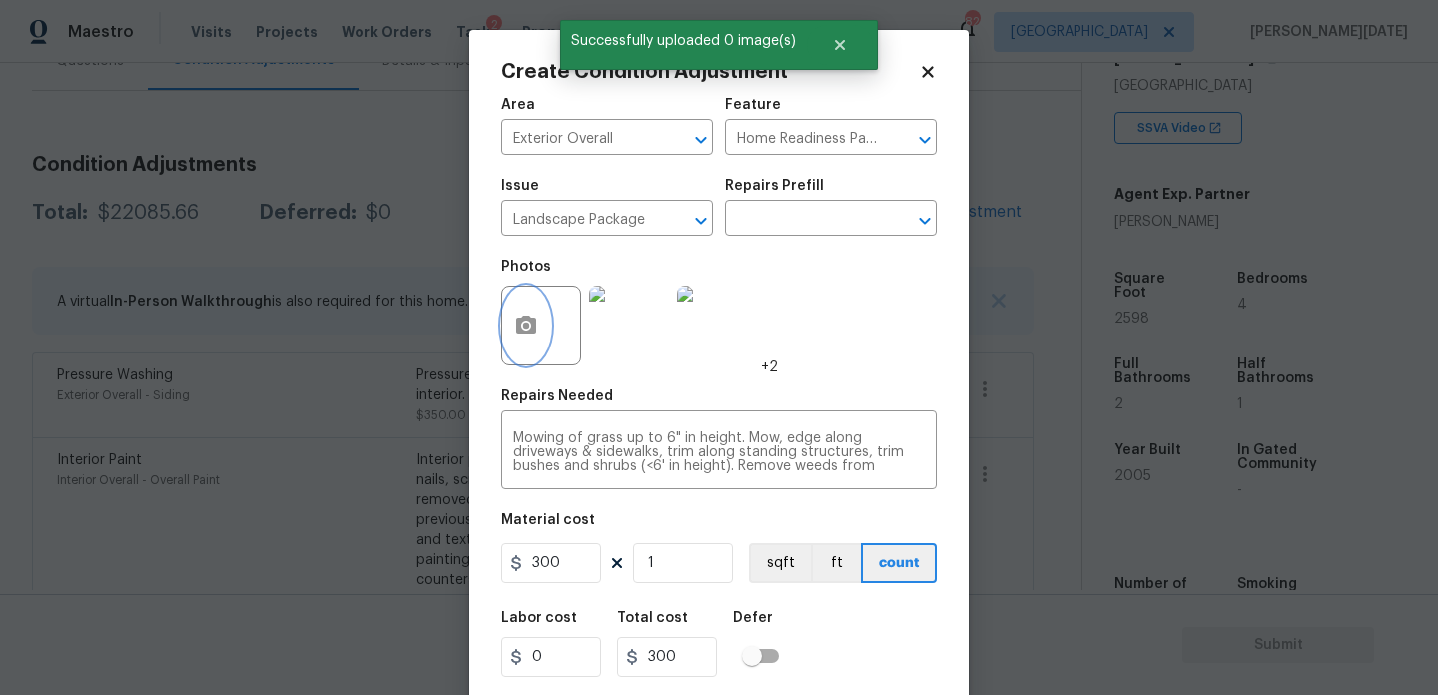
scroll to position [51, 0]
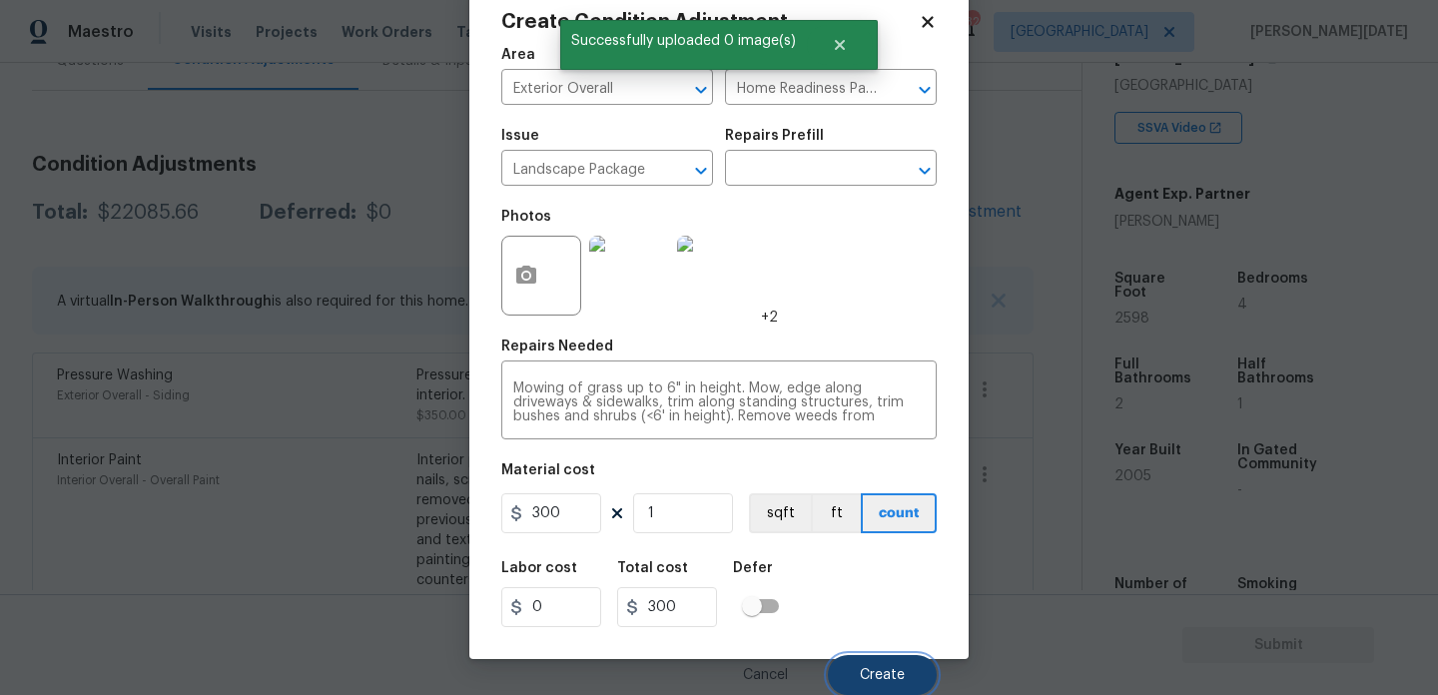
click at [896, 657] on button "Create" at bounding box center [882, 675] width 109 height 40
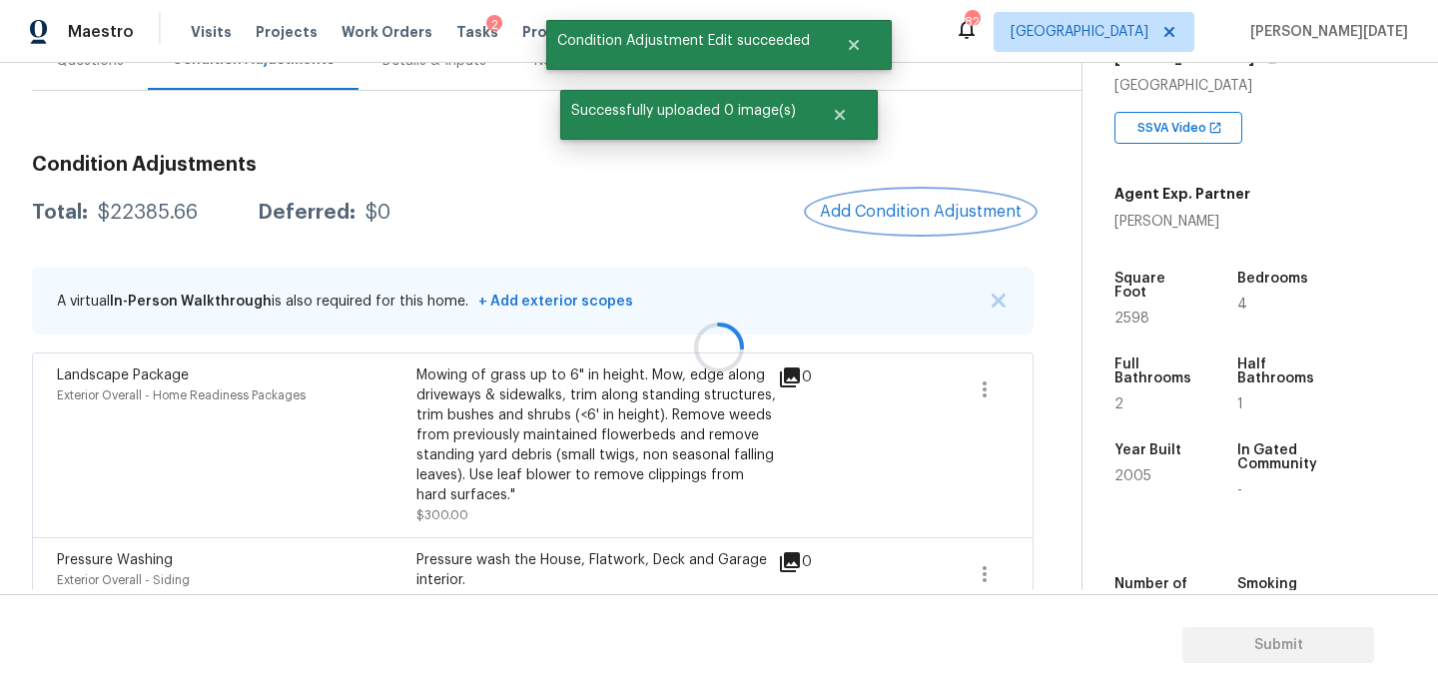
scroll to position [0, 0]
click at [906, 223] on button "Add Condition Adjustment" at bounding box center [921, 212] width 226 height 42
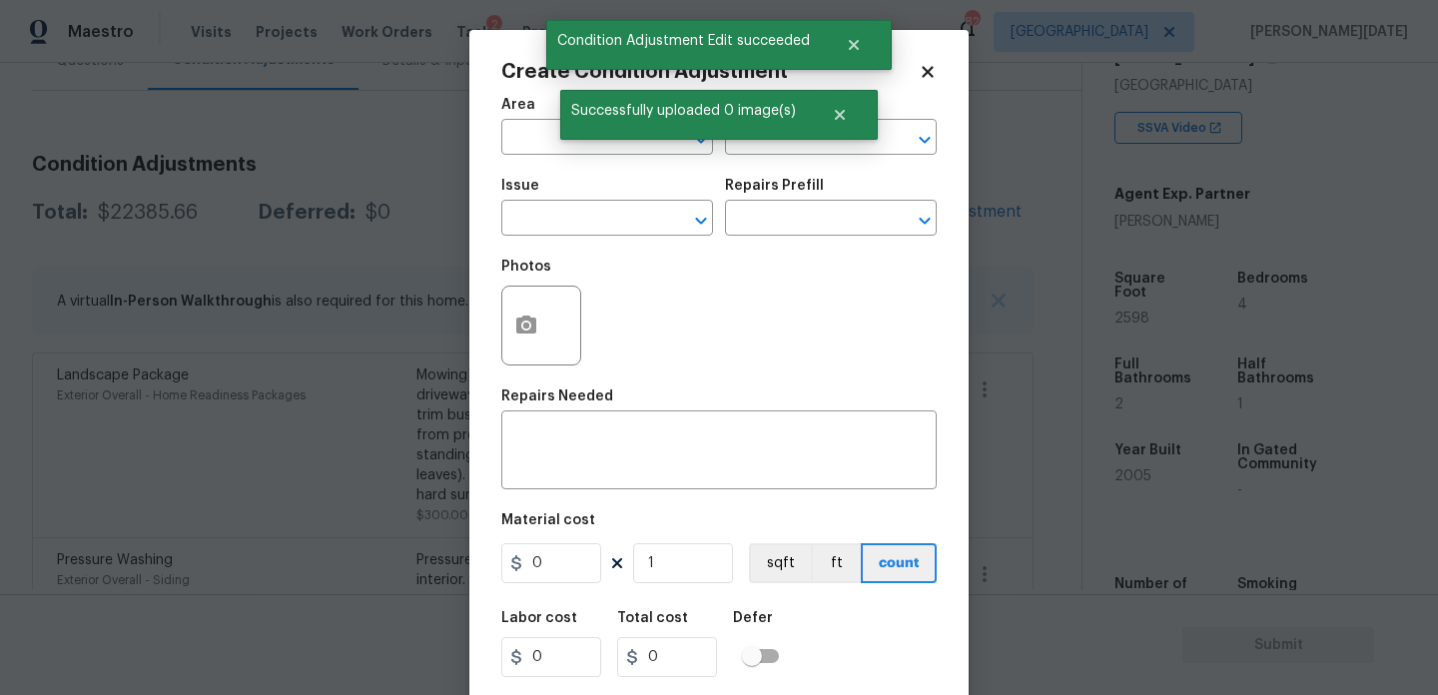
click at [906, 223] on div at bounding box center [911, 221] width 52 height 28
click at [517, 315] on icon "button" at bounding box center [526, 326] width 24 height 24
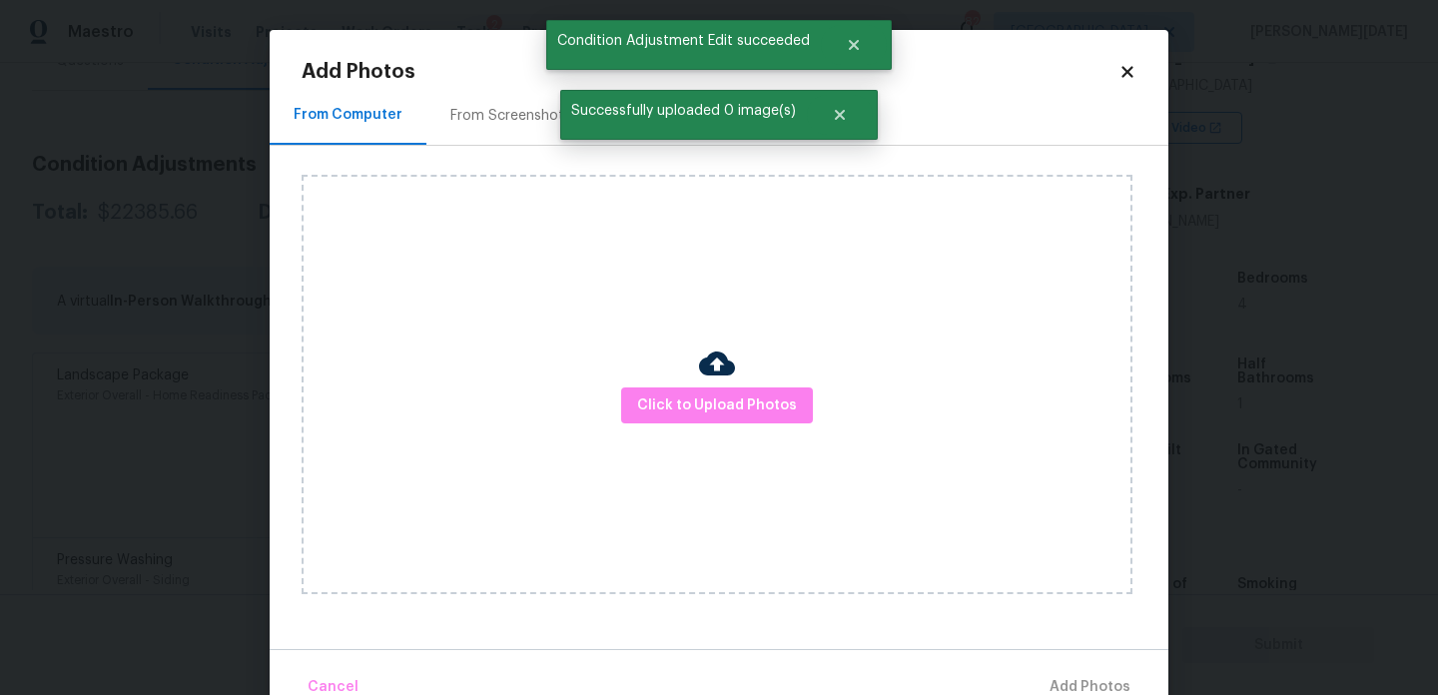
click at [490, 69] on h2 "Add Photos" at bounding box center [710, 72] width 817 height 20
click at [490, 89] on div "From Screenshots" at bounding box center [511, 115] width 169 height 59
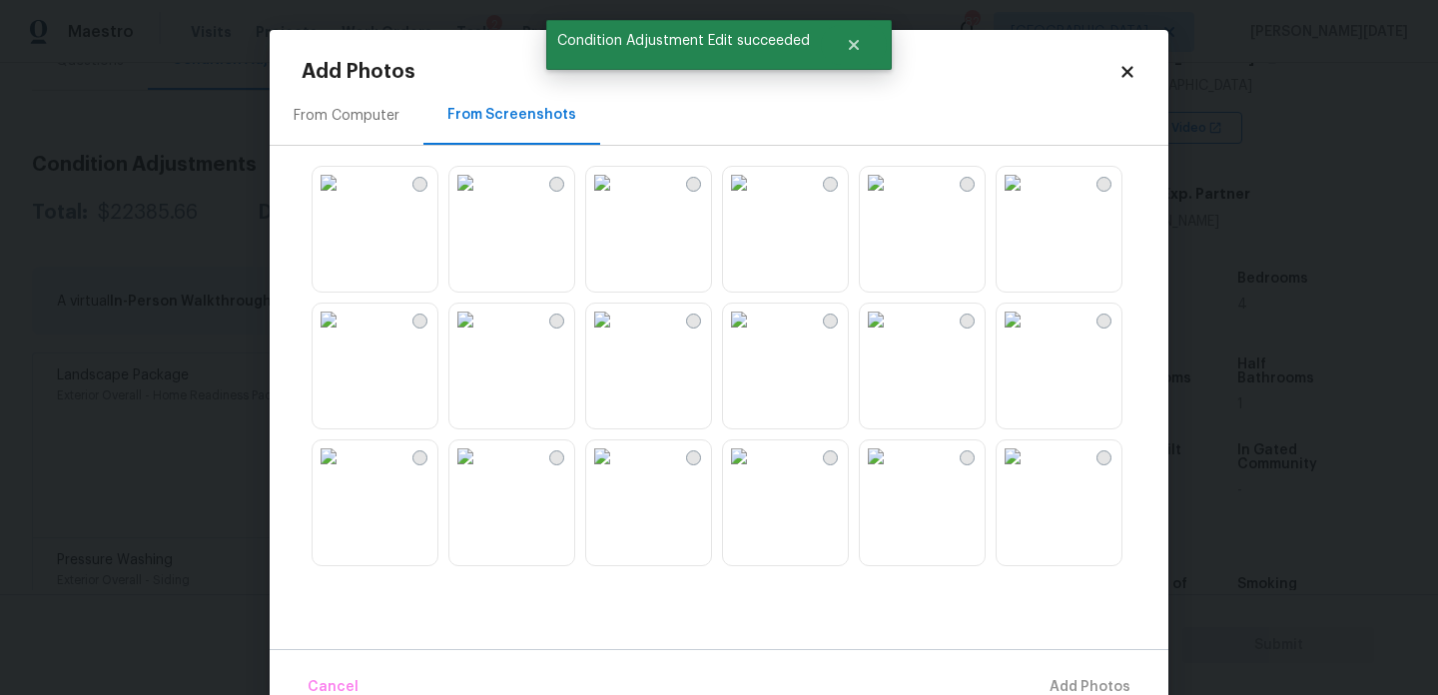
click at [892, 199] on img at bounding box center [876, 183] width 32 height 32
click at [1029, 336] on img at bounding box center [1013, 320] width 32 height 32
click at [1081, 683] on span "Add 2 Photo(s)" at bounding box center [1080, 687] width 102 height 25
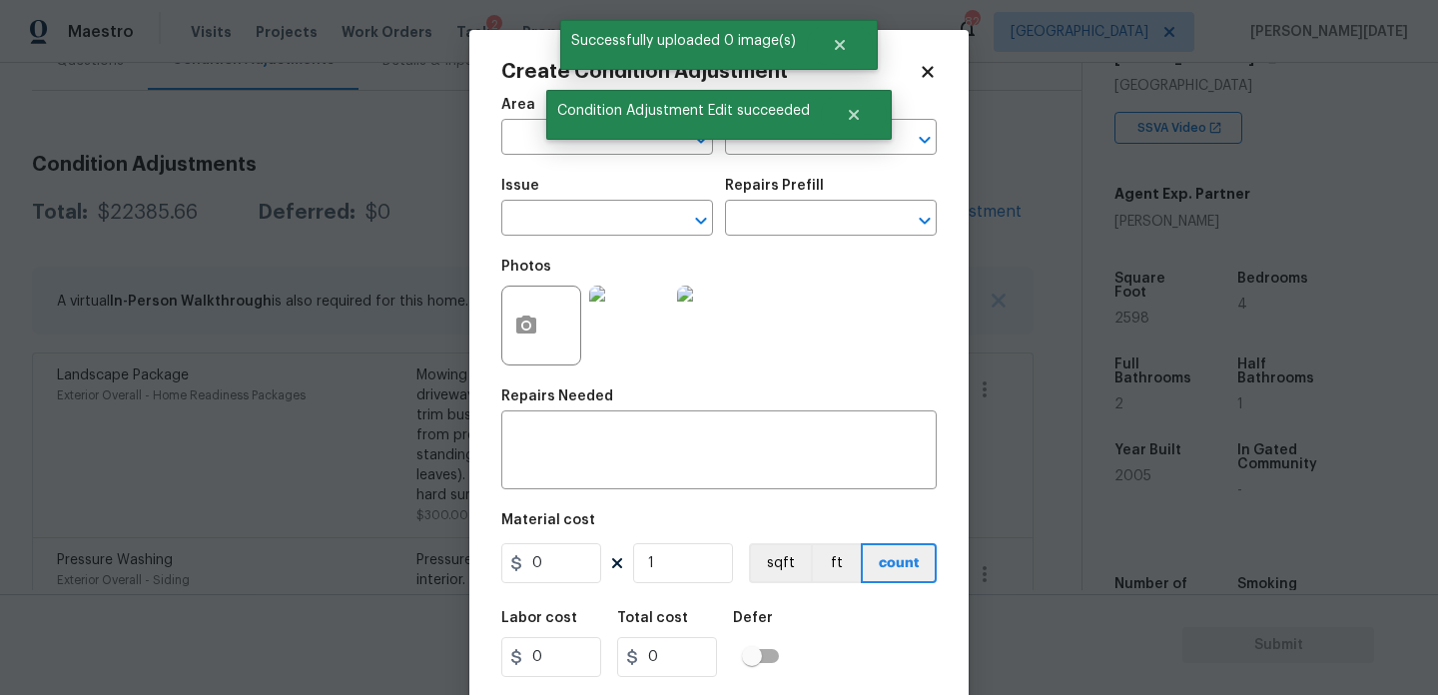
click at [517, 157] on span "Area ​" at bounding box center [607, 126] width 212 height 81
click at [529, 139] on input "text" at bounding box center [579, 139] width 156 height 31
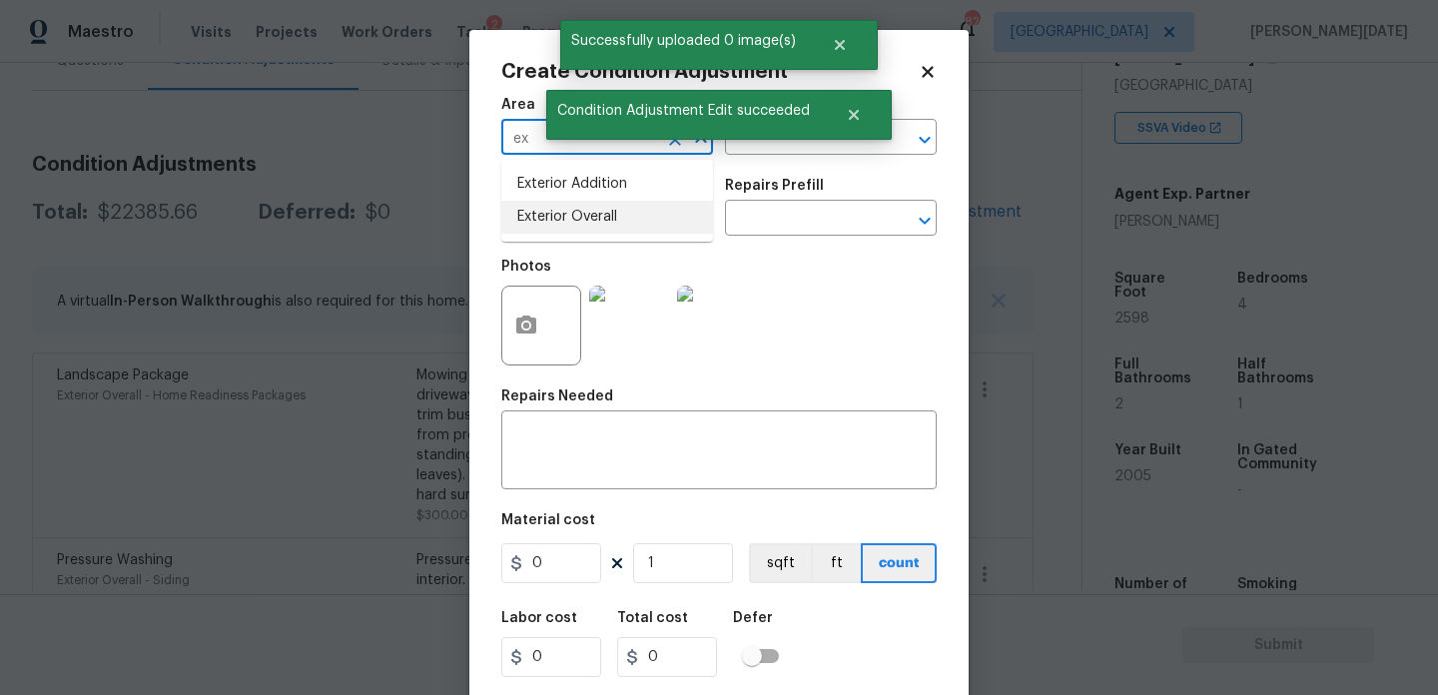
click at [554, 217] on li "Exterior Overall" at bounding box center [607, 217] width 212 height 33
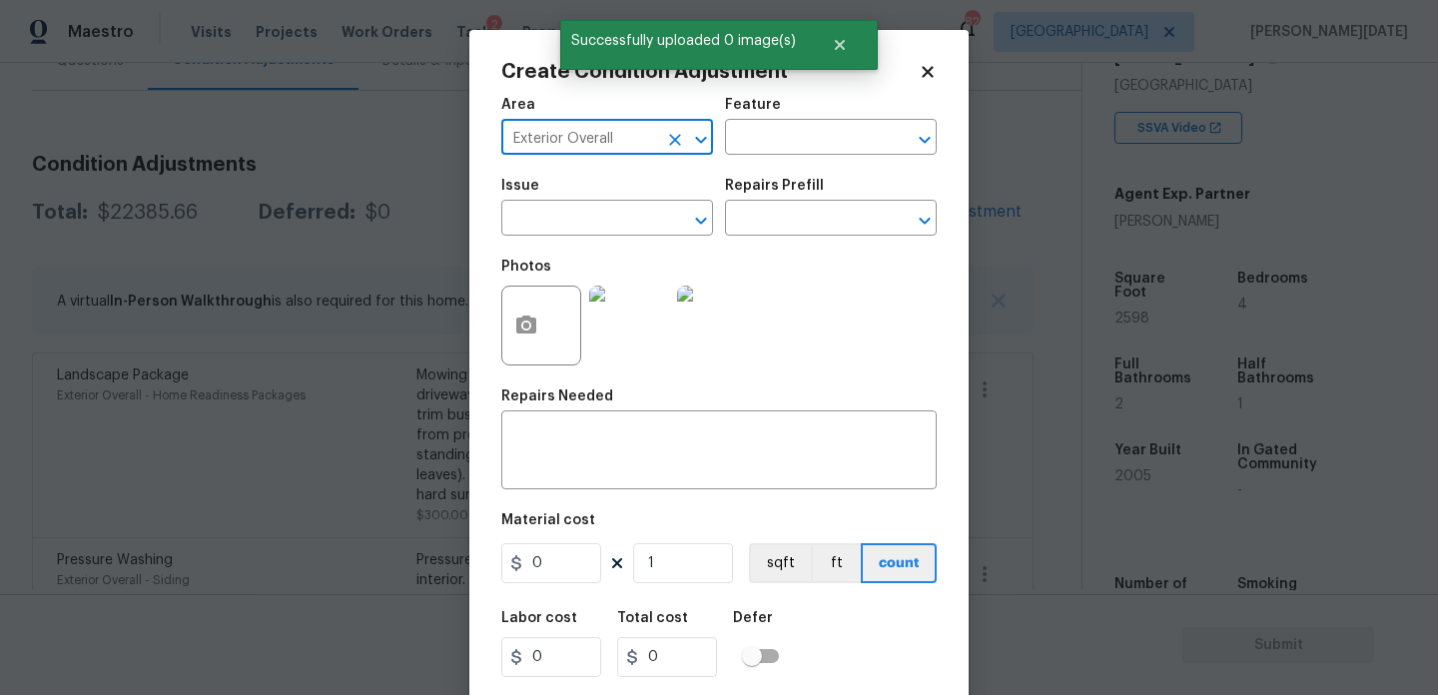
type input "Exterior Overall"
click at [554, 217] on input "text" at bounding box center [579, 220] width 156 height 31
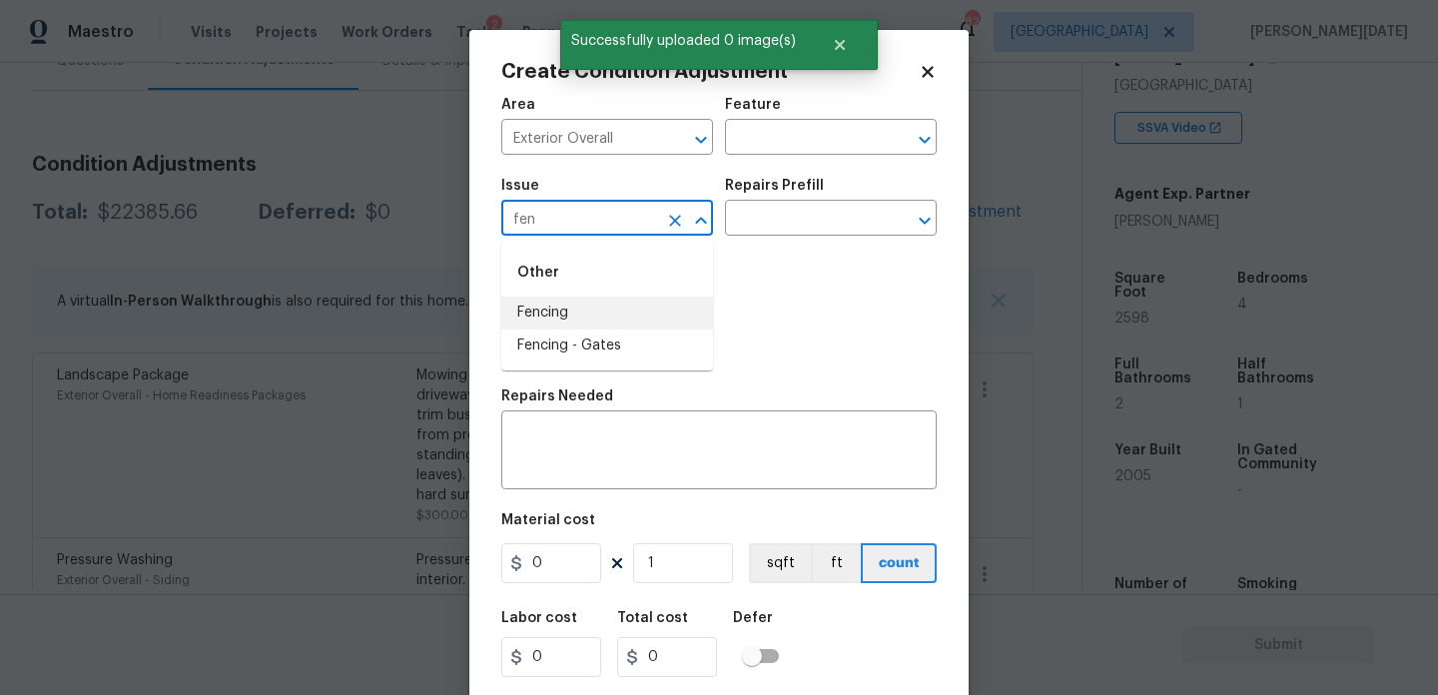
click at [569, 320] on li "Fencing" at bounding box center [607, 313] width 212 height 33
type input "Fencing"
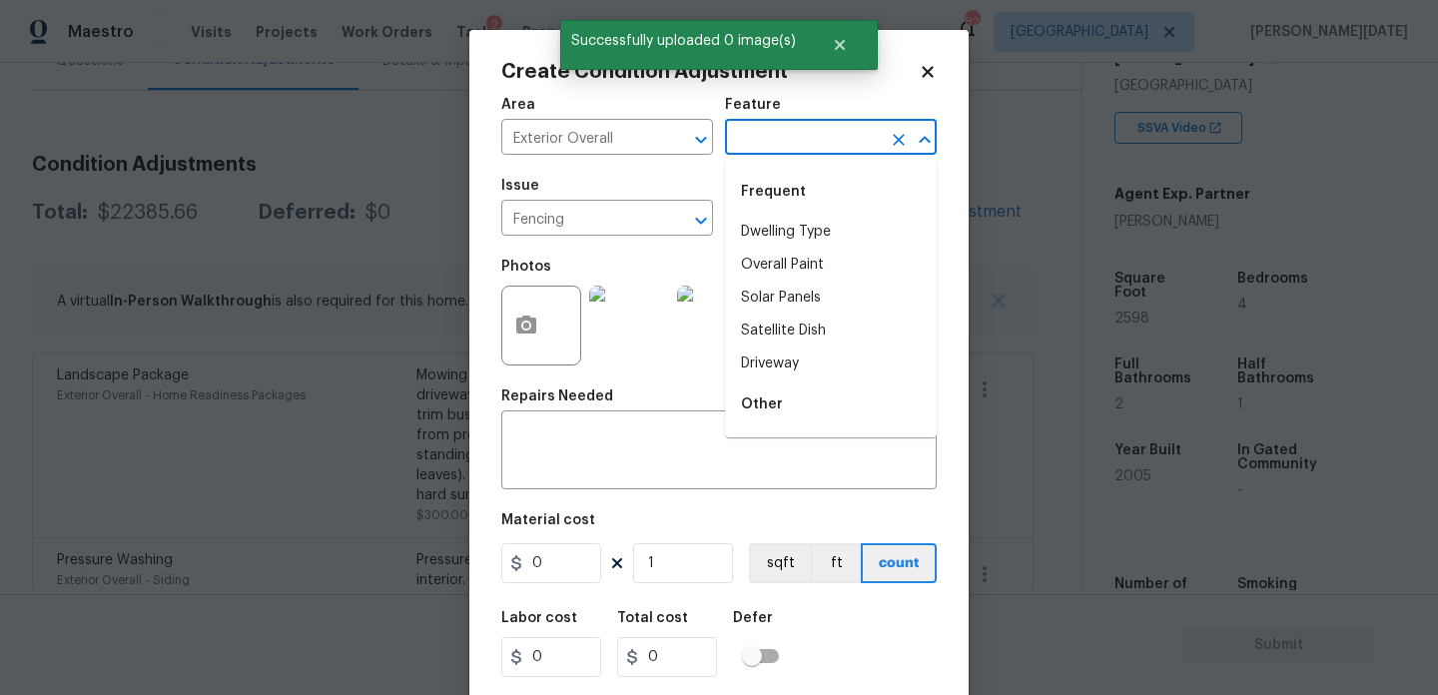
click at [780, 133] on input "text" at bounding box center [803, 139] width 156 height 31
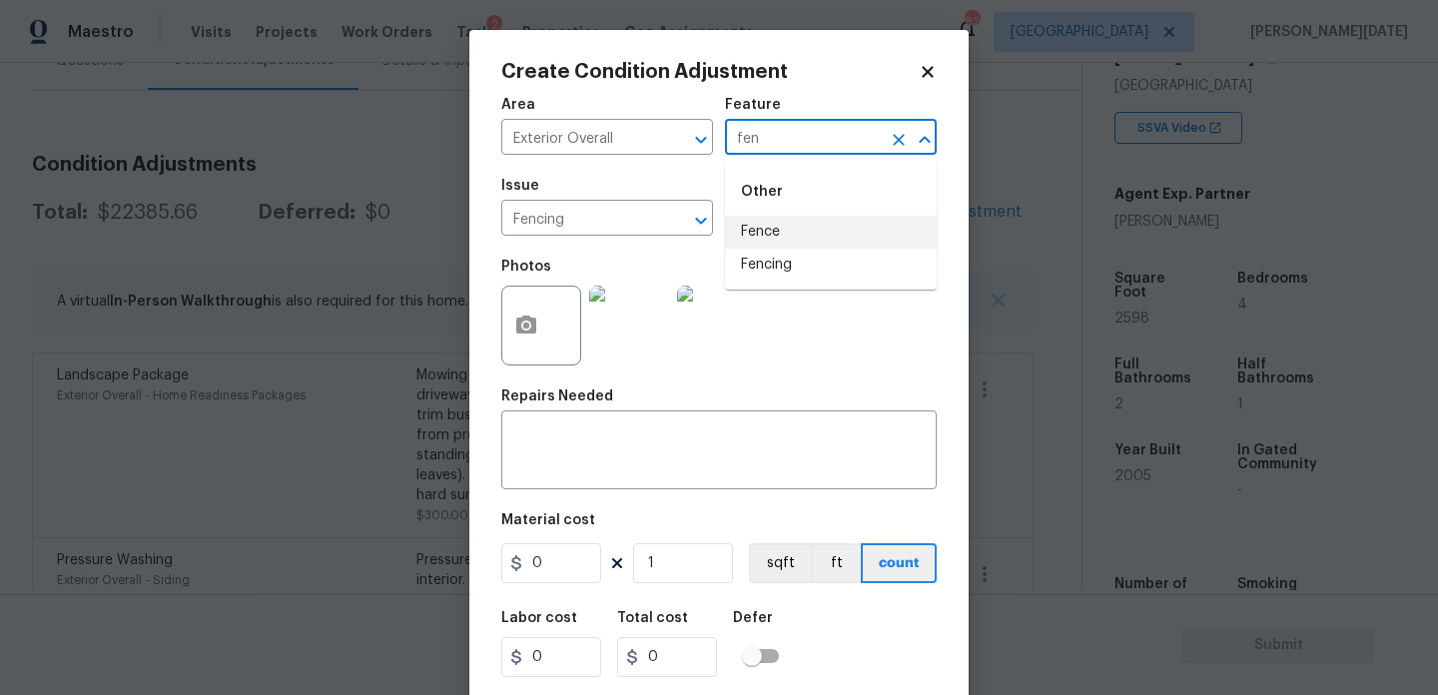
click at [798, 231] on li "Fence" at bounding box center [831, 232] width 212 height 33
type input "Fence"
click at [574, 569] on input "0" at bounding box center [551, 563] width 100 height 40
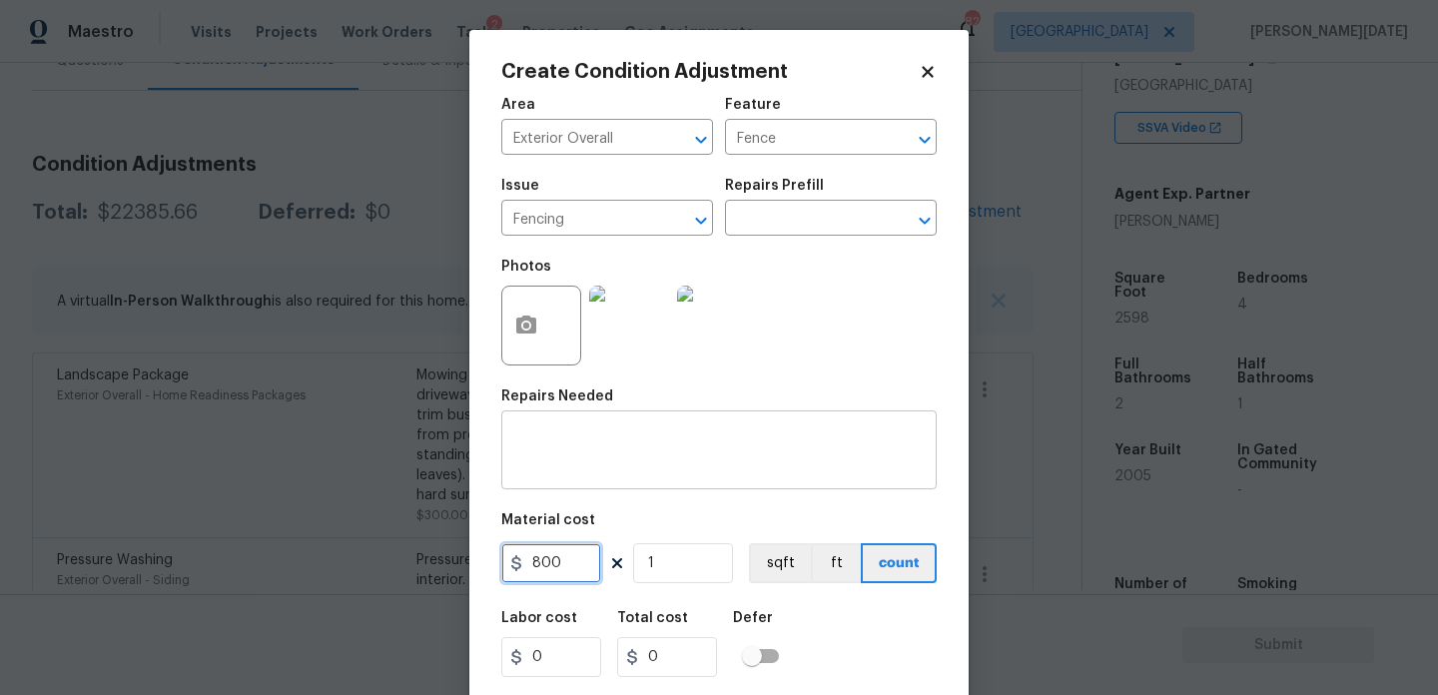
type input "800"
click at [582, 440] on textarea at bounding box center [719, 453] width 412 height 42
type input "800"
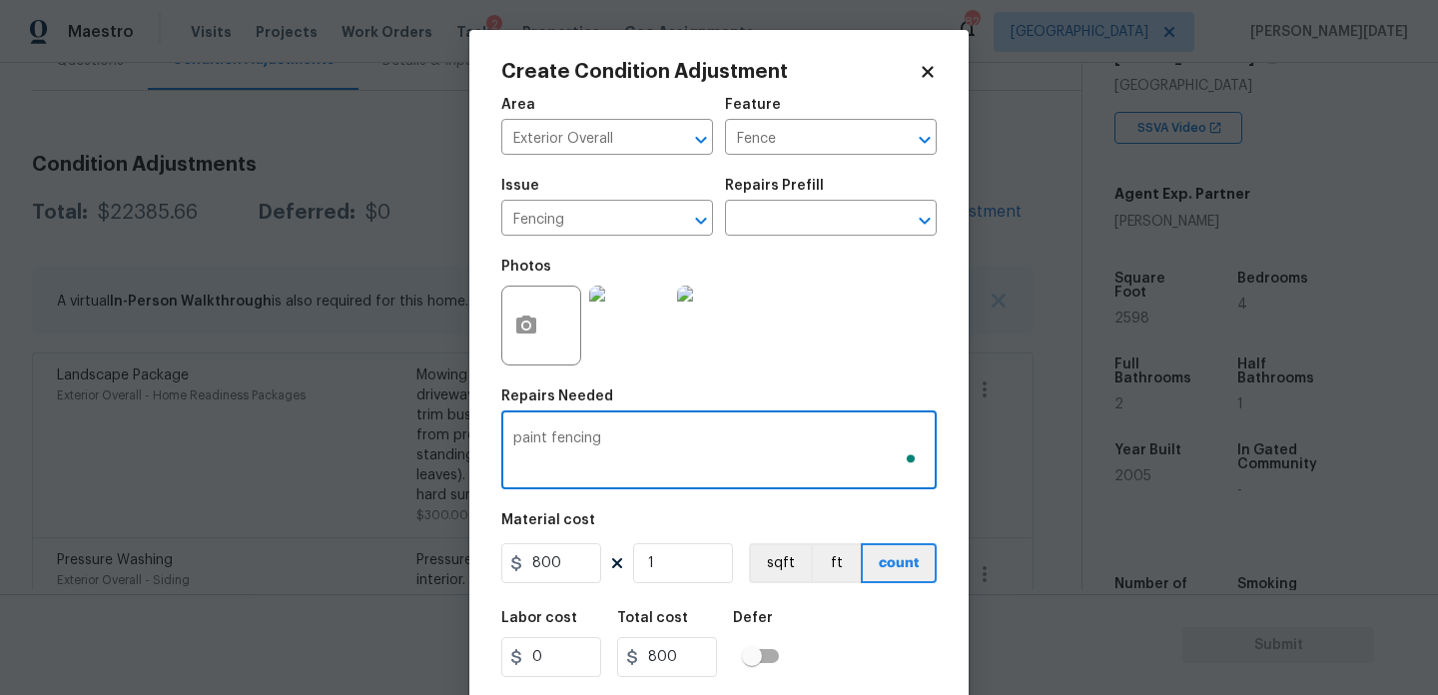
scroll to position [51, 0]
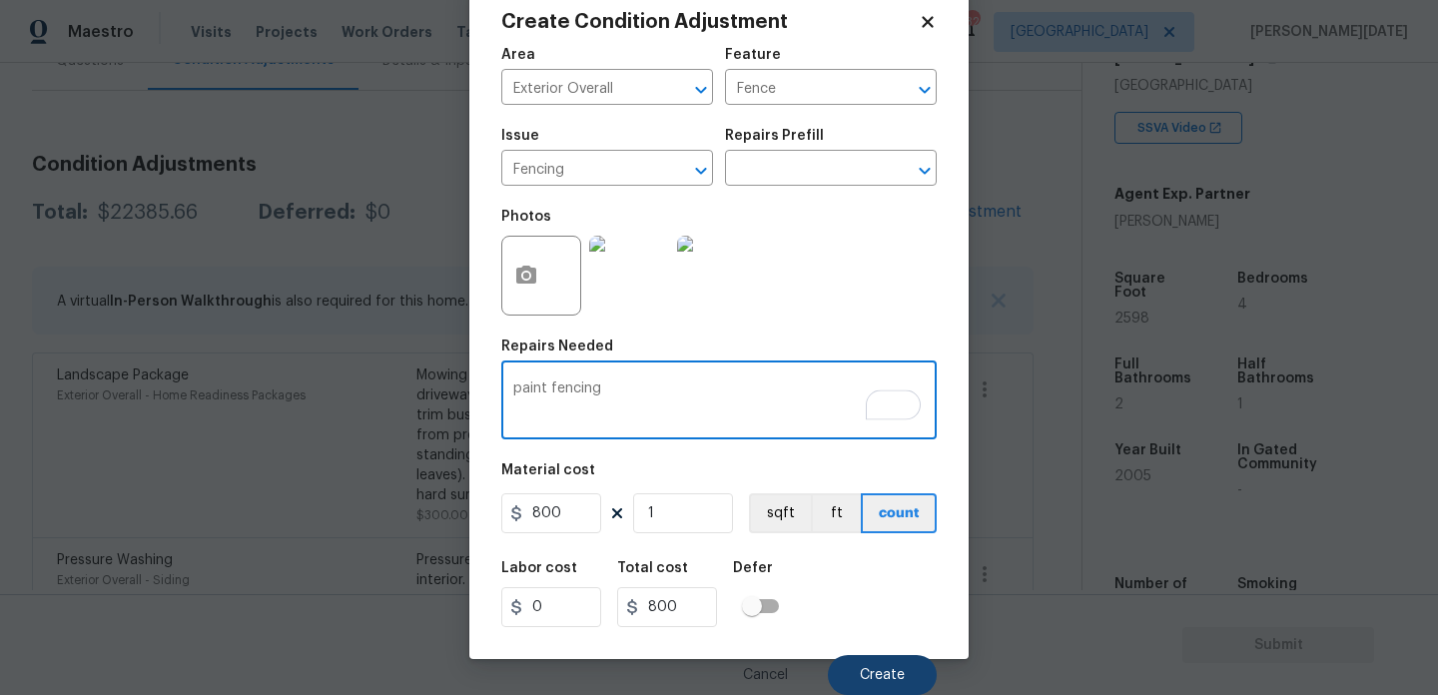
type textarea "paint fencing"
click at [885, 679] on span "Create" at bounding box center [882, 675] width 45 height 15
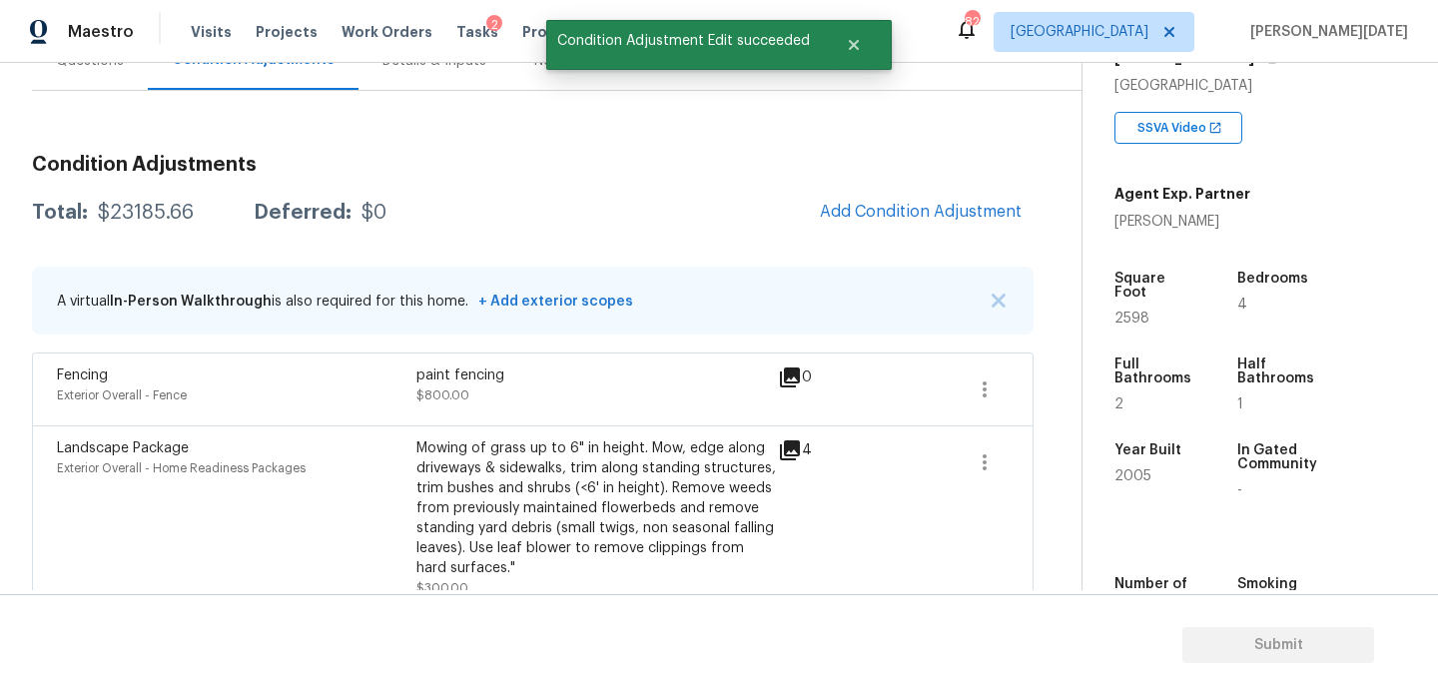
scroll to position [0, 0]
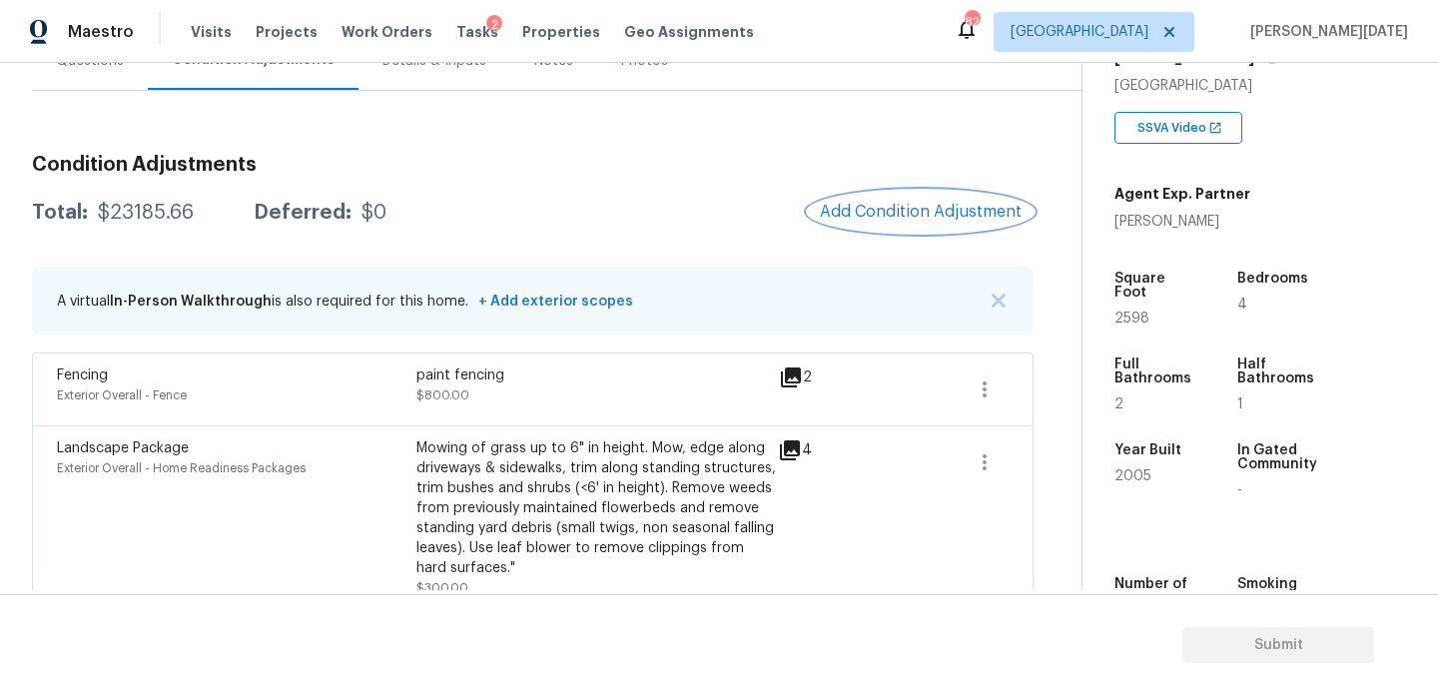
click at [853, 208] on span "Add Condition Adjustment" at bounding box center [921, 212] width 202 height 18
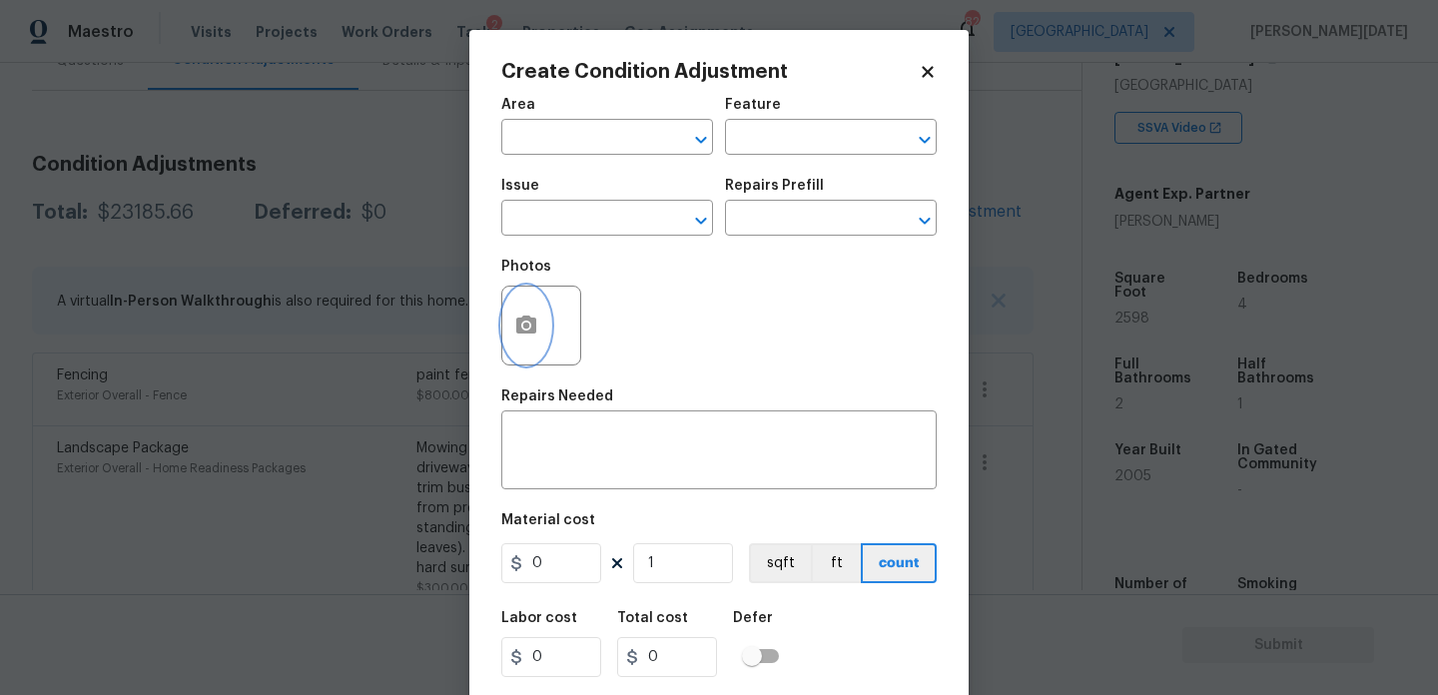
click at [506, 320] on button "button" at bounding box center [526, 326] width 48 height 78
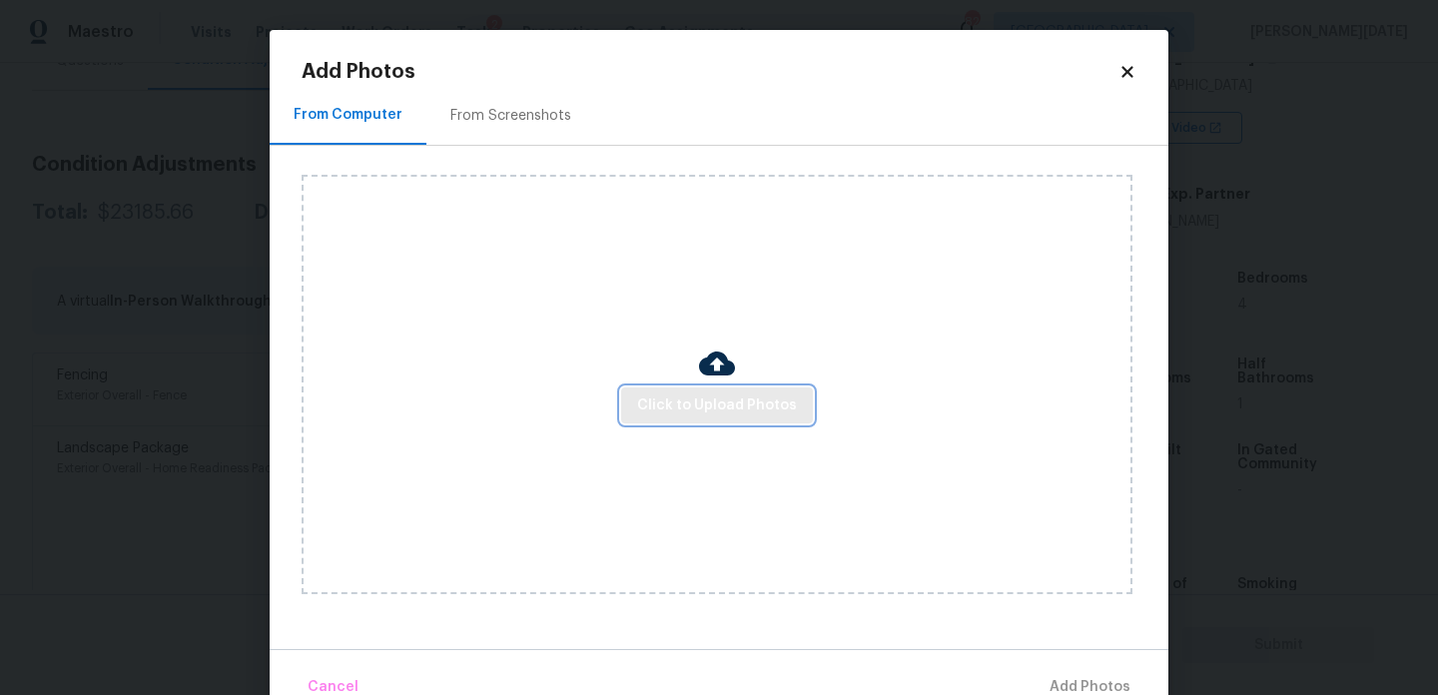
click at [749, 423] on button "Click to Upload Photos" at bounding box center [717, 406] width 192 height 37
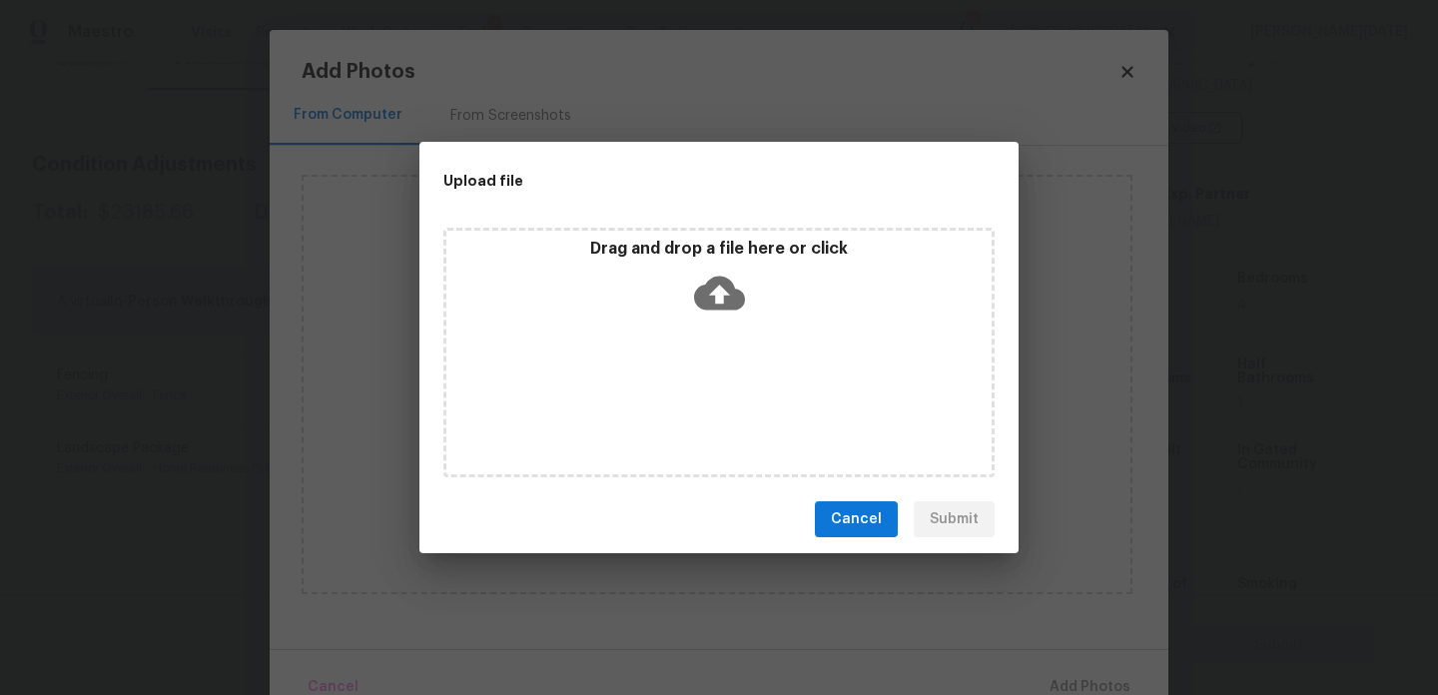
click at [749, 423] on div "Drag and drop a file here or click" at bounding box center [719, 353] width 551 height 250
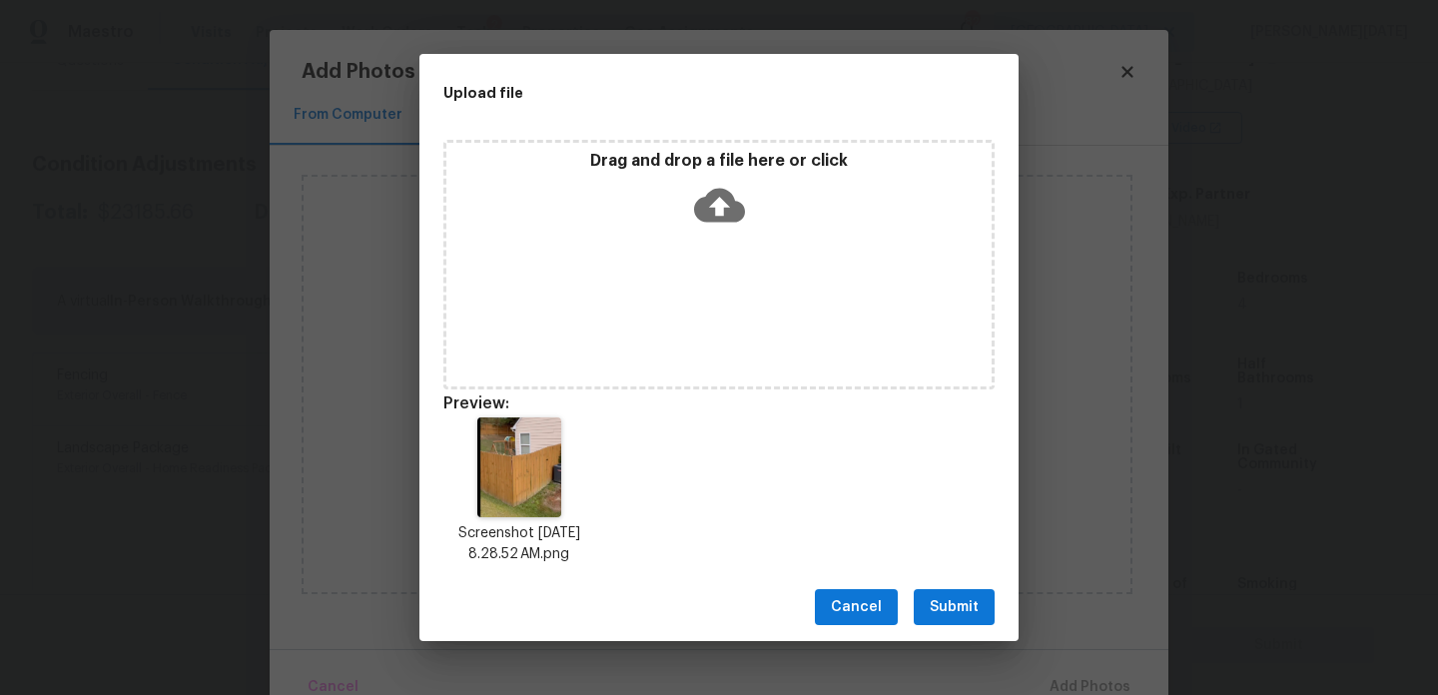
click at [969, 617] on span "Submit" at bounding box center [954, 607] width 49 height 25
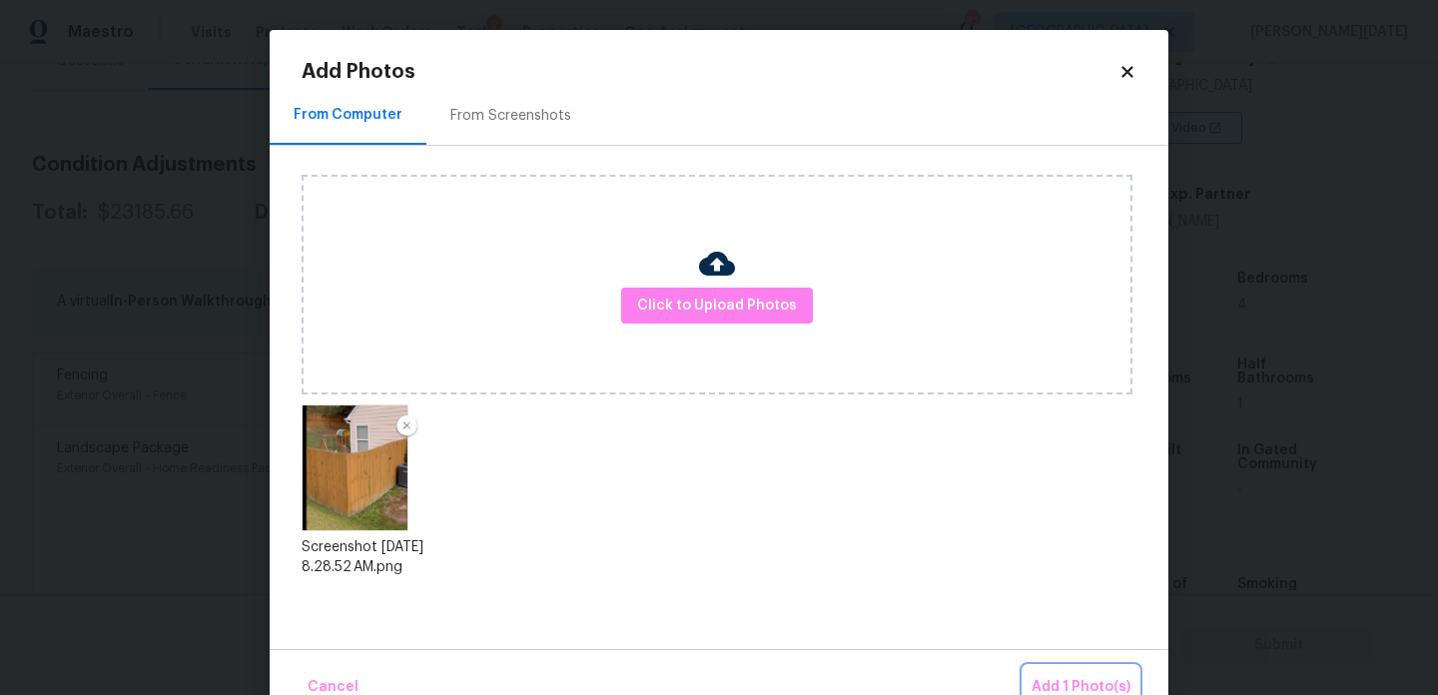
click at [1060, 680] on span "Add 1 Photo(s)" at bounding box center [1081, 687] width 99 height 25
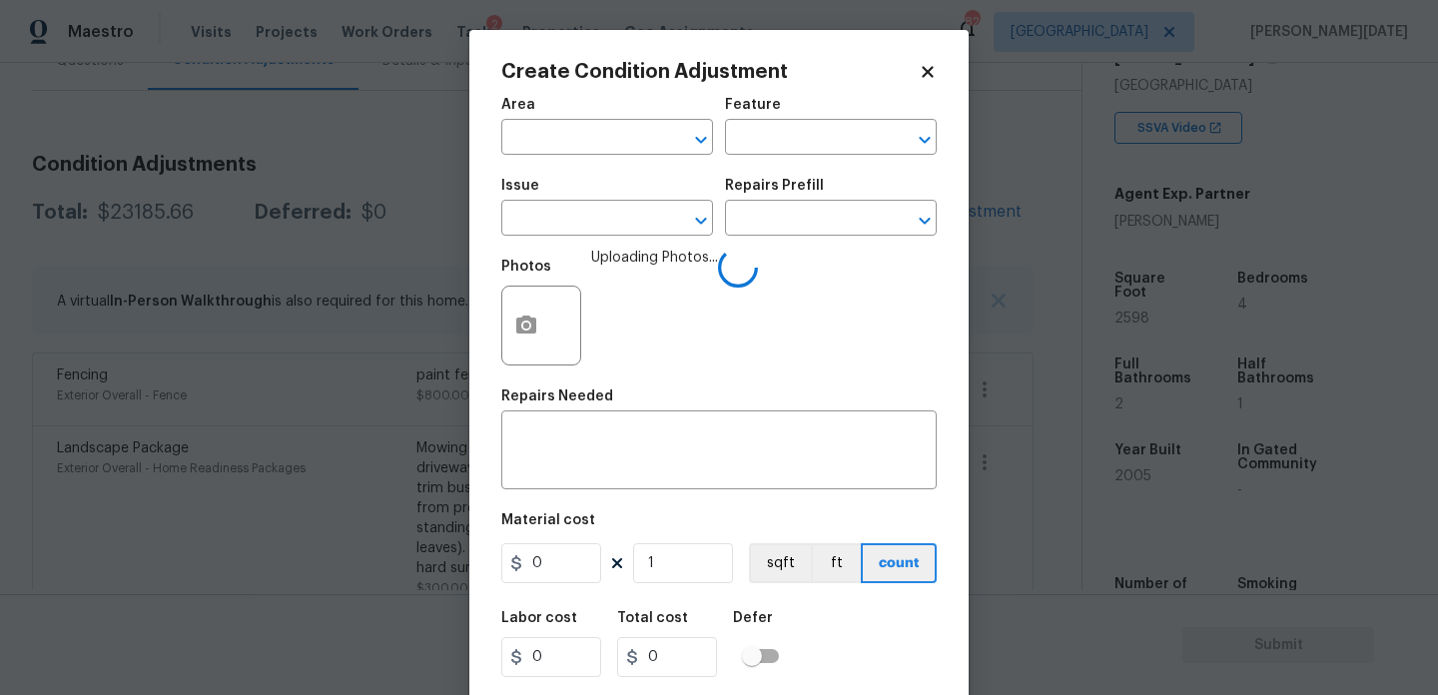
click at [548, 122] on div "Area" at bounding box center [607, 111] width 212 height 26
click at [538, 136] on input "text" at bounding box center [579, 139] width 156 height 31
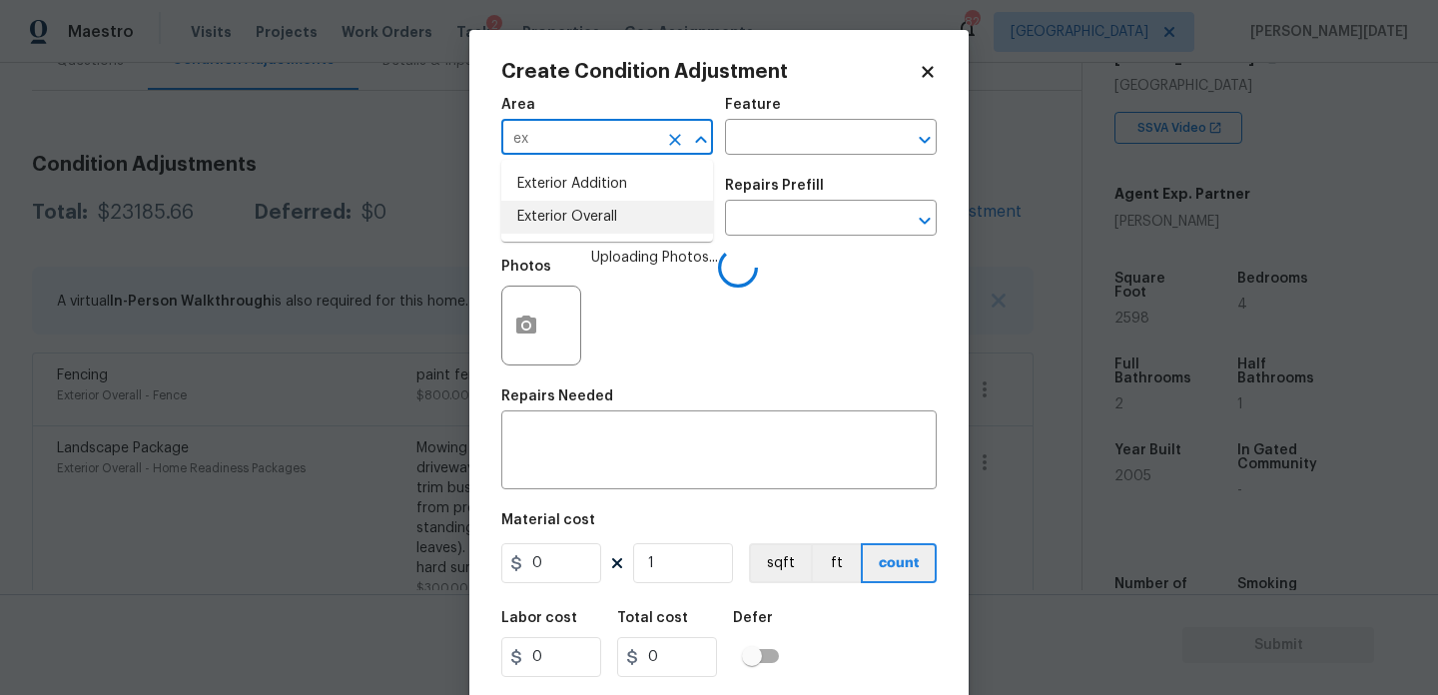
click at [564, 209] on li "Exterior Overall" at bounding box center [607, 217] width 212 height 33
type input "Exterior Overall"
click at [564, 209] on input "text" at bounding box center [579, 220] width 156 height 31
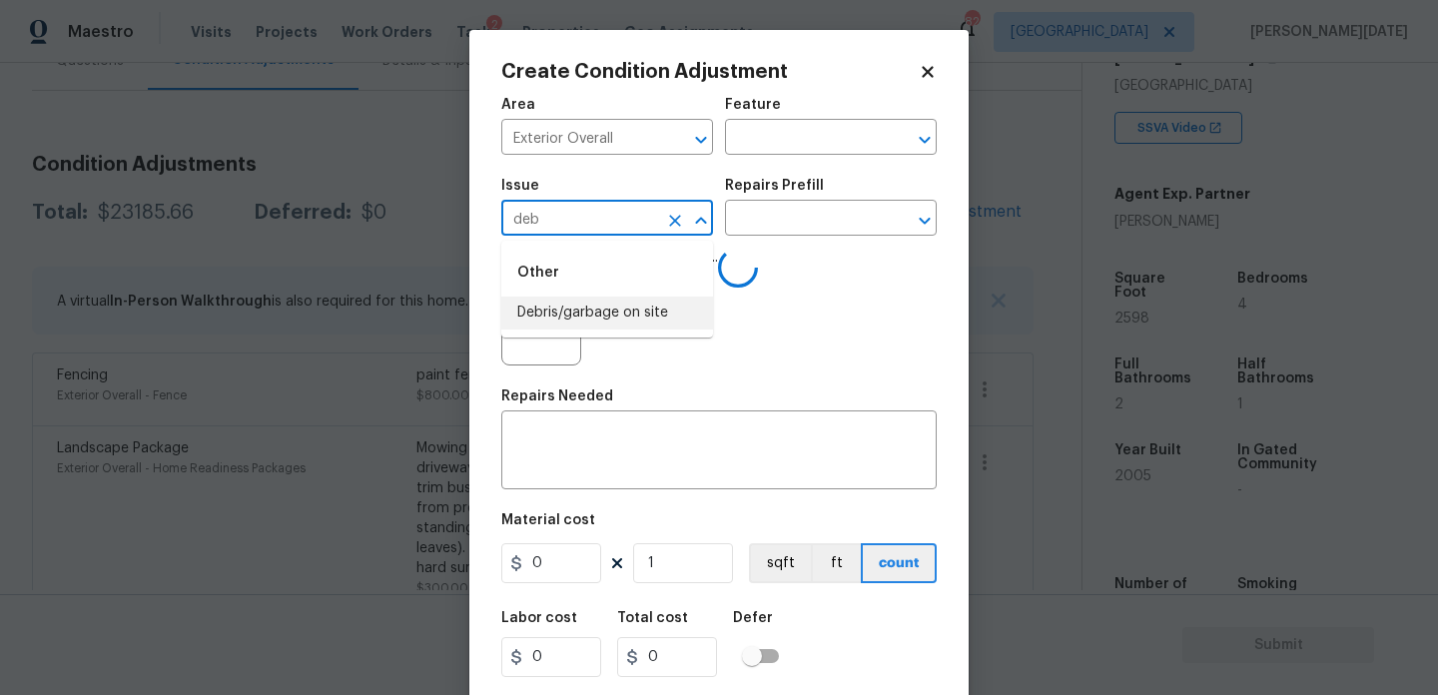
click at [608, 301] on li "Debris/garbage on site" at bounding box center [607, 313] width 212 height 33
type input "Debris/garbage on site"
click at [803, 223] on input "text" at bounding box center [803, 220] width 156 height 31
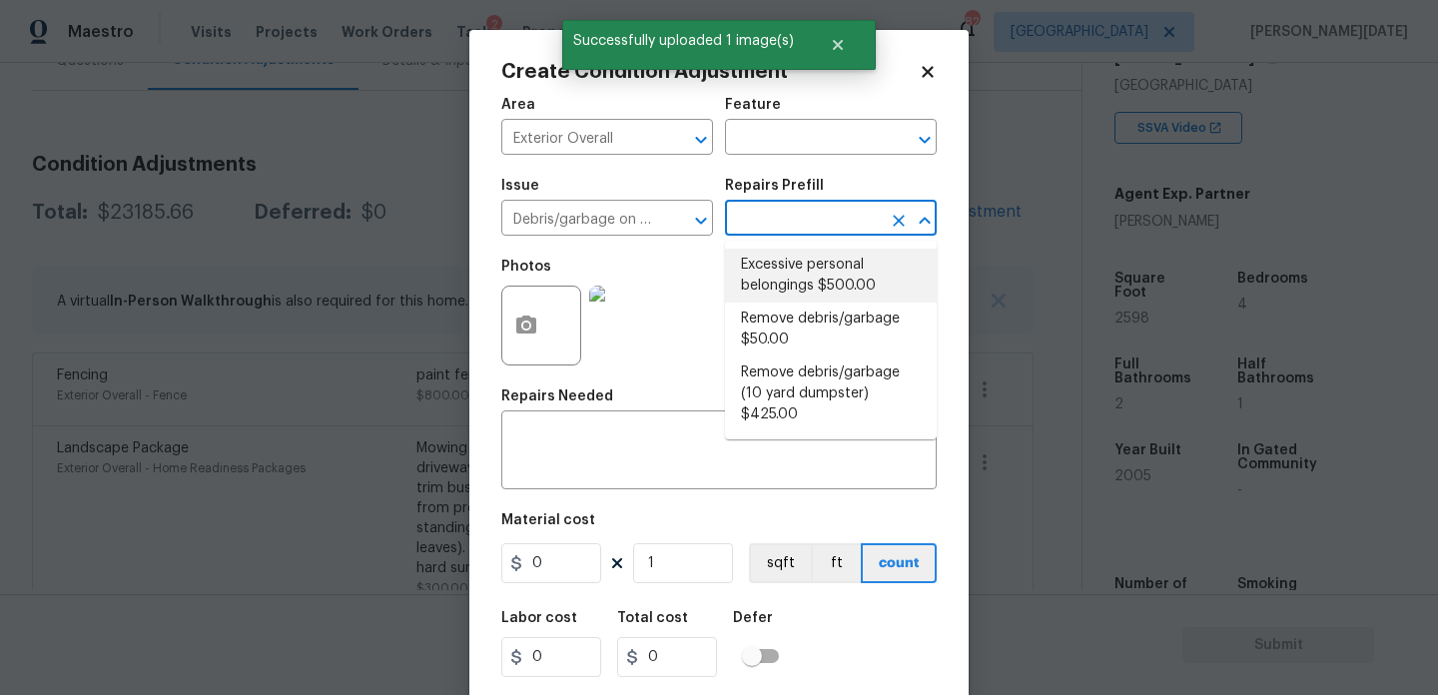
click at [800, 276] on li "Excessive personal belongings $500.00" at bounding box center [831, 276] width 212 height 54
type textarea "Contingency for excessive items to be removed - During assessment, the home con…"
type input "500"
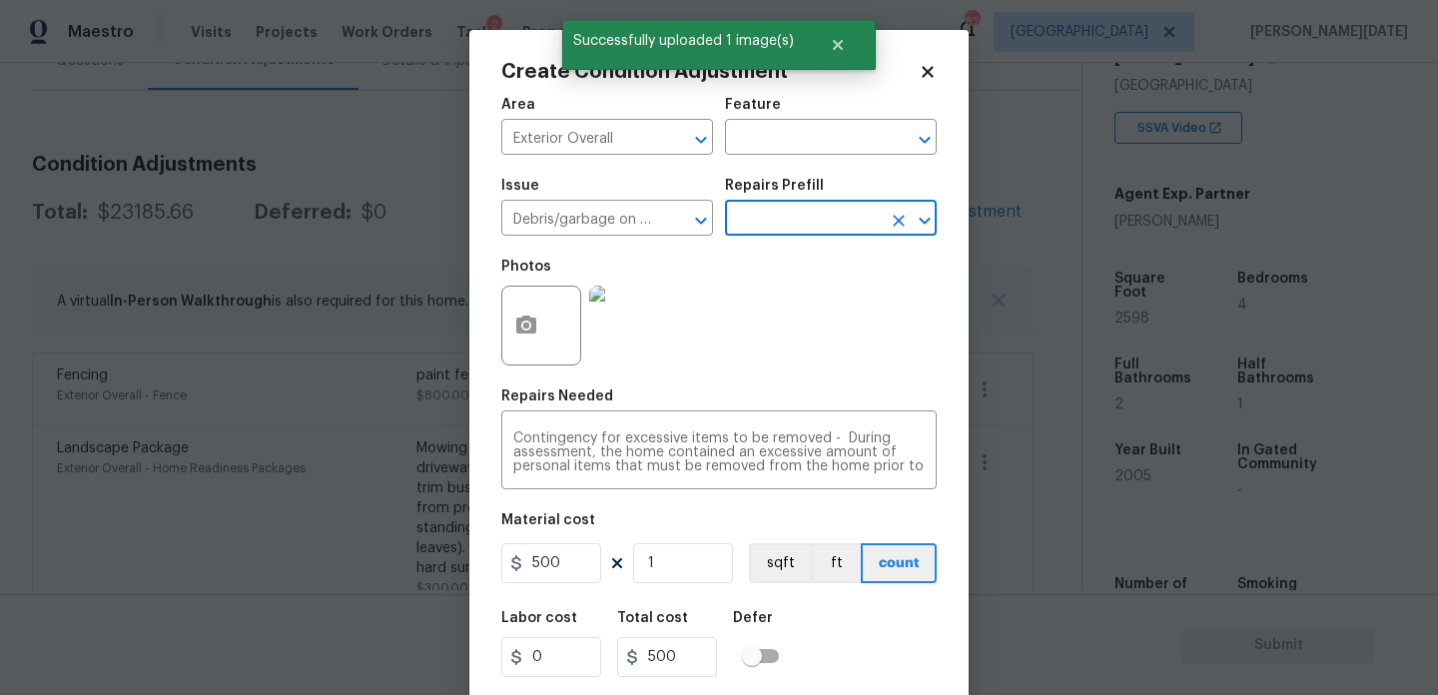
click at [827, 221] on input "text" at bounding box center [803, 220] width 156 height 31
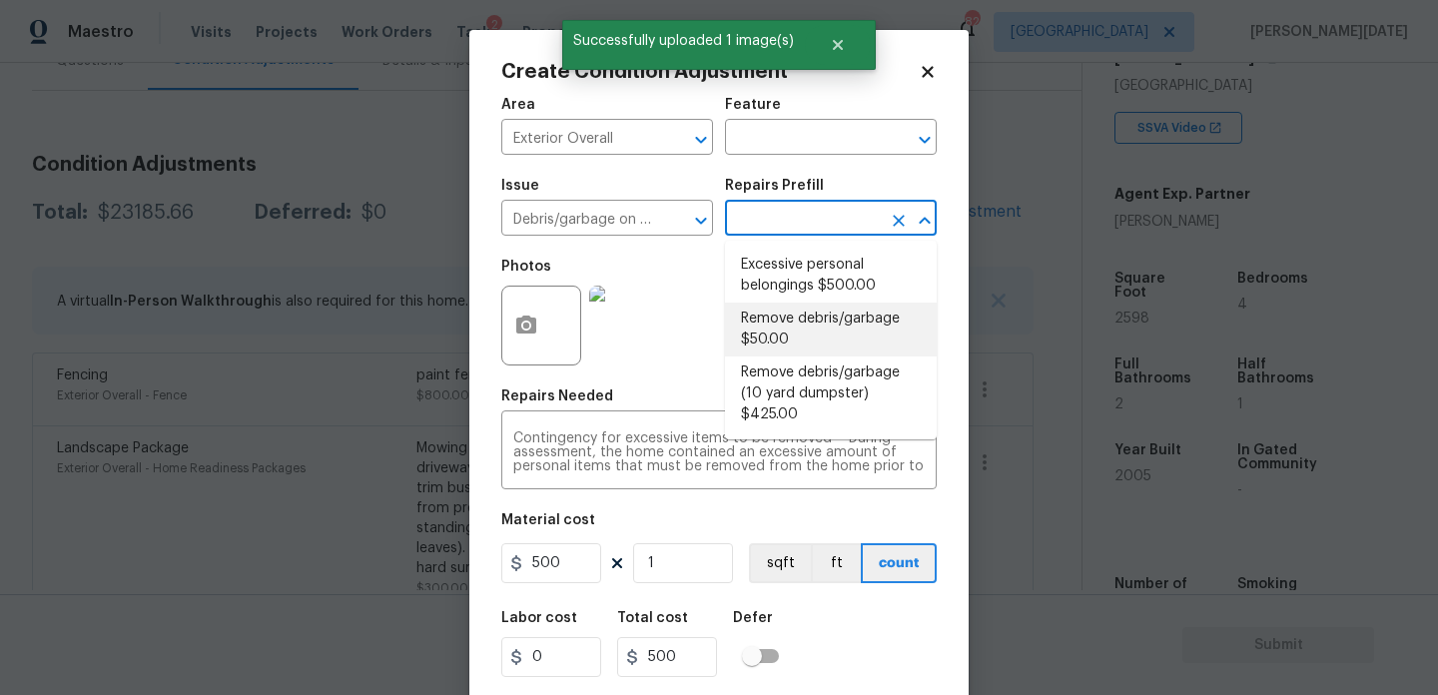
click at [818, 361] on li "Remove debris/garbage (10 yard dumpster) $425.00" at bounding box center [831, 394] width 212 height 75
type textarea "Remove debris/garbage and haul away to legal disposal facility (10 yd dumpster)"
type input "425"
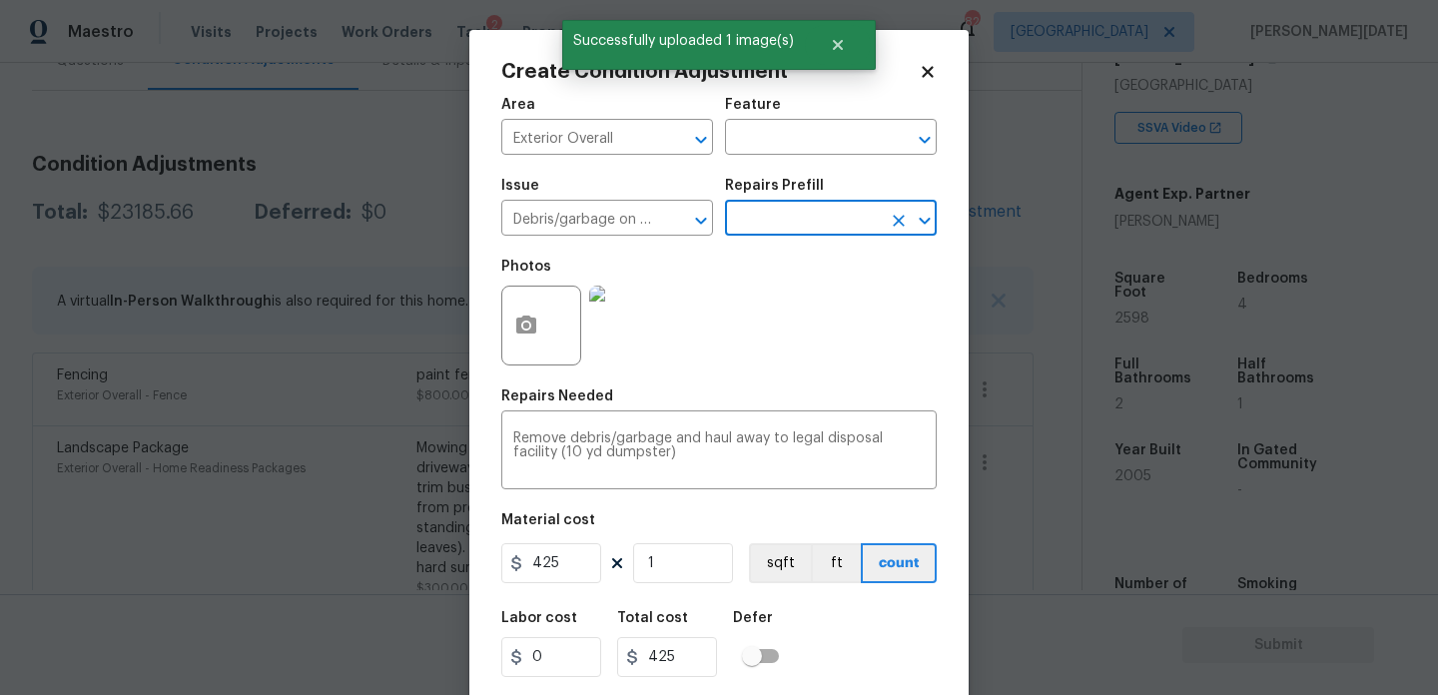
click at [819, 218] on input "text" at bounding box center [803, 220] width 156 height 31
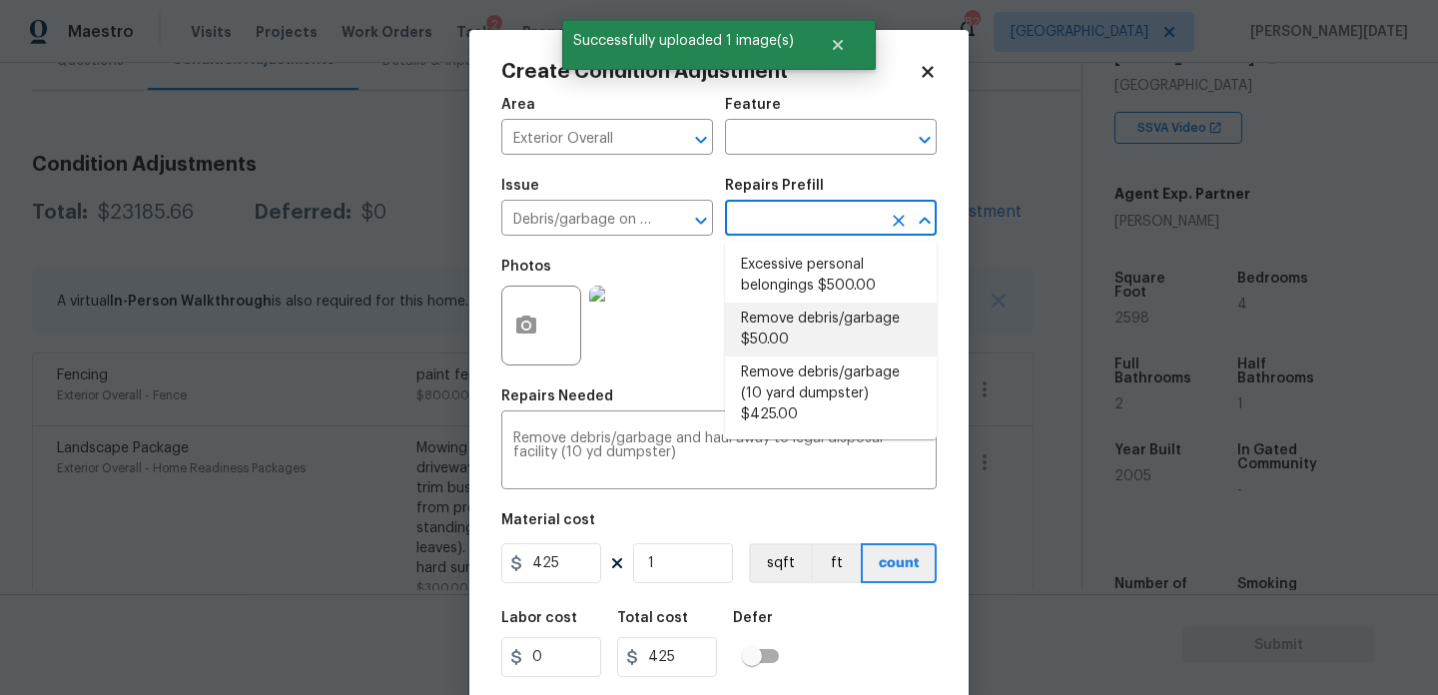
click at [814, 320] on li "Remove debris/garbage $50.00" at bounding box center [831, 330] width 212 height 54
type textarea "Remove, haul off, and properly dispose of any debris left by seller to offsite …"
type input "50"
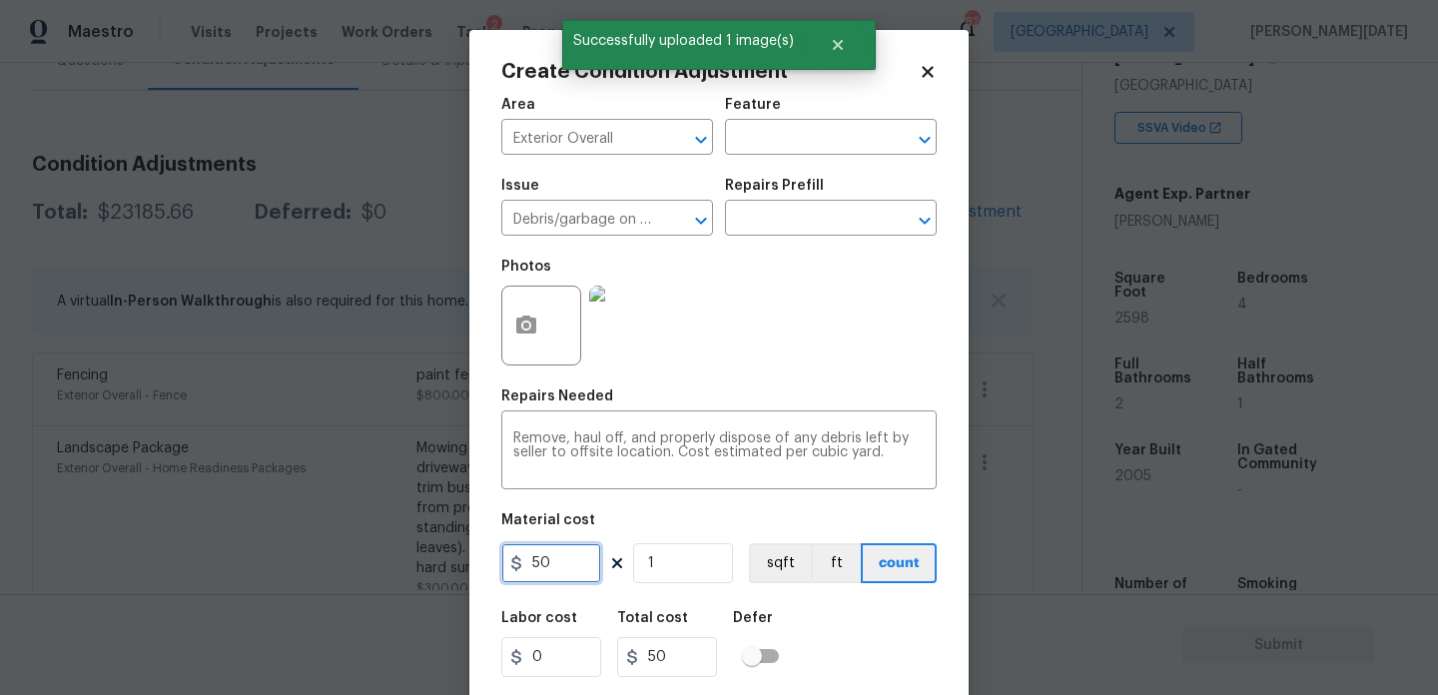
click at [581, 561] on input "50" at bounding box center [551, 563] width 100 height 40
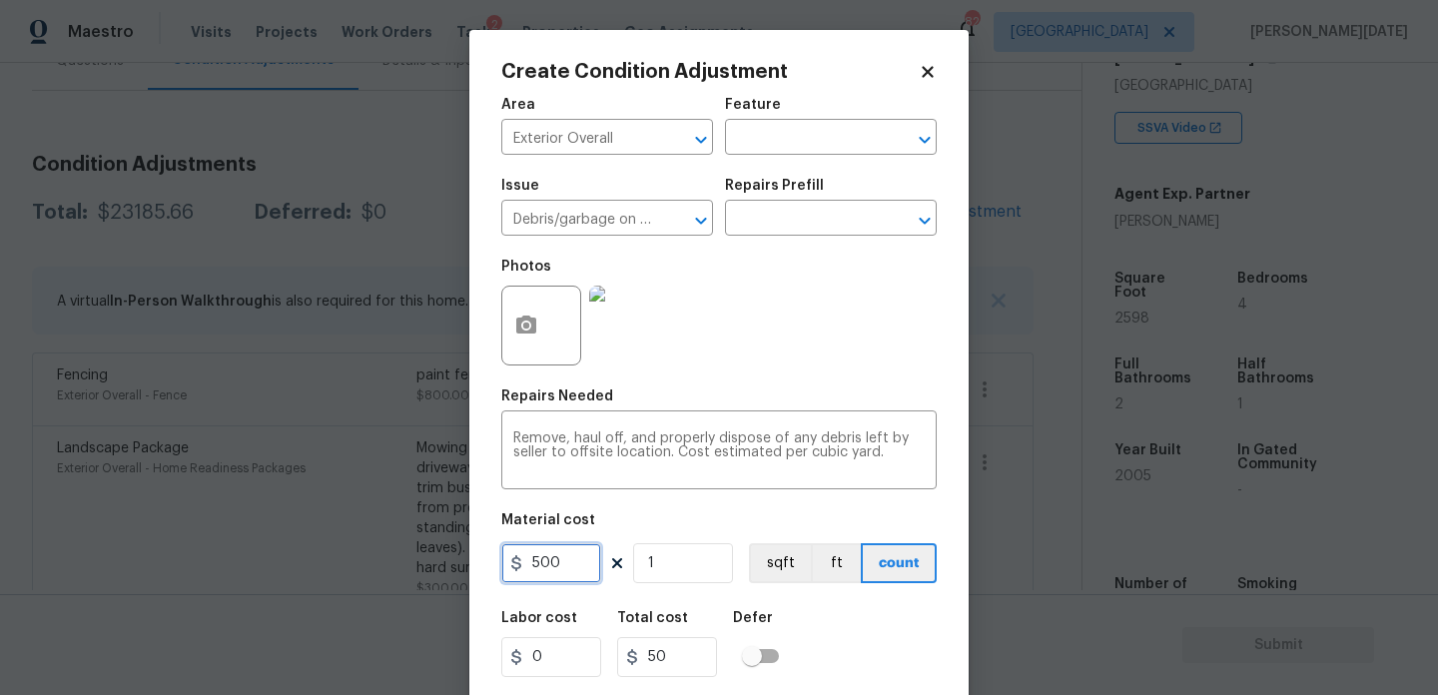
type input "500"
click at [799, 342] on div "Photos" at bounding box center [719, 313] width 436 height 130
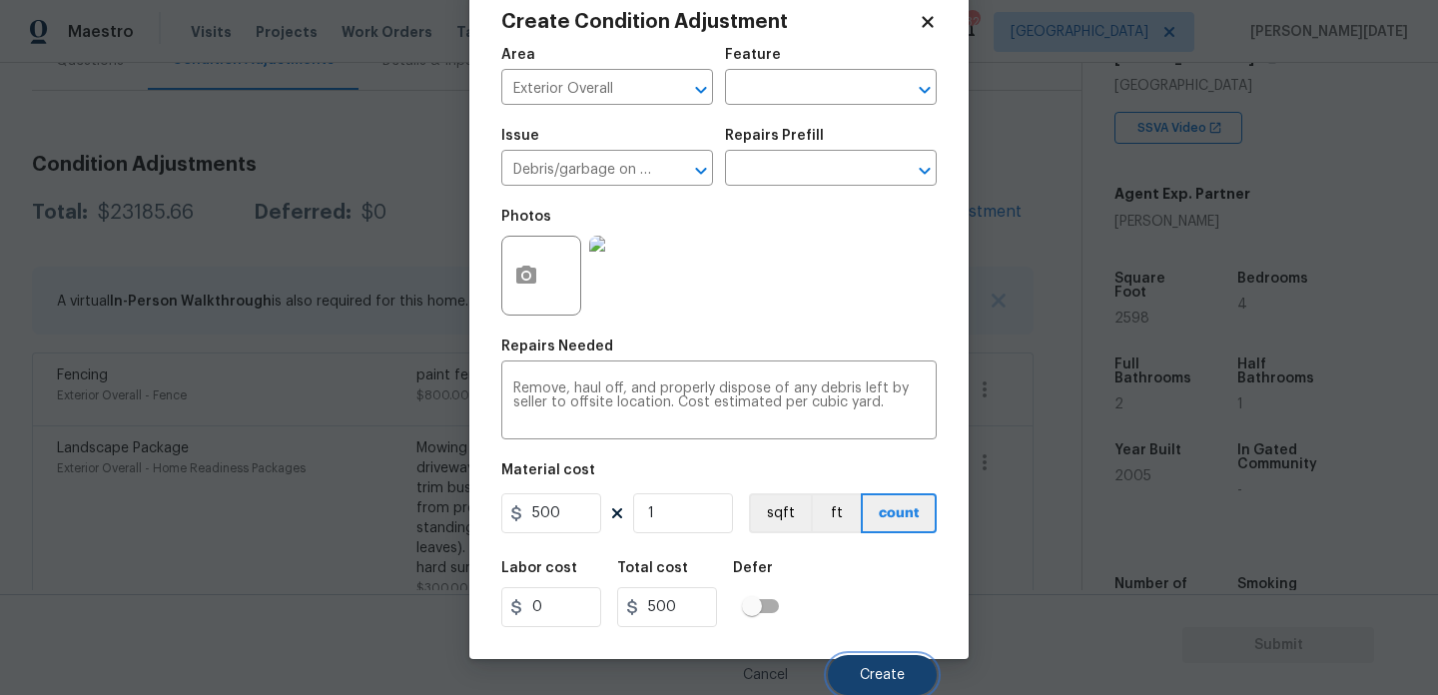
click at [868, 687] on button "Create" at bounding box center [882, 675] width 109 height 40
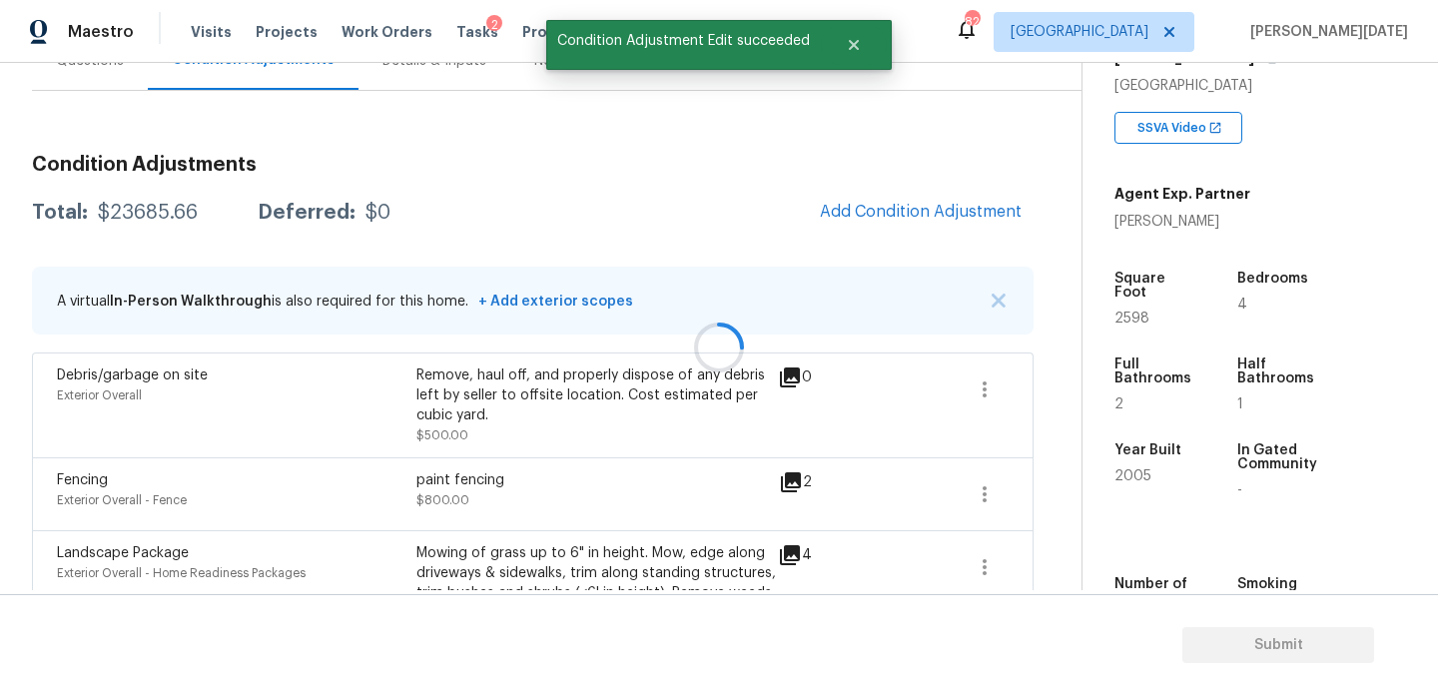
scroll to position [0, 0]
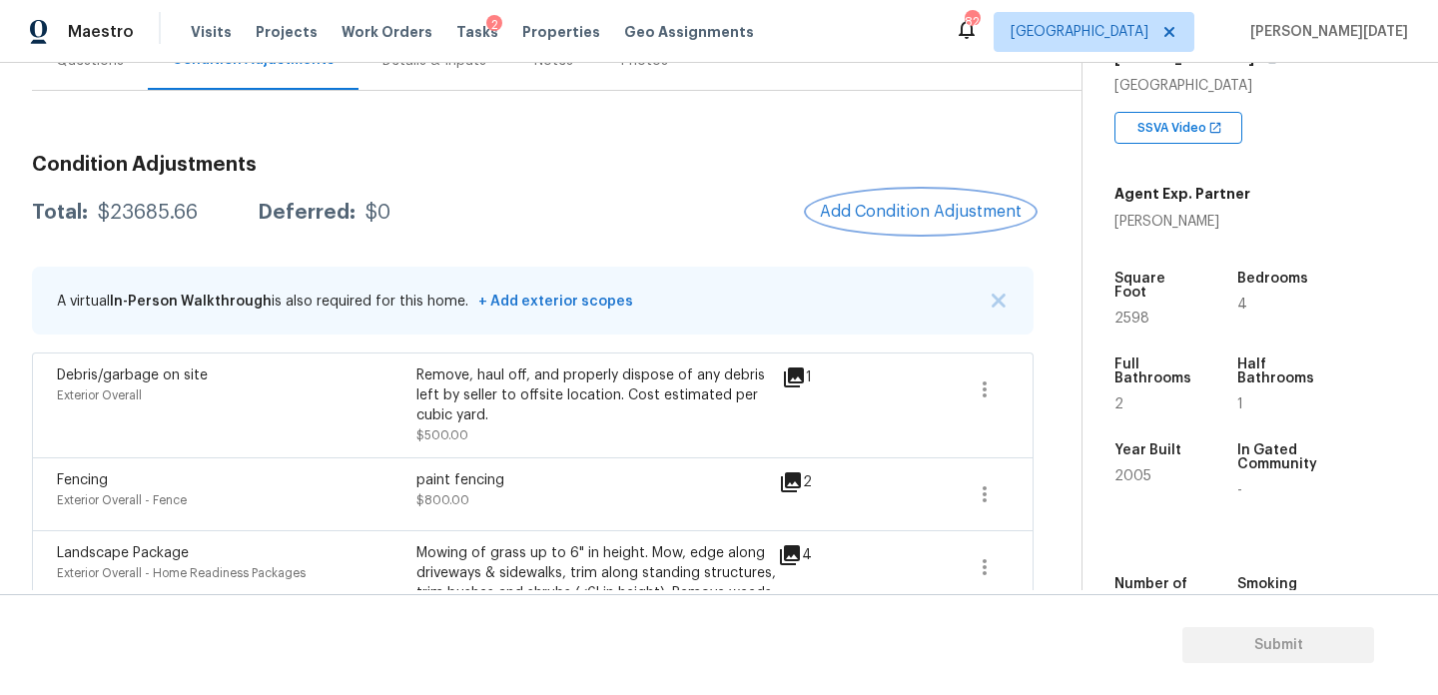
click at [949, 228] on button "Add Condition Adjustment" at bounding box center [921, 212] width 226 height 42
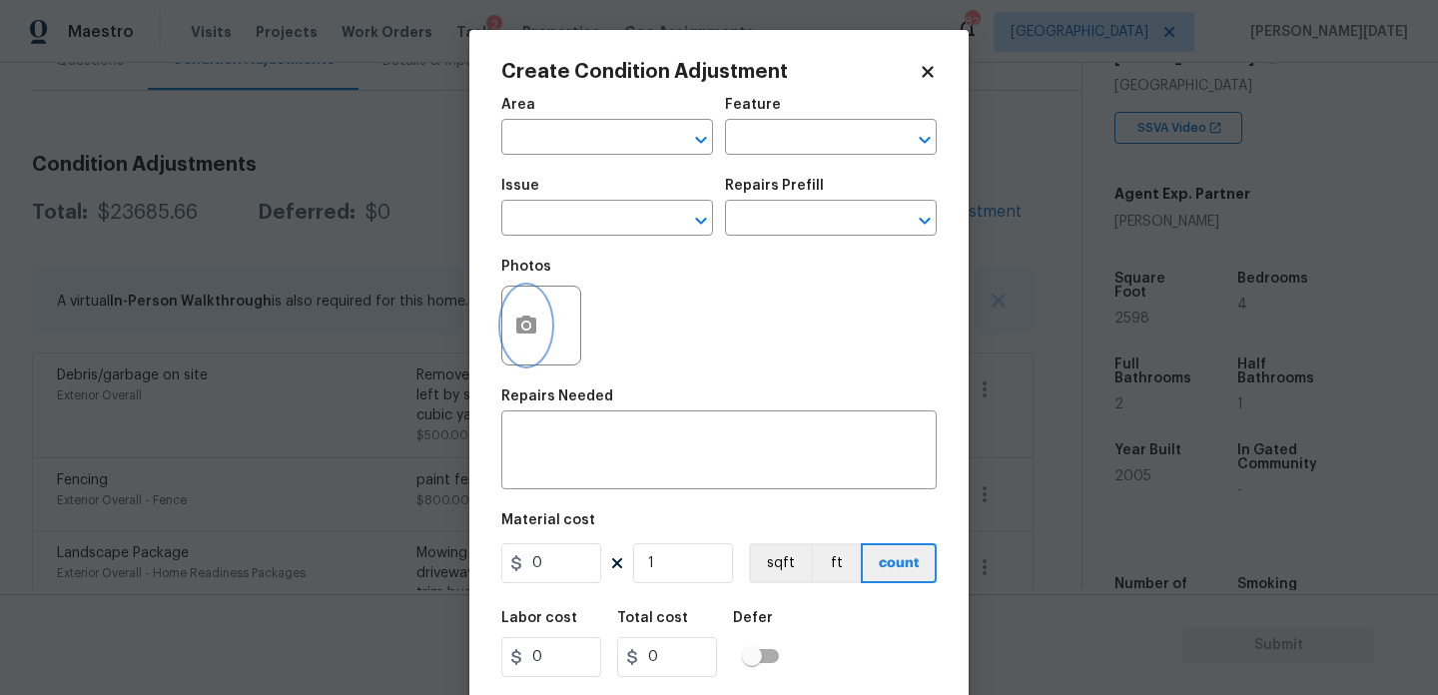
click at [524, 350] on button "button" at bounding box center [526, 326] width 48 height 78
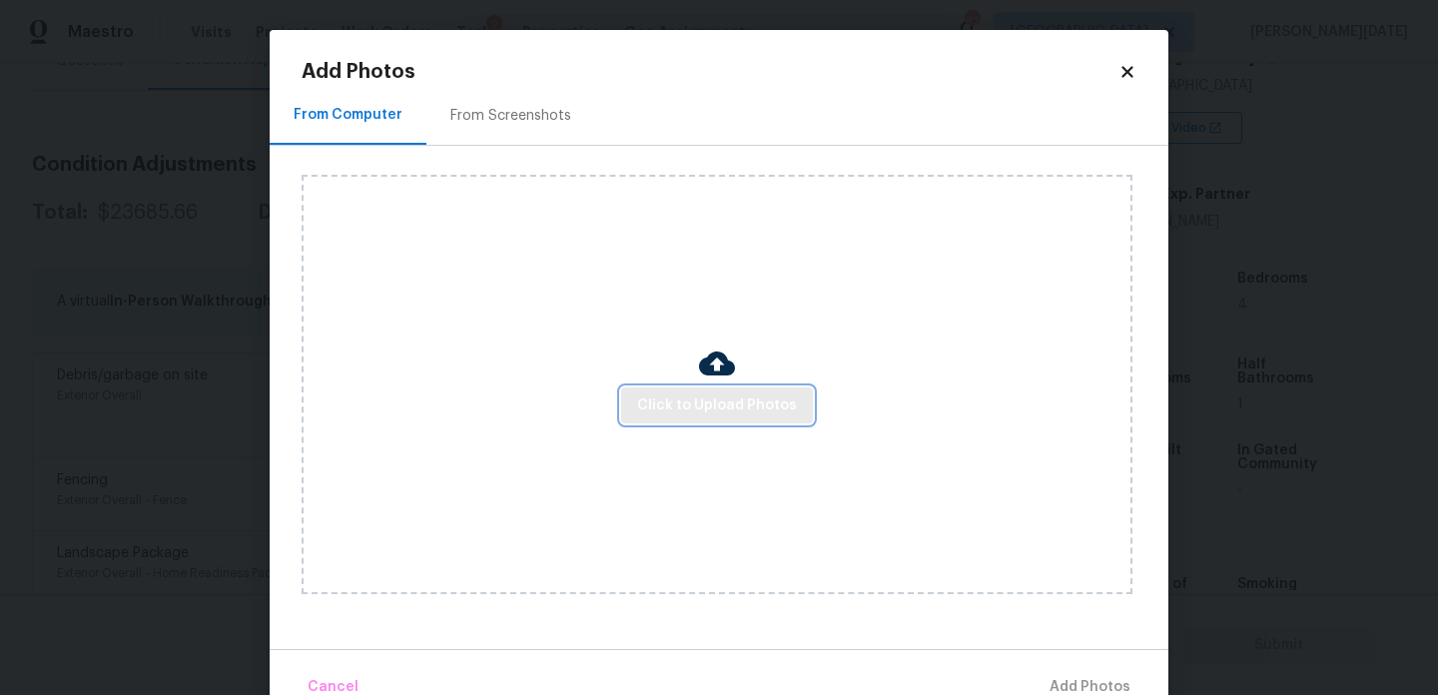
click at [717, 418] on button "Click to Upload Photos" at bounding box center [717, 406] width 192 height 37
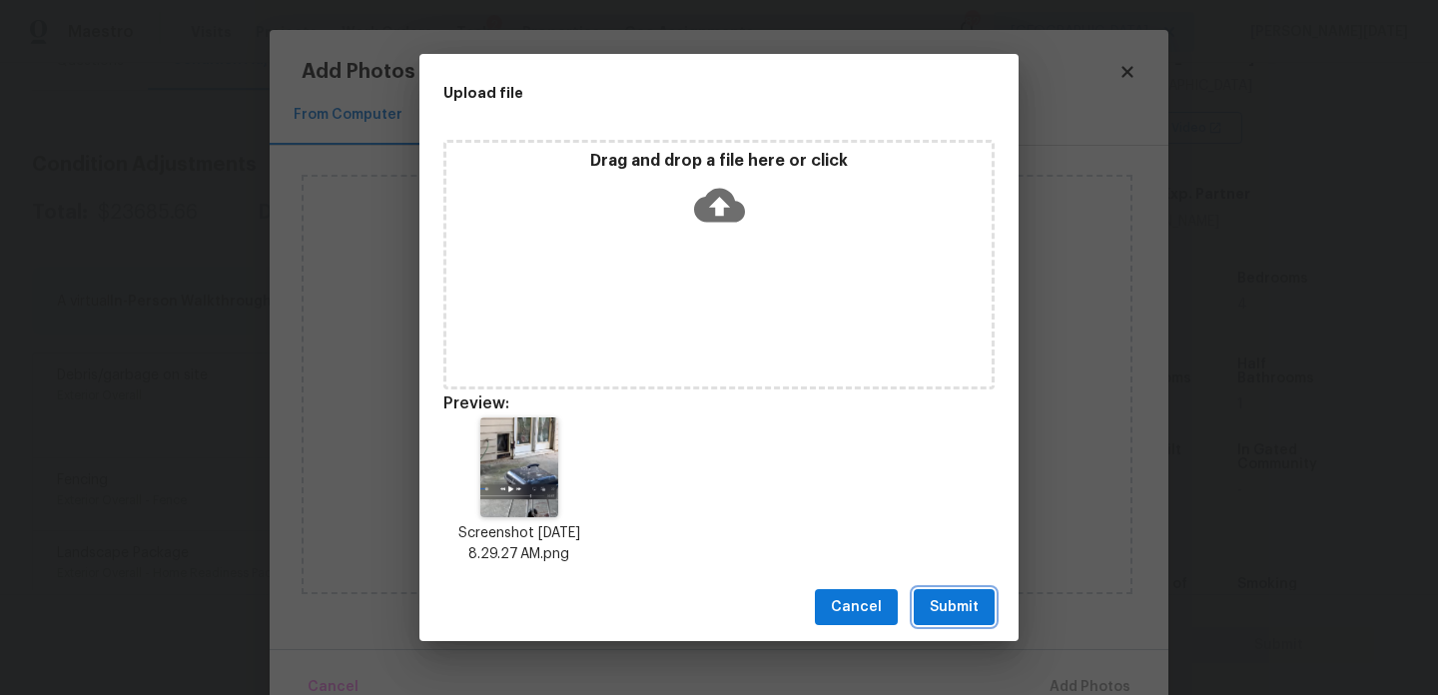
click at [974, 601] on span "Submit" at bounding box center [954, 607] width 49 height 25
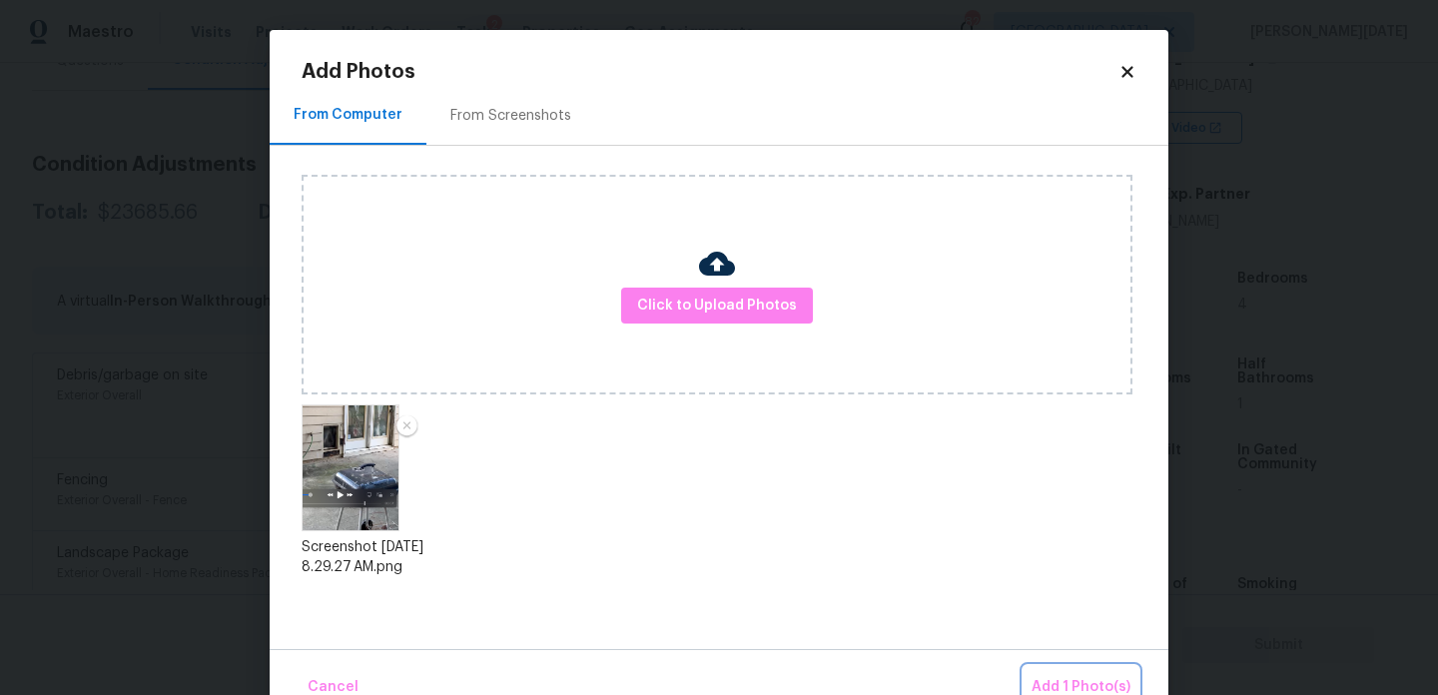
click at [1065, 676] on span "Add 1 Photo(s)" at bounding box center [1081, 687] width 99 height 25
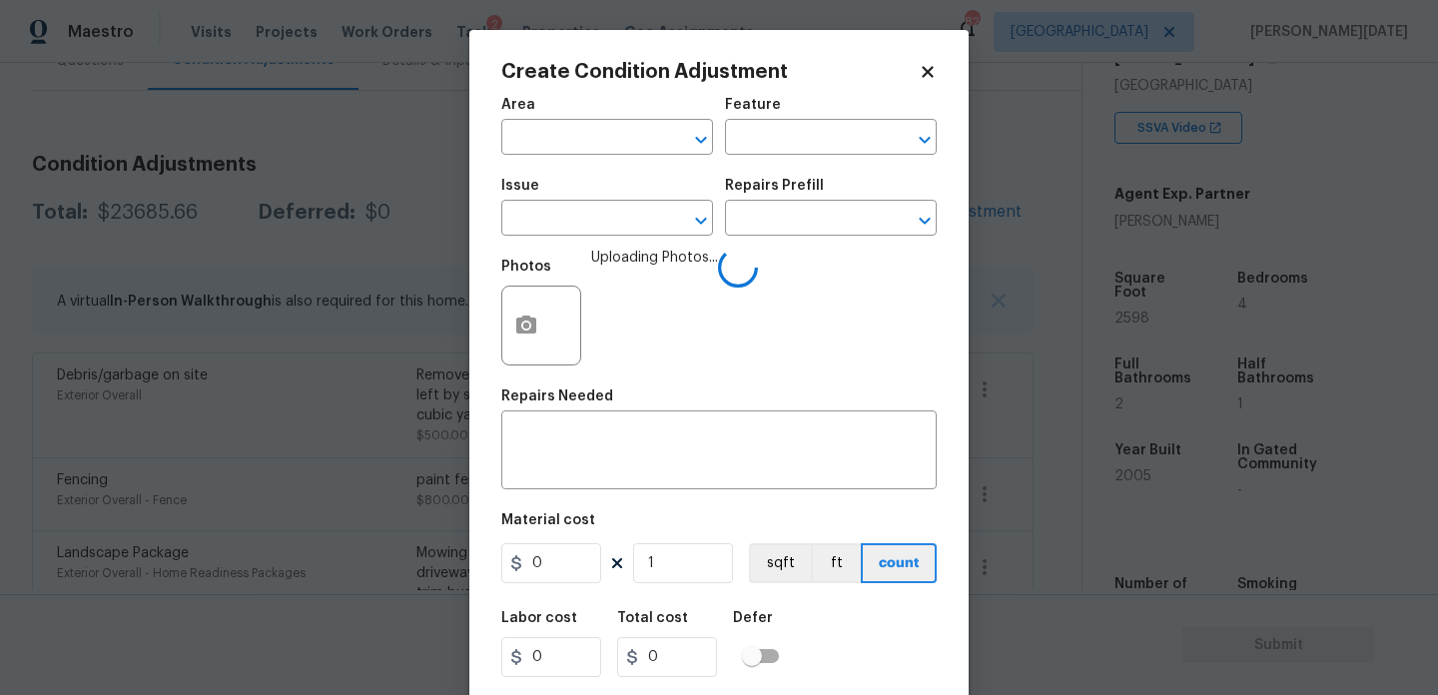
click at [586, 165] on span "Area ​" at bounding box center [607, 126] width 212 height 81
click at [559, 150] on input "text" at bounding box center [579, 139] width 156 height 31
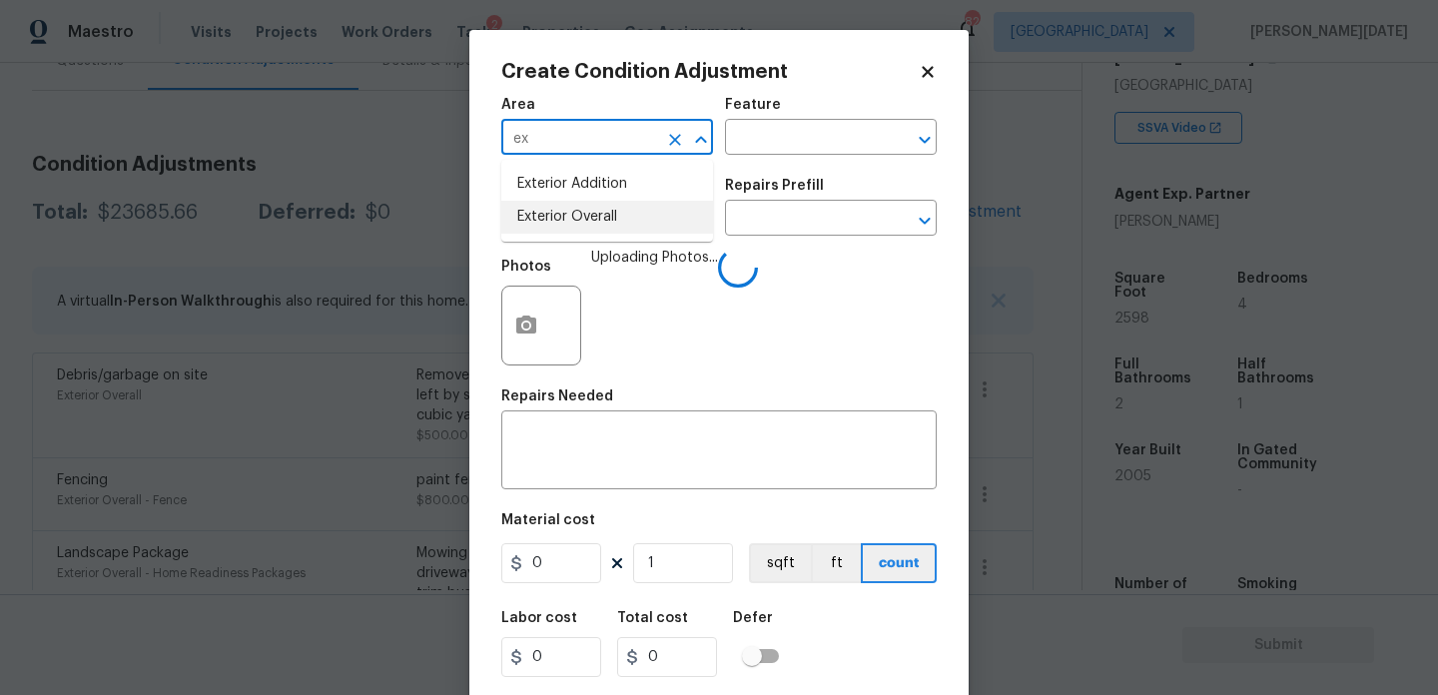
click at [583, 217] on li "Exterior Overall" at bounding box center [607, 217] width 212 height 33
type input "Exterior Overall"
click at [583, 217] on input "text" at bounding box center [579, 220] width 156 height 31
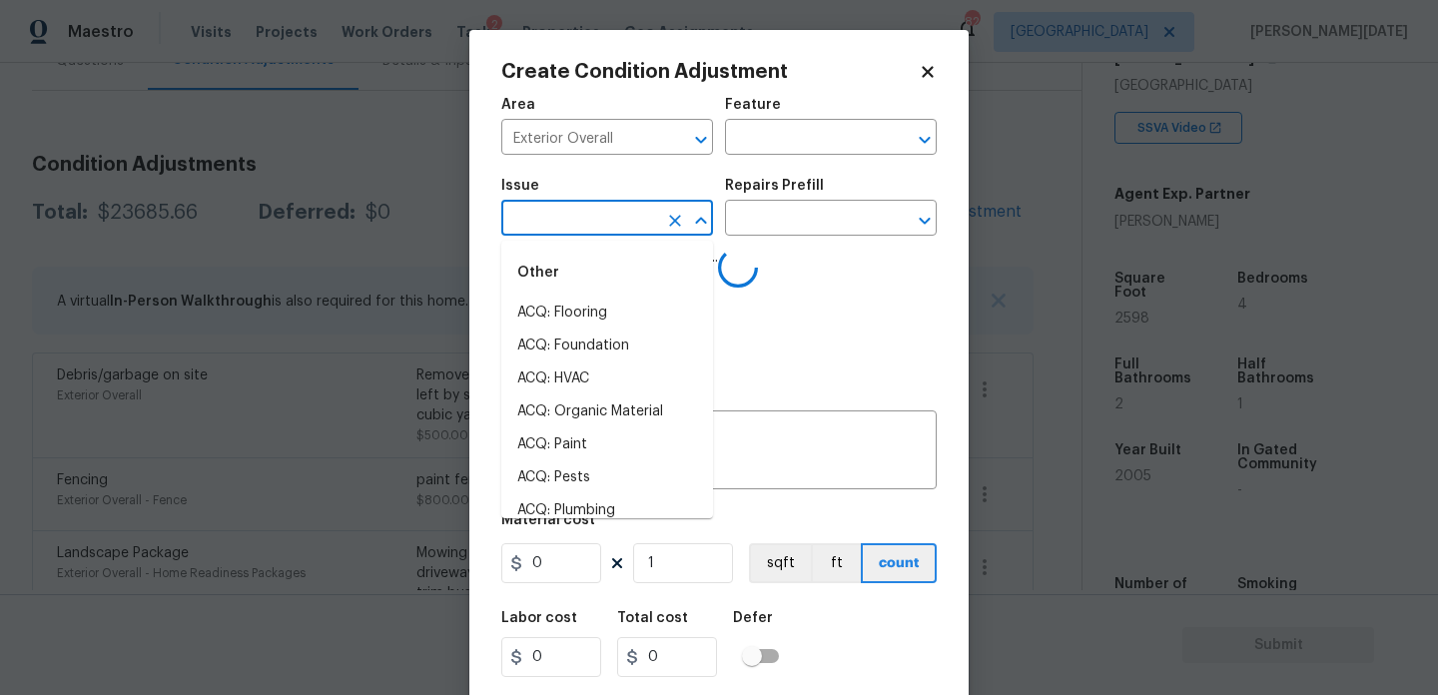
click at [729, 155] on div "Area Exterior Overall ​ Feature ​" at bounding box center [719, 126] width 436 height 81
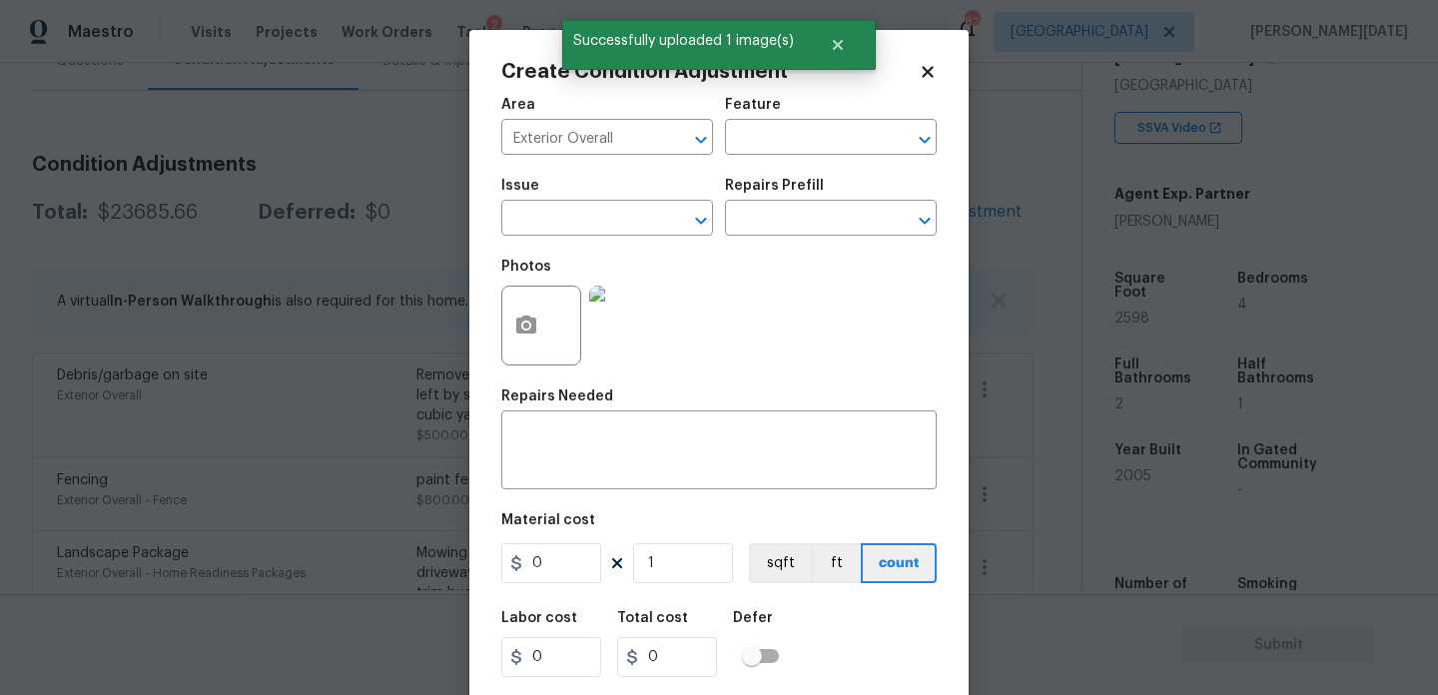
click at [650, 192] on div "Issue" at bounding box center [607, 192] width 212 height 26
click at [617, 226] on input "text" at bounding box center [579, 220] width 156 height 31
type input "r"
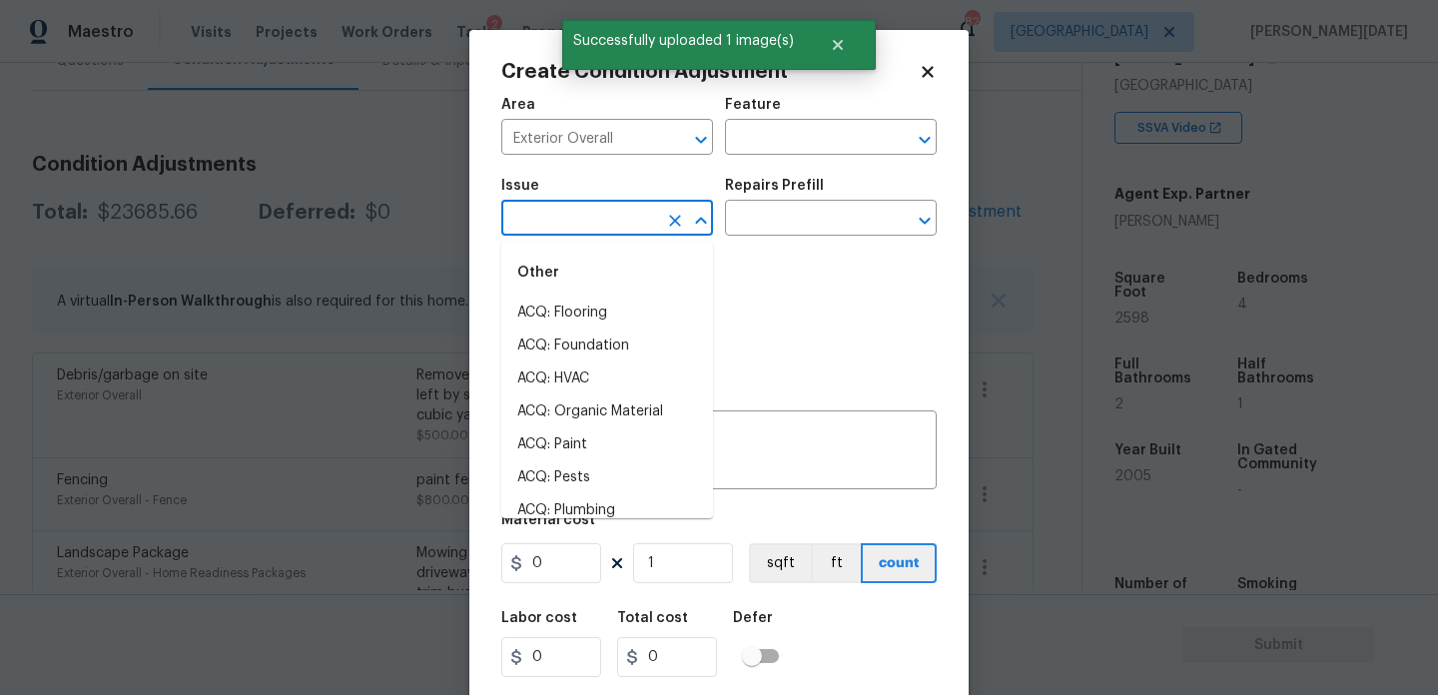
type input "y"
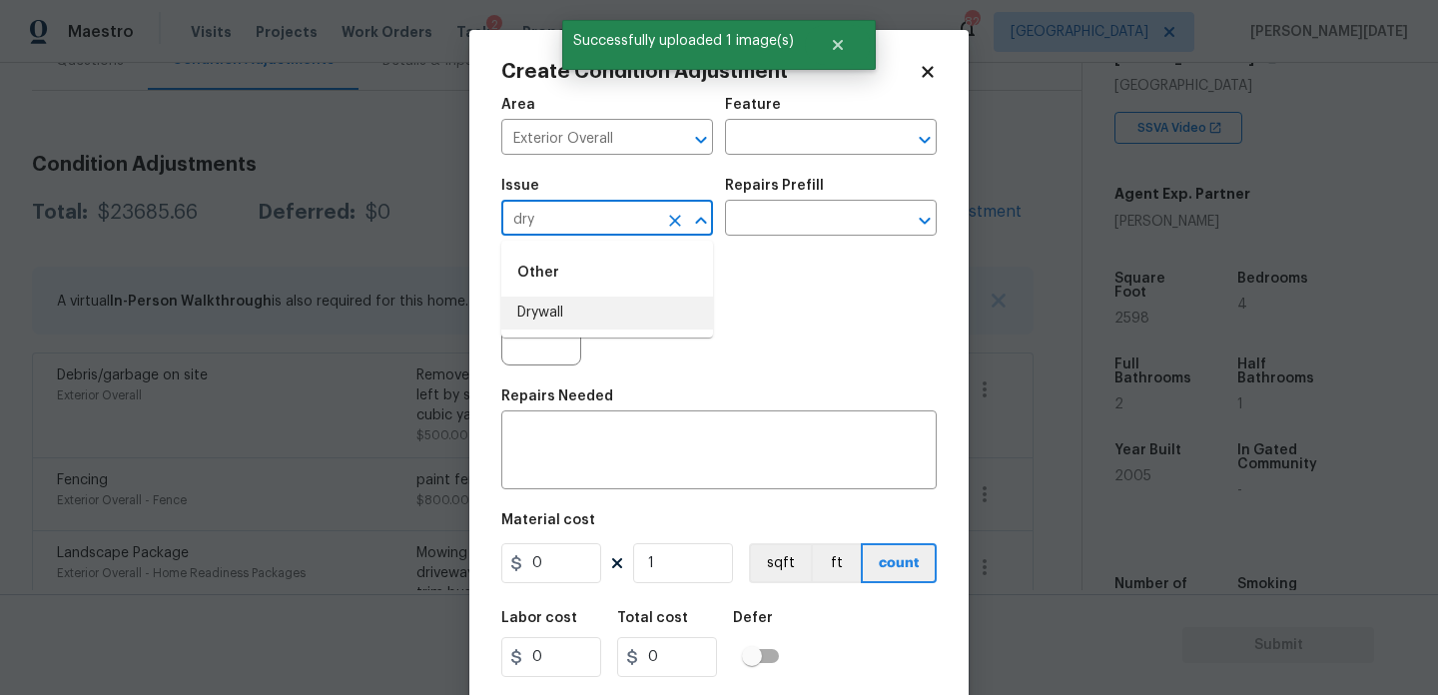
click at [583, 325] on li "Drywall" at bounding box center [607, 313] width 212 height 33
type input "Drywall"
click at [763, 139] on input "text" at bounding box center [803, 139] width 156 height 31
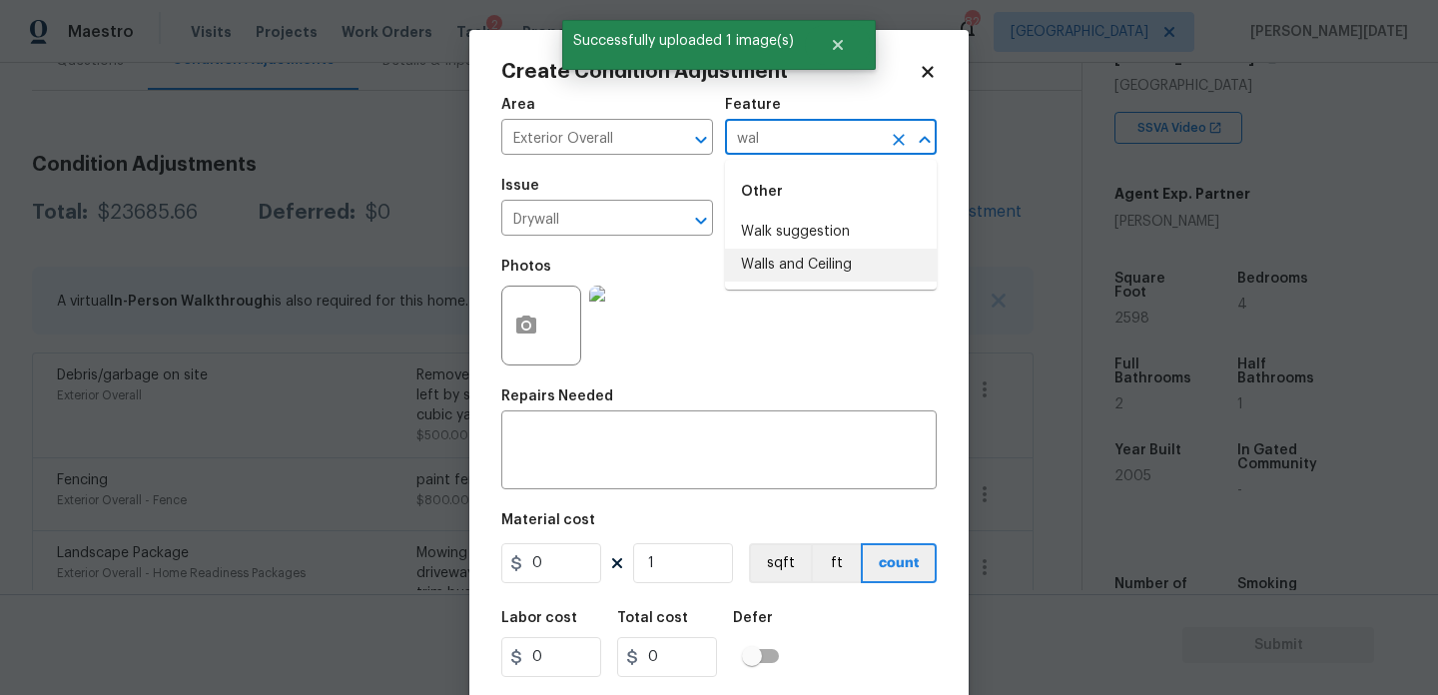
click at [801, 266] on li "Walls and Ceiling" at bounding box center [831, 265] width 212 height 33
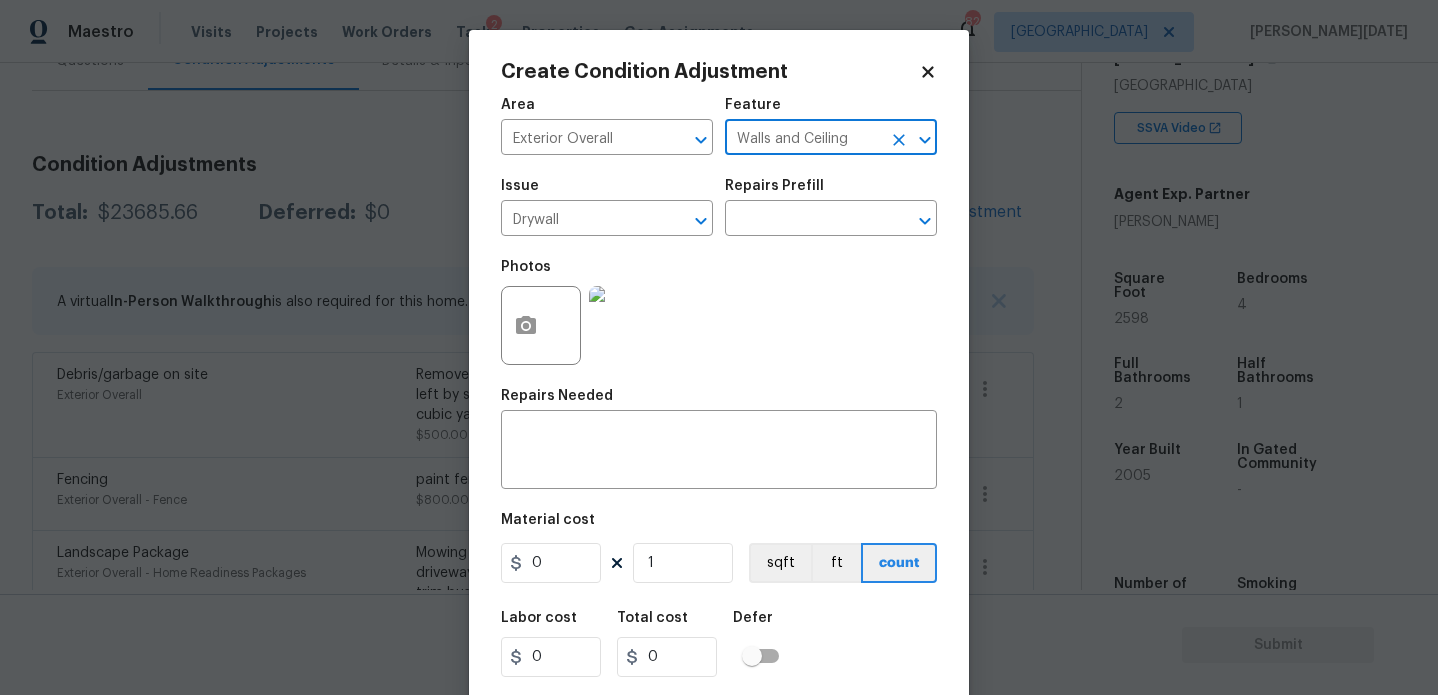
type input "Walls and Ceiling"
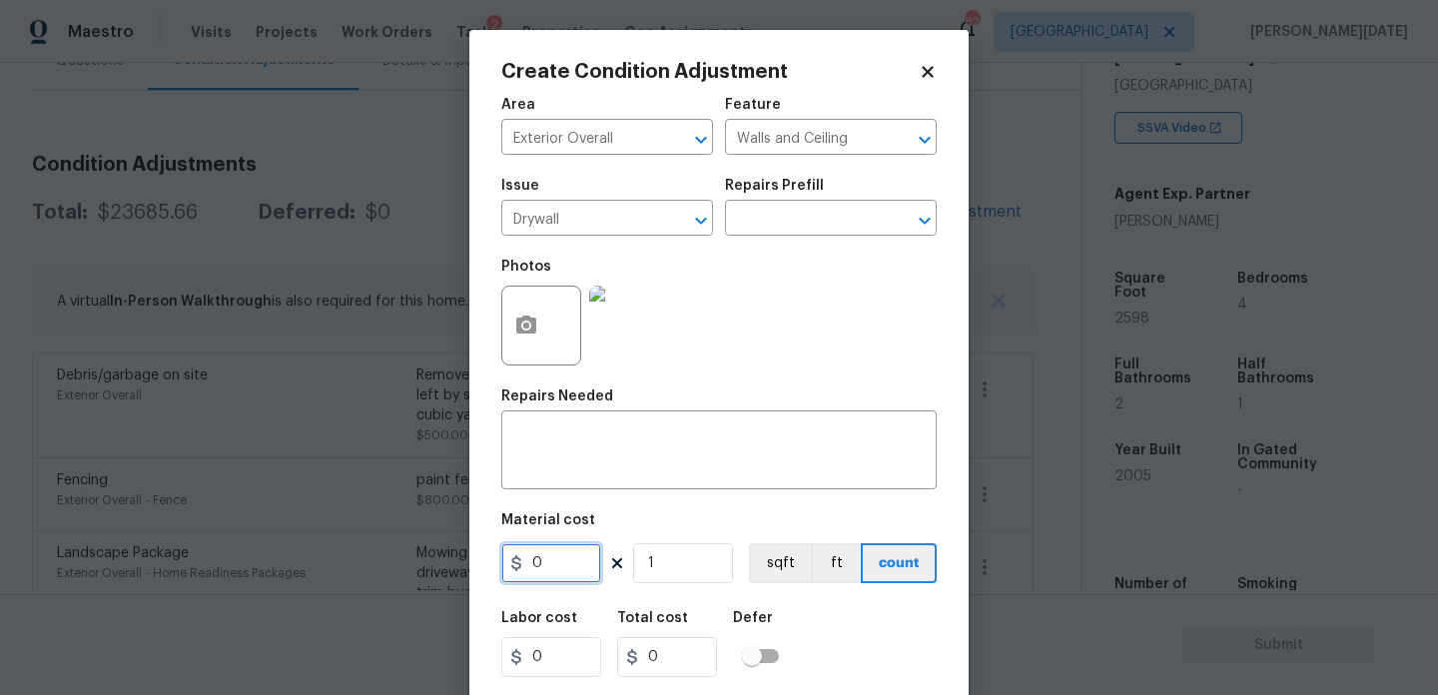
click at [583, 566] on input "0" at bounding box center [551, 563] width 100 height 40
type input "275"
click at [591, 451] on textarea at bounding box center [719, 453] width 412 height 42
type input "275"
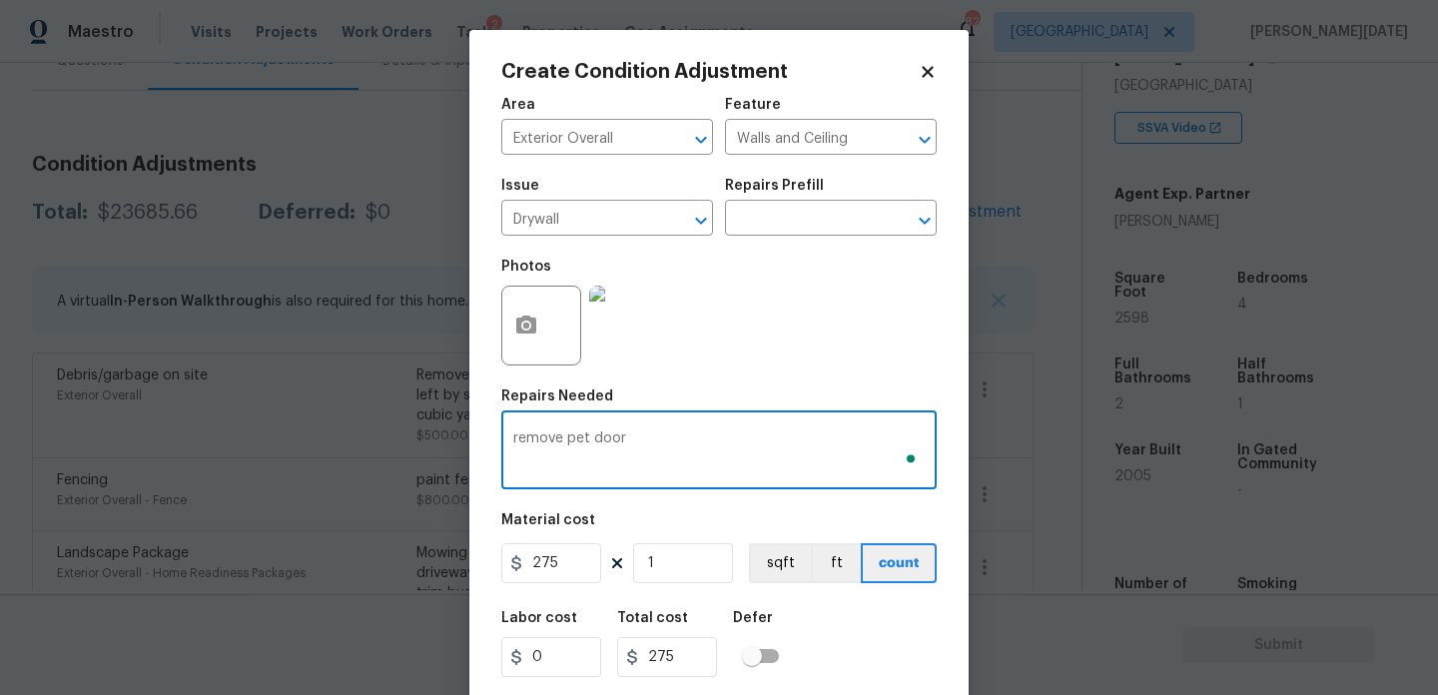
scroll to position [51, 0]
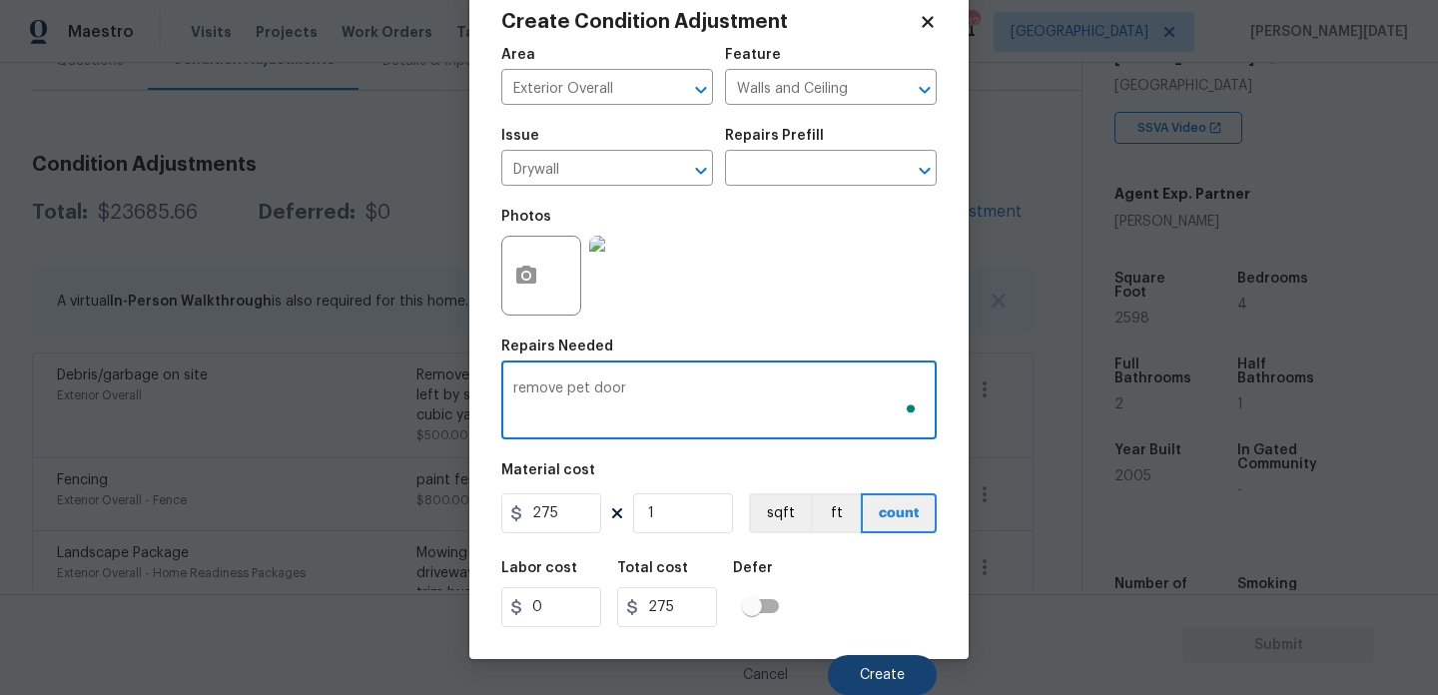
type textarea "remove pet door"
click at [871, 670] on span "Create" at bounding box center [882, 675] width 45 height 15
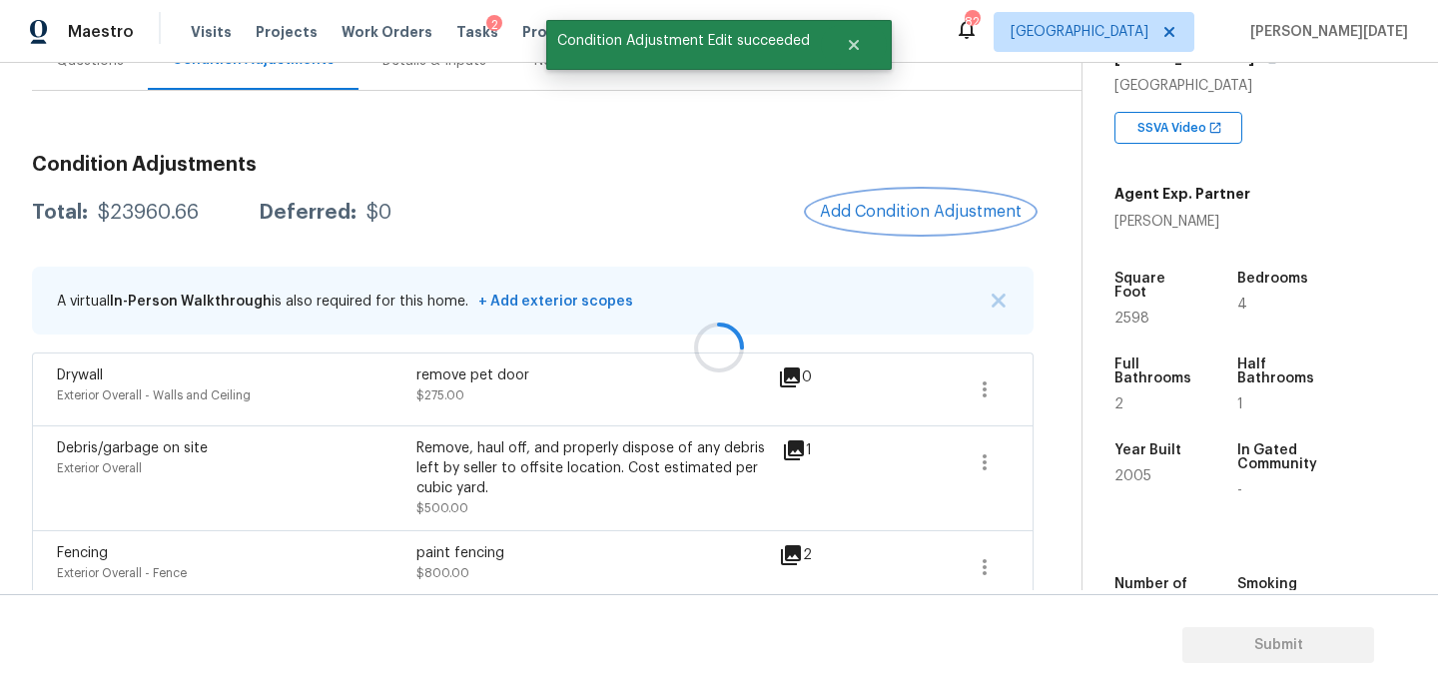
scroll to position [0, 0]
click at [936, 226] on button "Add Condition Adjustment" at bounding box center [921, 212] width 226 height 42
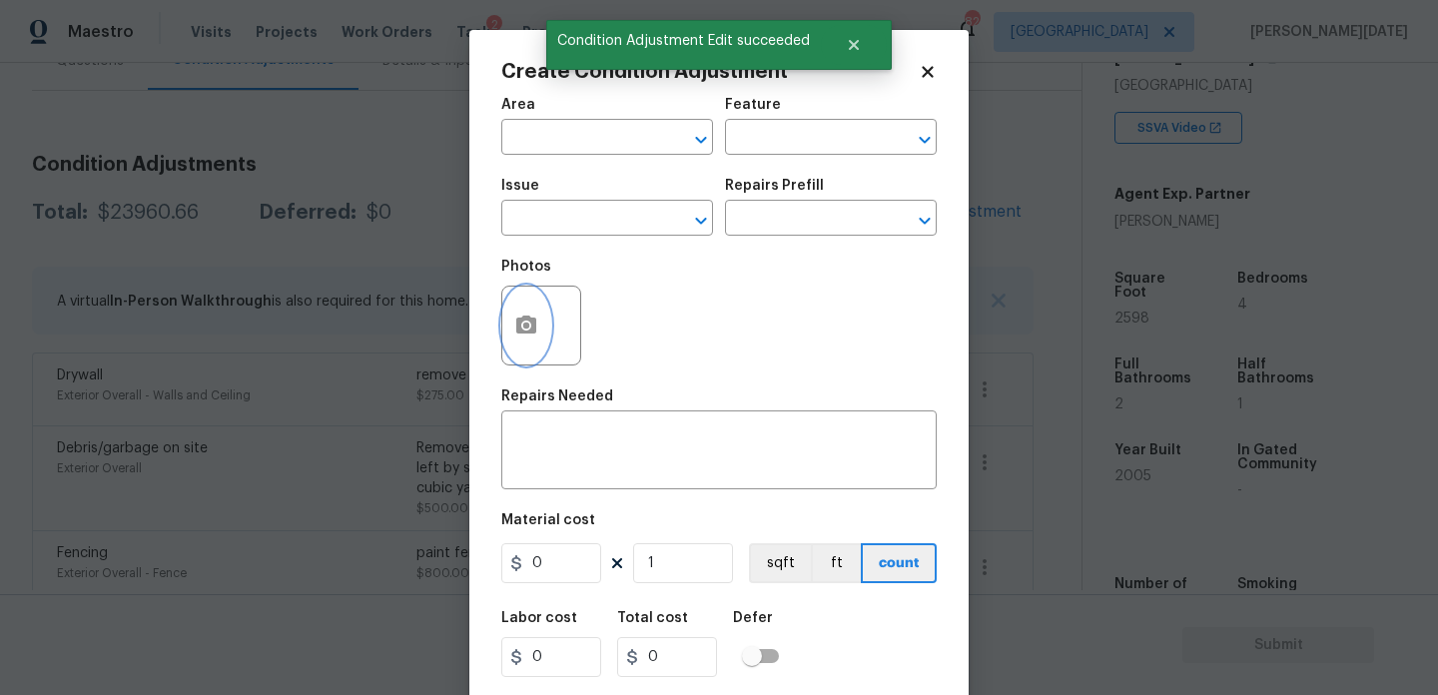
click at [534, 326] on icon "button" at bounding box center [526, 325] width 20 height 18
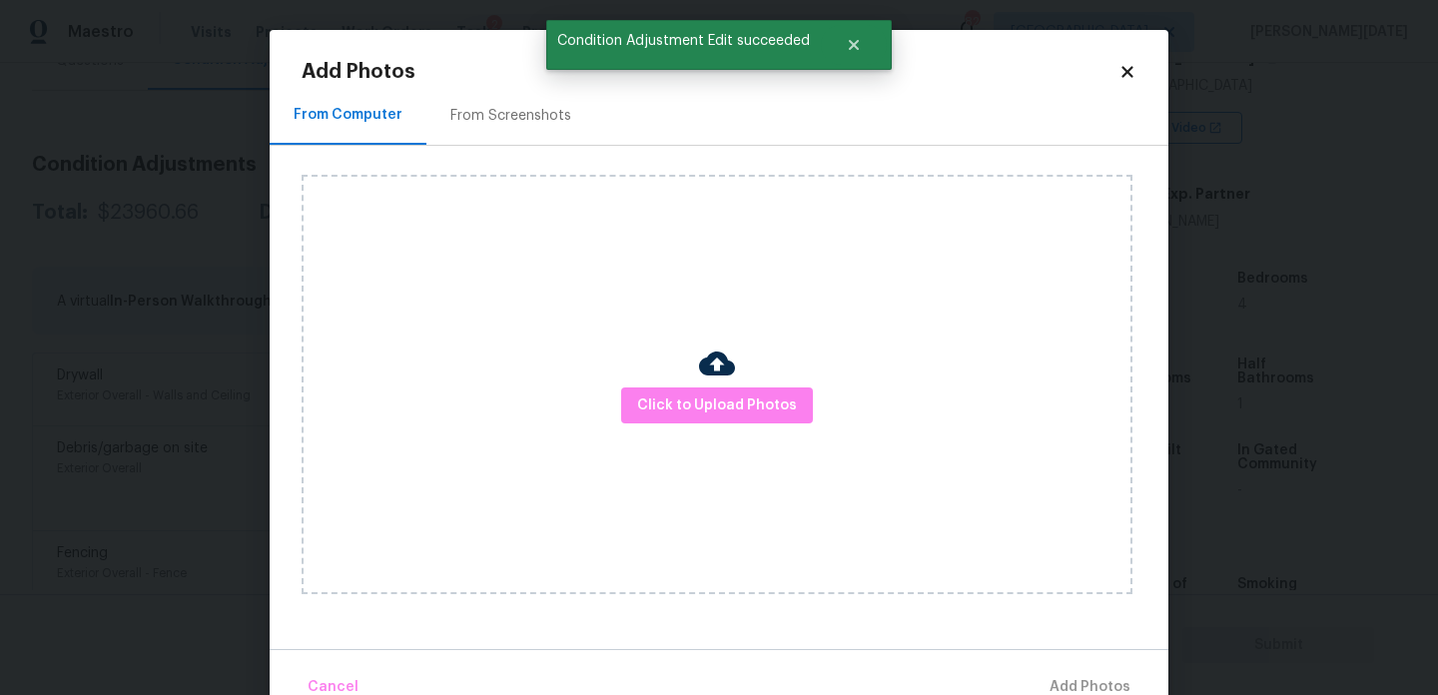
click at [504, 118] on div "From Screenshots" at bounding box center [511, 116] width 121 height 20
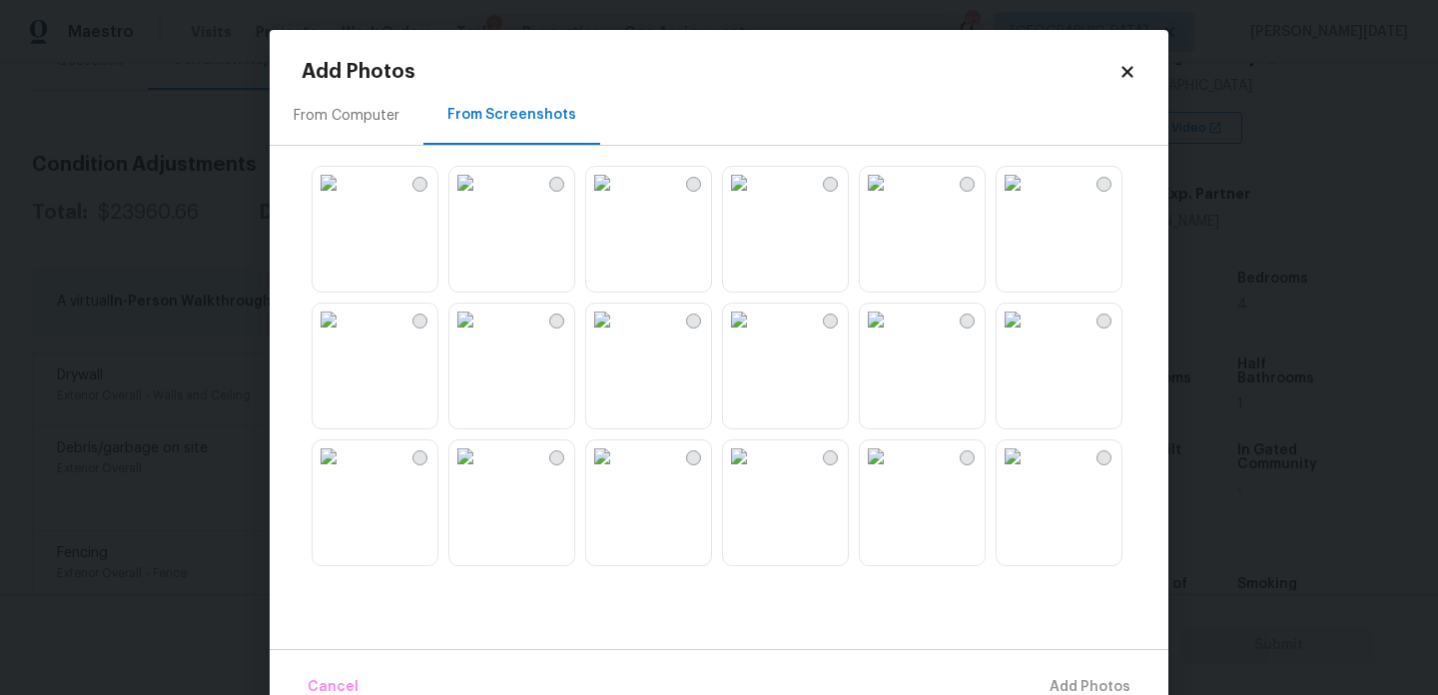
click at [755, 199] on img at bounding box center [739, 183] width 32 height 32
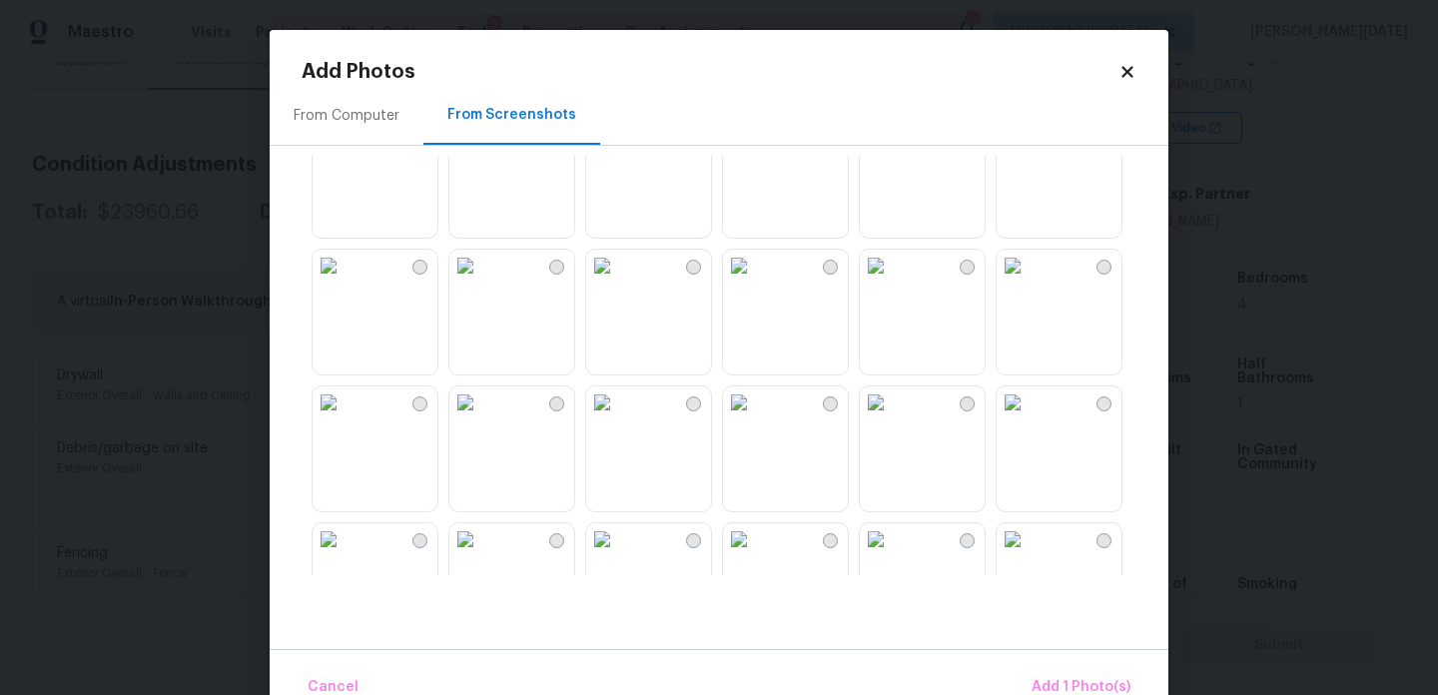
scroll to position [1567, 0]
click at [1082, 684] on span "Add 1 Photo(s)" at bounding box center [1081, 687] width 99 height 25
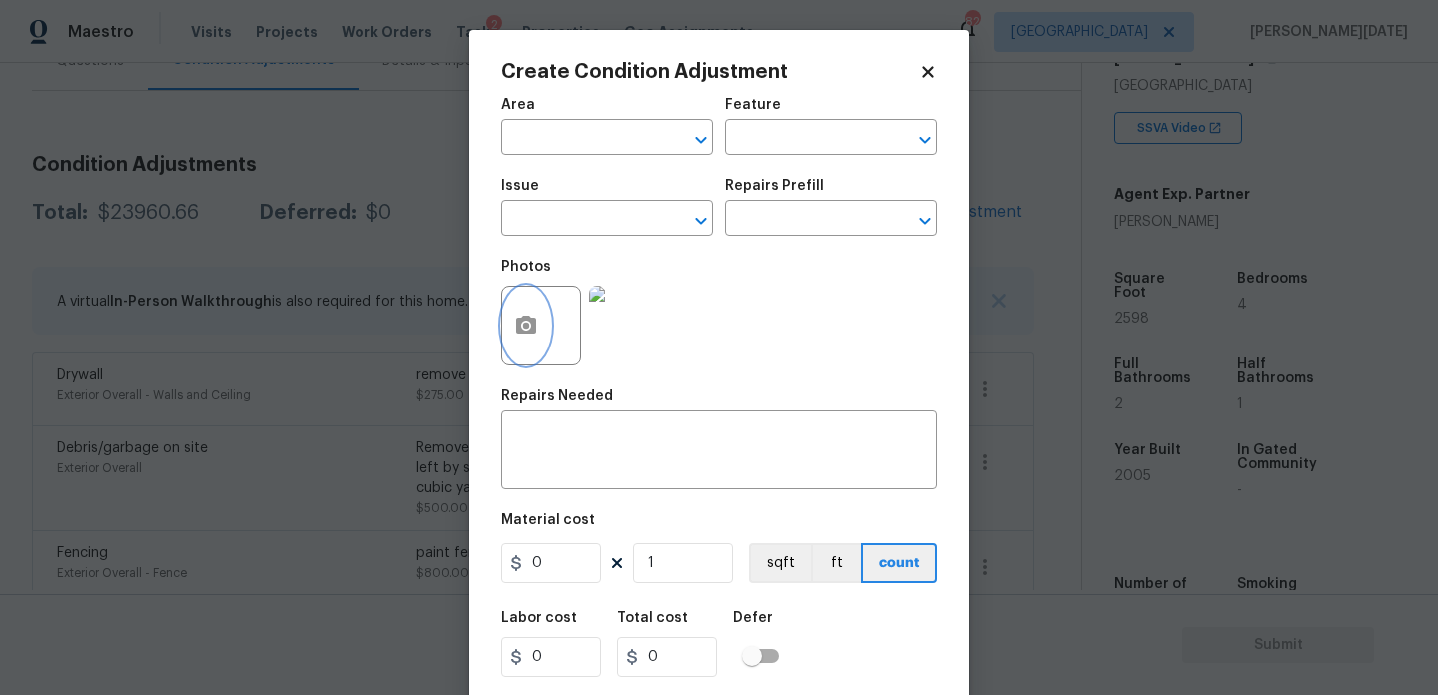
click at [529, 308] on button "button" at bounding box center [526, 326] width 48 height 78
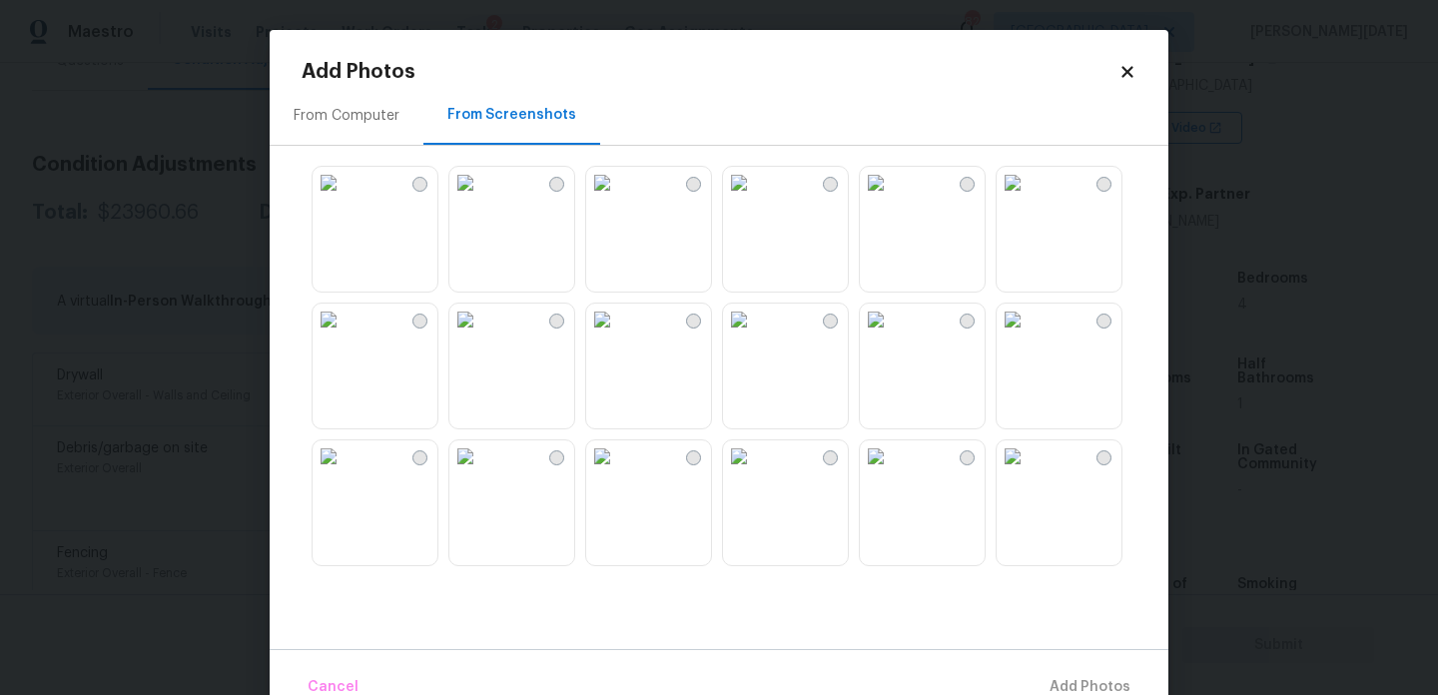
click at [331, 121] on div "From Computer" at bounding box center [347, 116] width 106 height 20
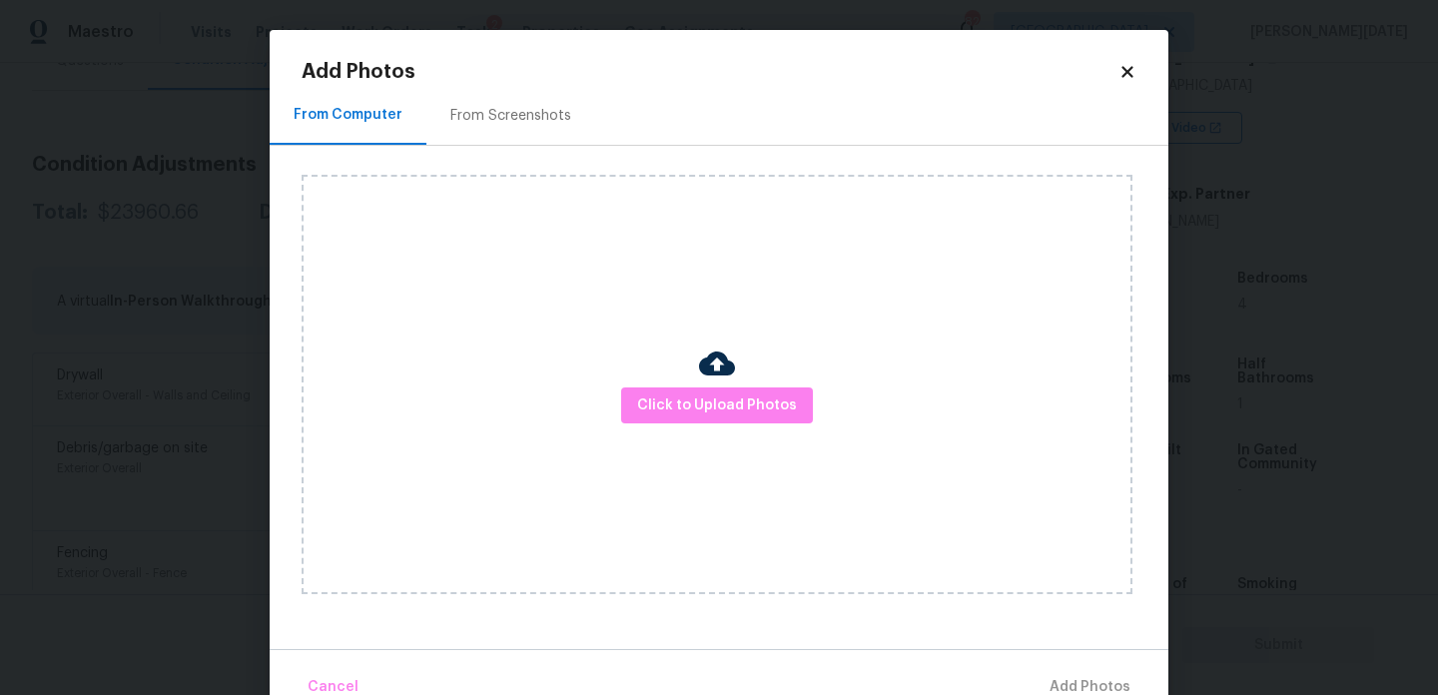
scroll to position [44, 0]
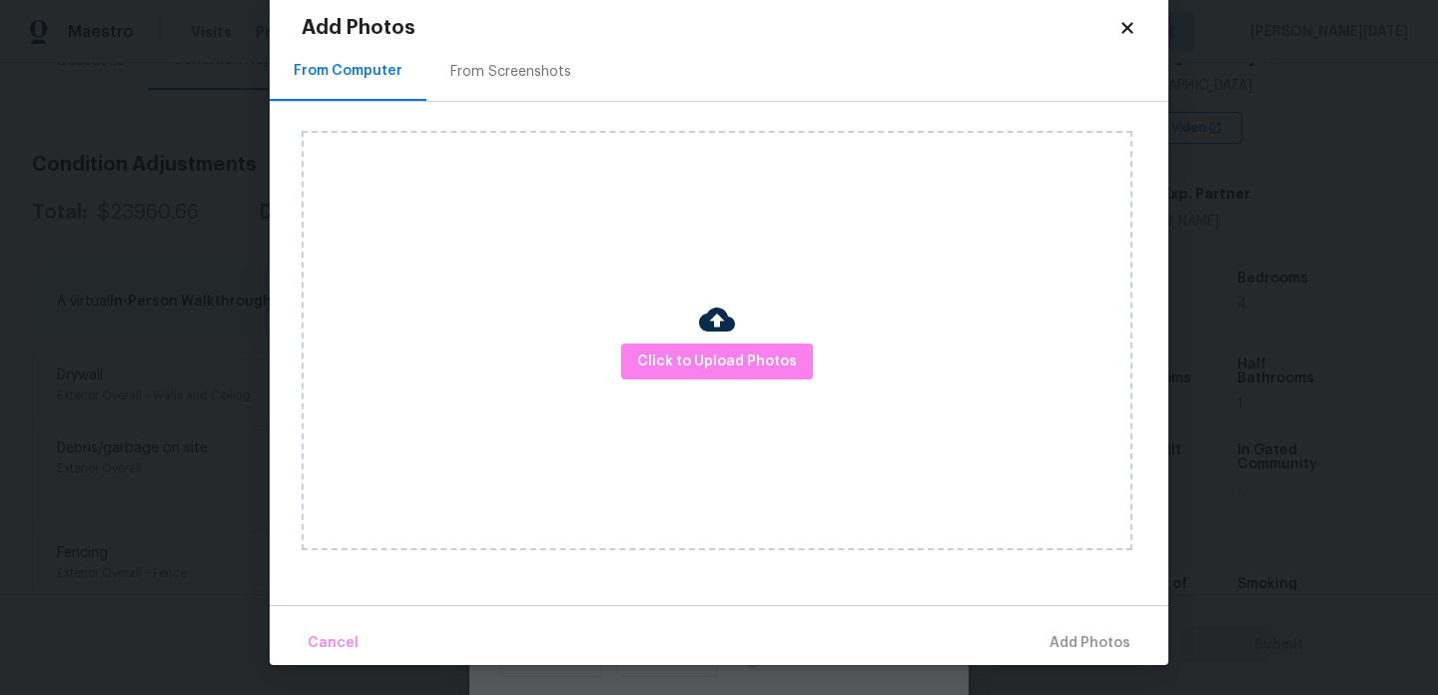
click at [695, 383] on div "Click to Upload Photos" at bounding box center [717, 341] width 831 height 420
click at [733, 367] on span "Click to Upload Photos" at bounding box center [717, 362] width 160 height 25
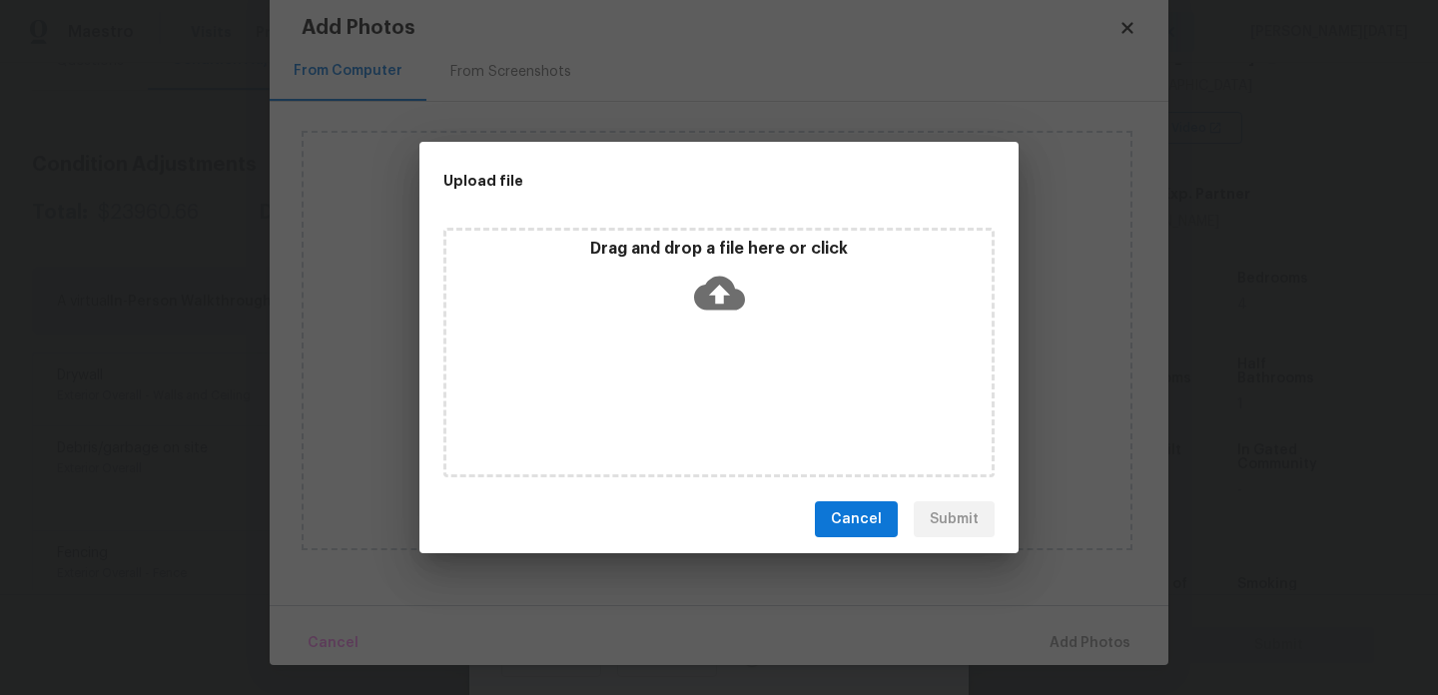
click at [733, 367] on div "Drag and drop a file here or click" at bounding box center [719, 353] width 551 height 250
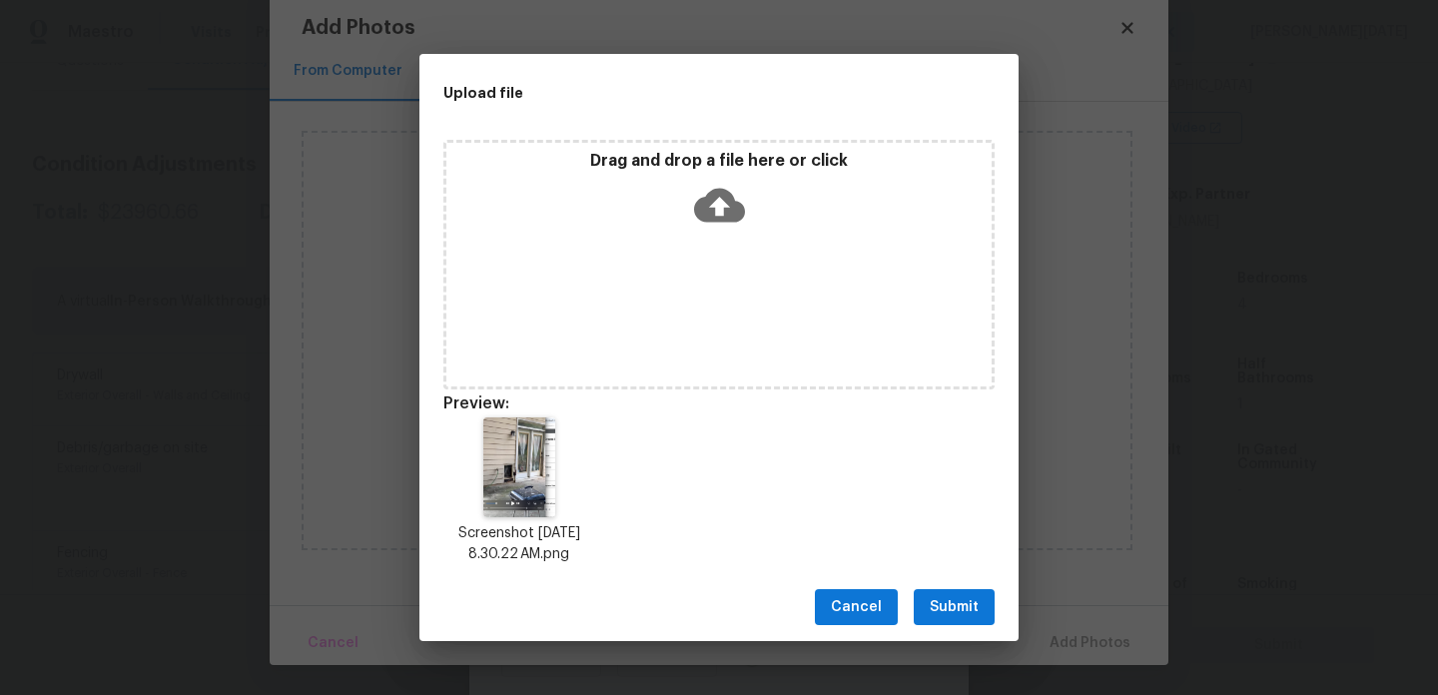
click at [939, 577] on div "Cancel Submit" at bounding box center [719, 607] width 599 height 69
click at [949, 609] on span "Submit" at bounding box center [954, 607] width 49 height 25
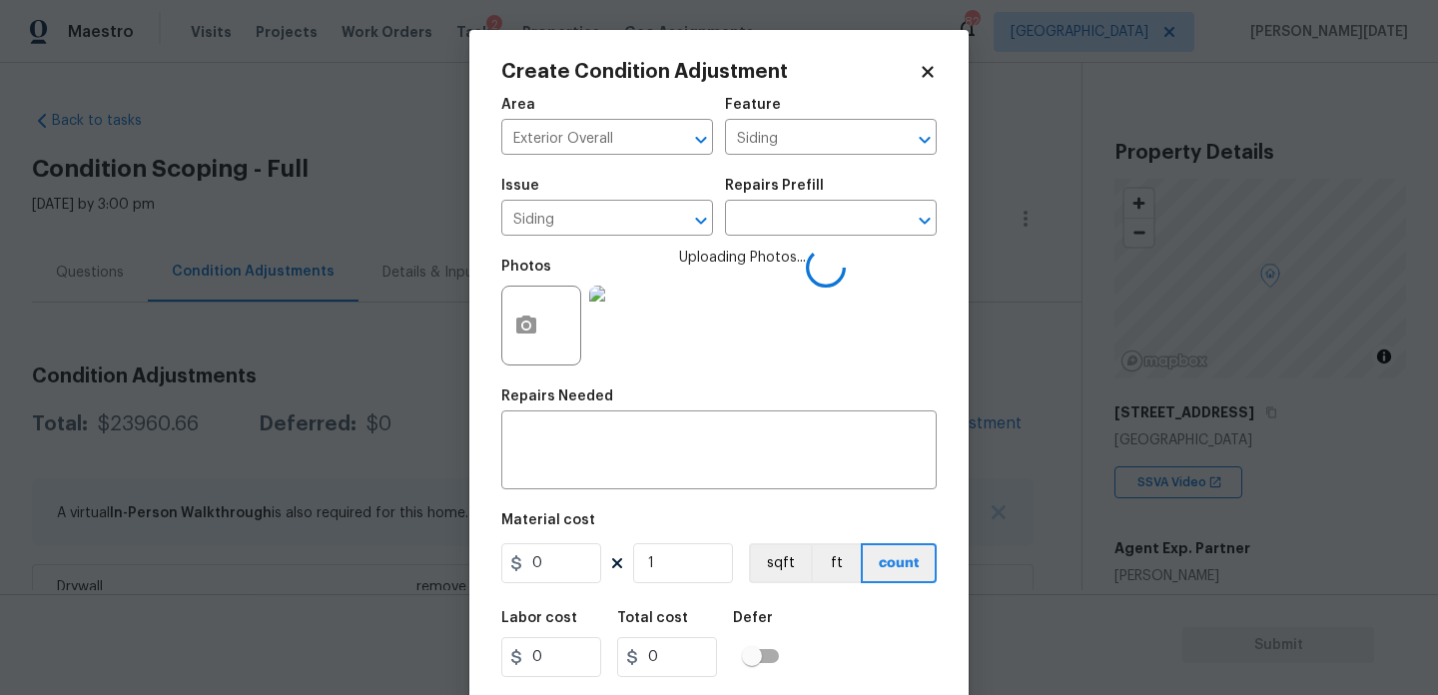
scroll to position [355, 0]
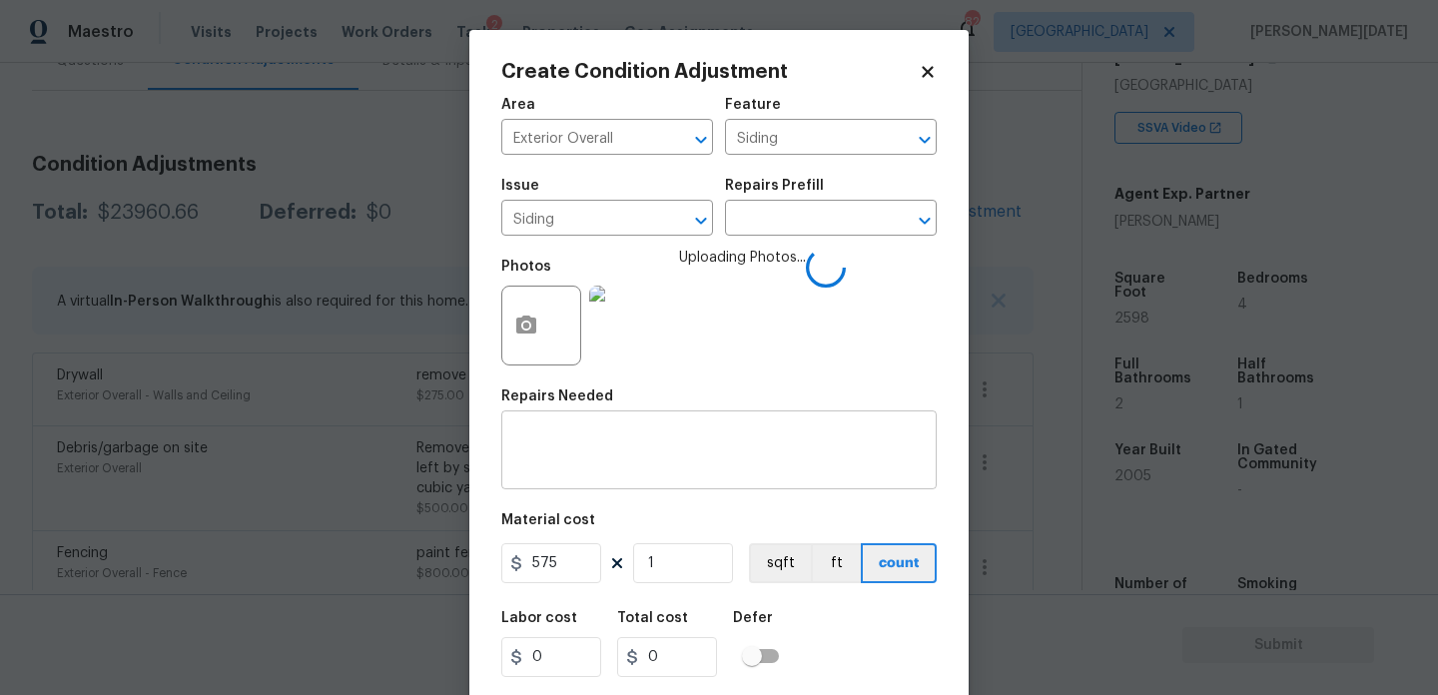
type input "575"
click at [600, 452] on textarea at bounding box center [719, 453] width 412 height 42
type input "575"
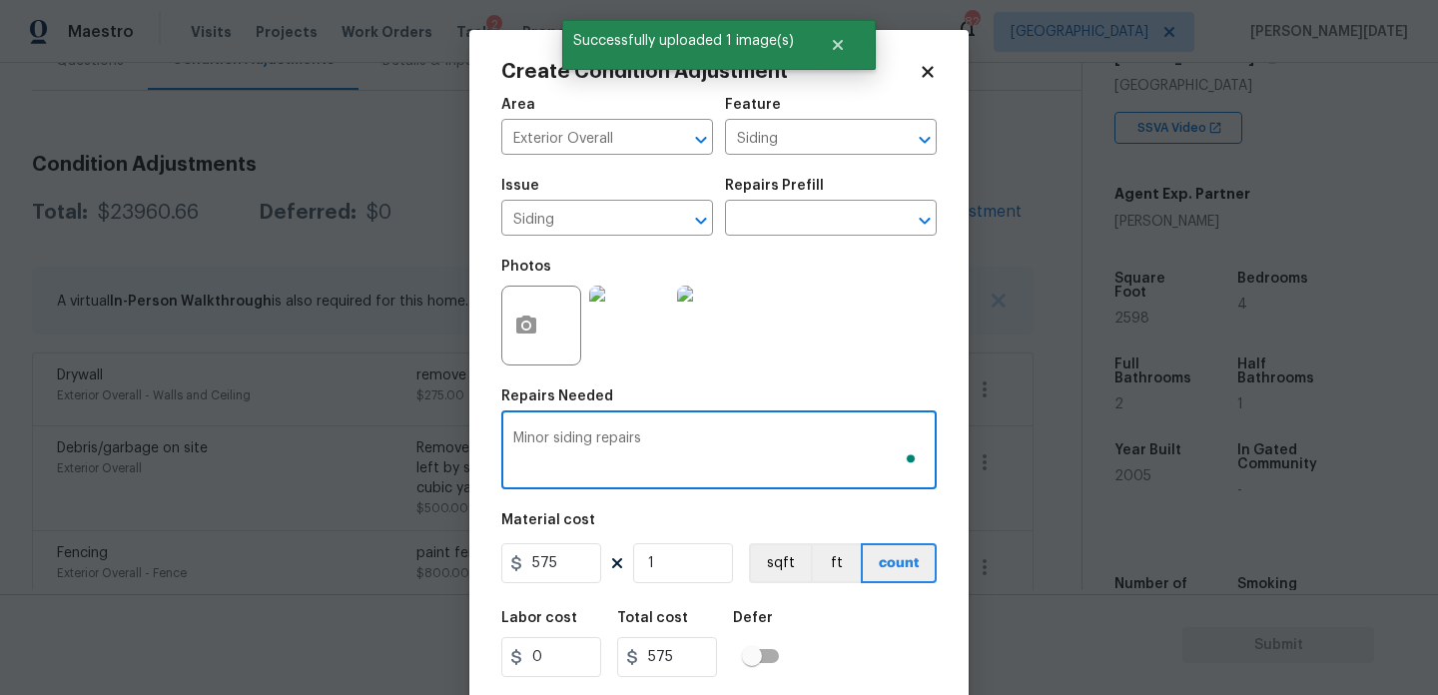
scroll to position [51, 0]
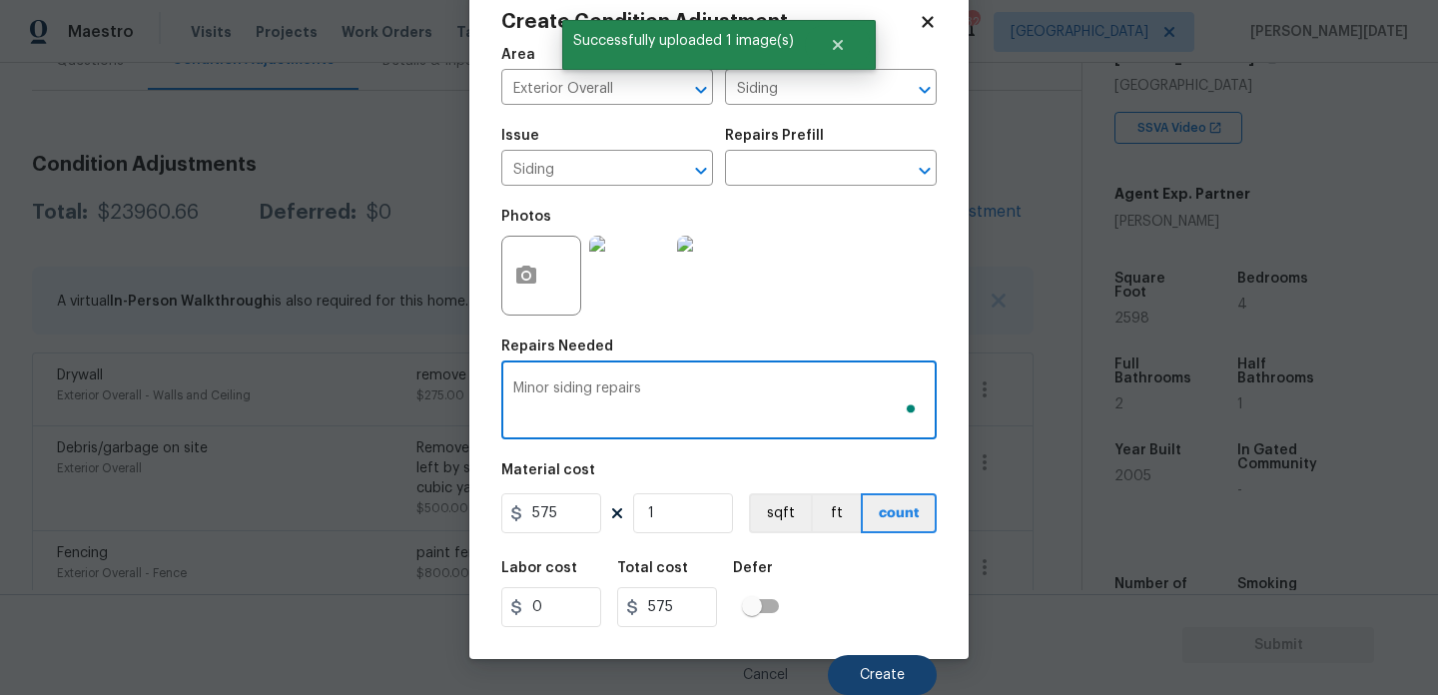
type textarea "Minor siding repairs"
click at [896, 670] on span "Create" at bounding box center [882, 675] width 45 height 15
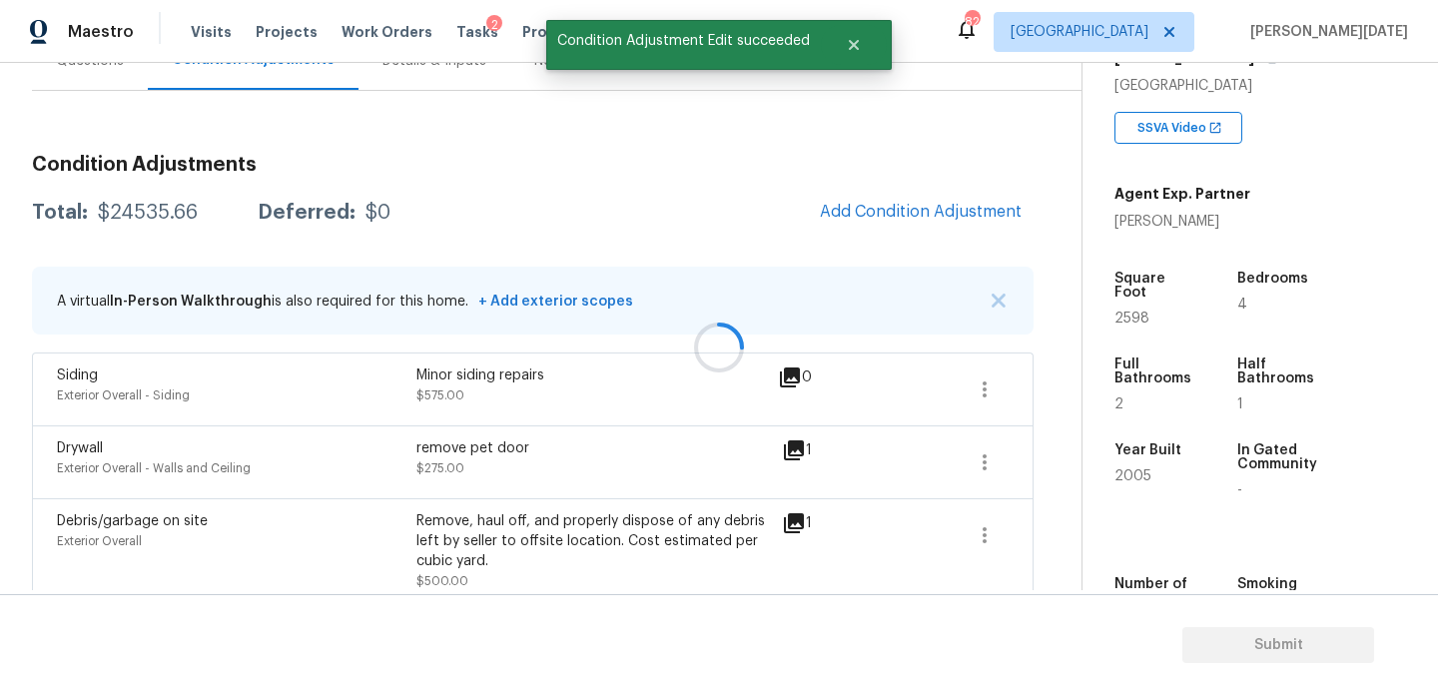
scroll to position [0, 0]
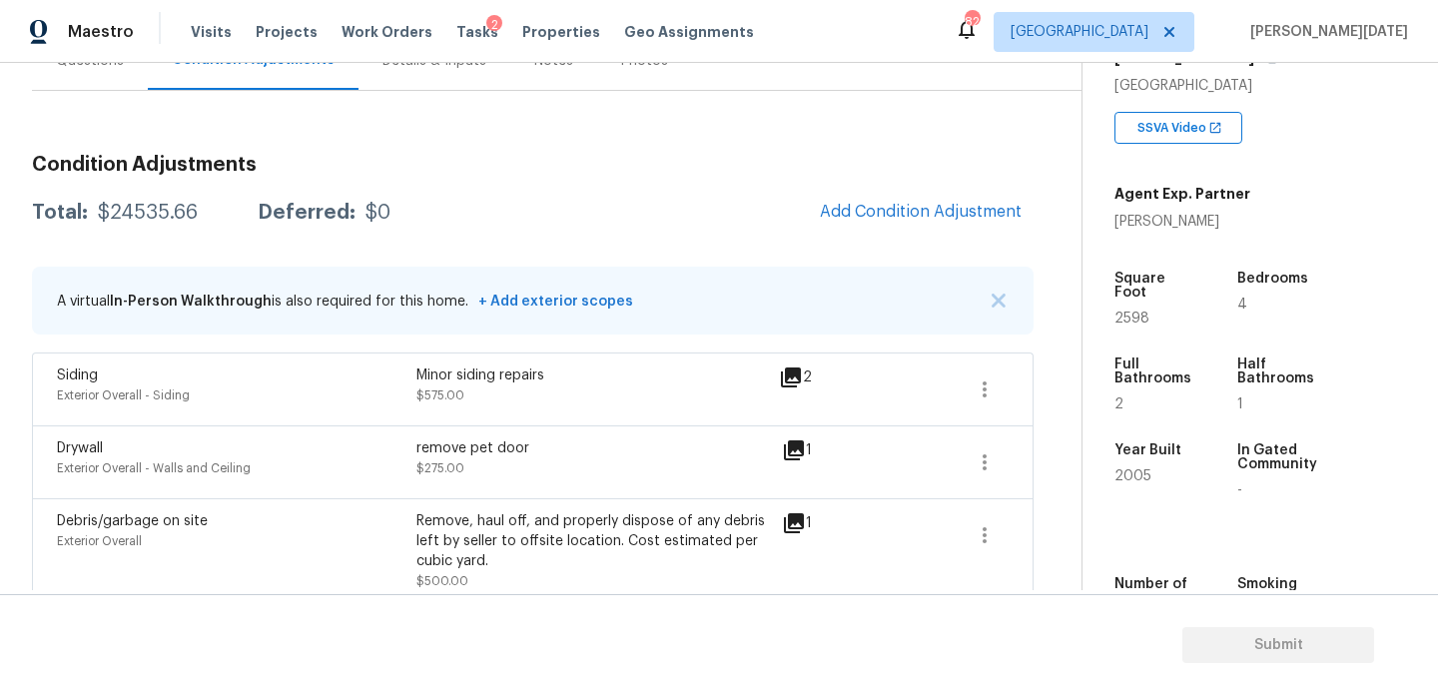
click at [85, 77] on div "Questions" at bounding box center [90, 60] width 116 height 59
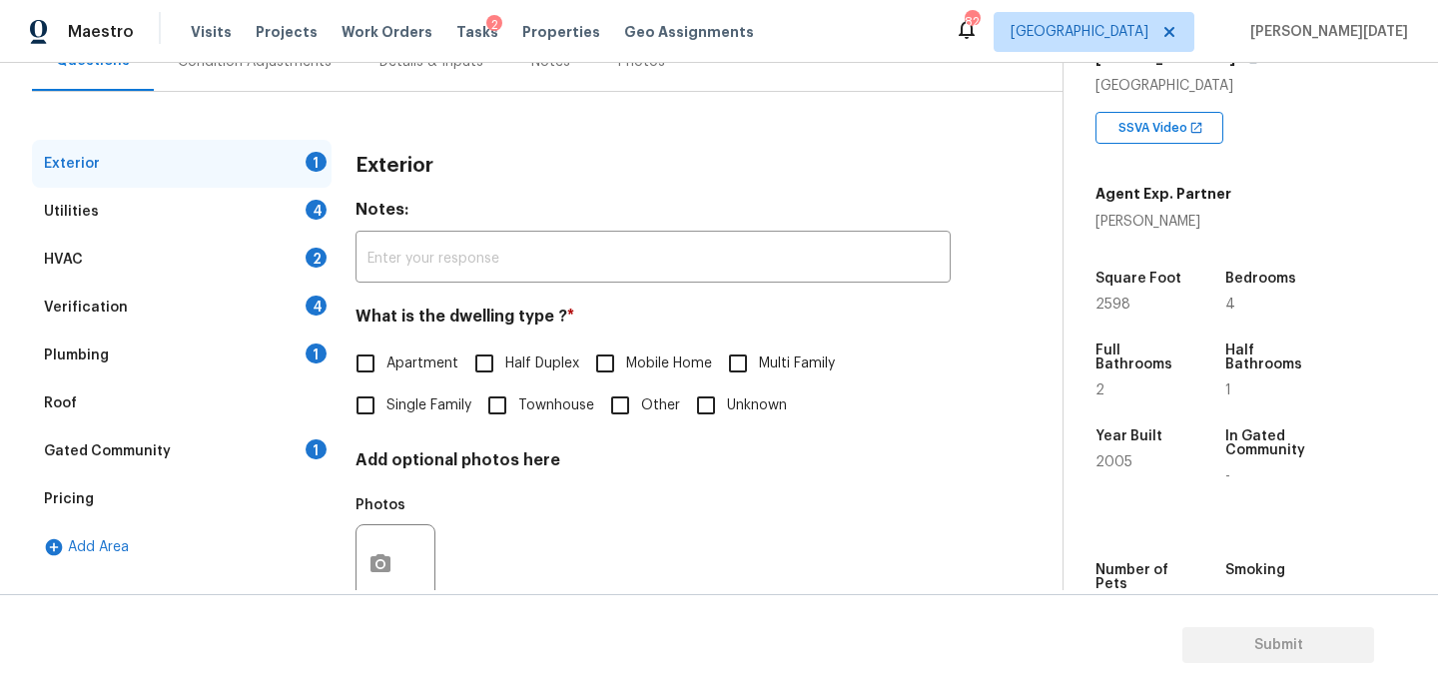
click at [151, 215] on div "Utilities 4" at bounding box center [182, 212] width 300 height 48
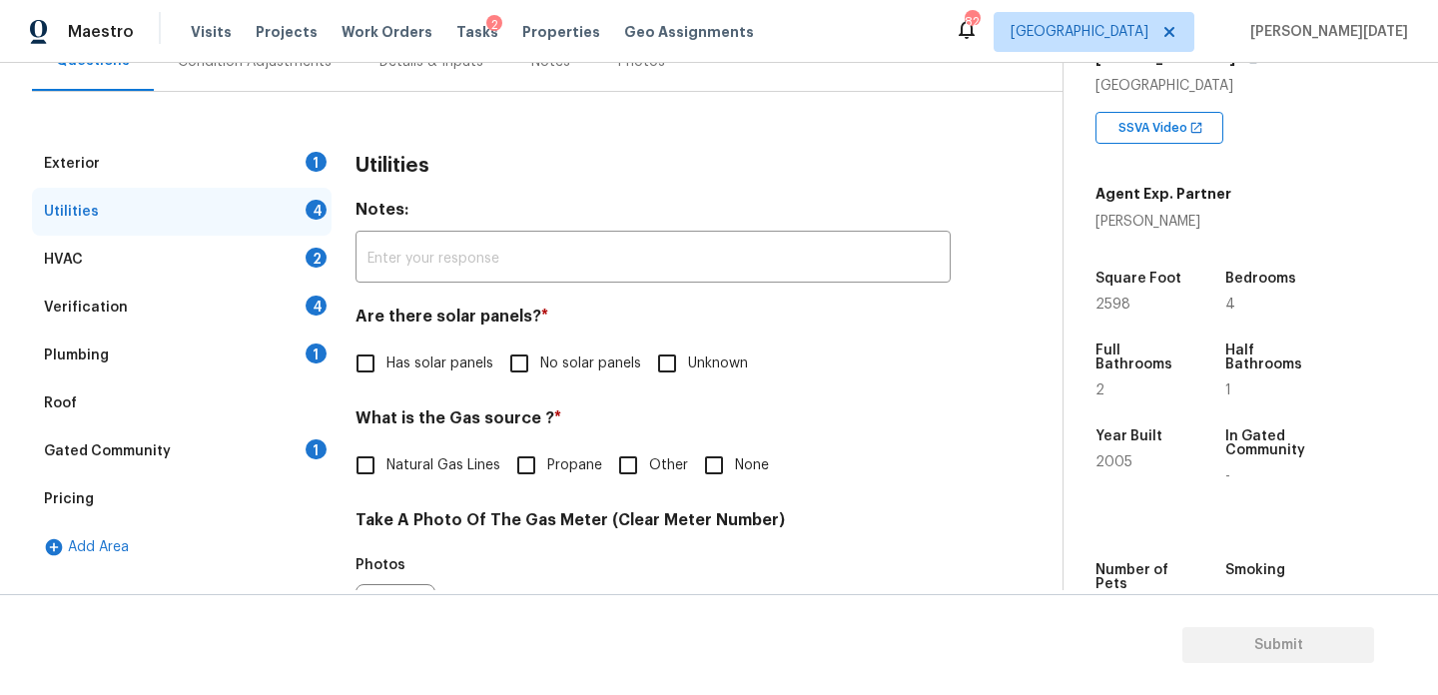
click at [368, 462] on input "Natural Gas Lines" at bounding box center [366, 466] width 42 height 42
checkbox input "true"
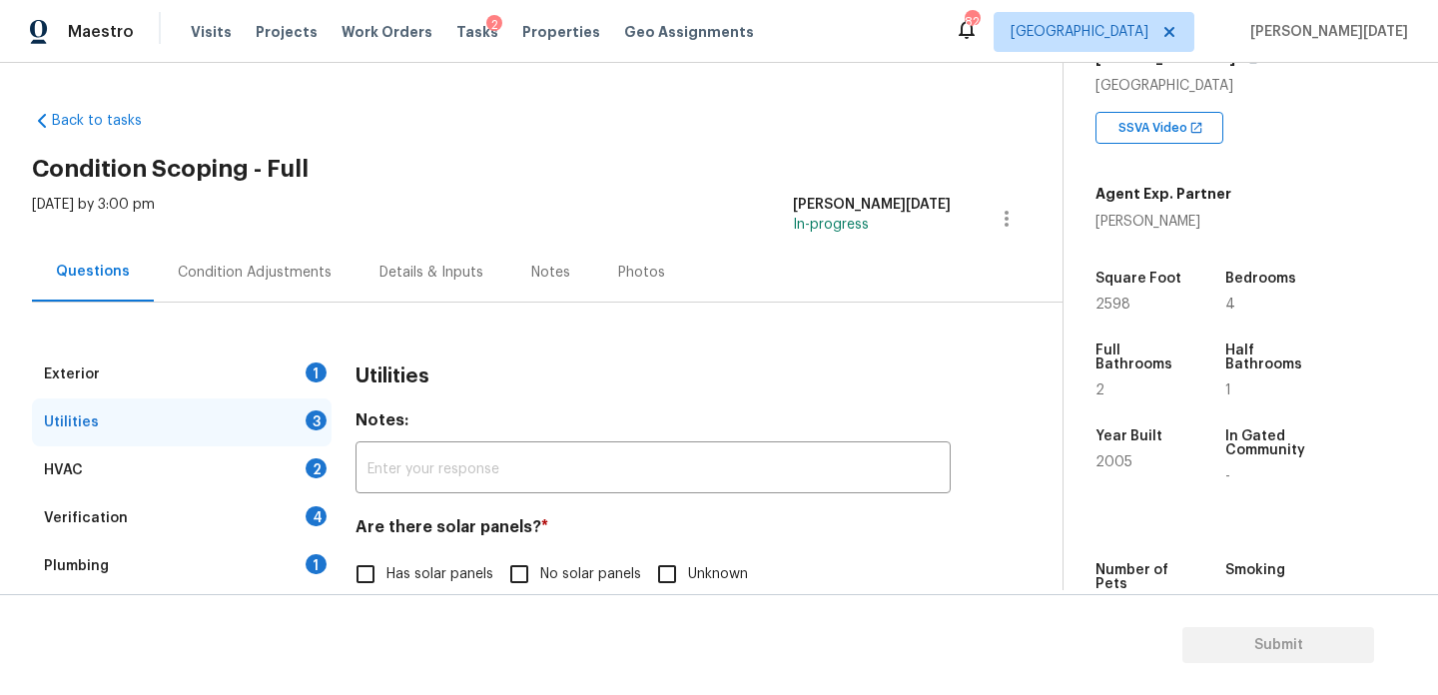
click at [235, 295] on div "Condition Adjustments" at bounding box center [255, 272] width 202 height 59
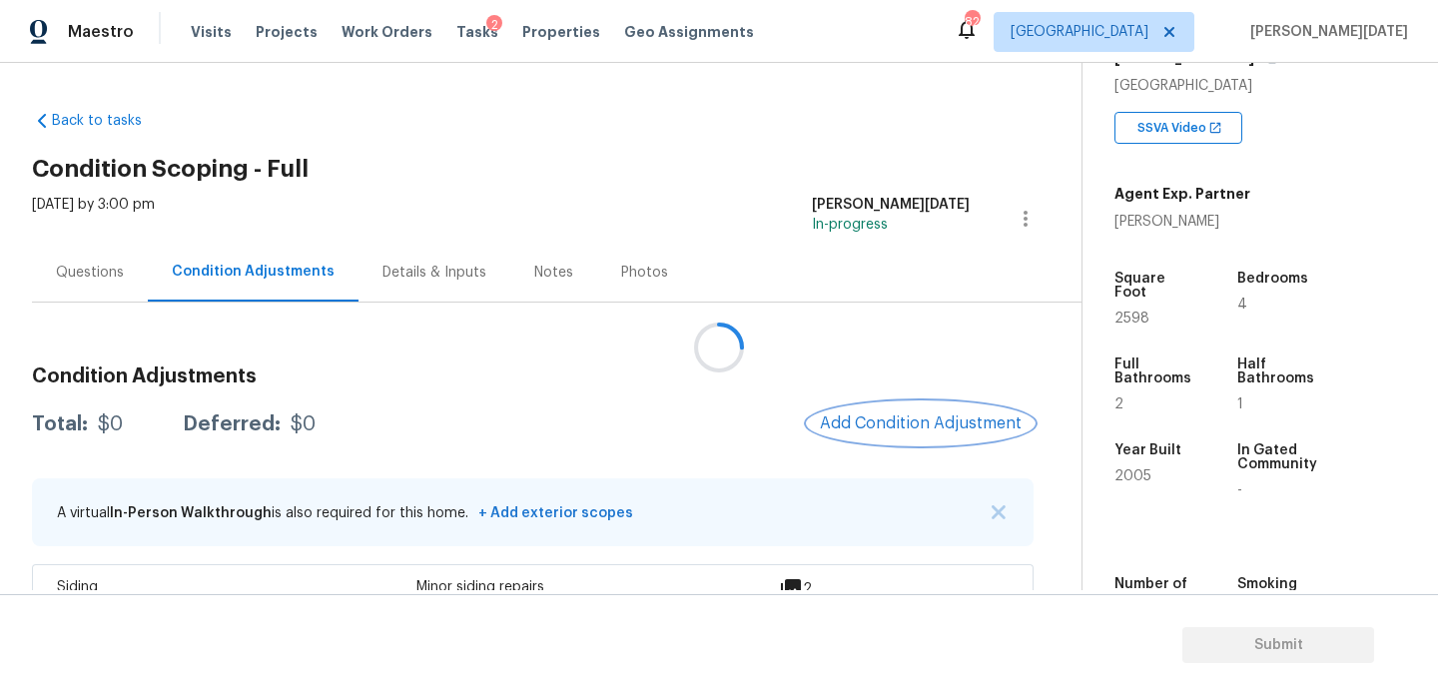
click at [864, 429] on span "Add Condition Adjustment" at bounding box center [921, 424] width 202 height 18
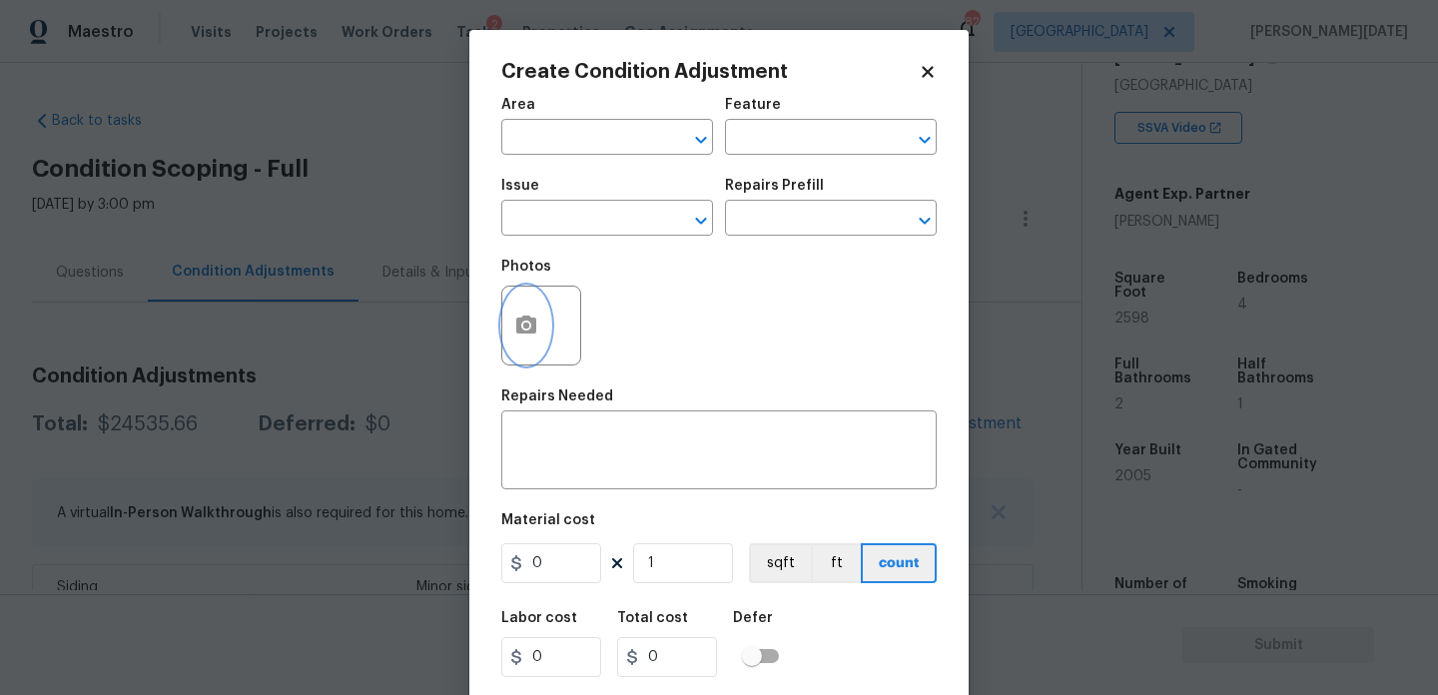
click at [537, 337] on icon "button" at bounding box center [526, 326] width 24 height 24
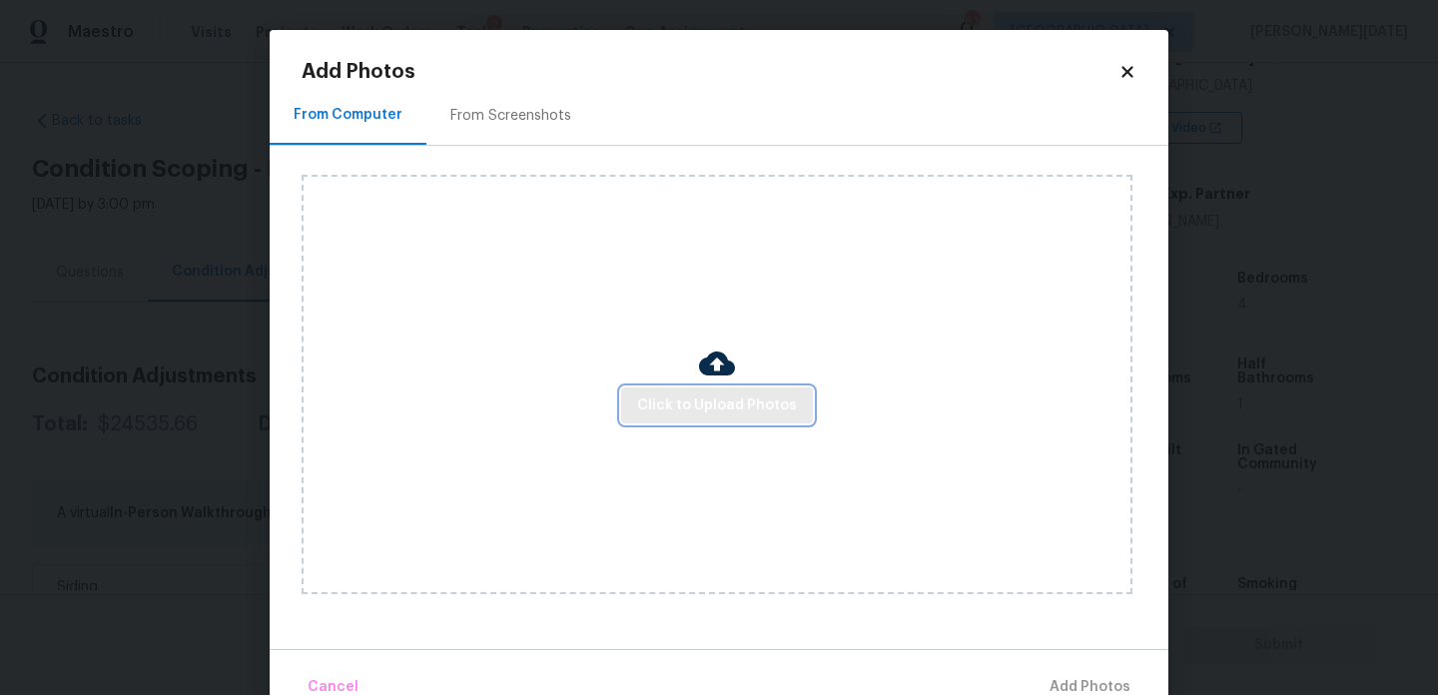
click at [702, 407] on span "Click to Upload Photos" at bounding box center [717, 406] width 160 height 25
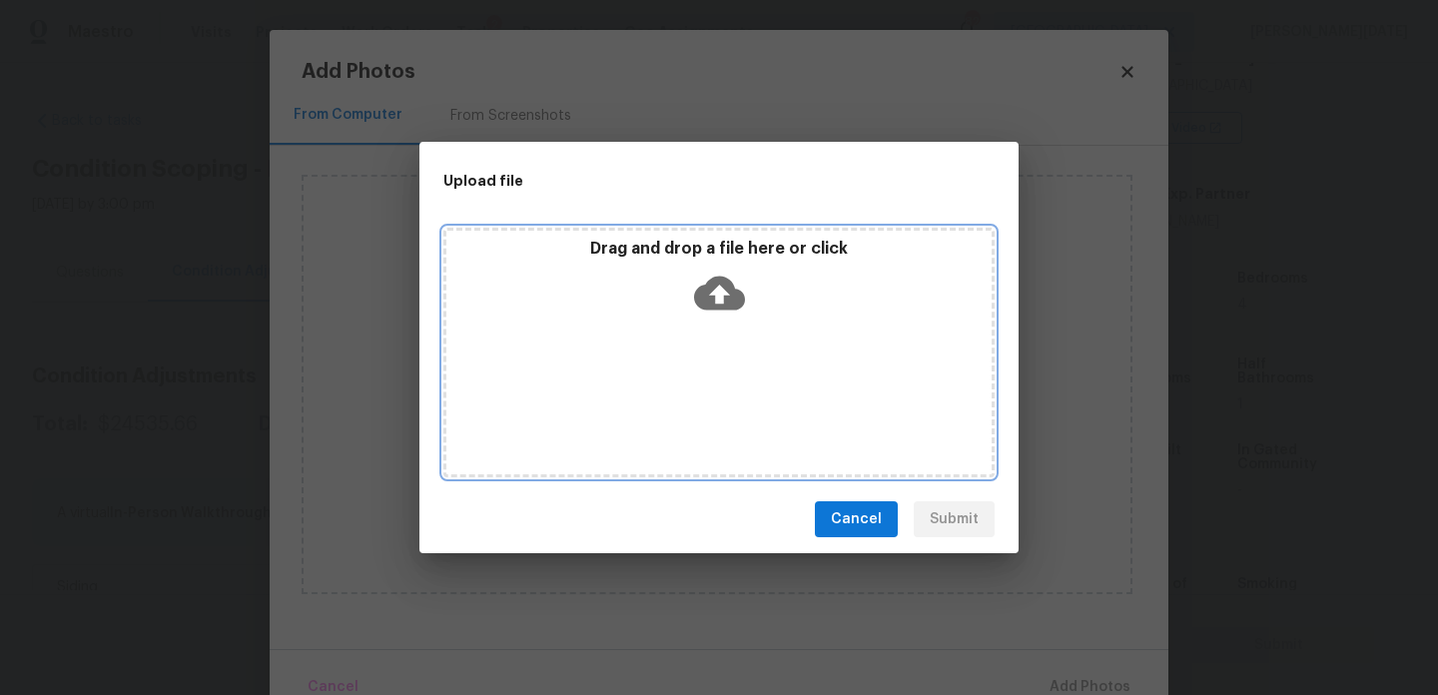
click at [702, 407] on div "Drag and drop a file here or click" at bounding box center [719, 353] width 551 height 250
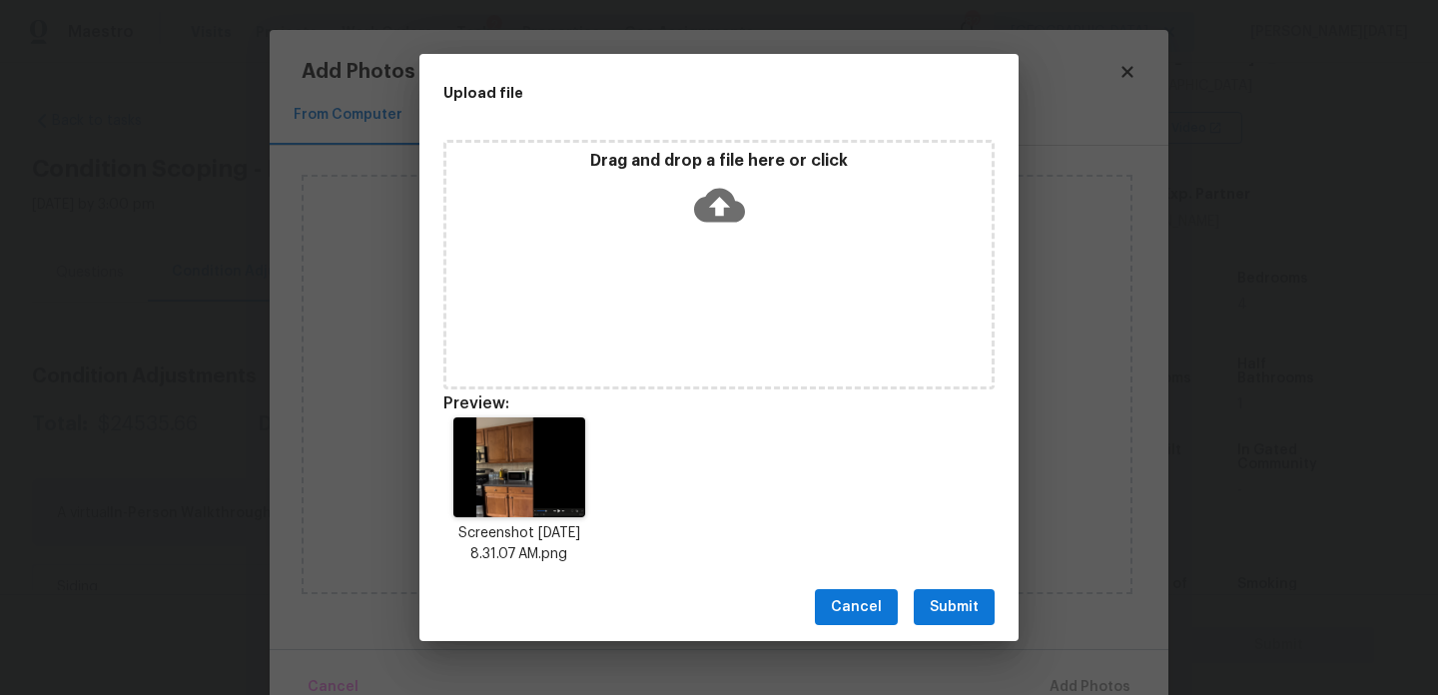
click at [946, 608] on span "Submit" at bounding box center [954, 607] width 49 height 25
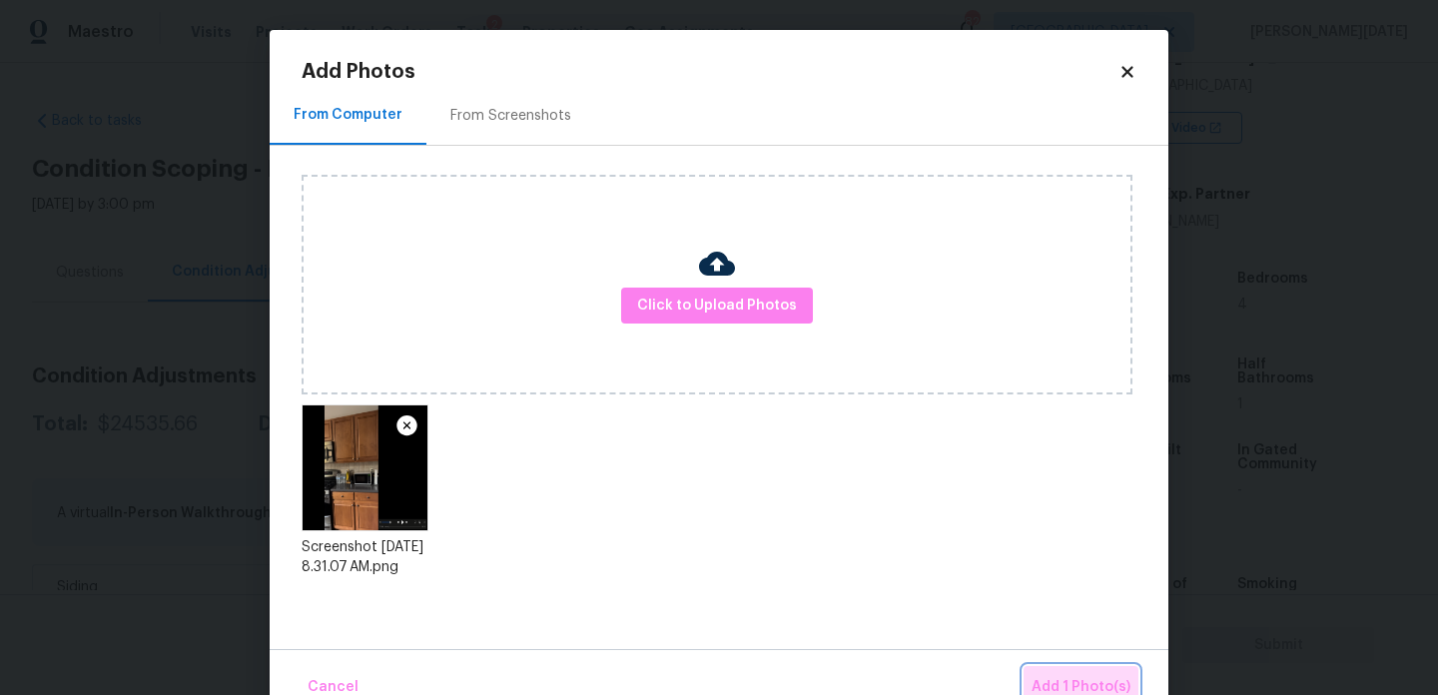
click at [1057, 669] on button "Add 1 Photo(s)" at bounding box center [1081, 687] width 115 height 43
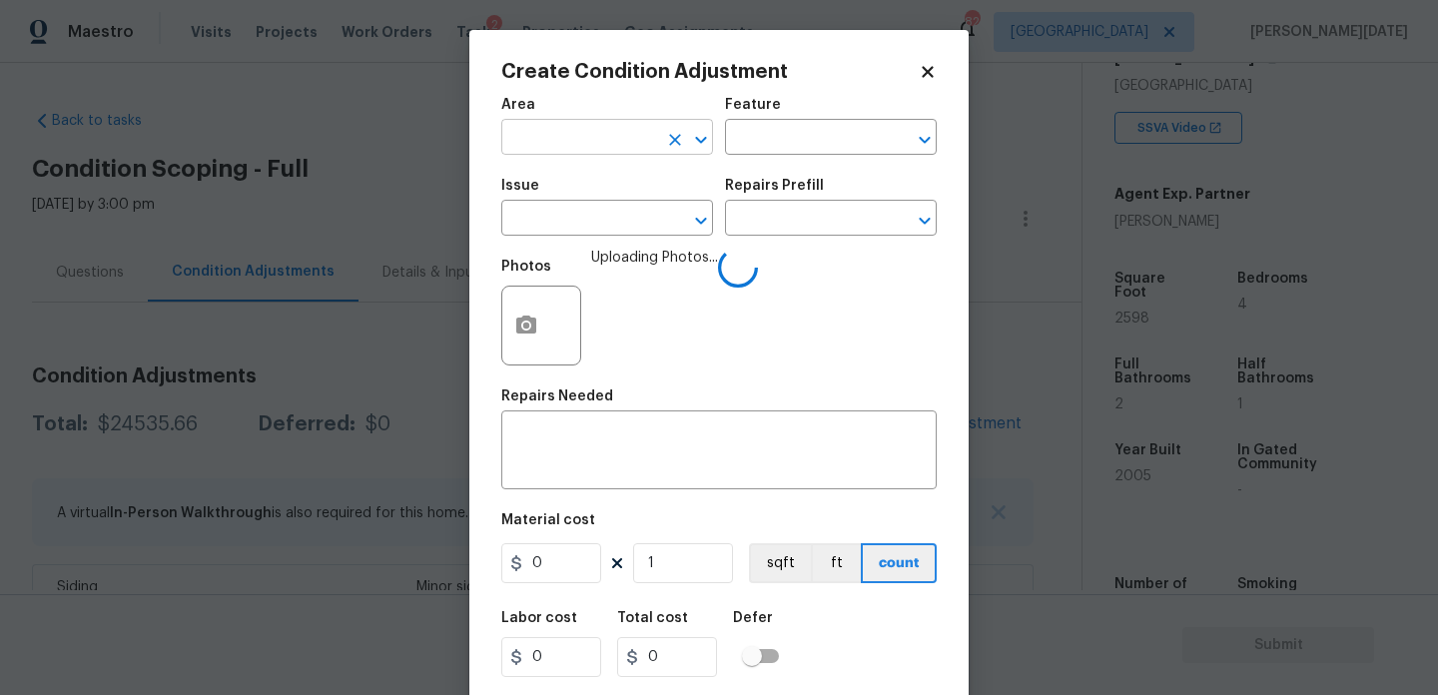
click at [610, 143] on input "text" at bounding box center [579, 139] width 156 height 31
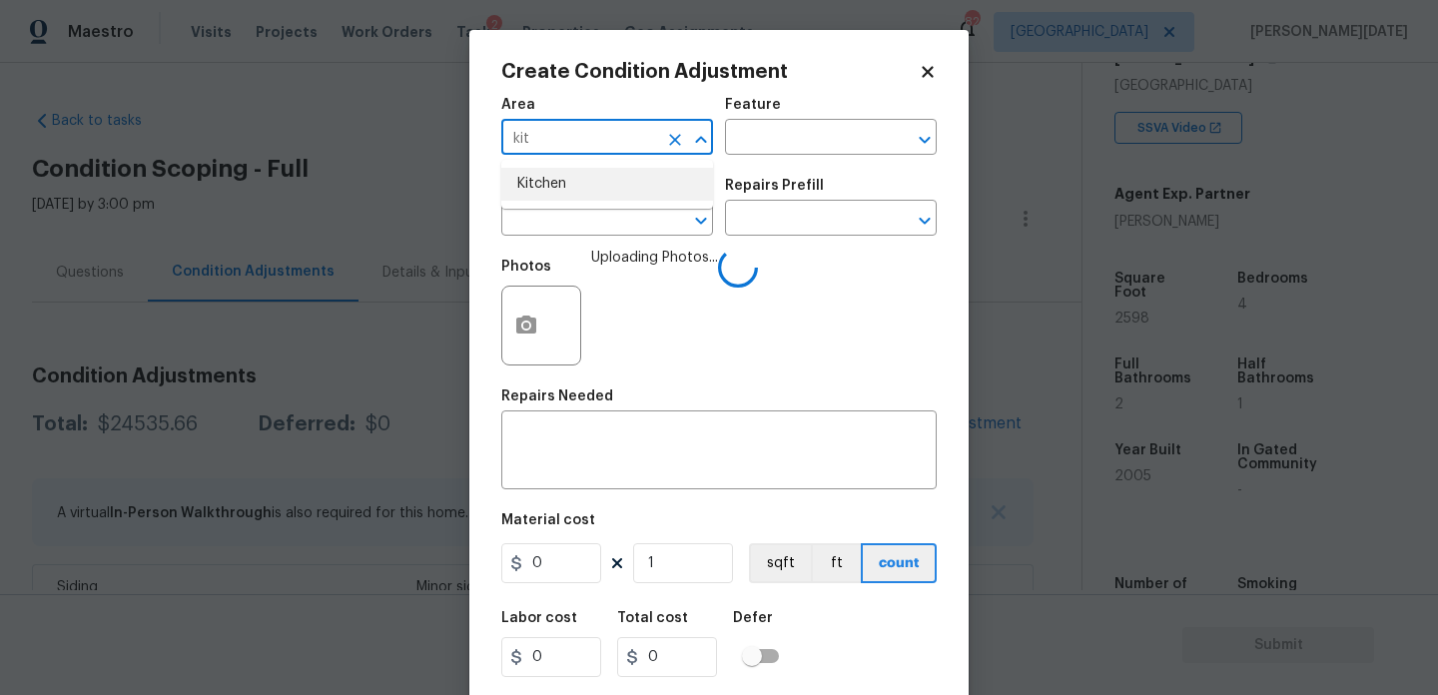
click at [609, 185] on li "Kitchen" at bounding box center [607, 184] width 212 height 33
type input "Kitchen"
click at [586, 242] on span "Issue ​" at bounding box center [607, 207] width 212 height 81
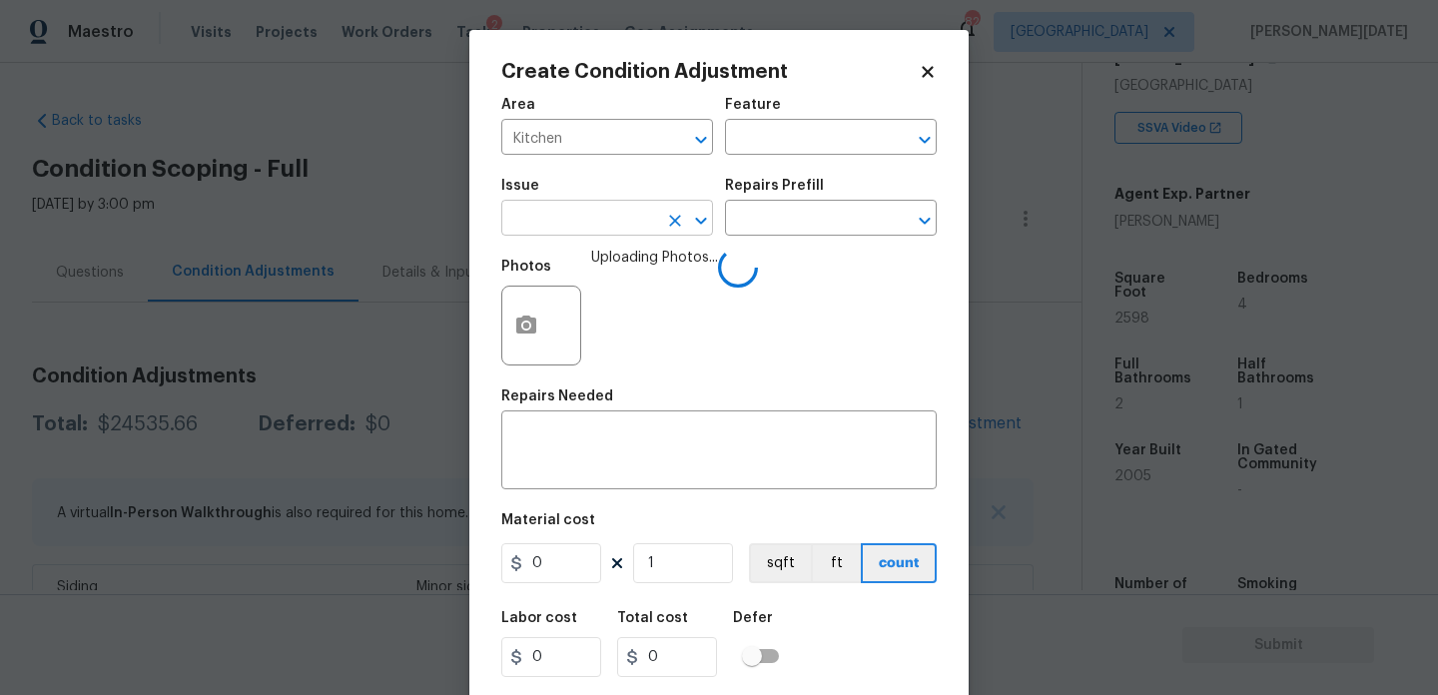
click at [598, 230] on input "text" at bounding box center [579, 220] width 156 height 31
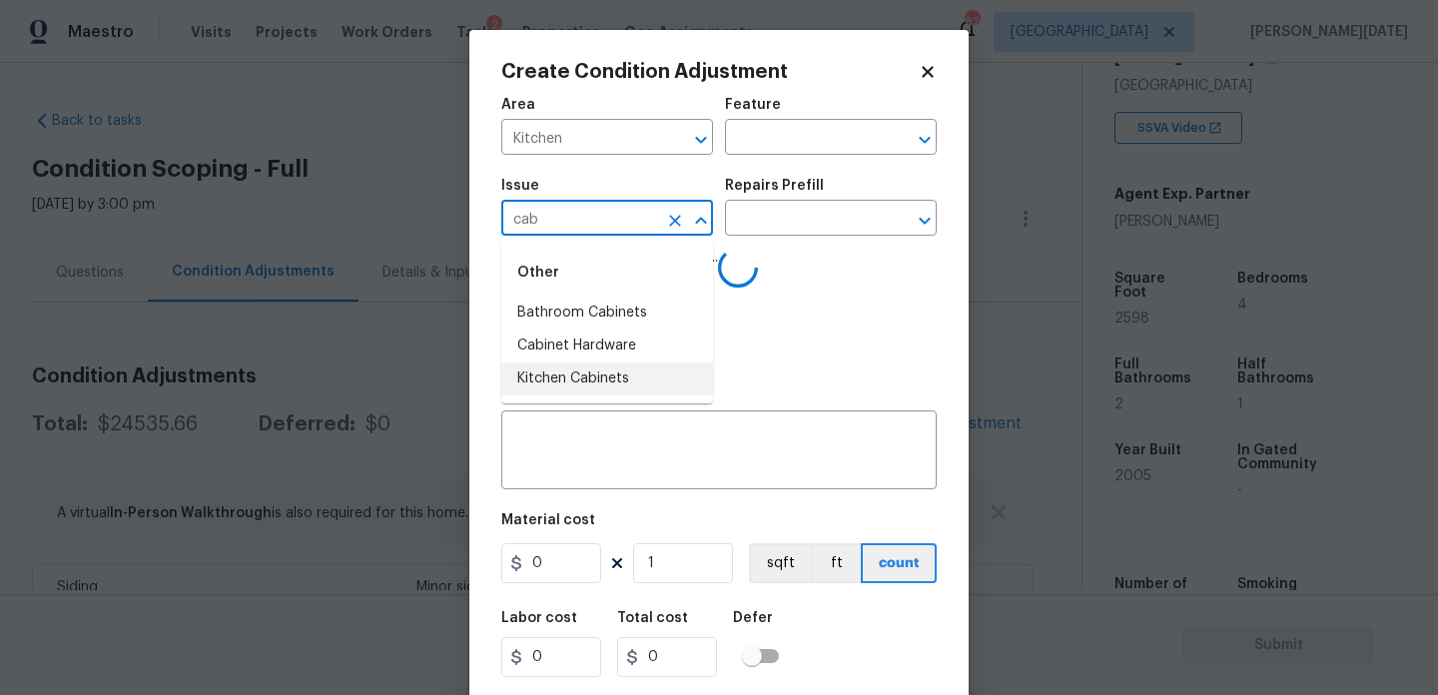
click at [603, 375] on li "Kitchen Cabinets" at bounding box center [607, 379] width 212 height 33
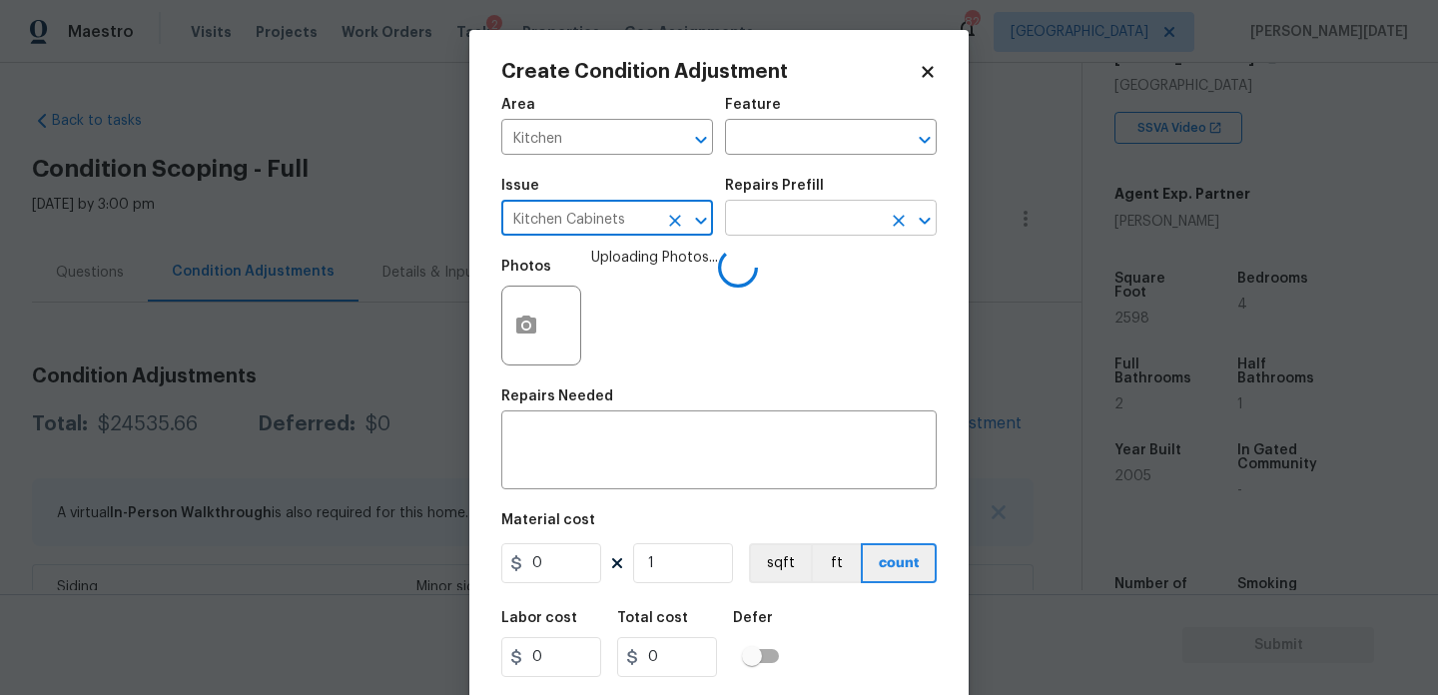
type input "Kitchen Cabinets"
click at [753, 225] on input "text" at bounding box center [803, 220] width 156 height 31
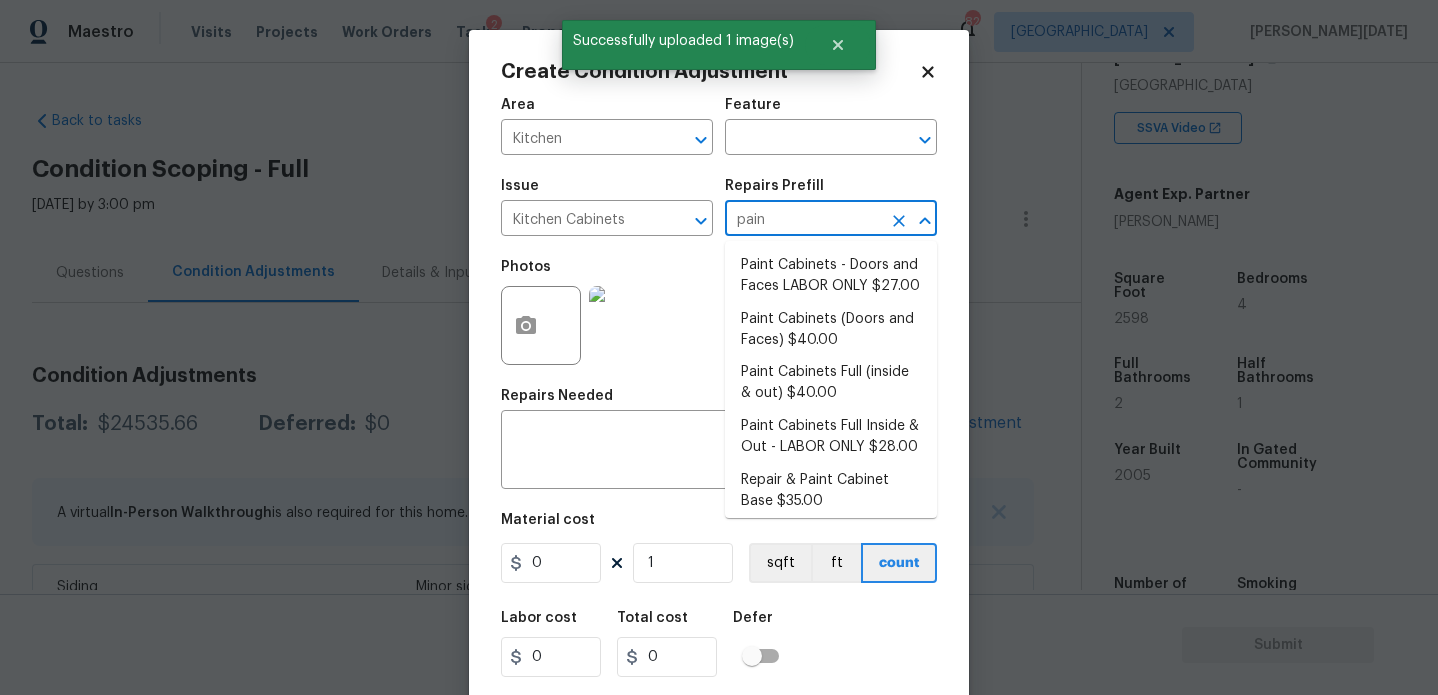
type input "paint"
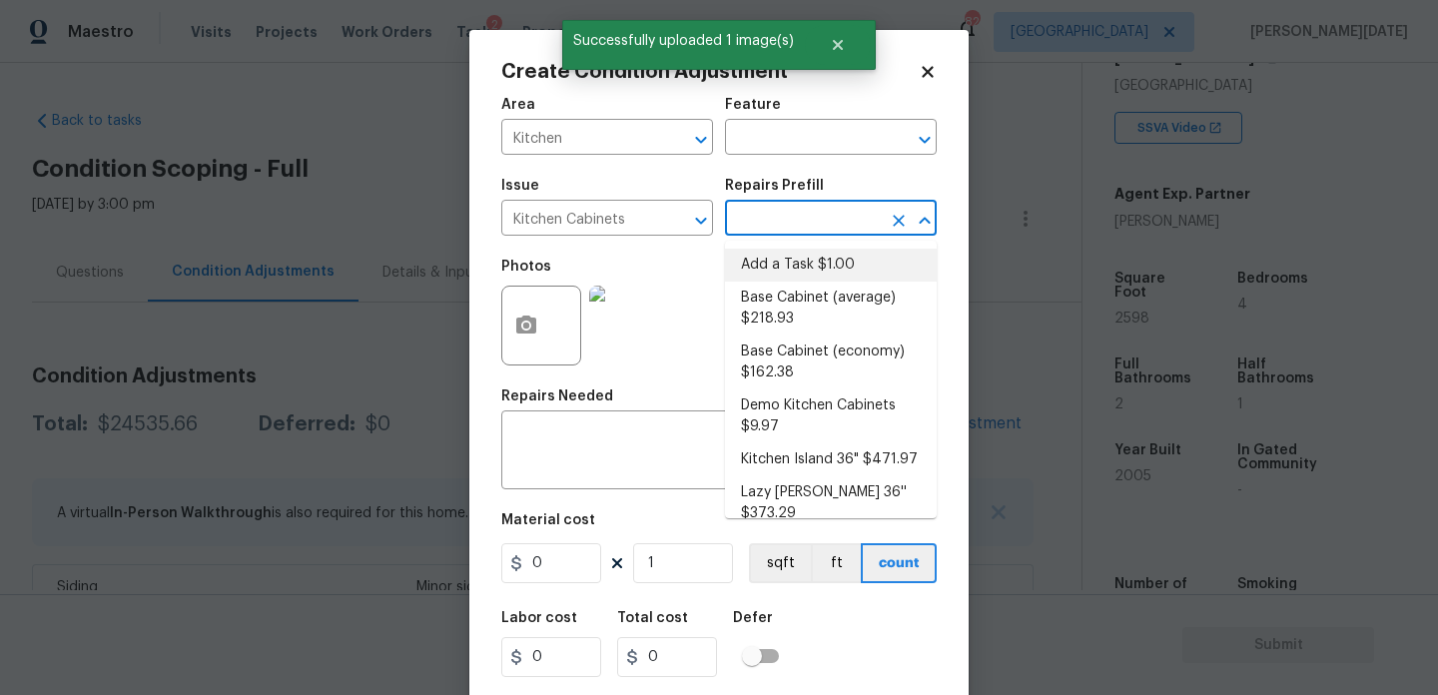
click at [785, 265] on li "Add a Task $1.00" at bounding box center [831, 265] width 212 height 33
type input "Cabinets"
type textarea "HPM to detail"
type input "1"
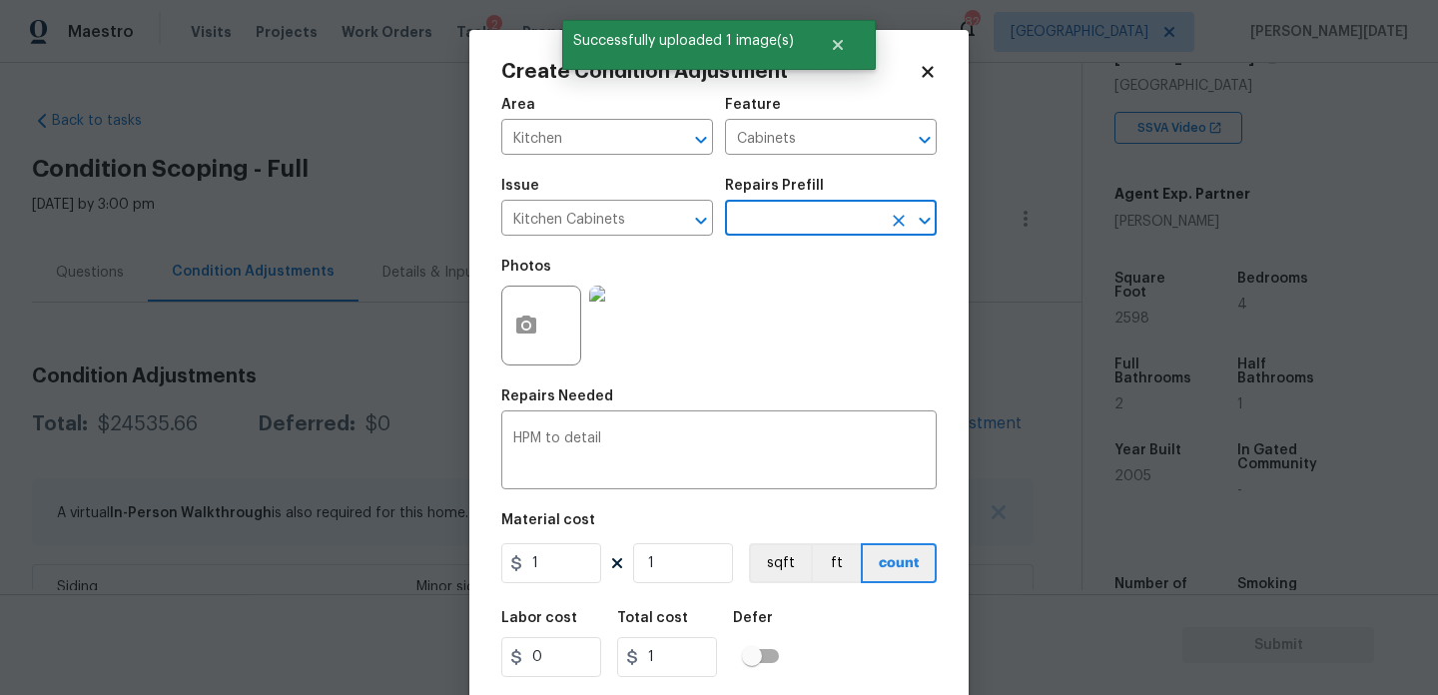
click at [799, 233] on input "text" at bounding box center [803, 220] width 156 height 31
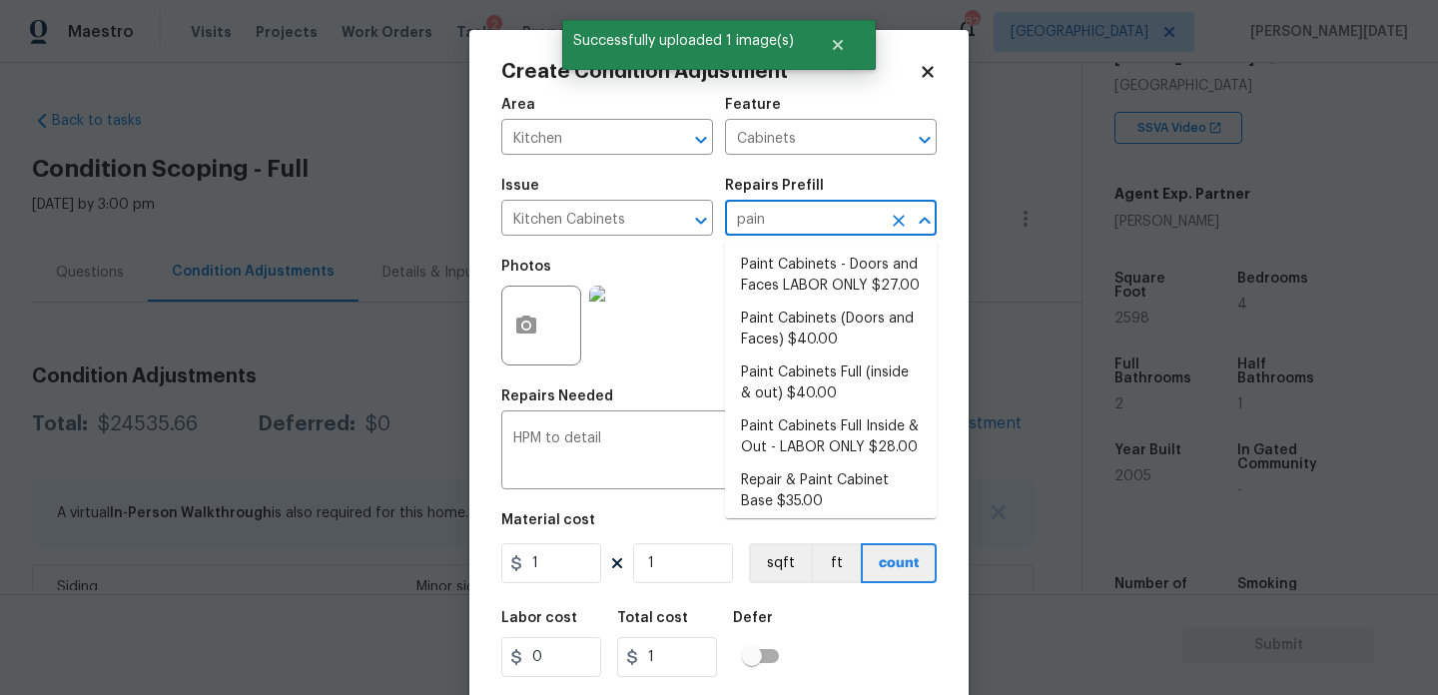
type input "paint"
click at [797, 286] on li "Paint Cabinets - Doors and Faces LABOR ONLY $27.00" at bounding box center [831, 276] width 212 height 54
type textarea "Prep, sand, mask and apply 2 coats of paint to the kitchen cabinet doors and bo…"
type input "27"
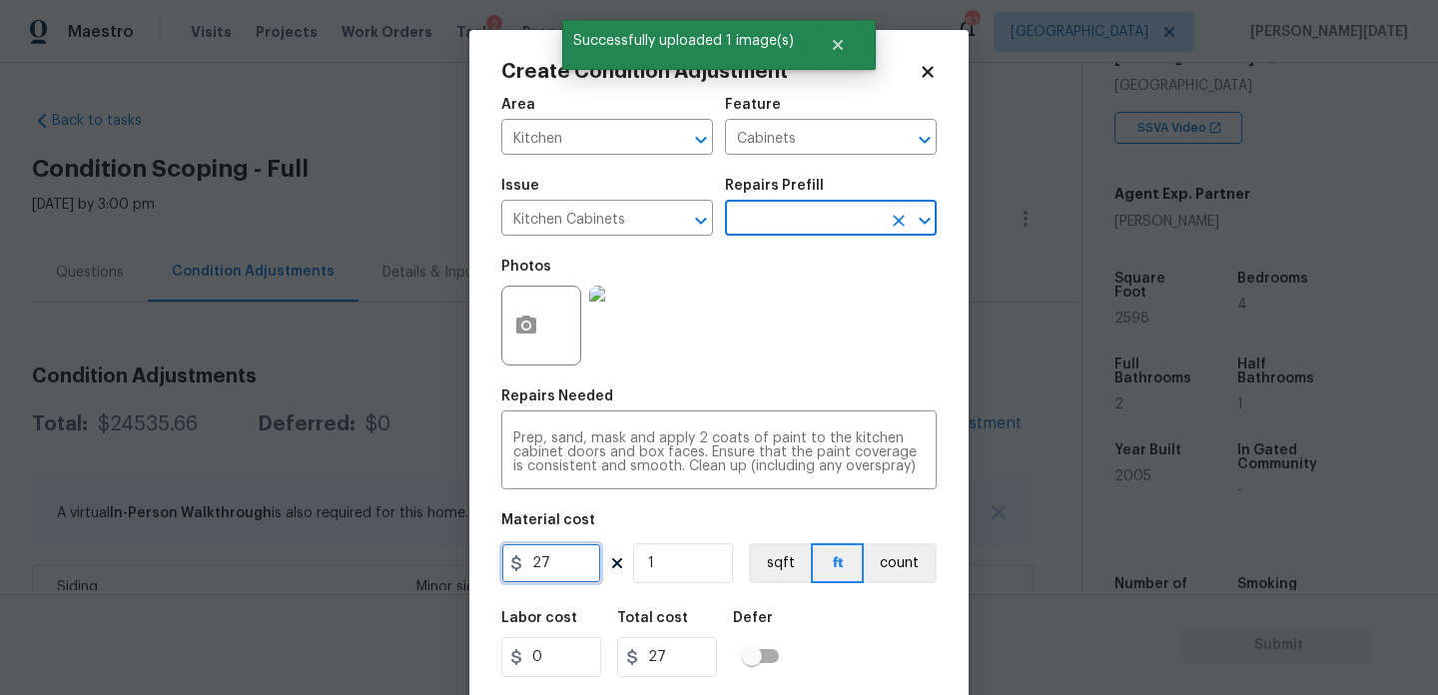
drag, startPoint x: 566, startPoint y: 557, endPoint x: 365, endPoint y: 554, distance: 201.8
click at [365, 554] on div "Create Condition Adjustment Area Kitchen ​ Feature Cabinets ​ Issue Kitchen Cab…" at bounding box center [719, 347] width 1438 height 695
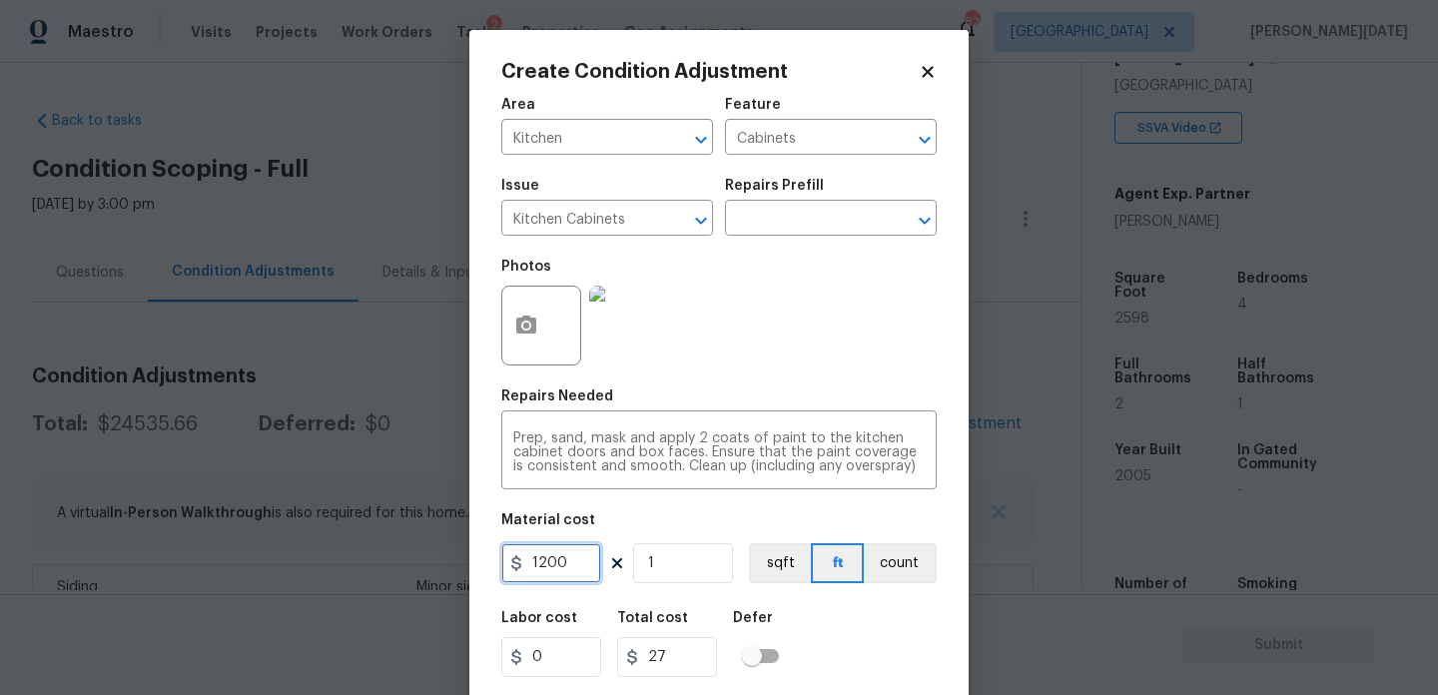
type input "1200"
click at [700, 319] on div "Photos" at bounding box center [719, 313] width 436 height 130
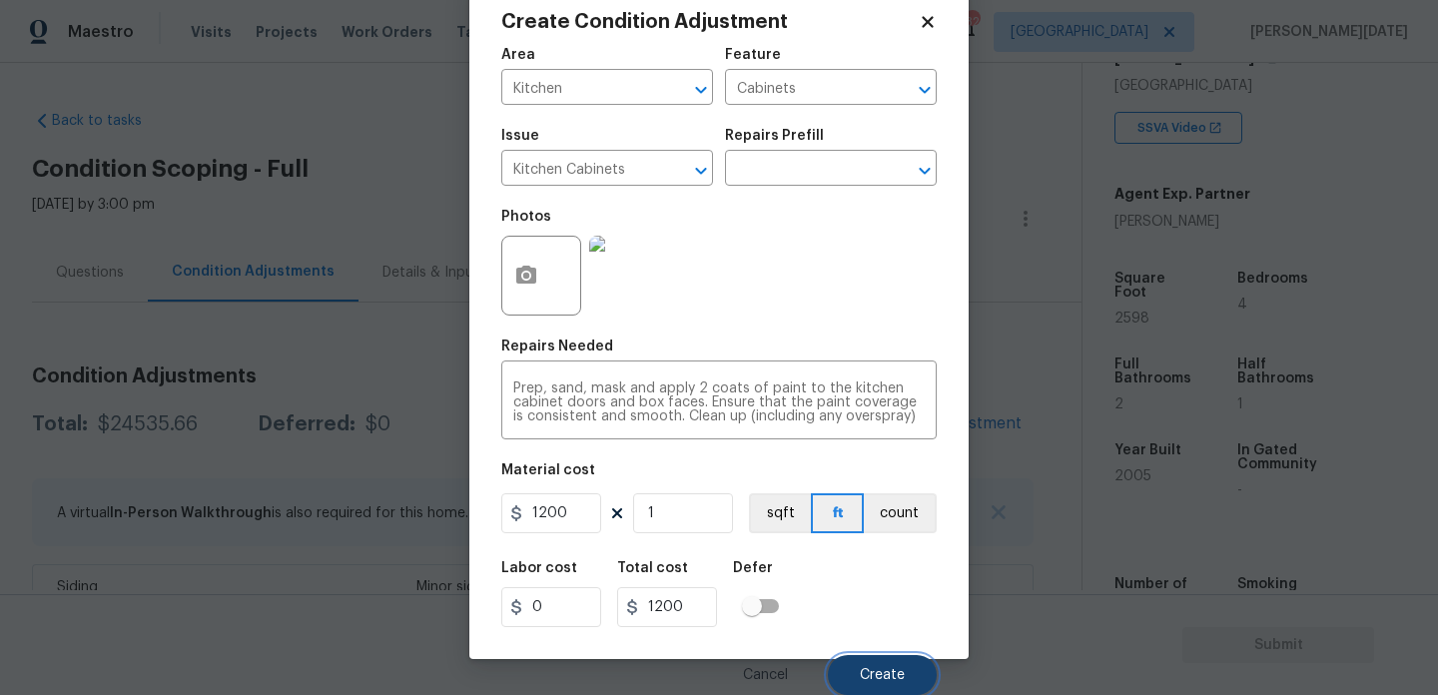
click at [875, 671] on span "Create" at bounding box center [882, 675] width 45 height 15
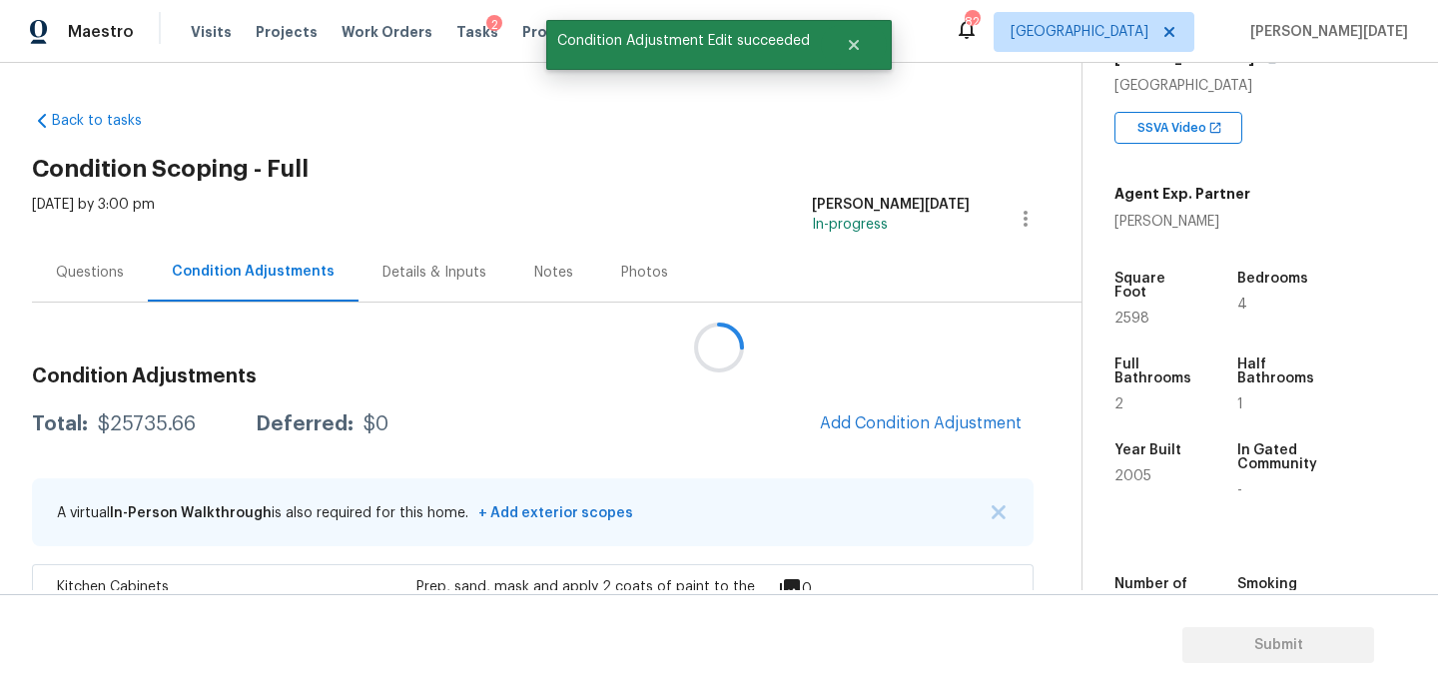
scroll to position [0, 0]
